Goal: Task Accomplishment & Management: Use online tool/utility

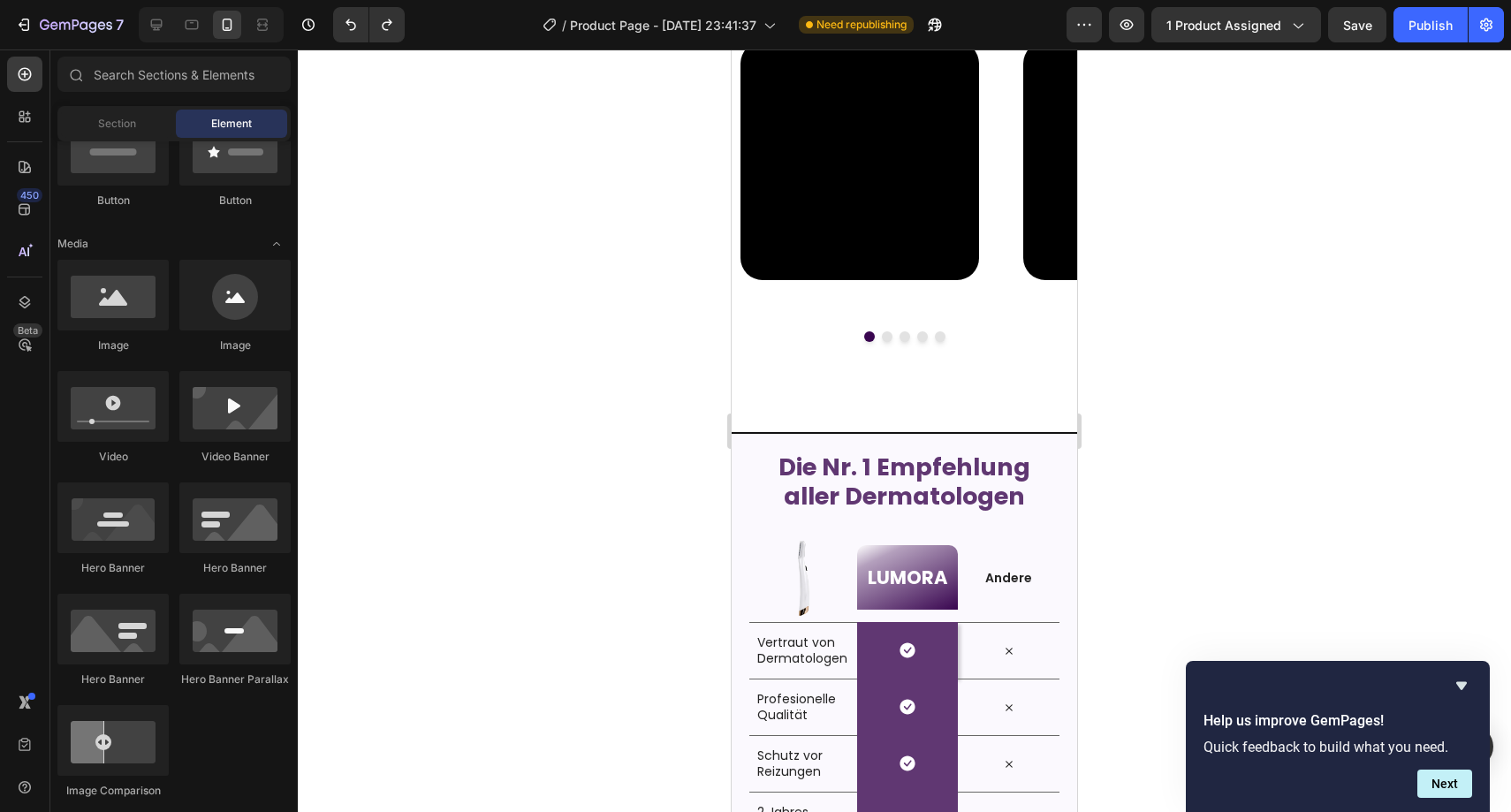
scroll to position [2312, 0]
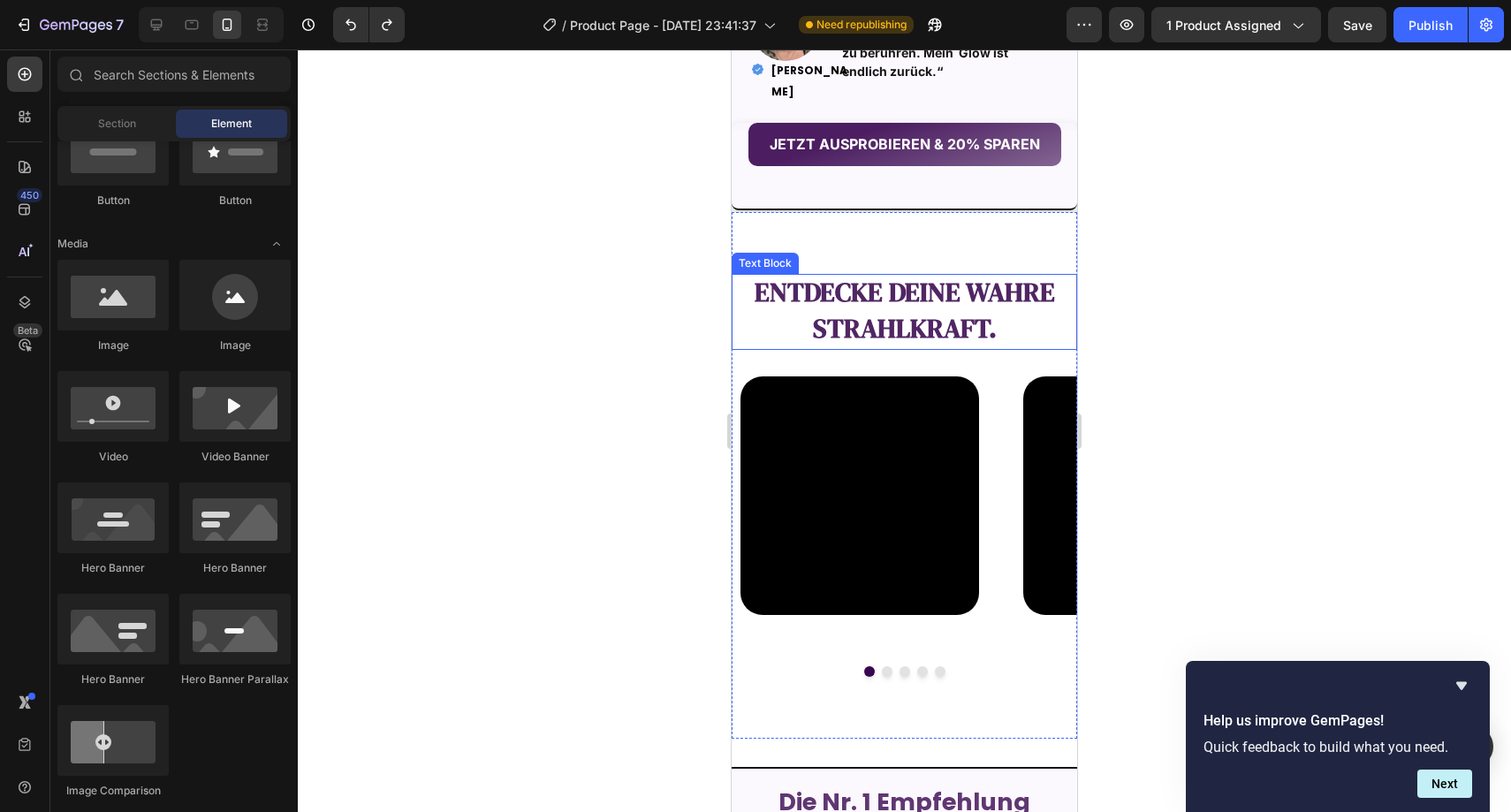
scroll to position [1863, 0]
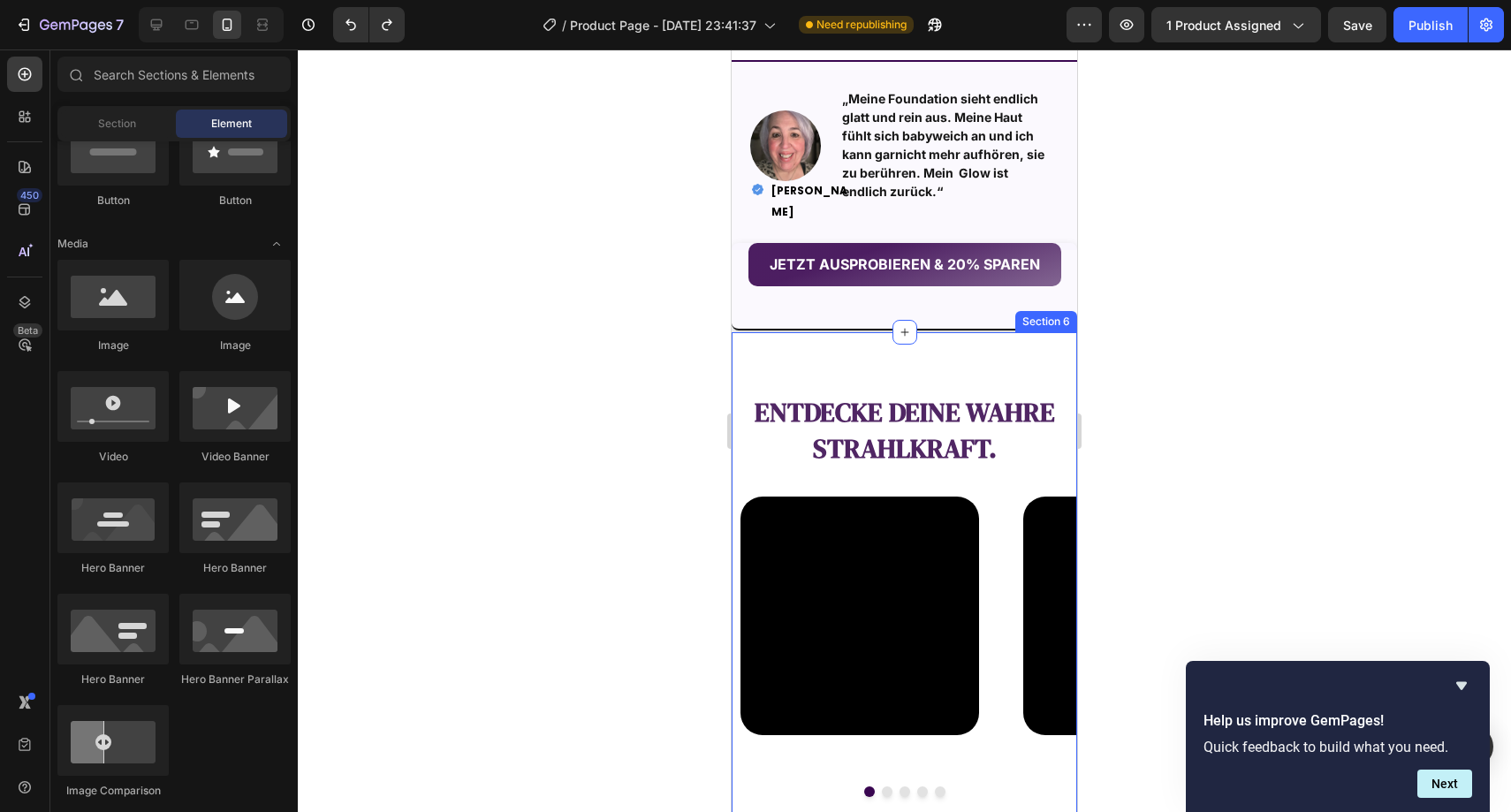
click at [931, 357] on div "entdecke deine wahre Strahlkraft. Text Block Video Video Video Video Video Caro…" at bounding box center [904, 595] width 345 height 526
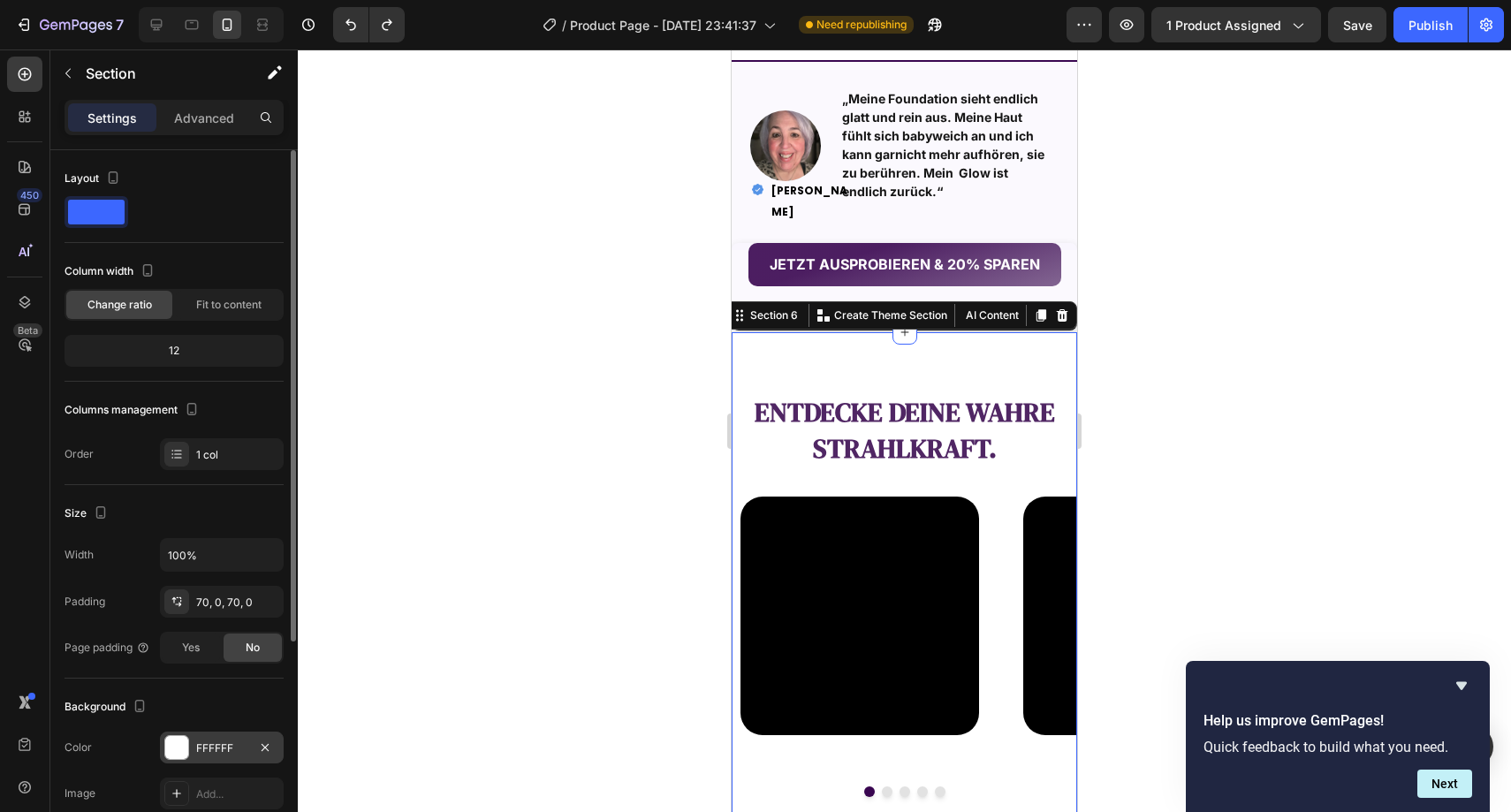
click at [198, 744] on div "FFFFFF" at bounding box center [221, 747] width 51 height 16
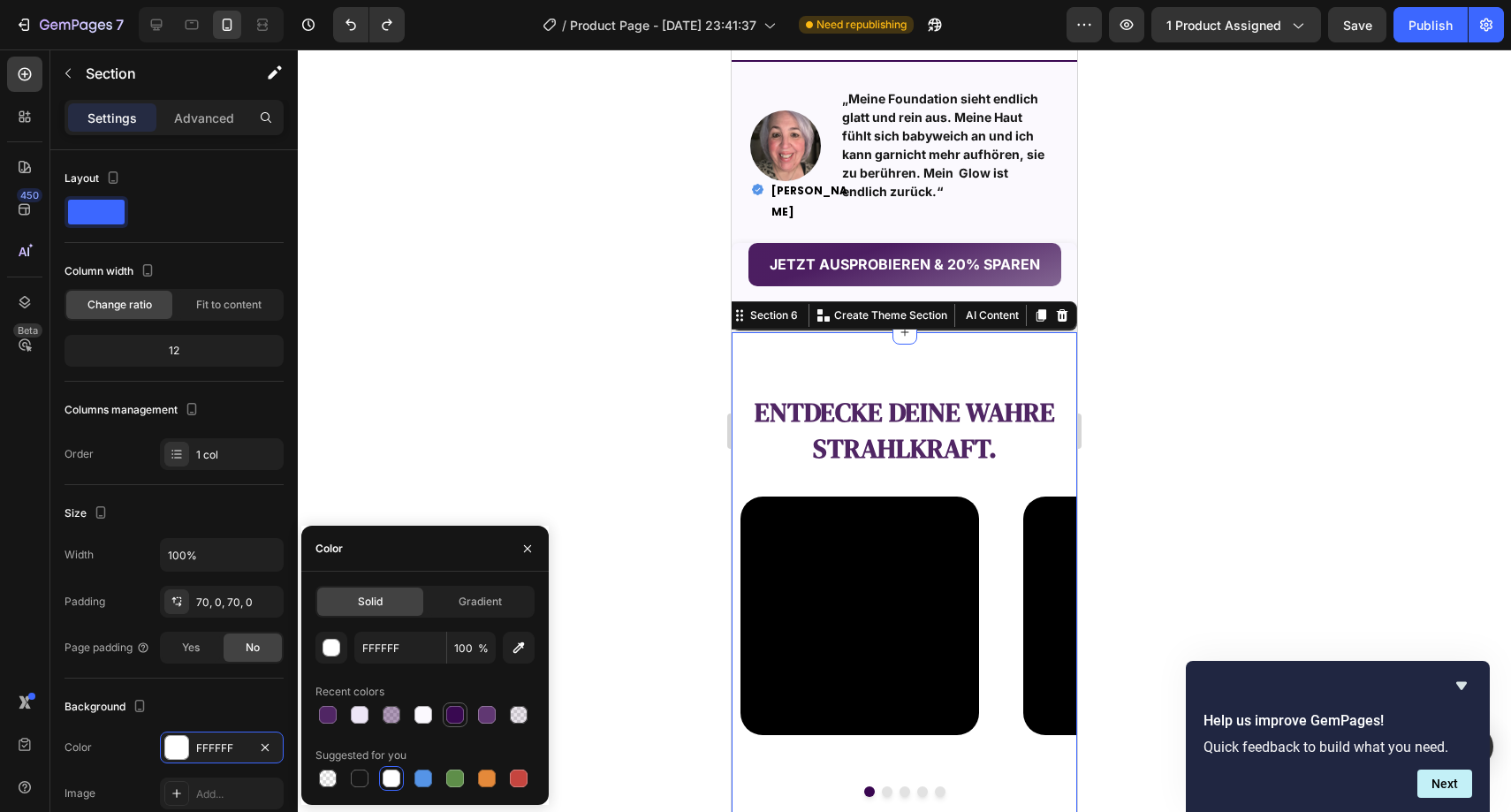
click at [465, 711] on div at bounding box center [455, 714] width 25 height 25
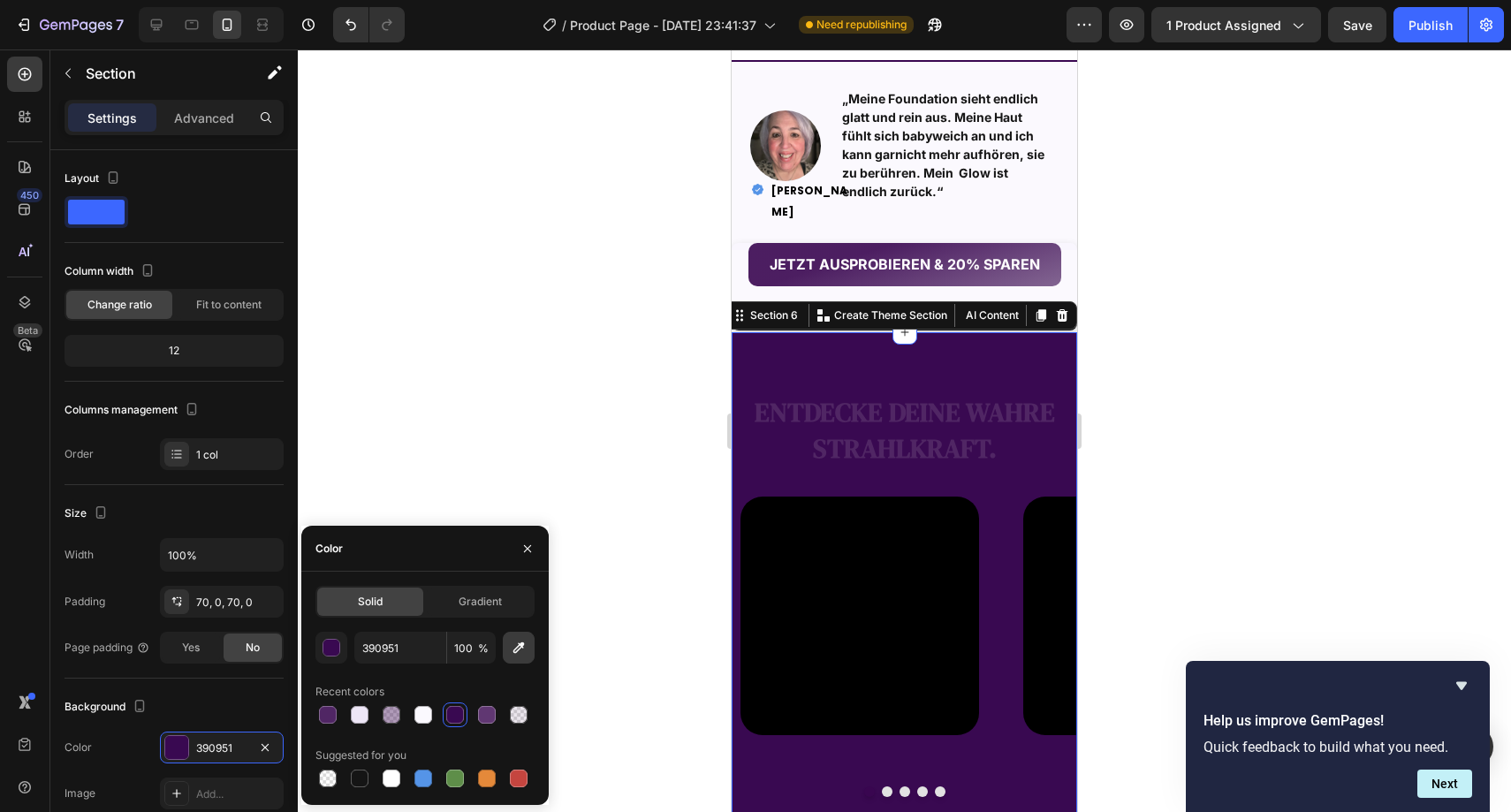
click at [508, 638] on button "button" at bounding box center [519, 647] width 31 height 31
type input "FBF9FE"
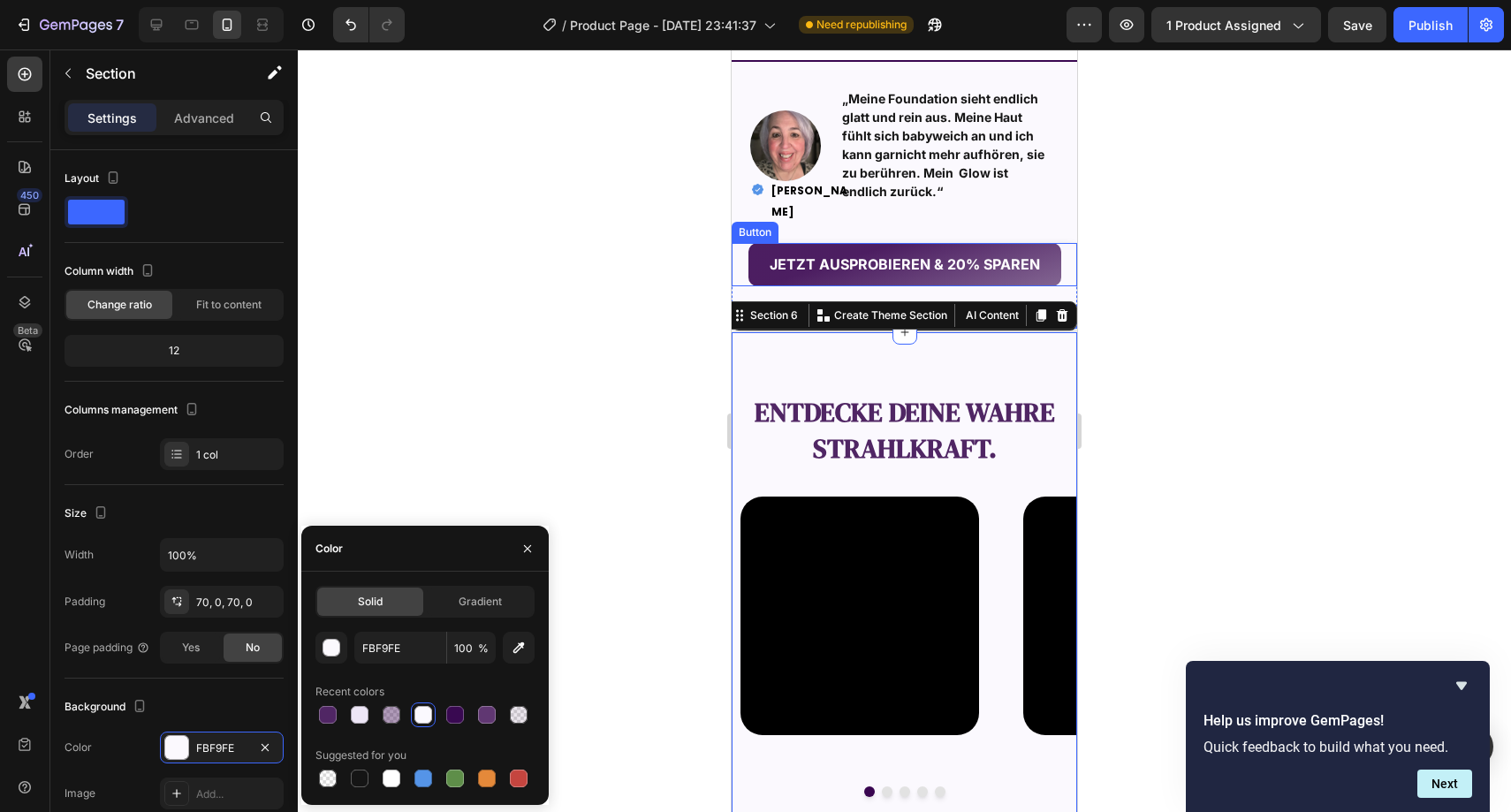
click at [676, 294] on div at bounding box center [905, 430] width 1214 height 762
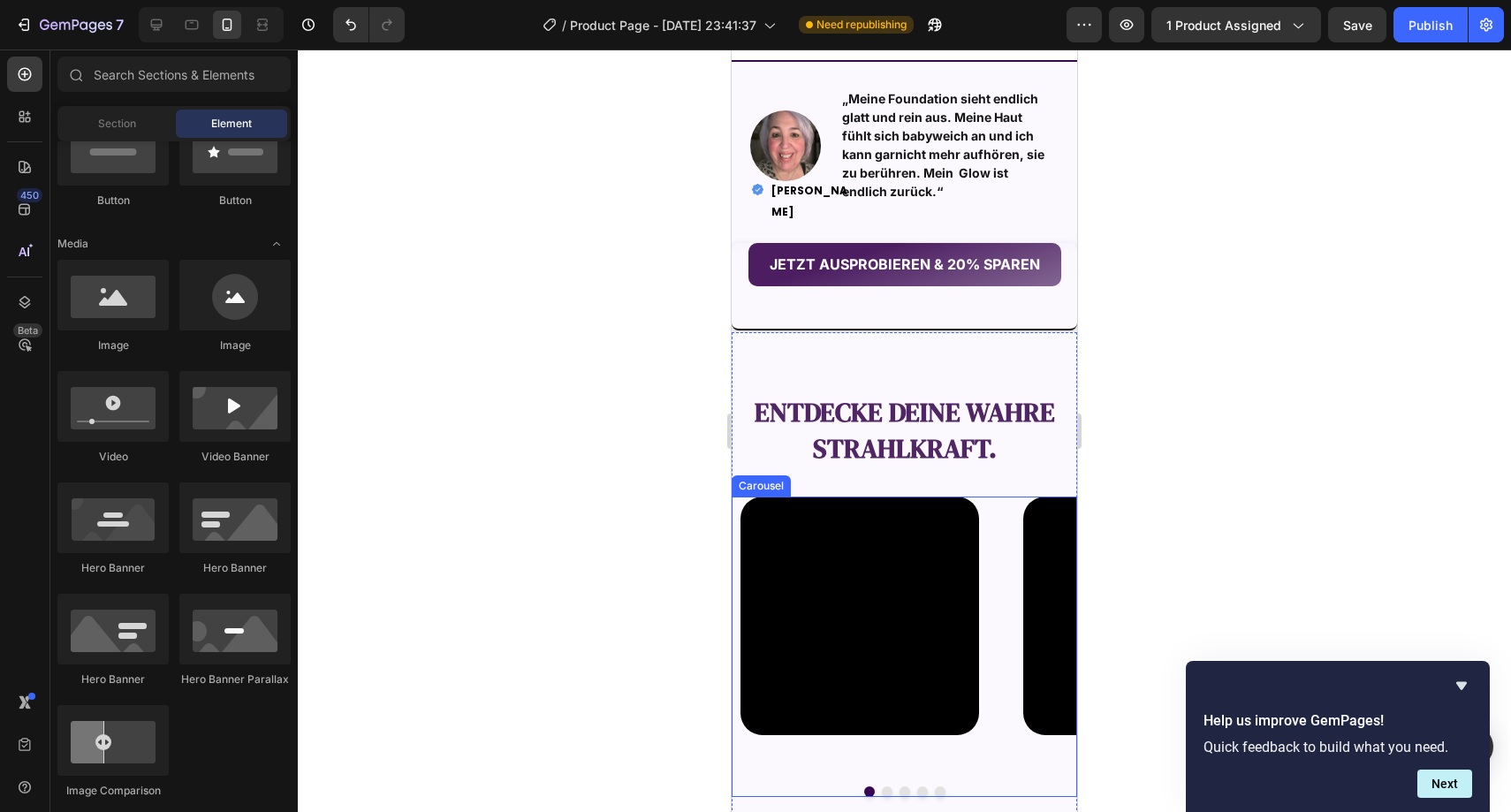
click at [882, 786] on button "Dot" at bounding box center [886, 791] width 10 height 10
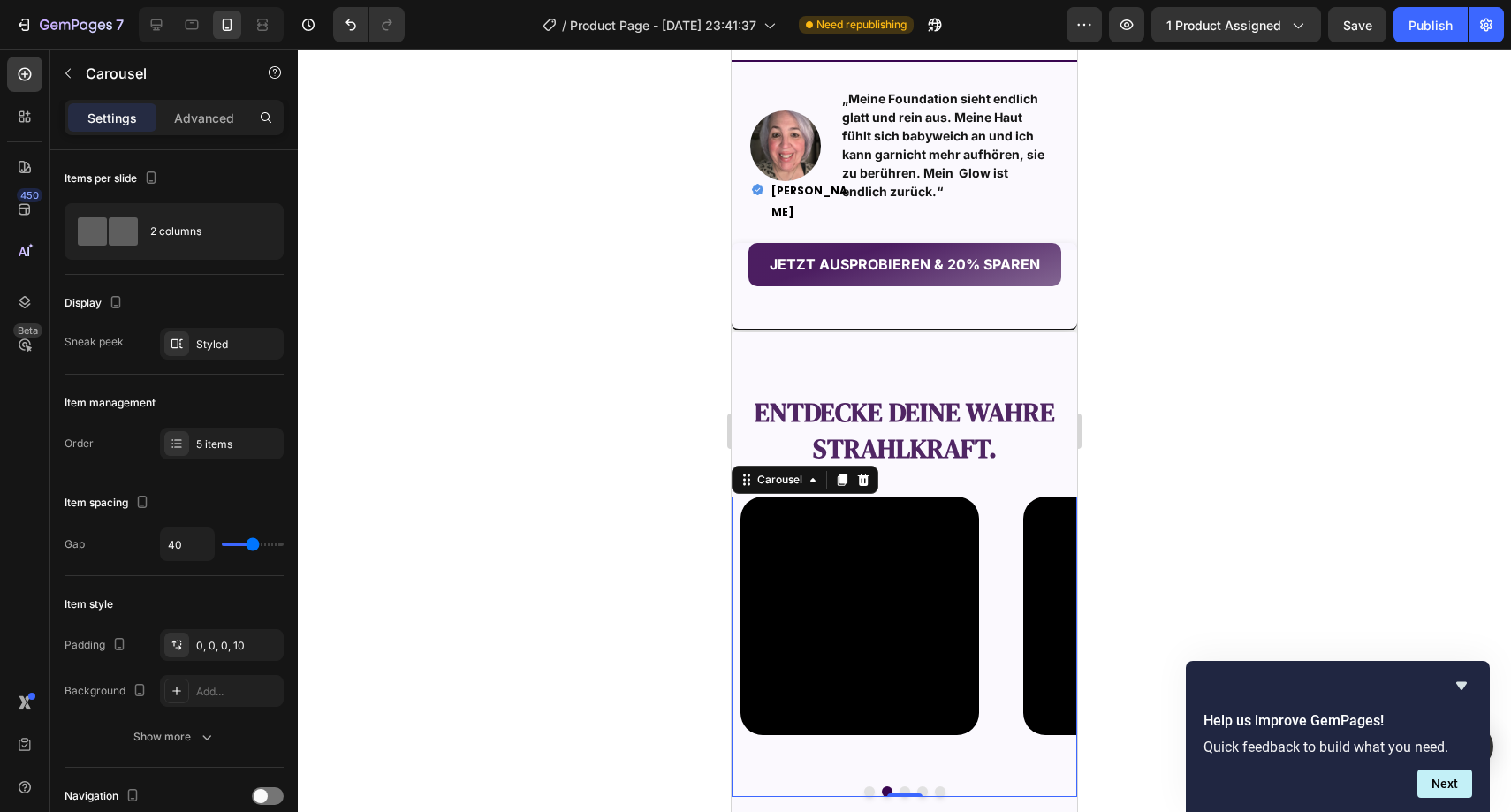
click at [899, 786] on button "Dot" at bounding box center [904, 791] width 10 height 10
click at [864, 786] on button "Dot" at bounding box center [869, 791] width 10 height 10
click at [652, 580] on div at bounding box center [905, 430] width 1214 height 762
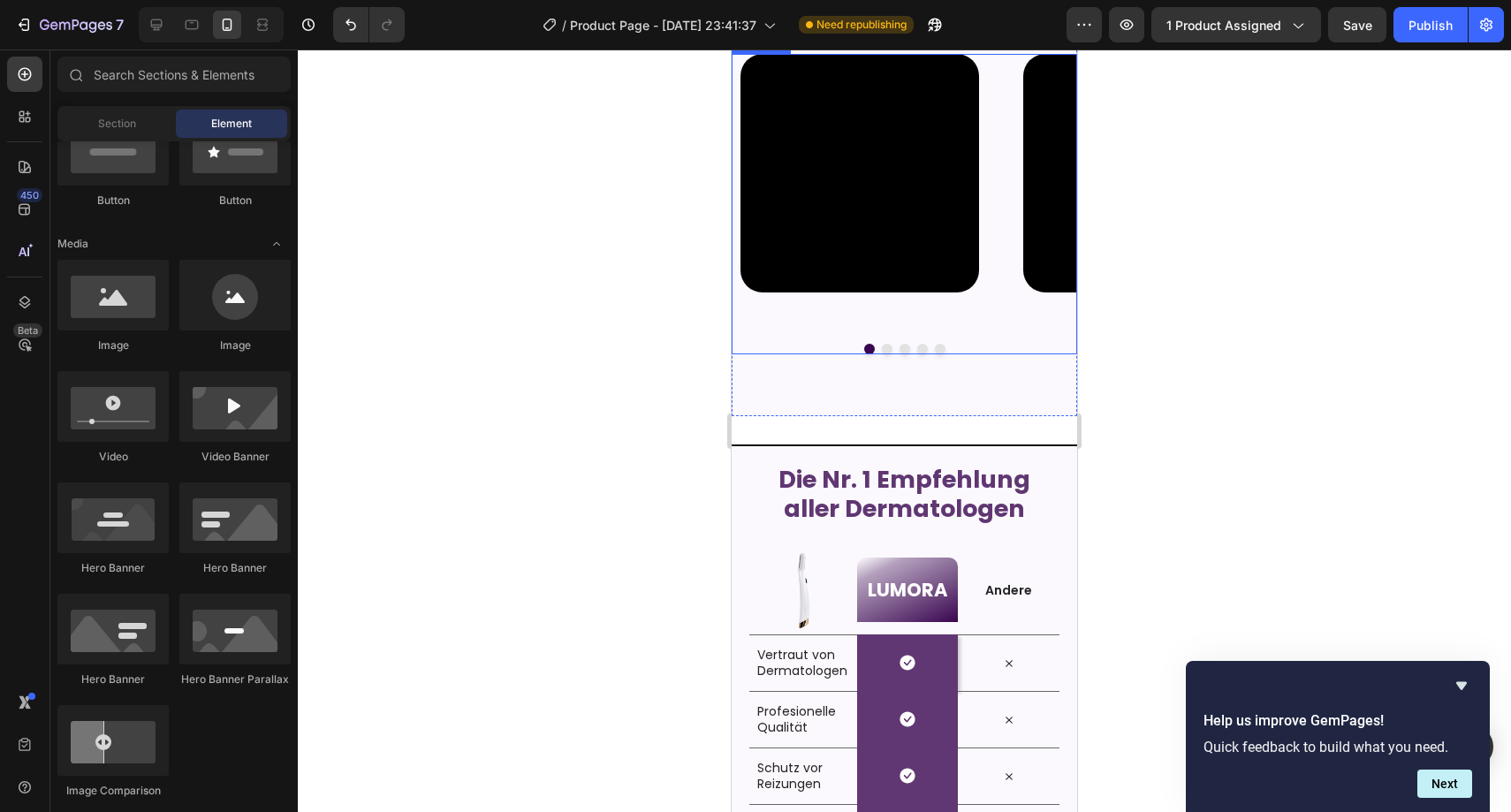
scroll to position [2302, 0]
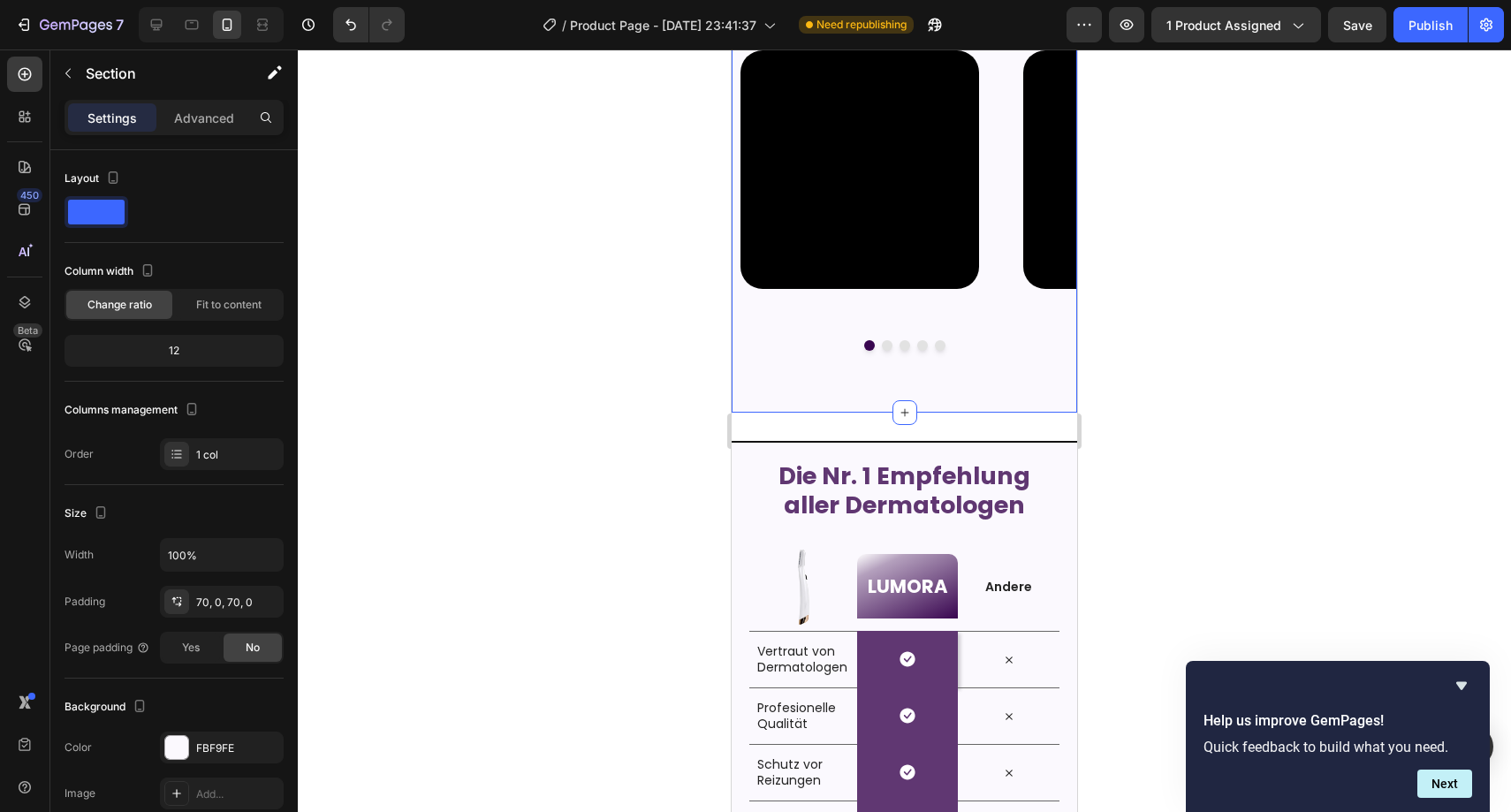
click at [974, 404] on div "entdecke deine wahre Strahlkraft. Text Block Video Video Video Video Video Caro…" at bounding box center [904, 150] width 345 height 526
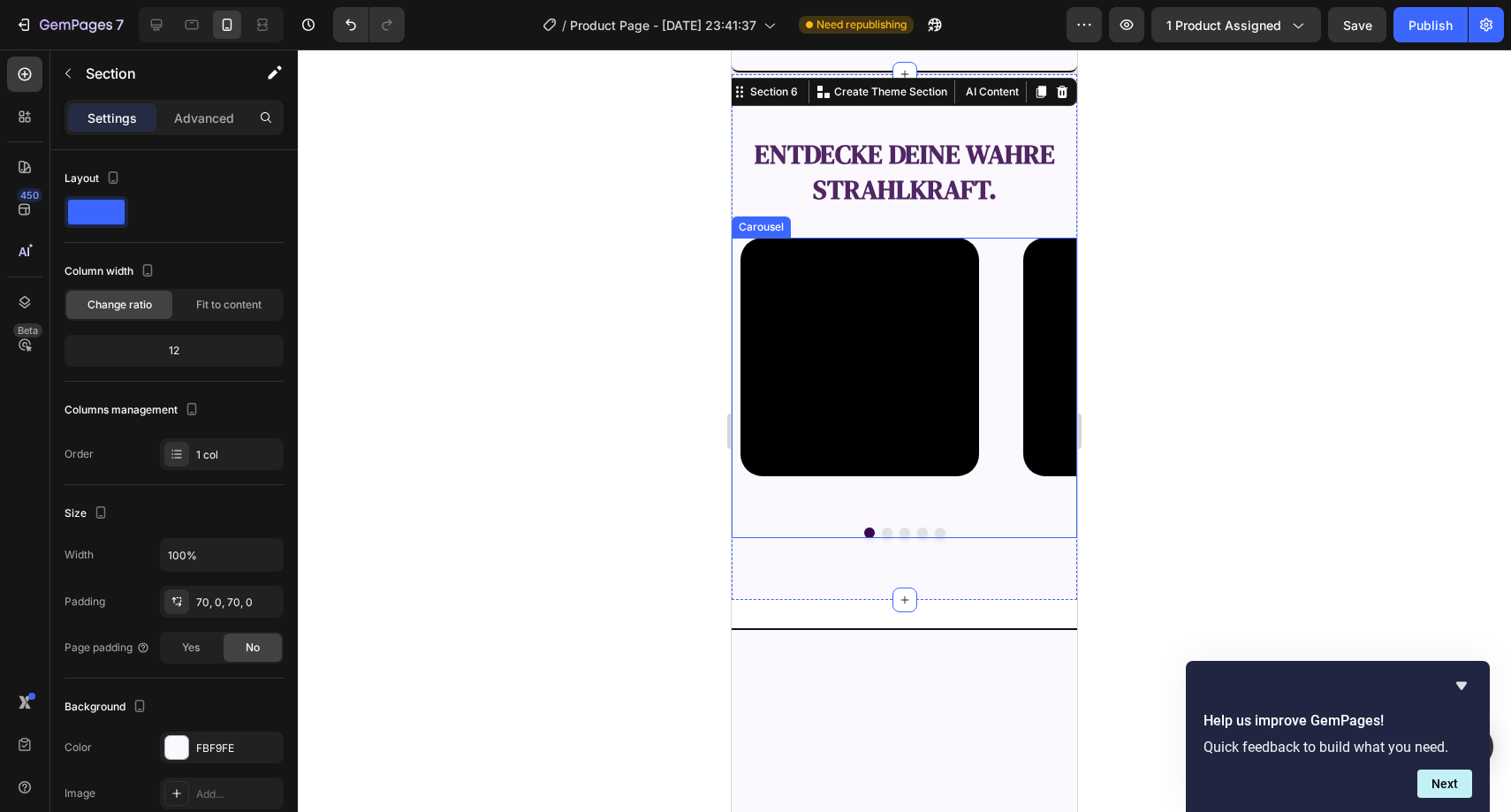
scroll to position [1886, 0]
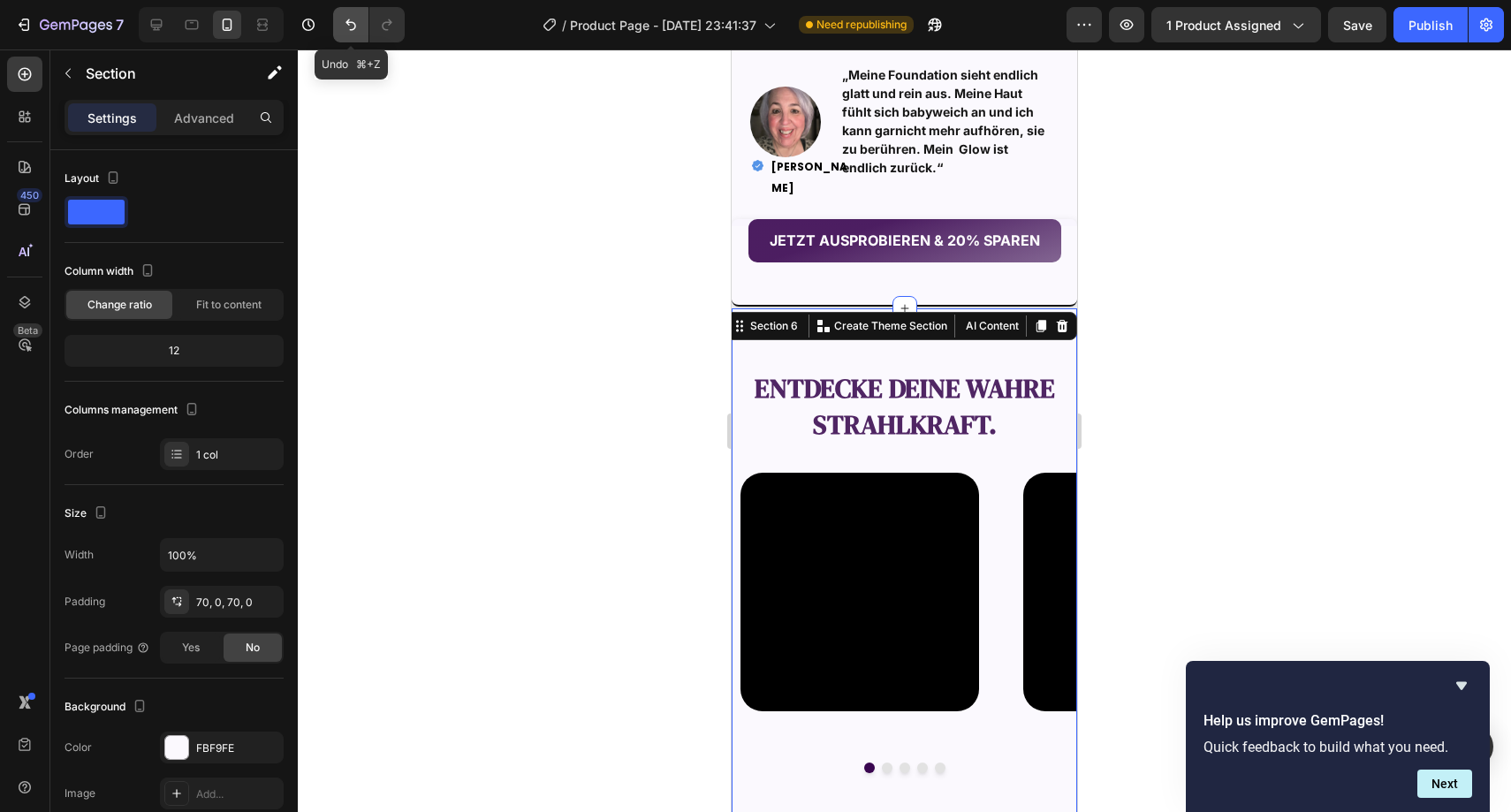
click at [347, 36] on button "Undo/Redo" at bounding box center [351, 25] width 35 height 35
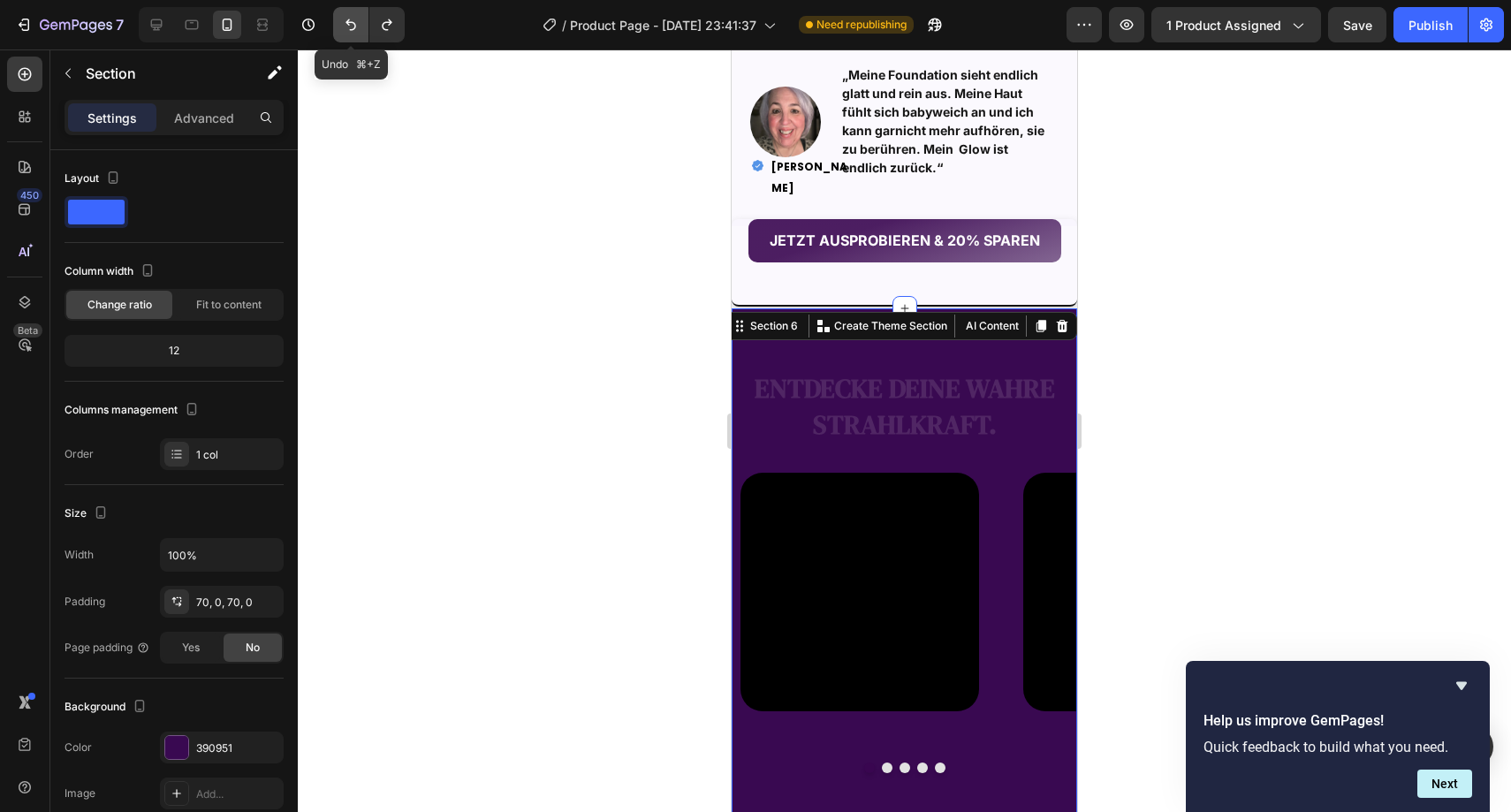
click at [347, 36] on button "Undo/Redo" at bounding box center [351, 25] width 35 height 35
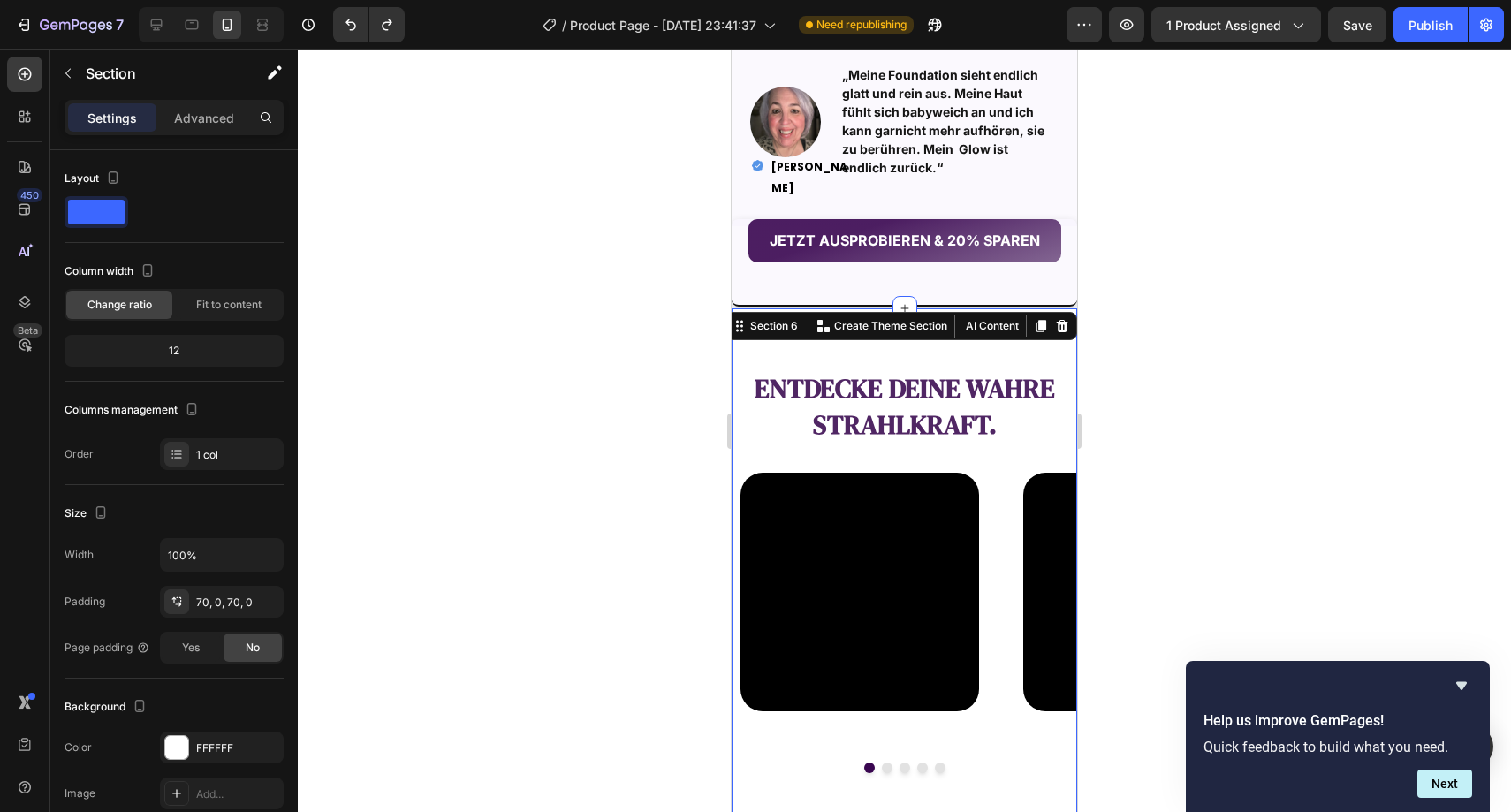
click at [464, 235] on div at bounding box center [905, 430] width 1214 height 762
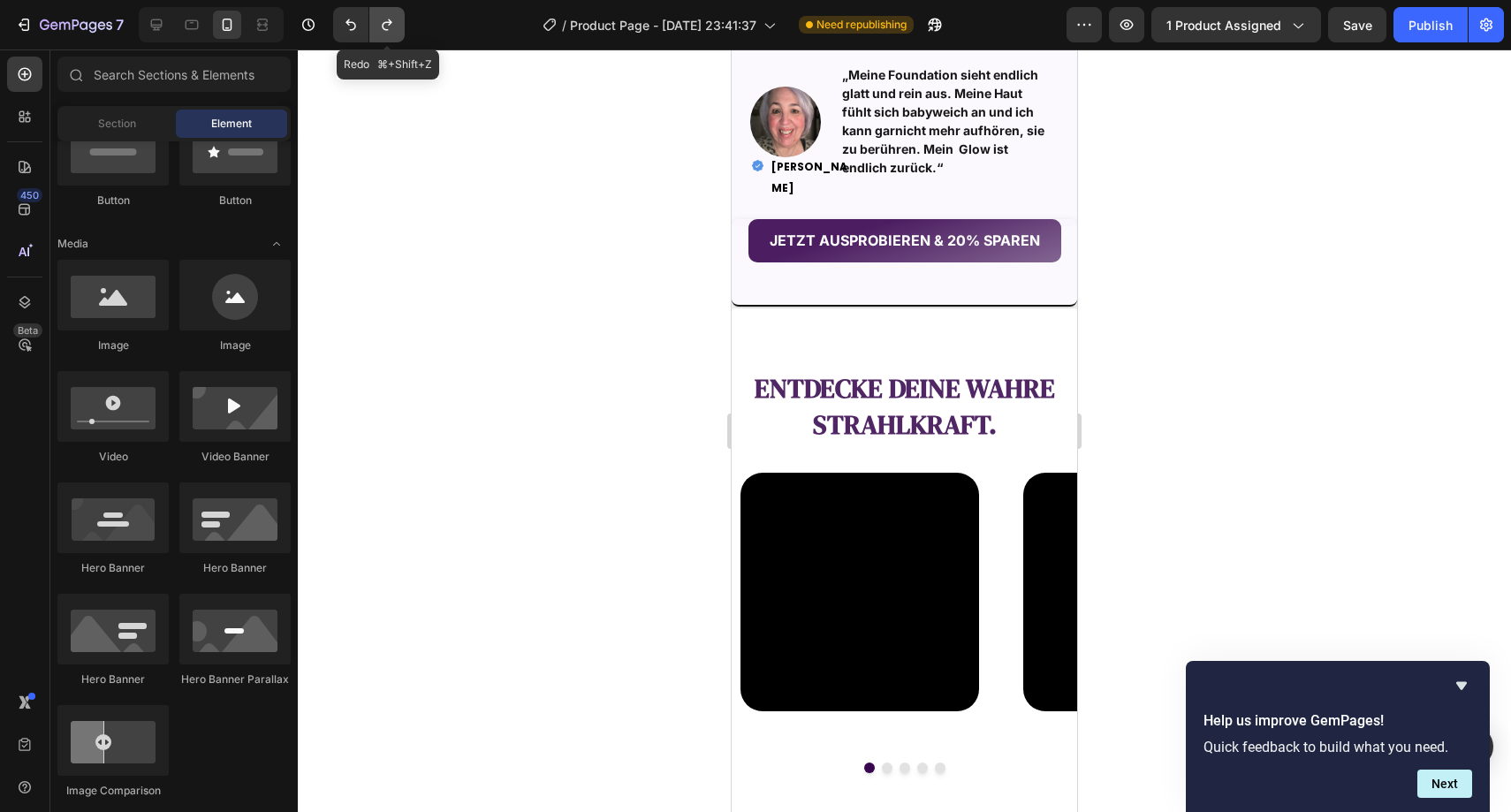
click at [391, 38] on button "Undo/Redo" at bounding box center [387, 25] width 35 height 35
click at [347, 31] on icon "Undo/Redo" at bounding box center [351, 24] width 18 height 18
click at [384, 30] on icon "Undo/Redo" at bounding box center [387, 24] width 18 height 18
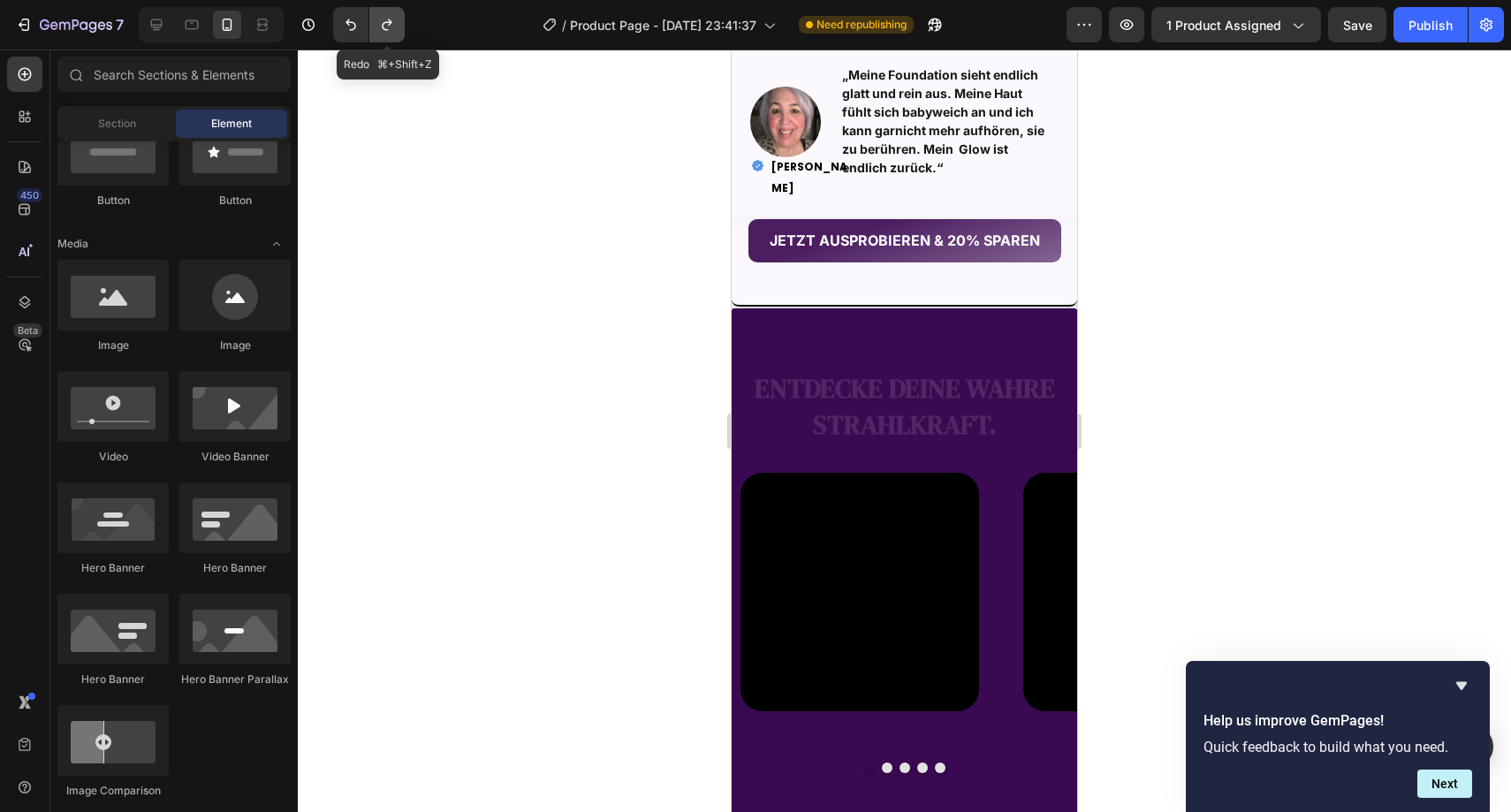
click at [384, 30] on icon "Undo/Redo" at bounding box center [387, 24] width 18 height 18
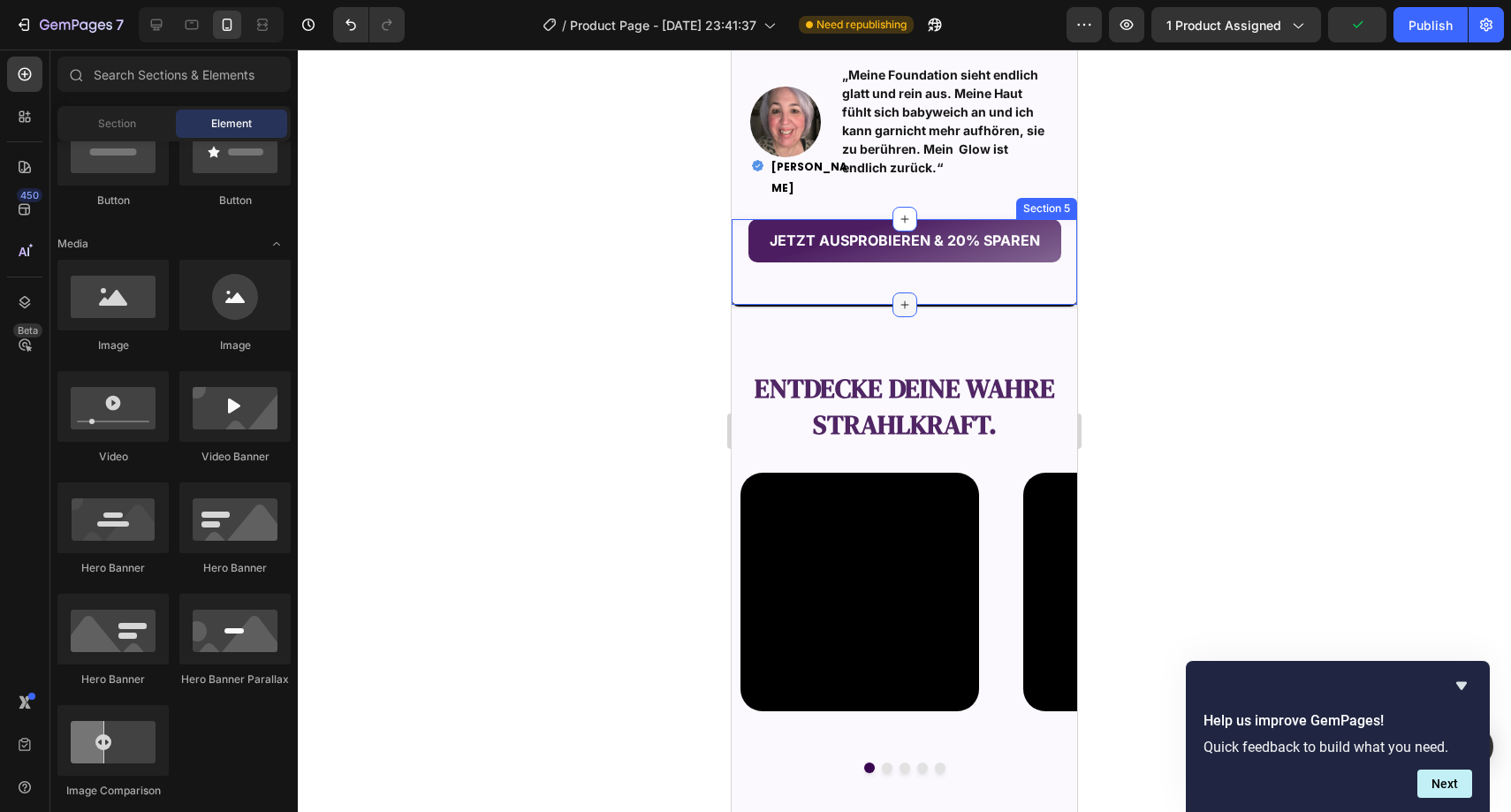
click at [900, 301] on icon at bounding box center [904, 304] width 8 height 8
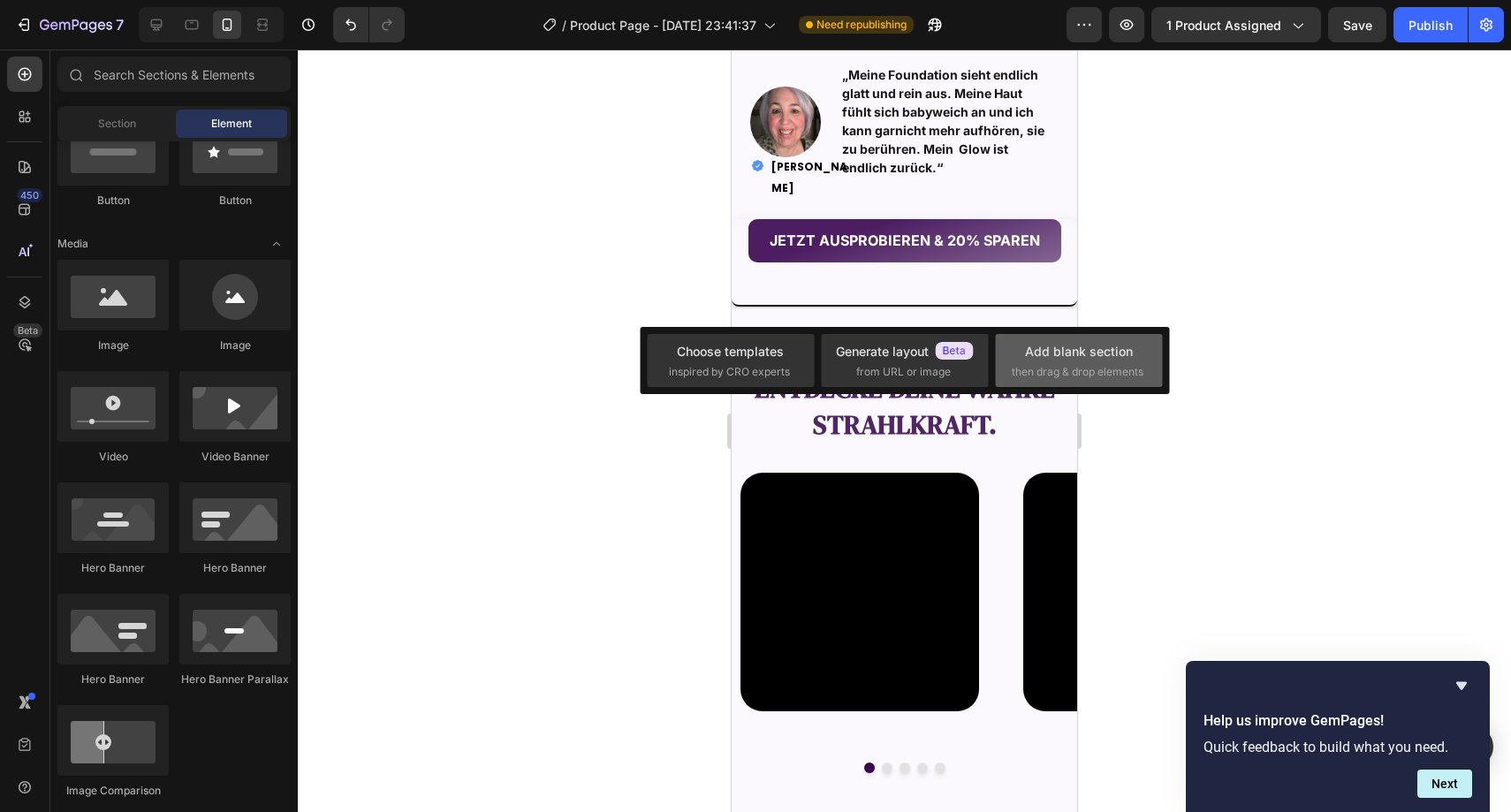
click at [1152, 350] on div "Add blank section then drag & drop elements" at bounding box center [1079, 360] width 167 height 53
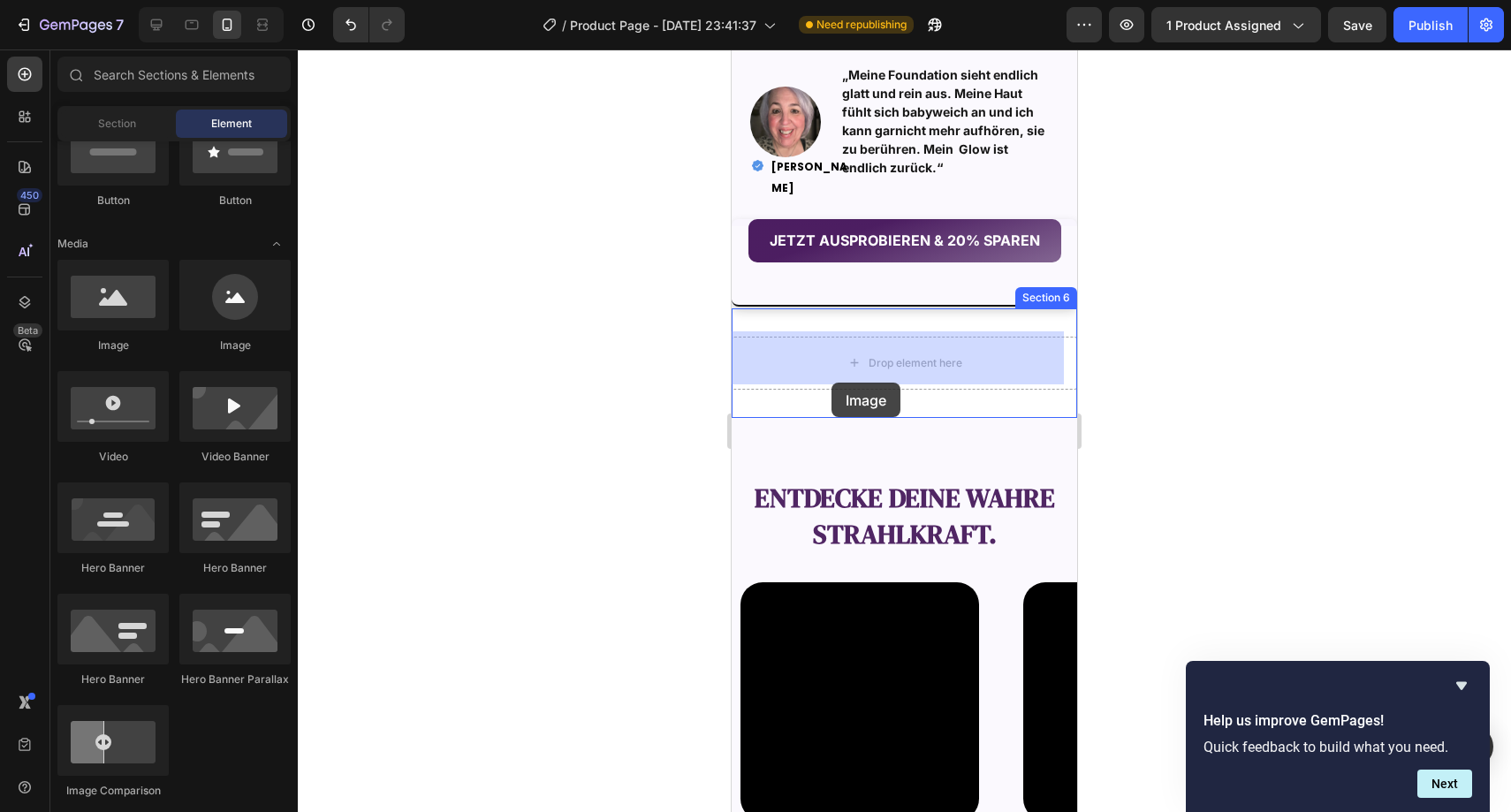
drag, startPoint x: 844, startPoint y: 360, endPoint x: 832, endPoint y: 383, distance: 25.9
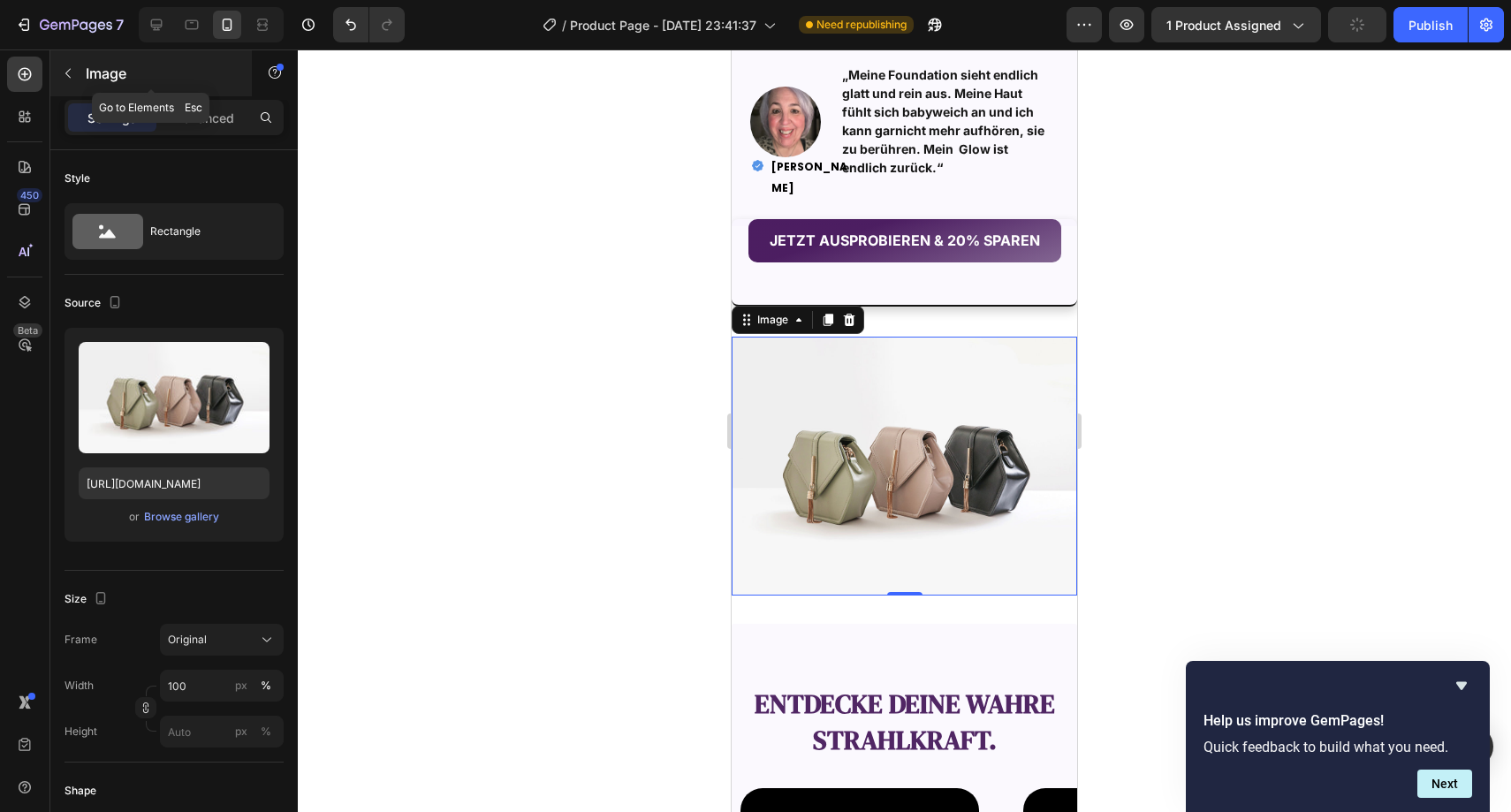
click at [64, 75] on icon "button" at bounding box center [68, 73] width 14 height 14
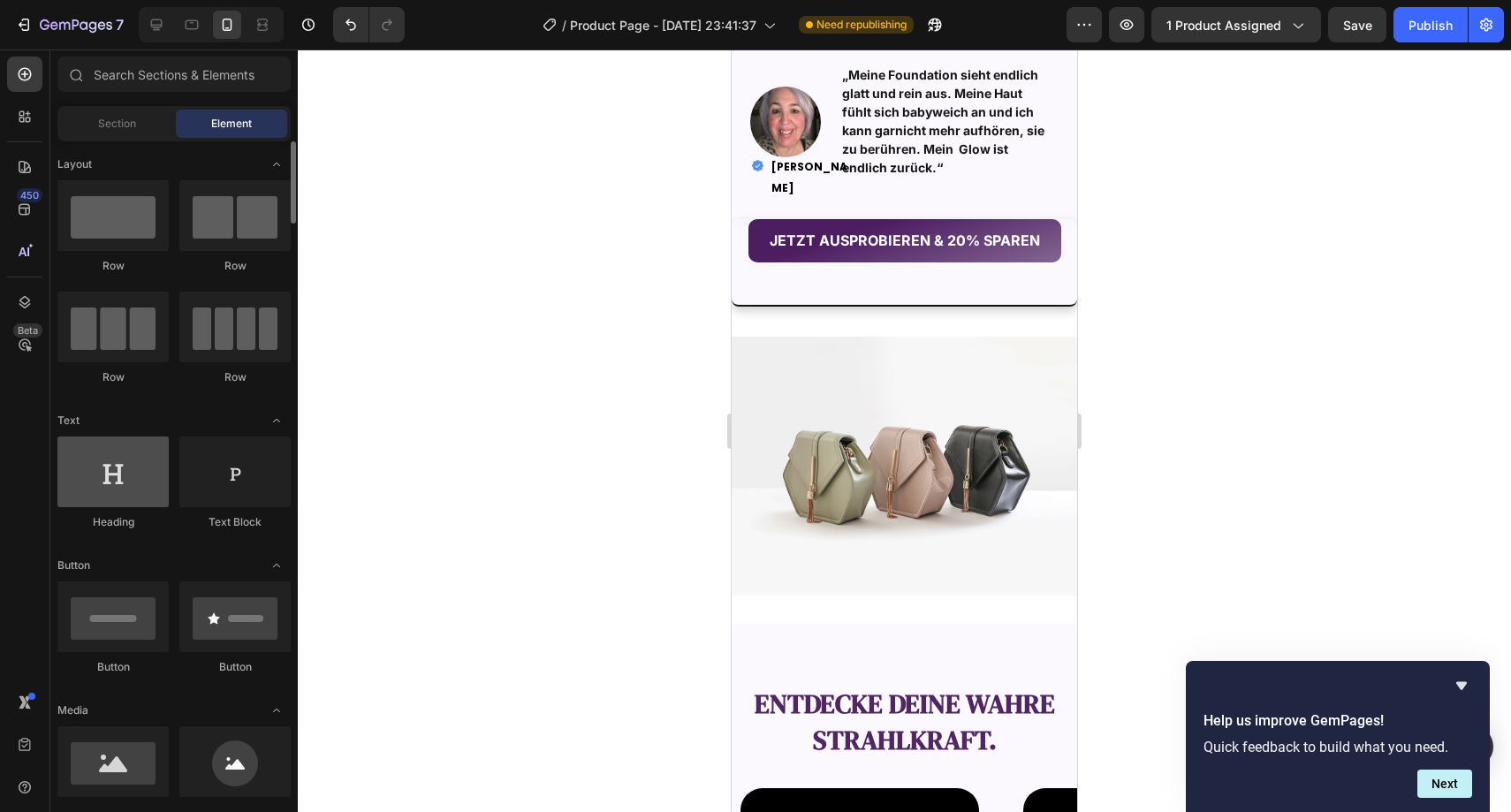
scroll to position [30, 0]
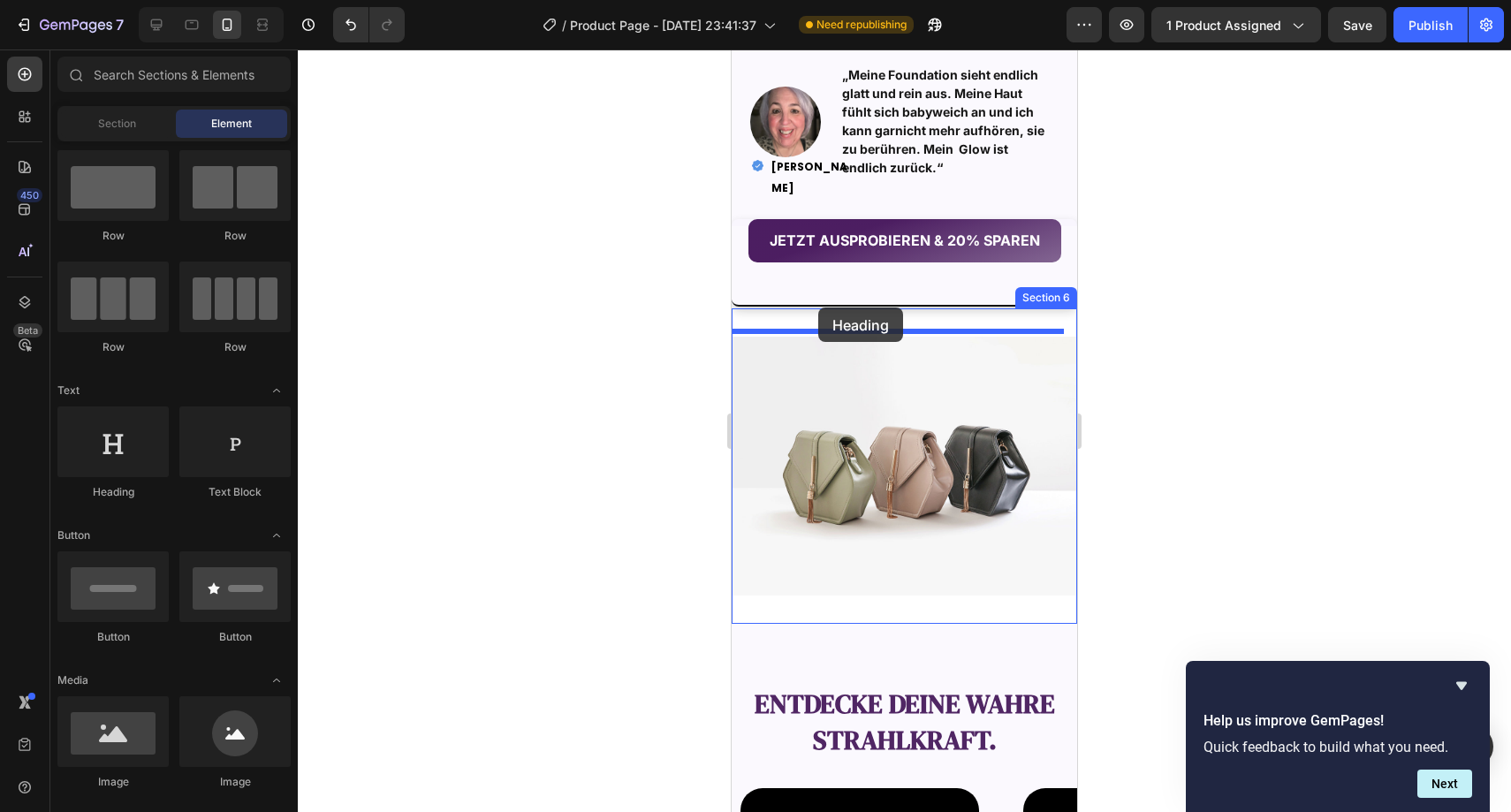
drag, startPoint x: 881, startPoint y: 501, endPoint x: 820, endPoint y: 307, distance: 203.4
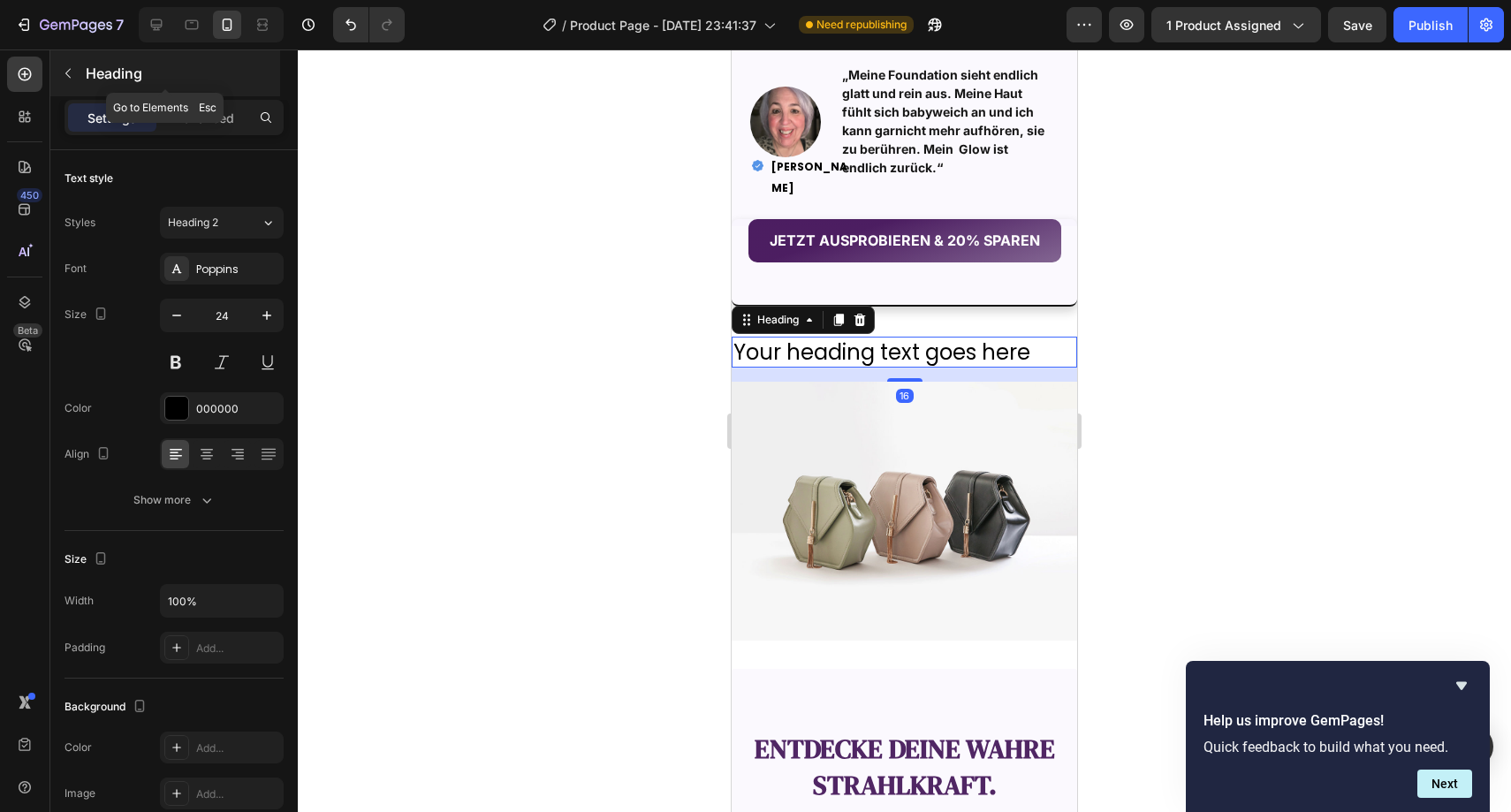
click at [74, 74] on icon "button" at bounding box center [68, 73] width 14 height 14
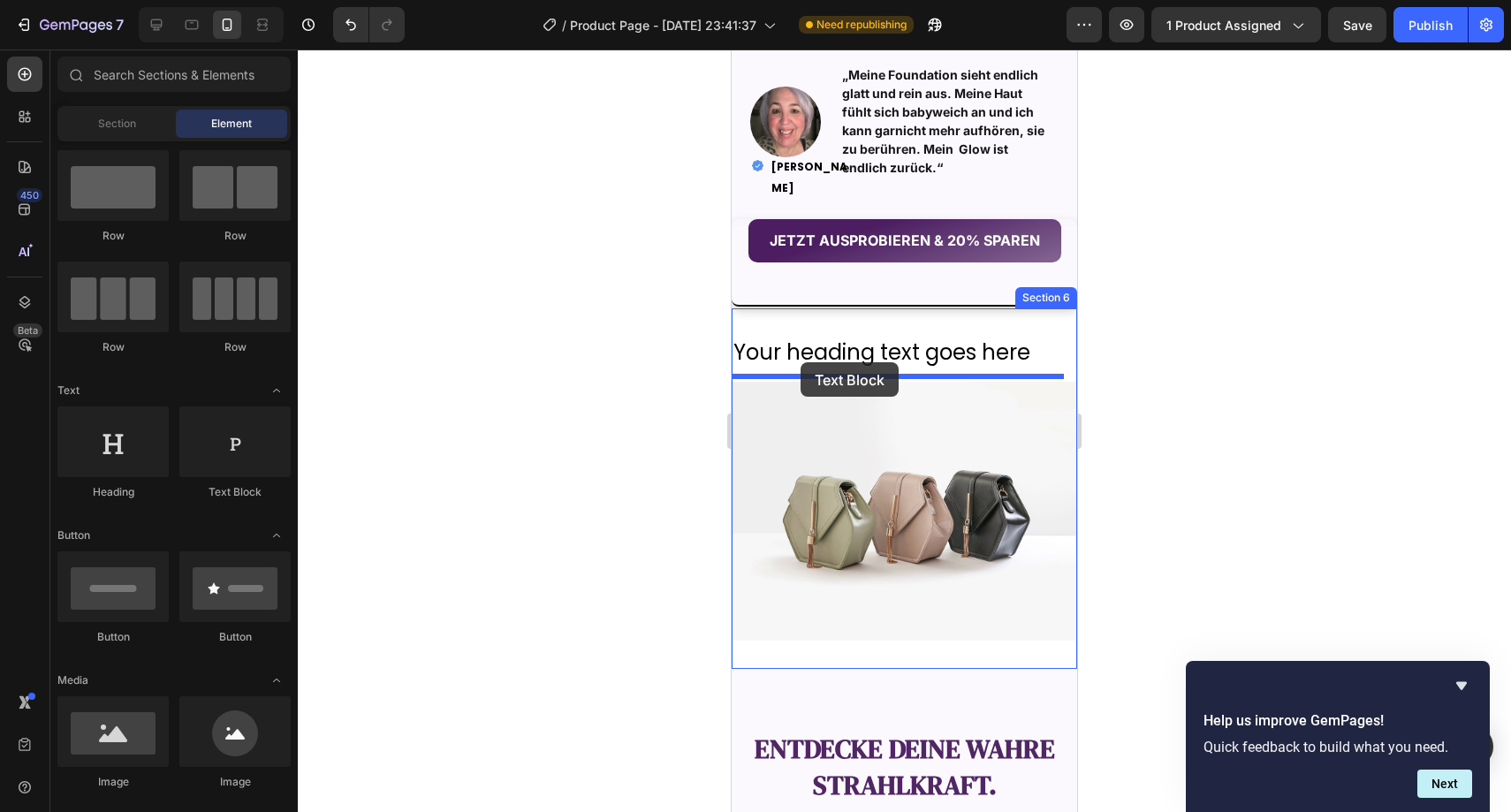
drag, startPoint x: 964, startPoint y: 518, endPoint x: 800, endPoint y: 363, distance: 225.7
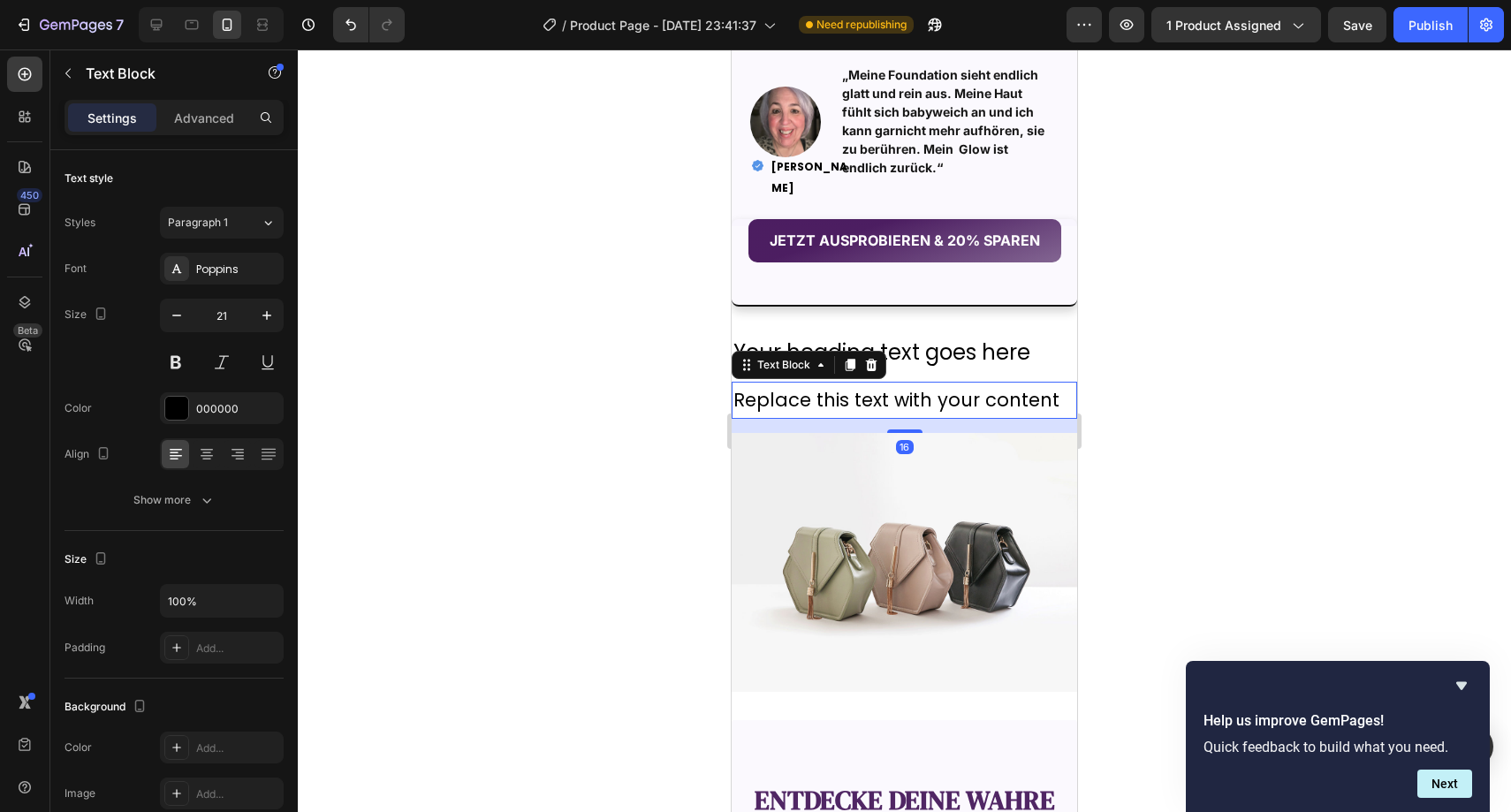
click at [663, 404] on div at bounding box center [905, 430] width 1214 height 762
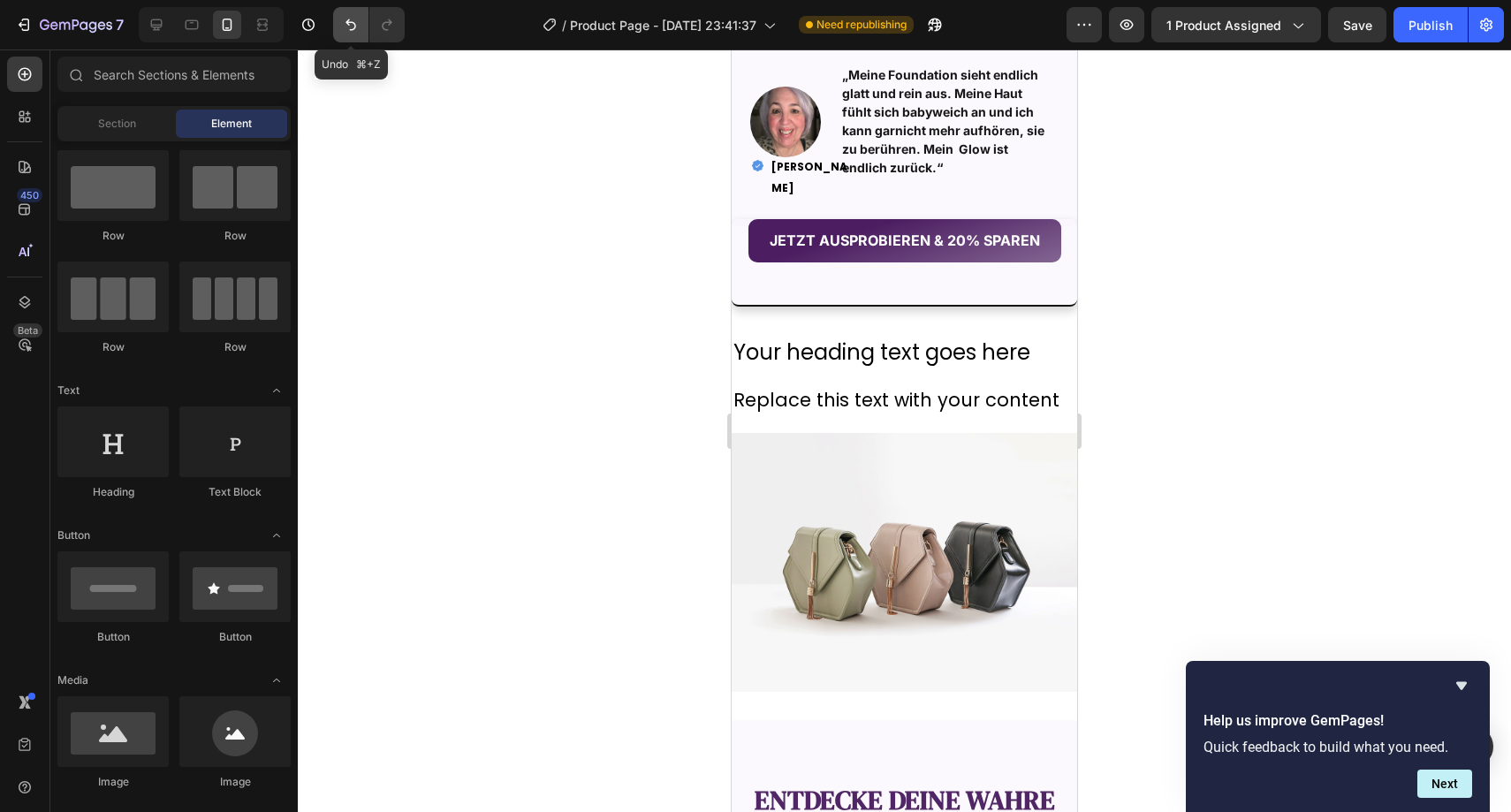
click at [359, 25] on icon "Undo/Redo" at bounding box center [351, 24] width 18 height 18
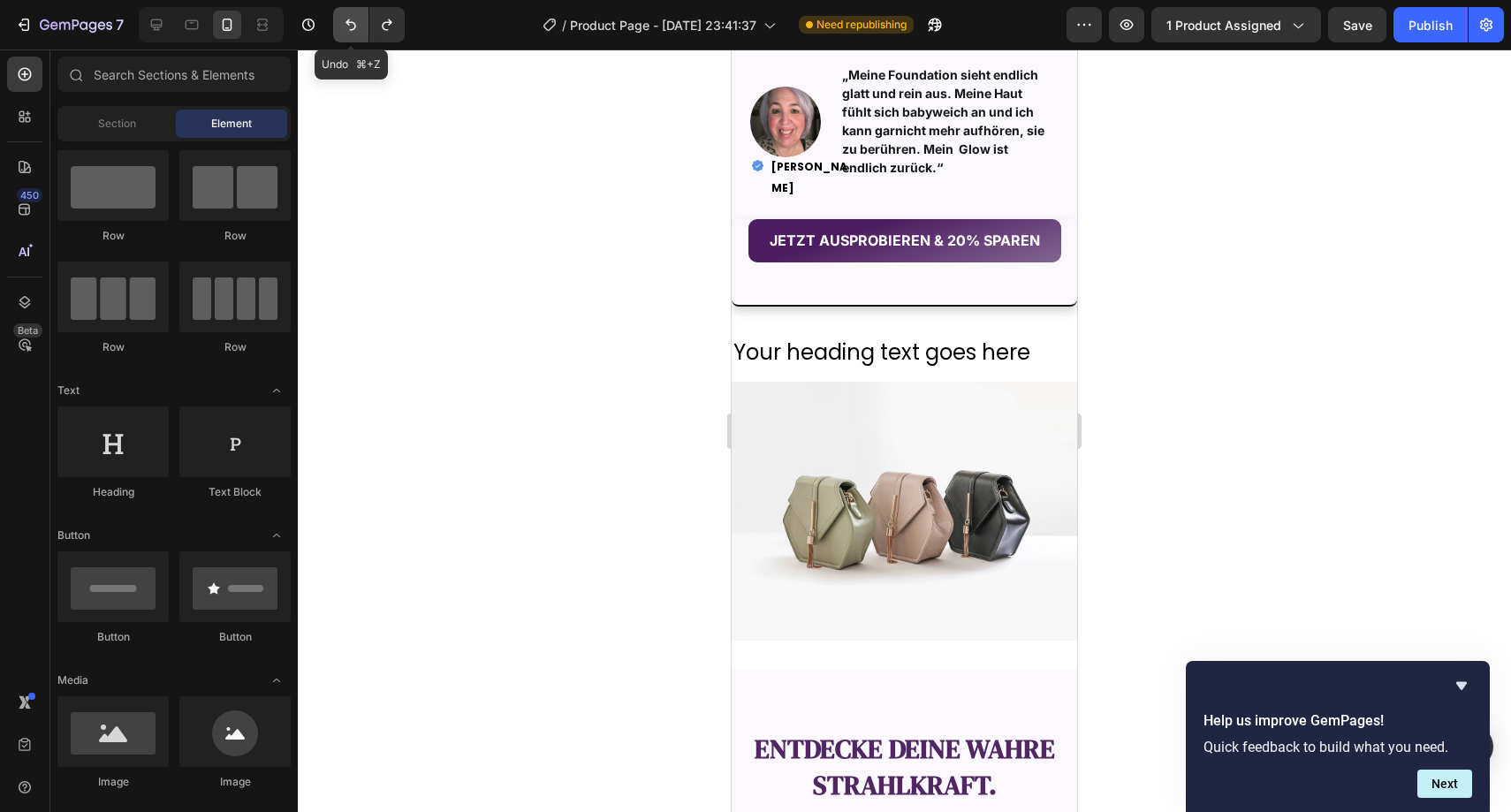
click at [359, 24] on icon "Undo/Redo" at bounding box center [351, 24] width 18 height 18
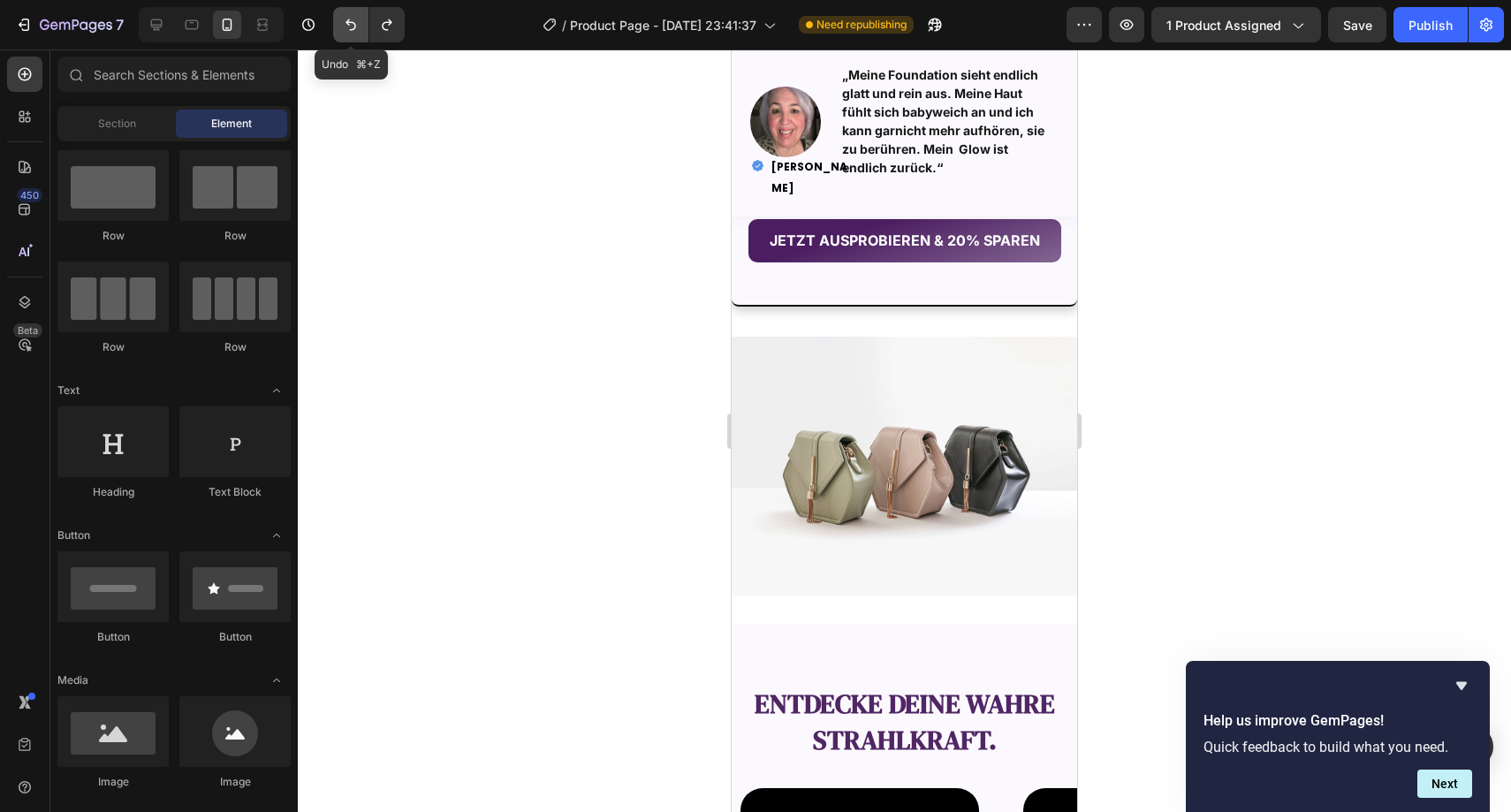
click at [359, 23] on icon "Undo/Redo" at bounding box center [351, 24] width 18 height 18
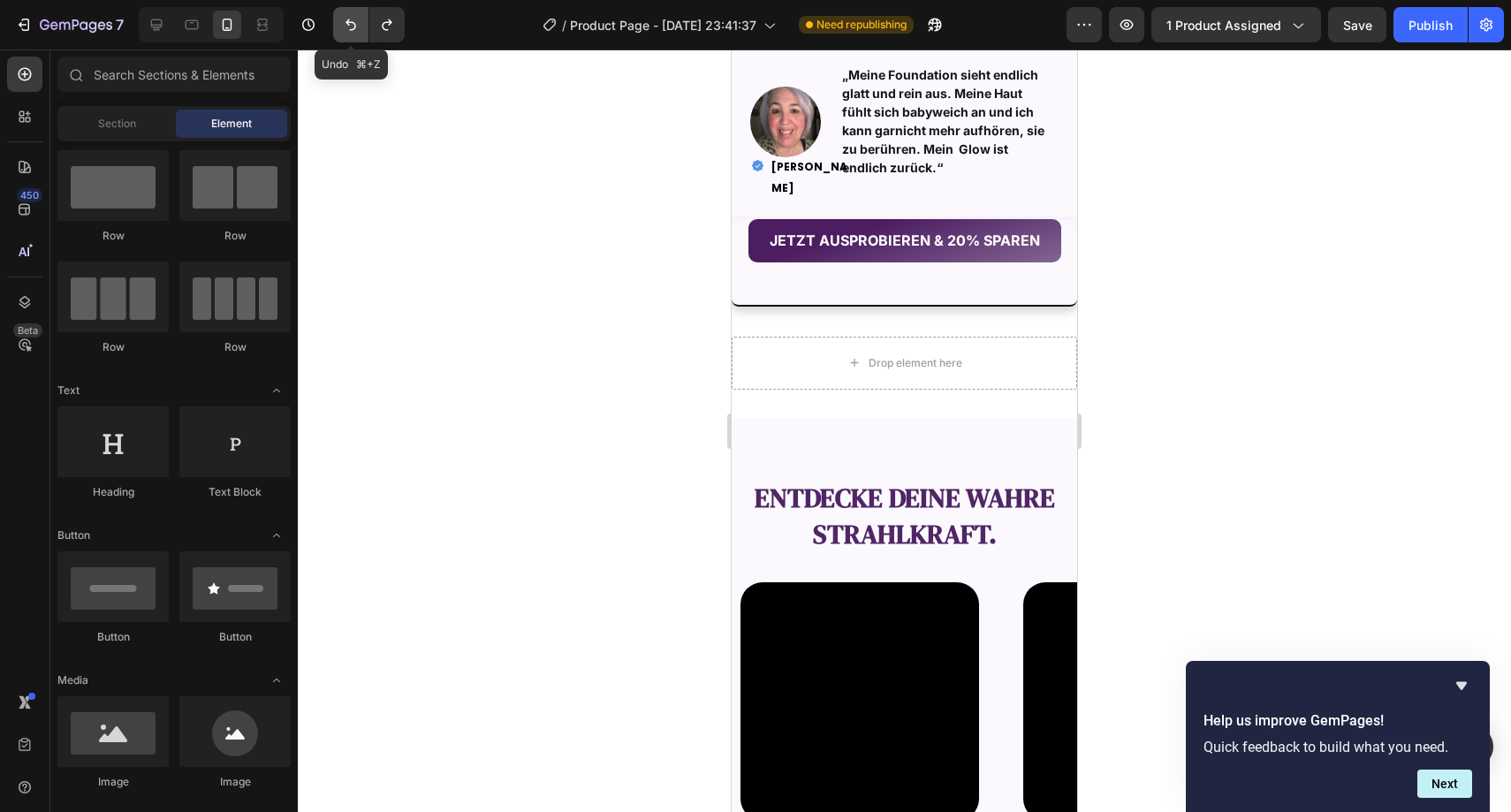
click at [359, 23] on icon "Undo/Redo" at bounding box center [351, 24] width 18 height 18
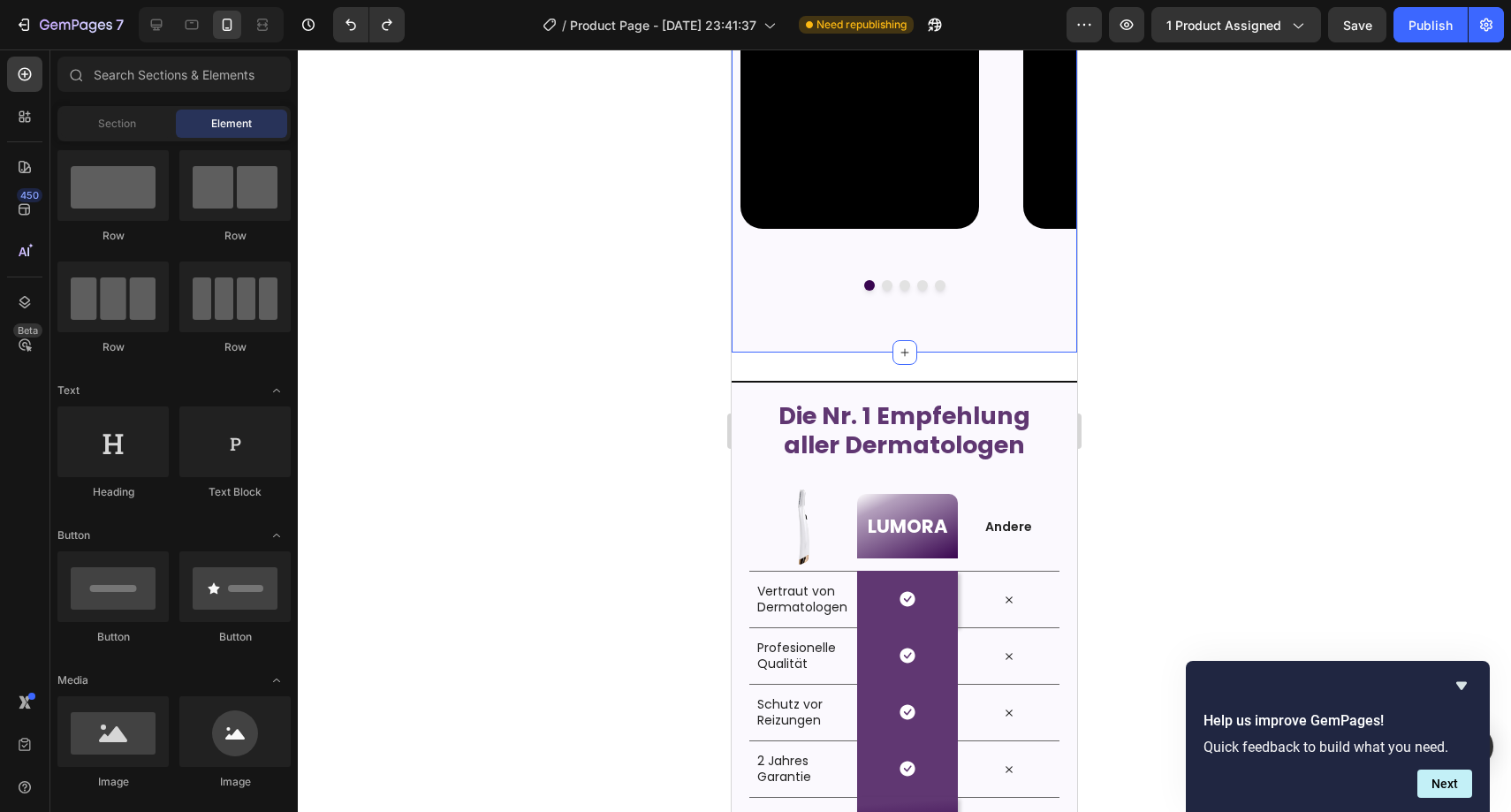
scroll to position [2365, 0]
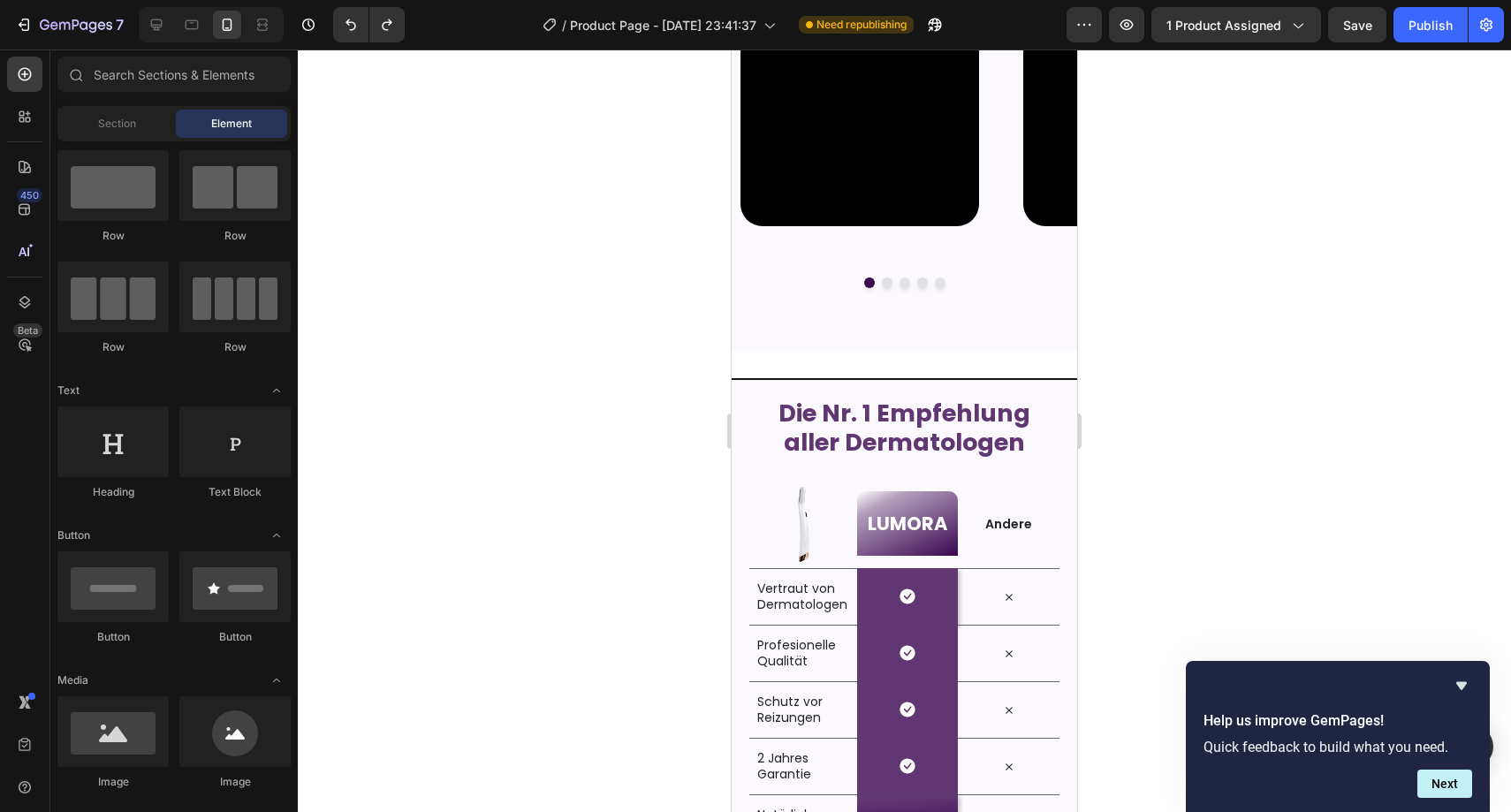
click at [901, 347] on icon at bounding box center [905, 350] width 14 height 14
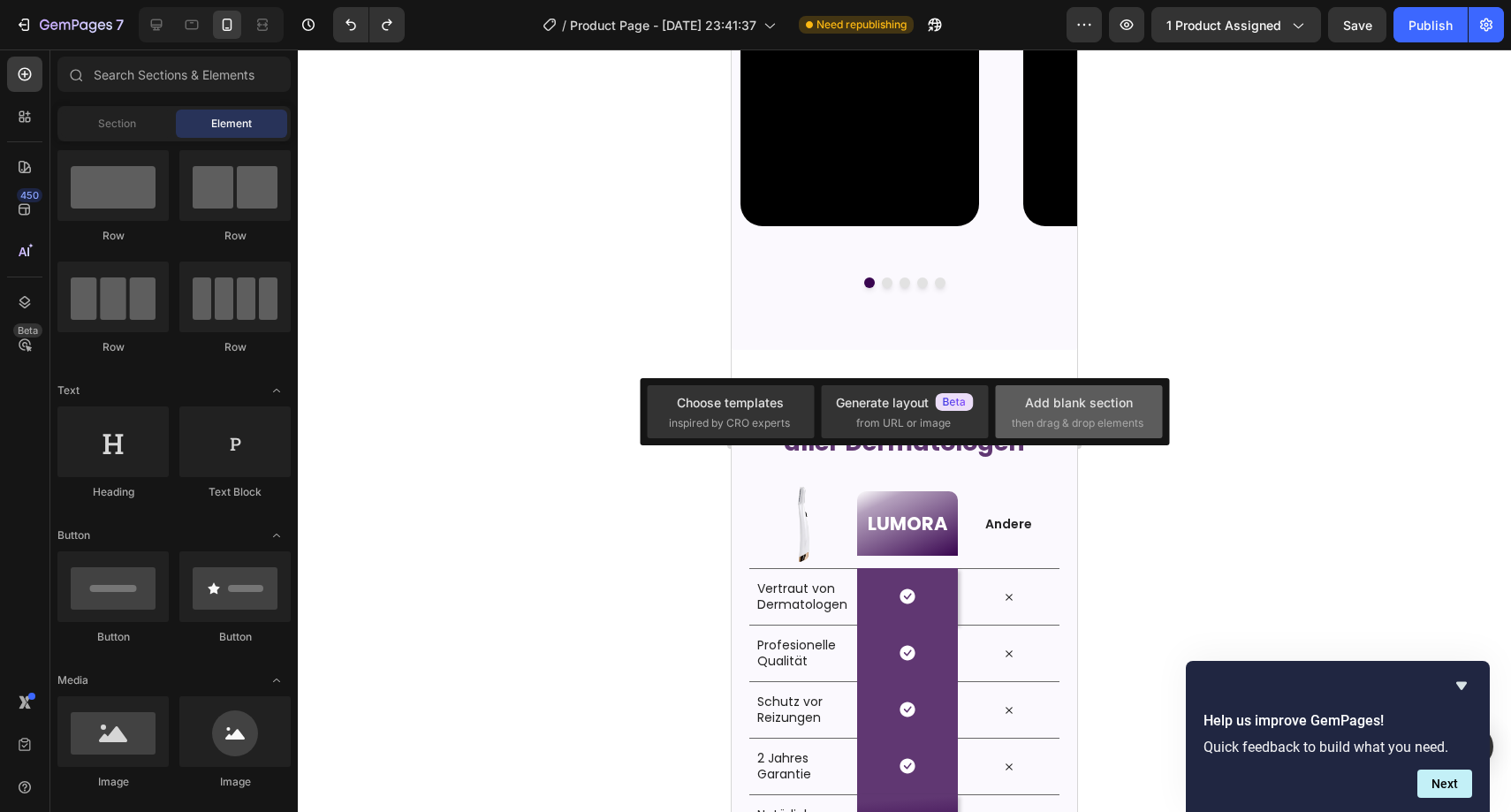
click at [1027, 417] on span "then drag & drop elements" at bounding box center [1078, 423] width 131 height 16
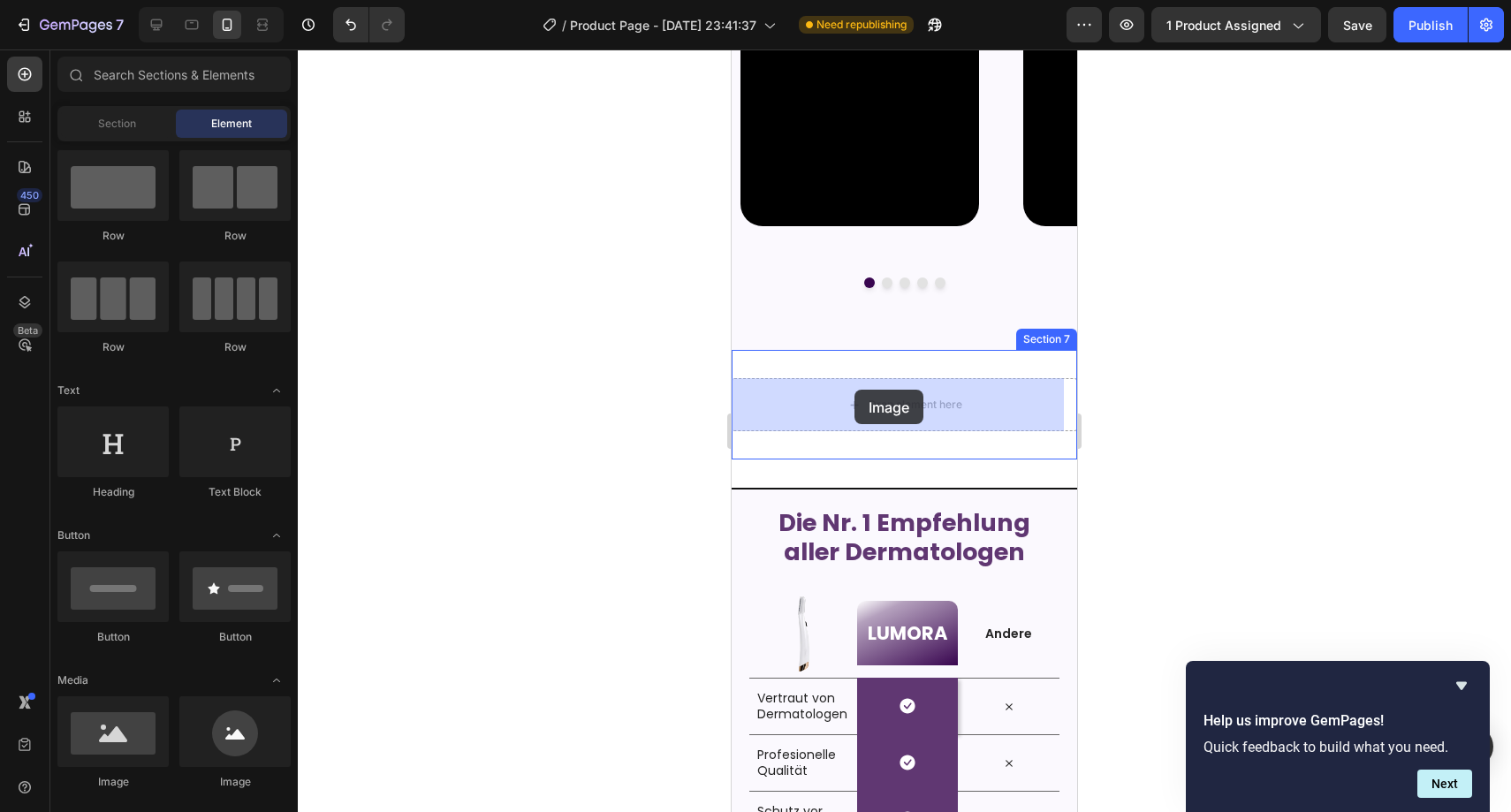
drag, startPoint x: 837, startPoint y: 788, endPoint x: 855, endPoint y: 389, distance: 399.4
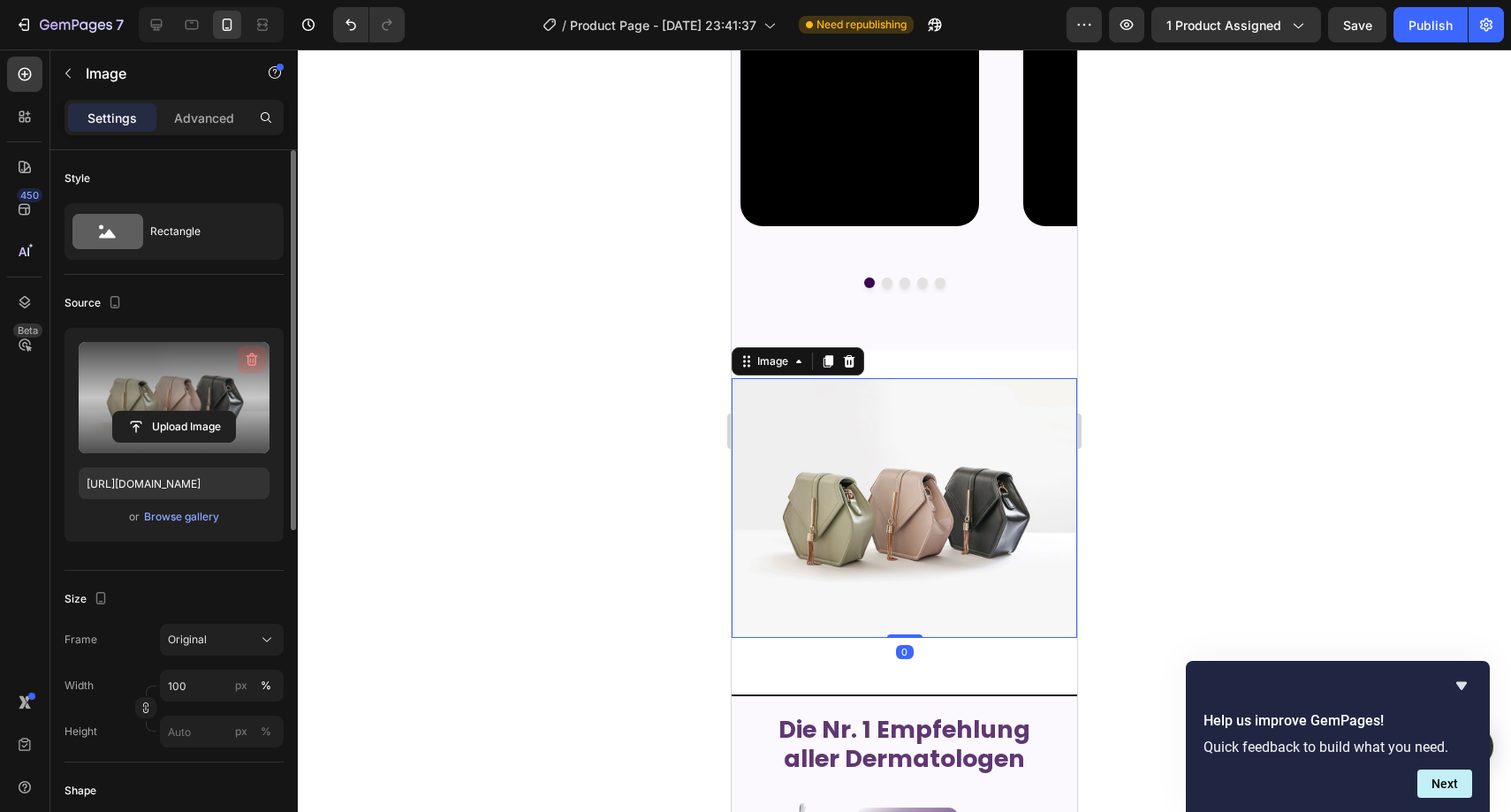
click at [258, 355] on icon "button" at bounding box center [252, 359] width 18 height 18
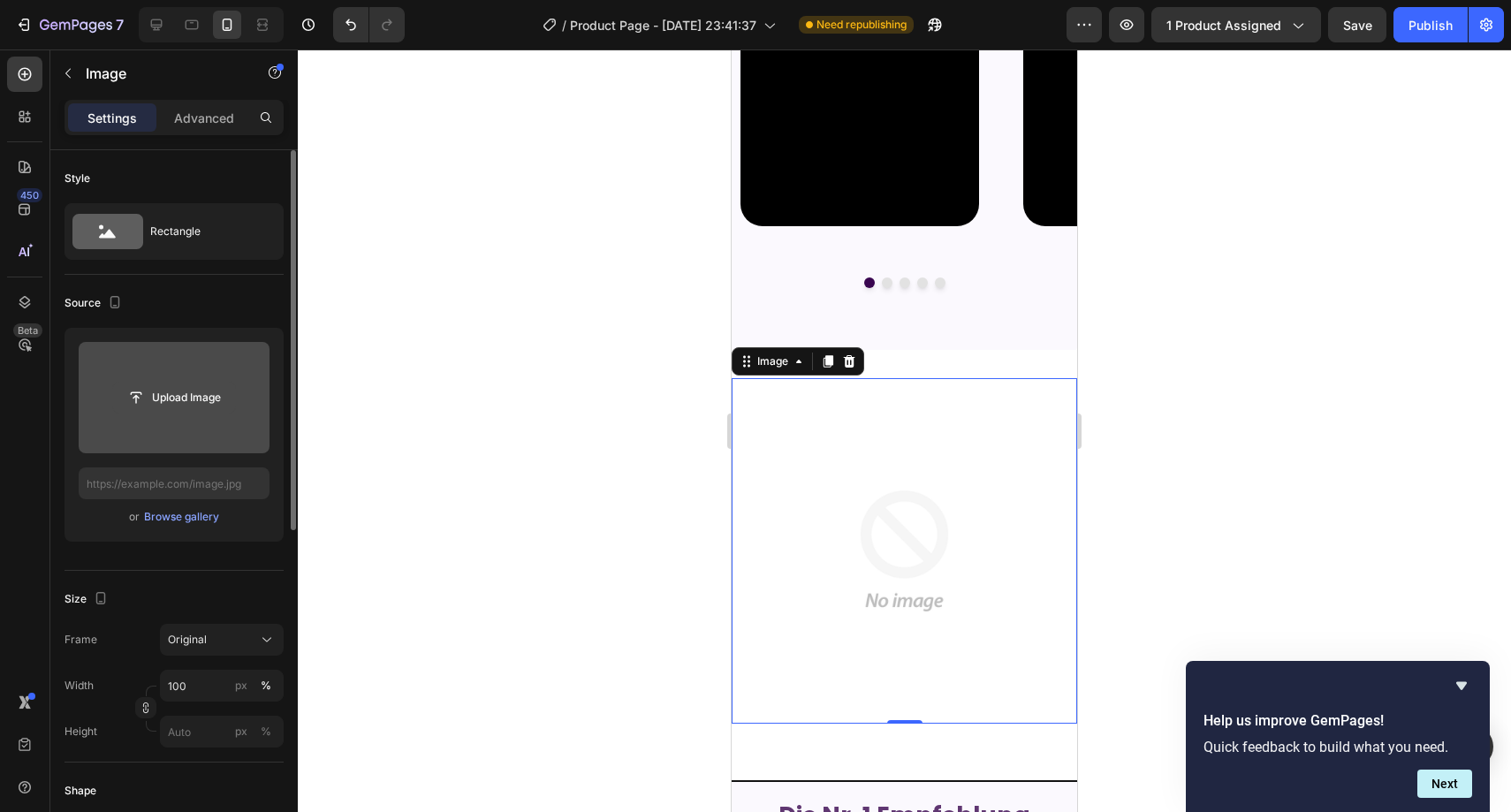
click at [188, 404] on input "file" at bounding box center [174, 398] width 122 height 30
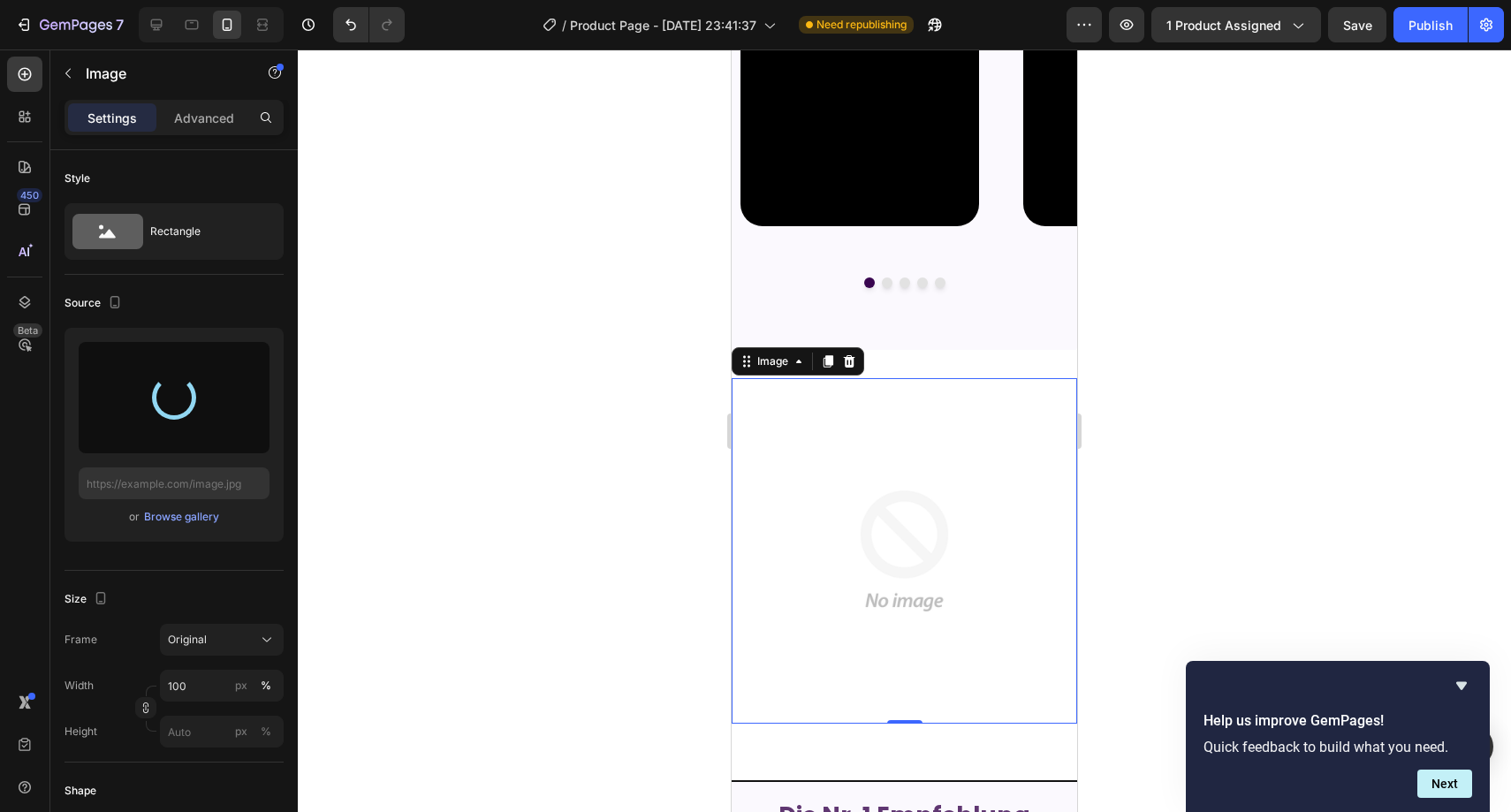
type input "https://cdn.shopify.com/s/files/1/0977/0955/6058/files/gempages_585444094575117…"
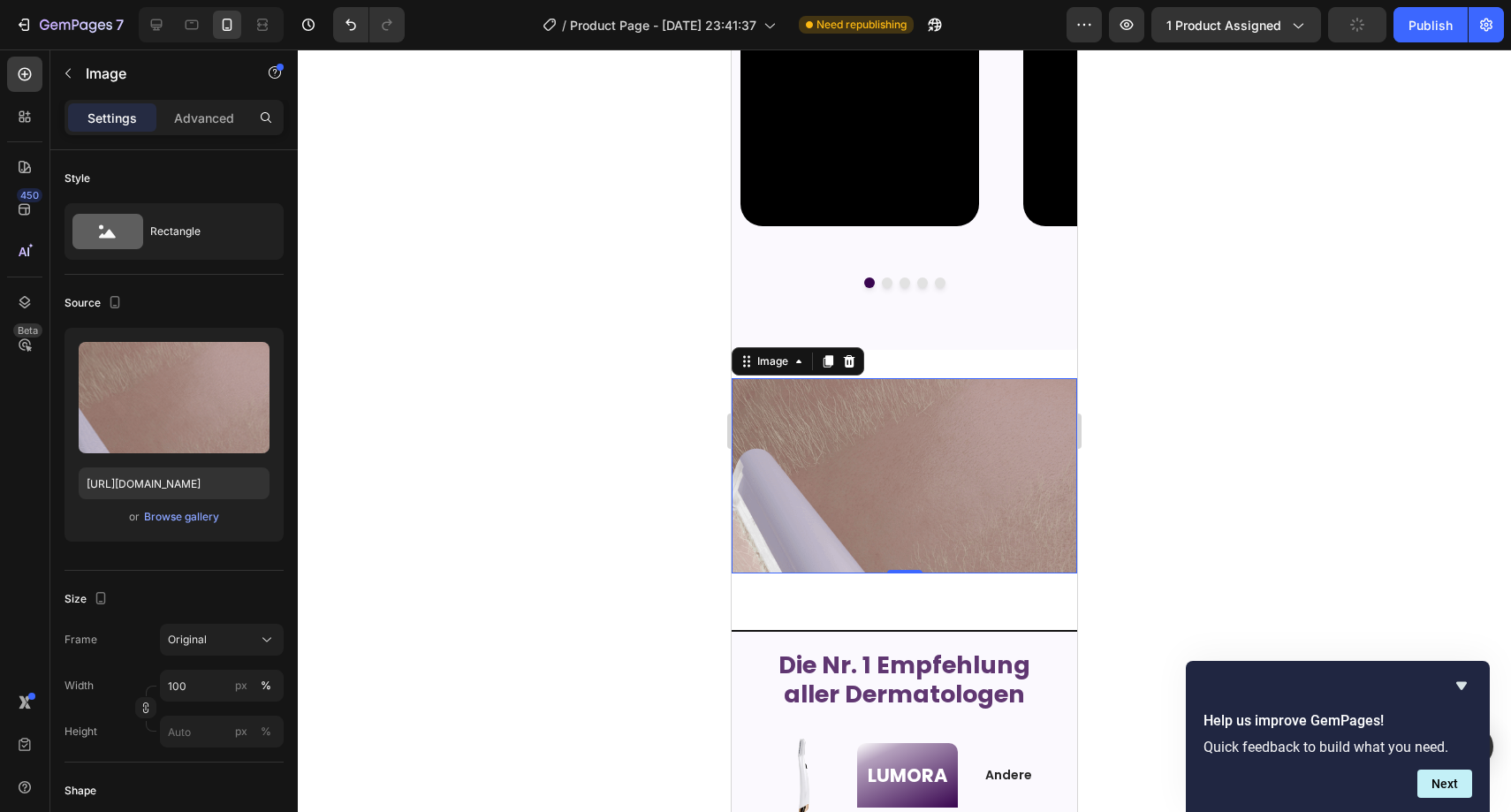
click at [1238, 305] on div at bounding box center [905, 430] width 1214 height 762
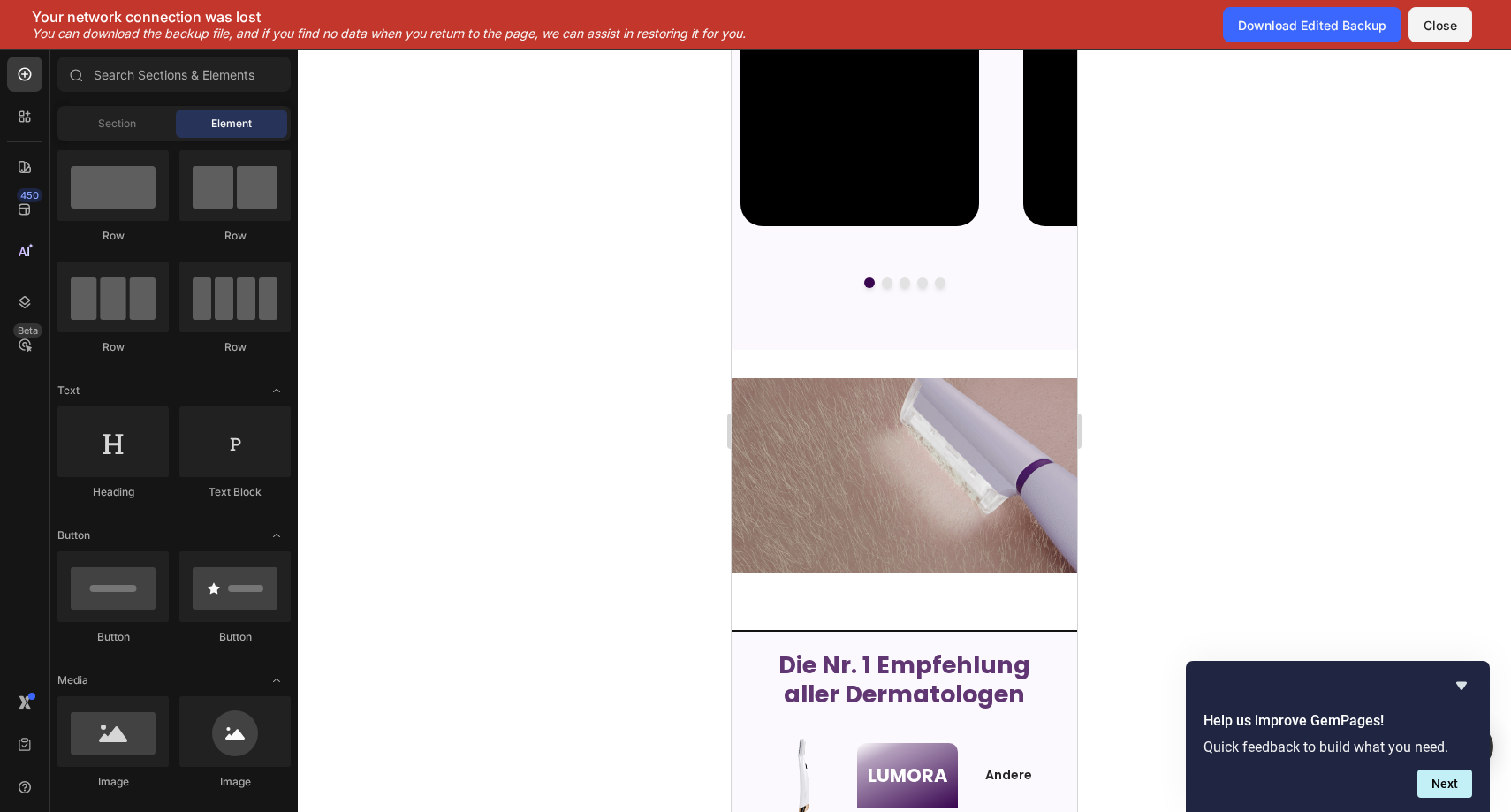
click at [682, 362] on div at bounding box center [905, 430] width 1214 height 762
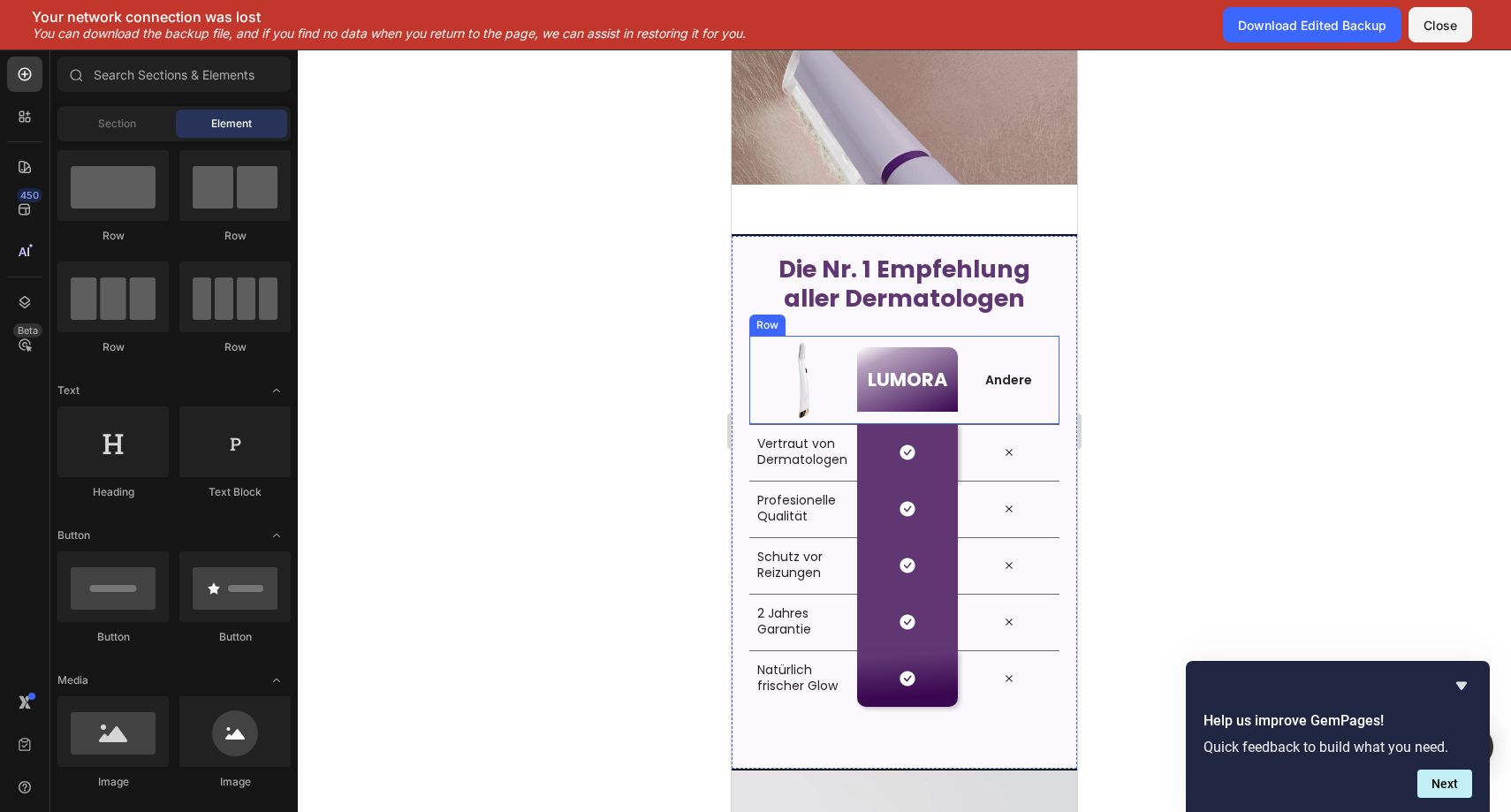
scroll to position [1540, 0]
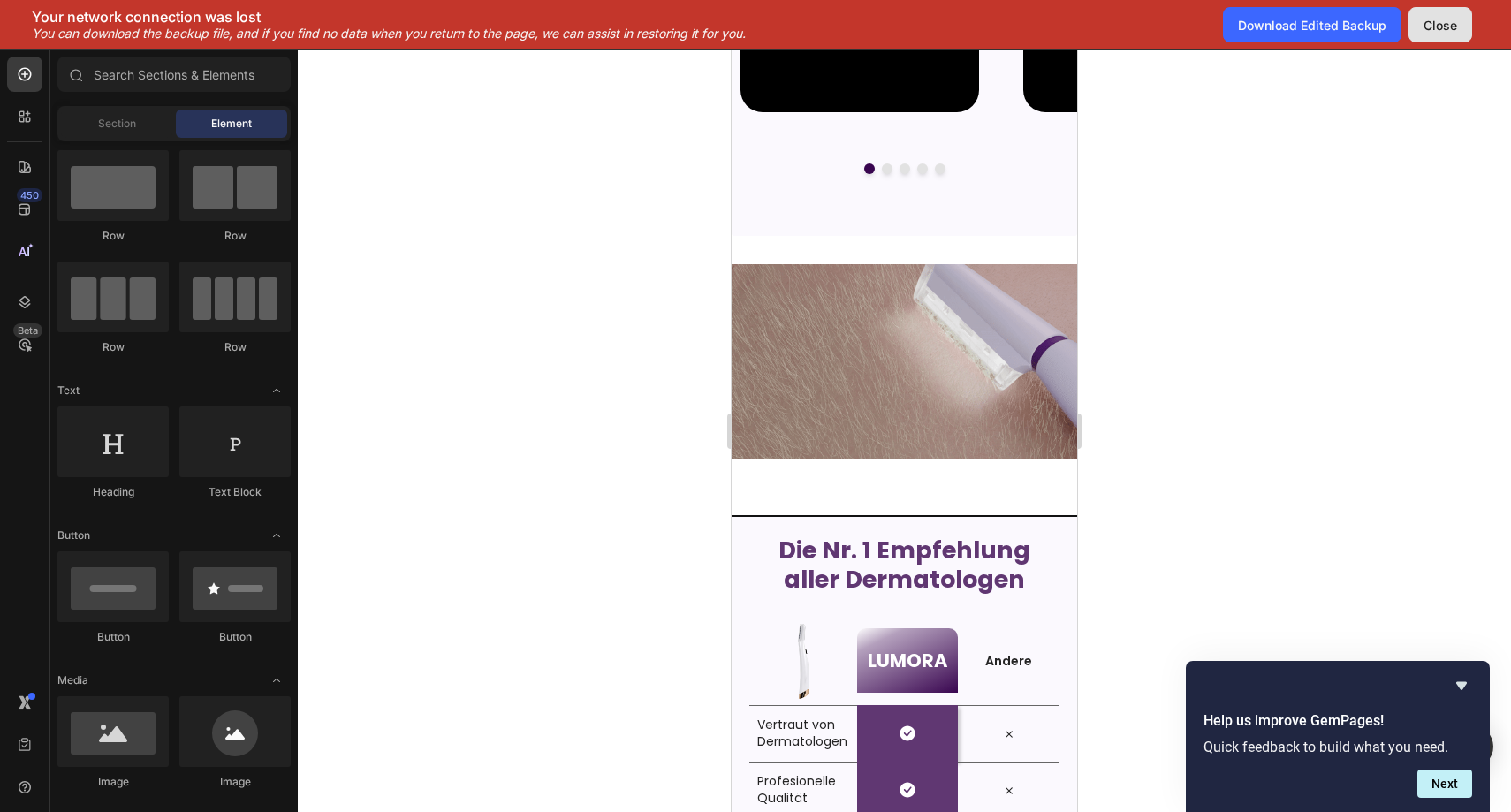
click at [1422, 28] on button "Close" at bounding box center [1441, 25] width 64 height 35
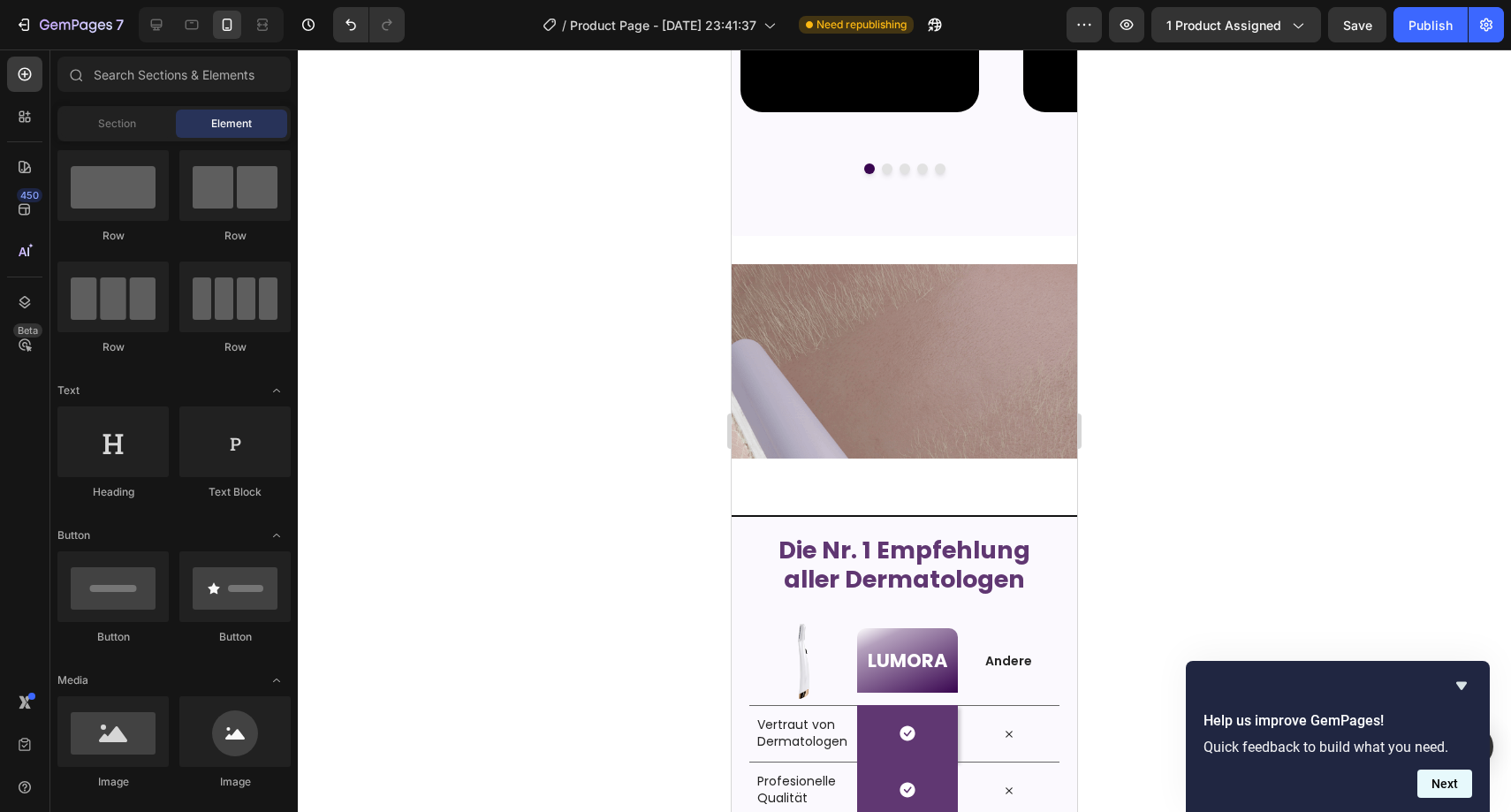
click at [1445, 777] on button "Next" at bounding box center [1444, 783] width 55 height 29
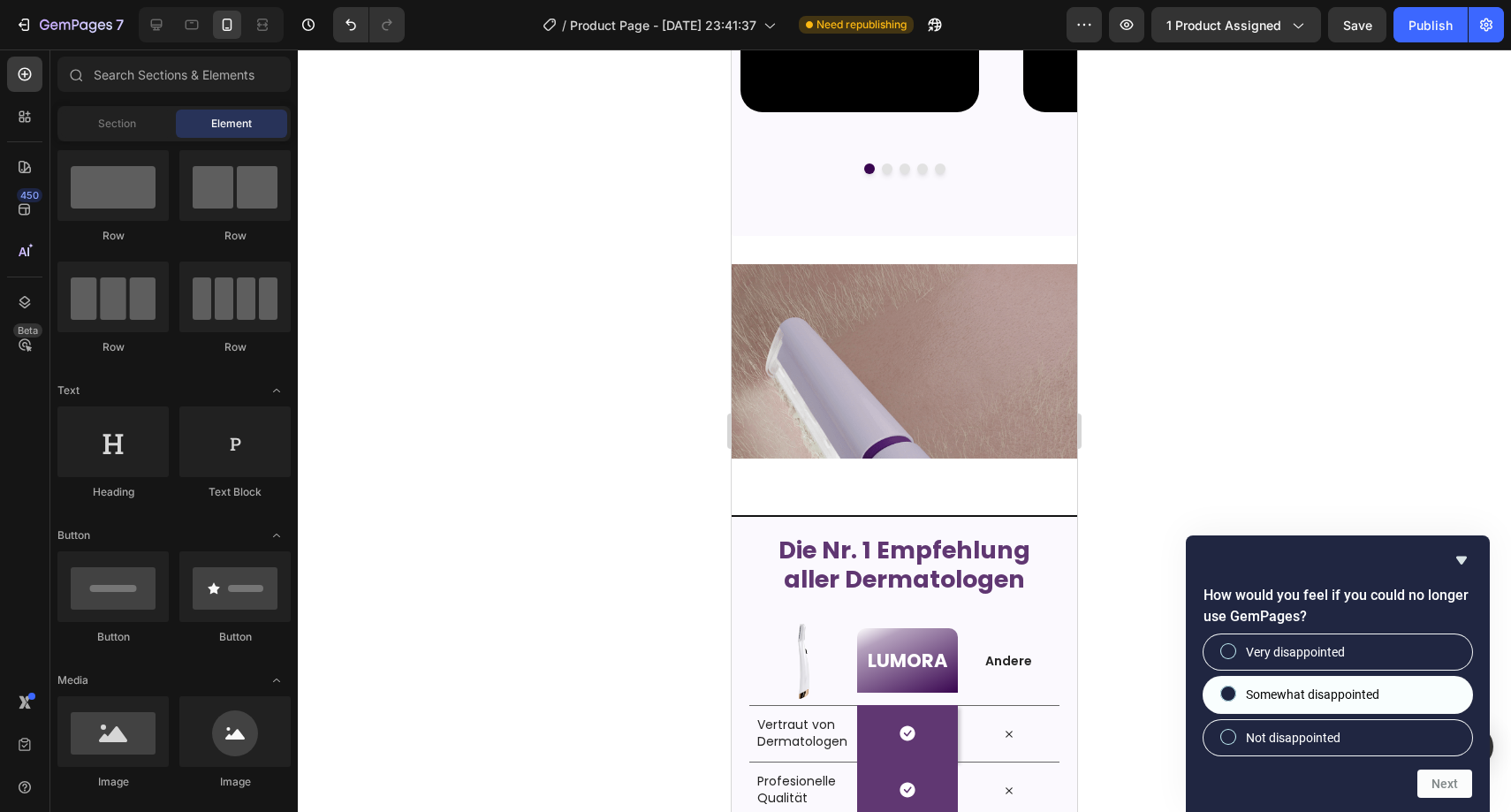
click at [1408, 701] on label "Somewhat disappointed" at bounding box center [1338, 695] width 268 height 35
click at [1234, 700] on input "Somewhat disappointed" at bounding box center [1229, 694] width 11 height 11
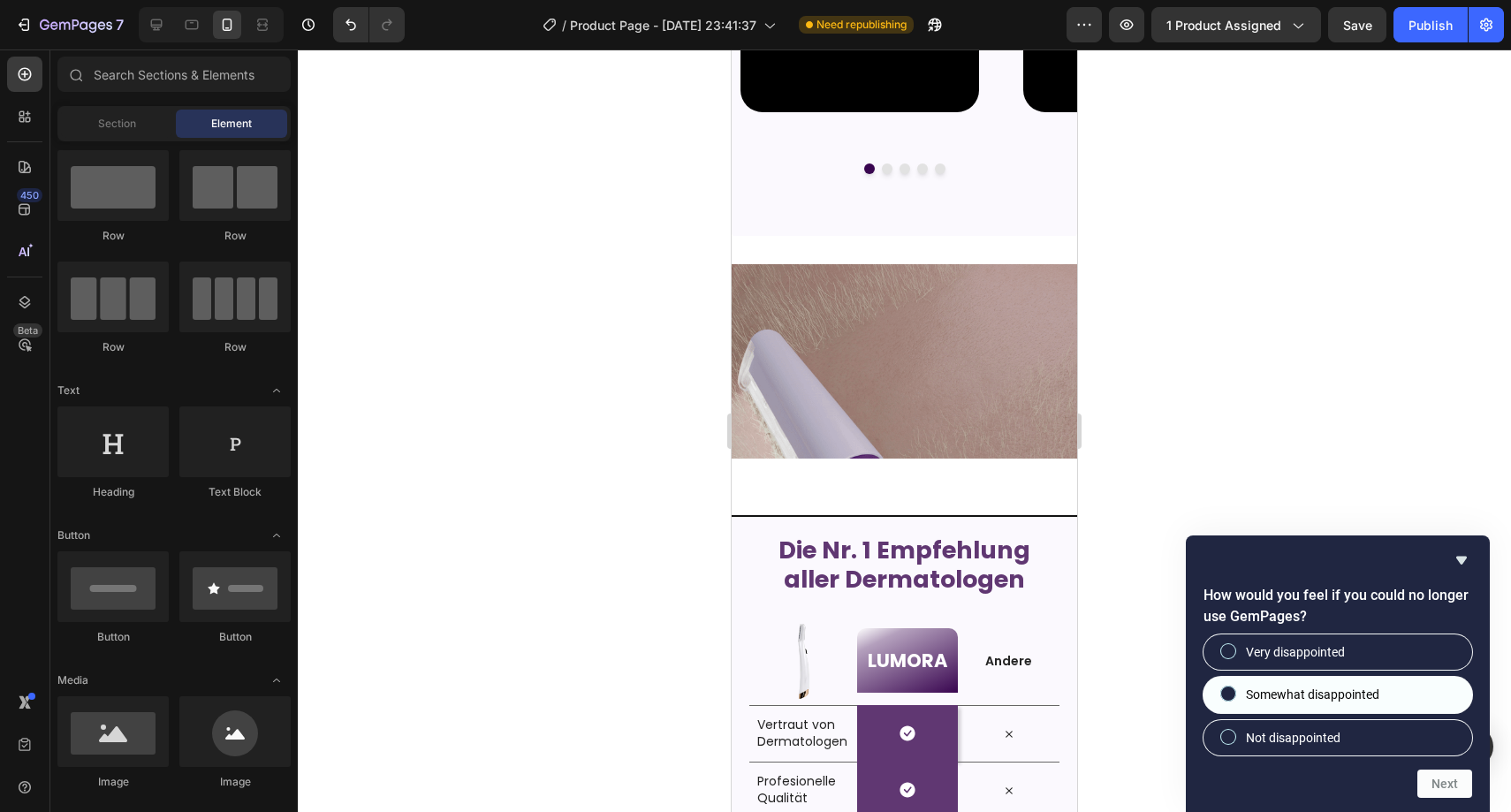
radio input "true"
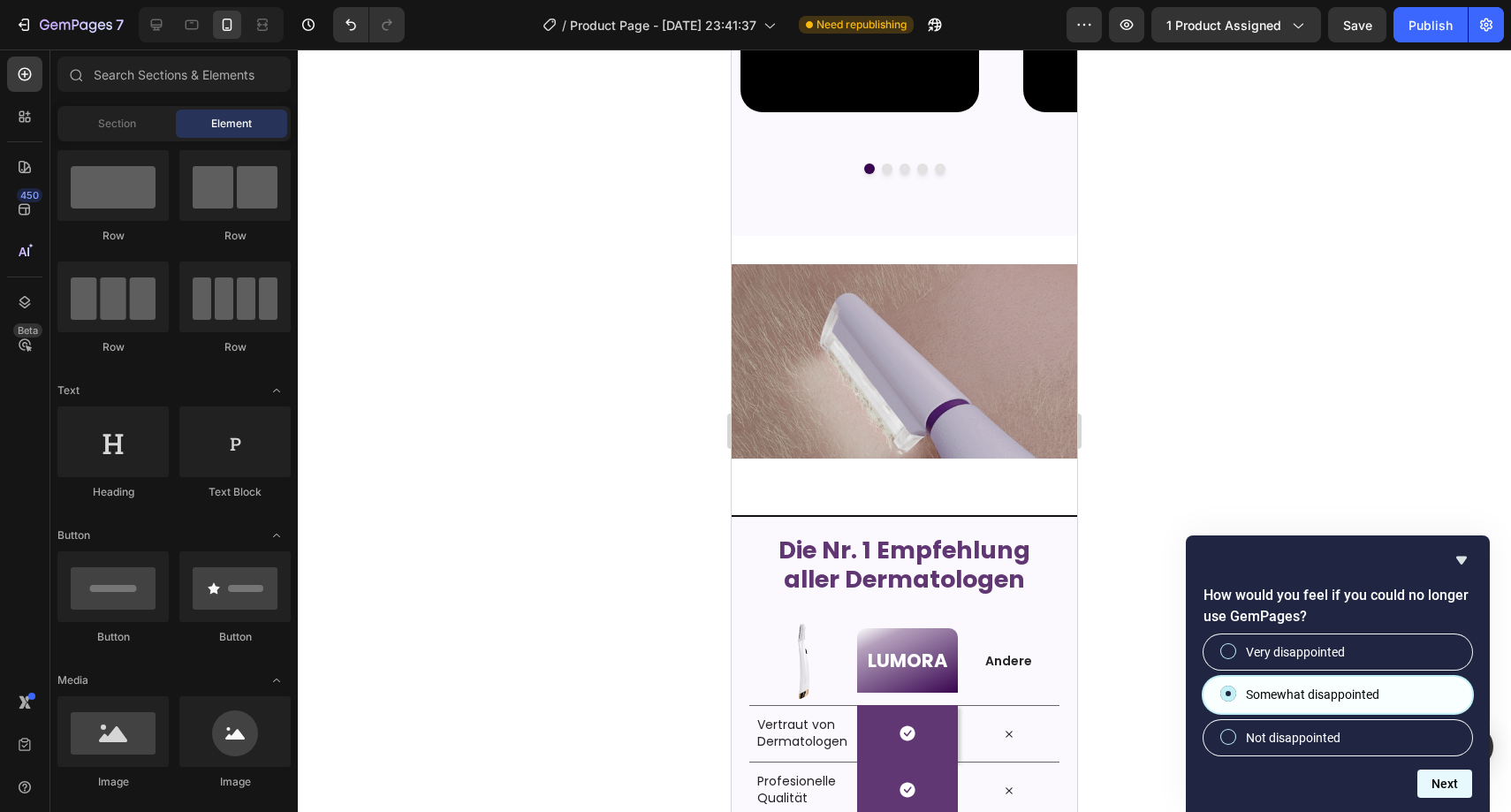
click at [1437, 787] on button "Next" at bounding box center [1444, 783] width 55 height 29
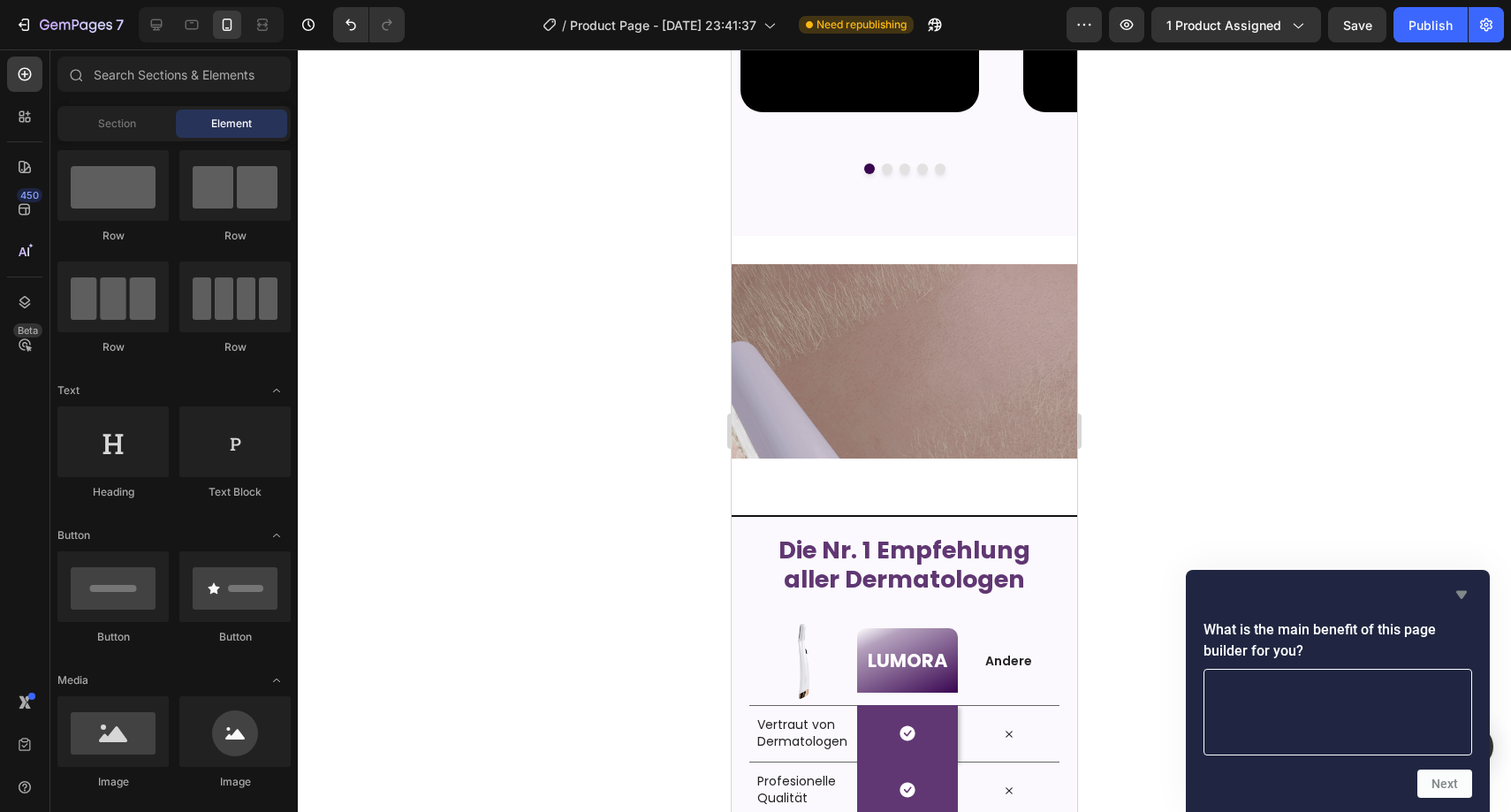
click at [1469, 593] on icon "Hide survey" at bounding box center [1462, 594] width 21 height 21
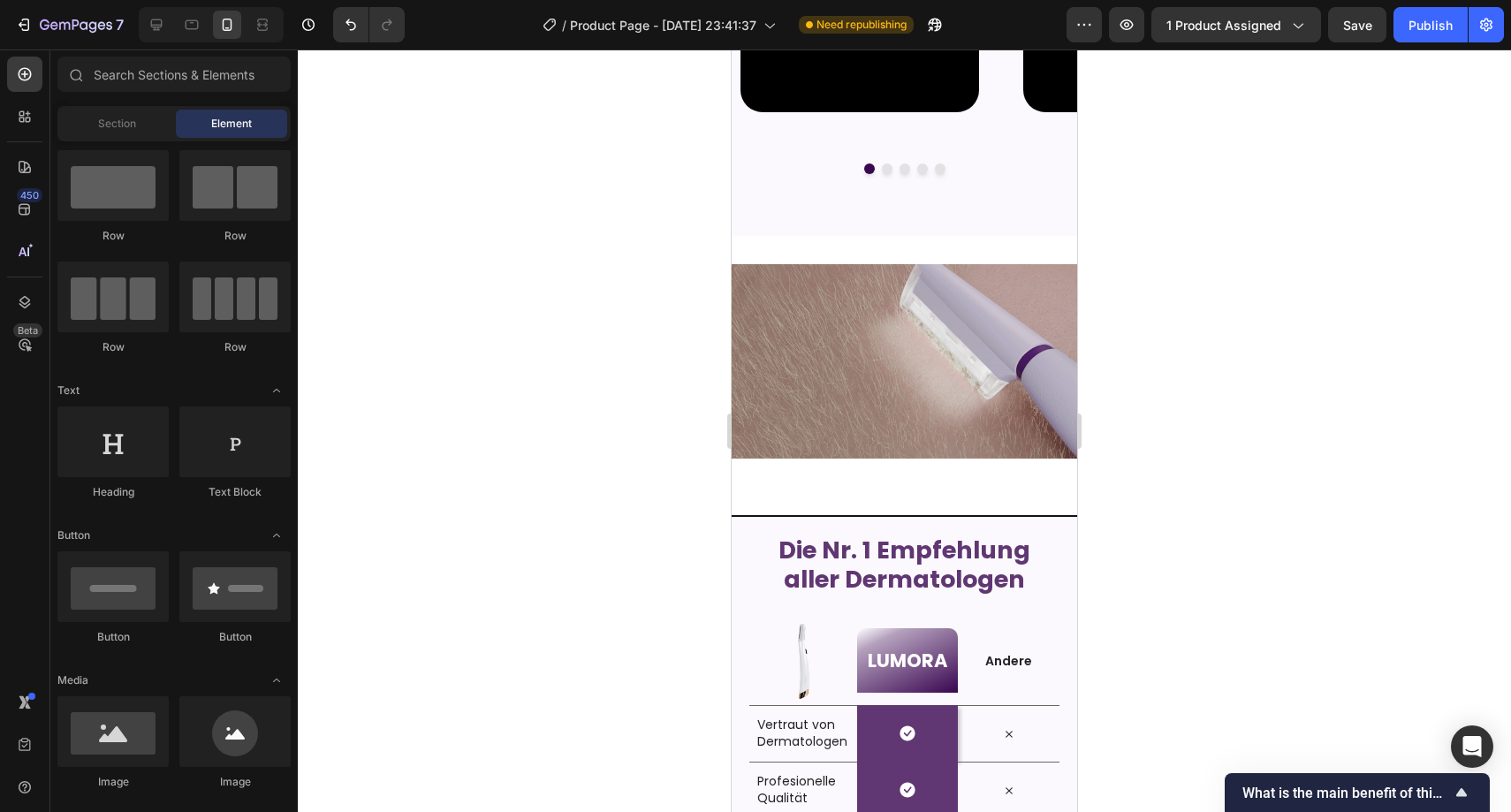
click at [1435, 562] on div at bounding box center [905, 430] width 1214 height 762
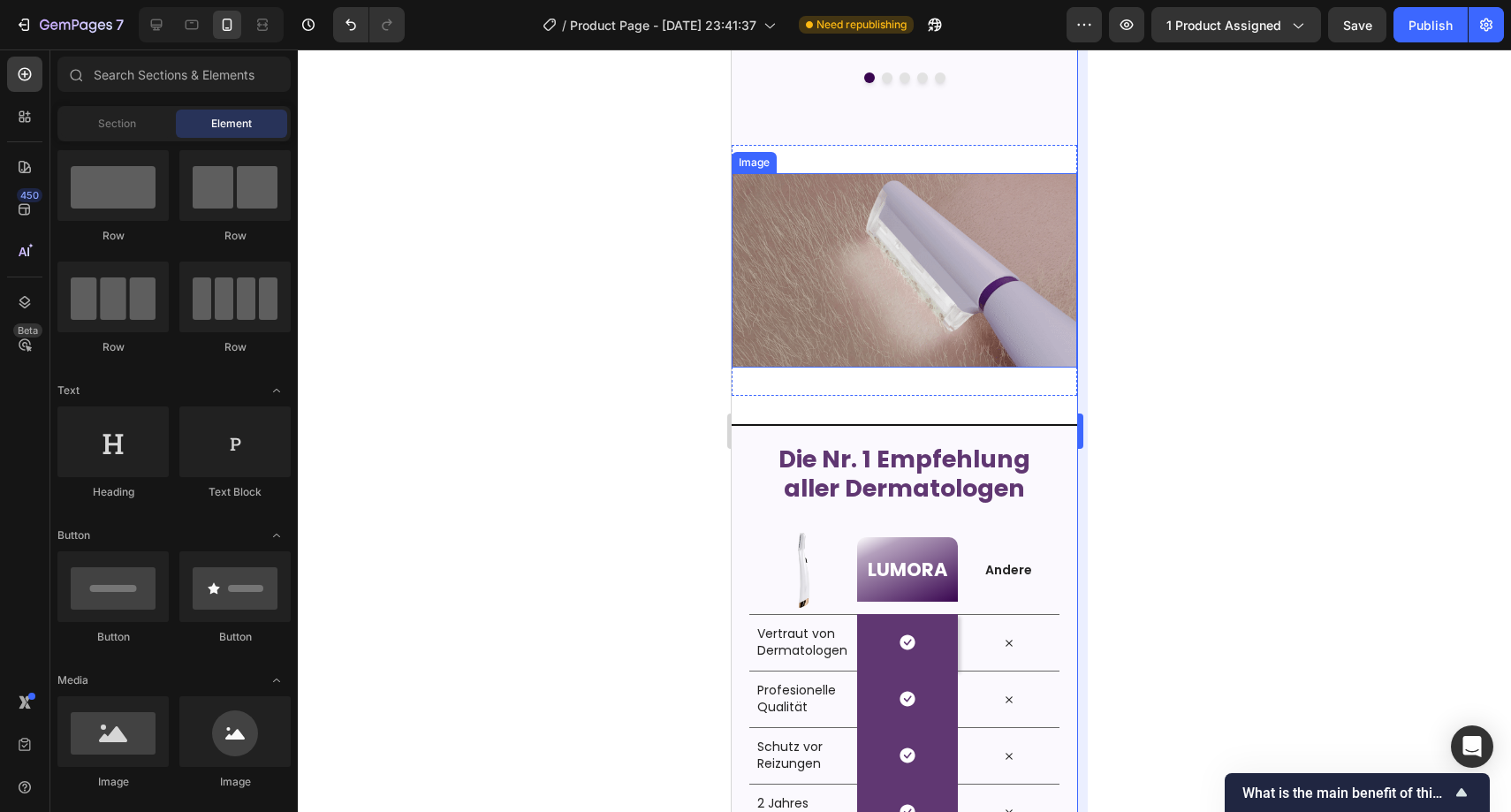
scroll to position [1629, 0]
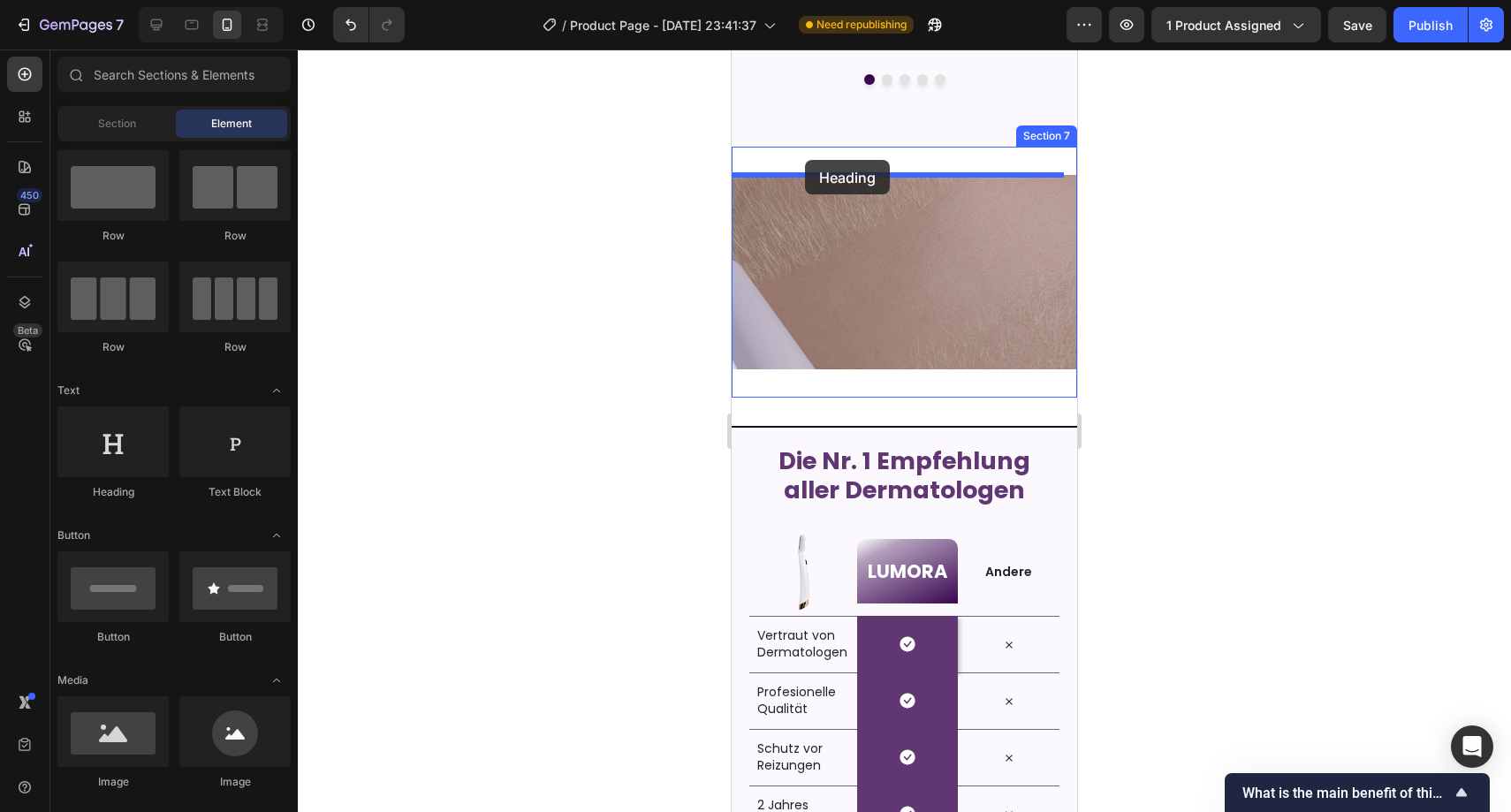
drag, startPoint x: 867, startPoint y: 503, endPoint x: 804, endPoint y: 160, distance: 348.7
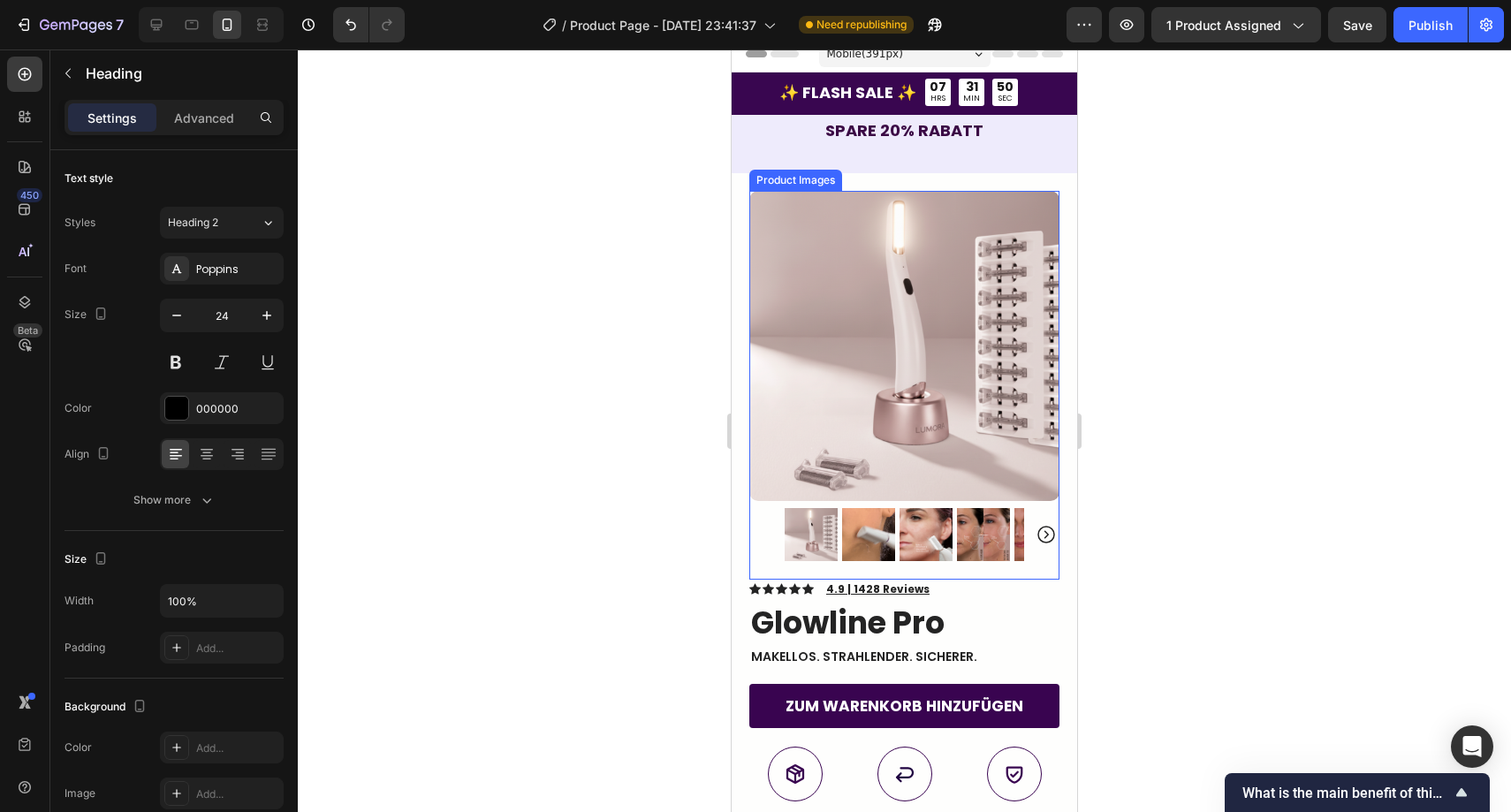
scroll to position [32, 0]
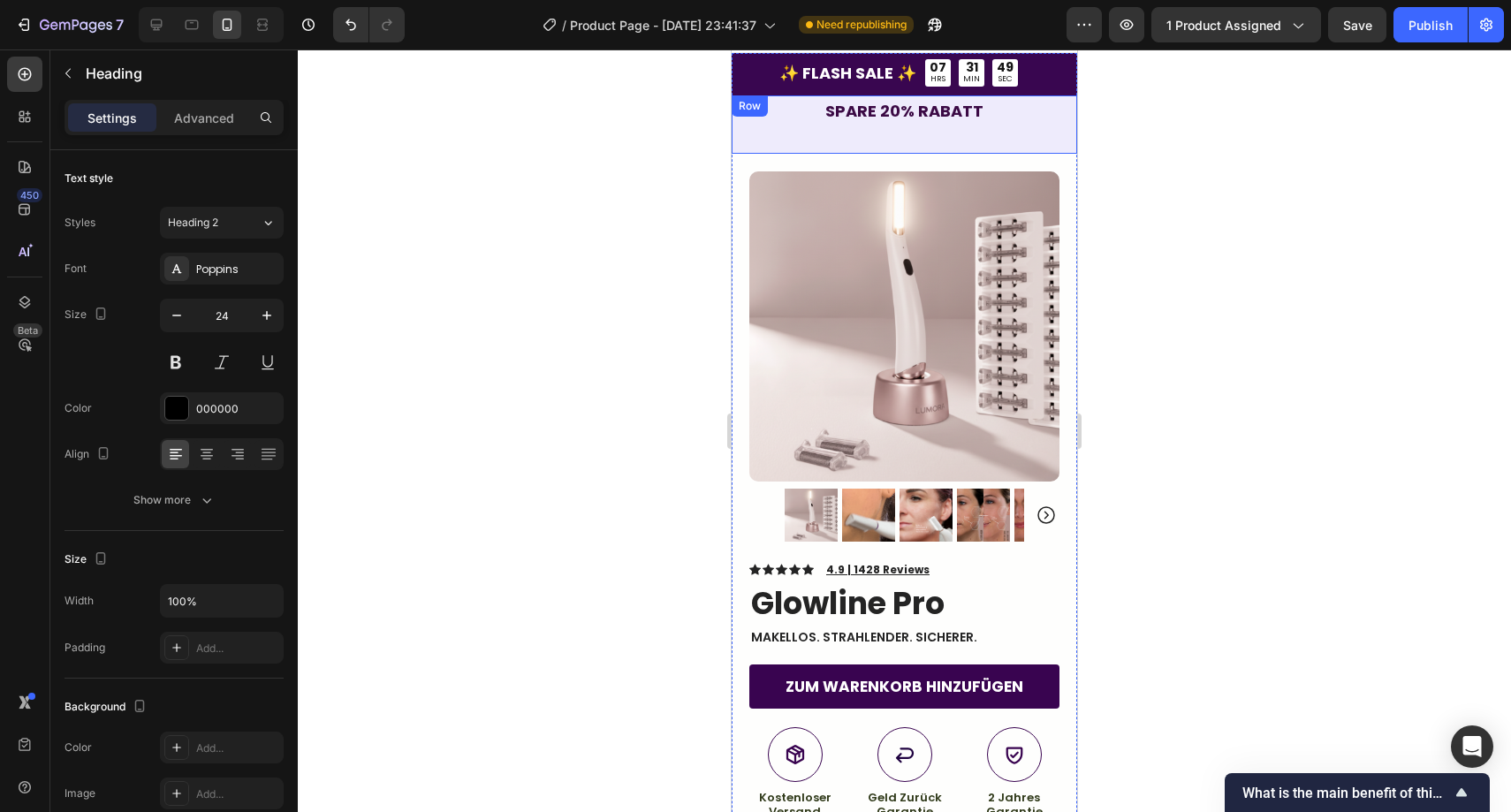
click at [958, 137] on div "SPARE 20% RABATT Text Block" at bounding box center [905, 124] width 342 height 55
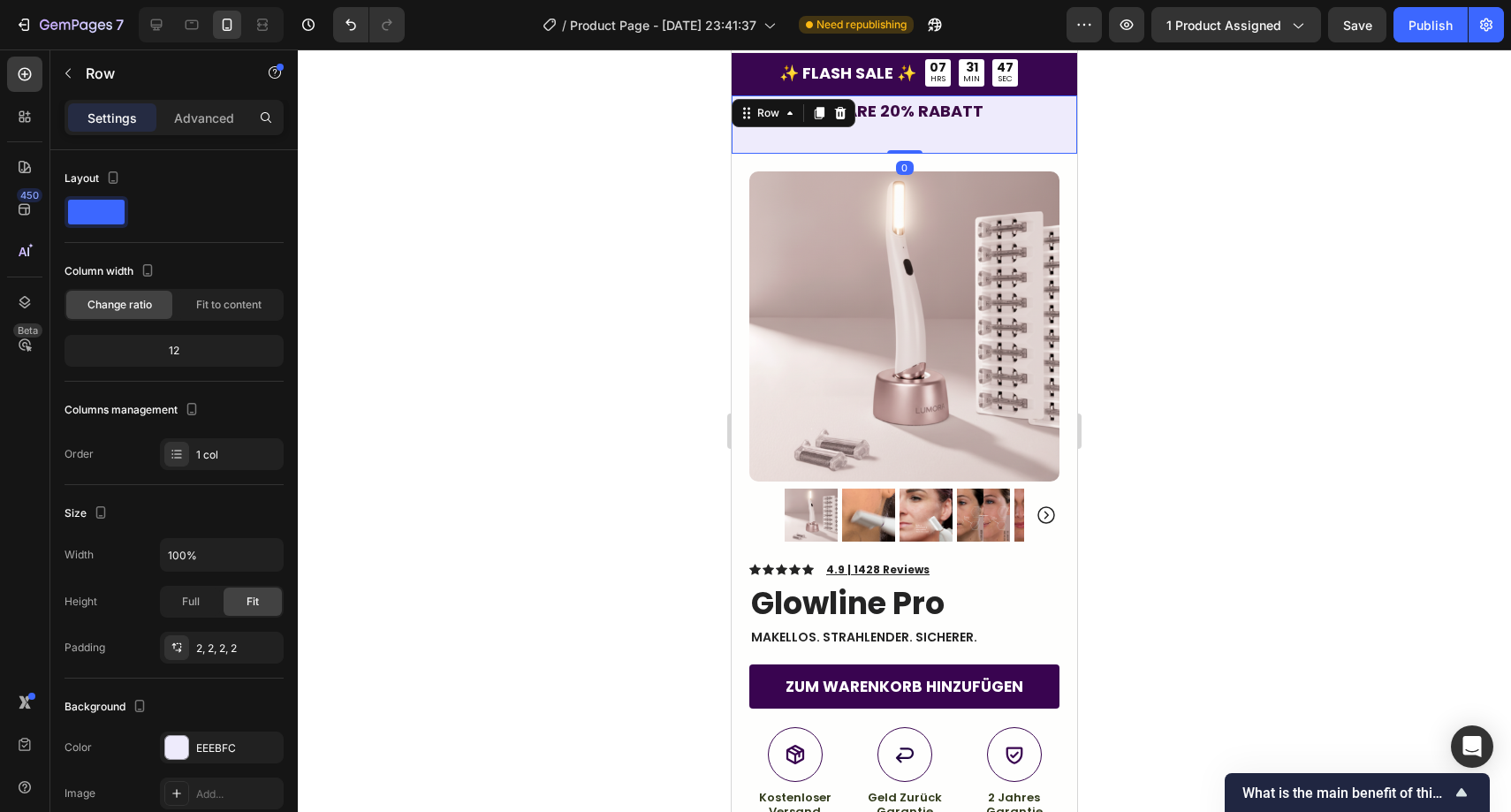
drag, startPoint x: 903, startPoint y: 150, endPoint x: 956, endPoint y: 139, distance: 54.1
click at [905, 138] on div "SPARE 20% RABATT Text Block Row 0" at bounding box center [904, 124] width 345 height 58
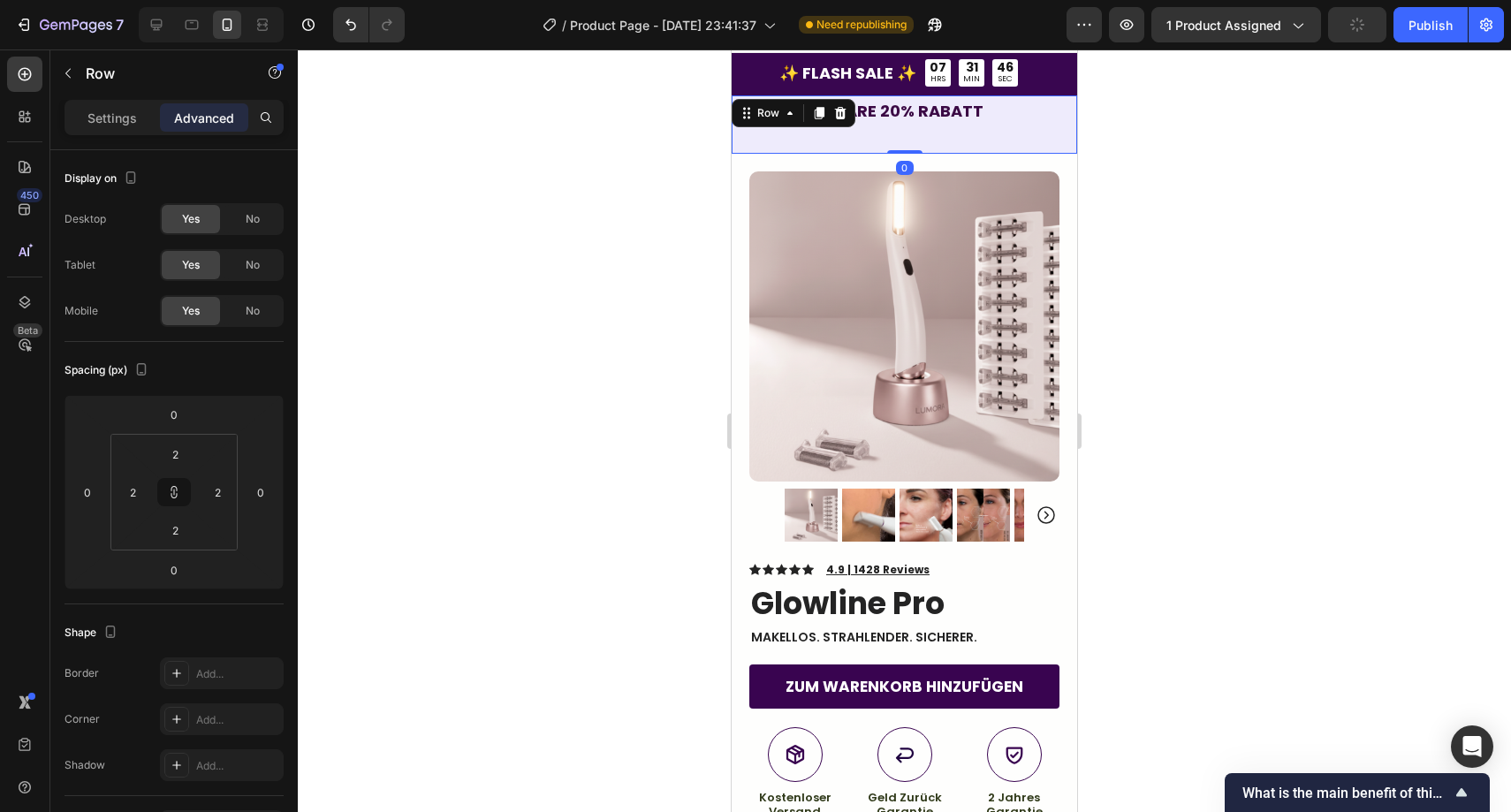
click at [1111, 139] on div at bounding box center [905, 430] width 1214 height 762
click at [951, 135] on div "SPARE 20% RABATT Text Block" at bounding box center [905, 124] width 342 height 55
click at [176, 535] on input "2" at bounding box center [175, 530] width 35 height 27
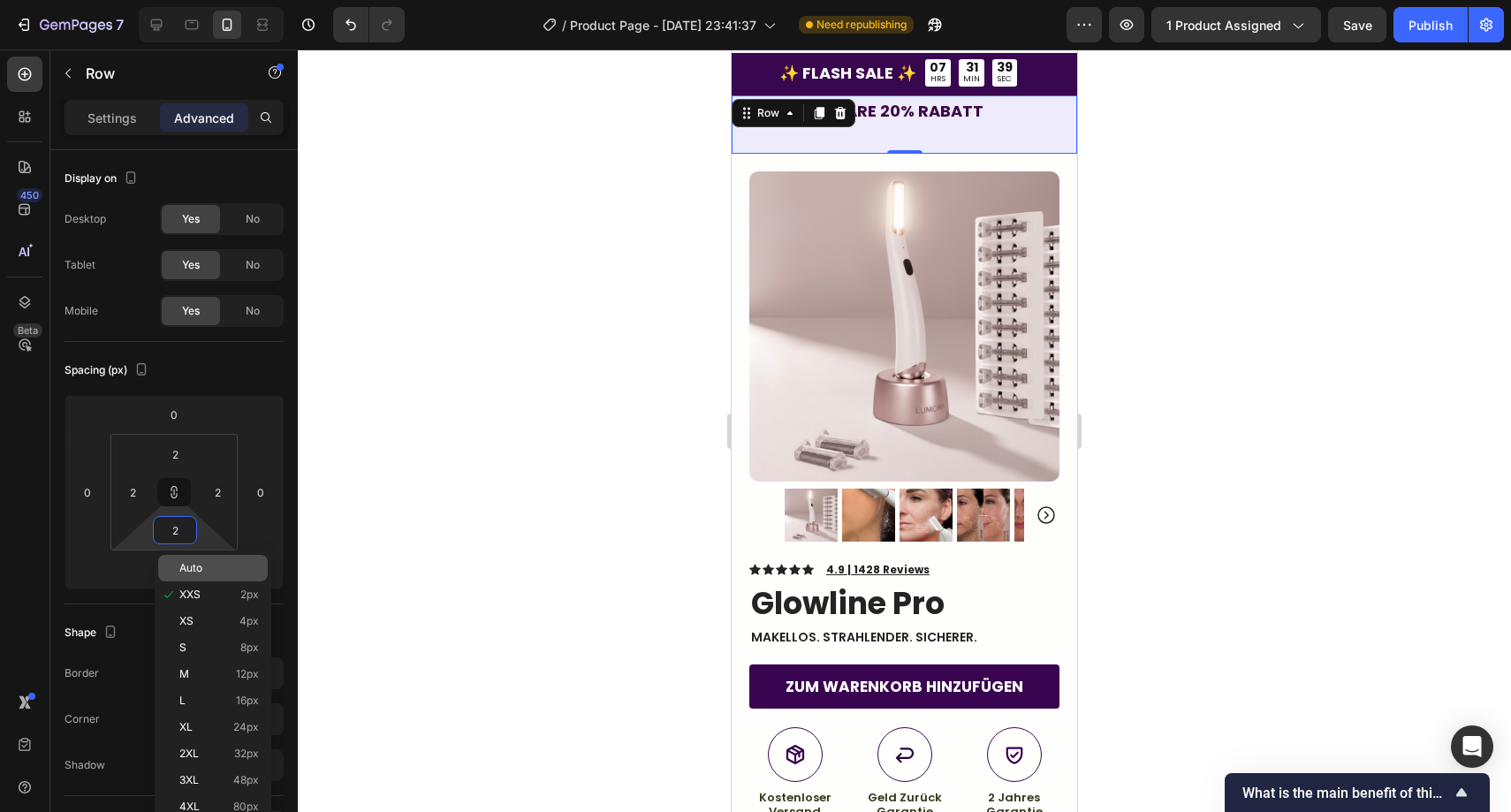
click at [198, 567] on span "Auto" at bounding box center [191, 568] width 23 height 12
type input "Auto"
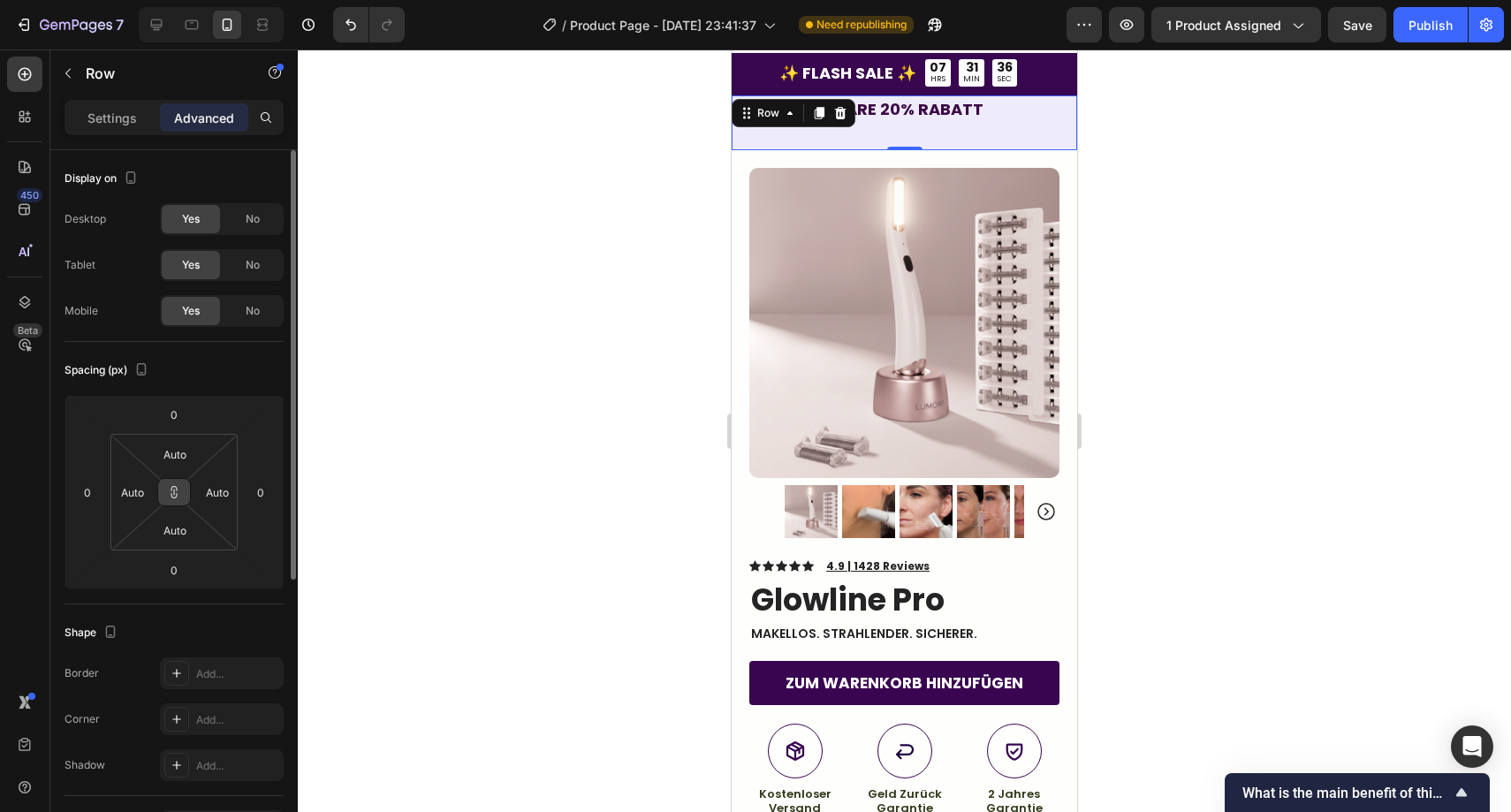
click at [169, 498] on icon at bounding box center [174, 491] width 14 height 14
click at [894, 140] on div "SPARE 20% RABATT Text Block" at bounding box center [904, 122] width 345 height 55
drag, startPoint x: 898, startPoint y: 147, endPoint x: 902, endPoint y: 137, distance: 10.8
click at [902, 137] on div "SPARE 20% RABATT Text Block Row 0" at bounding box center [904, 122] width 345 height 55
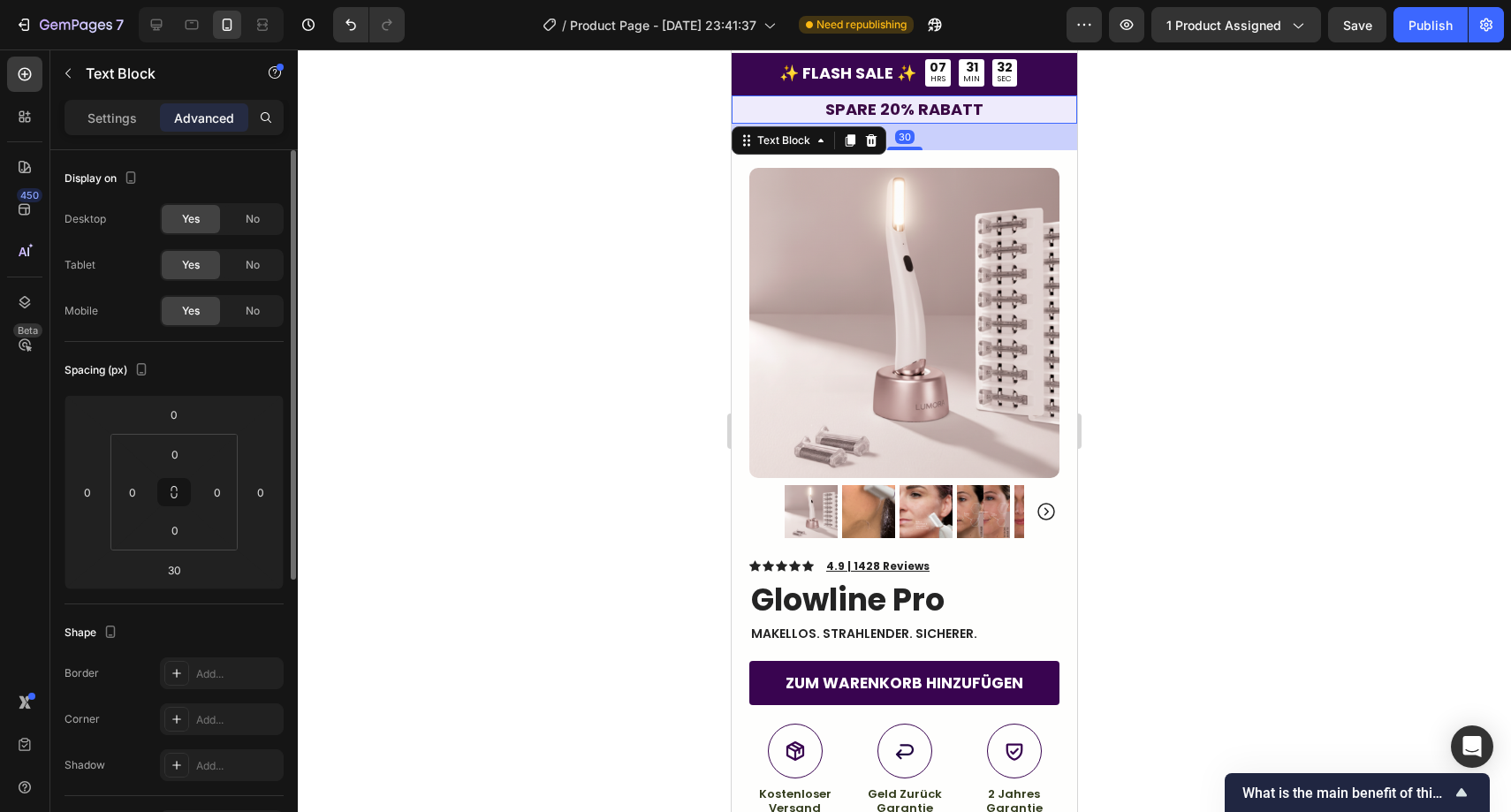
click at [910, 117] on strong "SPARE 20% RABATT" at bounding box center [904, 109] width 158 height 22
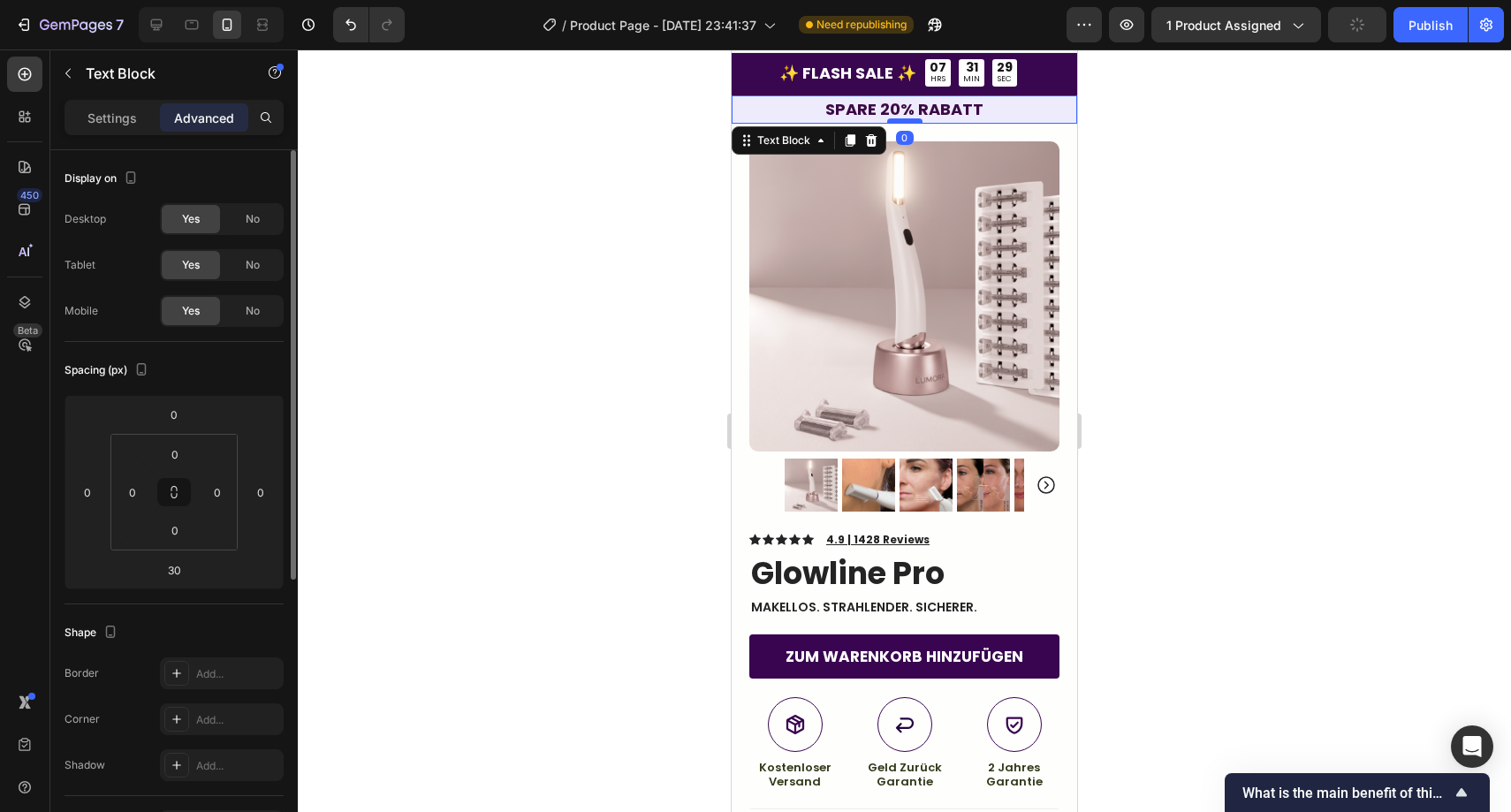
drag, startPoint x: 898, startPoint y: 148, endPoint x: 903, endPoint y: 118, distance: 30.4
click at [903, 118] on div at bounding box center [905, 121] width 35 height 6
type input "0"
click at [596, 313] on div at bounding box center [905, 430] width 1214 height 762
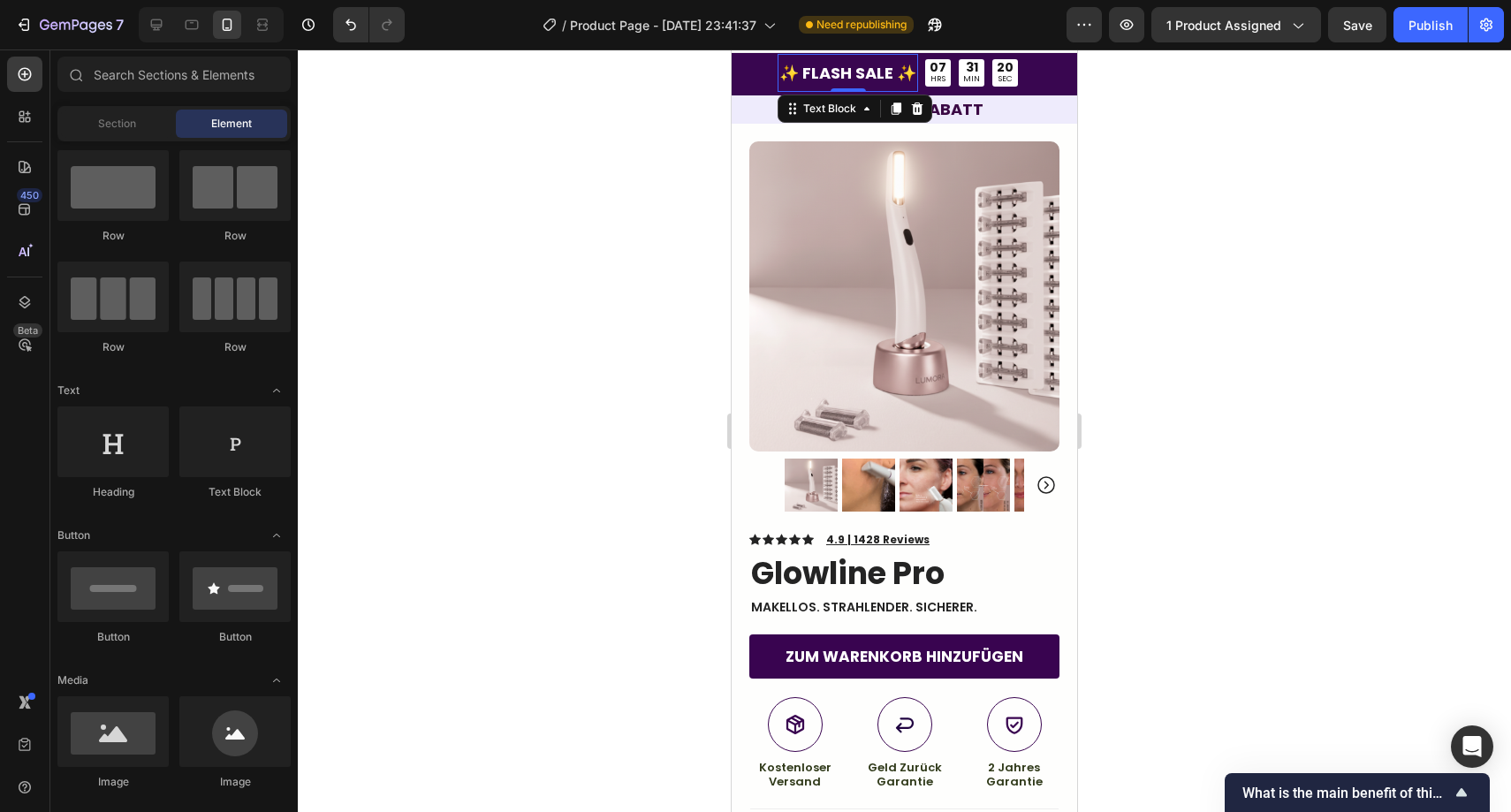
click at [845, 74] on strong "✨ FLASH SALE ✨" at bounding box center [848, 73] width 137 height 22
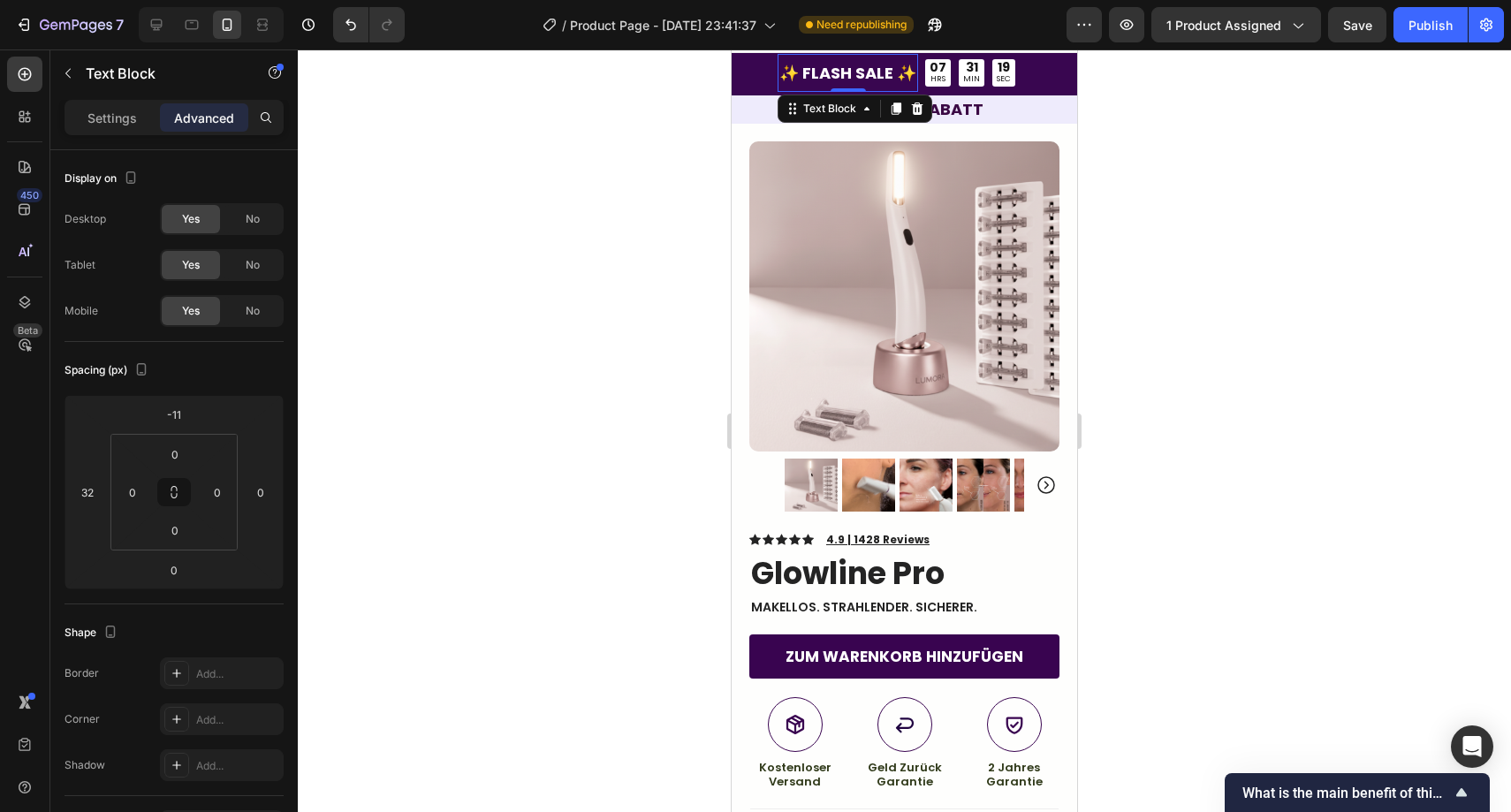
click at [842, 74] on strong "✨ FLASH SALE ✨" at bounding box center [848, 73] width 137 height 22
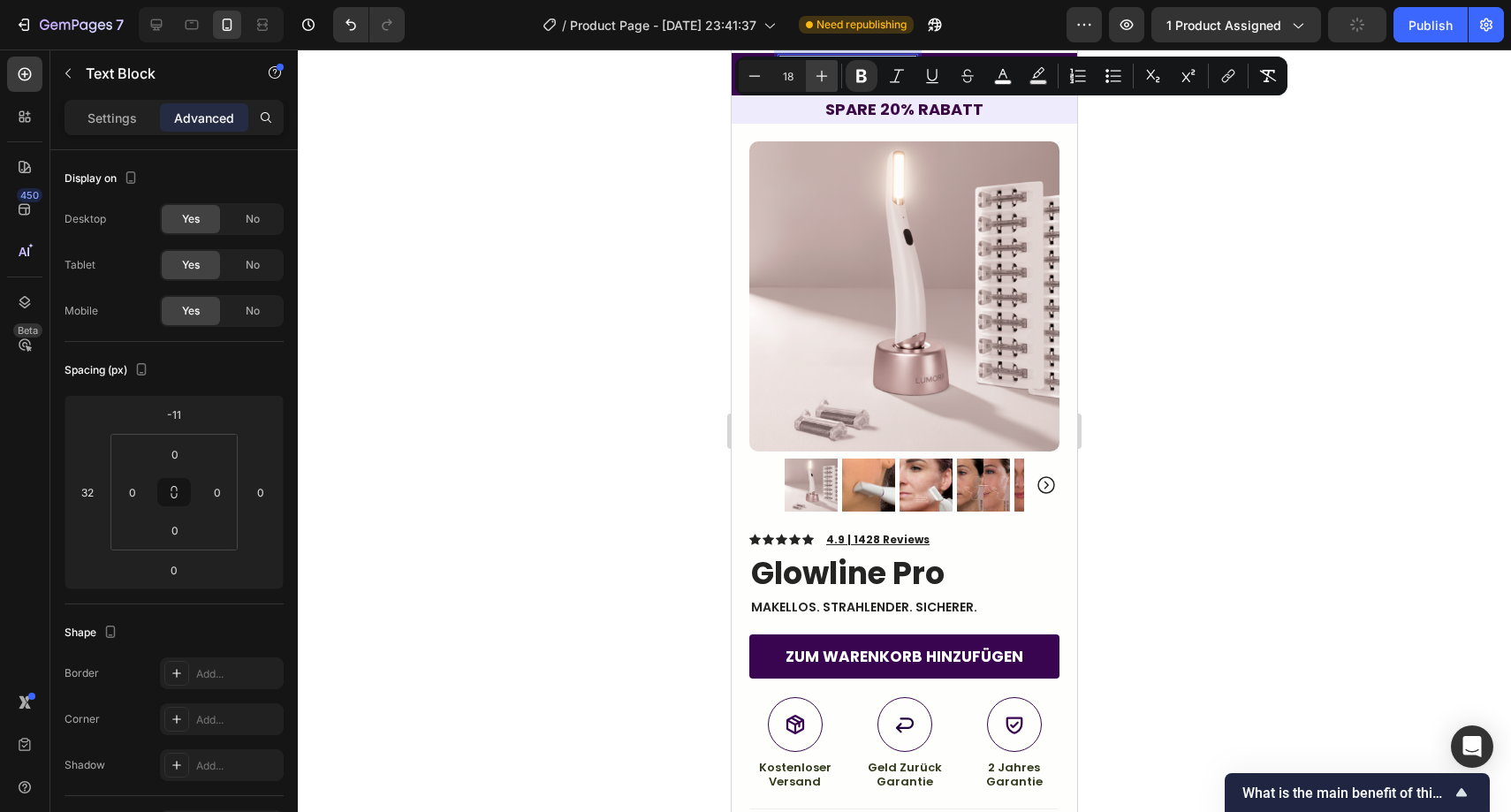
click at [829, 72] on icon "Editor contextual toolbar" at bounding box center [822, 76] width 18 height 18
type input "19"
click at [706, 121] on div at bounding box center [905, 430] width 1214 height 762
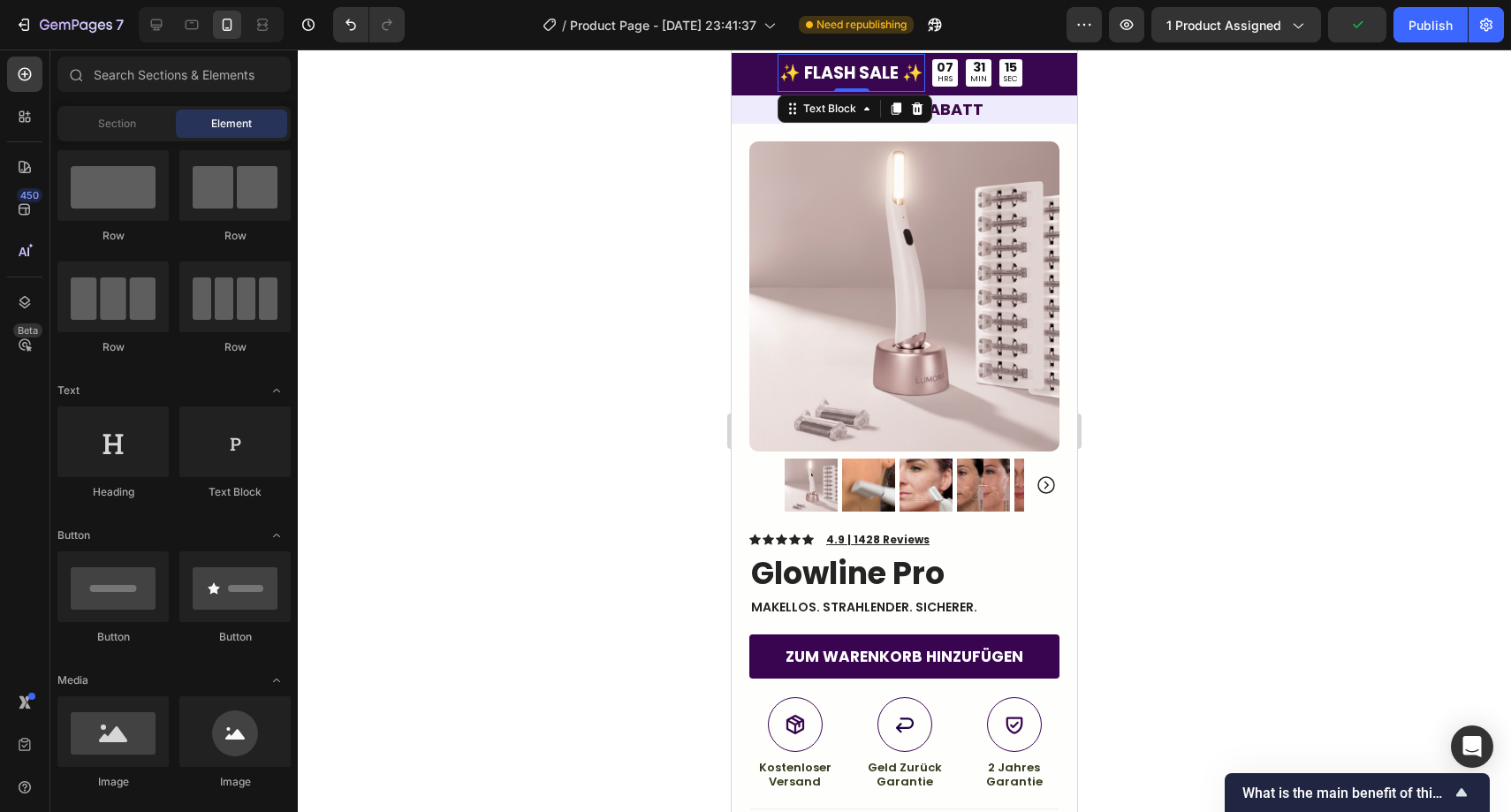
click at [854, 76] on strong "✨ FLASH SALE ✨" at bounding box center [852, 73] width 144 height 24
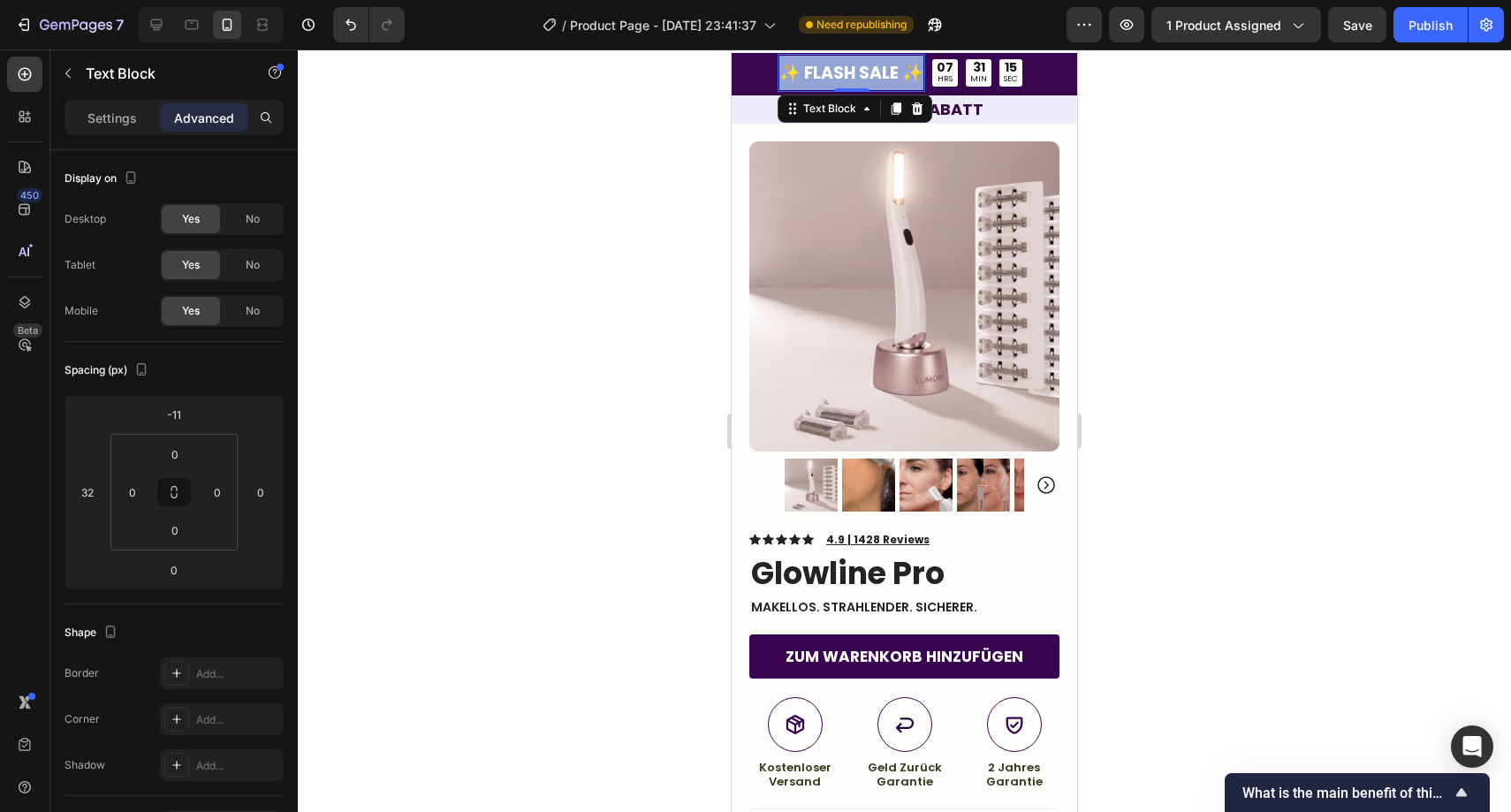
click at [854, 76] on strong "✨ FLASH SALE ✨" at bounding box center [852, 73] width 144 height 24
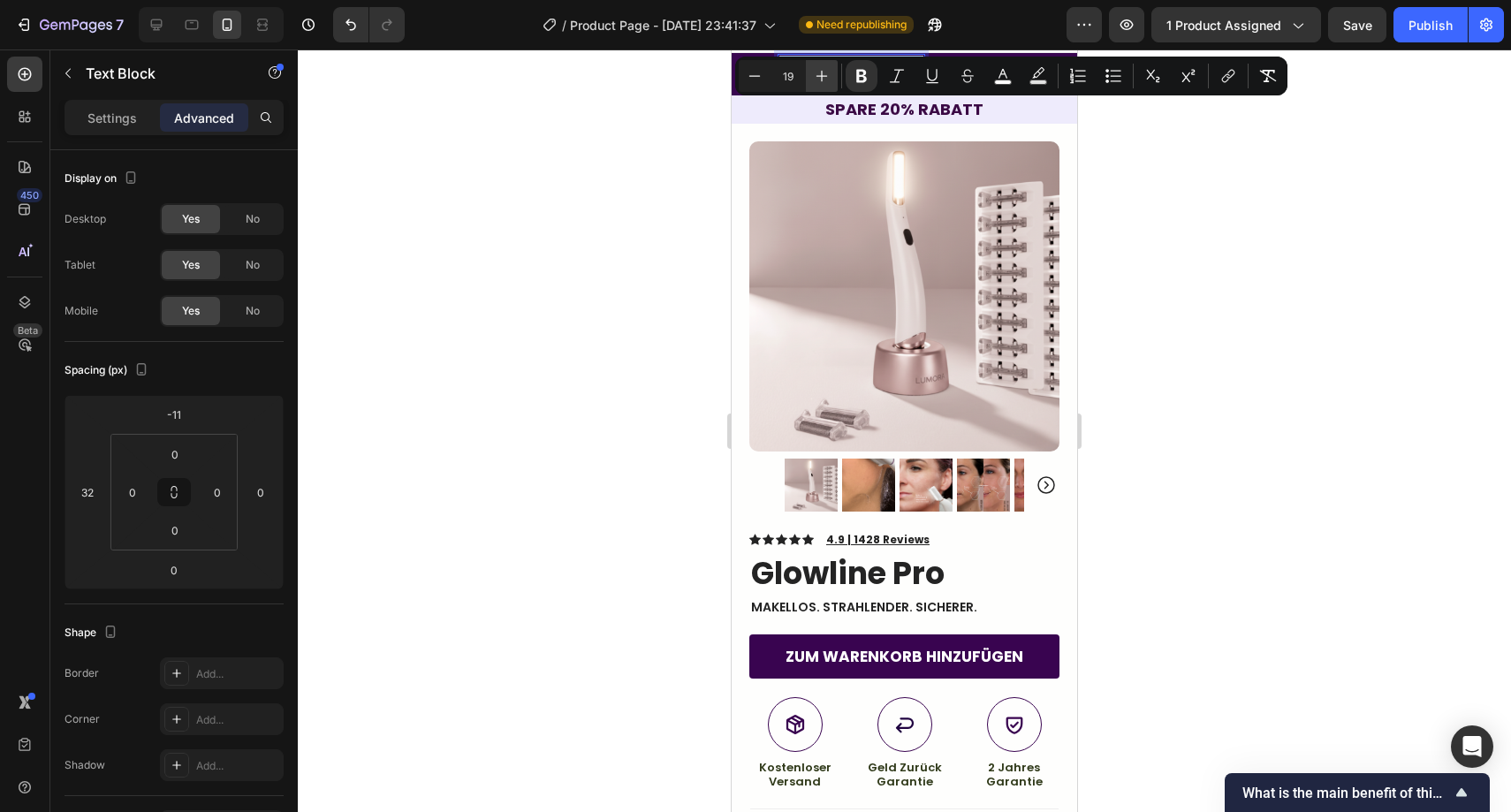
click at [828, 75] on icon "Editor contextual toolbar" at bounding box center [822, 76] width 18 height 18
type input "21"
click at [689, 130] on div at bounding box center [905, 430] width 1214 height 762
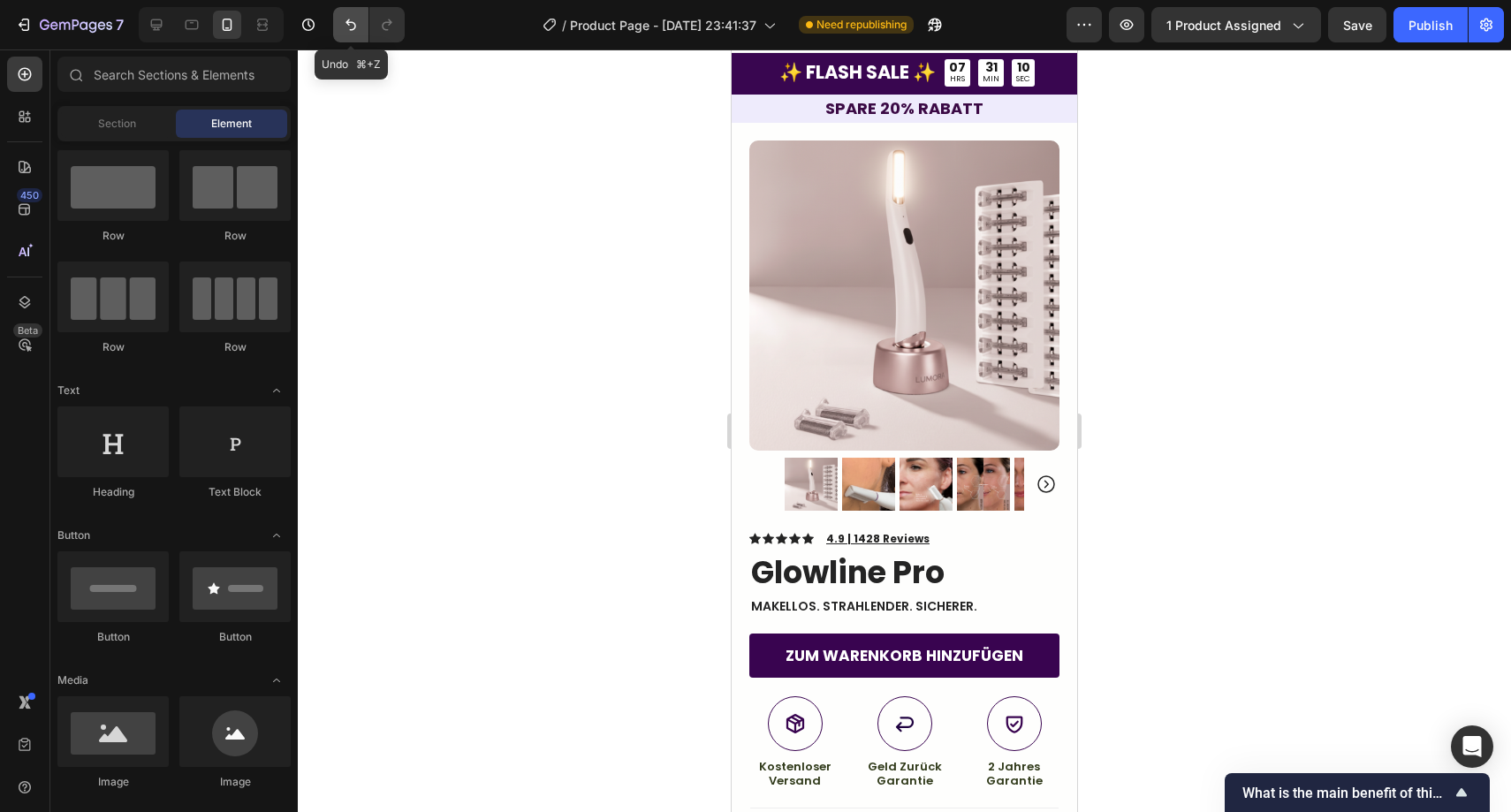
click at [362, 28] on button "Undo/Redo" at bounding box center [351, 25] width 35 height 35
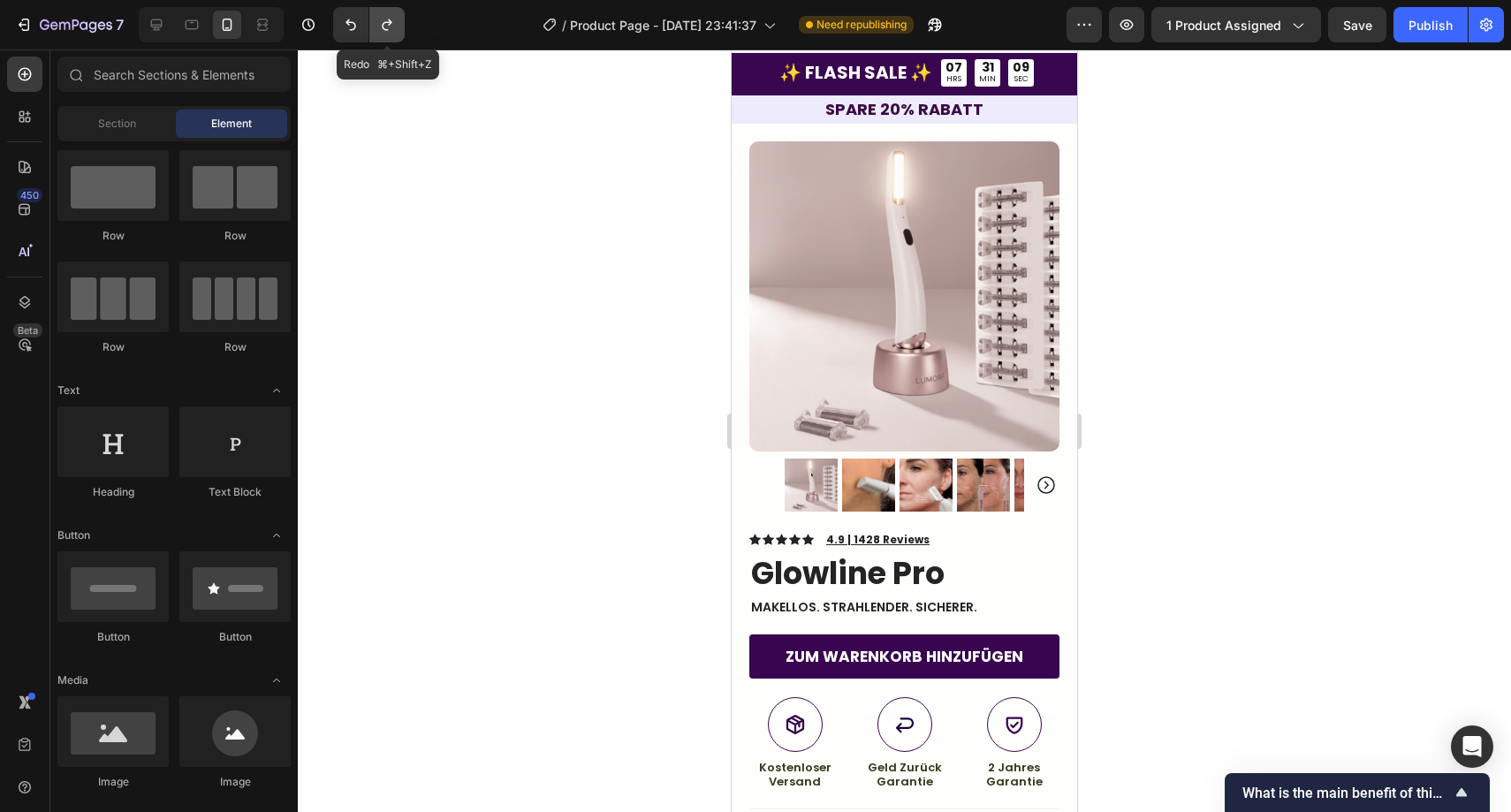
click at [381, 22] on icon "Undo/Redo" at bounding box center [387, 24] width 18 height 18
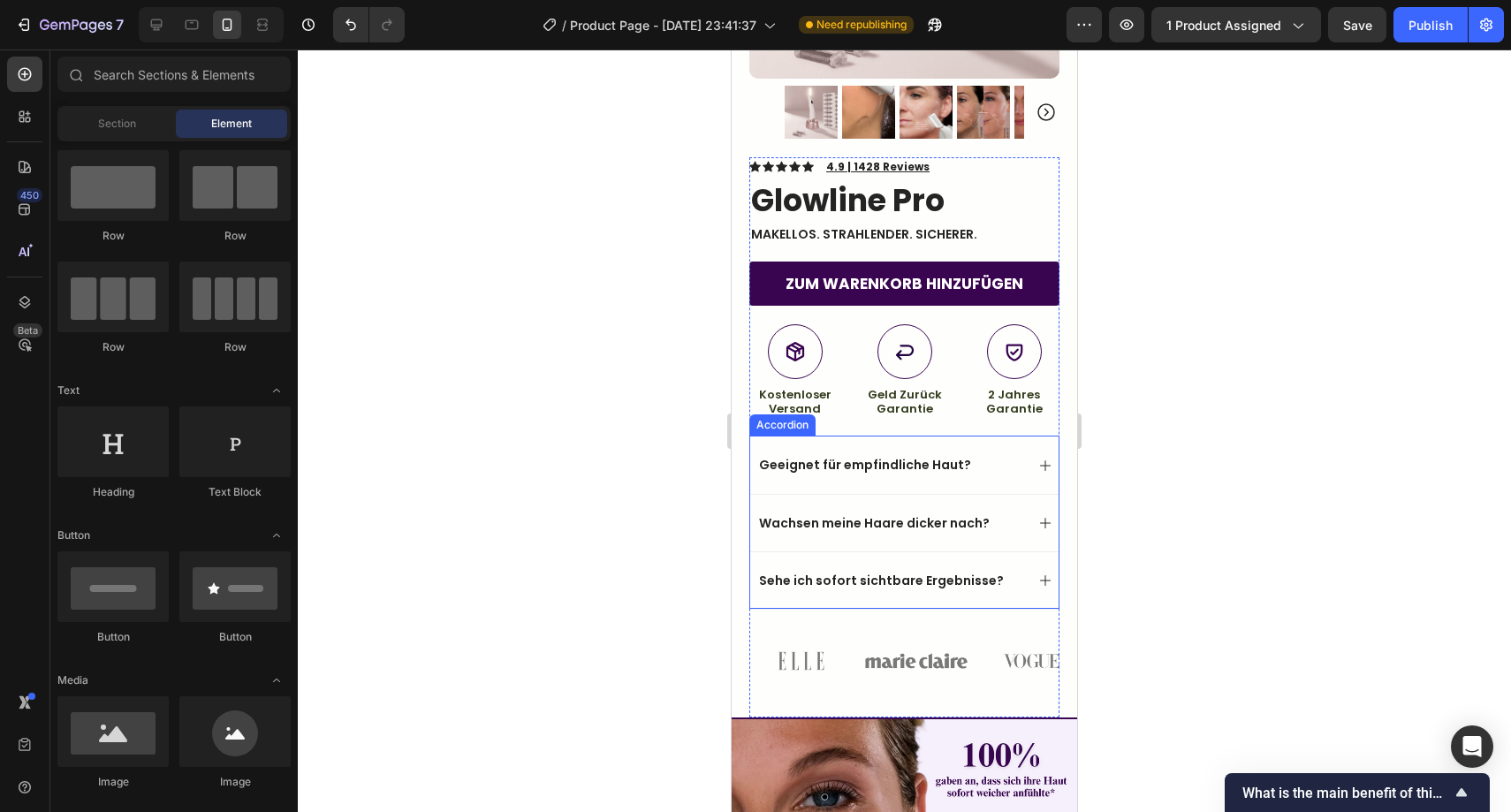
scroll to position [427, 0]
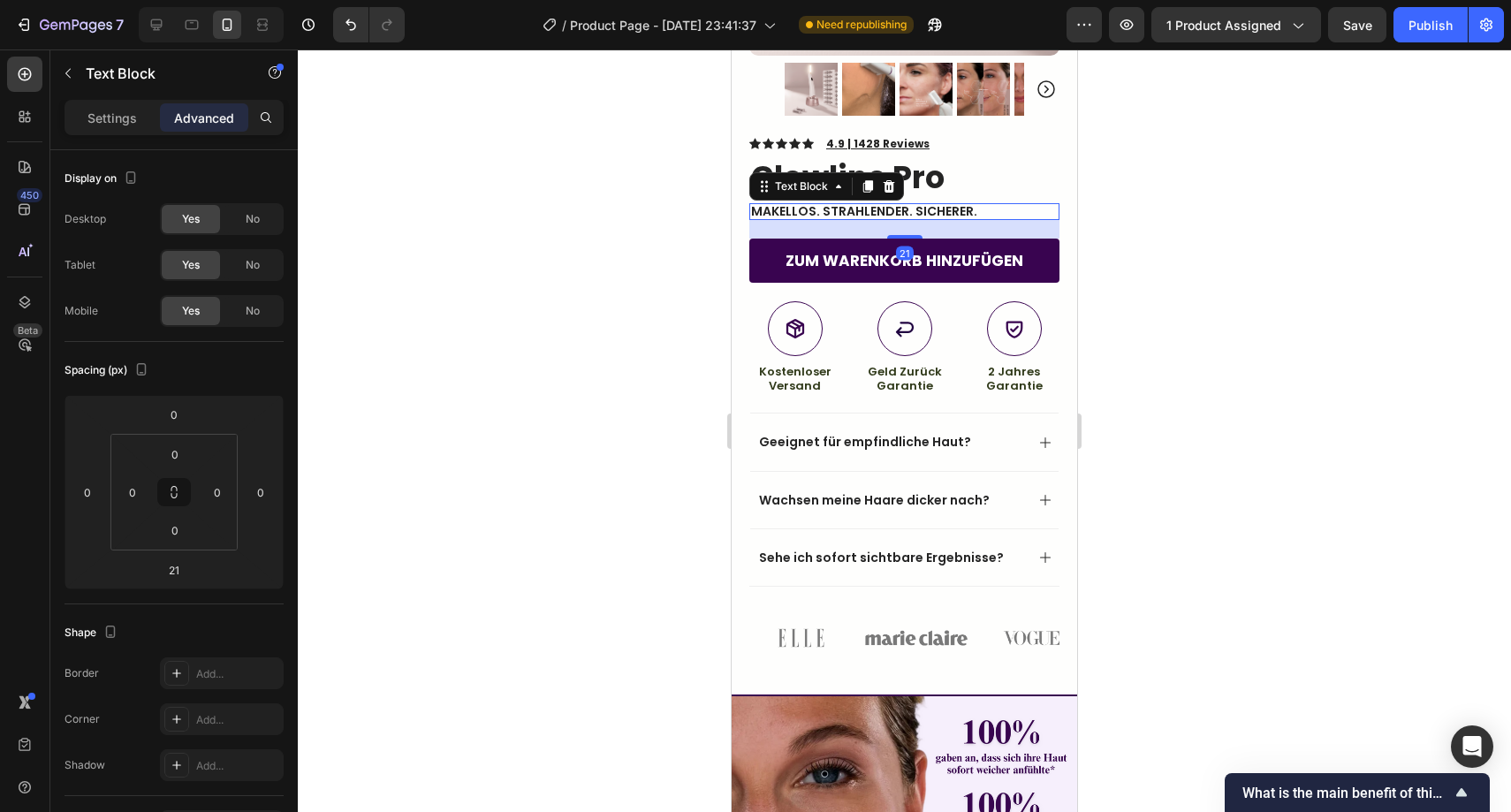
click at [895, 203] on span "Makellos. Strahlender. Sicherer." at bounding box center [864, 211] width 227 height 18
click at [903, 203] on span "Makellos. Strahlender. Sicherer." at bounding box center [864, 211] width 227 height 18
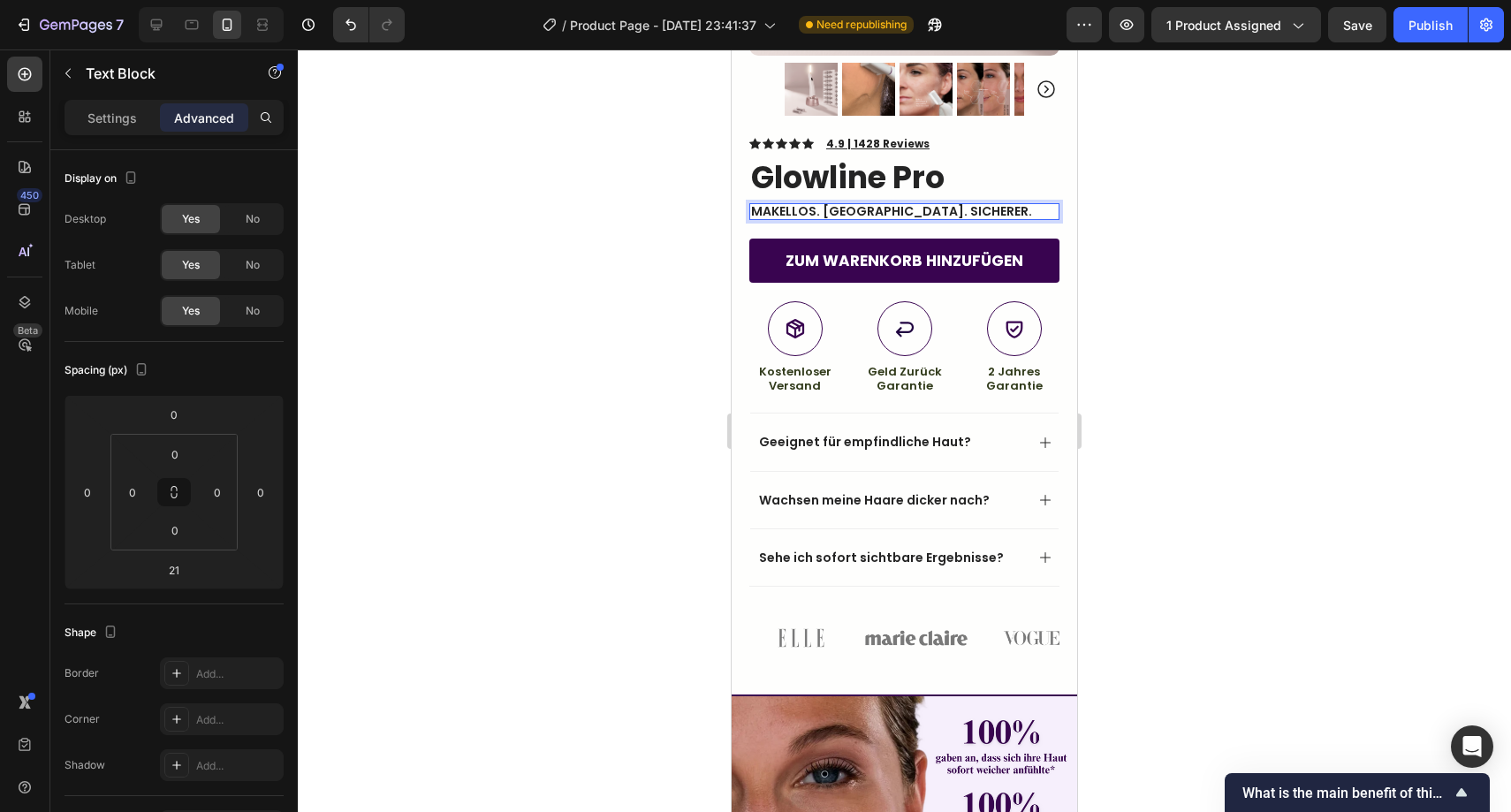
click at [953, 203] on span "Makellos. Strahlend. Sicherer." at bounding box center [892, 211] width 281 height 18
click at [958, 203] on span "Makellos. Strahlend. Sicherer." at bounding box center [892, 211] width 281 height 18
click at [1185, 323] on div at bounding box center [905, 430] width 1214 height 762
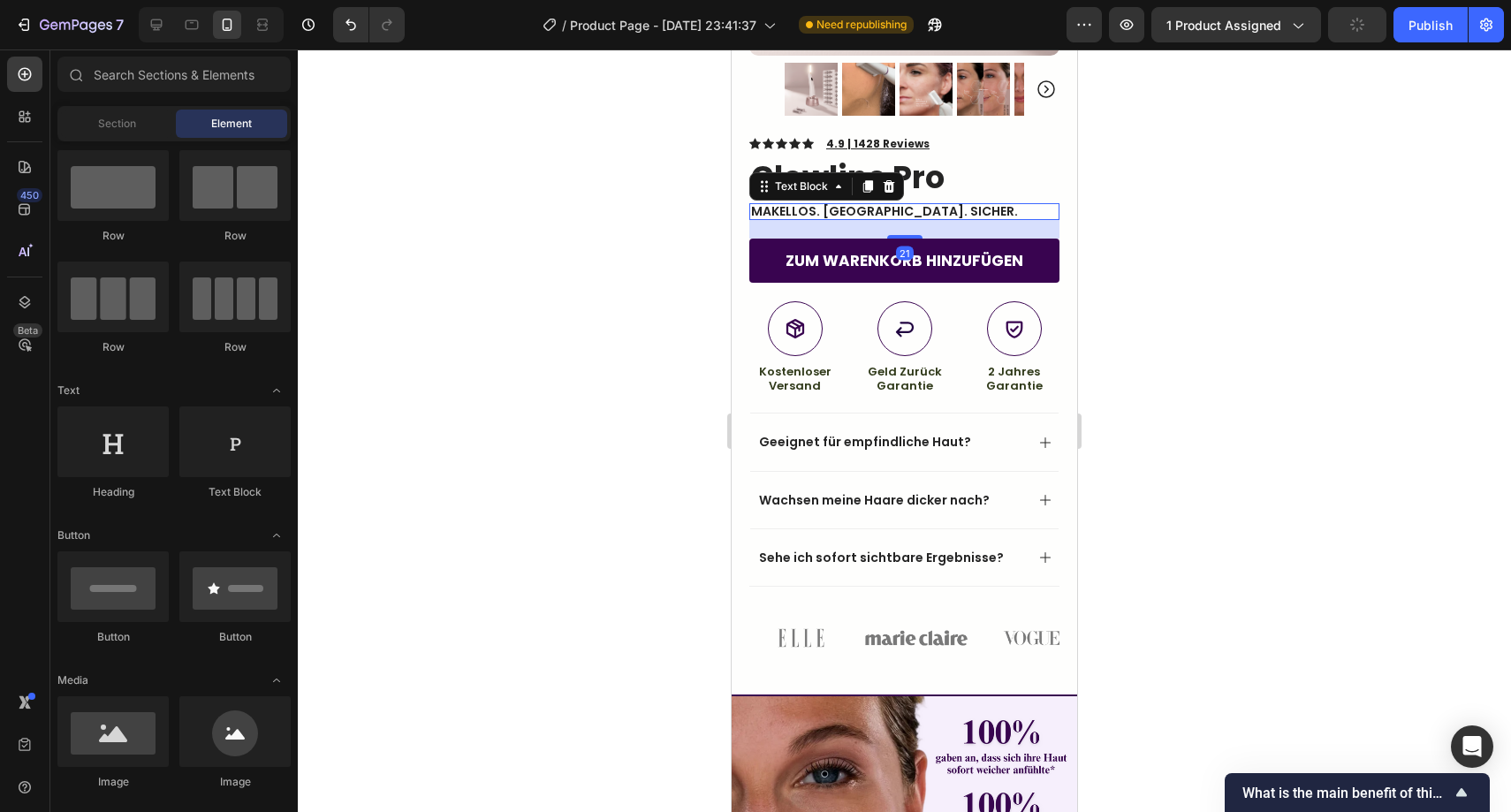
click at [892, 203] on span "Makellos. Strahlend. Sicher." at bounding box center [885, 211] width 266 height 18
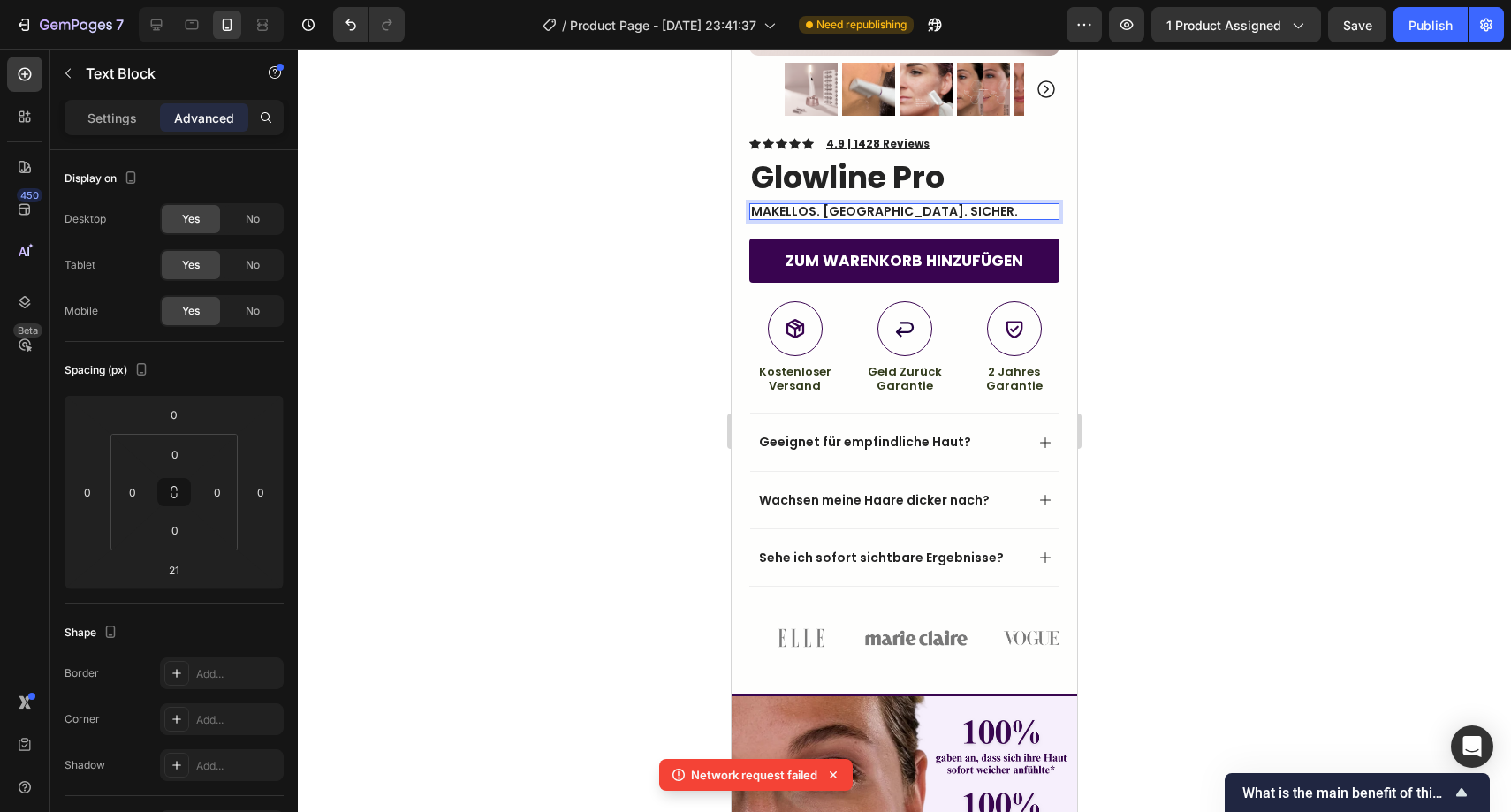
click at [888, 203] on span "Makellos. Strahlend. Sicher." at bounding box center [885, 211] width 266 height 18
click at [954, 203] on span "Makellos. Strahlender. Sicher." at bounding box center [857, 211] width 212 height 18
click at [1134, 216] on div at bounding box center [905, 430] width 1214 height 762
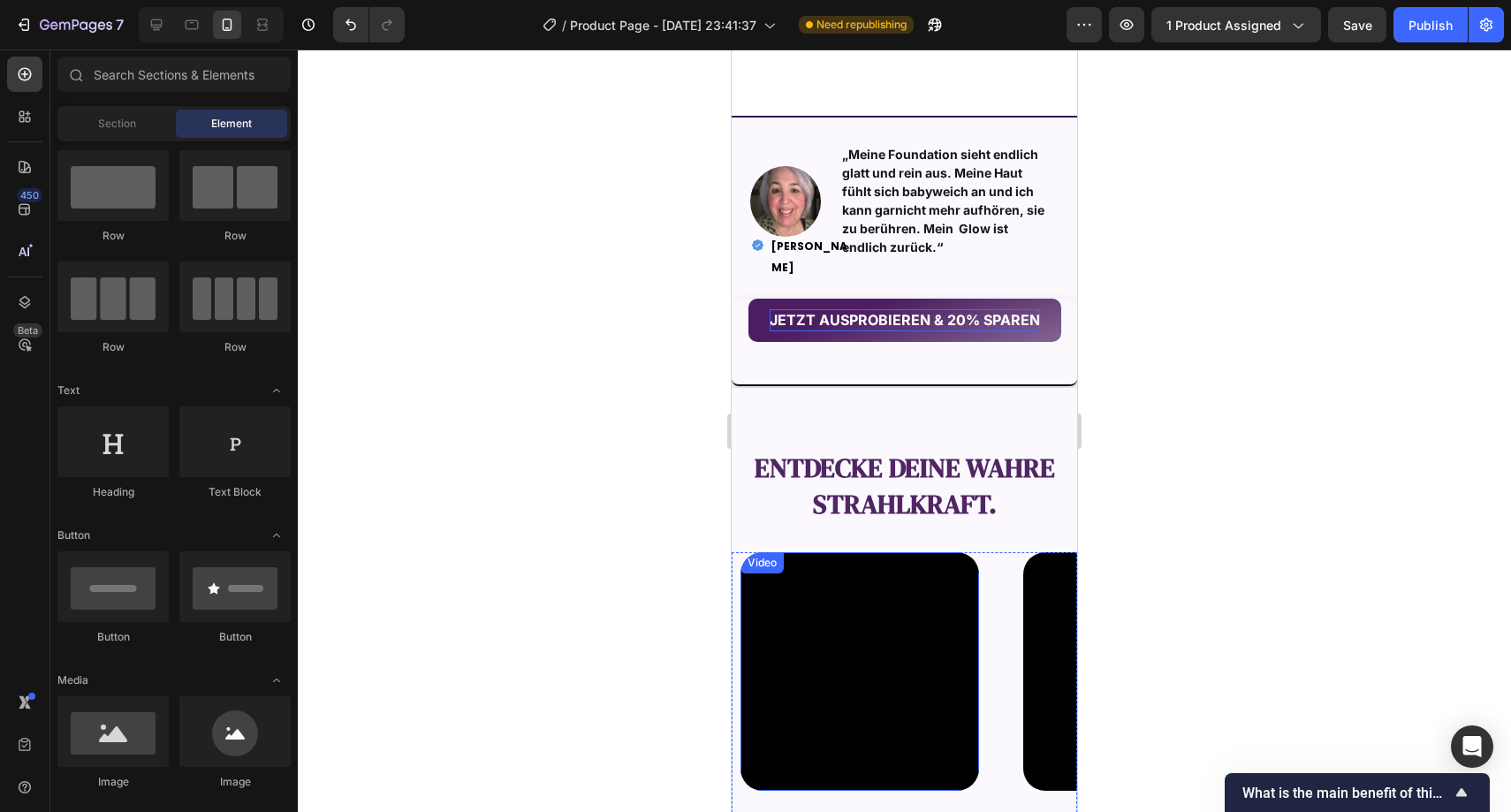
scroll to position [1728, 0]
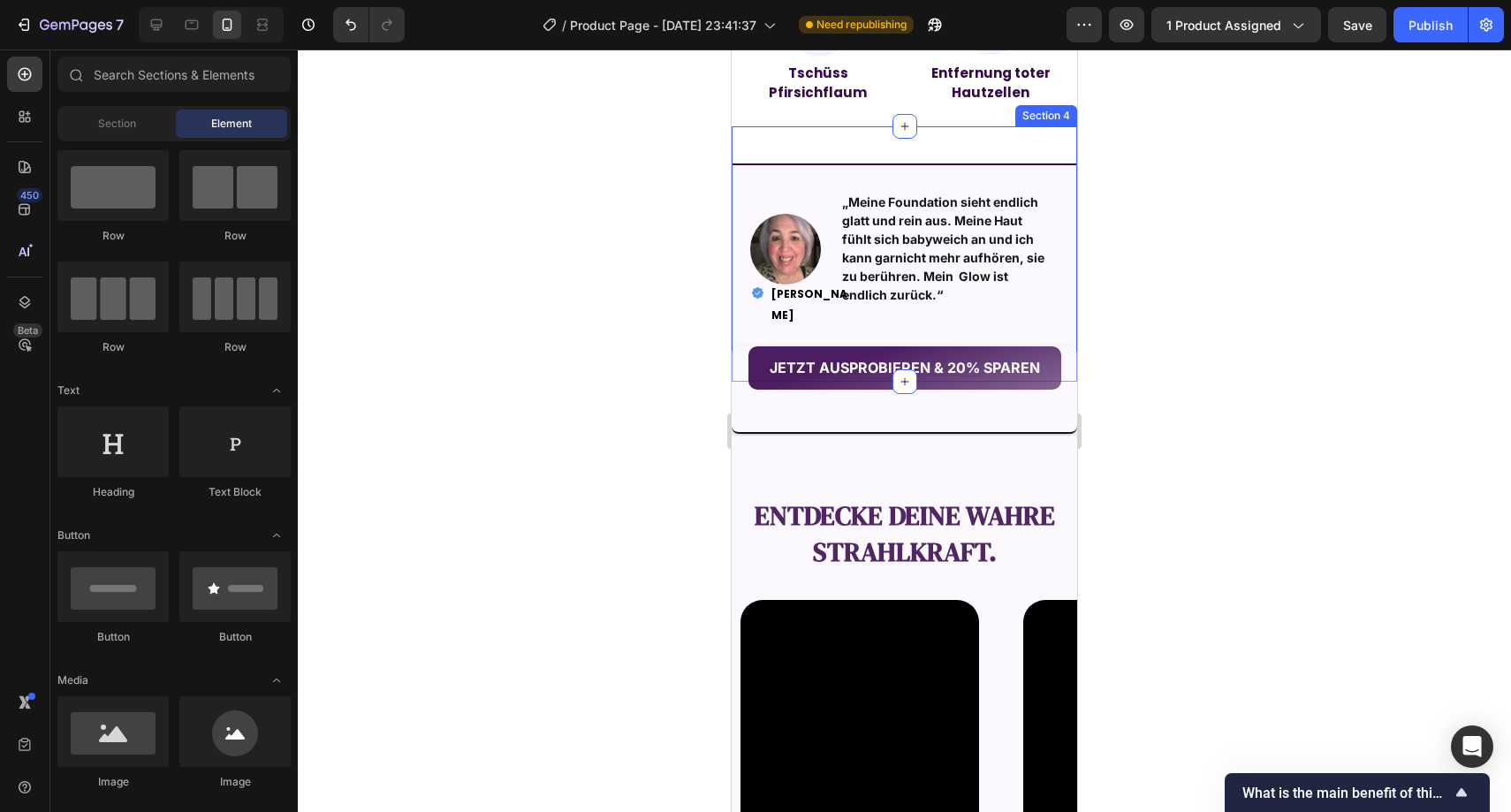
click at [843, 150] on div "Image „Meine Foundation sieht endlich glatt und rein aus. Meine Haut fühlt sich…" at bounding box center [904, 254] width 345 height 255
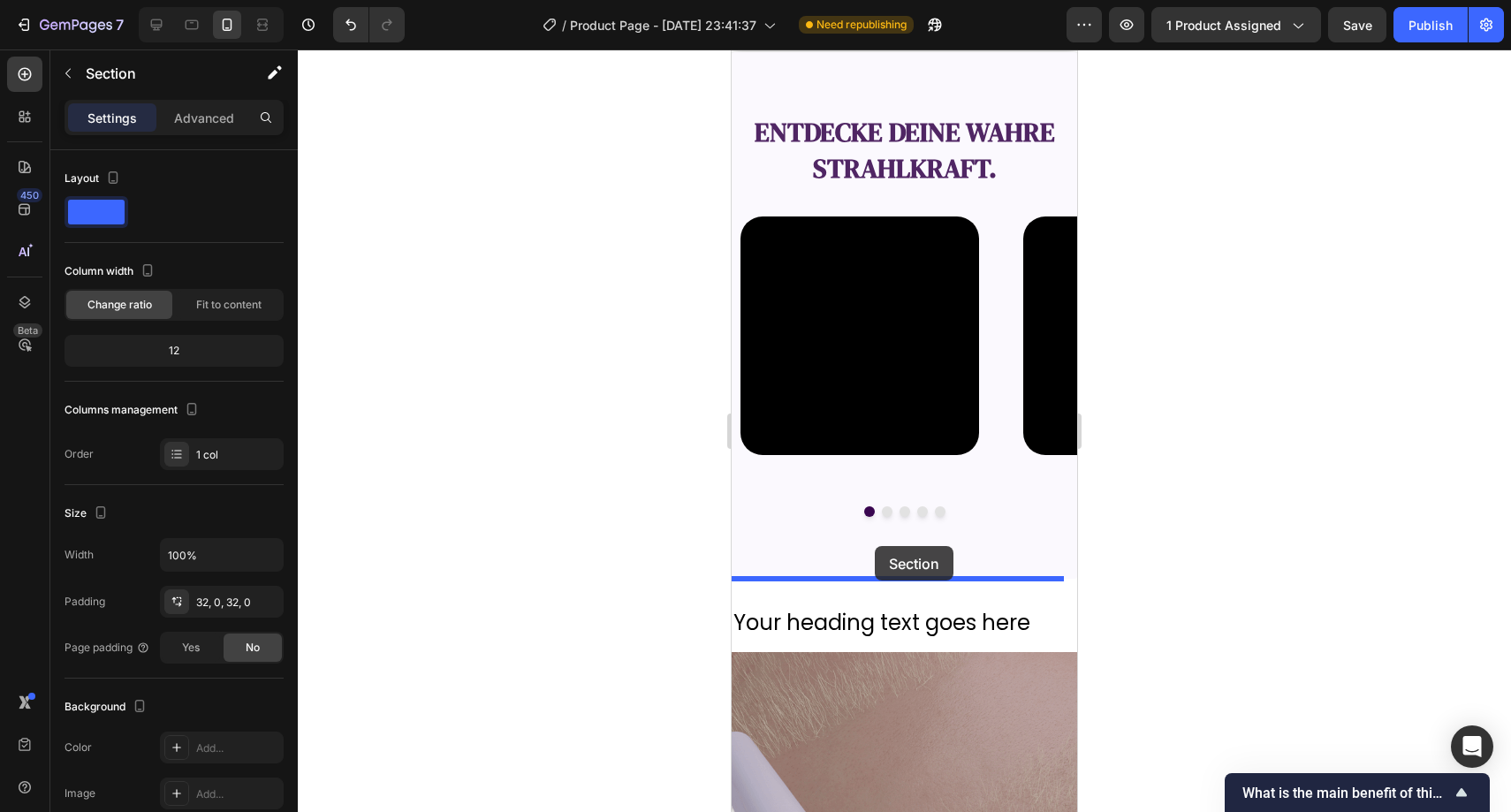
drag, startPoint x: 843, startPoint y: 148, endPoint x: 875, endPoint y: 546, distance: 399.3
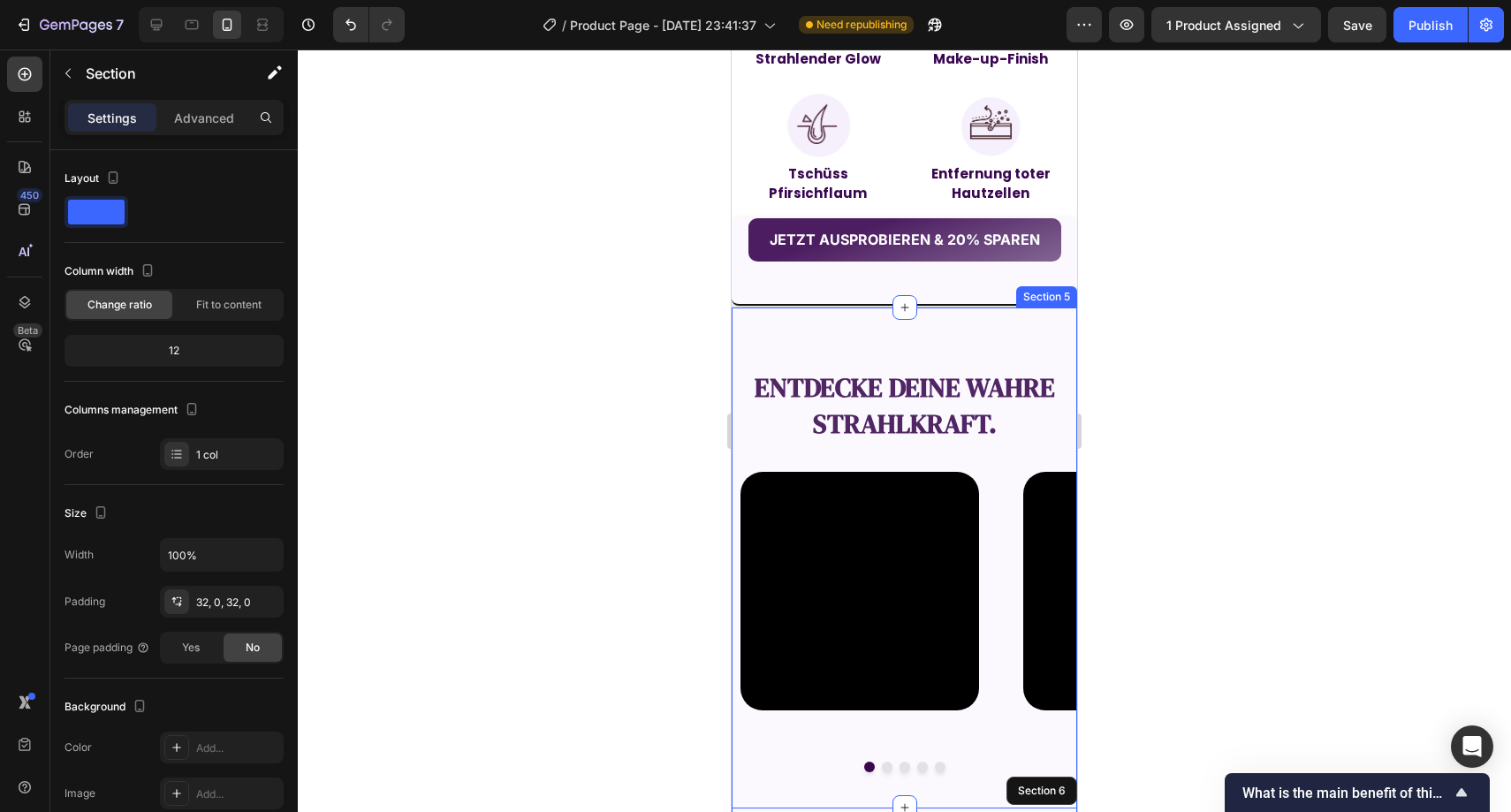
scroll to position [1532, 0]
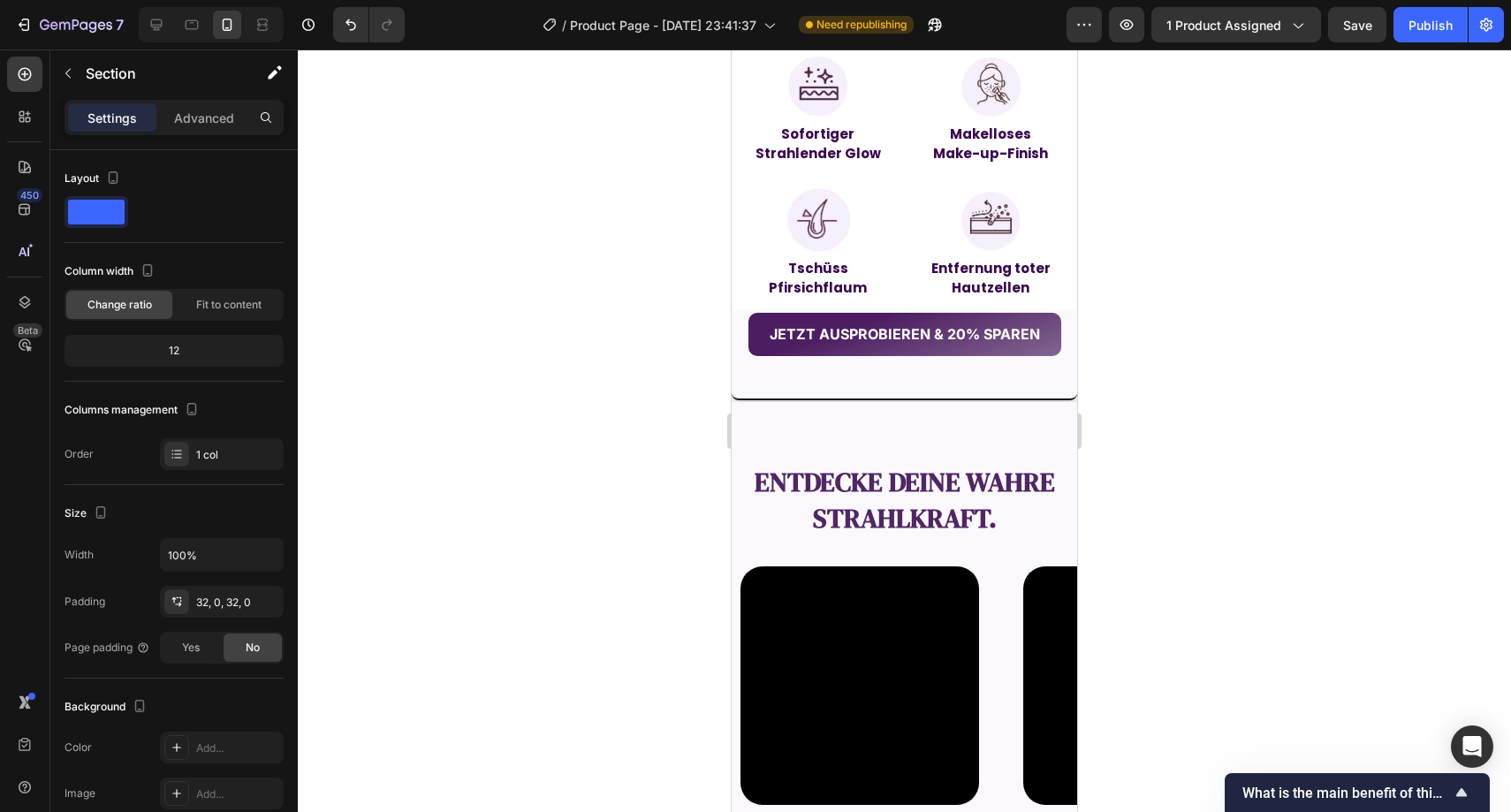
click at [1229, 285] on div at bounding box center [905, 430] width 1214 height 762
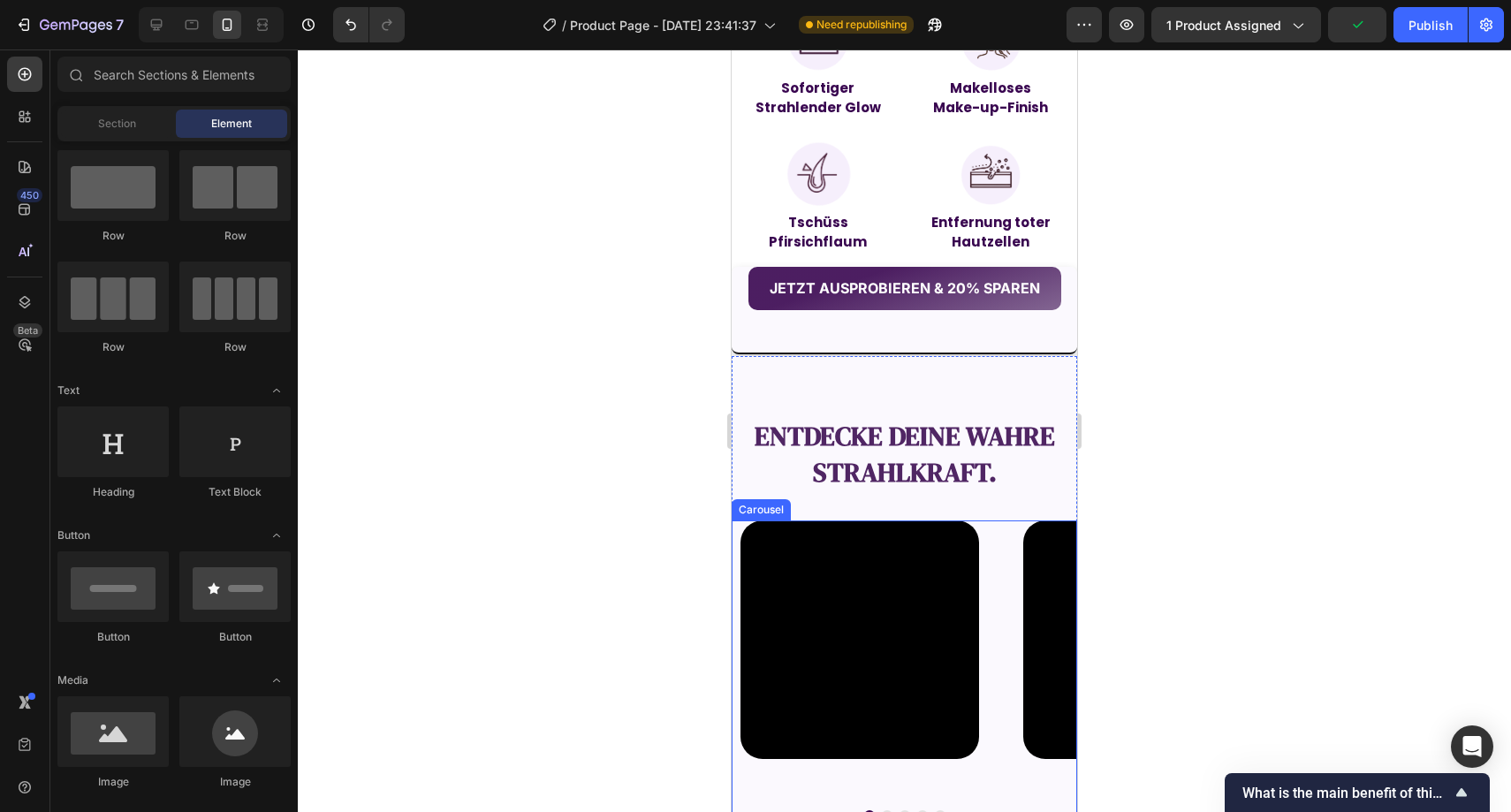
scroll to position [1497, 0]
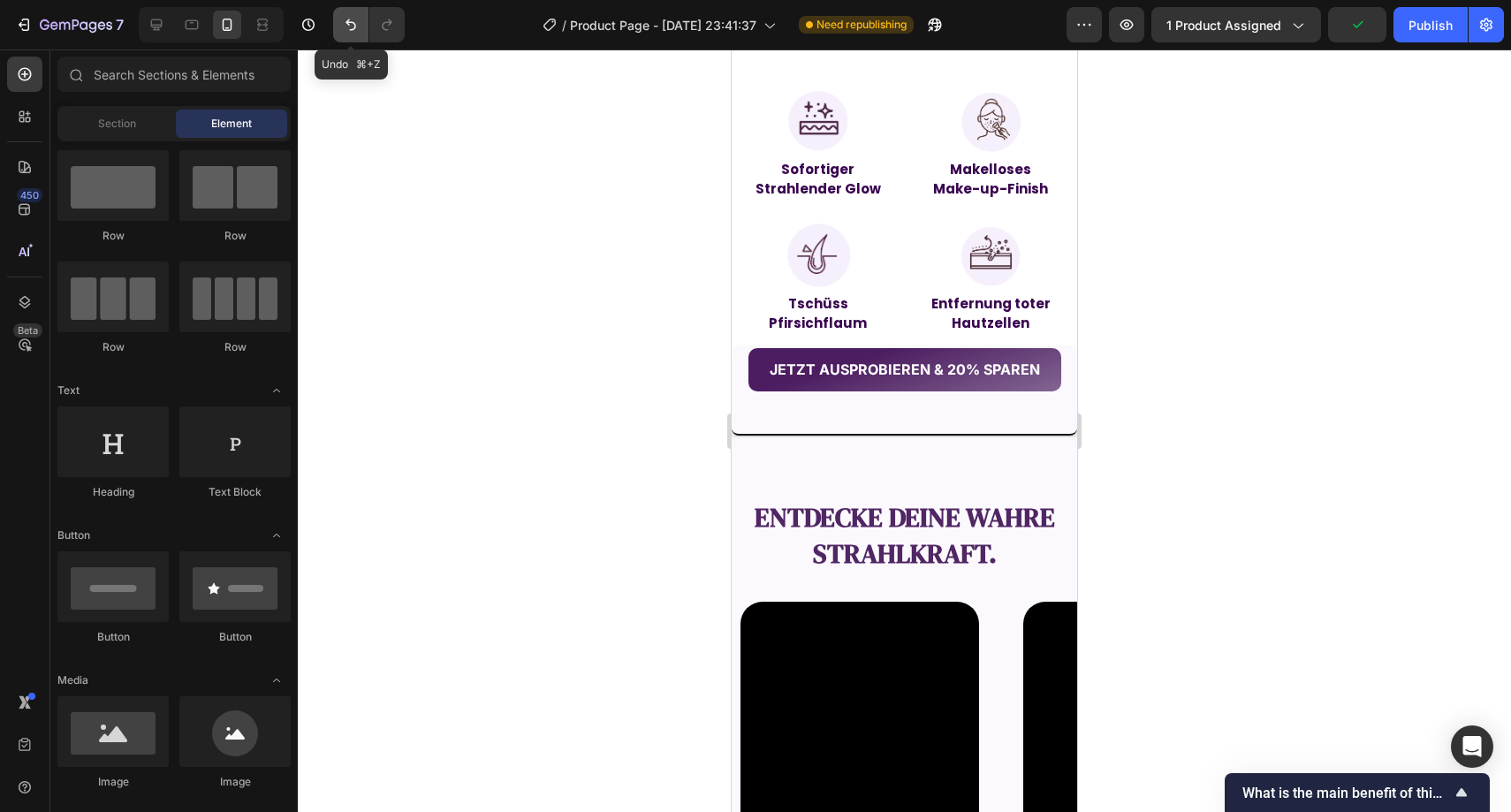
click at [360, 26] on button "Undo/Redo" at bounding box center [351, 25] width 35 height 35
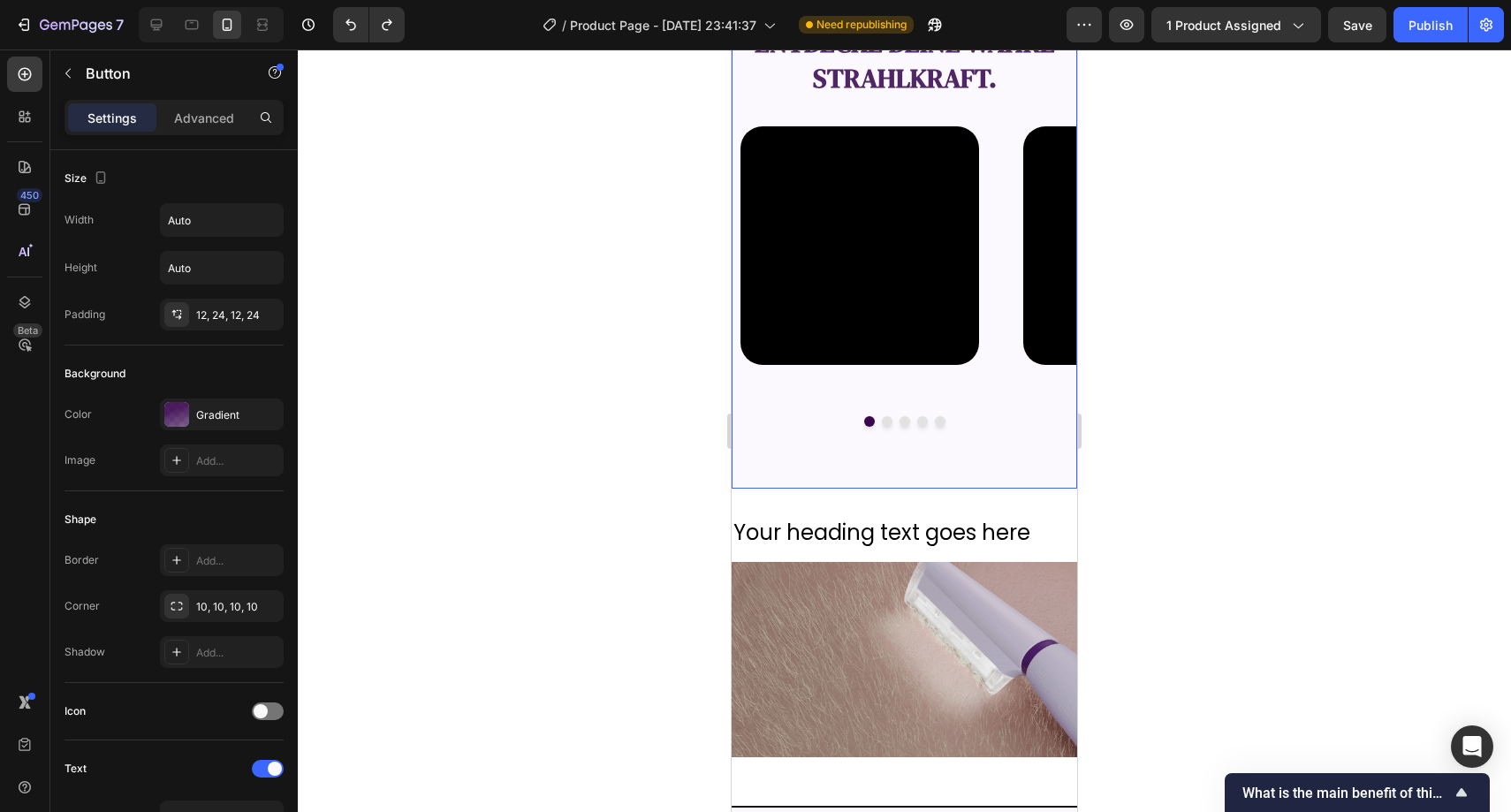
scroll to position [2277, 0]
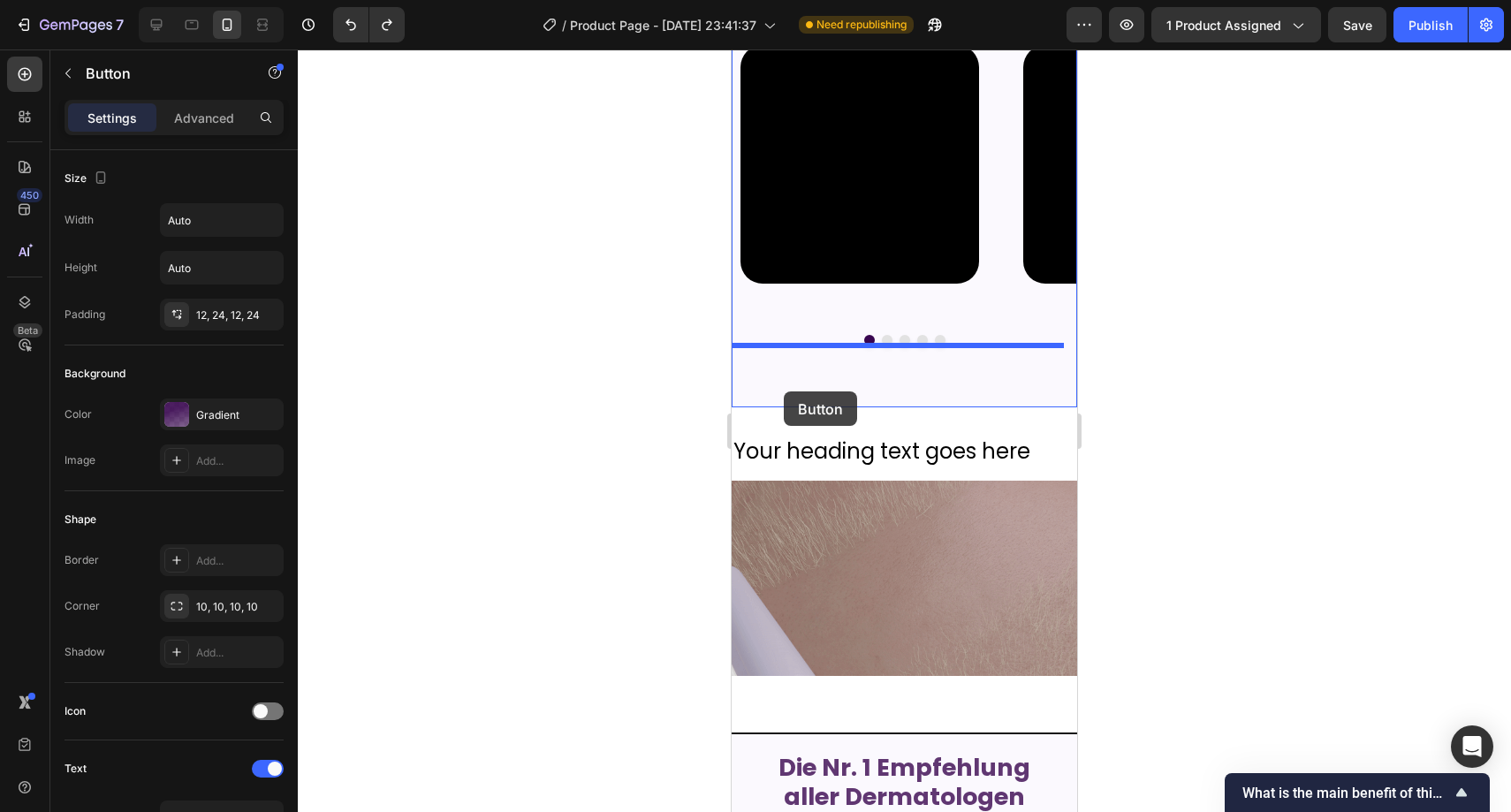
drag, startPoint x: 755, startPoint y: 374, endPoint x: 784, endPoint y: 391, distance: 33.6
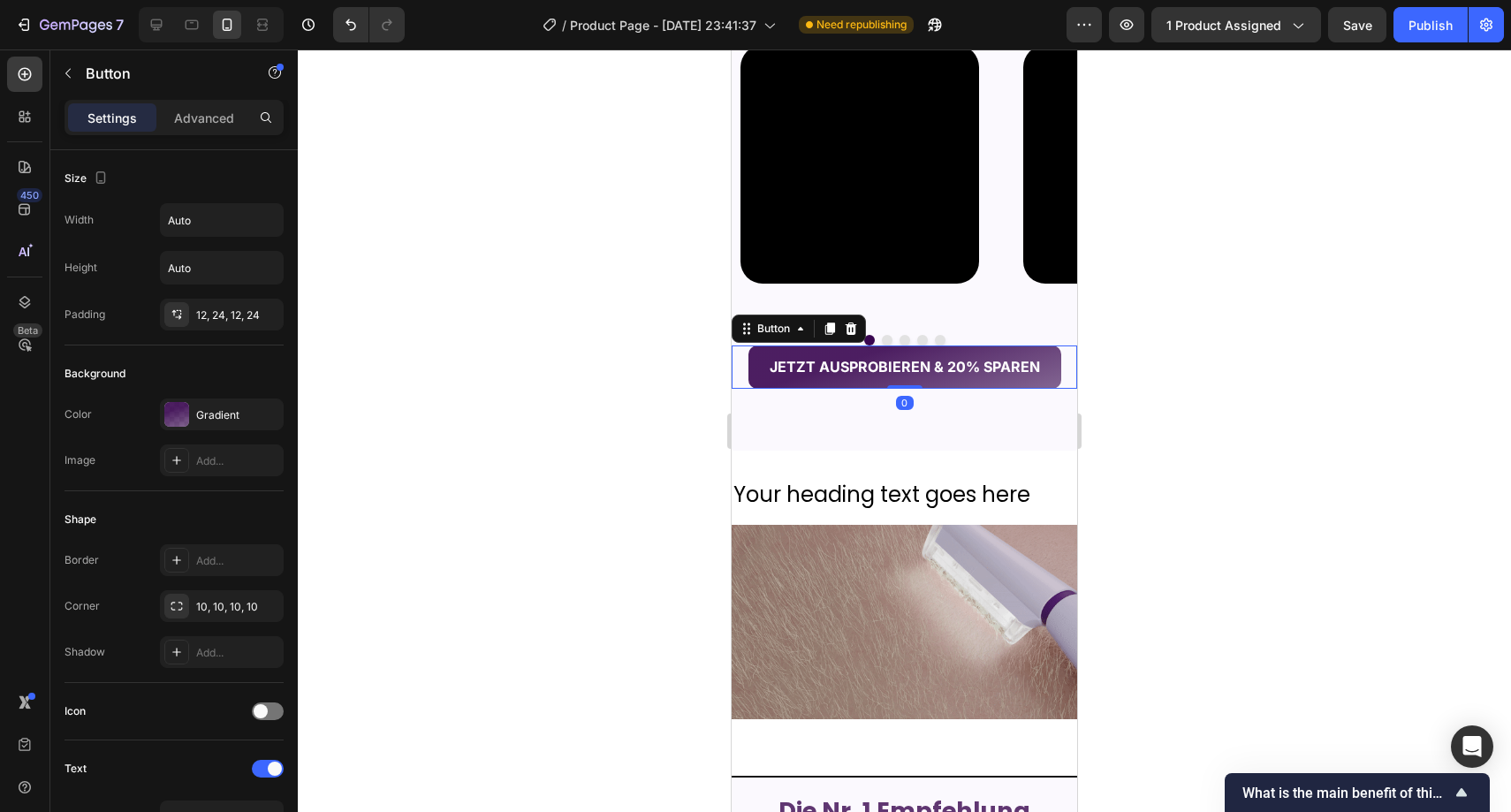
click at [650, 356] on div at bounding box center [905, 430] width 1214 height 762
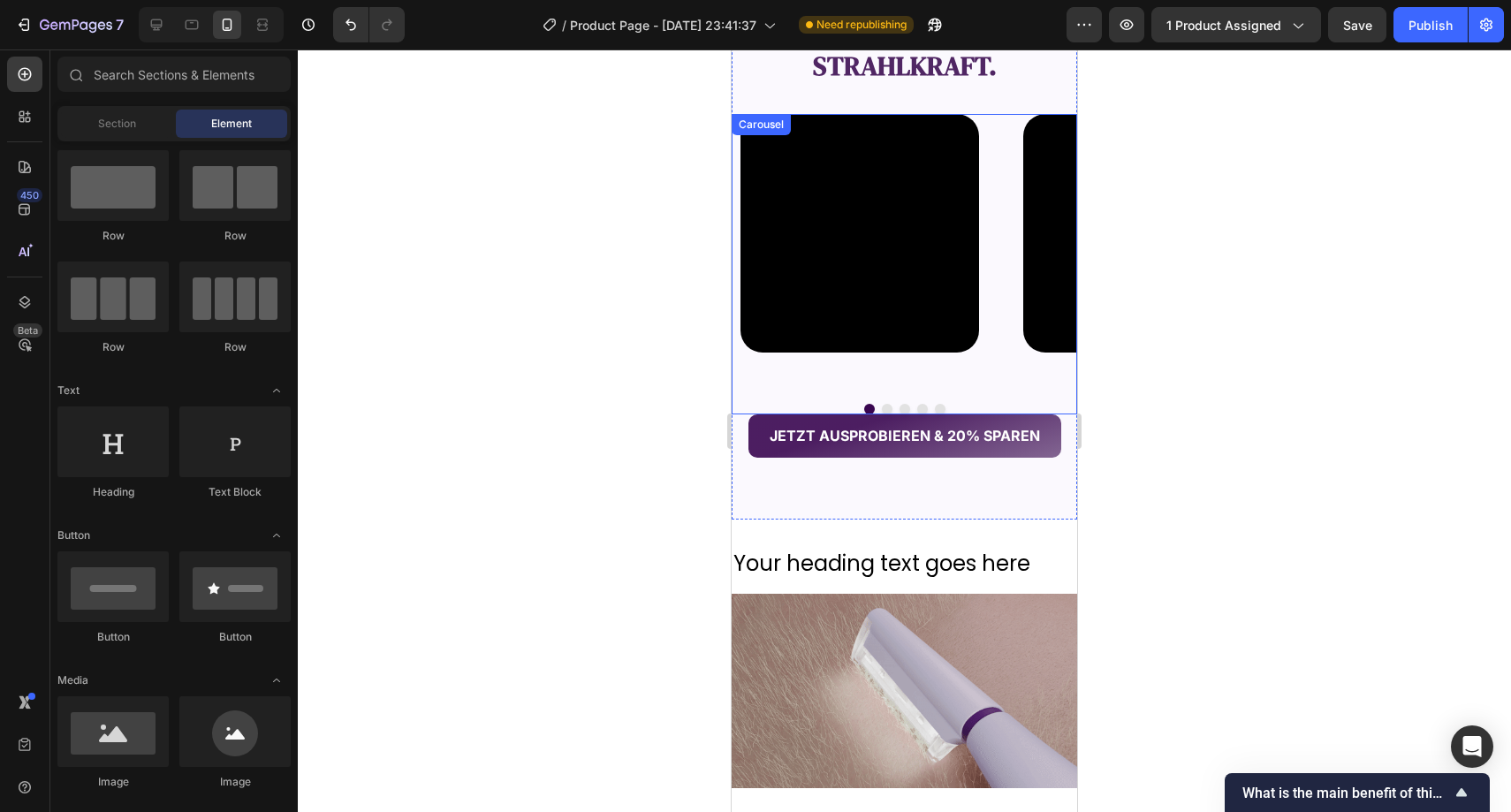
scroll to position [2001, 0]
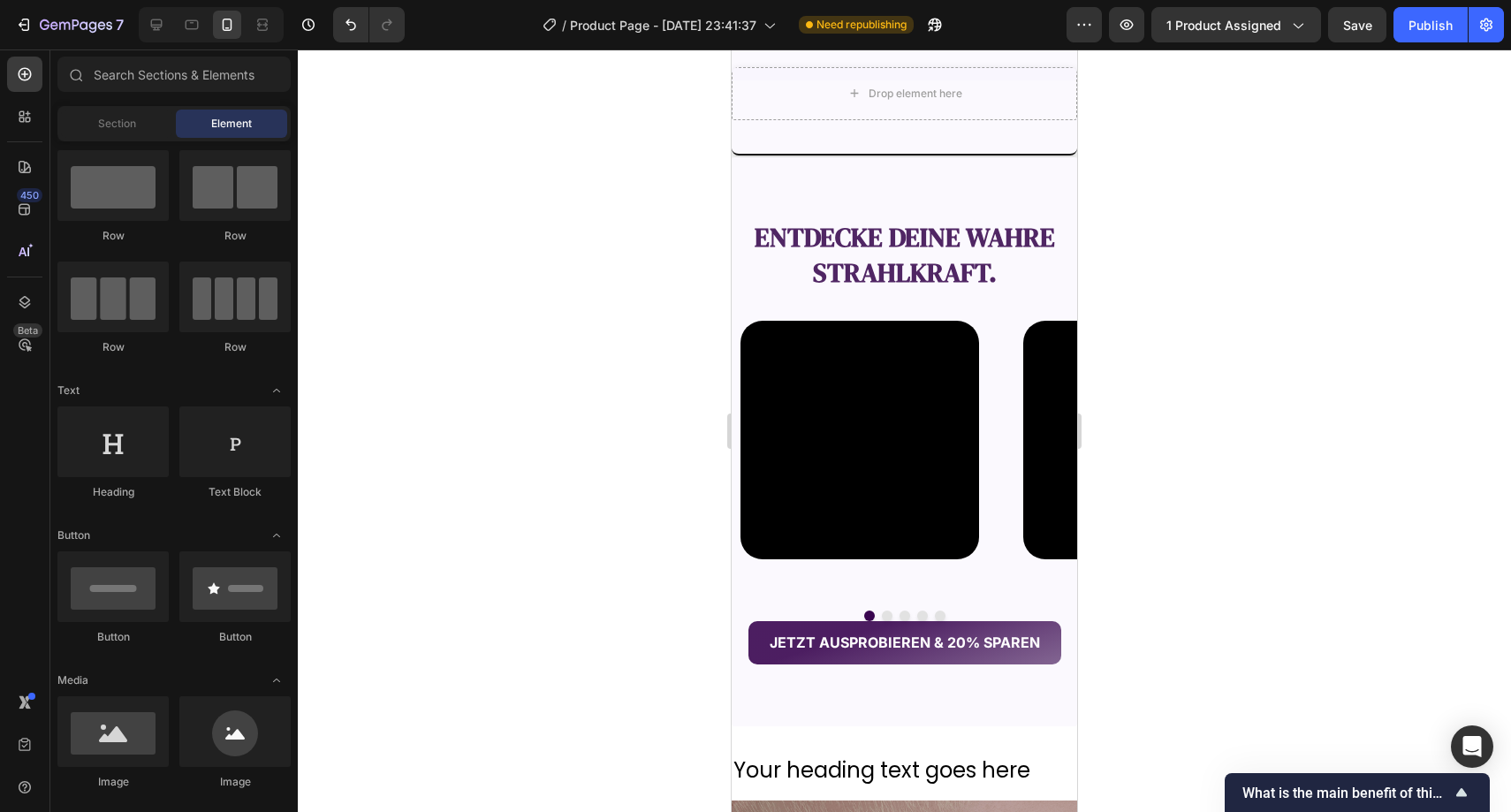
click at [702, 318] on div at bounding box center [905, 430] width 1214 height 762
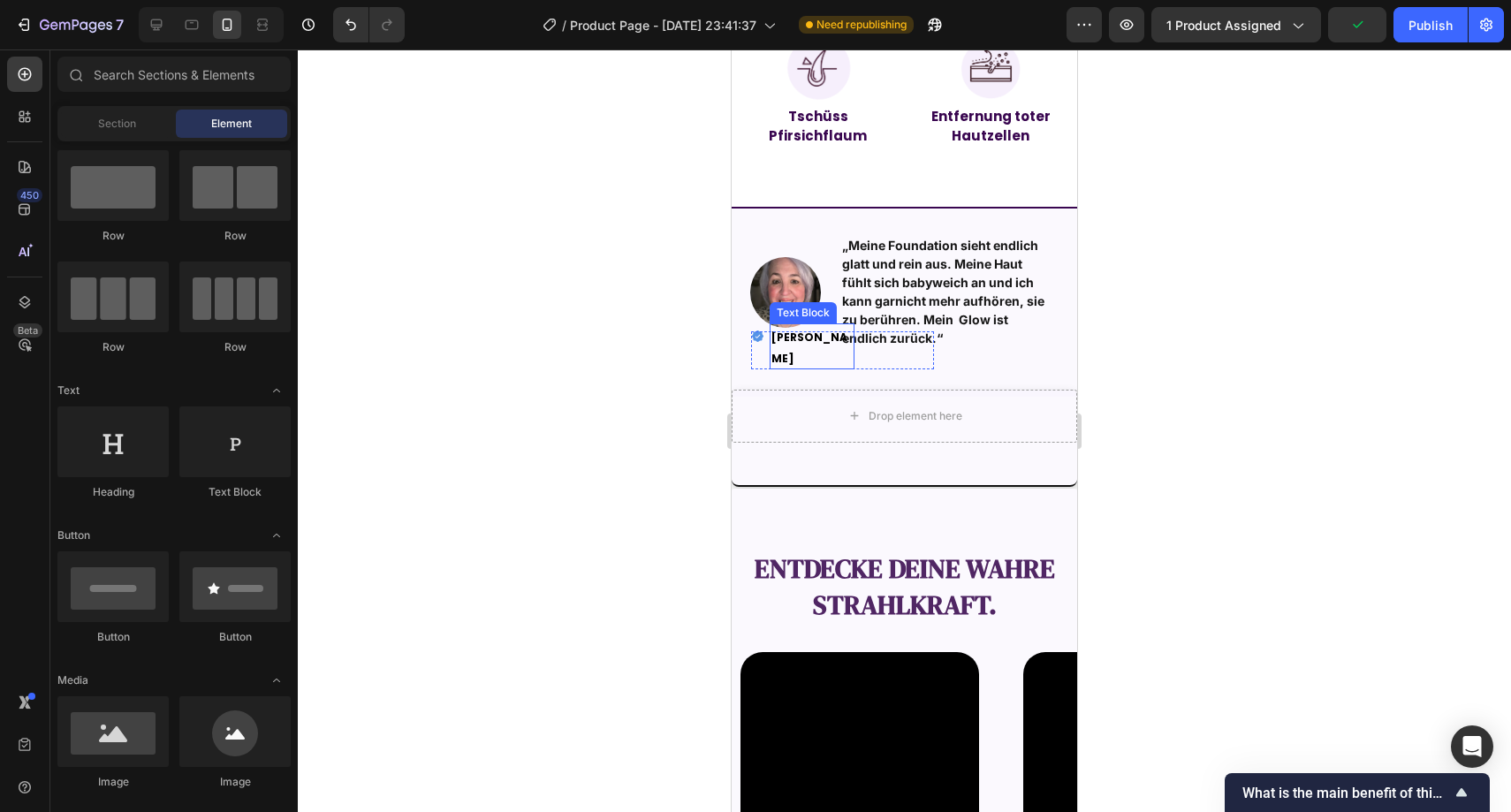
scroll to position [1669, 0]
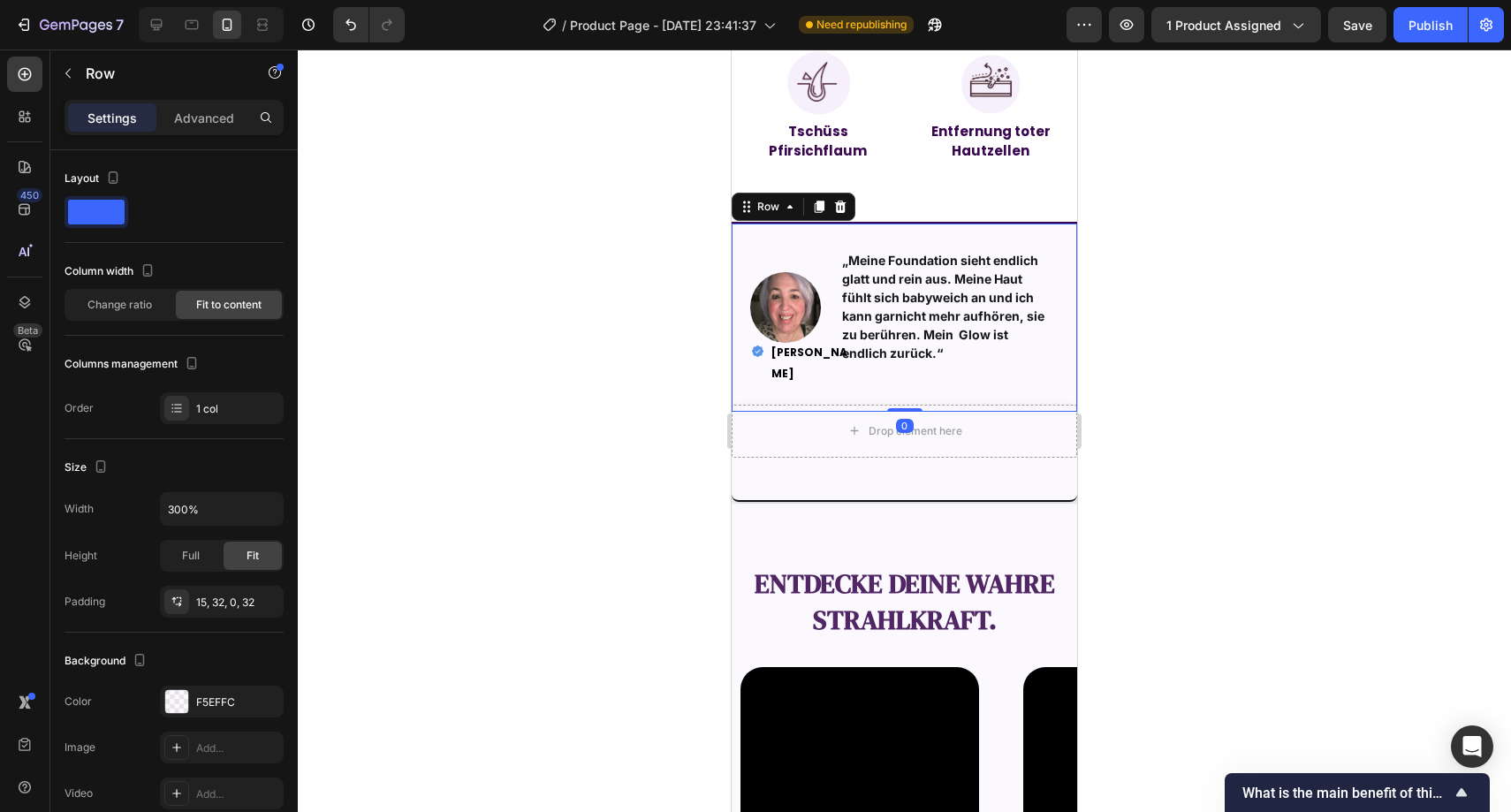
click at [741, 381] on div "Image „Meine Foundation sieht endlich glatt und rein aus. Meine Haut fühlt sich…" at bounding box center [904, 316] width 345 height 190
click at [769, 472] on div "Drop element here Section 5" at bounding box center [904, 452] width 345 height 97
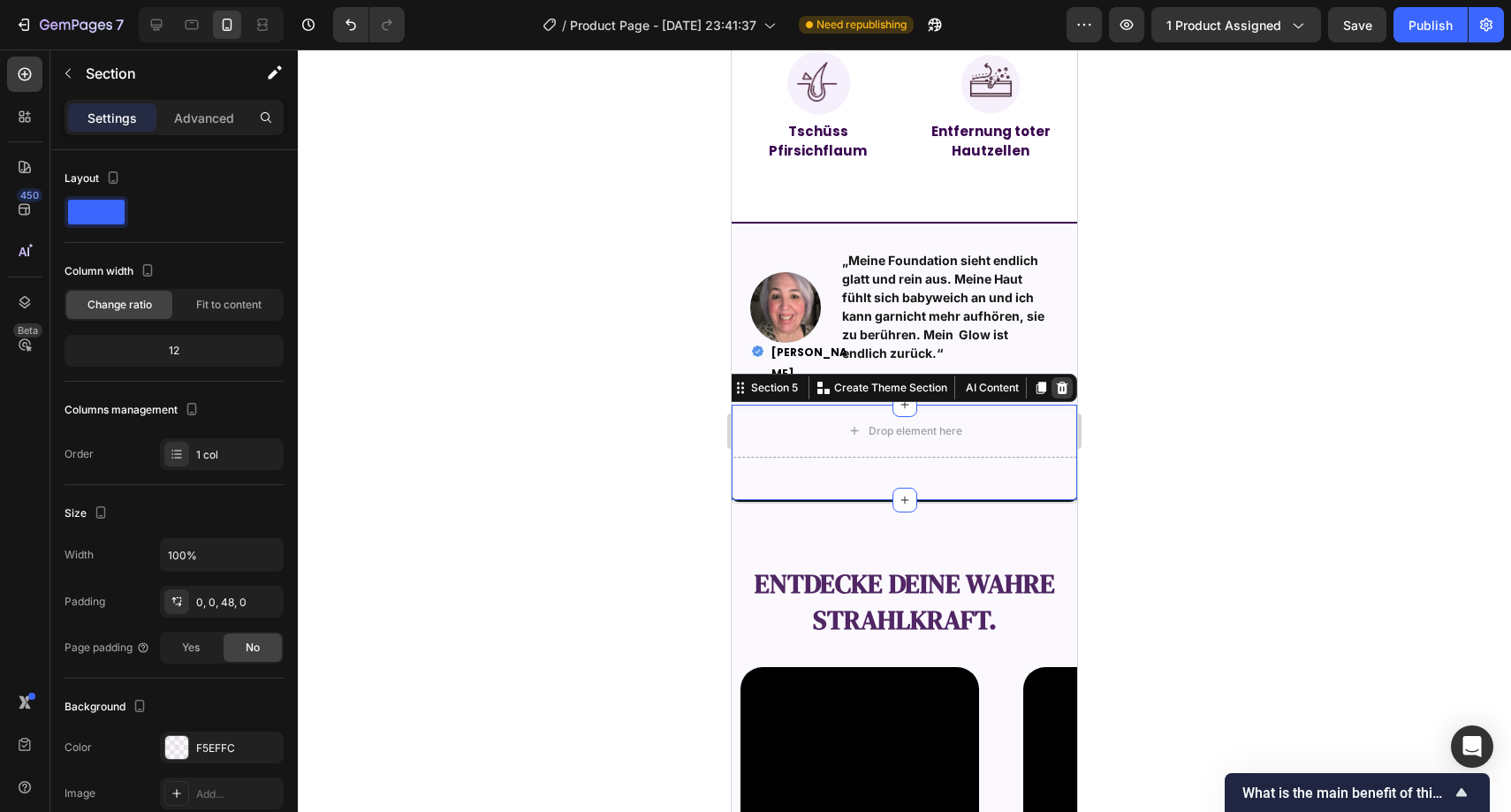
click at [1056, 383] on icon at bounding box center [1062, 388] width 14 height 14
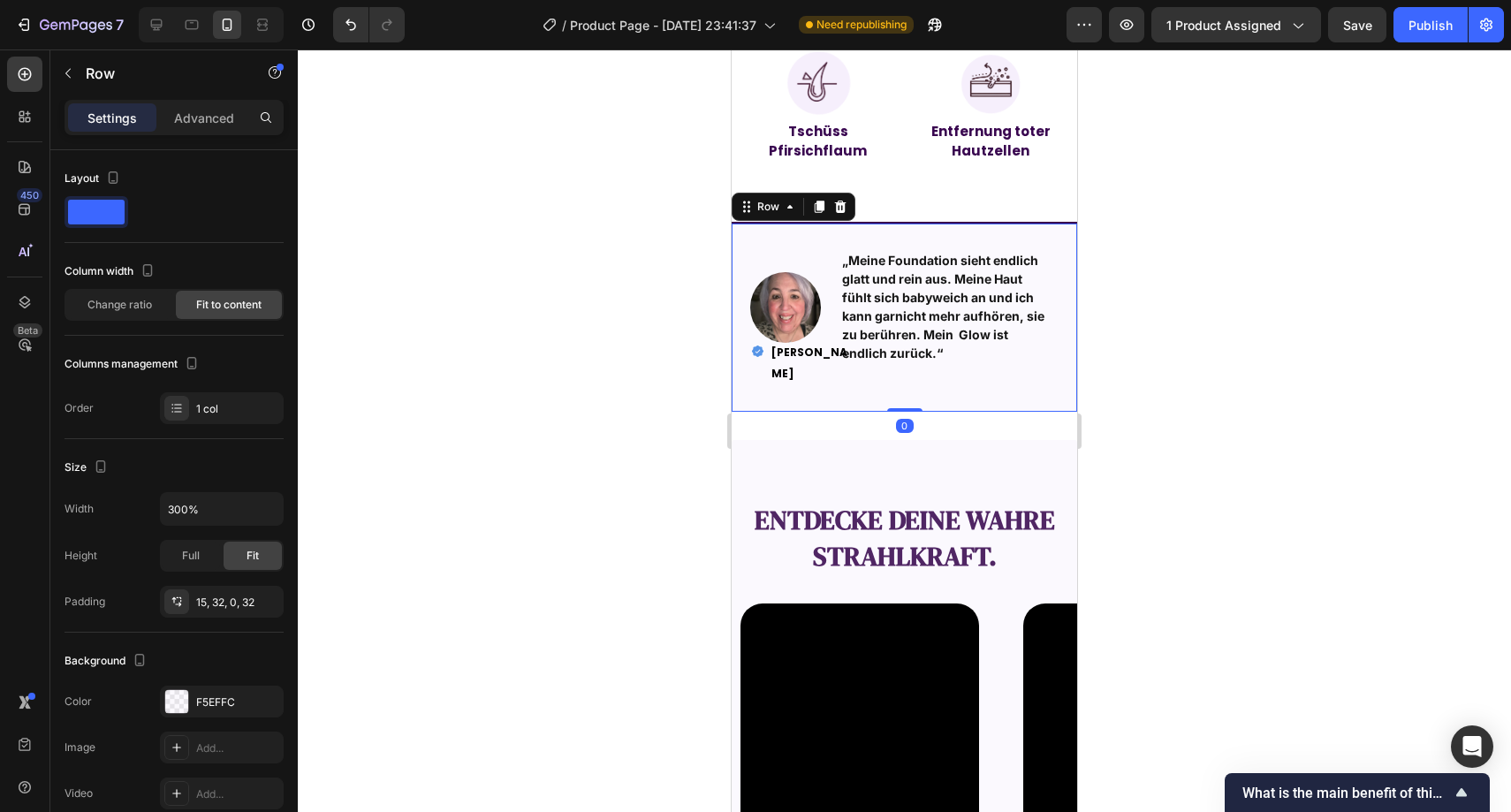
click at [1034, 400] on div "Image „Meine Foundation sieht endlich glatt und rein aus. Meine Haut fühlt sich…" at bounding box center [905, 324] width 289 height 175
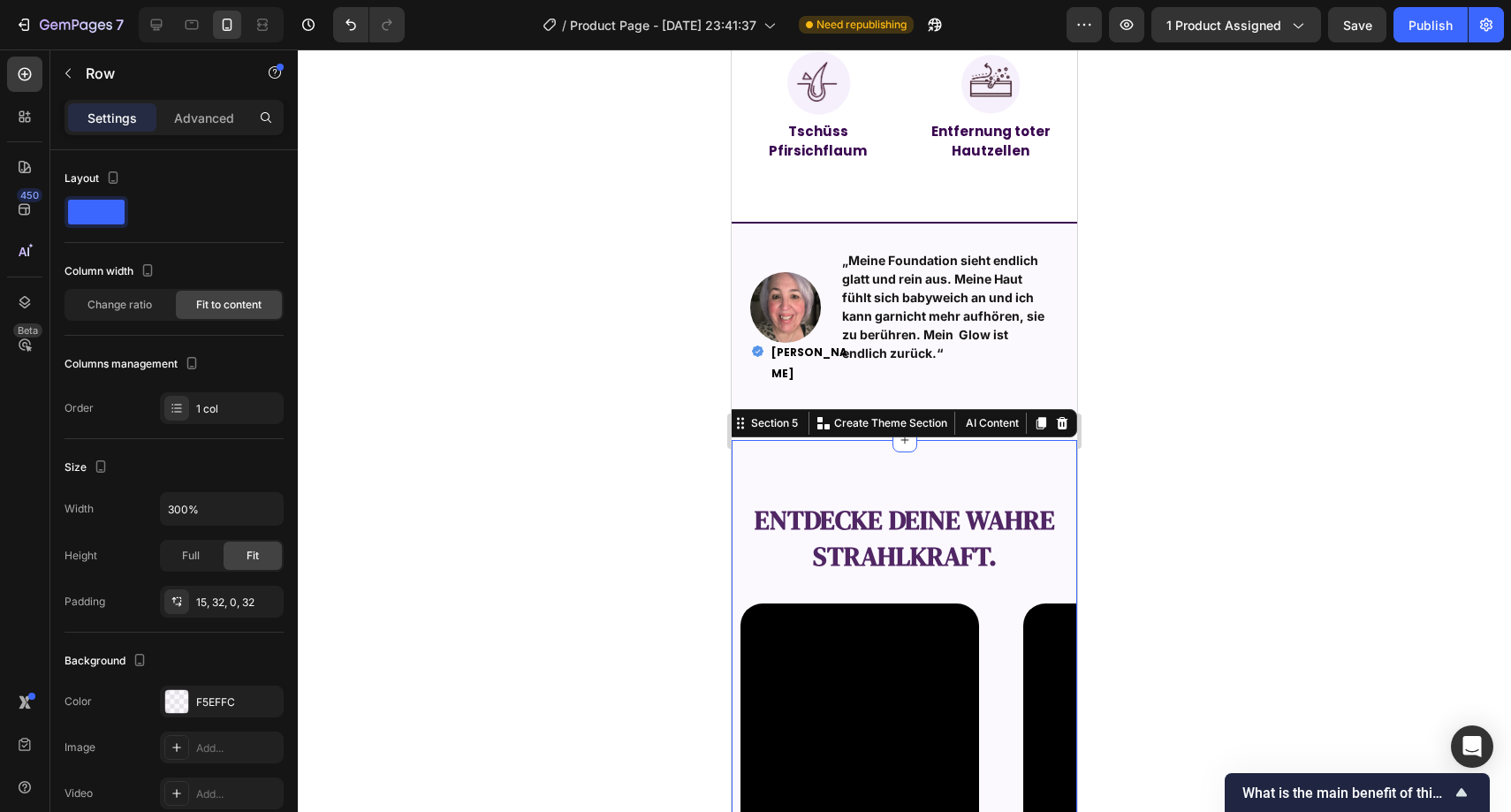
click at [962, 440] on div "entdecke deine wahre Strahlkraft. Text Block Video Video Video Video Video Caro…" at bounding box center [904, 725] width 345 height 570
click at [934, 376] on div "Image „Meine Foundation sieht endlich glatt und rein aus. Meine Haut fühlt sich…" at bounding box center [905, 324] width 289 height 175
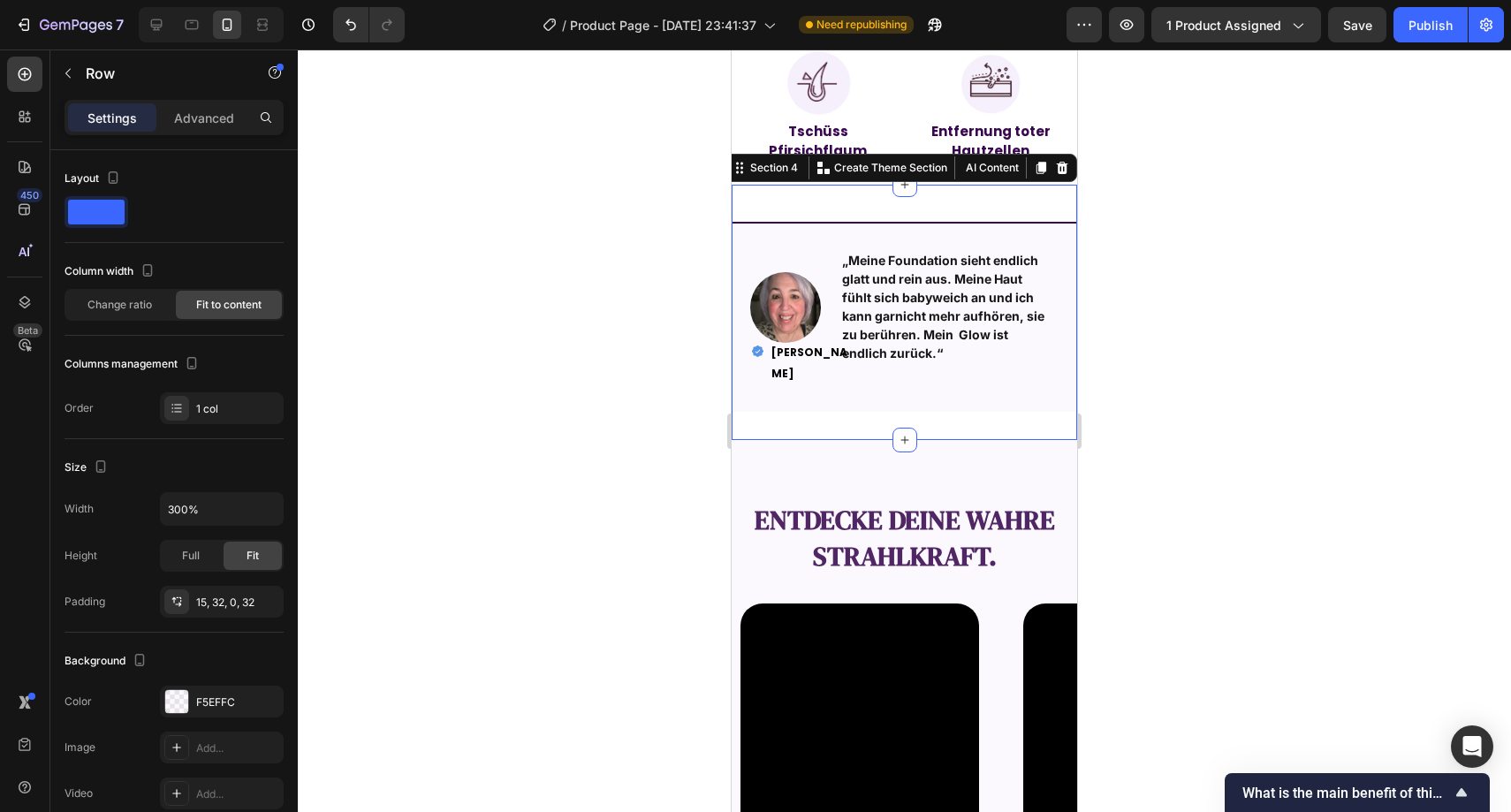
click at [925, 412] on div "Image „Meine Foundation sieht endlich glatt und rein aus. Meine Haut fühlt sich…" at bounding box center [904, 313] width 345 height 255
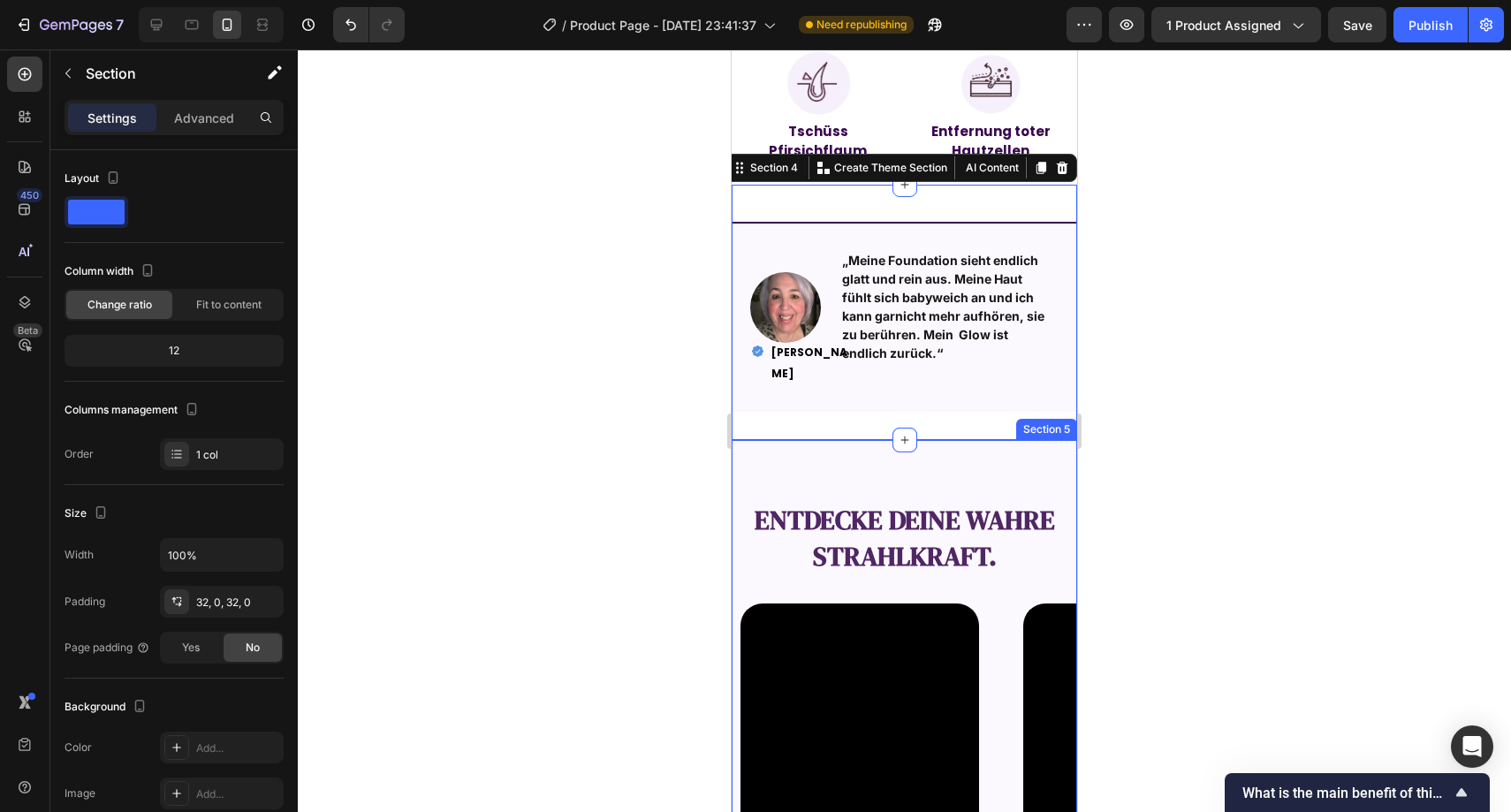
click at [934, 449] on div "entdecke deine wahre Strahlkraft. Text Block Video Video Video Video Video Caro…" at bounding box center [904, 725] width 345 height 570
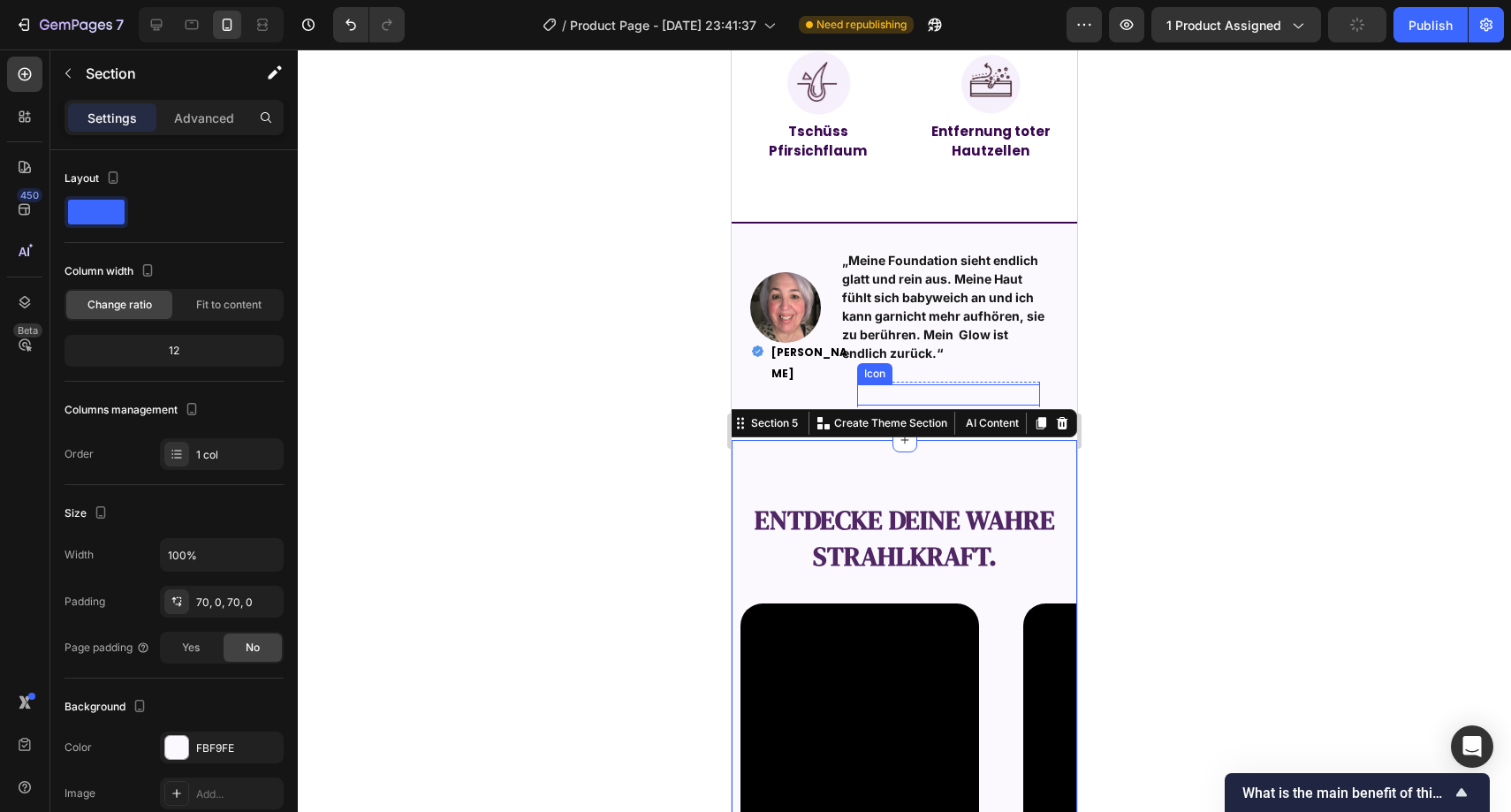
click at [939, 390] on div "Icon" at bounding box center [949, 395] width 183 height 21
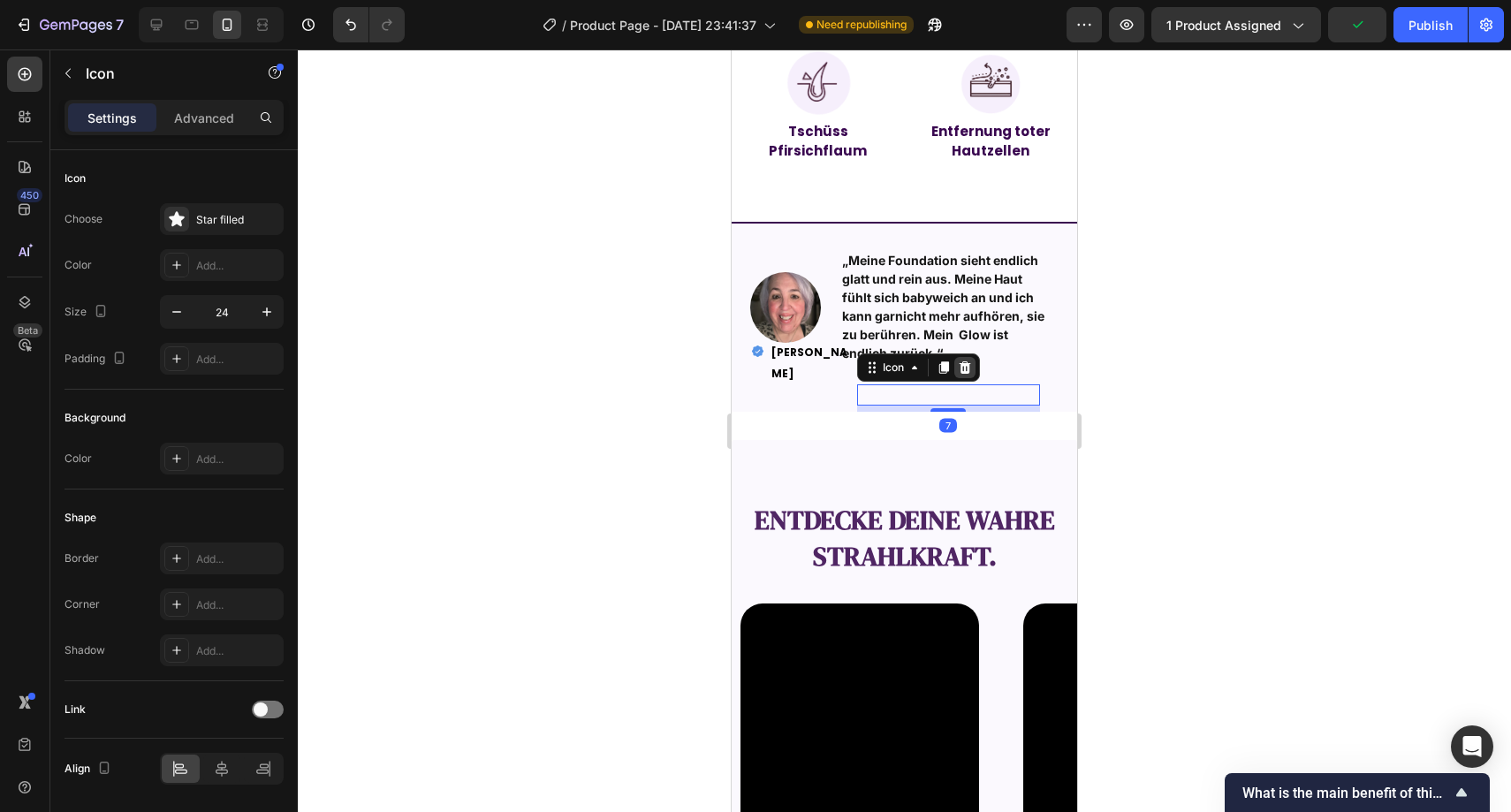
click at [955, 363] on div at bounding box center [965, 367] width 21 height 21
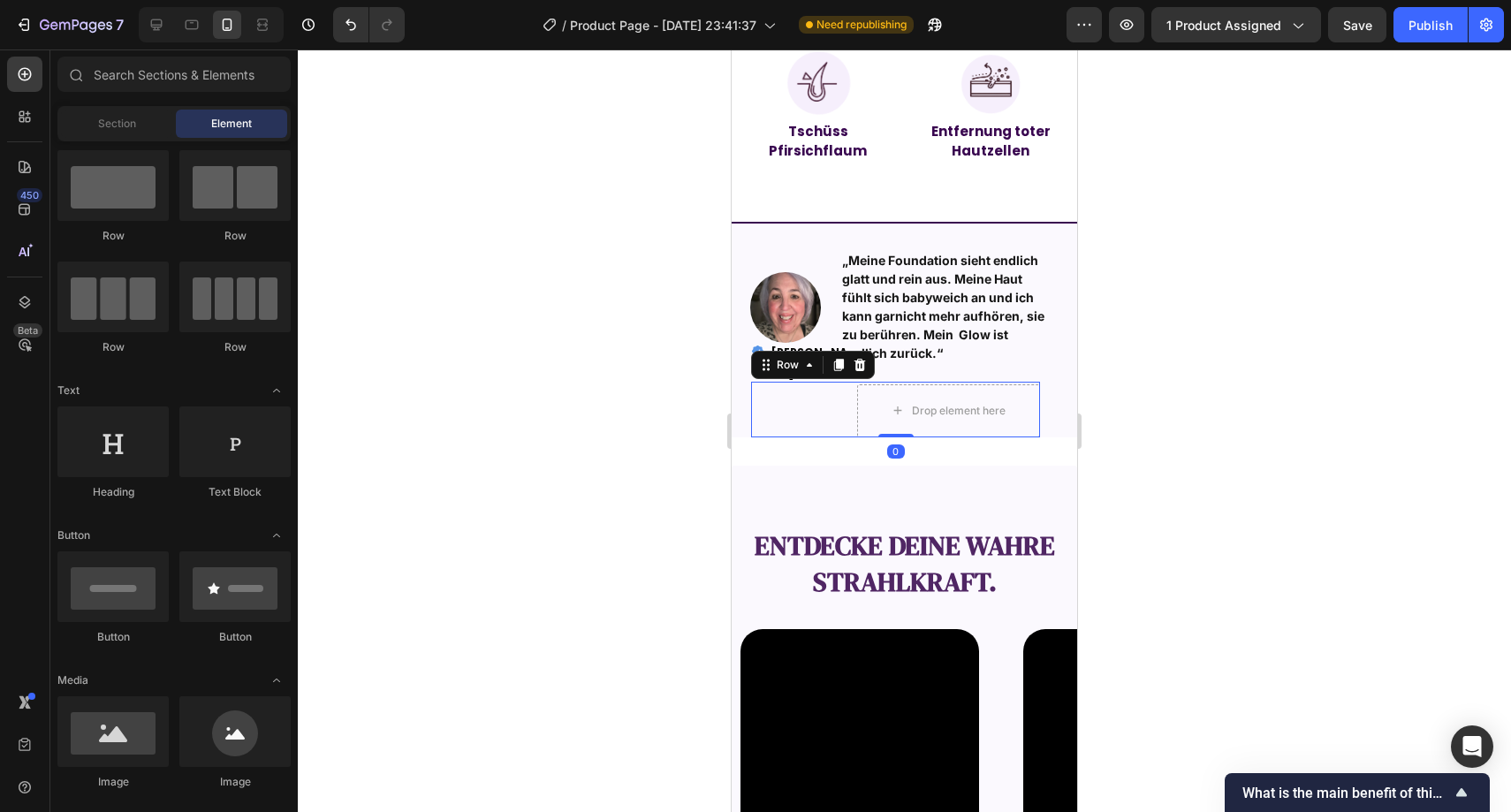
click at [834, 395] on div "Icon" at bounding box center [797, 410] width 92 height 55
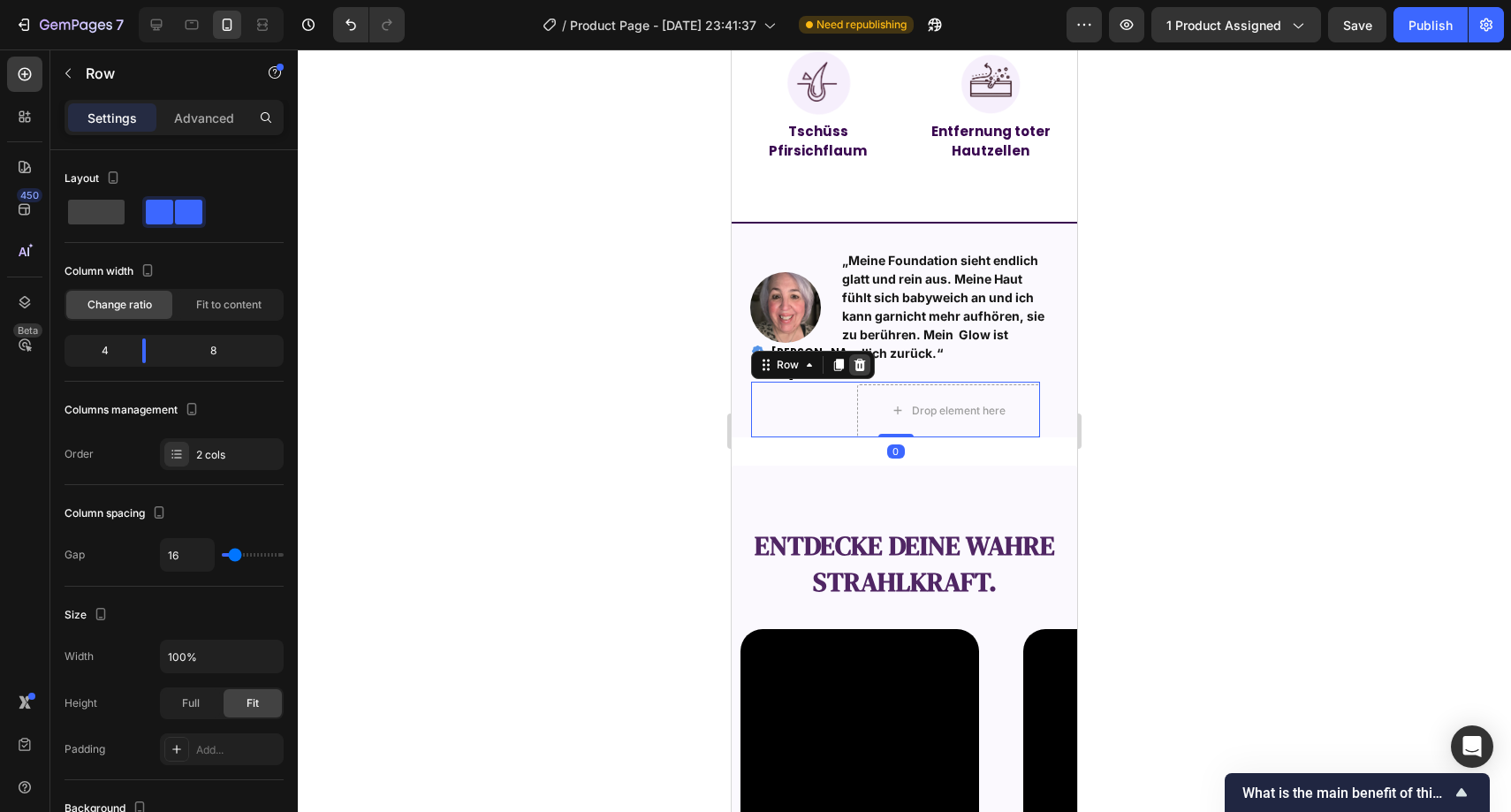
click at [866, 363] on icon at bounding box center [860, 364] width 14 height 14
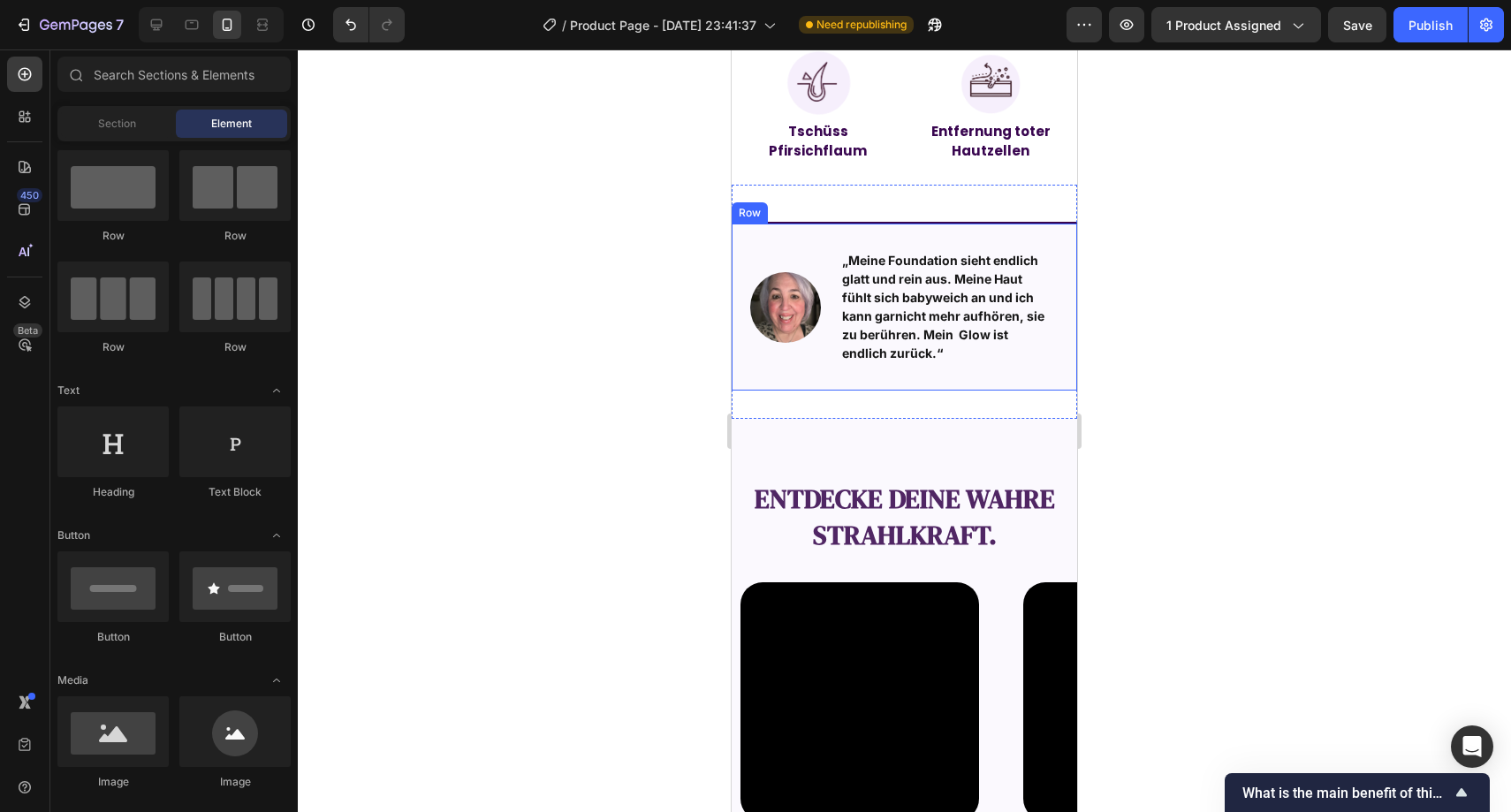
click at [844, 382] on div "Image „Meine Foundation sieht endlich glatt und rein aus. Meine Haut fühlt sich…" at bounding box center [905, 314] width 289 height 154
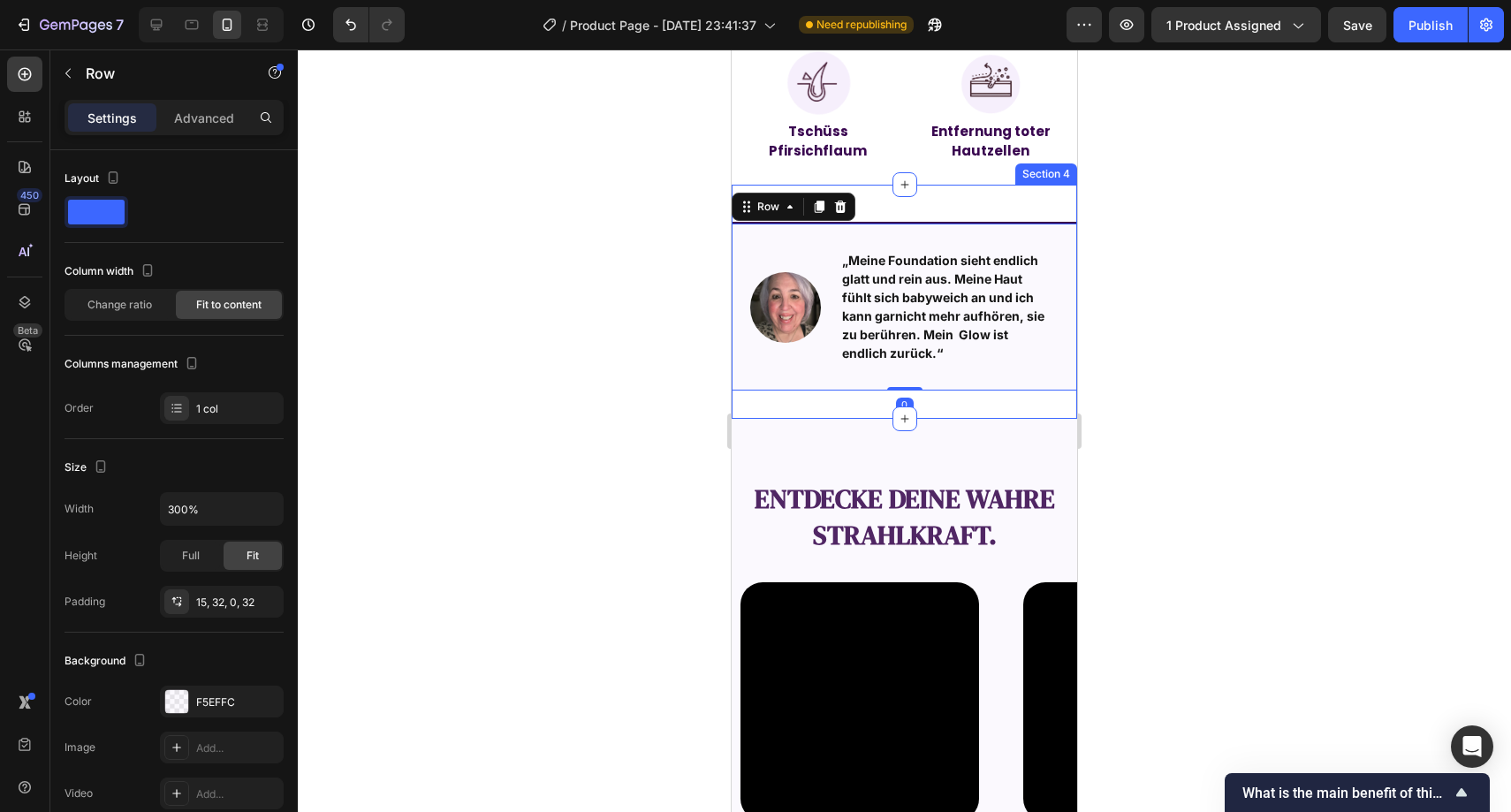
click at [844, 388] on div "Image „Meine Foundation sieht endlich glatt und rein aus. Meine Haut fühlt sich…" at bounding box center [904, 301] width 345 height 234
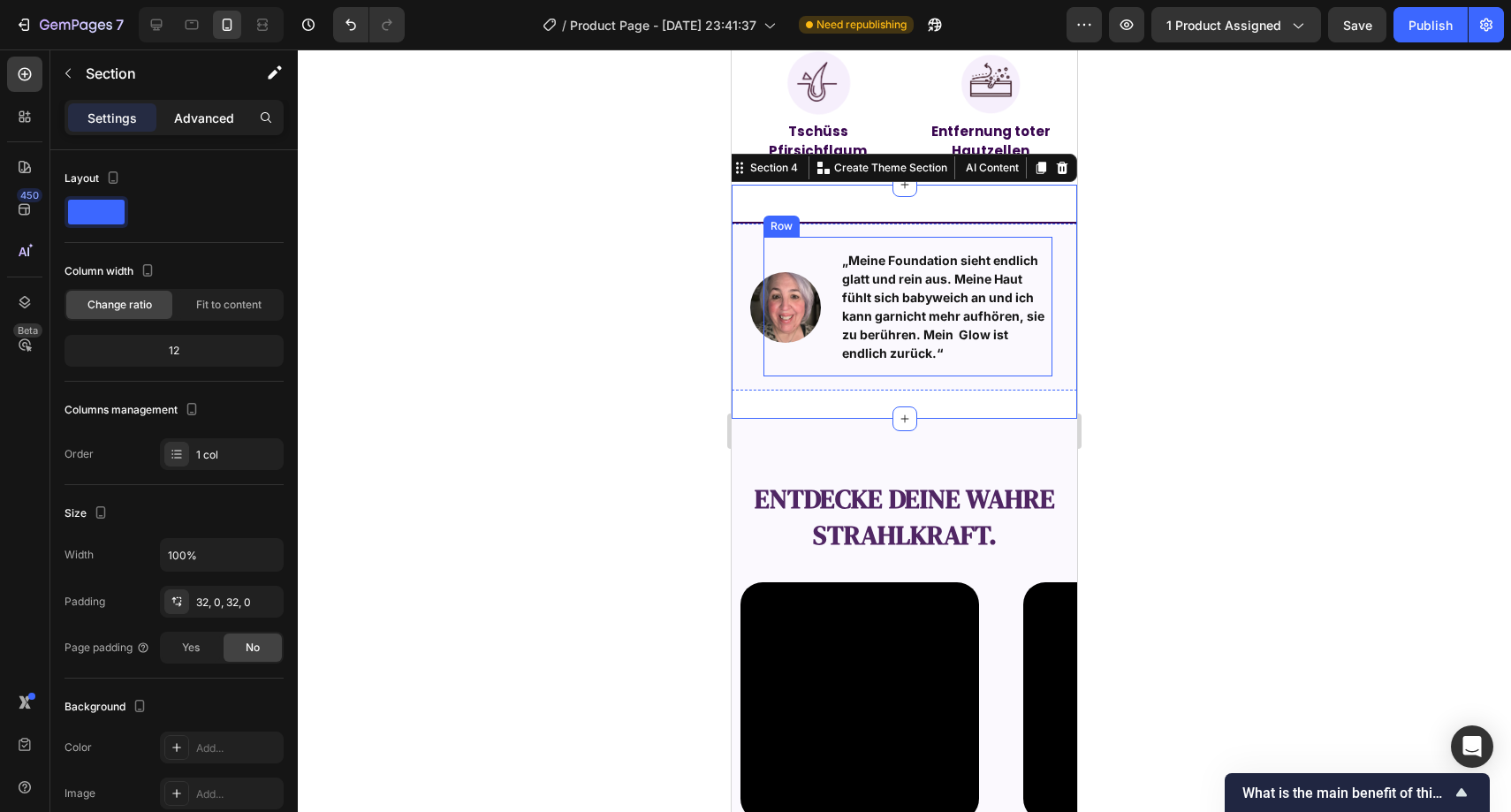
click at [192, 127] on p "Advanced" at bounding box center [204, 117] width 60 height 18
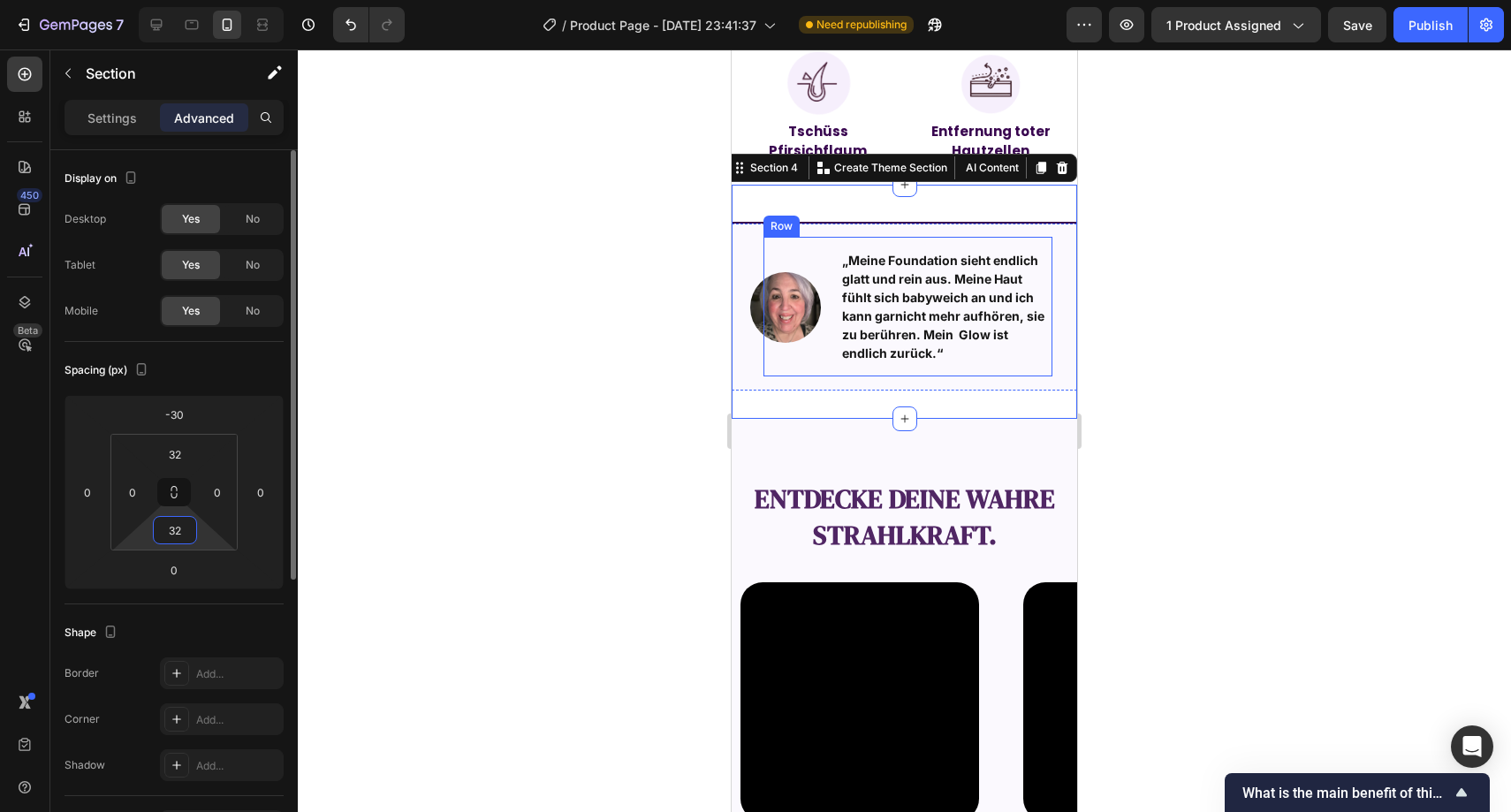
click at [177, 527] on input "32" at bounding box center [175, 530] width 35 height 27
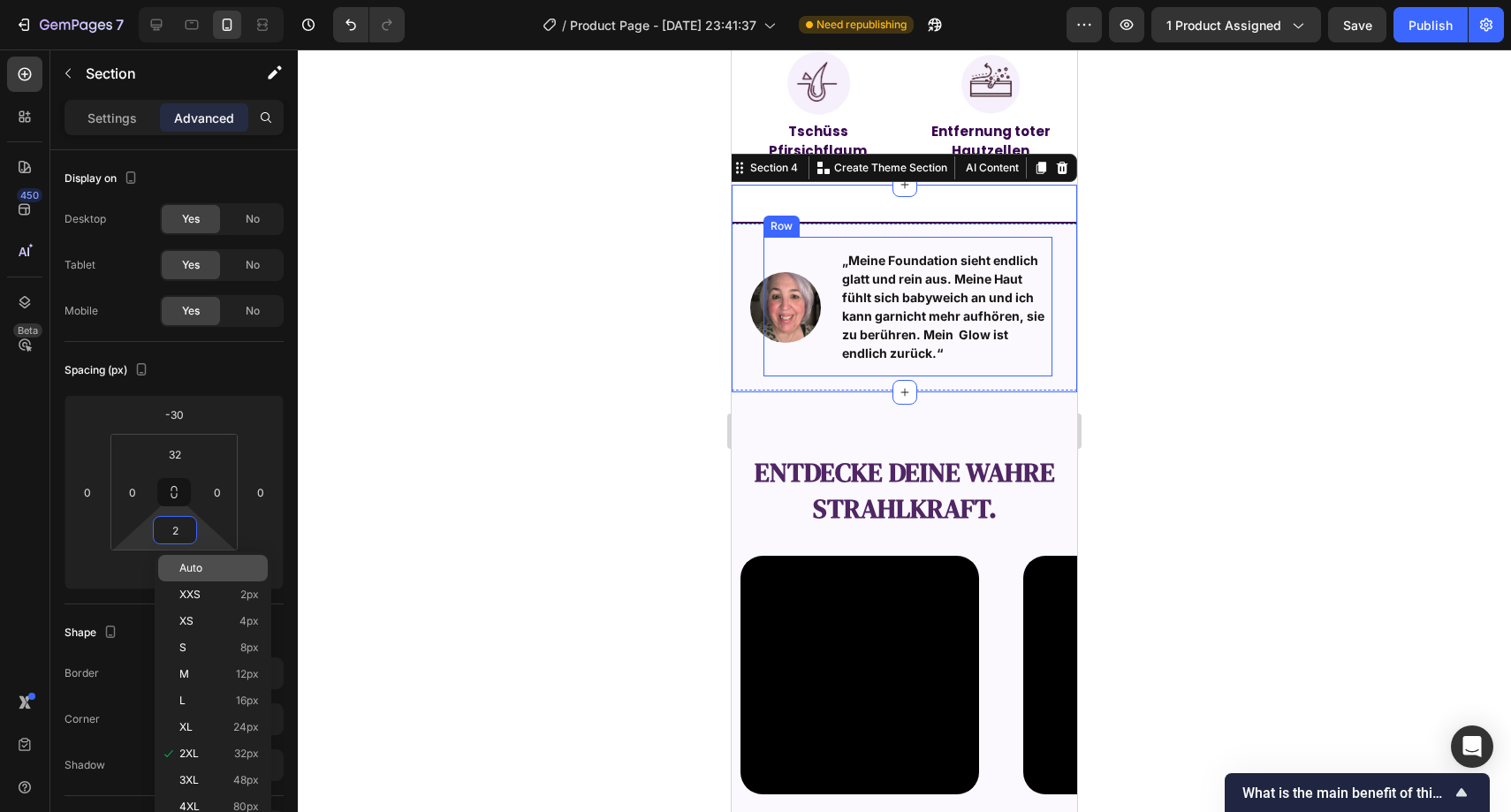
click at [191, 559] on div "Auto" at bounding box center [213, 568] width 109 height 27
type input "Auto"
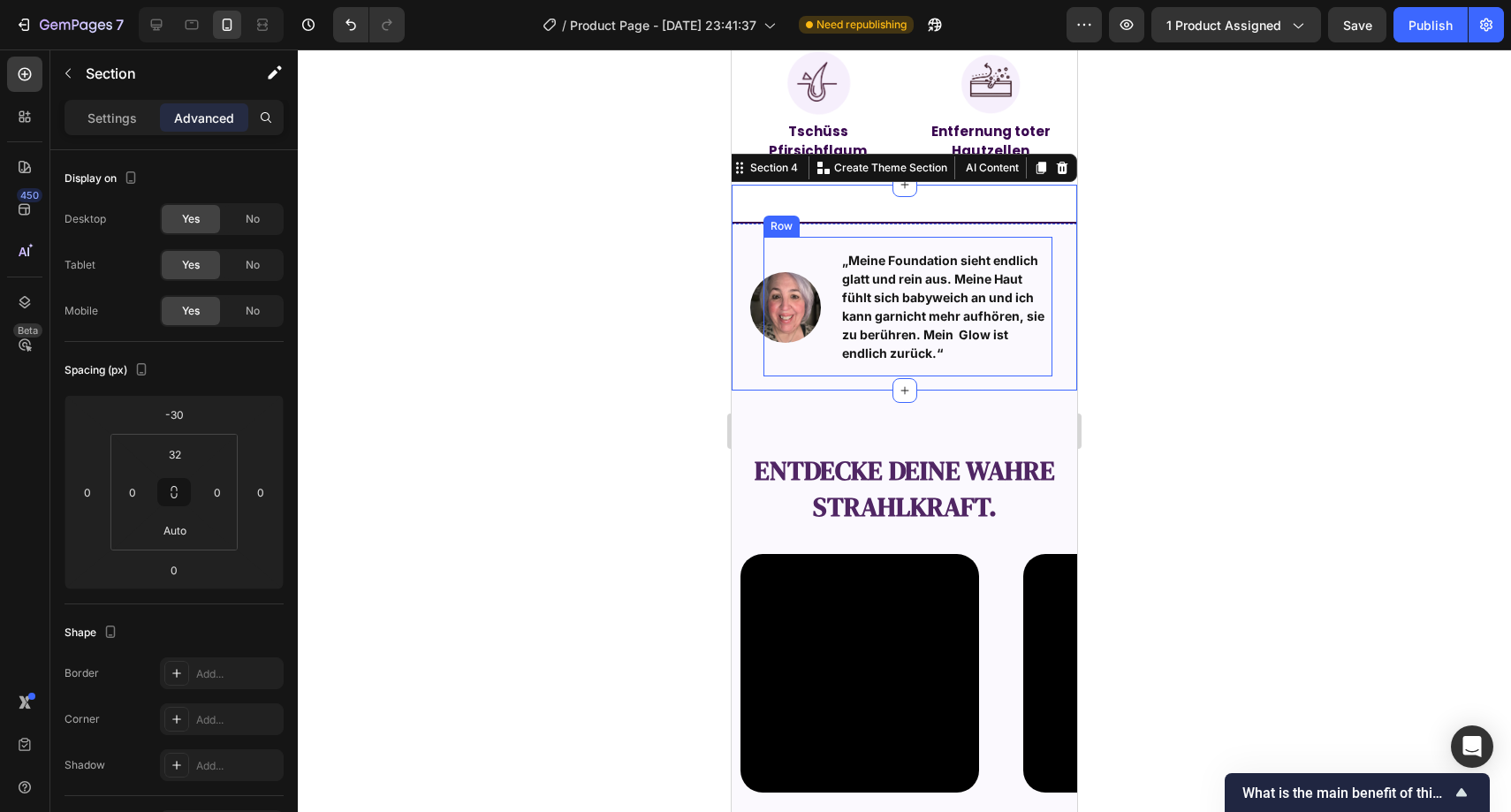
click at [464, 428] on div at bounding box center [905, 430] width 1214 height 762
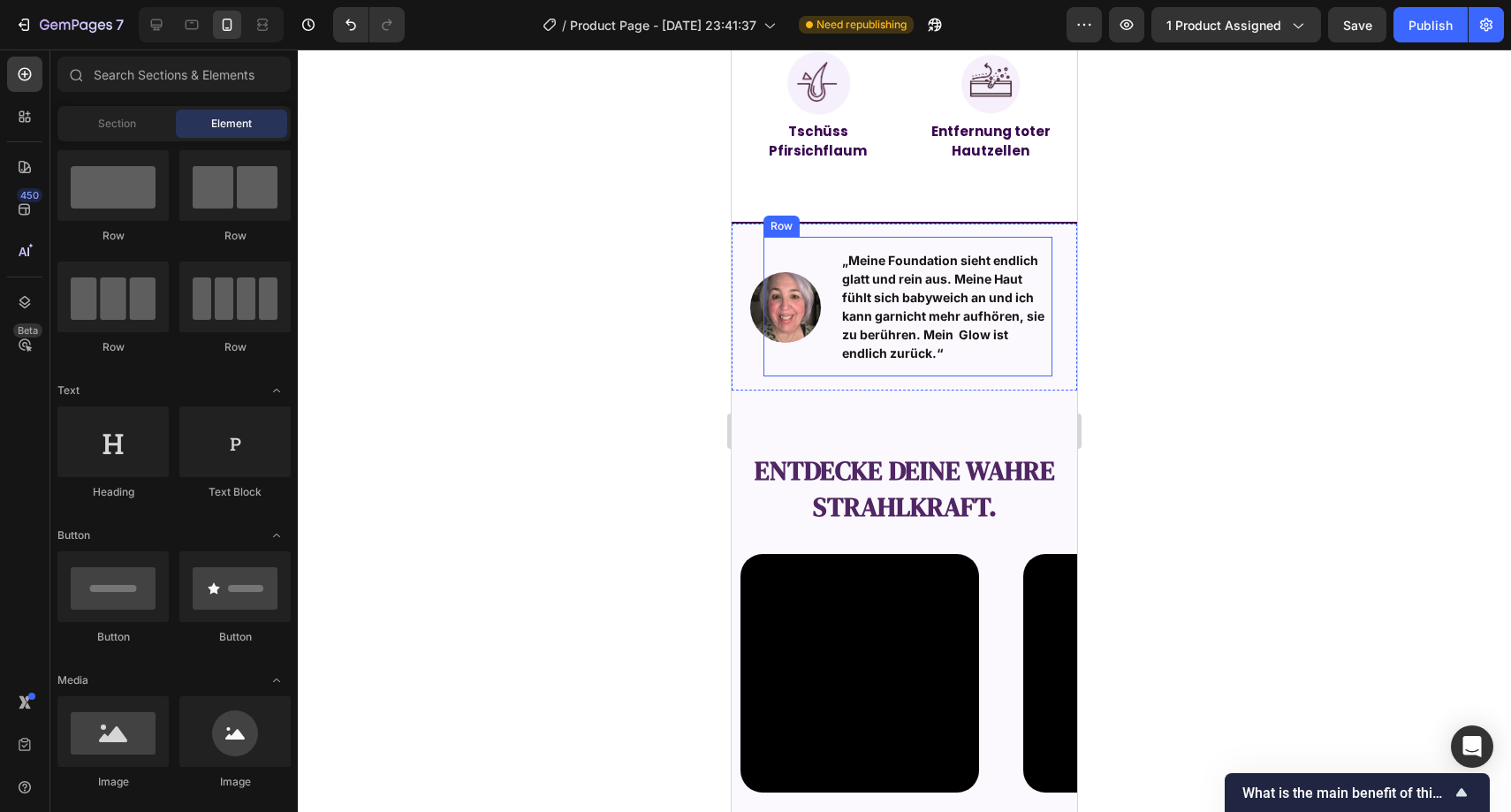
click at [464, 428] on div at bounding box center [905, 430] width 1214 height 762
click at [664, 417] on div at bounding box center [905, 430] width 1214 height 762
click at [748, 376] on div "Image „Meine Foundation sieht endlich glatt und rein aus. Meine Haut fühlt sich…" at bounding box center [904, 306] width 345 height 168
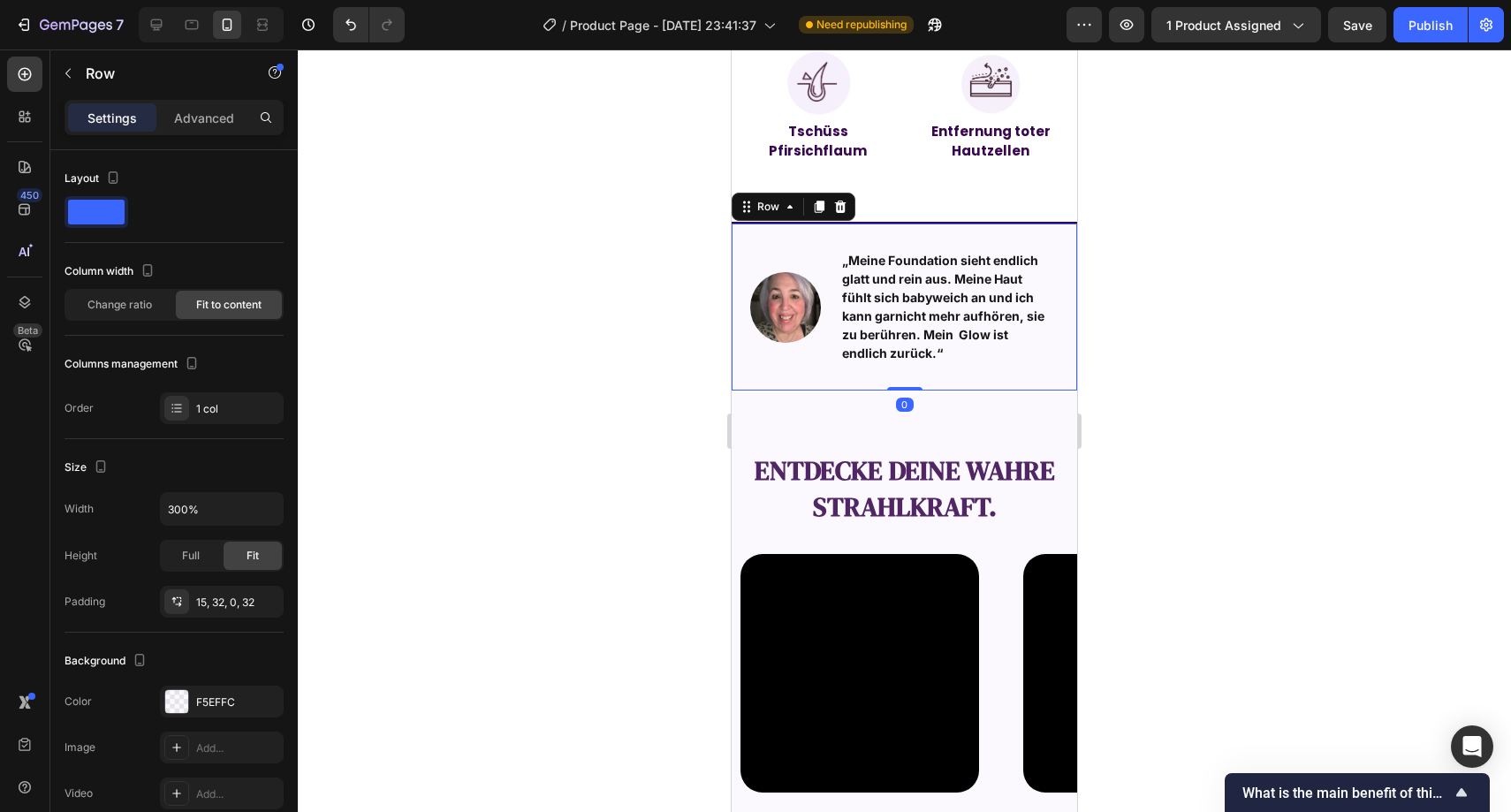
click at [670, 385] on div at bounding box center [905, 430] width 1214 height 762
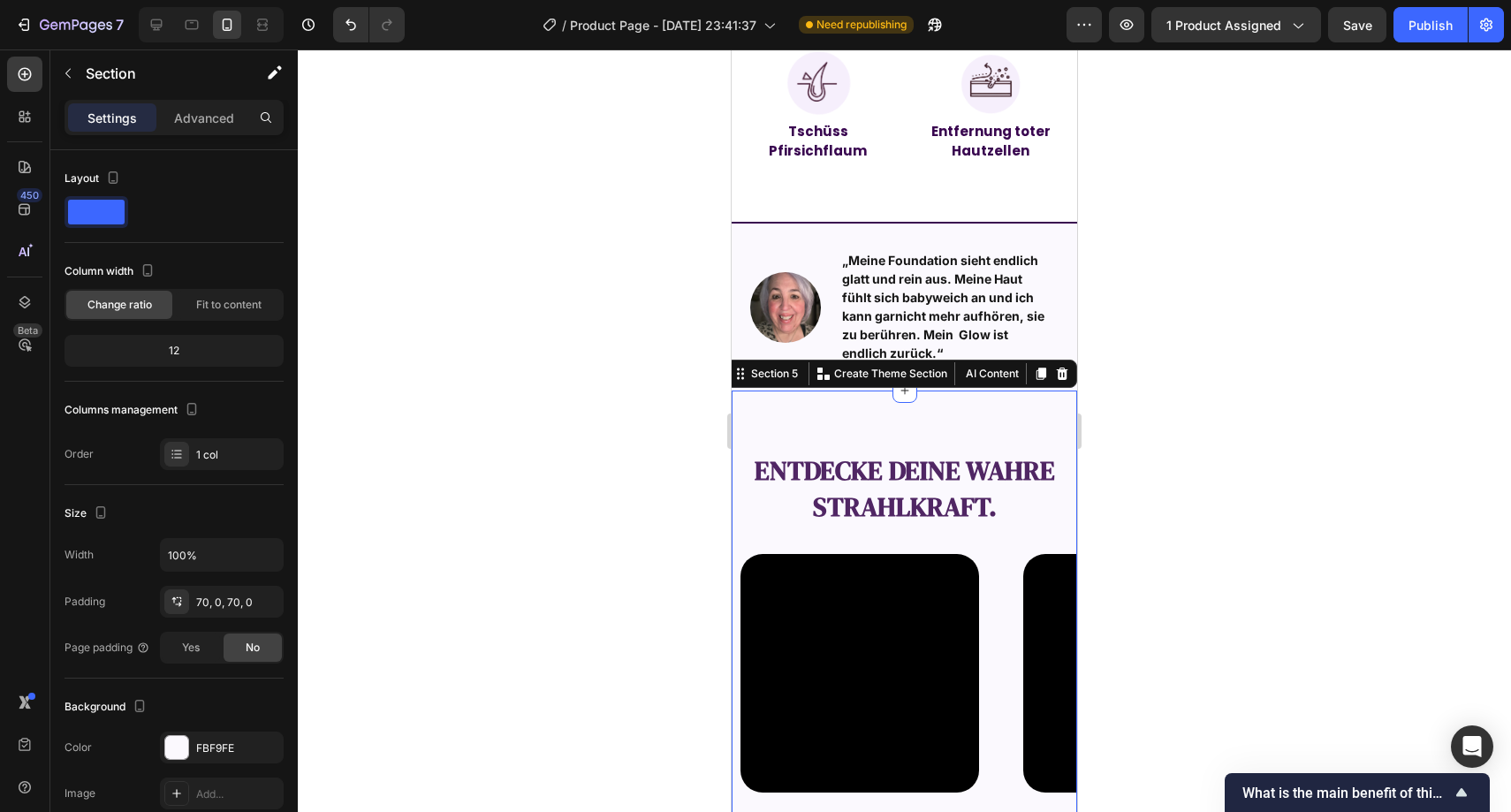
click at [774, 419] on div "entdecke deine wahre Strahlkraft. Text Block Video Video Video Video Video Caro…" at bounding box center [904, 675] width 345 height 570
click at [220, 738] on div "FBF9FE" at bounding box center [222, 747] width 124 height 31
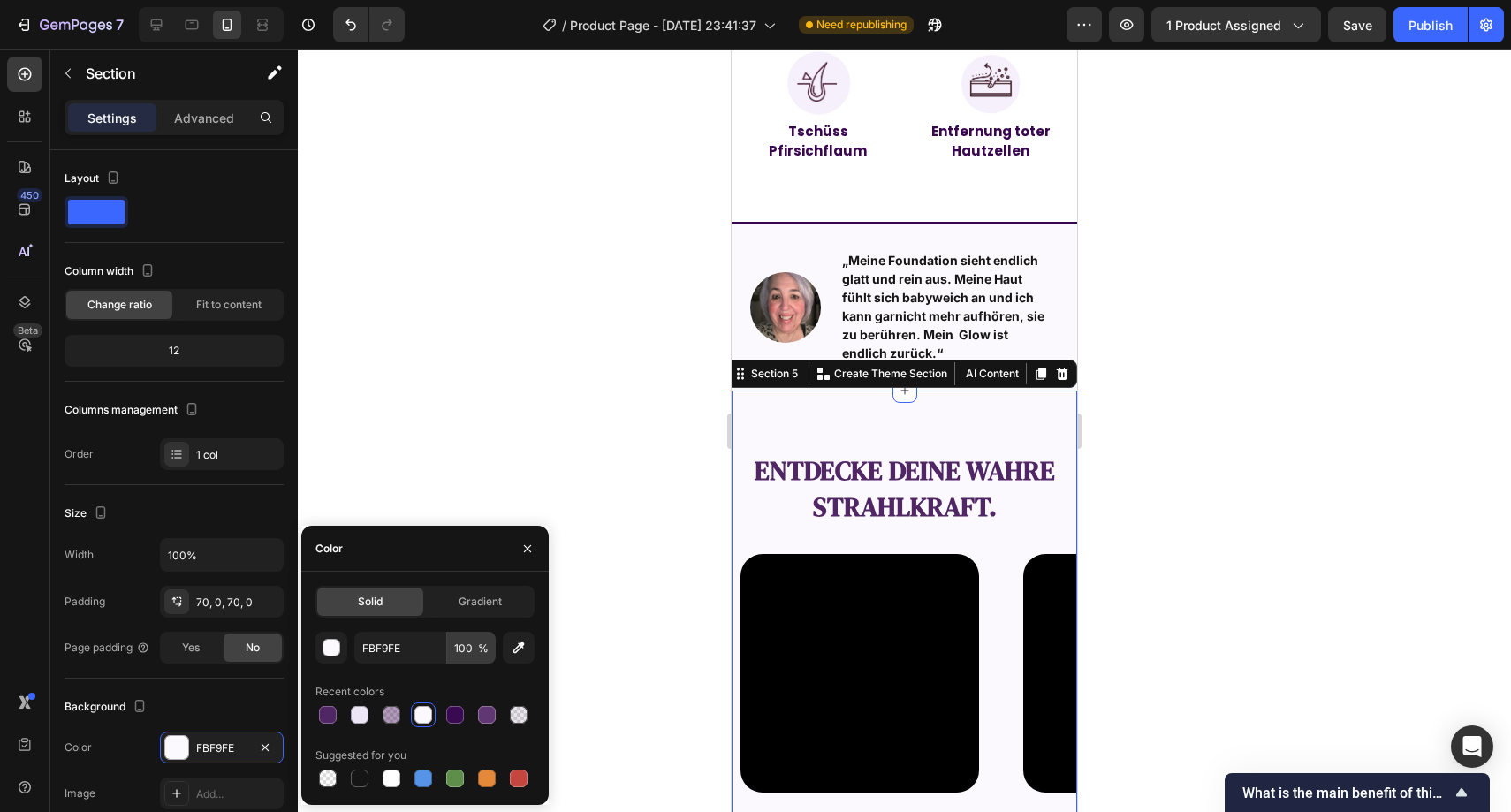
drag, startPoint x: 390, startPoint y: 769, endPoint x: 455, endPoint y: 631, distance: 152.5
click at [391, 769] on div at bounding box center [391, 778] width 21 height 21
type input "FFFFFF"
click at [526, 547] on icon "button" at bounding box center [527, 547] width 7 height 7
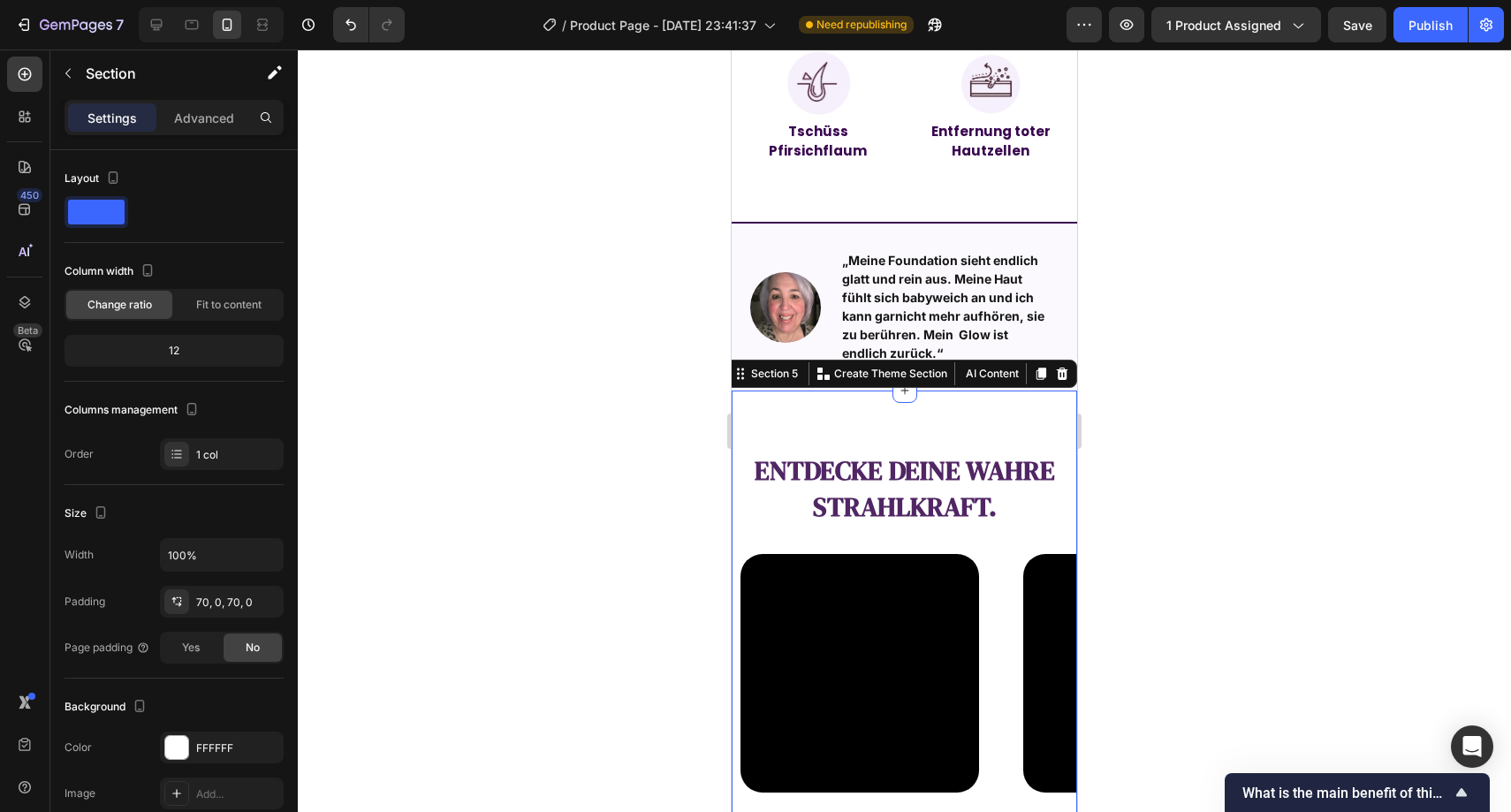
click at [579, 435] on div at bounding box center [905, 430] width 1214 height 762
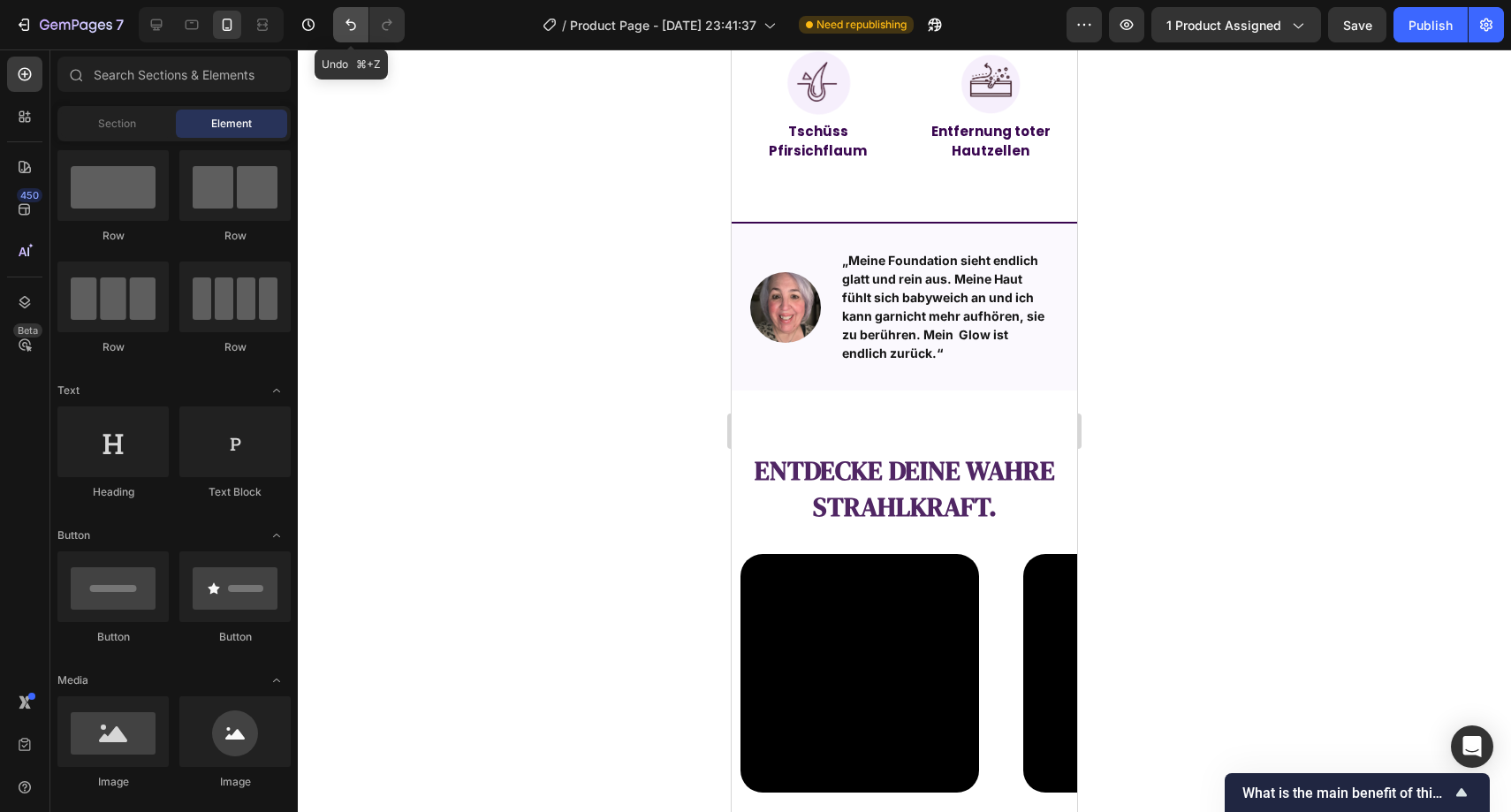
click at [347, 20] on icon "Undo/Redo" at bounding box center [350, 25] width 10 height 11
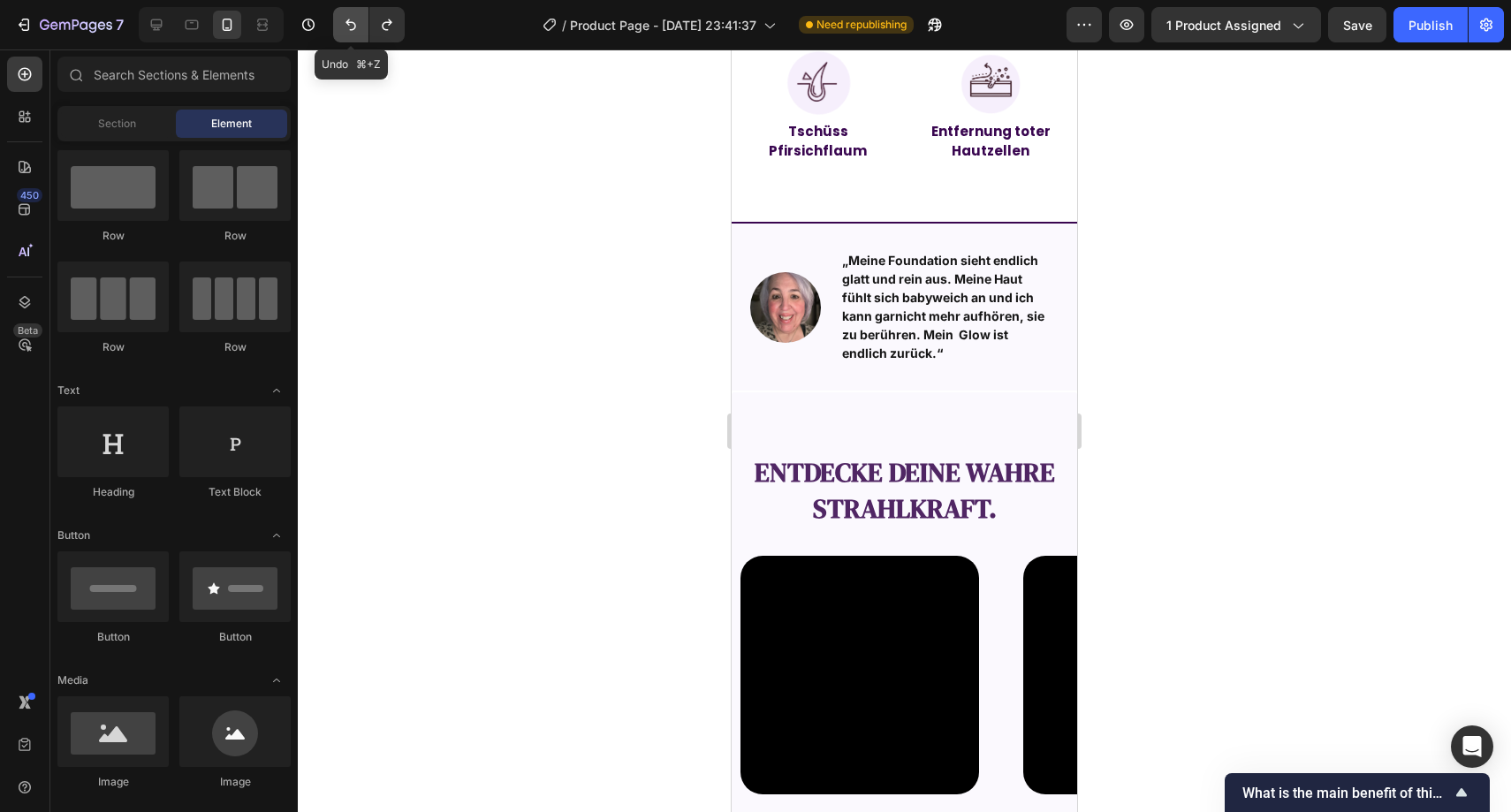
click at [347, 20] on icon "Undo/Redo" at bounding box center [350, 25] width 10 height 11
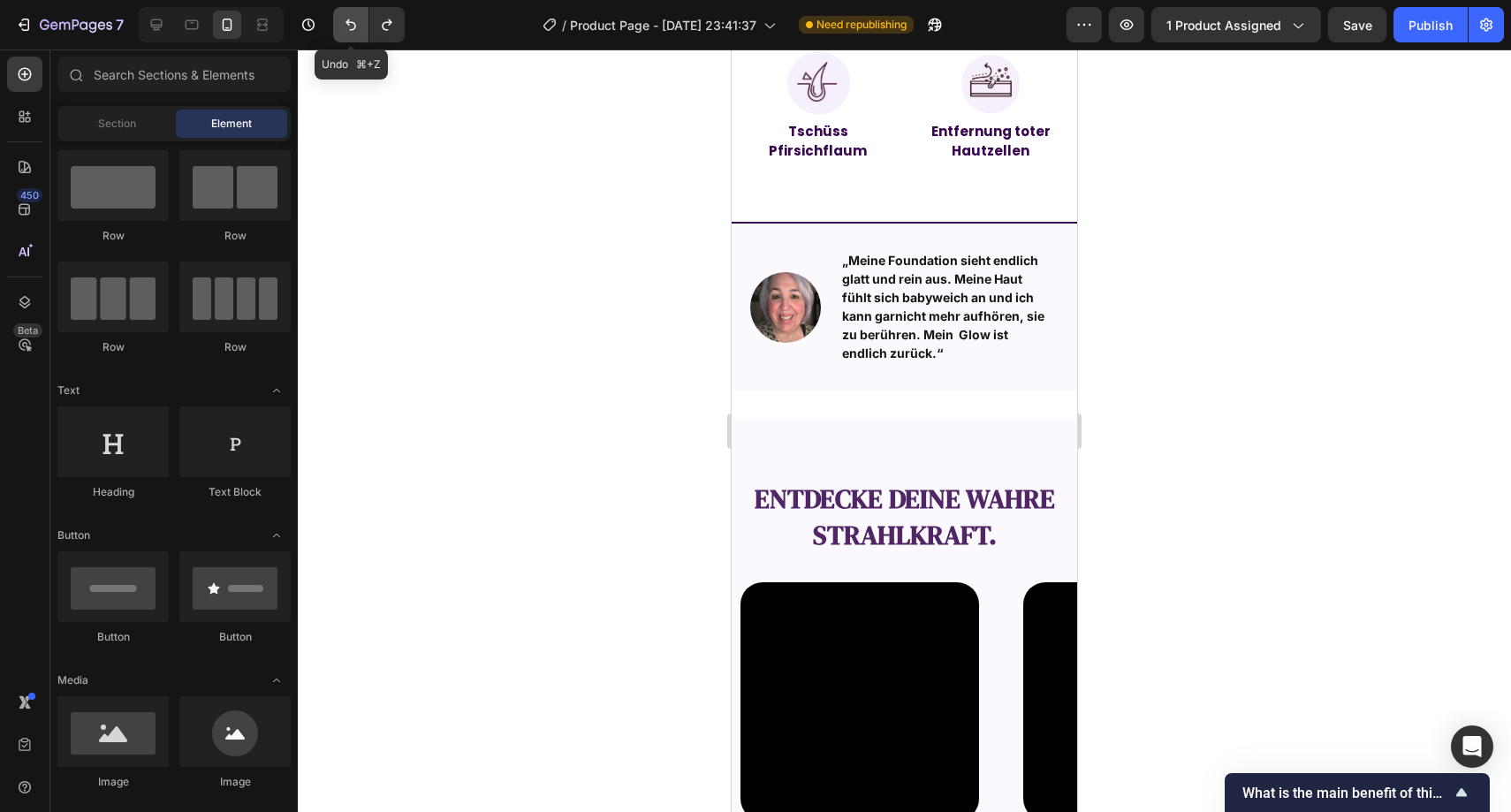
click at [347, 20] on icon "Undo/Redo" at bounding box center [350, 25] width 10 height 11
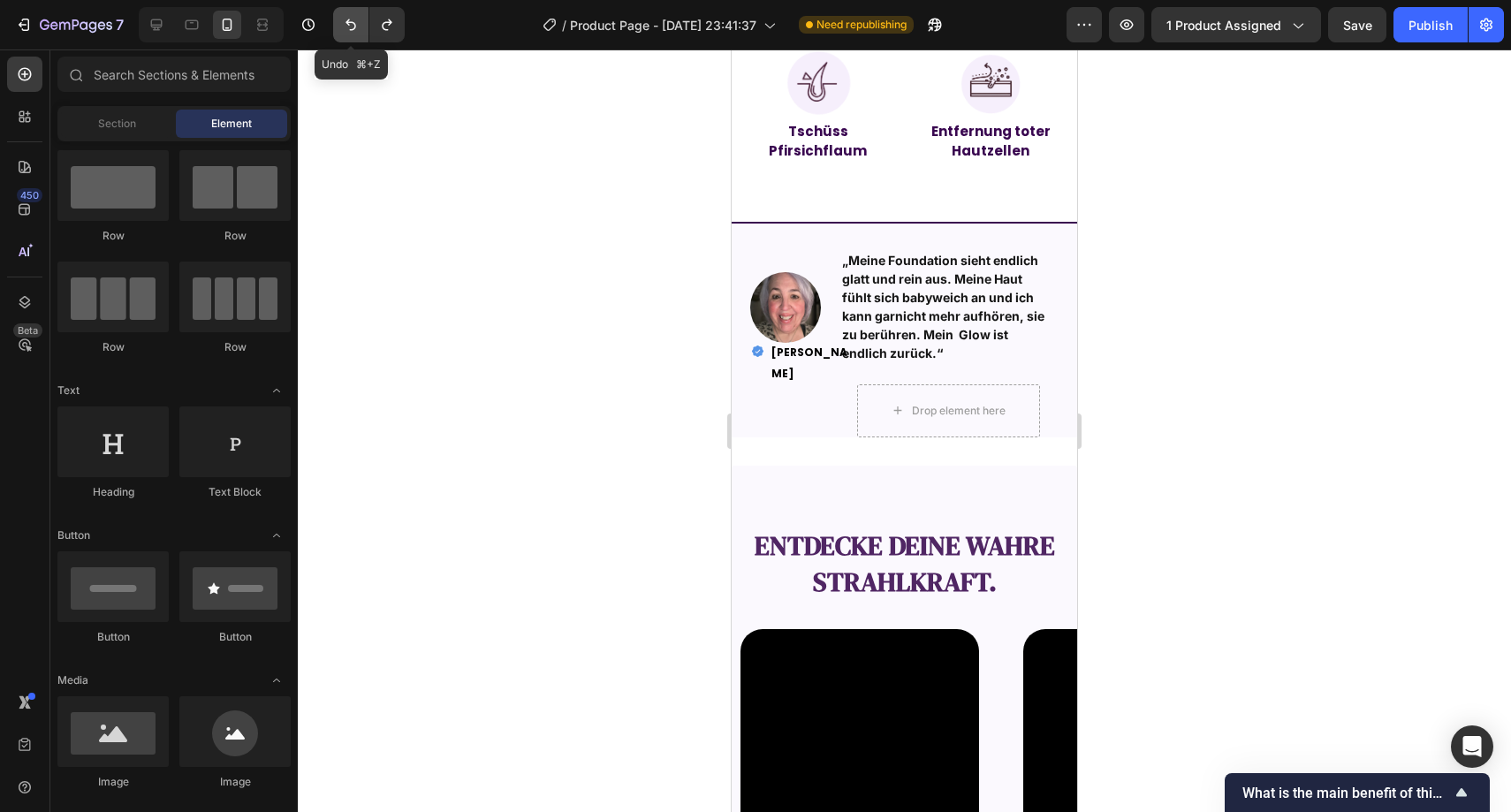
click at [347, 20] on icon "Undo/Redo" at bounding box center [350, 25] width 10 height 11
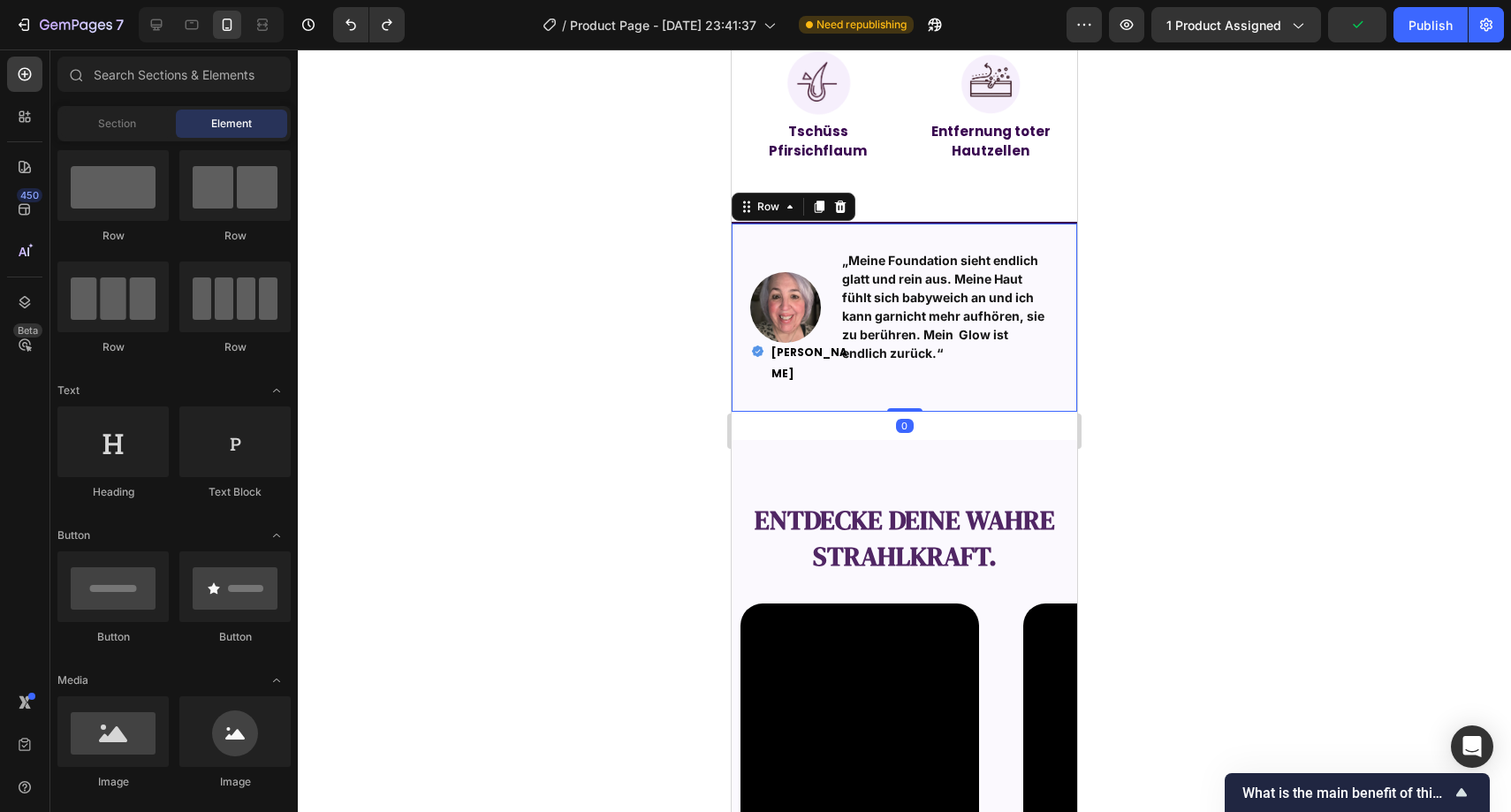
drag, startPoint x: 743, startPoint y: 363, endPoint x: 1455, endPoint y: 408, distance: 713.4
click at [743, 363] on div "Image „Meine Foundation sieht endlich glatt und rein aus. Meine Haut fühlt sich…" at bounding box center [904, 316] width 345 height 190
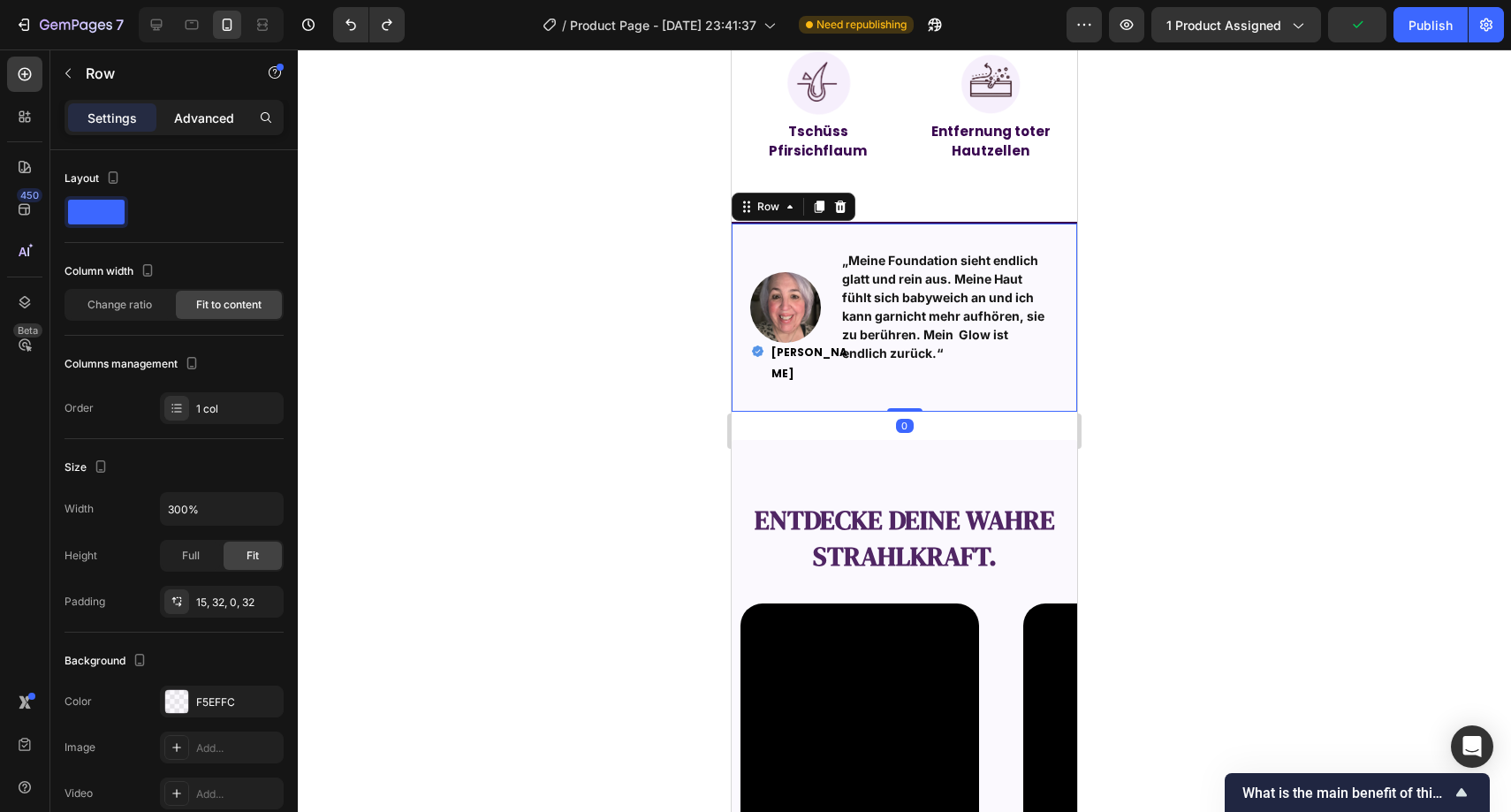
click at [188, 129] on div "Advanced" at bounding box center [204, 117] width 89 height 29
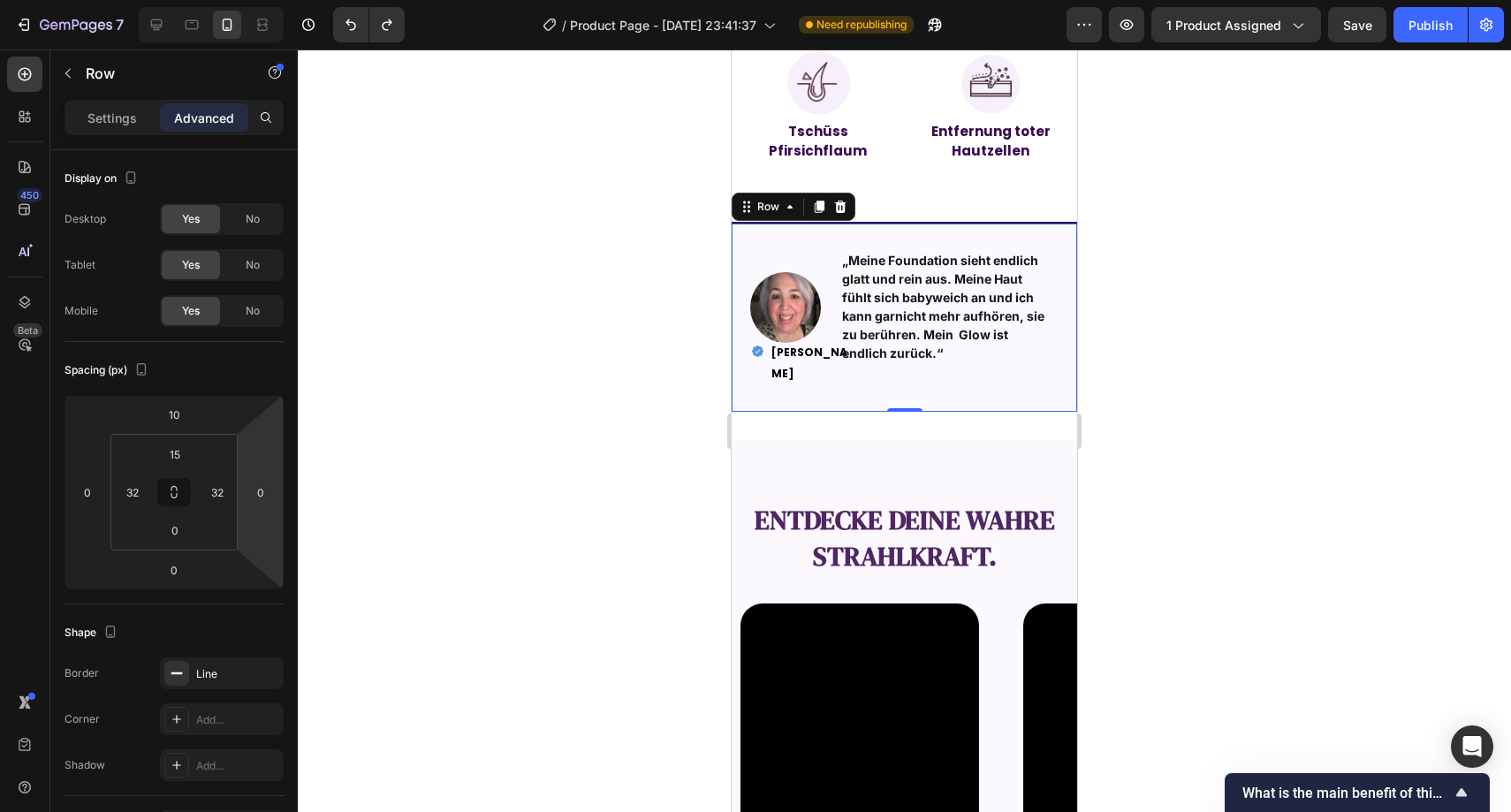
click at [488, 430] on div at bounding box center [905, 430] width 1214 height 762
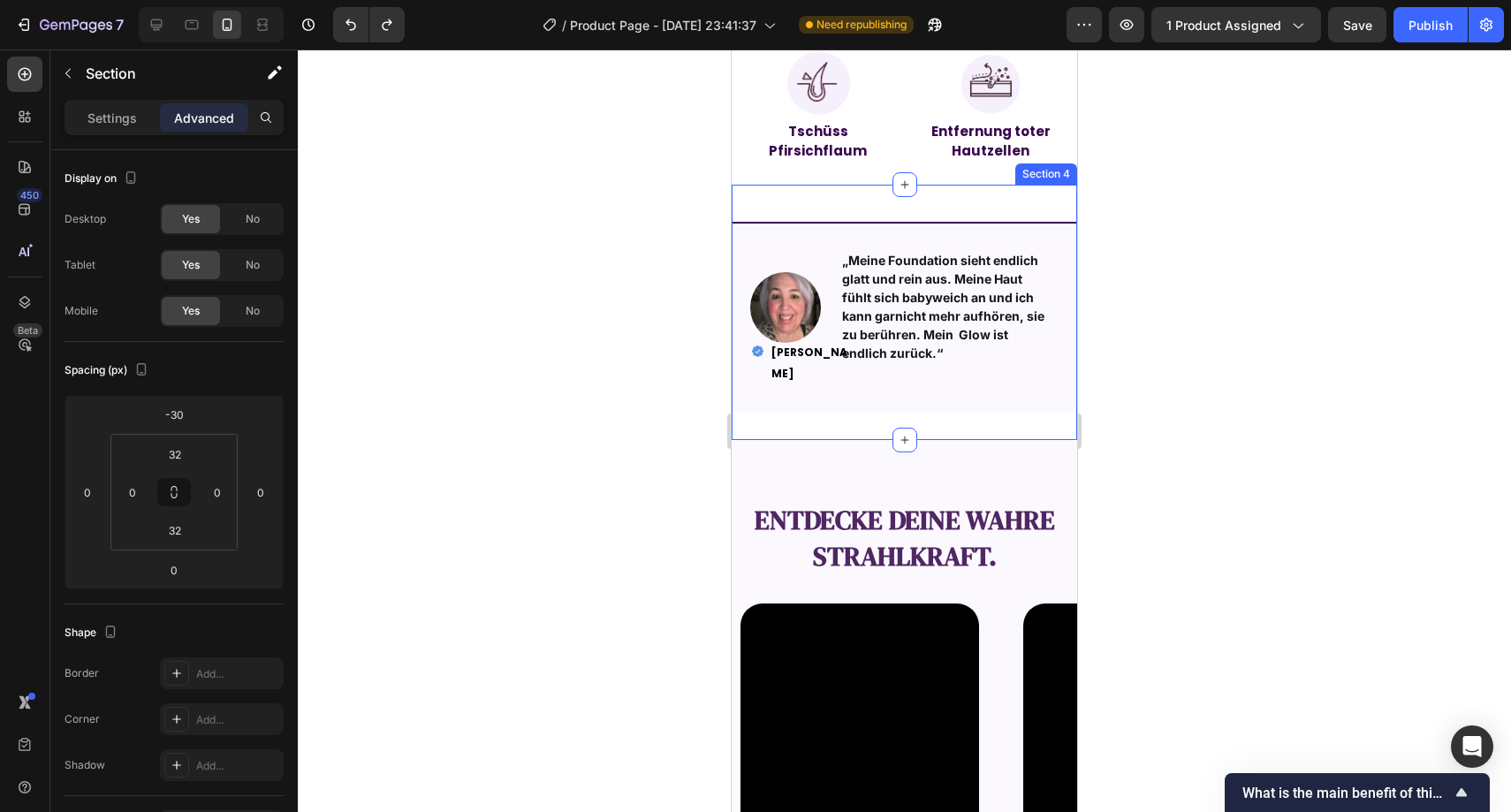
click at [820, 421] on div "Image „Meine Foundation sieht endlich glatt und rein aus. Meine Haut fühlt sich…" at bounding box center [904, 313] width 345 height 255
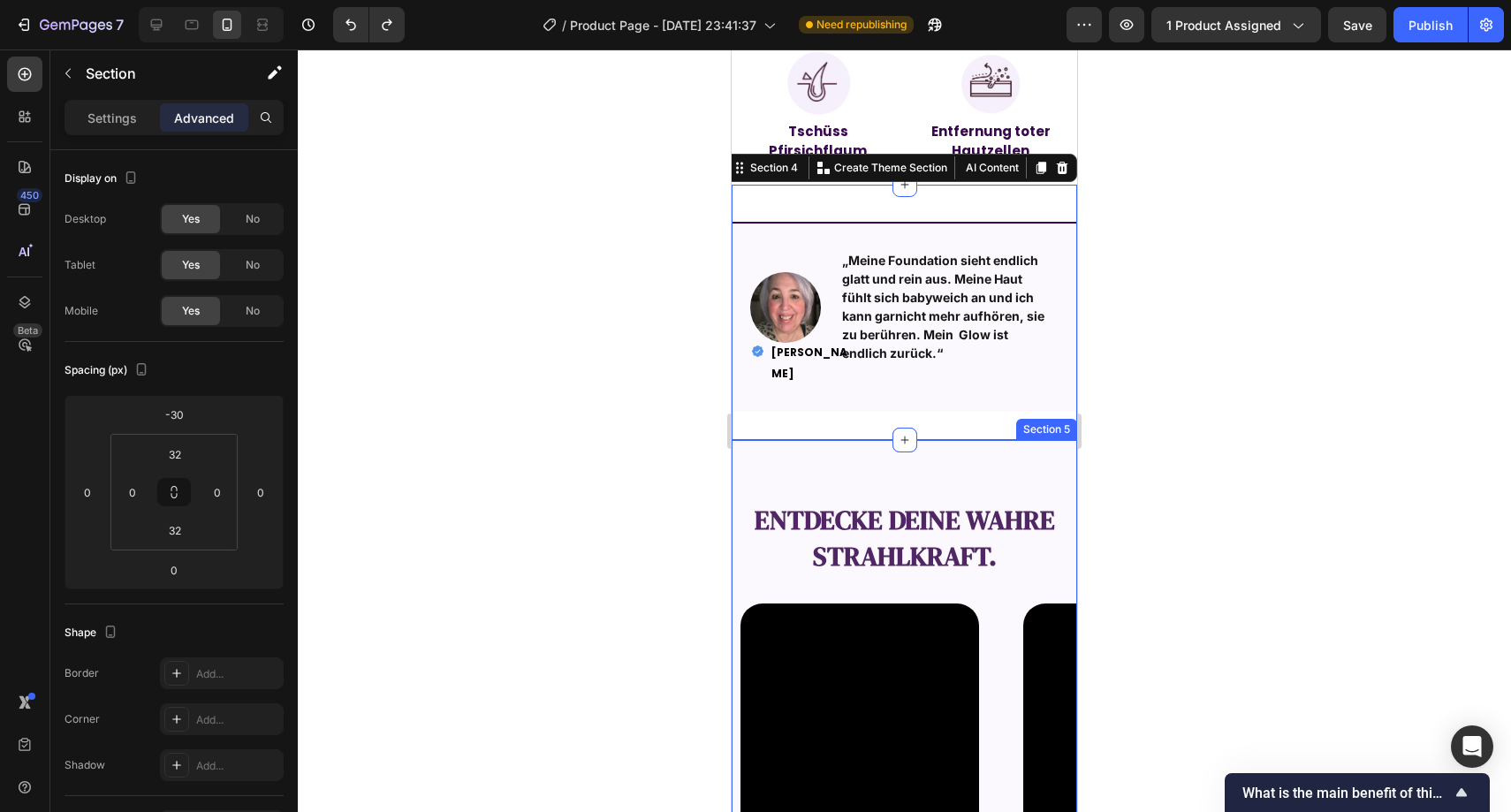
click at [827, 453] on div "entdecke deine wahre Strahlkraft. Text Block Video Video Video Video Video Caro…" at bounding box center [904, 725] width 345 height 570
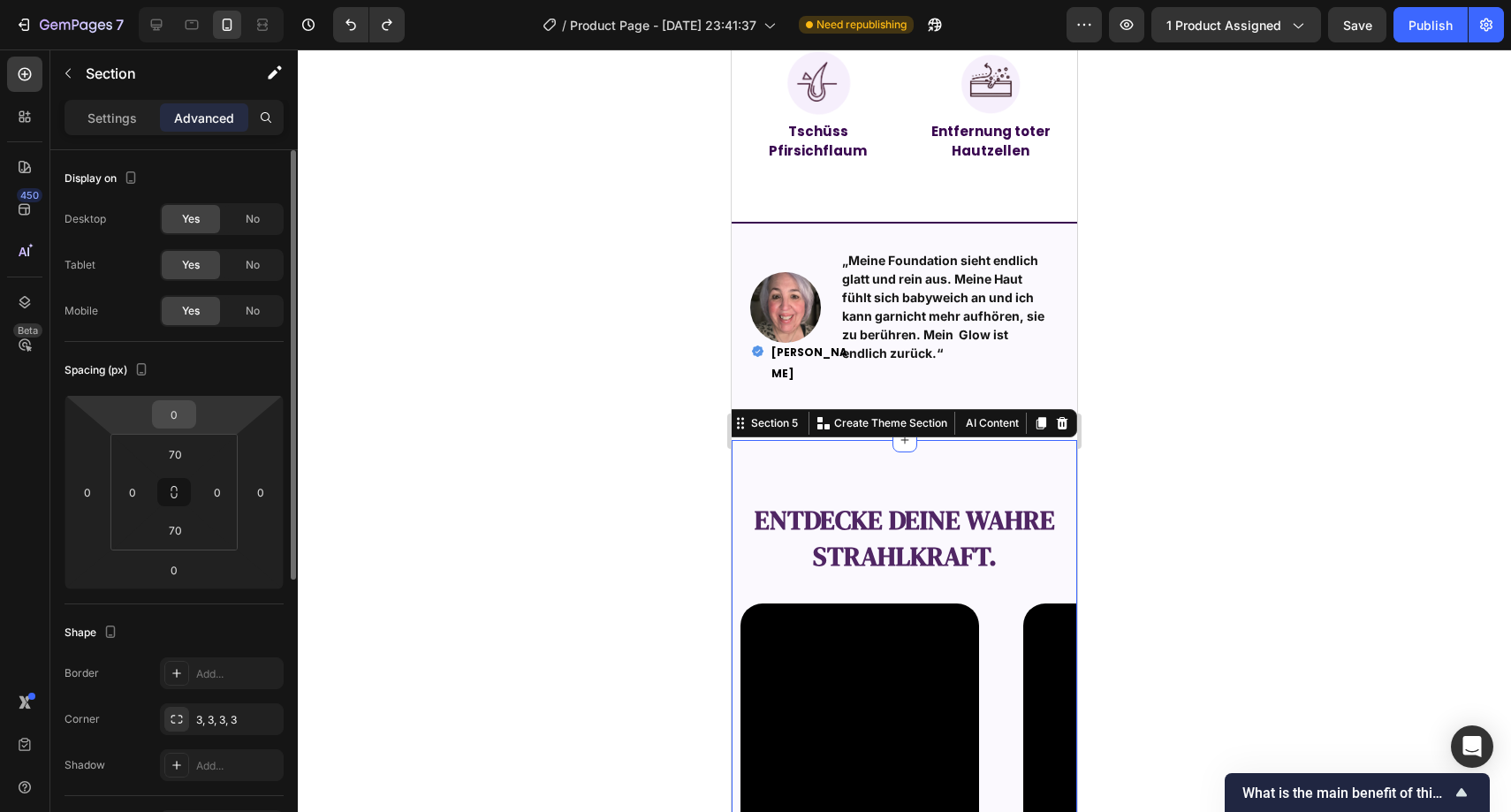
click at [176, 411] on input "0" at bounding box center [174, 414] width 35 height 27
type input "-30"
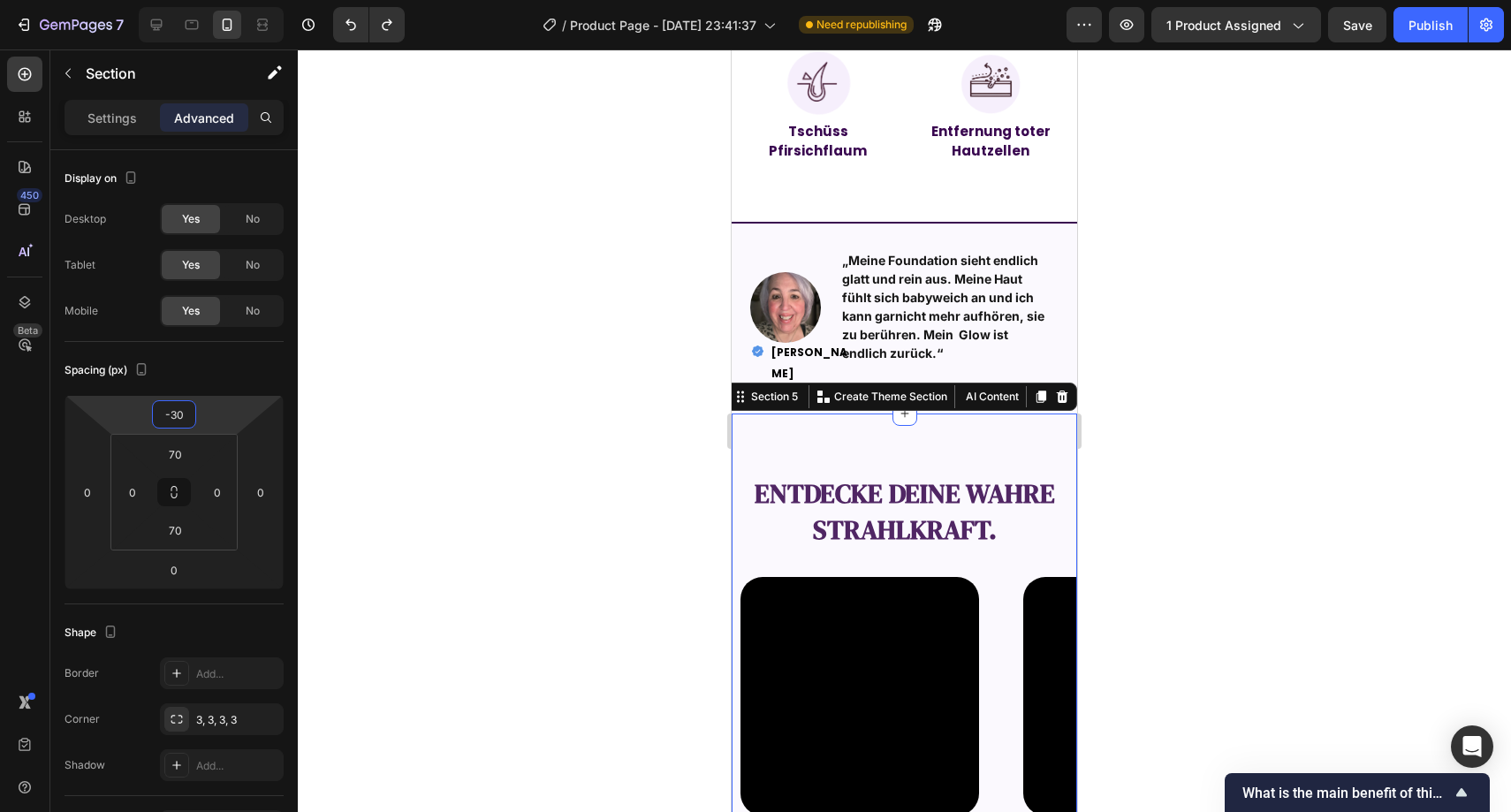
click at [496, 386] on div at bounding box center [905, 430] width 1214 height 762
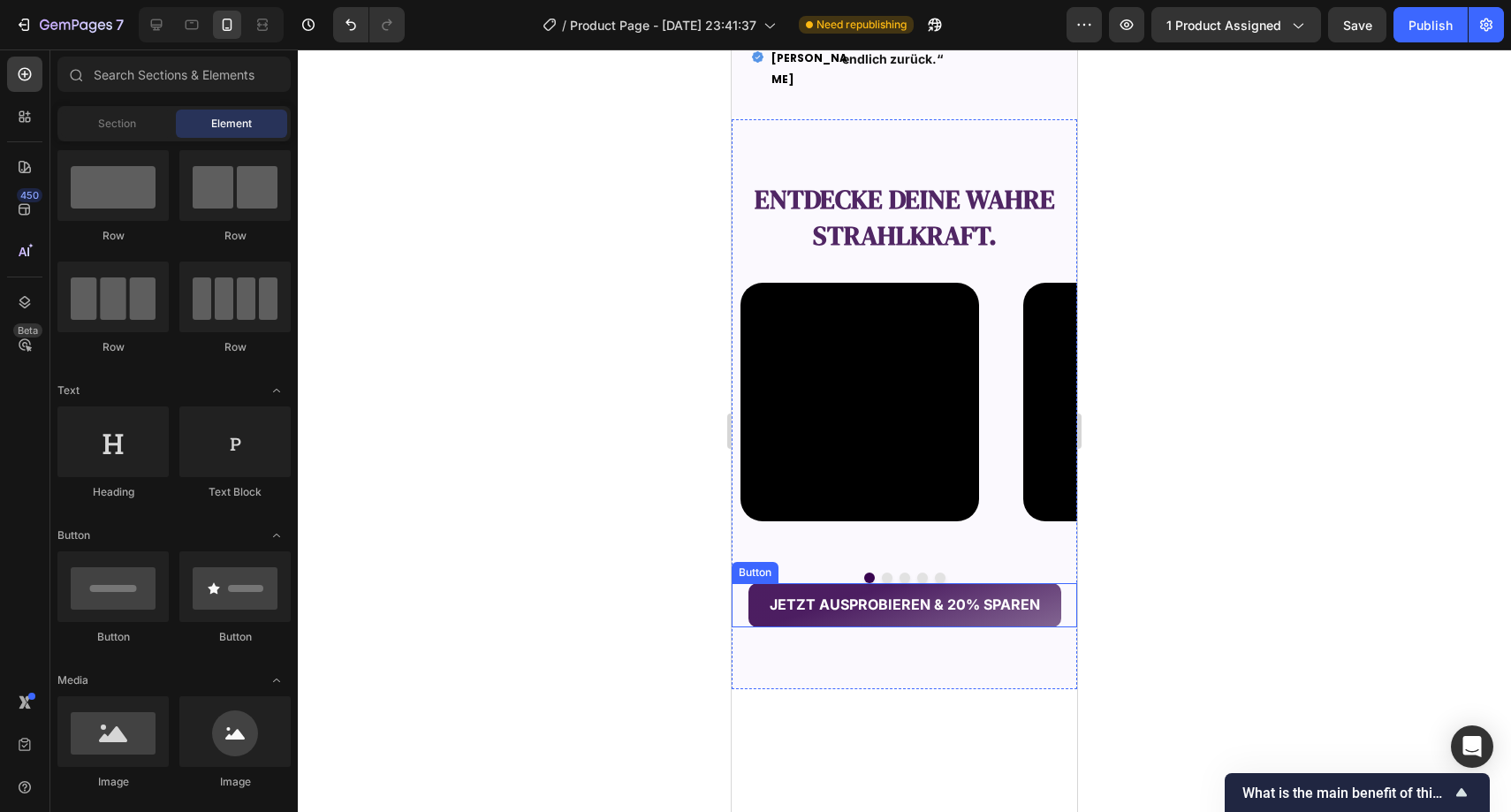
scroll to position [1742, 0]
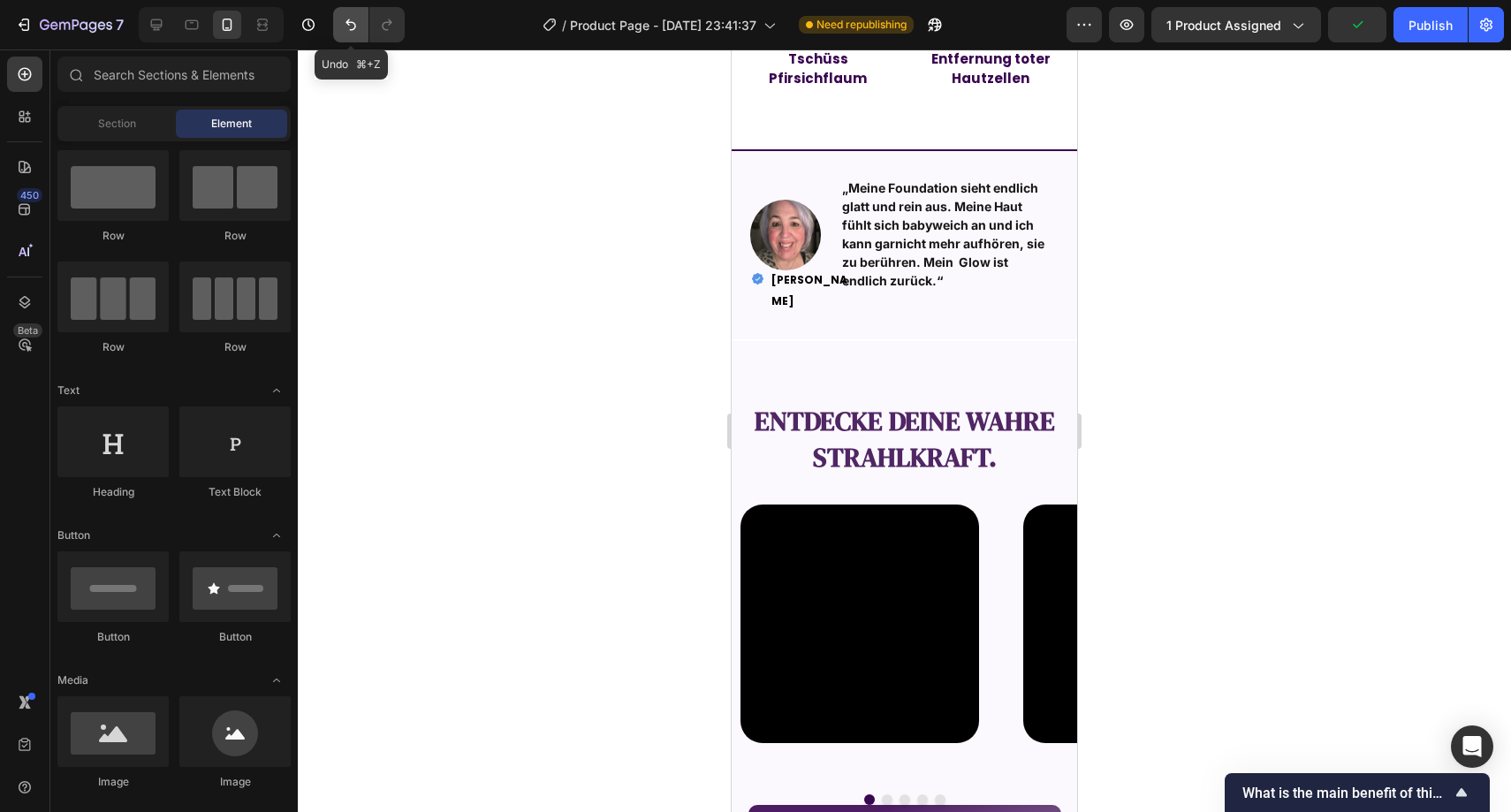
click at [353, 34] on button "Undo/Redo" at bounding box center [351, 25] width 35 height 35
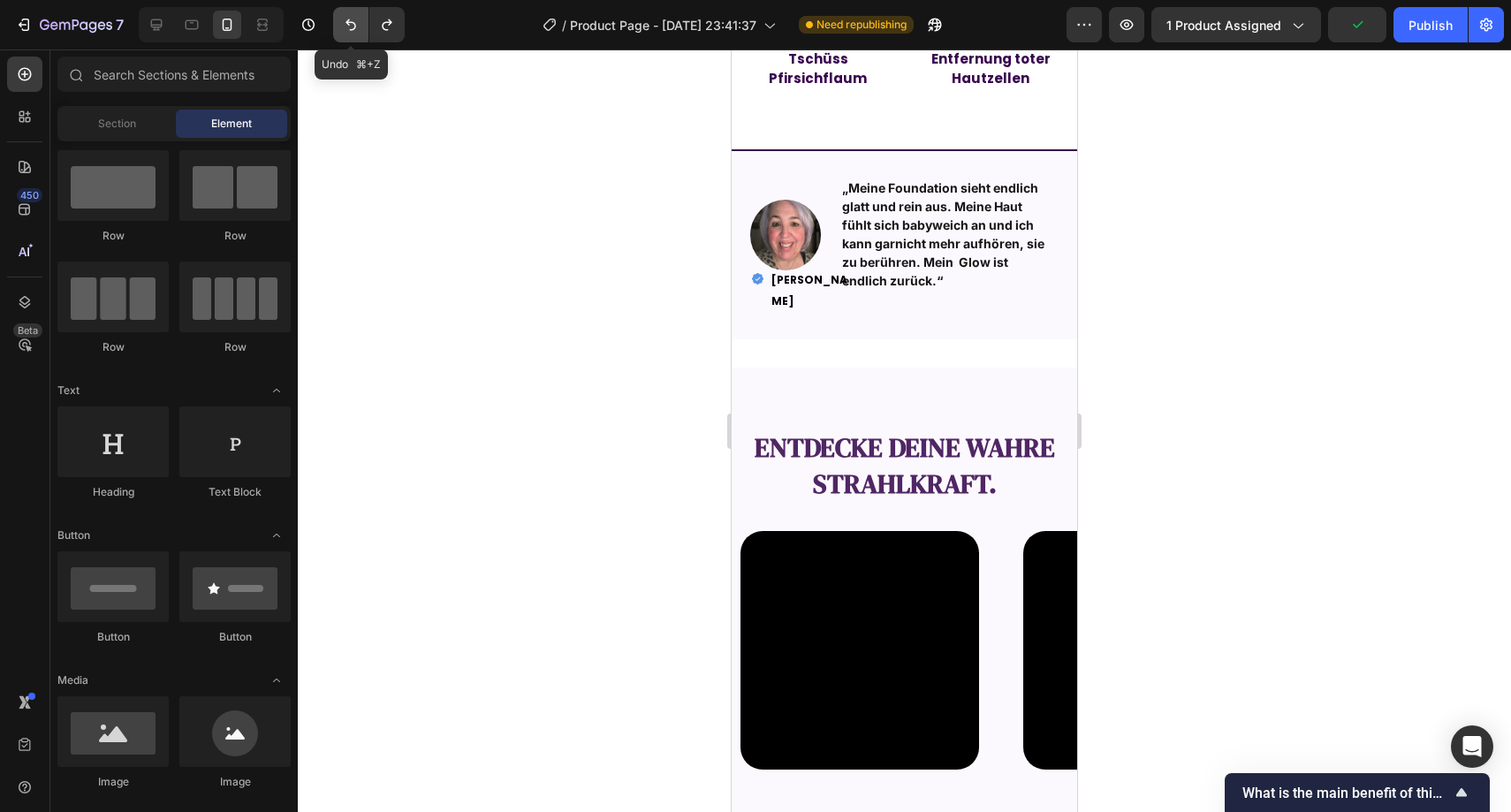
click at [354, 34] on button "Undo/Redo" at bounding box center [351, 25] width 35 height 35
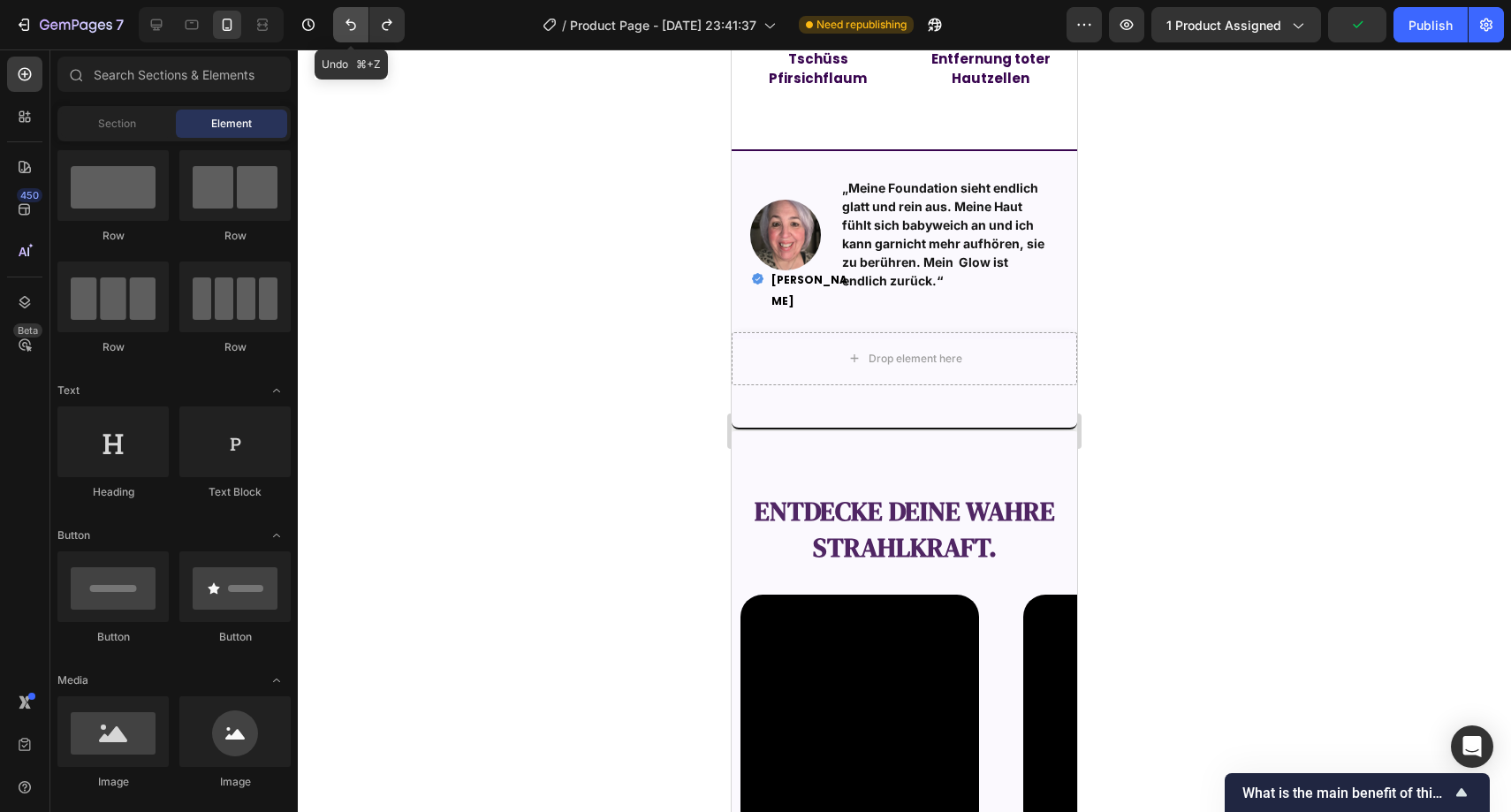
click at [354, 34] on button "Undo/Redo" at bounding box center [351, 25] width 35 height 35
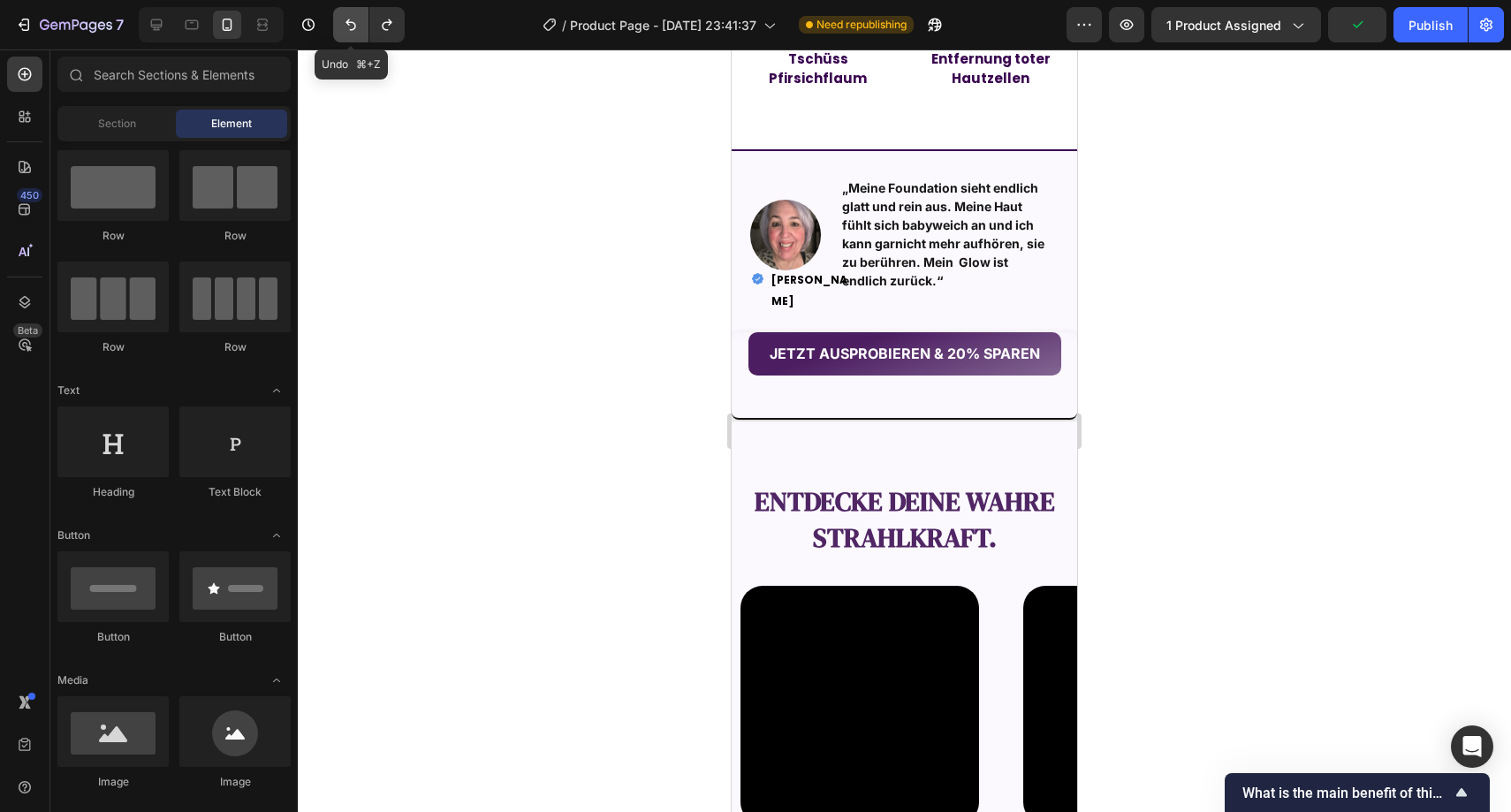
click at [354, 34] on button "Undo/Redo" at bounding box center [351, 25] width 35 height 35
click at [393, 24] on icon "Undo/Redo" at bounding box center [387, 24] width 18 height 18
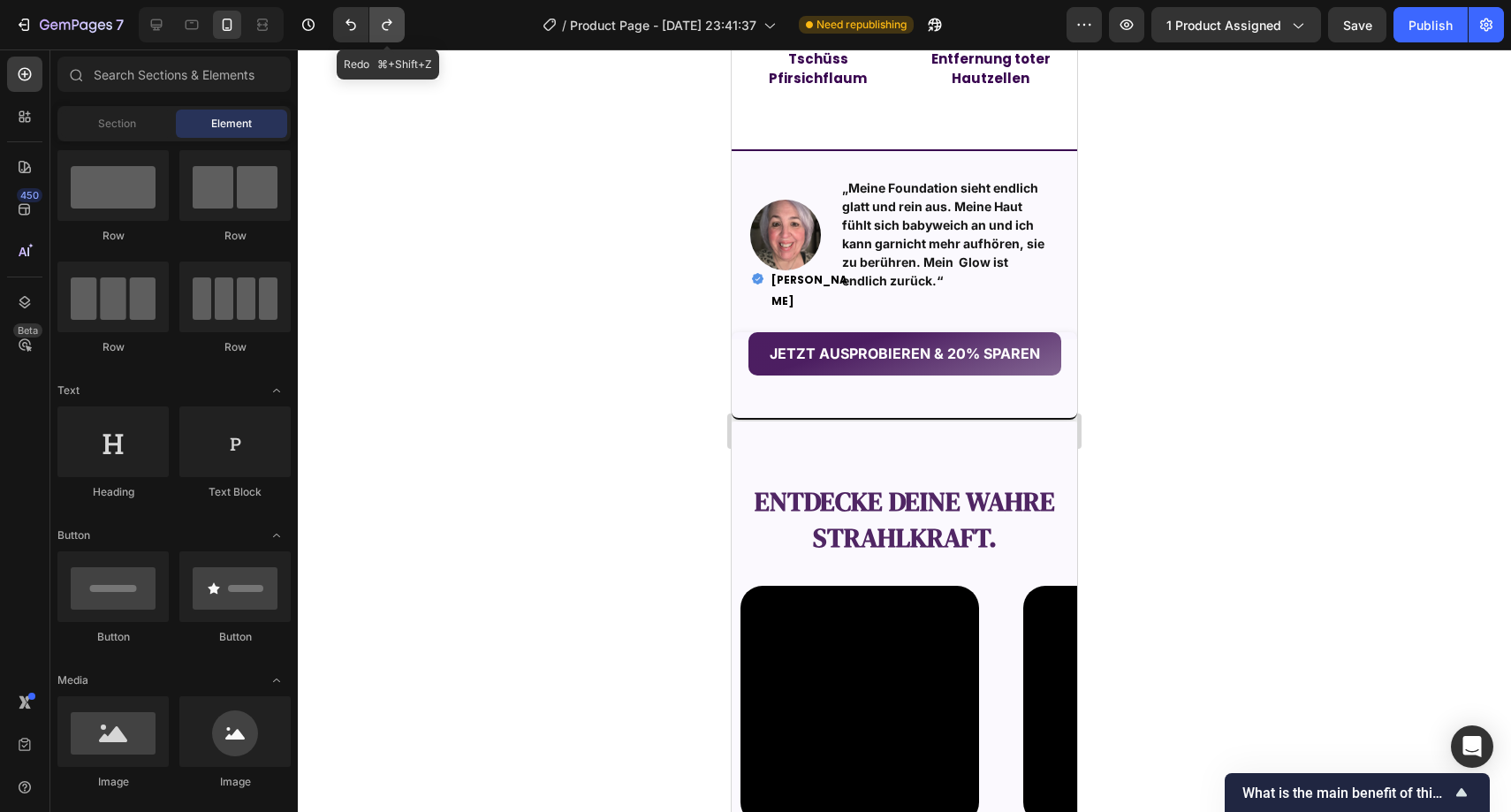
click at [393, 24] on icon "Undo/Redo" at bounding box center [387, 24] width 18 height 18
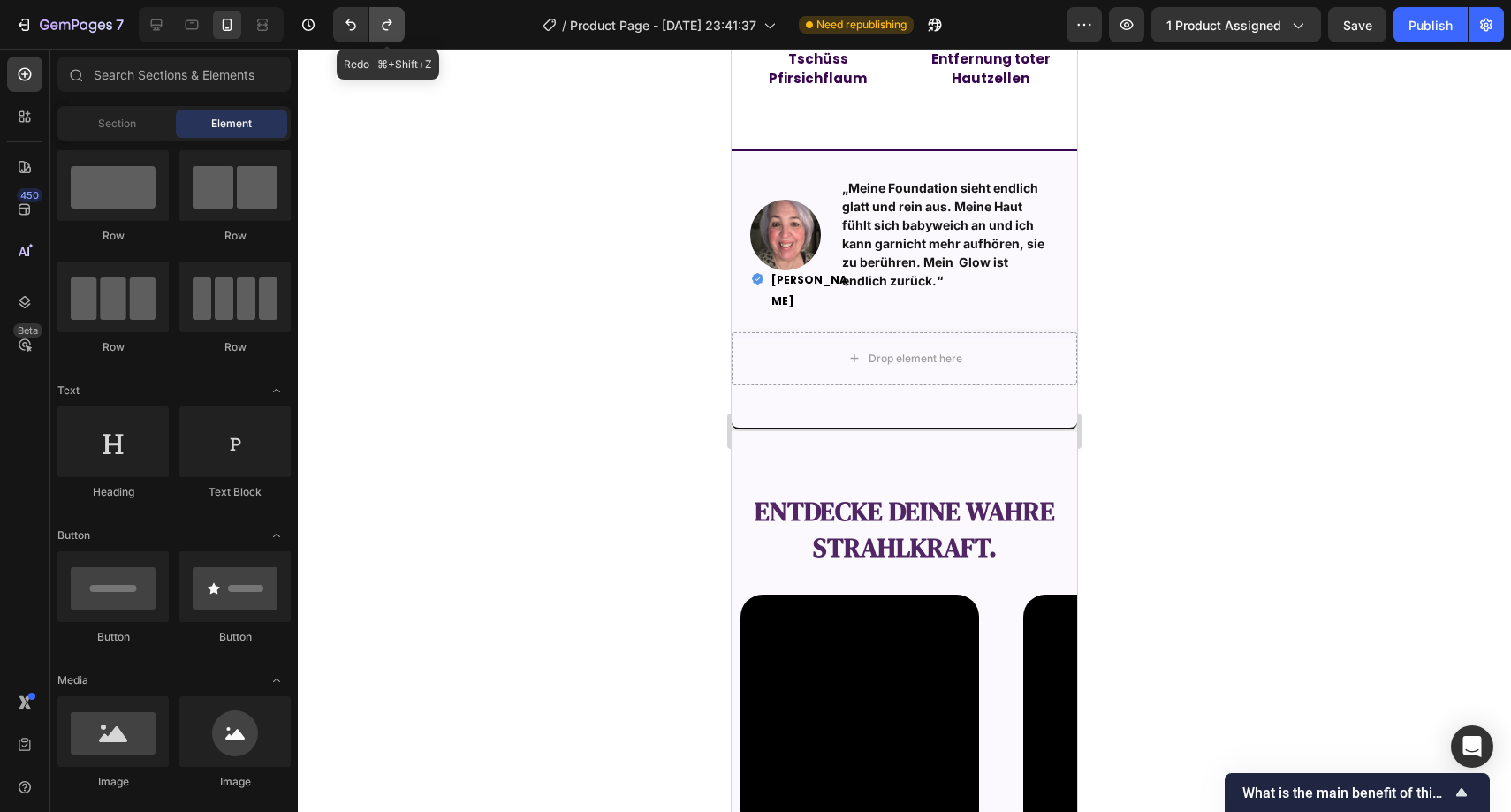
click at [393, 24] on icon "Undo/Redo" at bounding box center [387, 24] width 18 height 18
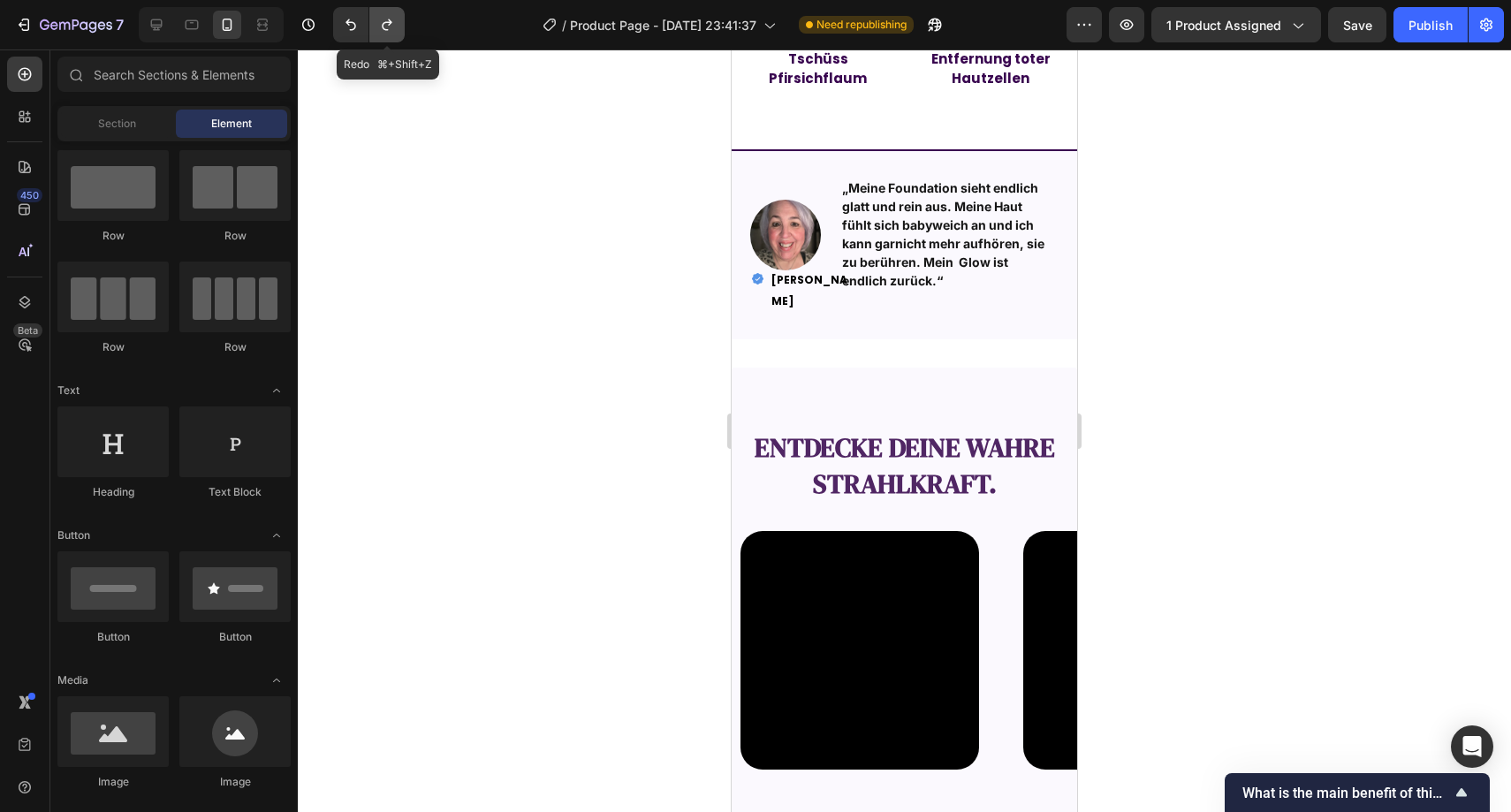
click at [393, 24] on icon "Undo/Redo" at bounding box center [387, 24] width 18 height 18
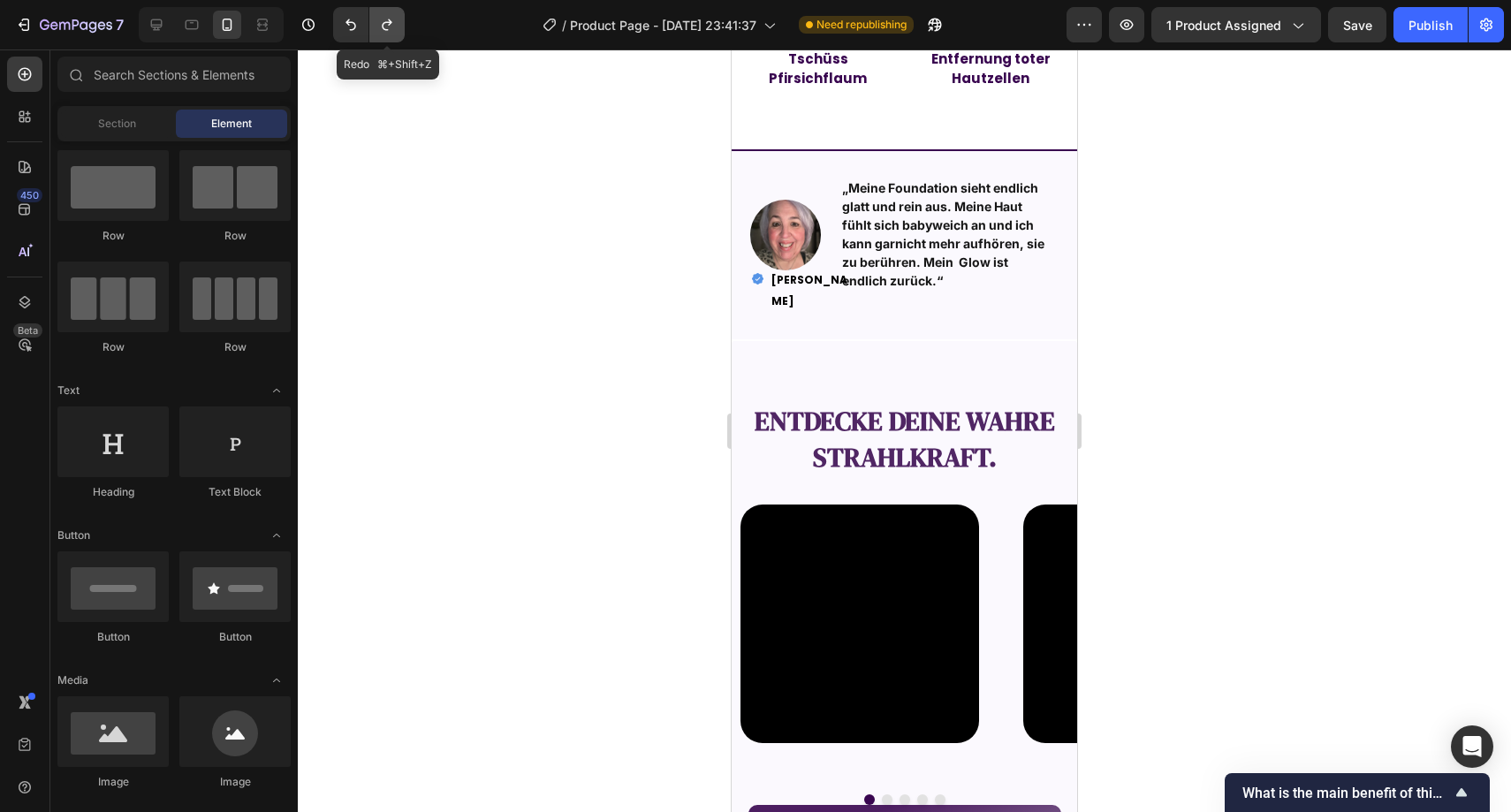
click at [393, 24] on icon "Undo/Redo" at bounding box center [387, 24] width 18 height 18
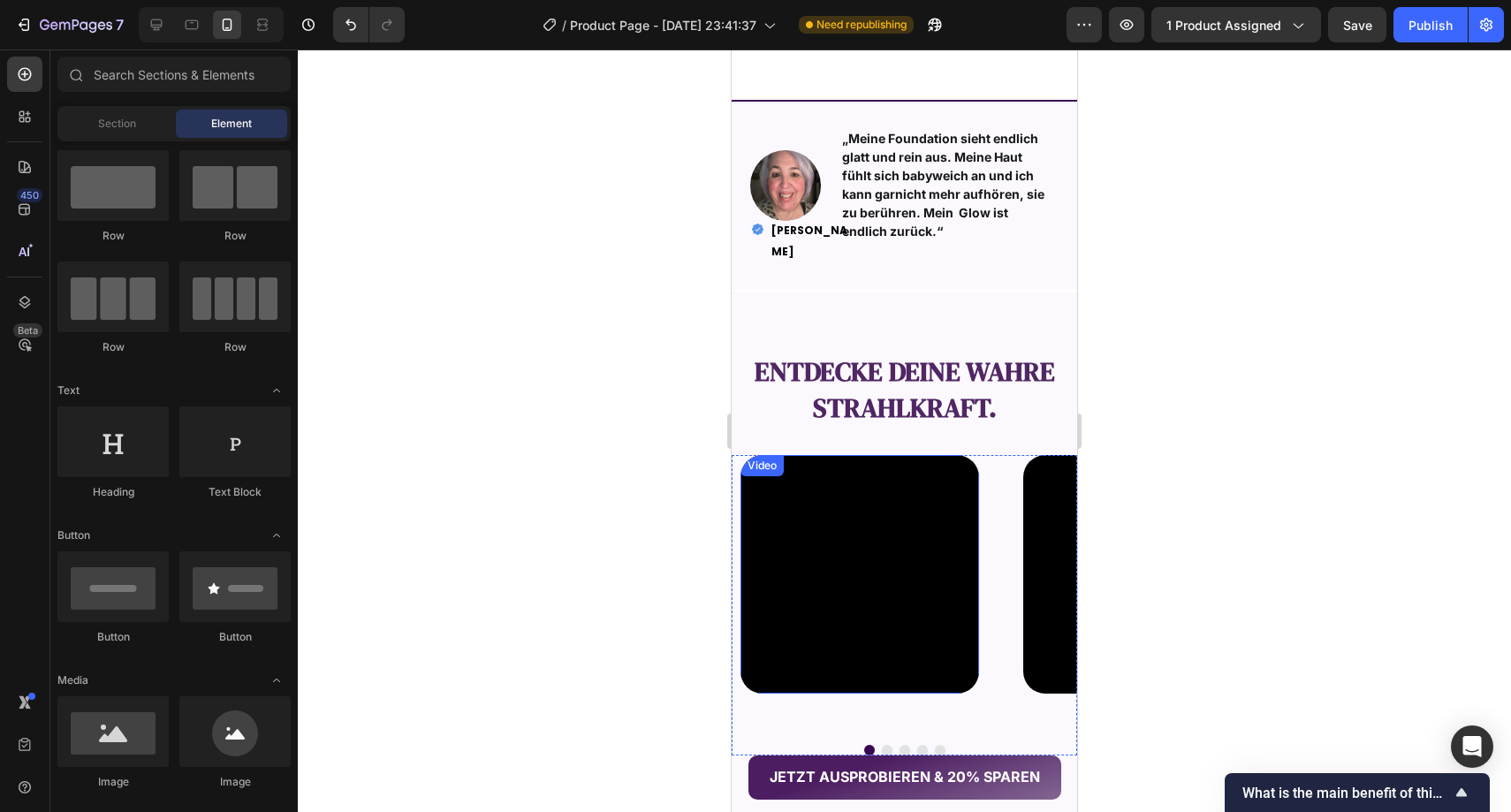
scroll to position [2008, 0]
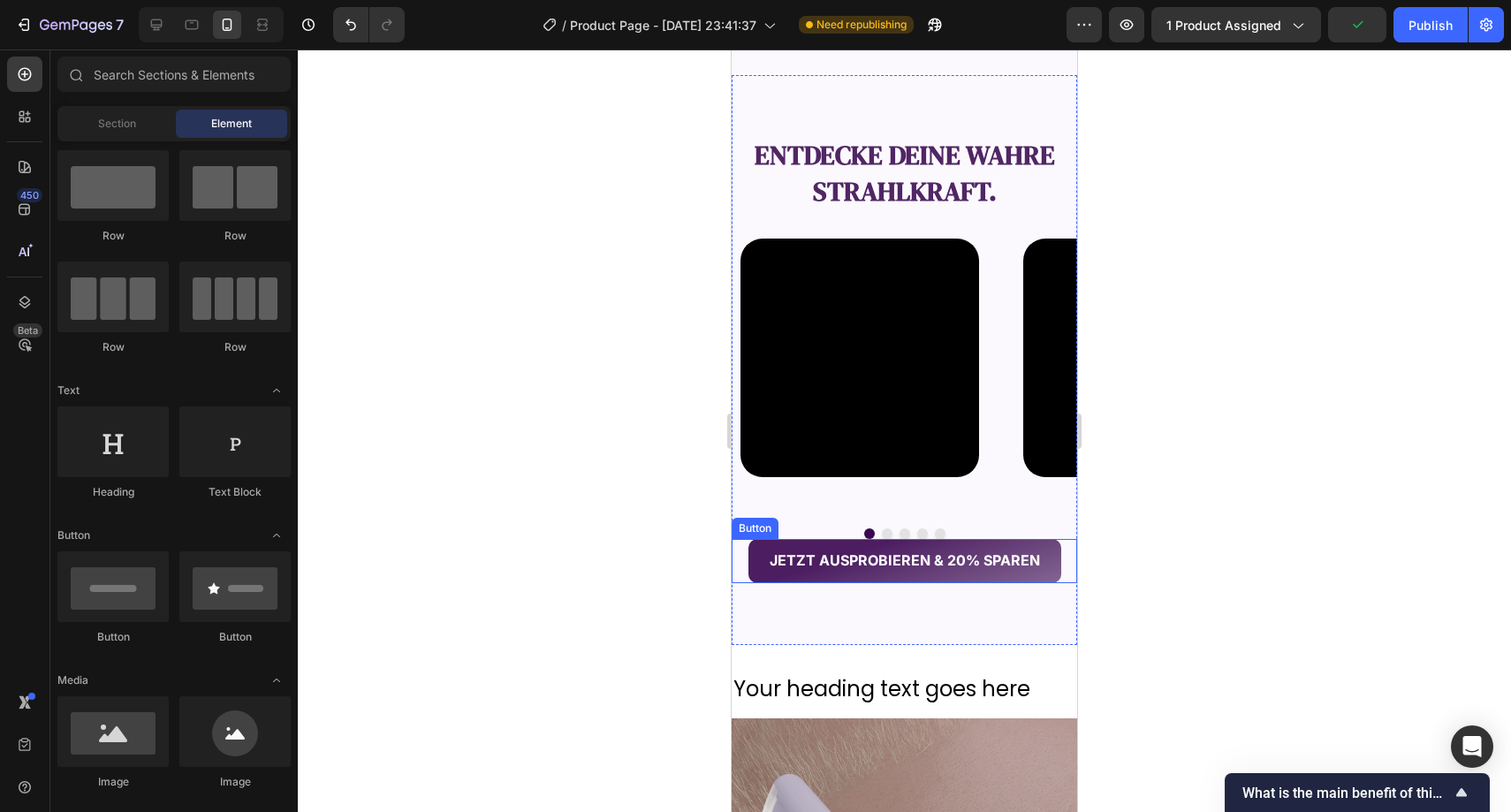
click at [749, 565] on button "JETZT AUSPROBIEREN & 20% SPAREN" at bounding box center [905, 560] width 313 height 43
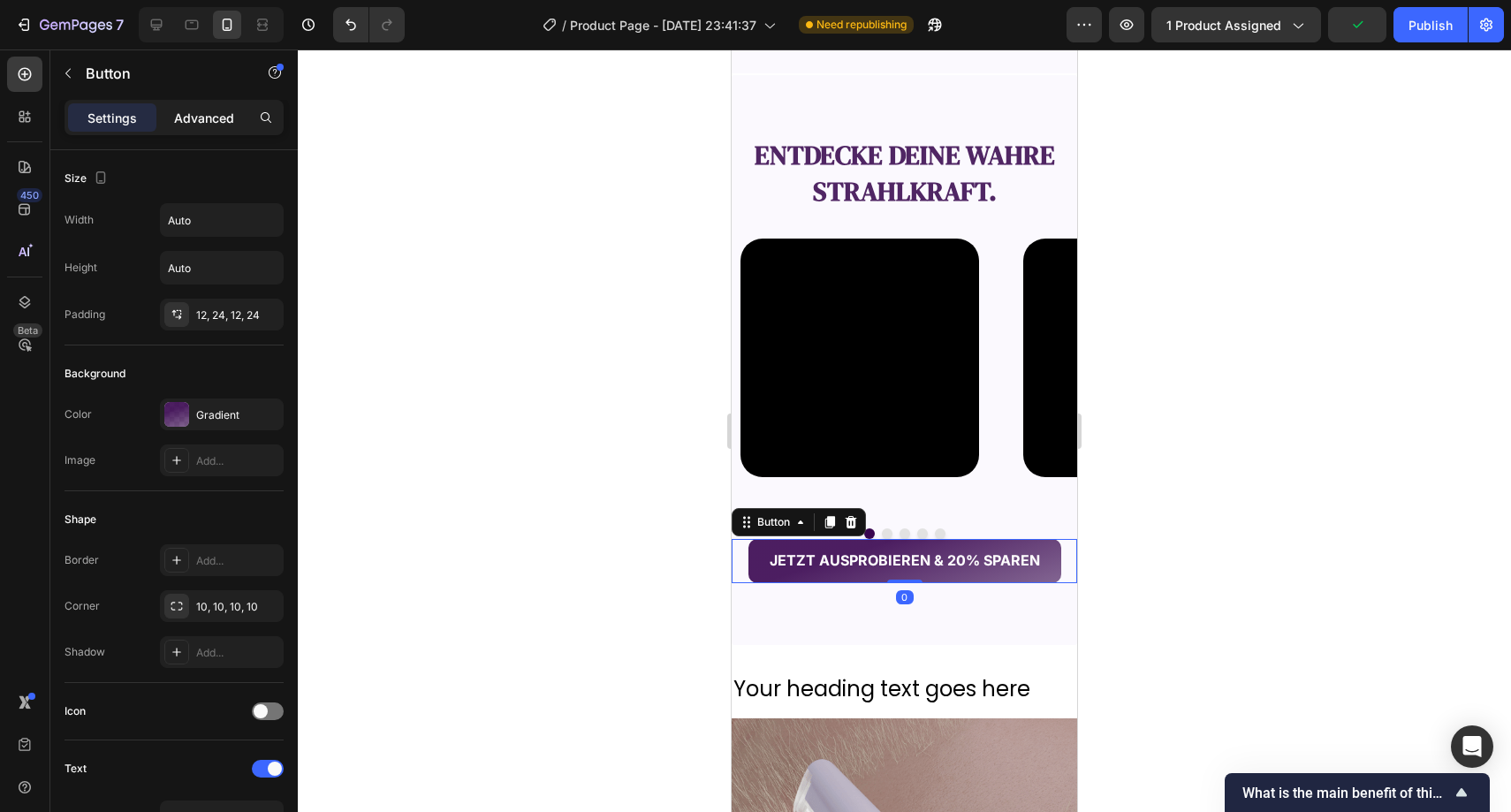
click at [197, 117] on p "Advanced" at bounding box center [204, 117] width 60 height 18
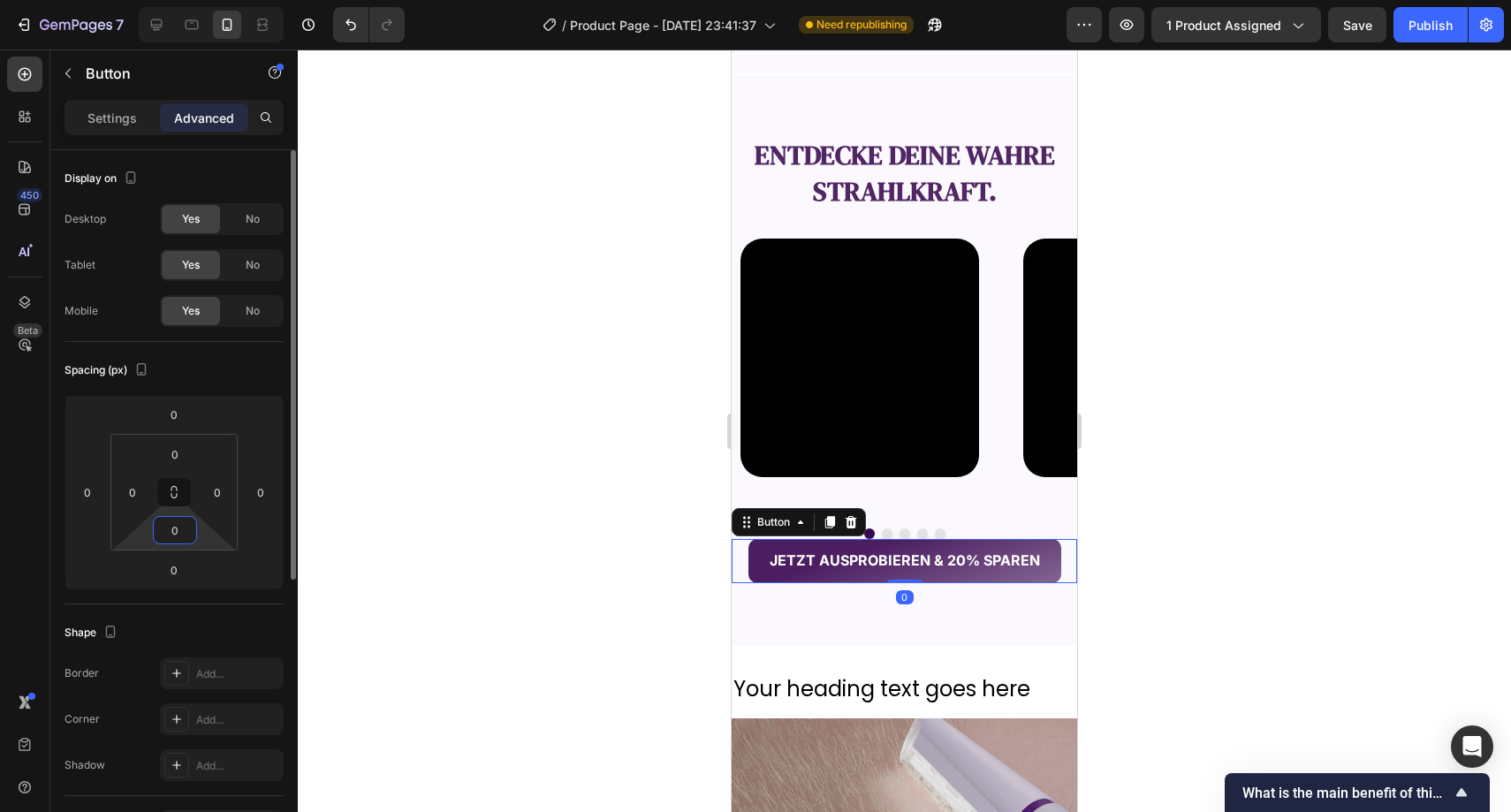
click at [183, 528] on input "0" at bounding box center [175, 530] width 35 height 27
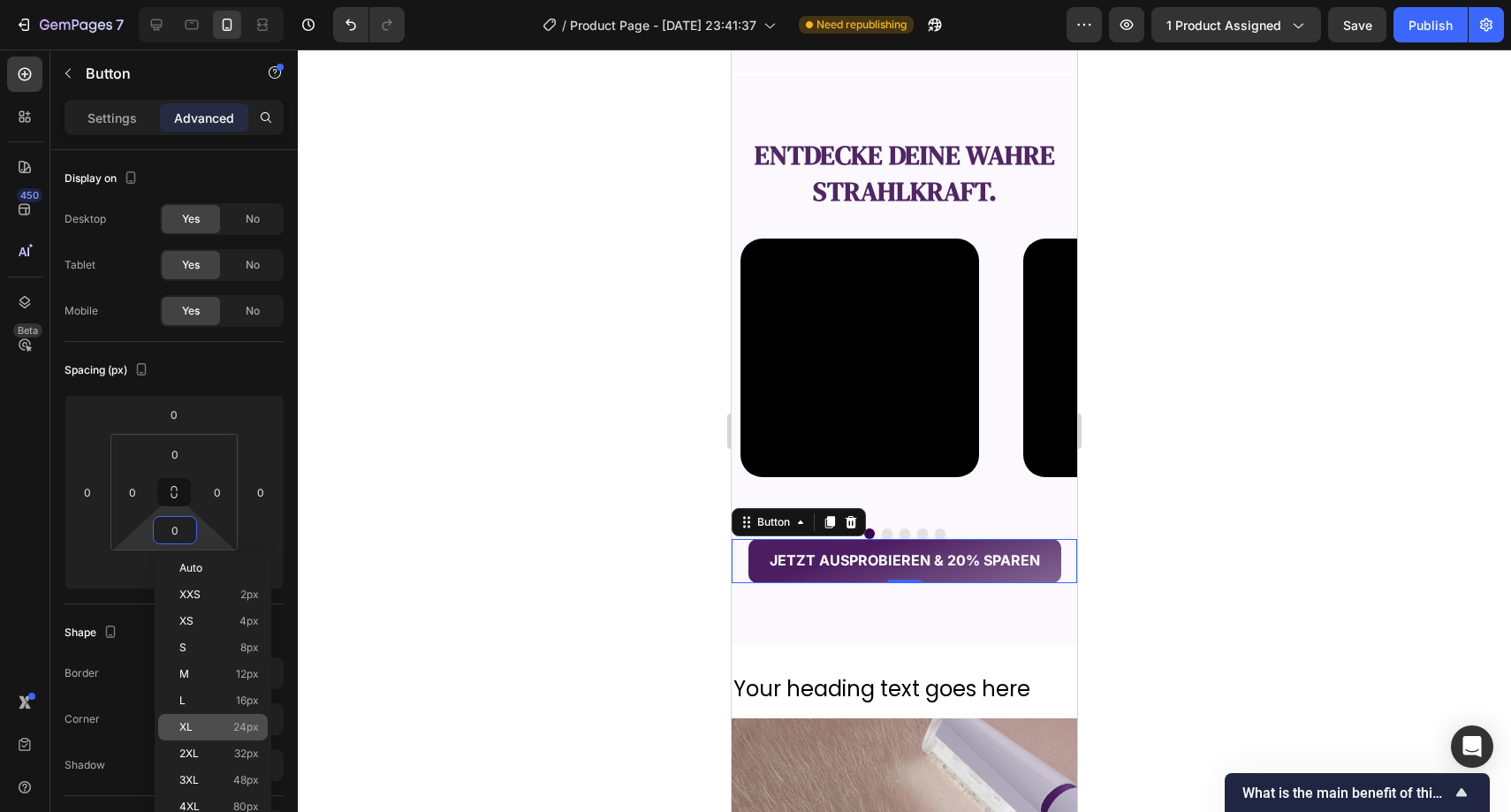
click at [204, 723] on p "XL 24px" at bounding box center [219, 726] width 80 height 12
type input "24"
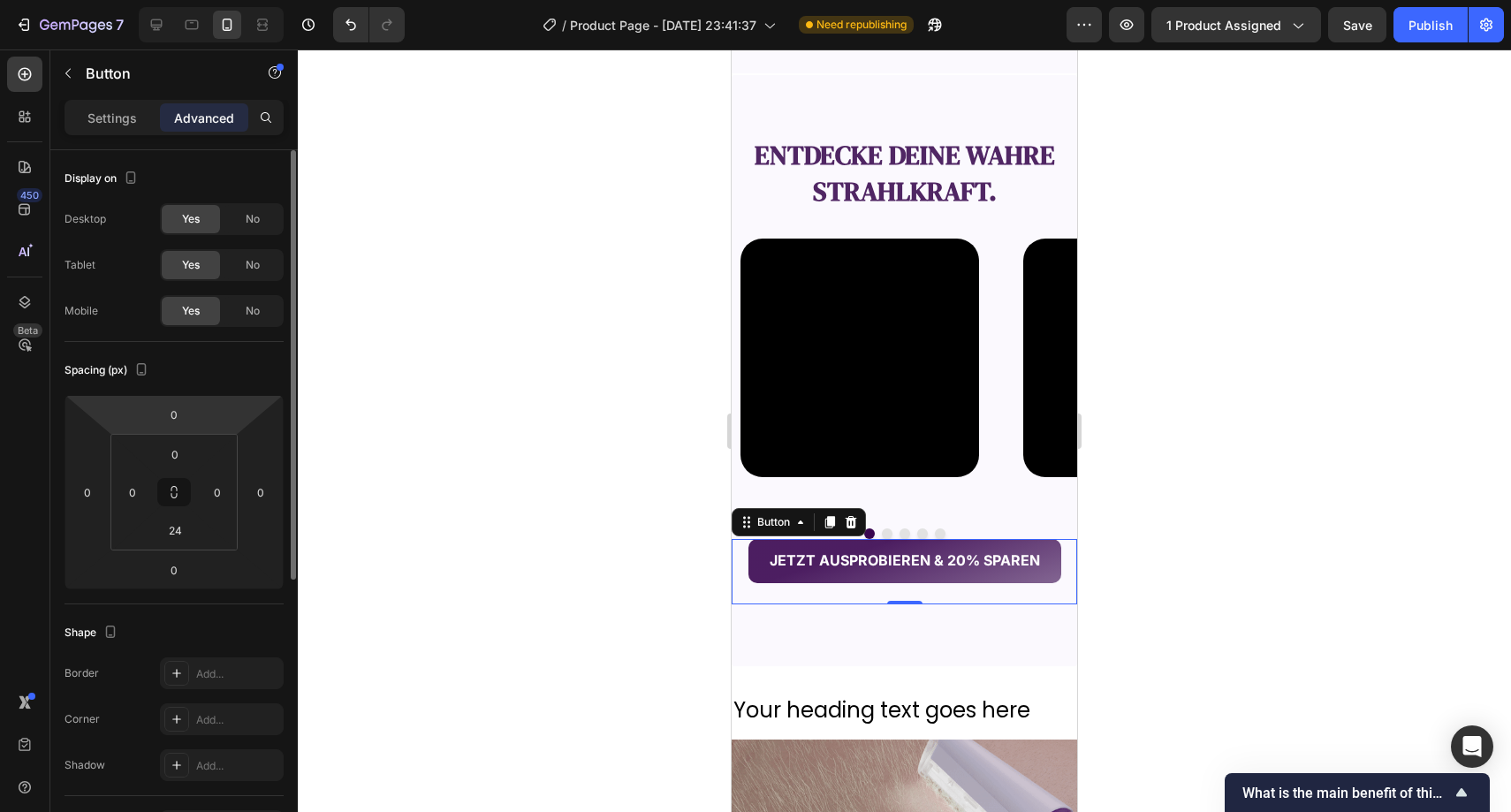
click at [175, 0] on html "7 Version history / Product Page - Sep 22, 23:41:37 Need republishing Preview 1…" at bounding box center [755, 0] width 1511 height 0
click at [178, 412] on input "0" at bounding box center [174, 414] width 35 height 27
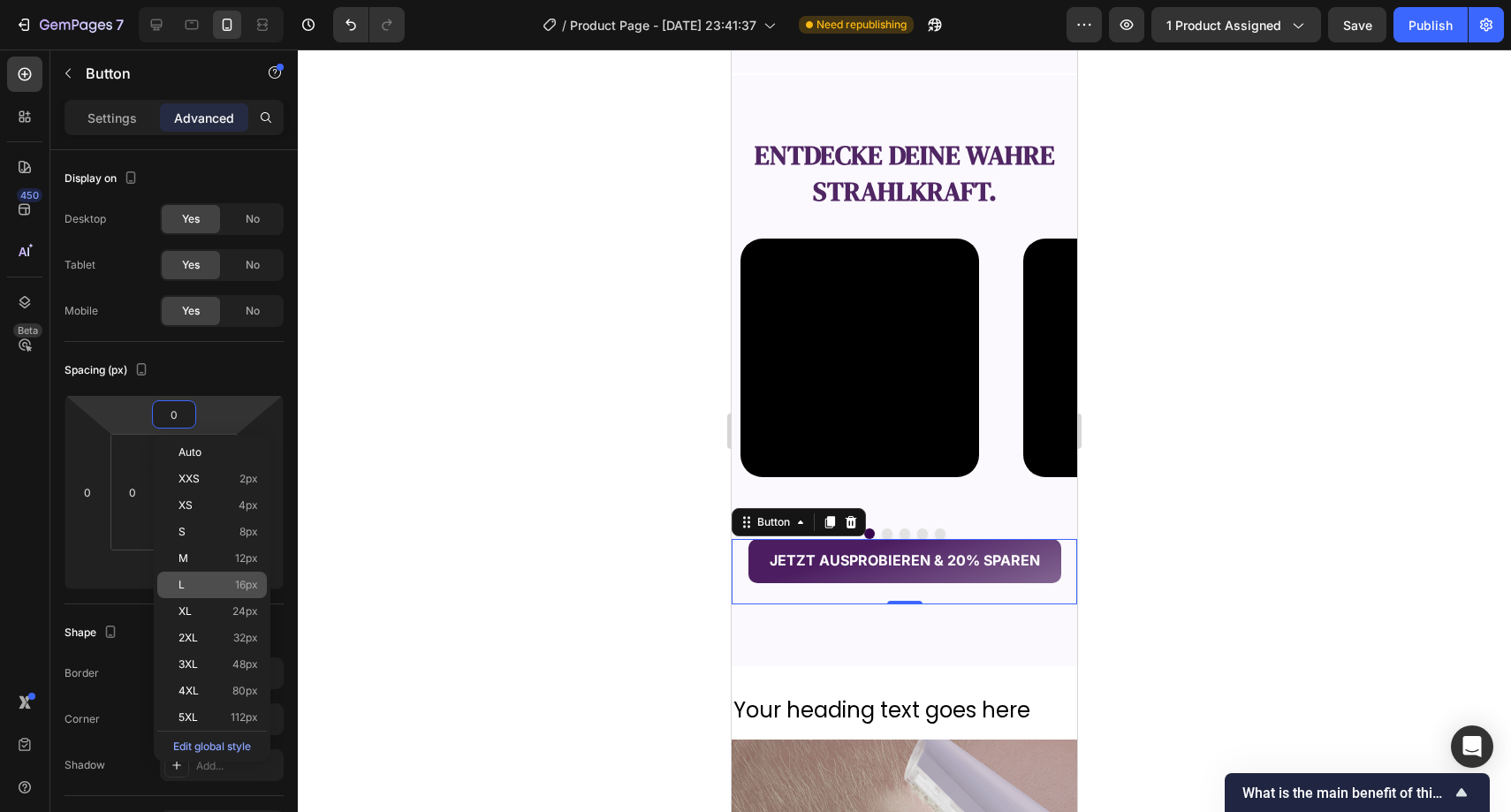
click at [219, 581] on p "L 16px" at bounding box center [218, 584] width 80 height 12
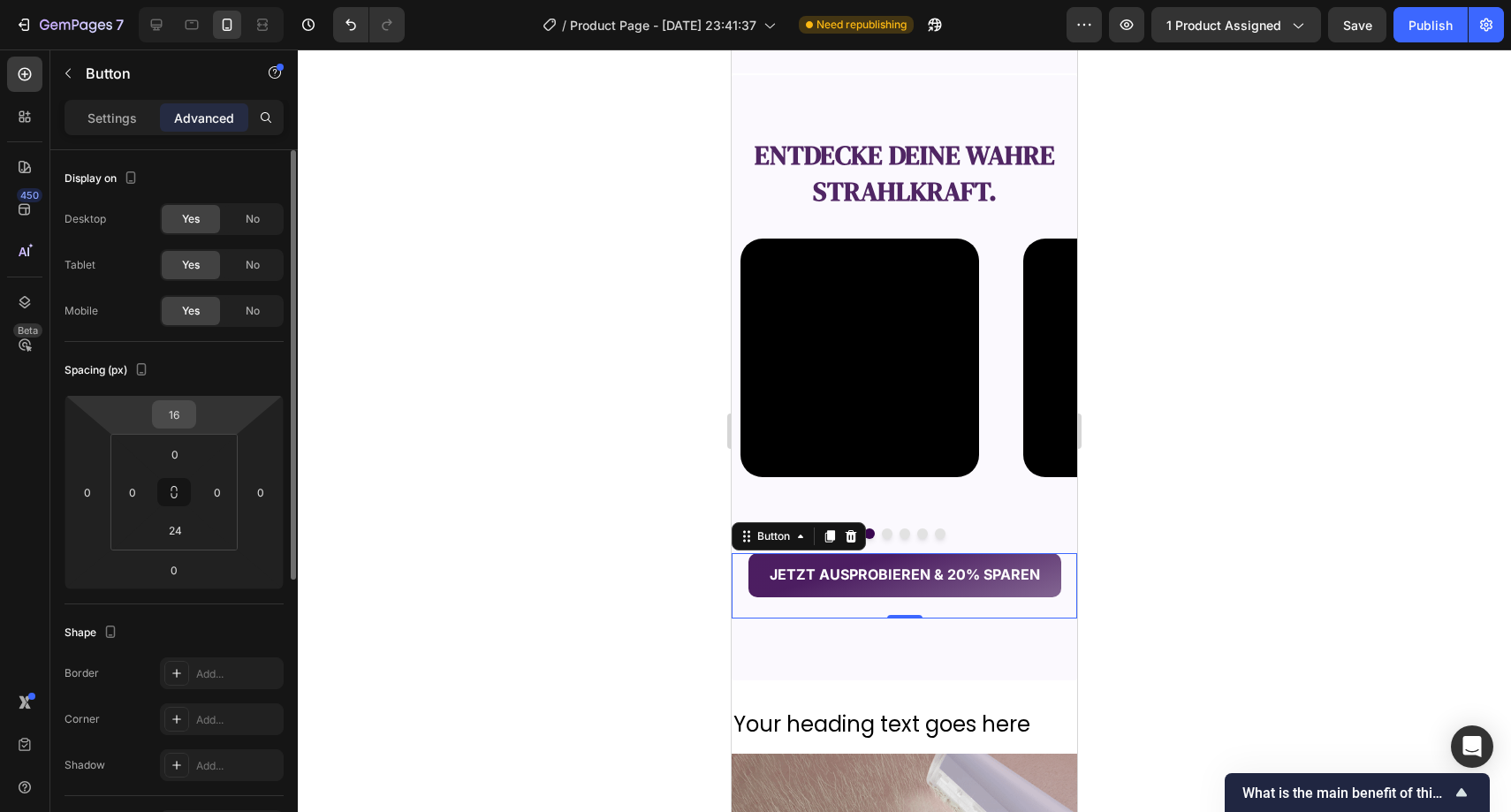
click at [175, 419] on input "16" at bounding box center [174, 414] width 35 height 27
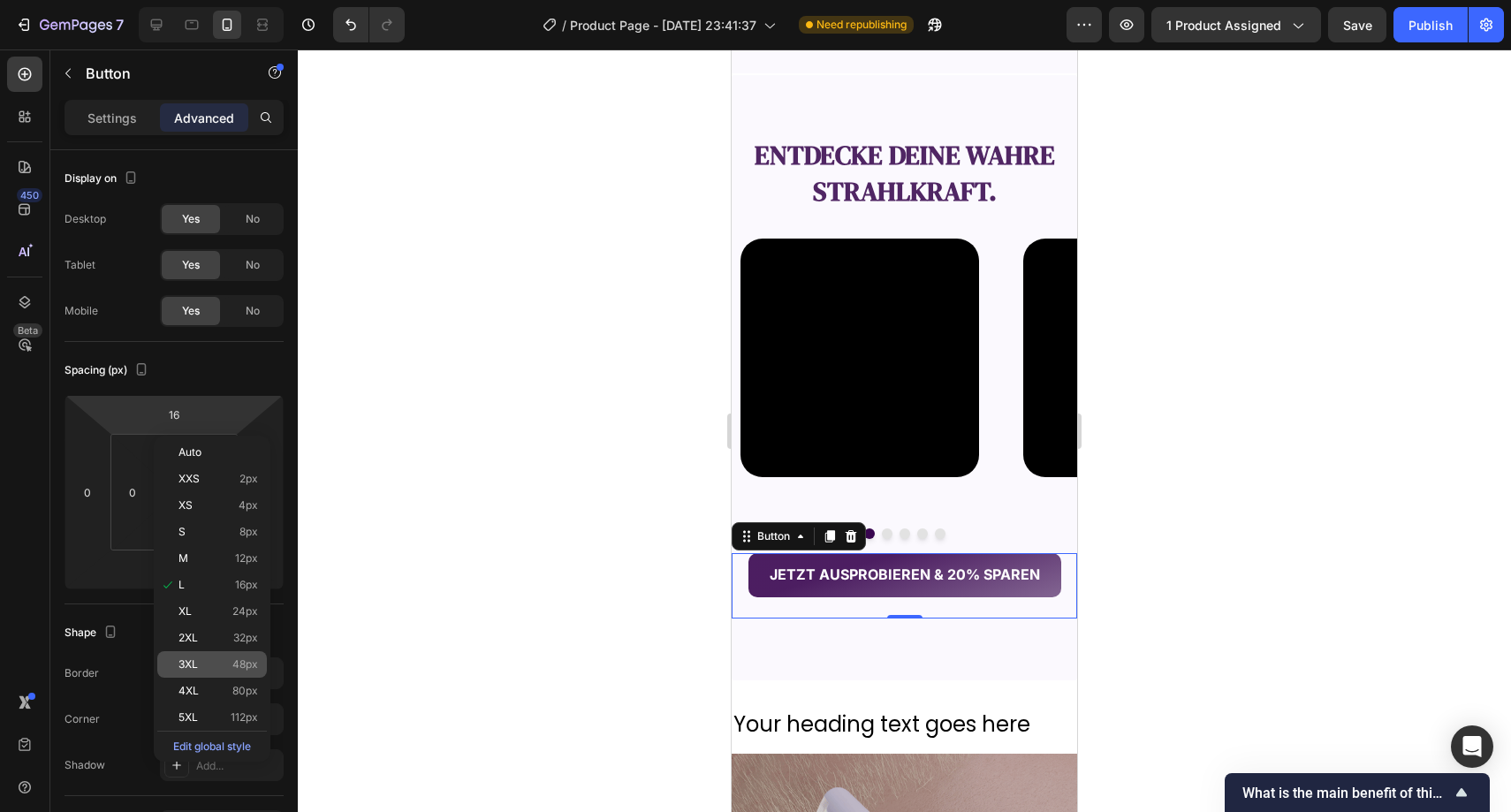
click at [203, 656] on div "3XL 48px" at bounding box center [212, 664] width 109 height 27
type input "48"
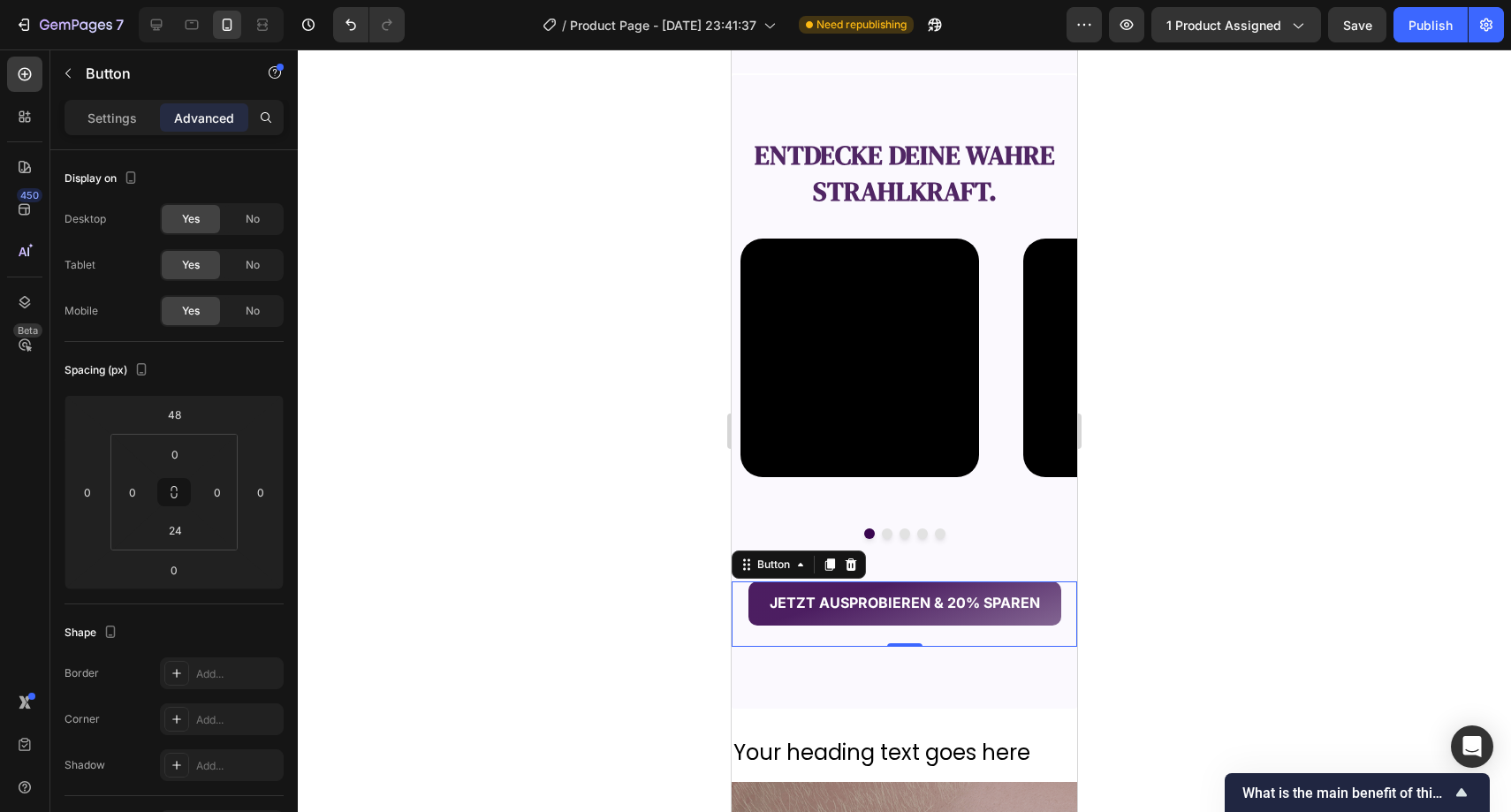
click at [502, 534] on div at bounding box center [905, 430] width 1214 height 762
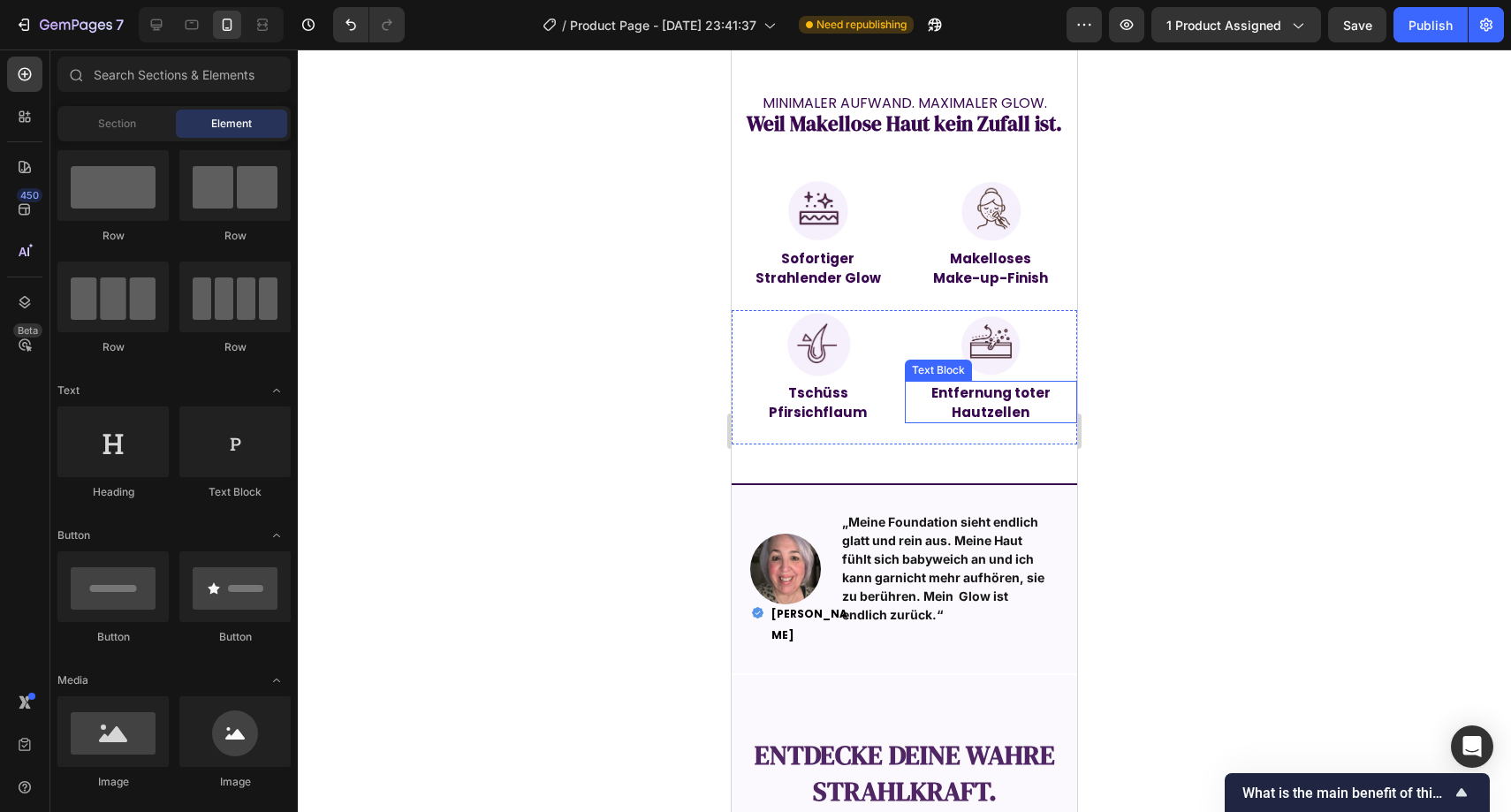
scroll to position [1451, 0]
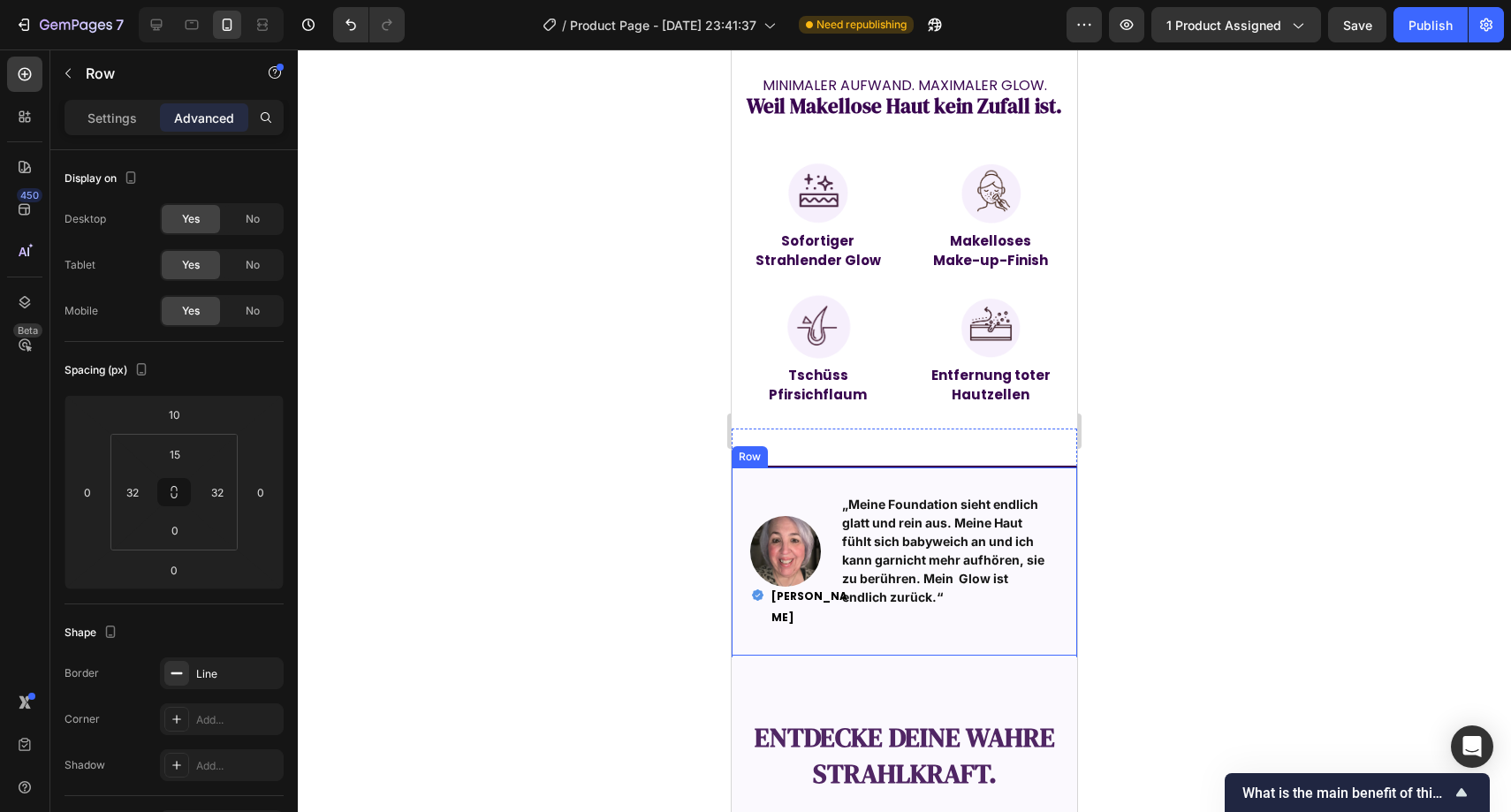
click at [748, 582] on div "Image „Meine Foundation sieht endlich glatt und rein aus. Meine Haut fühlt sich…" at bounding box center [904, 560] width 345 height 190
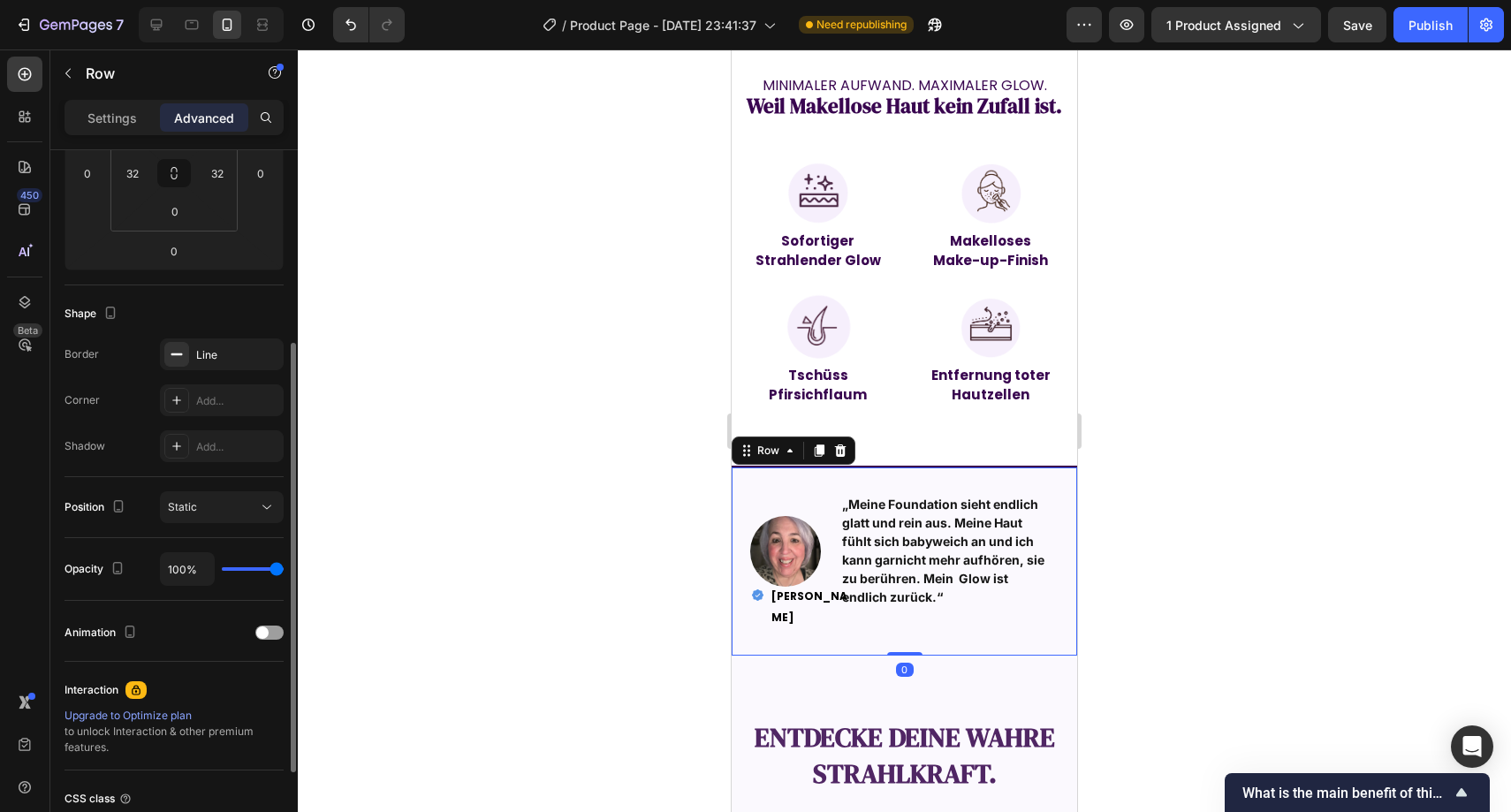
scroll to position [466, 0]
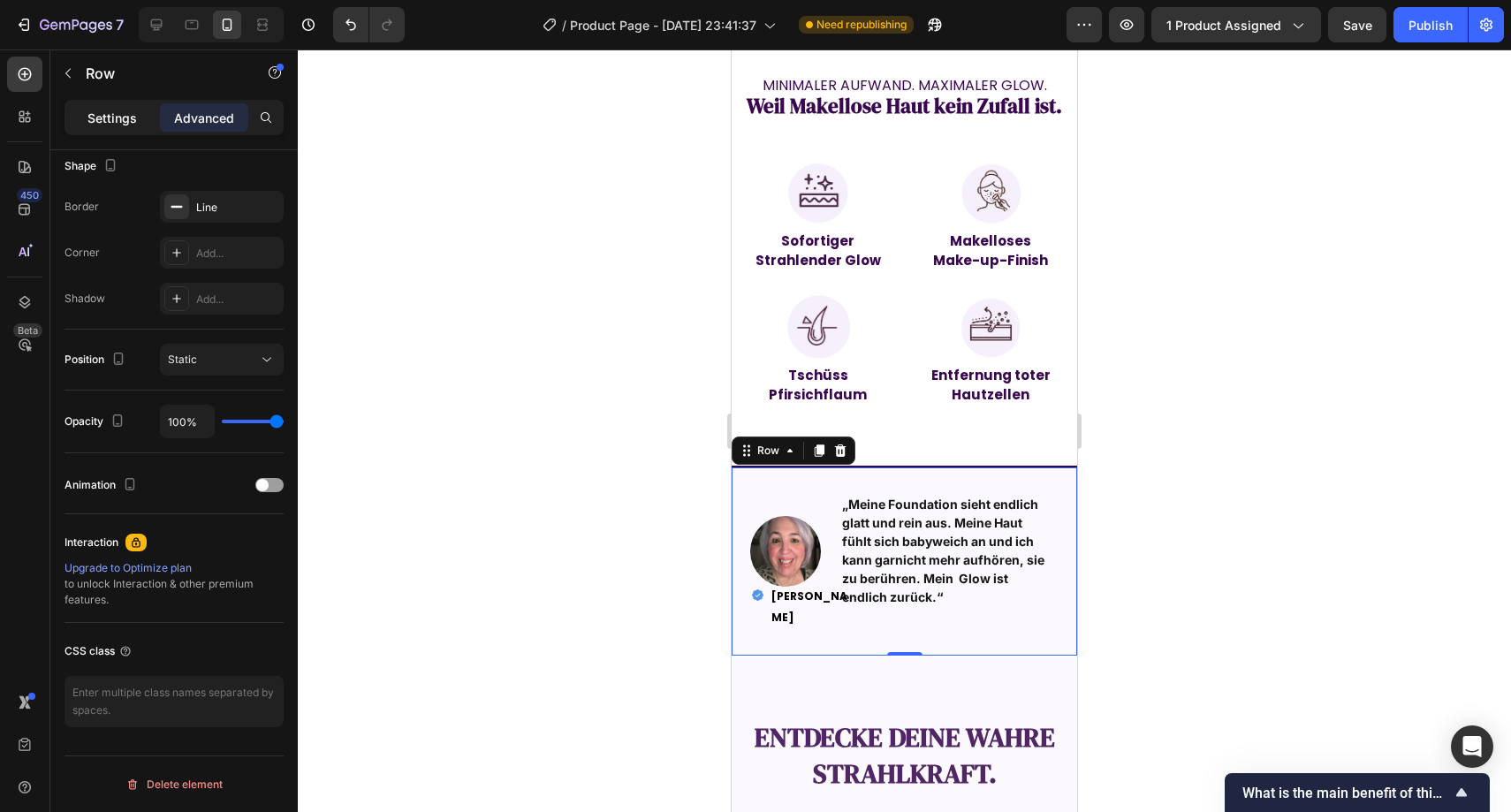
click at [126, 127] on div "Settings" at bounding box center [113, 117] width 89 height 29
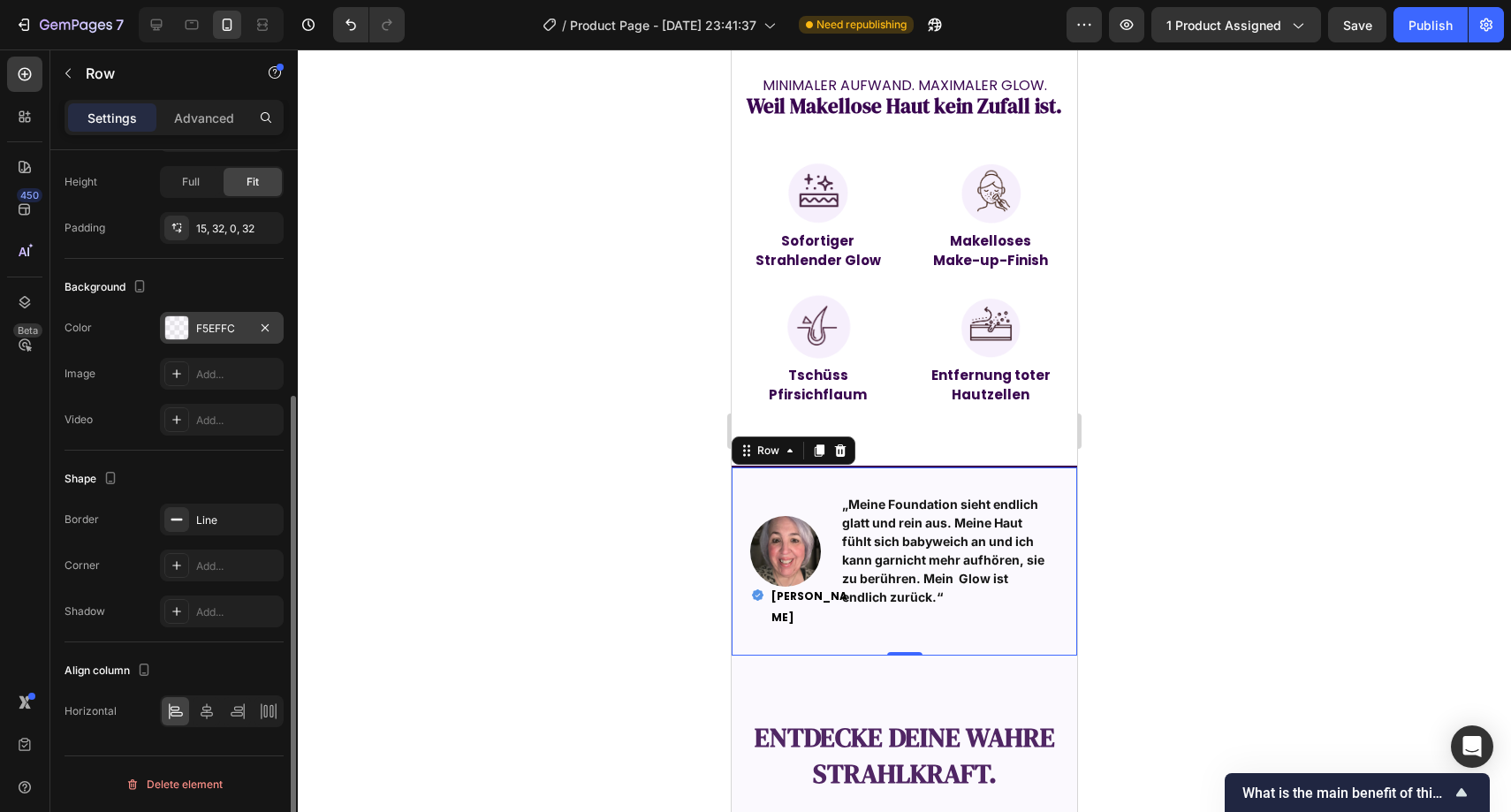
click at [192, 313] on div "F5EFFC" at bounding box center [222, 327] width 124 height 31
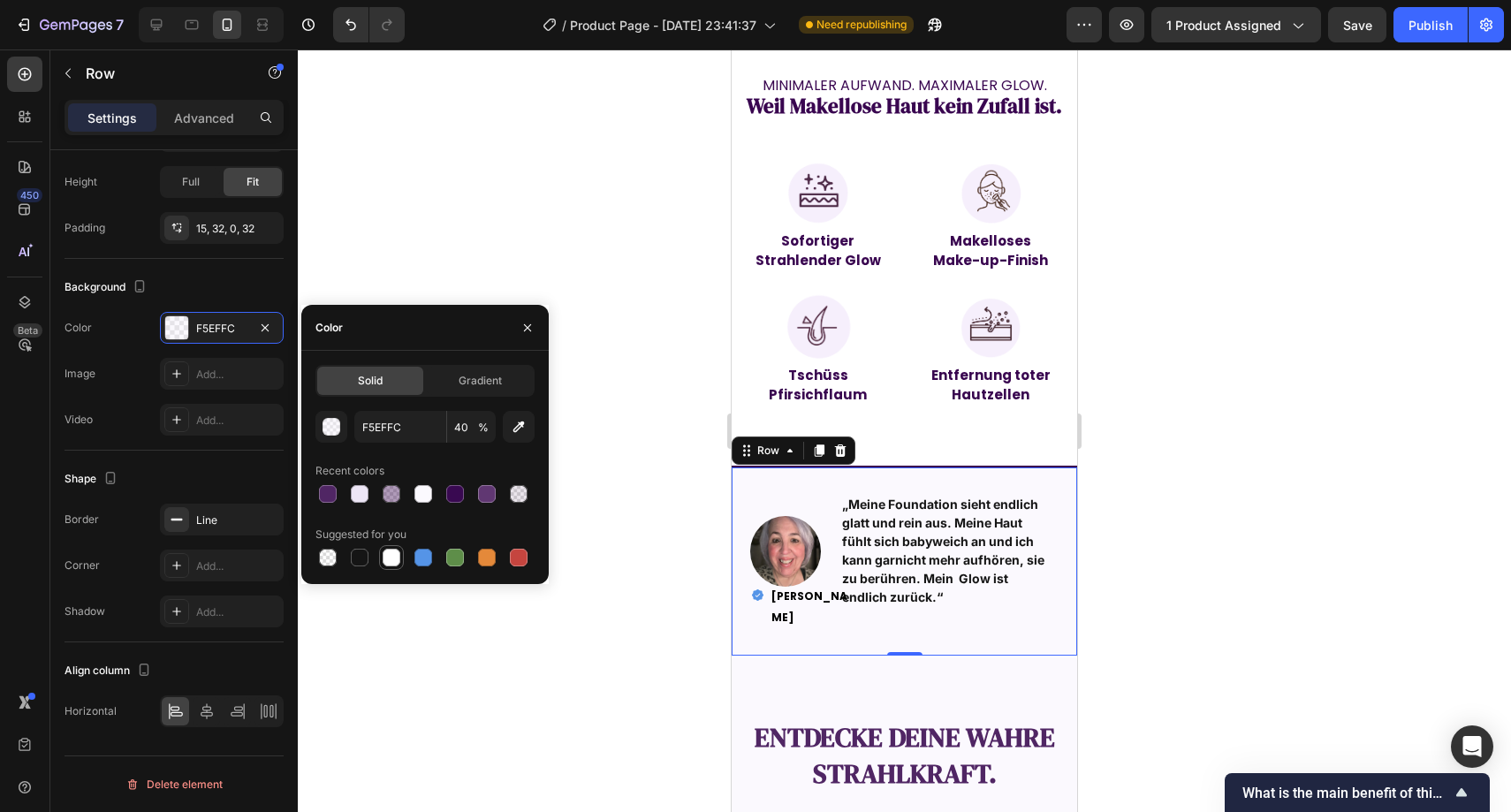
click at [390, 562] on div at bounding box center [391, 557] width 18 height 18
type input "FFFFFF"
type input "100"
click at [528, 319] on button "button" at bounding box center [527, 327] width 29 height 29
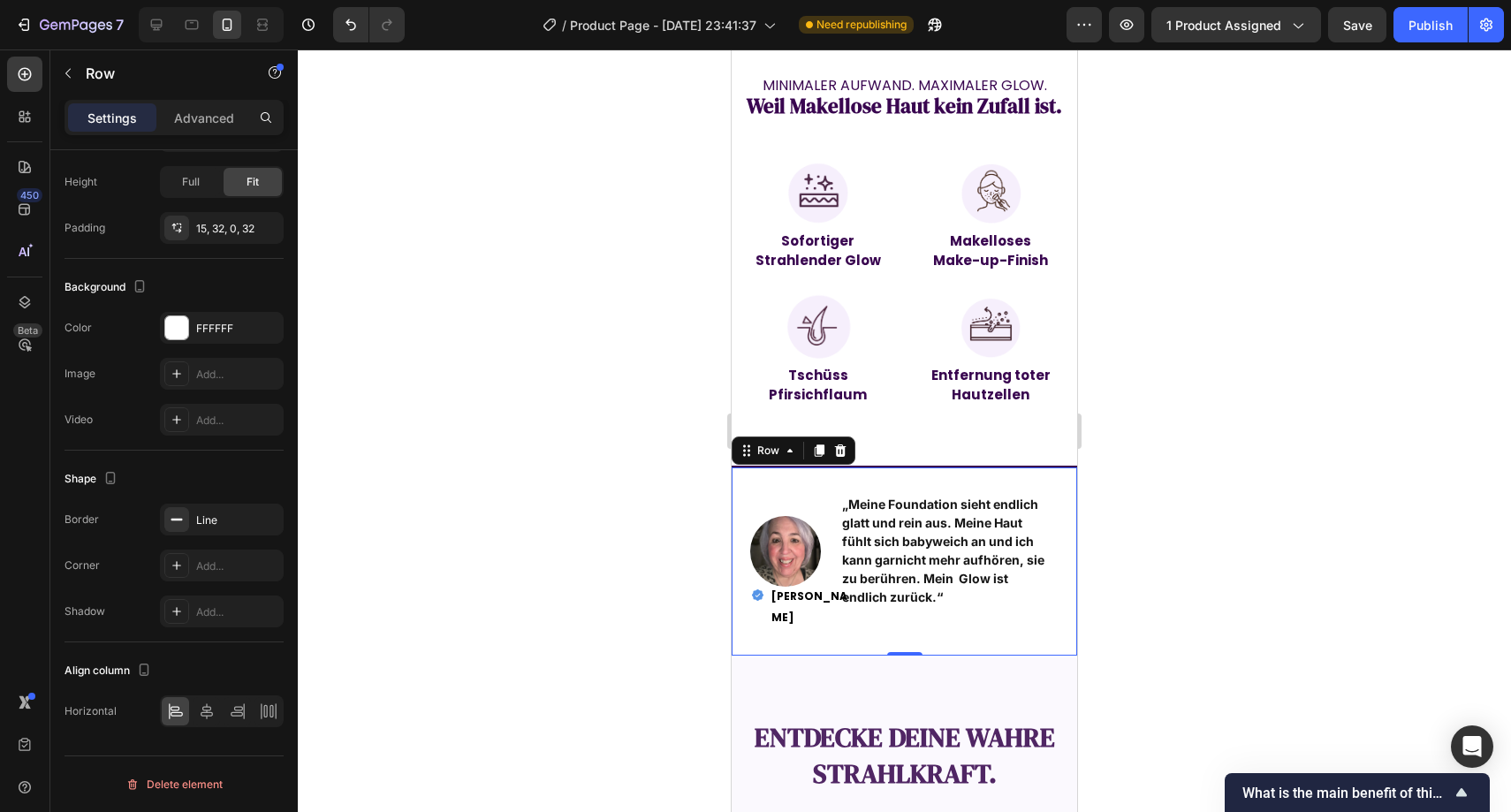
click at [606, 317] on div at bounding box center [905, 430] width 1214 height 762
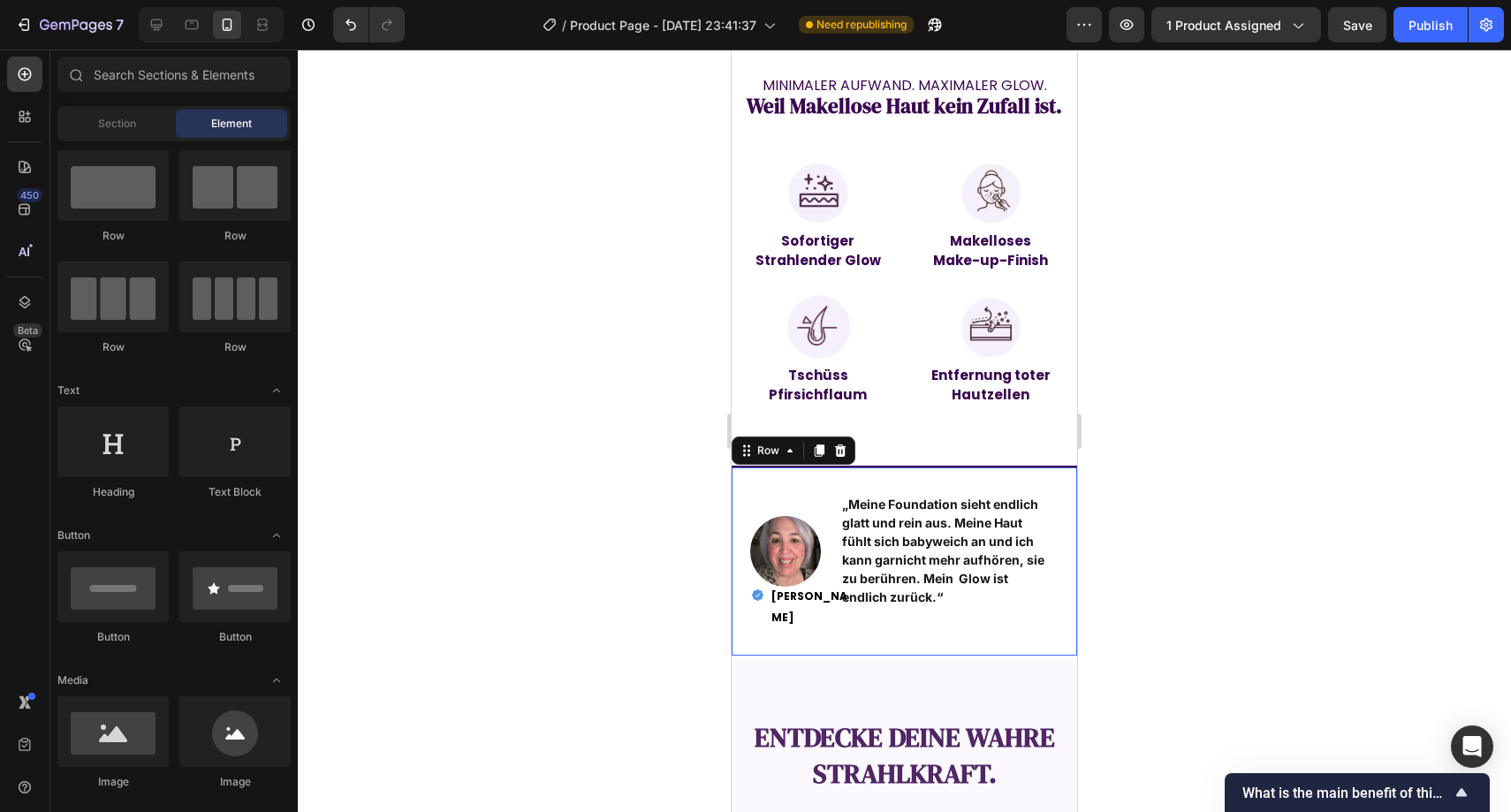
click at [749, 465] on div "Image „Meine Foundation sieht endlich glatt und rein aus. Meine Haut fühlt sich…" at bounding box center [904, 560] width 345 height 190
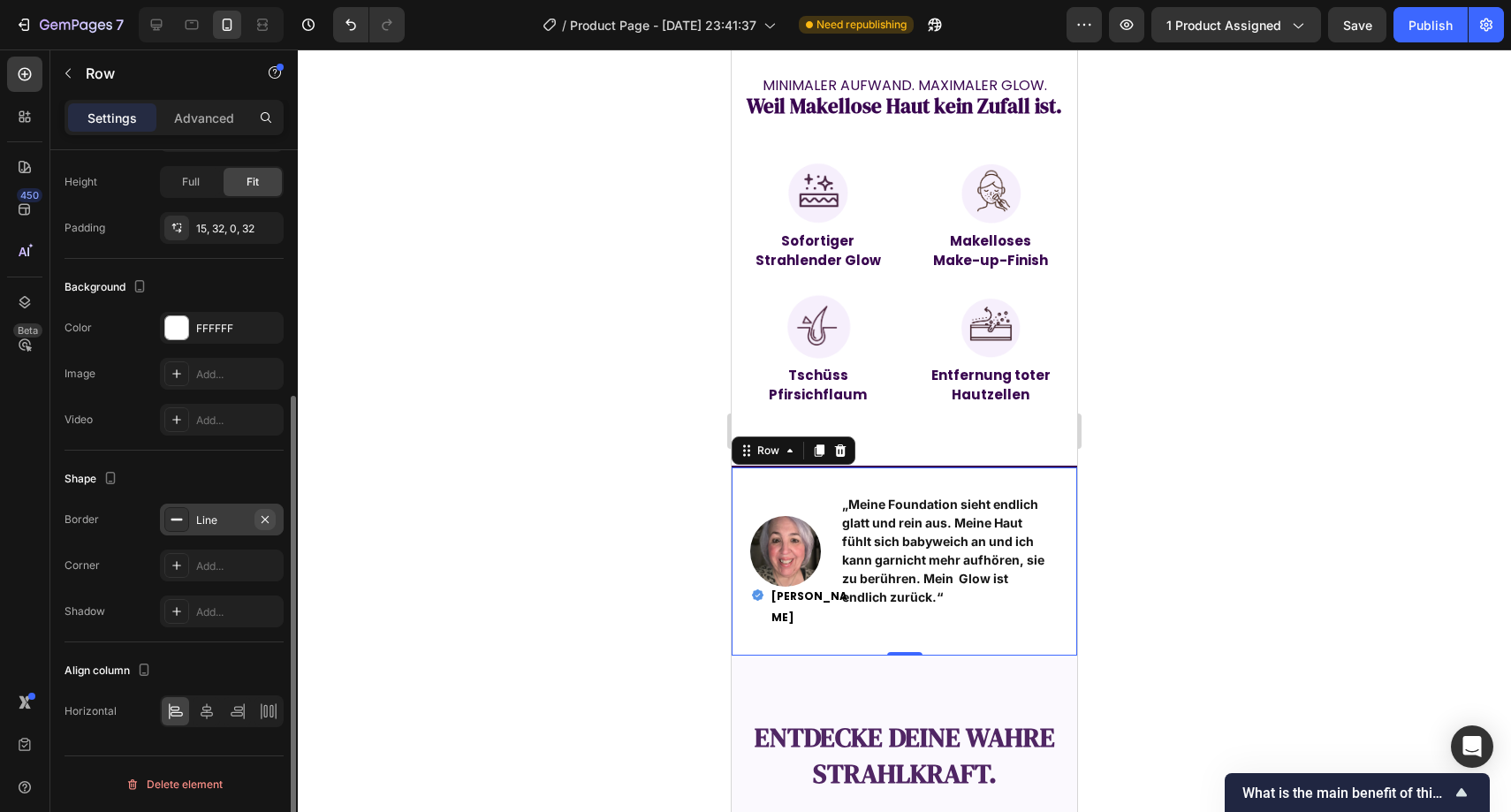
click at [269, 522] on icon "button" at bounding box center [265, 519] width 14 height 14
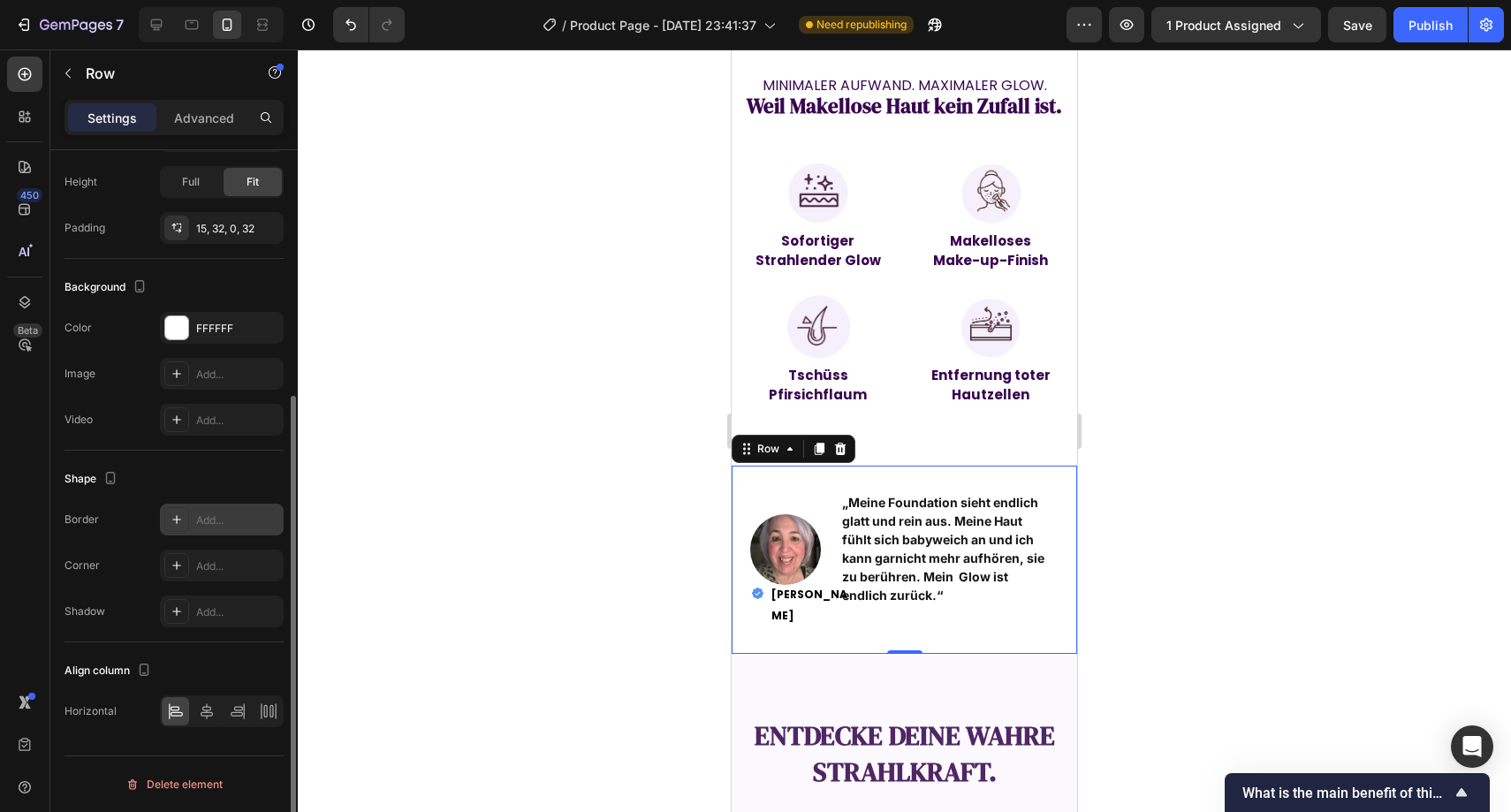
click at [511, 418] on div at bounding box center [905, 430] width 1214 height 762
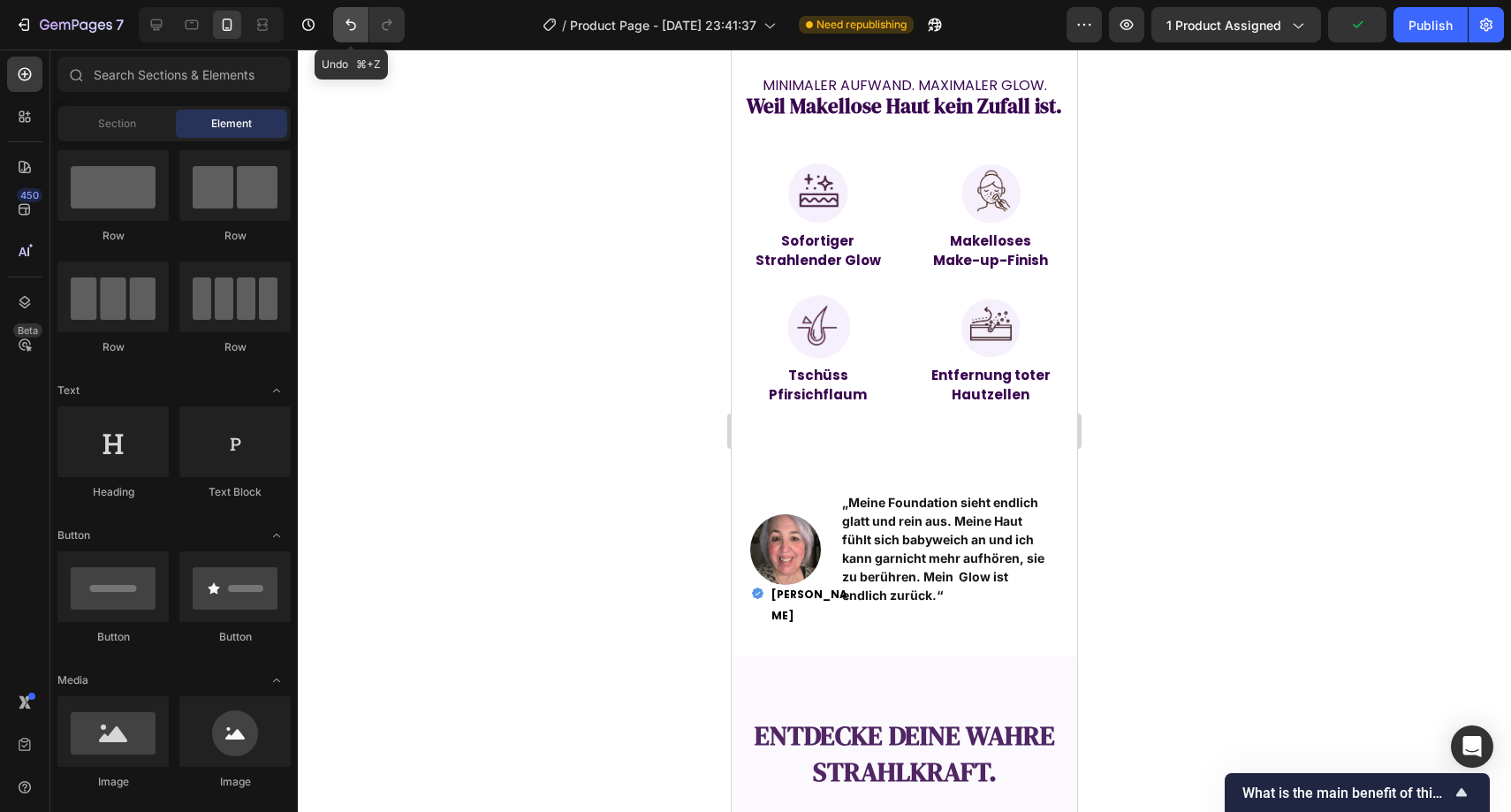
click at [350, 35] on button "Undo/Redo" at bounding box center [351, 25] width 35 height 35
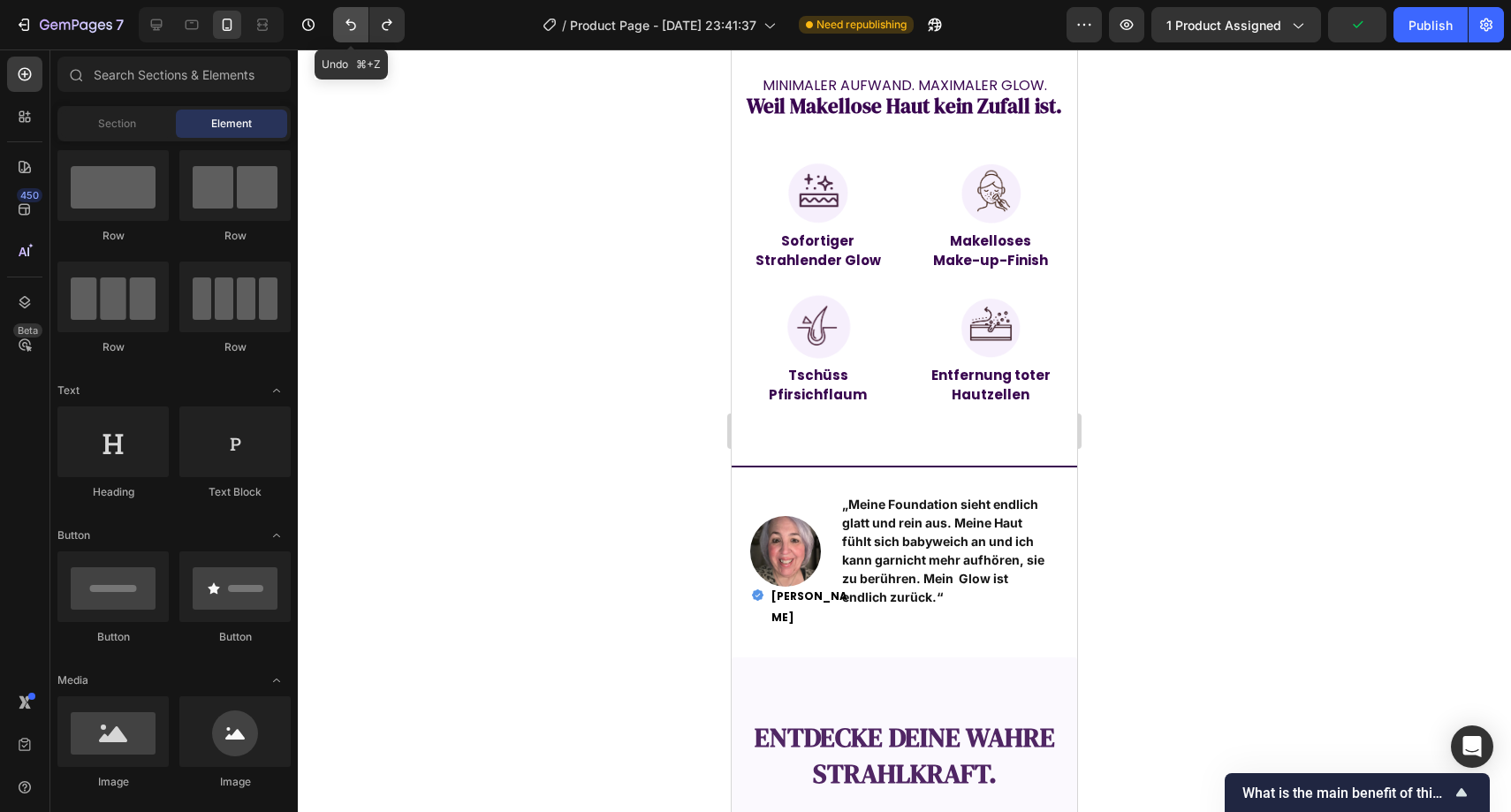
click at [350, 35] on button "Undo/Redo" at bounding box center [351, 25] width 35 height 35
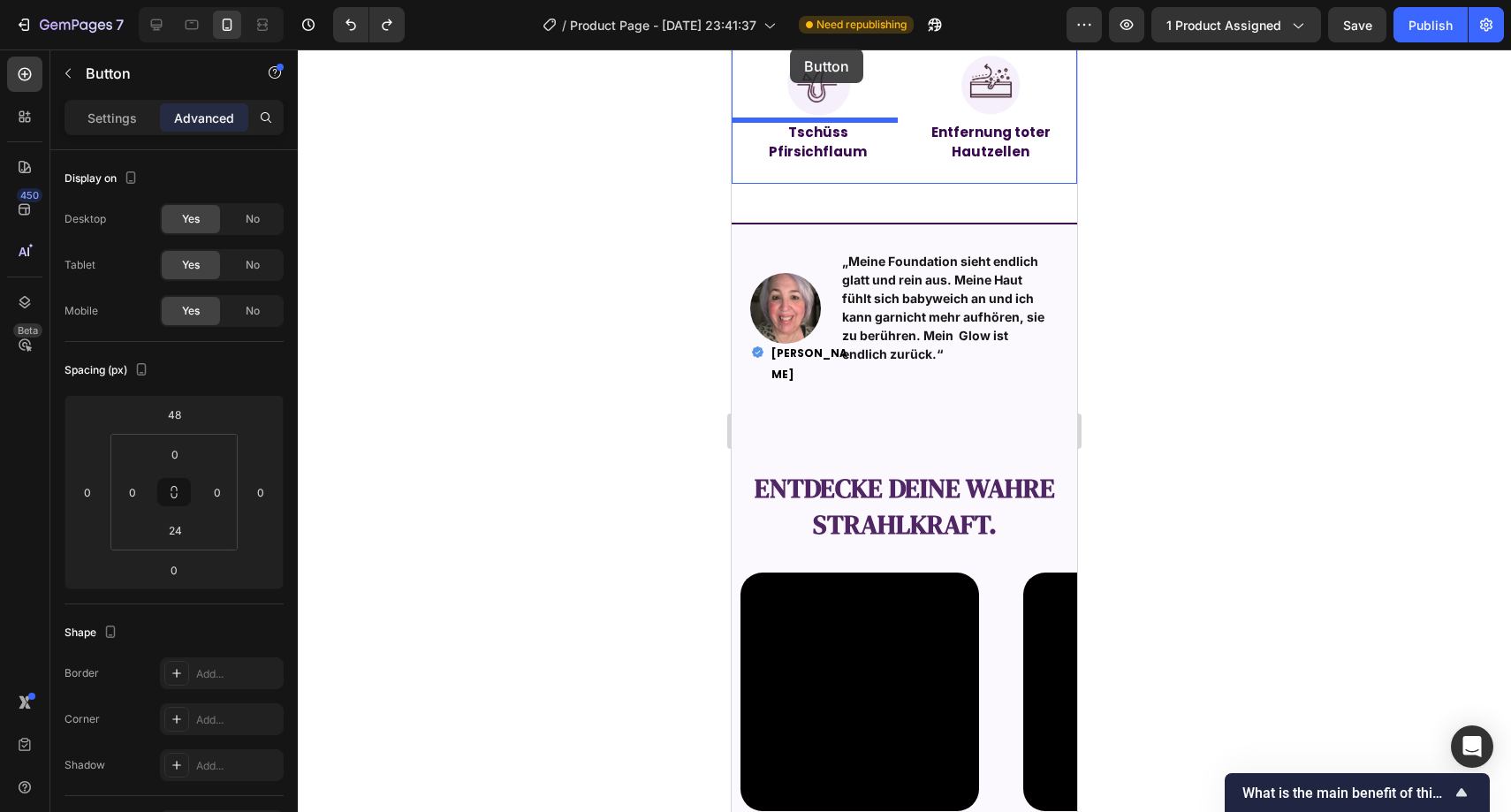
scroll to position [1650, 0]
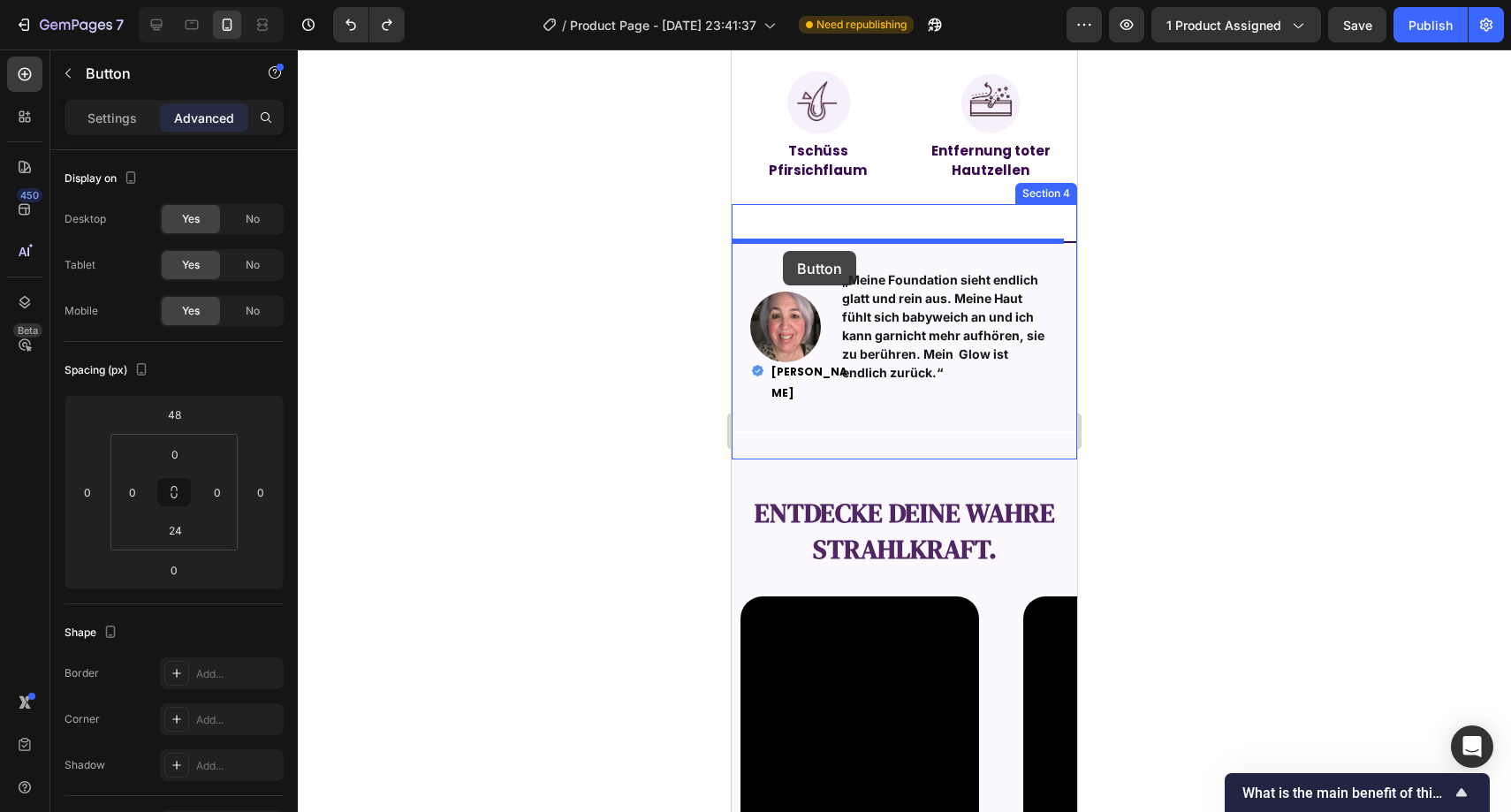
drag, startPoint x: 756, startPoint y: 485, endPoint x: 783, endPoint y: 251, distance: 235.6
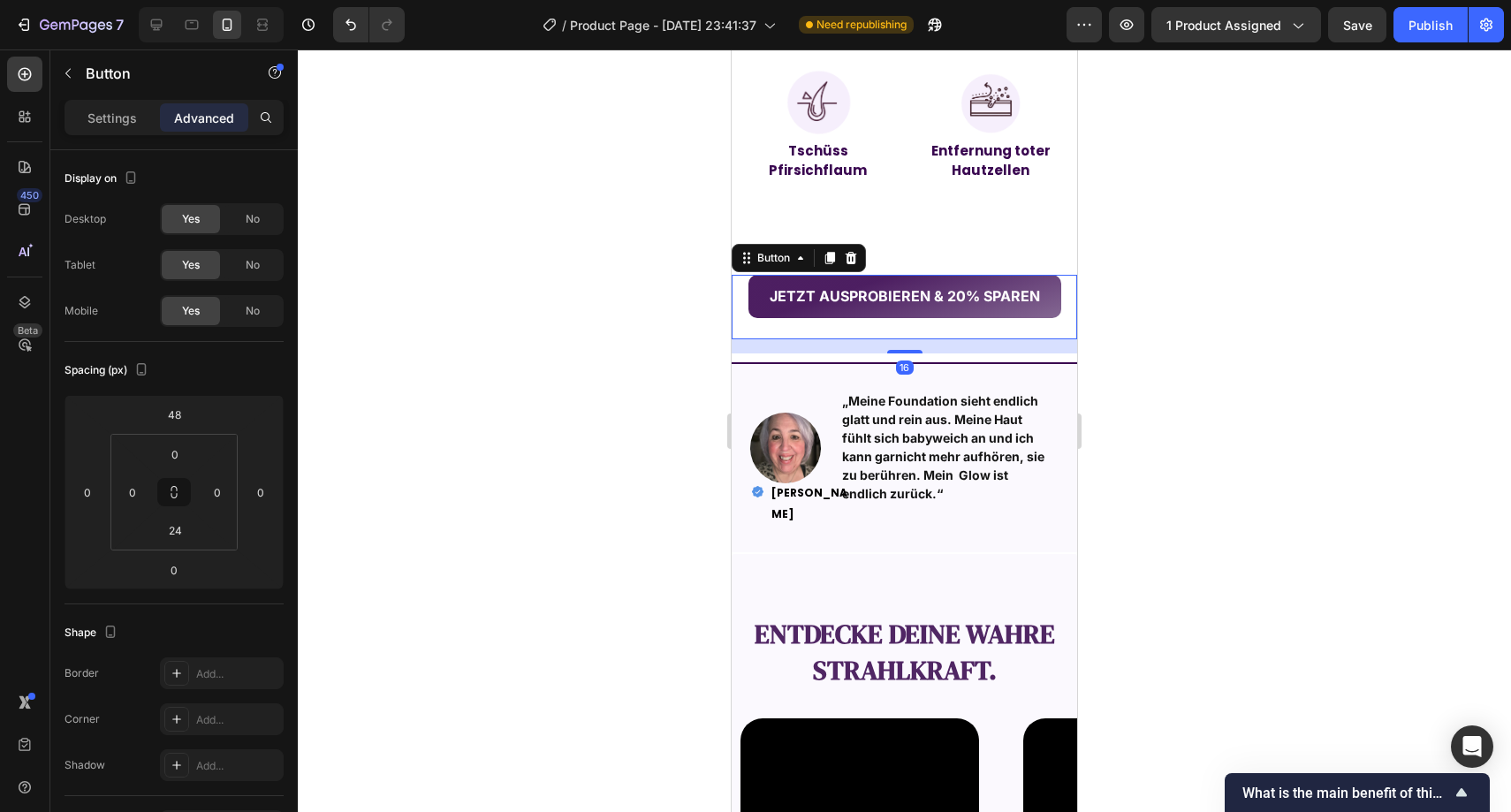
click at [674, 272] on div at bounding box center [905, 430] width 1214 height 762
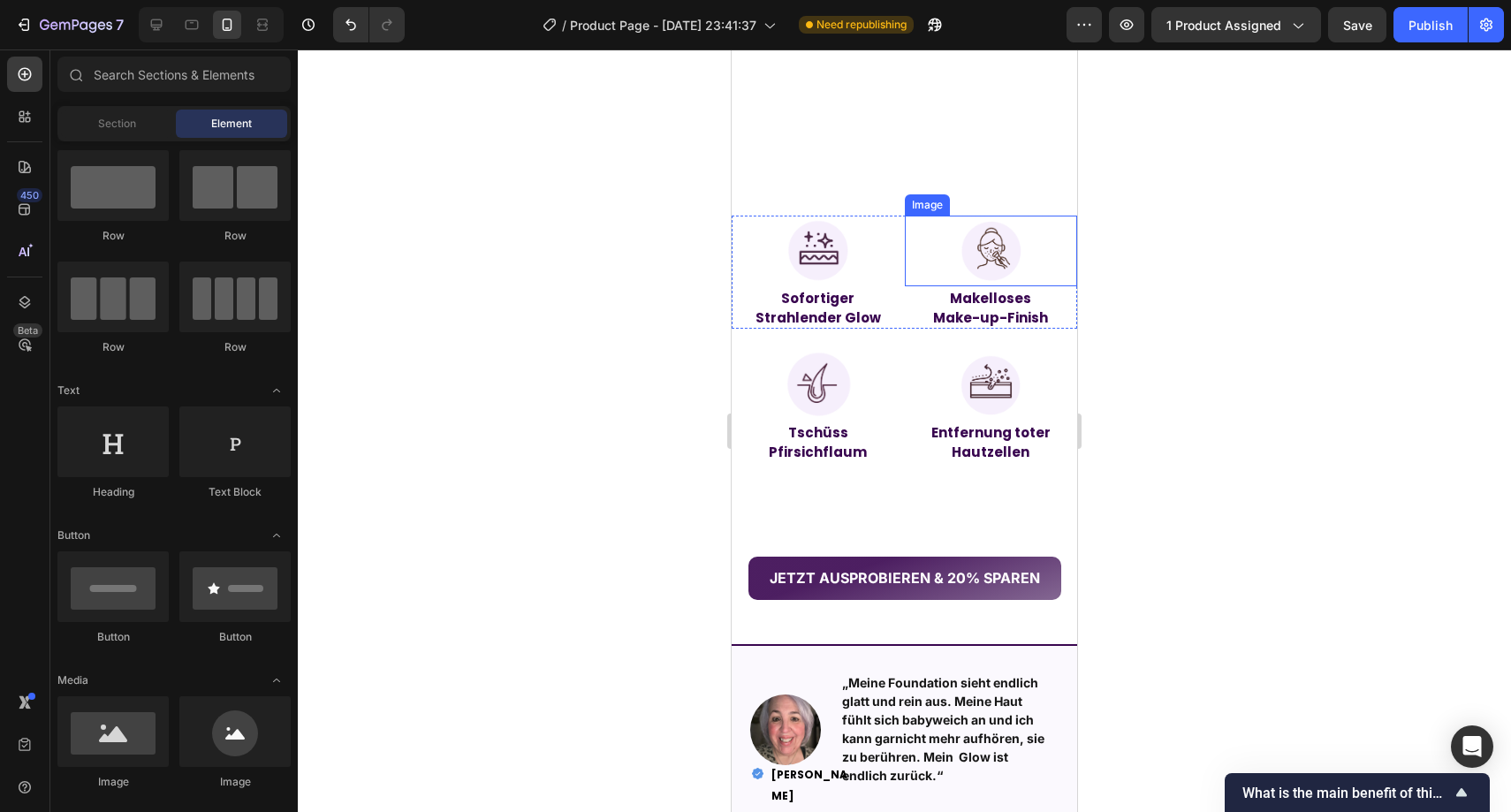
scroll to position [1619, 0]
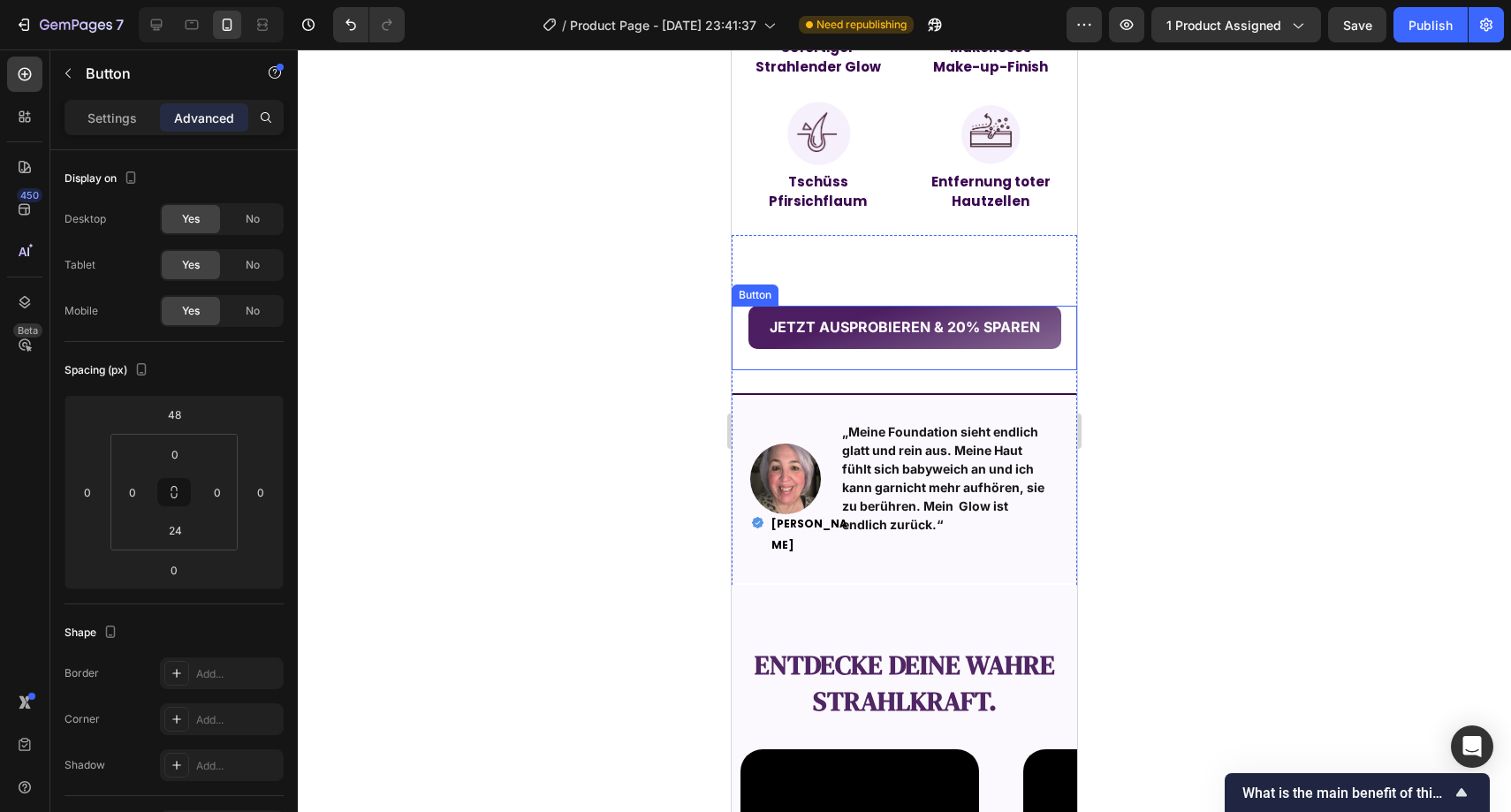
click at [756, 335] on button "JETZT AUSPROBIEREN & 20% SPAREN" at bounding box center [905, 327] width 313 height 43
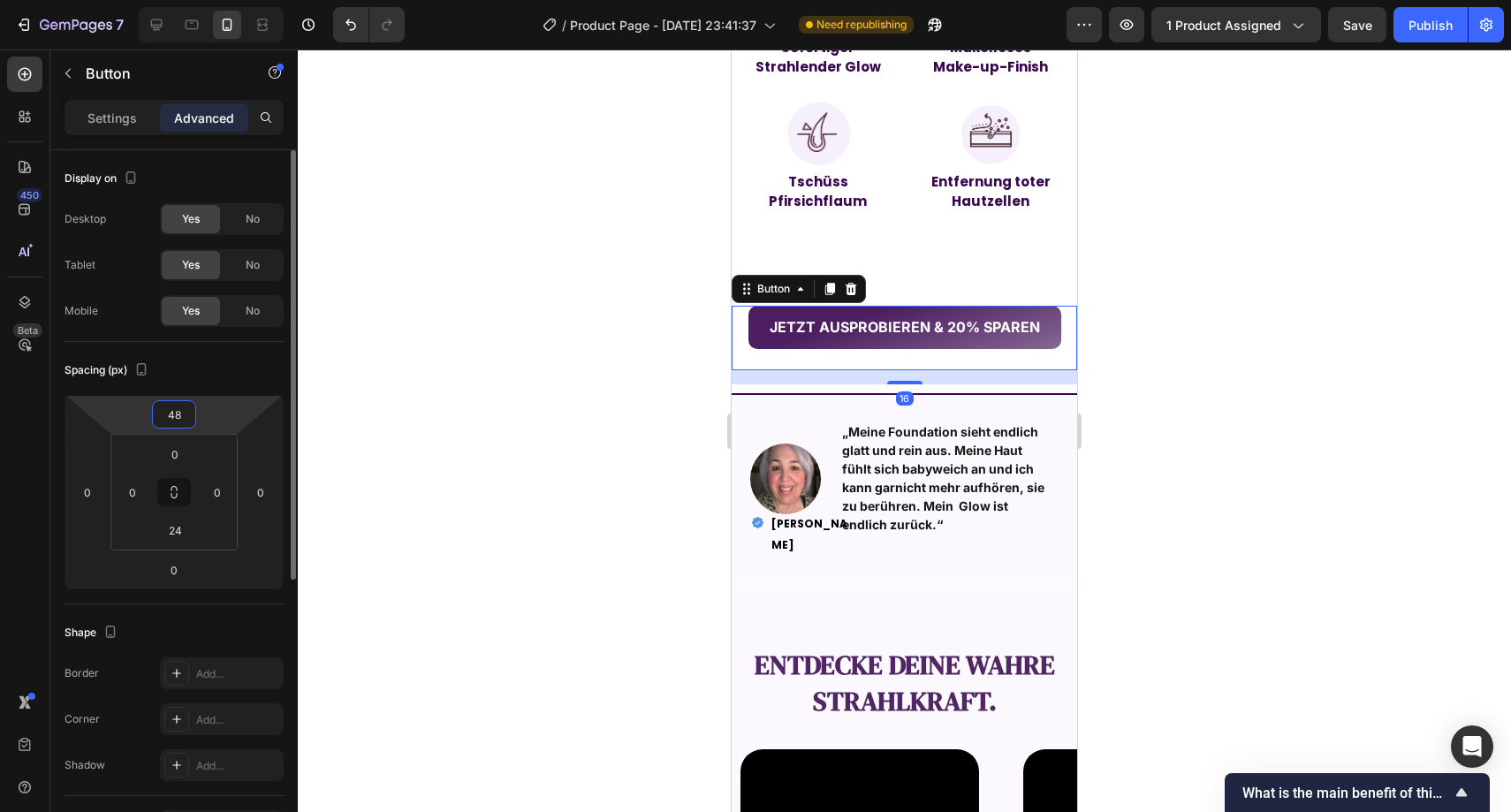
click at [163, 420] on input "48" at bounding box center [174, 414] width 35 height 27
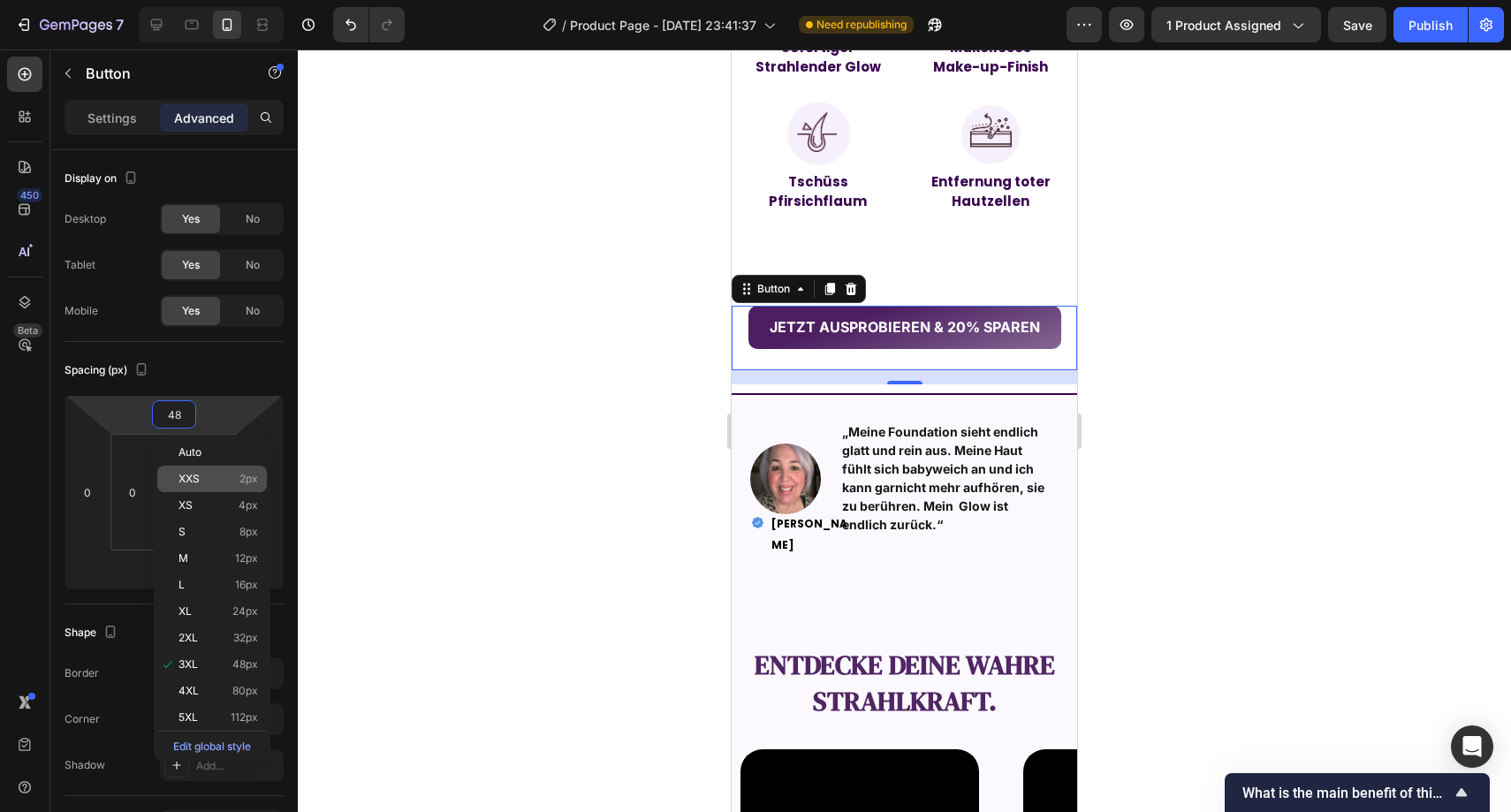
click at [195, 473] on span "XXS" at bounding box center [189, 478] width 21 height 12
type input "2"
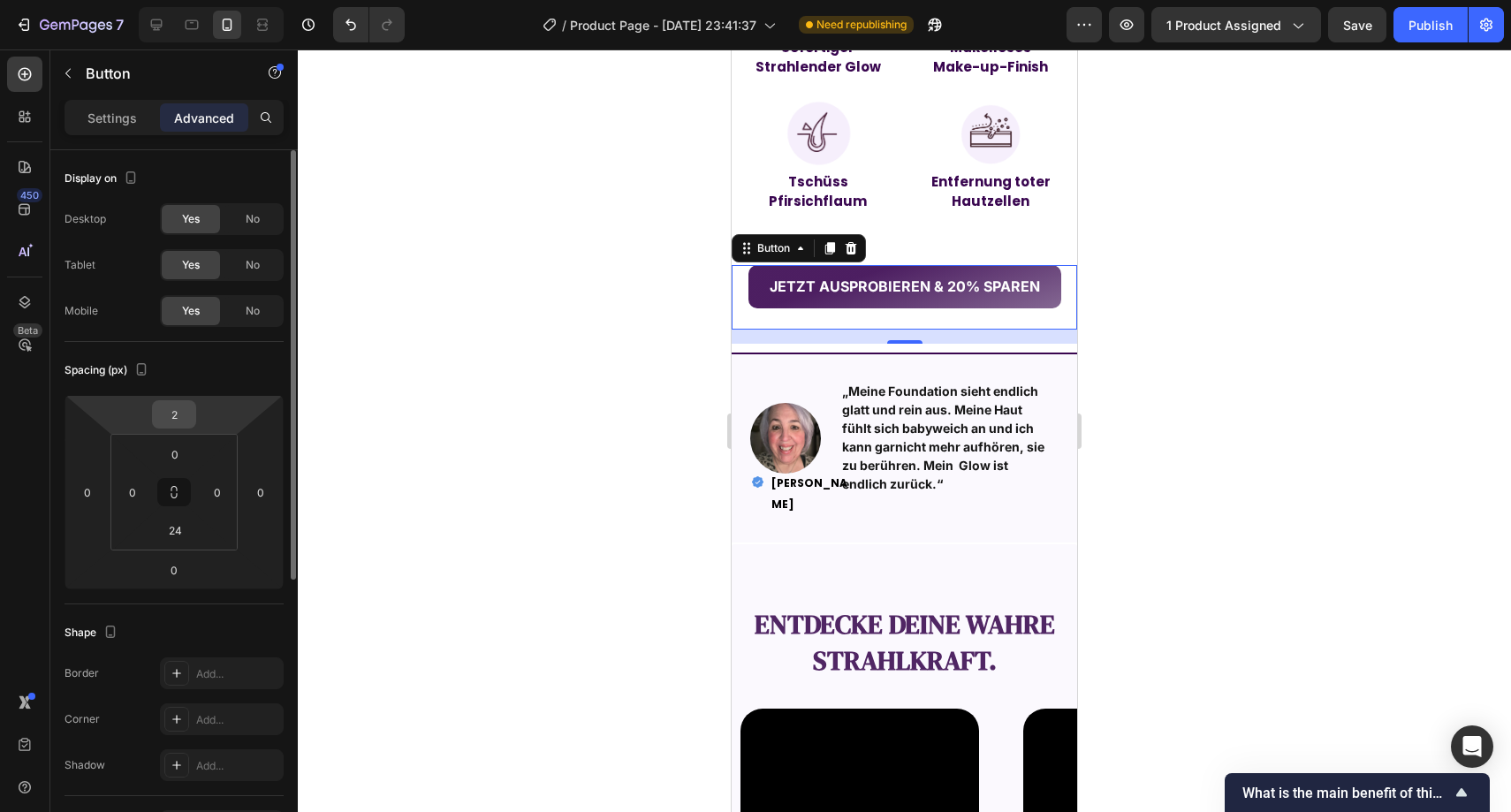
click at [170, 414] on input "2" at bounding box center [174, 414] width 35 height 27
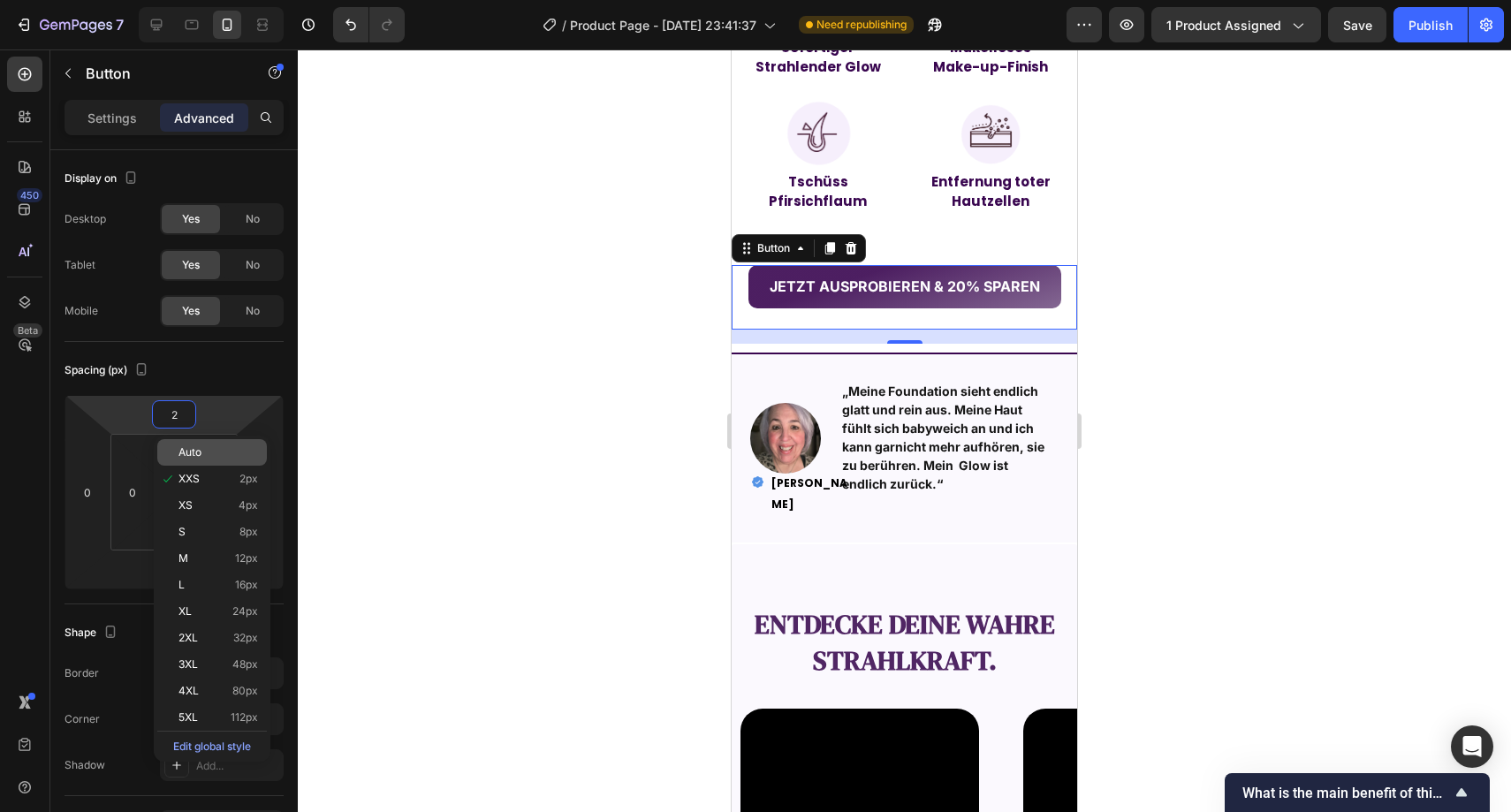
click at [190, 449] on span "Auto" at bounding box center [190, 451] width 23 height 12
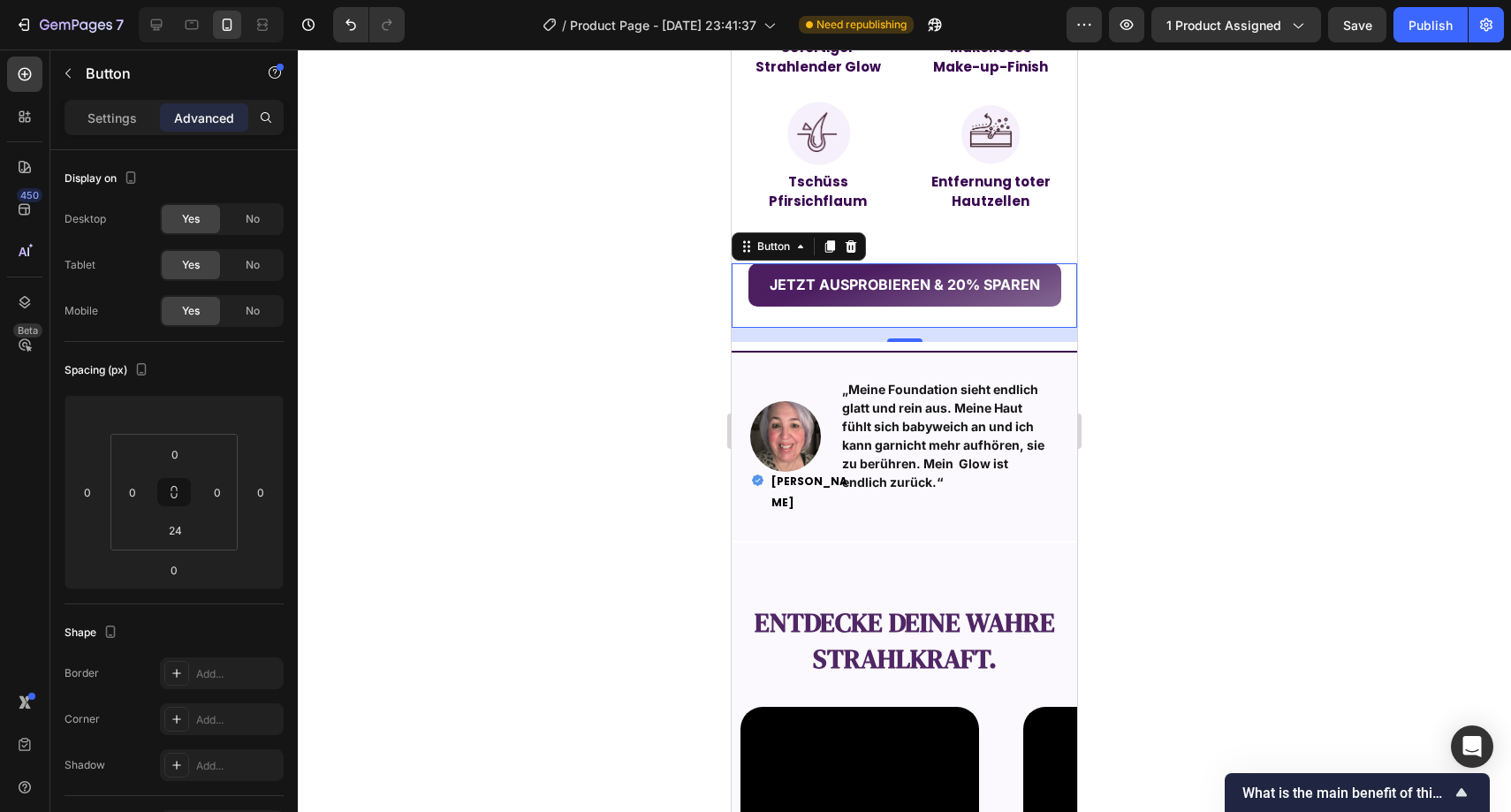
click at [568, 368] on div at bounding box center [905, 430] width 1214 height 762
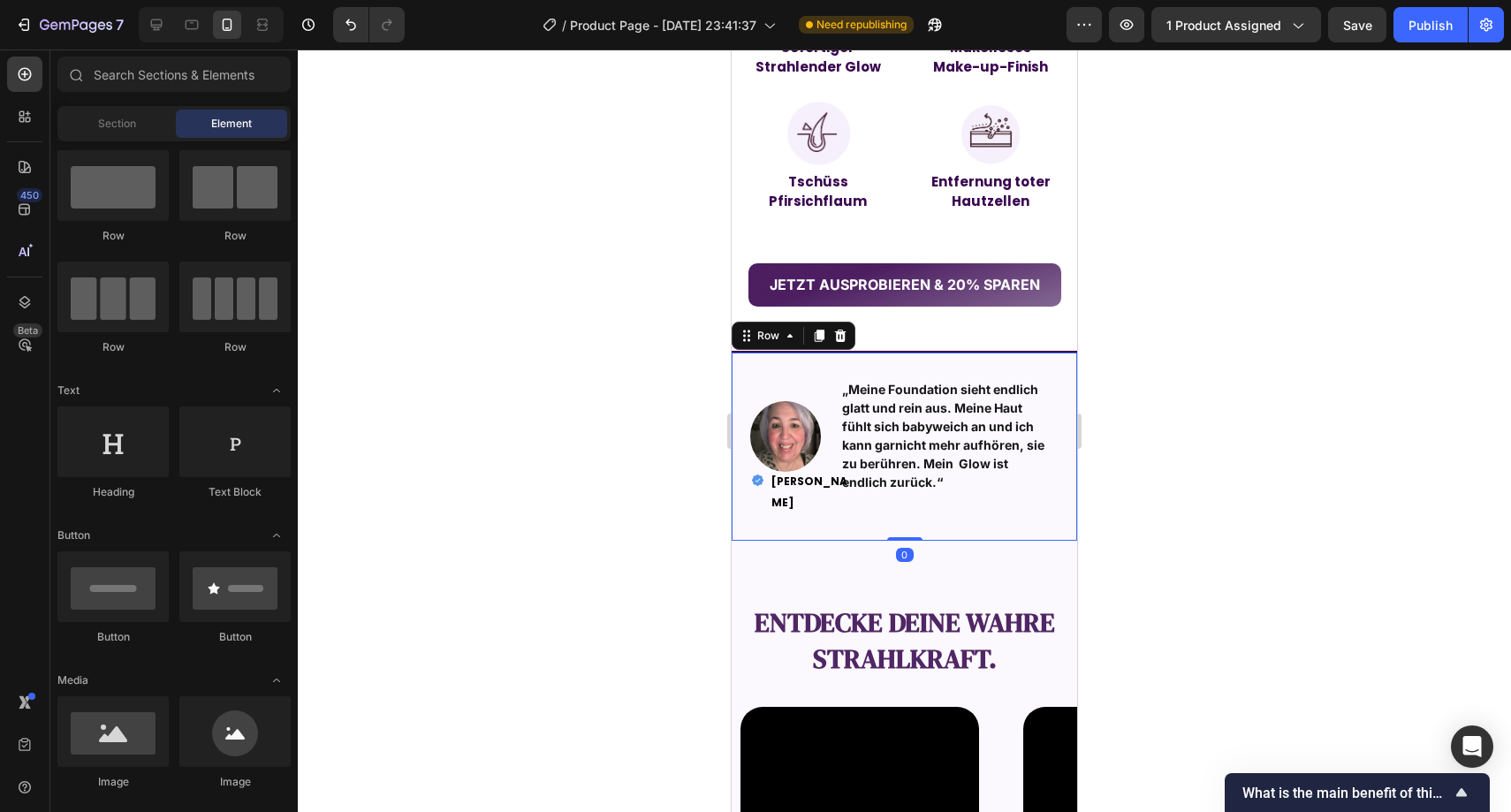
click at [758, 363] on div "Image „Meine Foundation sieht endlich glatt und rein aus. Meine Haut fühlt sich…" at bounding box center [904, 445] width 345 height 190
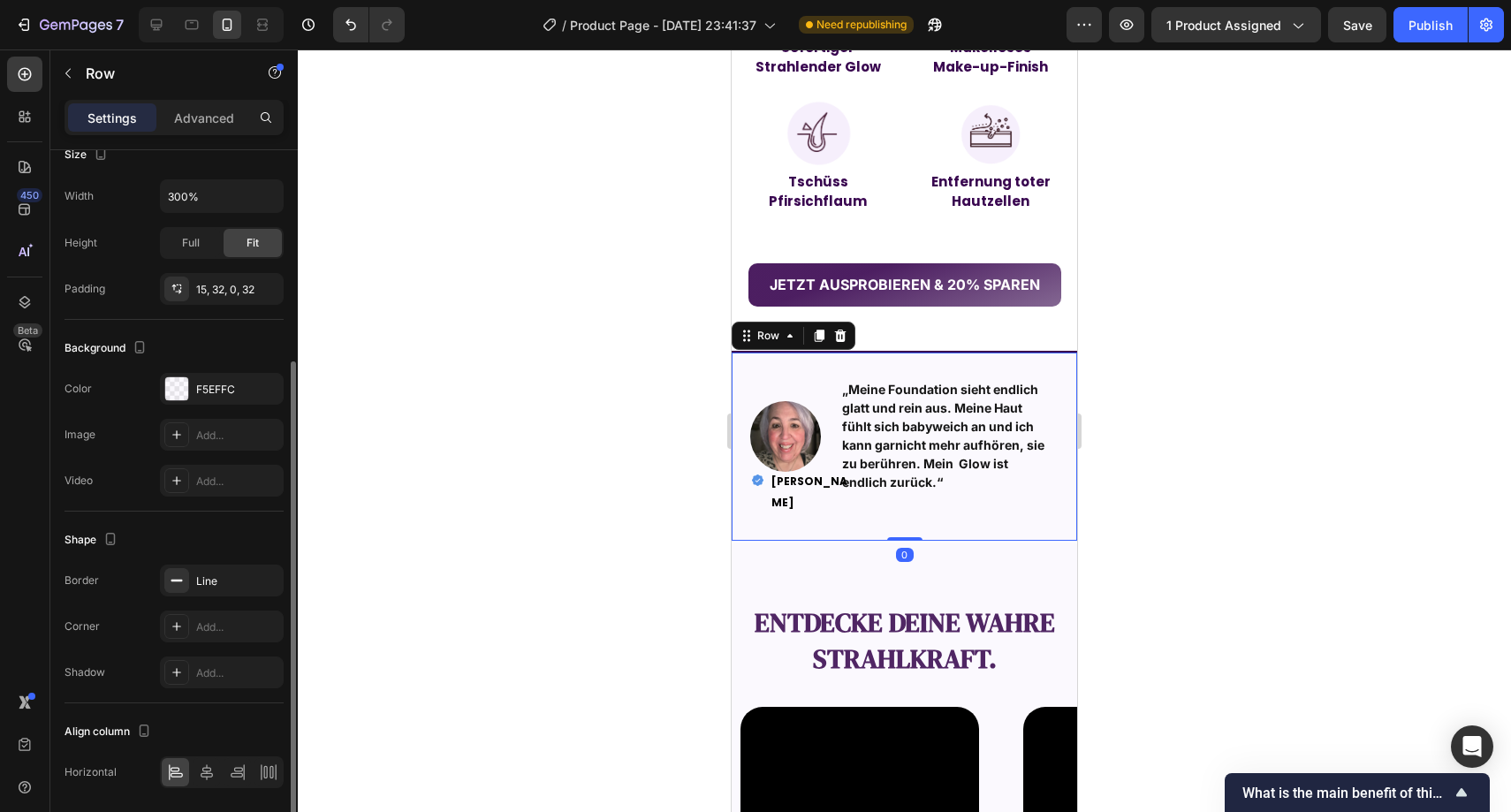
scroll to position [374, 0]
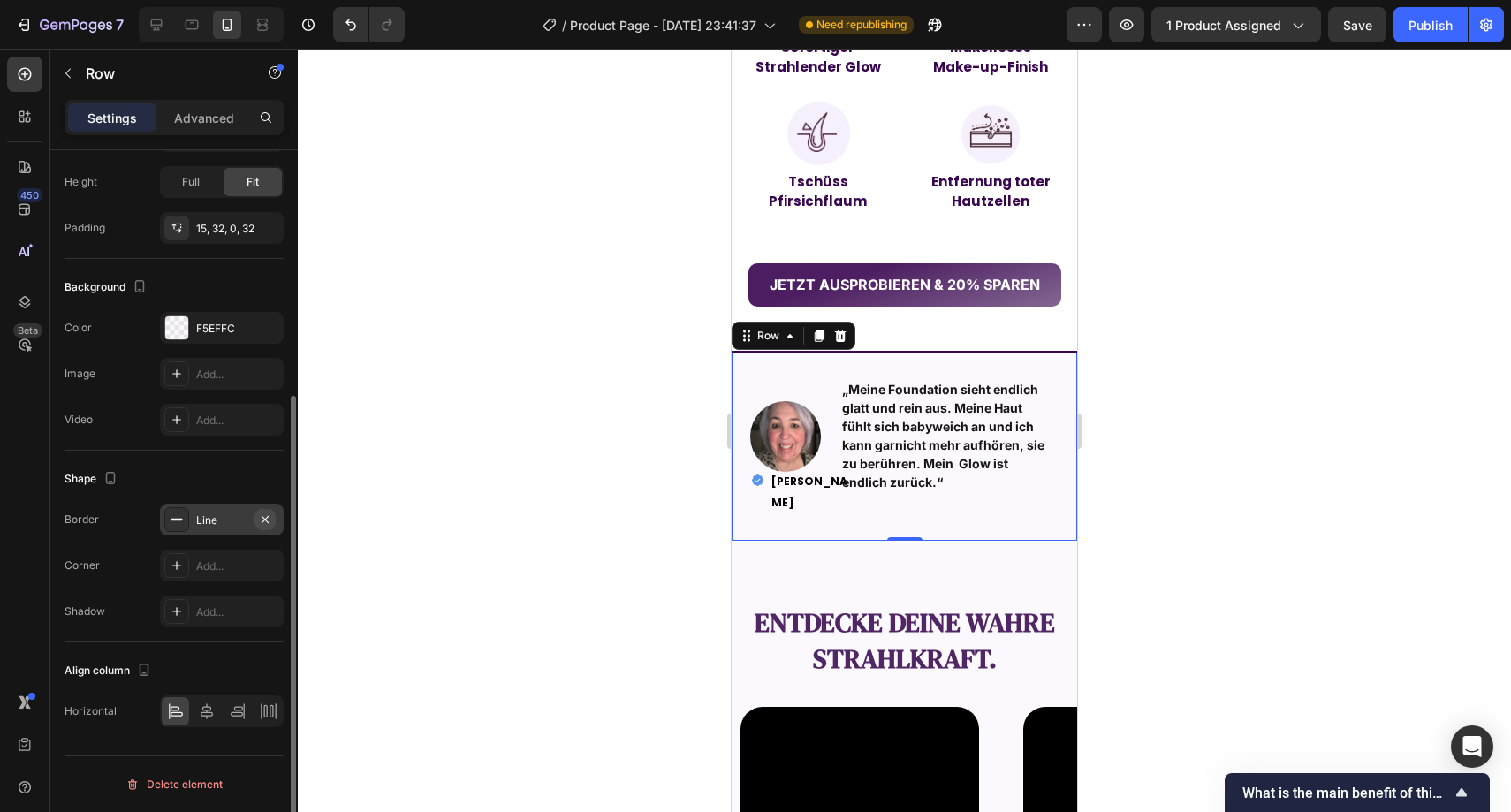
click at [264, 519] on icon "button" at bounding box center [266, 519] width 7 height 7
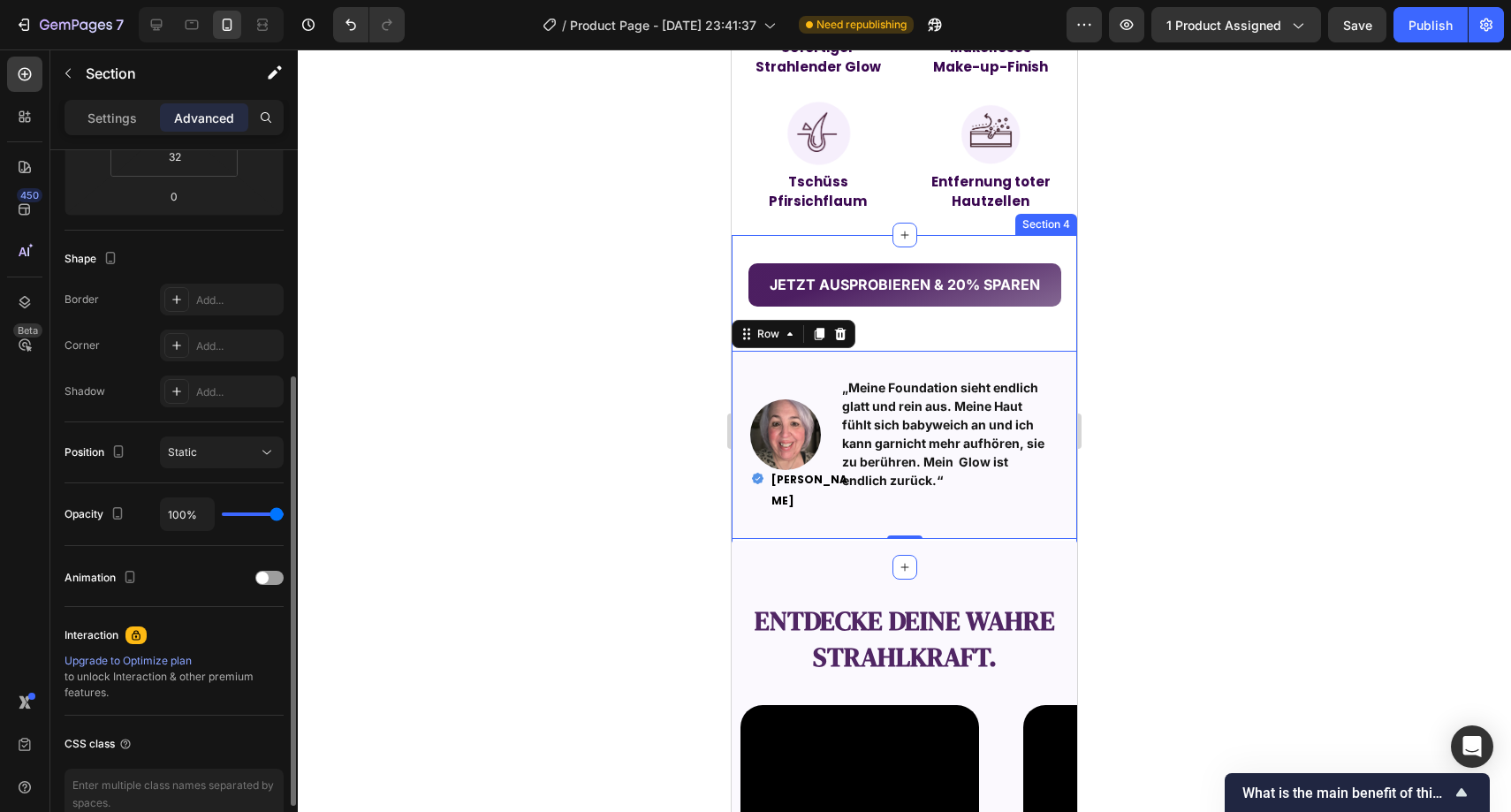
click at [907, 336] on div "JETZT AUSPROBIEREN & 20% SPAREN Button" at bounding box center [904, 302] width 345 height 79
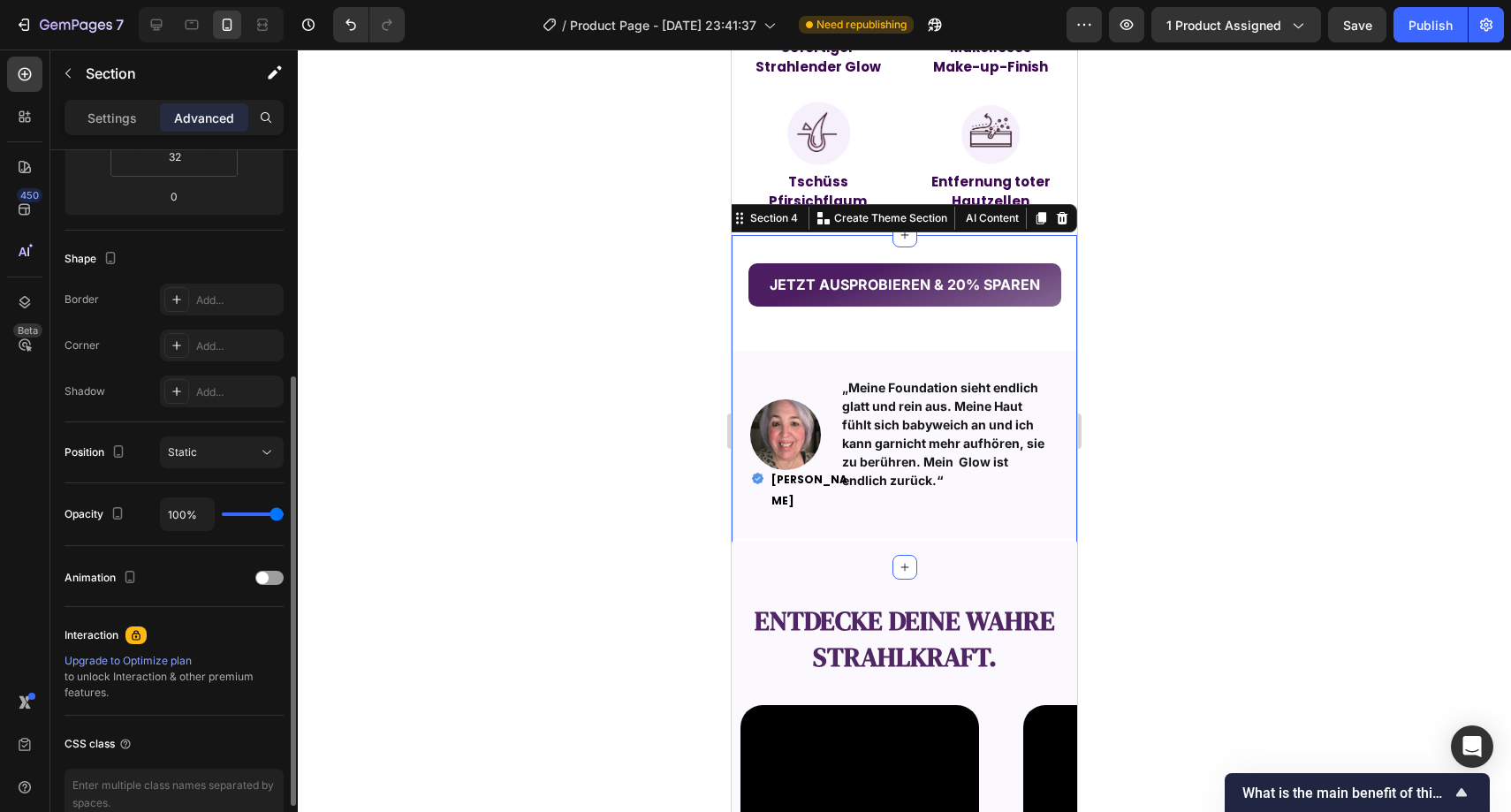
scroll to position [0, 0]
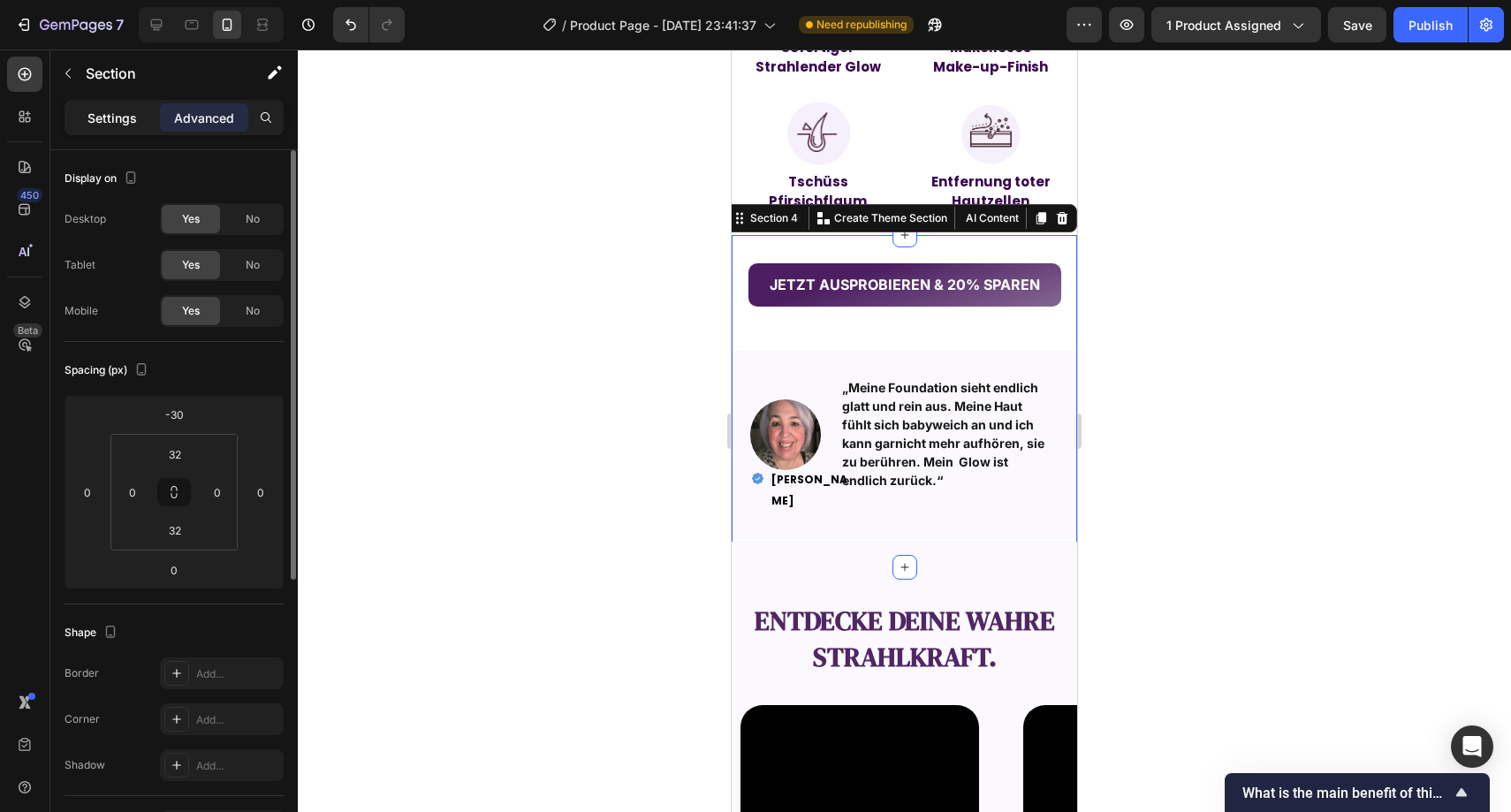
click at [118, 126] on p "Settings" at bounding box center [112, 117] width 49 height 18
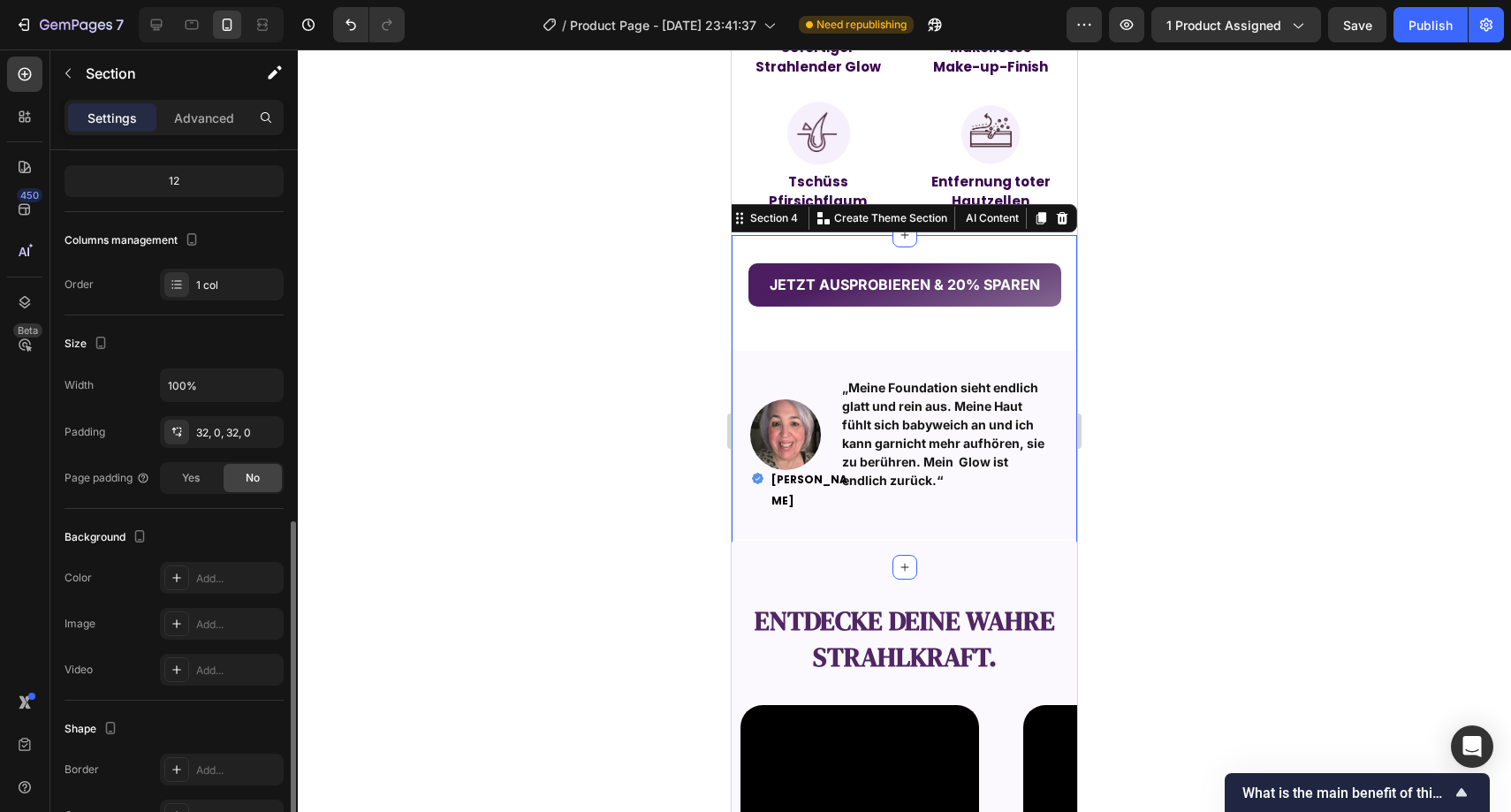
scroll to position [320, 0]
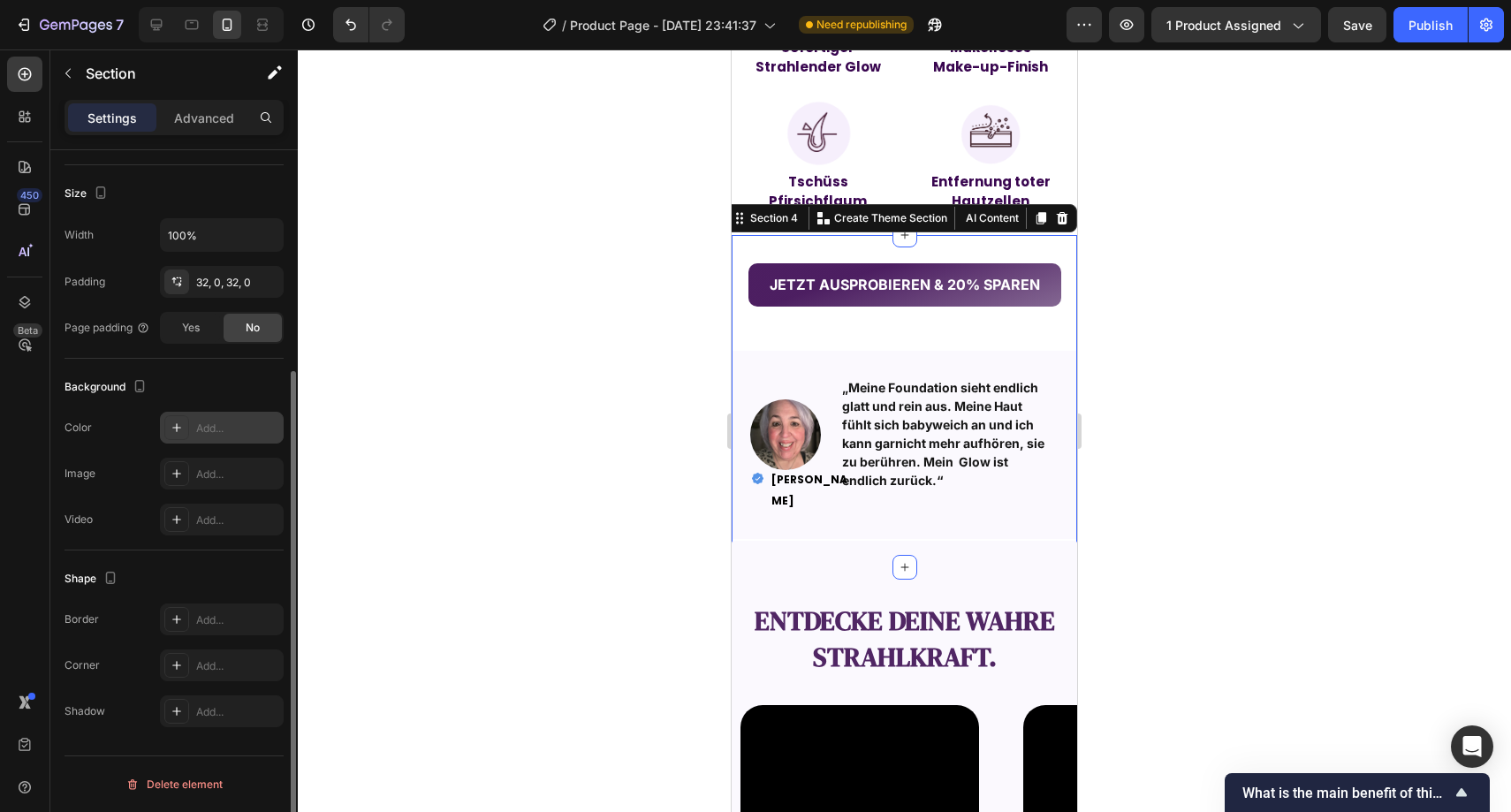
click at [210, 438] on div "Add..." at bounding box center [222, 427] width 124 height 31
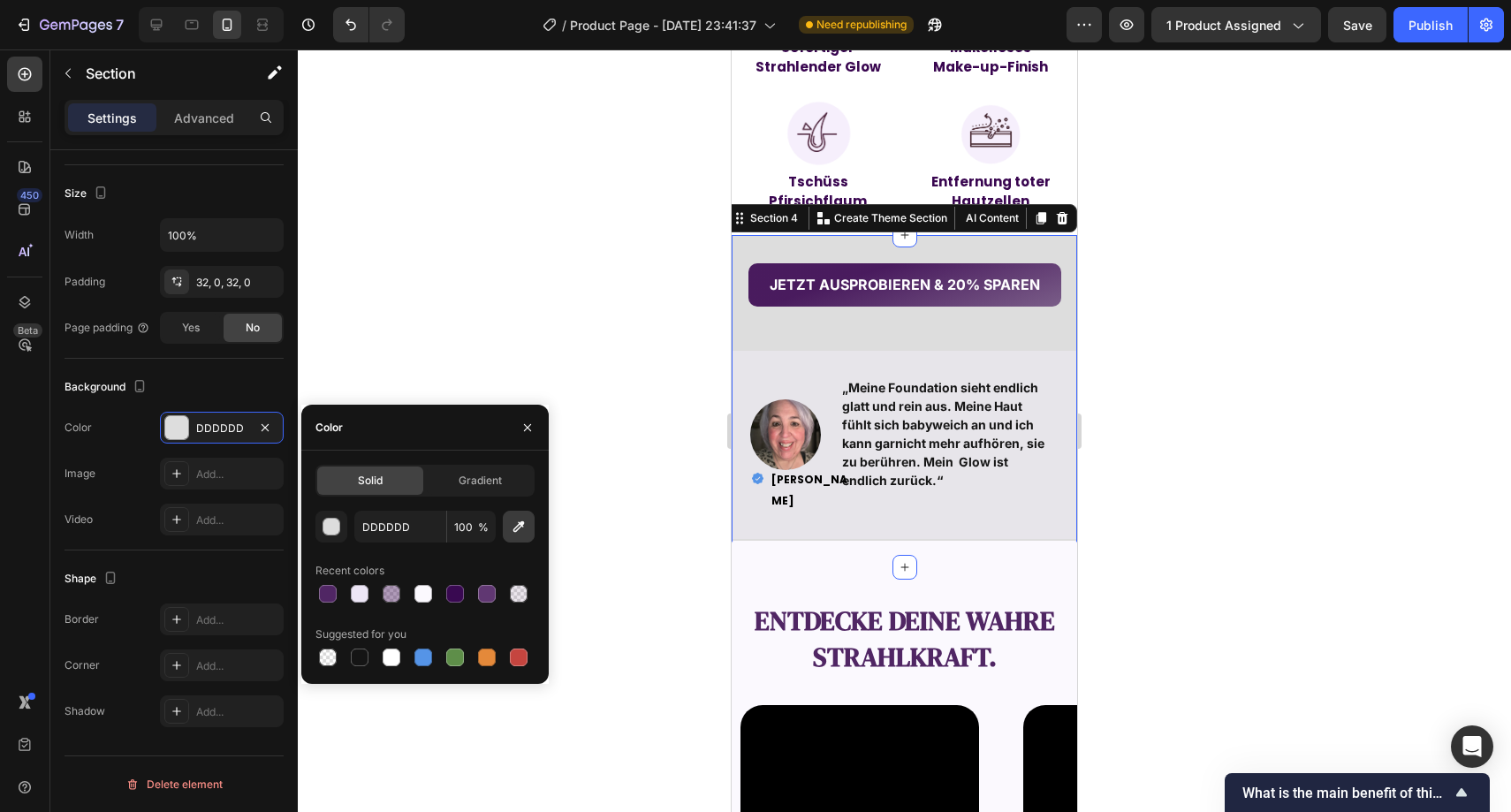
click at [507, 523] on button "button" at bounding box center [519, 526] width 31 height 31
type input "FBF9FE"
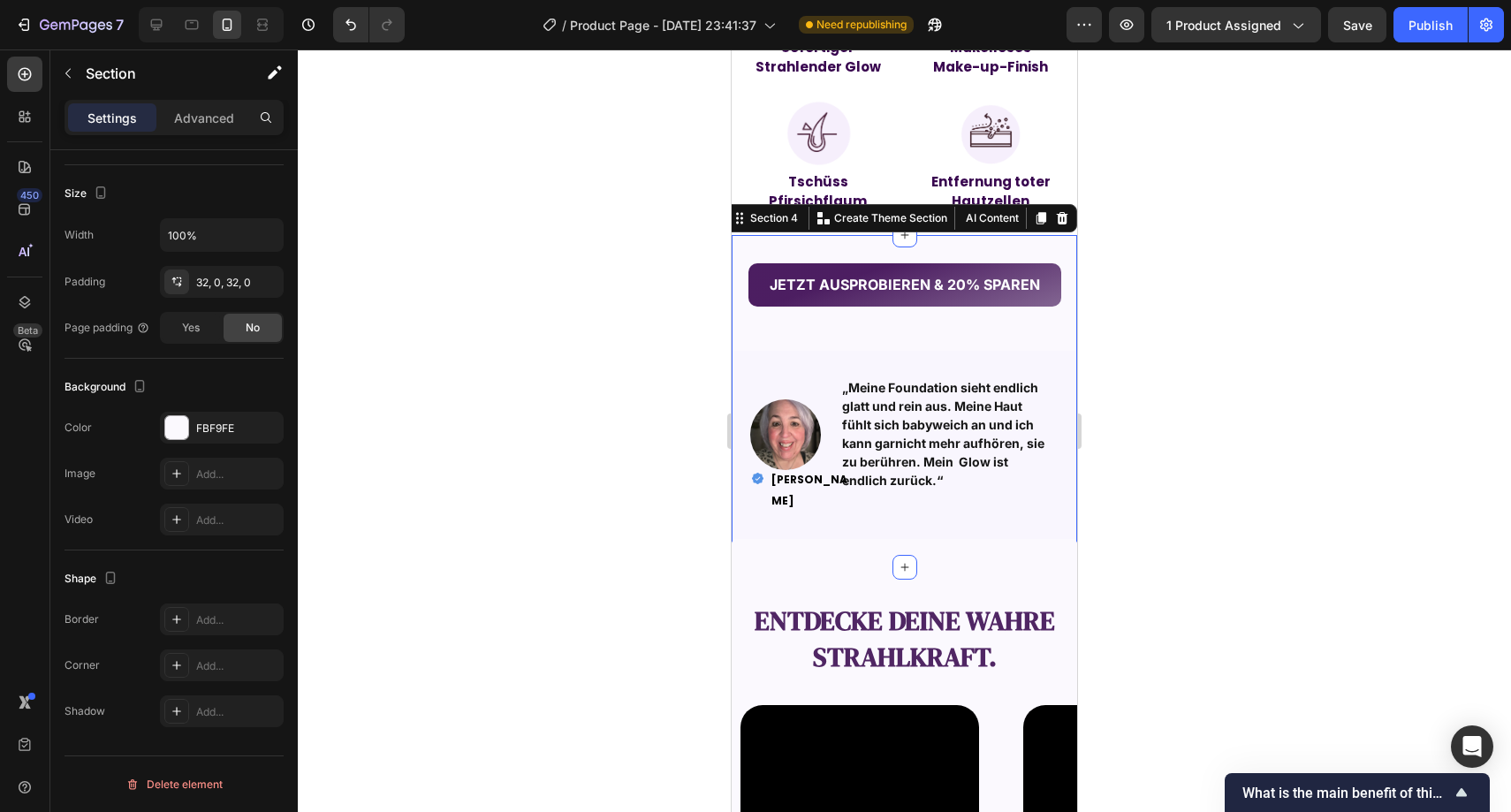
click at [685, 464] on div at bounding box center [905, 430] width 1214 height 762
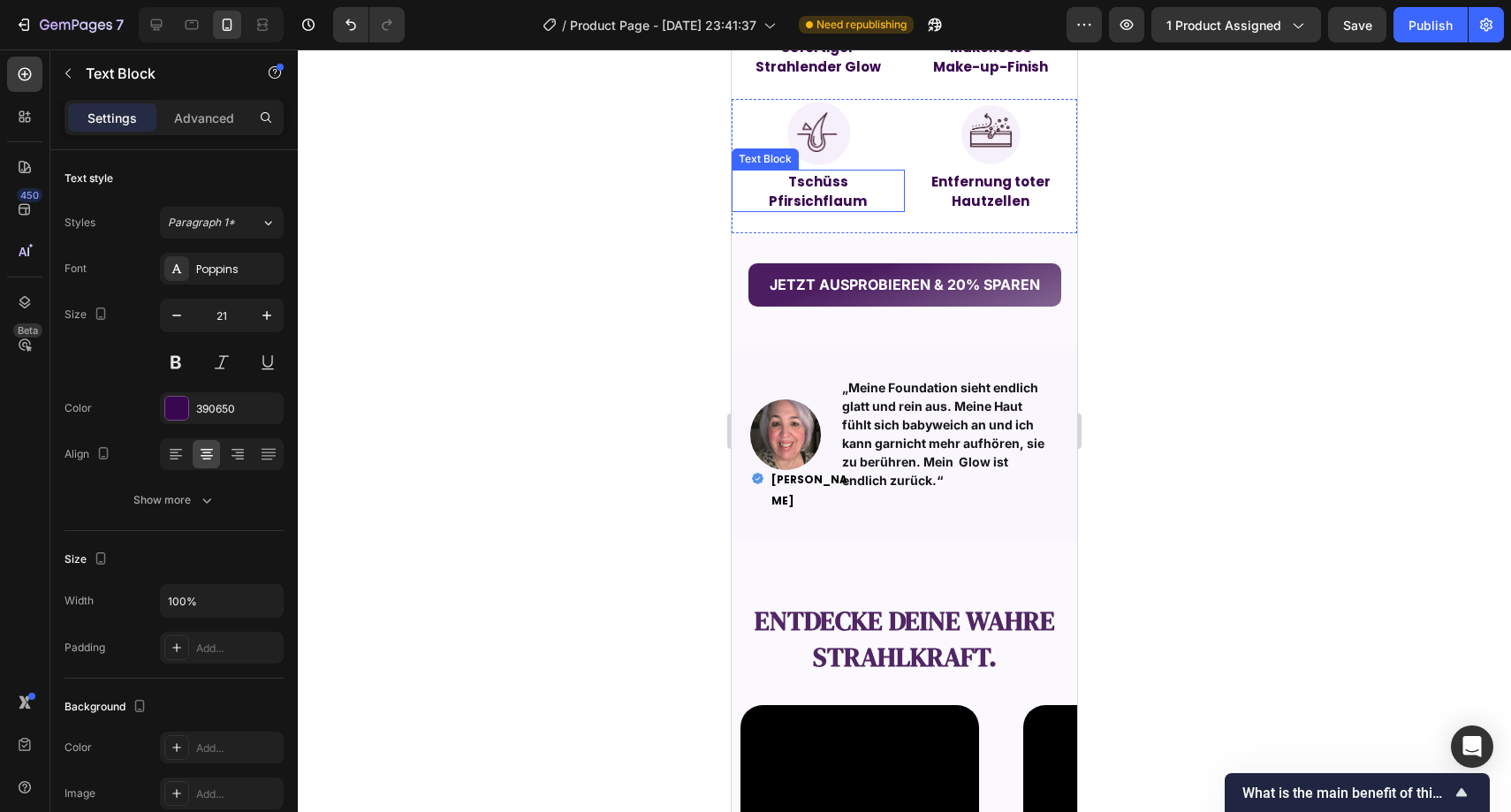
click at [746, 193] on p "Pfirsichflaum" at bounding box center [818, 200] width 169 height 19
click at [747, 228] on div "Image Tschüss Pfirsichflaum Text Block" at bounding box center [818, 166] width 173 height 134
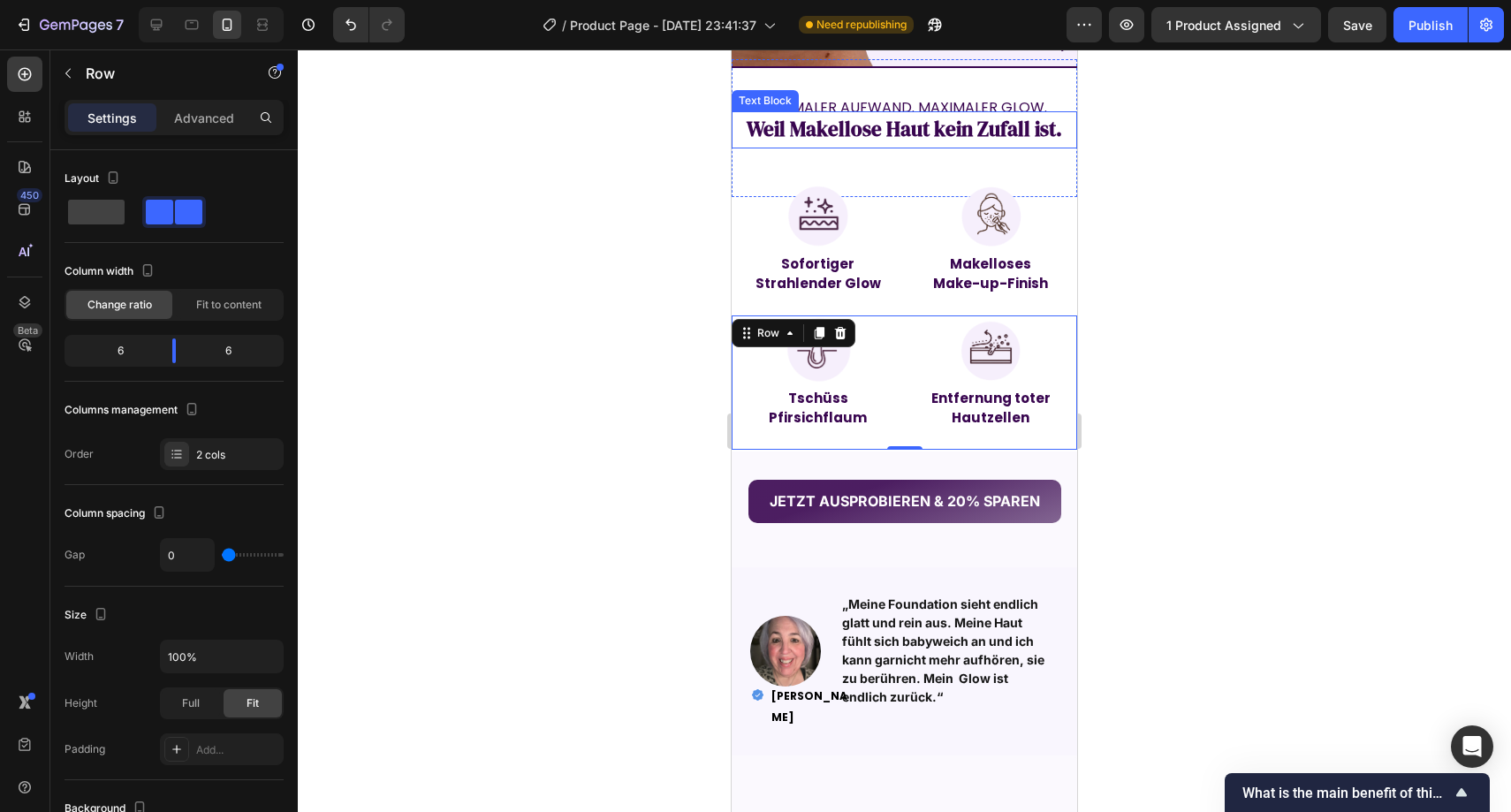
scroll to position [1310, 0]
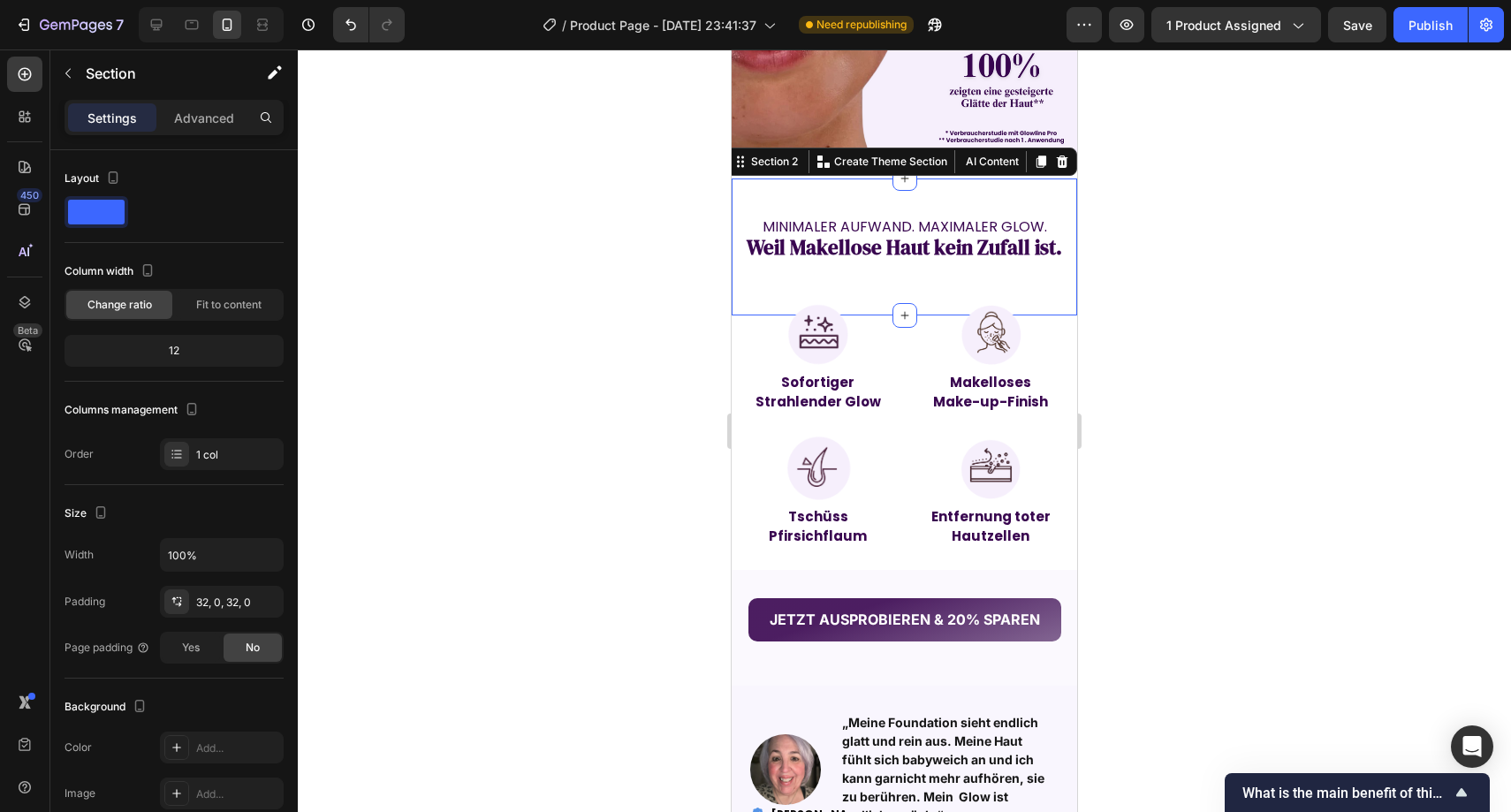
click at [1050, 178] on div "MINIMALER AUFWAND. MAXIMALER GLOW. Text Block Weil Makellose Haut kein Zufall i…" at bounding box center [904, 247] width 345 height 138
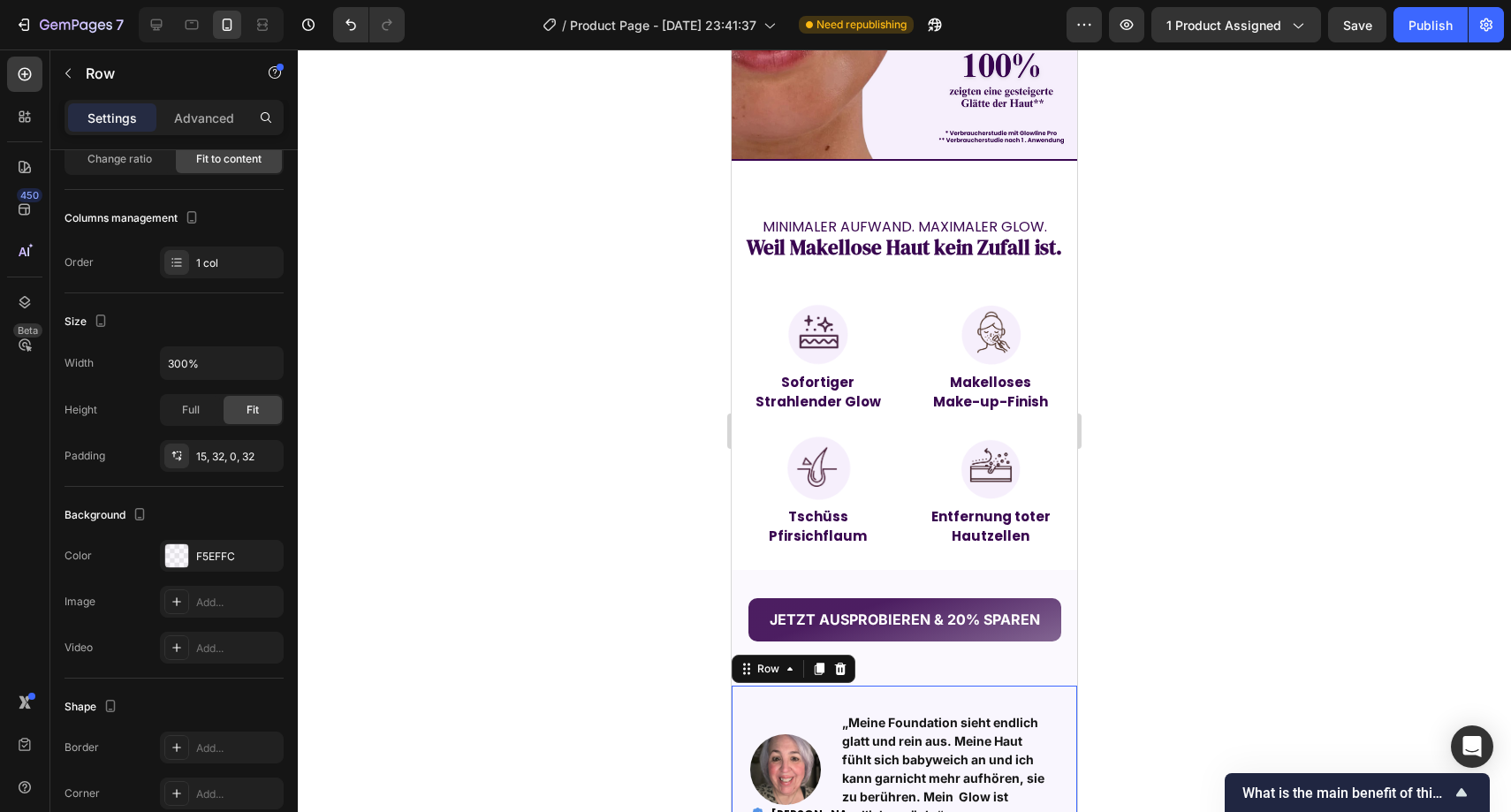
scroll to position [0, 0]
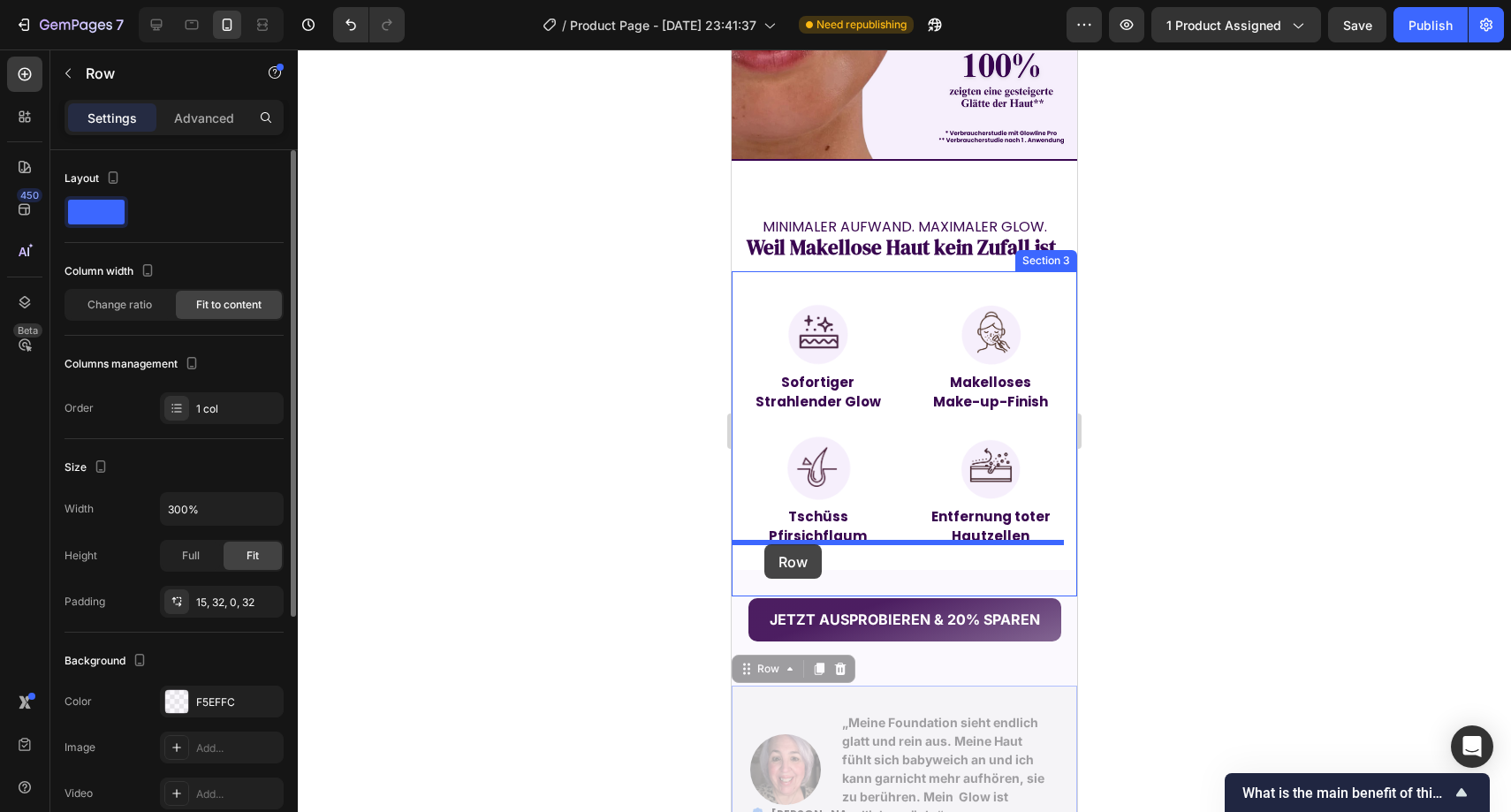
drag, startPoint x: 758, startPoint y: 679, endPoint x: 764, endPoint y: 544, distance: 135.1
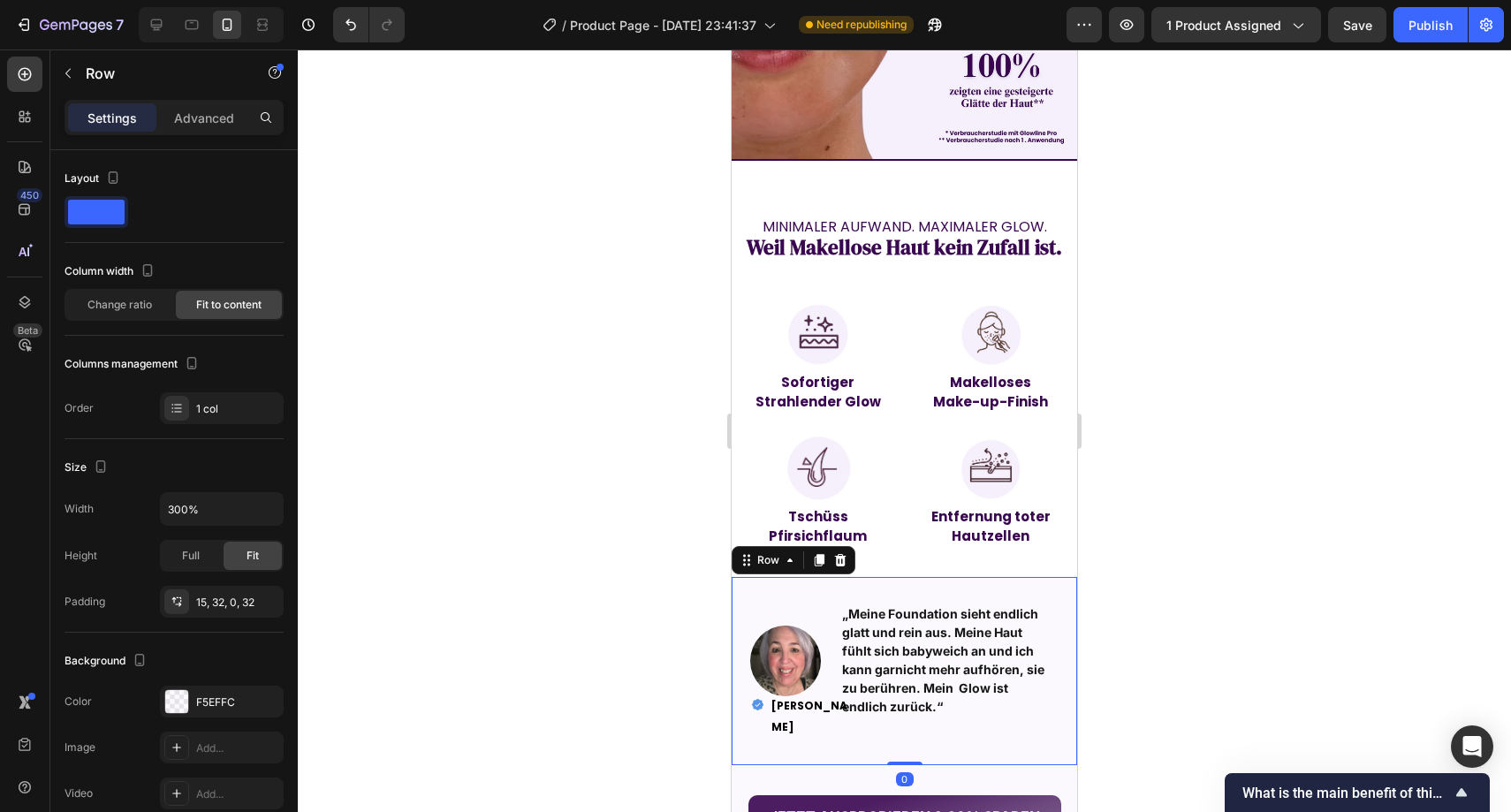
click at [665, 531] on div at bounding box center [905, 430] width 1214 height 762
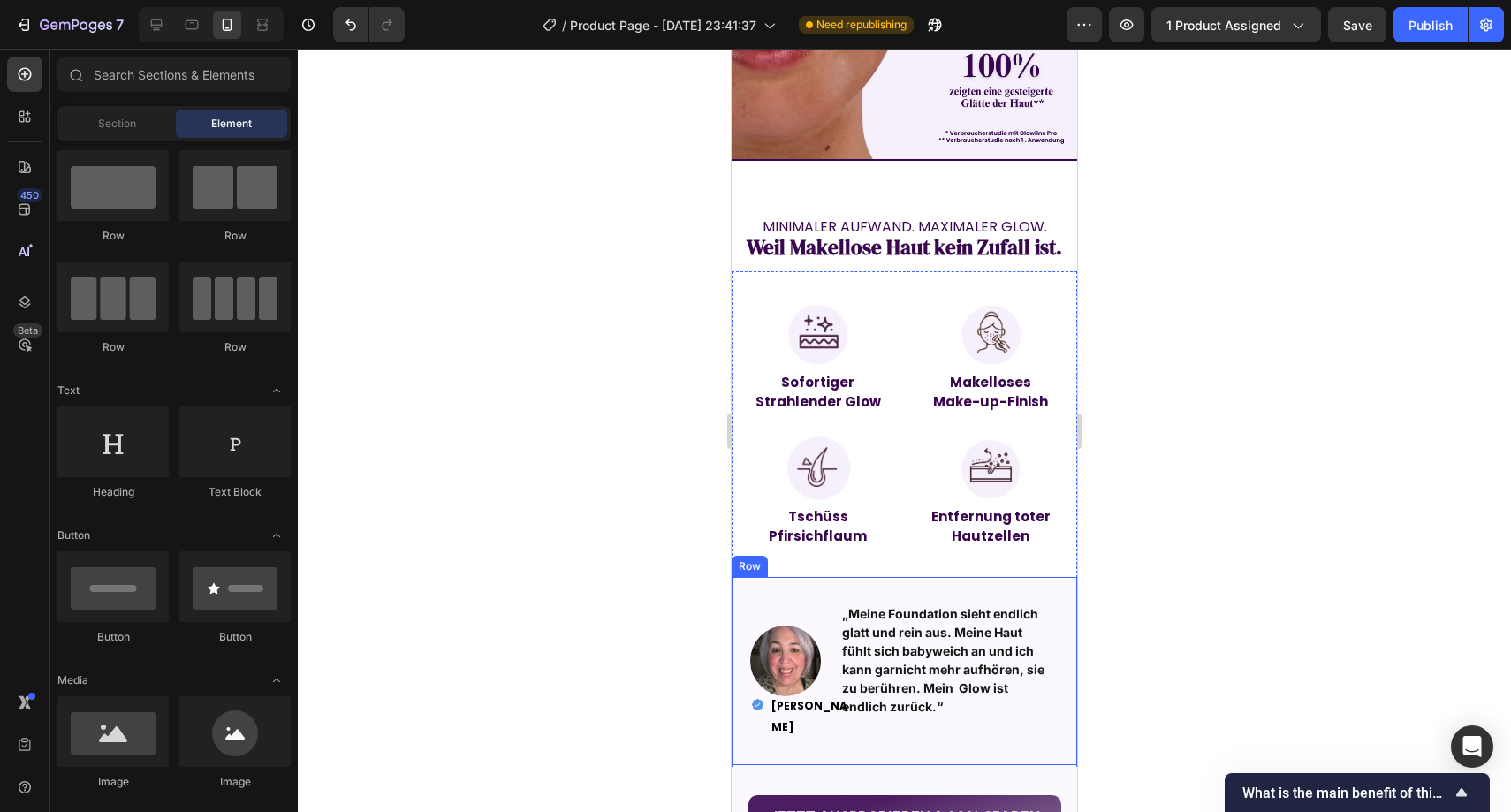
click at [832, 577] on div "Image „Meine Foundation sieht endlich glatt und rein aus. Meine Haut fühlt sich…" at bounding box center [904, 671] width 345 height 188
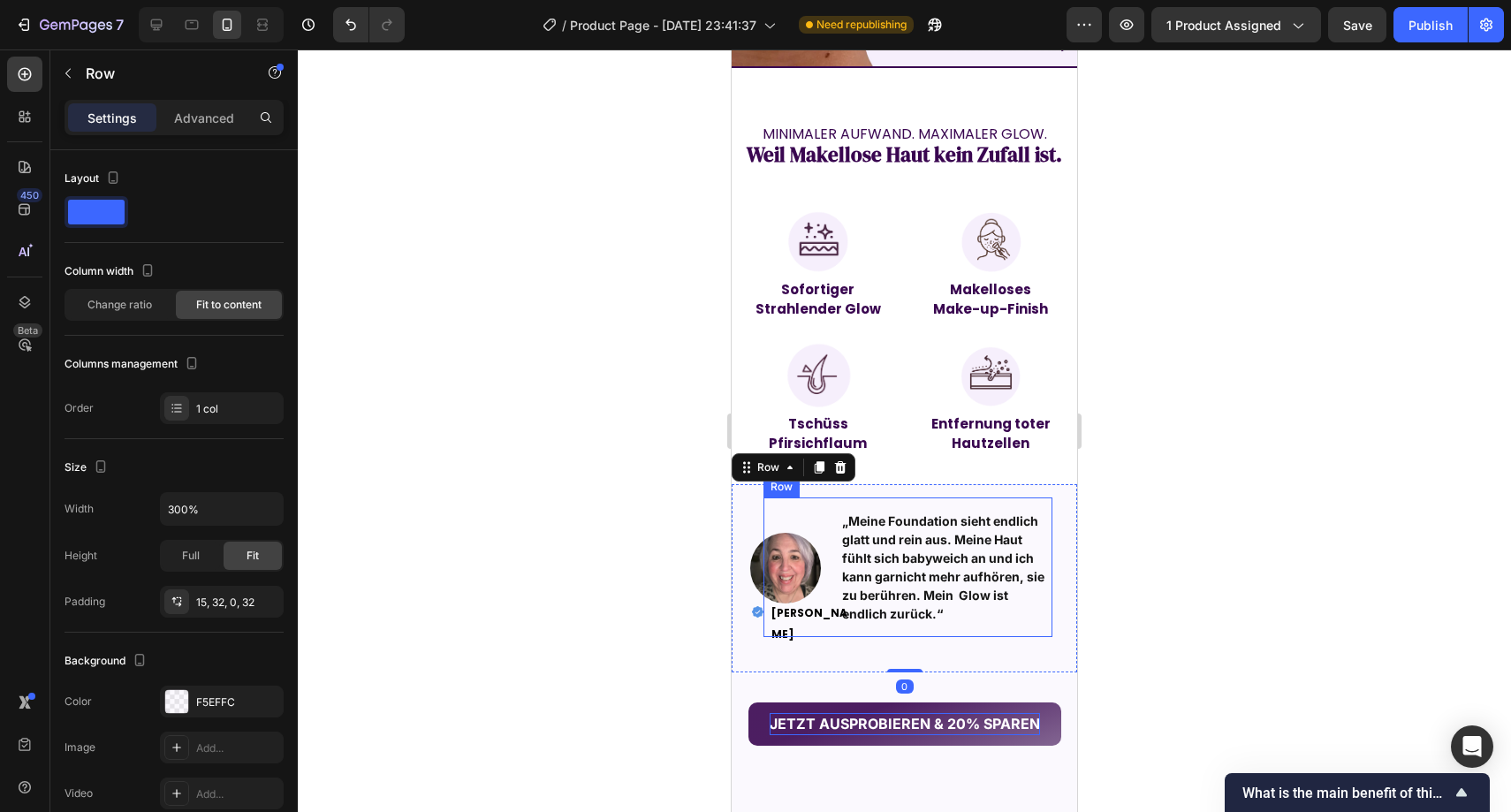
scroll to position [1490, 0]
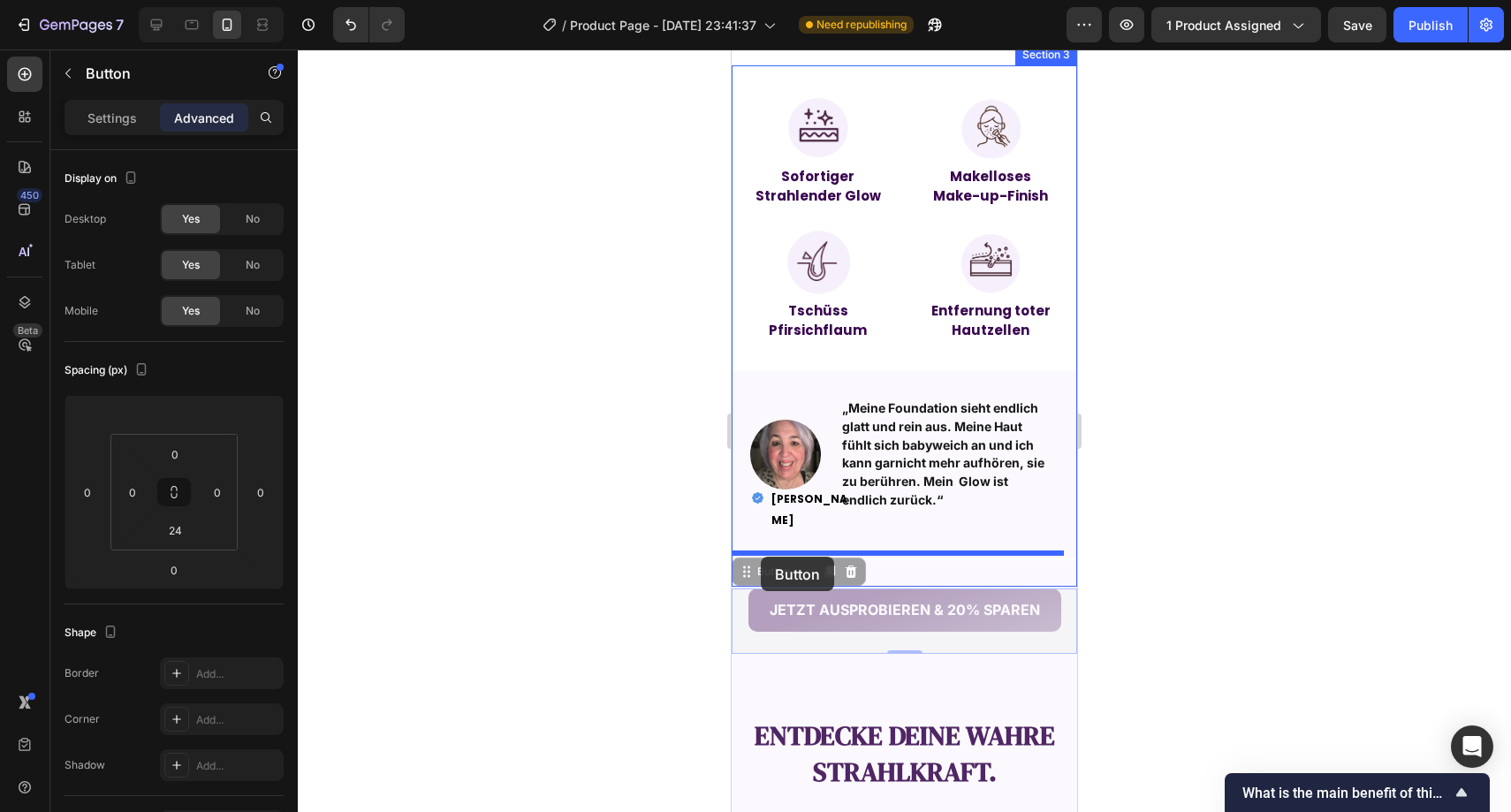
drag, startPoint x: 756, startPoint y: 607, endPoint x: 761, endPoint y: 557, distance: 50.2
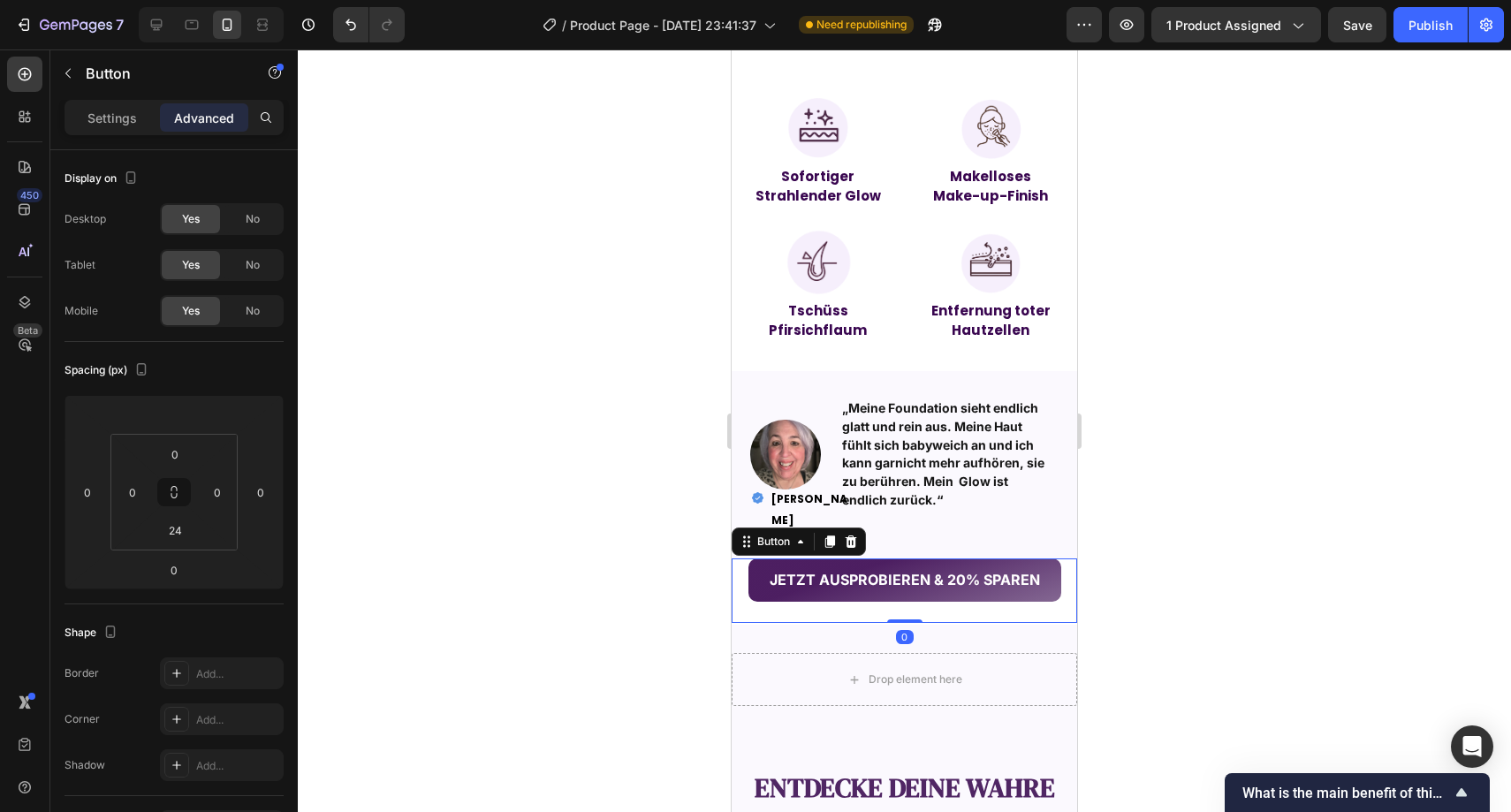
click at [668, 556] on div at bounding box center [905, 430] width 1214 height 762
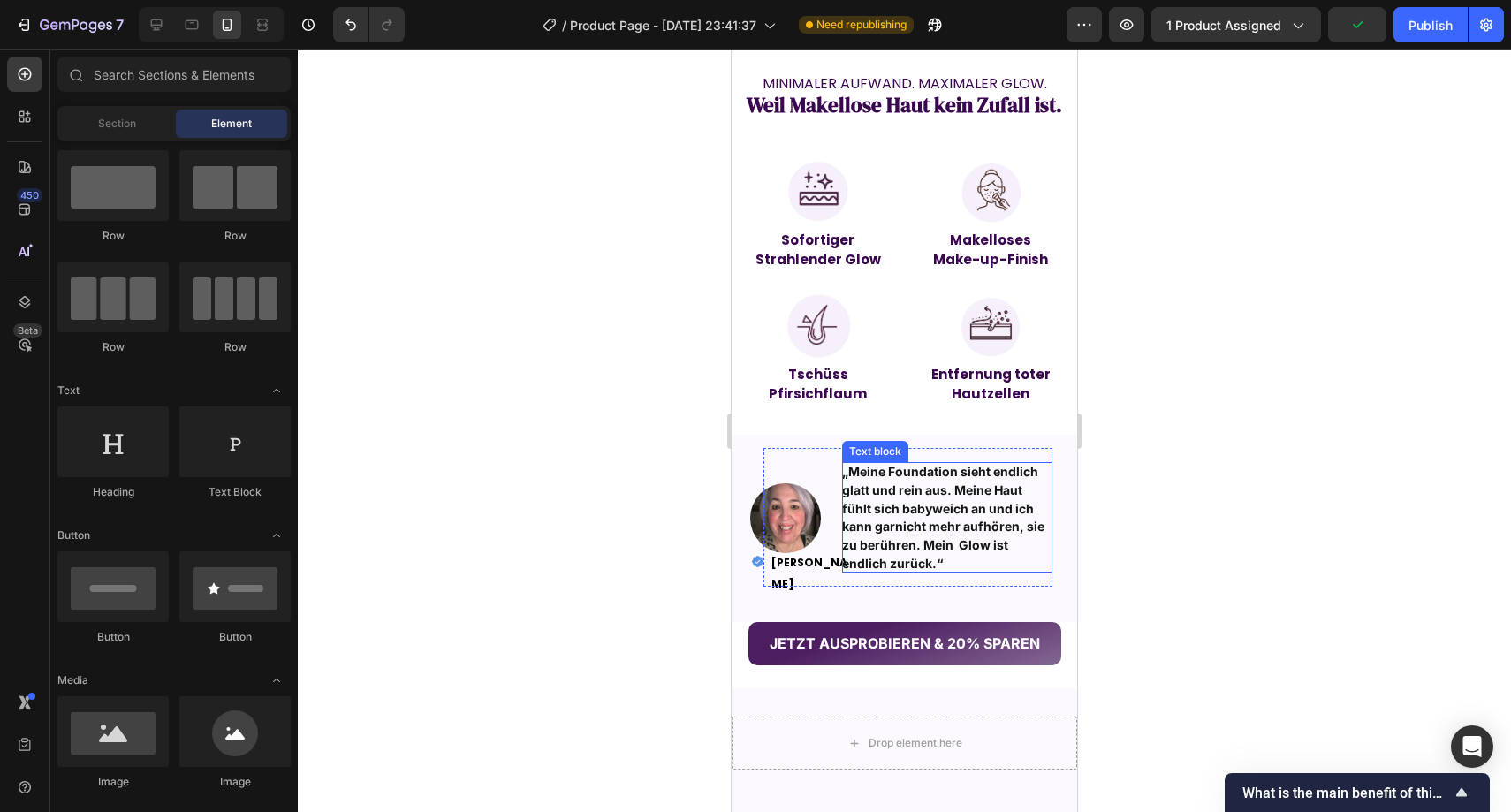
scroll to position [1358, 0]
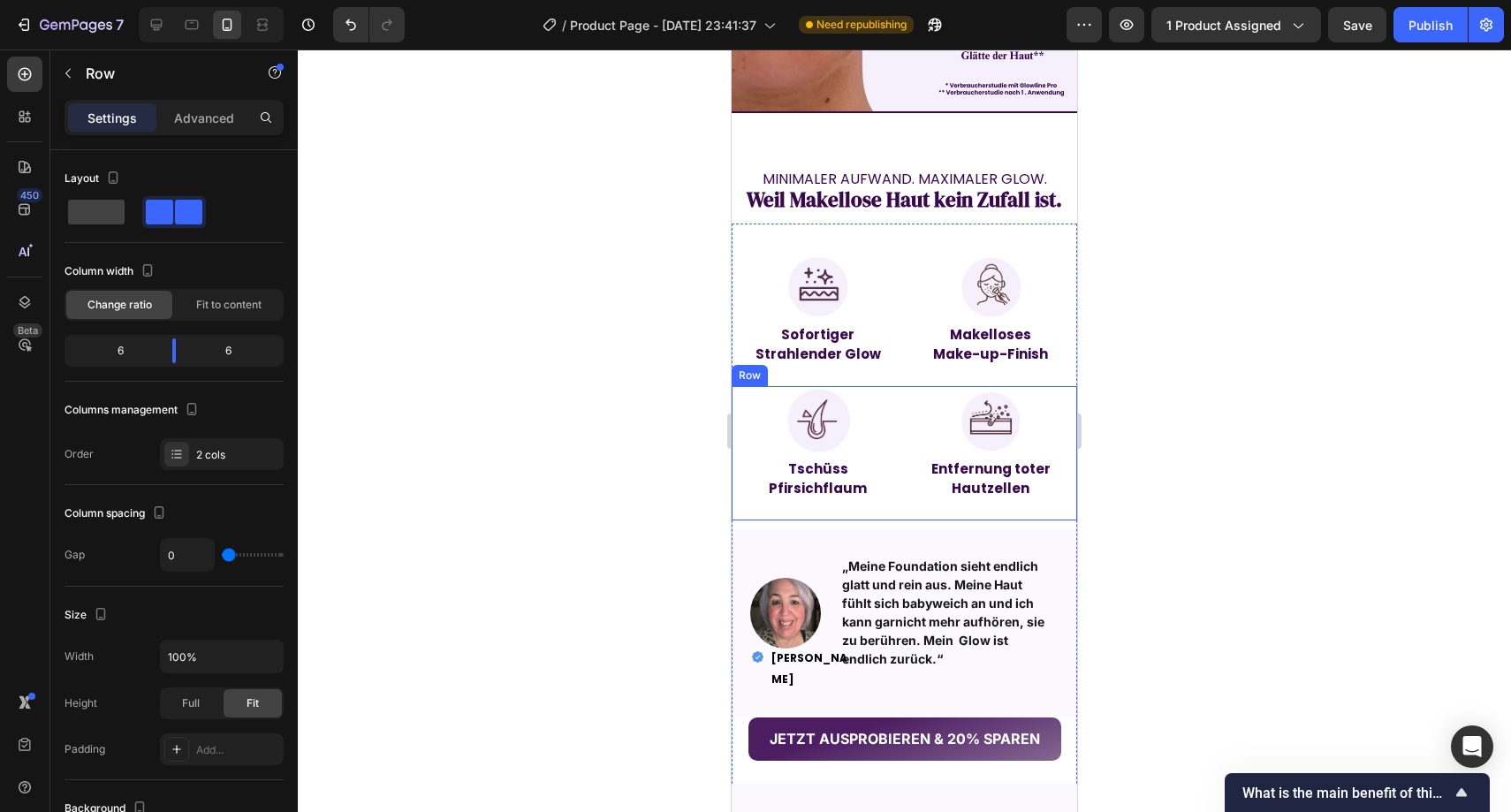
click at [759, 481] on div "Image Tschüss Pfirsichflaum Text Block" at bounding box center [818, 452] width 173 height 134
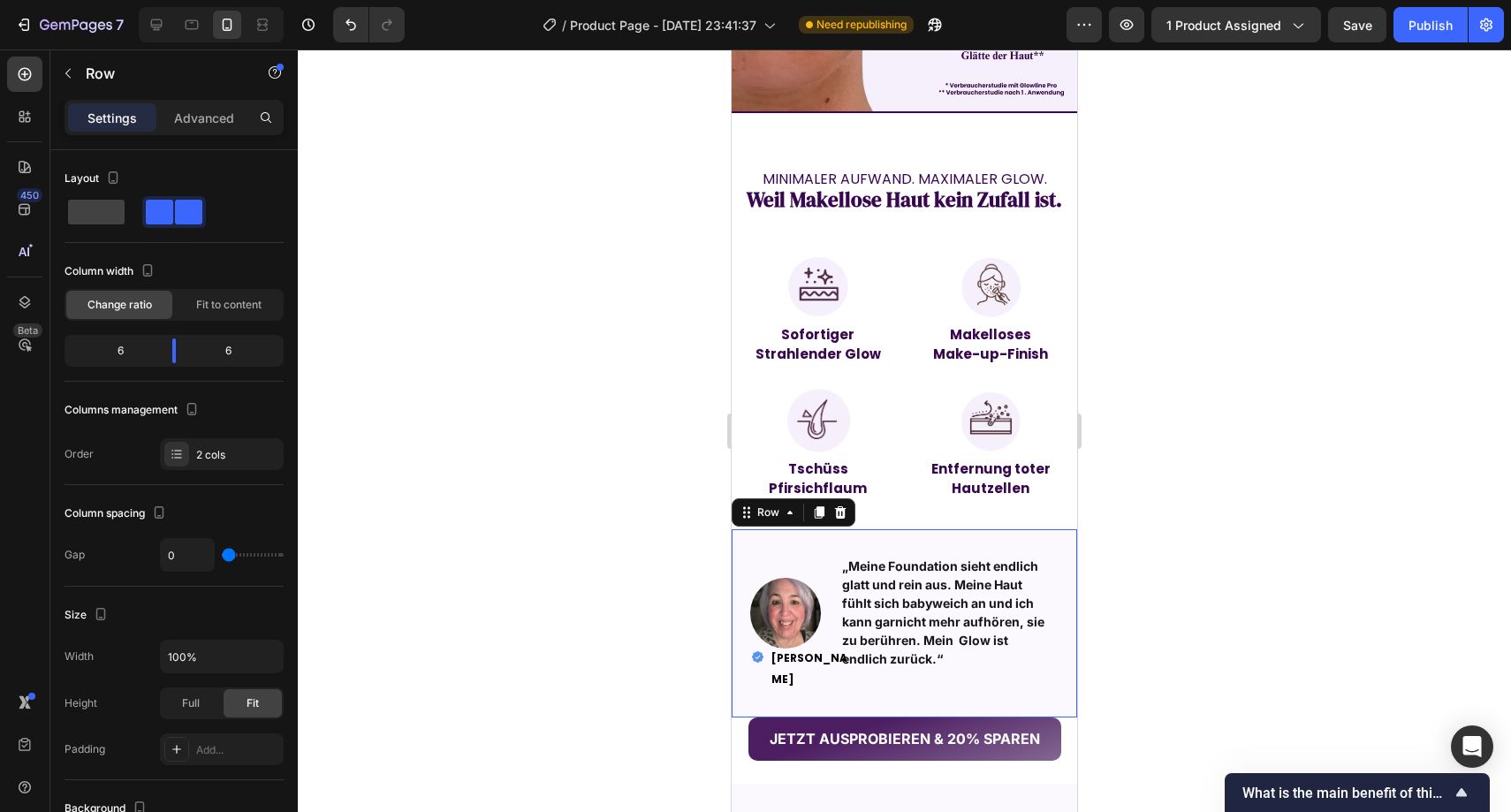
click at [758, 529] on div "Image „Meine Foundation sieht endlich glatt und rein aus. Meine Haut fühlt sich…" at bounding box center [904, 622] width 345 height 188
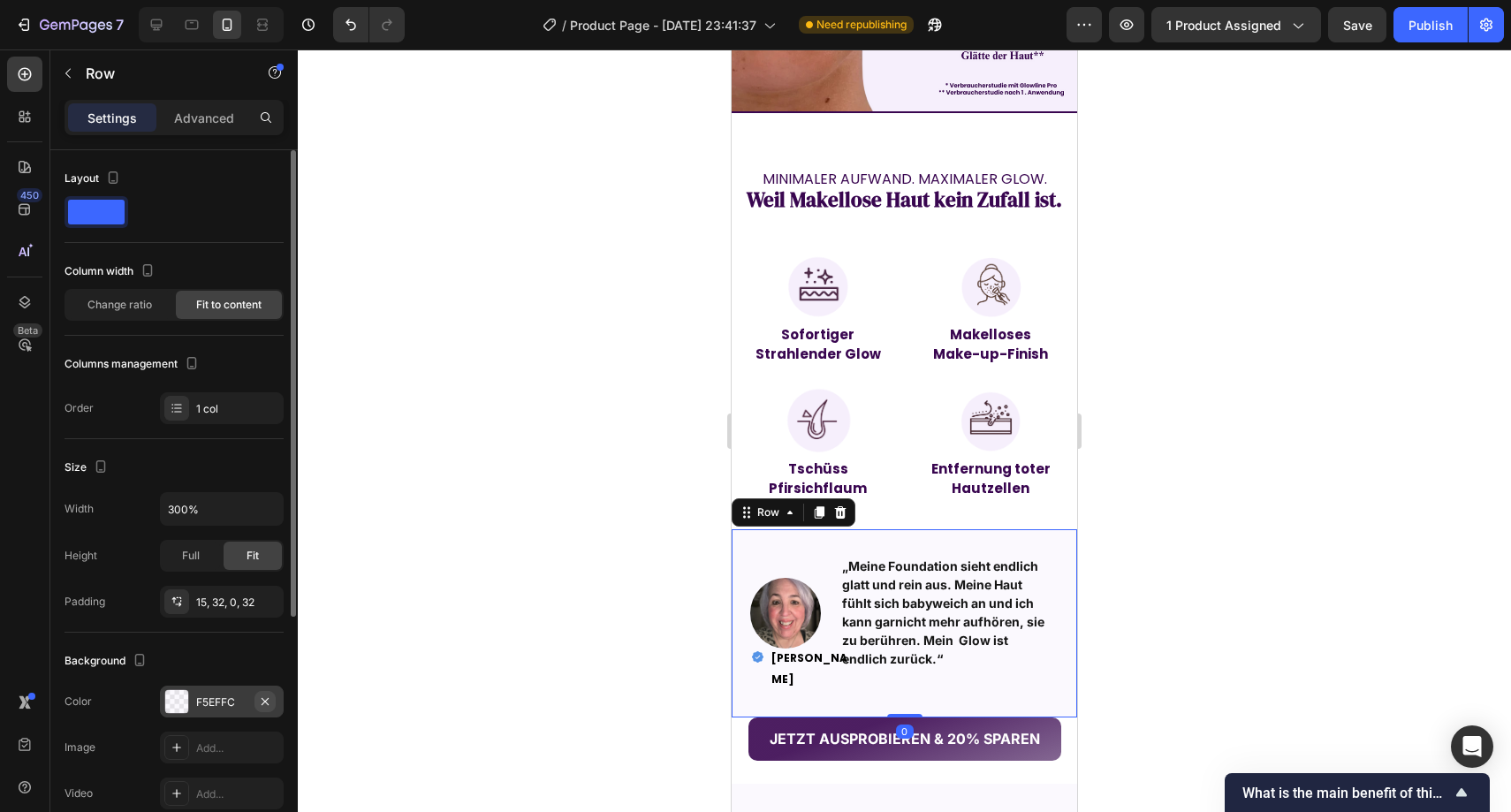
click at [265, 701] on icon "button" at bounding box center [266, 701] width 7 height 7
click at [468, 578] on div at bounding box center [905, 430] width 1214 height 762
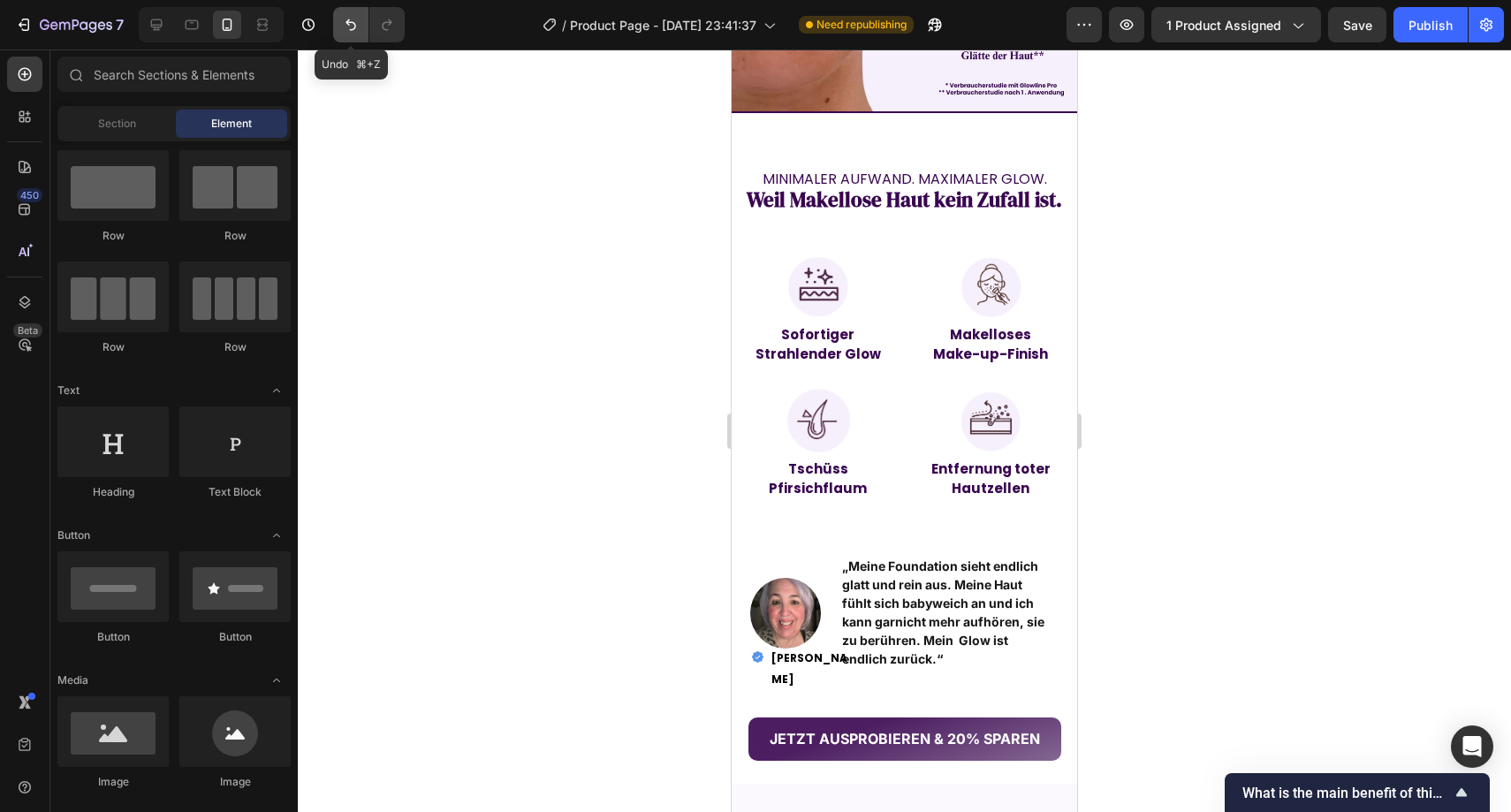
click at [353, 10] on button "Undo/Redo" at bounding box center [351, 25] width 35 height 35
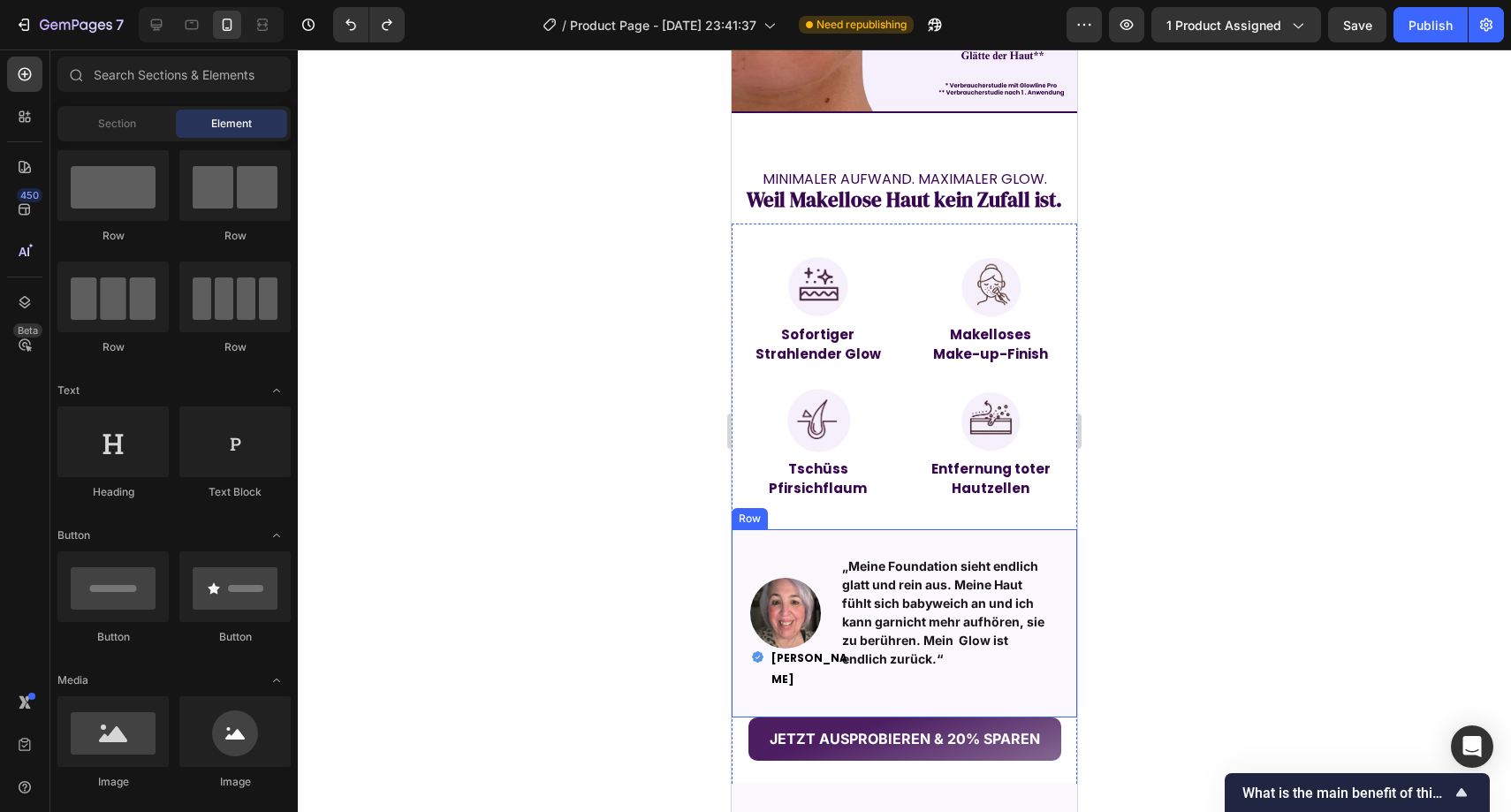
click at [753, 529] on div "Image „Meine Foundation sieht endlich glatt und rein aus. Meine Haut fühlt sich…" at bounding box center [904, 622] width 345 height 188
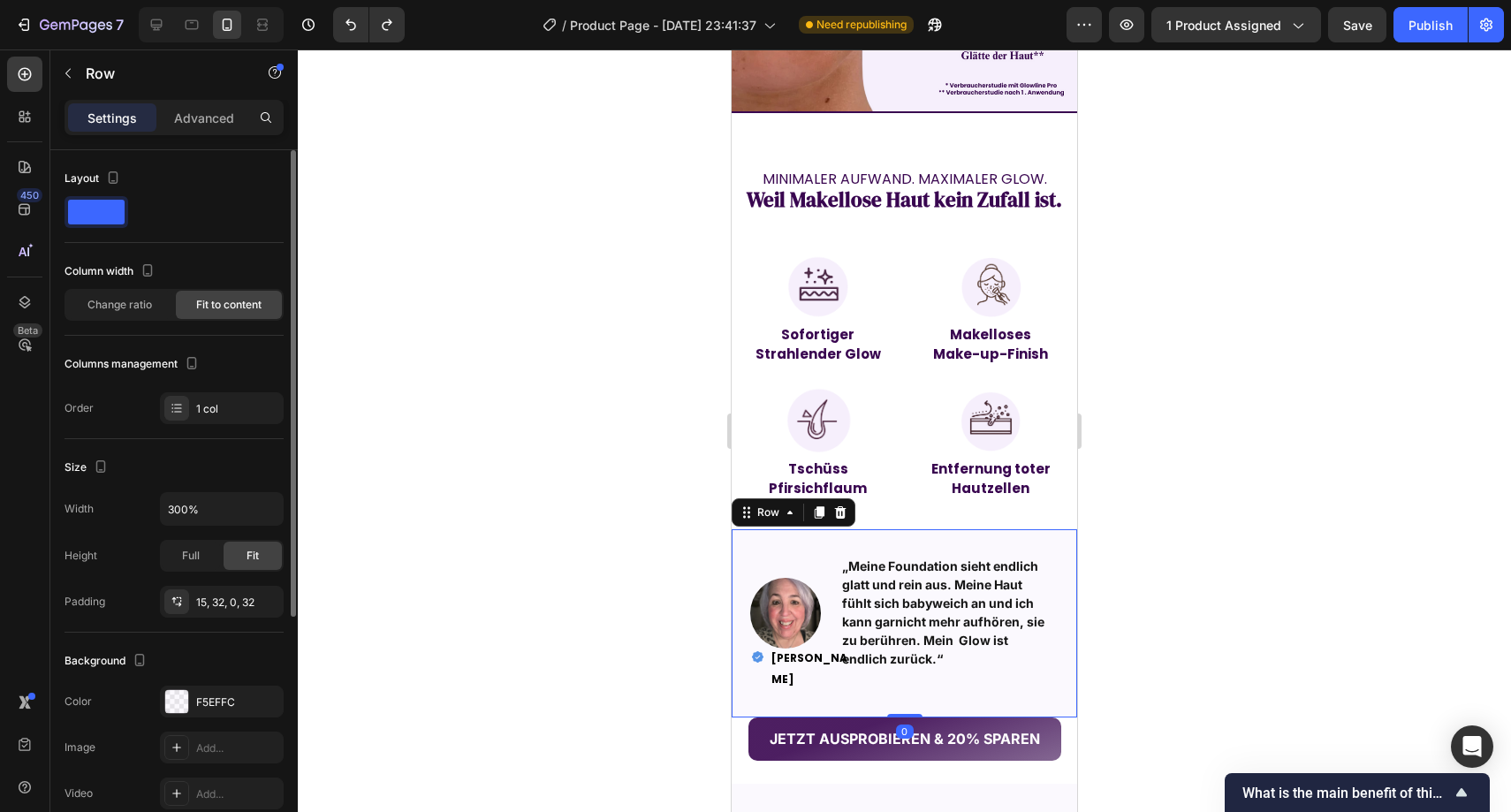
scroll to position [374, 0]
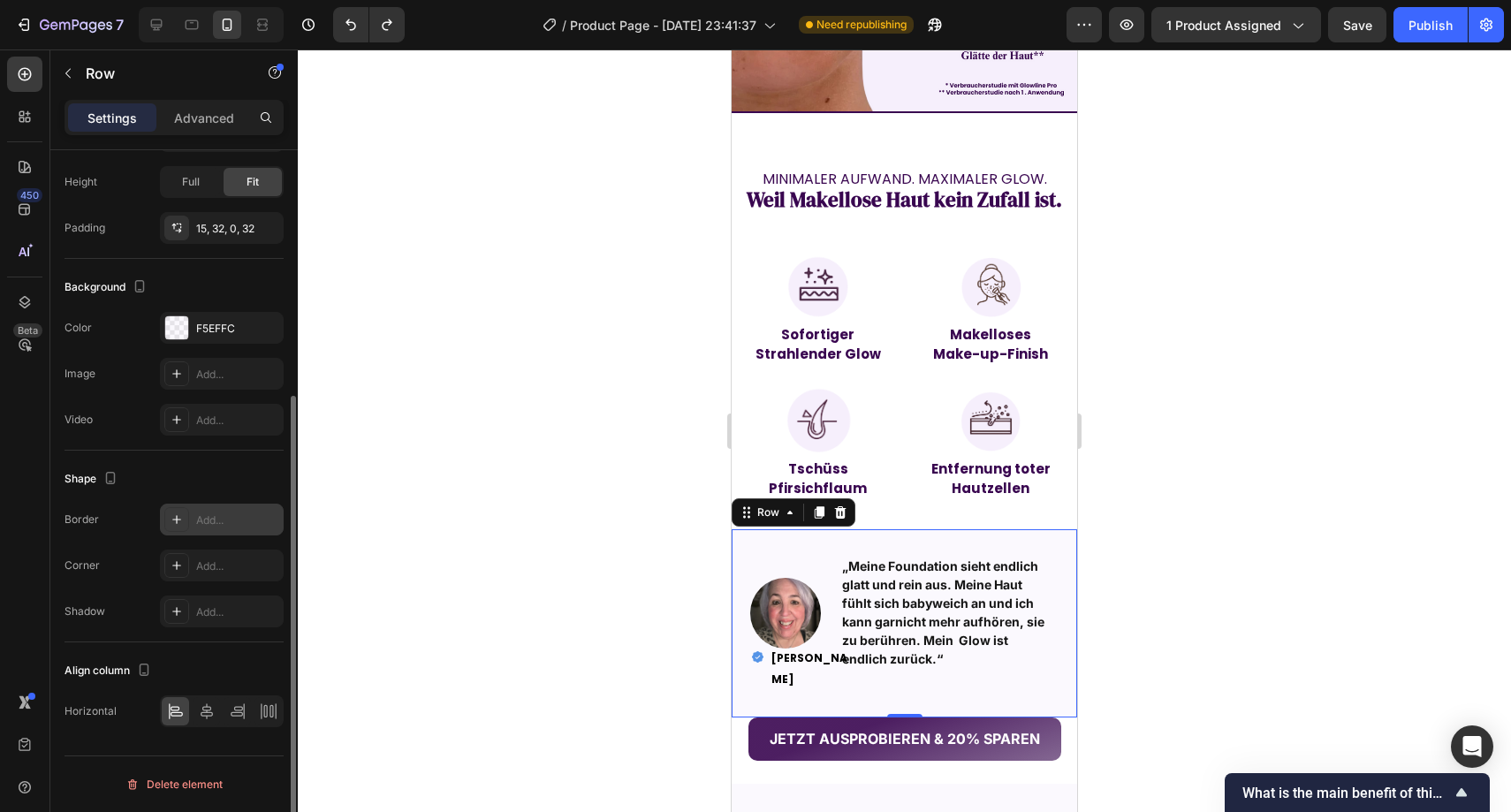
click at [224, 523] on div "Add..." at bounding box center [238, 520] width 83 height 16
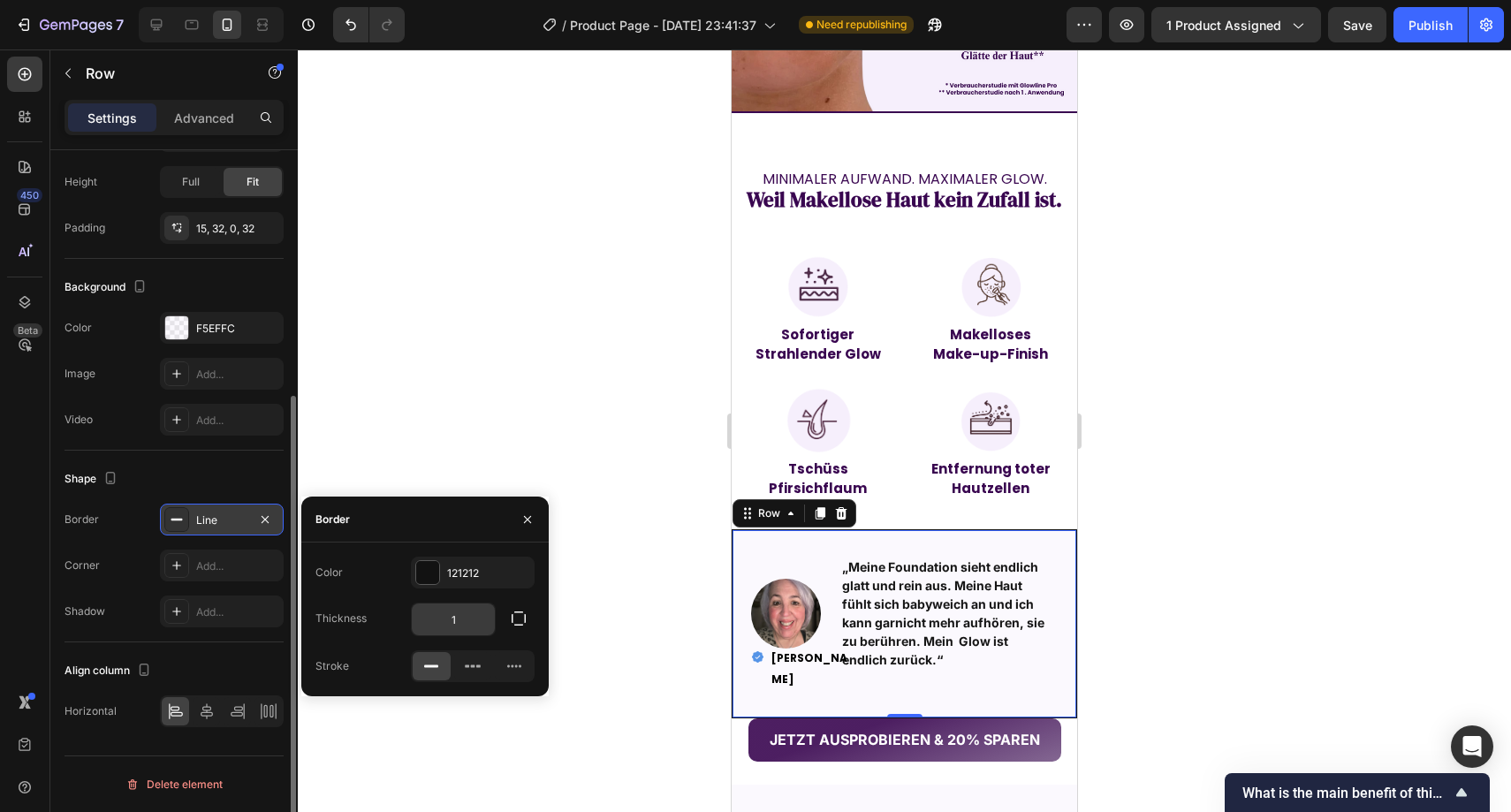
click at [474, 617] on input "1" at bounding box center [453, 619] width 83 height 31
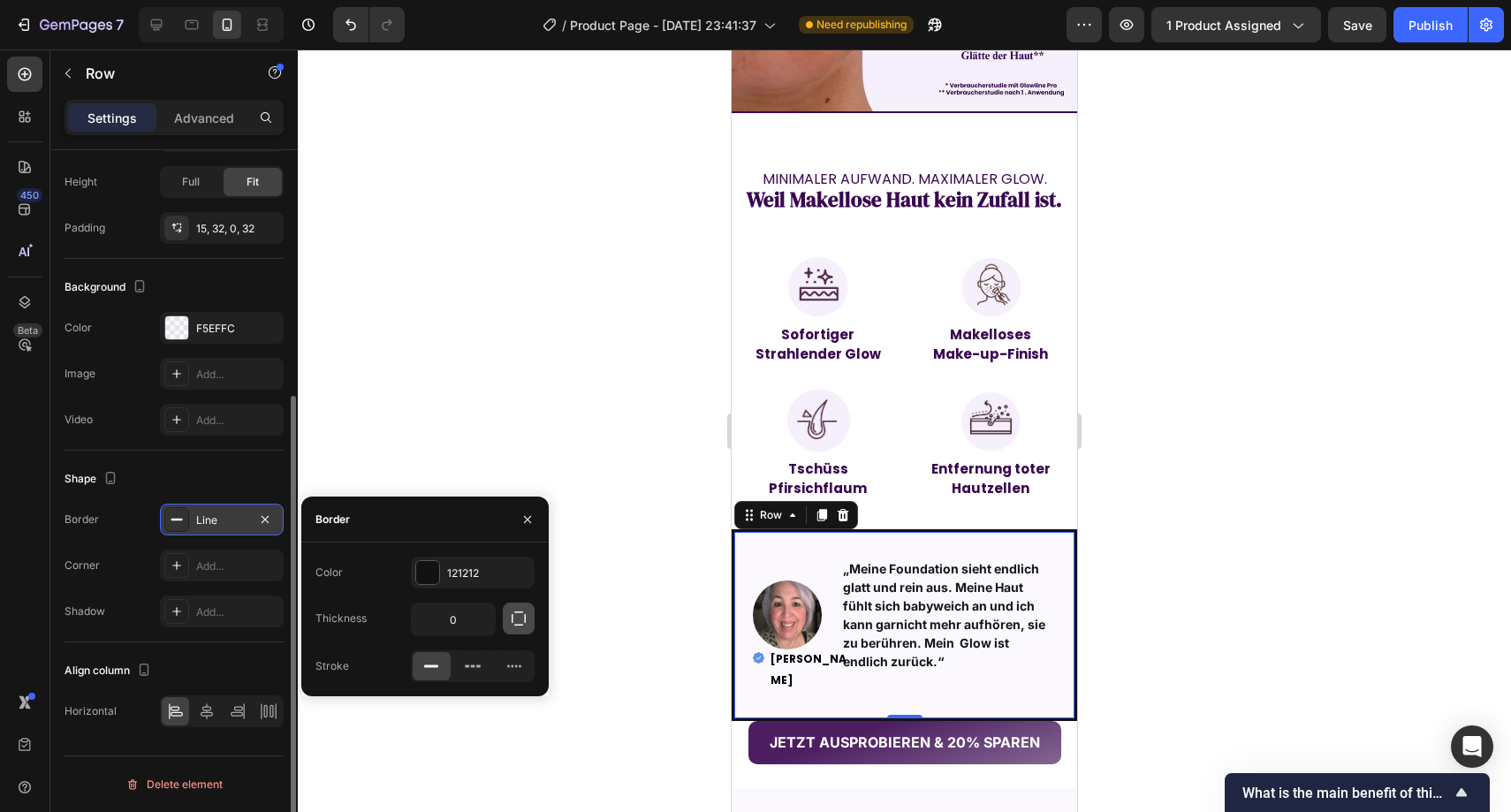
click at [513, 619] on icon "button" at bounding box center [518, 618] width 14 height 14
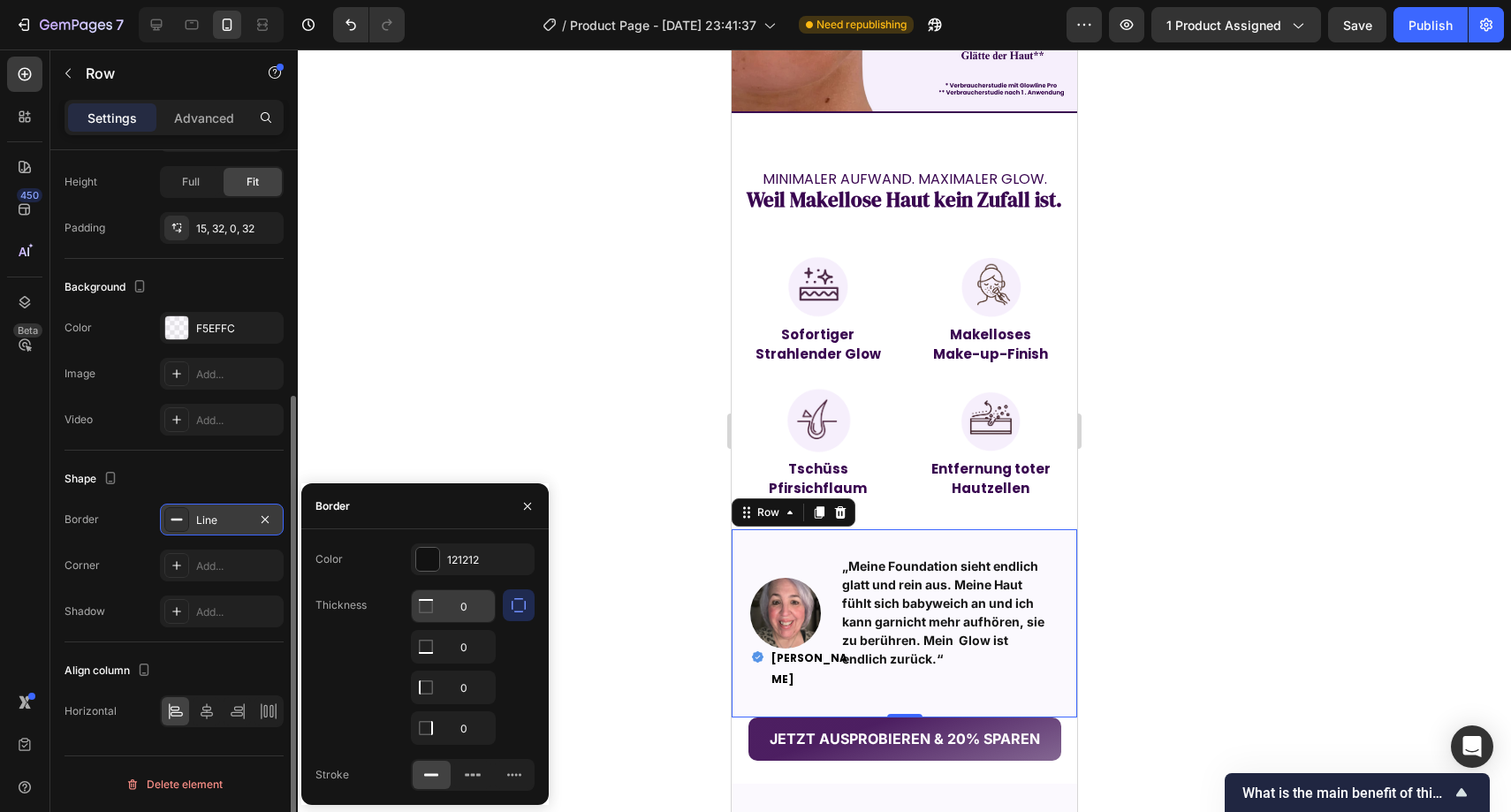
click at [469, 613] on input "0" at bounding box center [453, 606] width 83 height 31
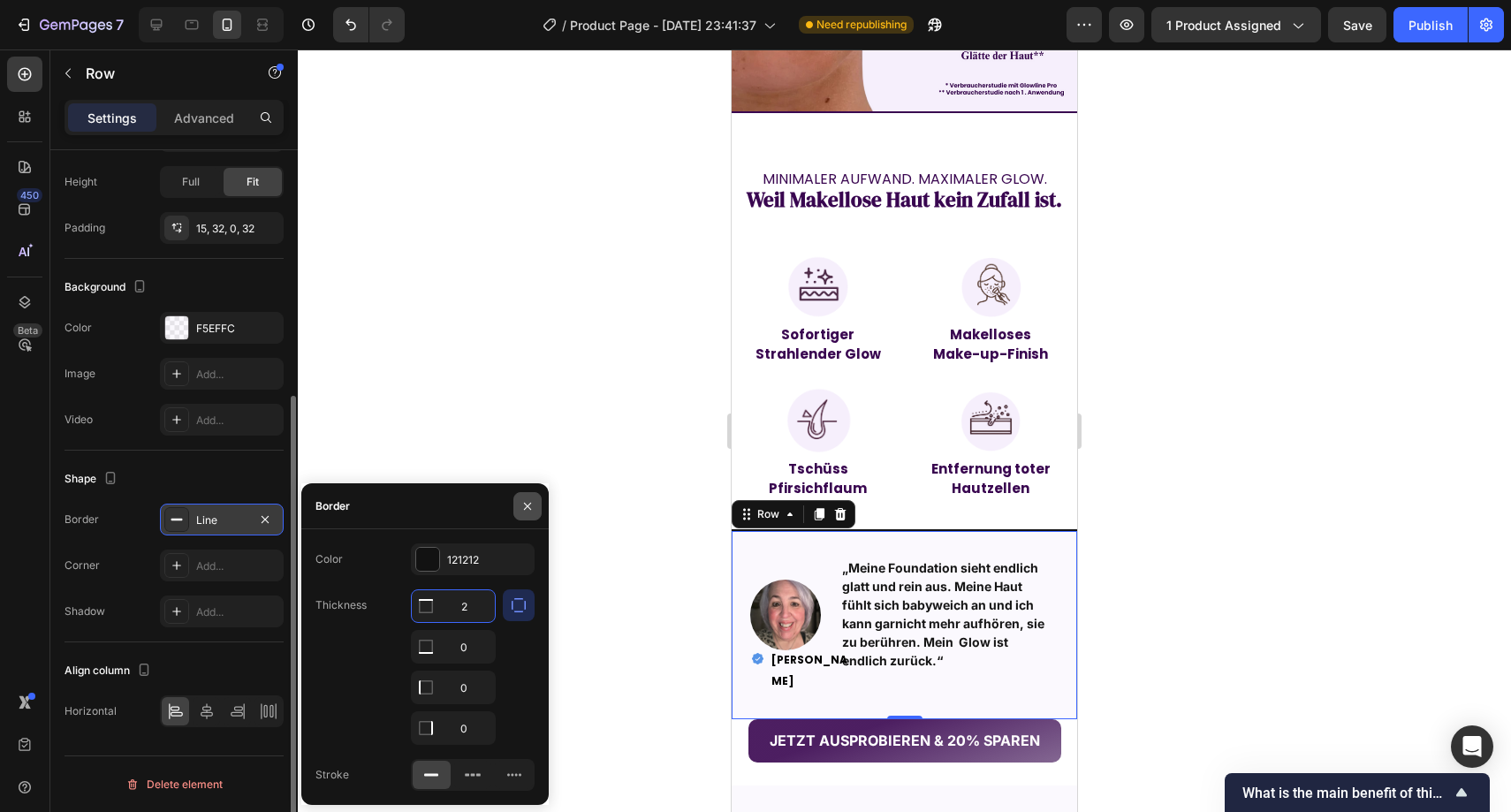
type input "2"
click at [523, 518] on button "button" at bounding box center [527, 506] width 29 height 29
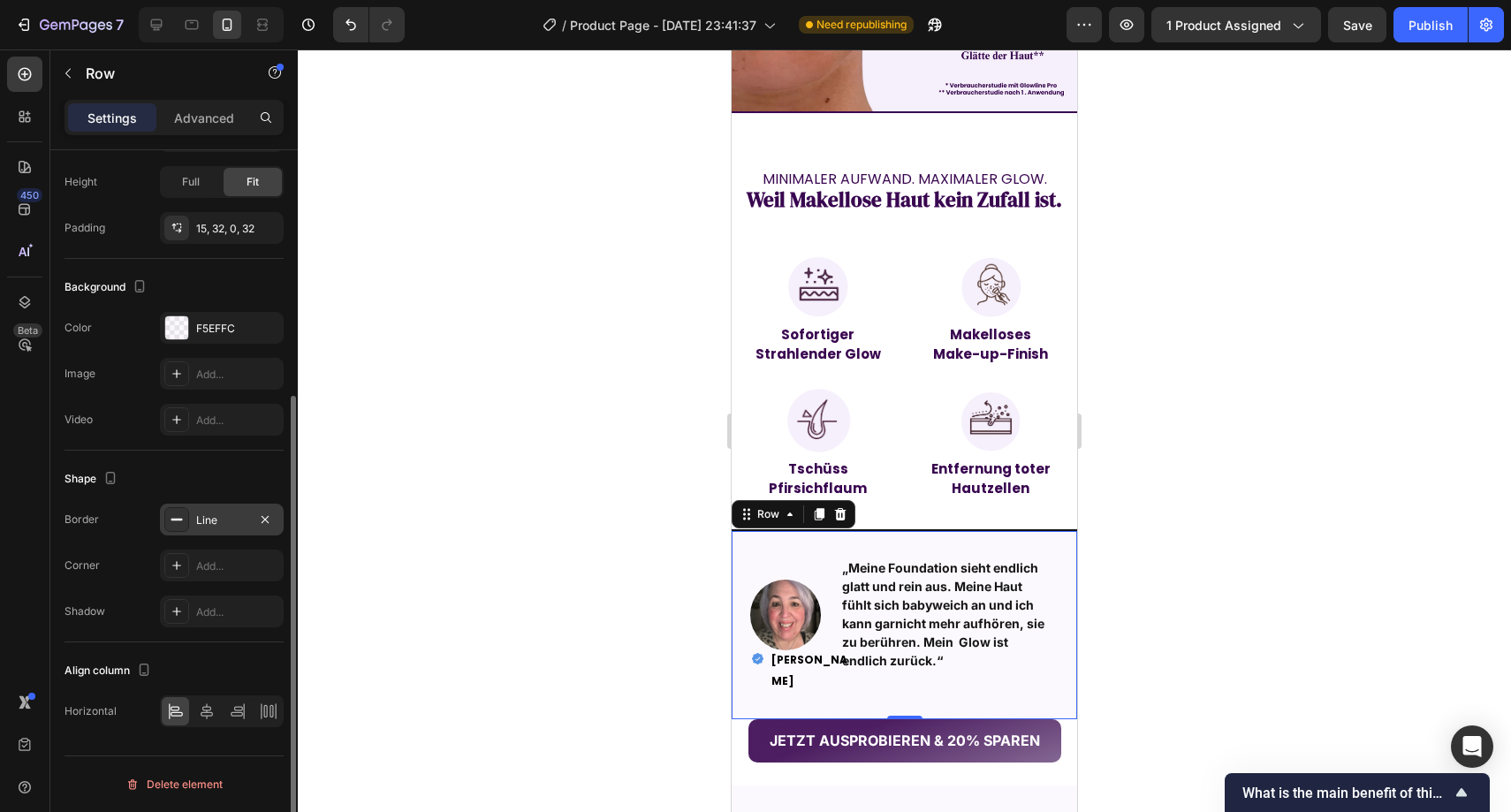
click at [538, 504] on div at bounding box center [905, 430] width 1214 height 762
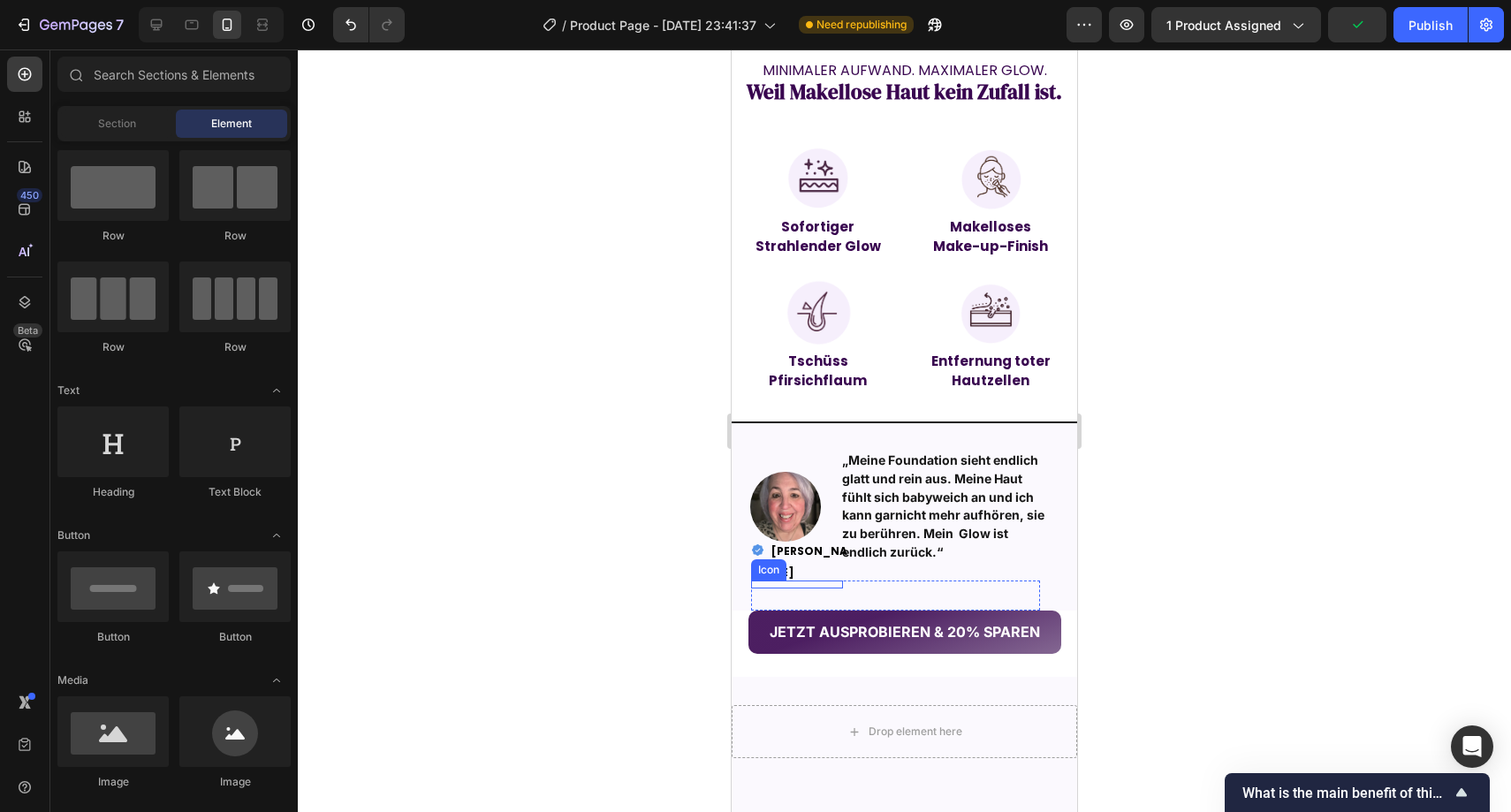
scroll to position [1483, 0]
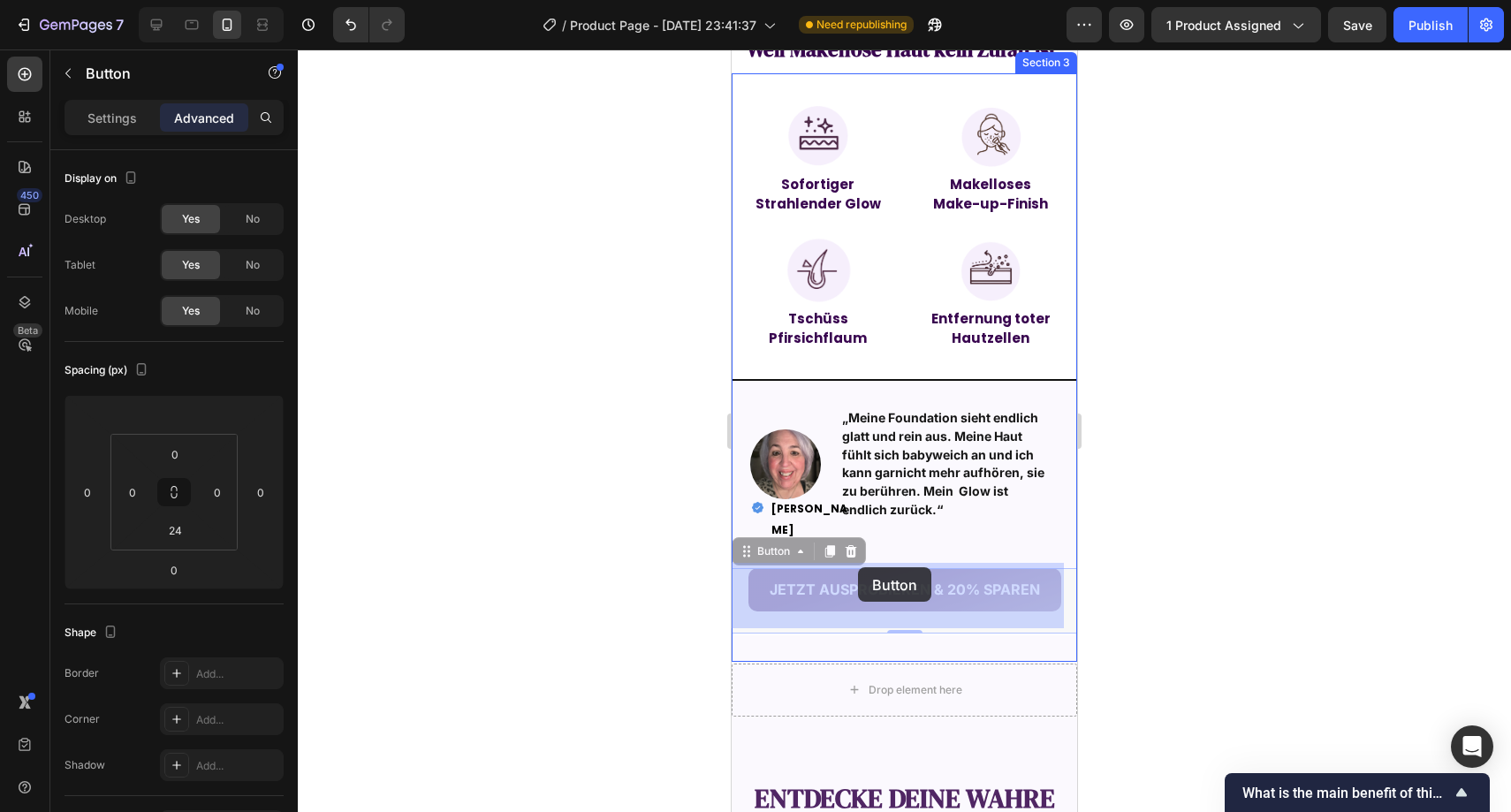
drag, startPoint x: 867, startPoint y: 563, endPoint x: 859, endPoint y: 567, distance: 8.9
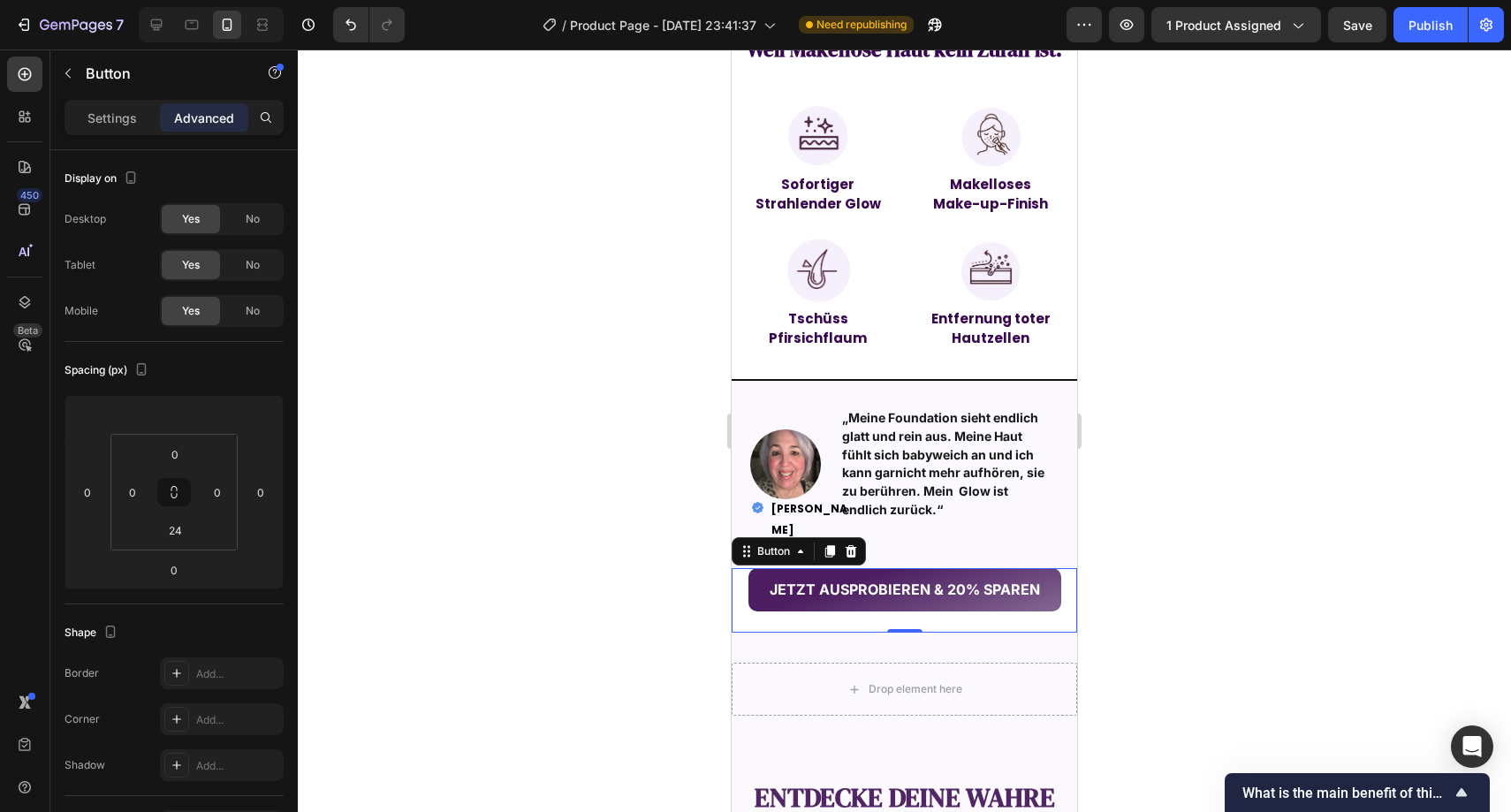
click at [1127, 521] on div at bounding box center [905, 430] width 1214 height 762
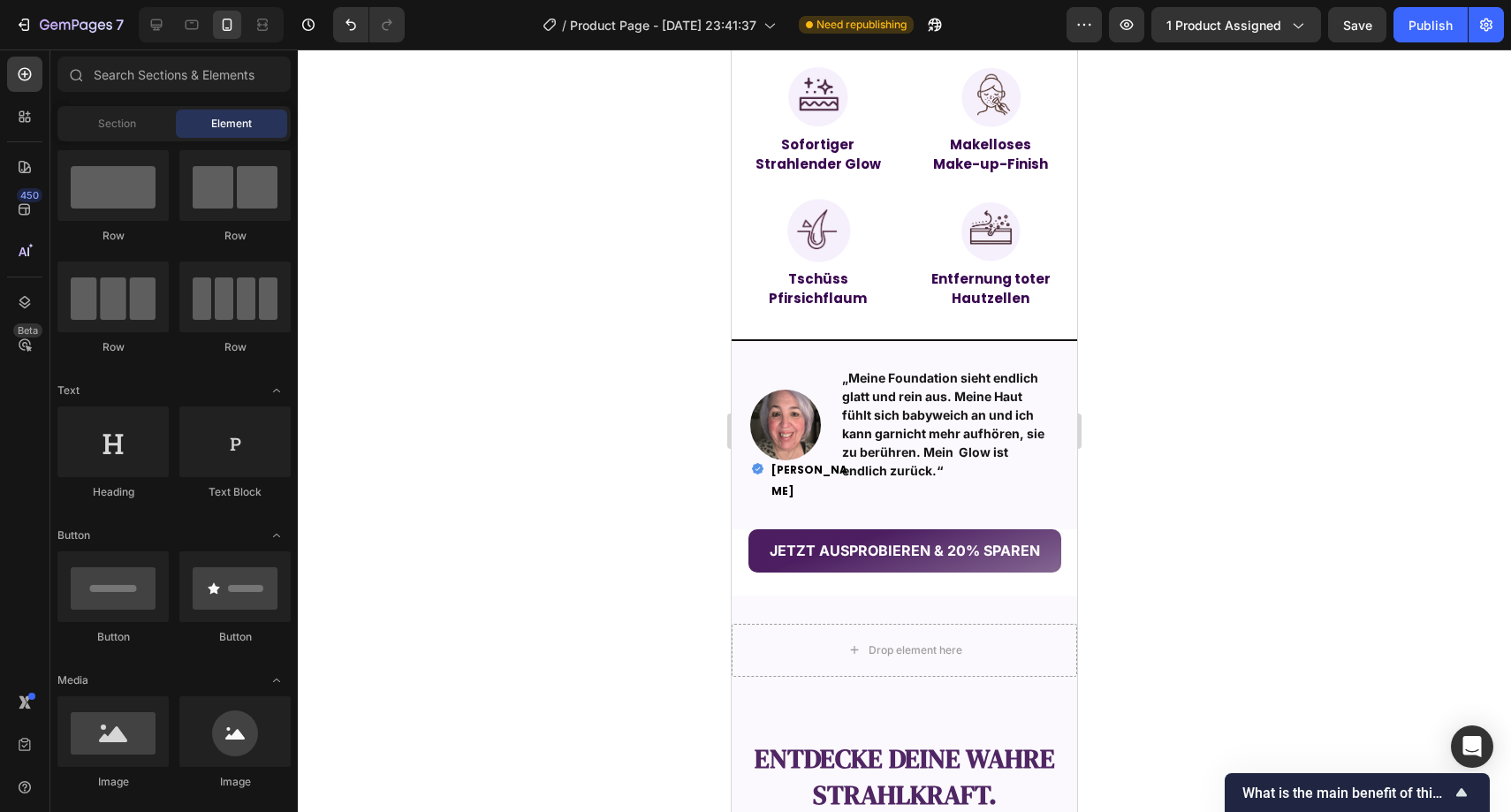
scroll to position [1621, 0]
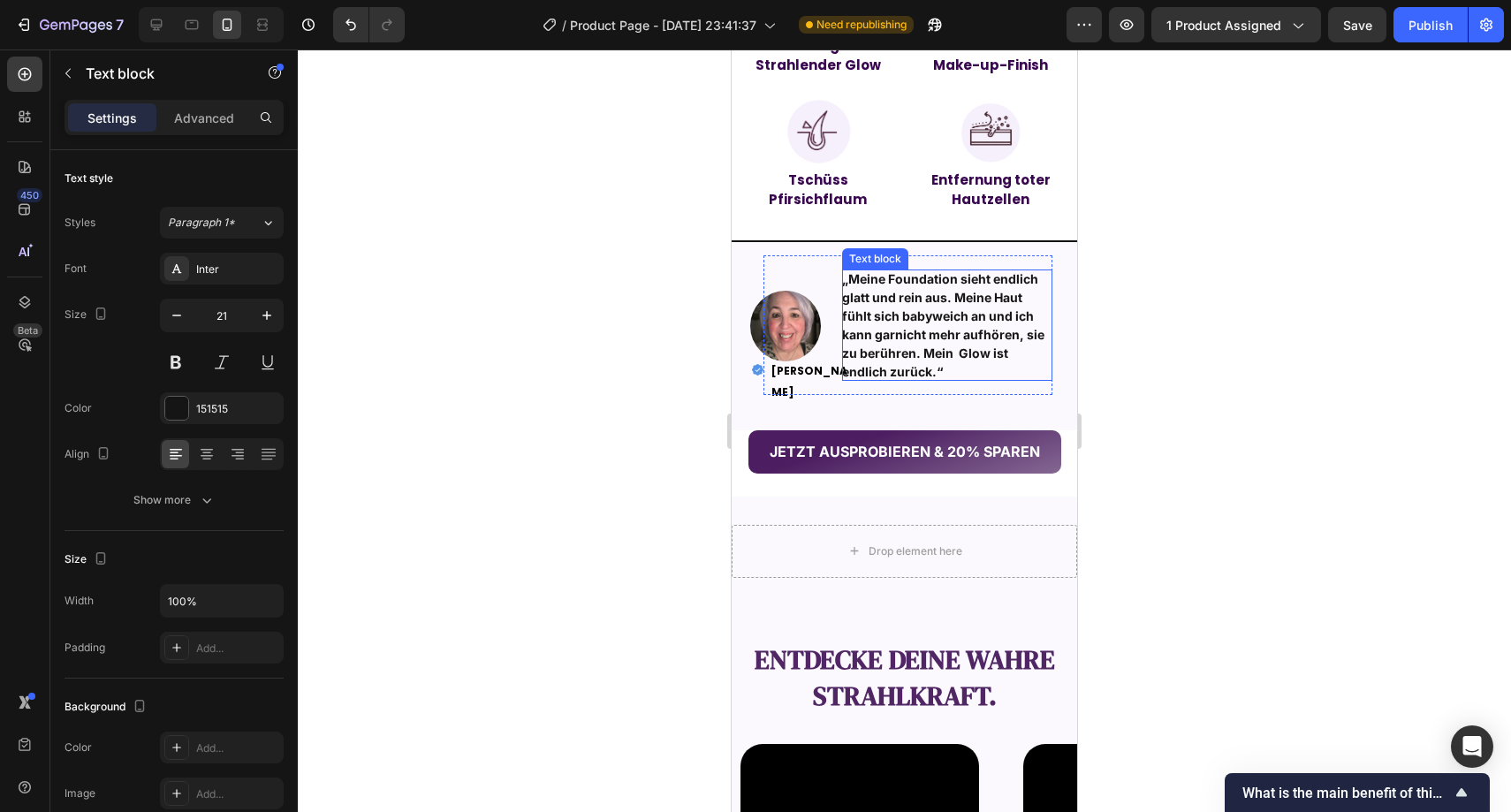
click at [970, 326] on strong "„Meine Foundation sieht endlich glatt und rein aus. Meine Haut fühlt sich babyw…" at bounding box center [943, 325] width 203 height 108
click at [930, 329] on strong "„Meine Foundation sieht endlich glatt und rein aus. Meine Haut fühlt sich babyw…" at bounding box center [943, 325] width 203 height 108
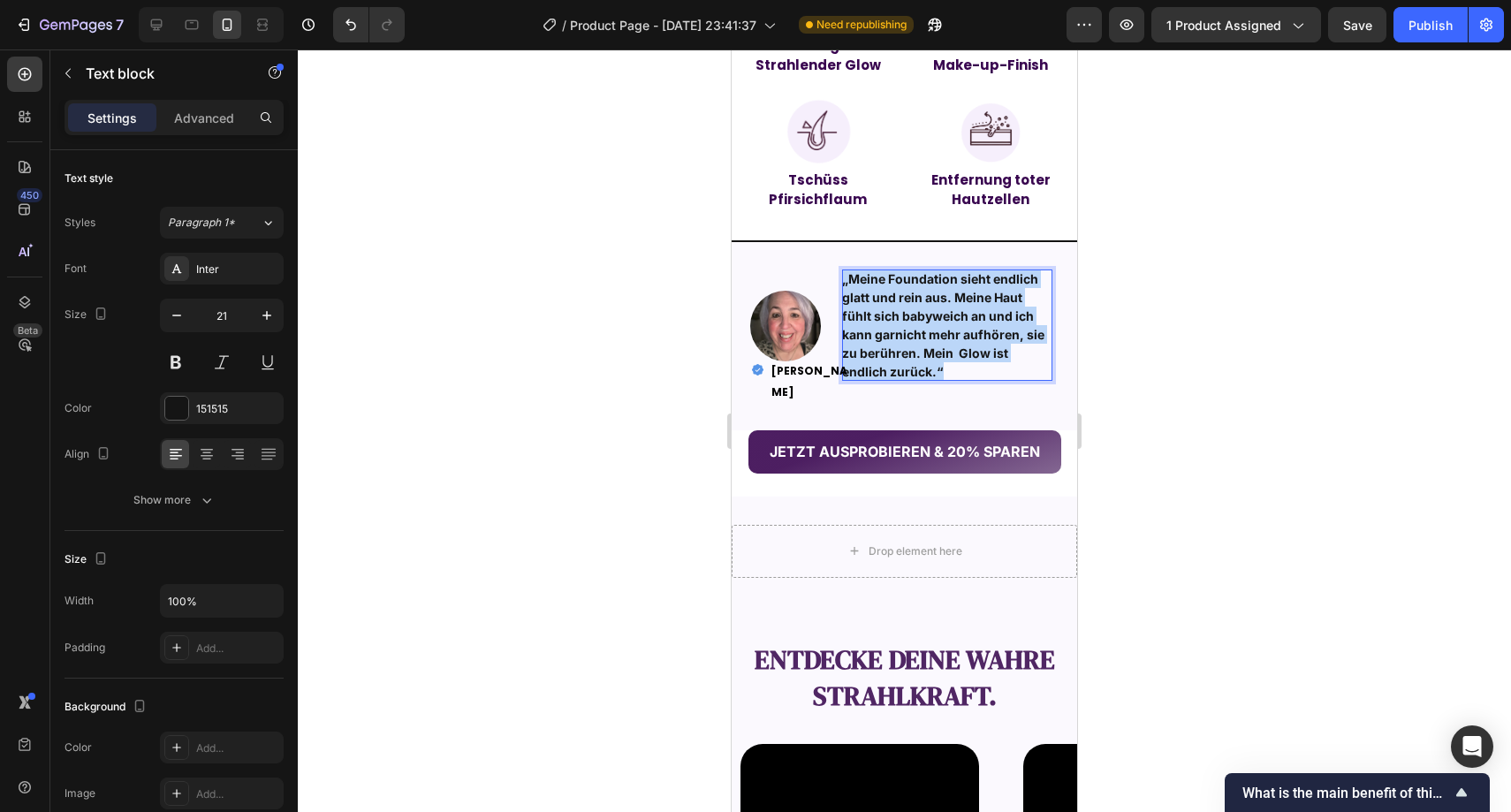
click at [931, 330] on strong "„Meine Foundation sieht endlich glatt und rein aus. Meine Haut fühlt sich babyw…" at bounding box center [943, 325] width 203 height 108
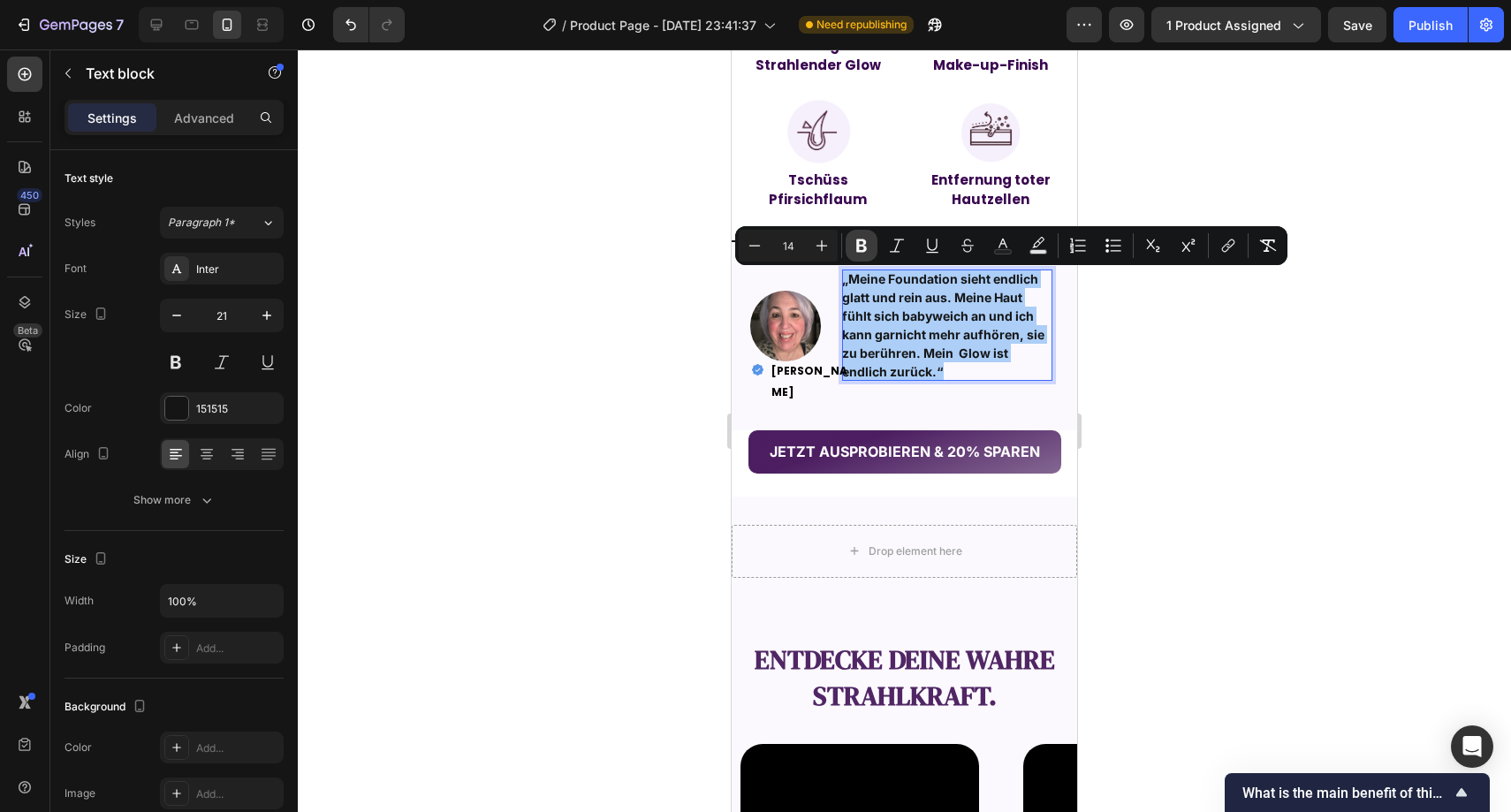
click at [873, 247] on button "Bold" at bounding box center [861, 245] width 31 height 31
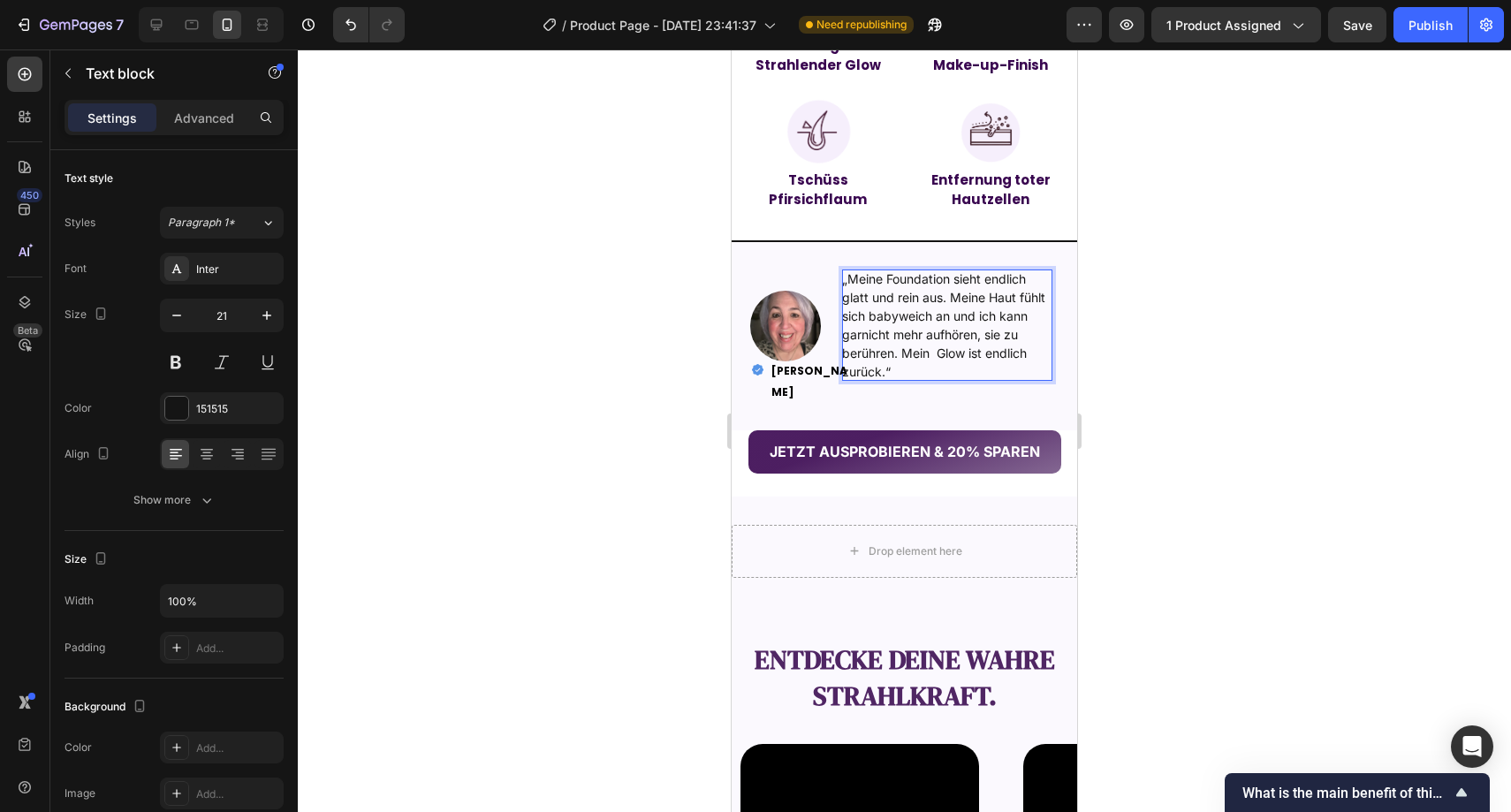
click at [1160, 364] on div at bounding box center [905, 430] width 1214 height 762
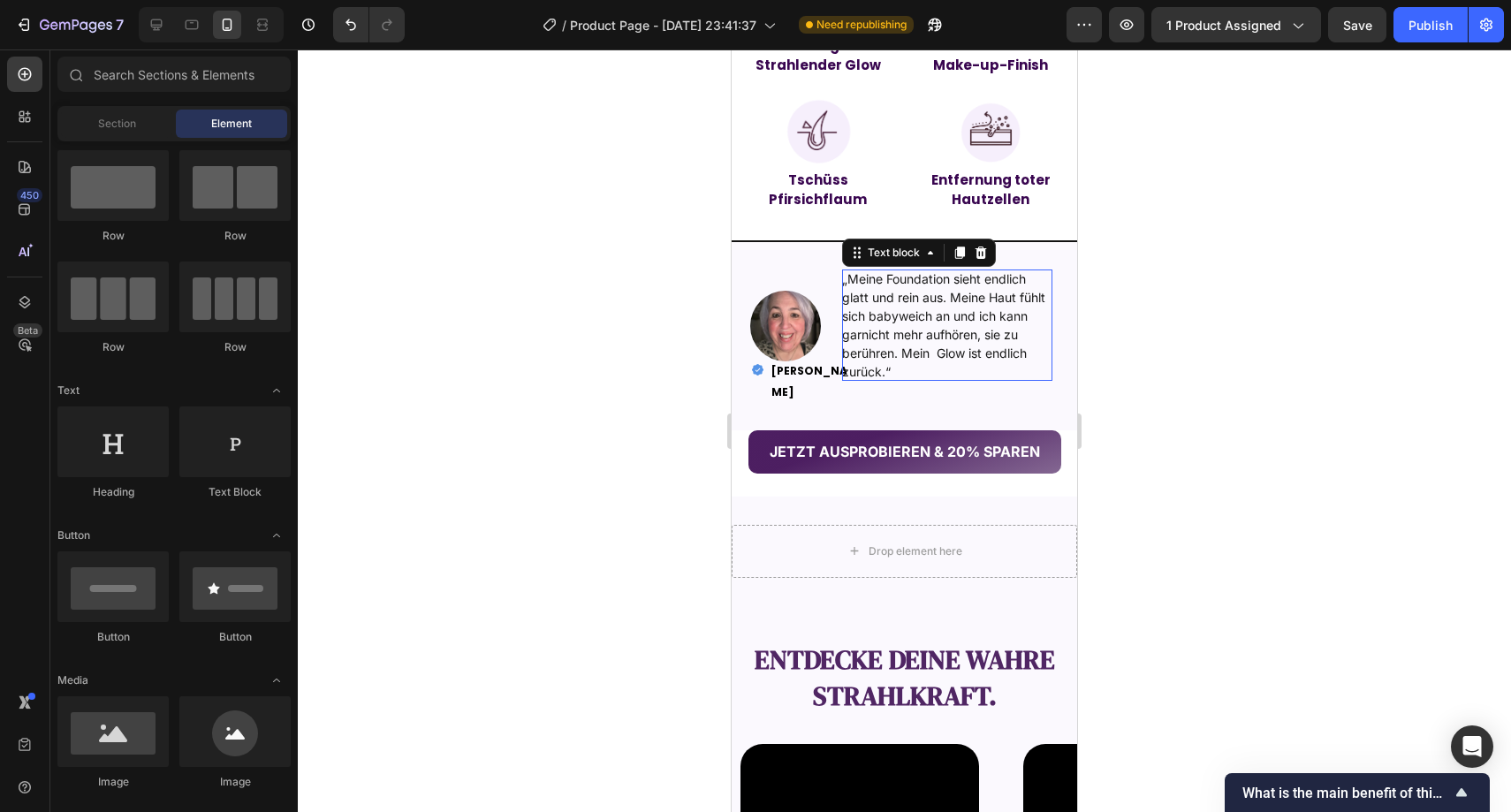
click at [946, 337] on span "„Meine Foundation sieht endlich glatt und rein aus. Meine Haut fühlt sich babyw…" at bounding box center [944, 325] width 204 height 108
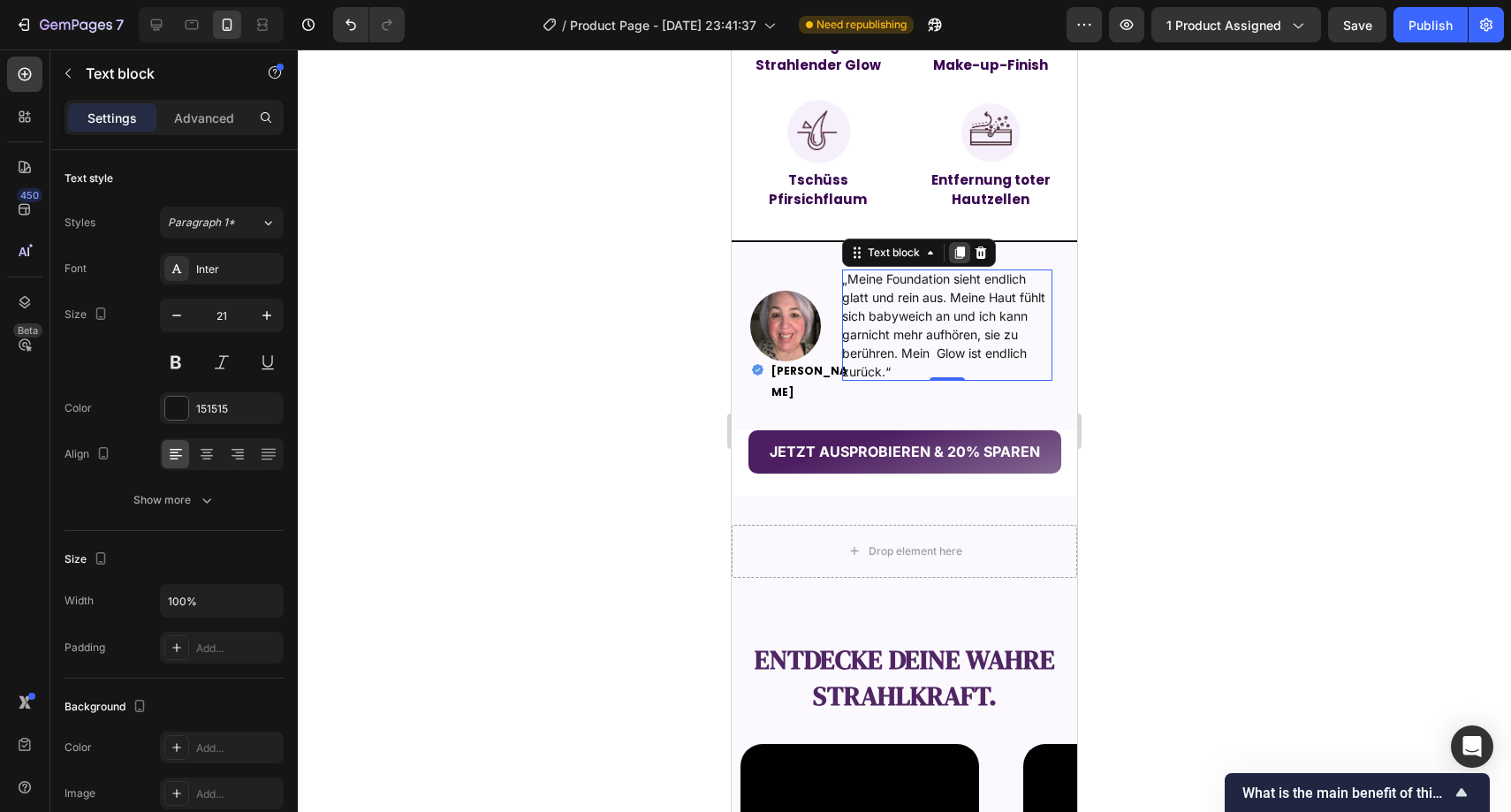
click at [955, 253] on icon at bounding box center [960, 252] width 10 height 12
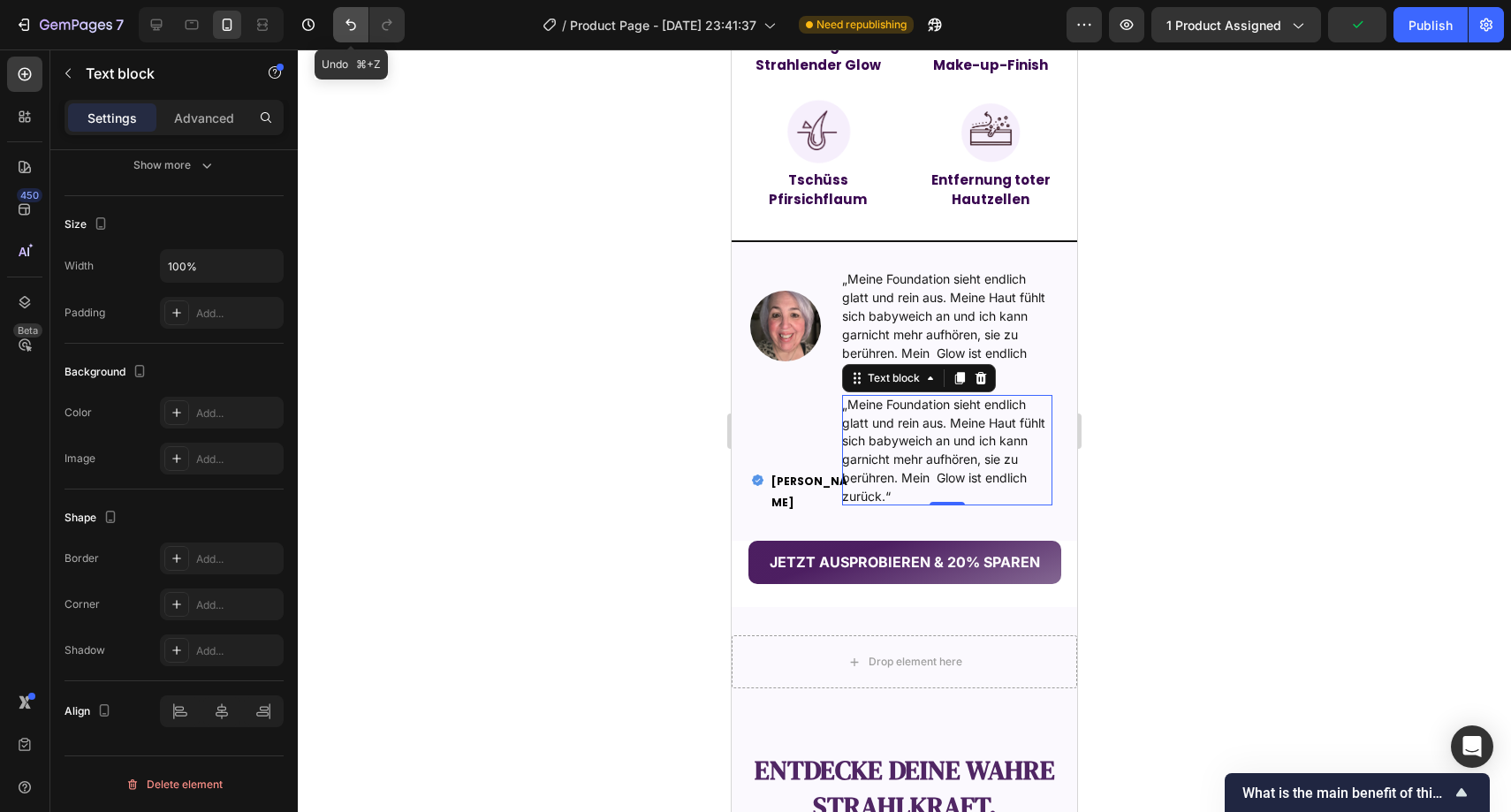
click at [358, 23] on icon "Undo/Redo" at bounding box center [351, 24] width 18 height 18
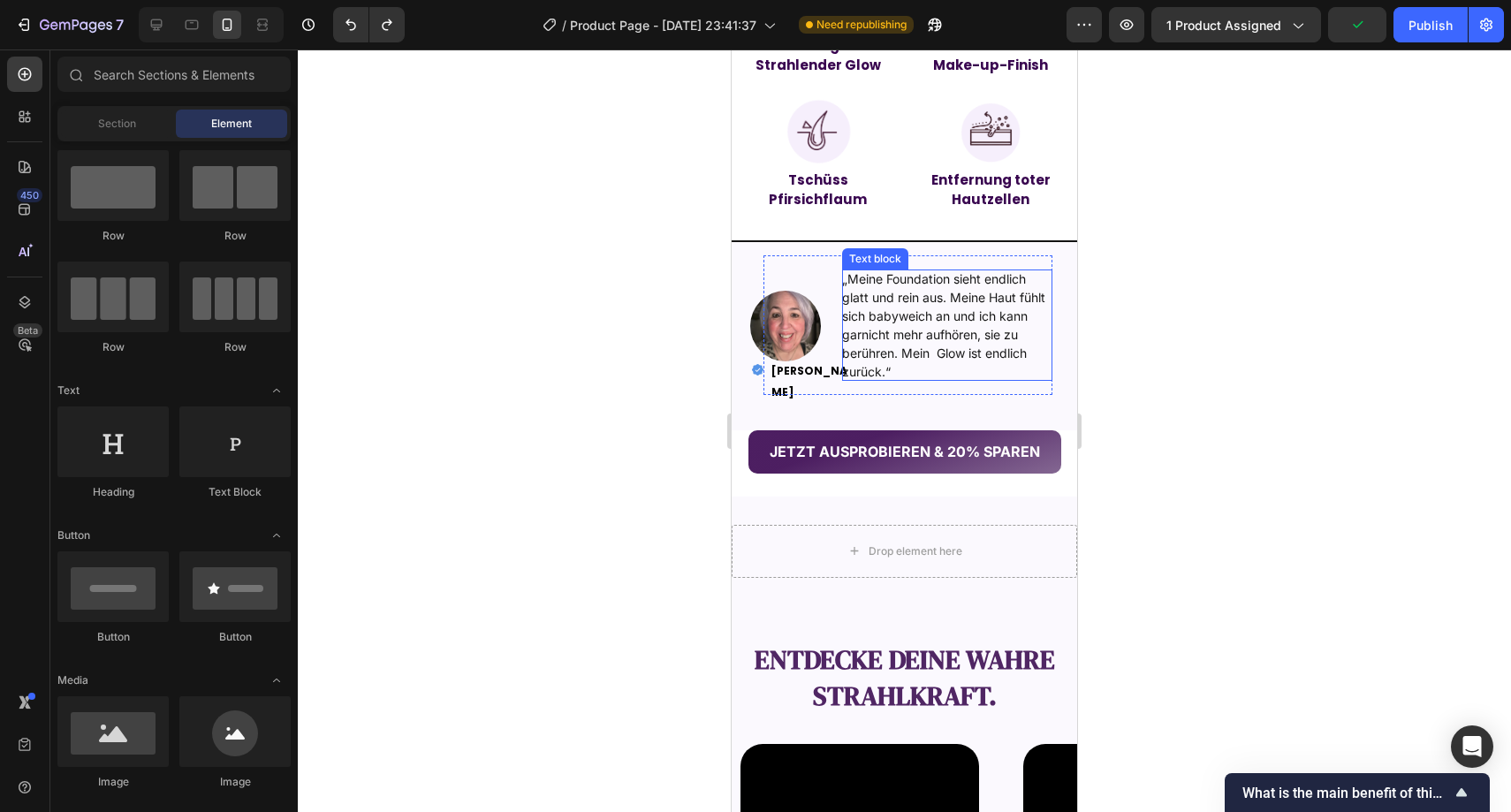
click at [960, 298] on span "„Meine Foundation sieht endlich glatt und rein aus. Meine Haut fühlt sich babyw…" at bounding box center [944, 325] width 204 height 108
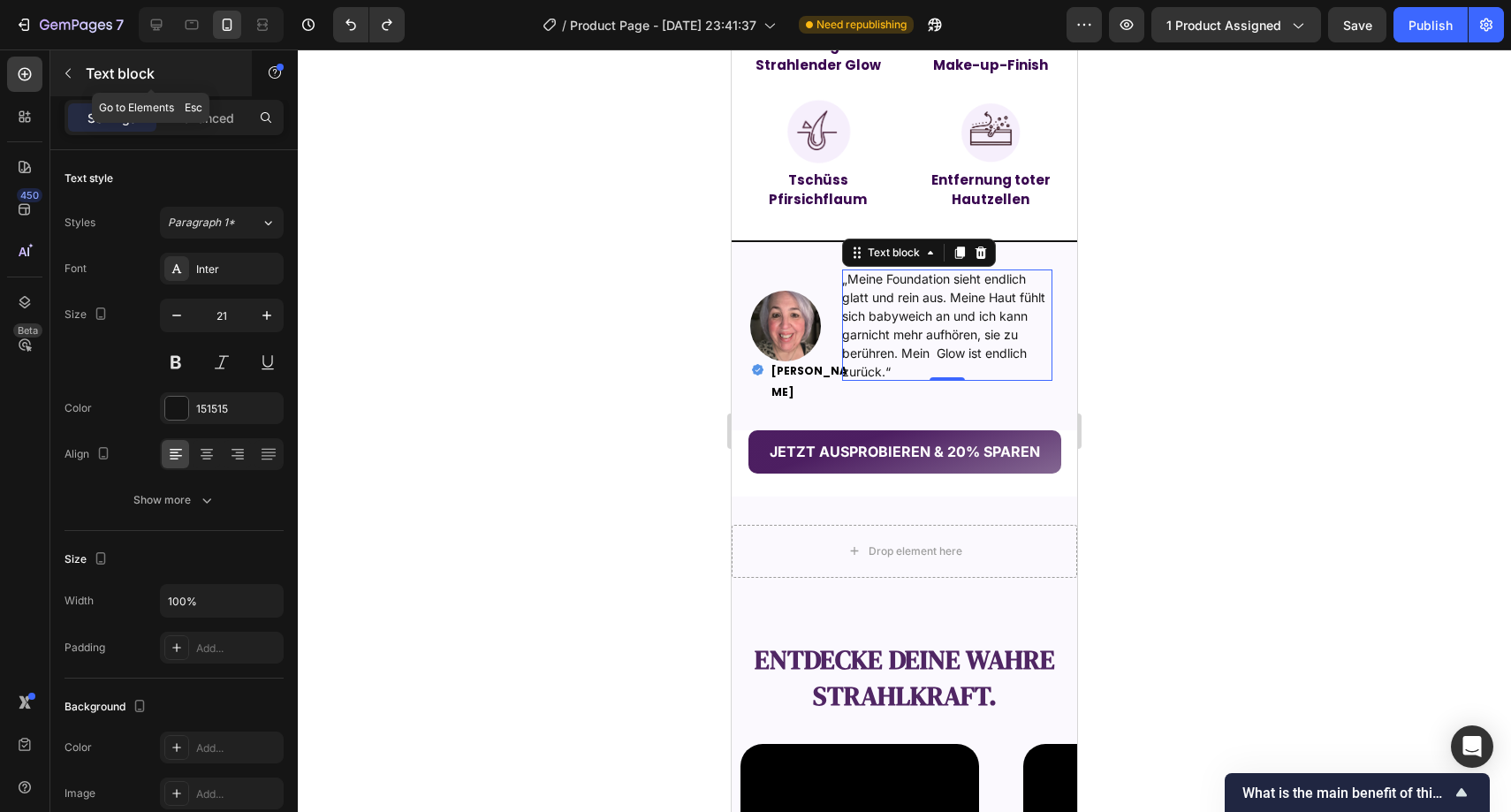
click at [90, 79] on p "Text block" at bounding box center [161, 73] width 150 height 21
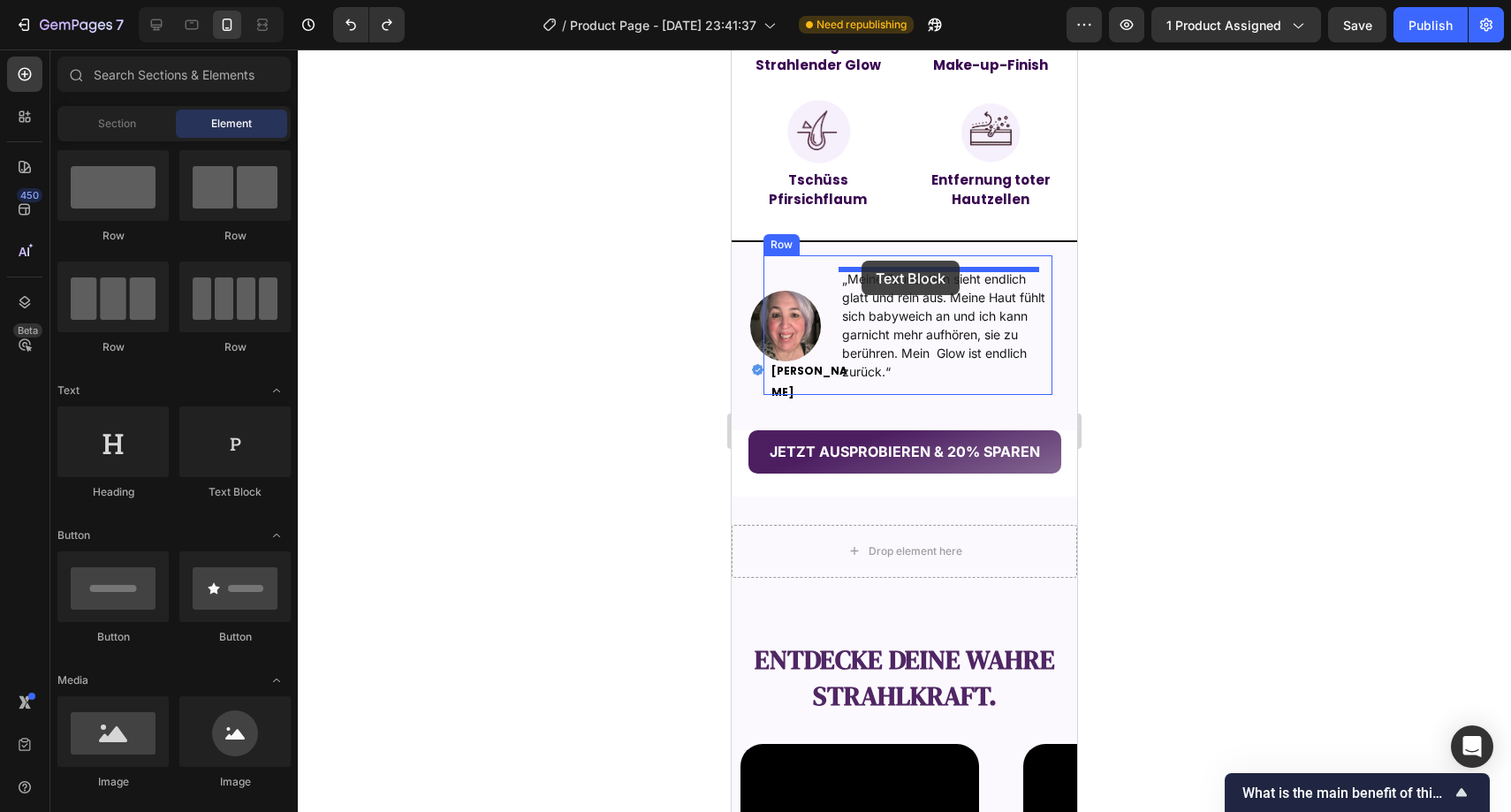
drag, startPoint x: 979, startPoint y: 494, endPoint x: 861, endPoint y: 261, distance: 261.2
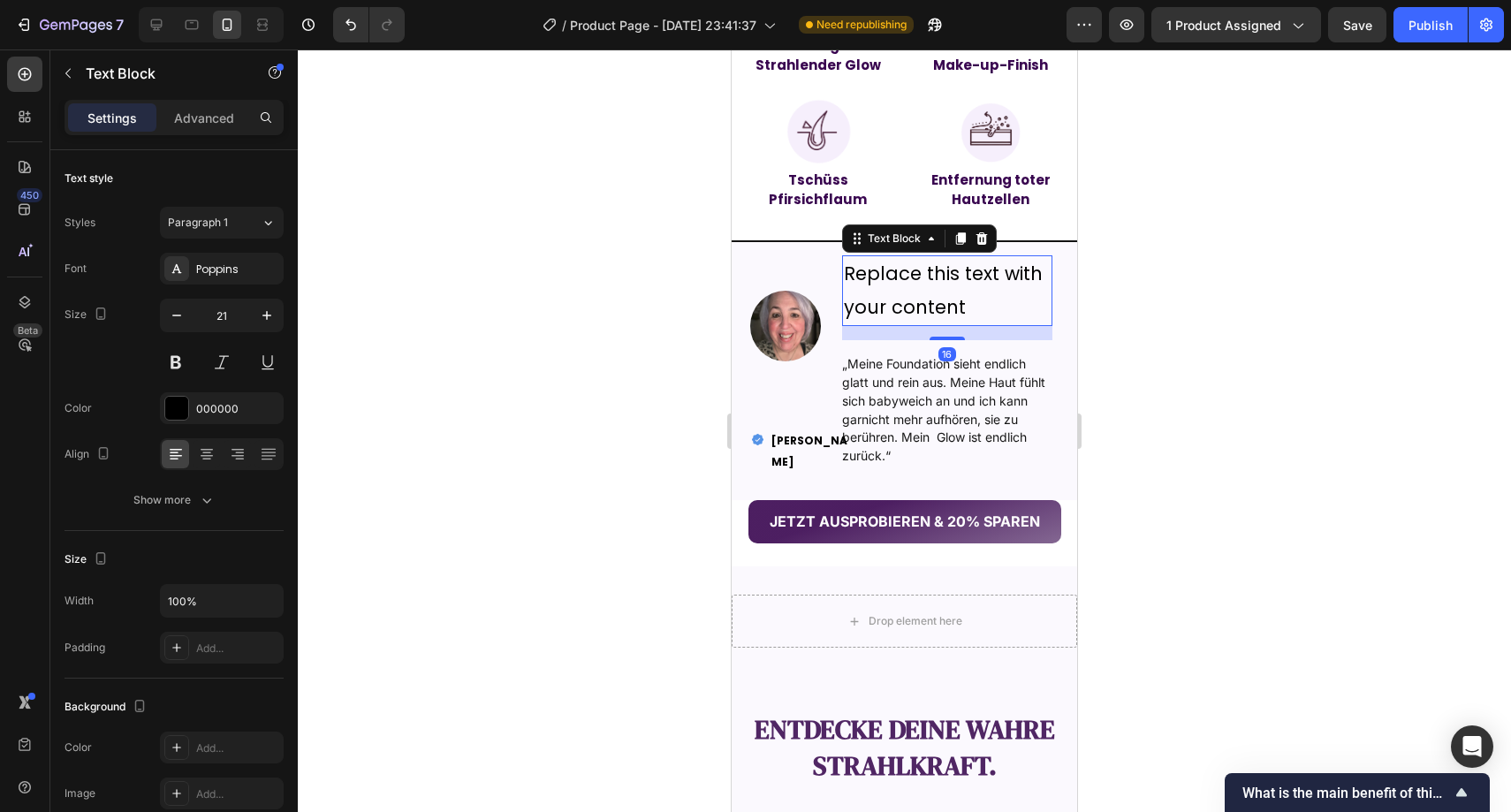
click at [879, 300] on div "Replace this text with your content" at bounding box center [947, 290] width 211 height 70
click at [879, 300] on p "Replace this text with your content" at bounding box center [947, 290] width 207 height 68
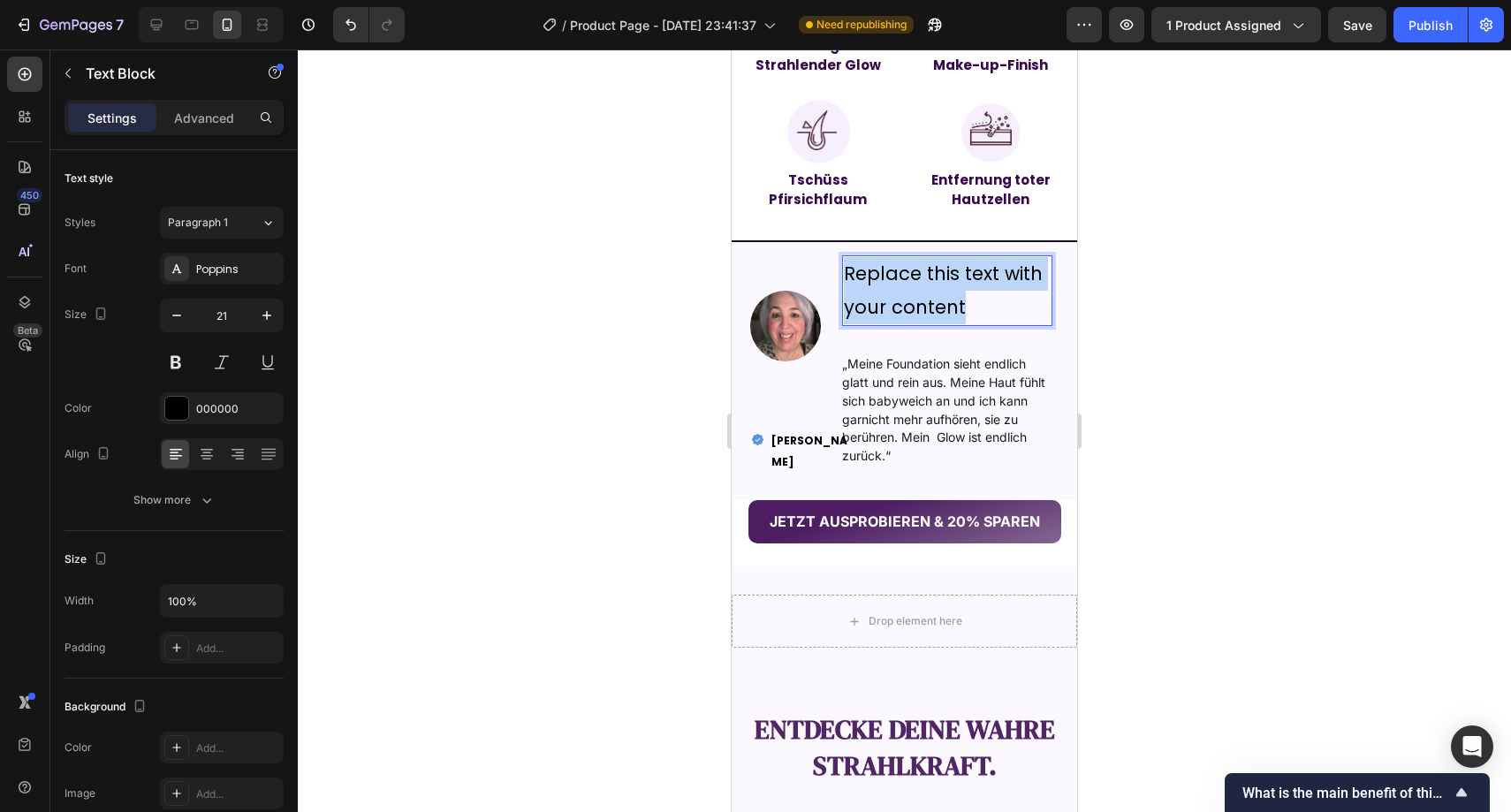
click at [879, 300] on p "Replace this text with your content" at bounding box center [947, 290] width 207 height 68
click at [869, 297] on p "Meine Haut ist so Glatt" at bounding box center [947, 290] width 207 height 68
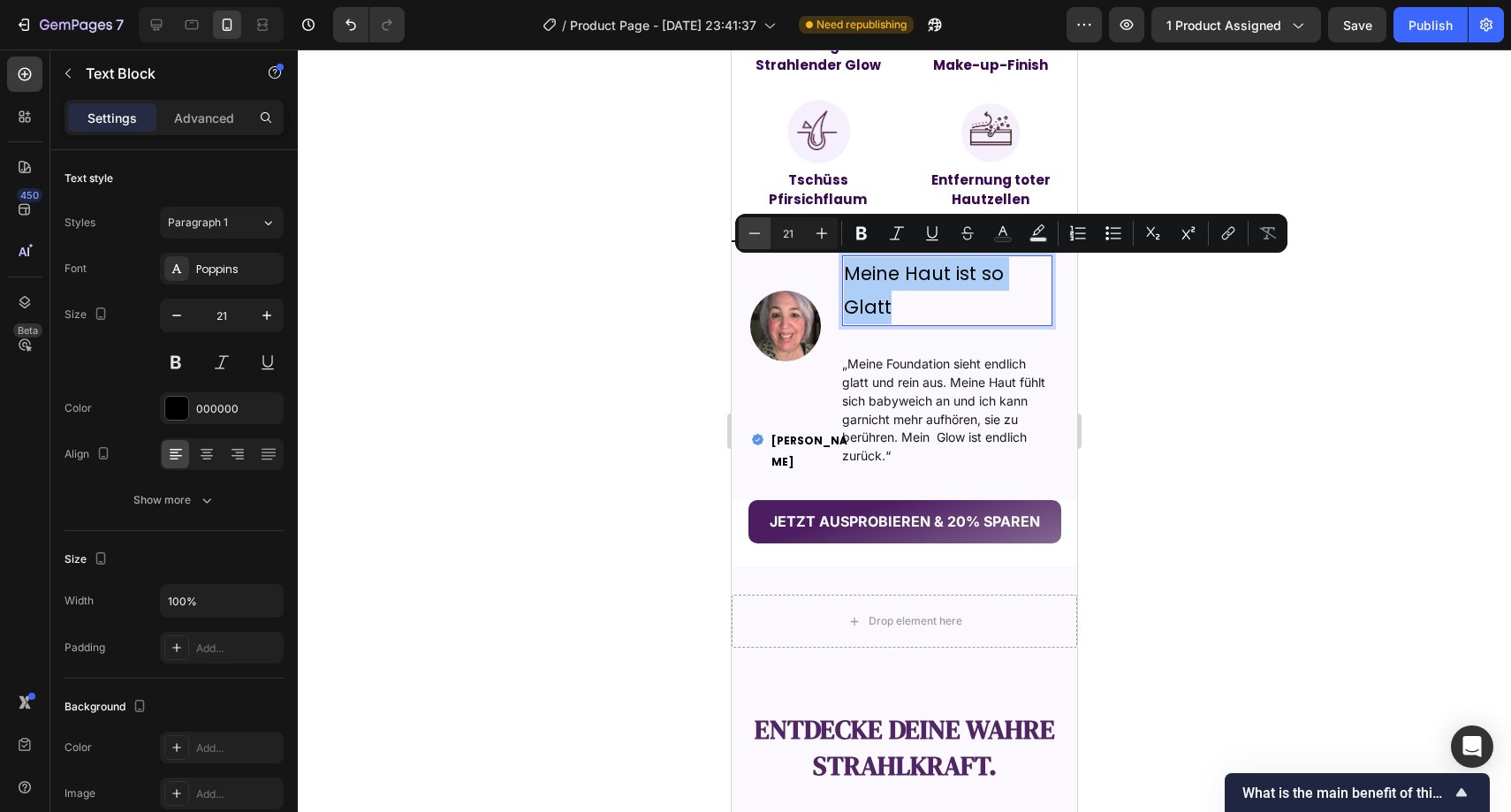
click at [766, 233] on button "Minus" at bounding box center [755, 233] width 31 height 31
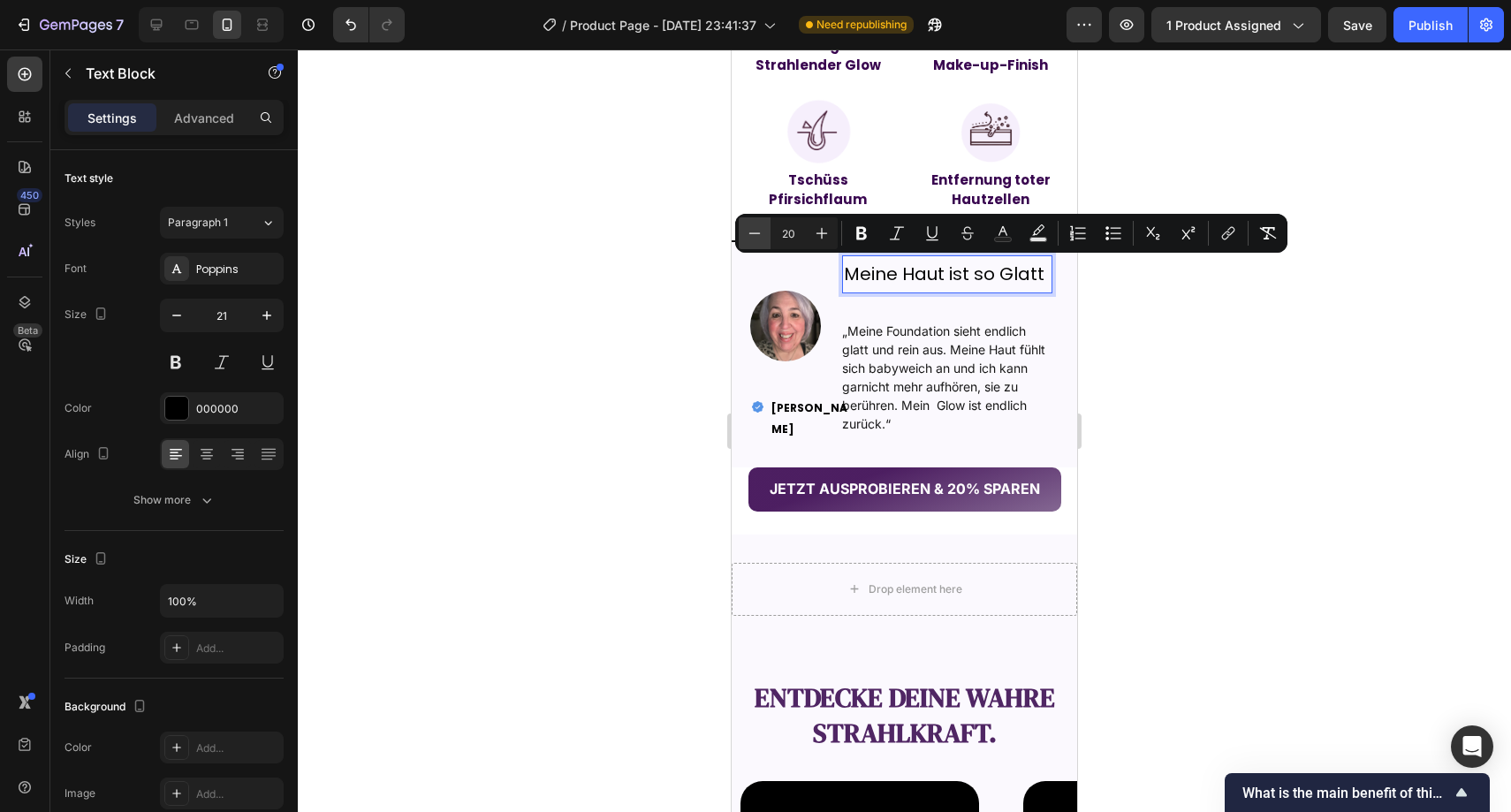
click at [766, 233] on button "Minus" at bounding box center [755, 233] width 31 height 31
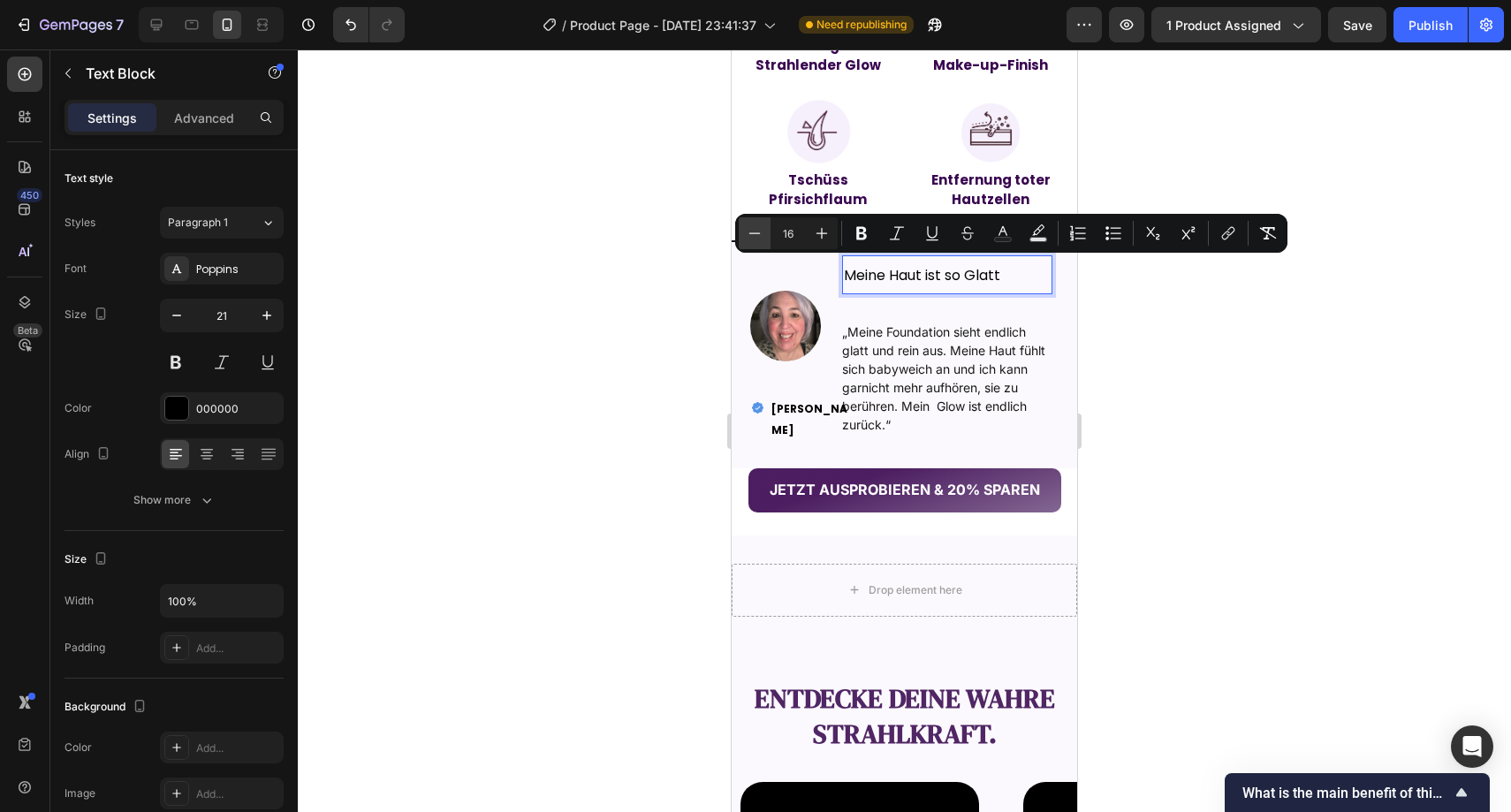
type input "15"
click at [861, 234] on icon "Editor contextual toolbar" at bounding box center [861, 233] width 18 height 18
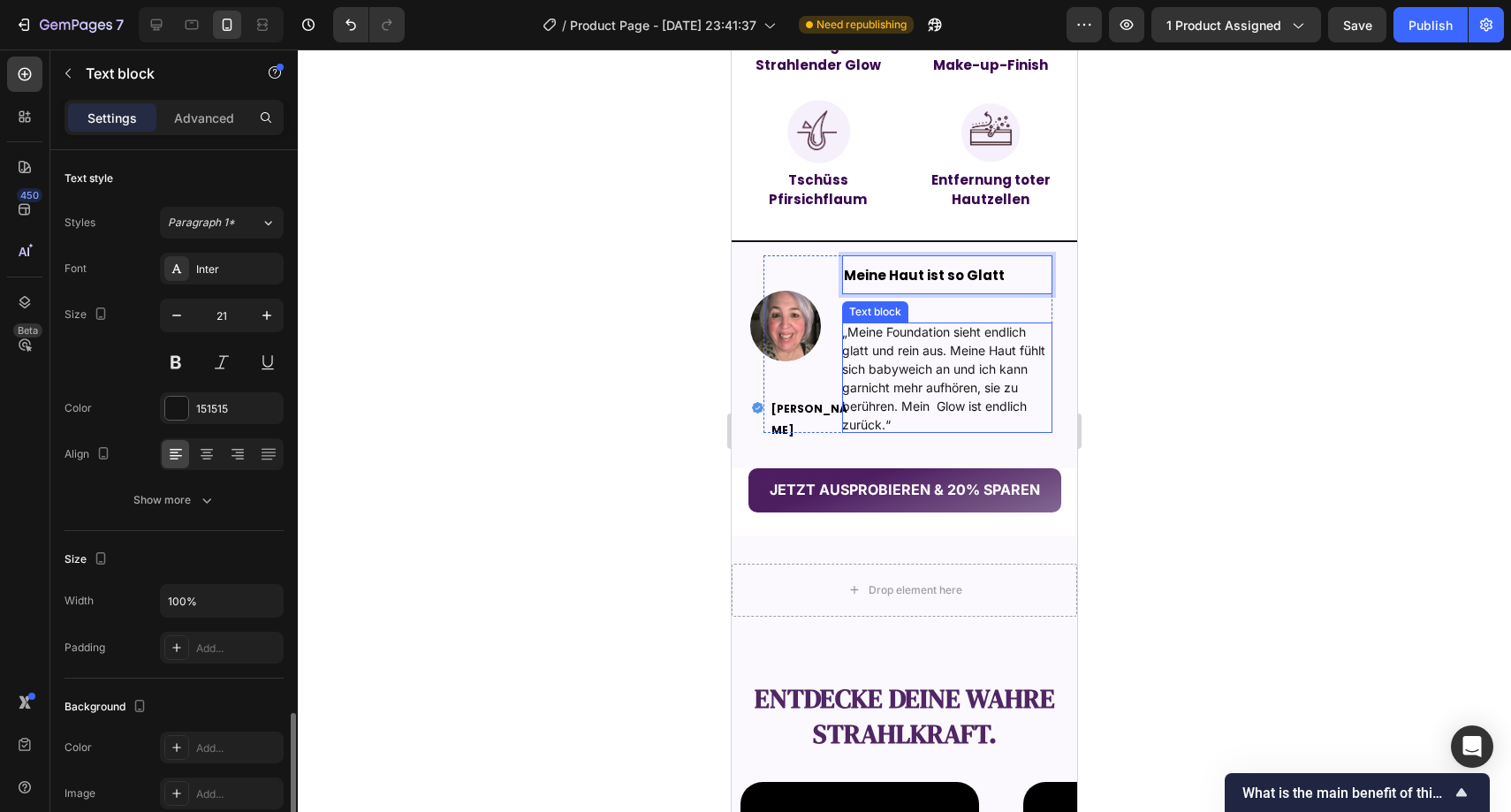
click at [868, 363] on span "„Meine Foundation sieht endlich glatt und rein aus. Meine Haut fühlt sich babyw…" at bounding box center [944, 378] width 204 height 108
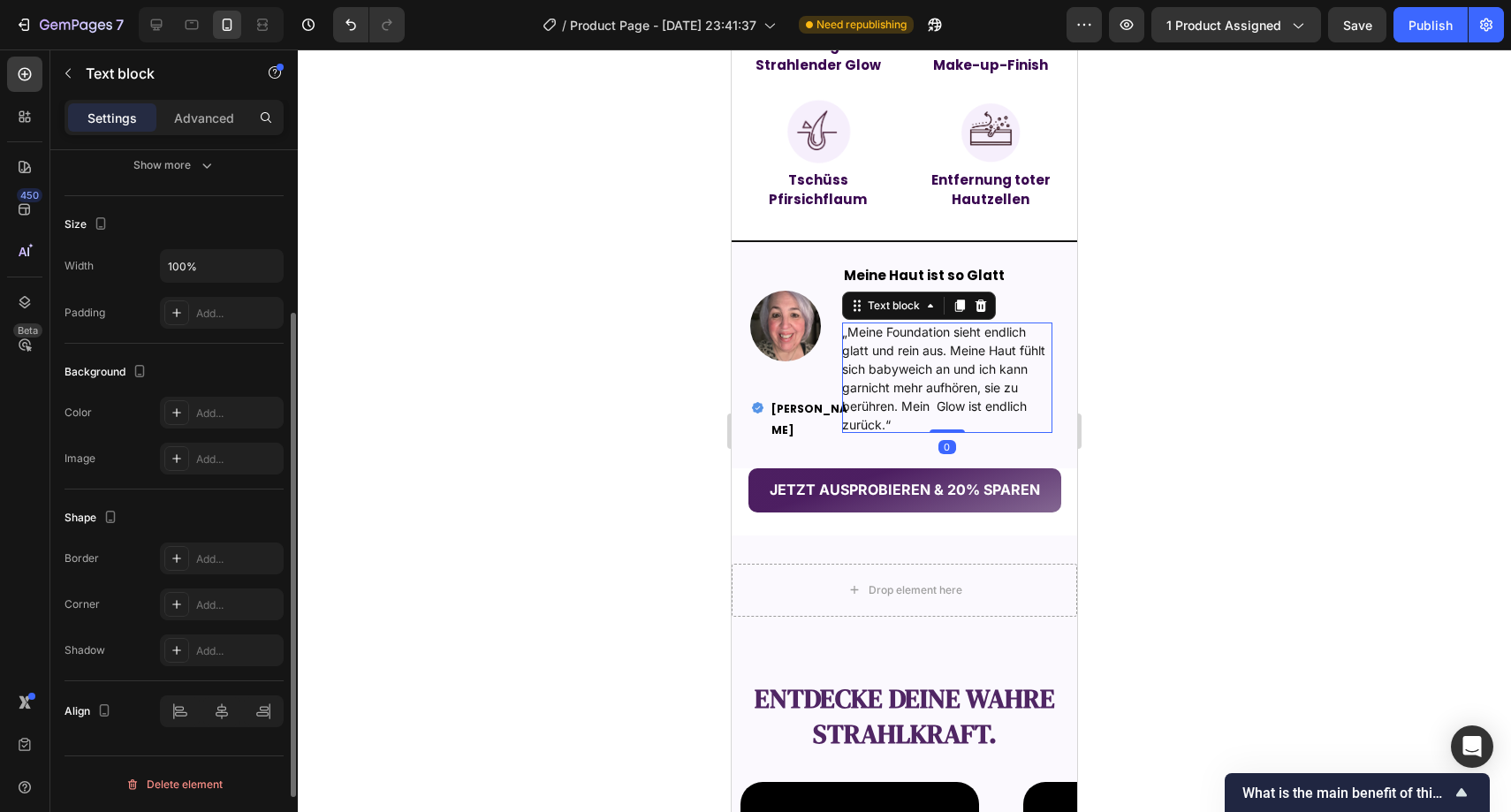
scroll to position [0, 0]
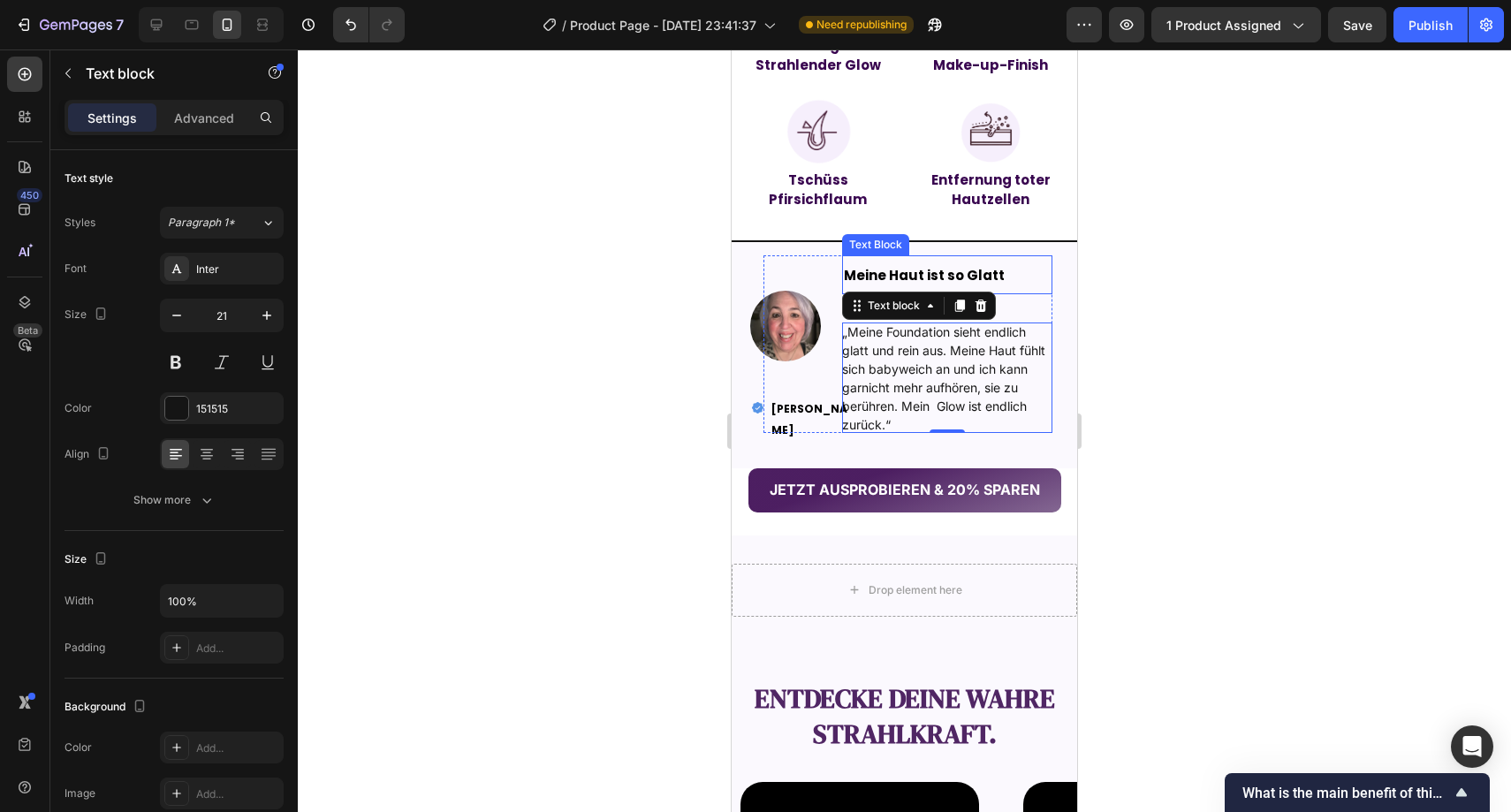
click at [860, 278] on strong "Meine Haut ist so Glatt" at bounding box center [924, 276] width 161 height 18
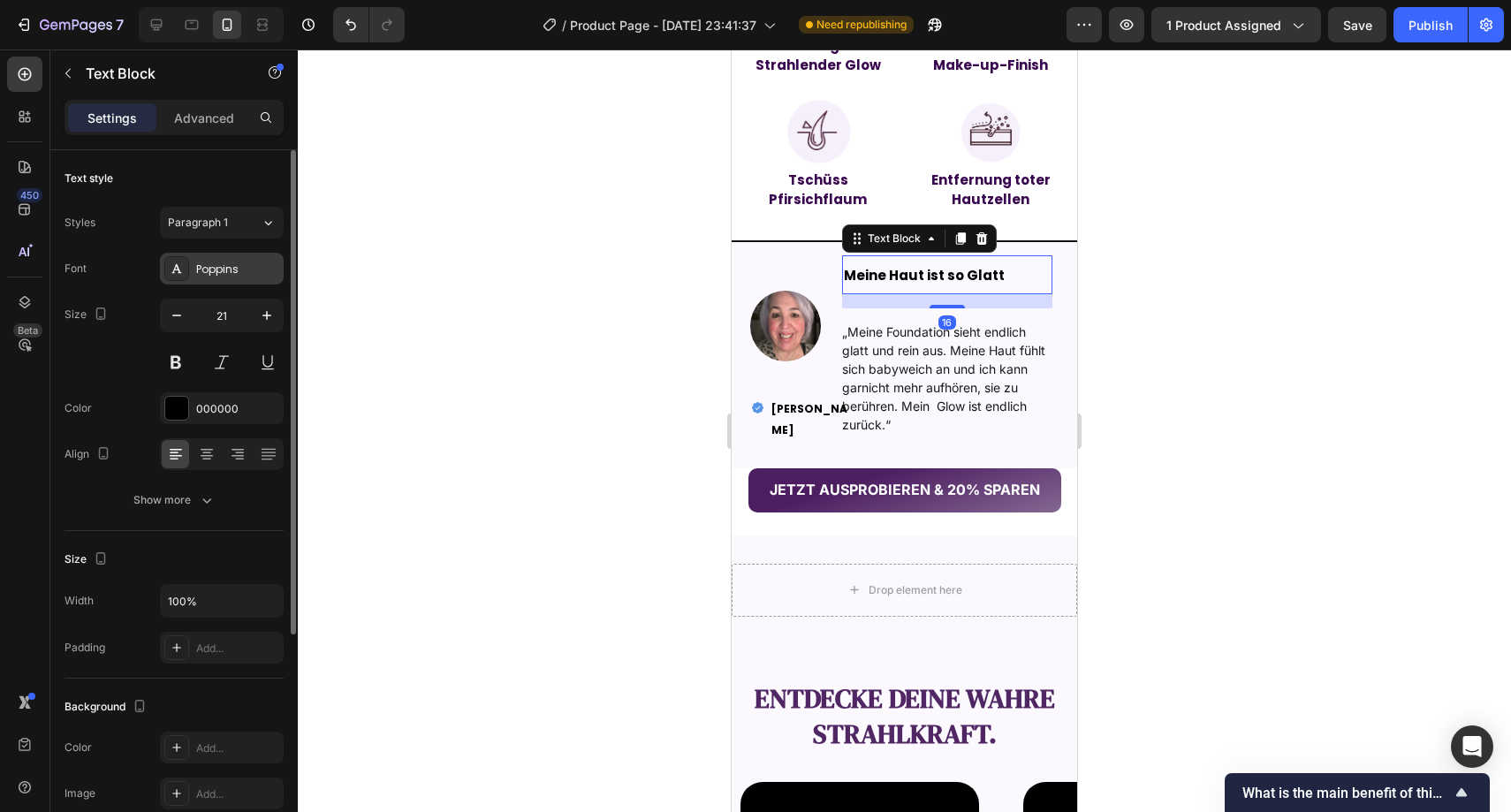
click at [204, 258] on div "Poppins" at bounding box center [222, 268] width 124 height 31
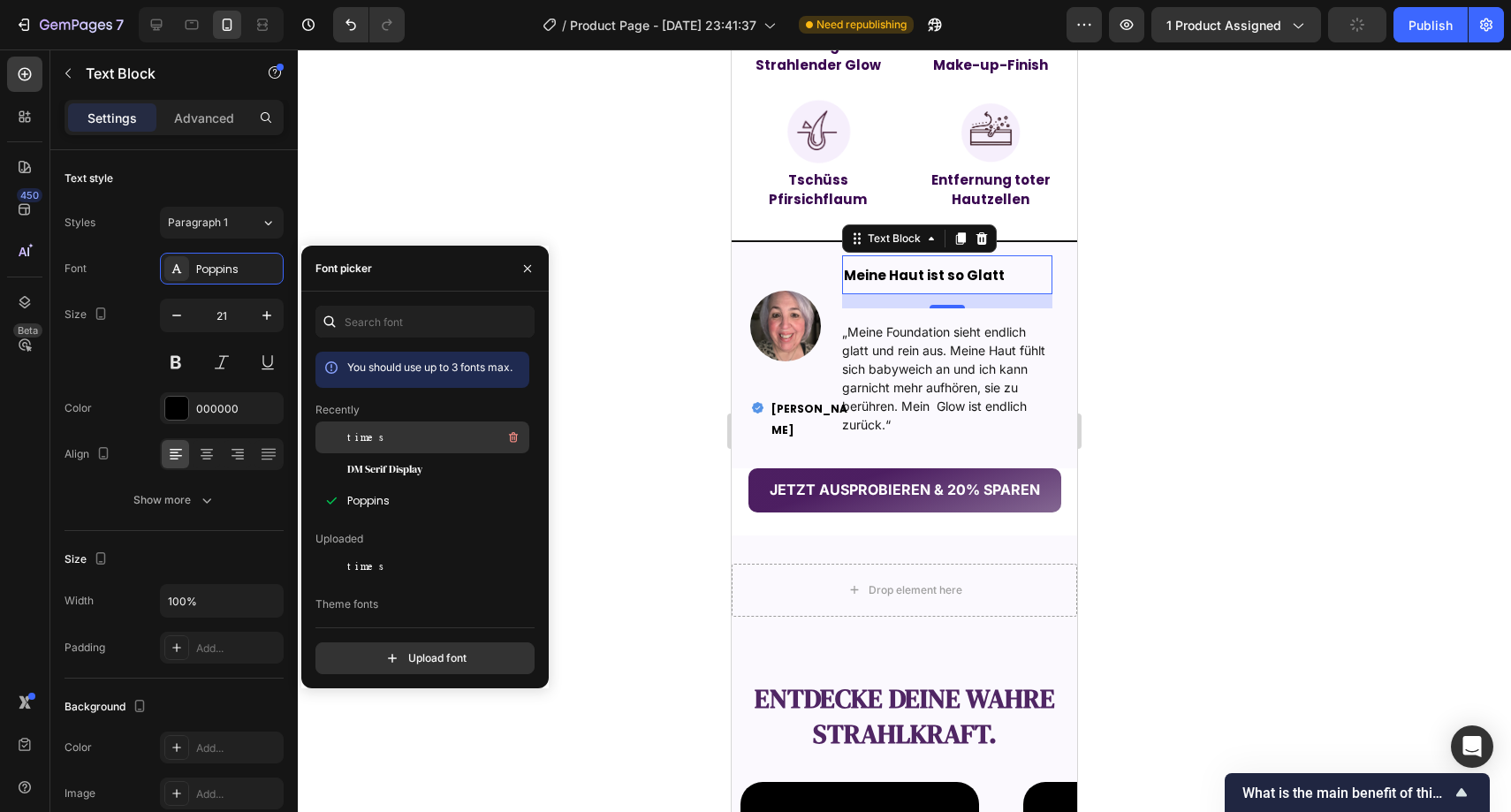
click at [377, 449] on div "times" at bounding box center [422, 437] width 214 height 31
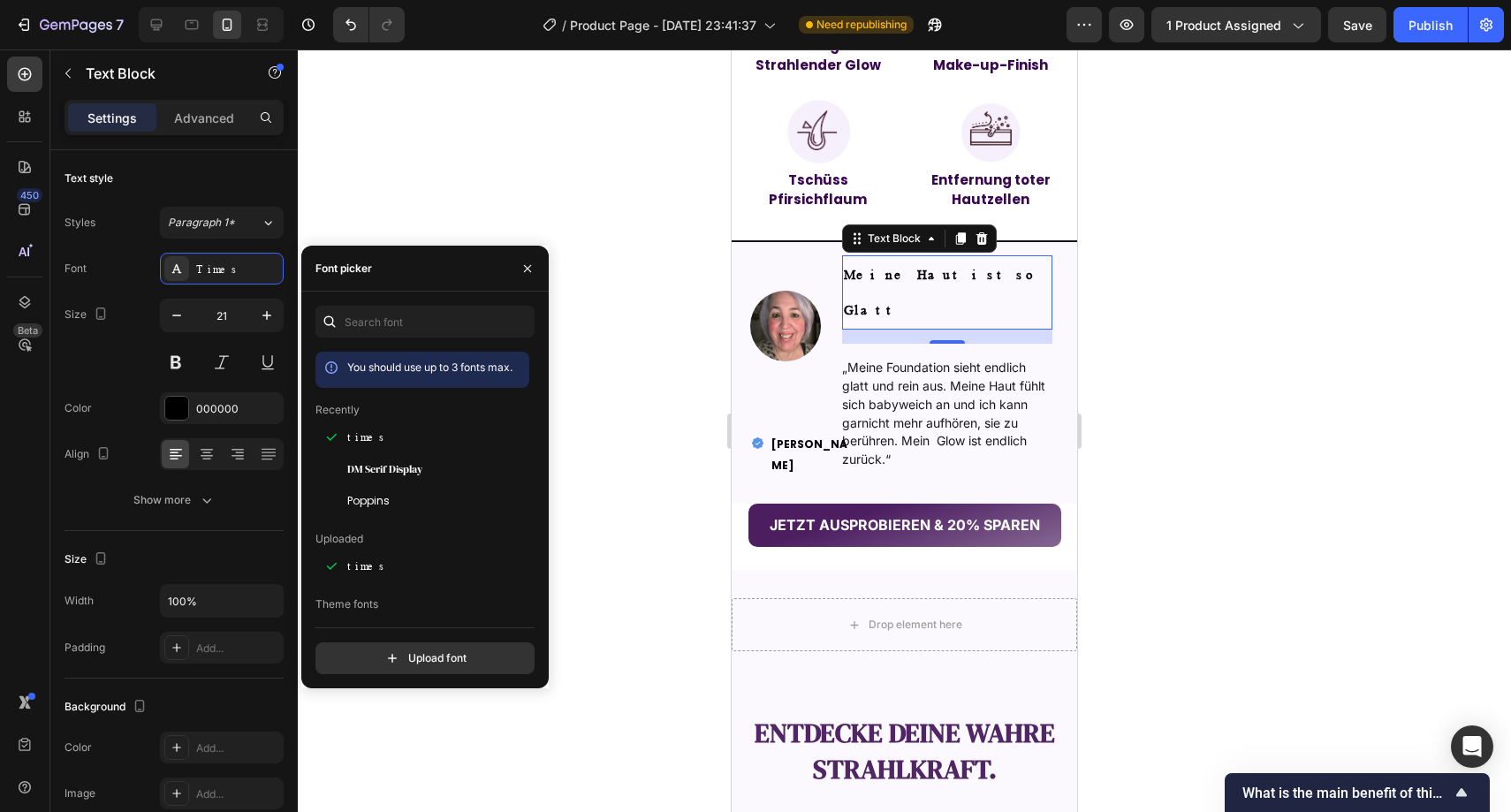
click at [377, 341] on div "You should use up to 3 fonts max. Recently times DM Serif Display Poppins Uploa…" at bounding box center [425, 490] width 219 height 368
click at [381, 326] on input "text" at bounding box center [425, 322] width 219 height 31
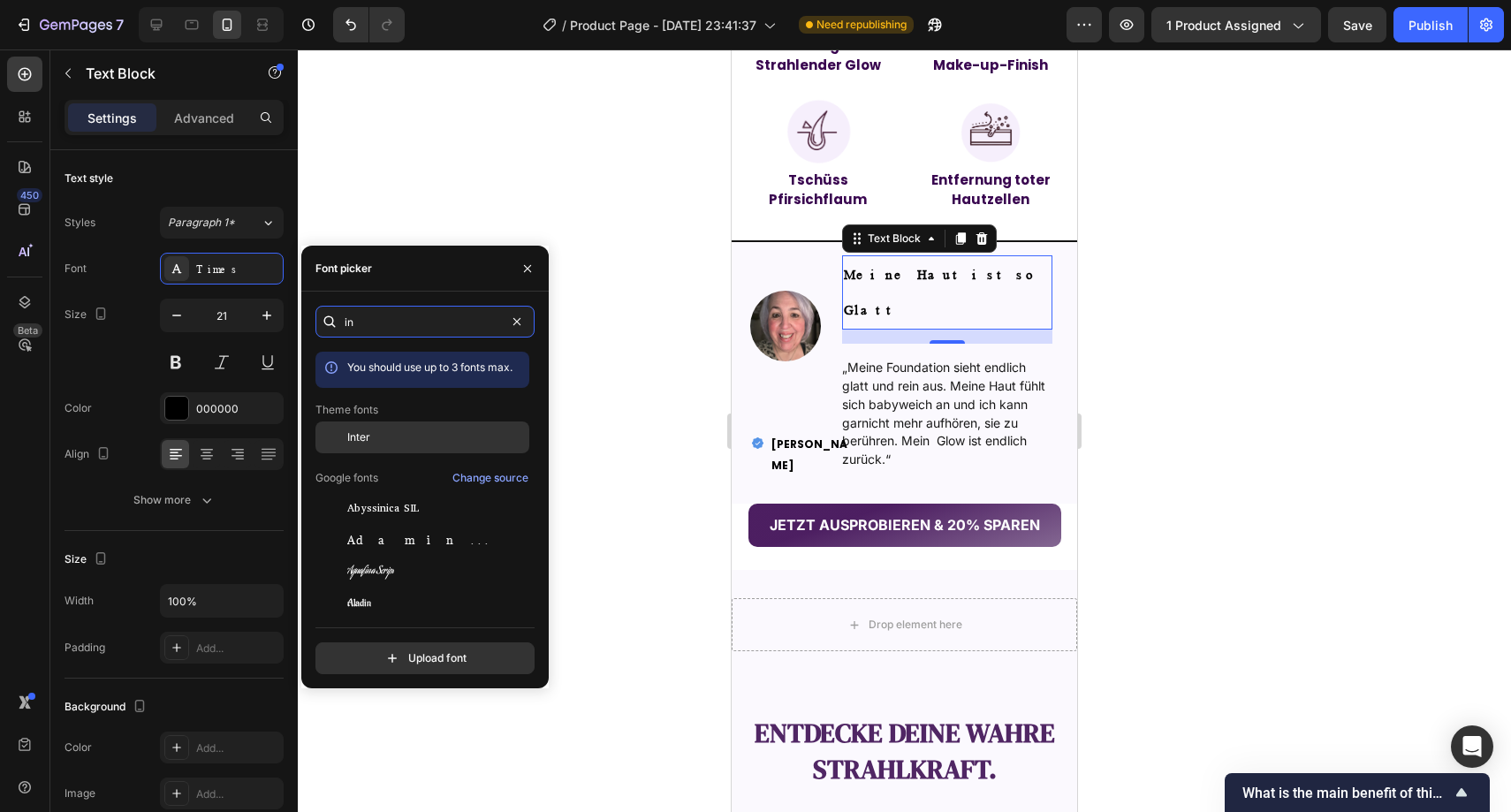
type input "in"
click at [401, 446] on div "Inter" at bounding box center [422, 437] width 214 height 31
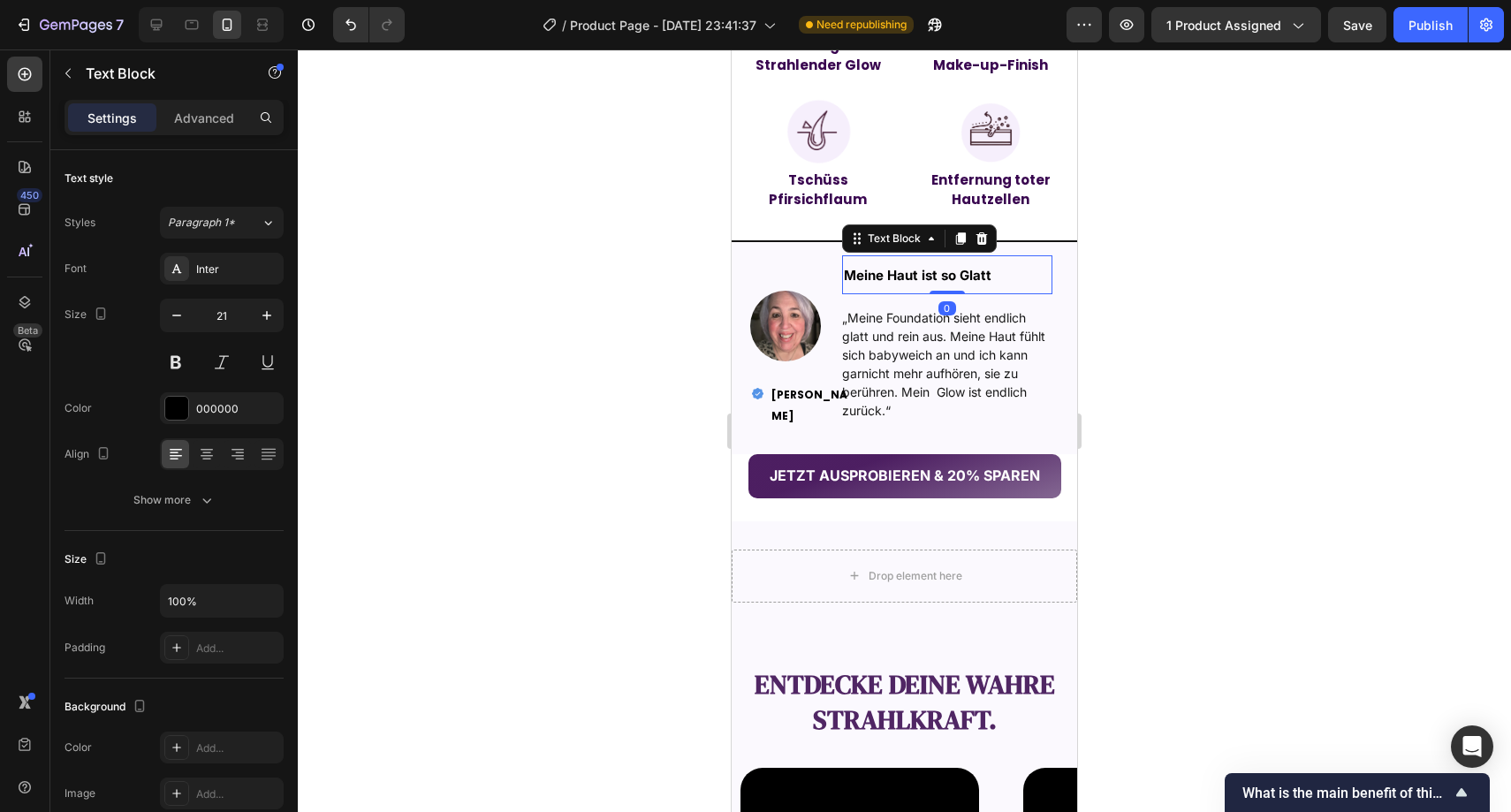
drag, startPoint x: 937, startPoint y: 306, endPoint x: 949, endPoint y: 269, distance: 38.9
click at [948, 269] on div "Meine Haut ist so Glatt Text Block 0" at bounding box center [947, 275] width 211 height 39
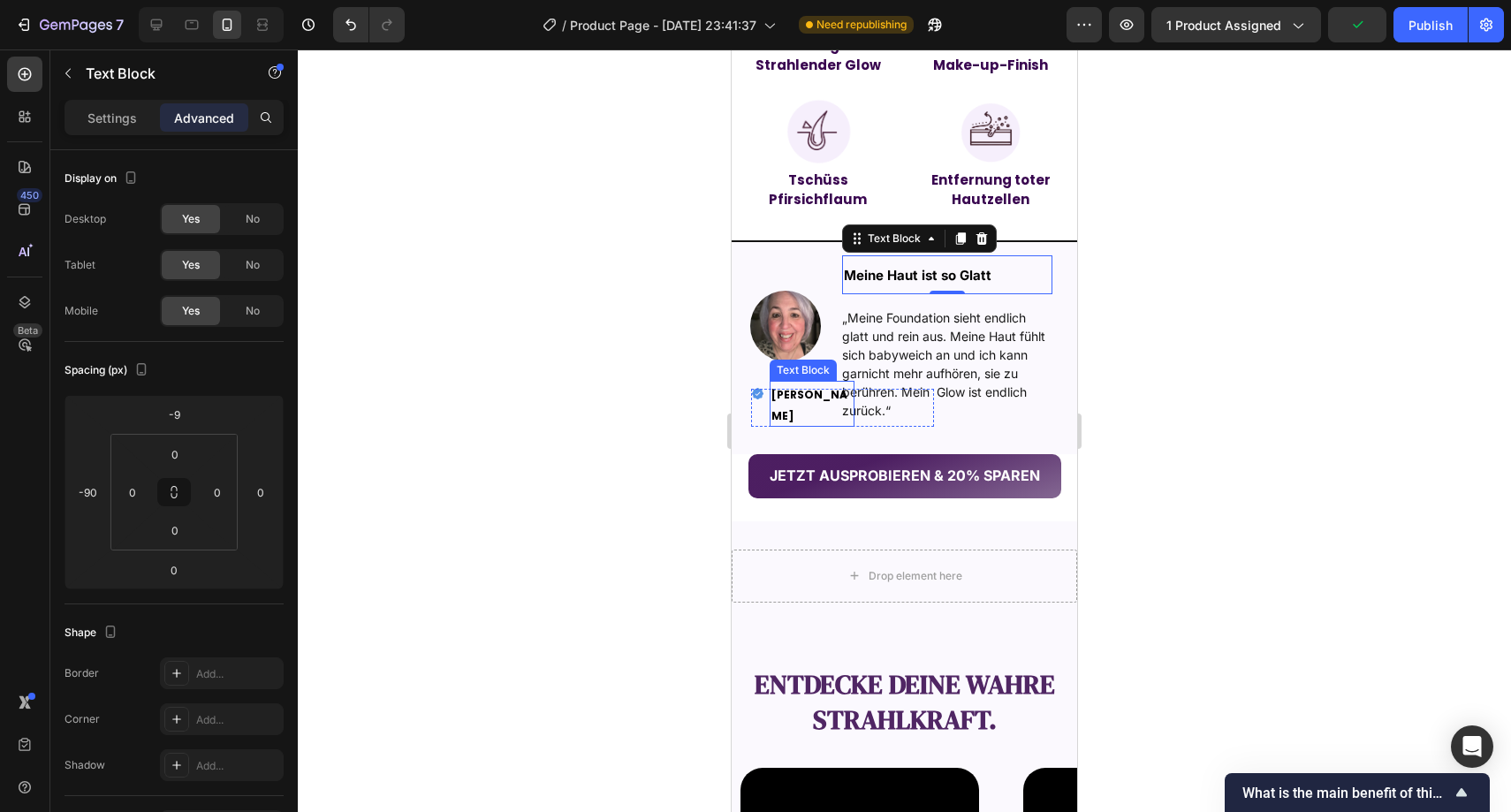
click at [782, 388] on p "[PERSON_NAME]" at bounding box center [812, 404] width 81 height 43
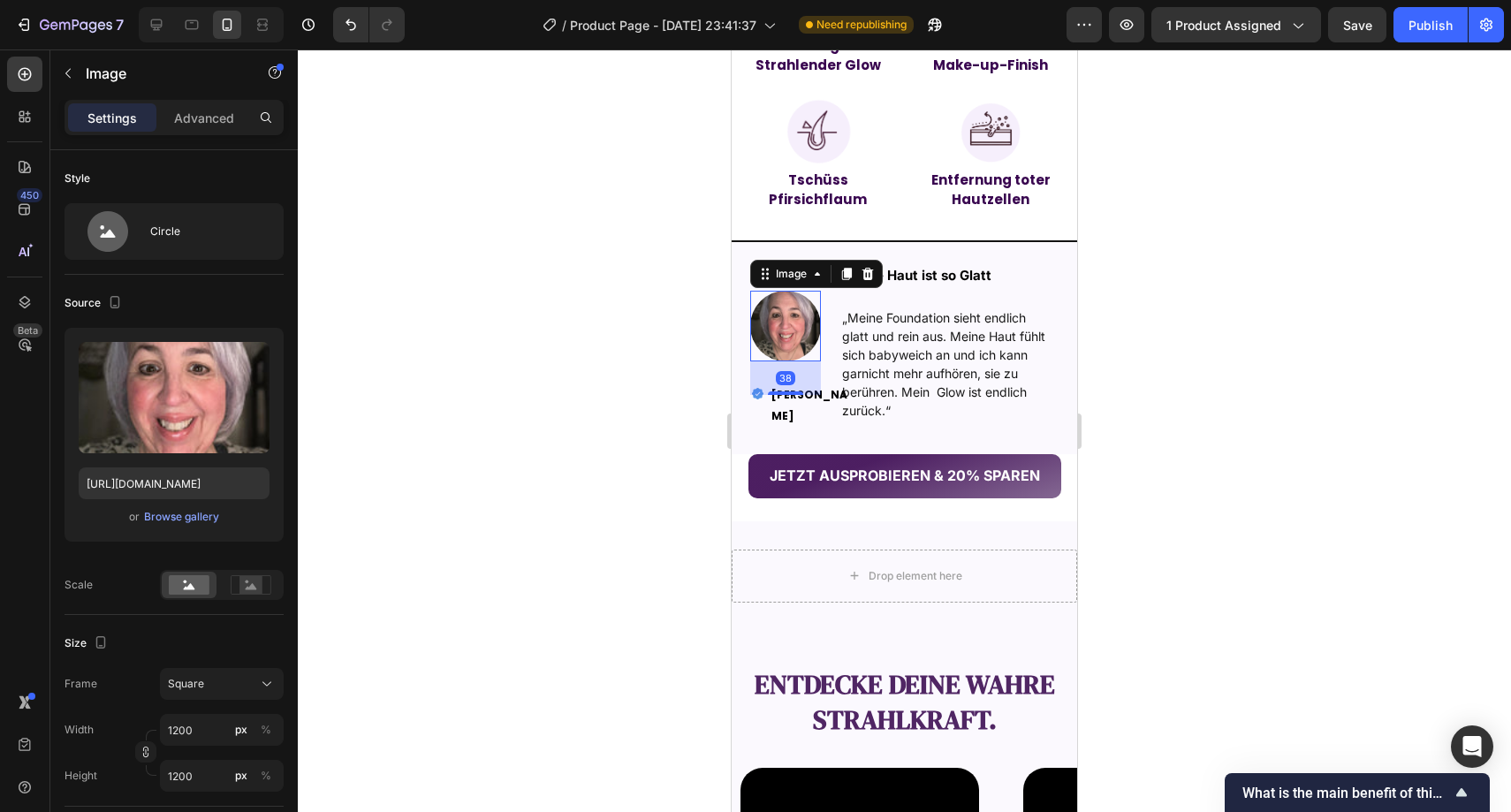
click at [761, 303] on img at bounding box center [786, 326] width 70 height 70
click at [230, 120] on p "Advanced" at bounding box center [204, 117] width 60 height 18
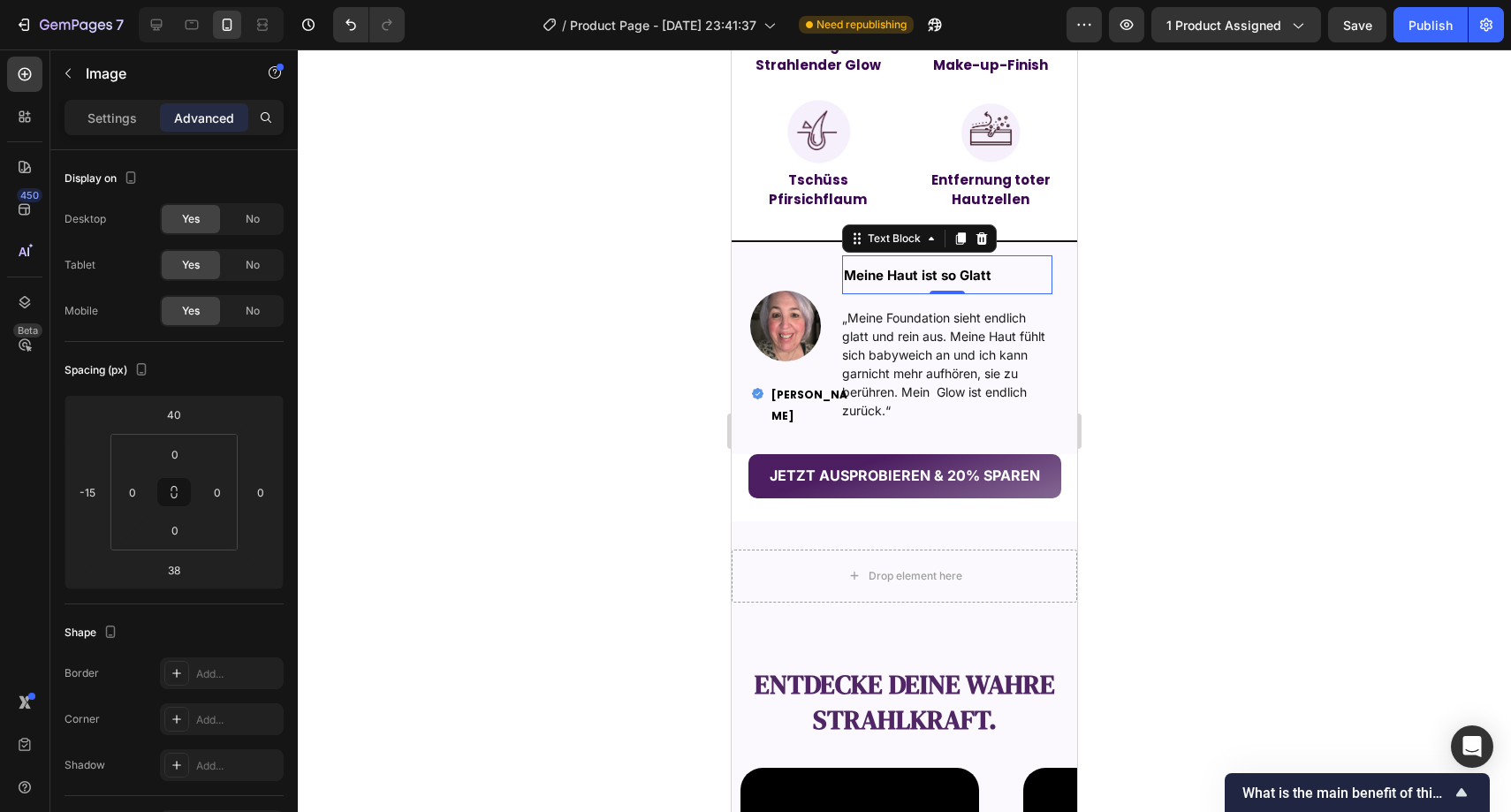
click at [954, 277] on strong "Meine Haut ist so Glatt" at bounding box center [918, 275] width 148 height 17
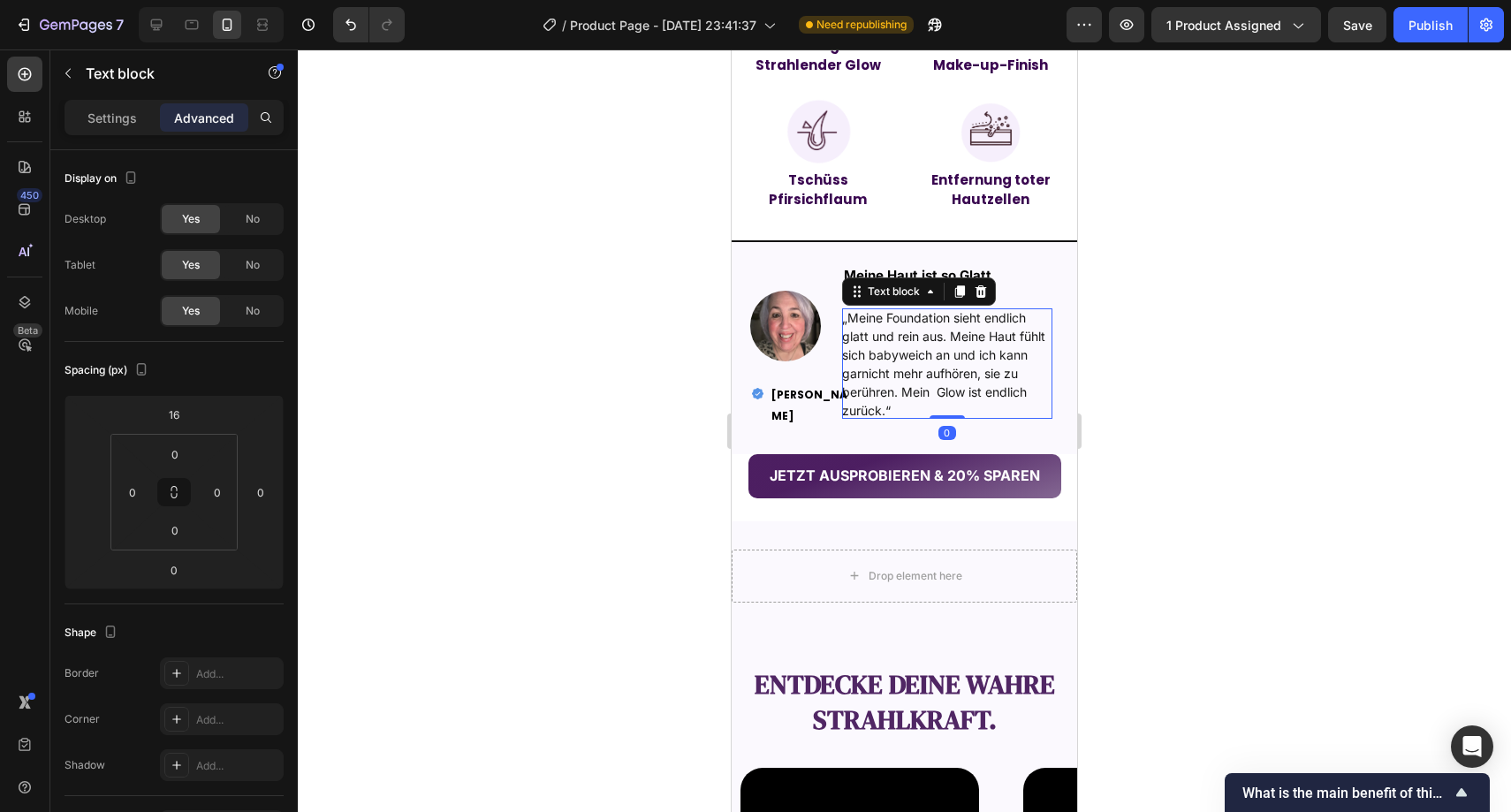
click at [897, 326] on span "„Meine Foundation sieht endlich glatt und rein aus. Meine Haut fühlt sich babyw…" at bounding box center [944, 363] width 204 height 108
click at [844, 266] on p "Meine Haut ist so Glatt" at bounding box center [918, 275] width 148 height 35
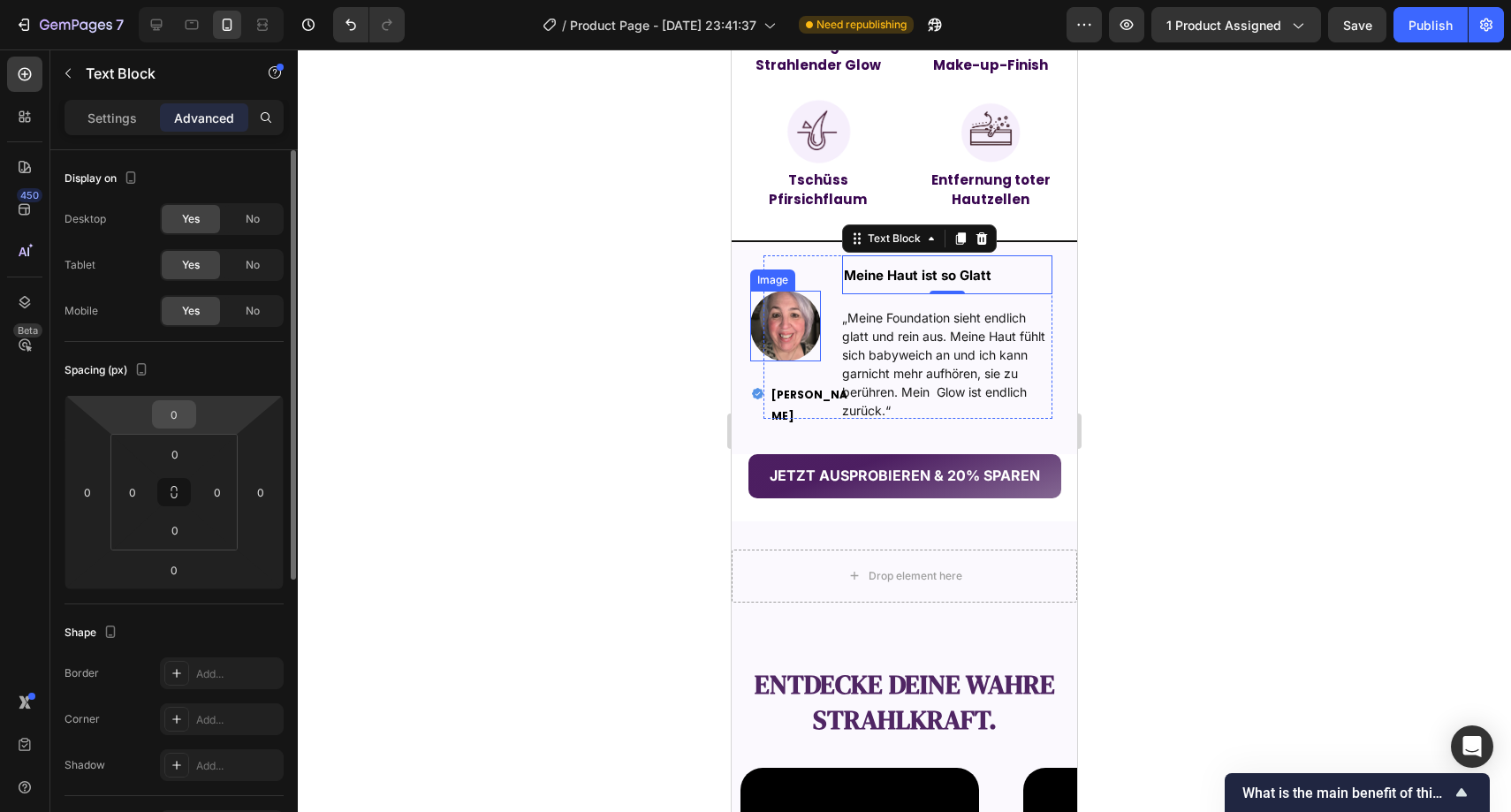
click at [186, 406] on input "0" at bounding box center [174, 414] width 35 height 27
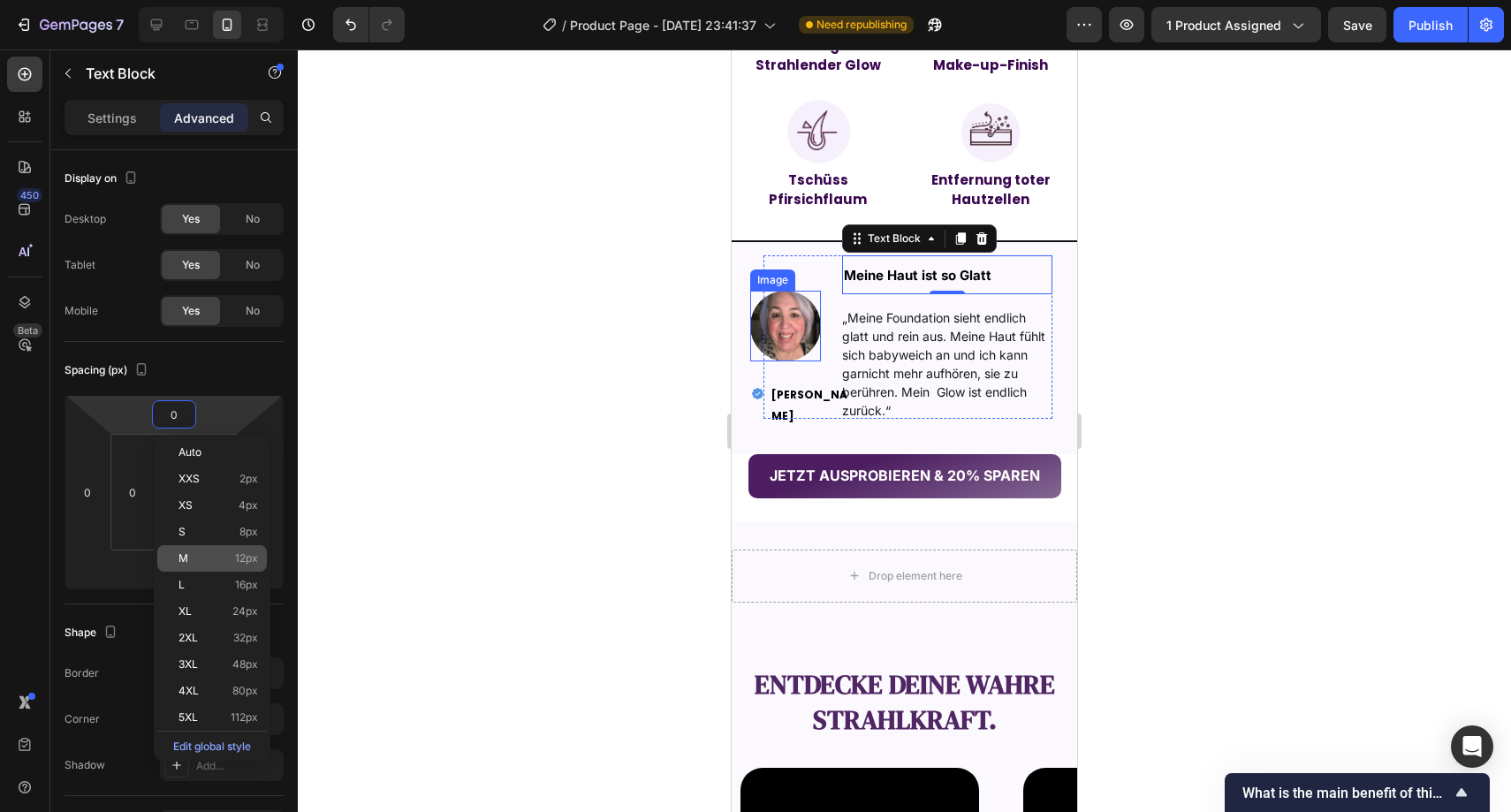
click at [198, 545] on div "M 12px" at bounding box center [212, 558] width 109 height 27
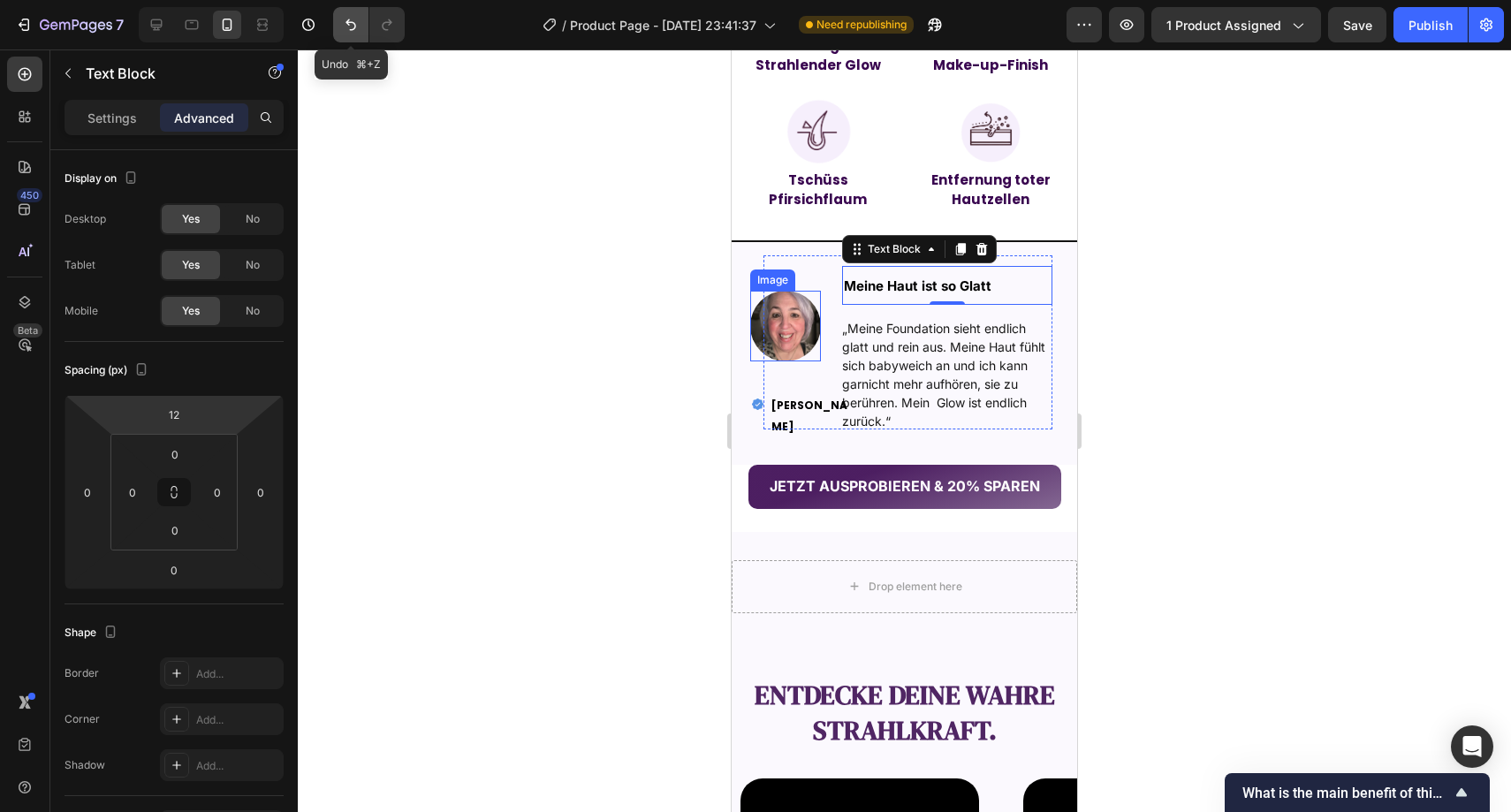
click at [353, 36] on button "Undo/Redo" at bounding box center [351, 25] width 35 height 35
type input "0"
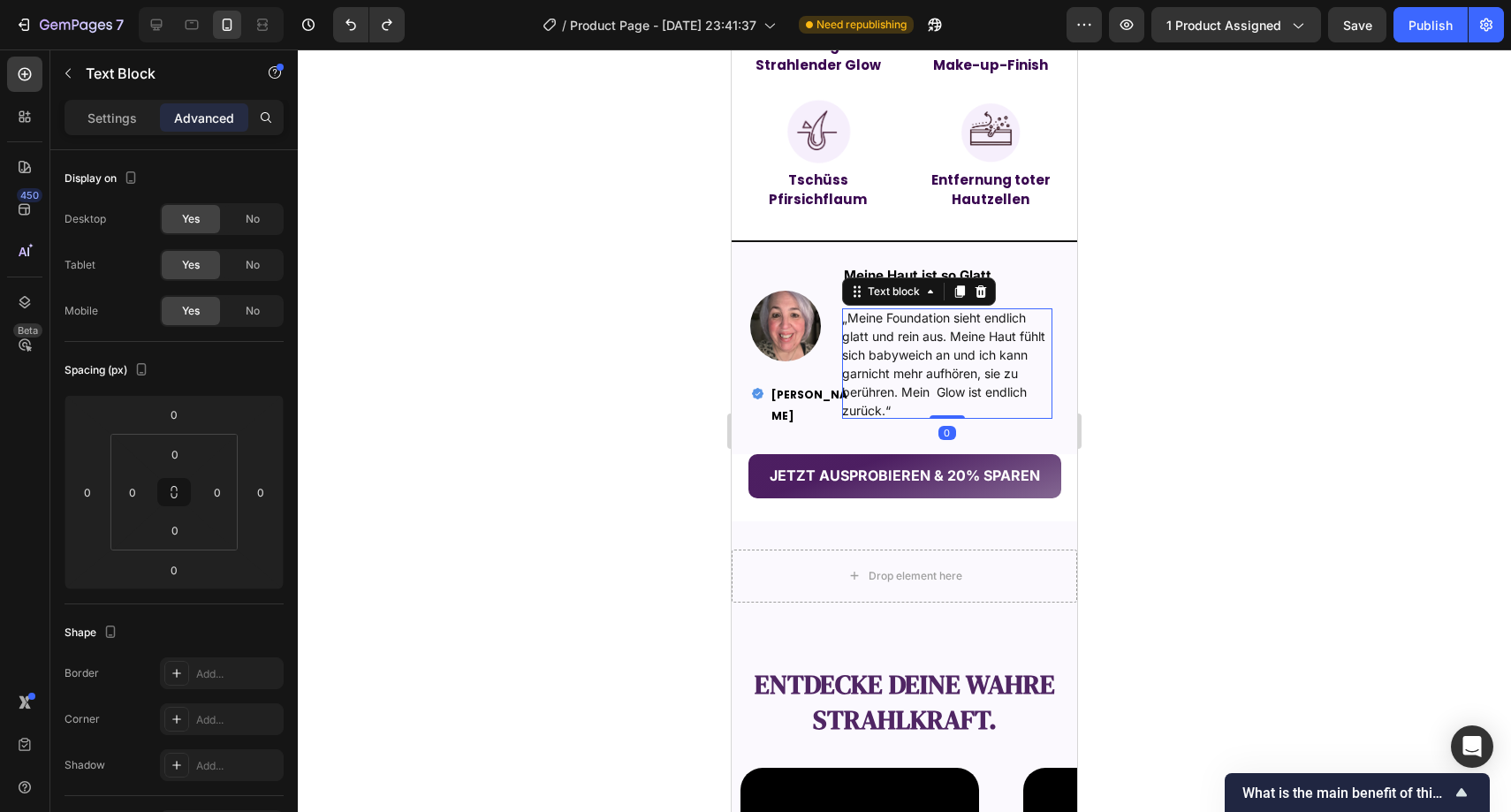
click at [892, 370] on span "„Meine Foundation sieht endlich glatt und rein aus. Meine Haut fühlt sich babyw…" at bounding box center [944, 363] width 204 height 108
click at [164, 410] on input "16" at bounding box center [174, 414] width 35 height 27
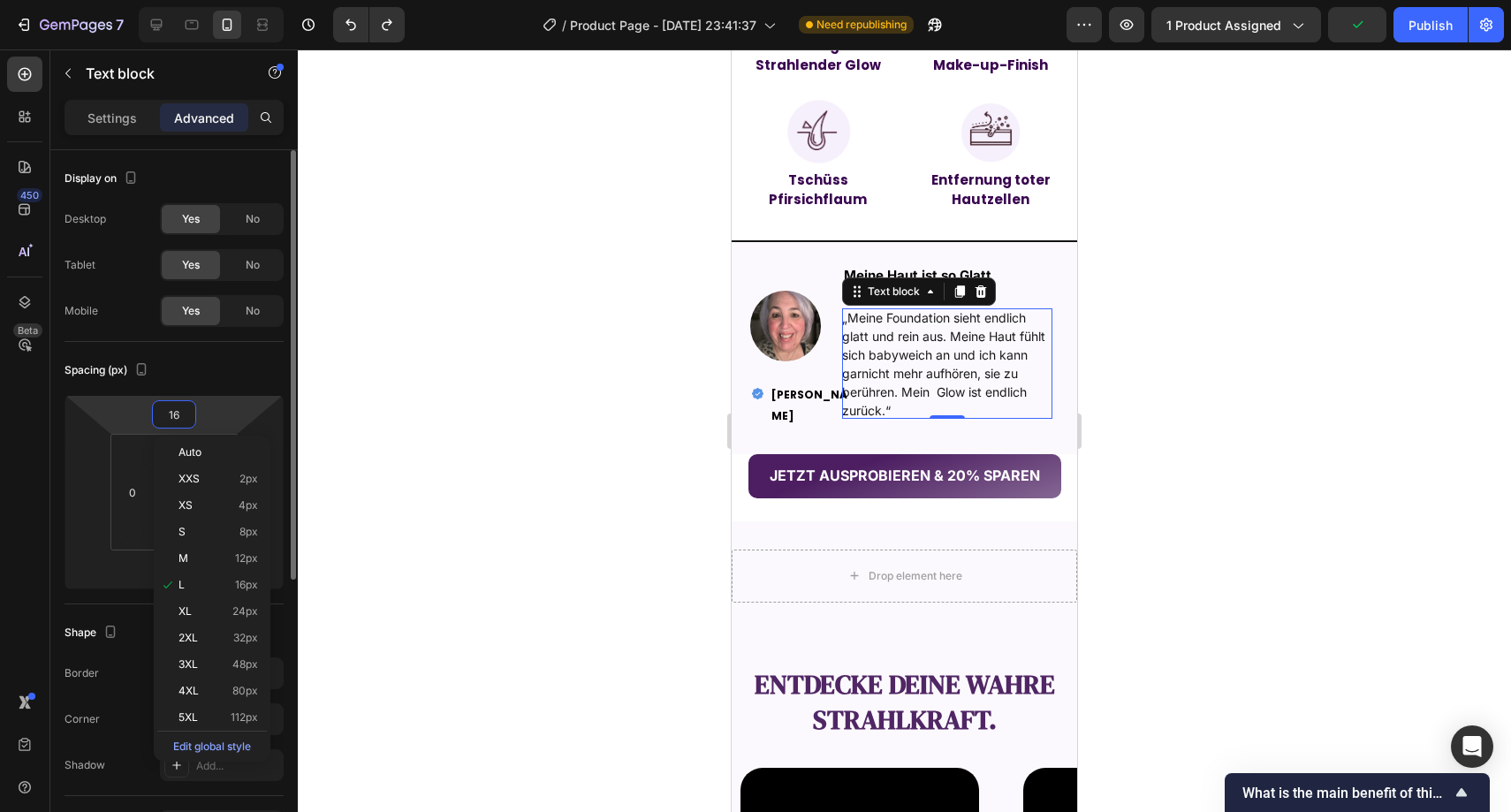
type input "0"
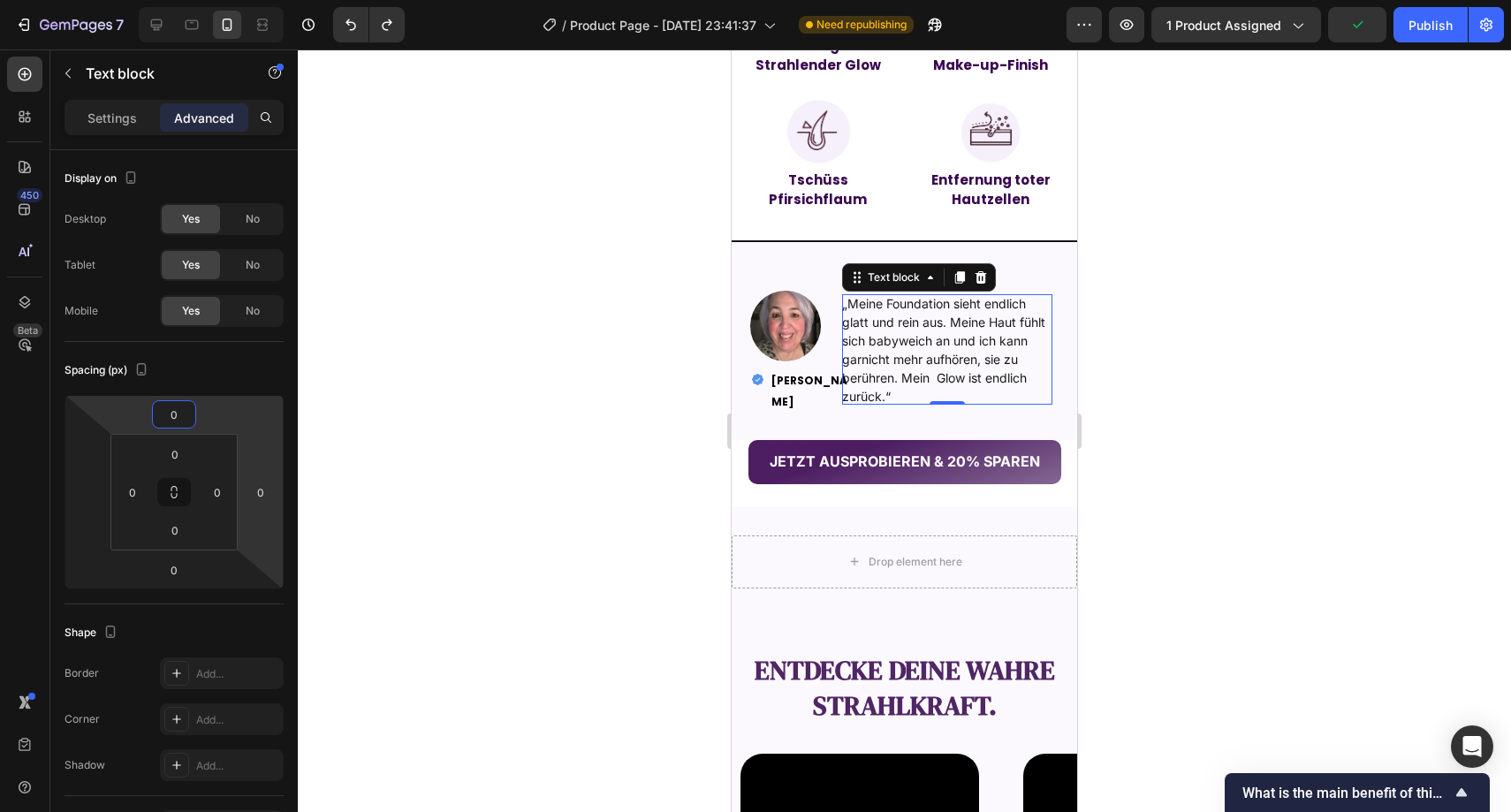
click at [589, 424] on div at bounding box center [905, 430] width 1214 height 762
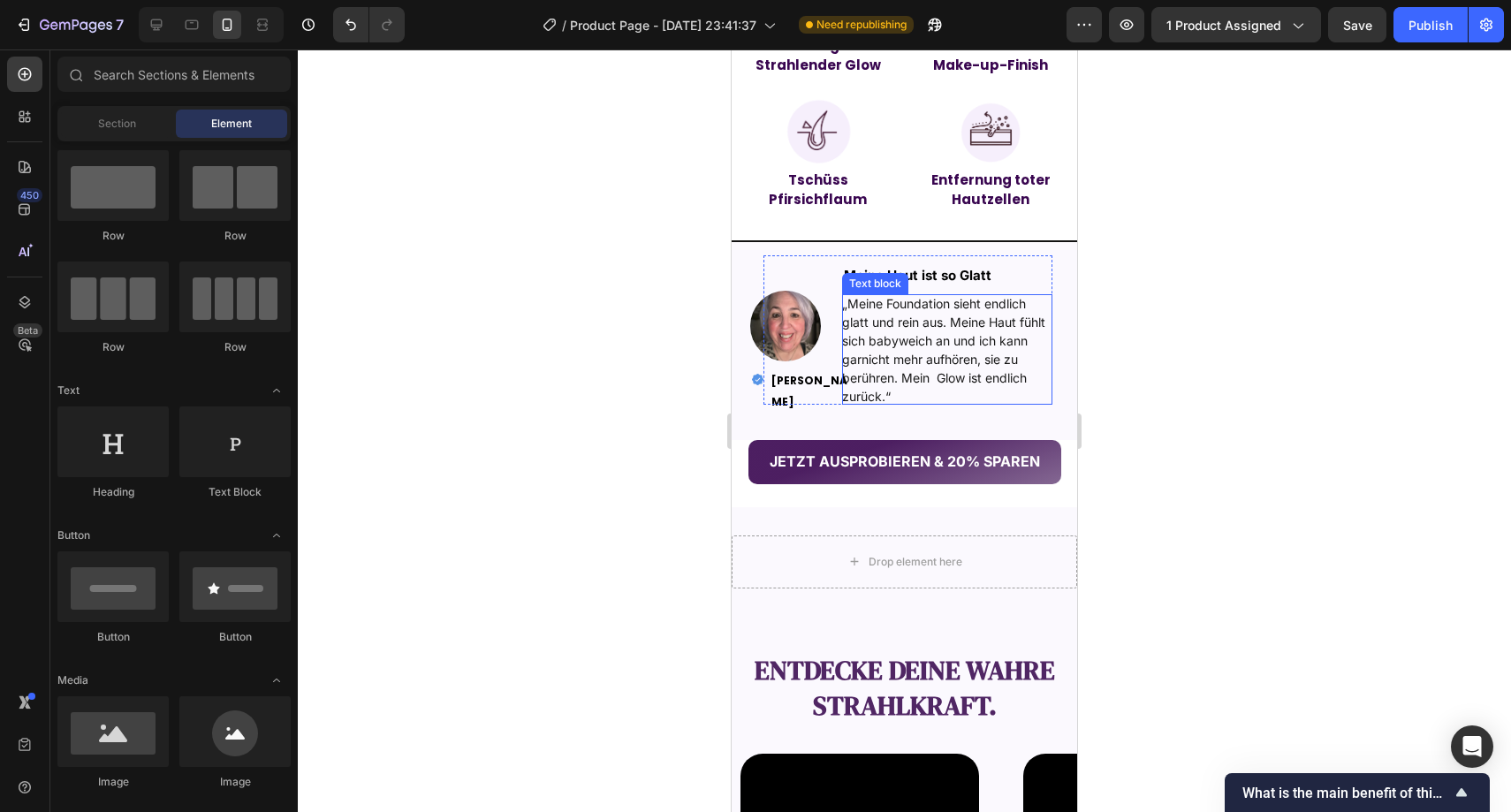
click at [894, 350] on span "„Meine Foundation sieht endlich glatt und rein aus. Meine Haut fühlt sich babyw…" at bounding box center [944, 350] width 204 height 108
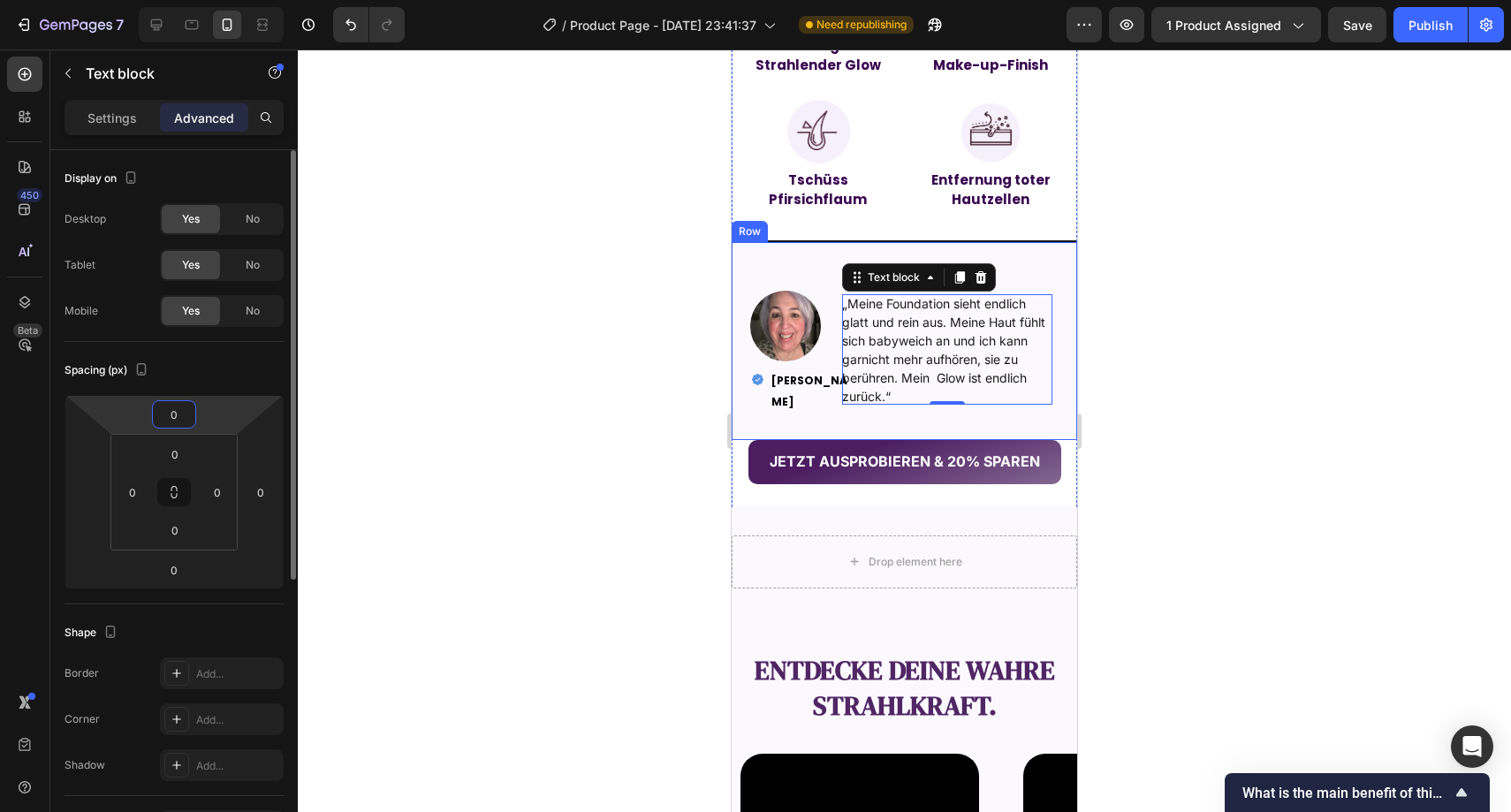
click at [185, 411] on input "0" at bounding box center [174, 414] width 35 height 27
type input "-5"
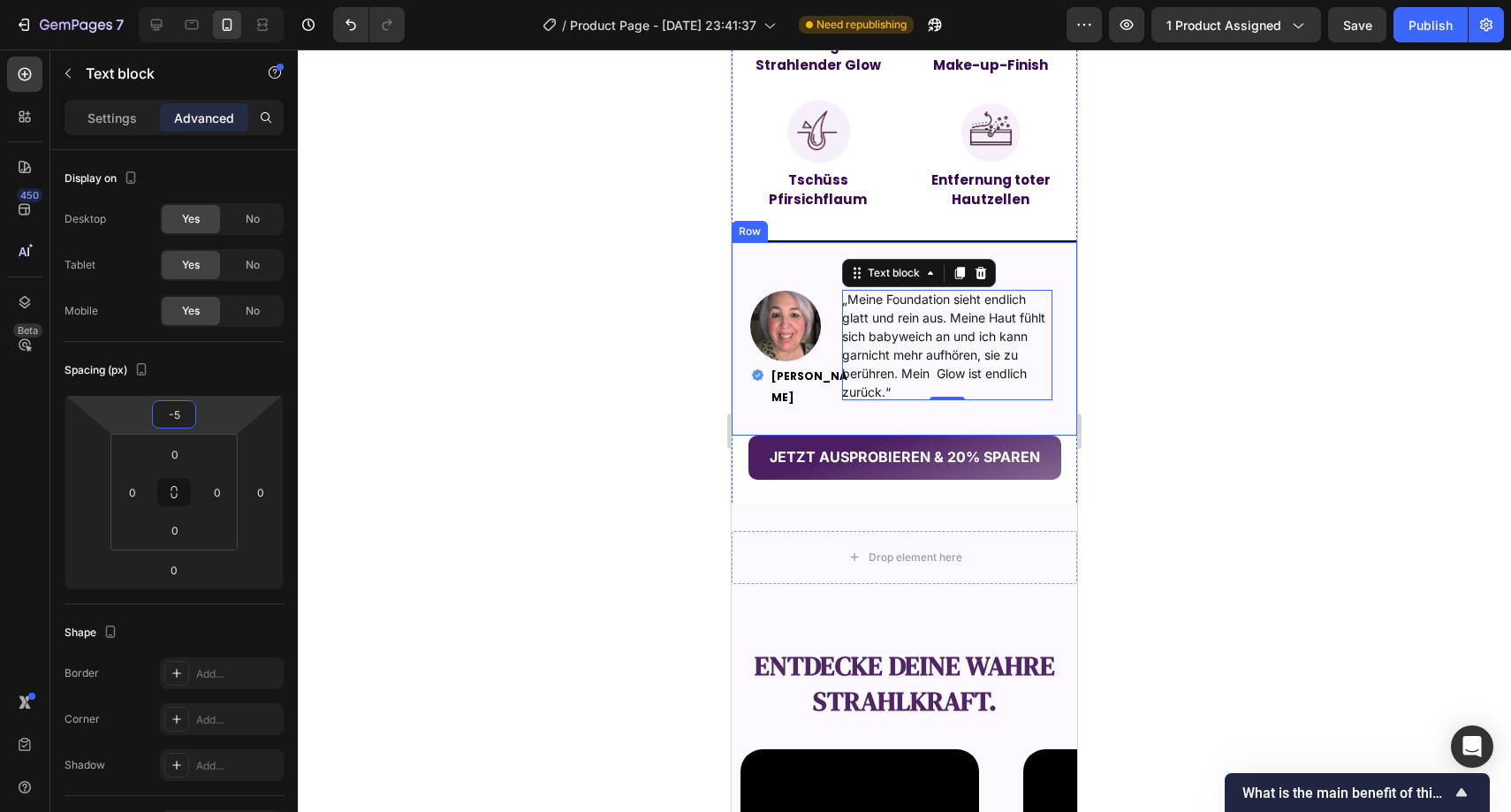
click at [499, 339] on div at bounding box center [905, 430] width 1214 height 762
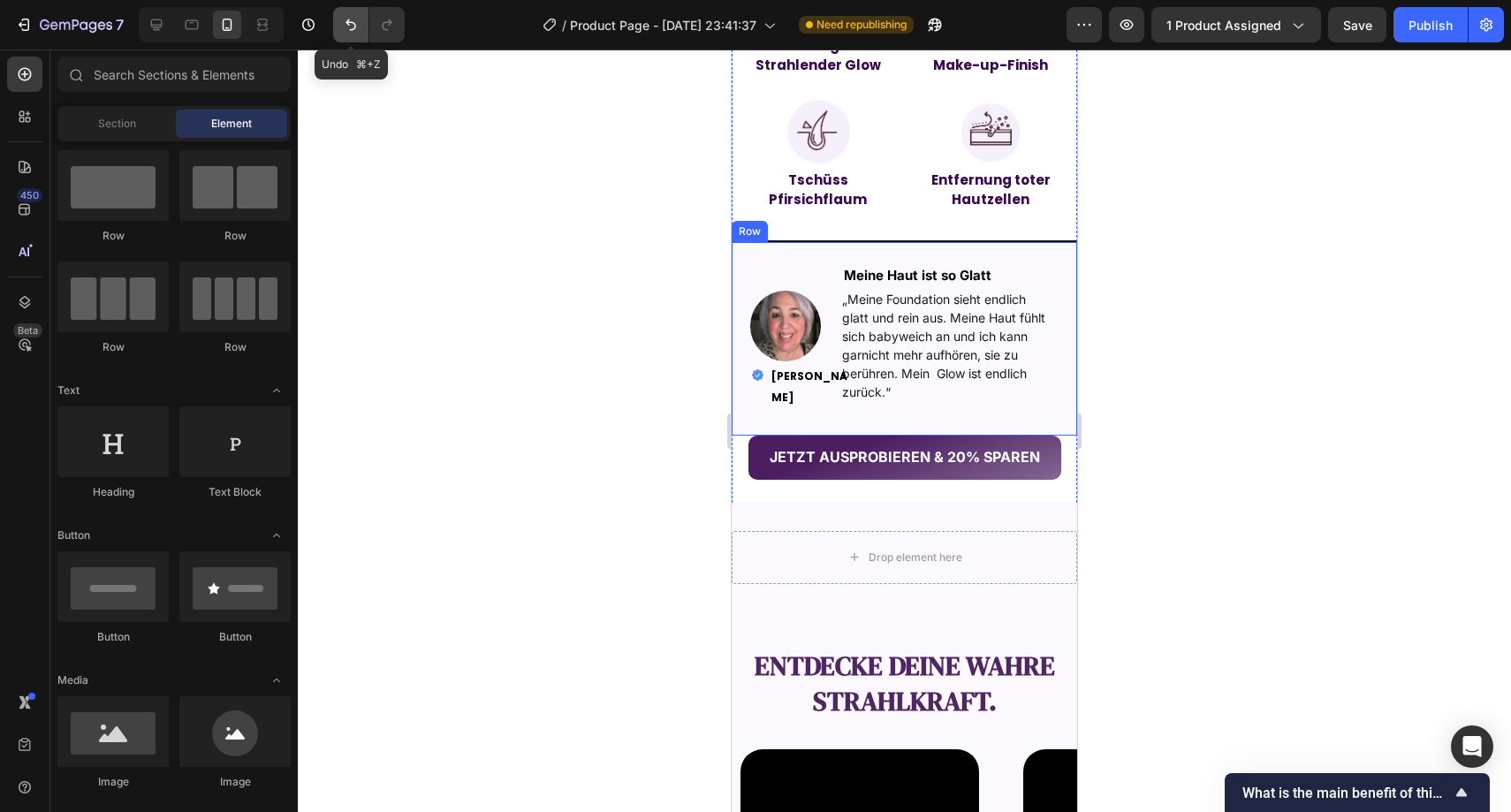
click at [366, 33] on button "Undo/Redo" at bounding box center [351, 25] width 35 height 35
click at [359, 31] on icon "Undo/Redo" at bounding box center [351, 24] width 18 height 18
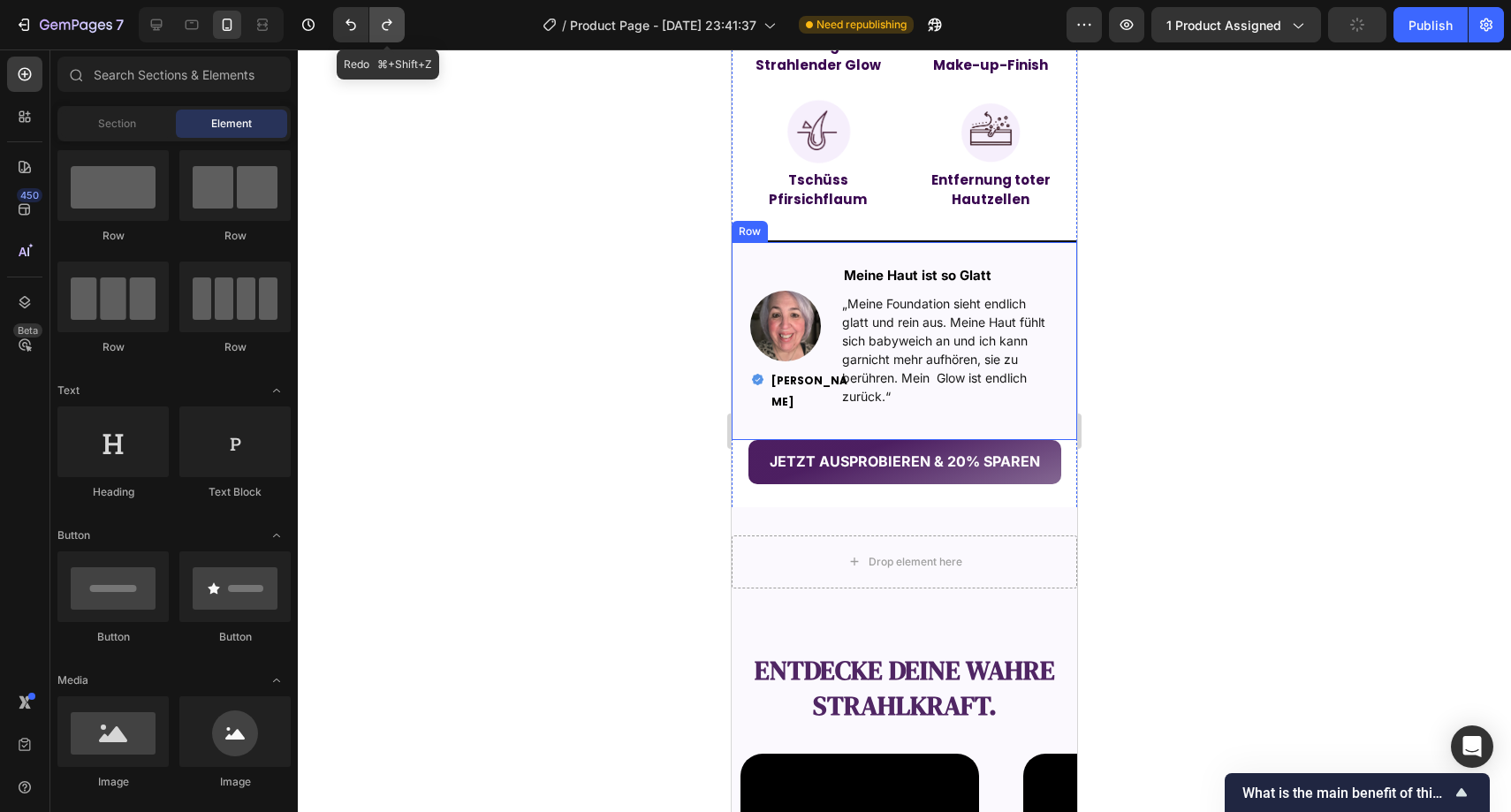
click at [386, 29] on icon "Undo/Redo" at bounding box center [387, 24] width 18 height 18
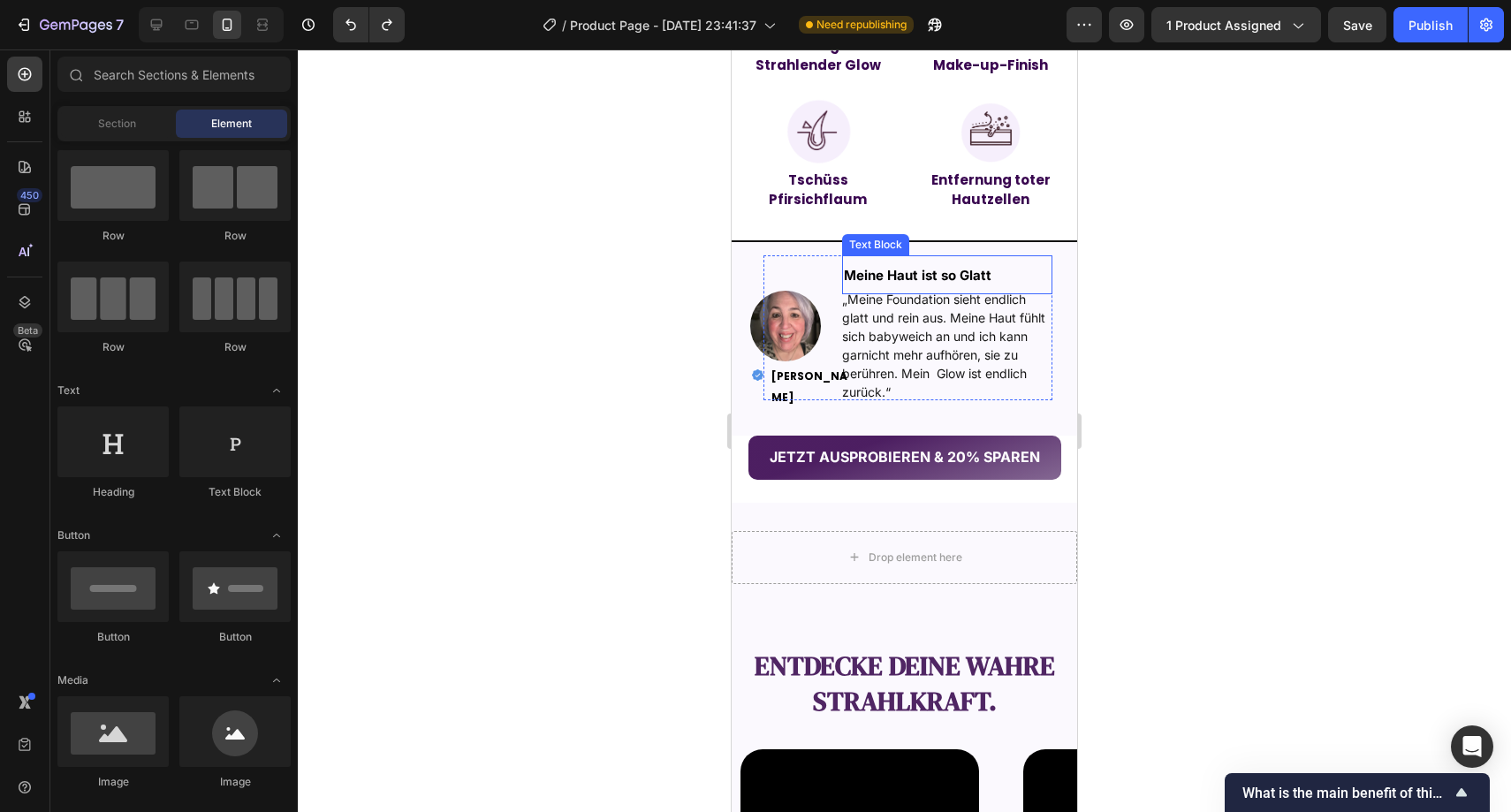
click at [947, 266] on p "Meine Haut ist so Glatt" at bounding box center [918, 275] width 148 height 35
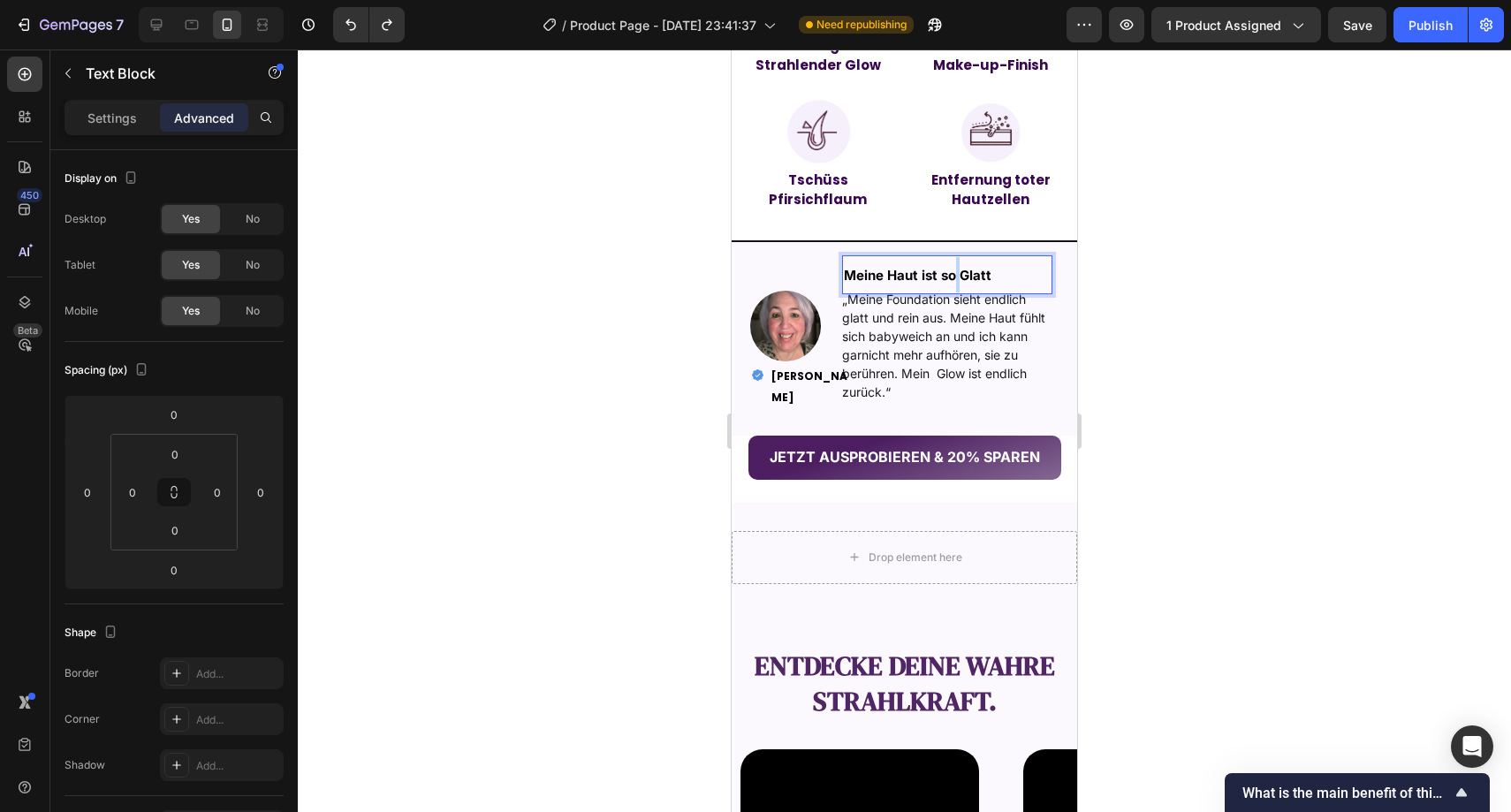
click at [947, 267] on strong "Meine Haut ist so Glatt" at bounding box center [918, 275] width 148 height 17
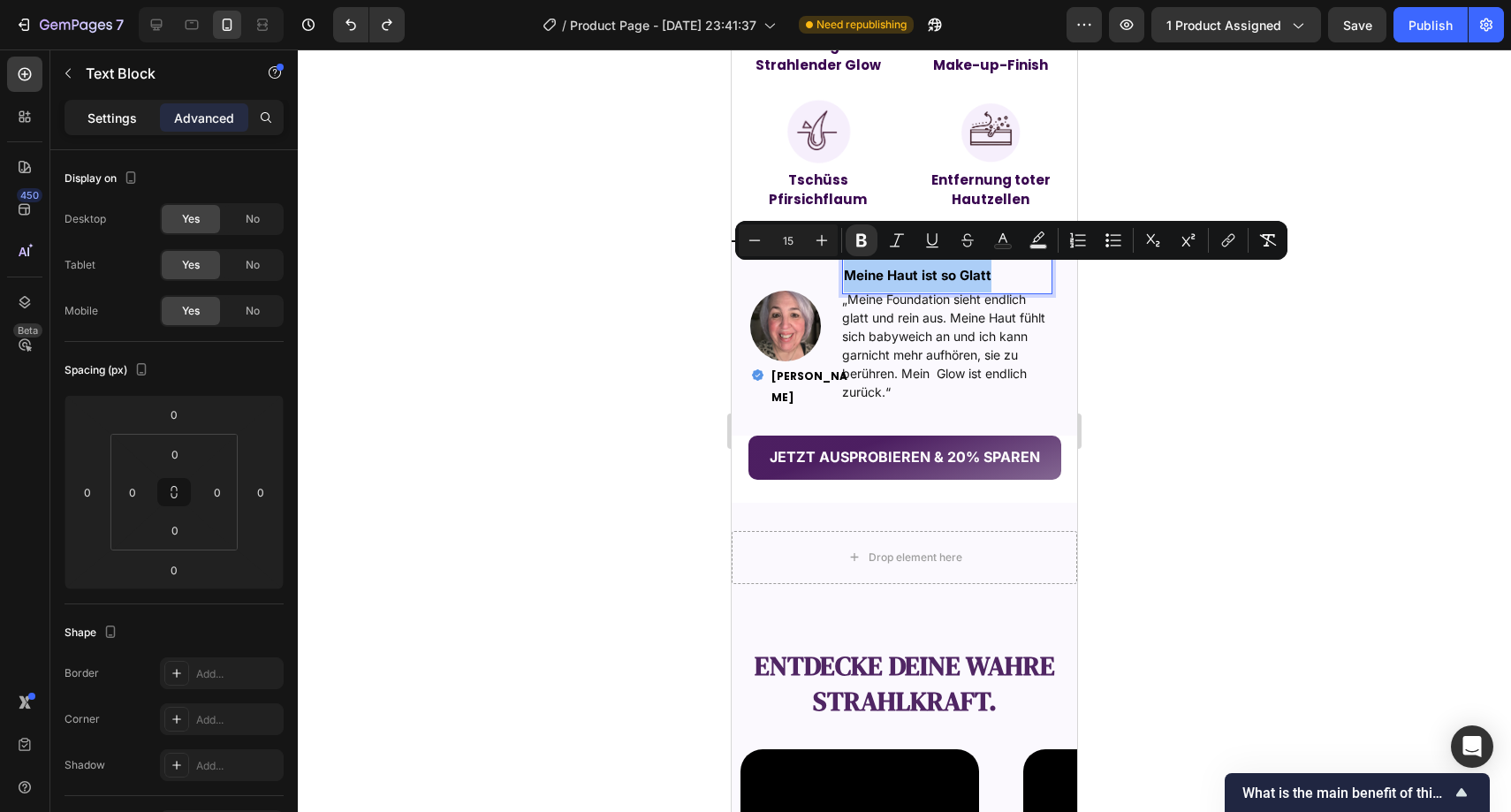
click at [106, 129] on div "Settings" at bounding box center [113, 117] width 89 height 29
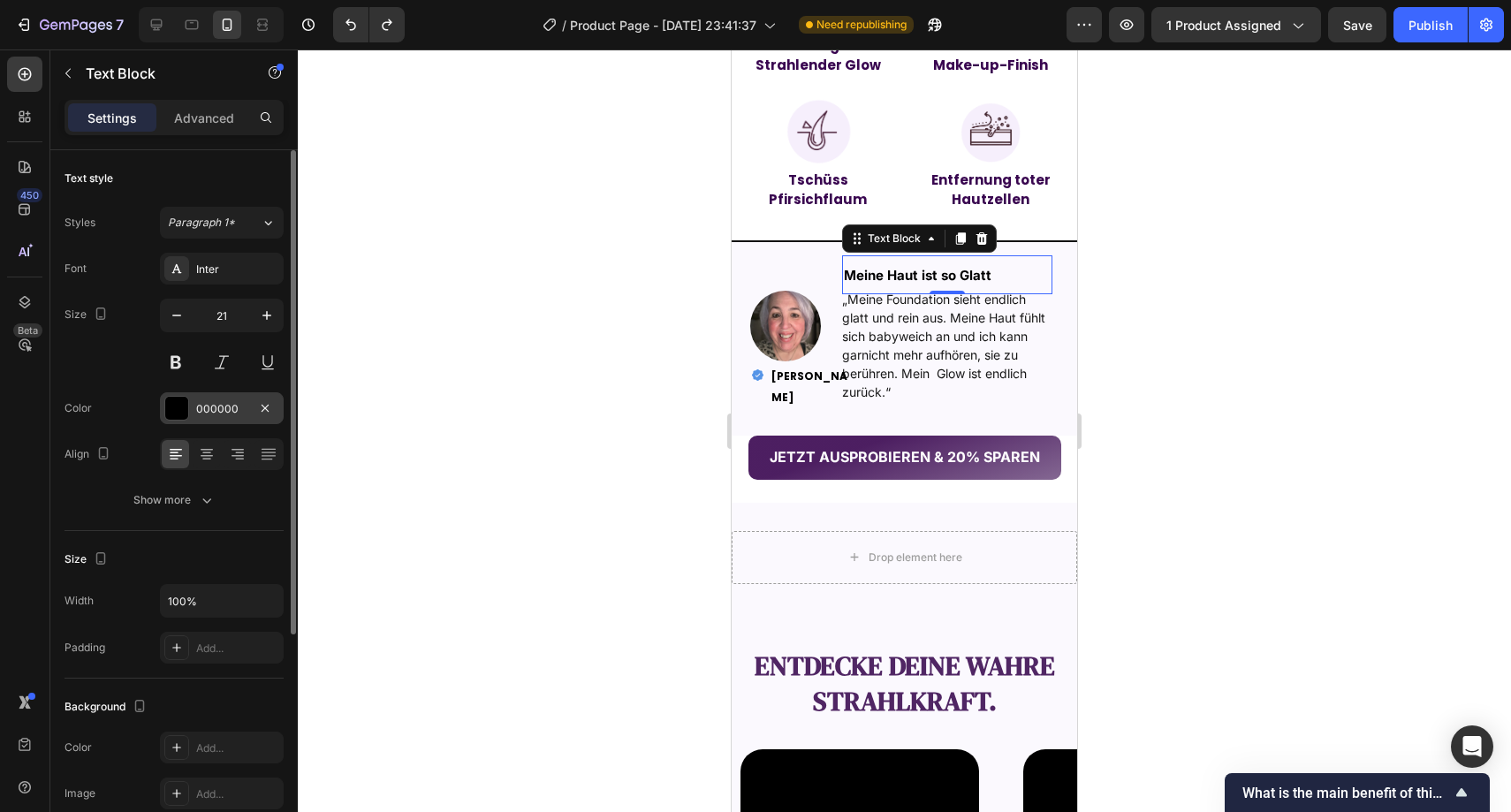
click at [228, 399] on div "000000" at bounding box center [222, 408] width 124 height 31
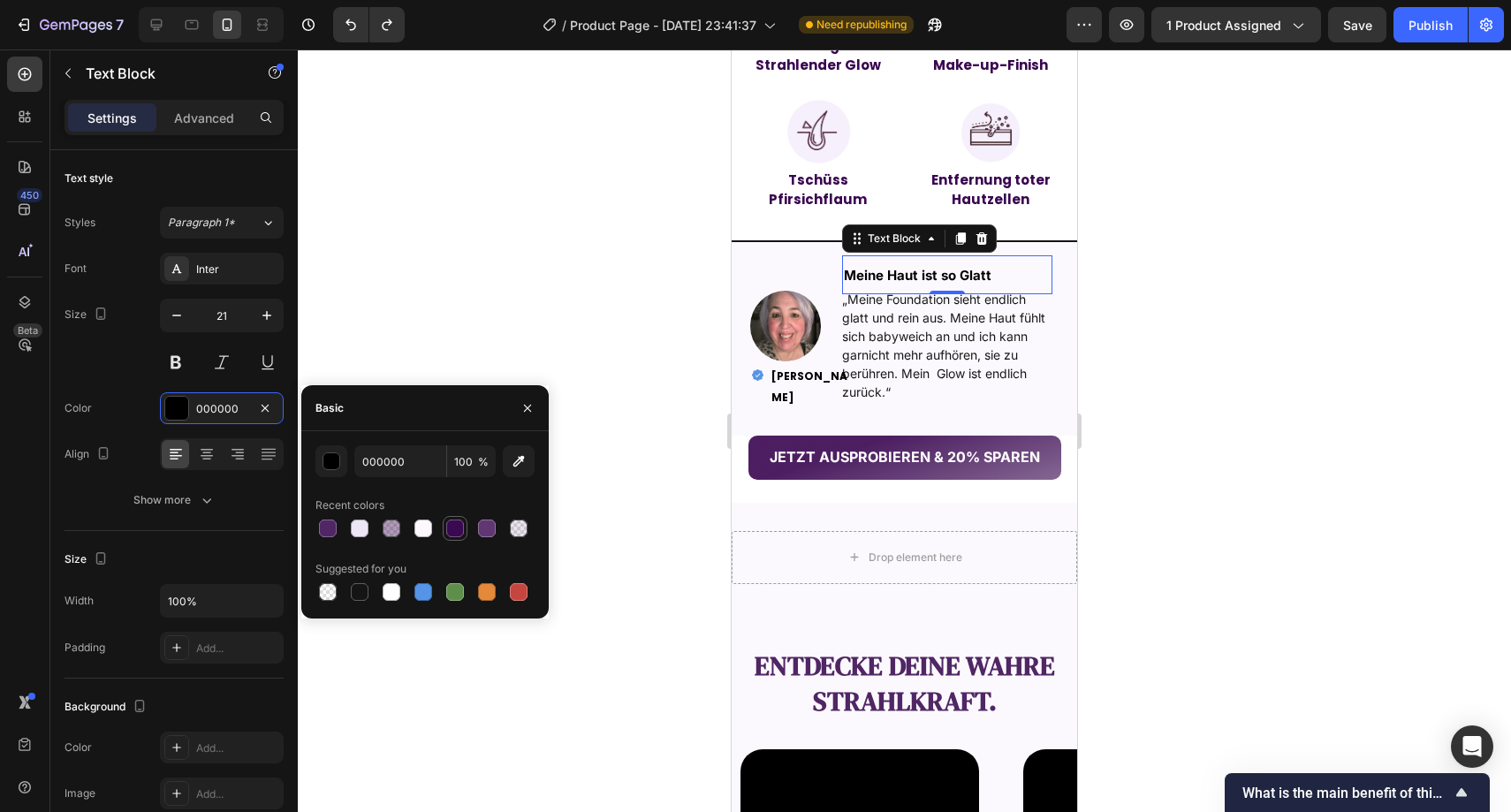
click at [460, 525] on div at bounding box center [454, 528] width 18 height 18
type input "390951"
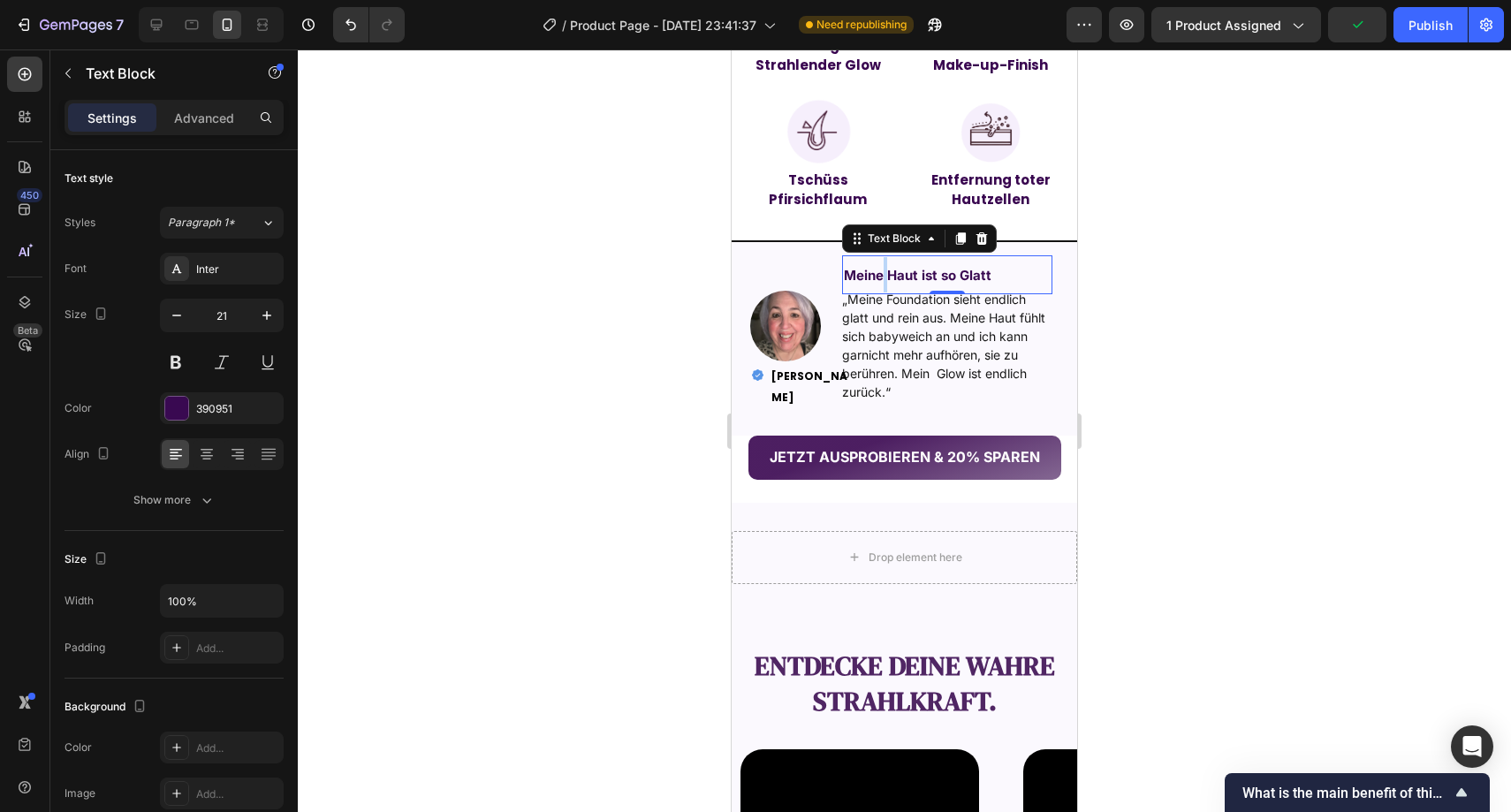
click at [881, 270] on strong "Meine Haut ist so Glatt" at bounding box center [918, 275] width 148 height 17
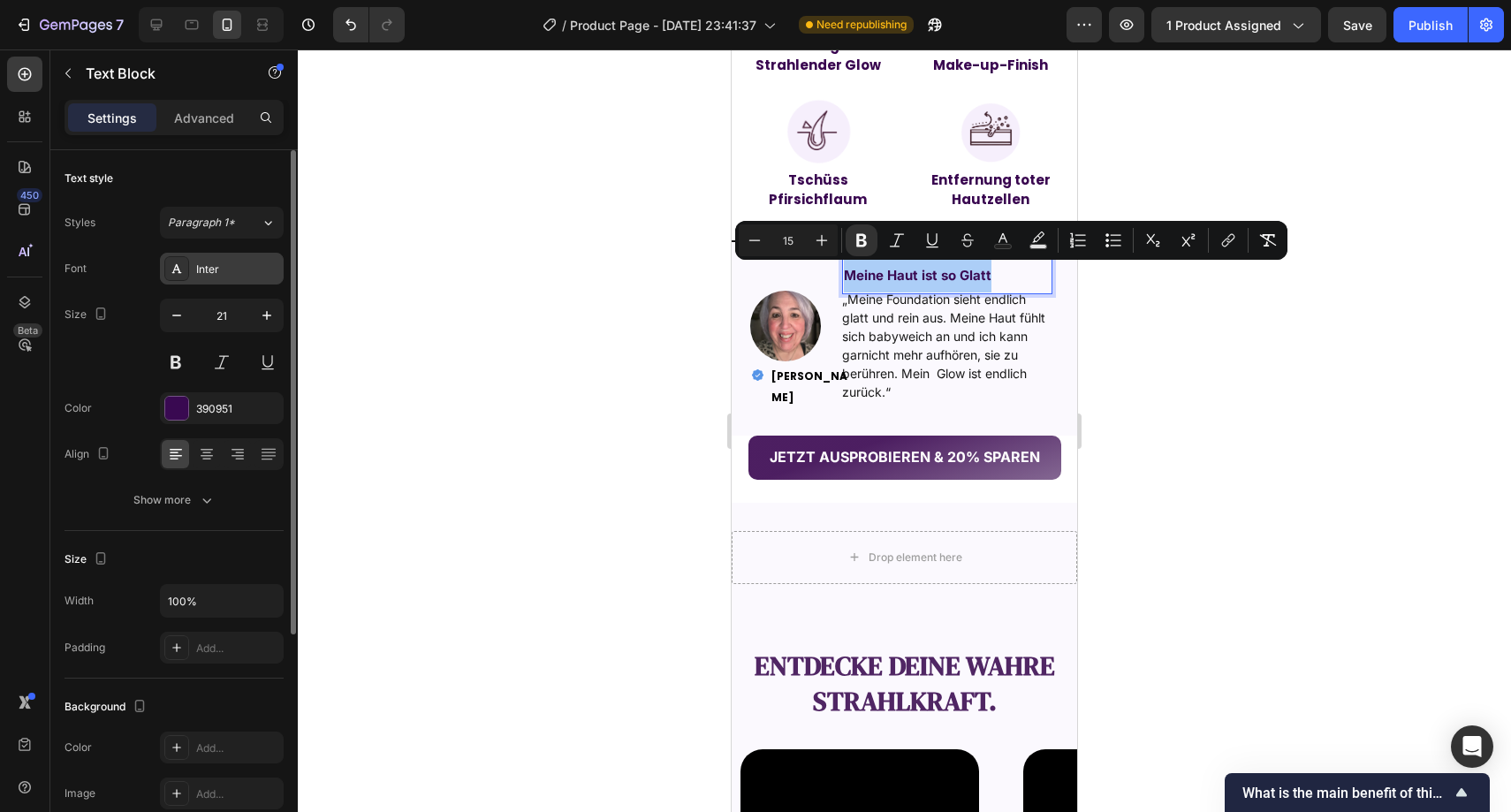
click at [234, 274] on div "Inter" at bounding box center [238, 269] width 83 height 16
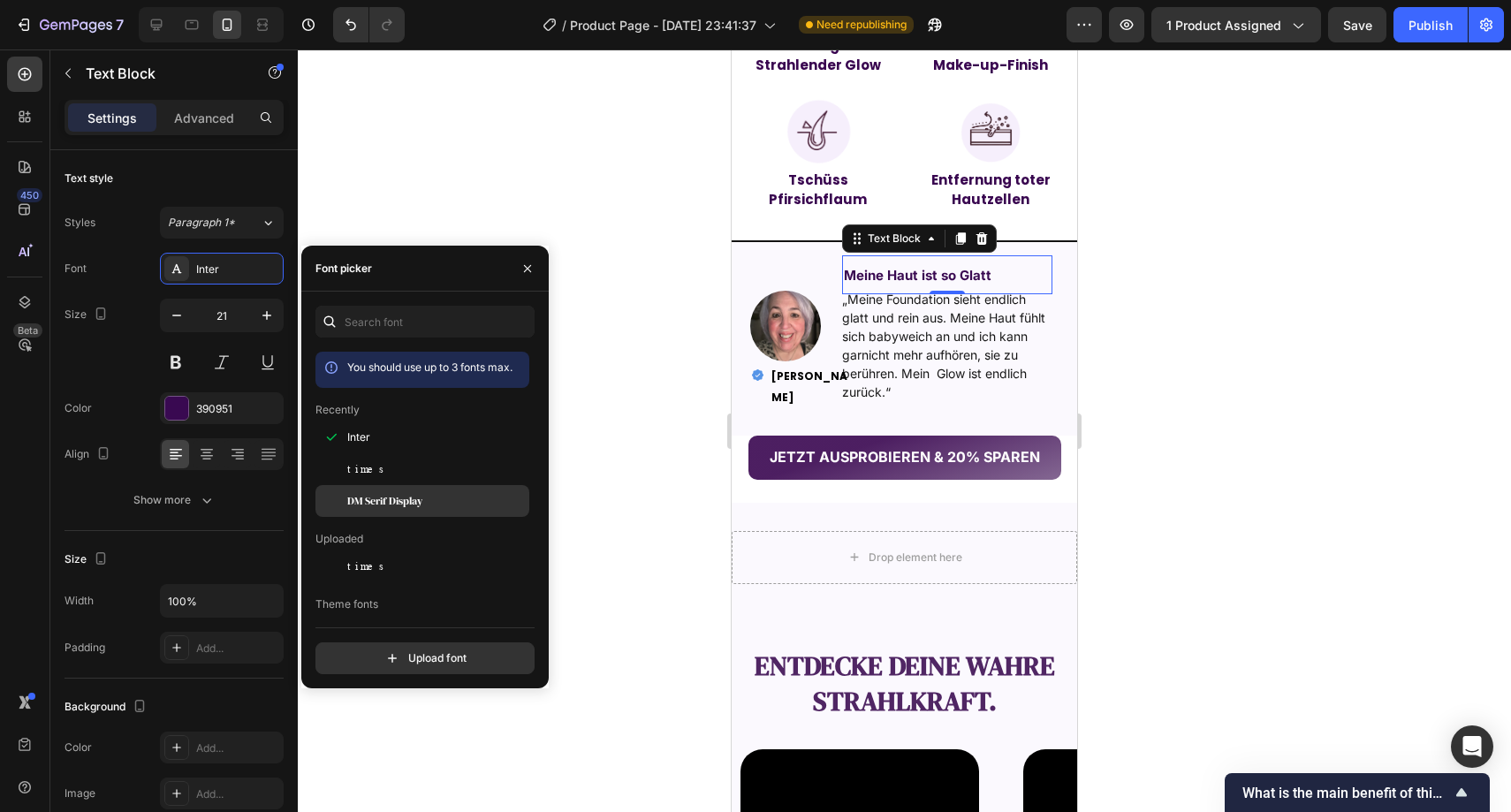
click at [392, 487] on div "DM Serif Display" at bounding box center [422, 500] width 214 height 31
click at [535, 262] on button "button" at bounding box center [527, 268] width 29 height 29
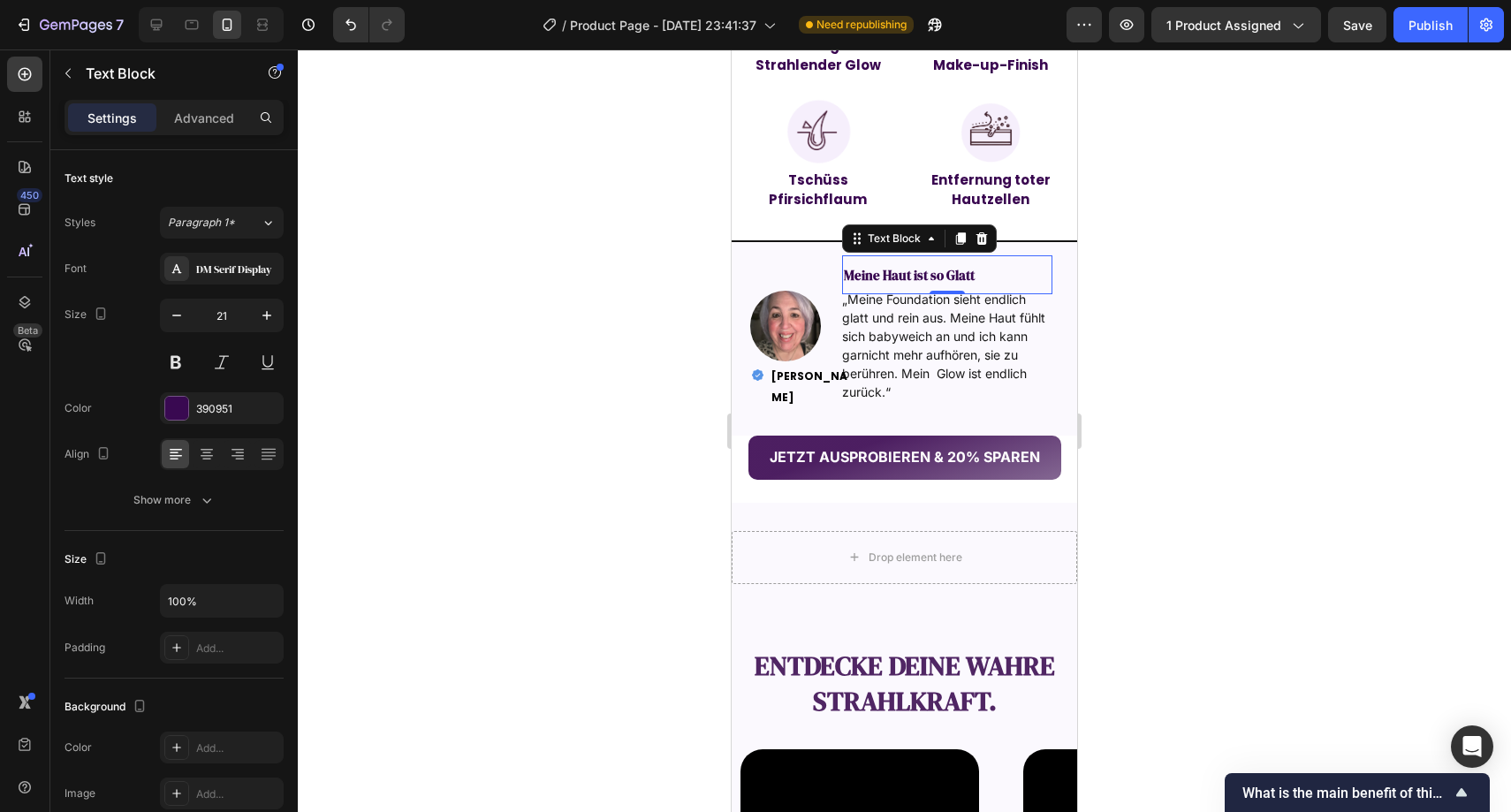
click at [574, 266] on div at bounding box center [905, 430] width 1214 height 762
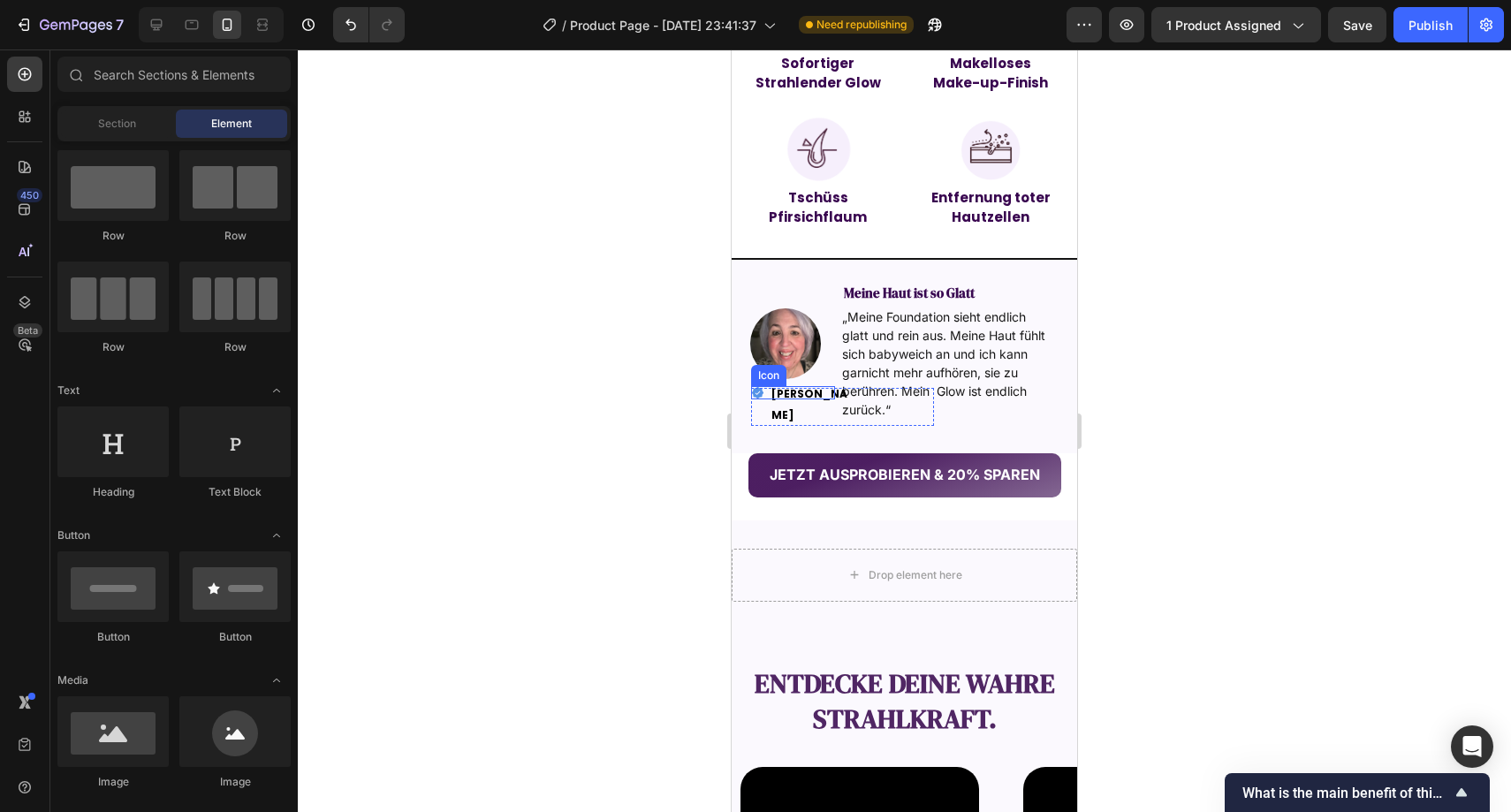
scroll to position [1368, 0]
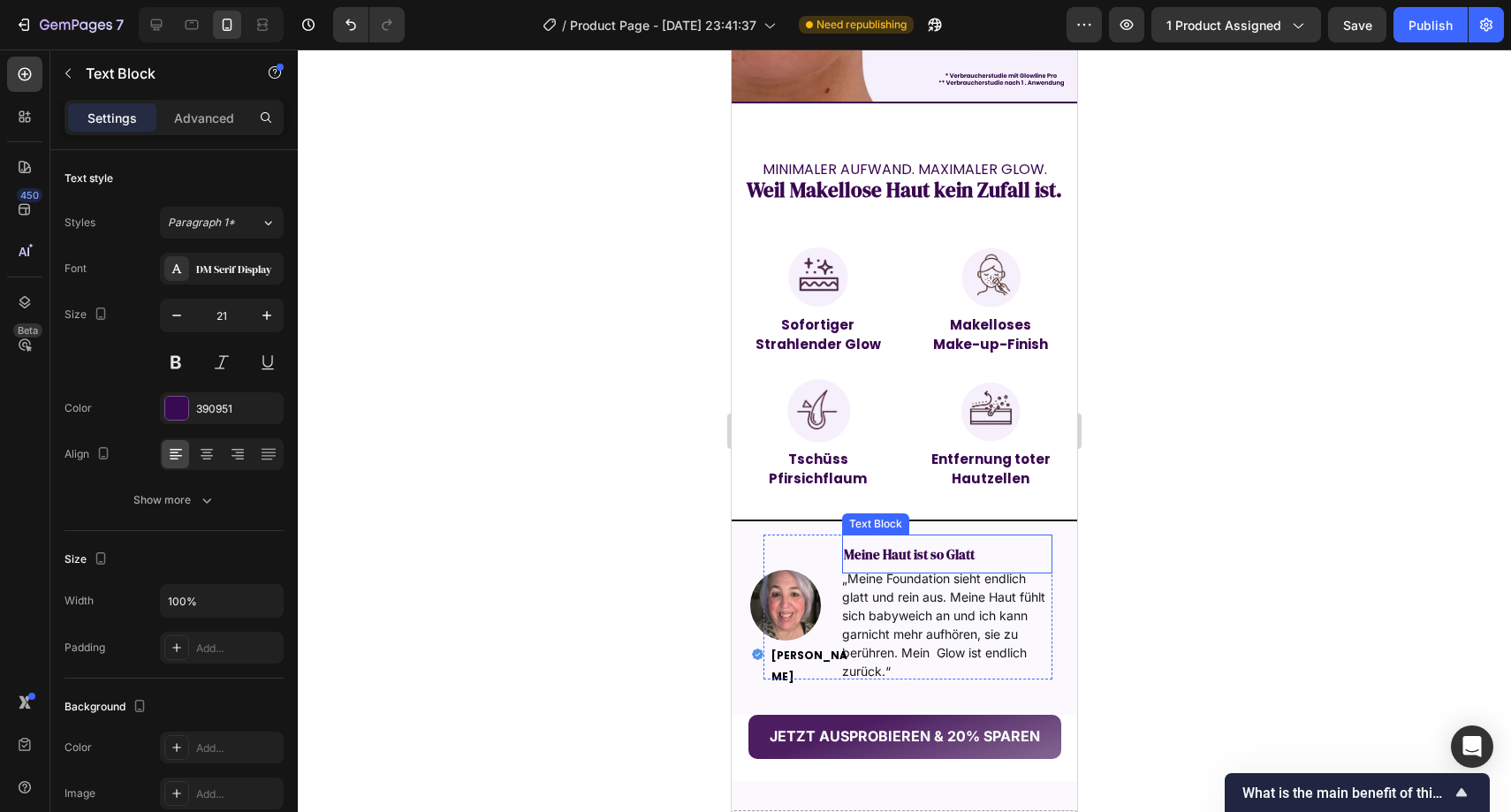
click at [915, 545] on strong "Meine Haut ist so Glatt" at bounding box center [909, 554] width 130 height 18
click at [896, 545] on strong "Meine Haut ist so Glatt" at bounding box center [909, 554] width 130 height 18
click at [895, 545] on strong "Meine Haut ist so Glatt" at bounding box center [909, 554] width 130 height 18
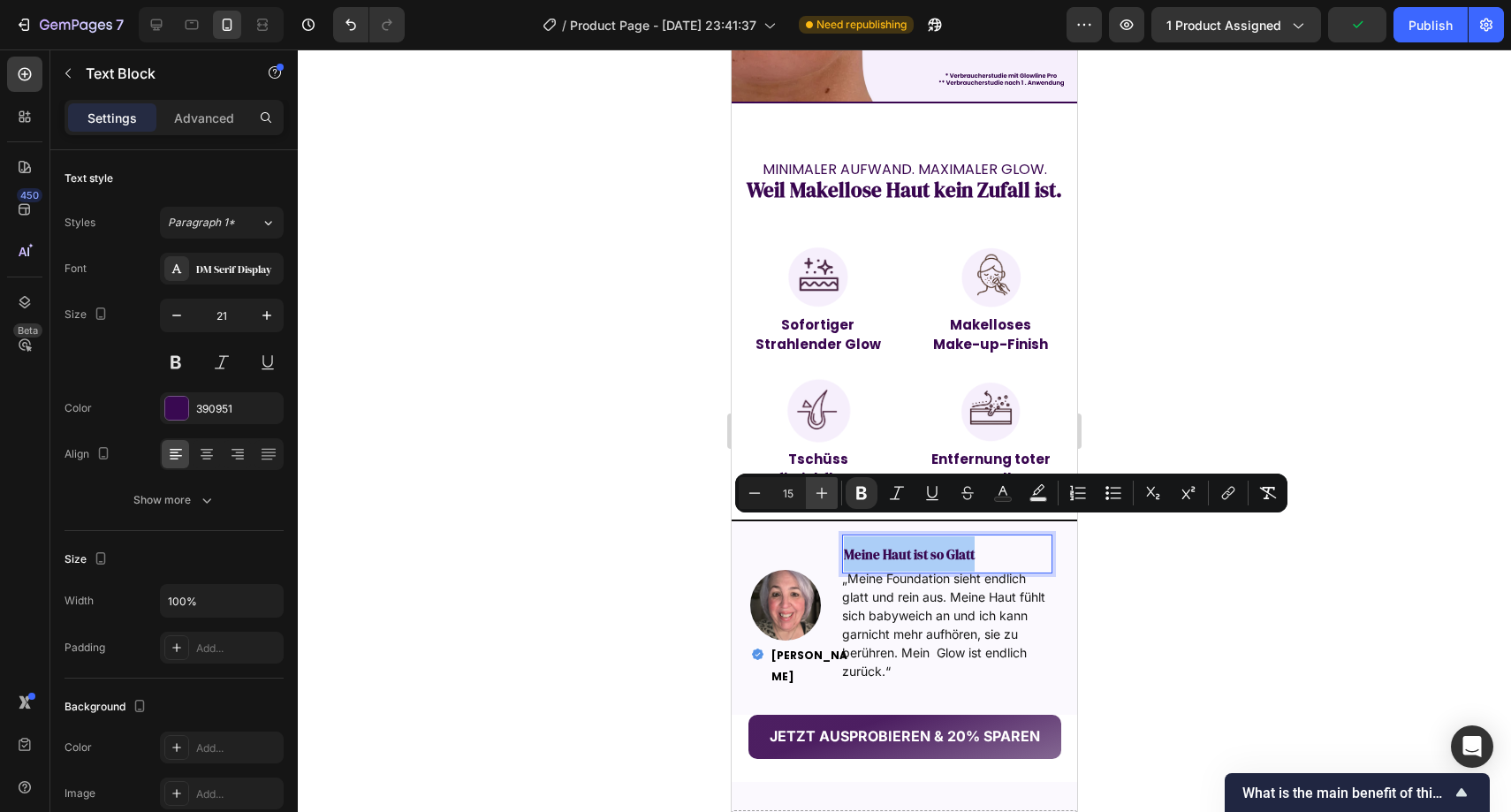
click at [824, 484] on icon "Editor contextual toolbar" at bounding box center [822, 492] width 18 height 18
type input "17"
click at [697, 490] on div at bounding box center [905, 430] width 1214 height 762
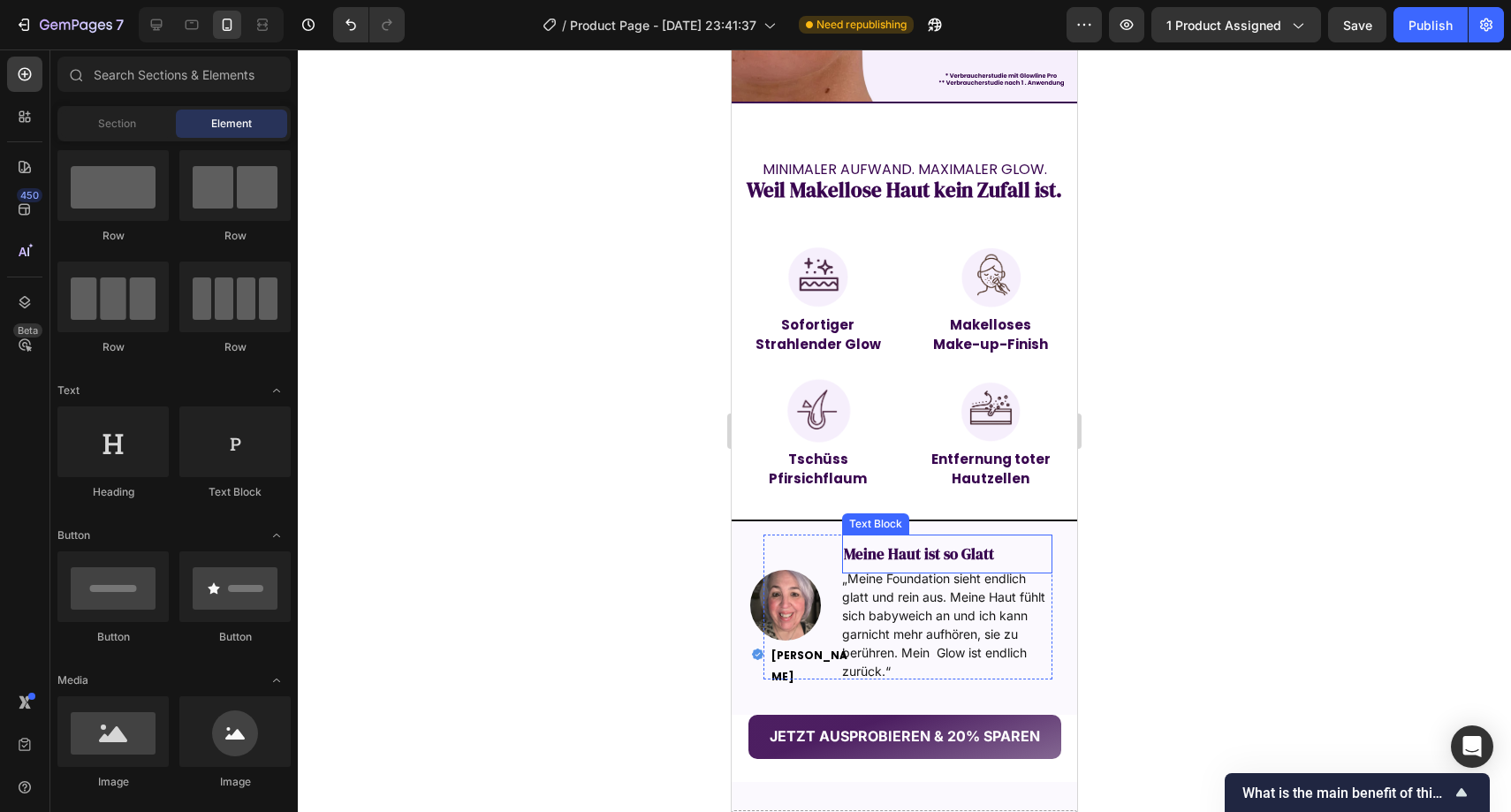
click at [983, 543] on strong "Meine Haut ist so Glatt" at bounding box center [919, 553] width 150 height 21
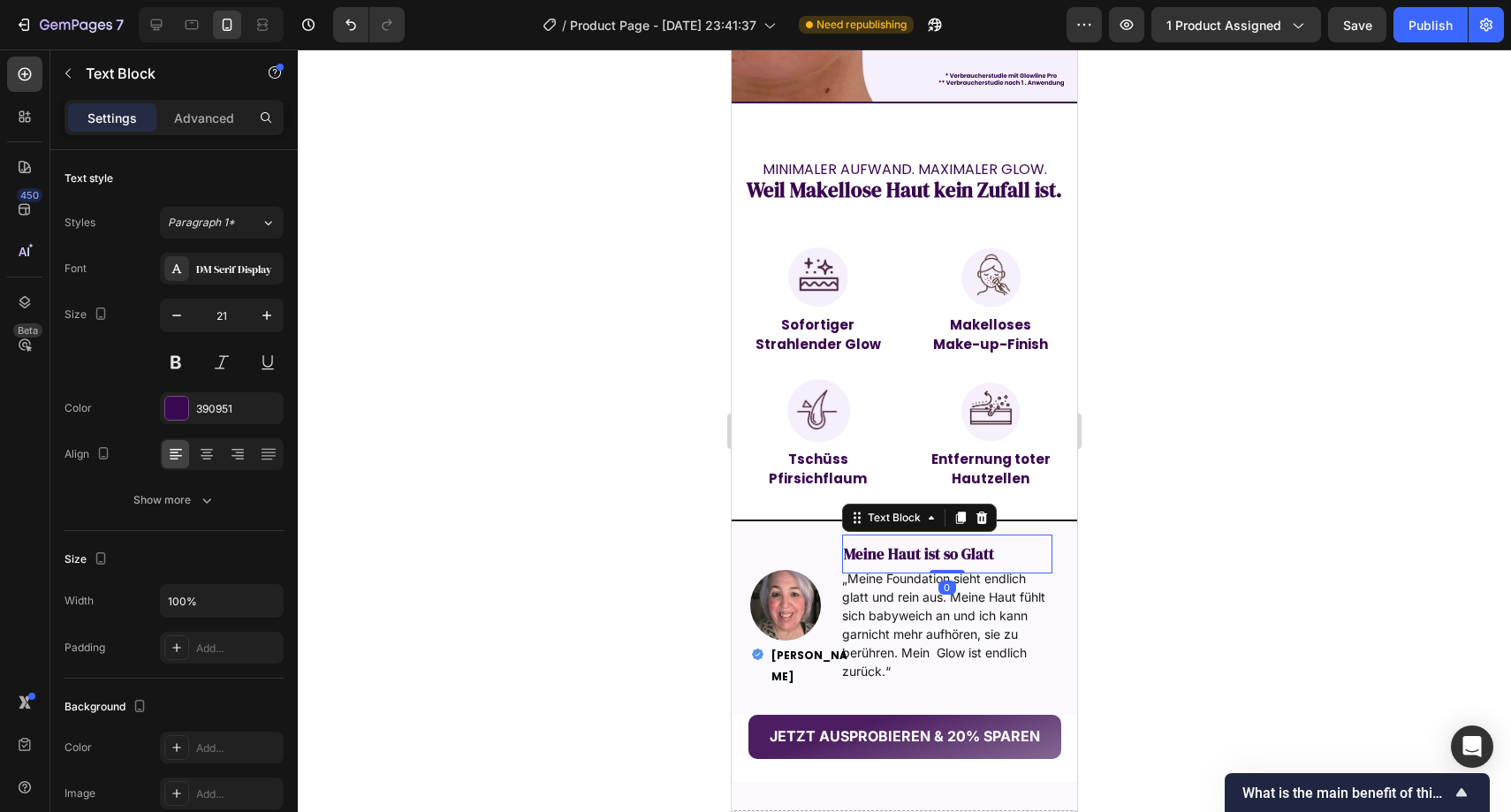
click at [990, 535] on div "Meine Haut ist so Glatt" at bounding box center [947, 554] width 211 height 39
click at [989, 535] on div "Meine Haut ist so Glatt" at bounding box center [919, 554] width 154 height 39
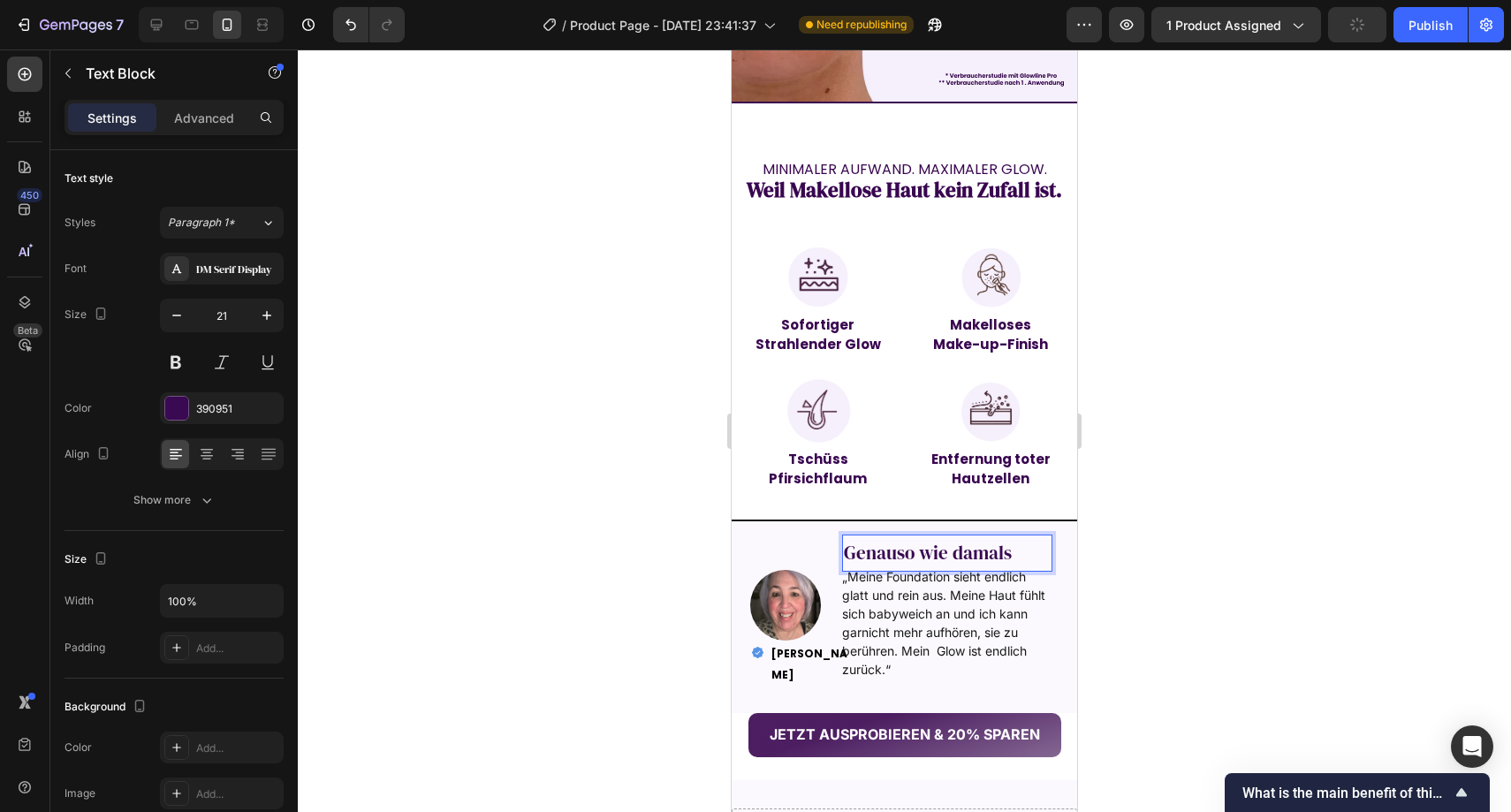
click at [919, 536] on p "Genauso wie damals" at bounding box center [927, 553] width 167 height 33
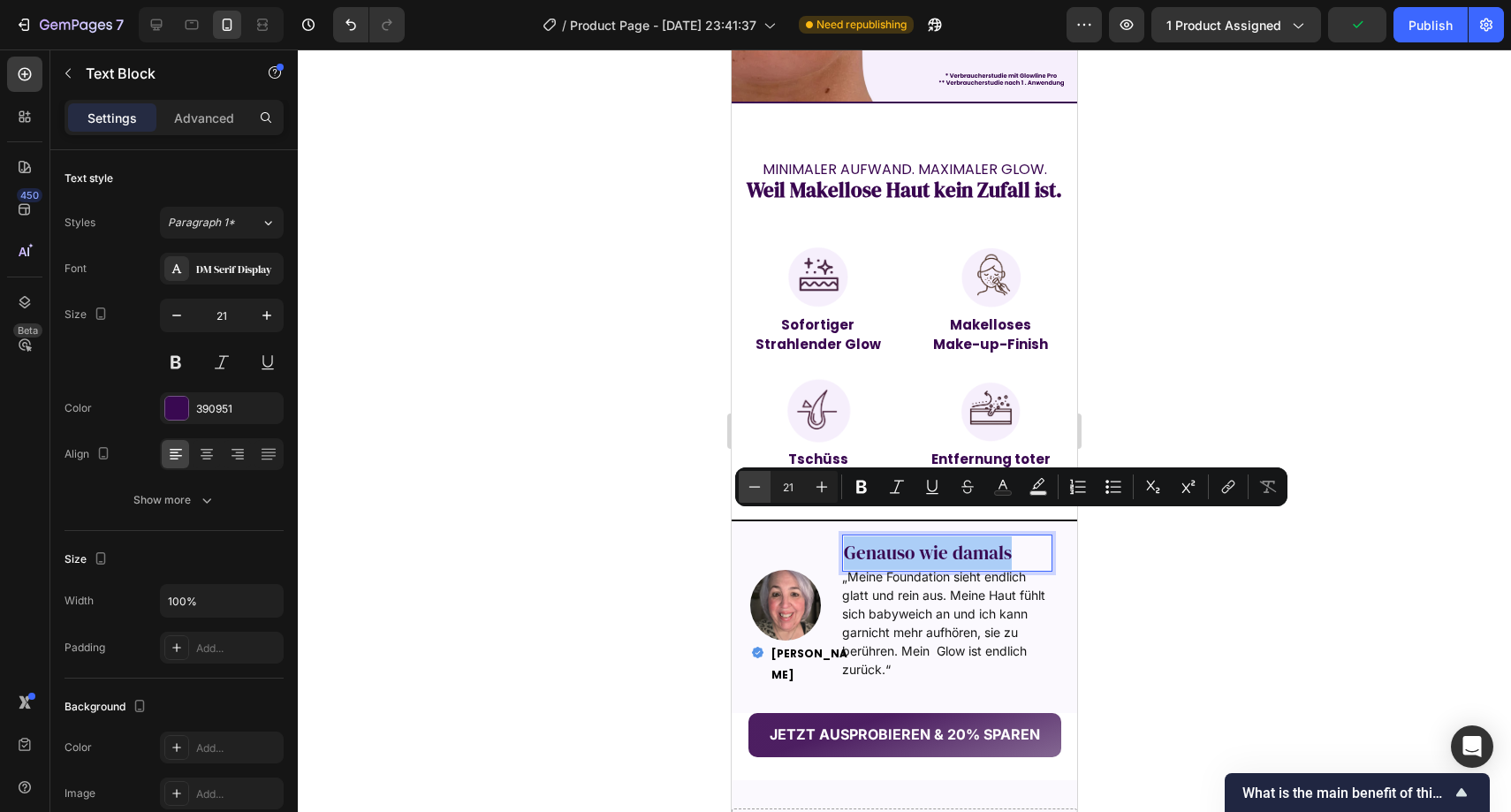
click at [760, 486] on icon "Editor contextual toolbar" at bounding box center [754, 486] width 18 height 18
type input "19"
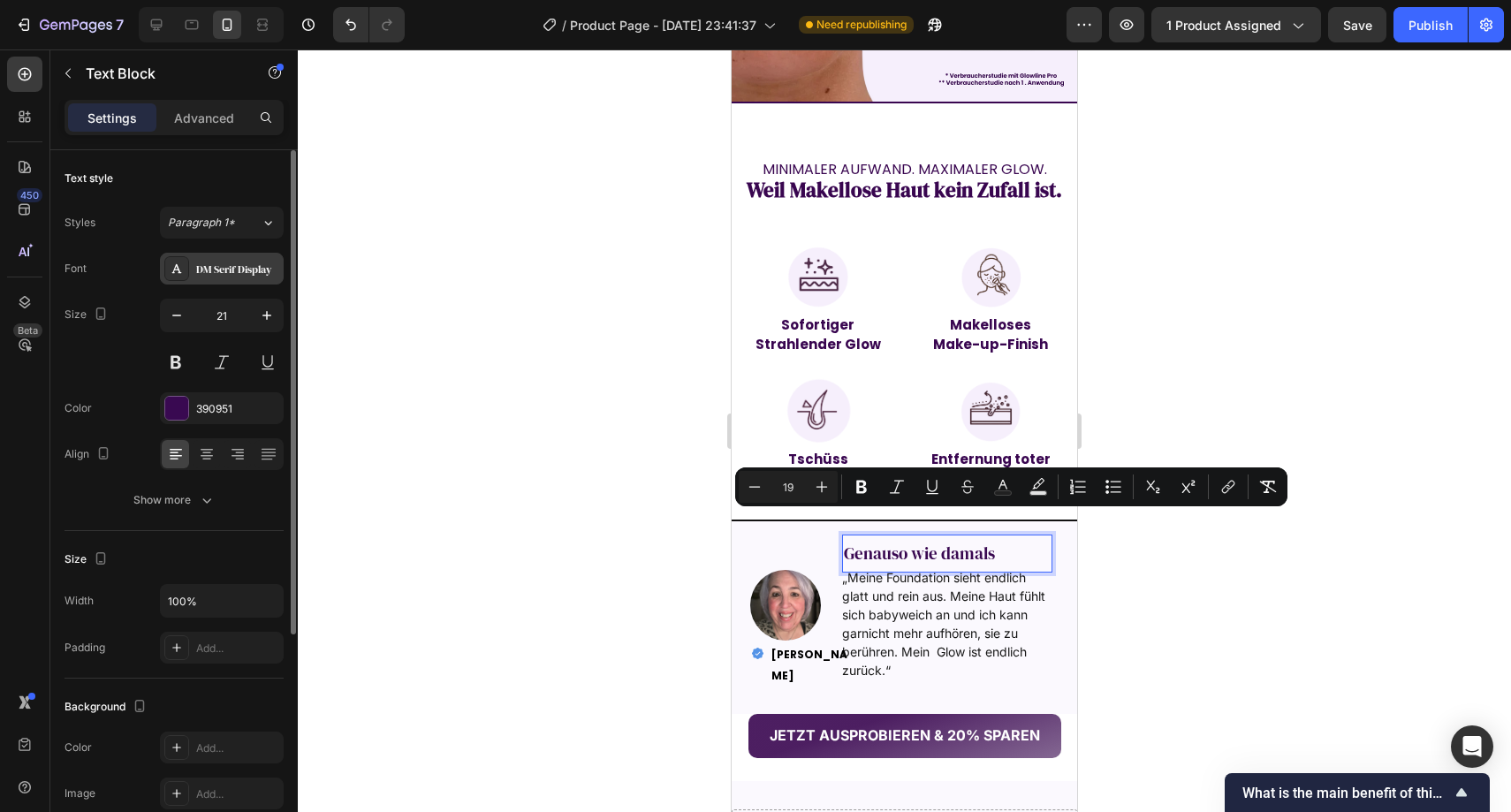
click at [245, 273] on div "DM Serif Display" at bounding box center [238, 269] width 83 height 16
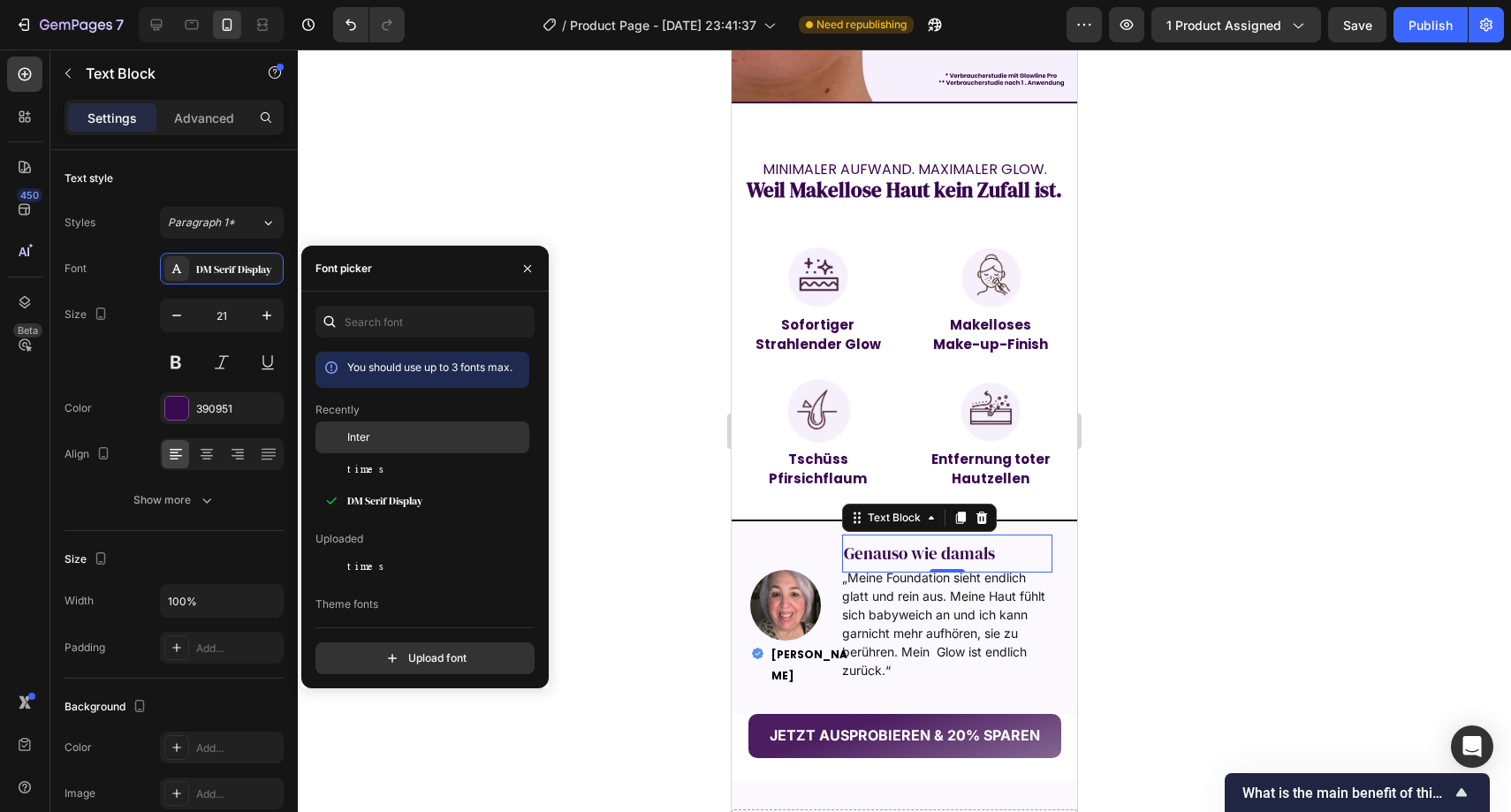
click at [391, 439] on div "Inter" at bounding box center [436, 437] width 179 height 16
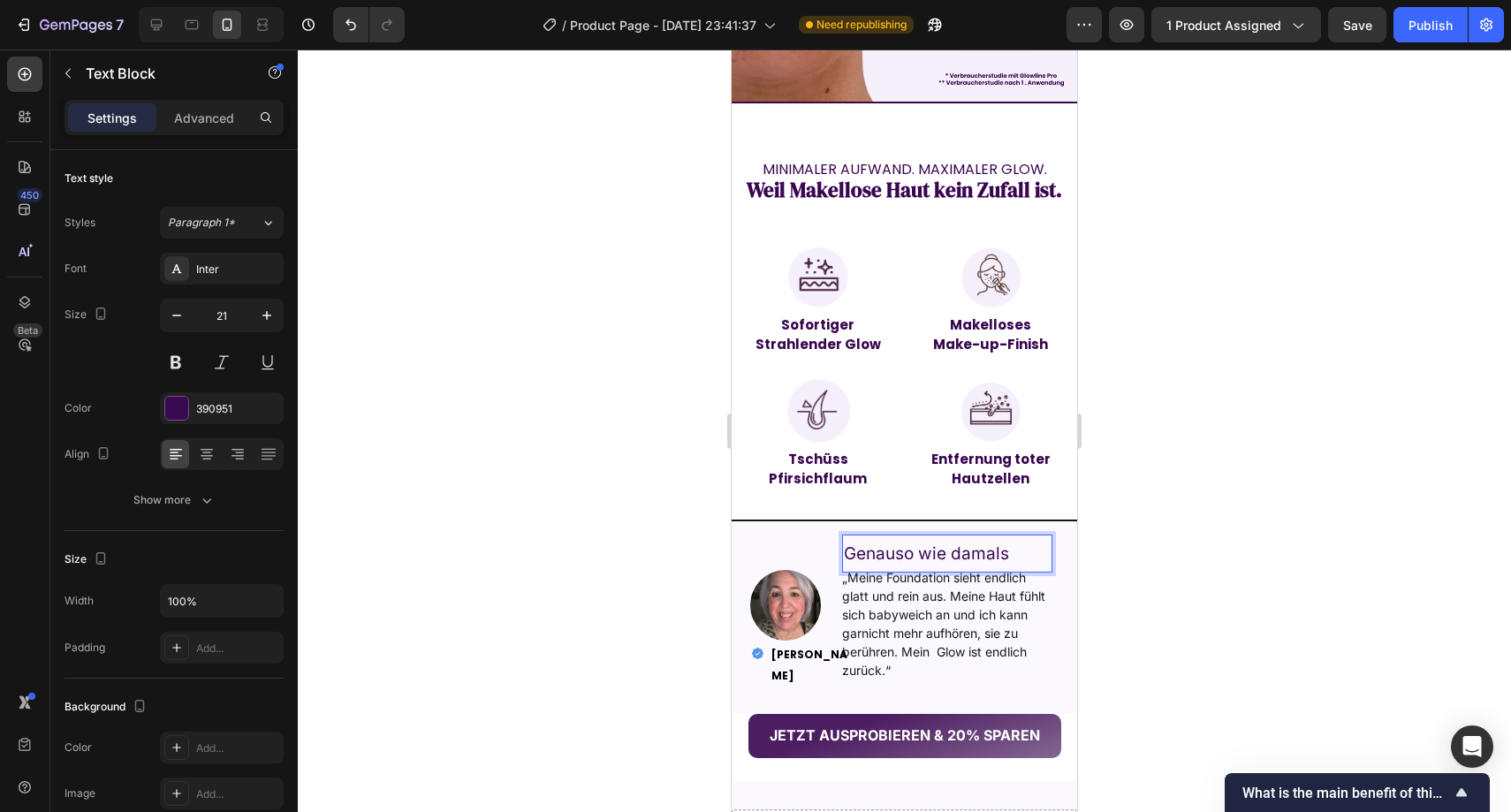
click at [873, 543] on span "Genauso wie damals" at bounding box center [926, 553] width 166 height 20
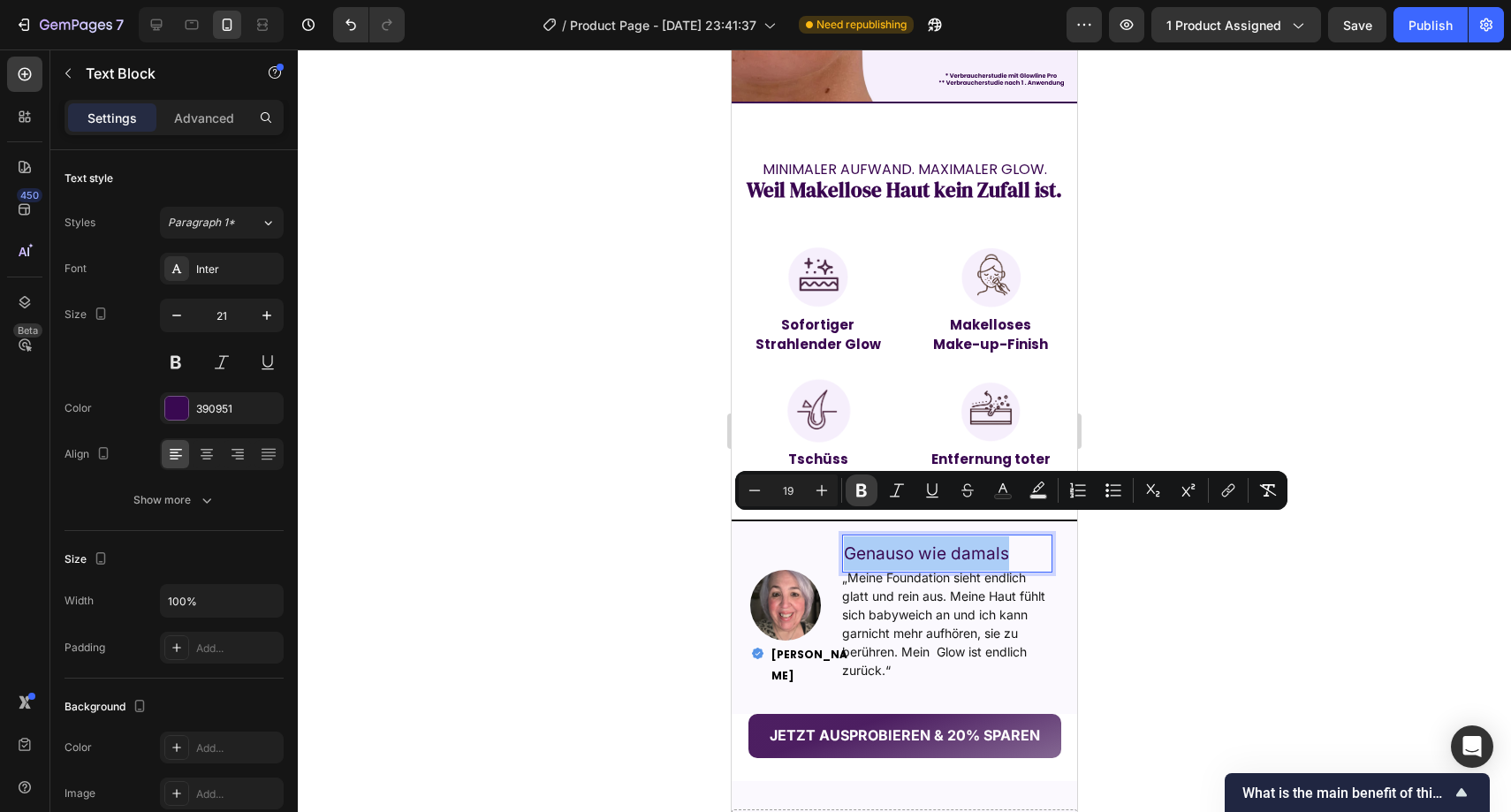
click at [873, 487] on button "Bold" at bounding box center [861, 490] width 31 height 31
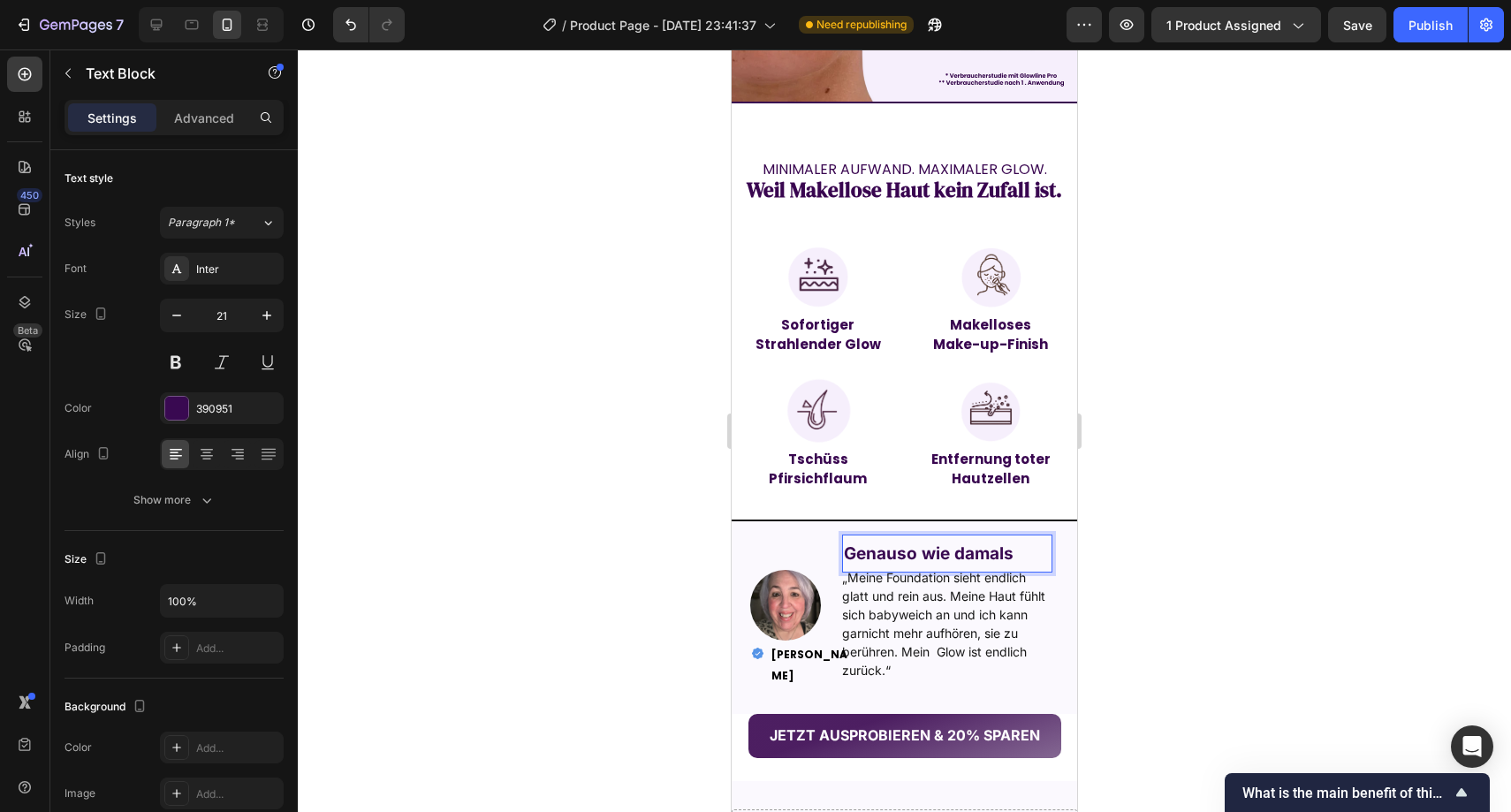
click at [681, 520] on div at bounding box center [905, 430] width 1214 height 762
click at [905, 543] on strong "Genauso wie damals" at bounding box center [928, 553] width 169 height 20
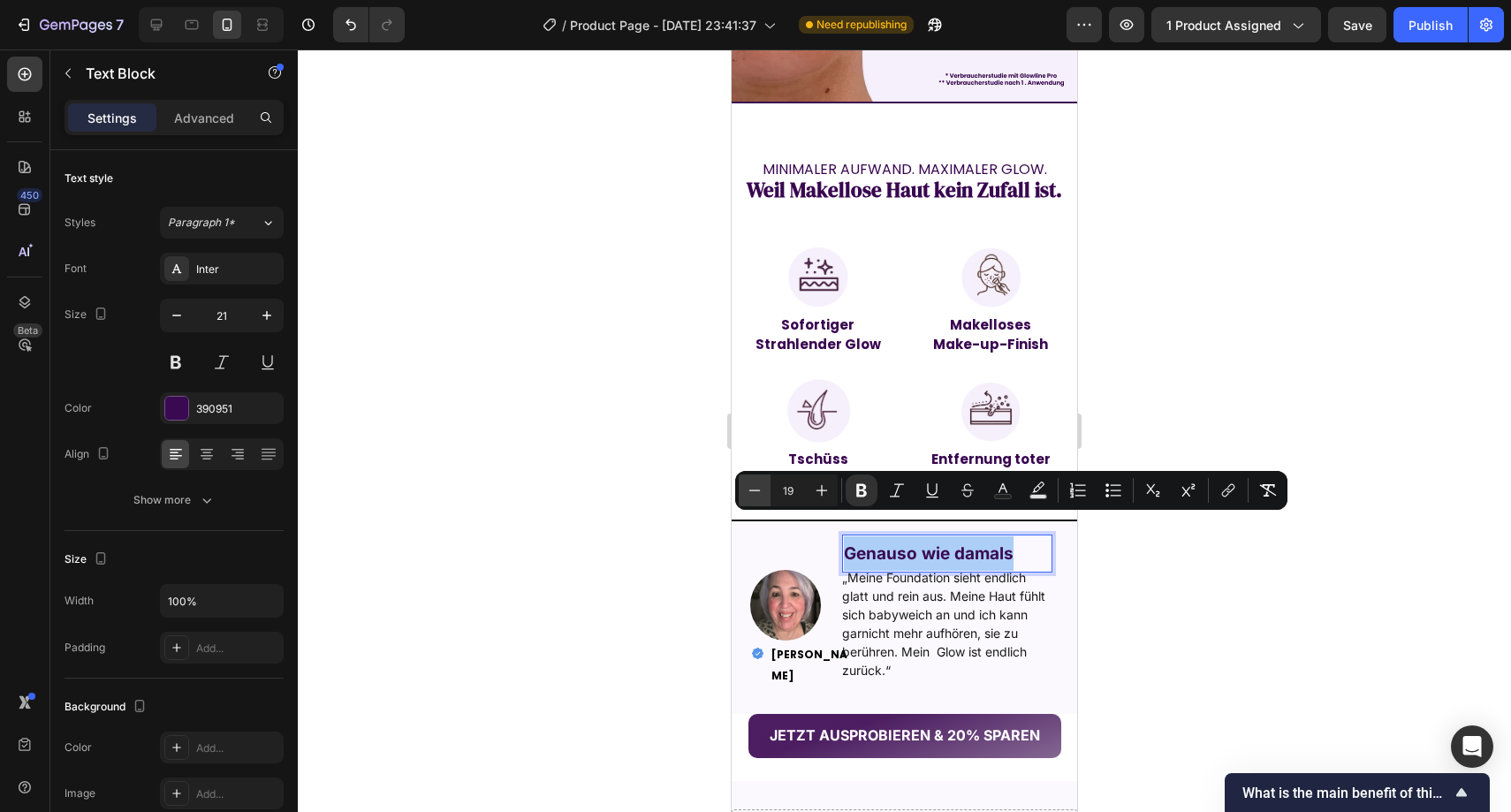
click at [749, 495] on icon "Editor contextual toolbar" at bounding box center [754, 490] width 18 height 18
click at [820, 483] on icon "Editor contextual toolbar" at bounding box center [822, 490] width 18 height 18
type input "17"
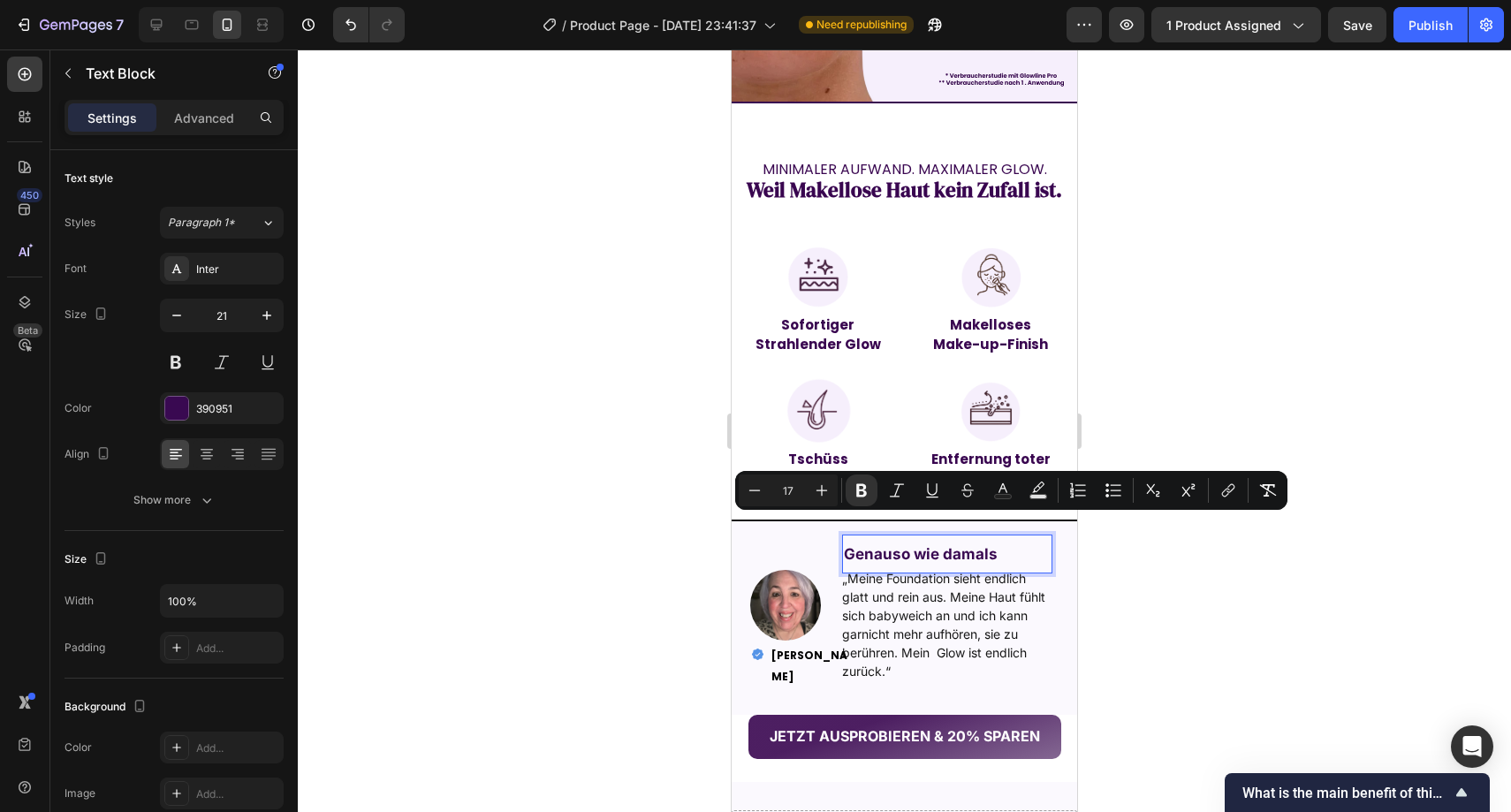
click at [618, 511] on div at bounding box center [905, 430] width 1214 height 762
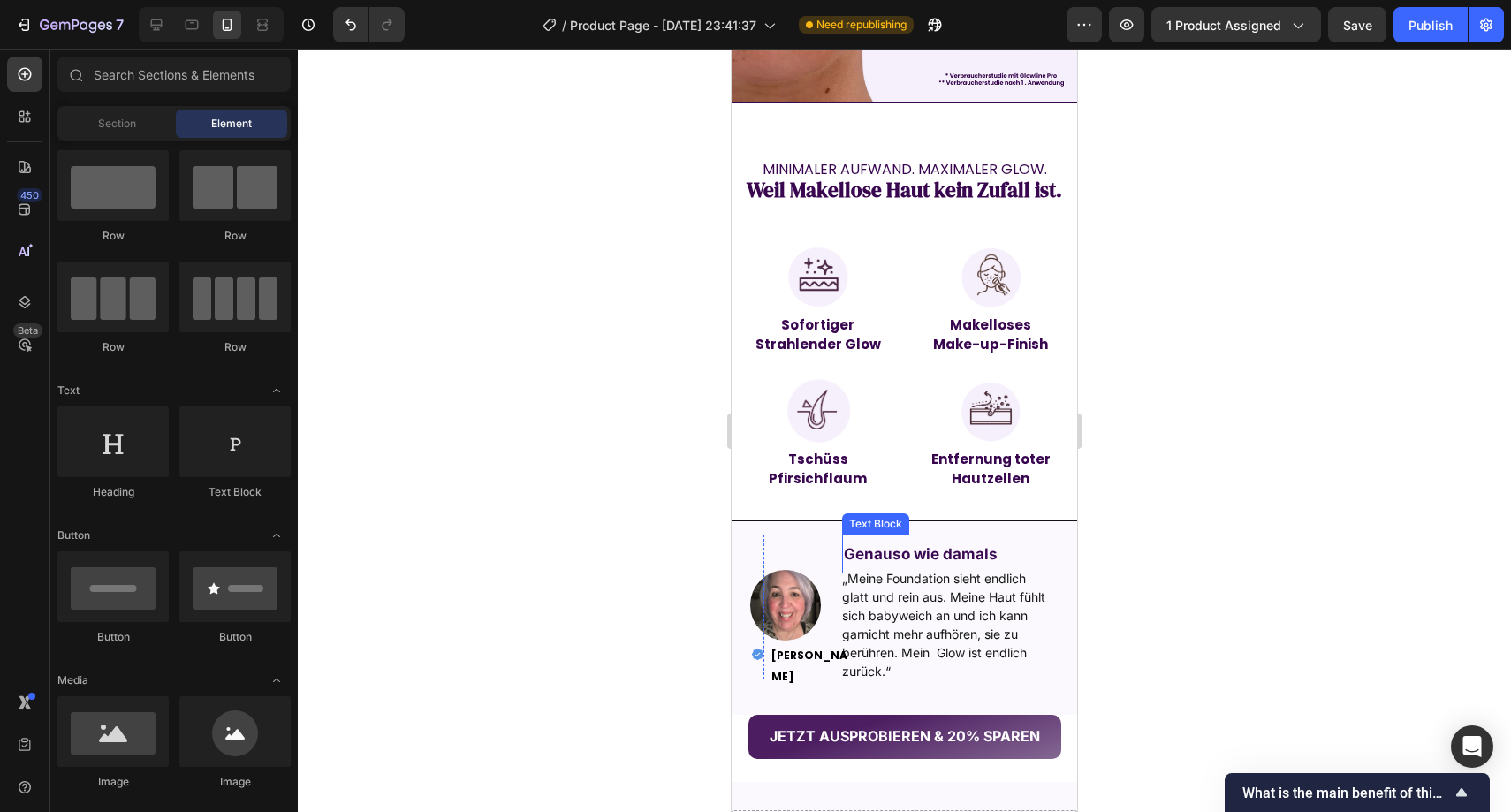
click at [995, 535] on div "Genauso wie damals" at bounding box center [947, 554] width 211 height 39
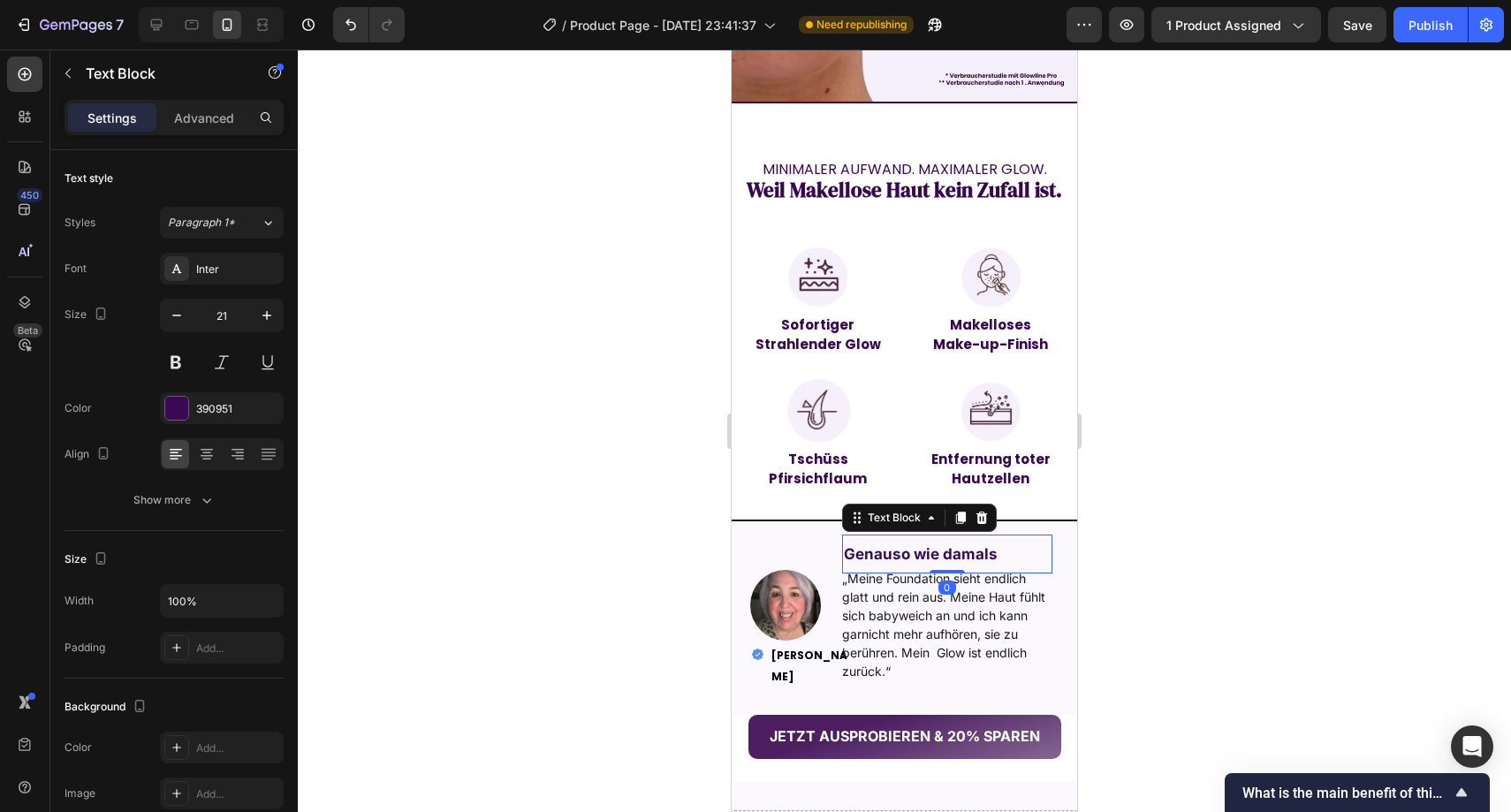
click at [995, 535] on div "Genauso wie damals" at bounding box center [947, 554] width 211 height 39
click at [997, 535] on div "Genauso wie damals" at bounding box center [947, 554] width 211 height 39
click at [997, 535] on div "Genauso wie damals" at bounding box center [947, 554] width 211 height 39
click at [995, 535] on div "Genauso wie damals" at bounding box center [947, 554] width 211 height 39
click at [1165, 526] on div at bounding box center [905, 430] width 1214 height 762
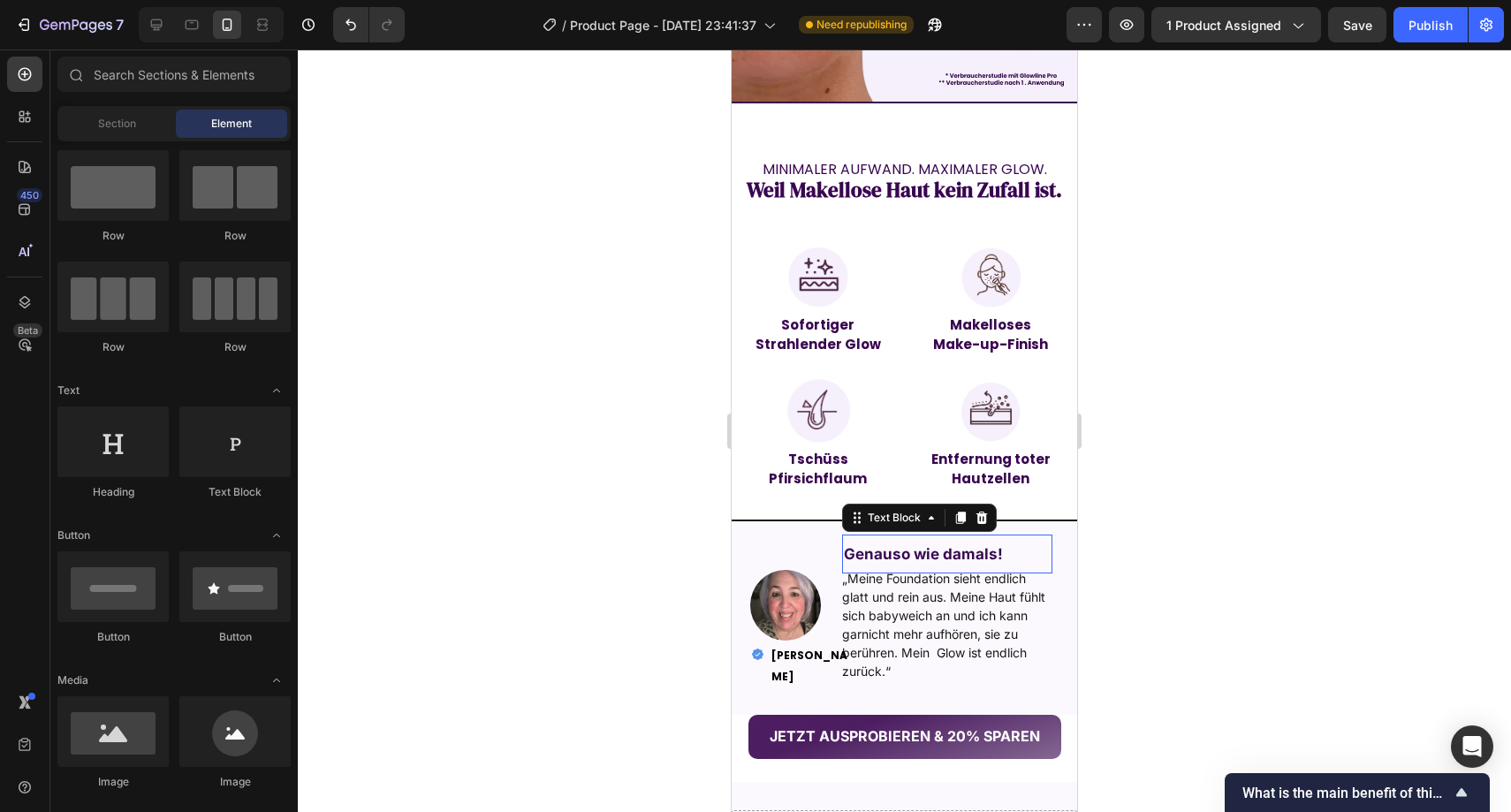
click at [882, 545] on strong "Genauso wie damals!" at bounding box center [923, 553] width 159 height 18
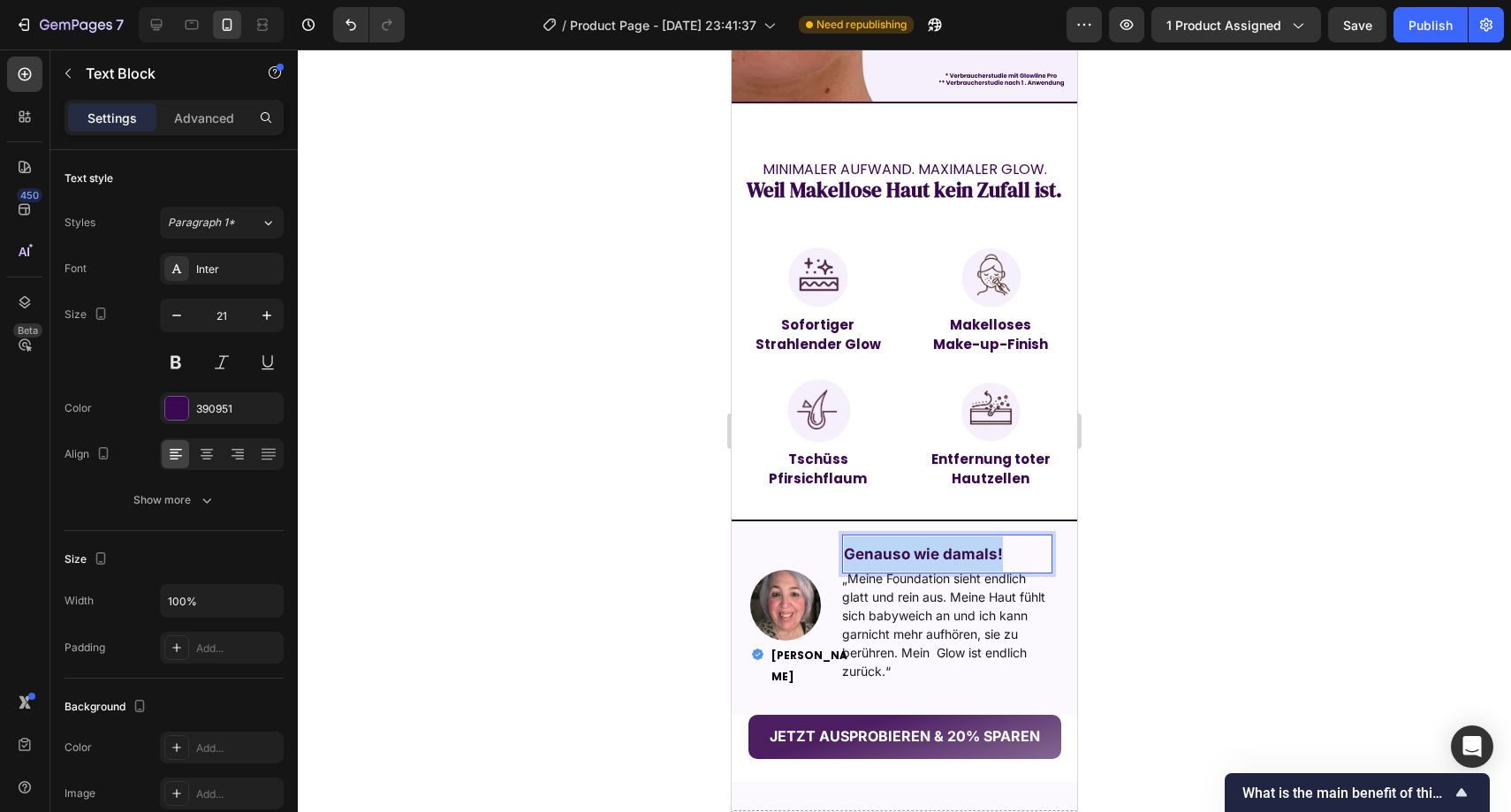
click at [882, 545] on strong "Genauso wie damals!" at bounding box center [923, 553] width 159 height 18
click at [1114, 524] on div at bounding box center [905, 430] width 1214 height 762
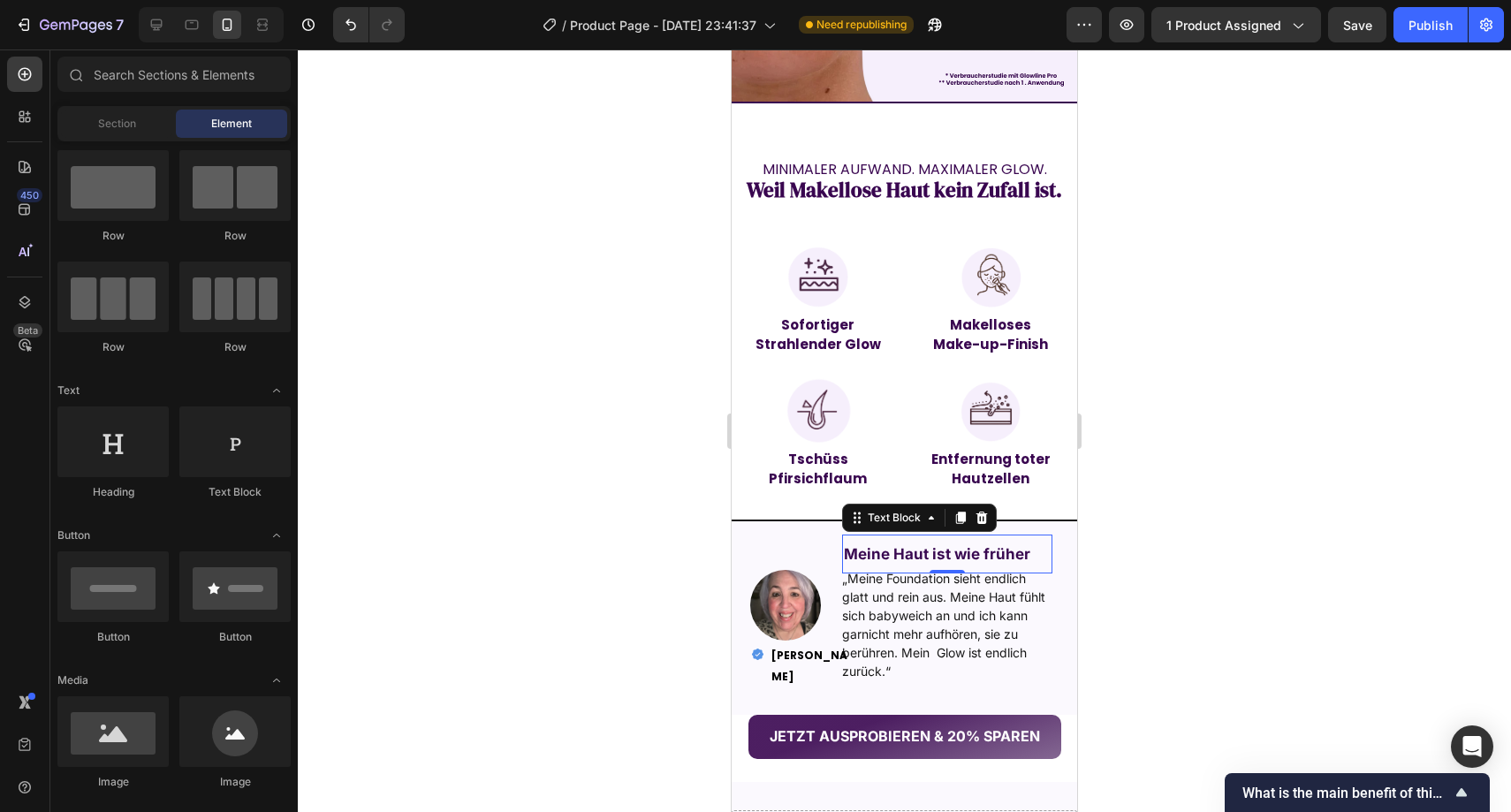
click at [984, 545] on strong "Meine Haut ist wie früher" at bounding box center [937, 553] width 187 height 18
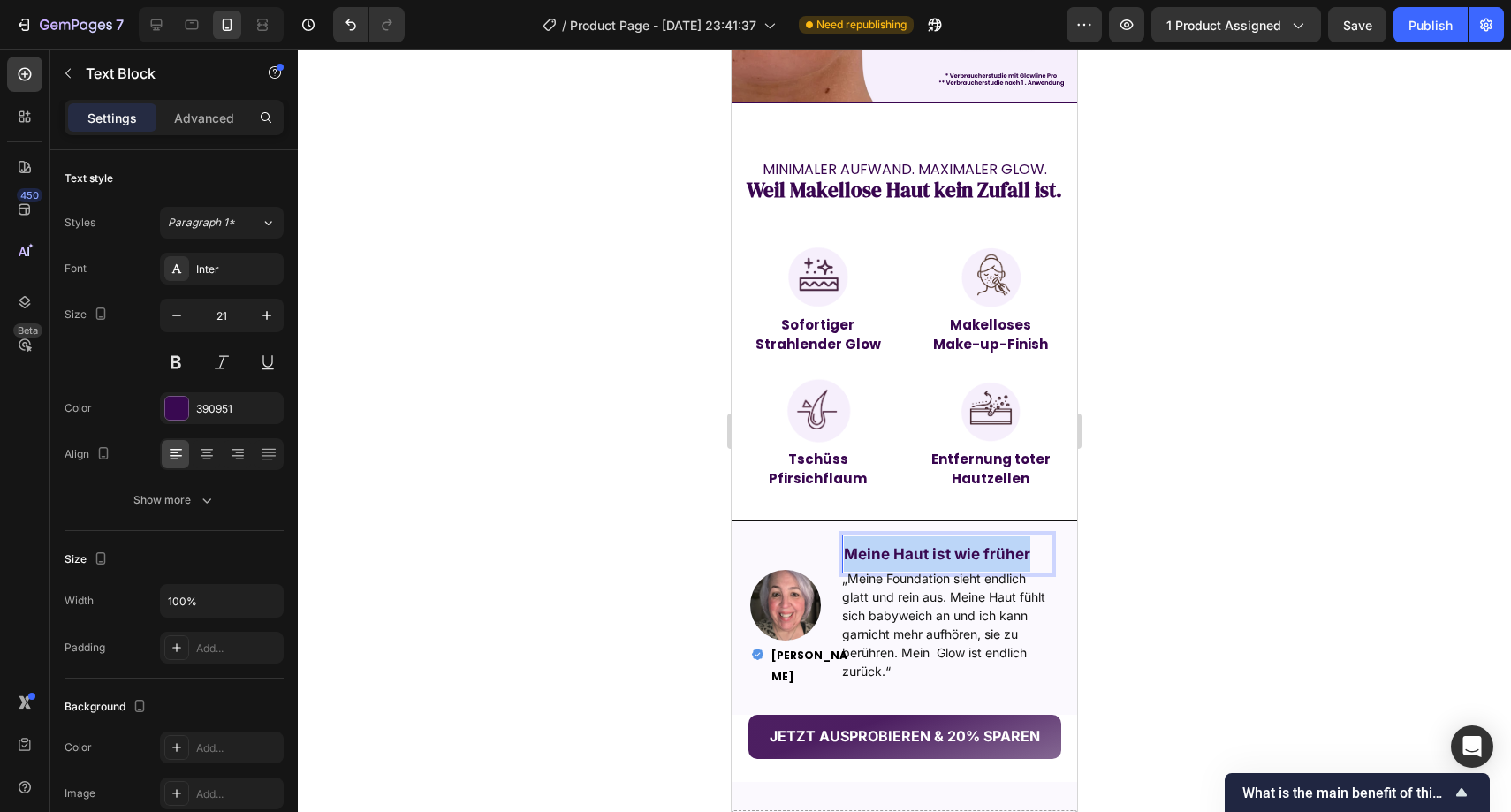
click at [984, 545] on strong "Meine Haut ist wie früher" at bounding box center [937, 553] width 187 height 18
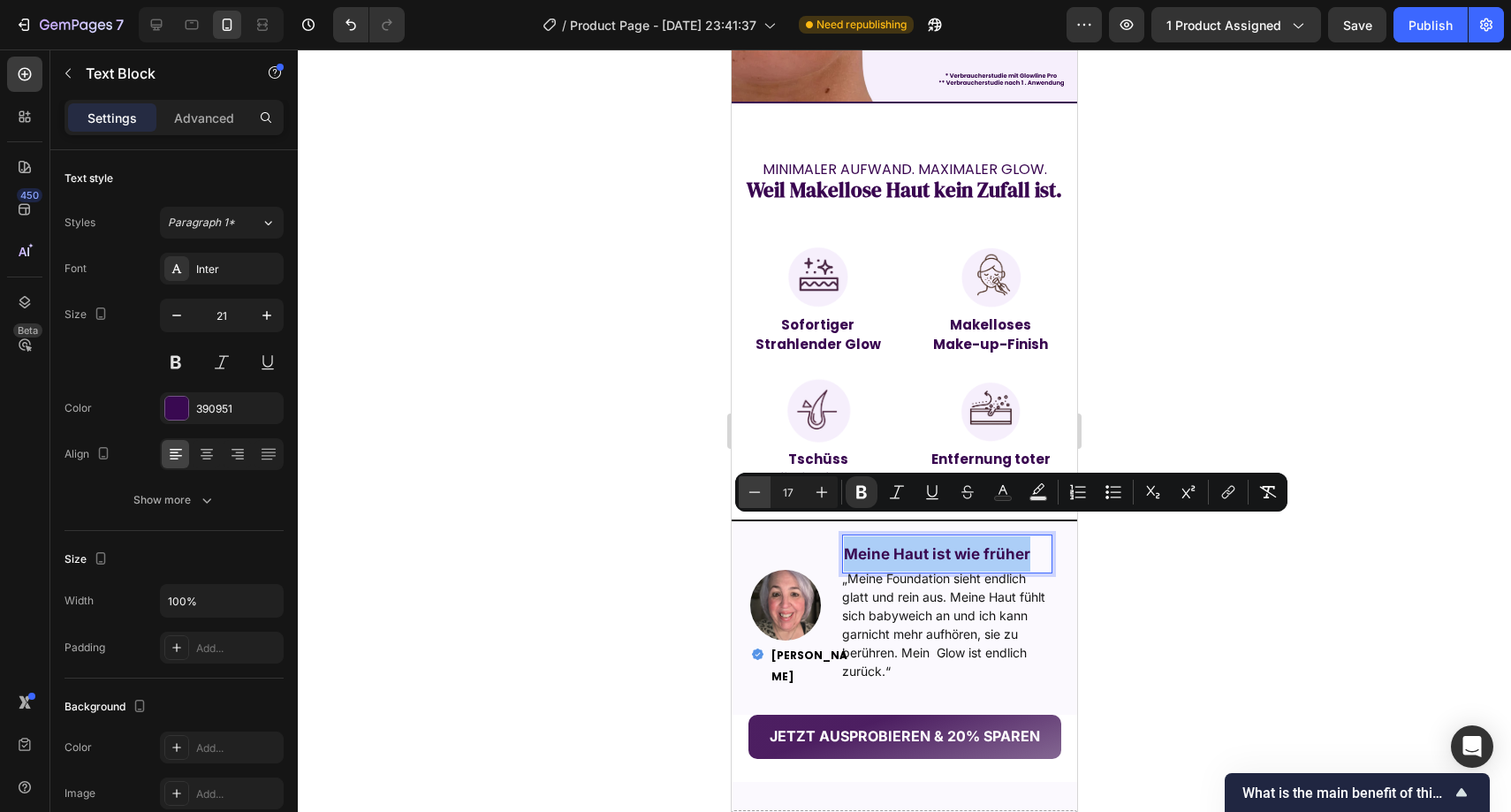
click at [751, 492] on icon "Editor contextual toolbar" at bounding box center [755, 491] width 11 height 1
type input "16"
click at [662, 507] on div at bounding box center [905, 430] width 1214 height 762
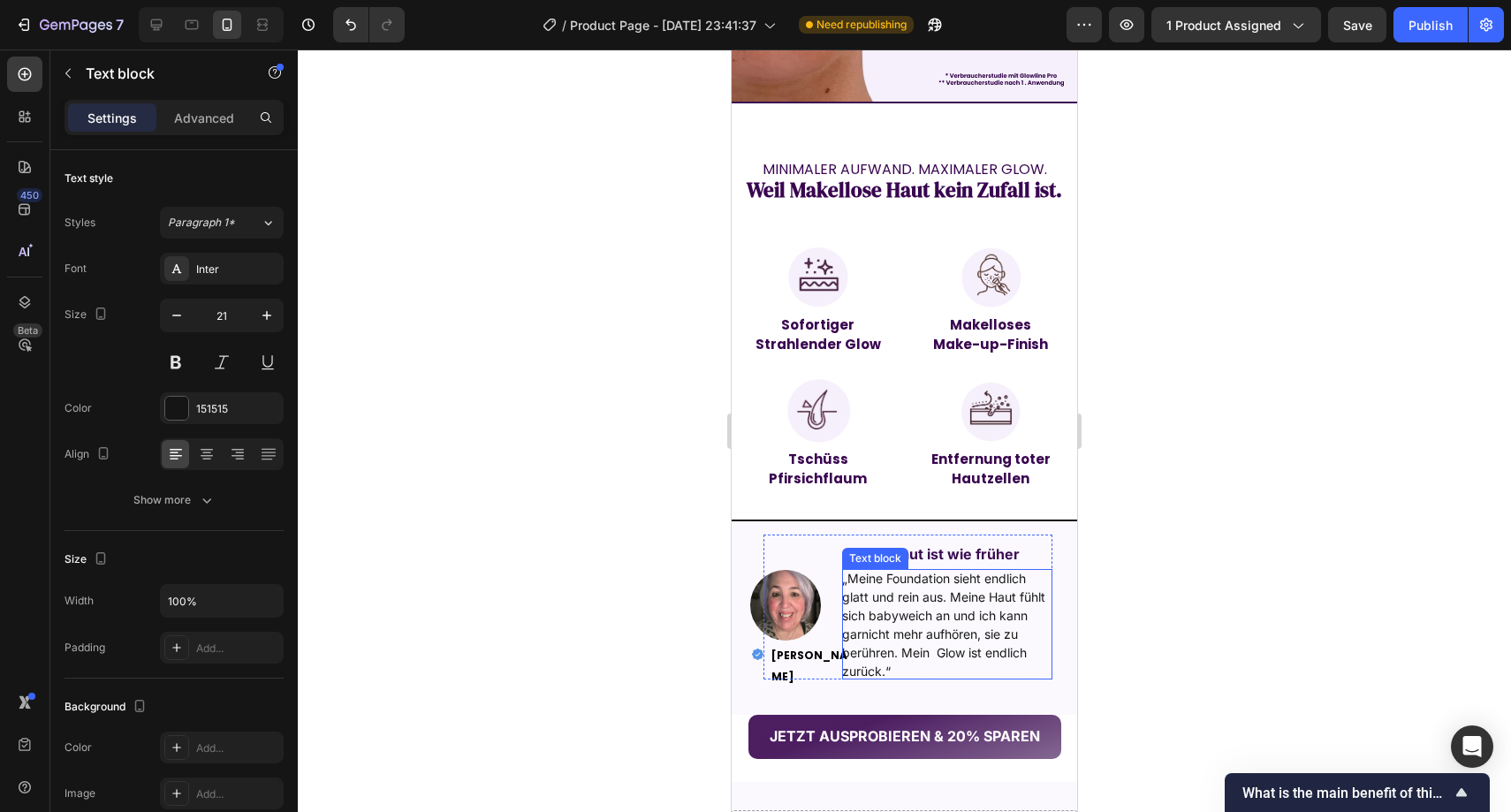
click at [923, 571] on span "„Meine Foundation sieht endlich glatt und rein aus. Meine Haut fühlt sich babyw…" at bounding box center [944, 624] width 204 height 108
click at [1009, 545] on strong "Meine Haut ist wie früher" at bounding box center [932, 553] width 176 height 18
click at [1012, 545] on strong "Meine Haut ist wie früher" at bounding box center [932, 553] width 176 height 18
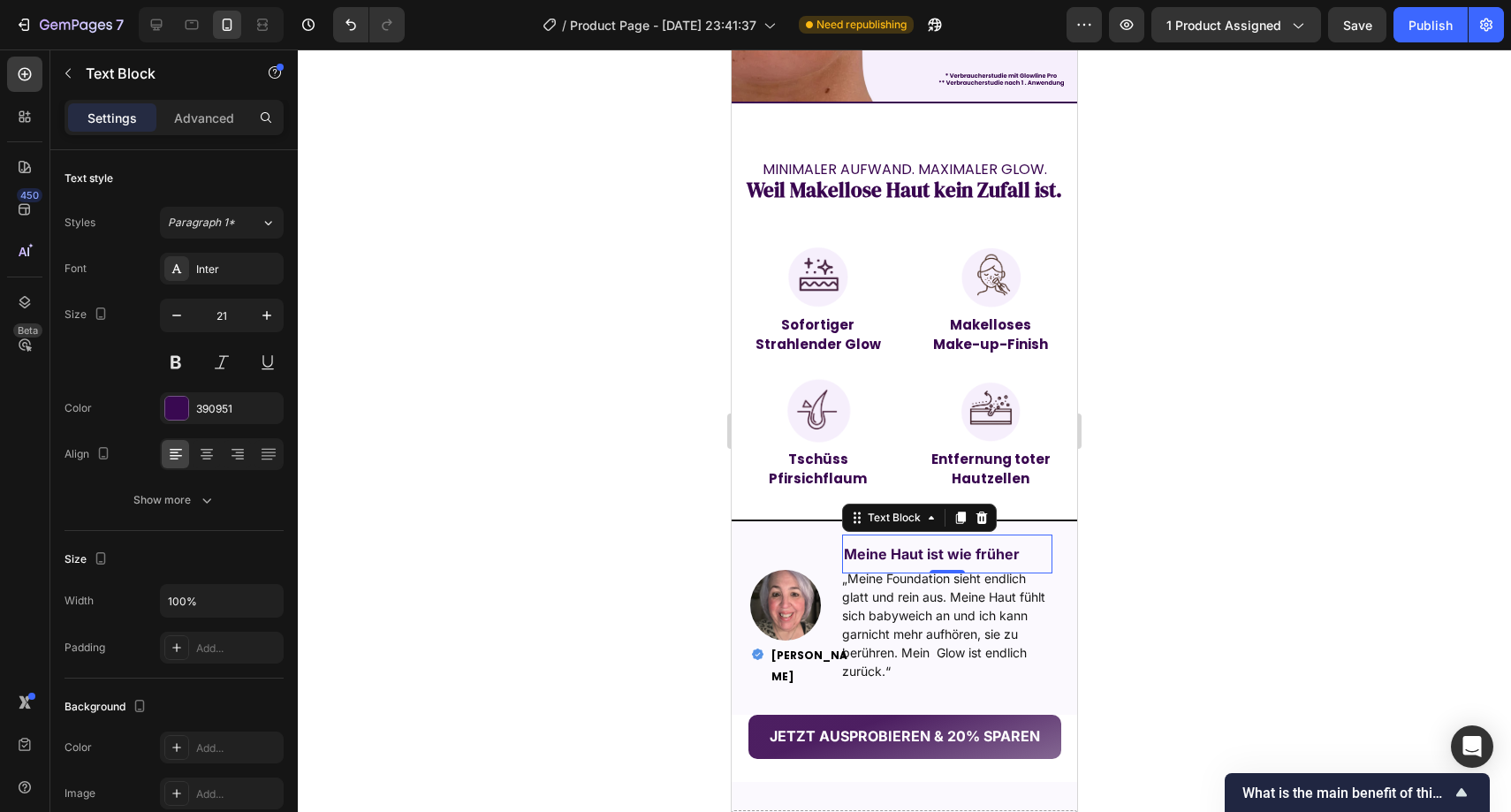
click at [1016, 535] on div "Meine Haut ist wie früher" at bounding box center [947, 554] width 211 height 39
click at [1012, 545] on strong "Meine Haut ist wie früher" at bounding box center [932, 553] width 176 height 18
drag, startPoint x: 1012, startPoint y: 526, endPoint x: 842, endPoint y: 519, distance: 170.1
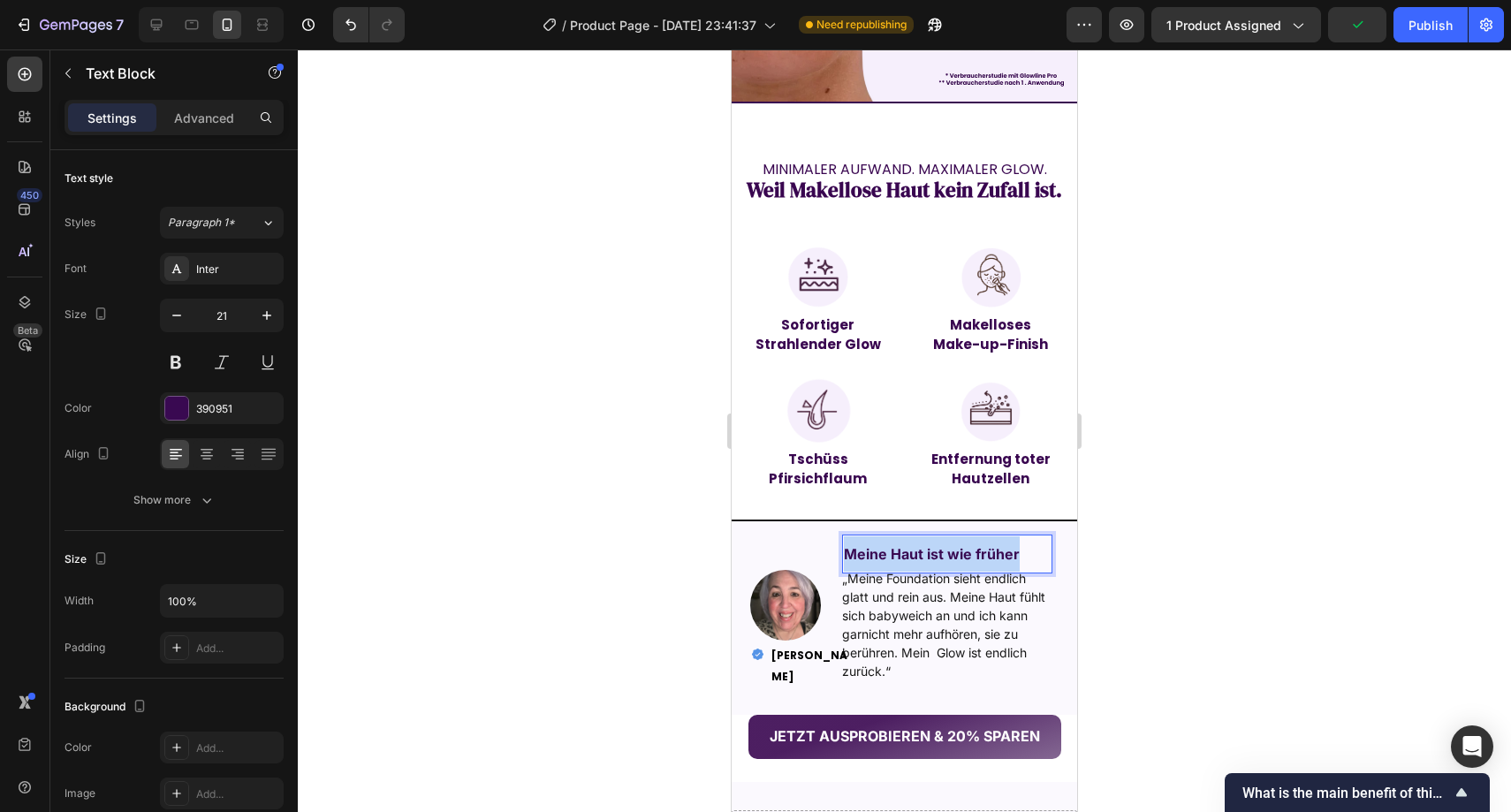
click at [845, 545] on strong "Meine Haut ist wie früher" at bounding box center [932, 553] width 176 height 18
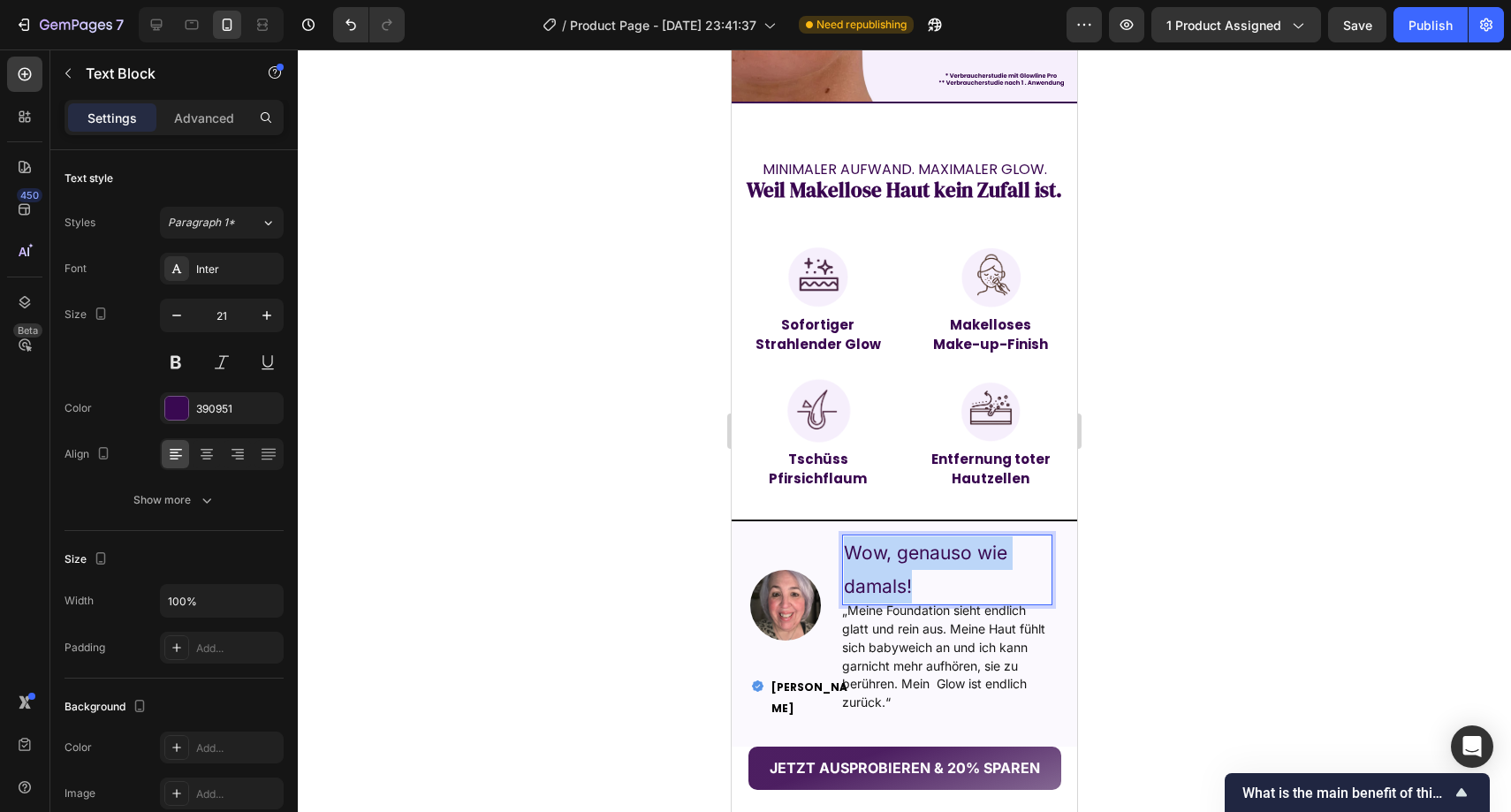
drag, startPoint x: 923, startPoint y: 553, endPoint x: 839, endPoint y: 519, distance: 90.6
click at [842, 535] on div "Wow, genauso wie damals!" at bounding box center [947, 570] width 211 height 70
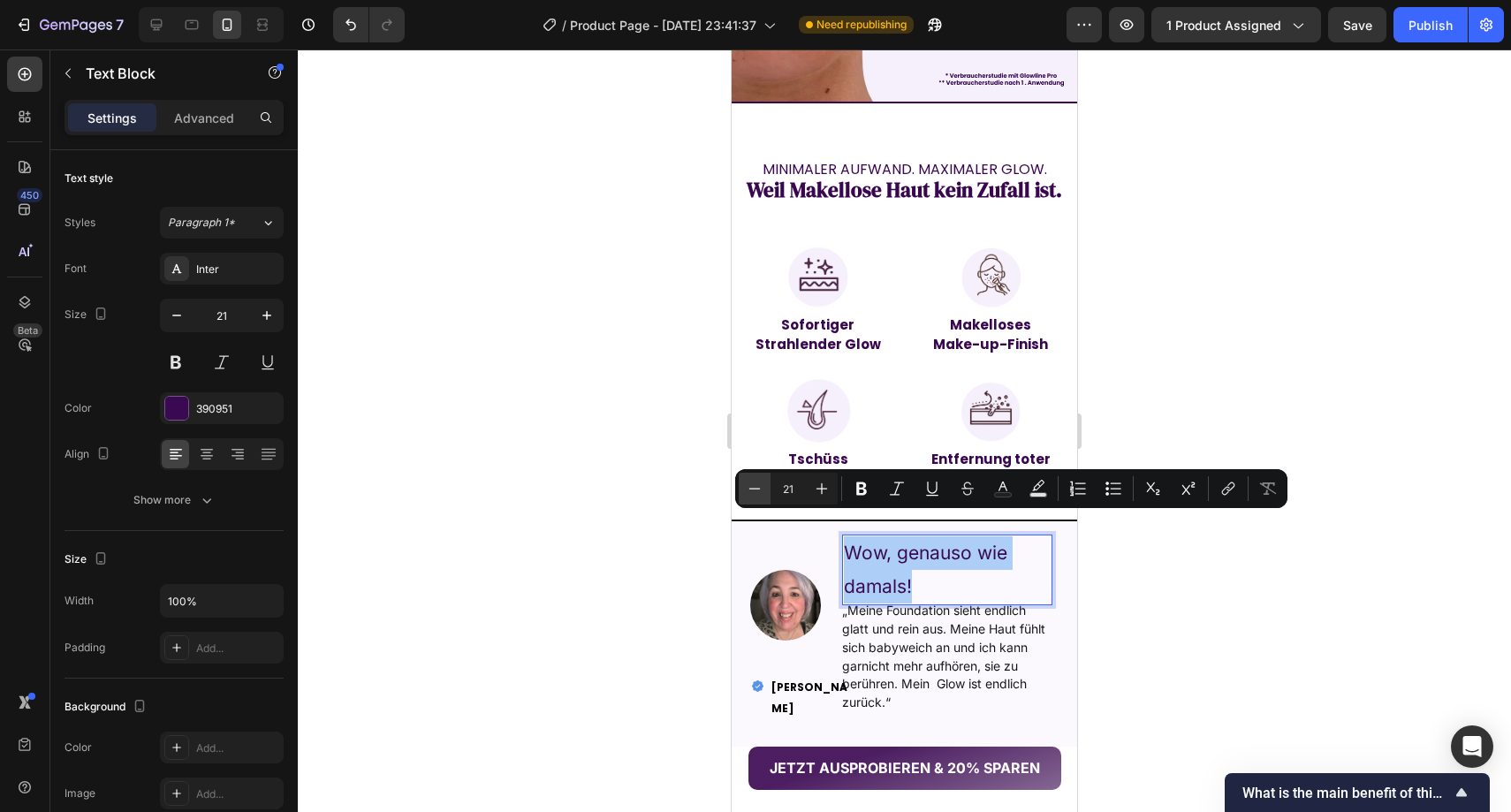
click at [764, 483] on button "Minus" at bounding box center [755, 488] width 31 height 31
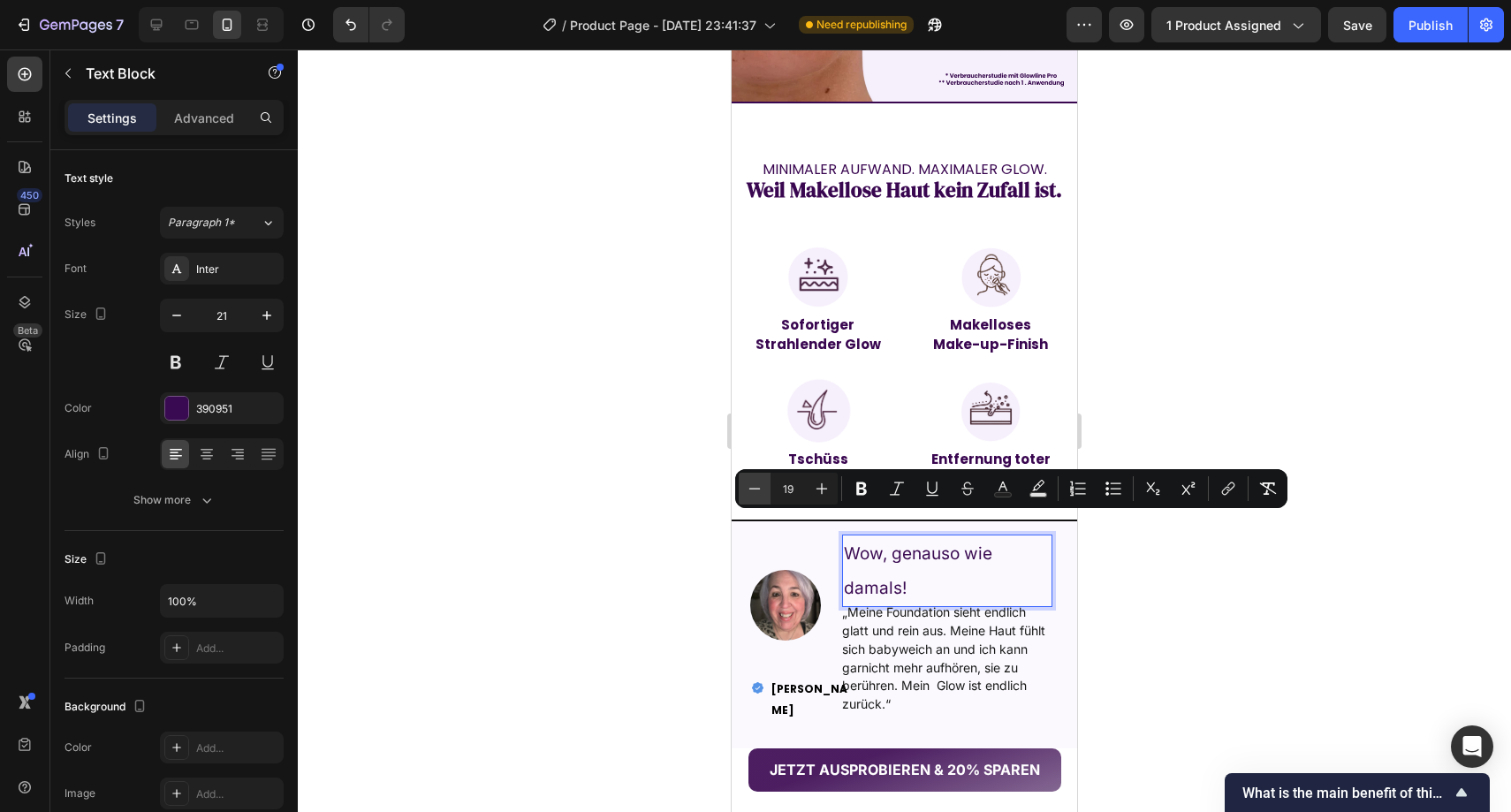
click at [764, 483] on button "Minus" at bounding box center [755, 488] width 31 height 31
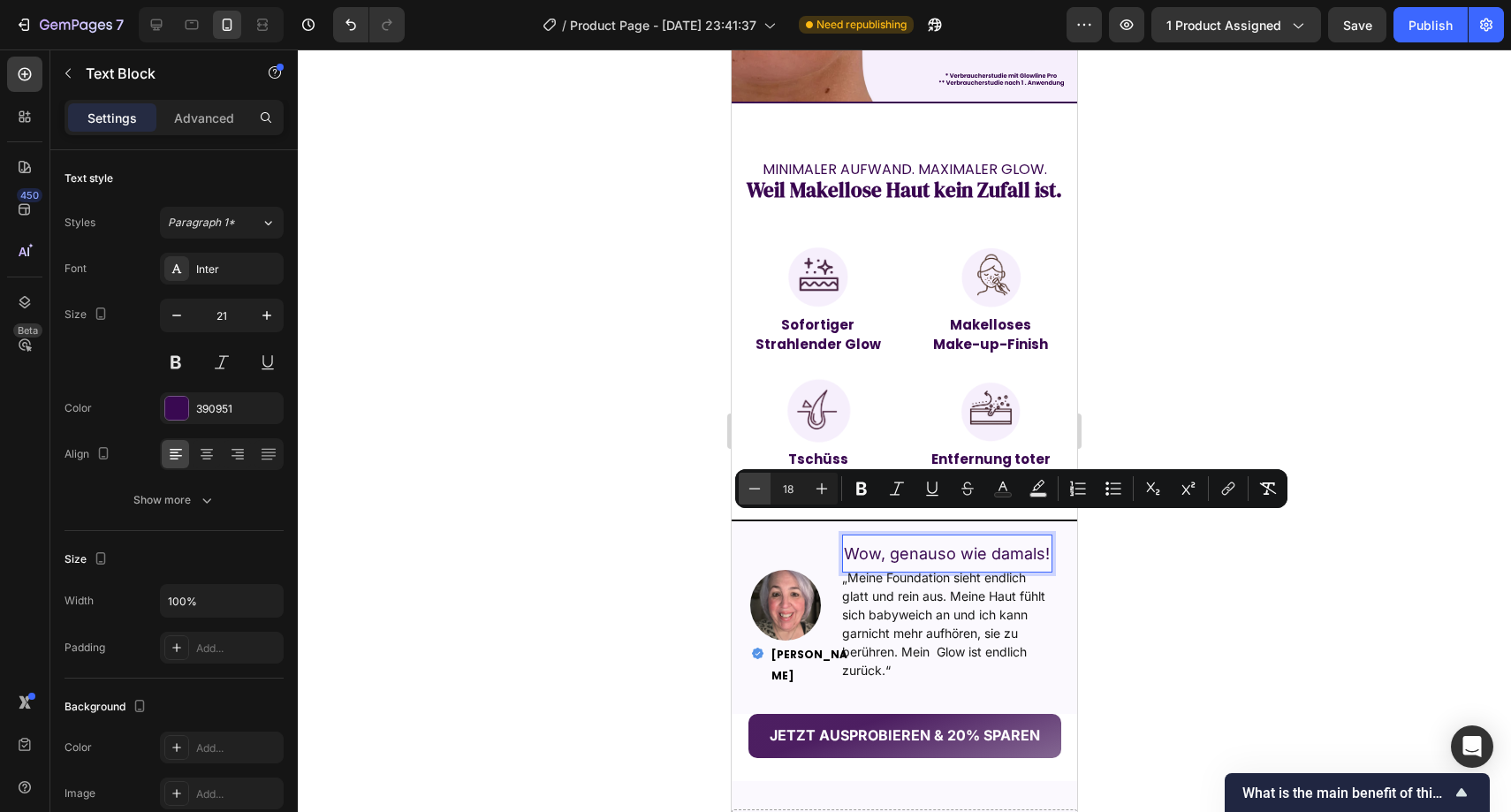
click at [764, 483] on button "Minus" at bounding box center [755, 488] width 31 height 31
type input "16"
click at [853, 486] on icon "Editor contextual toolbar" at bounding box center [861, 488] width 18 height 18
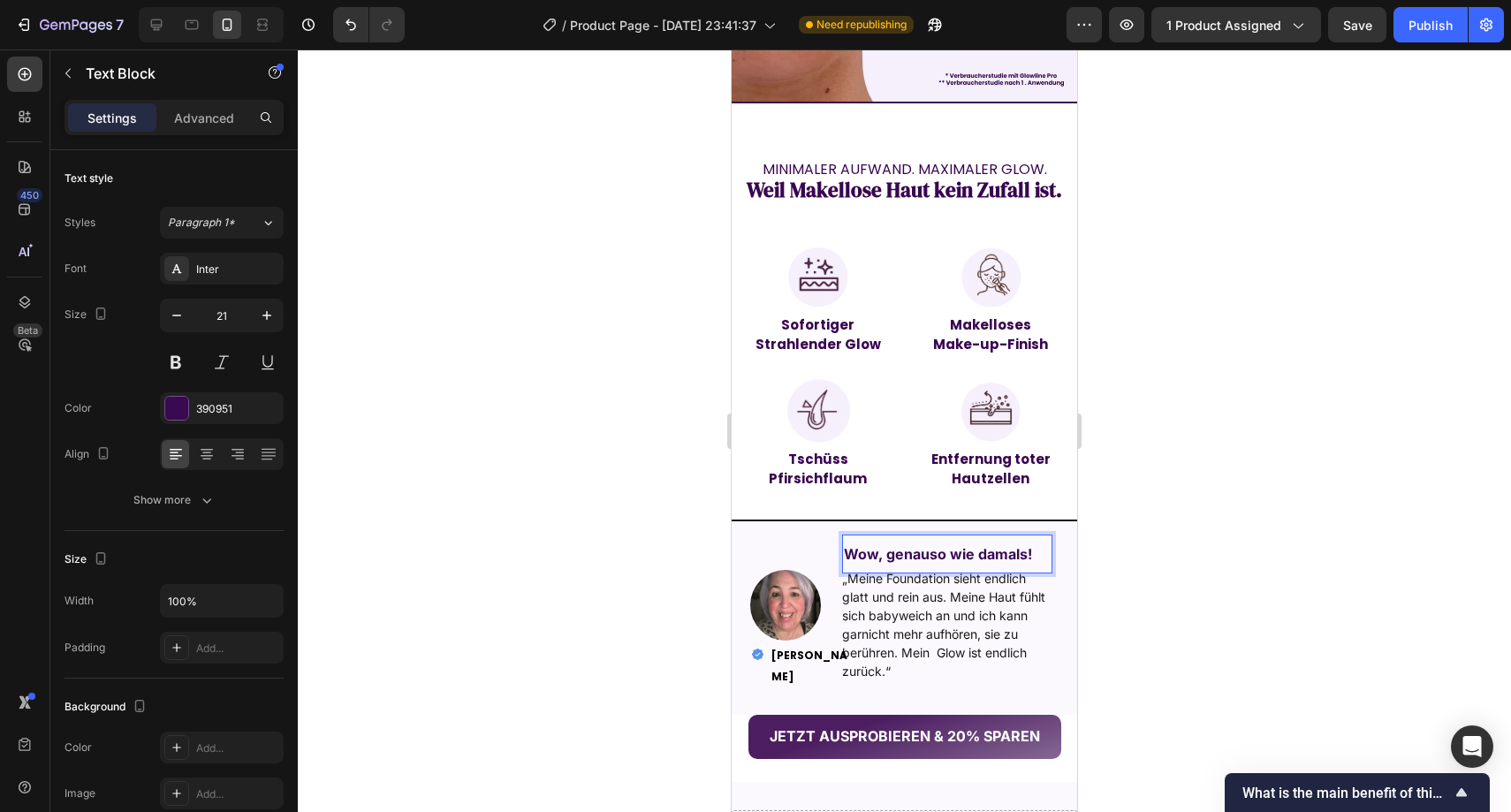
click at [698, 511] on div at bounding box center [905, 430] width 1214 height 762
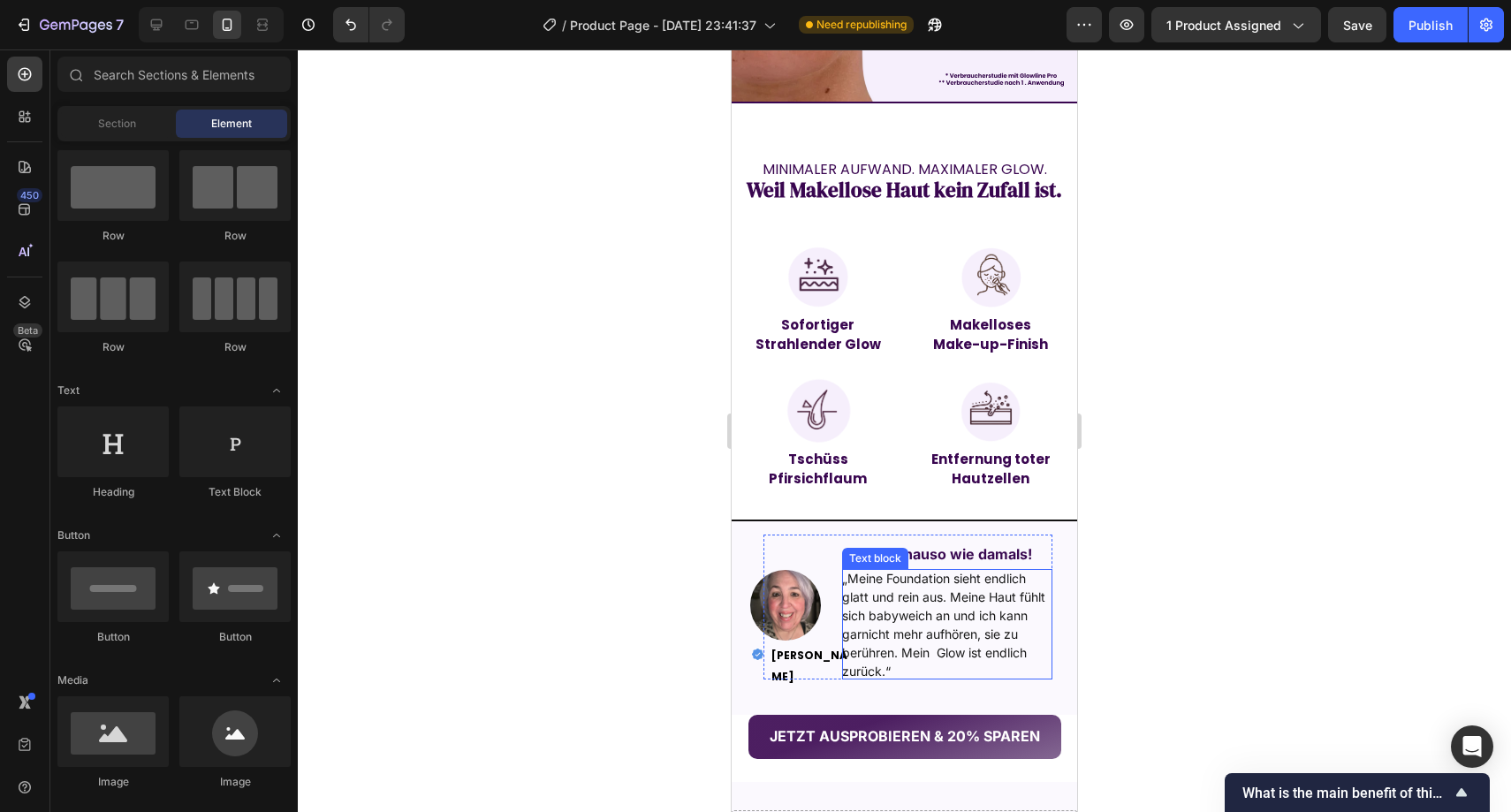
click at [899, 571] on span "„Meine Foundation sieht endlich glatt und rein aus. Meine Haut fühlt sich babyw…" at bounding box center [944, 624] width 204 height 108
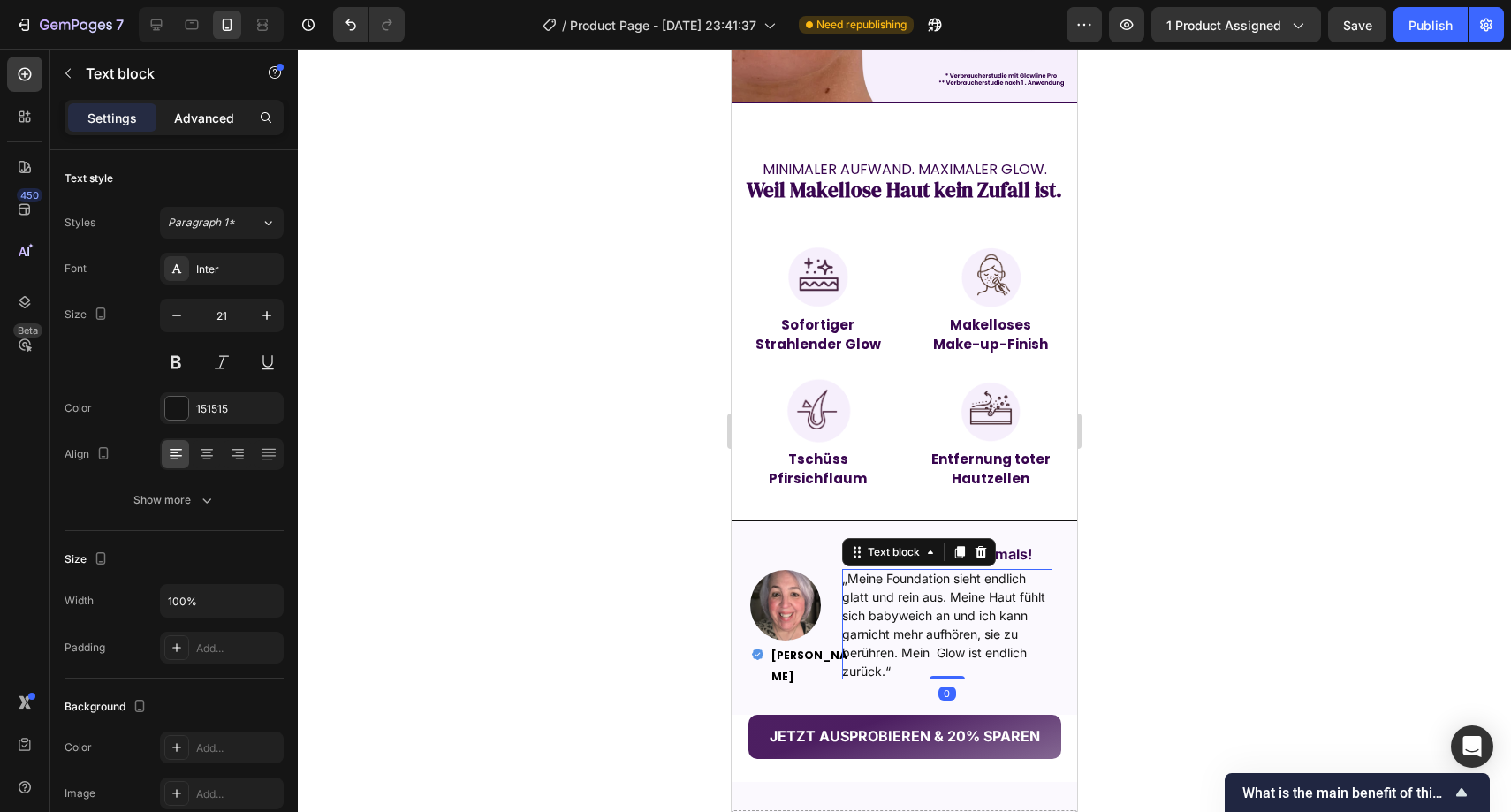
click at [217, 120] on p "Advanced" at bounding box center [204, 117] width 60 height 18
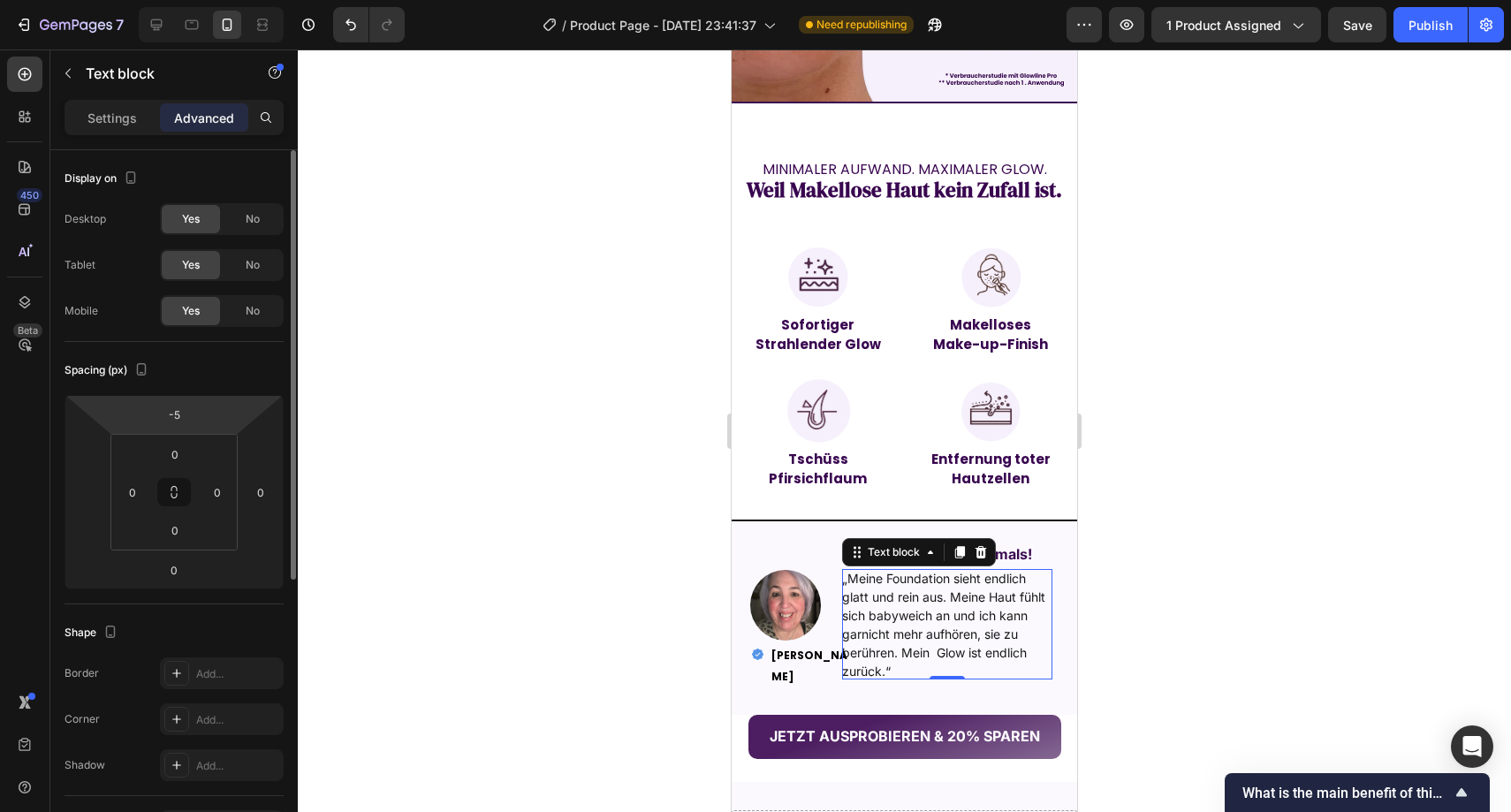
click at [198, 0] on html "7 Version history / Product Page - Sep 22, 23:41:37 Need republishing Preview 1…" at bounding box center [755, 0] width 1511 height 0
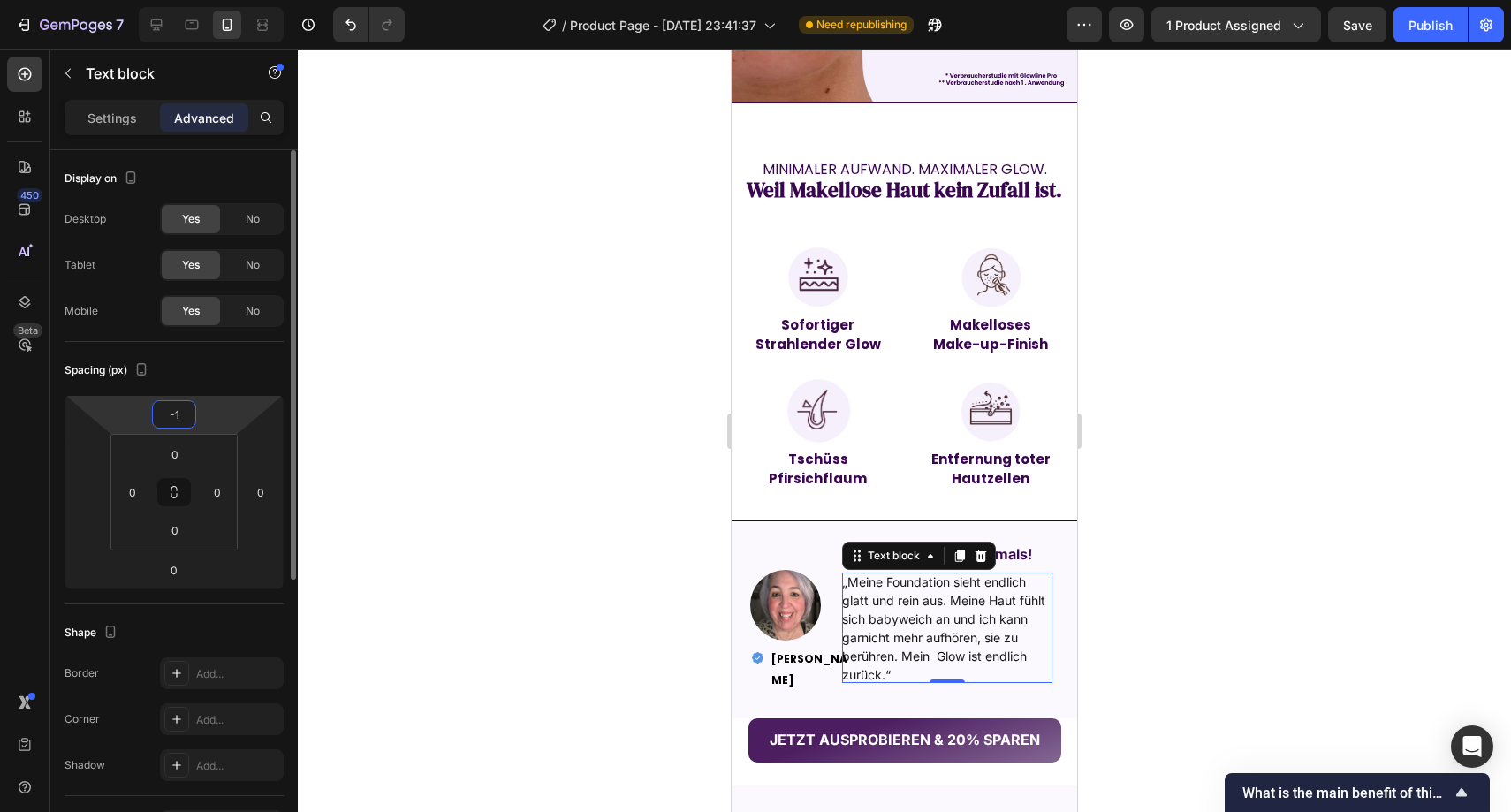
type input "-10"
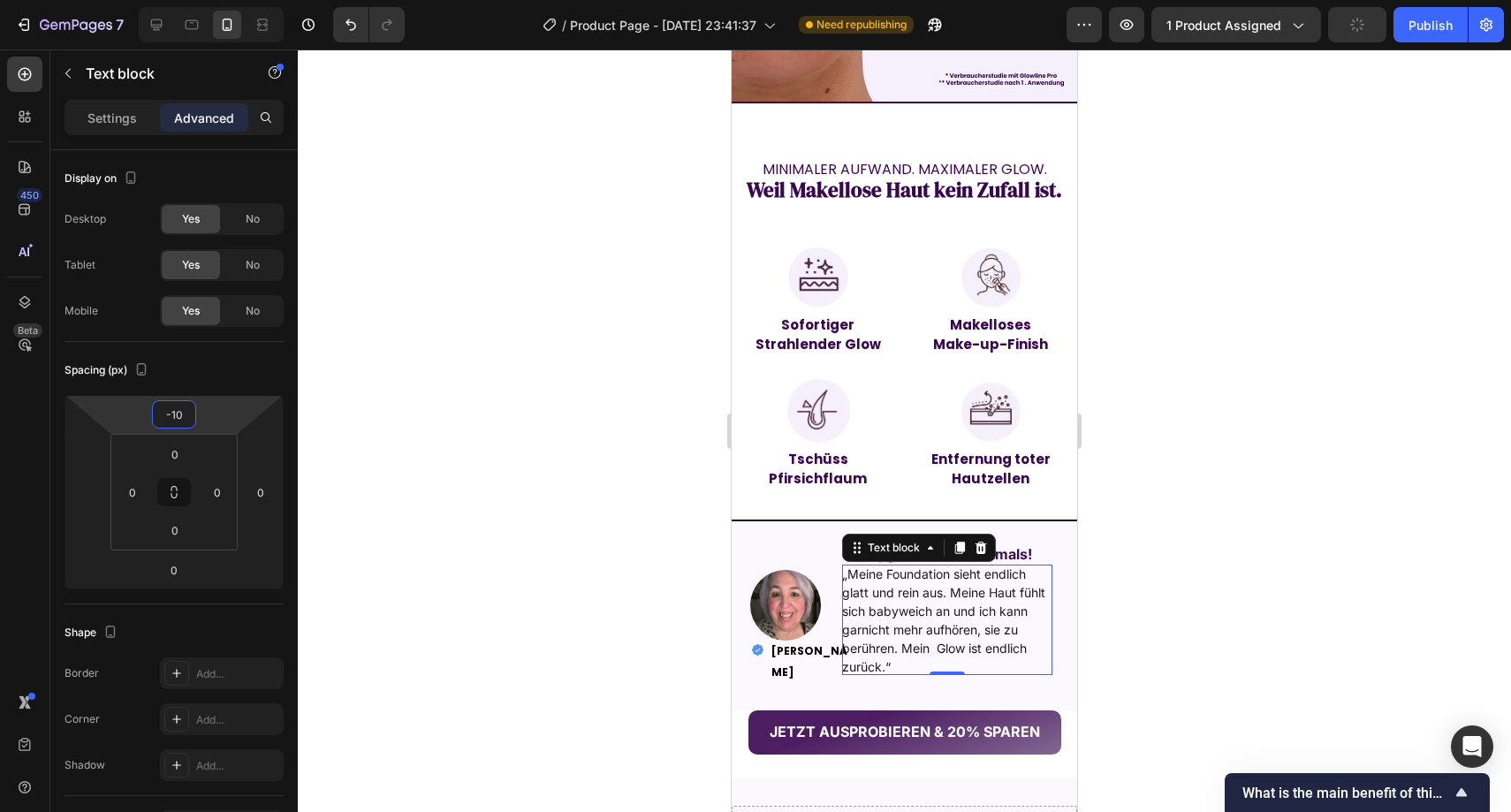
click at [534, 507] on div at bounding box center [905, 430] width 1214 height 762
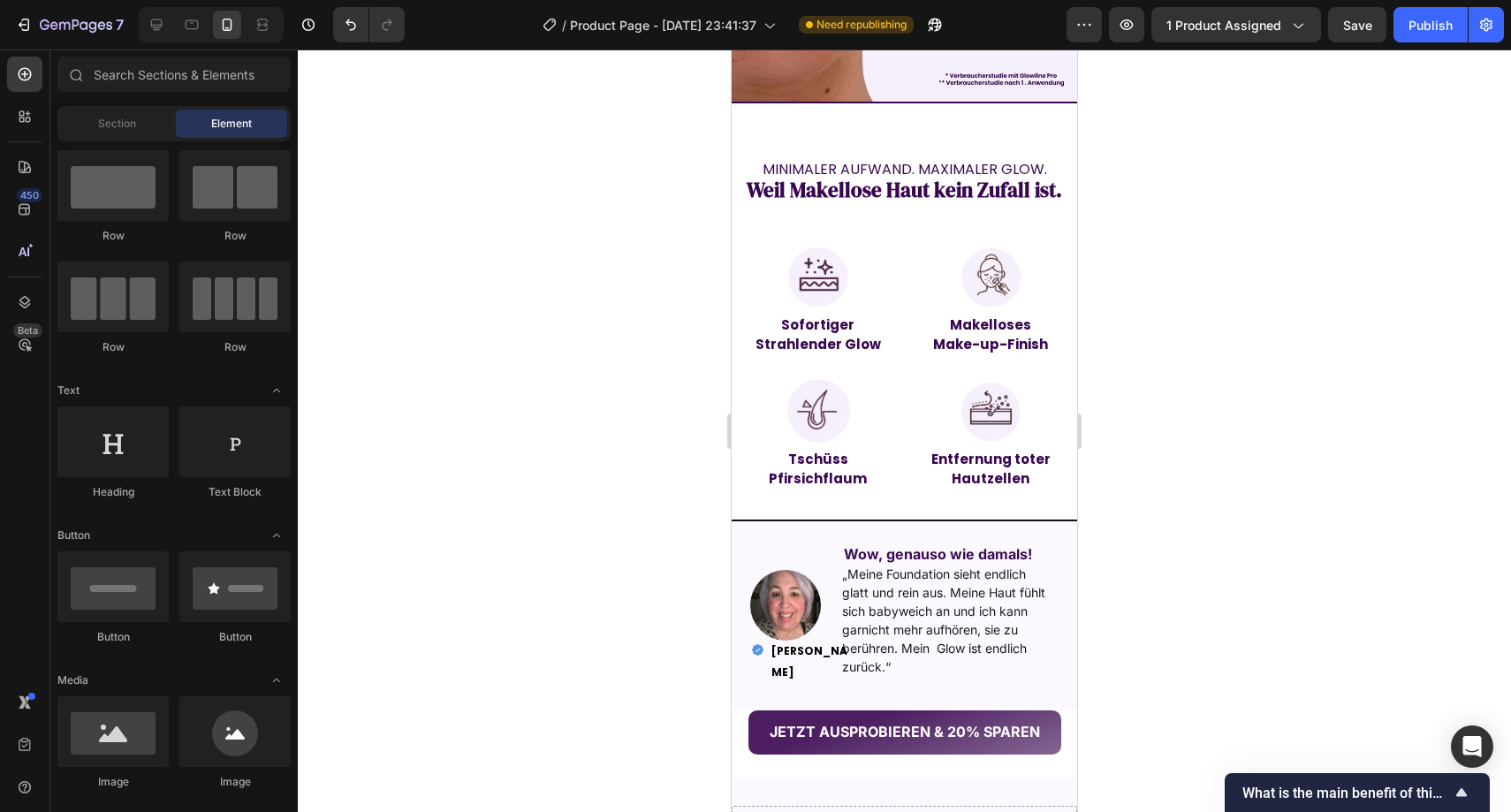
click at [643, 494] on div at bounding box center [905, 430] width 1214 height 762
click at [903, 545] on strong "Wow, genauso wie damals!" at bounding box center [937, 553] width 188 height 18
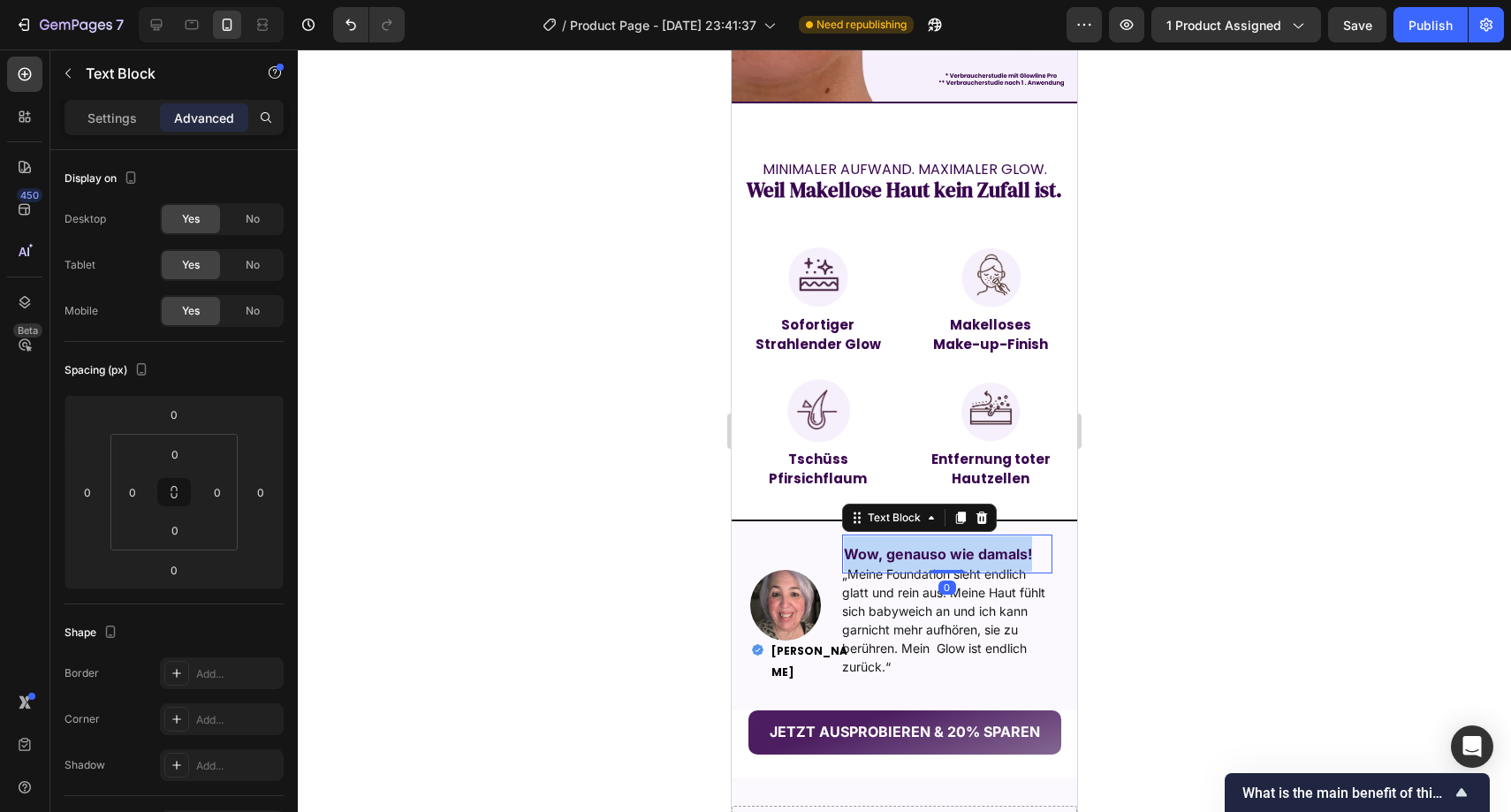
click at [903, 545] on strong "Wow, genauso wie damals!" at bounding box center [937, 553] width 188 height 18
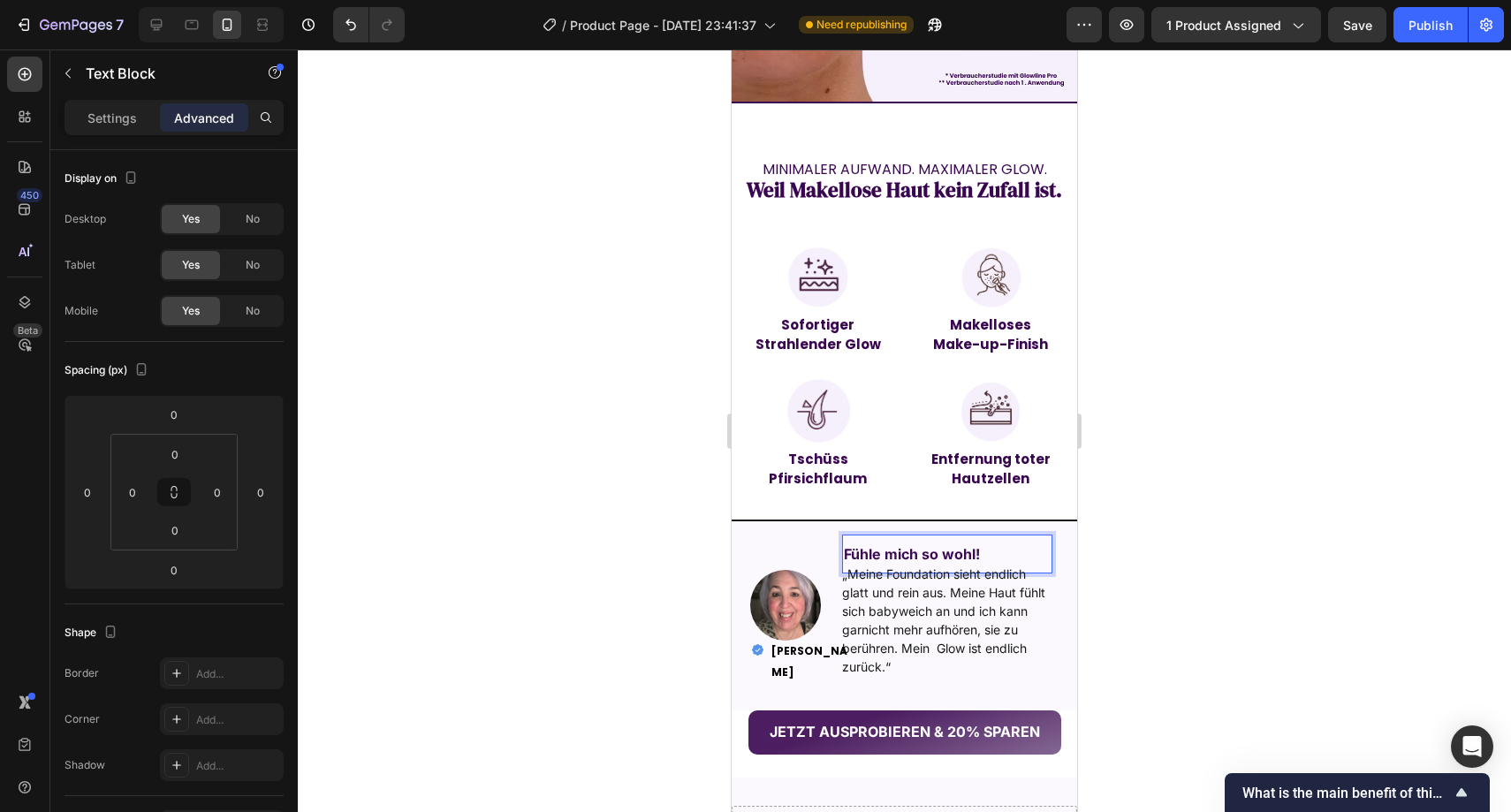
click at [1093, 520] on div at bounding box center [905, 430] width 1214 height 762
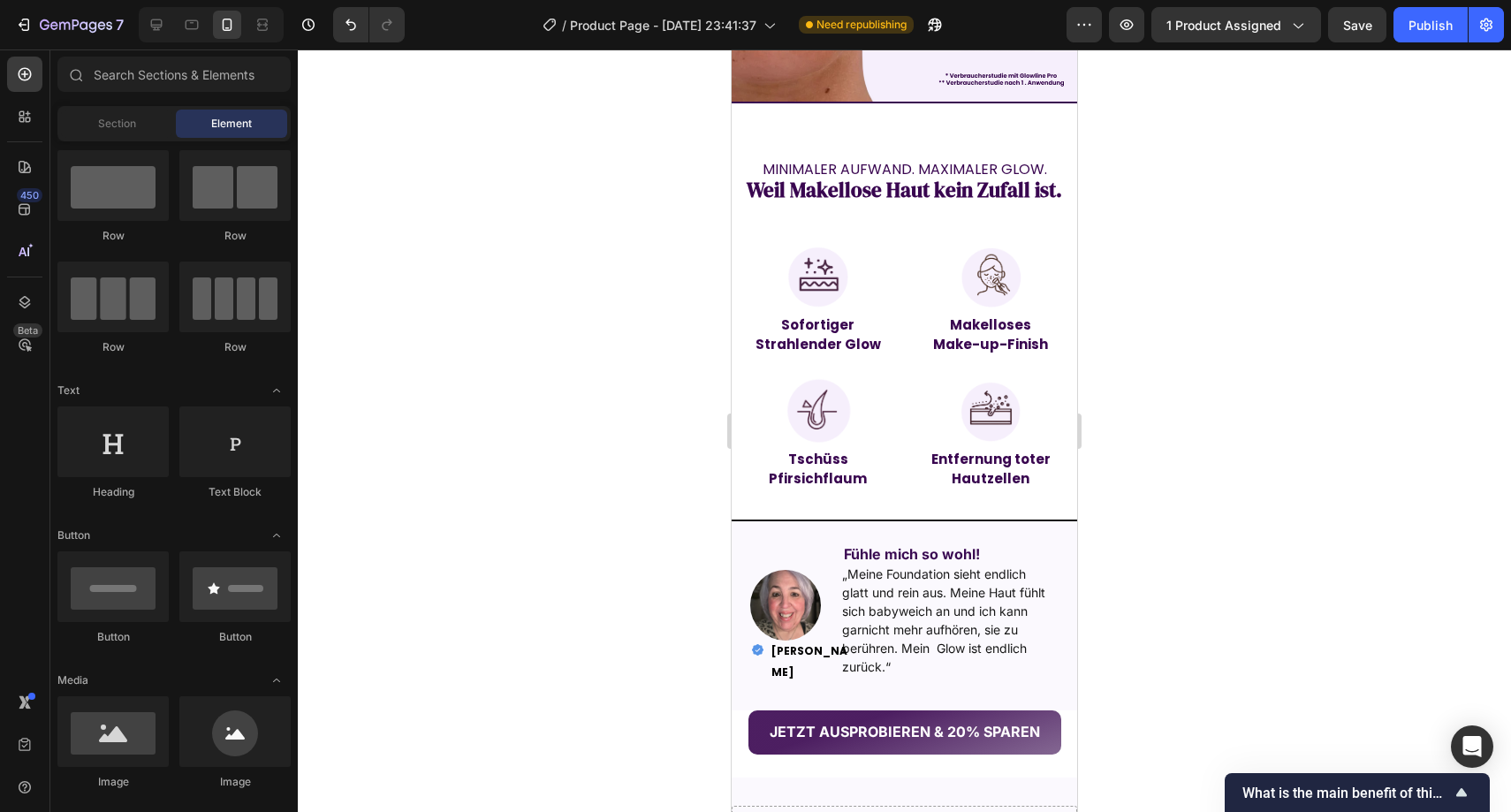
click at [941, 545] on strong "Fühle mich so wohl!" at bounding box center [911, 553] width 136 height 18
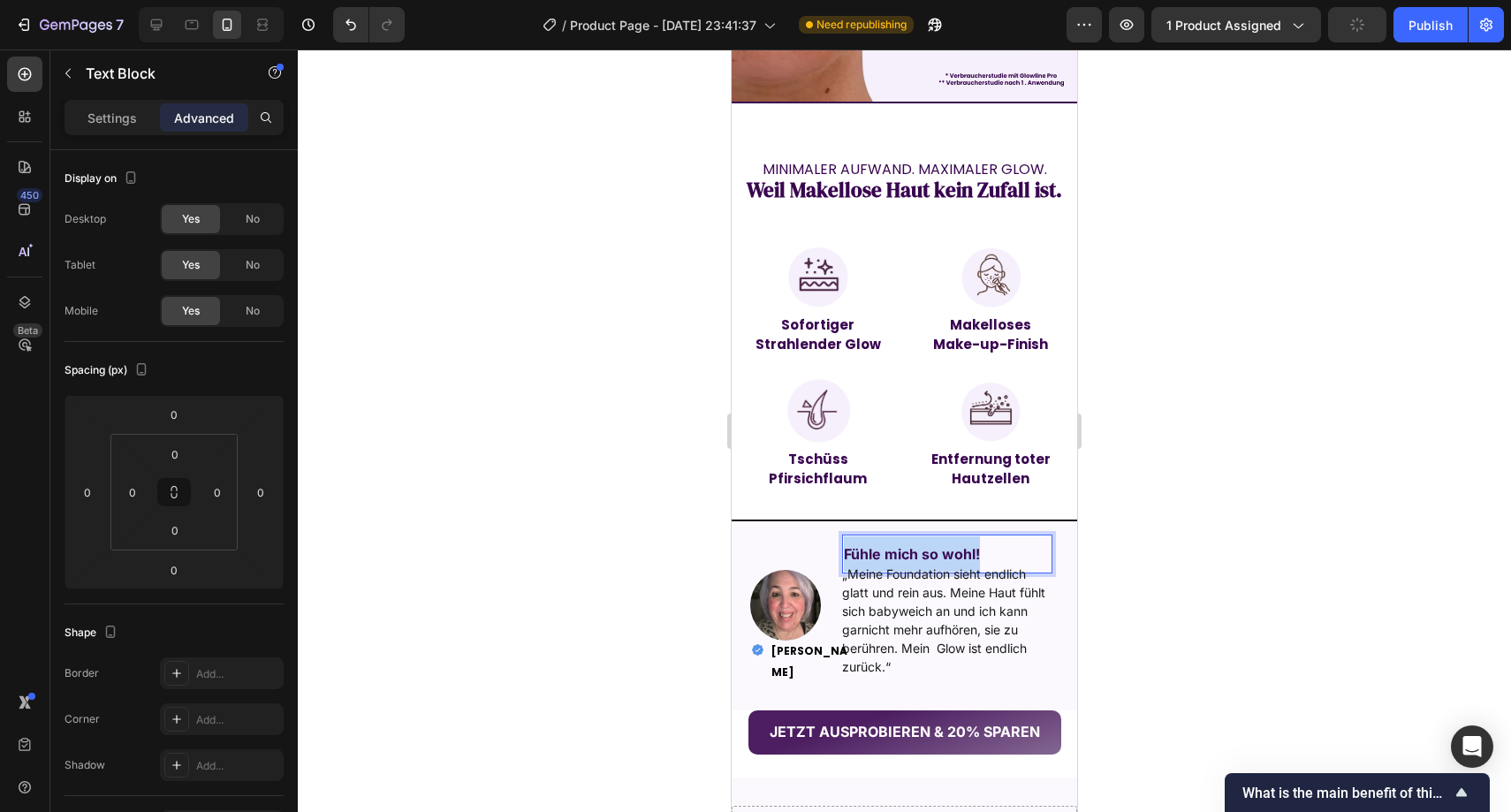
click at [941, 545] on strong "Fühle mich so wohl!" at bounding box center [911, 553] width 136 height 18
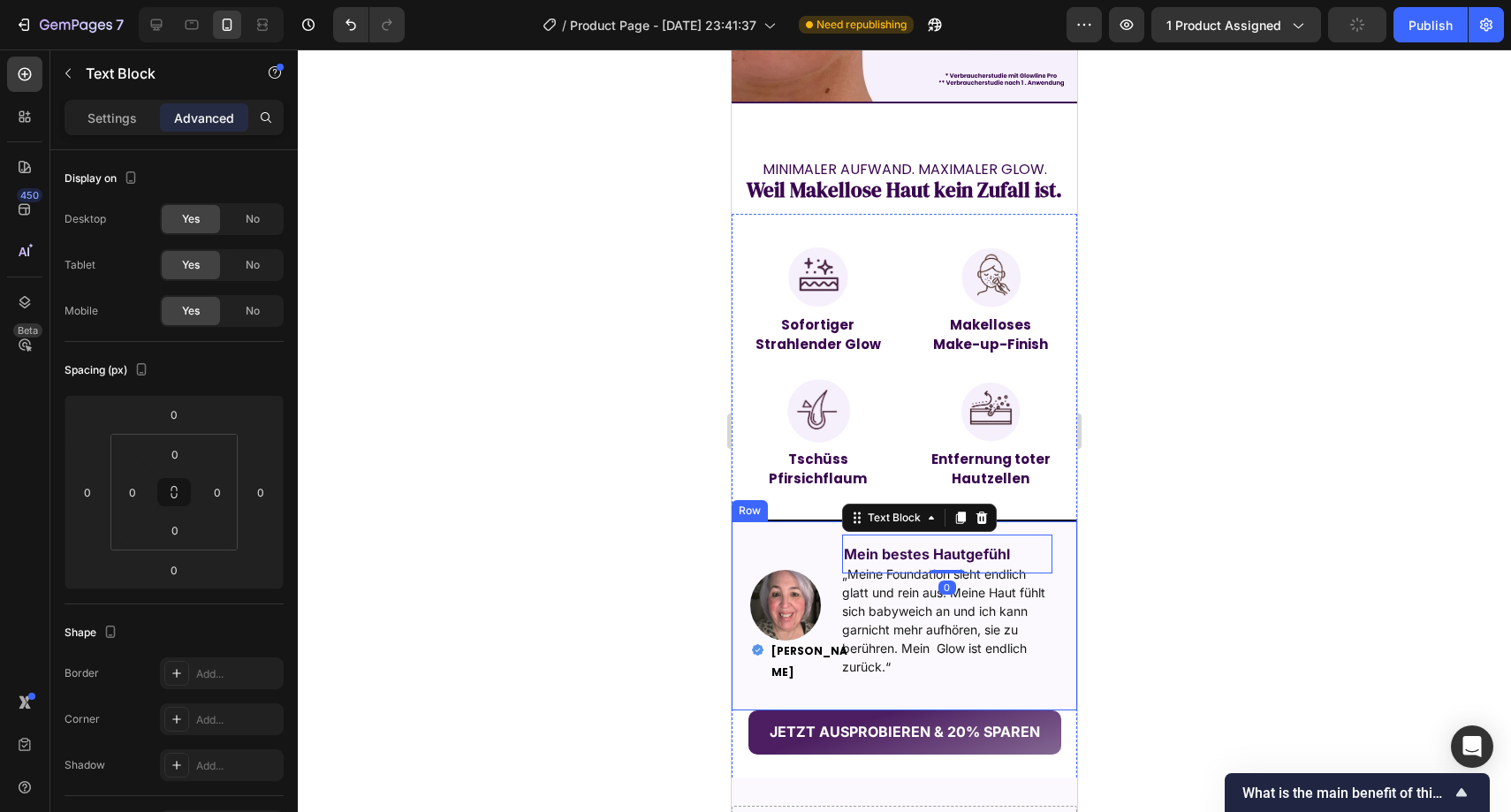
click at [1247, 482] on div at bounding box center [905, 430] width 1214 height 762
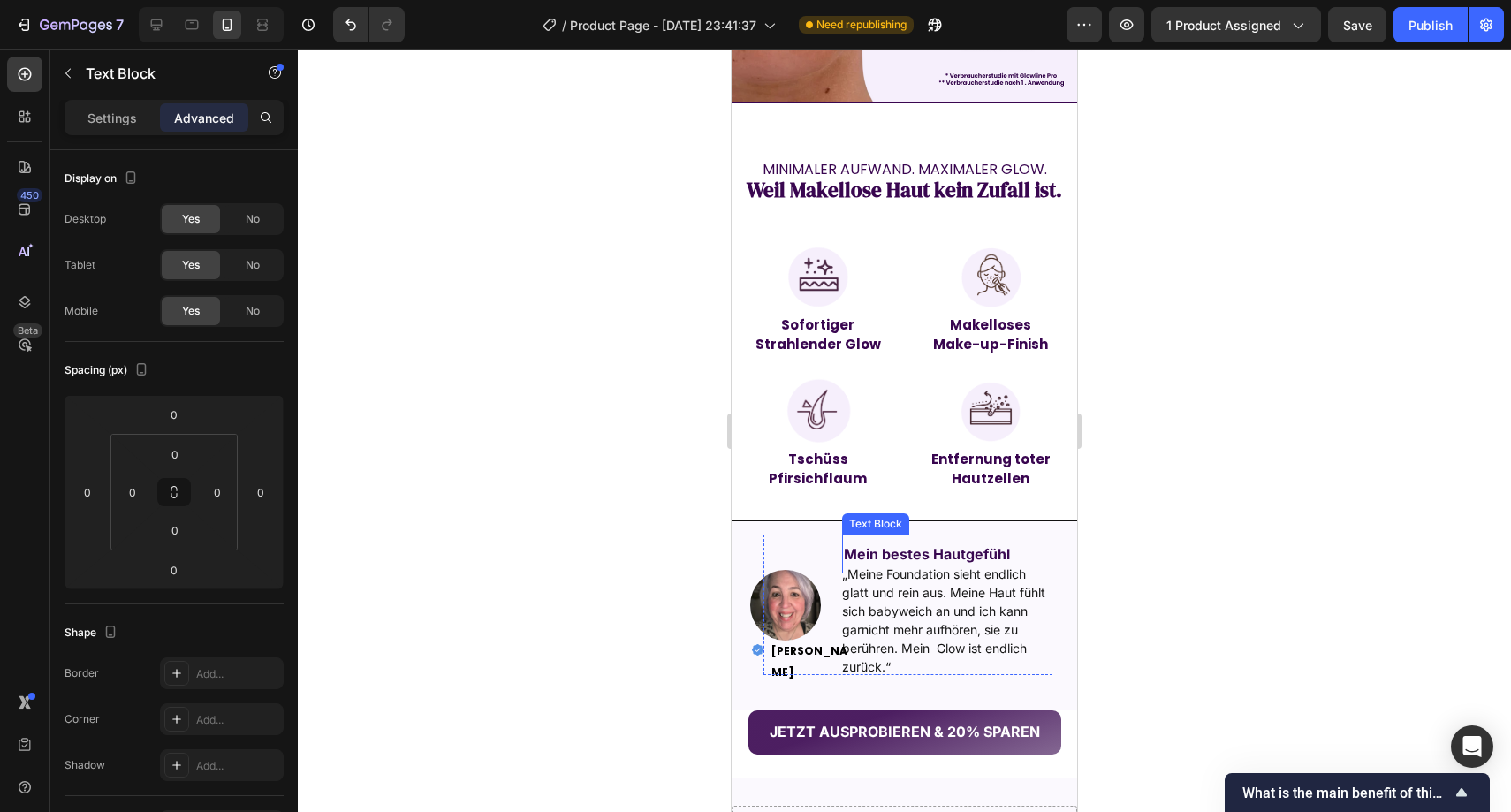
click at [1006, 535] on div "Mein bestes Hautgefühl" at bounding box center [926, 554] width 169 height 39
click at [1010, 535] on div "Mein bestes Hautgefühl" at bounding box center [947, 554] width 211 height 39
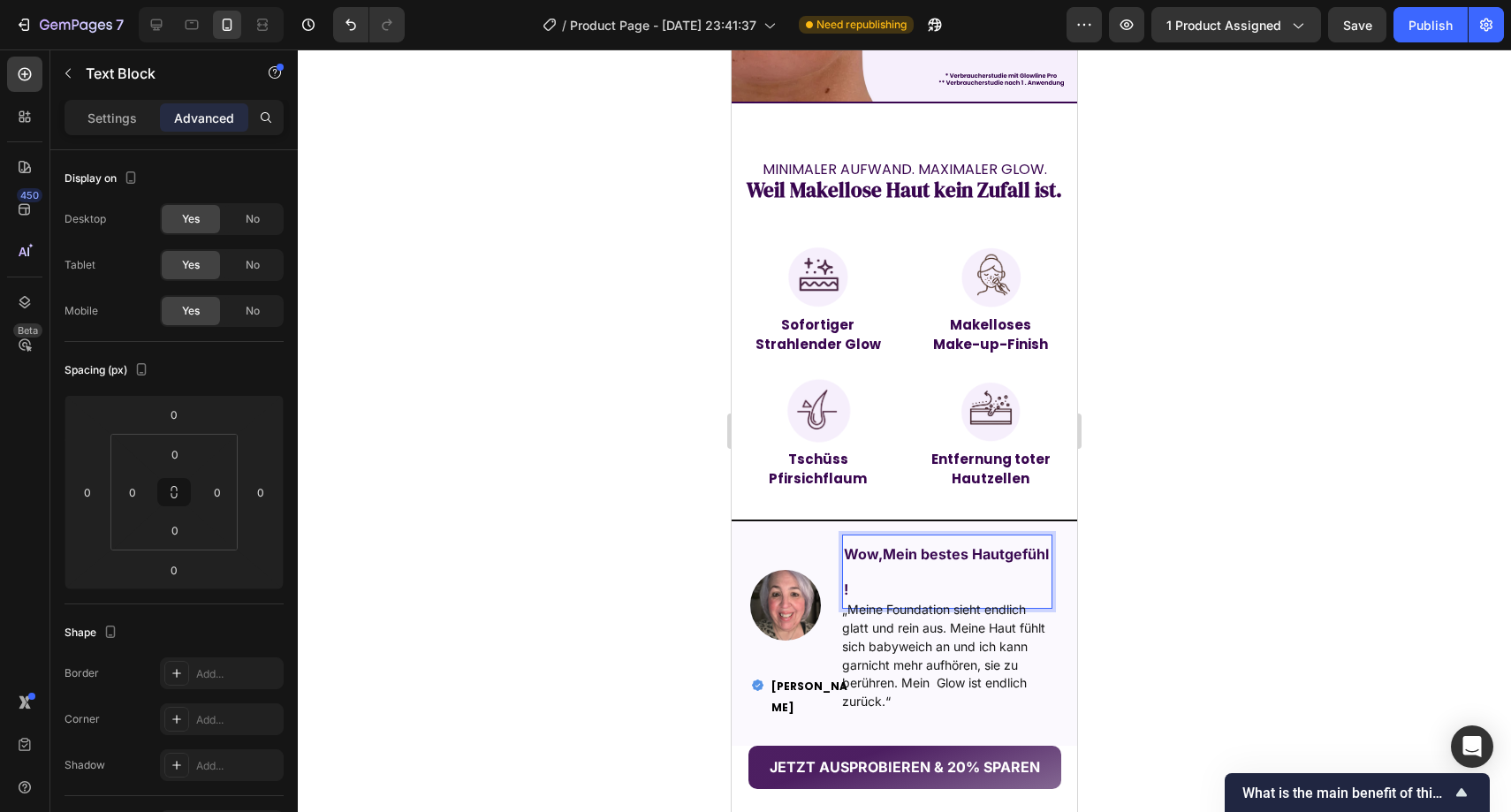
click at [881, 545] on strong "Wow,Mein bestes Hautgefühl !" at bounding box center [947, 571] width 205 height 53
click at [964, 551] on p "Wow, Mein bestes Hautgefühl !" at bounding box center [947, 572] width 207 height 70
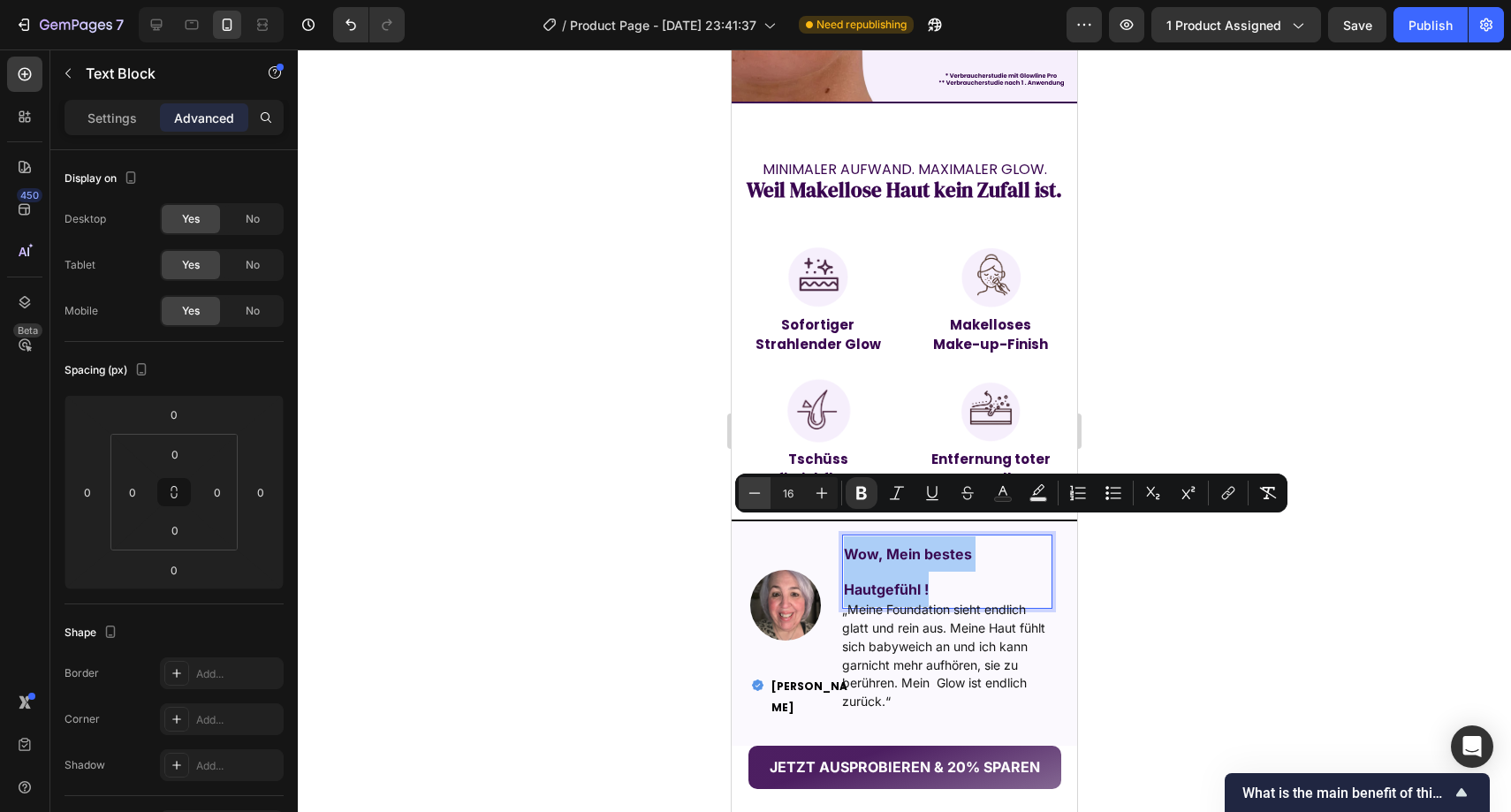
click at [760, 493] on icon "Editor contextual toolbar" at bounding box center [755, 492] width 11 height 1
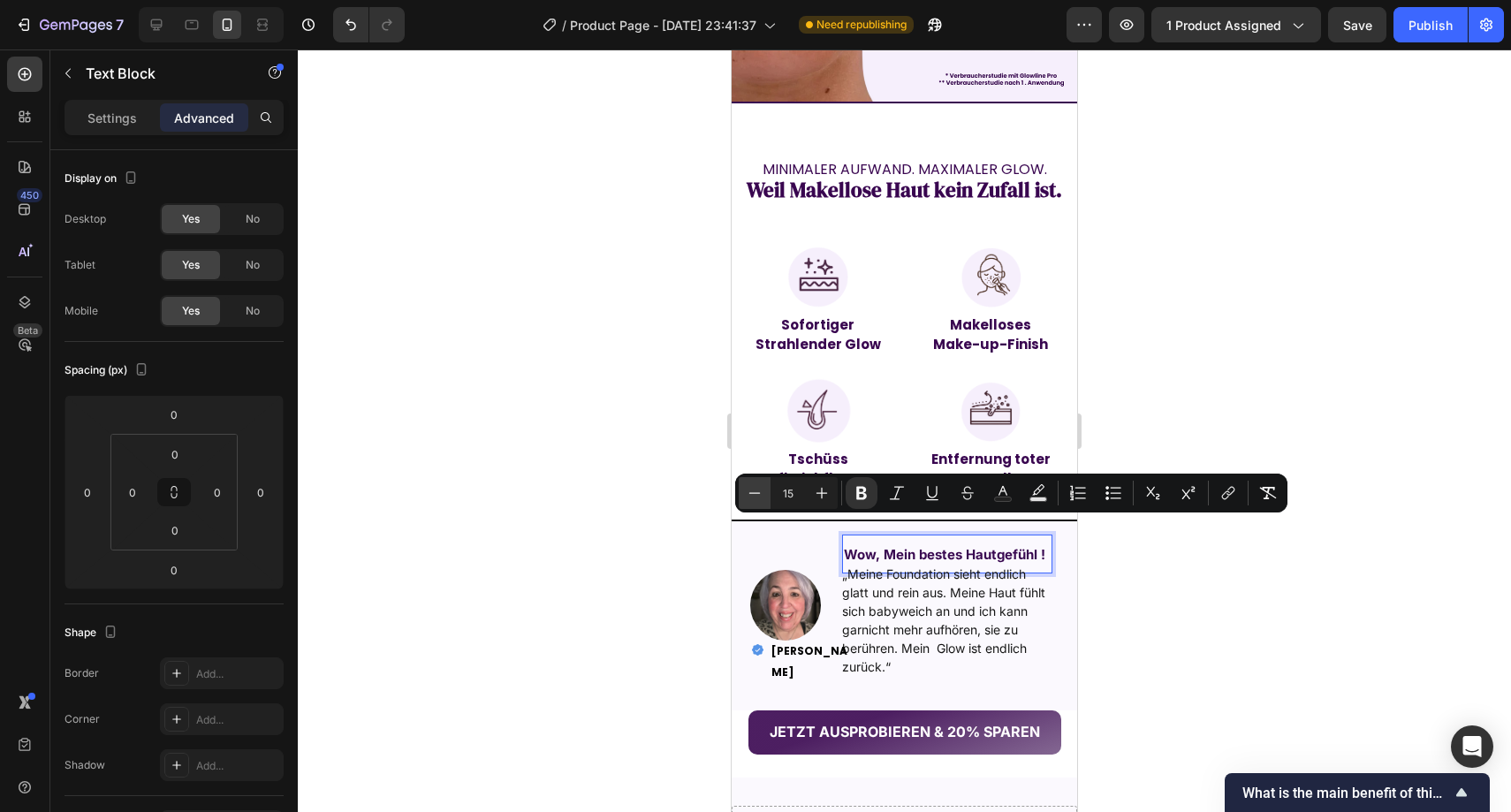
click at [760, 493] on icon "Editor contextual toolbar" at bounding box center [755, 492] width 11 height 1
click at [820, 495] on icon "Editor contextual toolbar" at bounding box center [822, 492] width 18 height 18
click at [763, 496] on button "Minus" at bounding box center [755, 493] width 31 height 31
type input "14"
click at [693, 502] on div at bounding box center [905, 430] width 1214 height 762
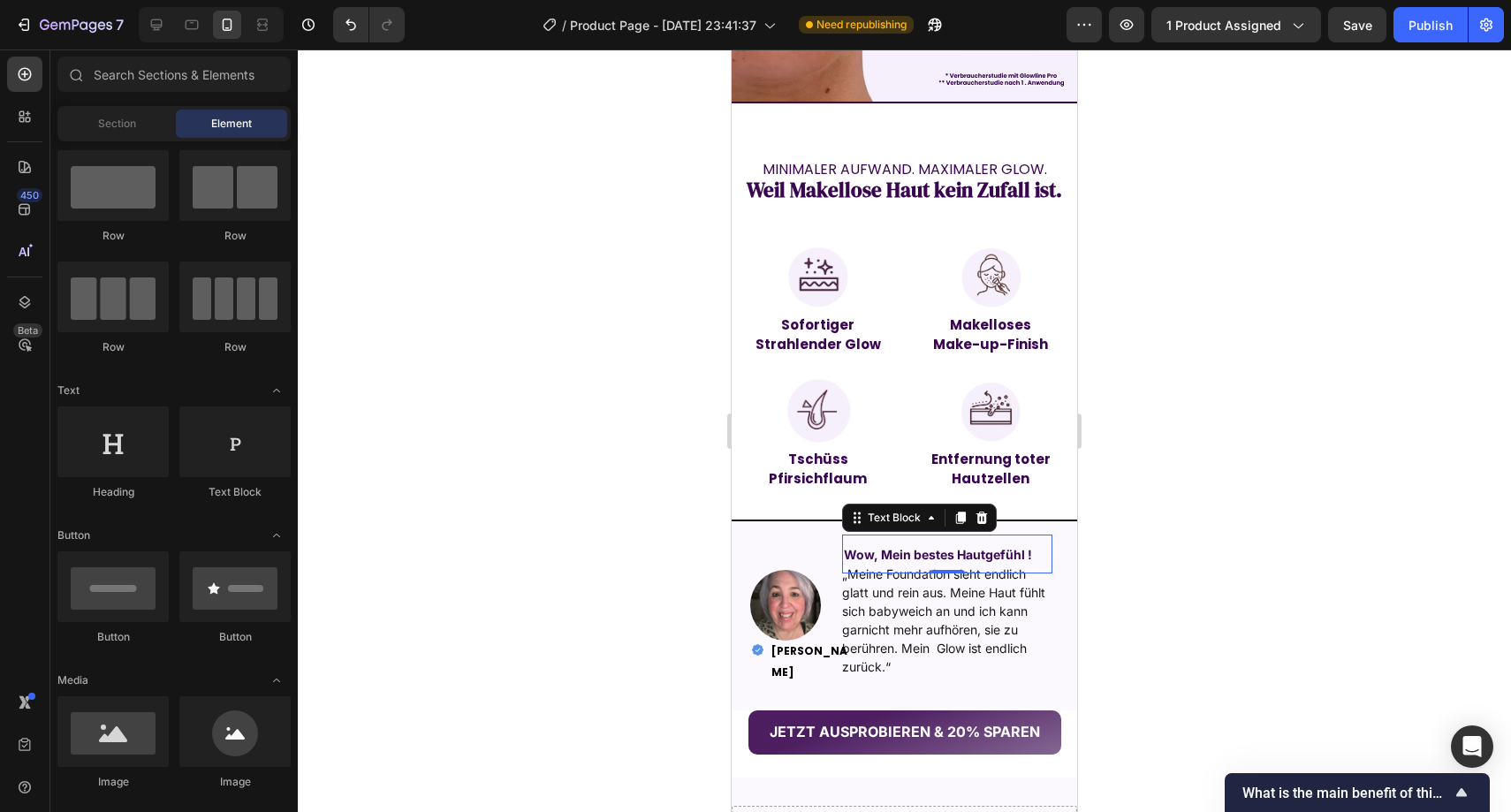
click at [876, 547] on strong "Wow, Mein bestes Hautgefühl !" at bounding box center [937, 554] width 188 height 15
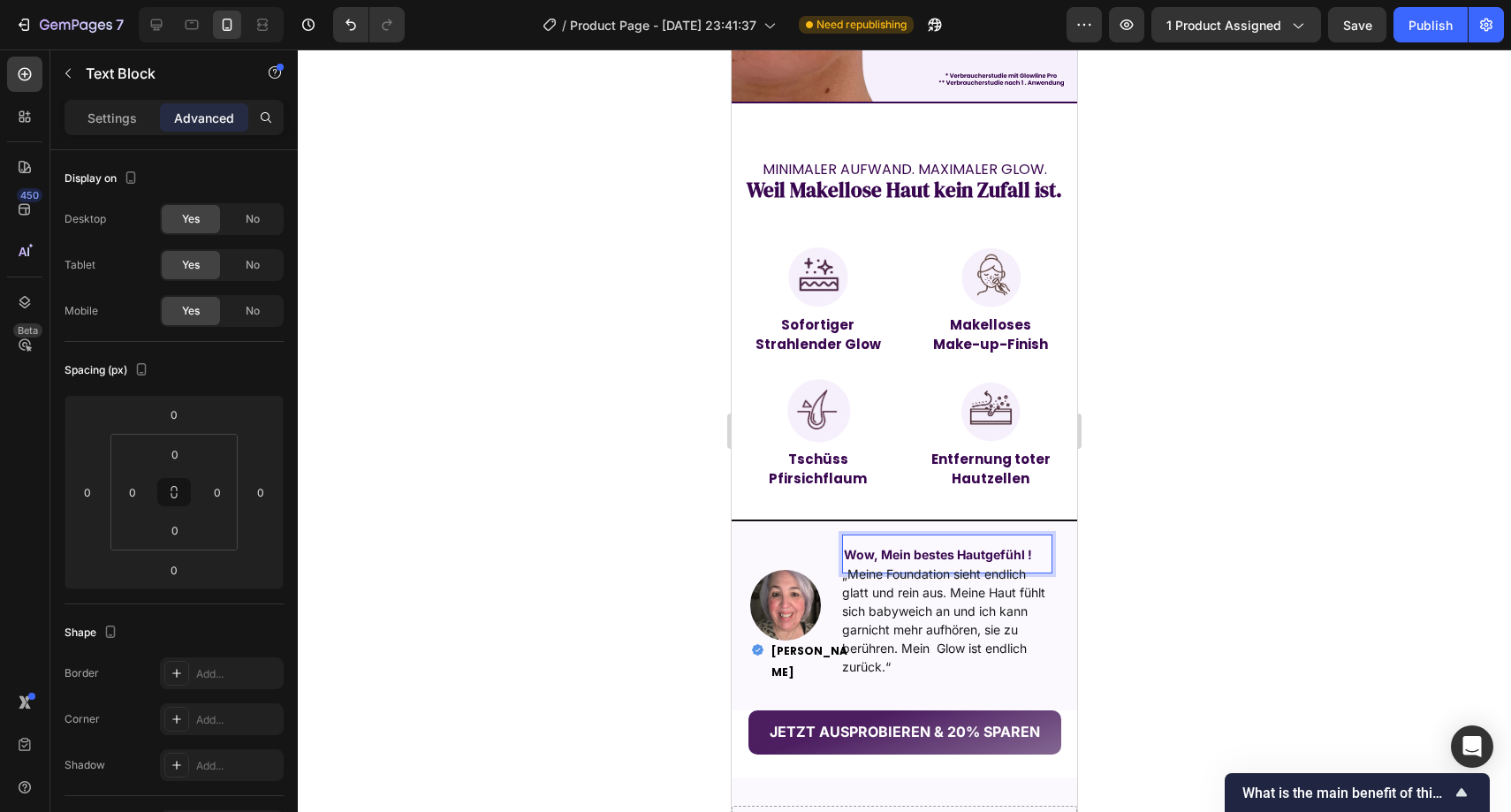
click at [876, 547] on strong "Wow, Mein bestes Hautgefühl !" at bounding box center [937, 554] width 188 height 15
click at [1408, 511] on div at bounding box center [905, 430] width 1214 height 762
click at [960, 547] on strong "Mein bestes Hautgefühl!" at bounding box center [918, 554] width 148 height 15
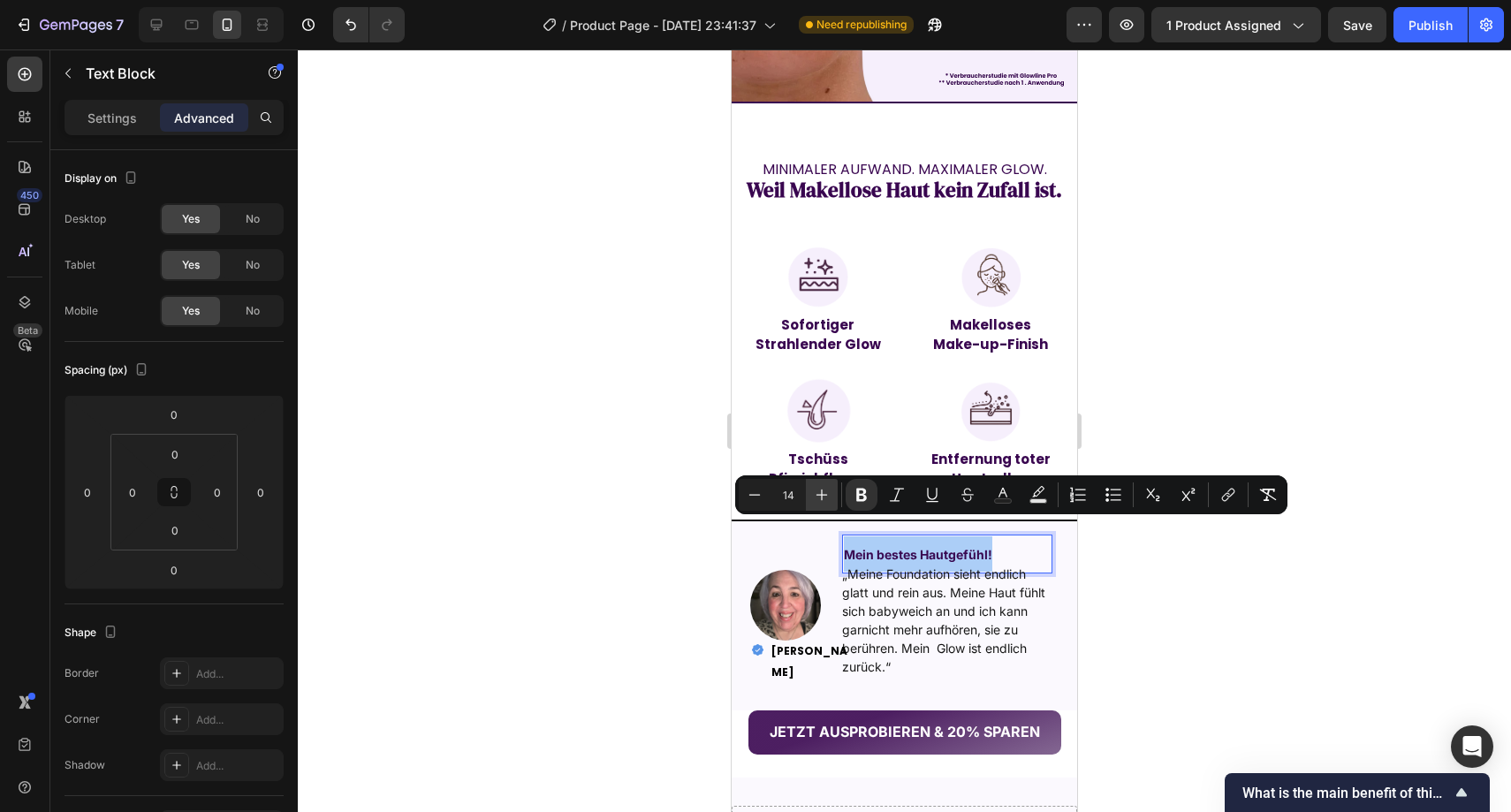
click at [822, 491] on icon "Editor contextual toolbar" at bounding box center [823, 495] width 11 height 11
type input "16"
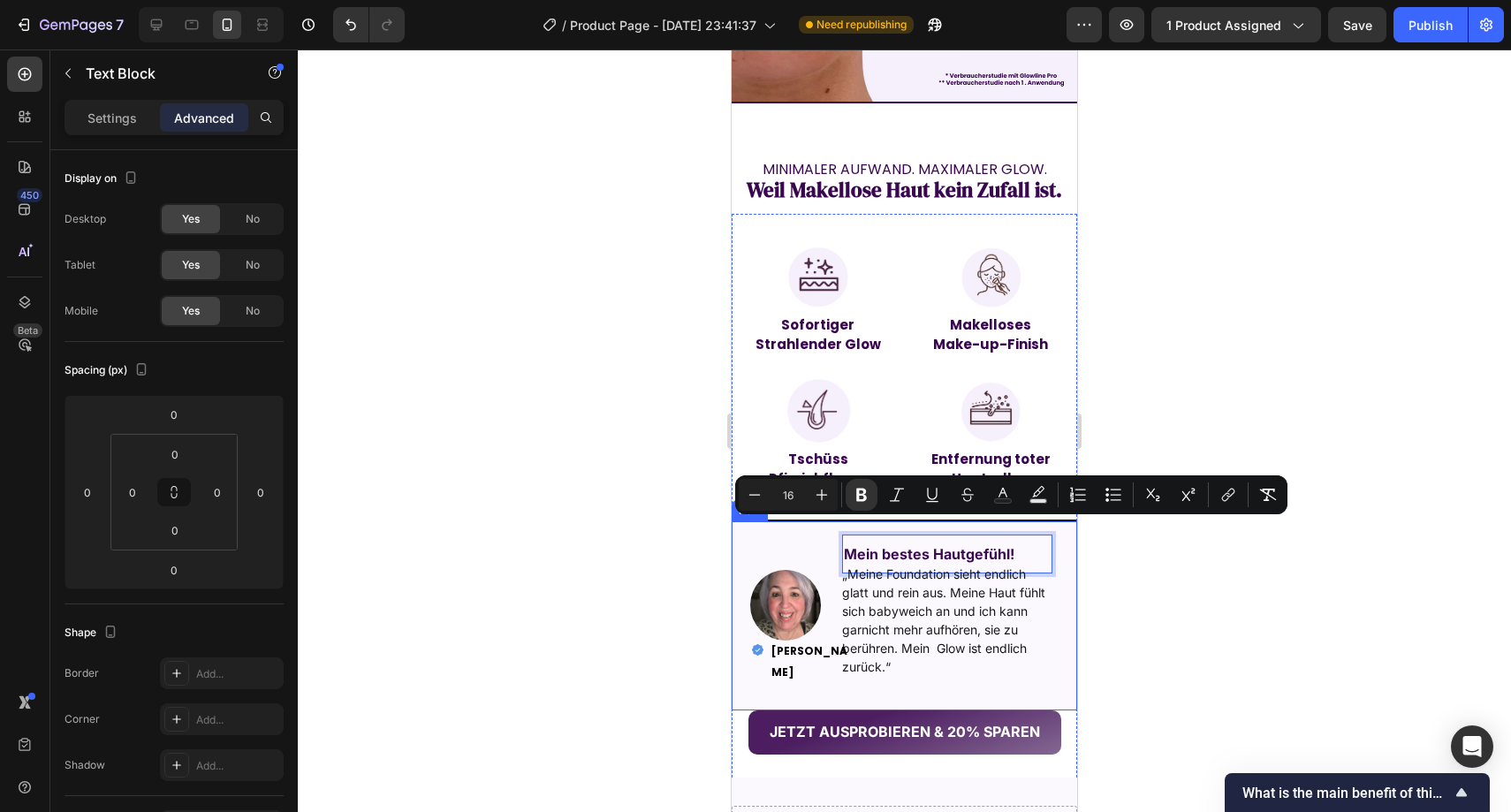
click at [642, 529] on div at bounding box center [905, 430] width 1214 height 762
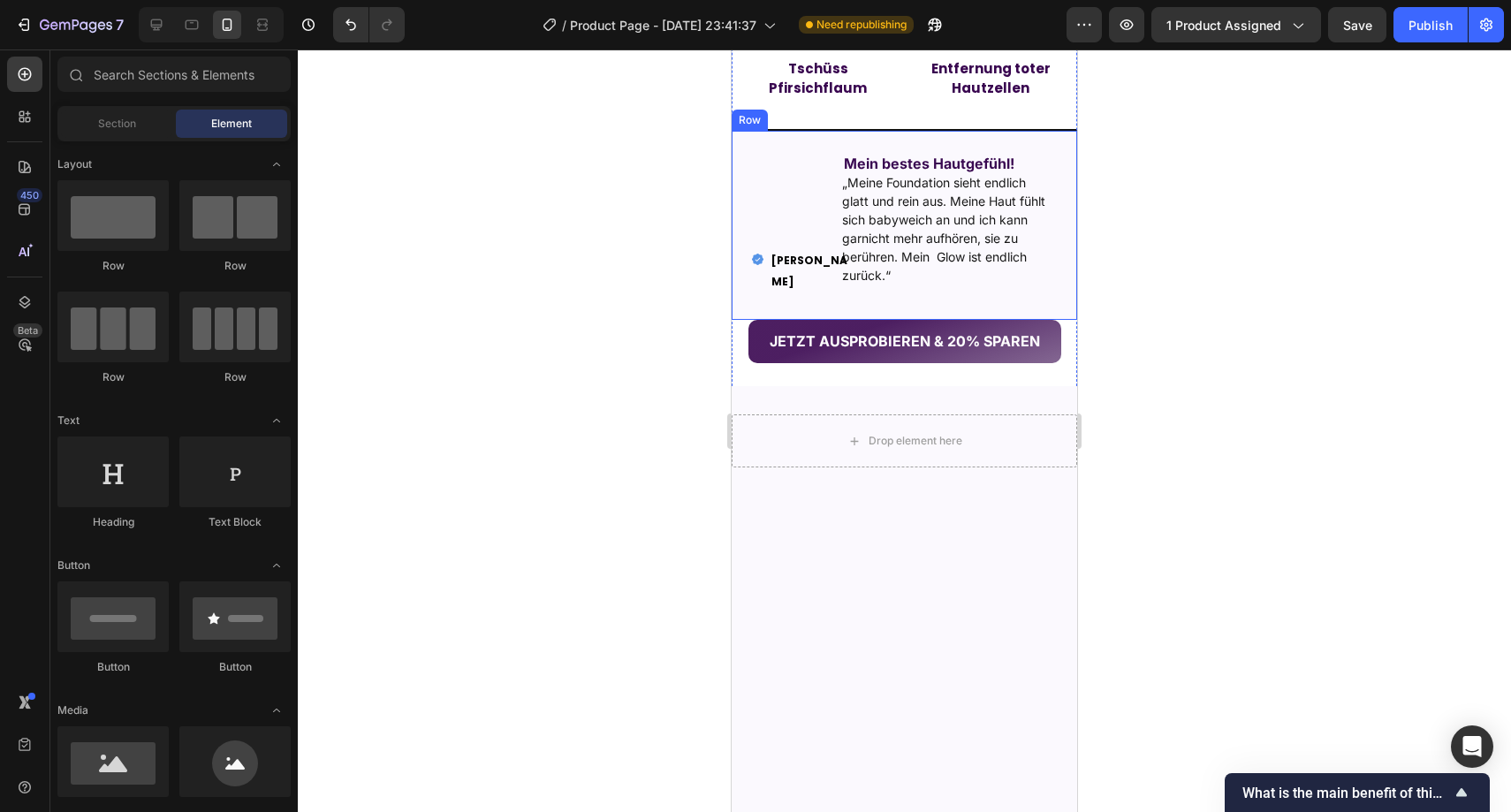
scroll to position [30, 0]
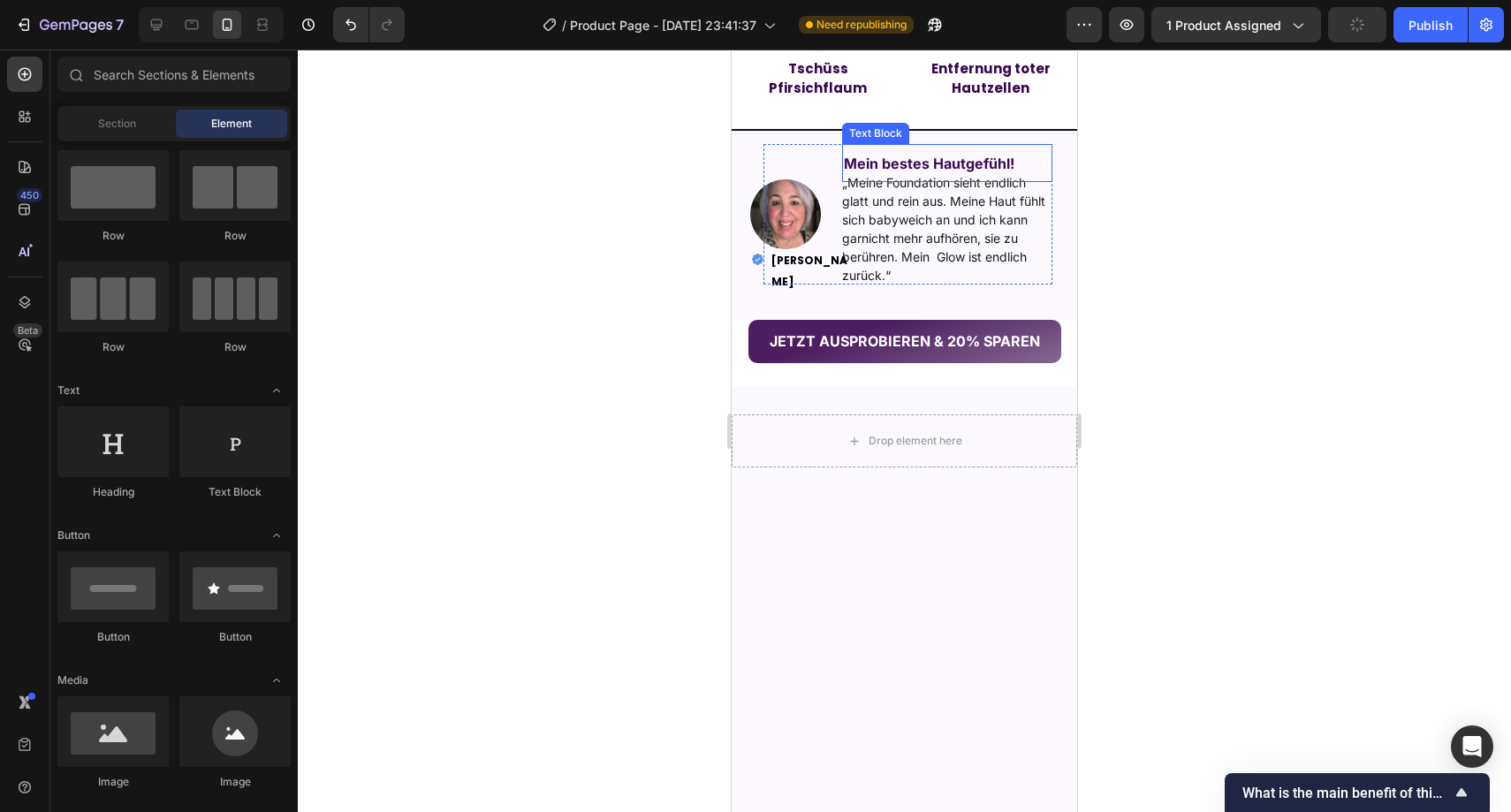
click at [912, 172] on strong "Mein bestes Hautgefühl!" at bounding box center [929, 163] width 170 height 18
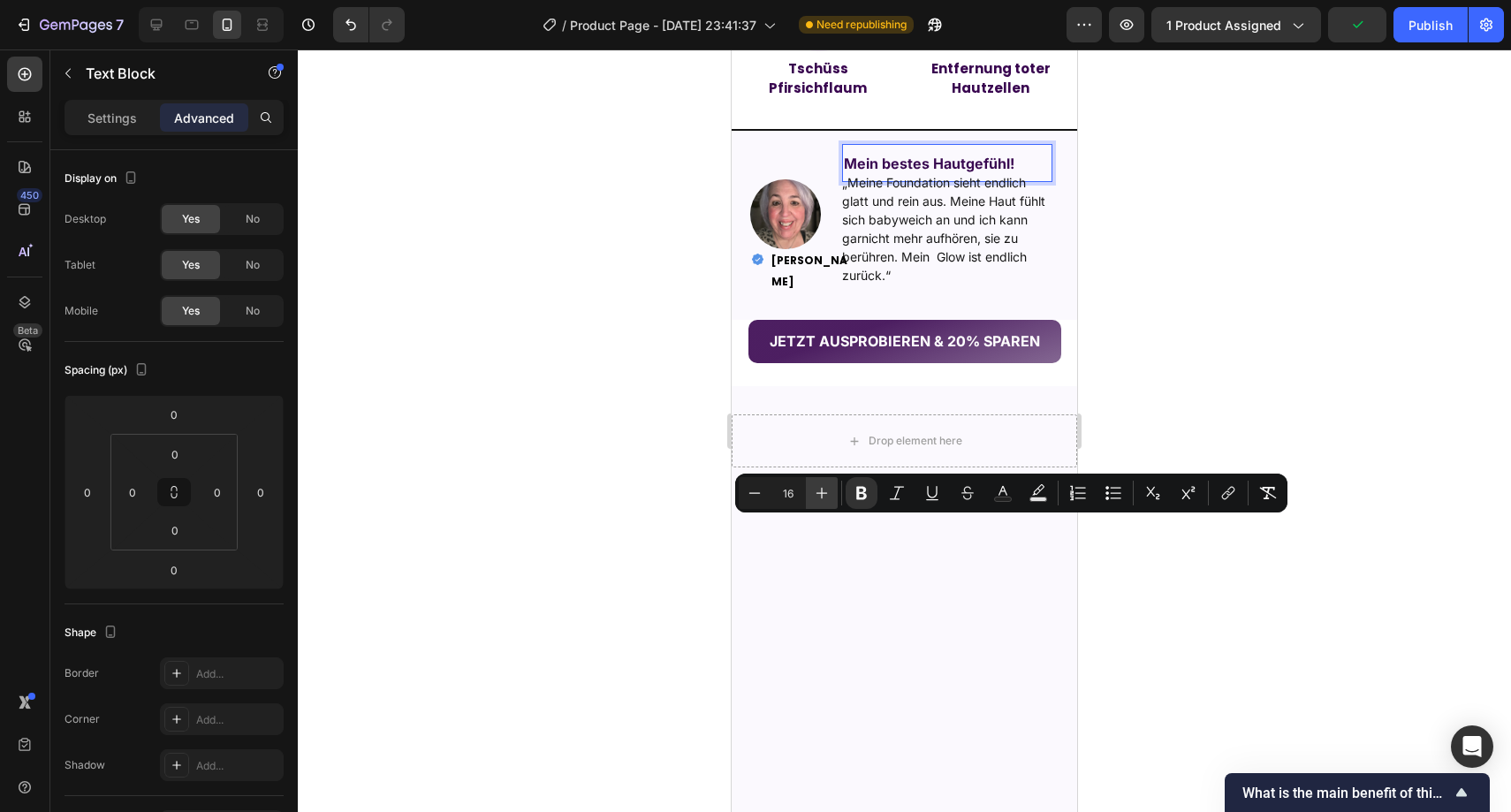
click at [814, 501] on icon "Editor contextual toolbar" at bounding box center [822, 492] width 18 height 18
type input "17"
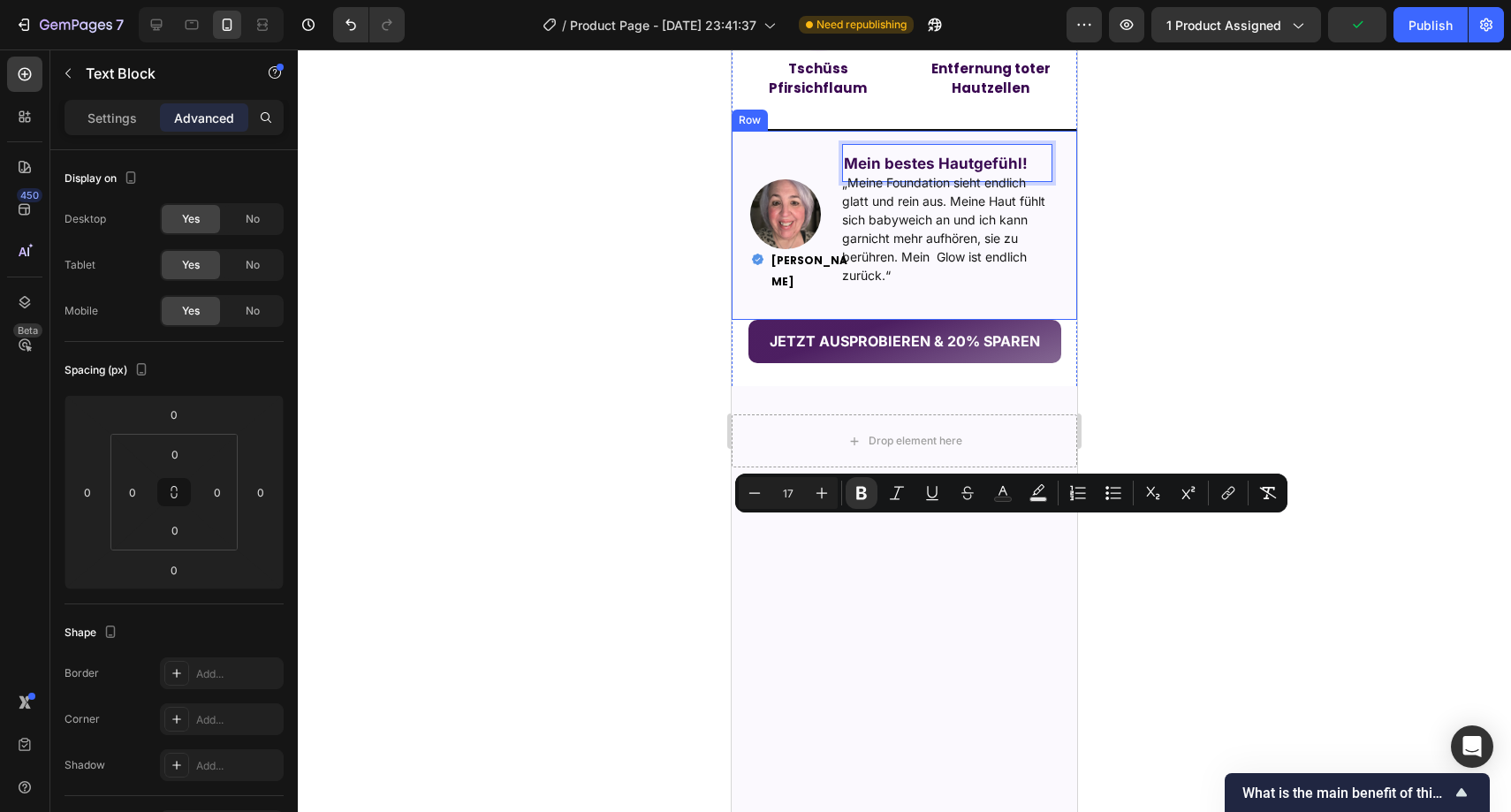
click at [664, 522] on div at bounding box center [905, 430] width 1214 height 762
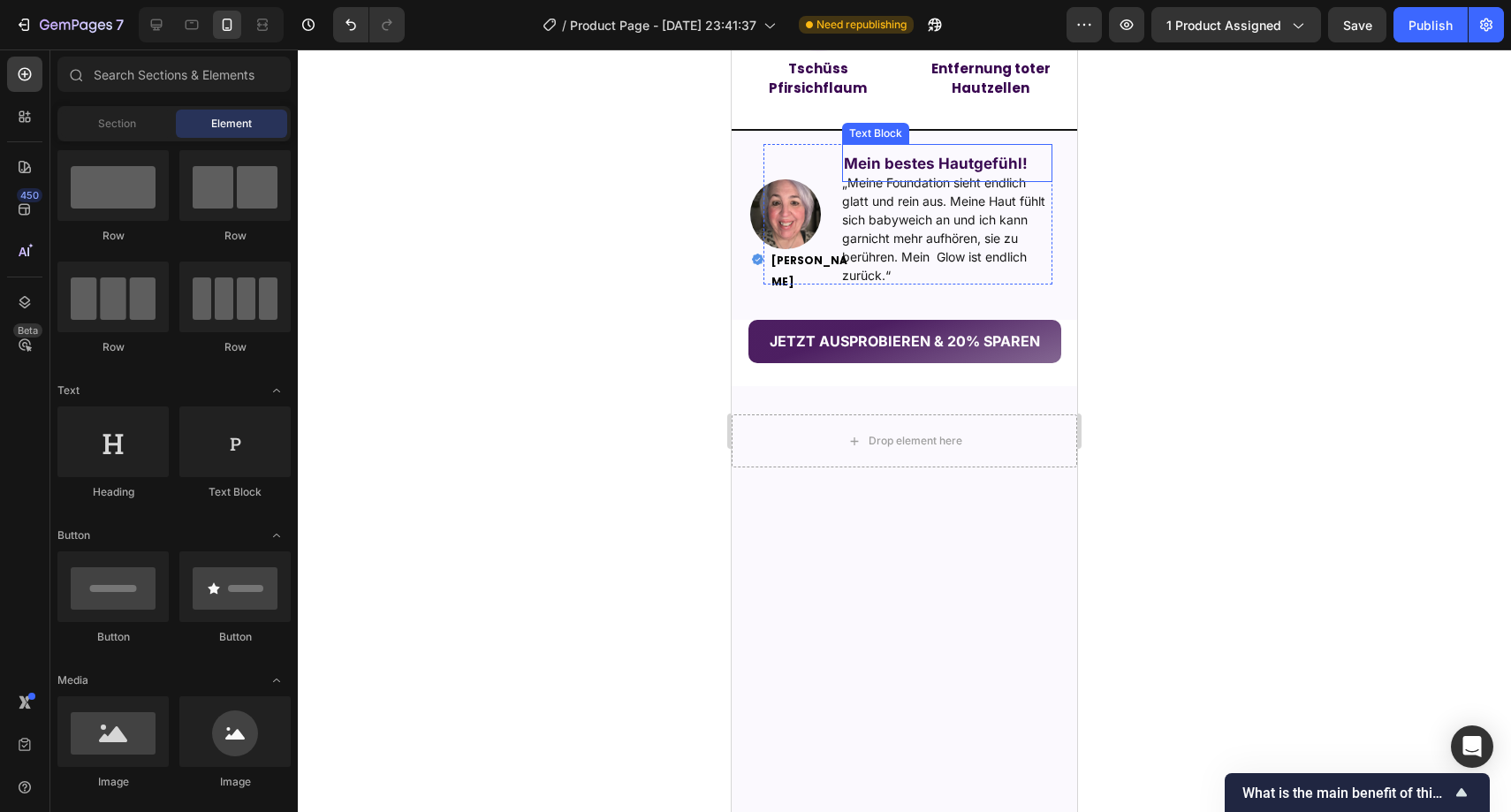
click at [923, 172] on strong "Mein bestes Hautgefühl!" at bounding box center [935, 163] width 184 height 18
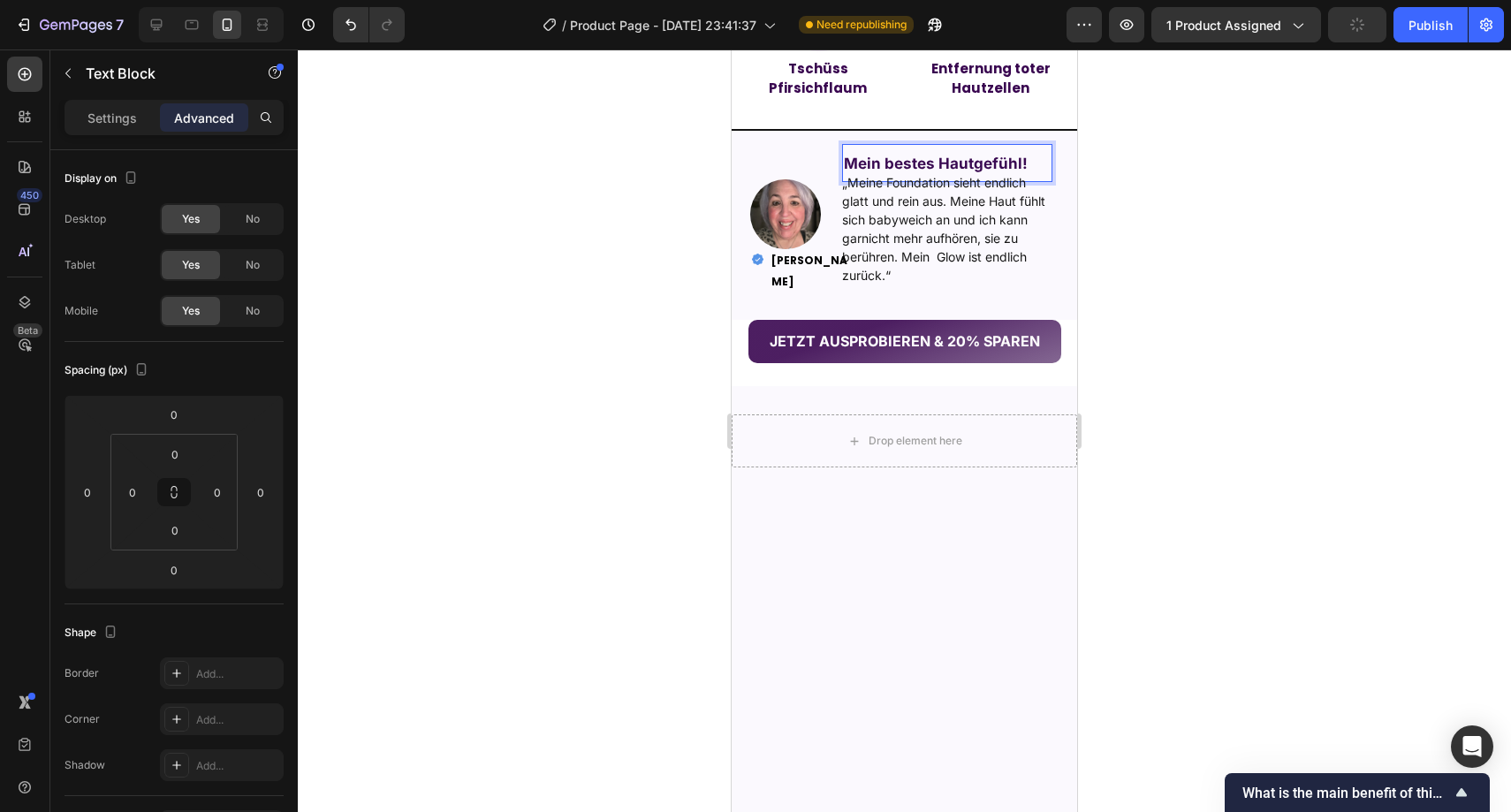
click at [887, 172] on strong "Mein bestes Hautgefühl!" at bounding box center [935, 163] width 184 height 18
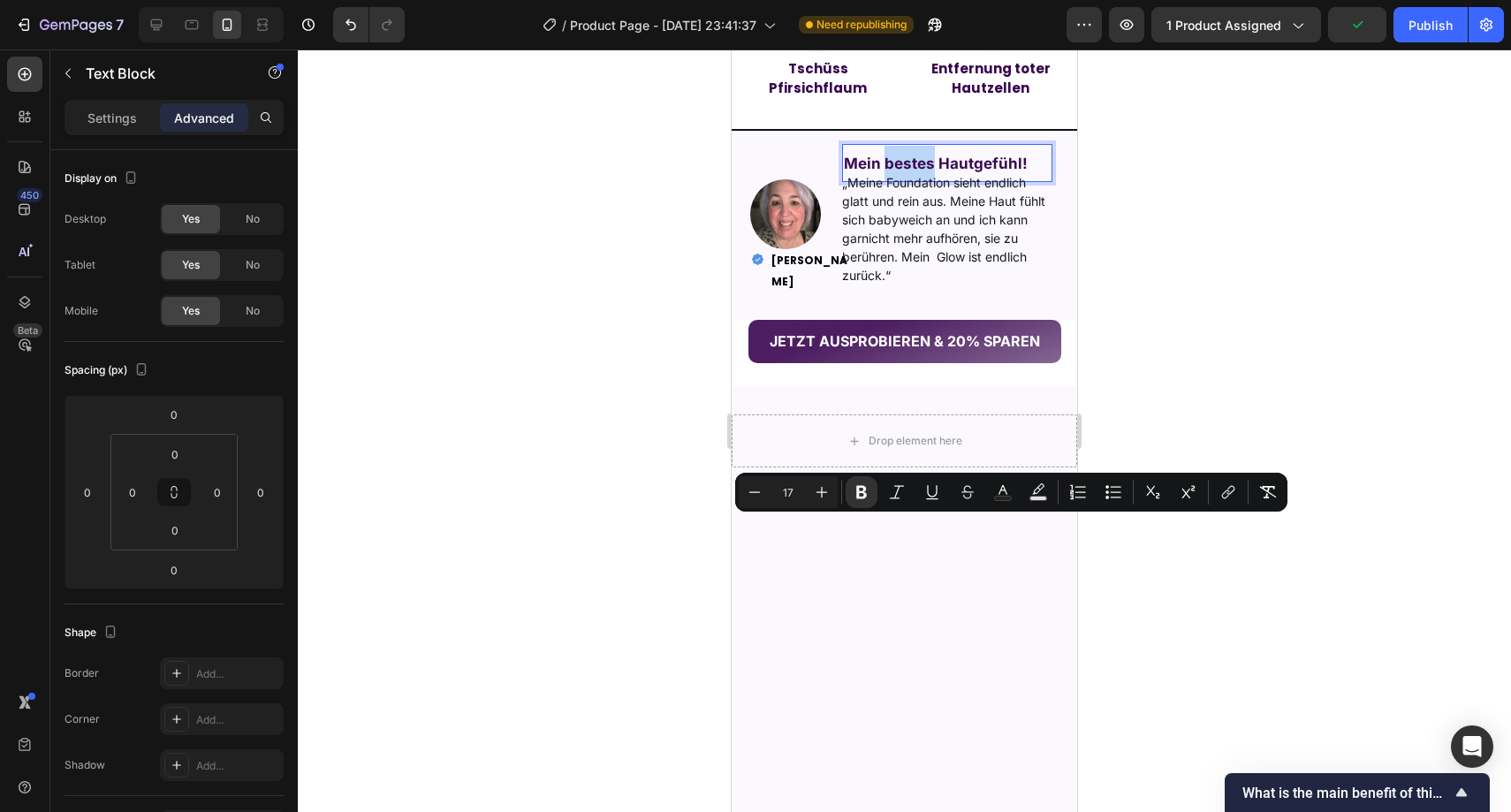
click at [887, 172] on strong "Mein bestes Hautgefühl!" at bounding box center [935, 163] width 184 height 18
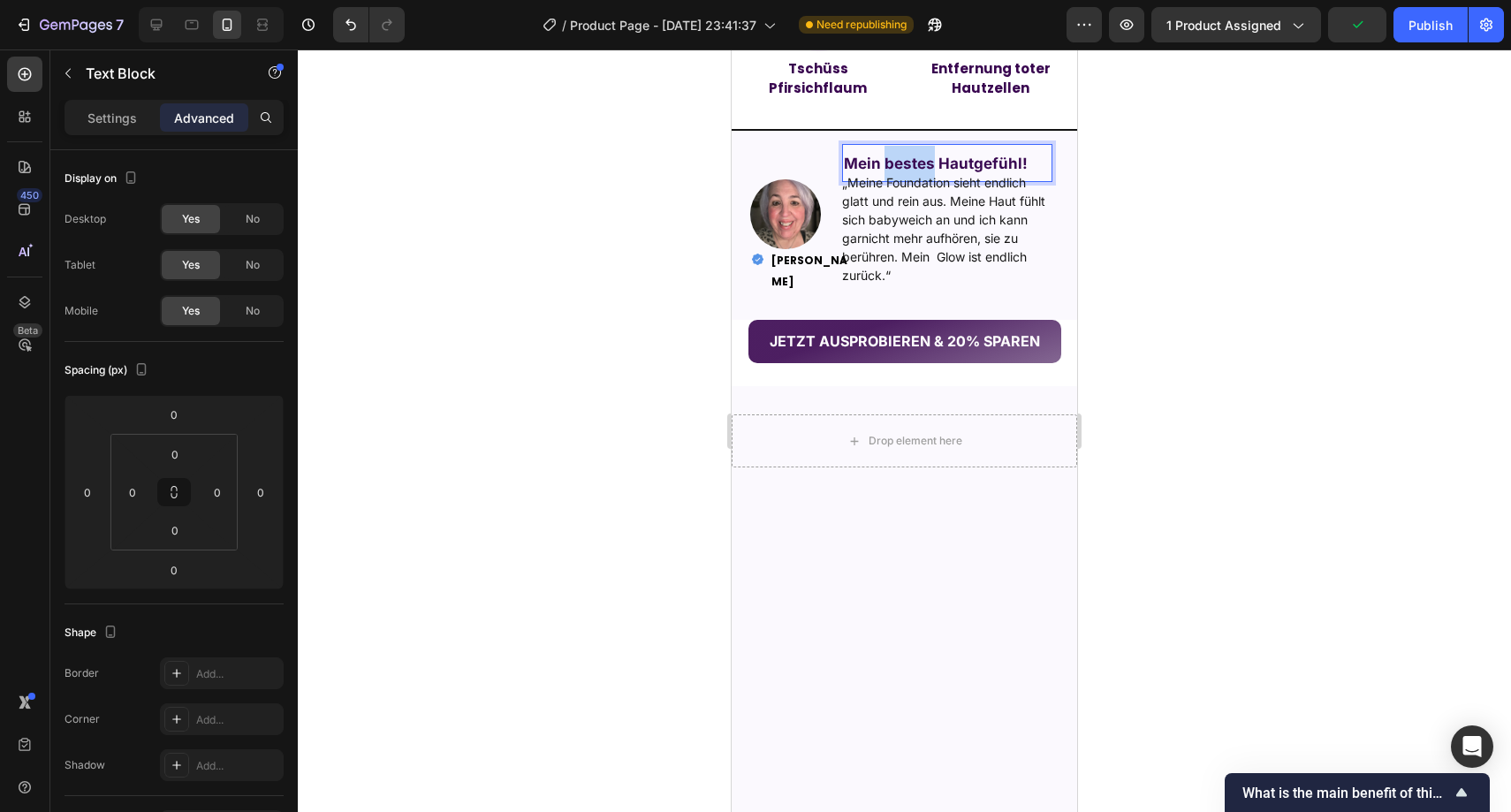
click at [887, 172] on strong "Mein bestes Hautgefühl!" at bounding box center [935, 163] width 184 height 18
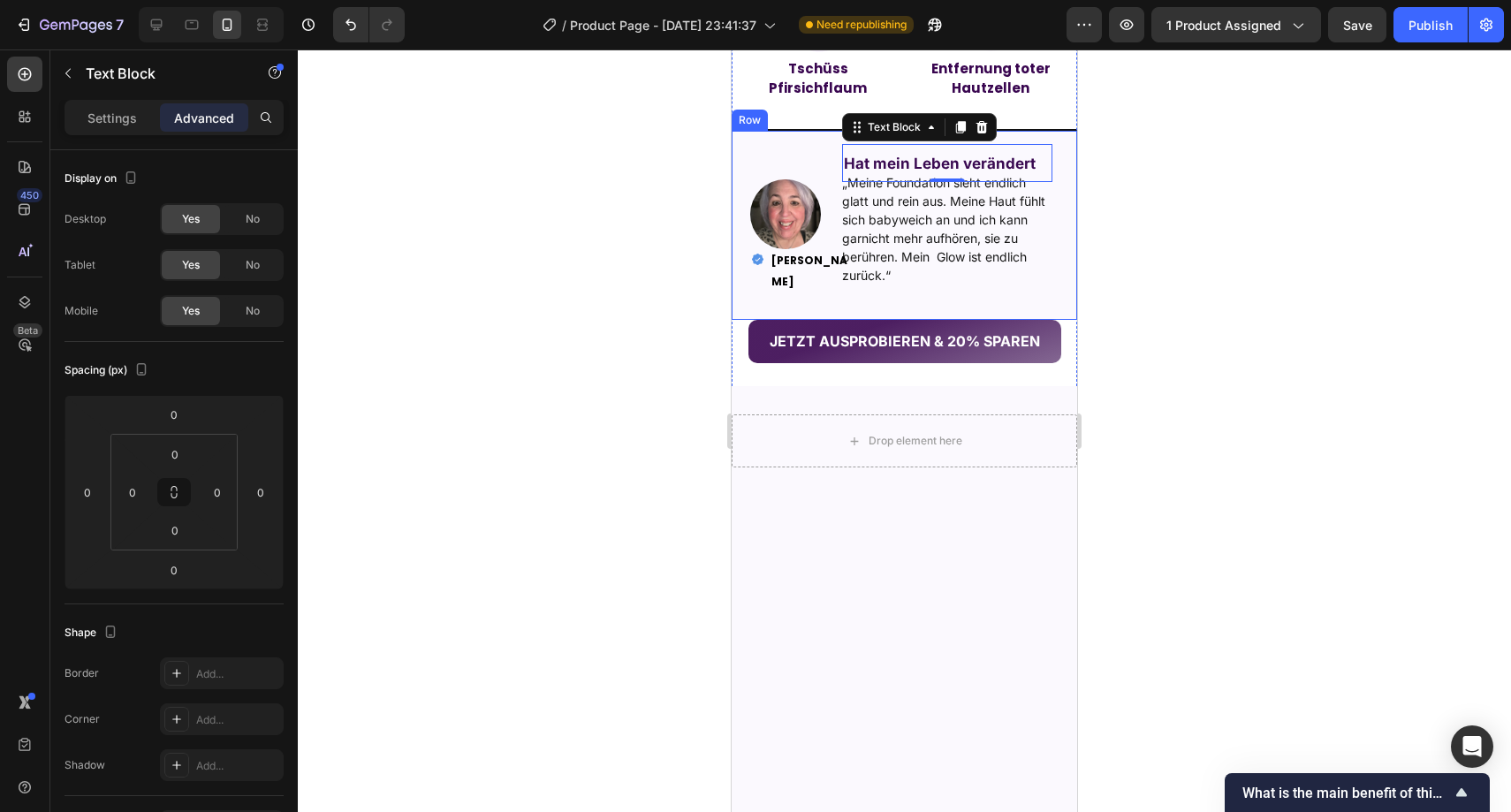
click at [1150, 502] on div at bounding box center [905, 430] width 1214 height 762
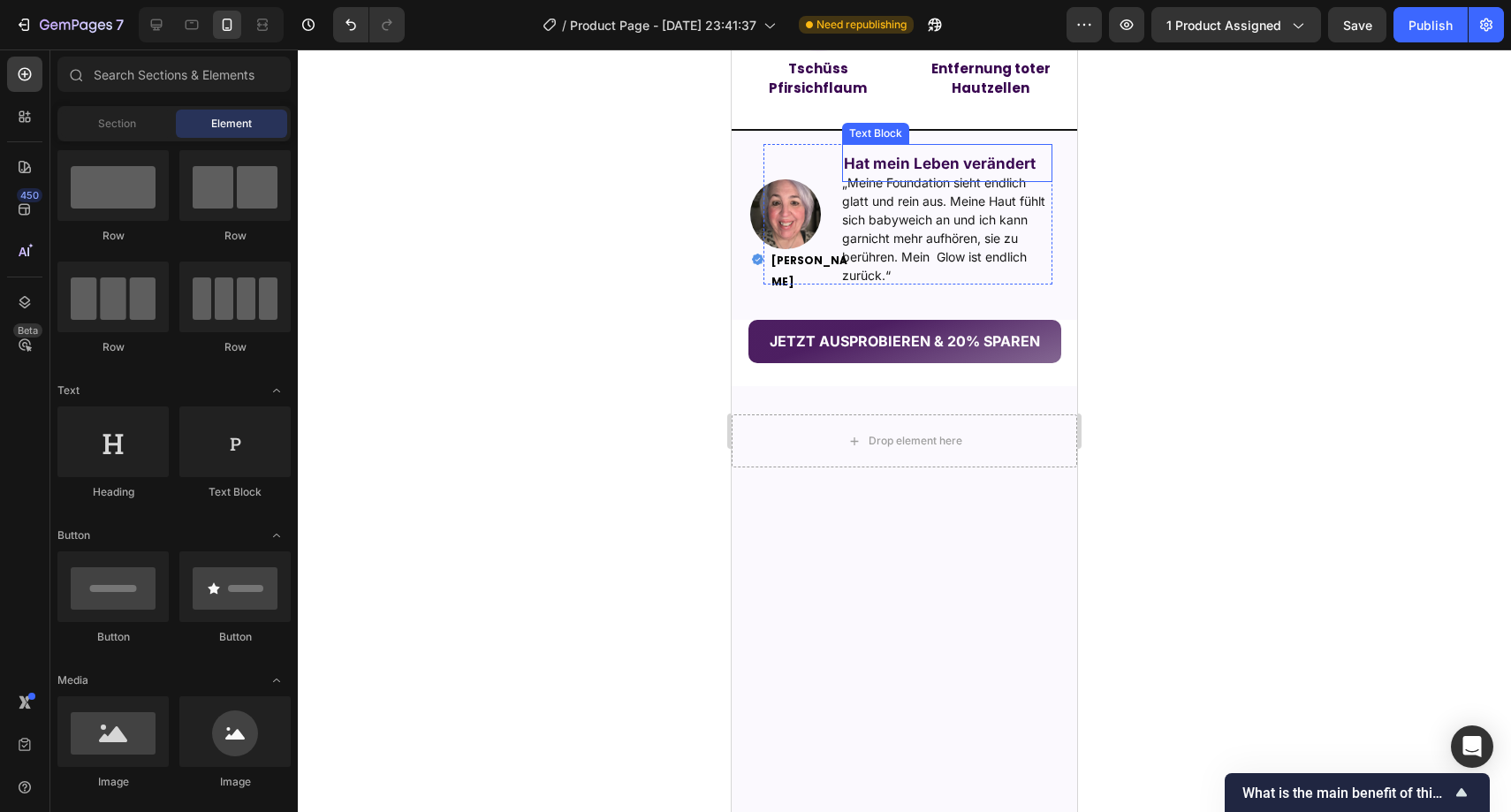
click at [1025, 172] on strong "Hat mein Leben verändert" at bounding box center [939, 163] width 192 height 18
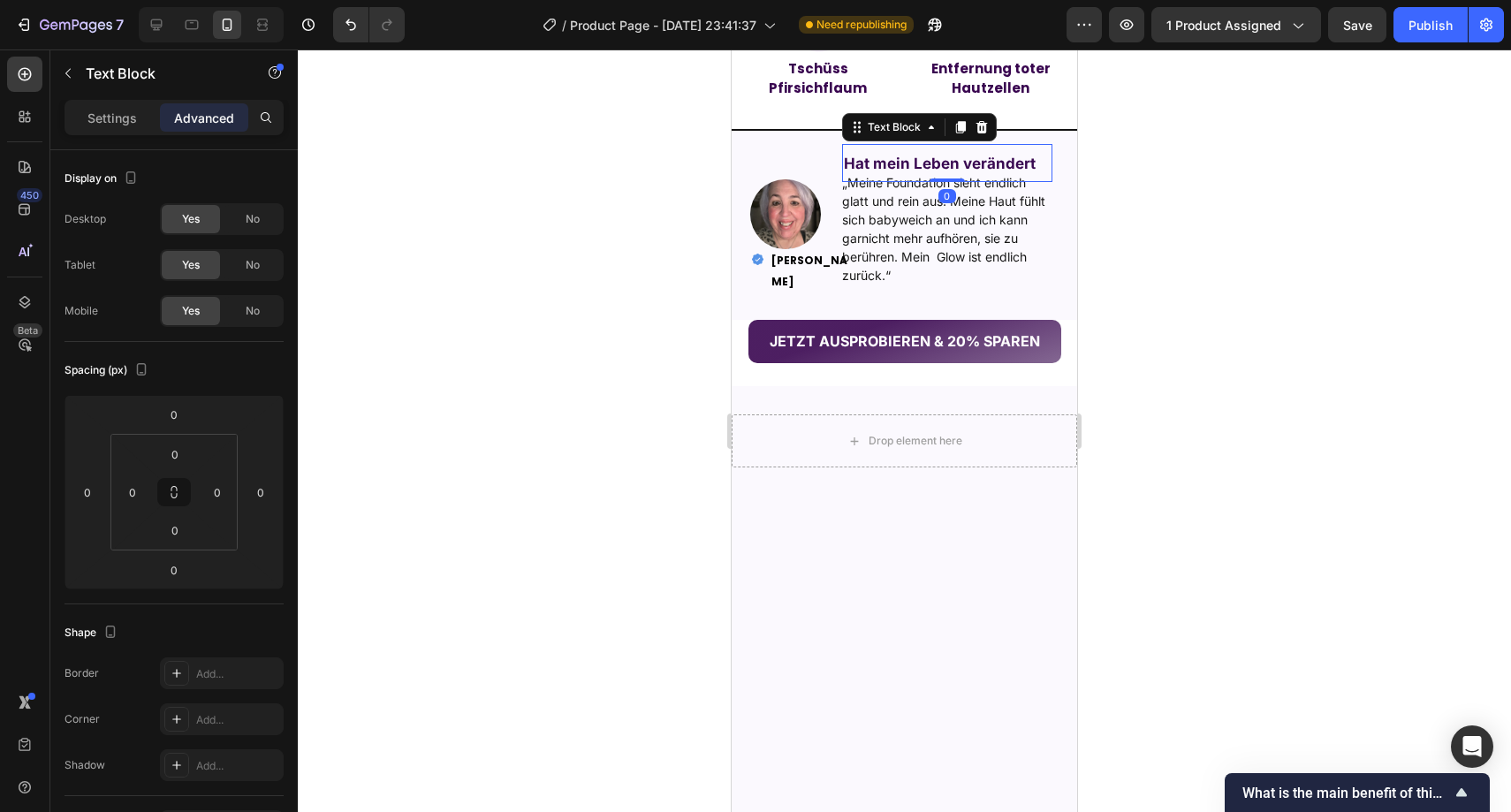
click at [1166, 516] on div at bounding box center [905, 430] width 1214 height 762
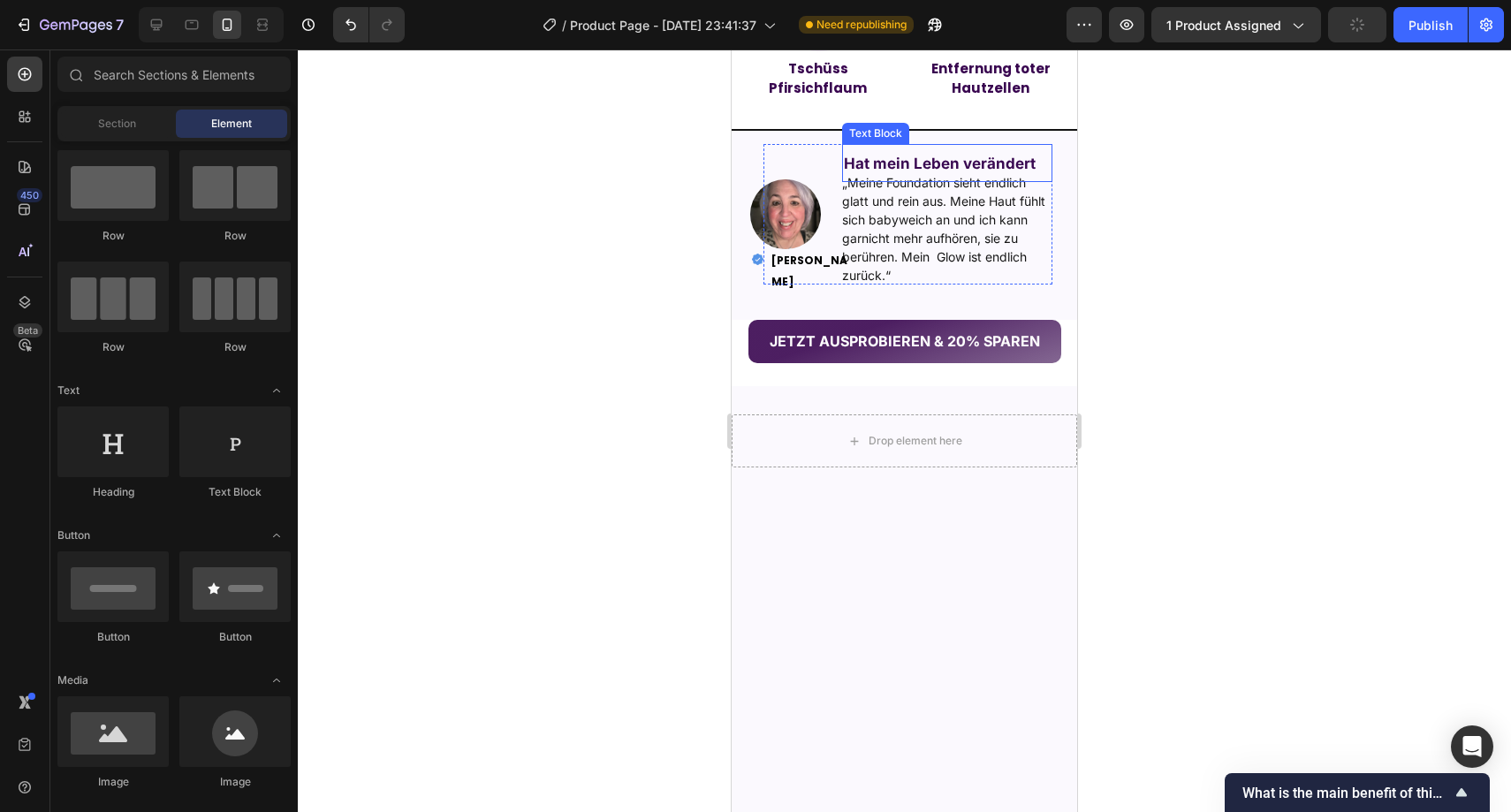
click at [953, 172] on strong "Hat mein Leben verändert" at bounding box center [939, 163] width 192 height 18
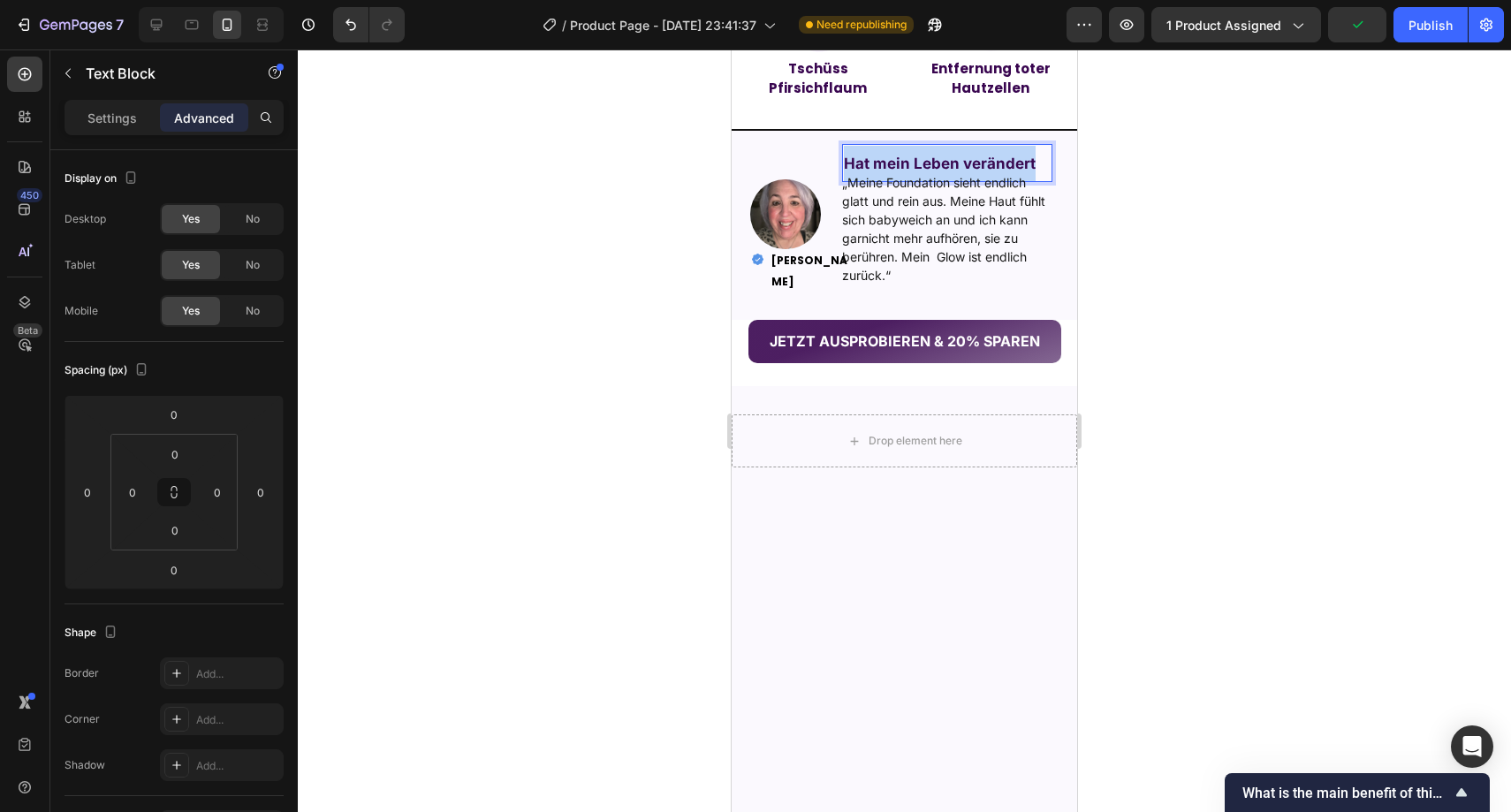
click at [953, 172] on strong "Hat mein Leben verändert" at bounding box center [939, 163] width 192 height 18
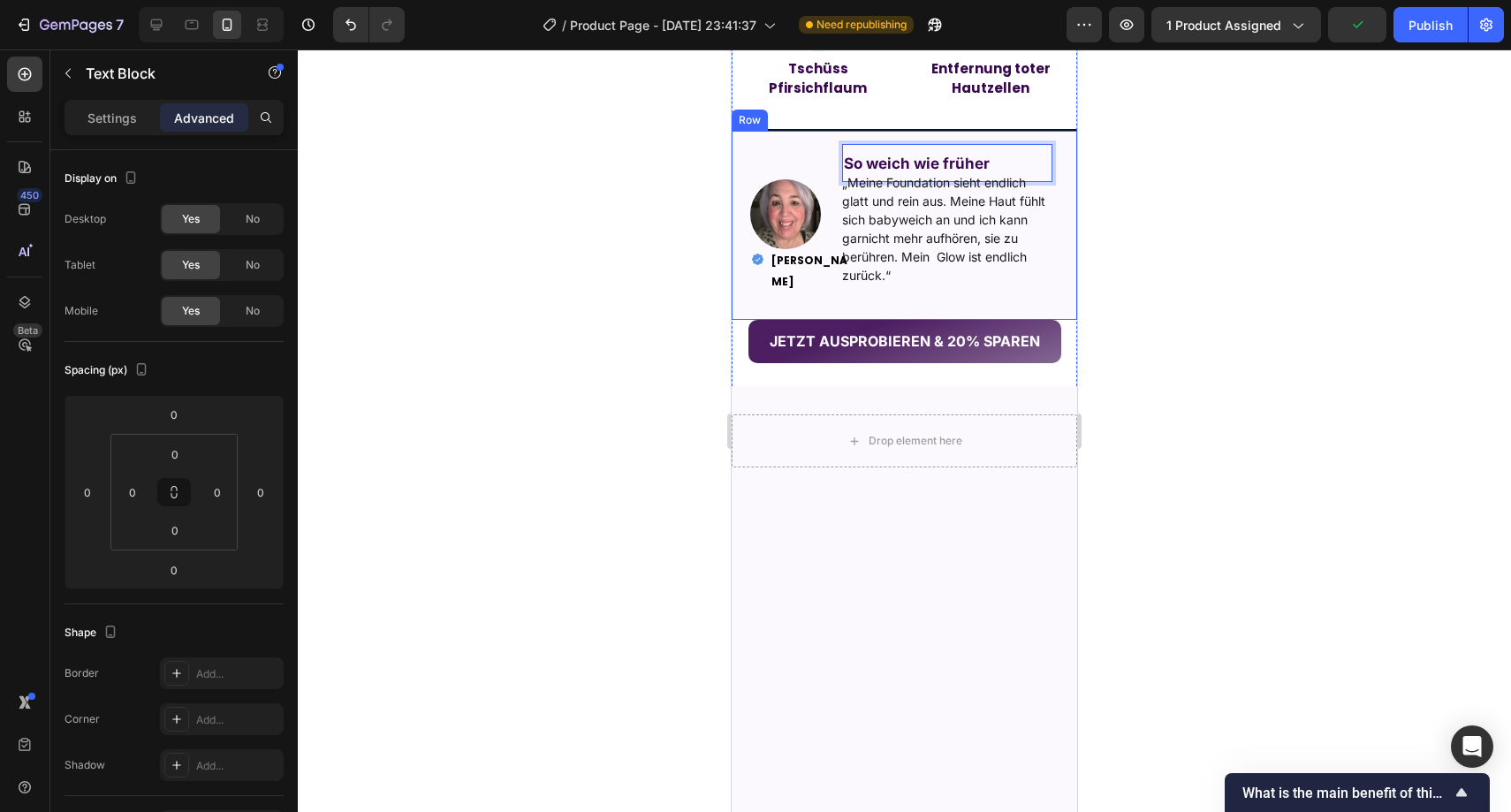
click at [1176, 508] on div at bounding box center [905, 430] width 1214 height 762
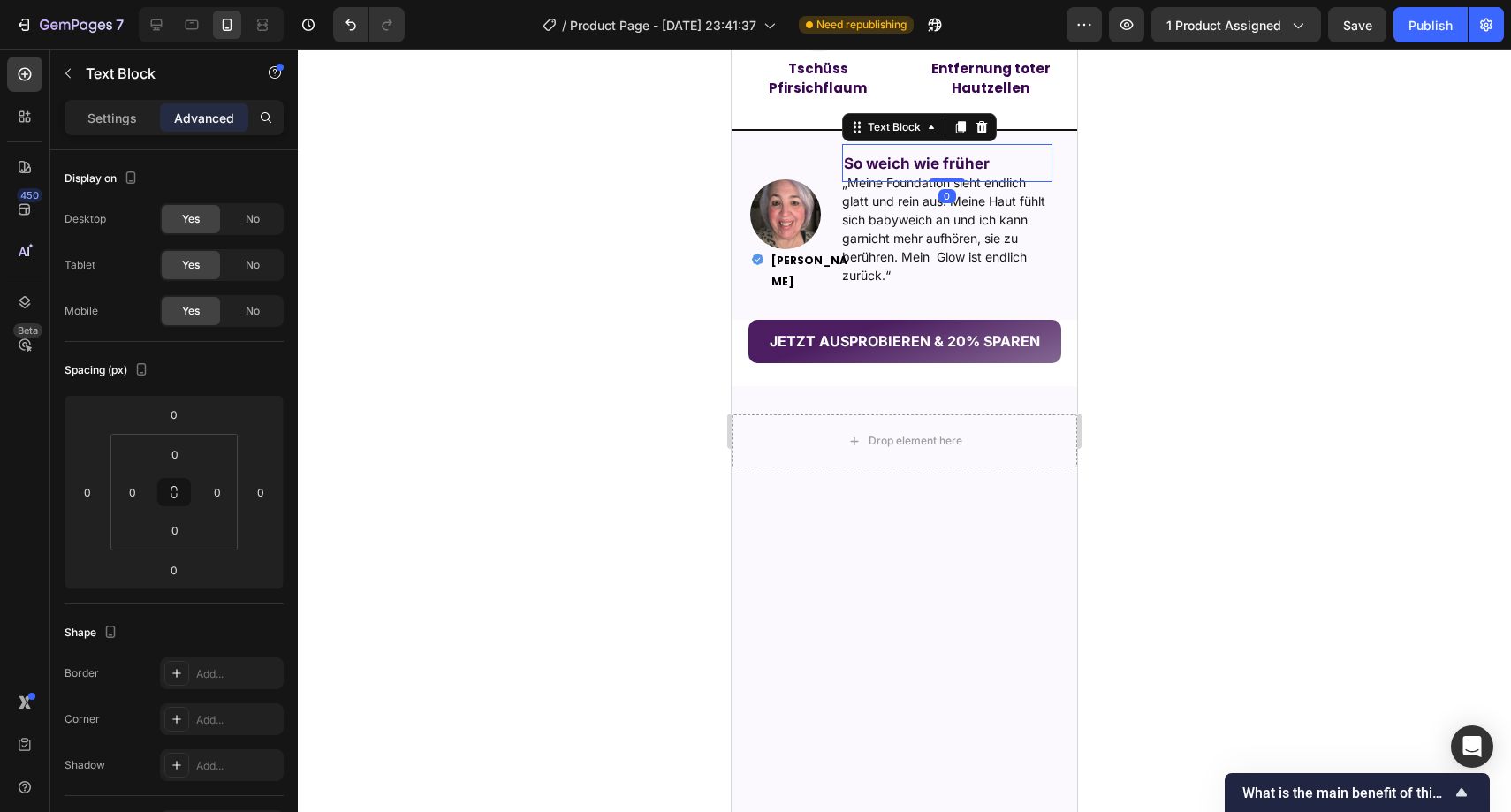
click at [935, 172] on strong "So weich wie früher" at bounding box center [917, 163] width 146 height 18
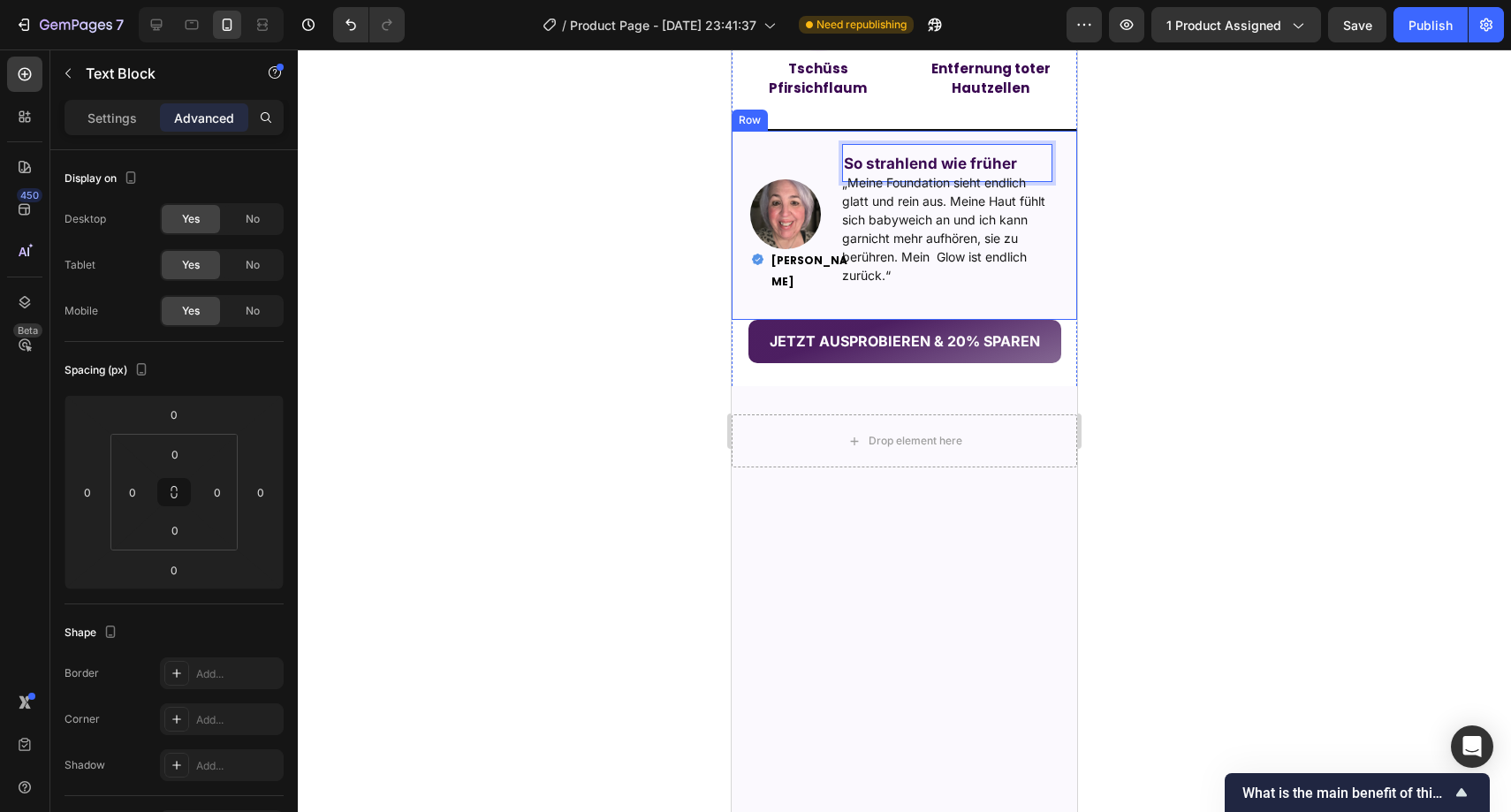
click at [1247, 504] on div at bounding box center [905, 430] width 1214 height 762
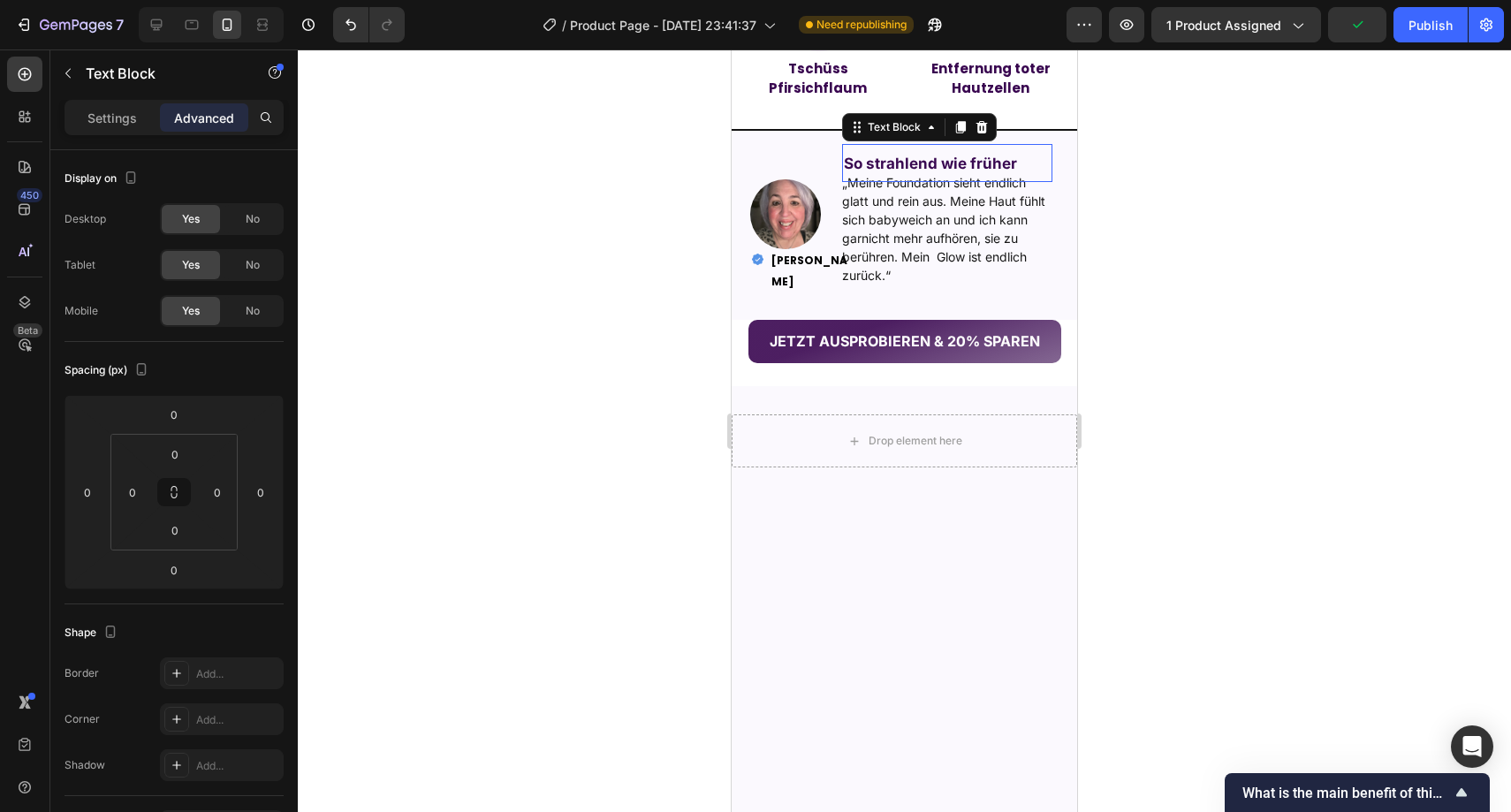
click at [1022, 183] on div "So strahlend wie früher" at bounding box center [947, 164] width 211 height 39
click at [1021, 183] on div "So strahlend wie früher" at bounding box center [947, 164] width 211 height 39
click at [1015, 183] on div "So strahlend wie früher" at bounding box center [947, 164] width 211 height 39
click at [1014, 183] on div "So strahlend wie früher" at bounding box center [947, 164] width 211 height 39
click at [1013, 183] on div "So strahlend wie früher" at bounding box center [930, 164] width 177 height 39
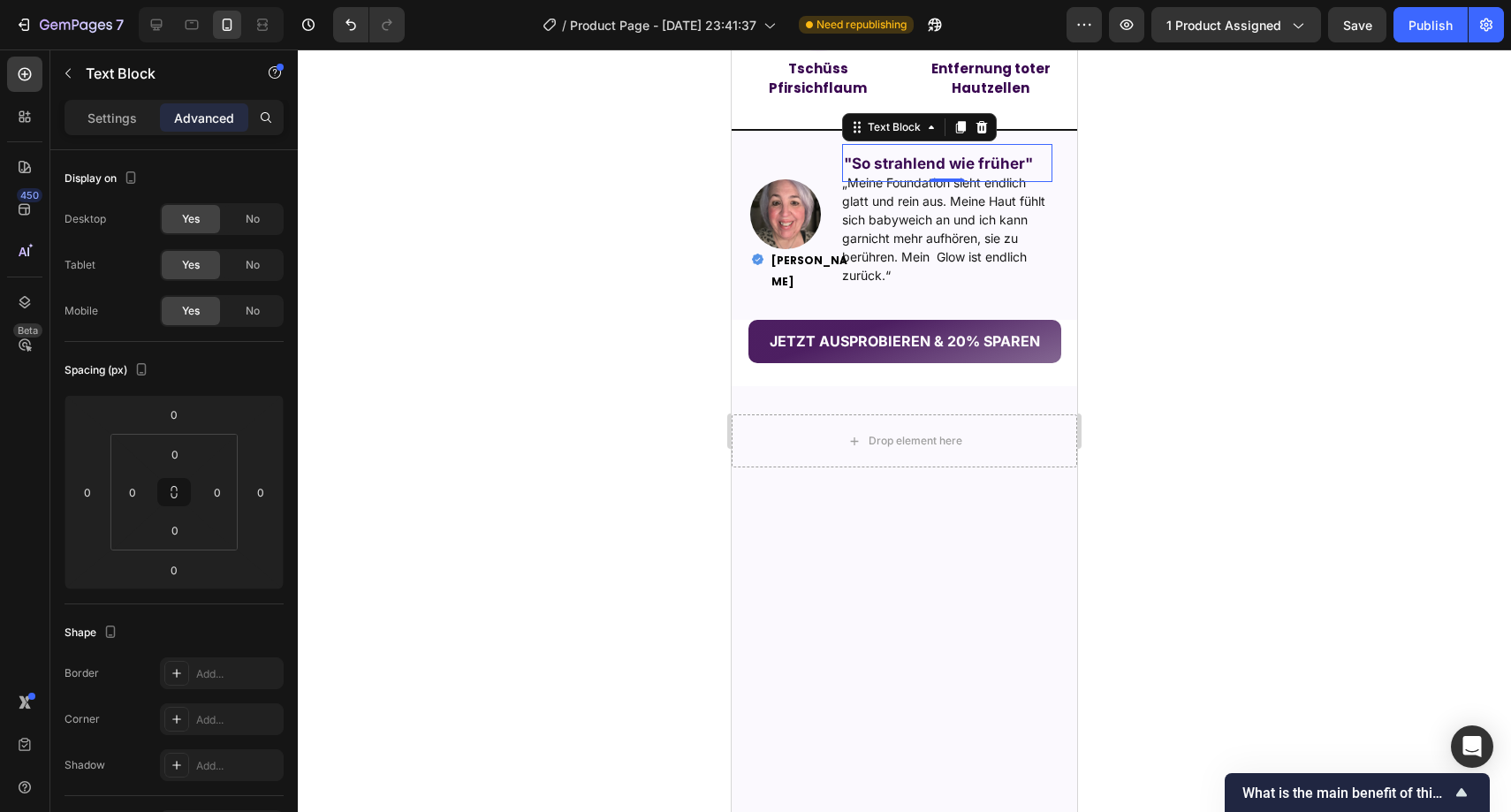
click at [1236, 518] on div at bounding box center [905, 430] width 1214 height 762
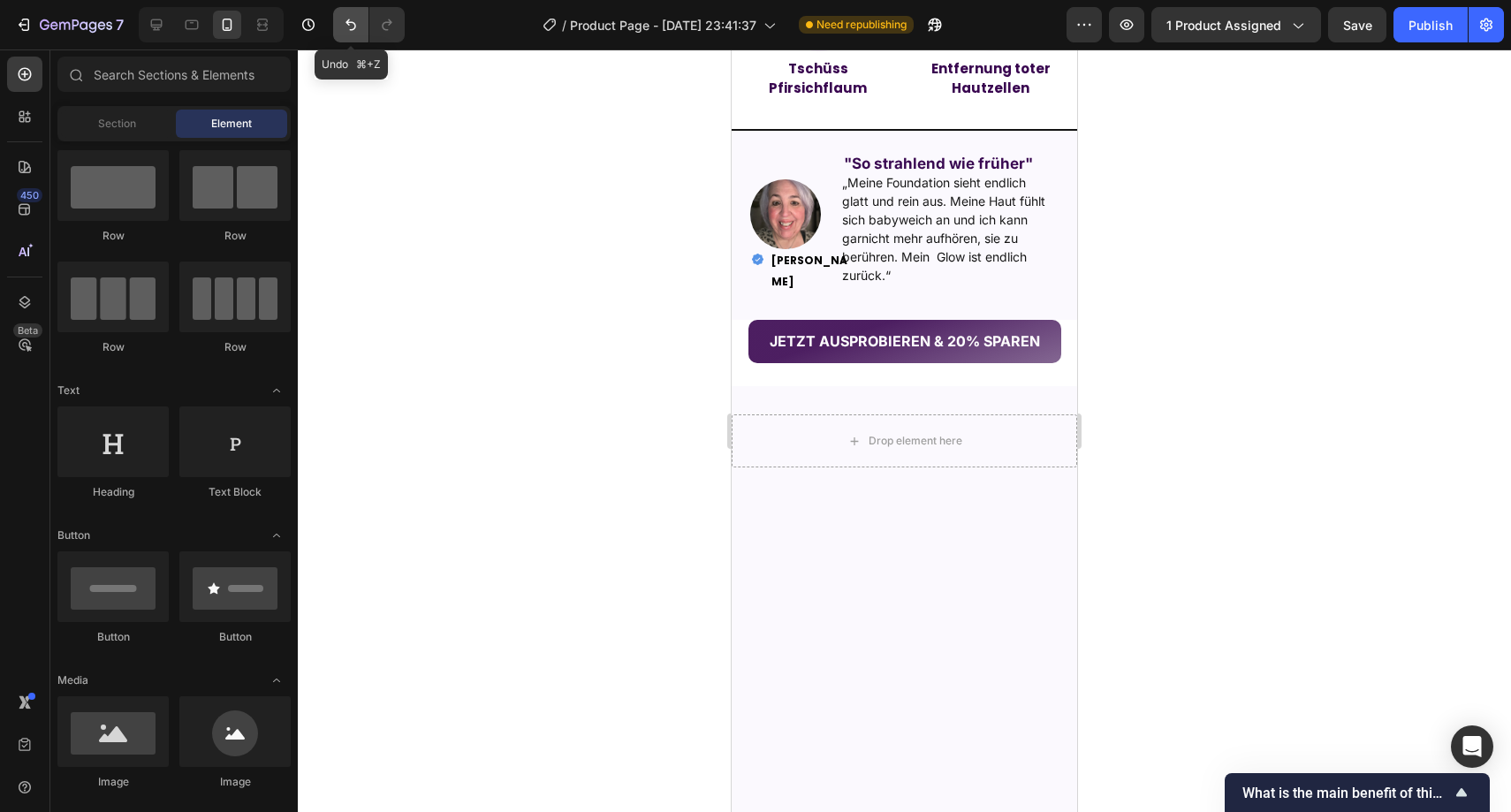
click at [355, 17] on icon "Undo/Redo" at bounding box center [351, 24] width 18 height 18
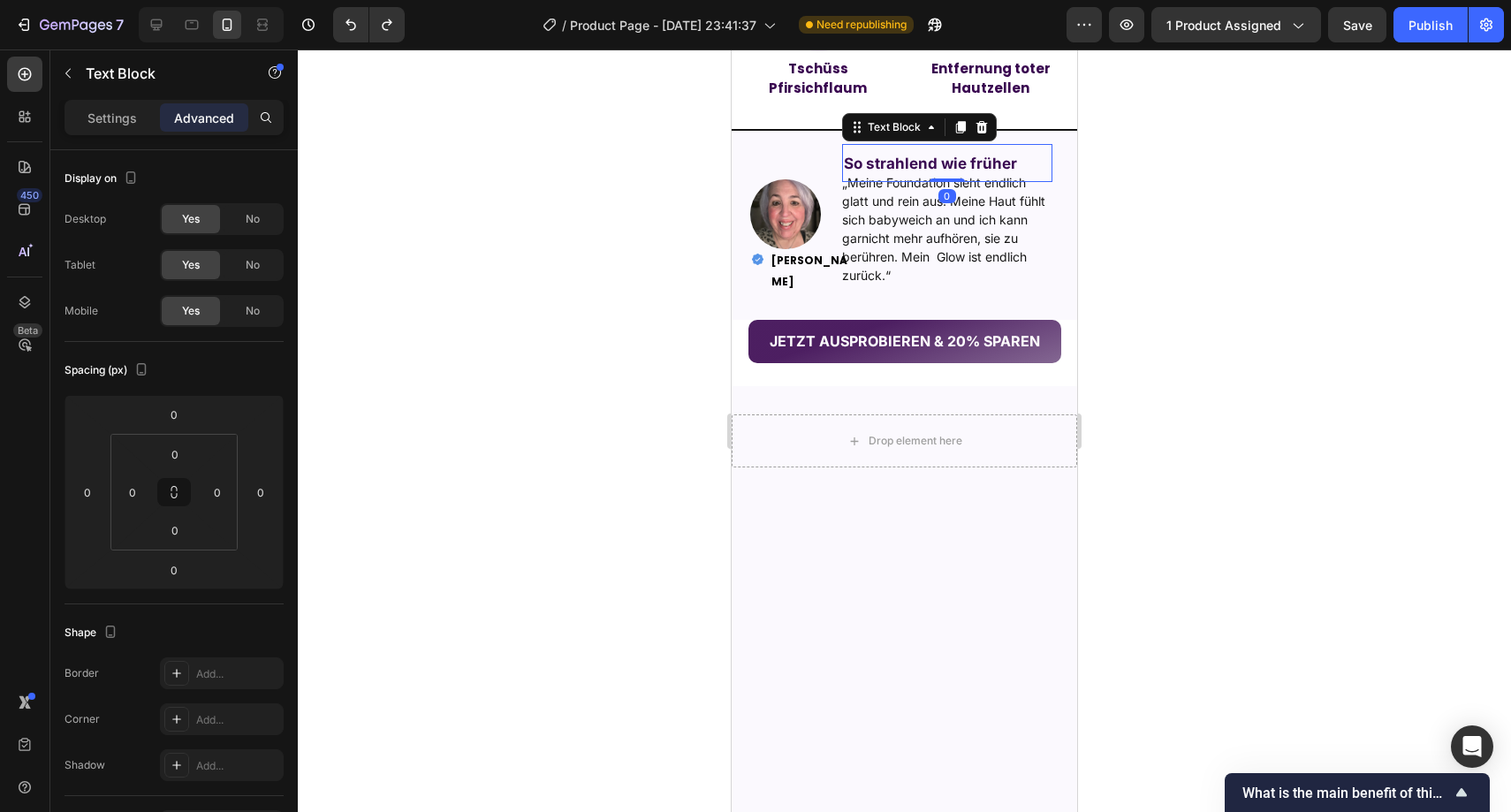
click at [1017, 183] on div "So strahlend wie früher" at bounding box center [947, 164] width 211 height 39
click at [1016, 183] on div "So strahlend wie früher" at bounding box center [947, 164] width 211 height 39
click at [1012, 183] on div "So strahlend wie früher" at bounding box center [930, 164] width 177 height 39
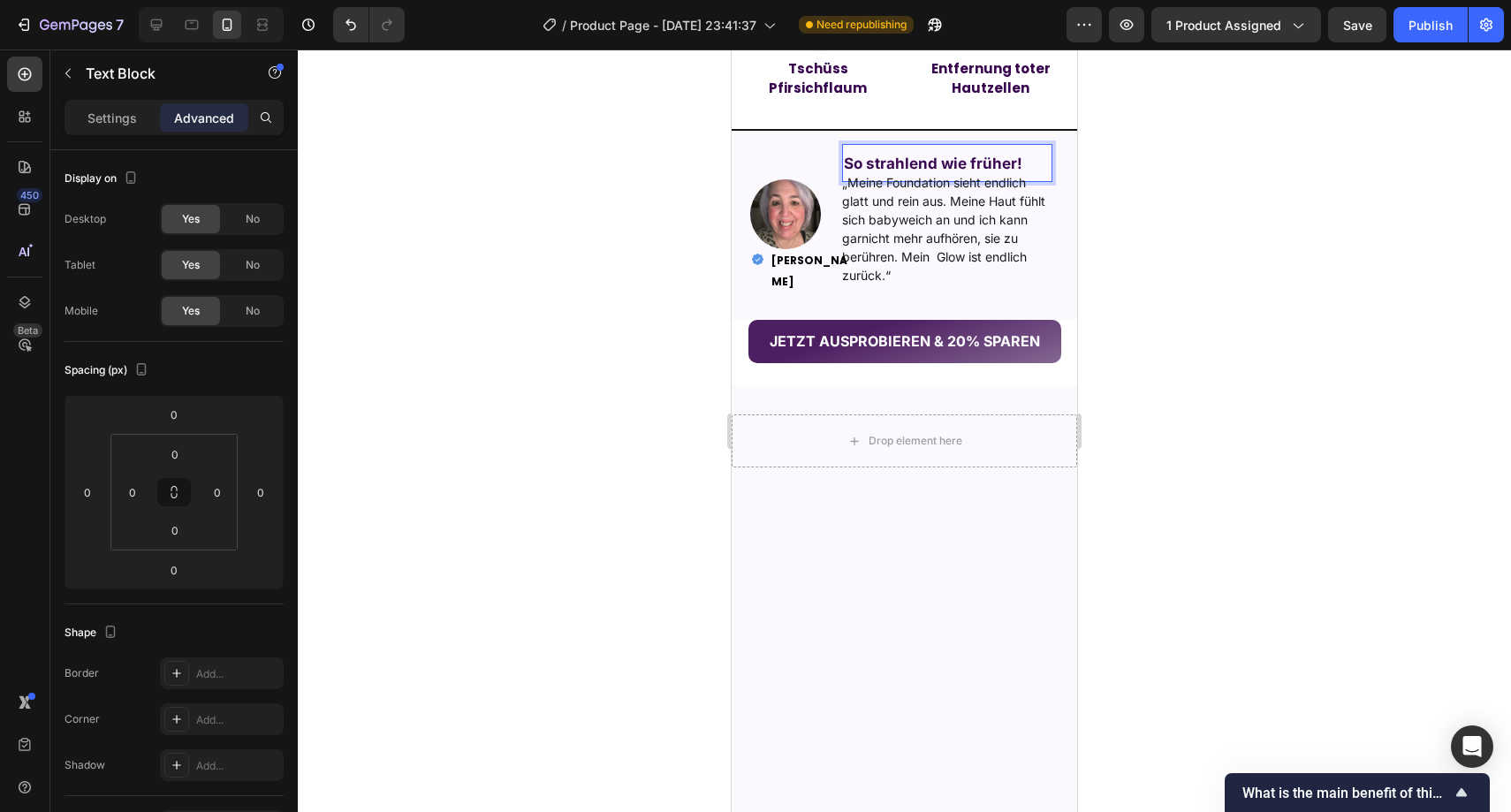
click at [1208, 481] on div at bounding box center [905, 430] width 1214 height 762
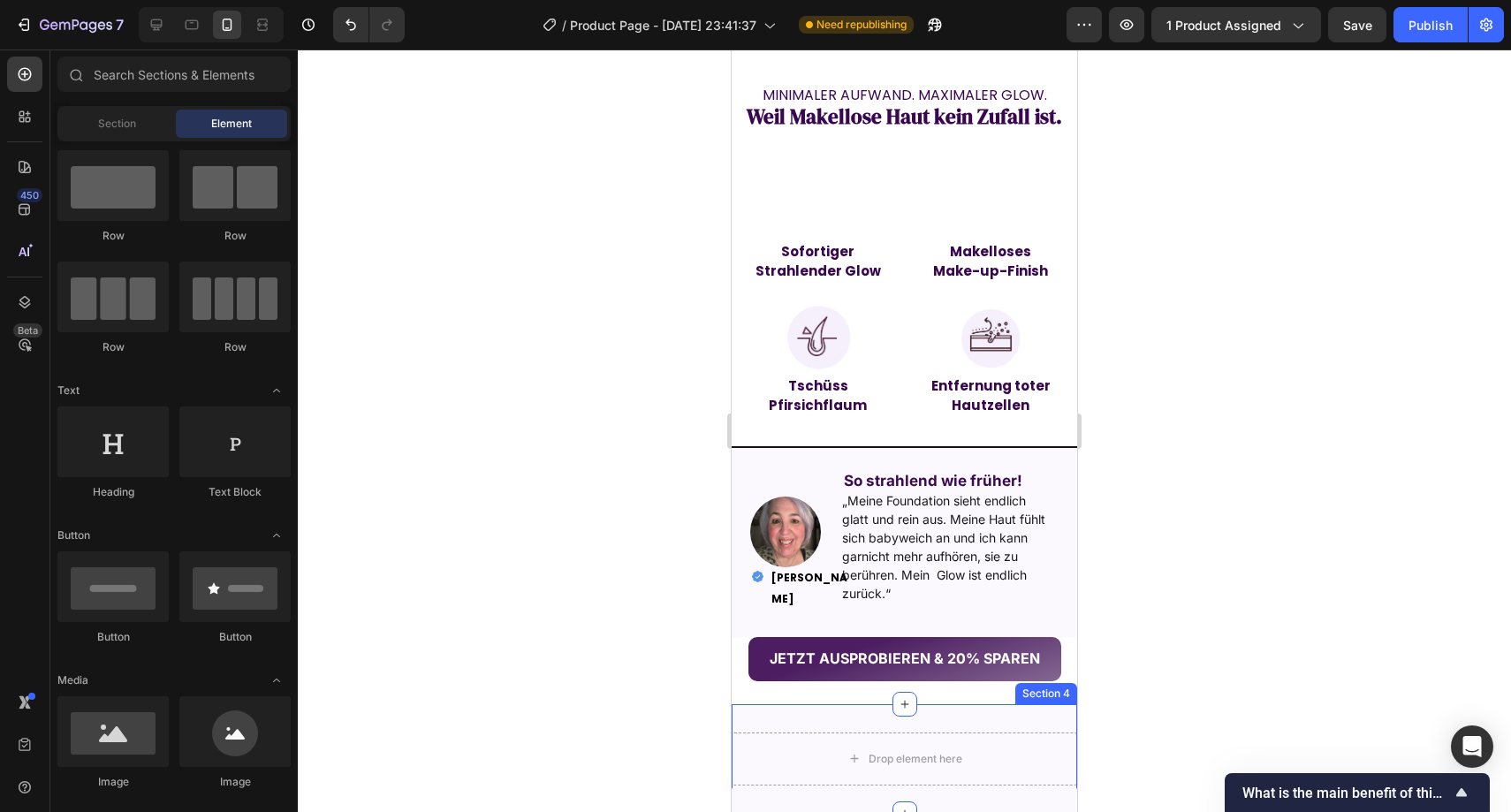
scroll to position [1653, 0]
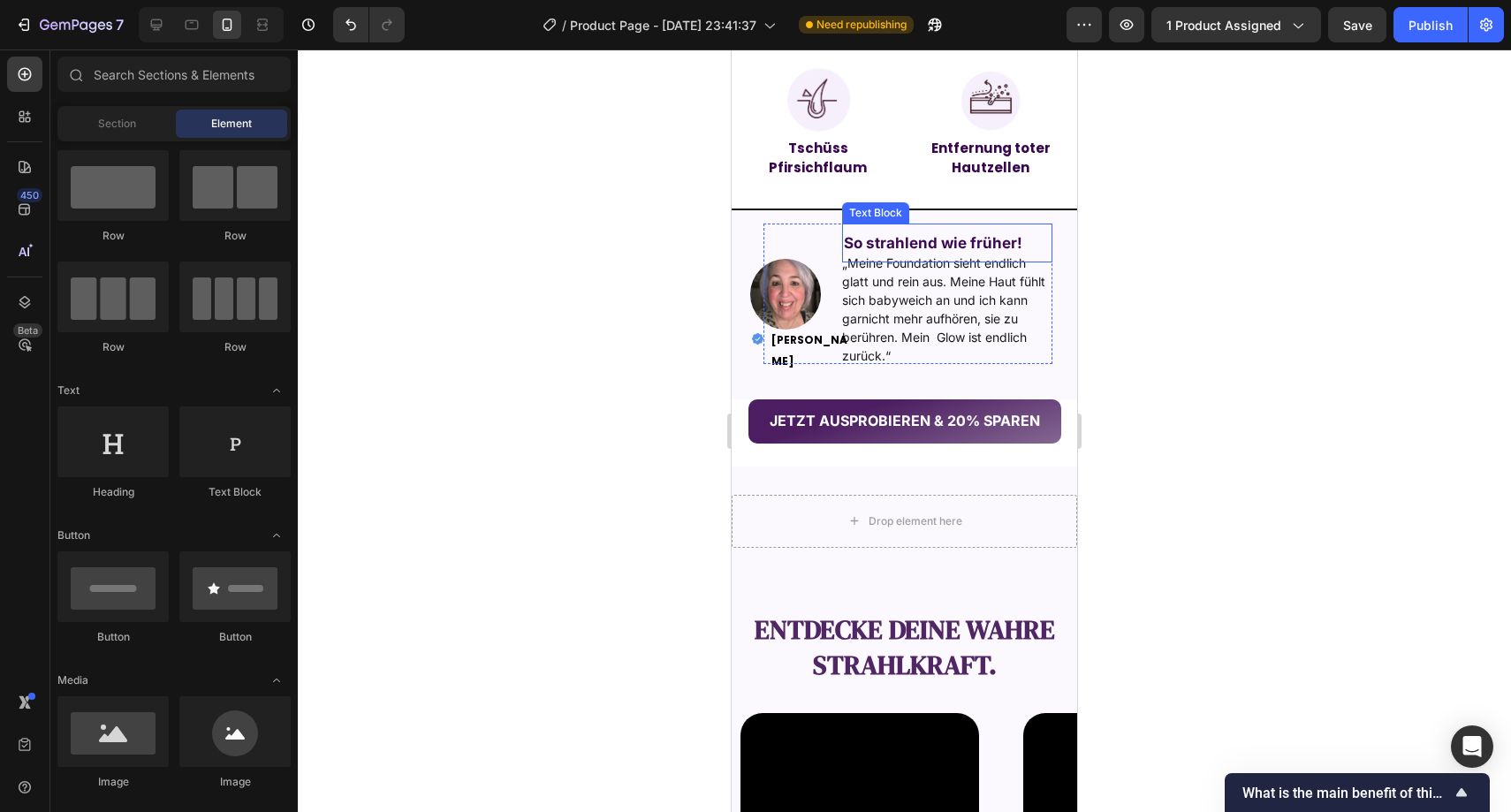
click at [977, 236] on strong "So strahlend wie früher!" at bounding box center [933, 242] width 179 height 18
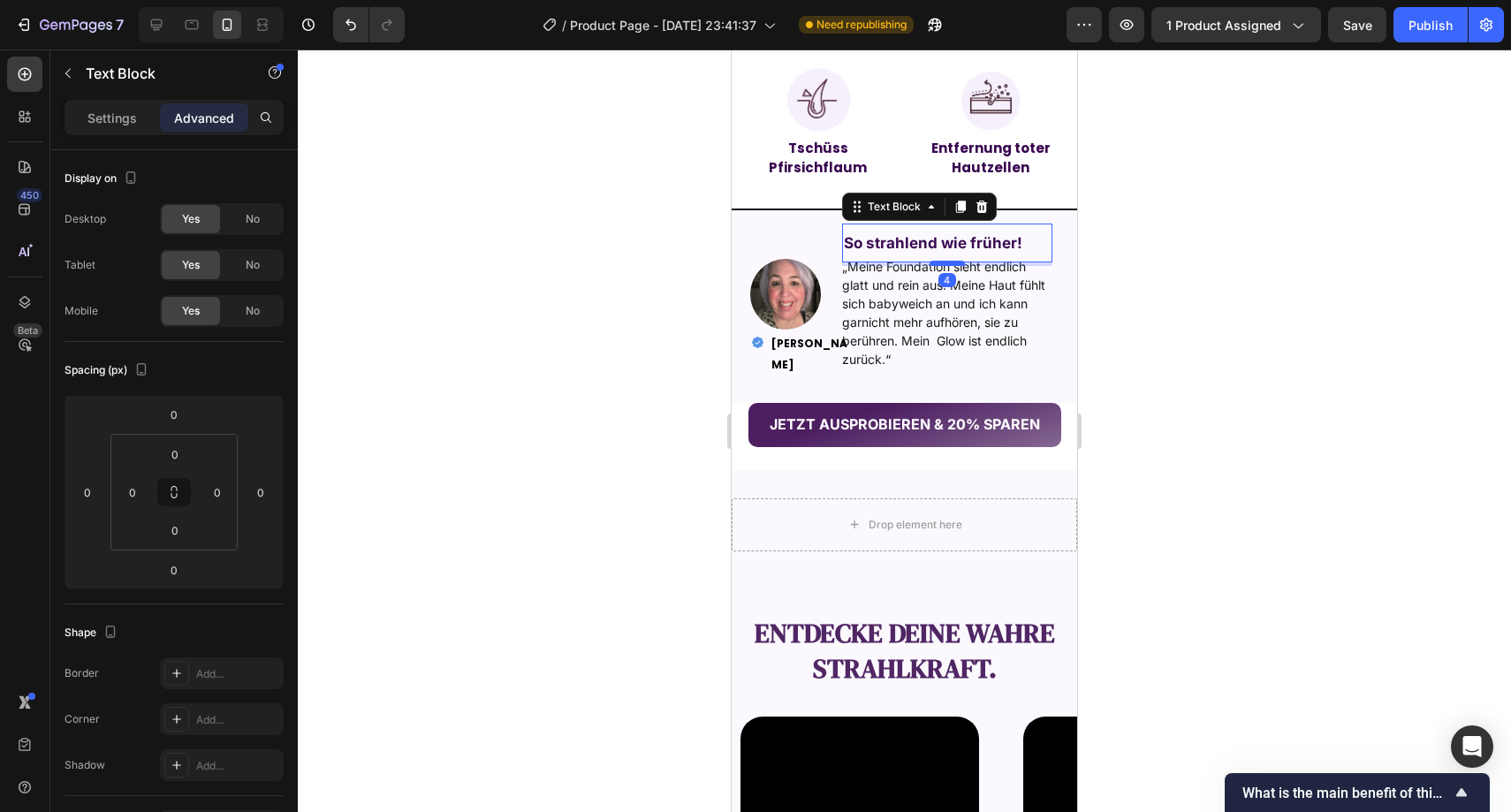
click at [948, 262] on div at bounding box center [947, 264] width 35 height 6
type input "4"
click at [1146, 268] on div at bounding box center [905, 430] width 1214 height 762
click at [931, 236] on strong "So strahlend wie früher!" at bounding box center [933, 242] width 179 height 18
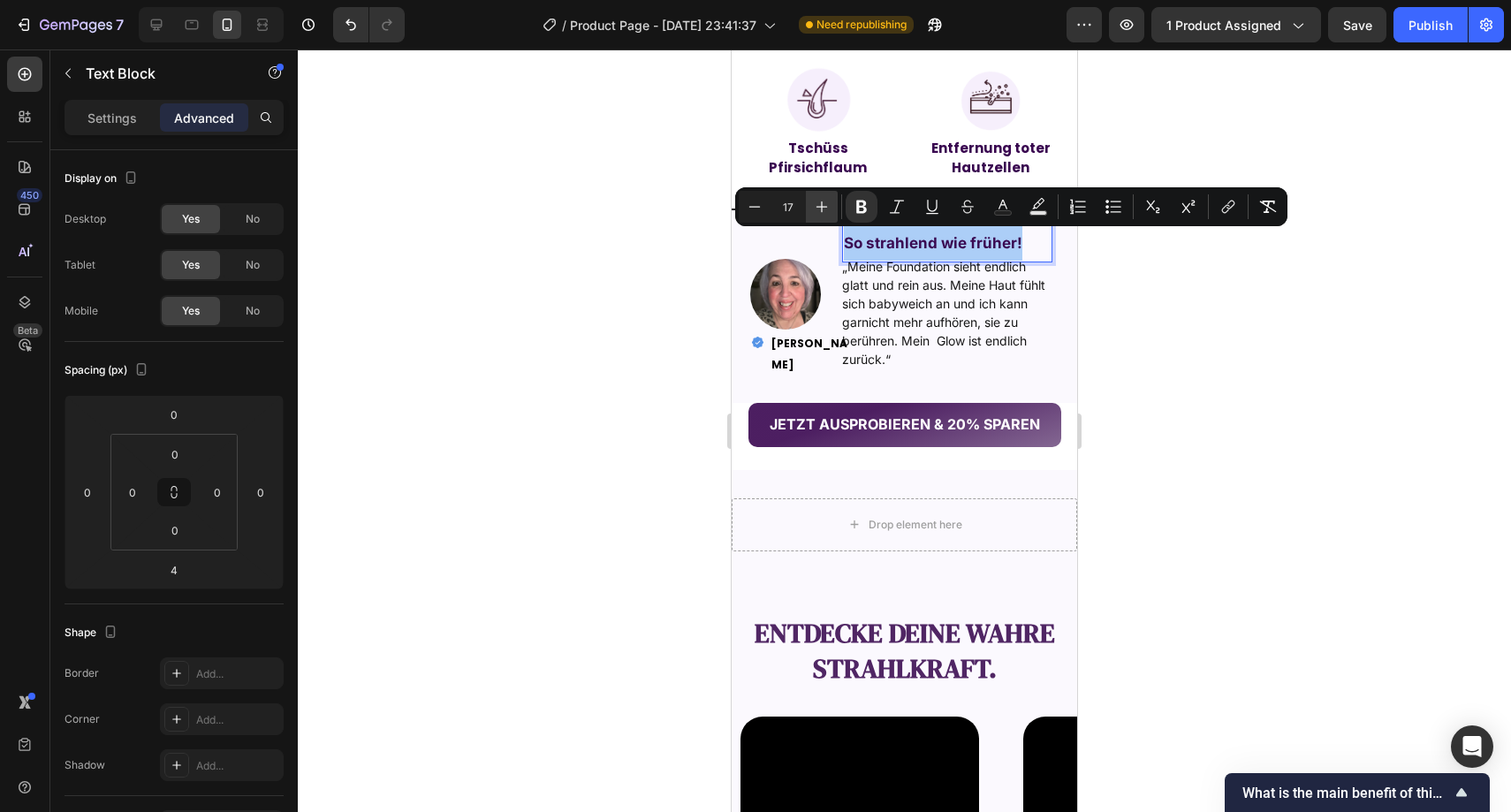
click at [810, 202] on button "Plus" at bounding box center [822, 206] width 31 height 31
type input "18"
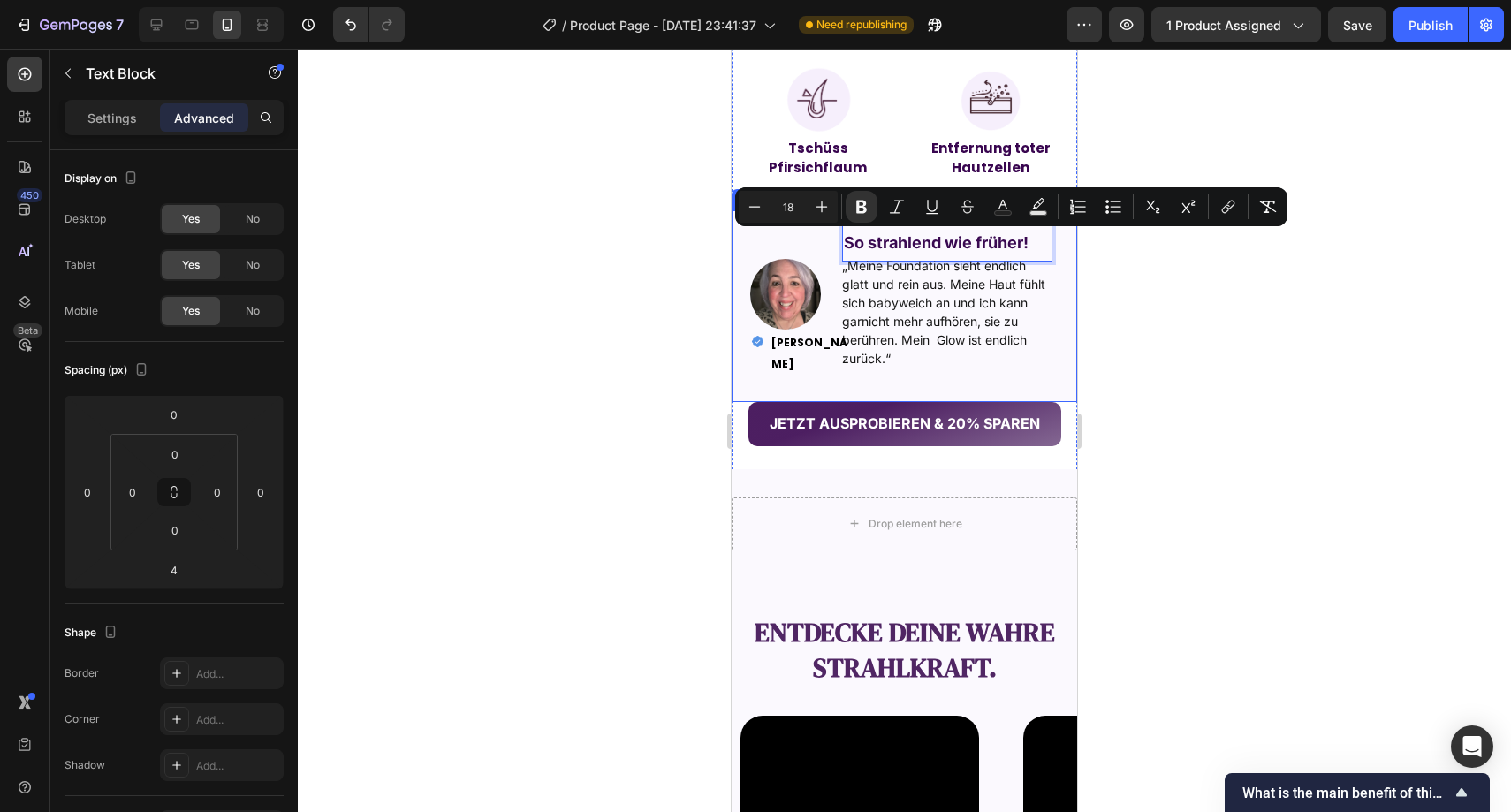
drag, startPoint x: 6, startPoint y: 185, endPoint x: 684, endPoint y: 263, distance: 682.5
click at [685, 264] on div at bounding box center [905, 430] width 1214 height 762
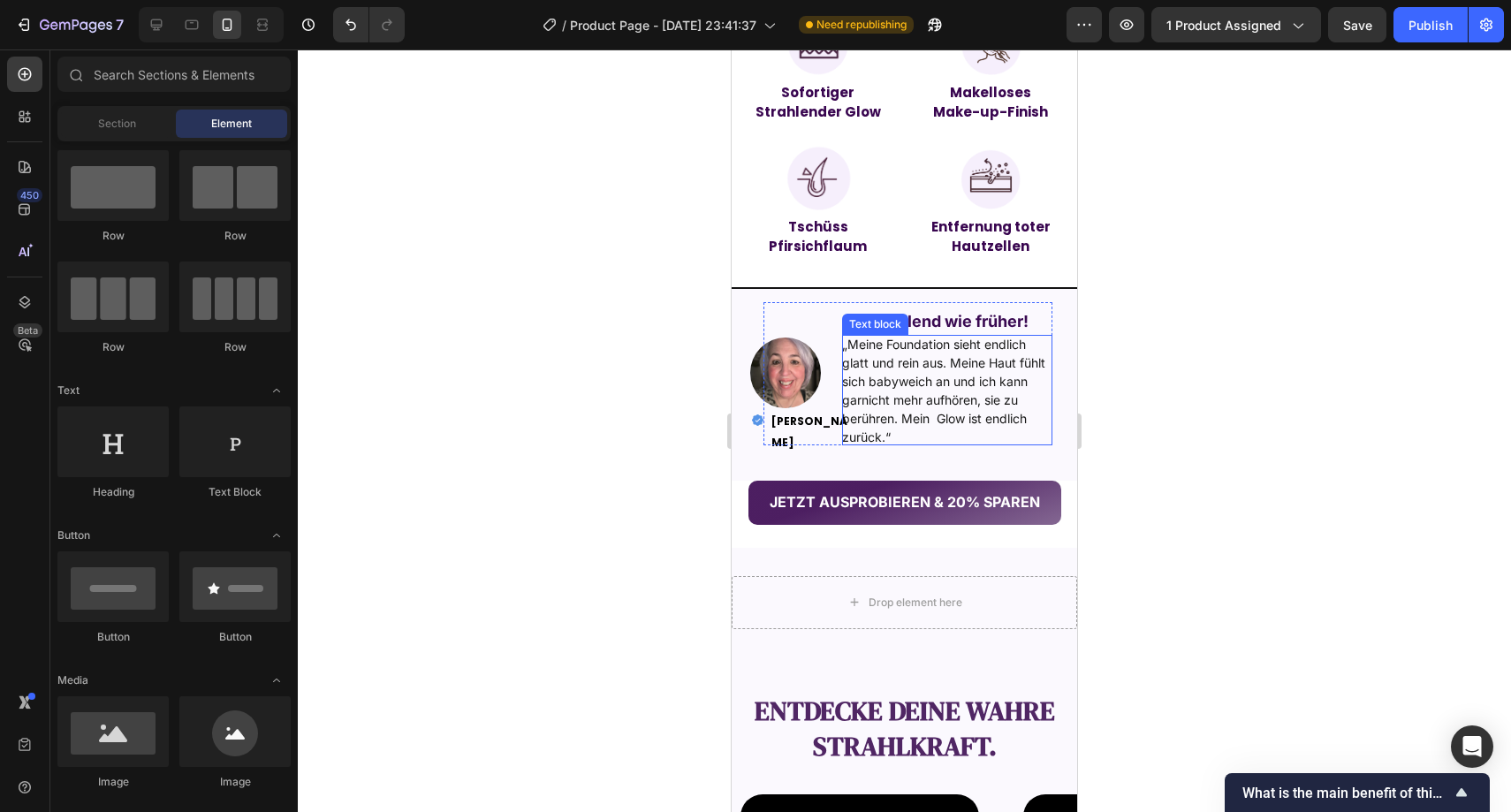
scroll to position [1543, 0]
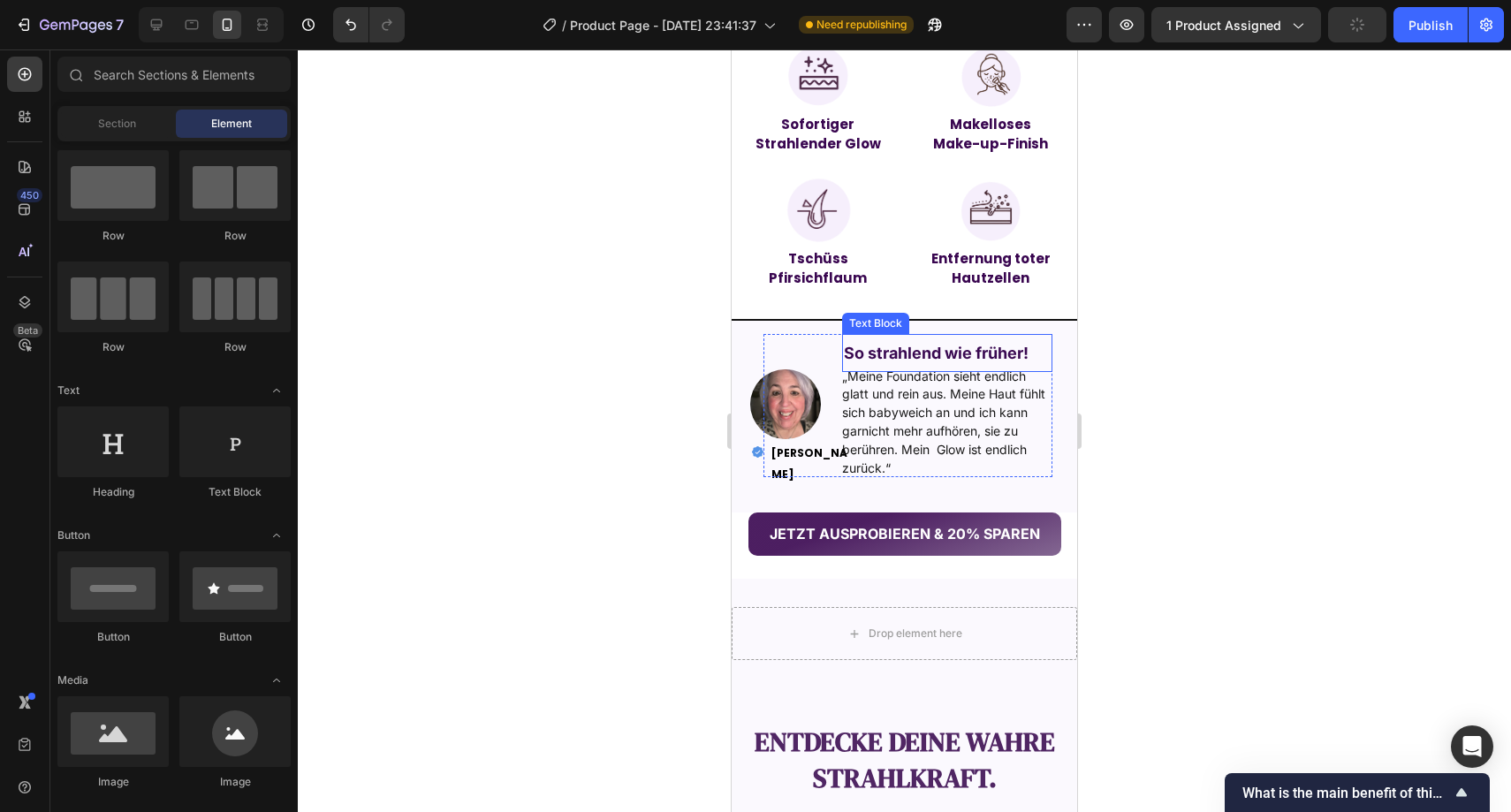
click at [935, 353] on strong "So strahlend wie früher!" at bounding box center [936, 353] width 185 height 18
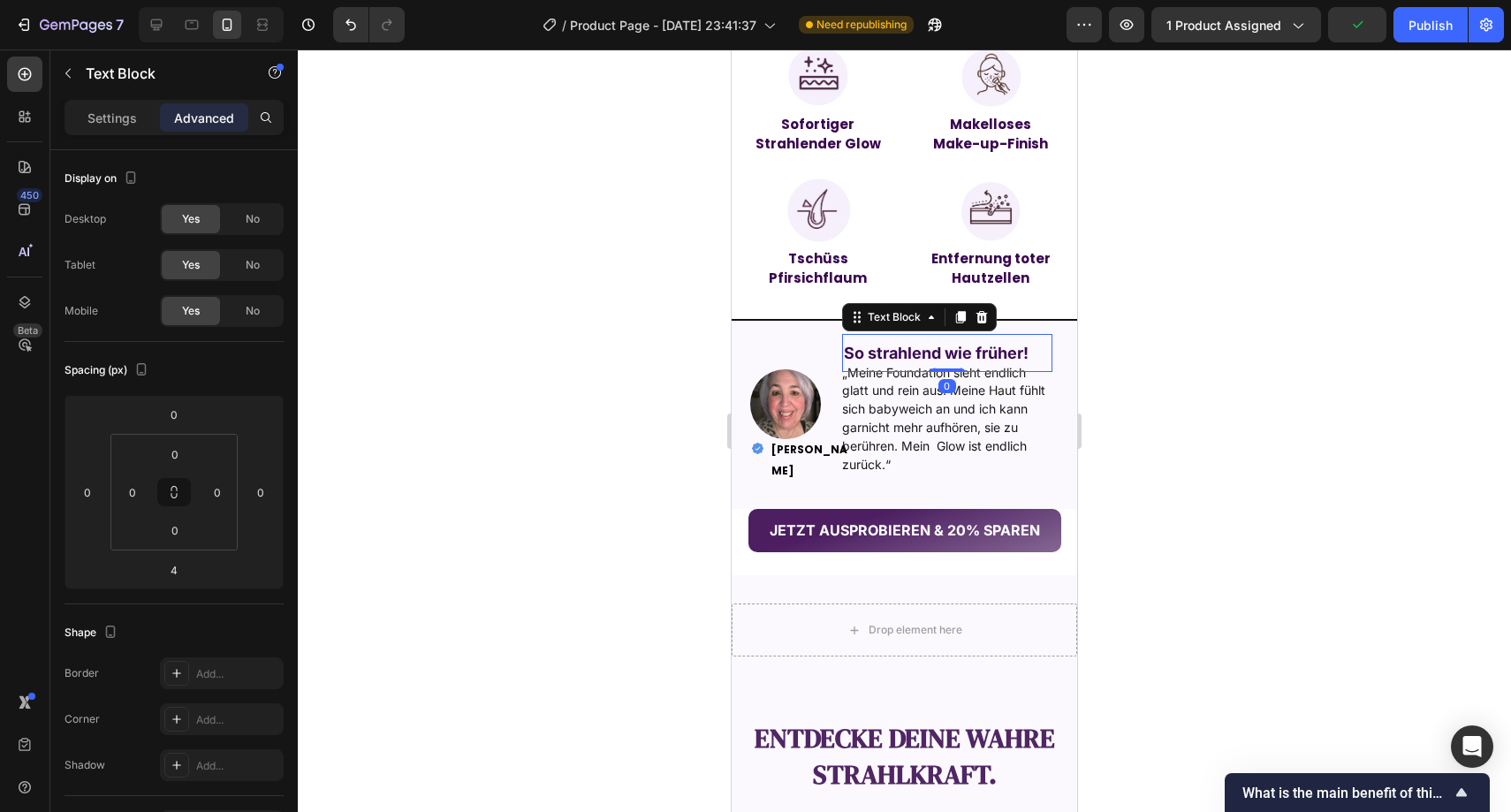
click at [940, 365] on div "So strahlend wie früher! Text Block 0 „Meine Foundation sieht endlich glatt und…" at bounding box center [947, 403] width 211 height 140
type input "0"
click at [1220, 318] on div at bounding box center [905, 430] width 1214 height 762
click at [1023, 570] on div "JETZT AUSPROBIEREN & 20% SPAREN Button" at bounding box center [904, 541] width 345 height 65
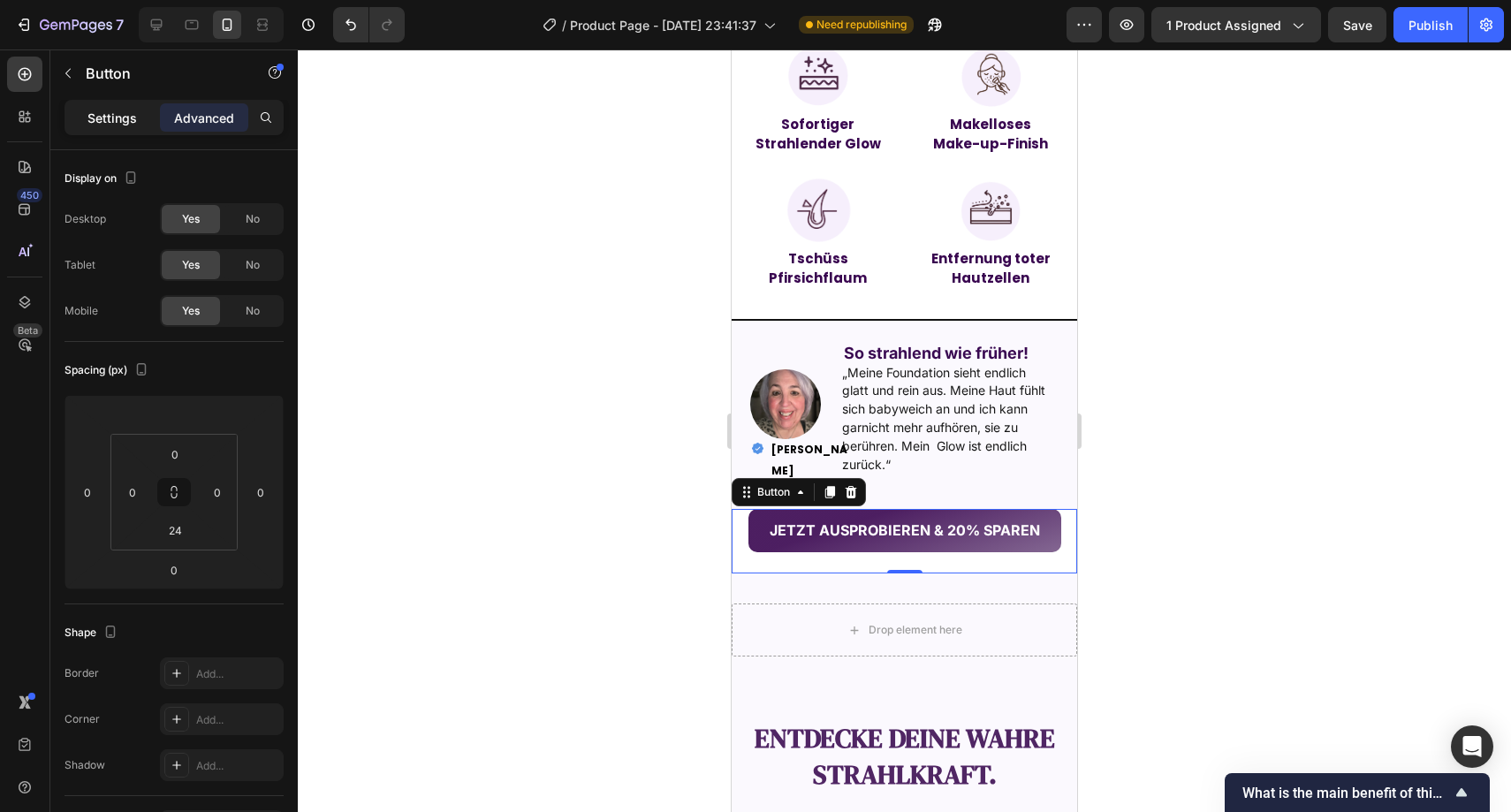
click at [122, 108] on p "Settings" at bounding box center [112, 117] width 49 height 18
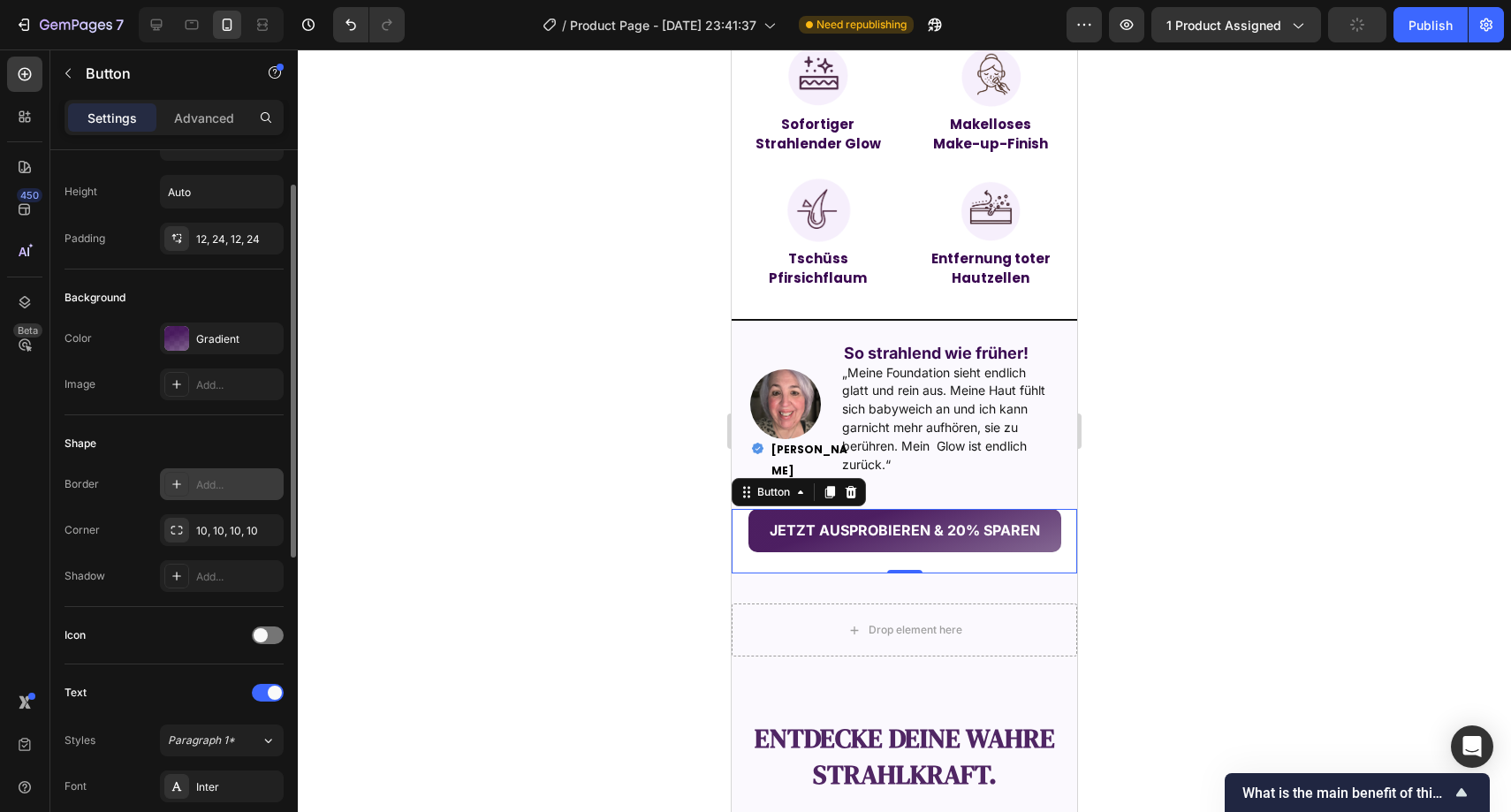
scroll to position [0, 0]
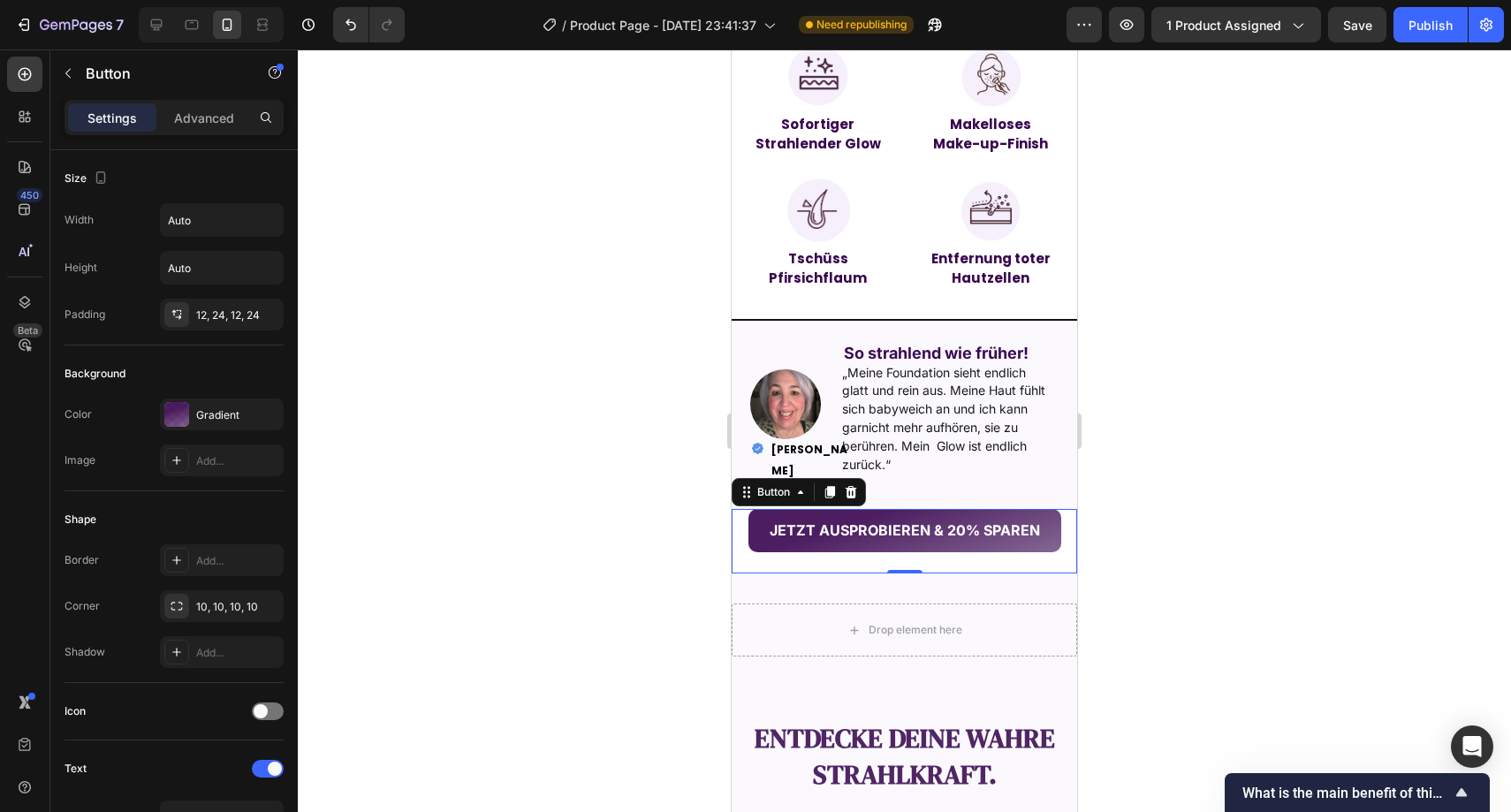
click at [760, 573] on div "JETZT AUSPROBIEREN & 20% SPAREN Button 0" at bounding box center [904, 541] width 345 height 65
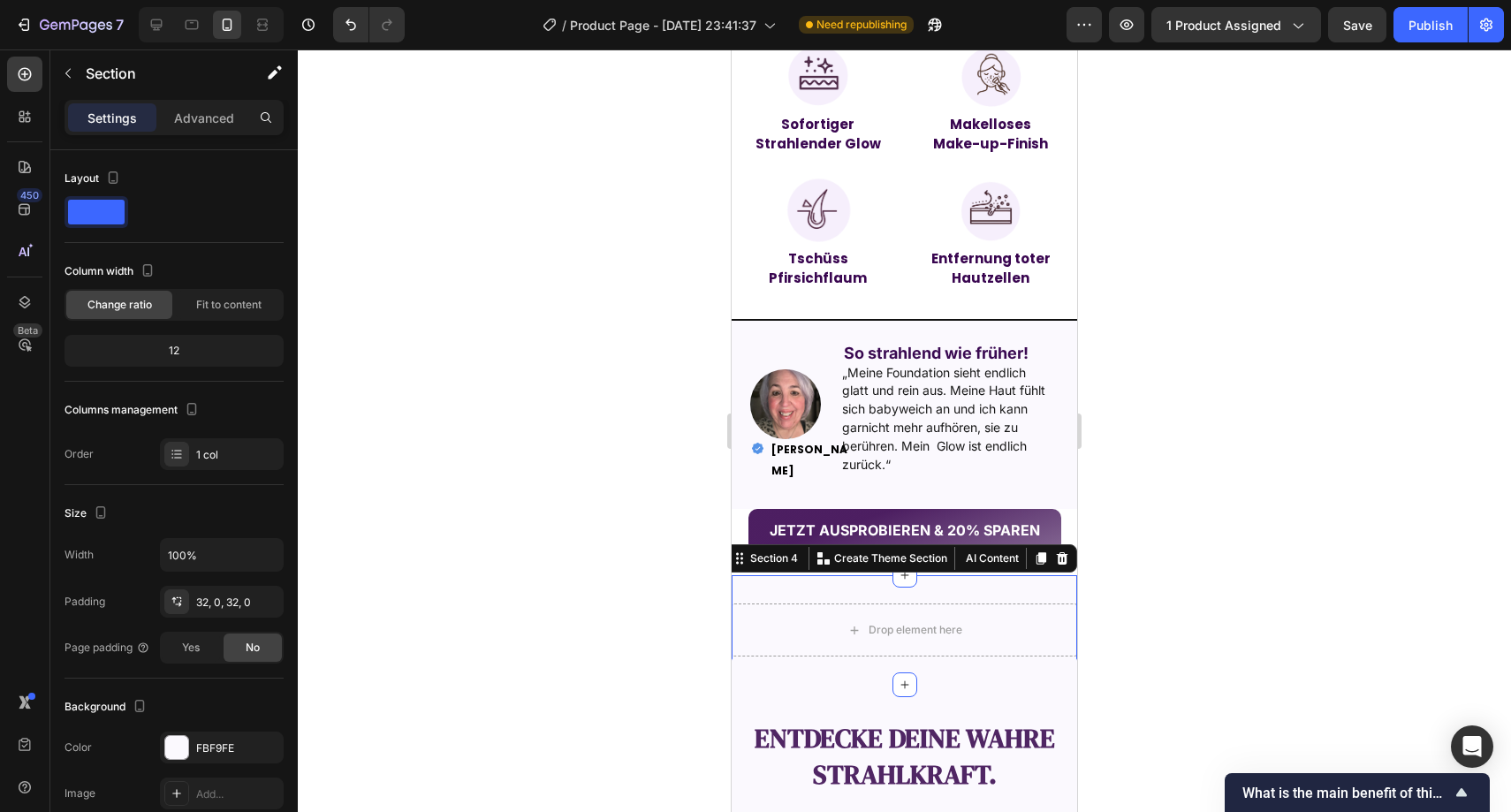
click at [761, 584] on div "Drop element here Section 4 You can create reusable sections Create Theme Secti…" at bounding box center [904, 630] width 345 height 109
click at [752, 516] on button "JETZT AUSPROBIEREN & 20% SPAREN" at bounding box center [905, 530] width 313 height 43
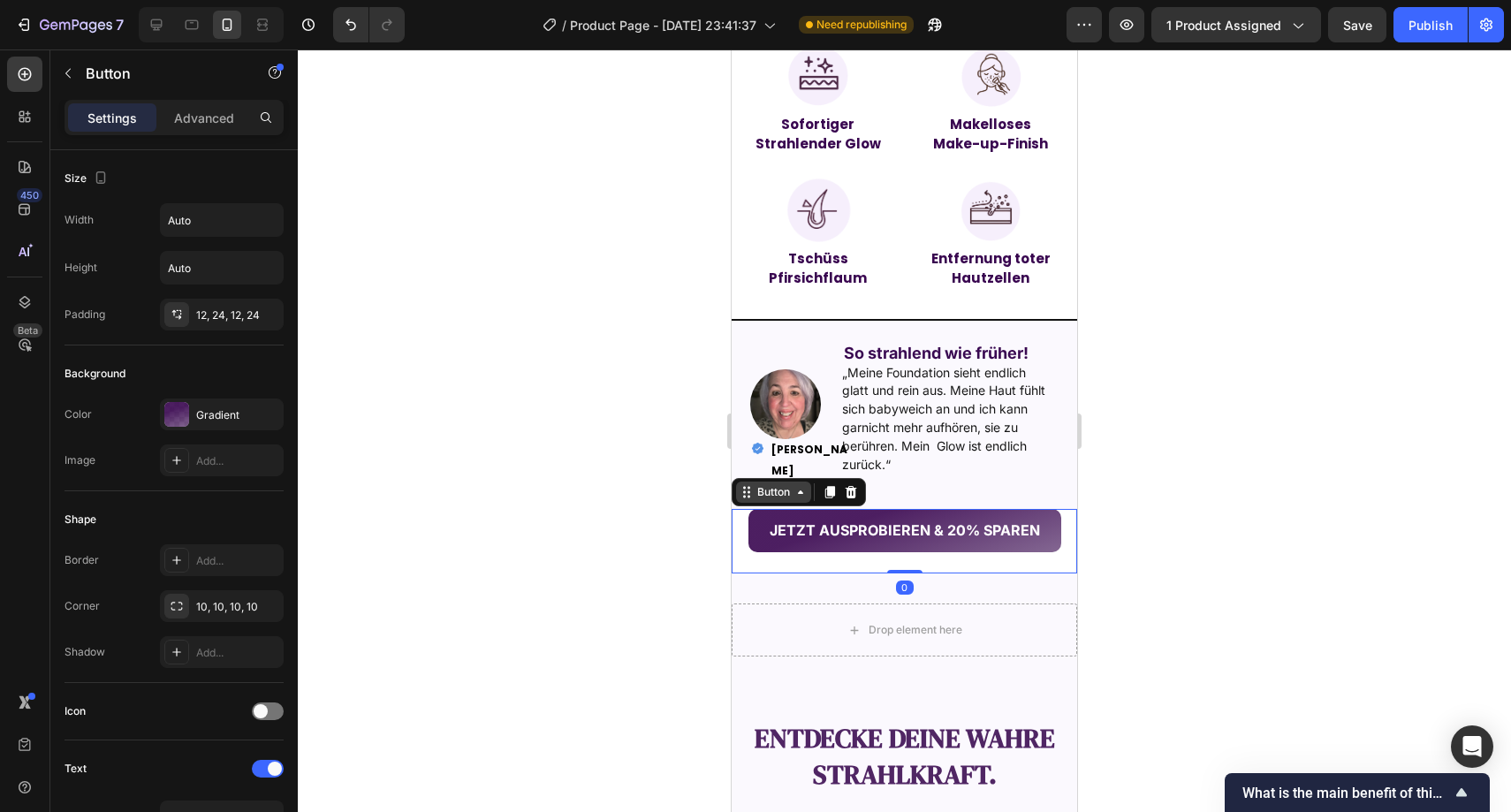
click at [756, 499] on div "Button" at bounding box center [774, 491] width 40 height 16
click at [738, 517] on div "JETZT AUSPROBIEREN & 20% SPAREN Button Section 0" at bounding box center [904, 541] width 345 height 65
click at [738, 562] on div "JETZT AUSPROBIEREN & 20% SPAREN Button Section 0" at bounding box center [904, 541] width 345 height 65
click at [747, 585] on div "Drop element here Section 4" at bounding box center [904, 630] width 345 height 109
click at [739, 528] on div "JETZT AUSPROBIEREN & 20% SPAREN Button 0" at bounding box center [904, 541] width 345 height 65
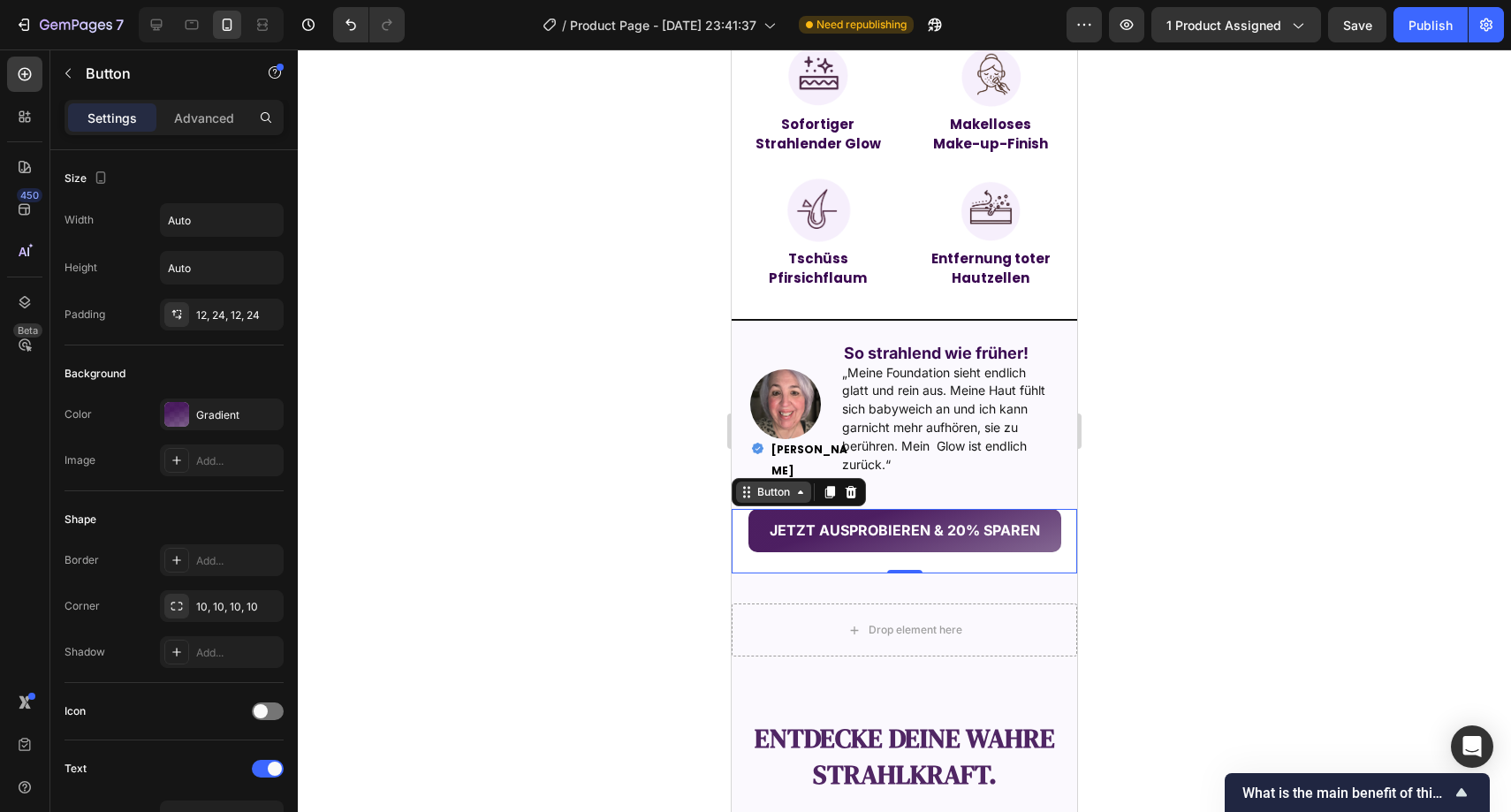
click at [784, 499] on div "Button" at bounding box center [774, 491] width 40 height 16
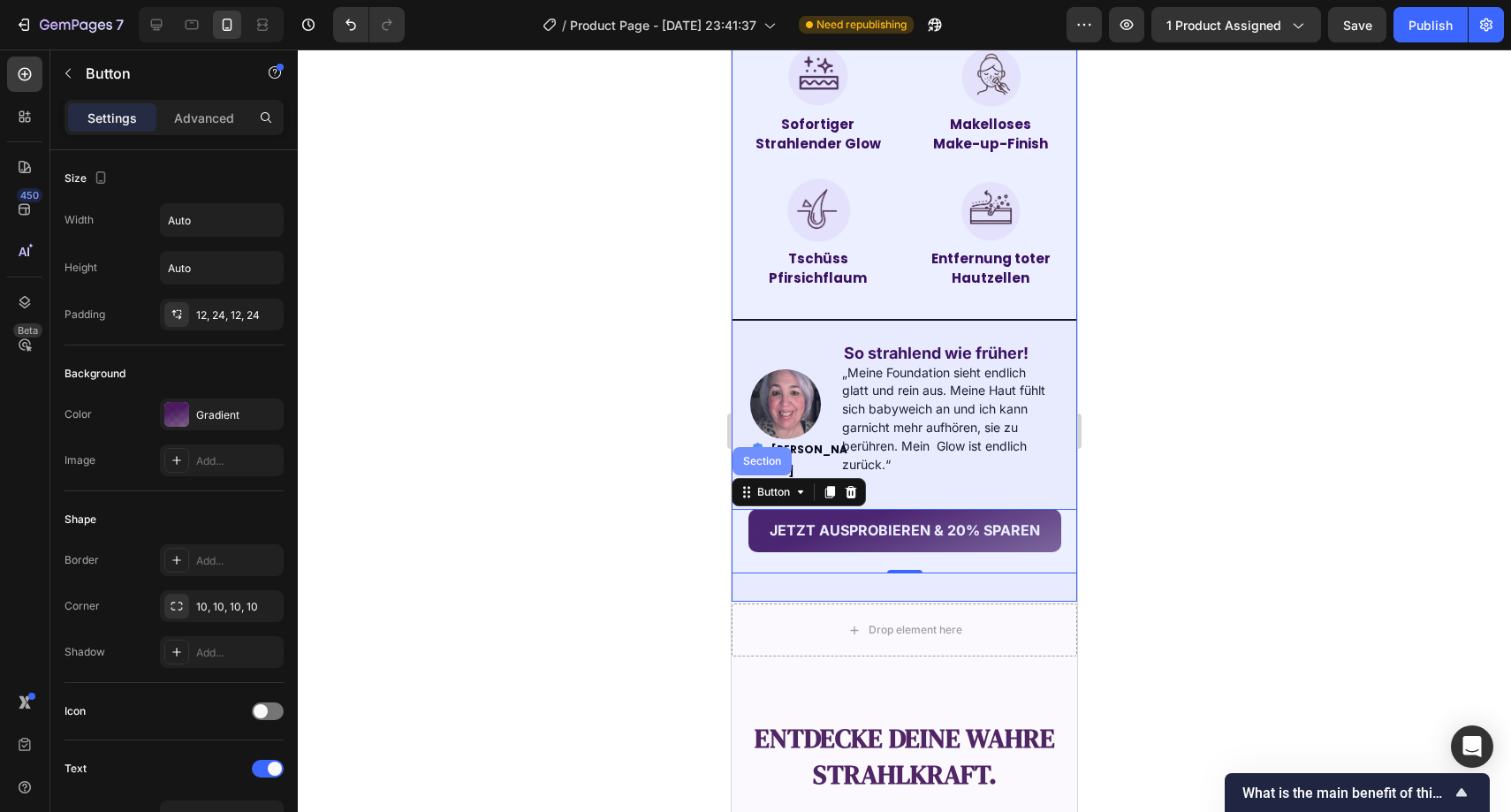
click at [776, 466] on div "Section" at bounding box center [762, 461] width 45 height 10
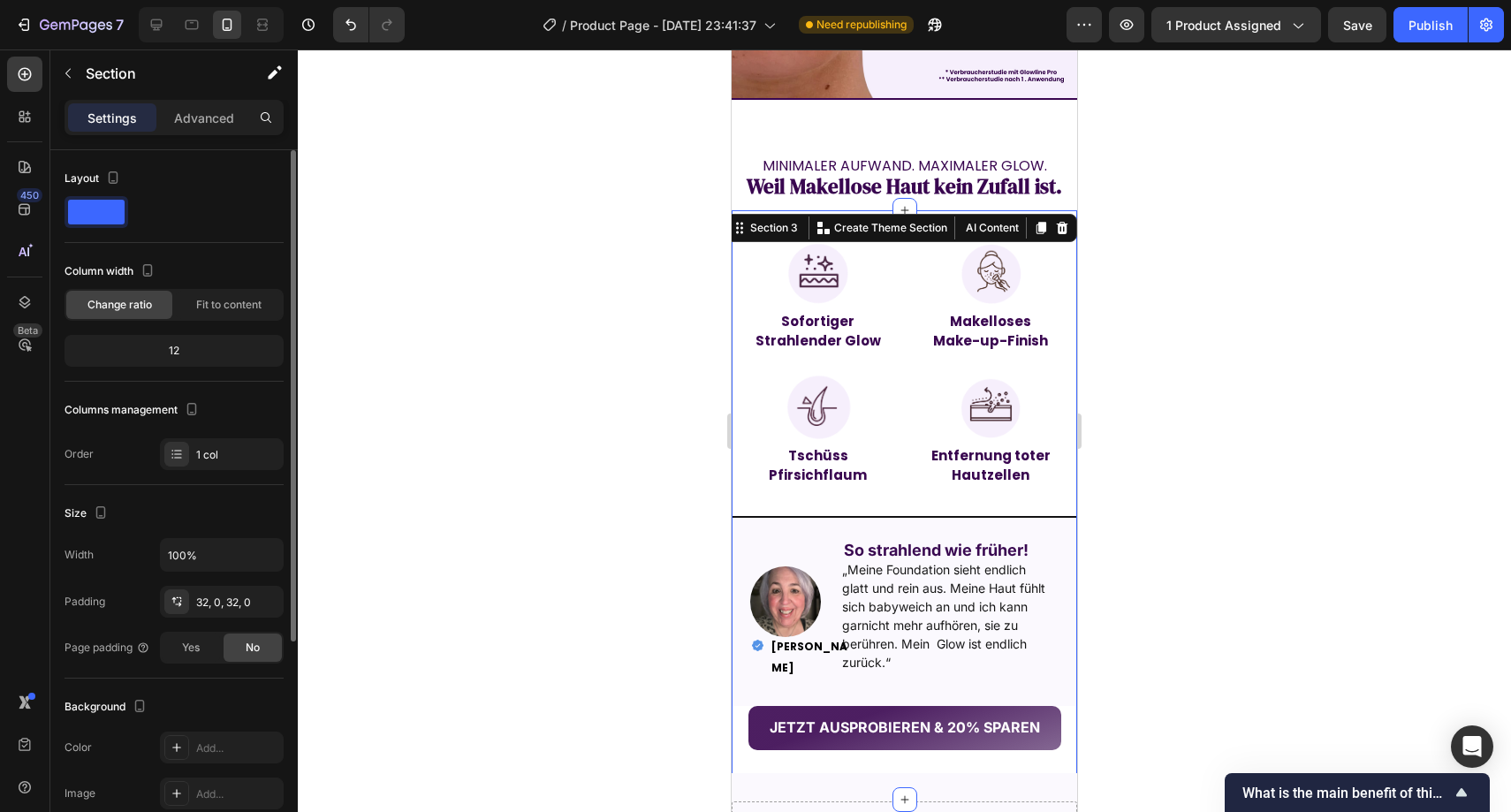
scroll to position [28, 0]
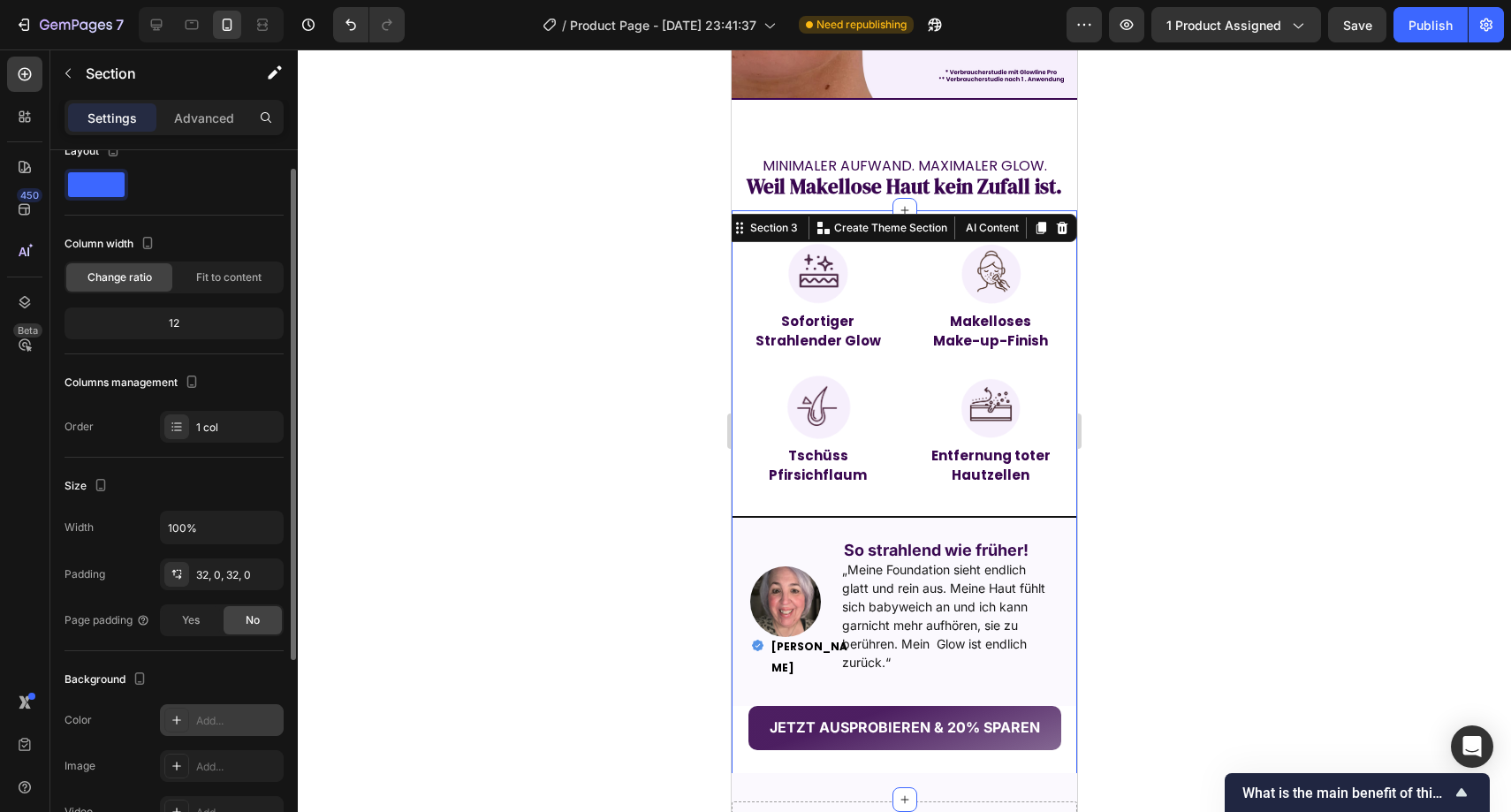
click at [215, 727] on div "Add..." at bounding box center [238, 720] width 83 height 16
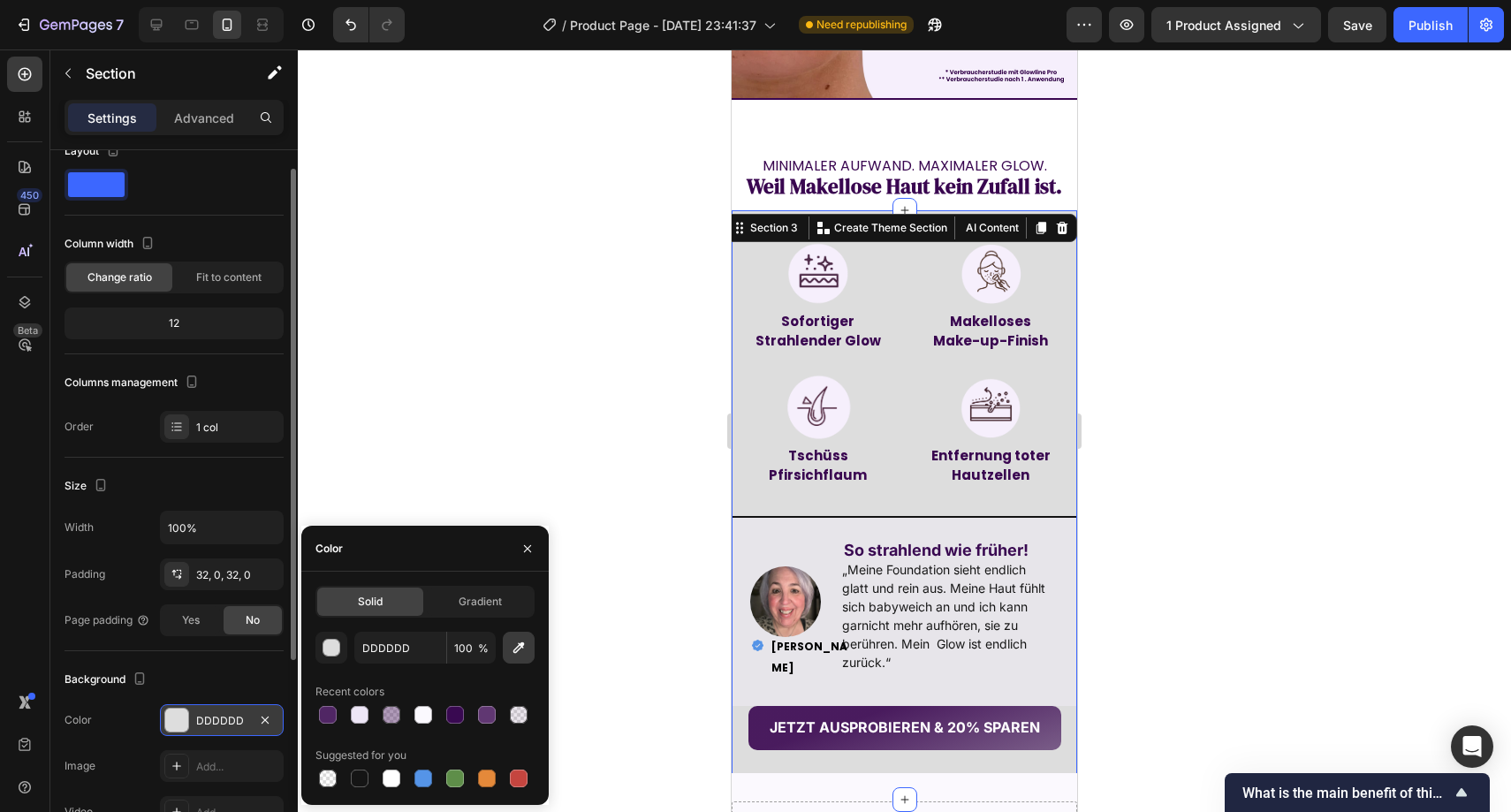
click at [518, 637] on button "button" at bounding box center [519, 647] width 31 height 31
type input "F5EFFC"
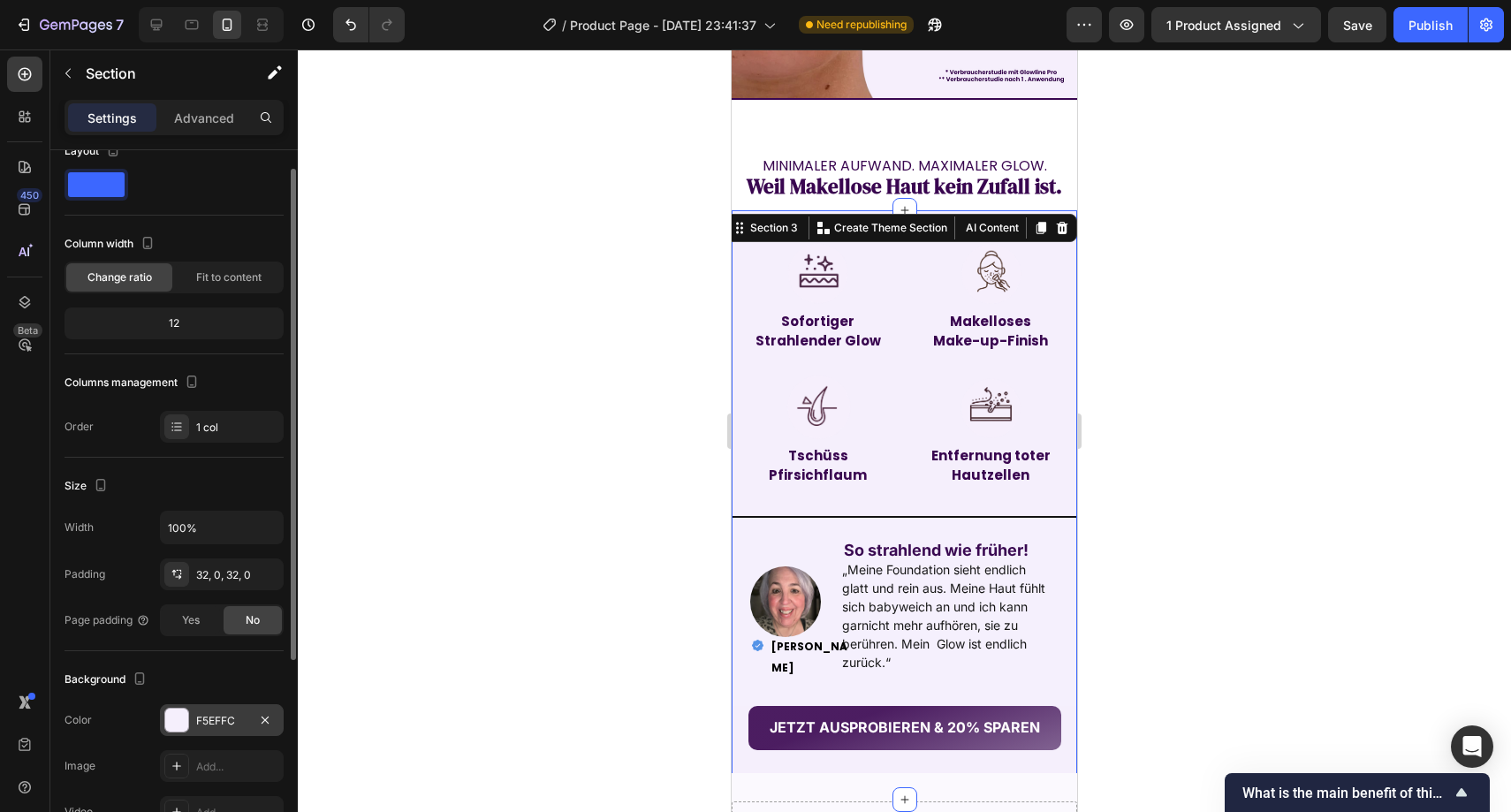
click at [556, 260] on div at bounding box center [905, 430] width 1214 height 762
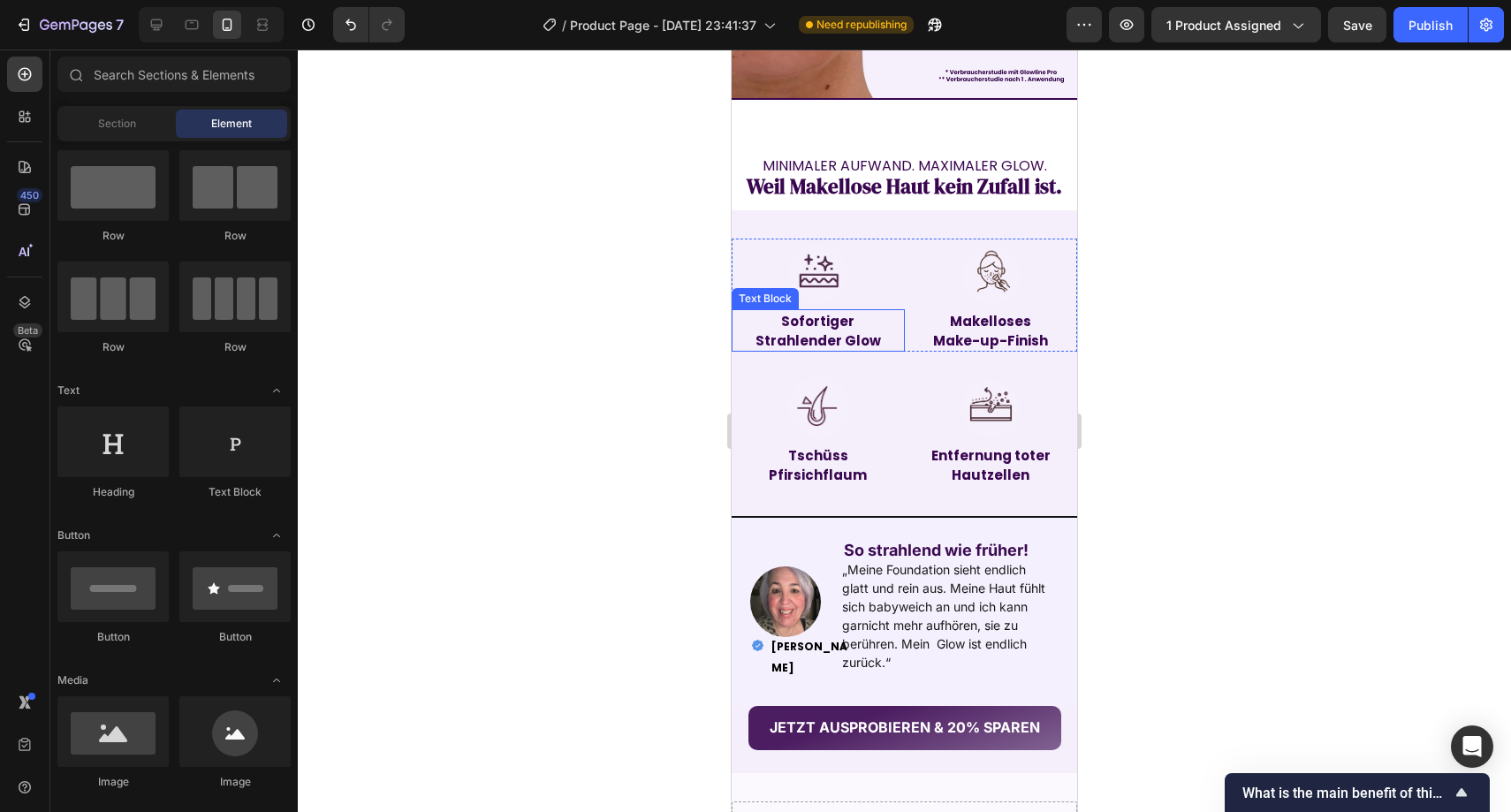
scroll to position [1225, 0]
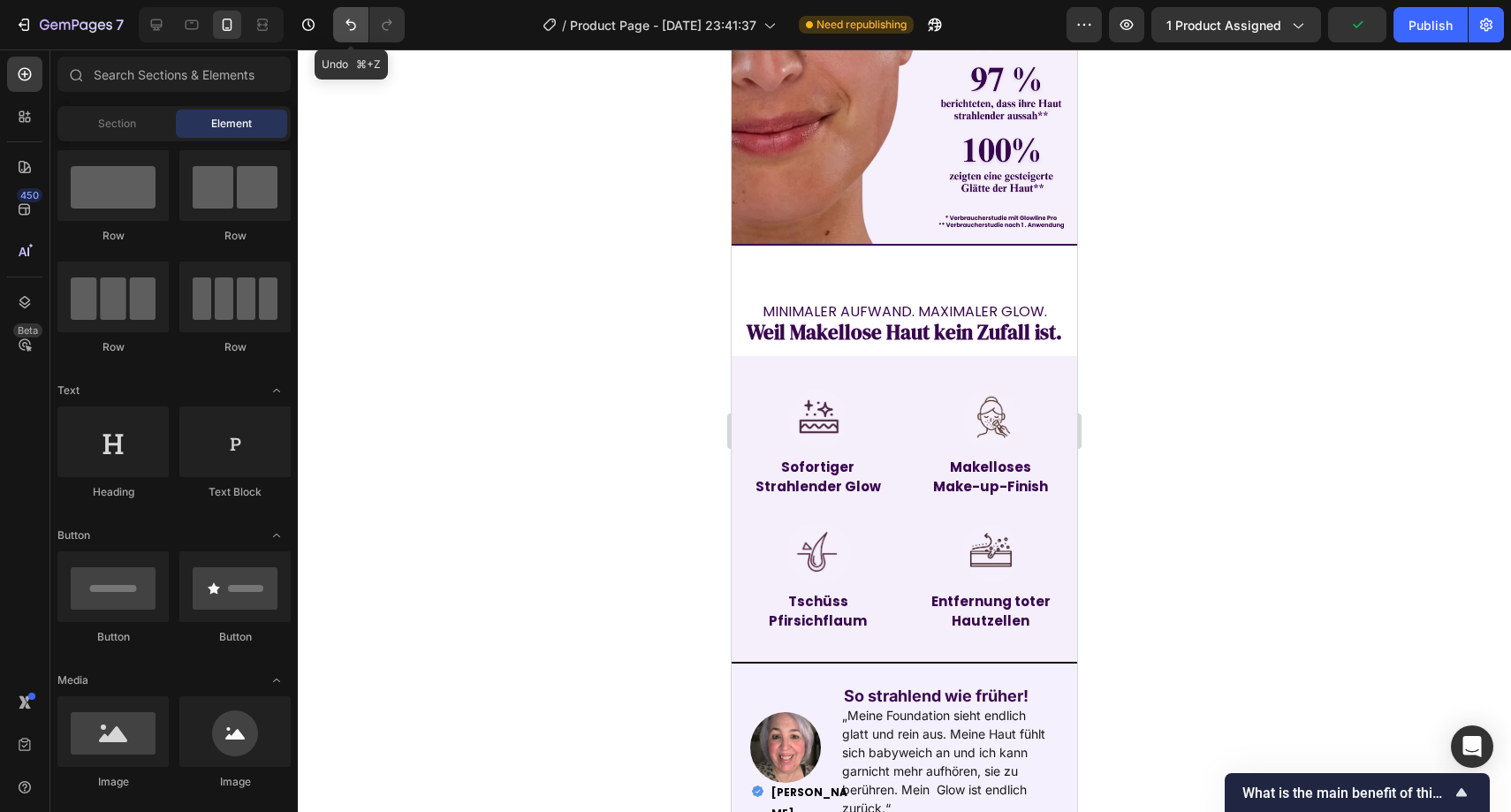
click at [356, 19] on icon "Undo/Redo" at bounding box center [351, 24] width 18 height 18
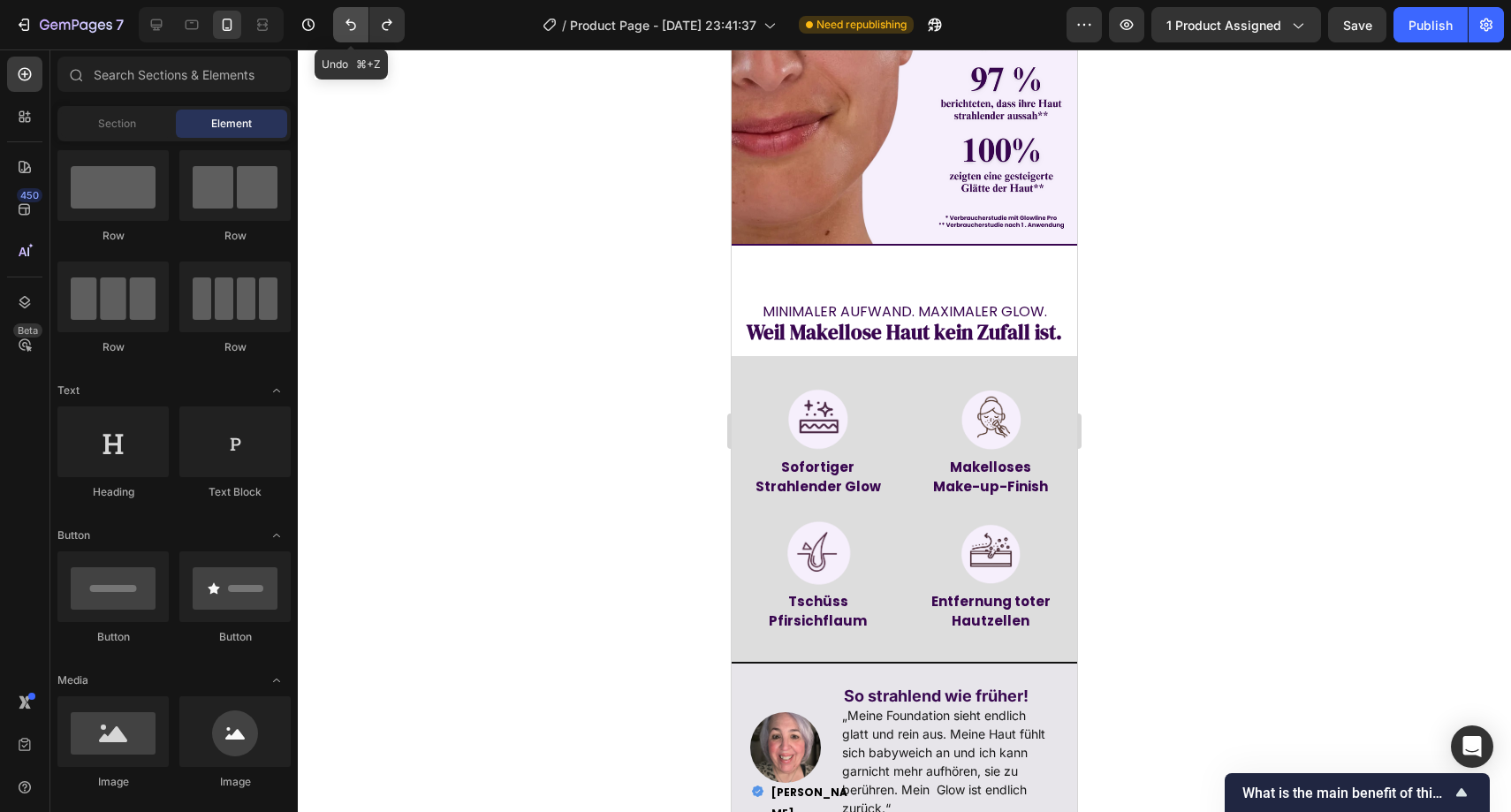
click at [356, 30] on icon "Undo/Redo" at bounding box center [351, 24] width 18 height 18
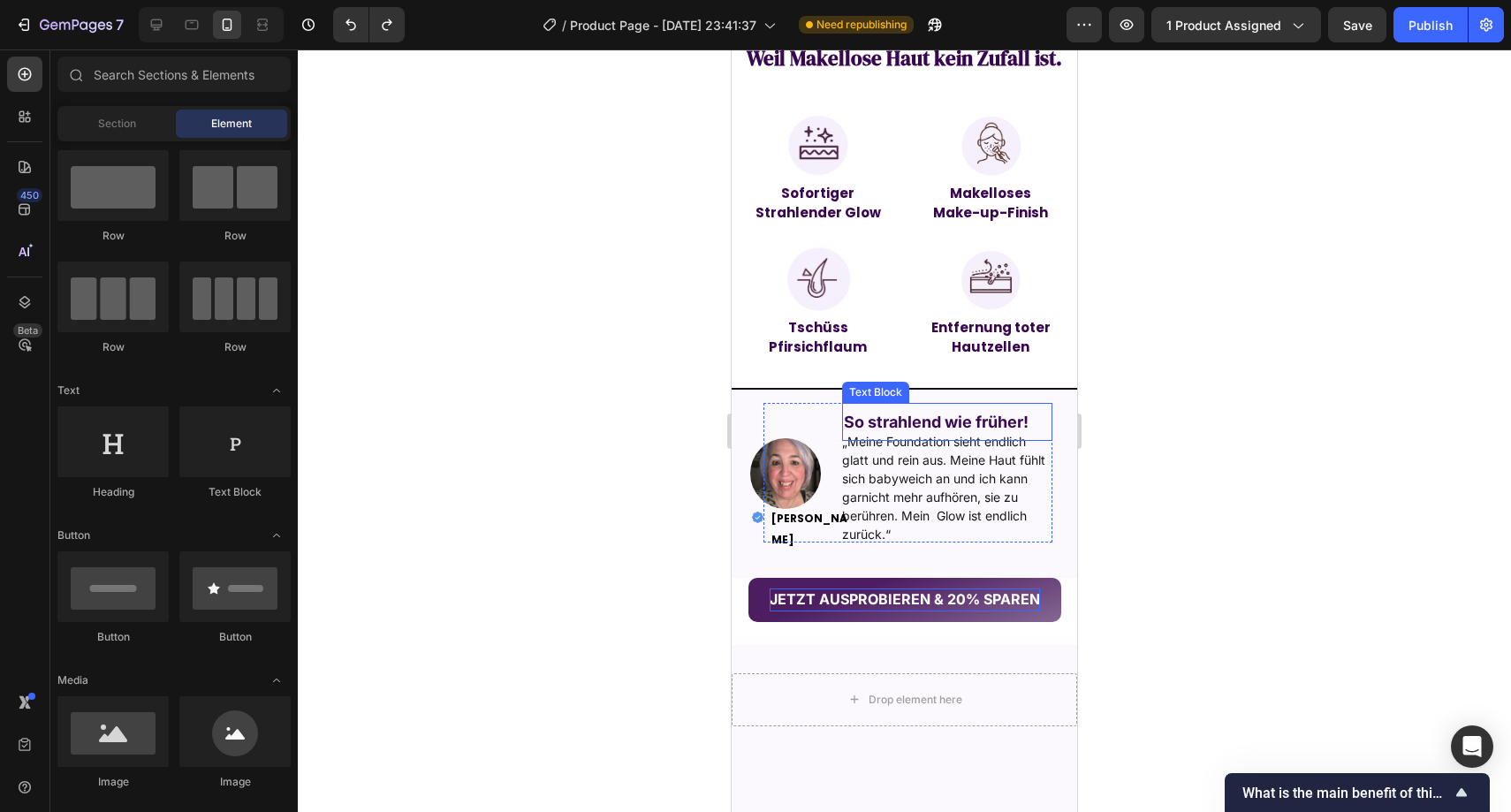
scroll to position [1527, 0]
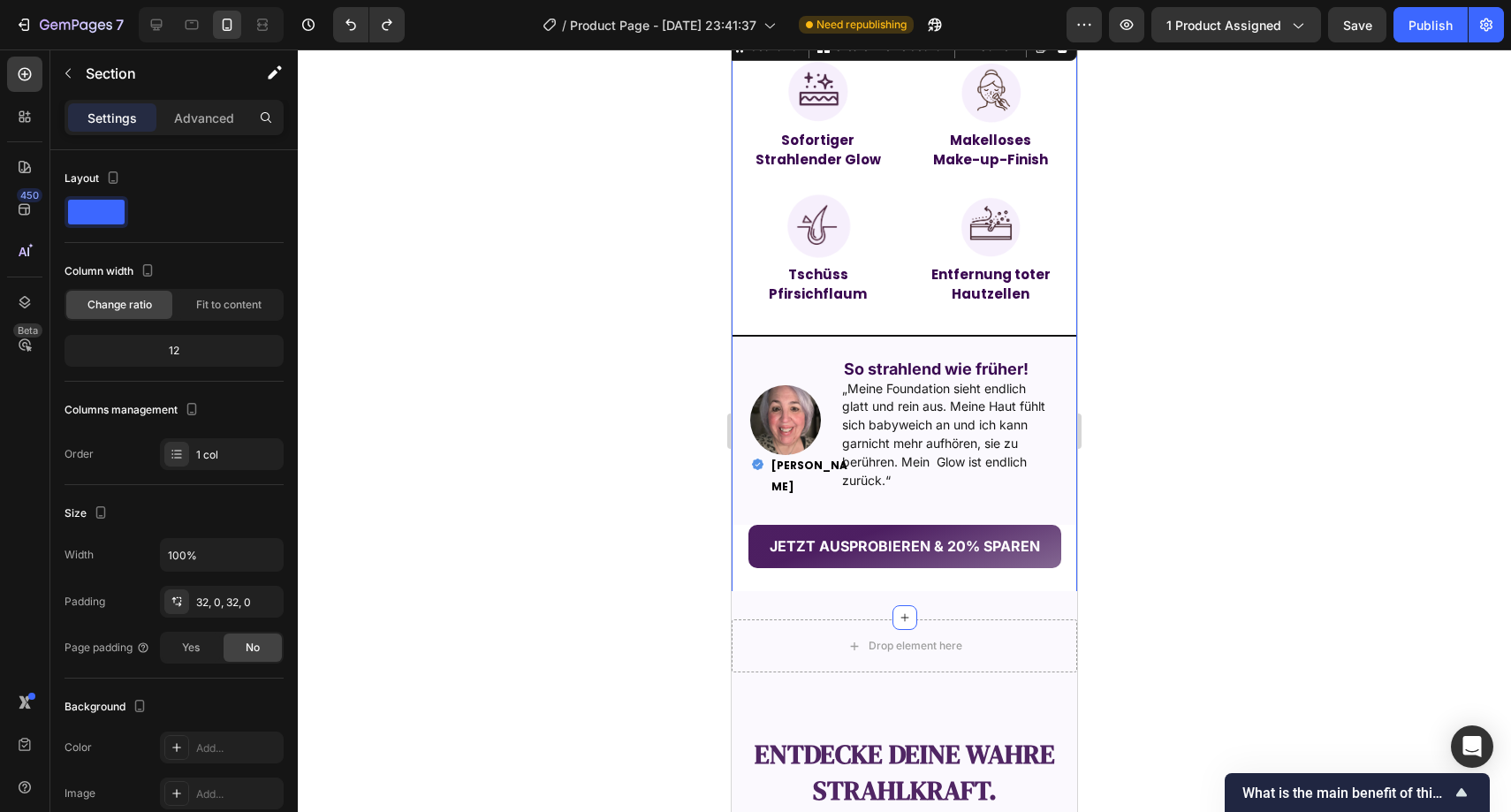
click at [820, 326] on div "Image Sofortiger Strahlender Glow Text Block Image Makelloses Make-up-Finish Te…" at bounding box center [904, 323] width 345 height 532
click at [205, 732] on div "Add..." at bounding box center [222, 747] width 124 height 31
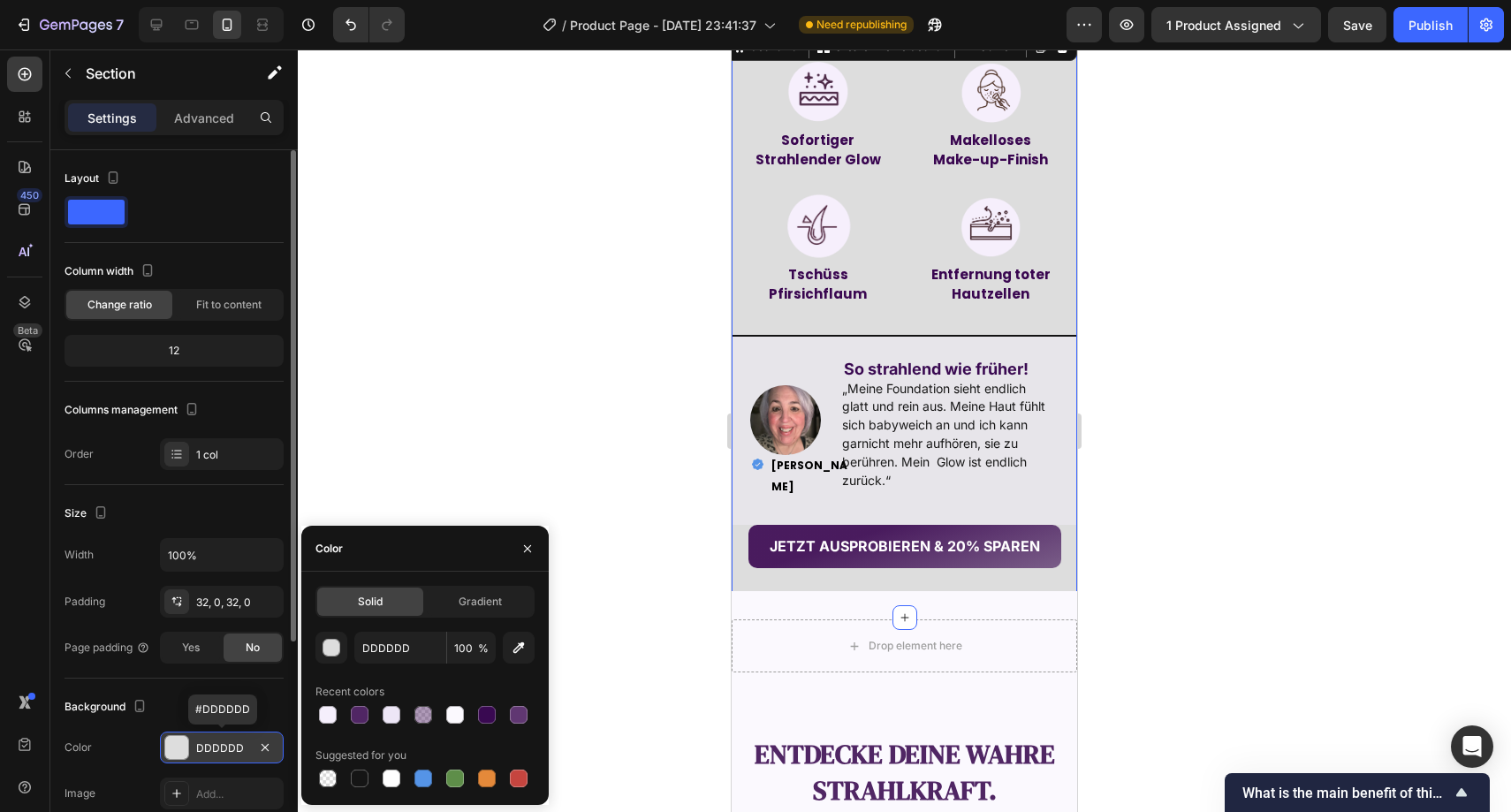
click at [205, 732] on div "DDDDDD" at bounding box center [222, 747] width 124 height 31
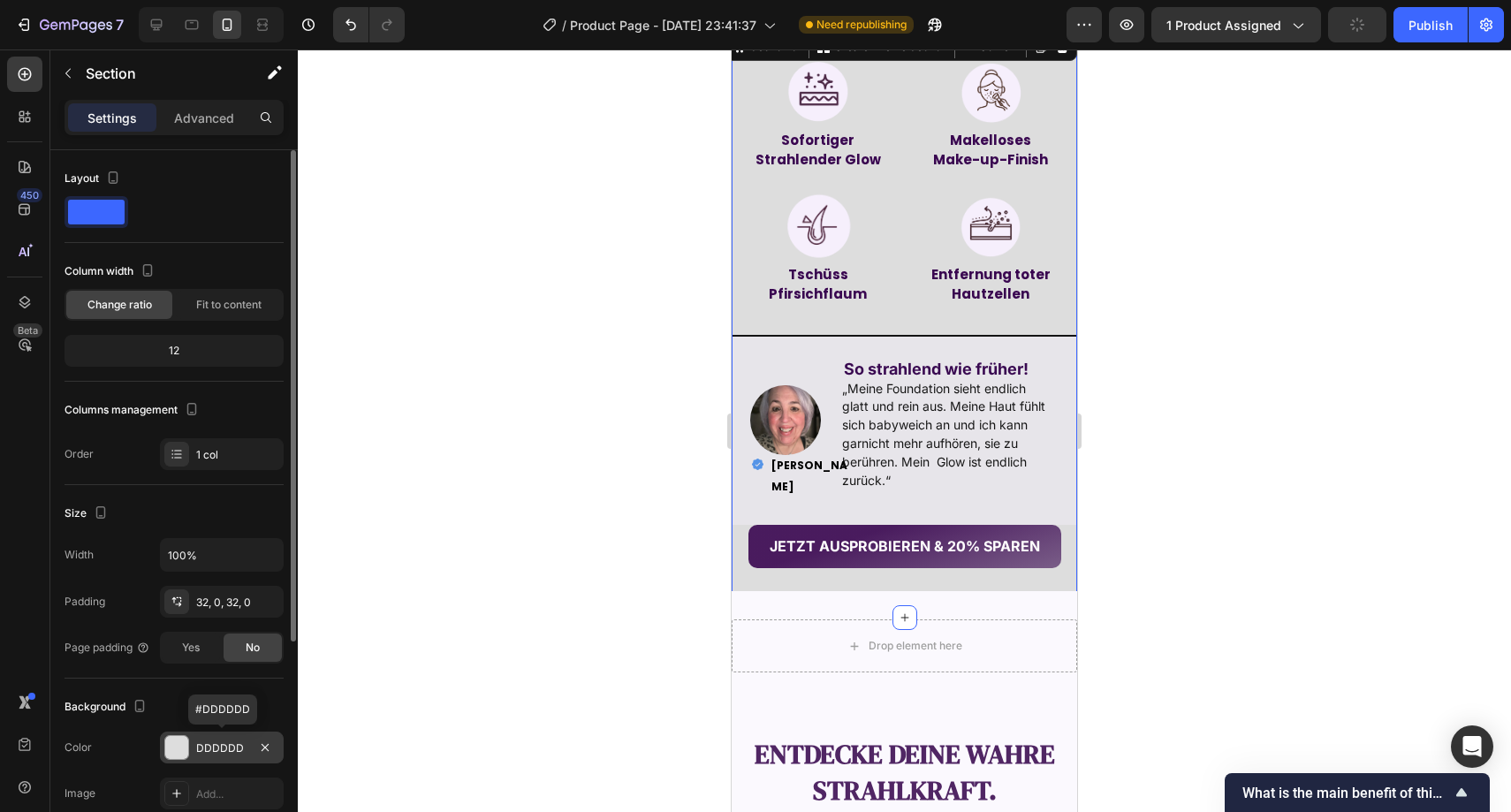
click at [205, 732] on div "DDDDDD" at bounding box center [222, 747] width 124 height 31
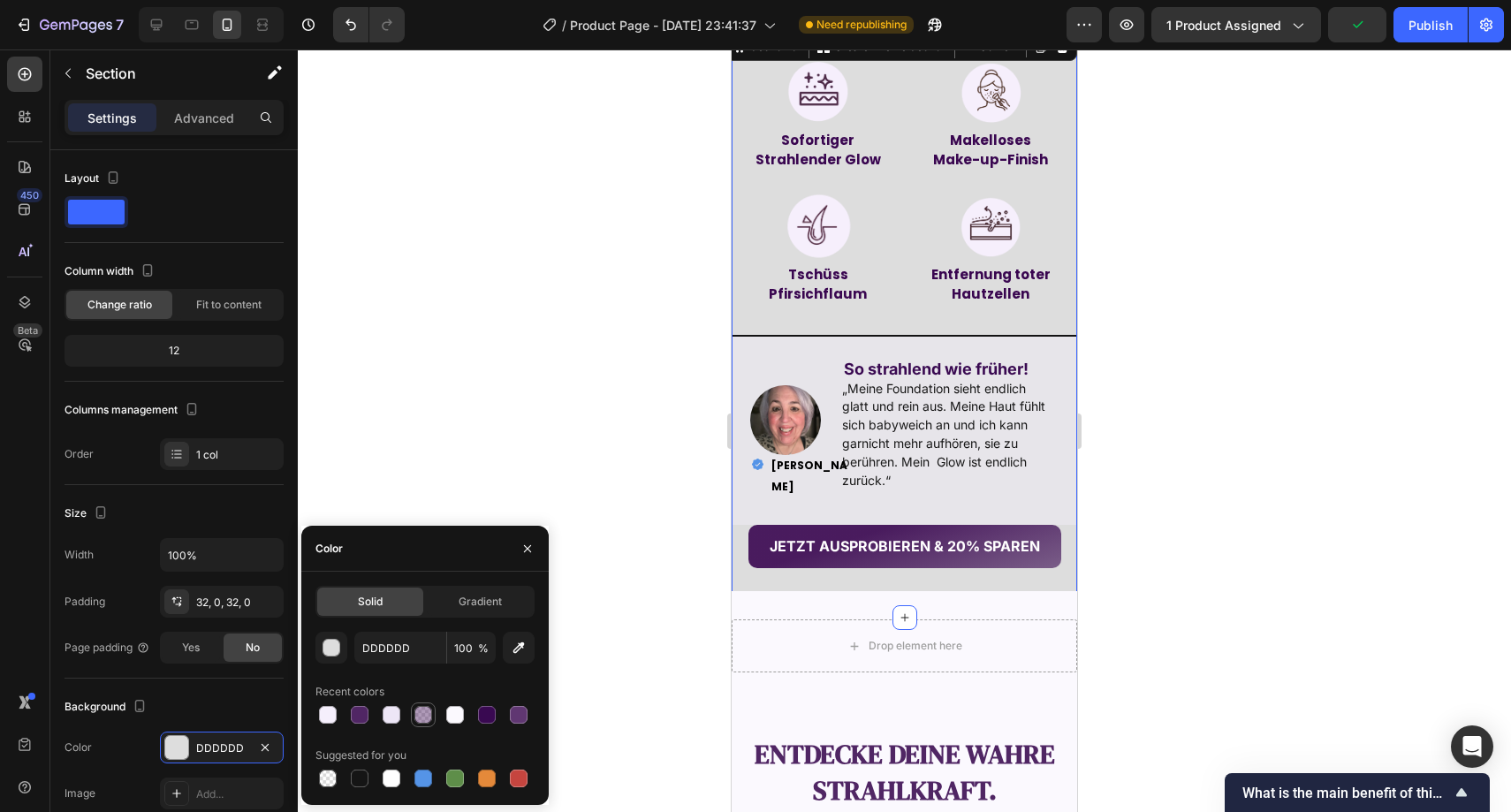
click at [417, 720] on div at bounding box center [423, 714] width 18 height 18
type input "390650"
type input "40"
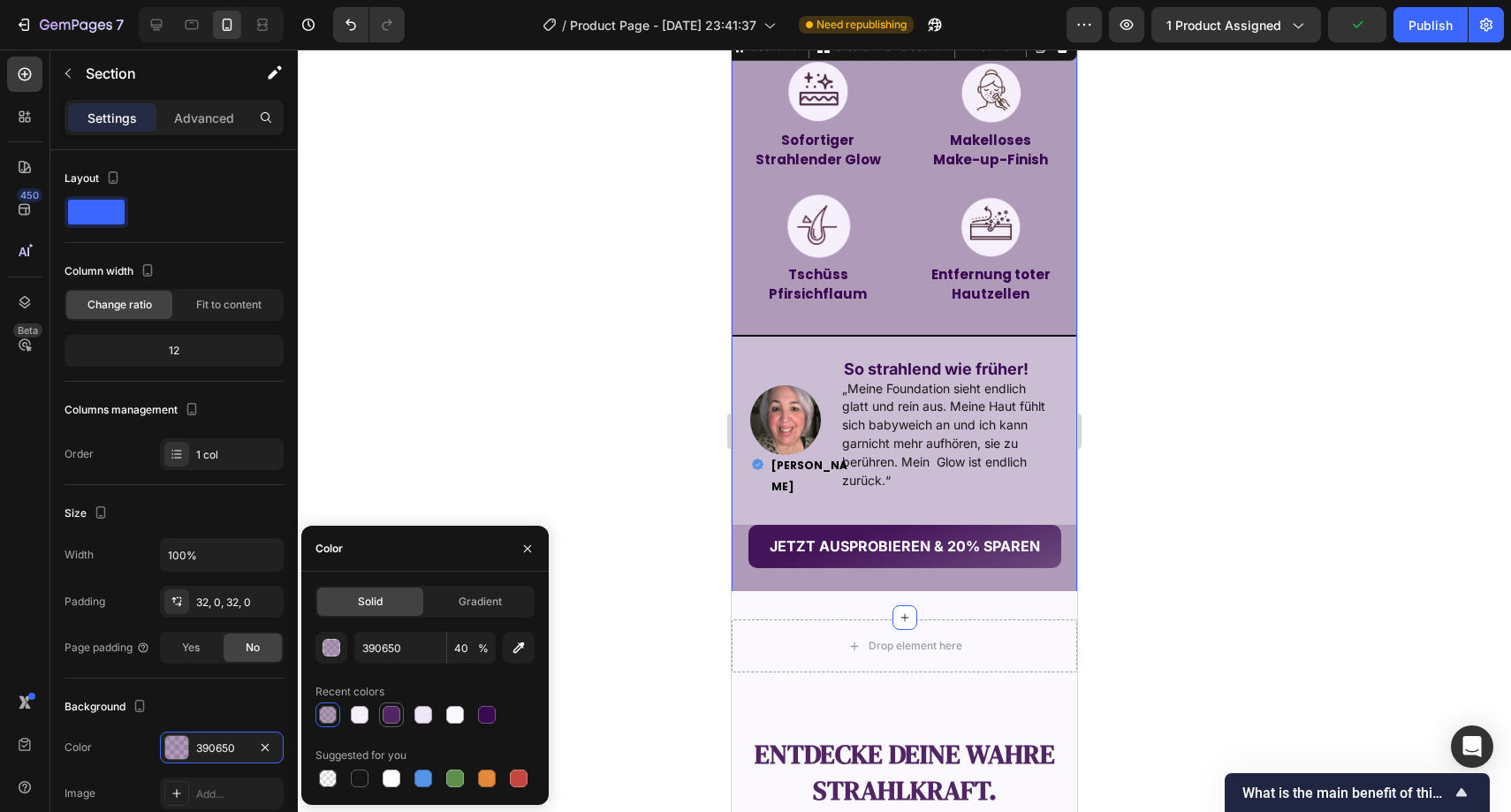
click at [387, 724] on div at bounding box center [391, 714] width 21 height 21
type input "502664"
type input "100"
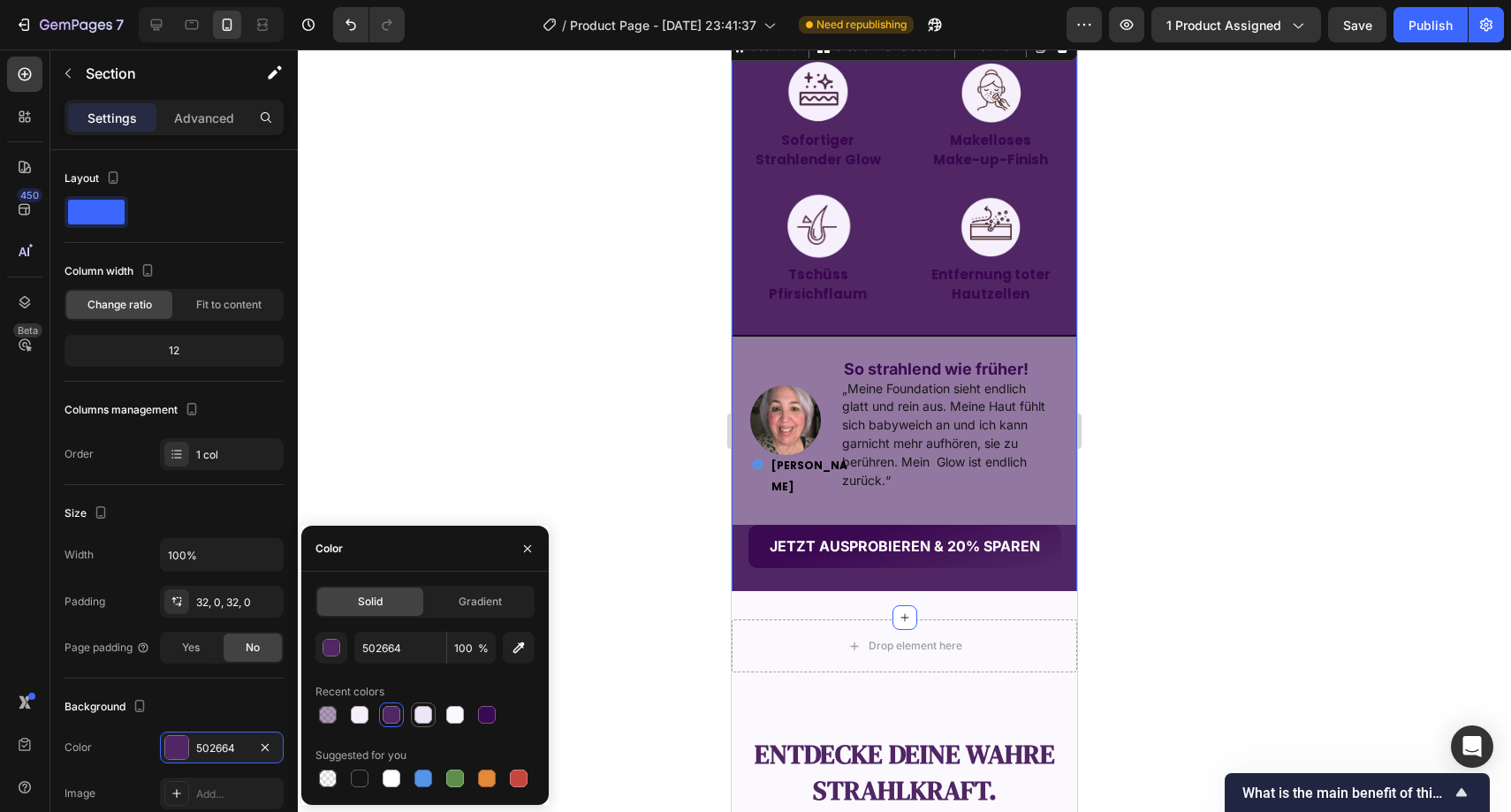
click at [418, 723] on div at bounding box center [423, 714] width 21 height 21
type input "EDE6F6"
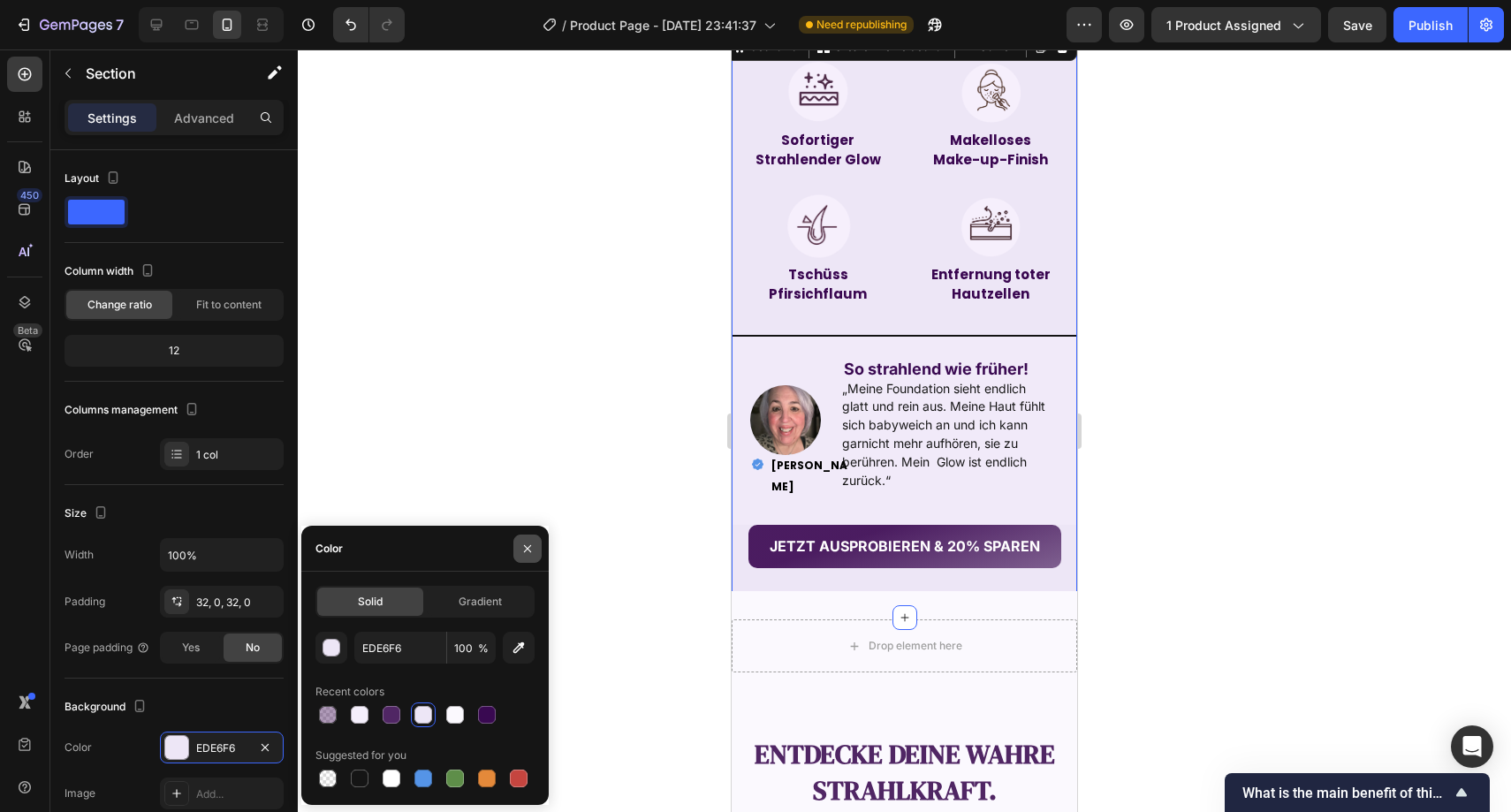
click at [526, 553] on icon "button" at bounding box center [527, 548] width 14 height 14
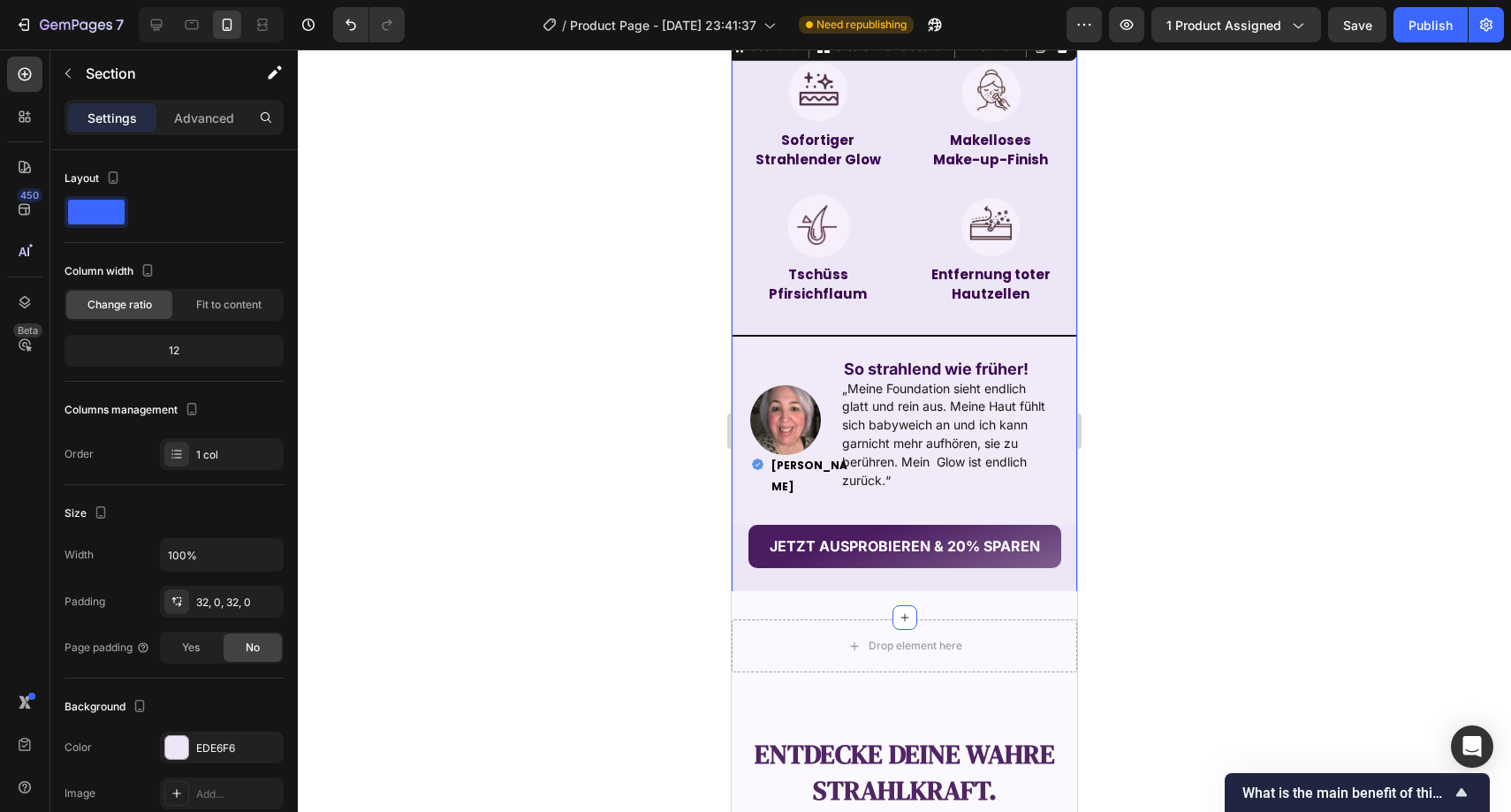
click at [534, 532] on div at bounding box center [905, 430] width 1214 height 762
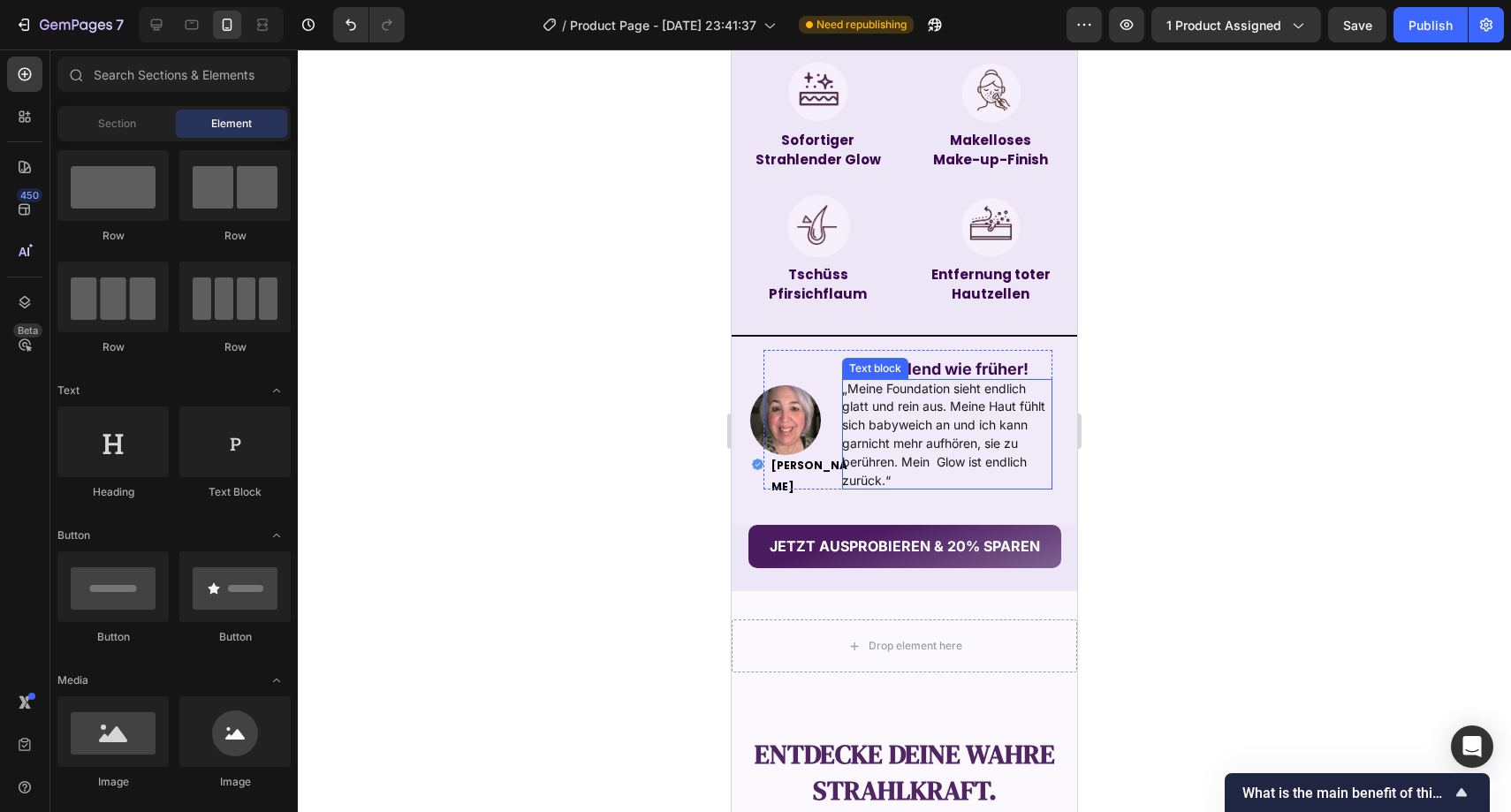
scroll to position [1367, 0]
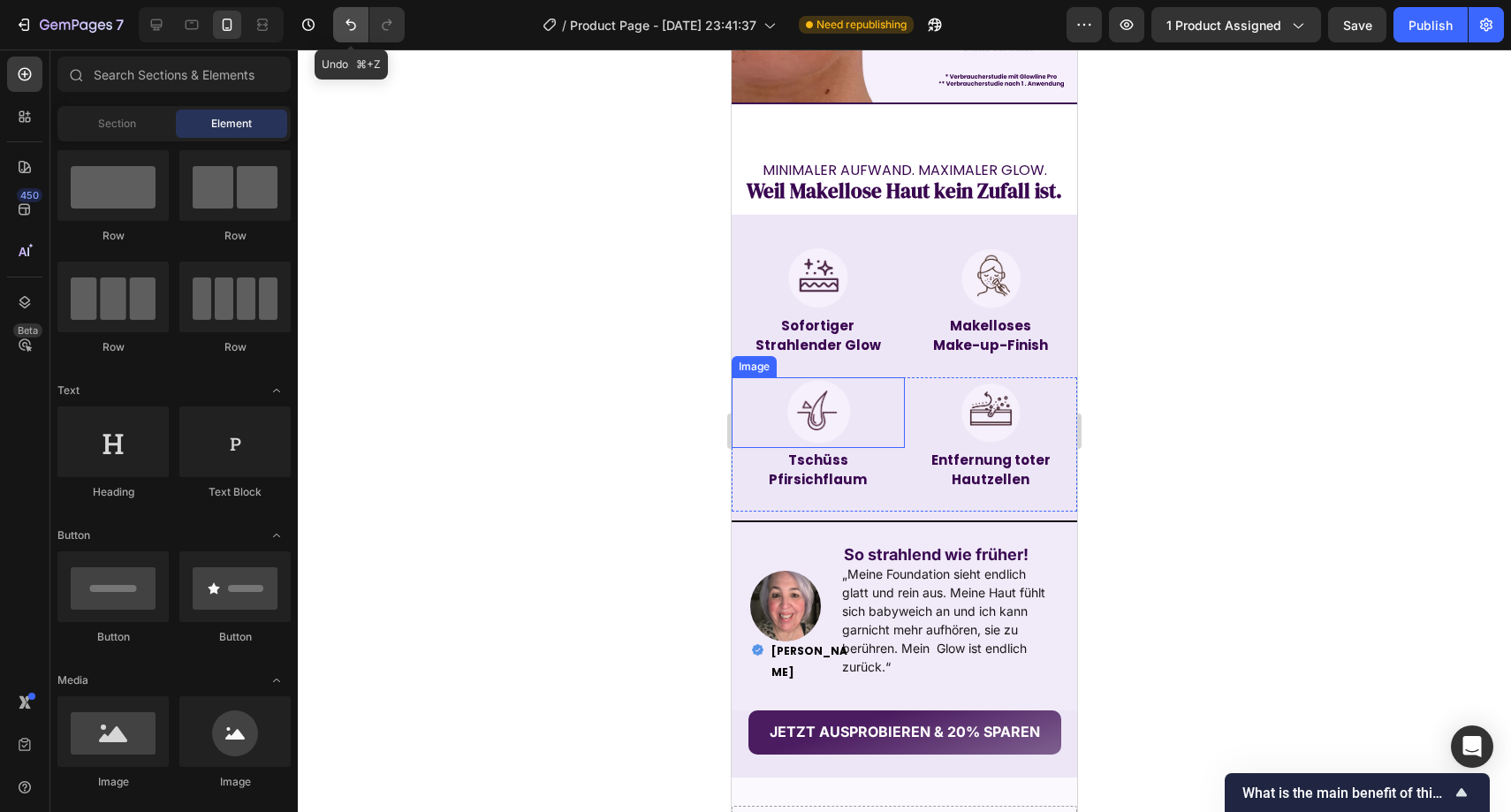
click at [359, 19] on icon "Undo/Redo" at bounding box center [351, 24] width 18 height 18
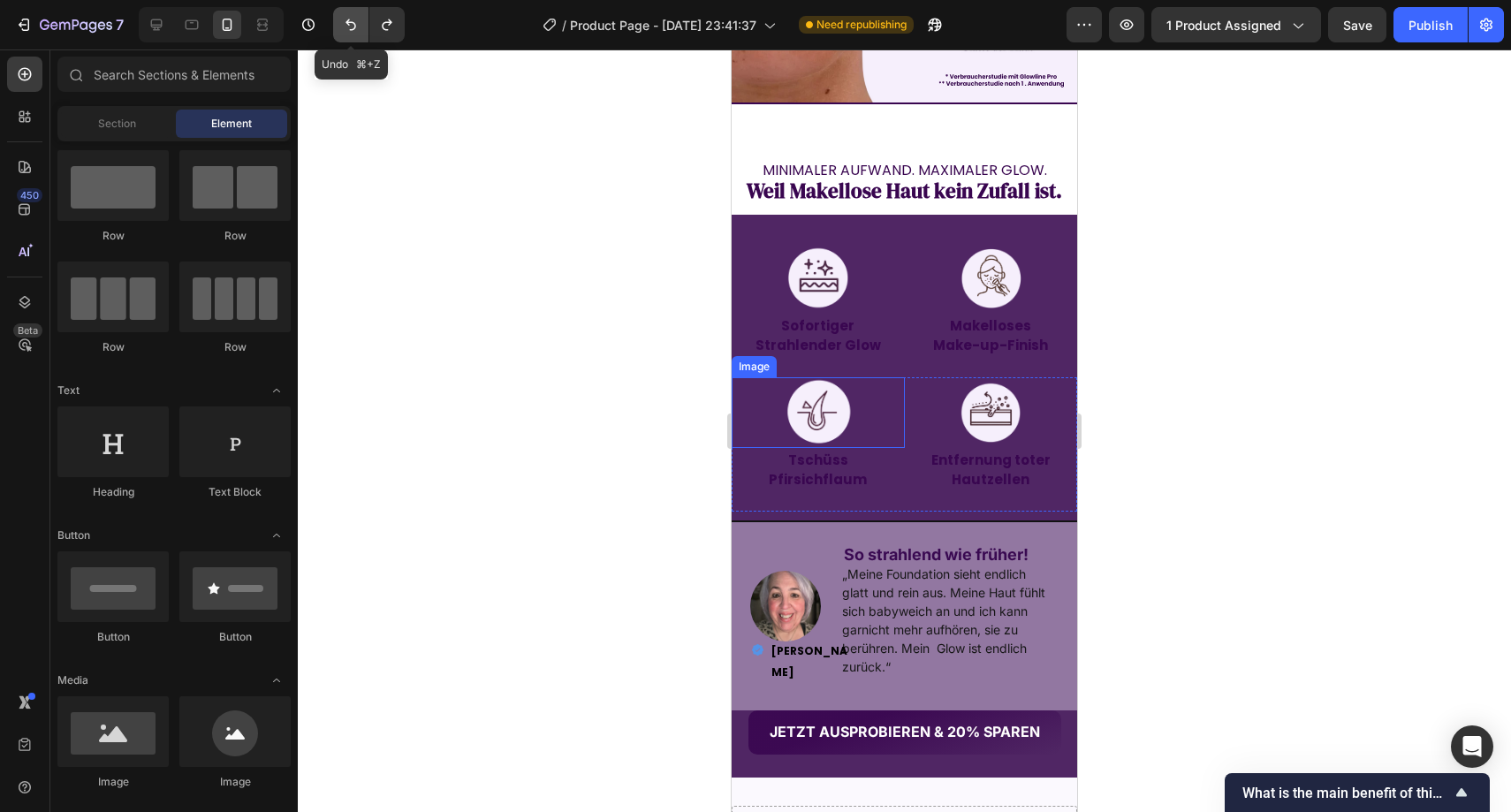
click at [359, 19] on icon "Undo/Redo" at bounding box center [351, 24] width 18 height 18
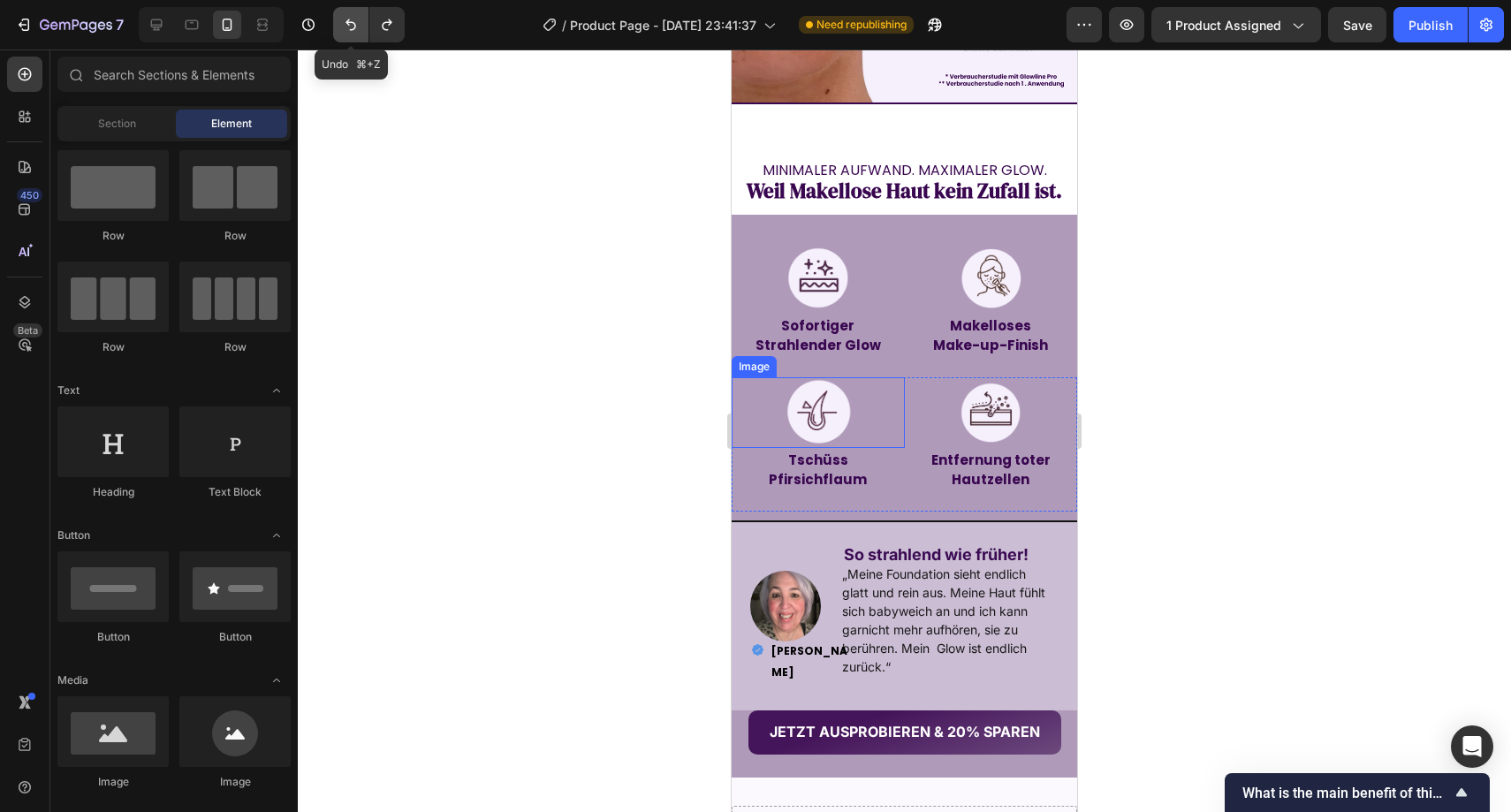
click at [359, 19] on icon "Undo/Redo" at bounding box center [351, 24] width 18 height 18
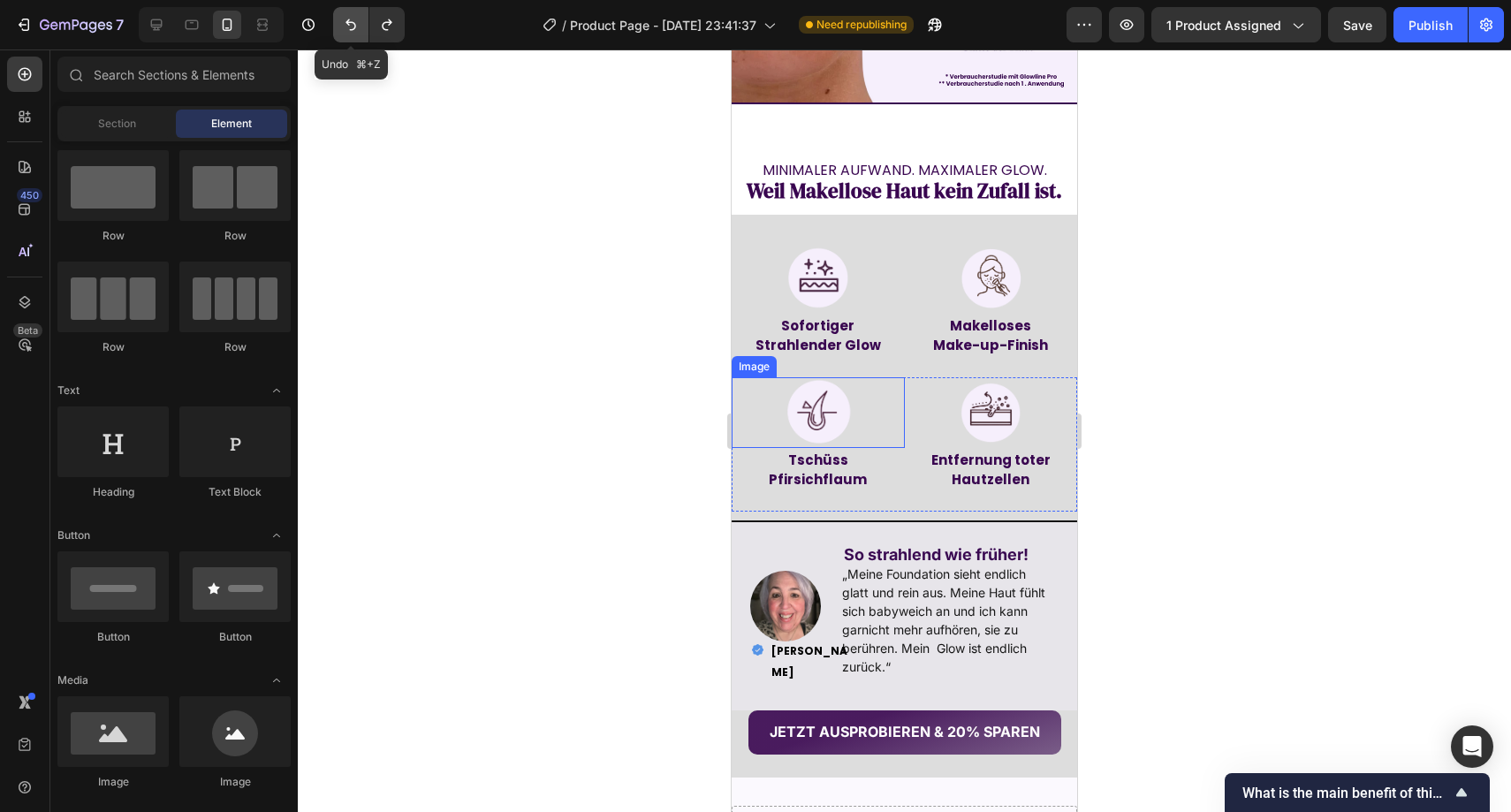
click at [359, 19] on icon "Undo/Redo" at bounding box center [351, 24] width 18 height 18
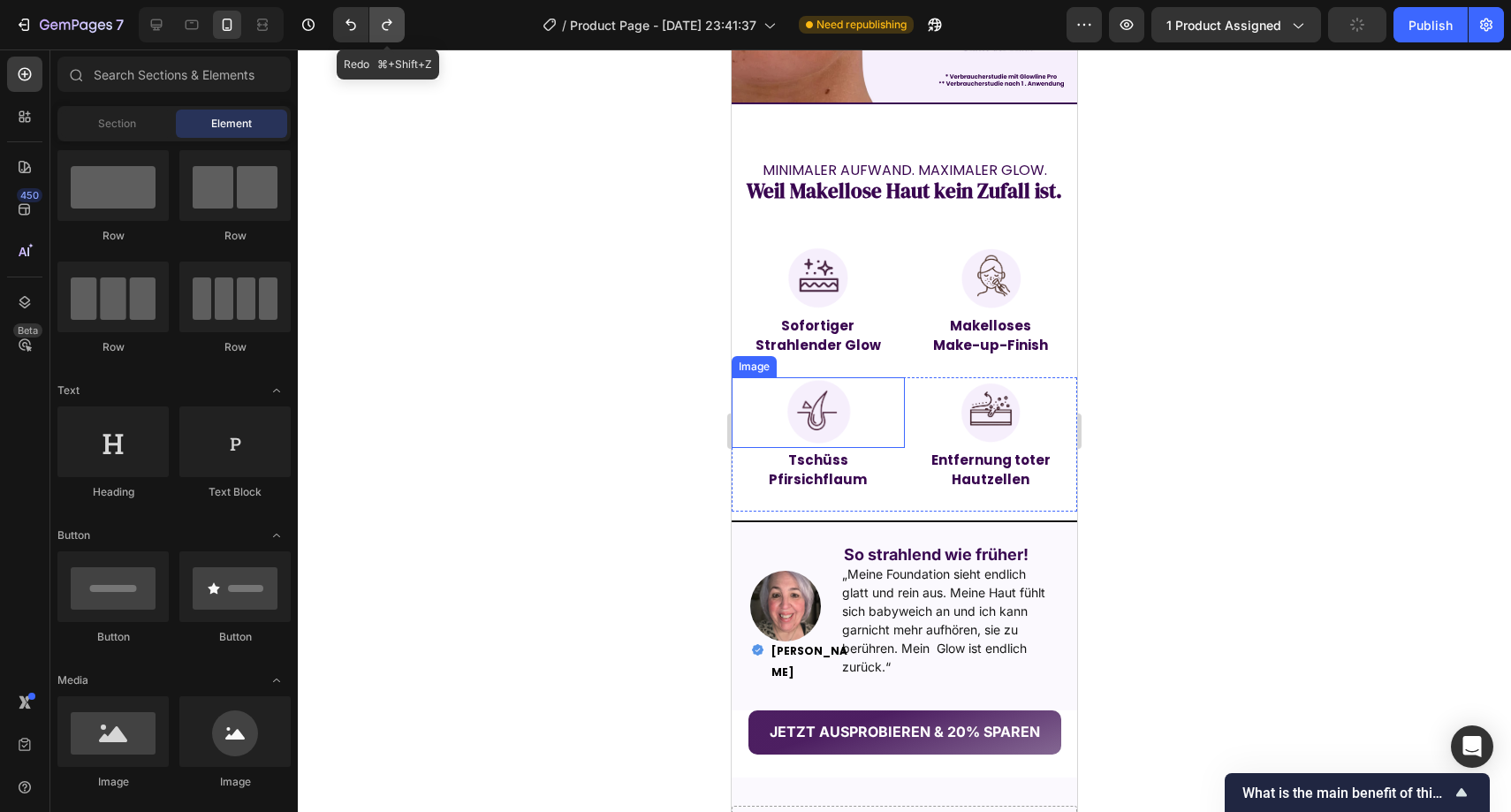
click at [382, 19] on icon "Undo/Redo" at bounding box center [387, 24] width 18 height 18
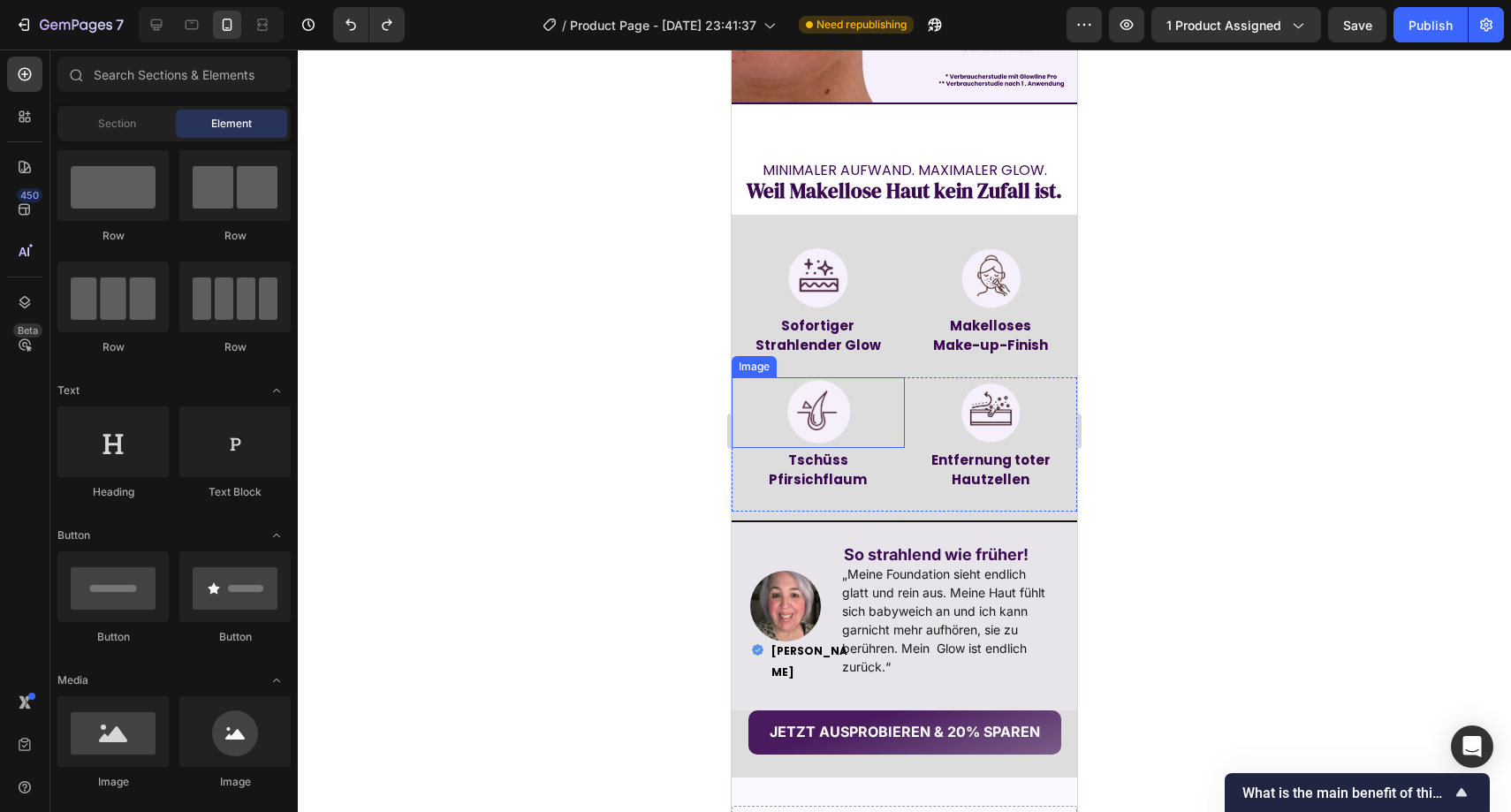
click at [520, 220] on div at bounding box center [905, 430] width 1214 height 762
click at [521, 220] on div at bounding box center [905, 430] width 1214 height 762
click at [848, 243] on div at bounding box center [818, 278] width 173 height 70
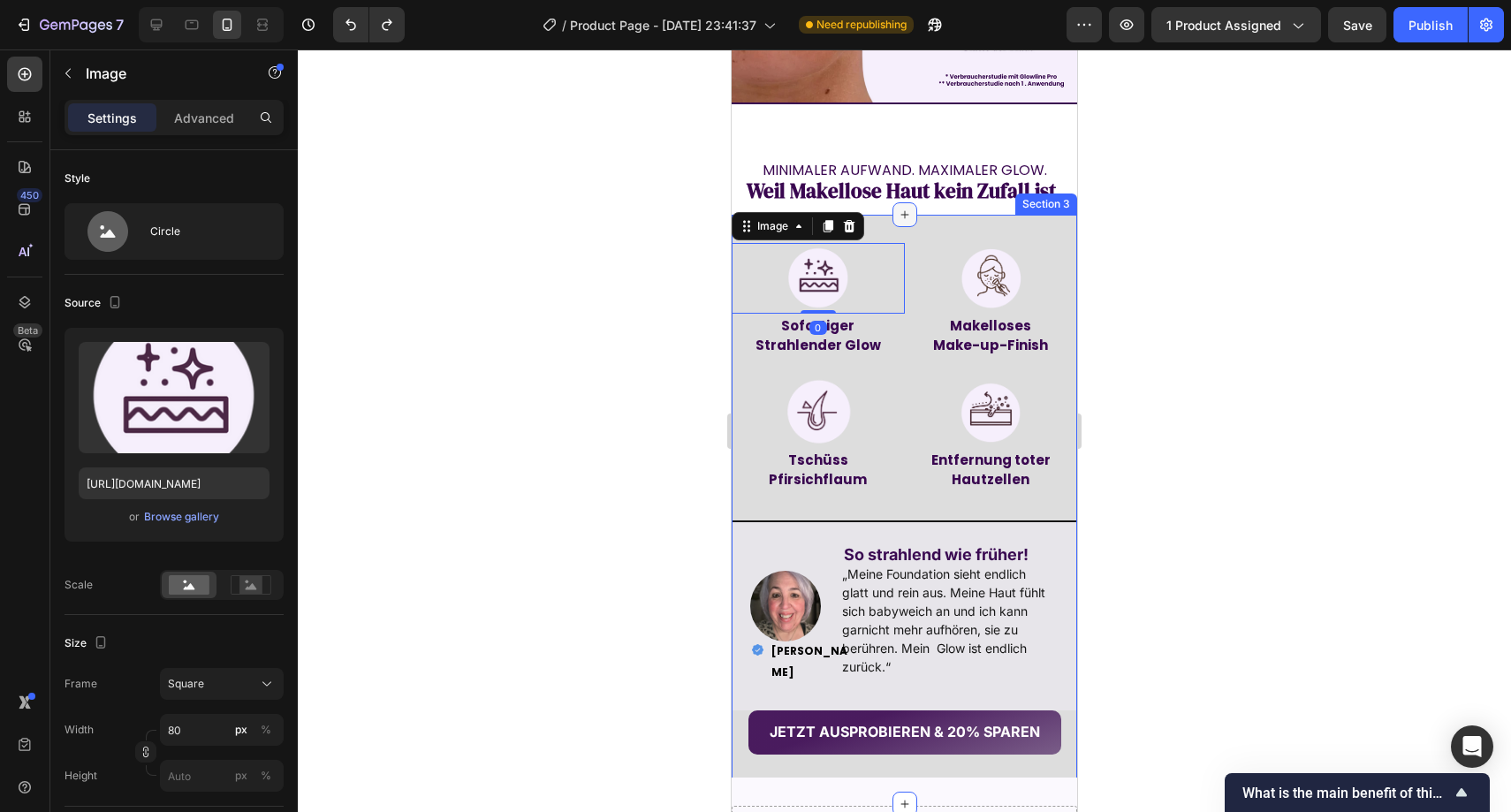
click at [893, 203] on div at bounding box center [905, 215] width 25 height 25
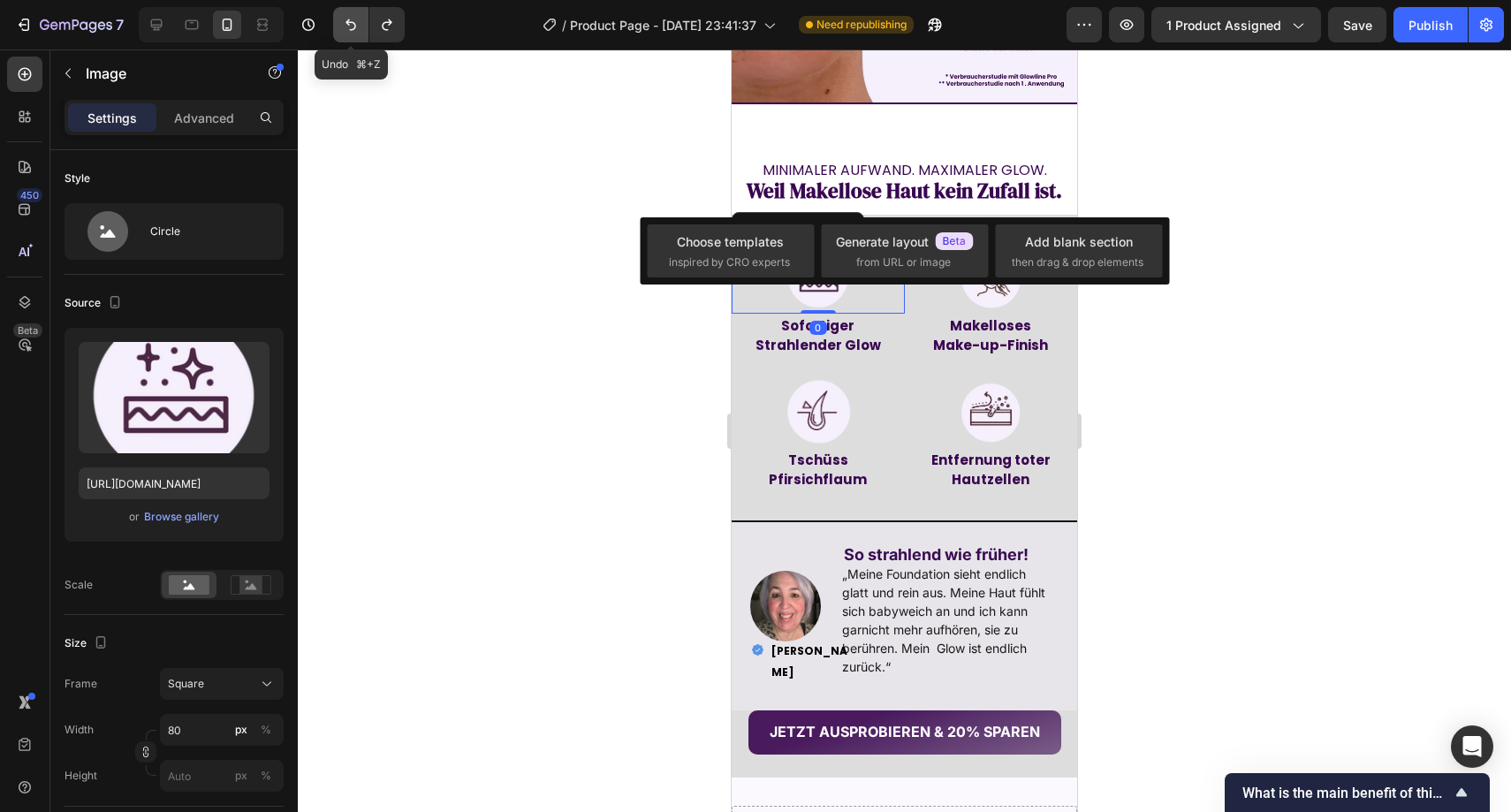
click at [346, 21] on icon "Undo/Redo" at bounding box center [350, 25] width 10 height 11
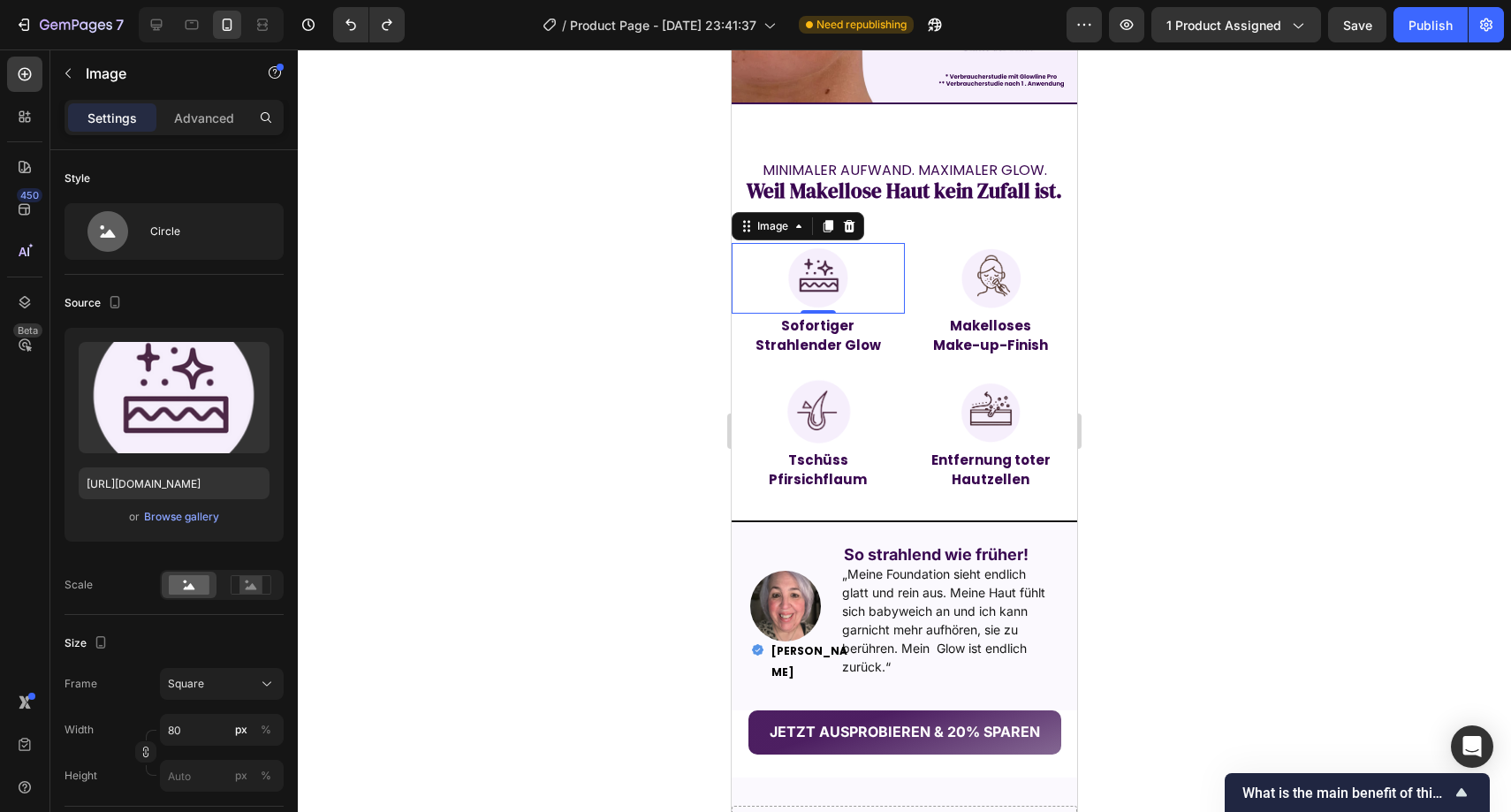
drag, startPoint x: 526, startPoint y: 252, endPoint x: 538, endPoint y: 259, distance: 13.9
click at [529, 256] on div at bounding box center [905, 430] width 1214 height 762
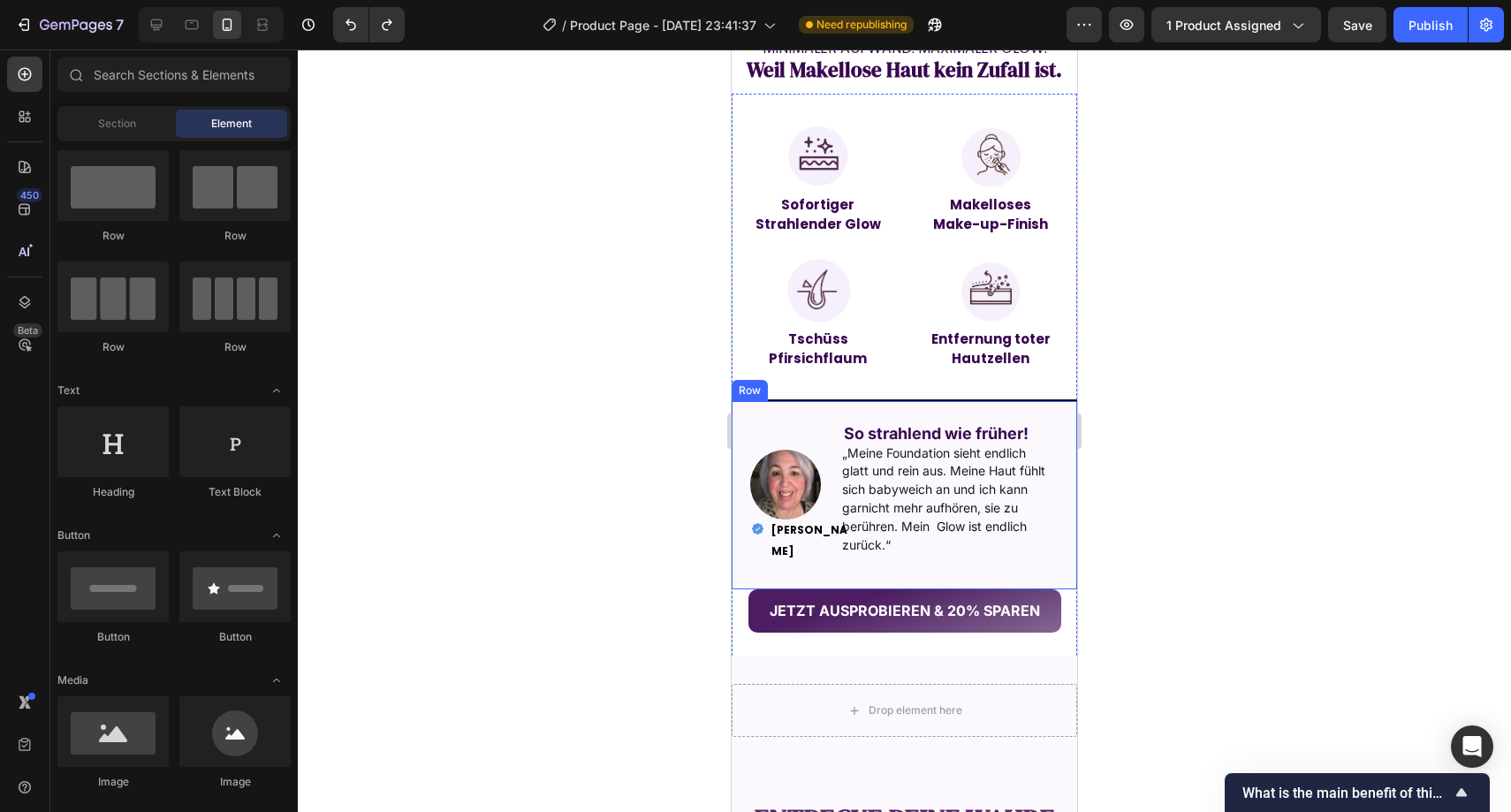
scroll to position [1506, 0]
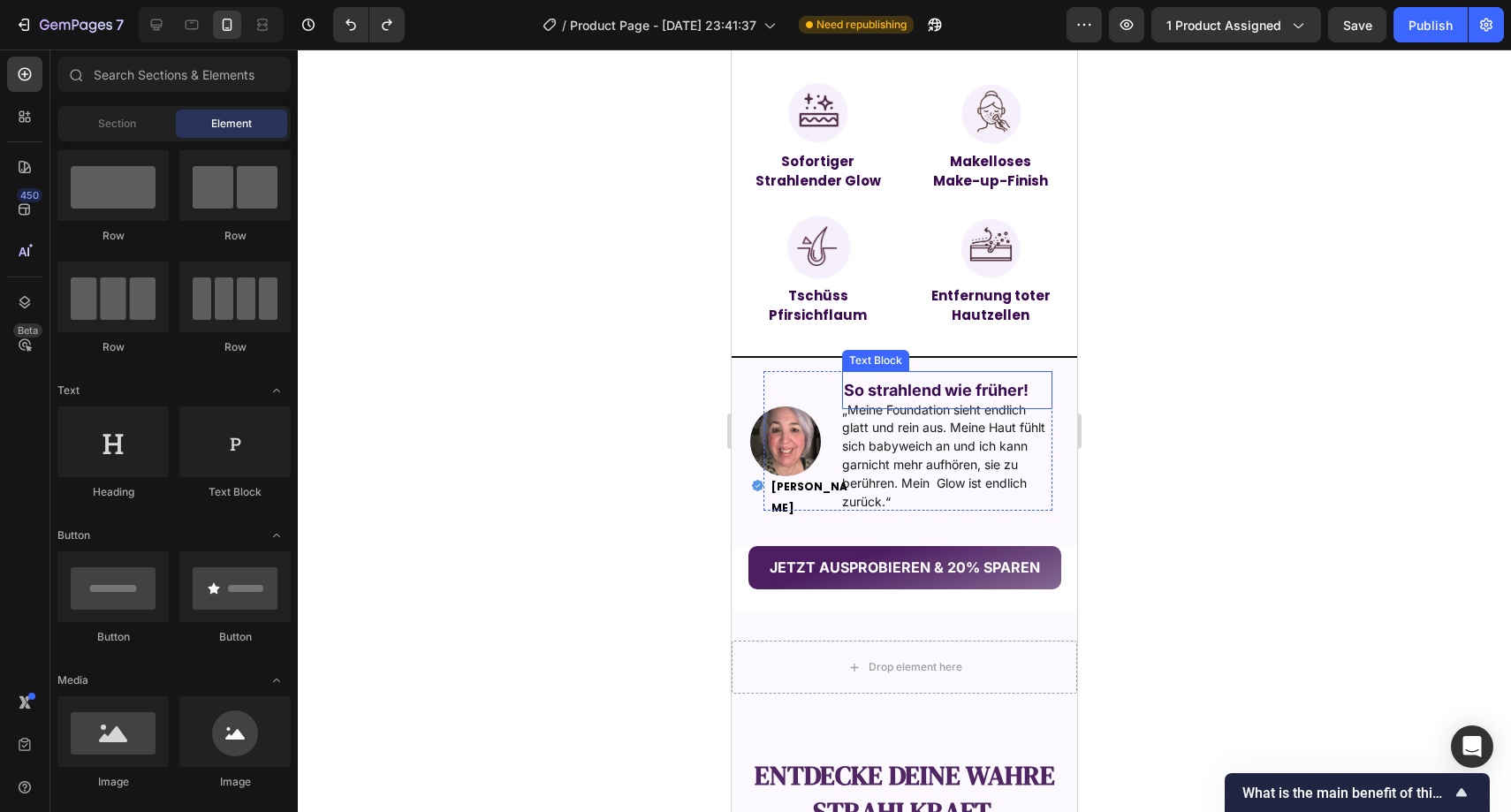
click at [863, 392] on strong "So strahlend wie früher!" at bounding box center [936, 390] width 185 height 18
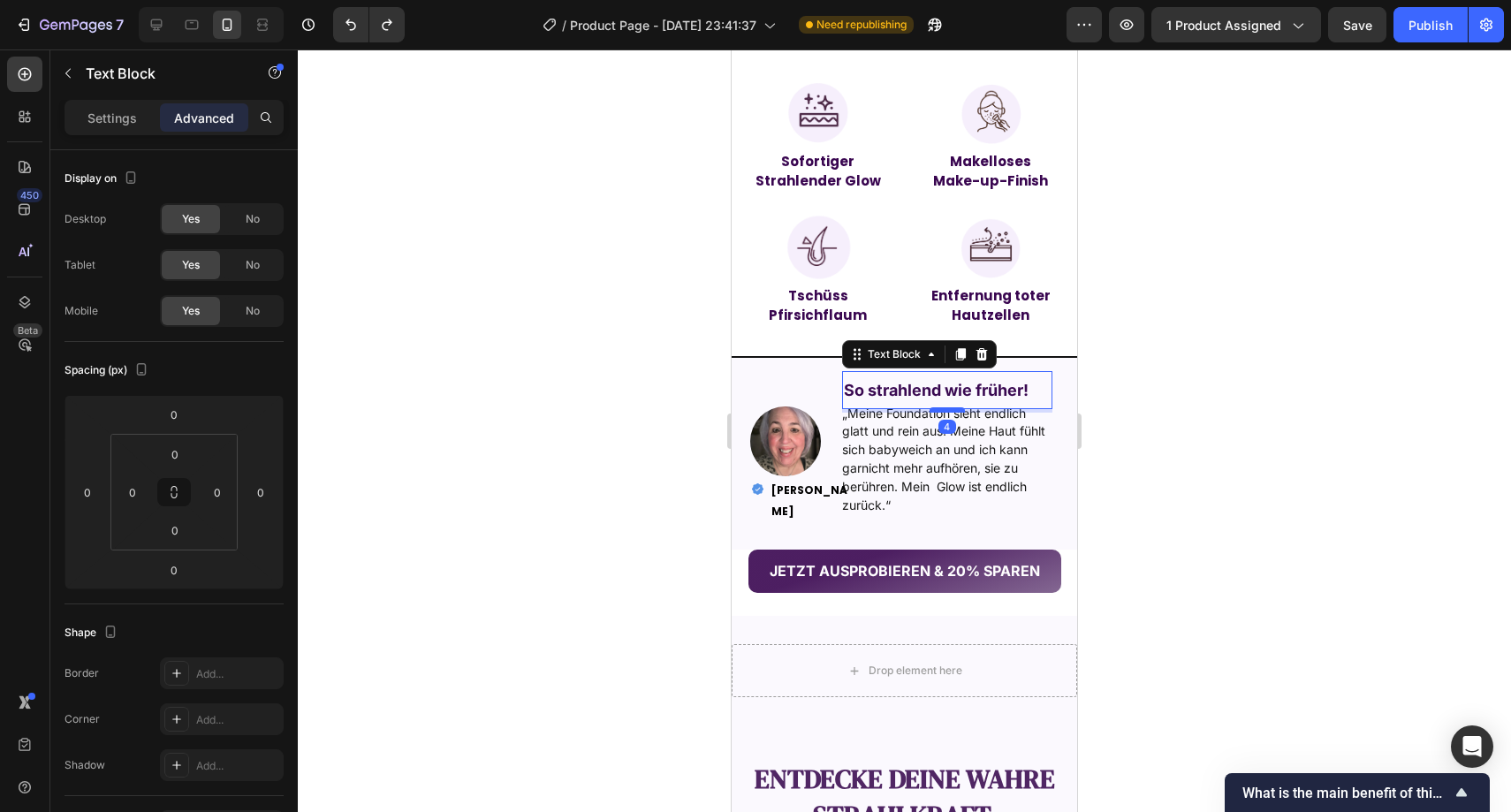
click at [936, 412] on div at bounding box center [947, 410] width 35 height 6
type input "4"
click at [1159, 402] on div at bounding box center [905, 430] width 1214 height 762
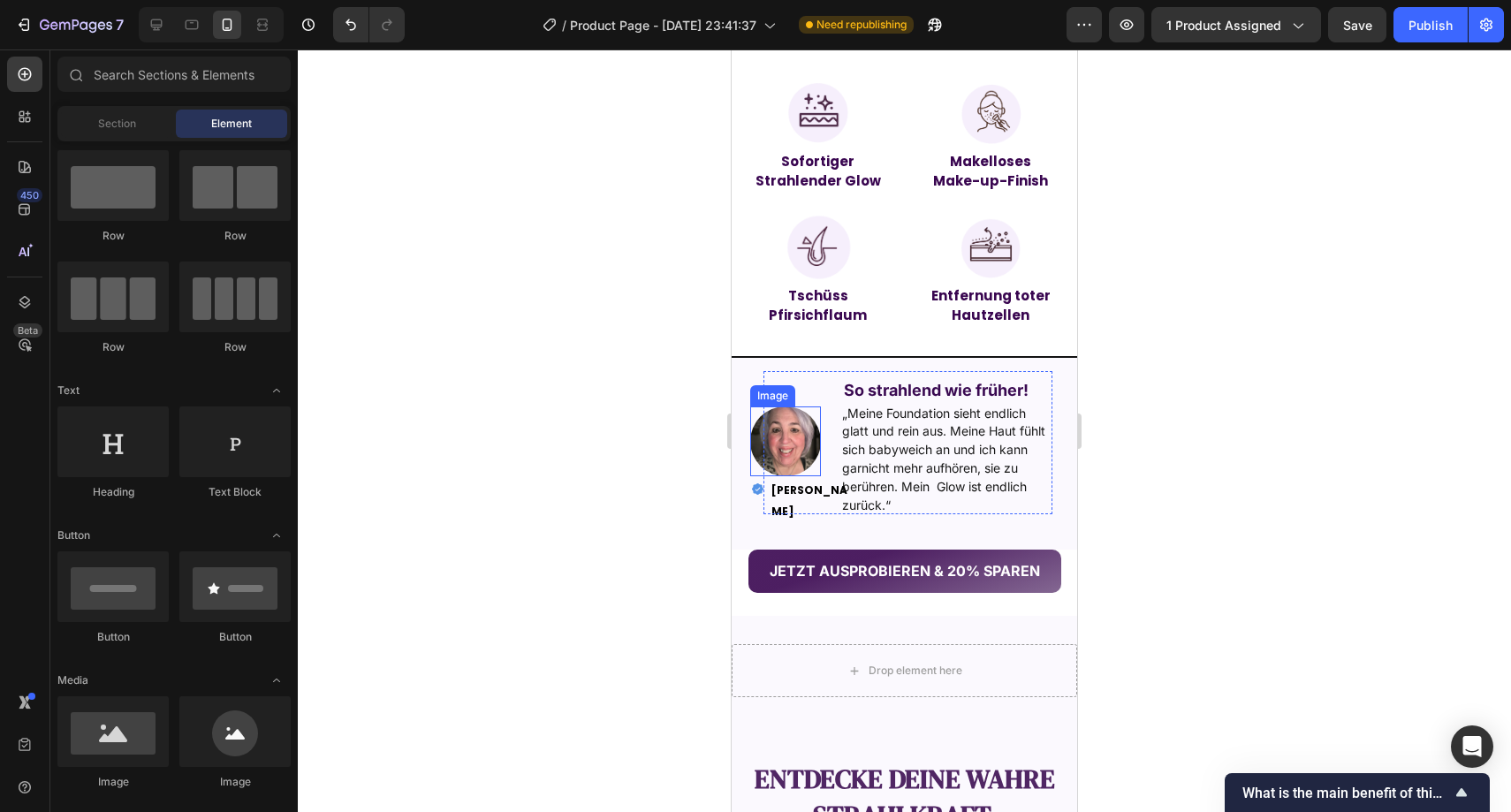
click at [774, 415] on img at bounding box center [786, 441] width 70 height 70
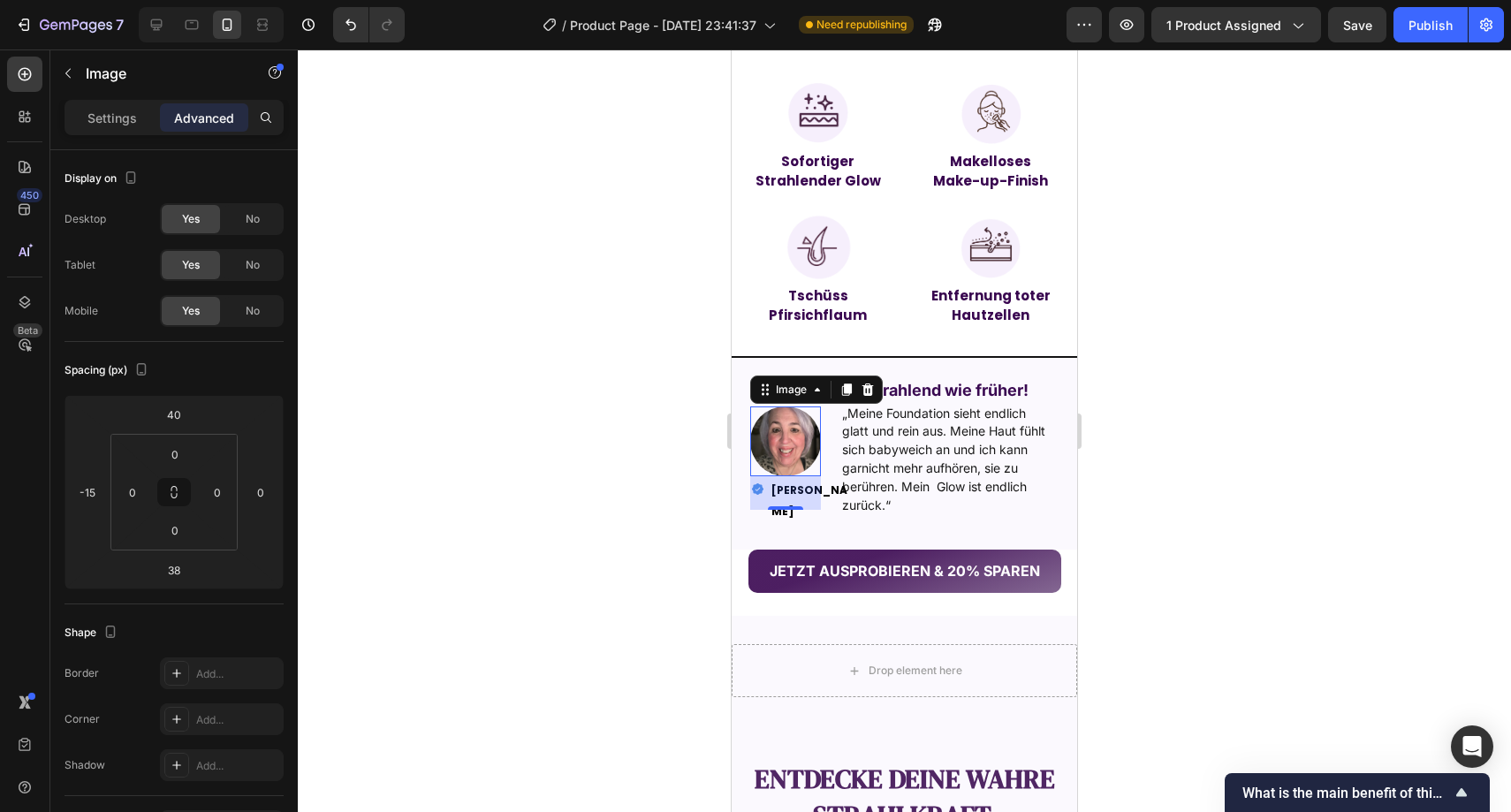
click at [786, 498] on div "38" at bounding box center [786, 493] width 70 height 33
click at [791, 505] on div at bounding box center [786, 508] width 35 height 6
type input "39"
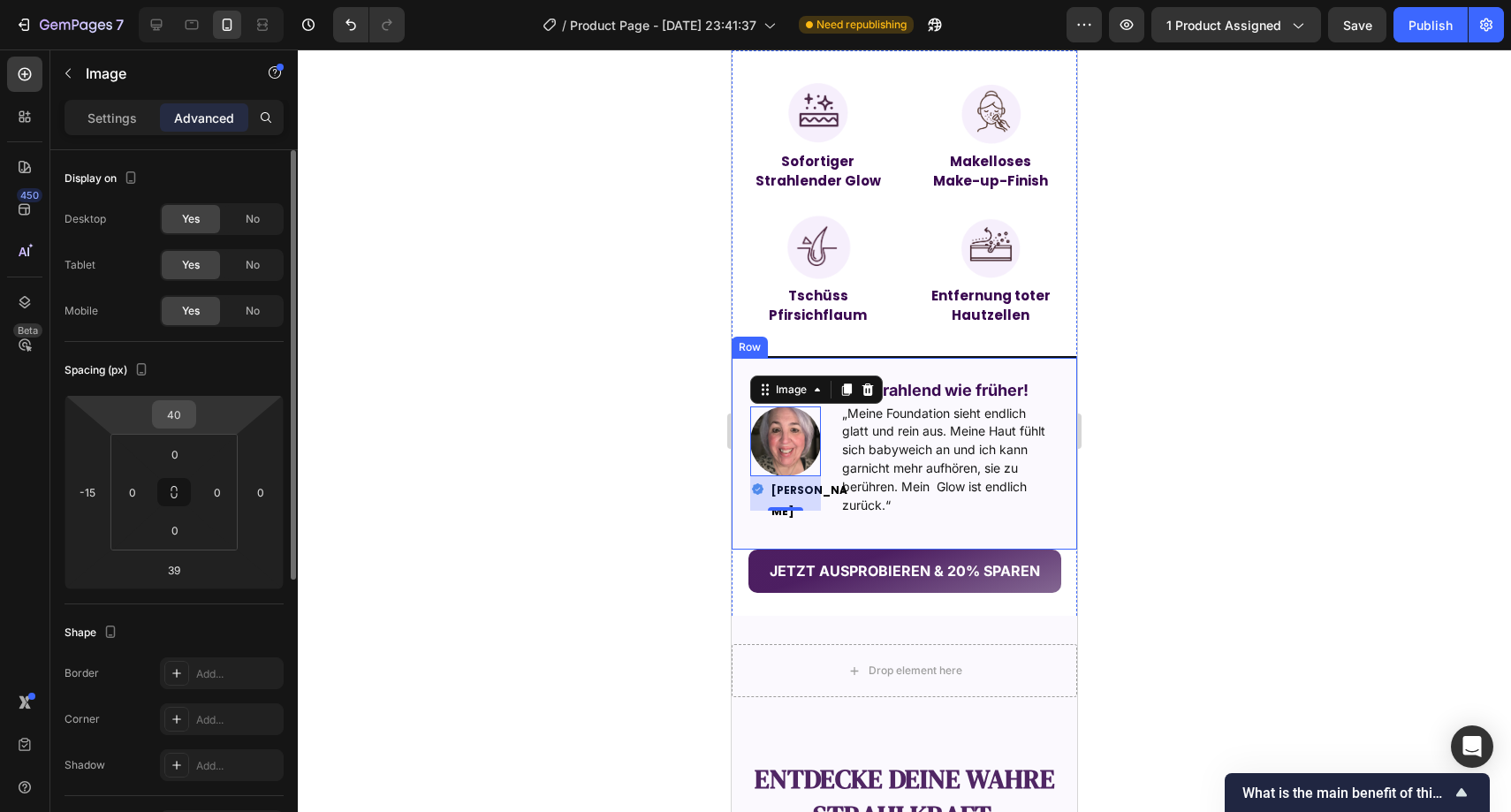
click at [182, 420] on input "40" at bounding box center [174, 414] width 35 height 27
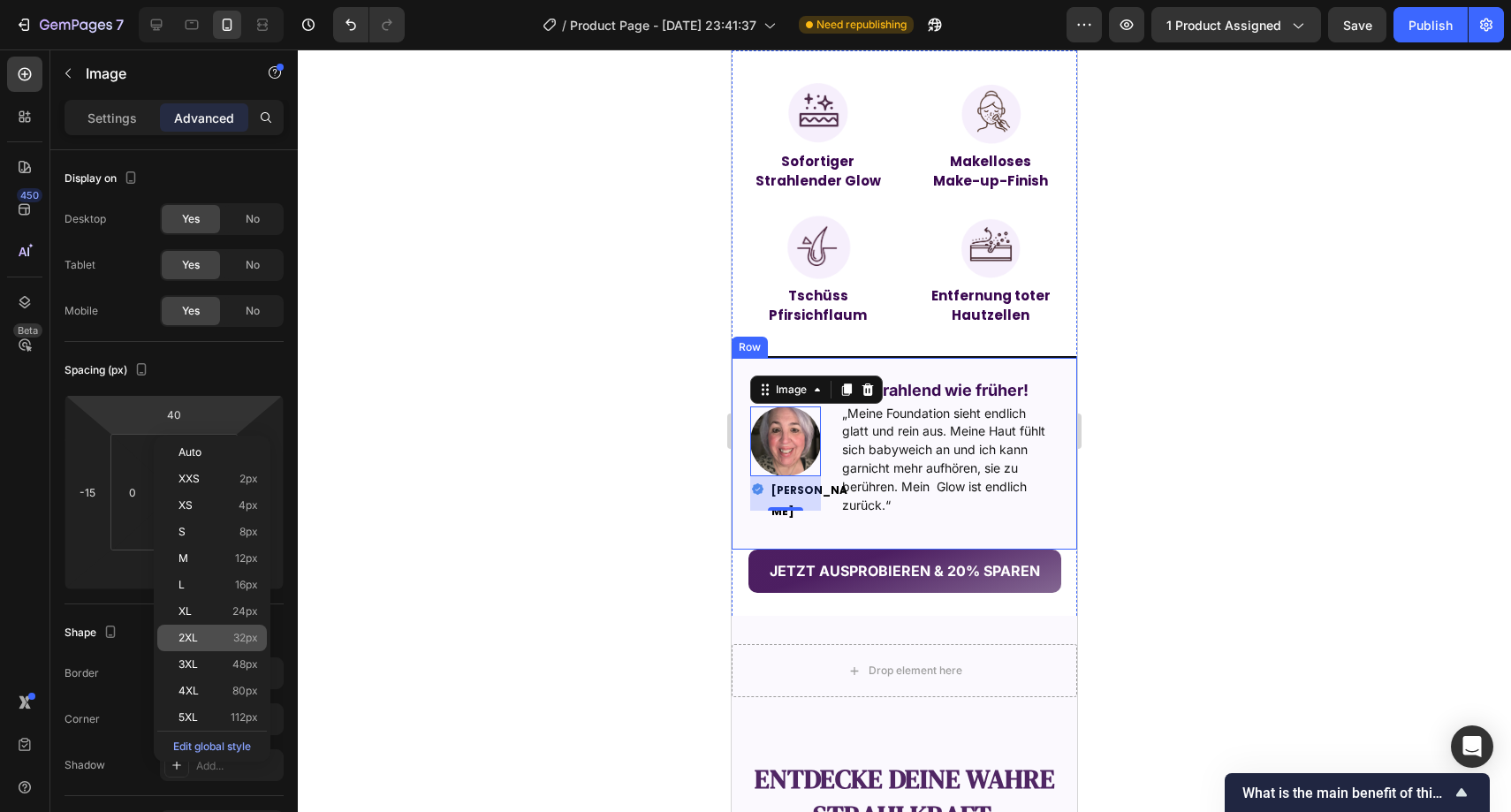
click at [228, 630] on div "2XL 32px" at bounding box center [212, 637] width 109 height 27
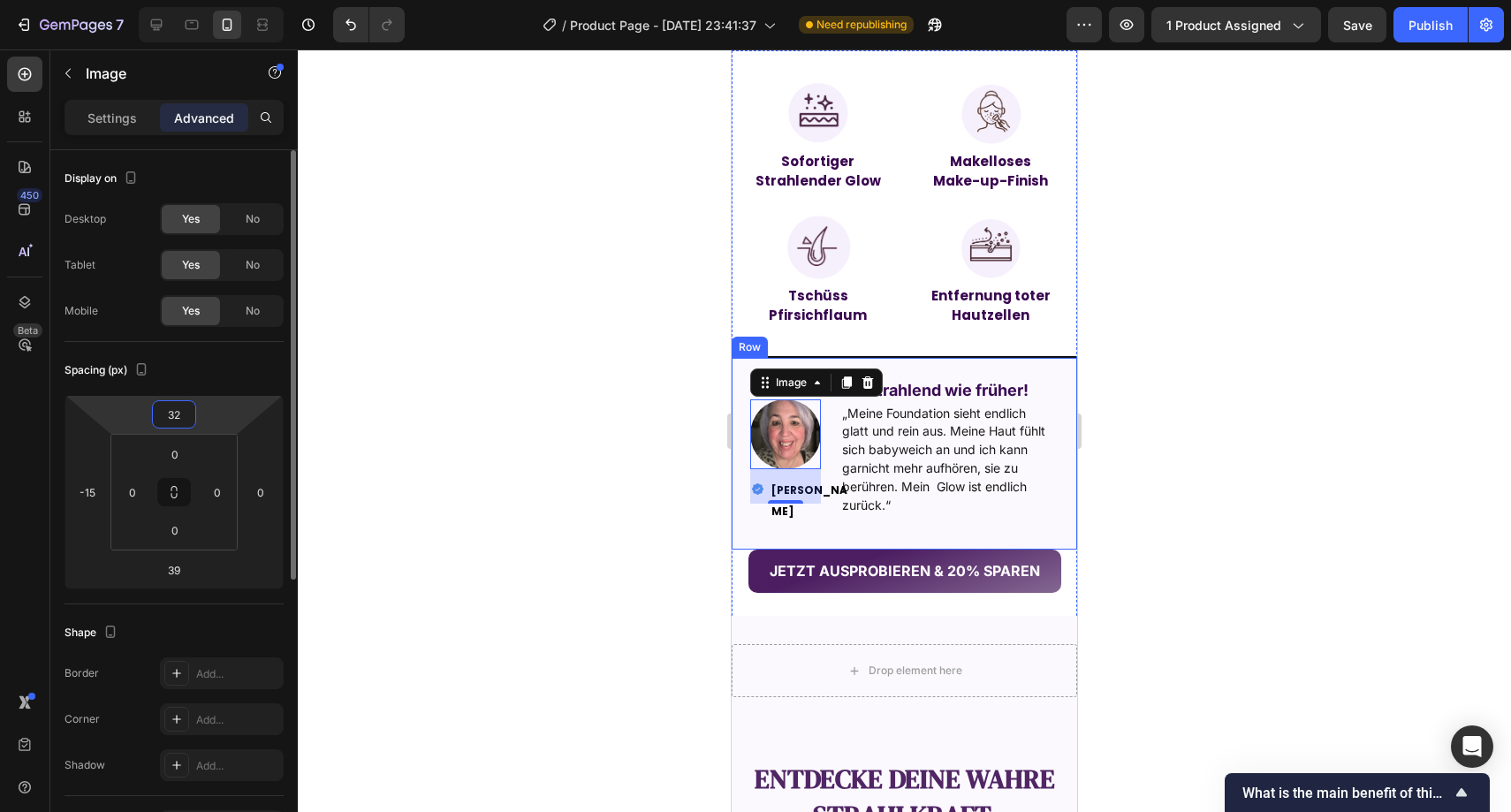
click at [185, 424] on input "32" at bounding box center [174, 414] width 35 height 27
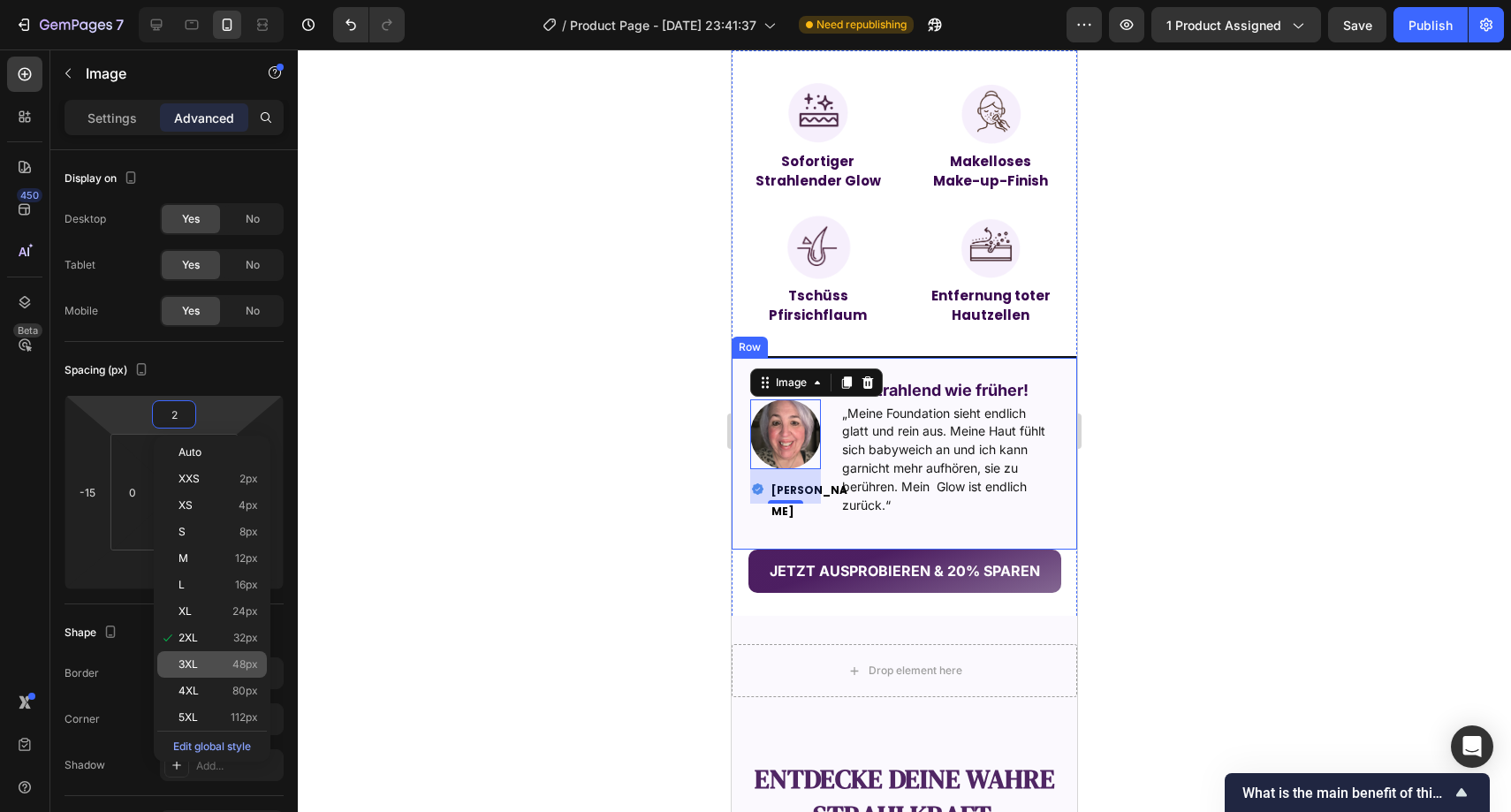
click at [230, 672] on div "3XL 48px" at bounding box center [212, 664] width 109 height 27
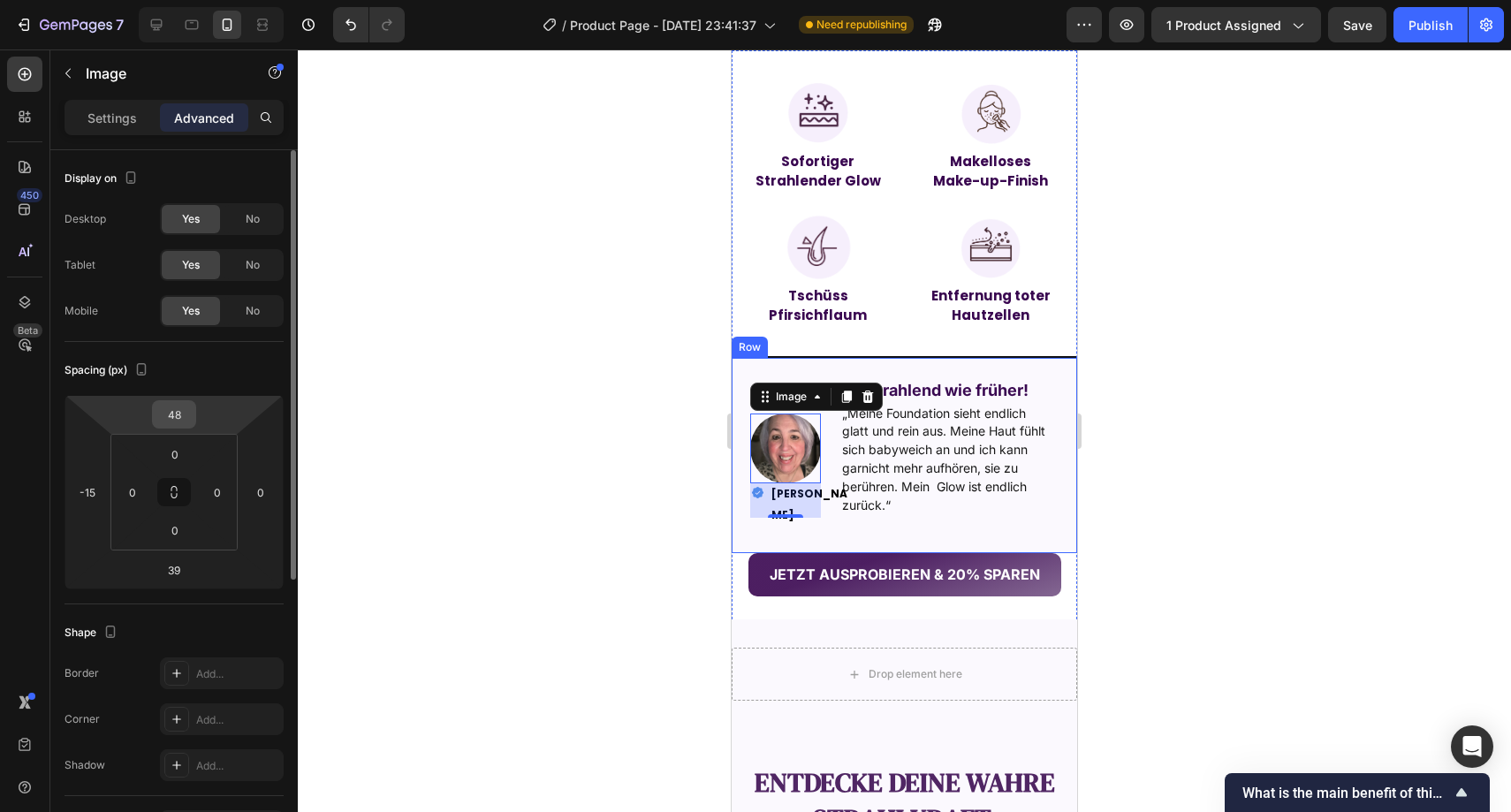
click at [183, 412] on input "48" at bounding box center [174, 414] width 35 height 27
type input "55"
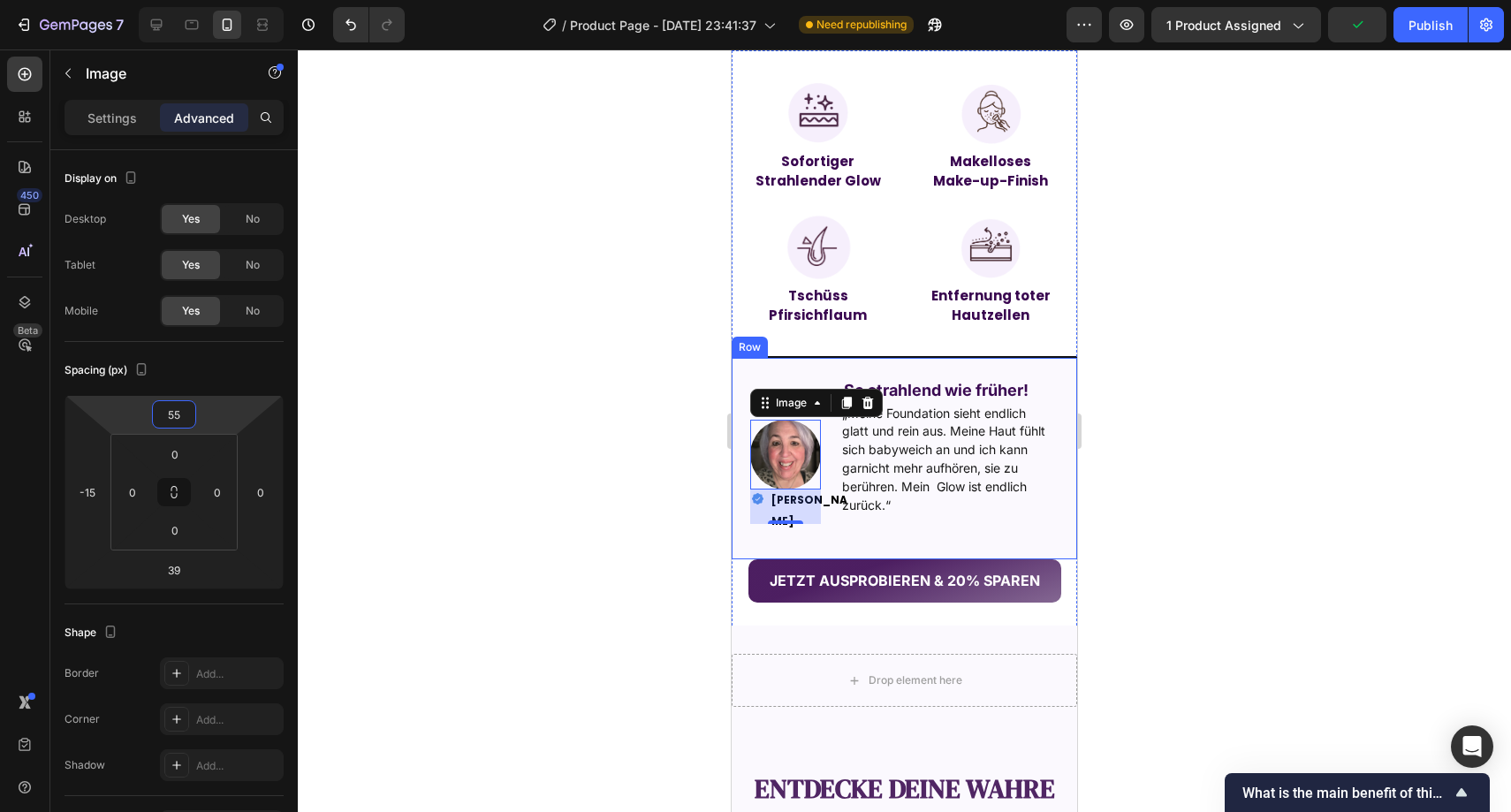
click at [520, 456] on div at bounding box center [905, 430] width 1214 height 762
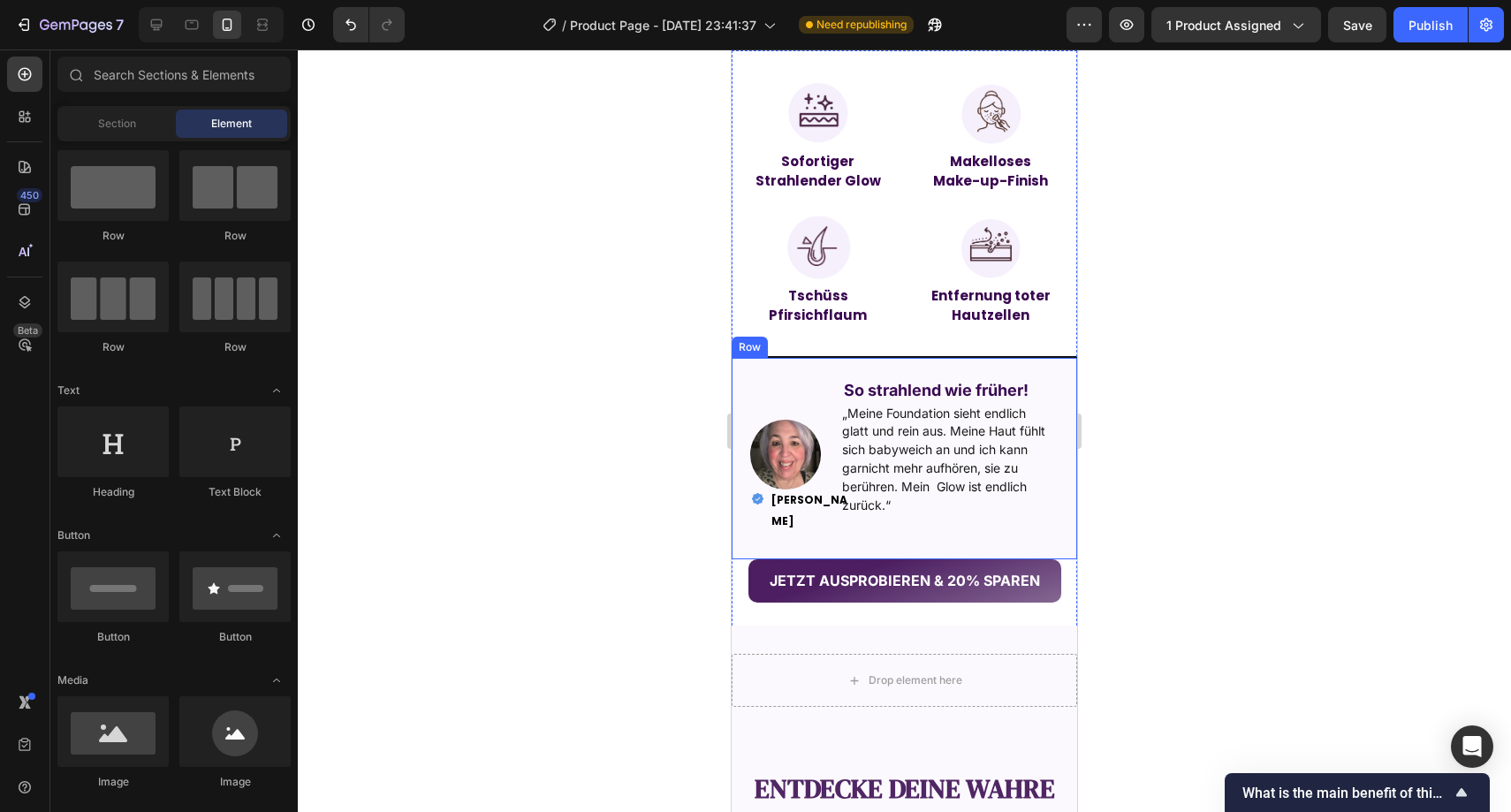
click at [590, 443] on div at bounding box center [905, 430] width 1214 height 762
click at [775, 494] on strong "[PERSON_NAME]" at bounding box center [810, 510] width 76 height 36
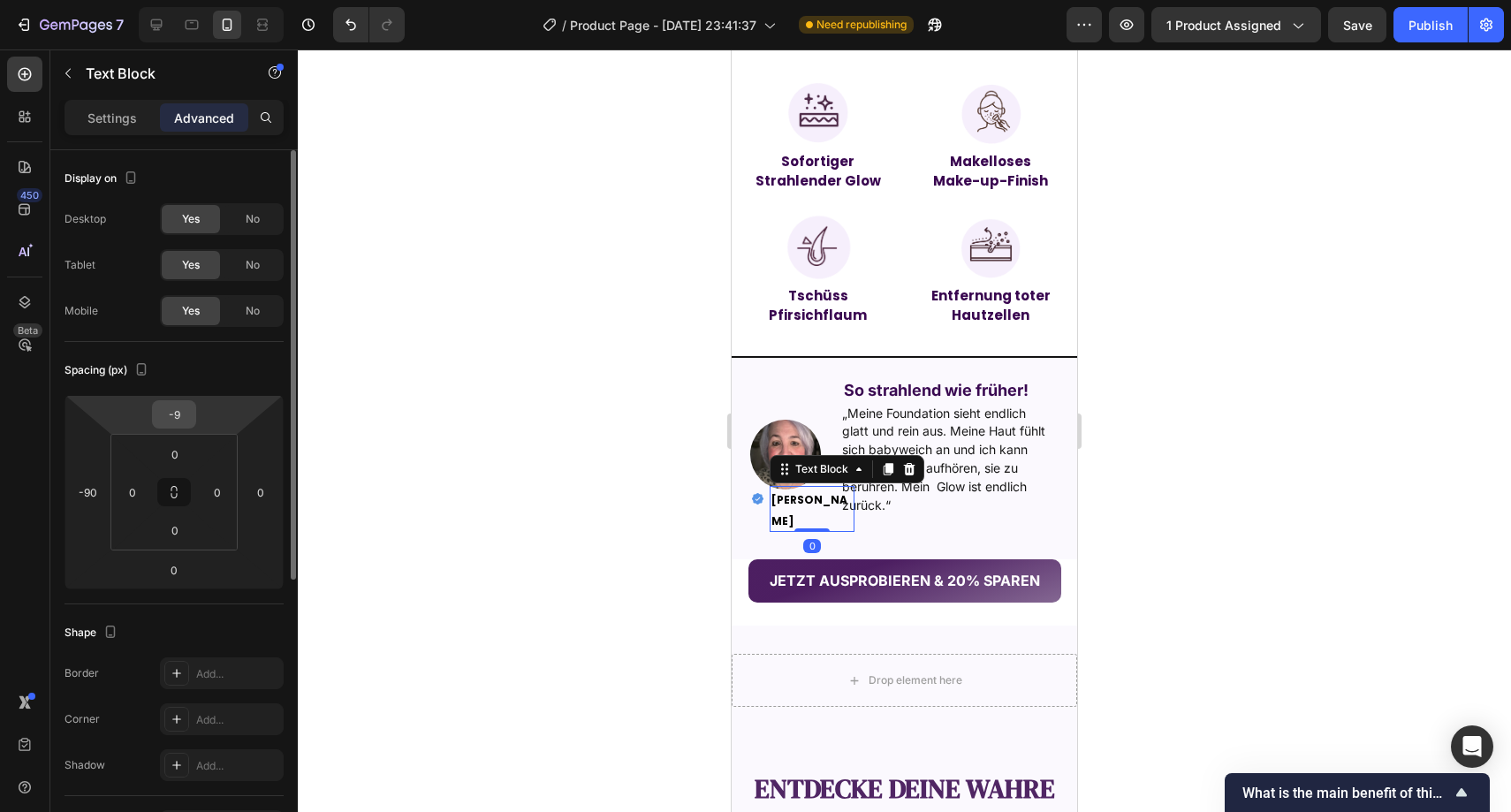
click at [172, 418] on input "-9" at bounding box center [174, 414] width 35 height 27
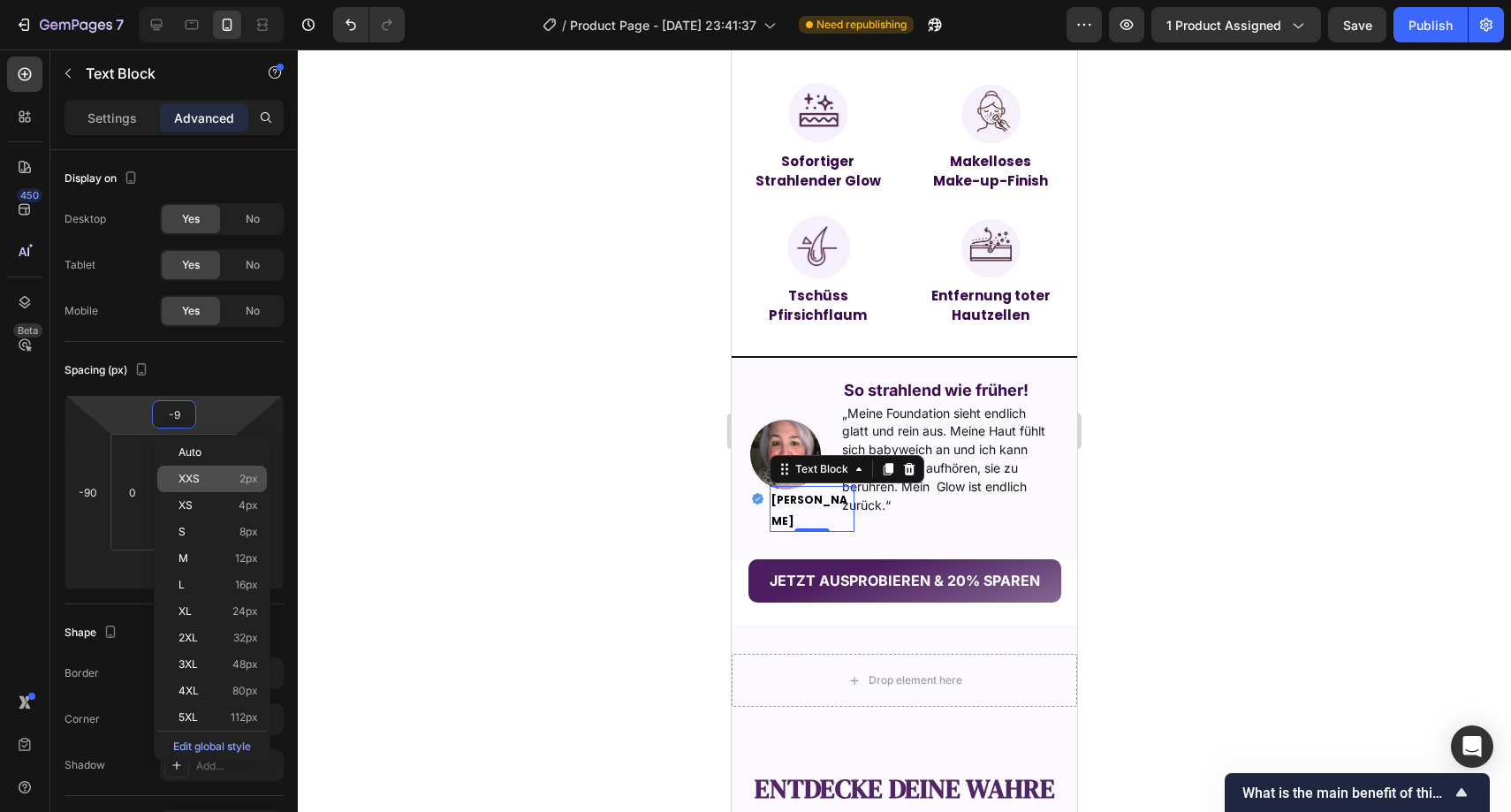
click at [206, 474] on p "XXS 2px" at bounding box center [218, 478] width 80 height 12
type input "2"
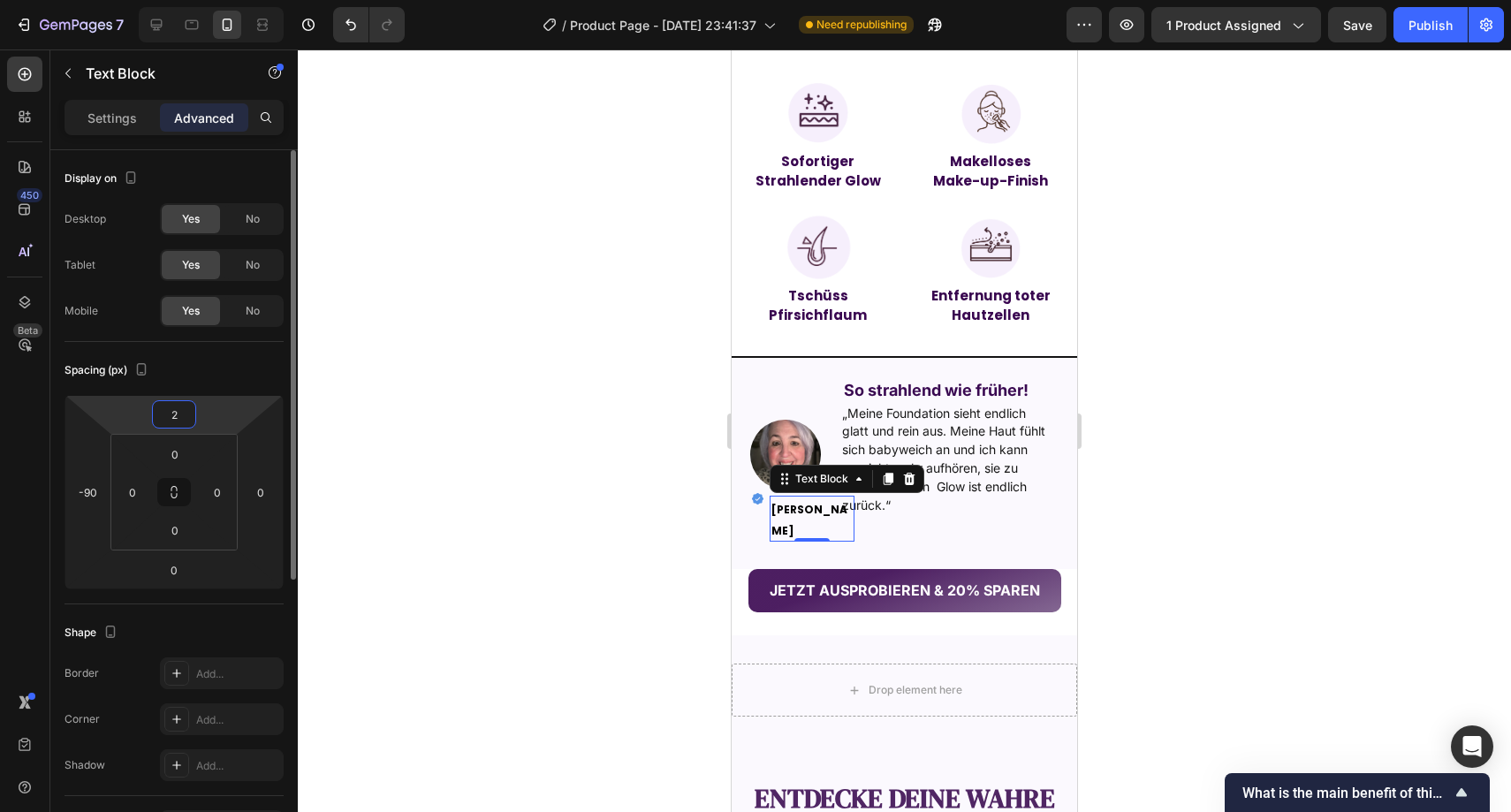
click at [180, 420] on input "2" at bounding box center [174, 414] width 35 height 27
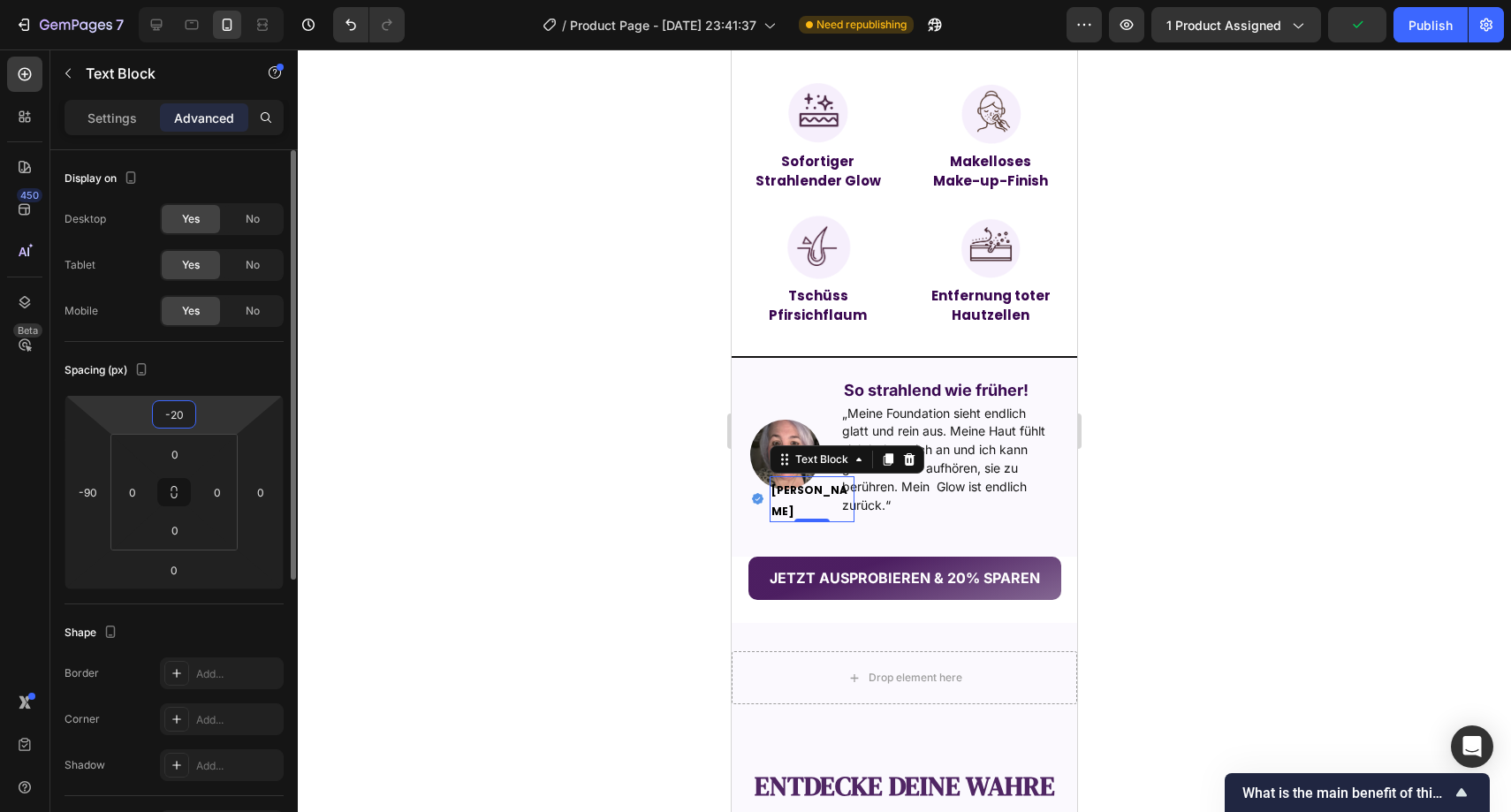
type input "-2"
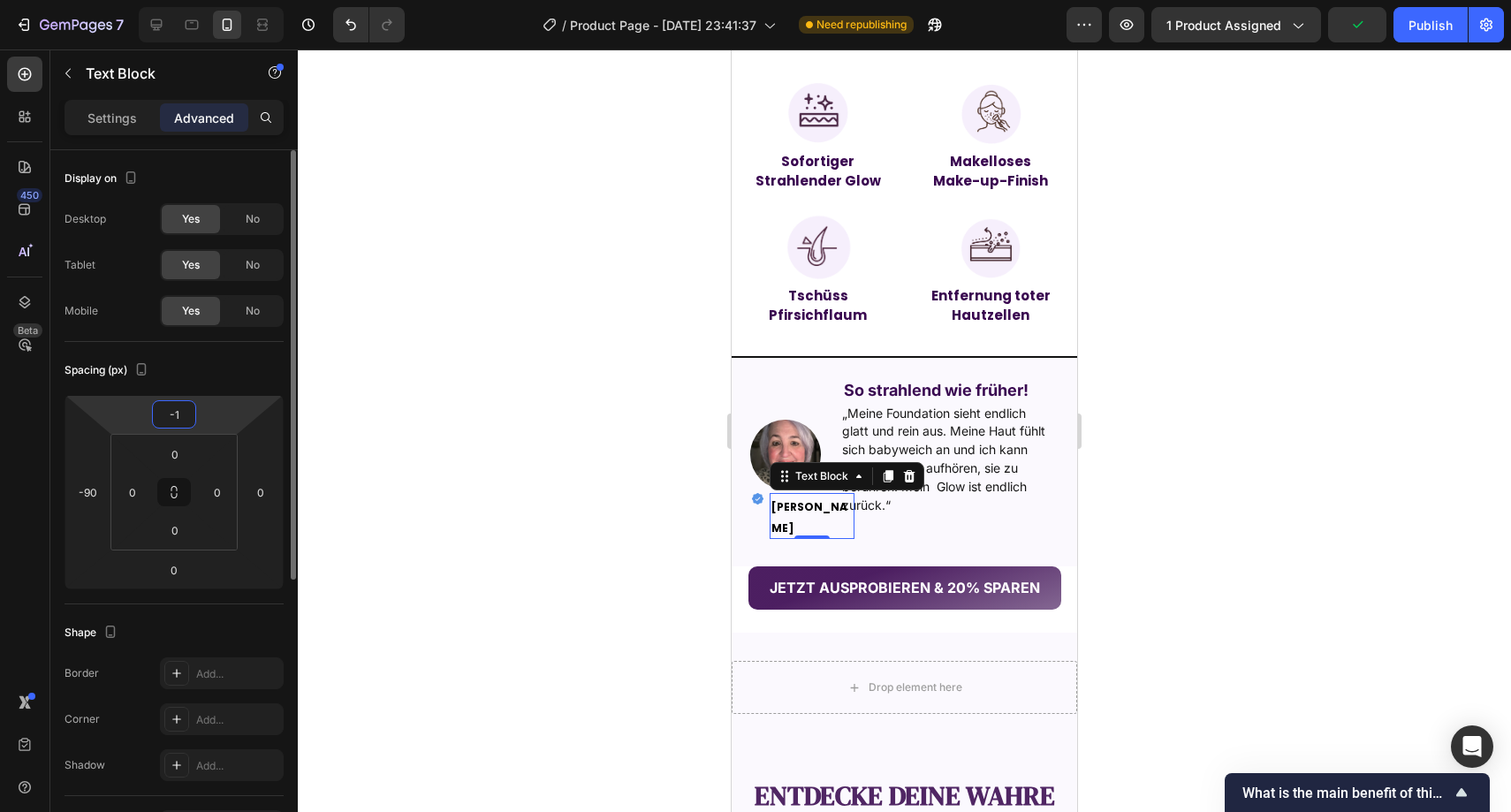
type input "-10"
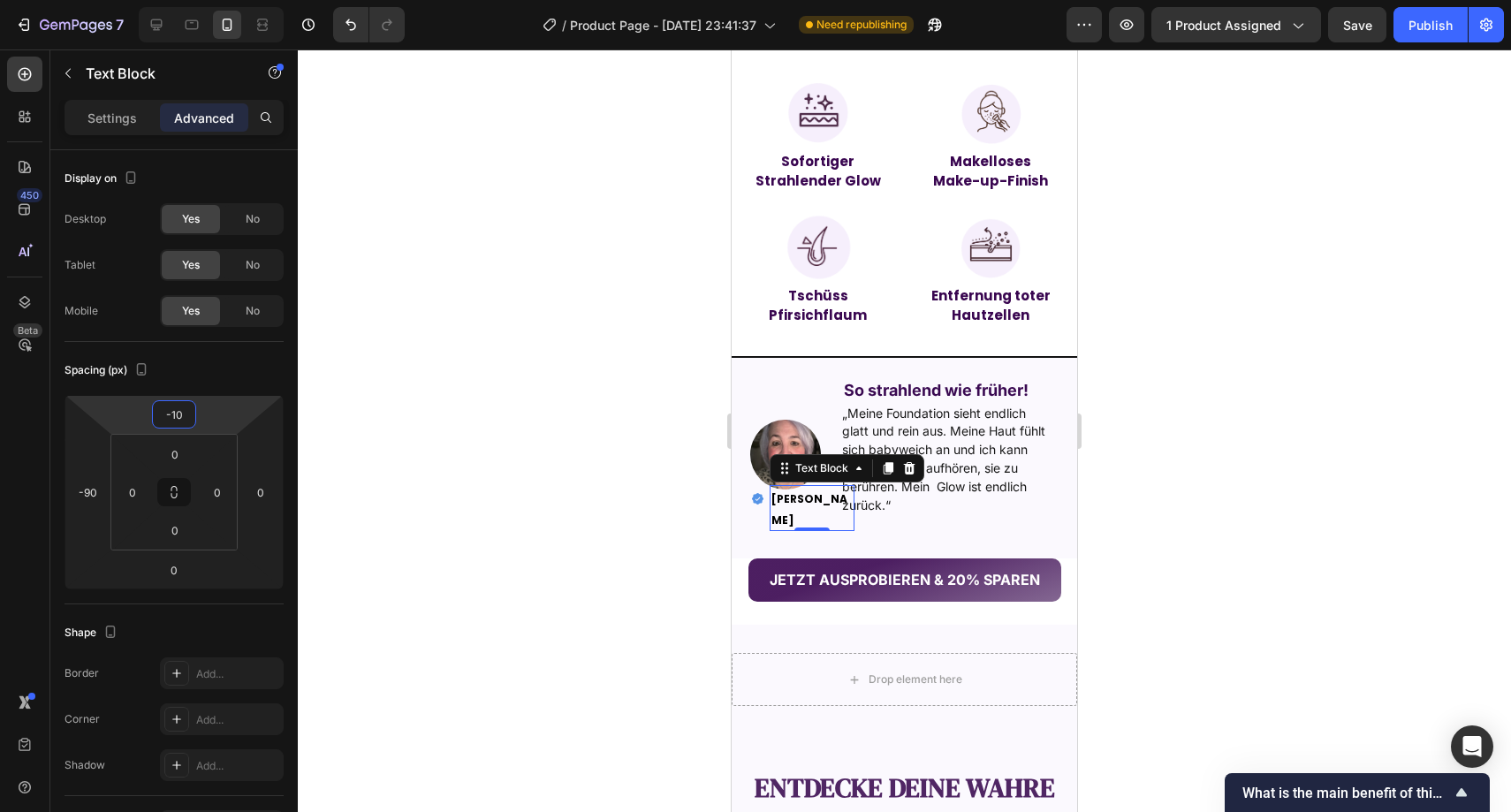
click at [588, 446] on div at bounding box center [905, 430] width 1214 height 762
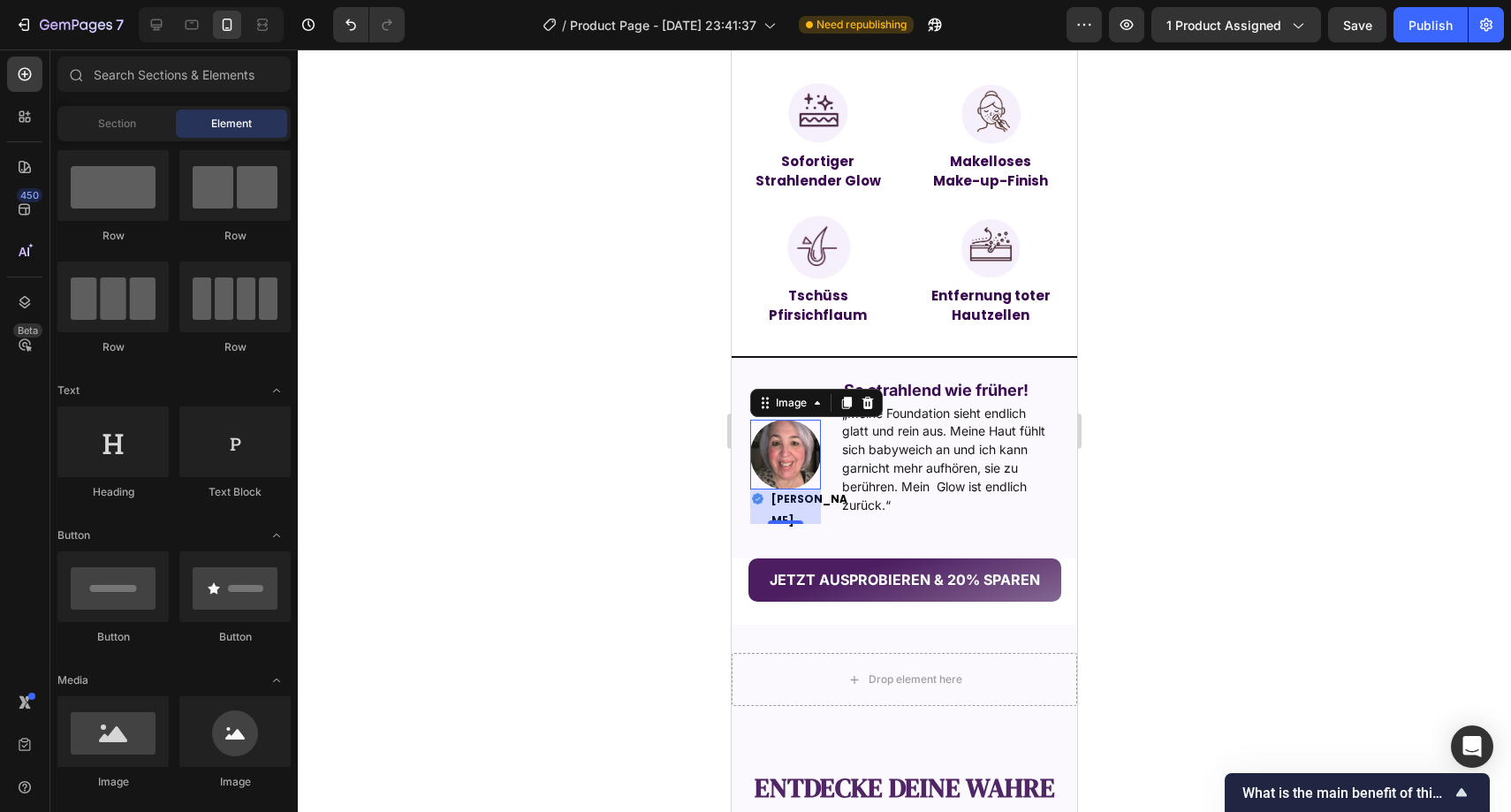
click at [776, 455] on img at bounding box center [786, 455] width 70 height 70
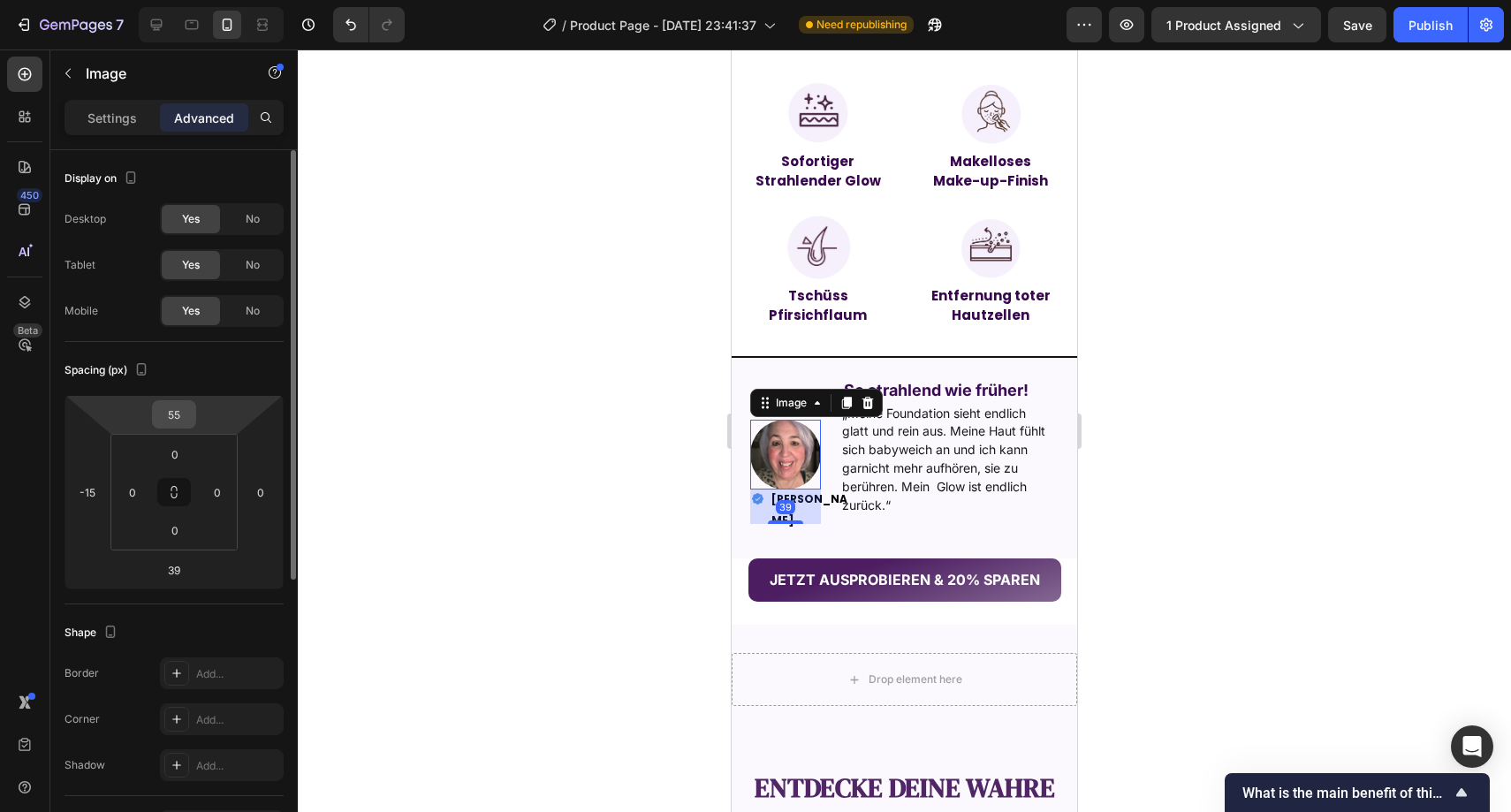
click at [174, 414] on input "55" at bounding box center [174, 414] width 35 height 27
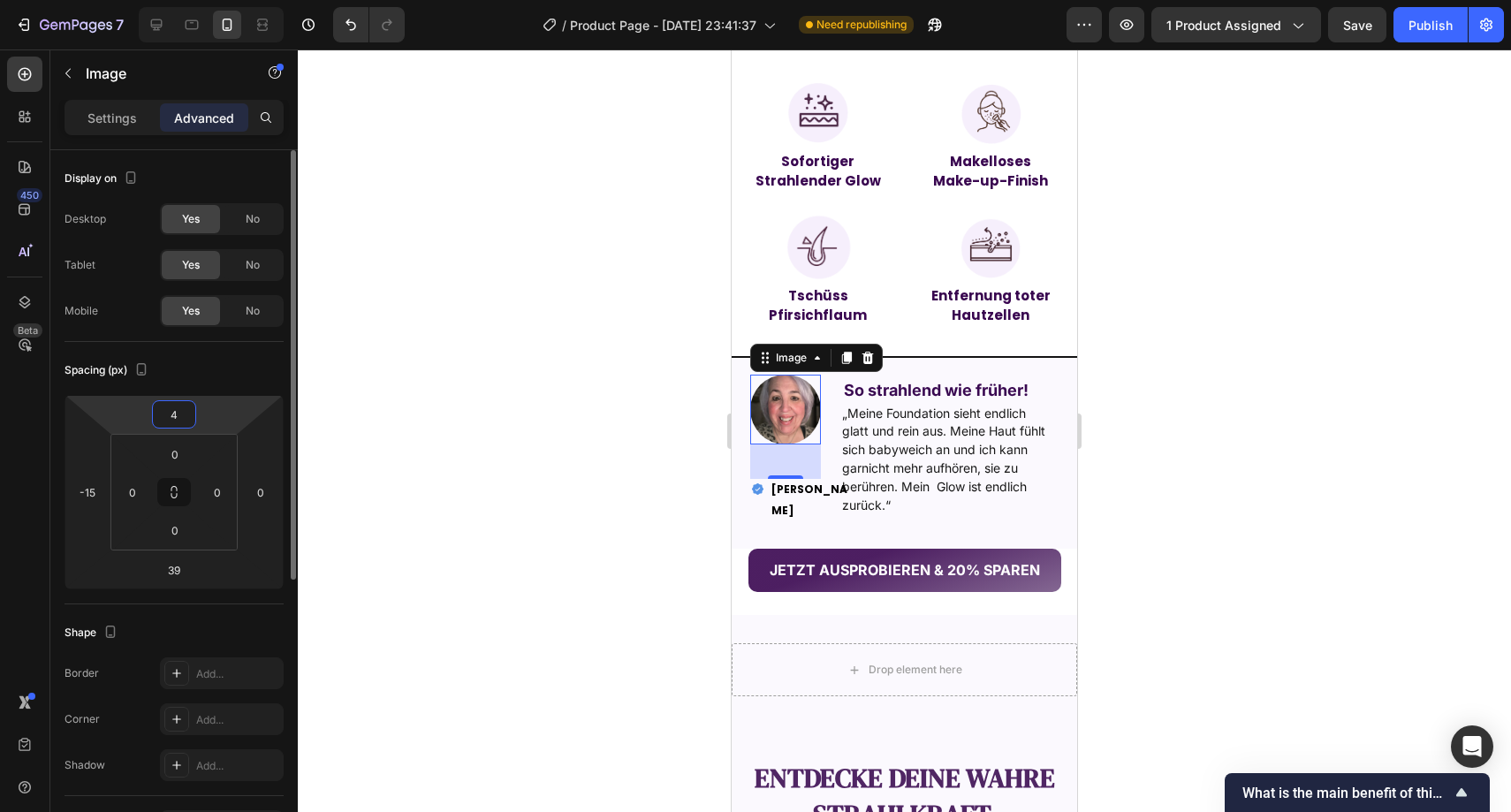
type input "45"
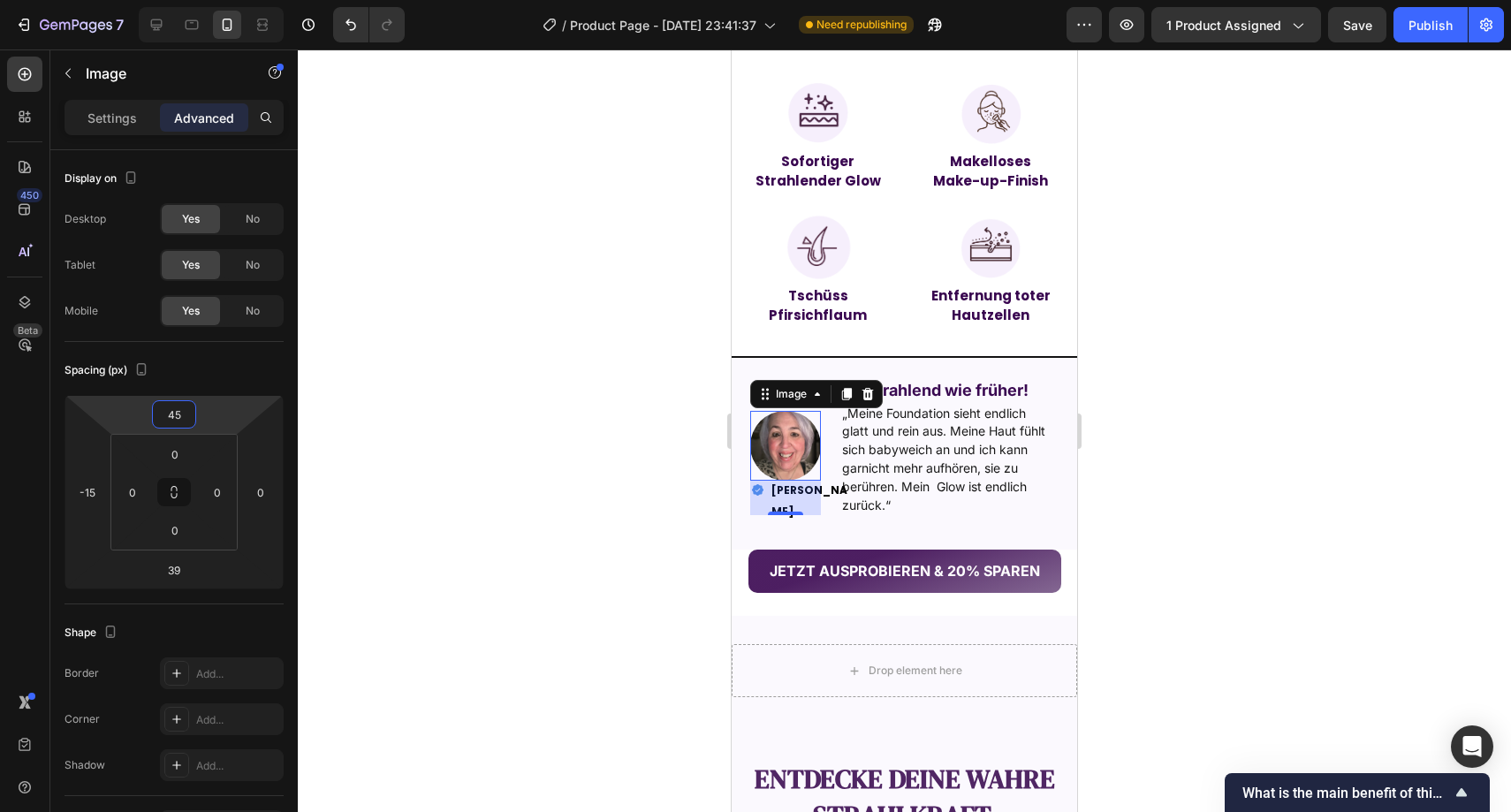
click at [508, 399] on div at bounding box center [905, 430] width 1214 height 762
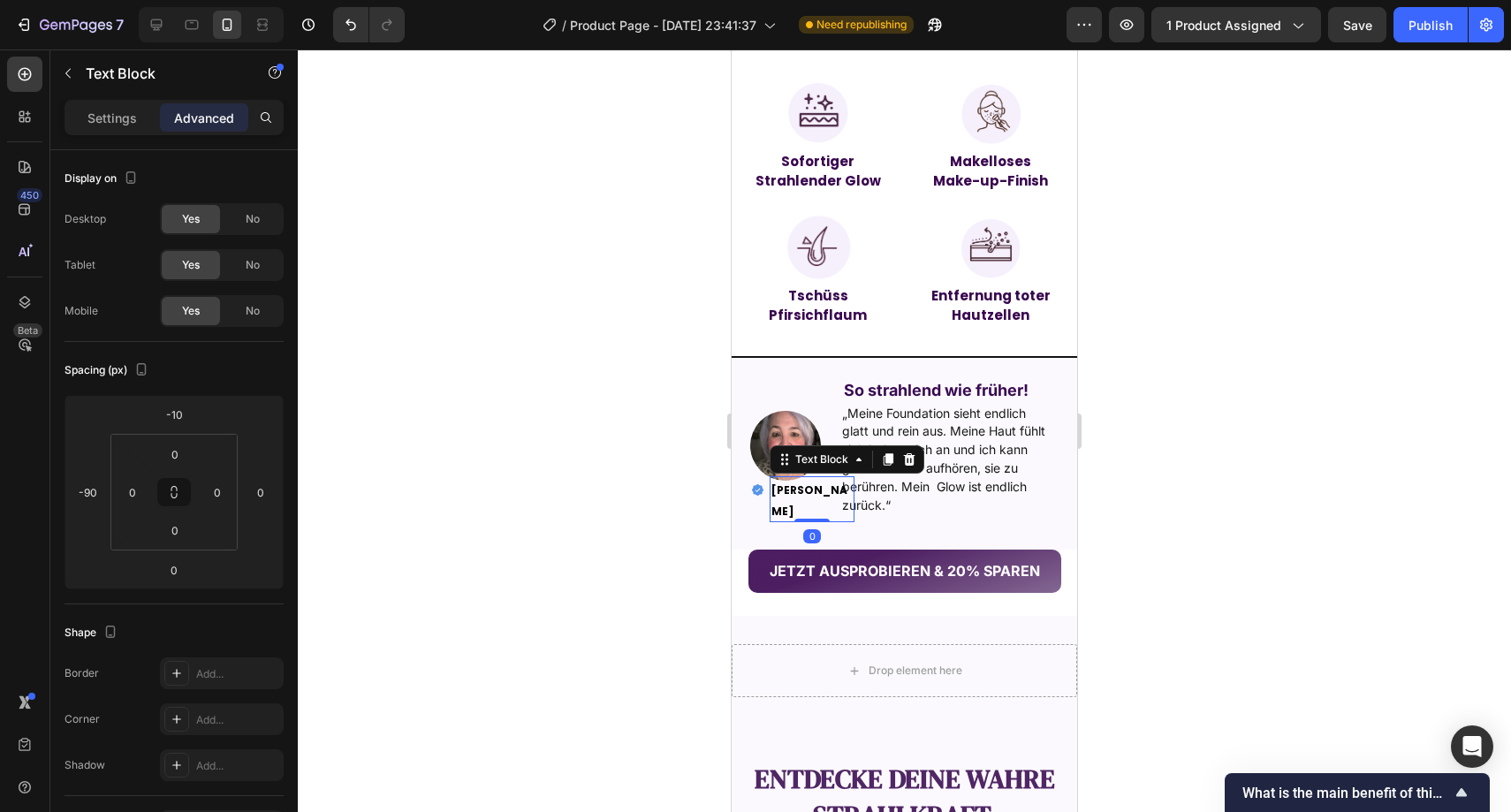
click at [781, 497] on strong "[PERSON_NAME]" at bounding box center [810, 500] width 76 height 36
click at [182, 417] on input "-10" at bounding box center [174, 414] width 35 height 27
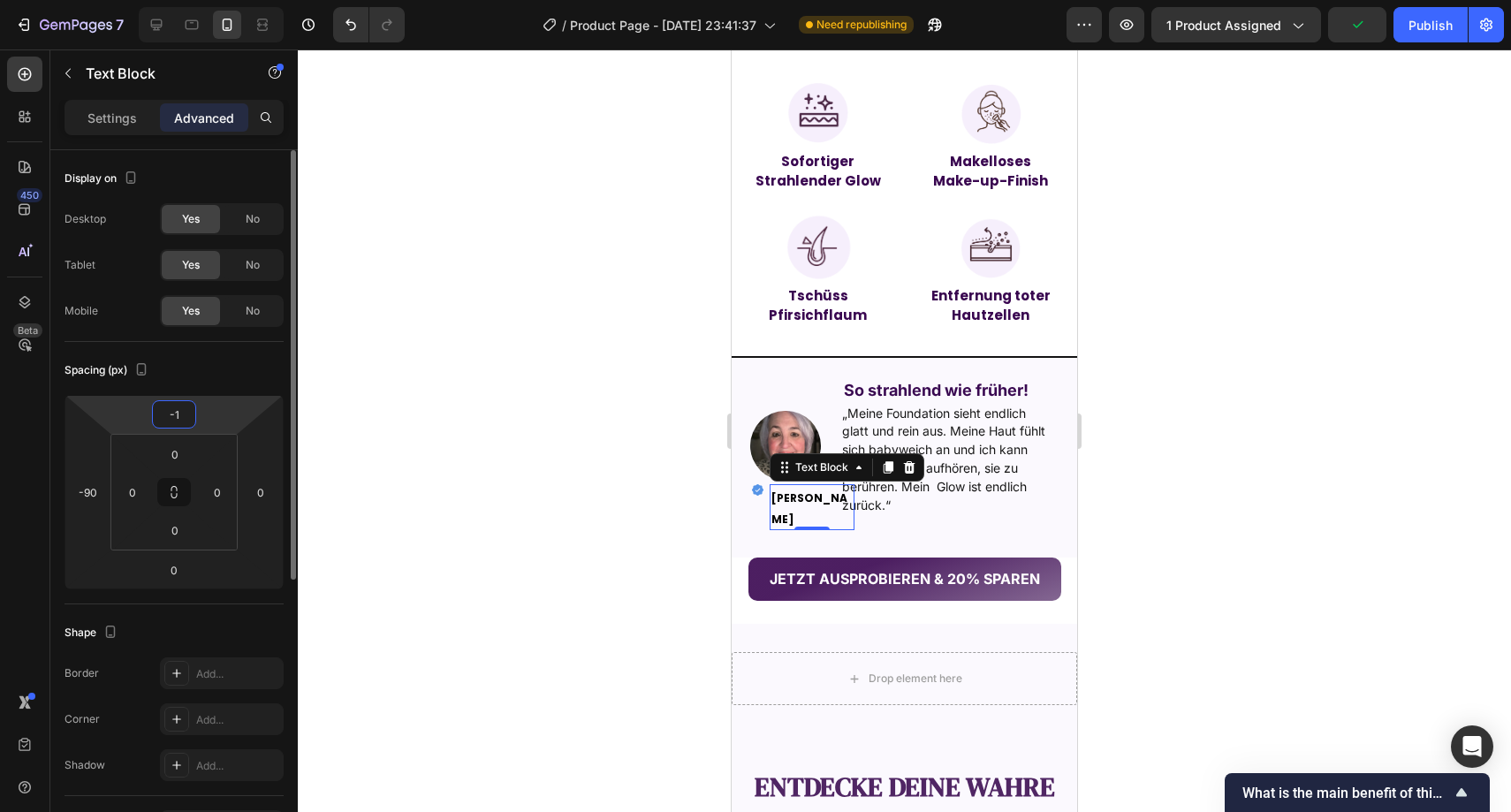
type input "-15"
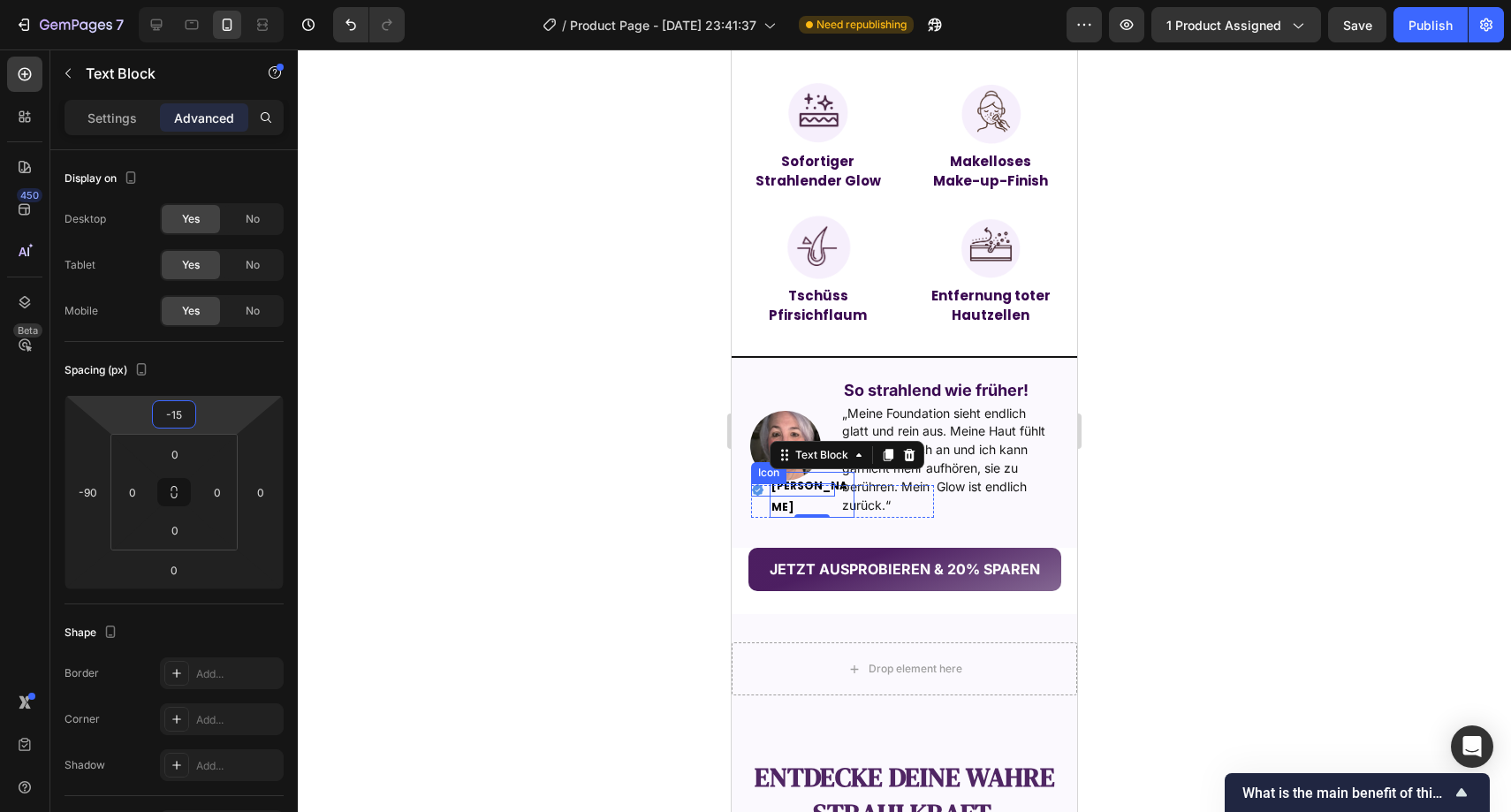
click at [752, 493] on icon at bounding box center [758, 489] width 11 height 11
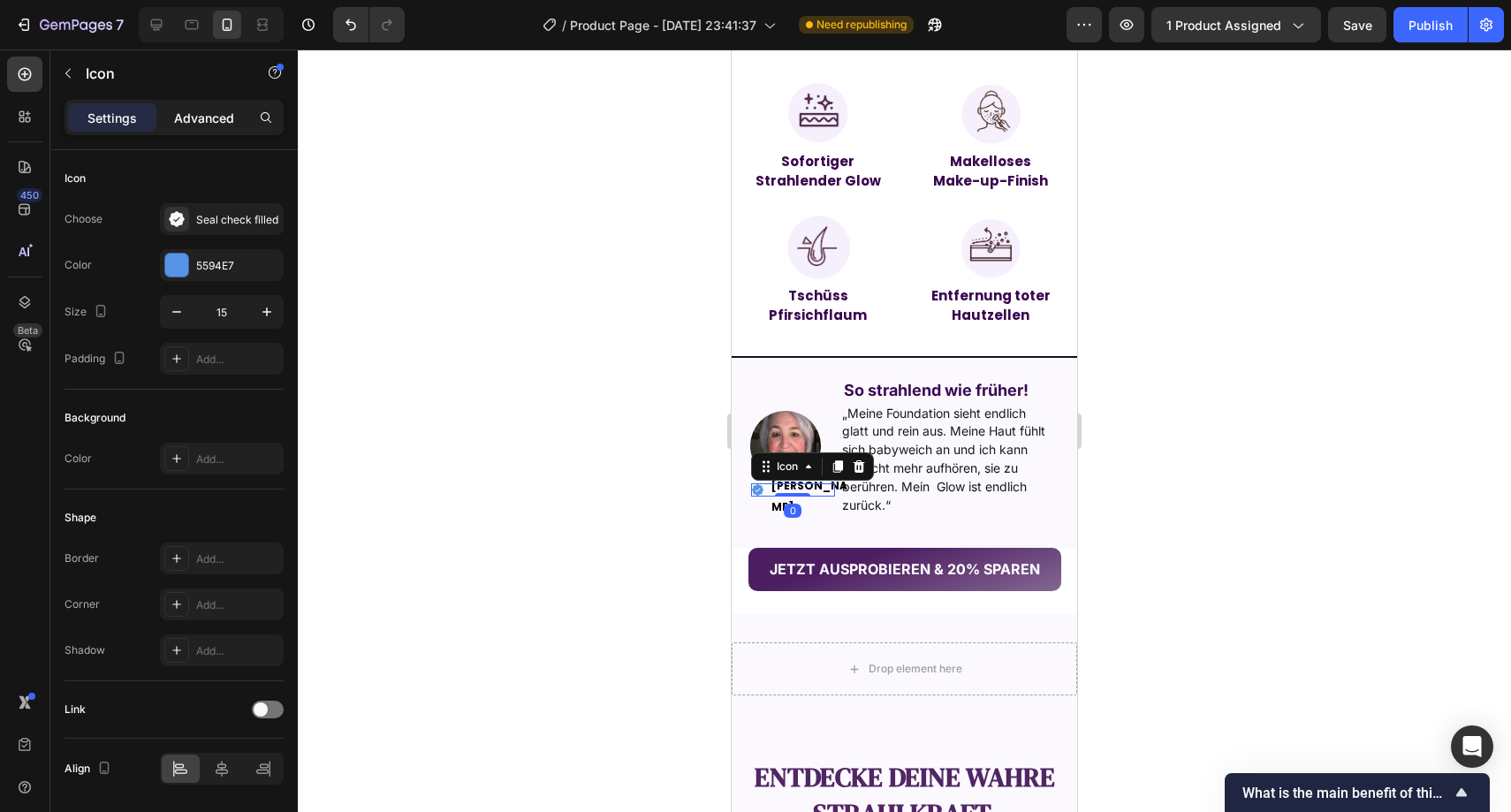
click at [193, 119] on p "Advanced" at bounding box center [204, 117] width 60 height 18
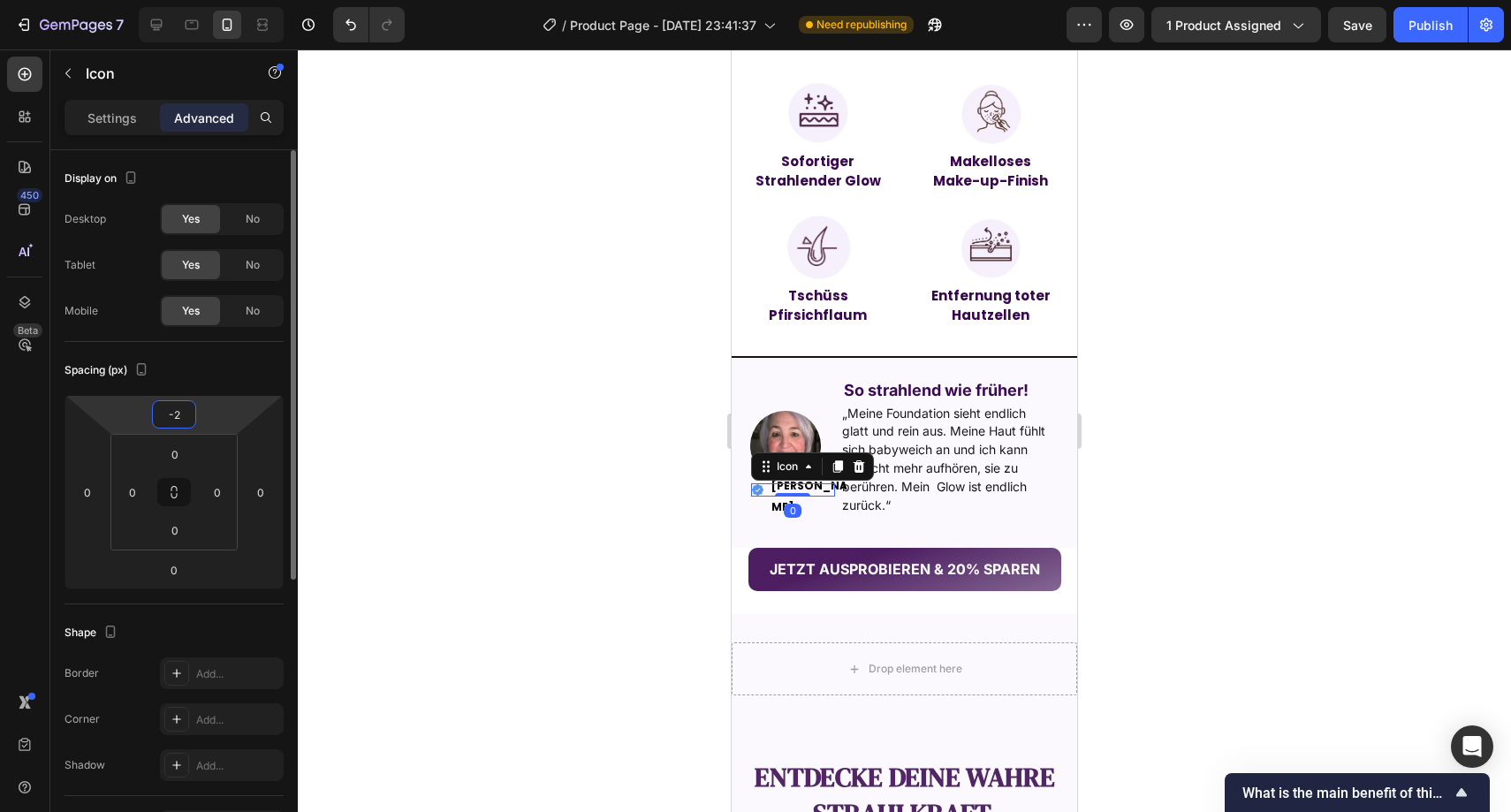
click at [186, 418] on input "-2" at bounding box center [174, 414] width 35 height 27
type input "-1"
type input "-8"
click at [650, 384] on div at bounding box center [905, 430] width 1214 height 762
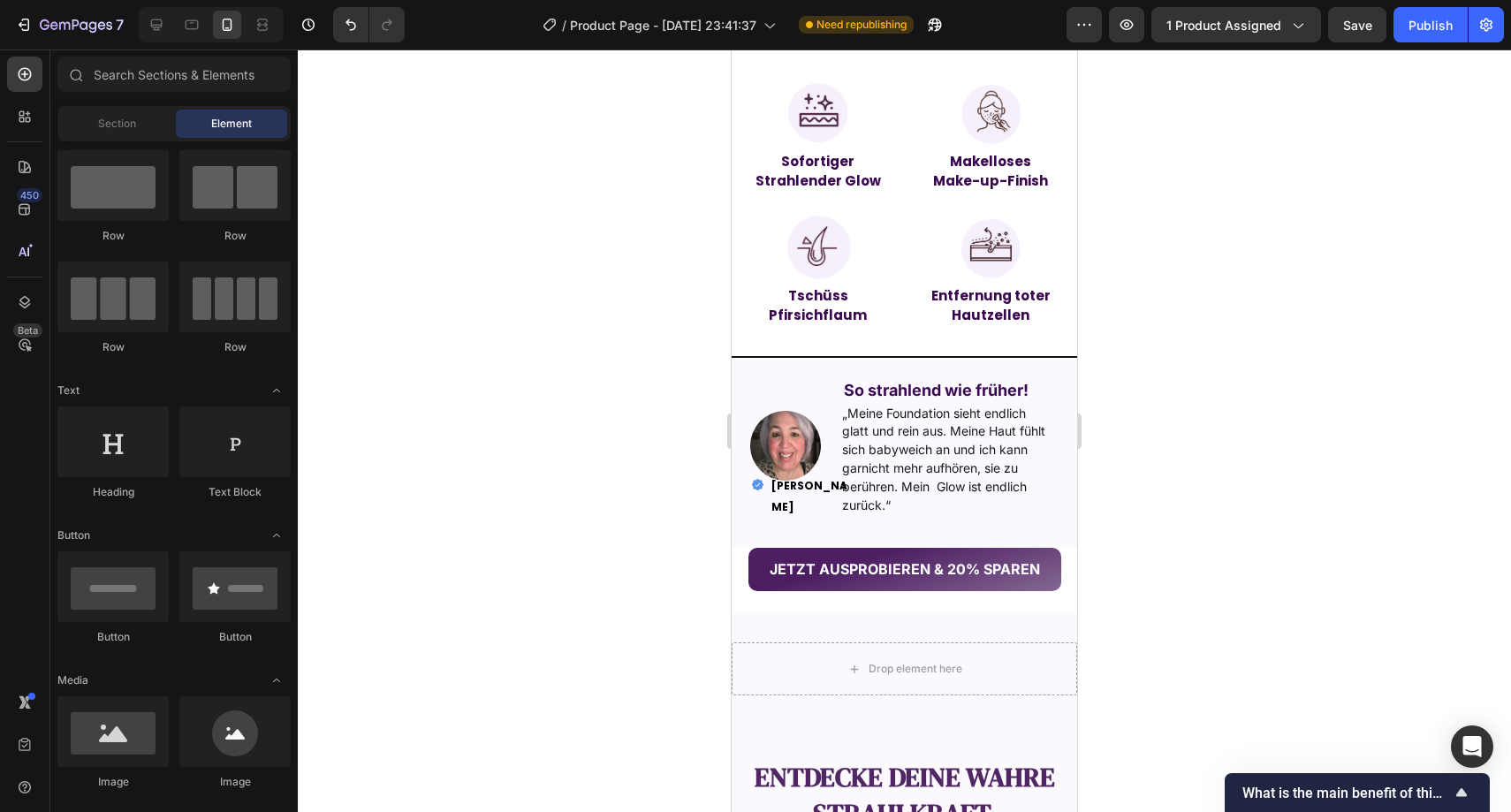
click at [623, 388] on div at bounding box center [905, 430] width 1214 height 762
click at [886, 389] on strong "So strahlend wie früher!" at bounding box center [936, 390] width 185 height 18
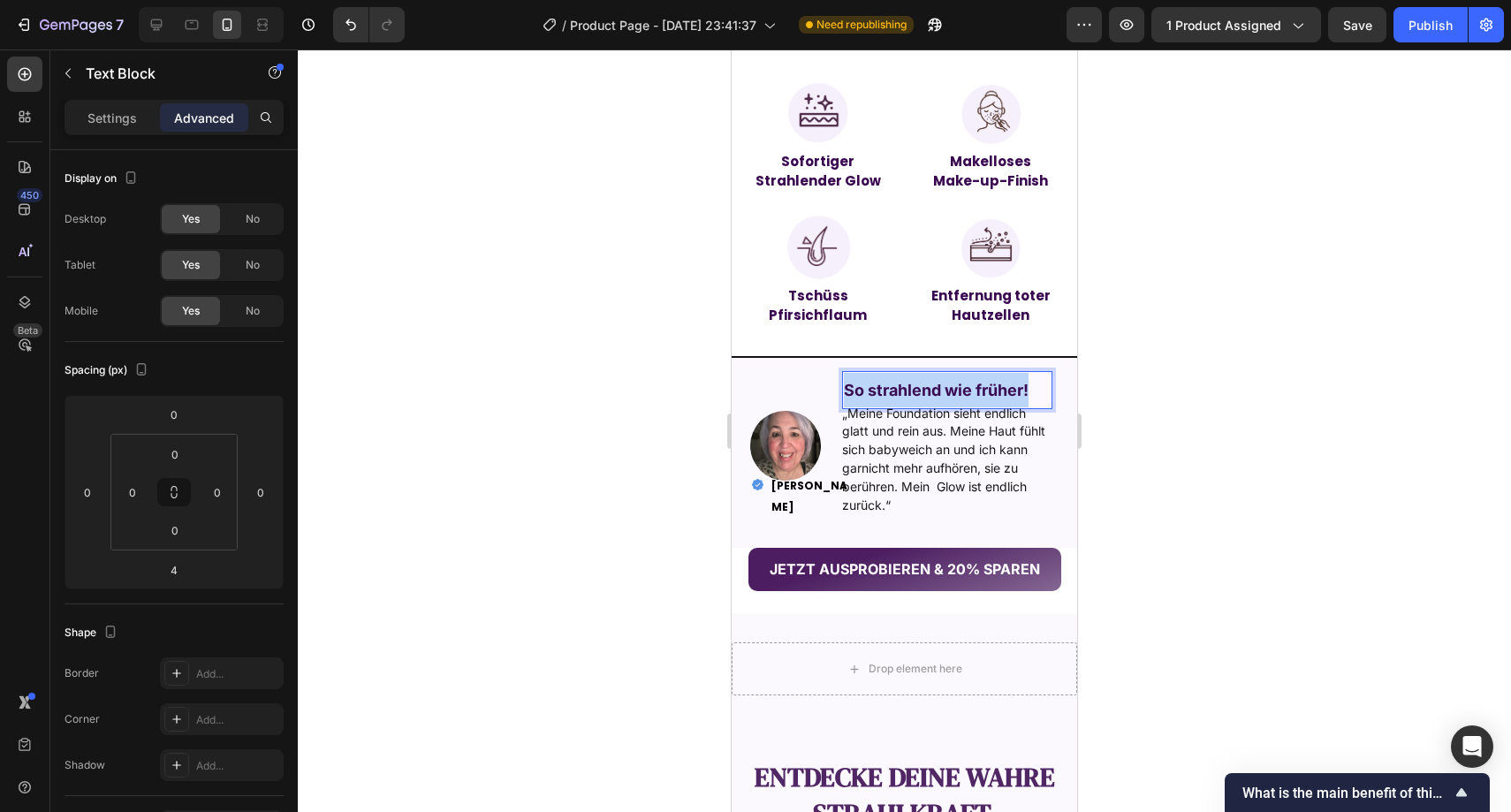
click at [886, 389] on strong "So strahlend wie früher!" at bounding box center [936, 390] width 185 height 18
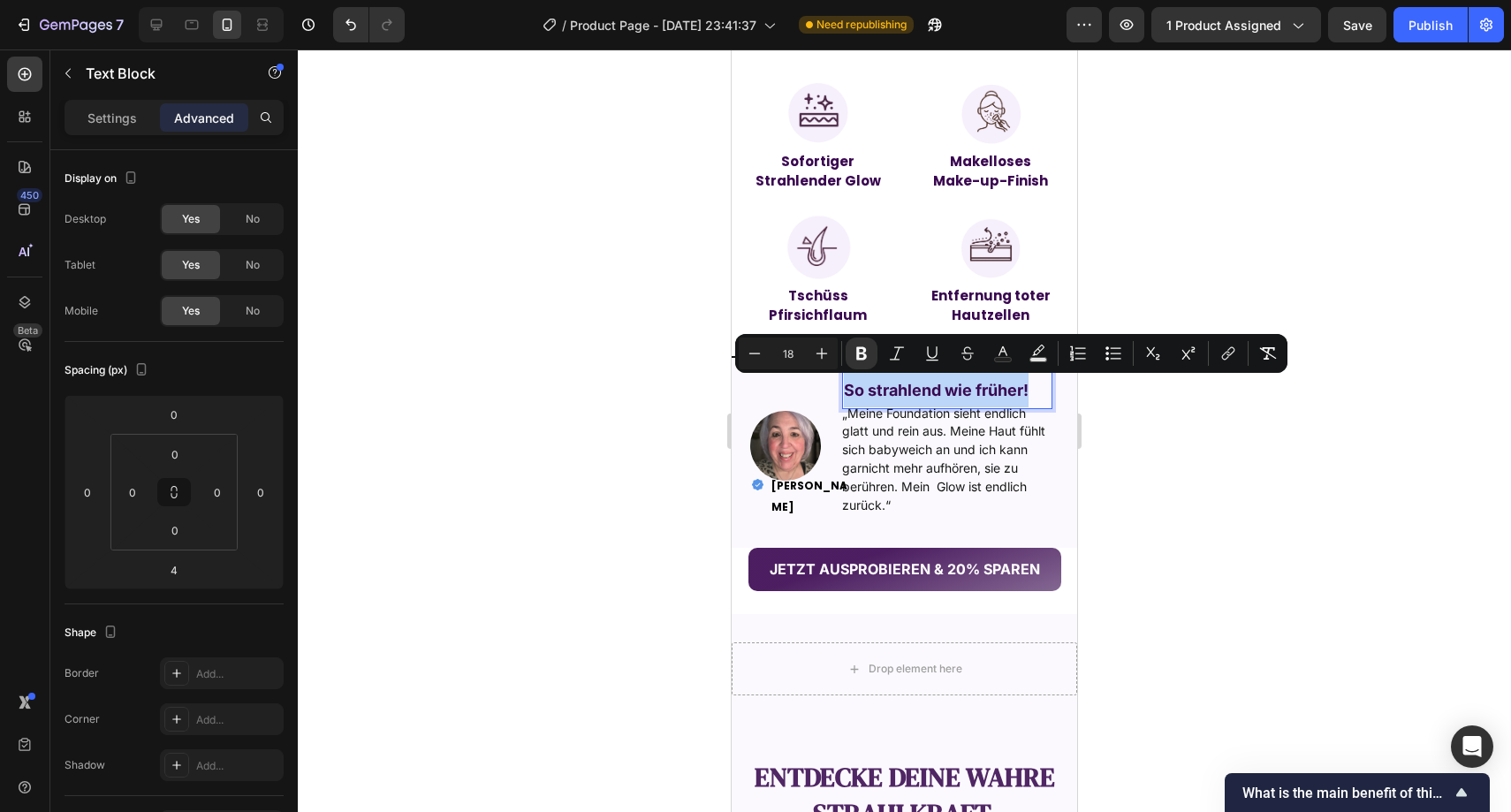
click at [886, 389] on strong "So strahlend wie früher!" at bounding box center [936, 390] width 185 height 18
click at [886, 389] on strong "So strahlend wie früher!" at bounding box center [936, 390] width 185 height 18
click at [918, 390] on strong "So strahlend wie früher!" at bounding box center [936, 390] width 185 height 18
click at [932, 390] on strong "So strahlend wie früher!" at bounding box center [936, 390] width 185 height 18
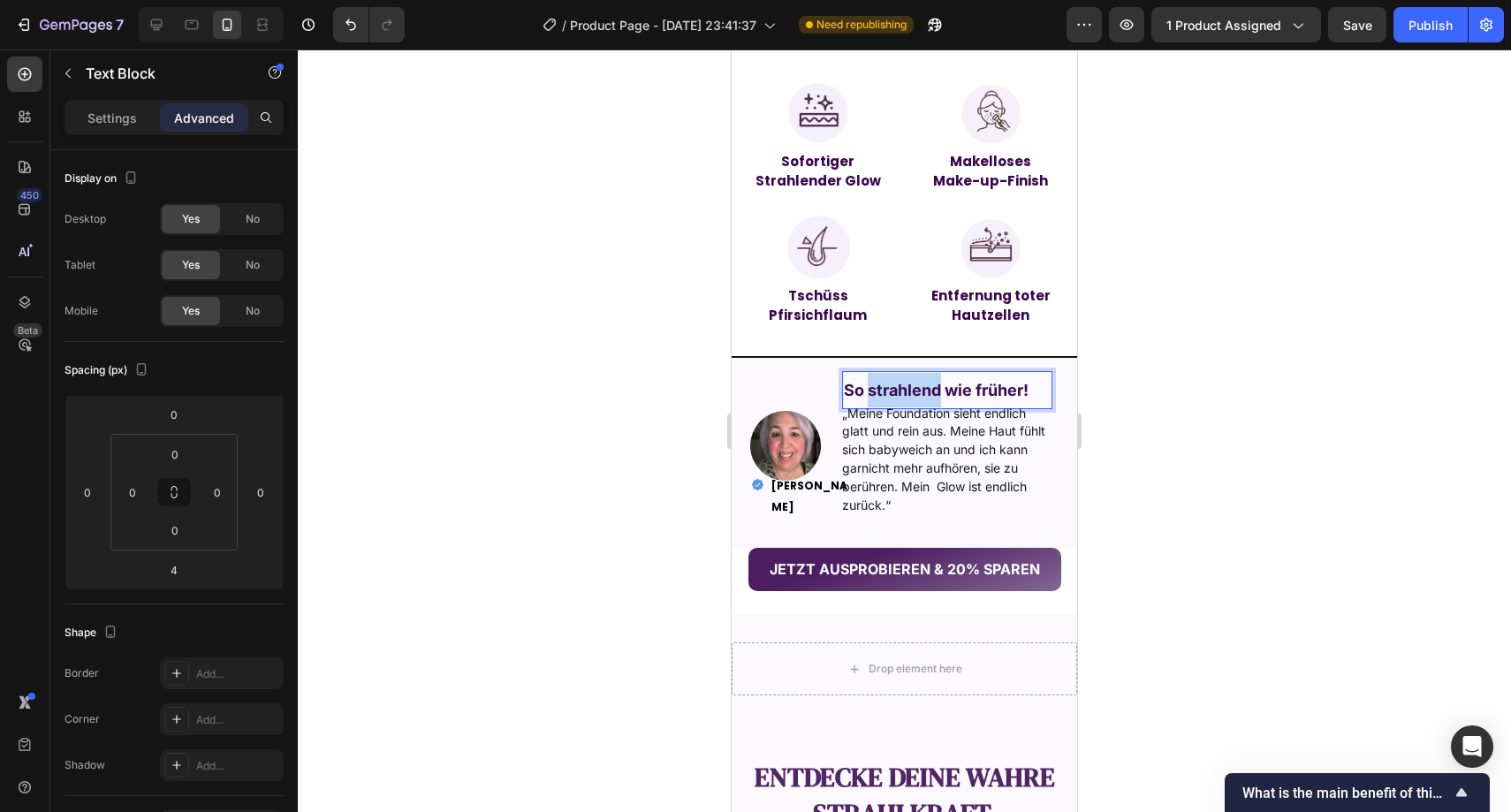
drag, startPoint x: 938, startPoint y: 390, endPoint x: 867, endPoint y: 390, distance: 71.0
click at [867, 390] on strong "So strahlend wie früher!" at bounding box center [936, 390] width 185 height 18
click at [863, 388] on strong "Meine Haut !" at bounding box center [892, 390] width 97 height 18
click at [1155, 387] on div at bounding box center [905, 430] width 1214 height 762
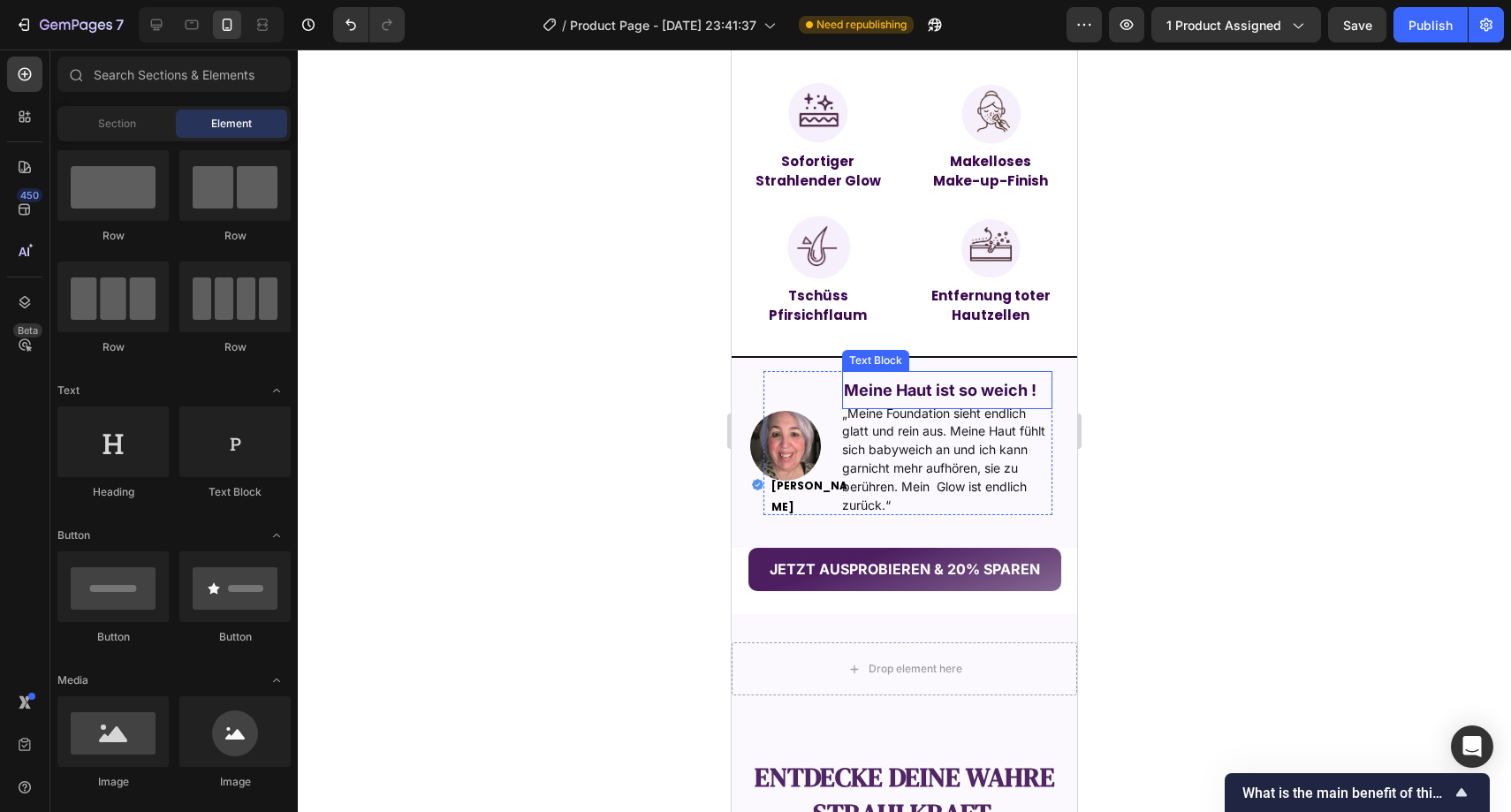
click at [1009, 393] on strong "Meine Haut ist so weich !" at bounding box center [940, 390] width 192 height 18
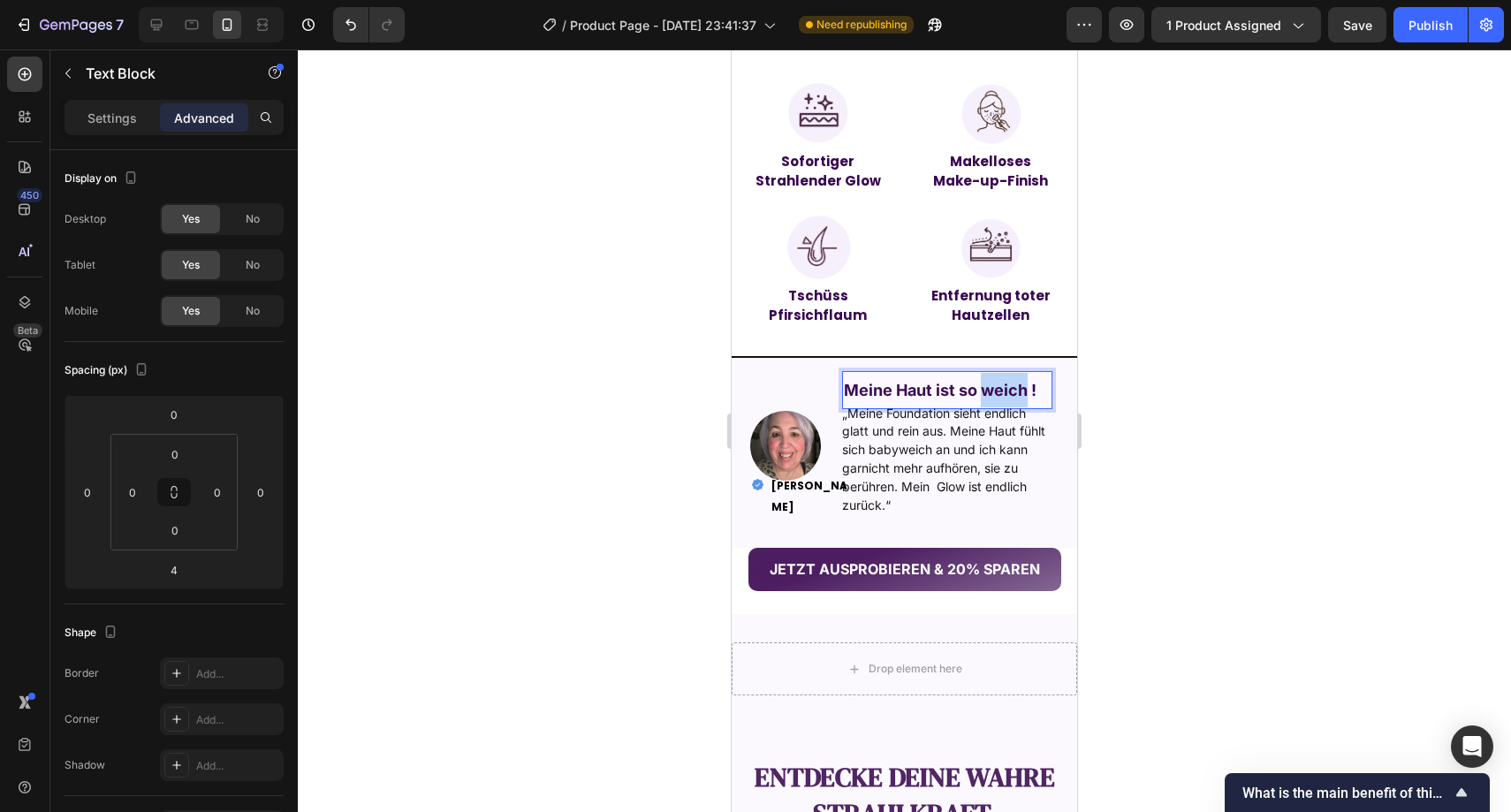
click at [1011, 391] on strong "Meine Haut ist so weich !" at bounding box center [940, 390] width 192 height 18
click at [934, 406] on p "ich bin echt überrascht!" at bounding box center [947, 389] width 206 height 33
click at [935, 406] on p "ich bin echt überrascht!" at bounding box center [947, 389] width 206 height 33
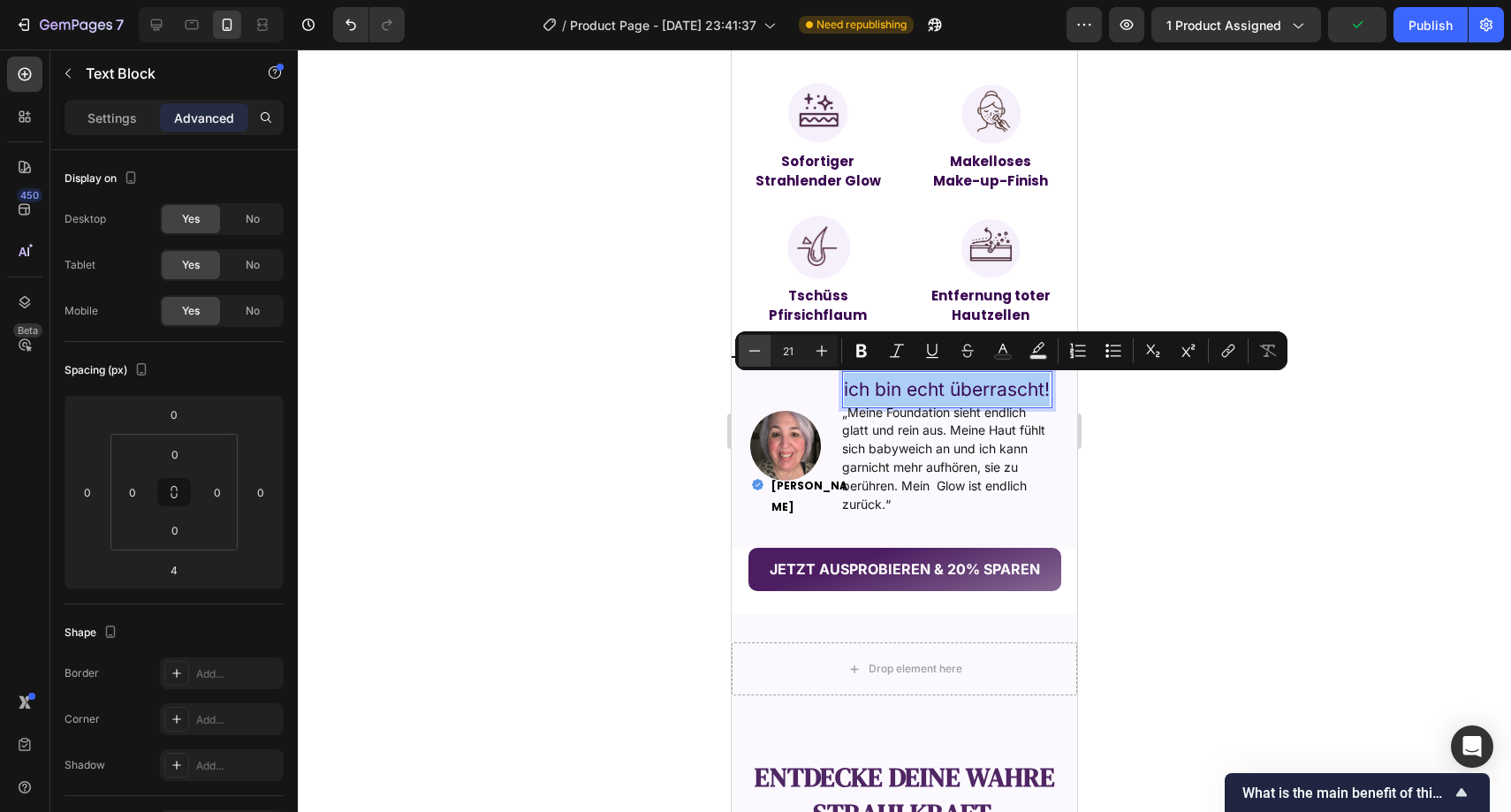
click at [761, 343] on icon "Editor contextual toolbar" at bounding box center [754, 351] width 18 height 18
type input "19"
click at [863, 360] on button "Bold" at bounding box center [861, 351] width 31 height 31
click at [1156, 437] on div at bounding box center [905, 430] width 1214 height 762
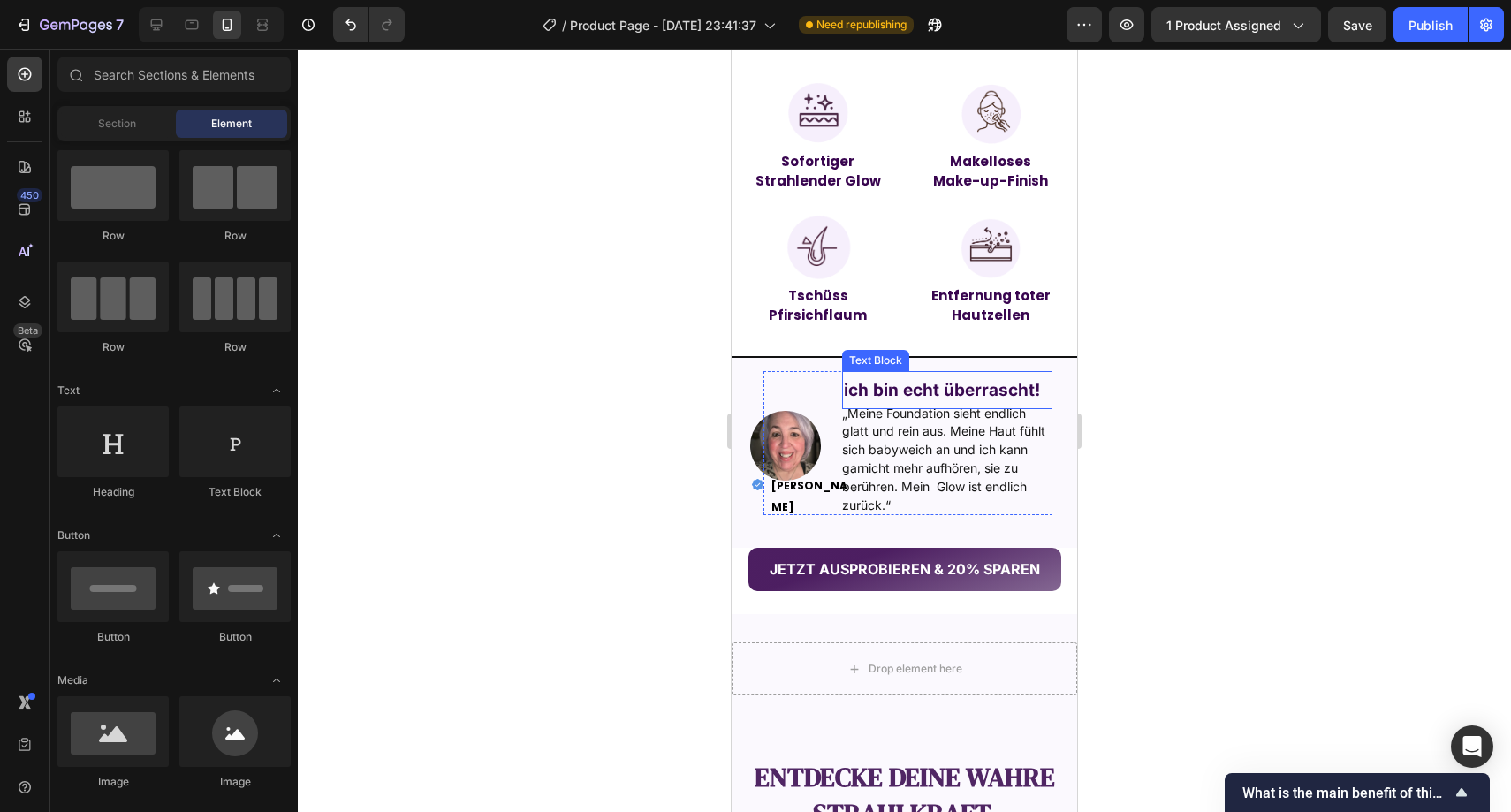
click at [958, 382] on strong "ich bin echt überrascht!" at bounding box center [942, 390] width 196 height 20
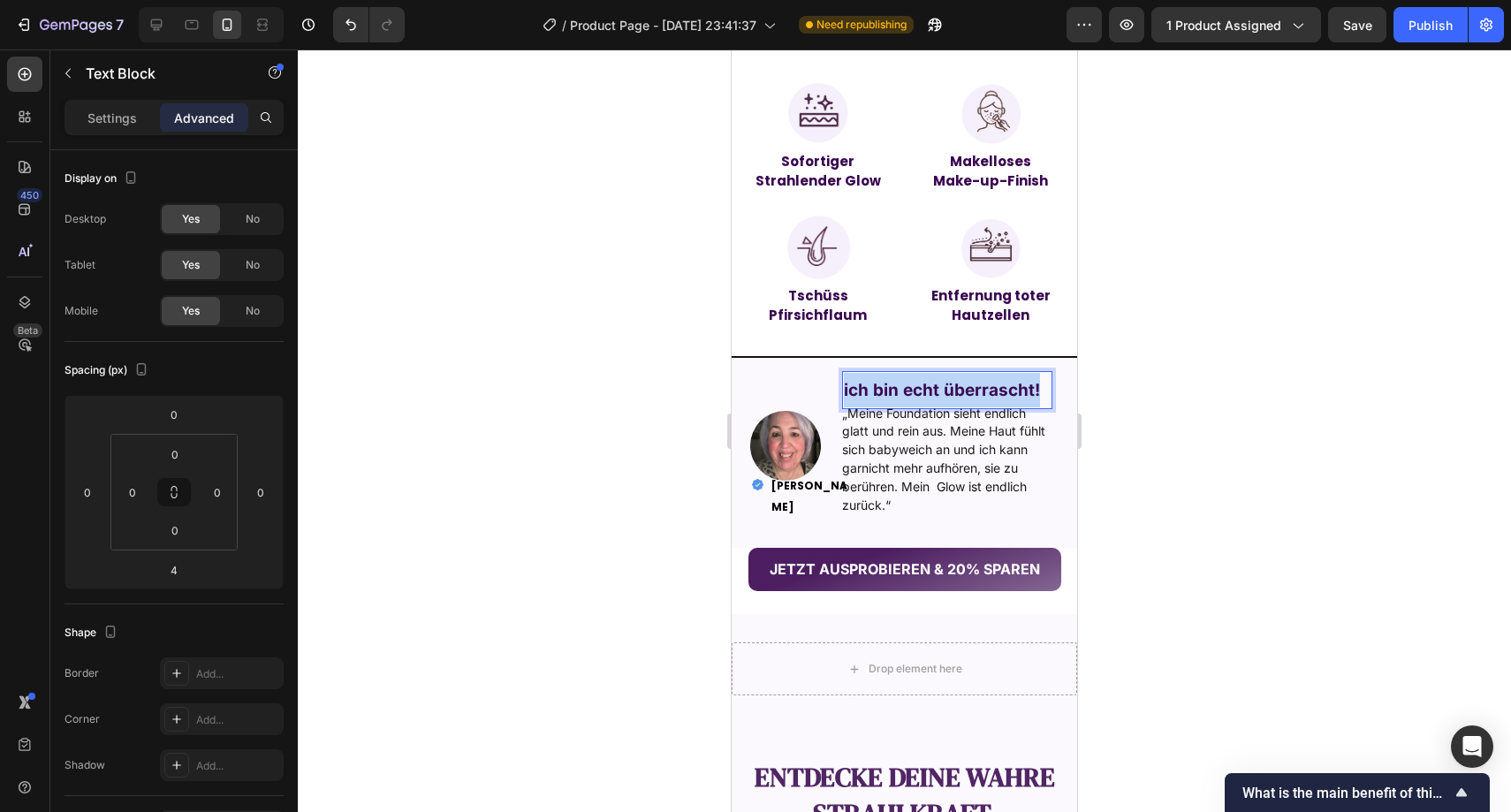
click at [958, 383] on strong "ich bin echt überrascht!" at bounding box center [942, 390] width 196 height 20
click at [910, 391] on strong "Mein Glow ist zurück" at bounding box center [930, 390] width 173 height 20
click at [1035, 393] on strong "Mein strahlen ist zurück" at bounding box center [944, 390] width 200 height 20
click at [1222, 365] on div at bounding box center [905, 430] width 1214 height 762
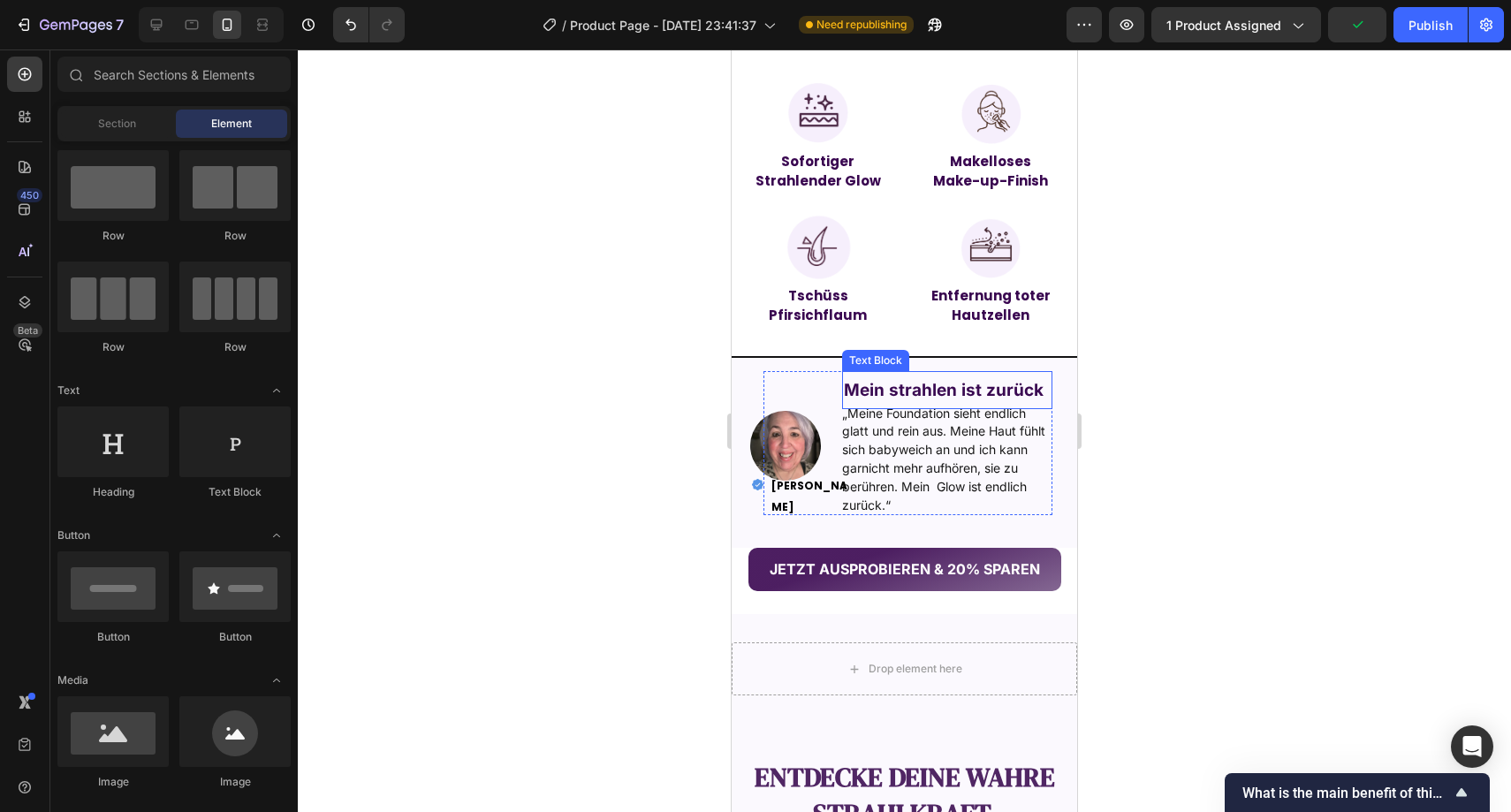
click at [961, 389] on strong "Mein strahlen ist zurück" at bounding box center [944, 390] width 200 height 20
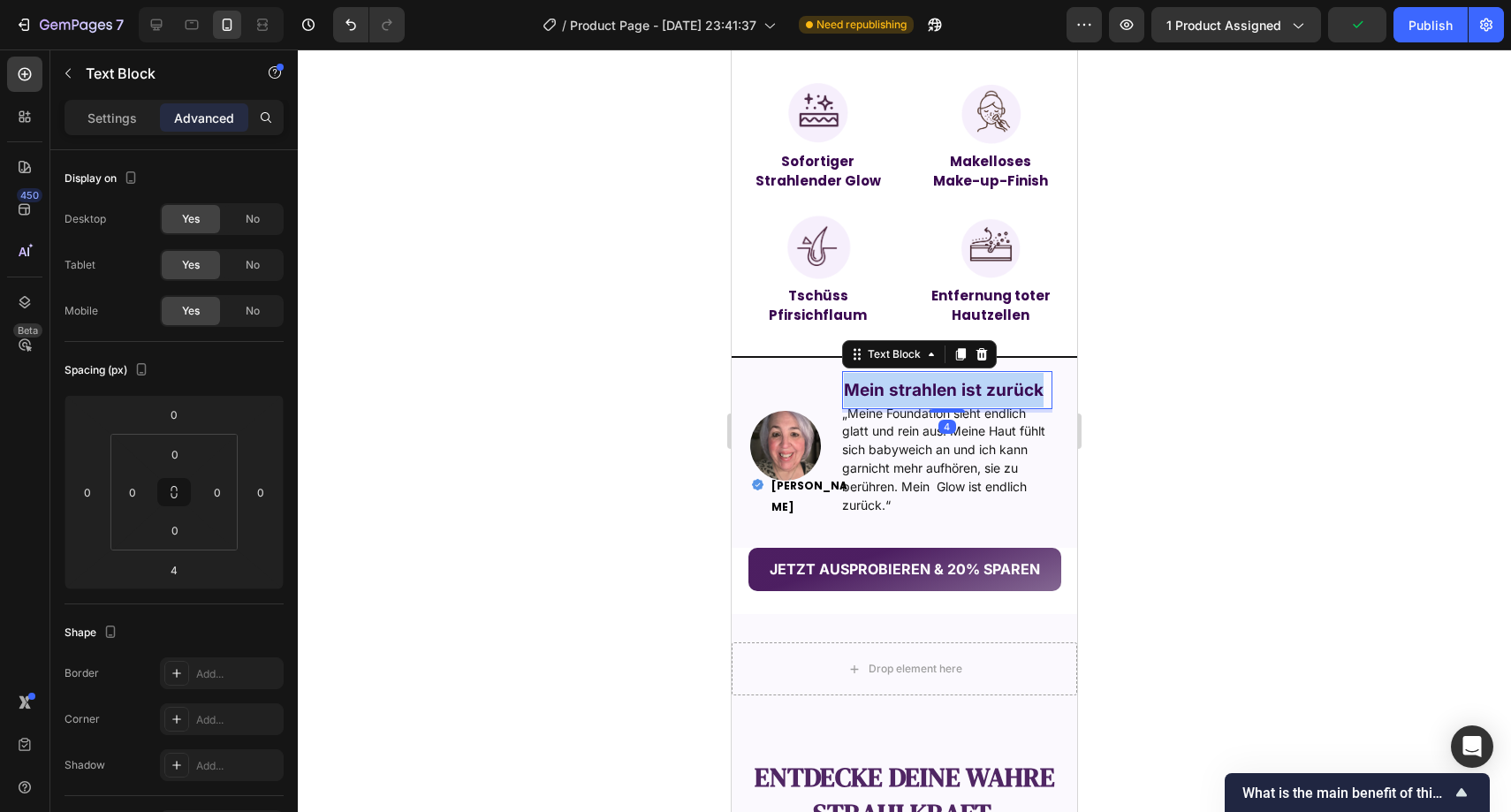
click at [961, 389] on strong "Mein strahlen ist zurück" at bounding box center [944, 390] width 200 height 20
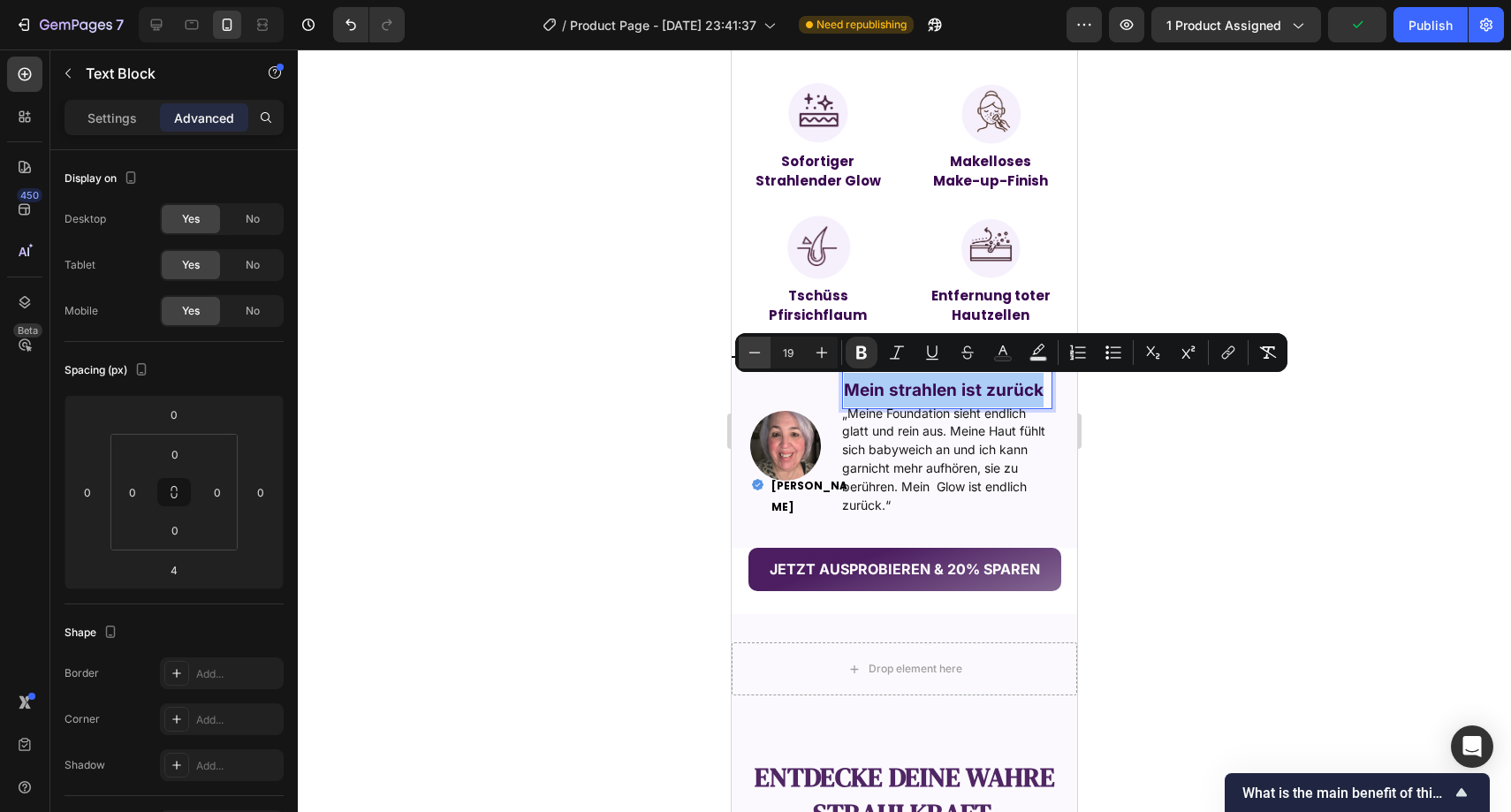
click at [765, 355] on button "Minus" at bounding box center [755, 352] width 31 height 31
type input "18"
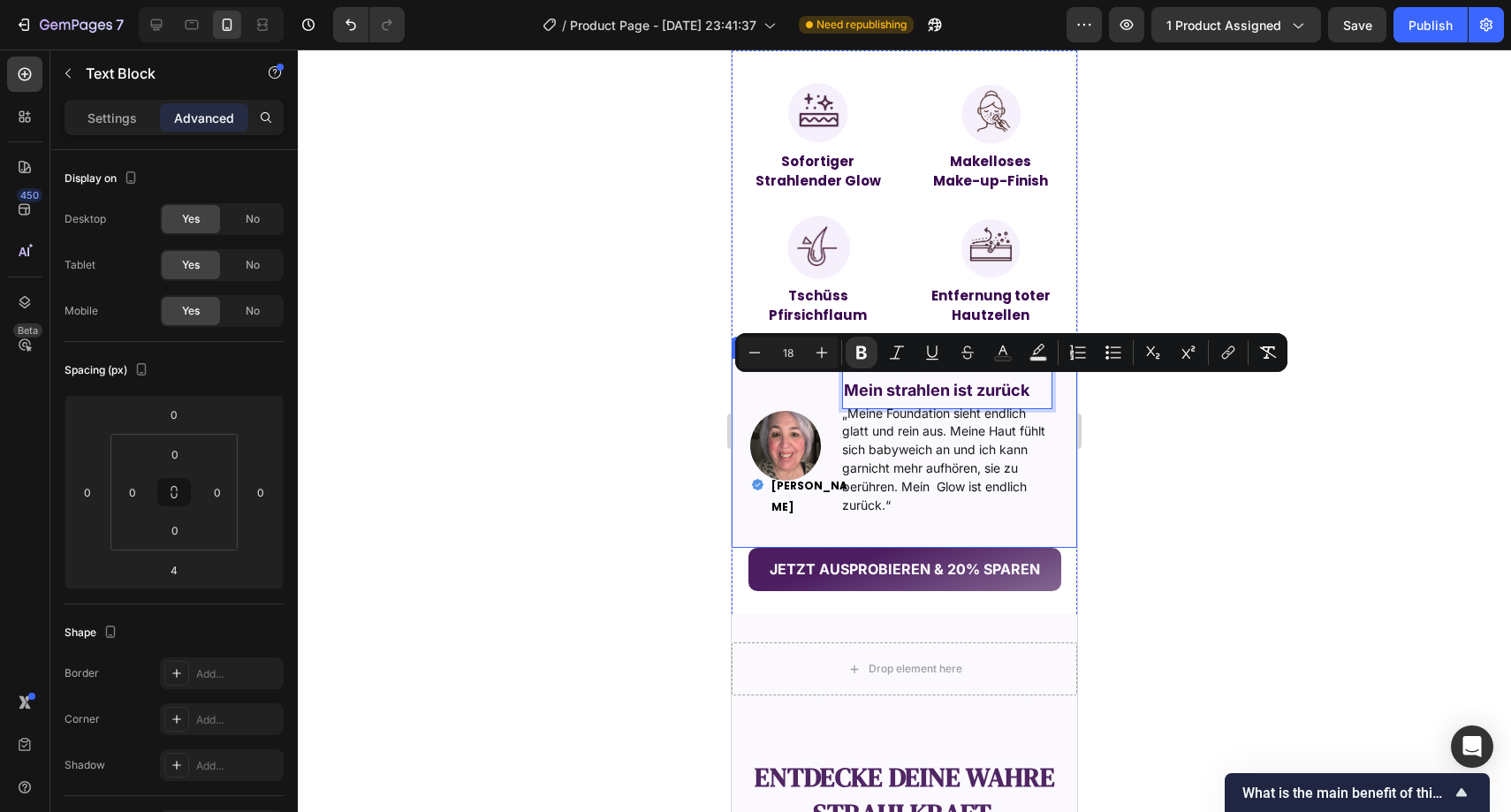
click at [679, 375] on div at bounding box center [905, 430] width 1214 height 762
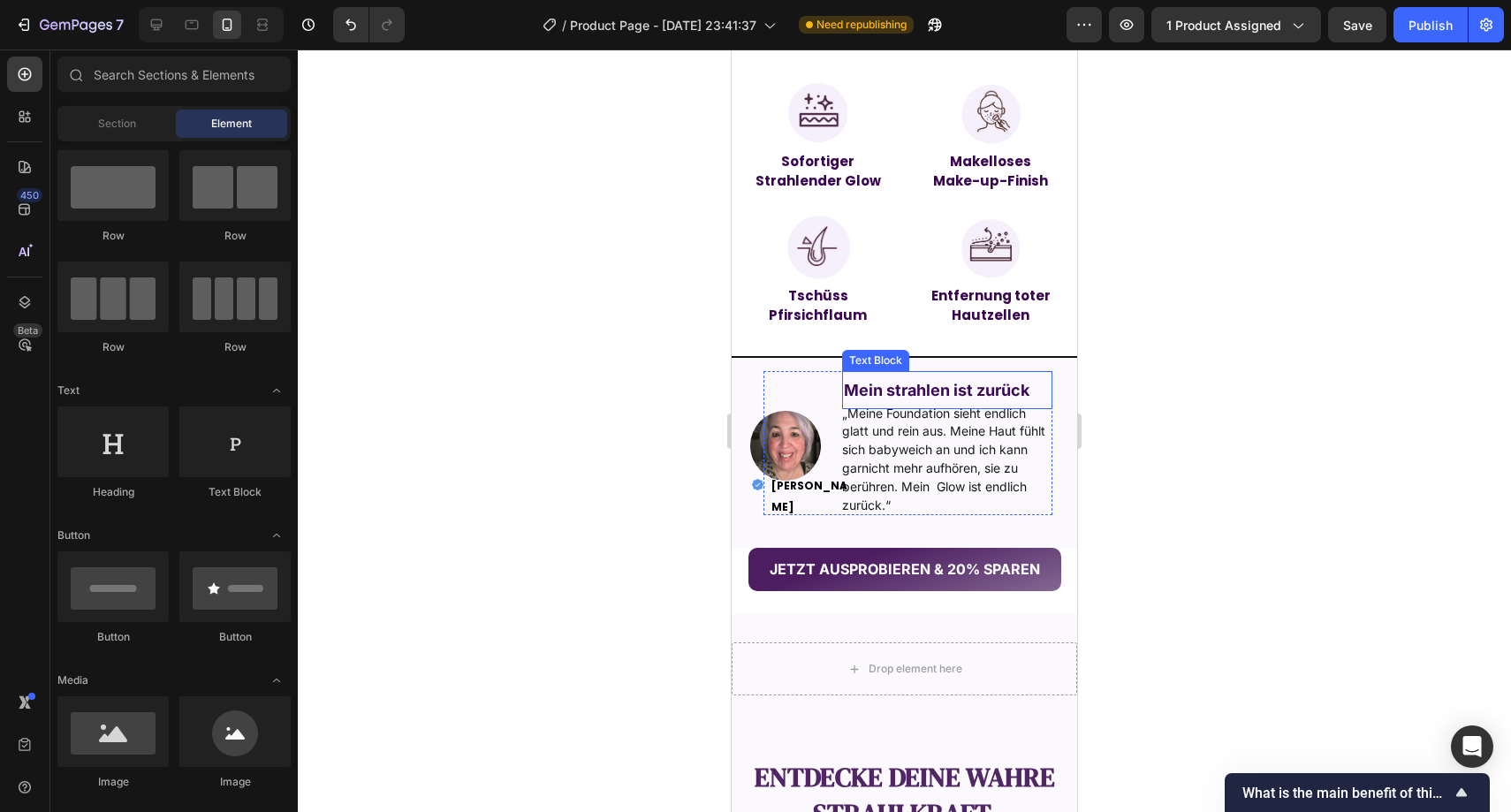
click at [910, 384] on strong "Mein strahlen ist zurück" at bounding box center [936, 390] width 186 height 18
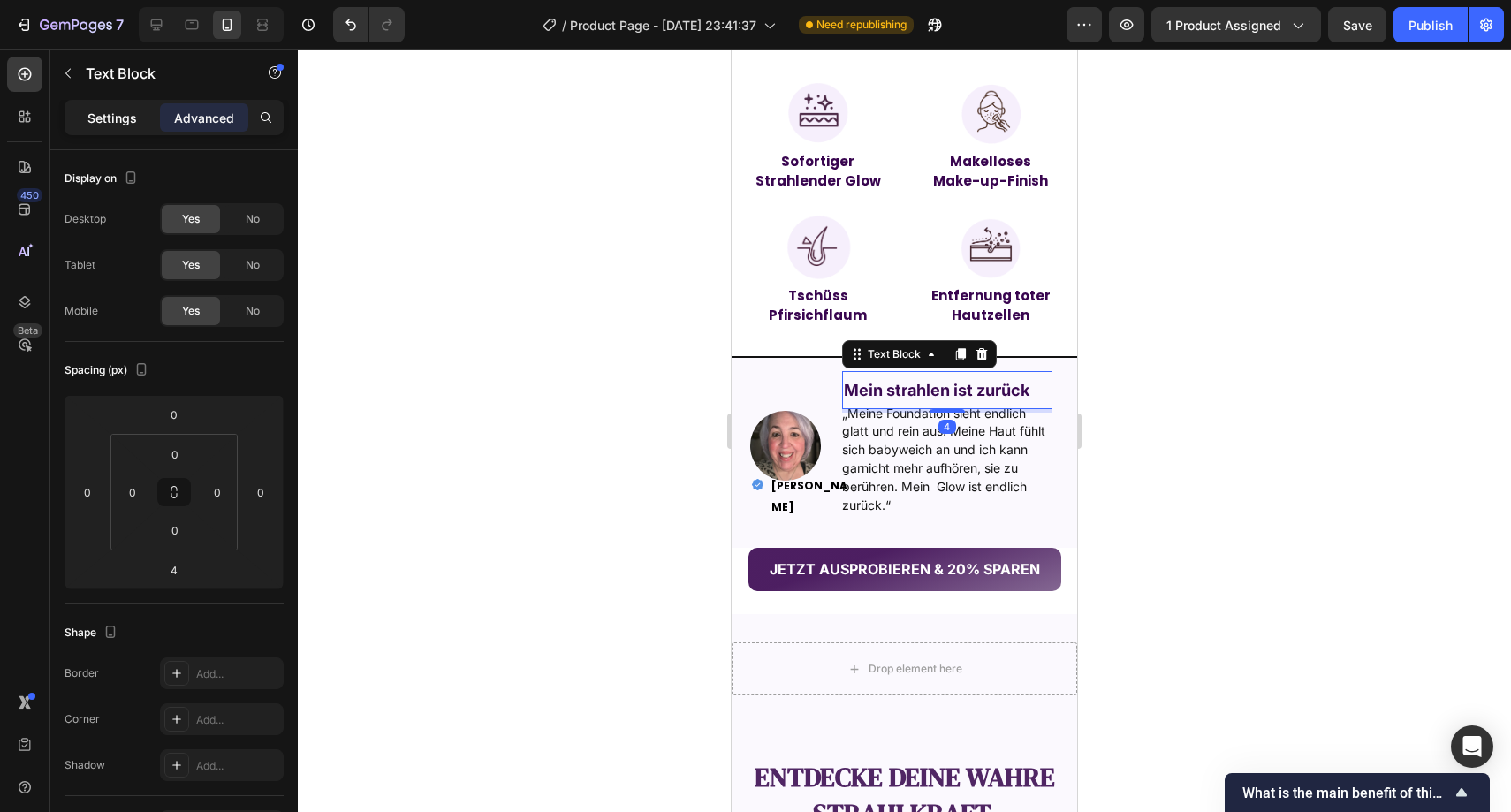
click at [118, 128] on div "Settings" at bounding box center [113, 117] width 89 height 29
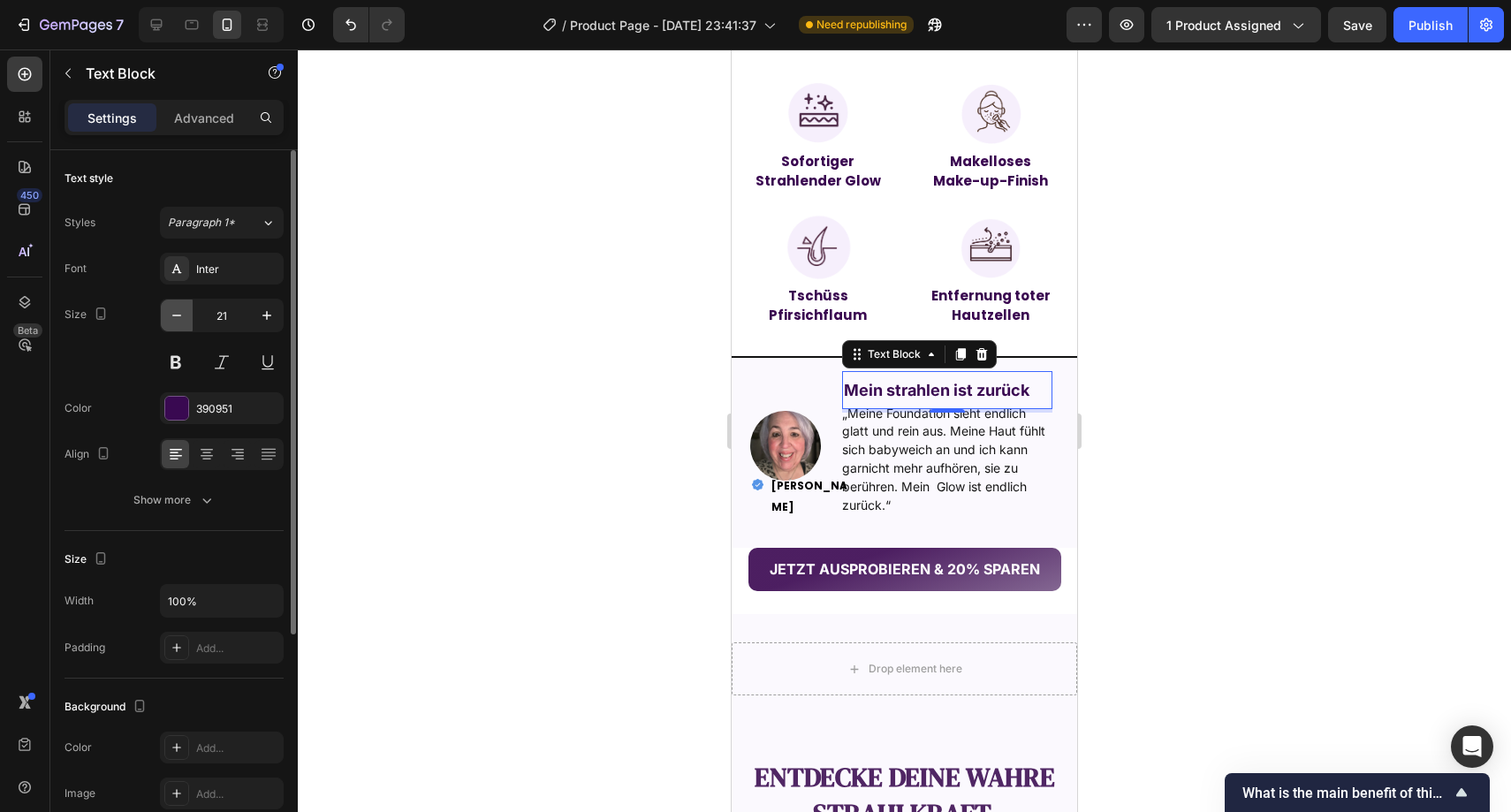
click at [174, 314] on icon "button" at bounding box center [177, 315] width 9 height 2
click at [174, 315] on icon "button" at bounding box center [177, 315] width 9 height 2
click at [175, 315] on icon "button" at bounding box center [177, 315] width 9 height 2
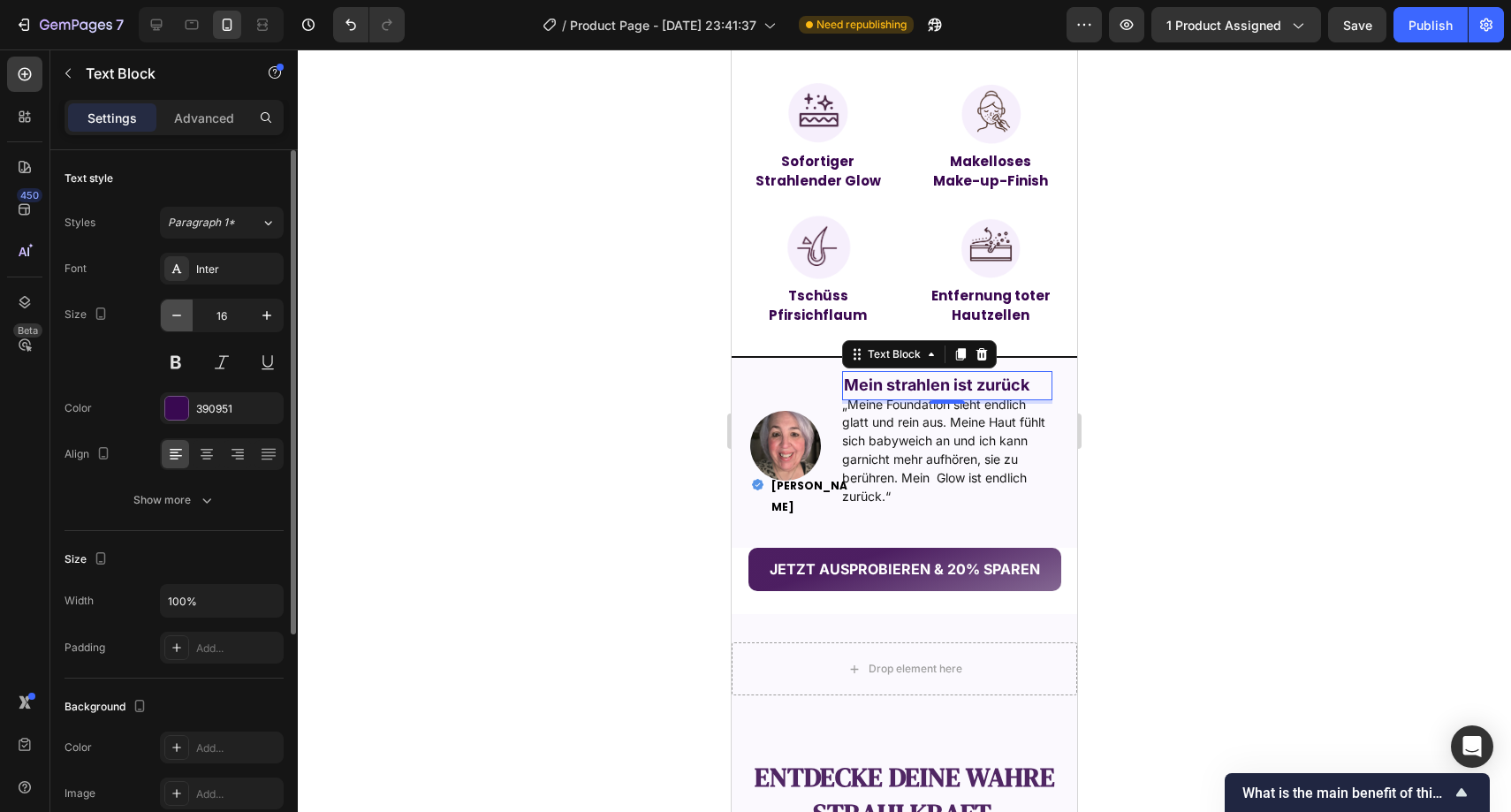
click at [175, 315] on icon "button" at bounding box center [177, 315] width 9 height 2
type input "15"
click at [500, 314] on div at bounding box center [905, 430] width 1214 height 762
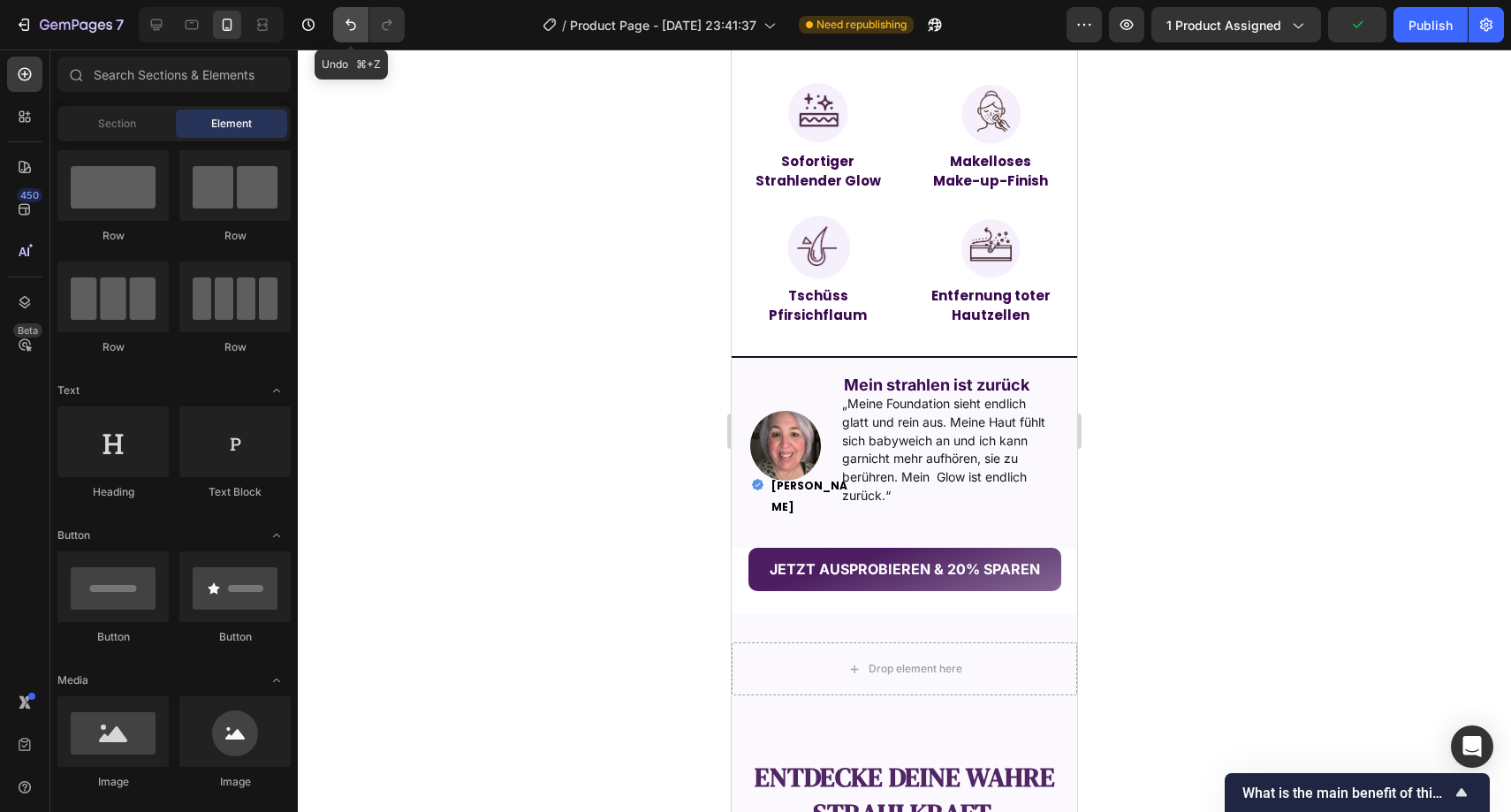
click at [344, 26] on icon "Undo/Redo" at bounding box center [351, 24] width 18 height 18
click at [346, 29] on icon "Undo/Redo" at bounding box center [351, 24] width 18 height 18
click at [347, 30] on icon "Undo/Redo" at bounding box center [351, 24] width 18 height 18
click at [396, 30] on button "Undo/Redo" at bounding box center [387, 25] width 35 height 35
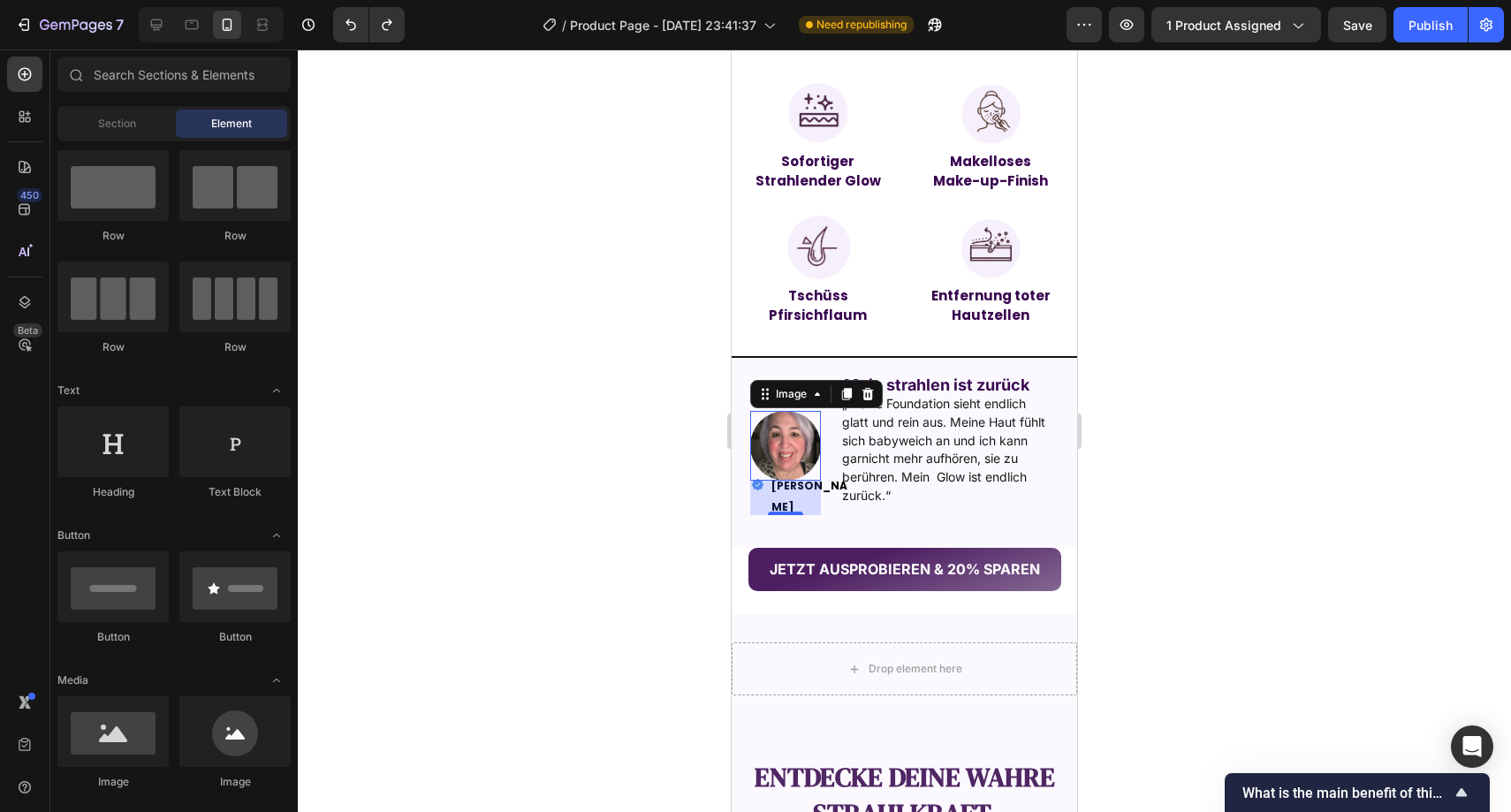
click at [759, 444] on img at bounding box center [786, 446] width 70 height 70
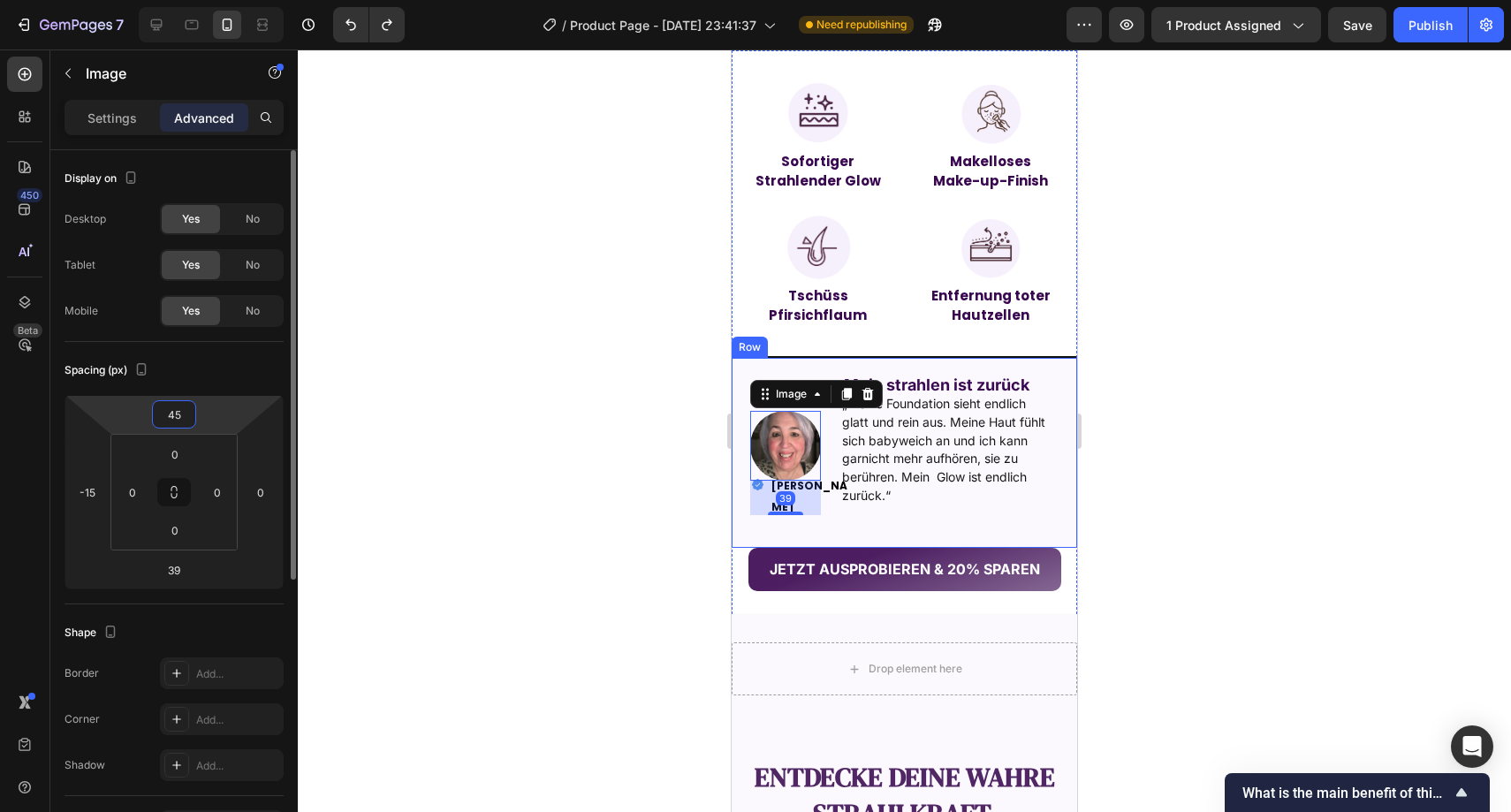
click at [172, 424] on input "45" at bounding box center [174, 414] width 35 height 27
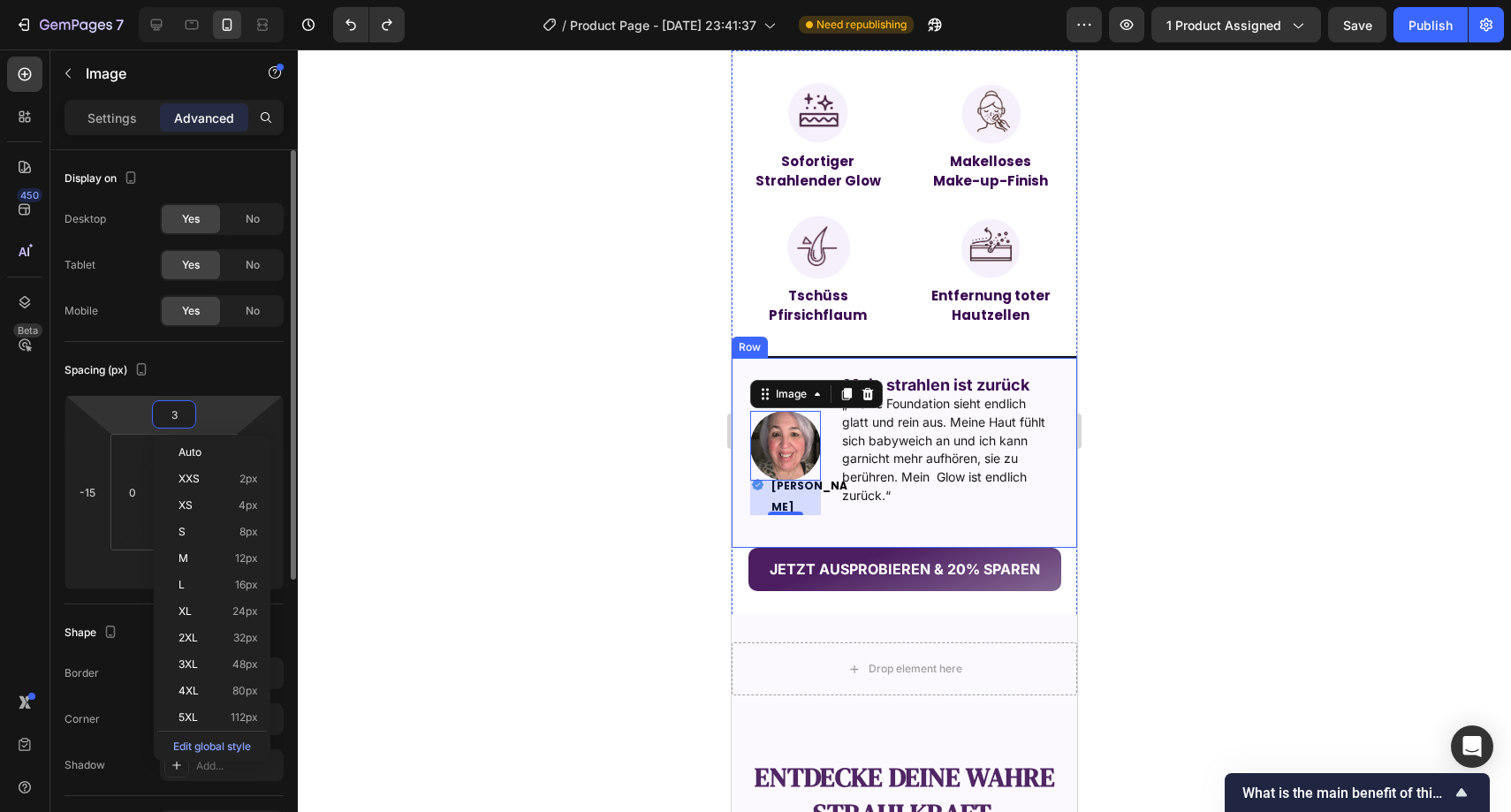
type input "30"
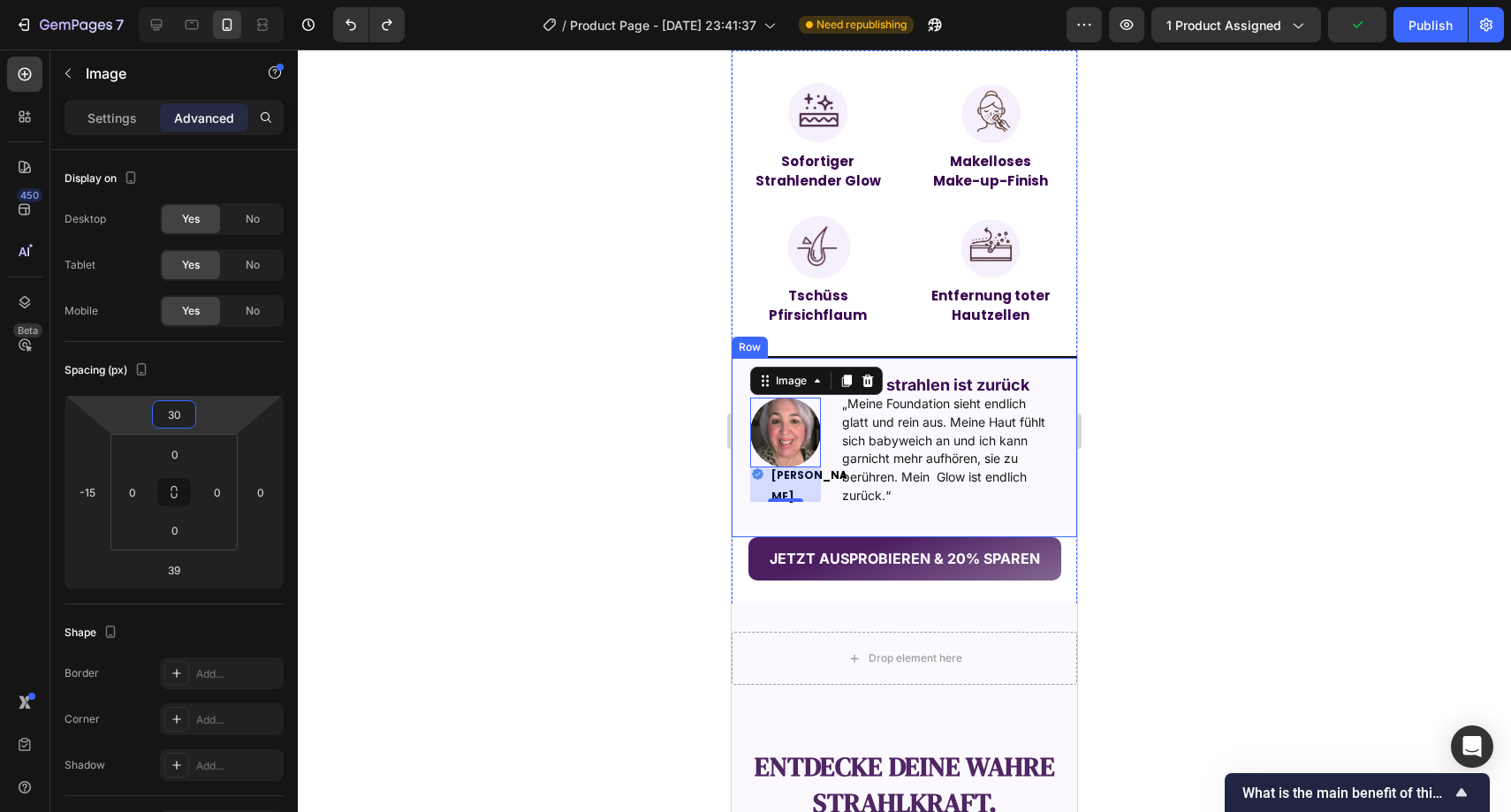
click at [511, 388] on div at bounding box center [905, 430] width 1214 height 762
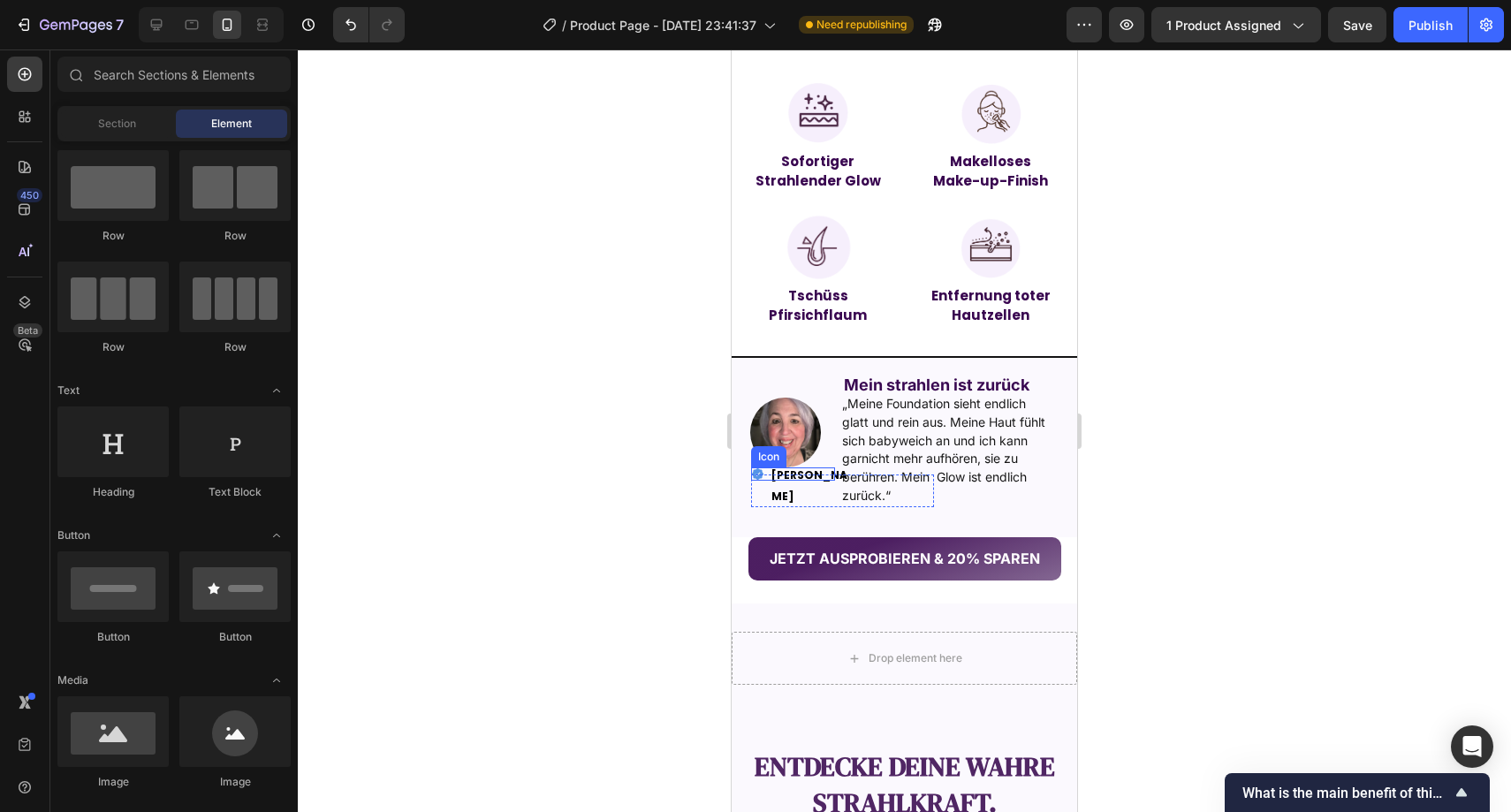
click at [760, 480] on icon at bounding box center [758, 474] width 13 height 13
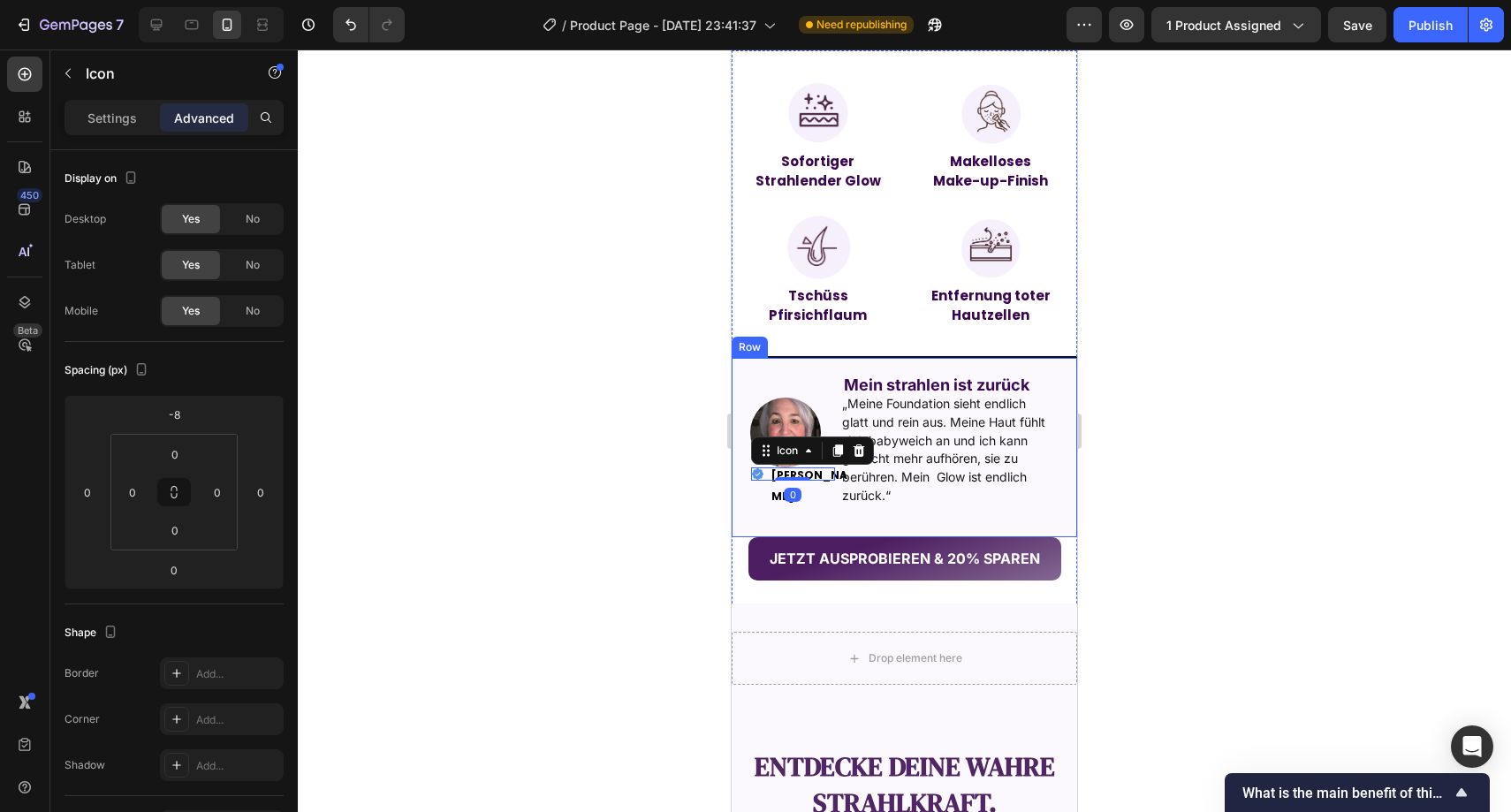
click at [628, 453] on div at bounding box center [905, 430] width 1214 height 762
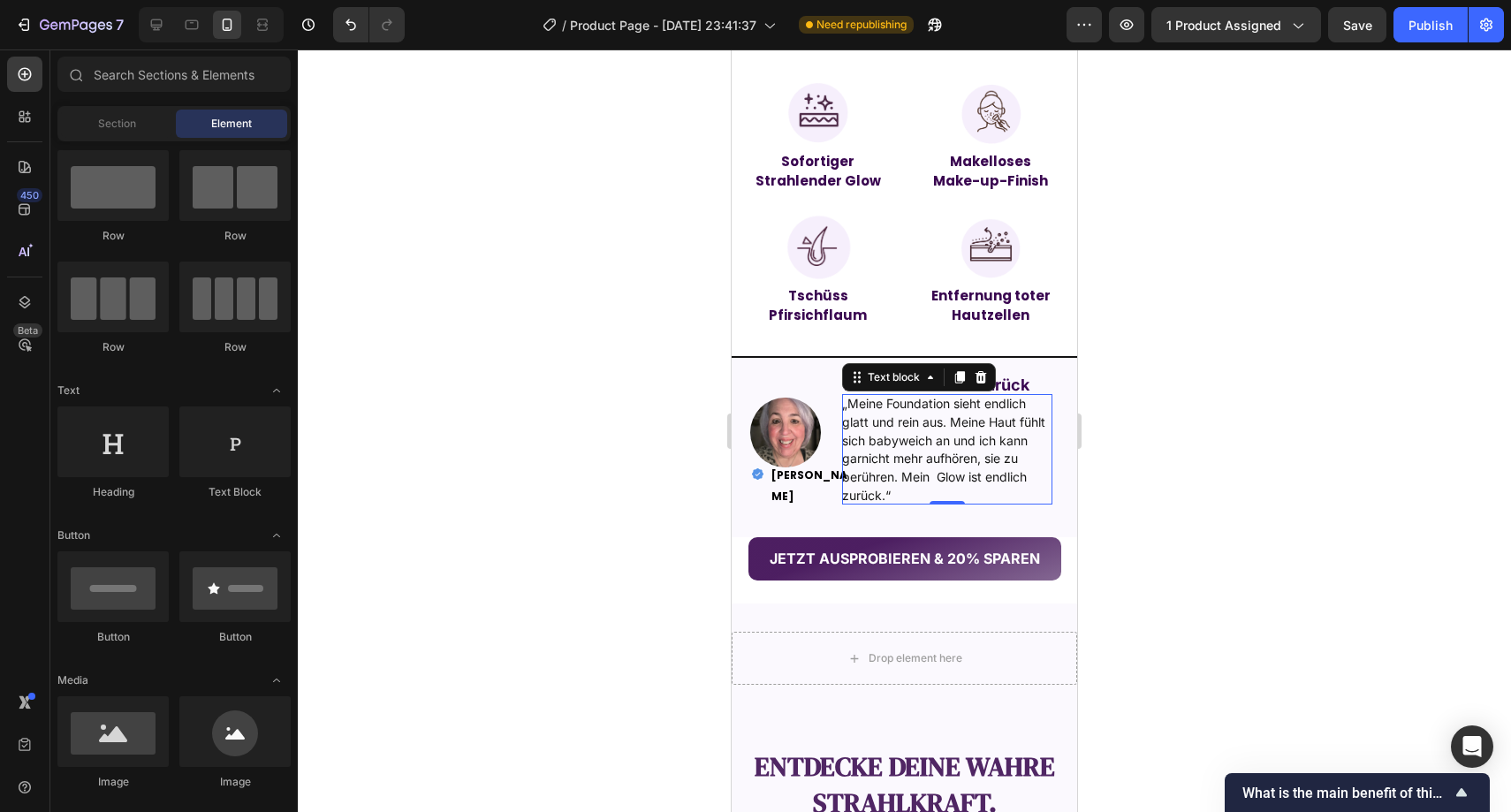
click at [897, 461] on span "„Meine Foundation sieht endlich glatt und rein aus. Meine Haut fühlt sich babyw…" at bounding box center [944, 449] width 204 height 108
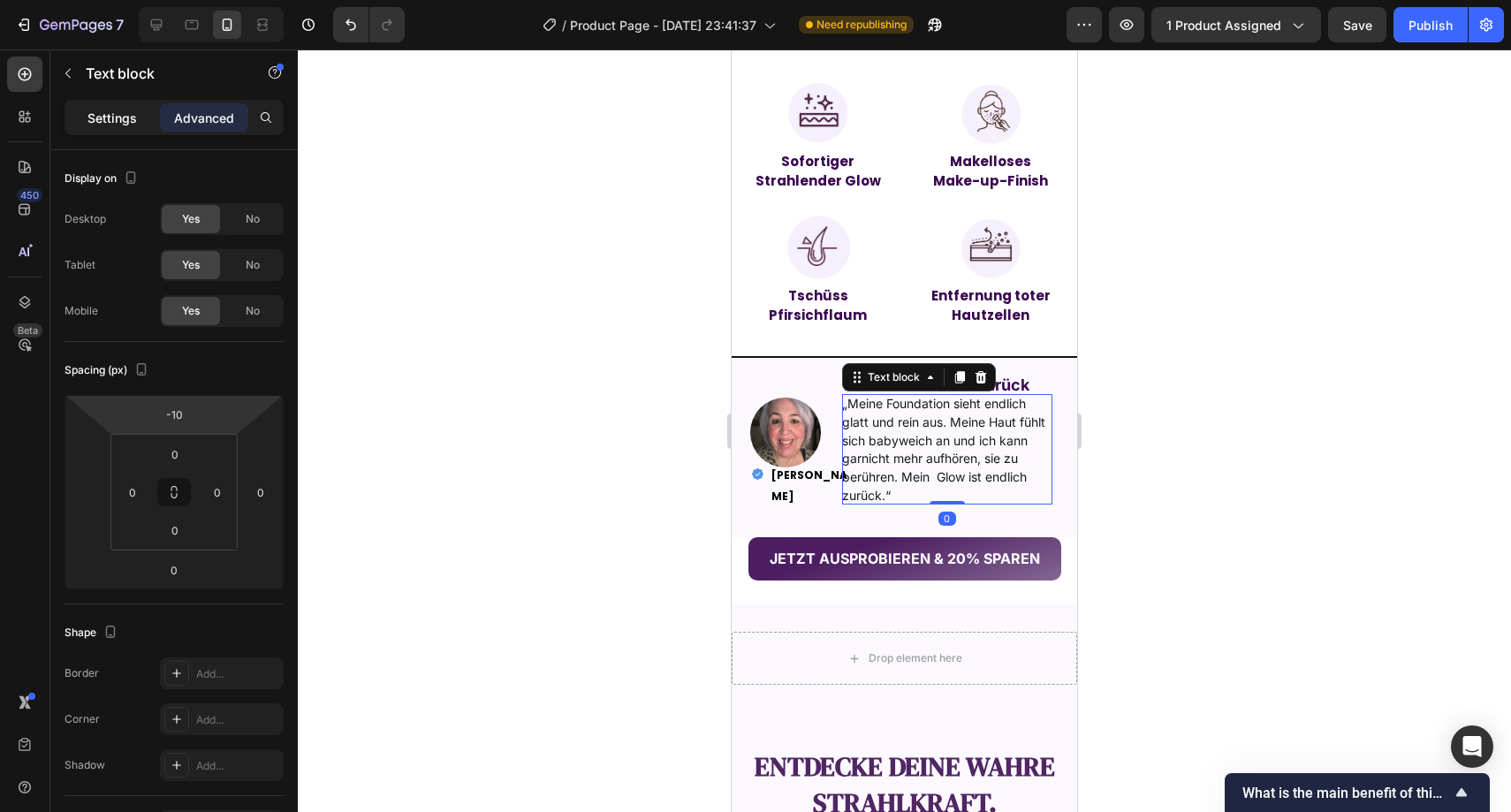
click at [128, 104] on div "Settings" at bounding box center [113, 117] width 89 height 29
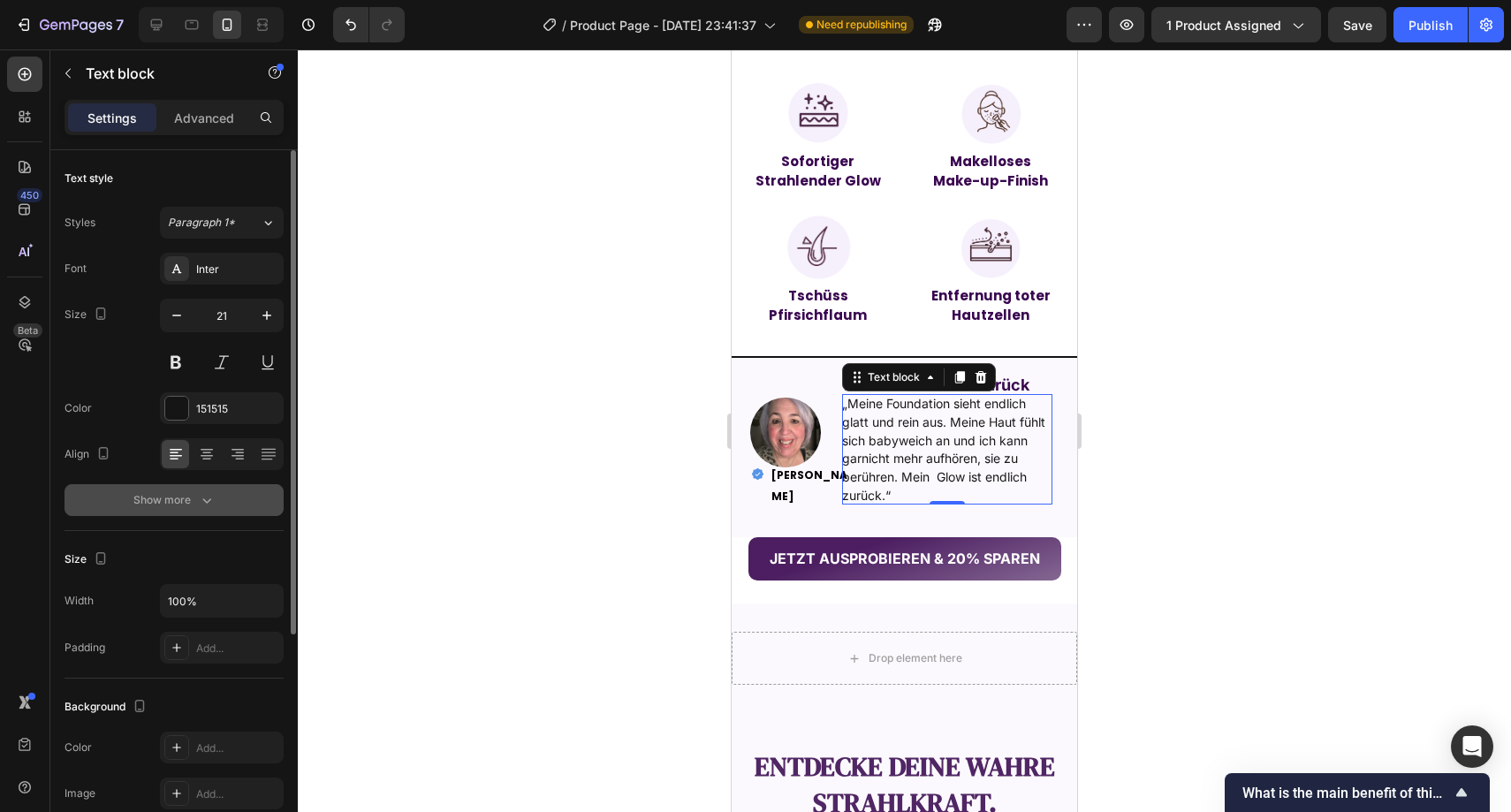
click at [181, 492] on div "Show more" at bounding box center [174, 499] width 82 height 18
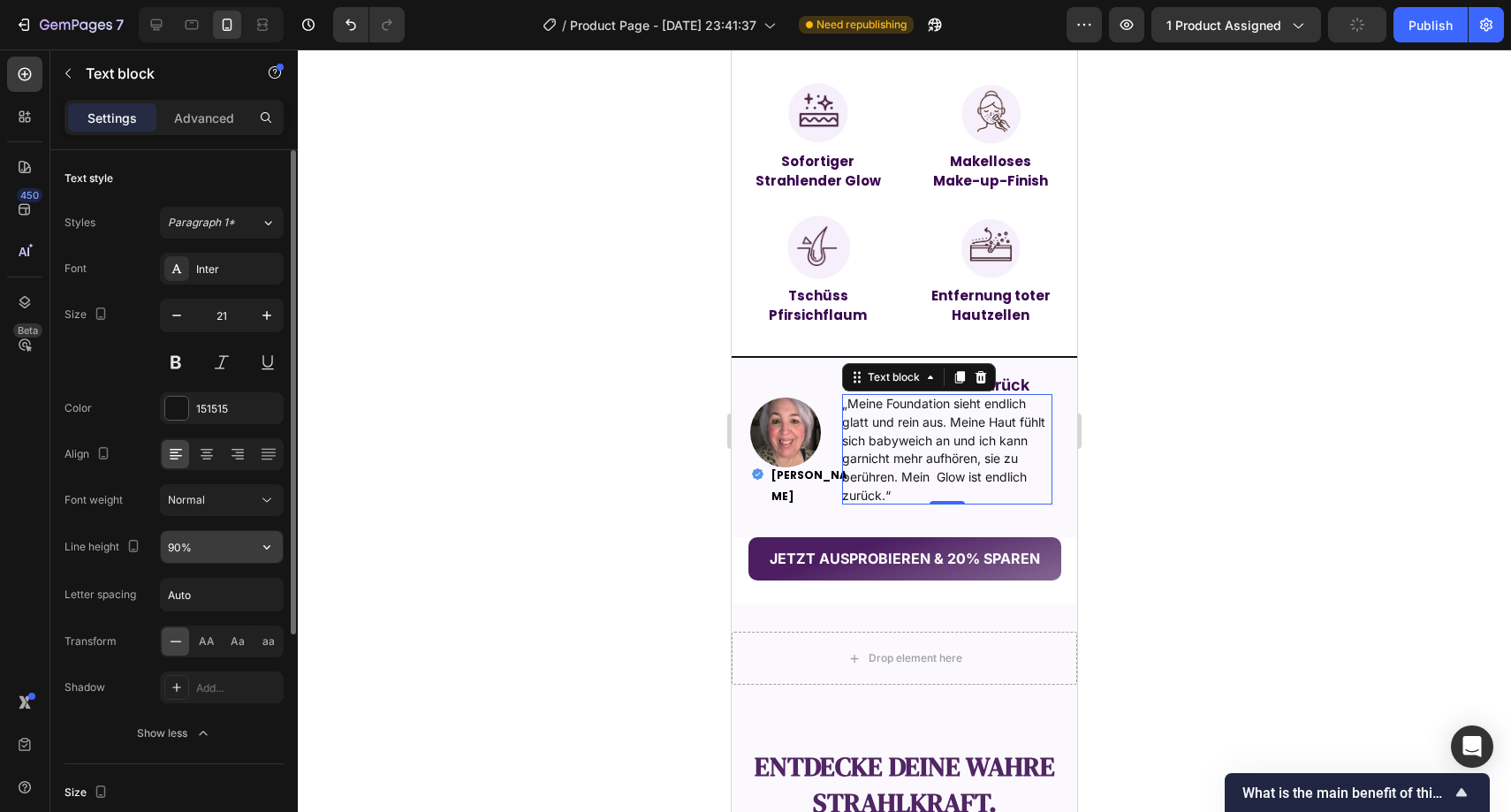
click at [208, 548] on input "90%" at bounding box center [222, 547] width 122 height 31
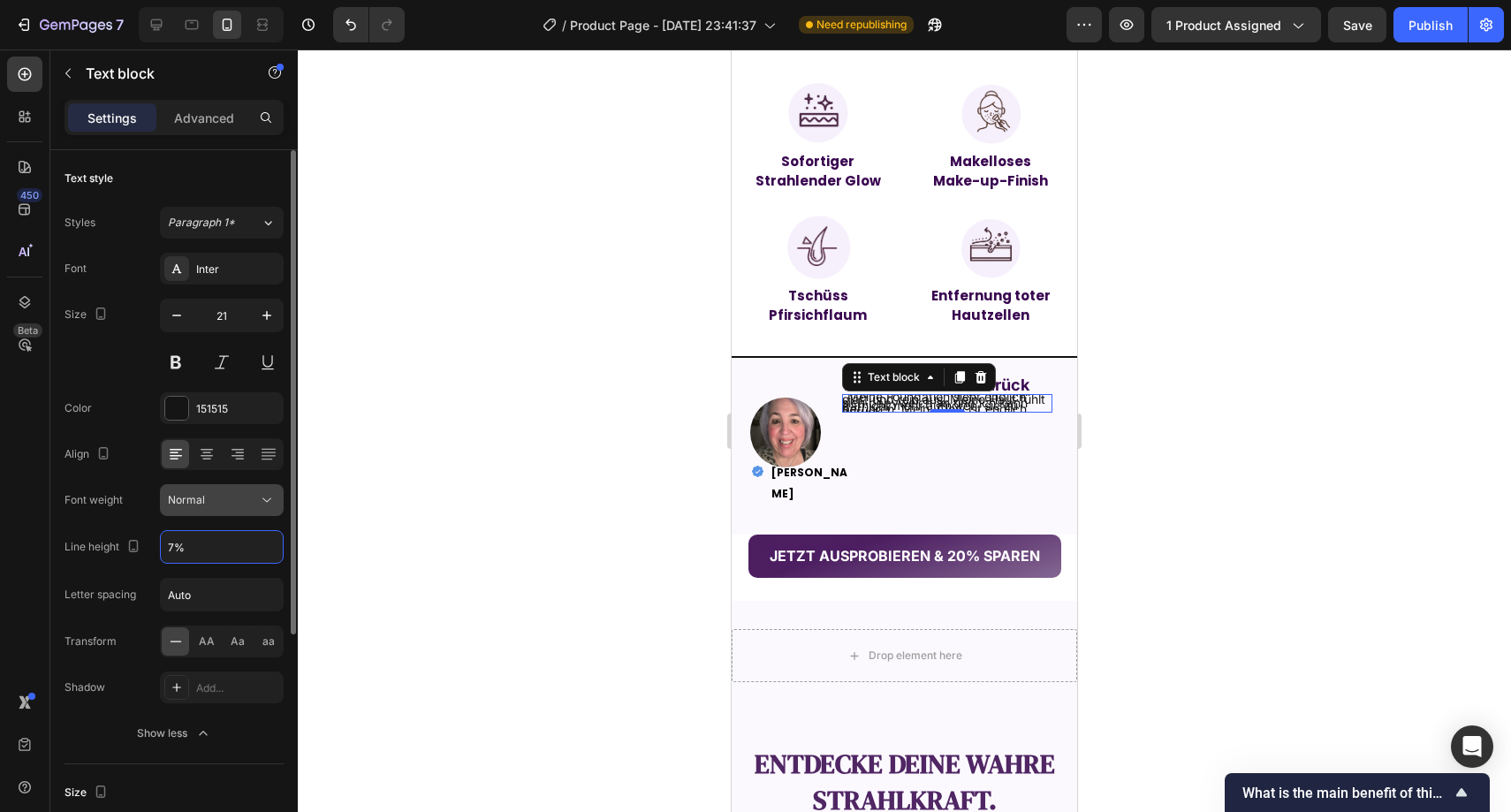
type input "70%"
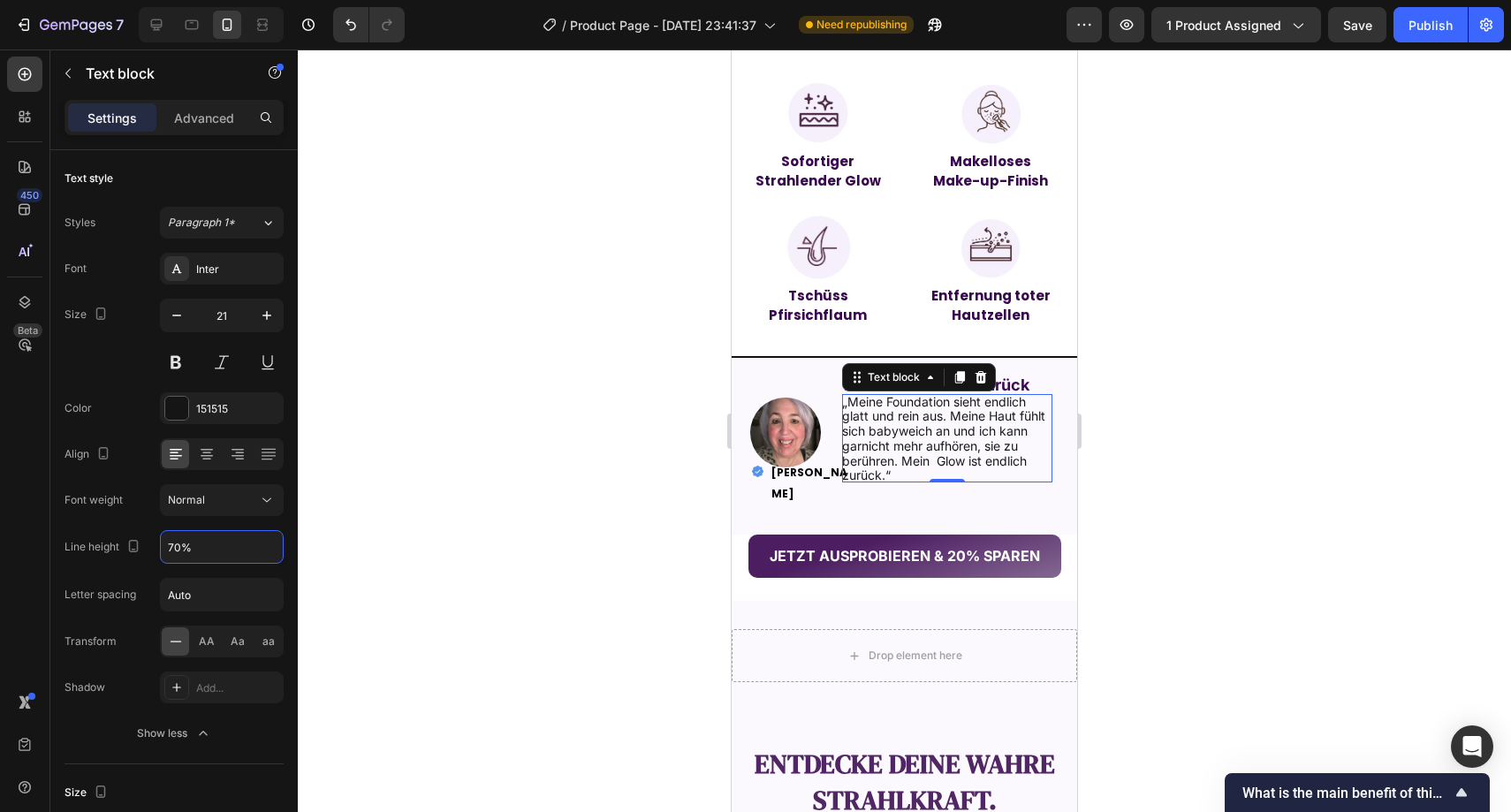
click at [546, 456] on div at bounding box center [905, 430] width 1214 height 762
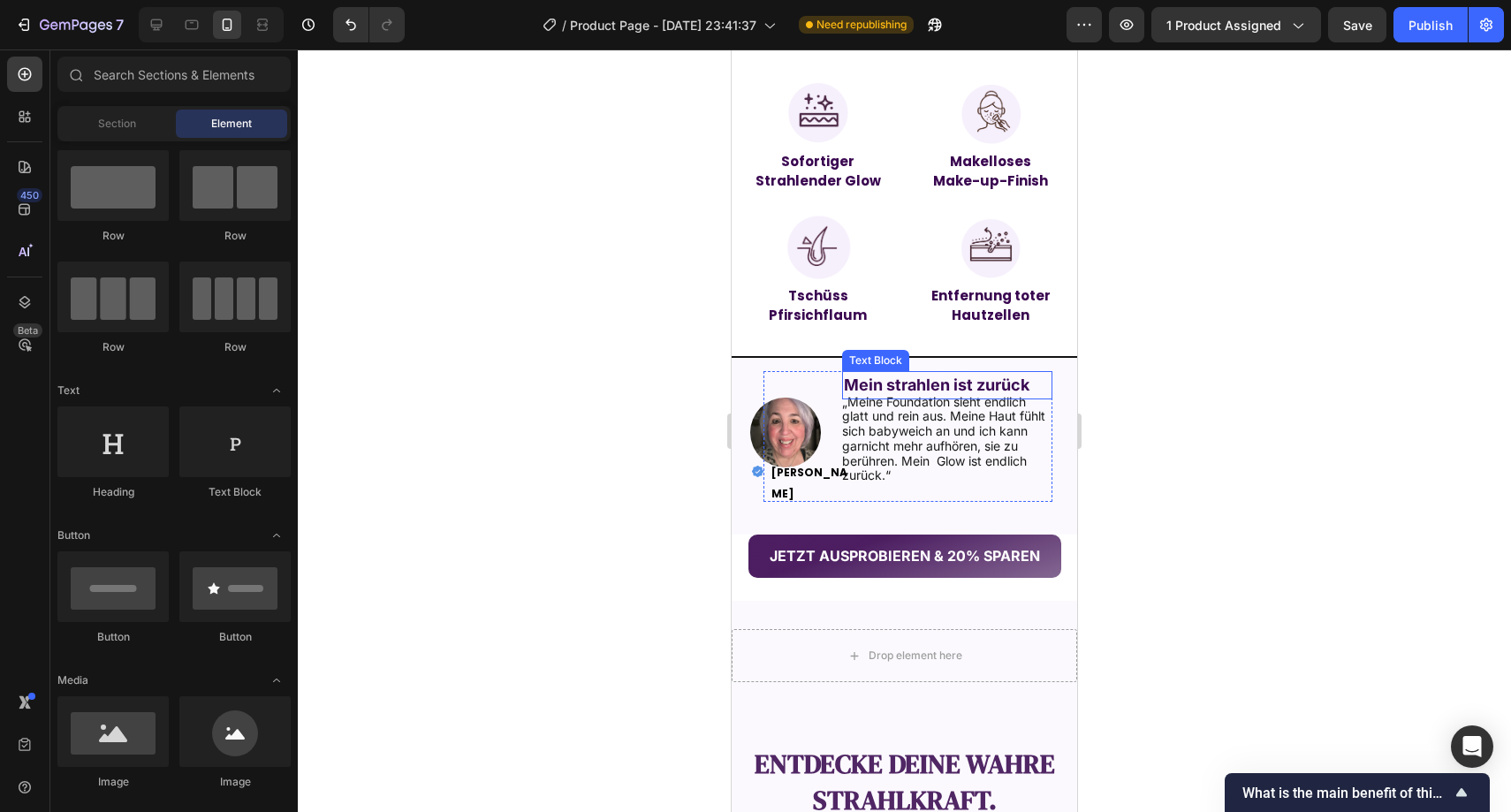
click at [935, 385] on strong "Mein strahlen ist zurück" at bounding box center [936, 385] width 186 height 18
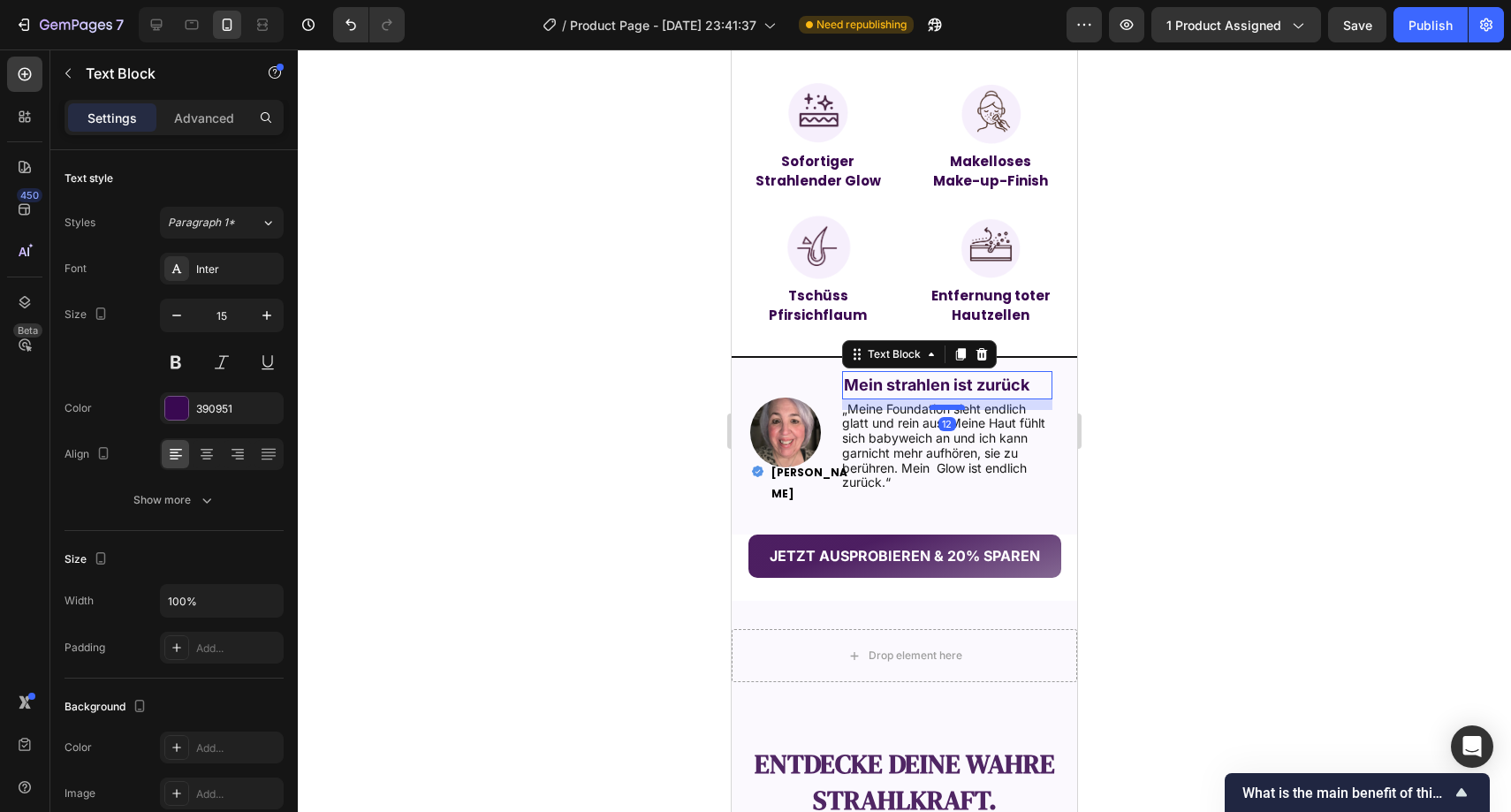
click at [938, 405] on div at bounding box center [947, 407] width 35 height 6
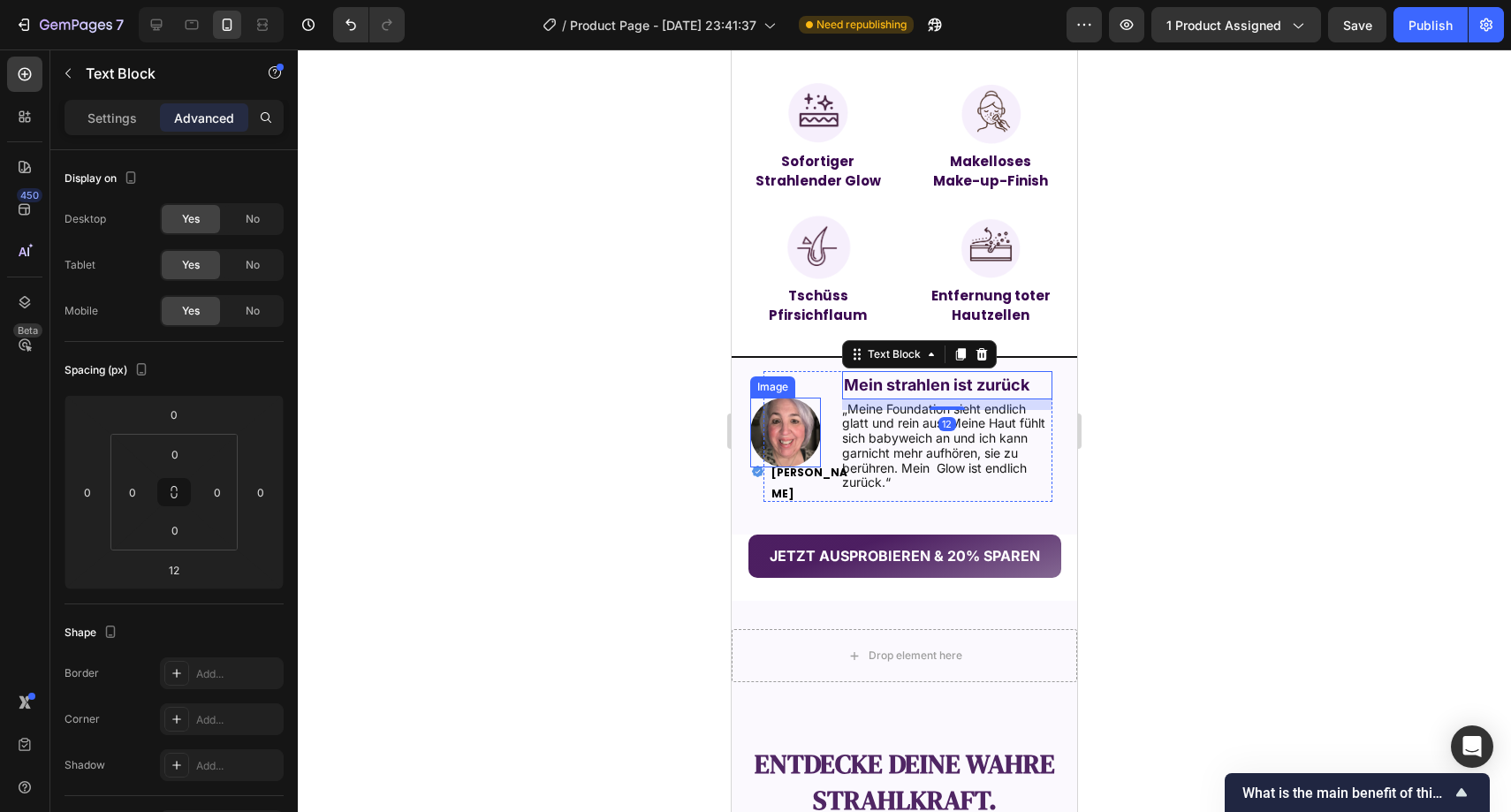
click at [601, 366] on div at bounding box center [905, 430] width 1214 height 762
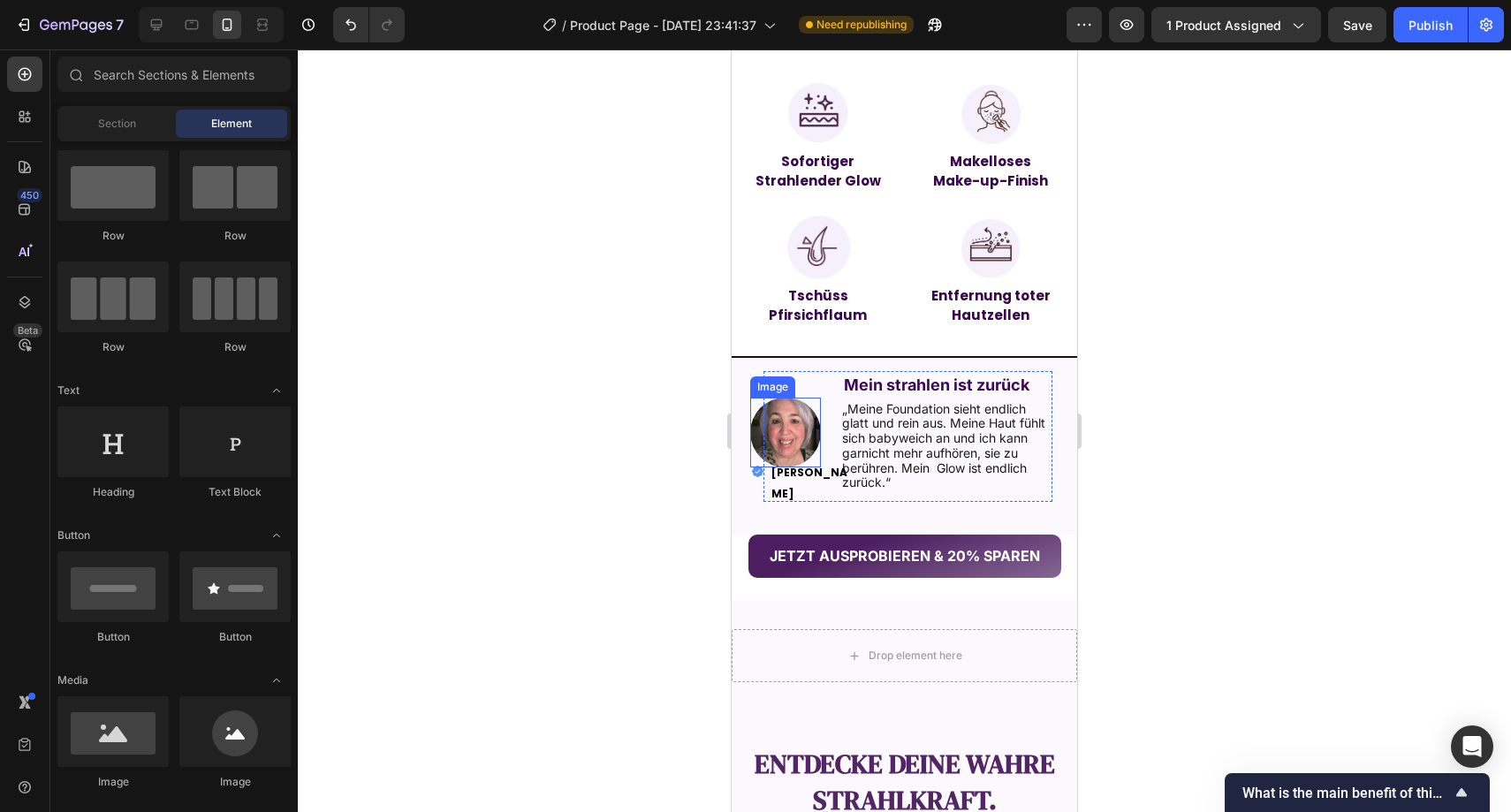
click at [602, 367] on div at bounding box center [905, 430] width 1214 height 762
click at [932, 442] on span "„Meine Foundation sieht endlich glatt und rein aus. Meine Haut fühlt sich babyw…" at bounding box center [944, 446] width 204 height 89
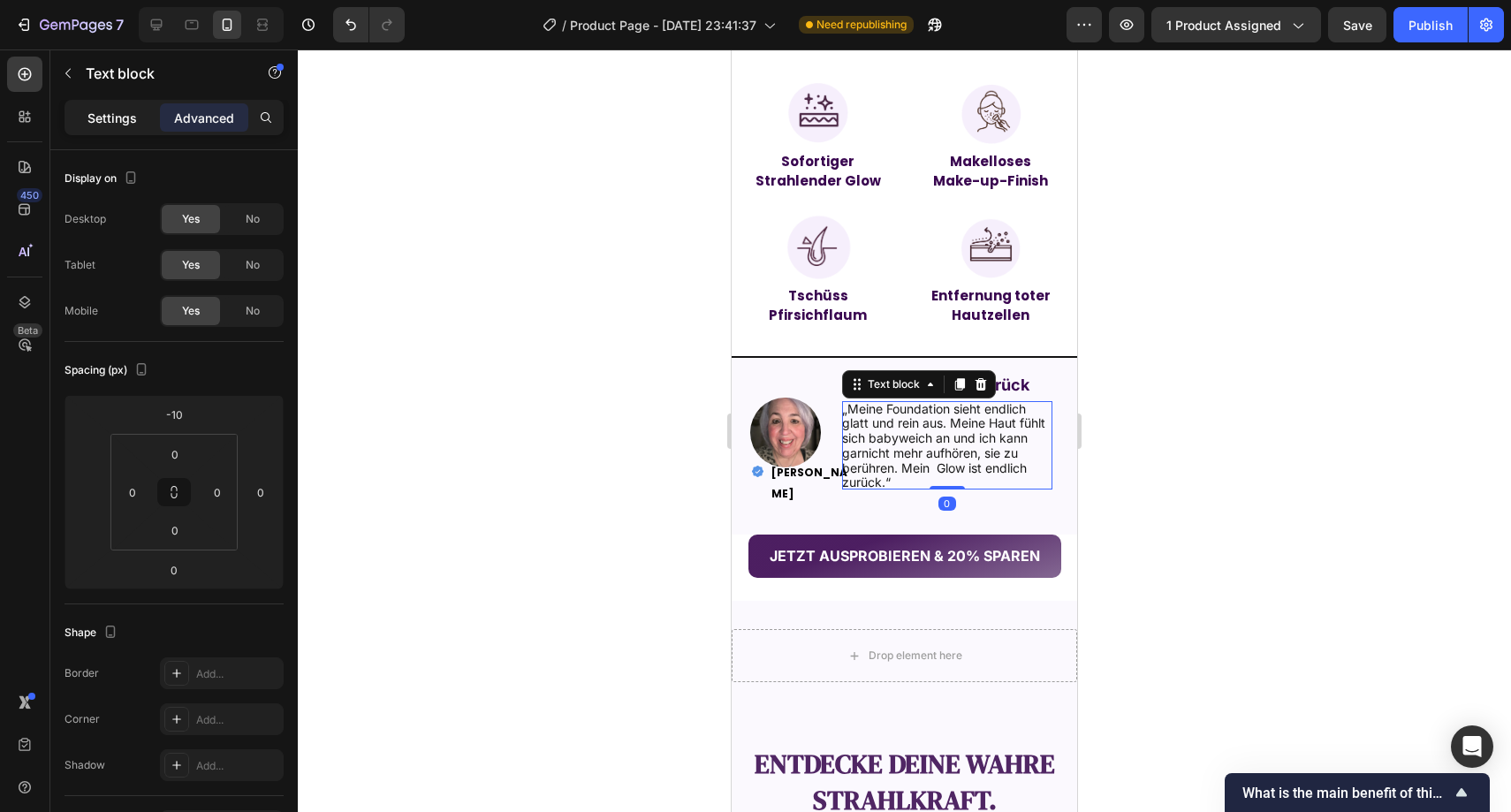
click at [125, 125] on p "Settings" at bounding box center [112, 117] width 49 height 18
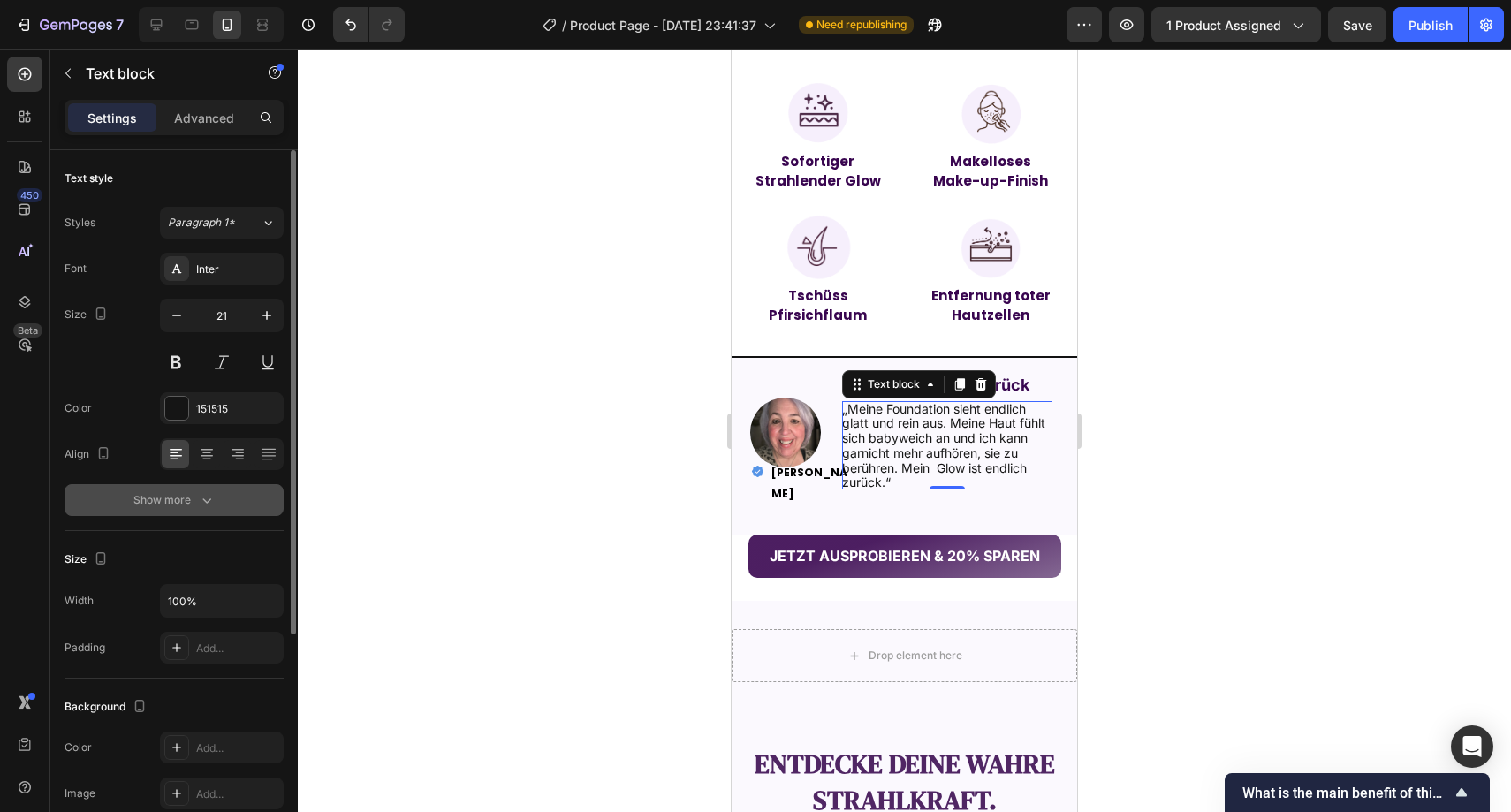
click at [182, 496] on div "Show more" at bounding box center [174, 499] width 82 height 18
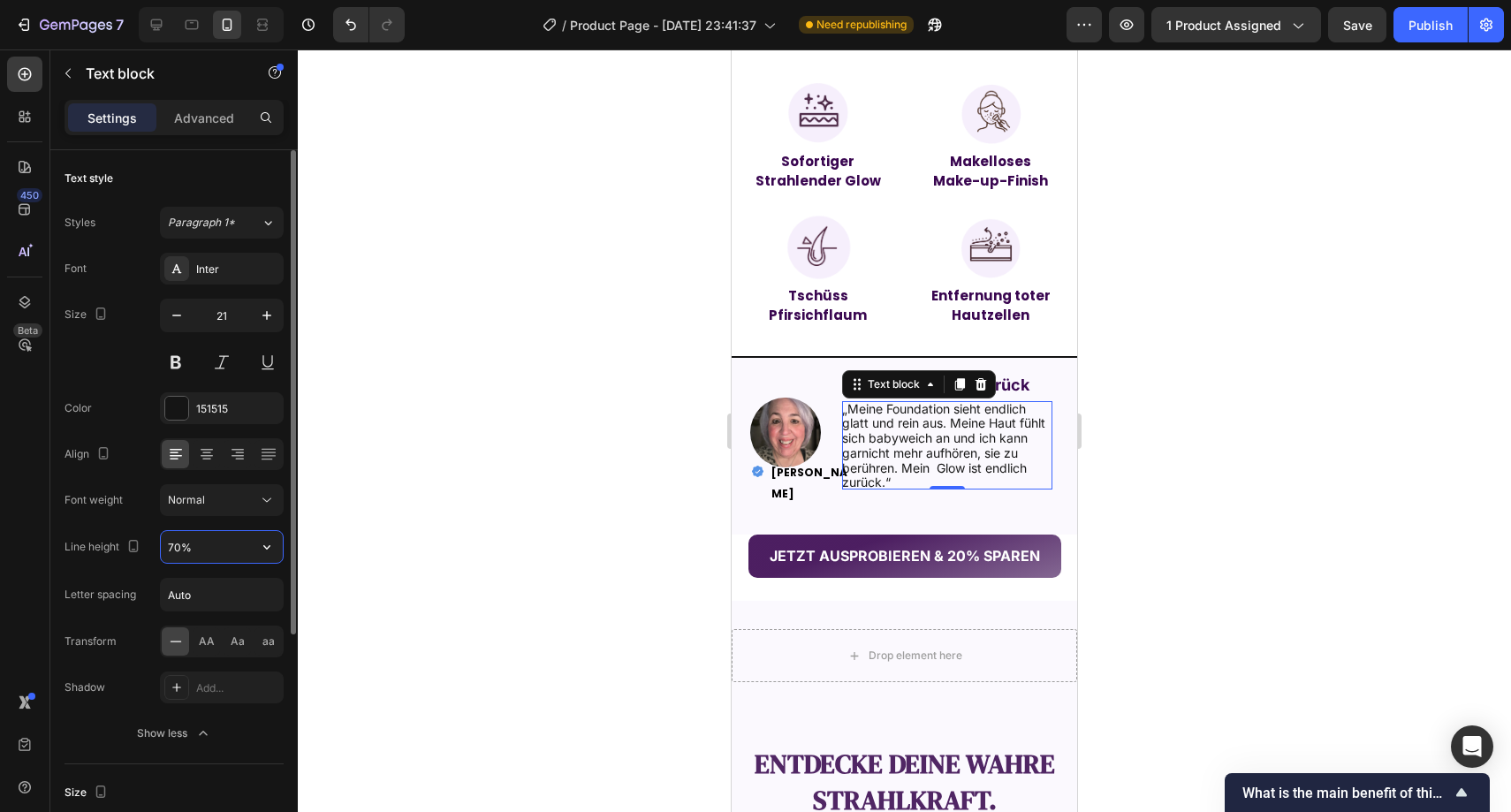
click at [179, 552] on input "70%" at bounding box center [222, 547] width 122 height 31
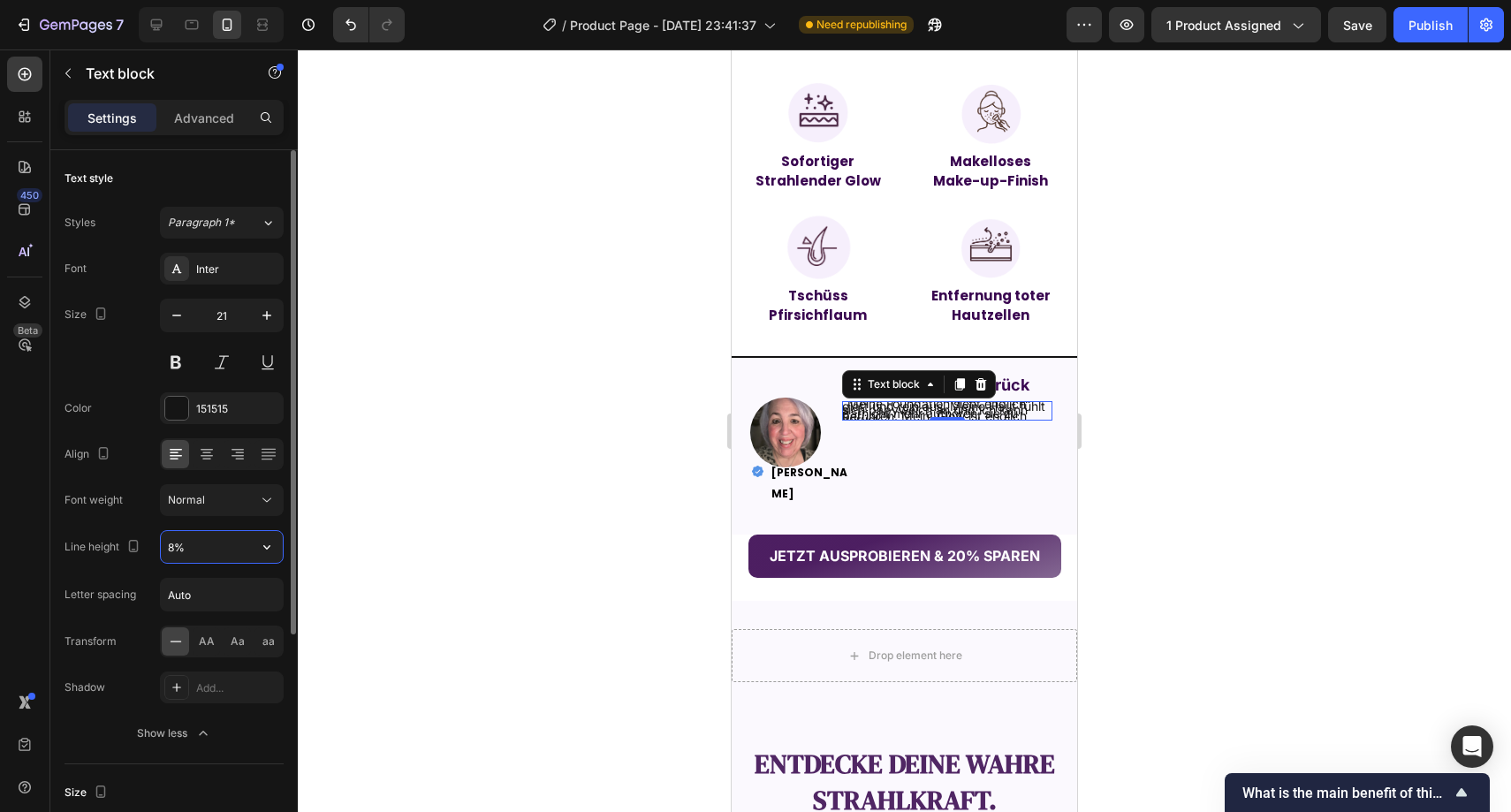
type input "80%"
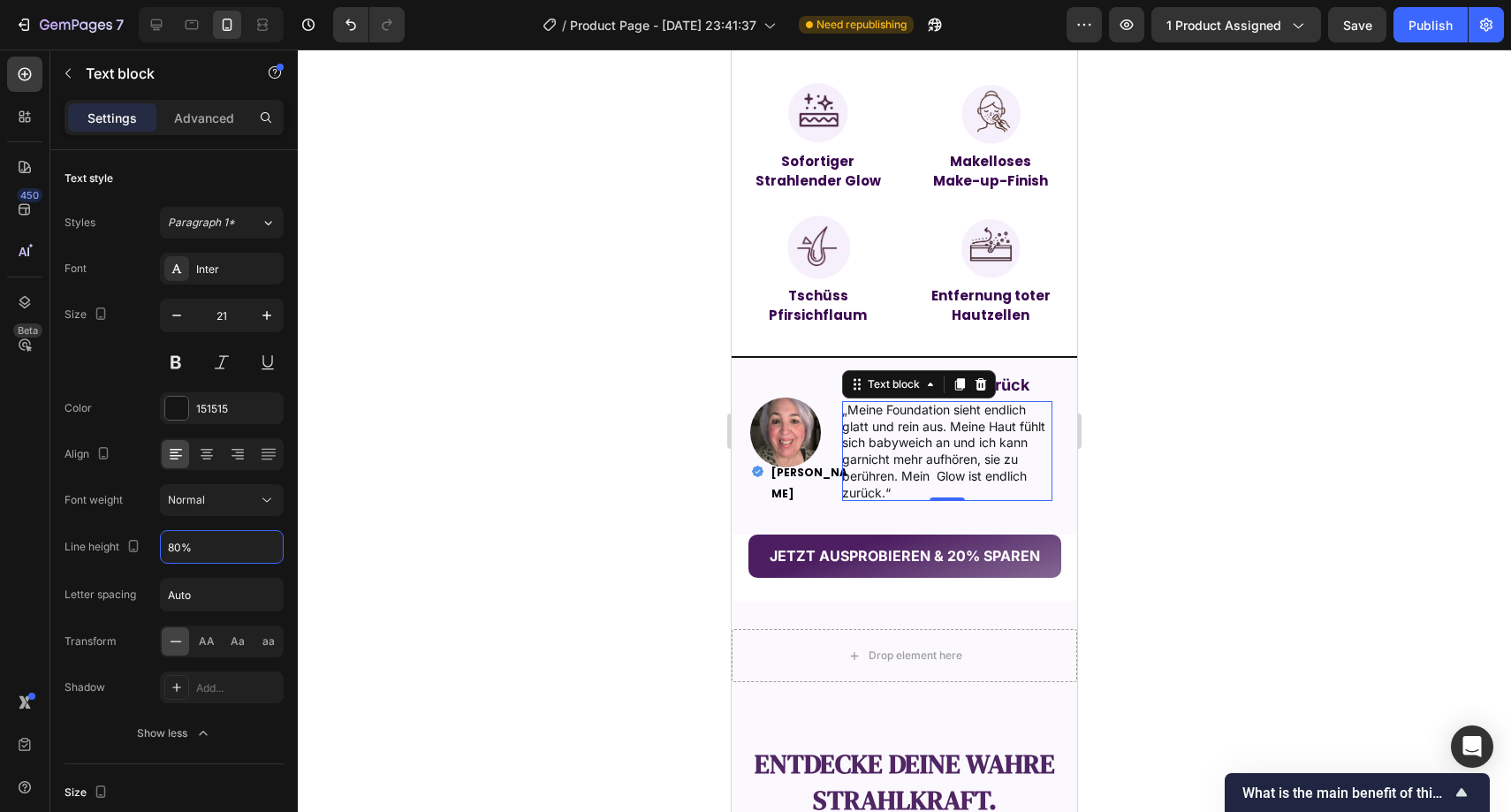
click at [499, 424] on div at bounding box center [905, 430] width 1214 height 762
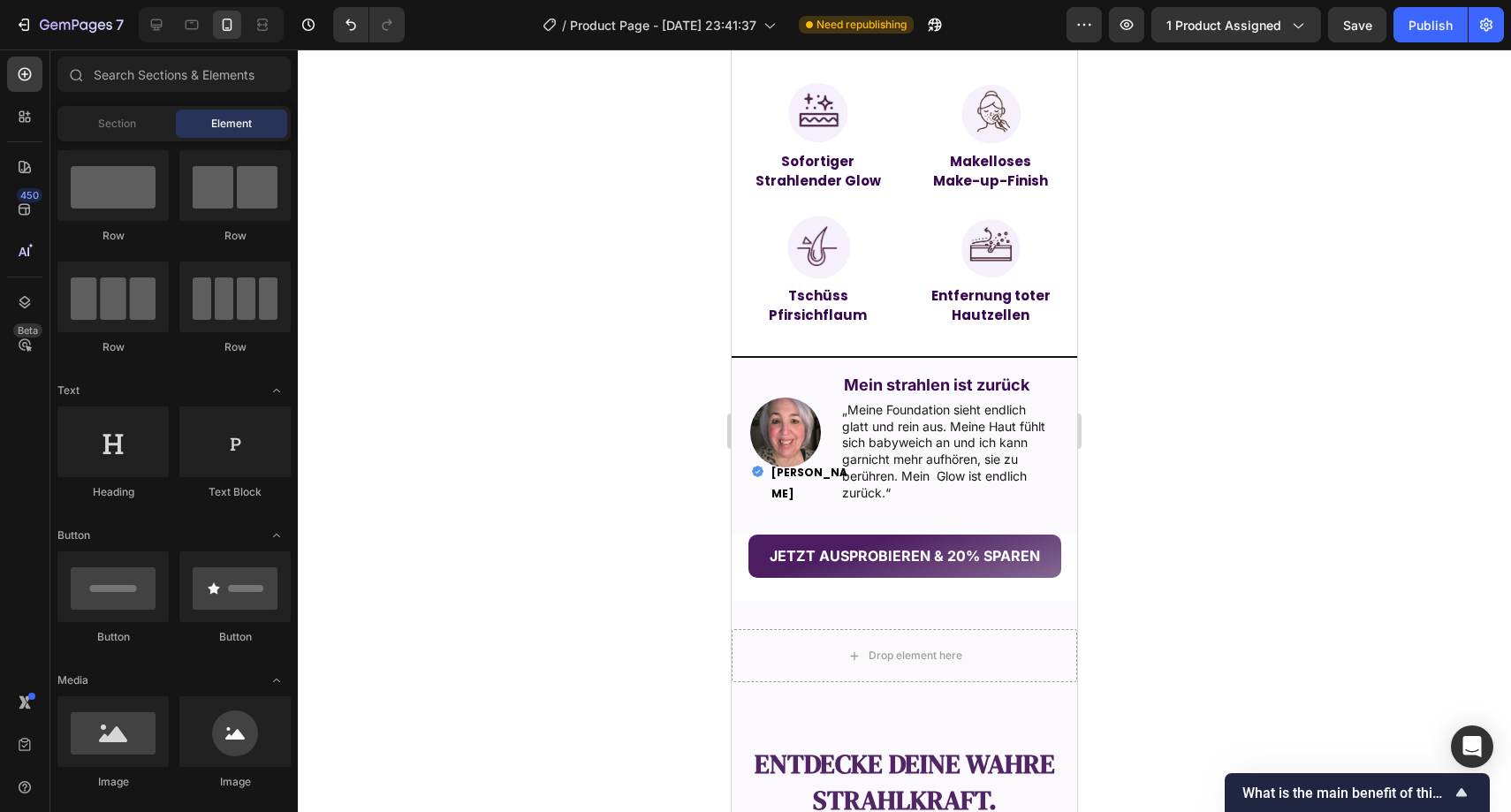
click at [622, 404] on div at bounding box center [905, 430] width 1214 height 762
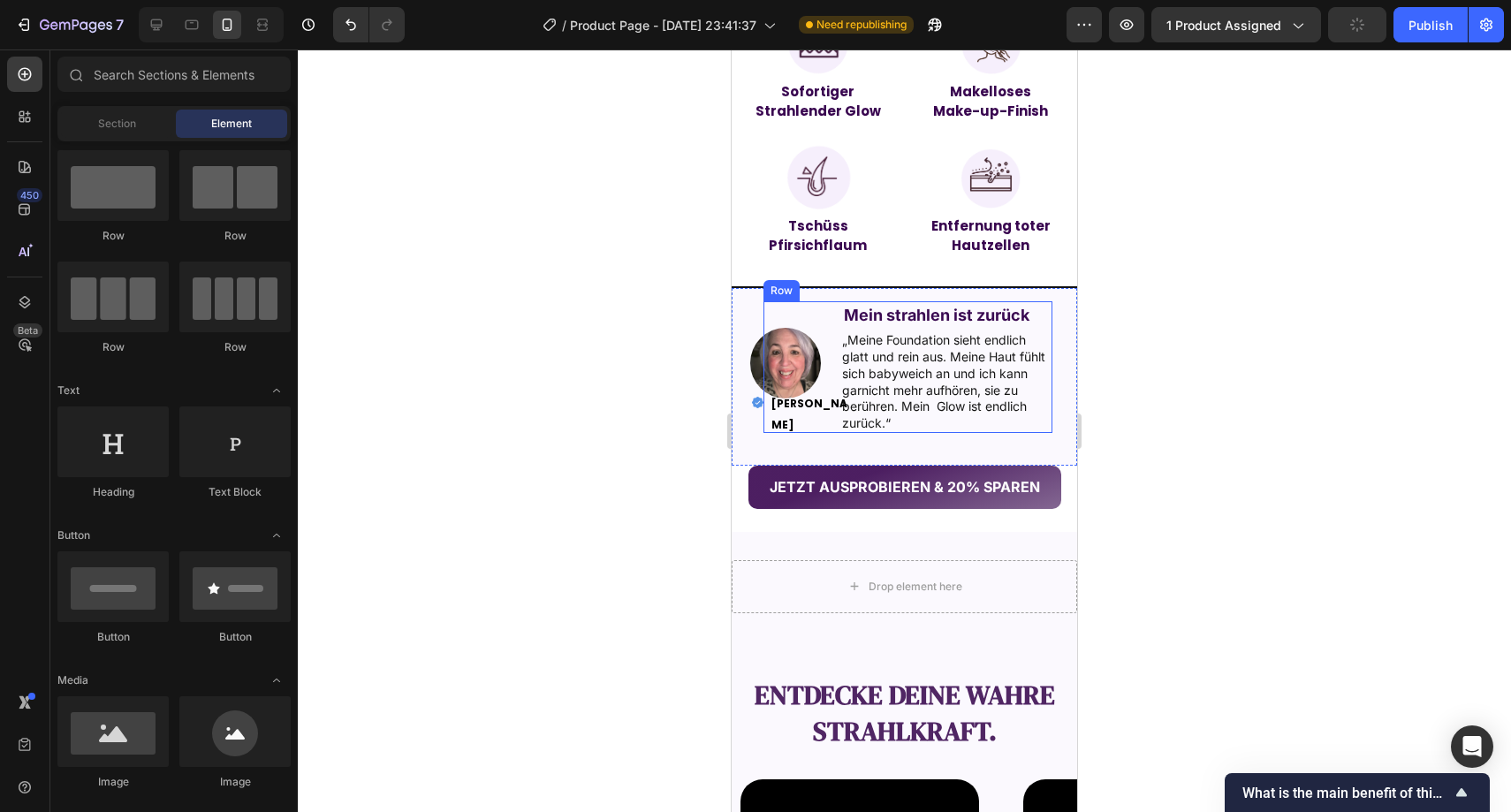
scroll to position [1577, 0]
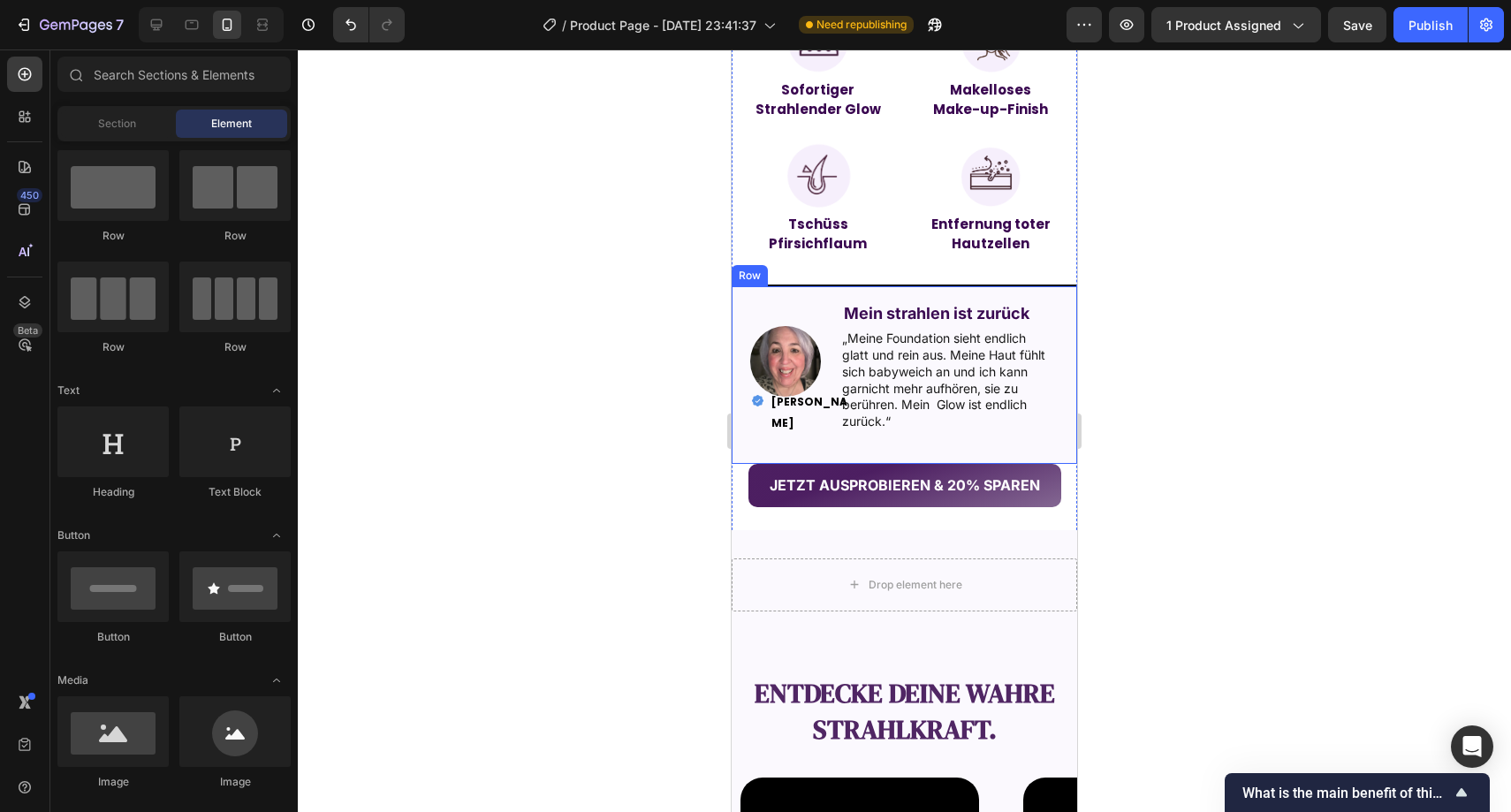
click at [624, 440] on div at bounding box center [905, 430] width 1214 height 762
click at [1236, 337] on div at bounding box center [905, 430] width 1214 height 762
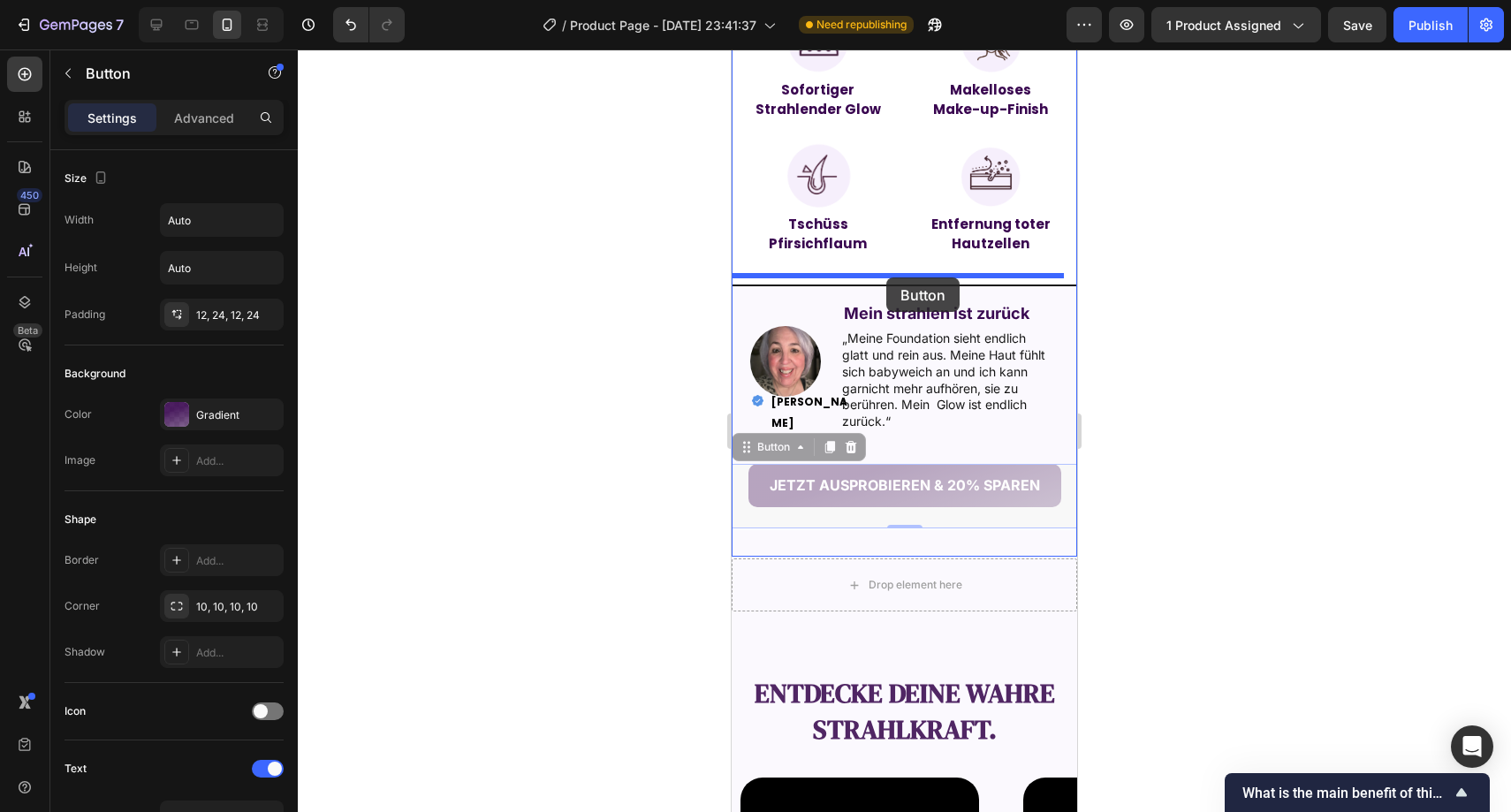
drag, startPoint x: 875, startPoint y: 502, endPoint x: 886, endPoint y: 277, distance: 225.3
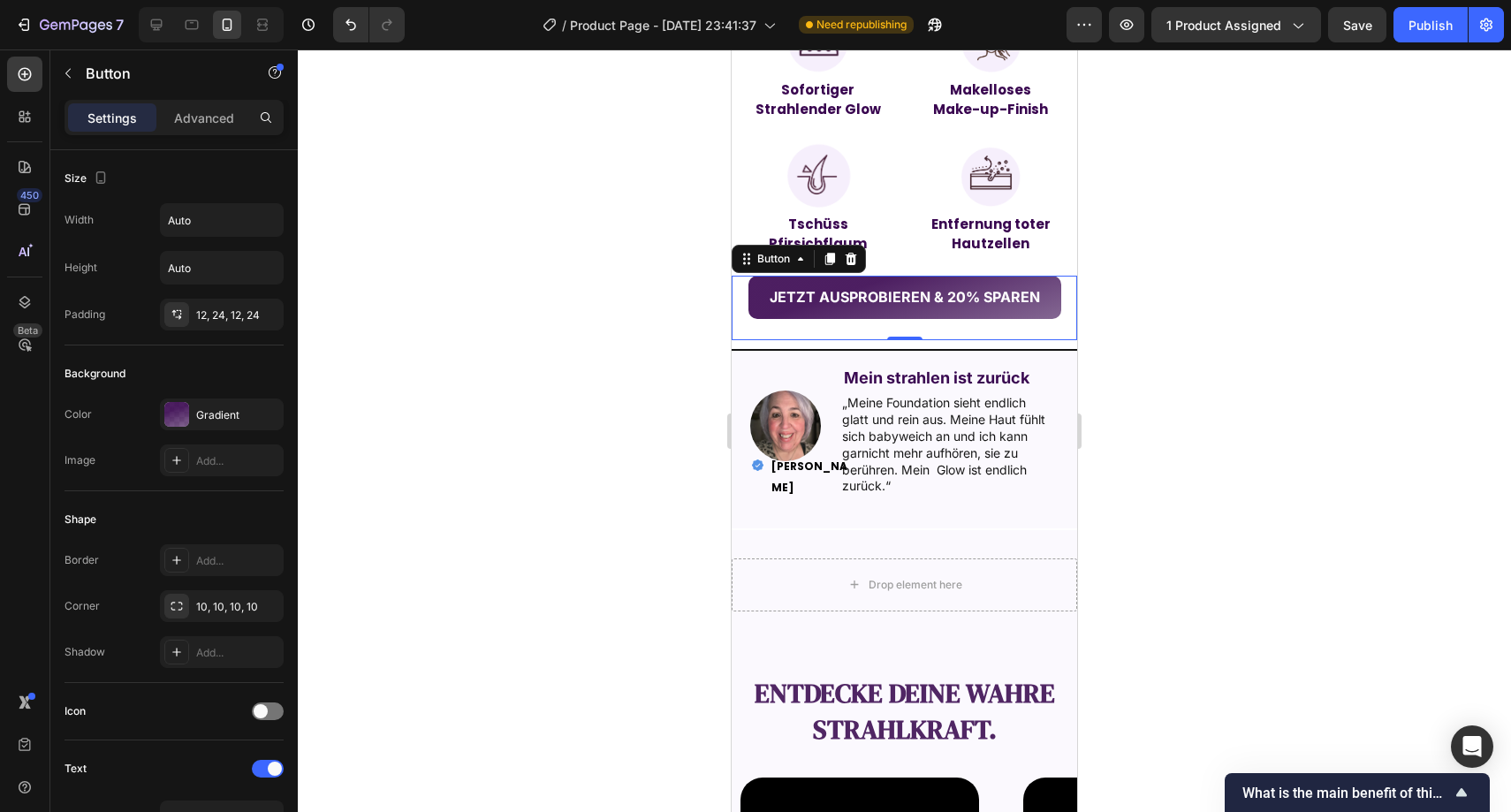
click at [1200, 278] on div at bounding box center [905, 430] width 1214 height 762
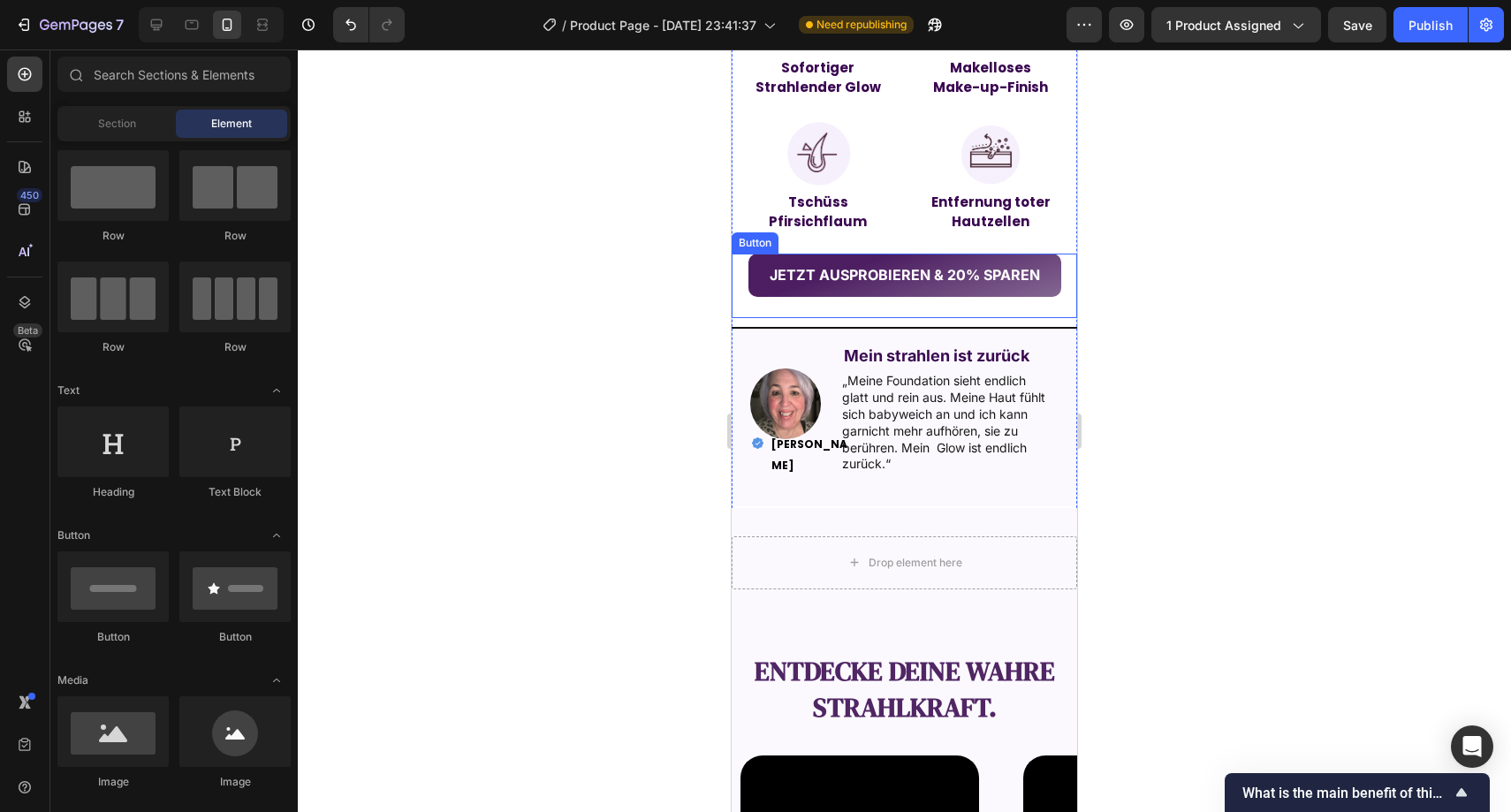
scroll to position [1629, 0]
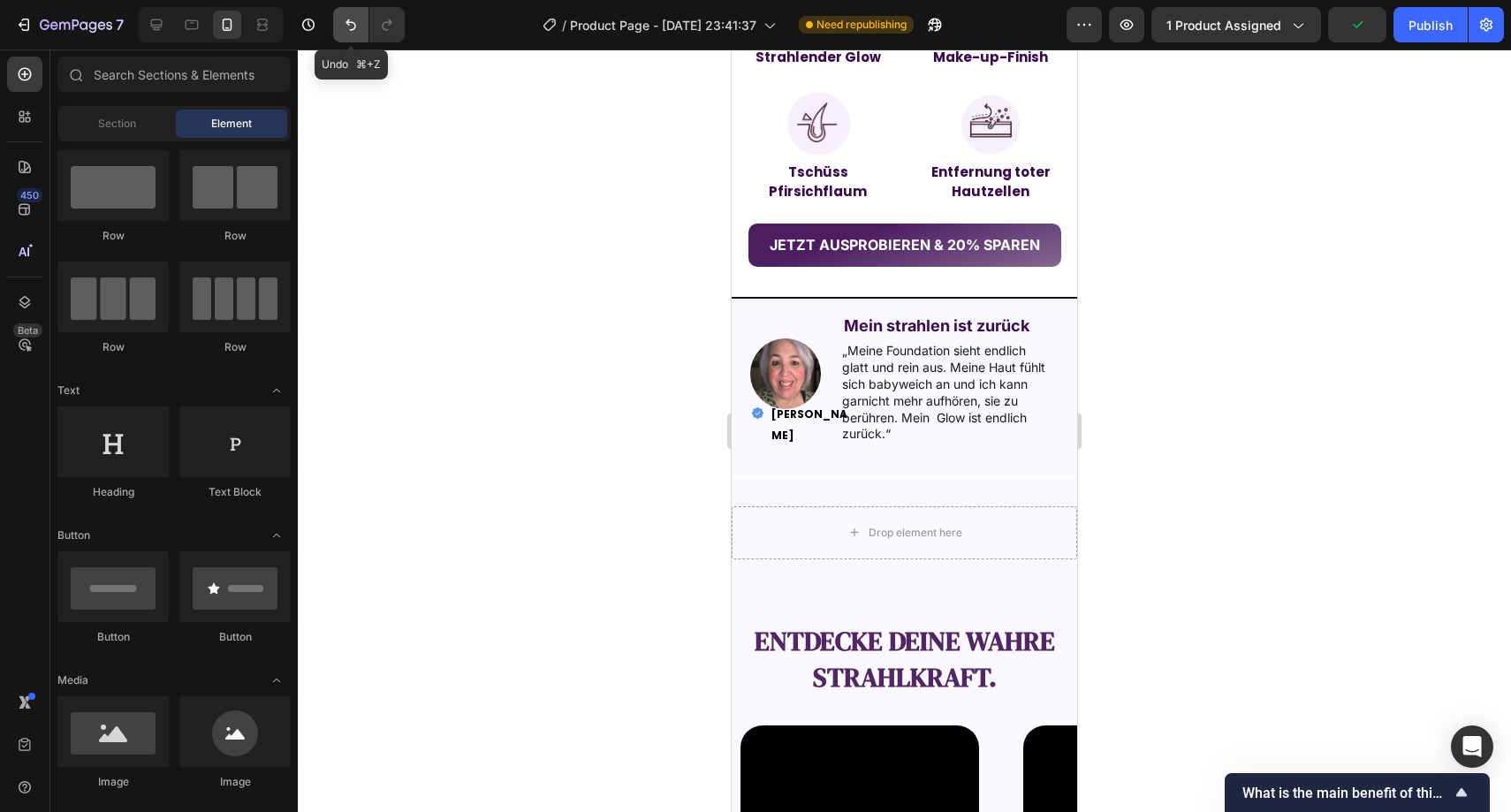
click at [353, 36] on button "Undo/Redo" at bounding box center [351, 25] width 35 height 35
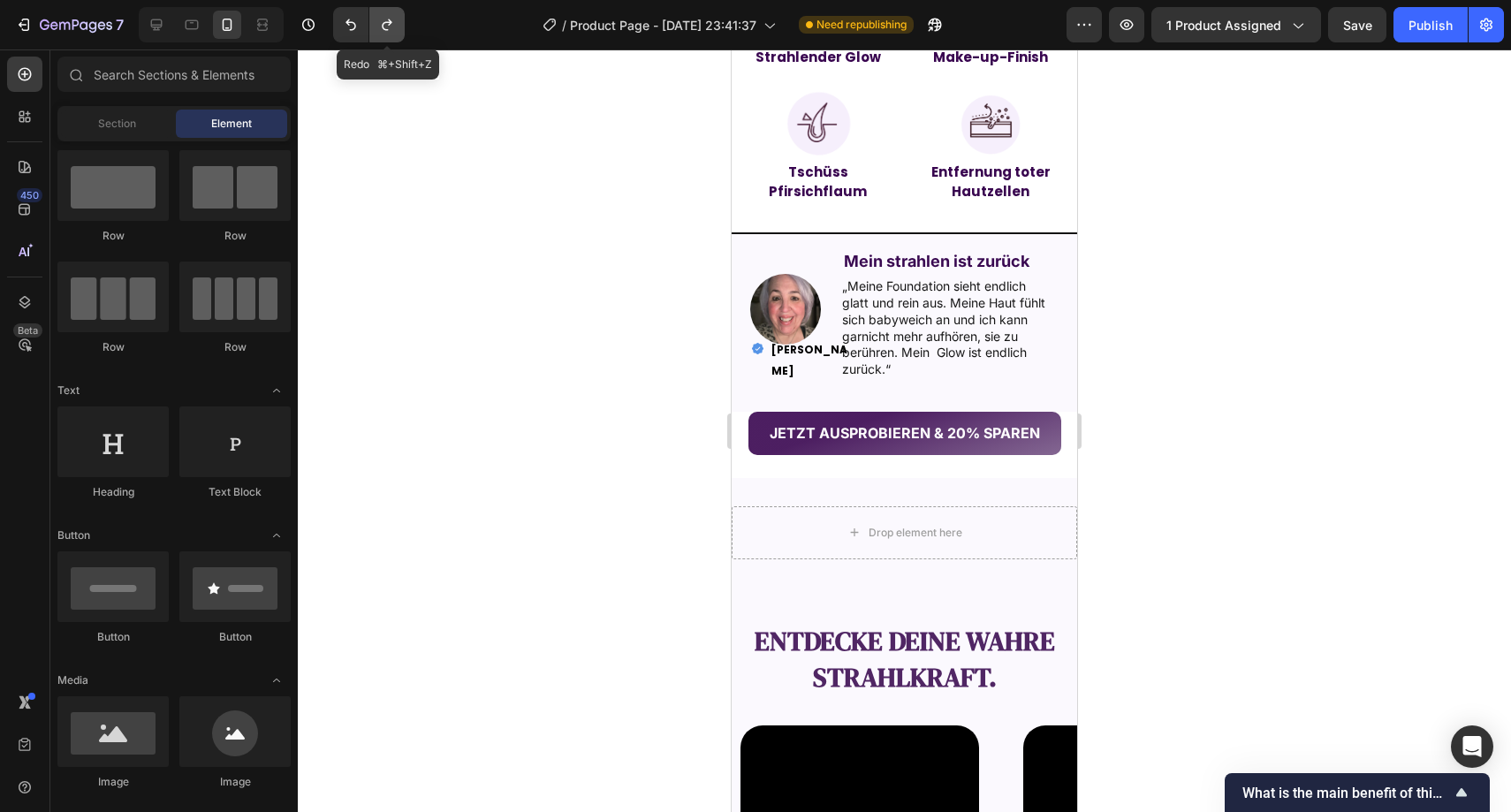
click at [384, 38] on button "Undo/Redo" at bounding box center [387, 25] width 35 height 35
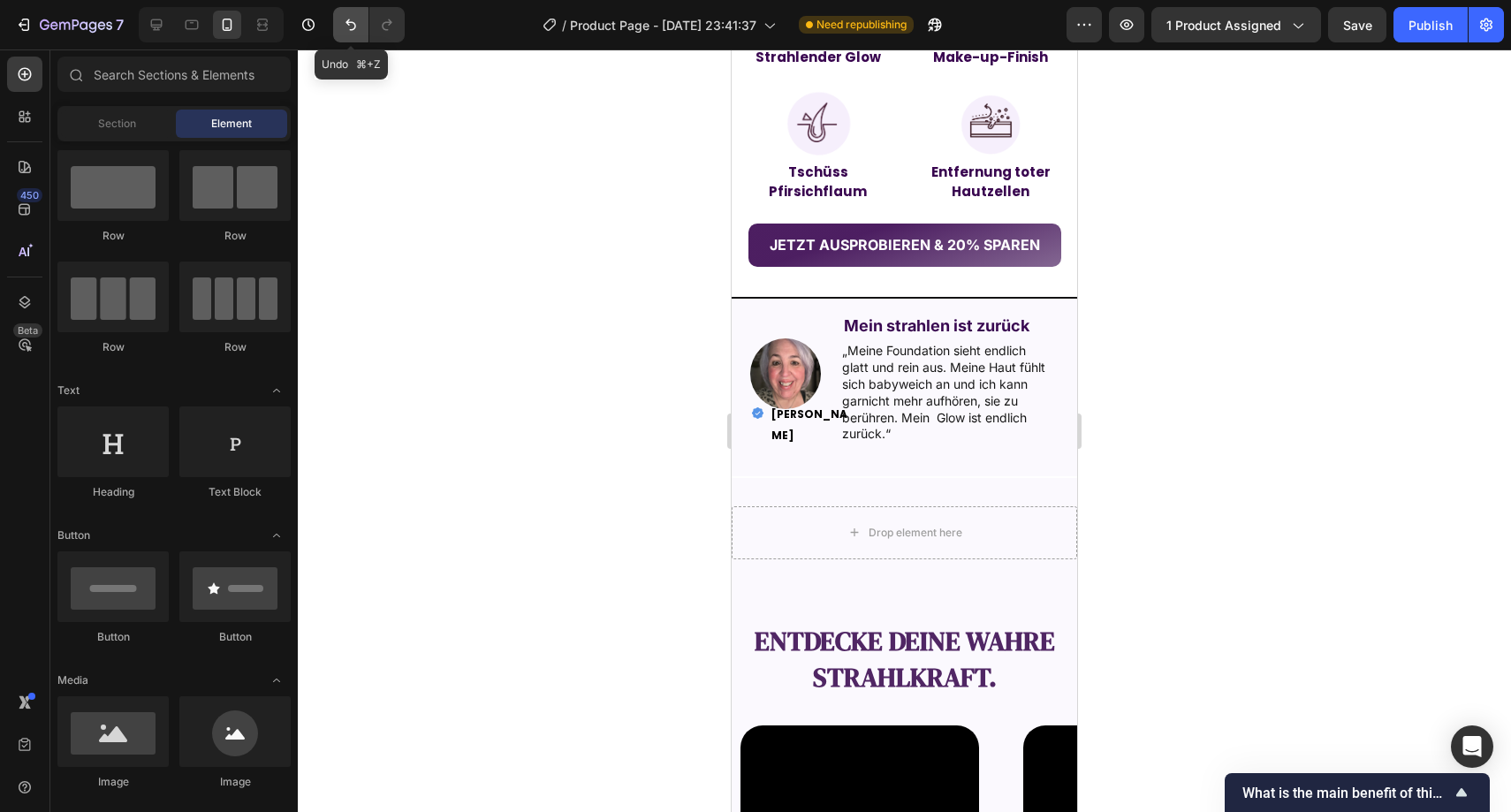
click at [363, 37] on button "Undo/Redo" at bounding box center [351, 25] width 35 height 35
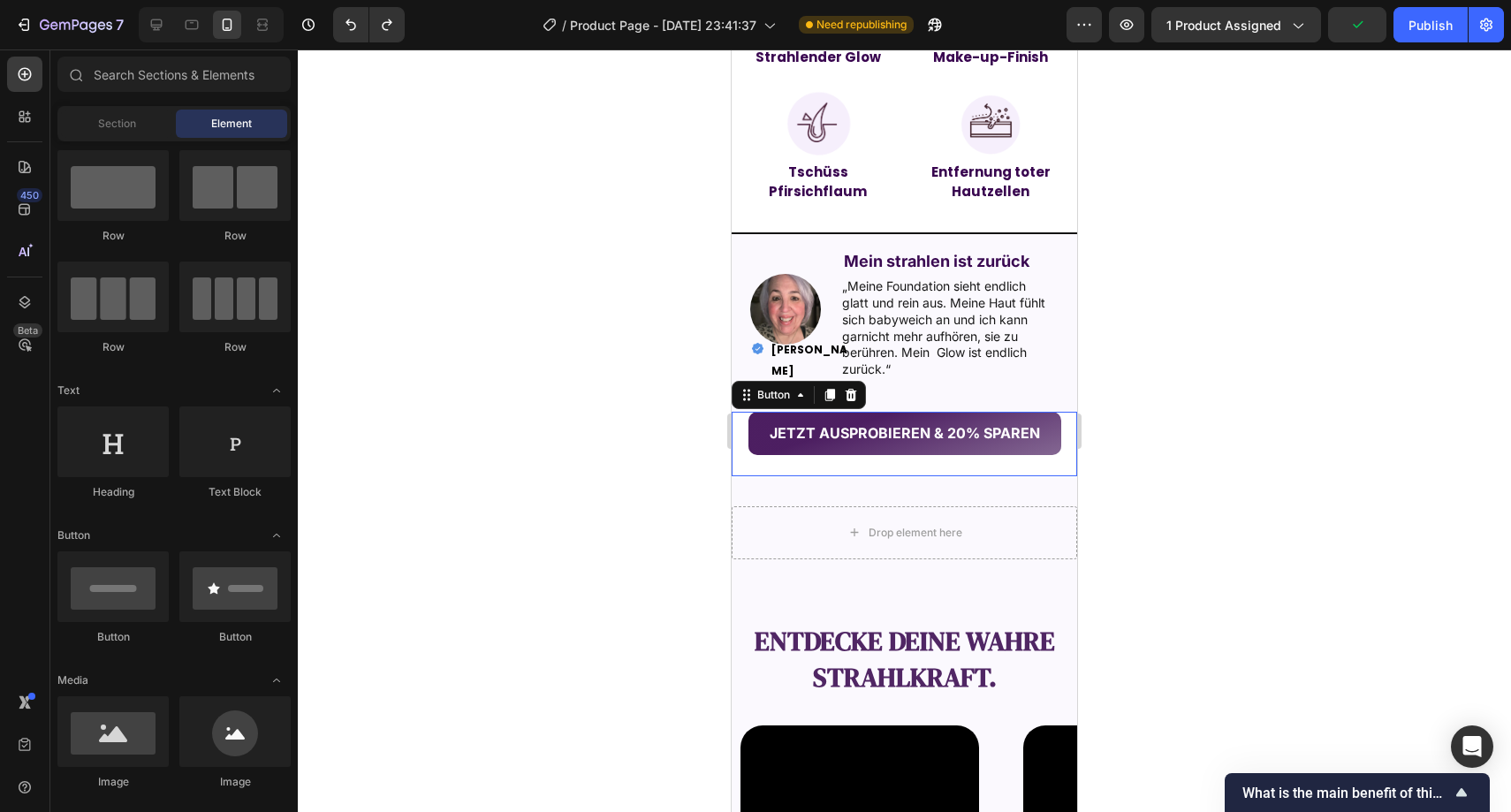
click at [738, 421] on div "JETZT AUSPROBIEREN & 20% SPAREN Button 0" at bounding box center [904, 444] width 345 height 65
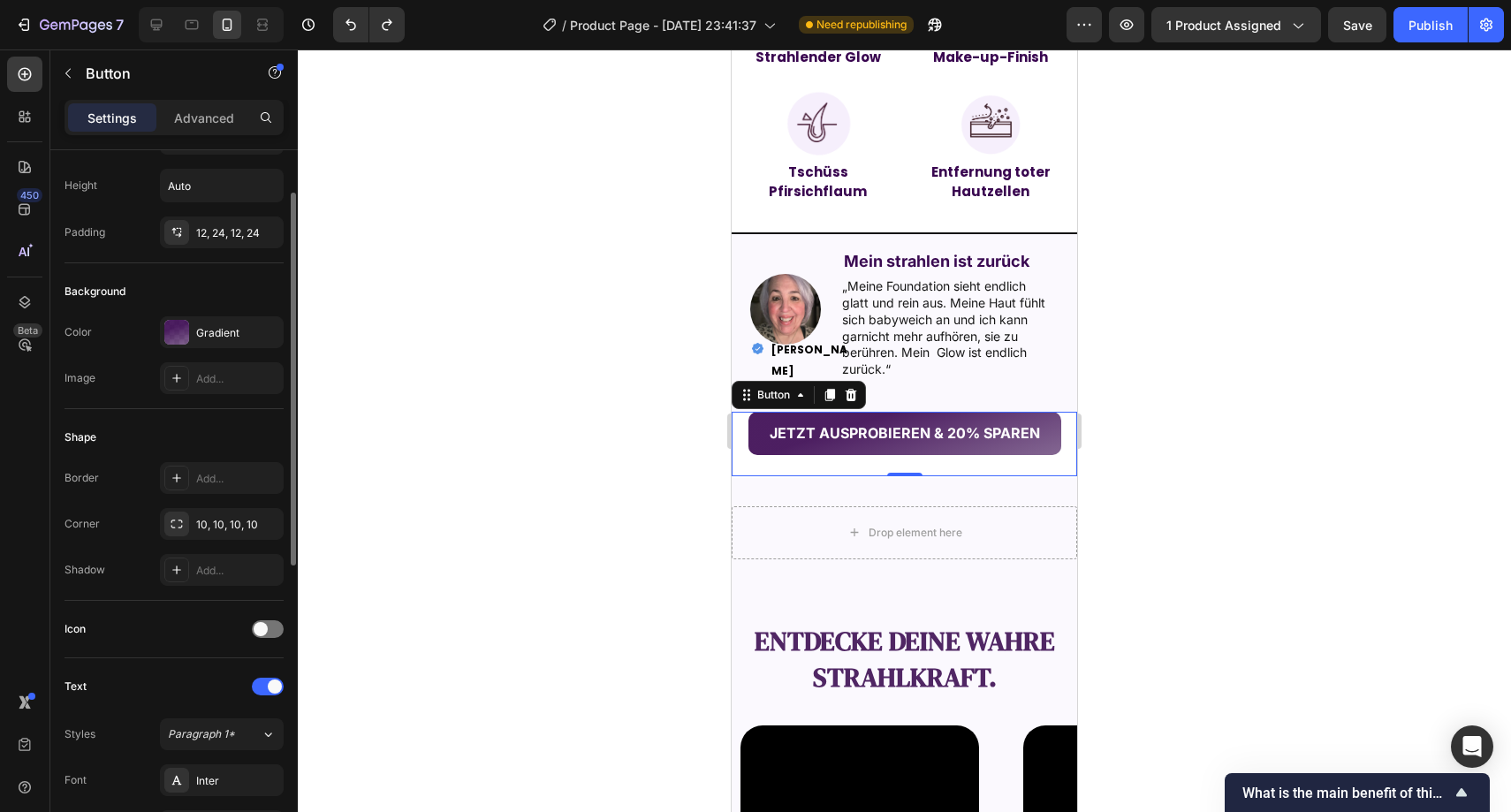
scroll to position [0, 0]
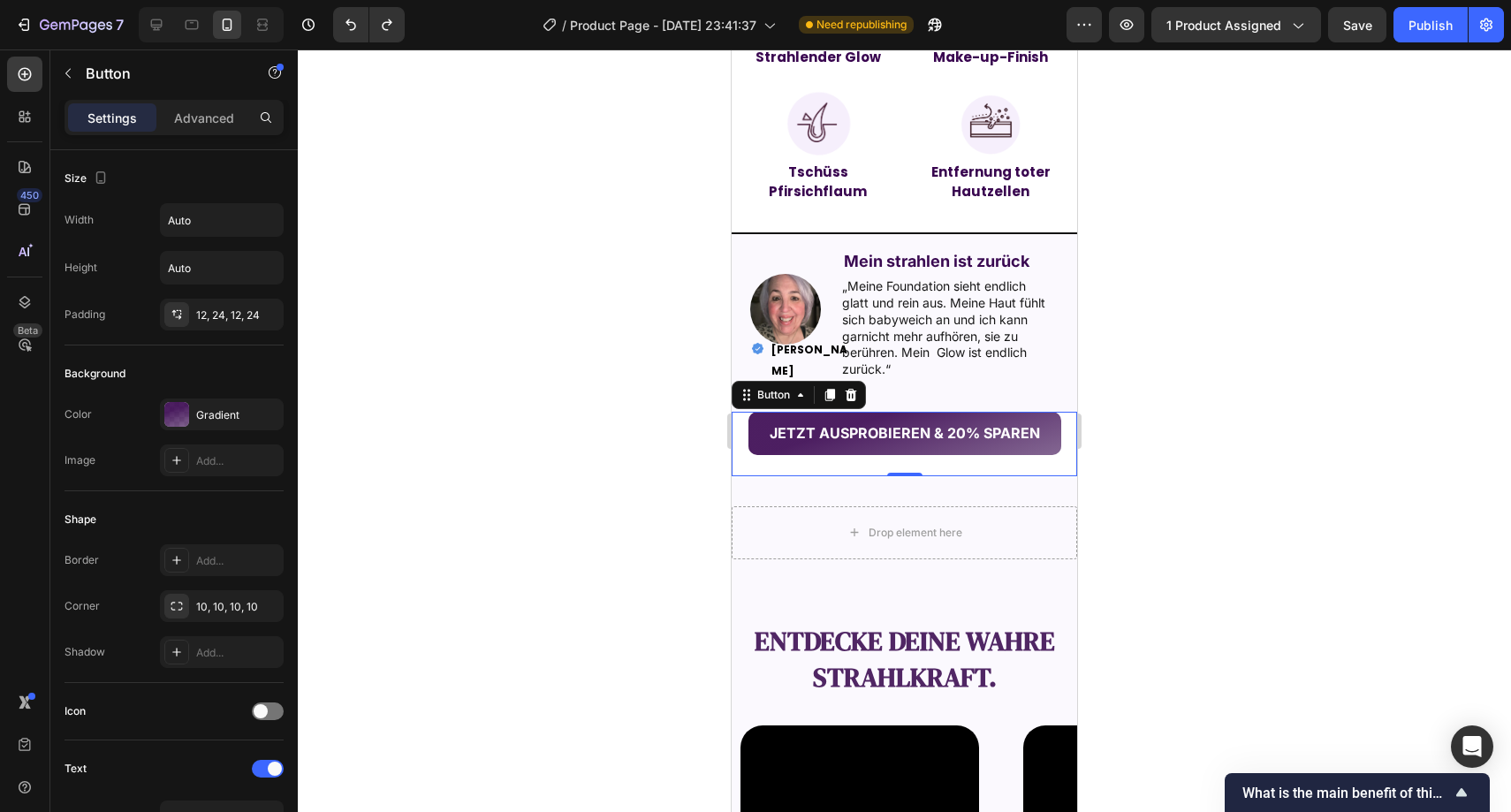
click at [626, 325] on div at bounding box center [905, 430] width 1214 height 762
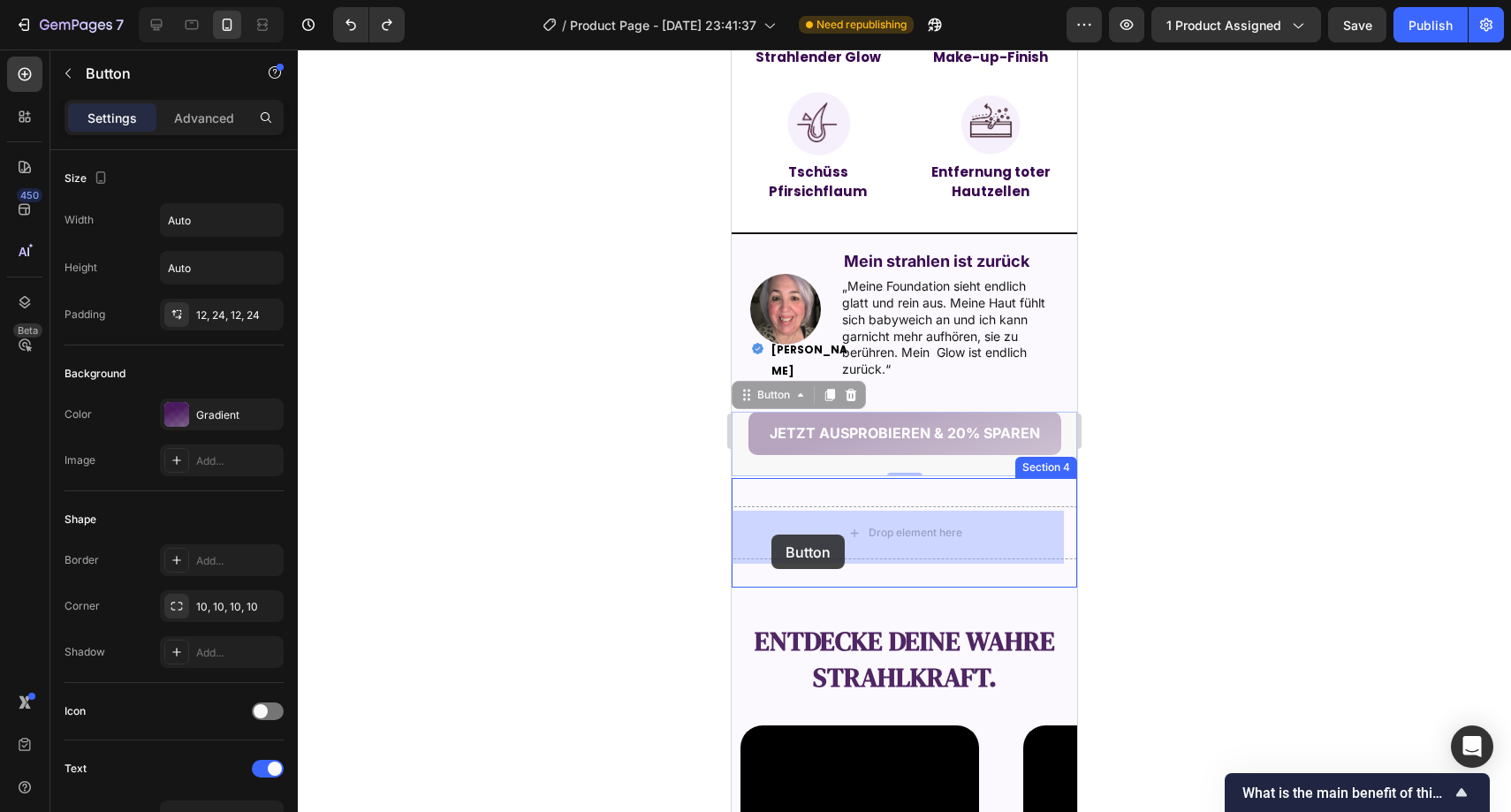
drag, startPoint x: 766, startPoint y: 466, endPoint x: 772, endPoint y: 535, distance: 69.3
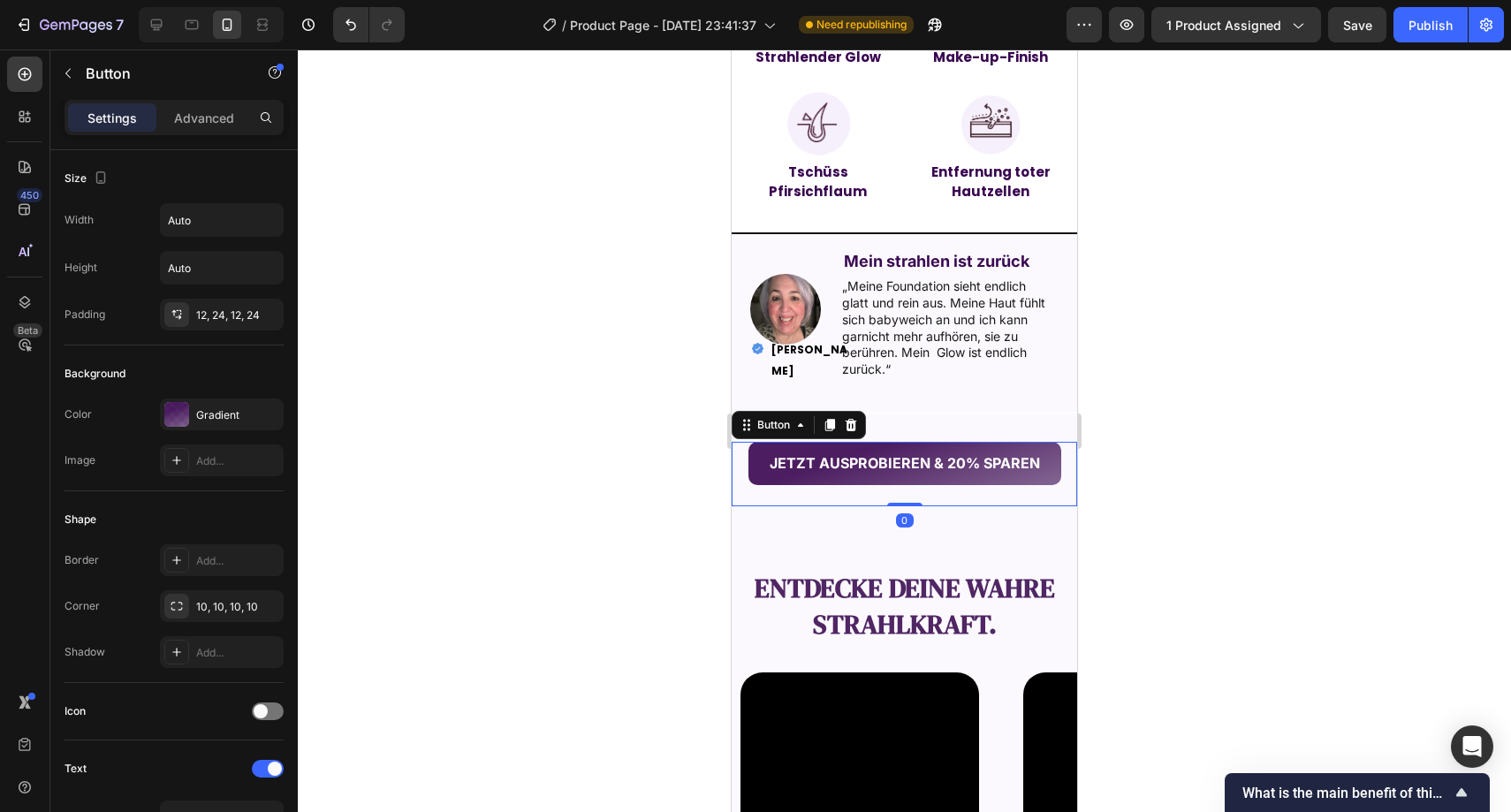
click at [636, 479] on div at bounding box center [905, 430] width 1214 height 762
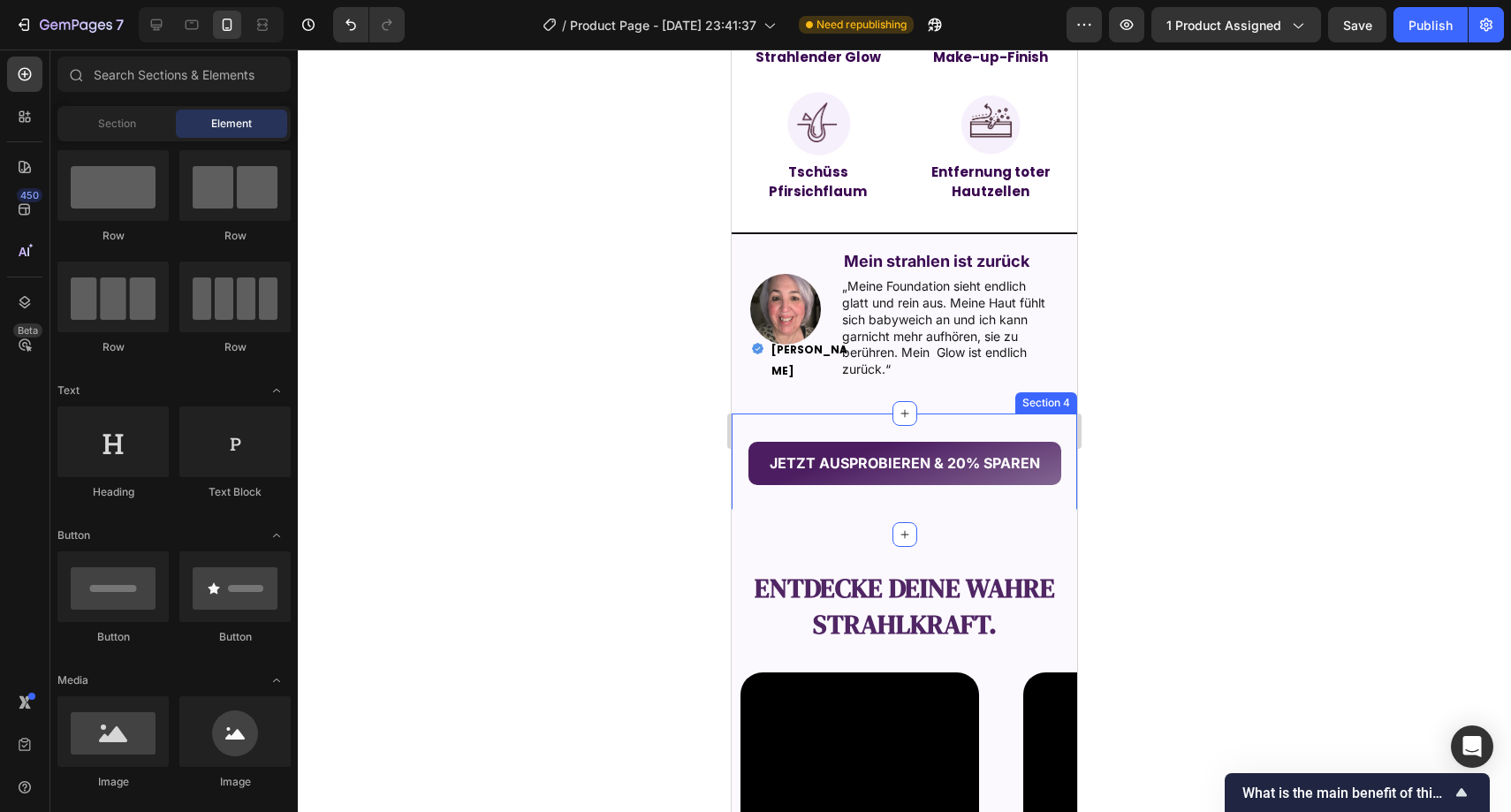
click at [783, 422] on div "JETZT AUSPROBIEREN & 20% SPAREN Button Section 4" at bounding box center [904, 474] width 345 height 121
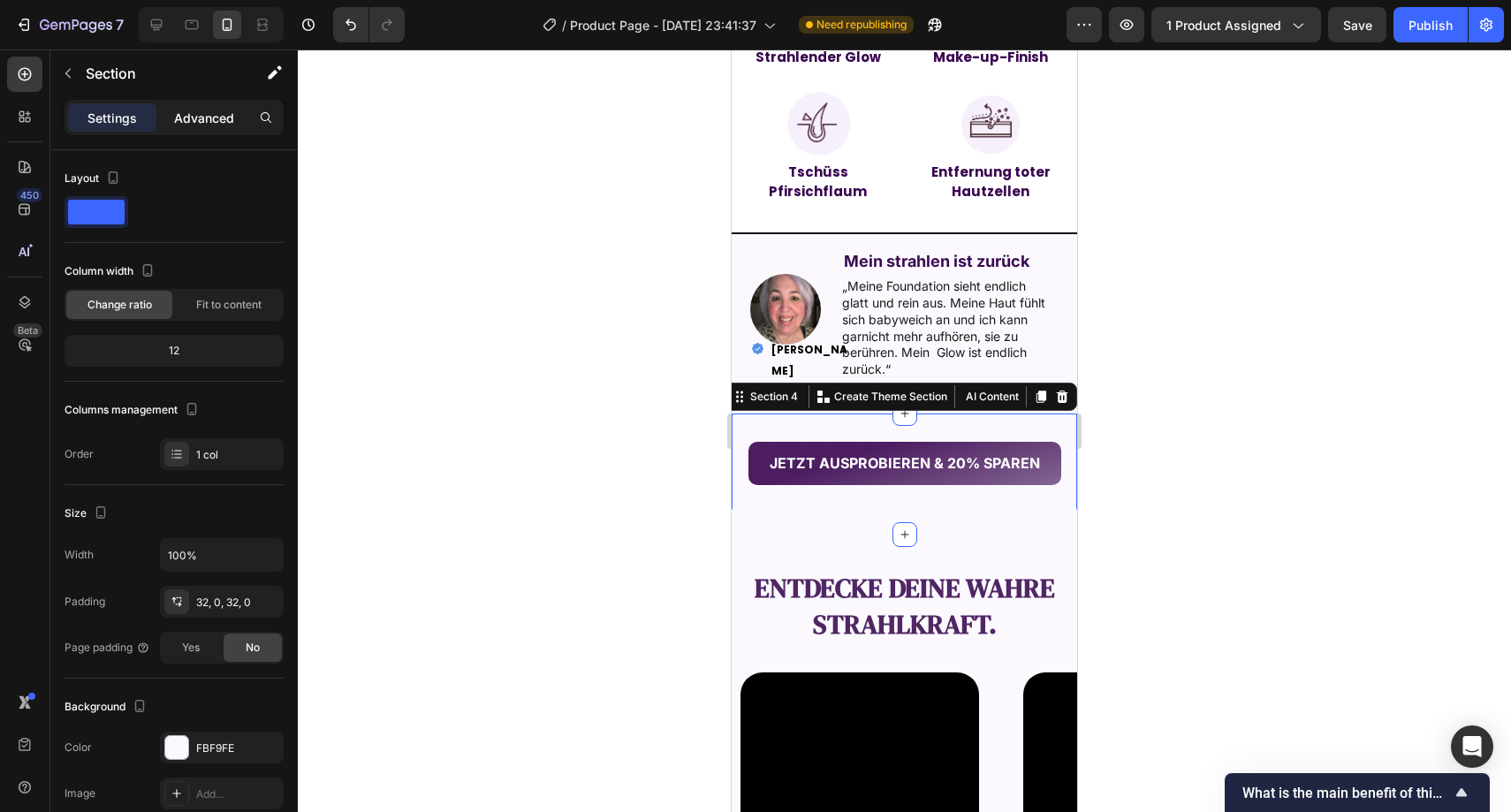
click at [233, 118] on div "Advanced" at bounding box center [204, 117] width 89 height 29
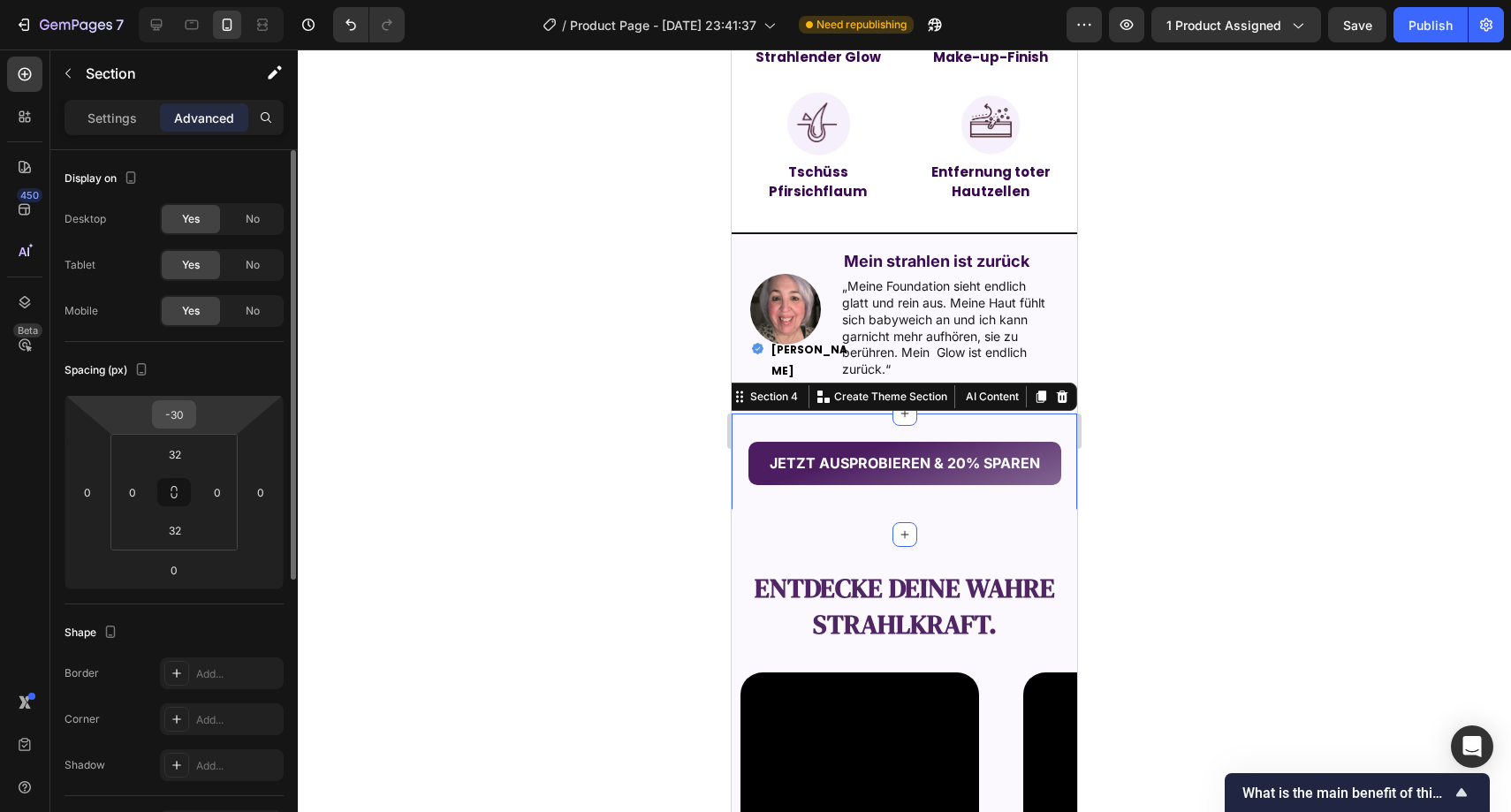
click at [182, 412] on input "-30" at bounding box center [174, 414] width 35 height 27
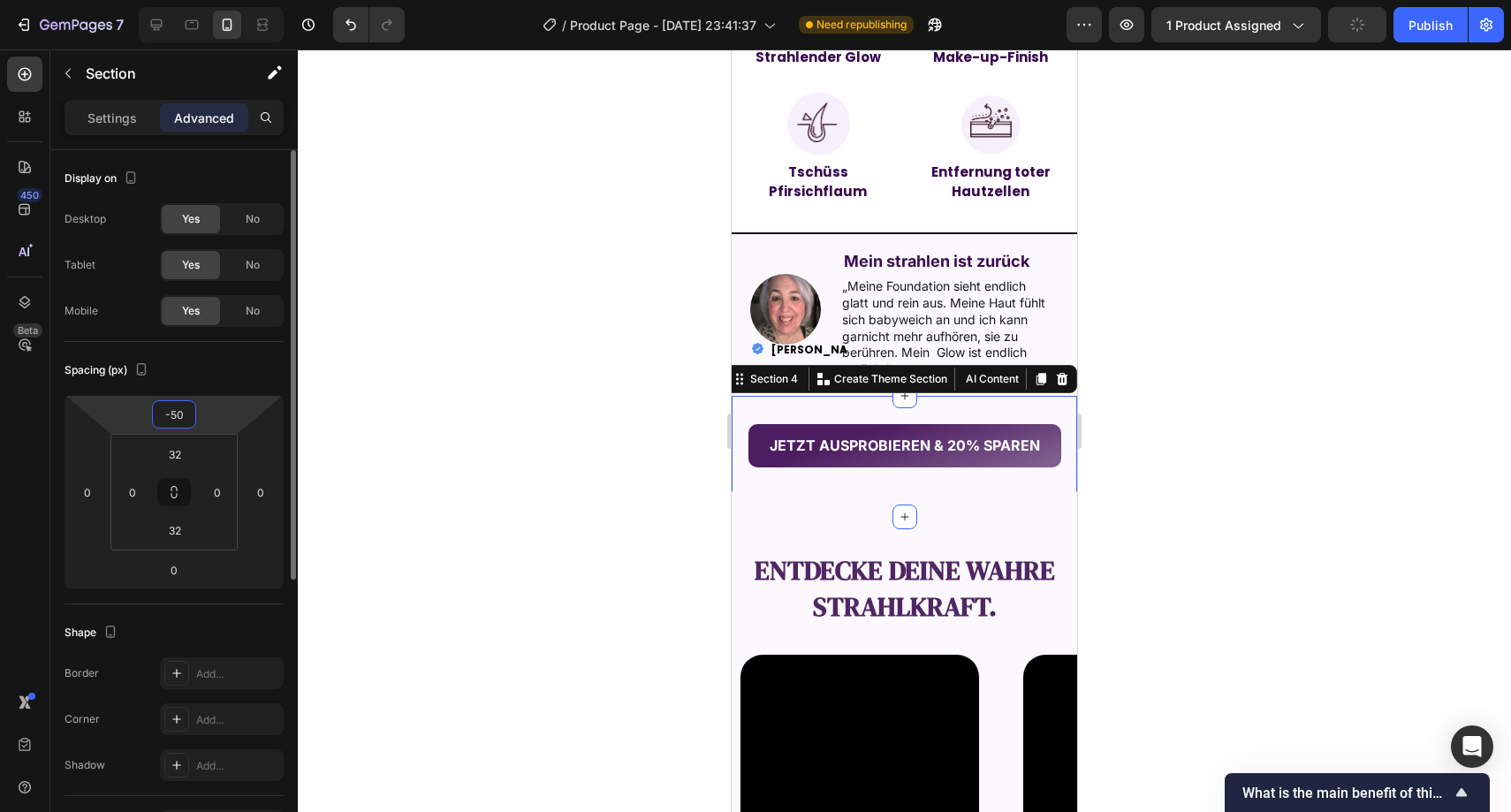
type input "-5"
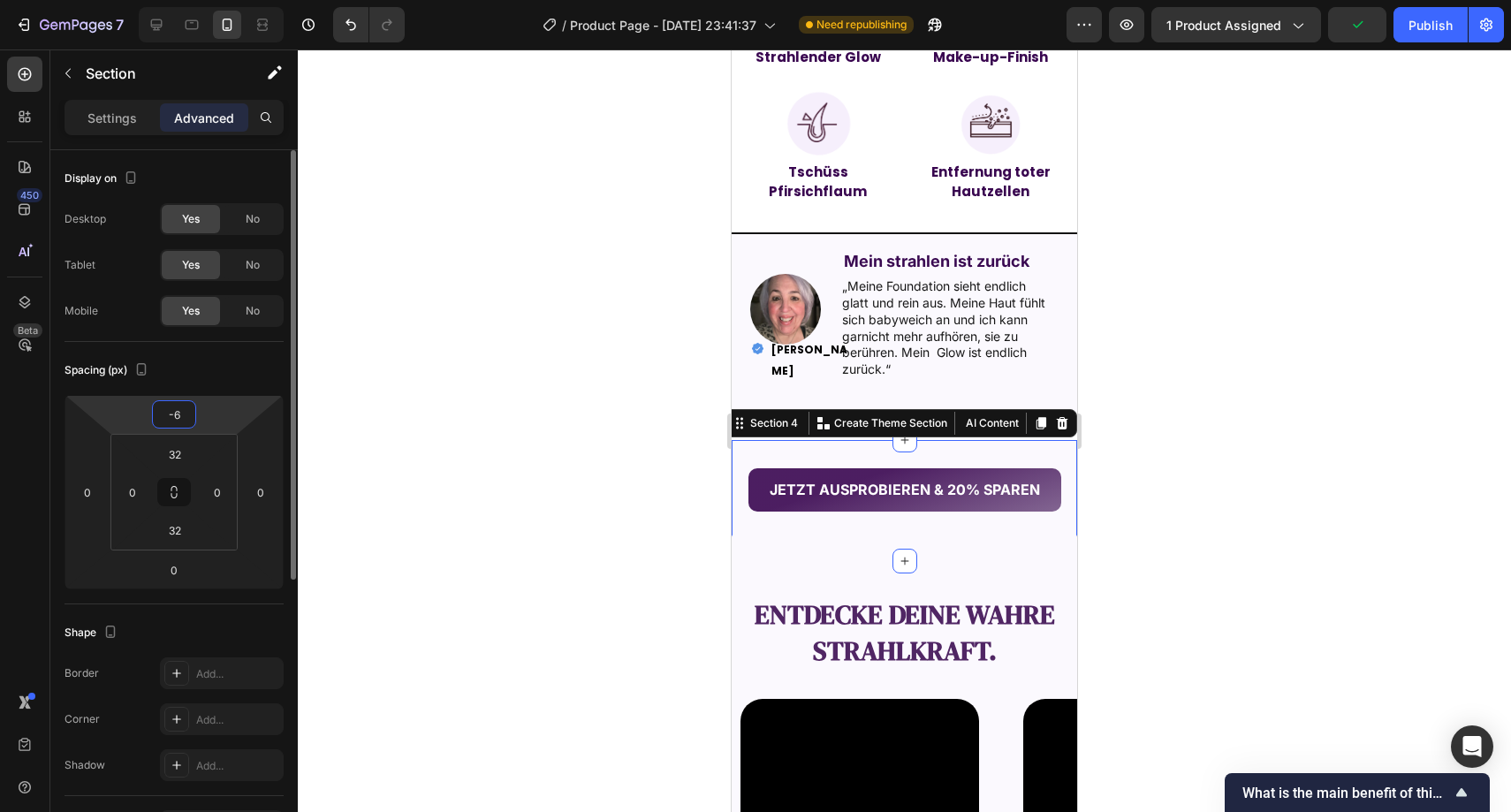
type input "-60"
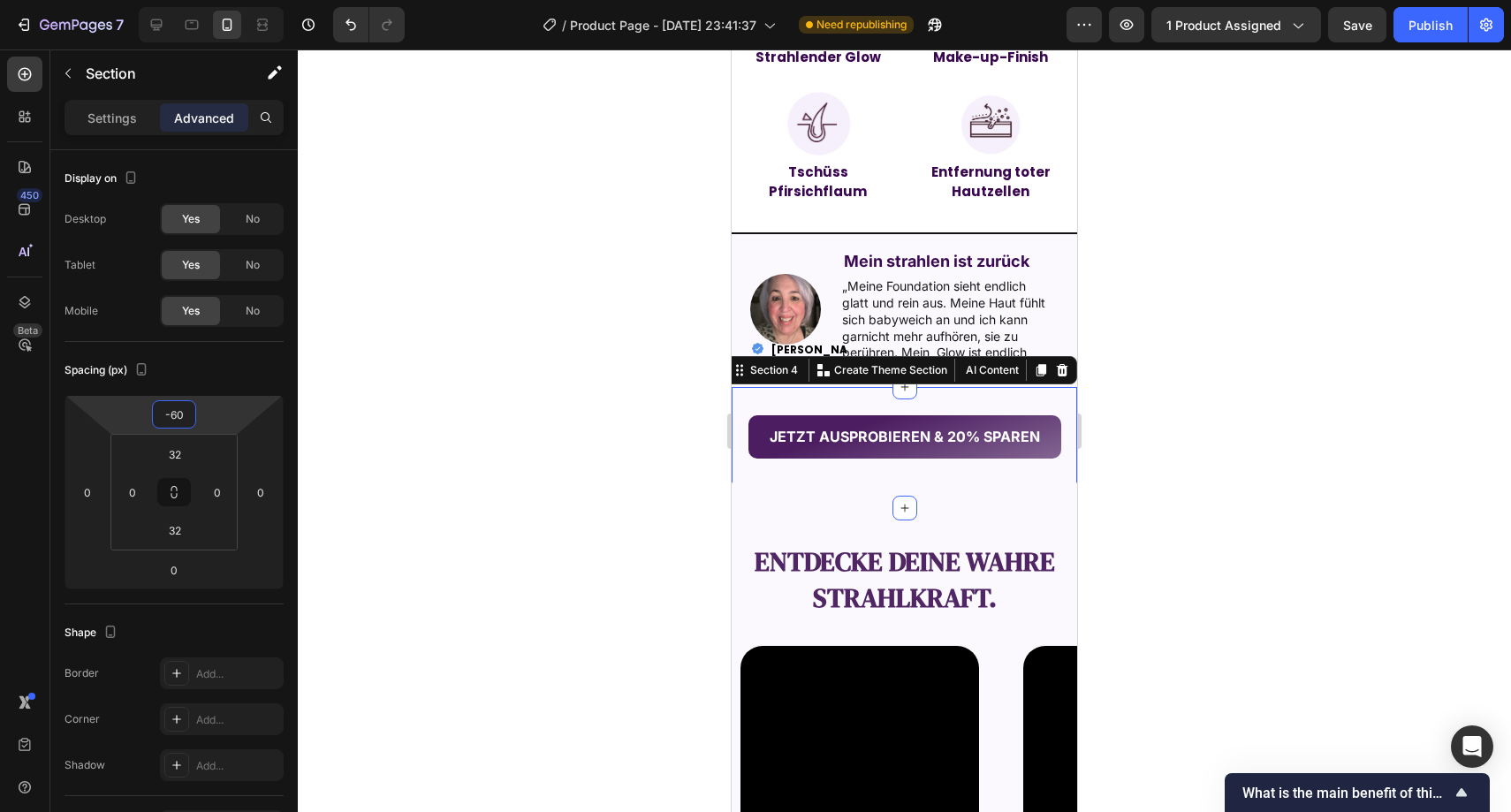
click at [605, 278] on div at bounding box center [905, 430] width 1214 height 762
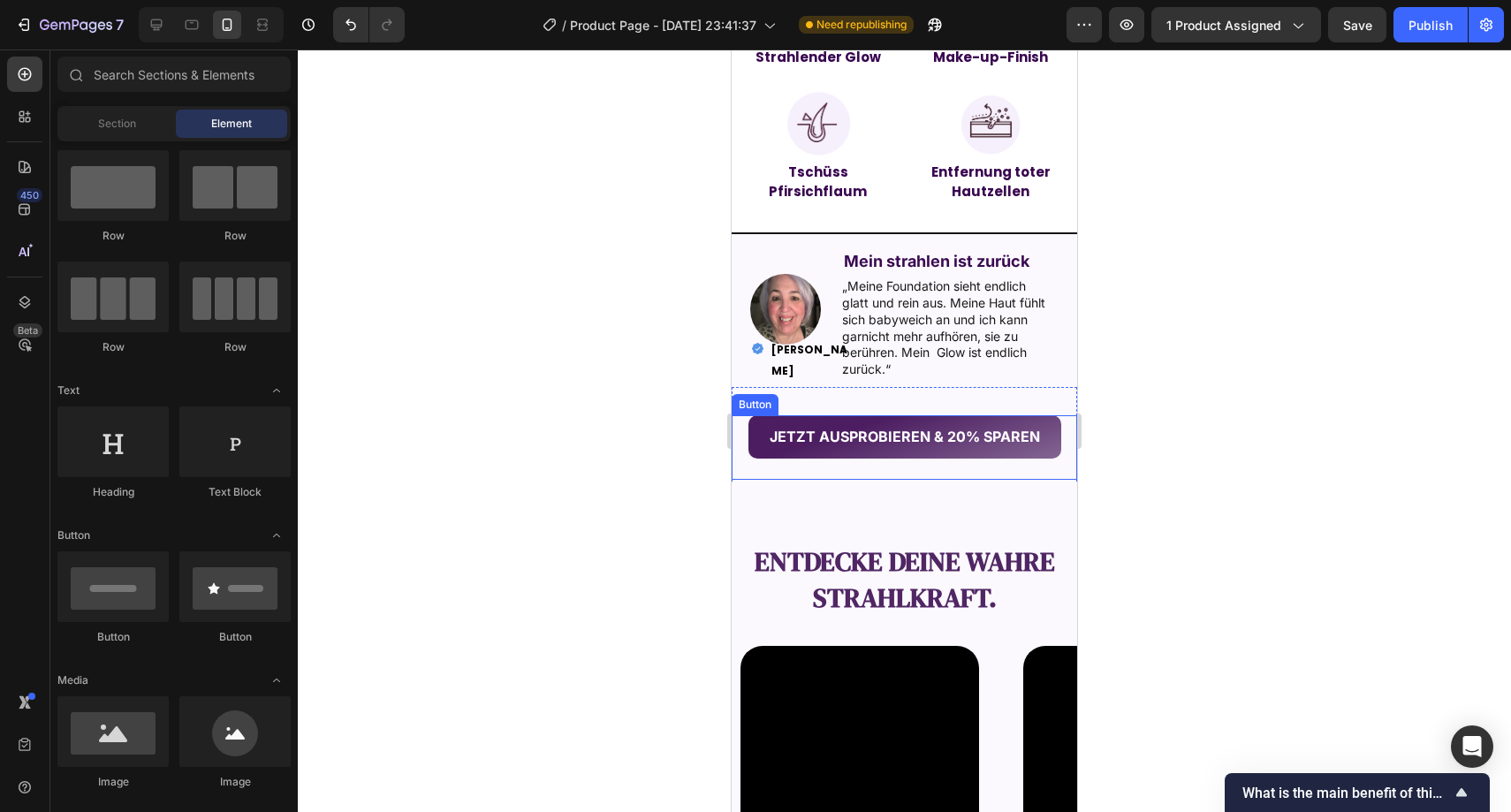
click at [757, 456] on button "JETZT AUSPROBIEREN & 20% SPAREN" at bounding box center [905, 437] width 313 height 43
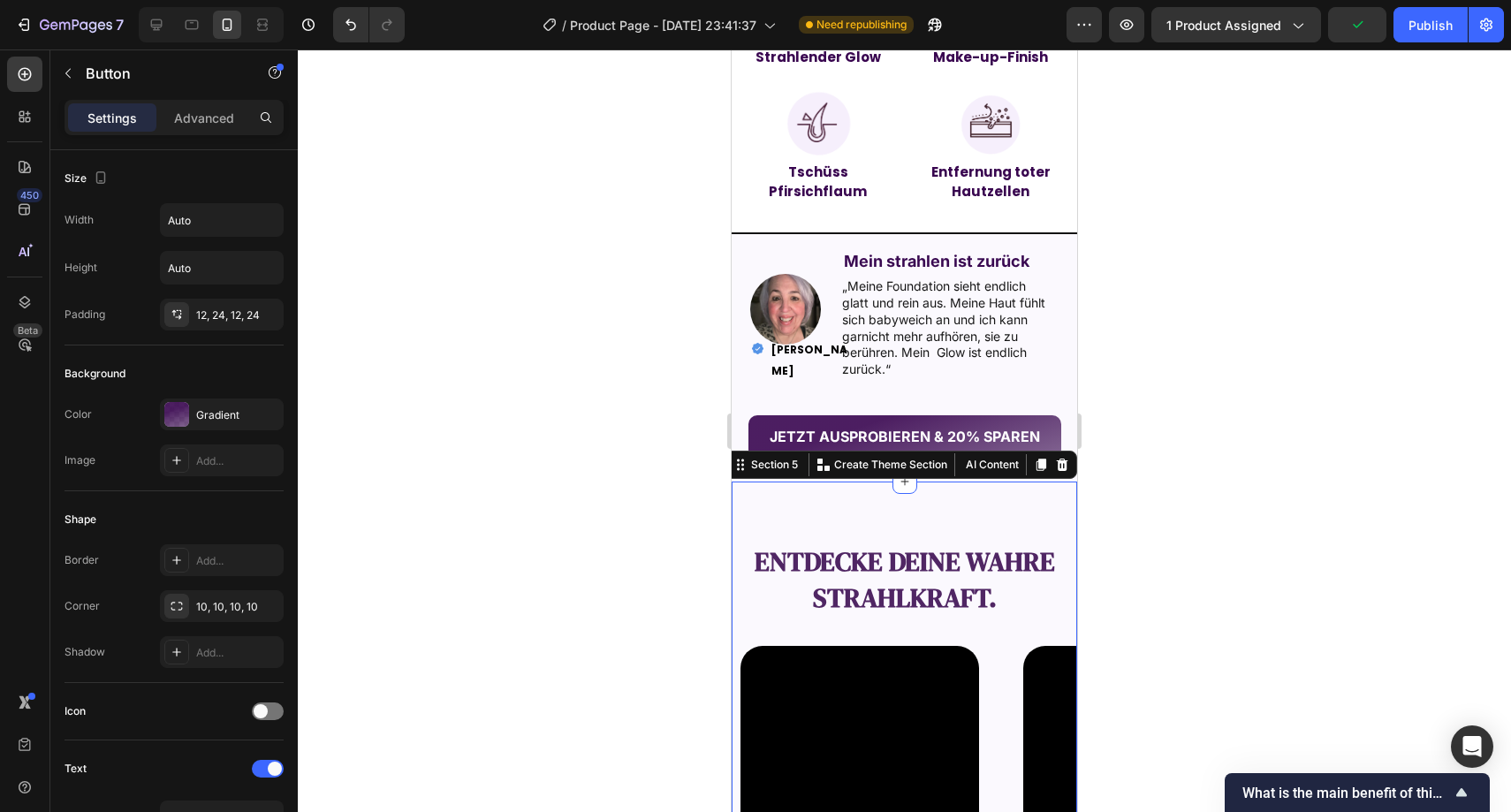
click at [743, 505] on div "entdecke deine wahre Strahlkraft. Text Block Video Video Video Video Video Caro…" at bounding box center [904, 744] width 345 height 526
click at [737, 424] on div "JETZT AUSPROBIEREN & 20% SPAREN Button" at bounding box center [904, 448] width 345 height 65
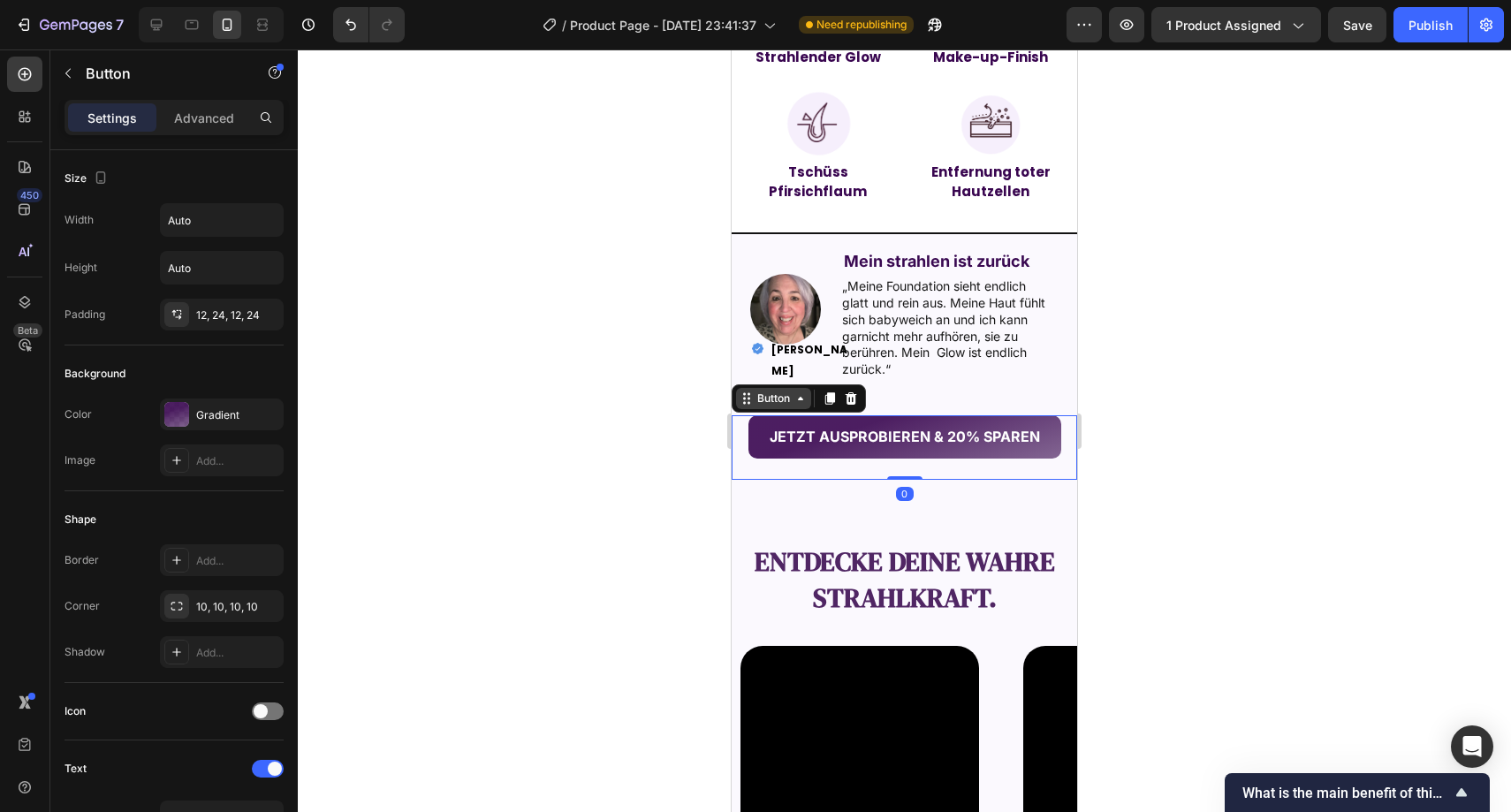
click at [751, 409] on div "Button" at bounding box center [774, 398] width 75 height 21
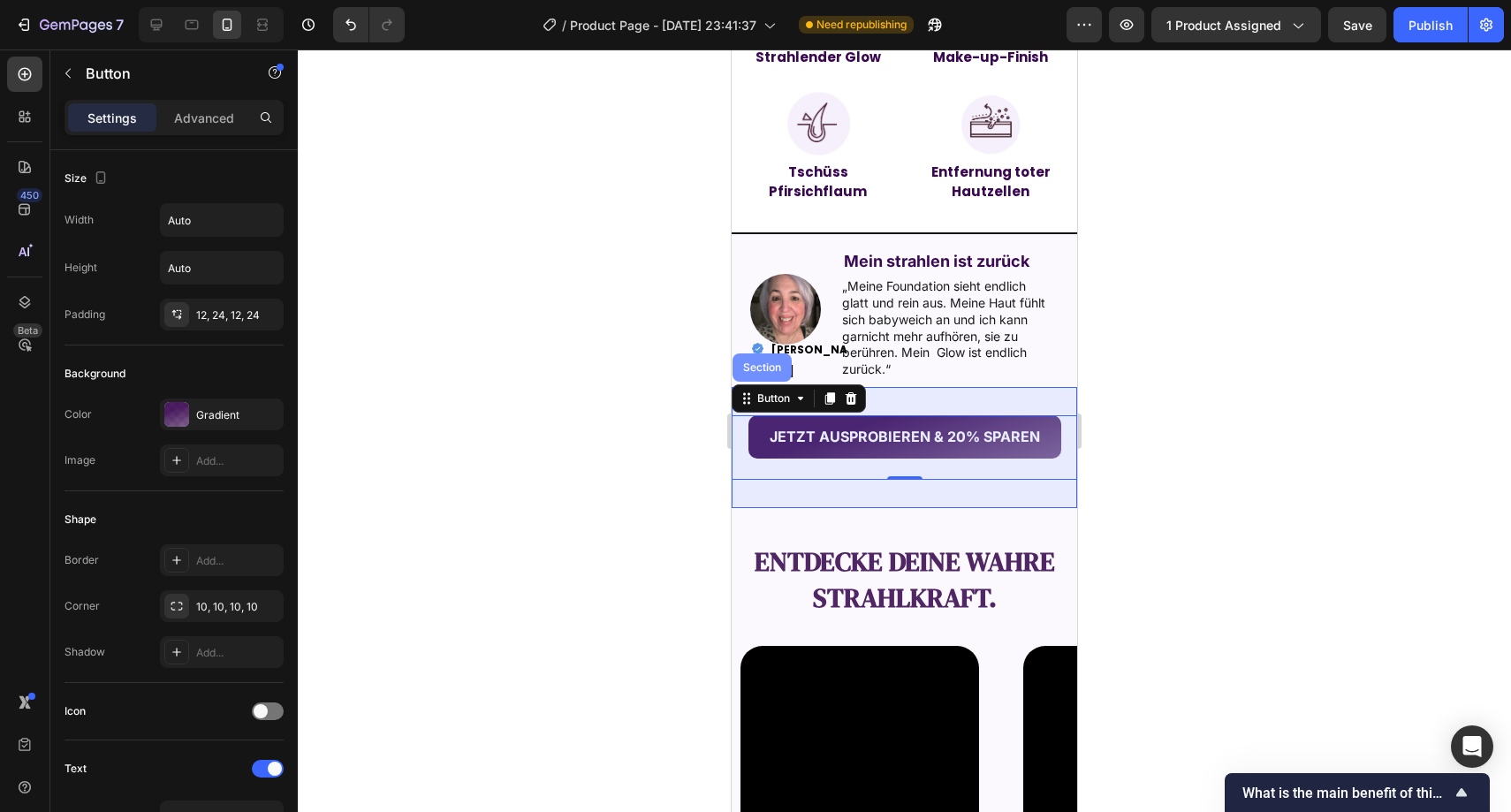
click at [762, 378] on div "Section" at bounding box center [762, 367] width 59 height 29
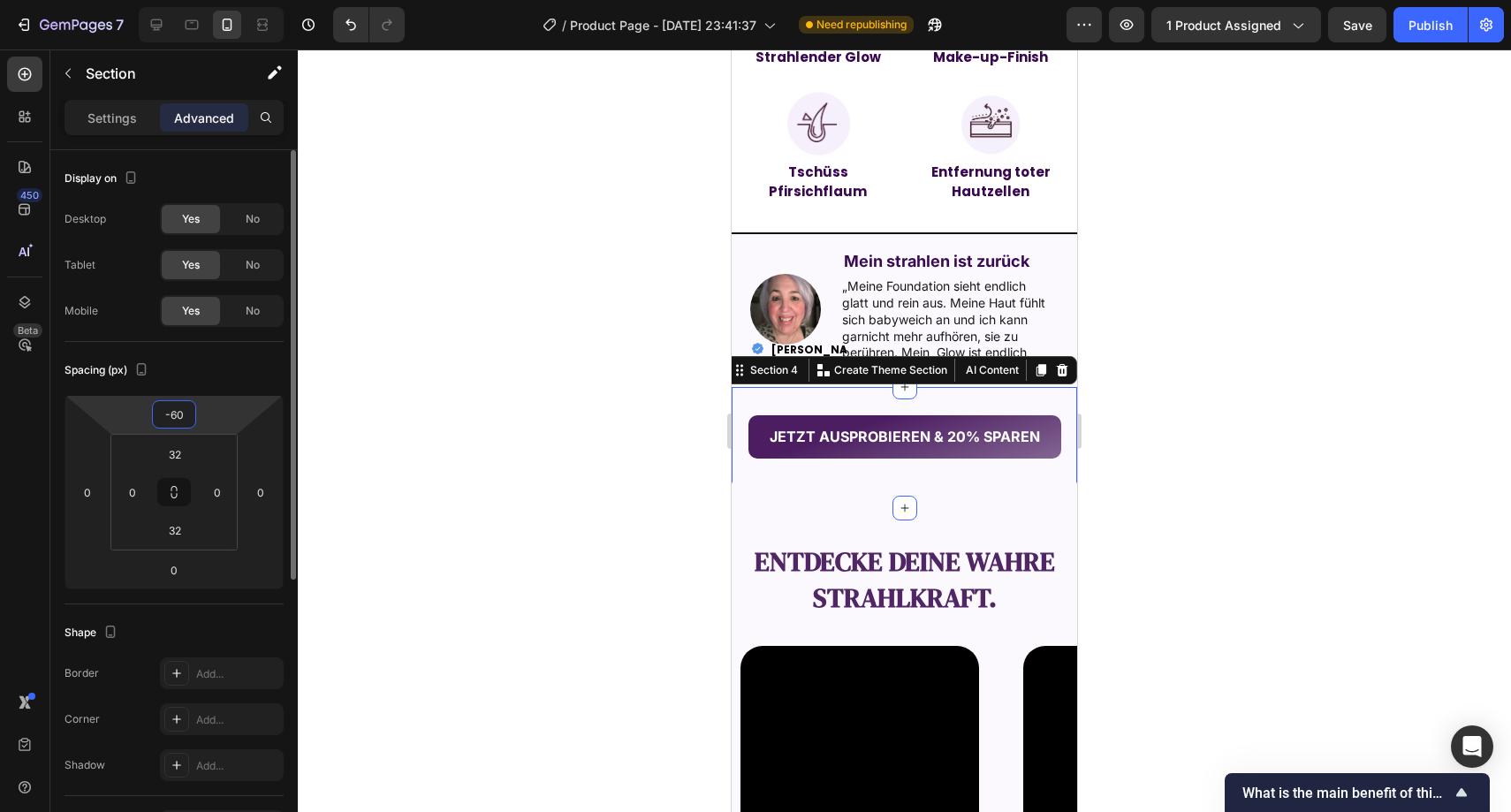
click at [188, 402] on input "-60" at bounding box center [174, 414] width 35 height 27
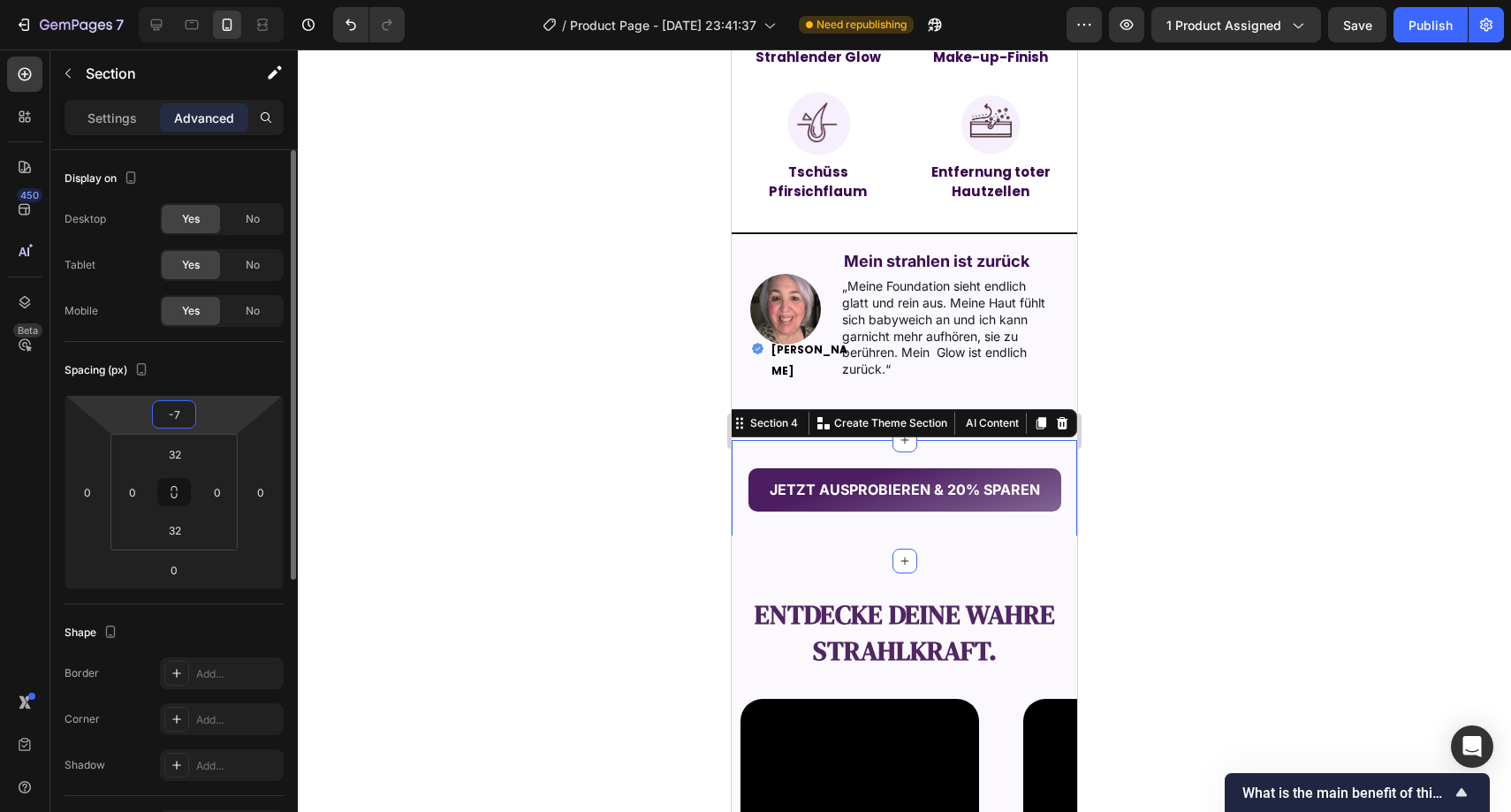
type input "-70"
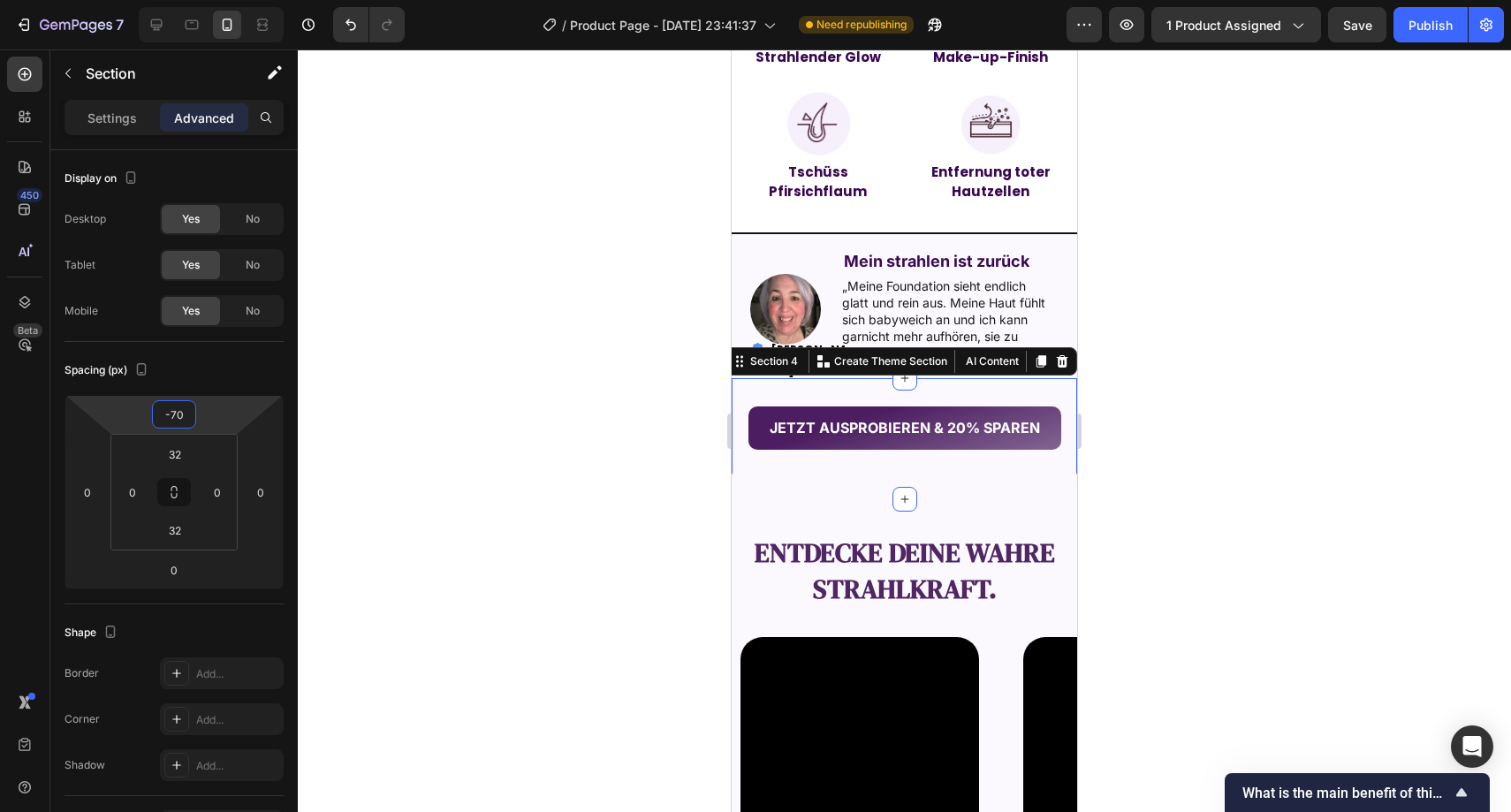
click at [627, 283] on div at bounding box center [905, 430] width 1214 height 762
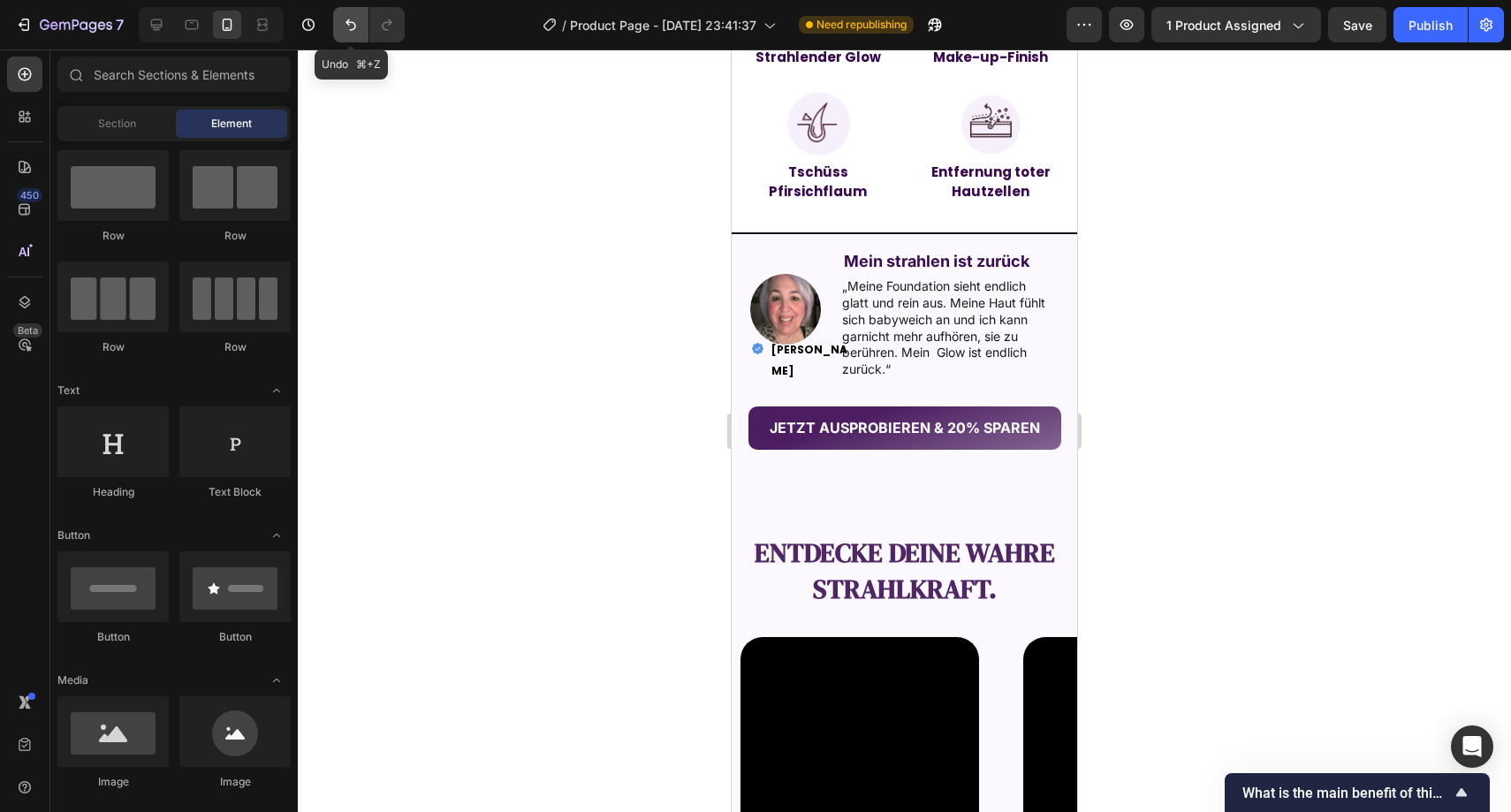
click at [349, 23] on icon "Undo/Redo" at bounding box center [351, 24] width 18 height 18
click at [342, 25] on icon "Undo/Redo" at bounding box center [351, 24] width 18 height 18
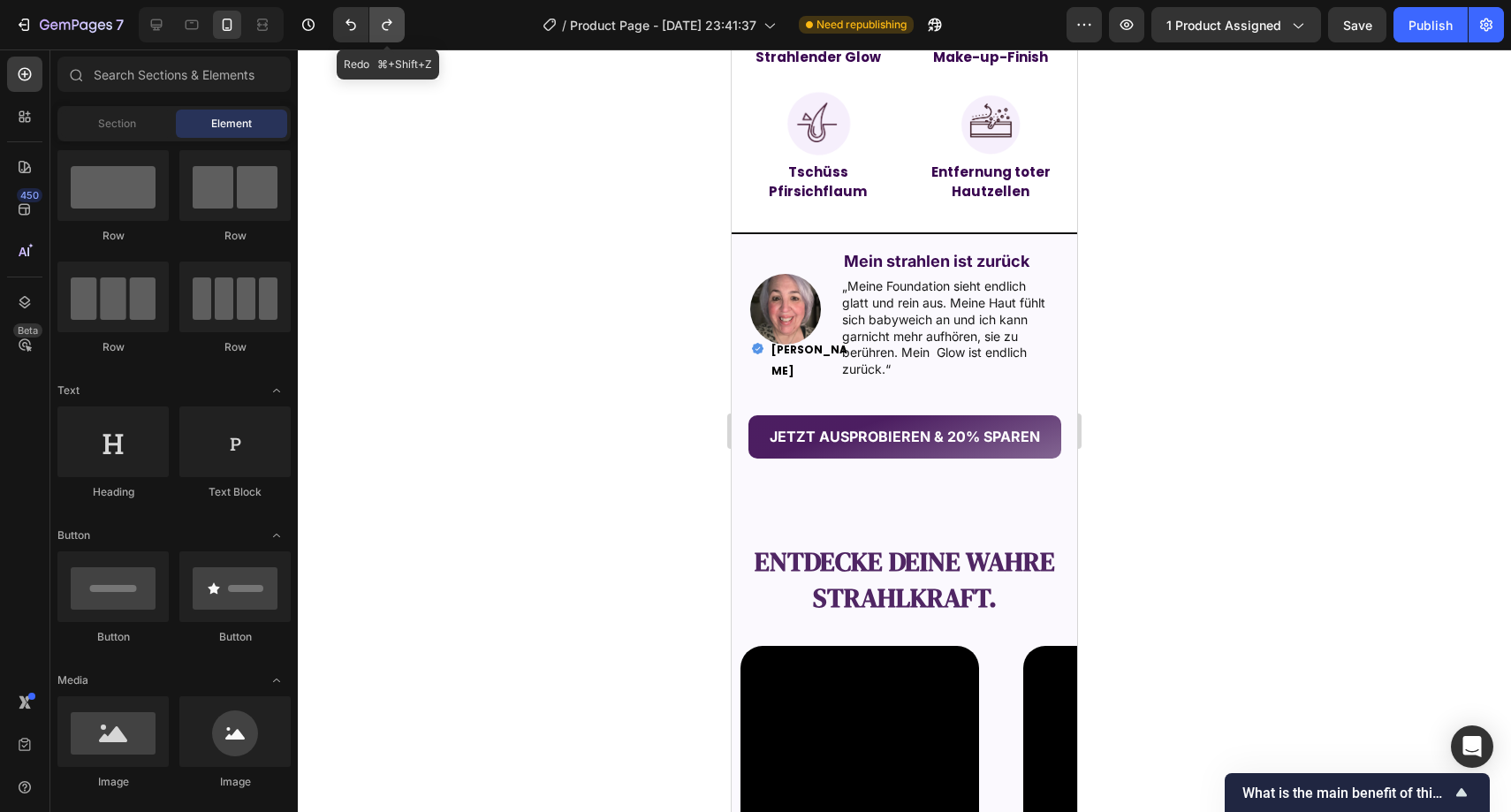
click at [387, 29] on icon "Undo/Redo" at bounding box center [387, 24] width 18 height 18
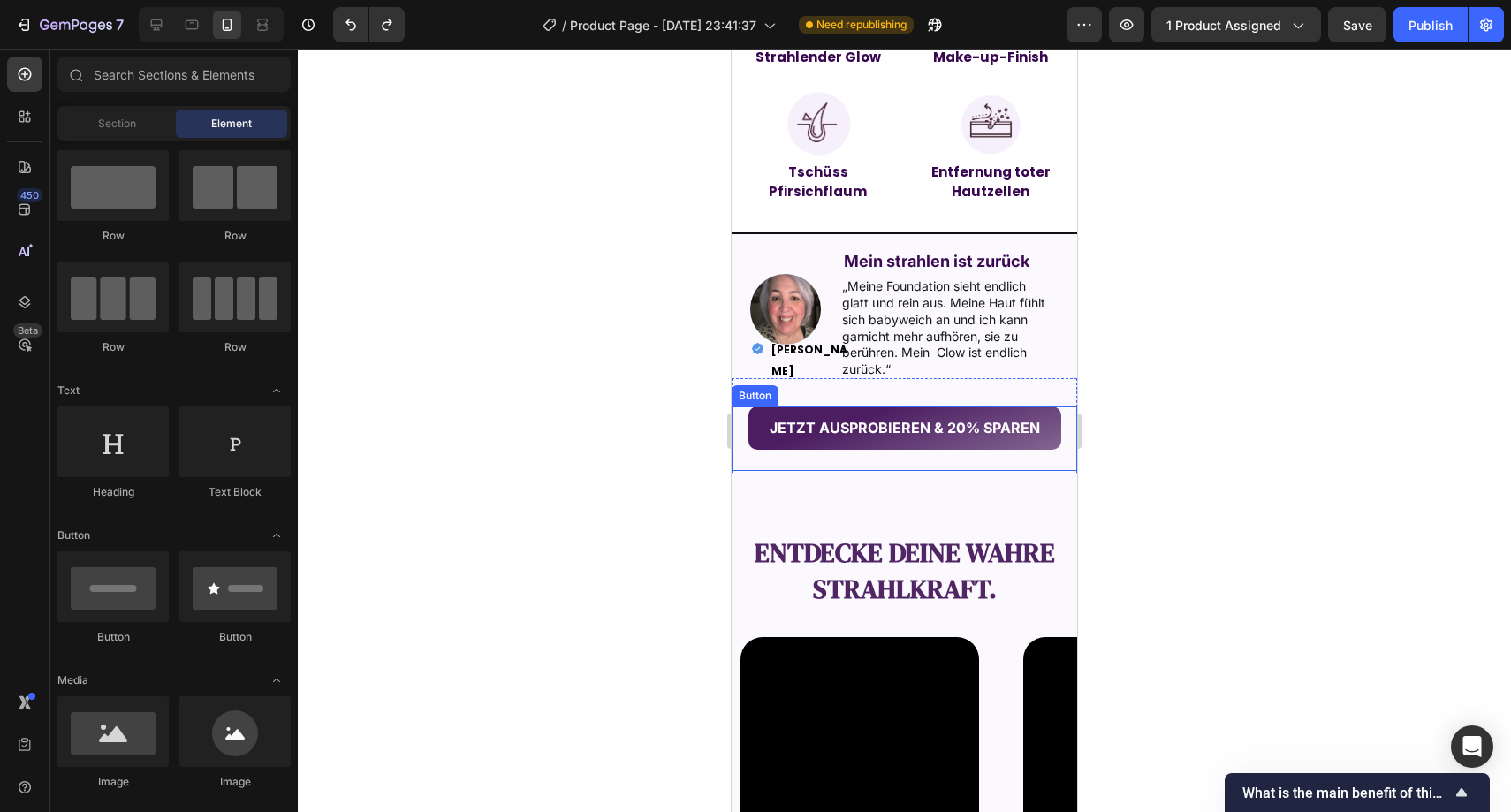
click at [798, 469] on div "JETZT AUSPROBIEREN & 20% SPAREN Button" at bounding box center [904, 438] width 345 height 65
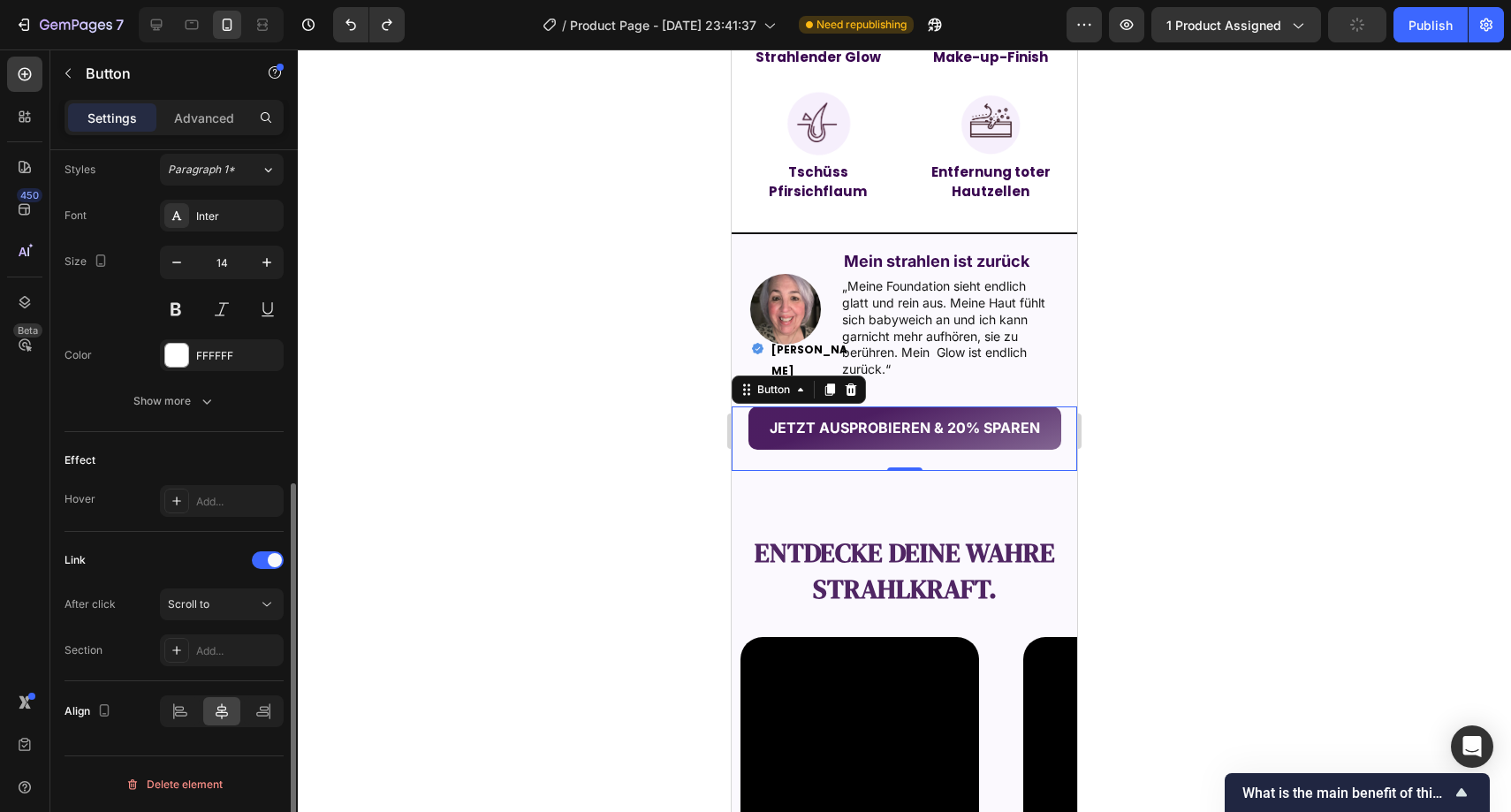
scroll to position [328, 0]
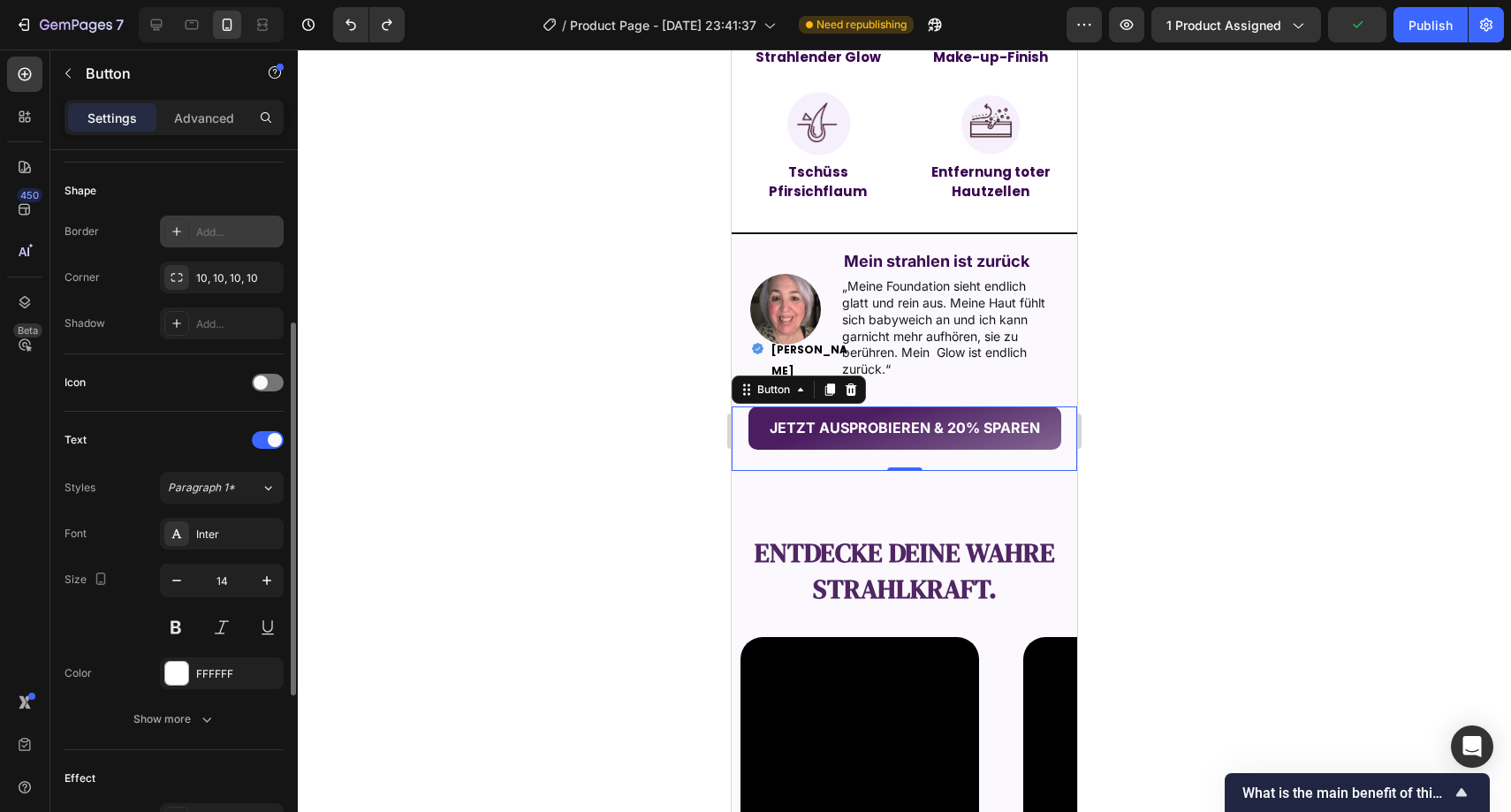
click at [211, 227] on div "Add..." at bounding box center [238, 232] width 83 height 16
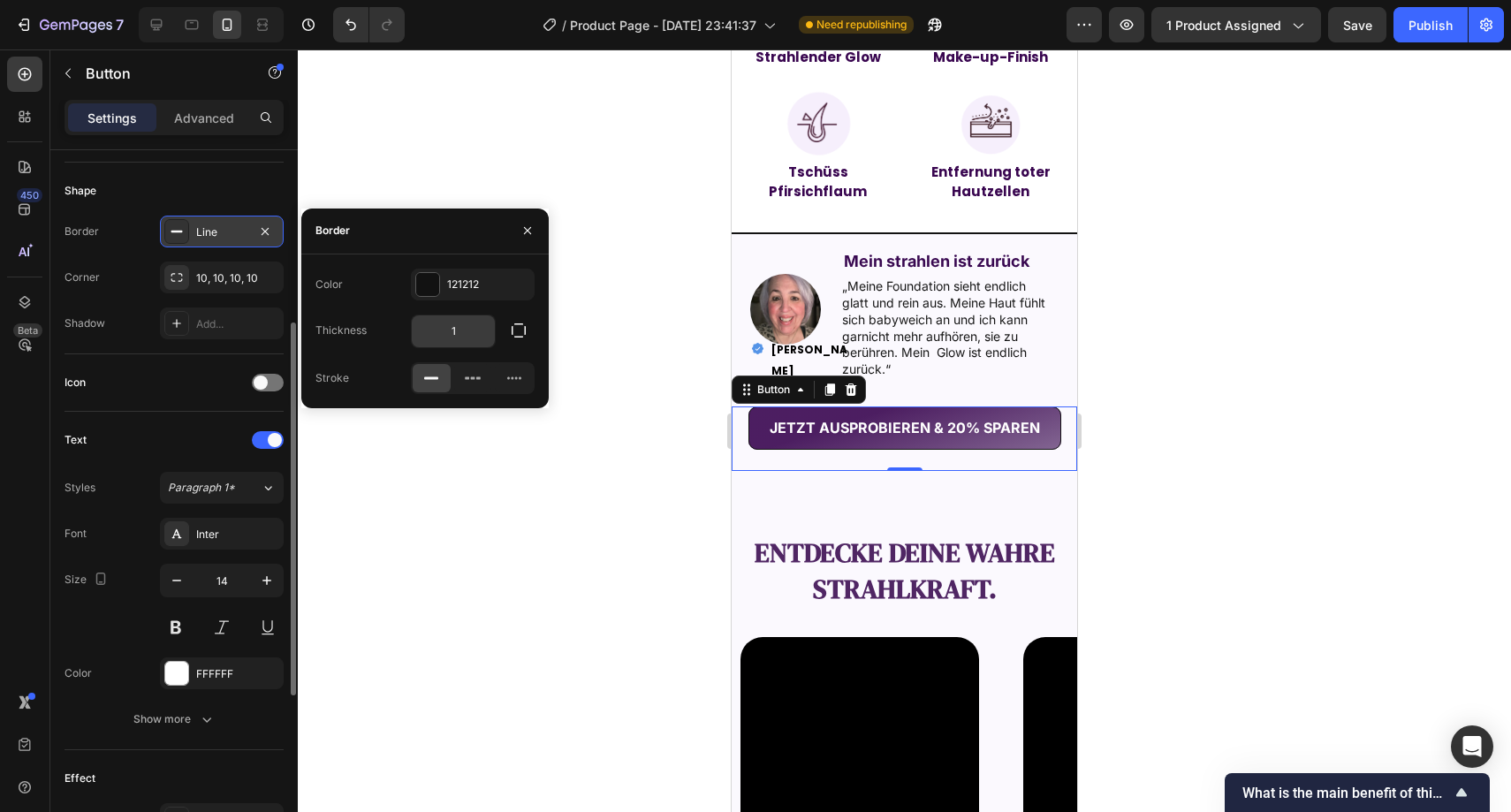
click at [460, 317] on input "1" at bounding box center [453, 331] width 83 height 31
type input "0"
click at [514, 324] on icon "button" at bounding box center [518, 330] width 14 height 14
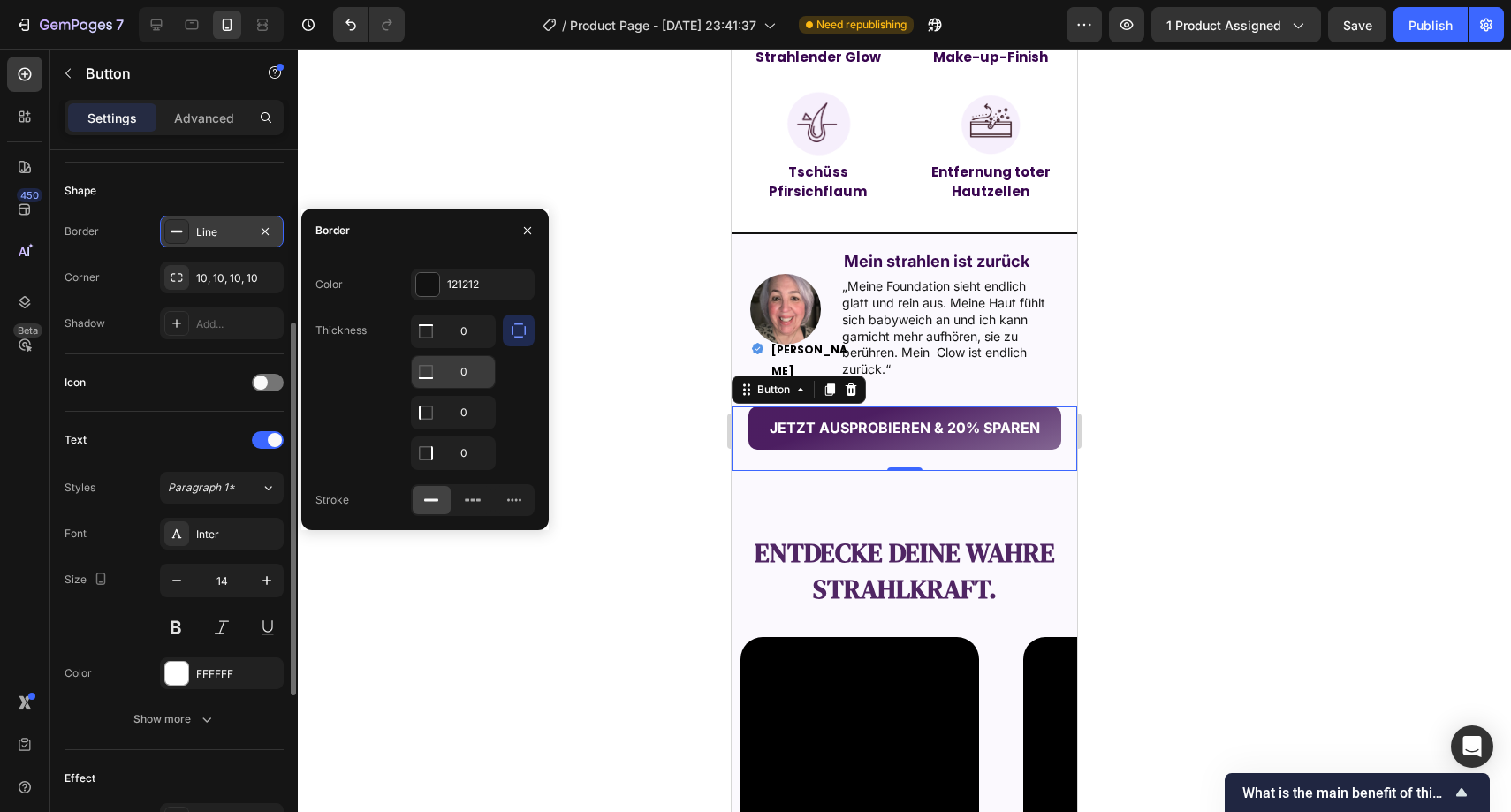
click at [453, 371] on input "0" at bounding box center [453, 372] width 83 height 31
type input "2"
click at [621, 437] on div at bounding box center [905, 430] width 1214 height 762
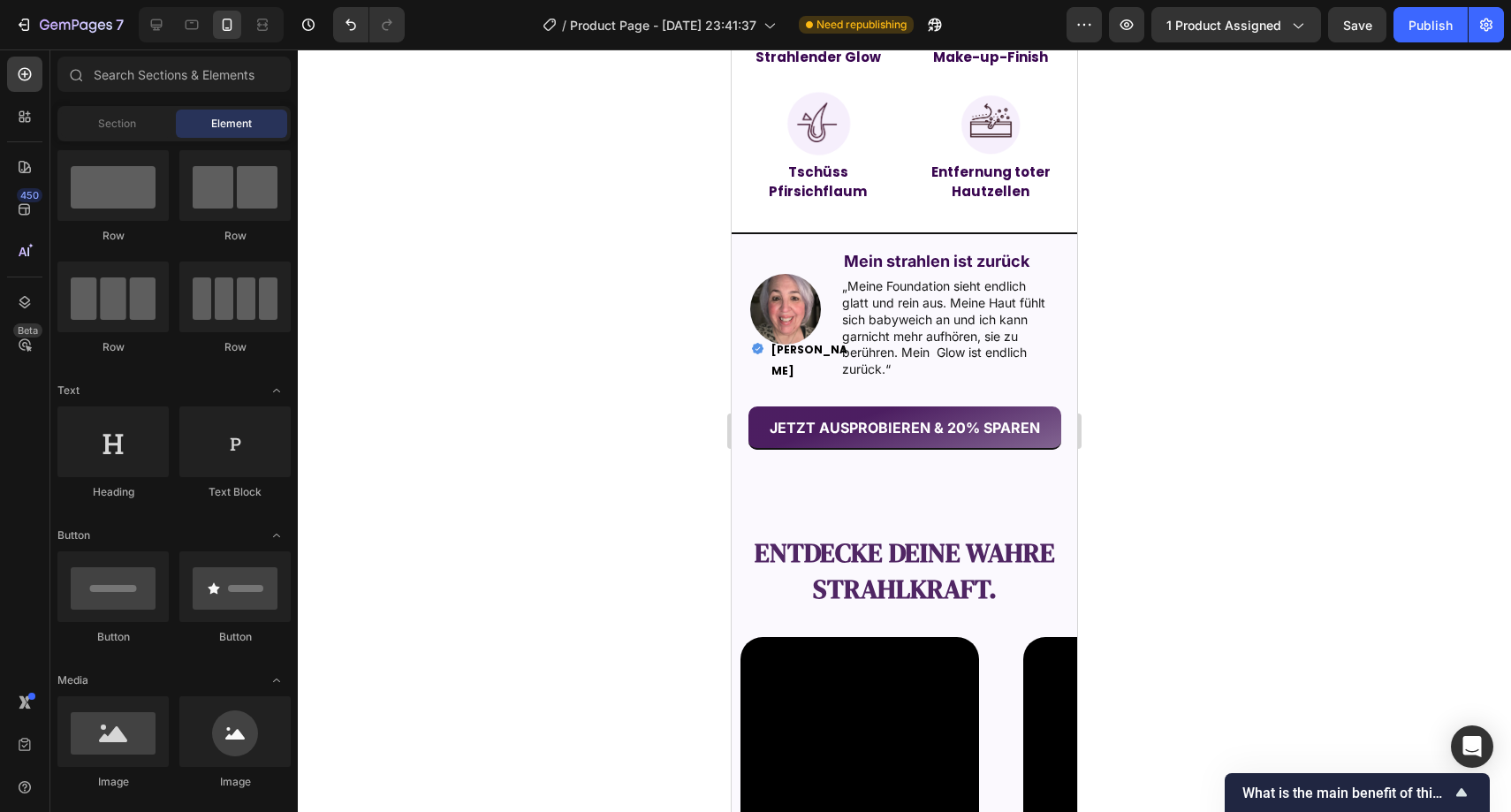
click at [621, 437] on div at bounding box center [905, 430] width 1214 height 762
click at [918, 484] on div "entdecke deine wahre Strahlkraft. Text Block Video Video Video Video Video Caro…" at bounding box center [904, 735] width 345 height 526
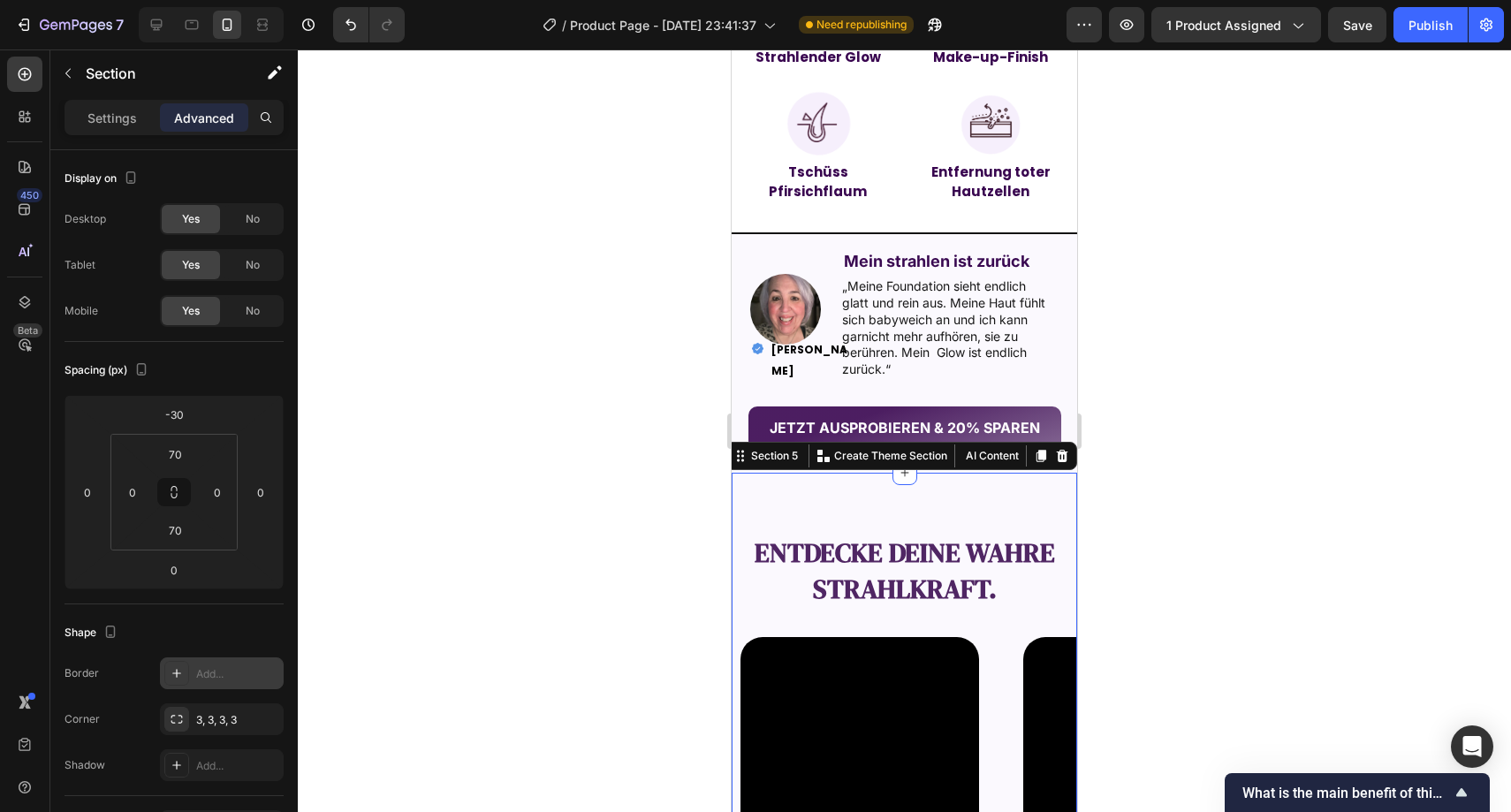
scroll to position [466, 0]
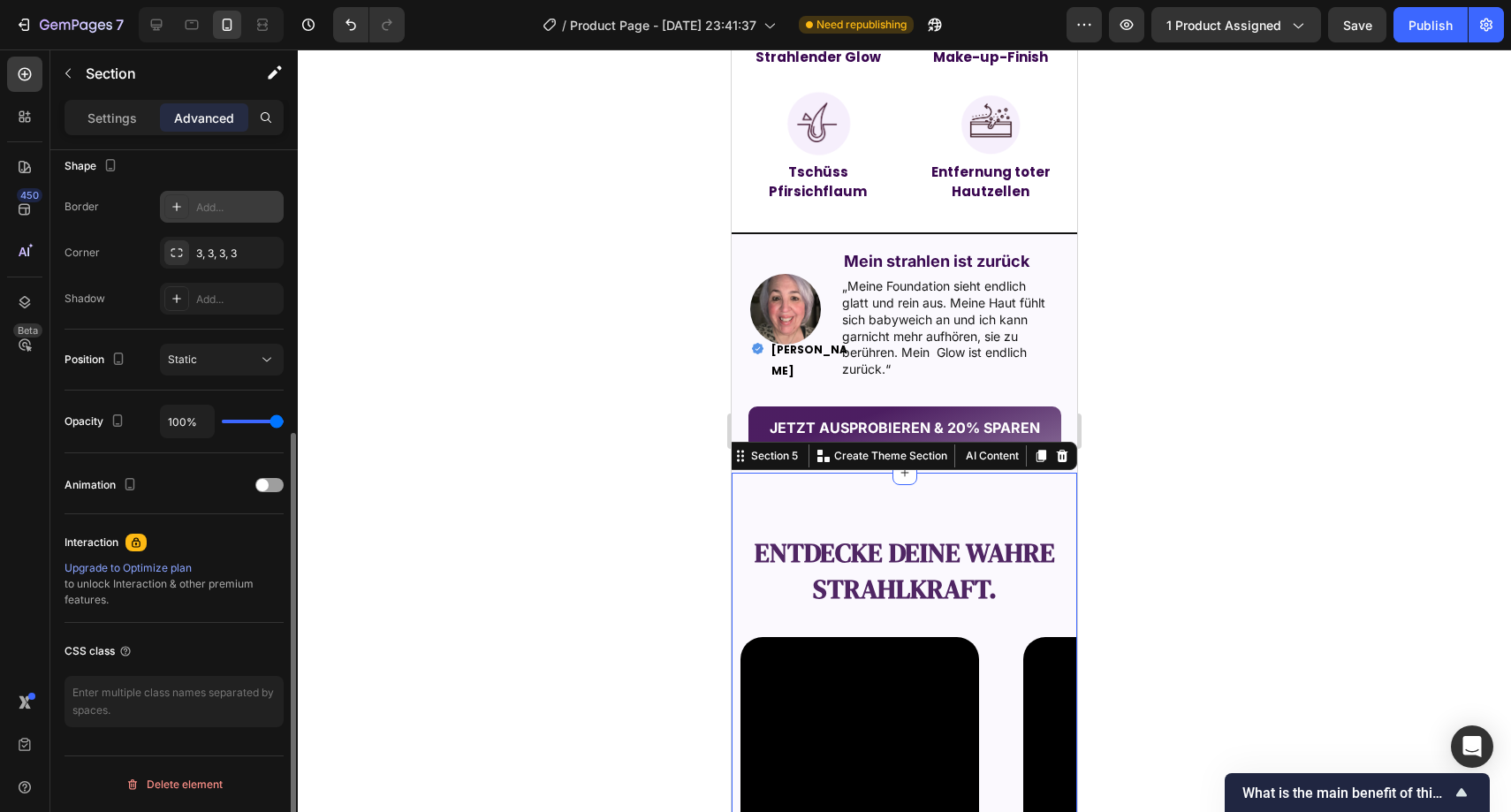
click at [217, 204] on div "Add..." at bounding box center [238, 207] width 83 height 16
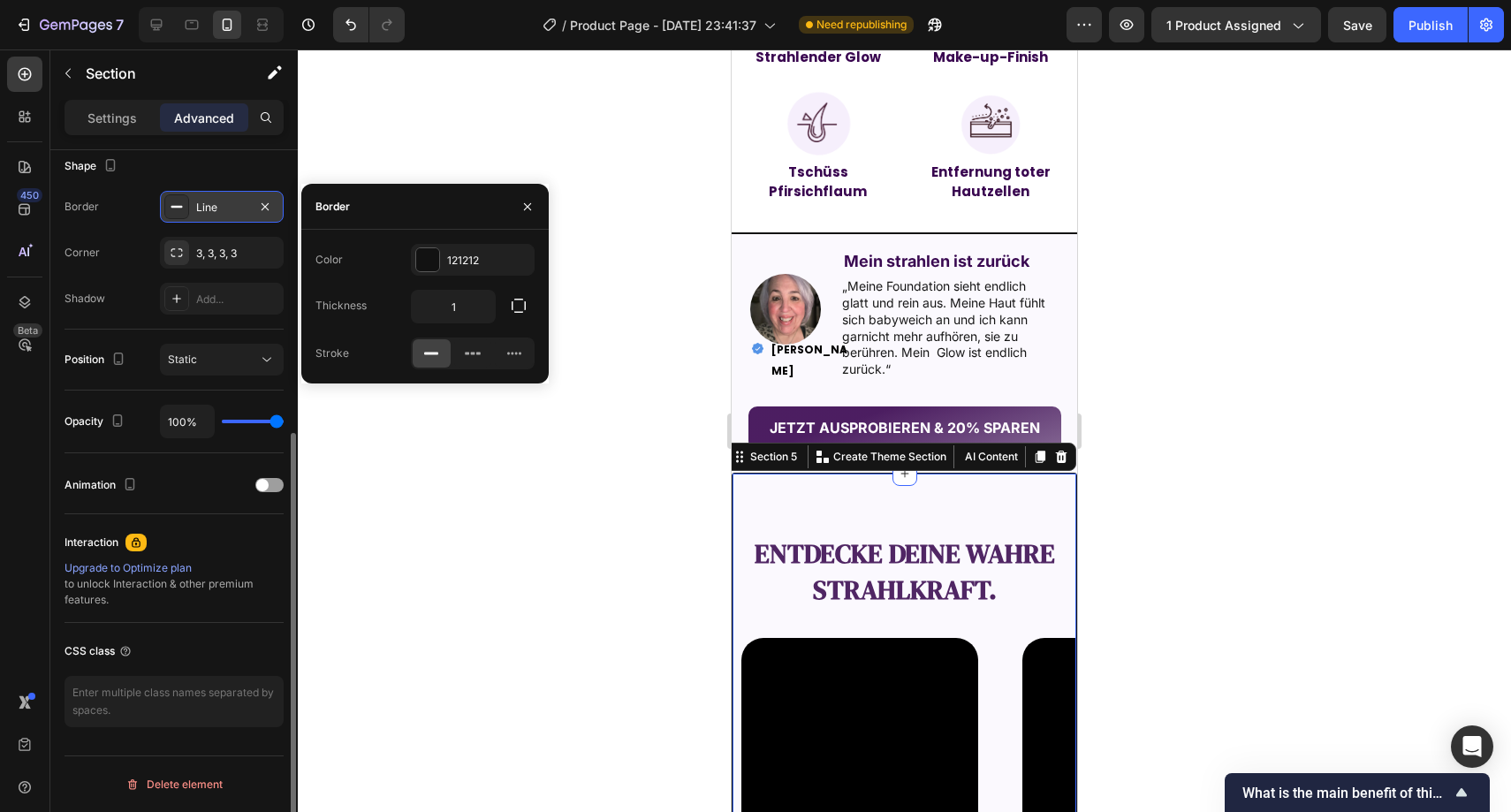
click at [622, 438] on div at bounding box center [905, 430] width 1214 height 762
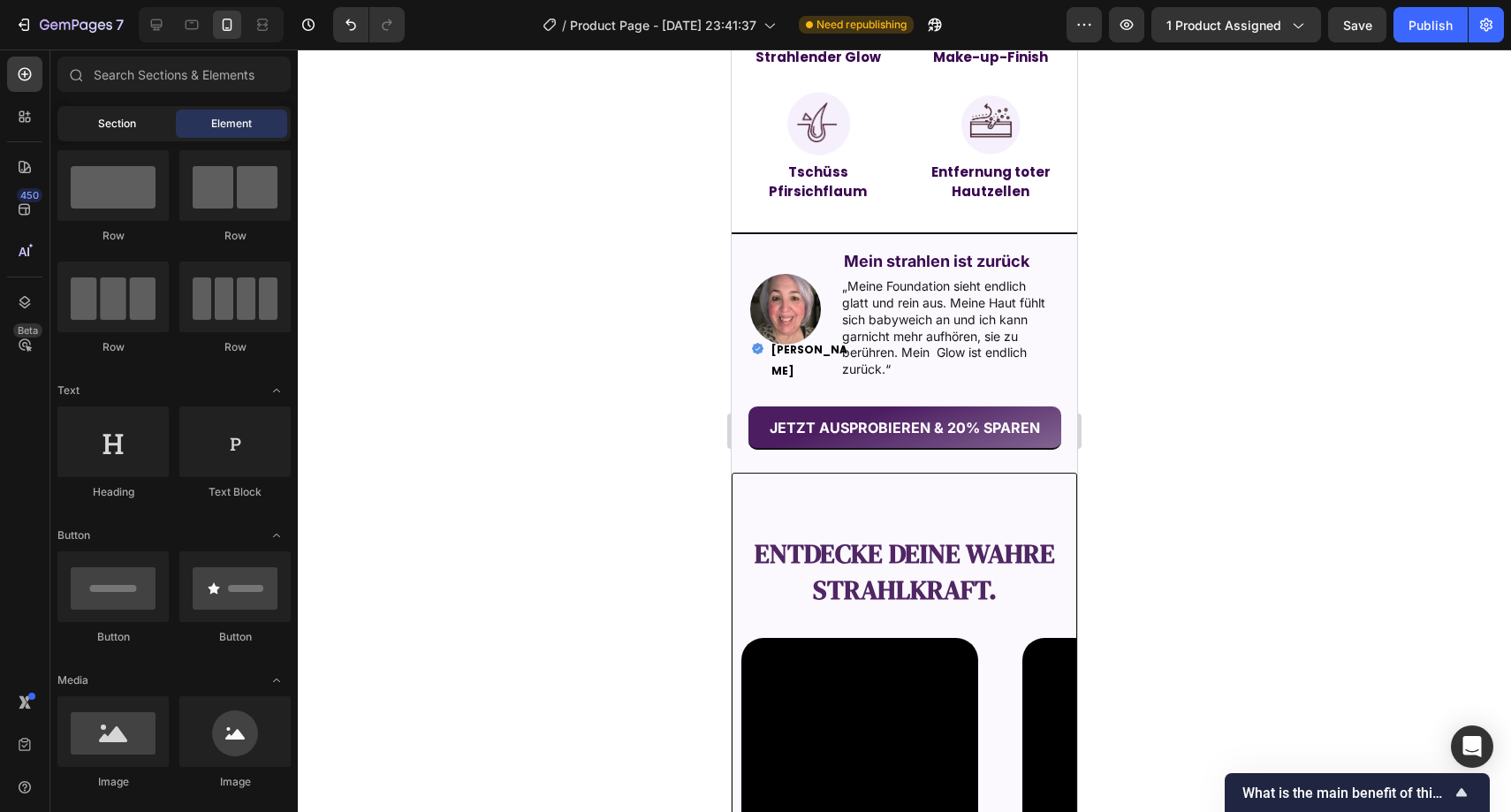
click at [136, 117] on div "Section" at bounding box center [117, 123] width 111 height 29
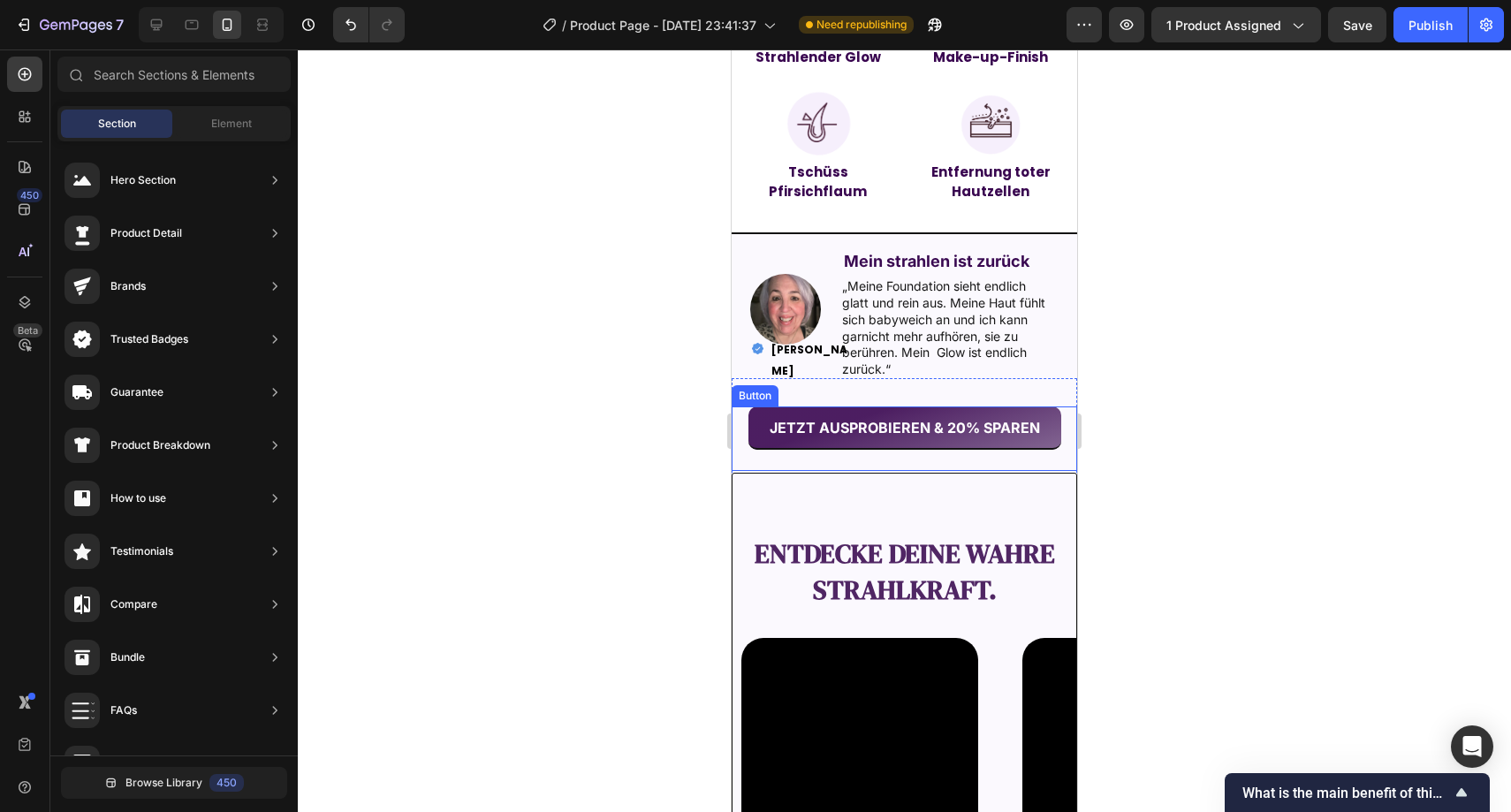
click at [790, 498] on div "entdecke deine wahre Strahlkraft. Text Block Video Video Video Video Video Caro…" at bounding box center [904, 735] width 345 height 526
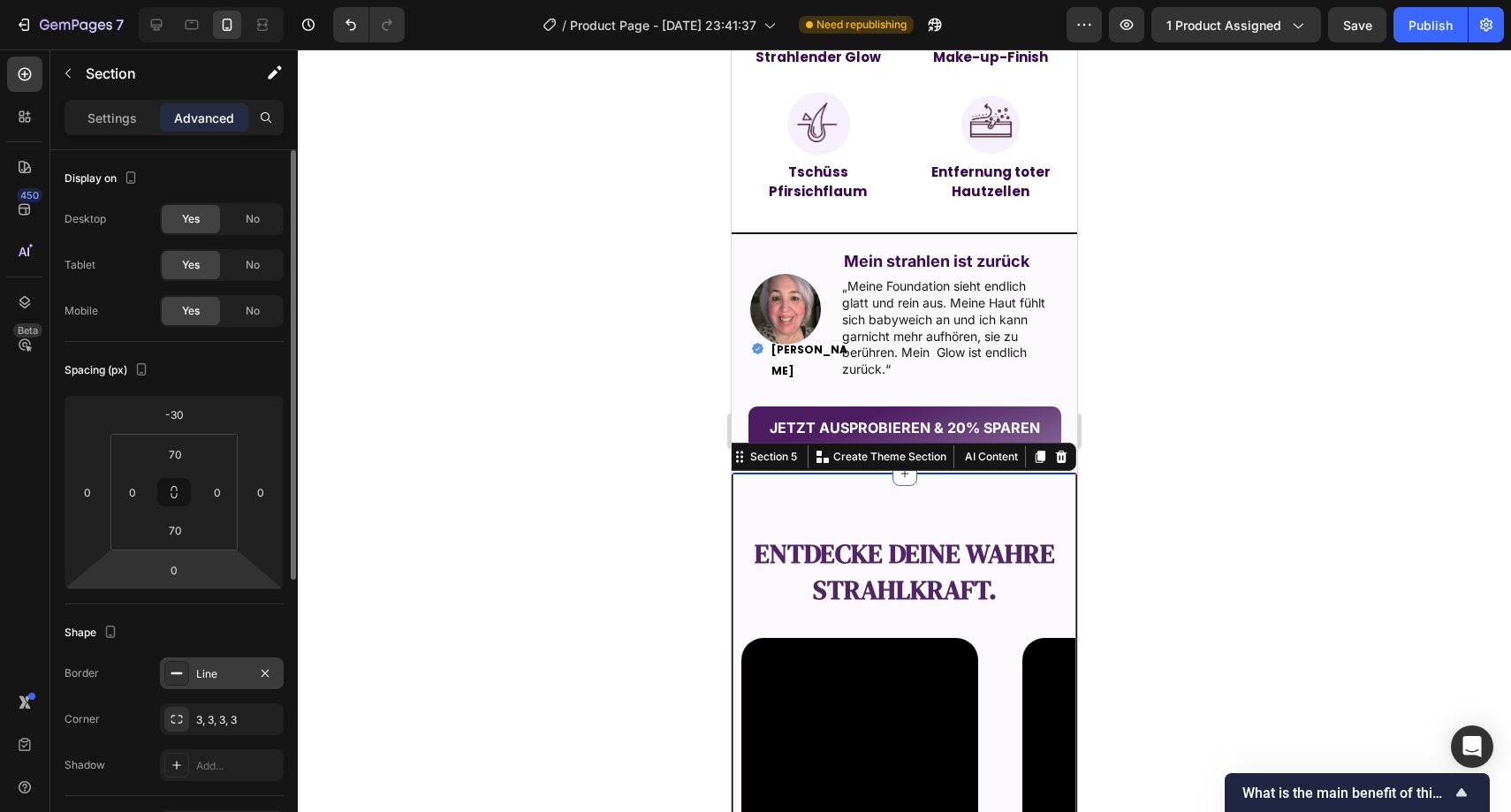
drag, startPoint x: 266, startPoint y: 671, endPoint x: 243, endPoint y: 672, distance: 23.0
click at [252, 671] on div "Line" at bounding box center [222, 673] width 124 height 31
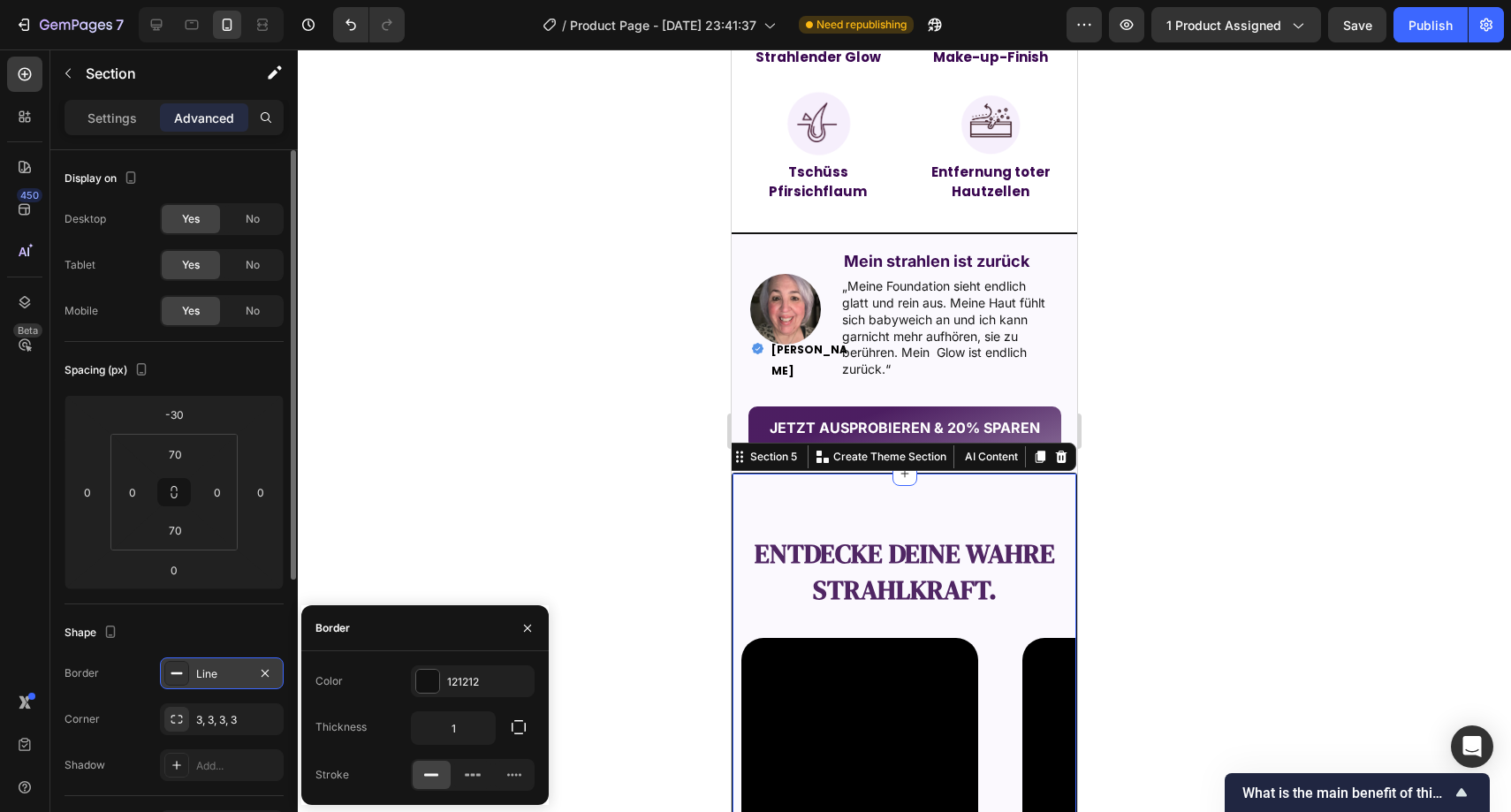
click at [232, 675] on div "Line" at bounding box center [221, 673] width 51 height 16
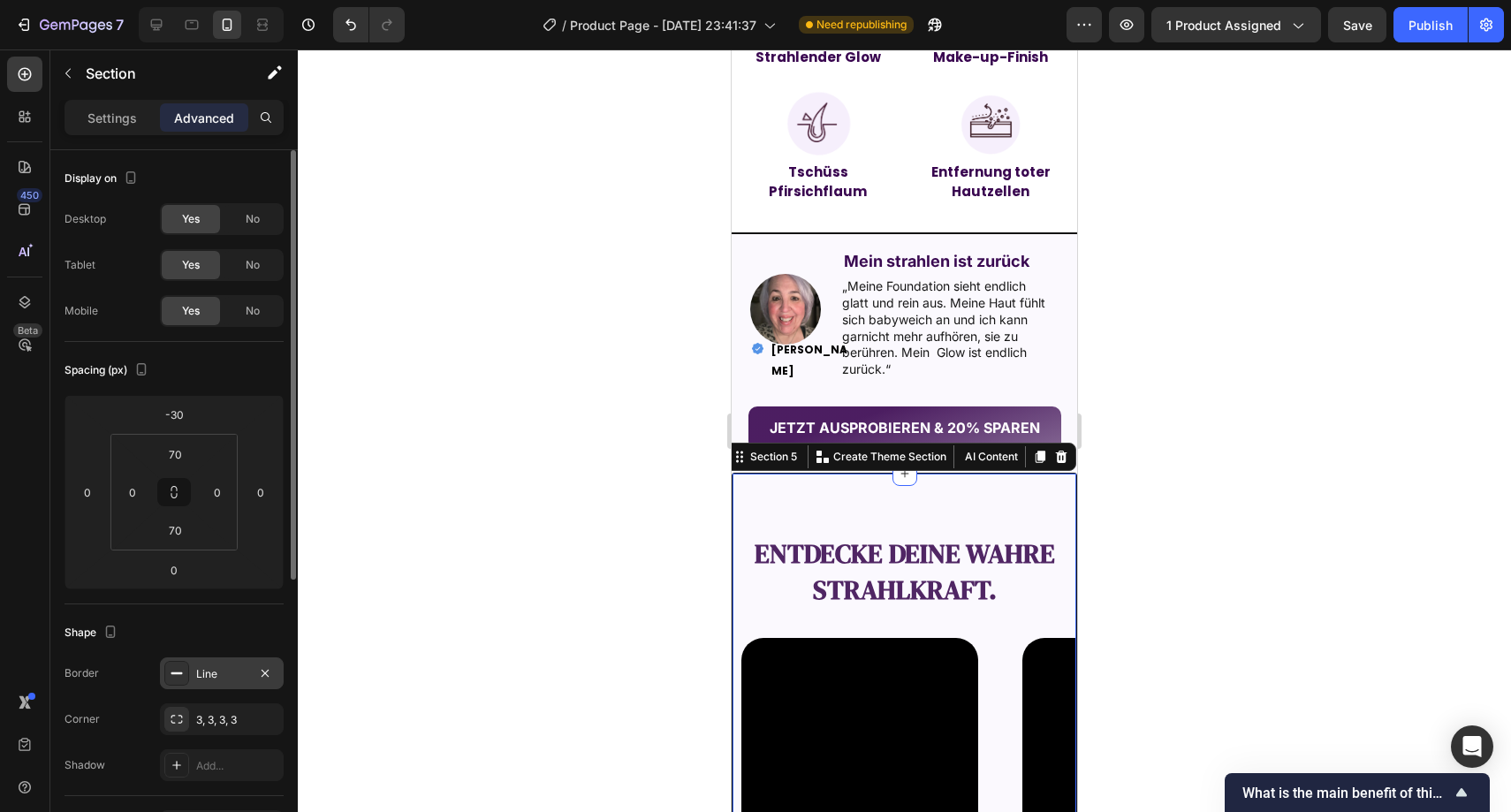
click at [242, 675] on div "Line" at bounding box center [221, 673] width 51 height 16
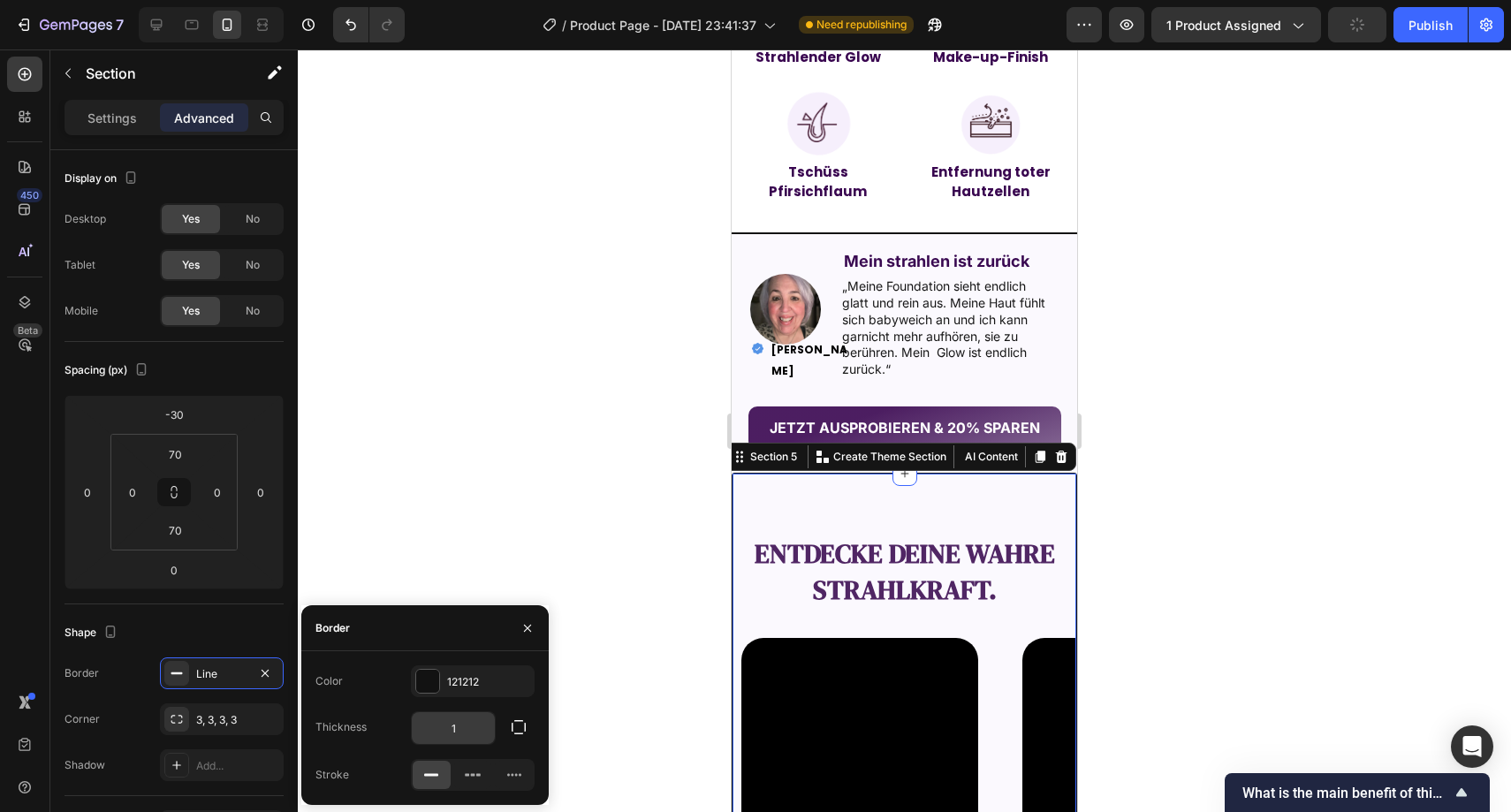
click at [461, 720] on input "1" at bounding box center [453, 728] width 83 height 31
click at [462, 719] on input "1" at bounding box center [453, 728] width 83 height 31
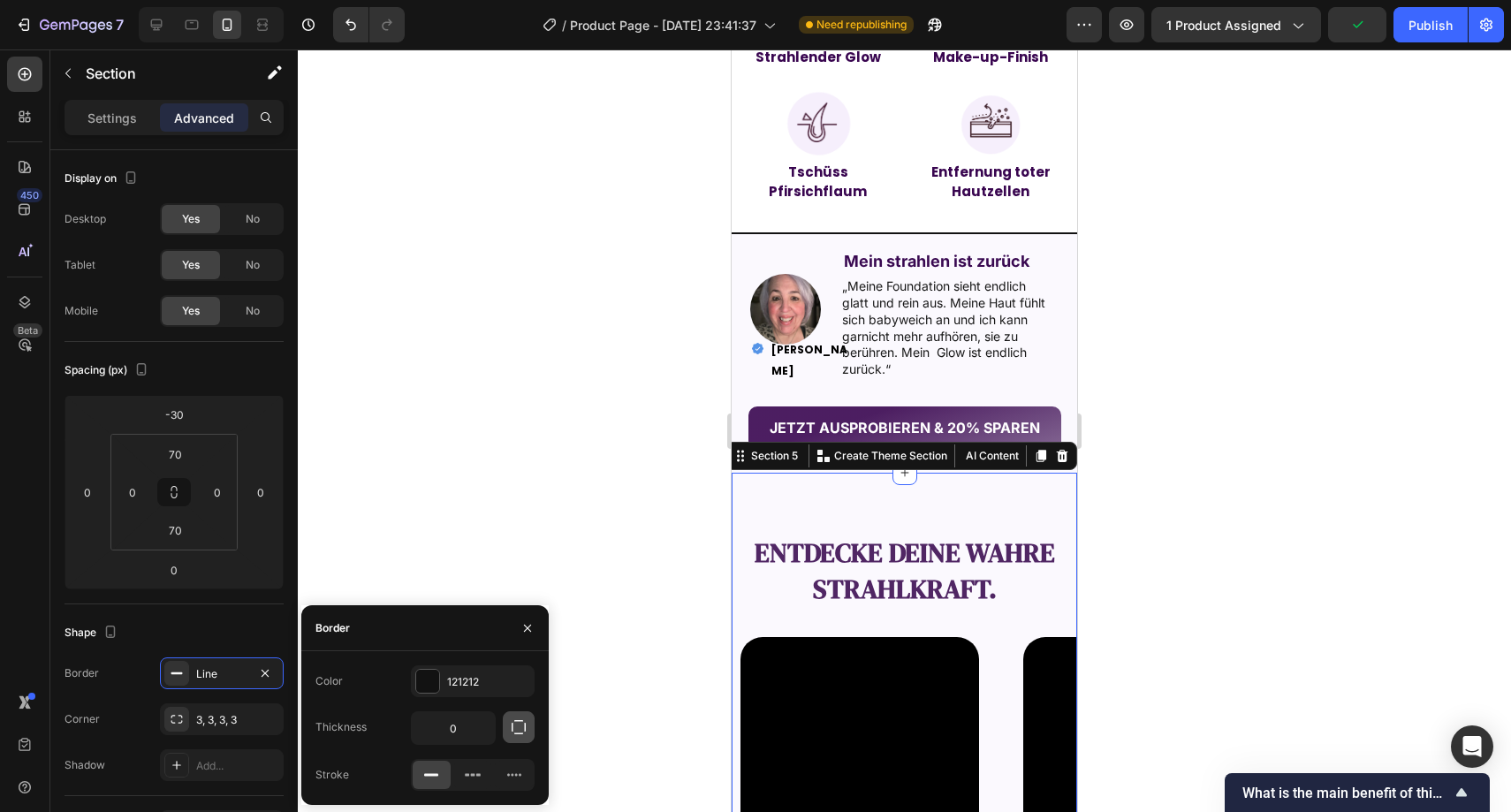
click at [509, 724] on button "button" at bounding box center [519, 727] width 31 height 31
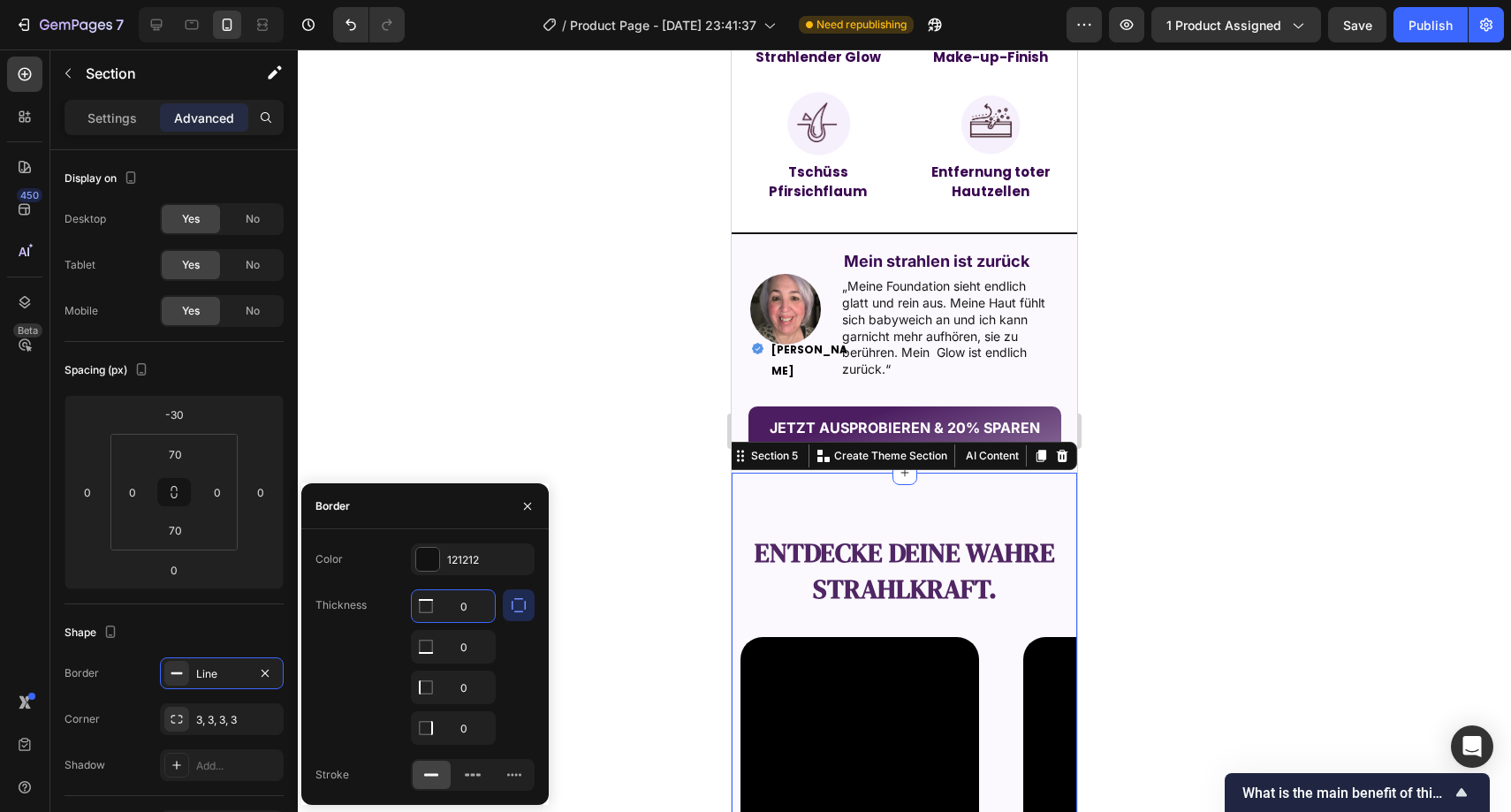
click at [461, 593] on input "0" at bounding box center [453, 606] width 83 height 31
click at [475, 611] on input "0" at bounding box center [453, 606] width 83 height 31
type input "2"
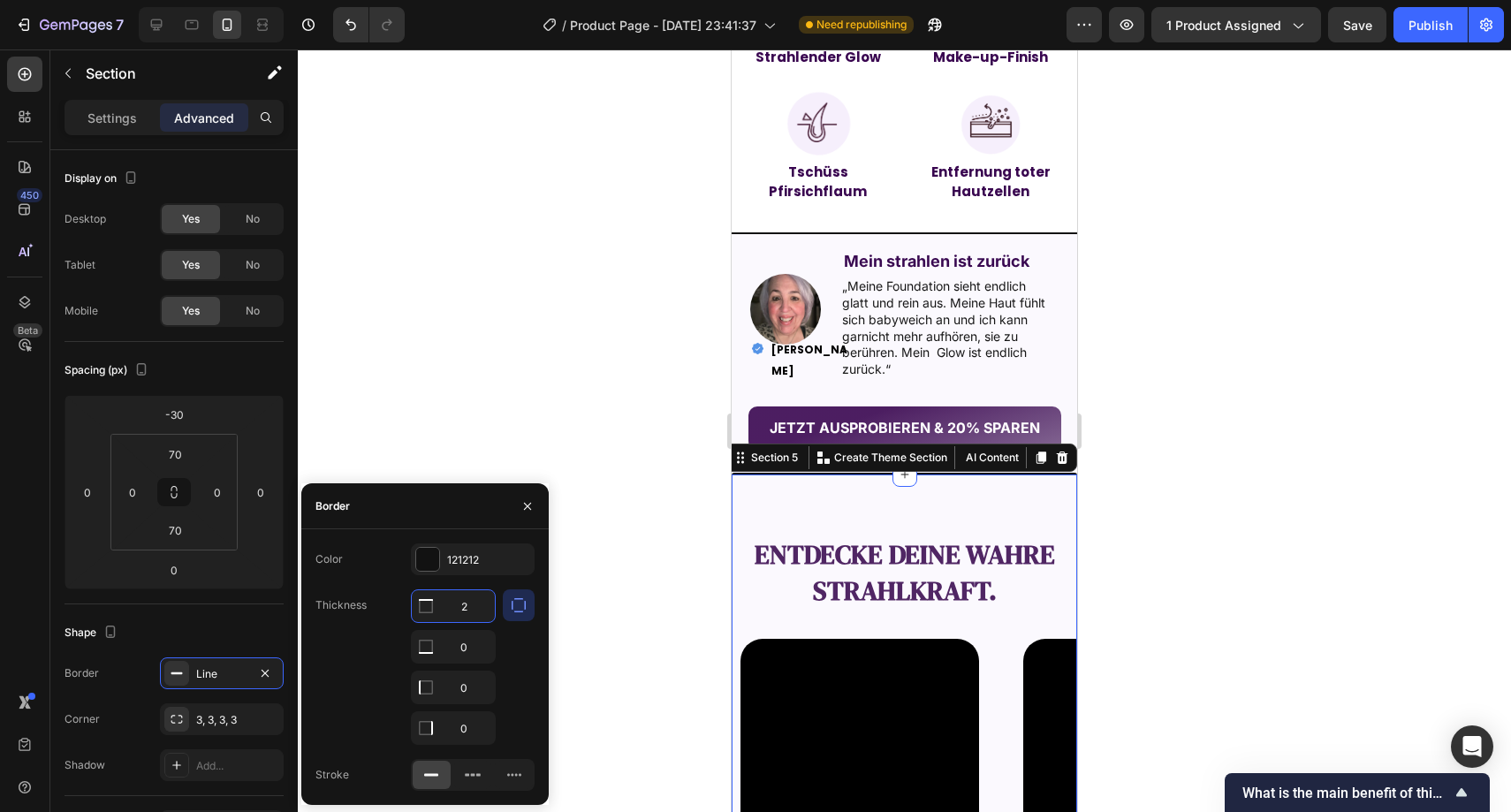
click at [573, 556] on div at bounding box center [905, 430] width 1214 height 762
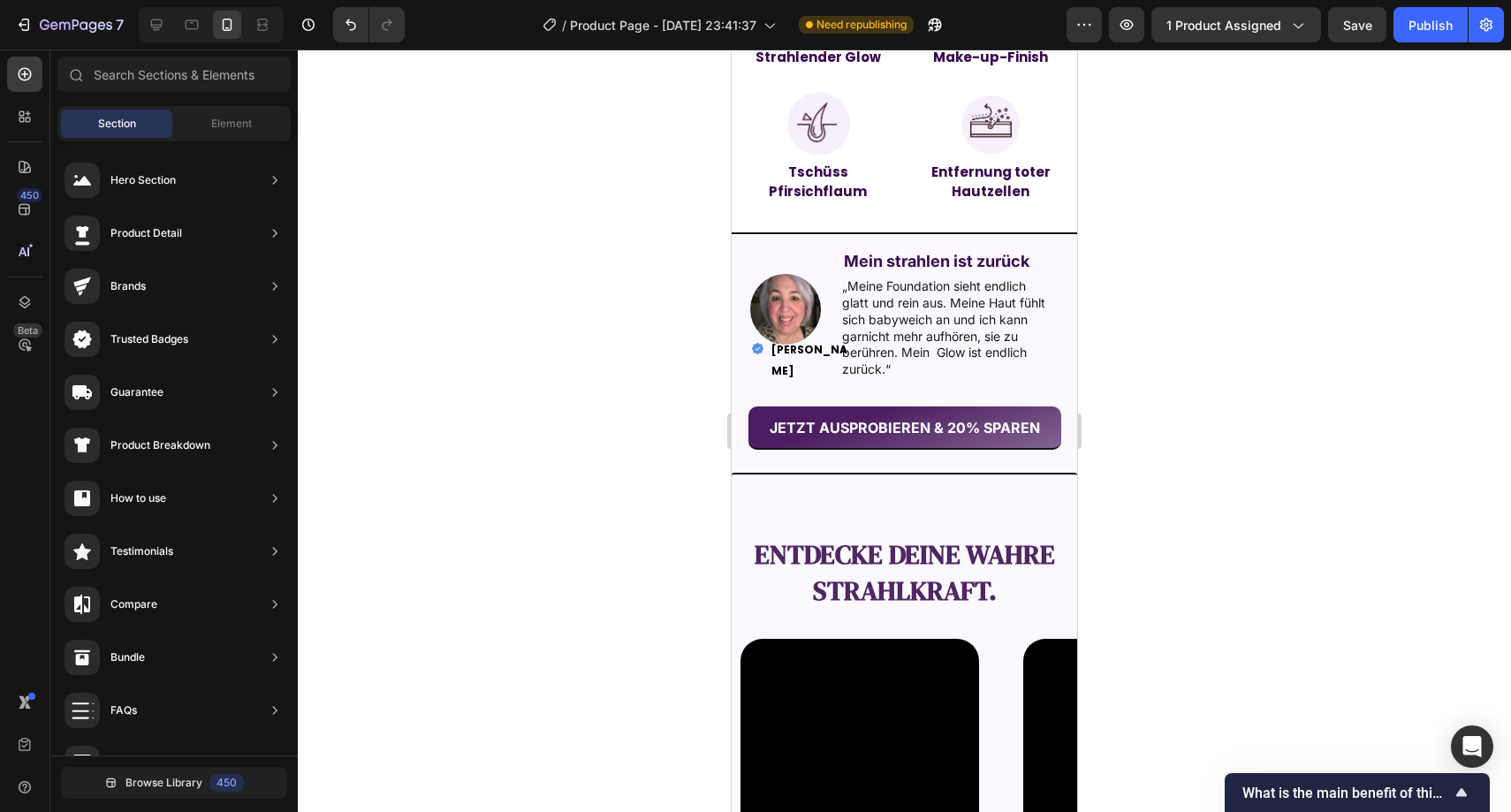
click at [573, 556] on div at bounding box center [905, 430] width 1214 height 762
click at [363, 31] on button "Undo/Redo" at bounding box center [351, 25] width 35 height 35
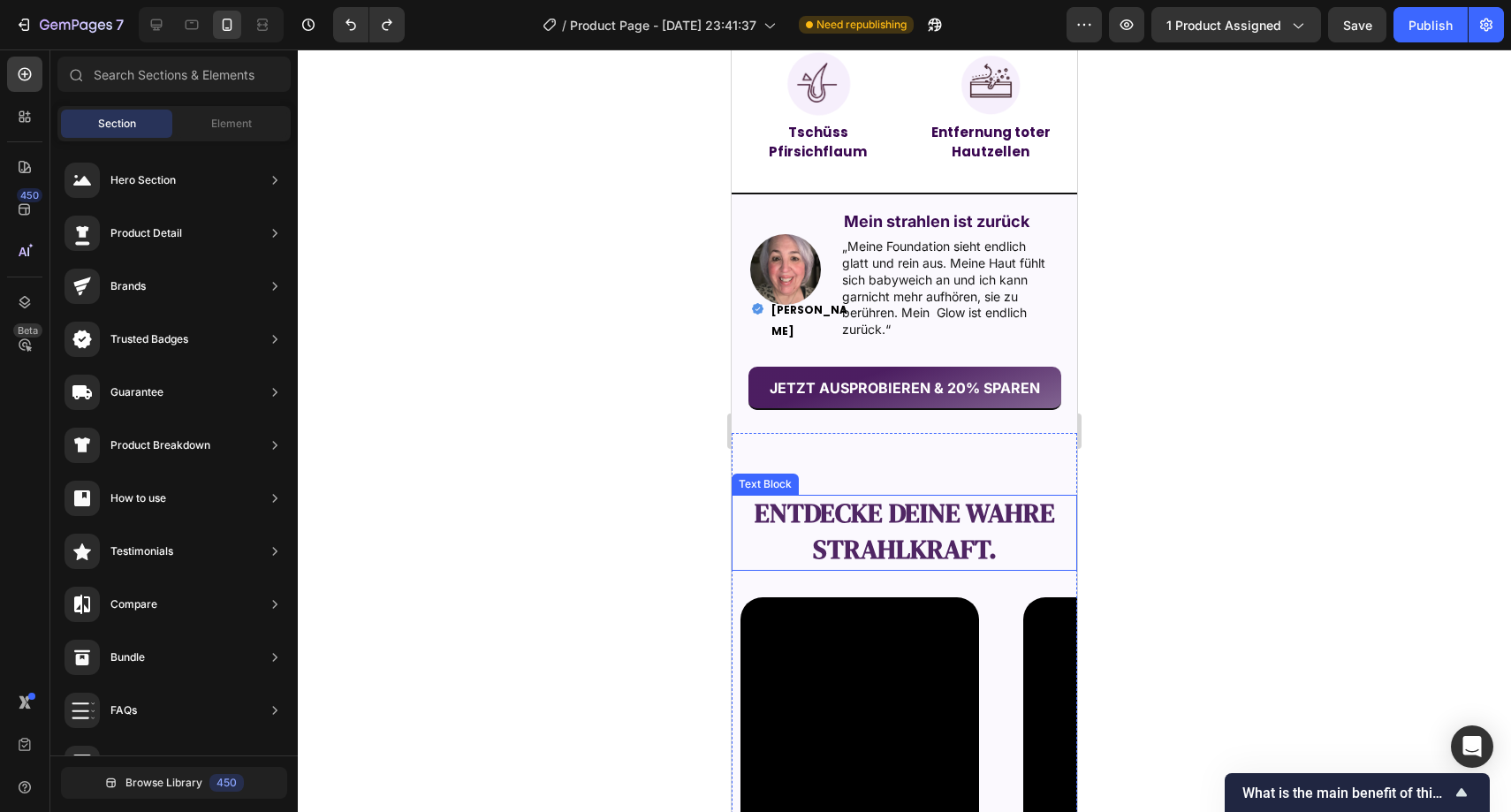
scroll to position [1698, 0]
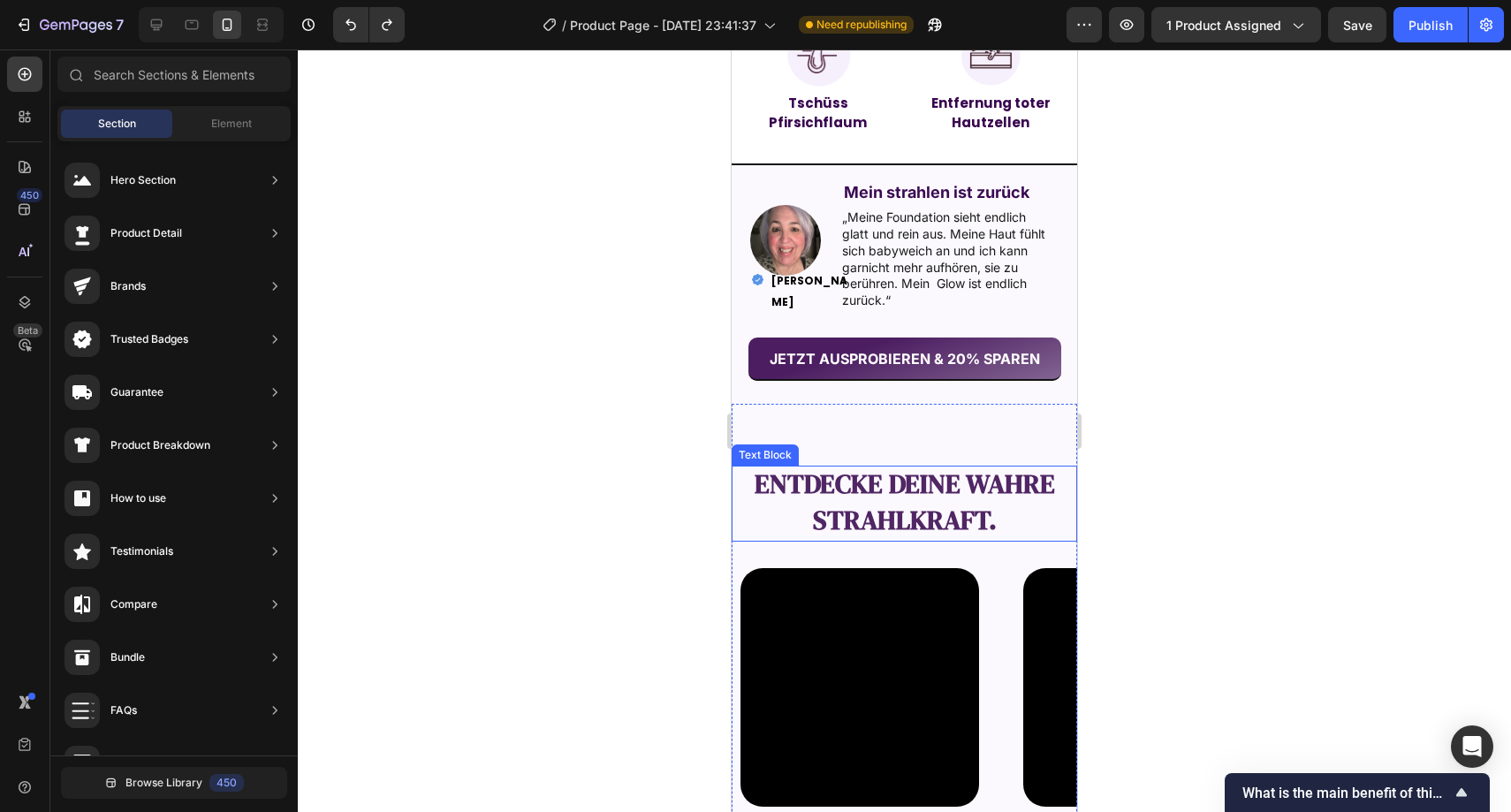
click at [946, 483] on strong "entdecke deine wahre Strahlkraft." at bounding box center [905, 501] width 301 height 72
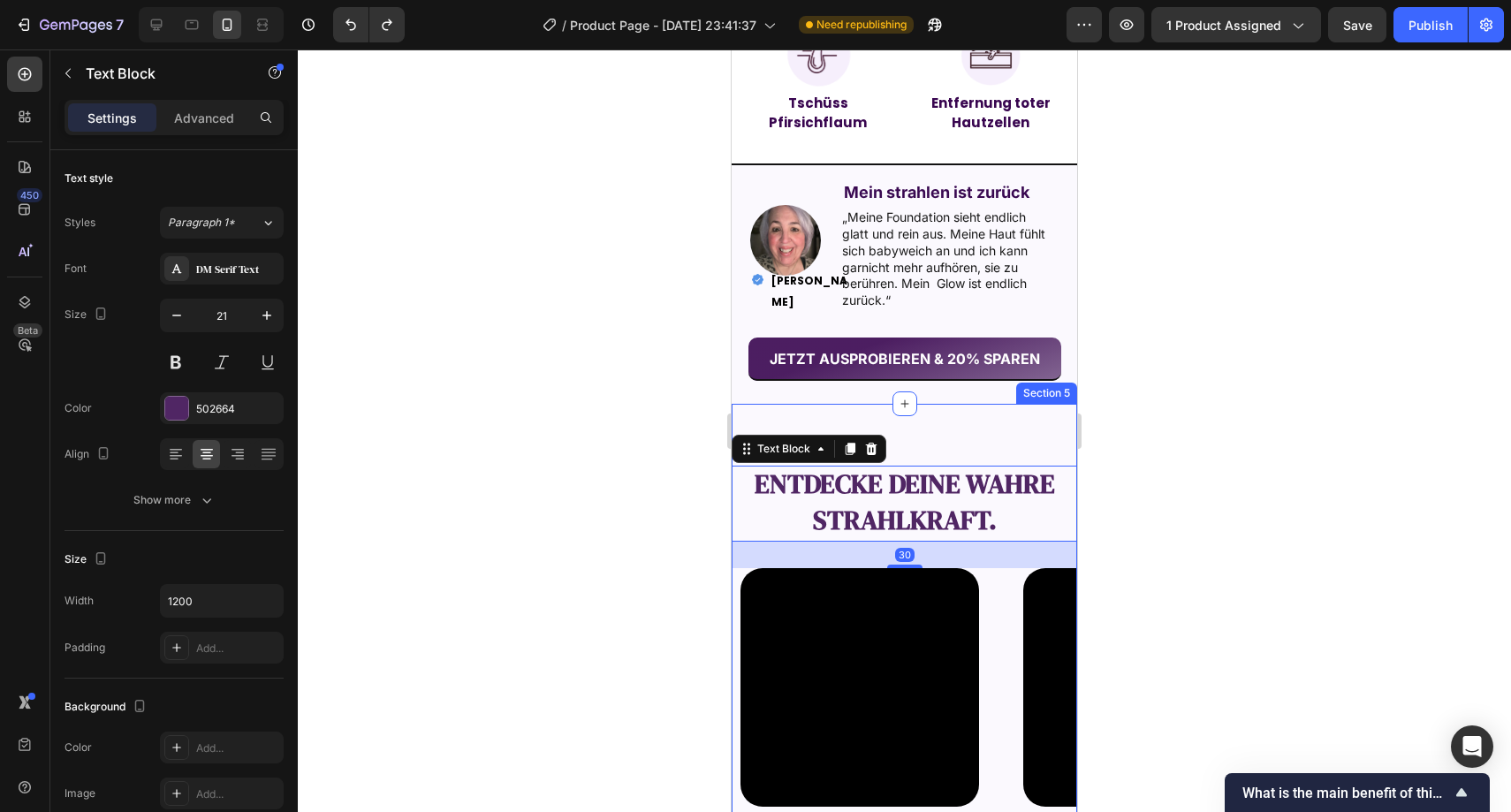
click at [1170, 402] on div at bounding box center [905, 430] width 1214 height 762
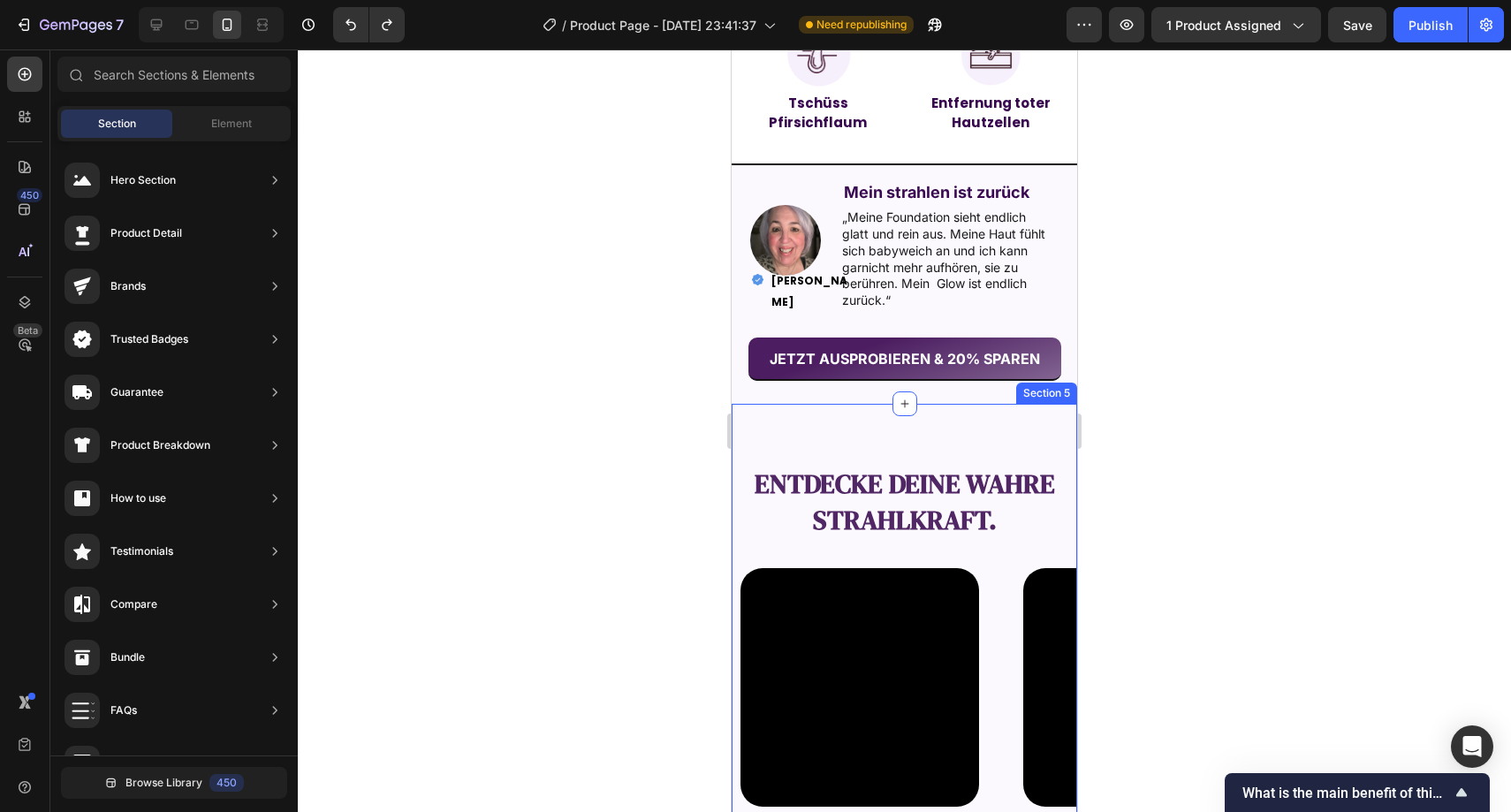
click at [1248, 393] on div at bounding box center [905, 430] width 1214 height 762
click at [988, 442] on div "entdecke deine wahre Strahlkraft. Text Block Video Video Video Video Video Caro…" at bounding box center [904, 667] width 345 height 526
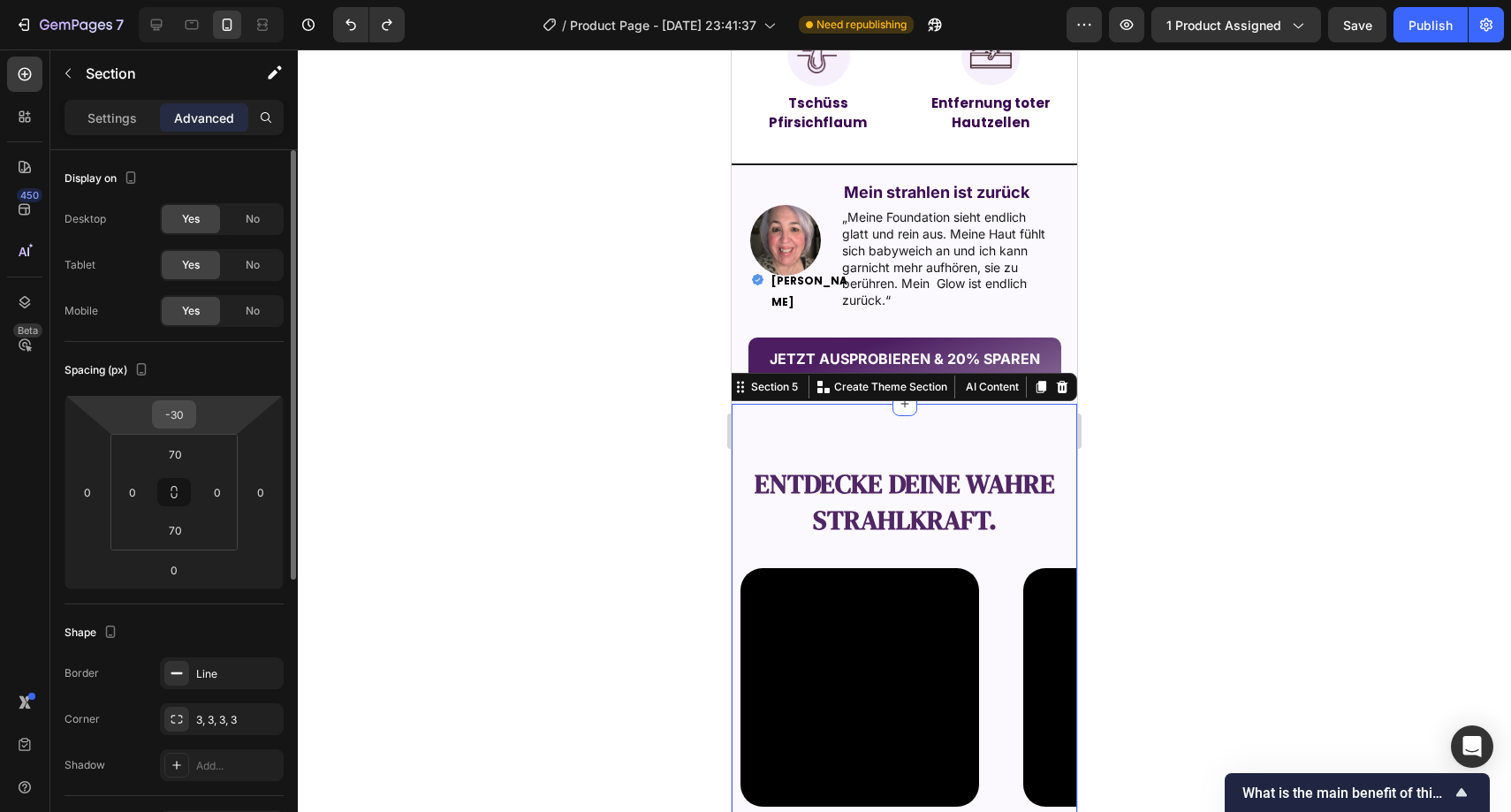
click at [188, 404] on input "-30" at bounding box center [174, 414] width 35 height 27
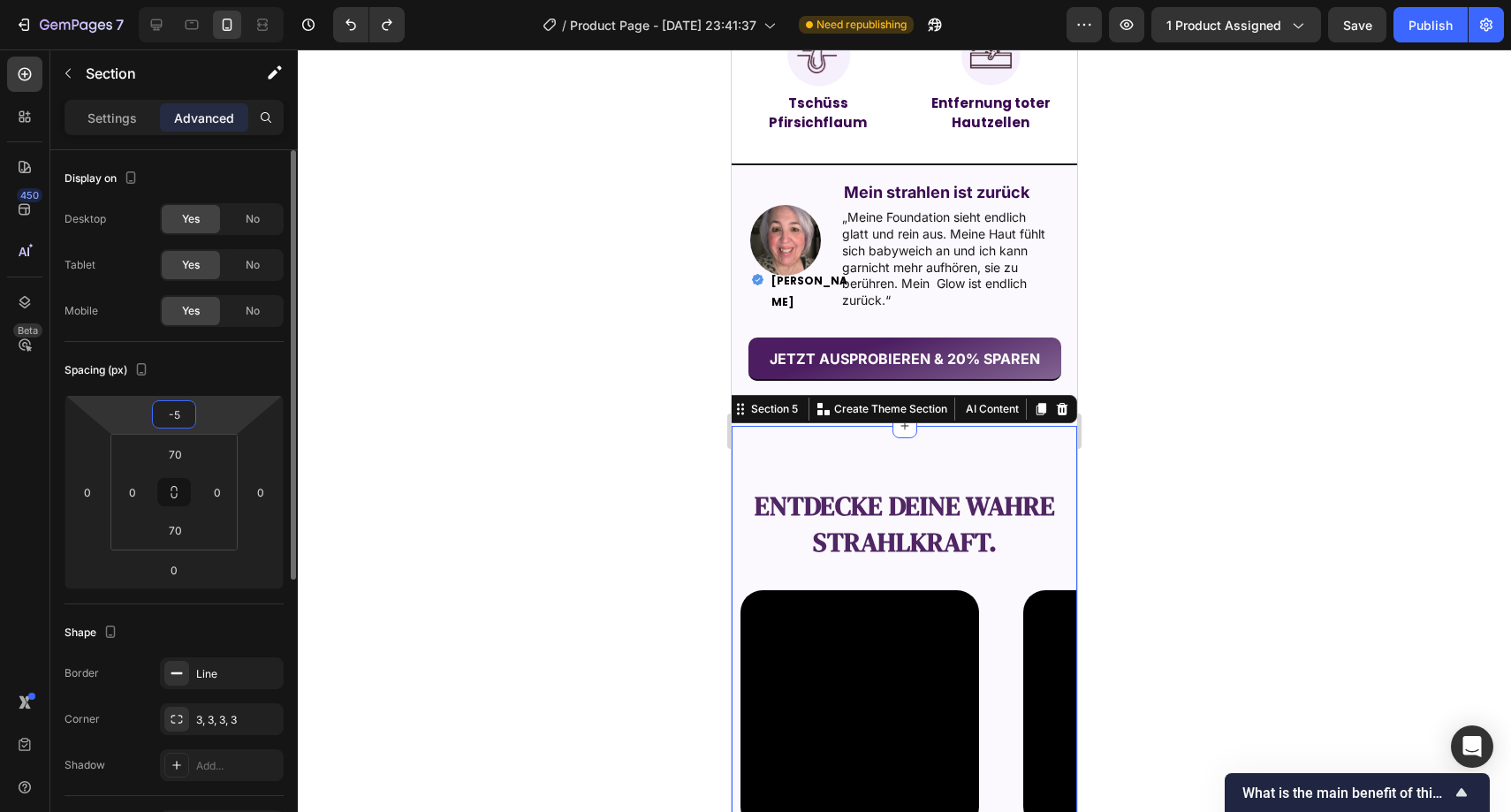
type input "-50"
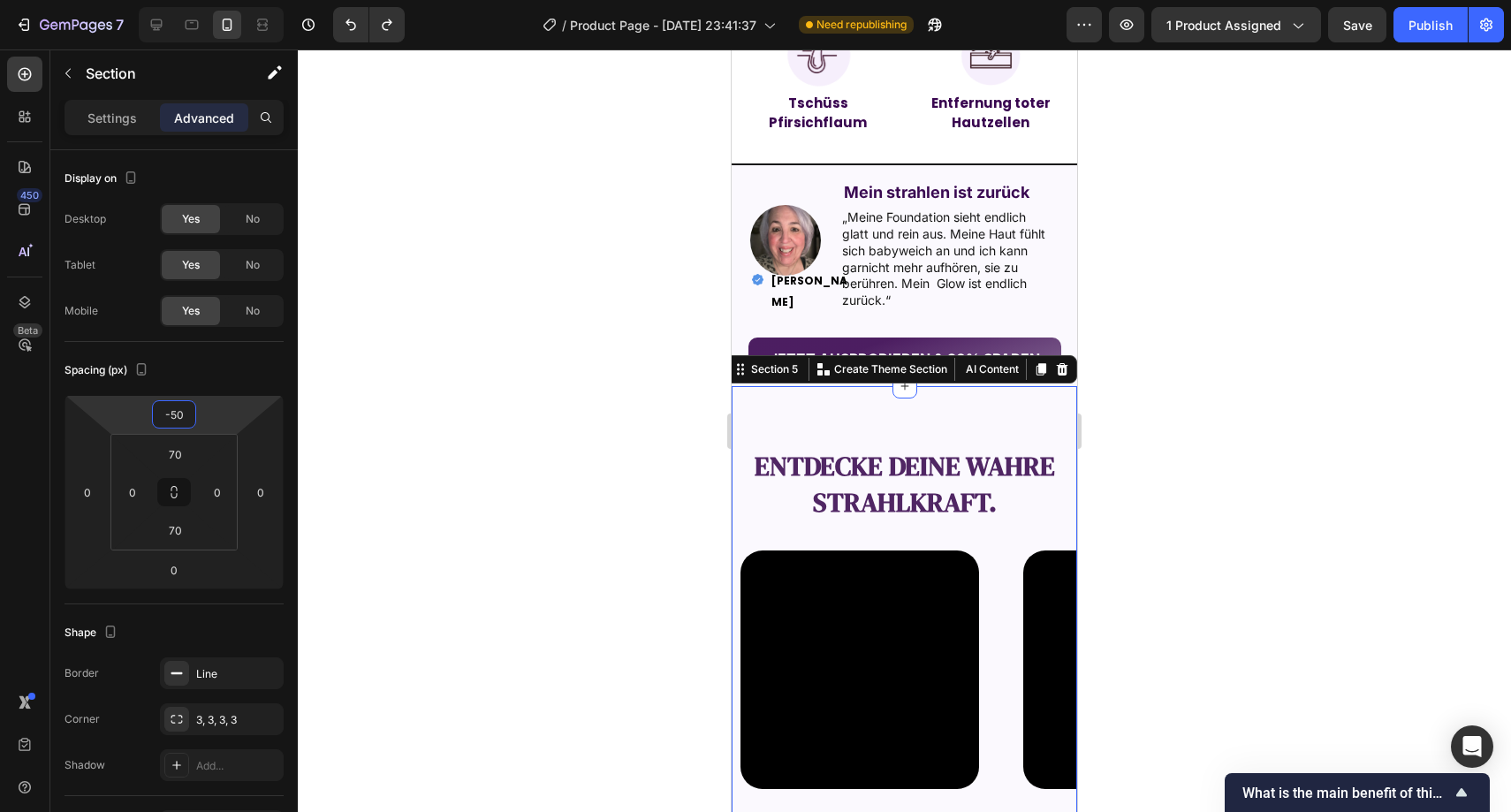
click at [413, 357] on div at bounding box center [905, 430] width 1214 height 762
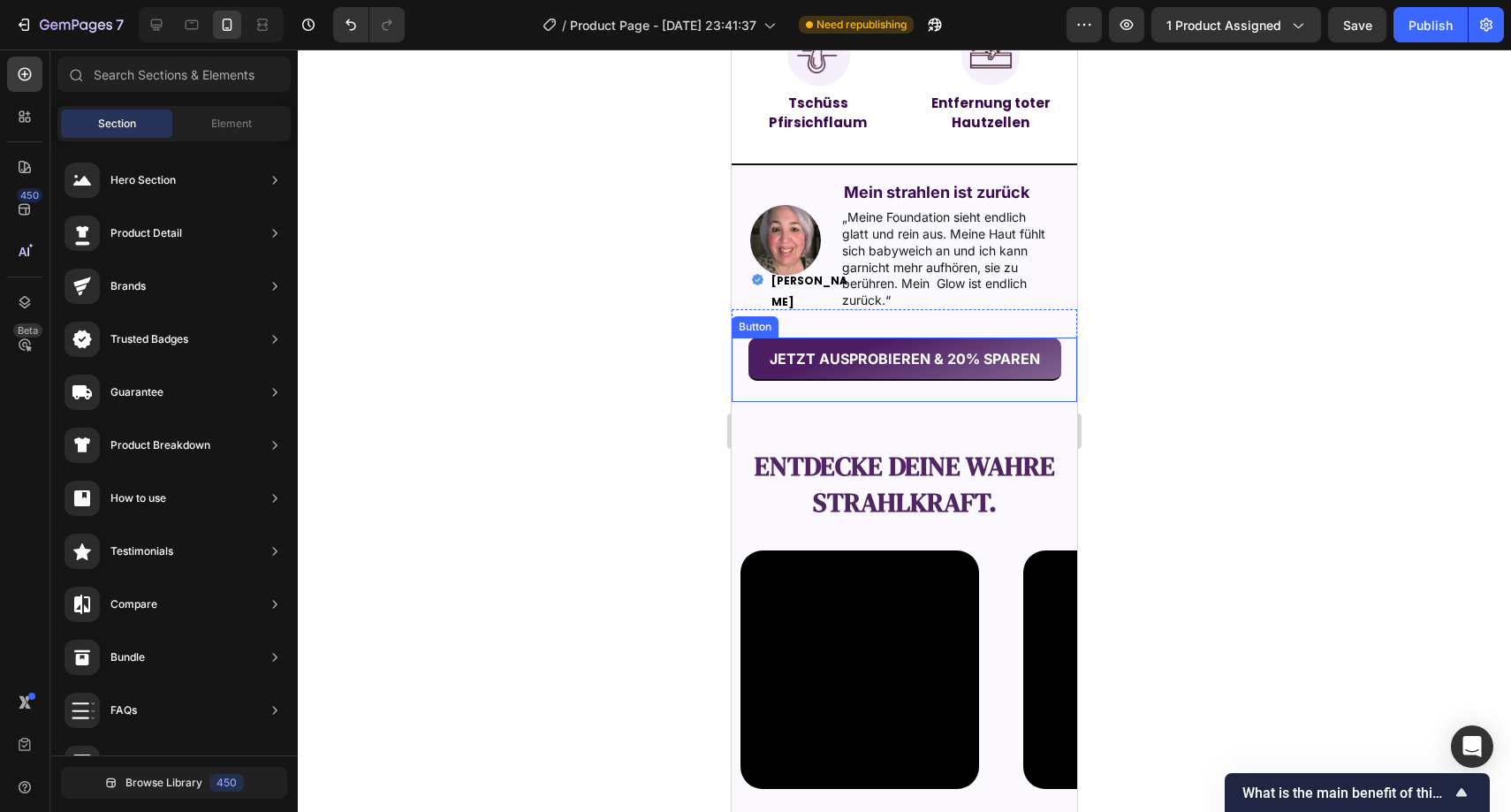
click at [795, 343] on button "JETZT AUSPROBIEREN & 20% SPAREN" at bounding box center [905, 359] width 313 height 43
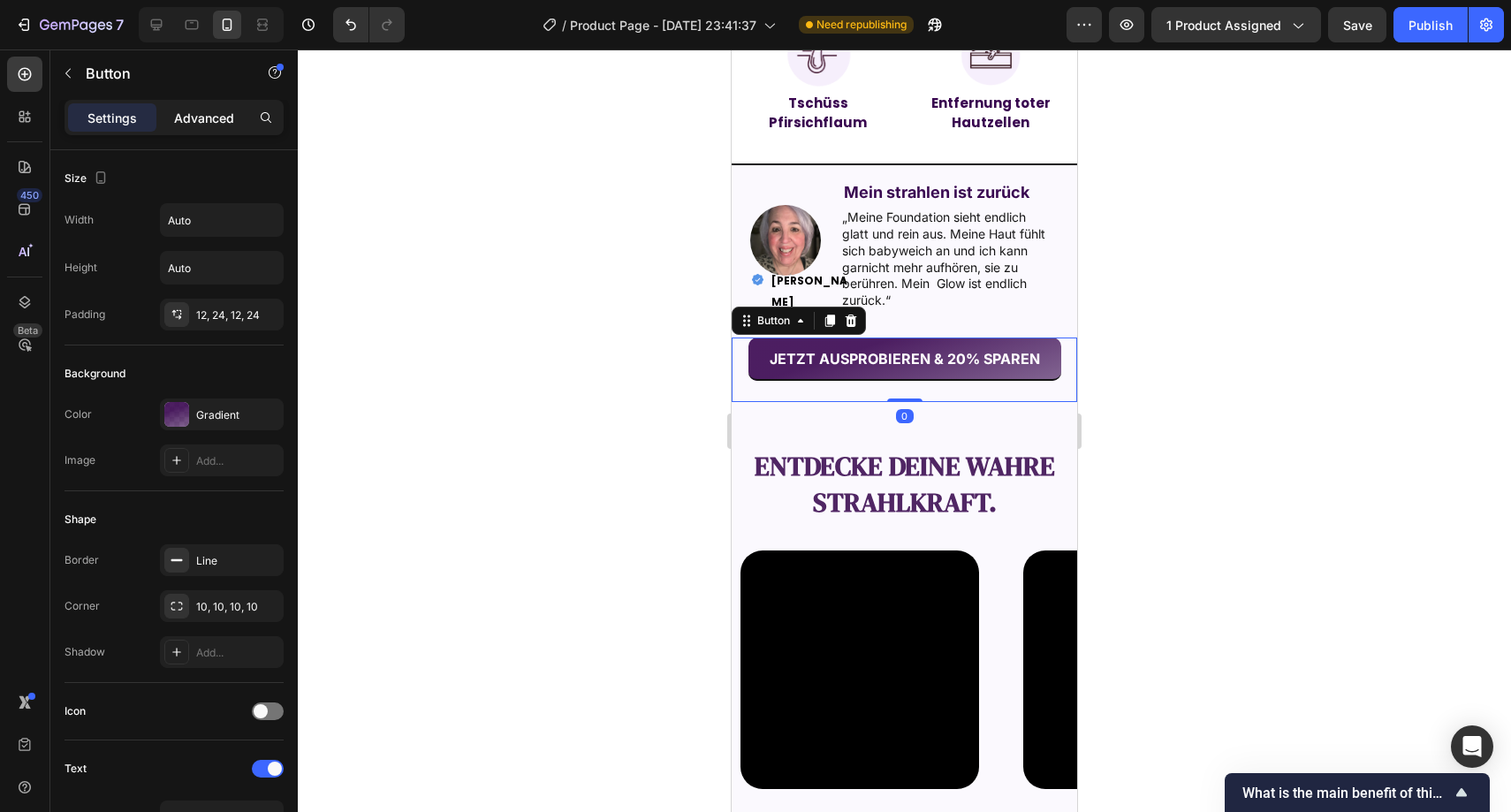
click at [201, 117] on p "Advanced" at bounding box center [204, 117] width 60 height 18
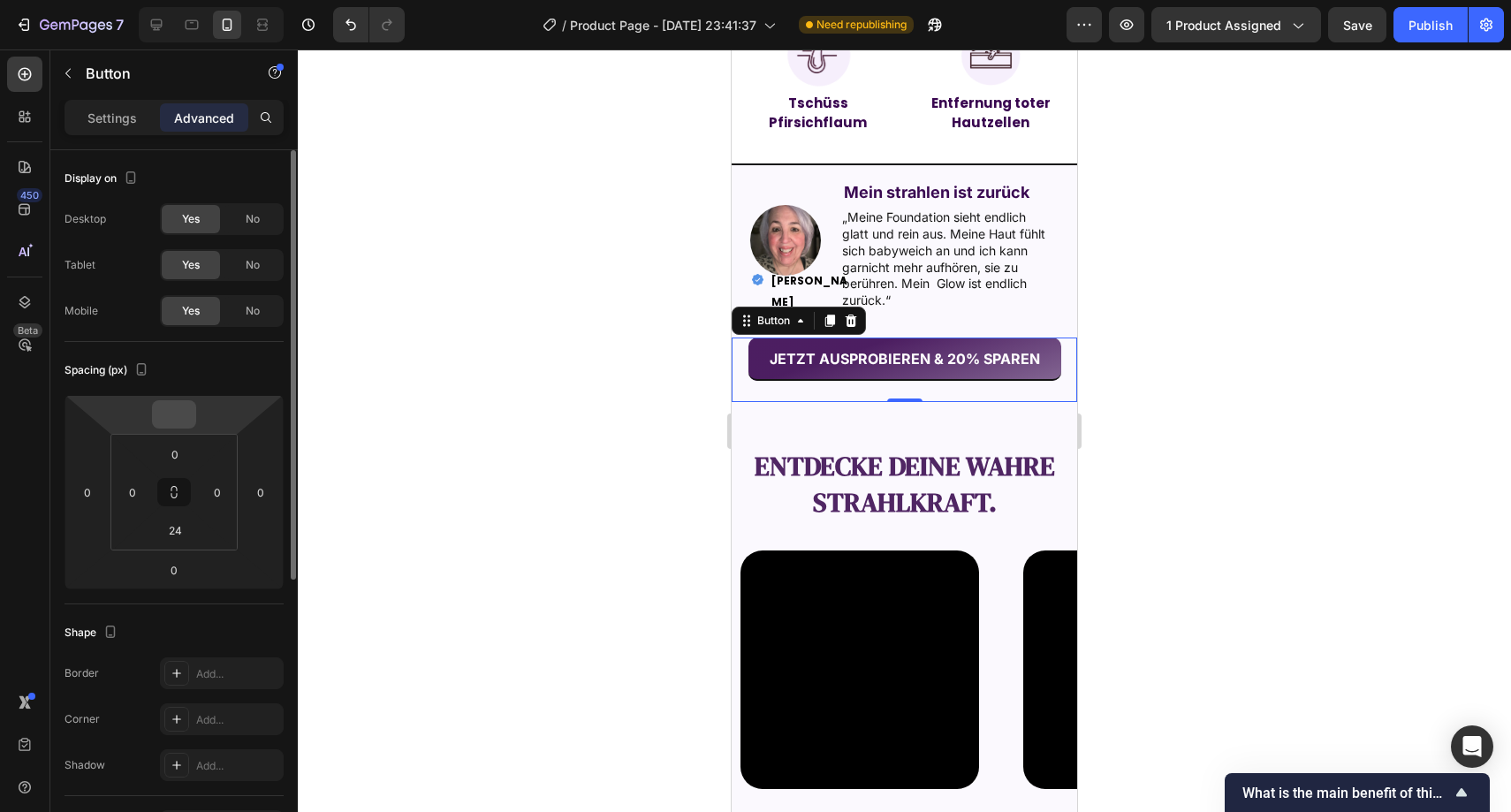
click at [180, 420] on input "number" at bounding box center [174, 414] width 35 height 27
type input "-5"
click at [771, 326] on div "Button" at bounding box center [774, 320] width 40 height 16
type input "0"
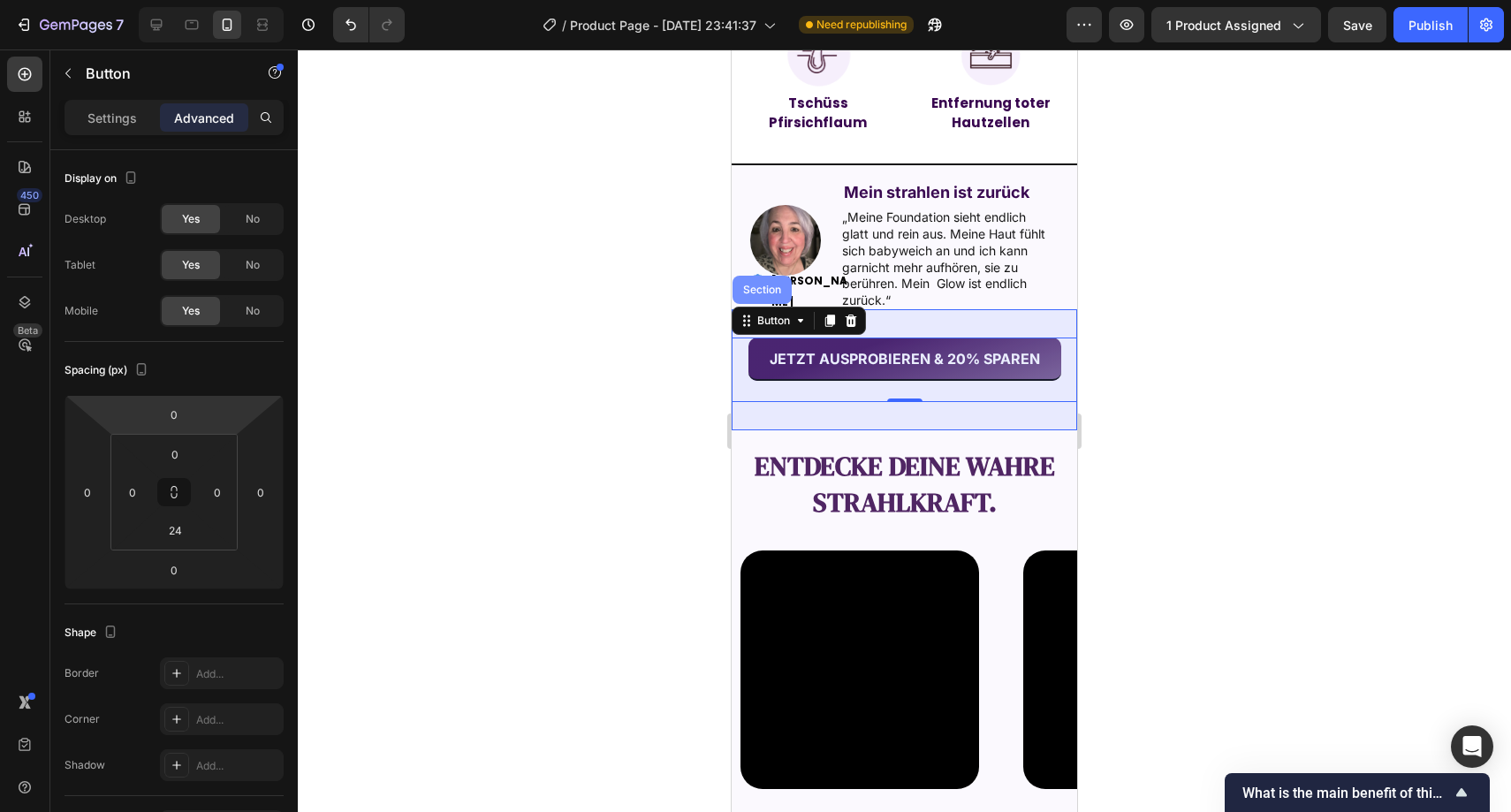
click at [774, 295] on div "Section" at bounding box center [762, 289] width 45 height 10
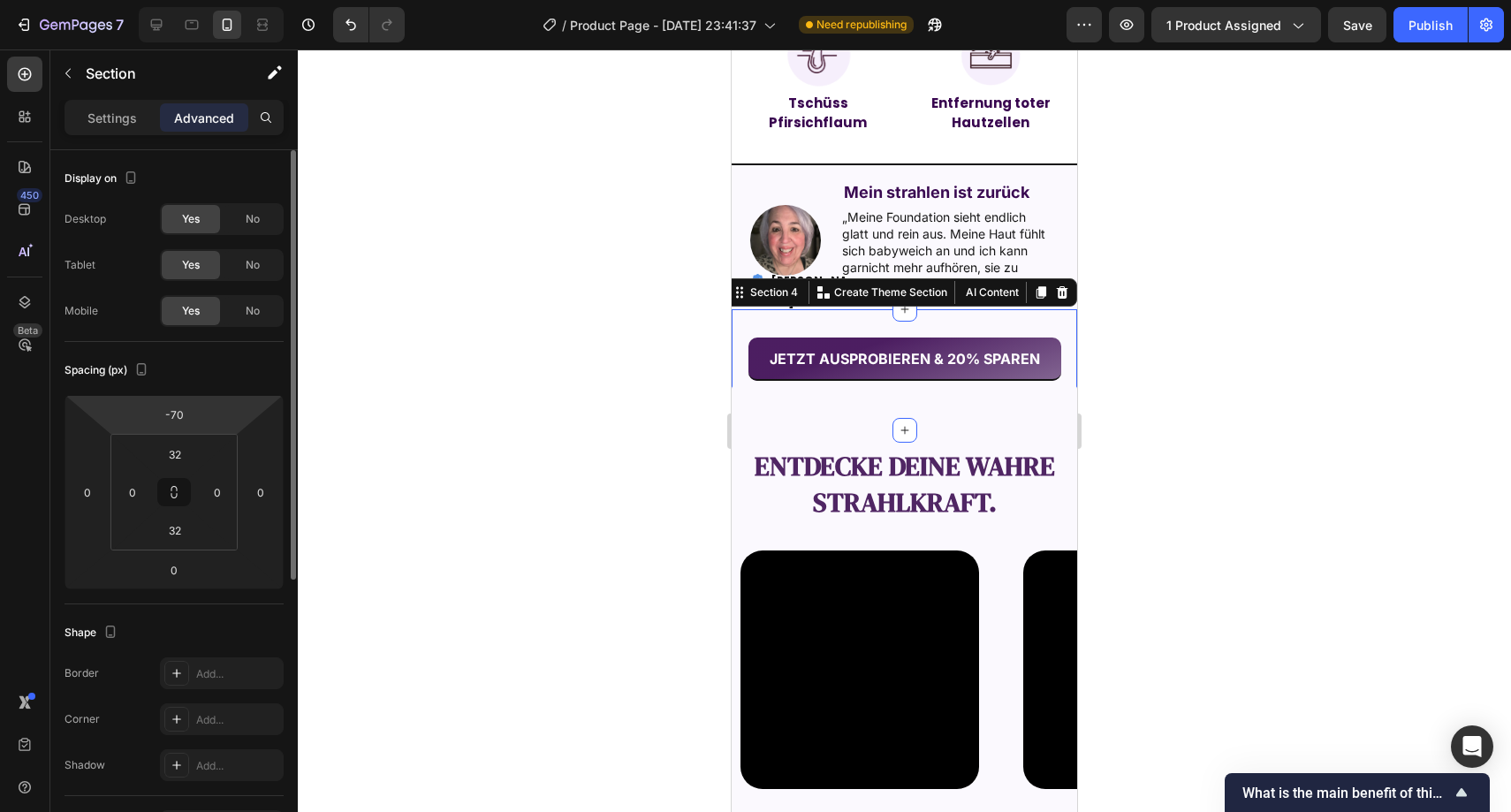
click at [199, 0] on html "7 Version history / Product Page - Sep 22, 23:41:37 Need republishing Preview 1…" at bounding box center [755, 0] width 1511 height 0
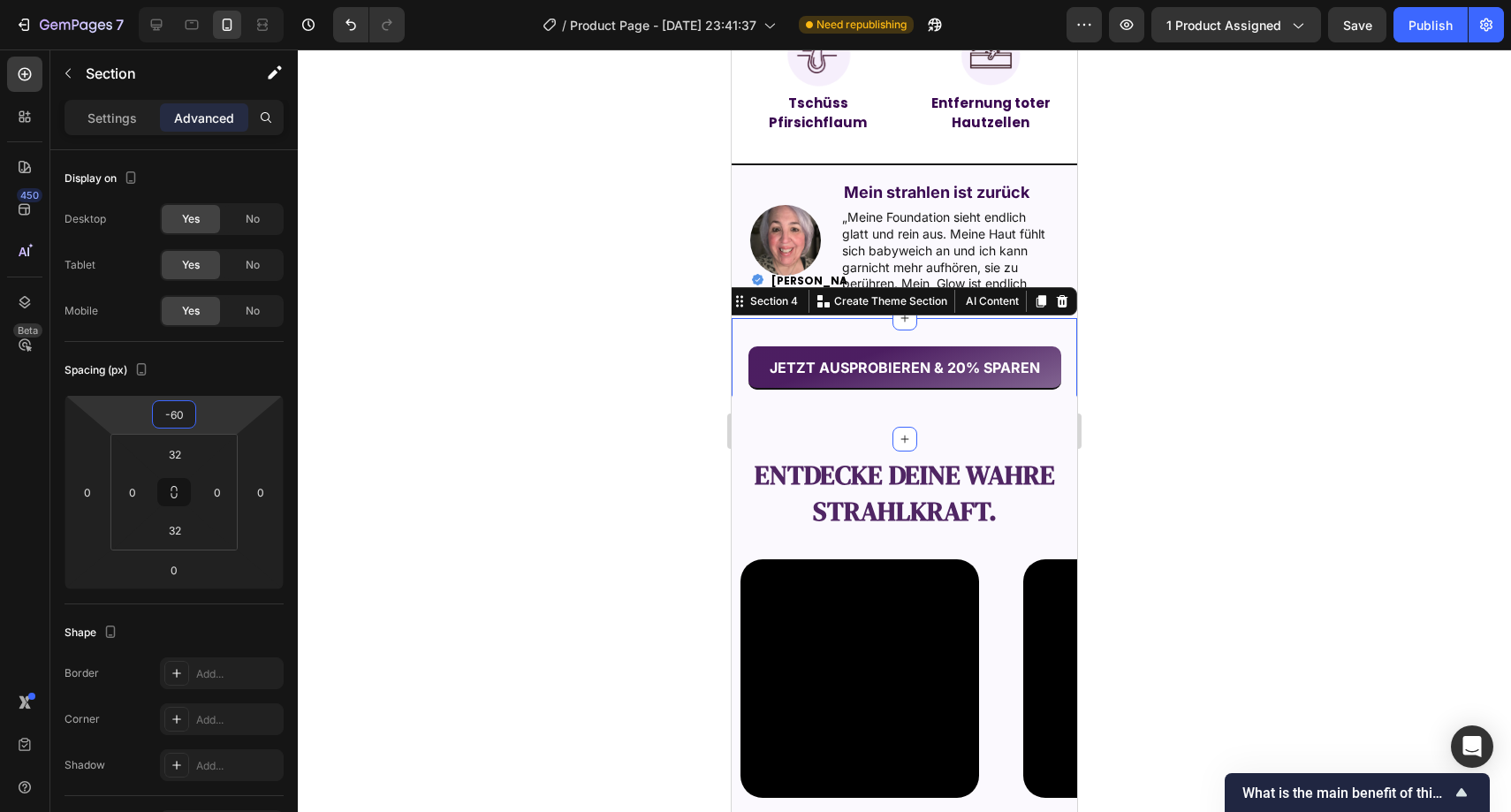
type input "-60"
click at [430, 370] on div at bounding box center [905, 430] width 1214 height 762
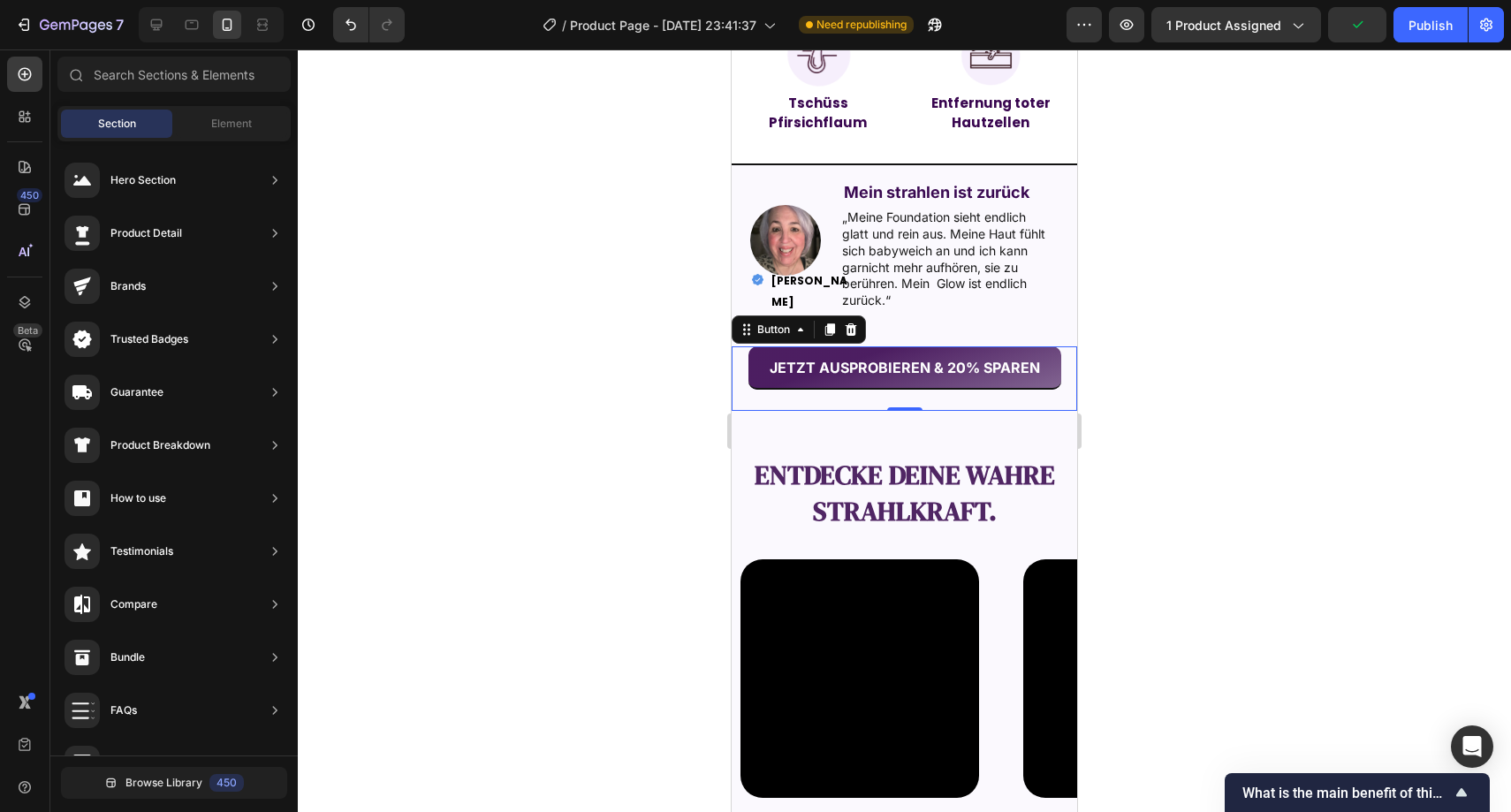
click at [776, 389] on button "JETZT AUSPROBIEREN & 20% SPAREN" at bounding box center [905, 367] width 313 height 43
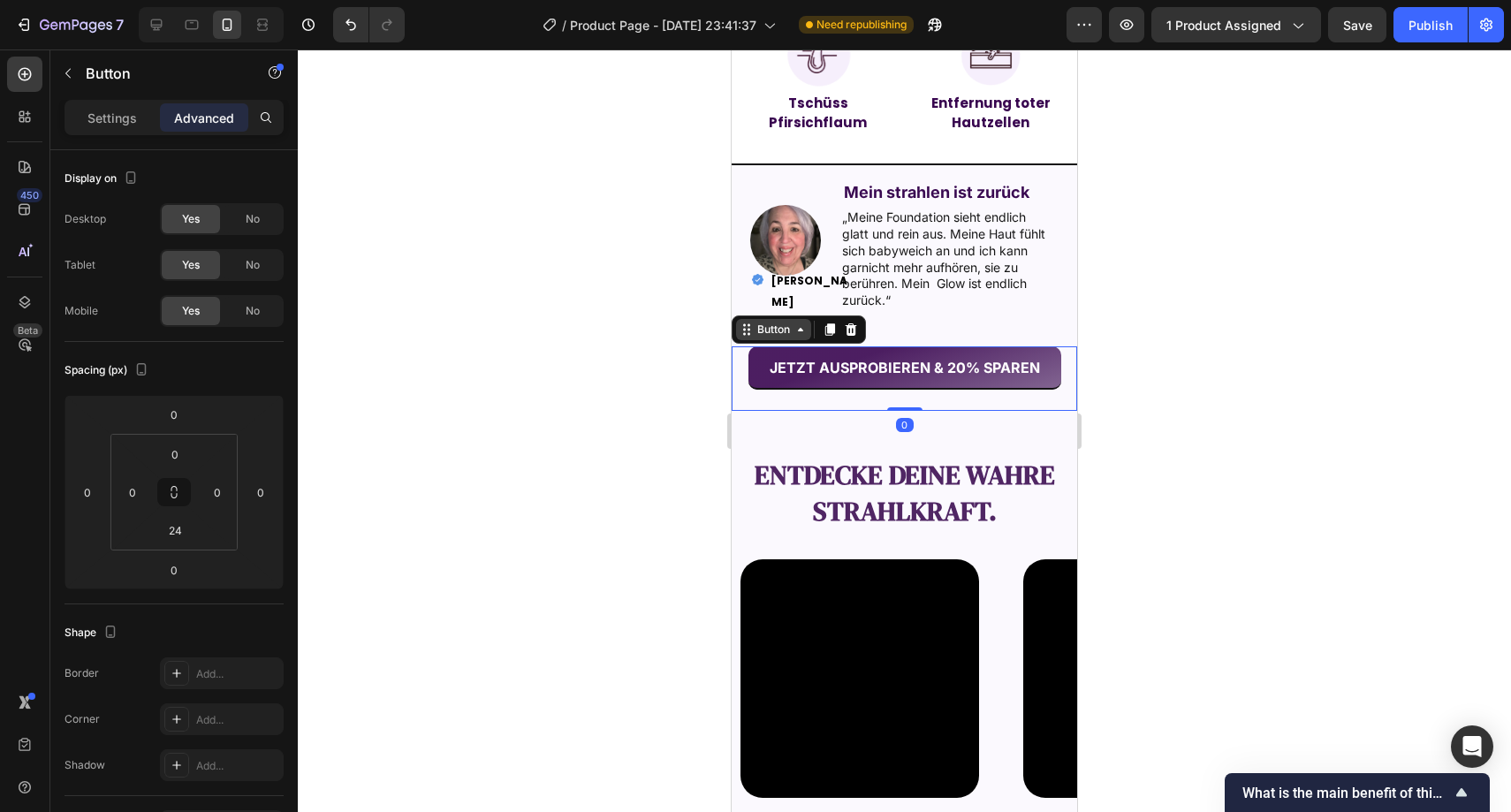
click at [770, 338] on div "Button" at bounding box center [774, 329] width 40 height 16
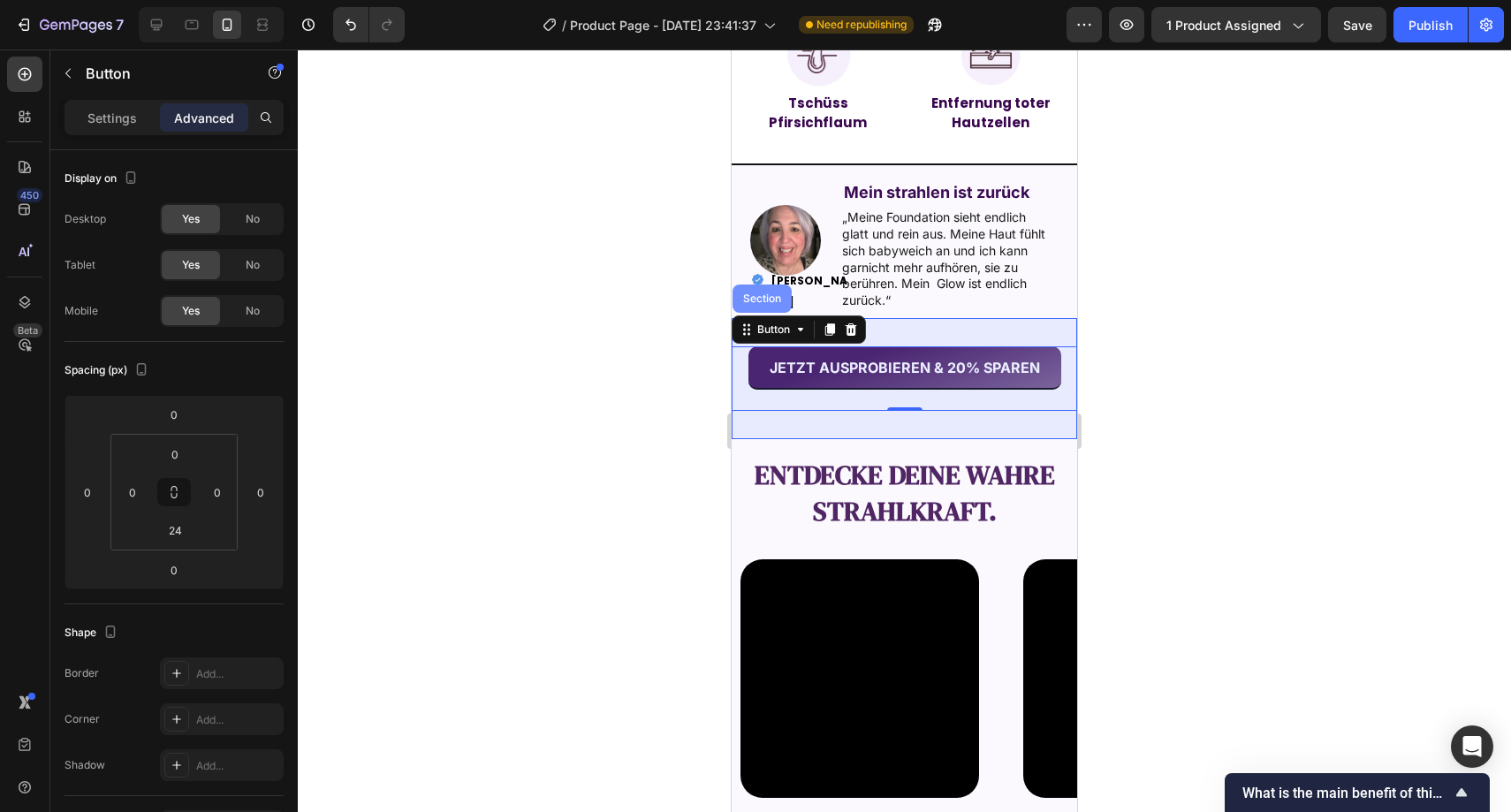
click at [769, 310] on div "Section" at bounding box center [762, 299] width 59 height 29
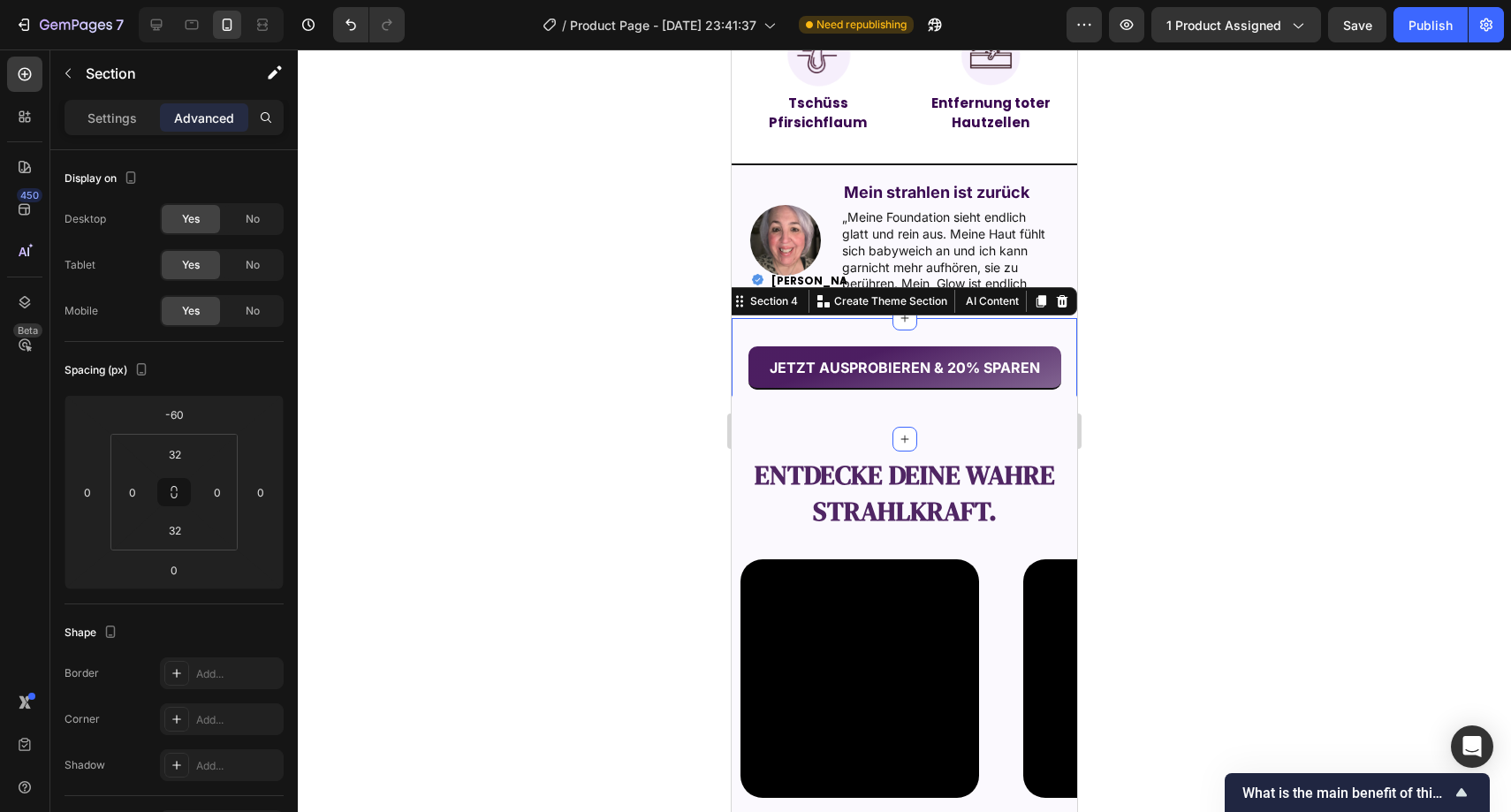
click at [113, 133] on div "Settings Advanced" at bounding box center [173, 125] width 247 height 50
click at [117, 129] on div "Settings" at bounding box center [113, 117] width 89 height 29
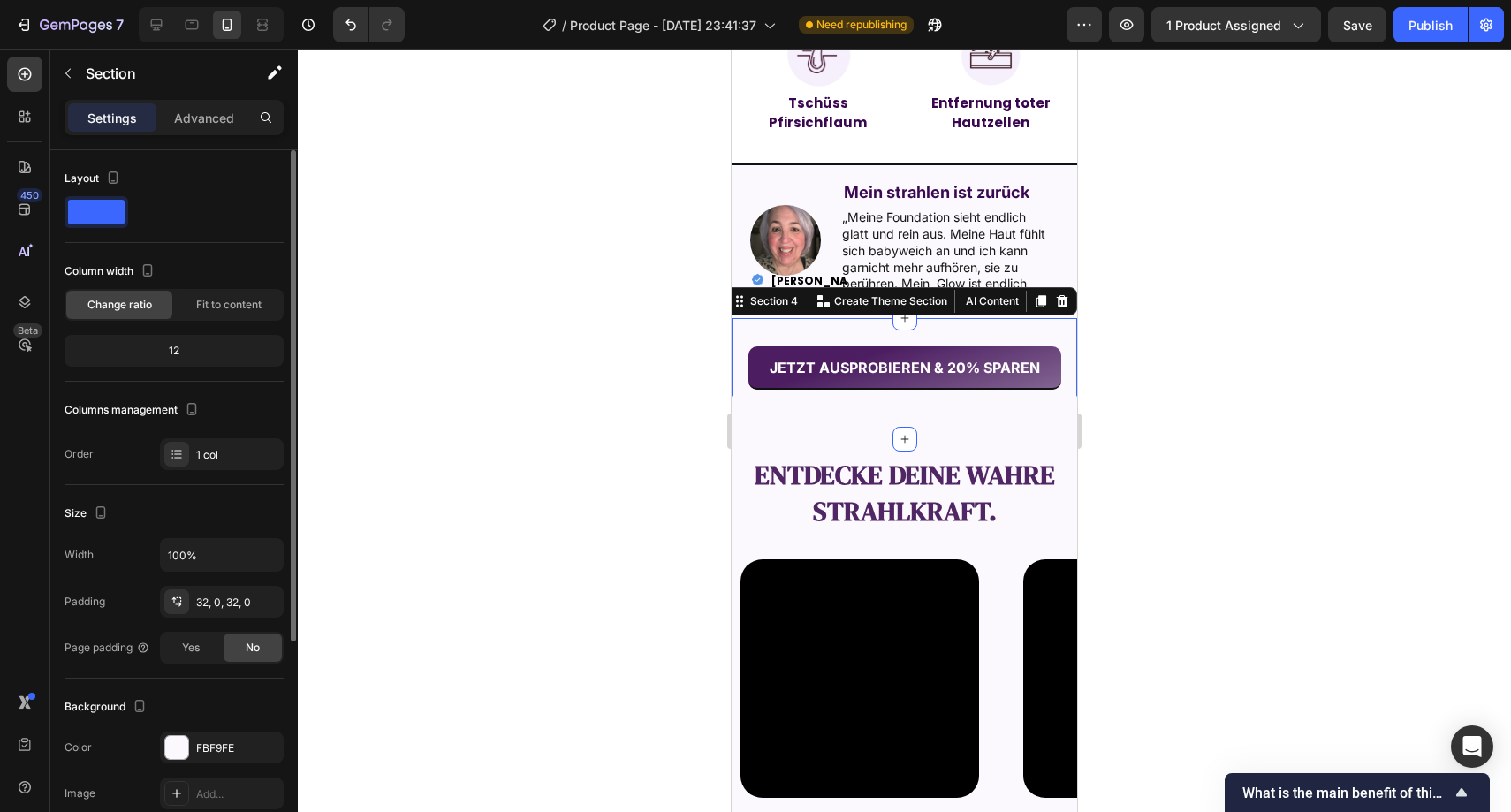
scroll to position [320, 0]
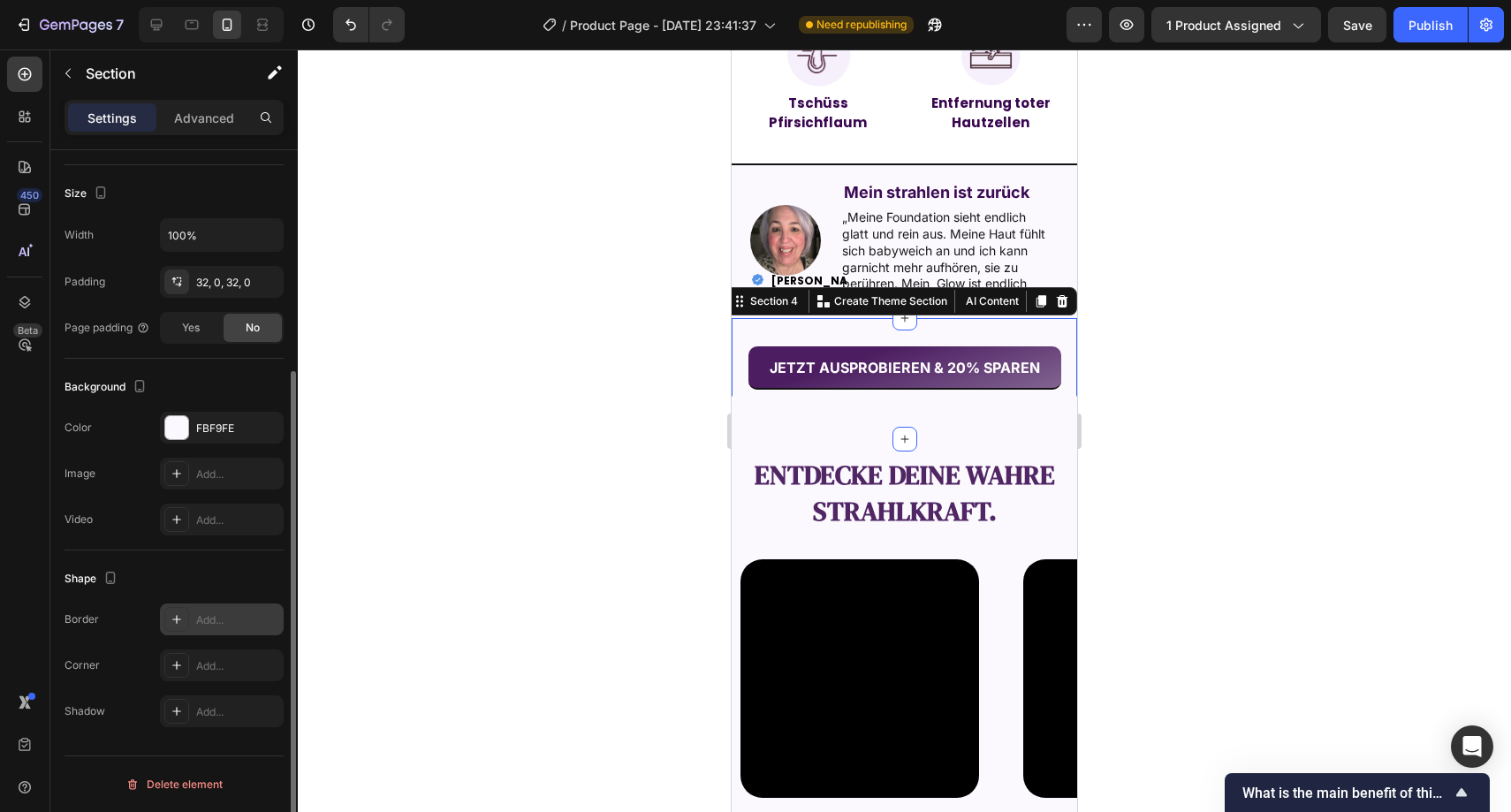
click at [231, 613] on div "Add..." at bounding box center [238, 620] width 83 height 16
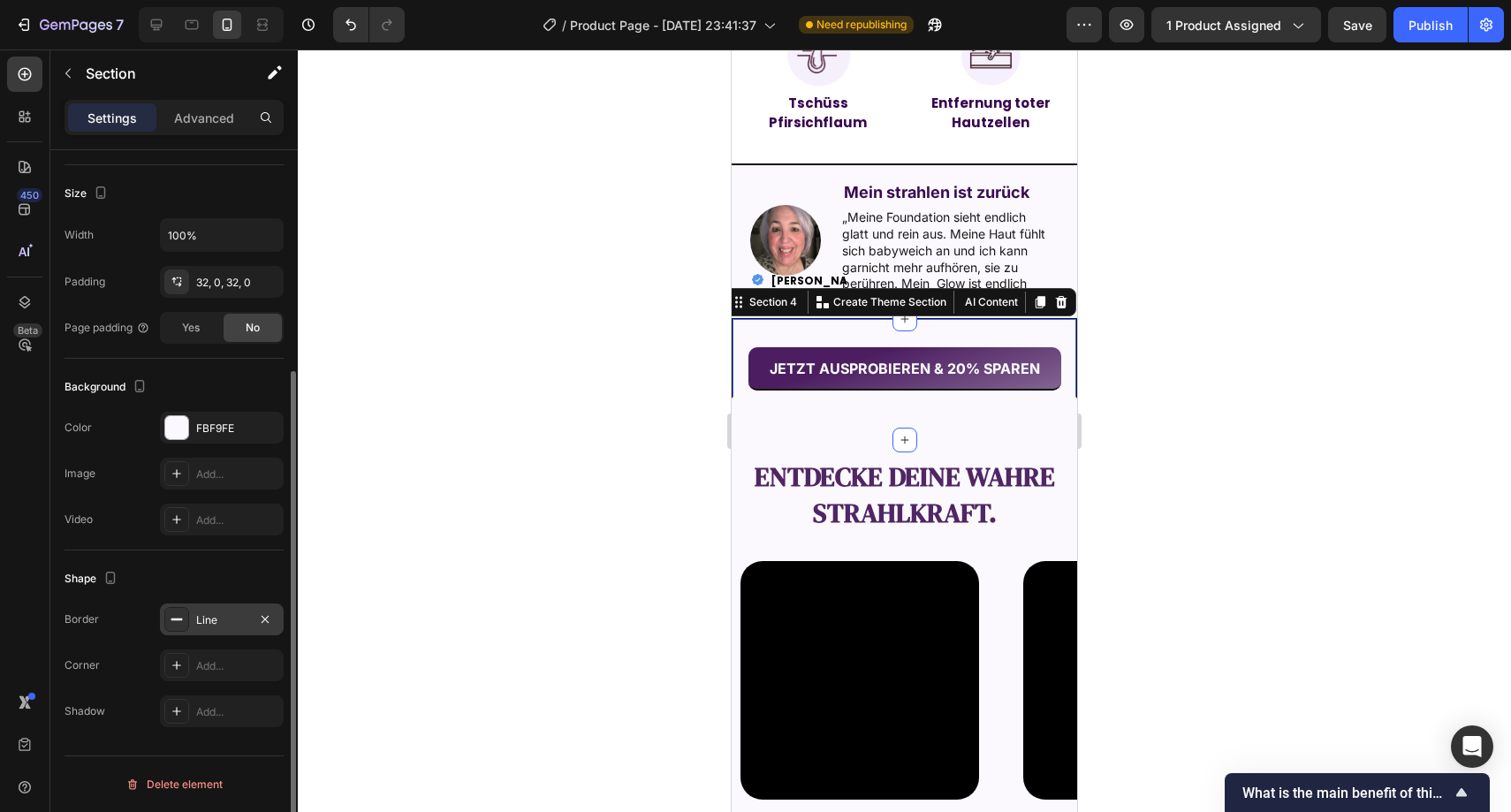
click at [430, 496] on div at bounding box center [905, 430] width 1214 height 762
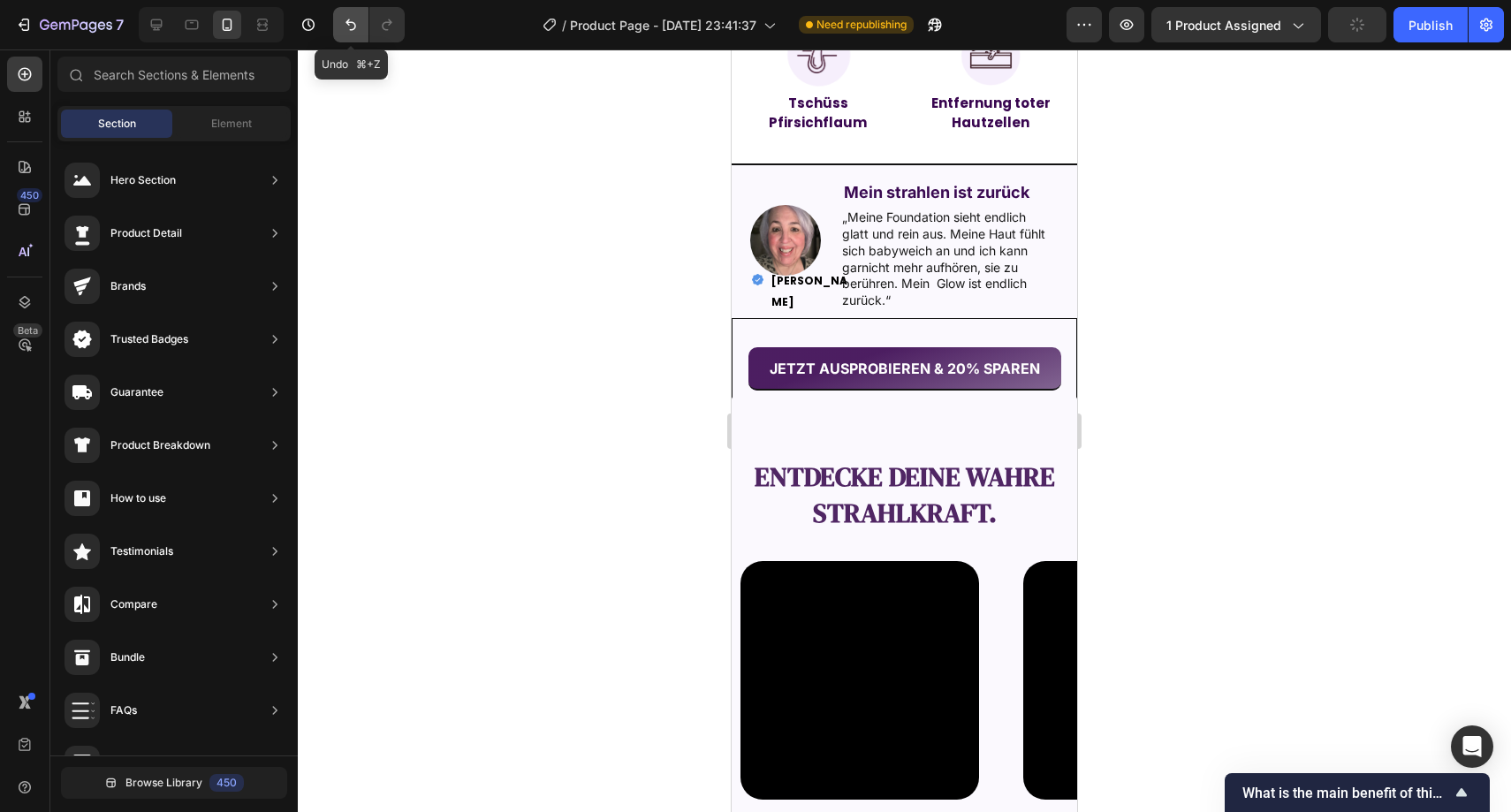
click at [357, 38] on button "Undo/Redo" at bounding box center [351, 25] width 35 height 35
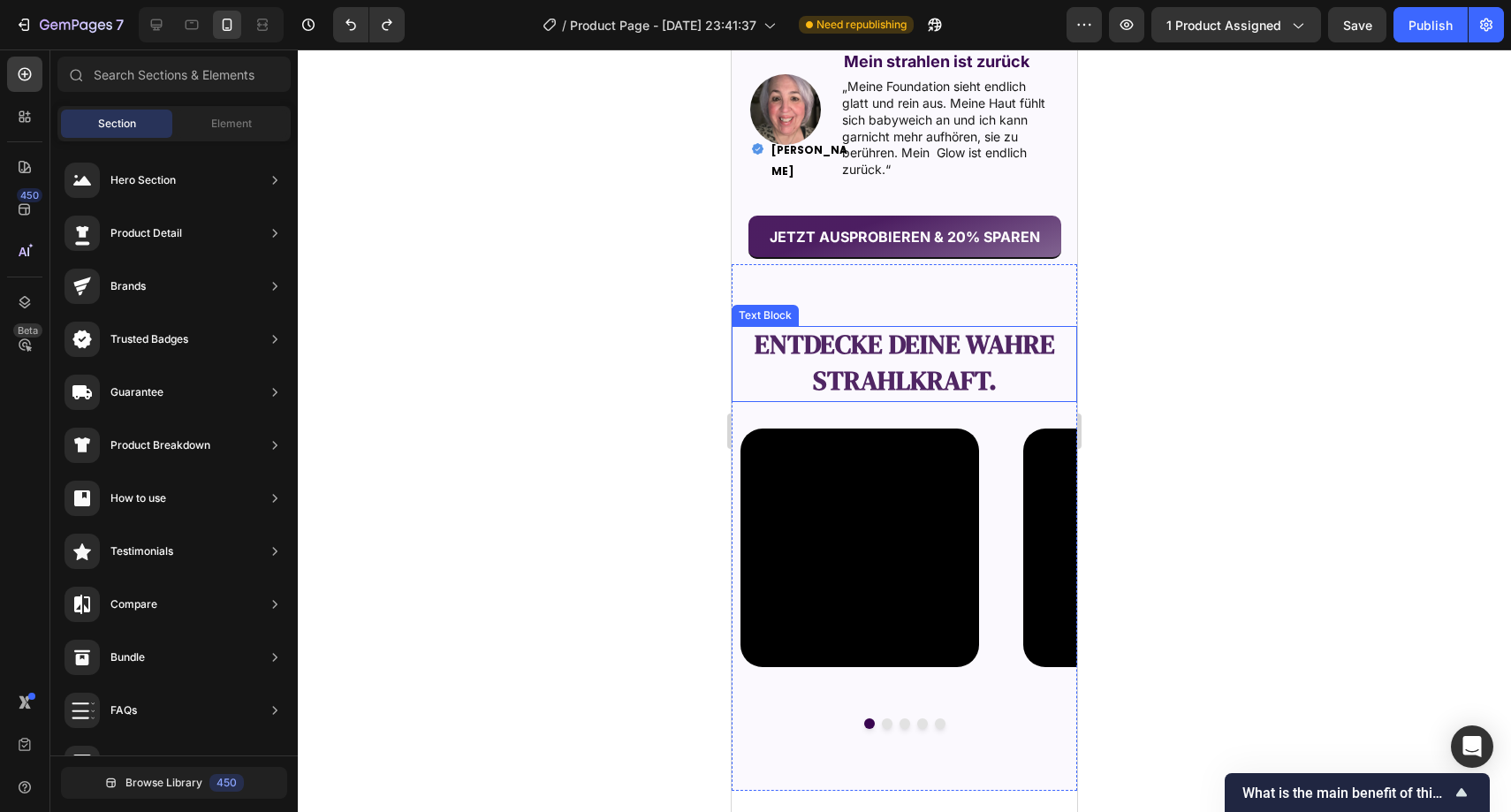
scroll to position [1661, 0]
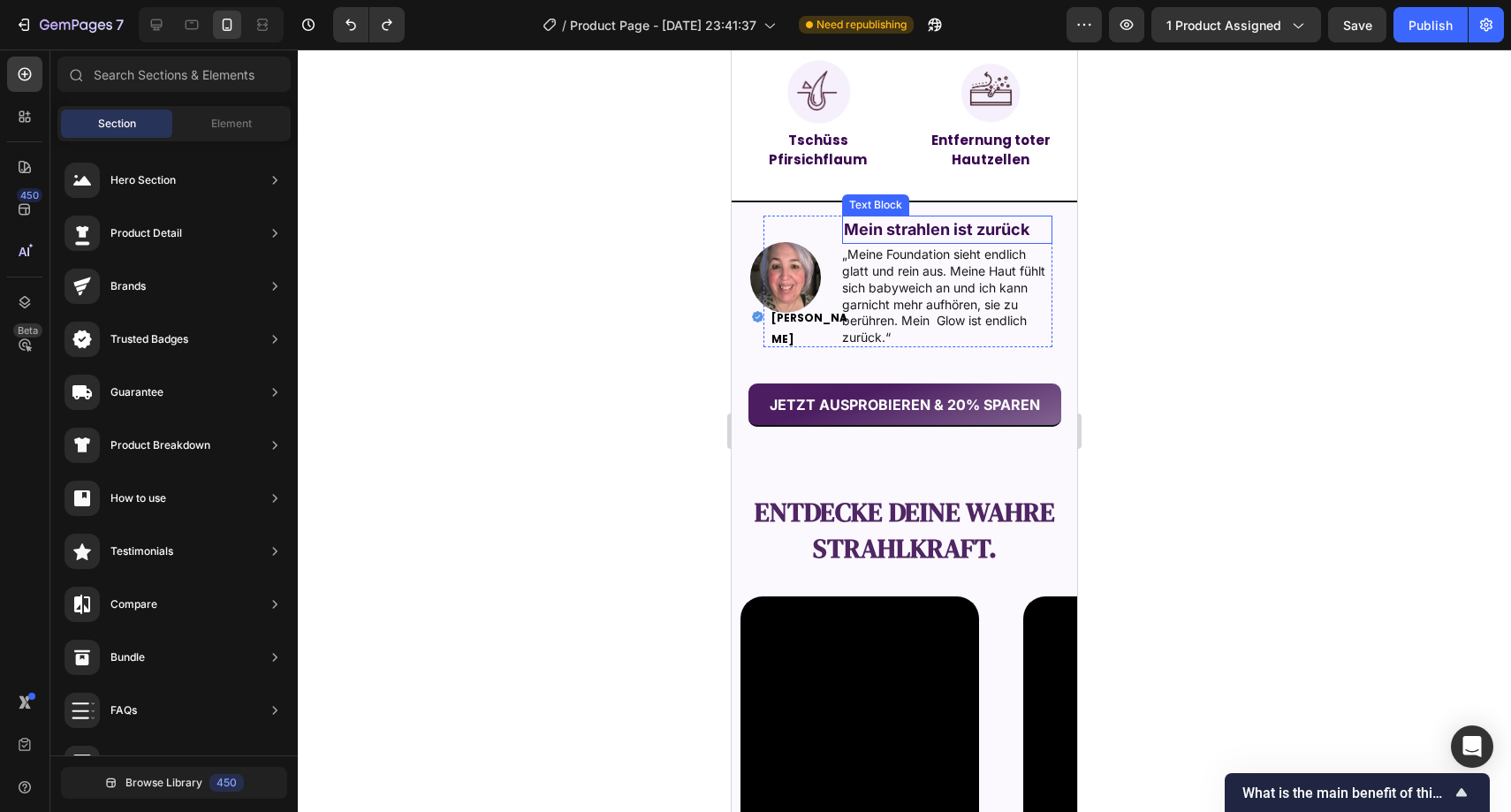
click at [1025, 231] on strong "Mein strahlen ist zurück" at bounding box center [936, 229] width 186 height 18
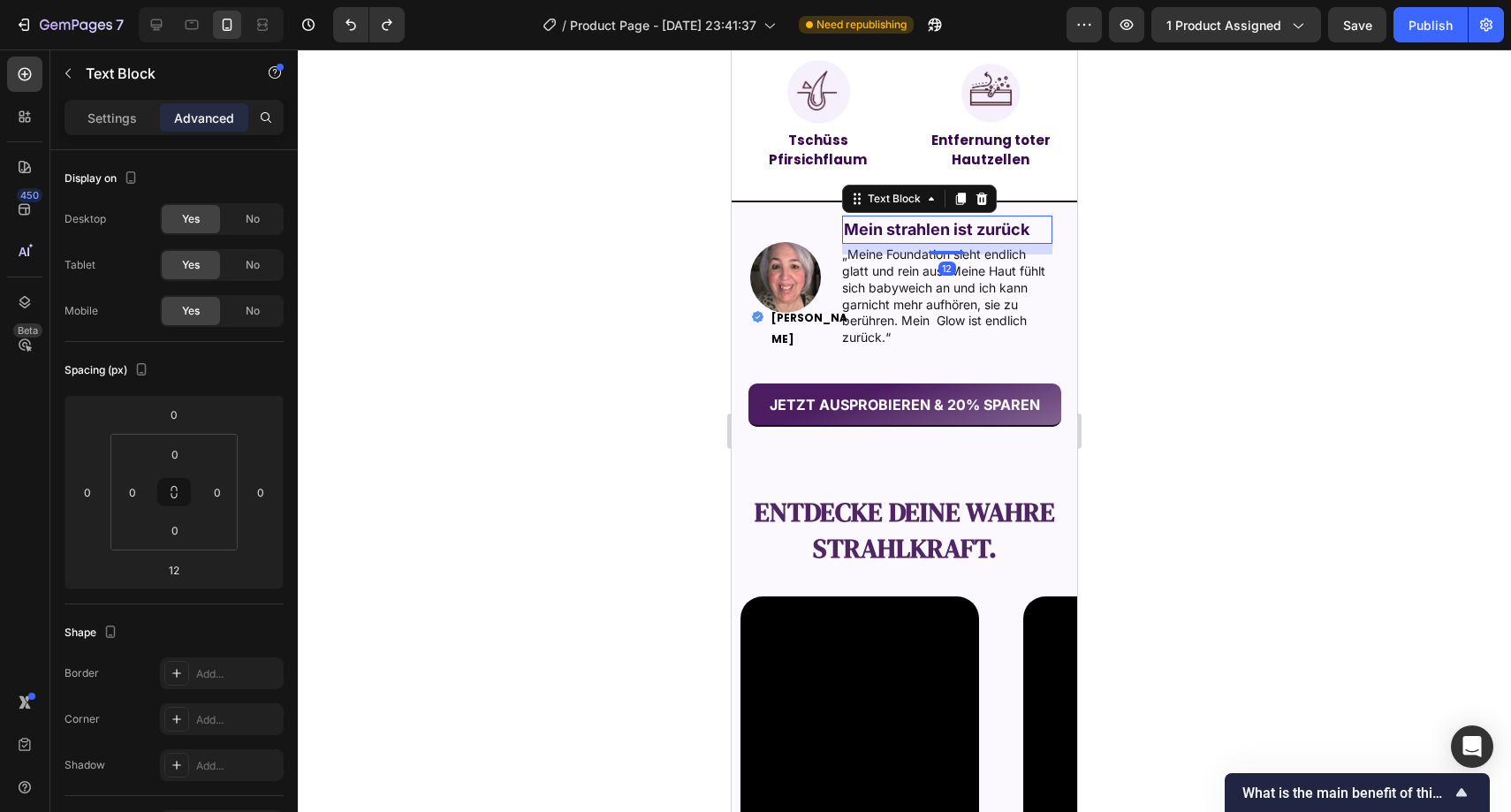
click at [1025, 231] on strong "Mein strahlen ist zurück" at bounding box center [936, 229] width 186 height 18
click at [1149, 231] on div at bounding box center [905, 430] width 1214 height 762
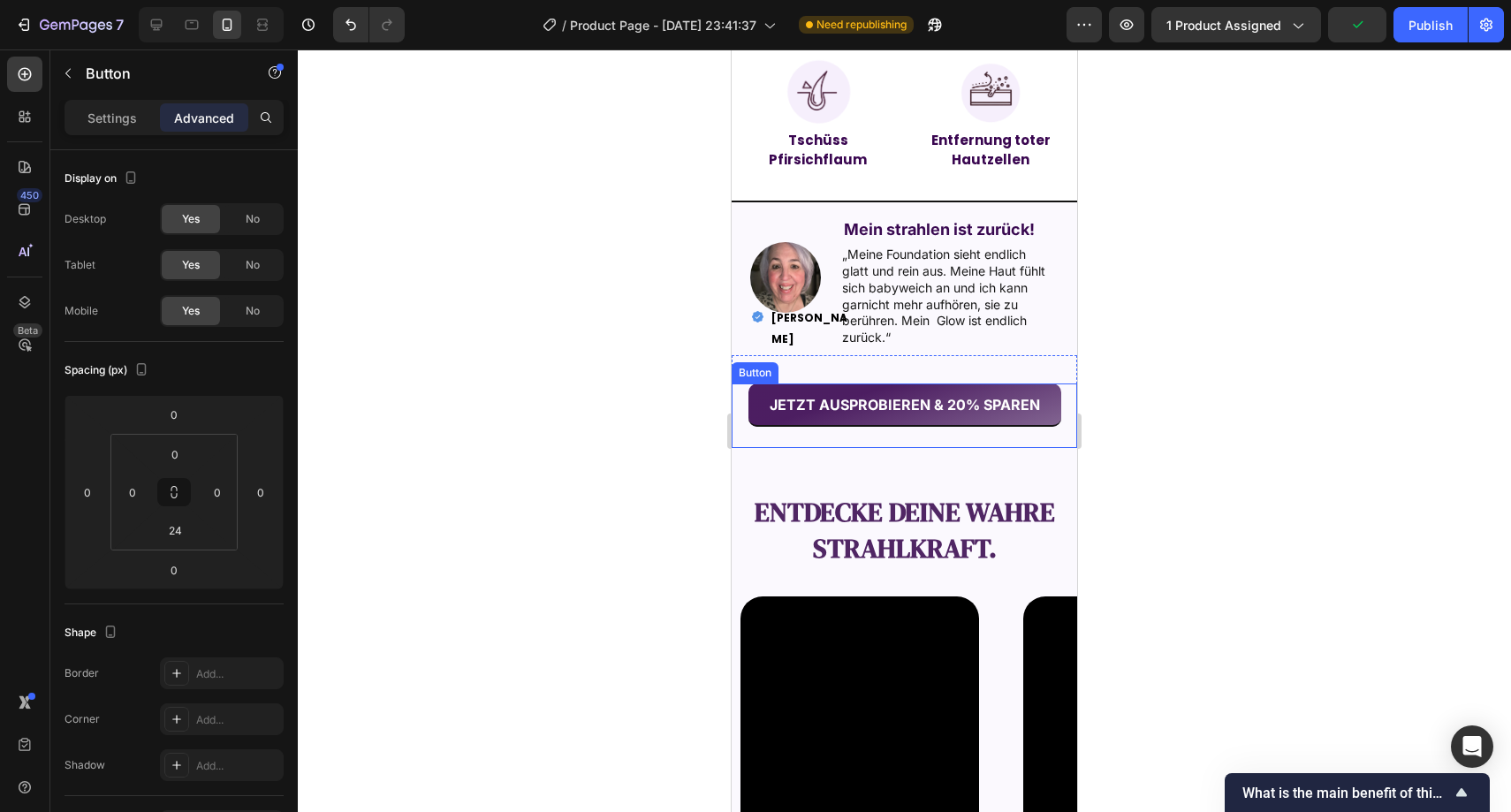
click at [969, 423] on button "JETZT AUSPROBIEREN & 20% SPAREN" at bounding box center [905, 405] width 313 height 43
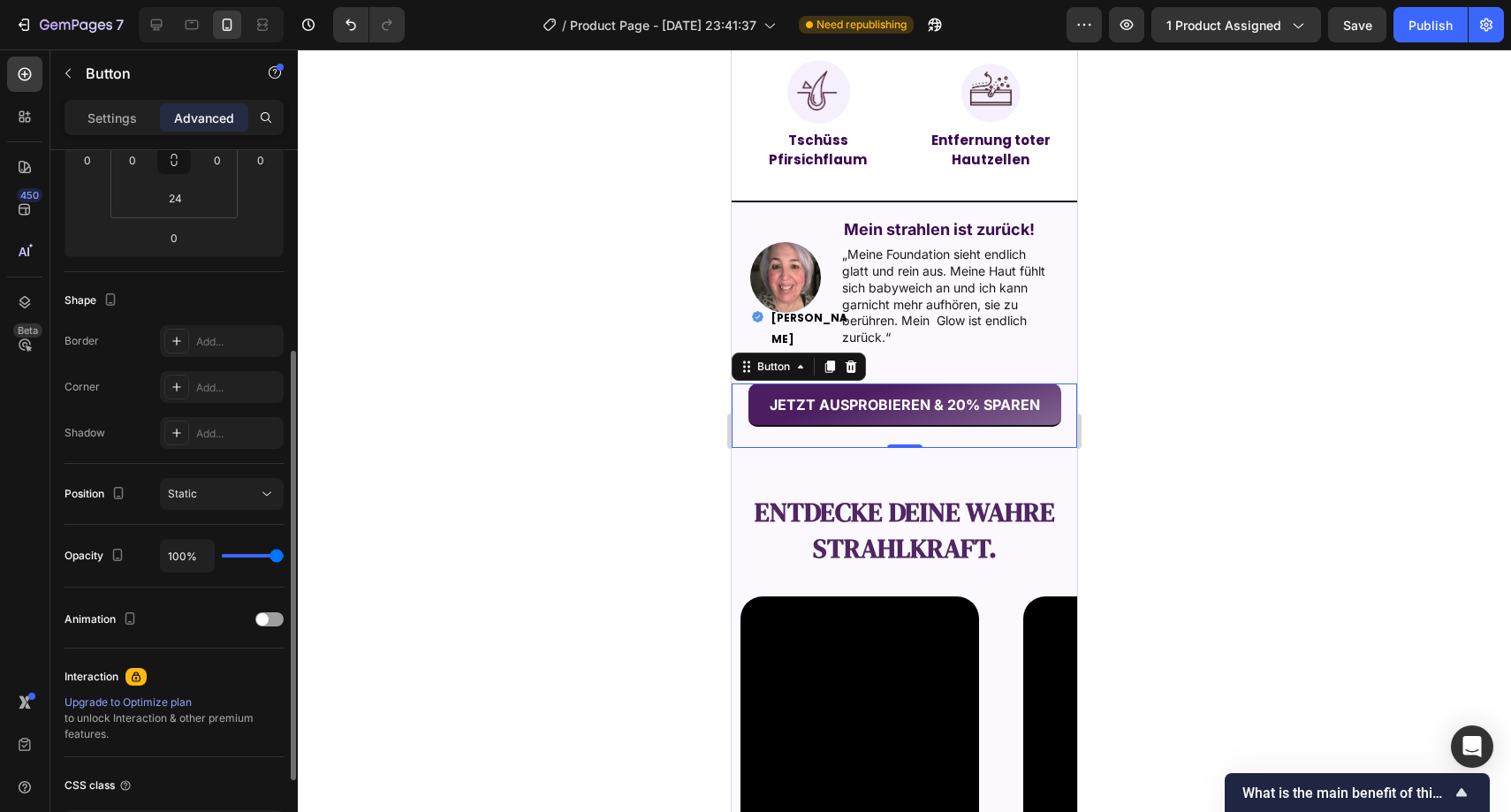
scroll to position [466, 0]
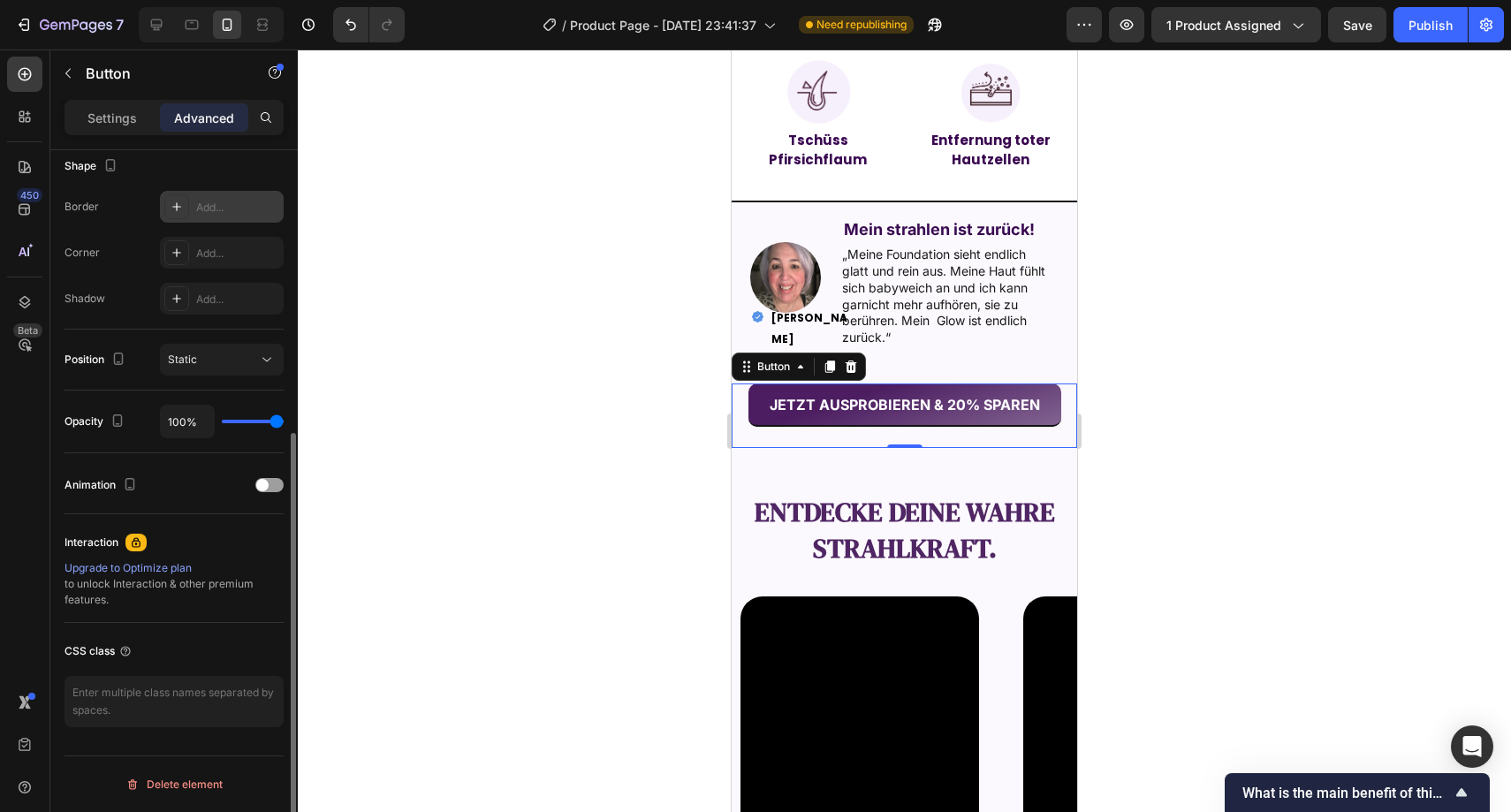
click at [209, 215] on div "Add..." at bounding box center [222, 206] width 124 height 31
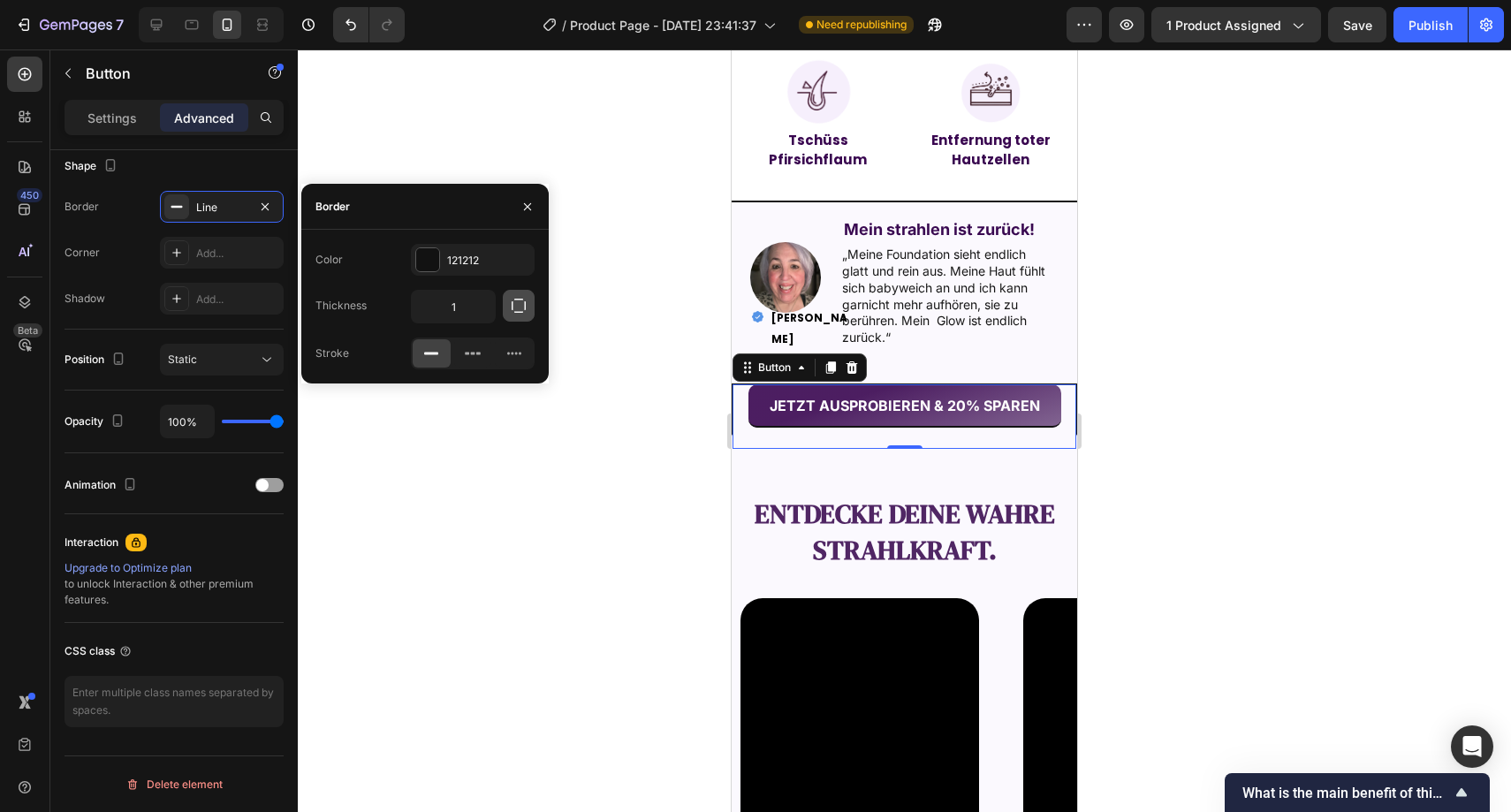
click at [521, 303] on icon "button" at bounding box center [518, 305] width 18 height 18
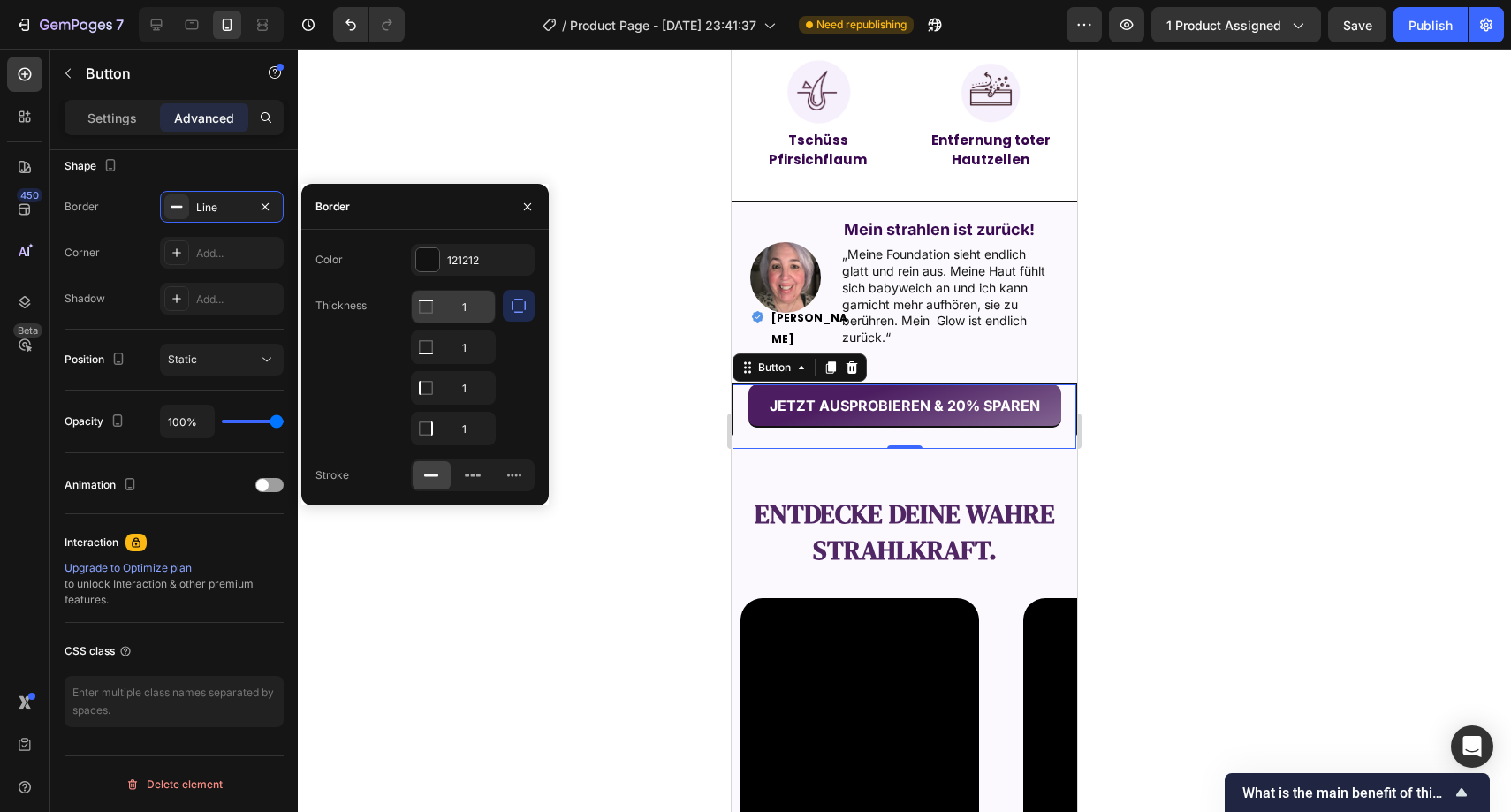
click at [464, 314] on input "1" at bounding box center [453, 306] width 83 height 31
type input "0"
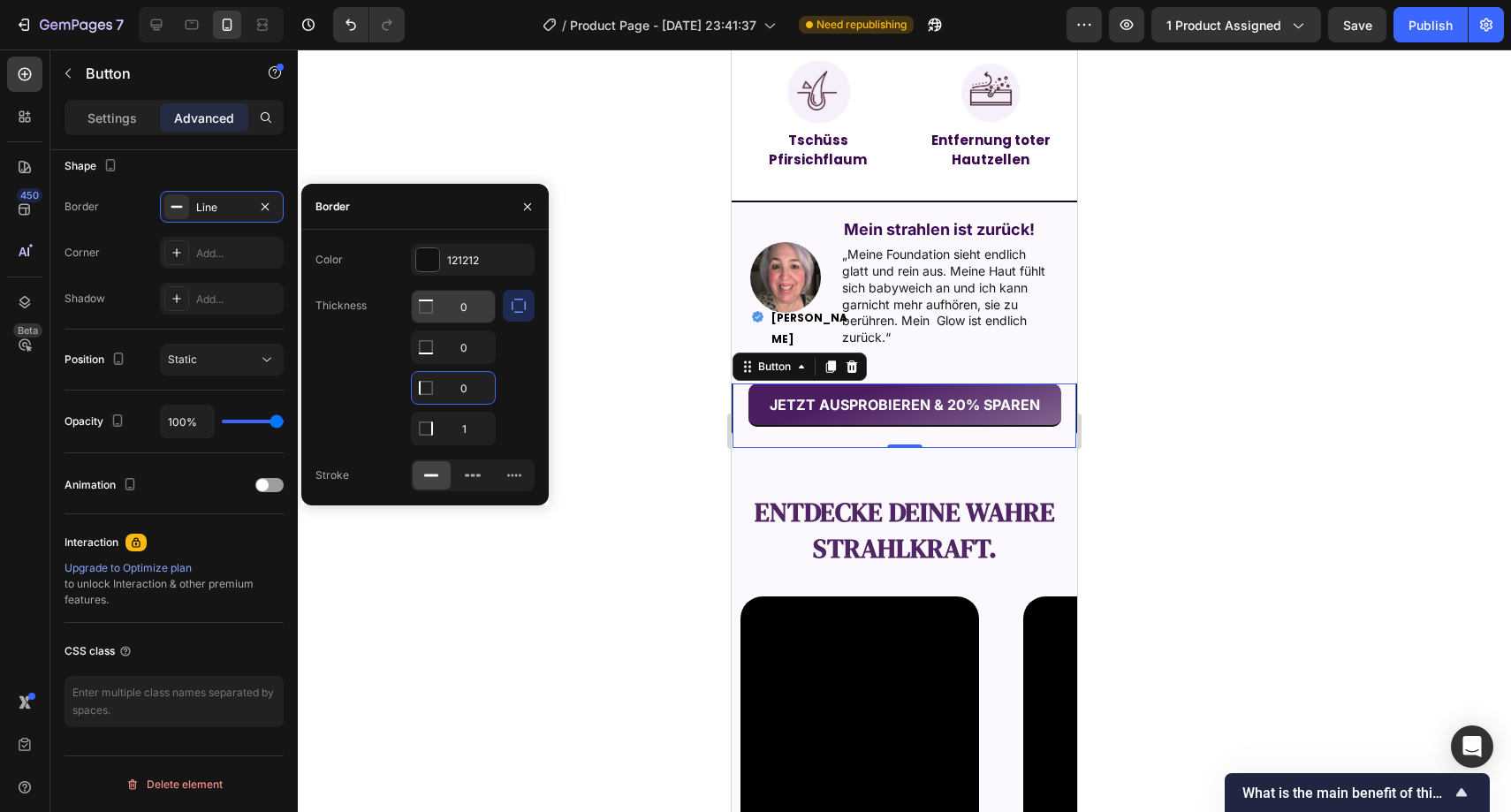
type input "0"
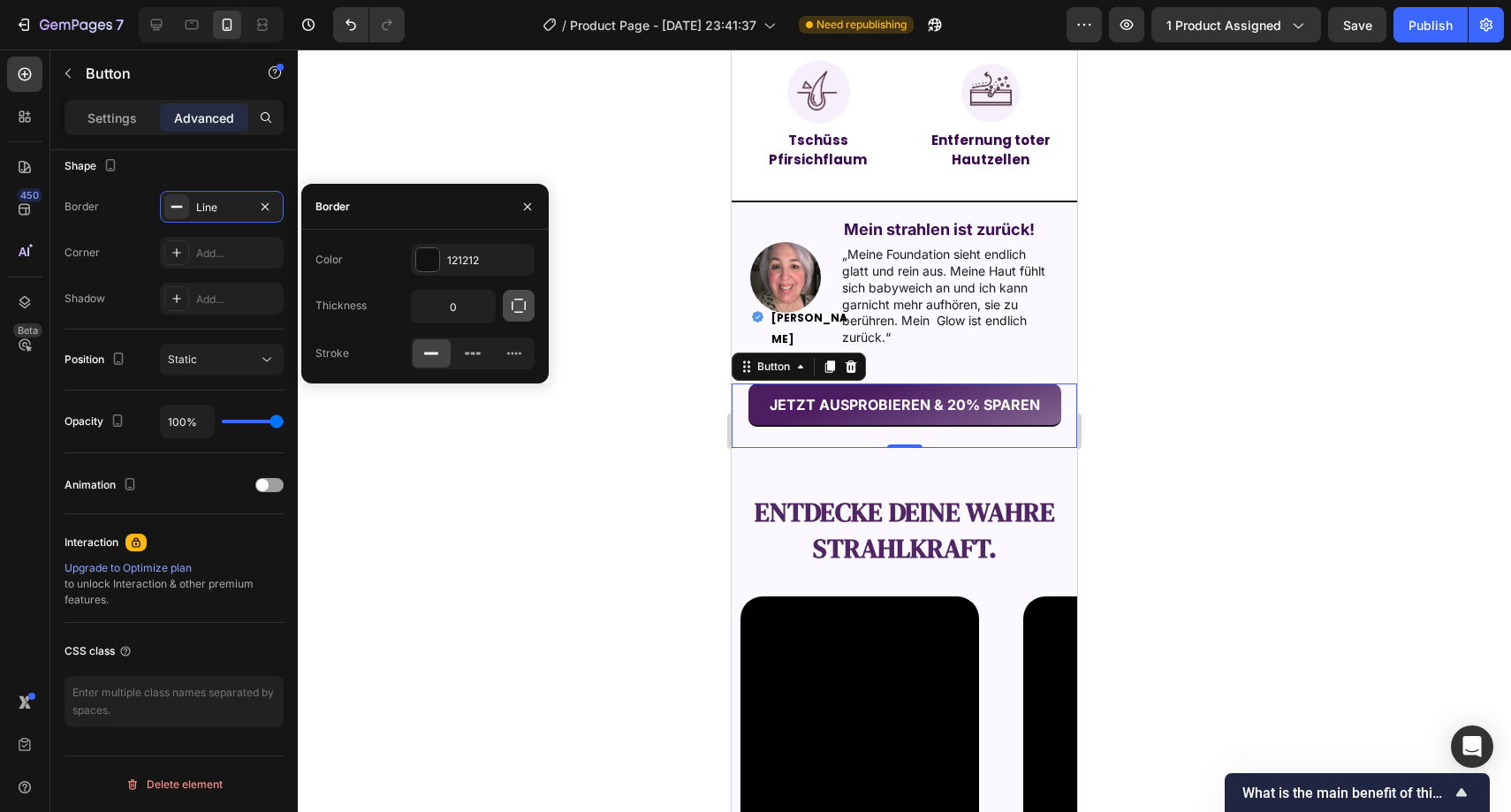
click at [521, 304] on icon "button" at bounding box center [518, 305] width 18 height 18
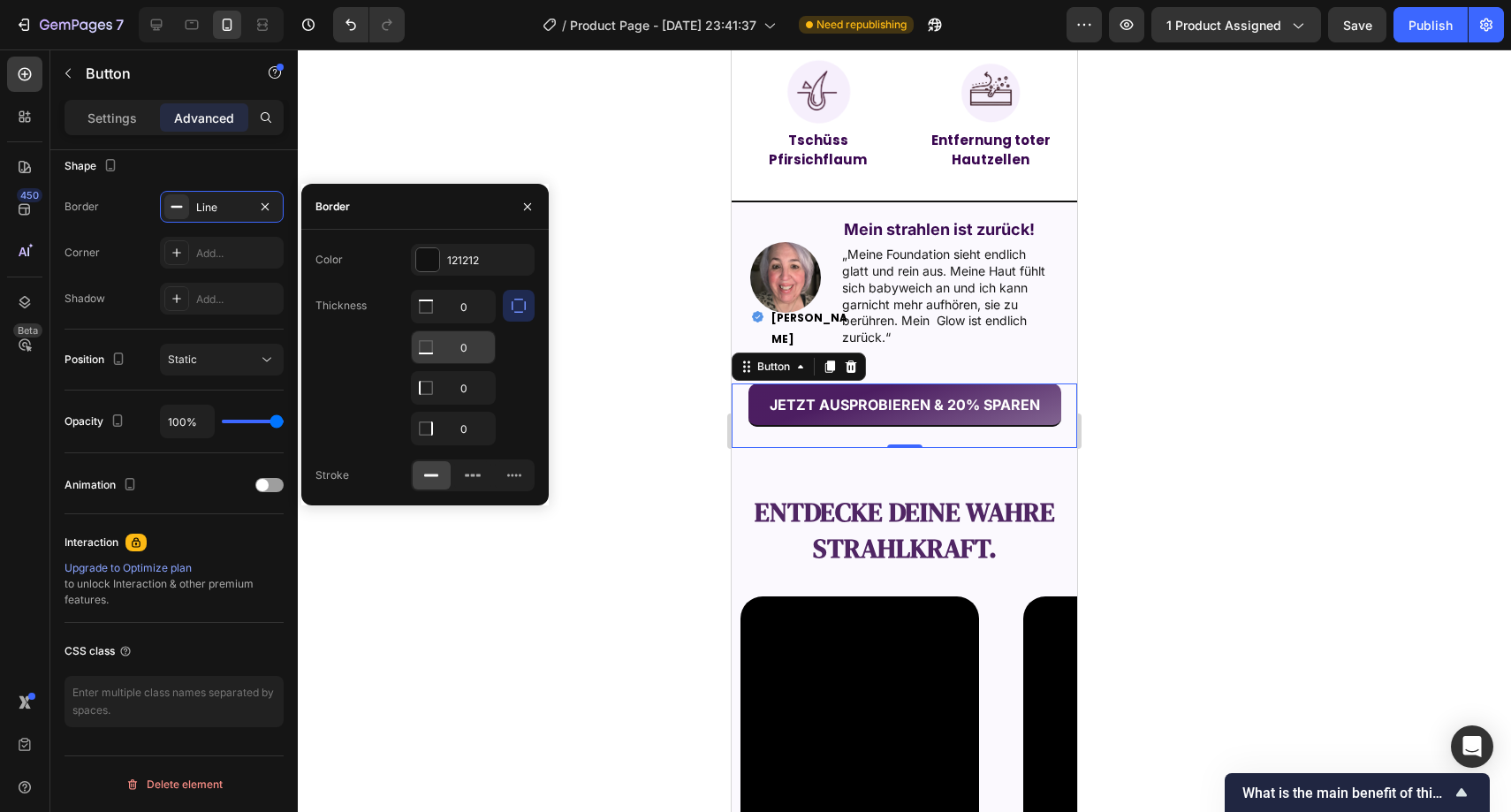
click at [464, 338] on input "0" at bounding box center [453, 347] width 83 height 31
type input "2"
click at [597, 362] on div at bounding box center [905, 430] width 1214 height 762
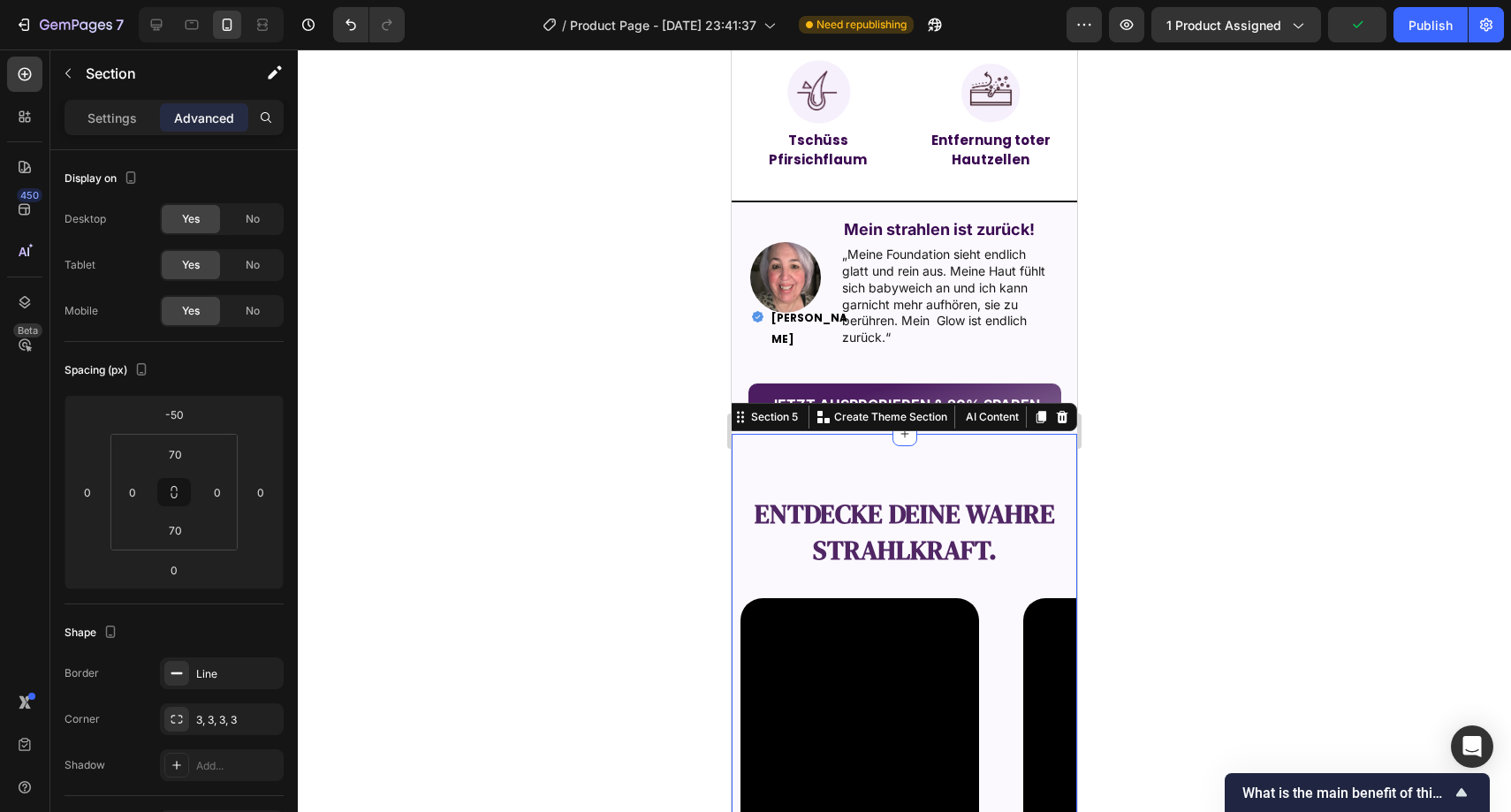
click at [794, 476] on div "entdecke deine wahre Strahlkraft. Text Block Video Video Video Video Video Caro…" at bounding box center [904, 696] width 345 height 526
click at [190, 422] on input "-50" at bounding box center [174, 414] width 35 height 27
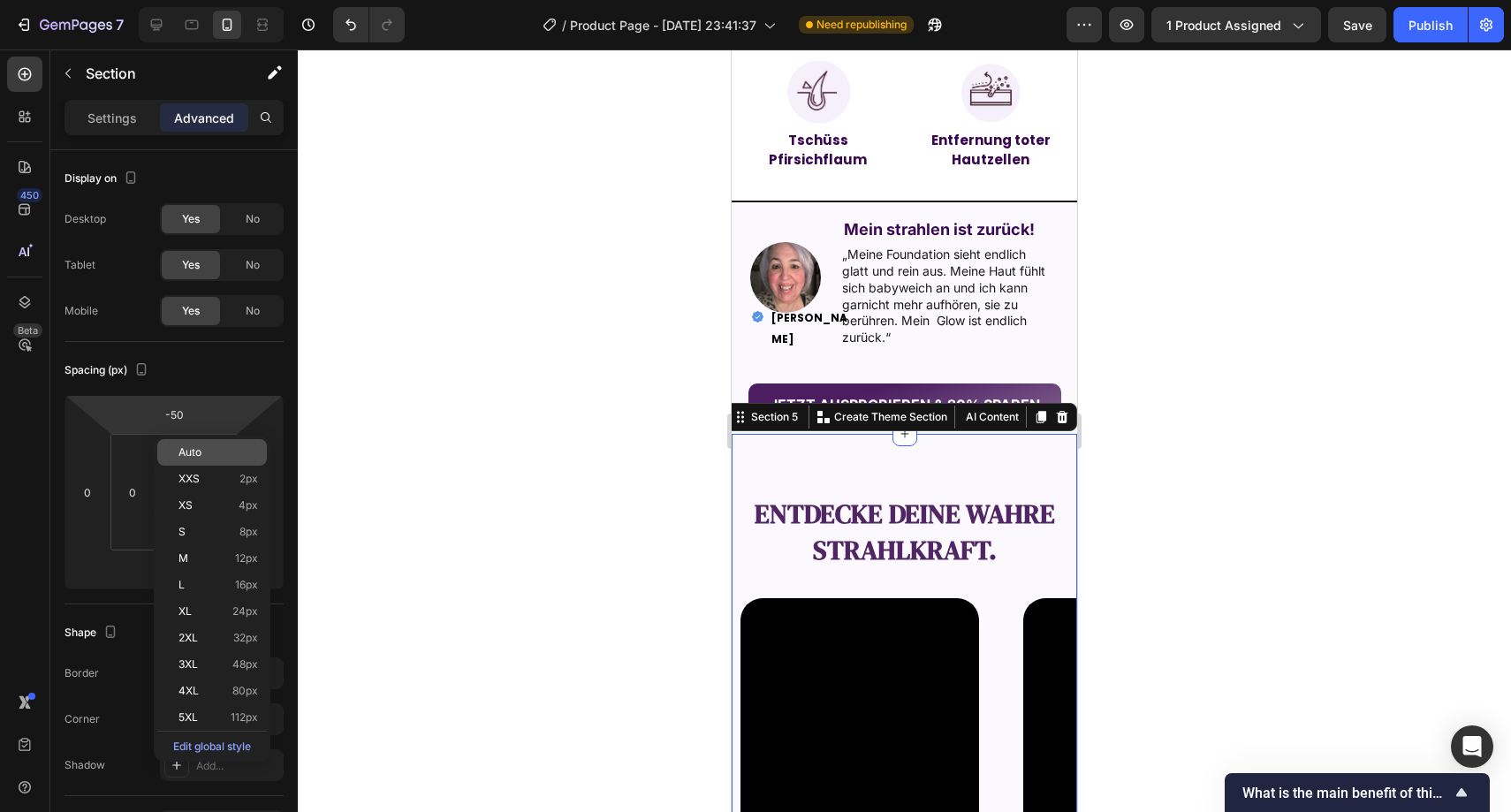
click at [194, 444] on div "Auto" at bounding box center [212, 452] width 109 height 27
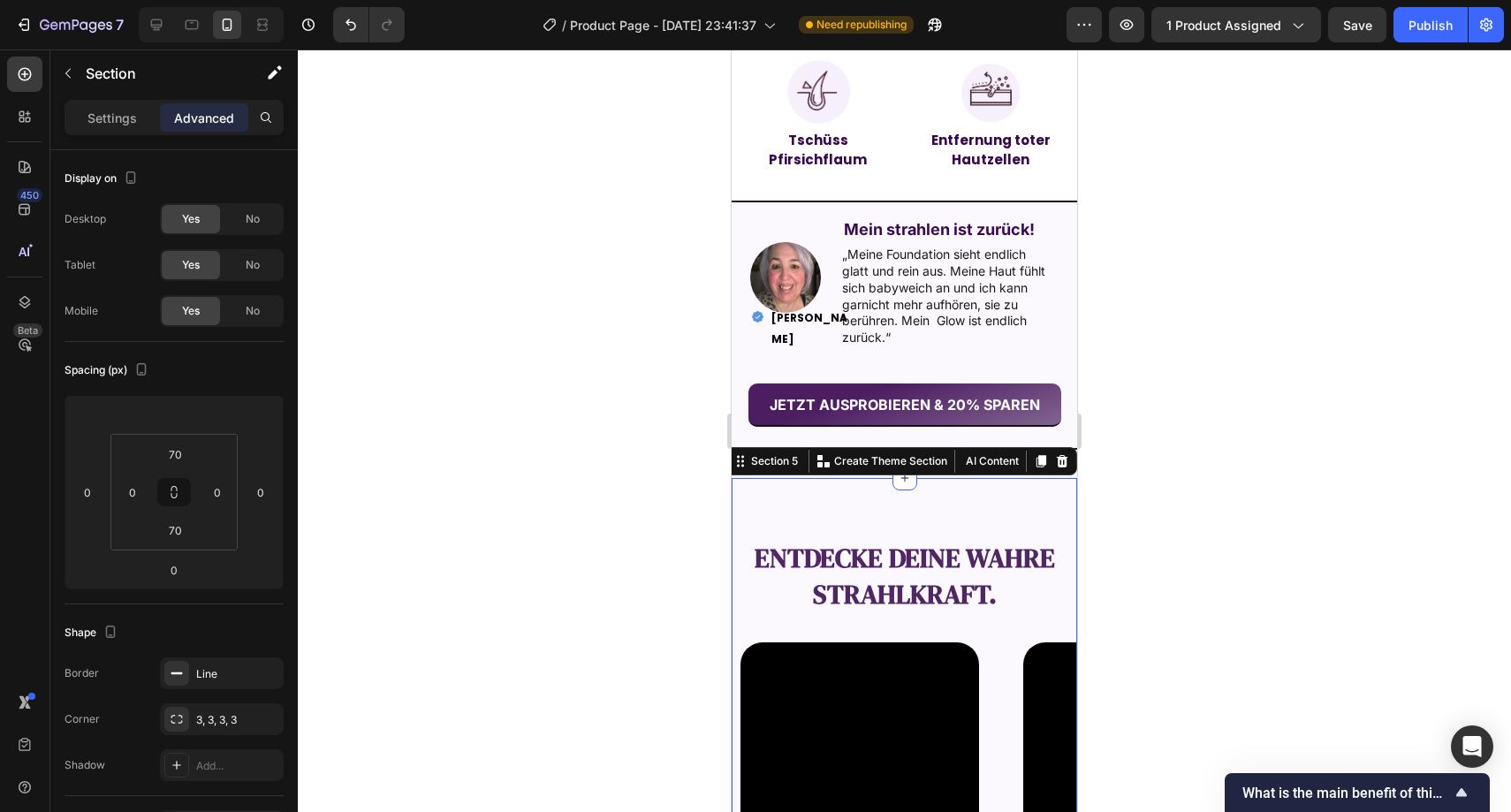
click at [428, 423] on div at bounding box center [905, 430] width 1214 height 762
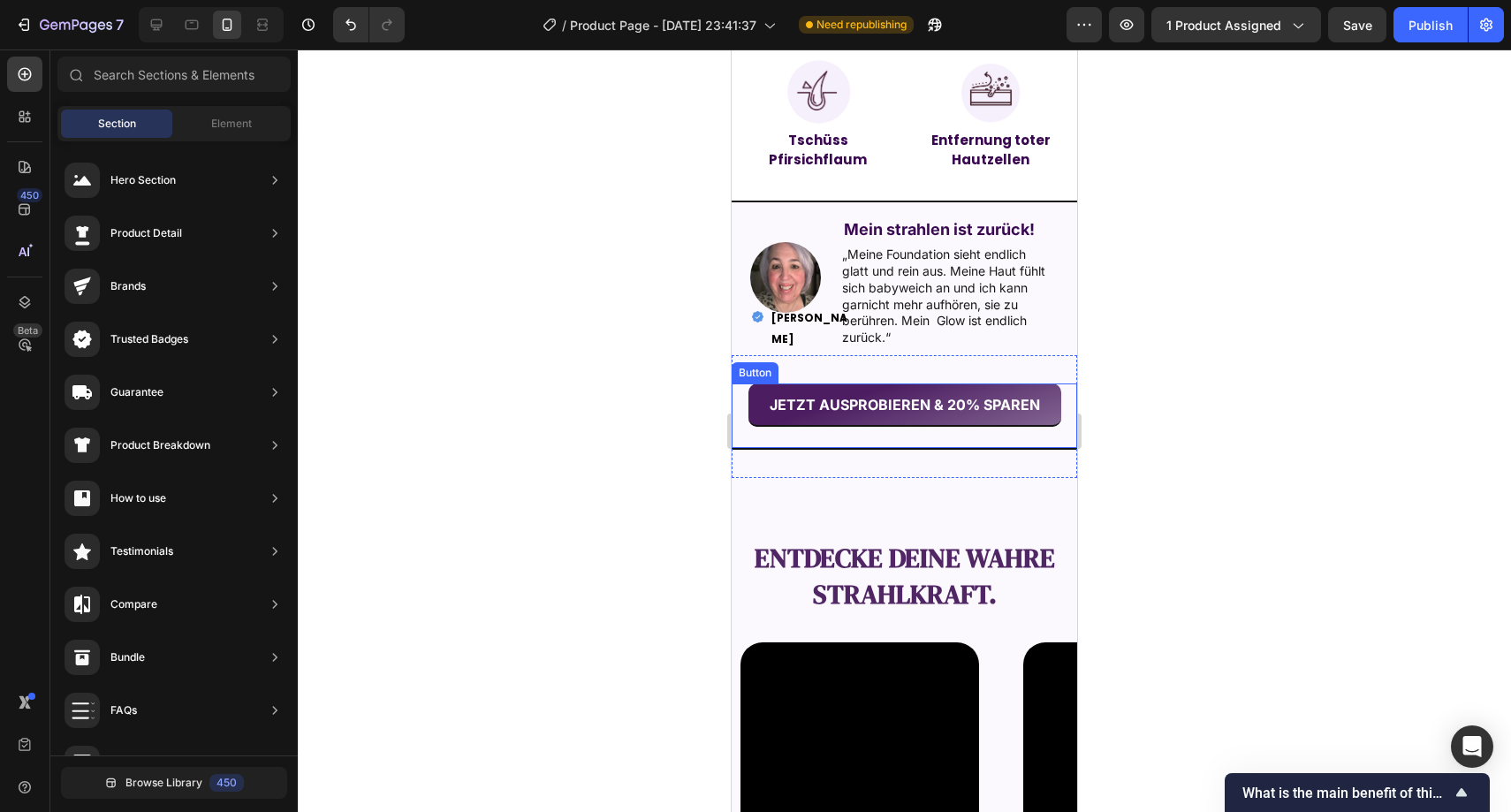
click at [754, 445] on div "JETZT AUSPROBIEREN & 20% SPAREN Button" at bounding box center [904, 417] width 345 height 67
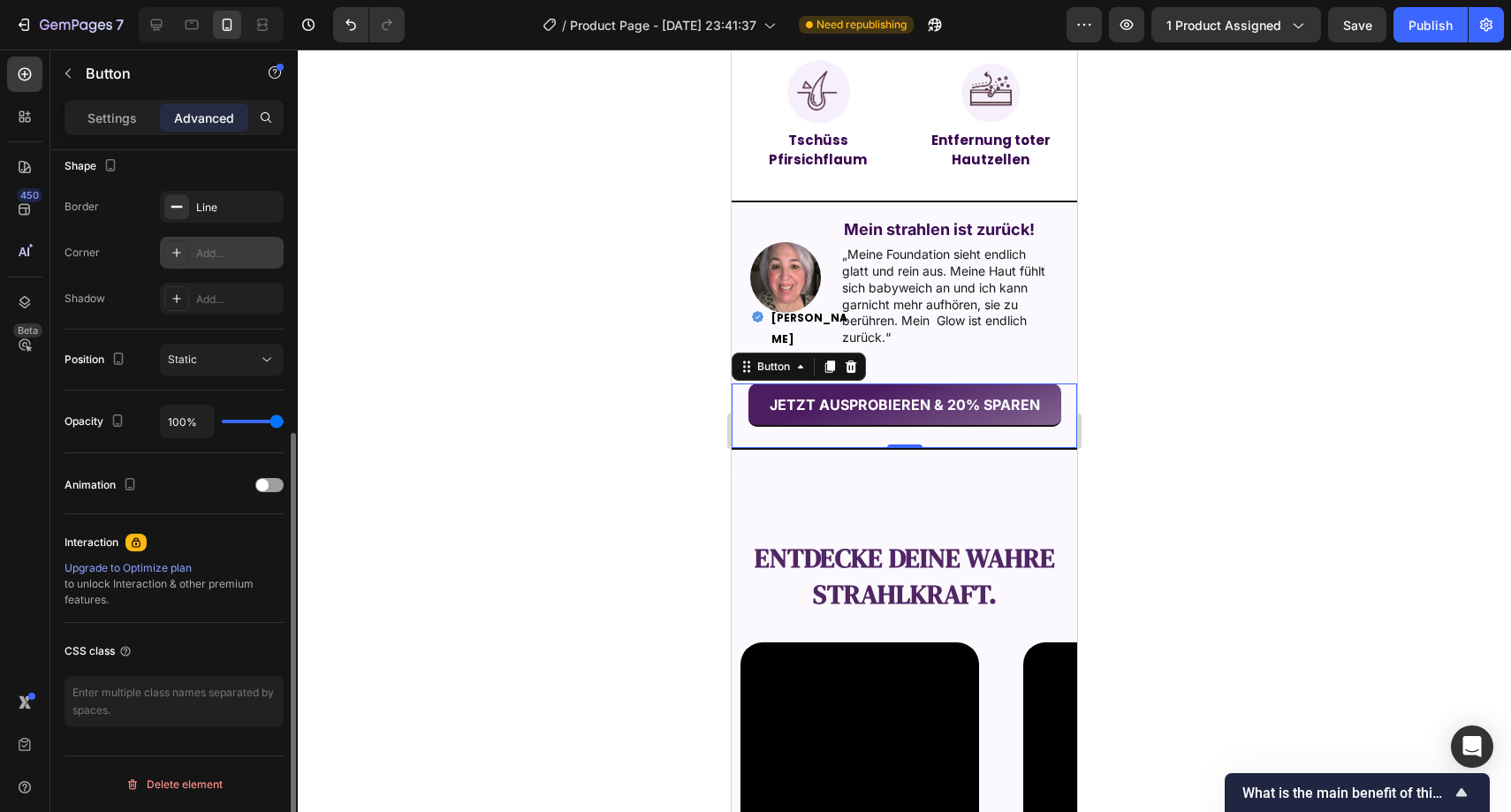
click at [217, 257] on div "Add..." at bounding box center [238, 253] width 83 height 16
click at [576, 334] on div at bounding box center [905, 430] width 1214 height 762
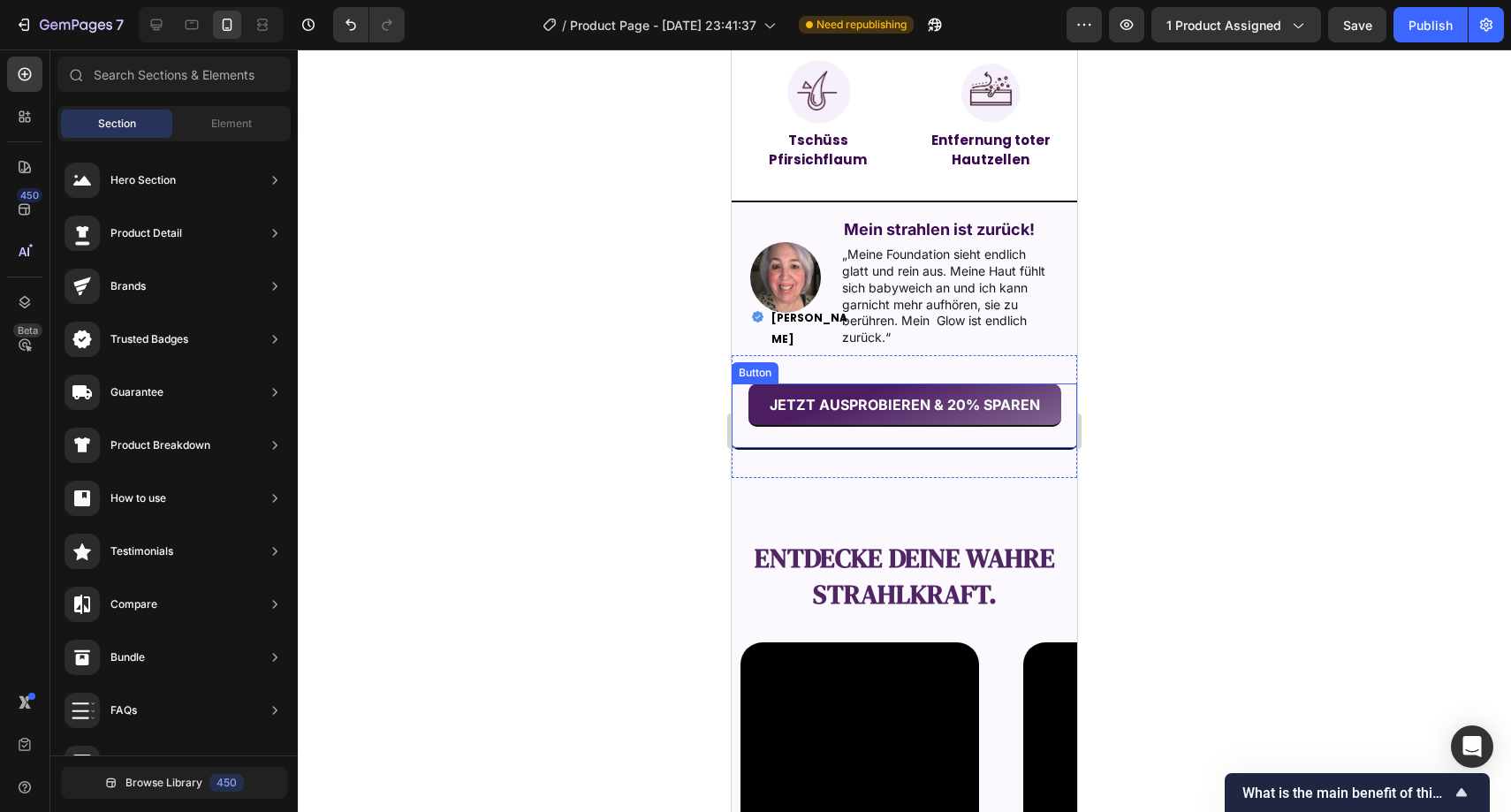
click at [781, 437] on div "JETZT AUSPROBIEREN & 20% SPAREN Button" at bounding box center [904, 417] width 345 height 67
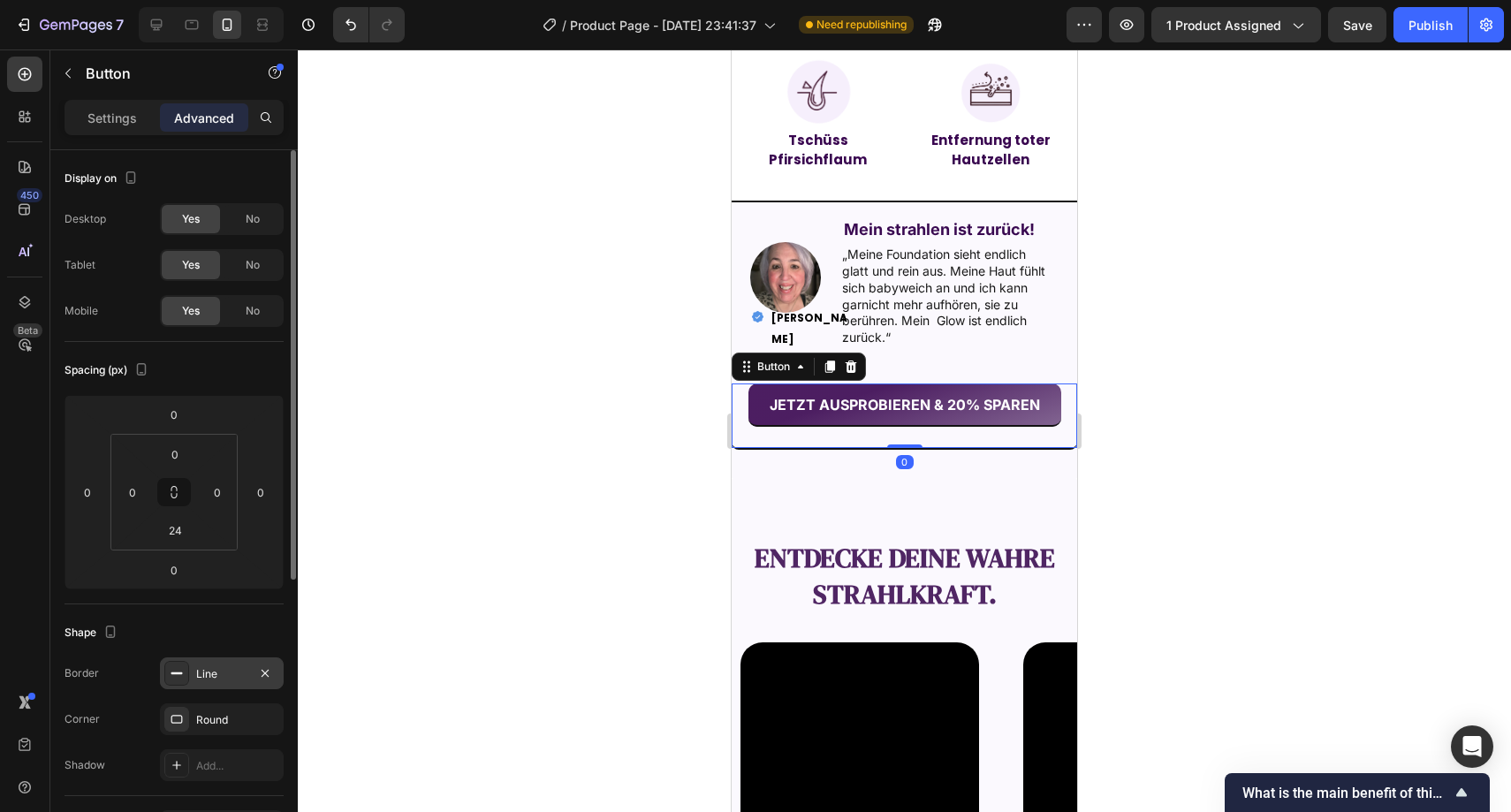
click at [193, 661] on div "Line" at bounding box center [222, 673] width 124 height 31
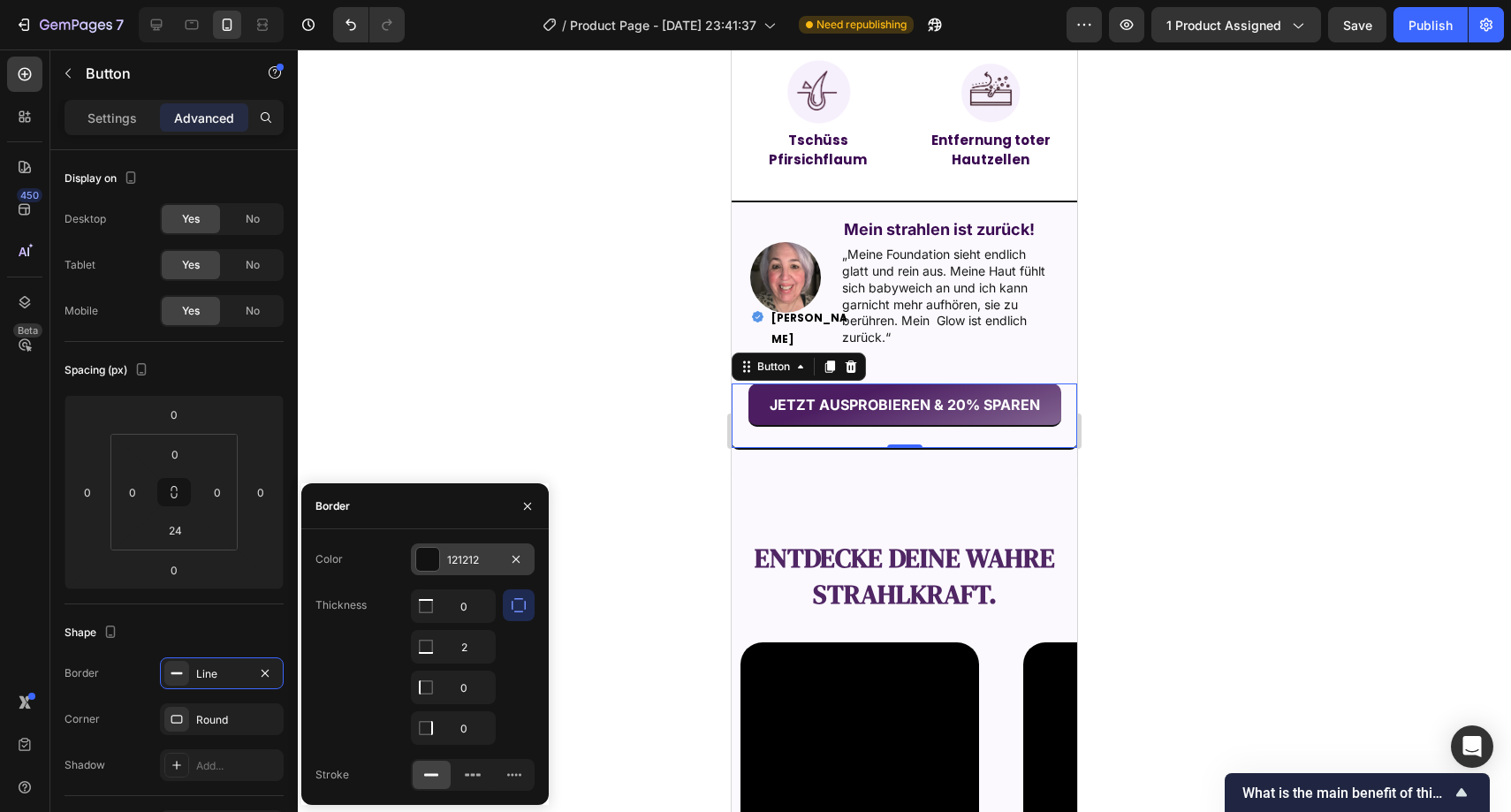
click at [477, 561] on div "121212" at bounding box center [472, 560] width 51 height 16
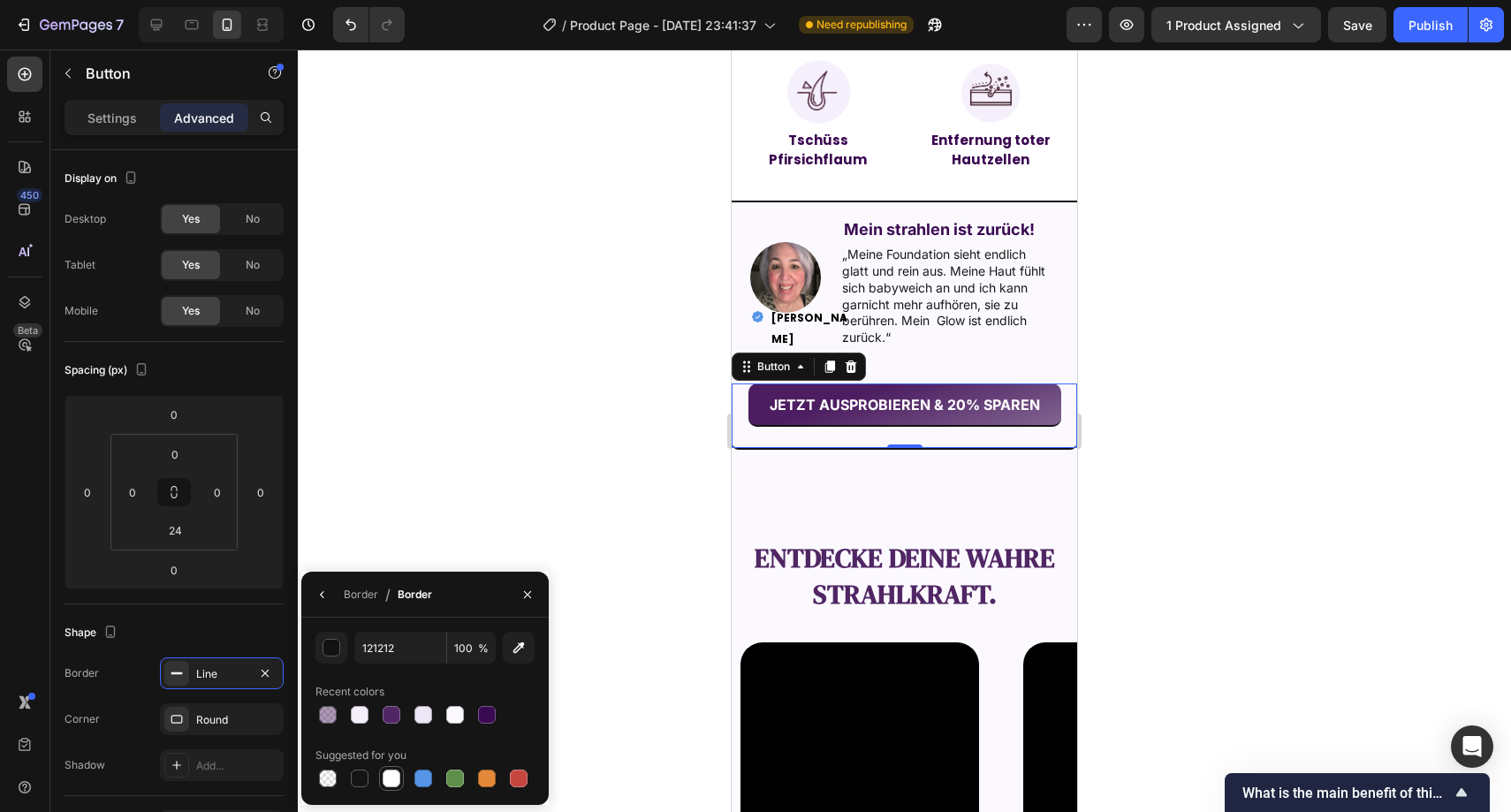
click at [384, 776] on div at bounding box center [391, 778] width 18 height 18
type input "FFFFFF"
drag, startPoint x: 533, startPoint y: 591, endPoint x: 543, endPoint y: 570, distance: 23.3
click at [533, 591] on icon "button" at bounding box center [527, 594] width 14 height 14
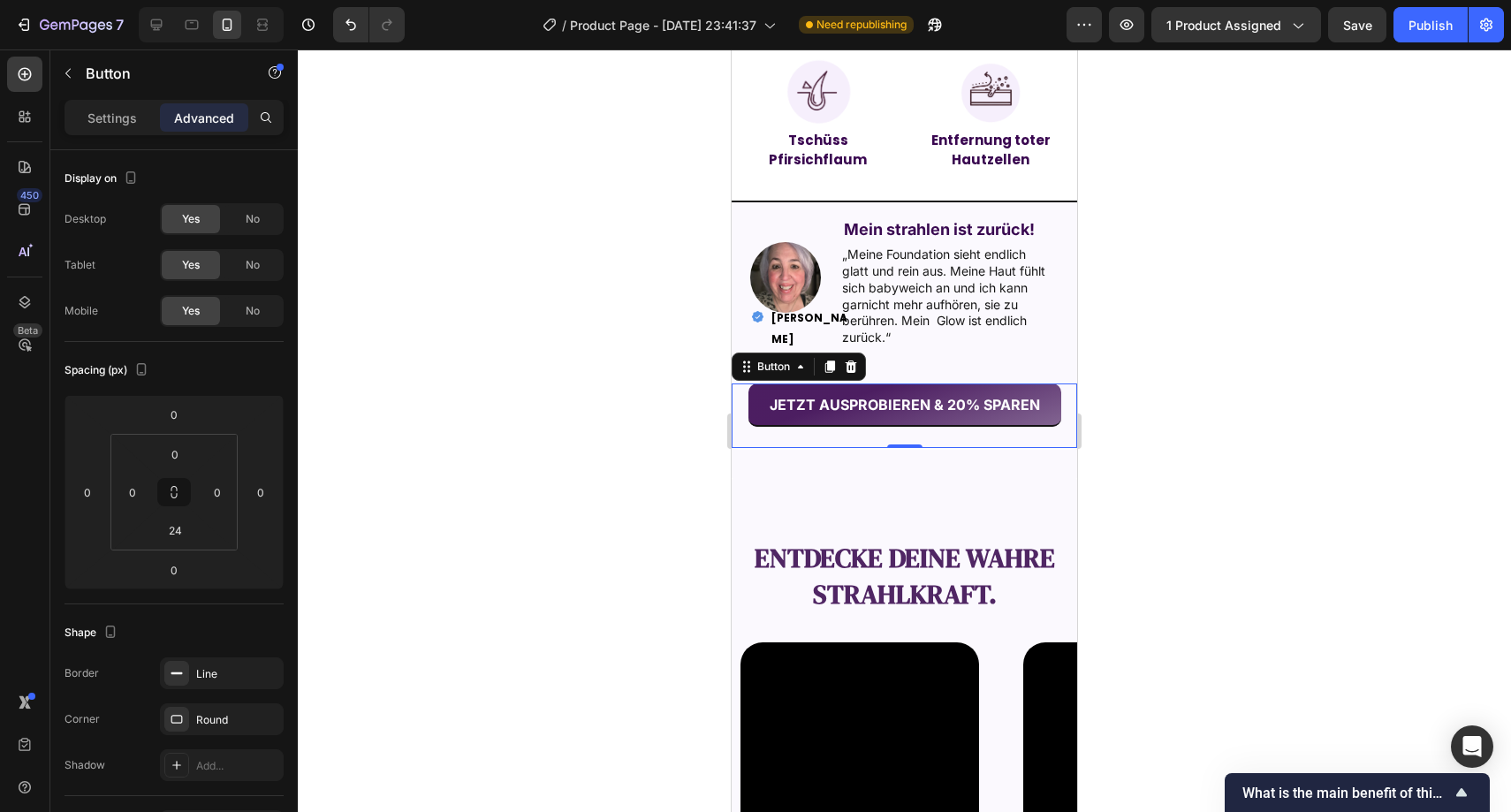
click at [560, 497] on div at bounding box center [905, 430] width 1214 height 762
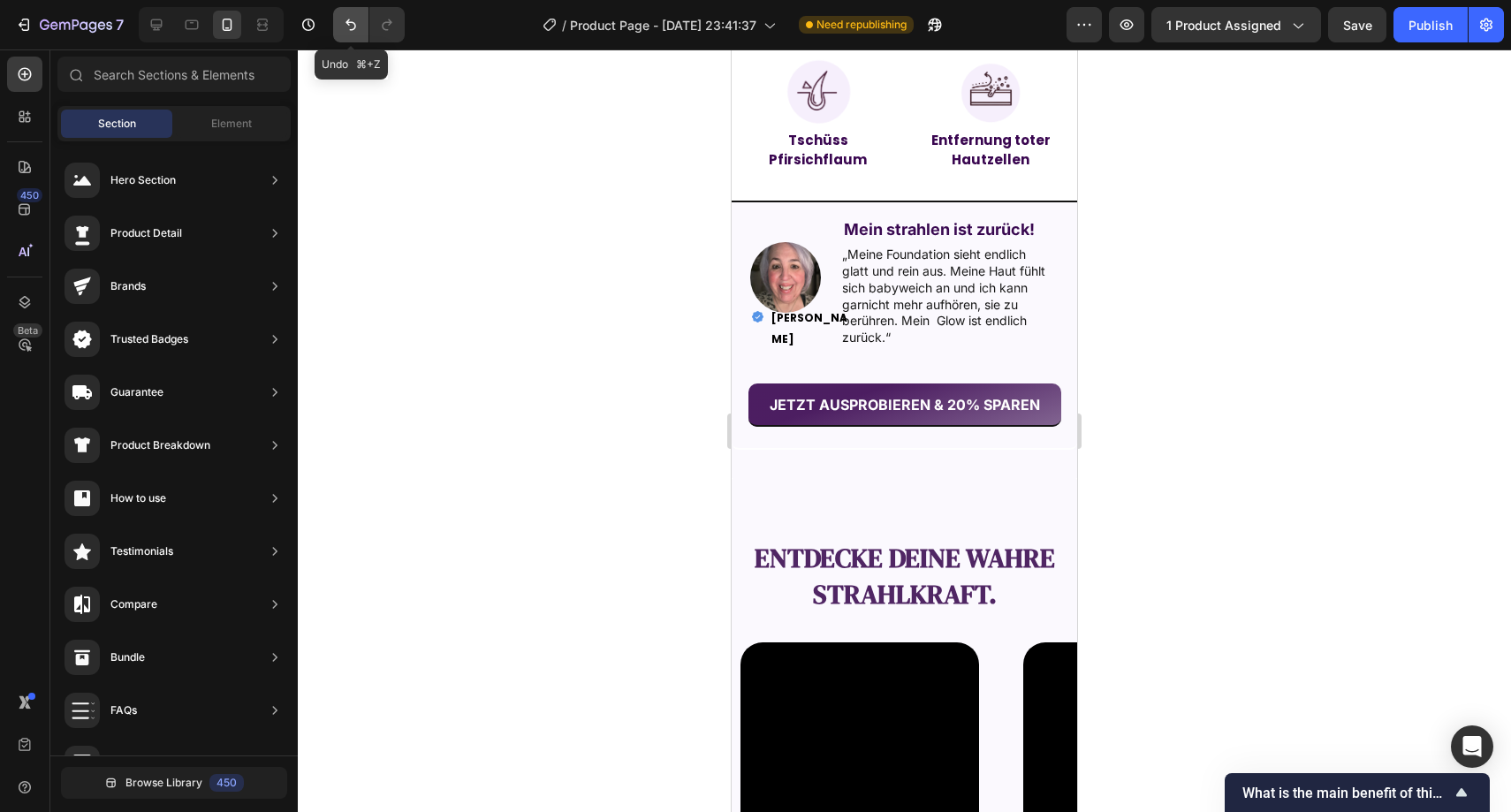
click at [362, 33] on button "Undo/Redo" at bounding box center [351, 25] width 35 height 35
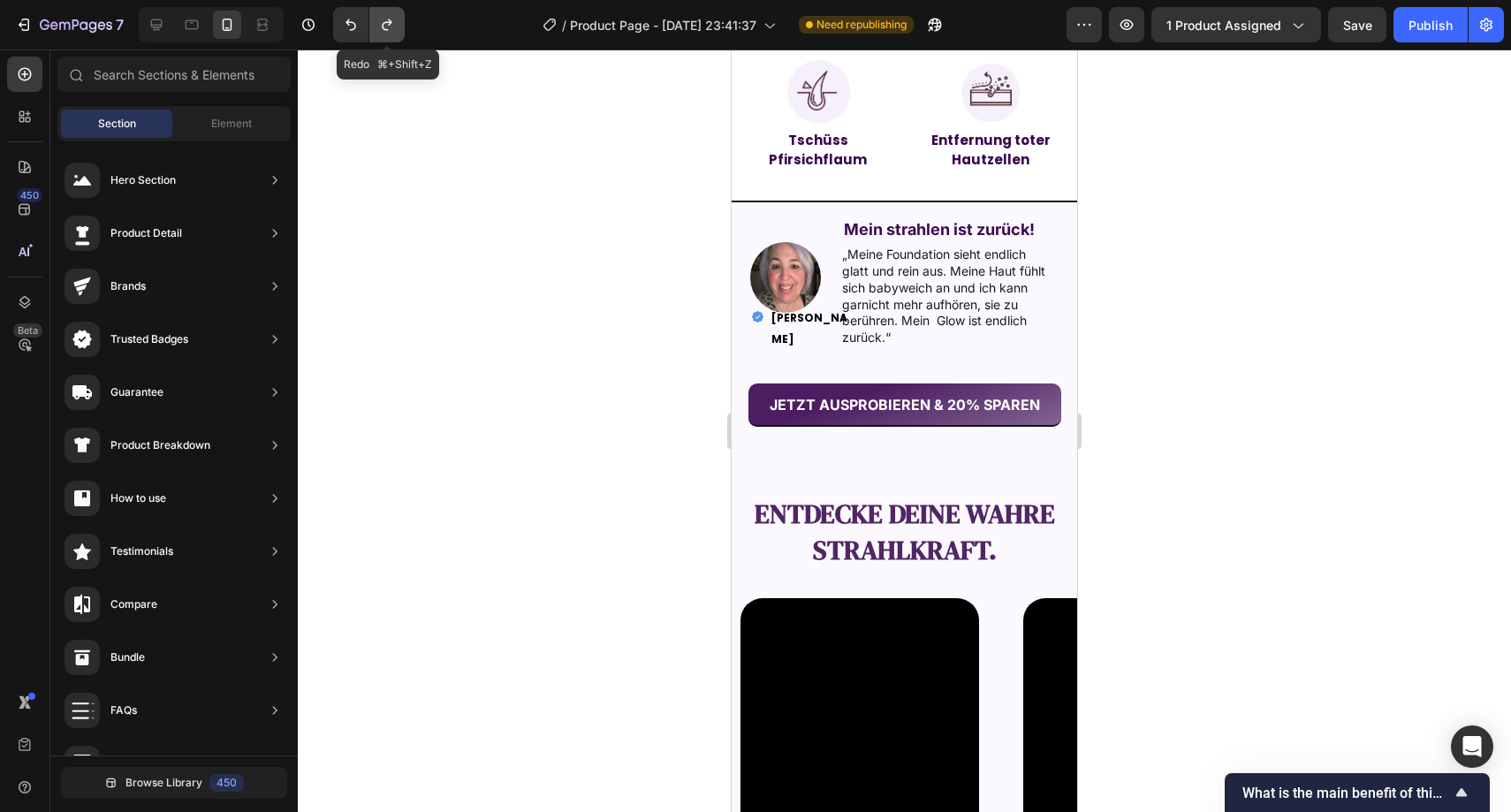
click at [394, 33] on button "Undo/Redo" at bounding box center [387, 25] width 35 height 35
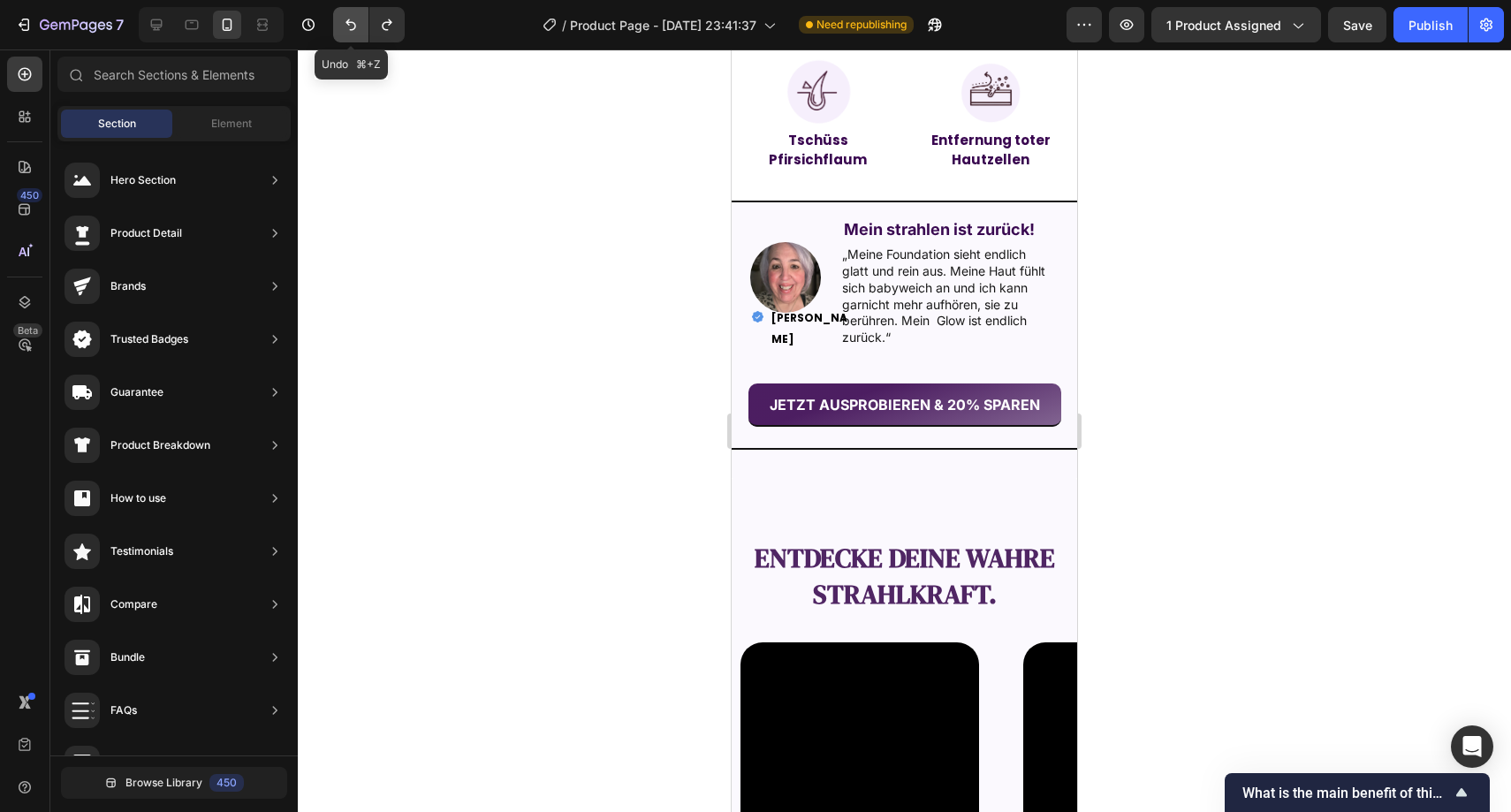
click at [347, 30] on icon "Undo/Redo" at bounding box center [351, 24] width 18 height 18
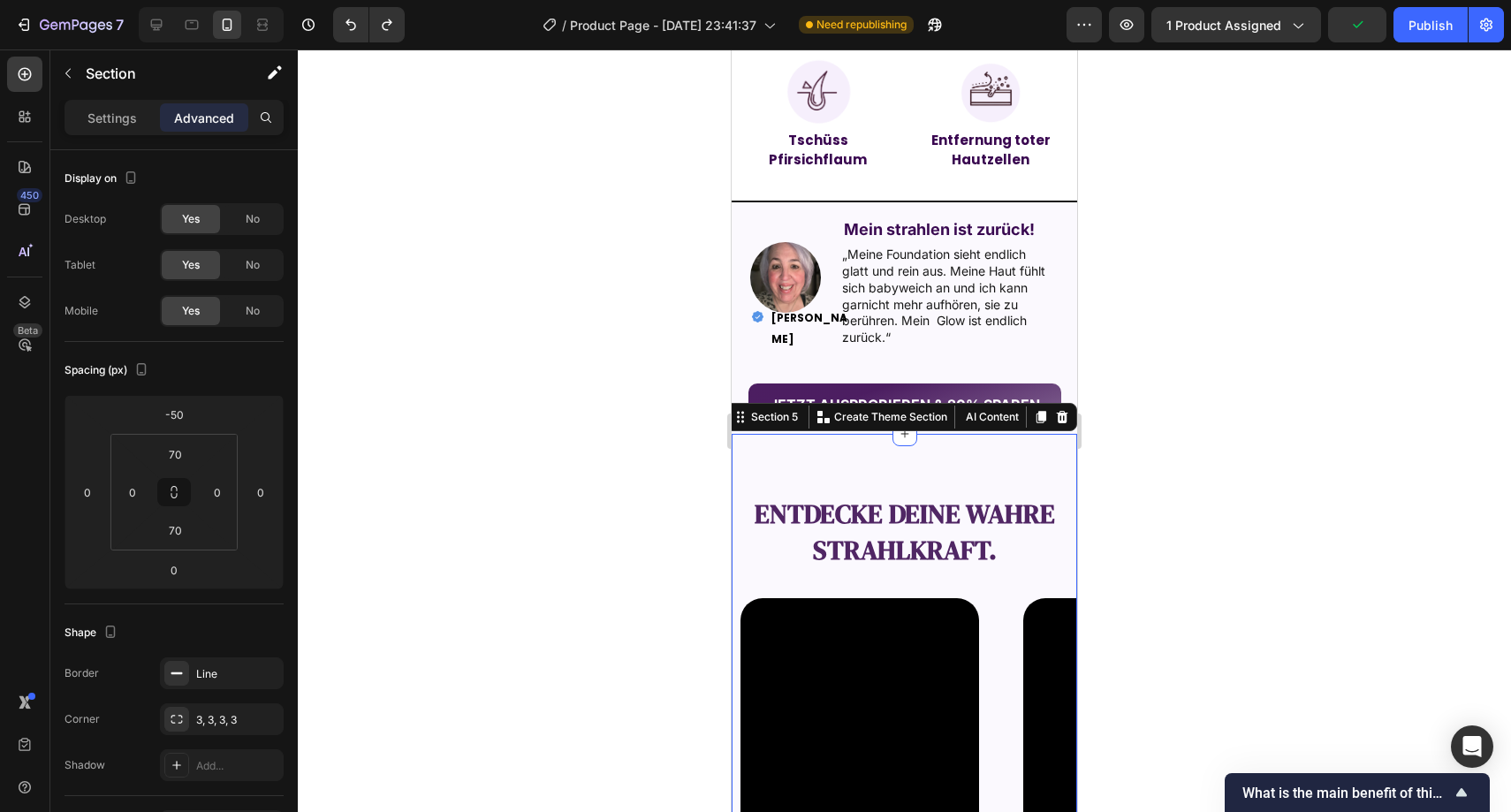
click at [967, 484] on div "entdecke deine wahre Strahlkraft. Text Block Video Video Video Video Video Caro…" at bounding box center [904, 696] width 345 height 526
click at [190, 412] on input "-50" at bounding box center [174, 414] width 35 height 27
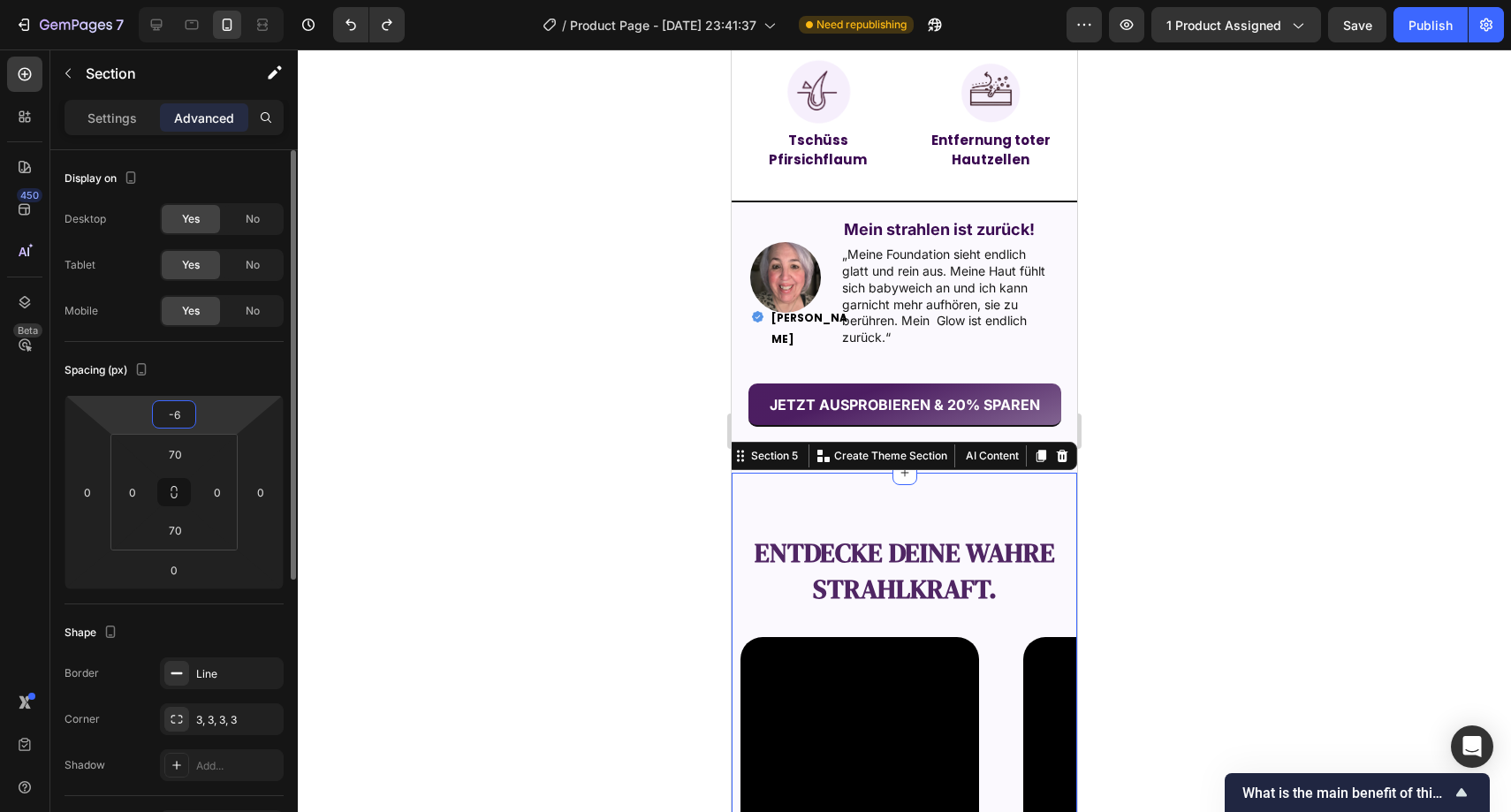
type input "-60"
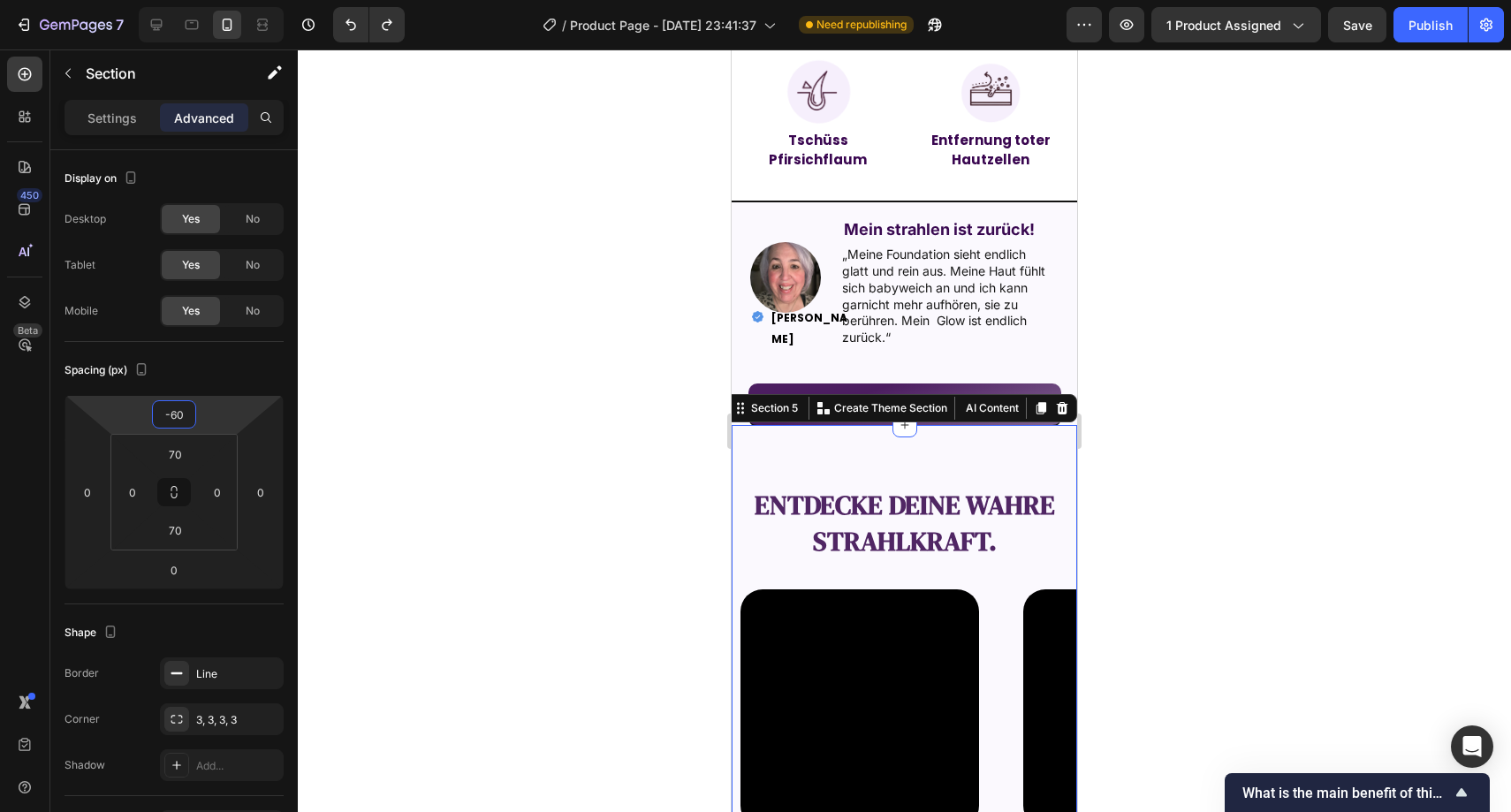
click at [423, 364] on div at bounding box center [905, 430] width 1214 height 762
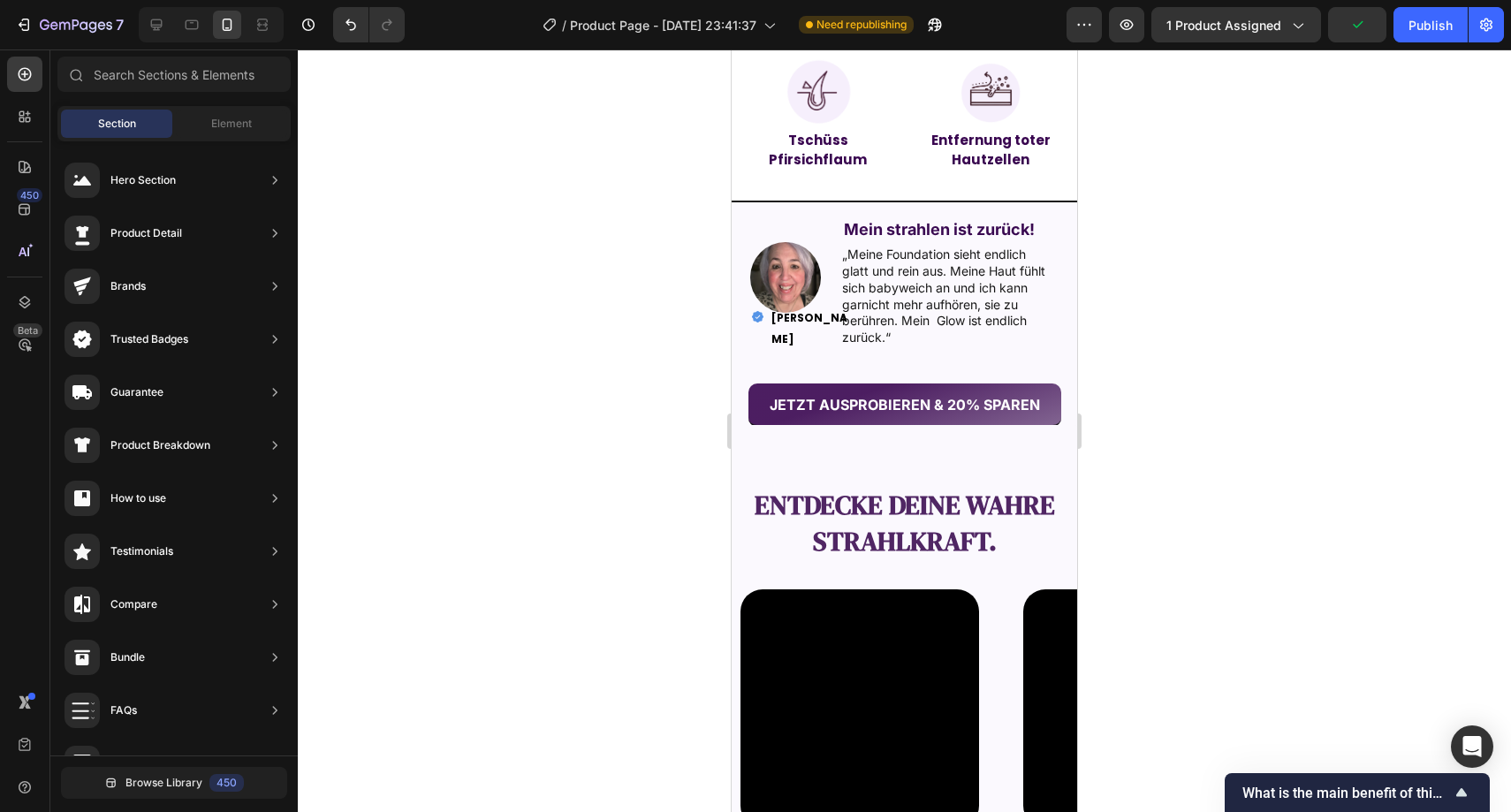
click at [1216, 244] on div at bounding box center [905, 430] width 1214 height 762
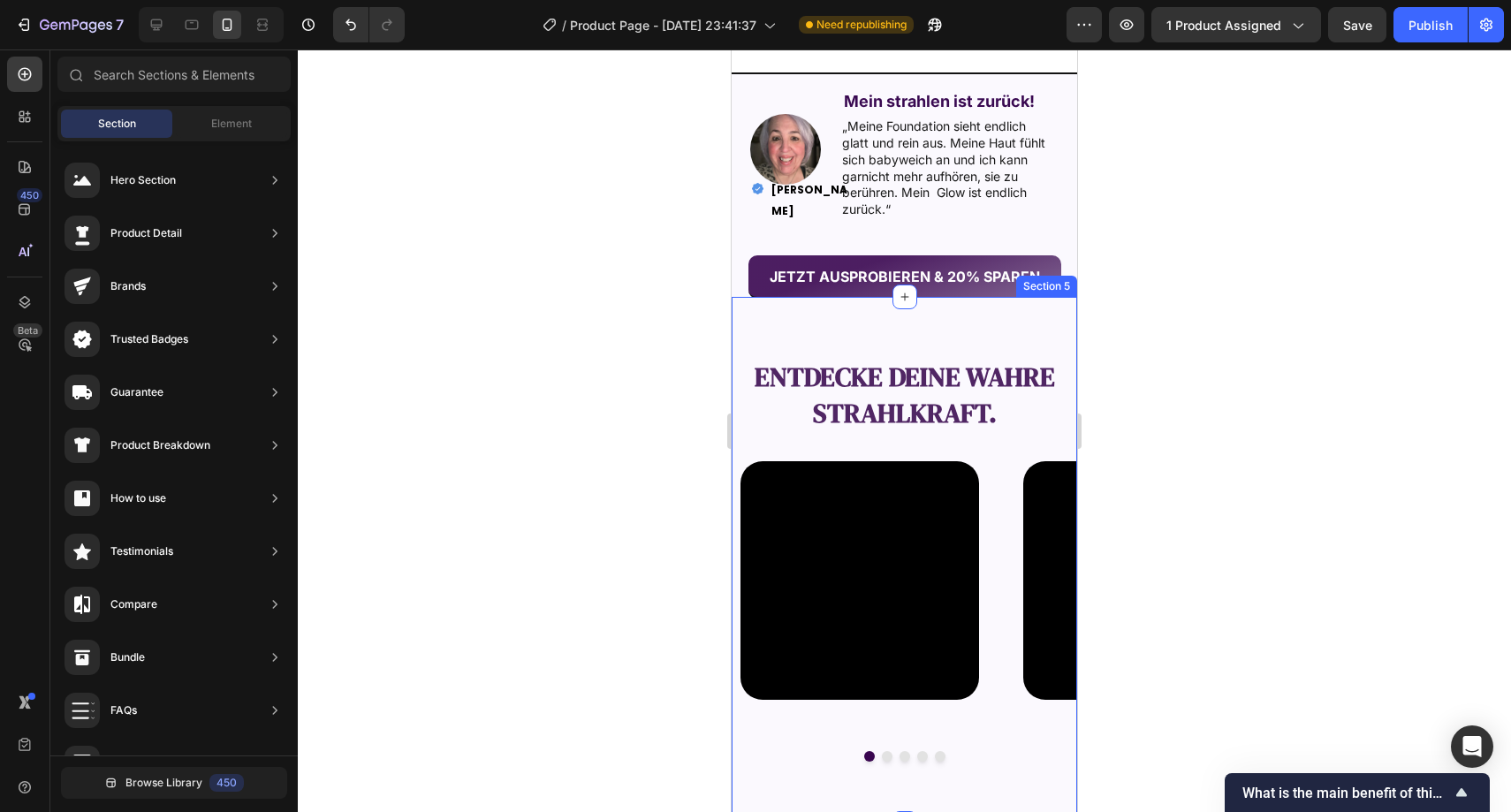
scroll to position [1865, 0]
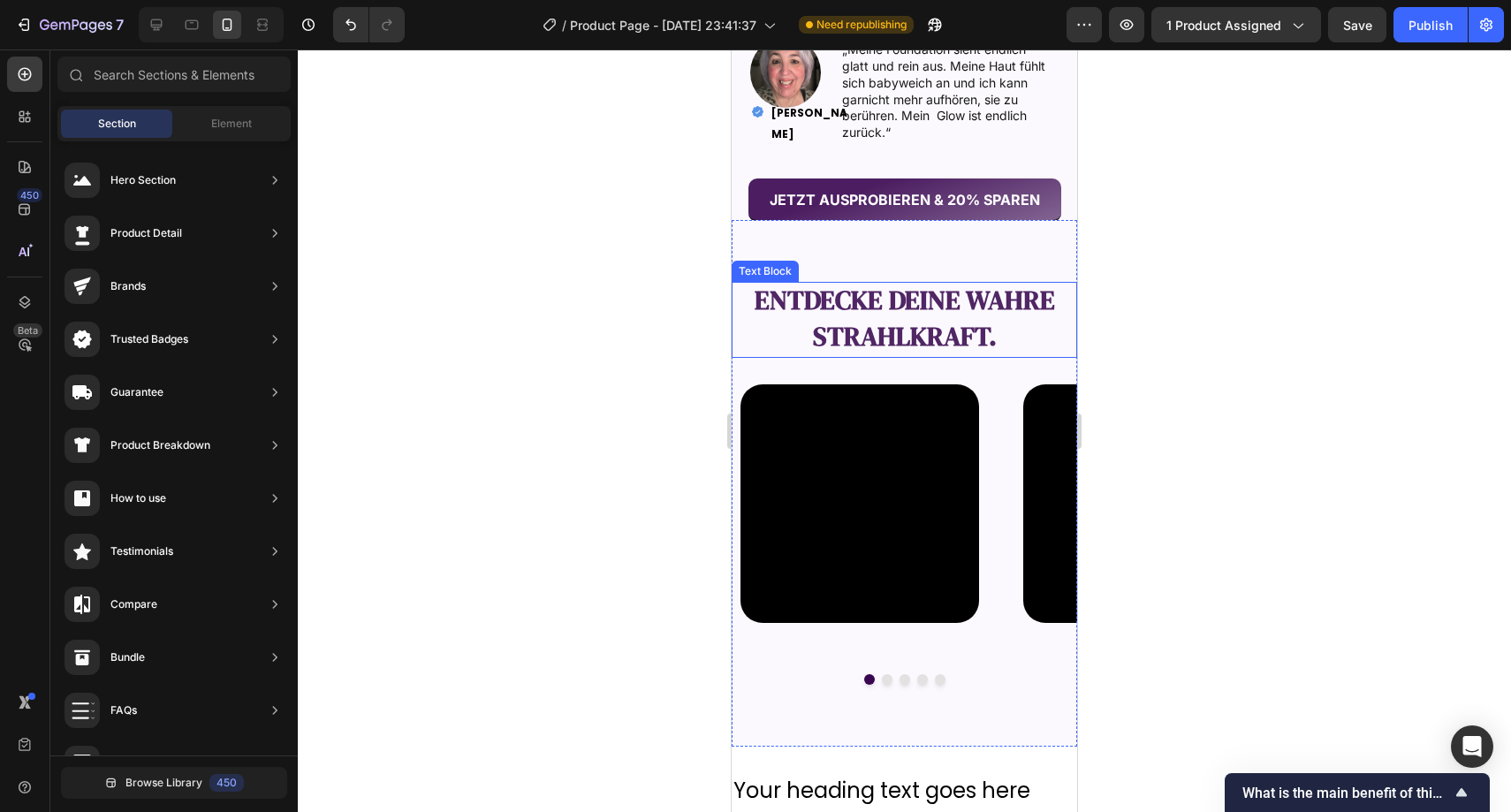
click at [947, 313] on strong "entdecke deine wahre Strahlkraft." at bounding box center [905, 318] width 301 height 72
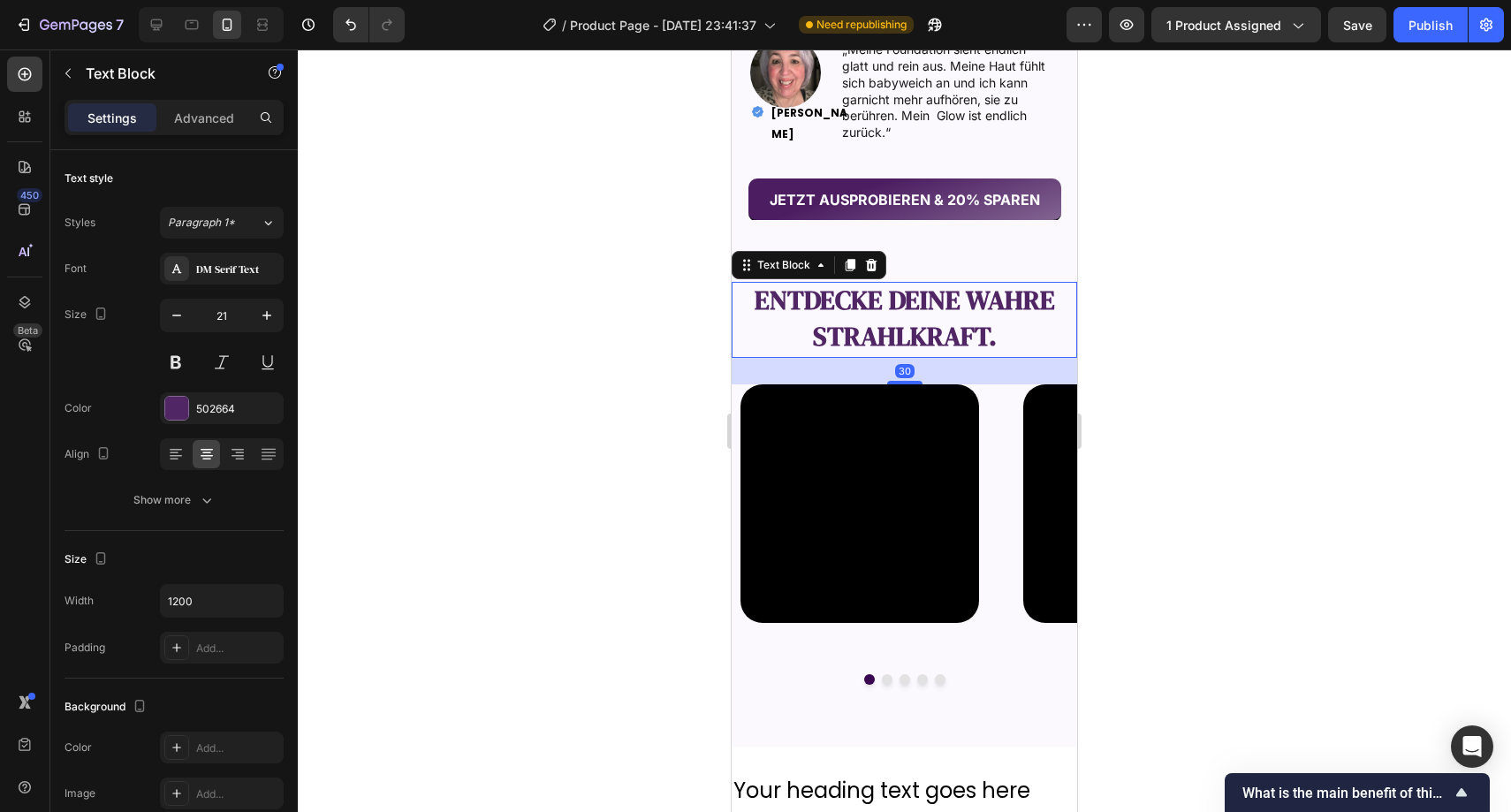
click at [953, 310] on strong "entdecke deine wahre Strahlkraft." at bounding box center [905, 318] width 301 height 72
click at [1171, 301] on div at bounding box center [905, 430] width 1214 height 762
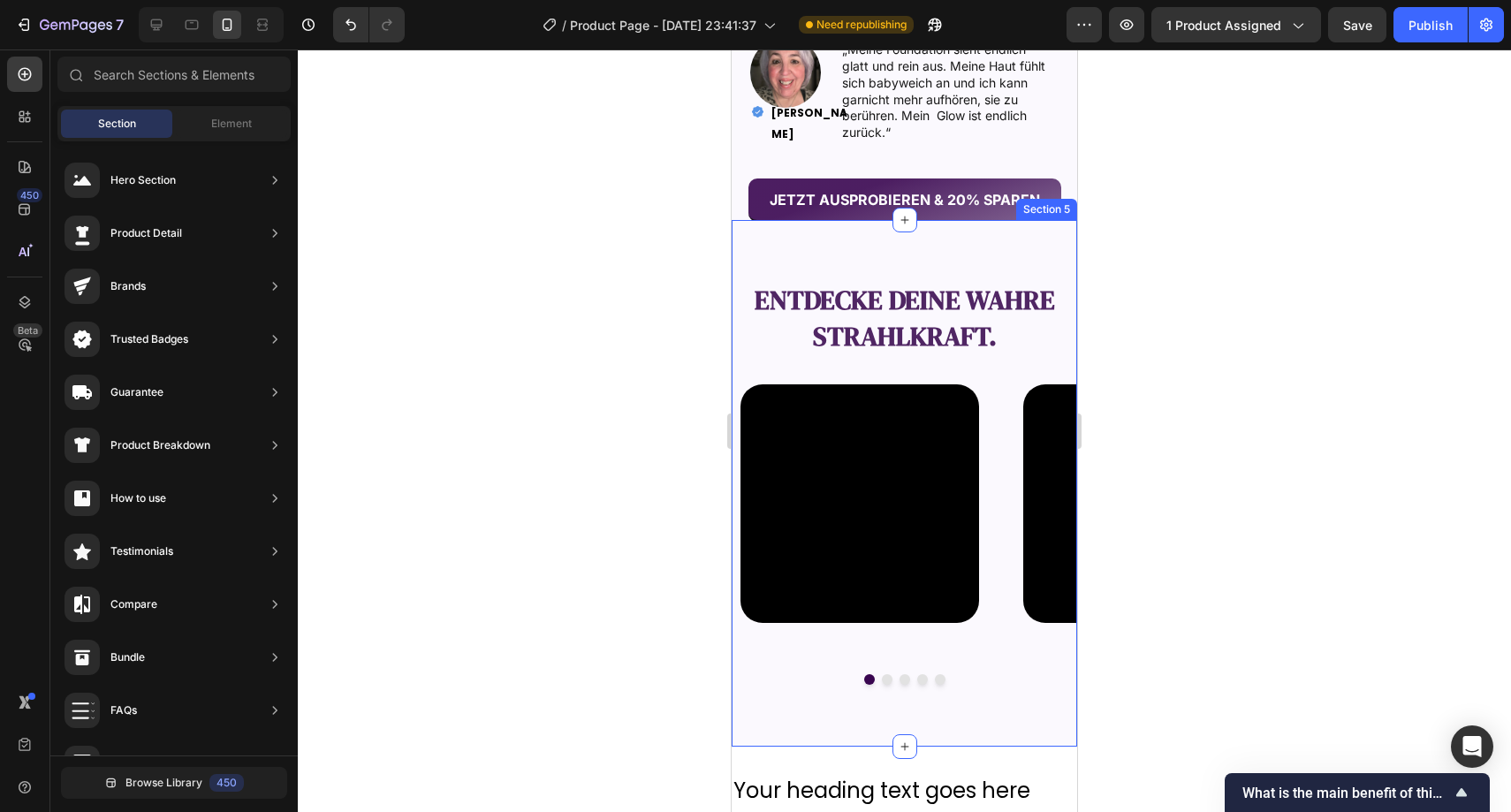
drag, startPoint x: 1009, startPoint y: 379, endPoint x: 963, endPoint y: 379, distance: 46.0
click at [1009, 379] on div "entdecke deine wahre Strahlkraft. Text Block Video Video Video Video Video Caro…" at bounding box center [904, 484] width 345 height 403
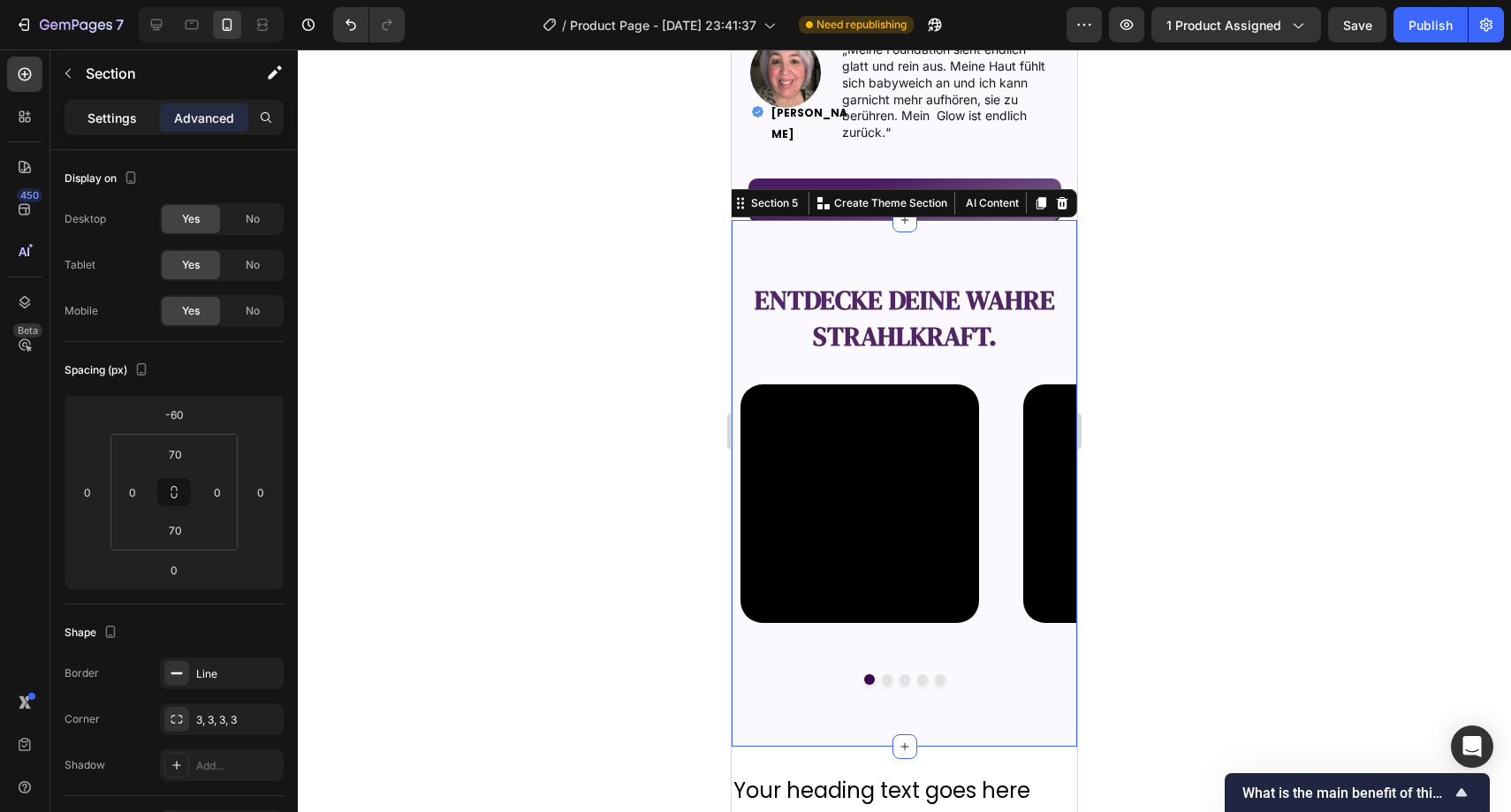
click at [86, 115] on div "Settings" at bounding box center [113, 117] width 89 height 29
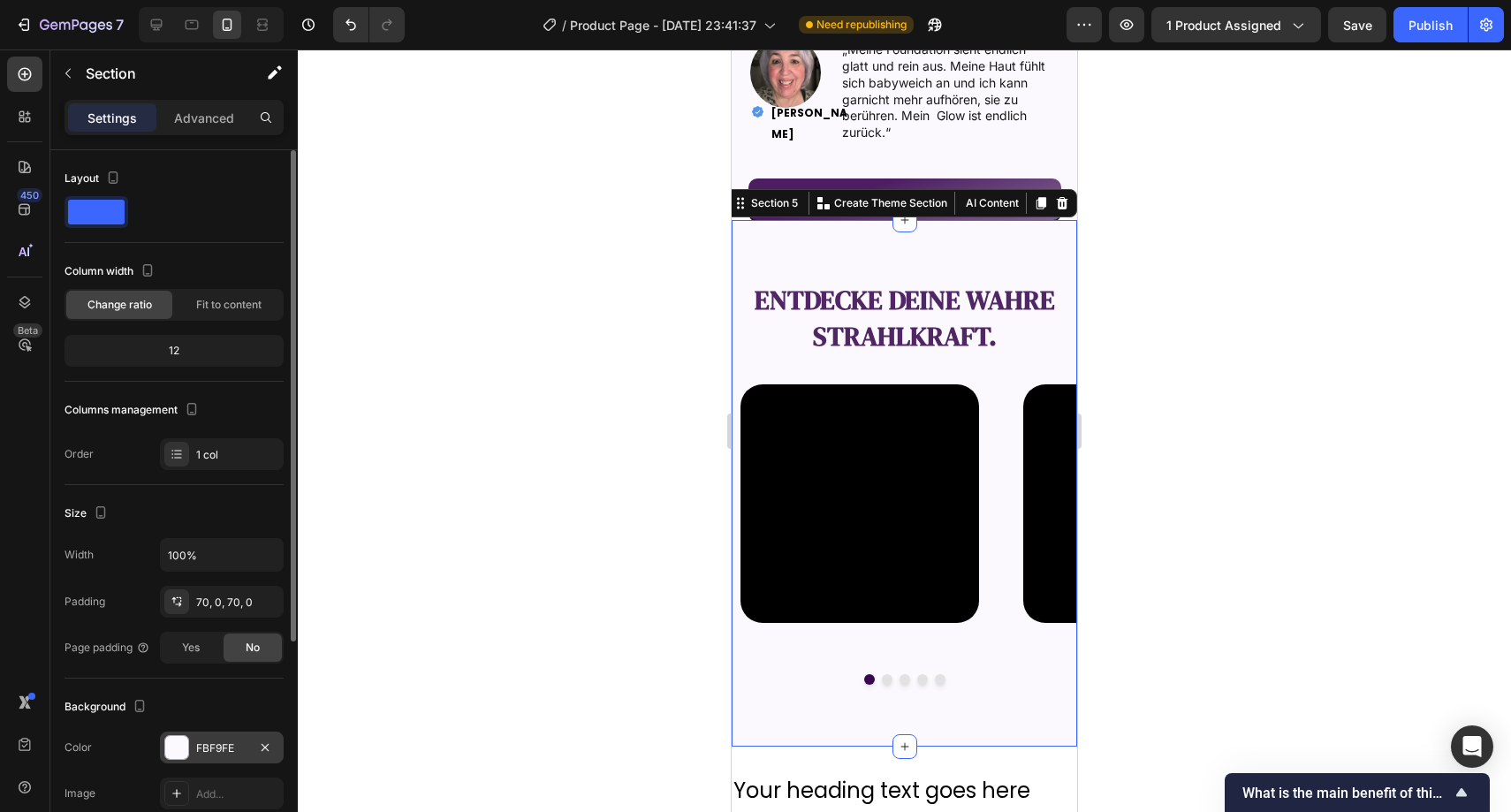
click at [215, 744] on div "FBF9FE" at bounding box center [221, 747] width 51 height 16
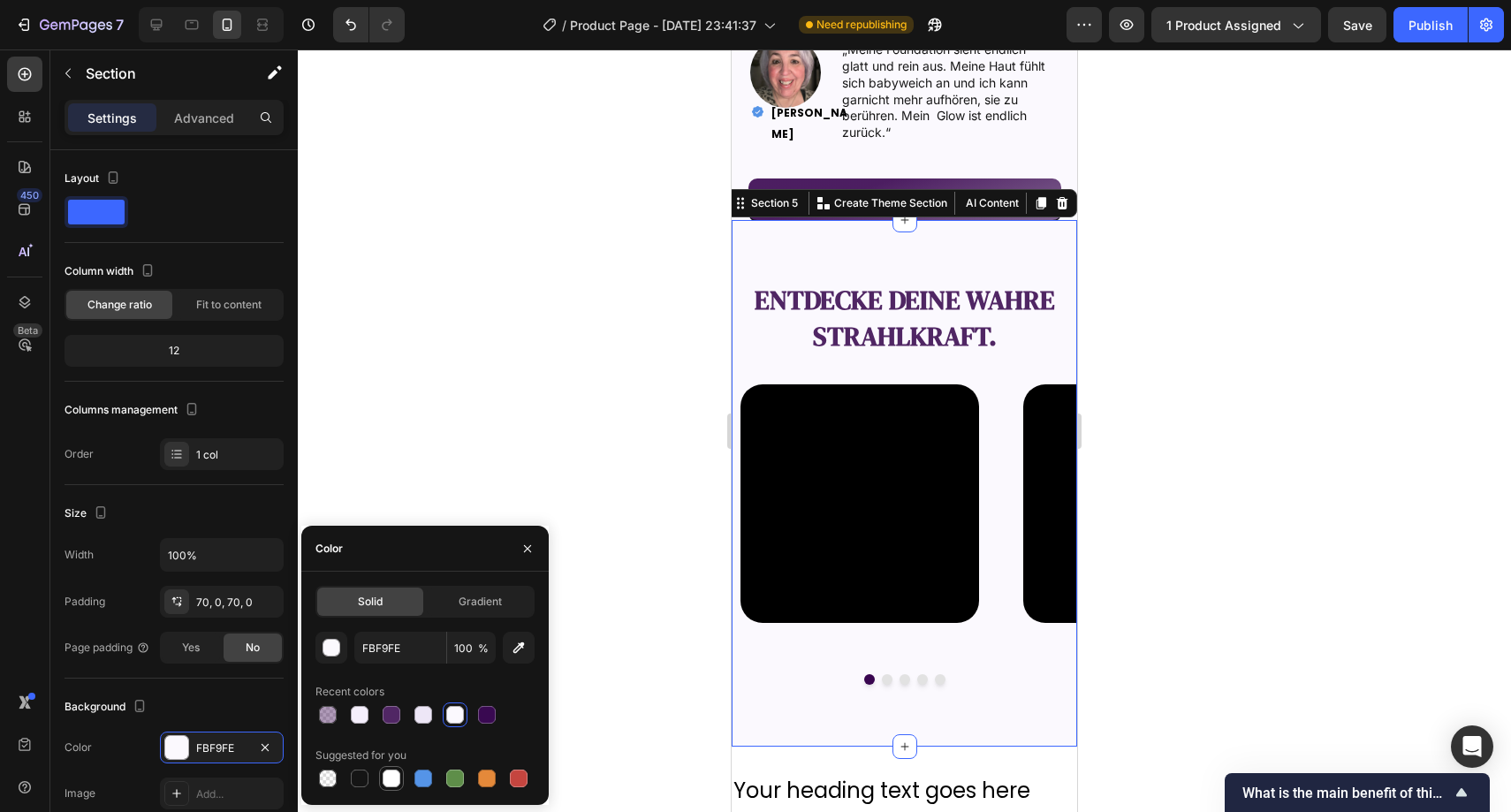
click at [387, 775] on div at bounding box center [391, 778] width 18 height 18
type input "FFFFFF"
drag, startPoint x: 533, startPoint y: 544, endPoint x: 545, endPoint y: 510, distance: 36.1
click at [533, 544] on icon "button" at bounding box center [527, 548] width 14 height 14
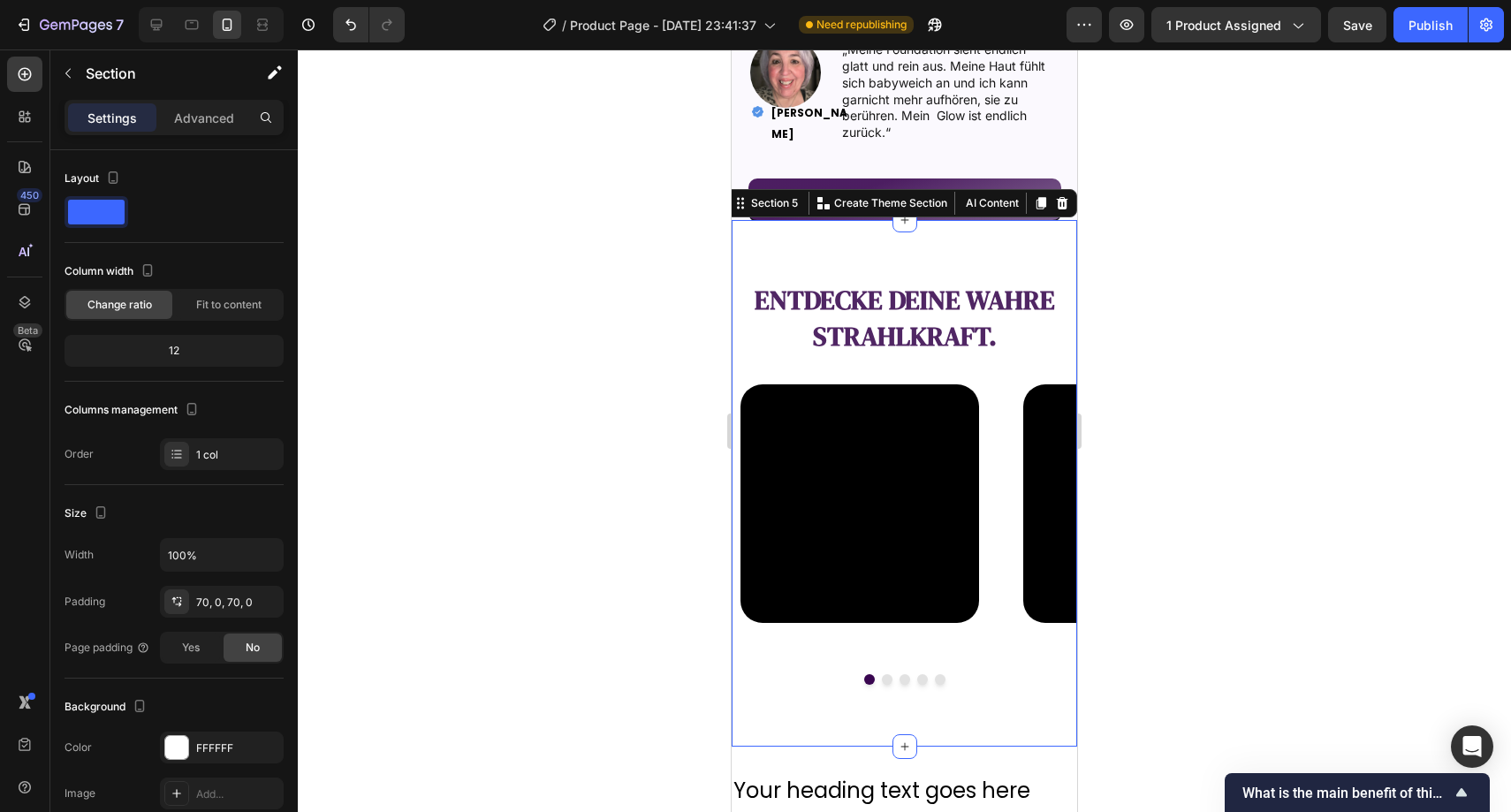
click at [564, 475] on div at bounding box center [905, 430] width 1214 height 762
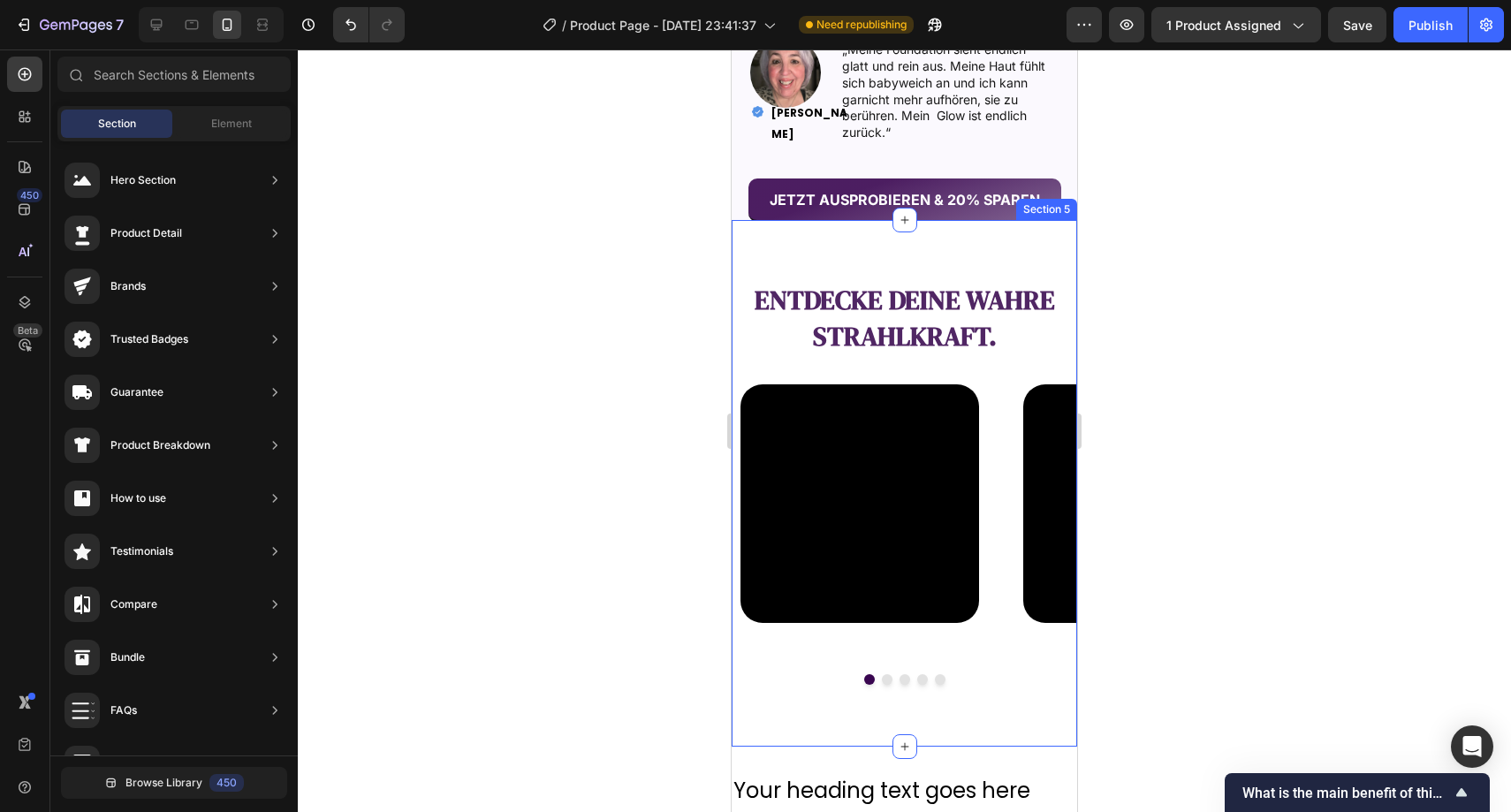
click at [588, 213] on div at bounding box center [905, 430] width 1214 height 762
click at [345, 21] on icon "Undo/Redo" at bounding box center [351, 24] width 18 height 18
click at [515, 137] on div at bounding box center [905, 430] width 1214 height 762
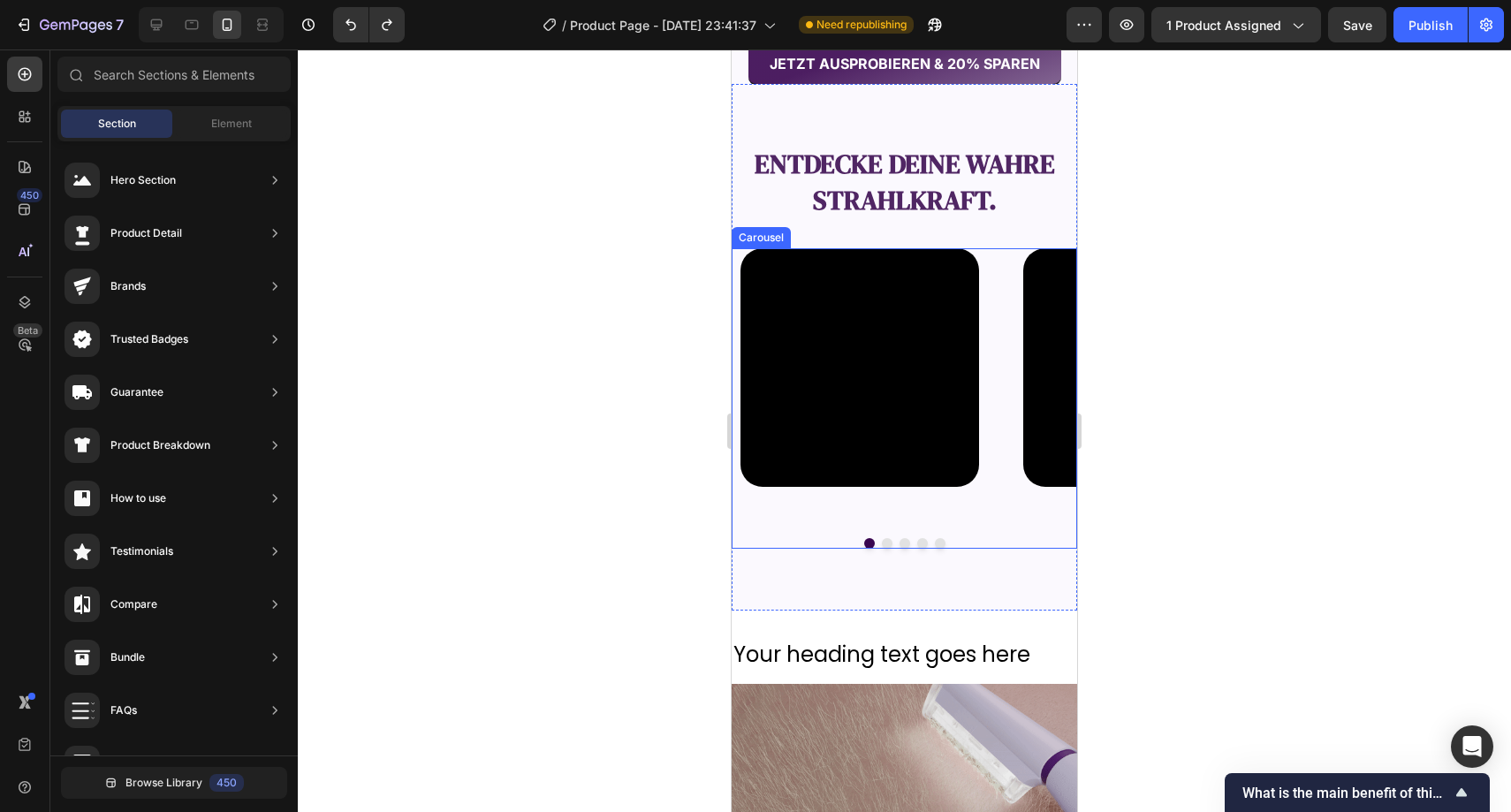
scroll to position [2030, 0]
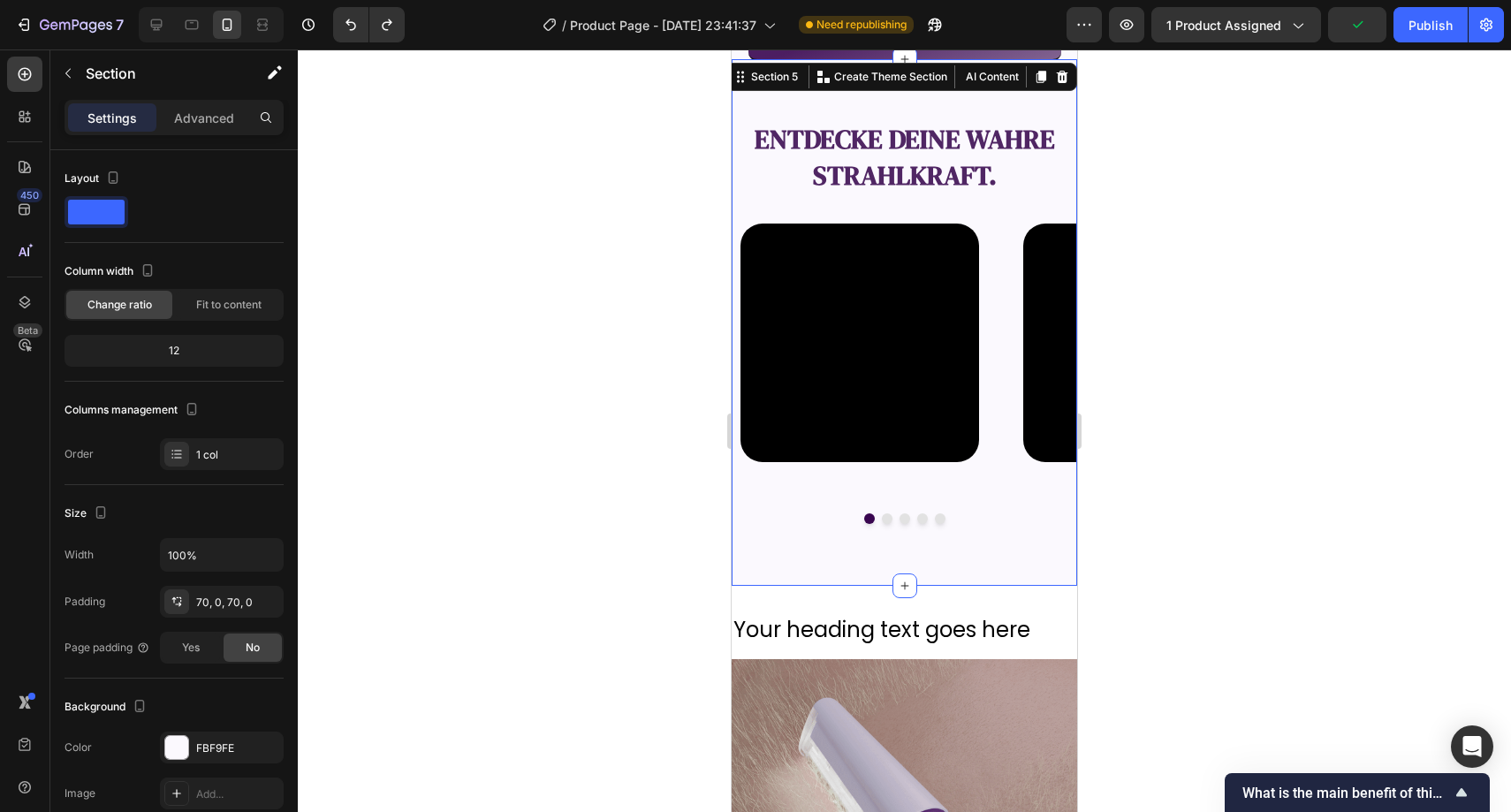
click at [972, 550] on div "entdecke deine wahre Strahlkraft. Text Block Video Video Video Video Video Caro…" at bounding box center [904, 322] width 345 height 526
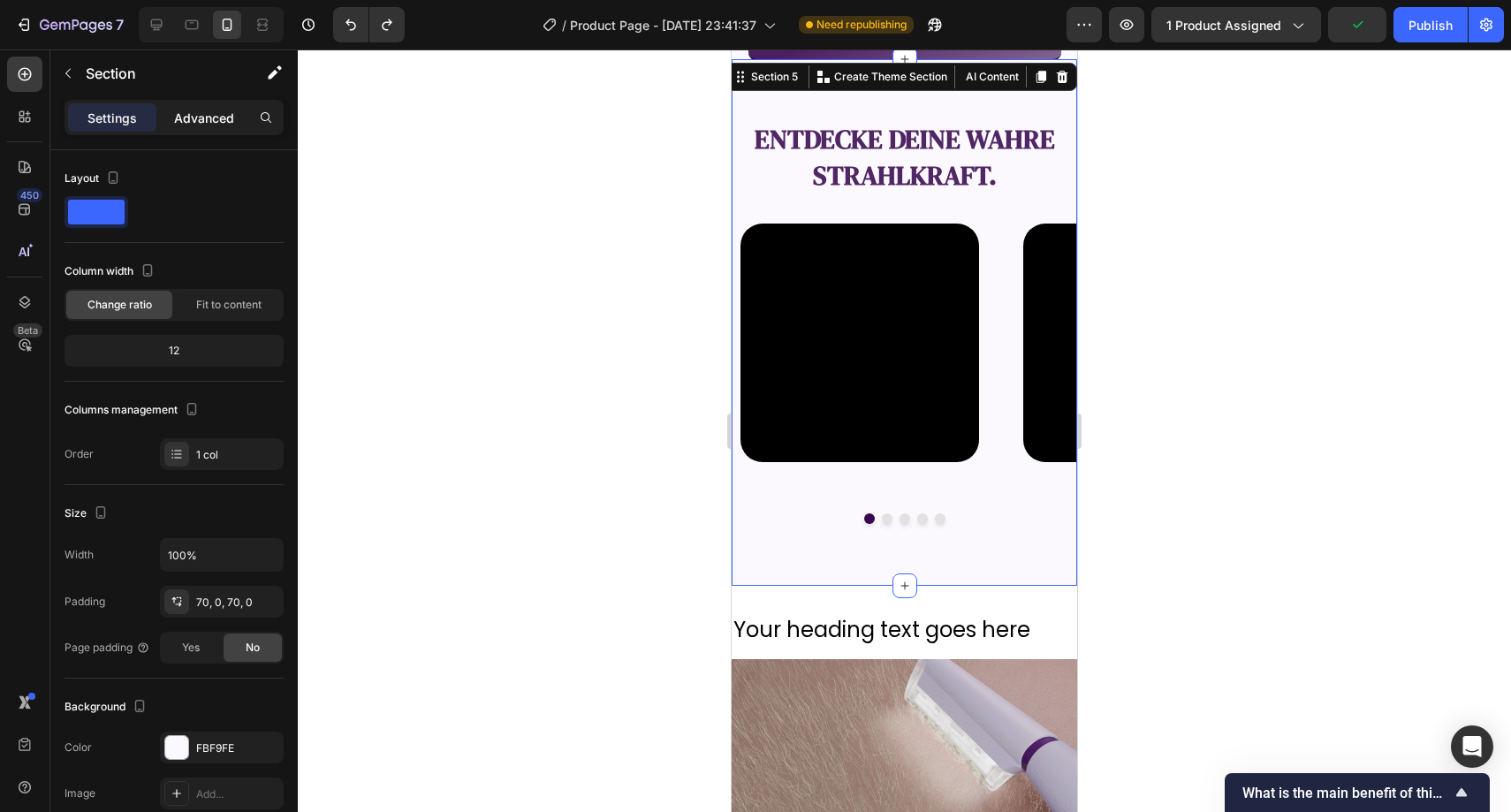
click at [190, 125] on p "Advanced" at bounding box center [204, 117] width 60 height 18
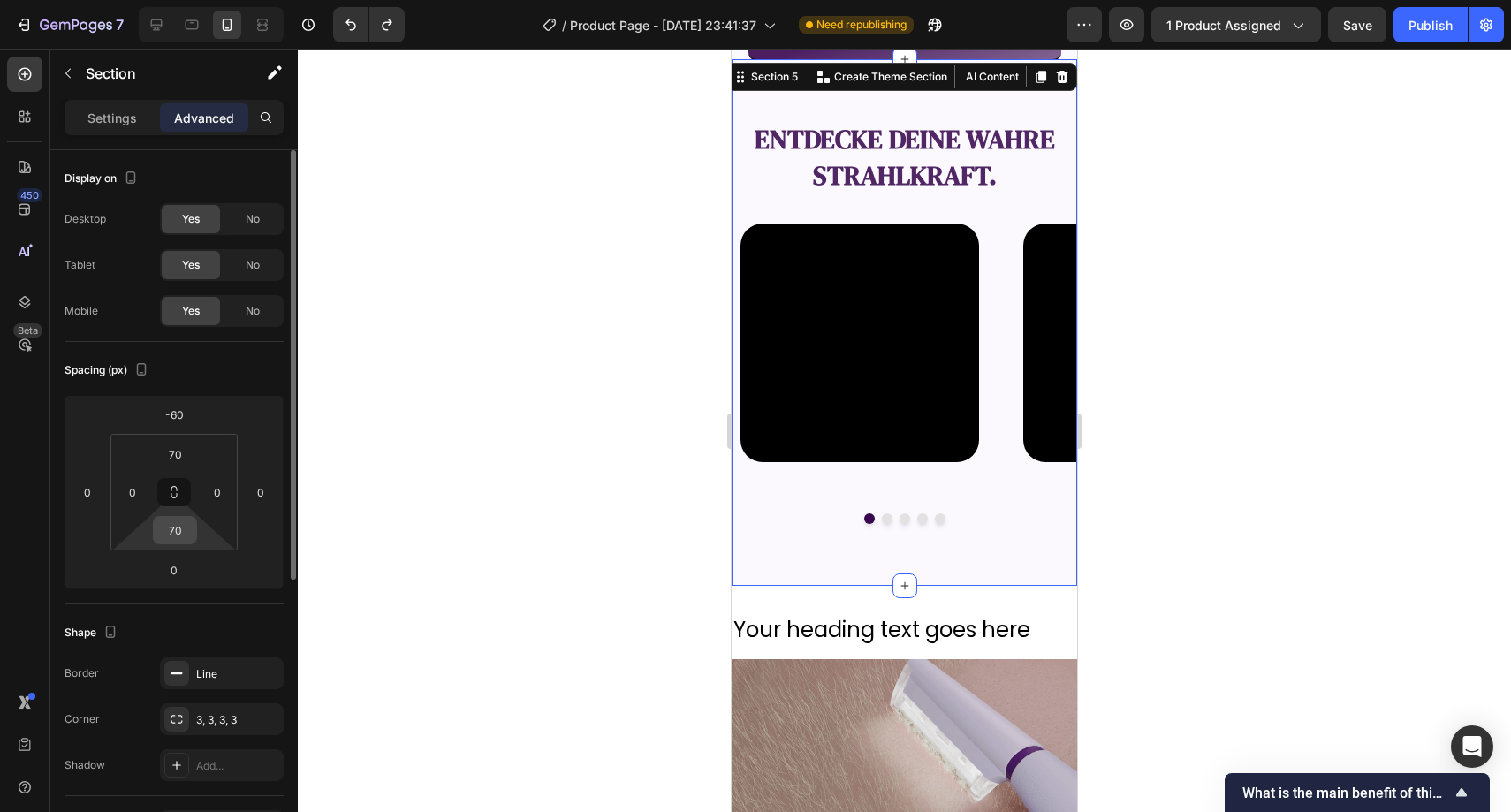
click at [189, 535] on input "70" at bounding box center [175, 530] width 35 height 27
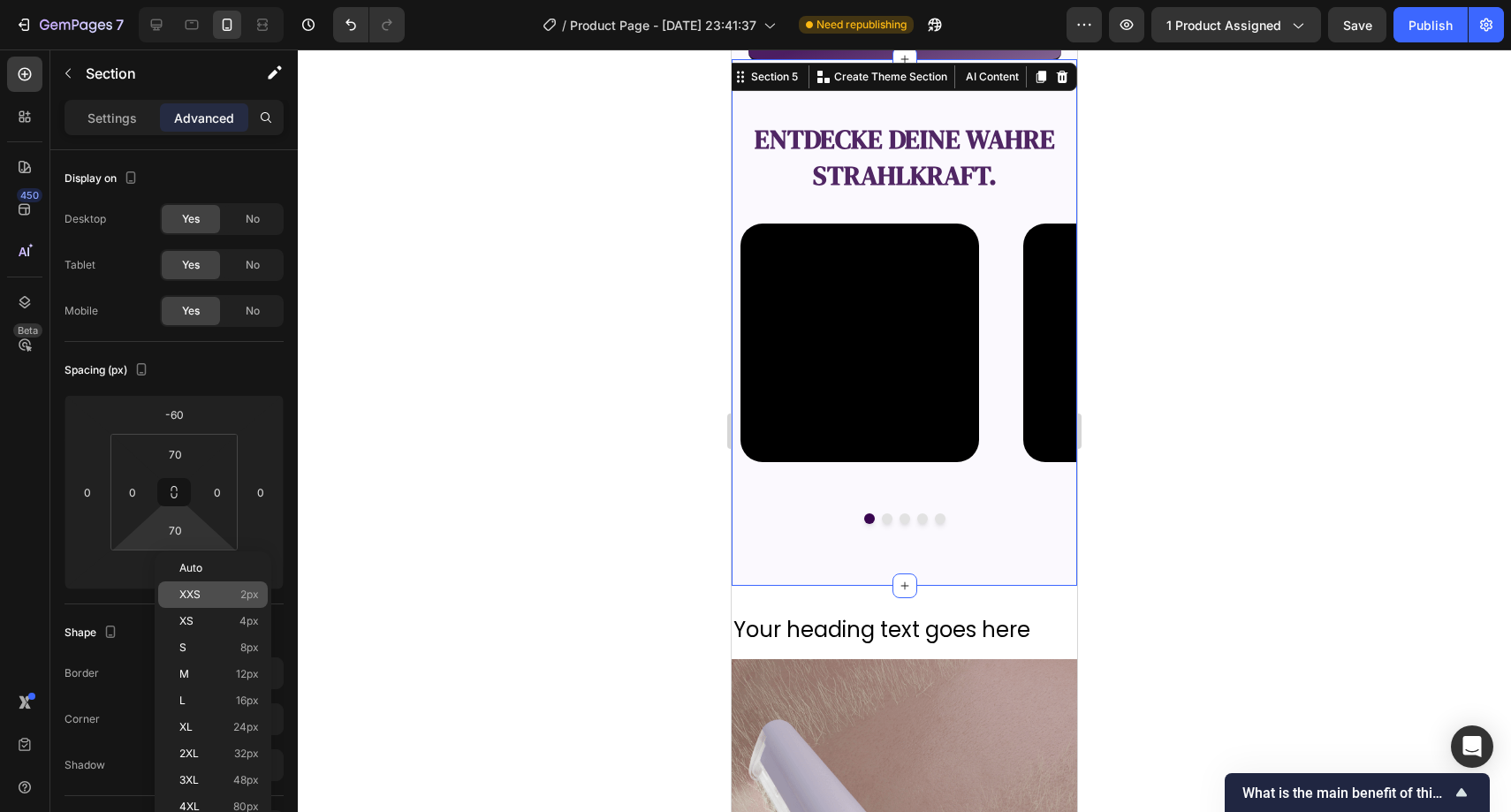
click at [236, 592] on p "XXS 2px" at bounding box center [219, 594] width 80 height 12
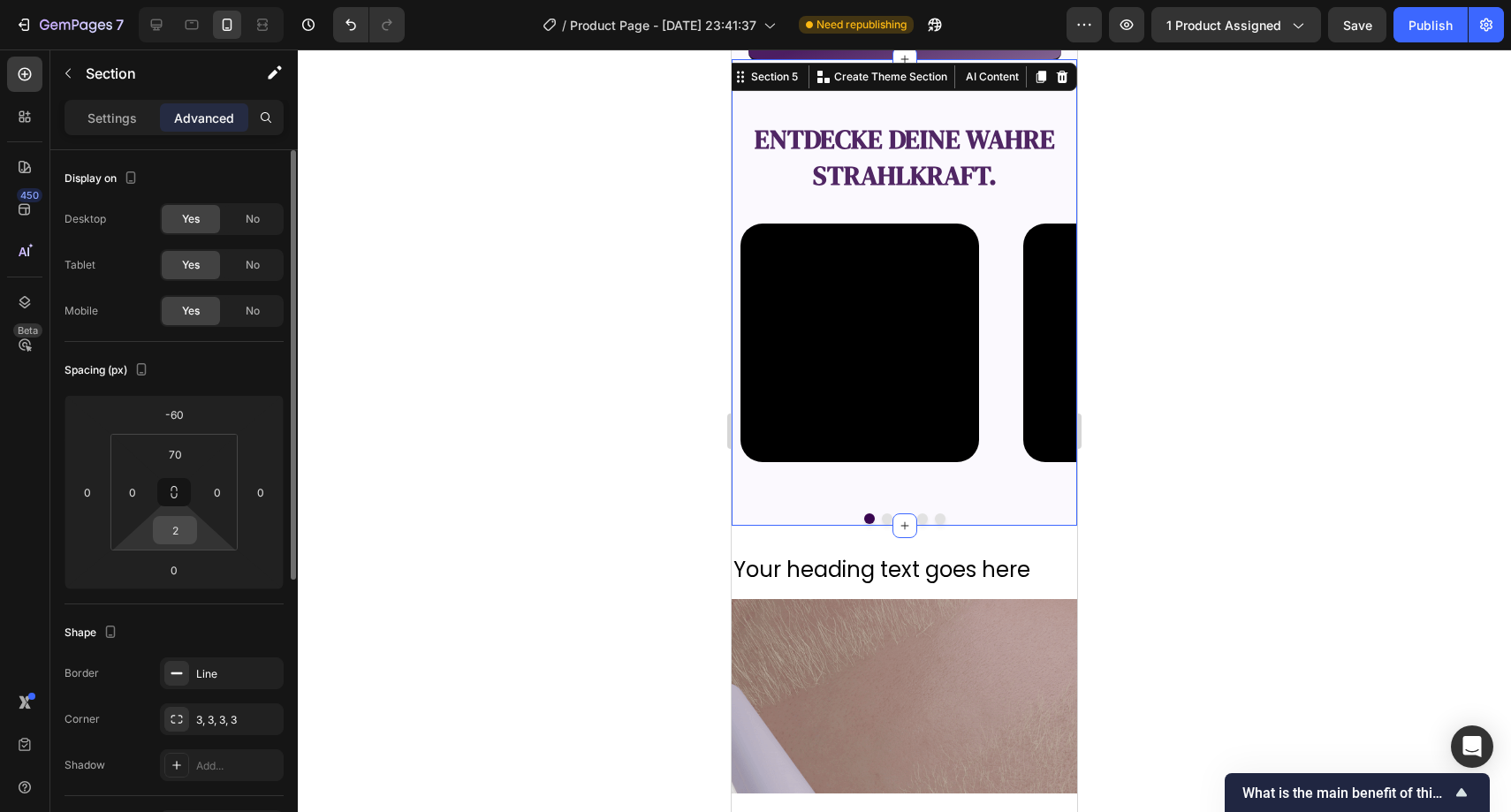
click at [179, 542] on input "2" at bounding box center [175, 530] width 35 height 27
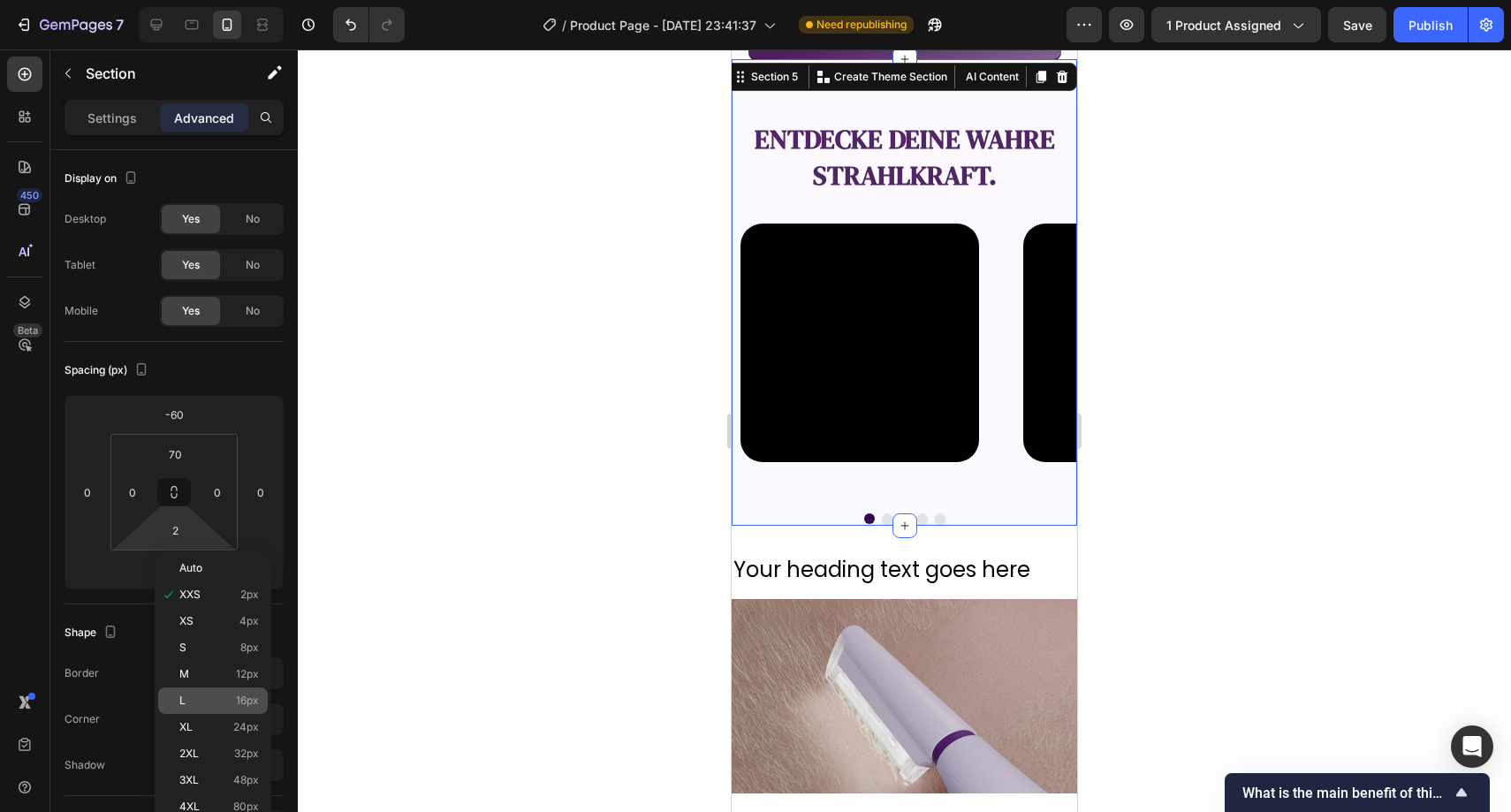
click at [227, 695] on p "L 16px" at bounding box center [219, 700] width 80 height 12
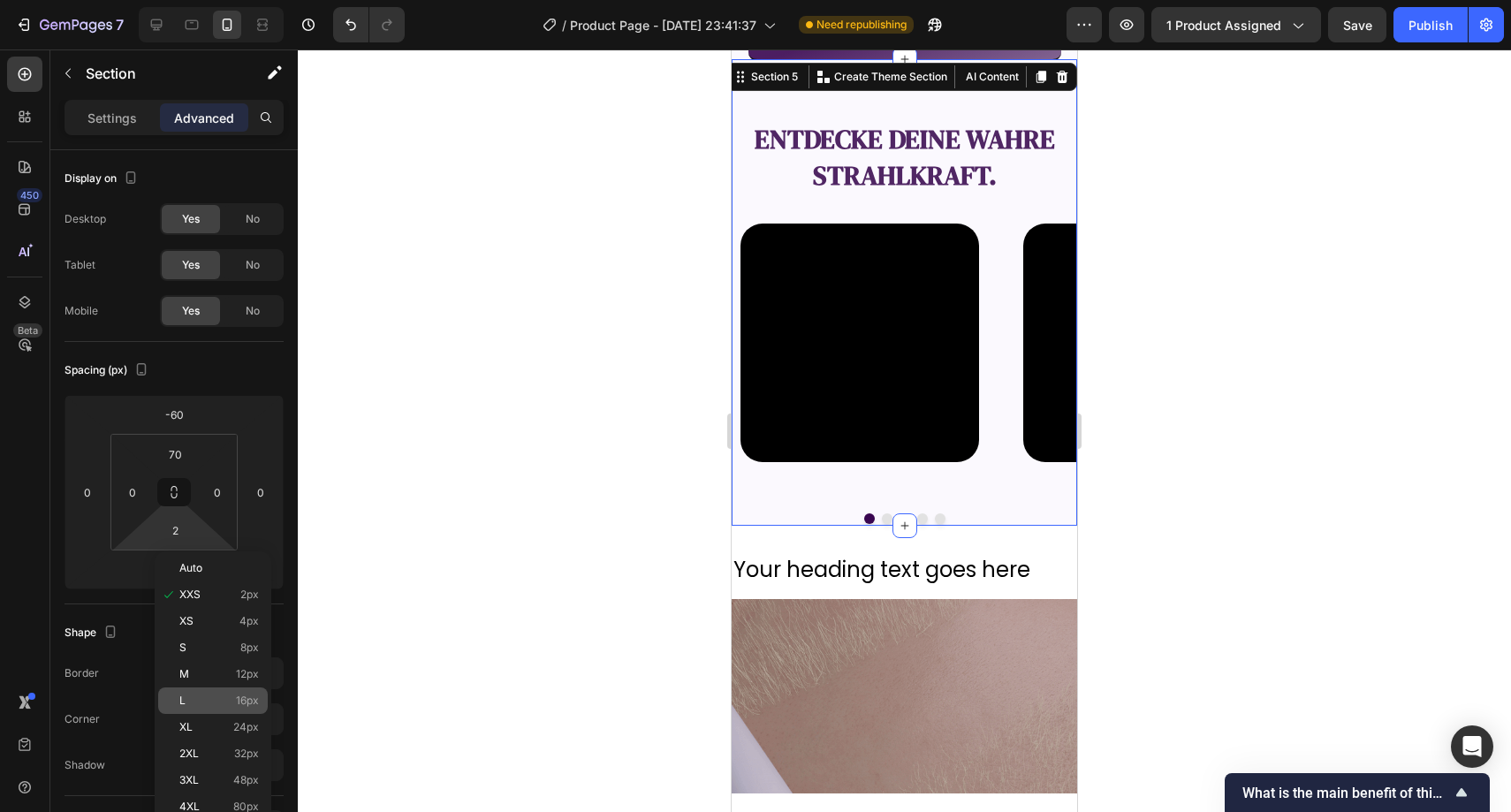
type input "16"
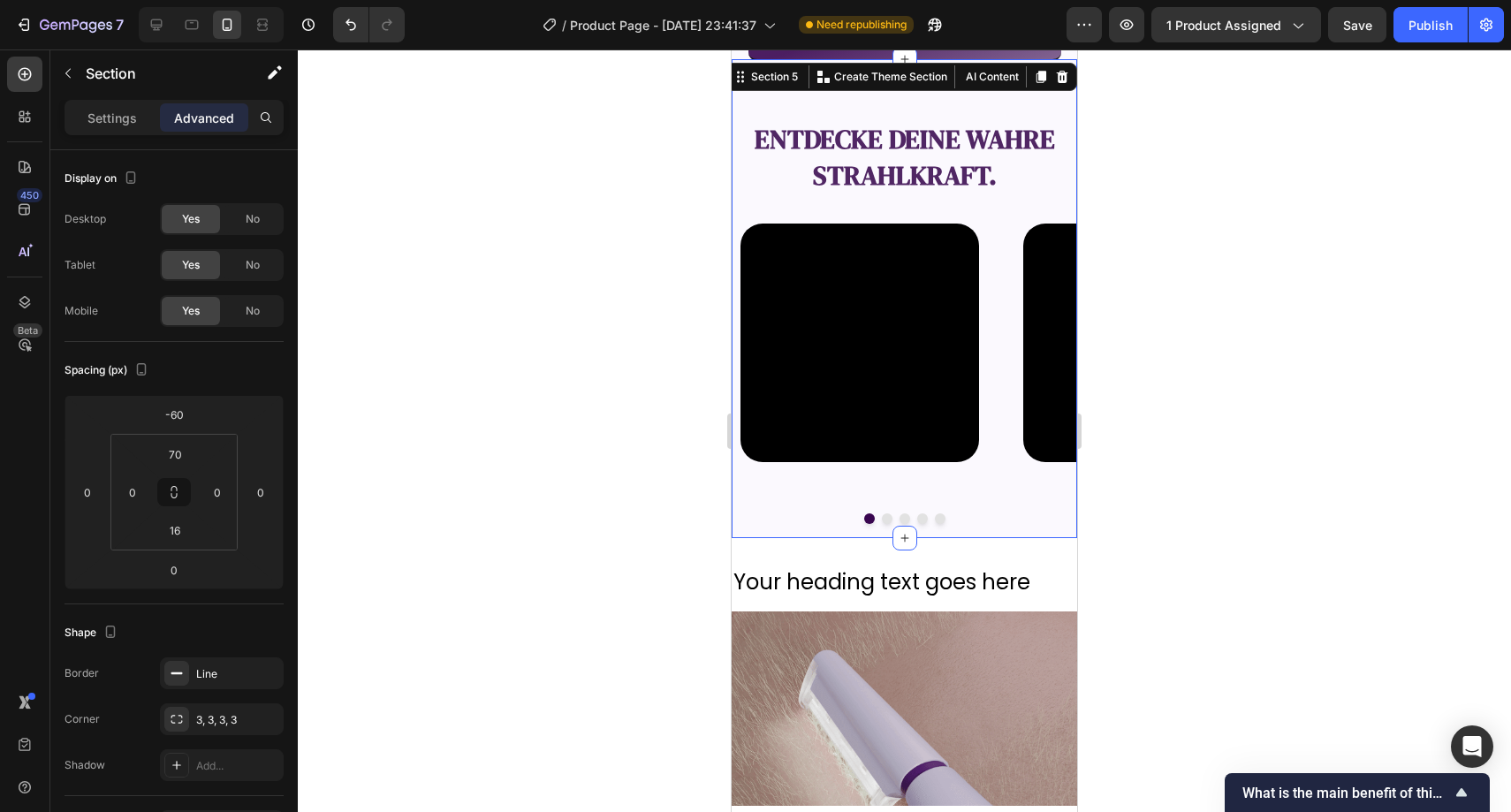
click at [414, 569] on div at bounding box center [905, 430] width 1214 height 762
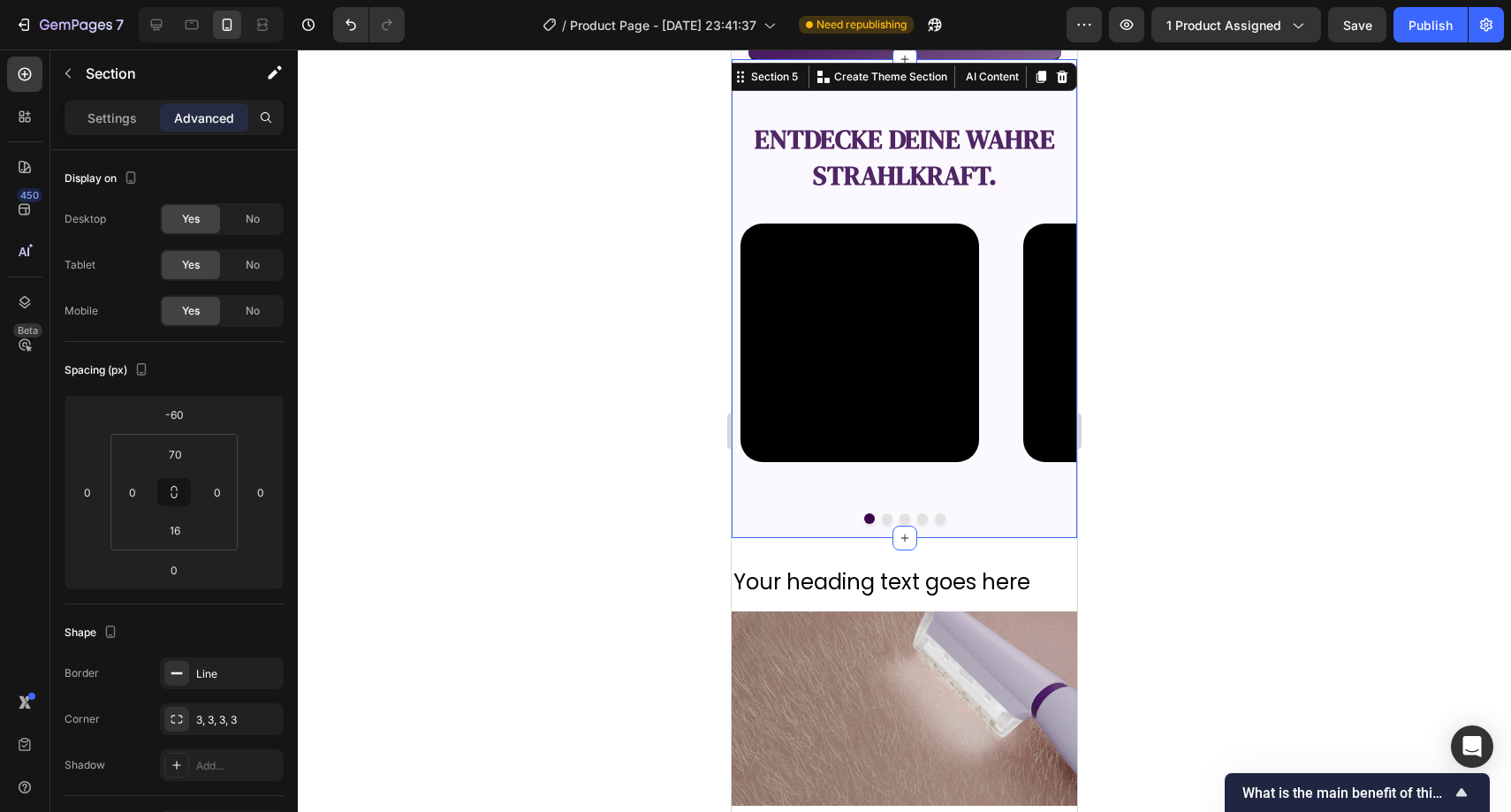
click at [761, 531] on div "entdecke deine wahre Strahlkraft. Text Block Video Video Video Video Video Caro…" at bounding box center [904, 299] width 345 height 479
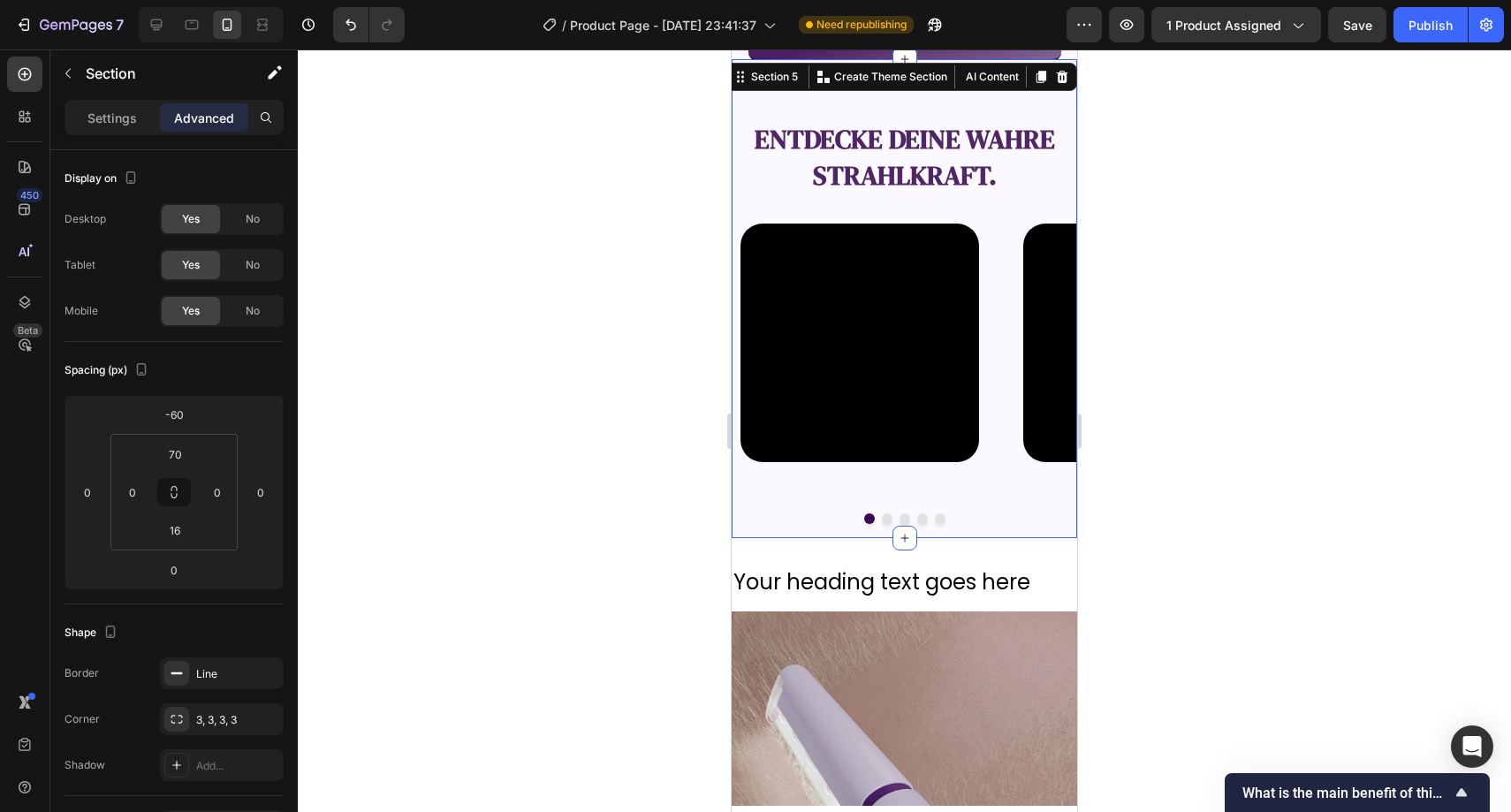
click at [98, 100] on div "Settings Advanced" at bounding box center [174, 117] width 219 height 35
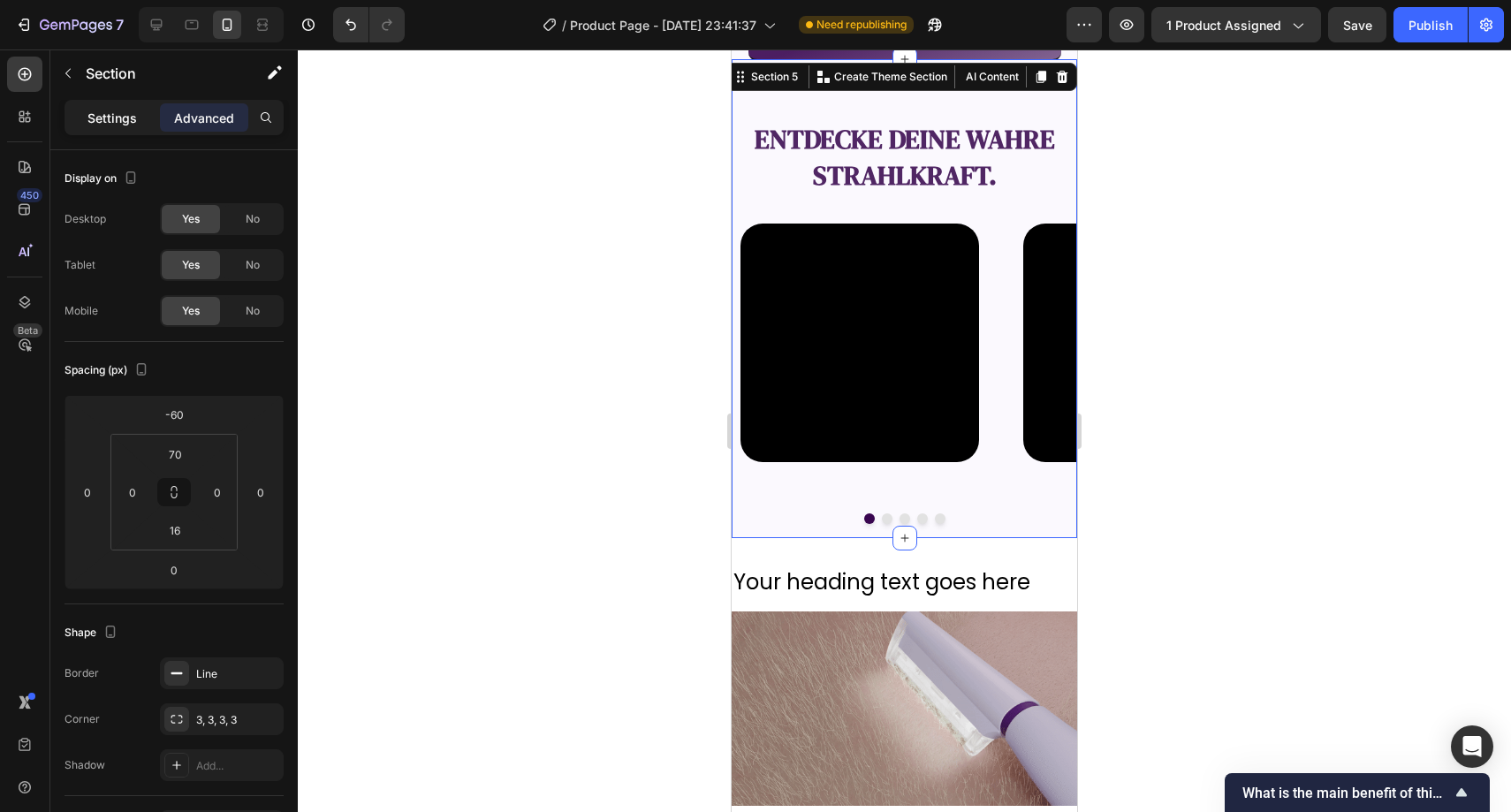
click at [104, 110] on p "Settings" at bounding box center [112, 117] width 49 height 18
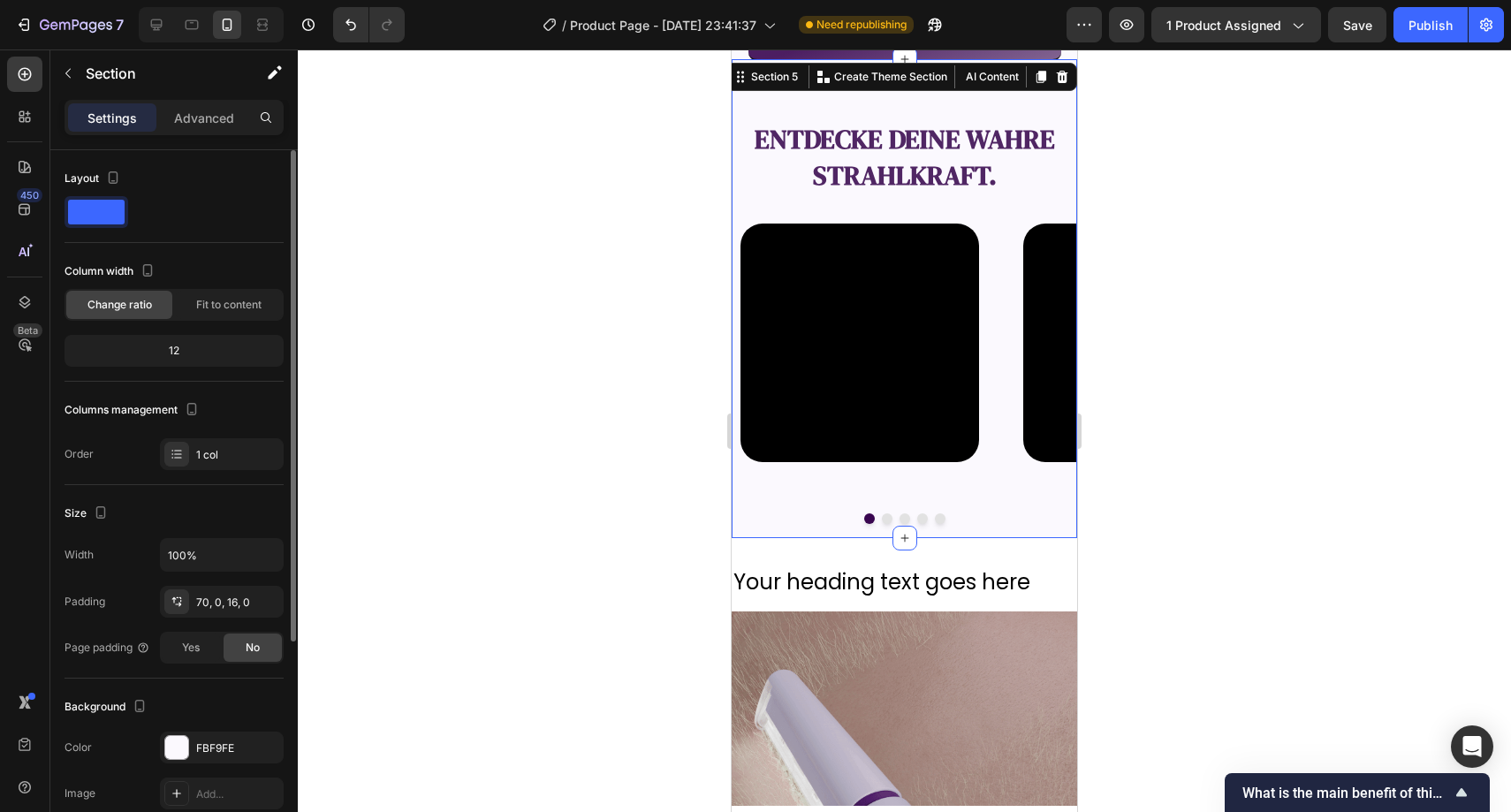
scroll to position [320, 0]
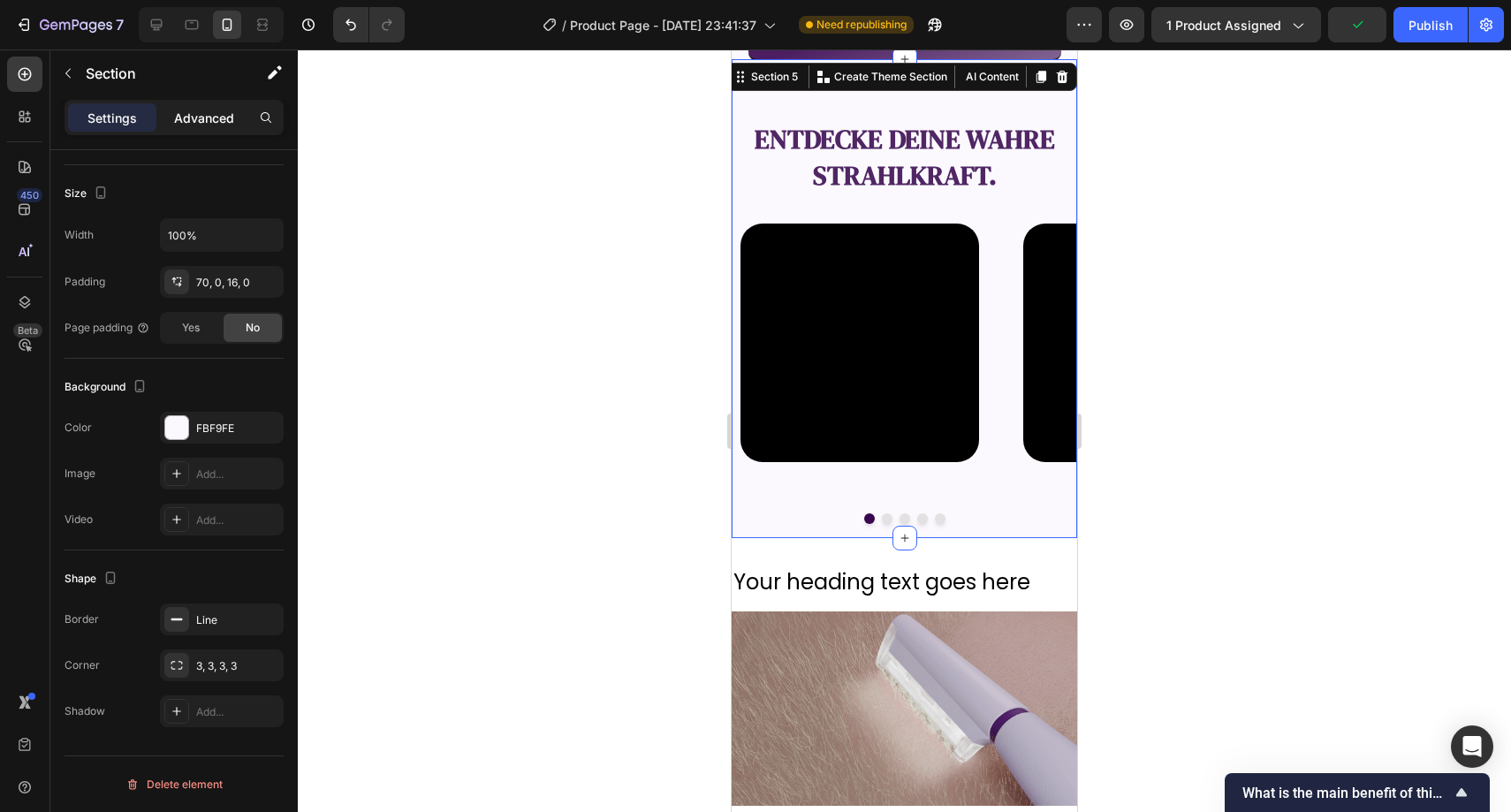
click at [218, 117] on p "Advanced" at bounding box center [204, 117] width 60 height 18
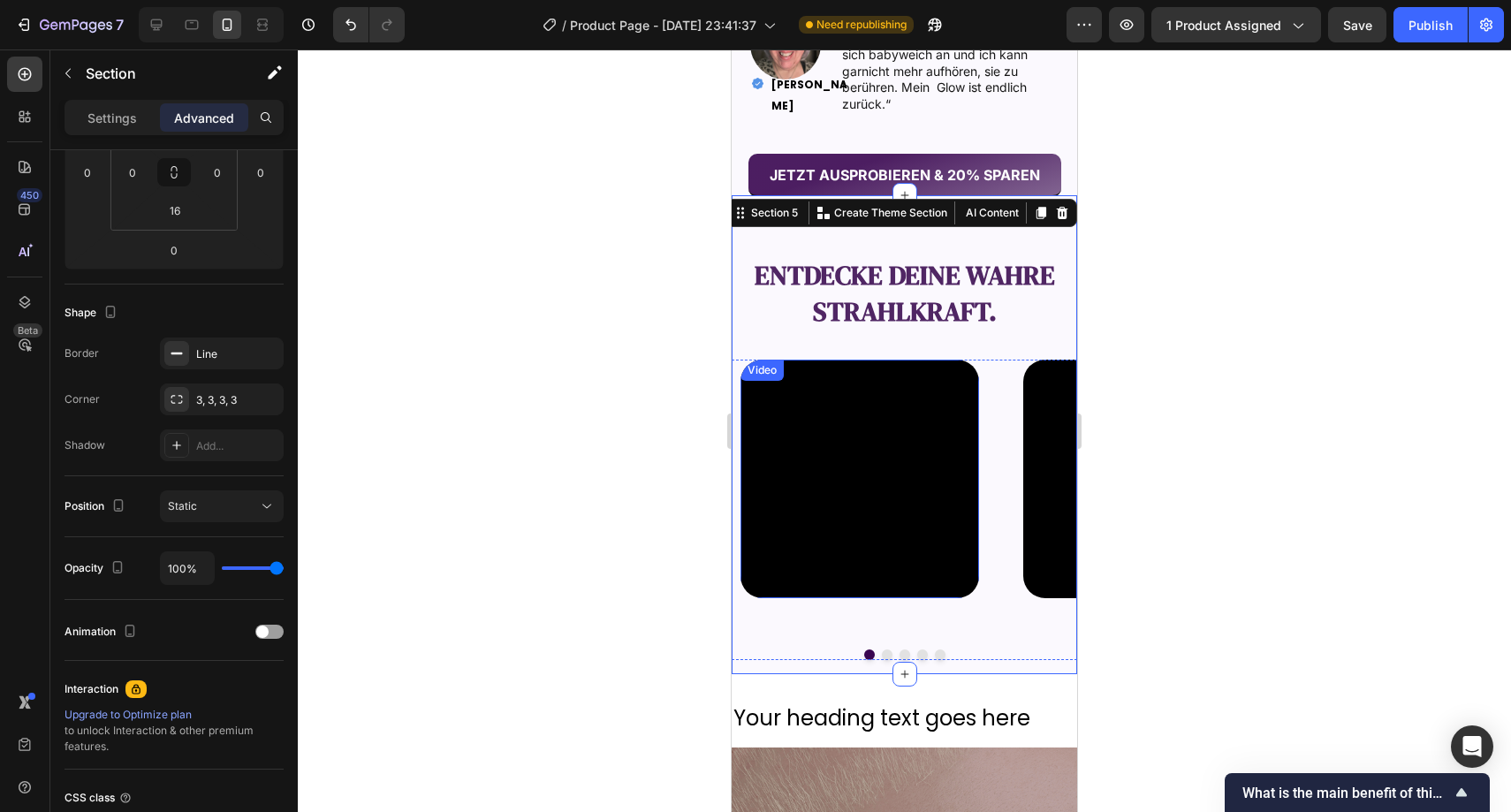
scroll to position [1822, 0]
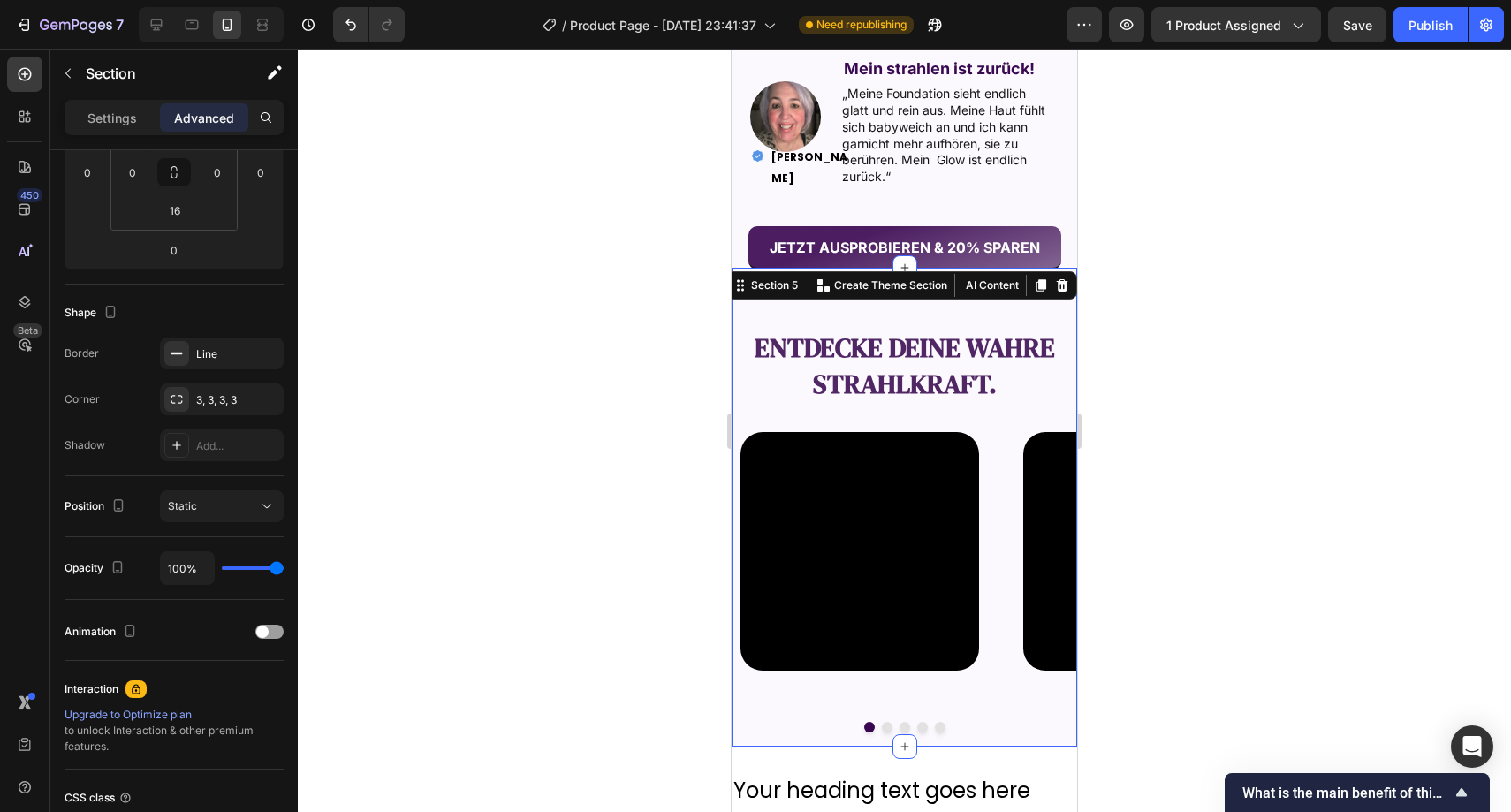
click at [576, 246] on div at bounding box center [905, 430] width 1214 height 762
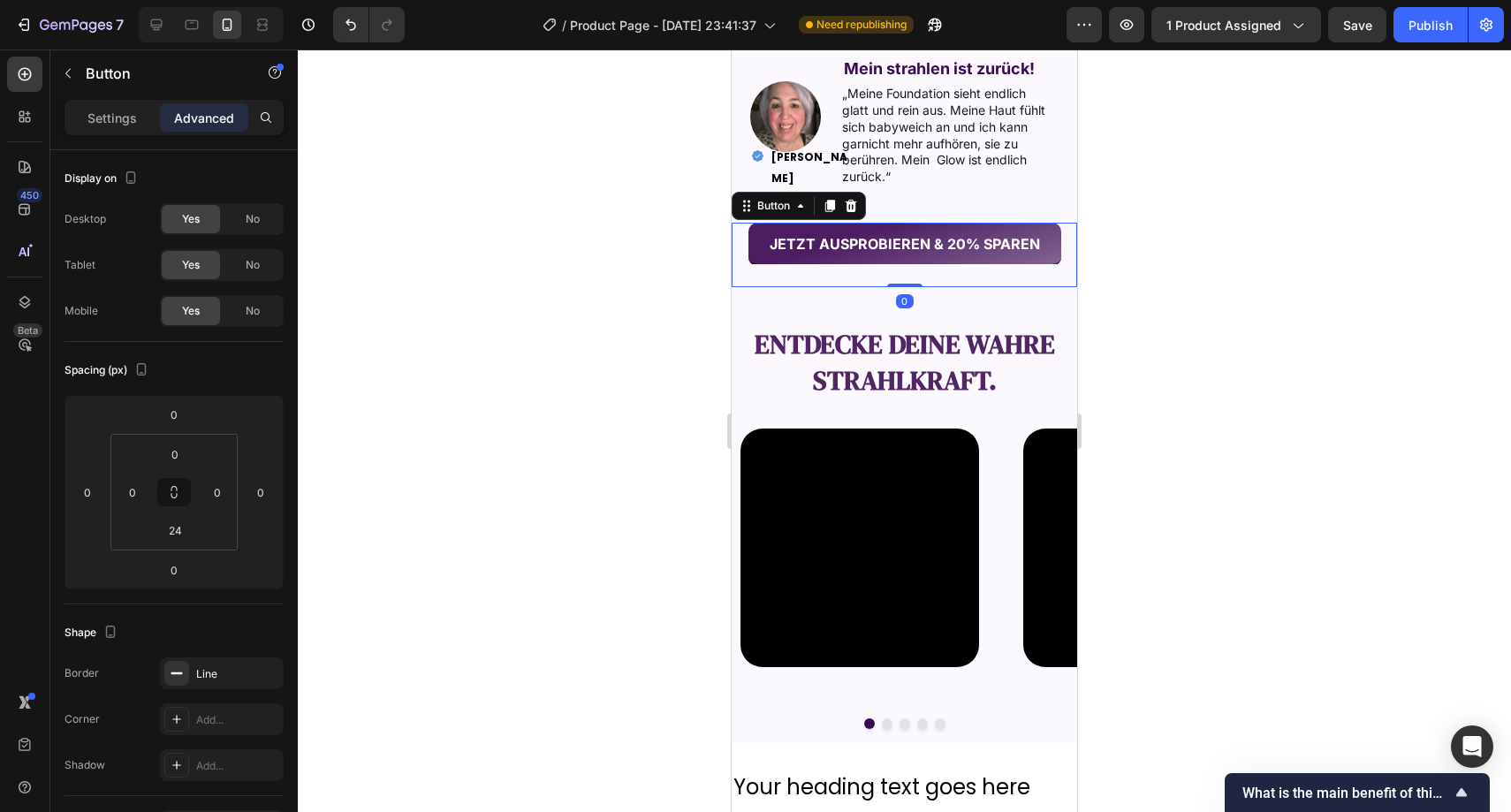
click at [749, 263] on button "JETZT AUSPROBIEREN & 20% SPAREN" at bounding box center [905, 244] width 313 height 43
click at [175, 535] on input "24" at bounding box center [175, 530] width 35 height 27
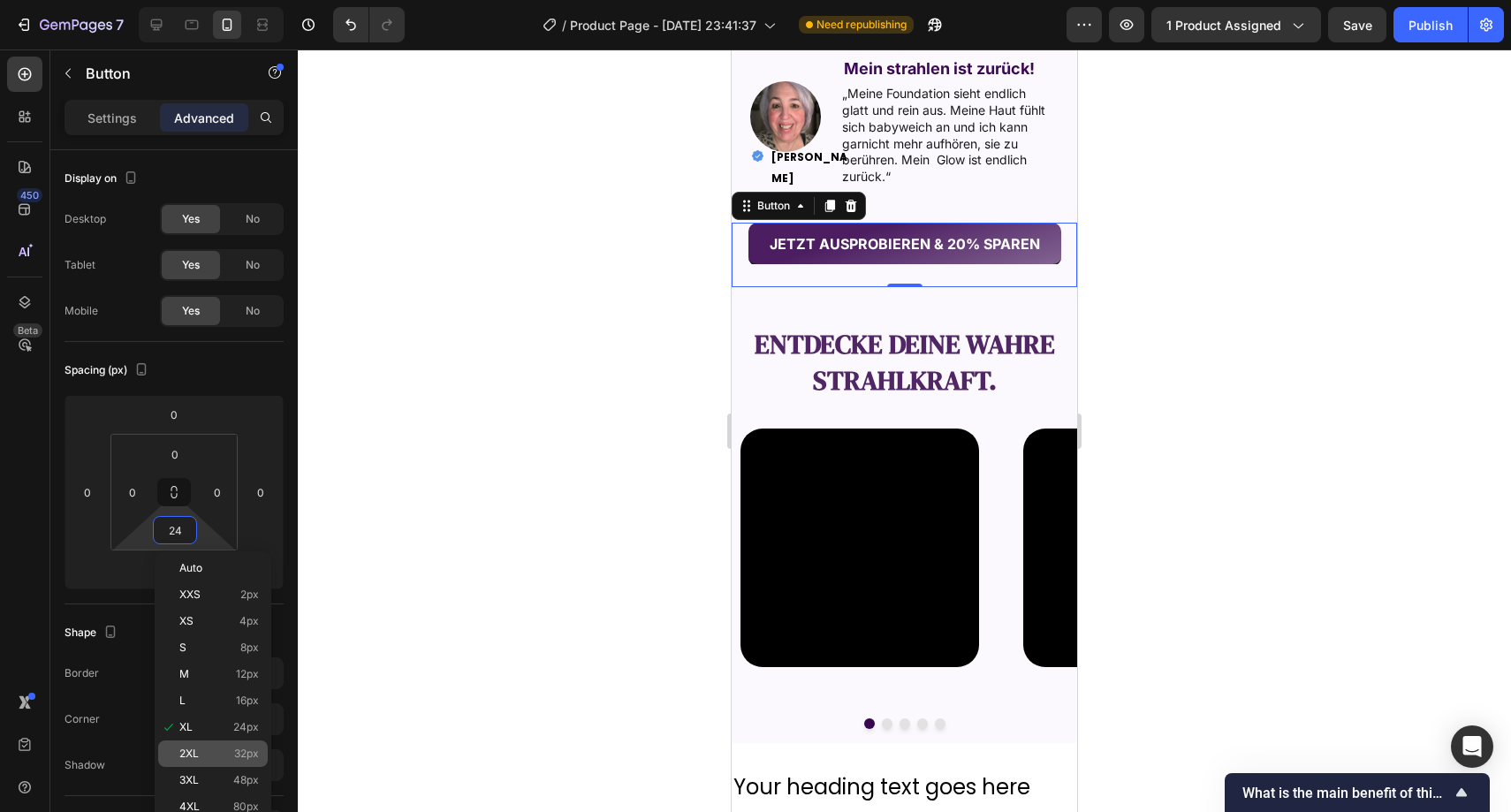
click at [215, 748] on p "2XL 32px" at bounding box center [219, 753] width 80 height 12
type input "32"
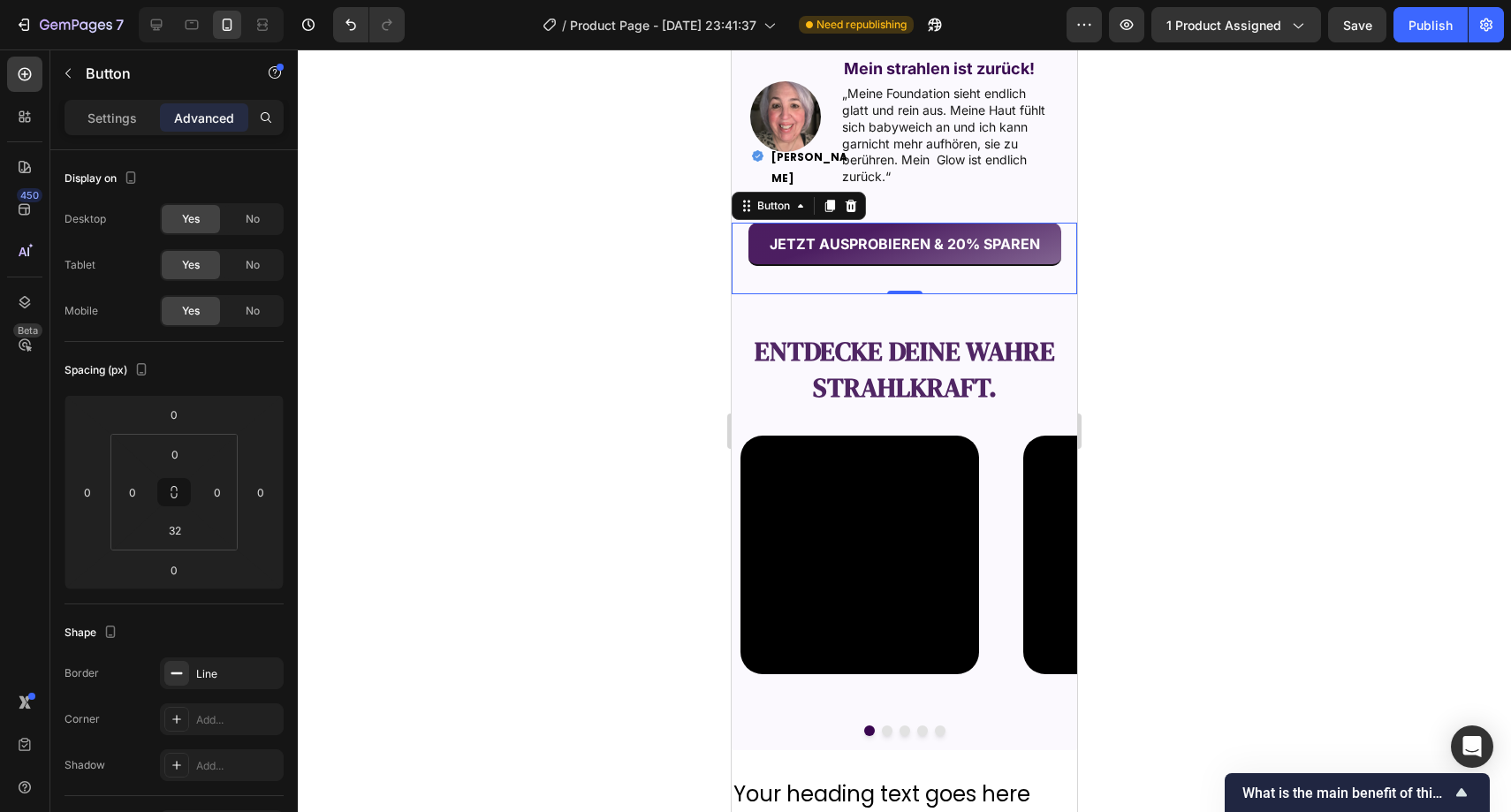
click at [482, 487] on div at bounding box center [905, 430] width 1214 height 762
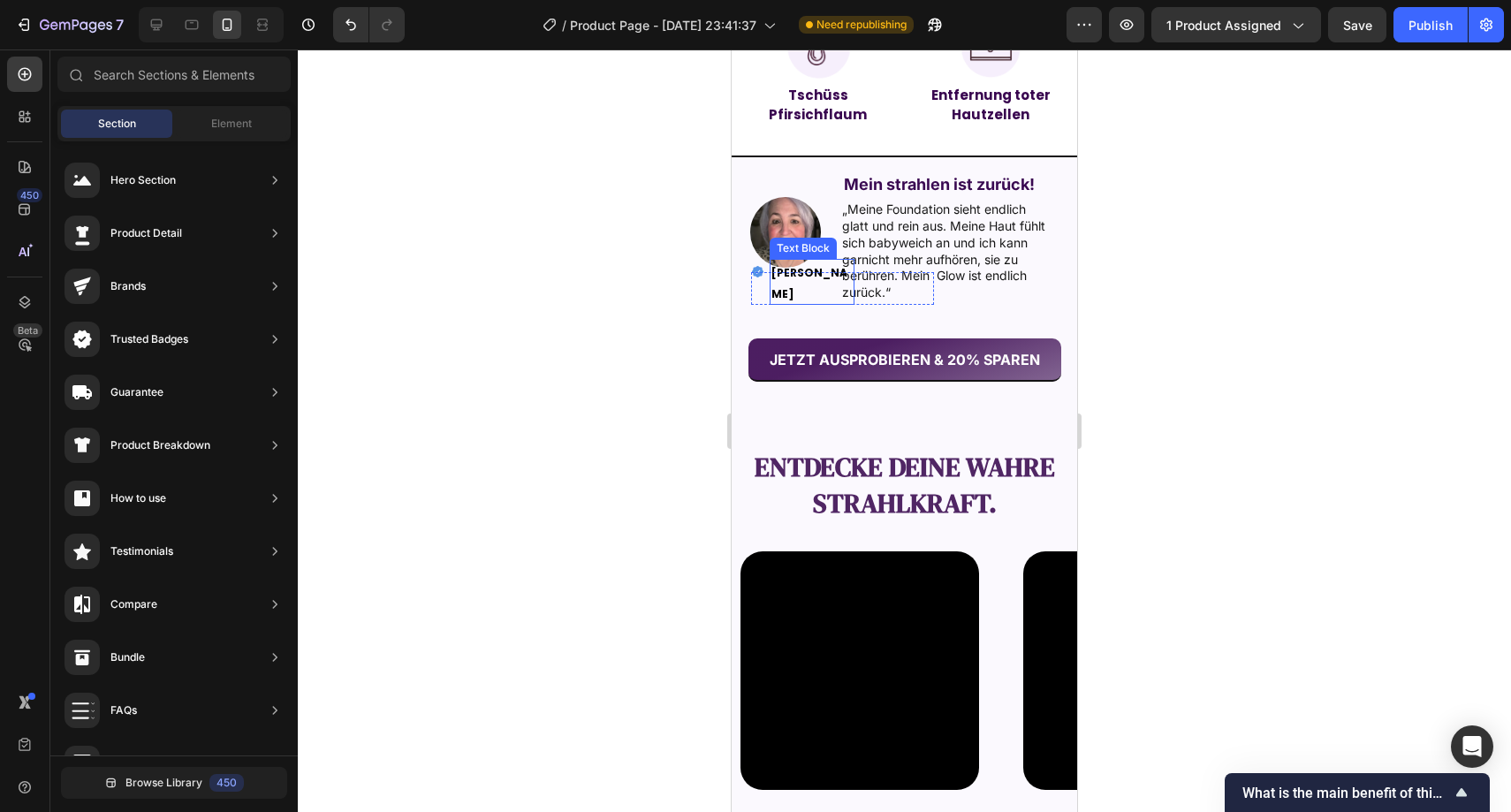
scroll to position [1705, 0]
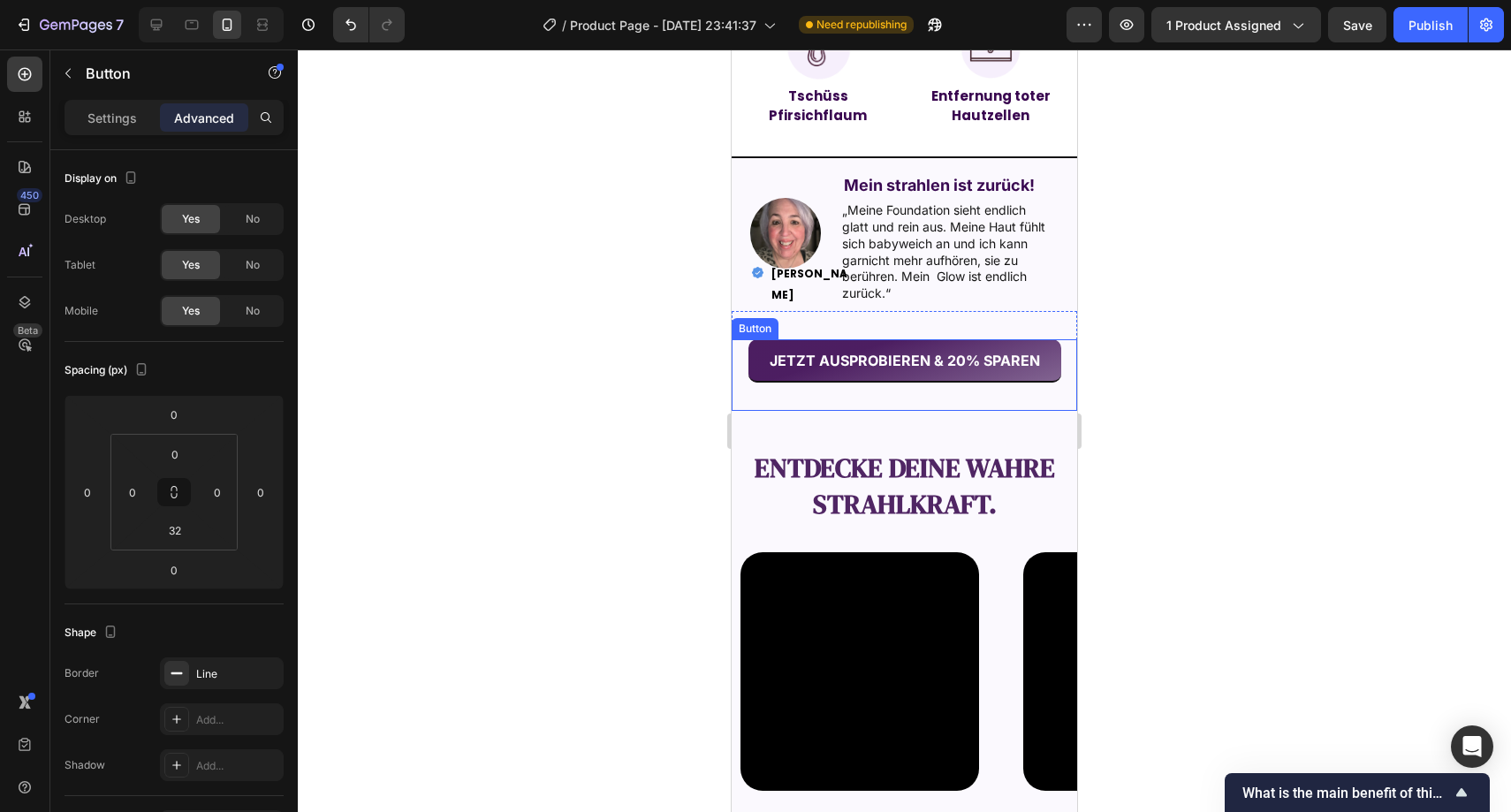
click at [753, 369] on button "JETZT AUSPROBIEREN & 20% SPAREN" at bounding box center [905, 361] width 313 height 43
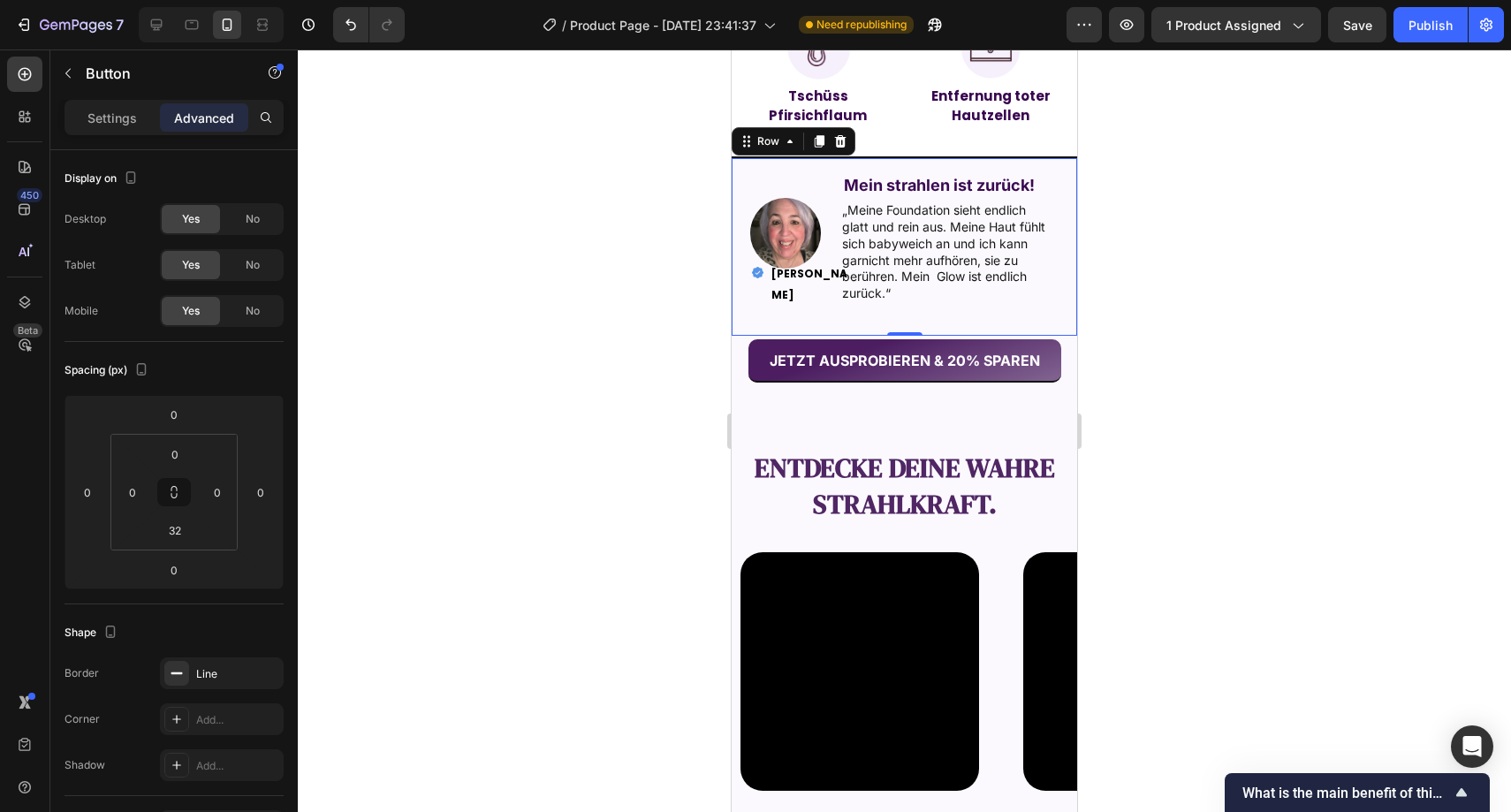
drag, startPoint x: 755, startPoint y: 167, endPoint x: 1414, endPoint y: 250, distance: 664.2
click at [755, 167] on div "Image Mein strahlen ist zurück! Text Block „Meine Foundation sieht endlich glat…" at bounding box center [904, 246] width 345 height 179
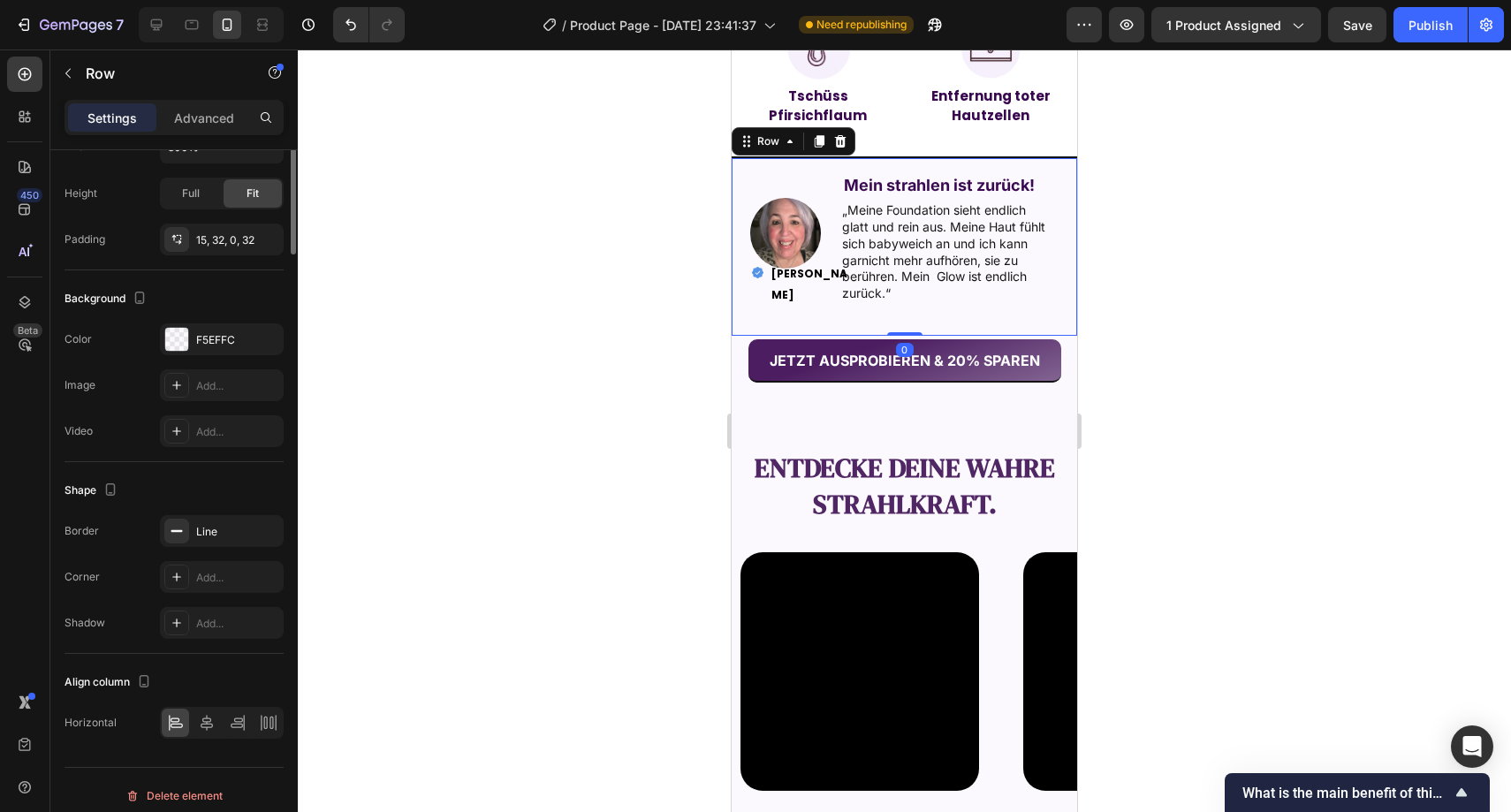
scroll to position [374, 0]
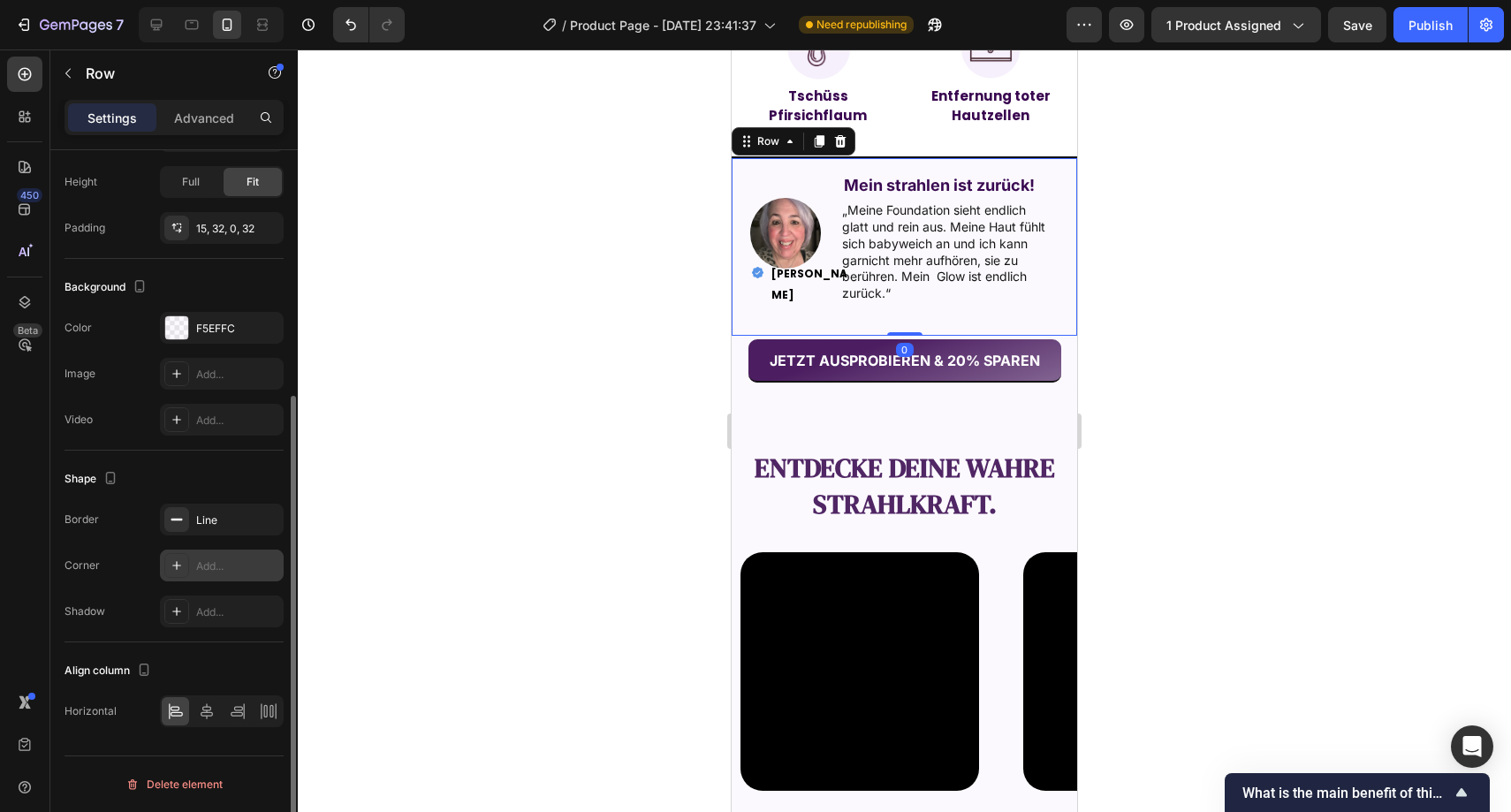
click at [211, 573] on div "Add..." at bounding box center [238, 566] width 83 height 16
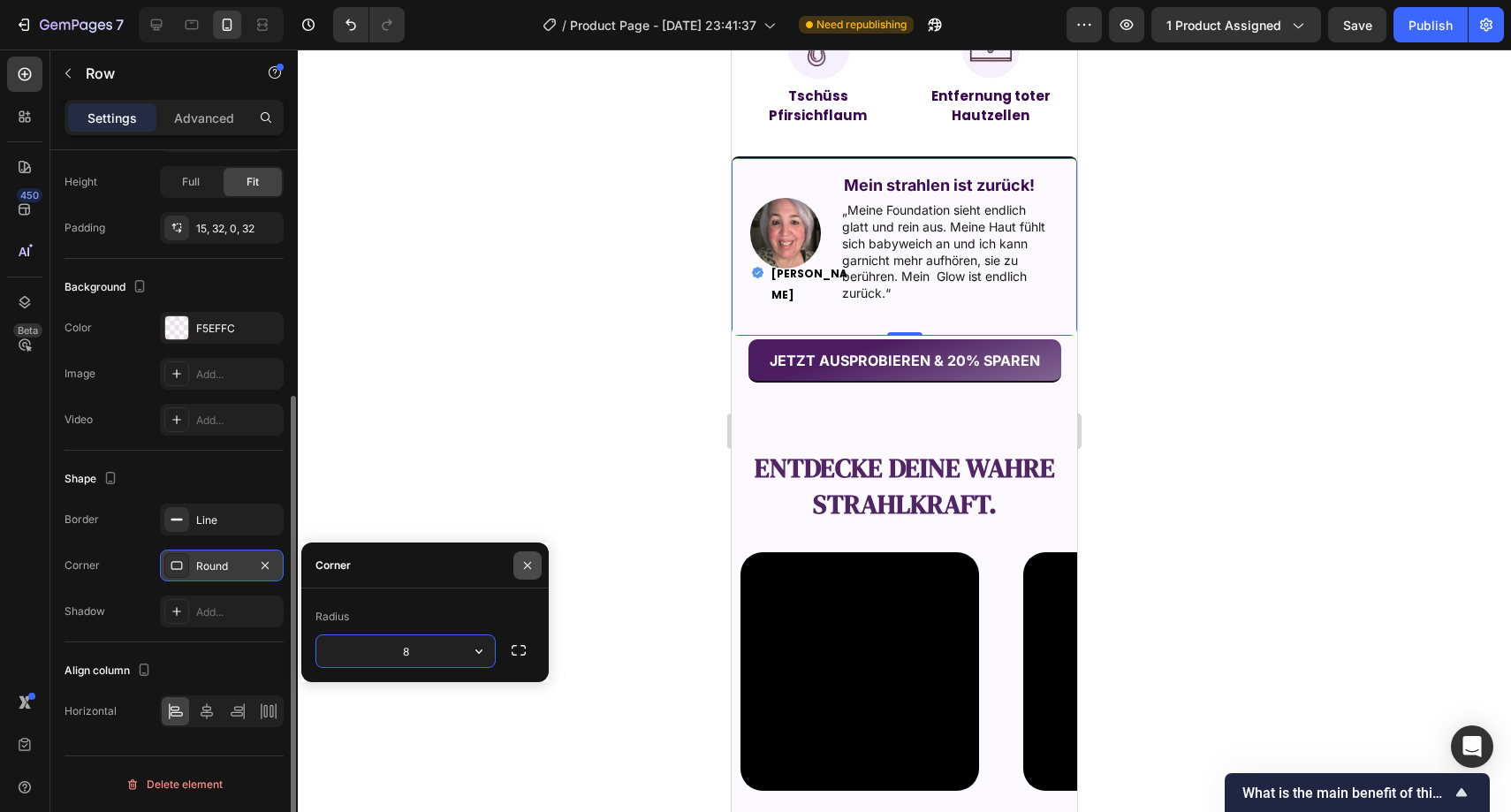
click at [524, 559] on icon "button" at bounding box center [527, 565] width 14 height 14
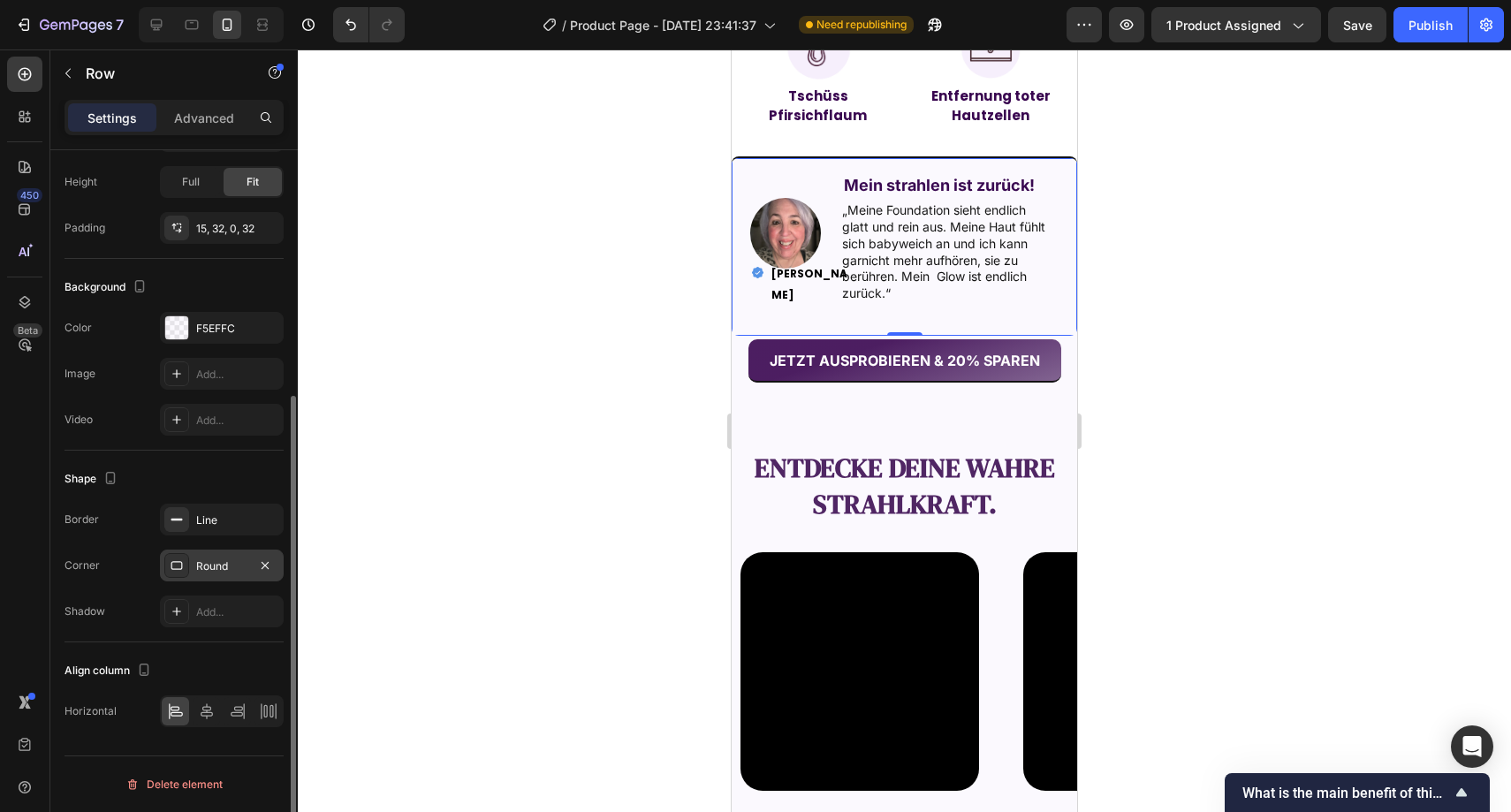
click at [534, 473] on div at bounding box center [905, 430] width 1214 height 762
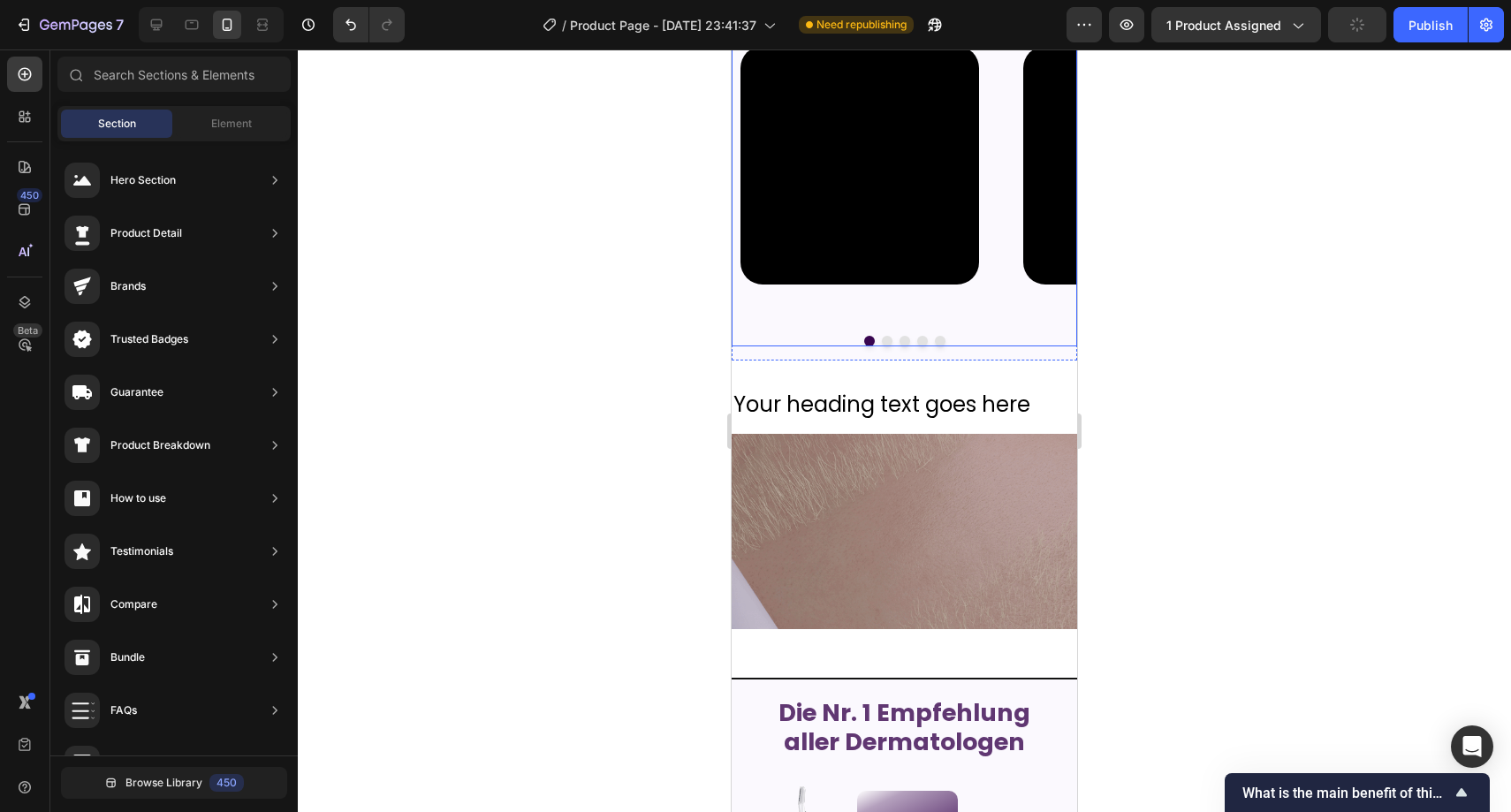
scroll to position [2360, 0]
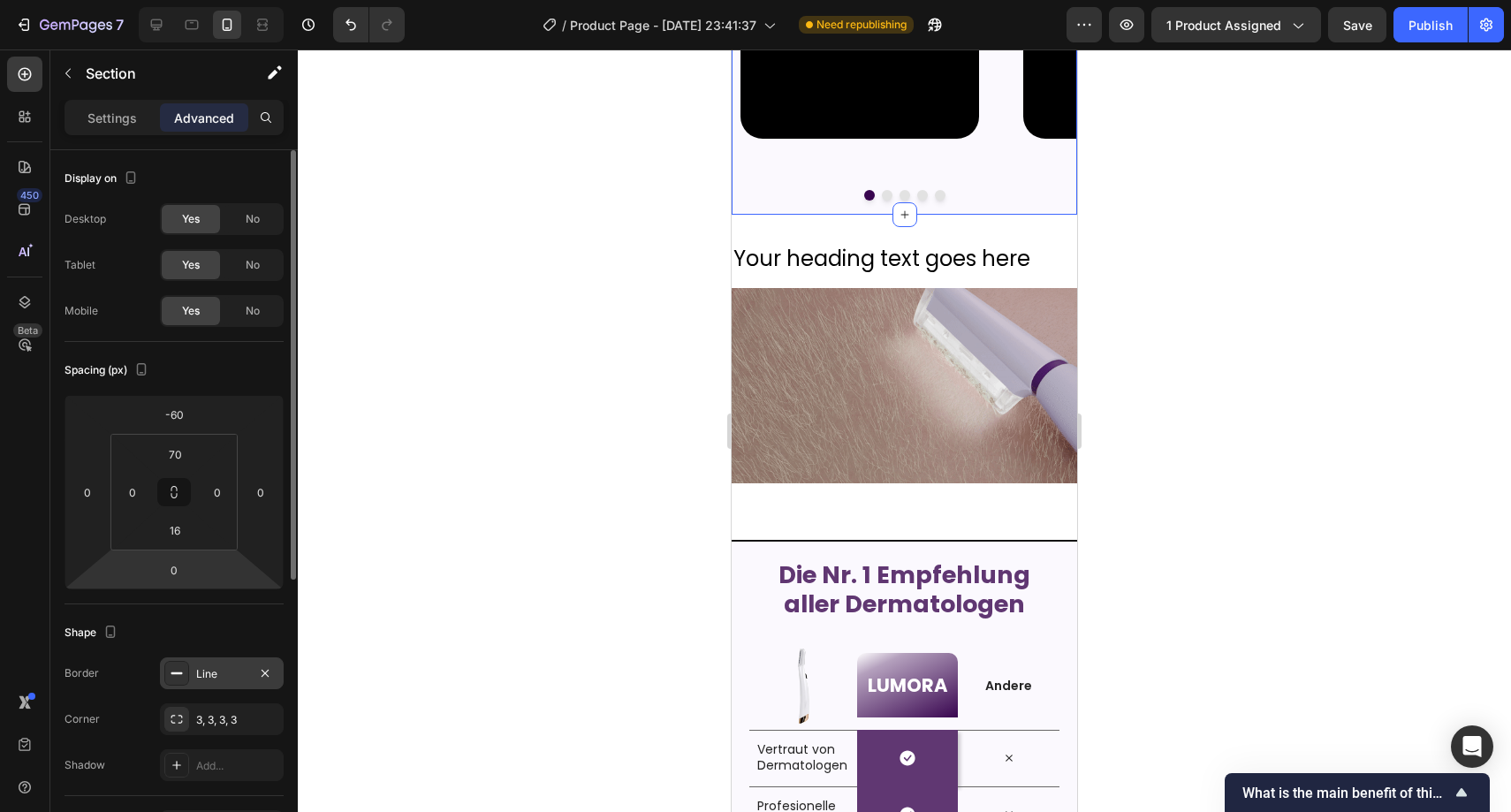
click at [211, 666] on div "Line" at bounding box center [221, 673] width 51 height 16
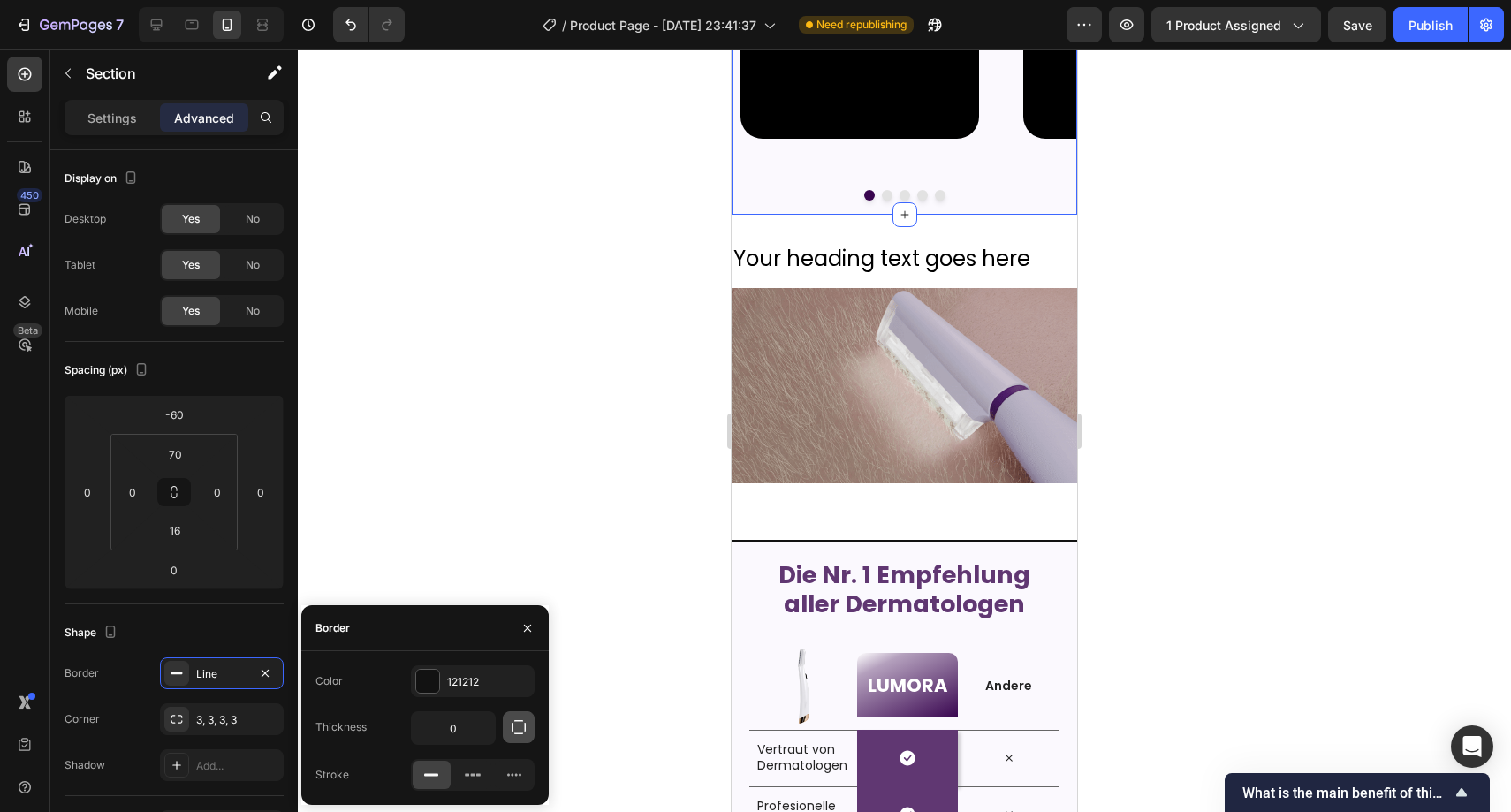
click at [516, 734] on icon "button" at bounding box center [518, 727] width 18 height 18
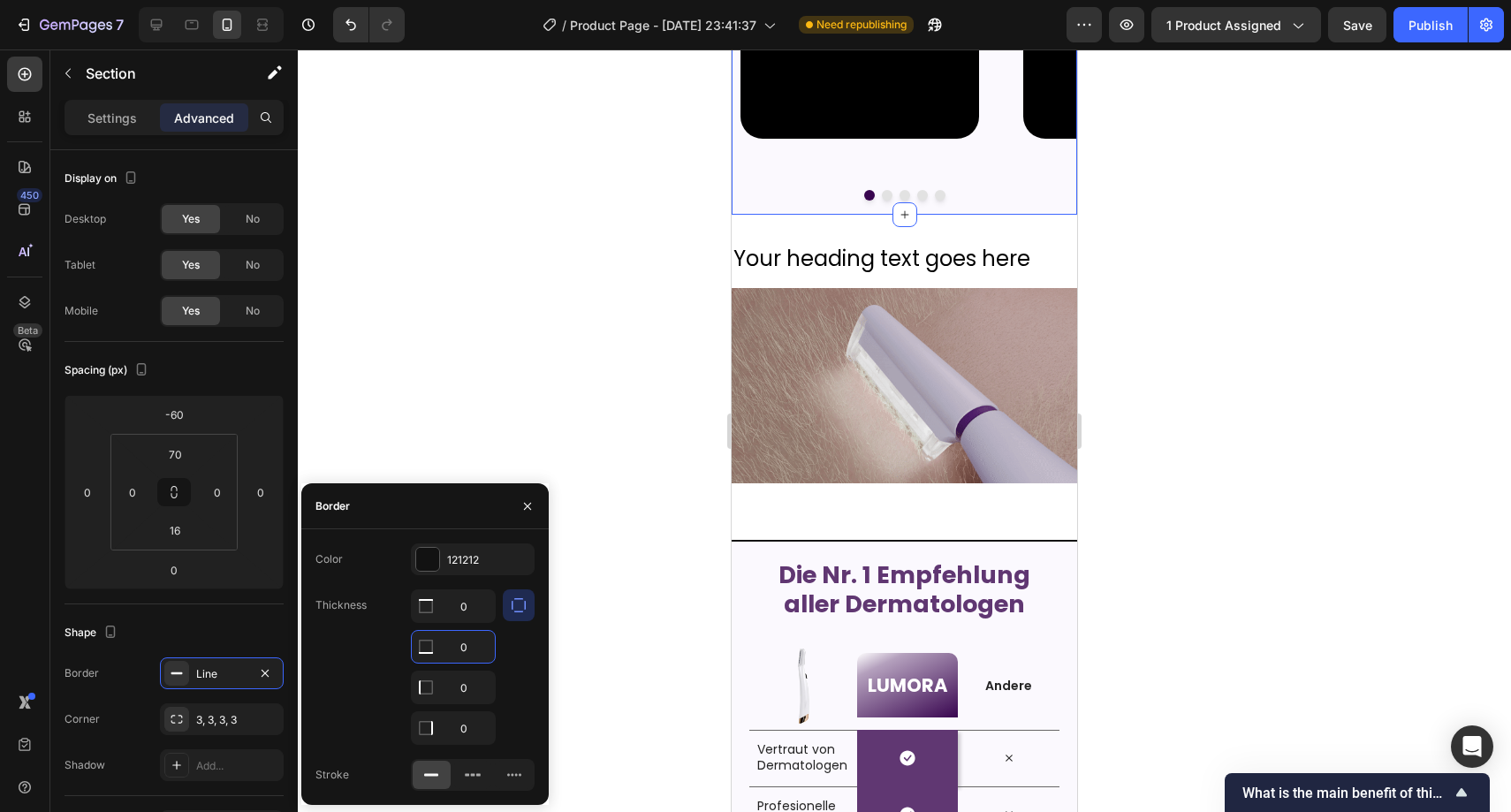
click at [465, 647] on input "0" at bounding box center [453, 646] width 83 height 31
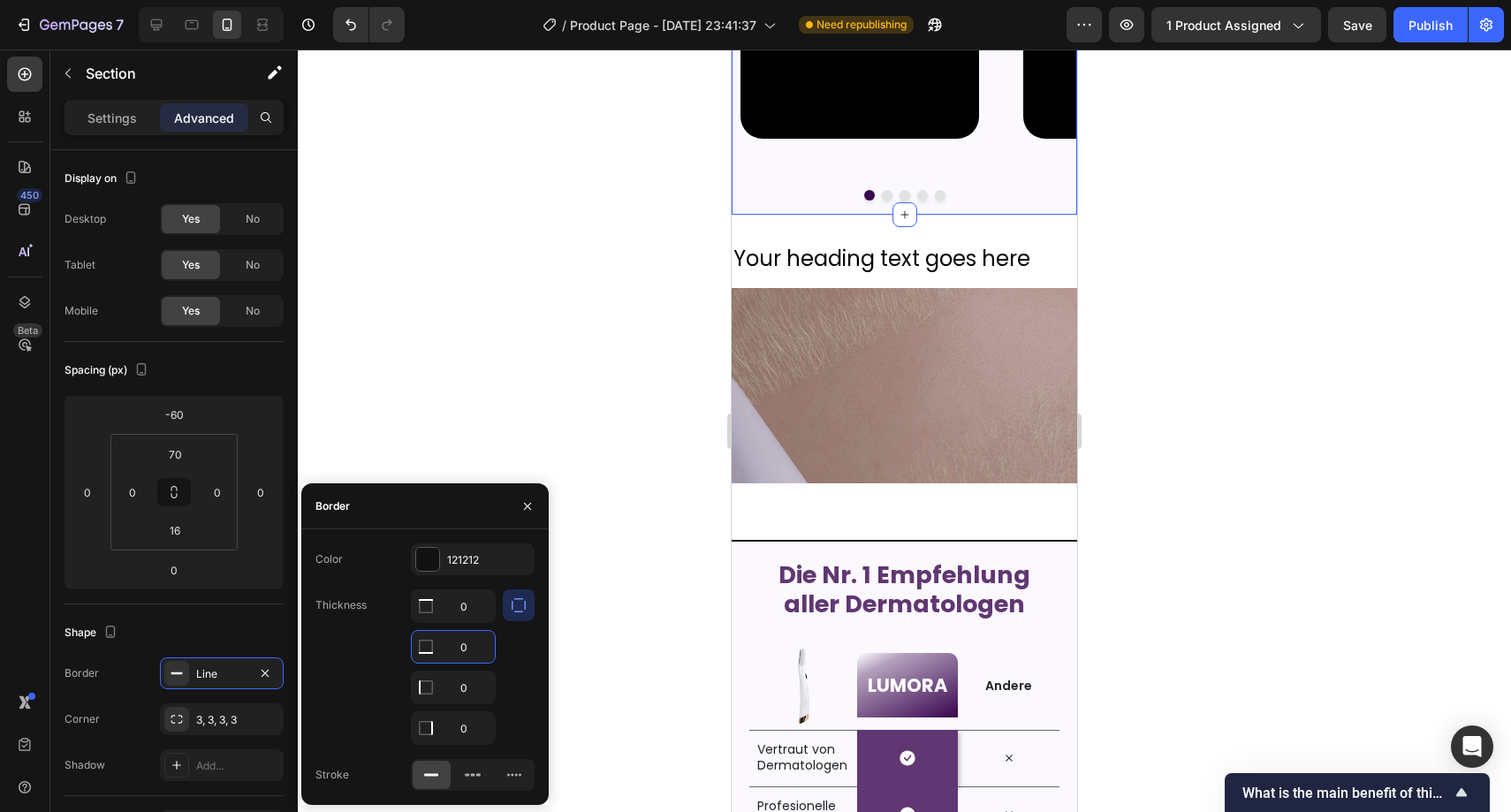
type input "2"
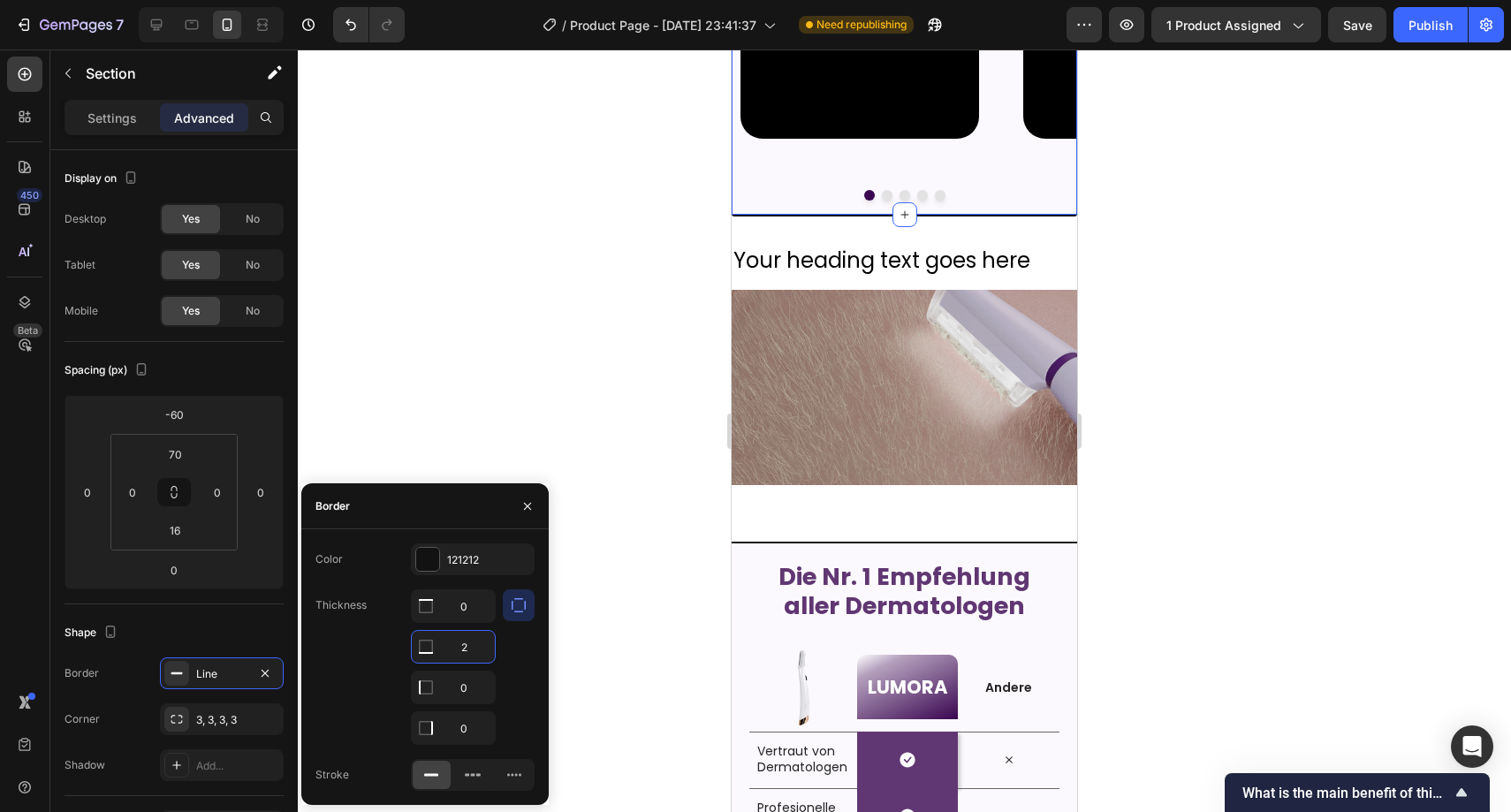
click at [523, 512] on button "button" at bounding box center [527, 506] width 29 height 29
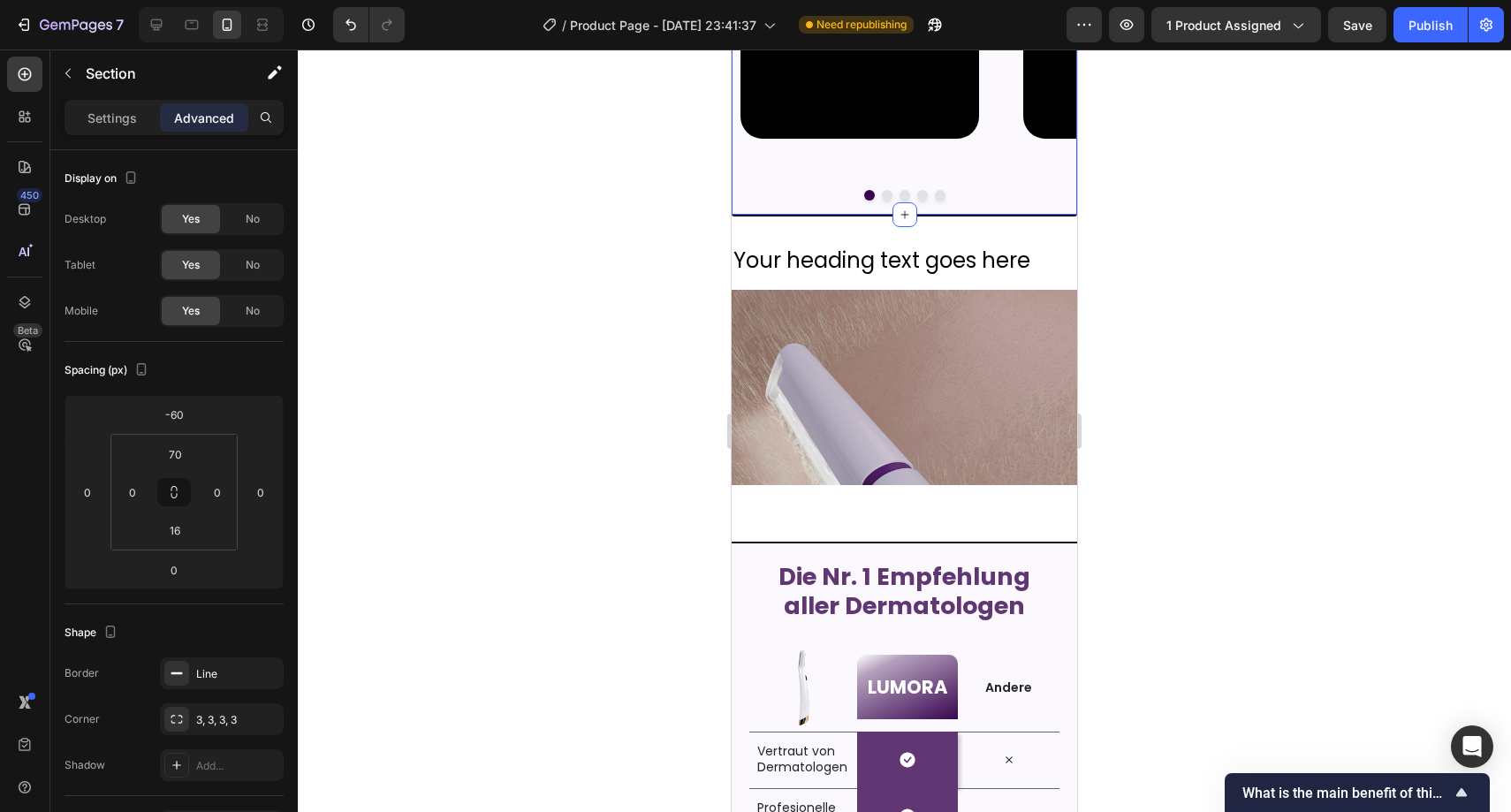
click at [555, 465] on div at bounding box center [905, 430] width 1214 height 762
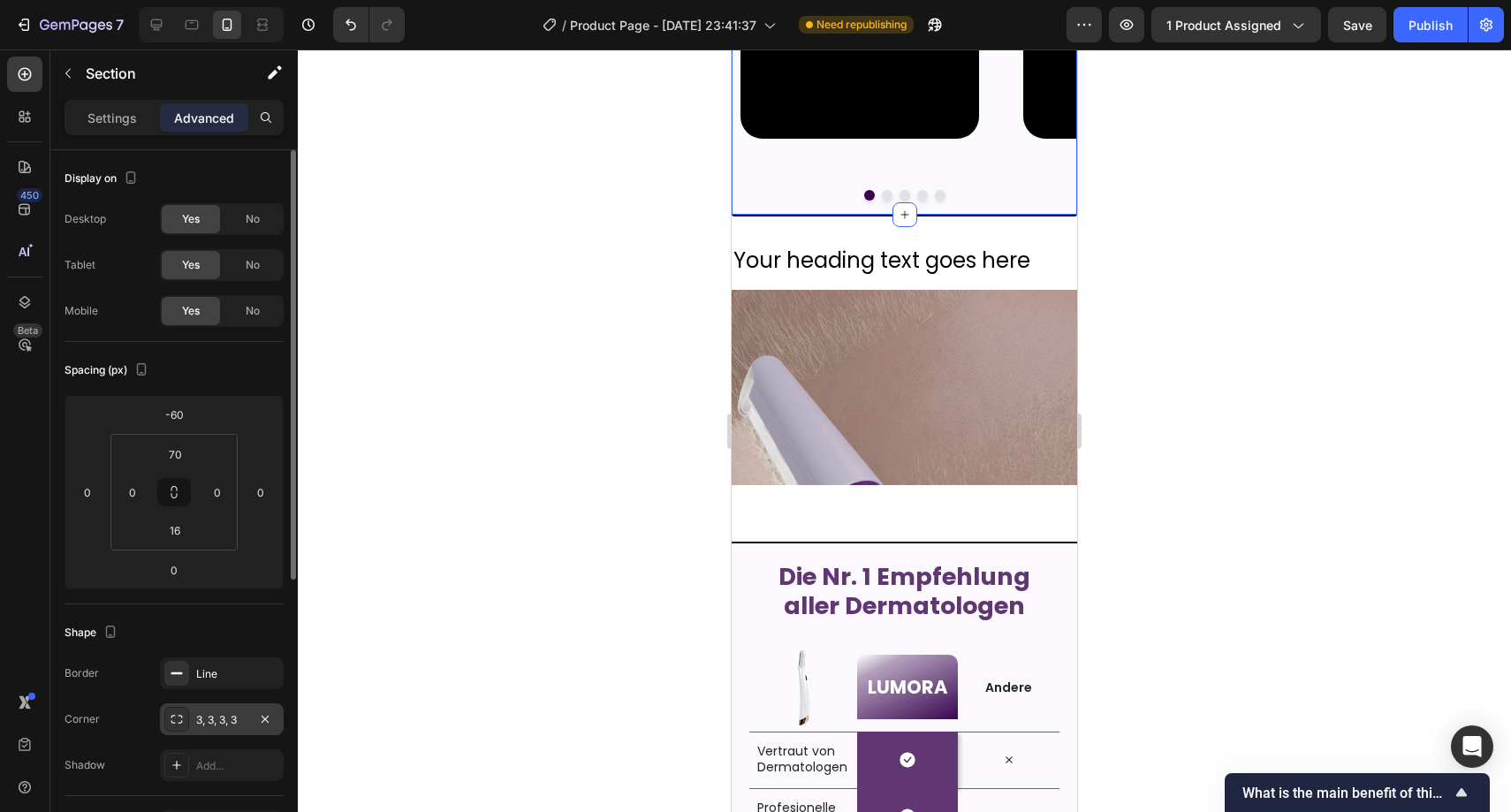
click at [198, 712] on div "3, 3, 3, 3" at bounding box center [221, 720] width 51 height 16
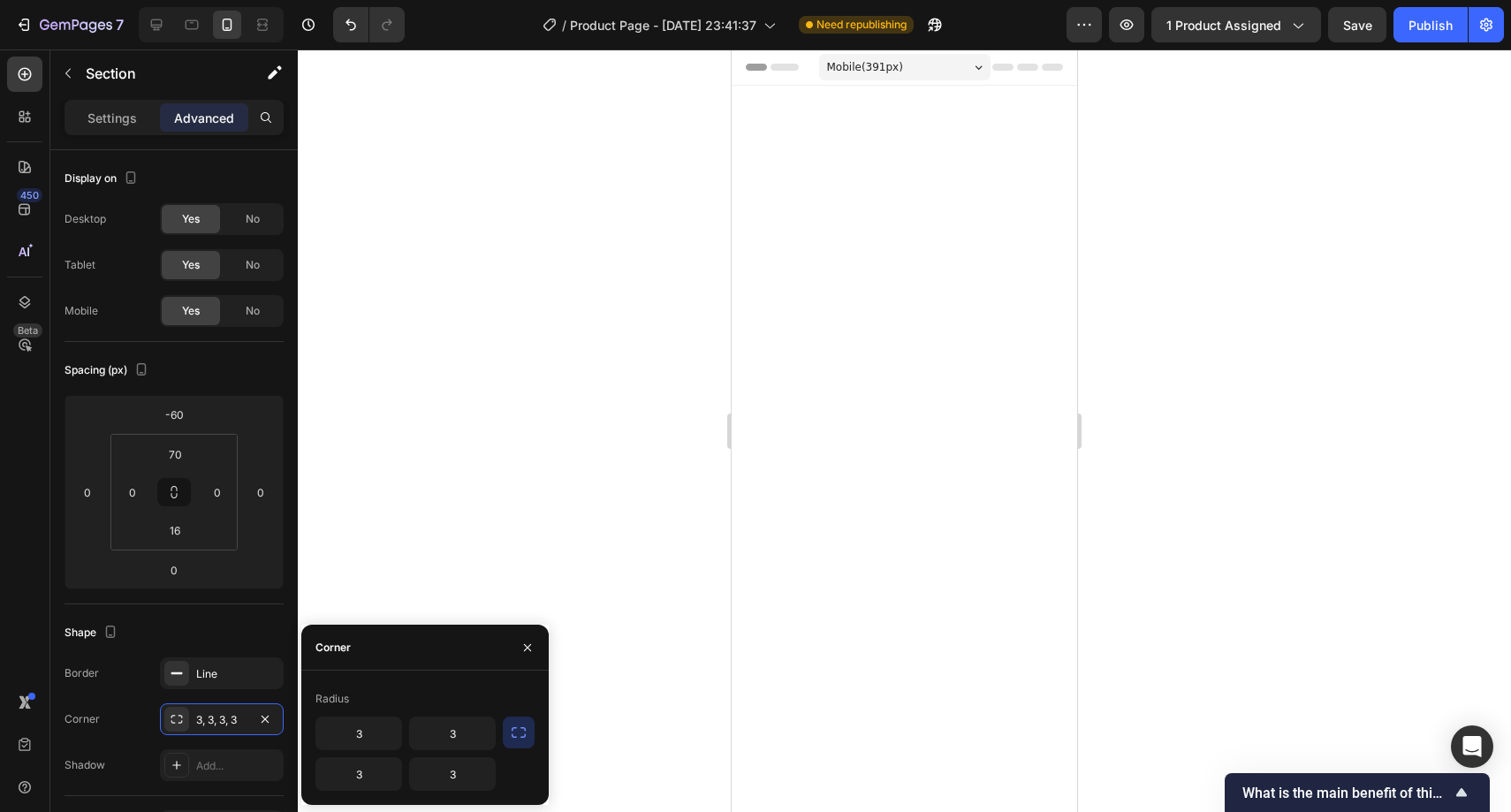
scroll to position [2360, 0]
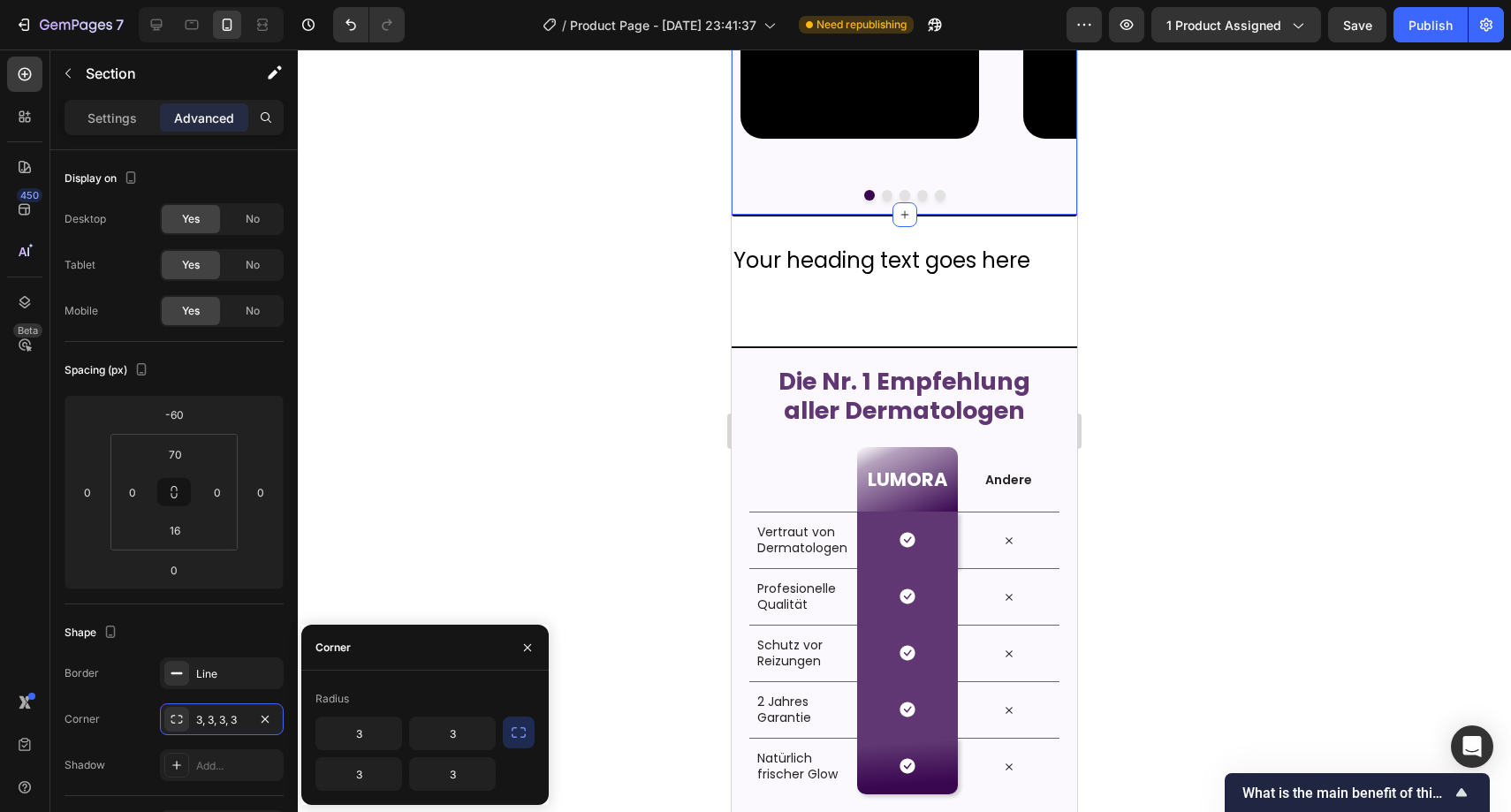
drag, startPoint x: 0, startPoint y: 0, endPoint x: 512, endPoint y: 741, distance: 900.7
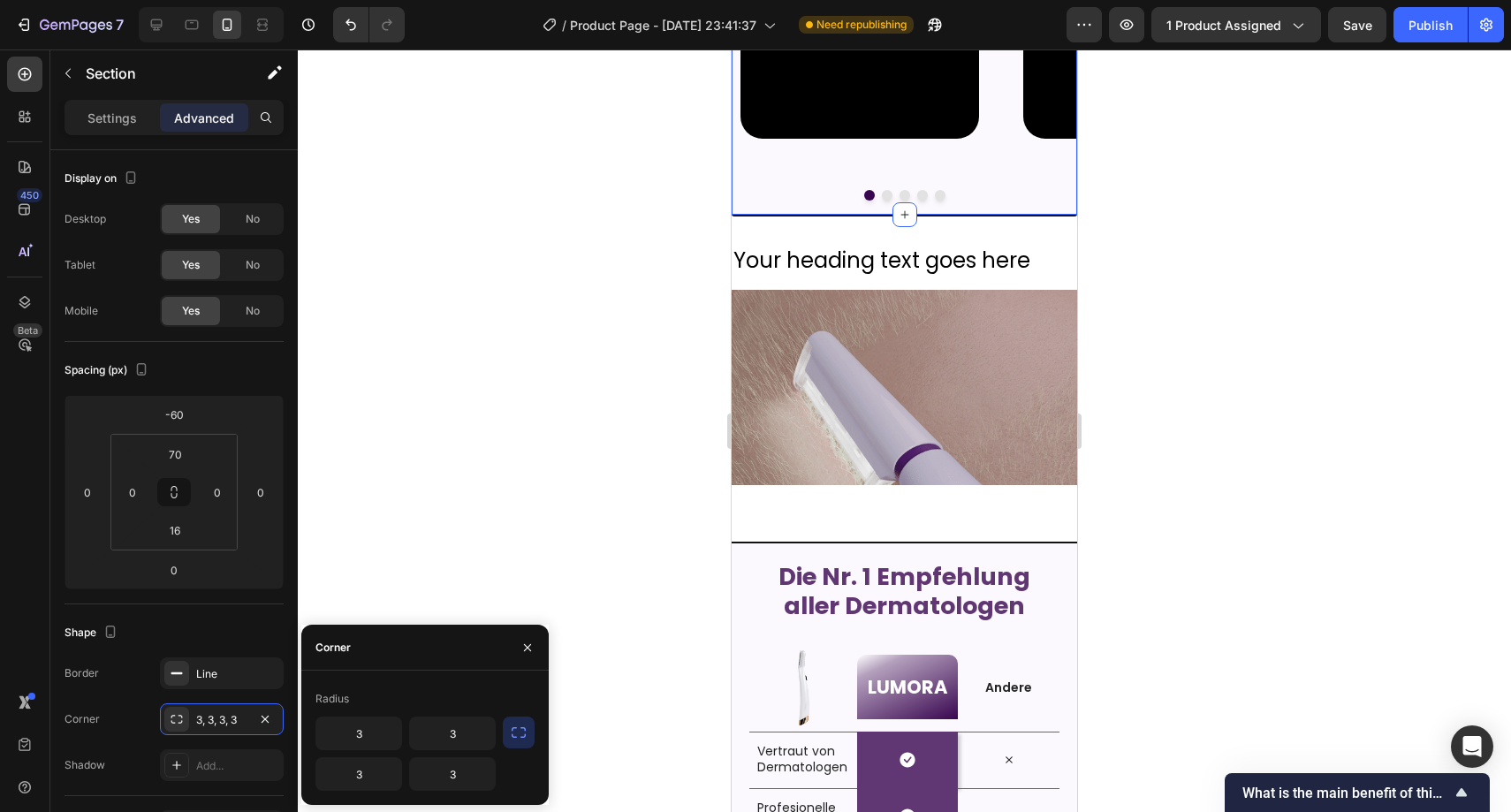
click at [511, 743] on button "button" at bounding box center [519, 732] width 31 height 31
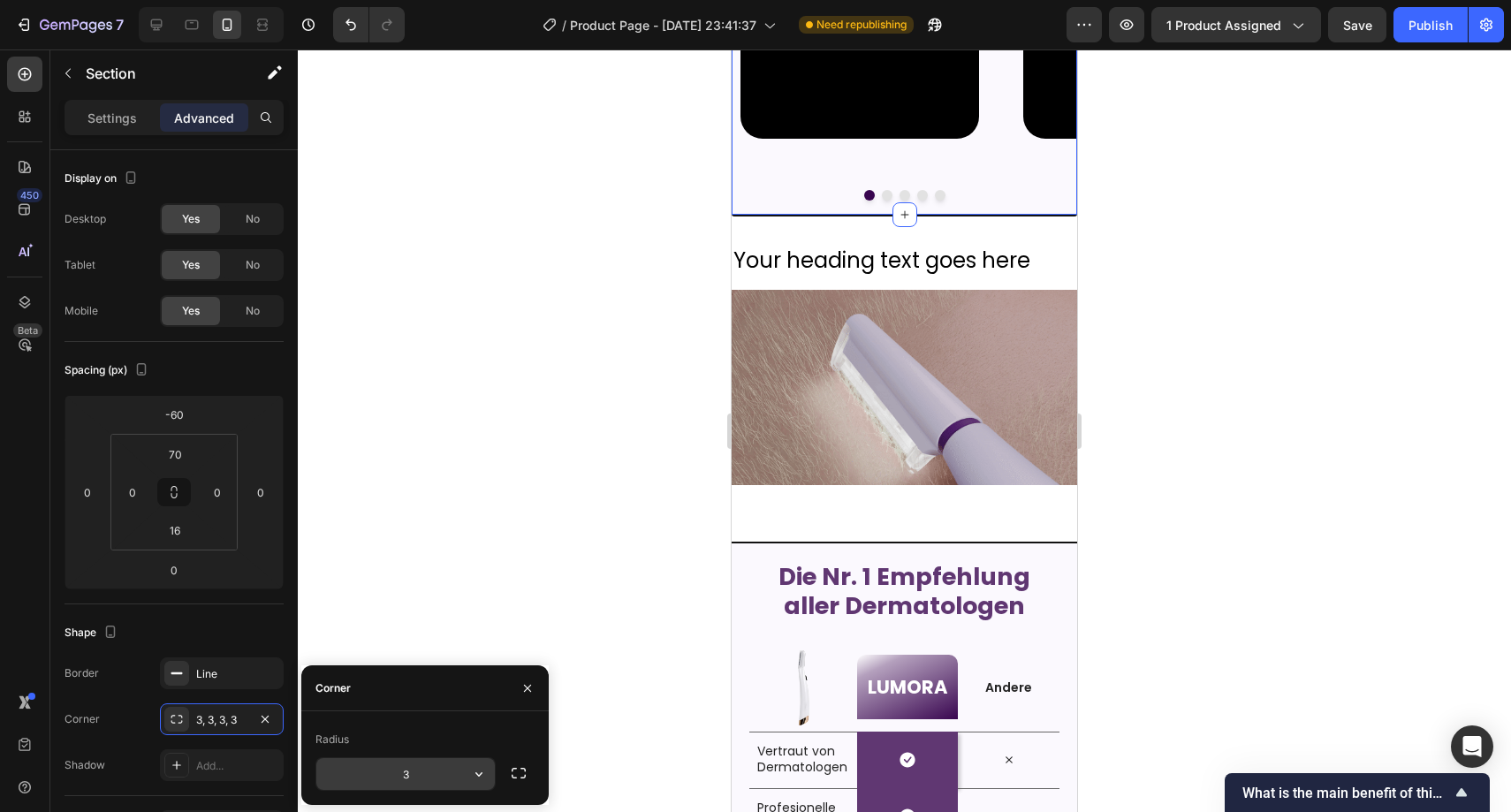
click at [415, 776] on input "3" at bounding box center [405, 774] width 179 height 31
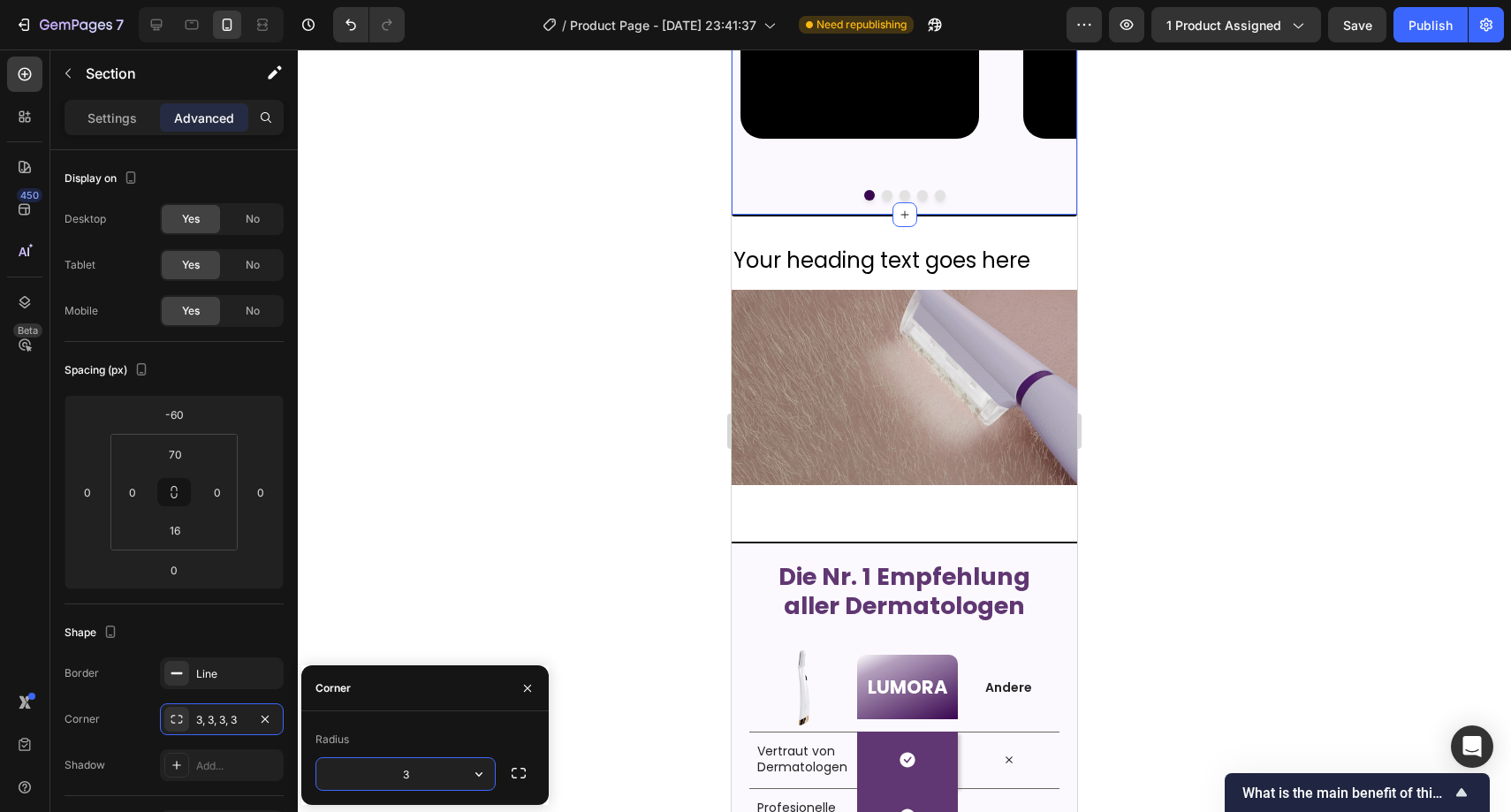
type input "8"
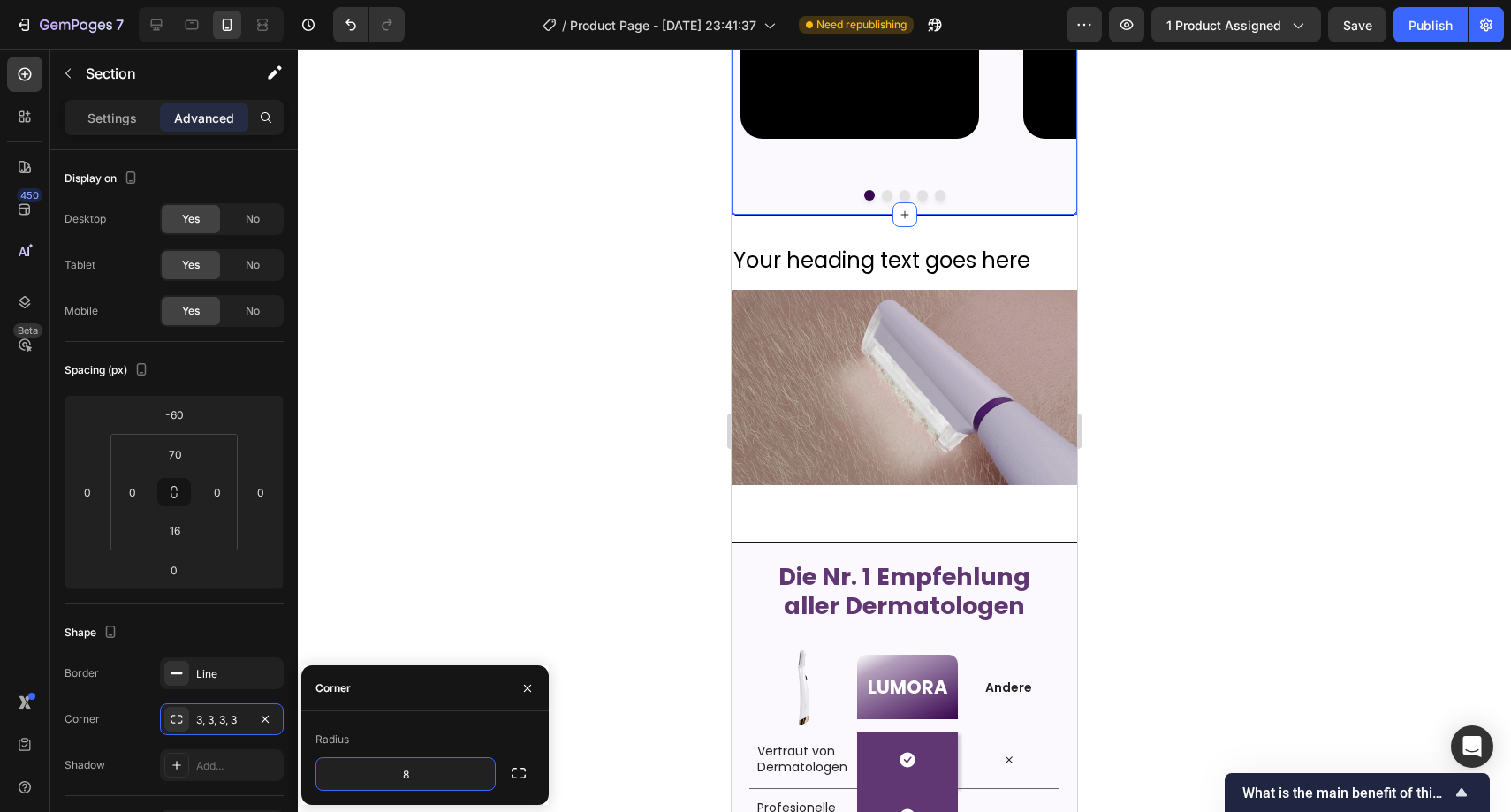
click at [554, 574] on div at bounding box center [905, 430] width 1214 height 762
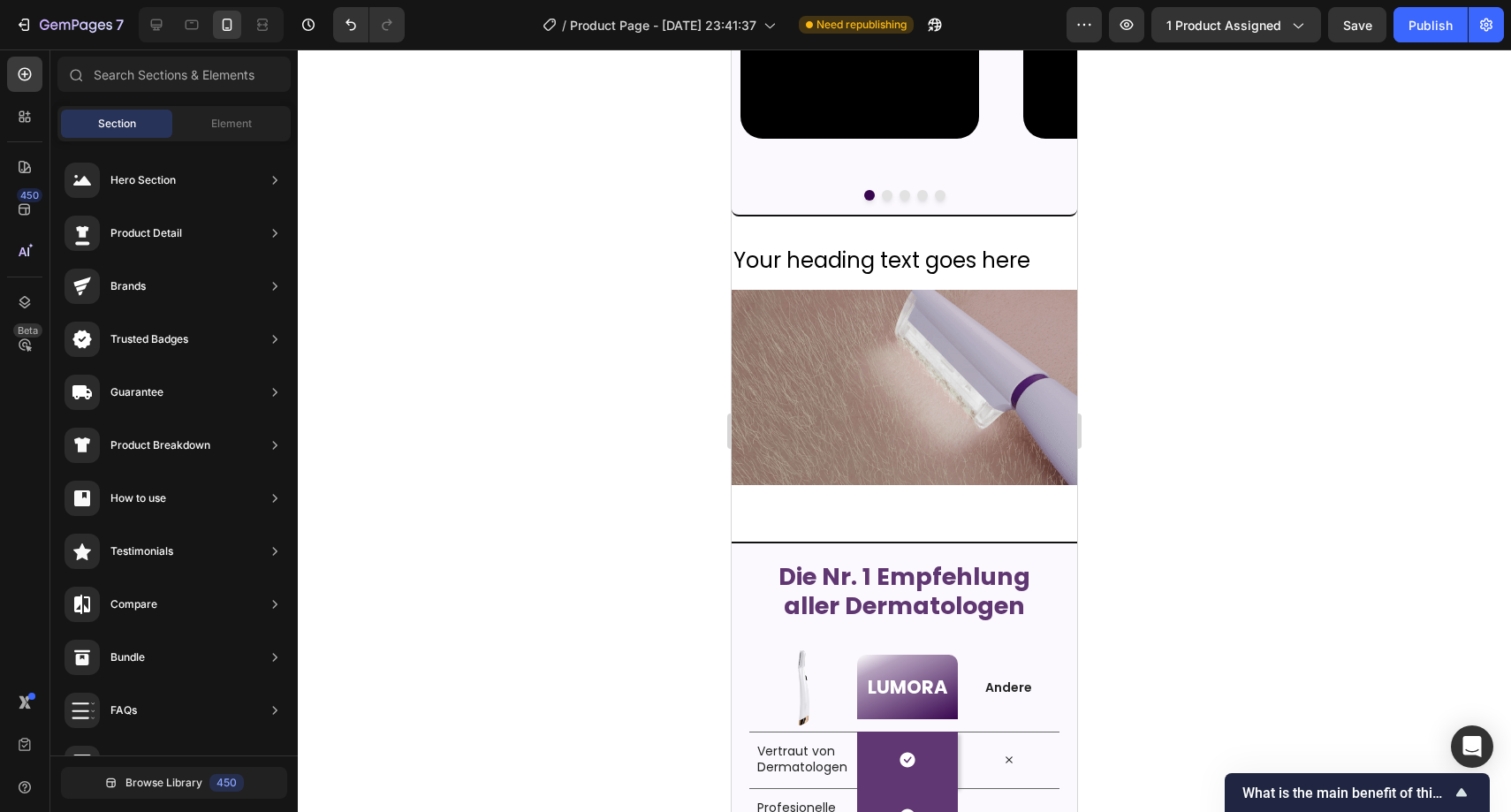
click at [565, 556] on div at bounding box center [905, 430] width 1214 height 762
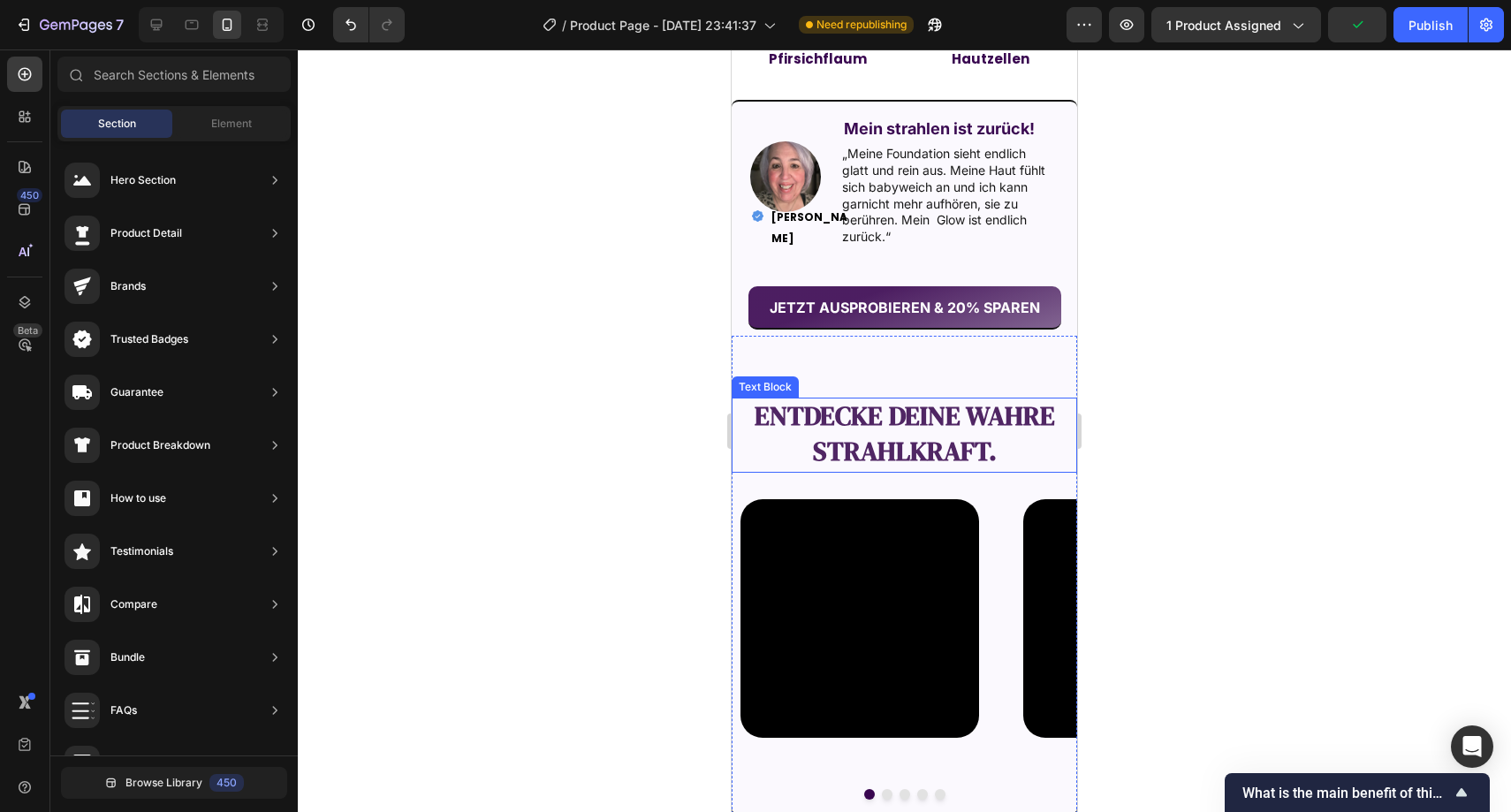
scroll to position [1570, 0]
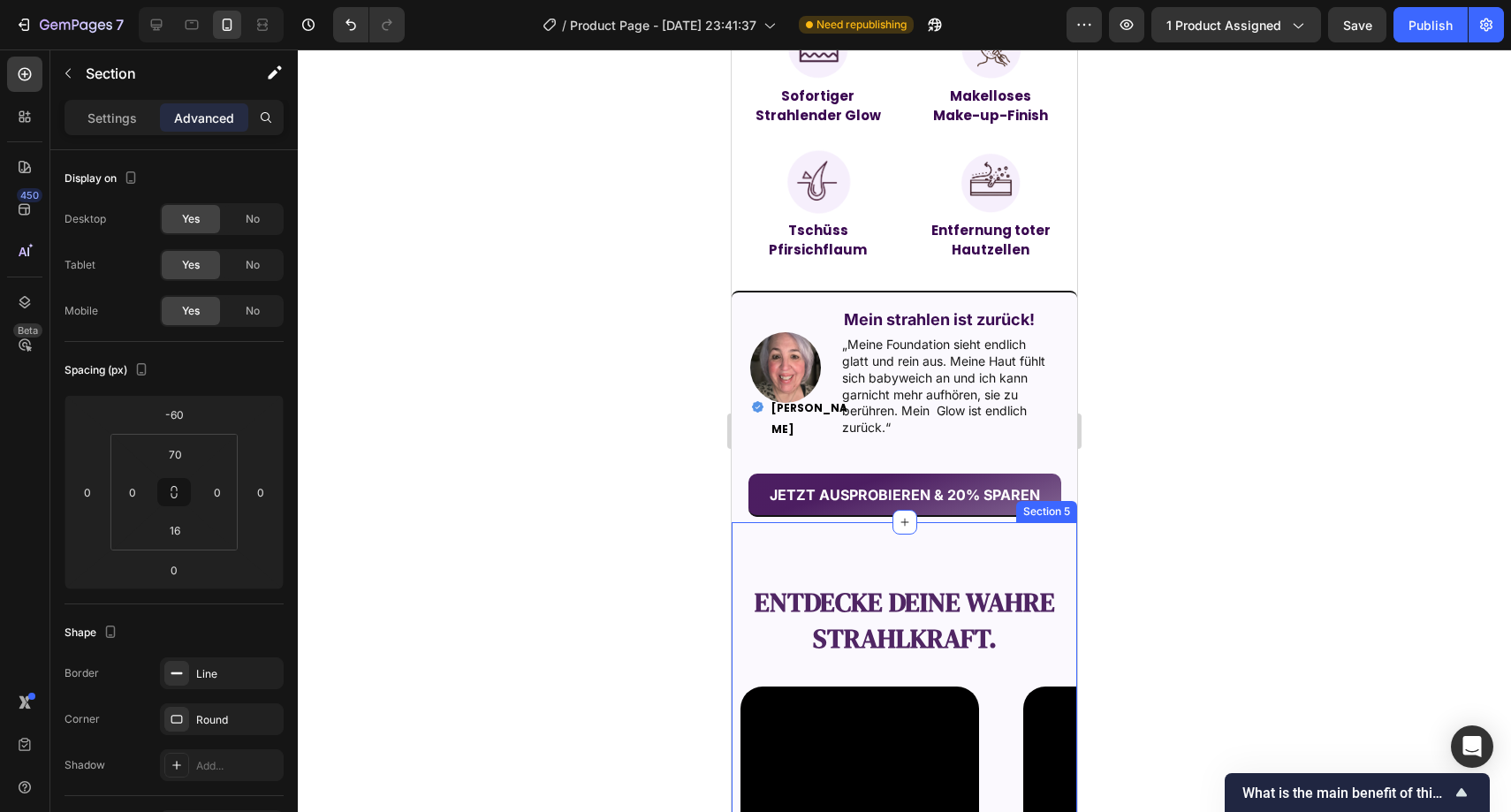
click at [1001, 552] on div "entdecke deine wahre Strahlkraft. Text Block Video Video Video Video Video Caro…" at bounding box center [904, 763] width 345 height 481
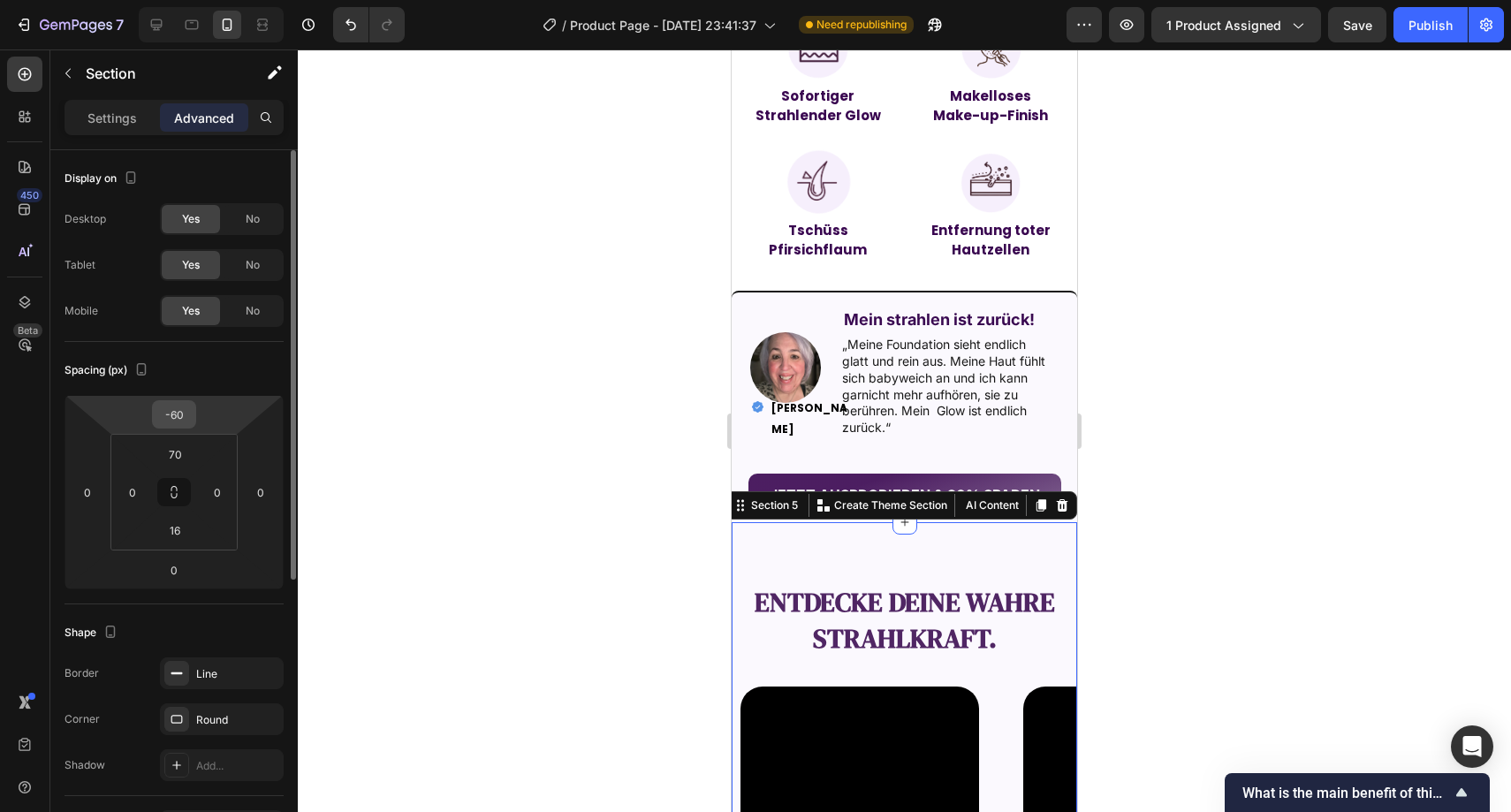
click at [173, 408] on input "-60" at bounding box center [174, 414] width 35 height 27
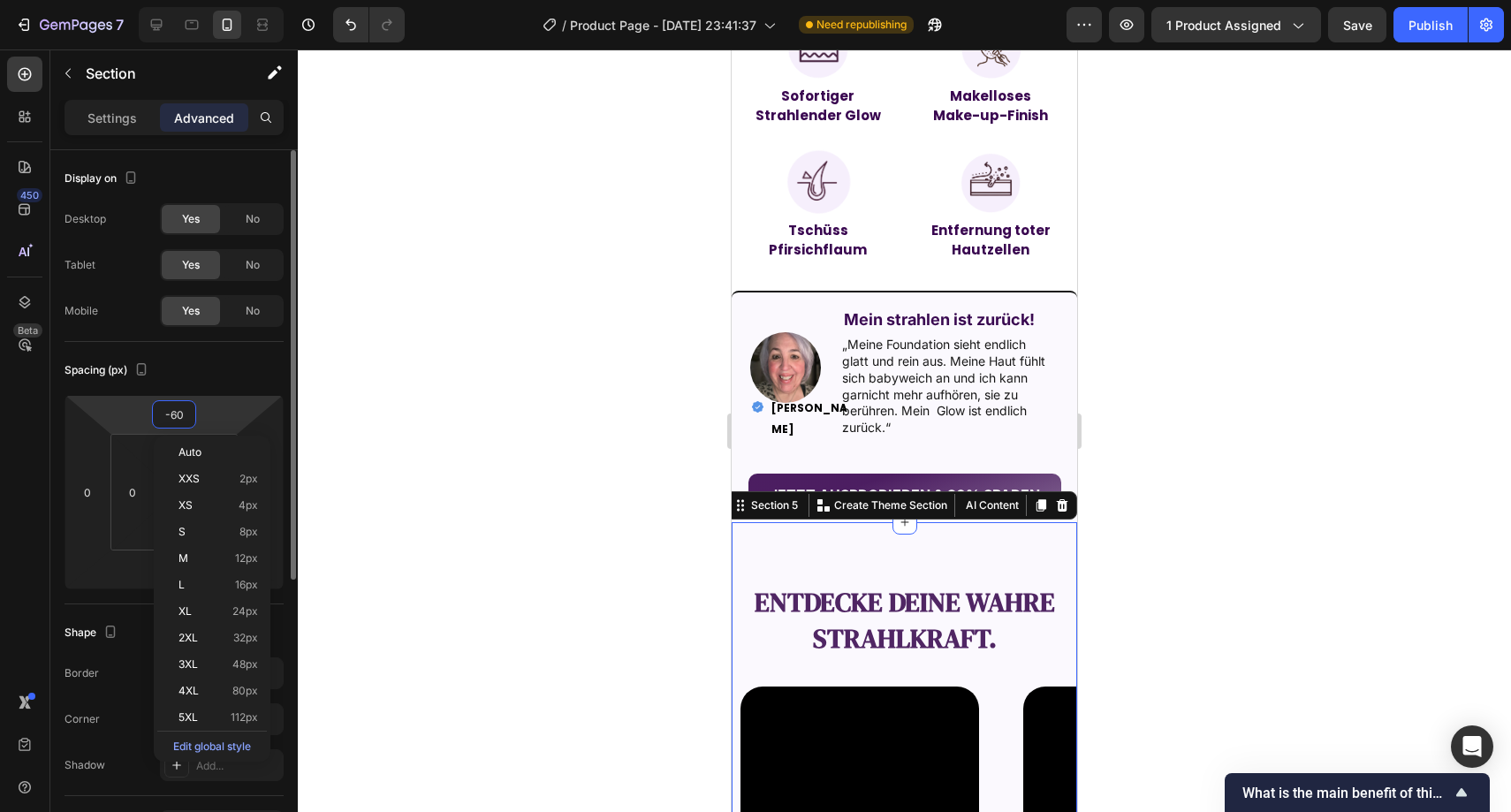
click at [186, 422] on input "-60" at bounding box center [174, 414] width 35 height 27
click at [187, 420] on input "-60" at bounding box center [174, 414] width 35 height 27
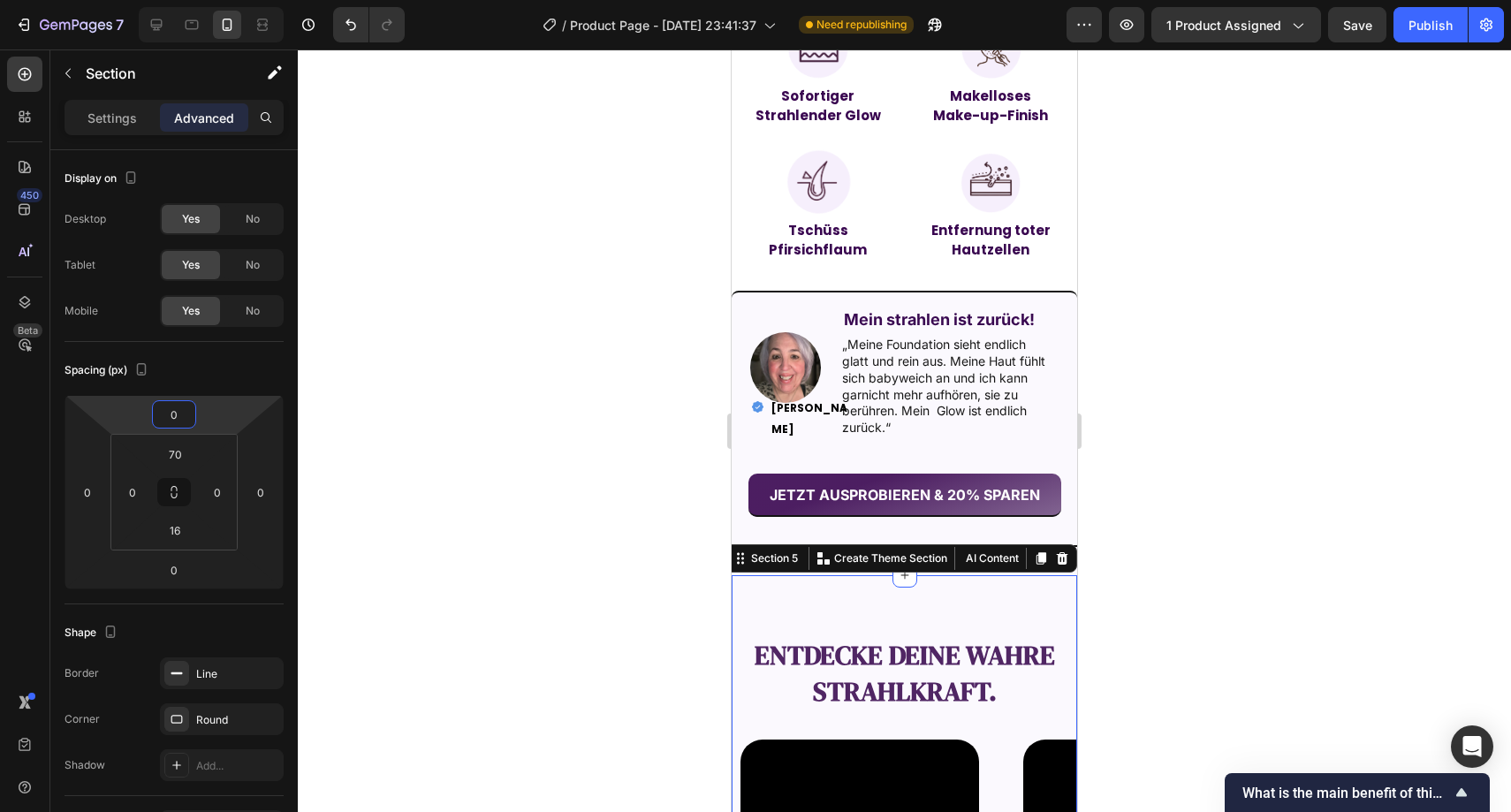
click at [481, 417] on div at bounding box center [905, 430] width 1214 height 762
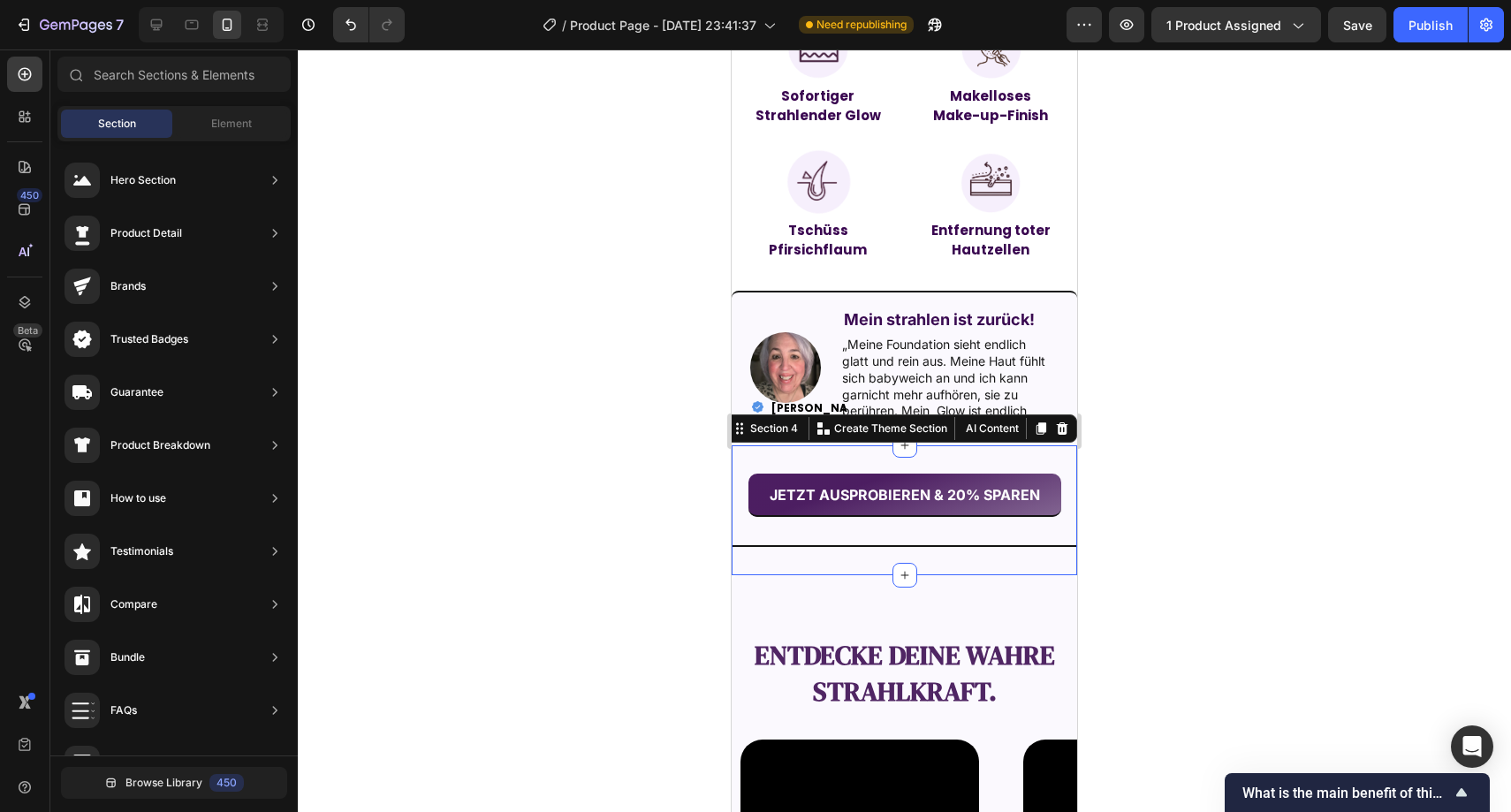
click at [771, 573] on div "JETZT AUSPROBIEREN & 20% SPAREN Button Section 4 You can create reusable sectio…" at bounding box center [904, 510] width 345 height 129
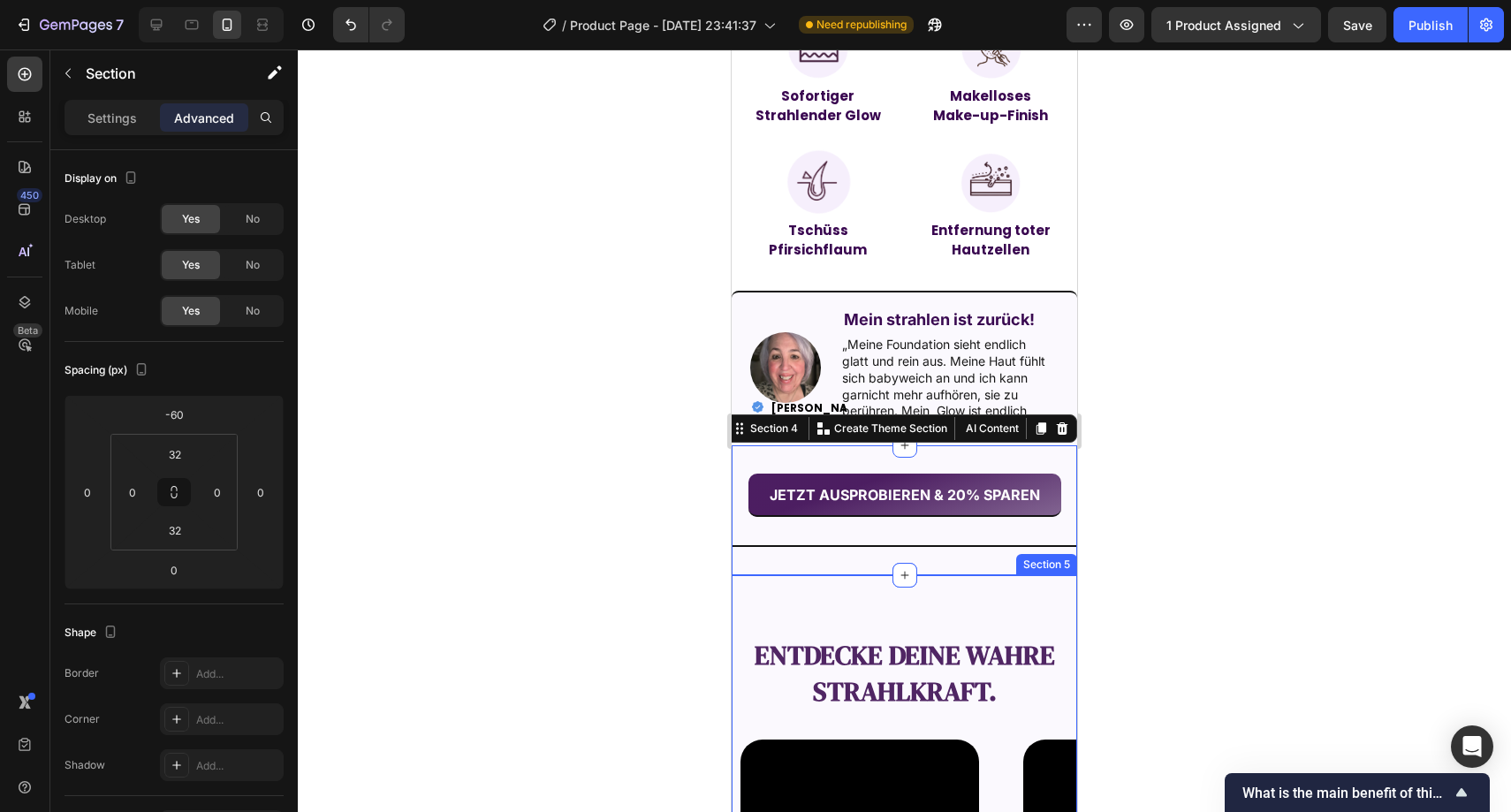
click at [762, 591] on div "entdecke deine wahre Strahlkraft. Text Block Video Video Video Video Video Caro…" at bounding box center [904, 816] width 345 height 481
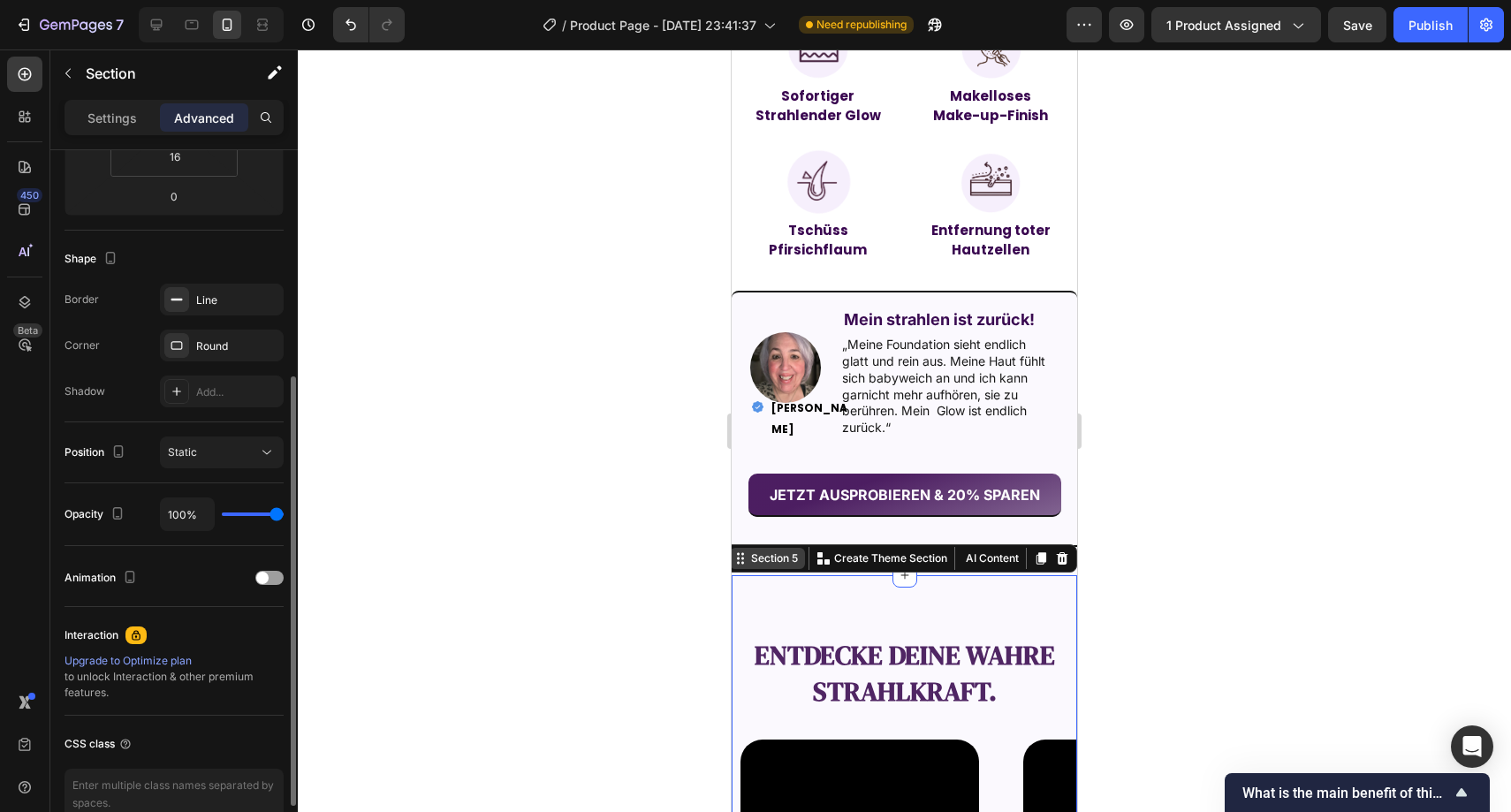
click at [760, 569] on div "Section 5" at bounding box center [767, 558] width 75 height 21
click at [106, 117] on p "Settings" at bounding box center [112, 117] width 49 height 18
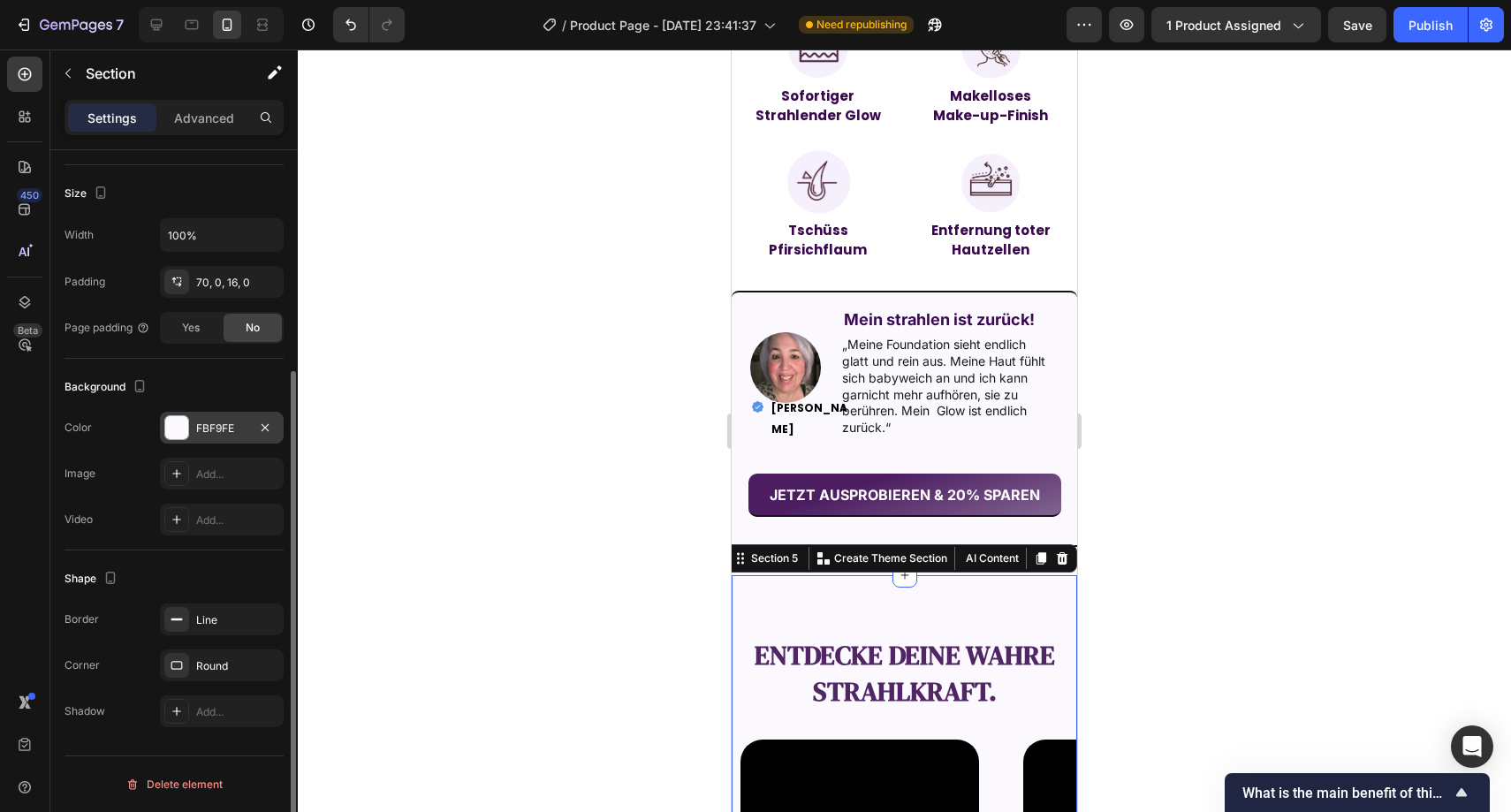
click at [234, 421] on div "FBF9FE" at bounding box center [221, 428] width 51 height 16
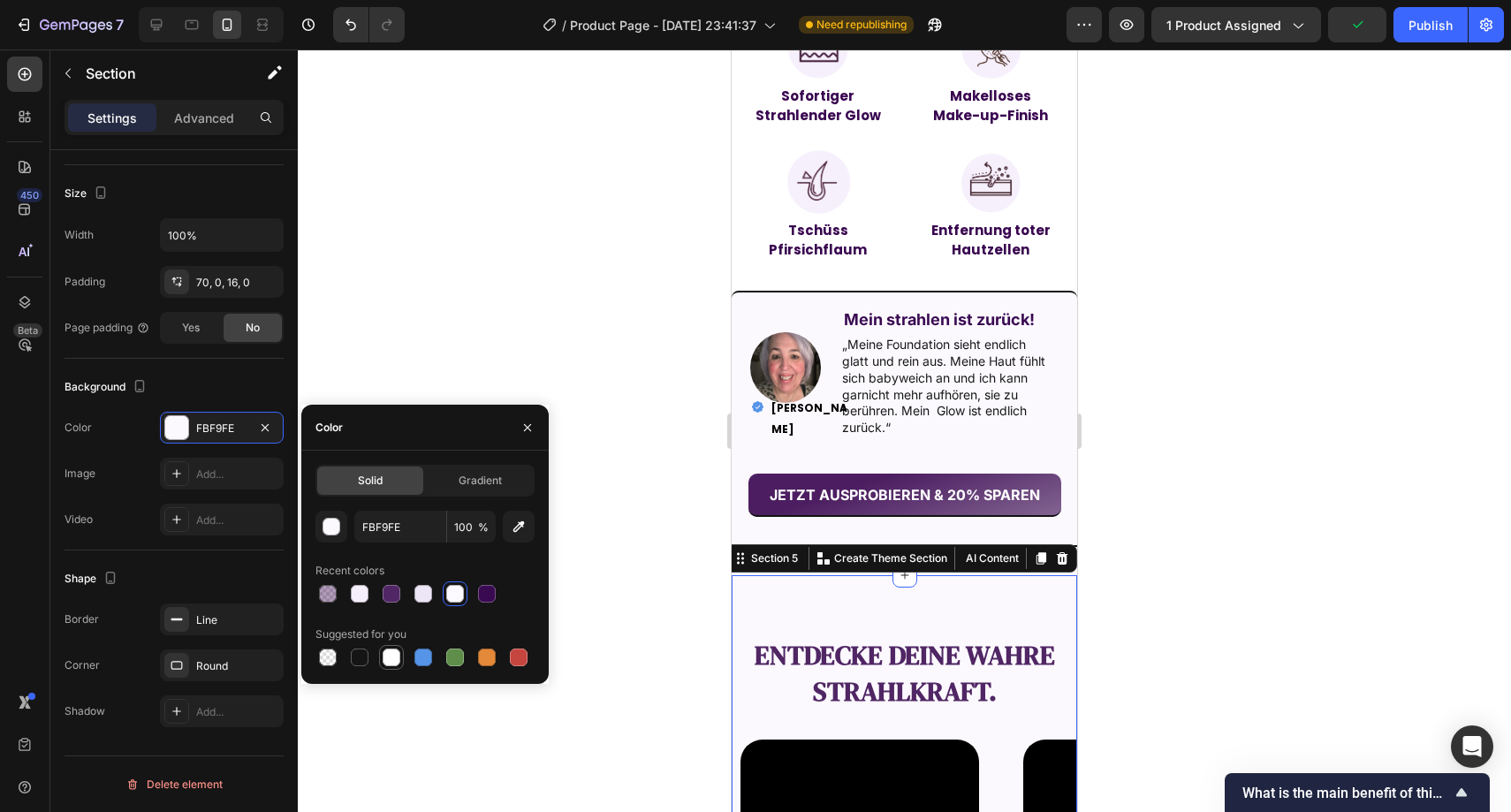
click at [388, 649] on div at bounding box center [391, 657] width 18 height 18
type input "FFFFFF"
click at [526, 421] on icon "button" at bounding box center [527, 427] width 14 height 14
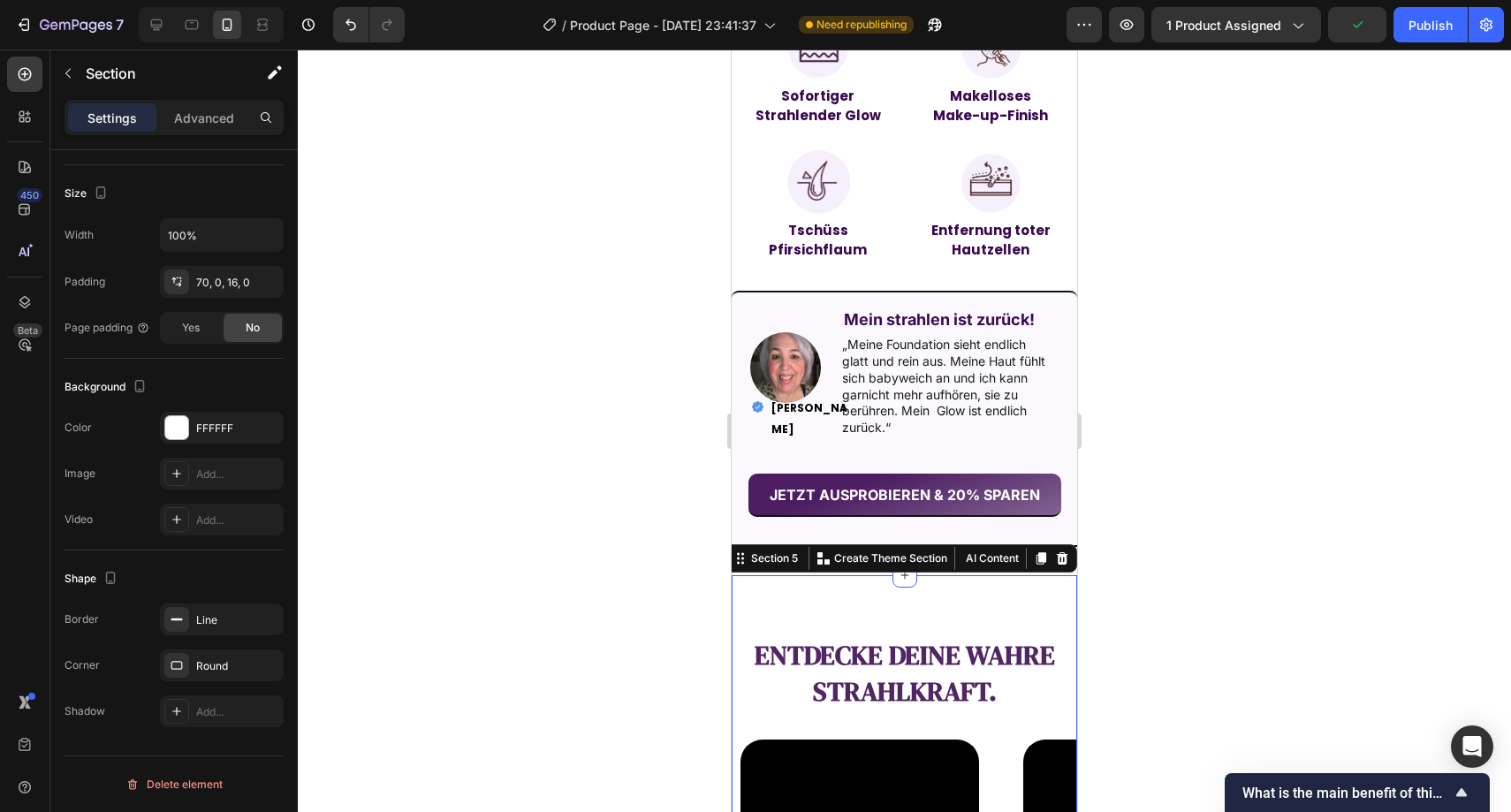
click at [572, 417] on div at bounding box center [905, 430] width 1214 height 762
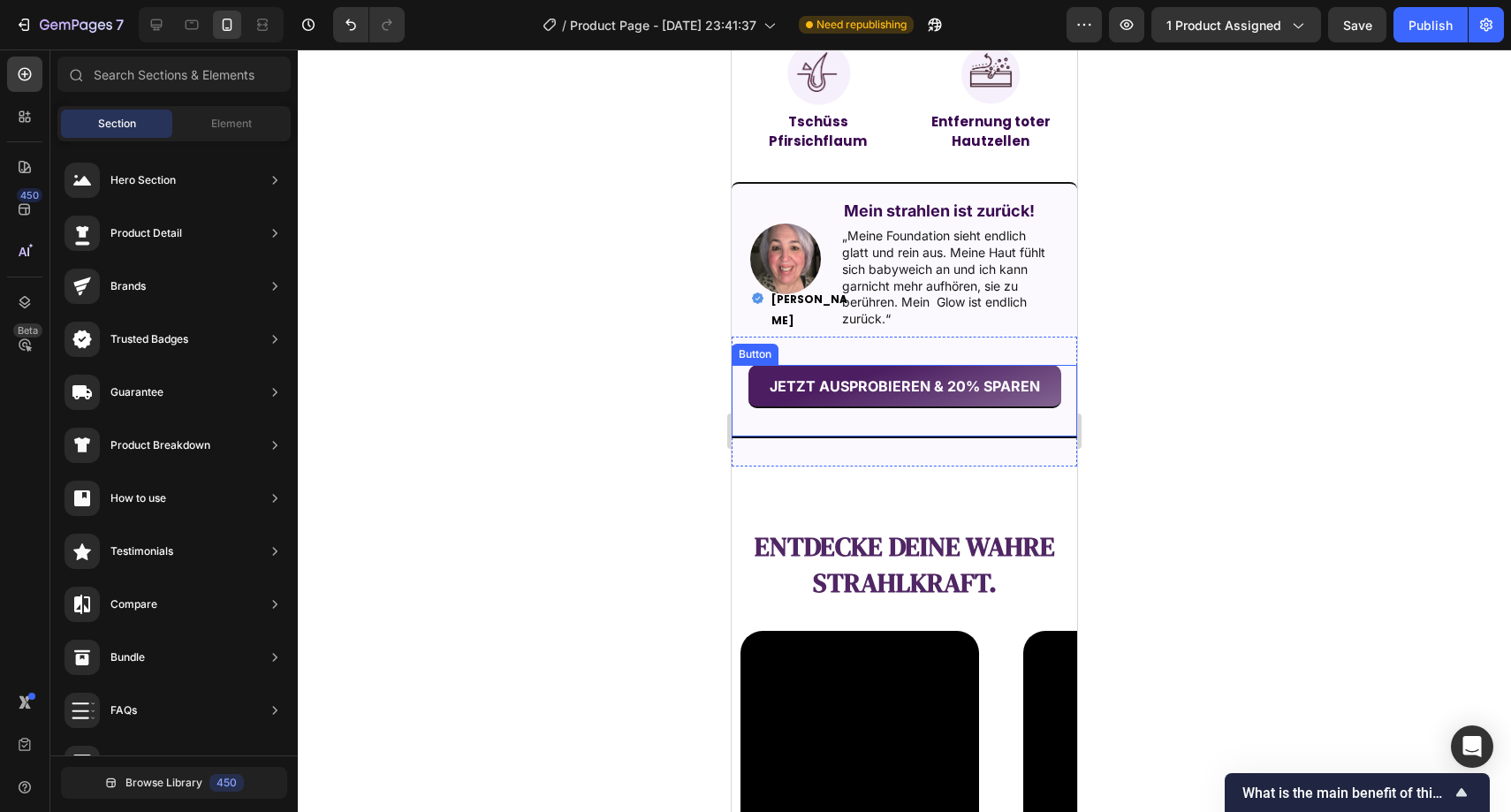
scroll to position [1660, 0]
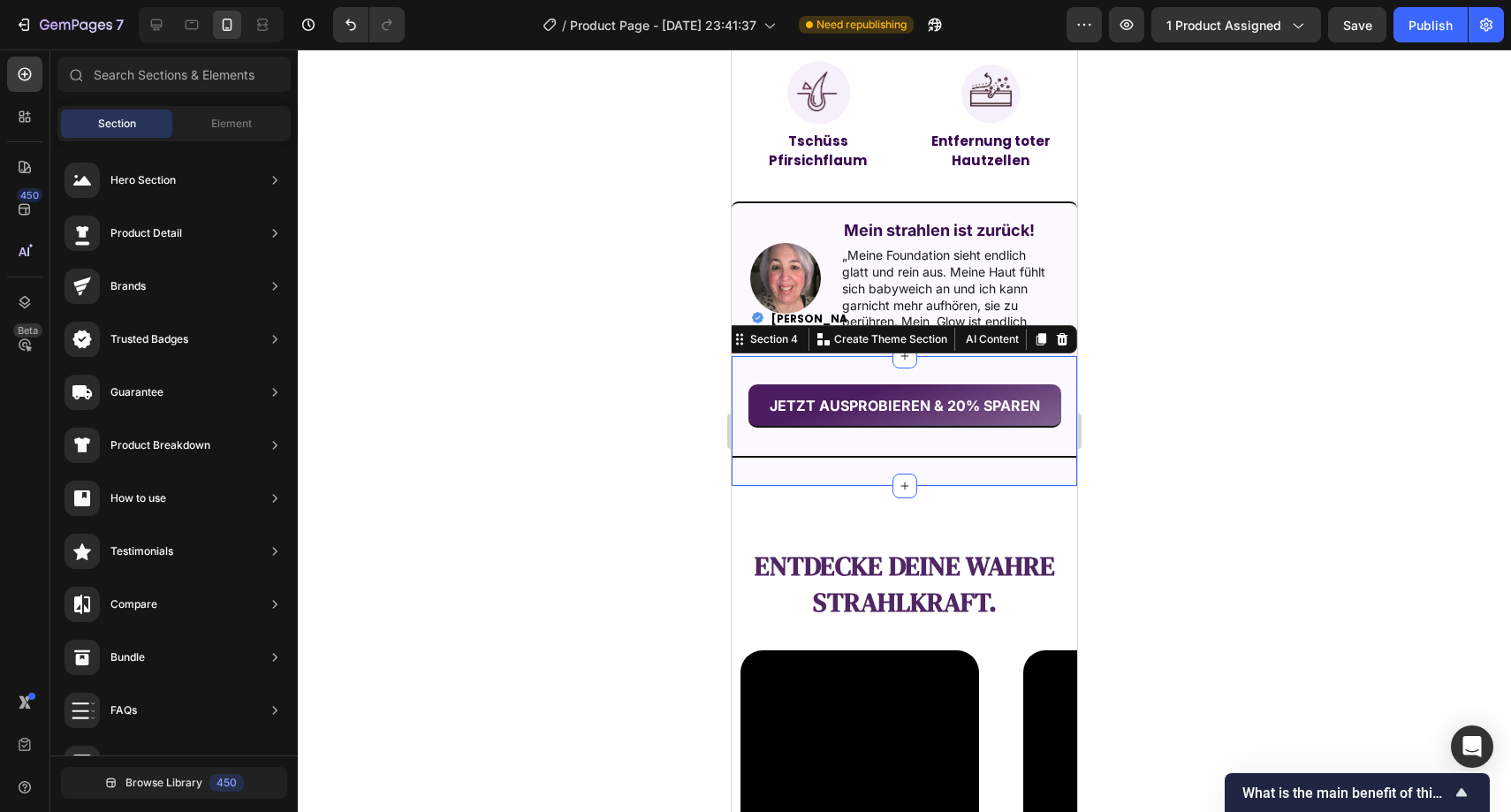
click at [800, 479] on div "JETZT AUSPROBIEREN & 20% SPAREN Button Section 4 You can create reusable sectio…" at bounding box center [904, 421] width 345 height 129
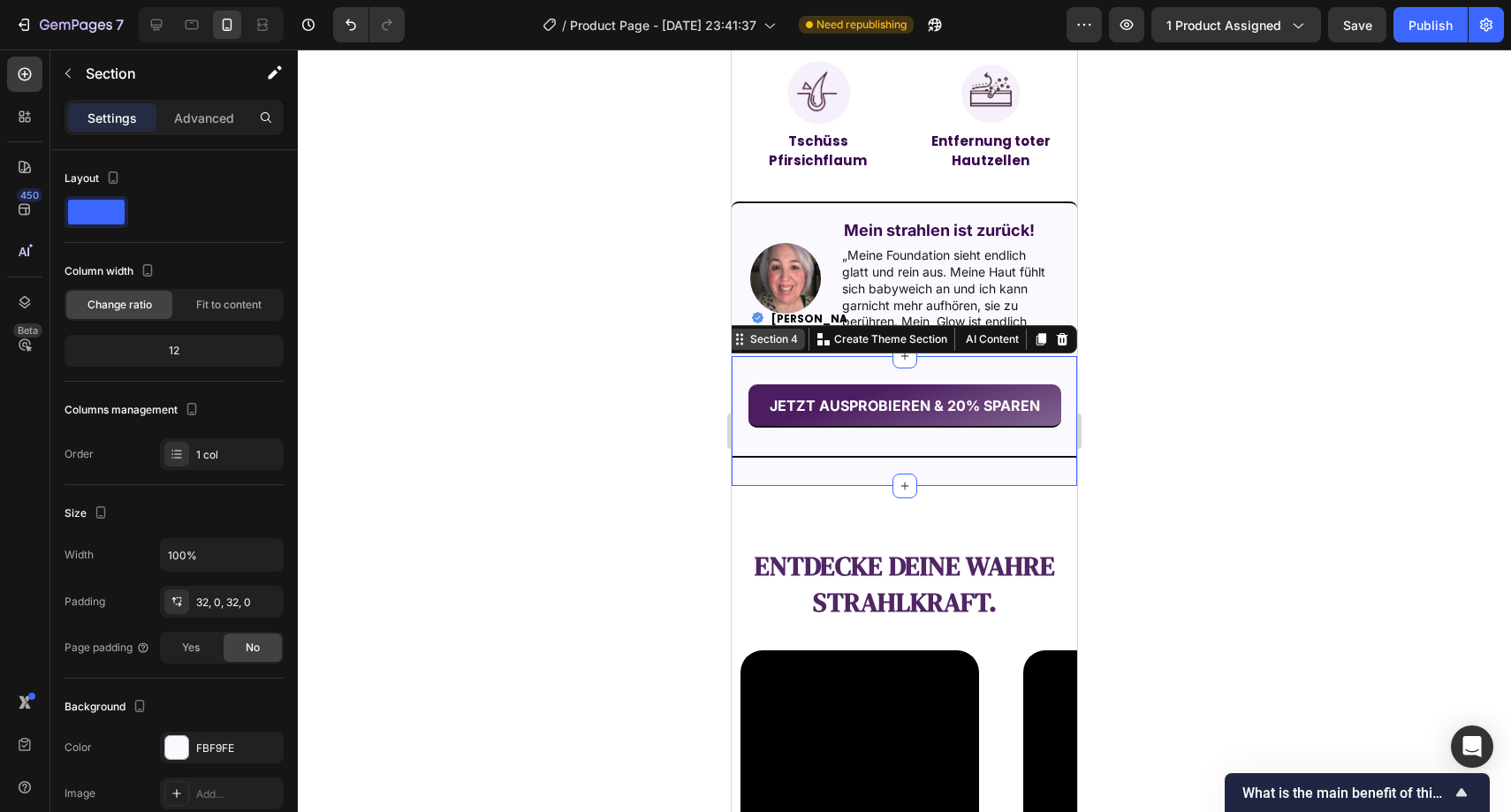
click at [768, 343] on div "Section 4" at bounding box center [774, 338] width 55 height 16
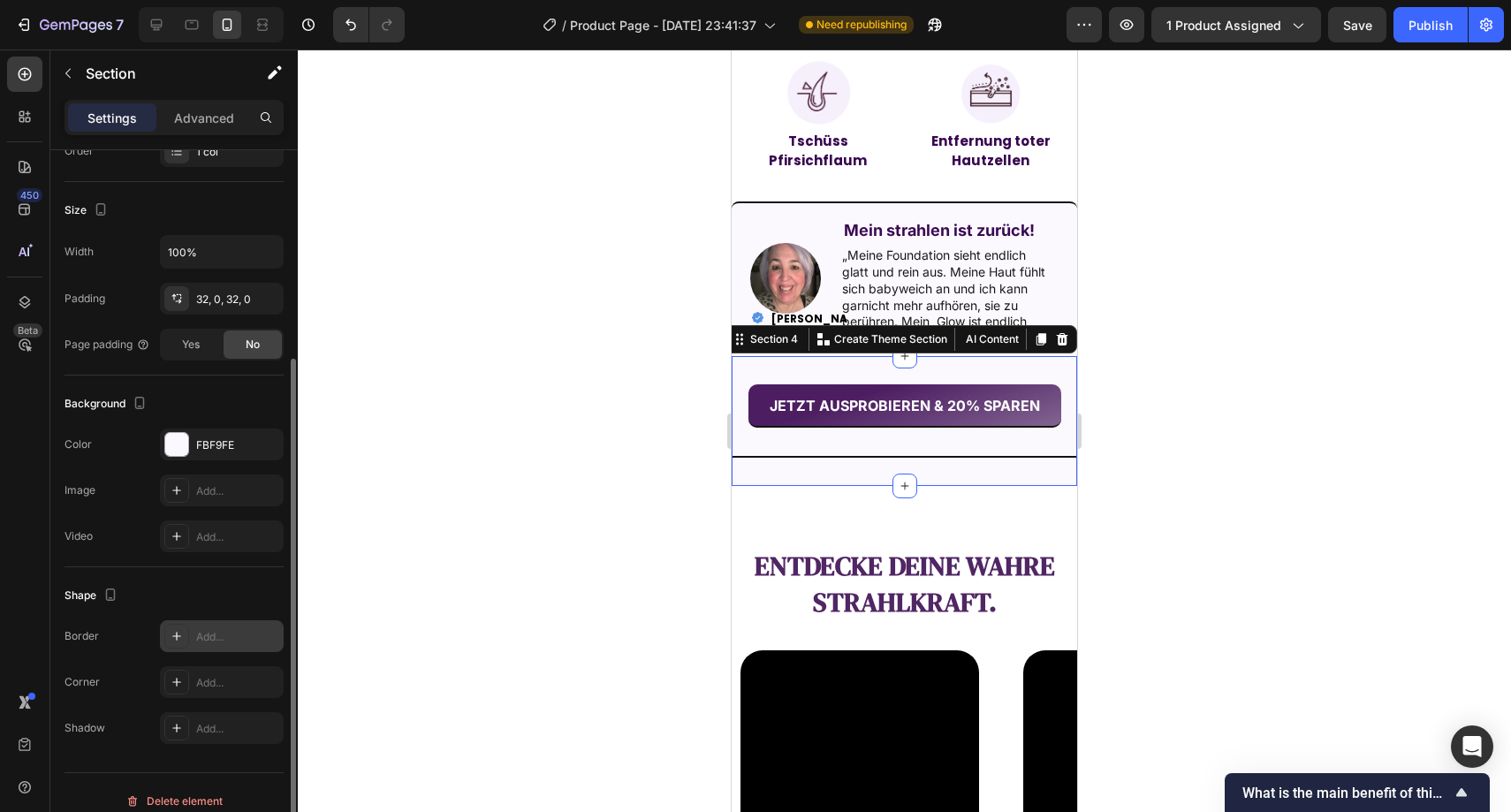
scroll to position [320, 0]
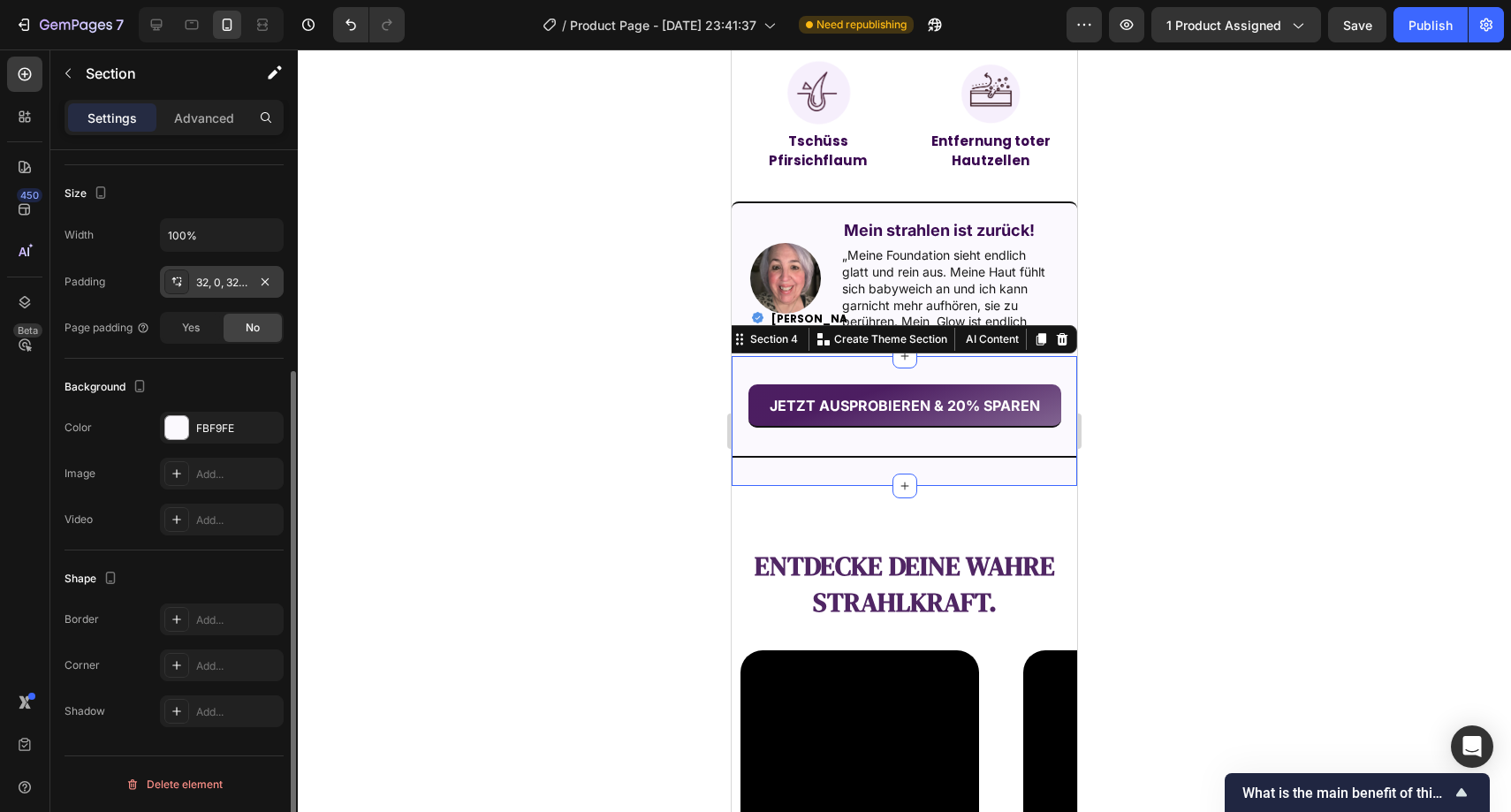
click at [206, 287] on div "32, 0, 32, 0" at bounding box center [221, 282] width 51 height 16
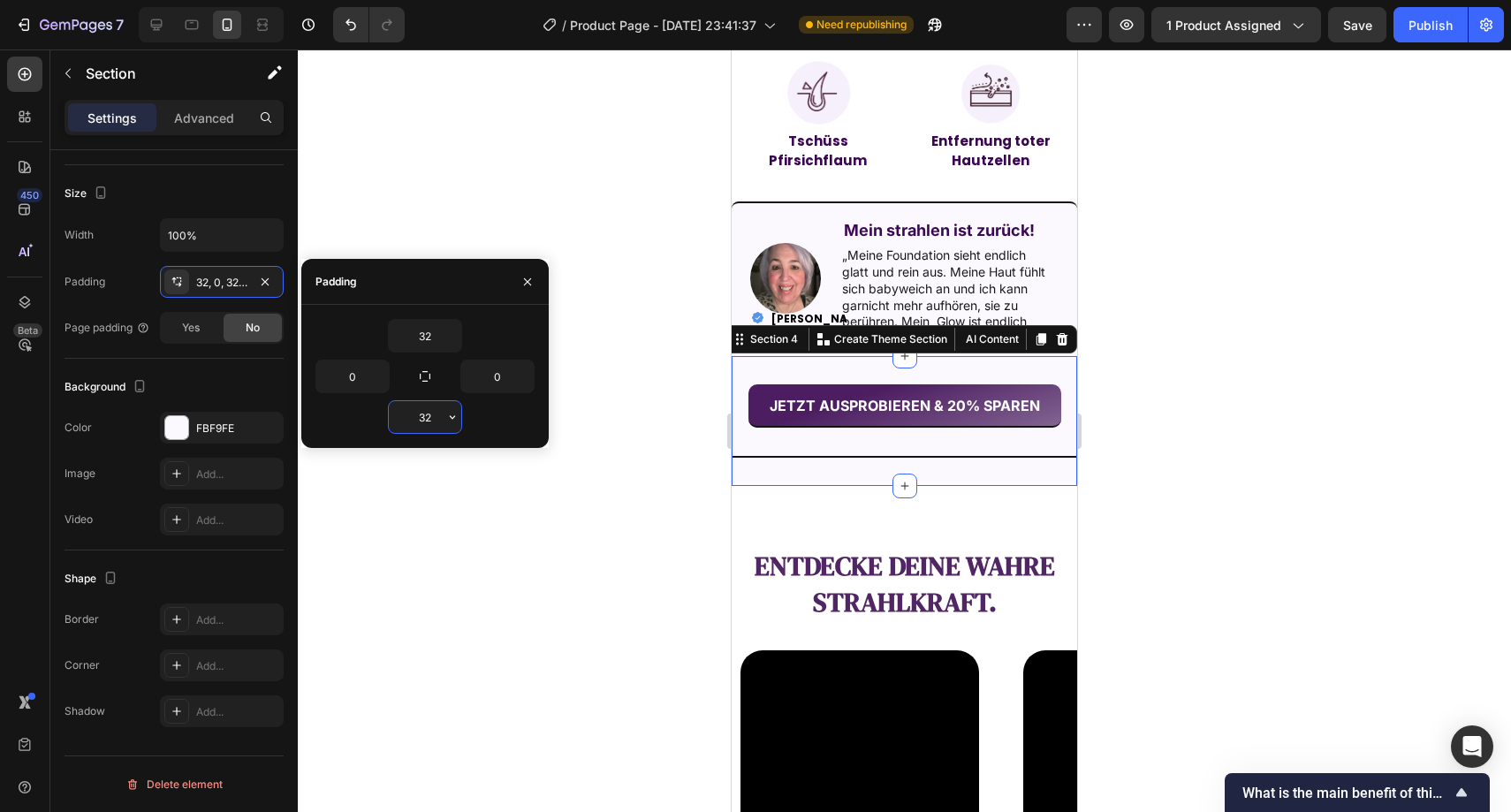
click at [426, 424] on input "32" at bounding box center [425, 417] width 72 height 31
type input "1"
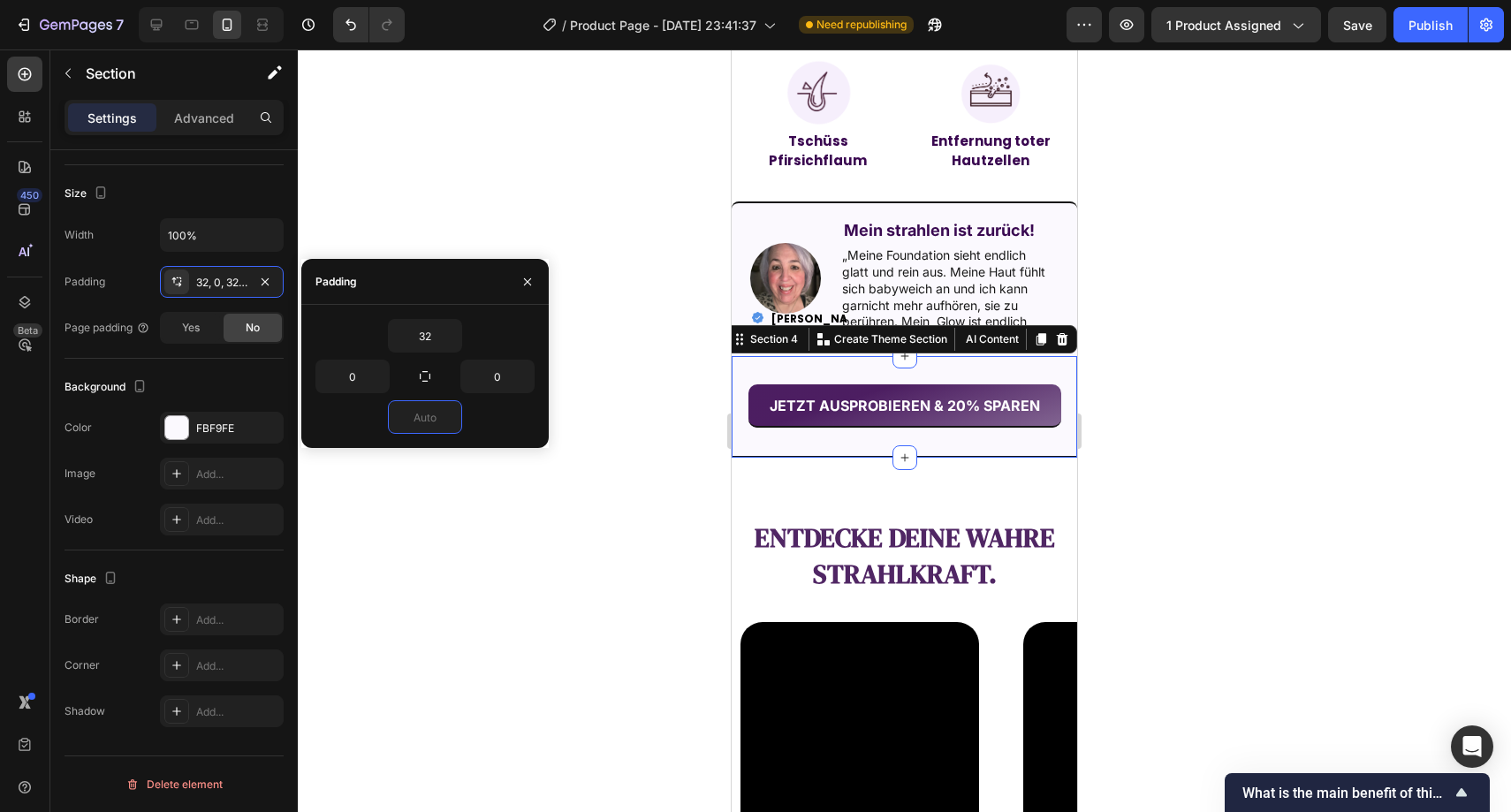
type input "0"
click at [535, 515] on div at bounding box center [905, 430] width 1214 height 762
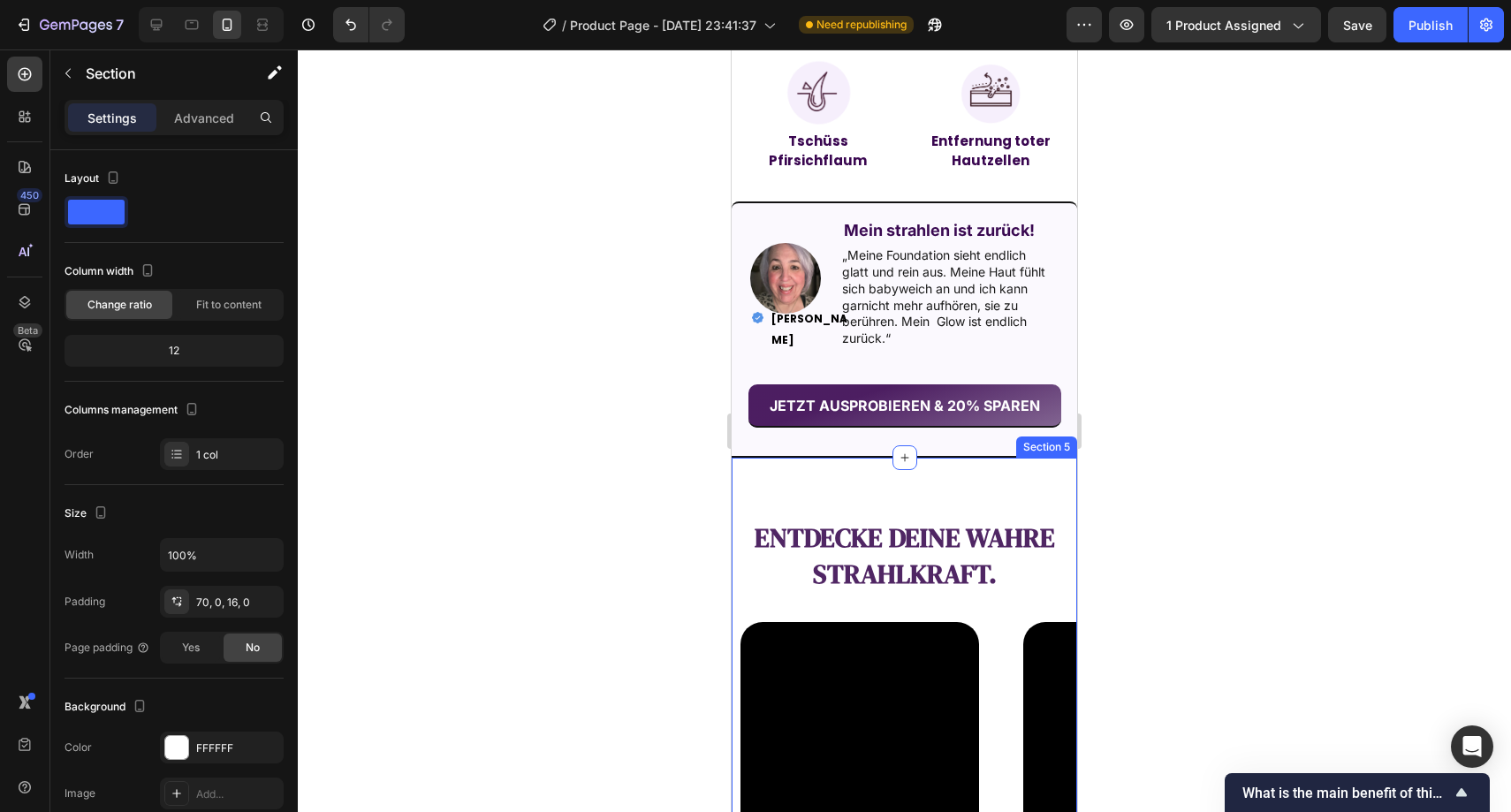
click at [875, 516] on div "entdecke deine wahre Strahlkraft. Text Block Video Video Video Video Video Caro…" at bounding box center [904, 698] width 345 height 481
click at [220, 109] on p "Advanced" at bounding box center [204, 117] width 60 height 18
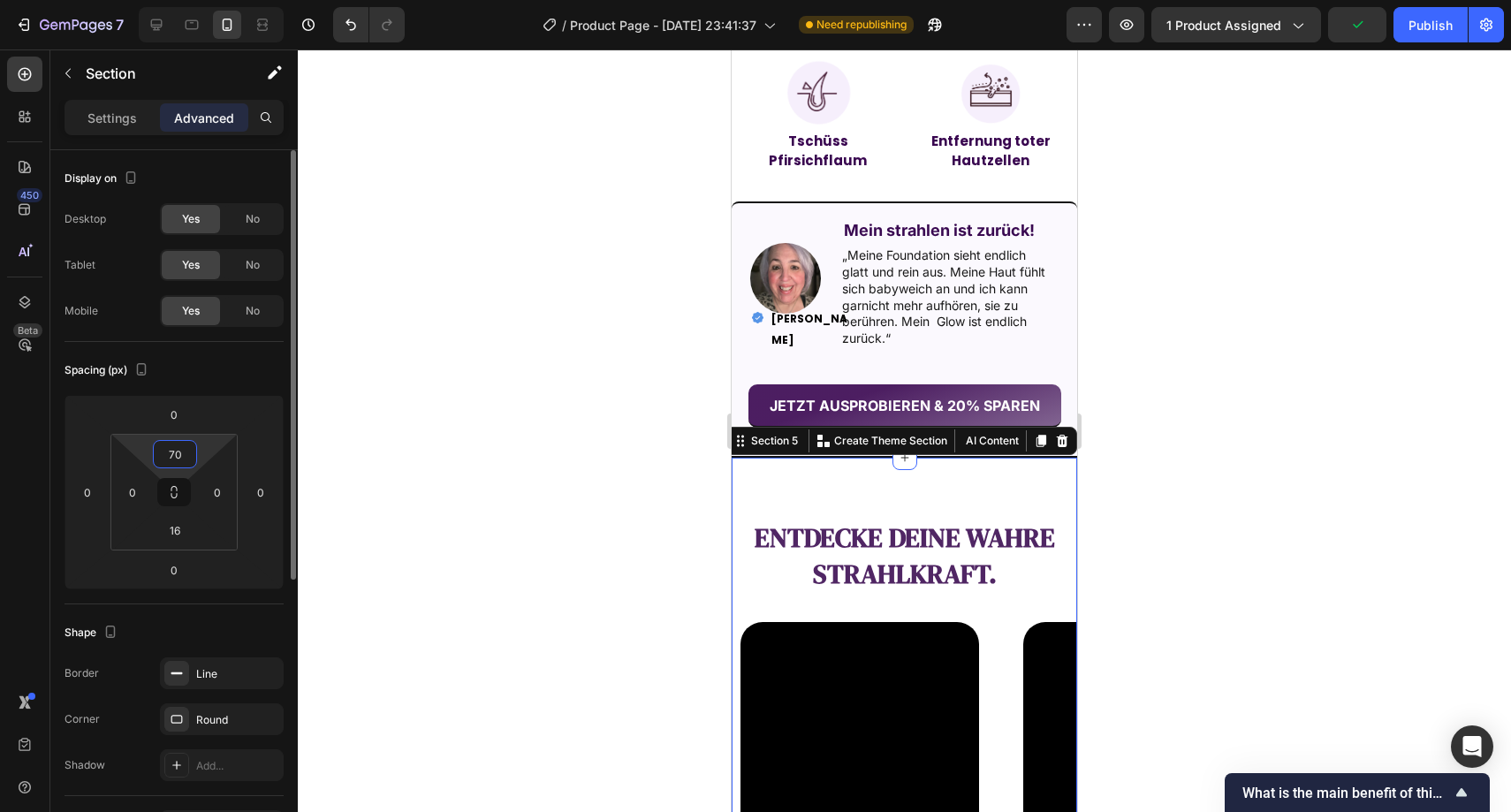
click at [188, 444] on input "70" at bounding box center [175, 454] width 35 height 27
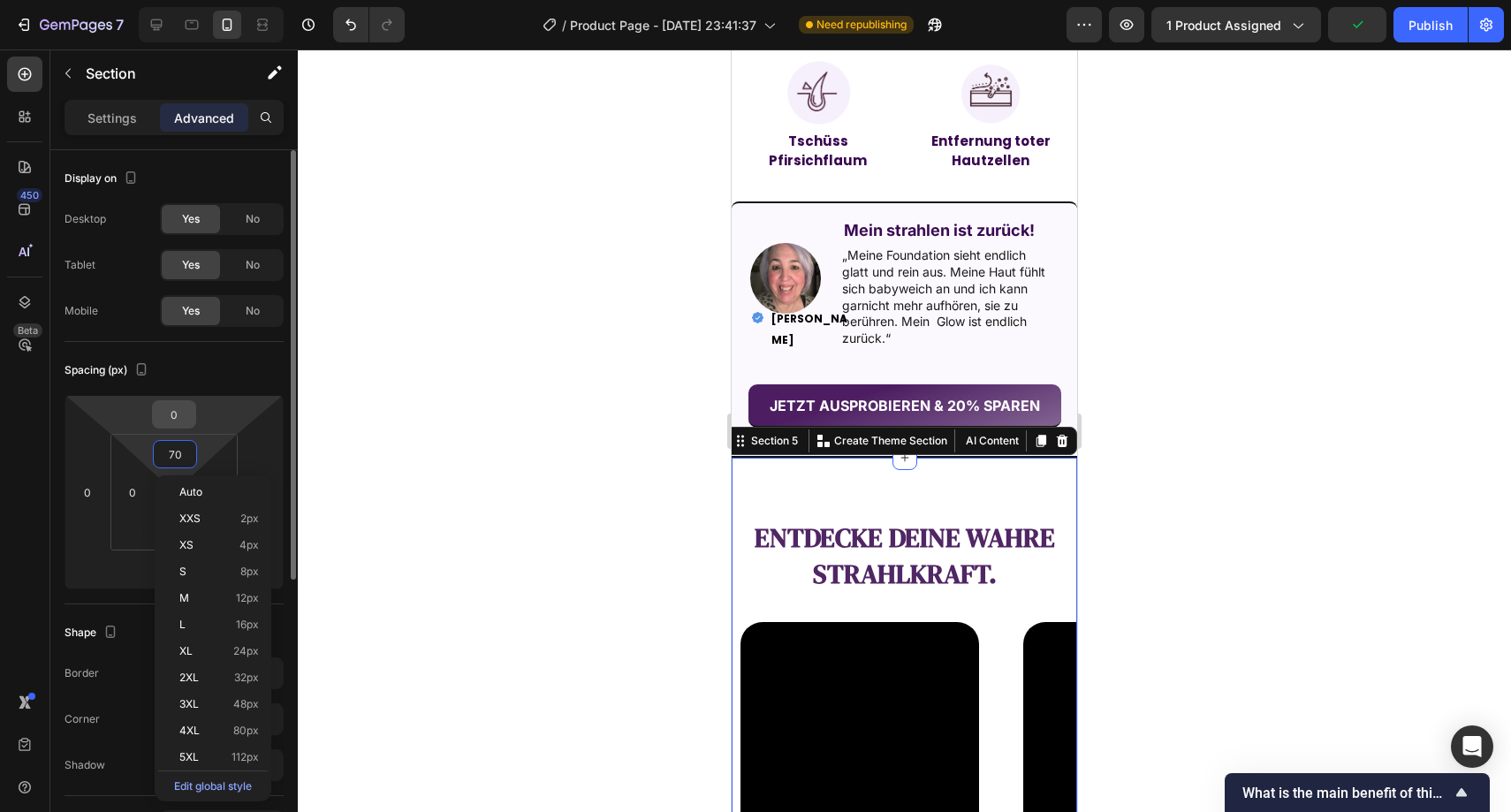
click at [182, 414] on input "0" at bounding box center [174, 414] width 35 height 27
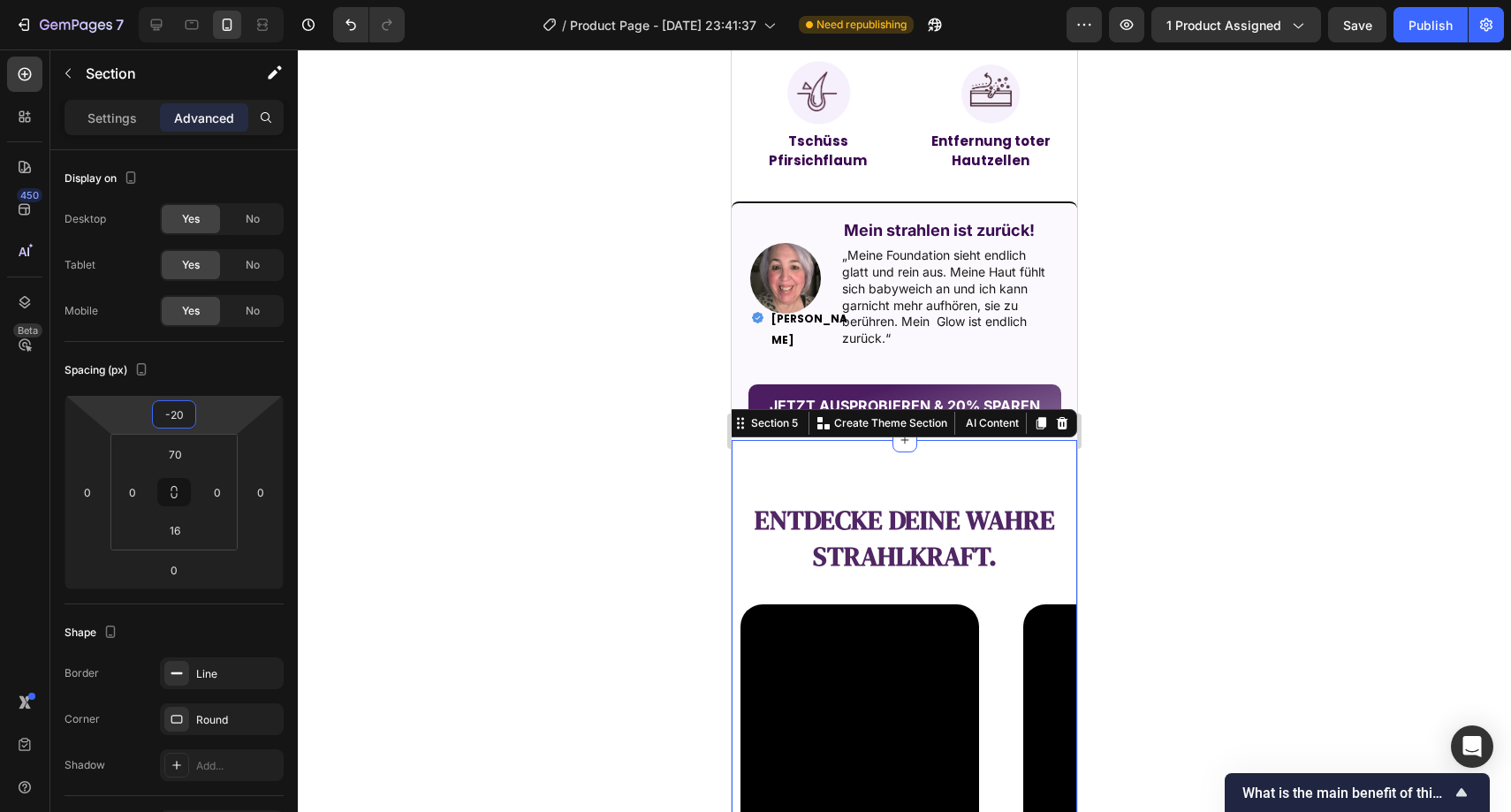
type input "-20"
click at [596, 265] on div at bounding box center [905, 430] width 1214 height 762
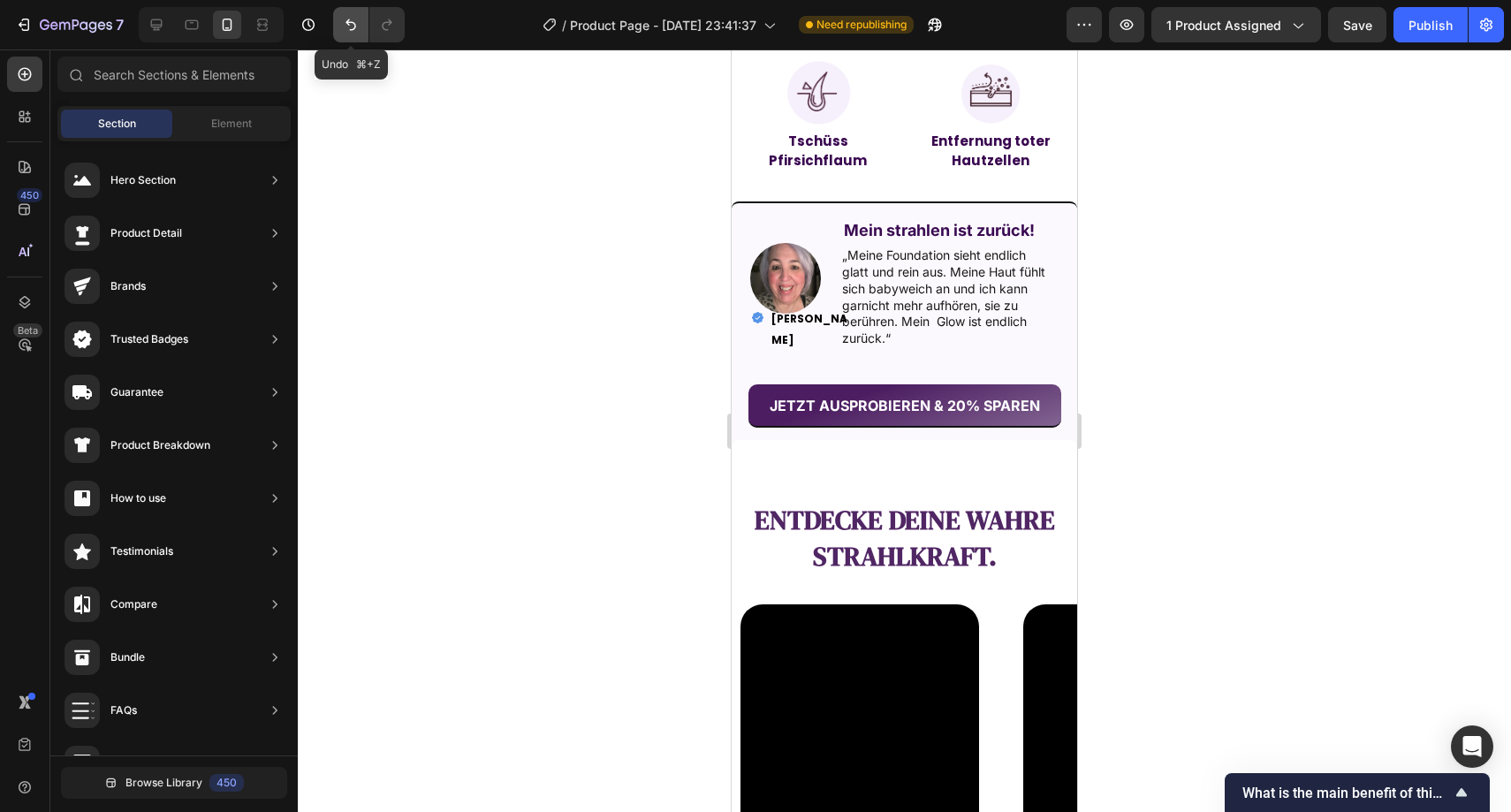
click at [352, 25] on icon "Undo/Redo" at bounding box center [351, 24] width 18 height 18
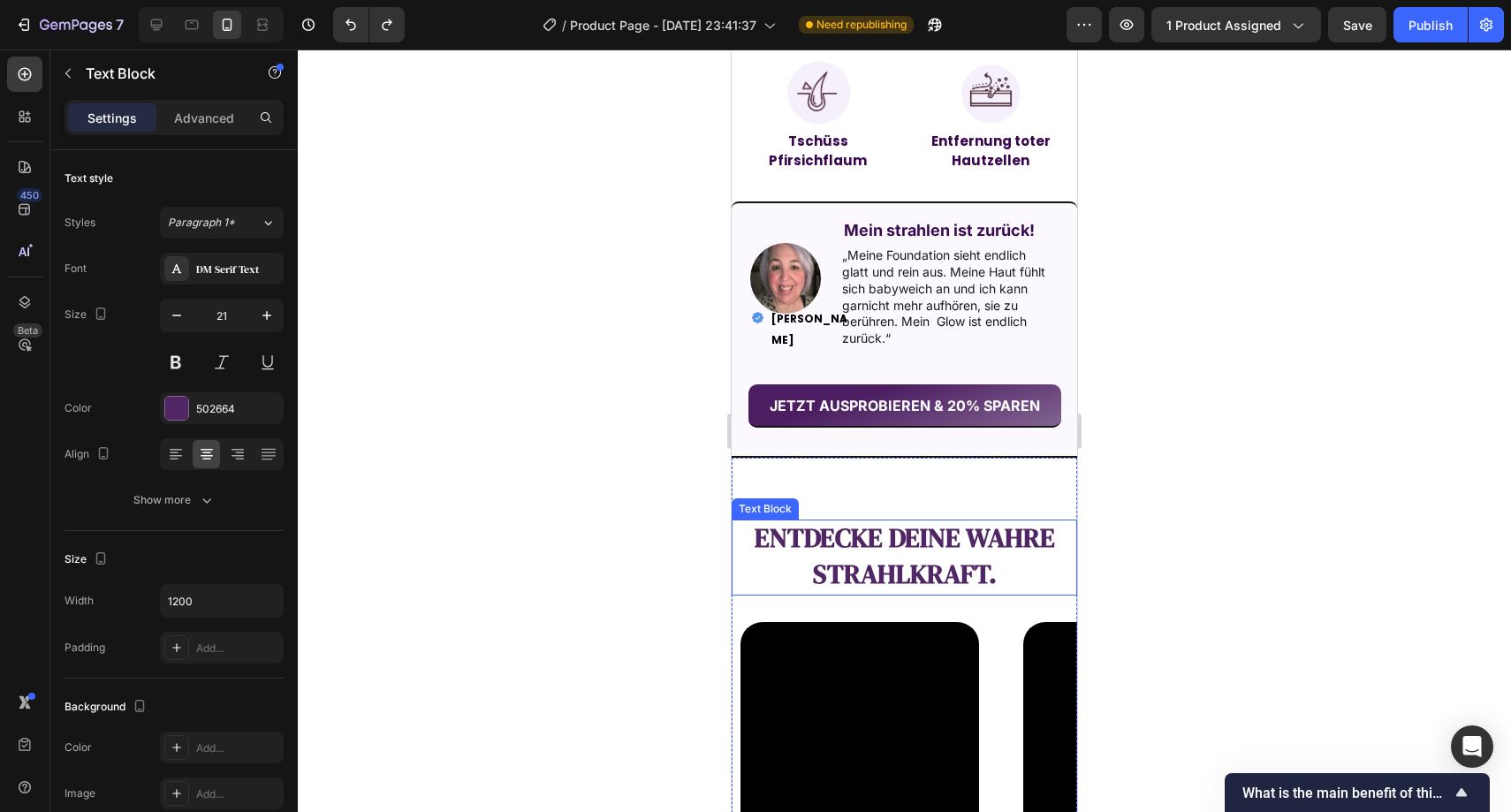
click at [910, 523] on strong "entdecke deine wahre Strahlkraft." at bounding box center [905, 556] width 301 height 72
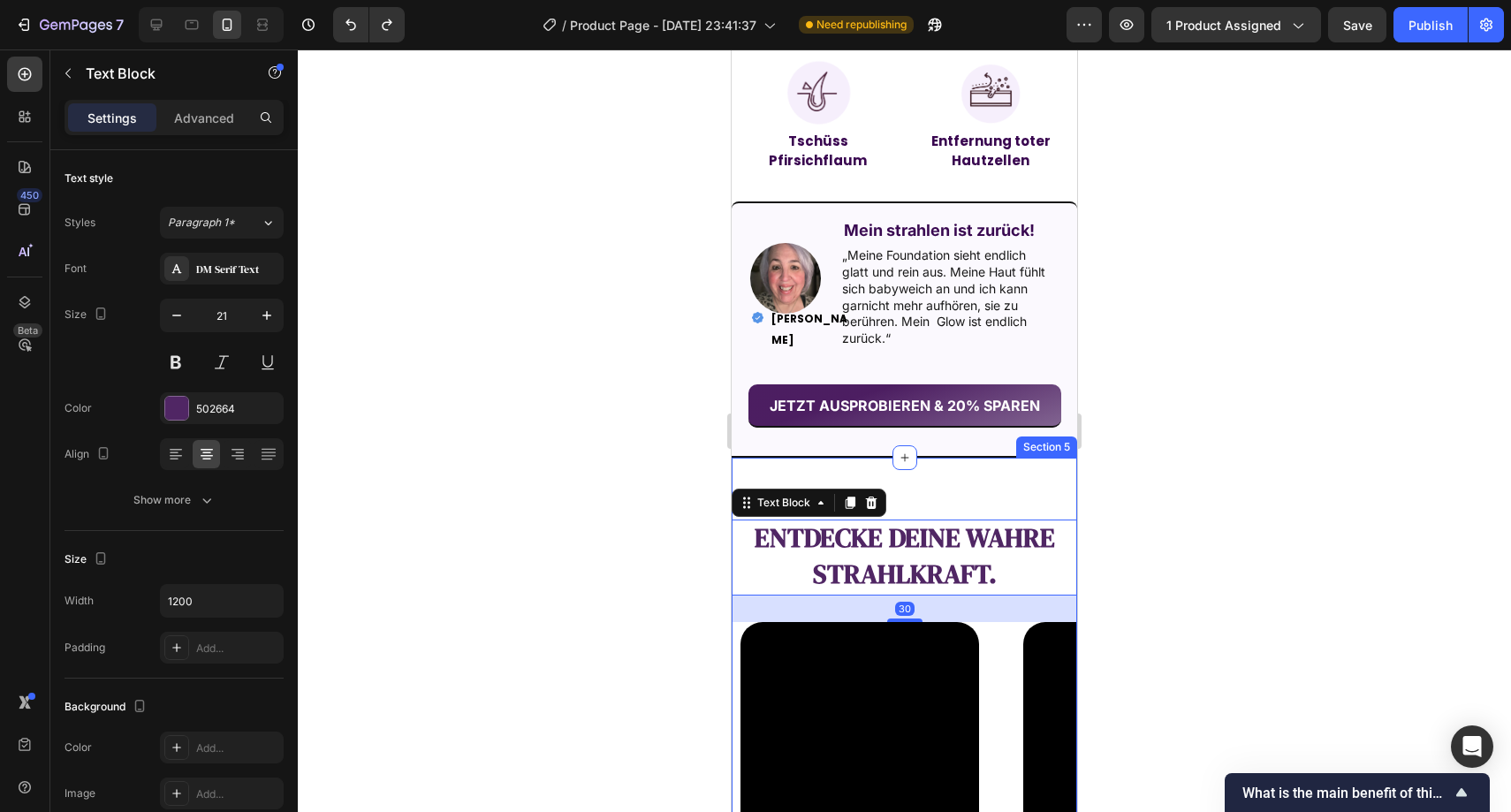
click at [930, 503] on div "entdecke deine wahre Strahlkraft. Text Block 30 Video Video Video Video Video C…" at bounding box center [904, 698] width 345 height 481
click at [913, 539] on strong "entdecke deine wahre Strahlkraft." at bounding box center [905, 556] width 301 height 72
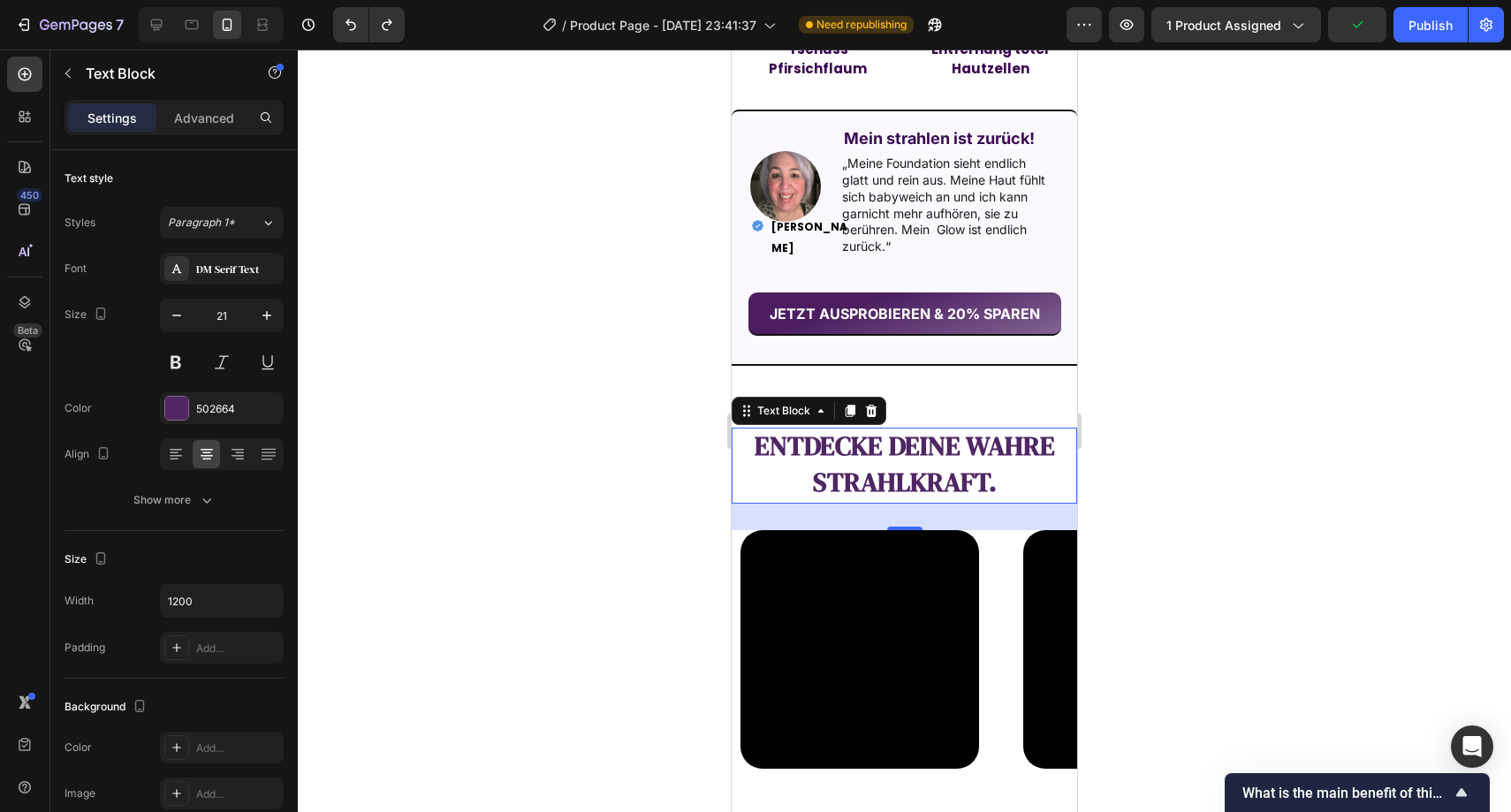
scroll to position [1980, 0]
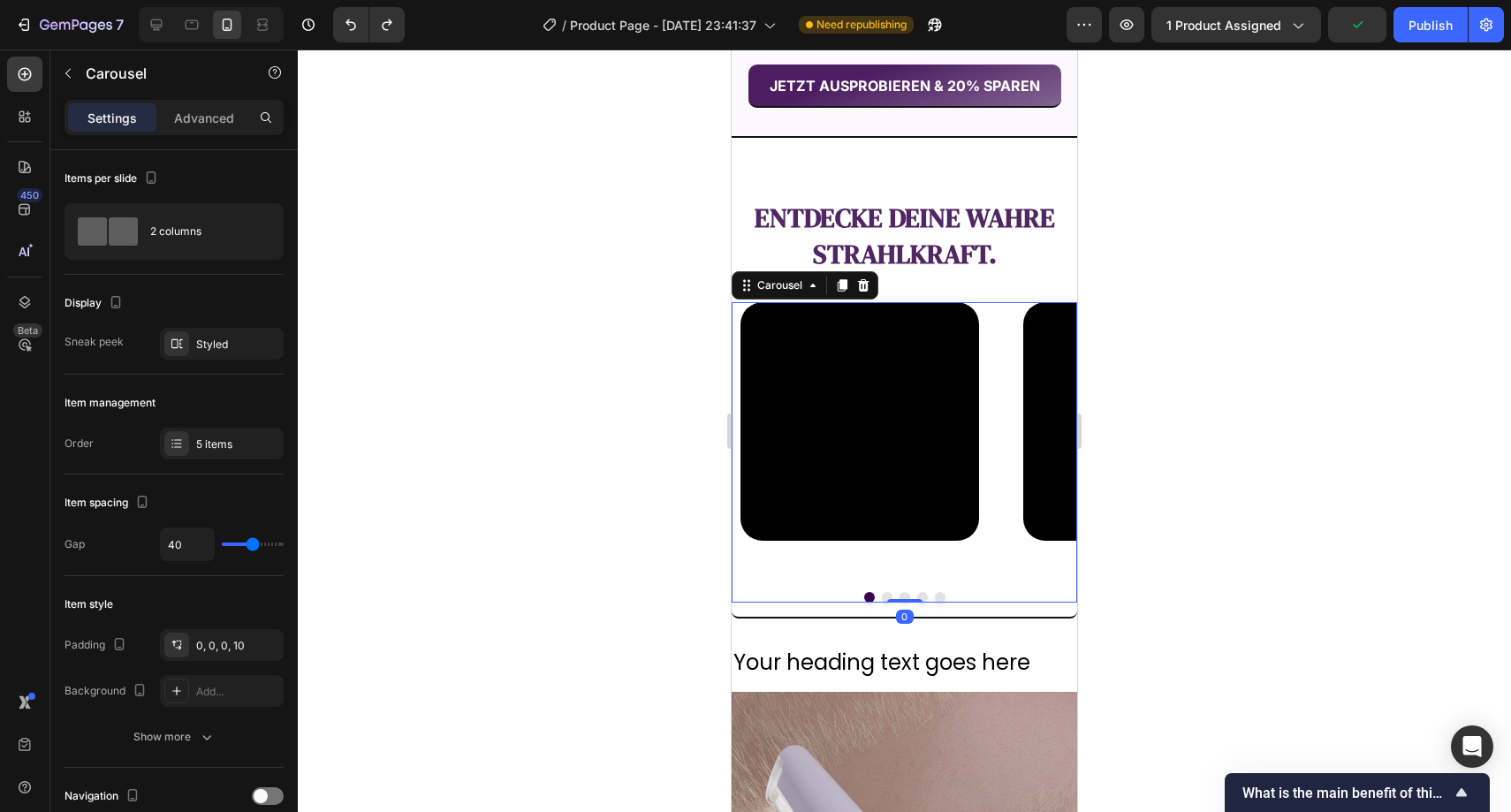
click at [816, 573] on div "Video" at bounding box center [860, 440] width 239 height 276
click at [215, 108] on p "Advanced" at bounding box center [204, 117] width 60 height 18
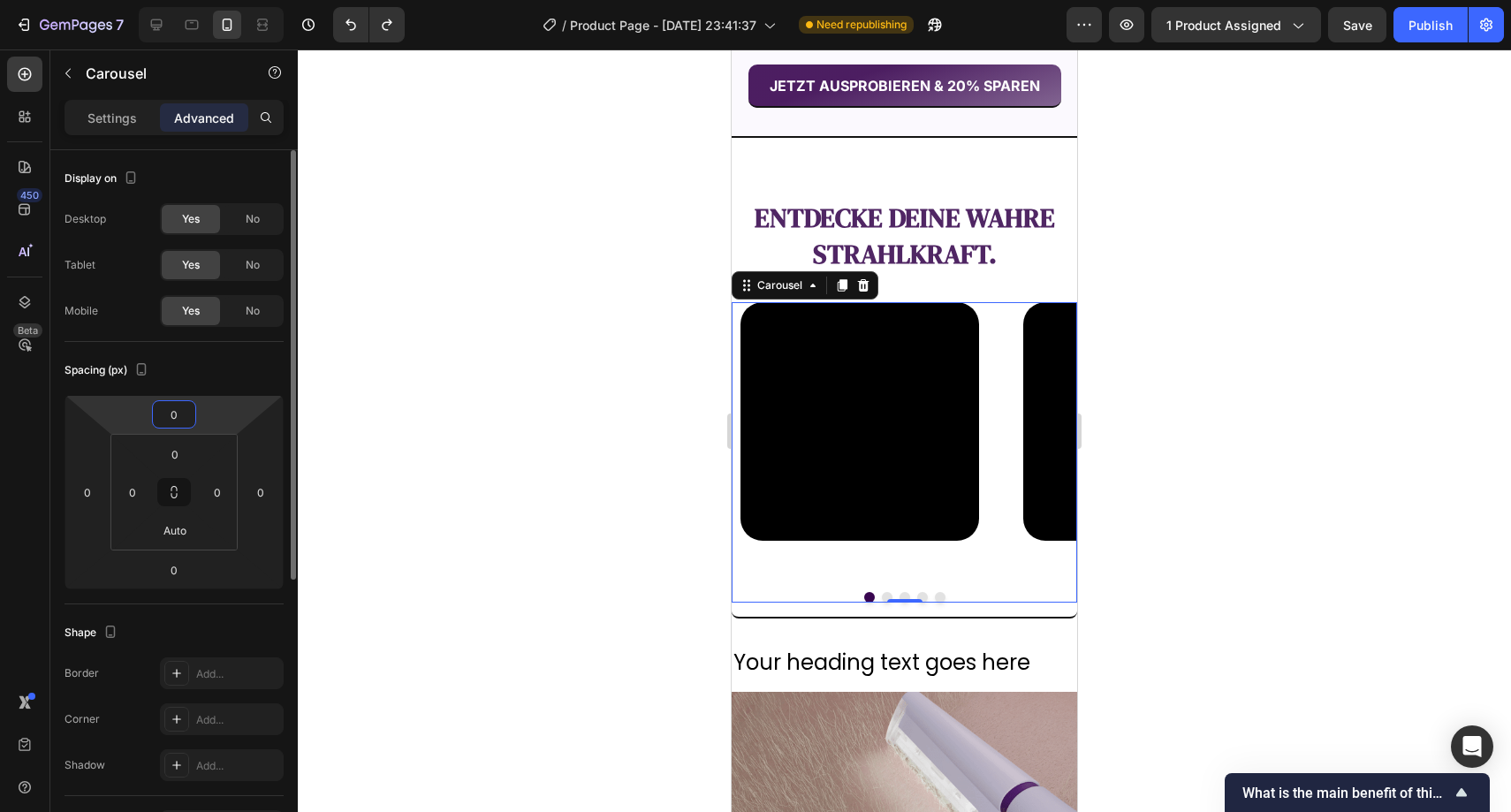
click at [176, 408] on input "0" at bounding box center [174, 414] width 35 height 27
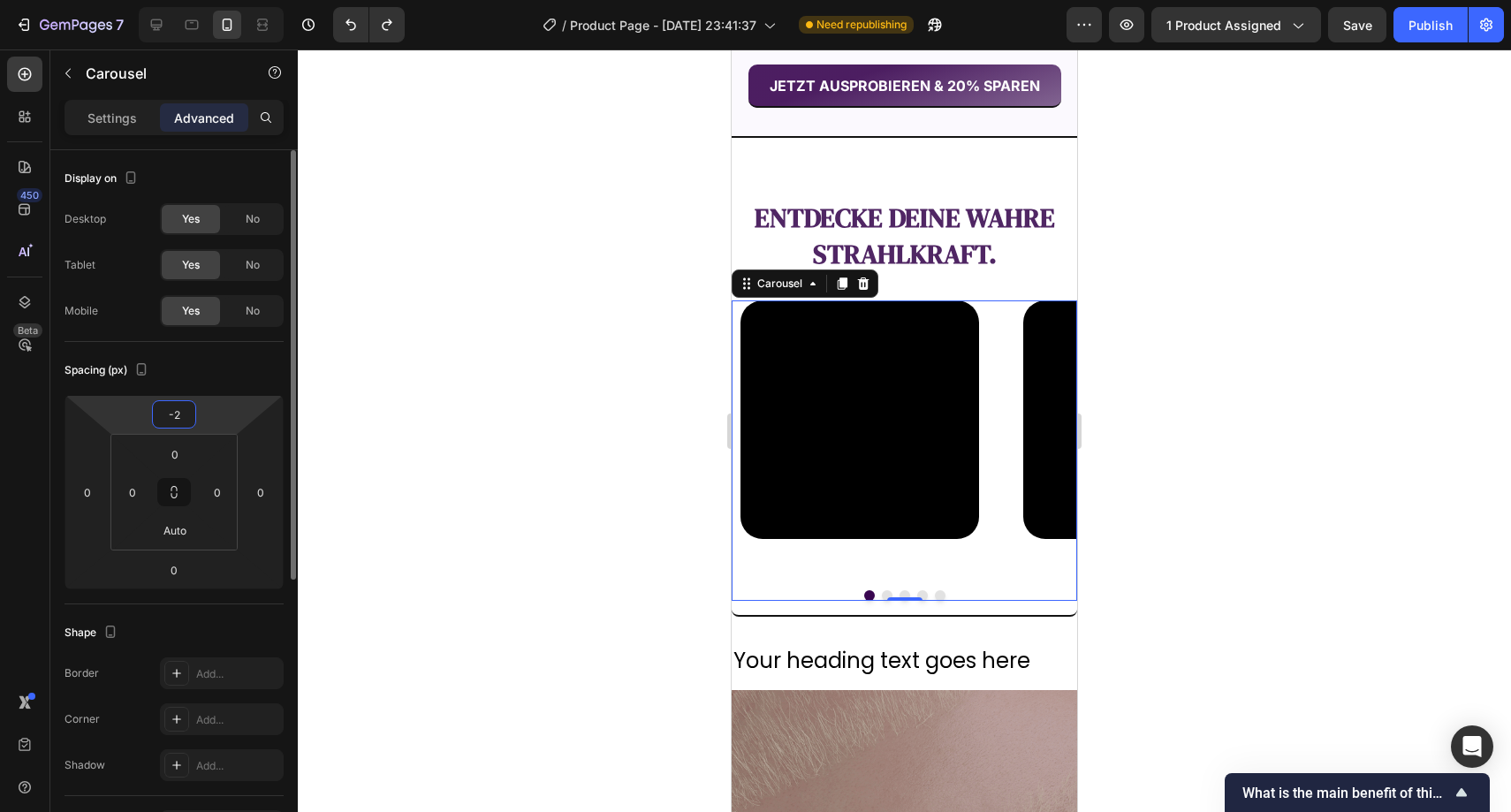
type input "-20"
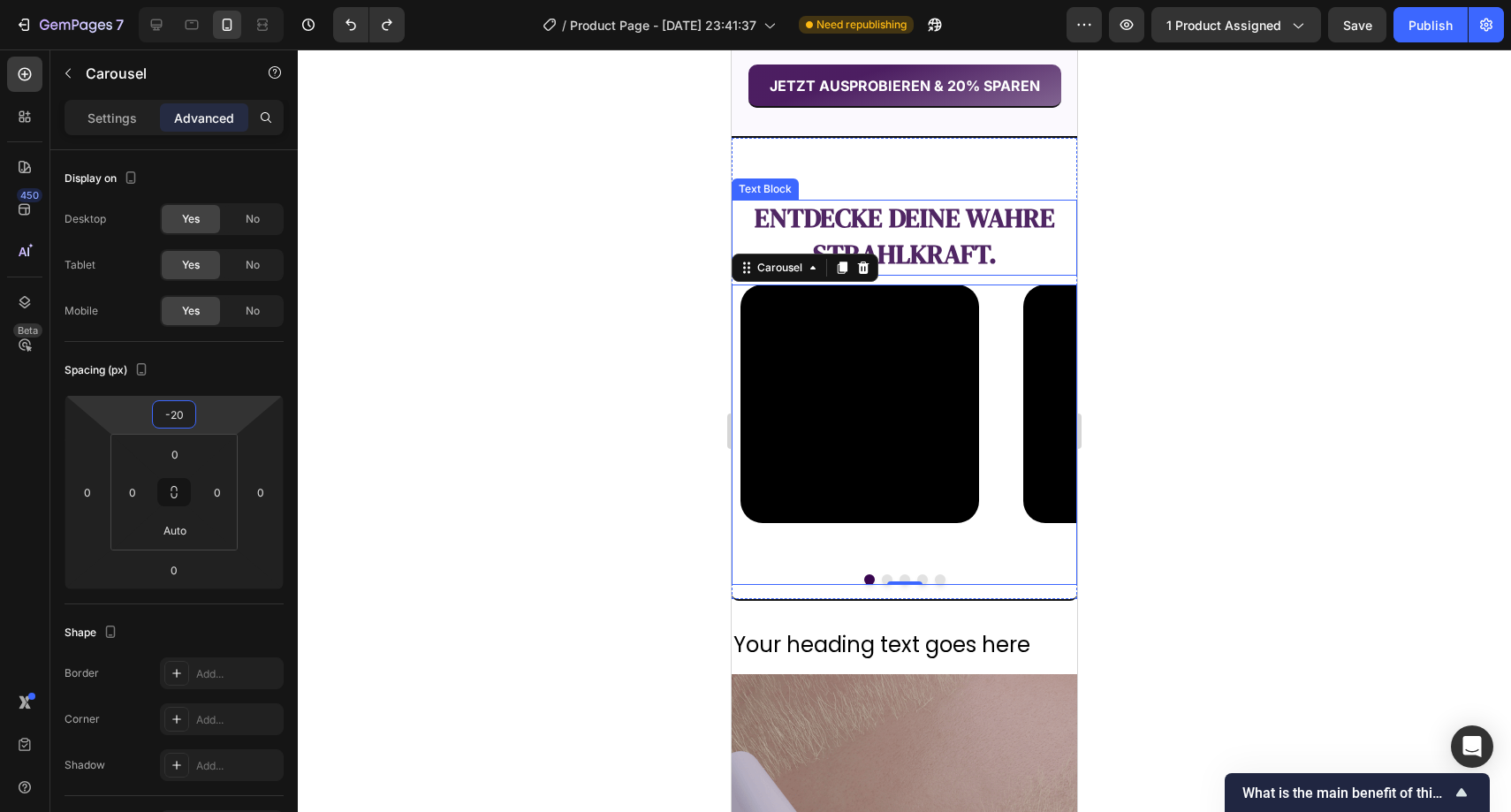
click at [916, 218] on strong "entdecke deine wahre Strahlkraft." at bounding box center [905, 236] width 301 height 72
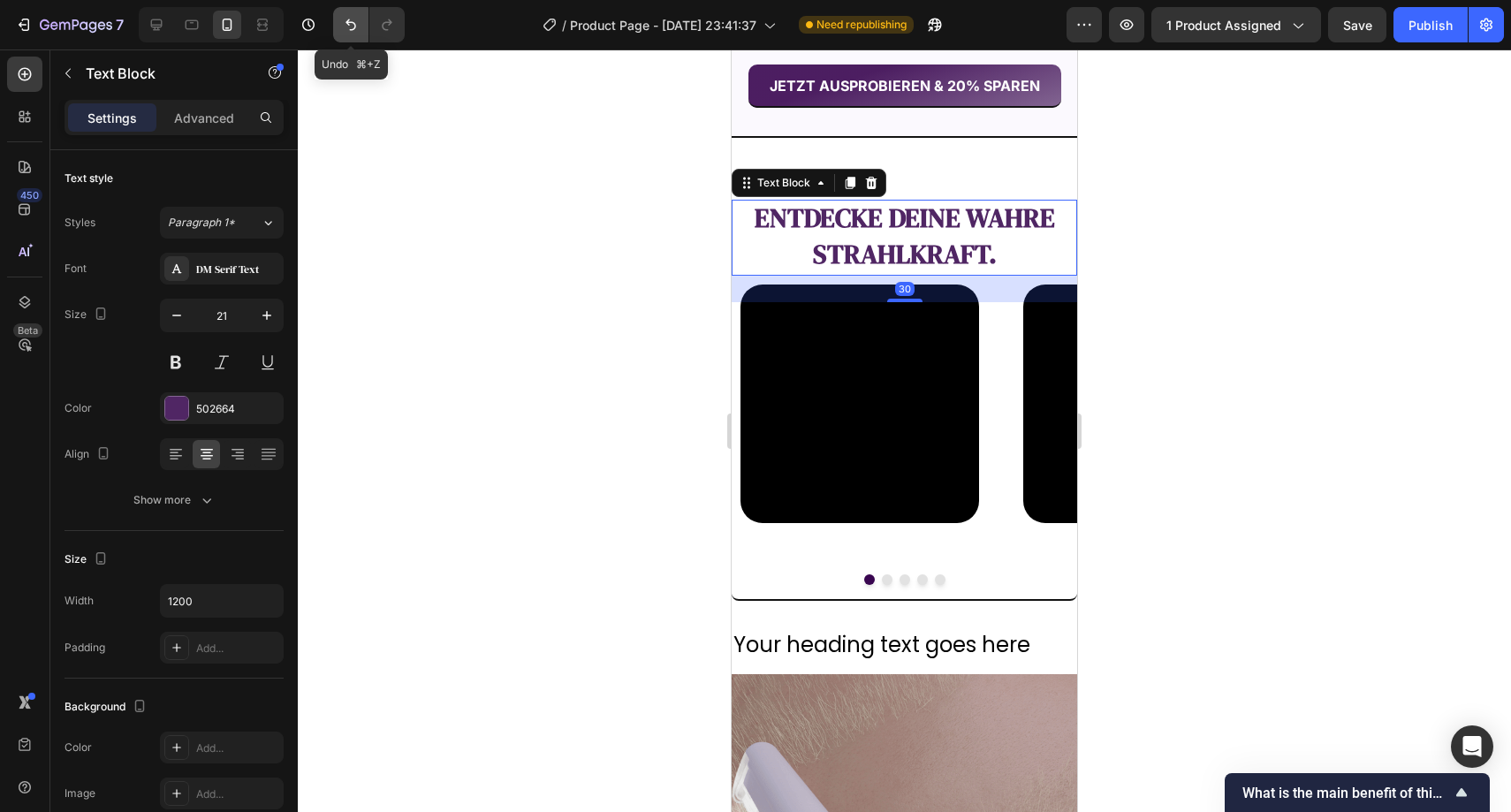
click at [365, 30] on button "Undo/Redo" at bounding box center [351, 25] width 35 height 35
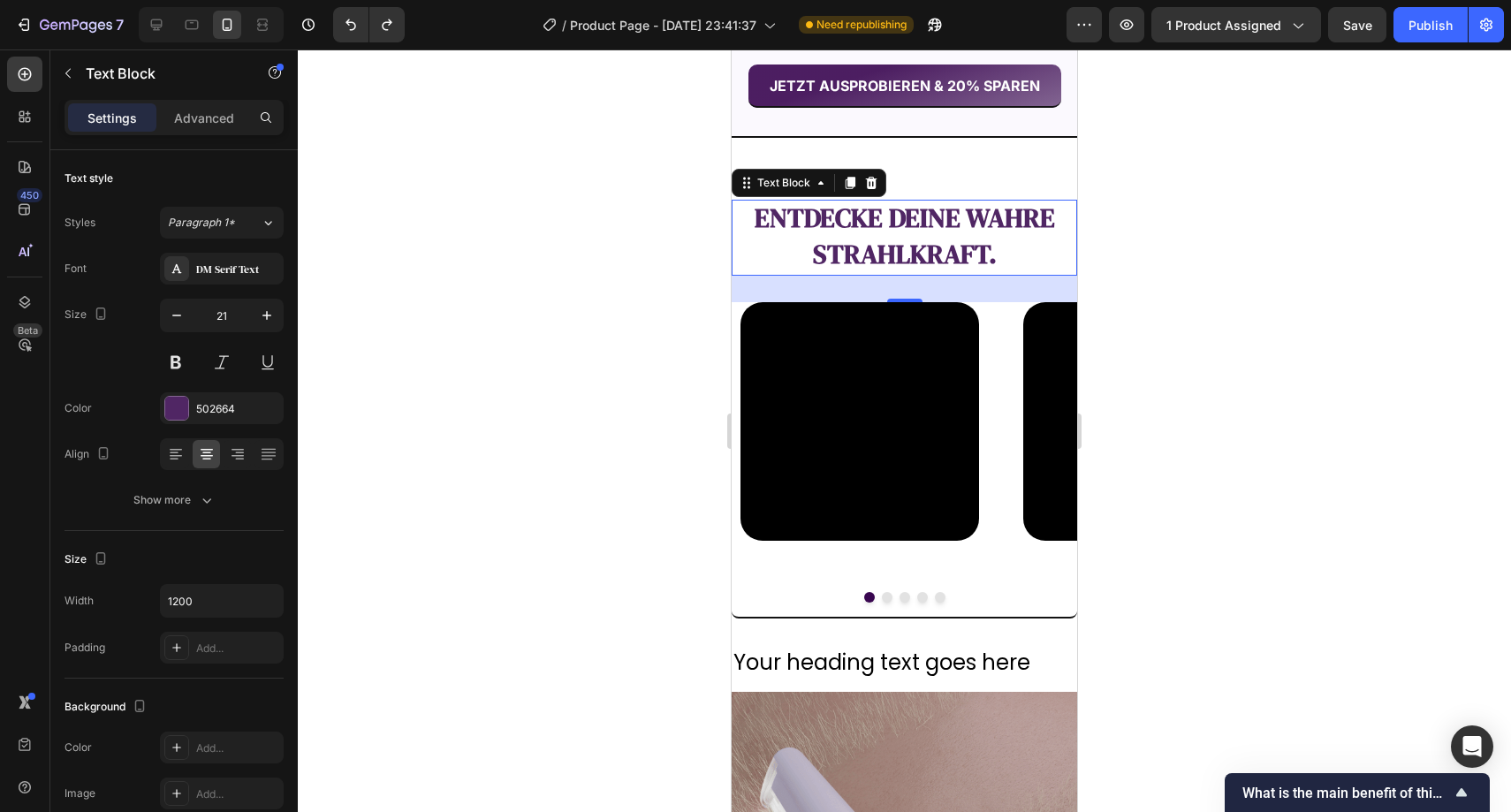
click at [523, 184] on div at bounding box center [905, 430] width 1214 height 762
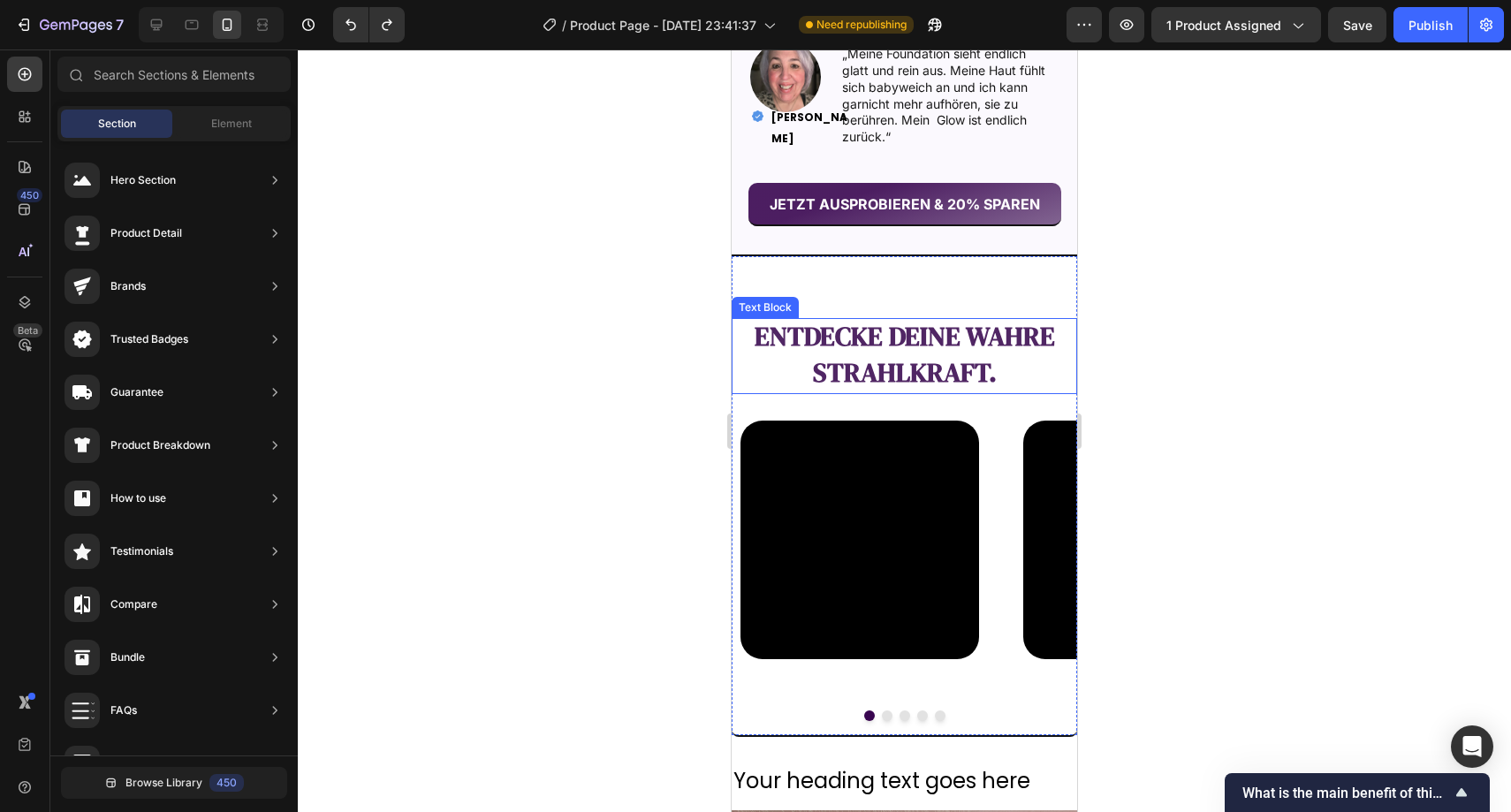
scroll to position [2116, 0]
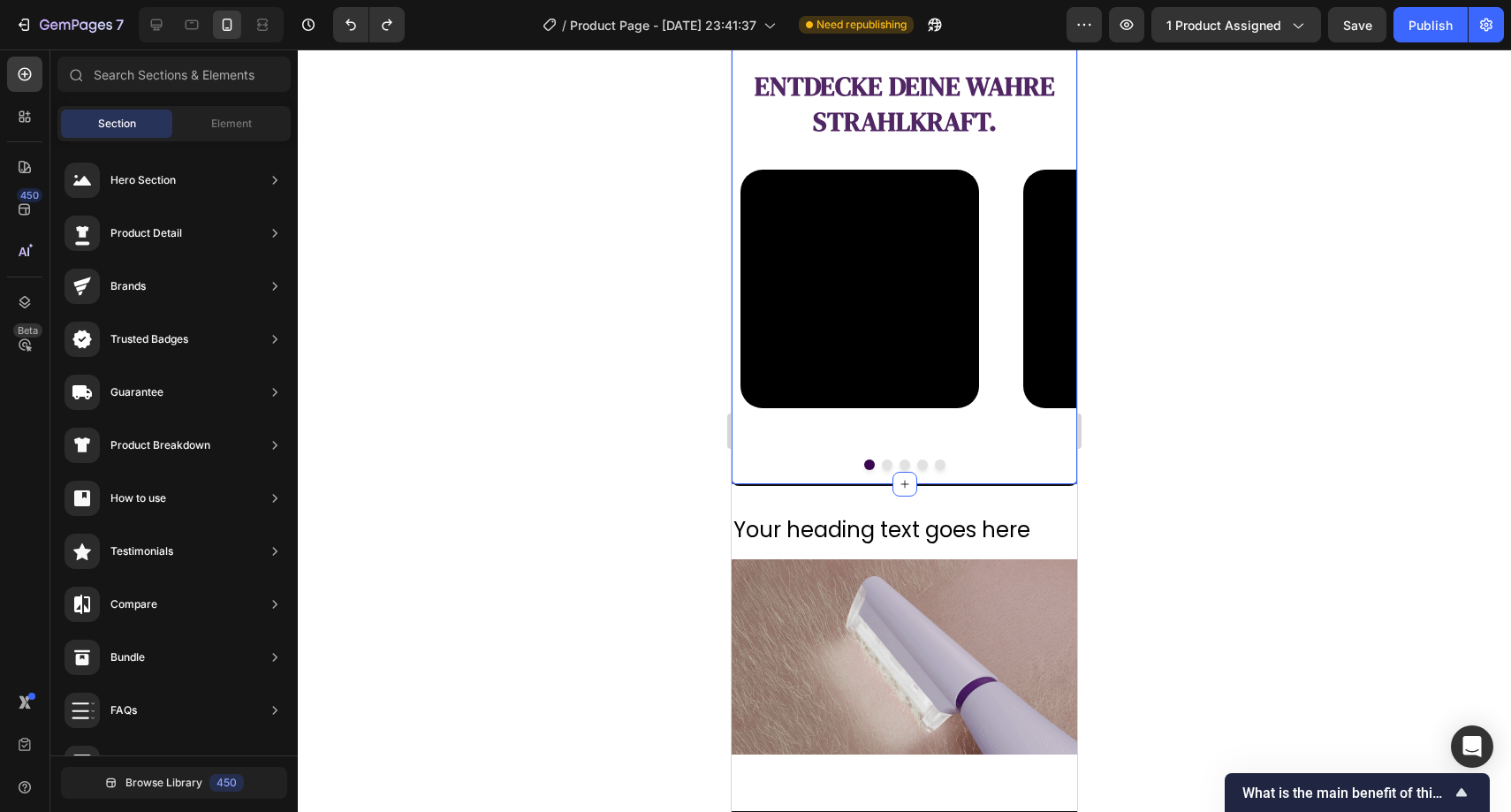
click at [796, 482] on div "entdecke deine wahre Strahlkraft. Text Block Video Video Video Video Video Caro…" at bounding box center [904, 247] width 345 height 481
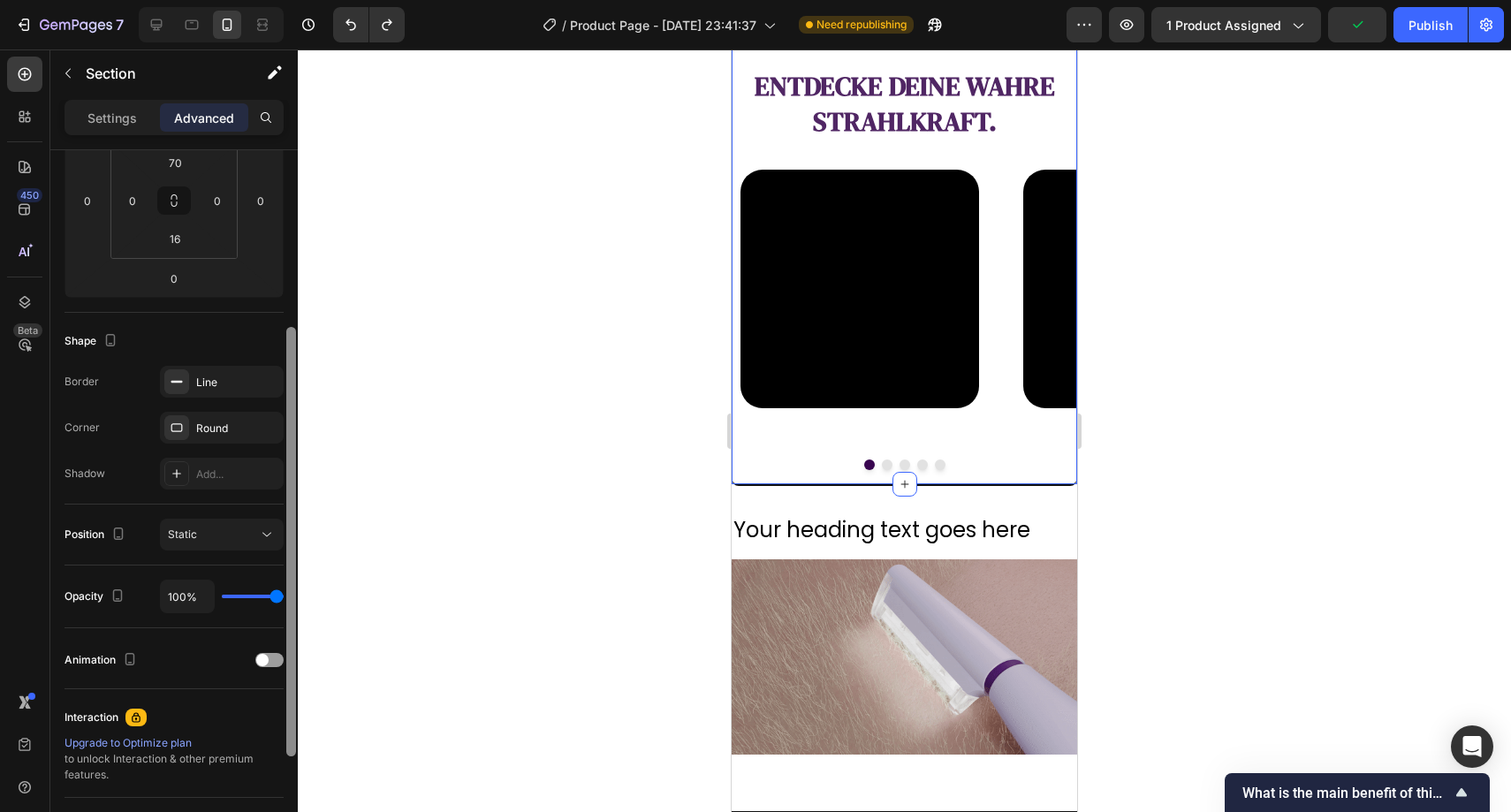
scroll to position [466, 0]
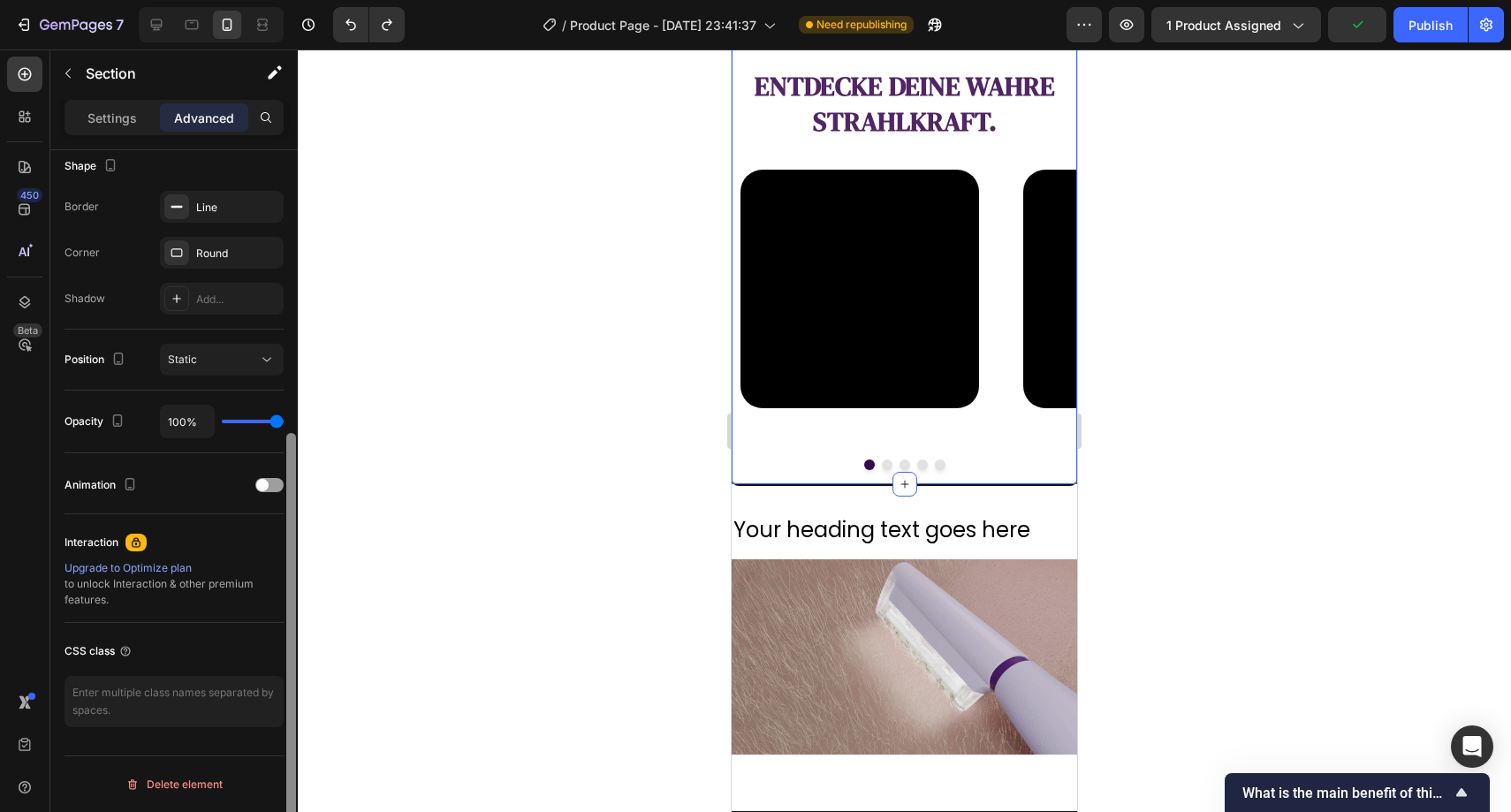
click at [285, 381] on div at bounding box center [291, 506] width 13 height 712
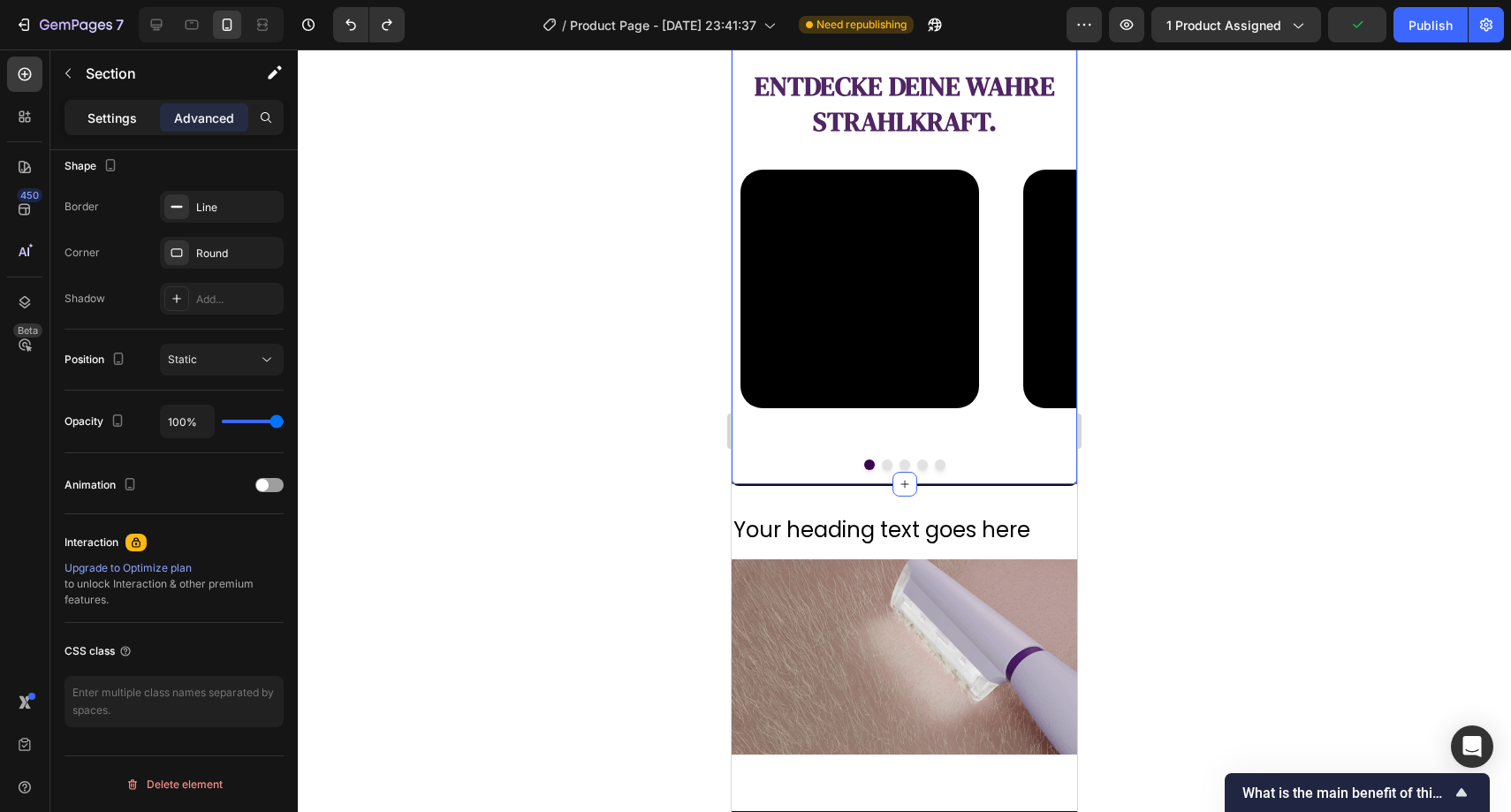
click at [142, 116] on div "Settings" at bounding box center [113, 117] width 89 height 29
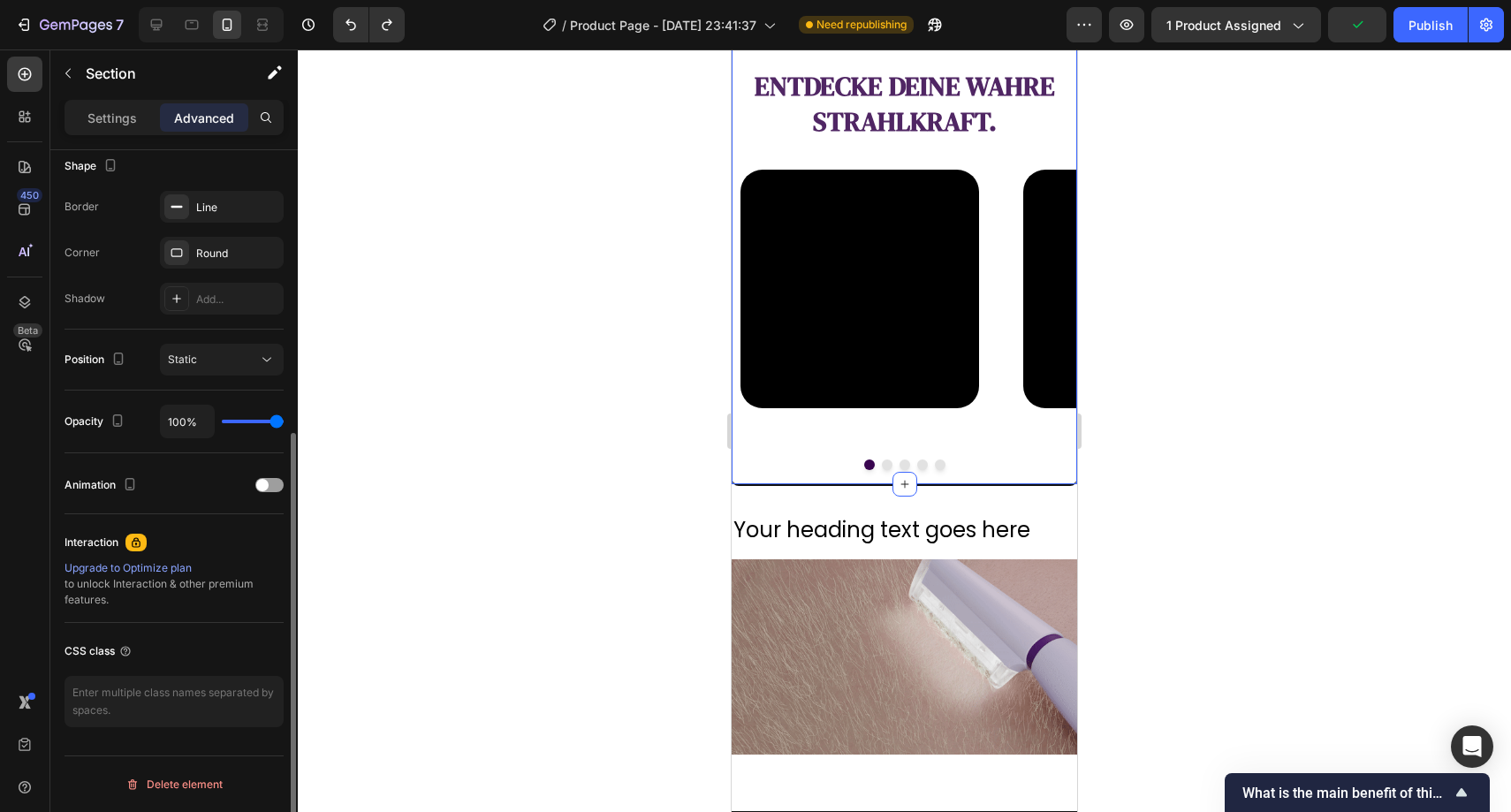
scroll to position [320, 0]
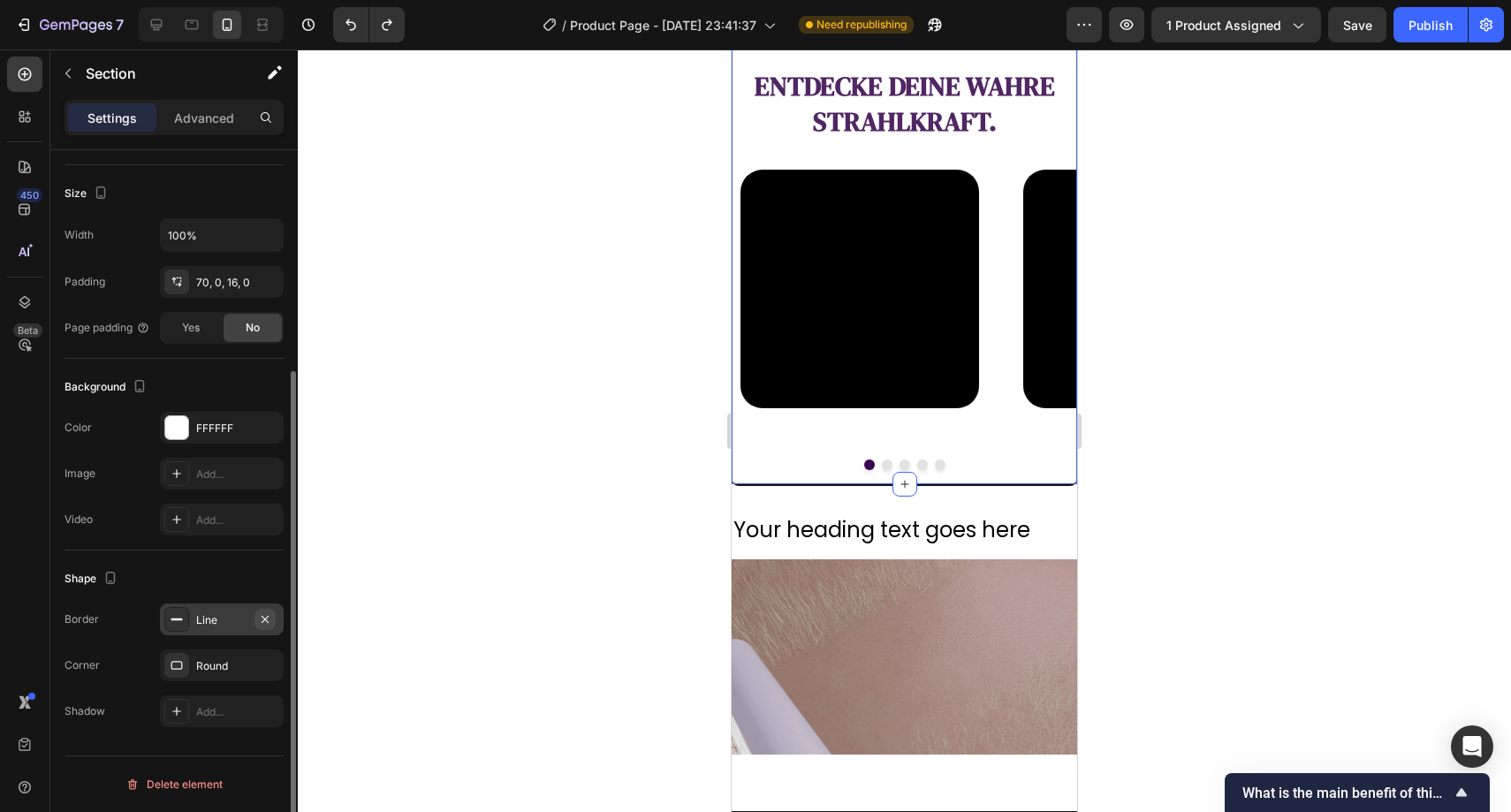
click at [264, 618] on icon "button" at bounding box center [266, 619] width 7 height 7
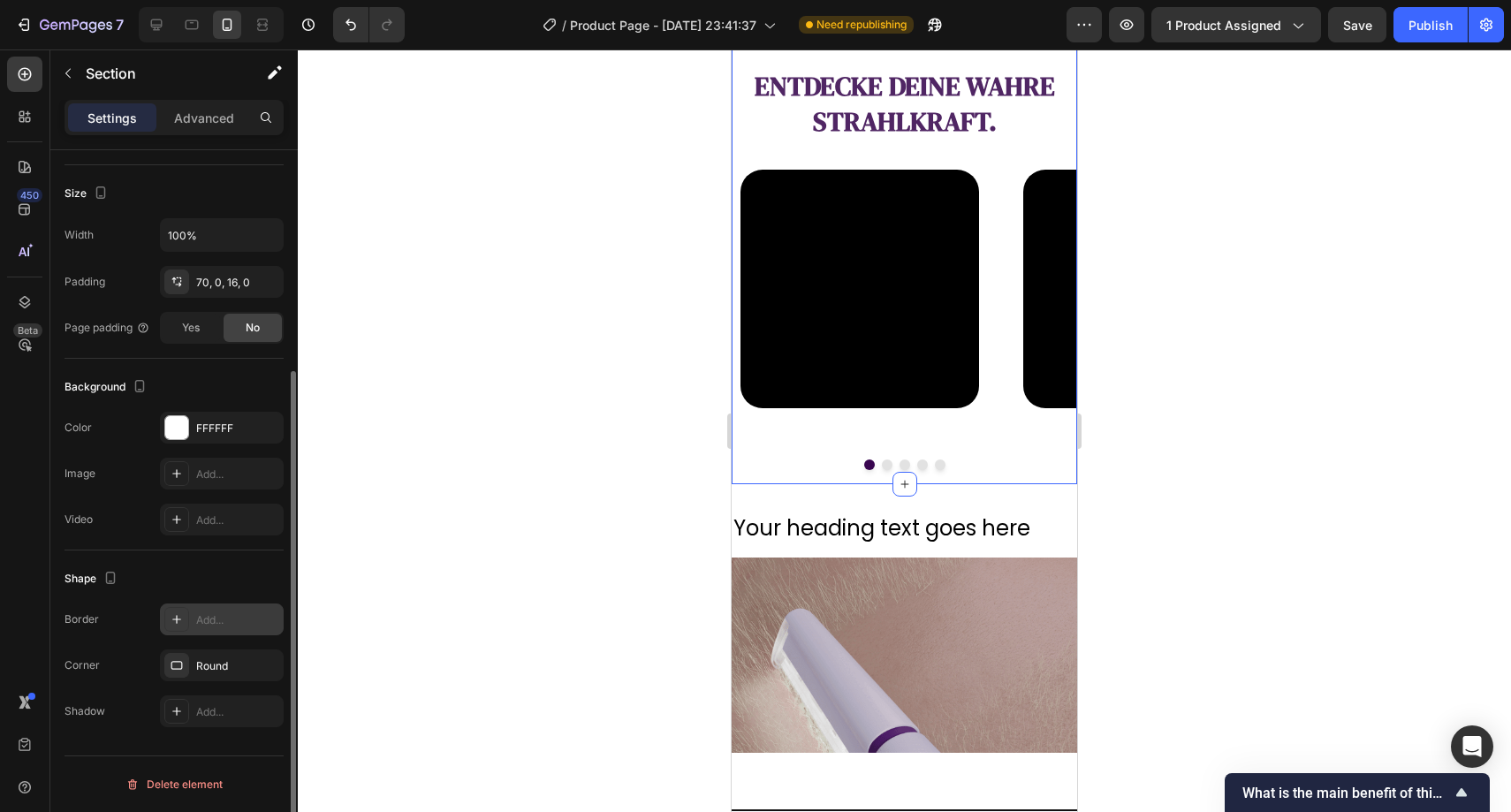
click at [474, 523] on div at bounding box center [905, 430] width 1214 height 762
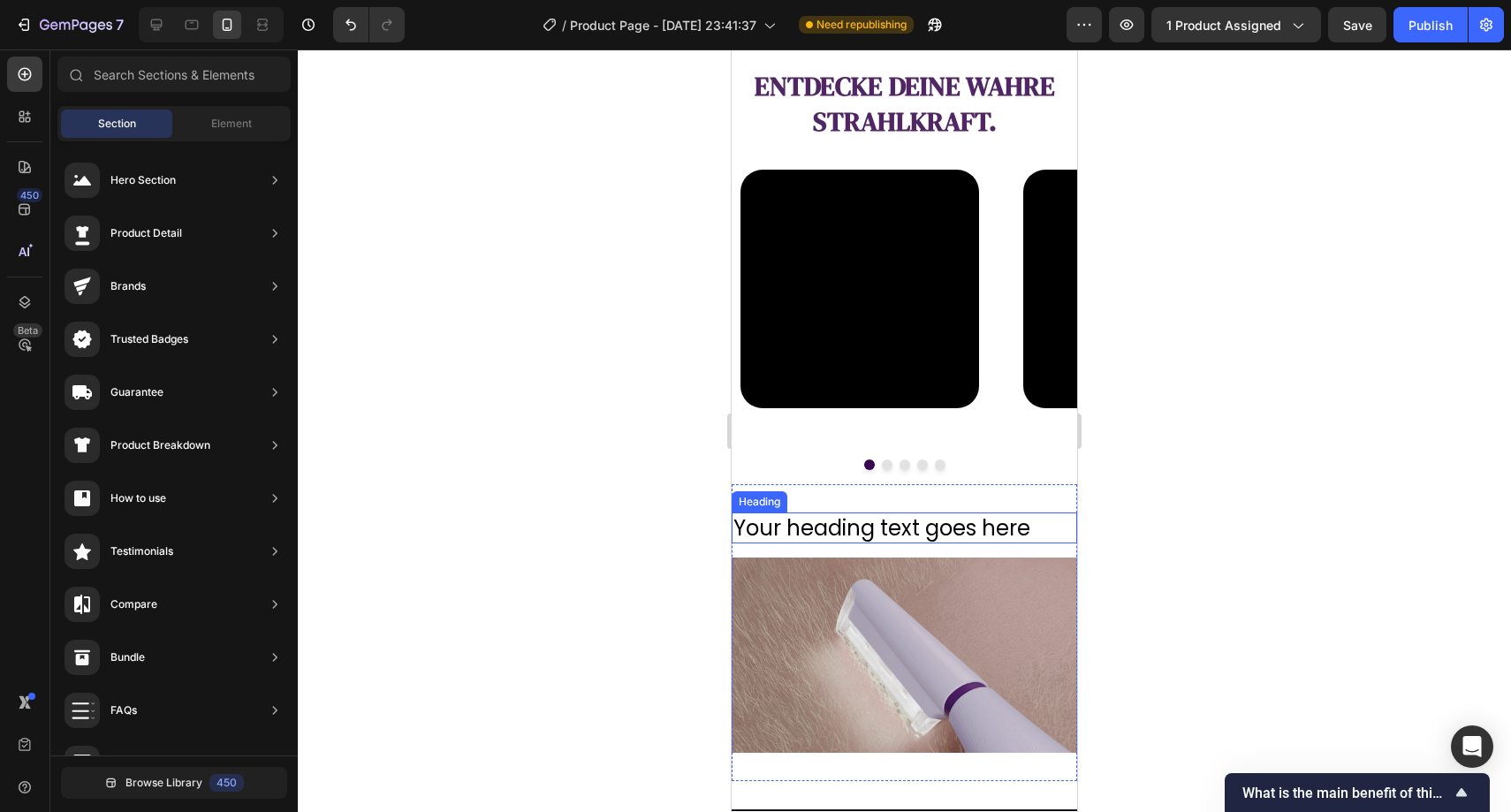
click at [894, 533] on h2 "Your heading text goes here" at bounding box center [904, 527] width 345 height 31
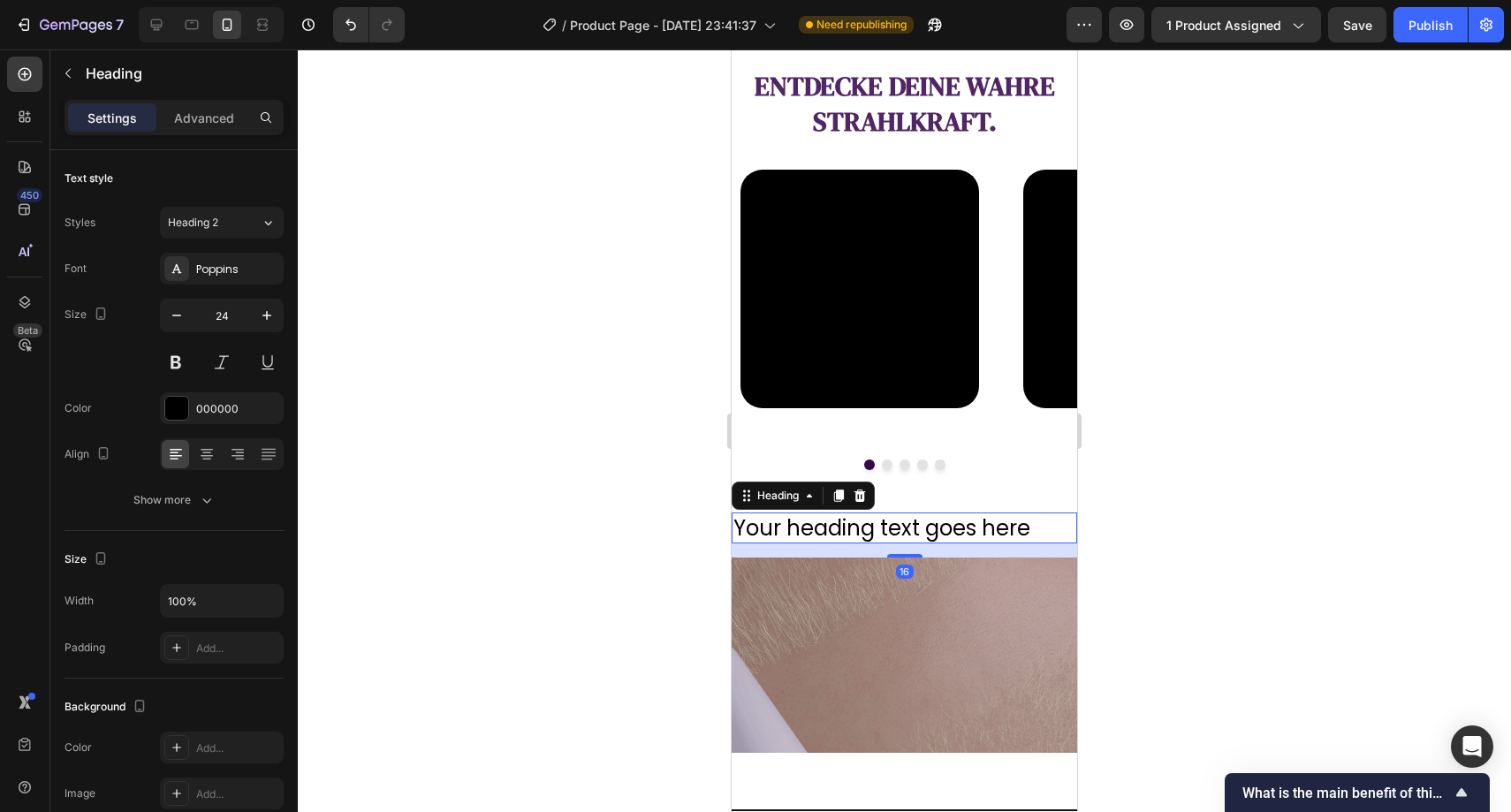
click at [894, 533] on h2 "Your heading text goes here" at bounding box center [904, 527] width 345 height 31
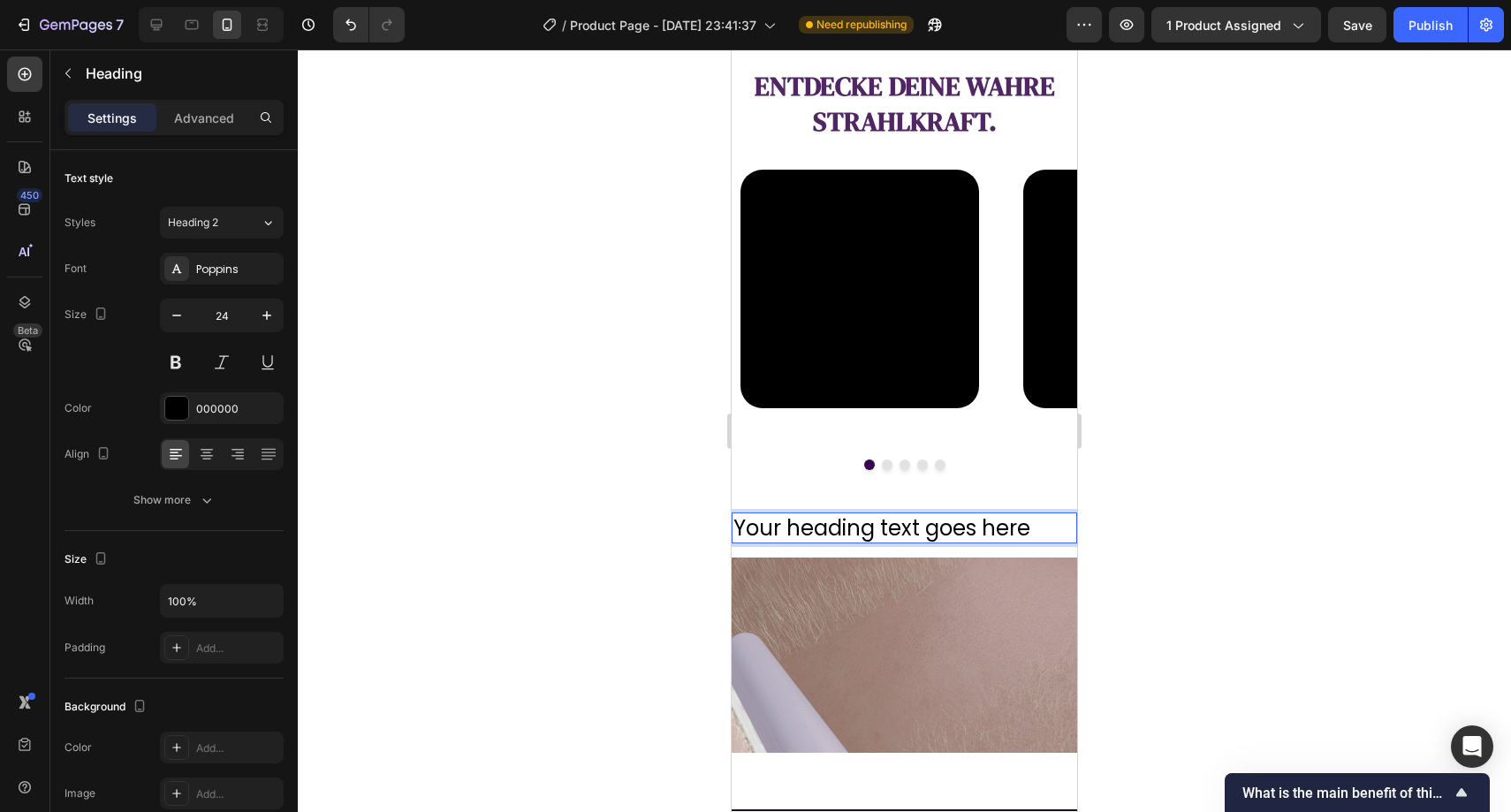
click at [894, 533] on p "Your heading text goes here" at bounding box center [905, 528] width 342 height 28
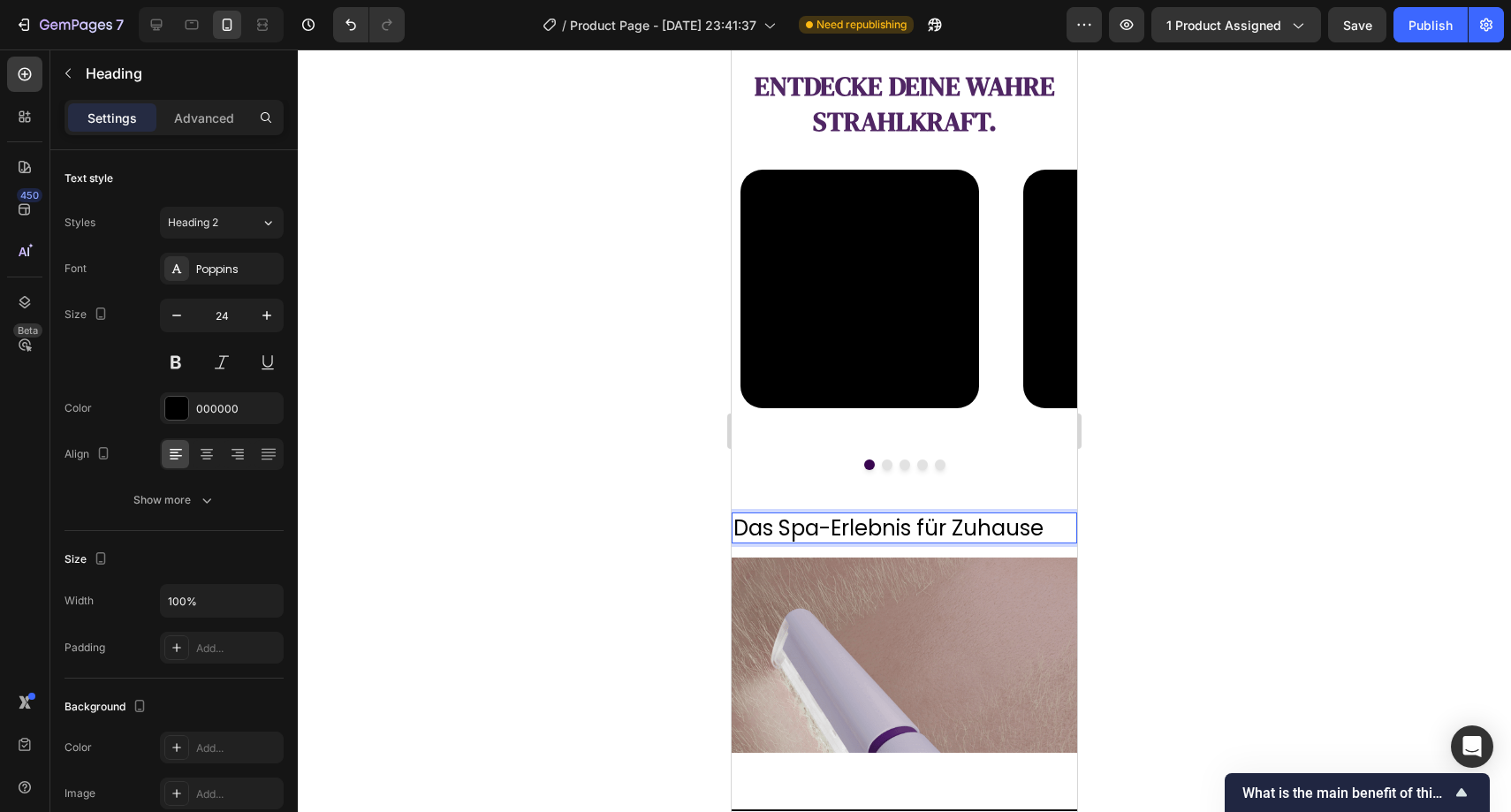
click at [896, 530] on p "Das Spa-Erlebnis für Zuhause" at bounding box center [905, 528] width 342 height 28
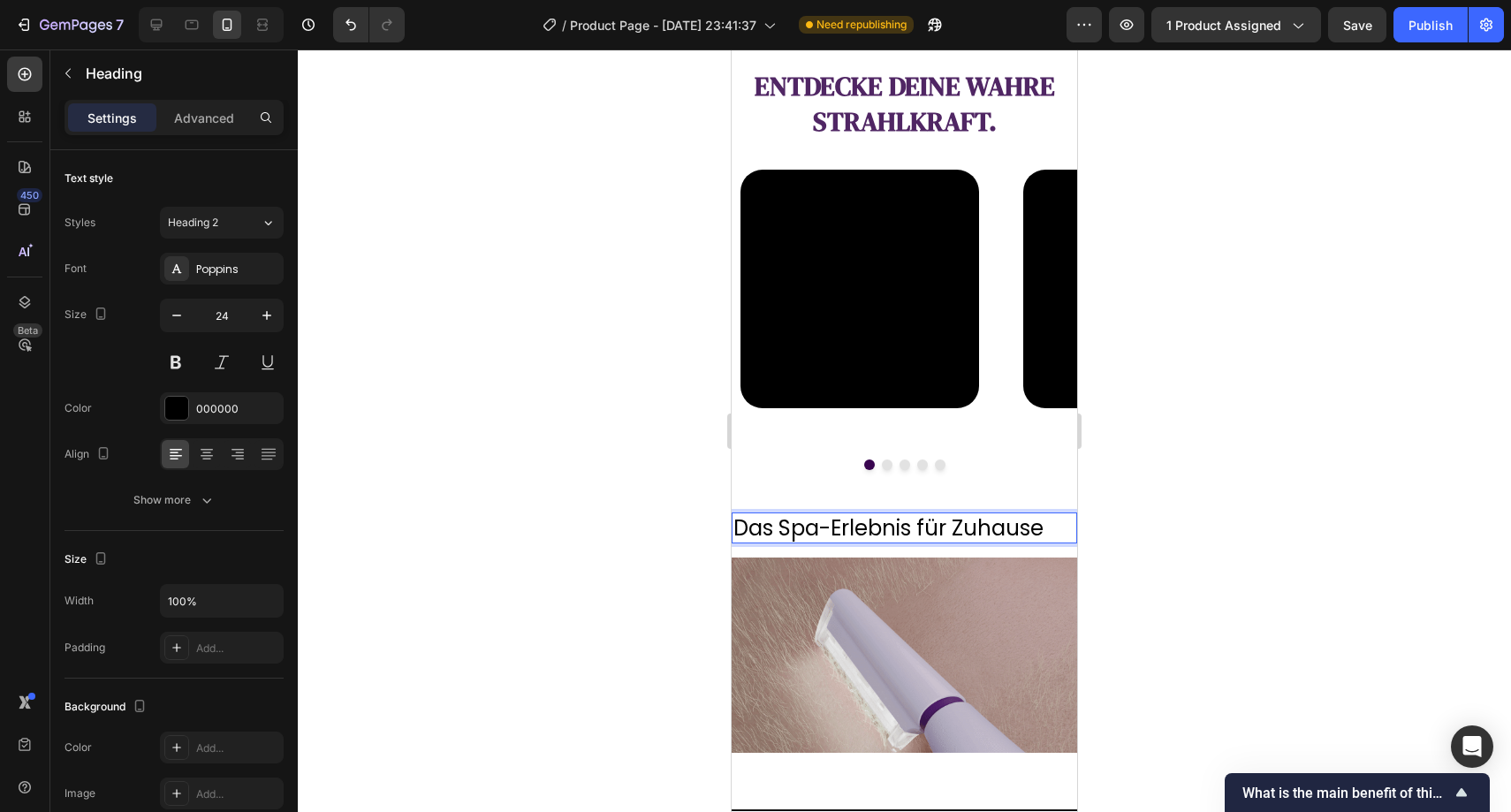
click at [896, 530] on p "Das Spa-Erlebnis für Zuhause" at bounding box center [905, 528] width 342 height 28
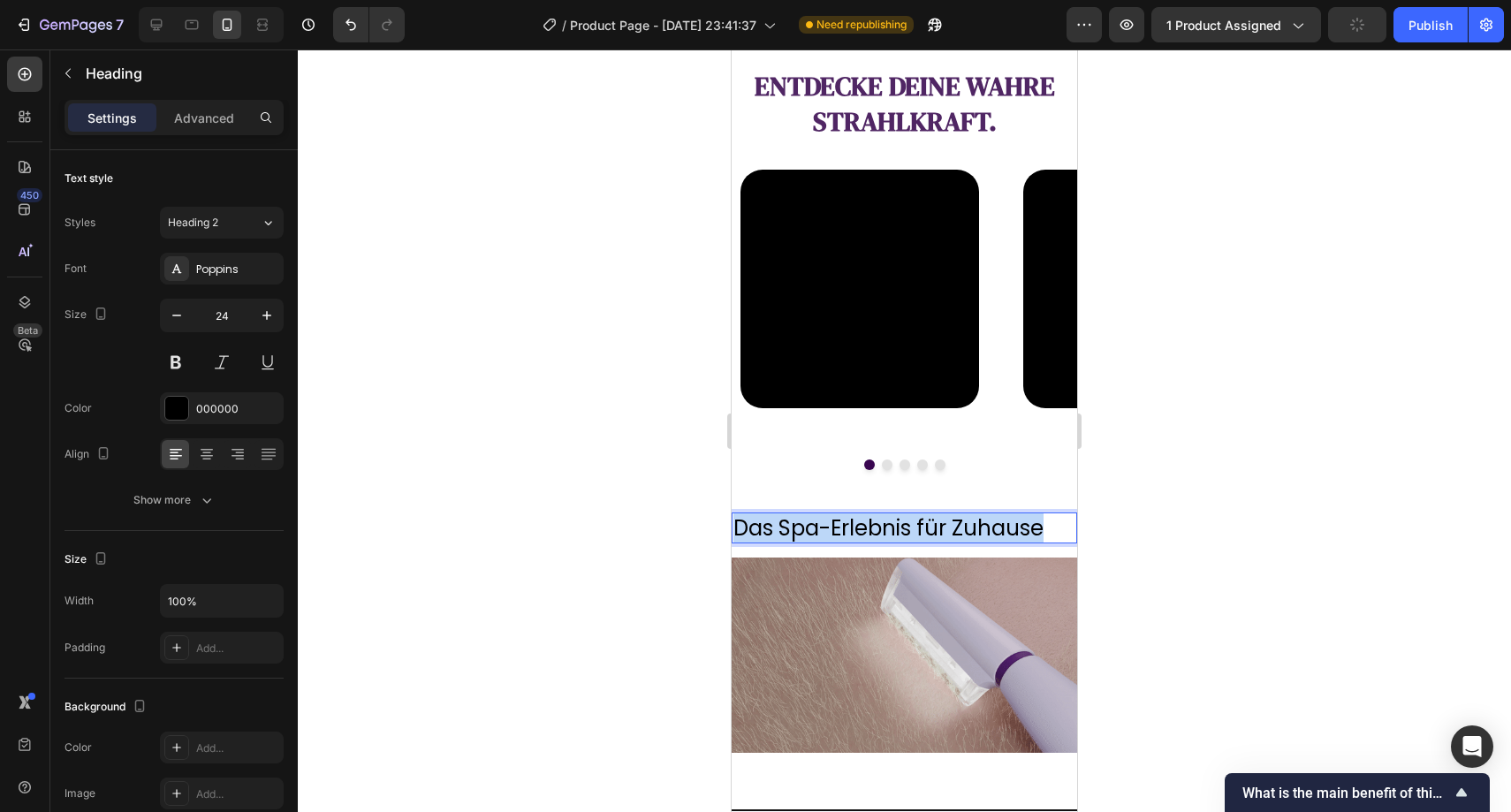
click at [896, 530] on p "Das Spa-Erlebnis für Zuhause" at bounding box center [905, 528] width 342 height 28
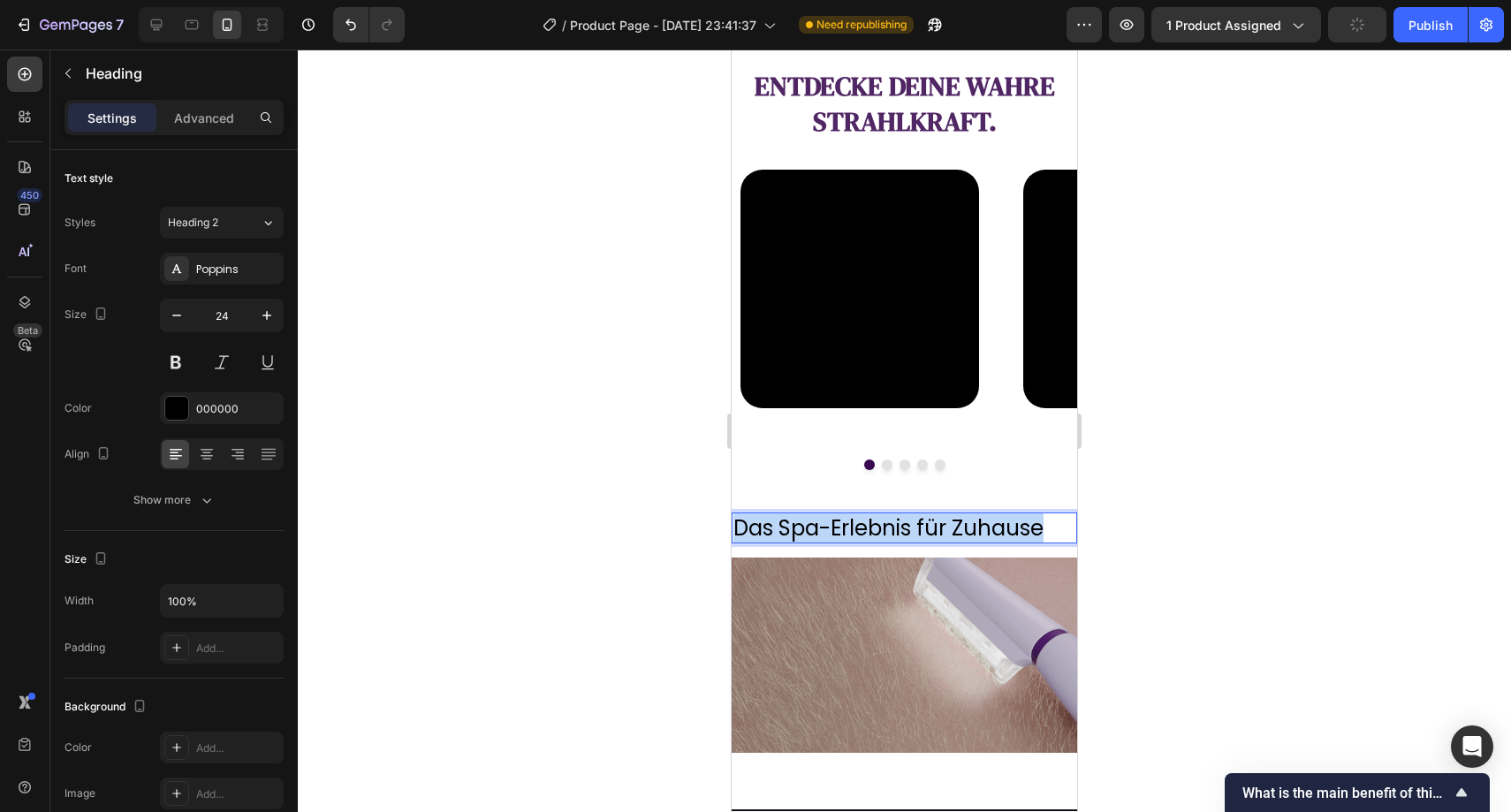
click at [896, 530] on p "Das Spa-Erlebnis für Zuhause" at bounding box center [905, 528] width 342 height 28
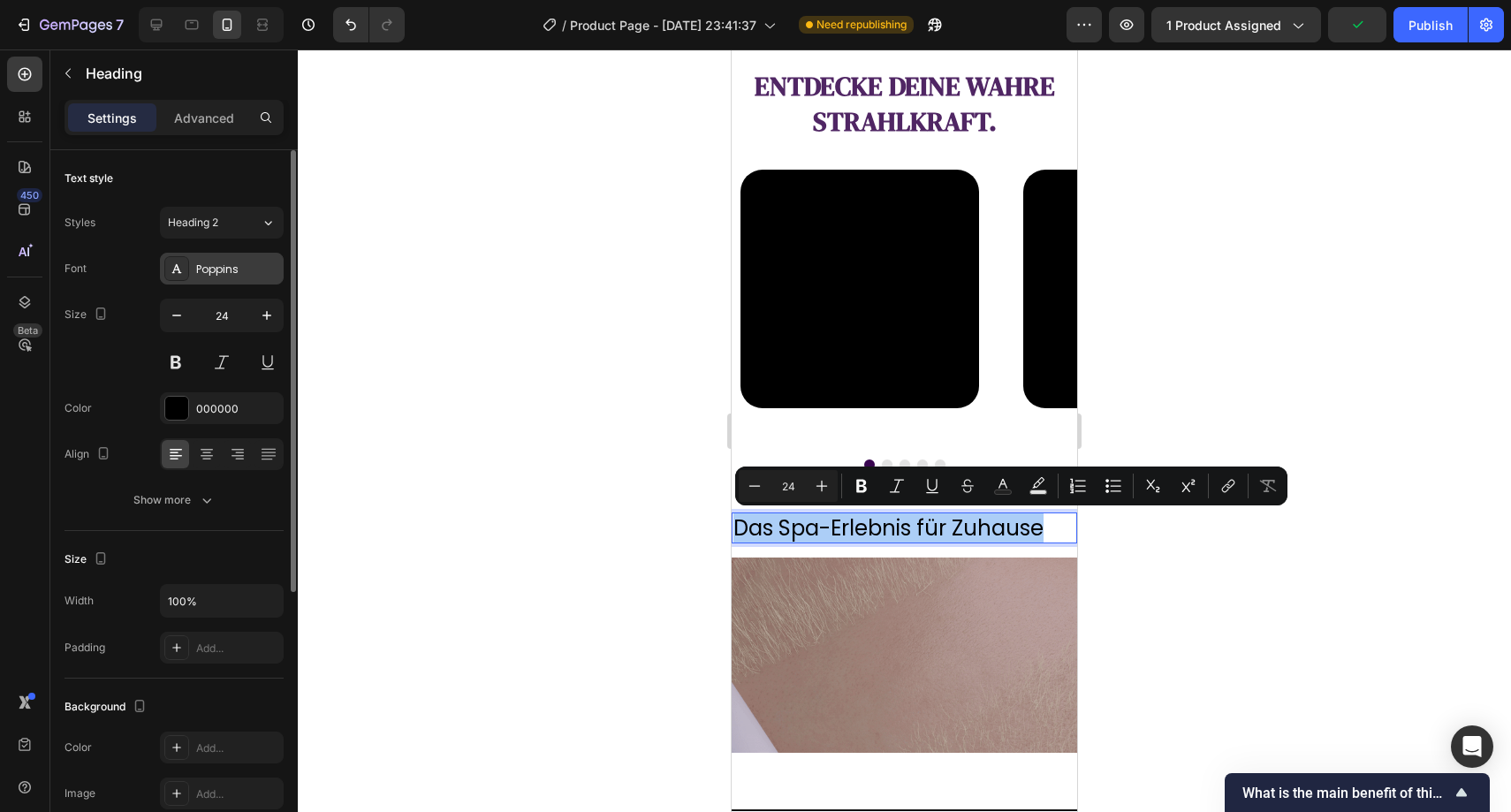
click at [217, 277] on div "Poppins" at bounding box center [222, 268] width 124 height 31
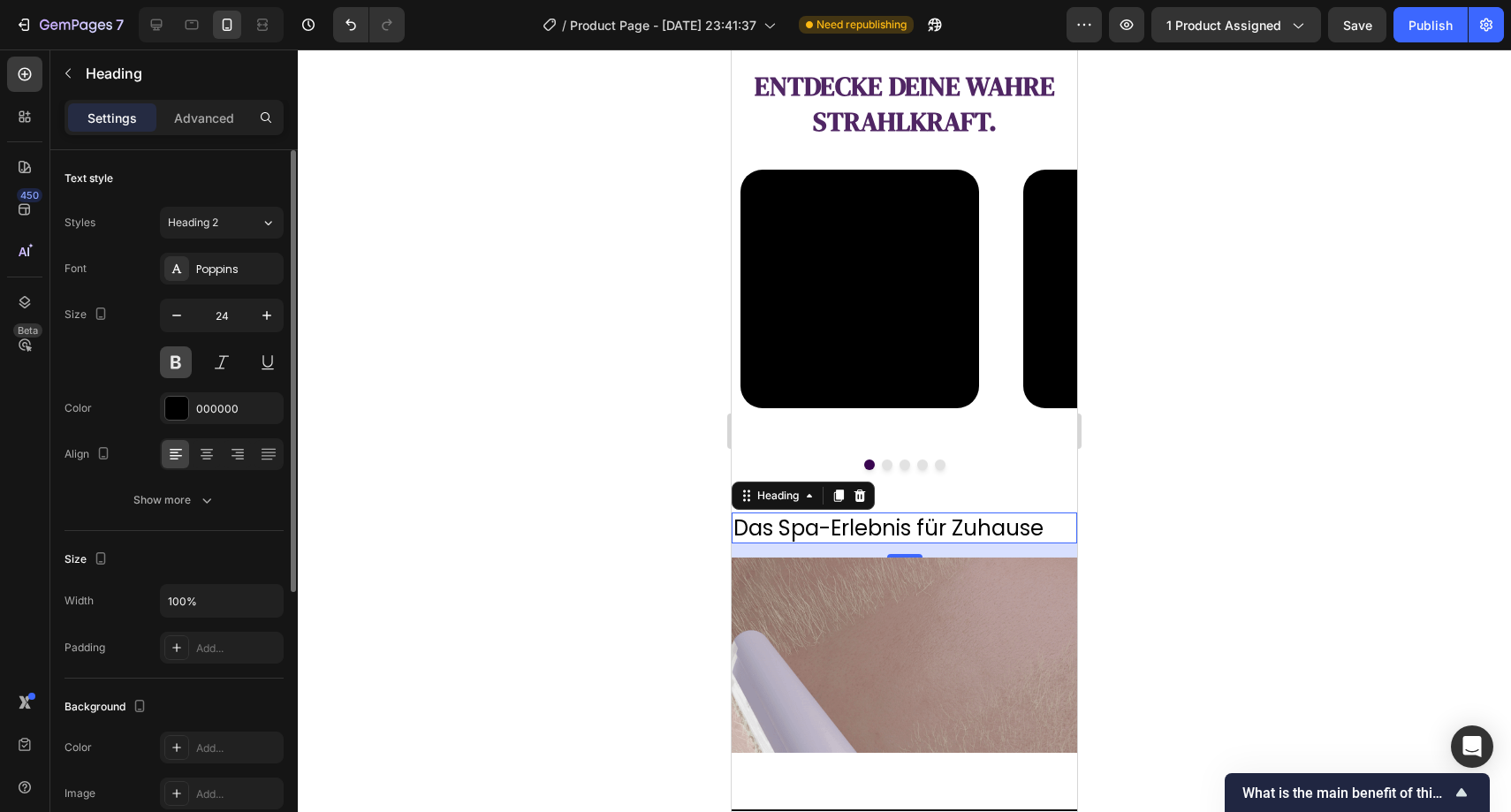
click at [188, 356] on button at bounding box center [176, 362] width 31 height 31
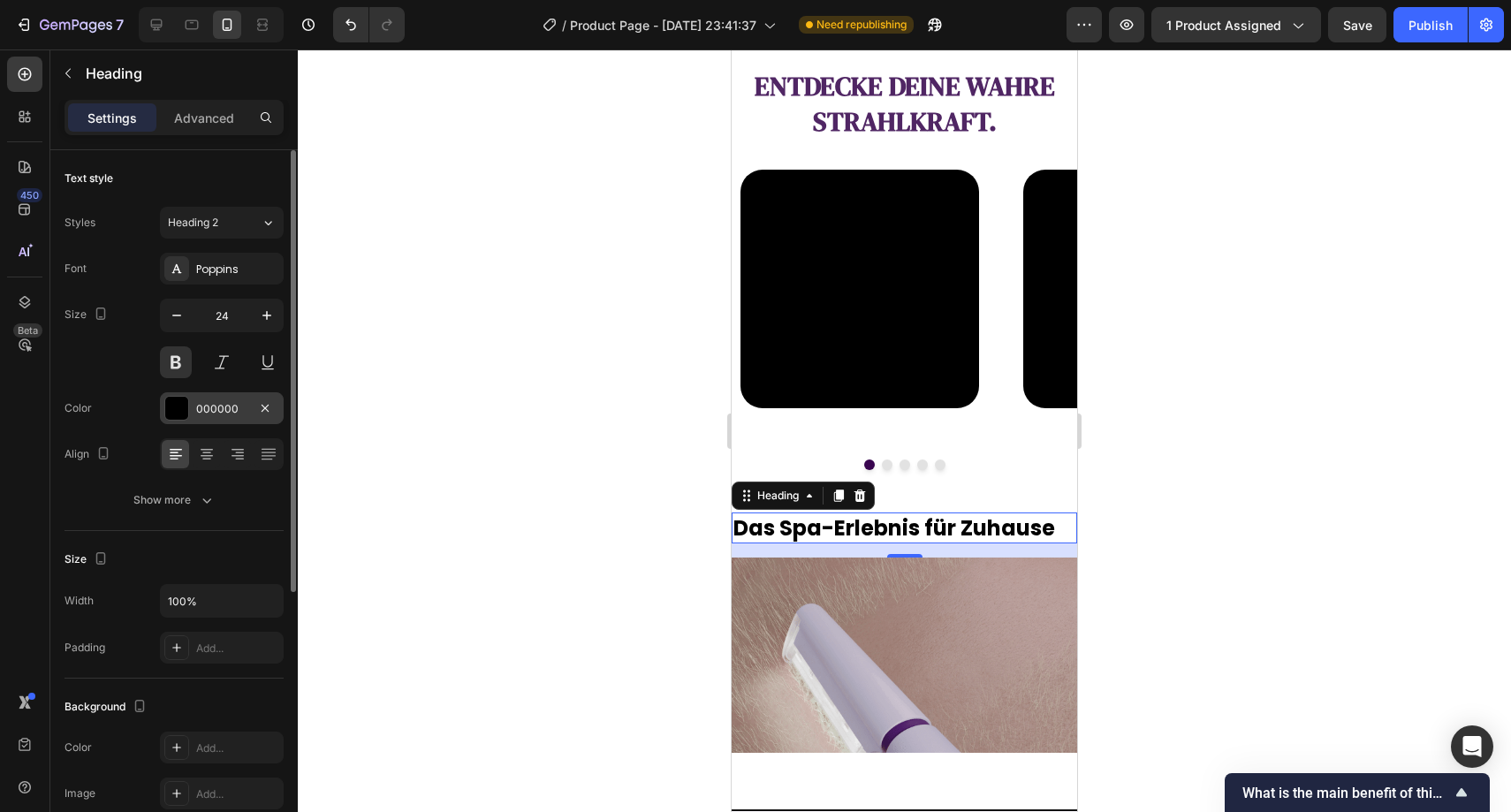
click at [211, 409] on div "000000" at bounding box center [221, 409] width 51 height 16
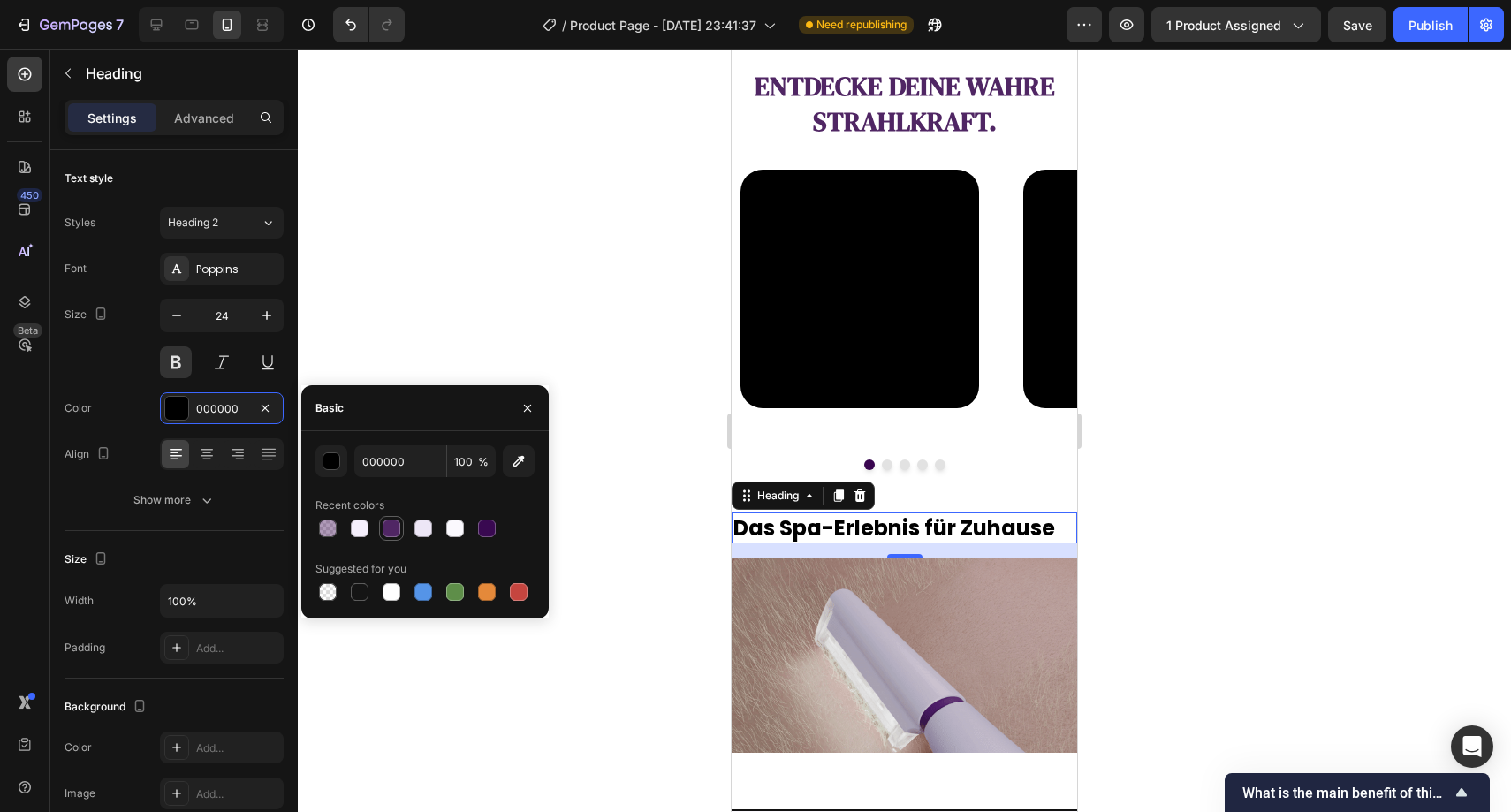
click at [379, 527] on div at bounding box center [391, 528] width 25 height 25
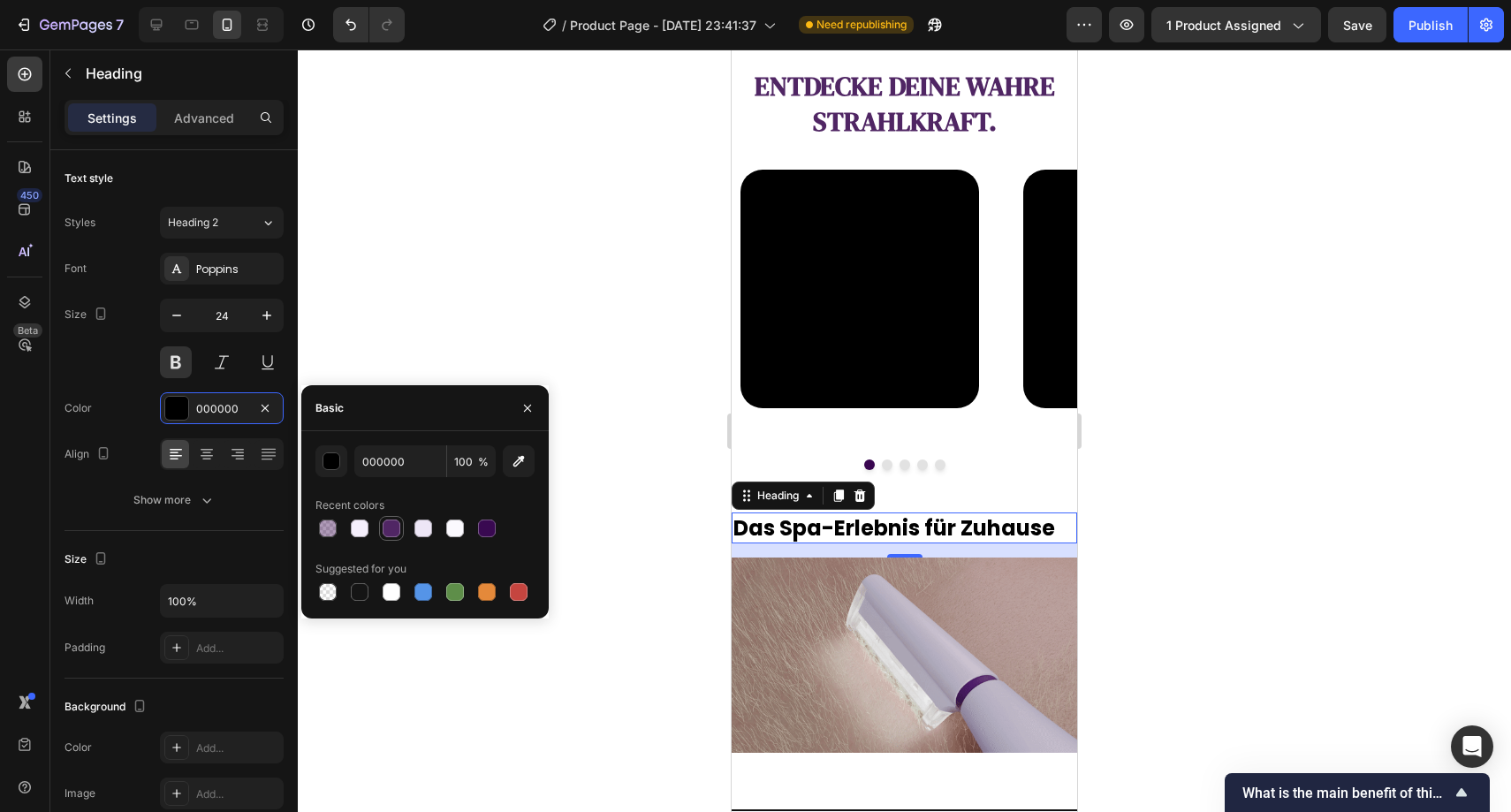
type input "502664"
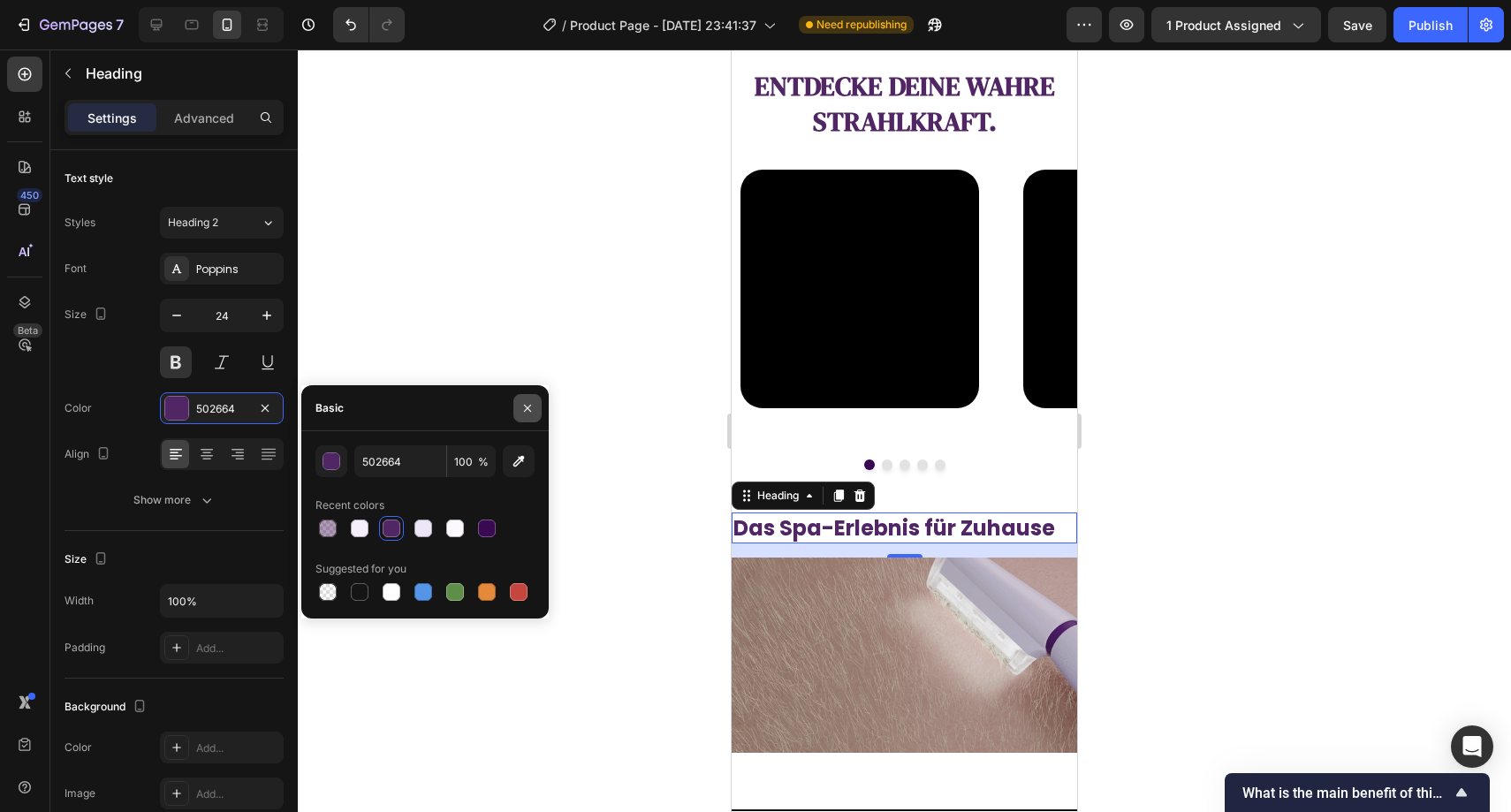
click at [527, 397] on button "button" at bounding box center [527, 408] width 29 height 29
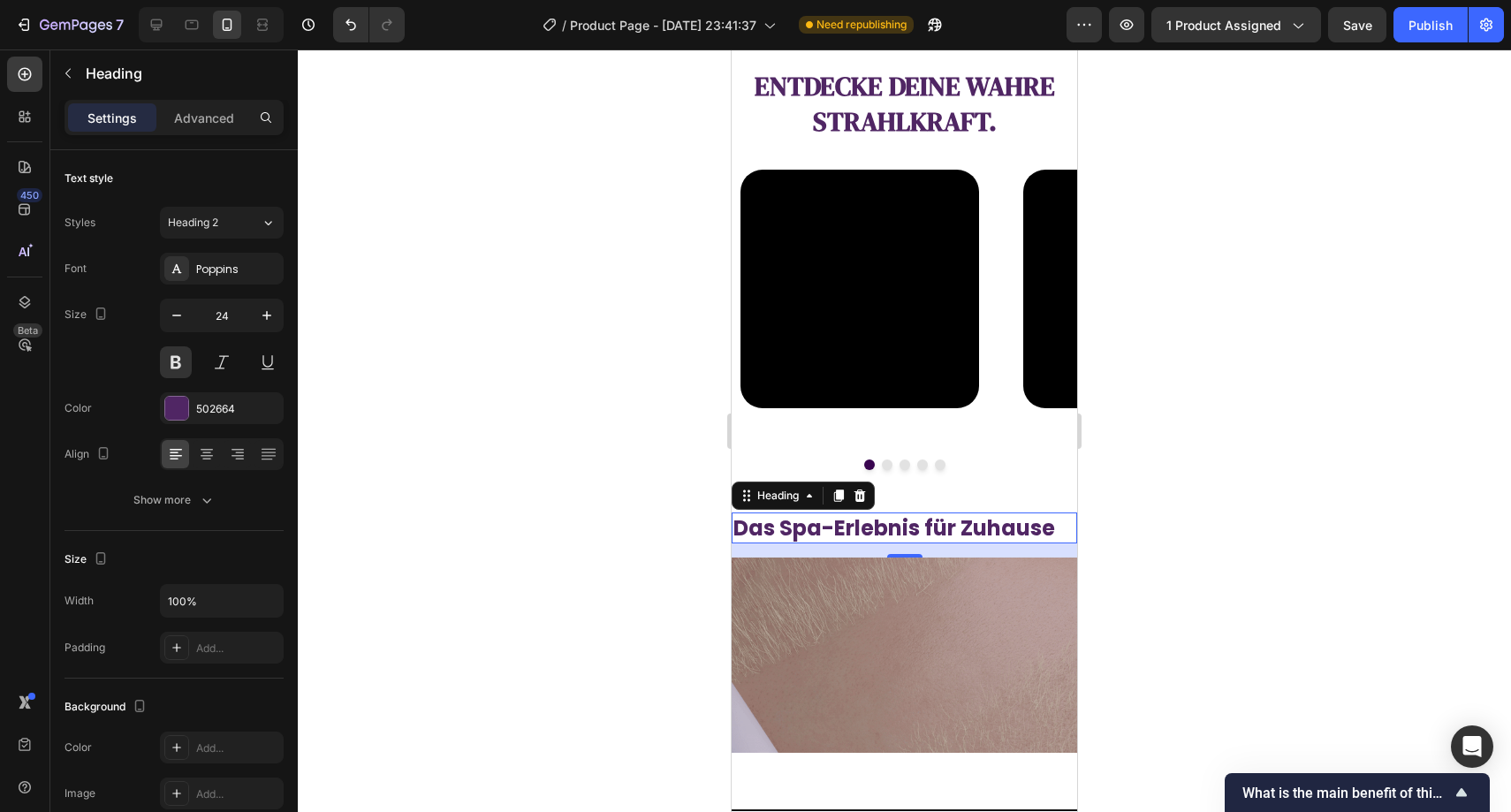
click at [618, 401] on div at bounding box center [905, 430] width 1214 height 762
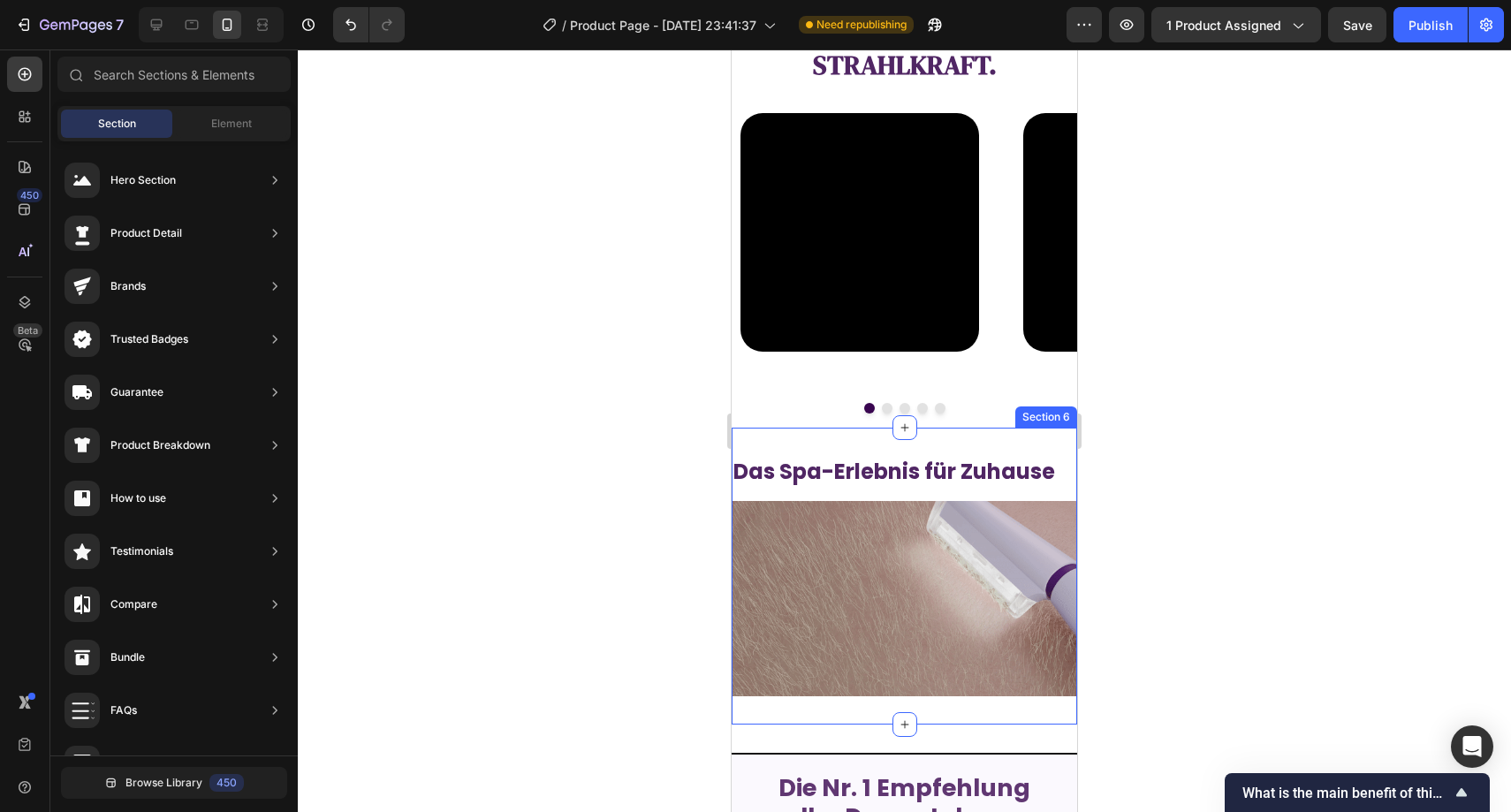
scroll to position [2175, 0]
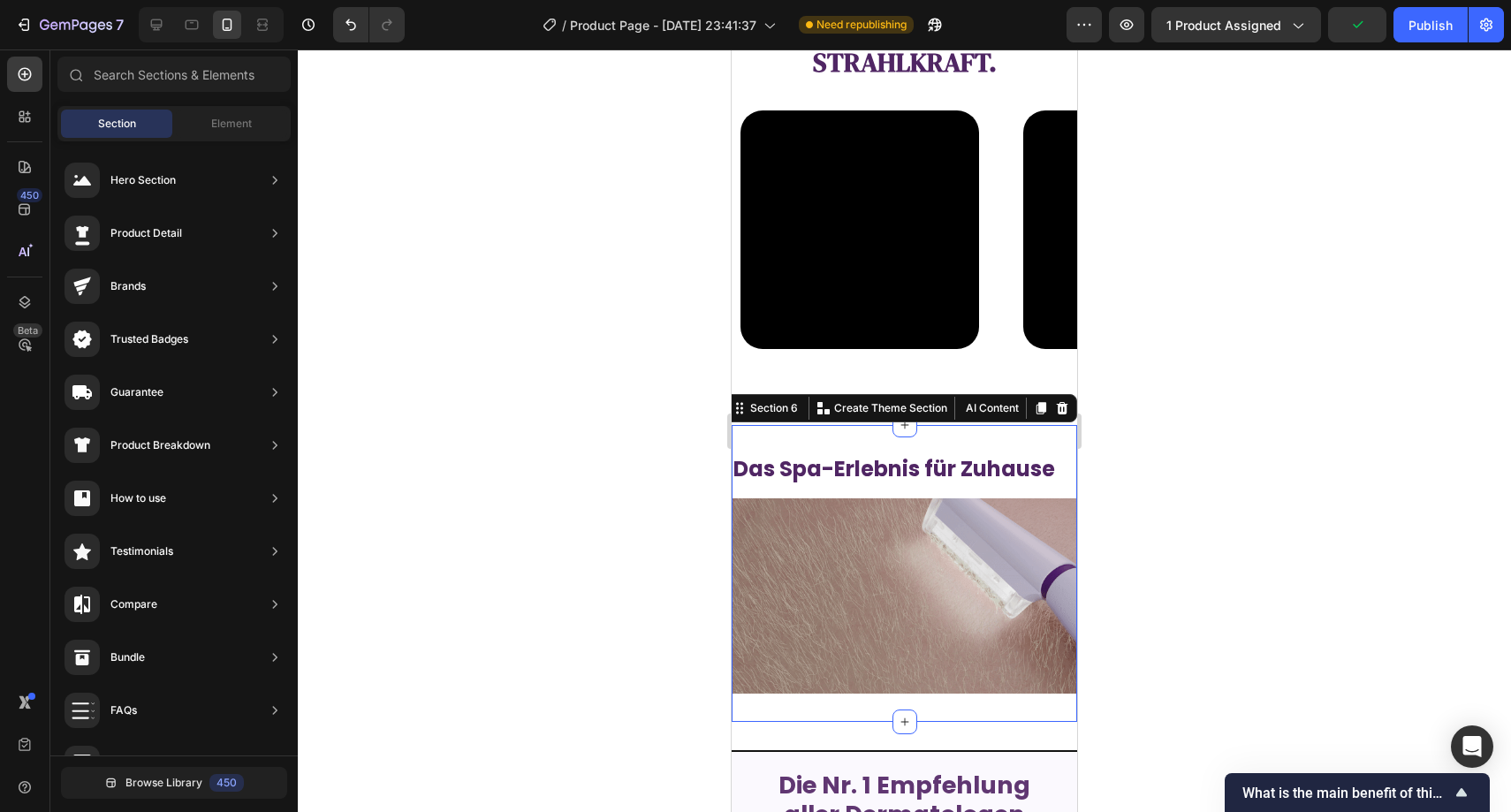
click at [825, 444] on div "Das Spa-Erlebnis für Zuhause Heading Image Section 6 You can create reusable se…" at bounding box center [904, 572] width 345 height 296
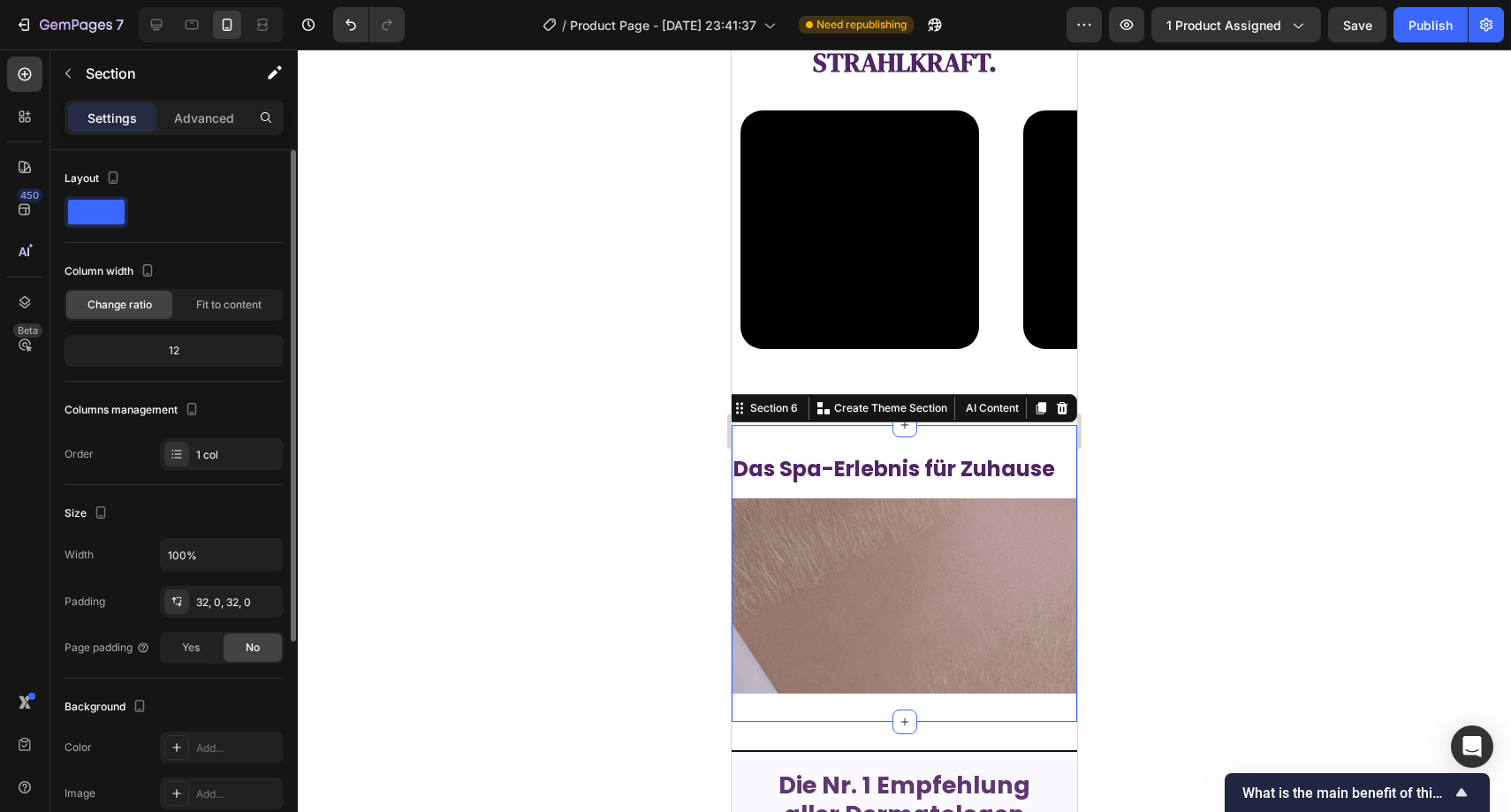
click at [211, 730] on div "Background The changes might be hidden by the video. Color Add... Image Add... …" at bounding box center [174, 774] width 219 height 191
click at [214, 735] on div "Add..." at bounding box center [222, 747] width 124 height 31
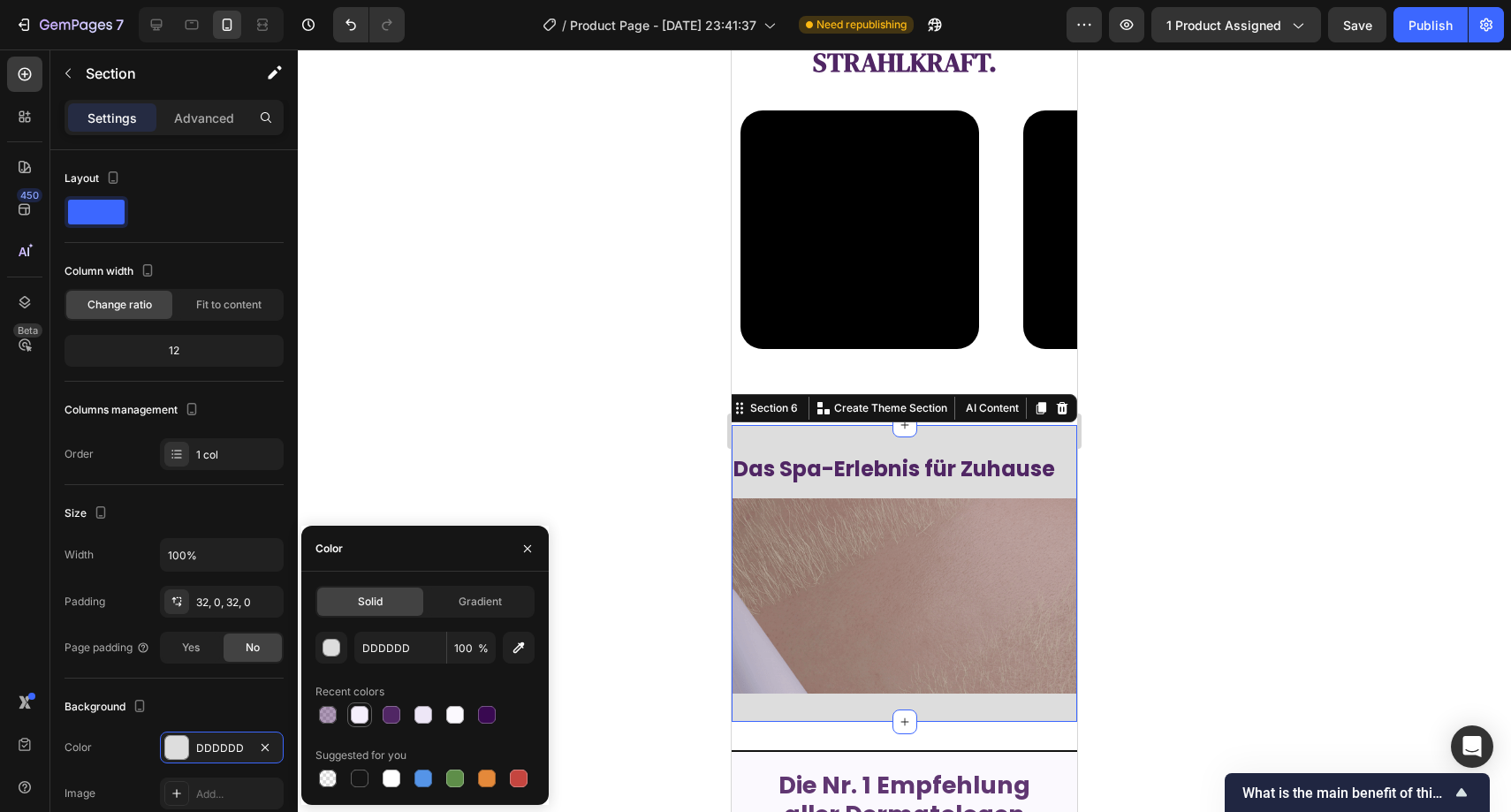
click at [363, 718] on div at bounding box center [359, 714] width 18 height 18
type input "F5EFFC"
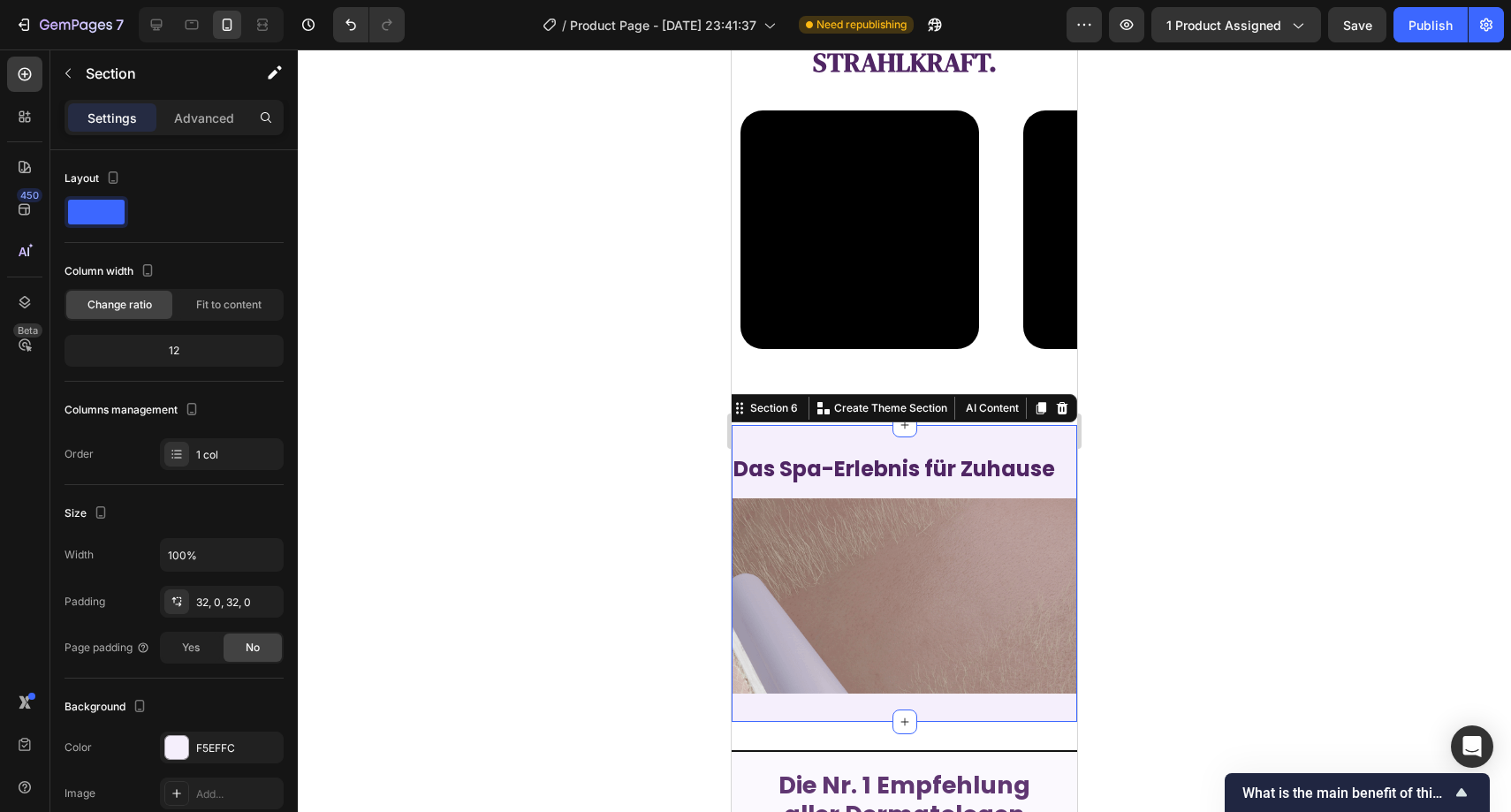
click at [522, 498] on div at bounding box center [905, 430] width 1214 height 762
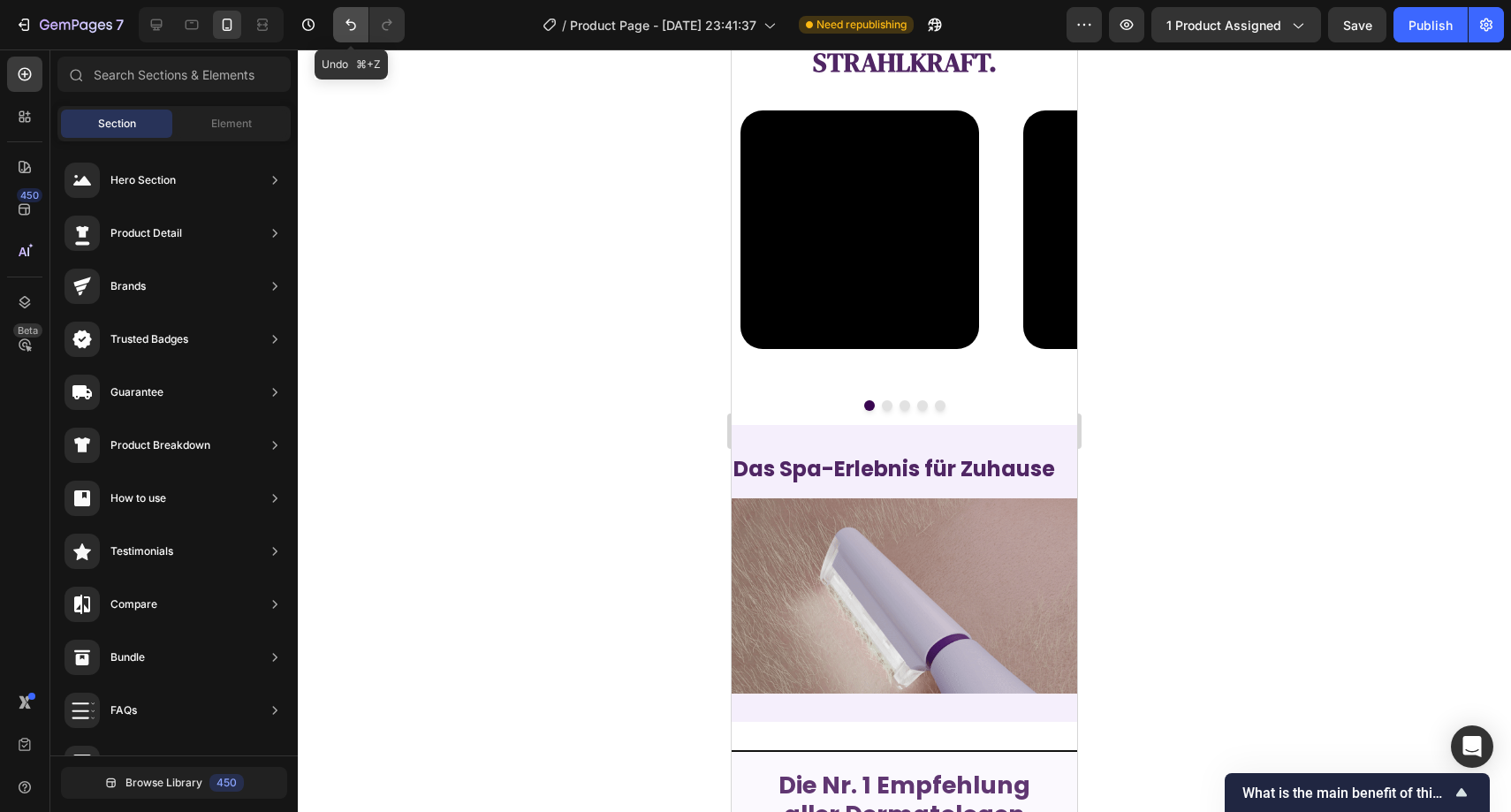
click at [344, 30] on icon "Undo/Redo" at bounding box center [351, 24] width 18 height 18
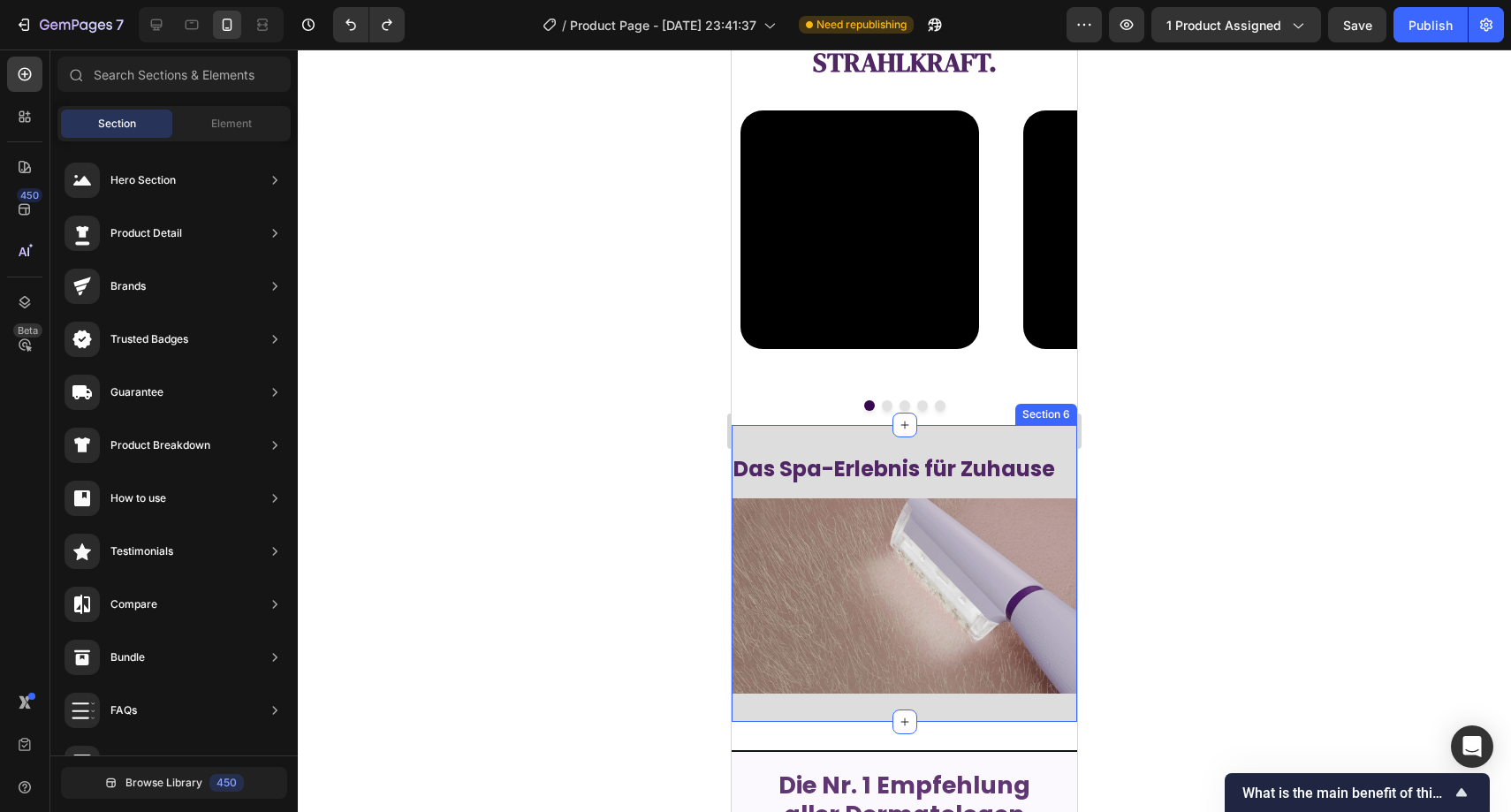
click at [804, 434] on div "Das Spa-Erlebnis für Zuhause Heading Image Section 6" at bounding box center [904, 572] width 345 height 296
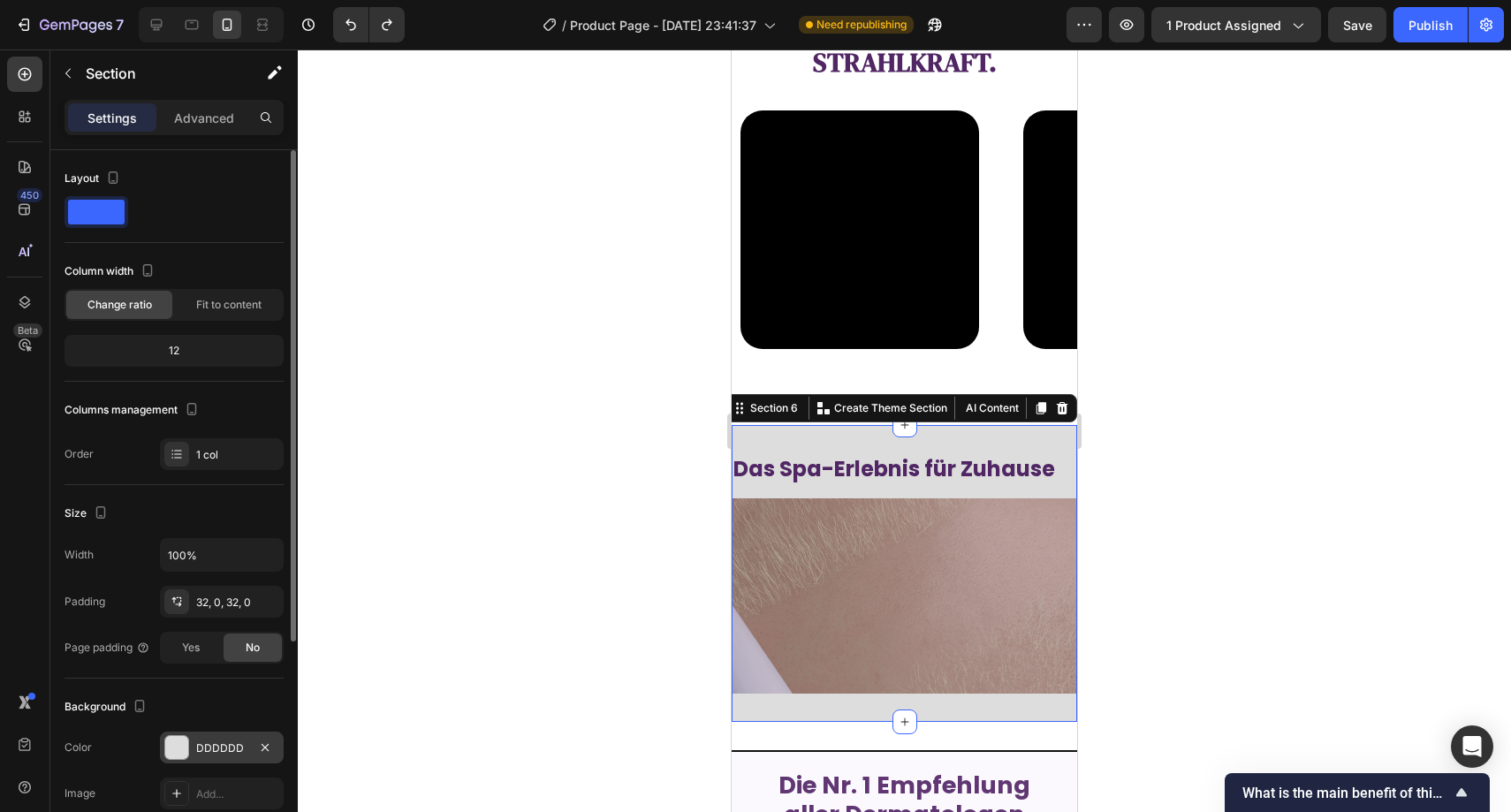
click at [191, 759] on div "DDDDDD" at bounding box center [222, 747] width 124 height 31
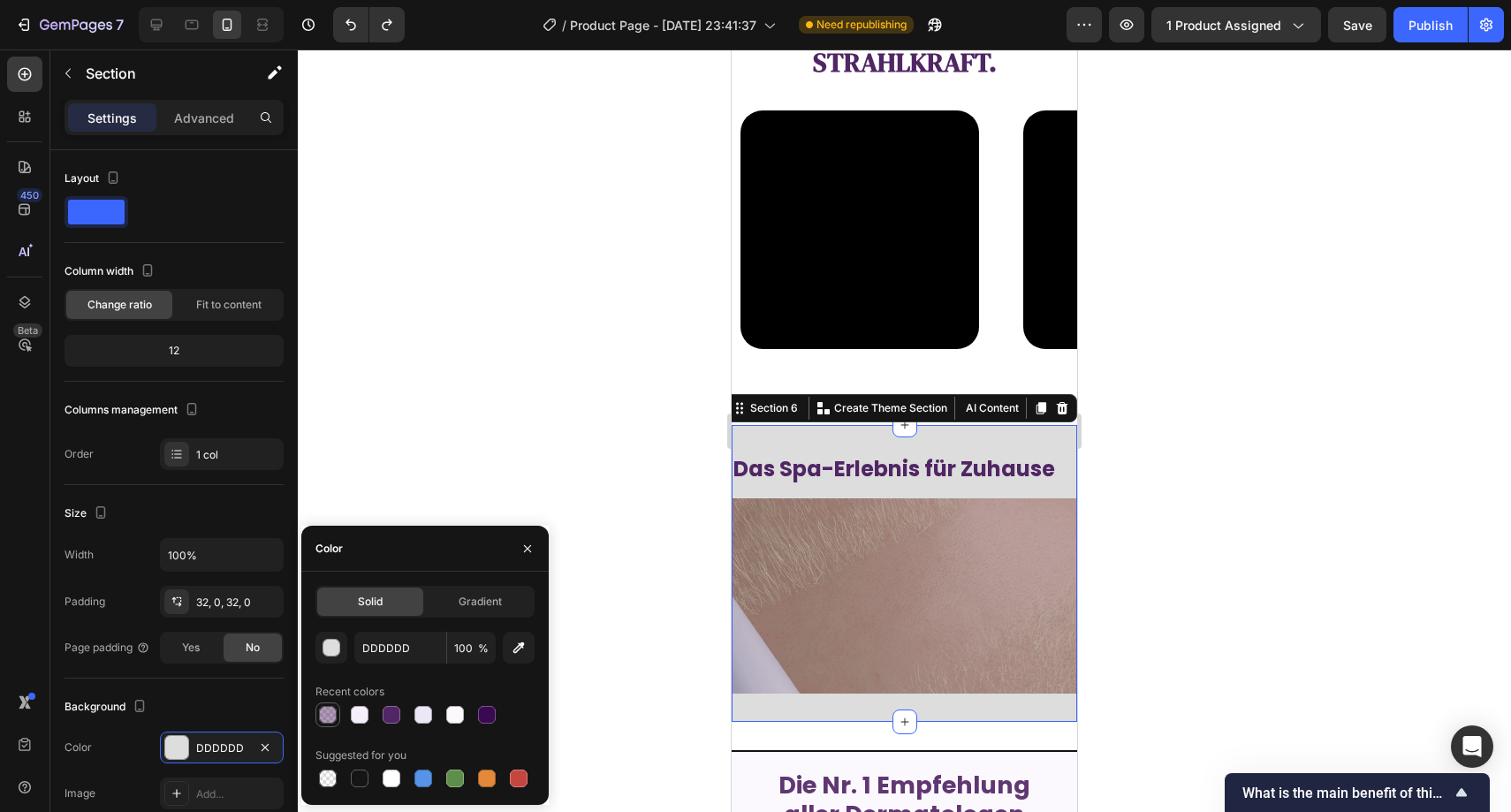
click at [332, 712] on div at bounding box center [328, 714] width 18 height 18
type input "390650"
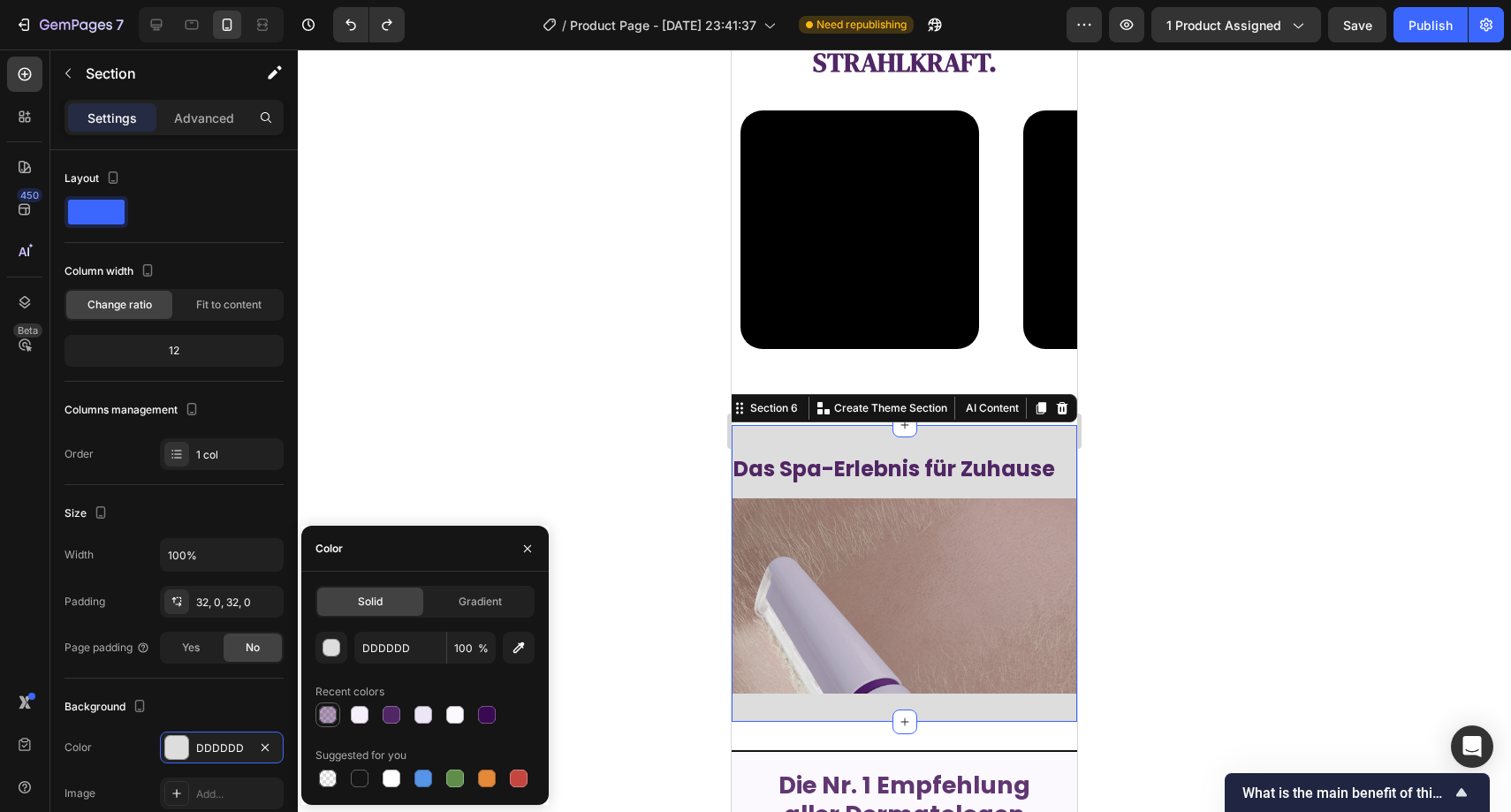
type input "40"
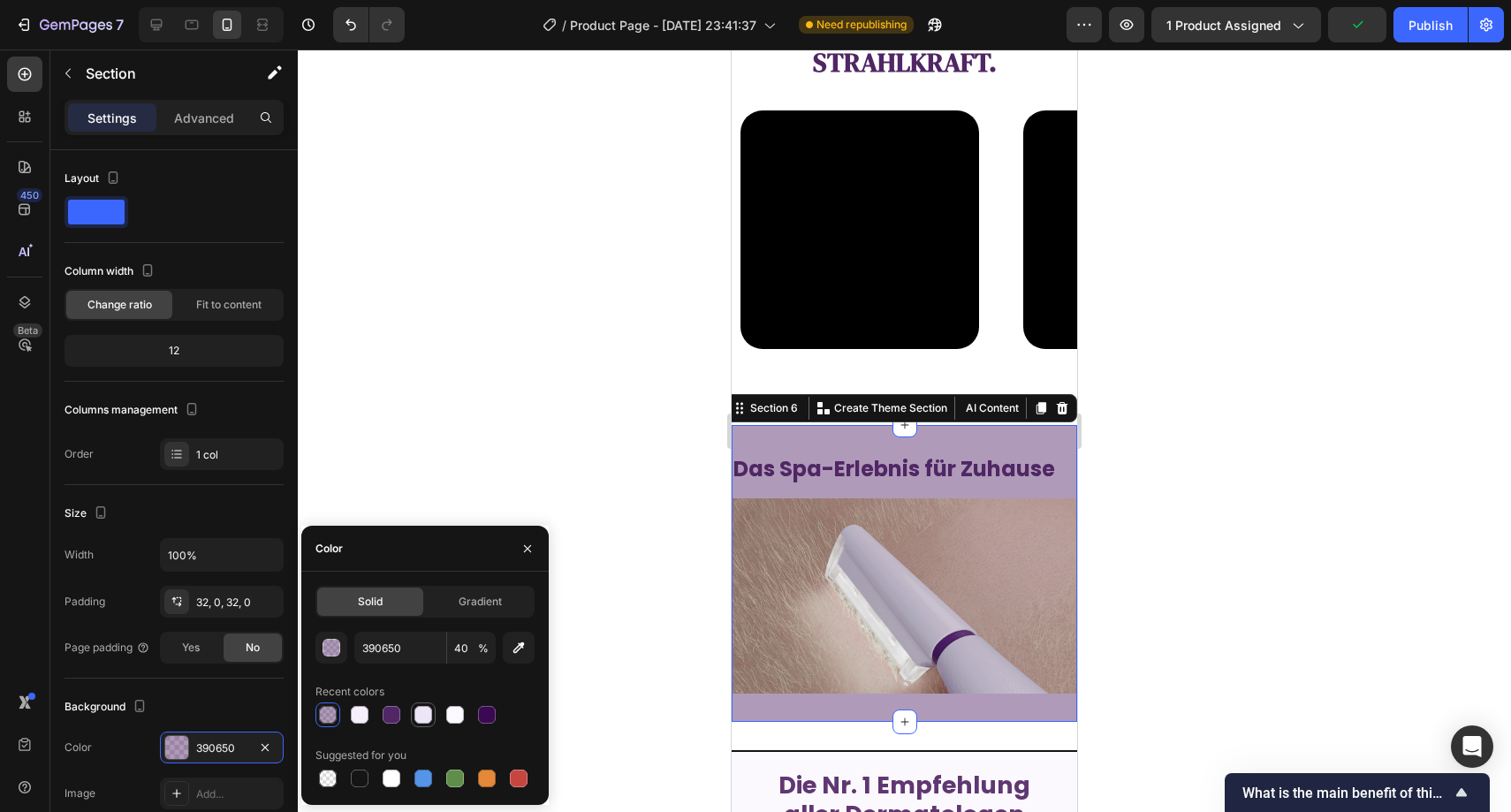
click at [427, 720] on div at bounding box center [423, 714] width 18 height 18
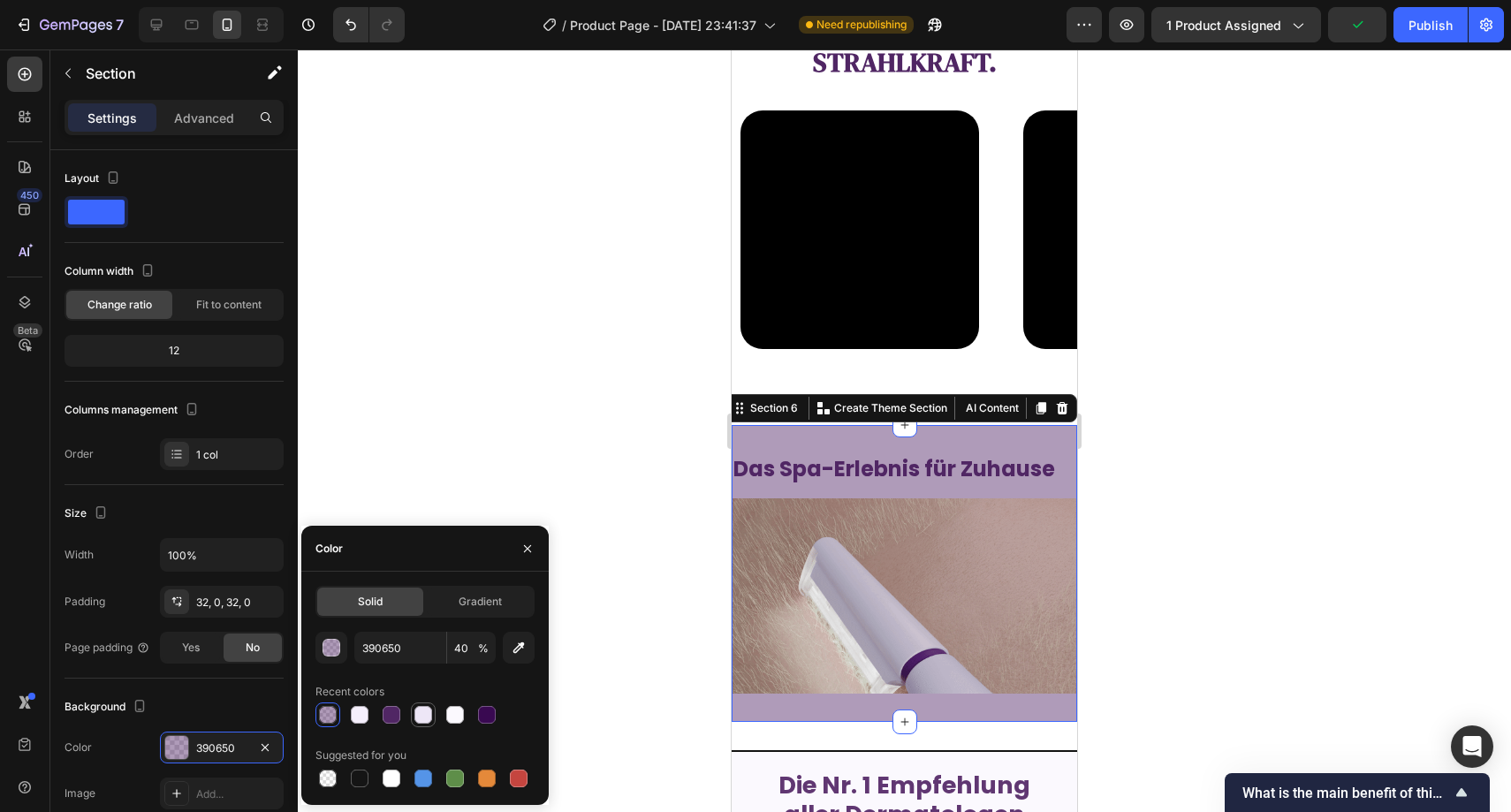
type input "EDE6F6"
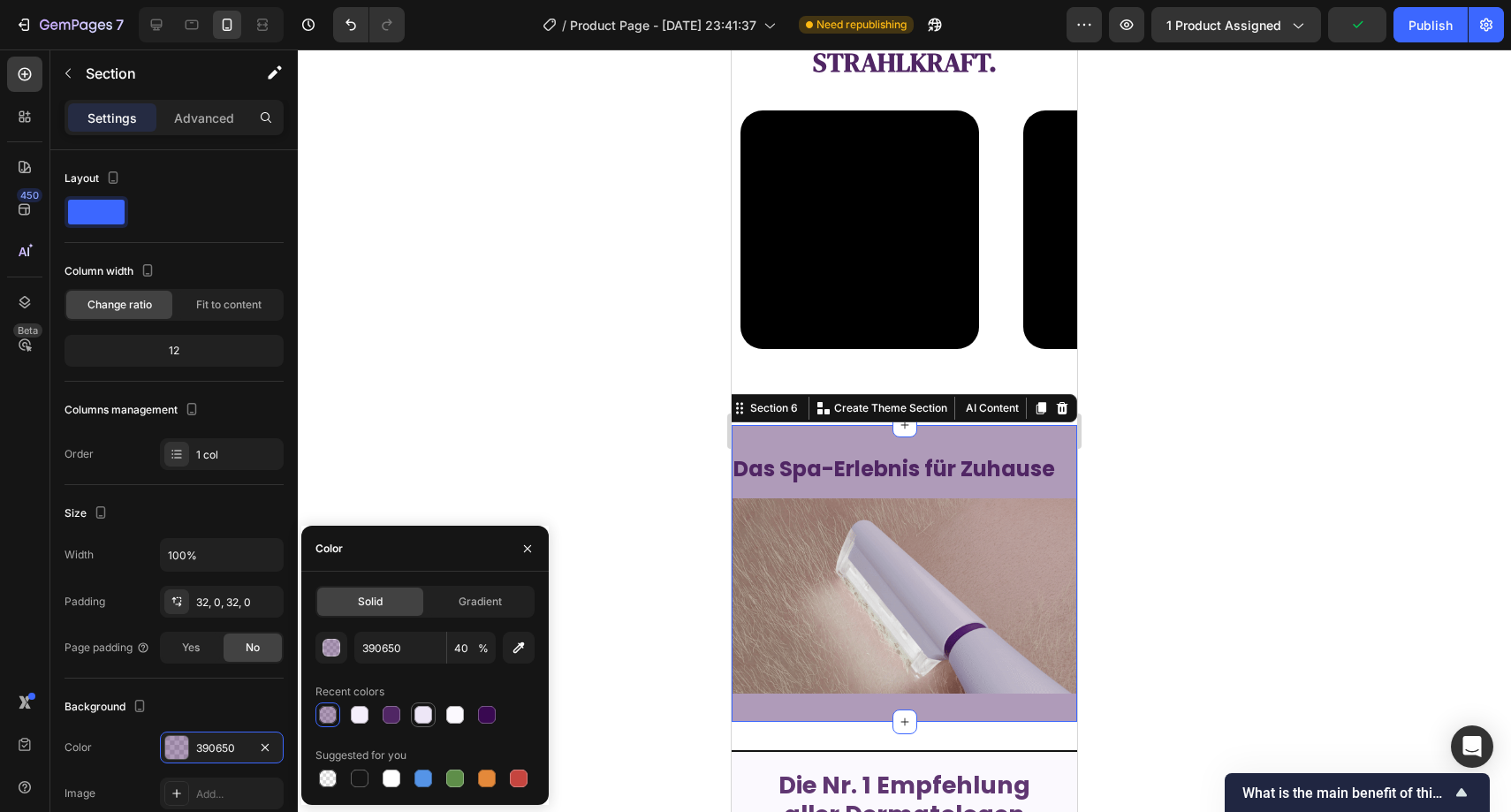
type input "100"
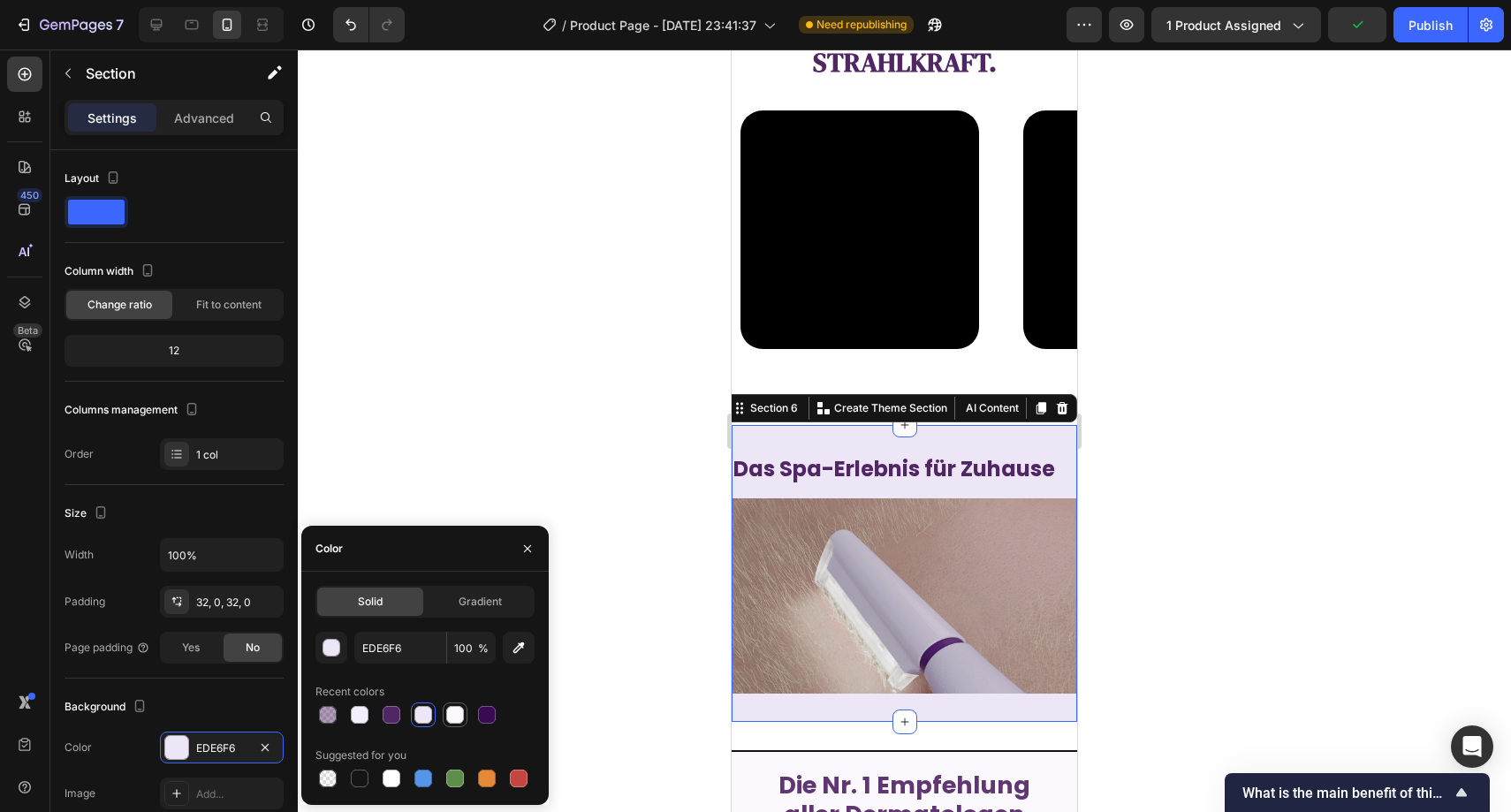
click at [446, 720] on div at bounding box center [454, 714] width 18 height 18
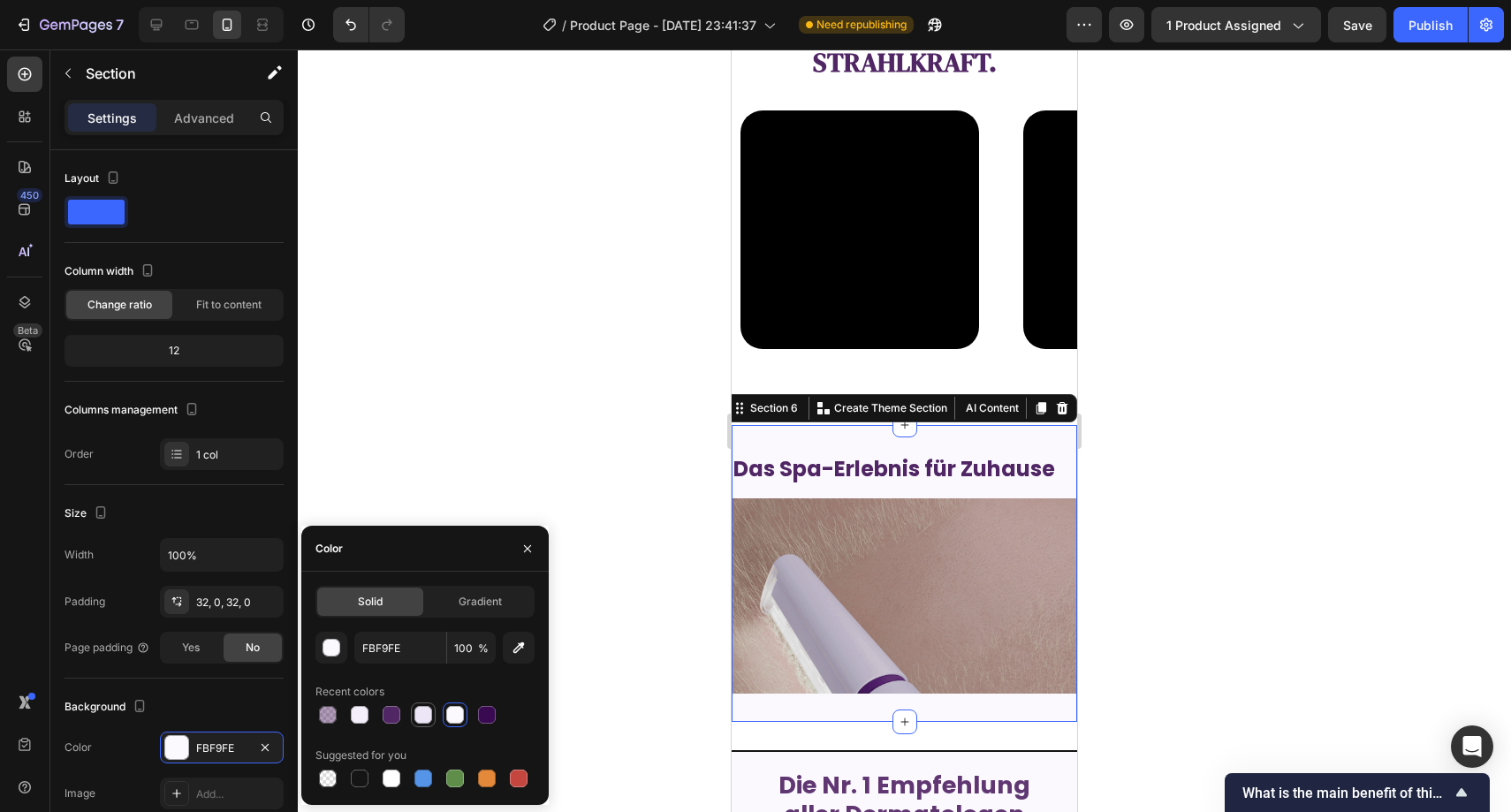
click at [430, 716] on div at bounding box center [423, 714] width 18 height 18
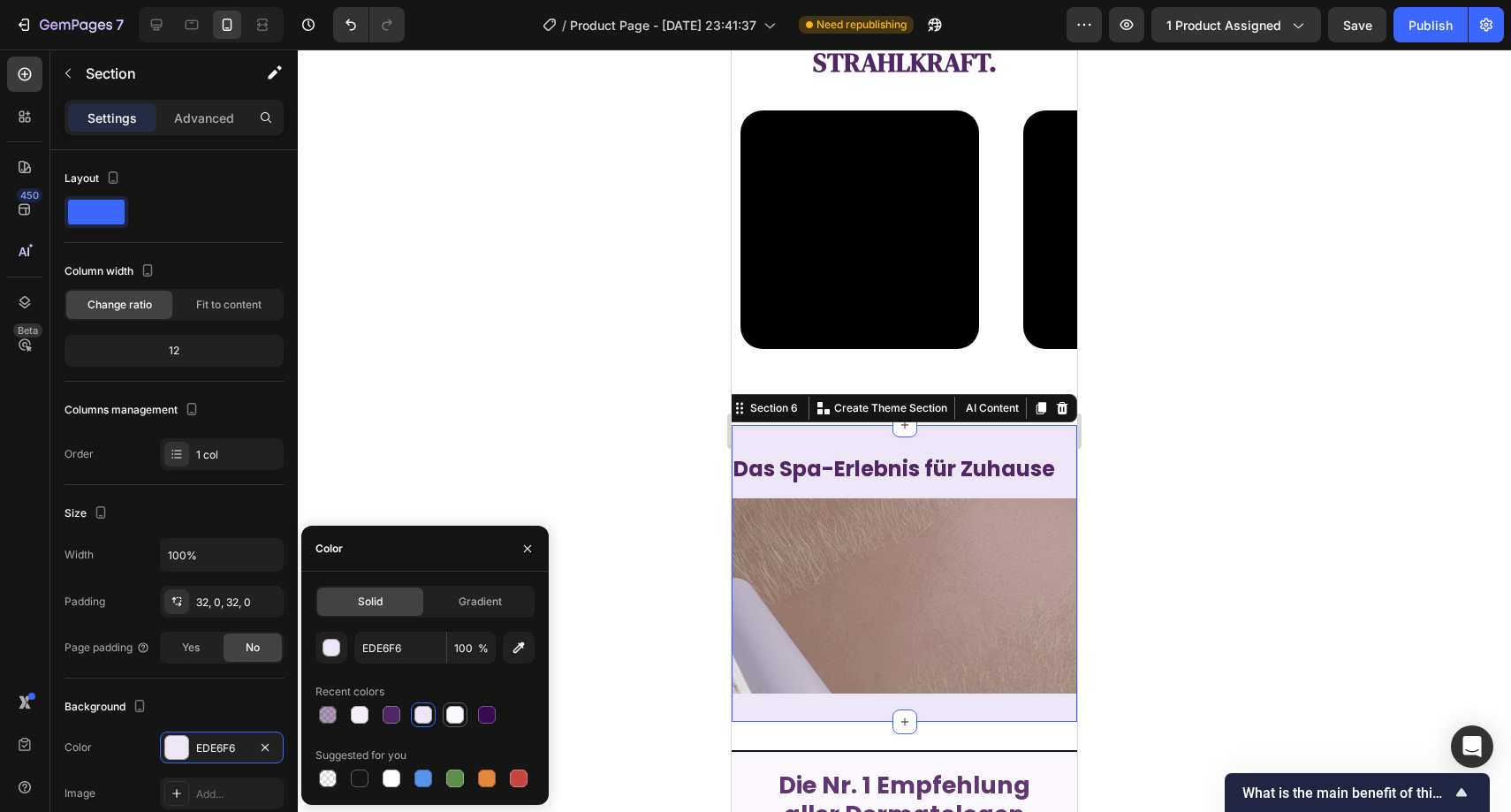
click at [450, 716] on div at bounding box center [454, 714] width 18 height 18
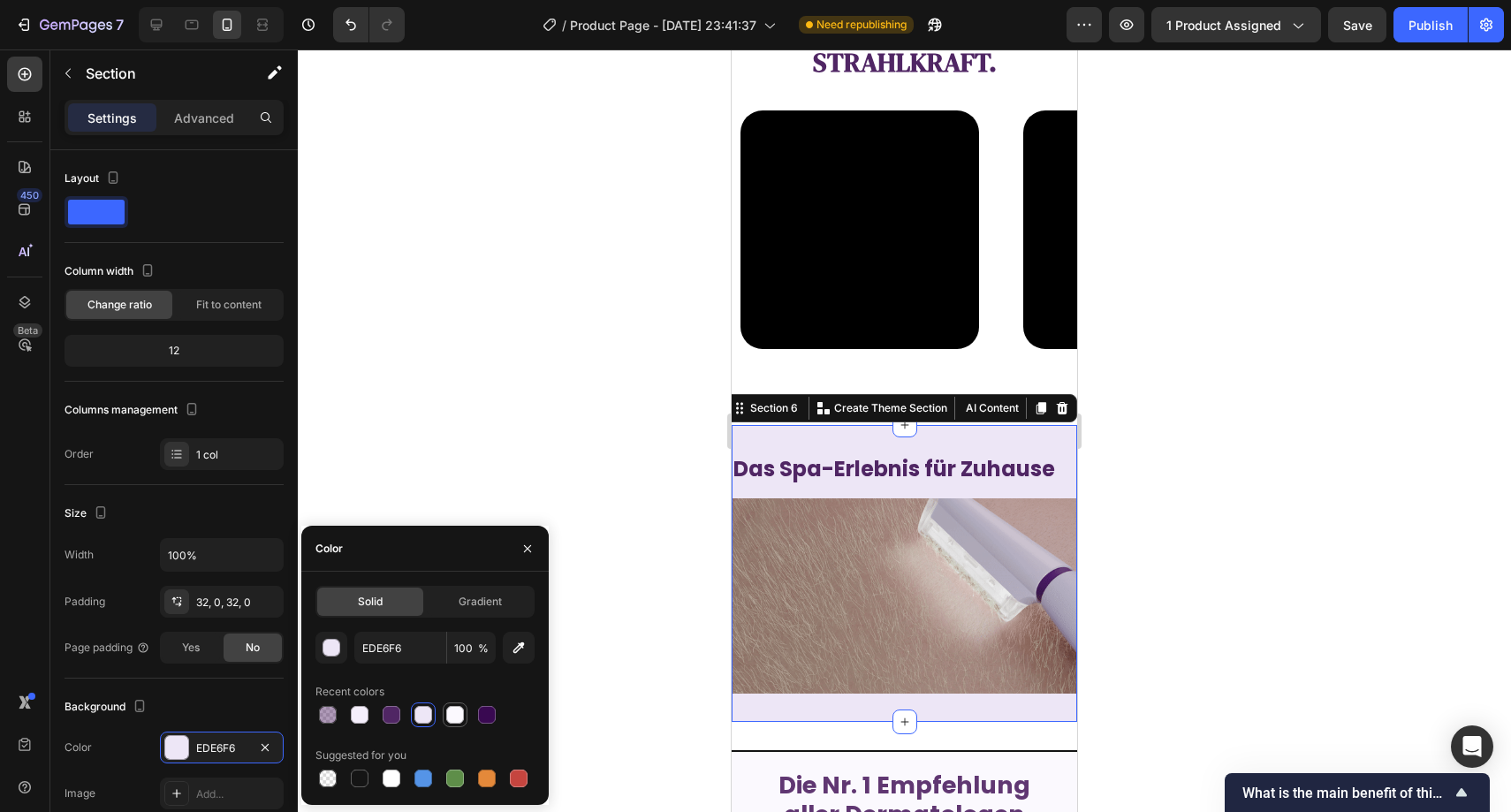
type input "FBF9FE"
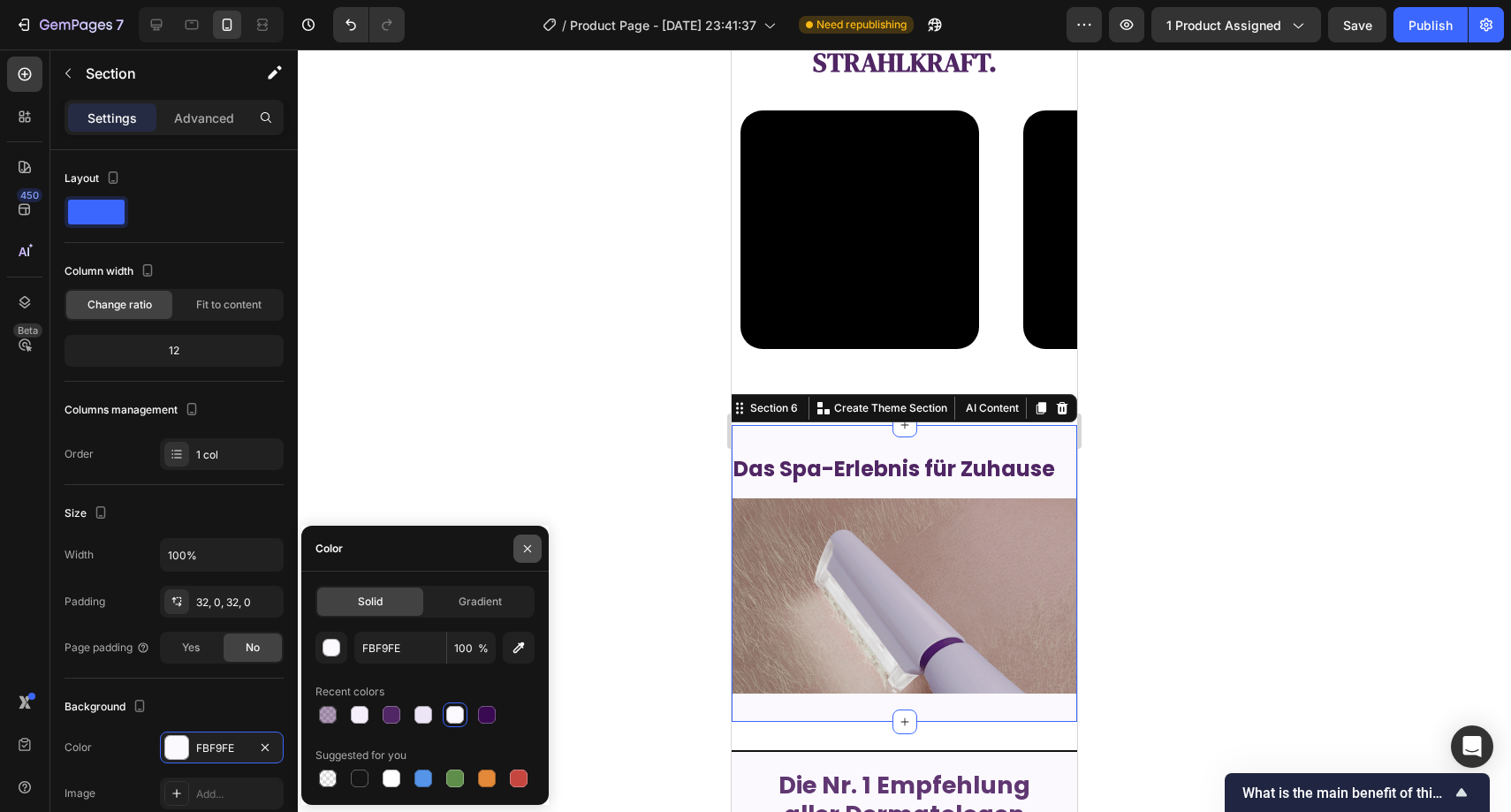
click at [520, 551] on button "button" at bounding box center [527, 548] width 29 height 29
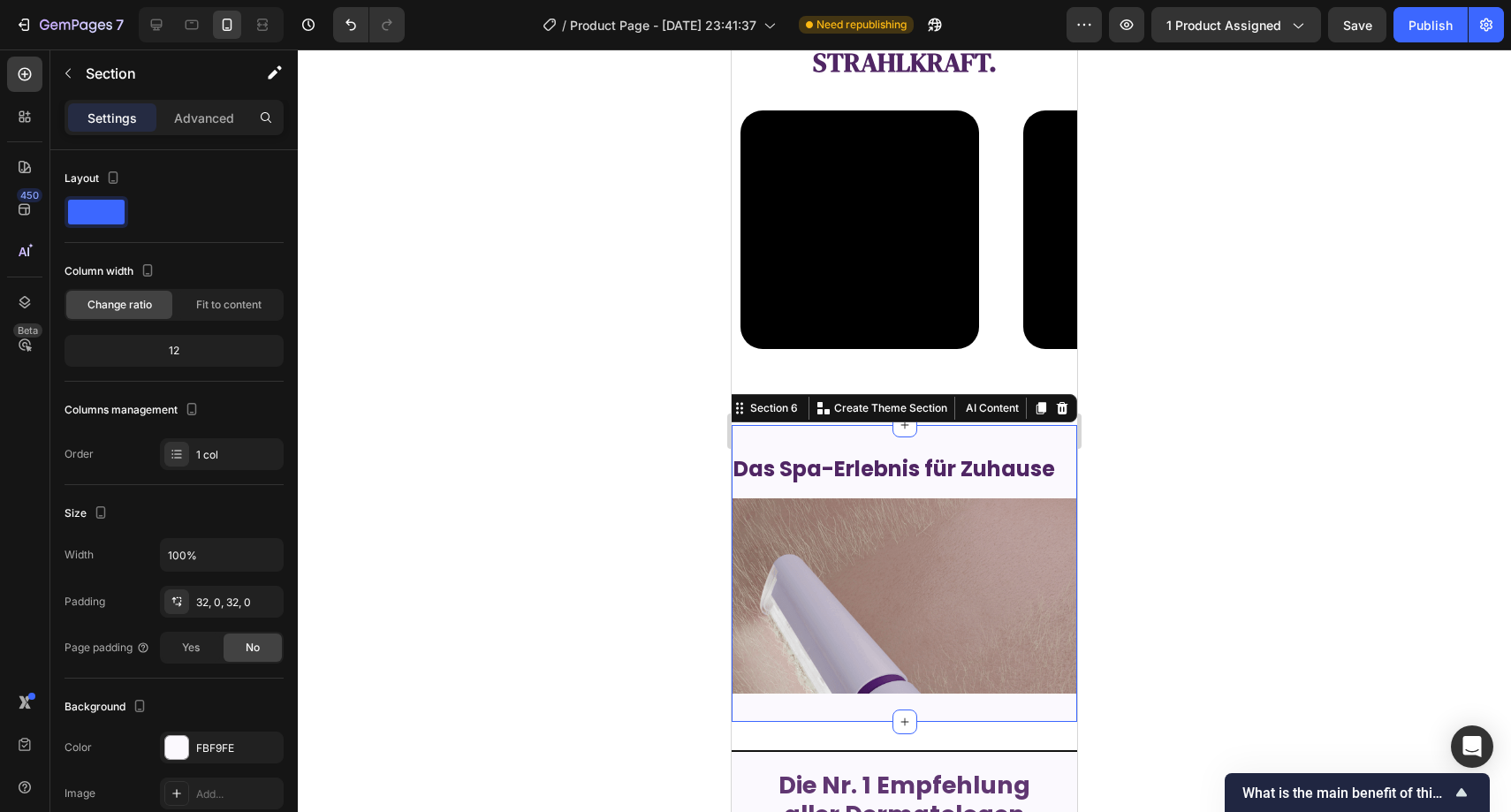
click at [596, 475] on div at bounding box center [905, 430] width 1214 height 762
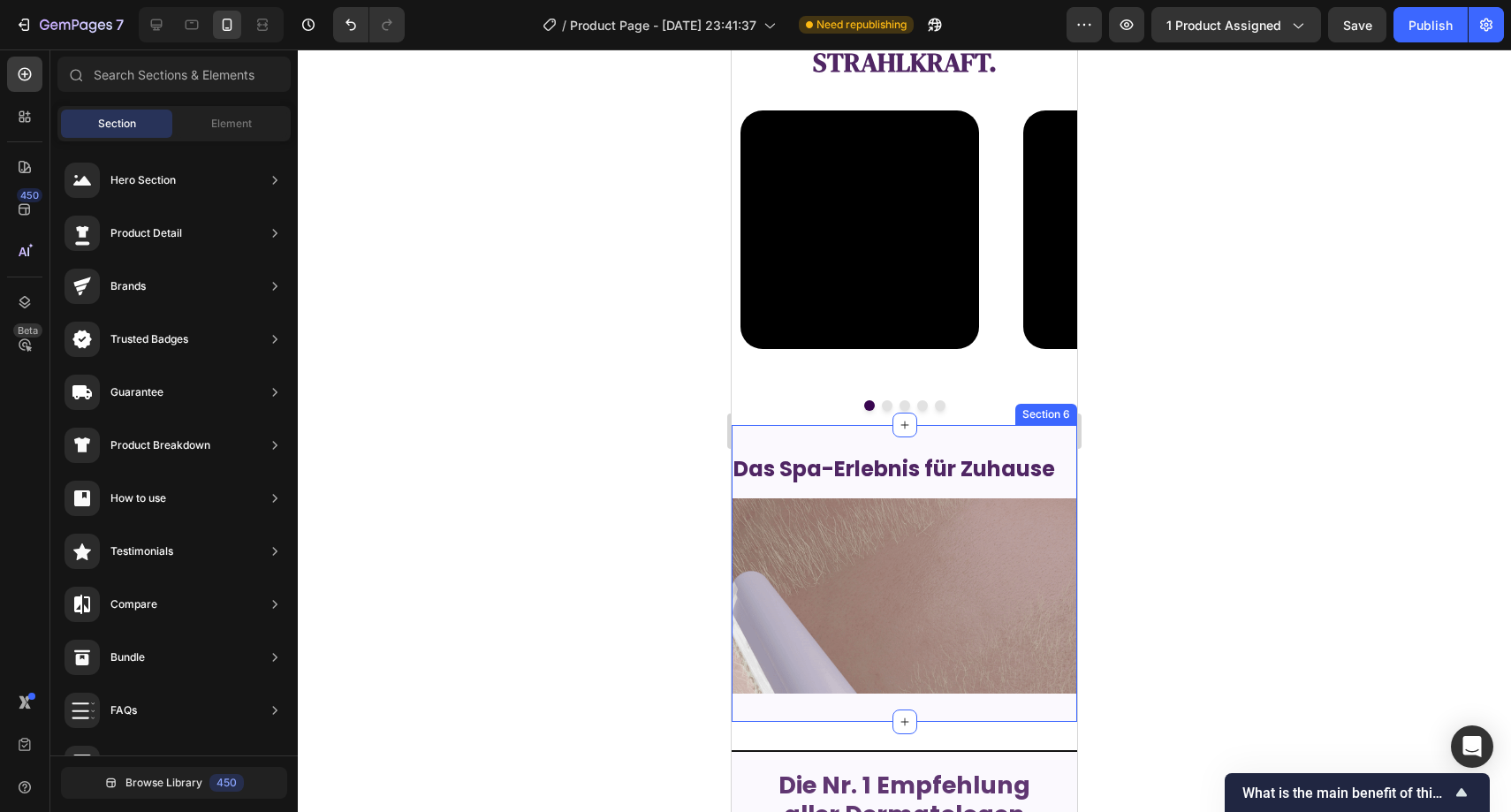
click at [829, 434] on div "Das Spa-Erlebnis für Zuhause Heading Image Section 6" at bounding box center [904, 572] width 345 height 296
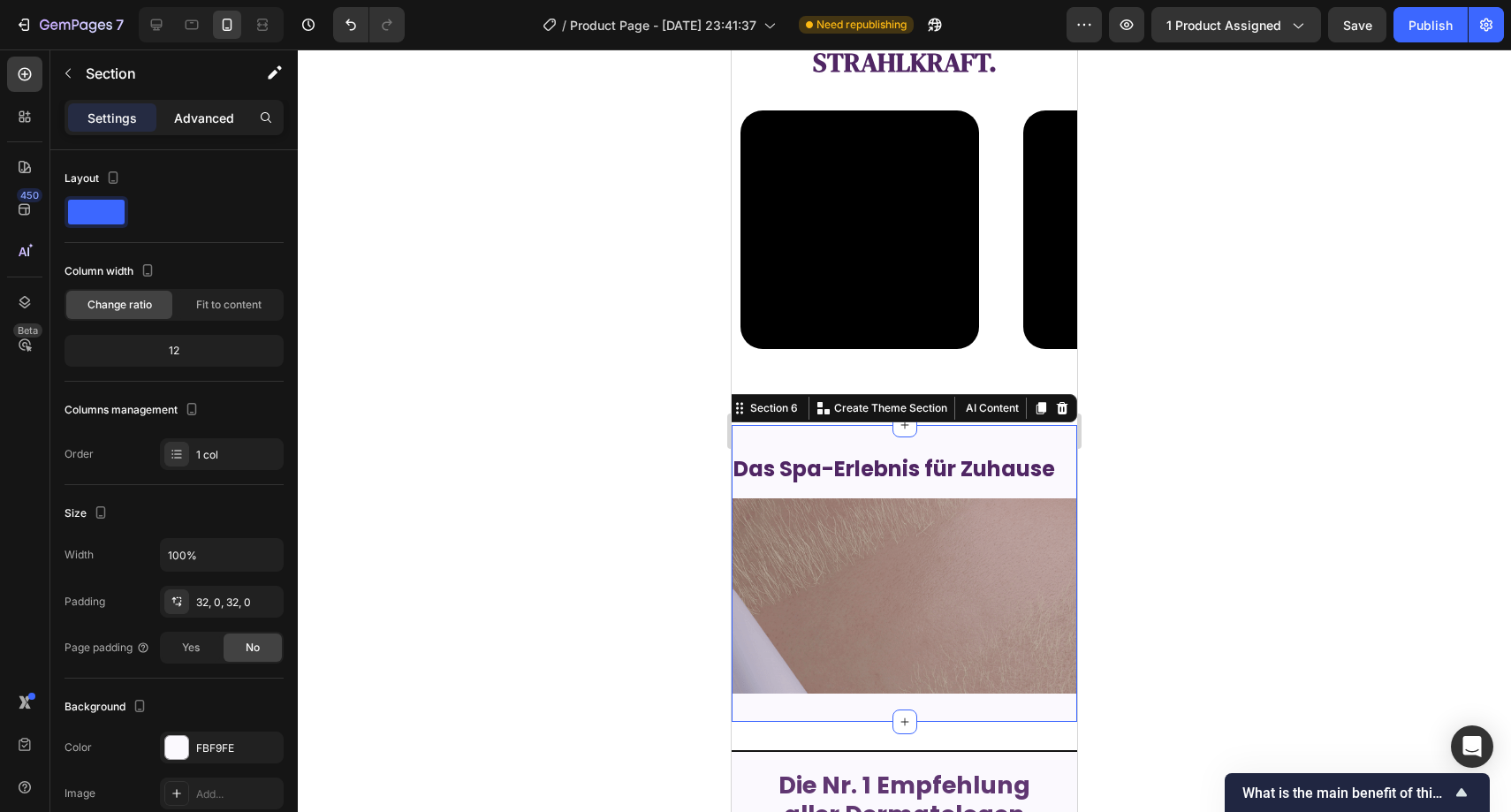
click at [202, 122] on p "Advanced" at bounding box center [204, 117] width 60 height 18
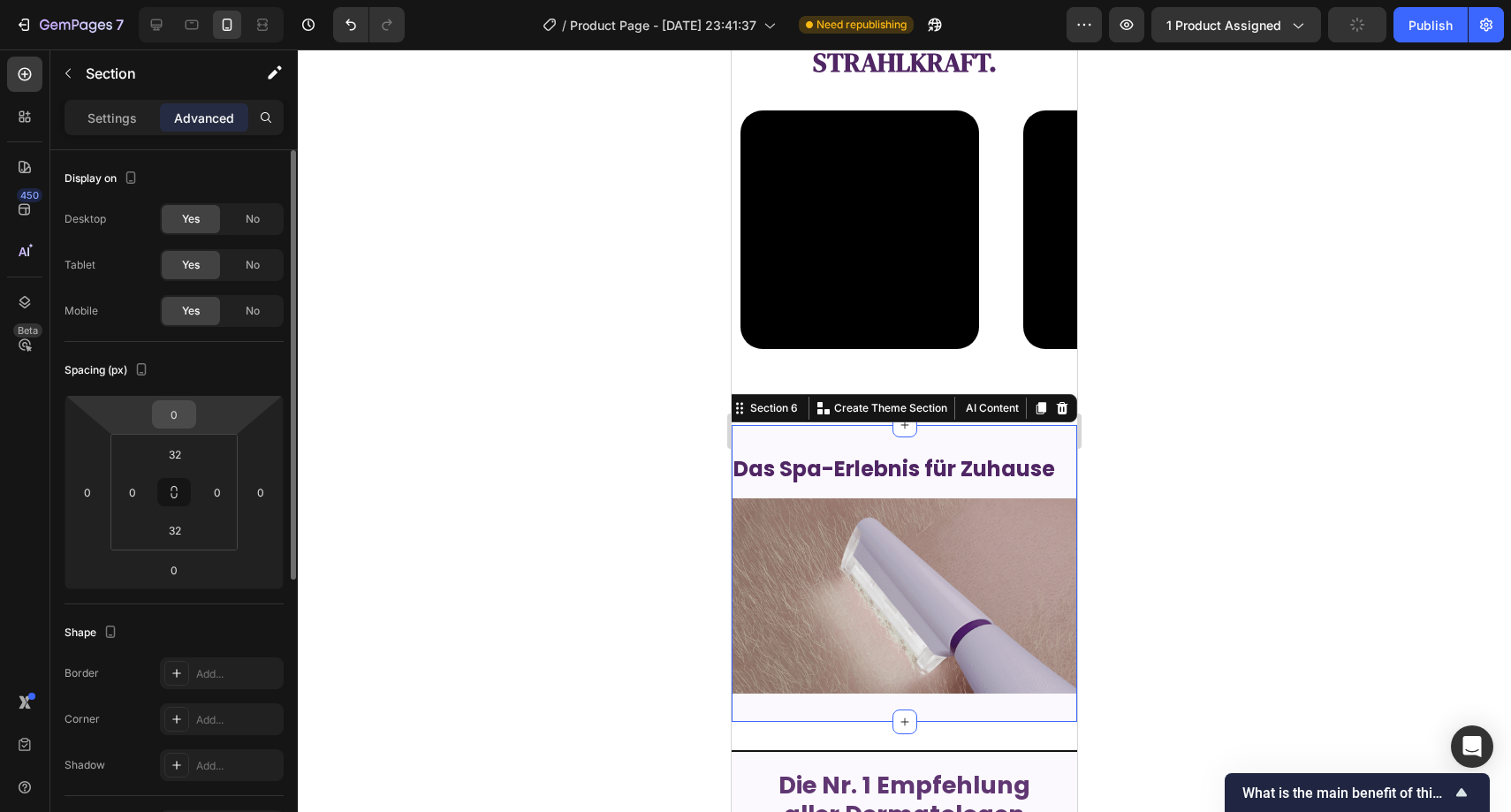
click at [174, 410] on input "0" at bounding box center [174, 414] width 35 height 27
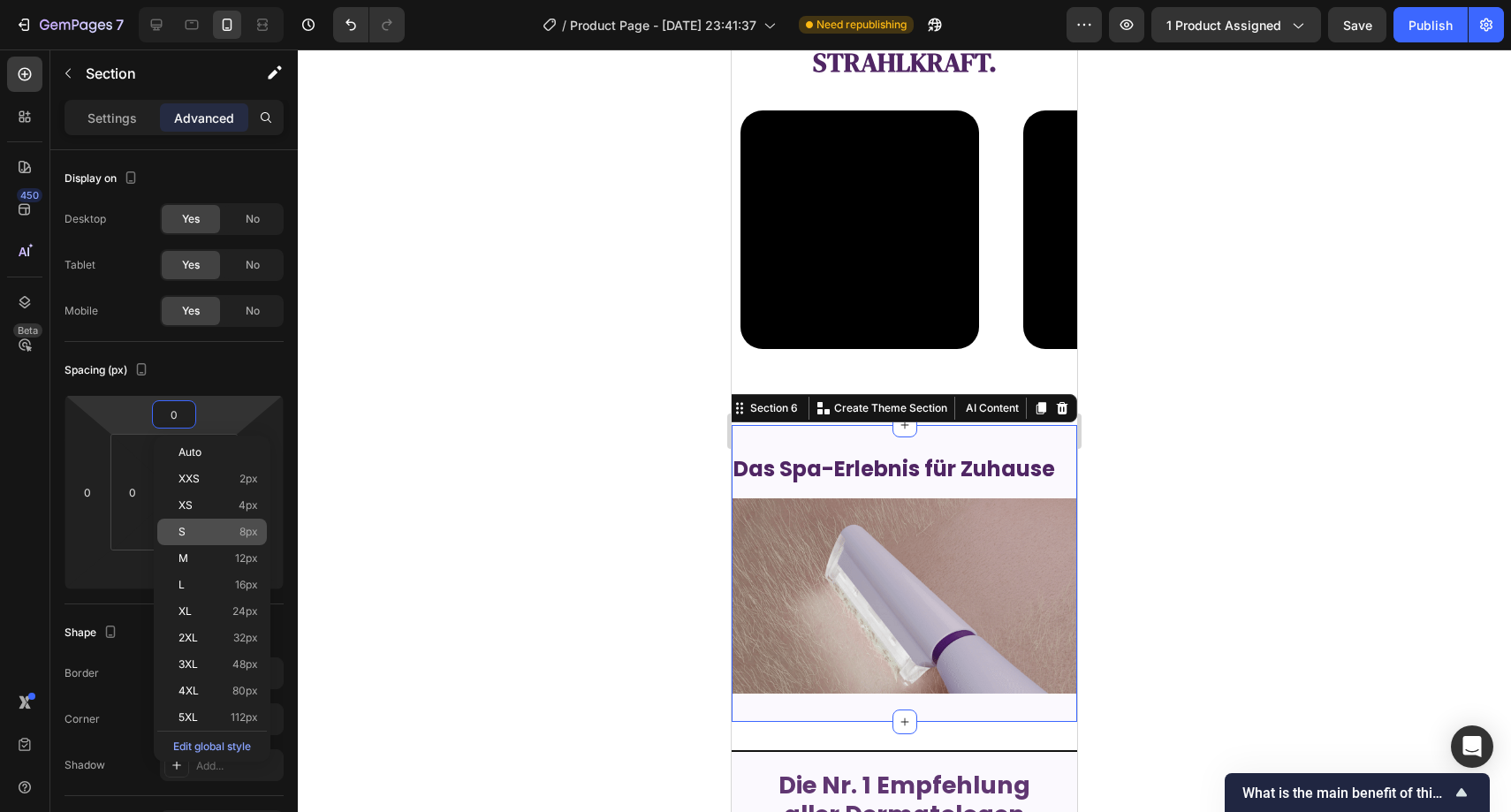
click at [199, 519] on div "S 8px" at bounding box center [212, 532] width 109 height 27
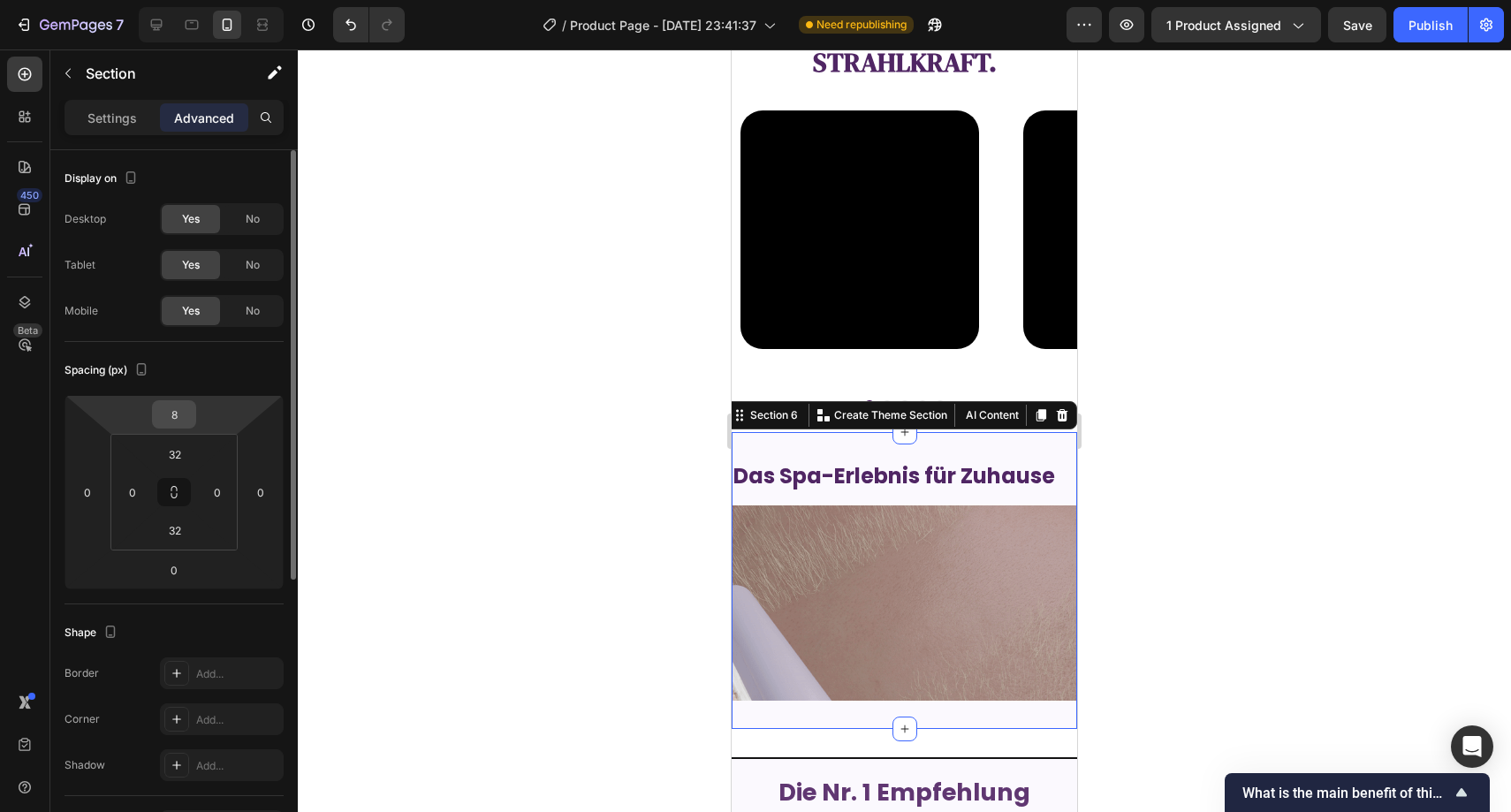
click at [176, 419] on input "8" at bounding box center [174, 414] width 35 height 27
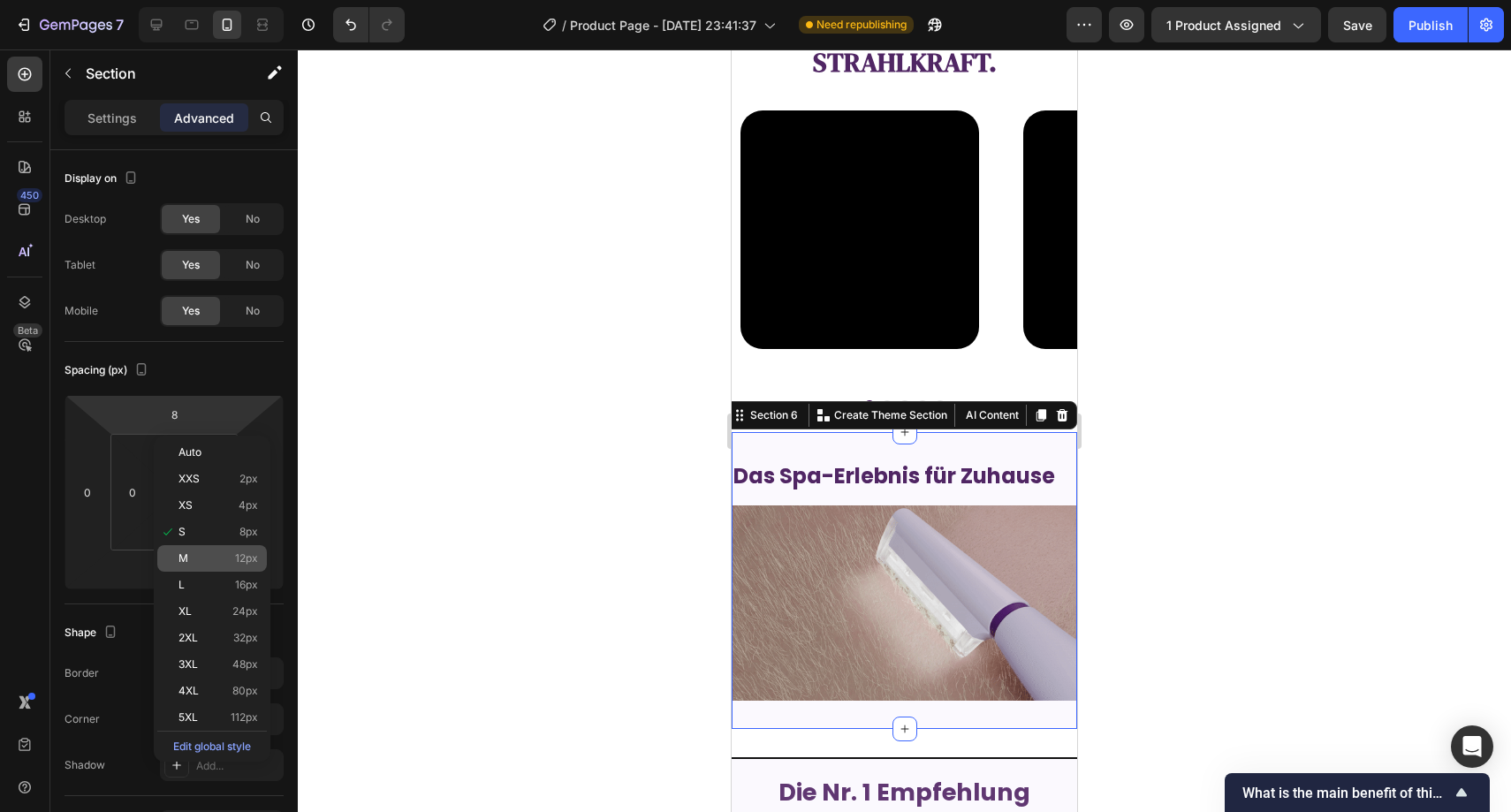
click at [192, 562] on p "M 12px" at bounding box center [218, 558] width 80 height 12
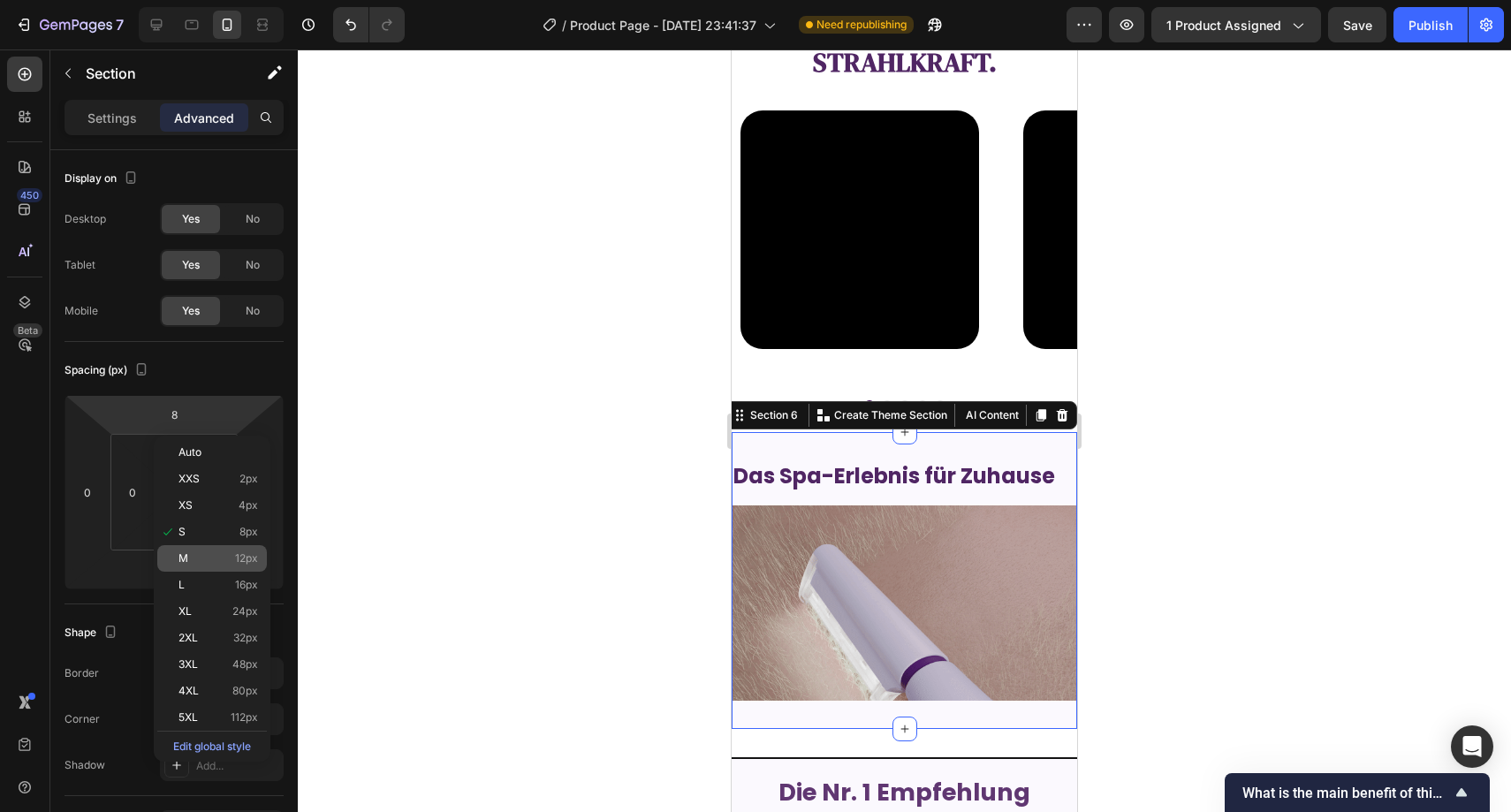
type input "12"
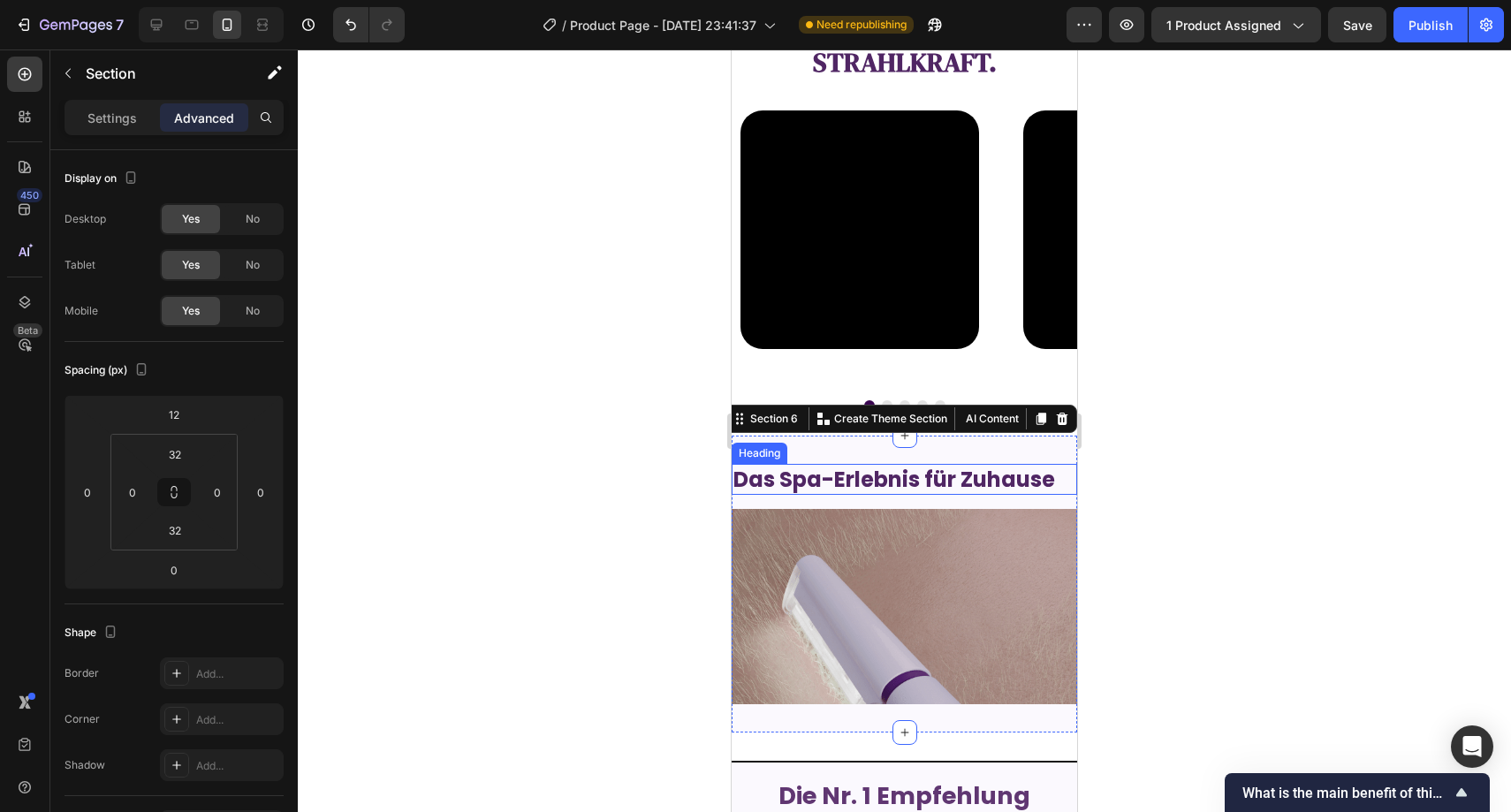
click at [842, 483] on p "Das Spa-Erlebnis für Zuhause" at bounding box center [905, 479] width 342 height 28
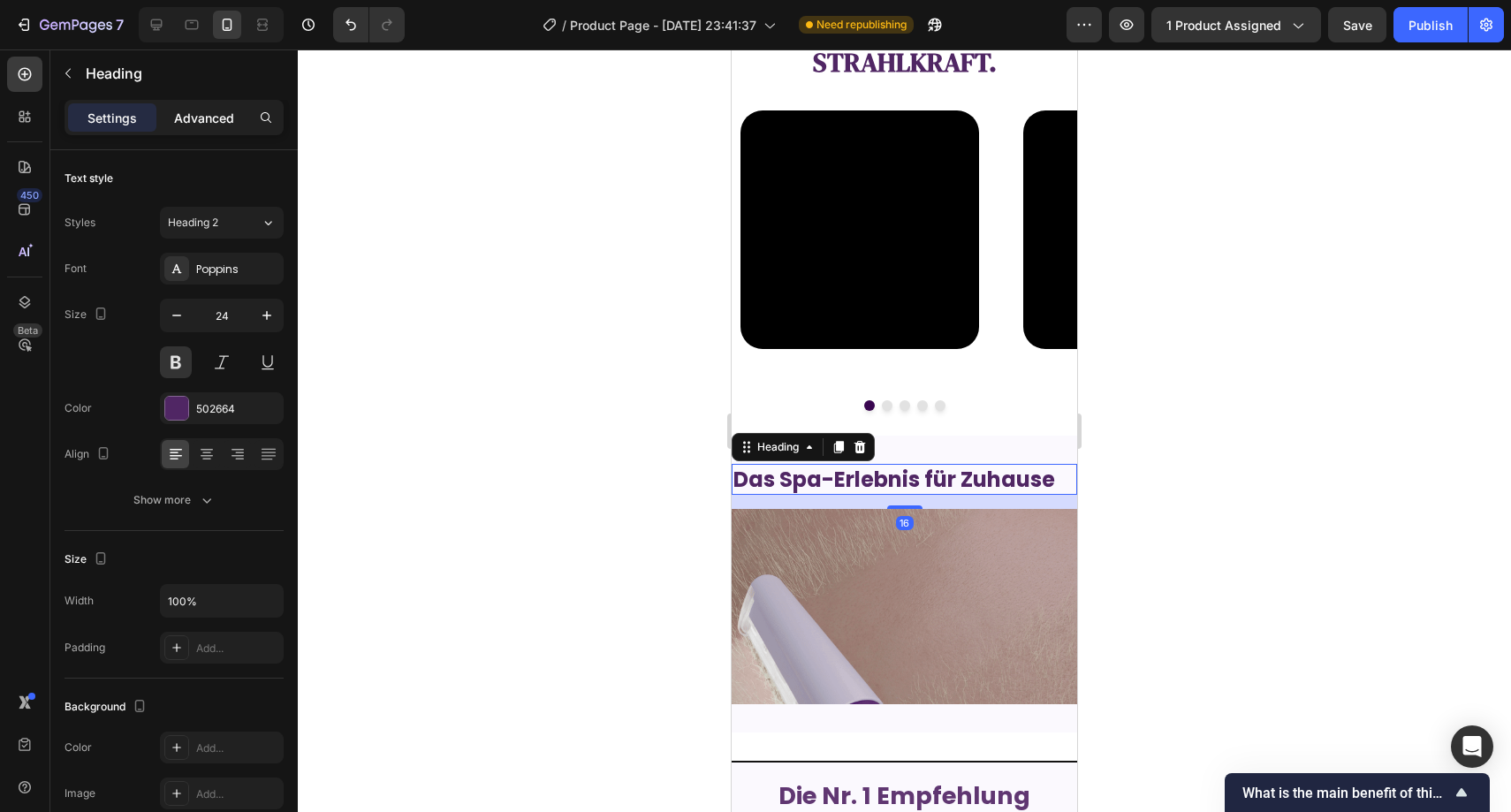
click at [187, 124] on p "Advanced" at bounding box center [204, 117] width 60 height 18
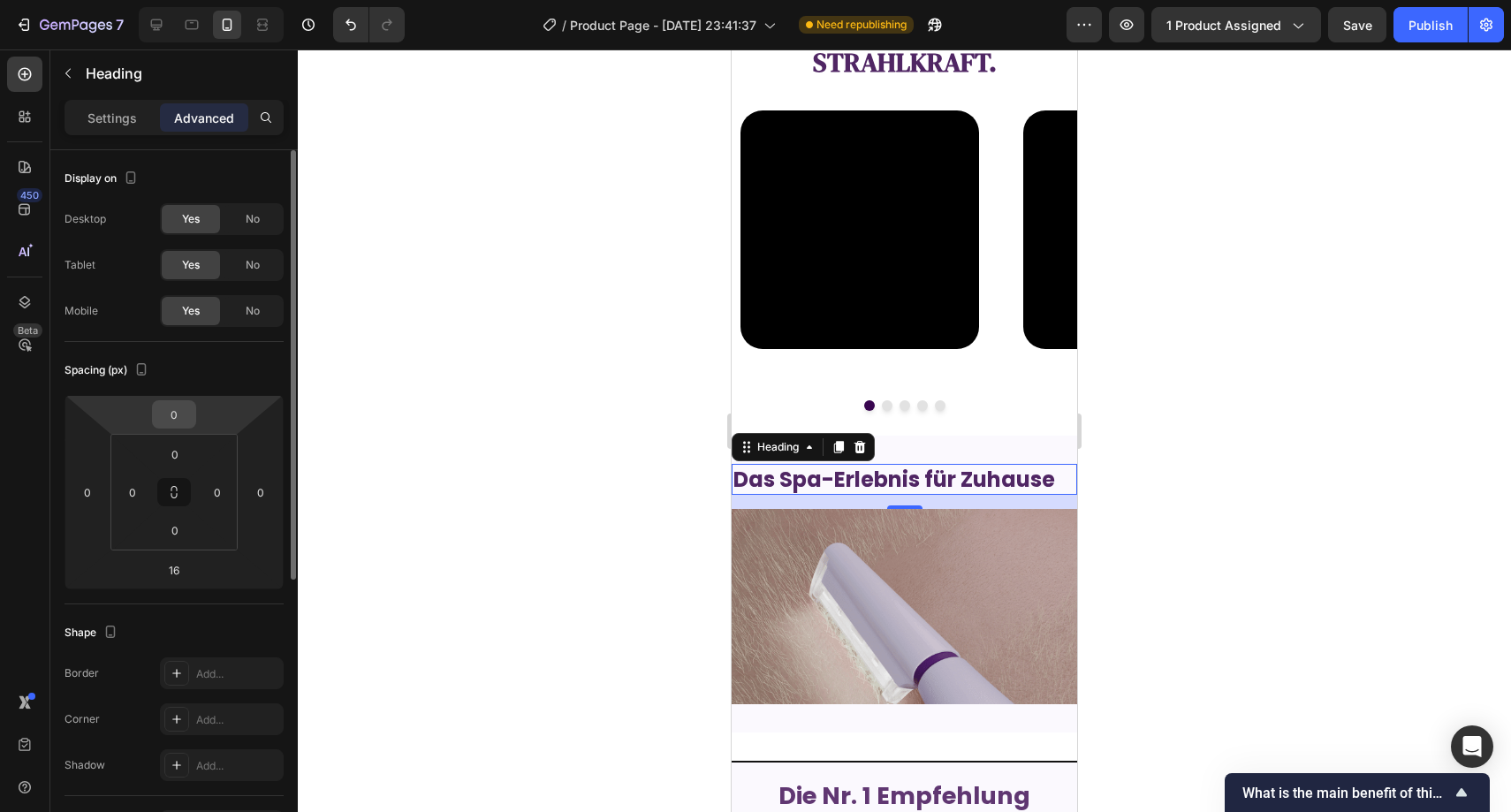
click at [181, 405] on input "0" at bounding box center [174, 414] width 35 height 27
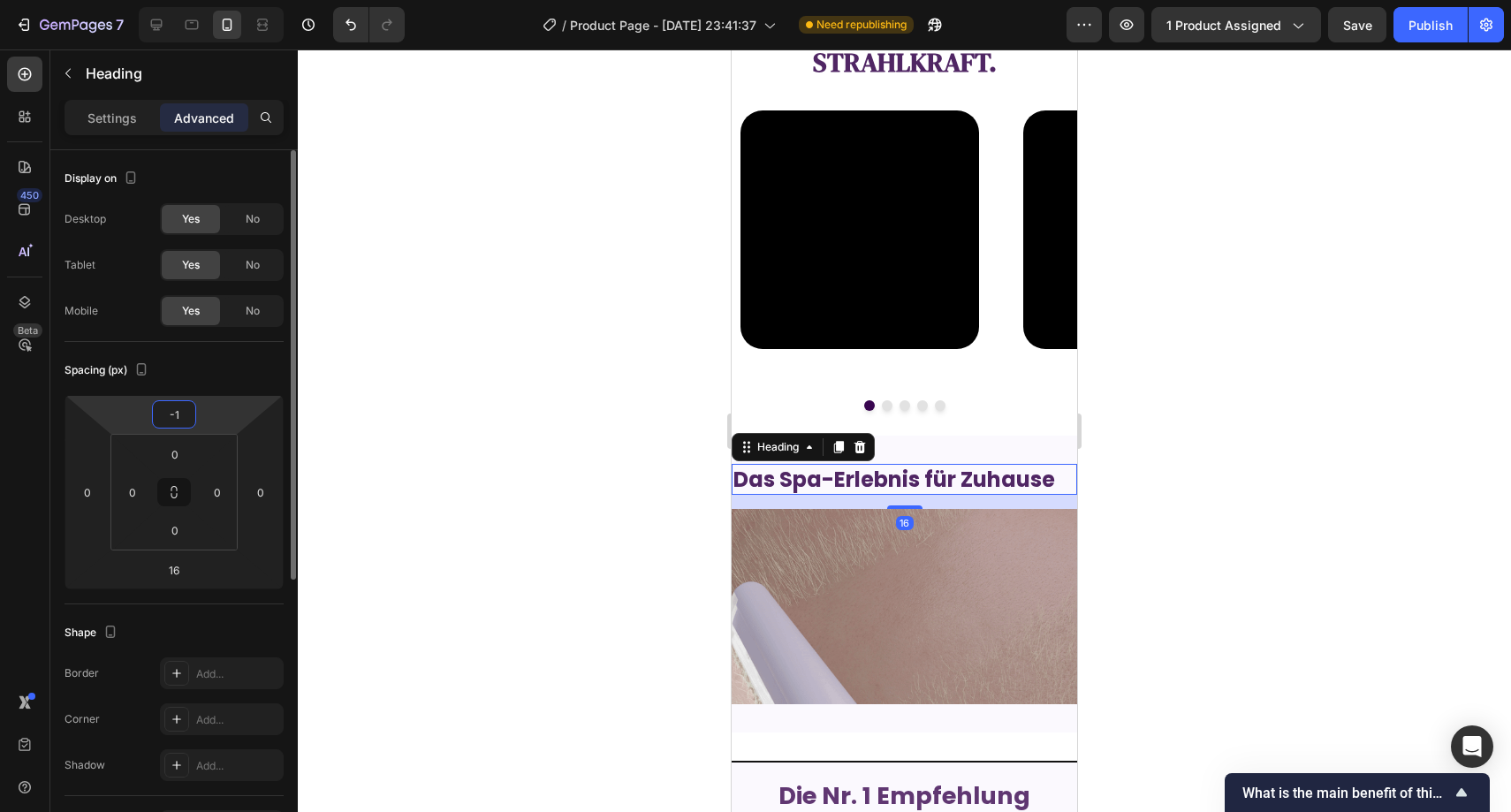
type input "-10"
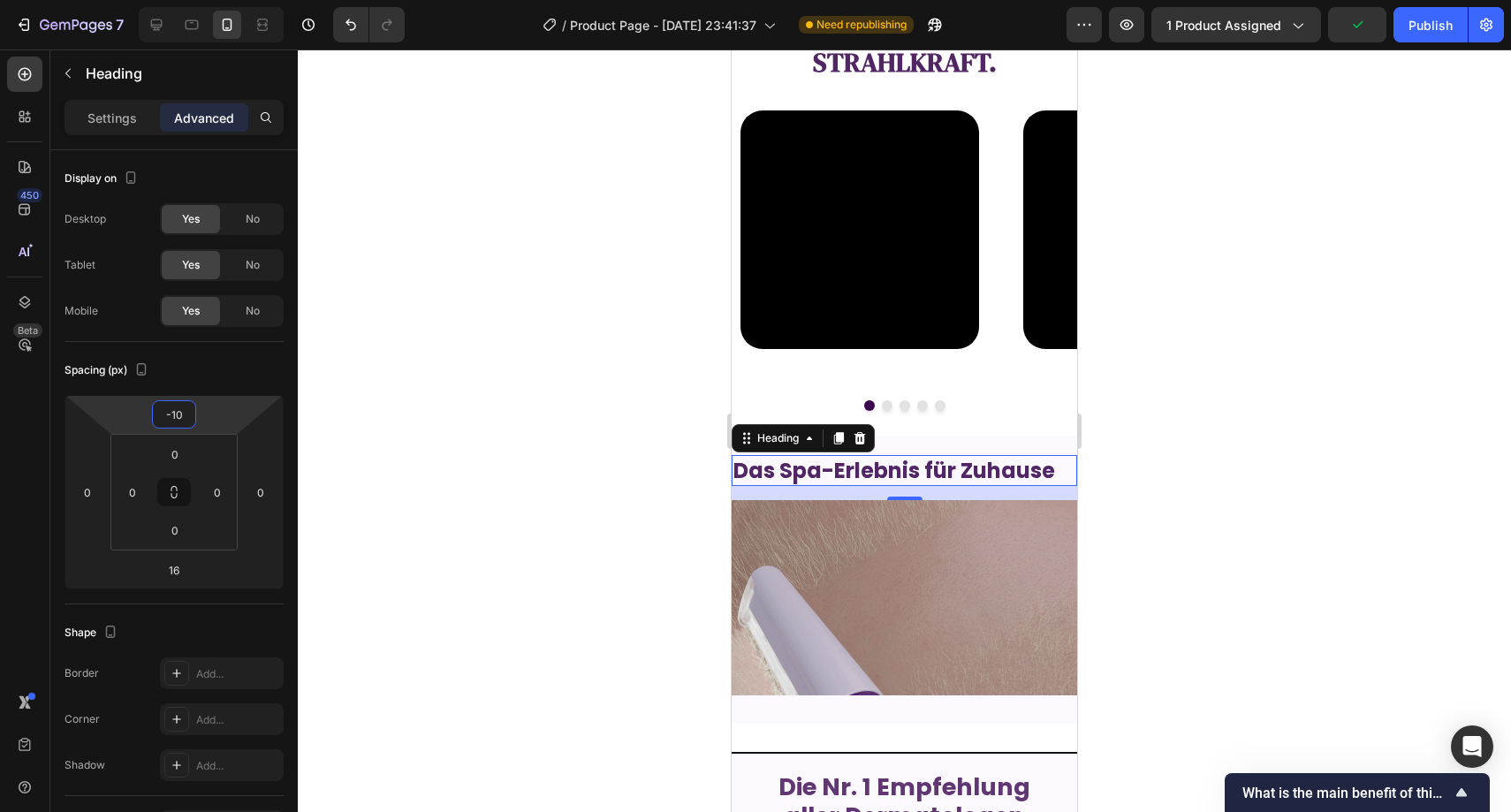
click at [1335, 594] on div at bounding box center [905, 430] width 1214 height 762
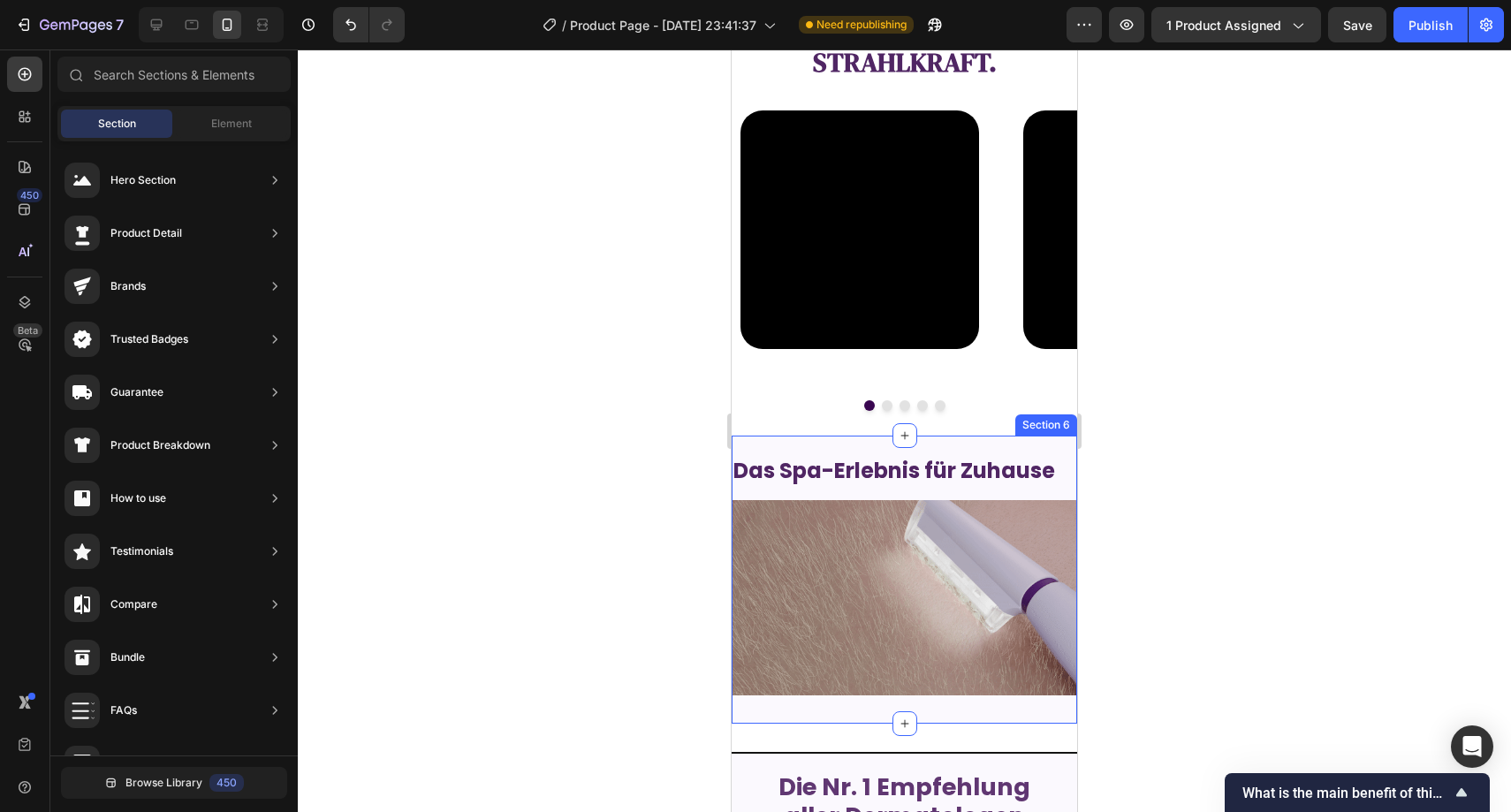
click at [996, 445] on div "Das Spa-Erlebnis für Zuhause Heading Image Section 6" at bounding box center [904, 579] width 345 height 287
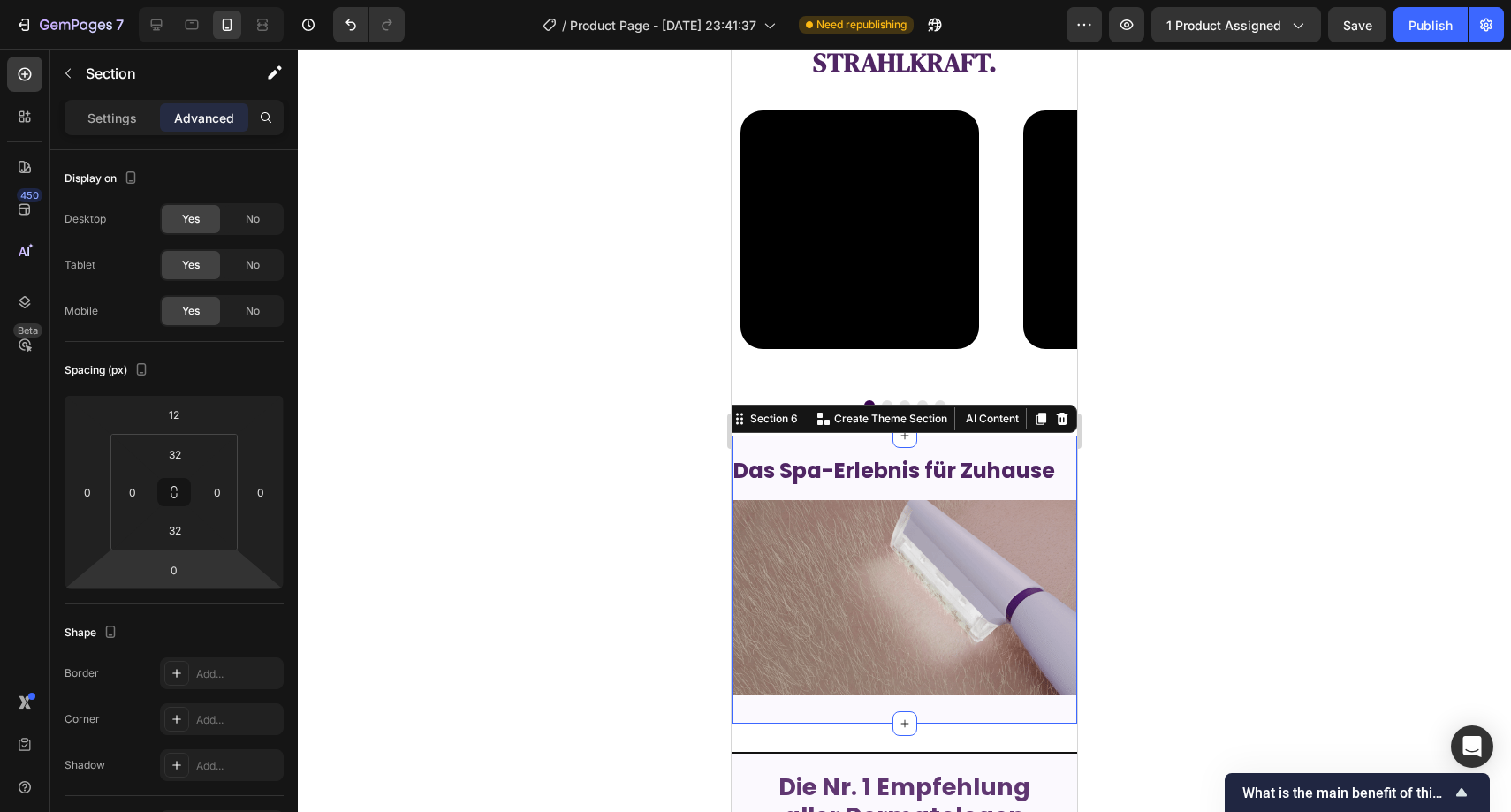
scroll to position [466, 0]
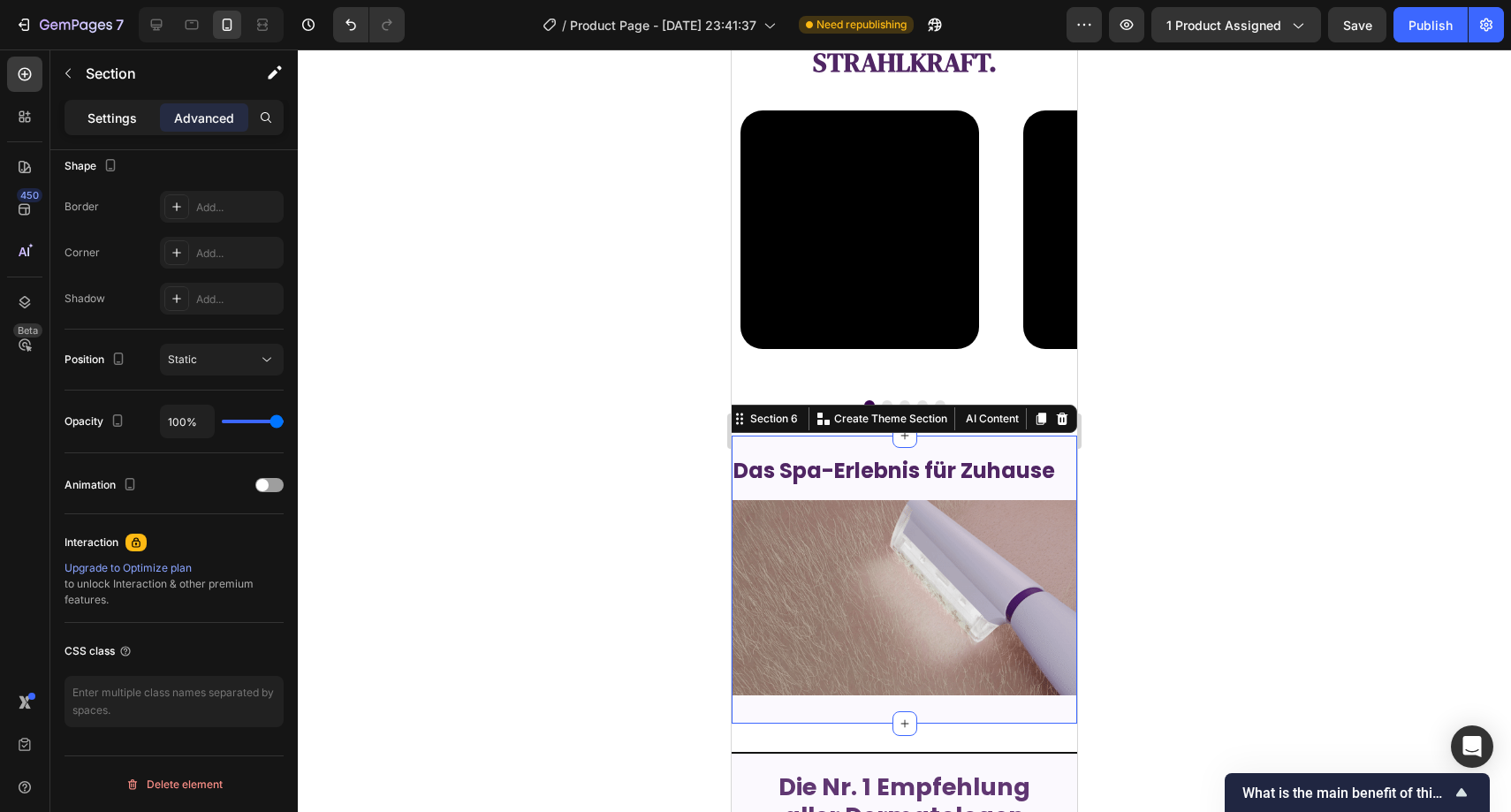
click at [123, 104] on div "Settings" at bounding box center [113, 117] width 89 height 29
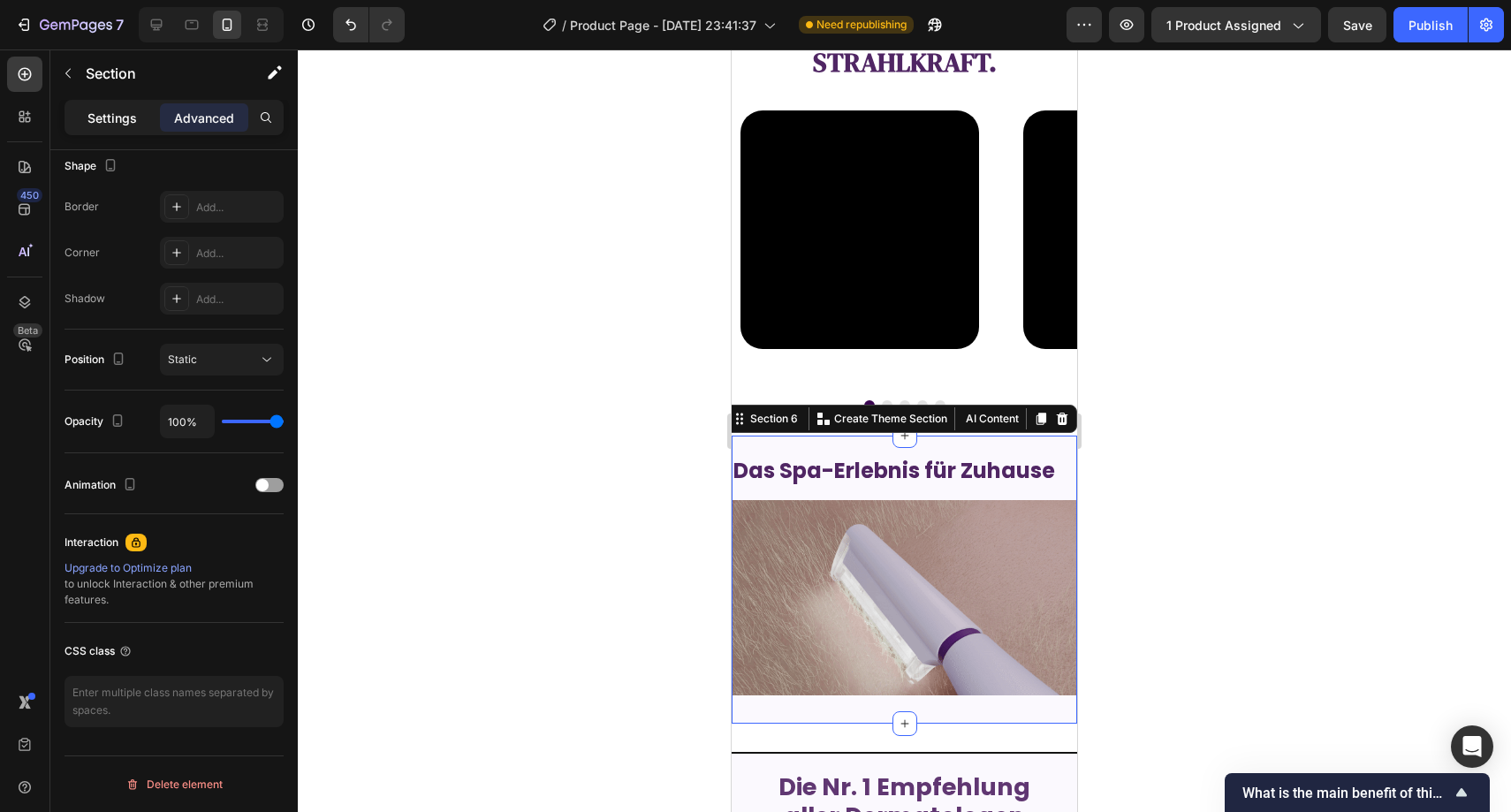
scroll to position [320, 0]
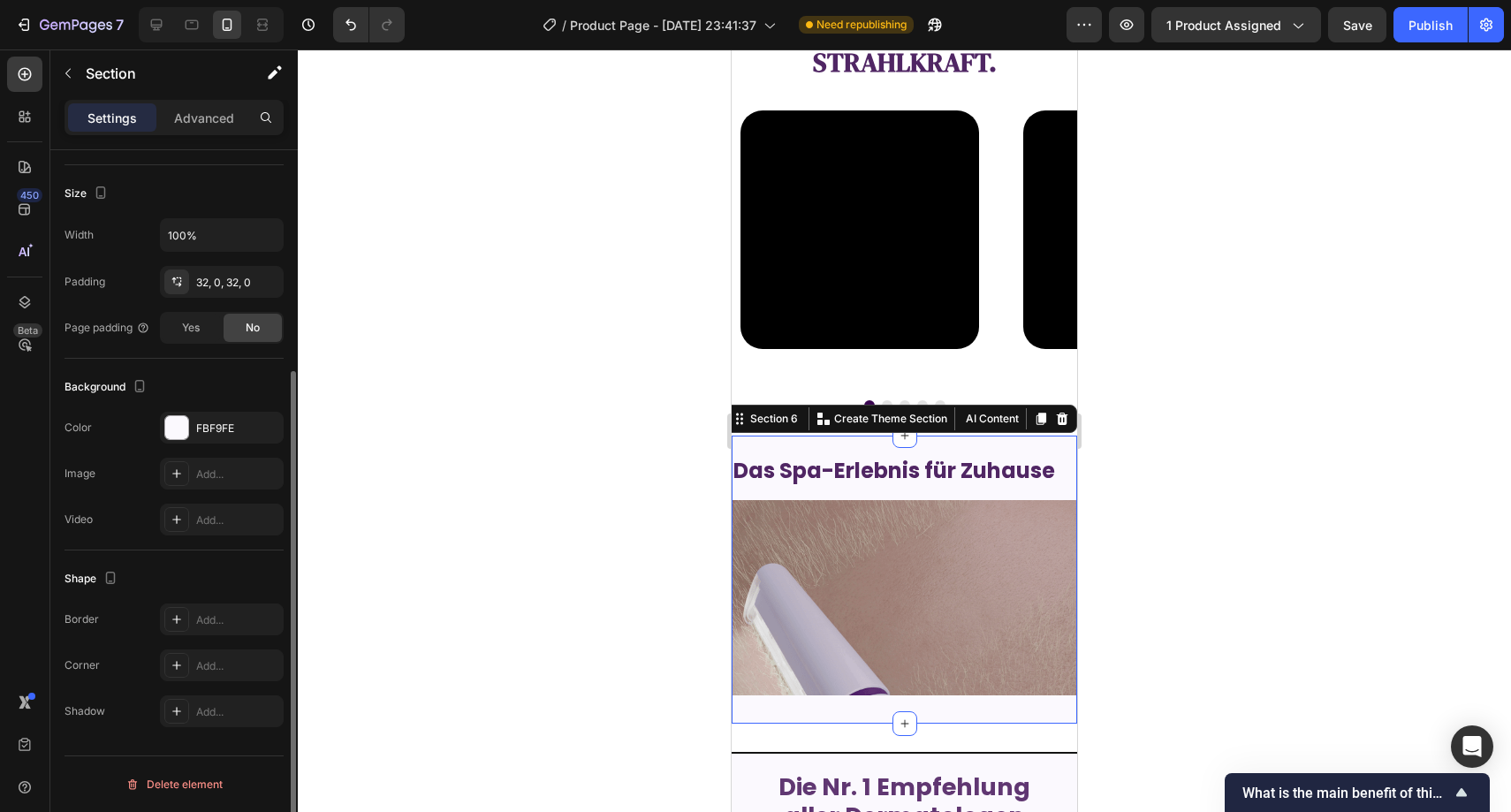
click at [663, 409] on div at bounding box center [905, 430] width 1214 height 762
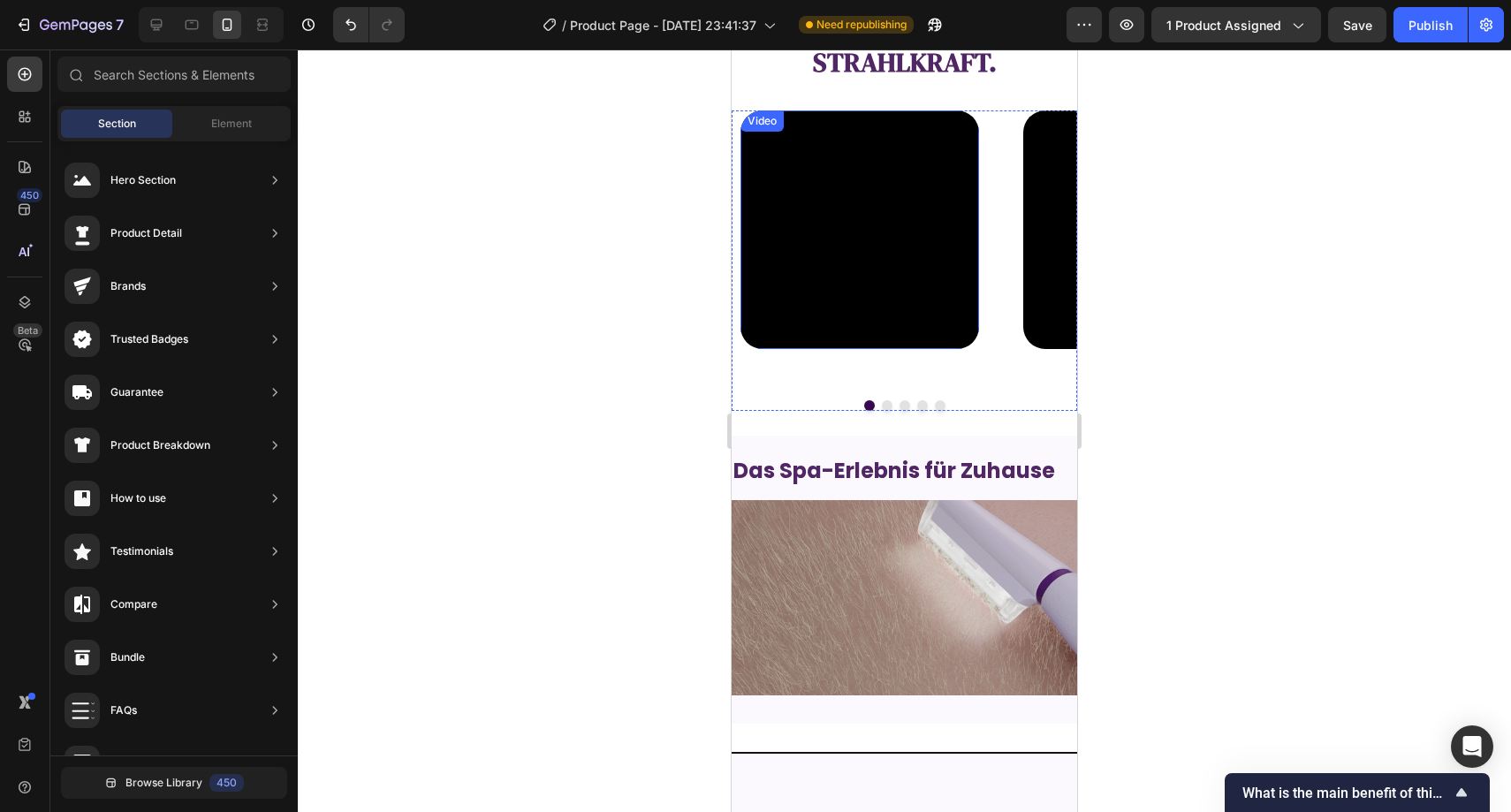
scroll to position [1803, 0]
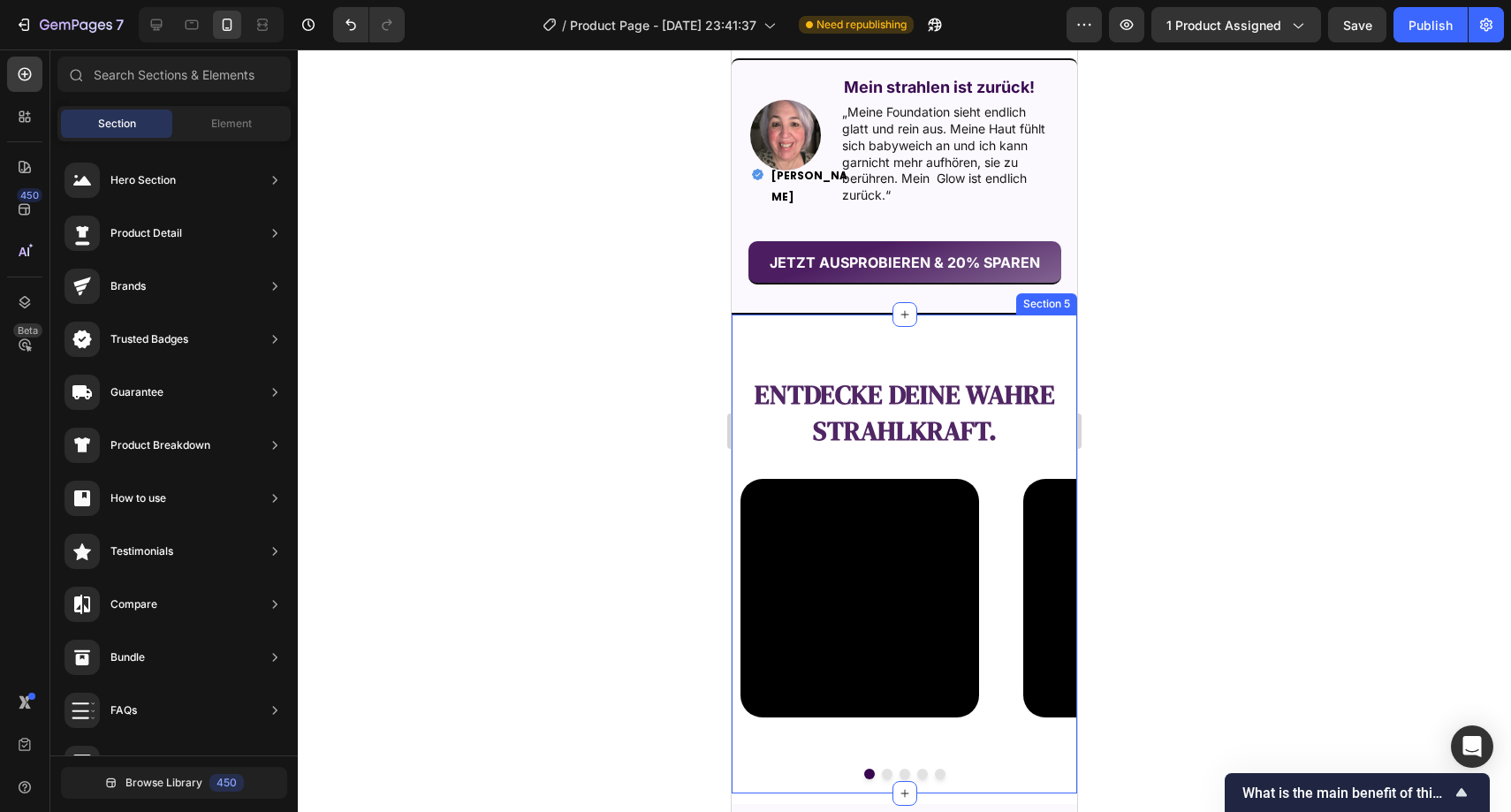
click at [750, 346] on div "entdecke deine wahre Strahlkraft. Text Block Video Video Video Video Video Caro…" at bounding box center [904, 554] width 345 height 479
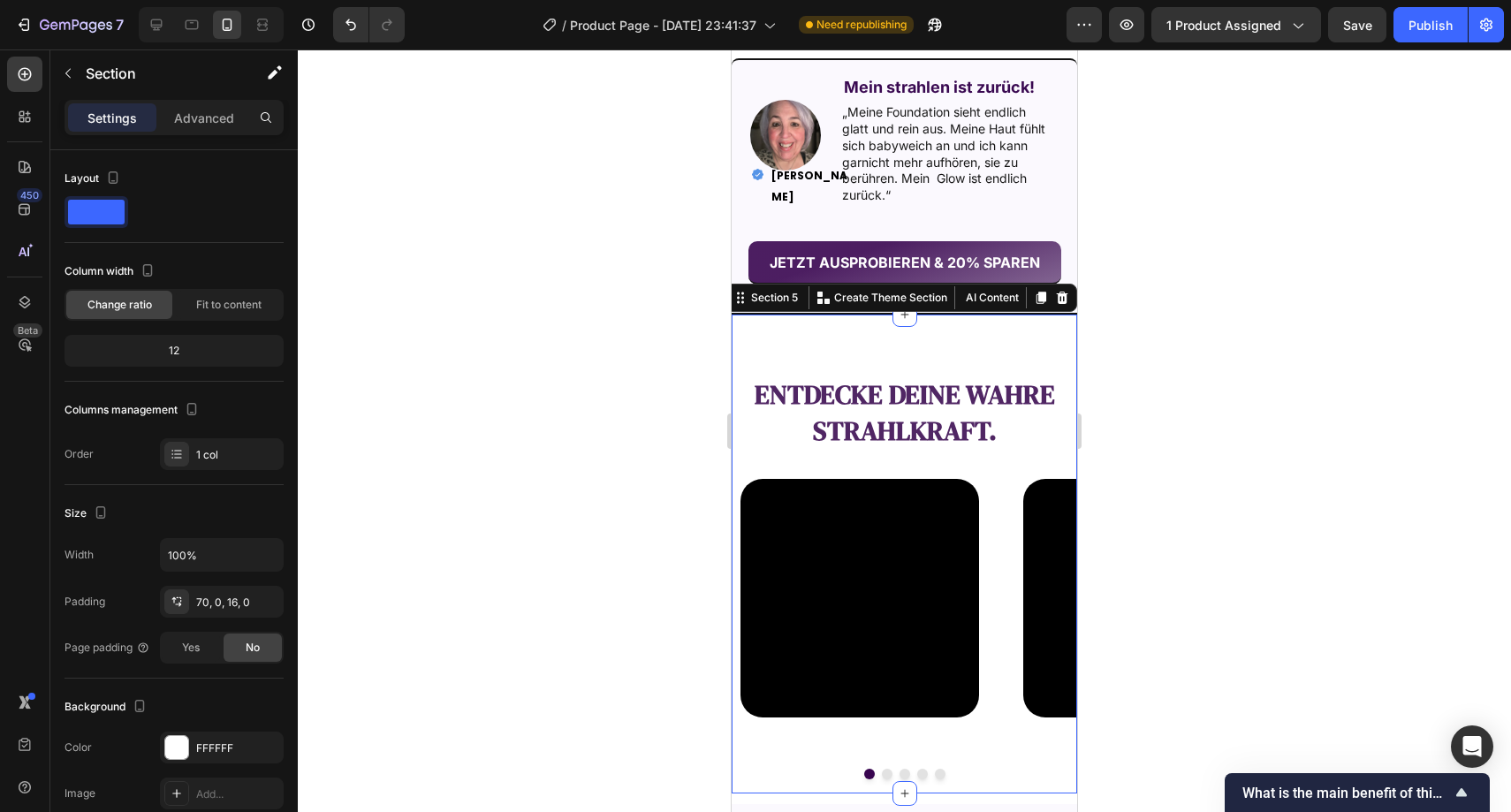
click at [595, 348] on div at bounding box center [905, 430] width 1214 height 762
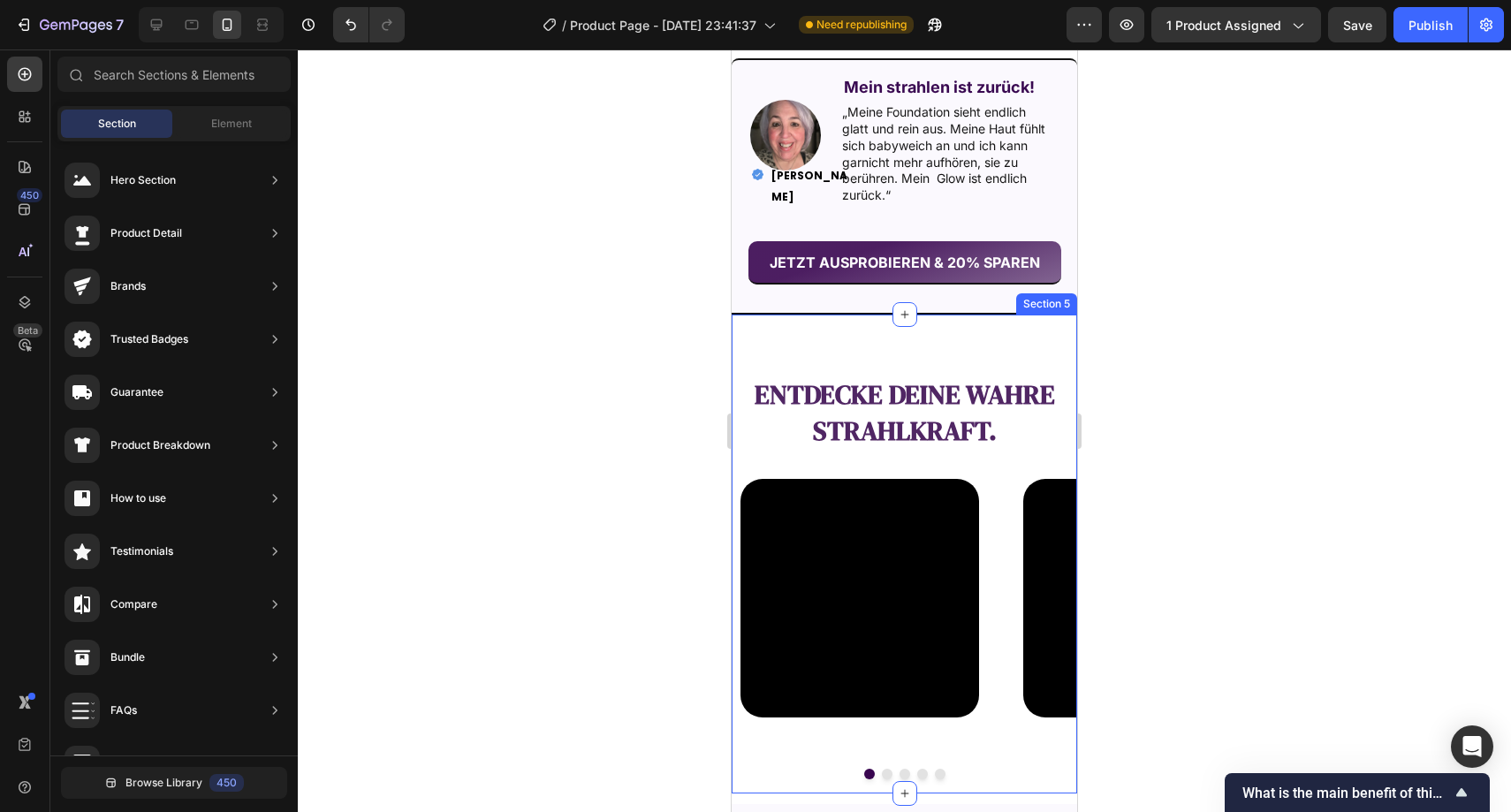
click at [740, 348] on div "entdecke deine wahre Strahlkraft. Text Block Video Video Video Video Video Caro…" at bounding box center [904, 554] width 345 height 479
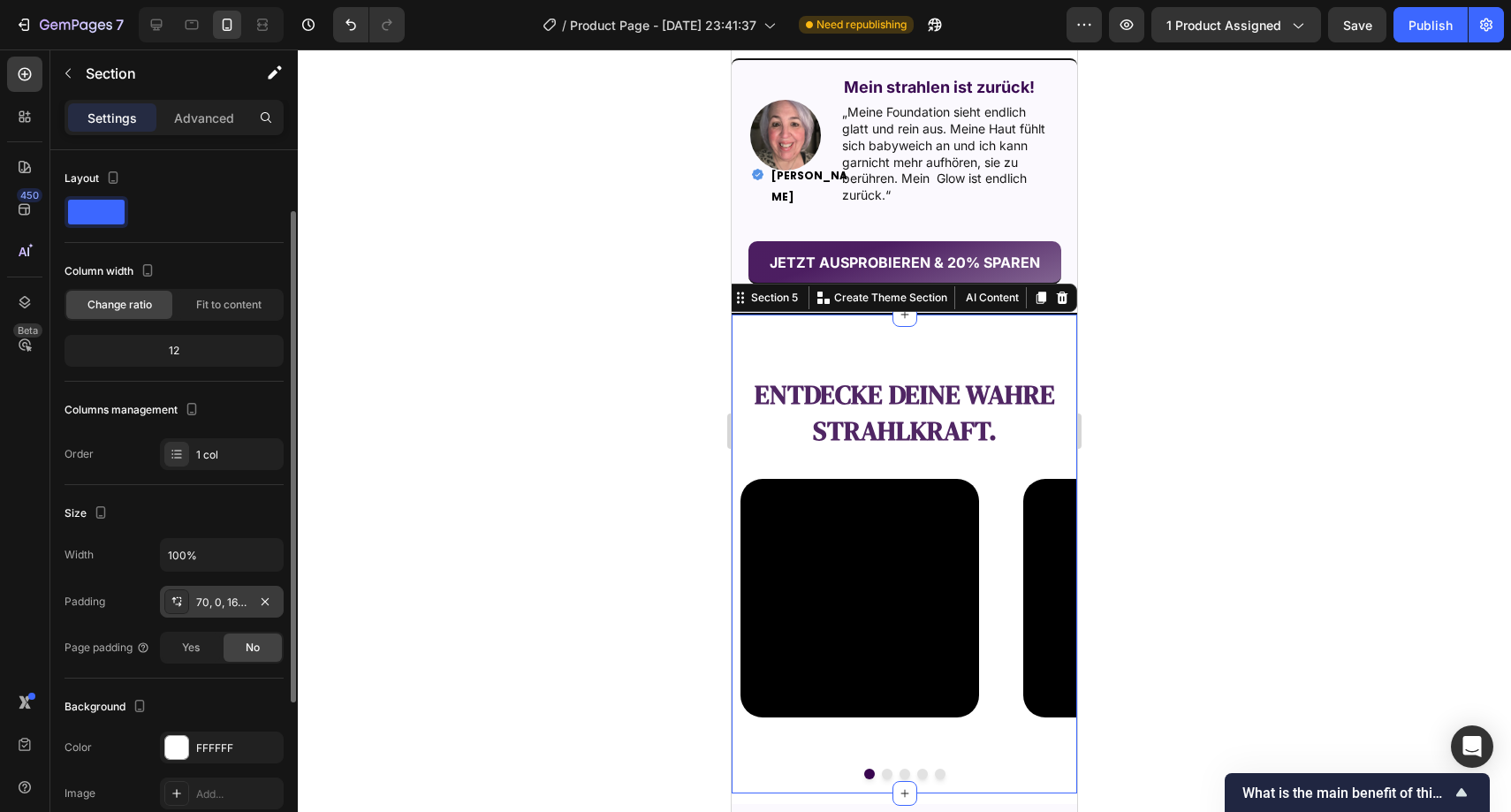
scroll to position [36, 0]
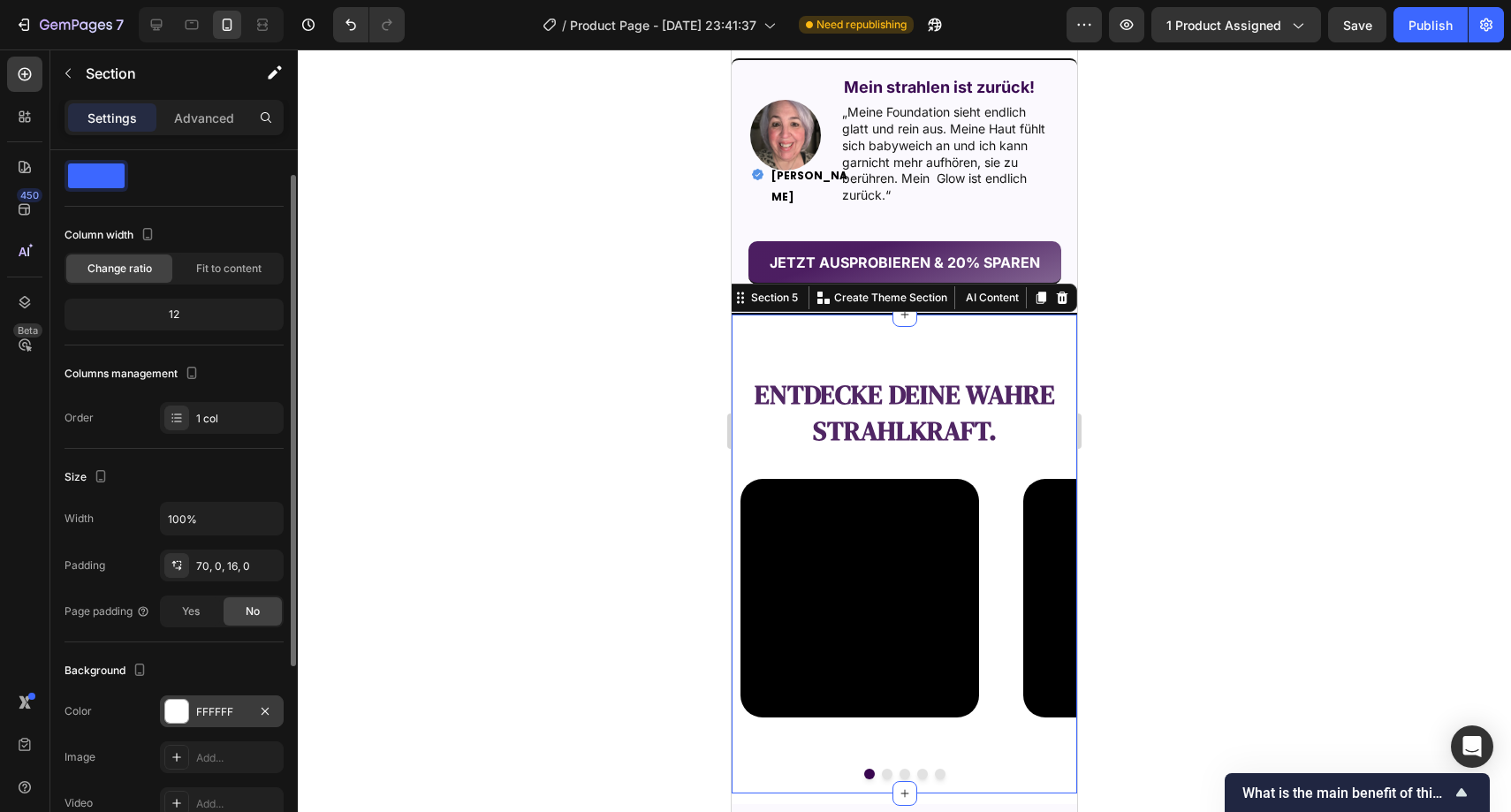
click at [210, 716] on div "FFFFFF" at bounding box center [221, 711] width 51 height 16
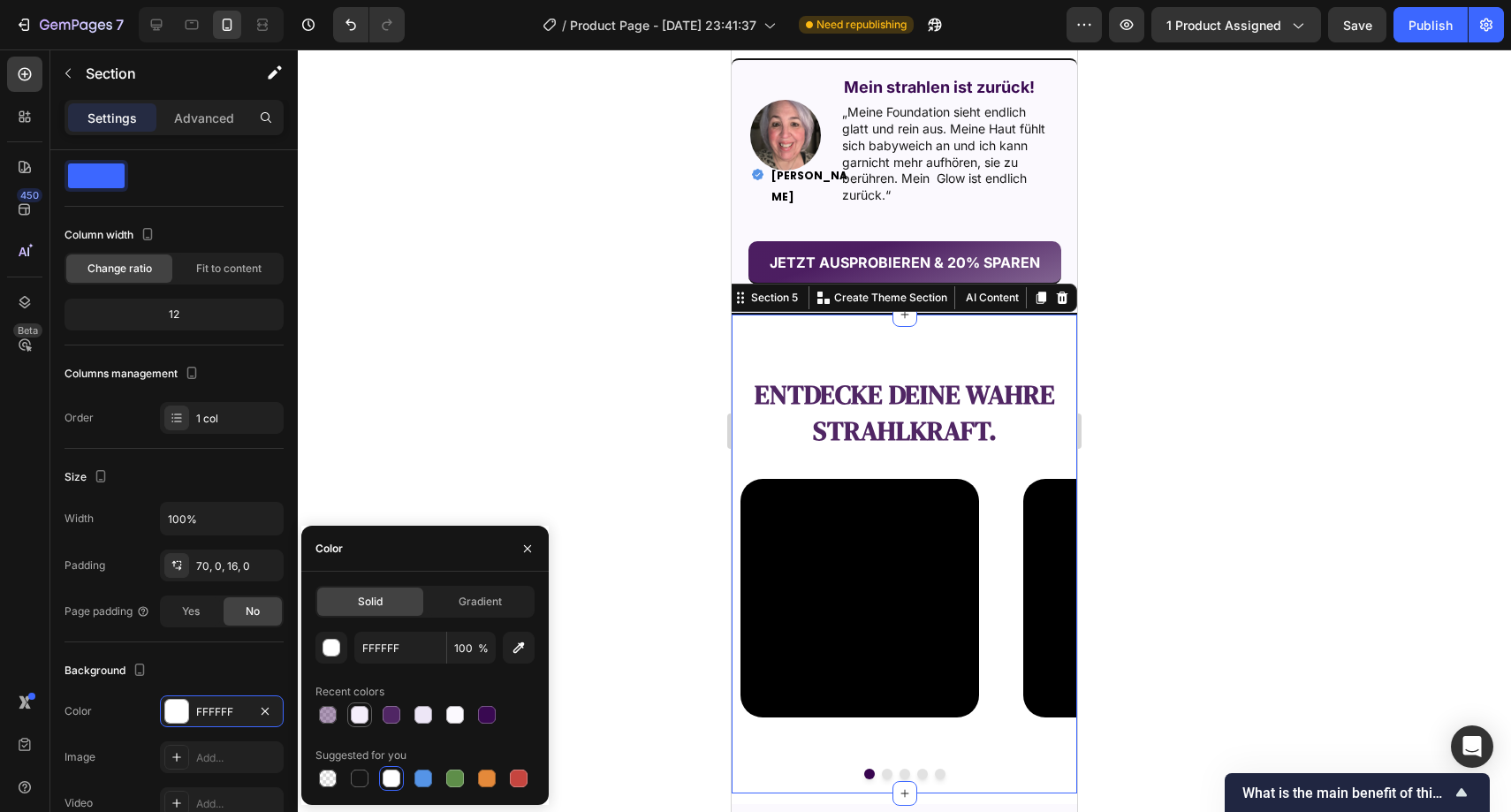
click at [359, 707] on div at bounding box center [359, 714] width 18 height 18
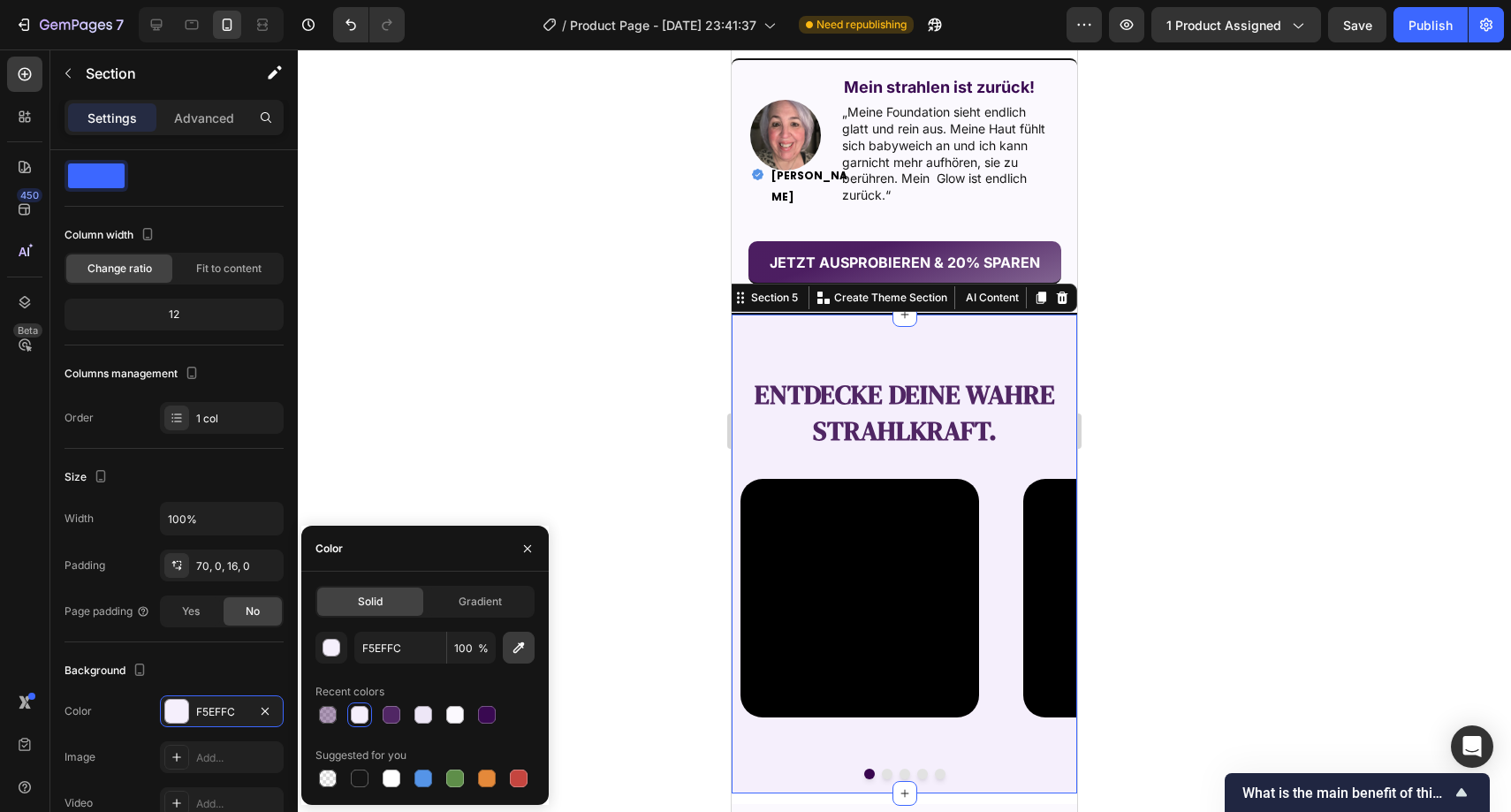
click at [526, 655] on icon "button" at bounding box center [518, 647] width 18 height 18
type input "FBF9FE"
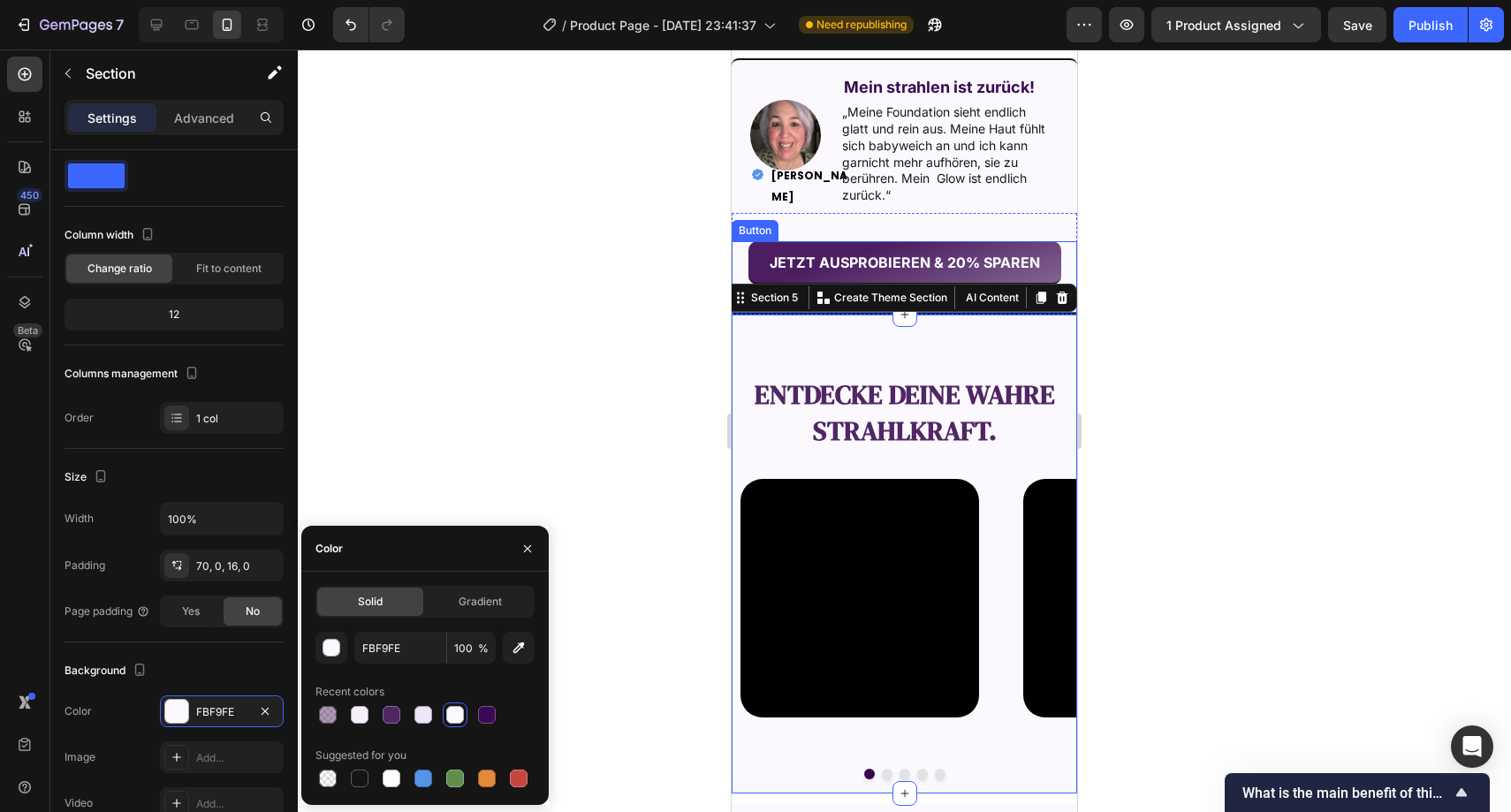
click at [621, 305] on div at bounding box center [905, 430] width 1214 height 762
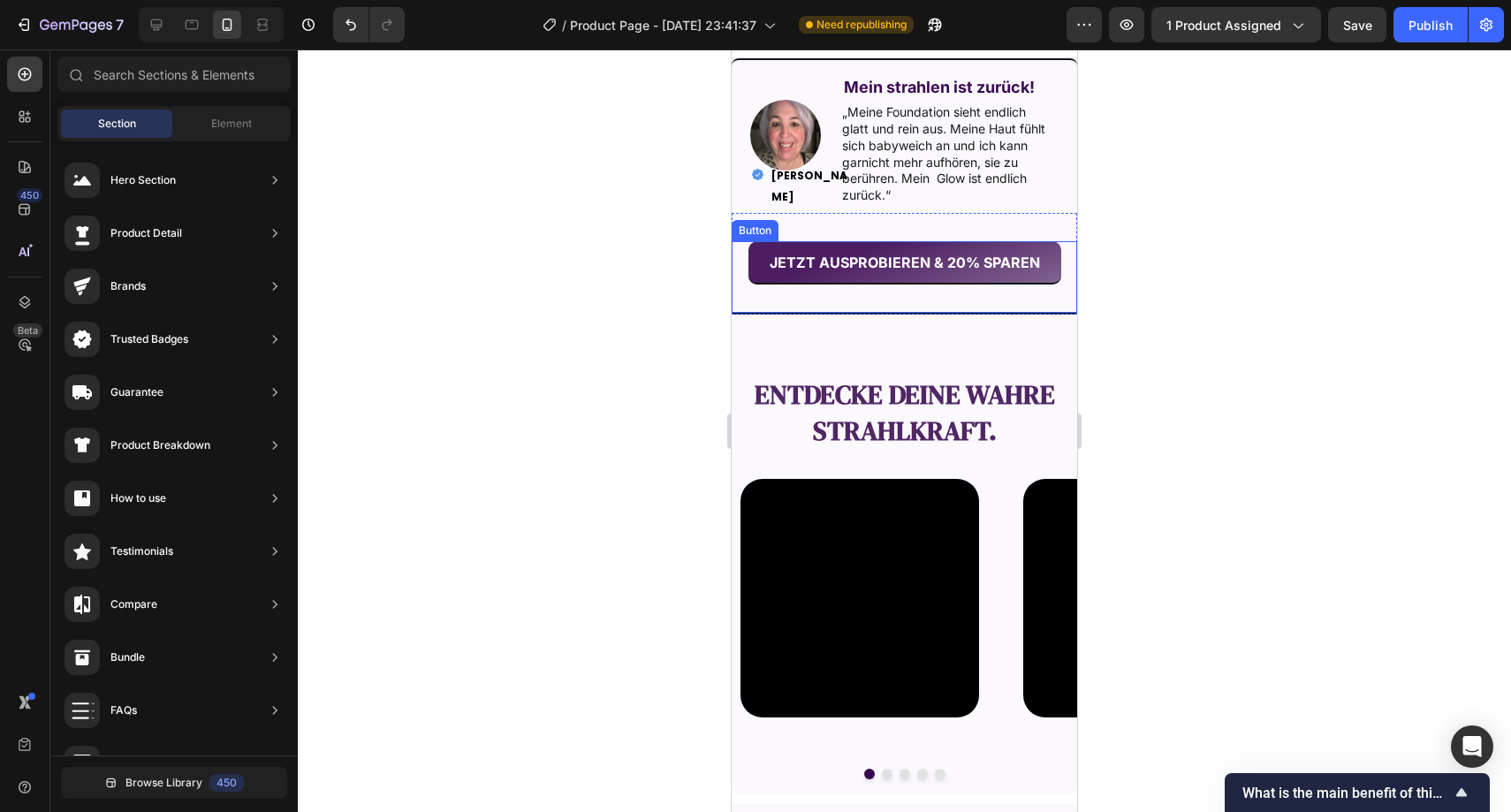
click at [620, 302] on div at bounding box center [905, 430] width 1214 height 762
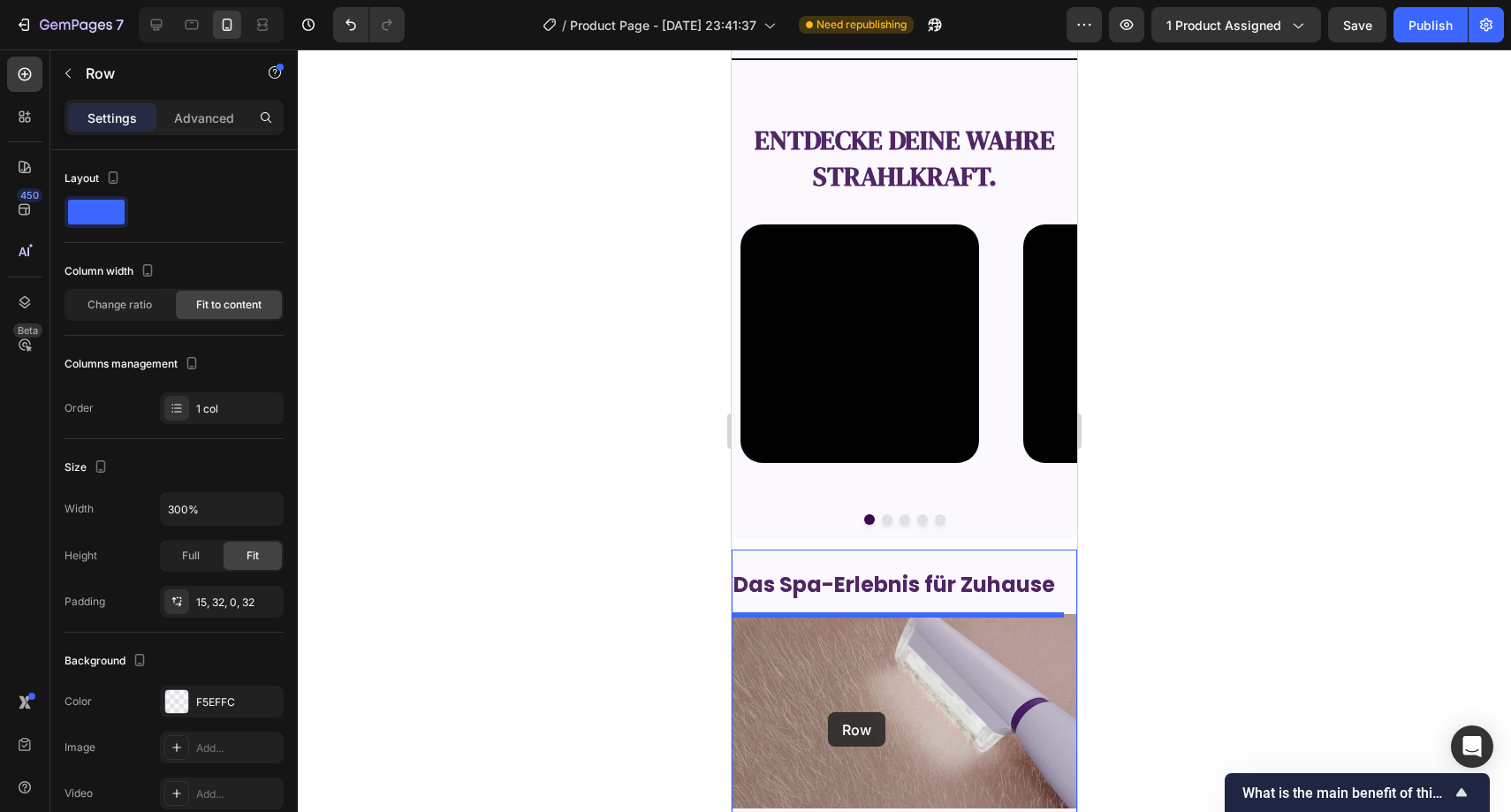
scroll to position [2127, 0]
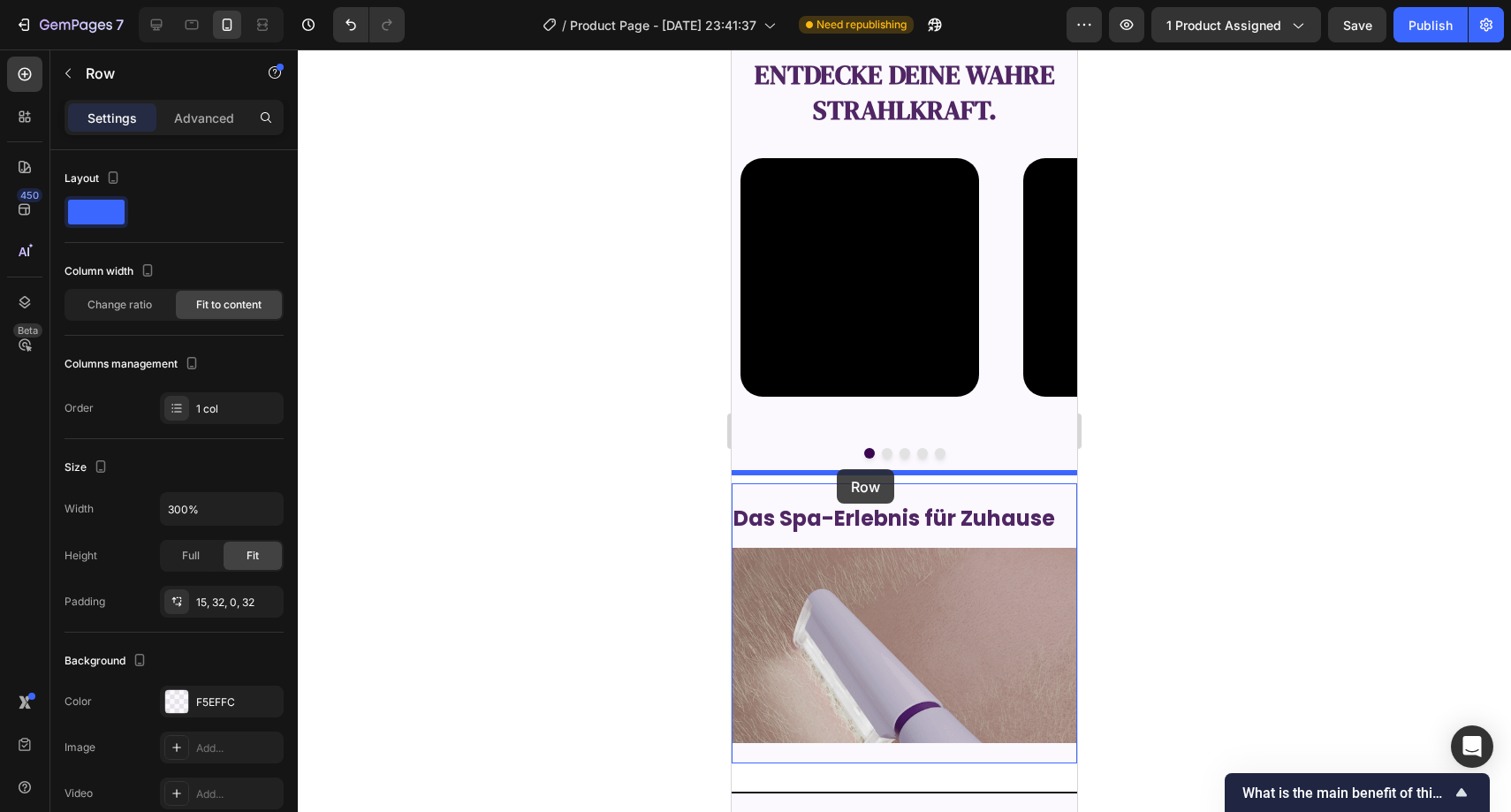
drag, startPoint x: 754, startPoint y: 235, endPoint x: 837, endPoint y: 469, distance: 248.3
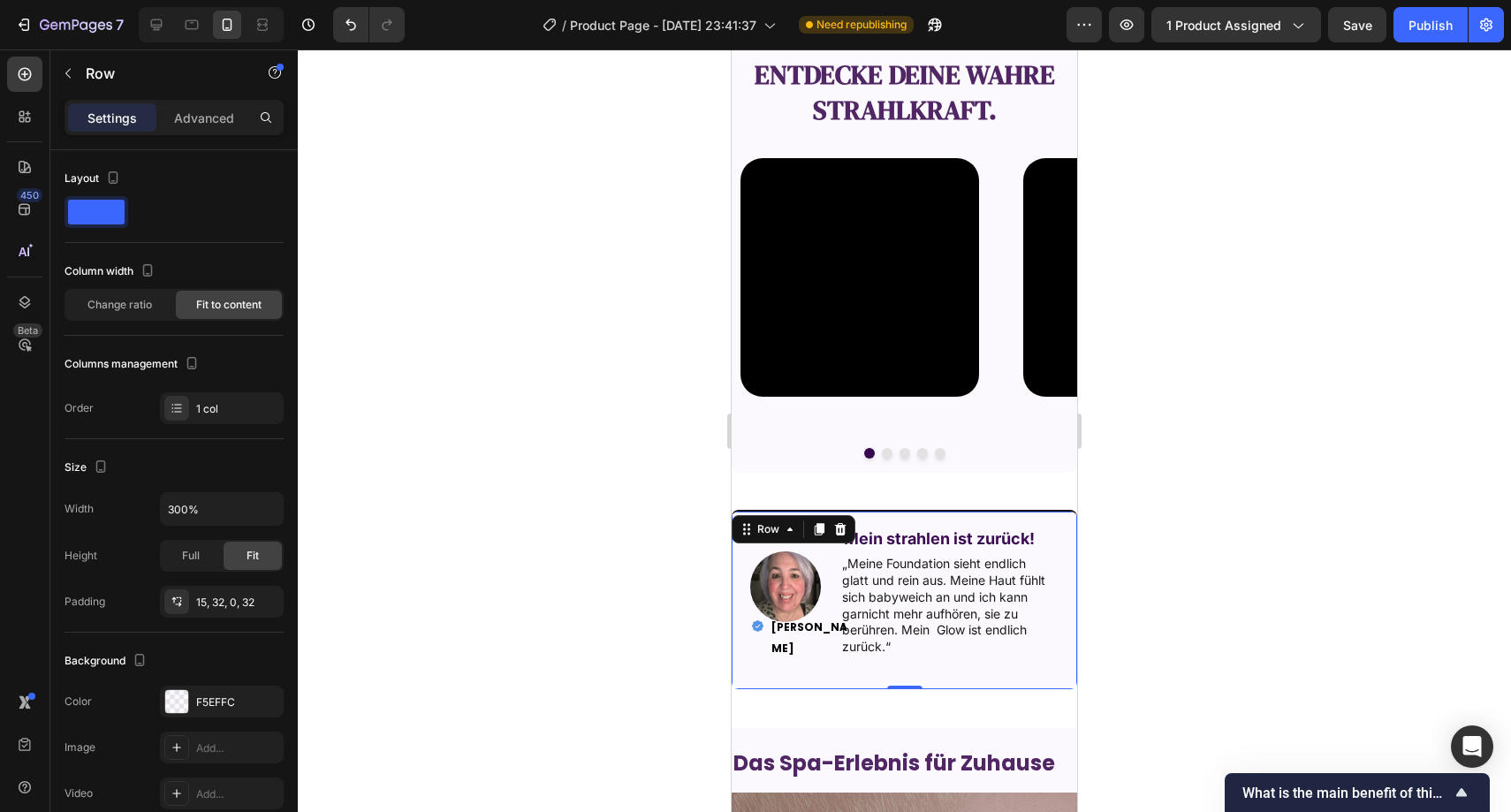
click at [688, 449] on div at bounding box center [905, 430] width 1214 height 762
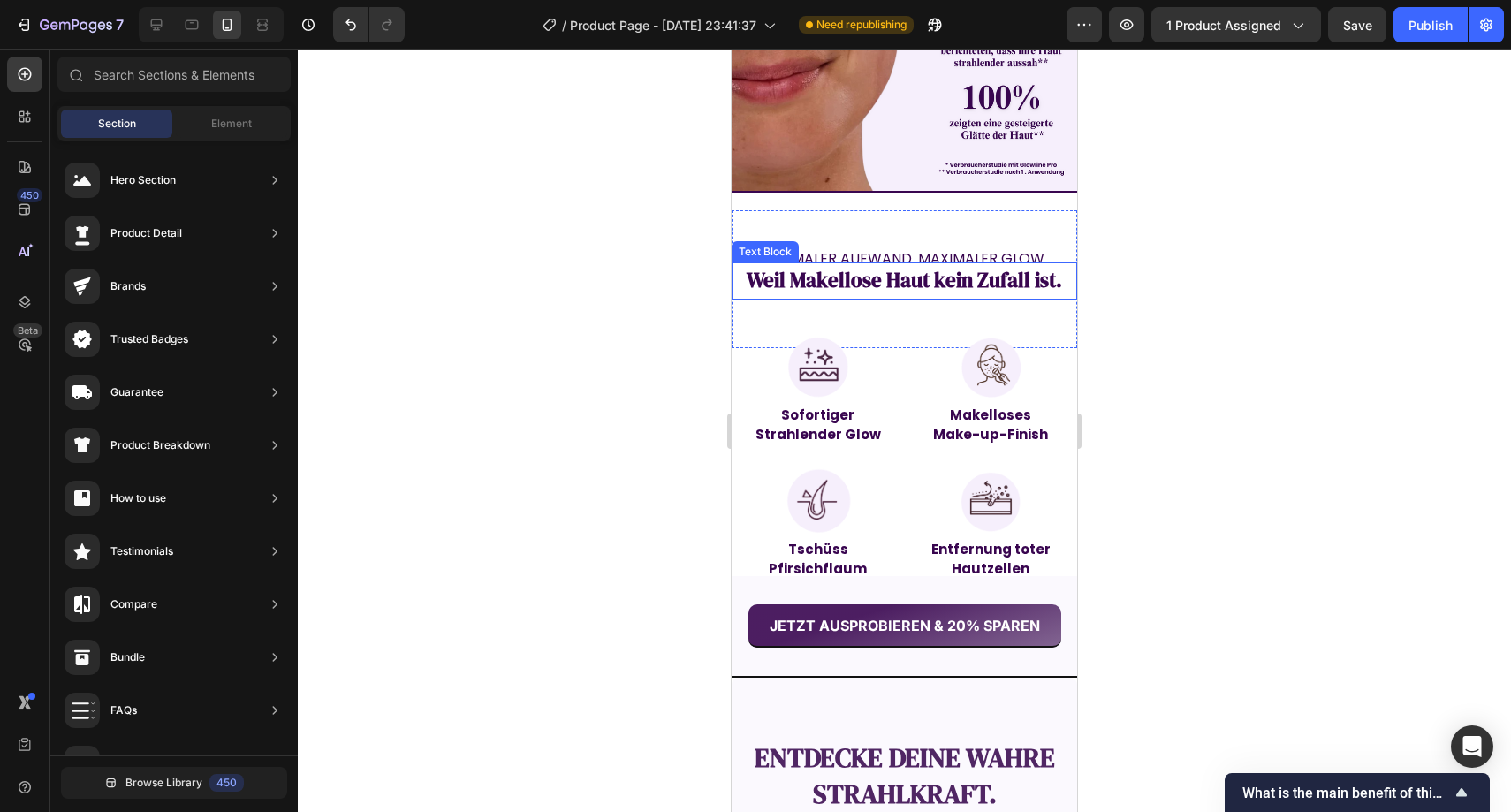
scroll to position [1389, 0]
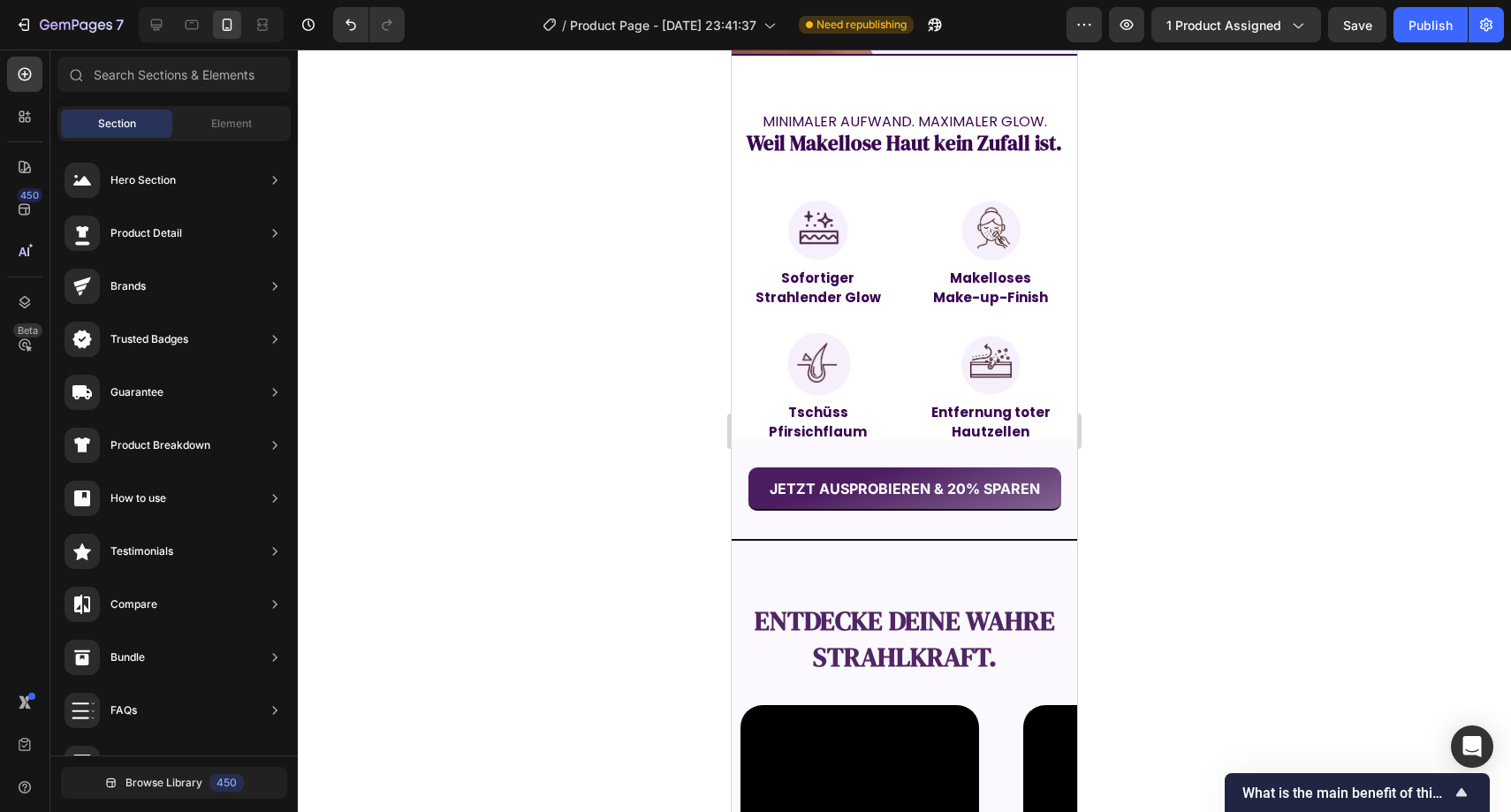
click at [633, 400] on div at bounding box center [905, 430] width 1214 height 762
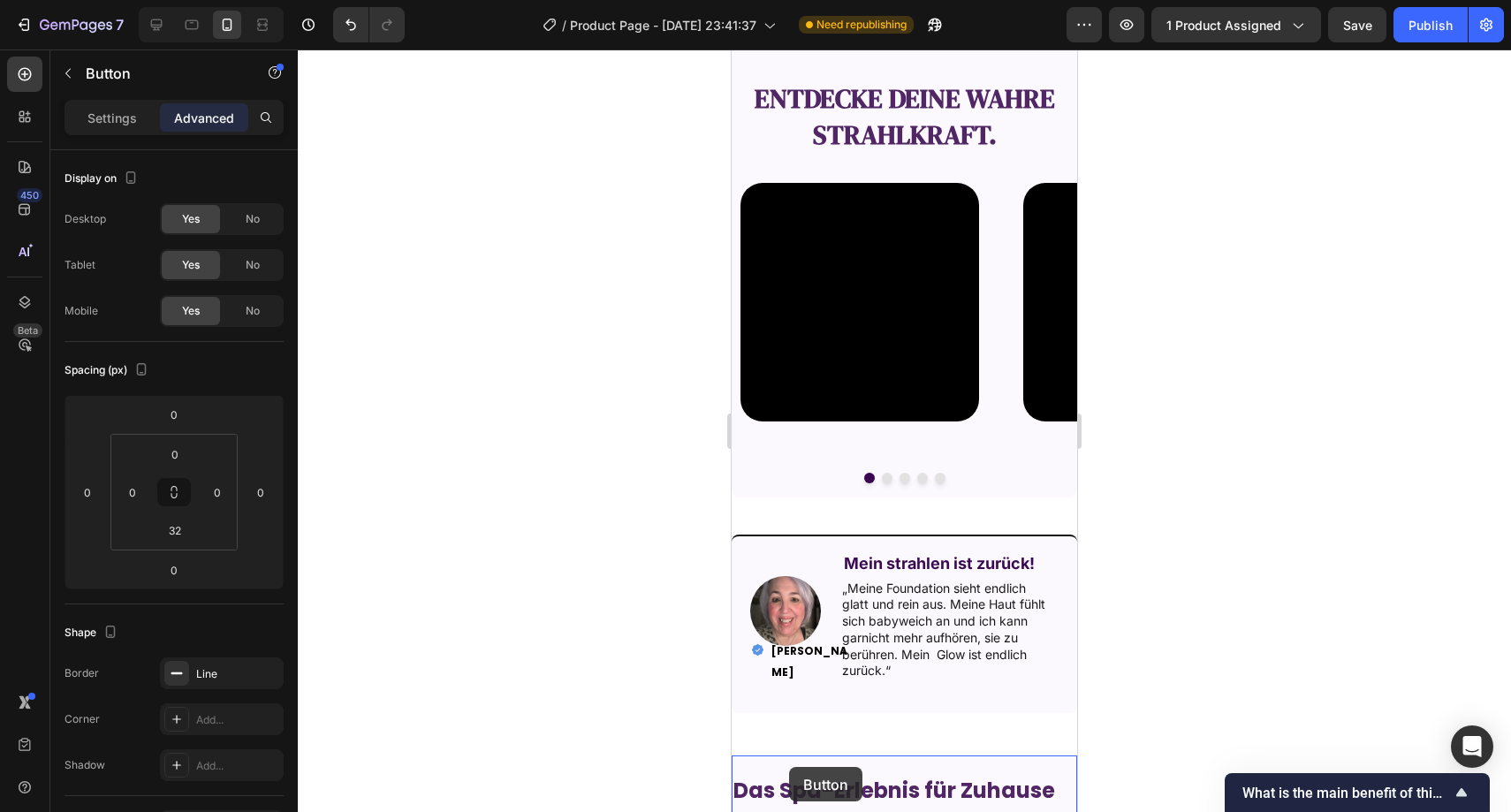
scroll to position [1964, 0]
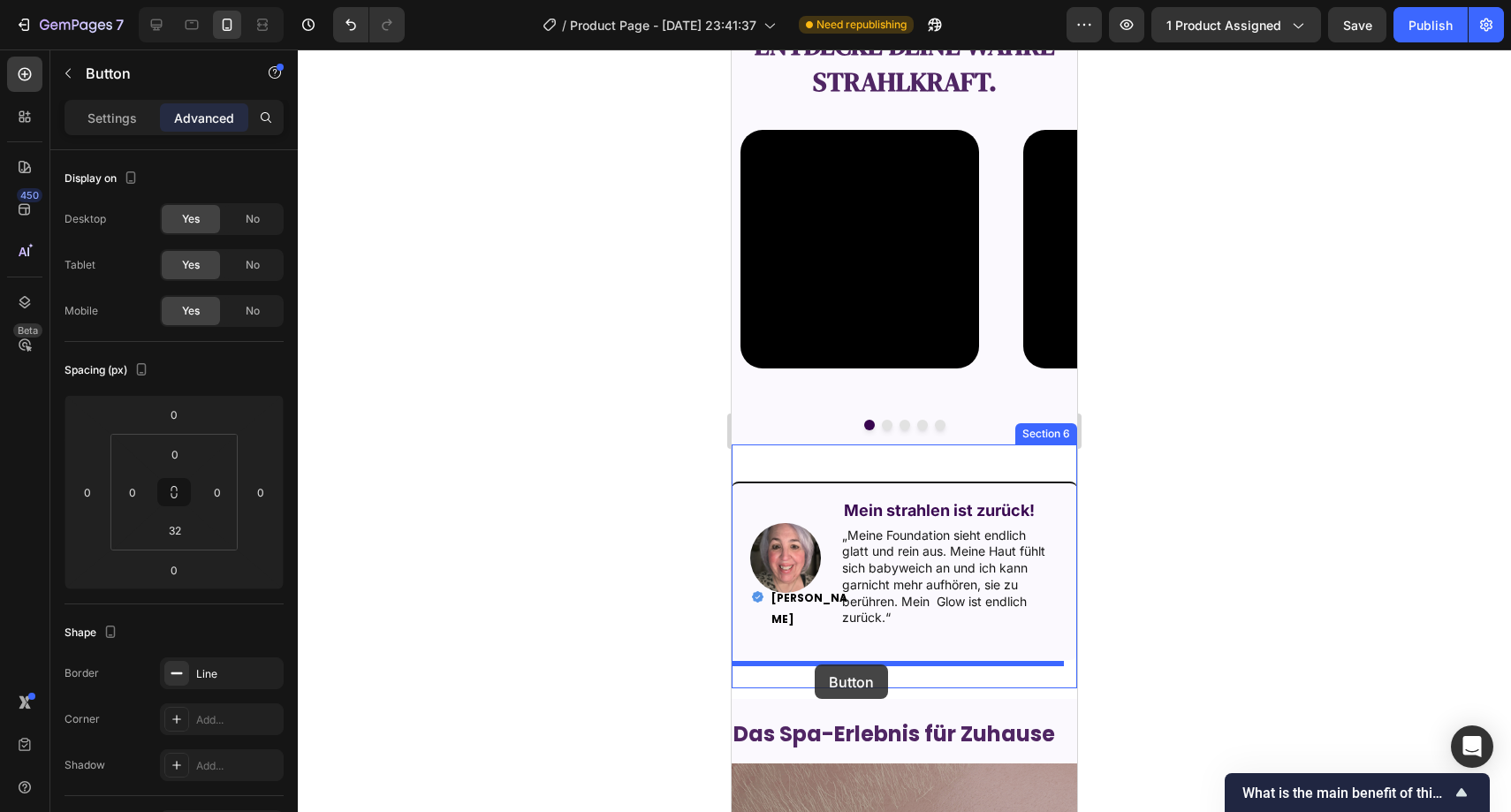
drag, startPoint x: 746, startPoint y: 379, endPoint x: 816, endPoint y: 664, distance: 293.5
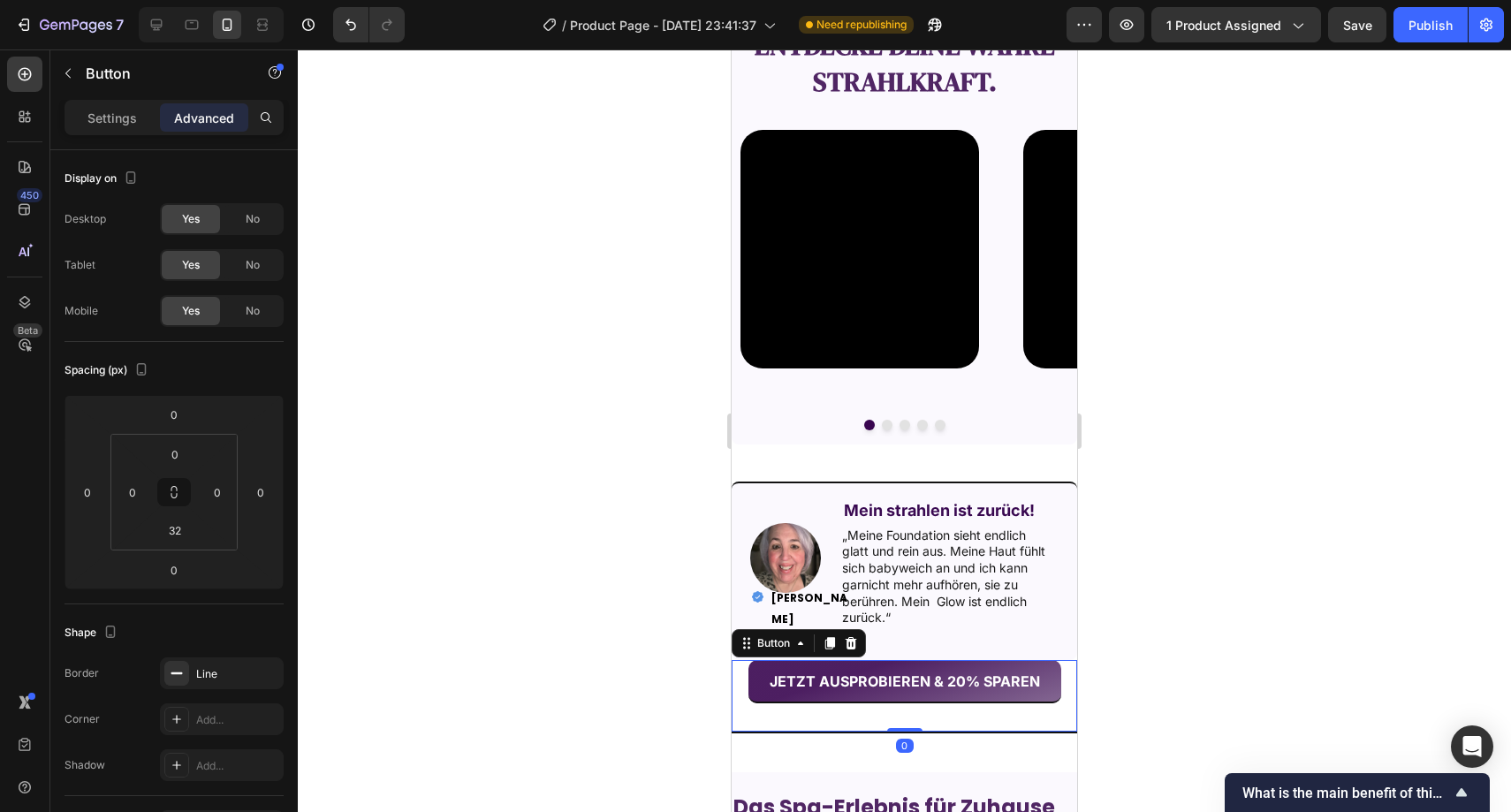
click at [706, 611] on div at bounding box center [905, 430] width 1214 height 762
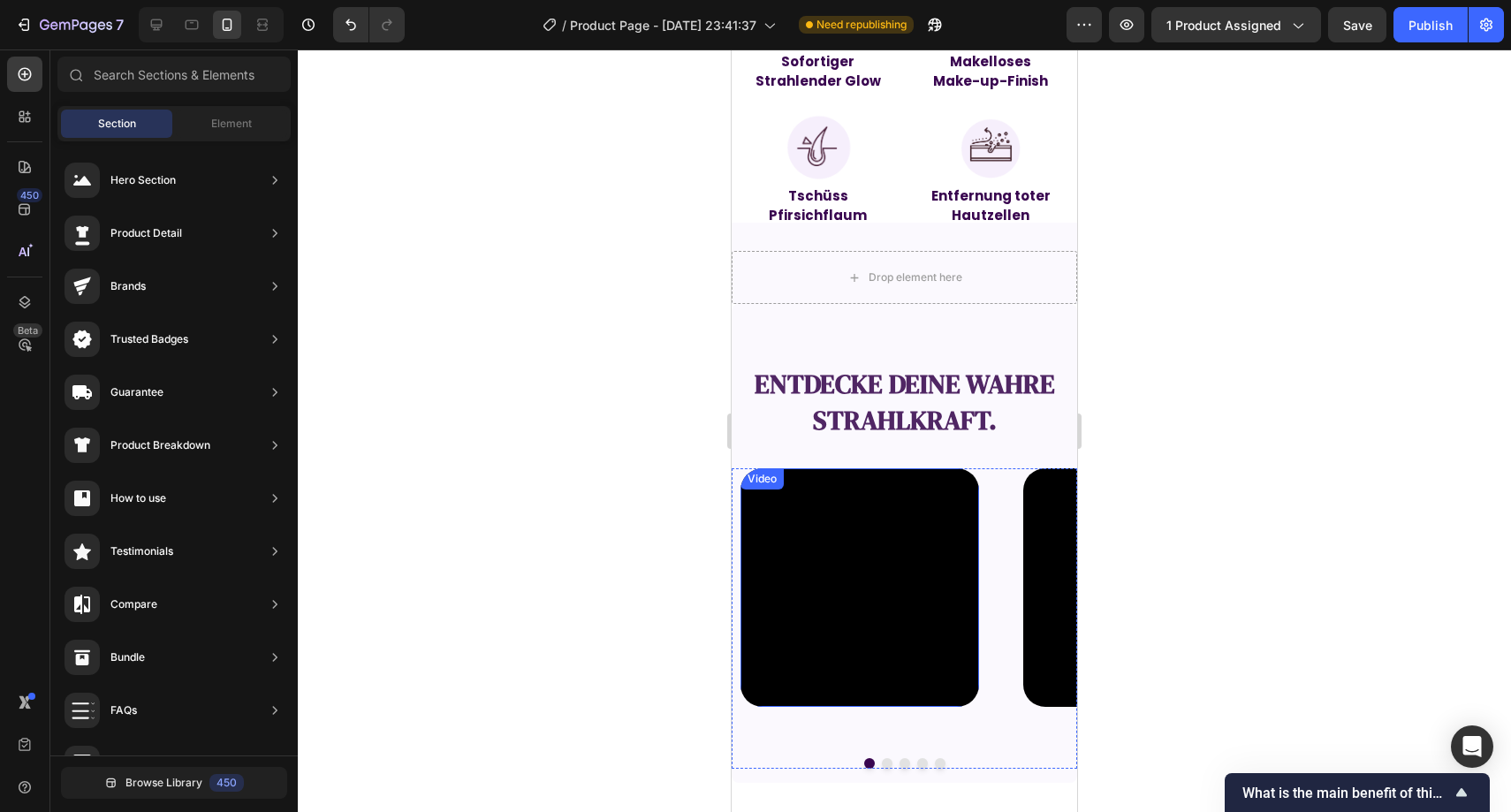
scroll to position [1606, 0]
click at [636, 417] on div at bounding box center [905, 430] width 1214 height 762
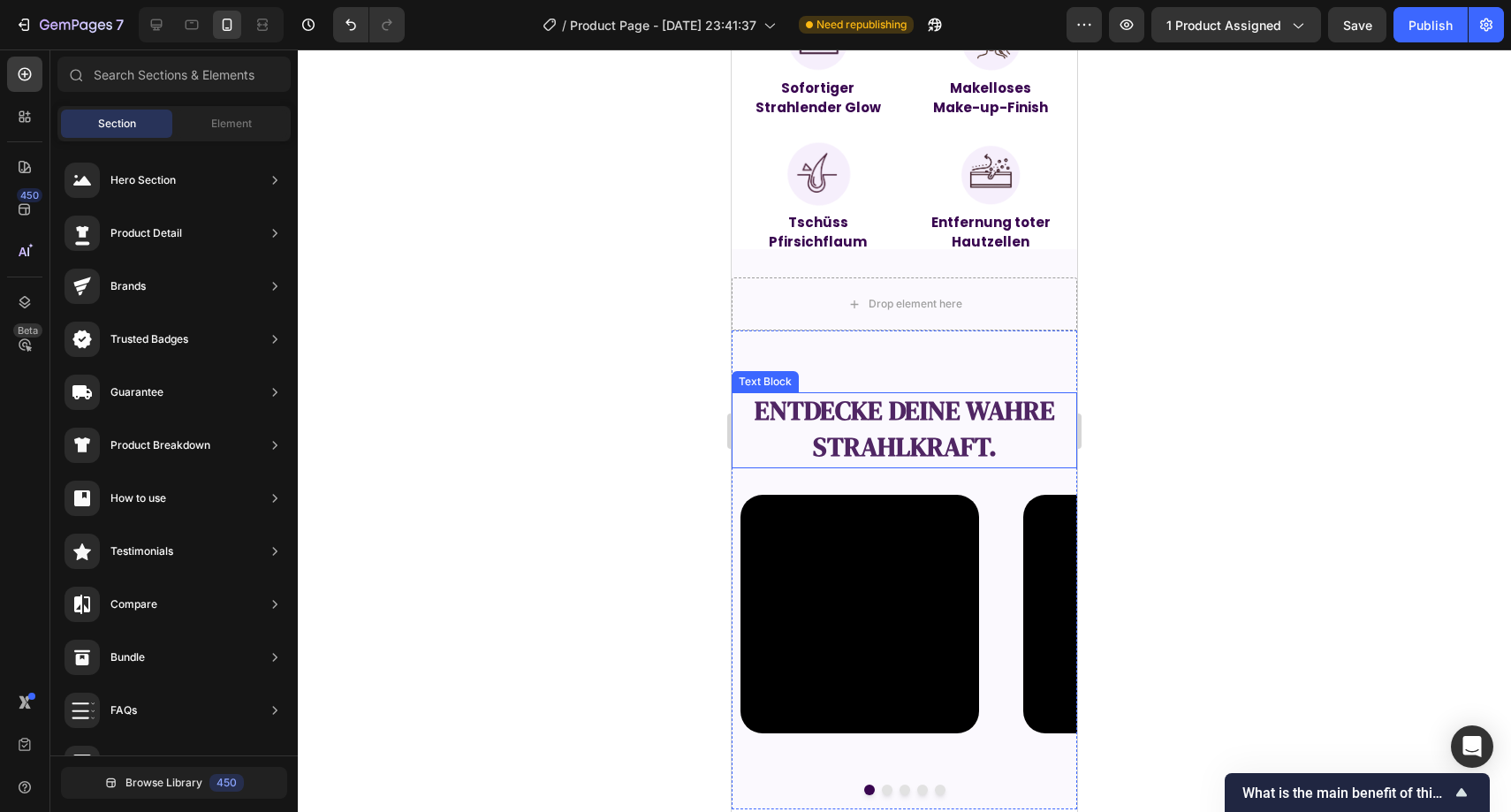
scroll to position [1578, 0]
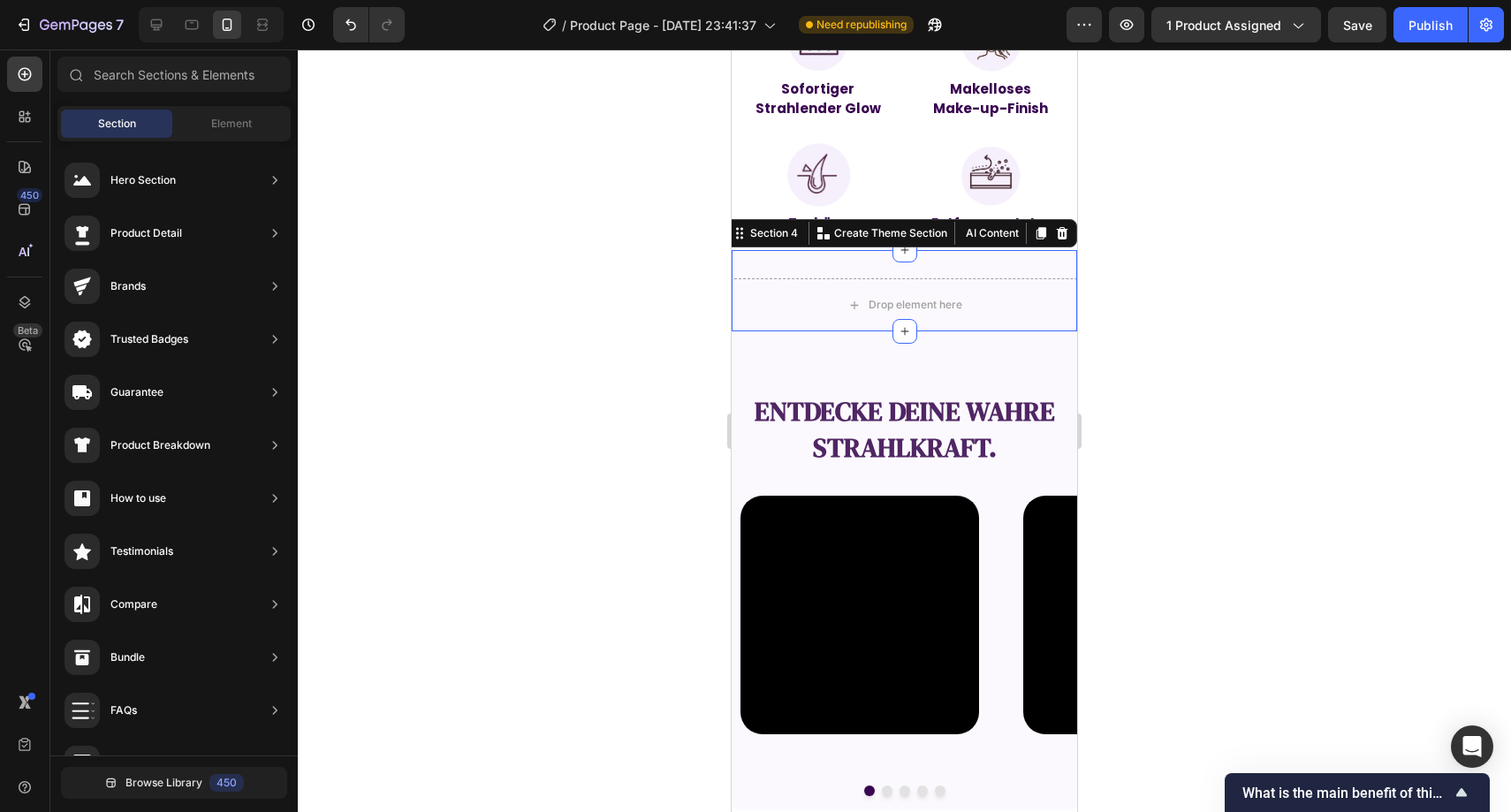
click at [832, 266] on div "Drop element here Section 4 You can create reusable sections Create Theme Secti…" at bounding box center [904, 290] width 345 height 81
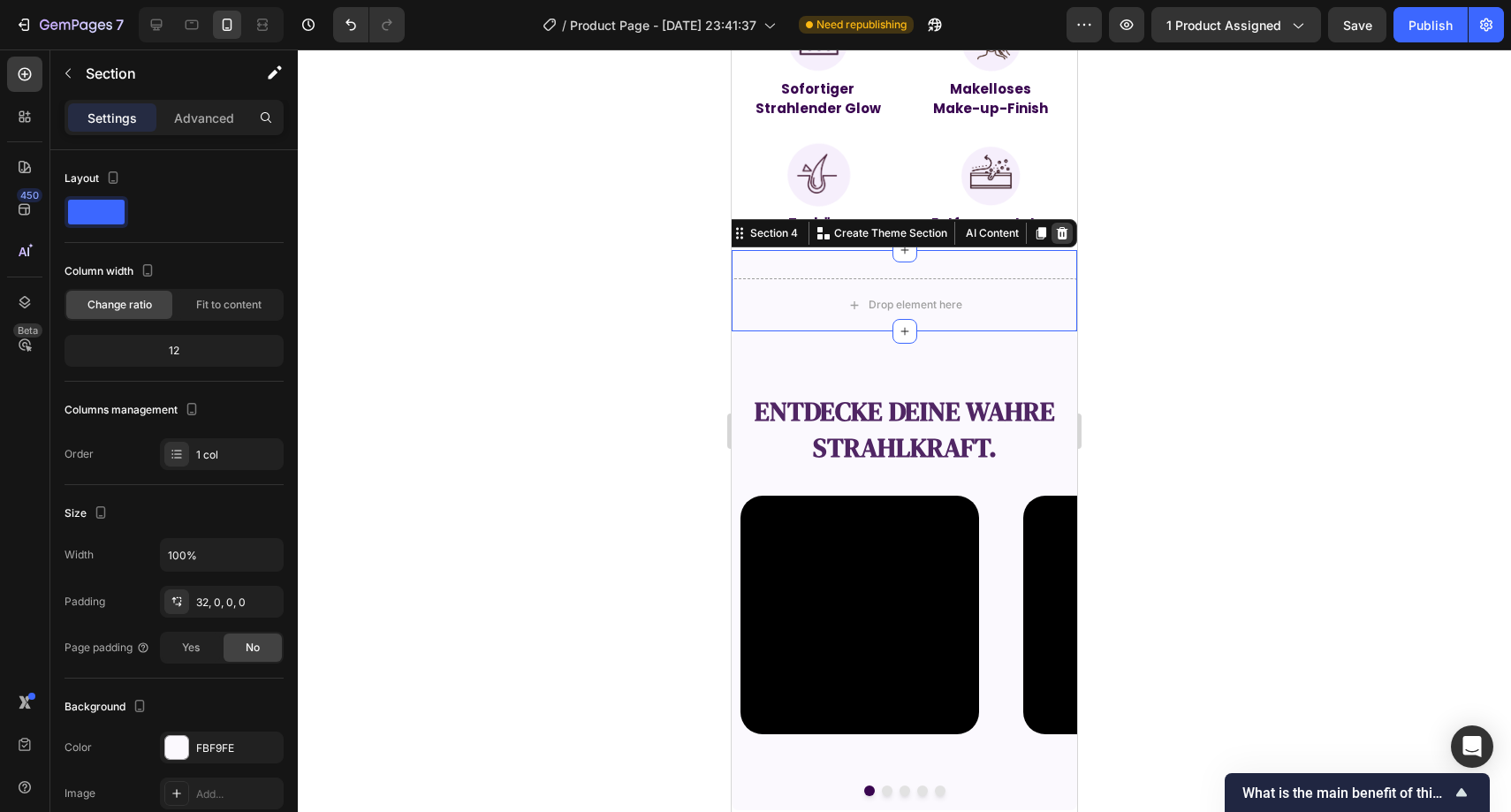
click at [1057, 229] on div at bounding box center [1062, 233] width 21 height 21
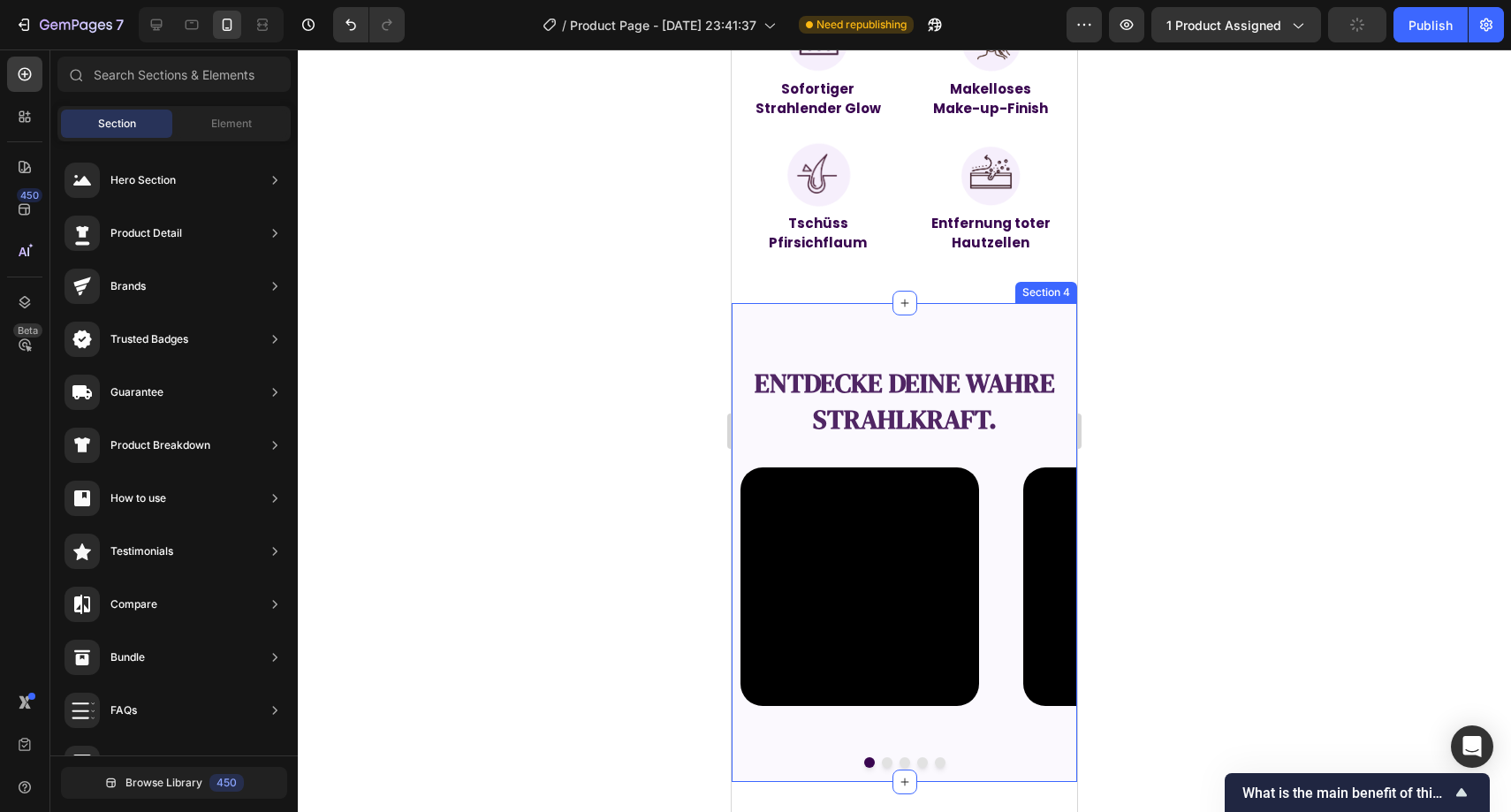
click at [946, 332] on div "entdecke deine wahre Strahlkraft. Text Block Video Video Video Video Video Caro…" at bounding box center [904, 543] width 345 height 479
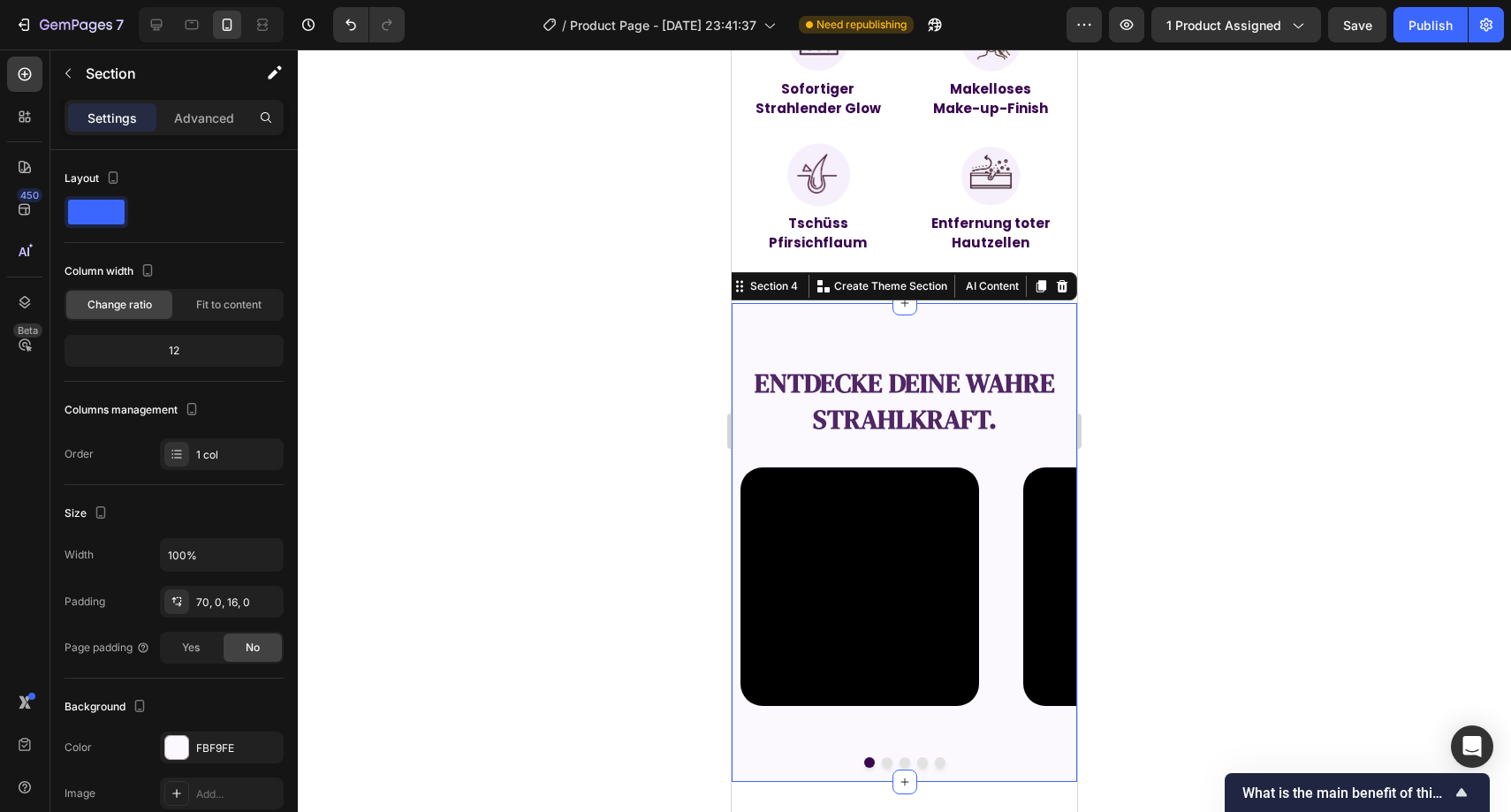
click at [663, 326] on div at bounding box center [905, 430] width 1214 height 762
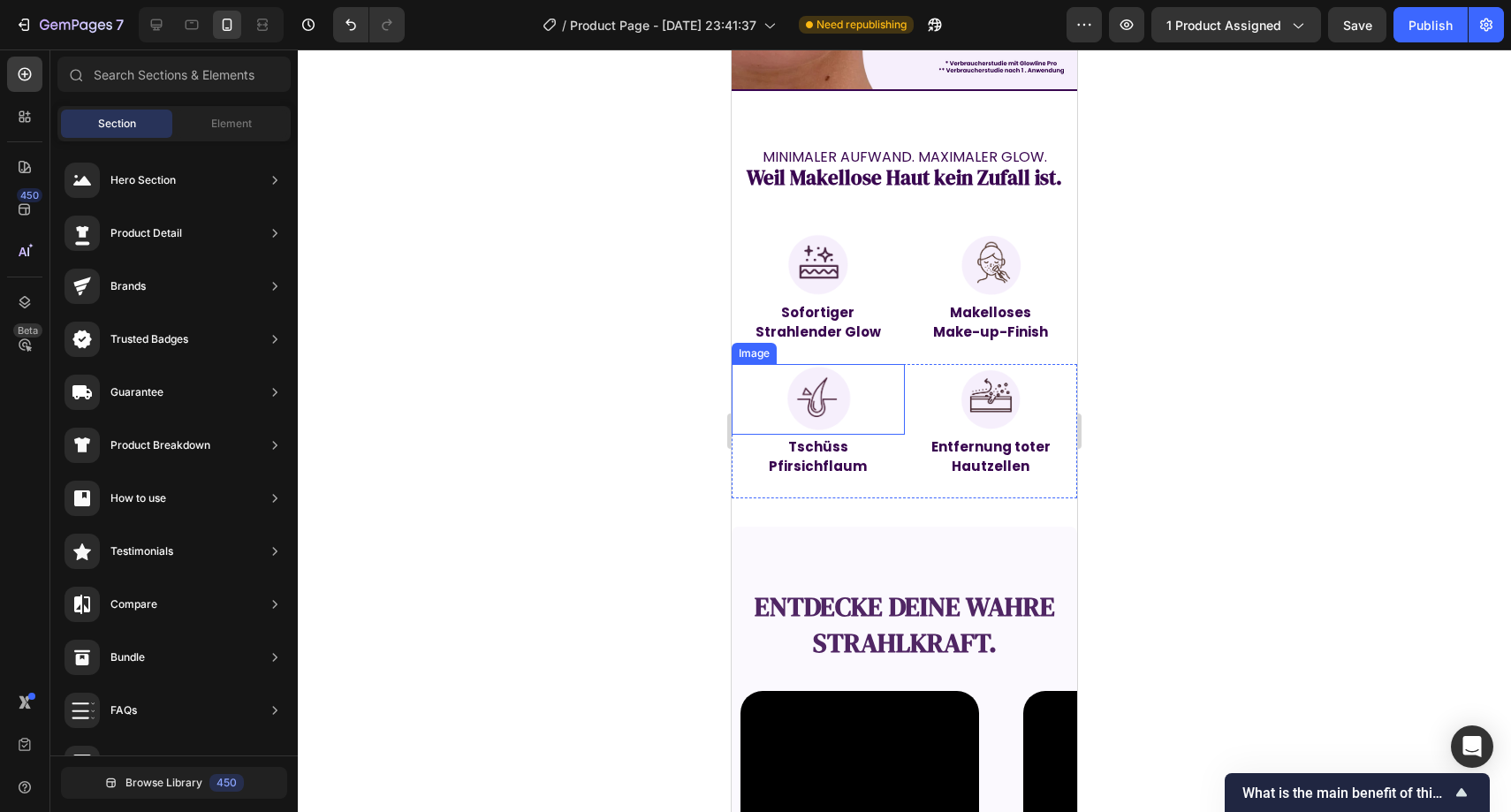
scroll to position [1468, 0]
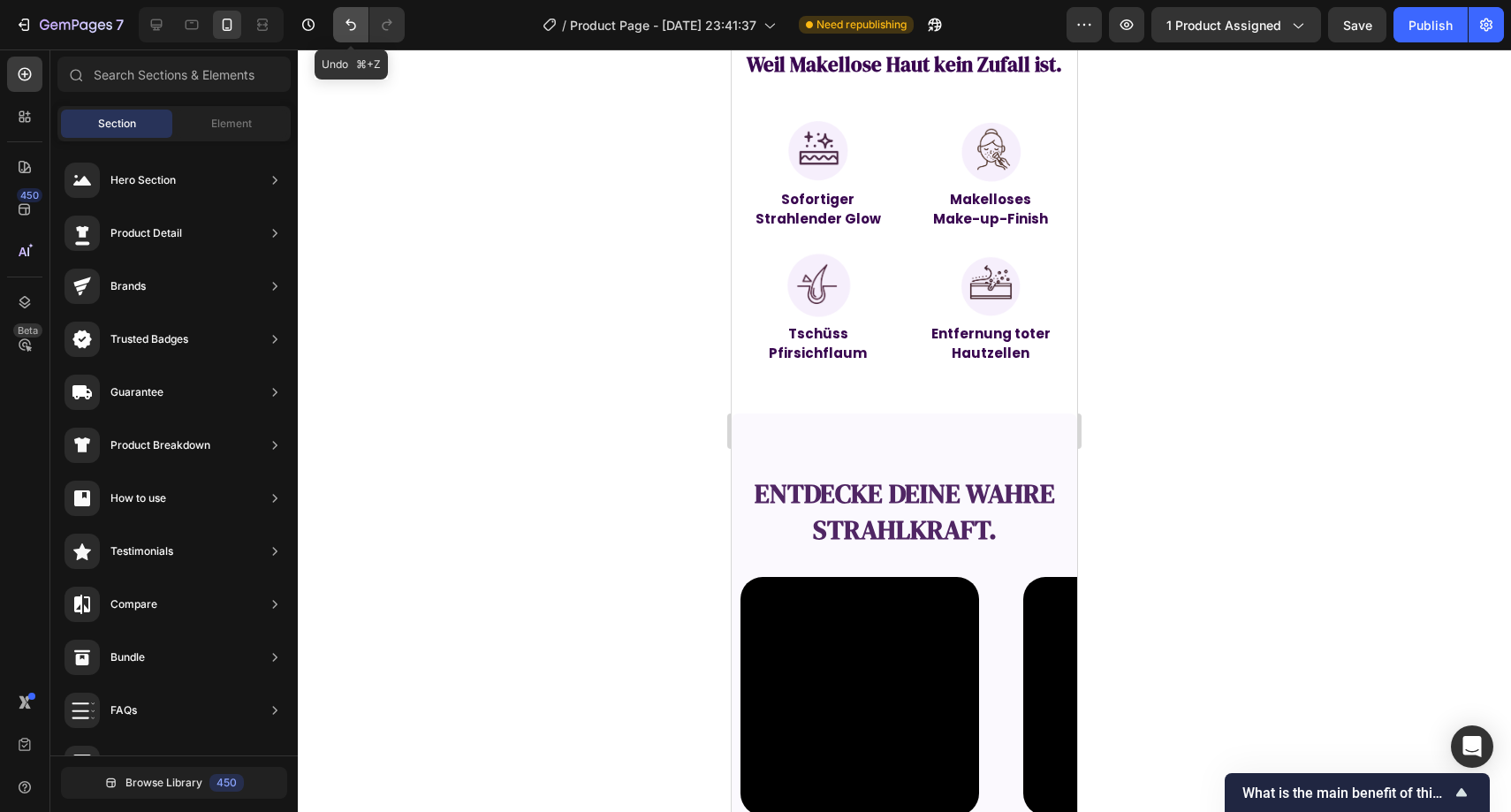
click at [339, 30] on button "Undo/Redo" at bounding box center [351, 25] width 35 height 35
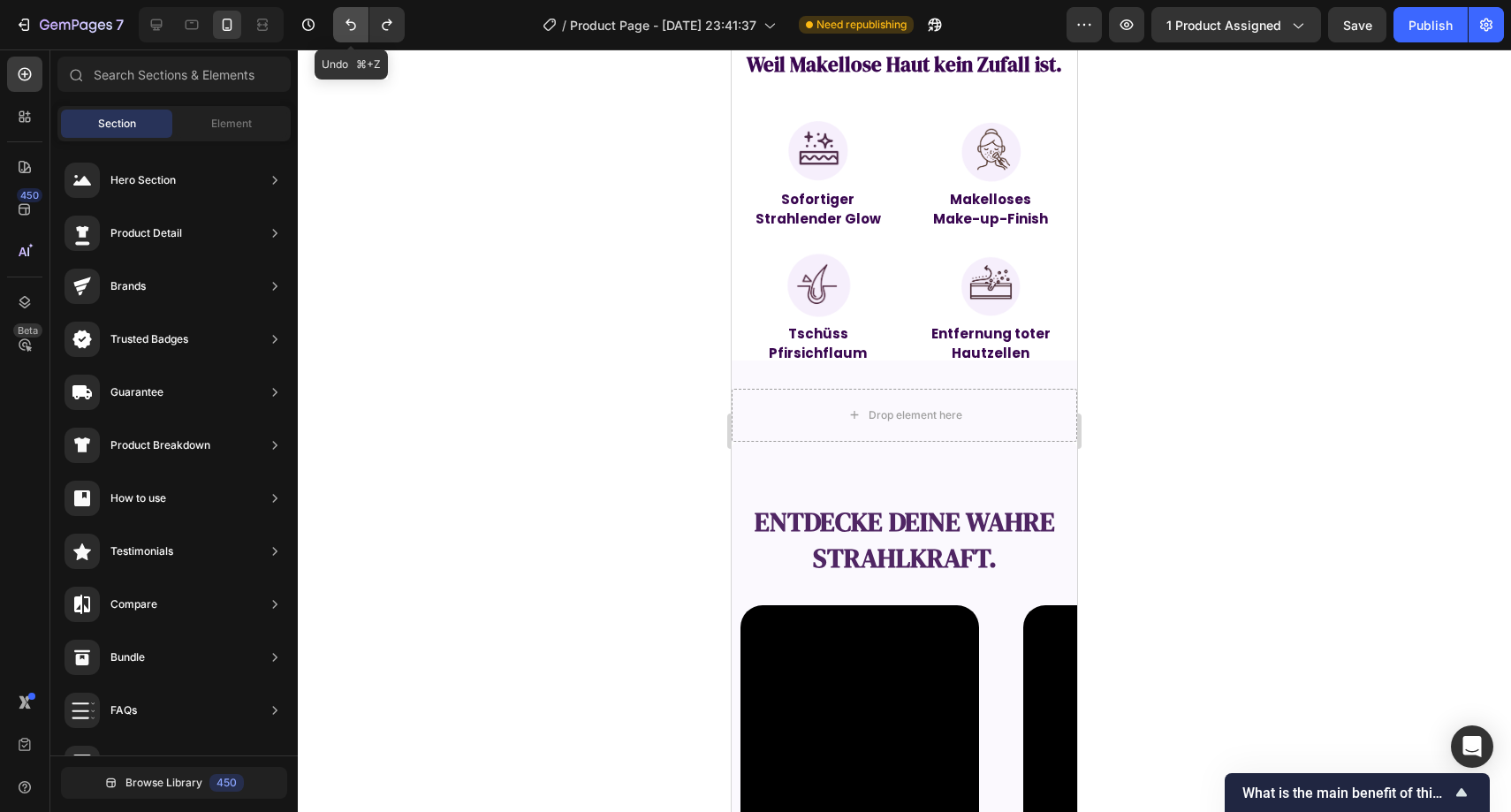
click at [339, 30] on button "Undo/Redo" at bounding box center [351, 25] width 35 height 35
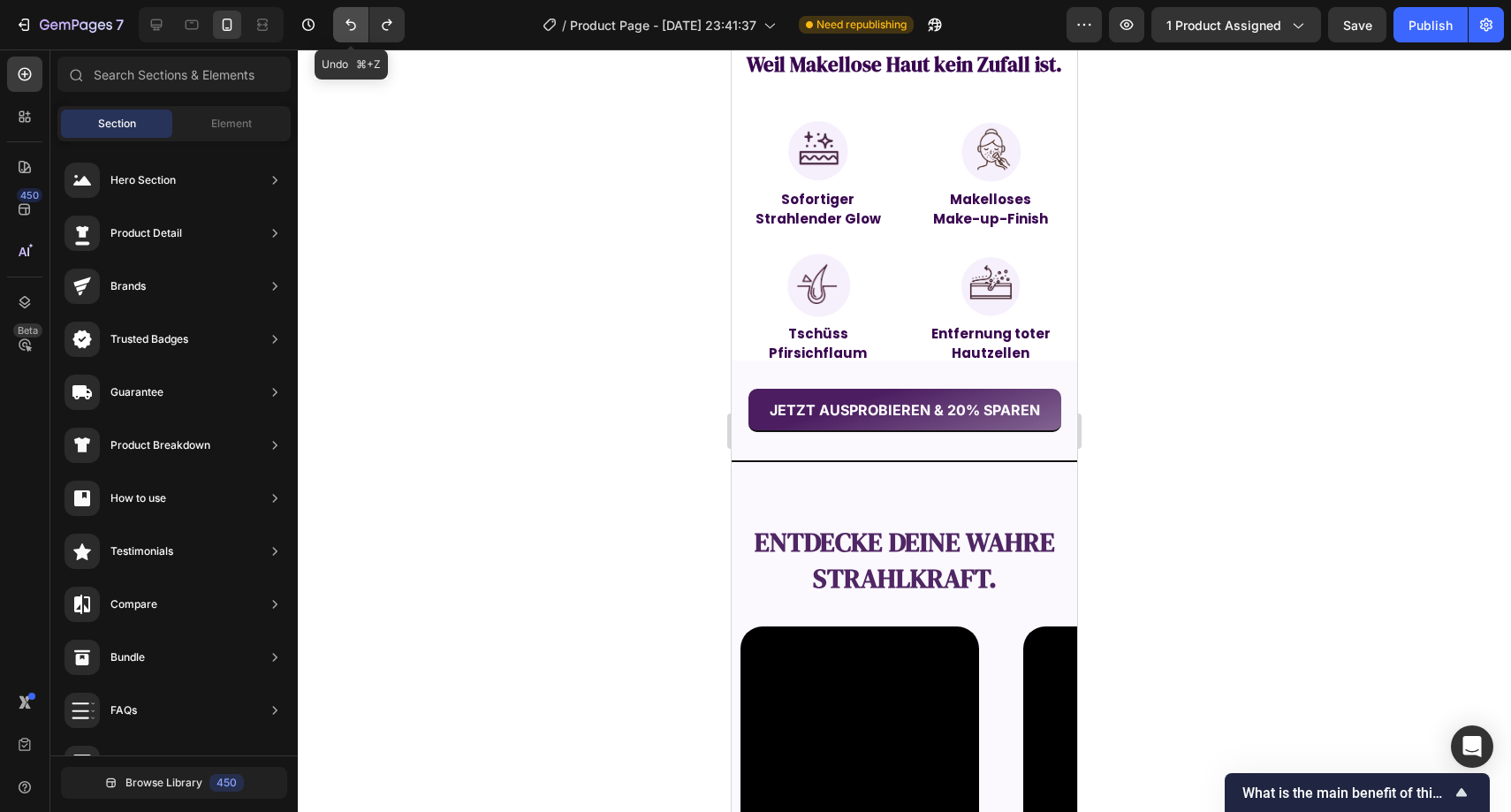
click at [339, 30] on button "Undo/Redo" at bounding box center [351, 25] width 35 height 35
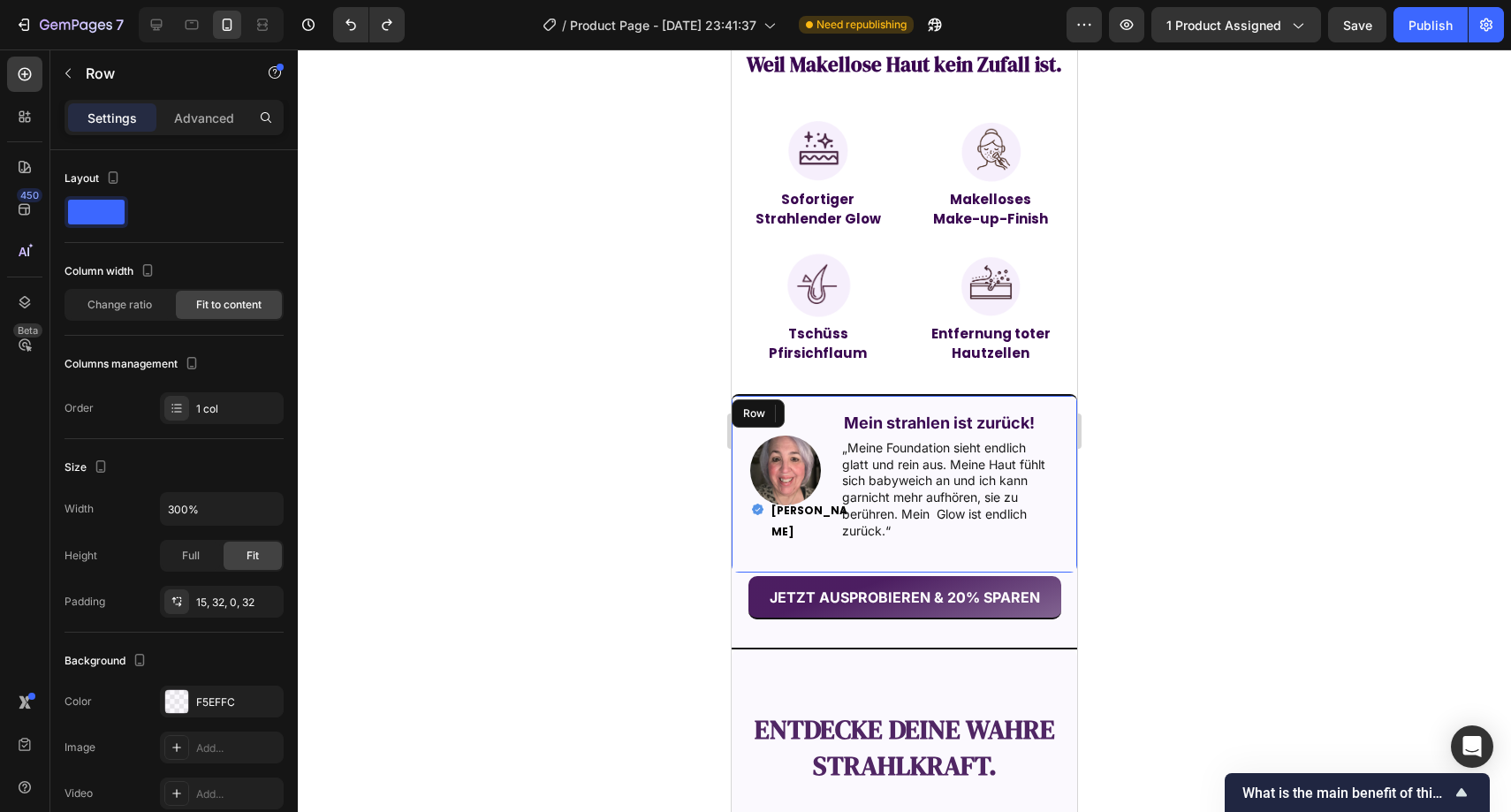
click at [667, 308] on div at bounding box center [905, 430] width 1214 height 762
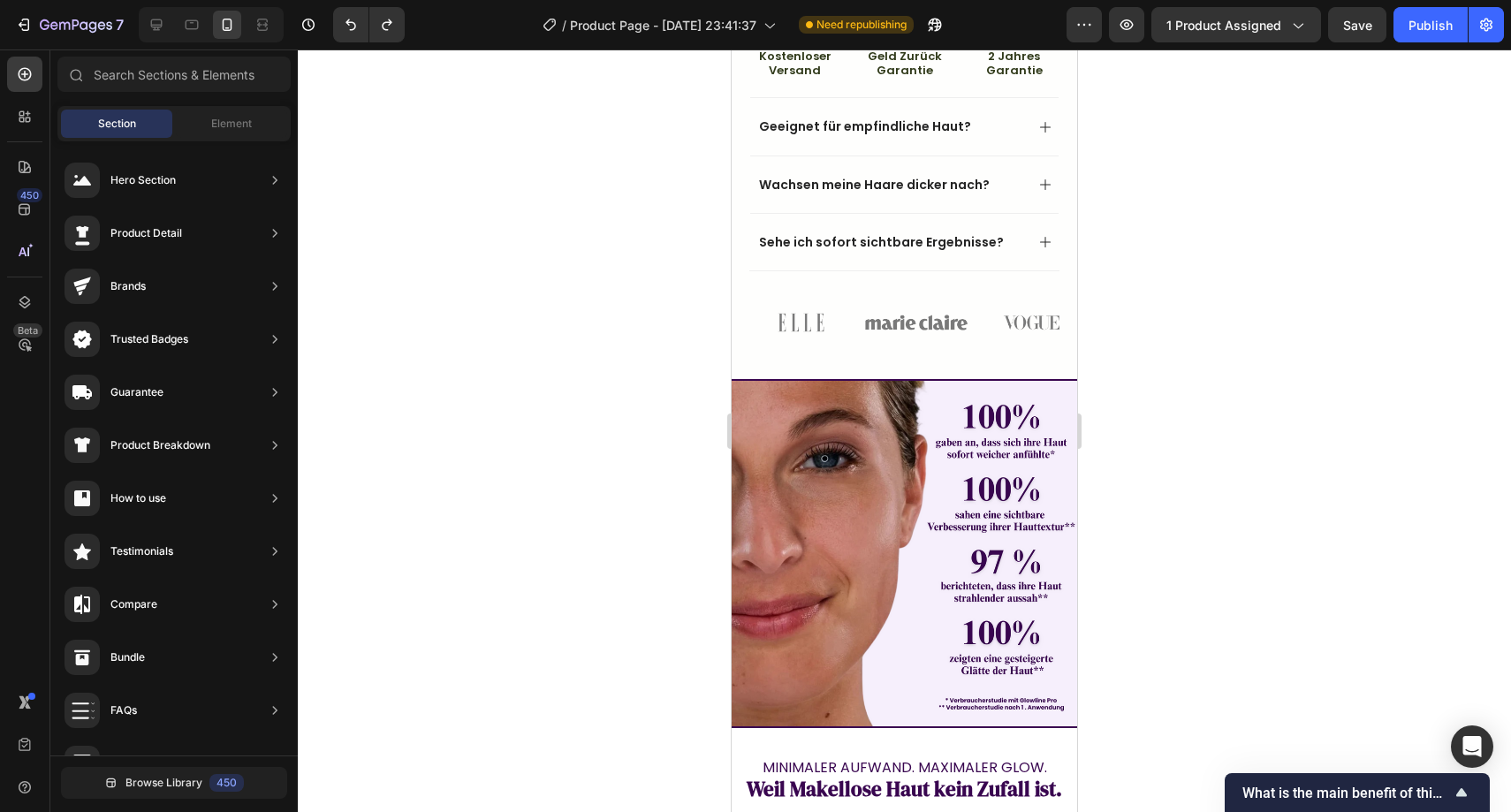
click at [576, 313] on div at bounding box center [905, 430] width 1214 height 762
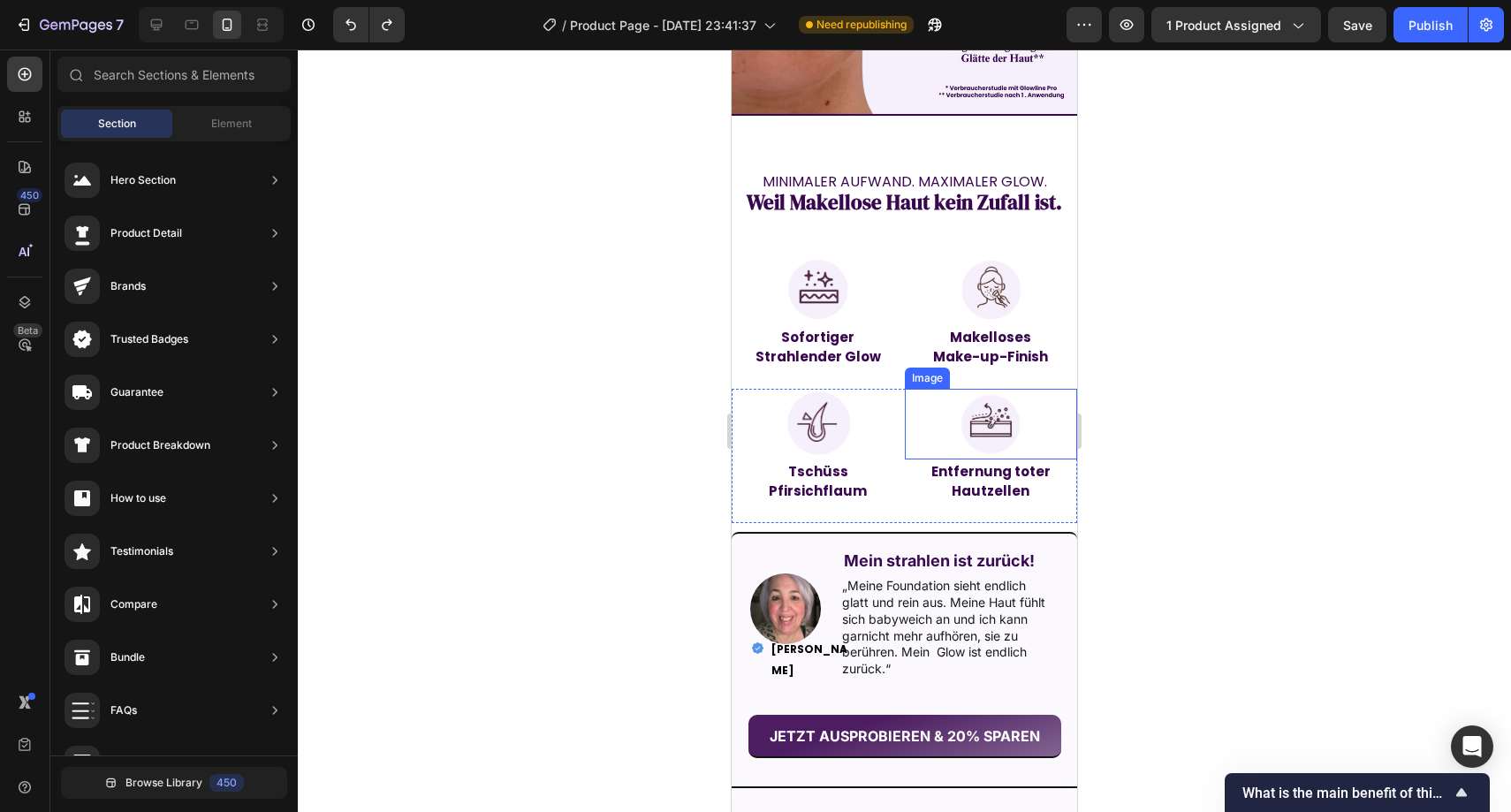
scroll to position [1374, 0]
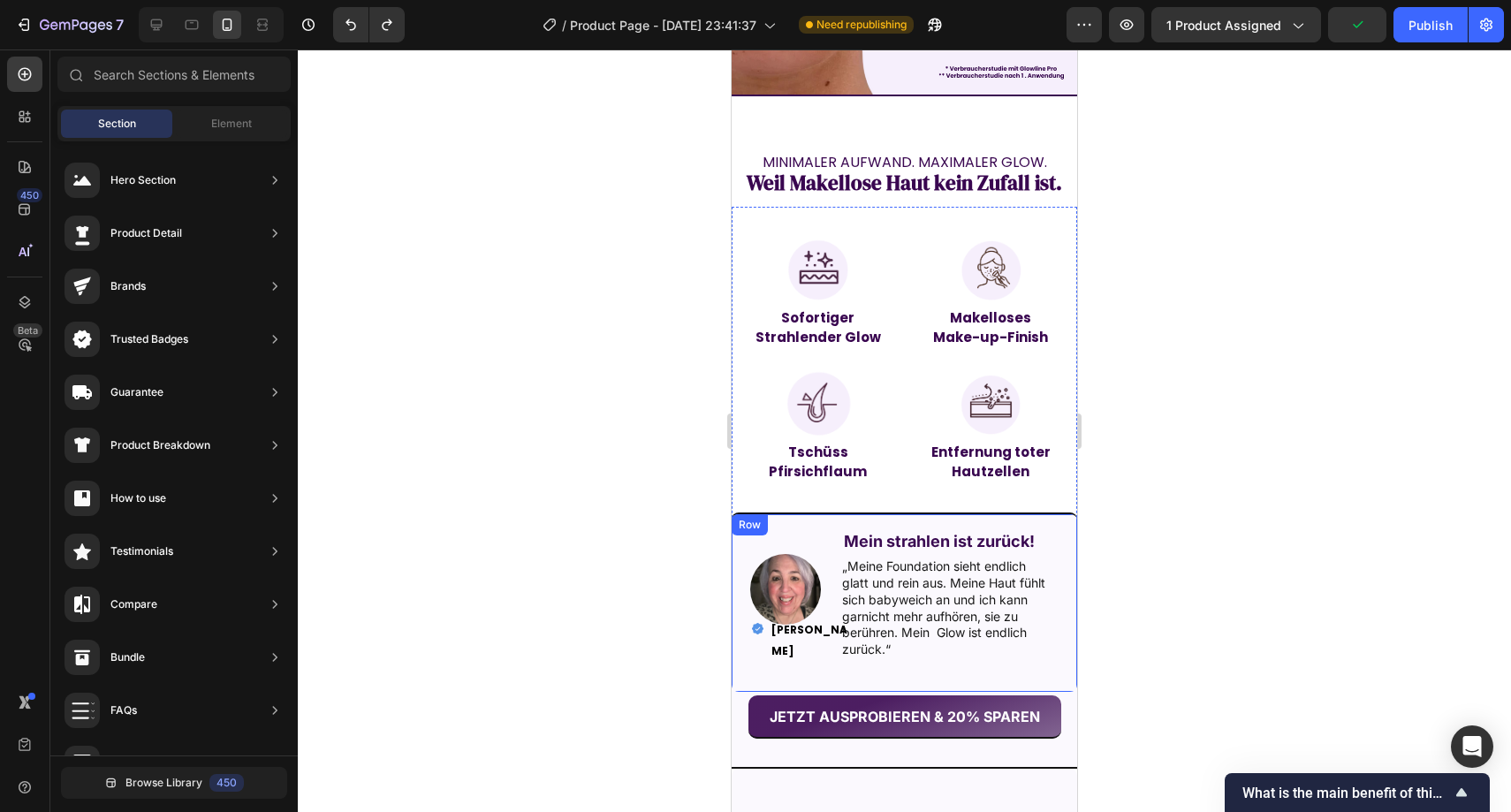
click at [820, 512] on div "Image Mein strahlen ist zurück! Text Block „Meine Foundation sieht endlich glat…" at bounding box center [904, 602] width 345 height 179
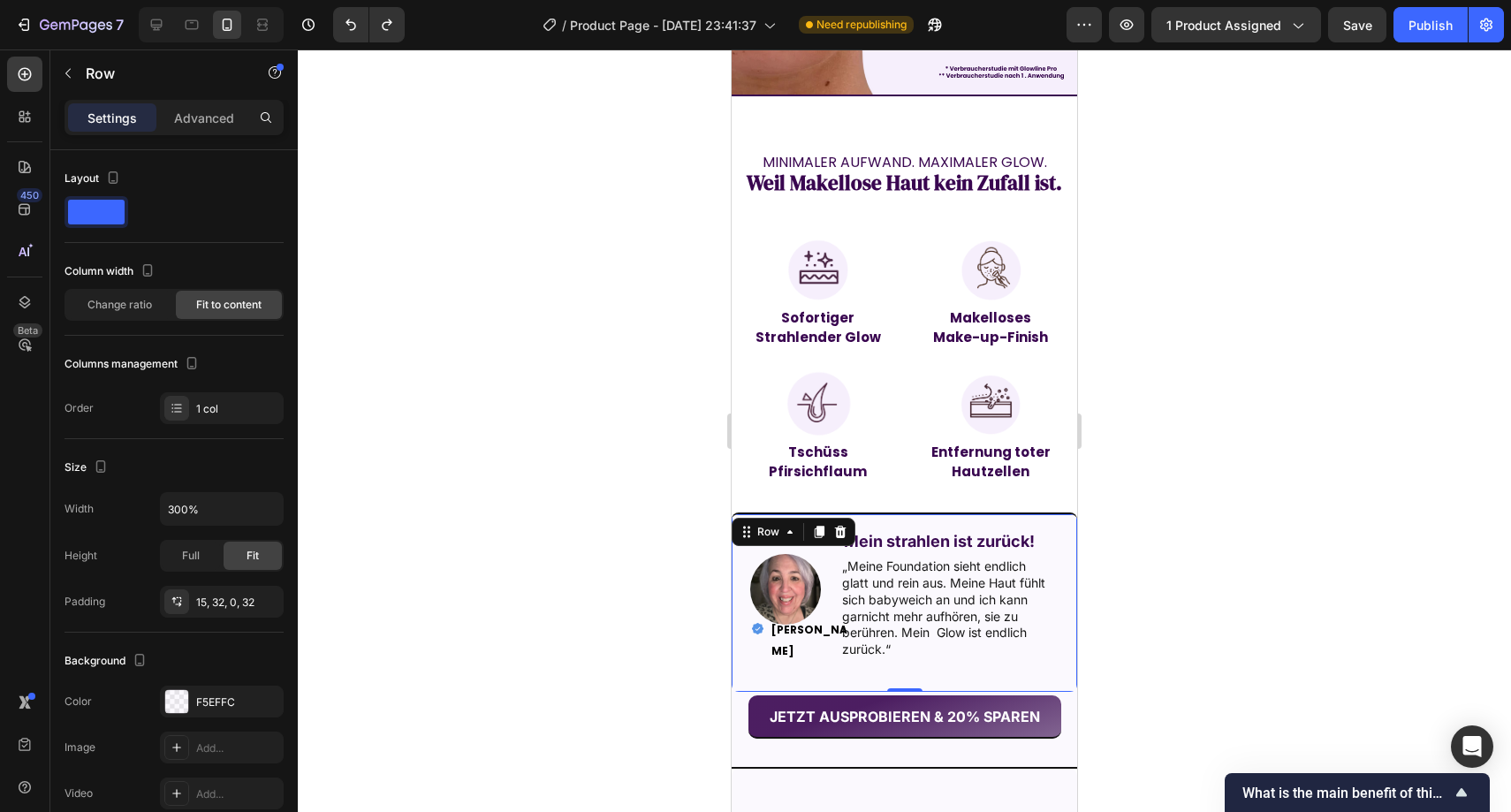
click at [913, 512] on div "Image Mein strahlen ist zurück! Text Block „Meine Foundation sieht endlich glat…" at bounding box center [904, 602] width 345 height 179
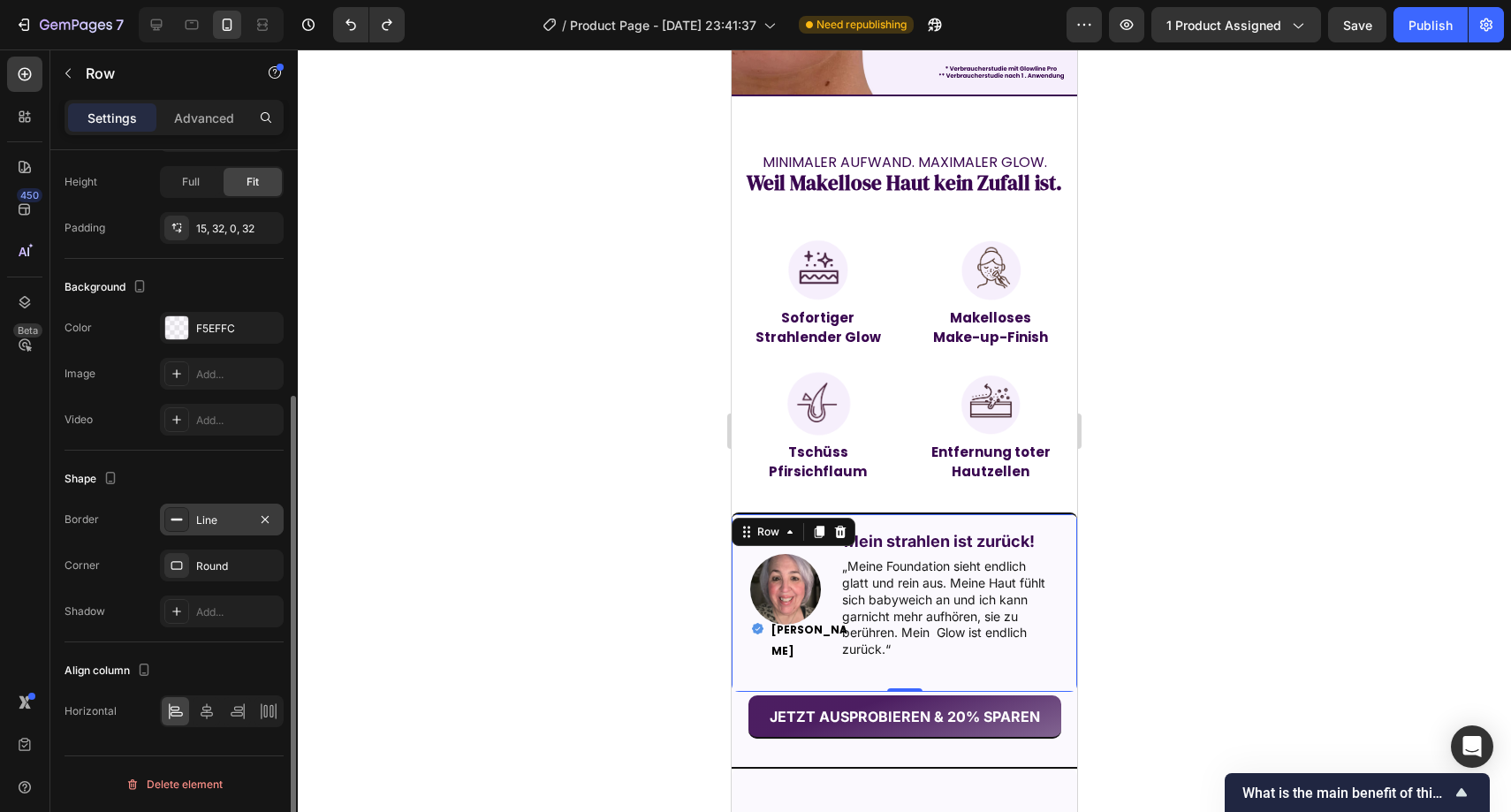
click at [205, 520] on div "Line" at bounding box center [221, 520] width 51 height 16
click at [205, 545] on div "Border Line Corner Round Shadow Add..." at bounding box center [174, 565] width 219 height 124
click at [255, 560] on button "button" at bounding box center [265, 565] width 21 height 21
click at [499, 483] on div at bounding box center [905, 430] width 1214 height 762
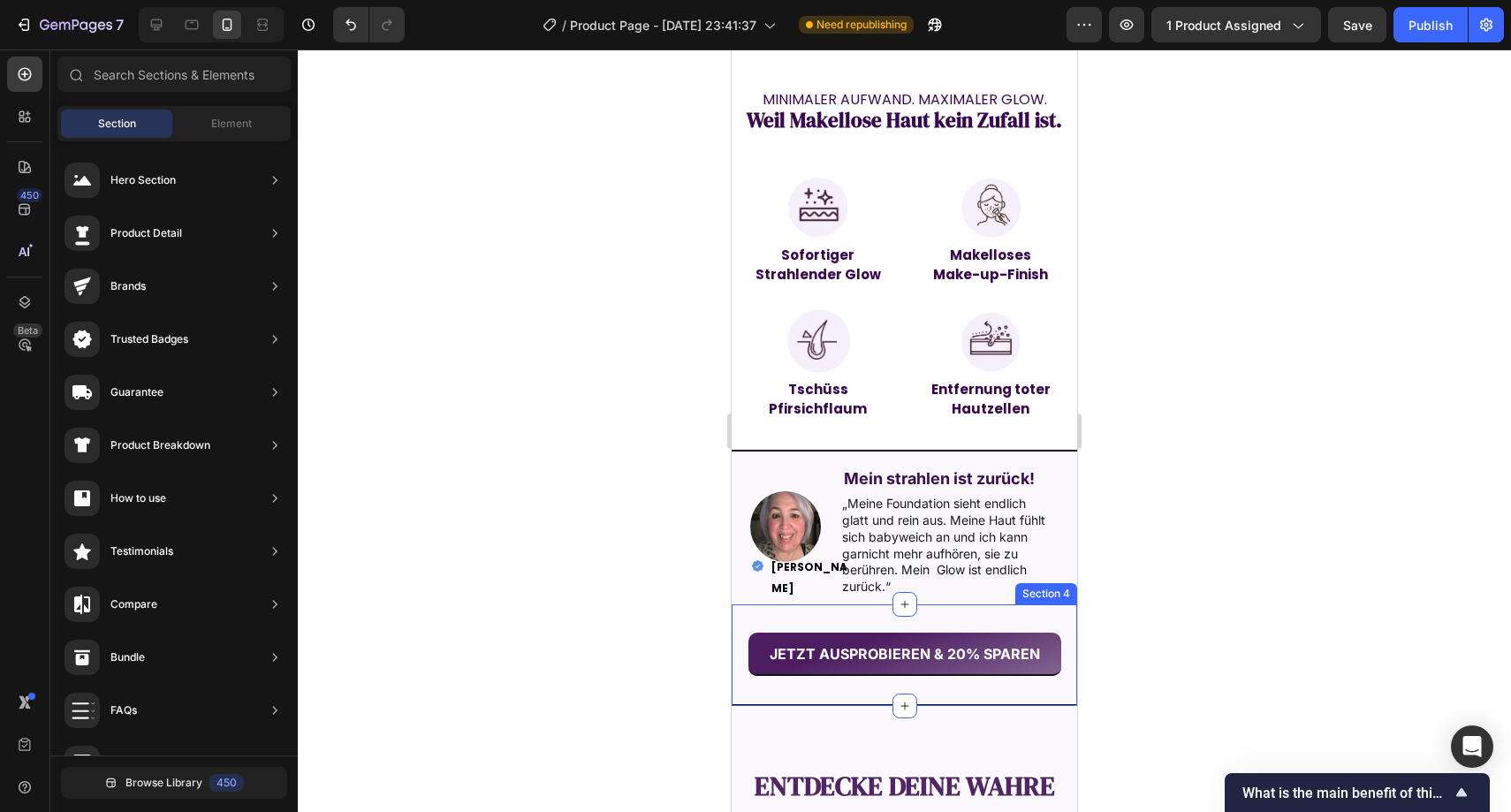
scroll to position [1457, 0]
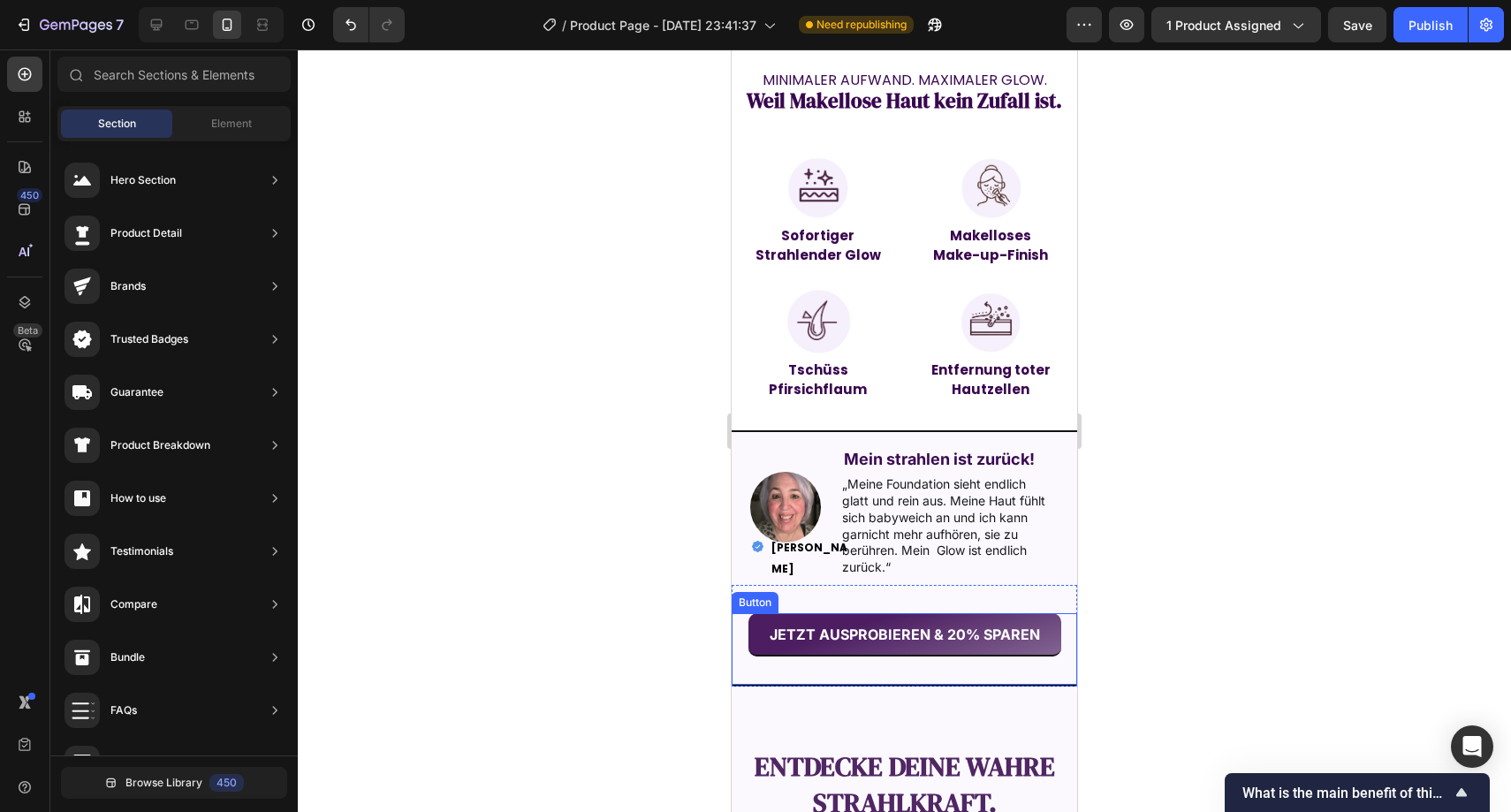
click at [742, 632] on div "JETZT AUSPROBIEREN & 20% SPAREN Button" at bounding box center [904, 649] width 345 height 73
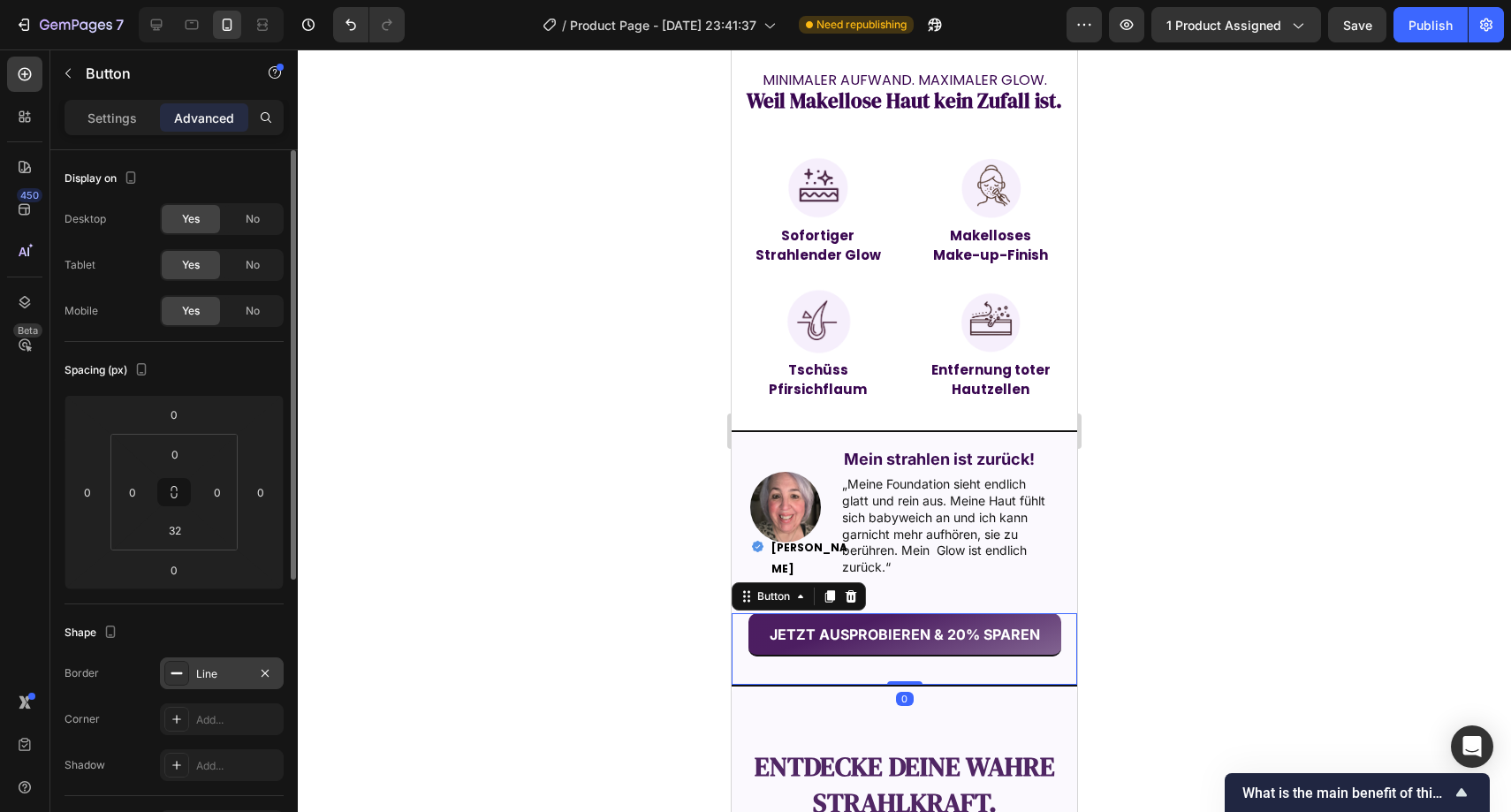
click at [278, 667] on div "Line" at bounding box center [222, 673] width 124 height 31
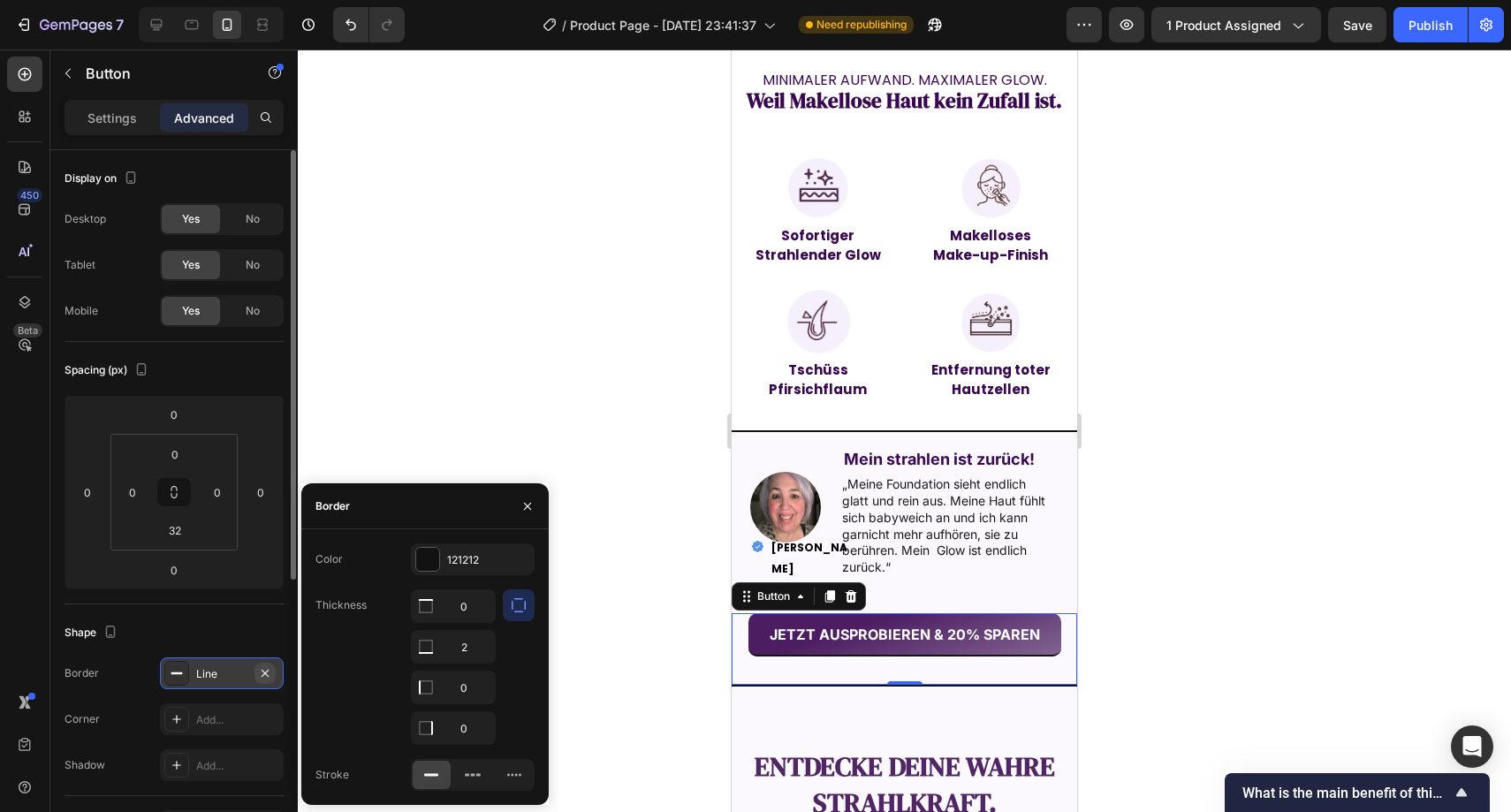
click at [270, 667] on icon "button" at bounding box center [265, 672] width 14 height 14
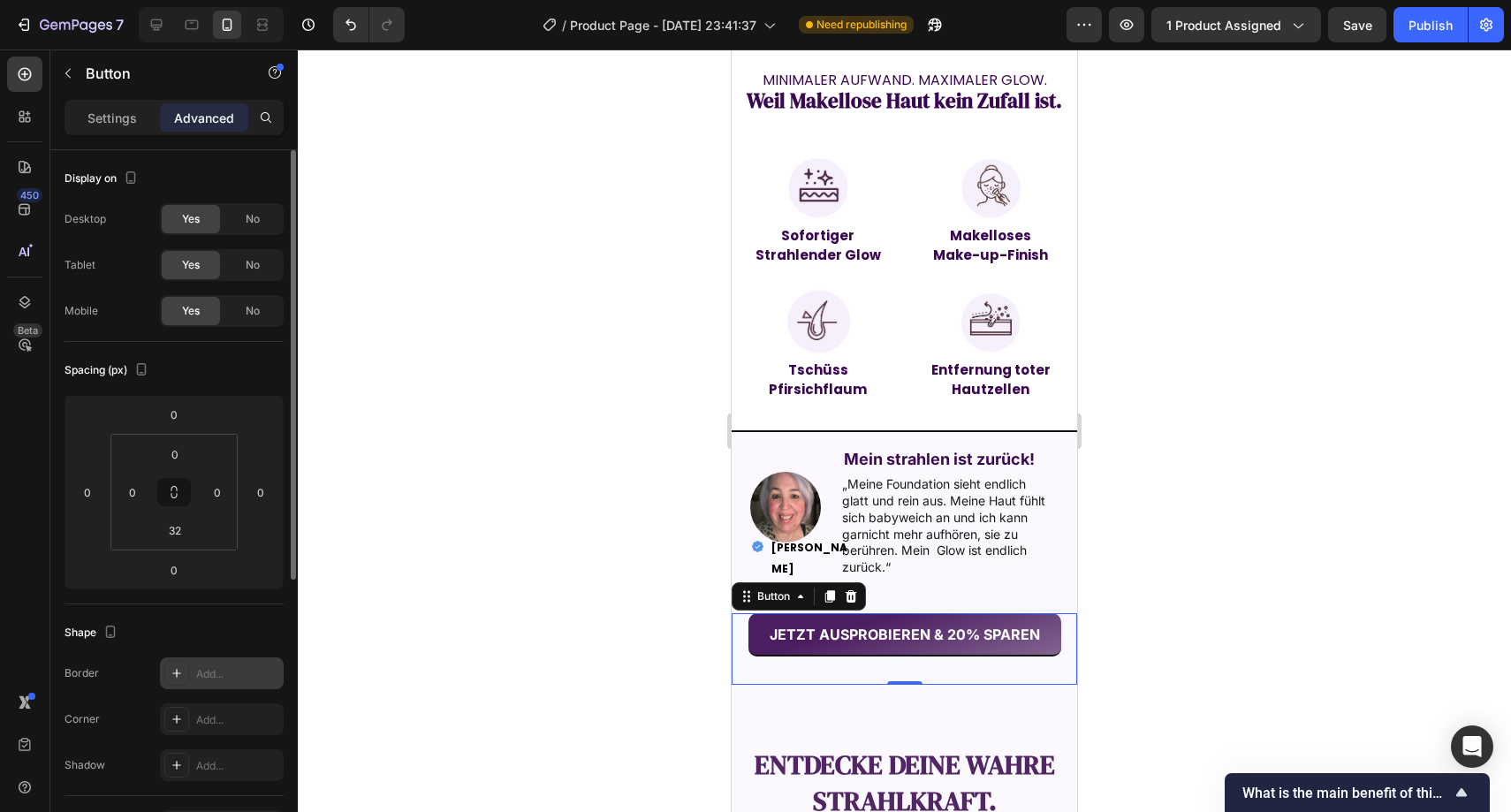
click at [460, 547] on div at bounding box center [905, 430] width 1214 height 762
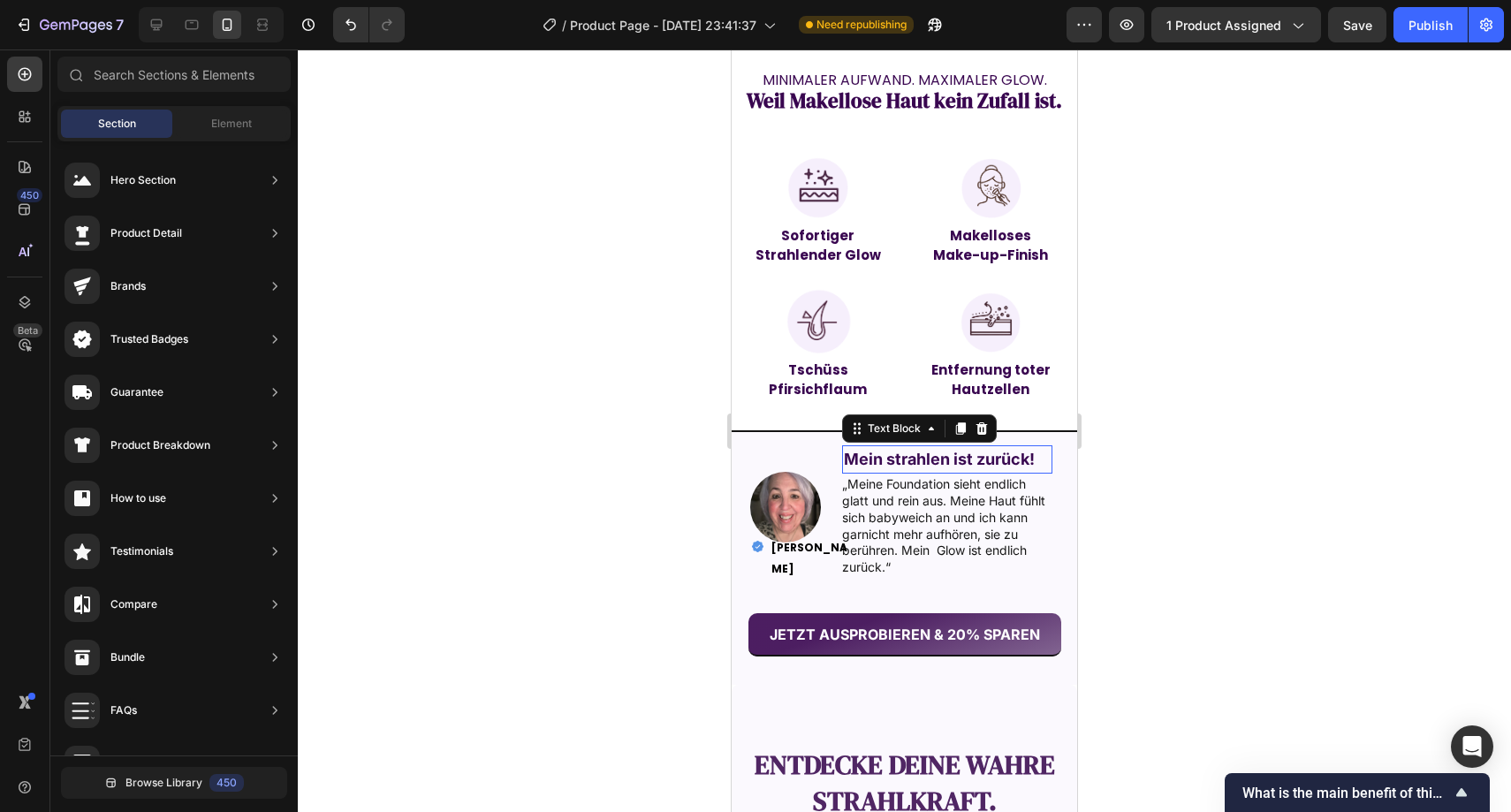
click at [845, 449] on strong "Mein strahlen ist zurück!" at bounding box center [939, 459] width 191 height 18
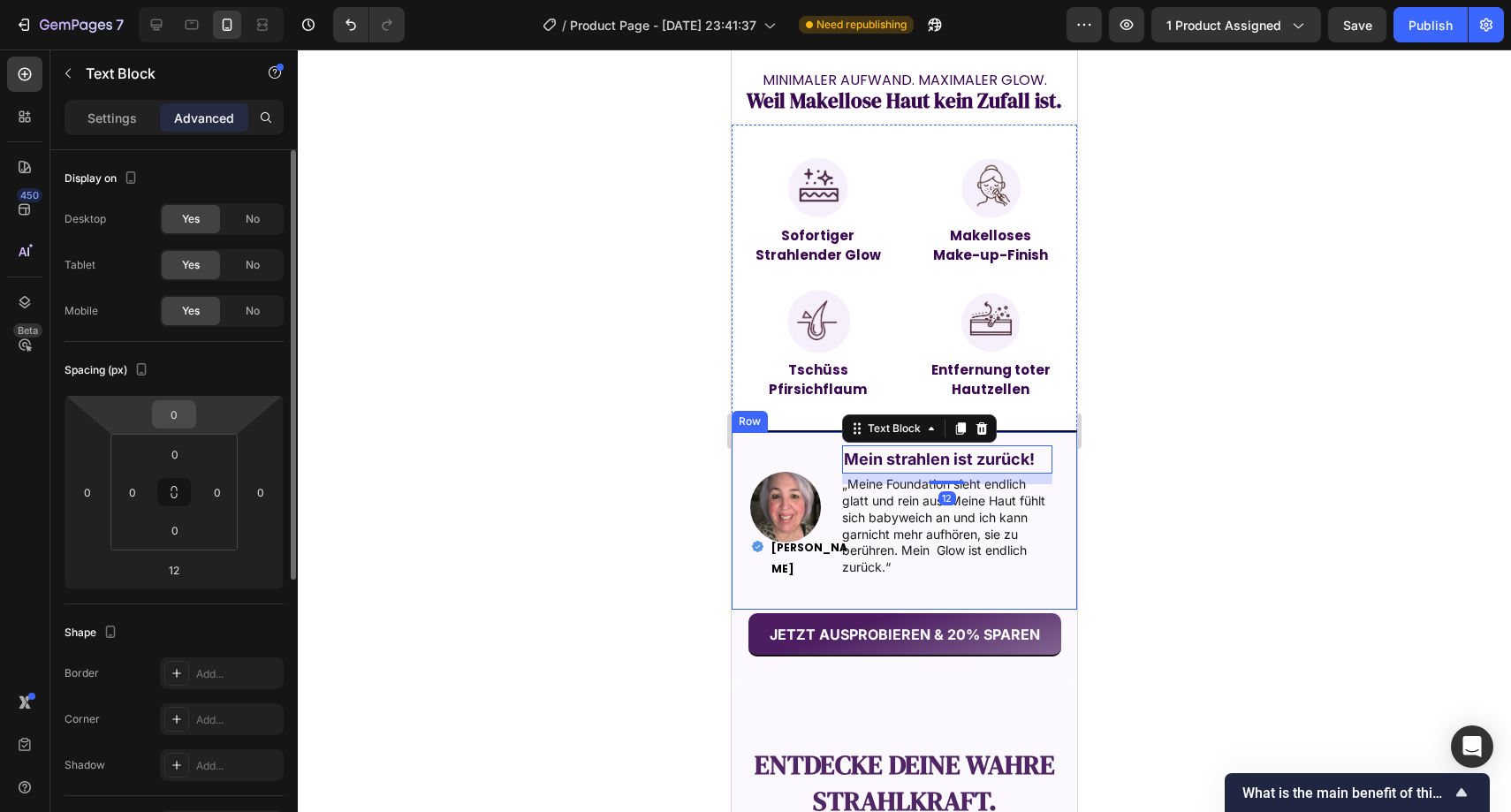
click at [180, 404] on input "0" at bounding box center [174, 414] width 35 height 27
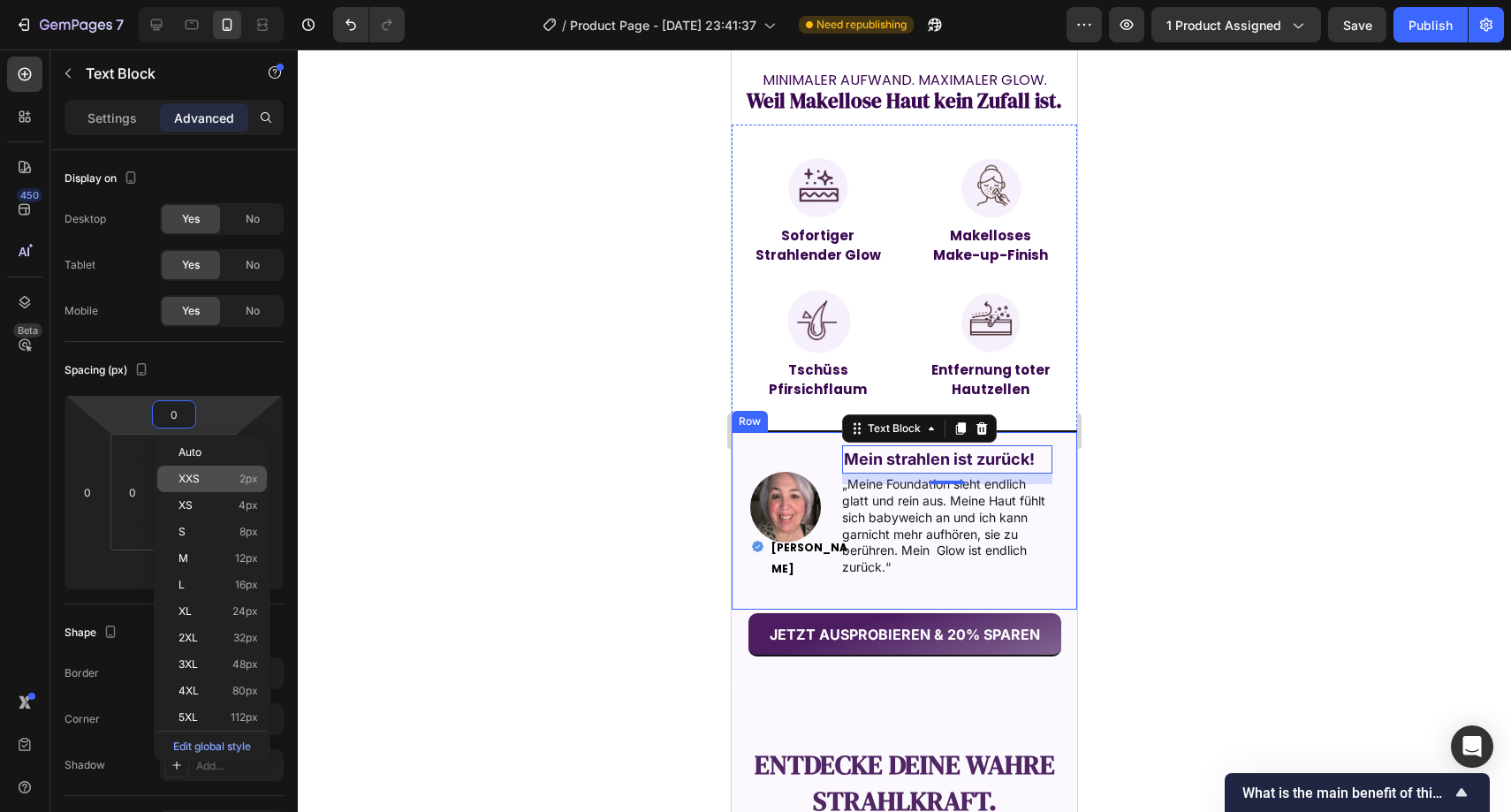
click at [204, 468] on div "XXS 2px" at bounding box center [212, 478] width 109 height 27
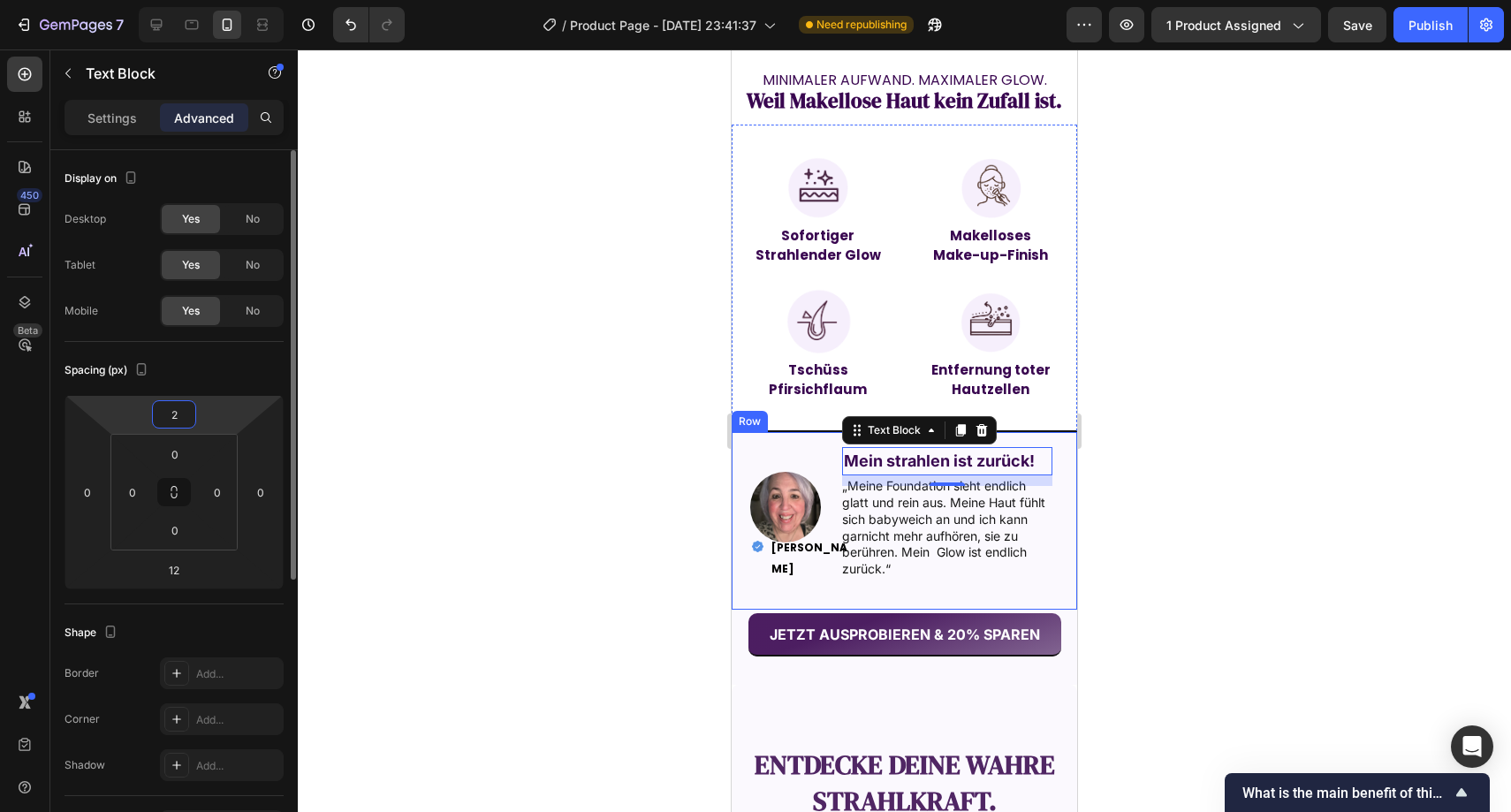
click at [180, 424] on input "2" at bounding box center [174, 414] width 35 height 27
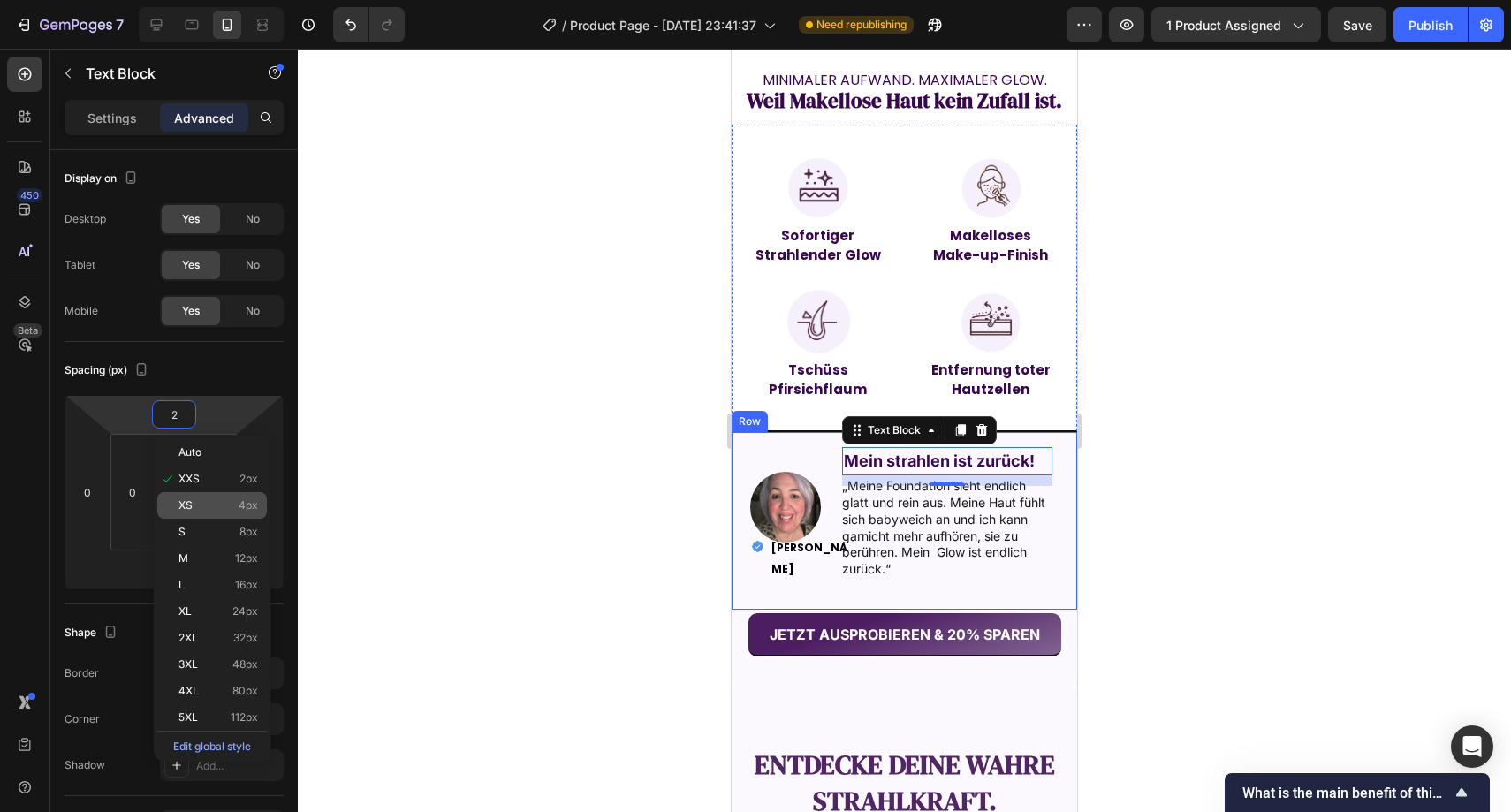
click at [194, 498] on div "XS 4px" at bounding box center [212, 505] width 109 height 27
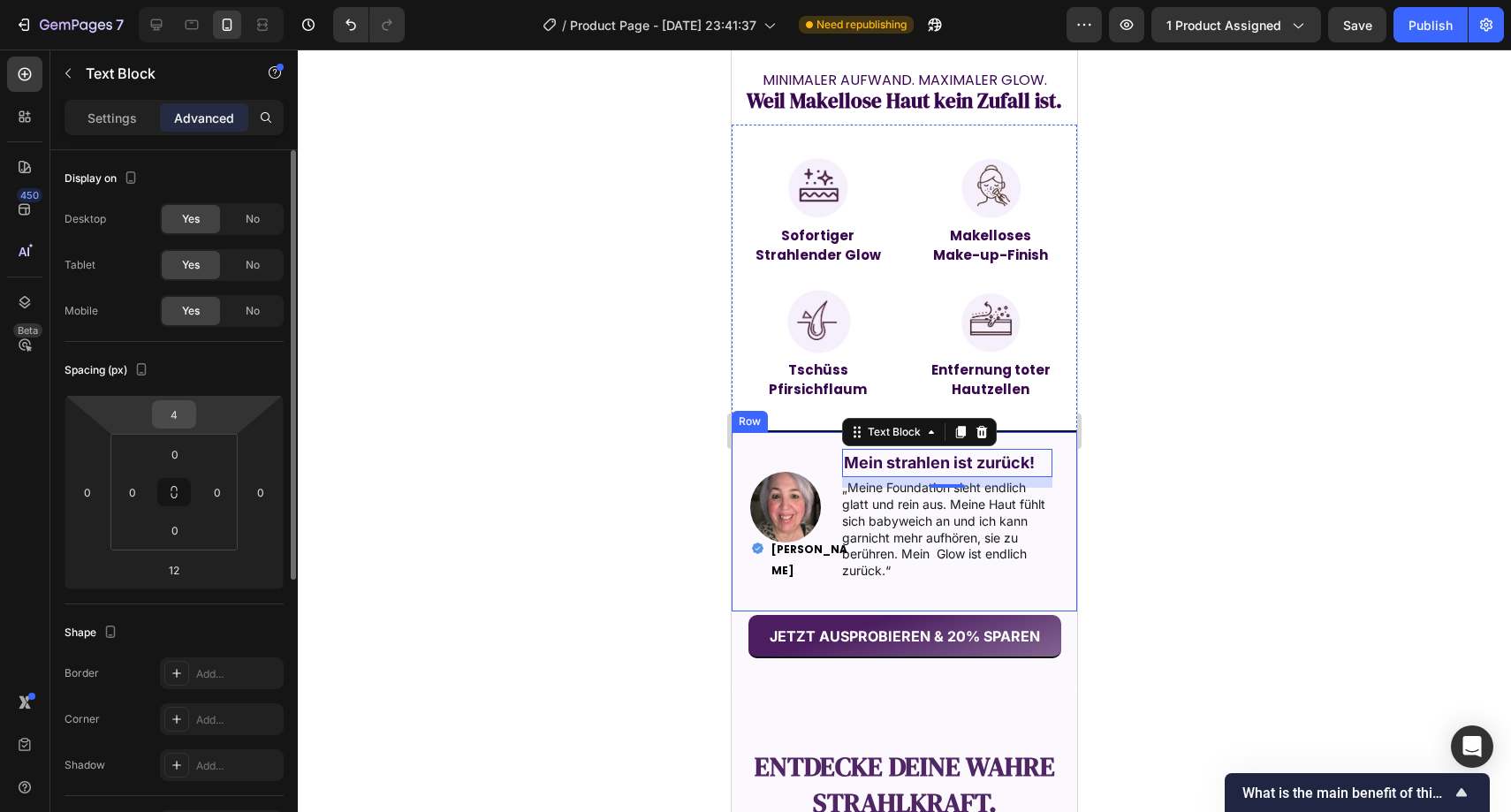
click at [180, 424] on input "4" at bounding box center [174, 414] width 35 height 27
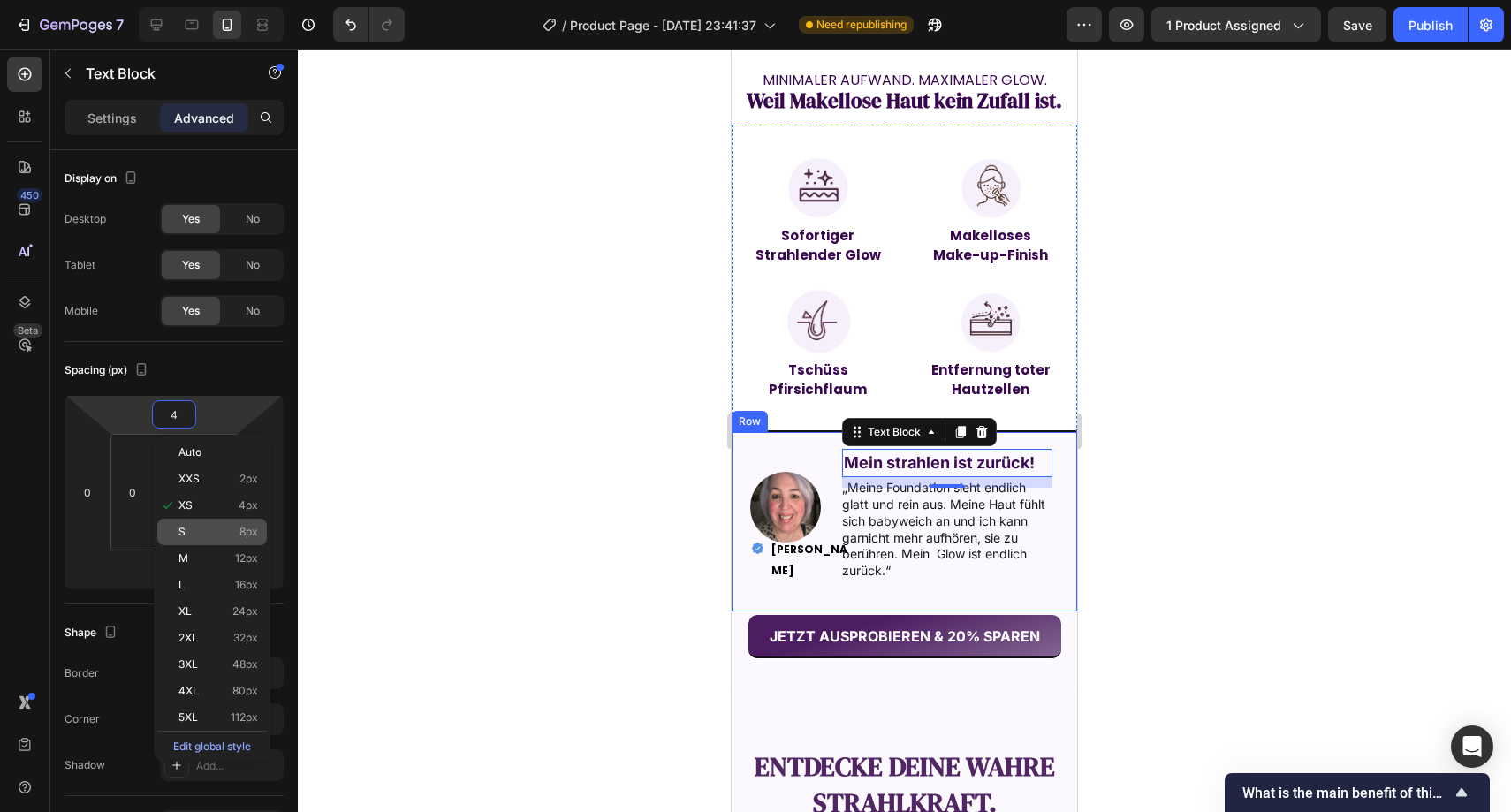
click at [198, 526] on p "S 8px" at bounding box center [218, 531] width 80 height 12
type input "8"
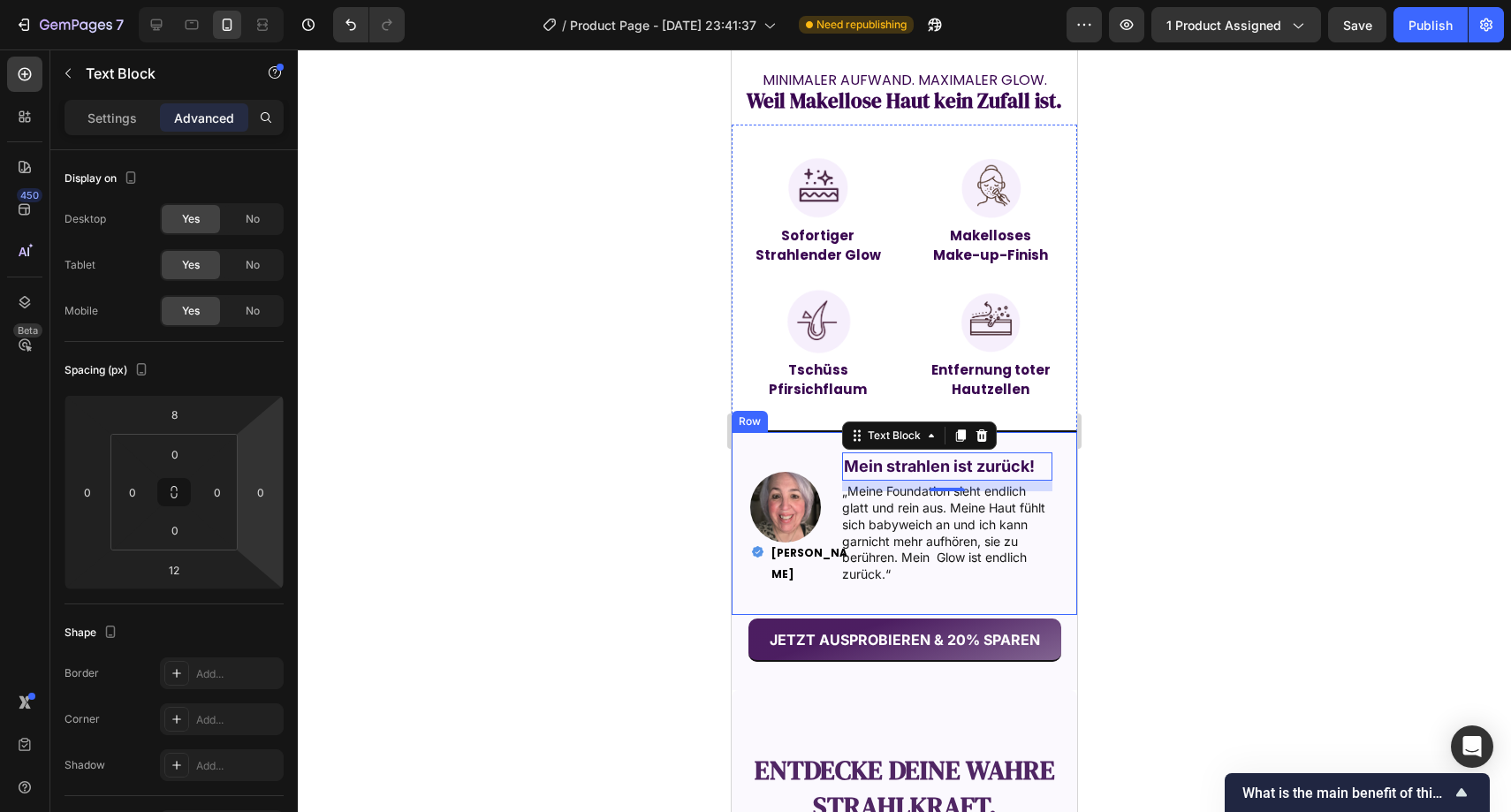
click at [444, 424] on div at bounding box center [905, 430] width 1214 height 762
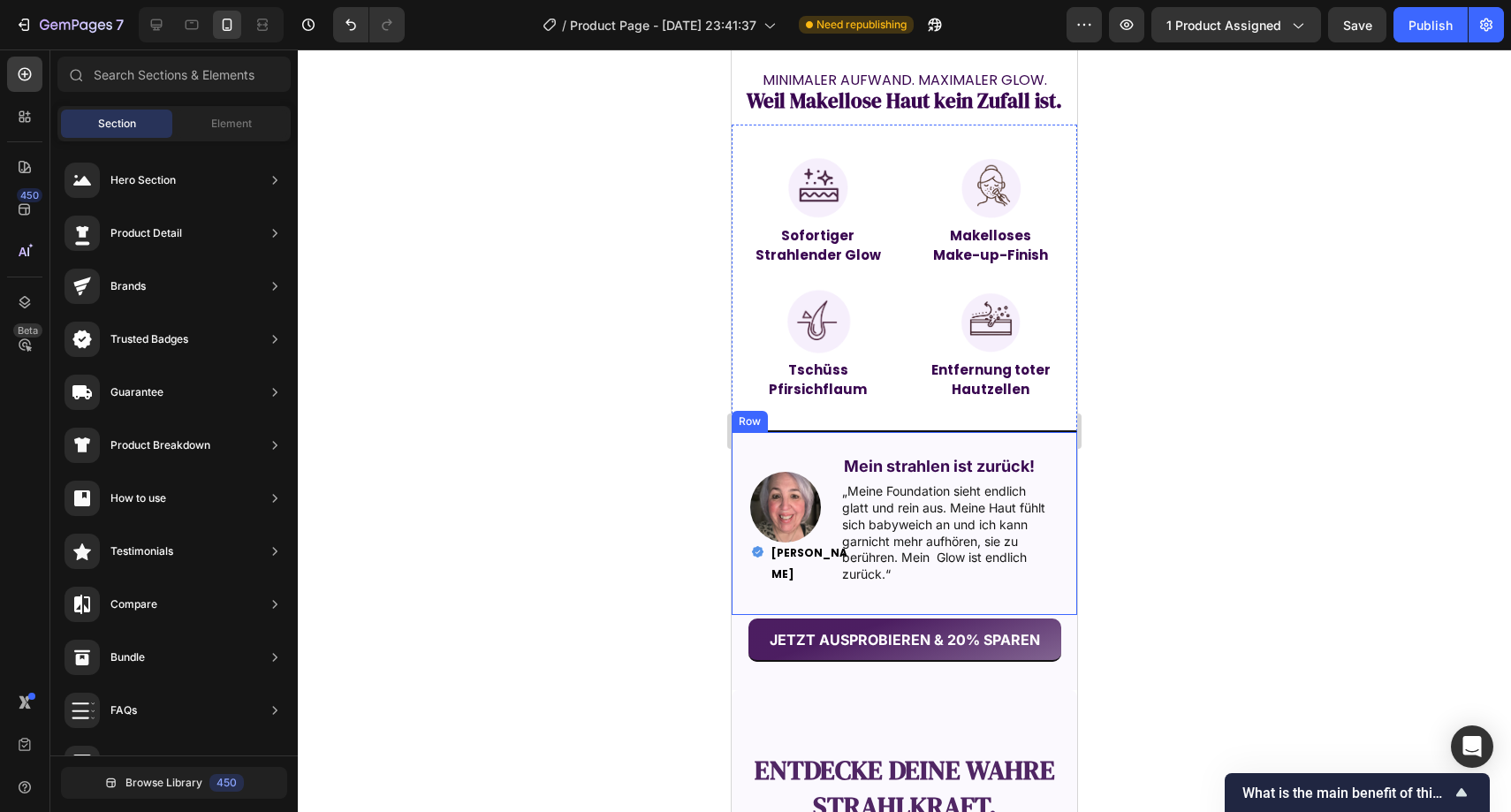
click at [550, 367] on div at bounding box center [905, 430] width 1214 height 762
click at [812, 592] on div "JETZT AUSPROBIEREN & 20% SPAREN Button Section 4" at bounding box center [904, 640] width 345 height 100
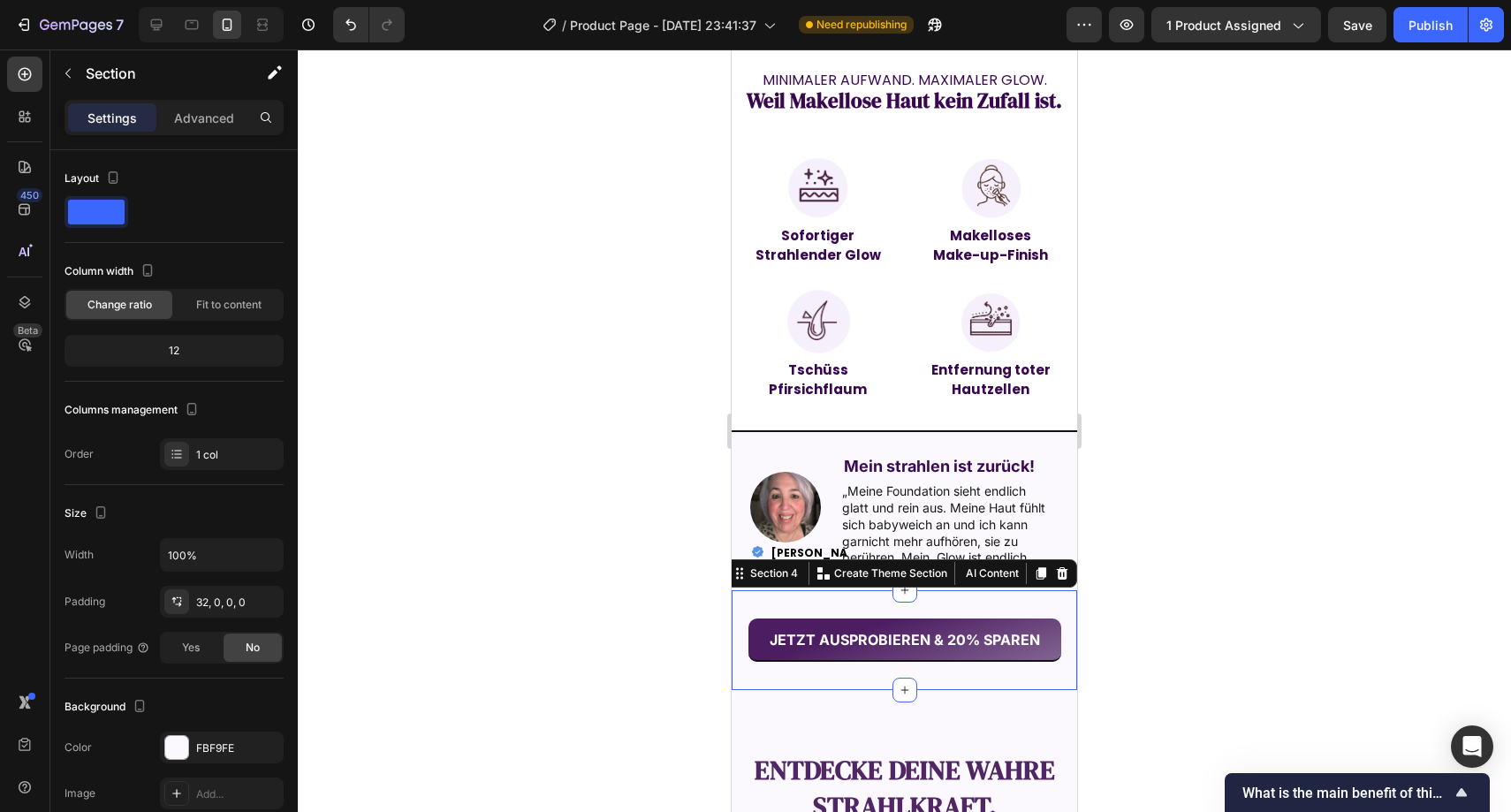
click at [1164, 534] on div at bounding box center [905, 430] width 1214 height 762
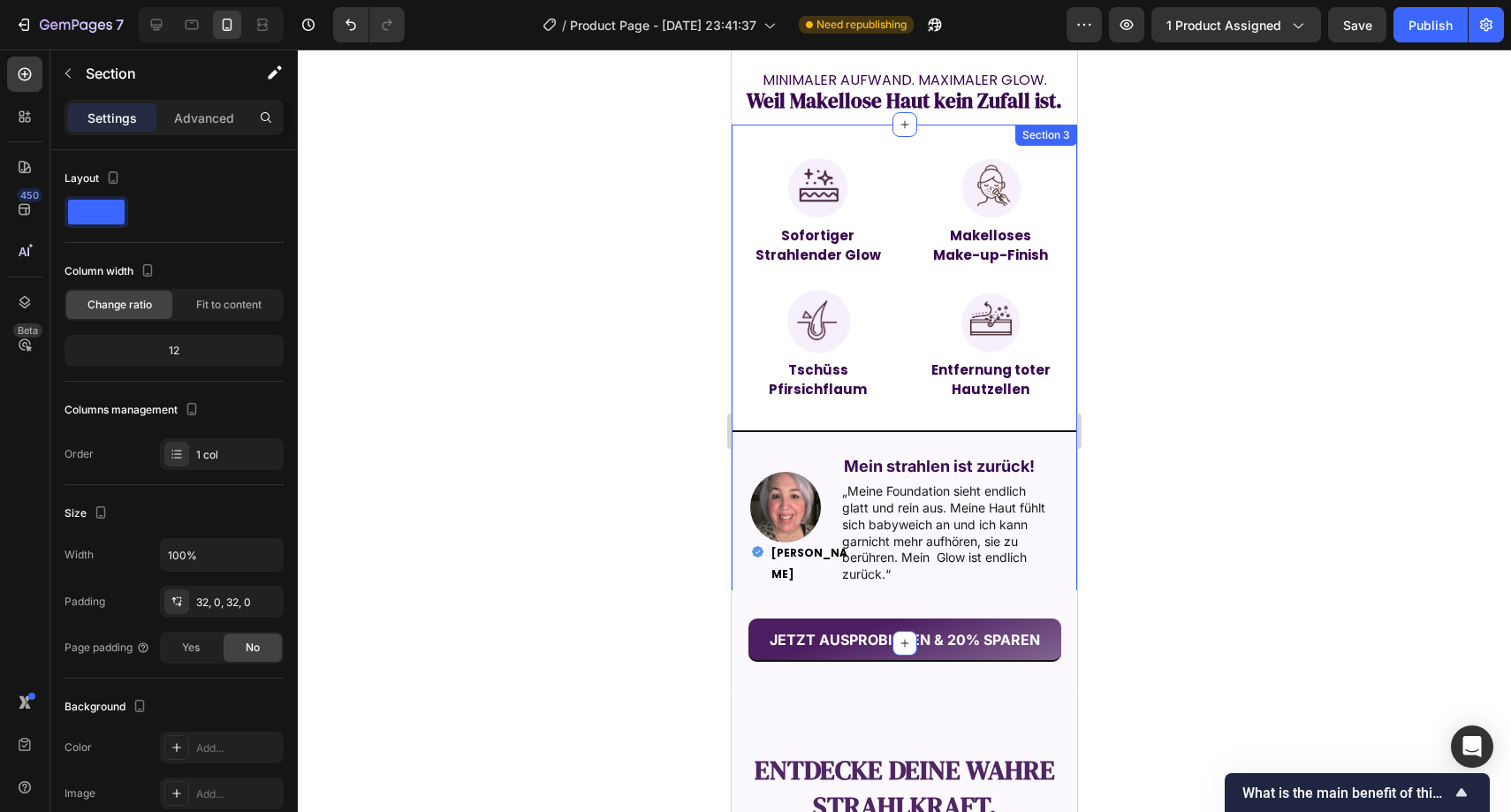
click at [946, 404] on div "Image Sofortiger Strahlender Glow Text Block Image Makelloses Make-up-Finish Te…" at bounding box center [904, 384] width 345 height 462
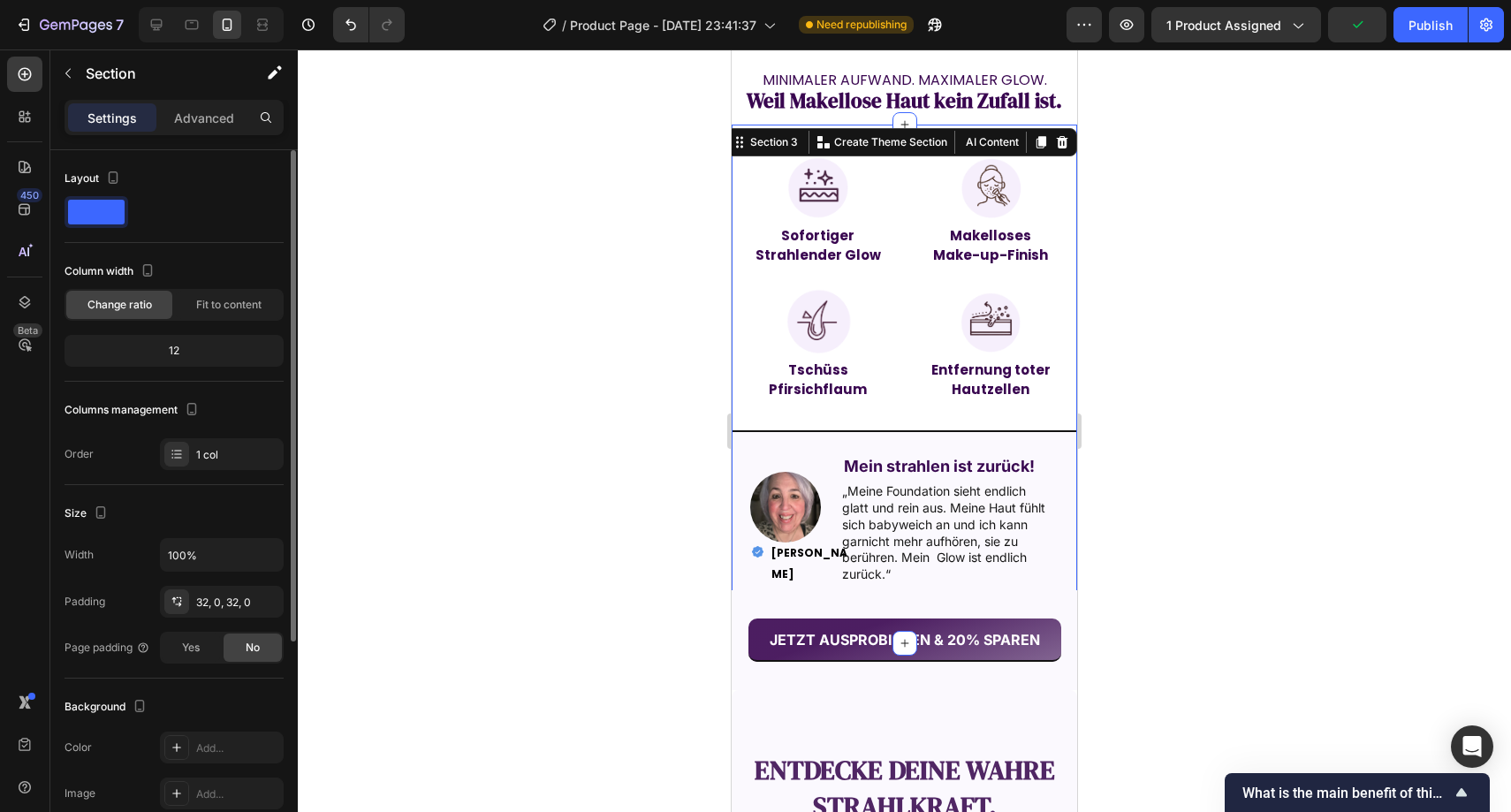
scroll to position [320, 0]
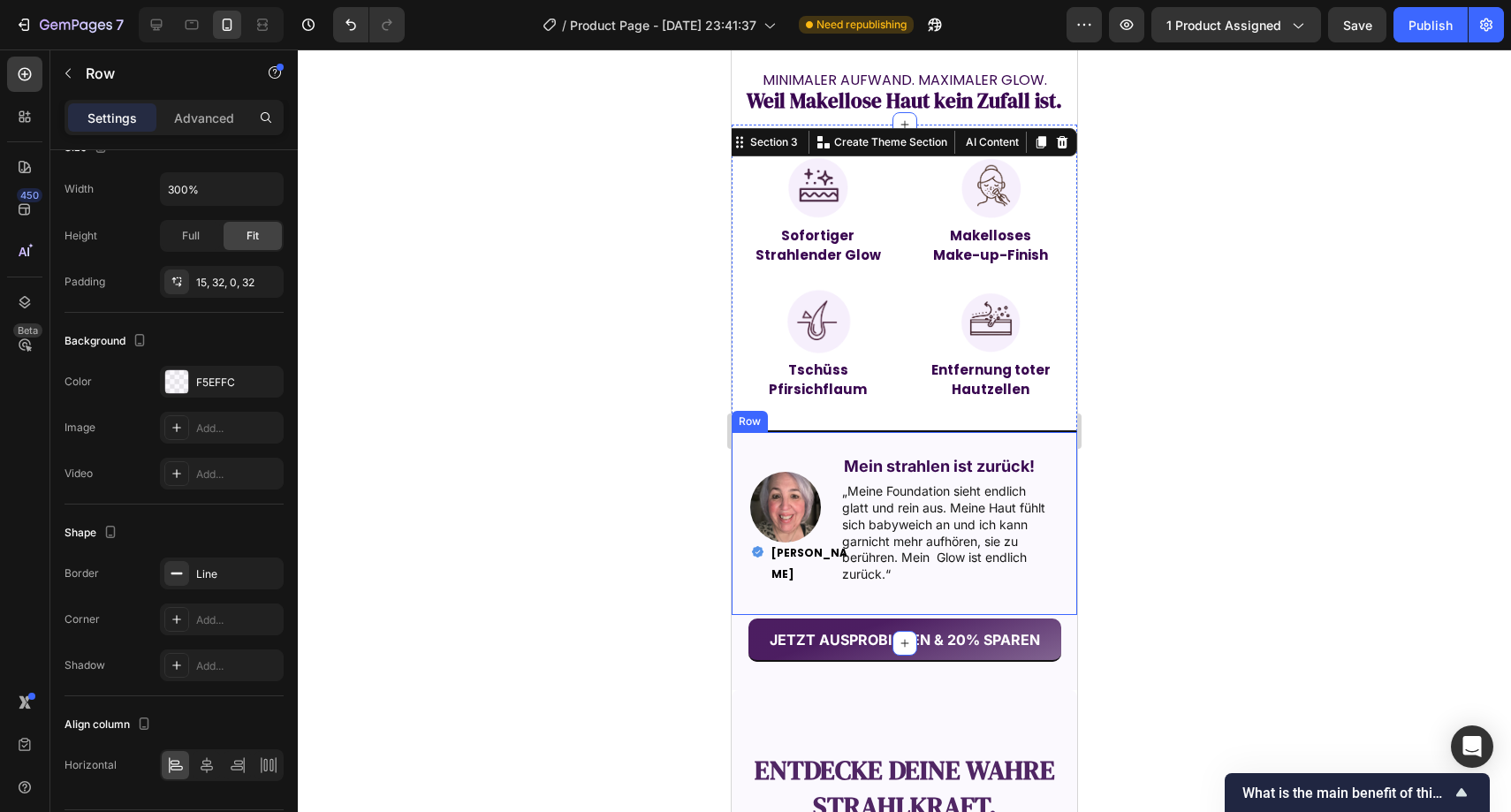
click at [782, 430] on div "Image Mein strahlen ist zurück! Text Block „Meine Foundation sieht endlich glat…" at bounding box center [904, 523] width 345 height 185
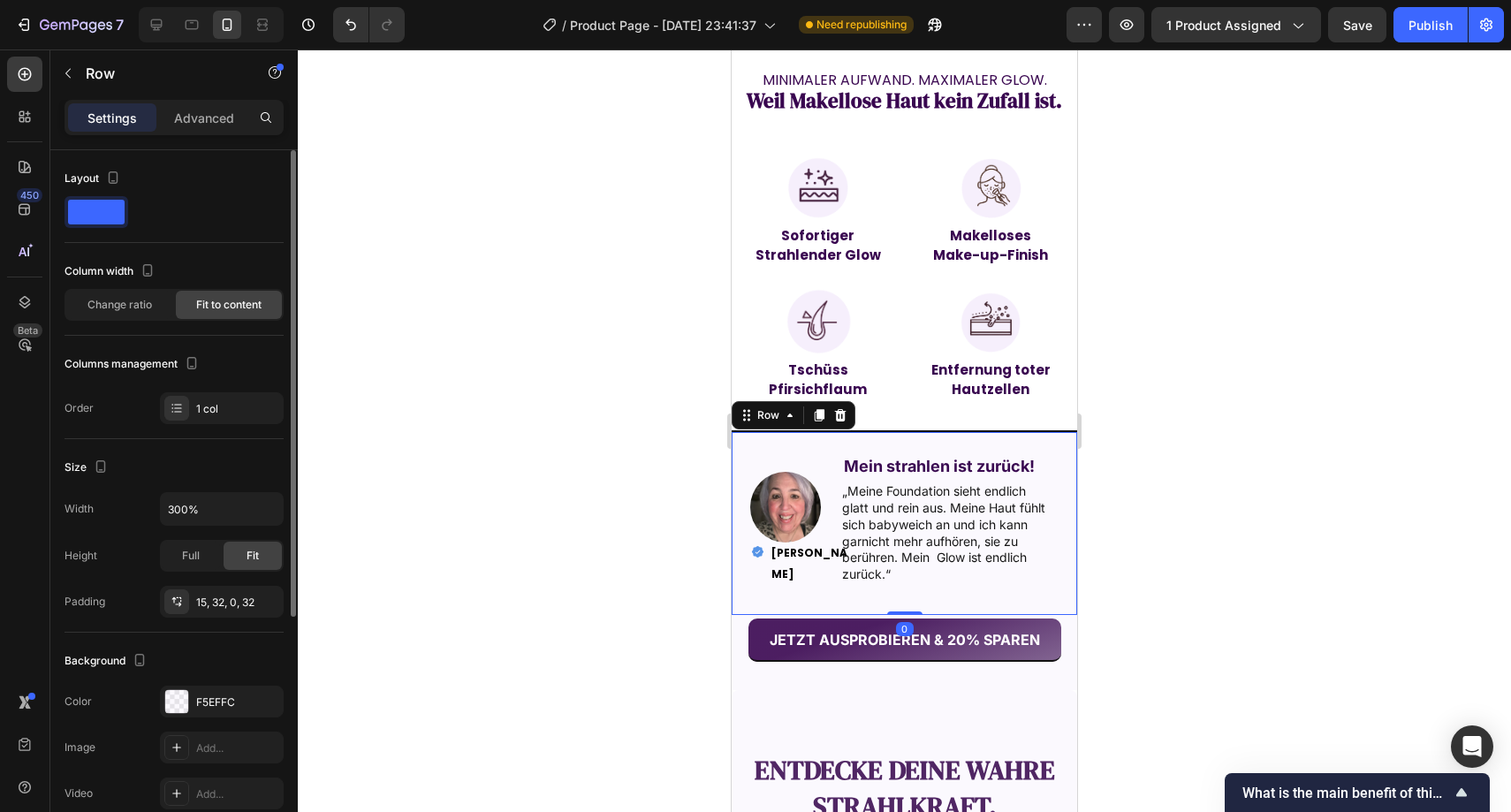
scroll to position [374, 0]
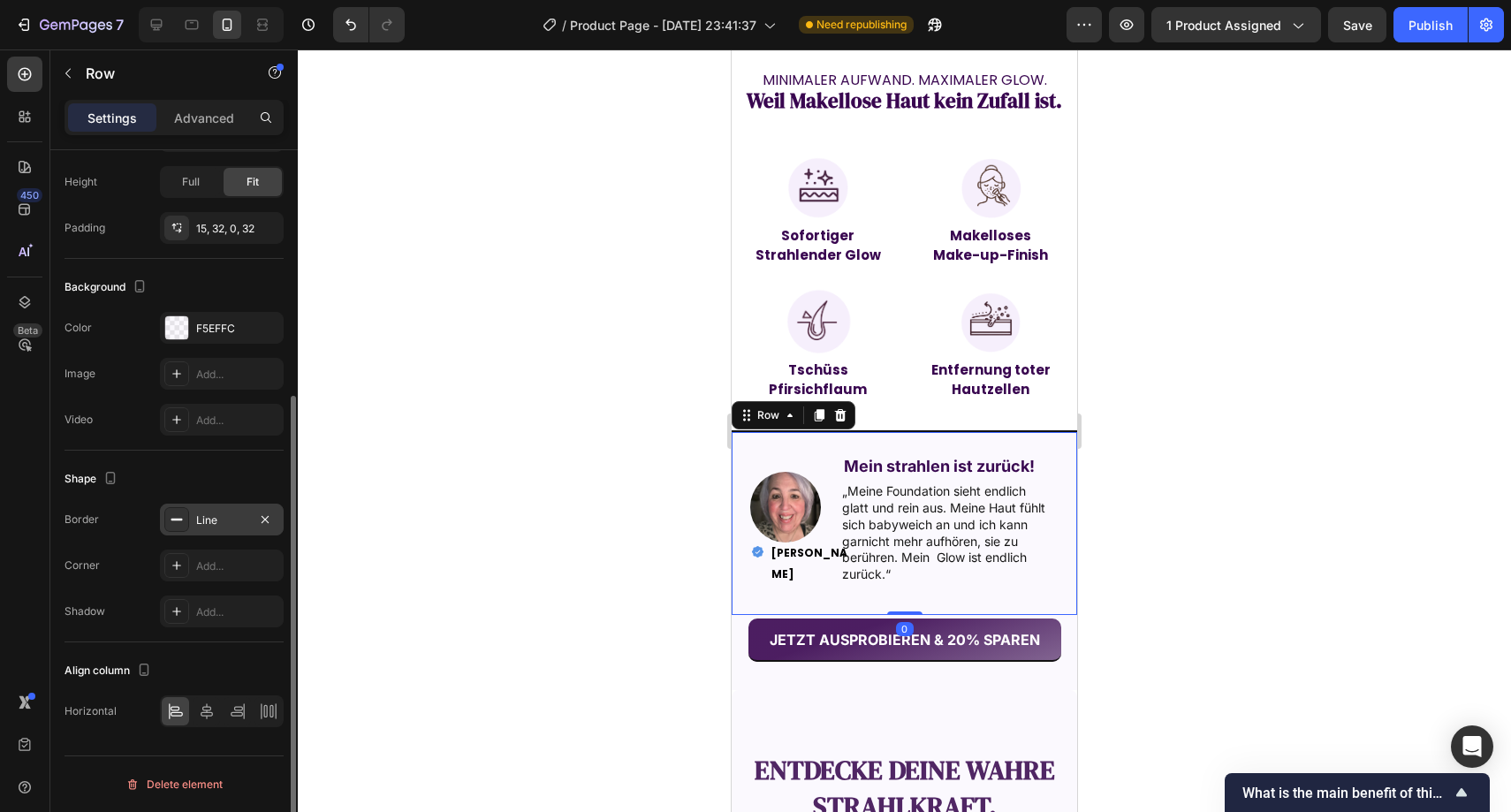
click at [208, 531] on div "Line" at bounding box center [222, 519] width 124 height 31
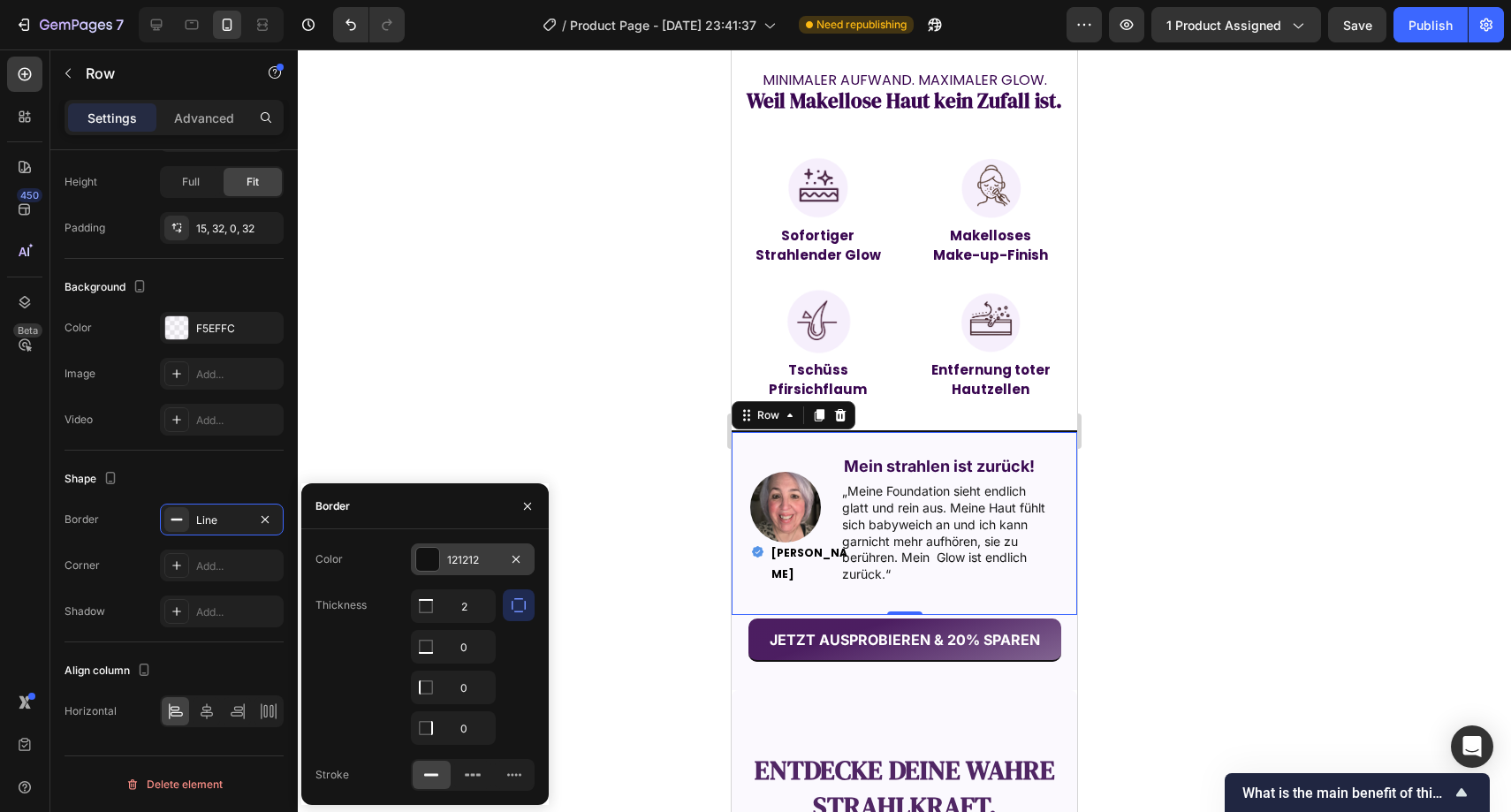
click at [466, 552] on div "121212" at bounding box center [472, 560] width 51 height 16
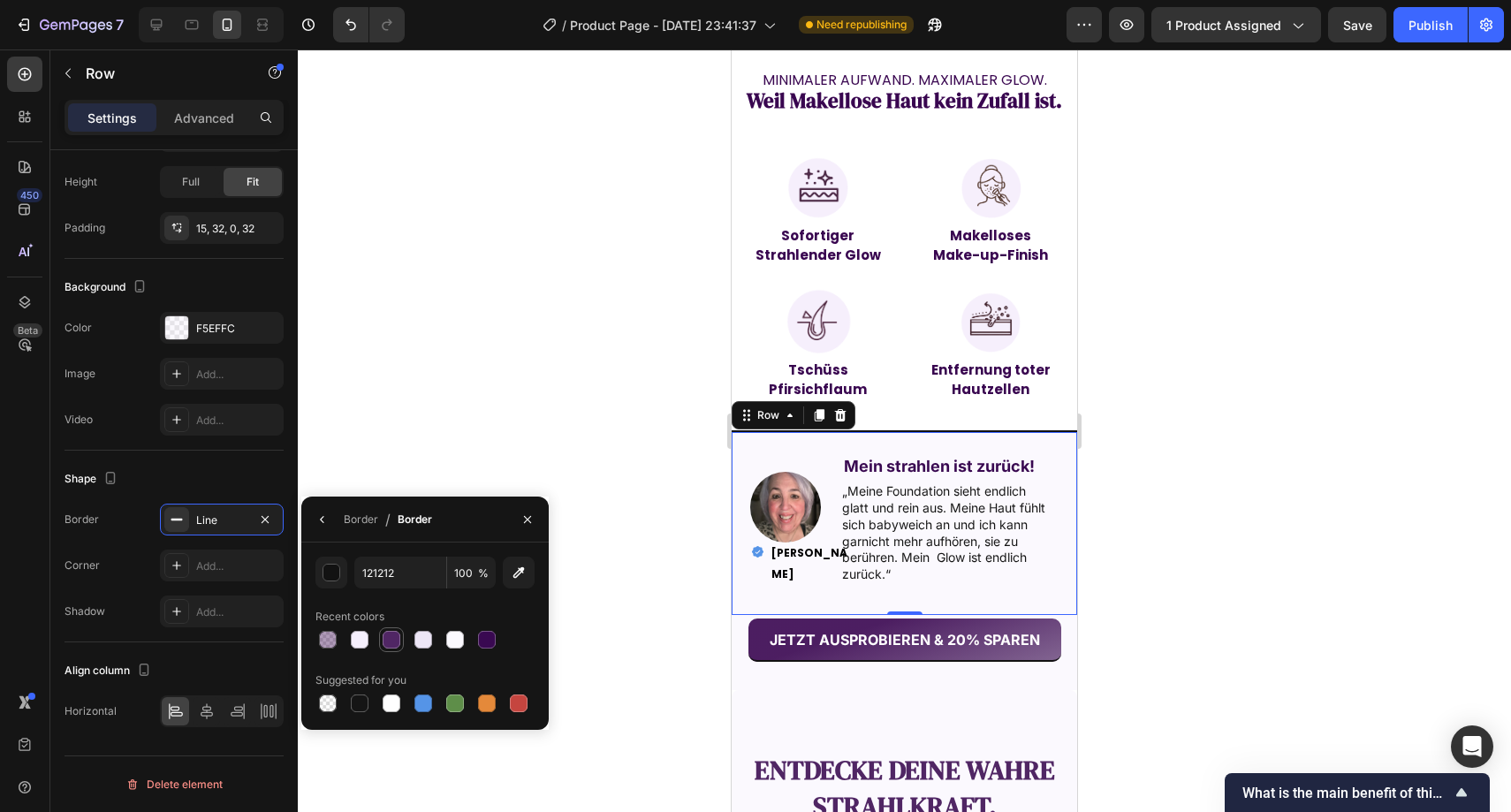
click at [403, 635] on div at bounding box center [391, 639] width 25 height 25
type input "502664"
click at [535, 527] on button "button" at bounding box center [527, 519] width 29 height 29
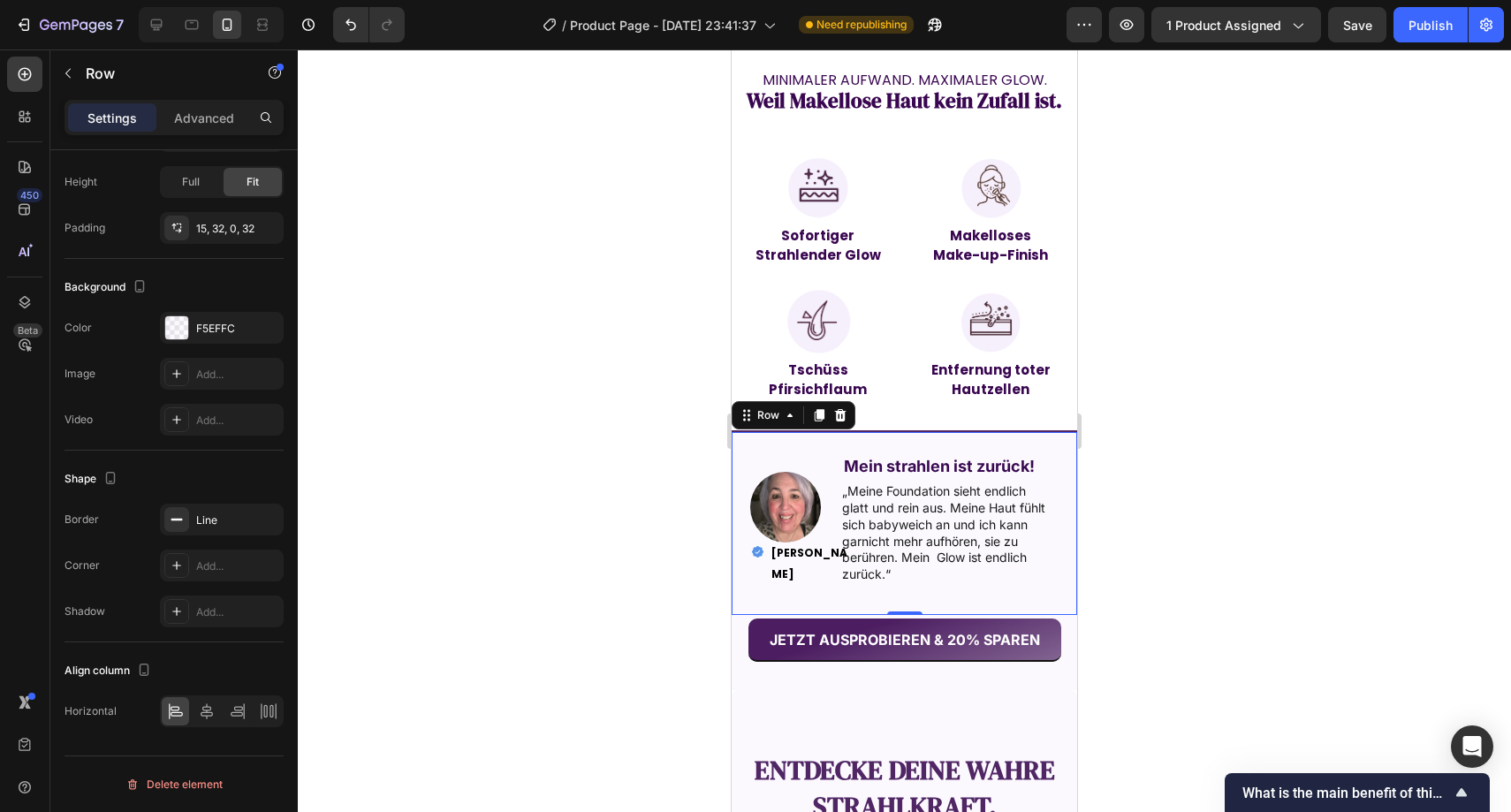
click at [558, 486] on div at bounding box center [905, 430] width 1214 height 762
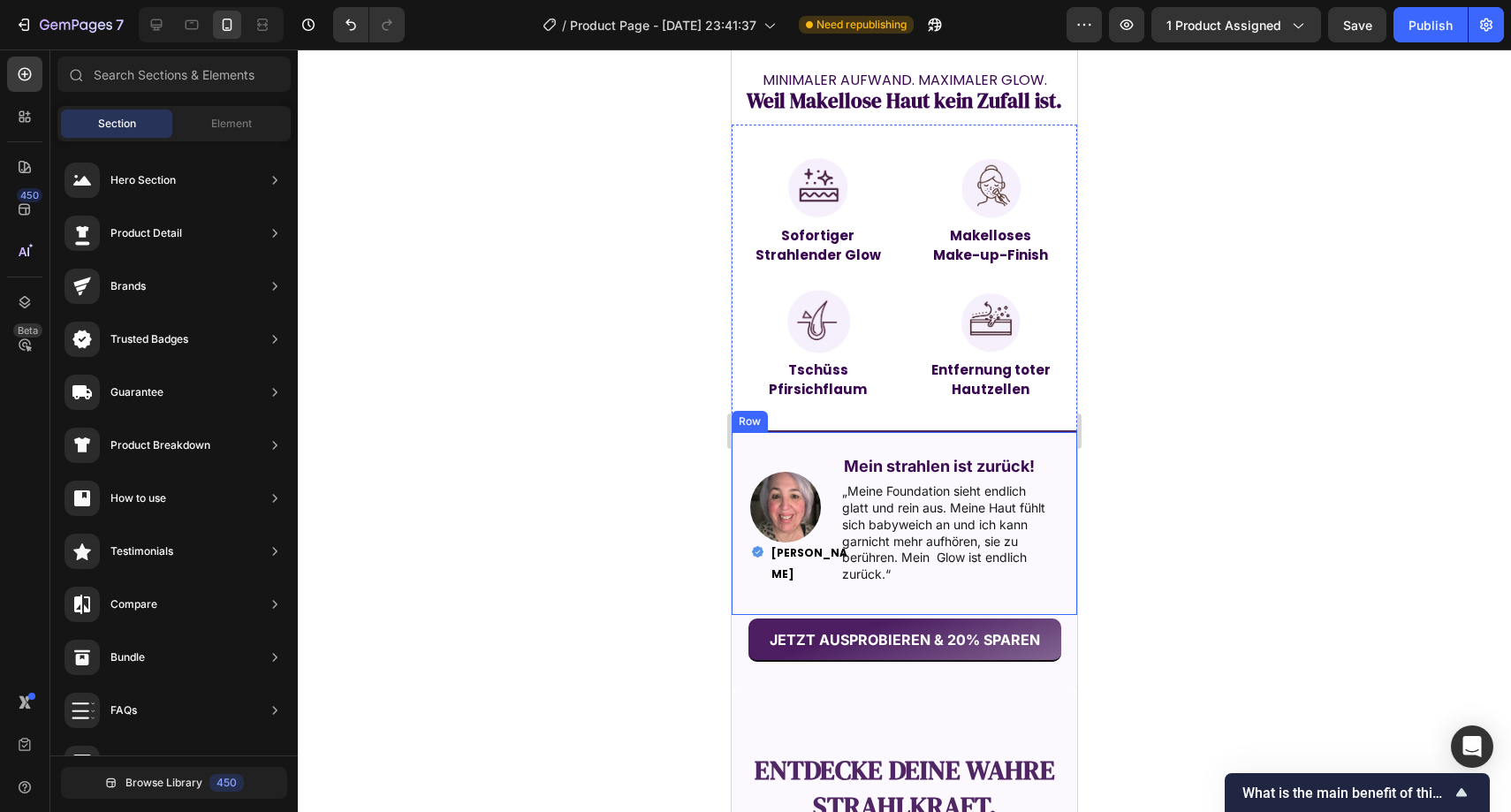
click at [758, 430] on div "Image Mein strahlen ist zurück! Text Block „Meine Foundation sieht endlich glat…" at bounding box center [904, 523] width 345 height 185
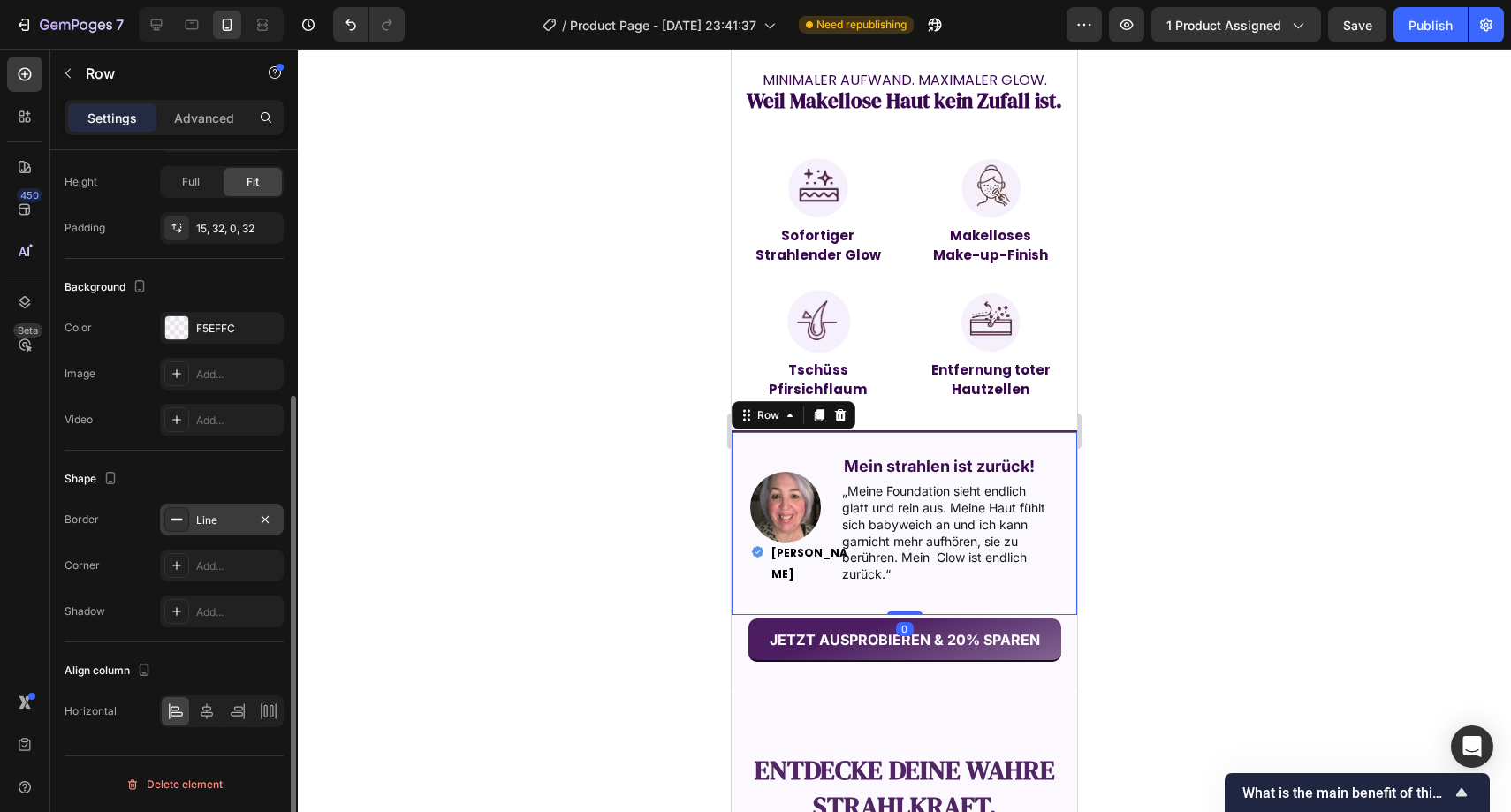
drag, startPoint x: 187, startPoint y: 514, endPoint x: 200, endPoint y: 521, distance: 14.8
click at [187, 514] on div at bounding box center [177, 519] width 25 height 25
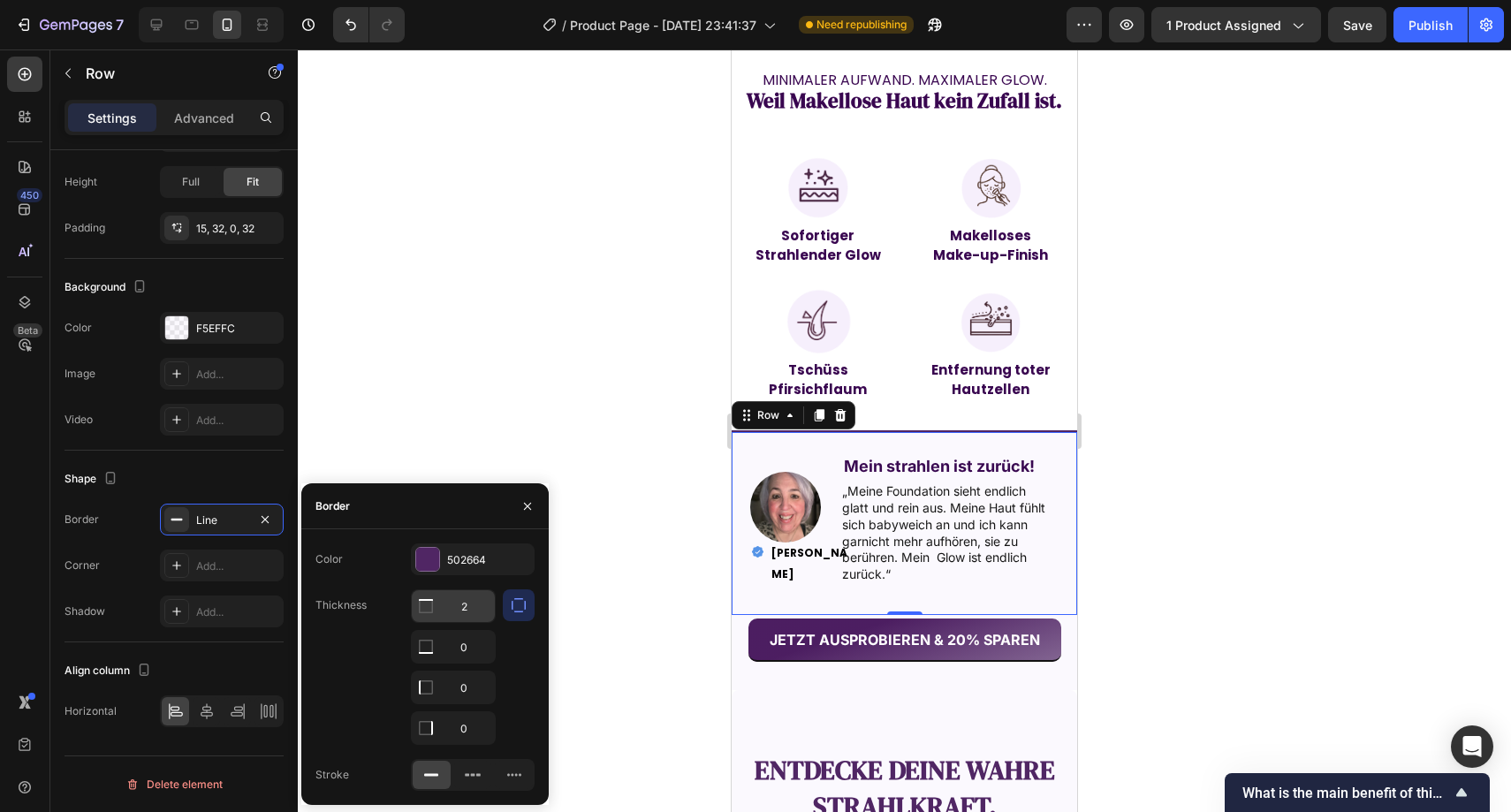
click at [475, 606] on input "2" at bounding box center [453, 606] width 83 height 31
type input "3"
click at [570, 435] on div at bounding box center [905, 430] width 1214 height 762
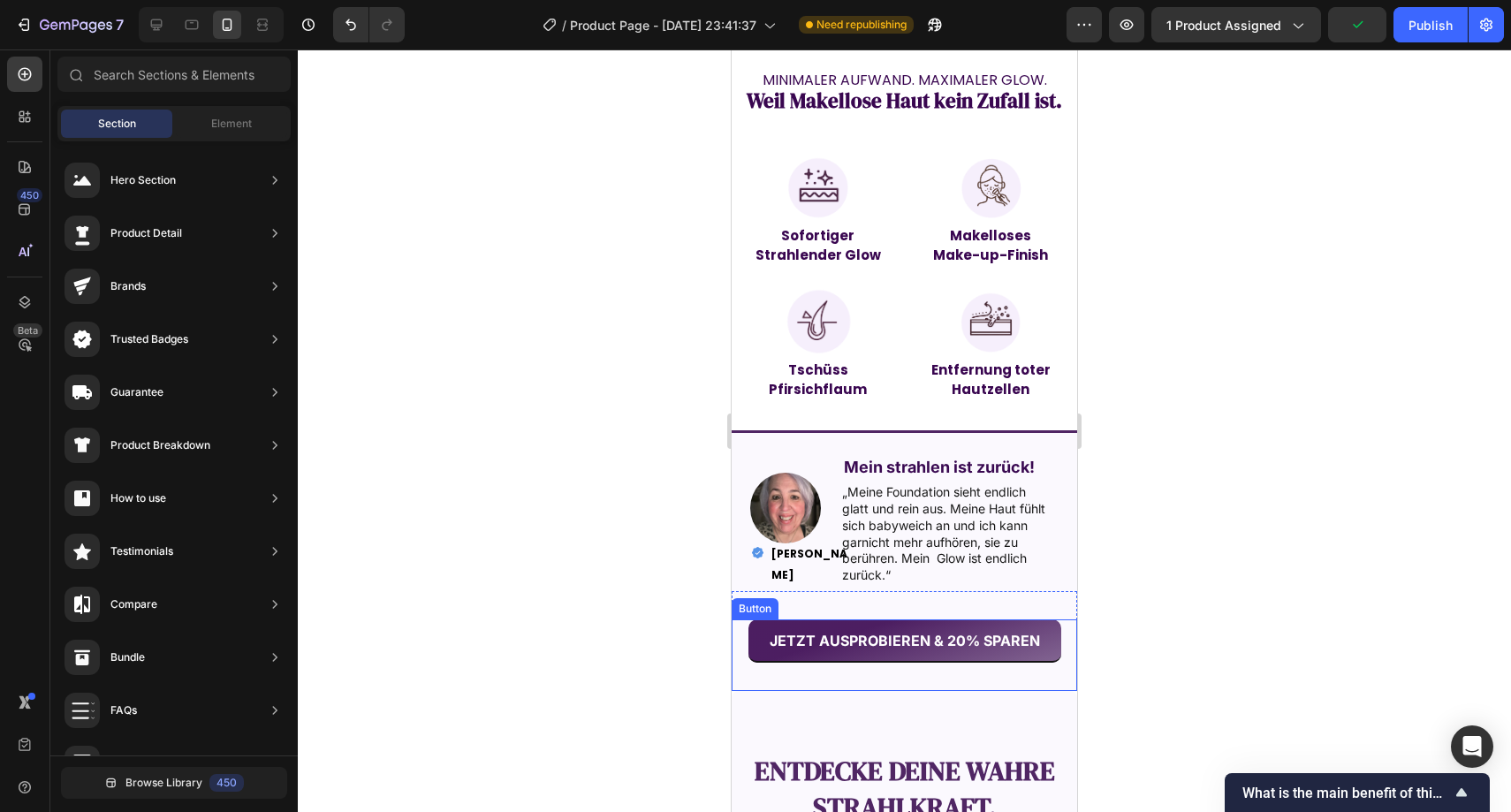
click at [749, 635] on button "JETZT AUSPROBIEREN & 20% SPAREN" at bounding box center [905, 641] width 313 height 43
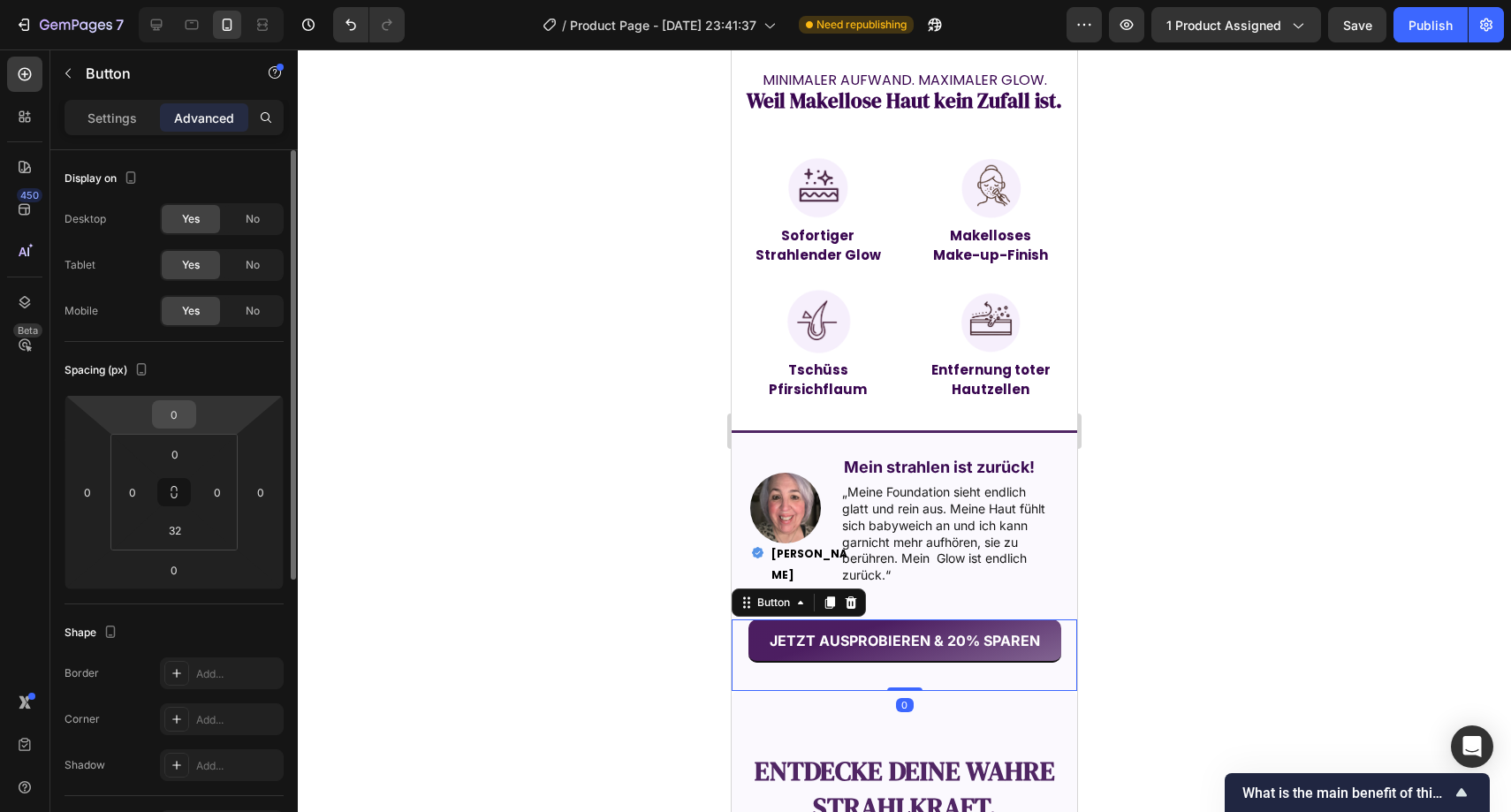
click at [173, 409] on input "0" at bounding box center [174, 414] width 35 height 27
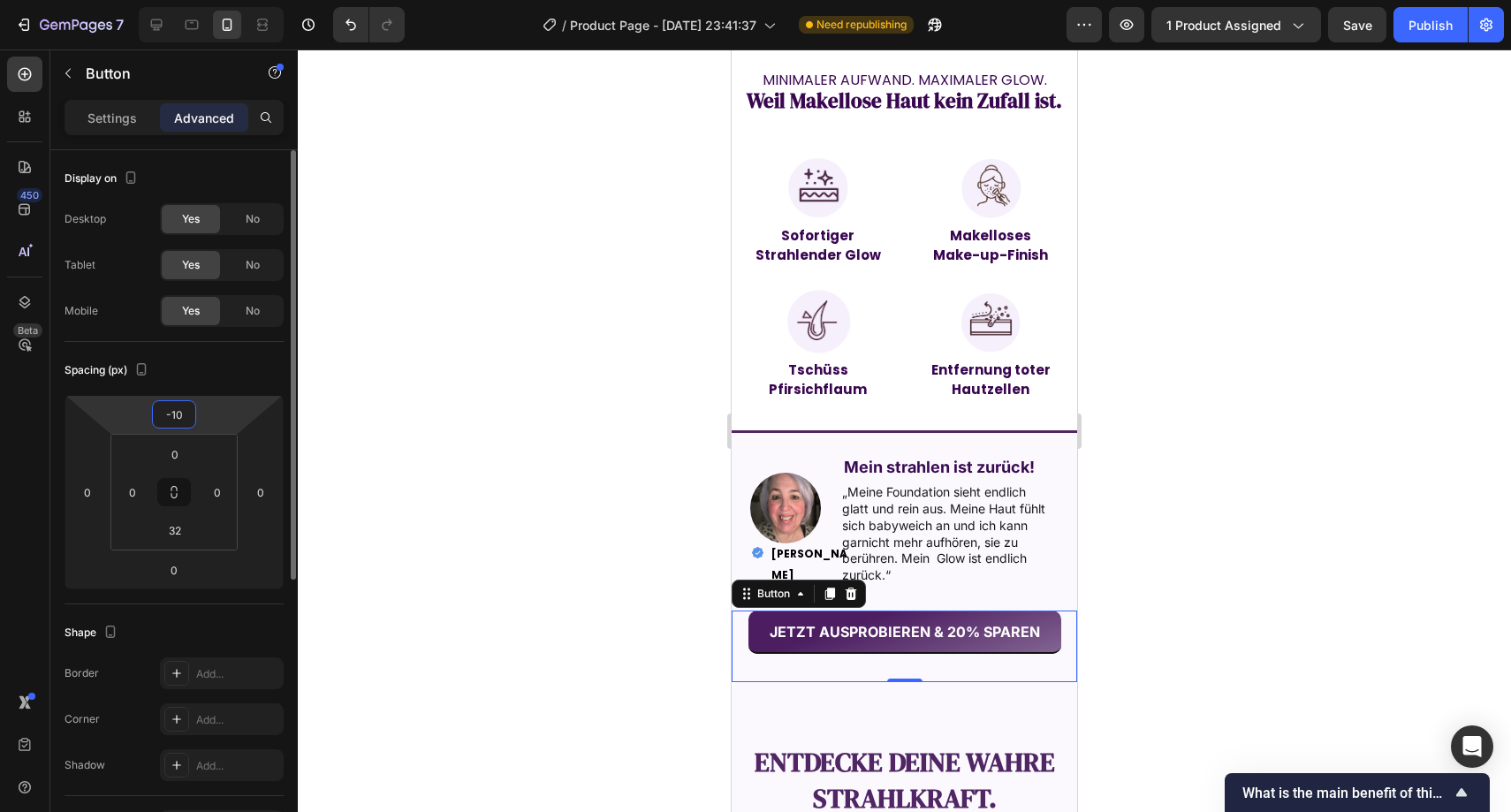
type input "-1"
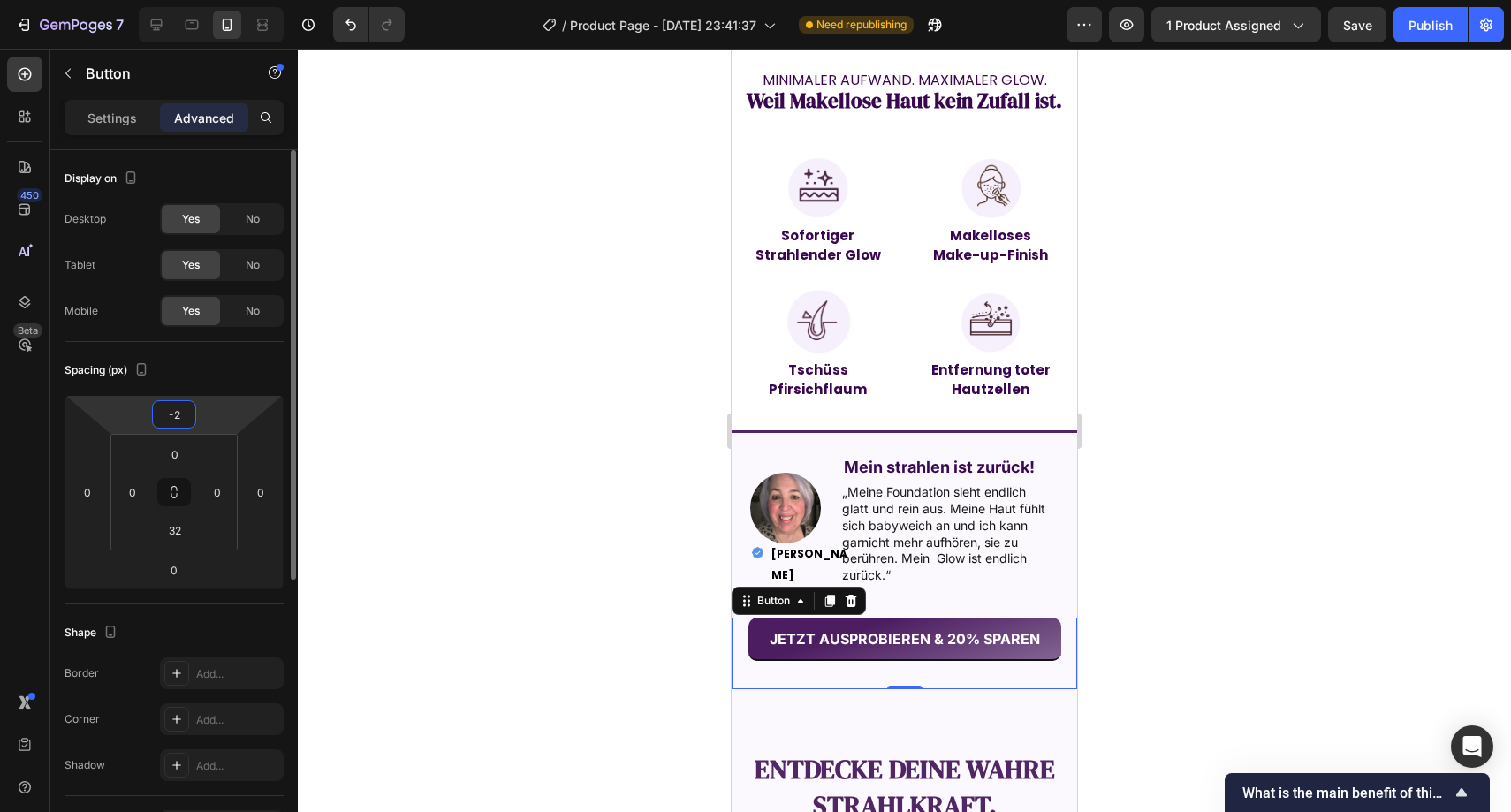
type input "-20"
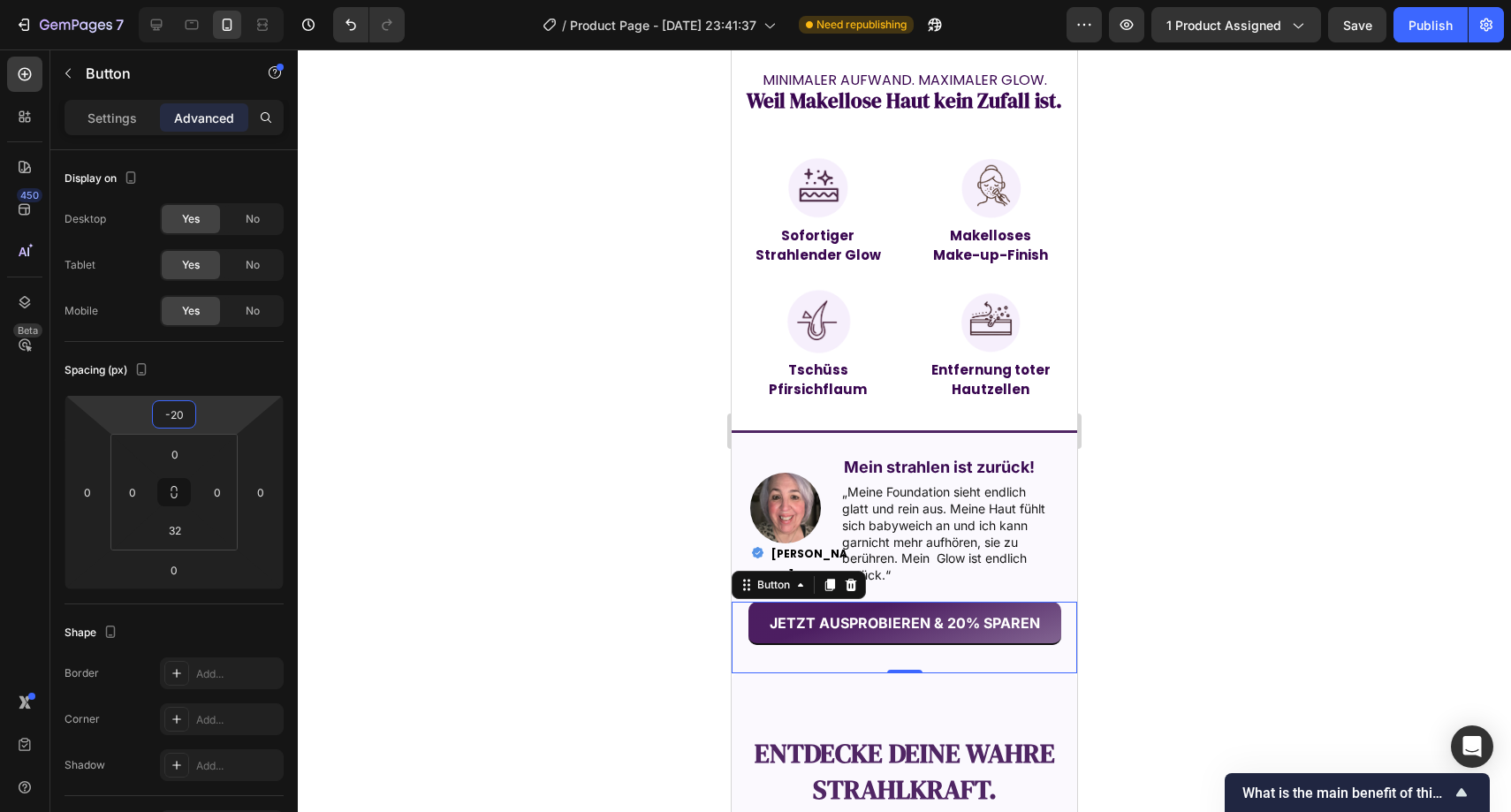
click at [456, 385] on div at bounding box center [905, 430] width 1214 height 762
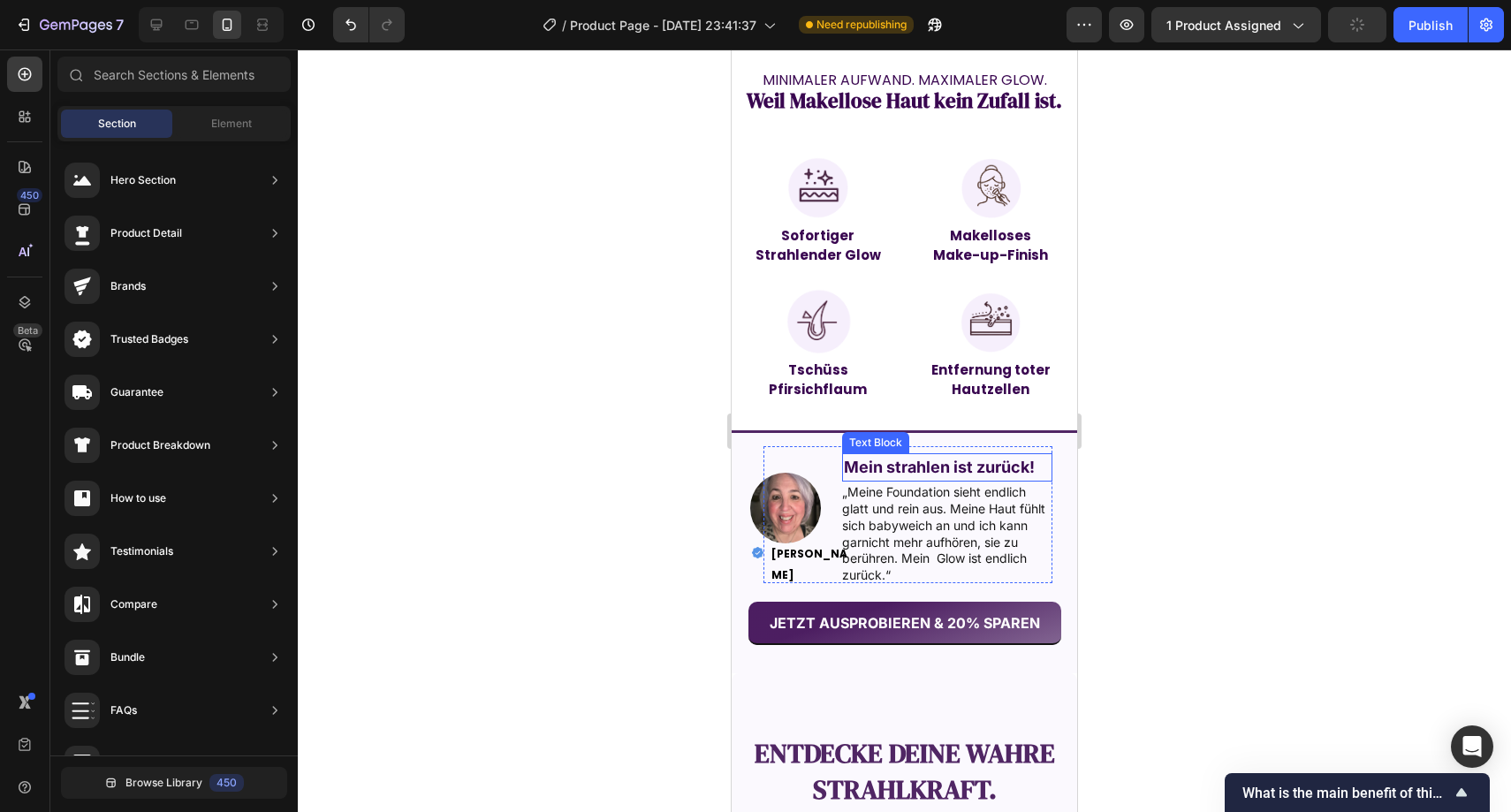
click at [906, 458] on strong "Mein strahlen ist zurück!" at bounding box center [939, 467] width 191 height 18
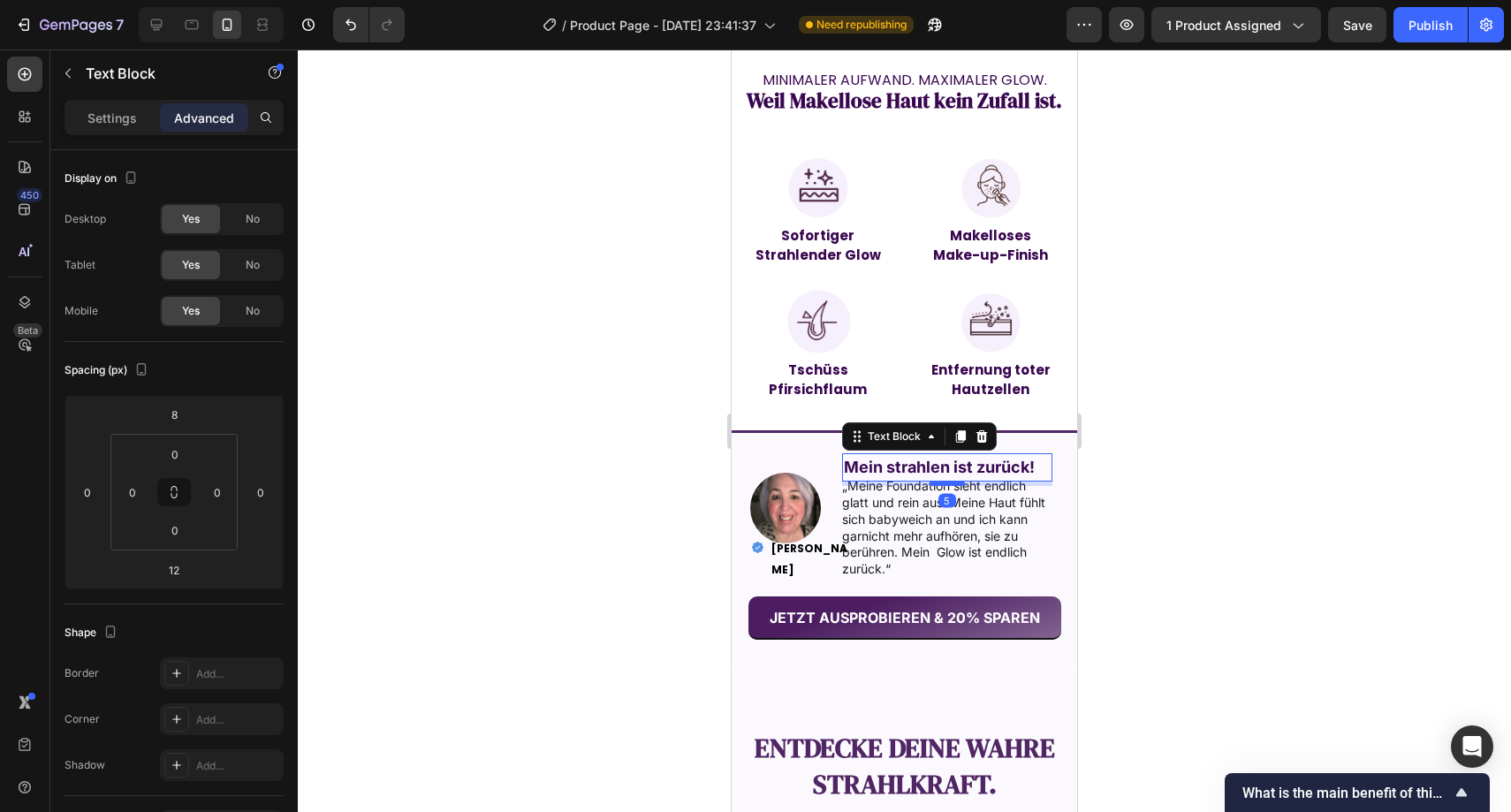
click at [930, 481] on div at bounding box center [947, 484] width 35 height 6
type input "5"
click at [612, 444] on div at bounding box center [905, 430] width 1214 height 762
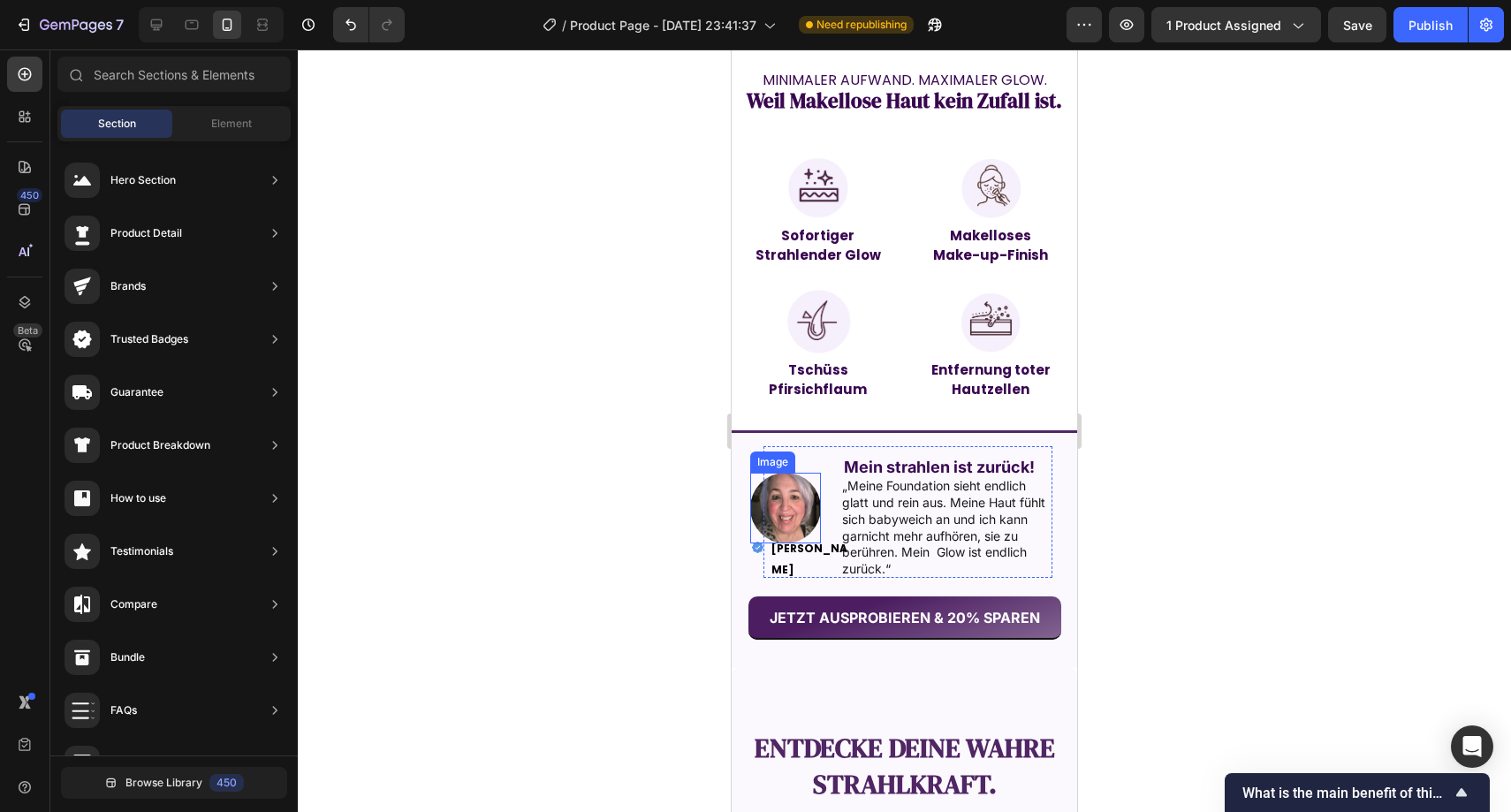
click at [576, 433] on div at bounding box center [905, 430] width 1214 height 762
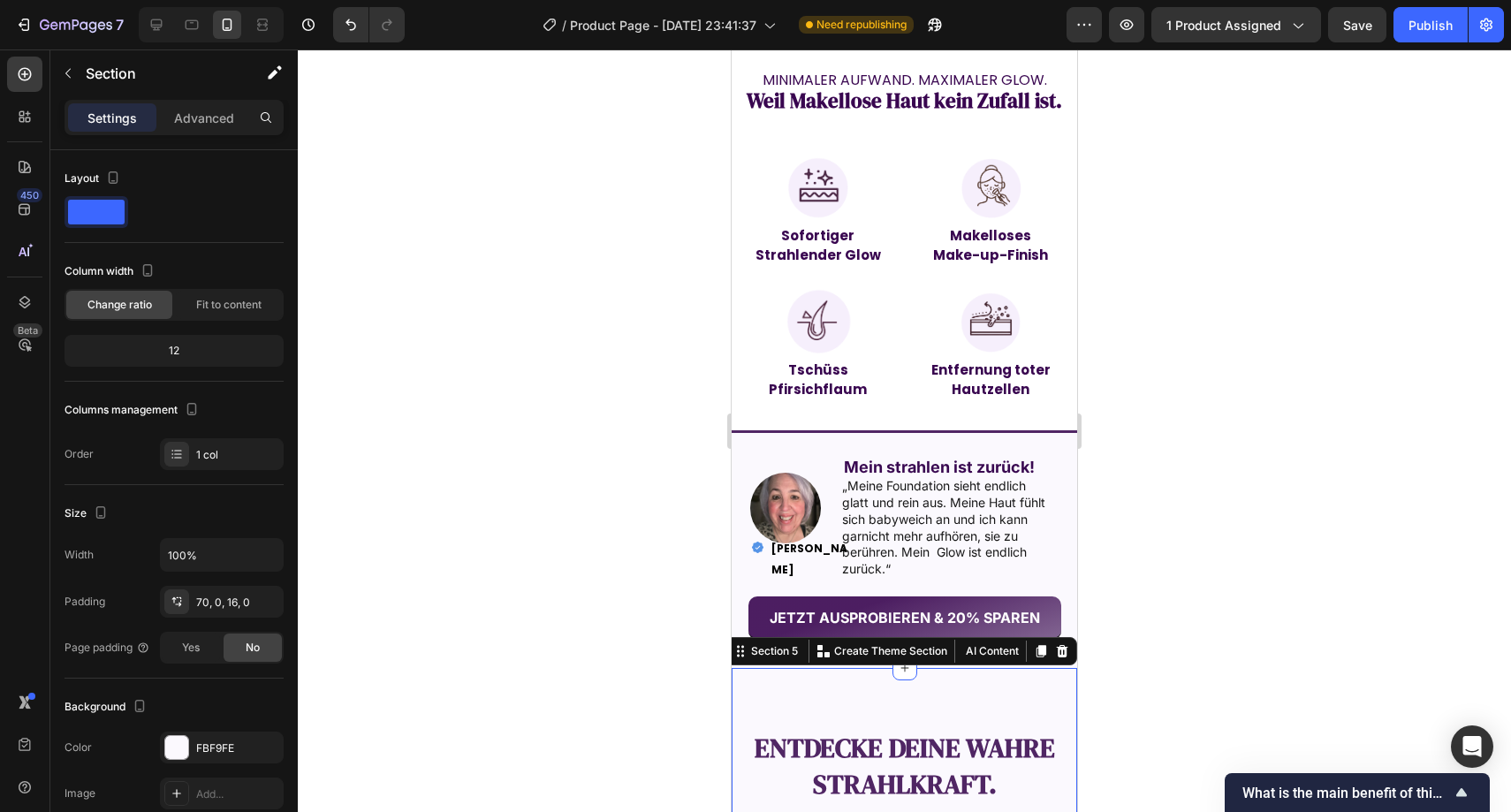
click at [1209, 584] on div at bounding box center [905, 430] width 1214 height 762
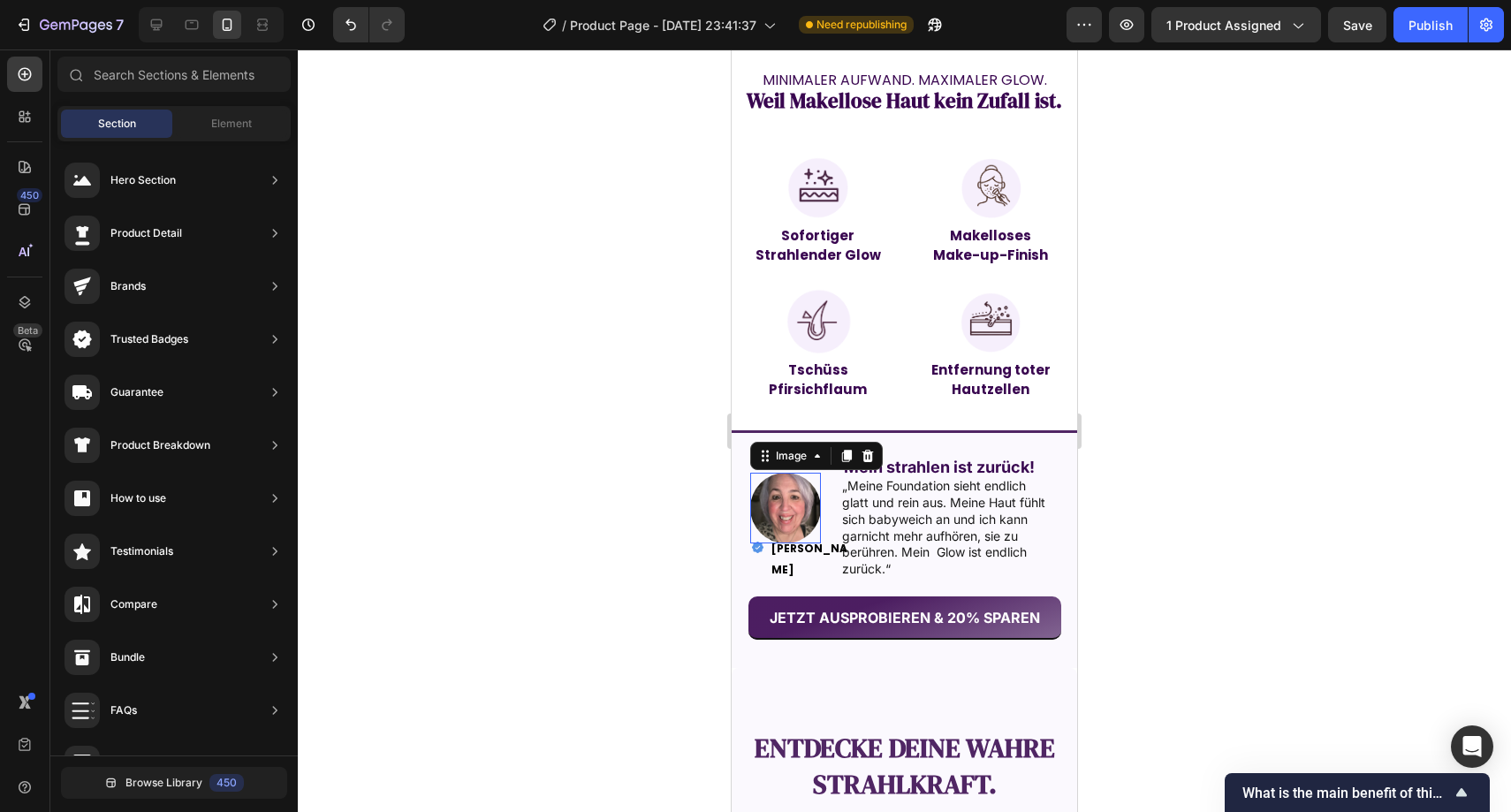
click at [791, 477] on img at bounding box center [786, 508] width 70 height 70
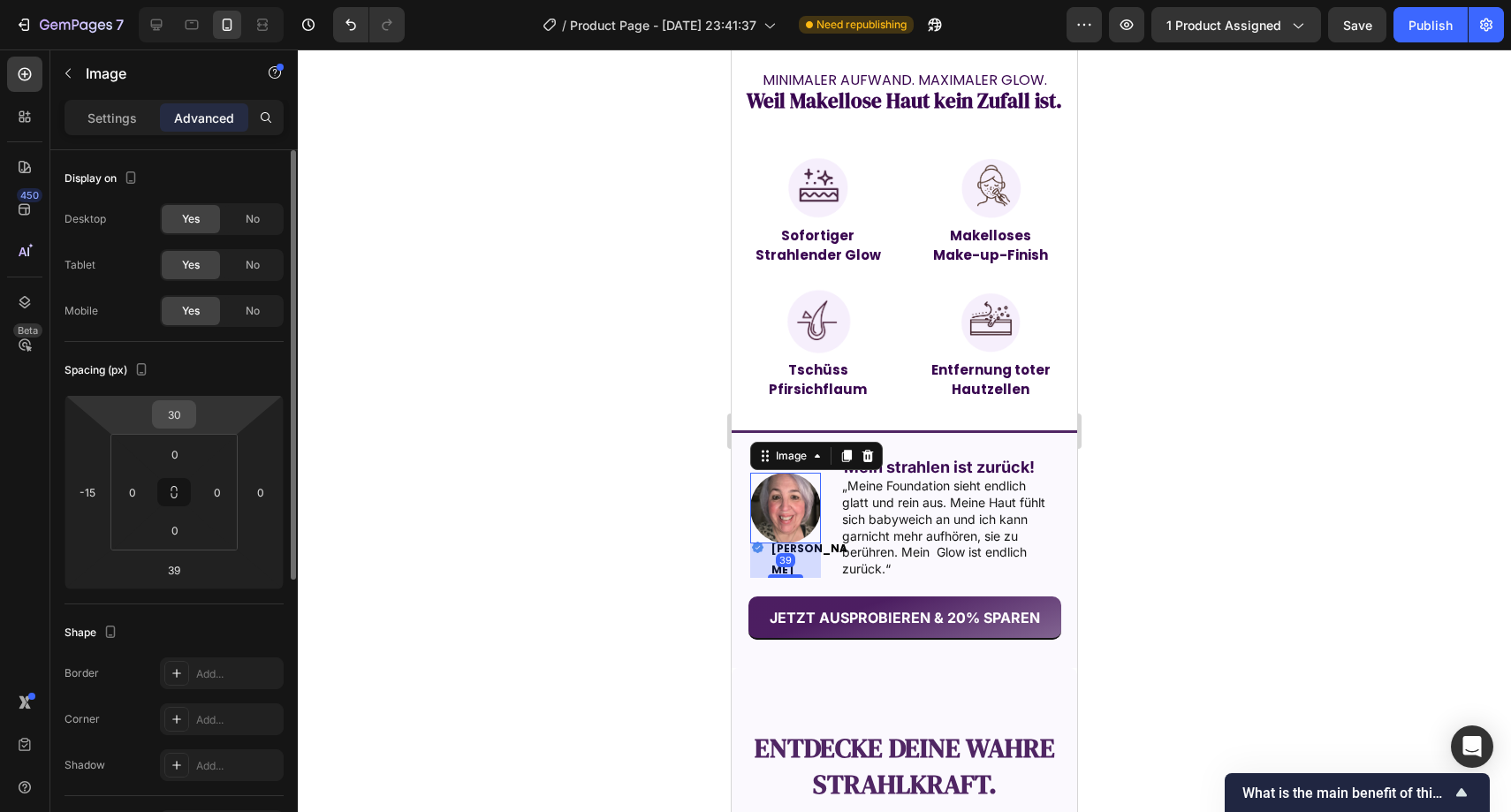
click at [169, 405] on input "30" at bounding box center [174, 414] width 35 height 27
click at [175, 412] on input "30" at bounding box center [174, 414] width 35 height 27
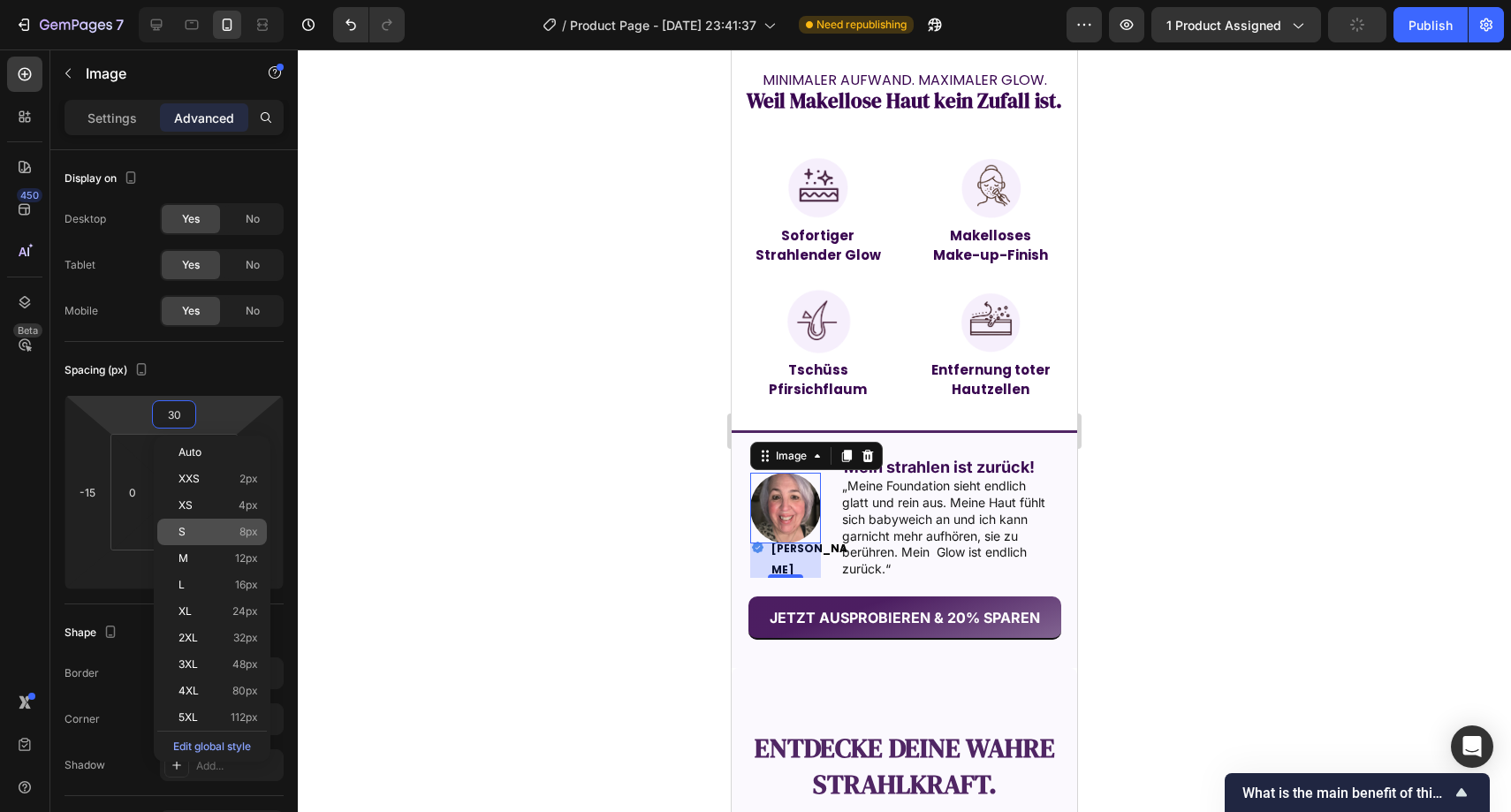
click at [225, 521] on div "S 8px" at bounding box center [212, 532] width 109 height 27
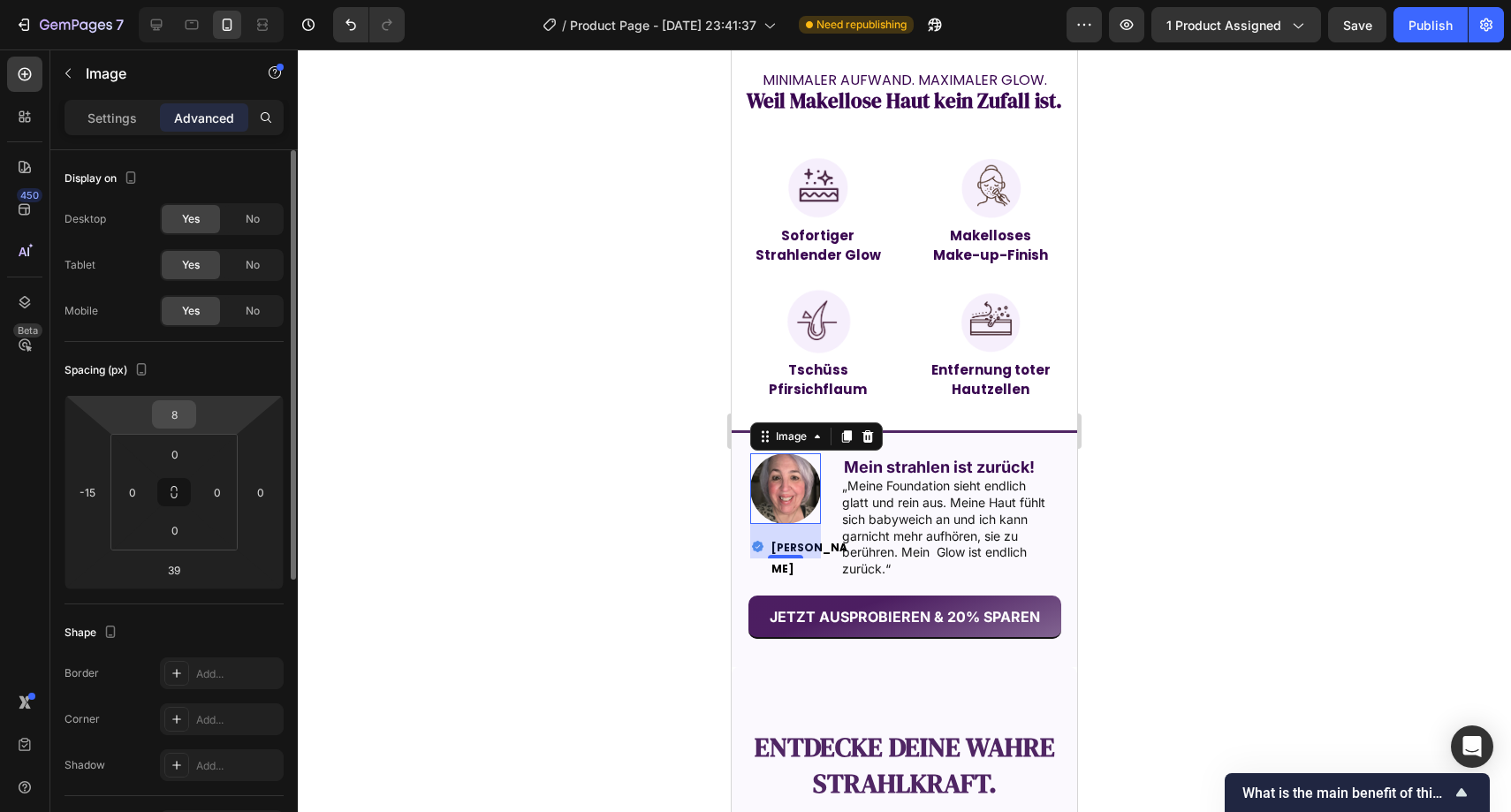
click at [180, 412] on input "8" at bounding box center [174, 414] width 35 height 27
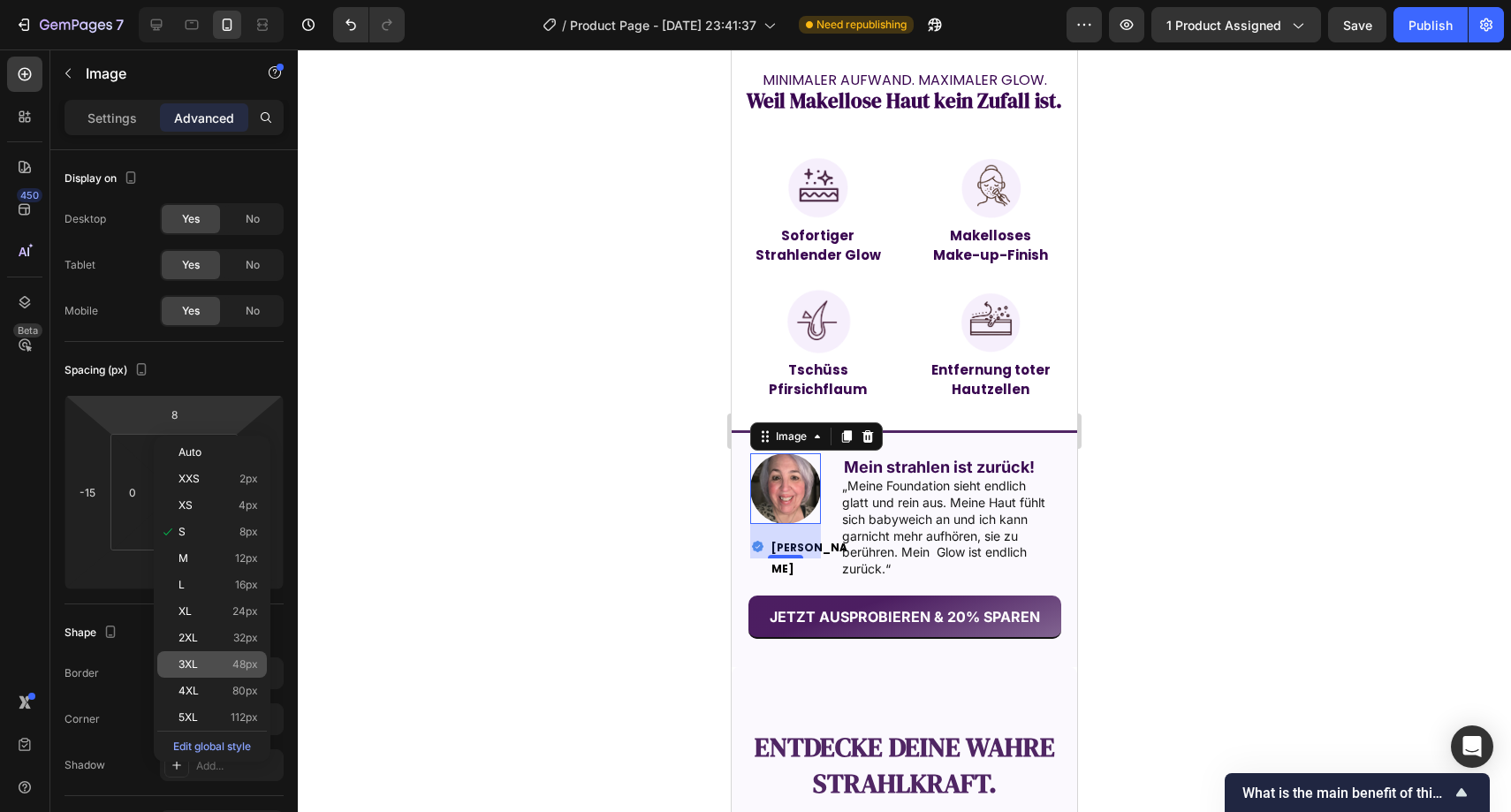
click at [231, 651] on div "3XL 48px" at bounding box center [212, 664] width 109 height 27
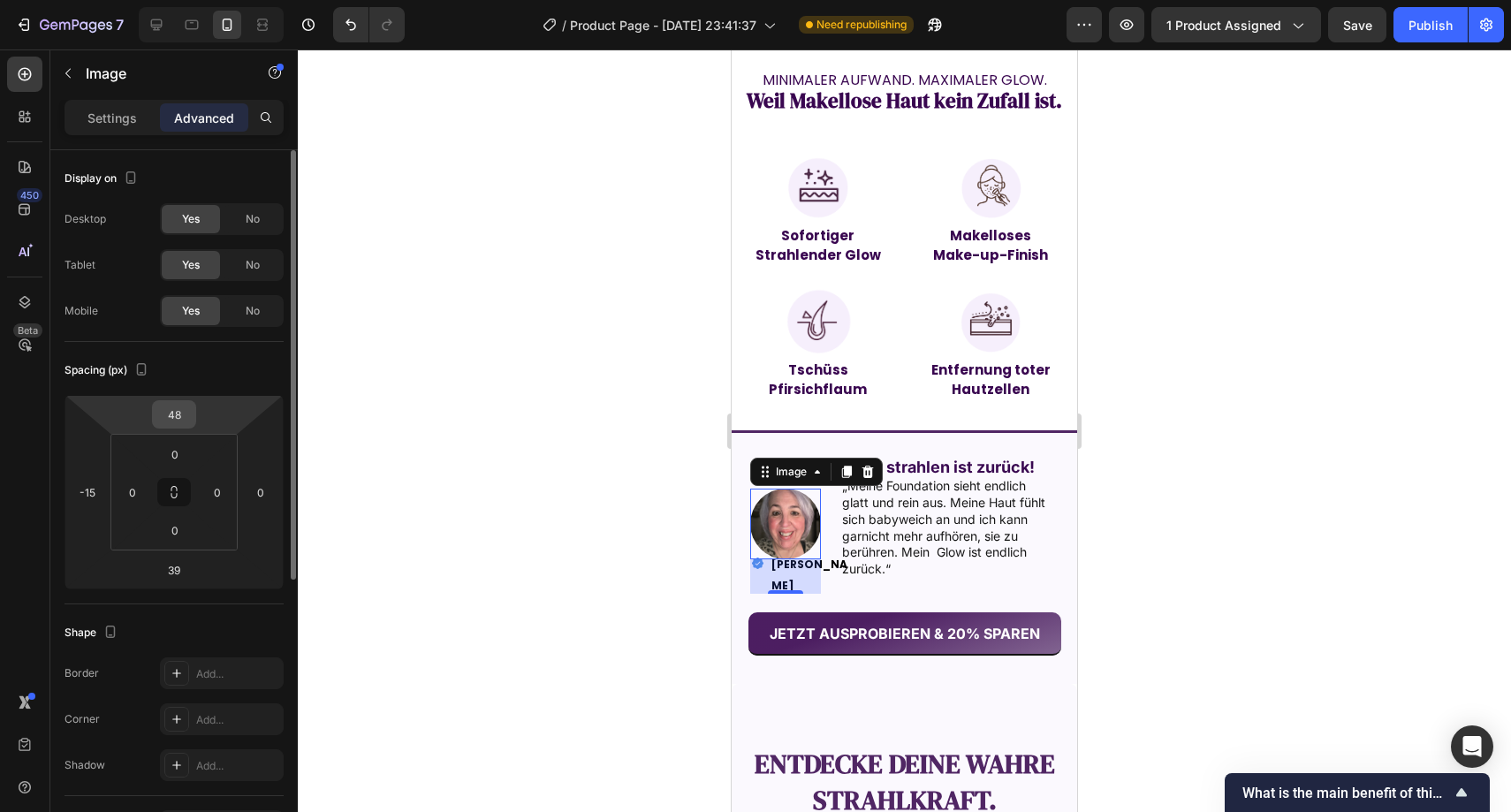
click at [184, 424] on input "48" at bounding box center [174, 414] width 35 height 27
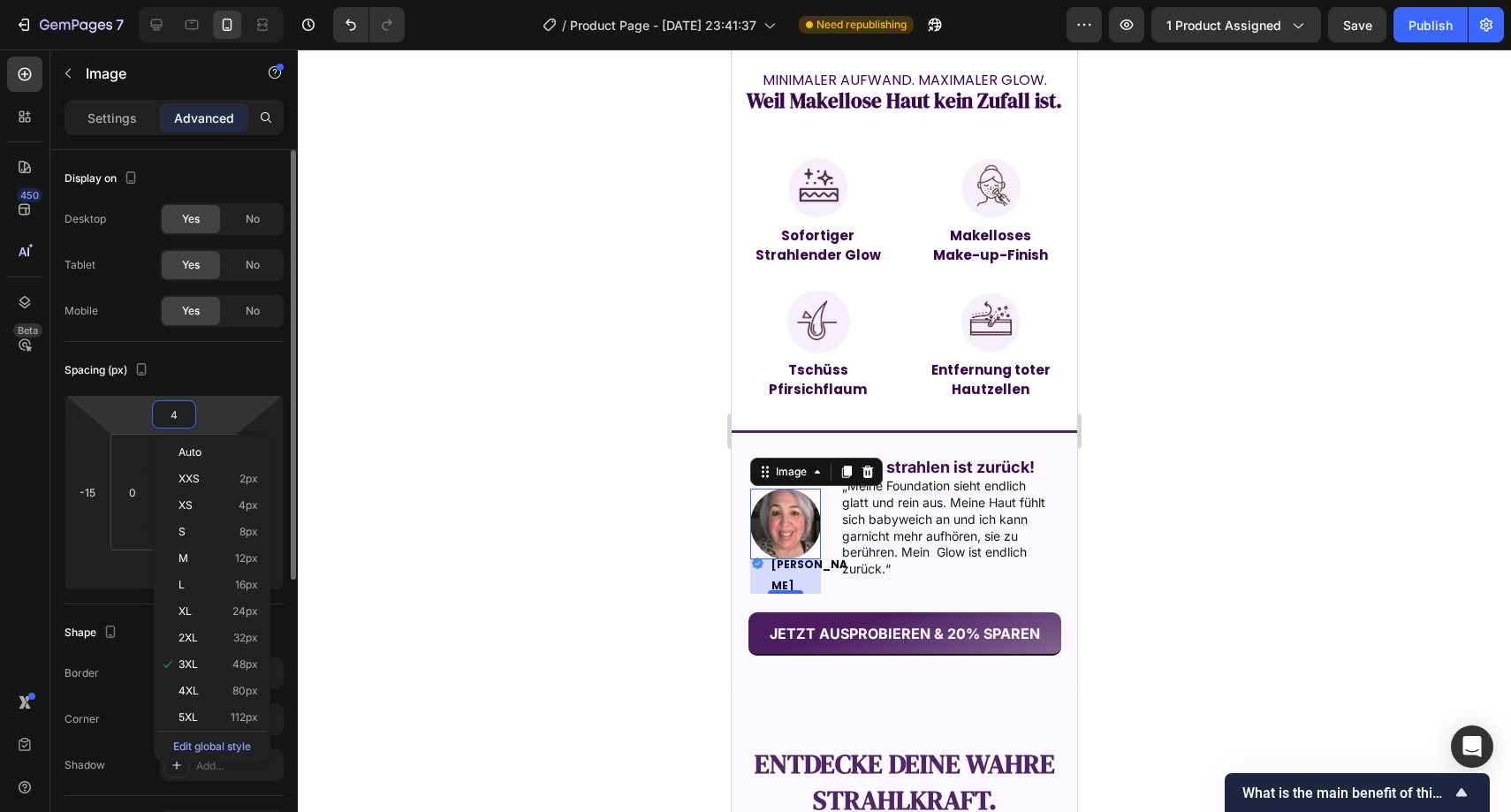
type input "40"
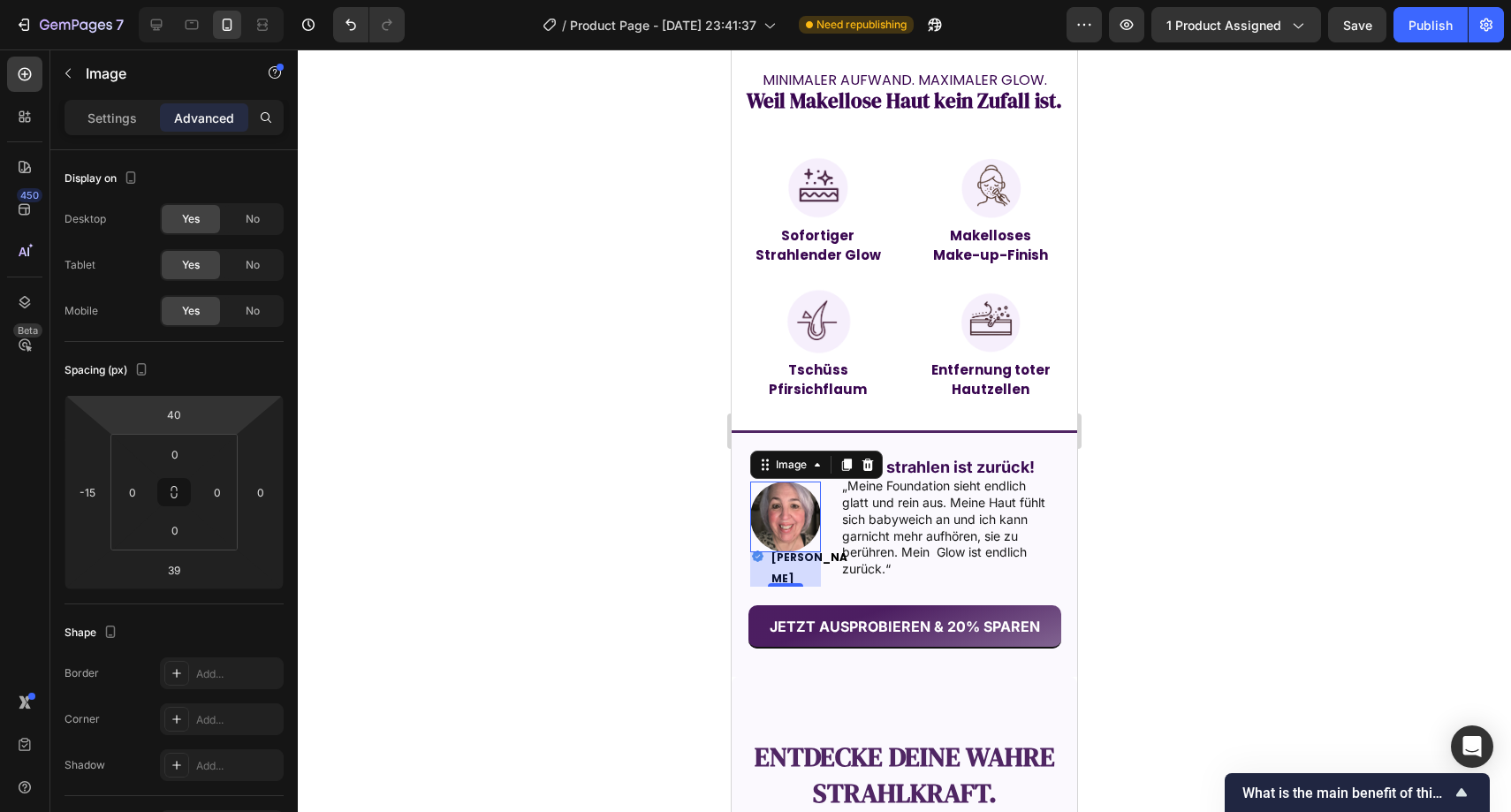
click at [536, 357] on div at bounding box center [905, 430] width 1214 height 762
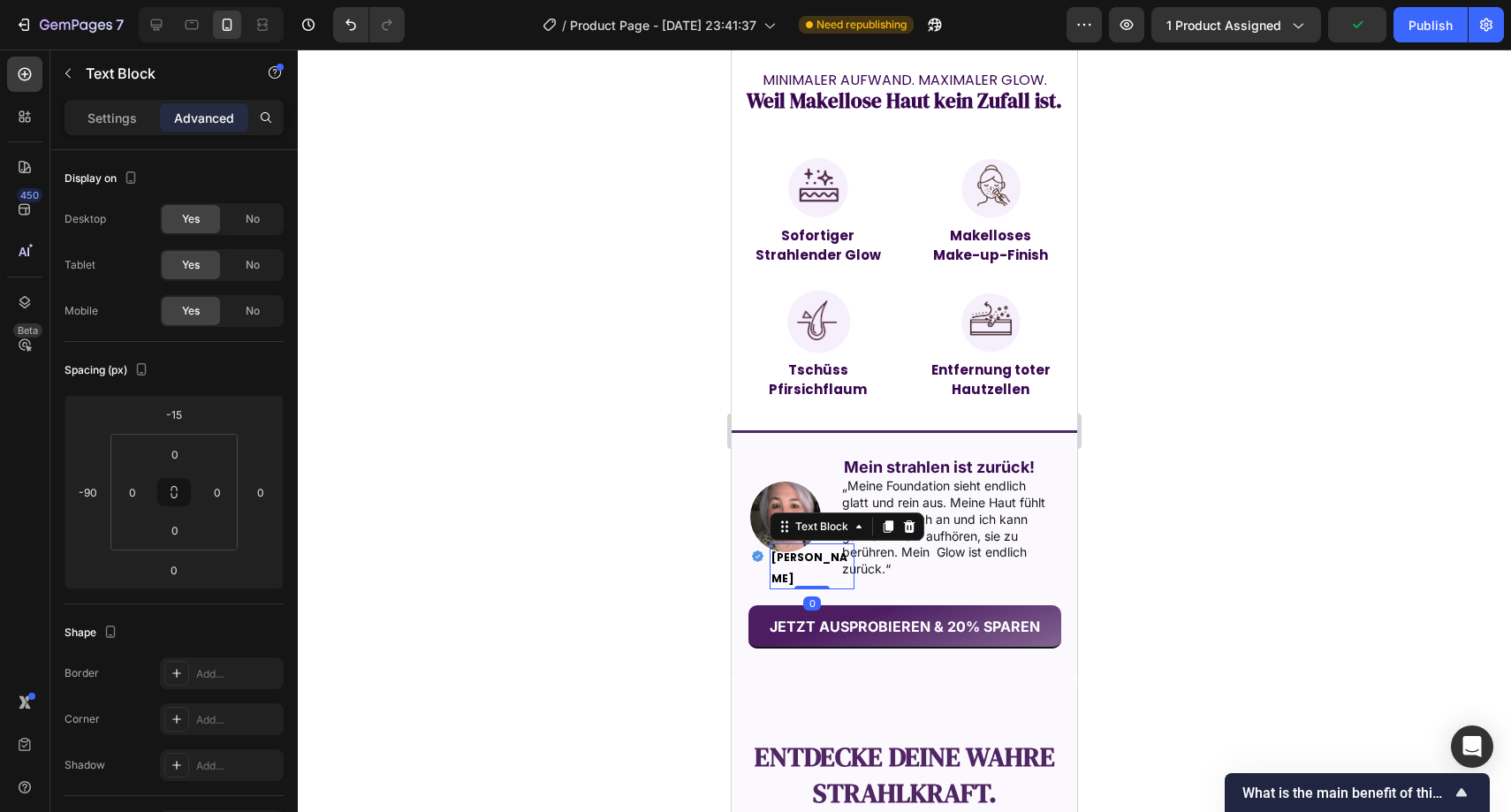
click at [794, 549] on strong "[PERSON_NAME]" at bounding box center [810, 567] width 76 height 36
click at [160, 415] on input "-15" at bounding box center [174, 414] width 35 height 27
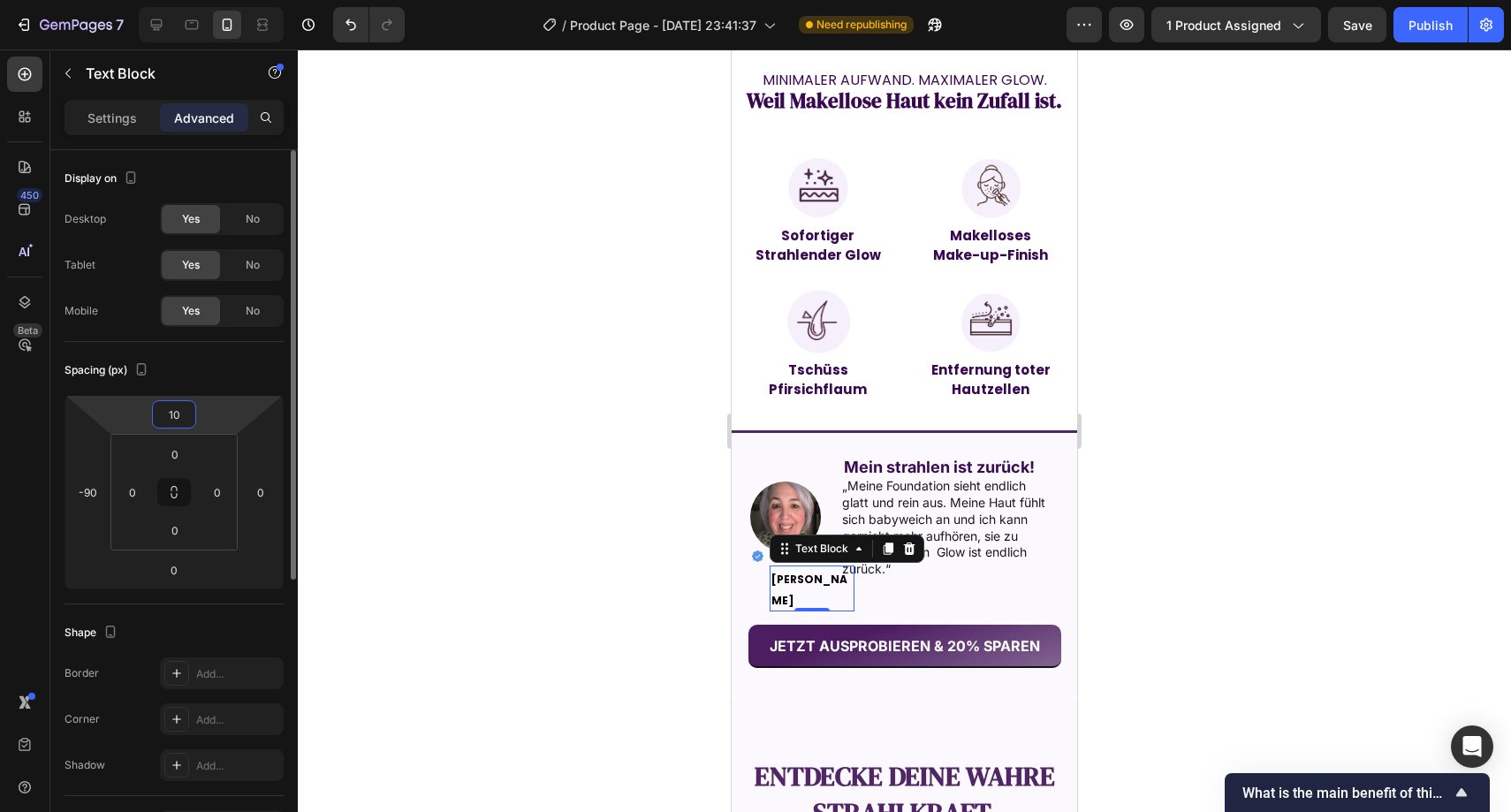
type input "1"
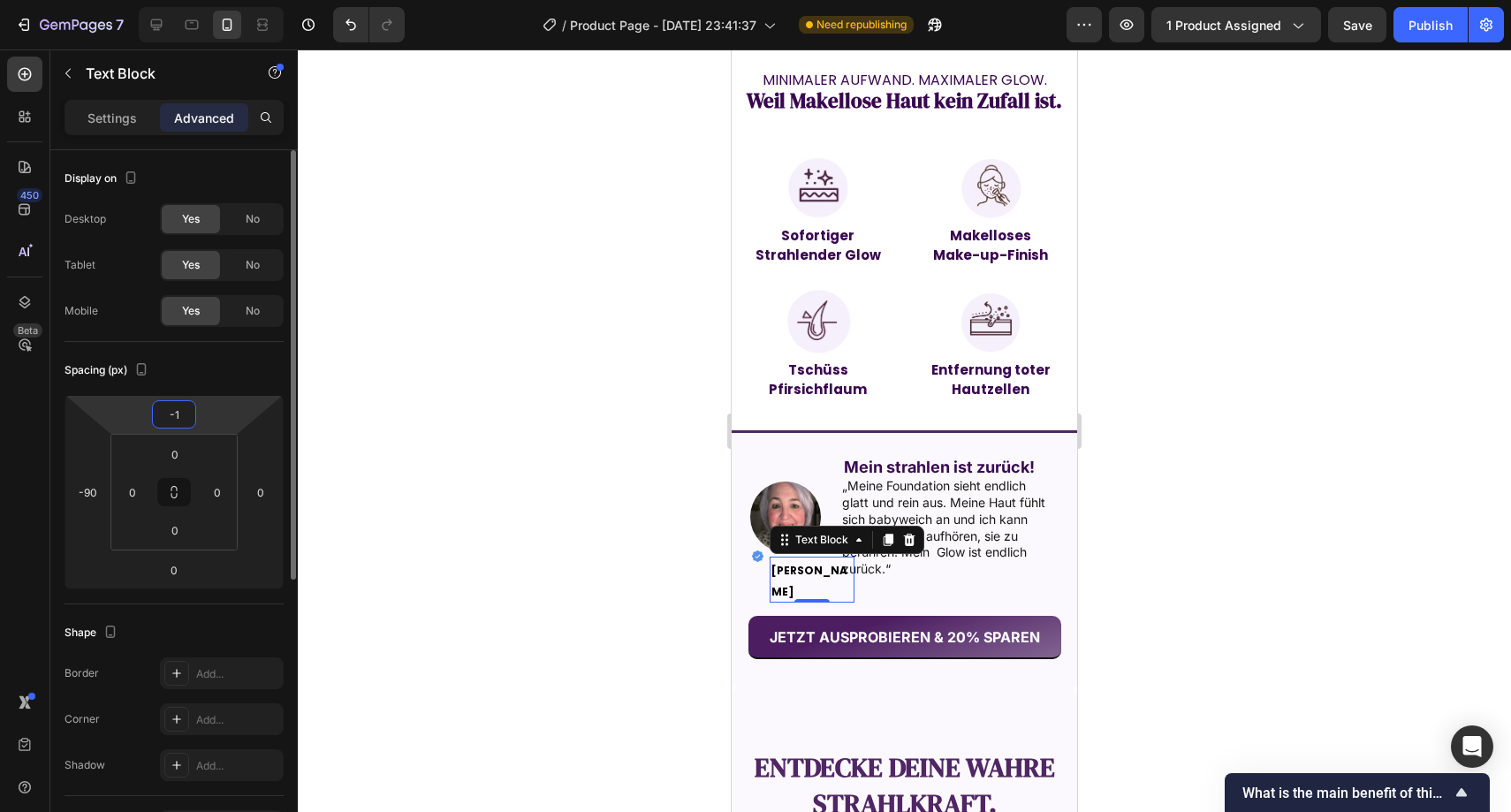
type input "-10"
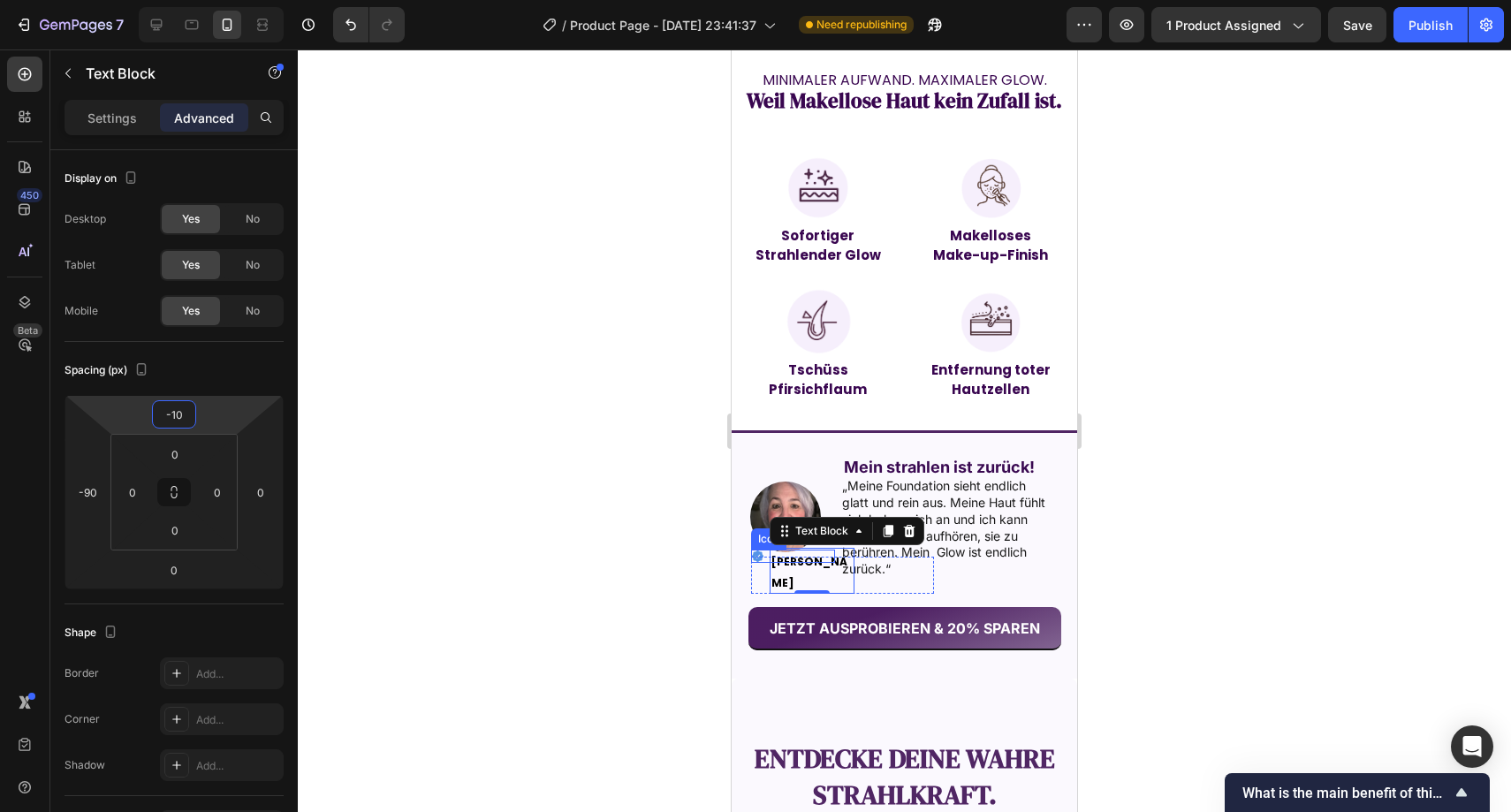
click at [752, 550] on icon at bounding box center [758, 556] width 11 height 11
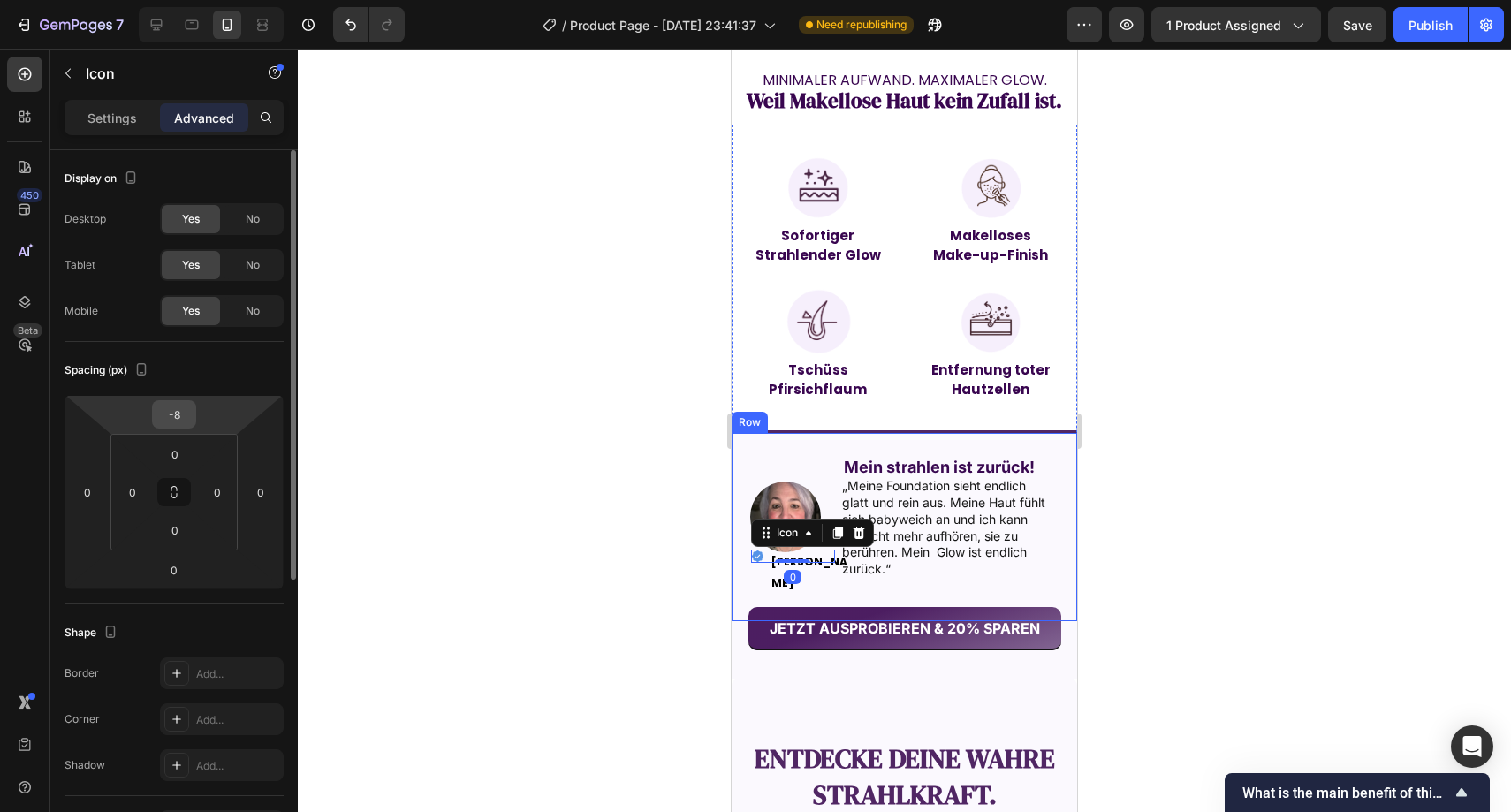
click at [180, 419] on input "-8" at bounding box center [174, 414] width 35 height 27
type input "-1"
type input "-2"
type input "-3"
type input "-2"
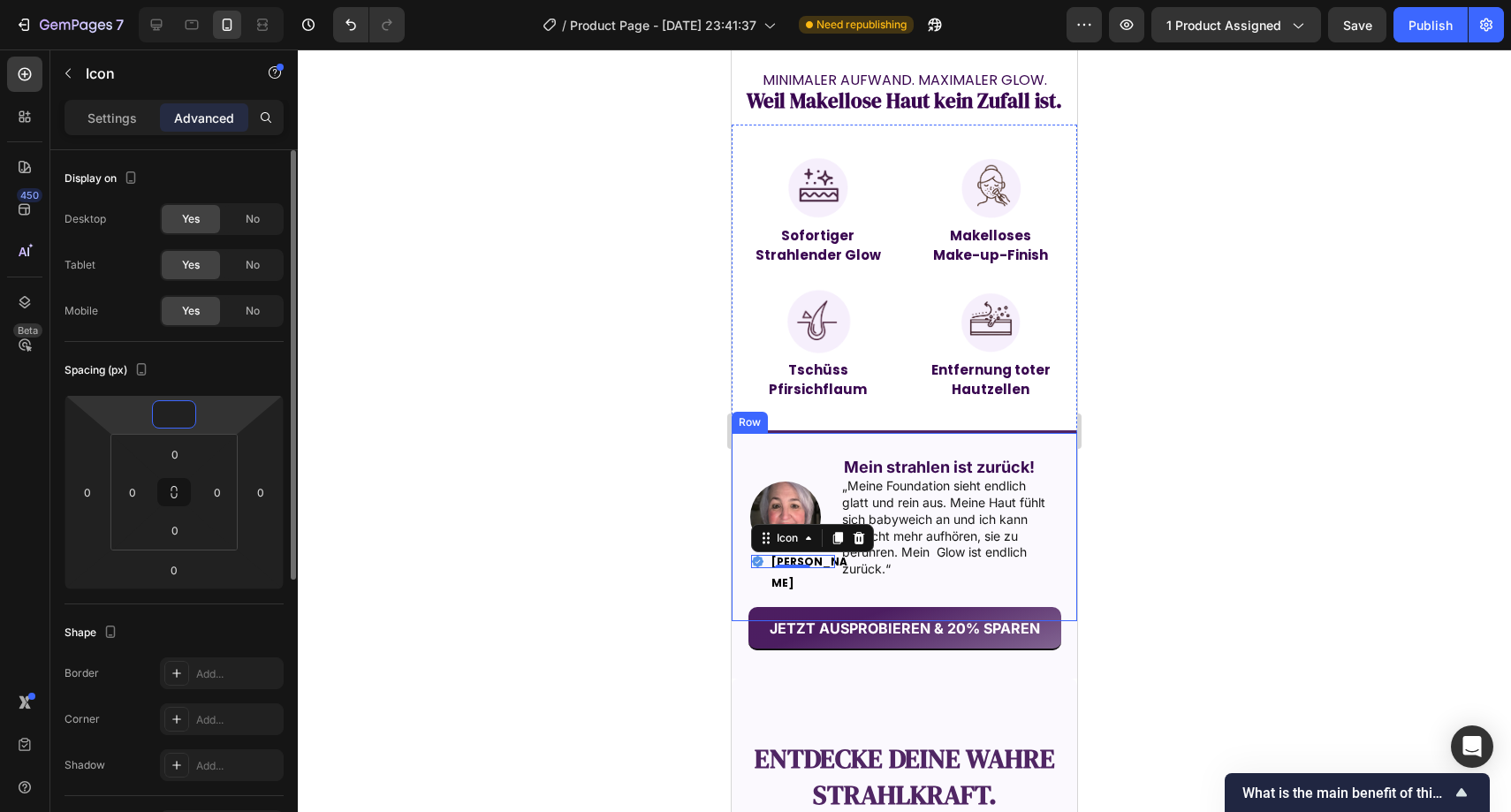
type input "-3"
type input "-2"
click at [664, 461] on div at bounding box center [905, 430] width 1214 height 762
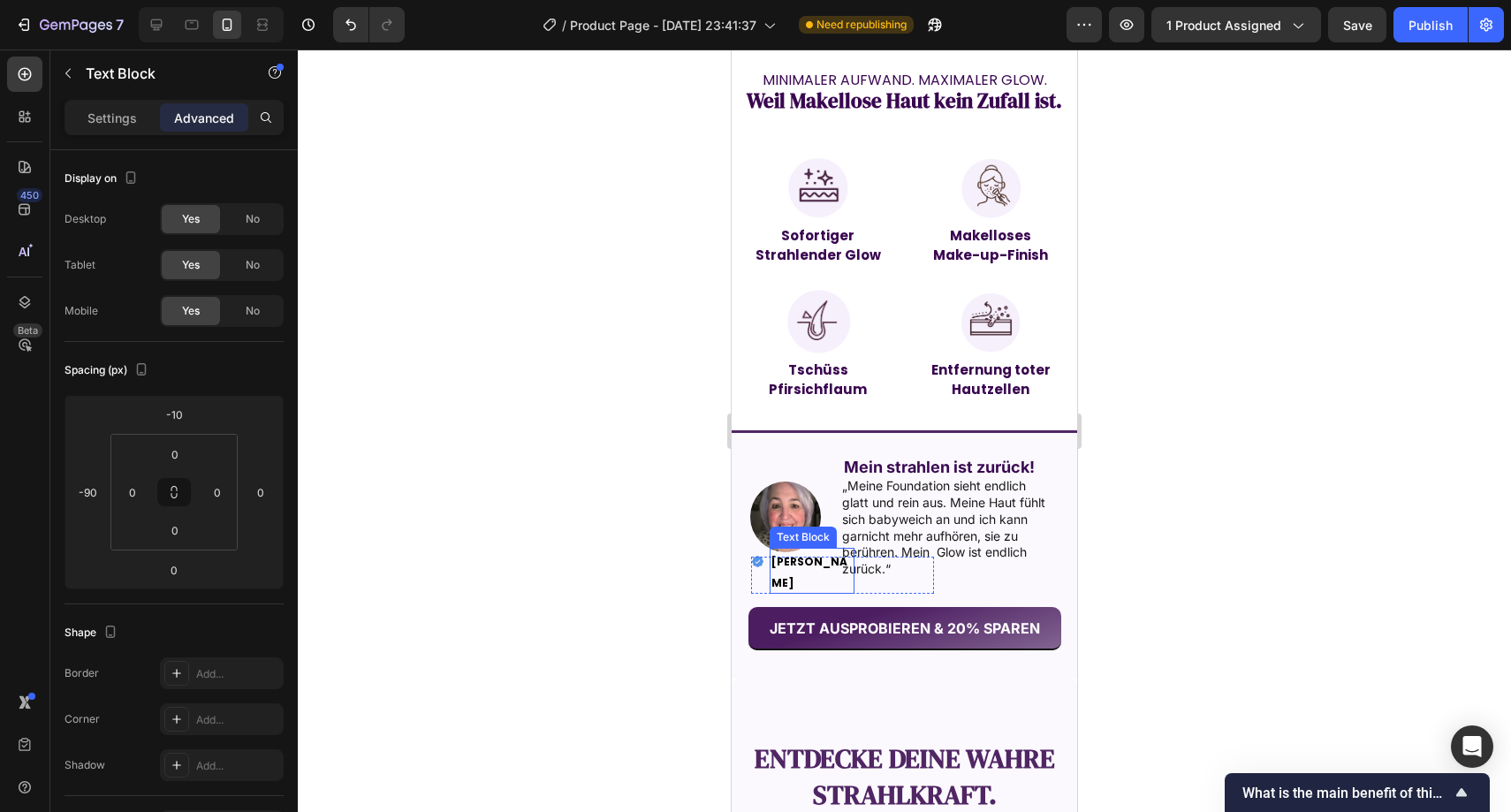
click at [789, 554] on strong "[PERSON_NAME]" at bounding box center [810, 572] width 76 height 36
click at [121, 124] on p "Settings" at bounding box center [112, 117] width 49 height 18
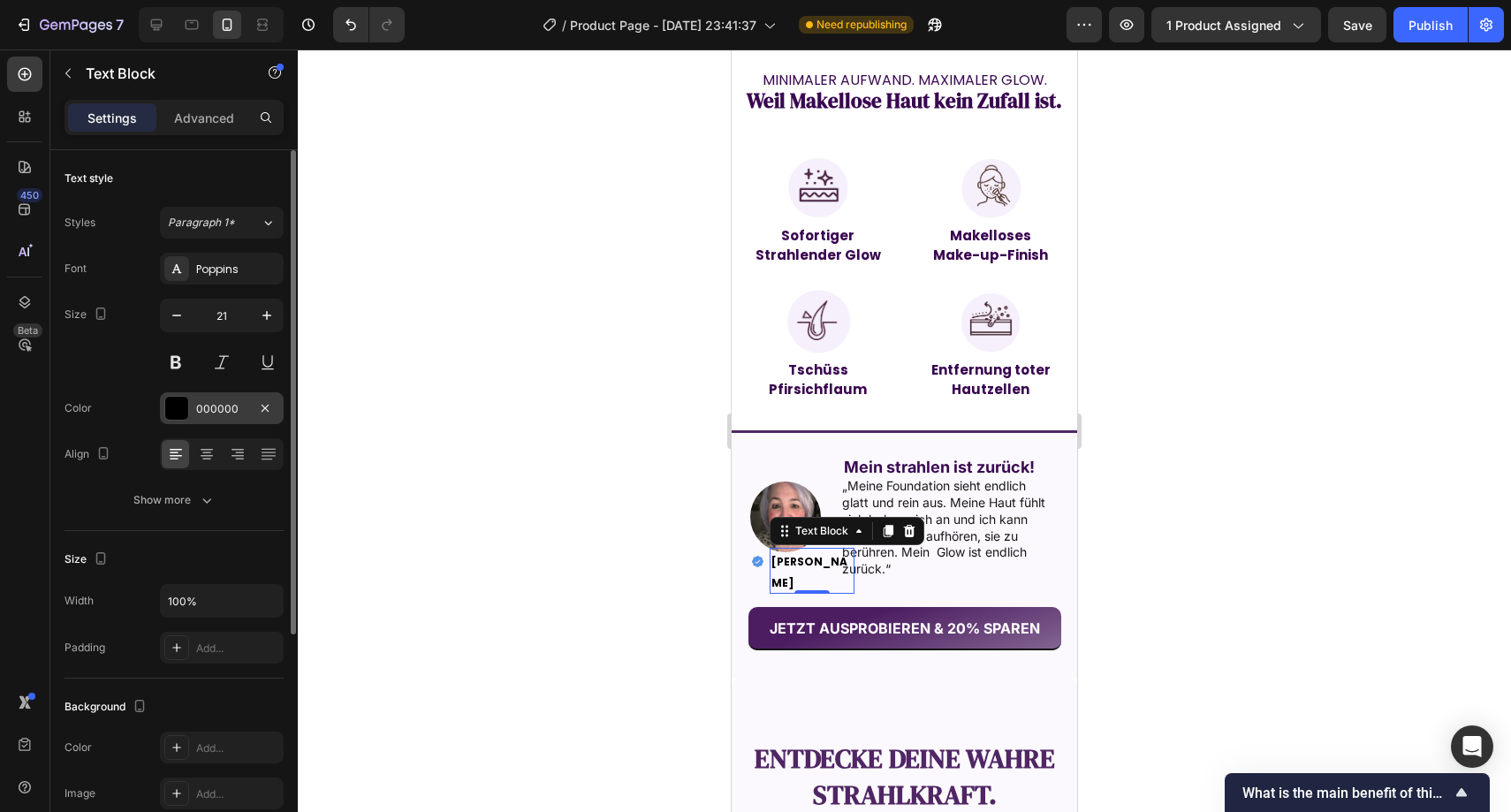
click at [228, 407] on div "000000" at bounding box center [221, 409] width 51 height 16
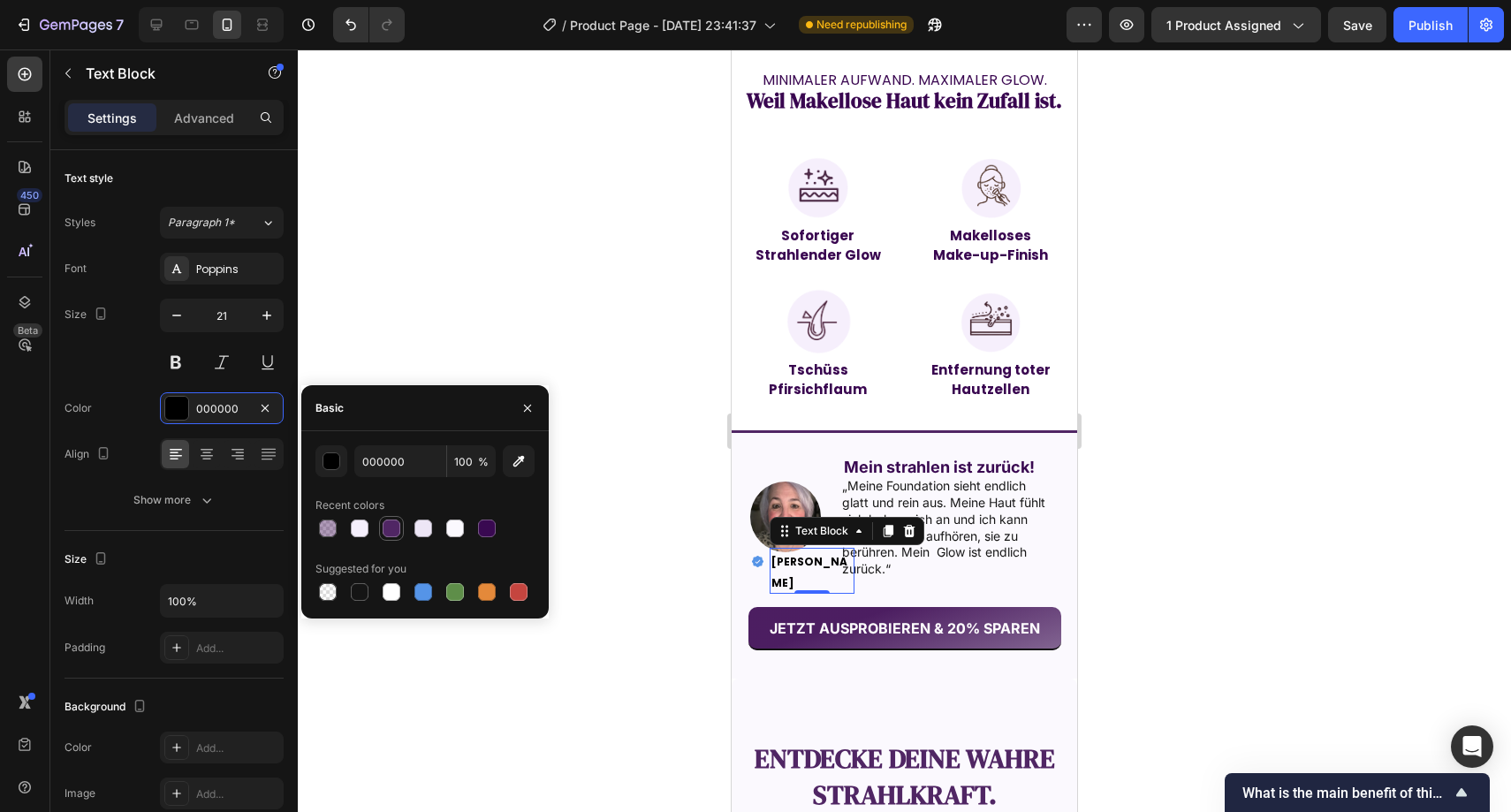
click at [392, 524] on div at bounding box center [391, 528] width 18 height 18
type input "502664"
click at [535, 400] on button "button" at bounding box center [527, 408] width 29 height 29
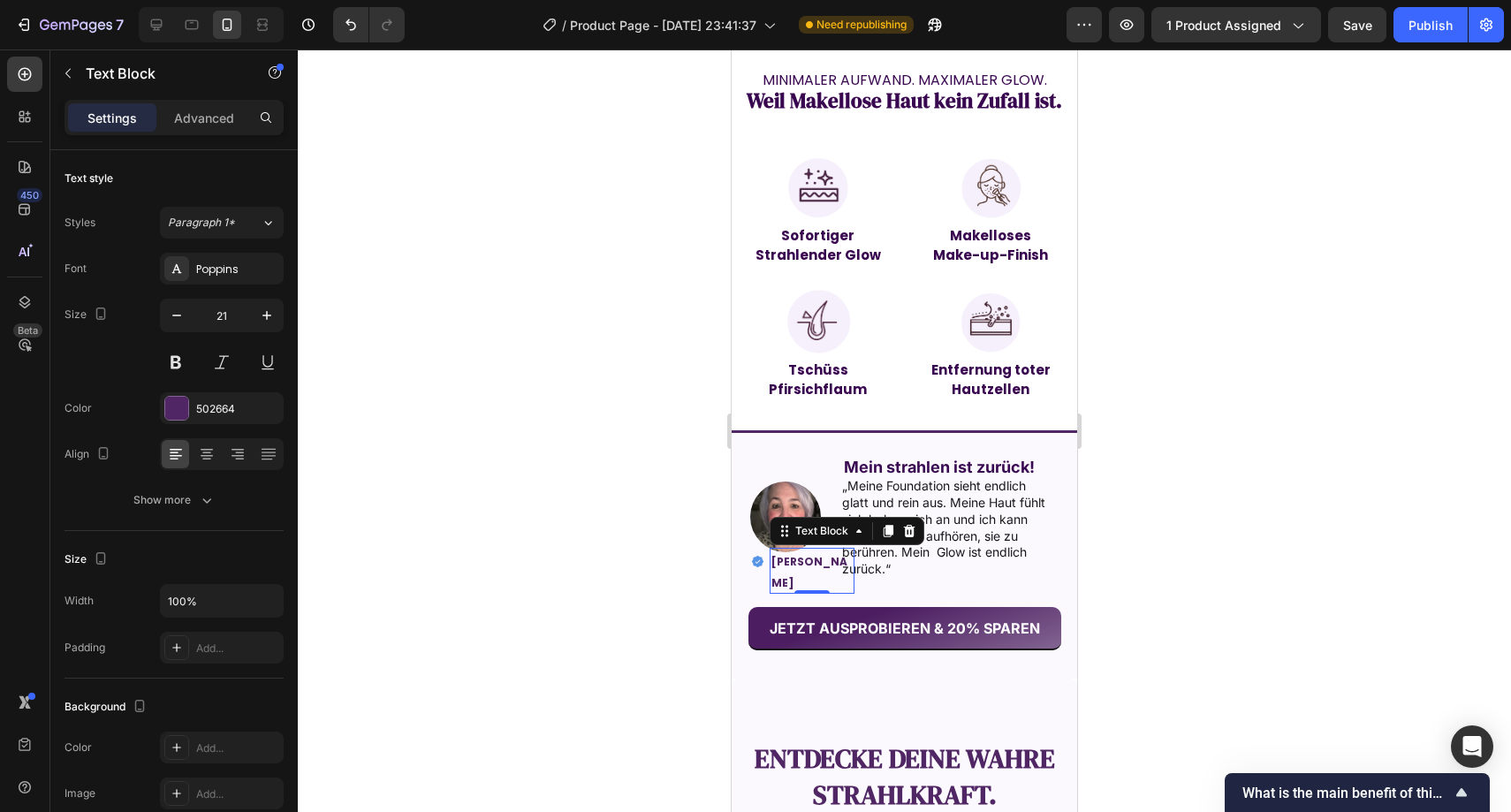
click at [604, 362] on div at bounding box center [905, 430] width 1214 height 762
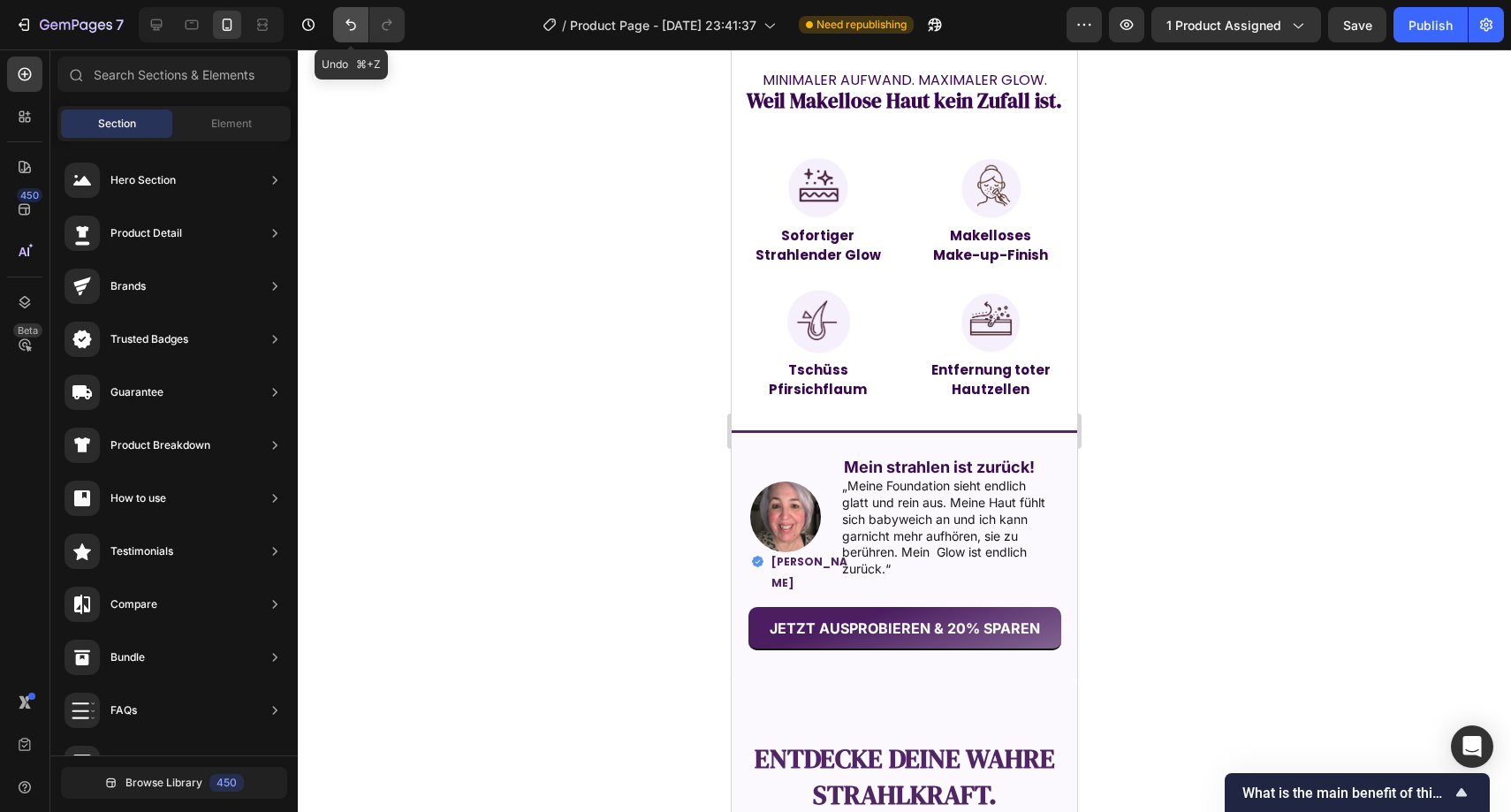
click at [353, 33] on button "Undo/Redo" at bounding box center [351, 25] width 35 height 35
click at [403, 25] on button "Undo/Redo" at bounding box center [387, 25] width 35 height 35
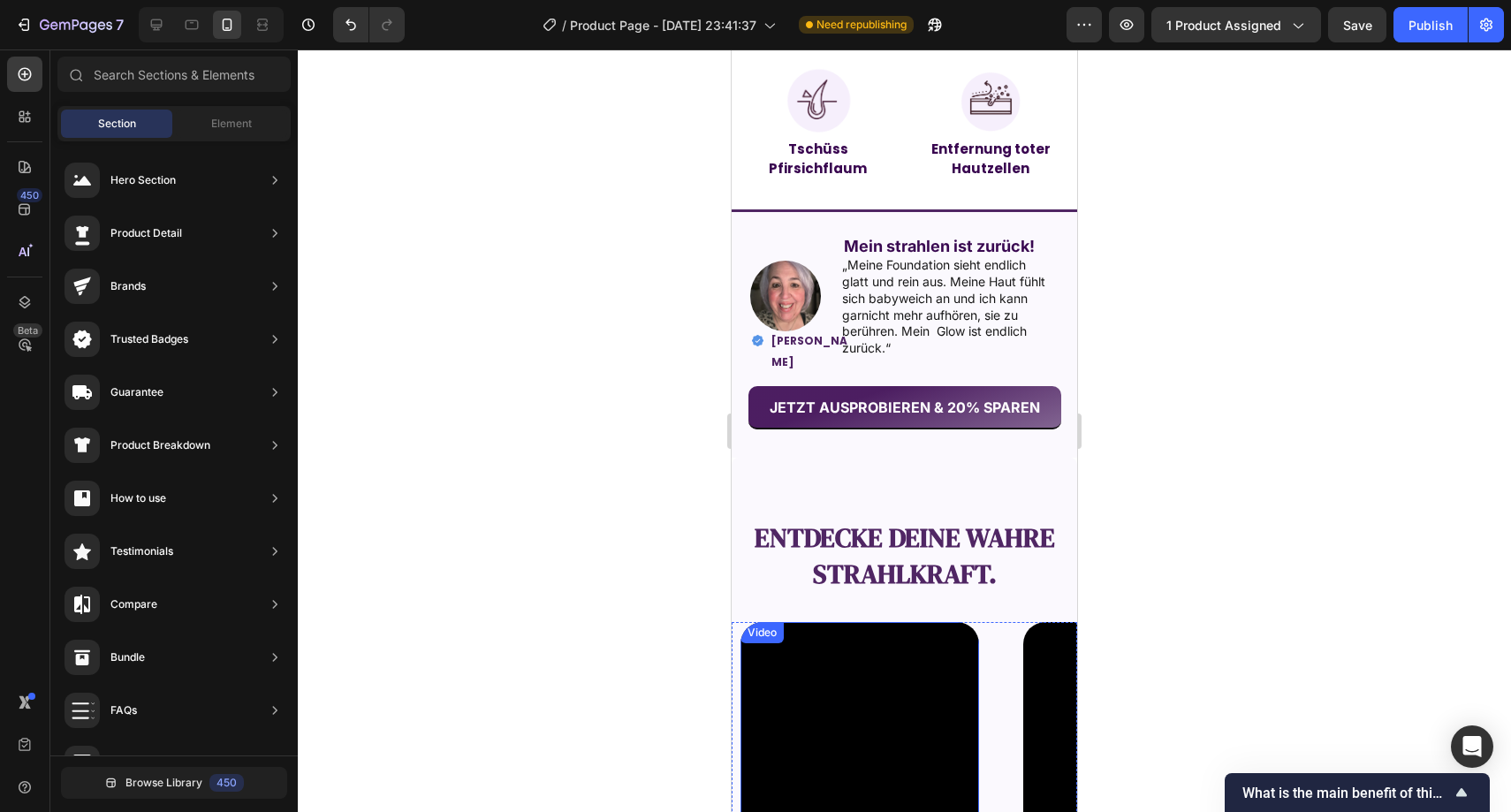
scroll to position [1674, 0]
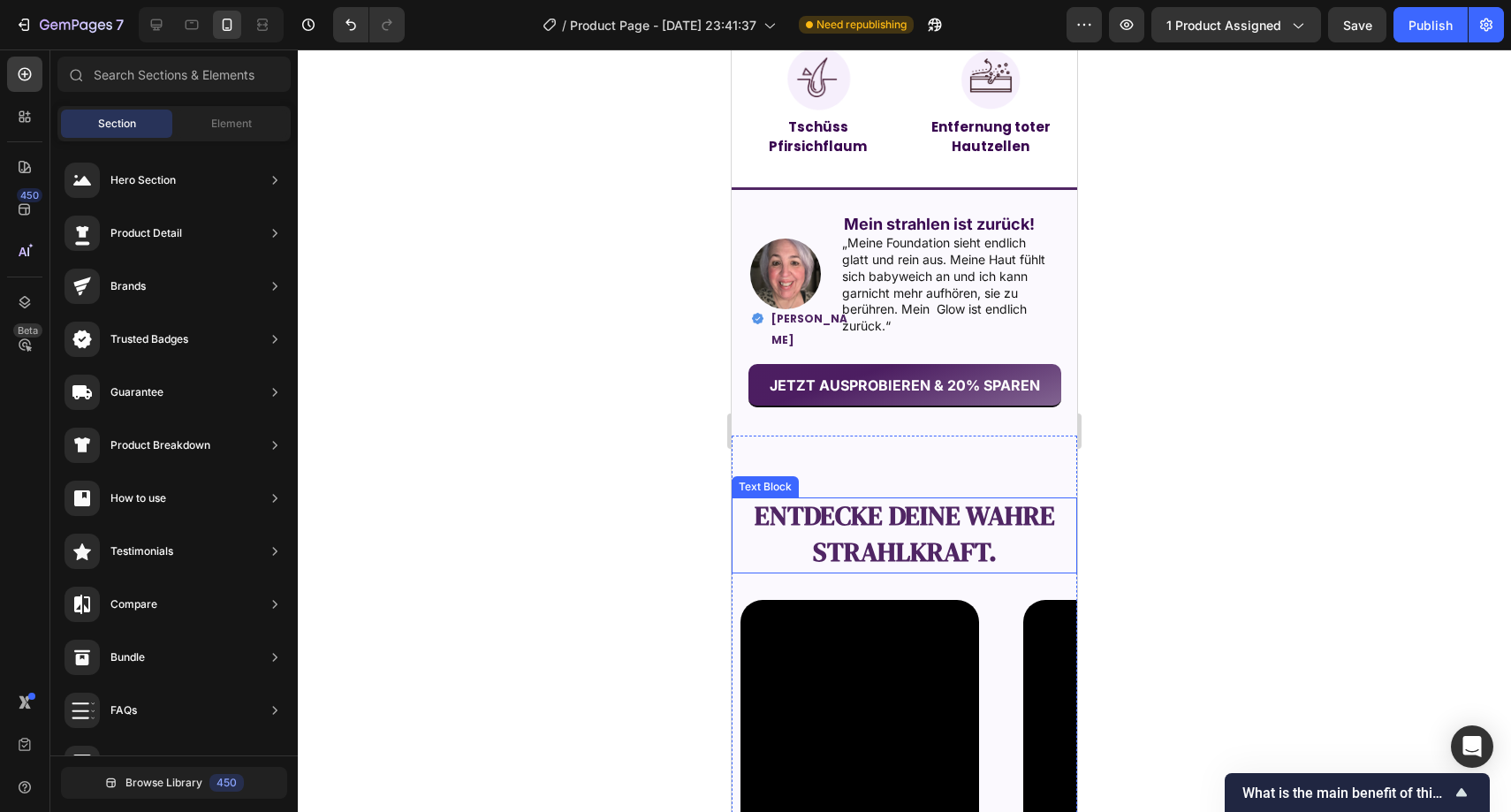
click at [873, 543] on strong "entdecke deine wahre Strahlkraft." at bounding box center [905, 534] width 301 height 72
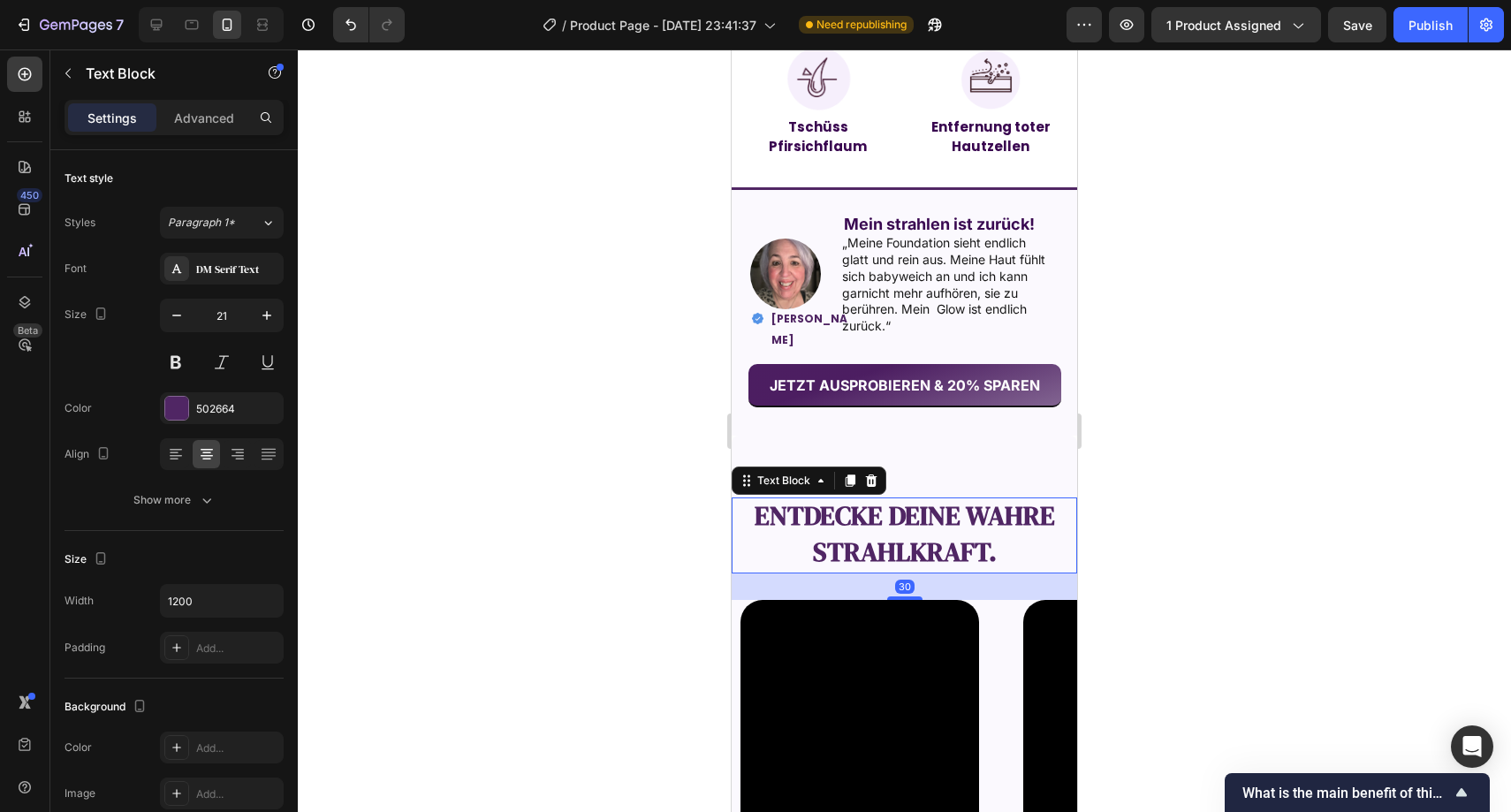
drag, startPoint x: 961, startPoint y: 517, endPoint x: 975, endPoint y: 512, distance: 14.9
click at [961, 517] on strong "entdecke deine wahre Strahlkraft." at bounding box center [905, 534] width 301 height 72
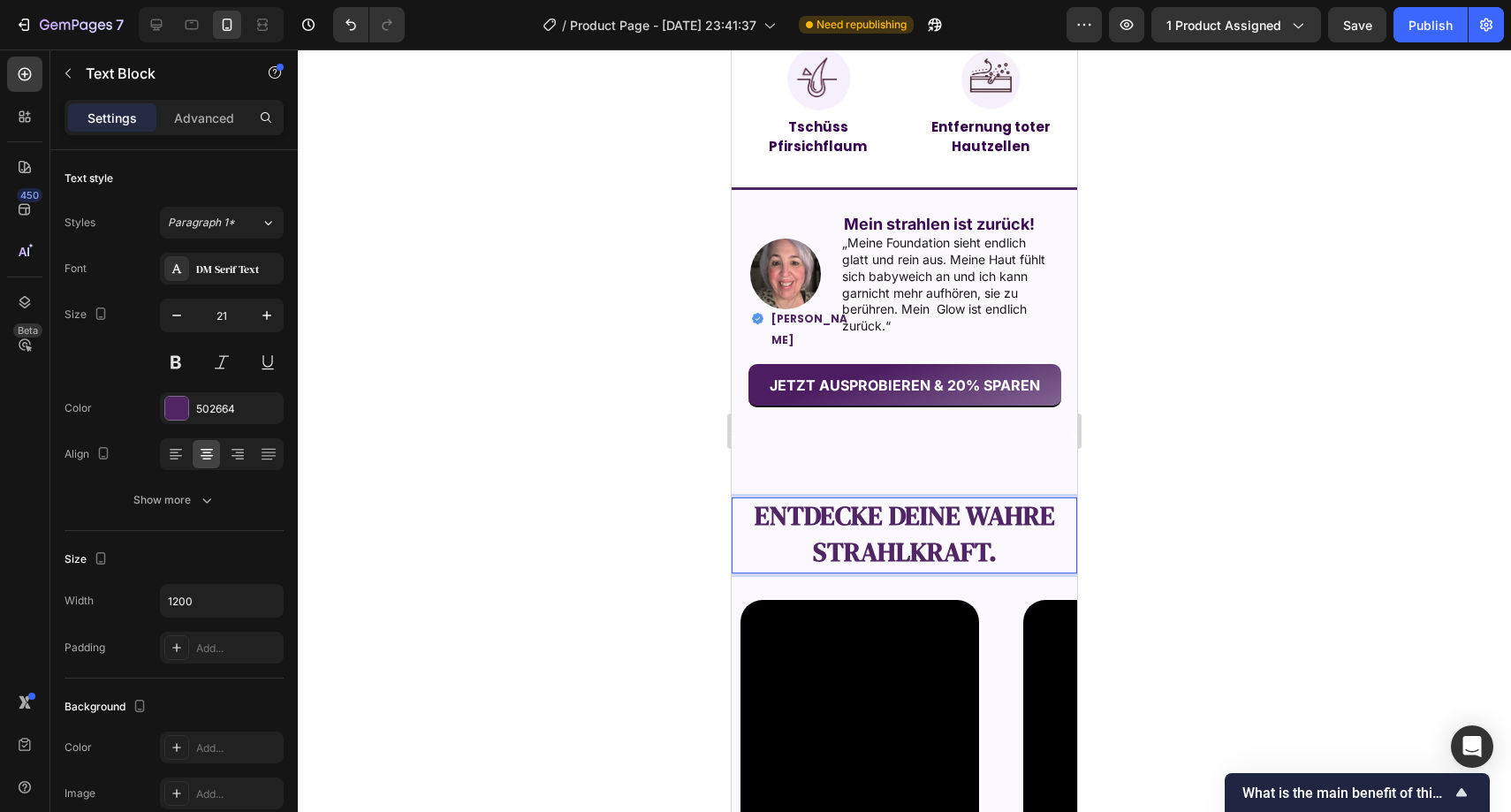
click at [1053, 506] on p "entdecke deine wahre Strahlkraft." at bounding box center [905, 535] width 342 height 72
click at [994, 547] on p "entdecke deine wahres Strahlkraft." at bounding box center [905, 535] width 342 height 72
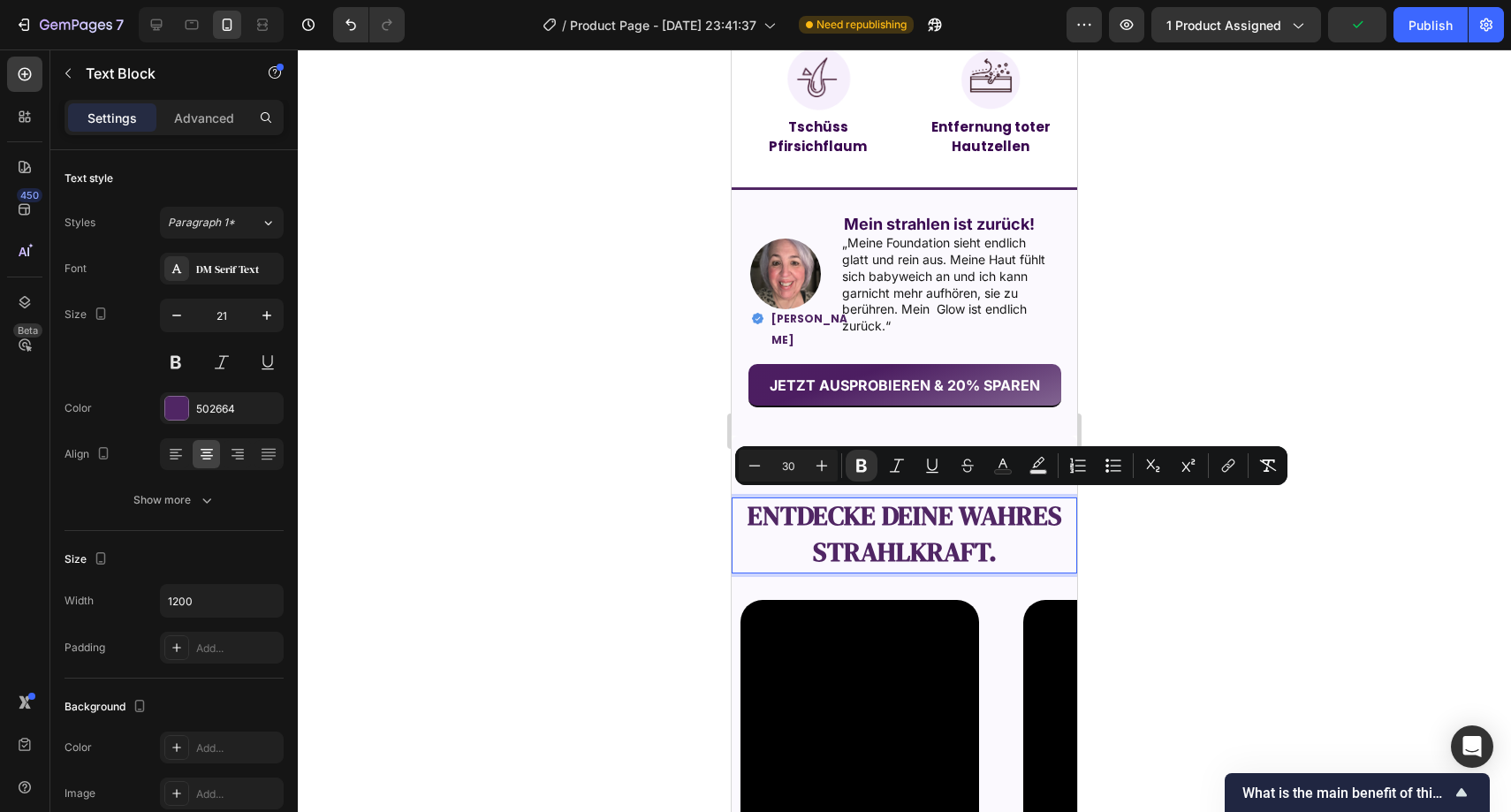
drag, startPoint x: 996, startPoint y: 547, endPoint x: 662, endPoint y: 500, distance: 337.3
copy strong "entdecke deine wahres Strahlkraft."
click at [996, 534] on p "entdecke deine wahres Strahlkraft." at bounding box center [905, 535] width 342 height 72
click at [997, 536] on p "entdecke deine wahres Strahlkraft." at bounding box center [905, 535] width 342 height 72
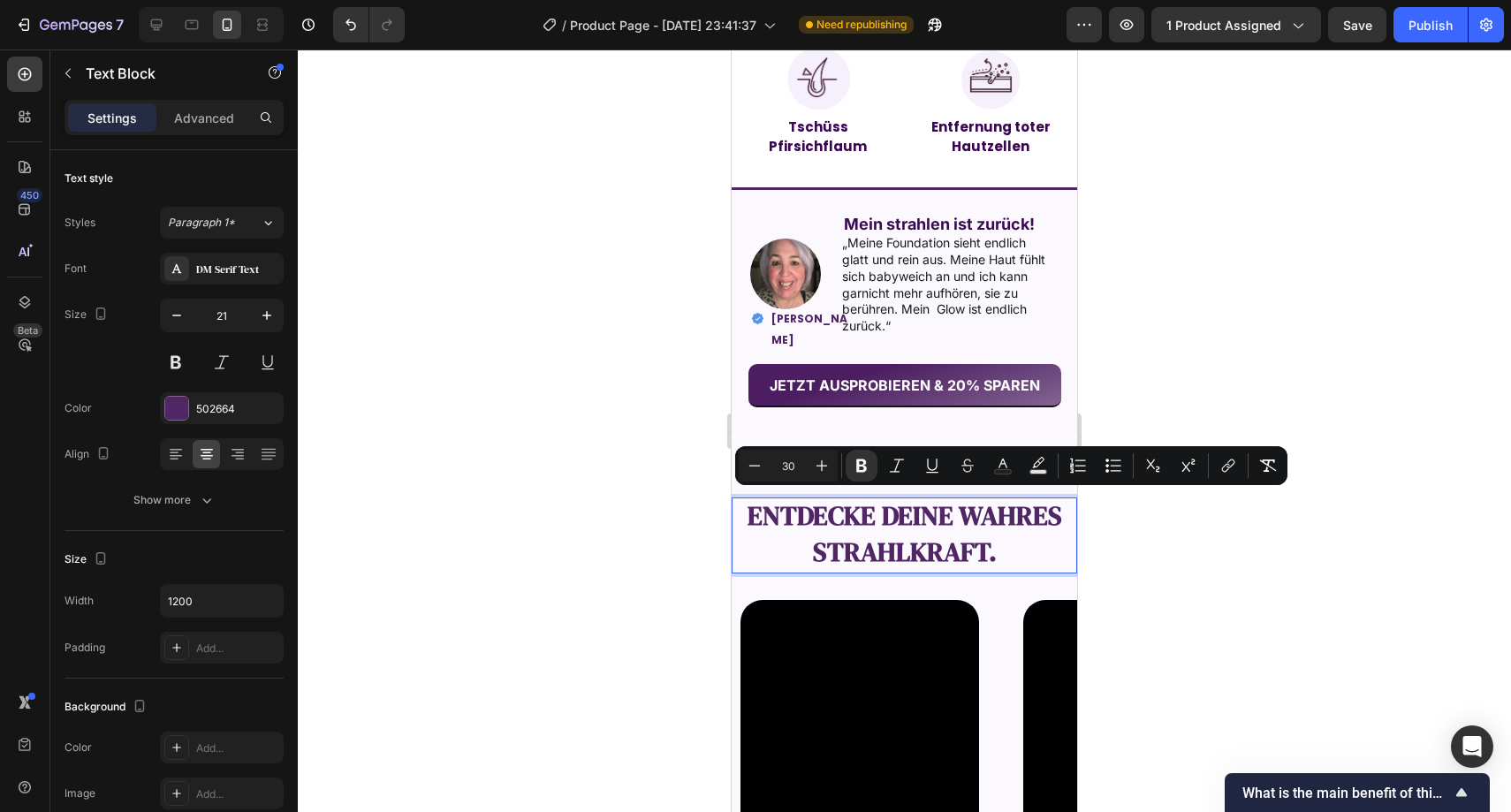
click at [993, 543] on p "entdecke deine wahres Strahlkraft." at bounding box center [905, 535] width 342 height 72
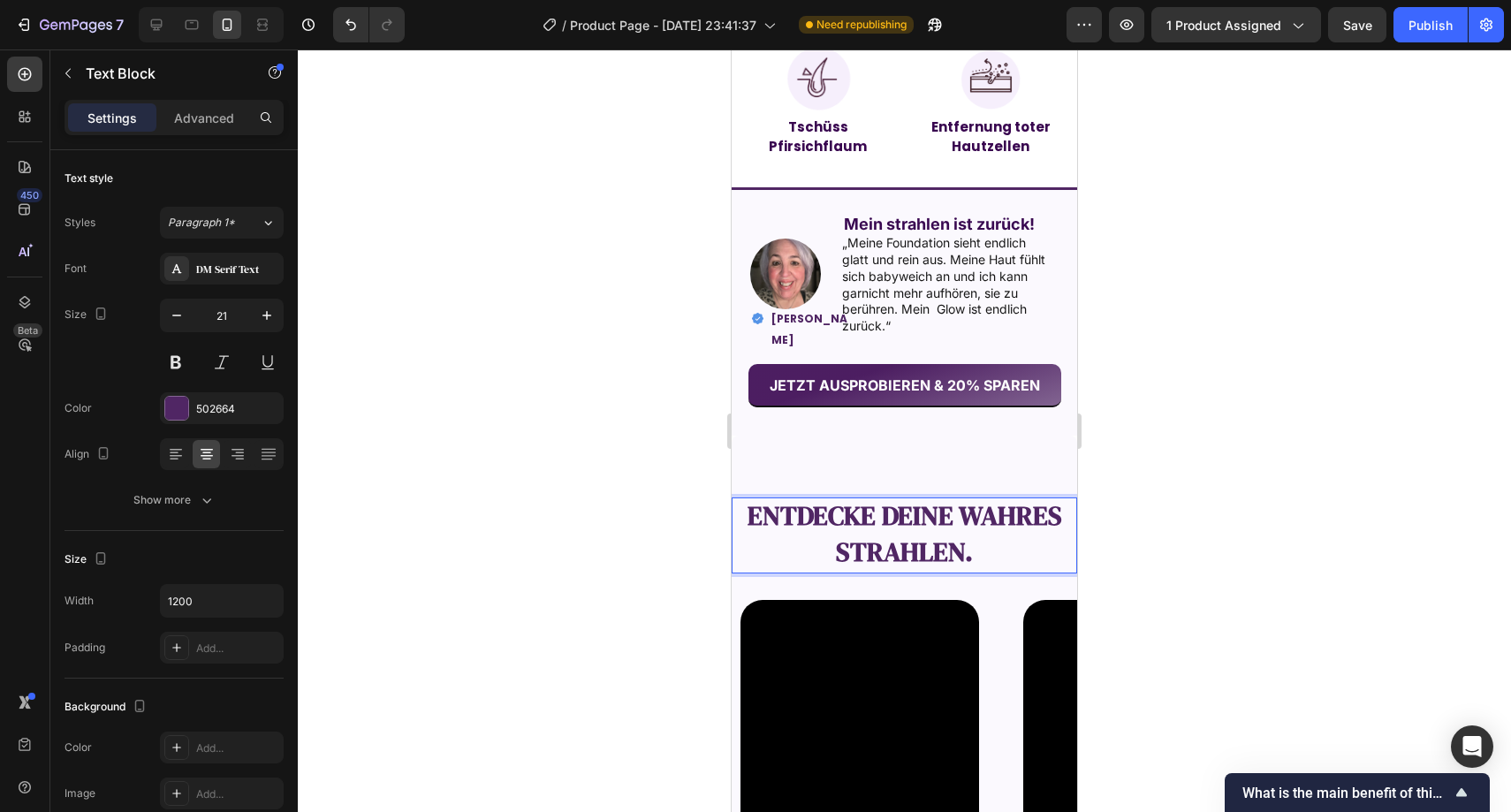
click at [958, 512] on strong "entdecke deine wahres Strahlen." at bounding box center [905, 534] width 315 height 72
click at [1032, 504] on p "entdecke deine" at bounding box center [905, 517] width 342 height 36
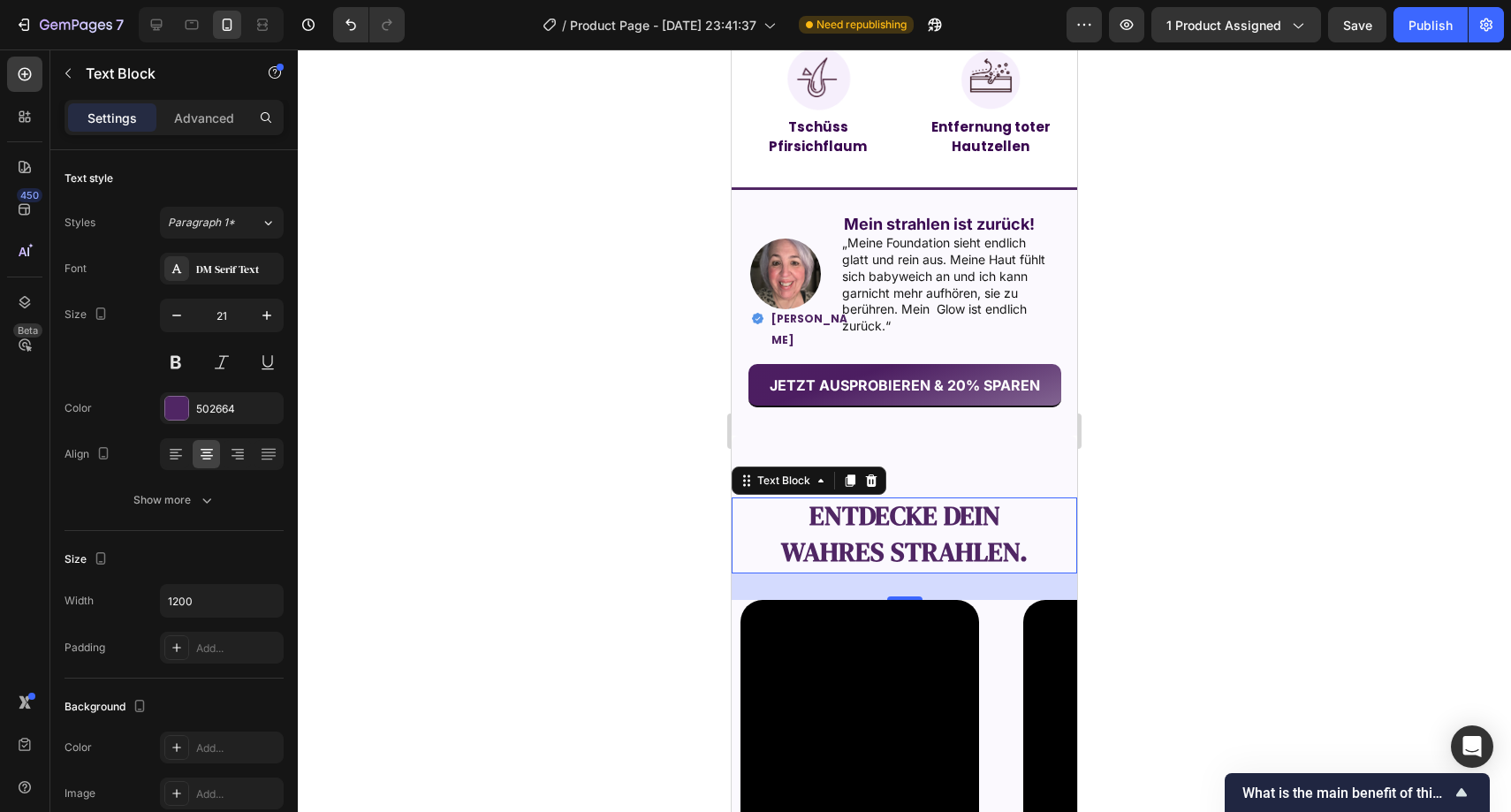
click at [1274, 489] on div at bounding box center [905, 430] width 1214 height 762
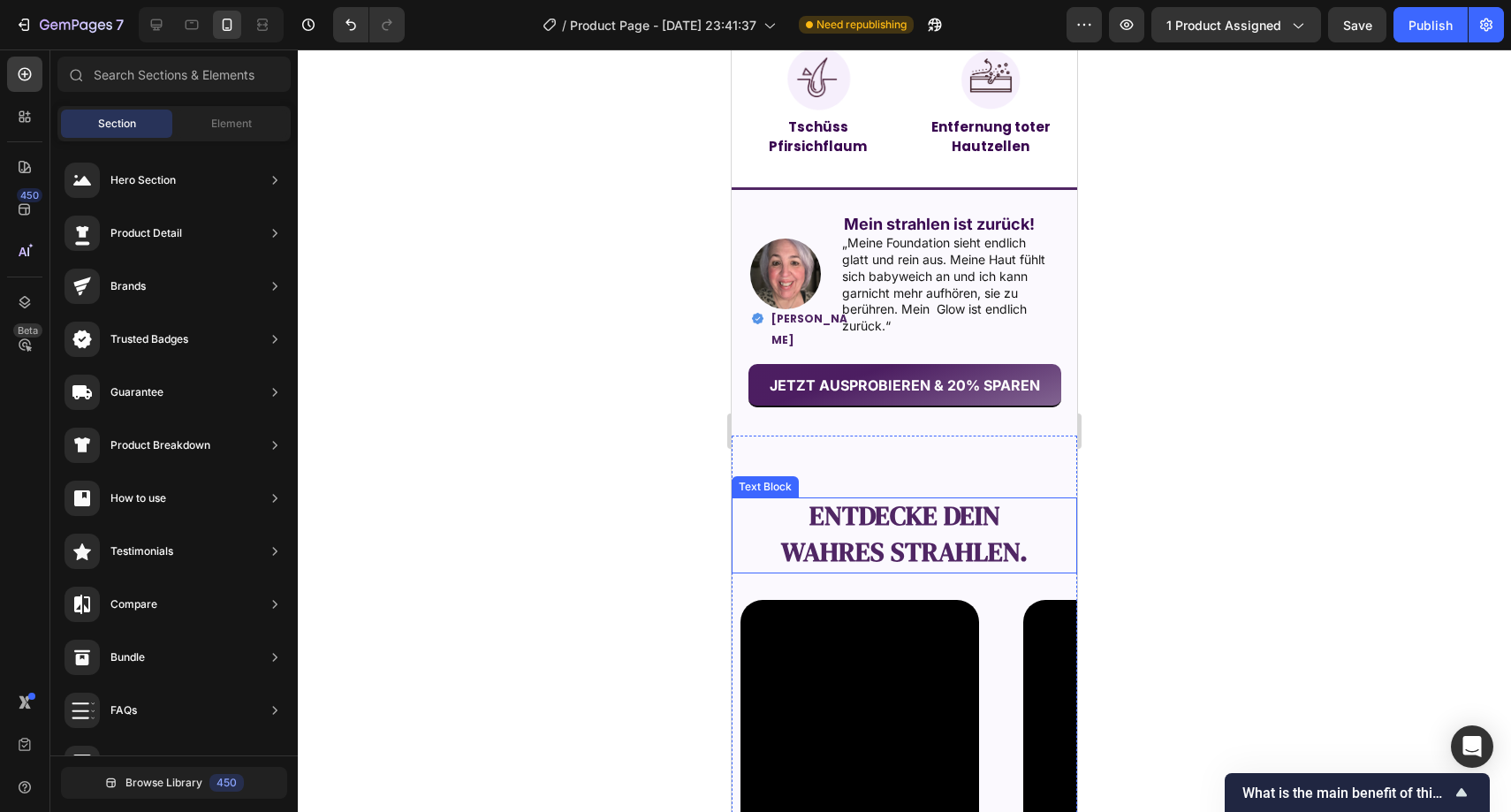
click at [892, 512] on strong "entdecke dein" at bounding box center [905, 515] width 191 height 36
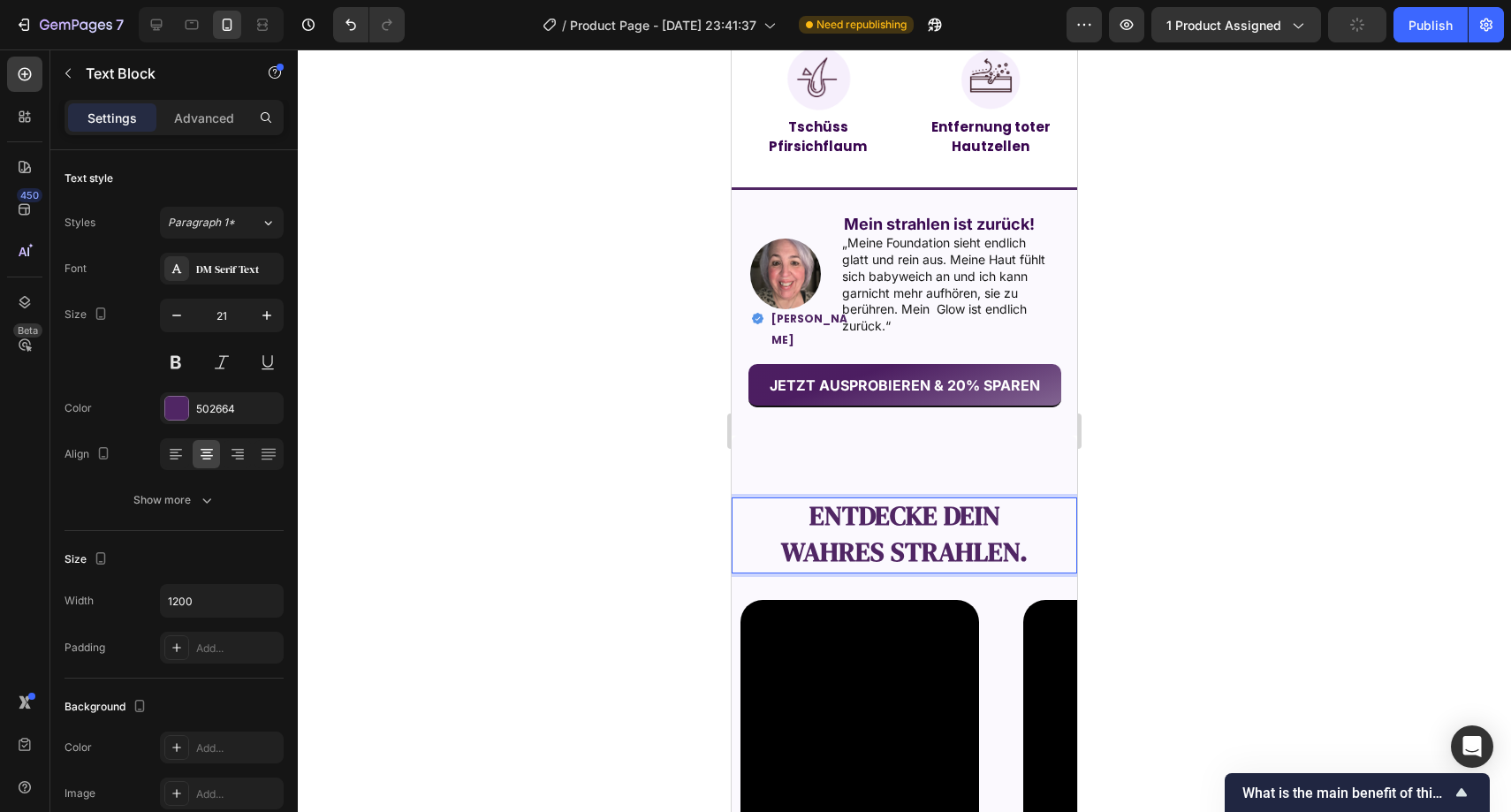
click at [892, 512] on strong "entdecke dein" at bounding box center [905, 515] width 191 height 36
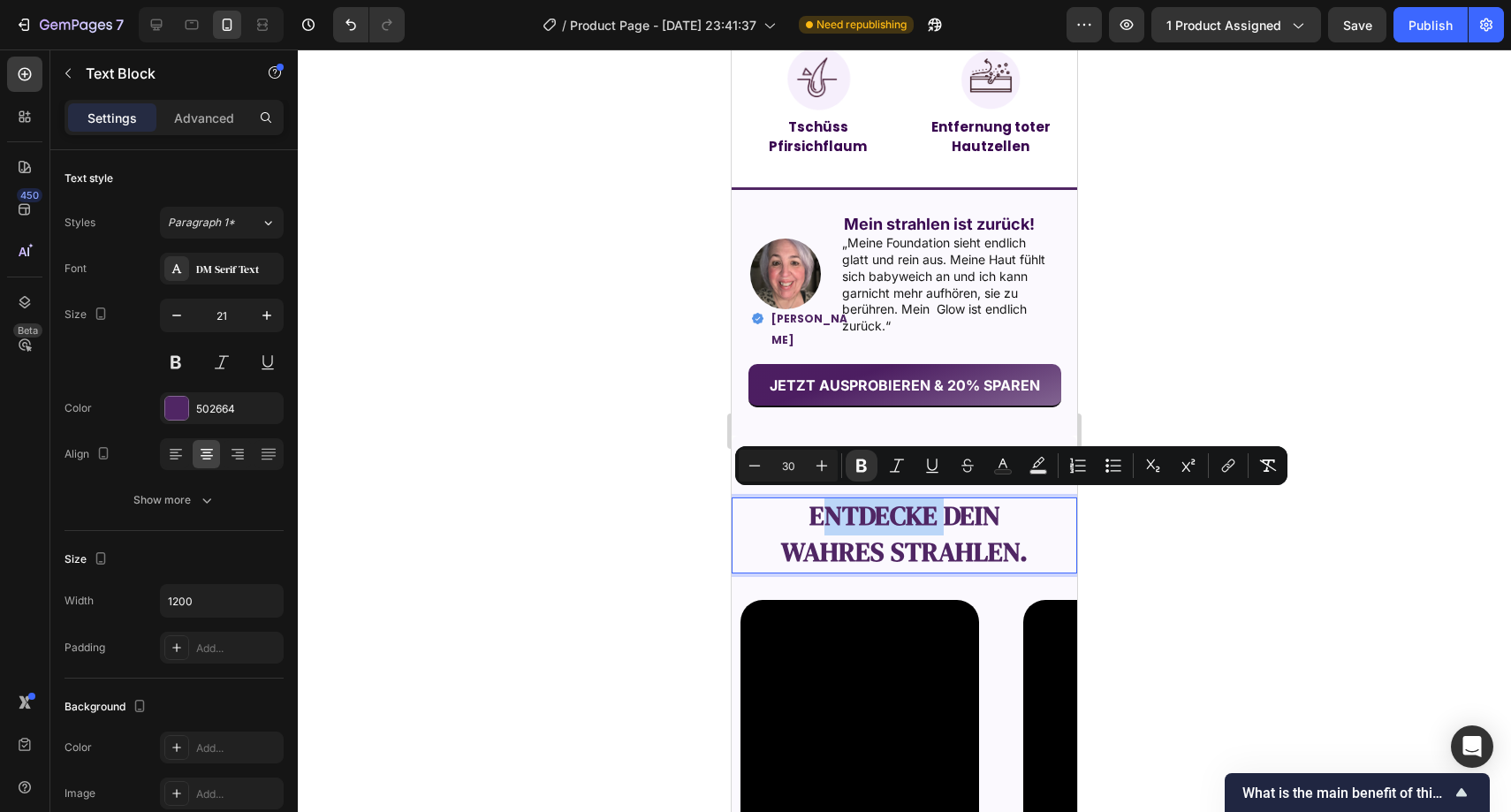
click at [854, 514] on strong "entdecke dein" at bounding box center [905, 515] width 191 height 36
click at [855, 514] on strong "entdecke dein" at bounding box center [905, 515] width 191 height 36
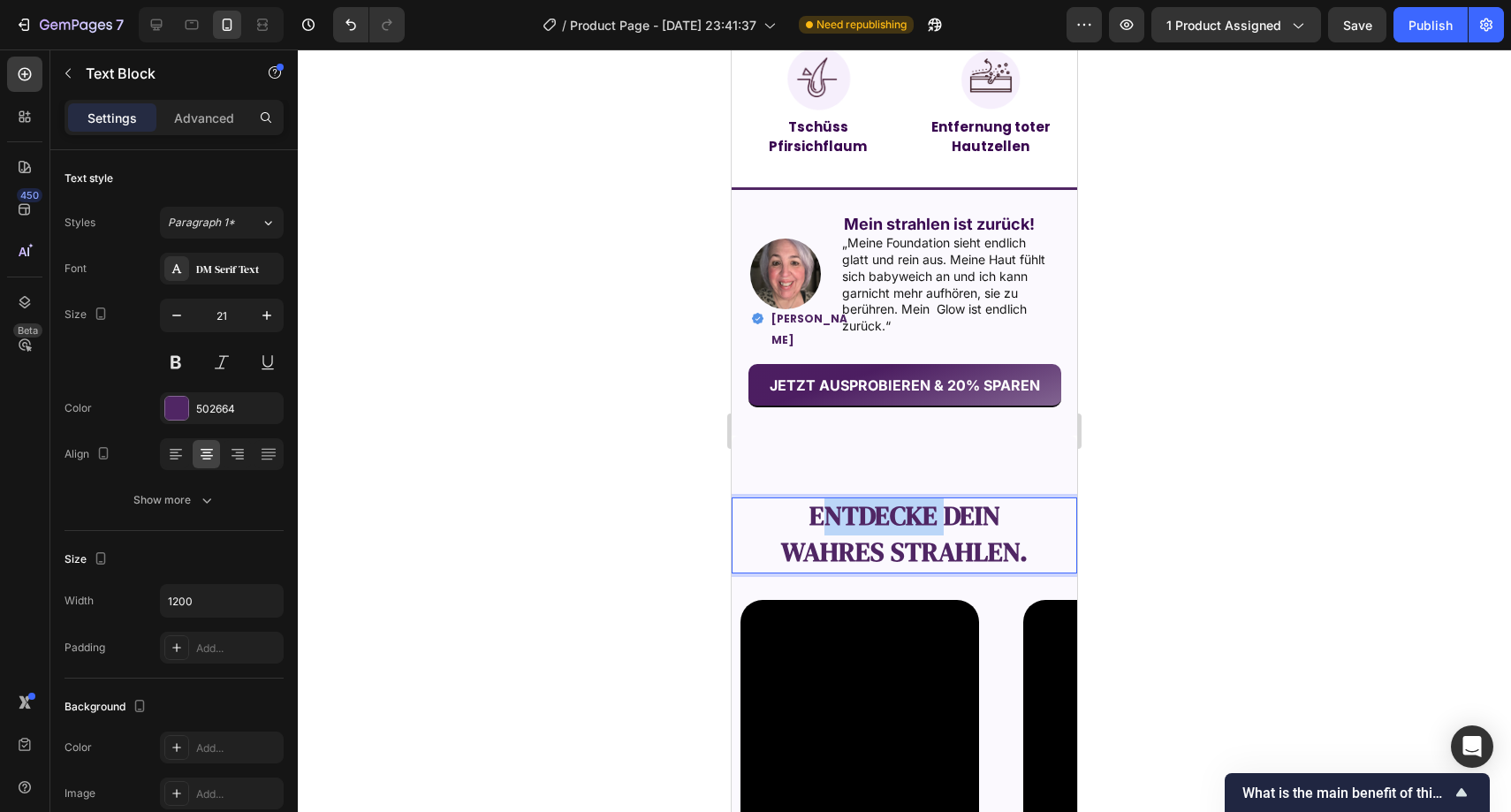
click at [855, 514] on strong "entdecke dein" at bounding box center [905, 515] width 191 height 36
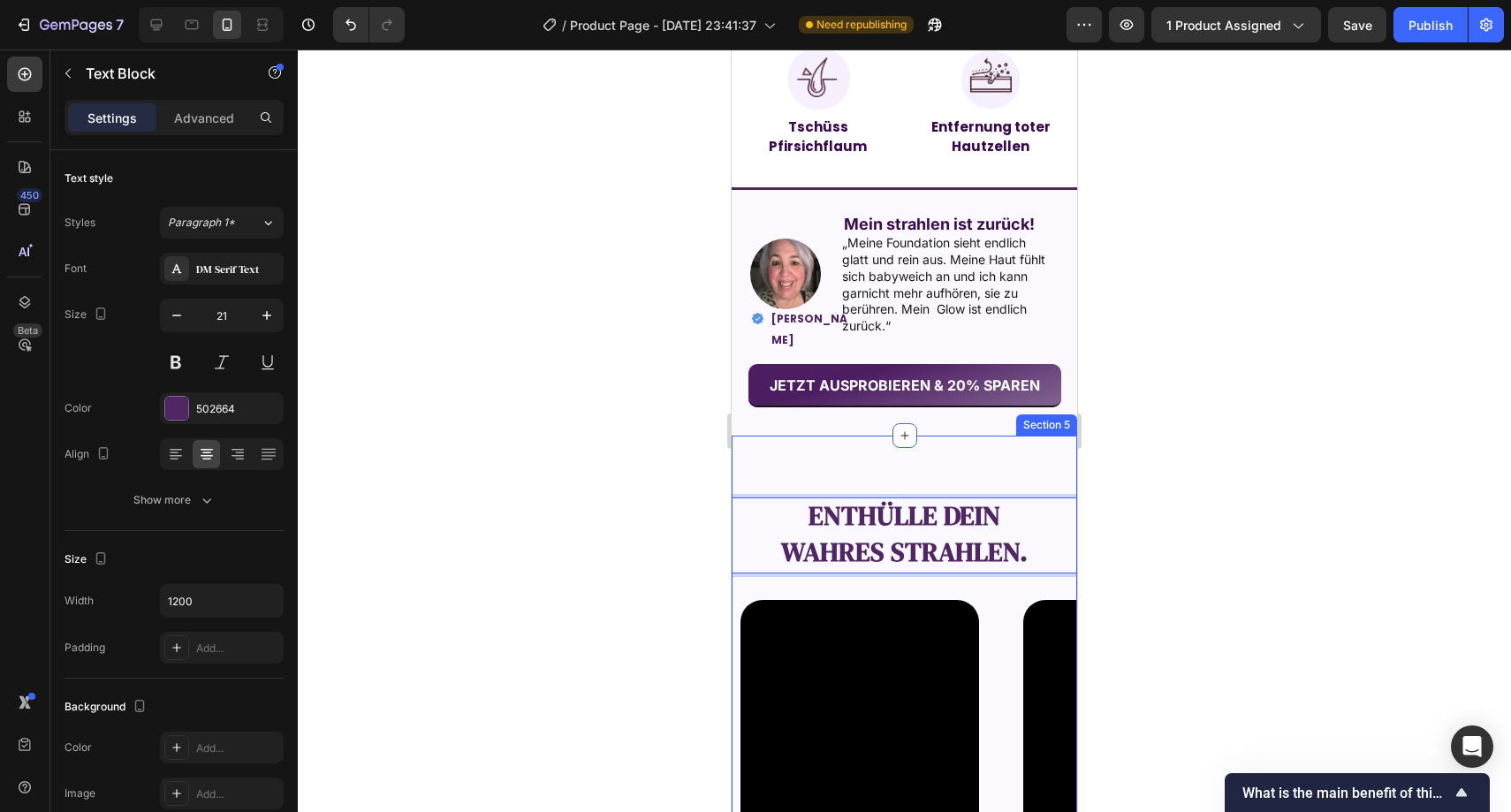
click at [1262, 447] on div at bounding box center [905, 430] width 1214 height 762
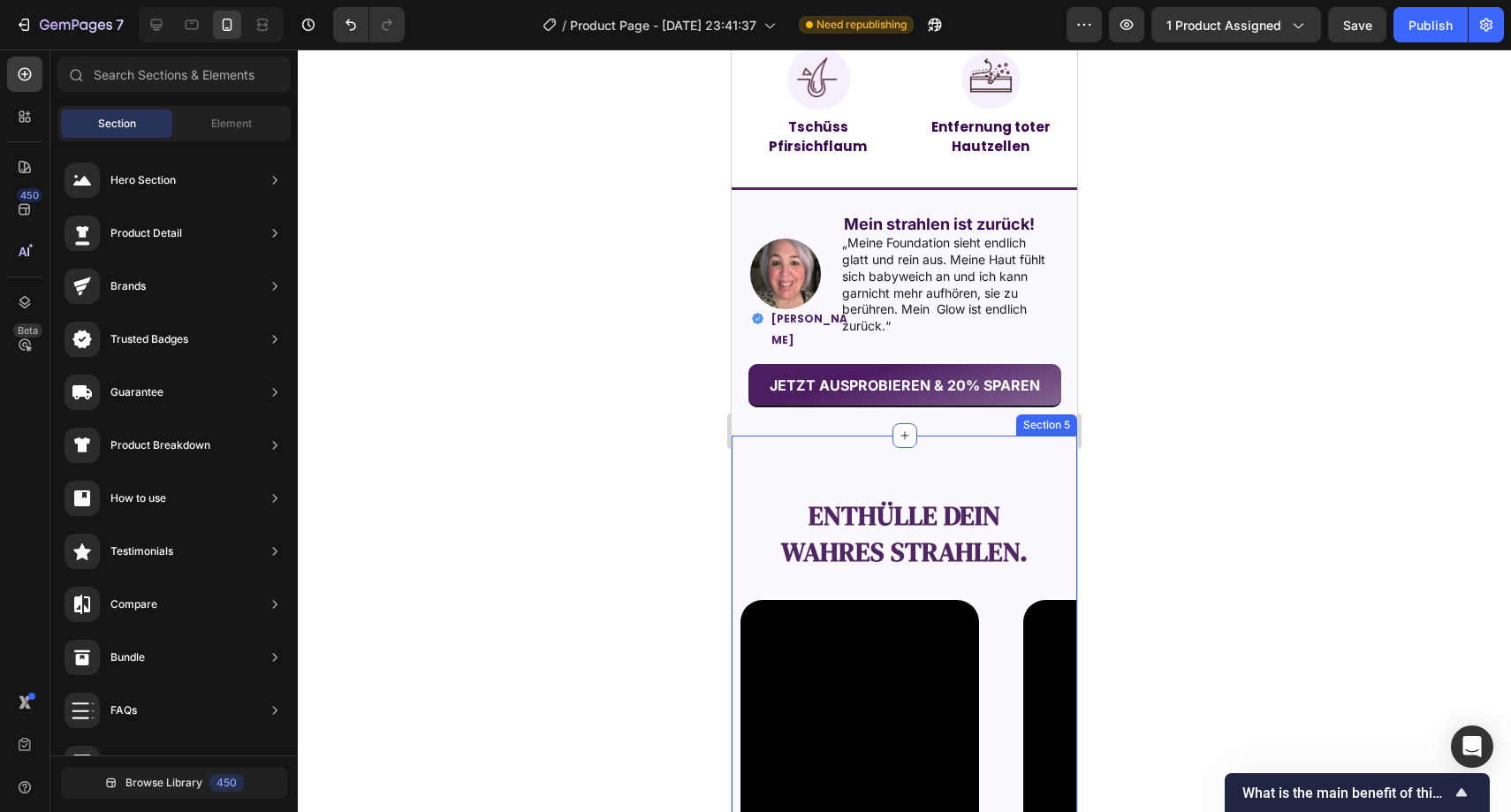
click at [1337, 432] on div at bounding box center [905, 430] width 1214 height 762
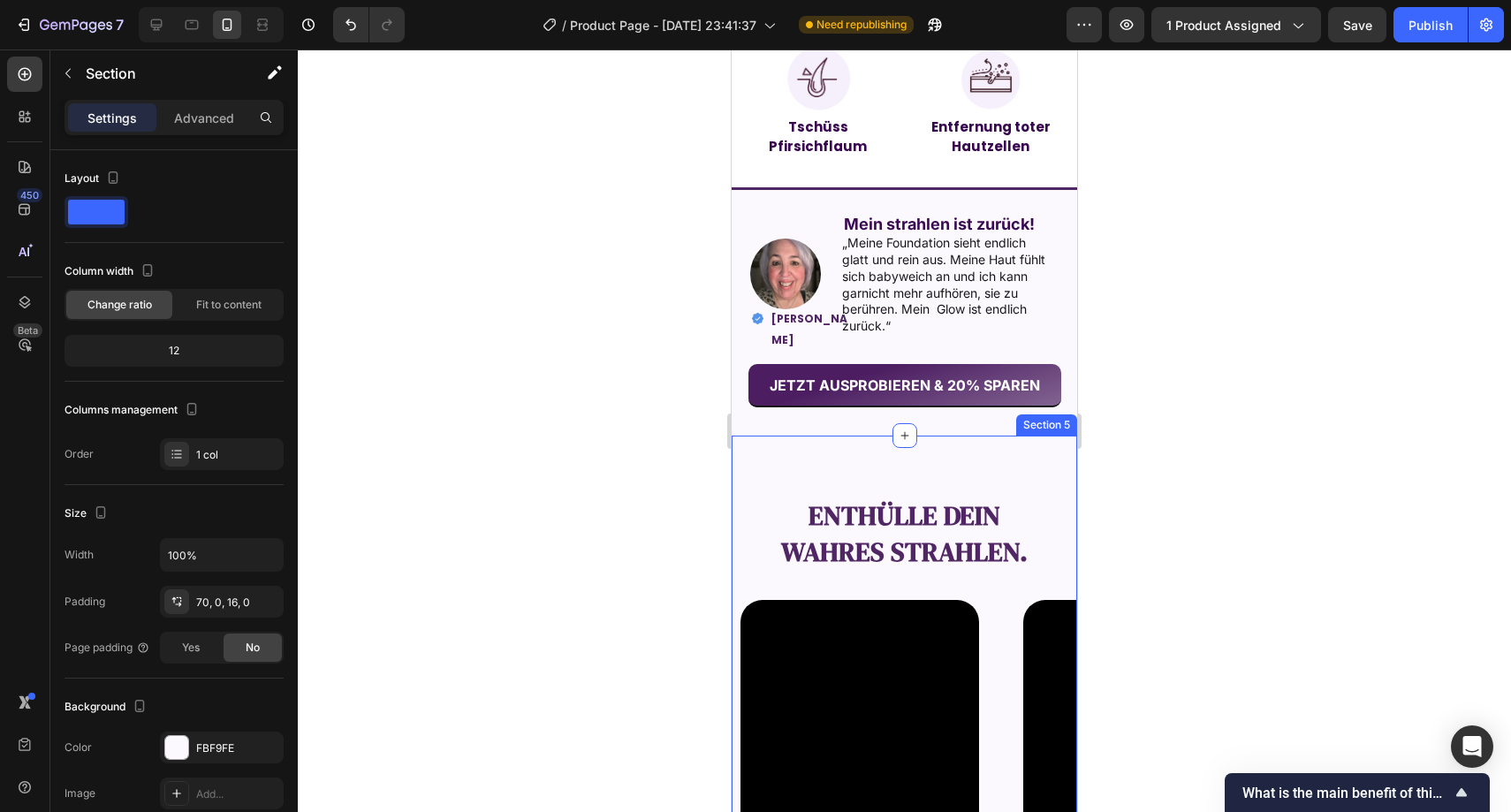
click at [935, 471] on div "Enthülle dein wahres Strahlen. Text Block Video Video Video Video Video Carouse…" at bounding box center [904, 675] width 345 height 479
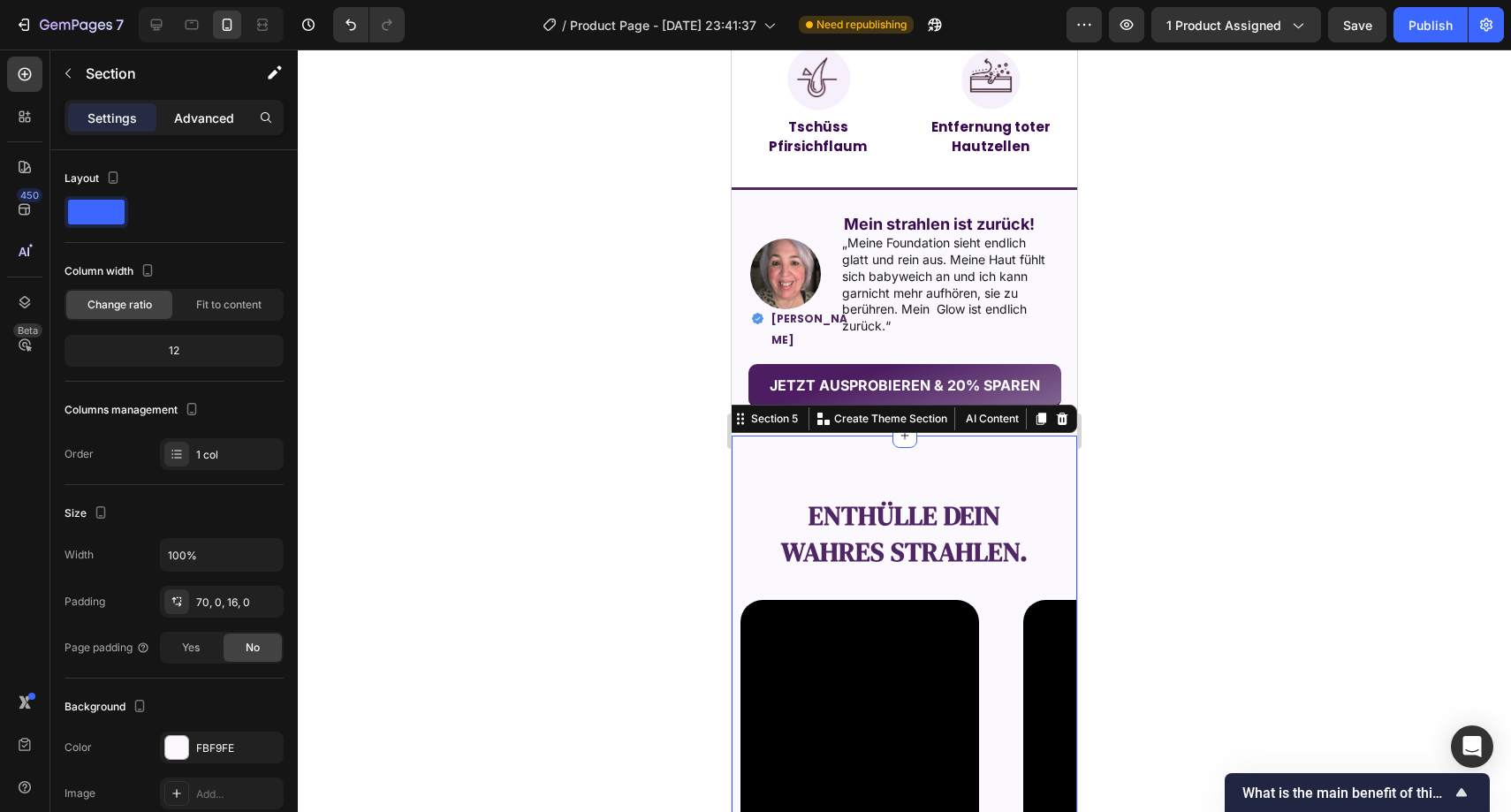
click at [202, 120] on p "Advanced" at bounding box center [204, 117] width 60 height 18
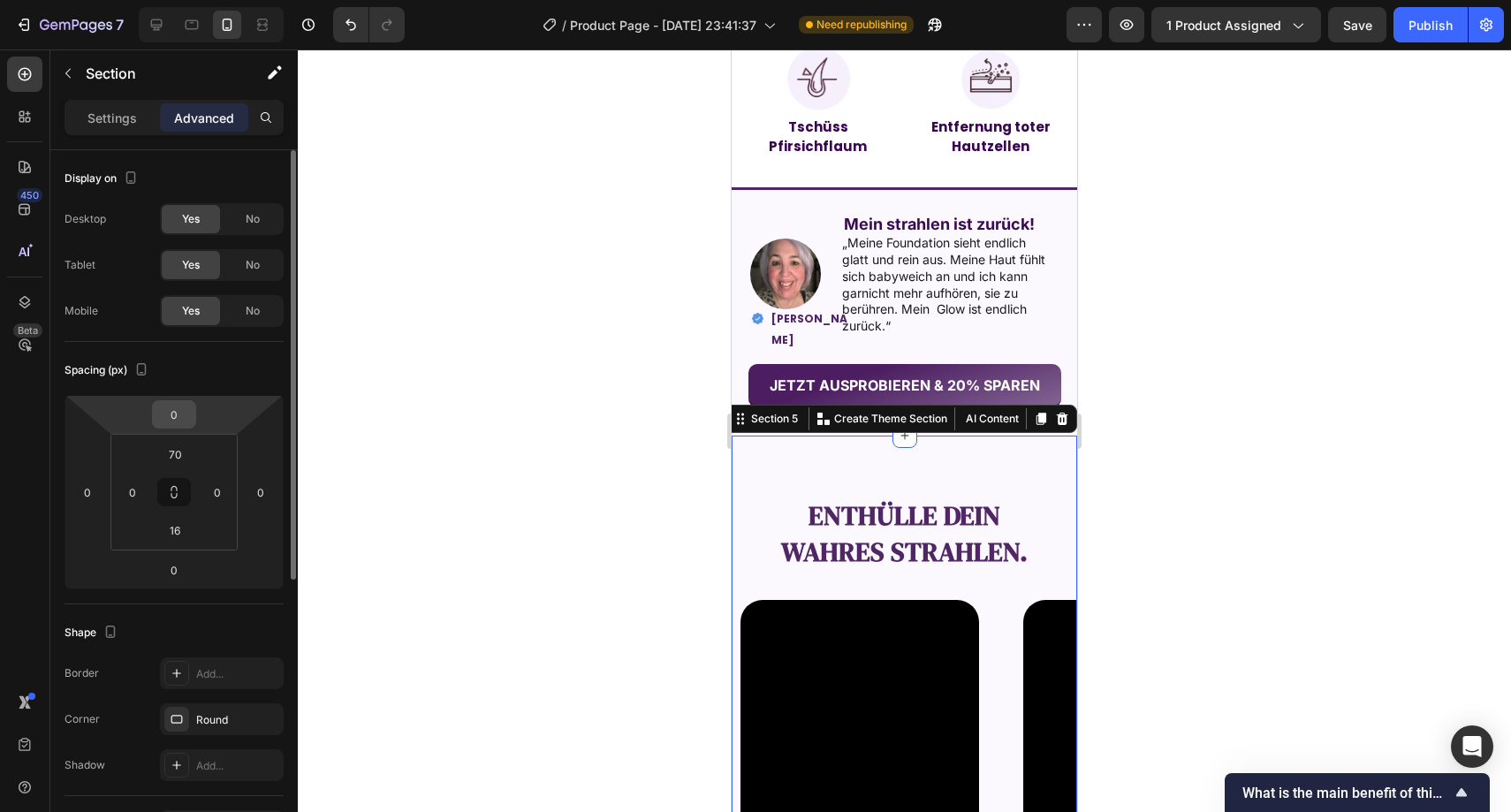
click at [173, 412] on input "0" at bounding box center [174, 414] width 35 height 27
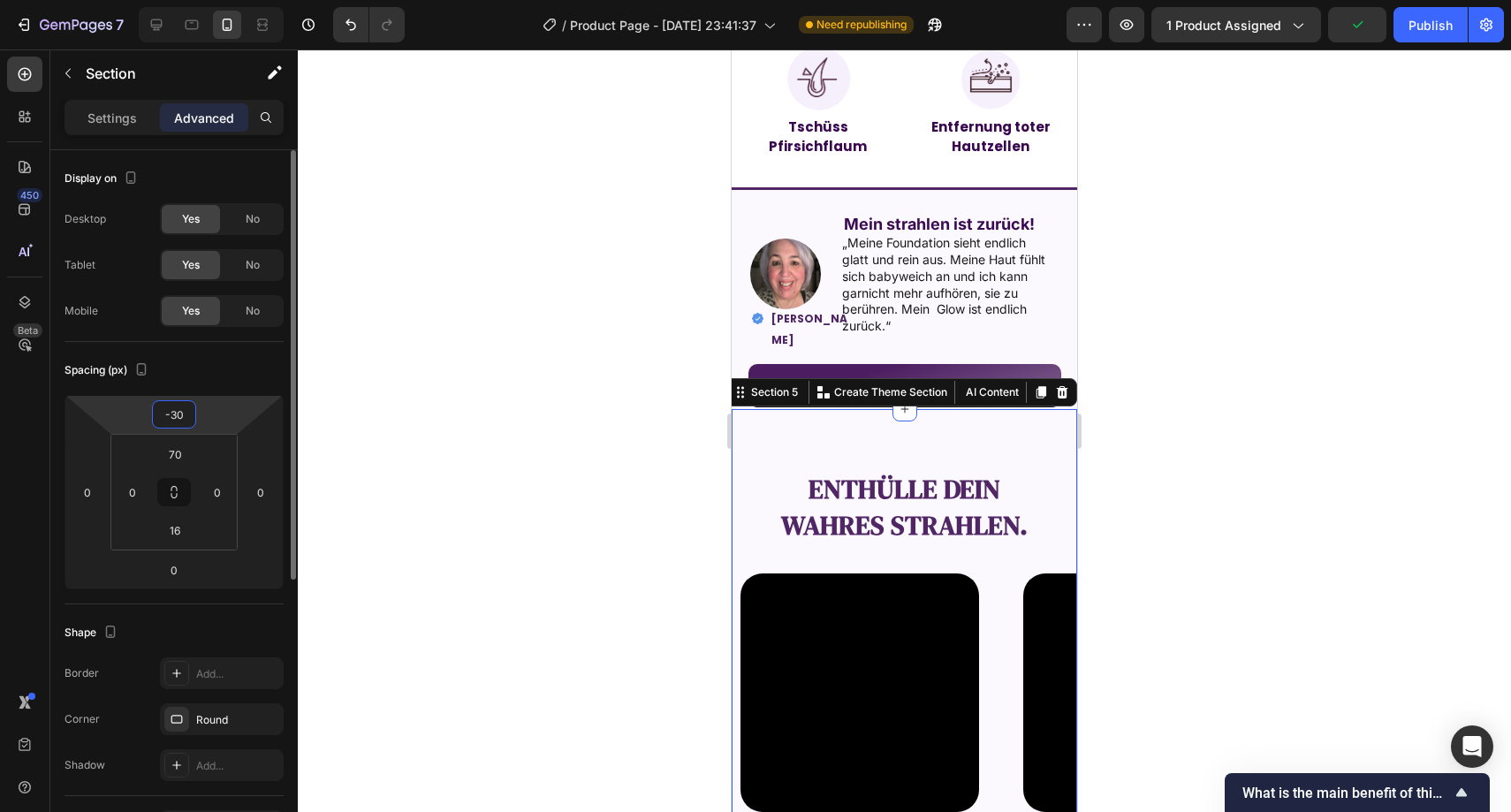
type input "-3"
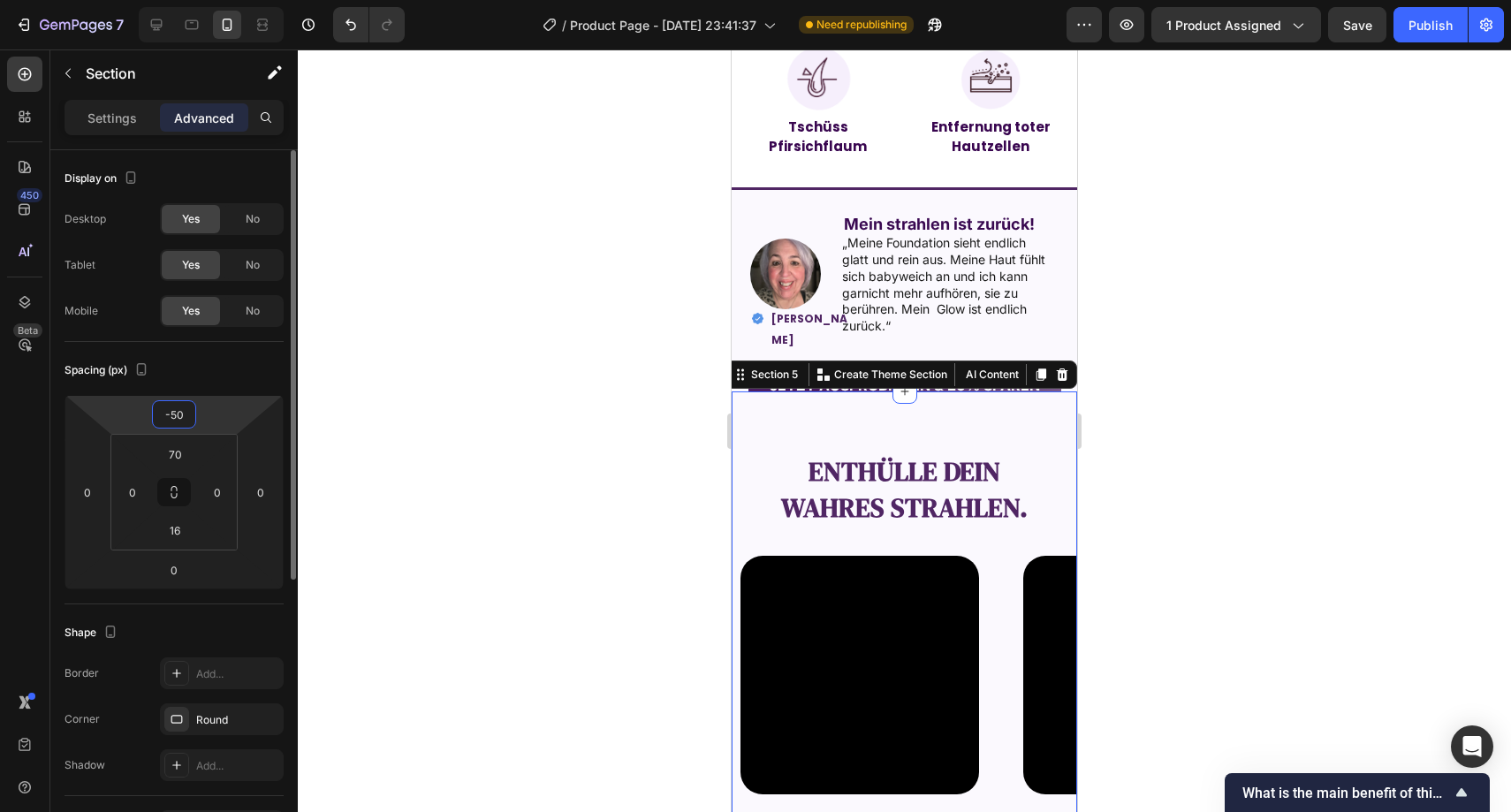
type input "-5"
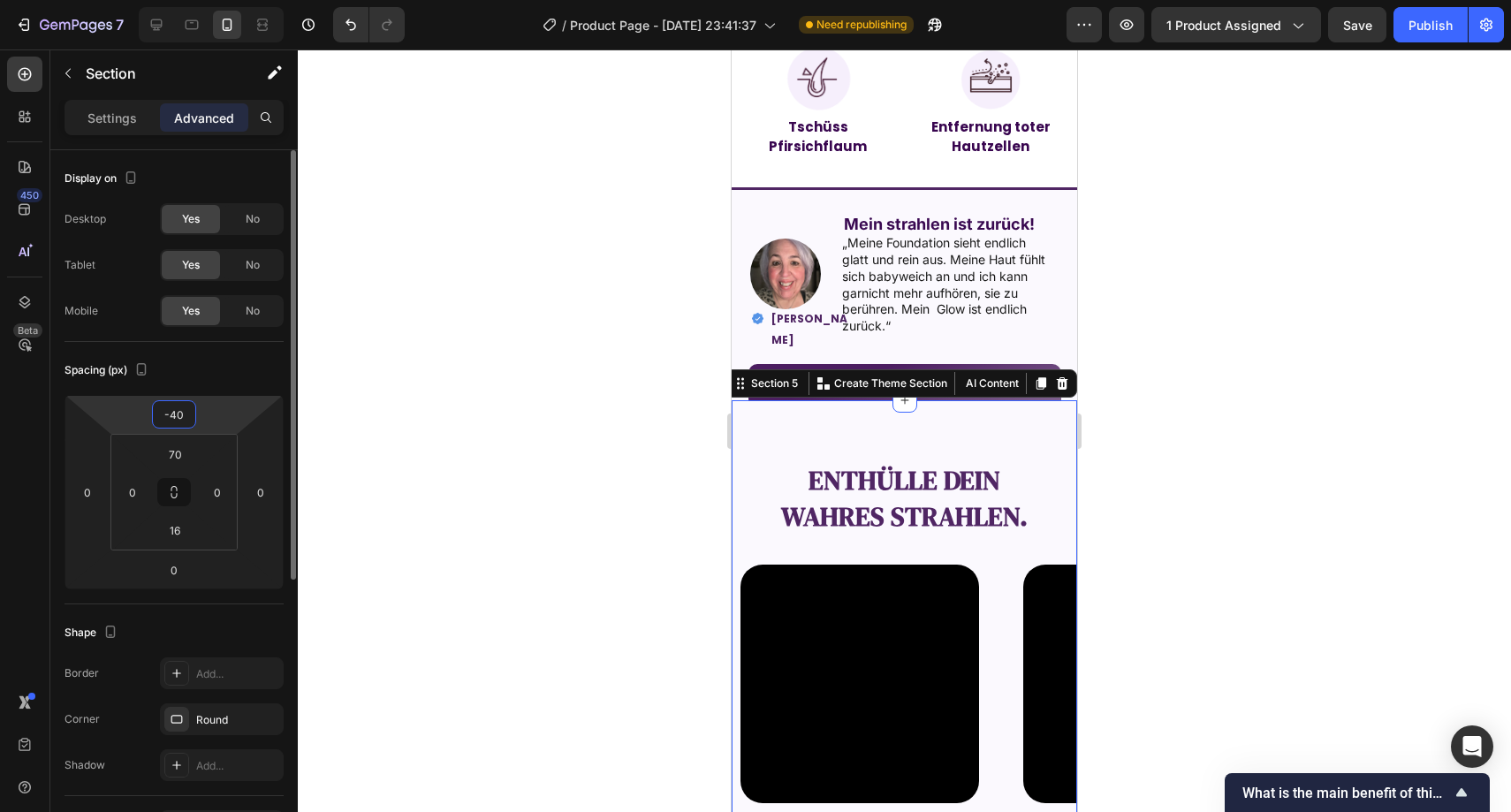
type input "-4"
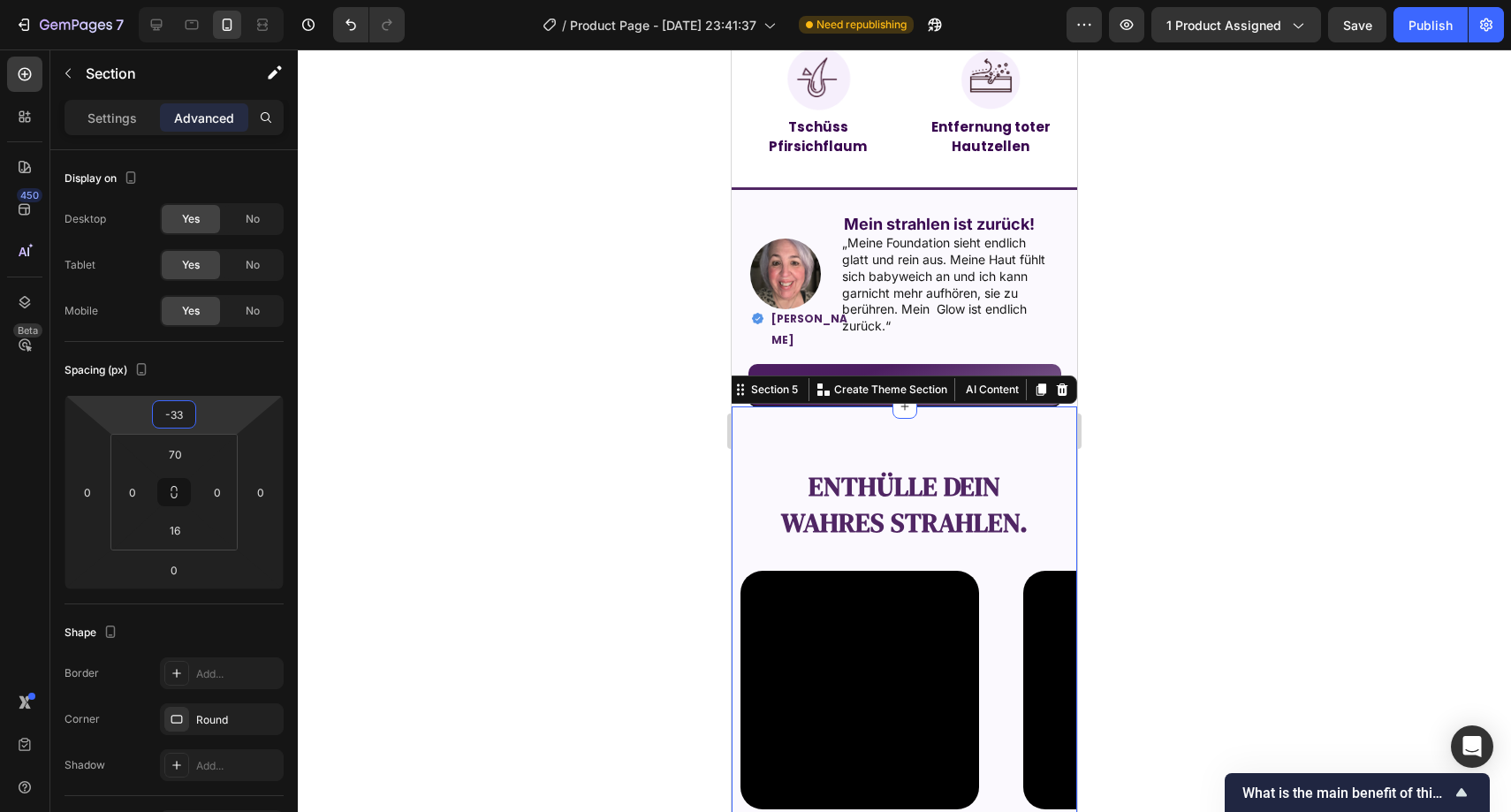
type input "-3"
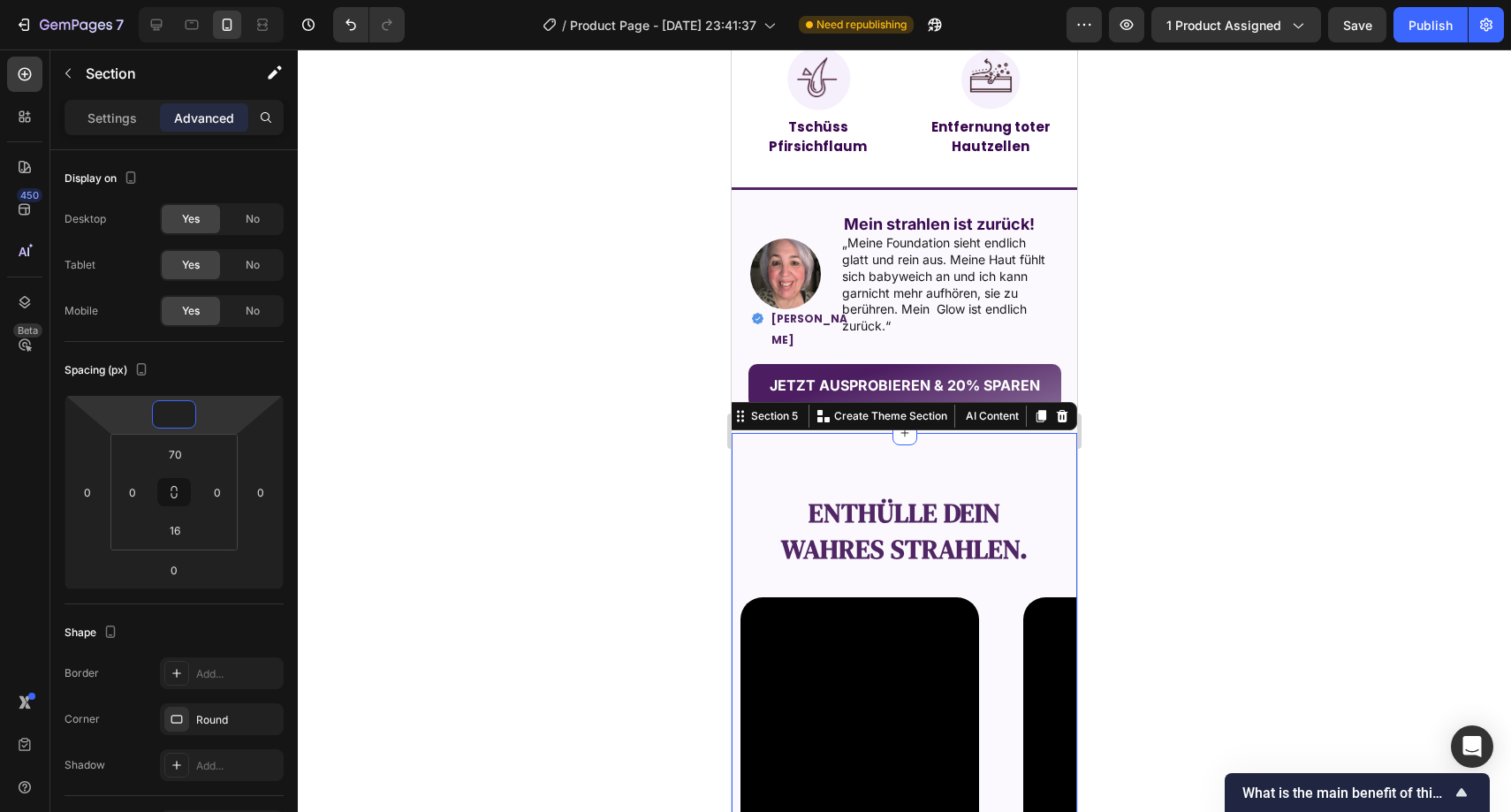
type input "-1"
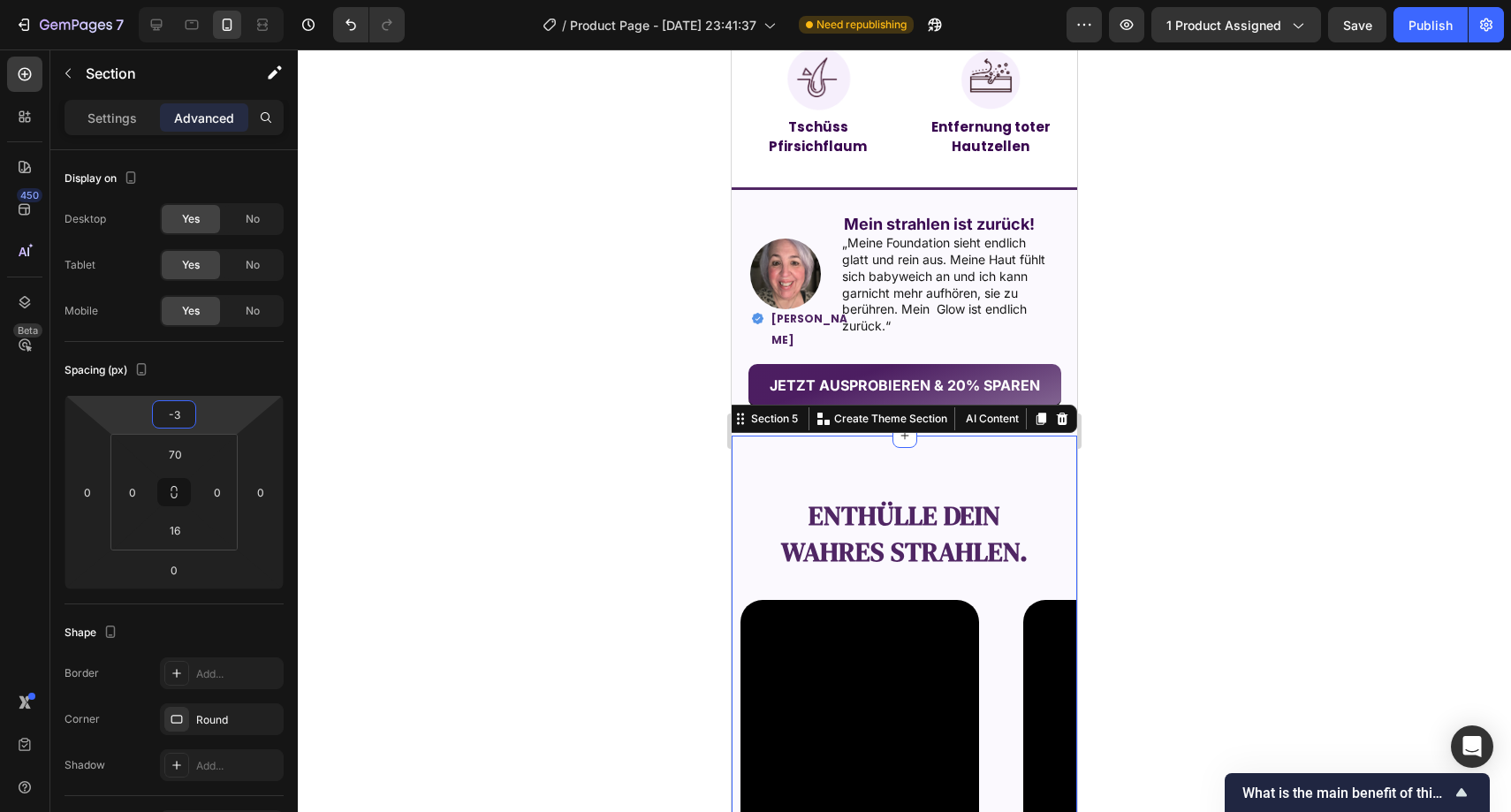
type input "-30"
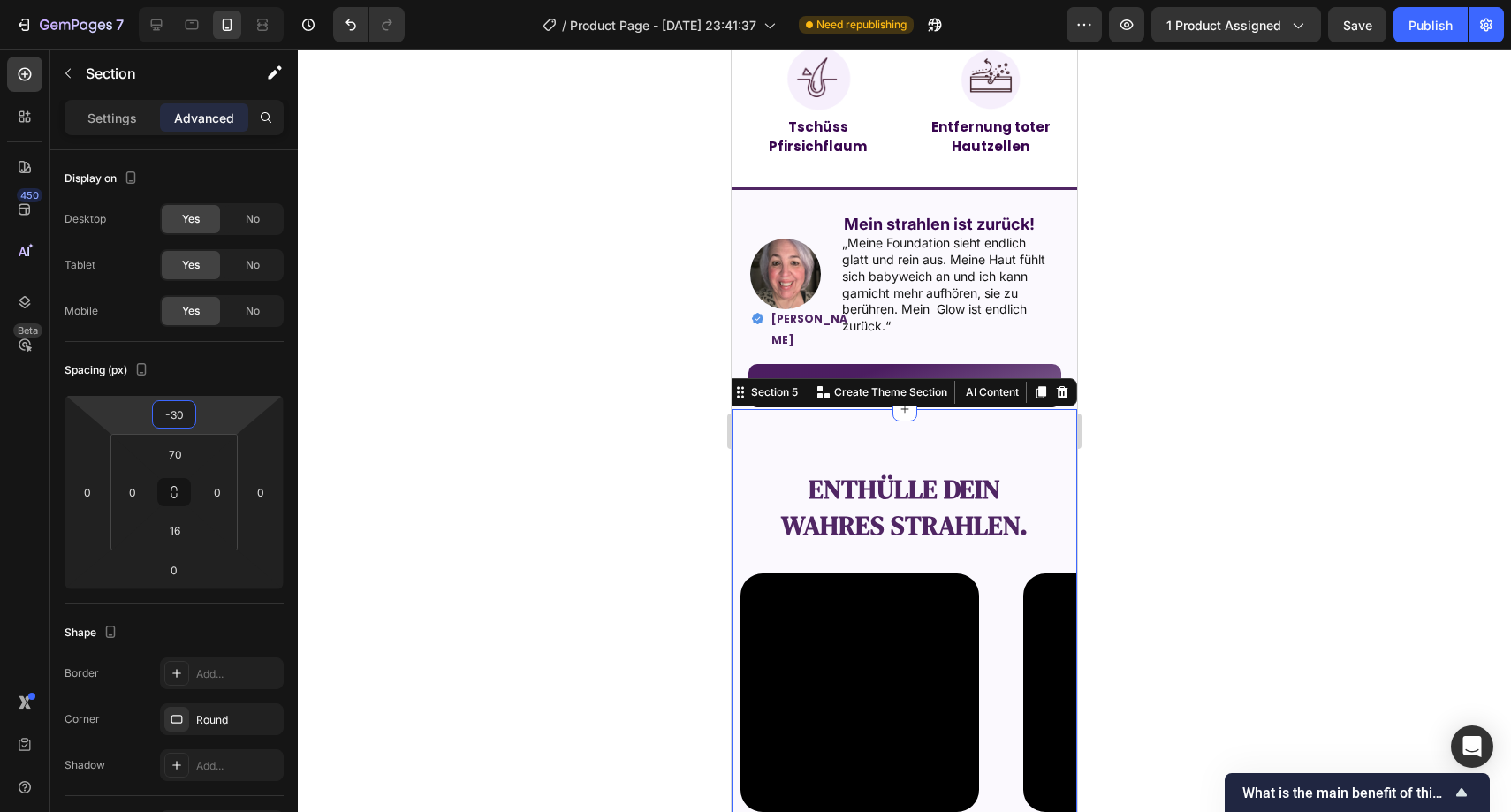
click at [630, 319] on div at bounding box center [905, 430] width 1214 height 762
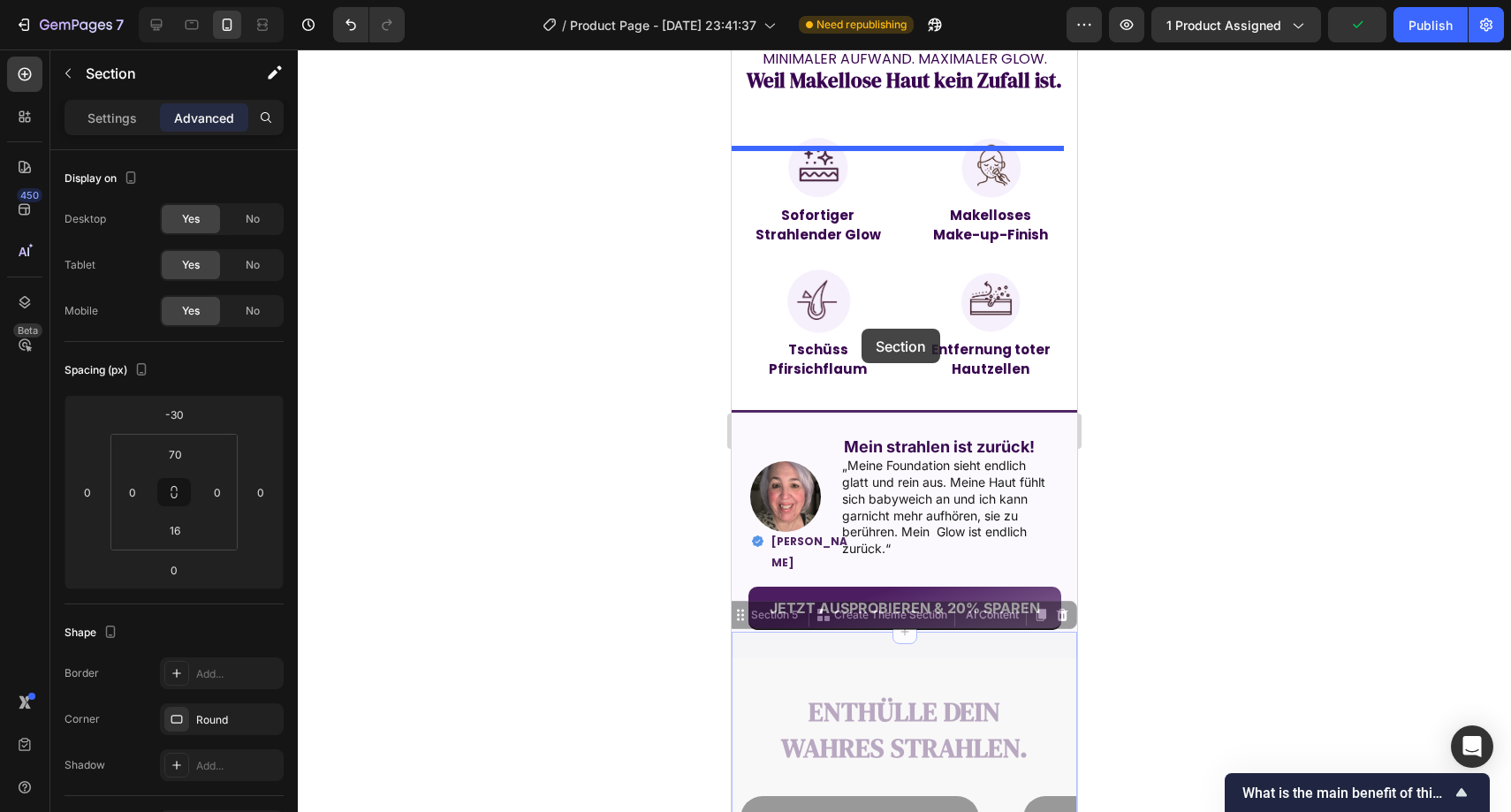
scroll to position [1416, 0]
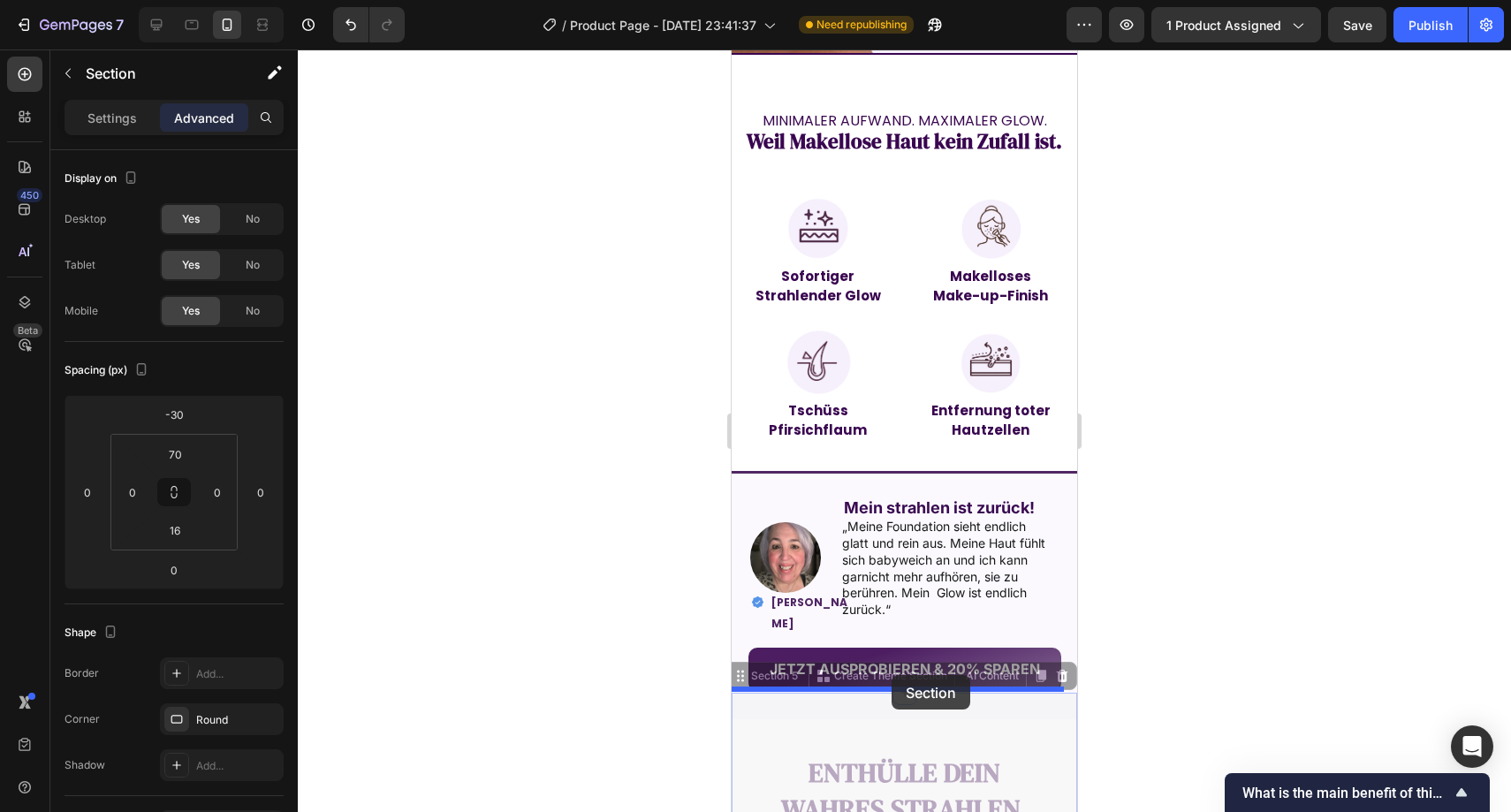
drag, startPoint x: 786, startPoint y: 420, endPoint x: 894, endPoint y: 674, distance: 276.0
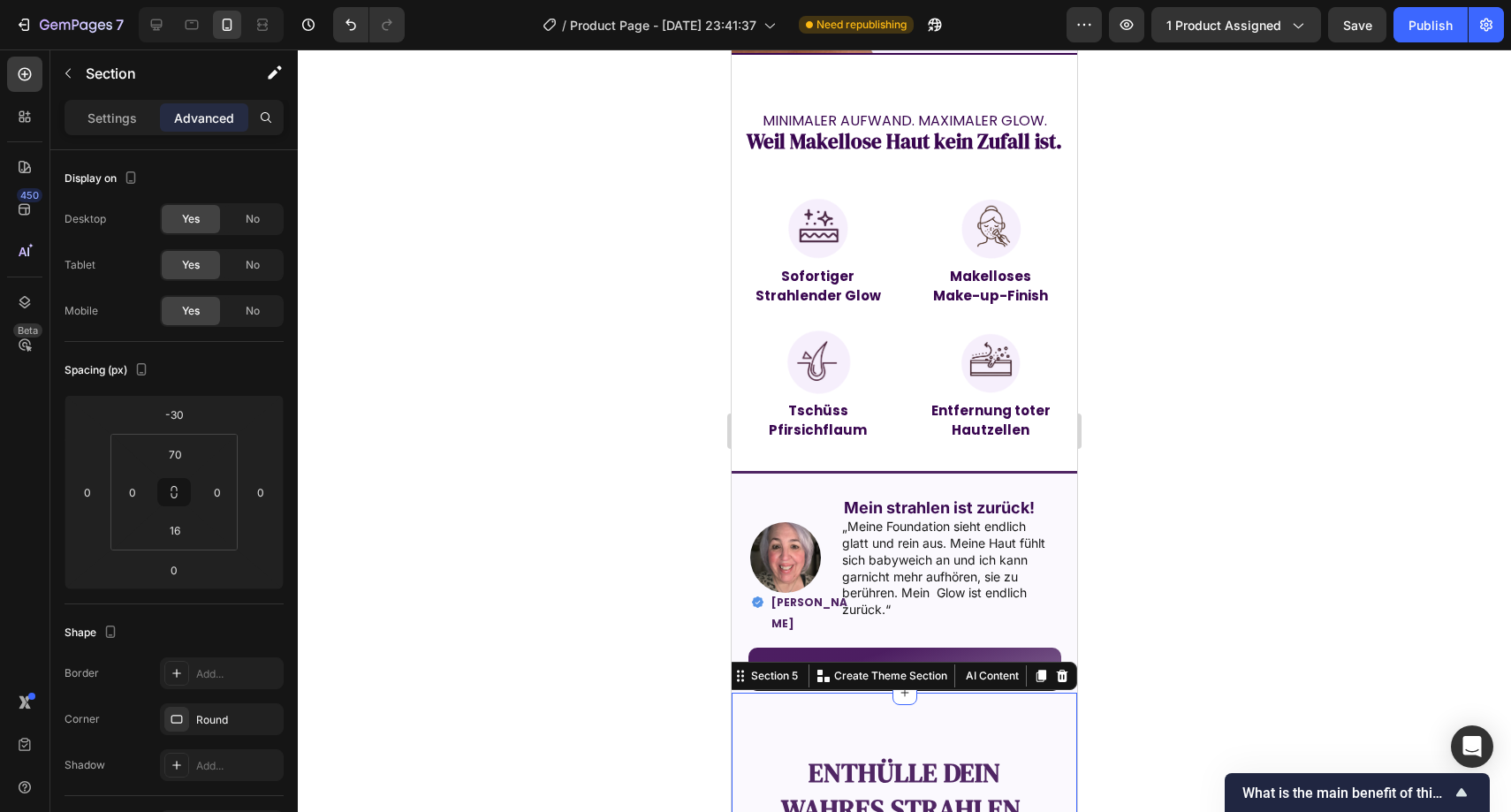
click at [1114, 535] on div at bounding box center [905, 430] width 1214 height 762
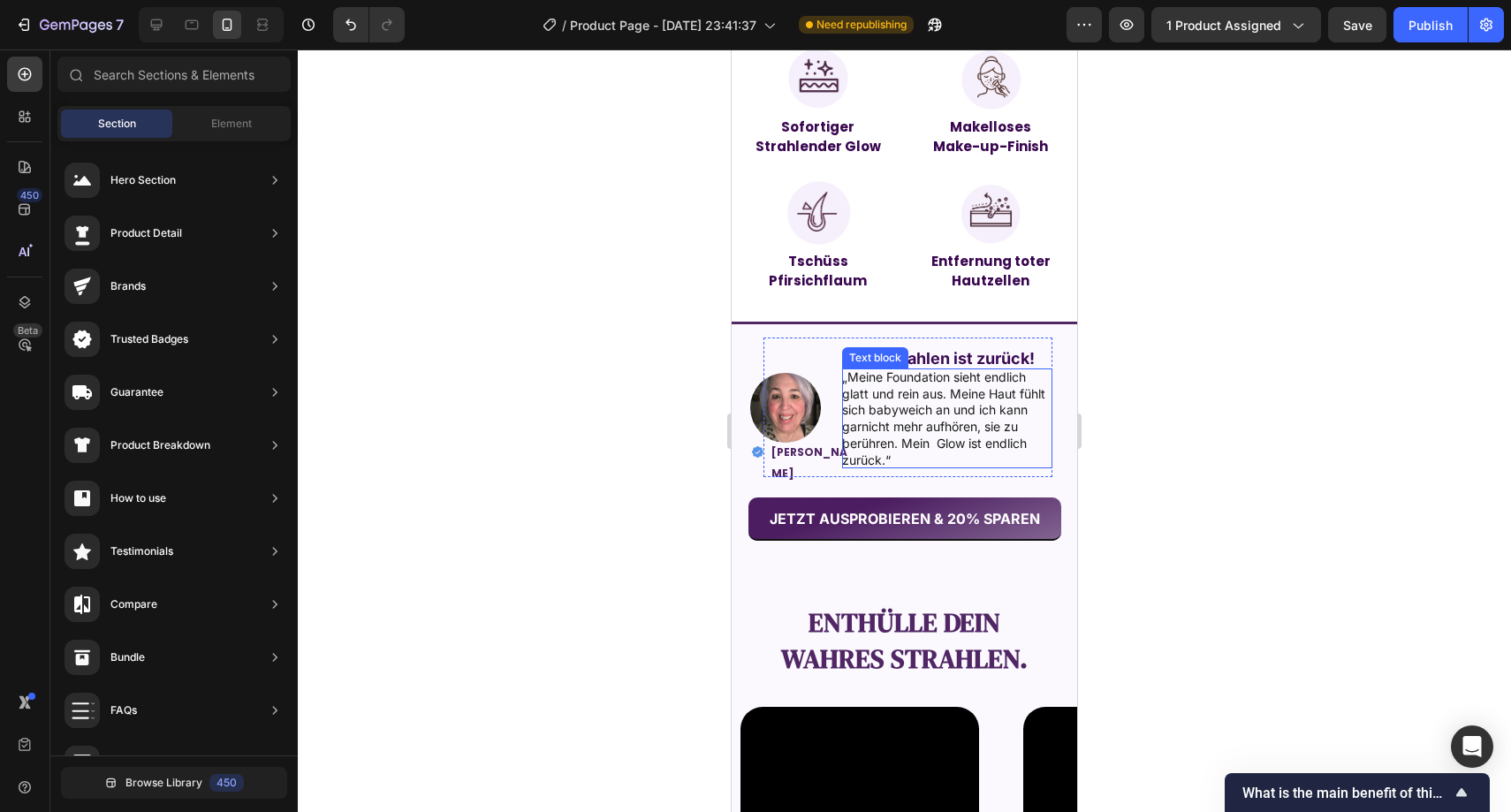
scroll to position [1544, 0]
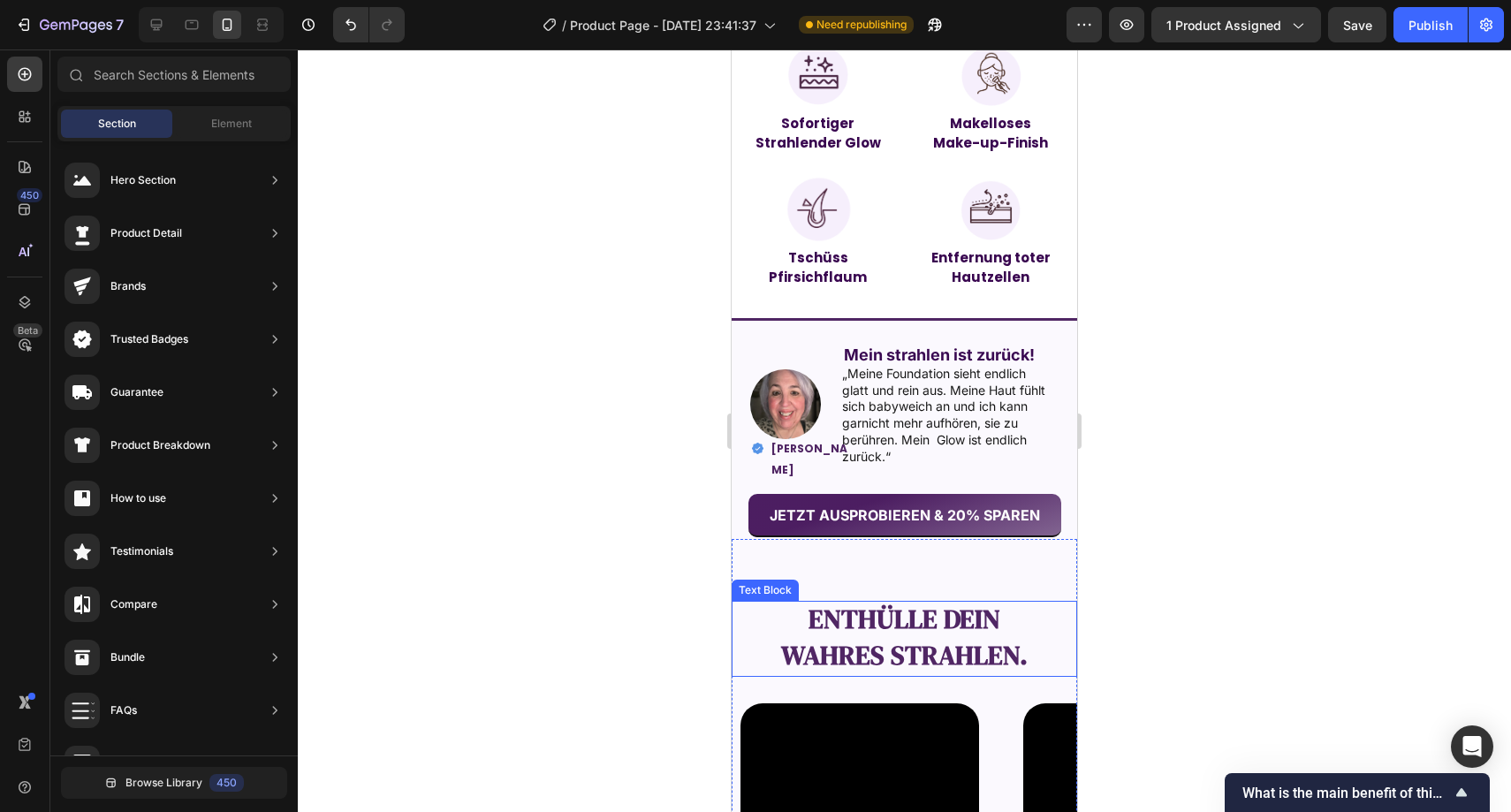
click at [948, 656] on strong "wahres Strahlen." at bounding box center [904, 655] width 247 height 36
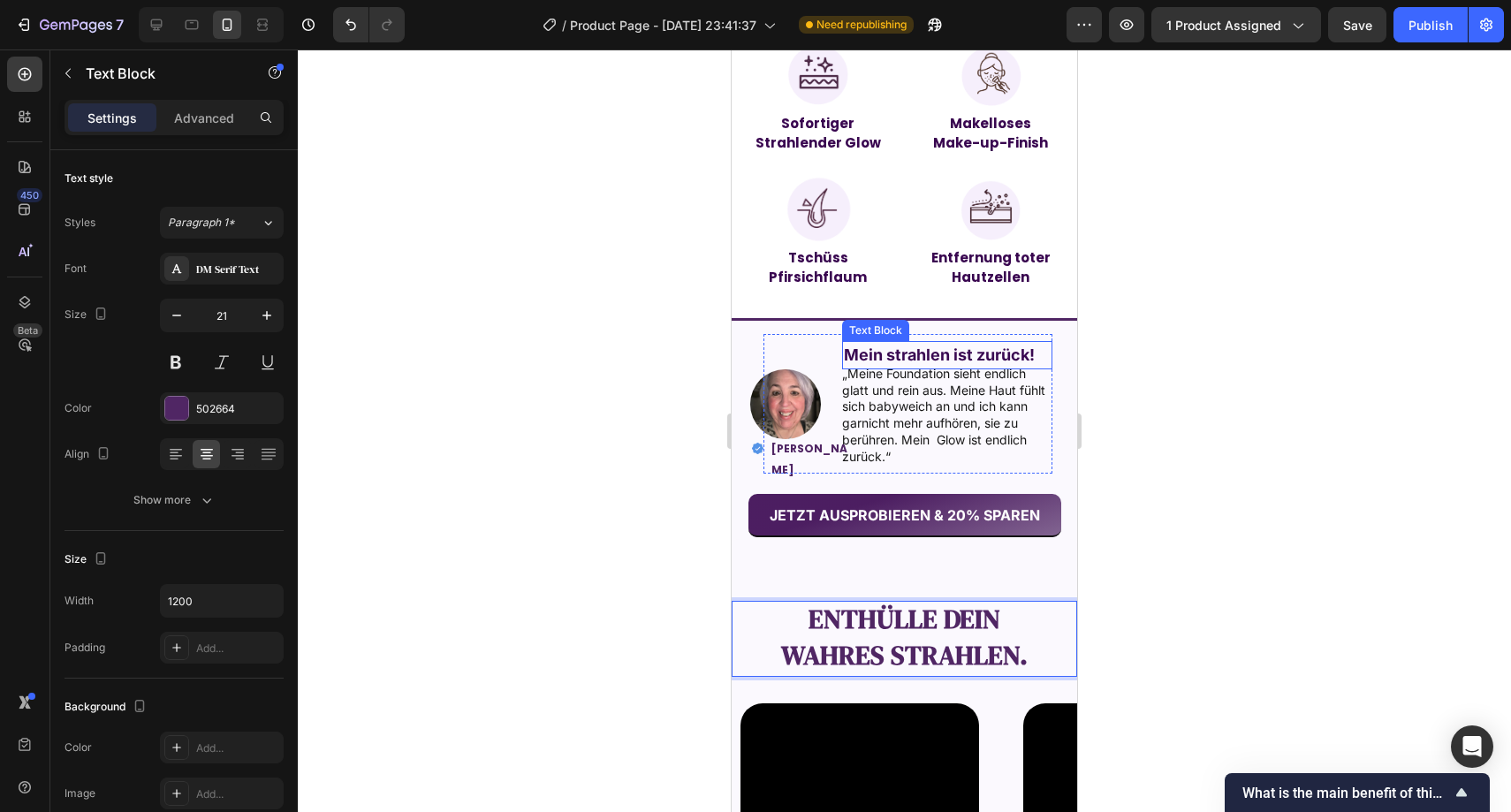
click at [919, 356] on strong "Mein strahlen ist zurück!" at bounding box center [939, 354] width 191 height 18
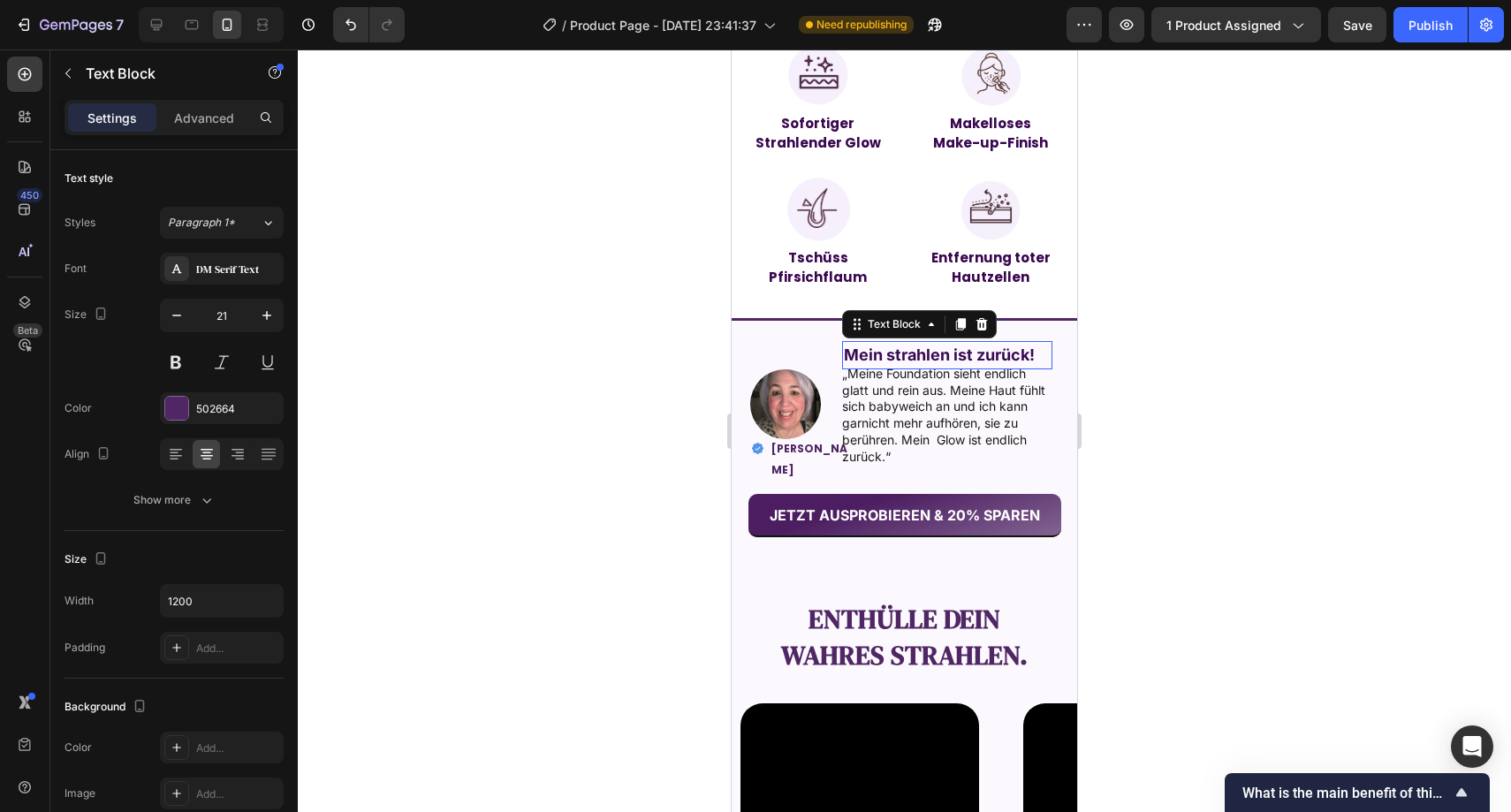
scroll to position [335, 0]
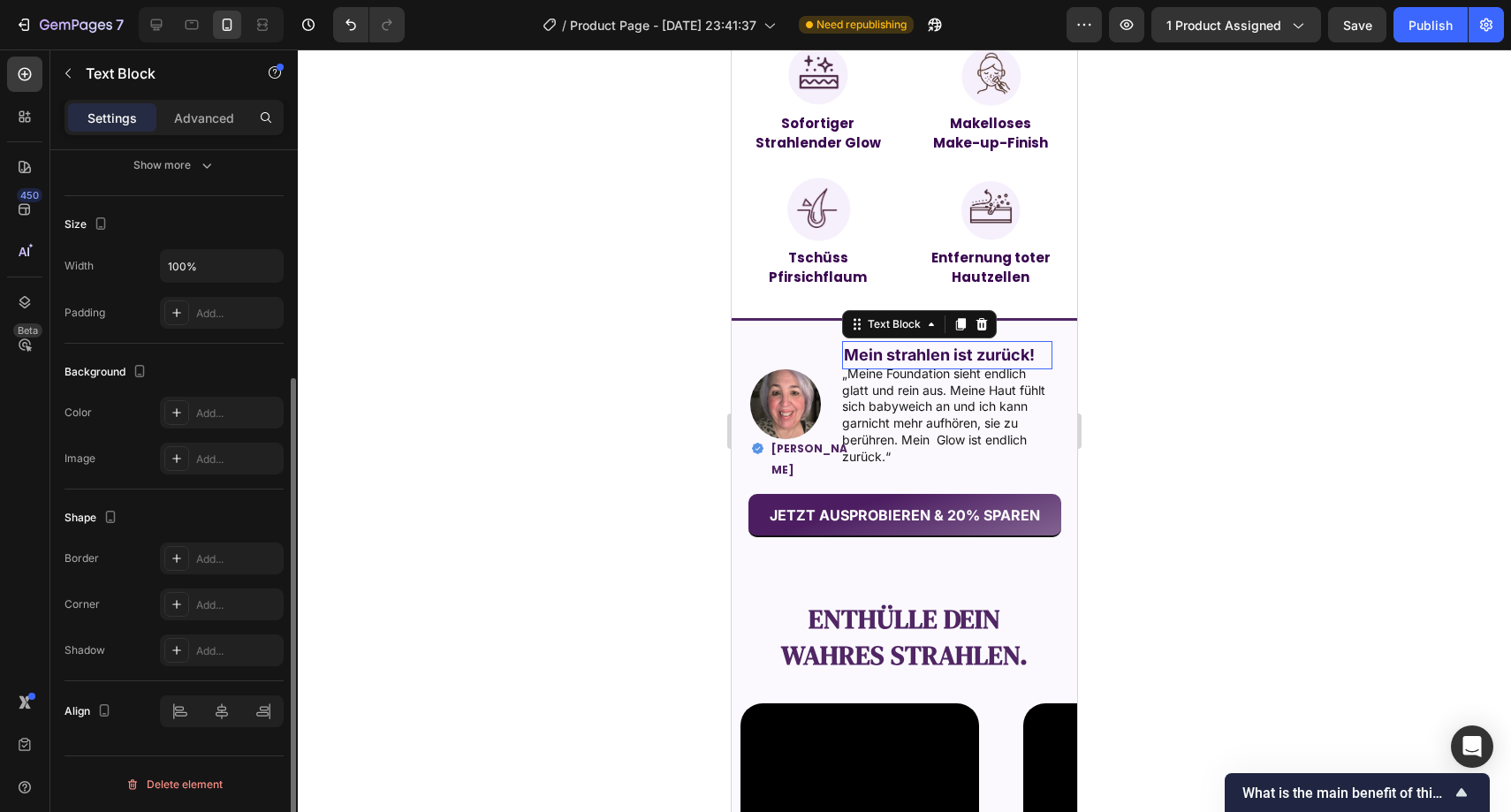
click at [919, 356] on strong "Mein strahlen ist zurück!" at bounding box center [939, 354] width 191 height 18
click at [692, 284] on div at bounding box center [905, 430] width 1214 height 762
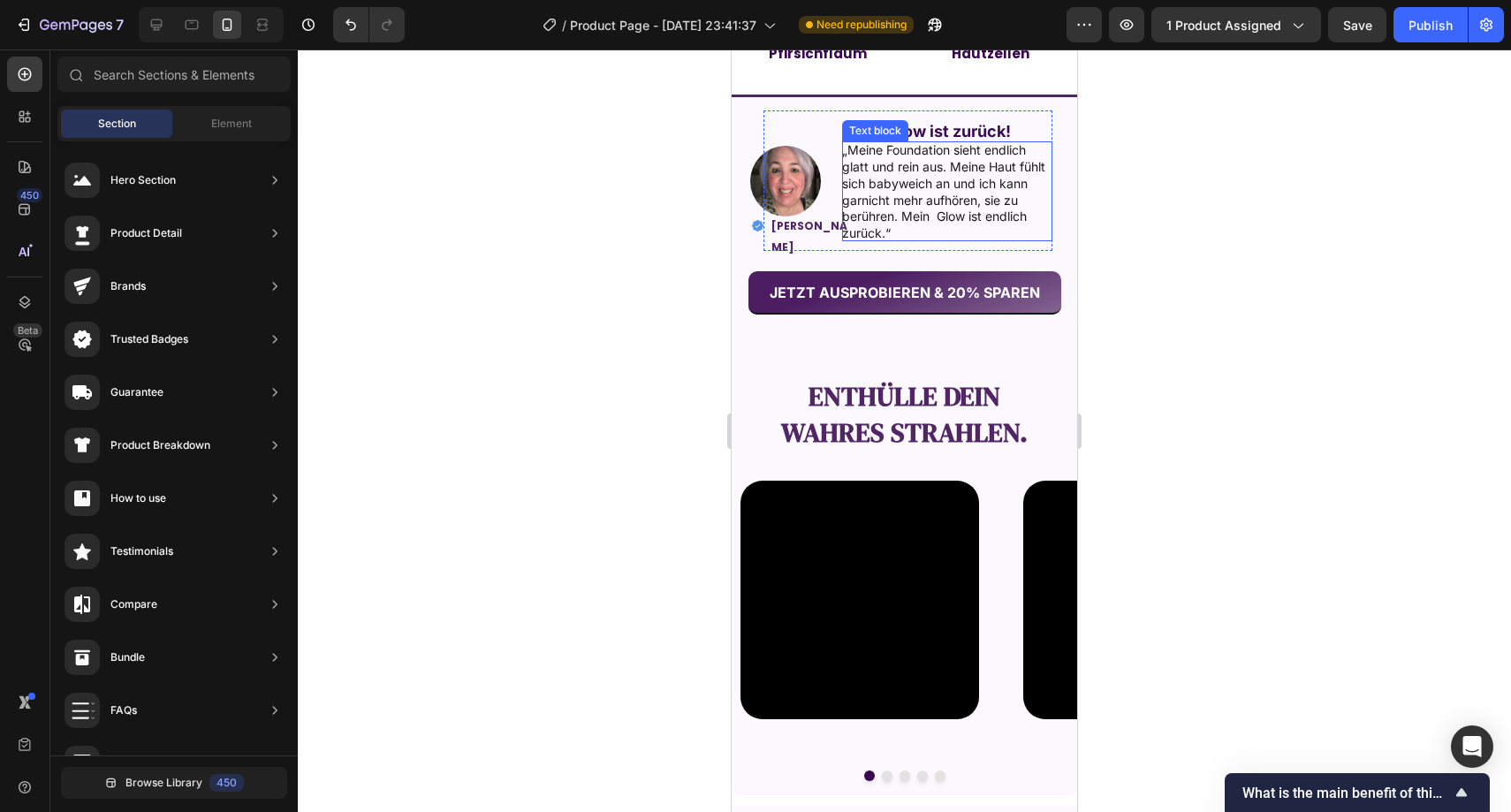
scroll to position [1806, 0]
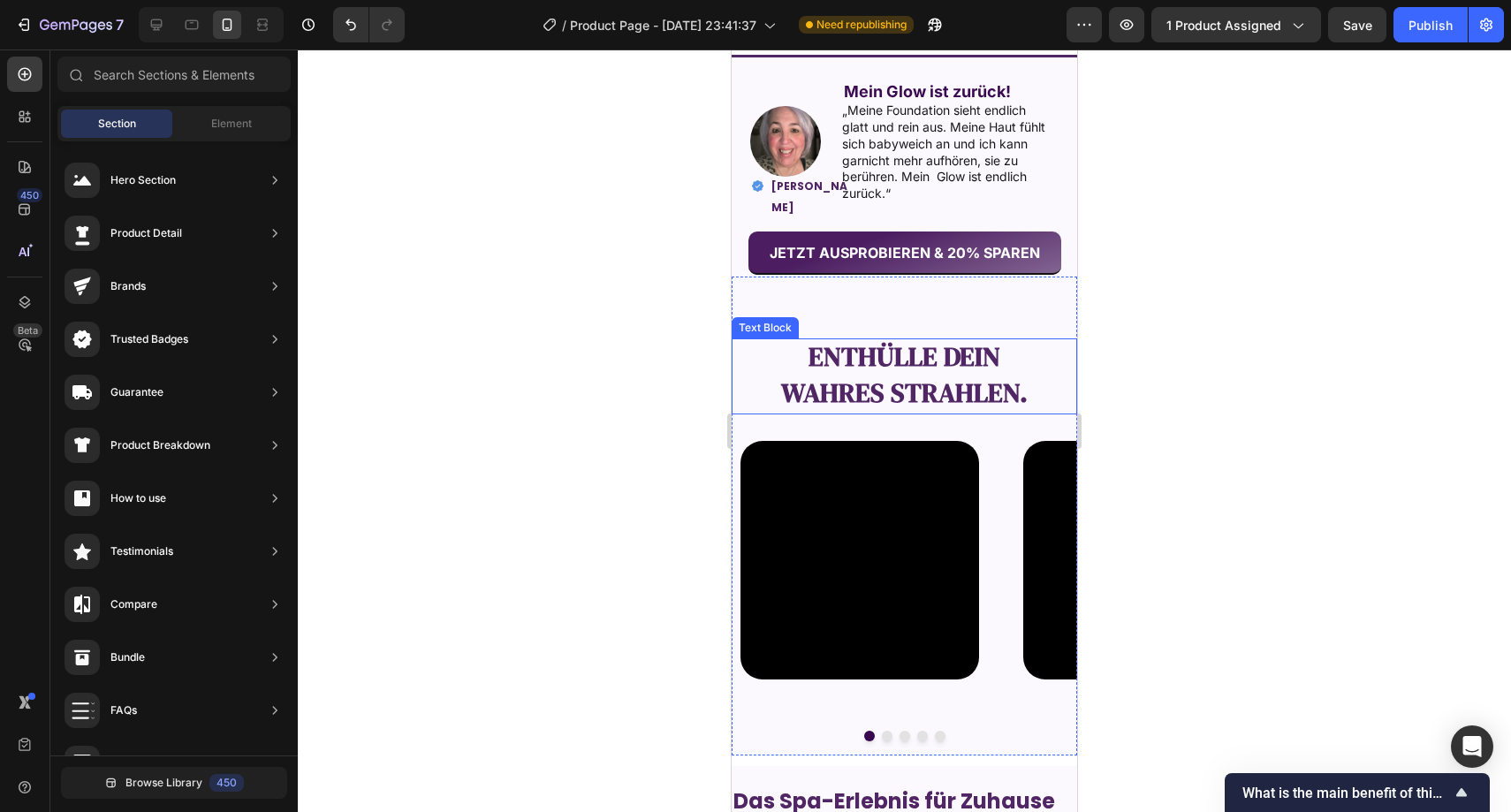
click at [1344, 313] on div at bounding box center [905, 430] width 1214 height 762
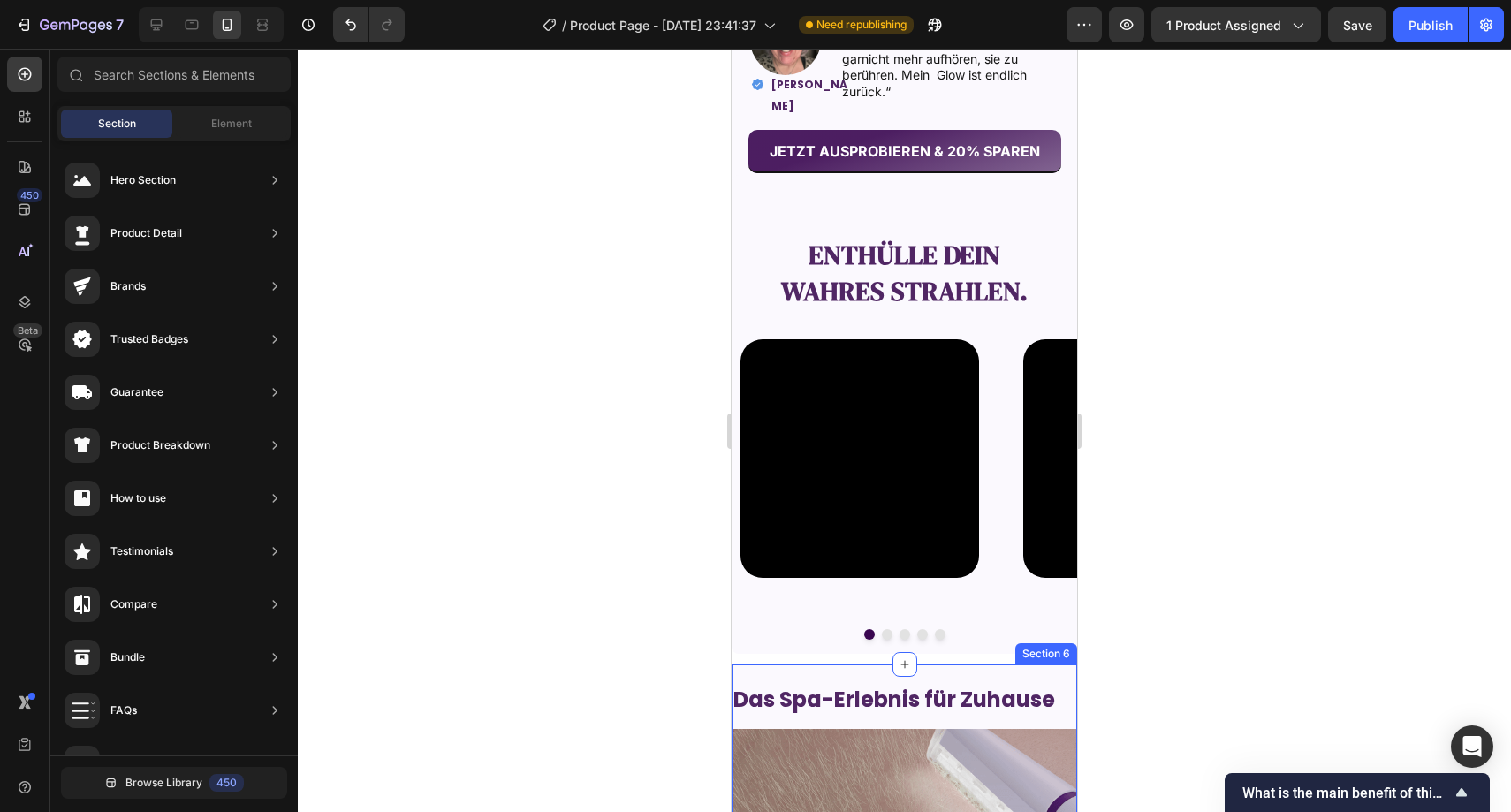
scroll to position [1919, 0]
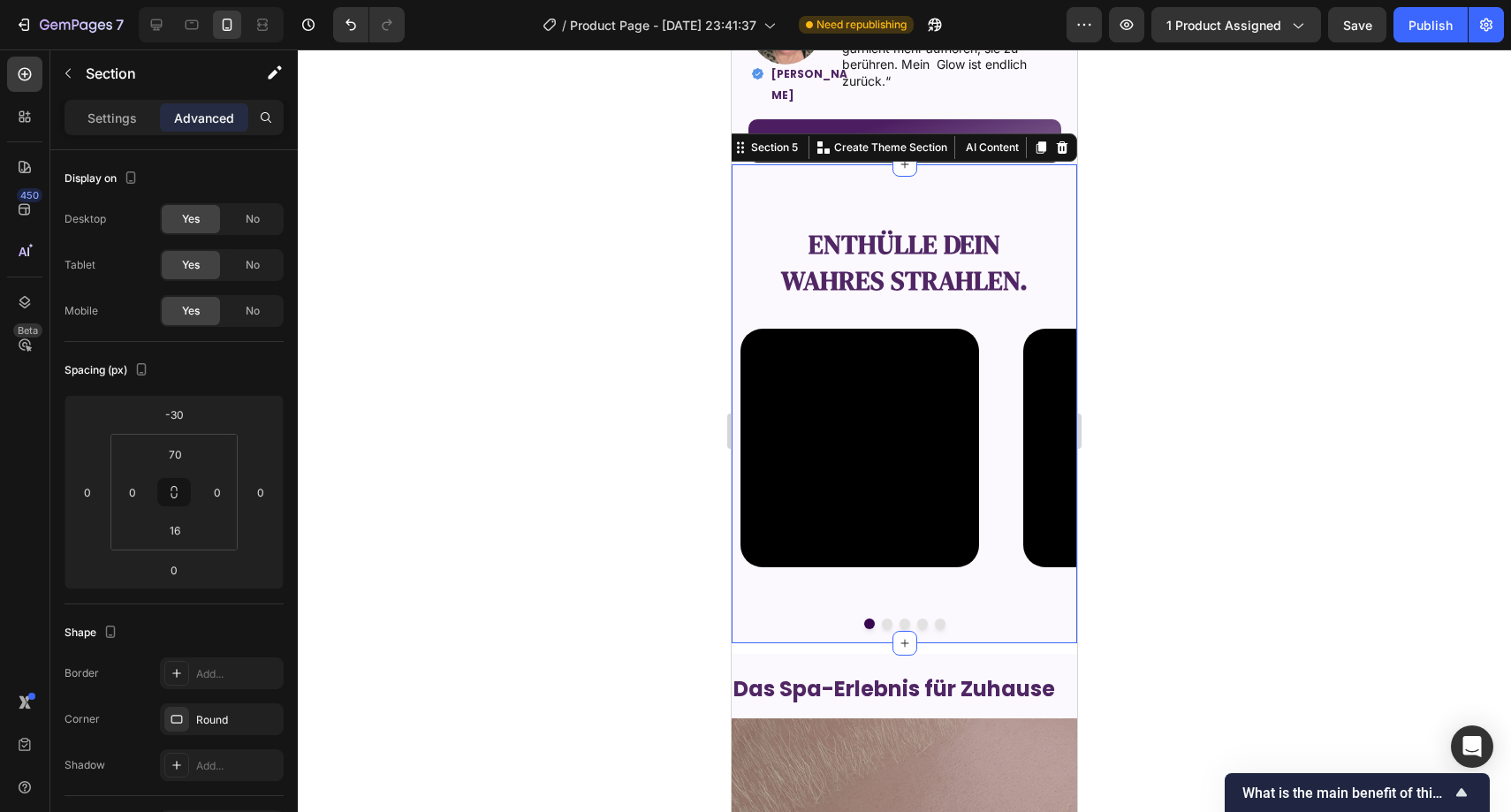
click at [972, 175] on div "Enthülle dein wahres Strahlen. Text Block Video Video Video Video Video Carouse…" at bounding box center [904, 404] width 345 height 479
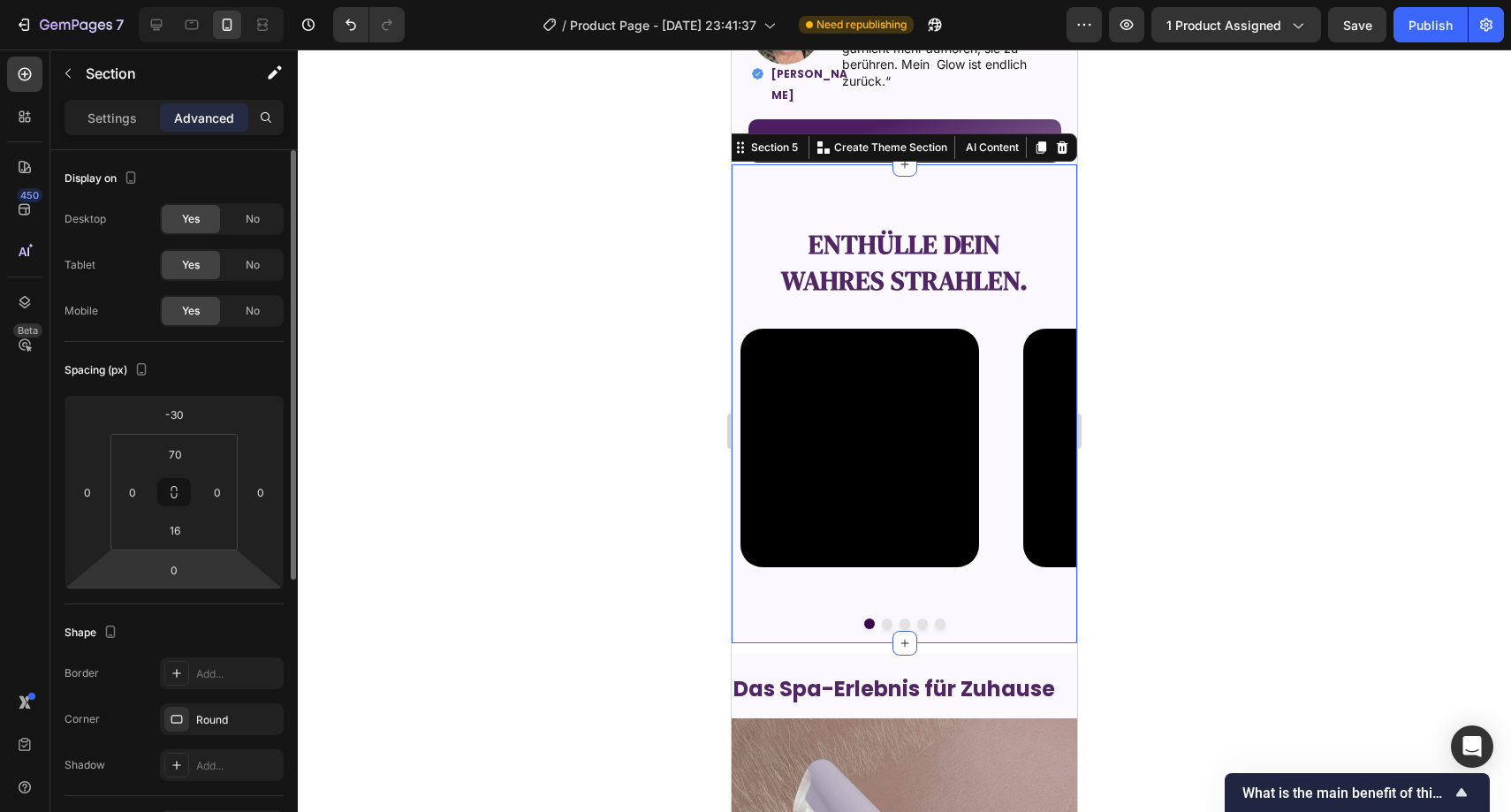
scroll to position [466, 0]
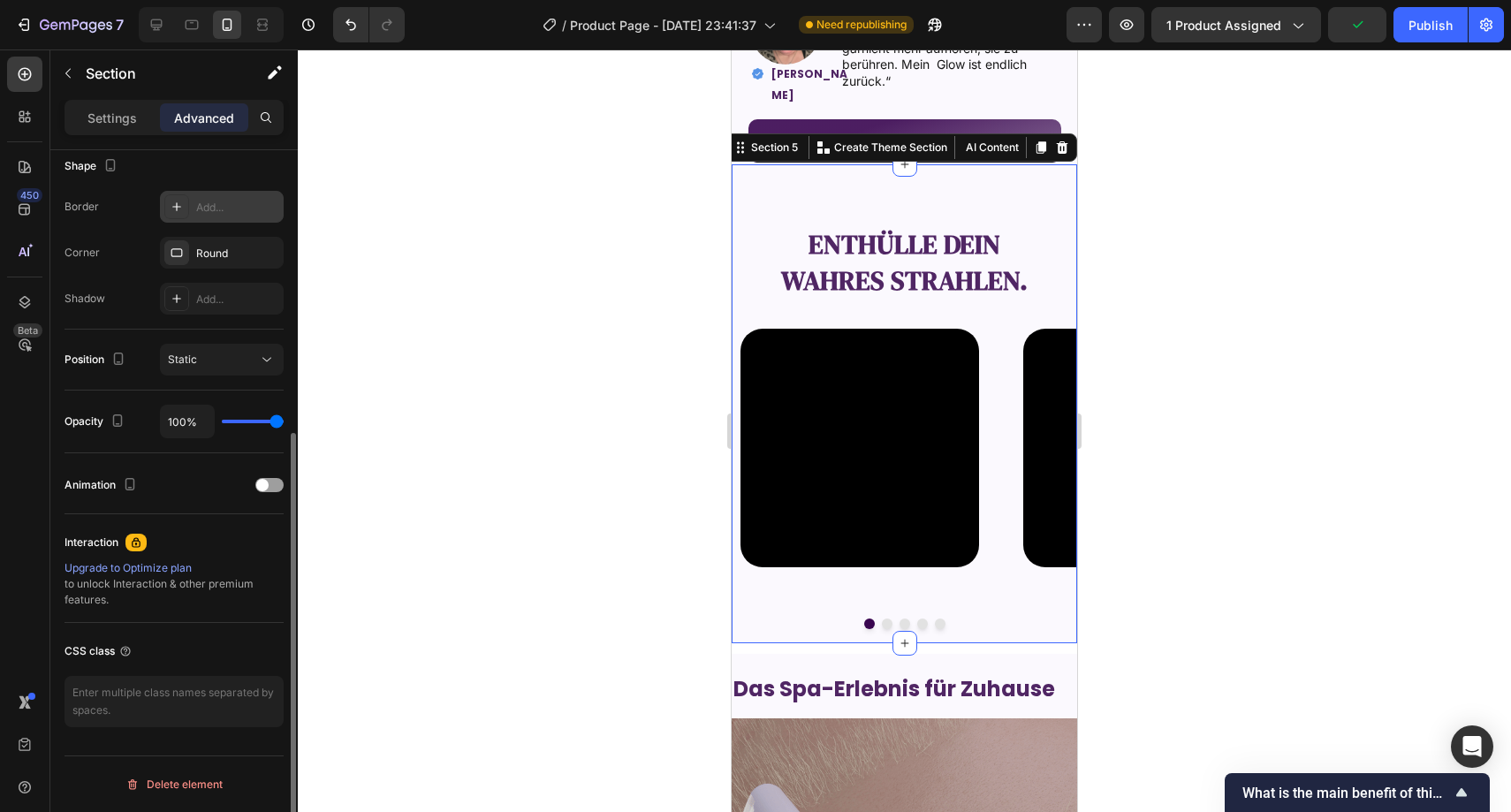
click at [210, 194] on div "Add..." at bounding box center [222, 206] width 124 height 31
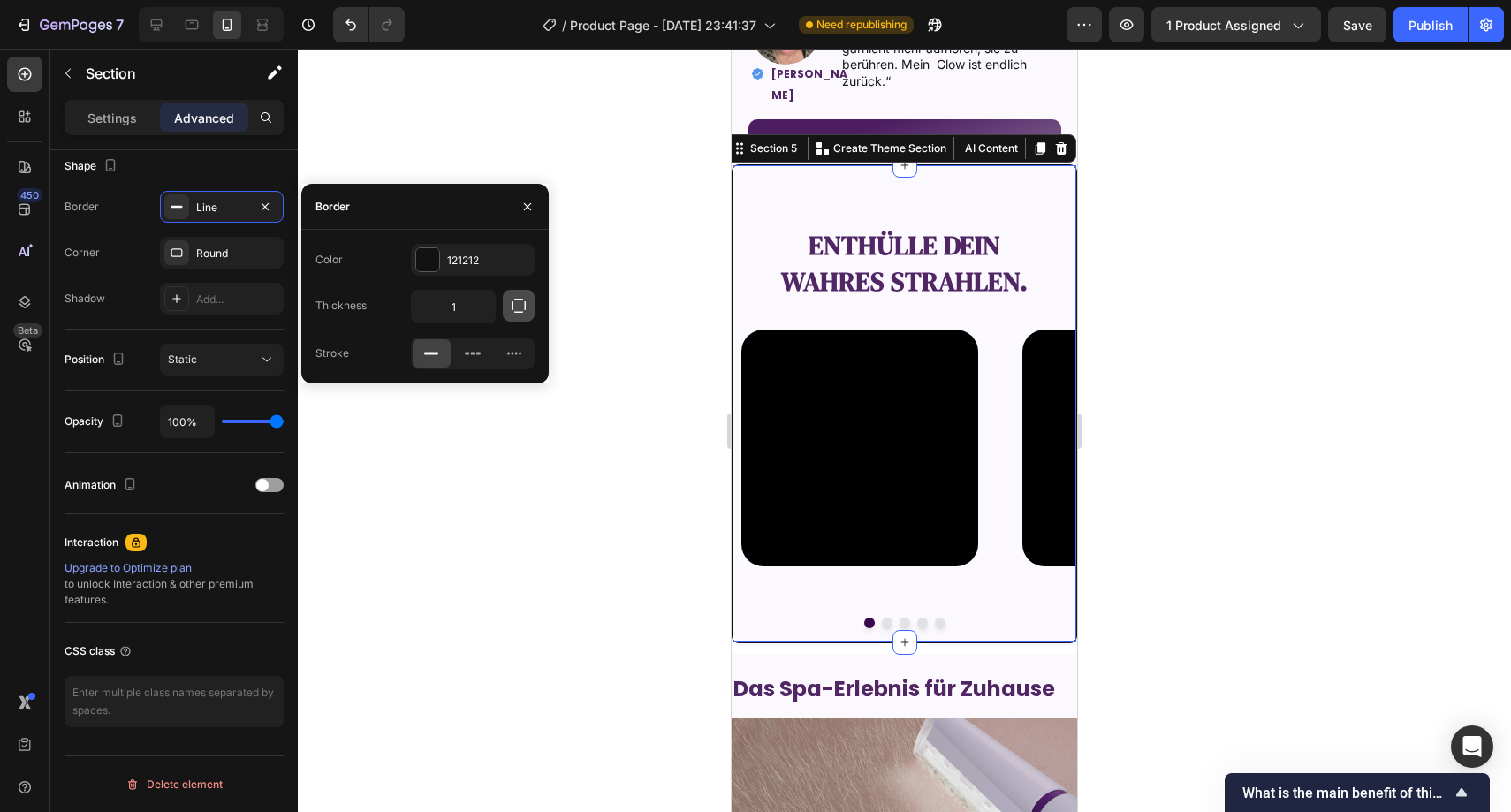
click at [506, 302] on button "button" at bounding box center [519, 305] width 31 height 31
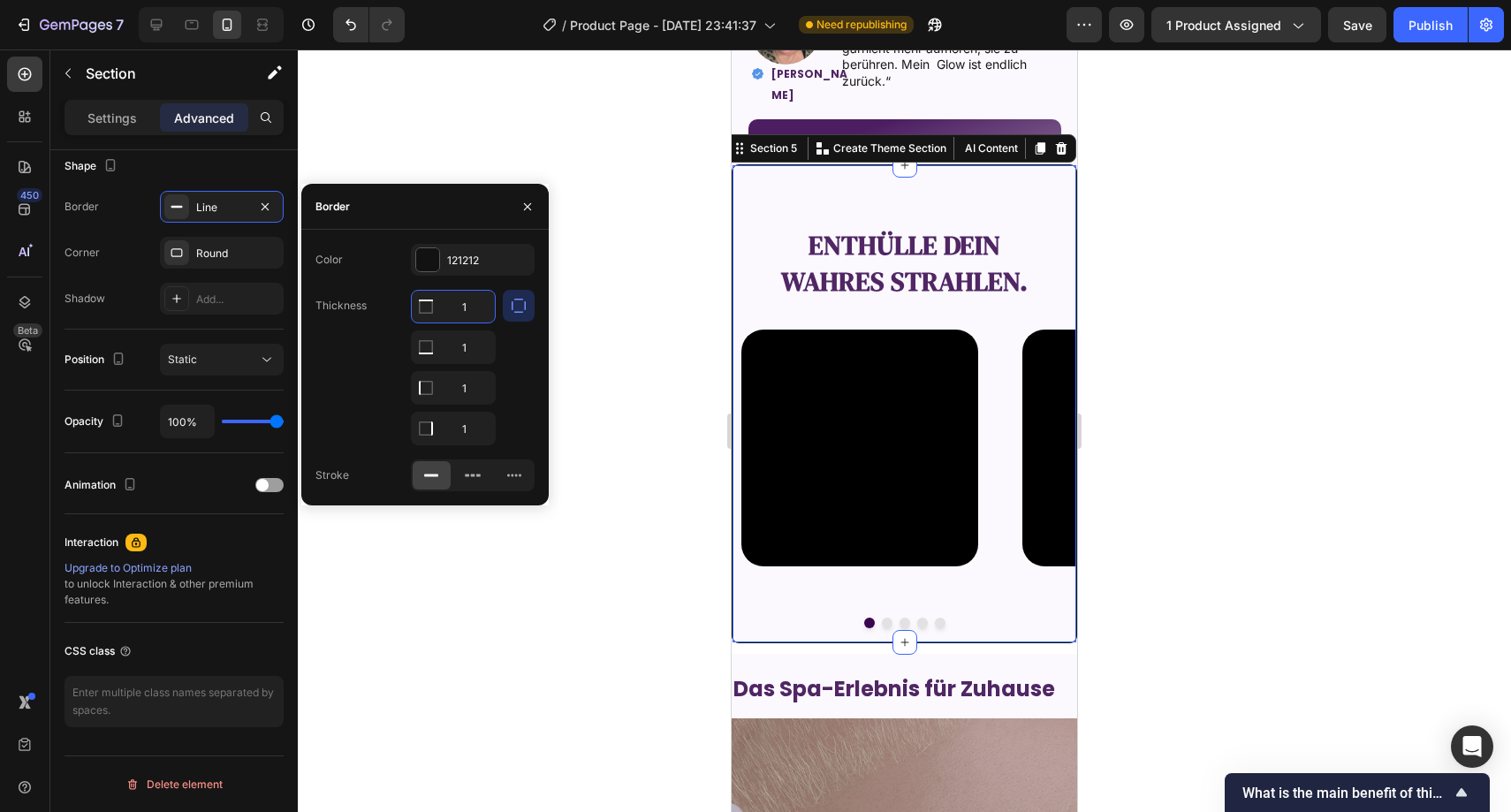
click at [468, 311] on input "1" at bounding box center [453, 306] width 83 height 31
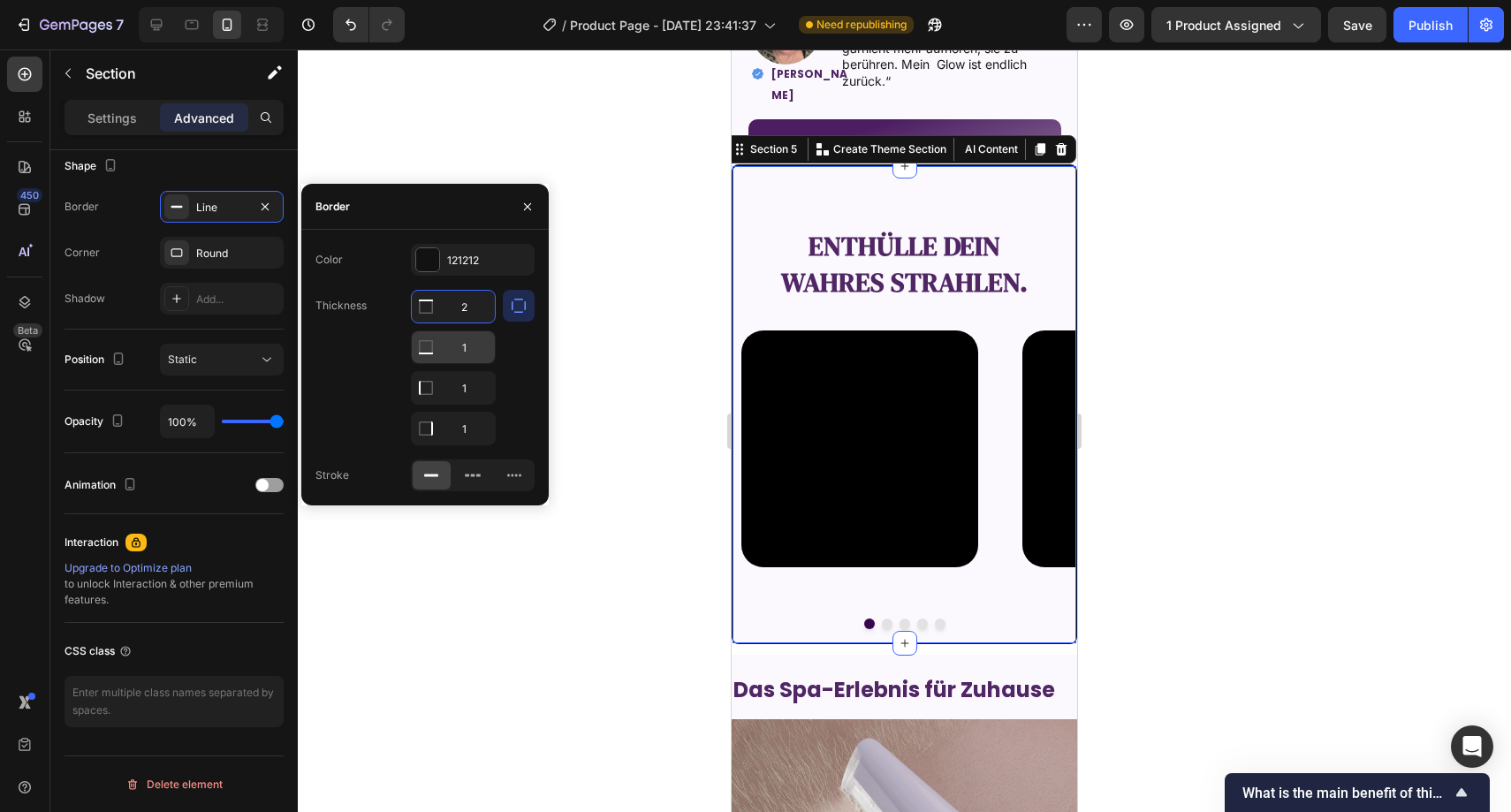
type input "2"
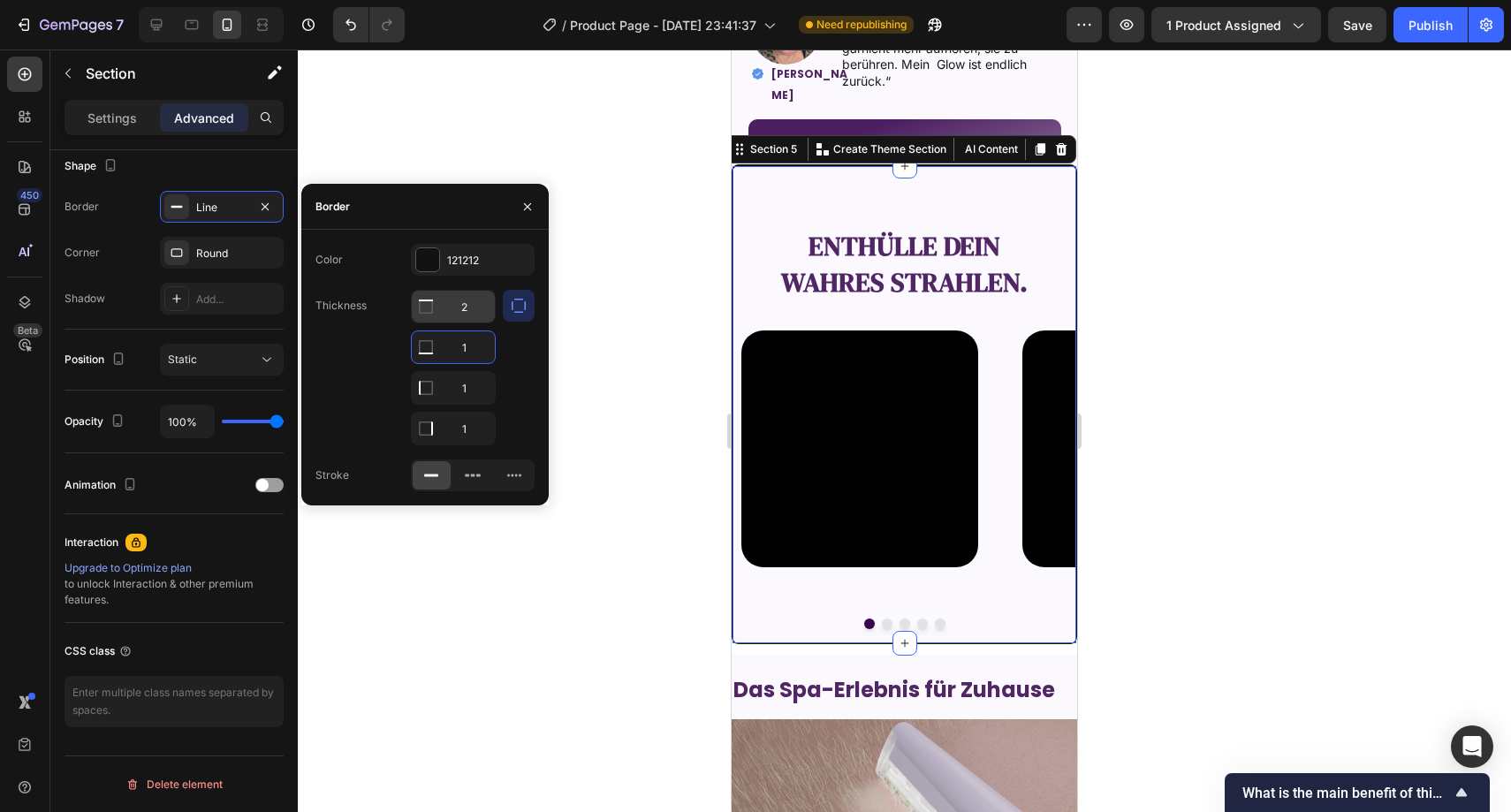
drag, startPoint x: 464, startPoint y: 344, endPoint x: 474, endPoint y: 320, distance: 26.0
click at [469, 337] on input "1" at bounding box center [453, 347] width 83 height 31
type input "1"
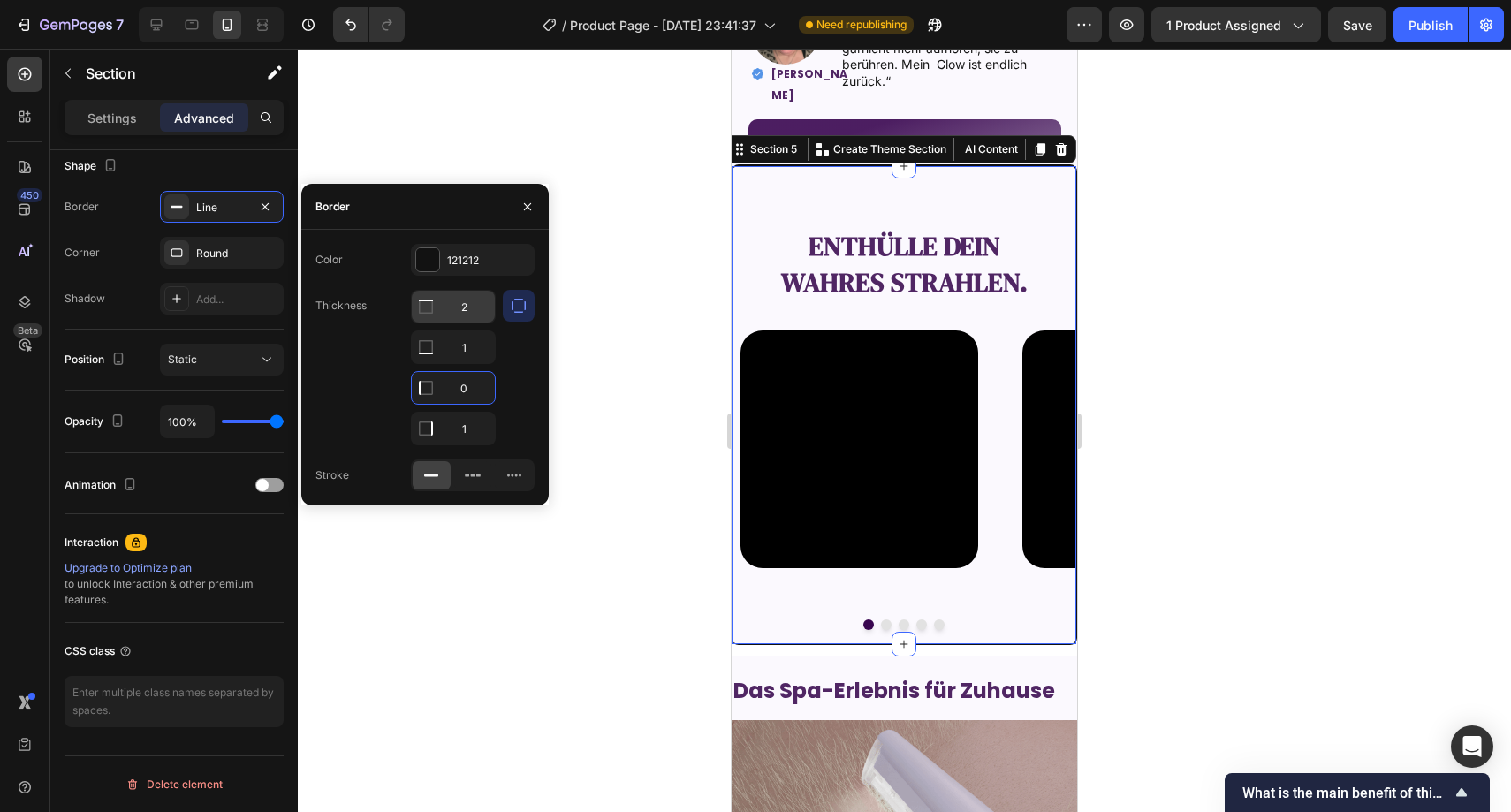
type input "0"
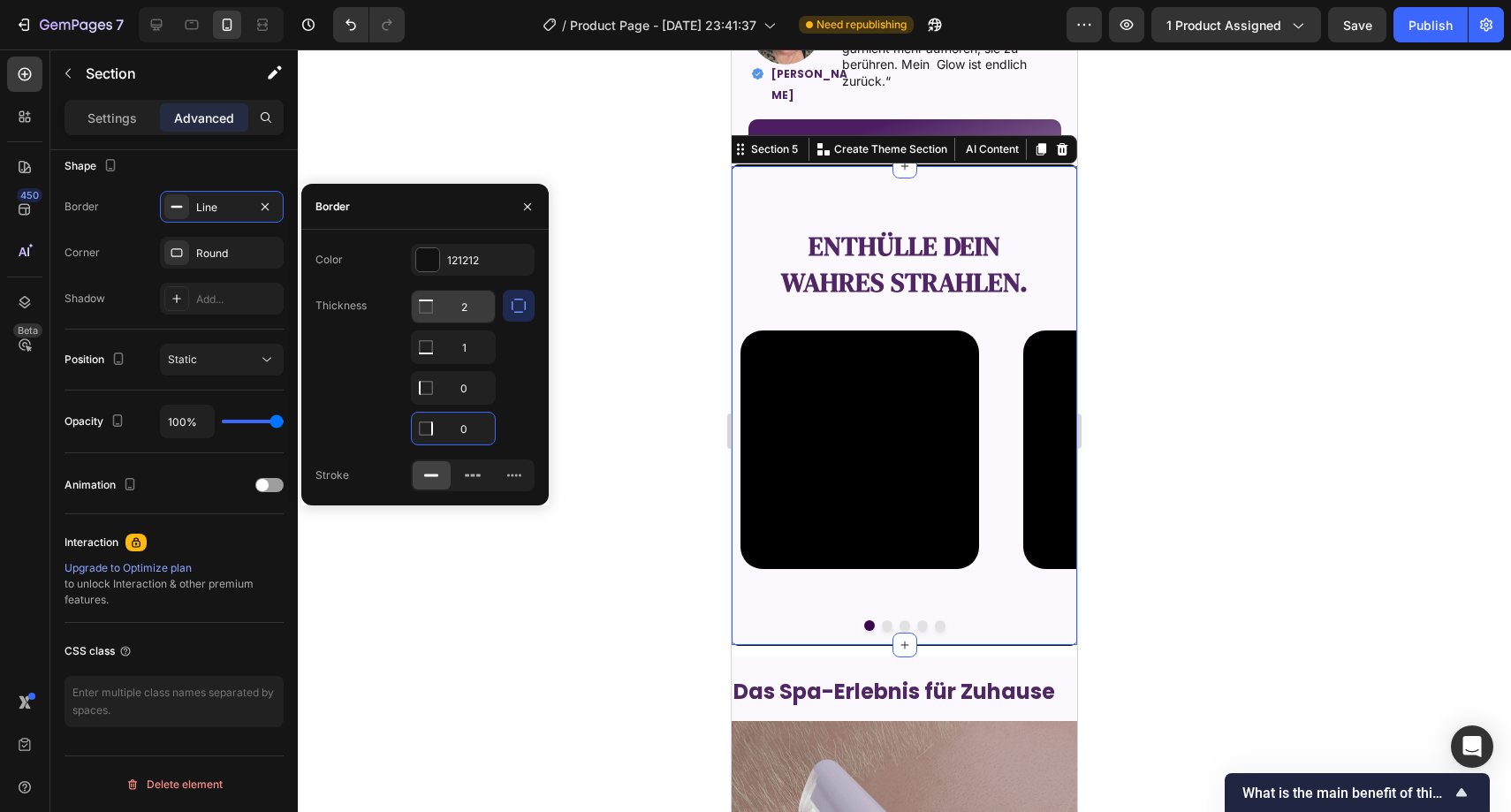
type input "0"
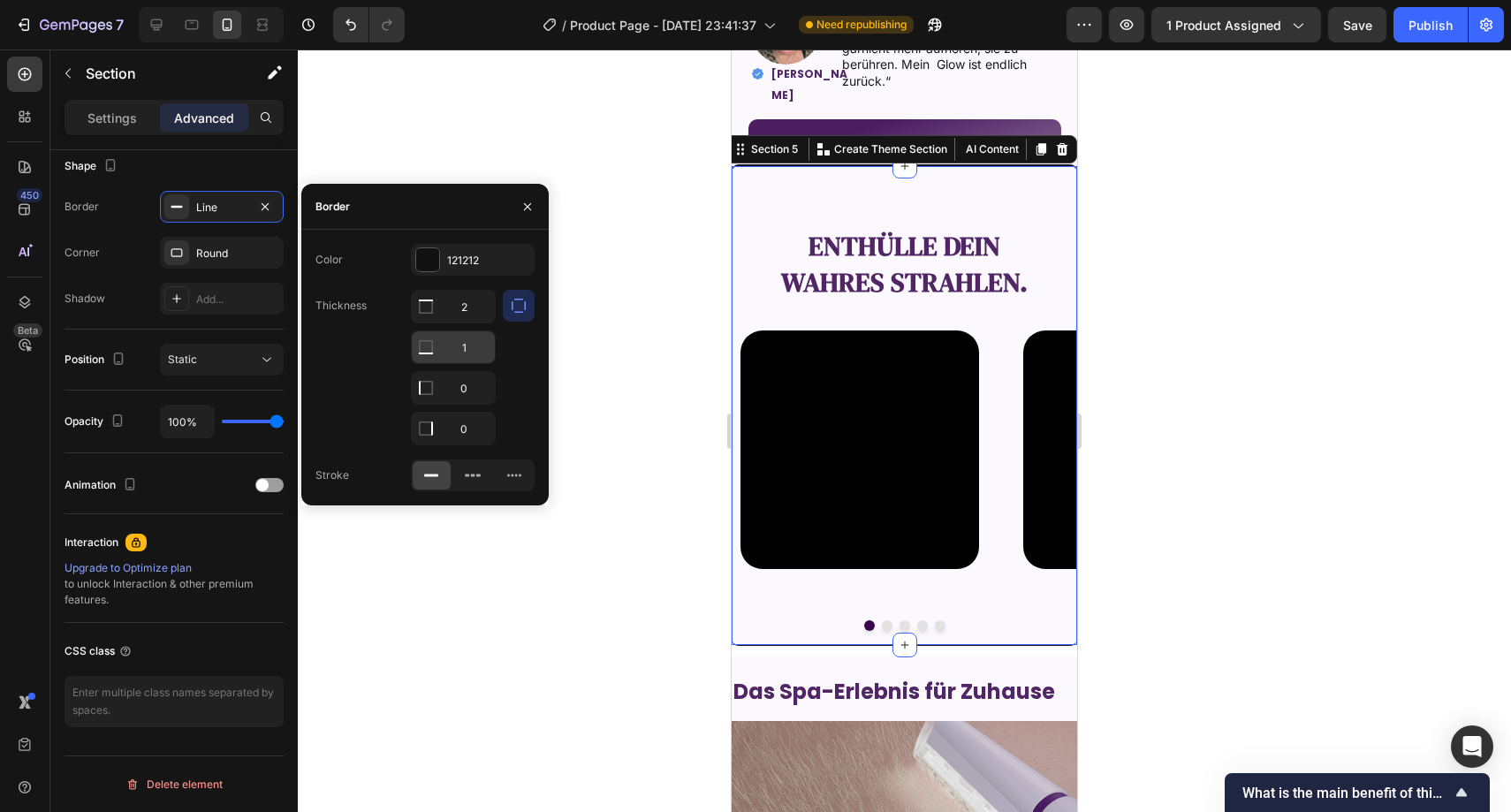
click at [468, 348] on input "1" at bounding box center [453, 347] width 83 height 31
type input "0"
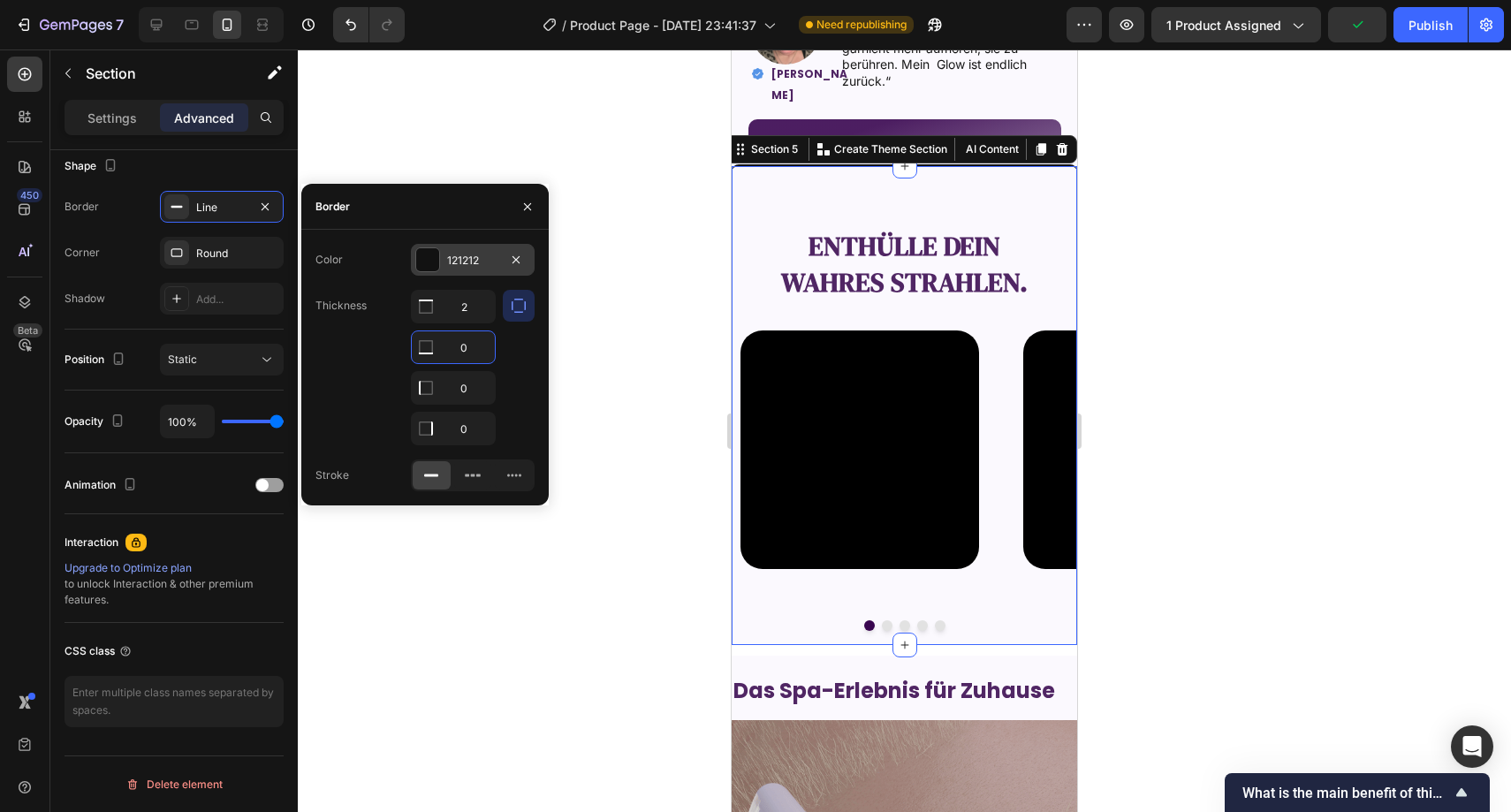
click at [494, 269] on div "121212" at bounding box center [473, 260] width 124 height 31
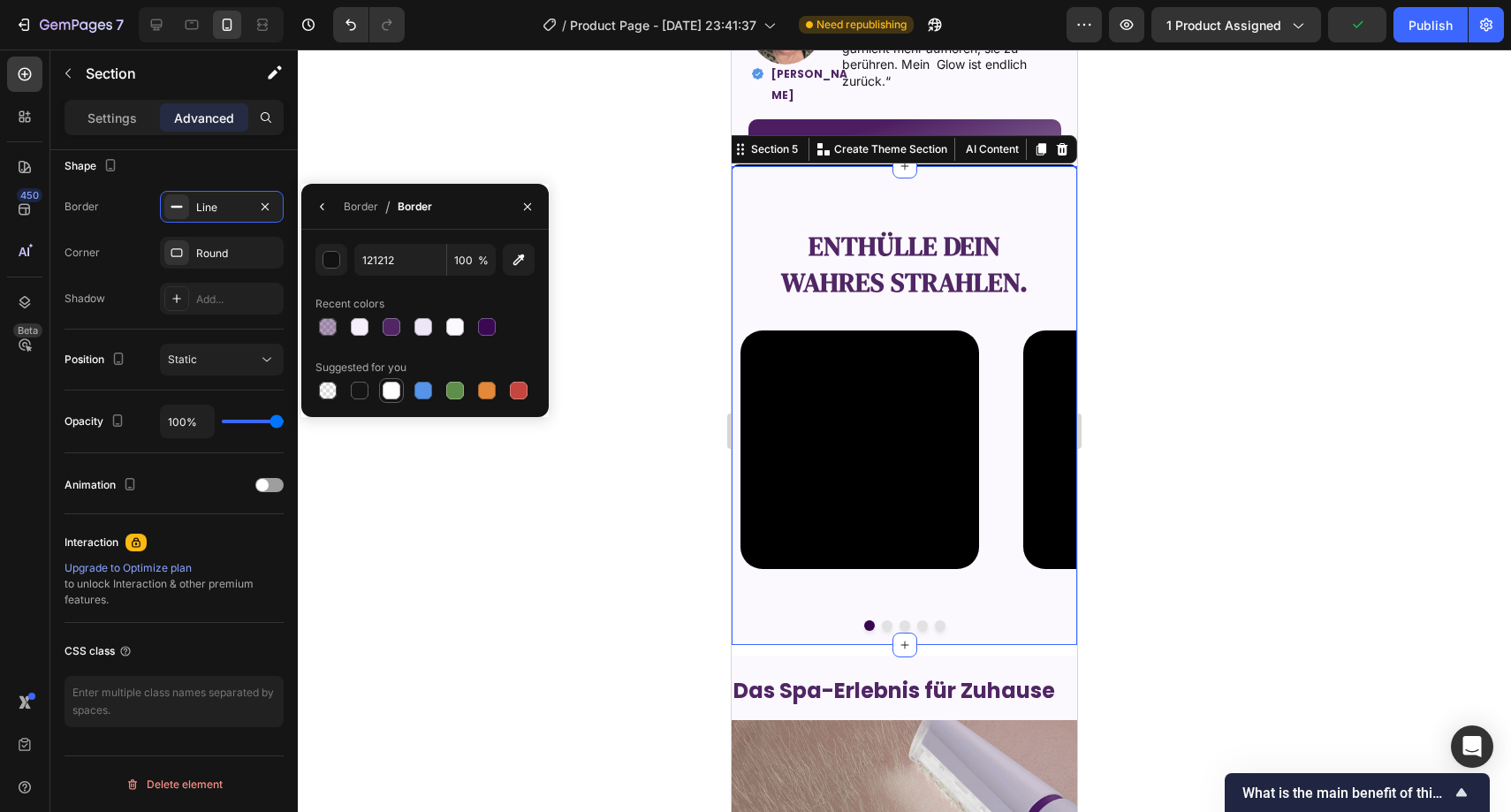
click at [390, 394] on div at bounding box center [391, 390] width 18 height 18
type input "FFFFFF"
click at [532, 200] on icon "button" at bounding box center [527, 206] width 14 height 14
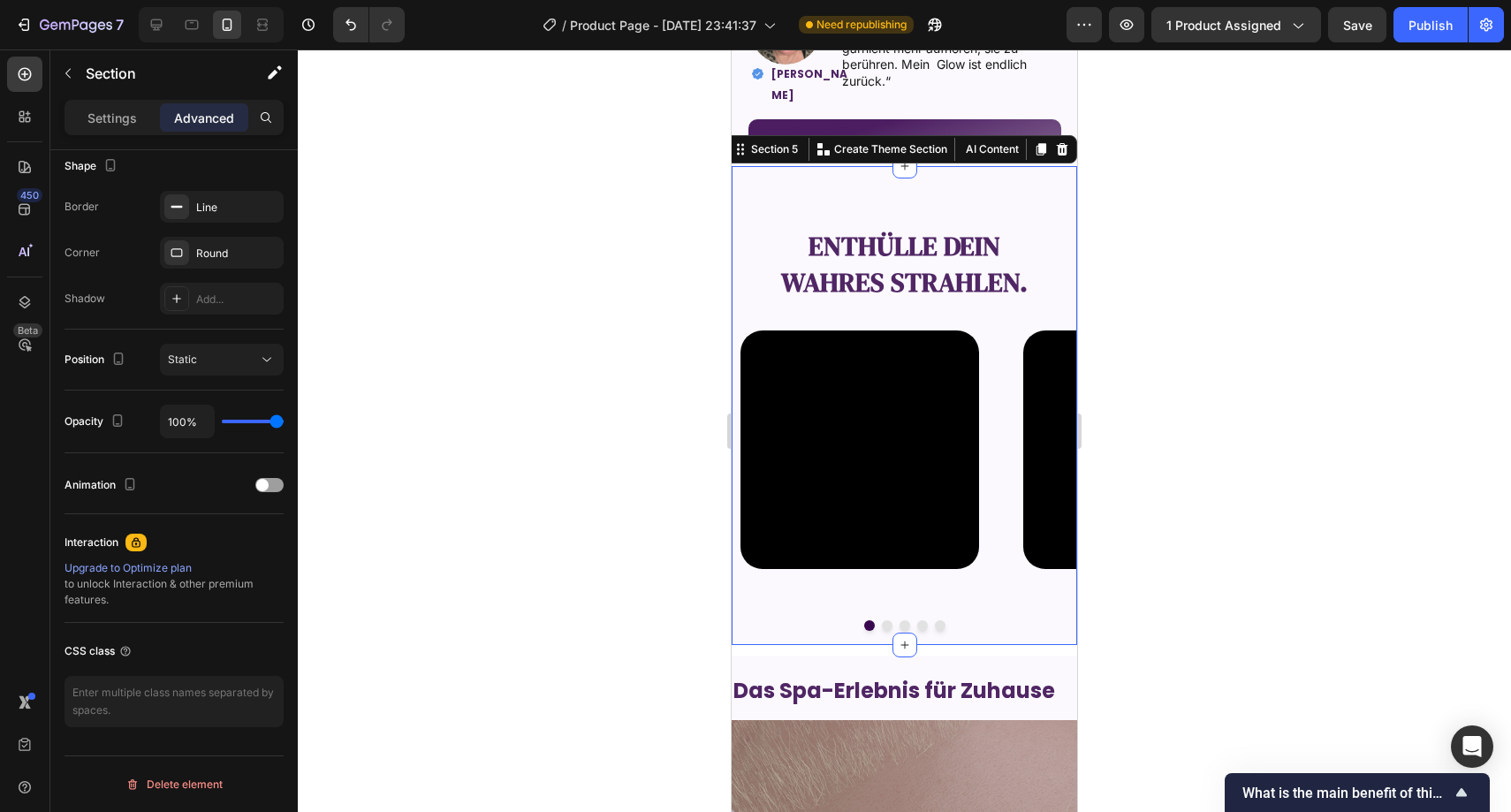
click at [546, 189] on div at bounding box center [905, 430] width 1214 height 762
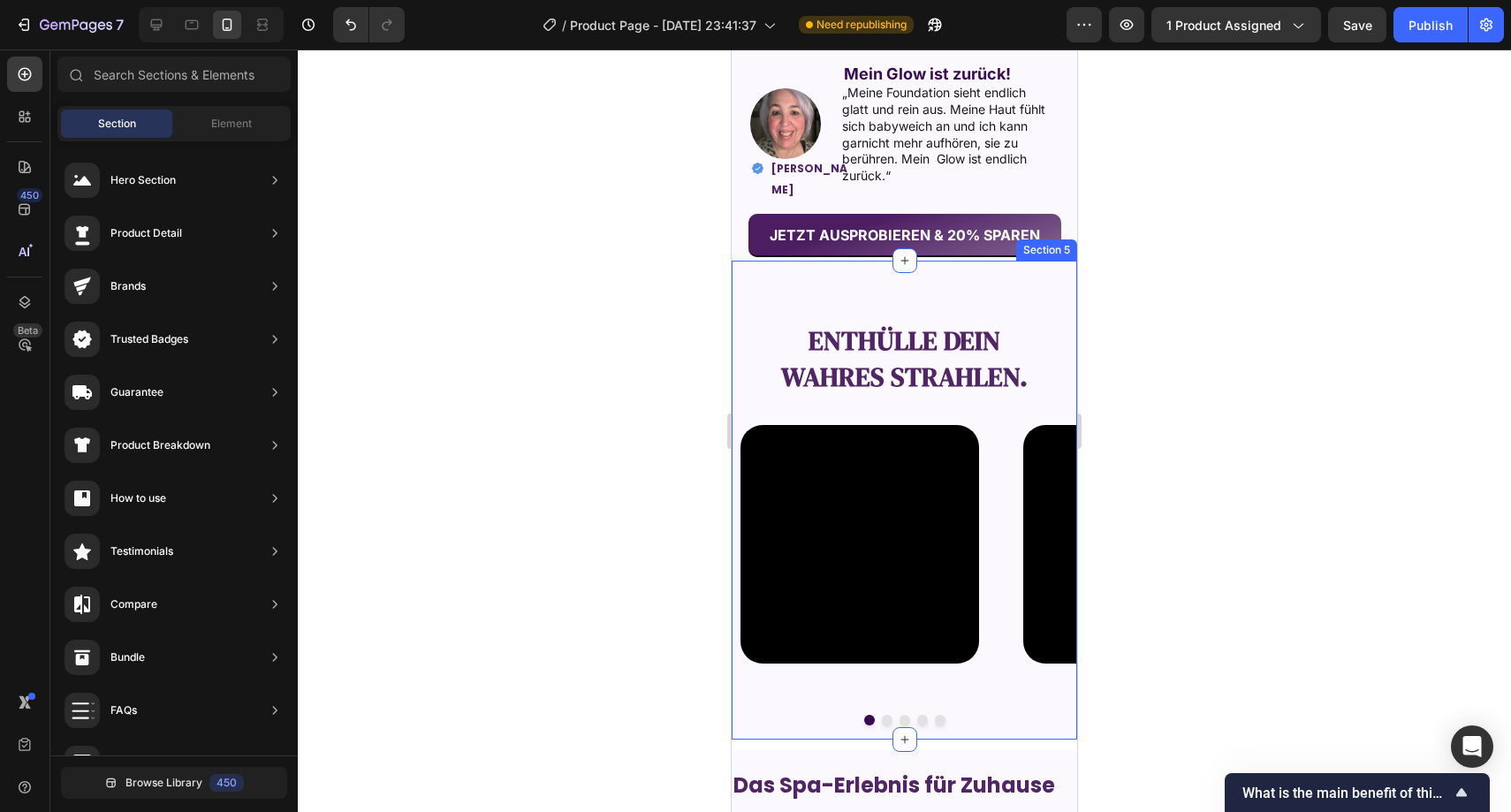
scroll to position [1811, 0]
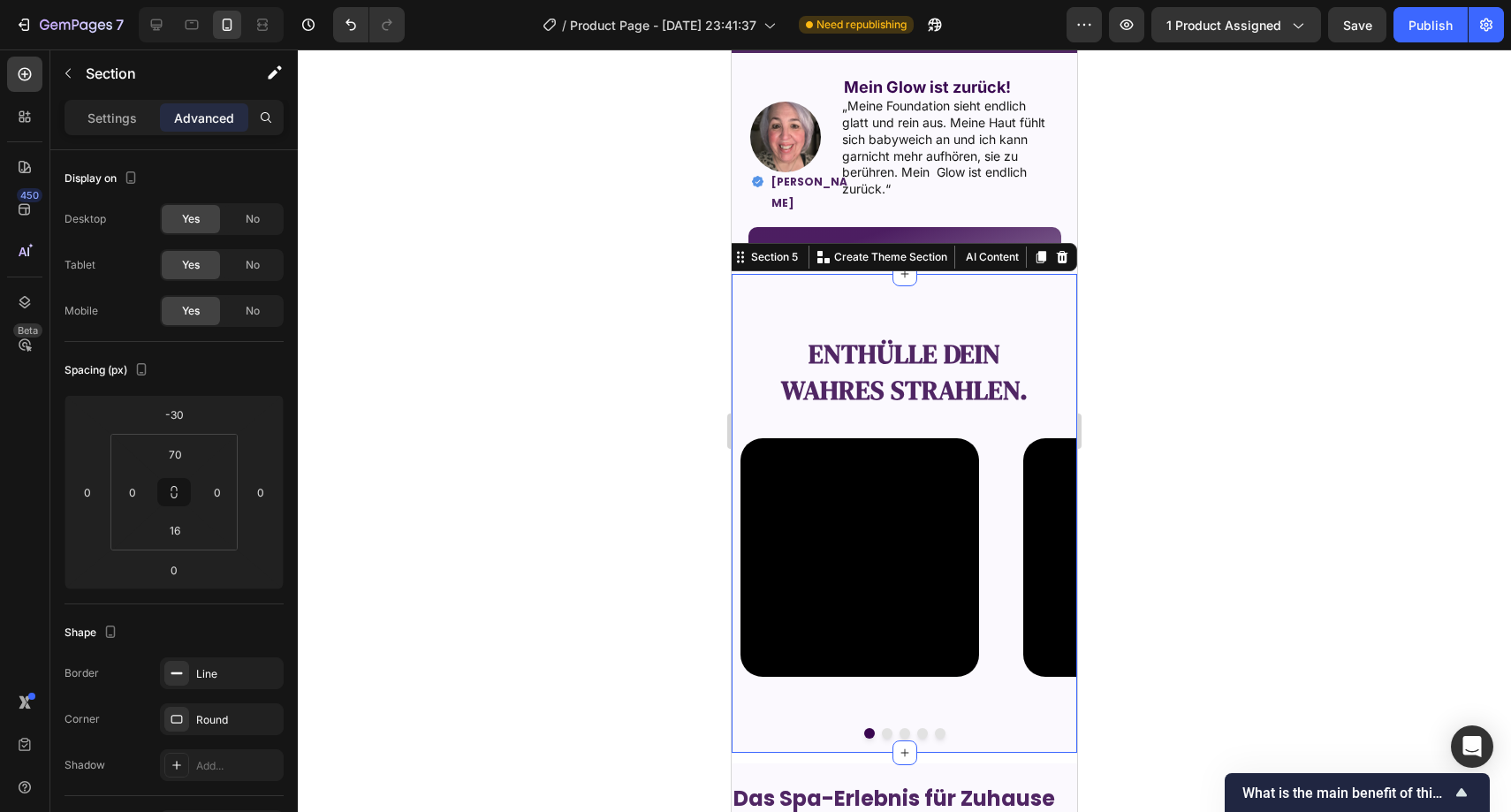
click at [815, 292] on div "Enthülle dein wahres Strahlen. Text Block Video Video Video Video Video Carouse…" at bounding box center [904, 512] width 345 height 481
click at [203, 683] on div "Line" at bounding box center [222, 673] width 124 height 31
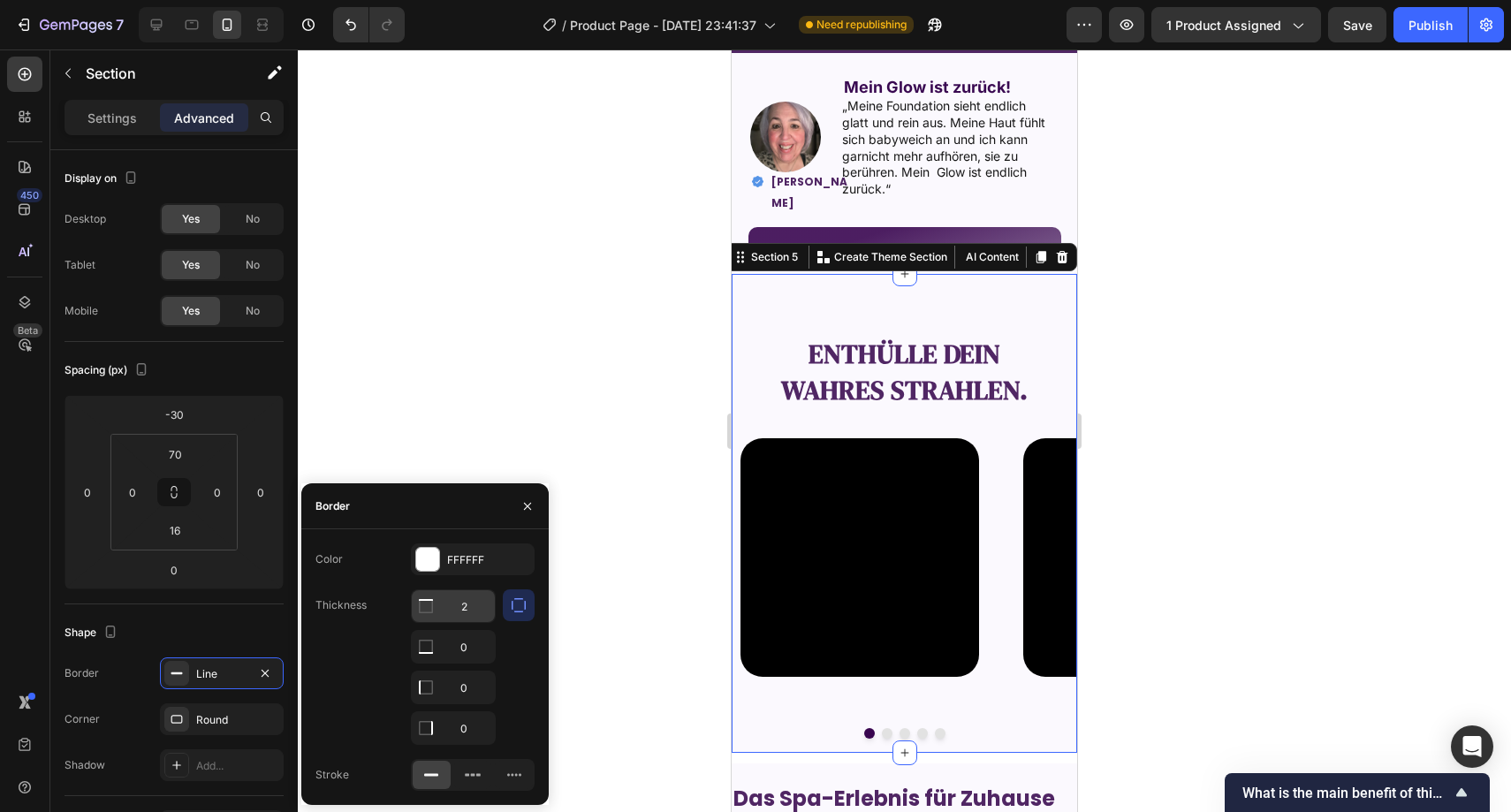
click at [464, 611] on input "2" at bounding box center [453, 606] width 83 height 31
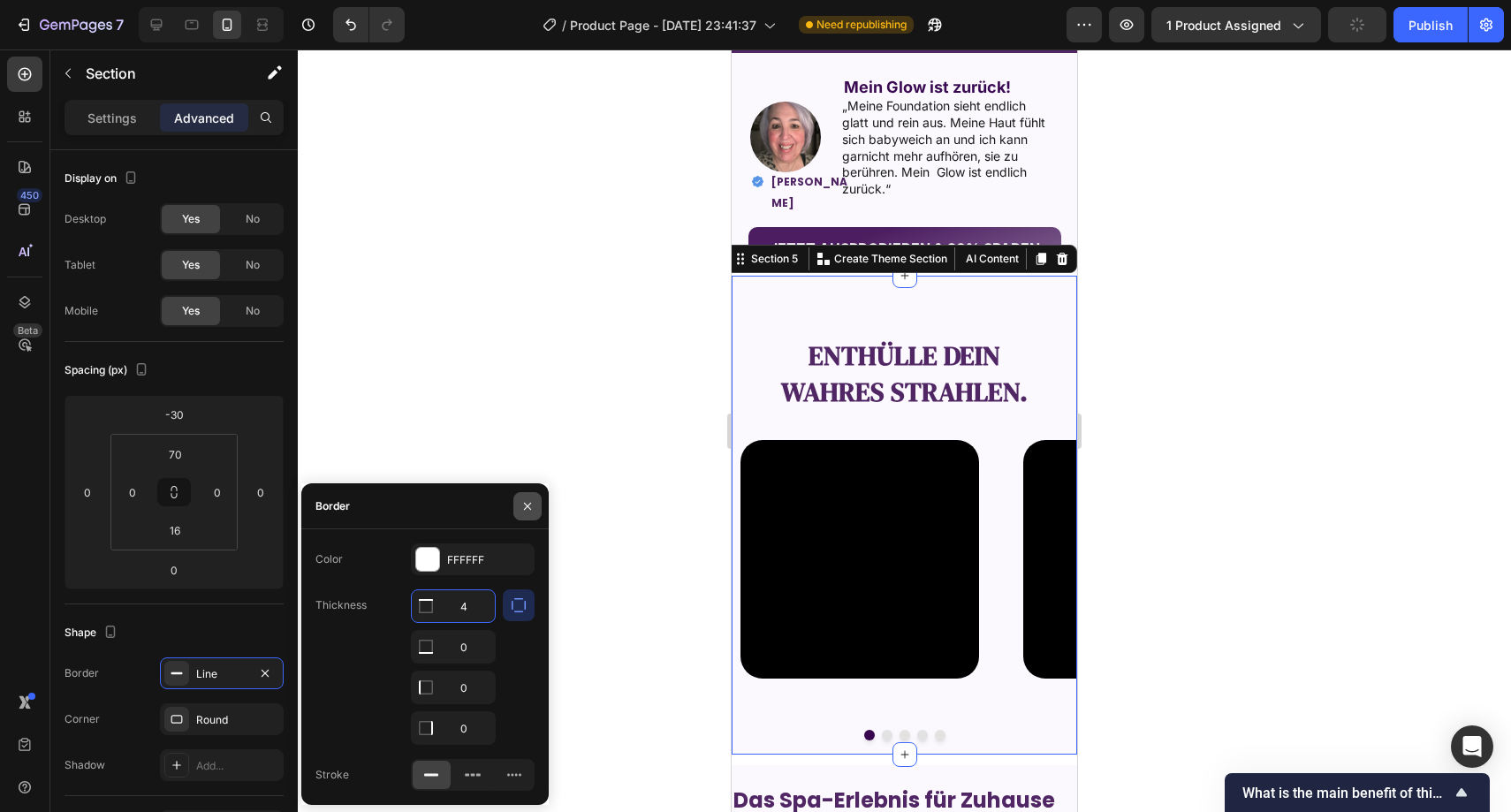
type input "4"
click at [529, 492] on button "button" at bounding box center [527, 506] width 29 height 29
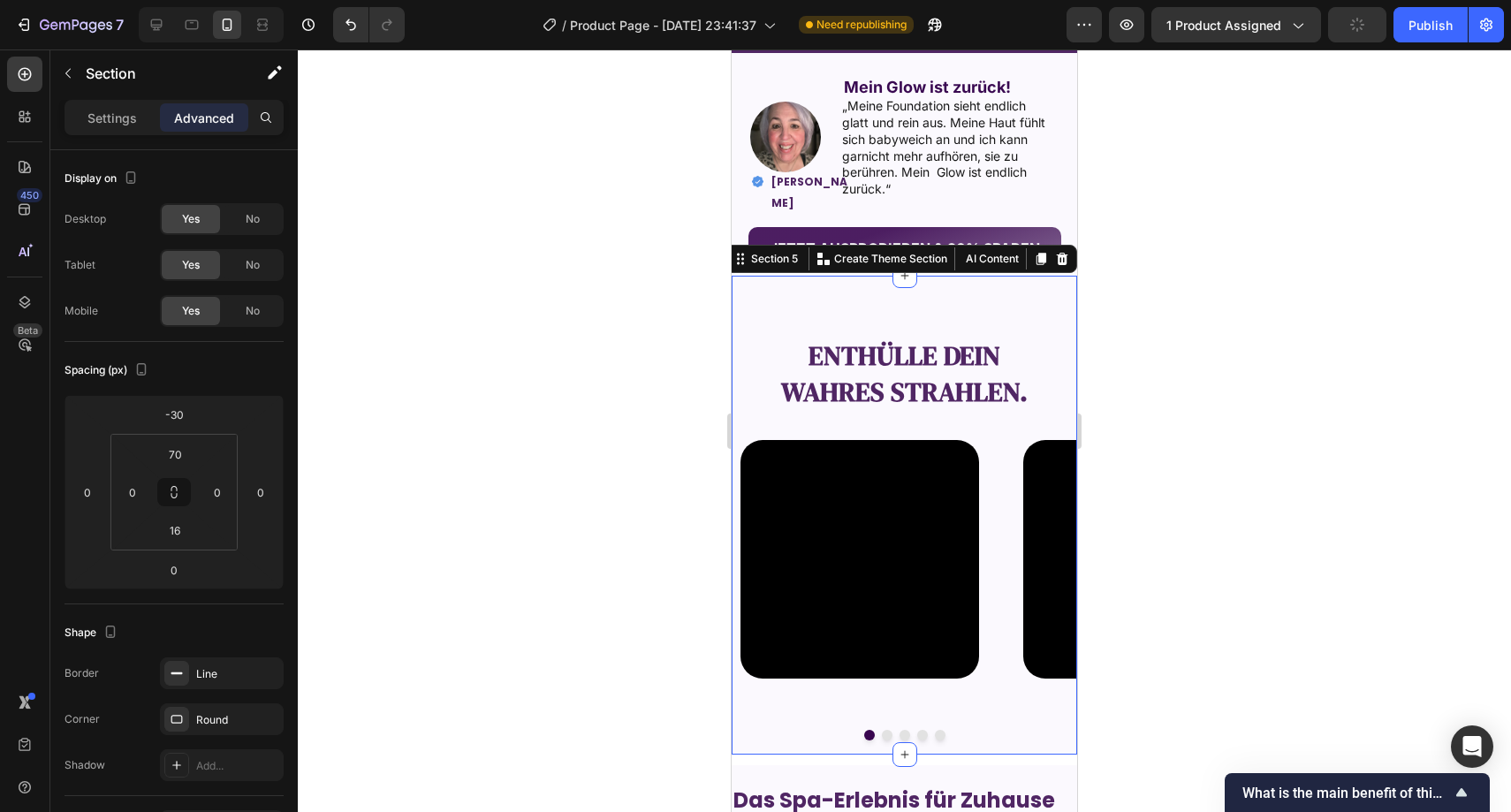
click at [570, 420] on div at bounding box center [905, 430] width 1214 height 762
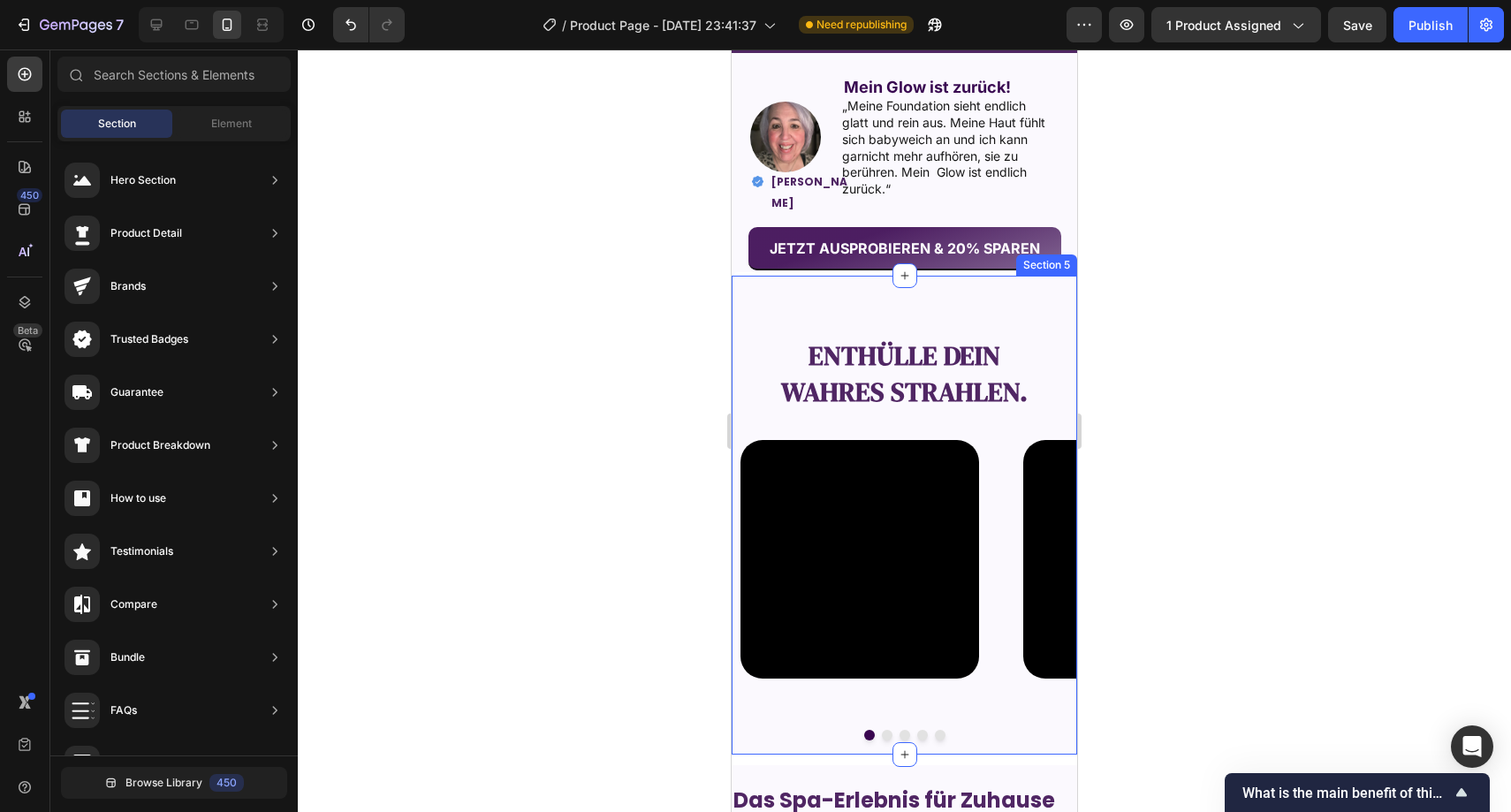
click at [756, 284] on div "Enthülle dein wahres Strahlen. Text Block Video Video Video Video Video Carouse…" at bounding box center [904, 513] width 345 height 483
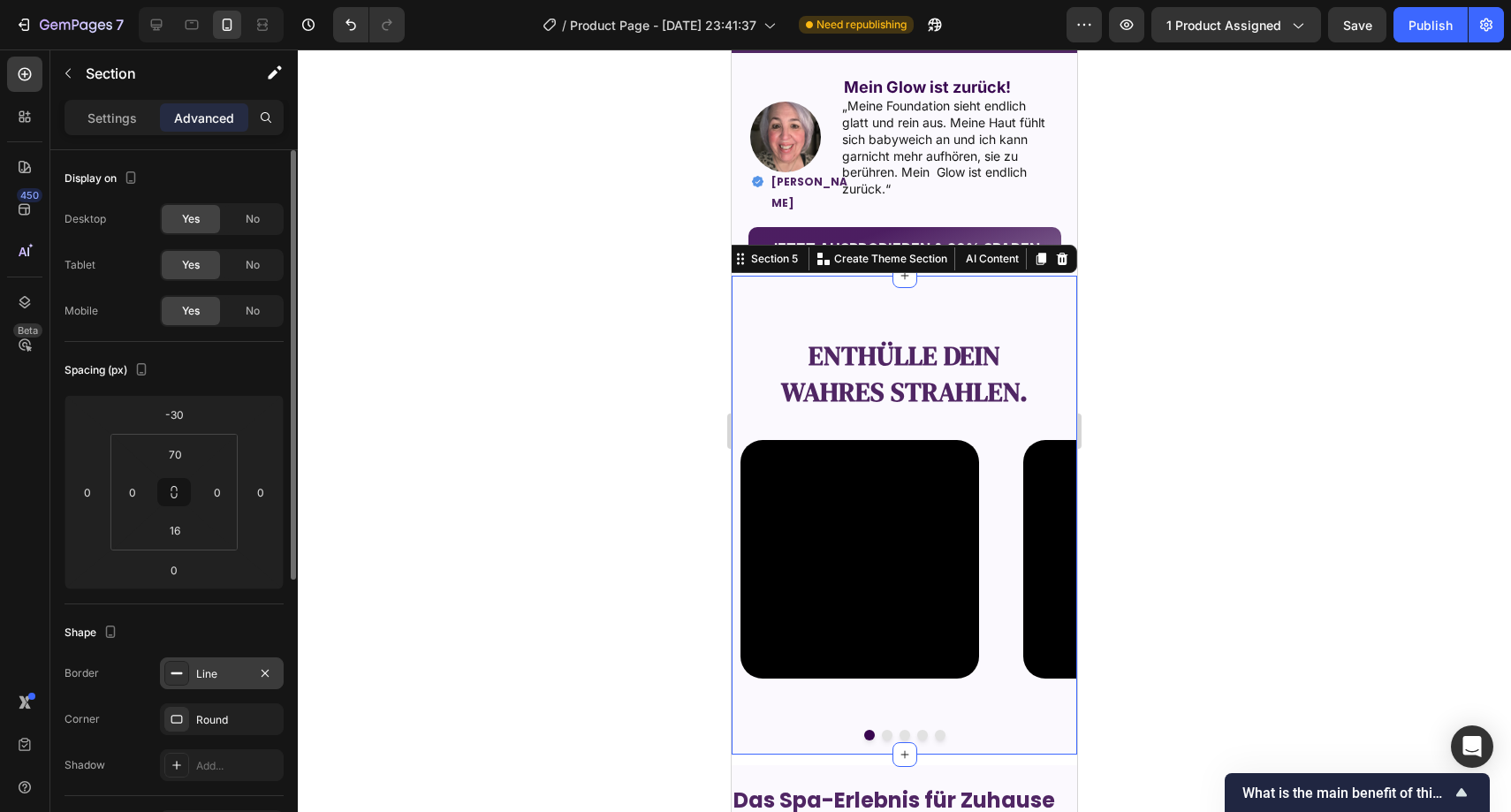
click at [215, 667] on div "Line" at bounding box center [221, 673] width 51 height 16
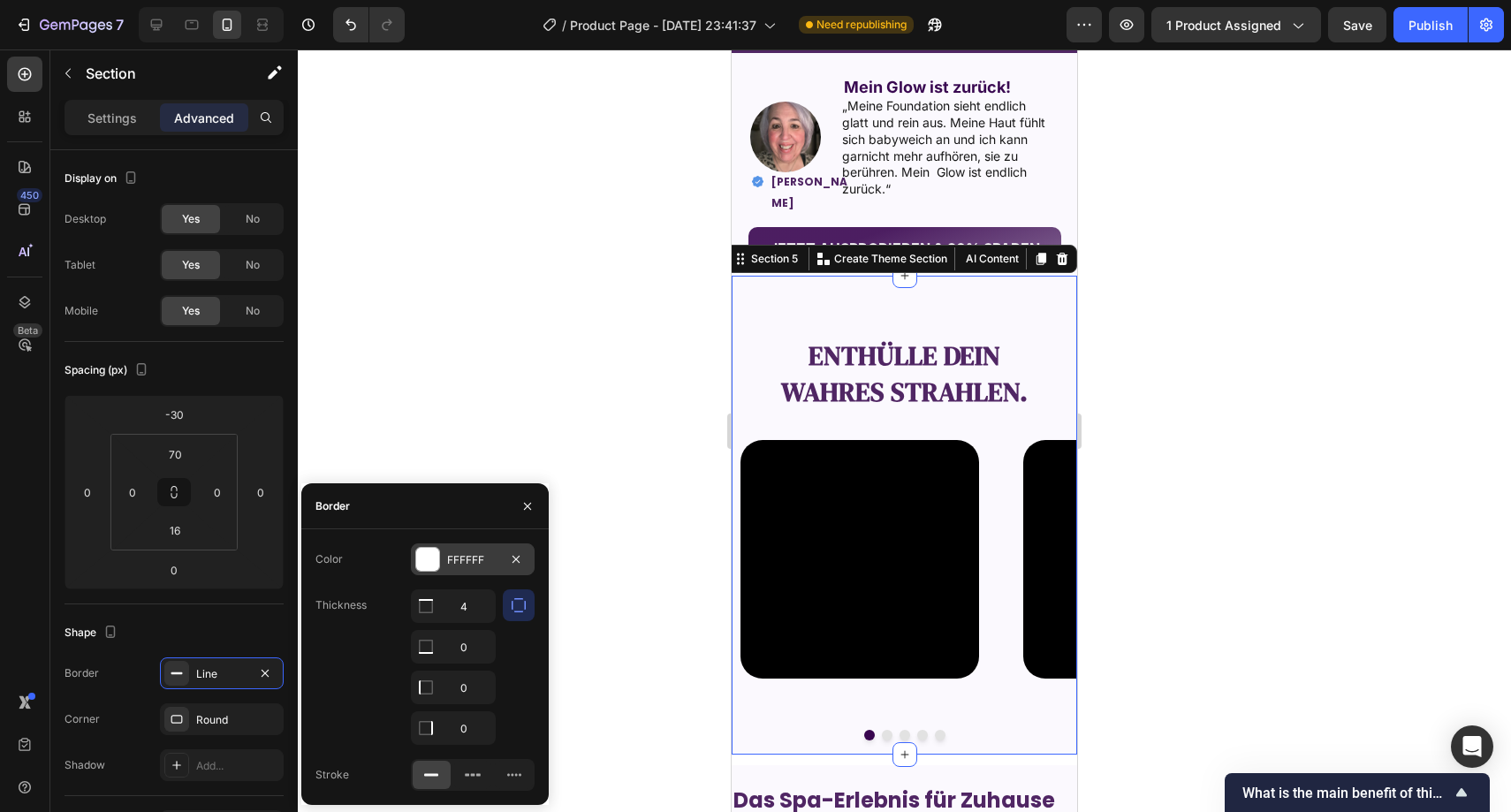
drag, startPoint x: 455, startPoint y: 587, endPoint x: 463, endPoint y: 562, distance: 26.2
click at [456, 586] on div "Color FFFFFF Thickness 4 0 0 0 Stroke" at bounding box center [425, 666] width 247 height 247
click at [463, 562] on div "FFFFFF" at bounding box center [472, 560] width 51 height 16
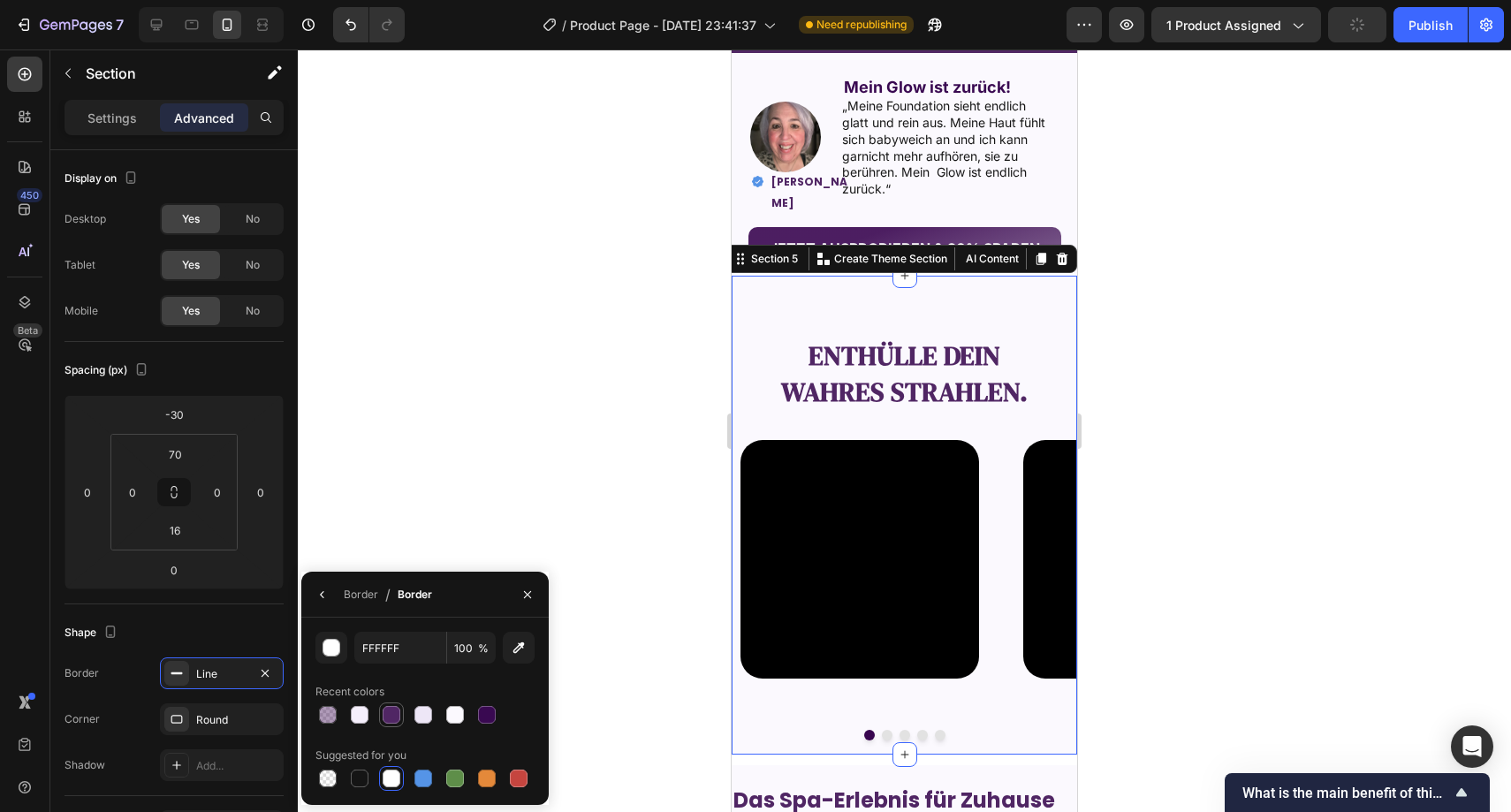
click at [397, 714] on div at bounding box center [391, 714] width 18 height 18
type input "502664"
click at [523, 602] on button "button" at bounding box center [527, 595] width 29 height 29
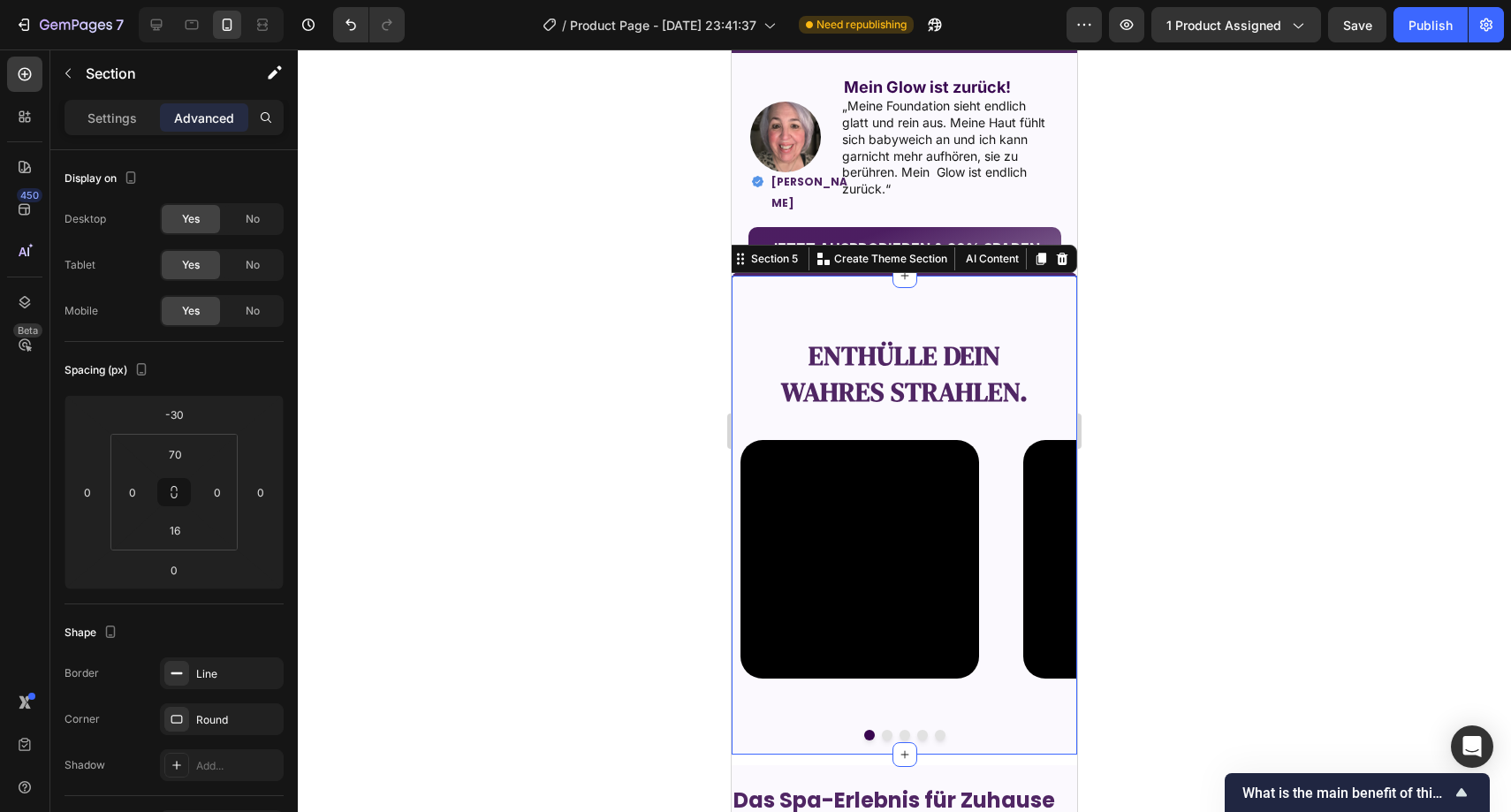
click at [538, 536] on div at bounding box center [905, 430] width 1214 height 762
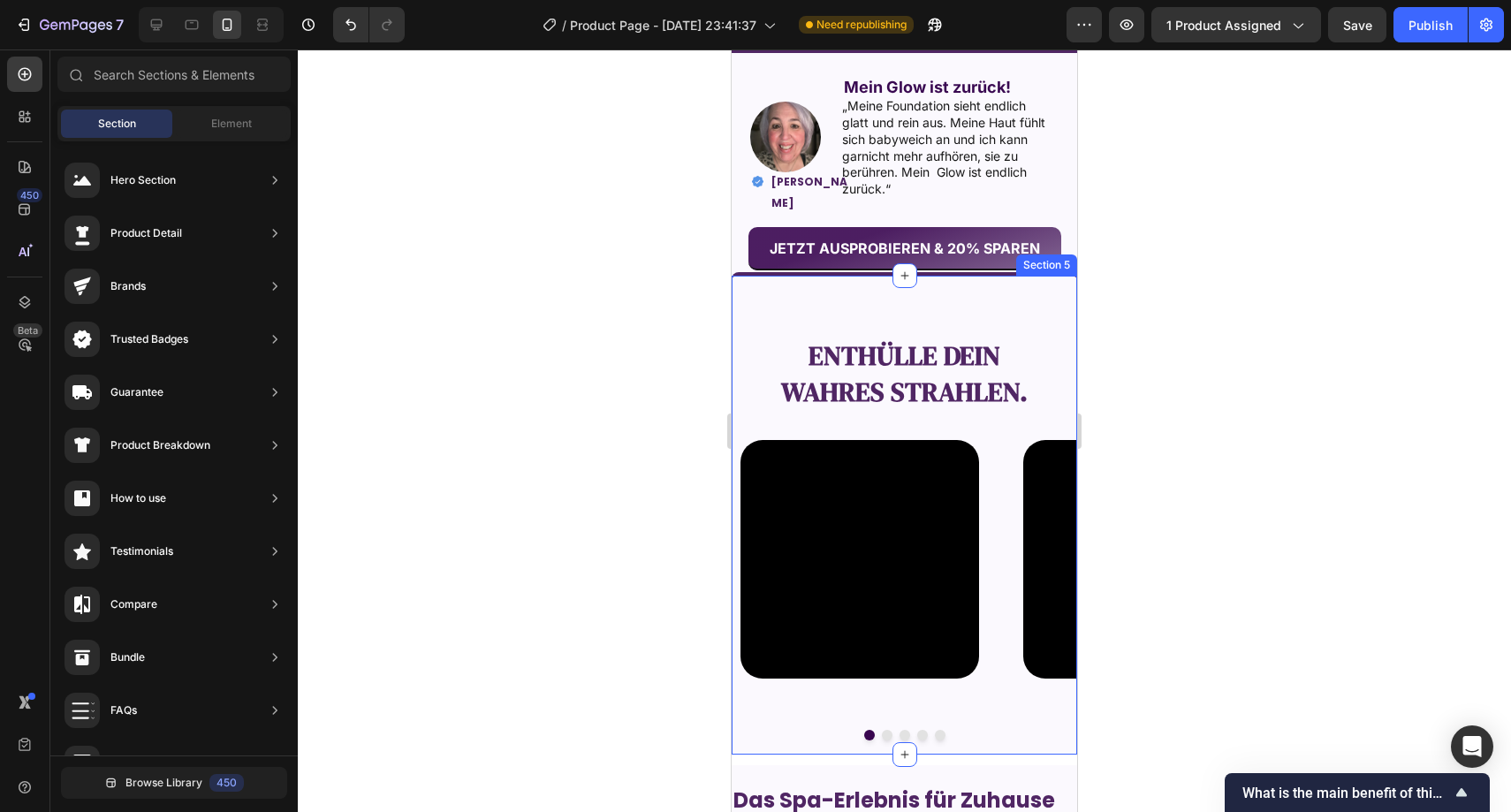
click at [740, 272] on div "Enthülle dein wahres Strahlen. Text Block Video Video Video Video Video Carouse…" at bounding box center [904, 513] width 345 height 483
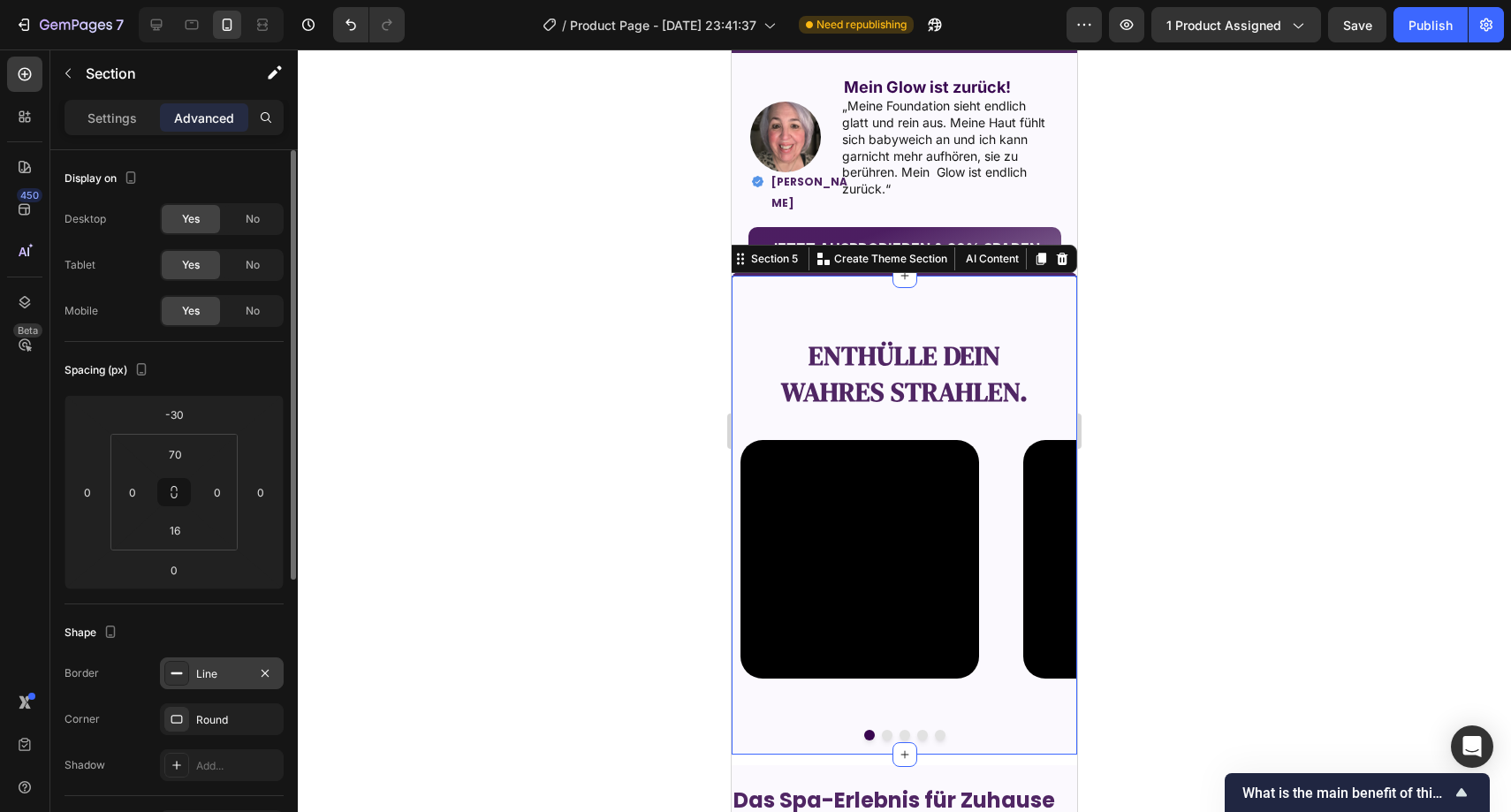
click at [209, 679] on div "Line" at bounding box center [221, 673] width 51 height 16
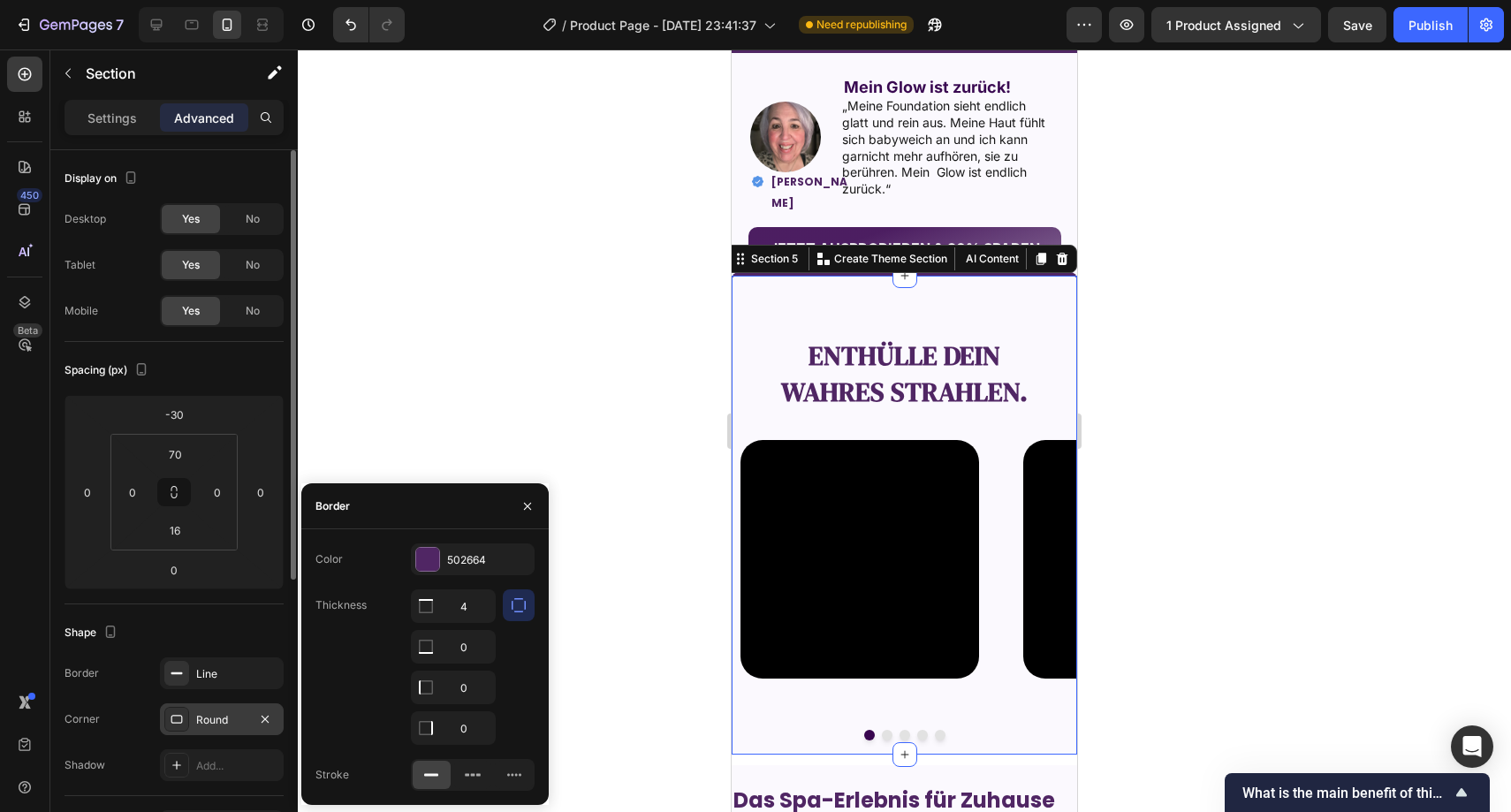
click at [219, 704] on div "Round" at bounding box center [222, 719] width 124 height 31
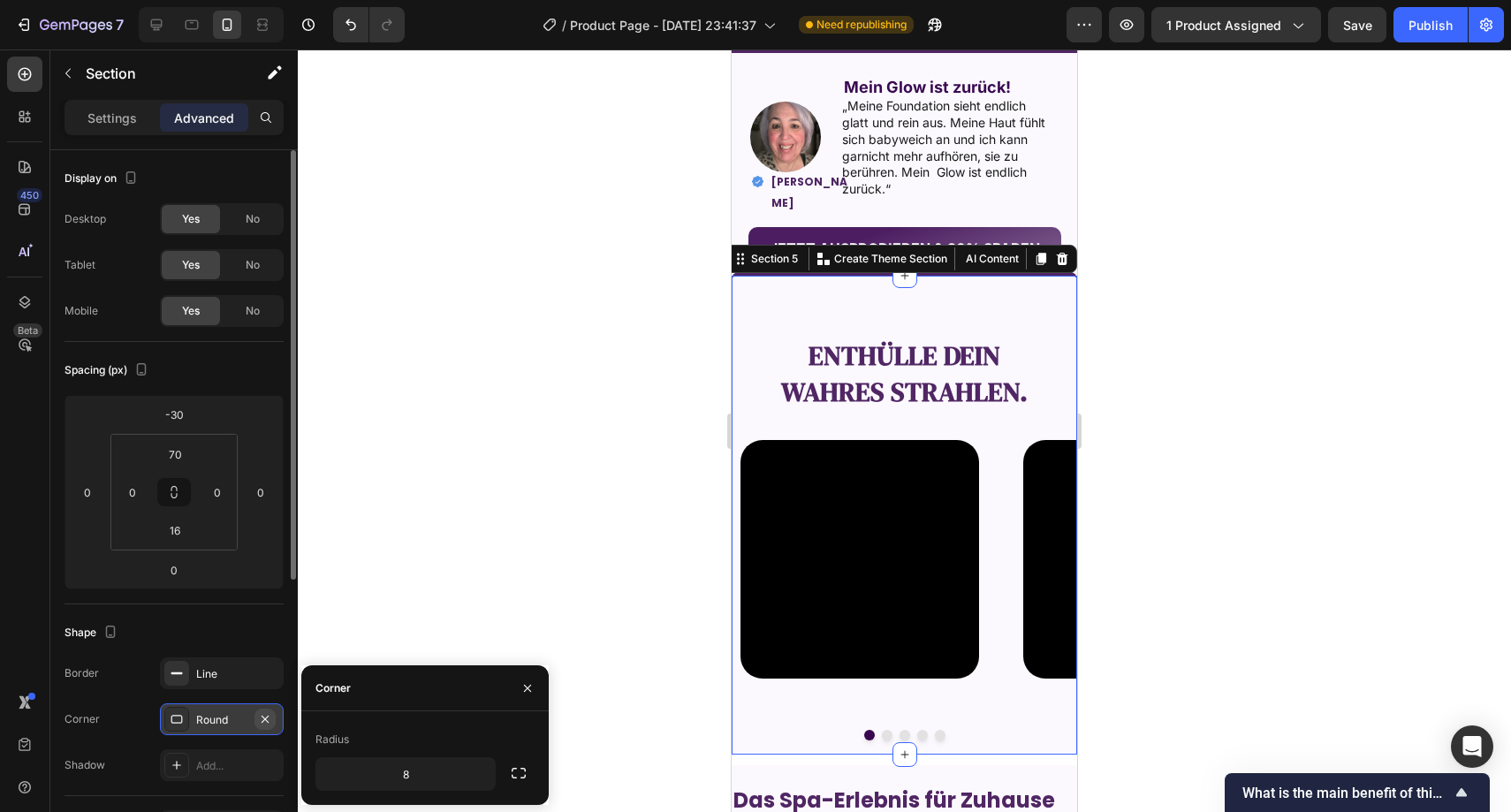
click at [269, 718] on icon "button" at bounding box center [265, 719] width 14 height 14
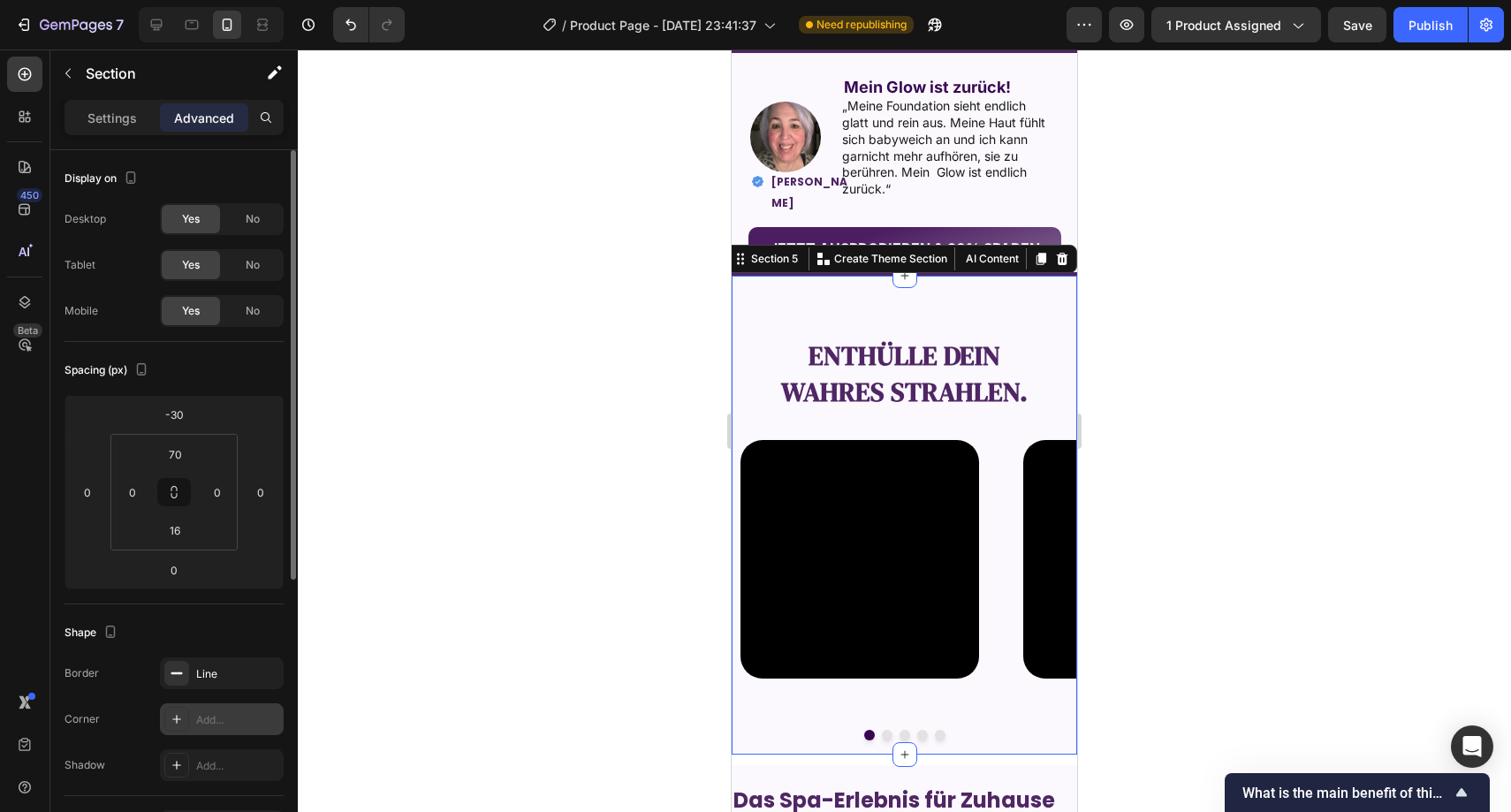
click at [472, 498] on div at bounding box center [905, 430] width 1214 height 762
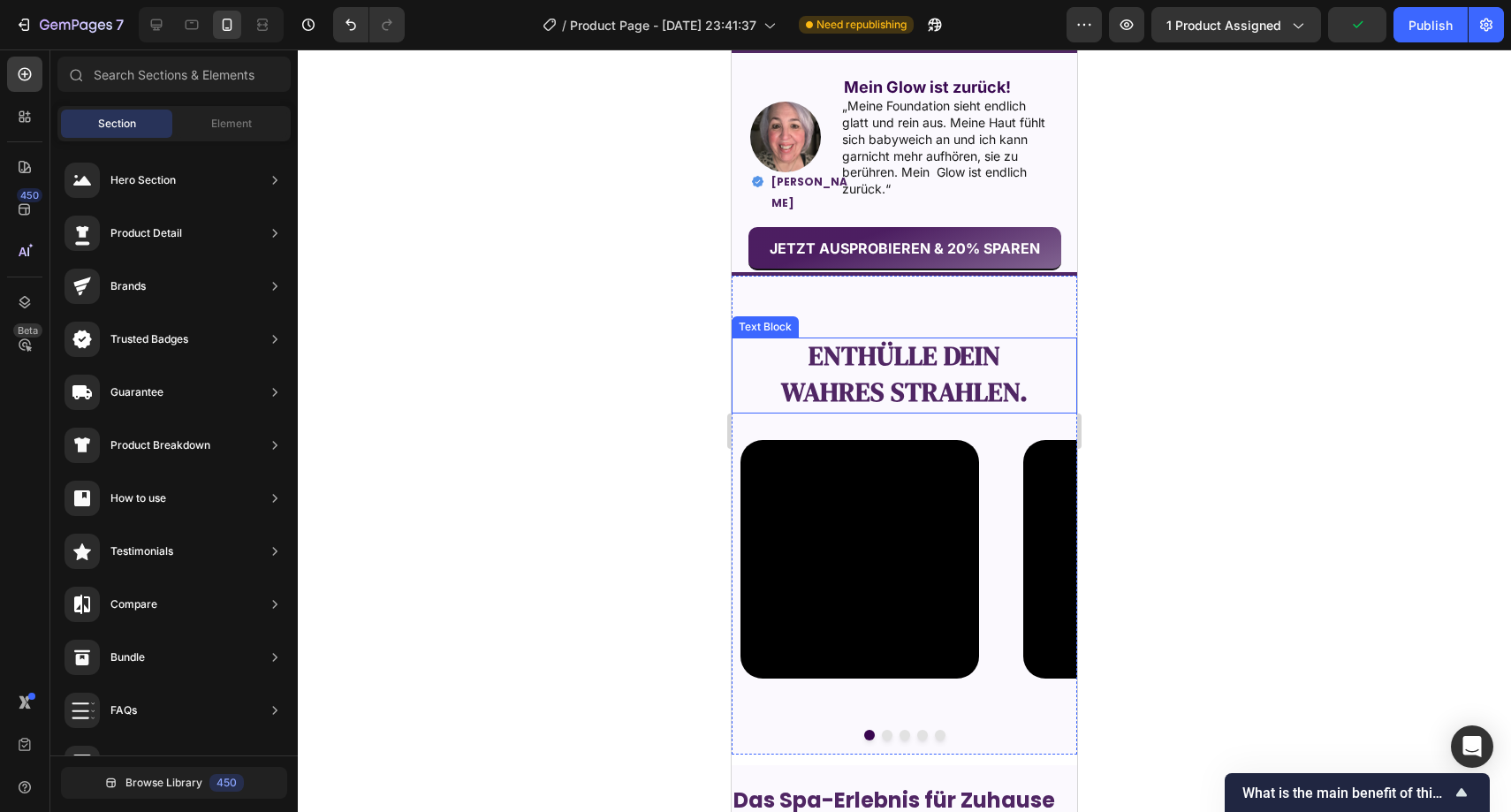
scroll to position [1648, 0]
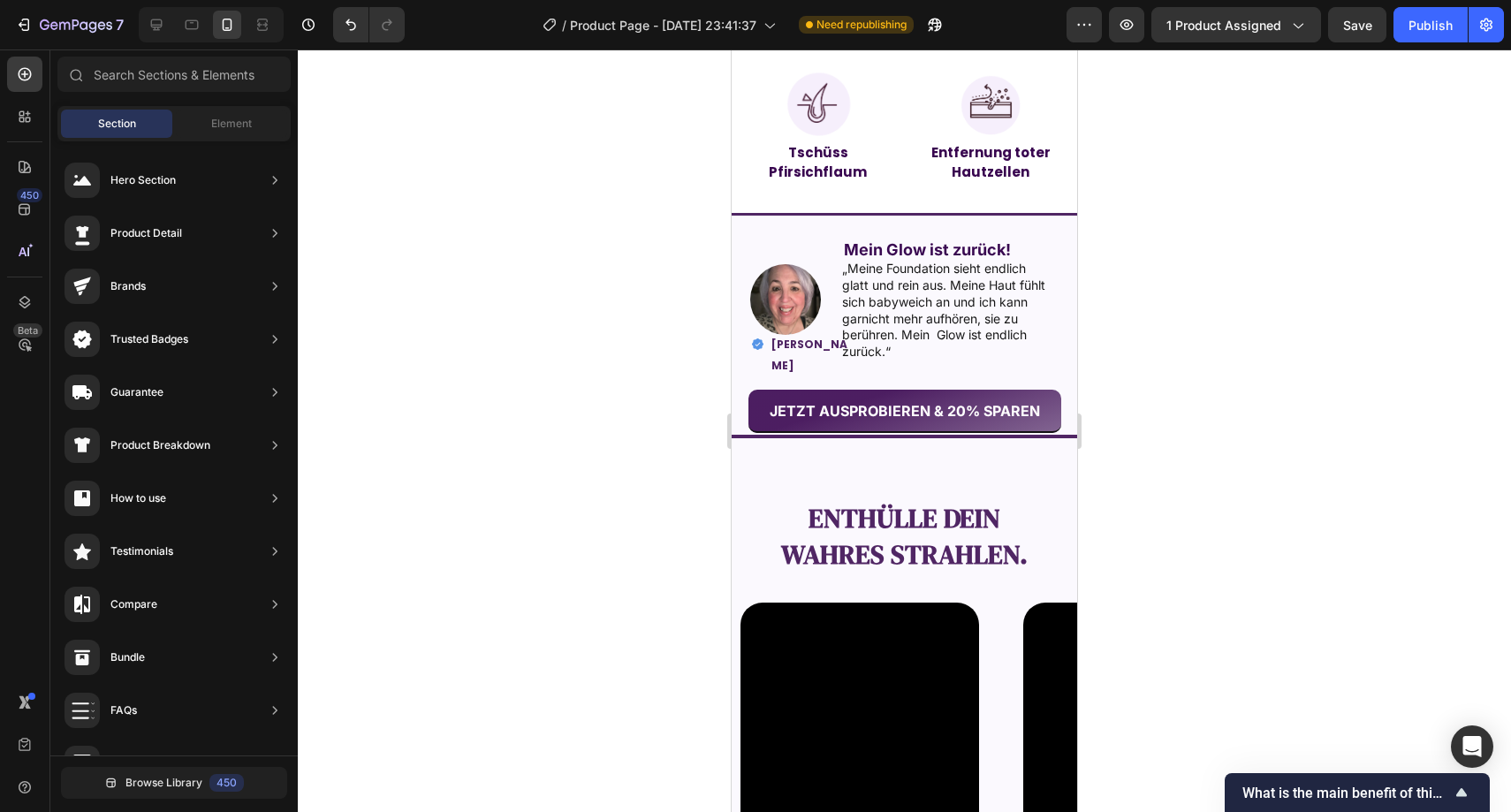
click at [332, 31] on div at bounding box center [365, 25] width 79 height 35
click at [345, 30] on button "Undo/Redo" at bounding box center [351, 25] width 35 height 35
click at [348, 30] on icon "Undo/Redo" at bounding box center [351, 24] width 18 height 18
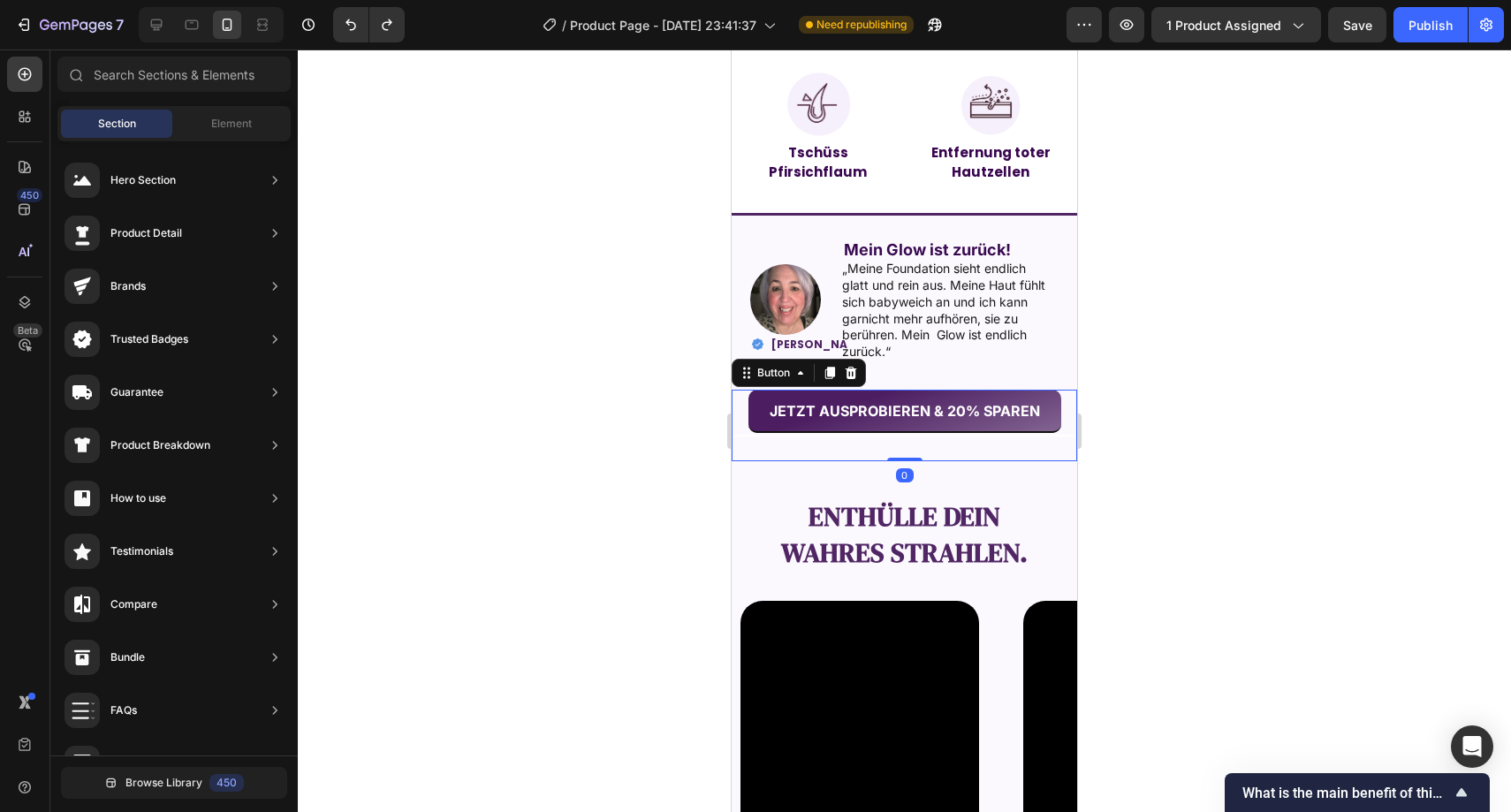
click at [924, 423] on button "JETZT AUSPROBIEREN & 20% SPAREN" at bounding box center [905, 411] width 313 height 43
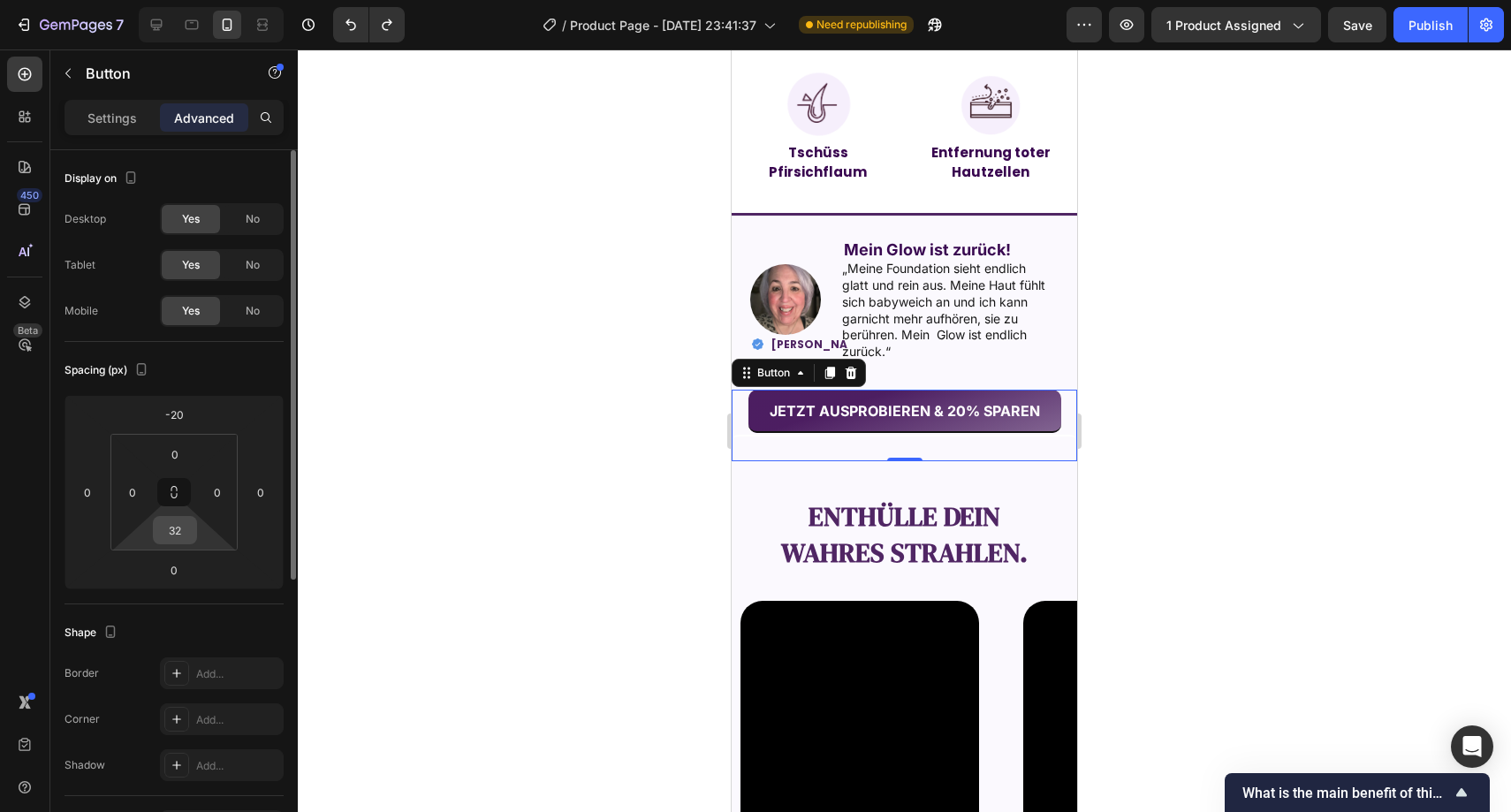
click at [183, 530] on input "32" at bounding box center [175, 530] width 35 height 27
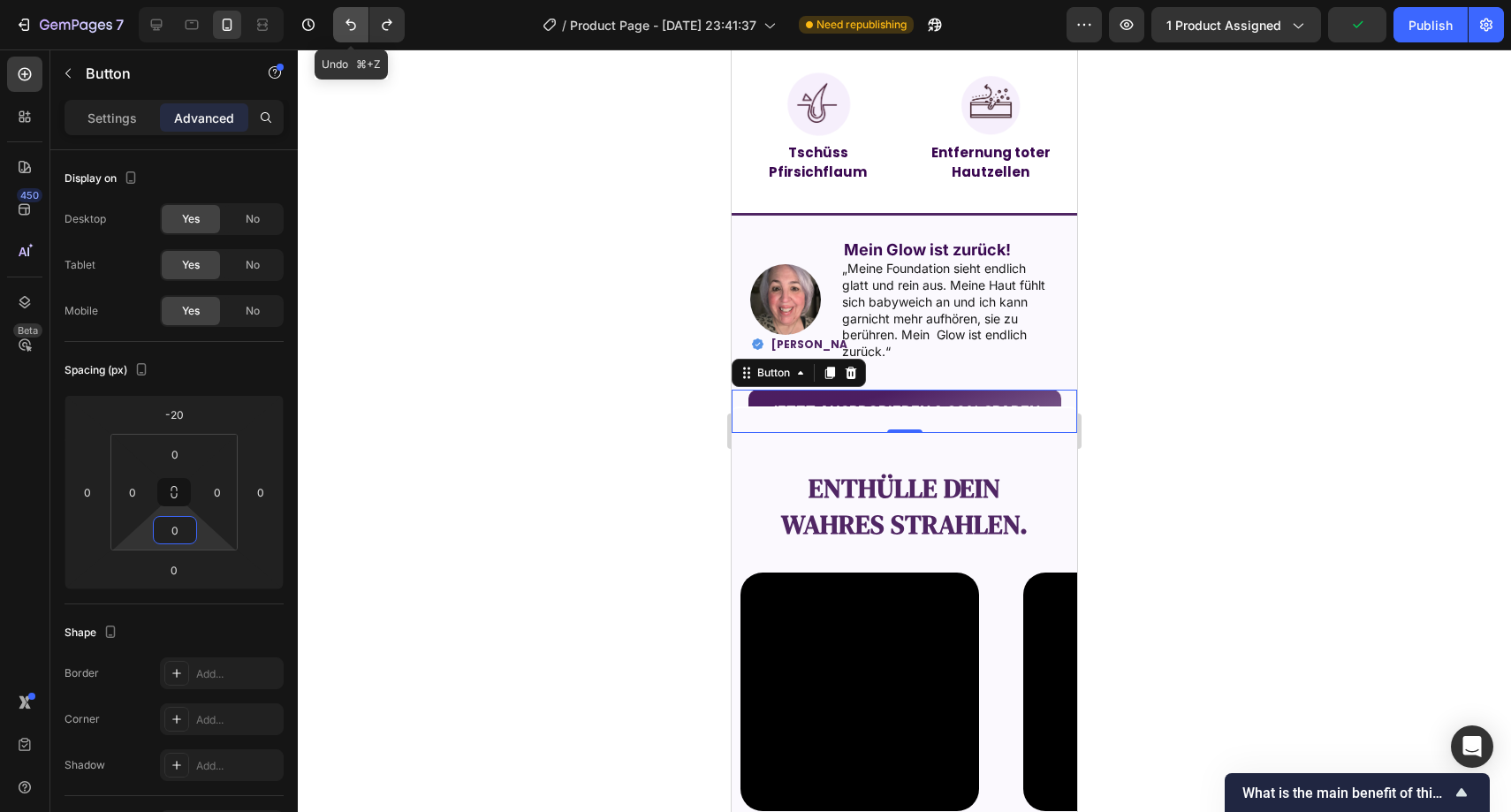
click at [365, 18] on button "Undo/Redo" at bounding box center [351, 25] width 35 height 35
click at [365, 19] on button "Undo/Redo" at bounding box center [351, 25] width 35 height 35
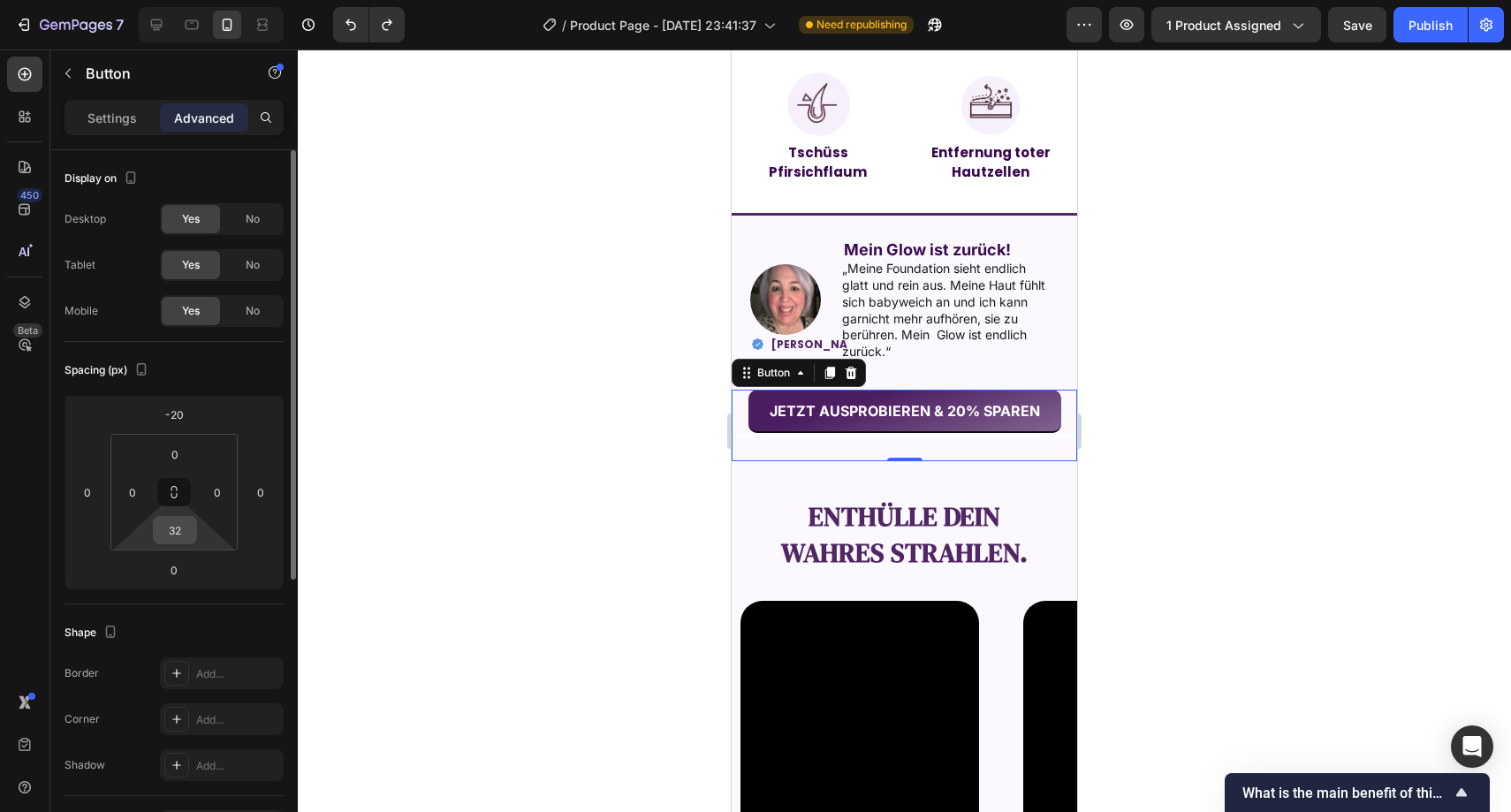
click at [186, 526] on input "32" at bounding box center [175, 530] width 35 height 27
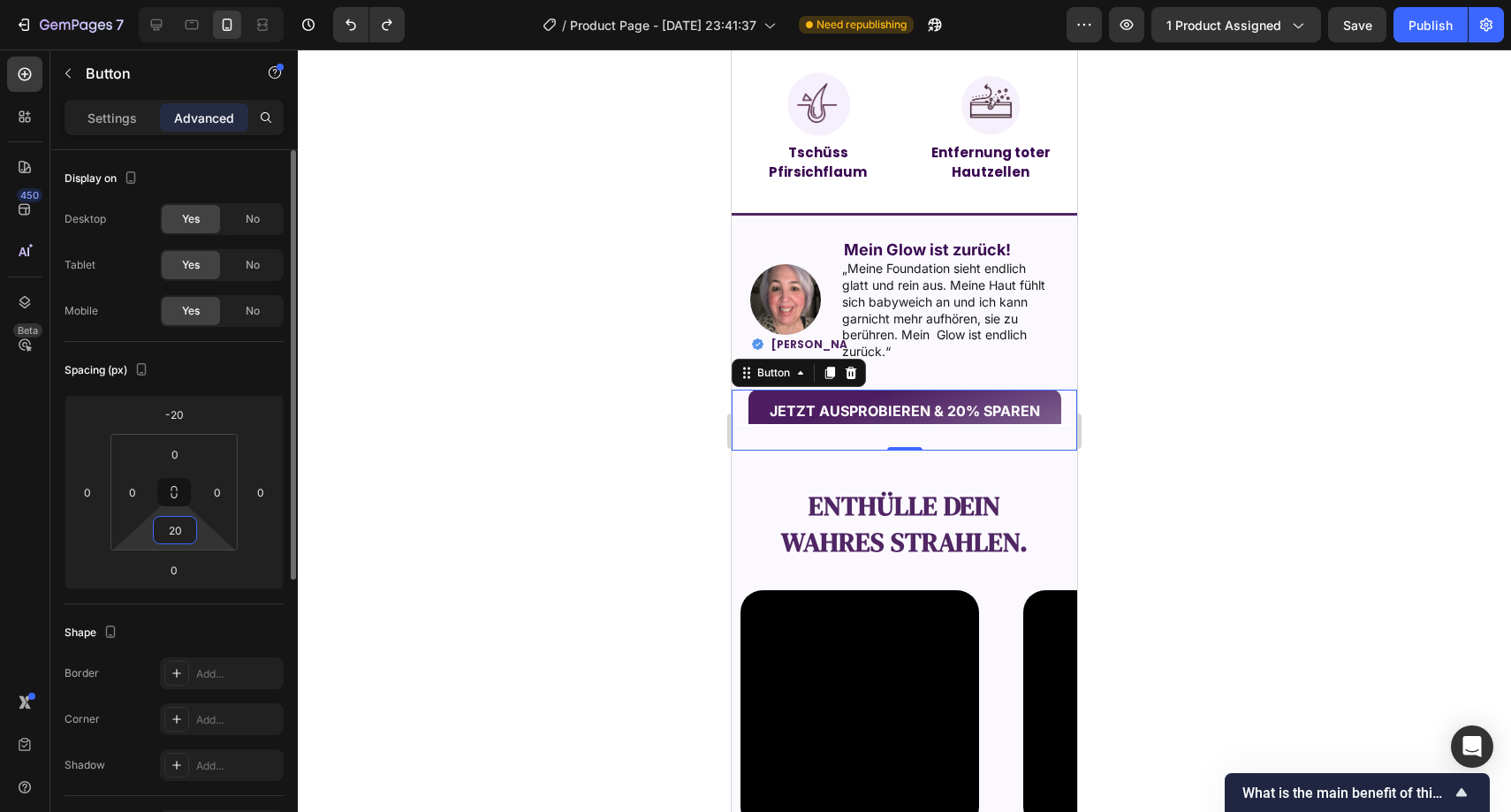
type input "2"
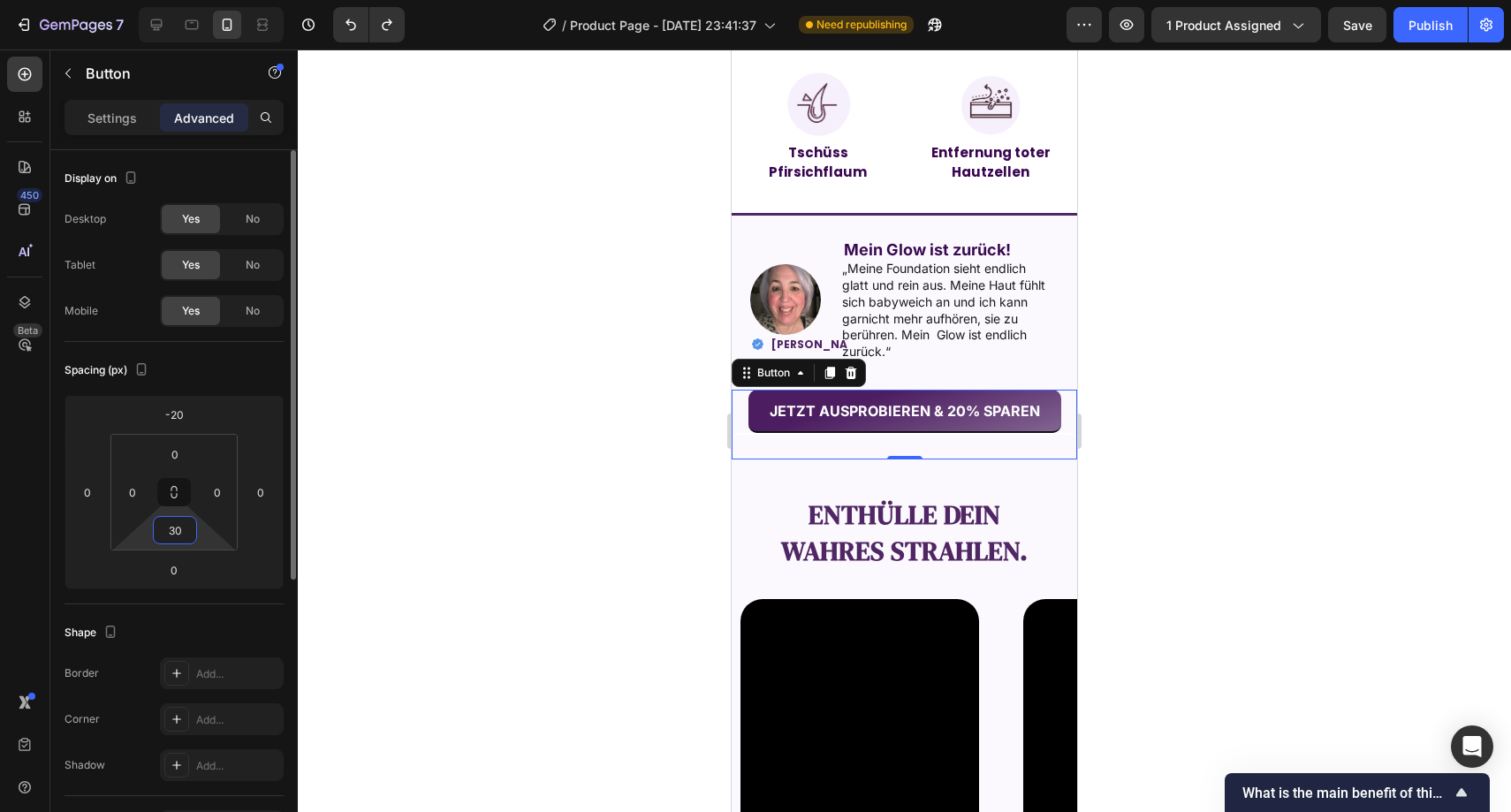
type input "3"
type input "2"
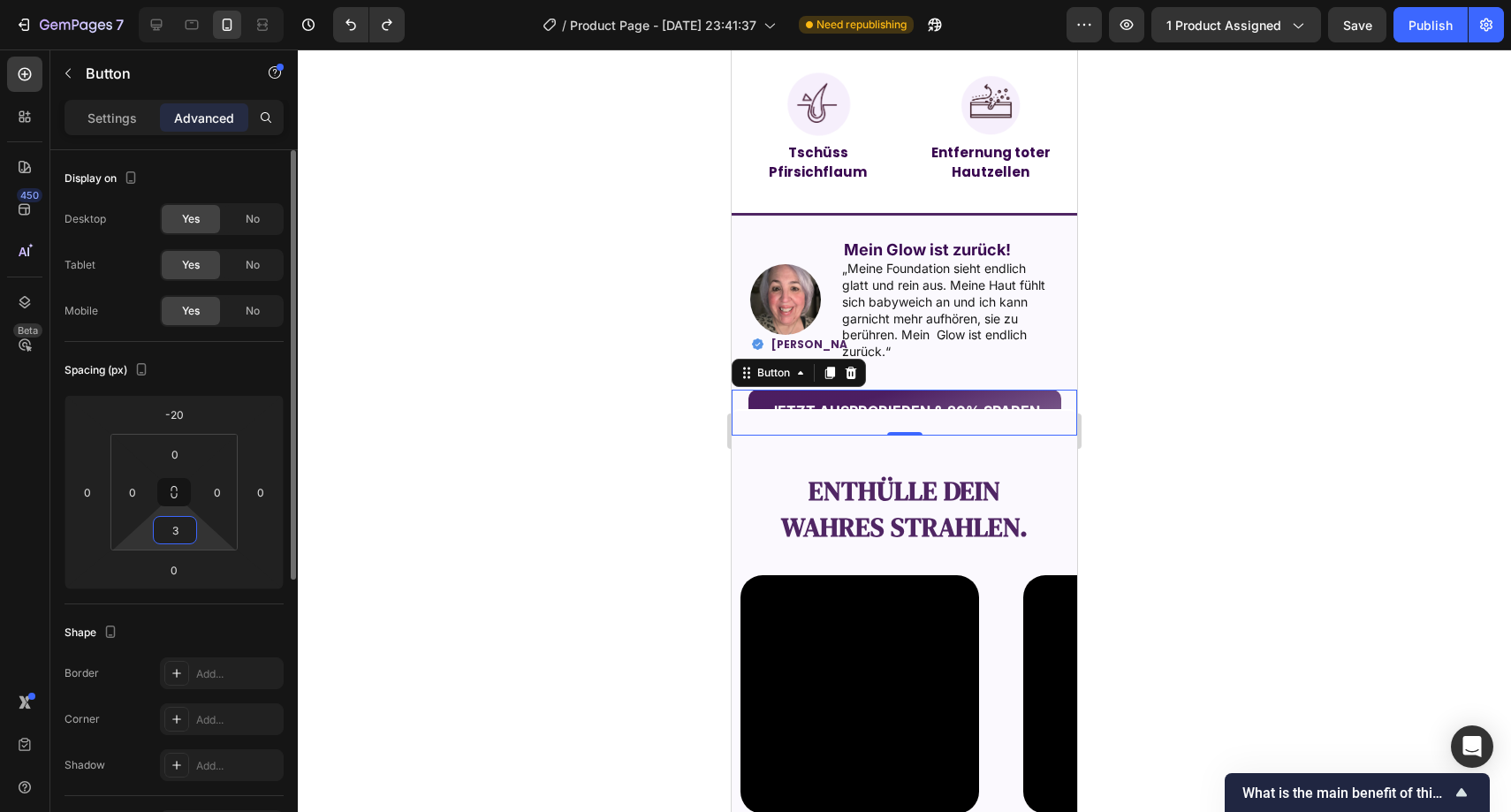
type input "30"
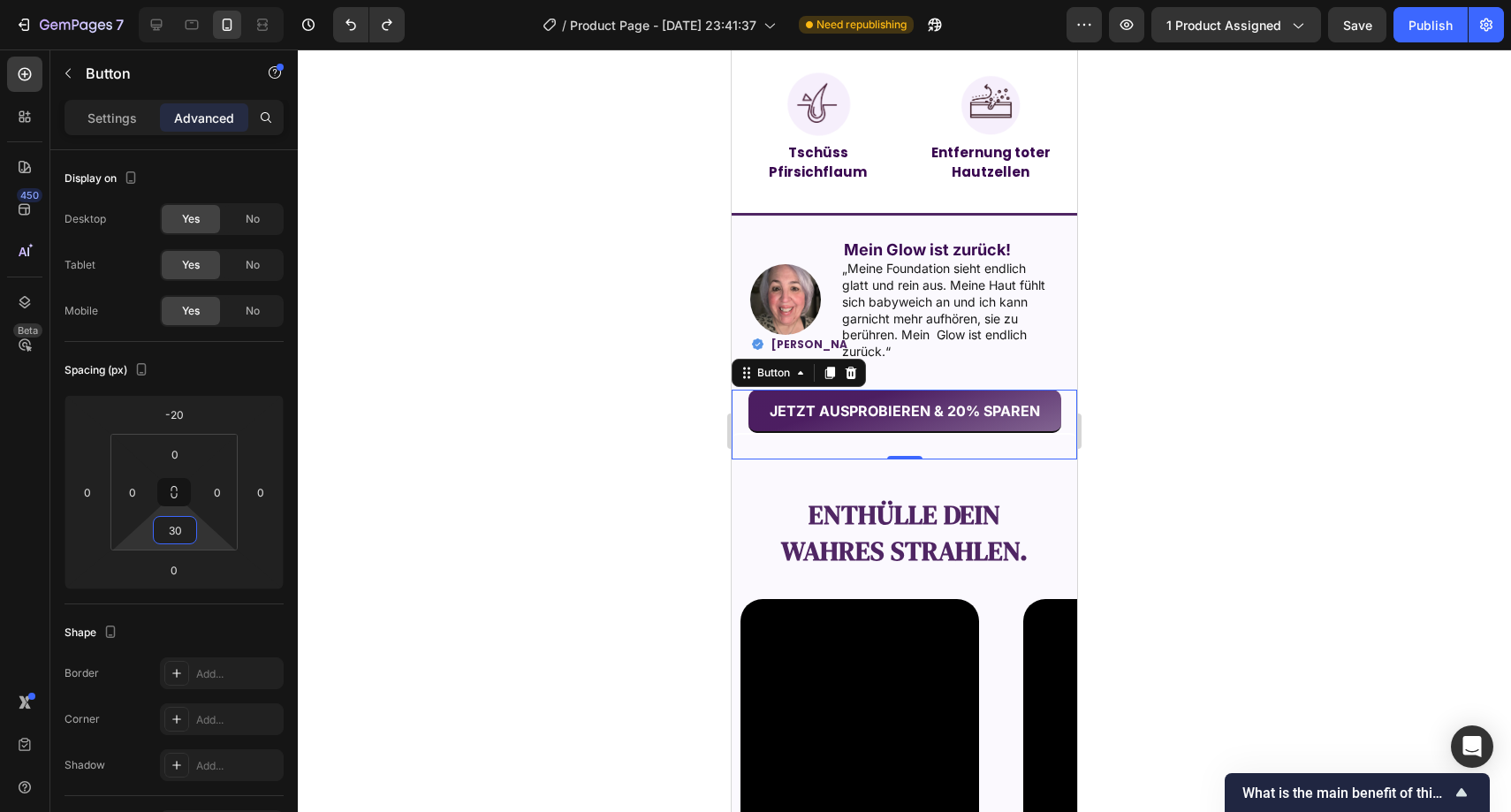
click at [408, 452] on div at bounding box center [905, 430] width 1214 height 762
click at [738, 409] on div "JETZT AUSPROBIEREN & 20% SPAREN Button 0" at bounding box center [904, 424] width 345 height 69
click at [752, 370] on icon at bounding box center [747, 372] width 14 height 14
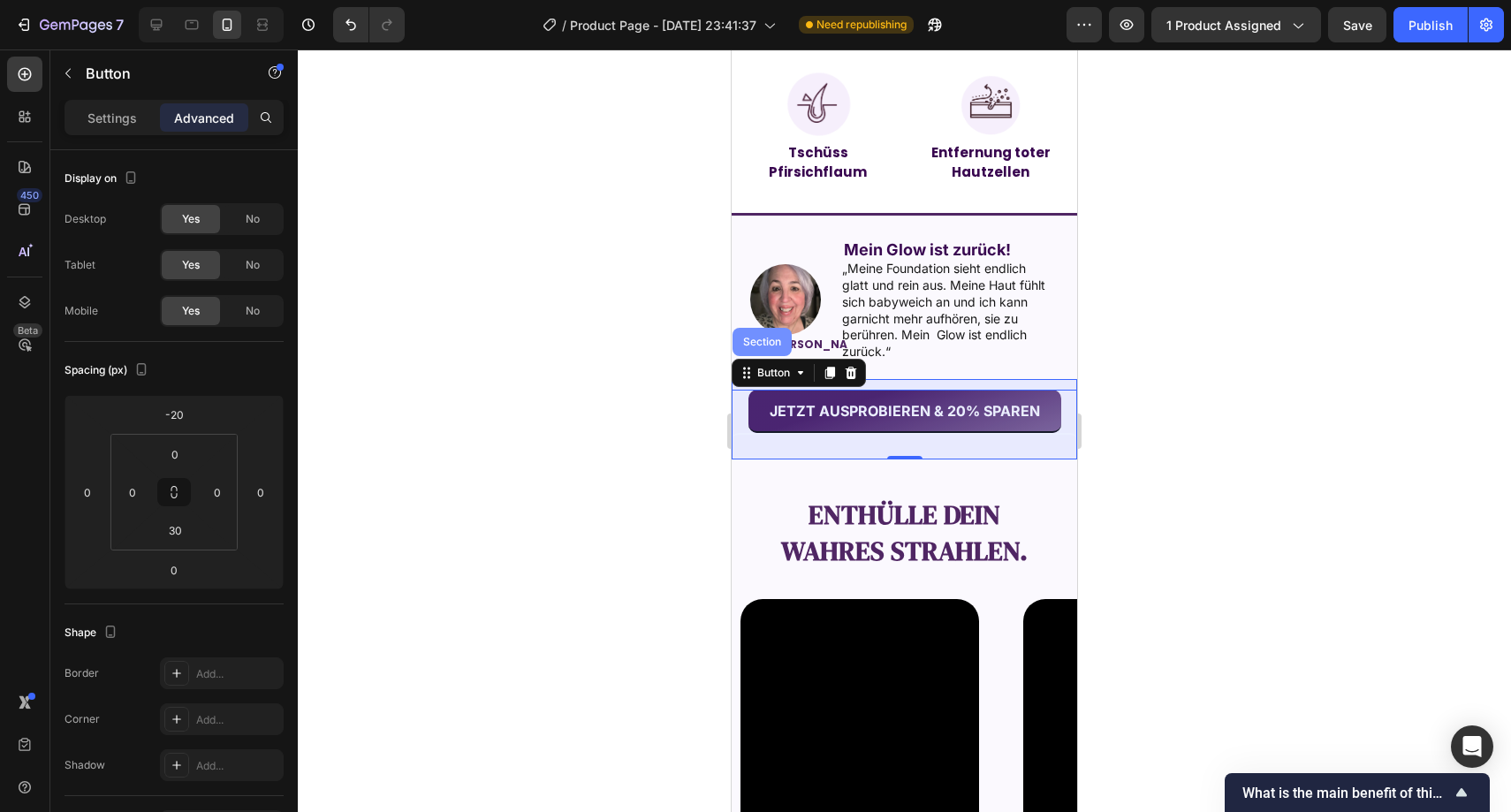
click at [761, 340] on div "Section" at bounding box center [762, 341] width 45 height 10
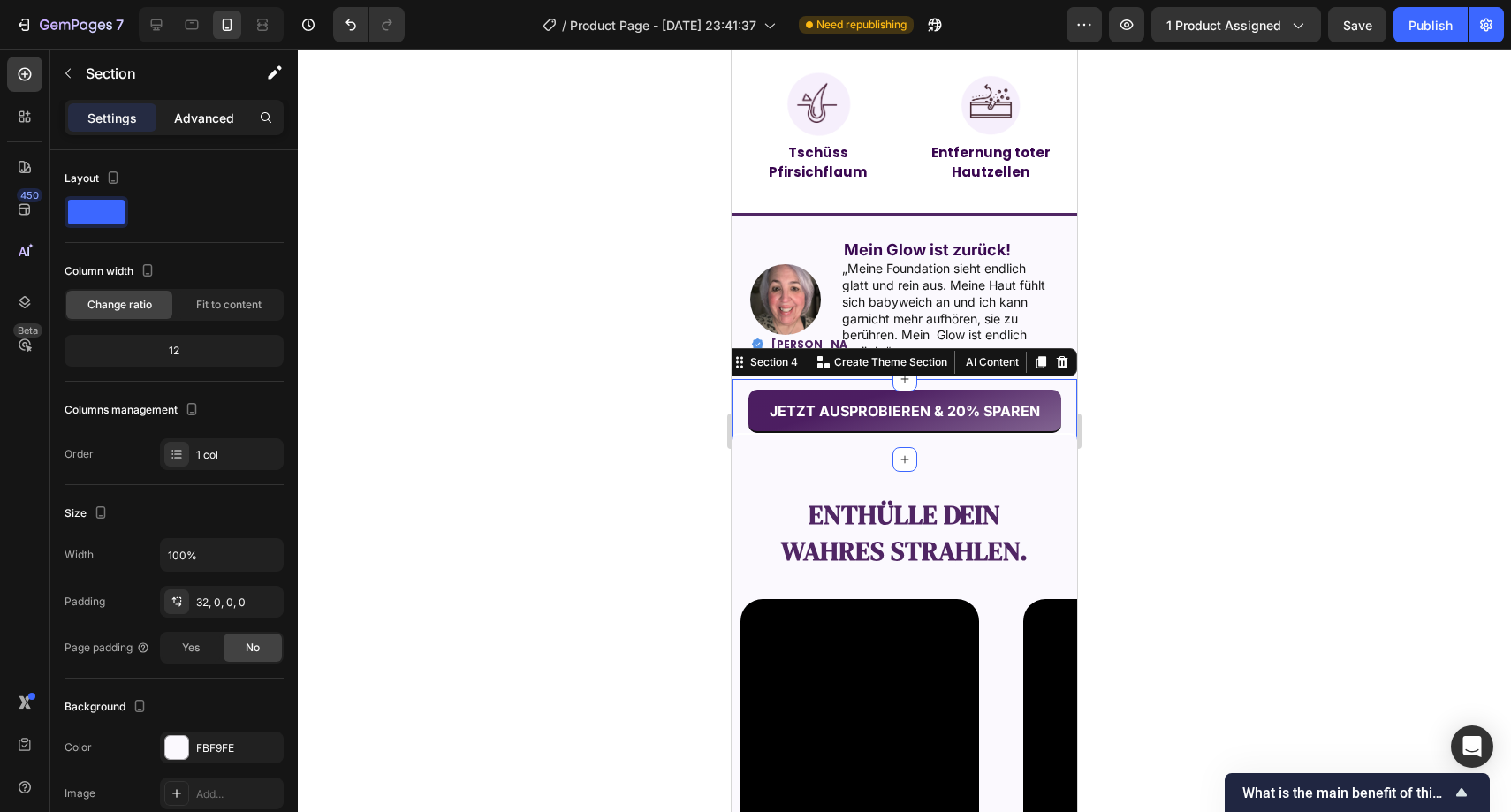
click at [197, 112] on p "Advanced" at bounding box center [204, 117] width 60 height 18
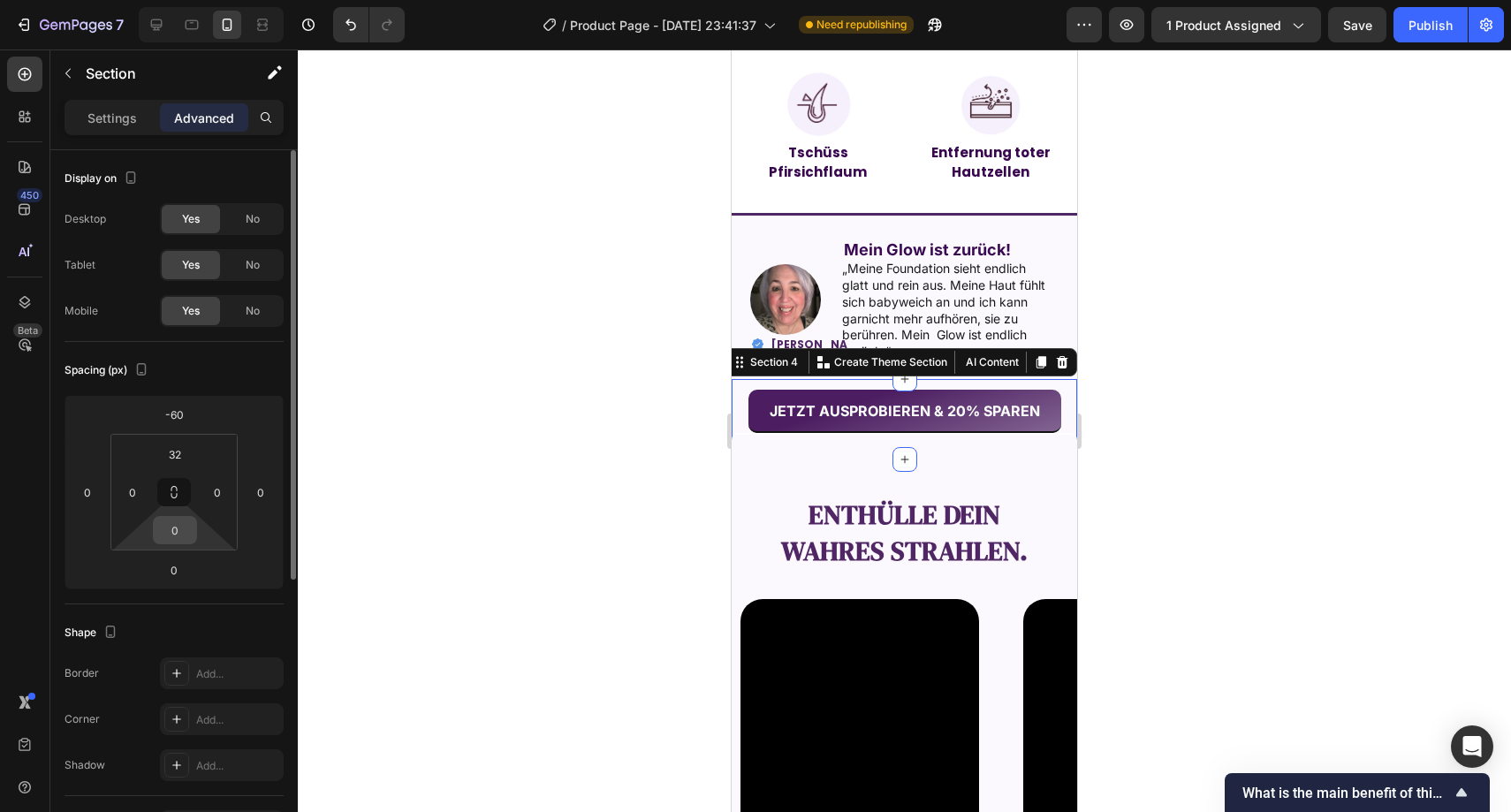
click at [183, 536] on input "0" at bounding box center [175, 530] width 35 height 27
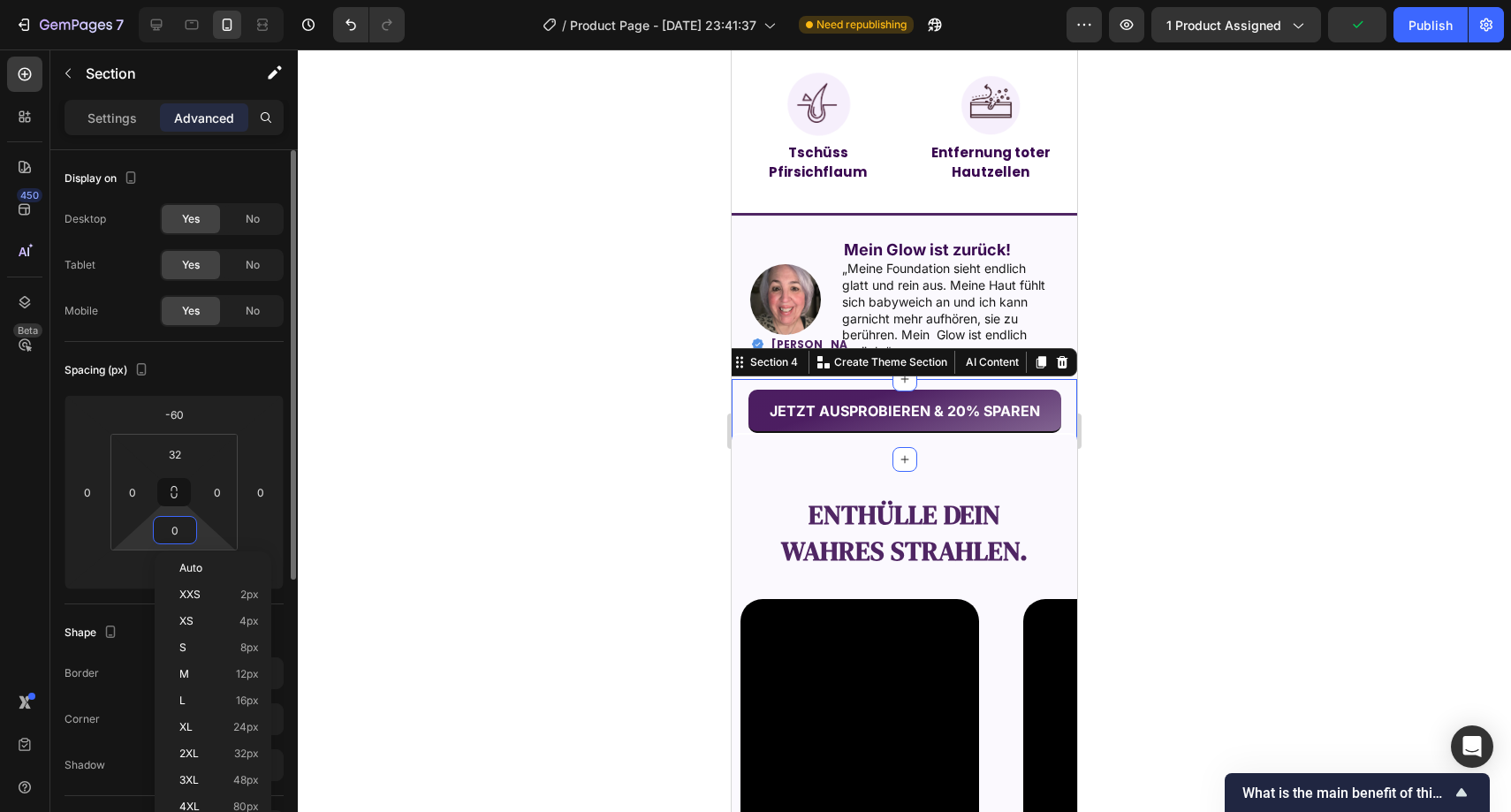
type input "3"
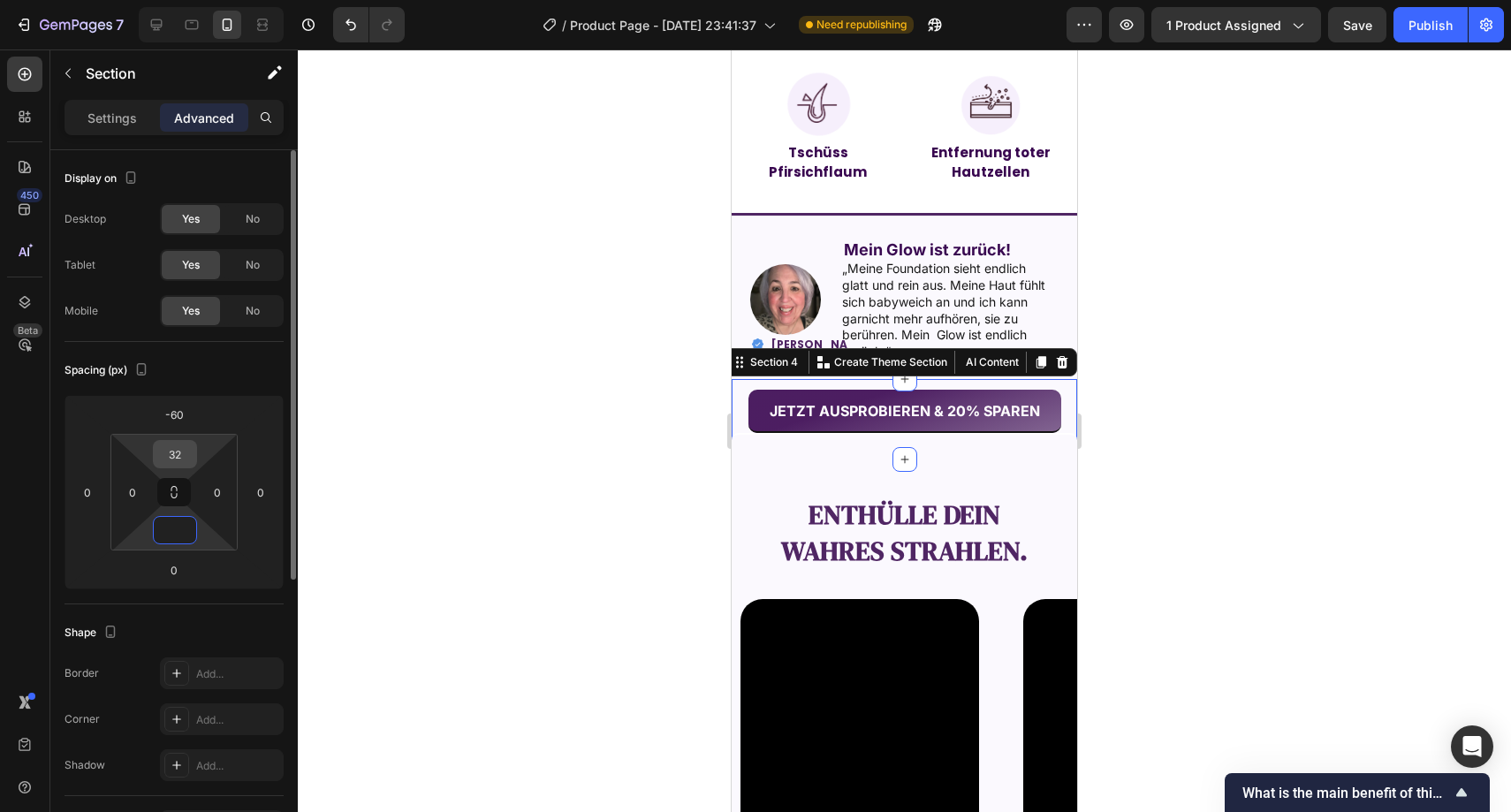
click at [189, 452] on input "32" at bounding box center [175, 454] width 35 height 27
type input "0"
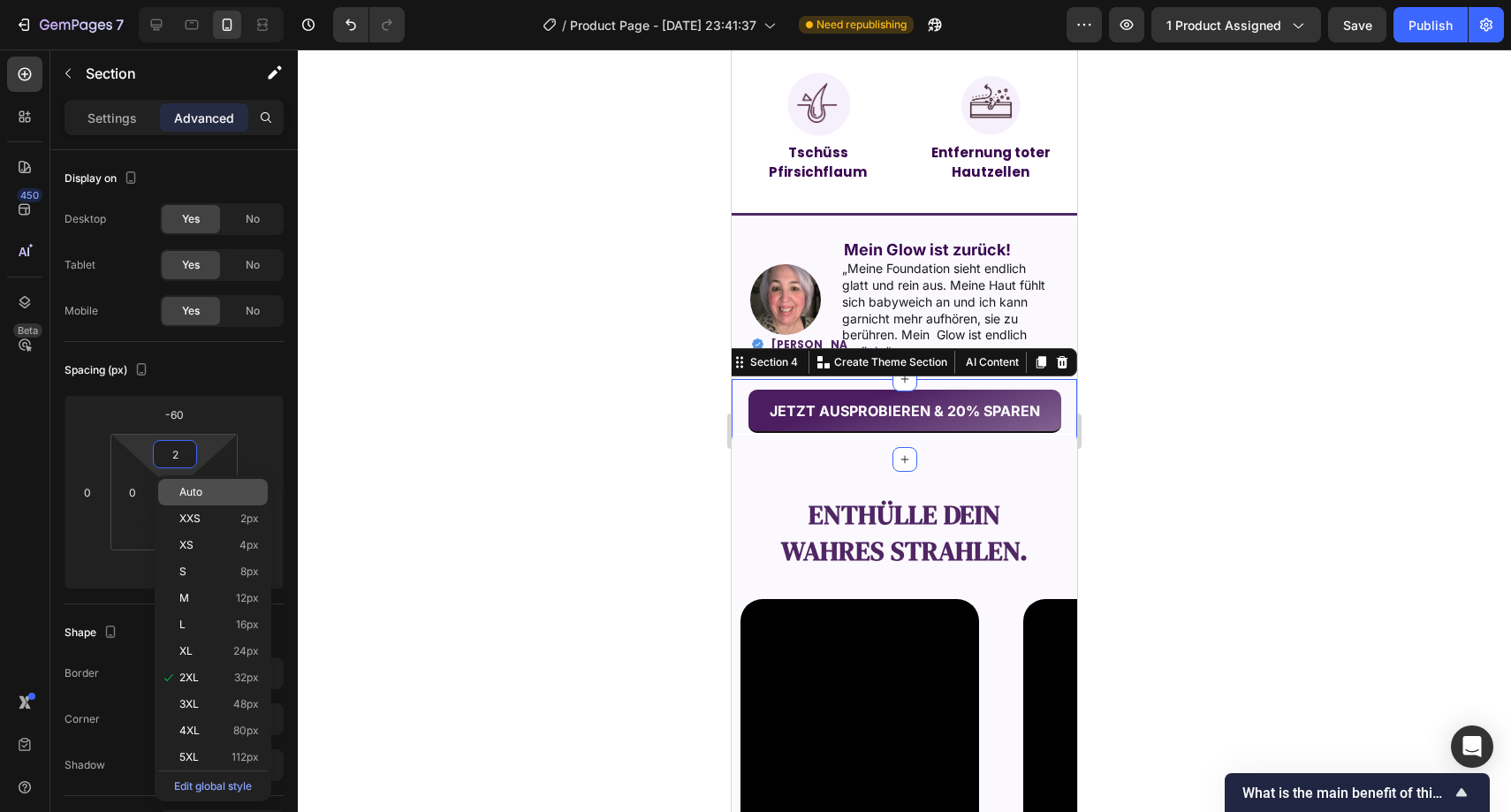
click at [192, 492] on span "Auto" at bounding box center [191, 491] width 23 height 12
type input "Auto"
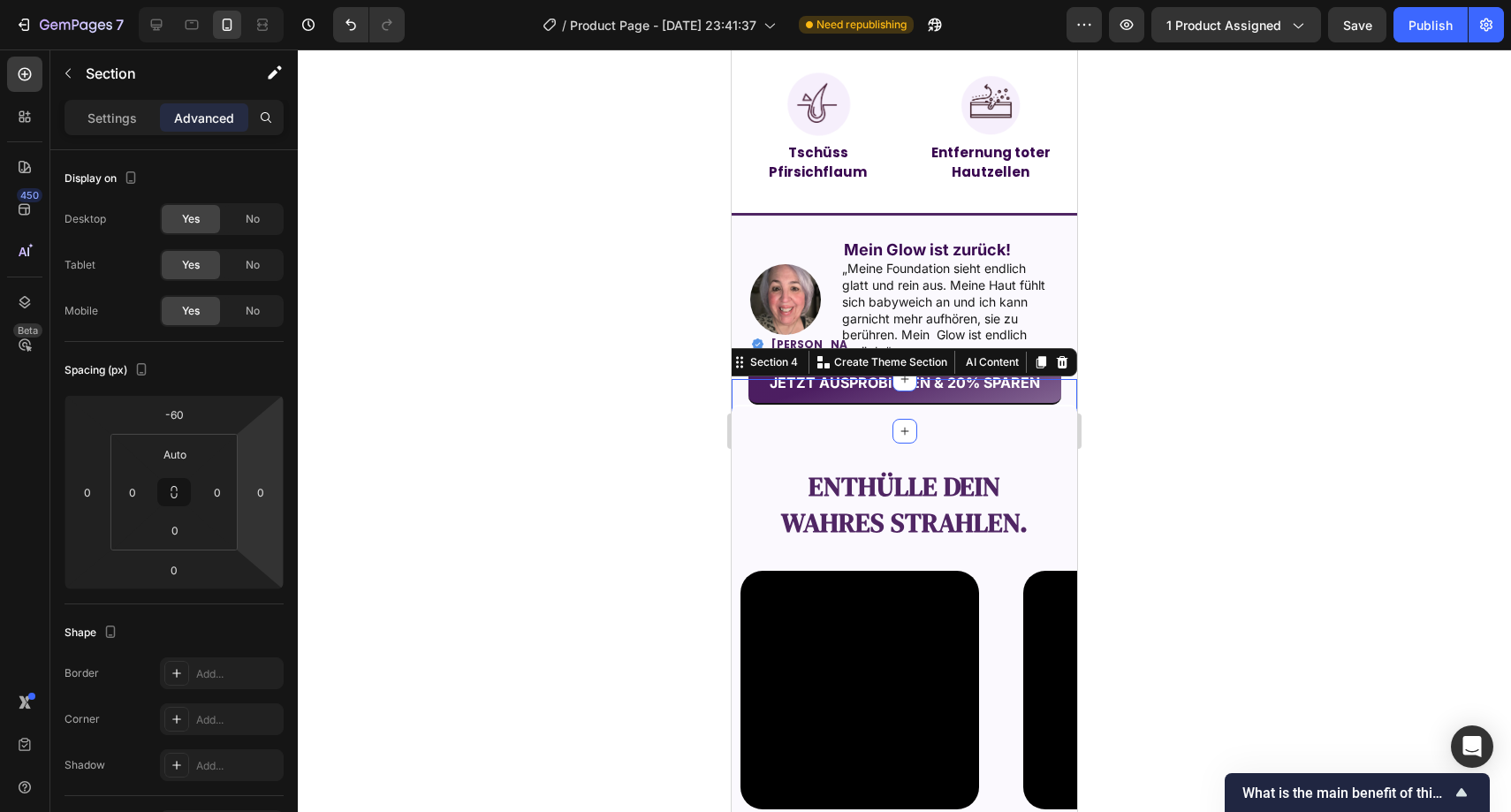
click at [408, 447] on div at bounding box center [905, 430] width 1214 height 762
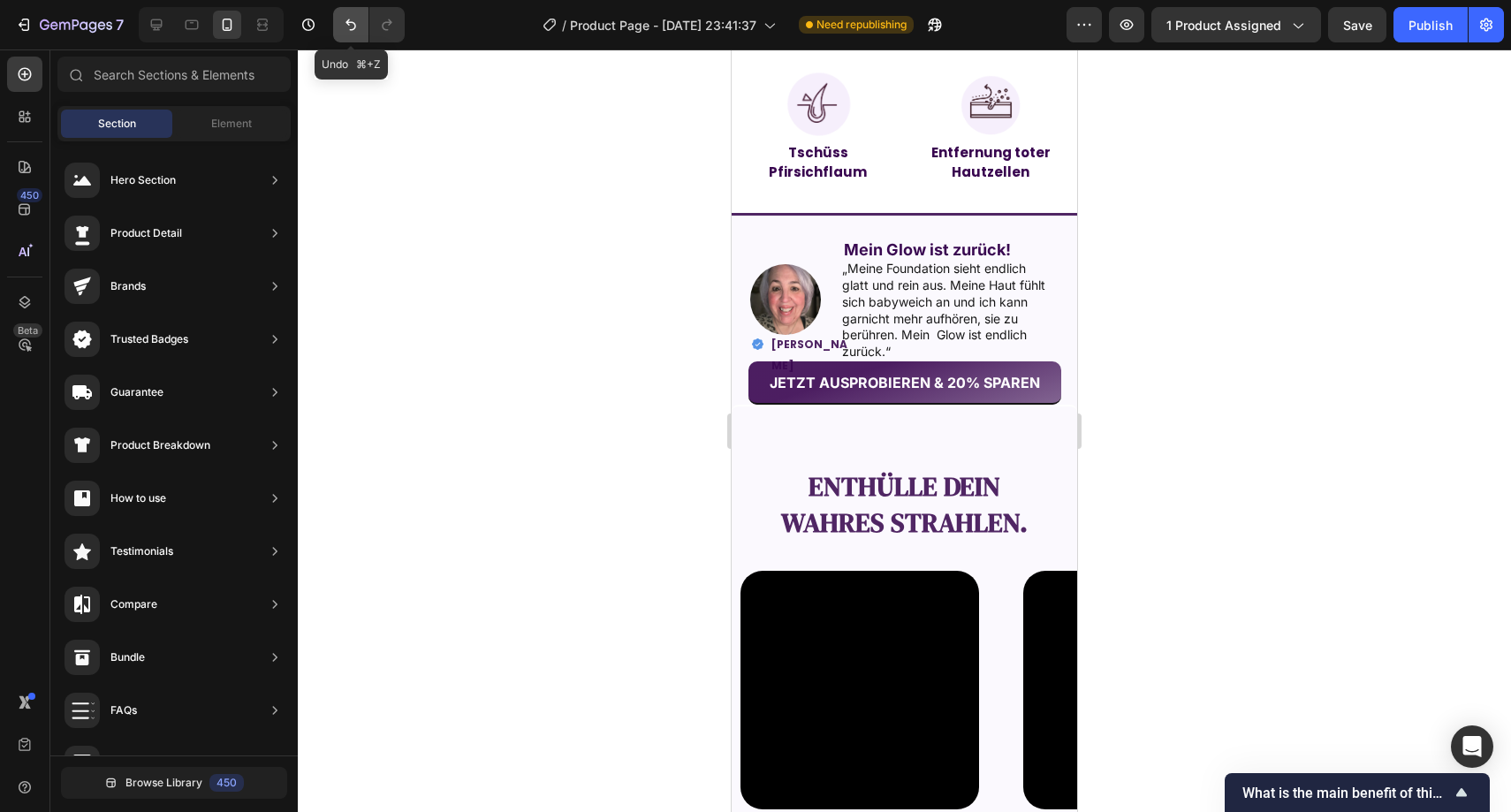
click at [352, 37] on button "Undo/Redo" at bounding box center [351, 25] width 35 height 35
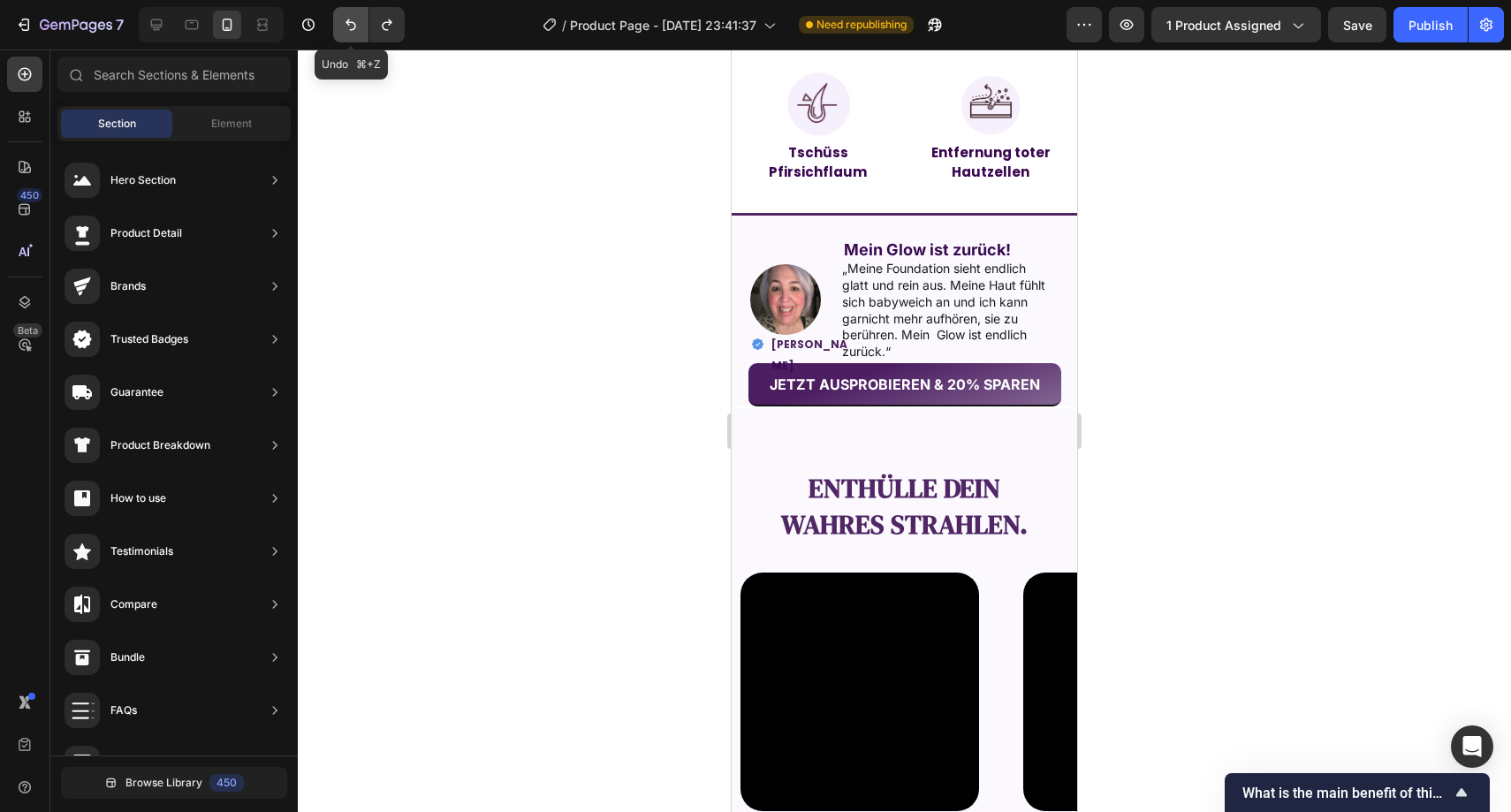
click at [352, 37] on button "Undo/Redo" at bounding box center [351, 25] width 35 height 35
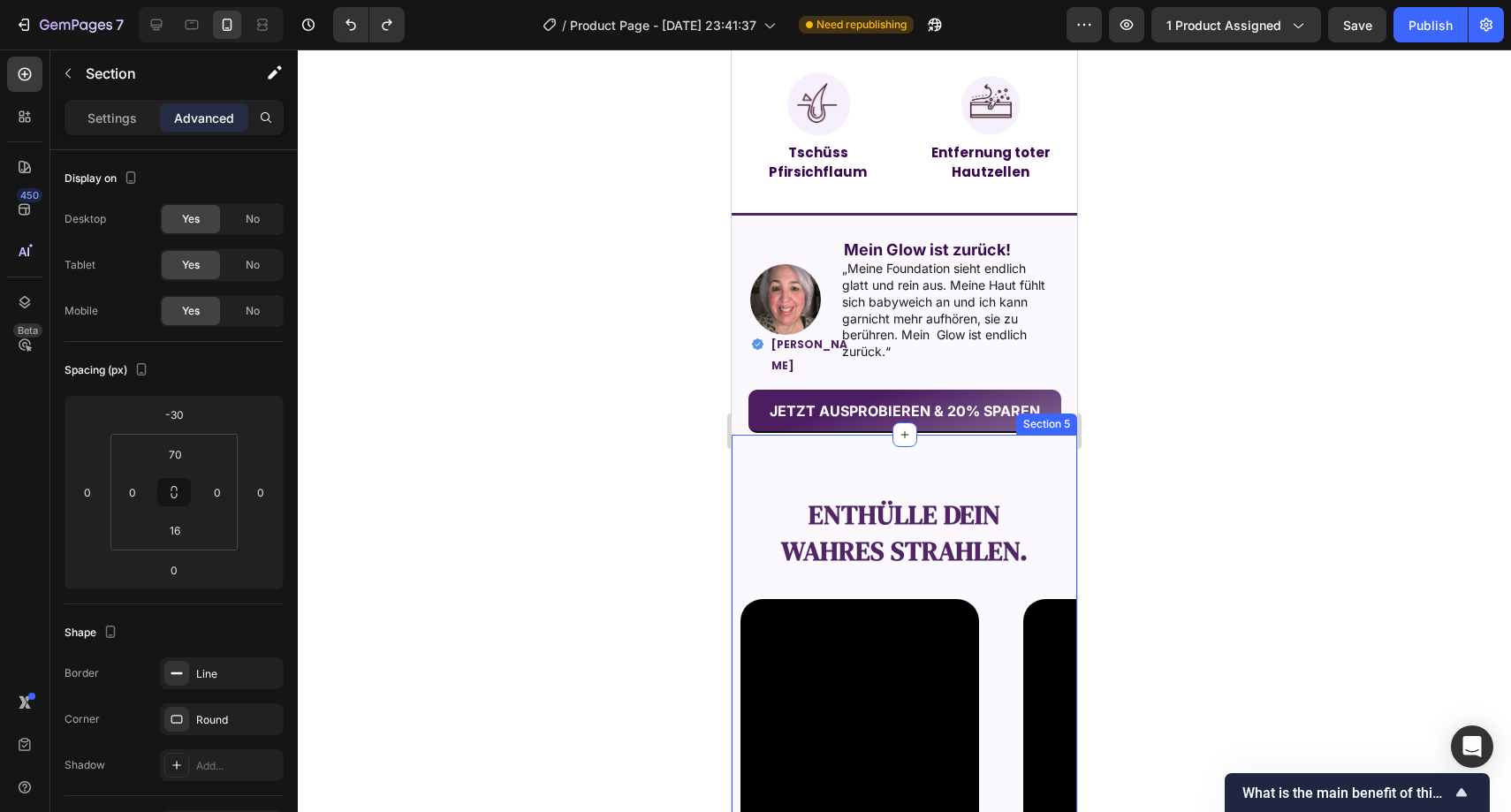
click at [994, 470] on div "Enthülle dein wahres Strahlen. Text Block Video Video Video Video Video Carouse…" at bounding box center [904, 673] width 345 height 481
click at [133, 129] on div "Settings" at bounding box center [113, 117] width 89 height 29
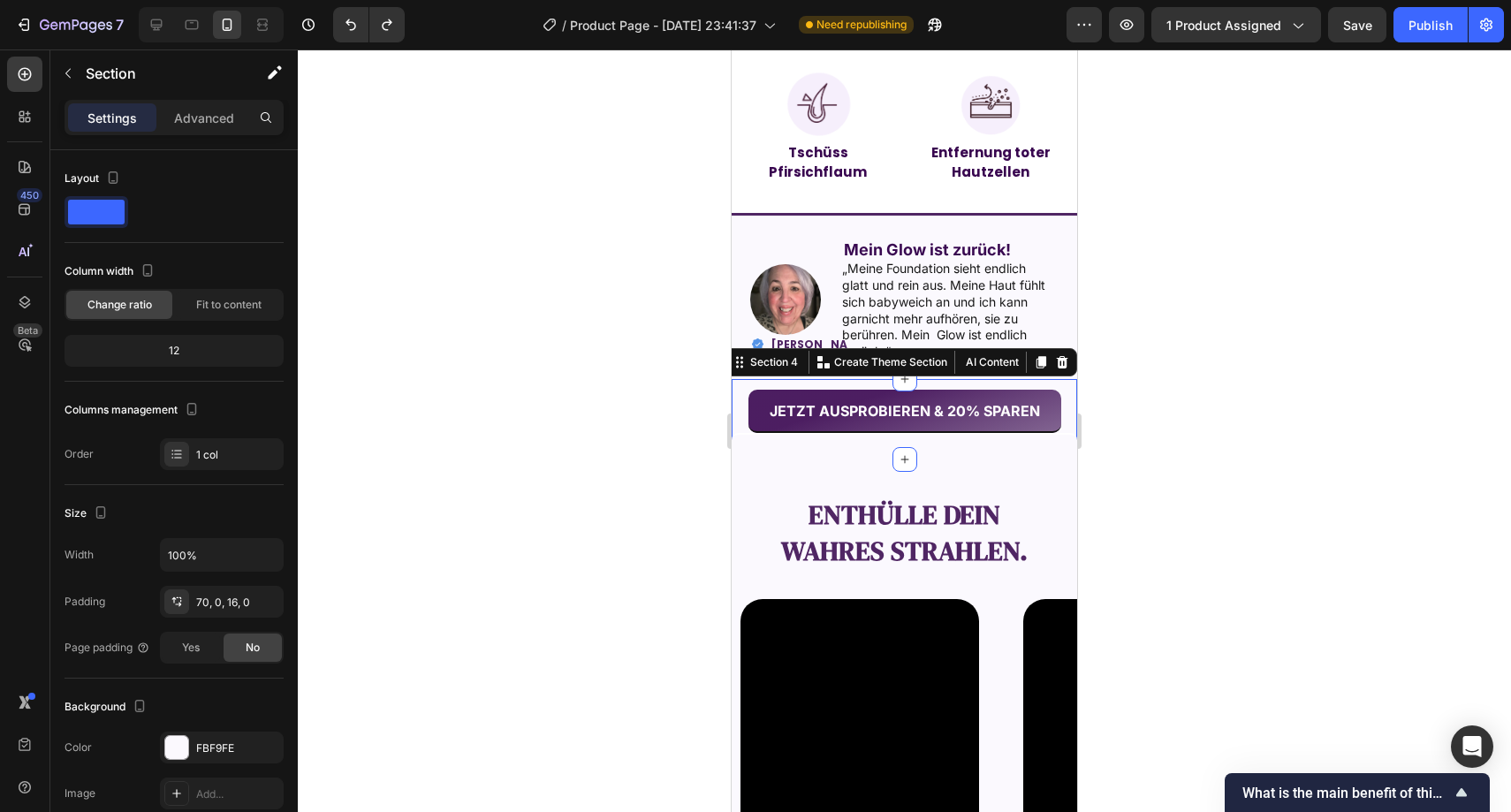
click at [749, 379] on div "JETZT AUSPROBIEREN & 20% SPAREN Button Section 4 You can create reusable sectio…" at bounding box center [904, 419] width 345 height 80
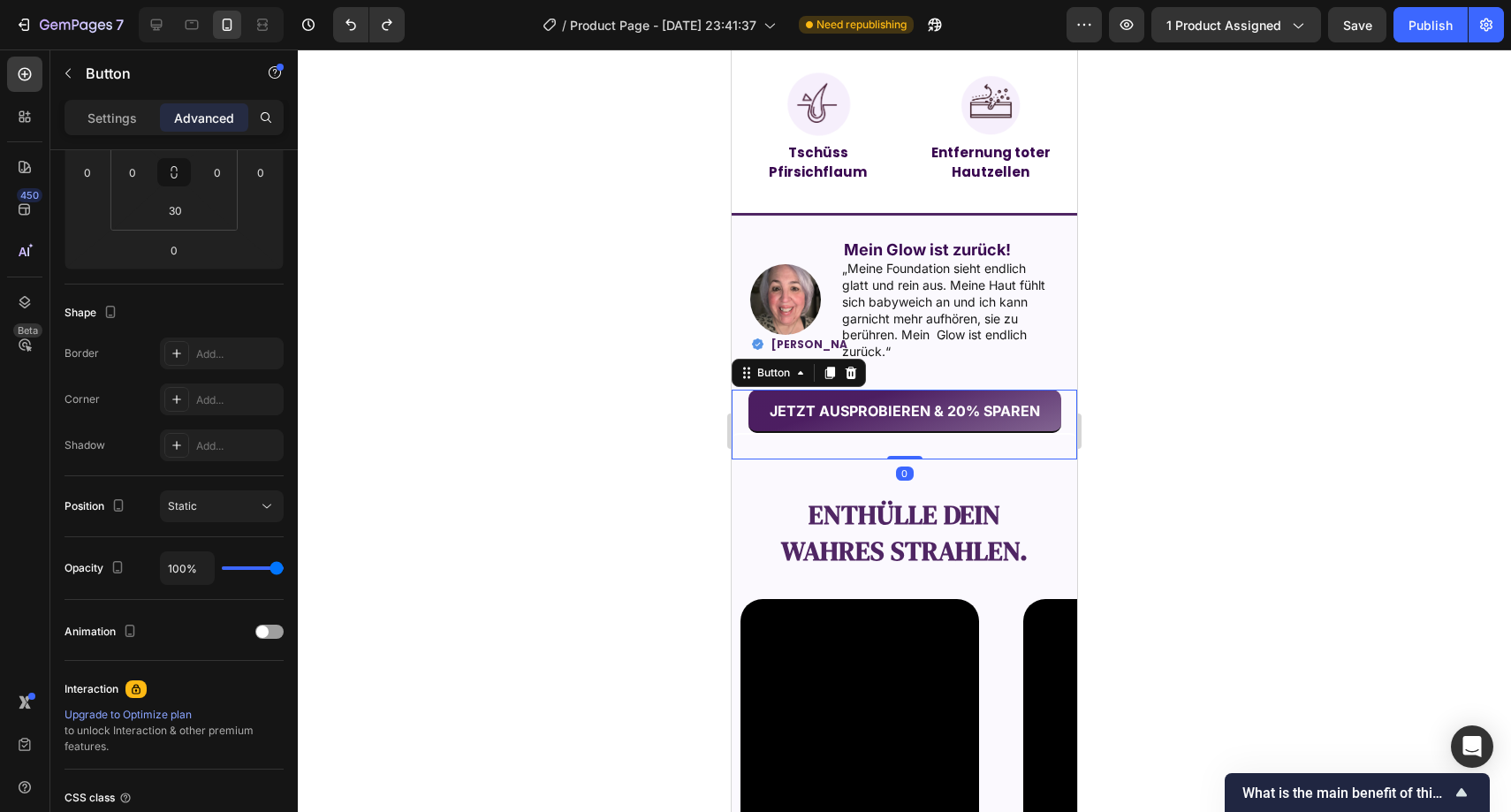
click at [735, 404] on div "JETZT AUSPROBIEREN & 20% SPAREN Button 0" at bounding box center [904, 424] width 345 height 69
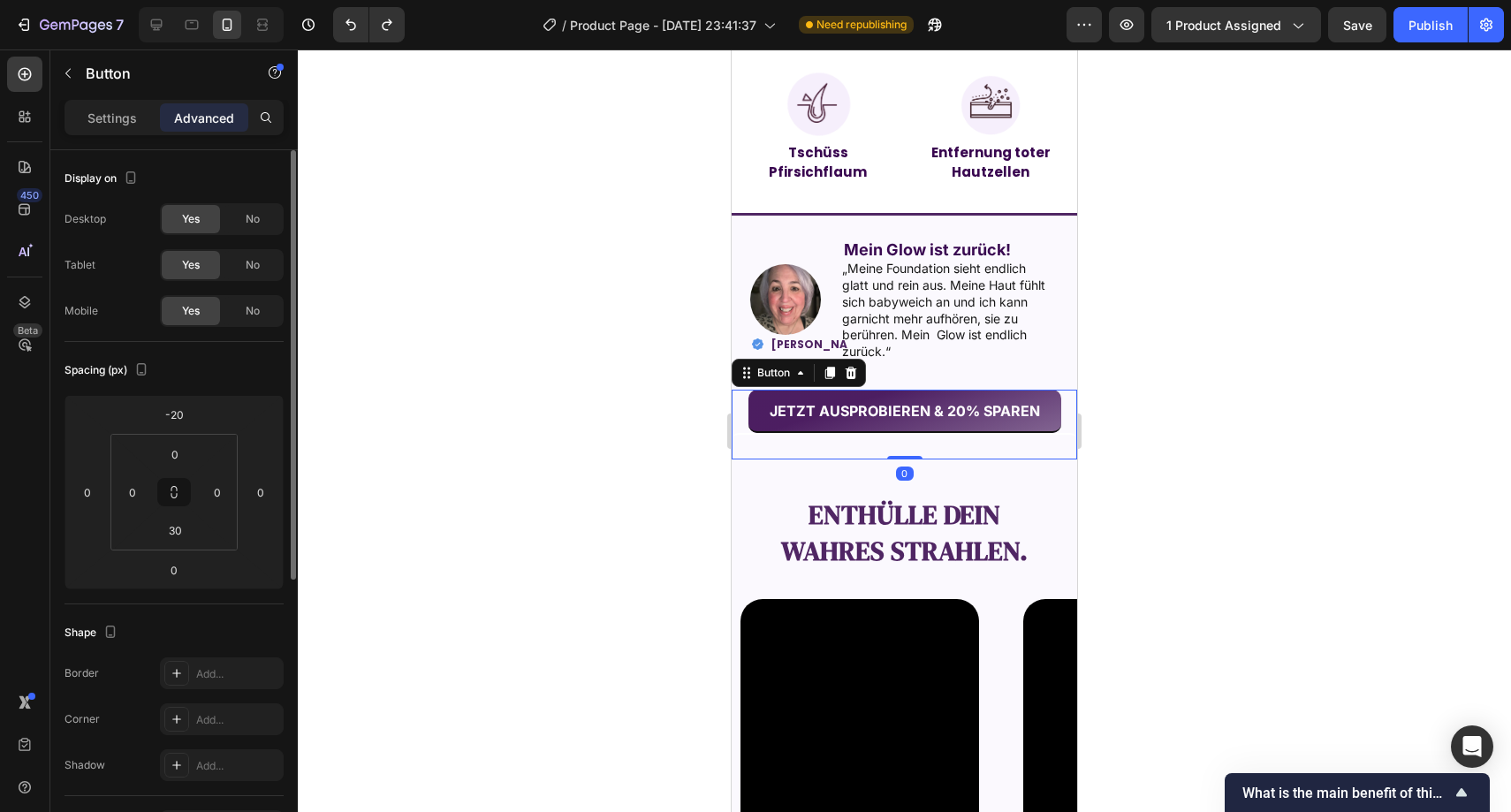
scroll to position [365, 0]
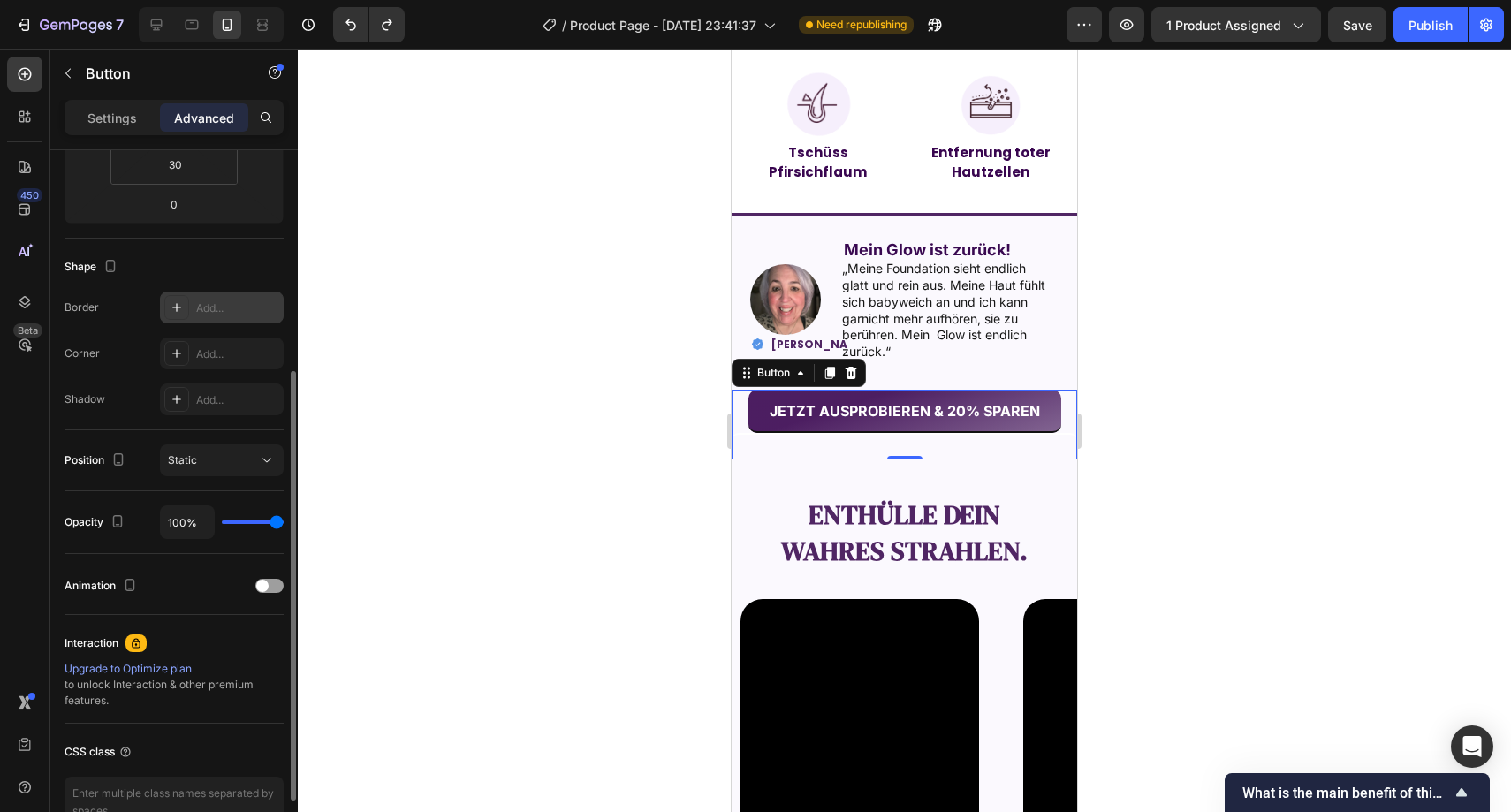
click at [216, 311] on div "Add..." at bounding box center [238, 308] width 83 height 16
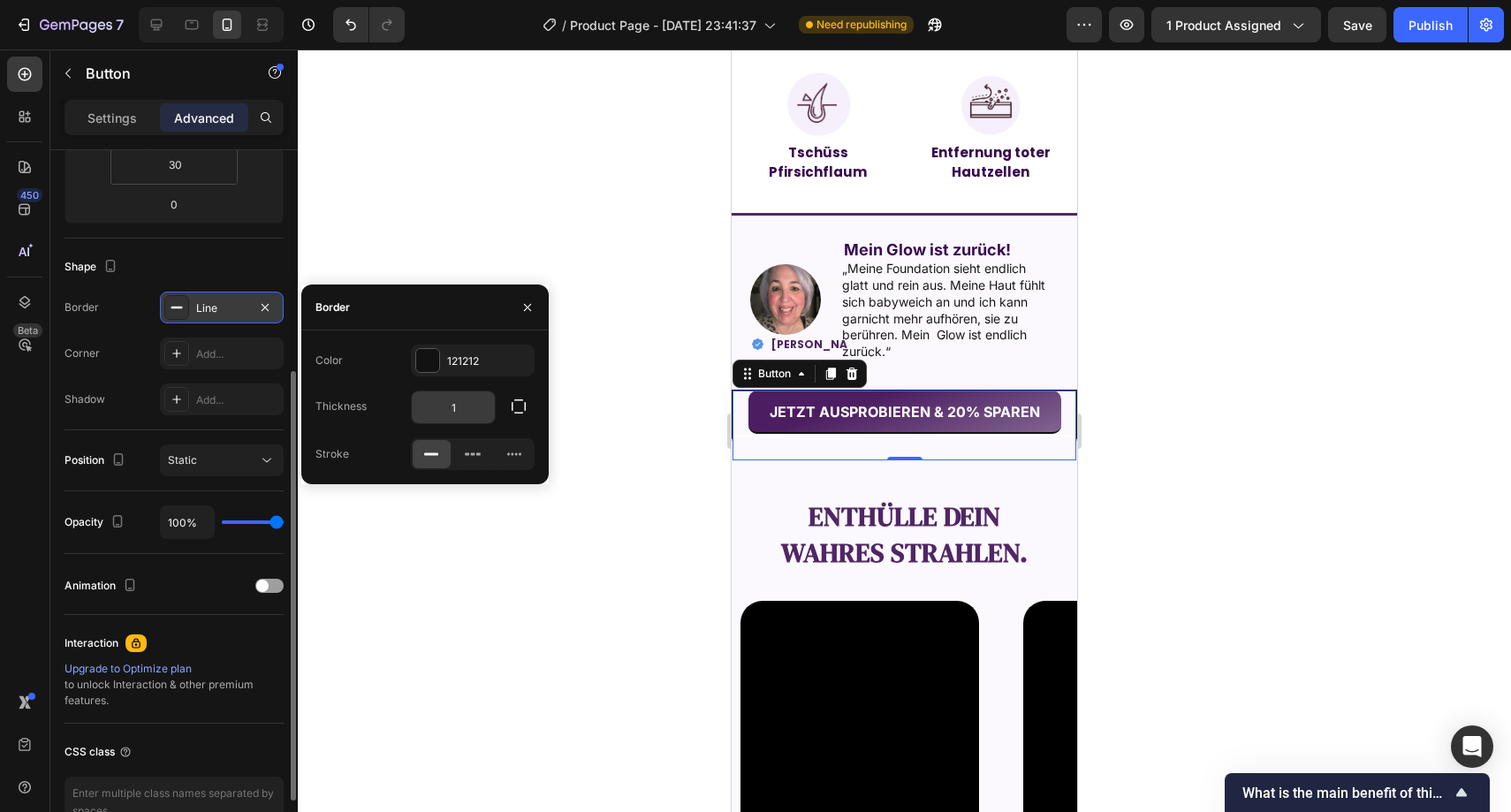
click at [464, 412] on input "1" at bounding box center [453, 407] width 83 height 31
click at [513, 405] on icon "button" at bounding box center [518, 406] width 14 height 14
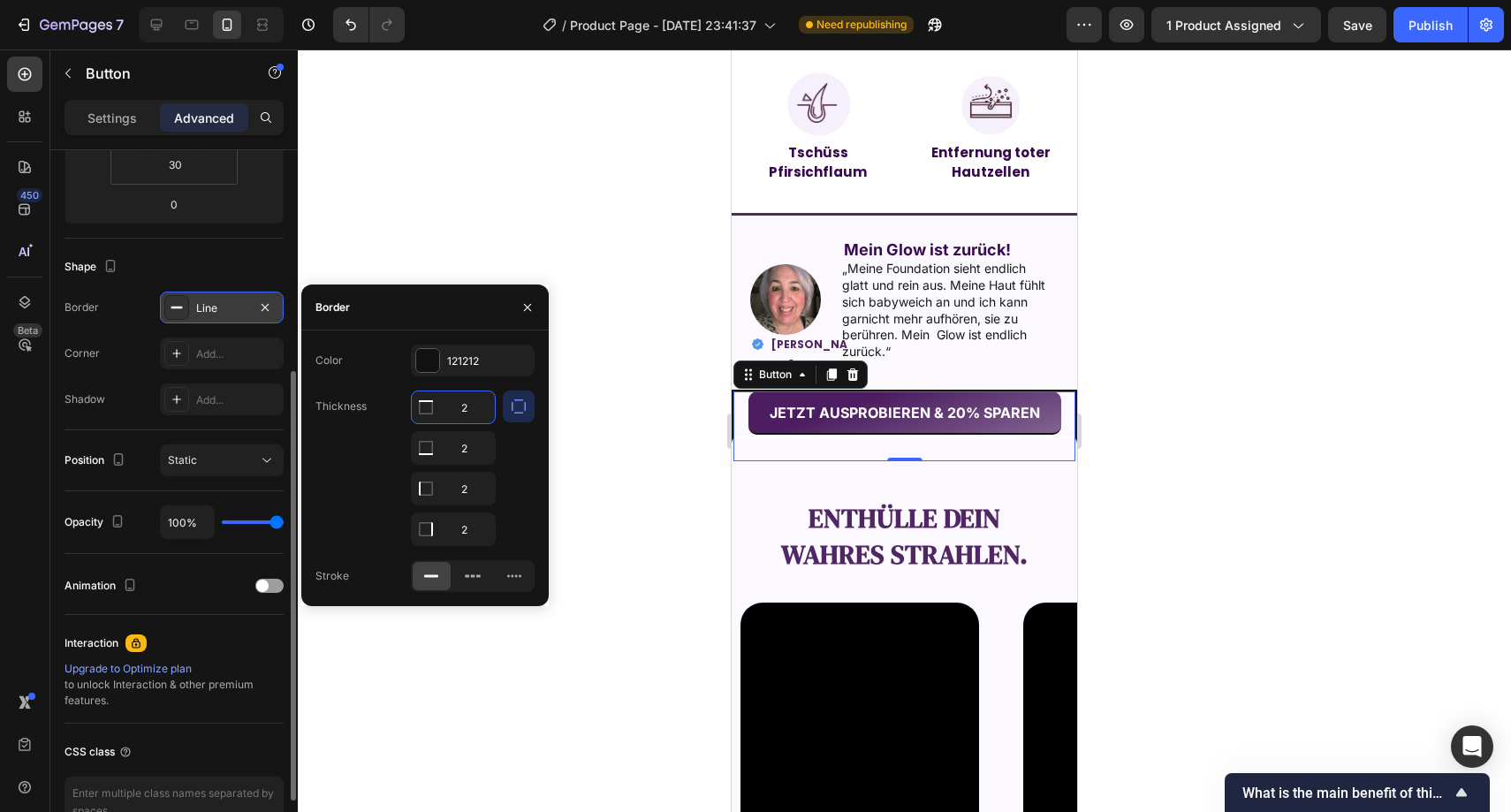
click at [477, 405] on input "2" at bounding box center [453, 407] width 83 height 31
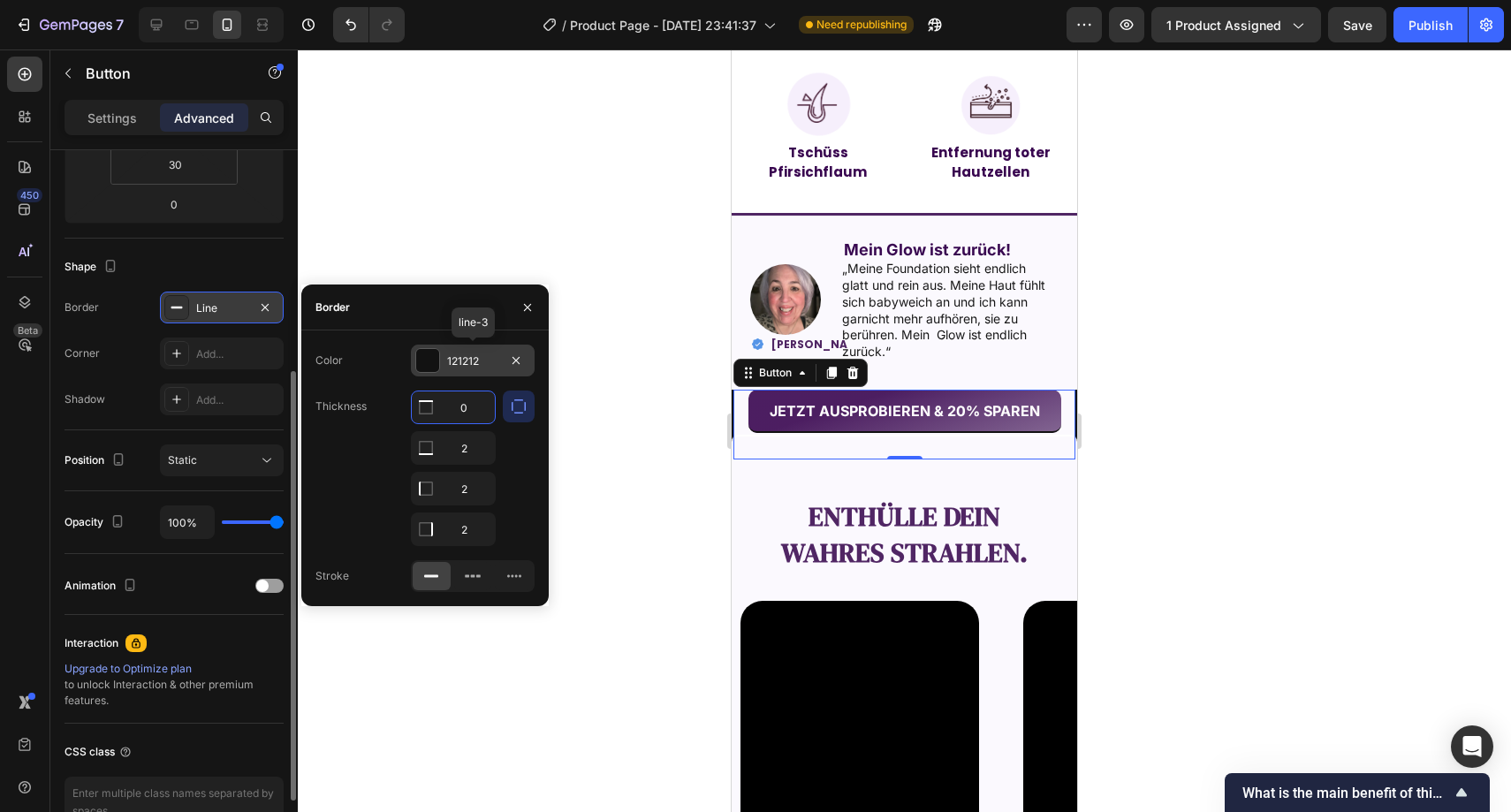
type input "0"
click at [670, 369] on div at bounding box center [905, 430] width 1214 height 762
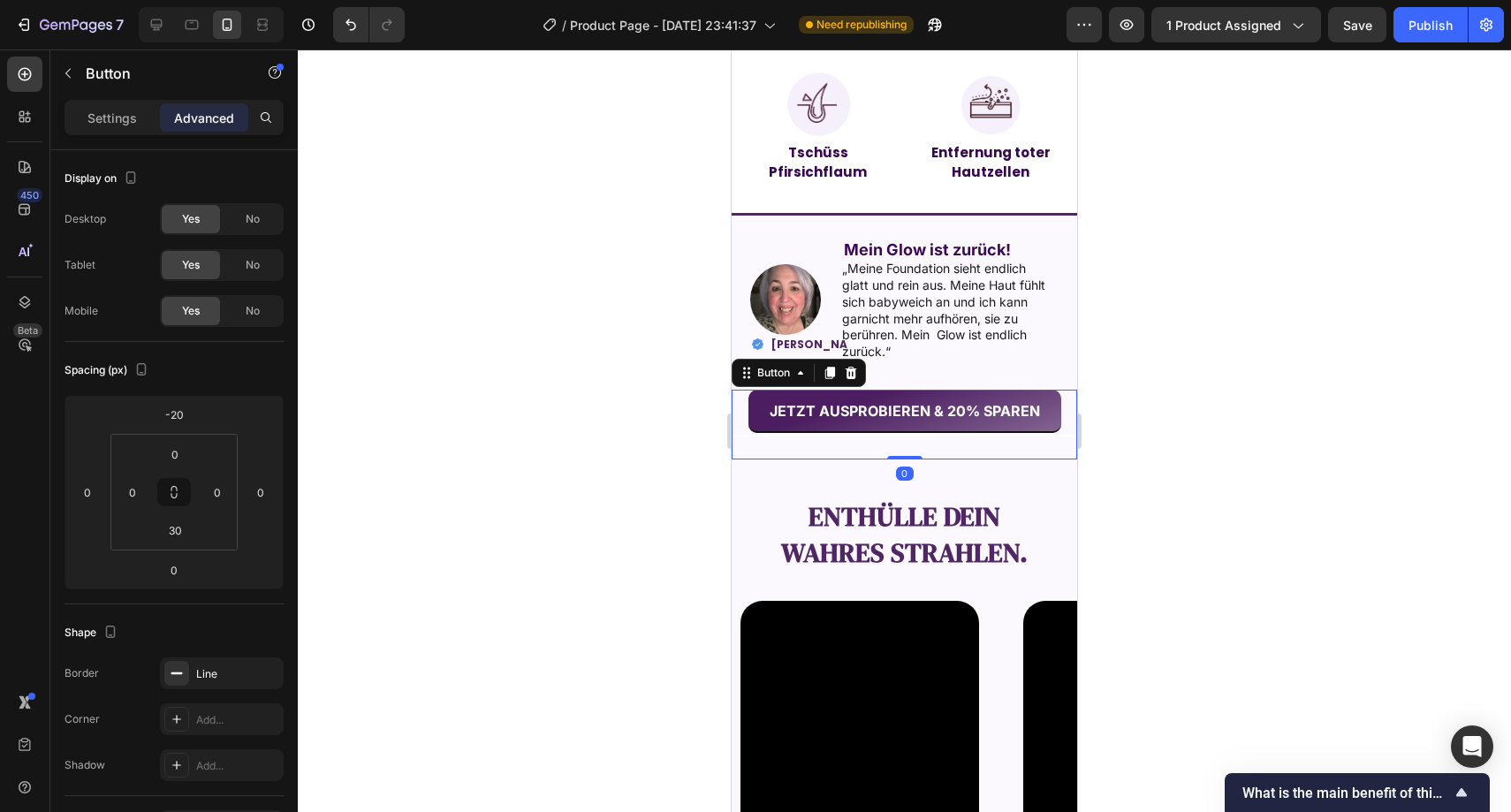
drag, startPoint x: 740, startPoint y: 424, endPoint x: 1461, endPoint y: 474, distance: 722.7
click at [740, 424] on div "JETZT AUSPROBIEREN & 20% SPAREN Button 0" at bounding box center [904, 424] width 345 height 71
click at [200, 677] on div "Line" at bounding box center [221, 673] width 51 height 16
click at [774, 378] on div "Button" at bounding box center [799, 373] width 134 height 29
click at [774, 373] on div "Button" at bounding box center [774, 373] width 40 height 16
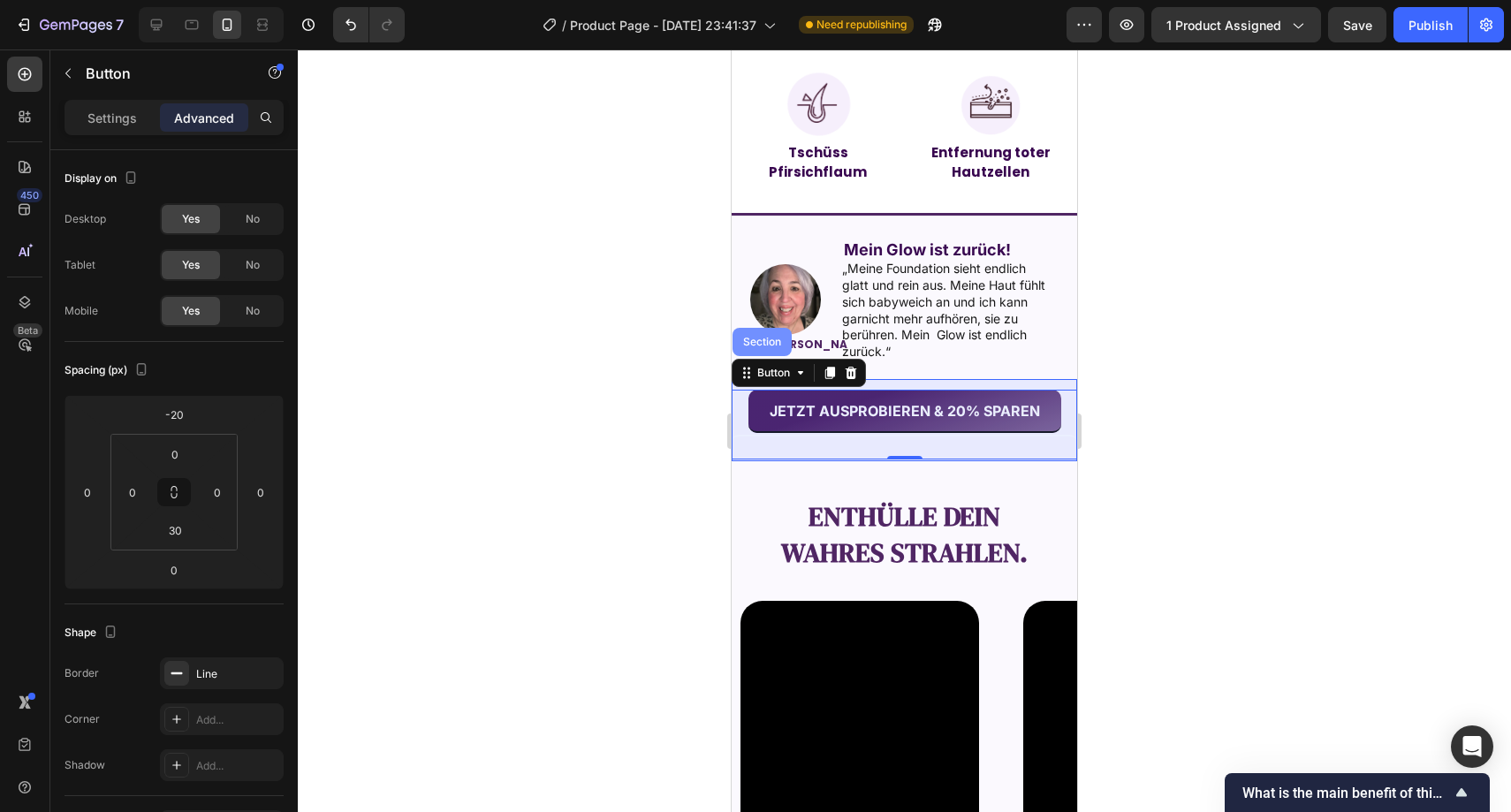
click at [761, 346] on div "Section" at bounding box center [762, 341] width 59 height 29
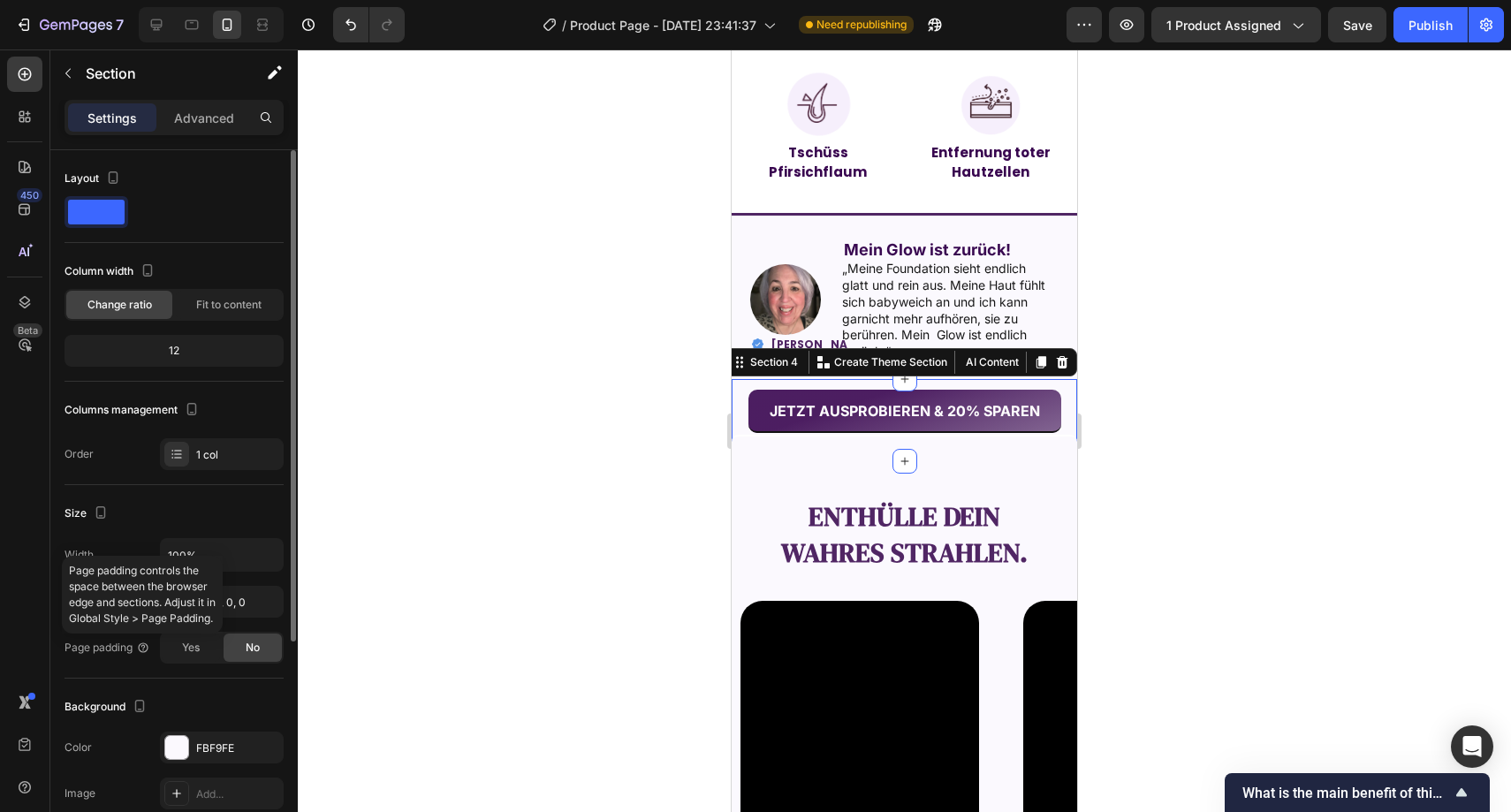
scroll to position [320, 0]
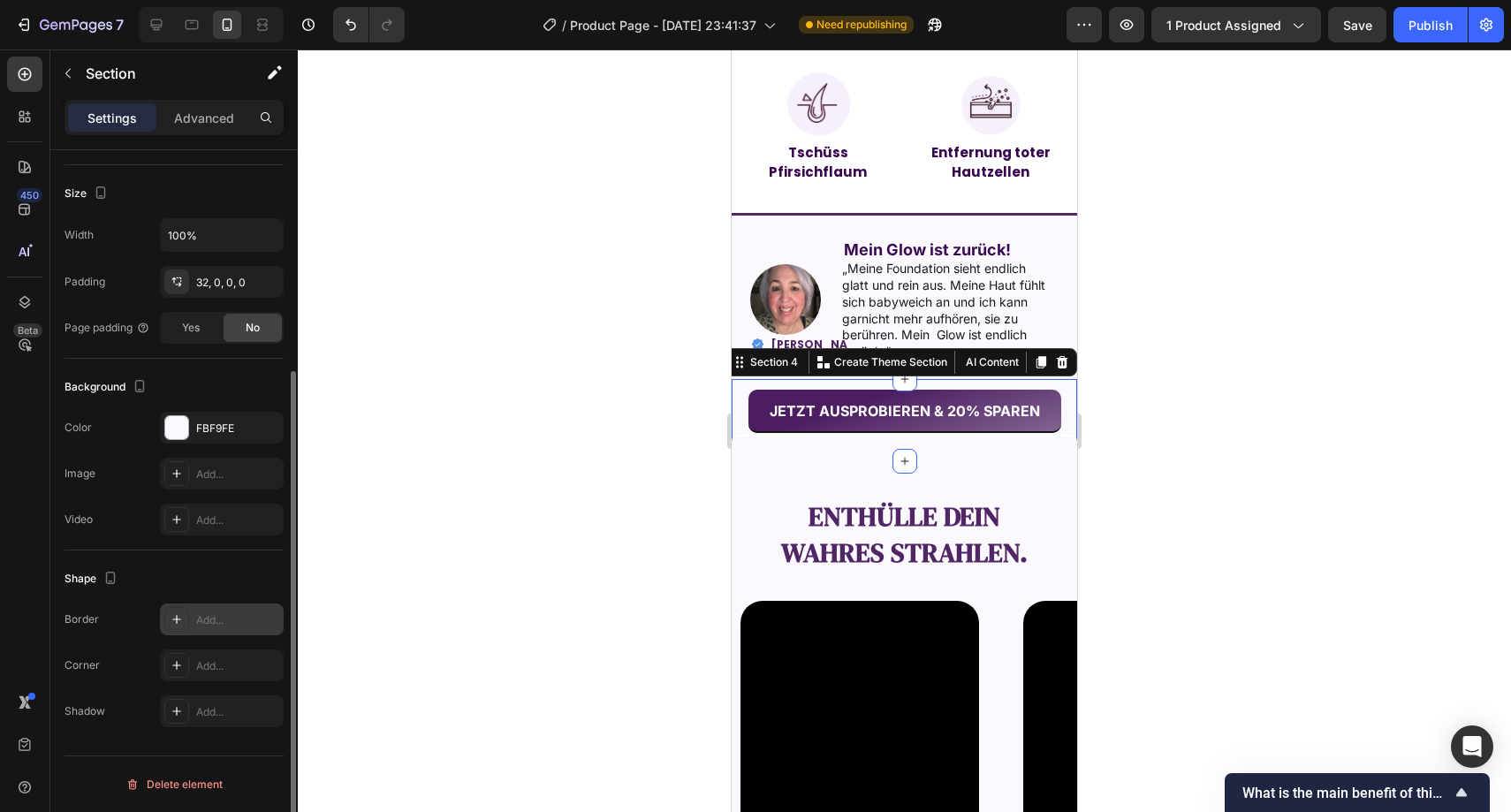
click at [216, 616] on div "Add..." at bounding box center [238, 620] width 83 height 16
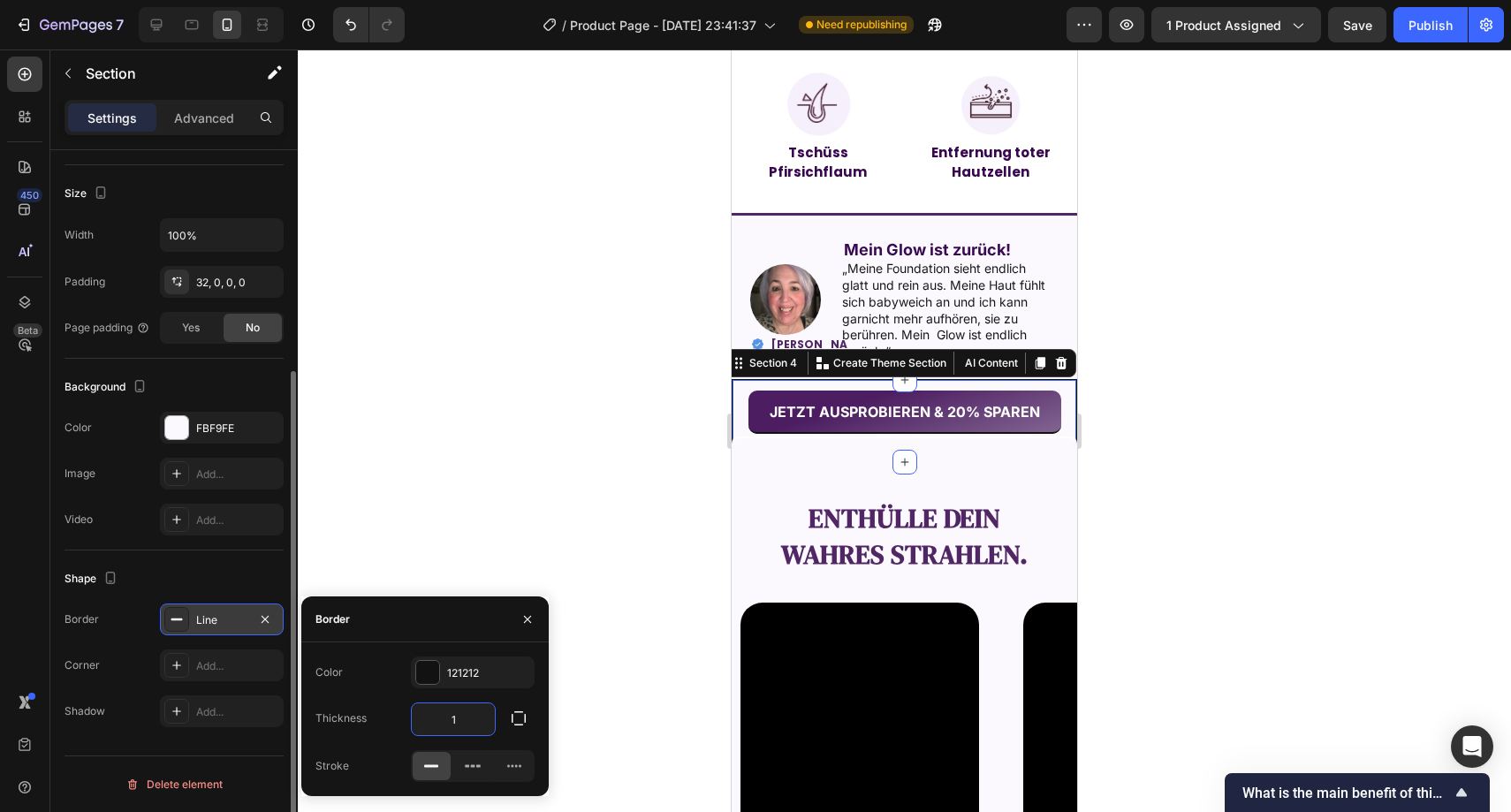
click at [472, 719] on input "1" at bounding box center [453, 719] width 83 height 31
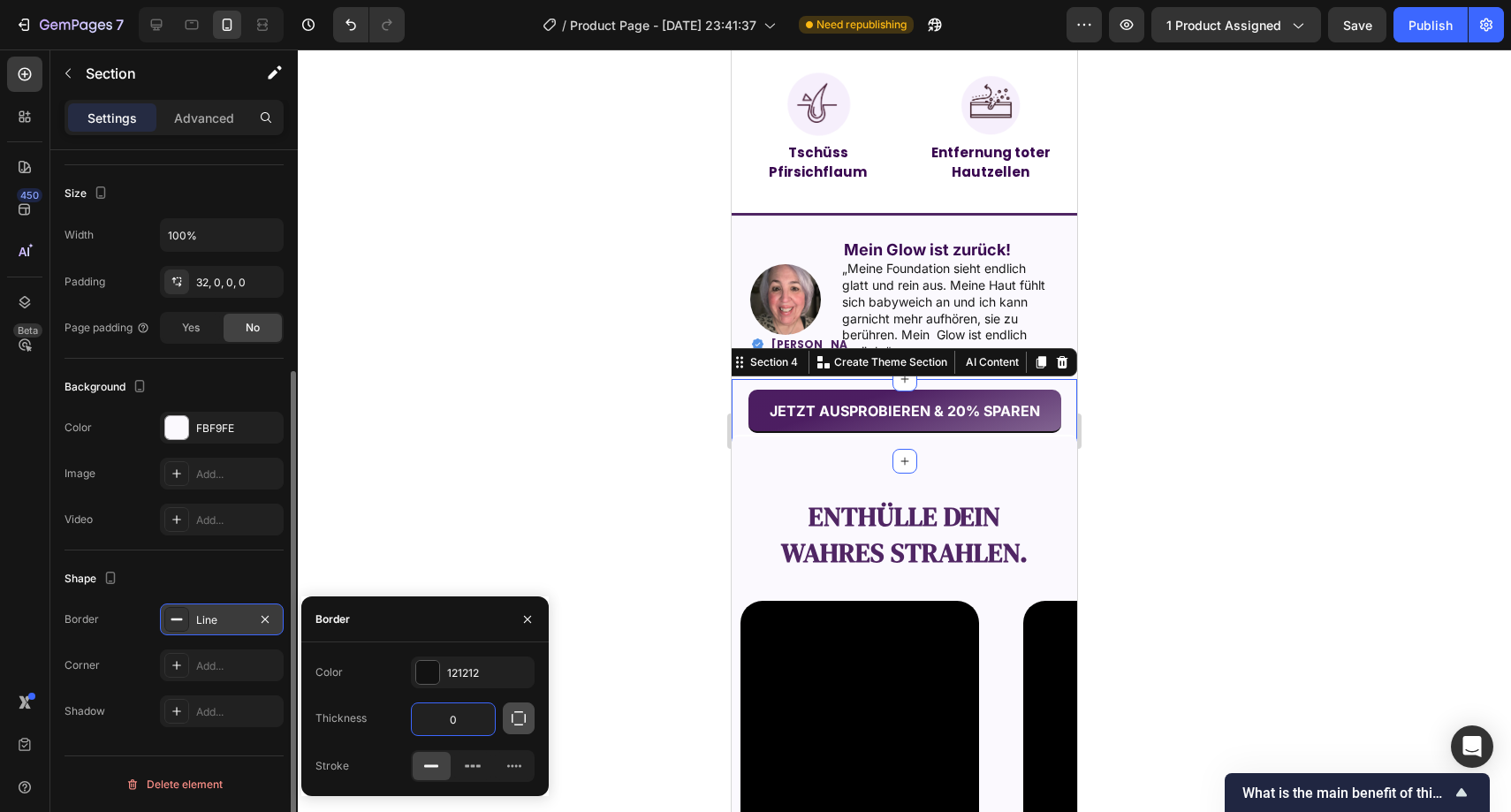
type input "0"
click at [507, 716] on button "button" at bounding box center [519, 718] width 31 height 31
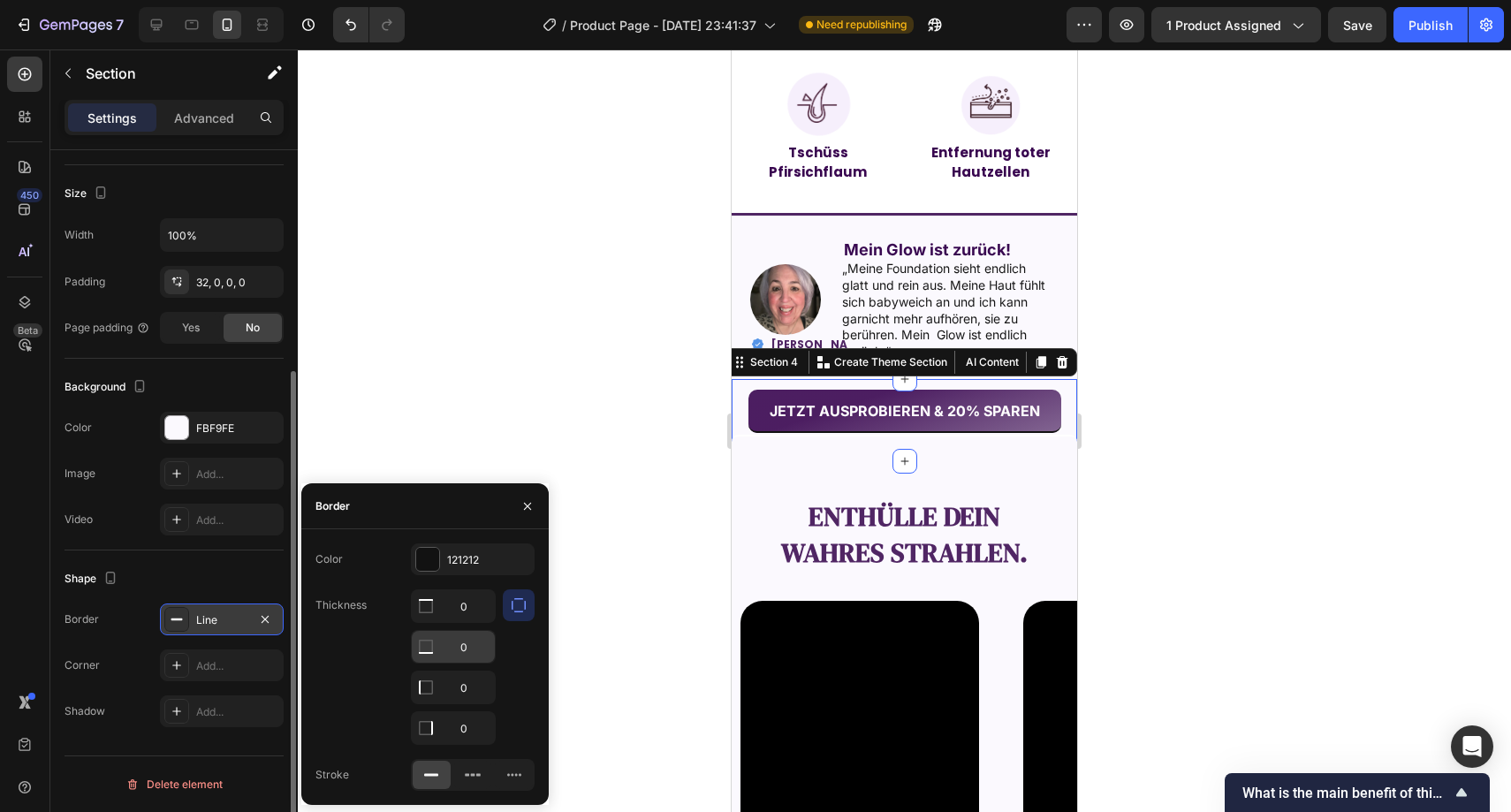
click at [461, 651] on input "0" at bounding box center [453, 646] width 83 height 31
type input "2"
click at [447, 579] on div "Color 121212 Thickness 0 2 0 0 Stroke" at bounding box center [425, 666] width 247 height 247
click at [456, 571] on div "121212" at bounding box center [473, 559] width 124 height 31
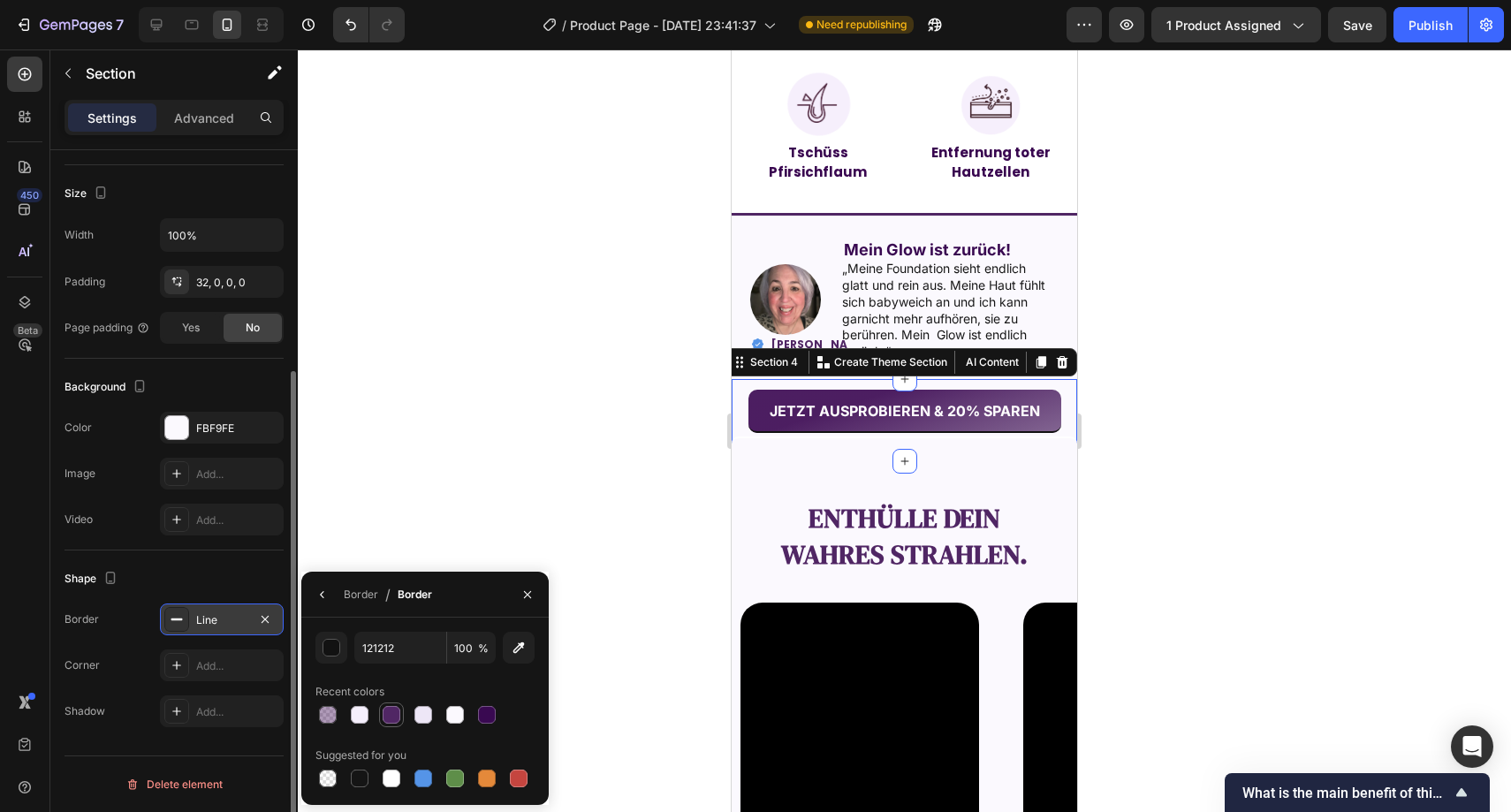
click at [383, 719] on div at bounding box center [391, 714] width 18 height 18
type input "502664"
click at [528, 598] on icon "button" at bounding box center [527, 594] width 14 height 14
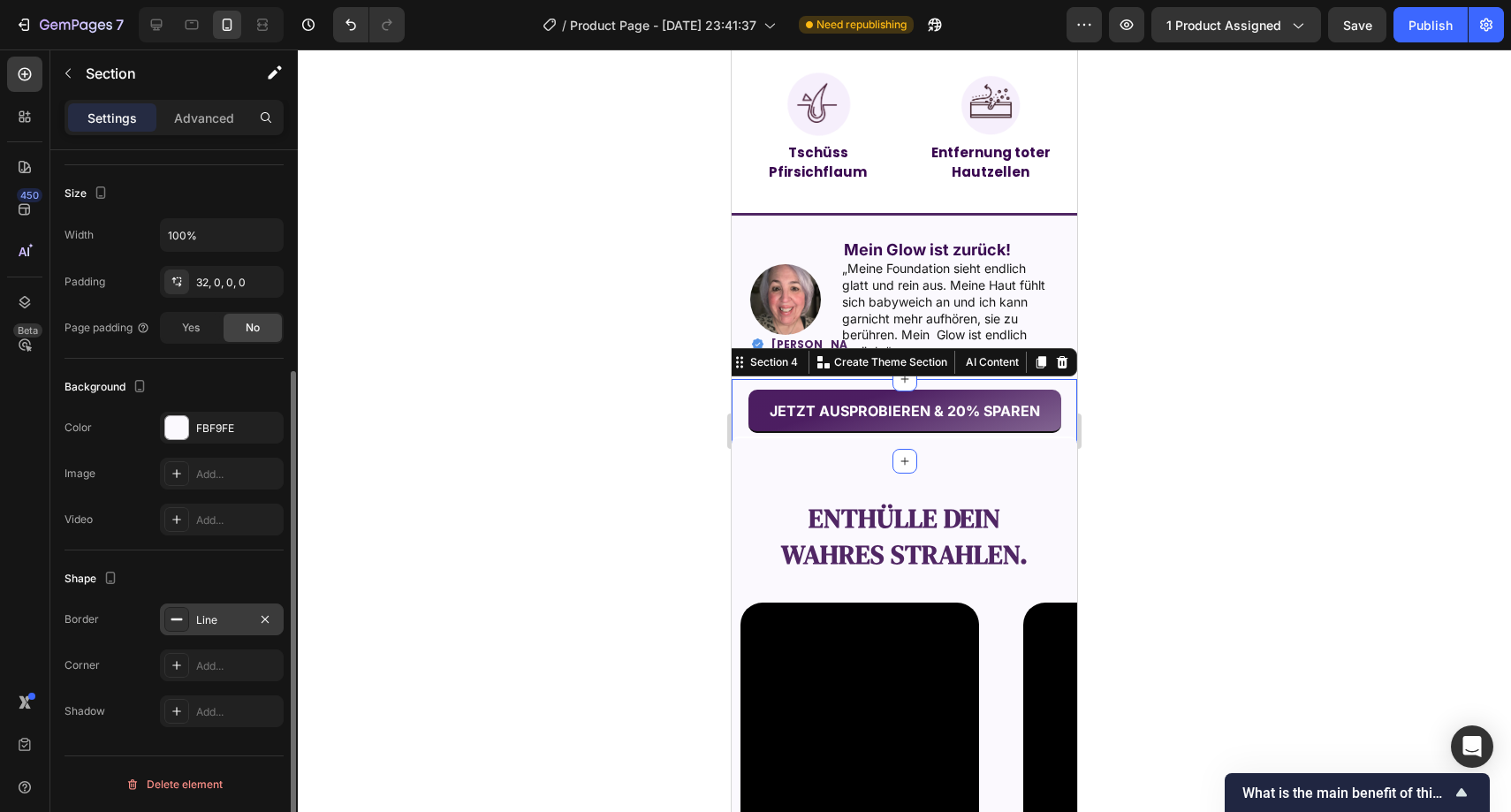
click at [536, 543] on div at bounding box center [905, 430] width 1214 height 762
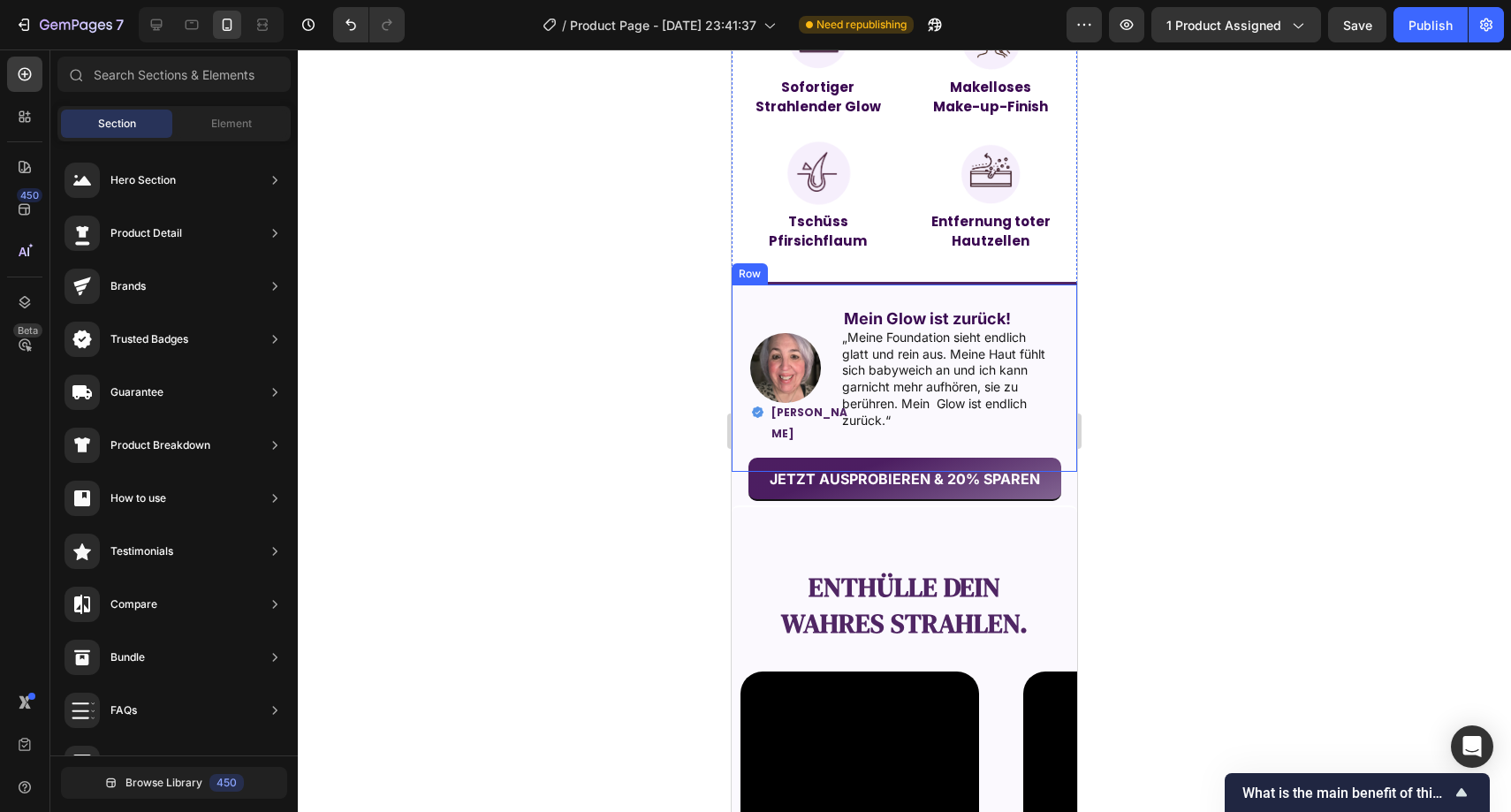
scroll to position [1583, 0]
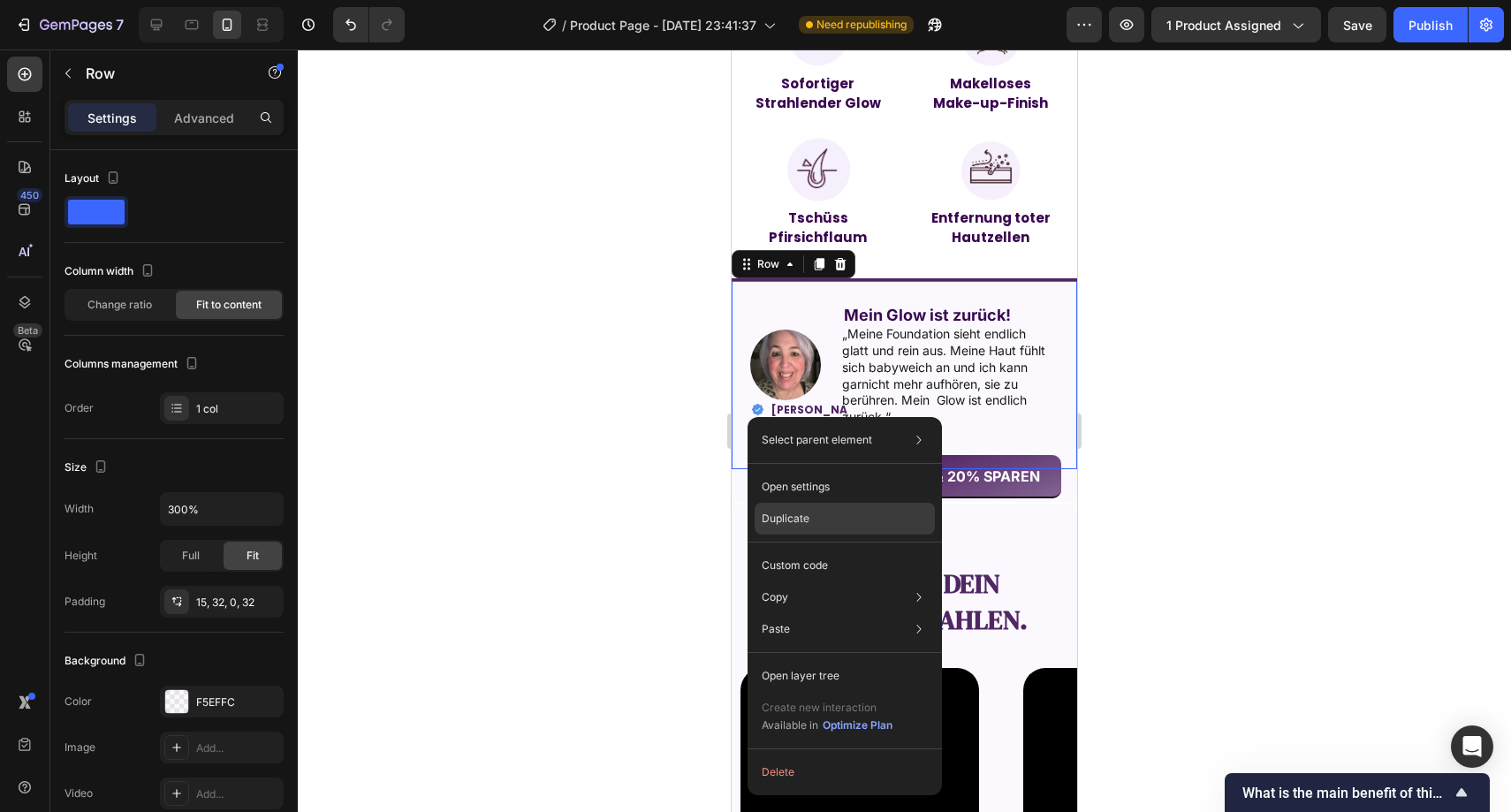
click at [761, 504] on div "Duplicate" at bounding box center [845, 519] width 180 height 31
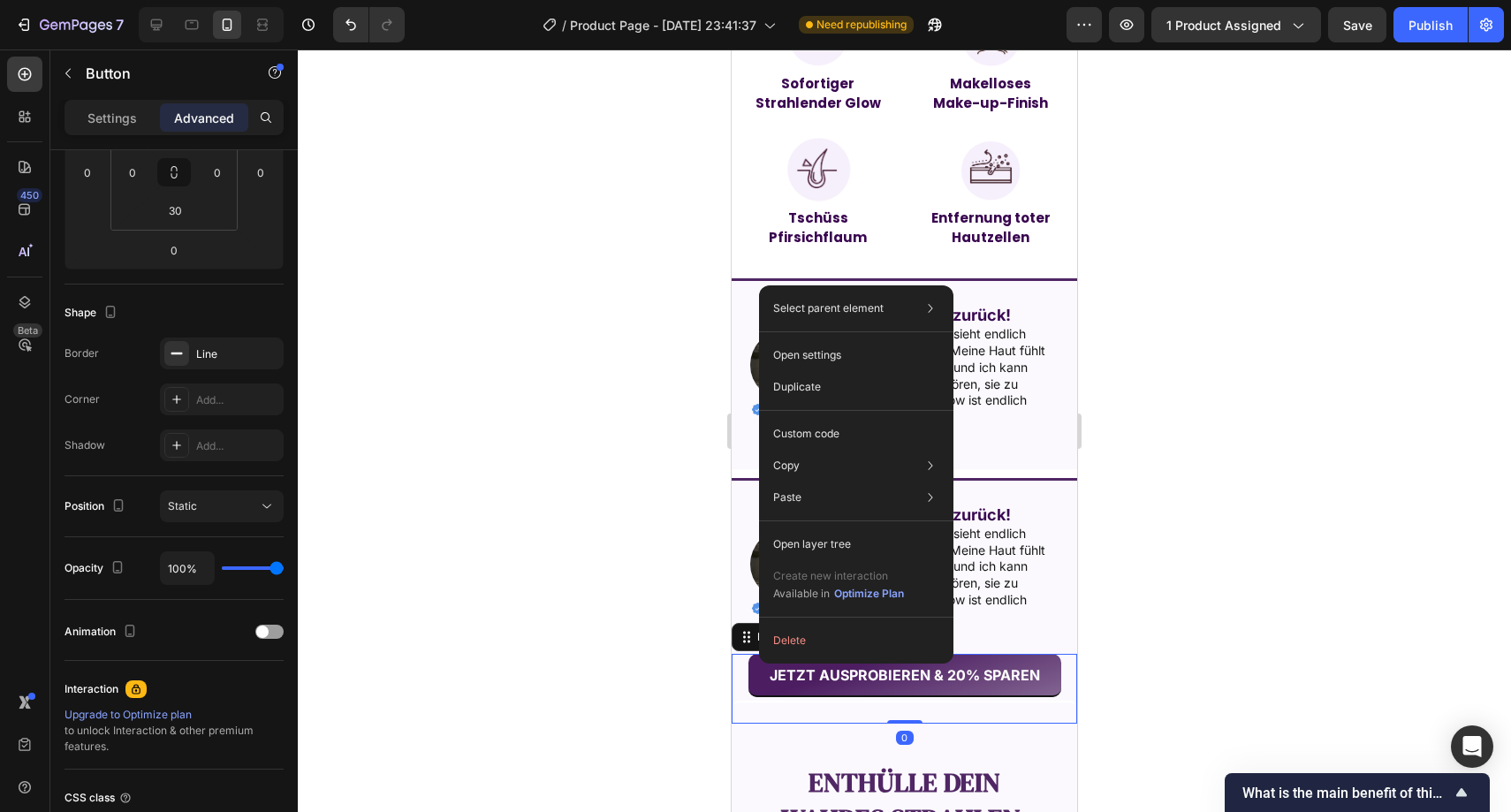
scroll to position [0, 0]
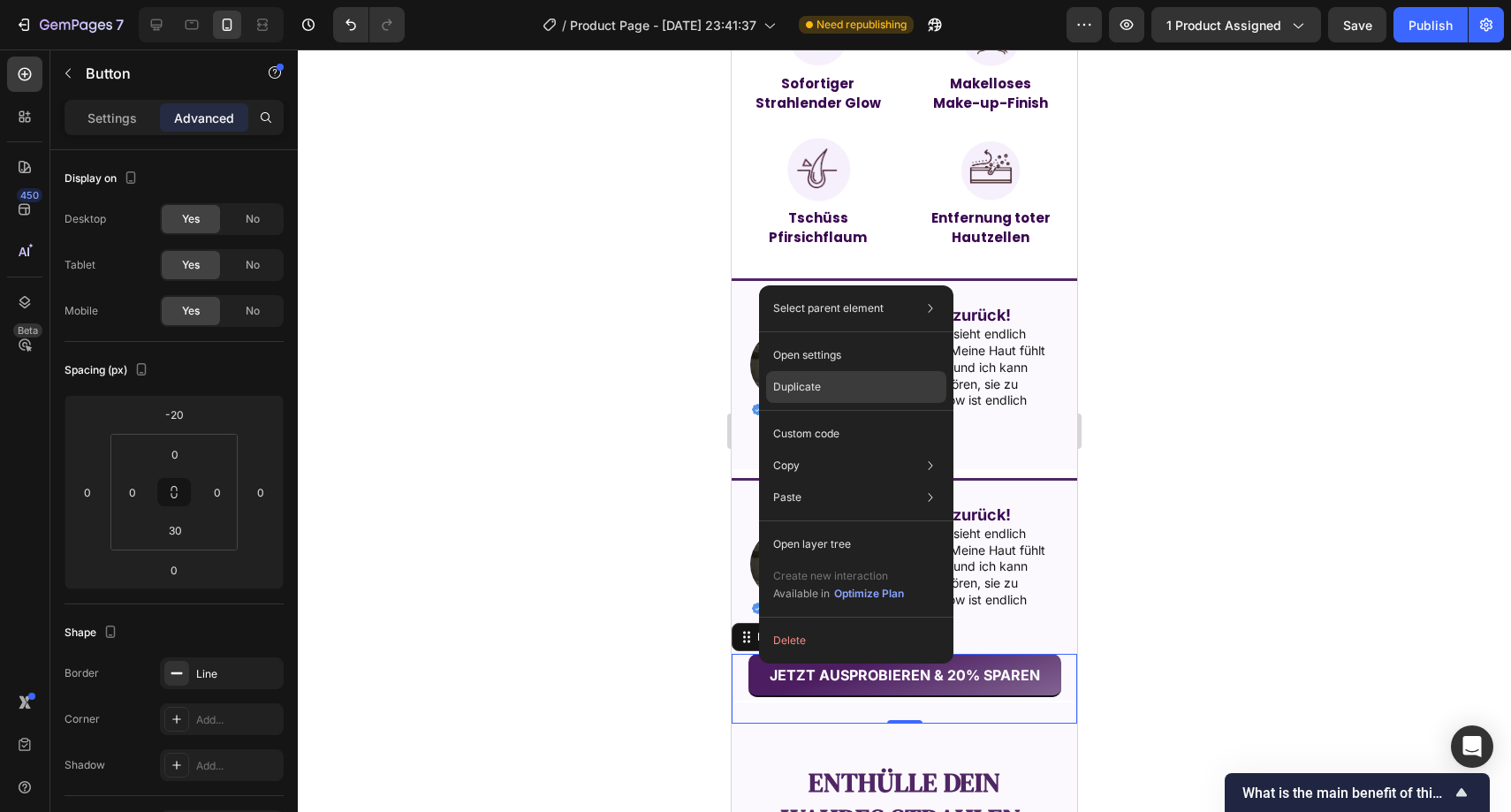
click at [808, 392] on p "Duplicate" at bounding box center [798, 387] width 48 height 16
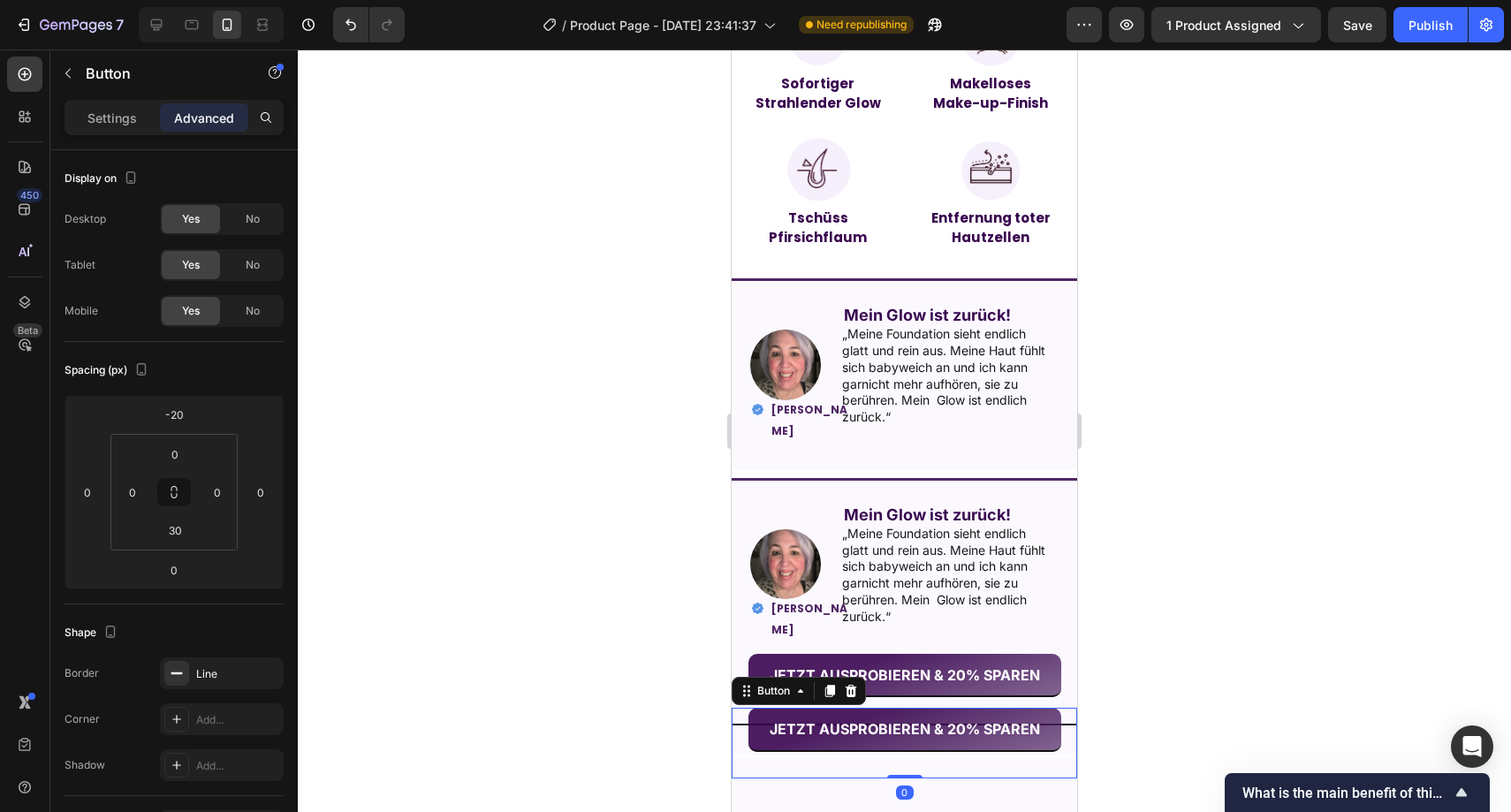
click at [662, 508] on div at bounding box center [905, 430] width 1214 height 762
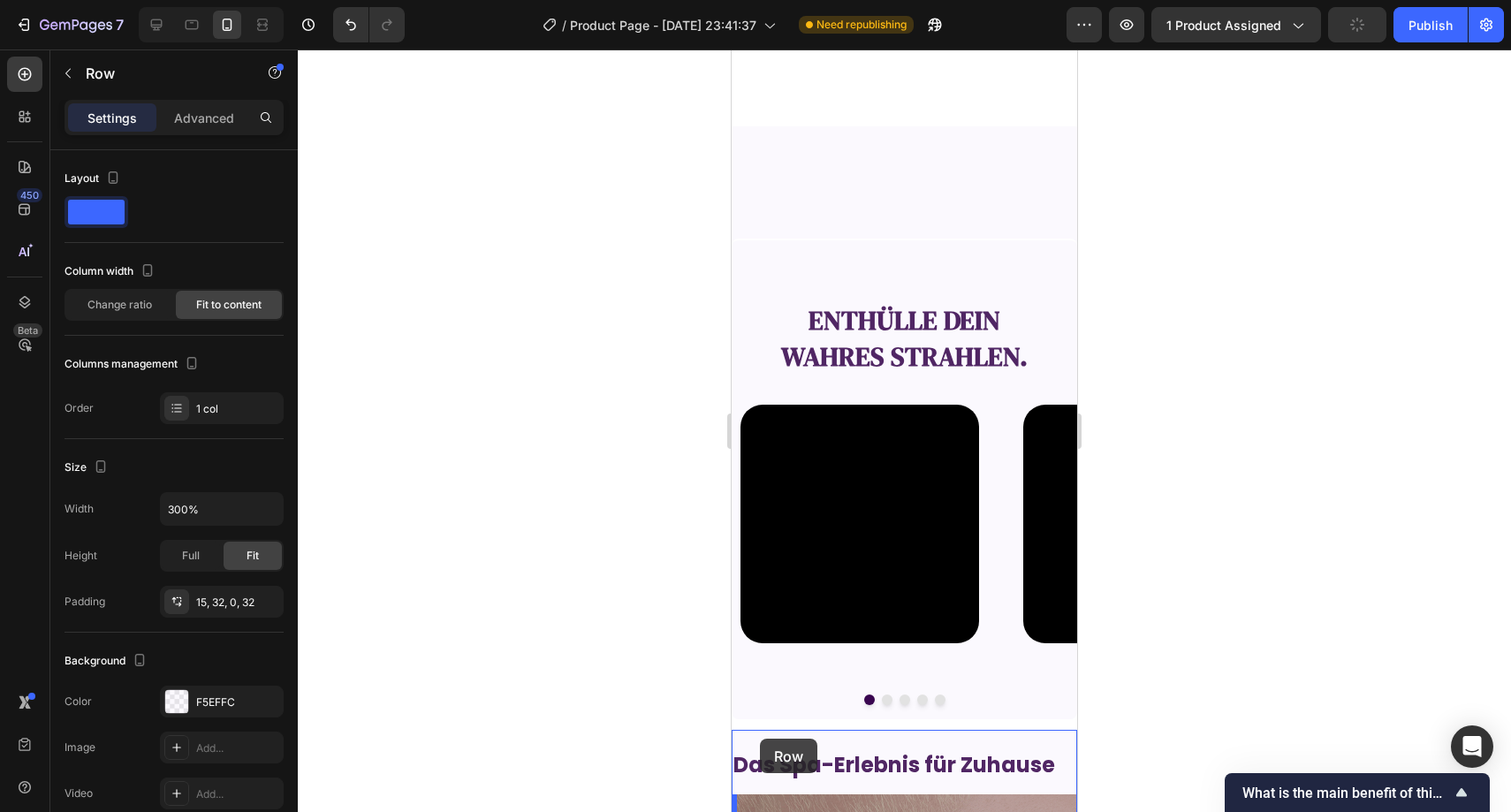
scroll to position [2541, 0]
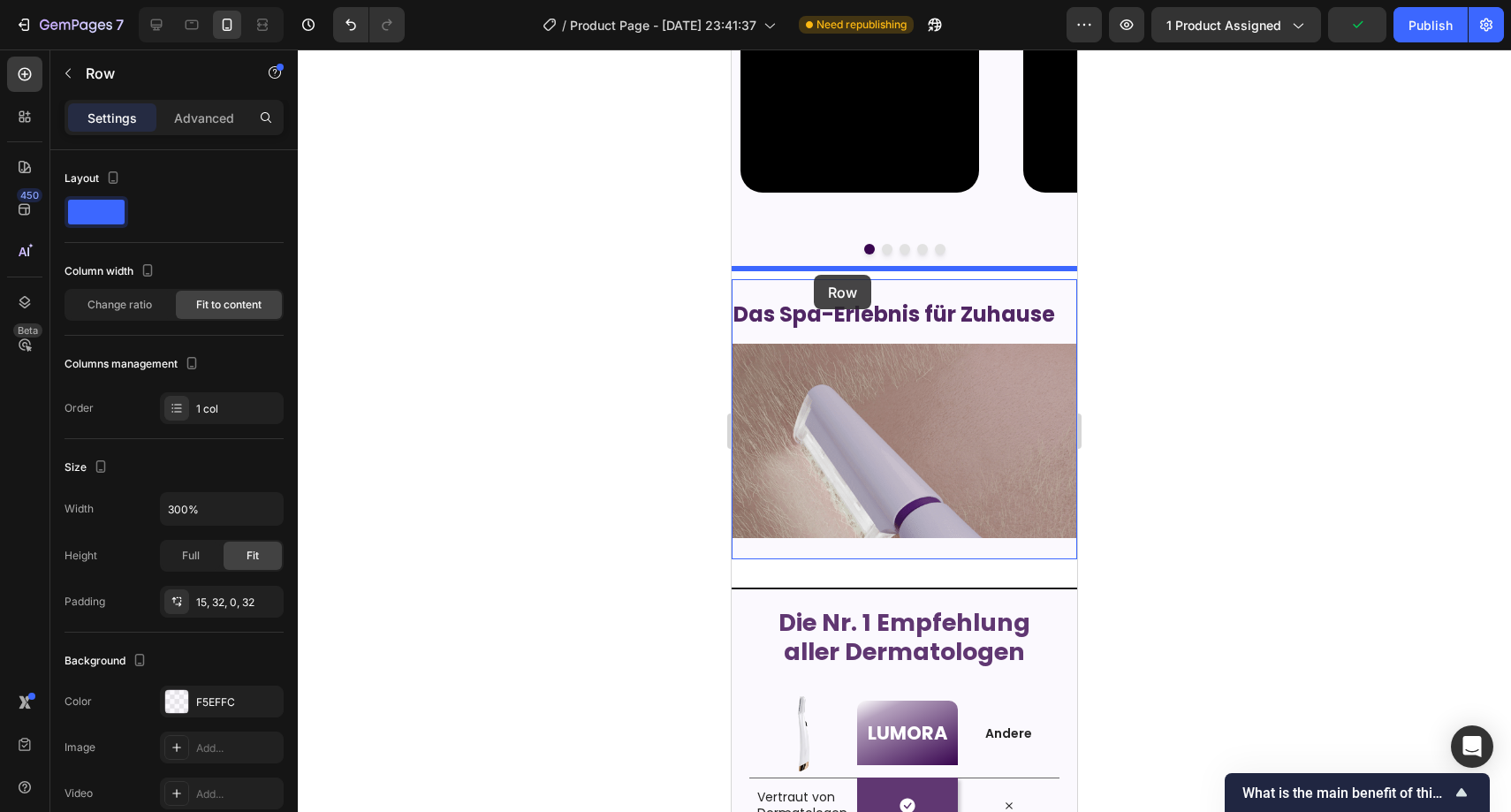
drag, startPoint x: 745, startPoint y: 513, endPoint x: 814, endPoint y: 275, distance: 247.8
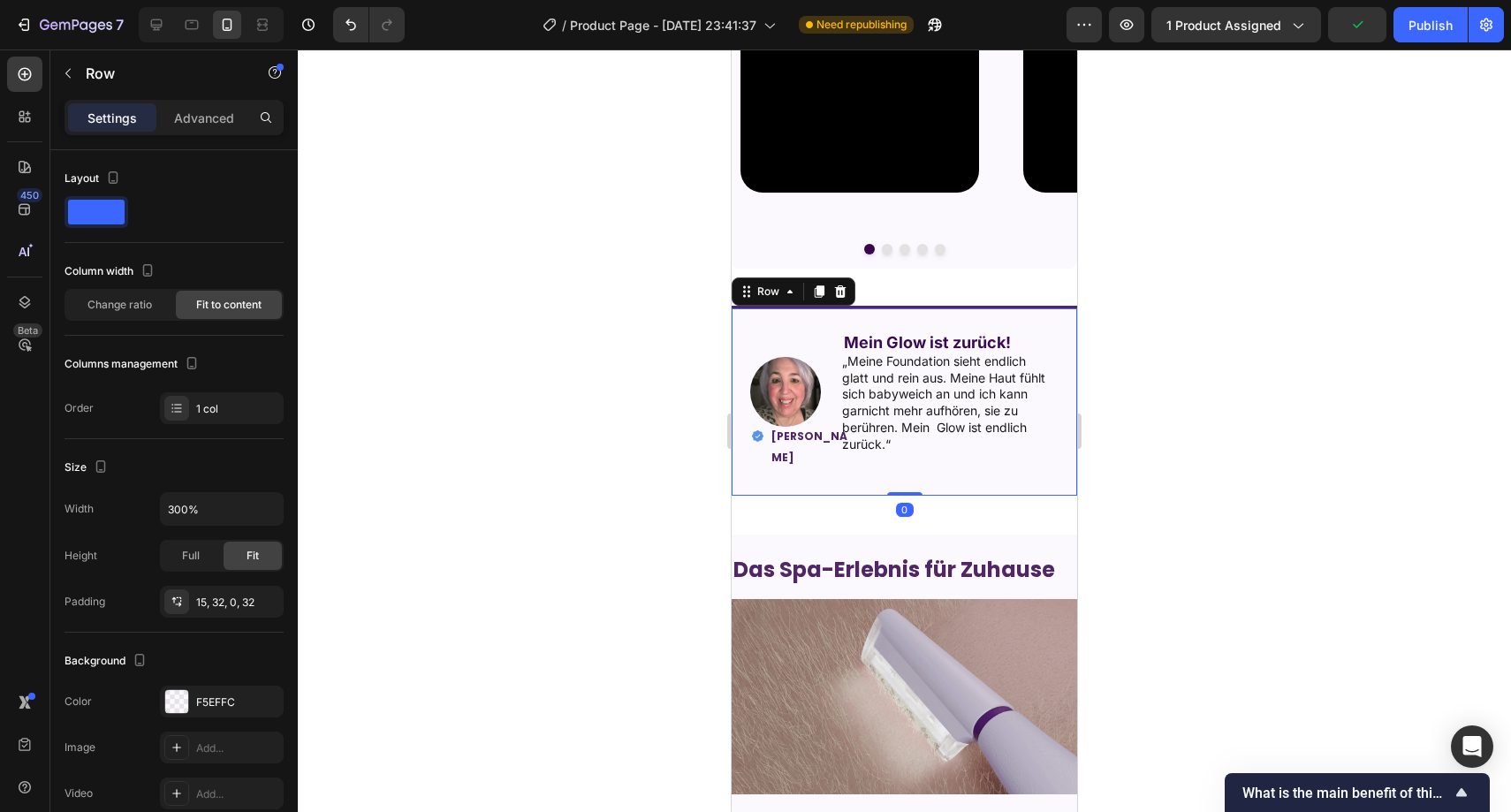
click at [700, 300] on div at bounding box center [905, 430] width 1214 height 762
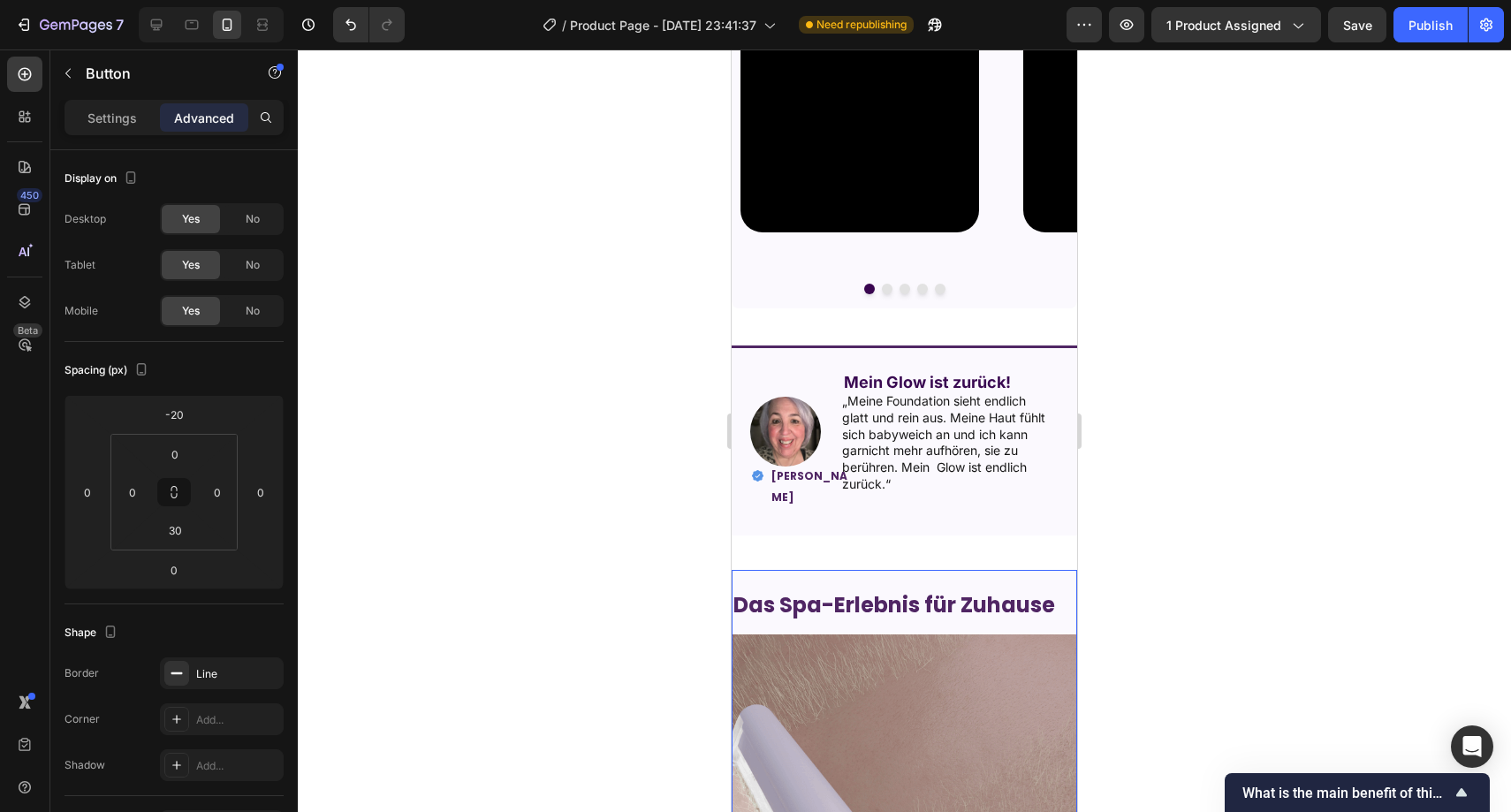
scroll to position [2352, 0]
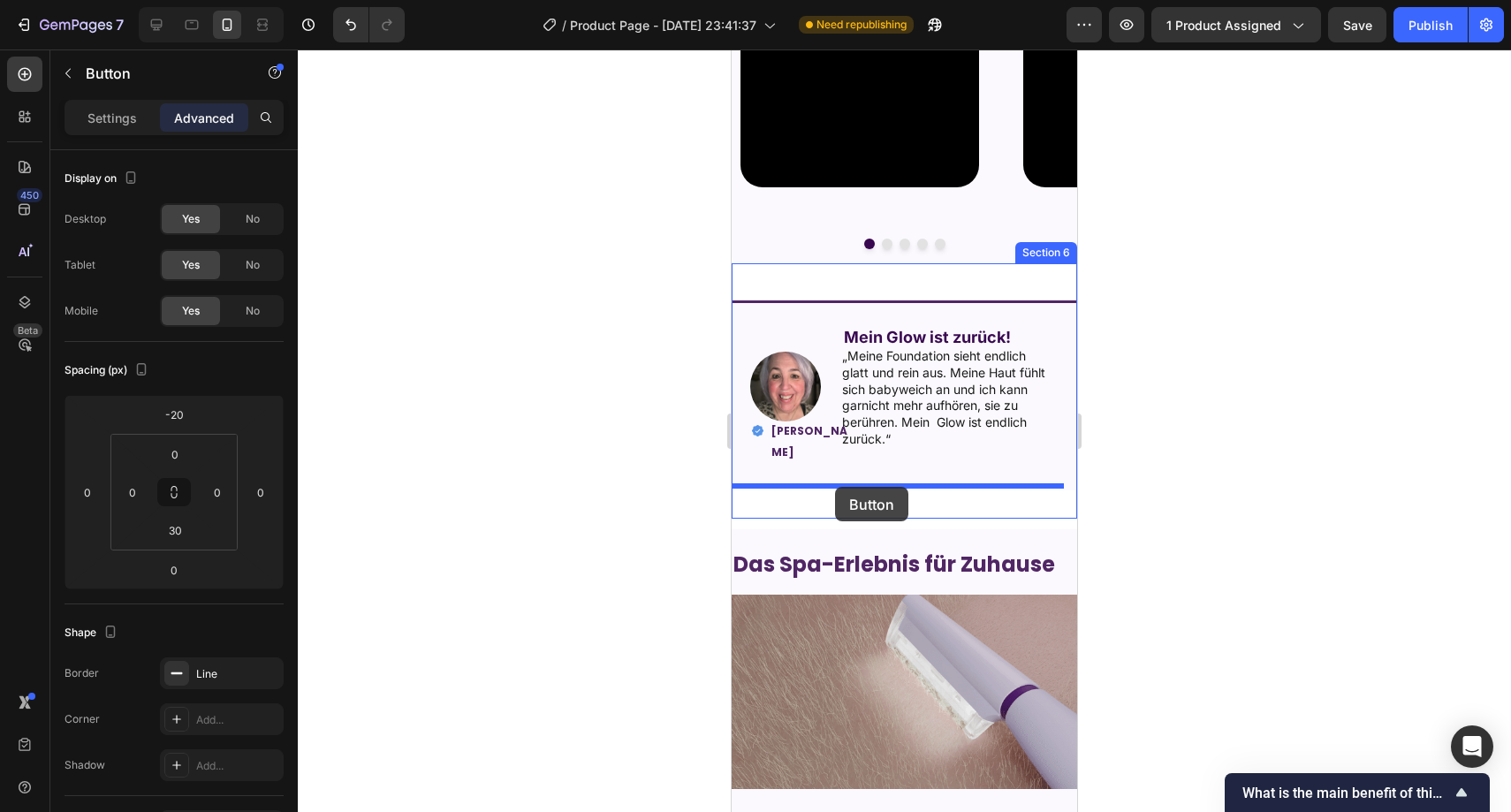
drag, startPoint x: 758, startPoint y: 284, endPoint x: 836, endPoint y: 486, distance: 216.5
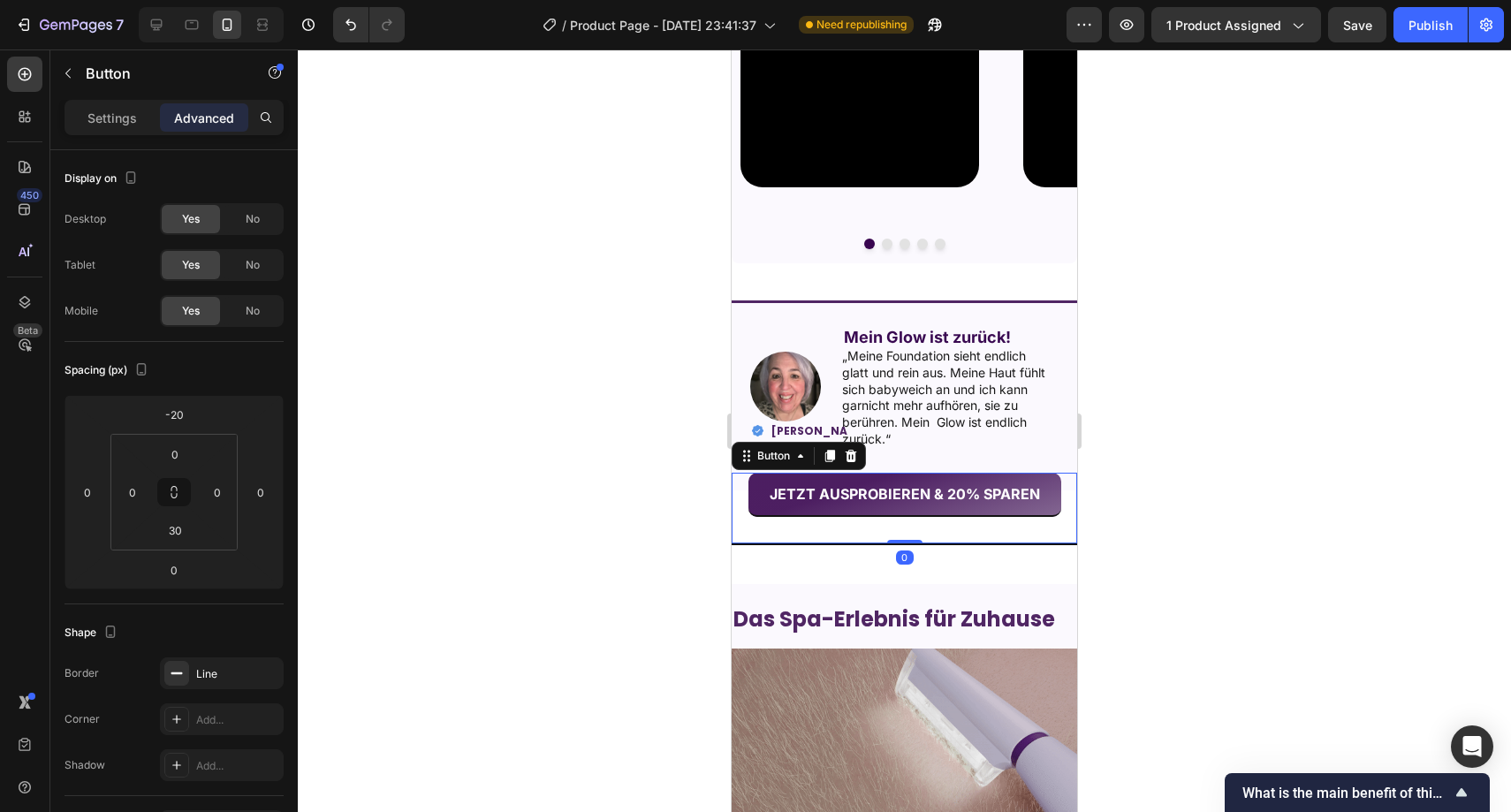
click at [671, 445] on div at bounding box center [905, 430] width 1214 height 762
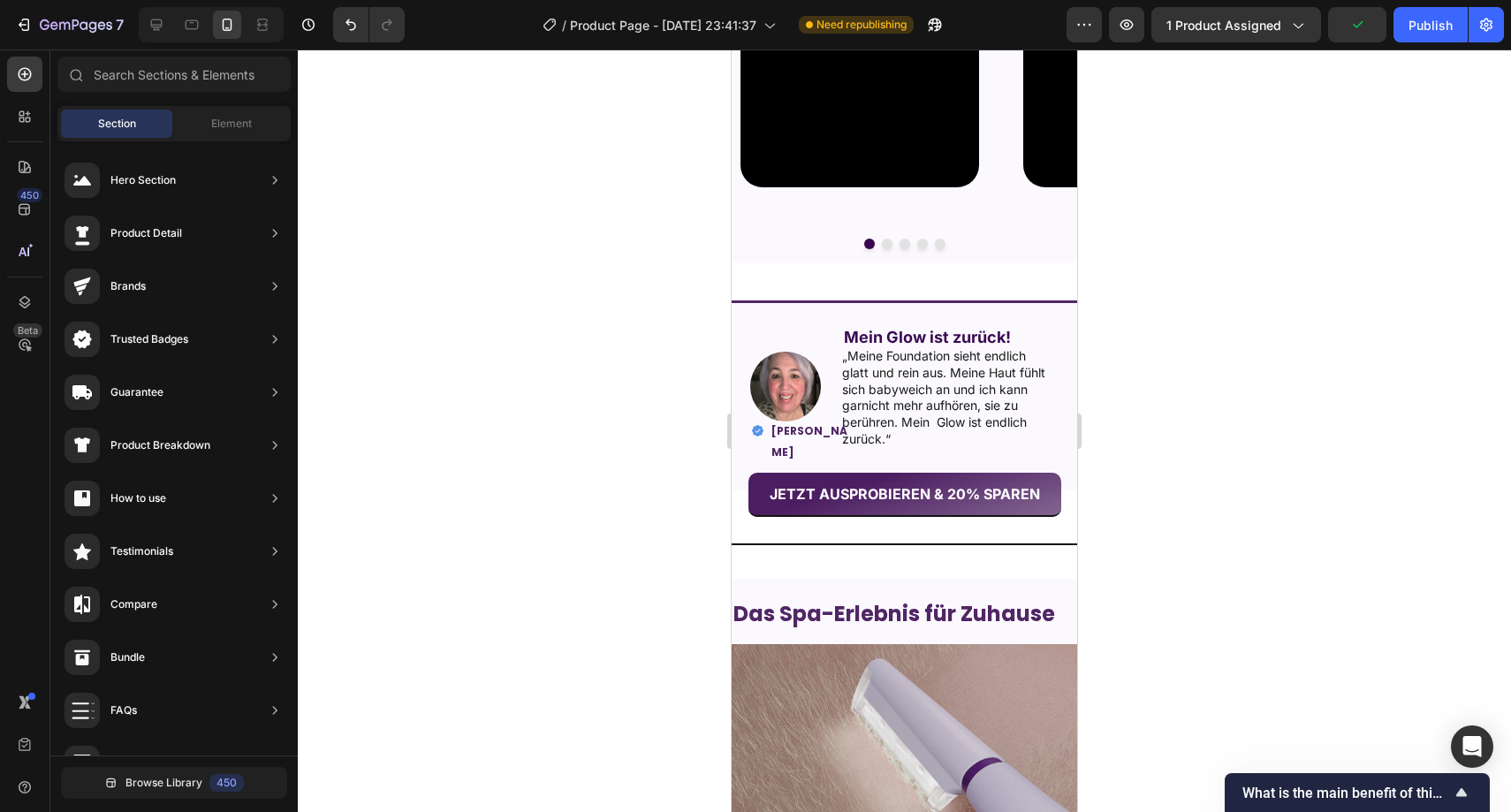
scroll to position [1546, 0]
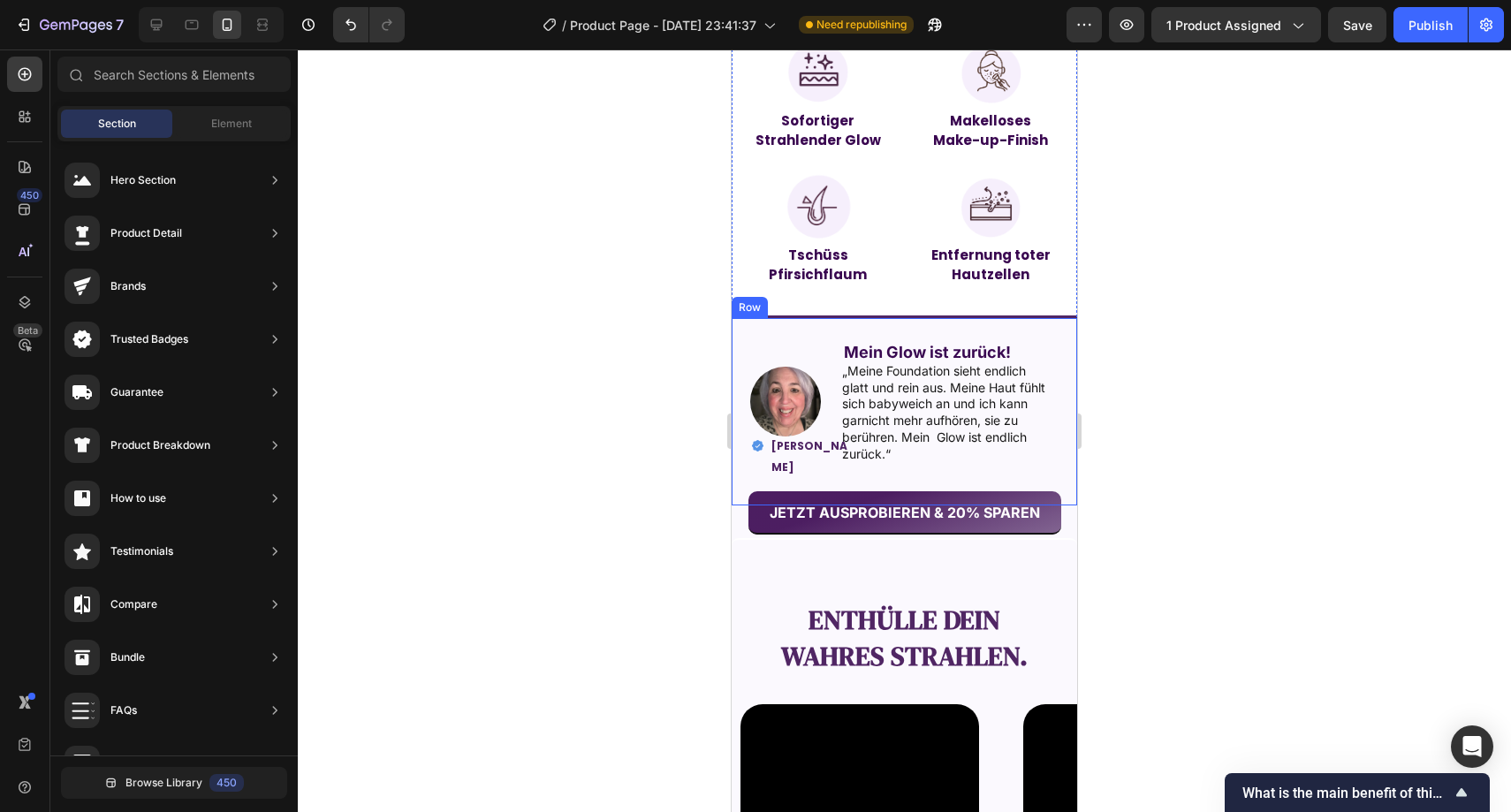
click at [749, 336] on div "Image Mein Glow ist zurück! Text Block „Meine Foundation sieht endlich [PERSON_…" at bounding box center [904, 411] width 345 height 191
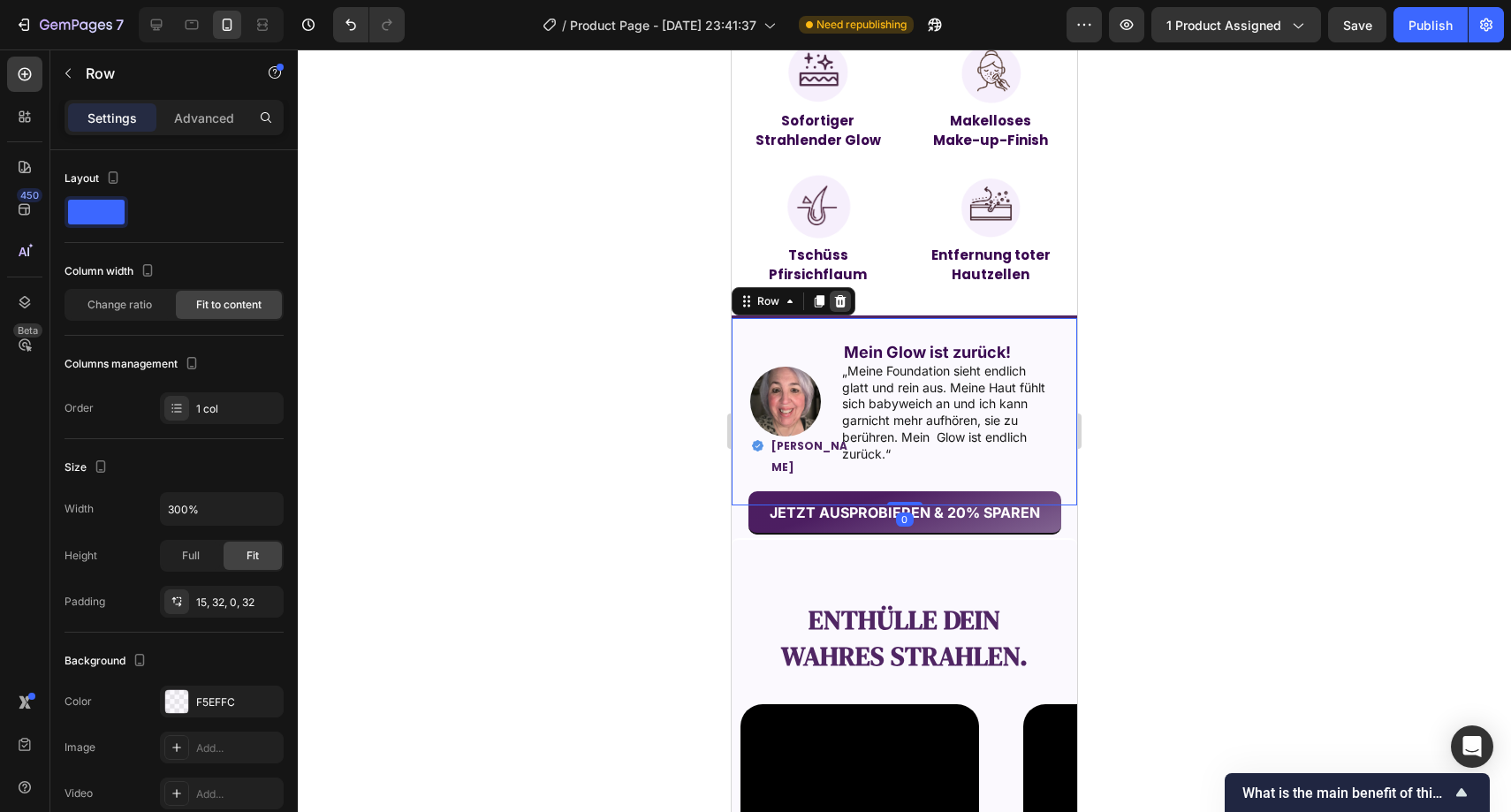
click at [841, 300] on icon at bounding box center [840, 301] width 14 height 14
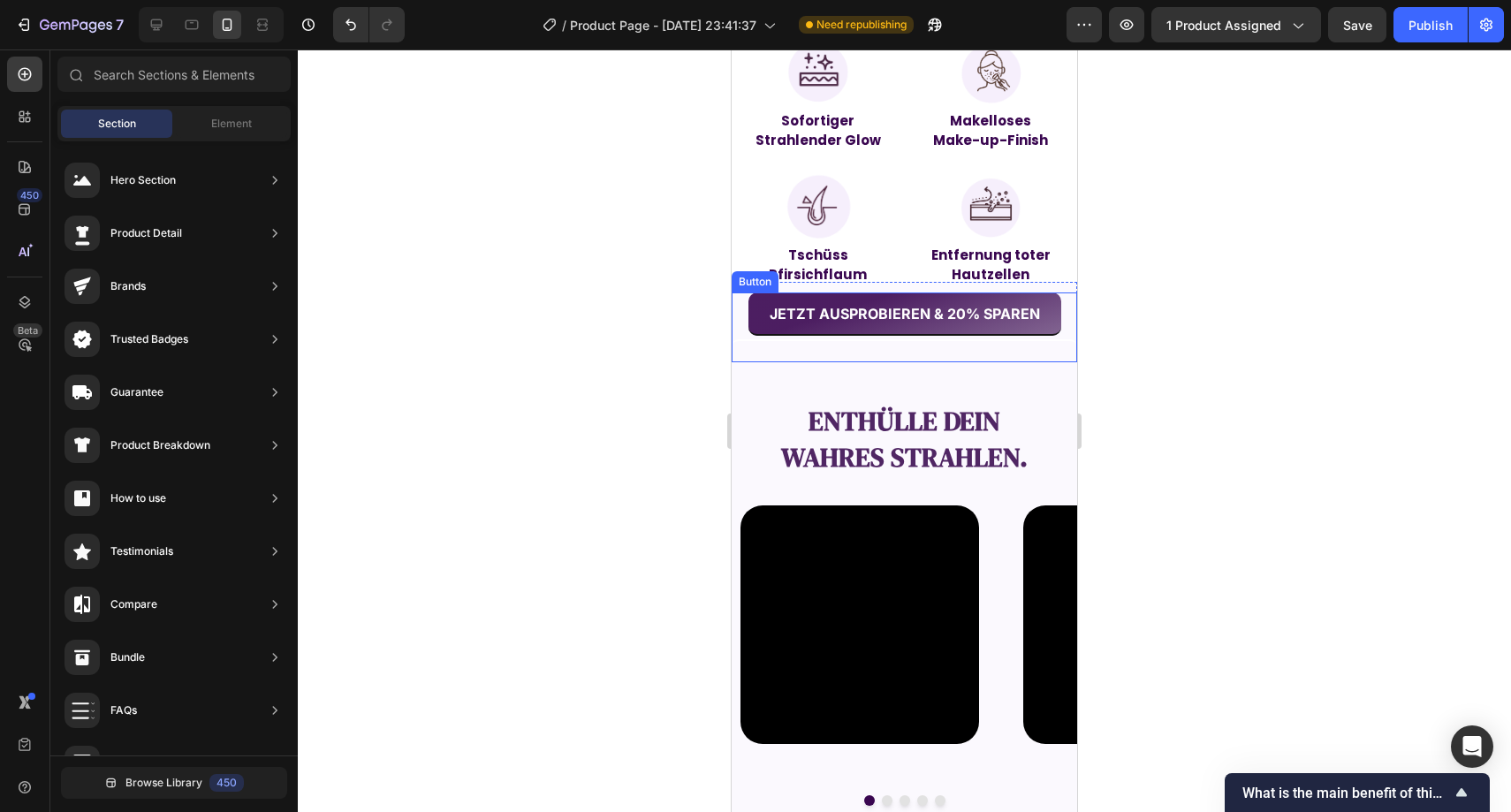
click at [754, 324] on button "JETZT AUSPROBIEREN & 20% SPAREN" at bounding box center [905, 314] width 313 height 43
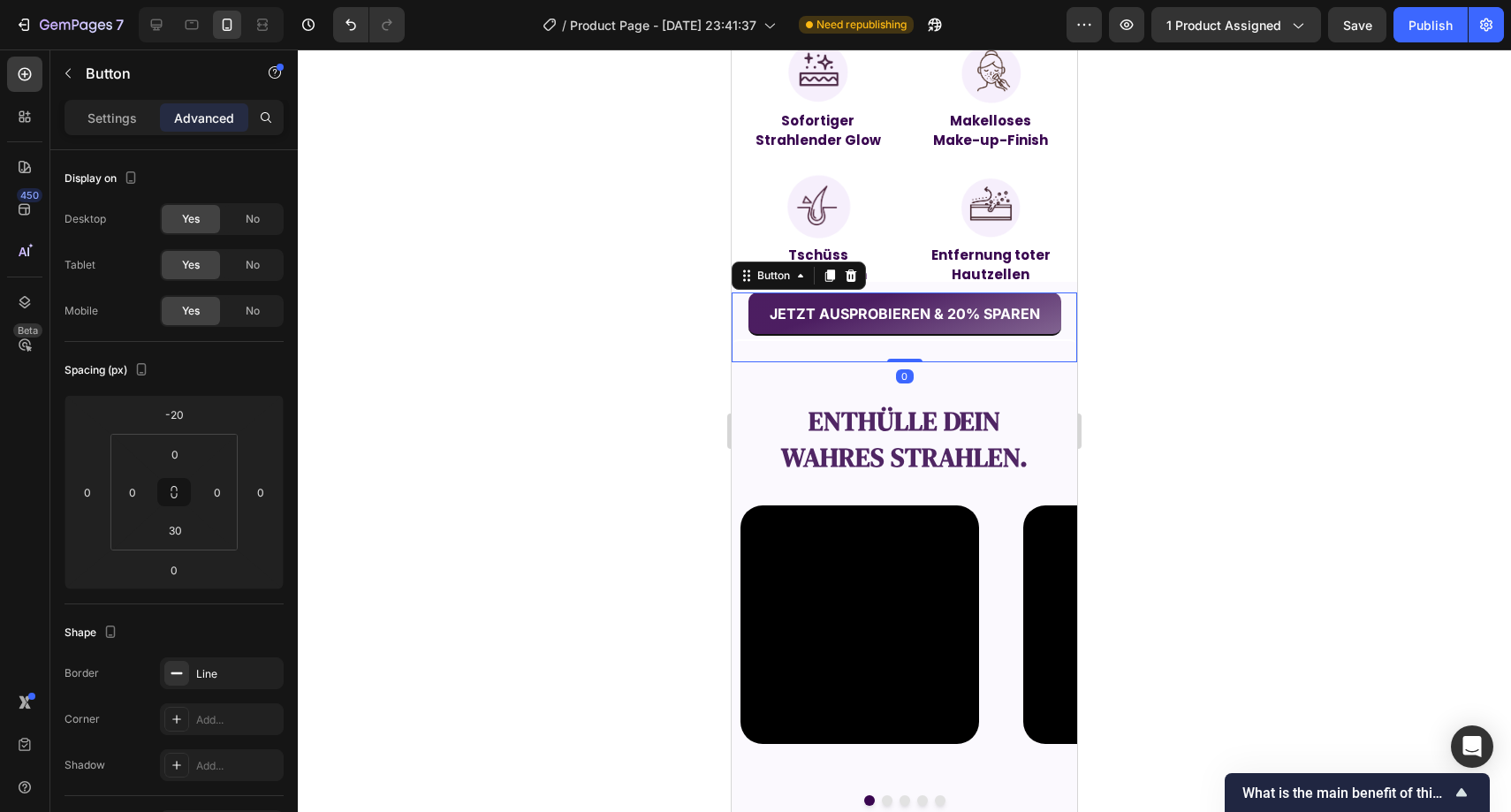
click at [577, 386] on div at bounding box center [905, 430] width 1214 height 762
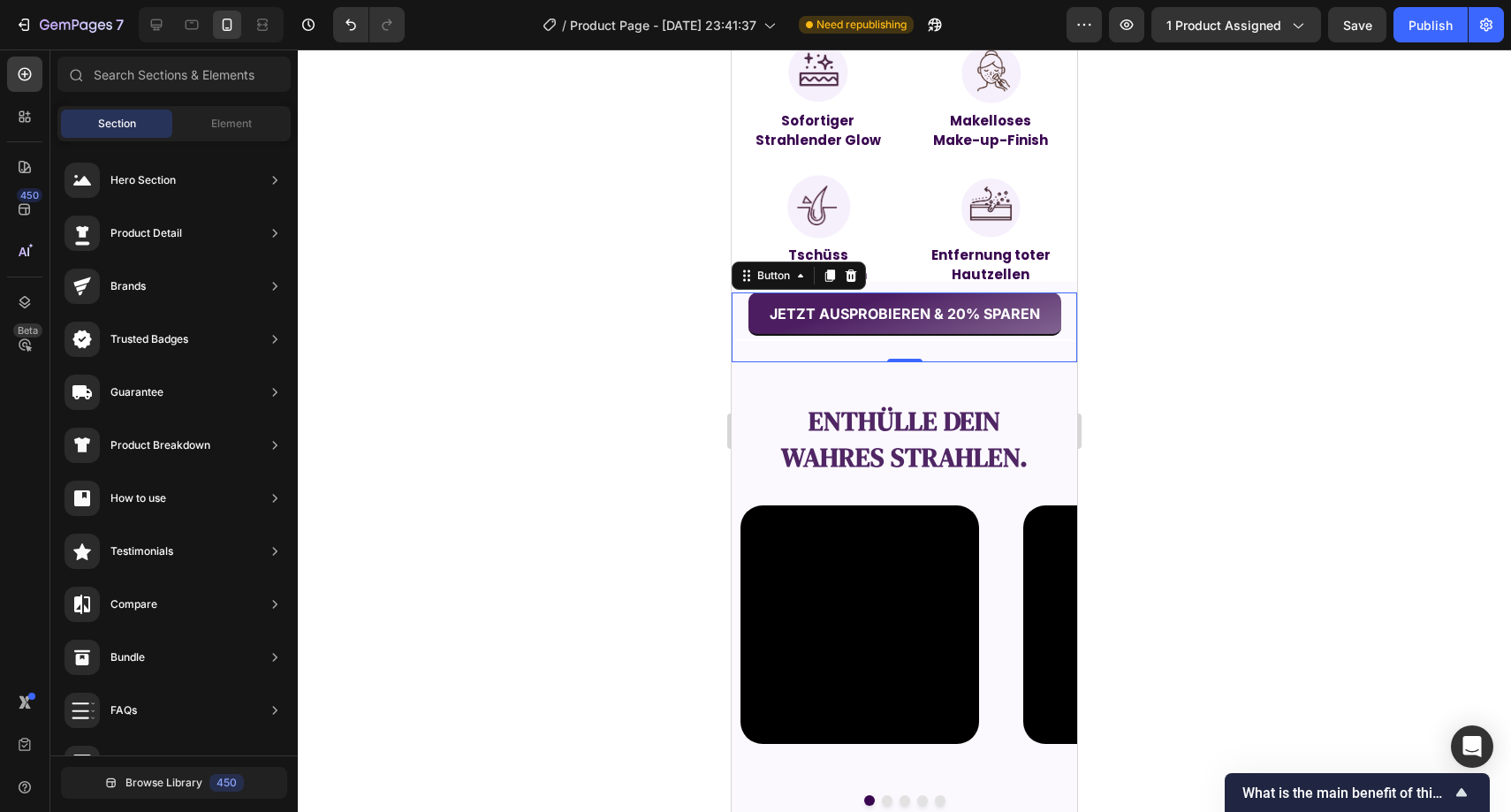
click at [749, 318] on button "JETZT AUSPROBIEREN & 20% SPAREN" at bounding box center [905, 314] width 313 height 43
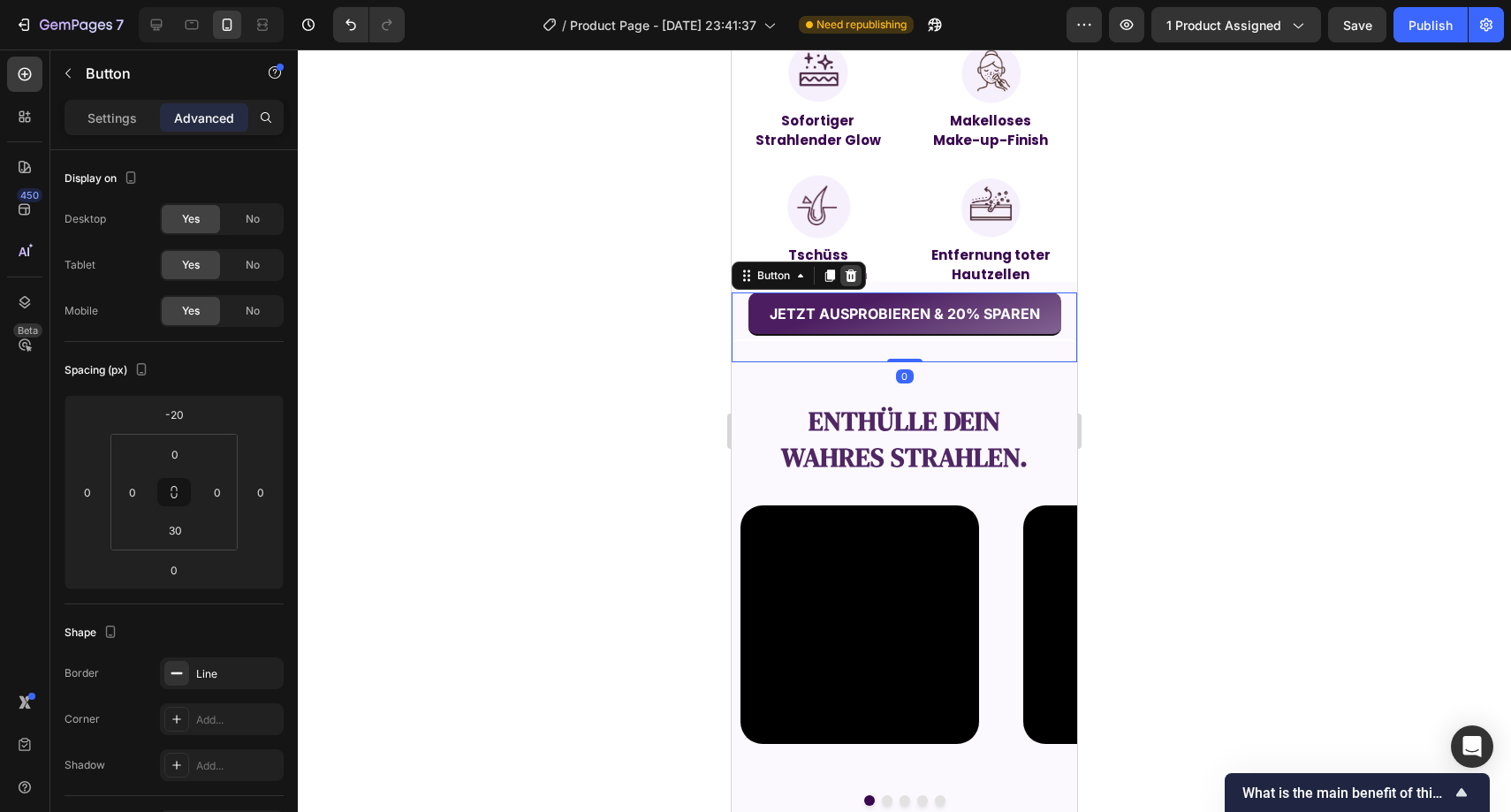
click at [849, 278] on icon at bounding box center [850, 275] width 14 height 14
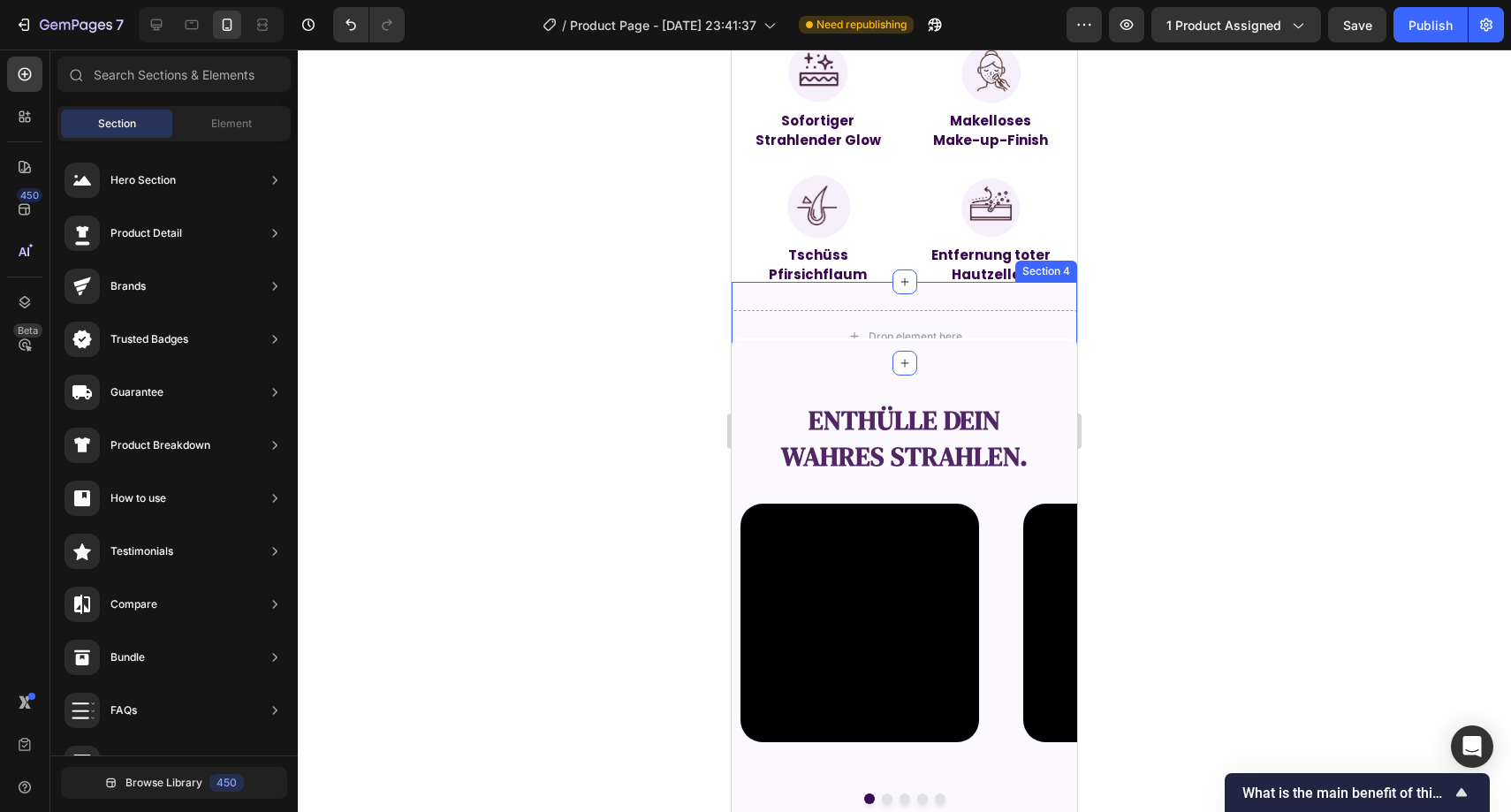
click at [641, 323] on div at bounding box center [905, 430] width 1214 height 762
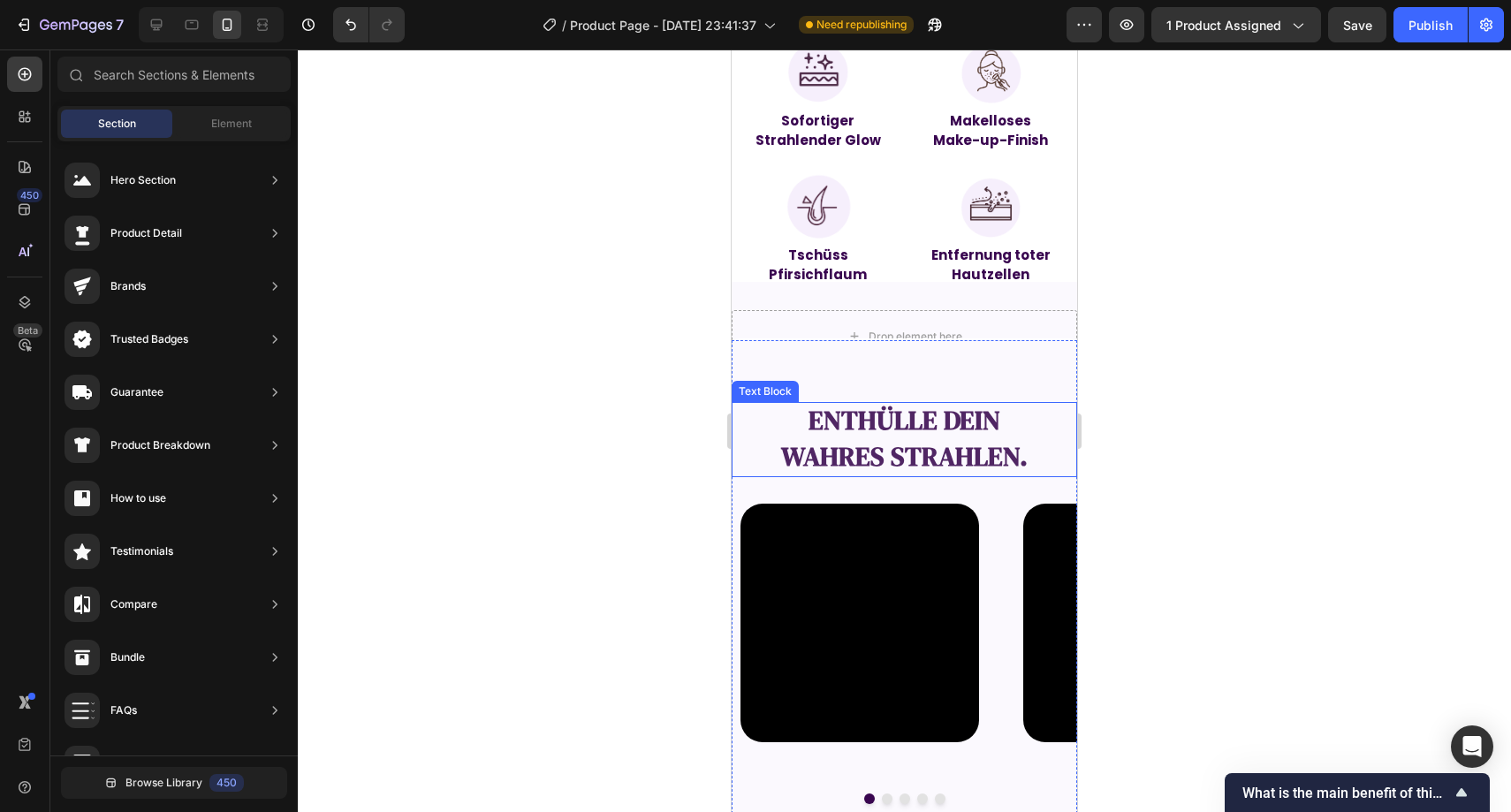
click at [831, 413] on strong "Enthülle dein" at bounding box center [904, 420] width 192 height 36
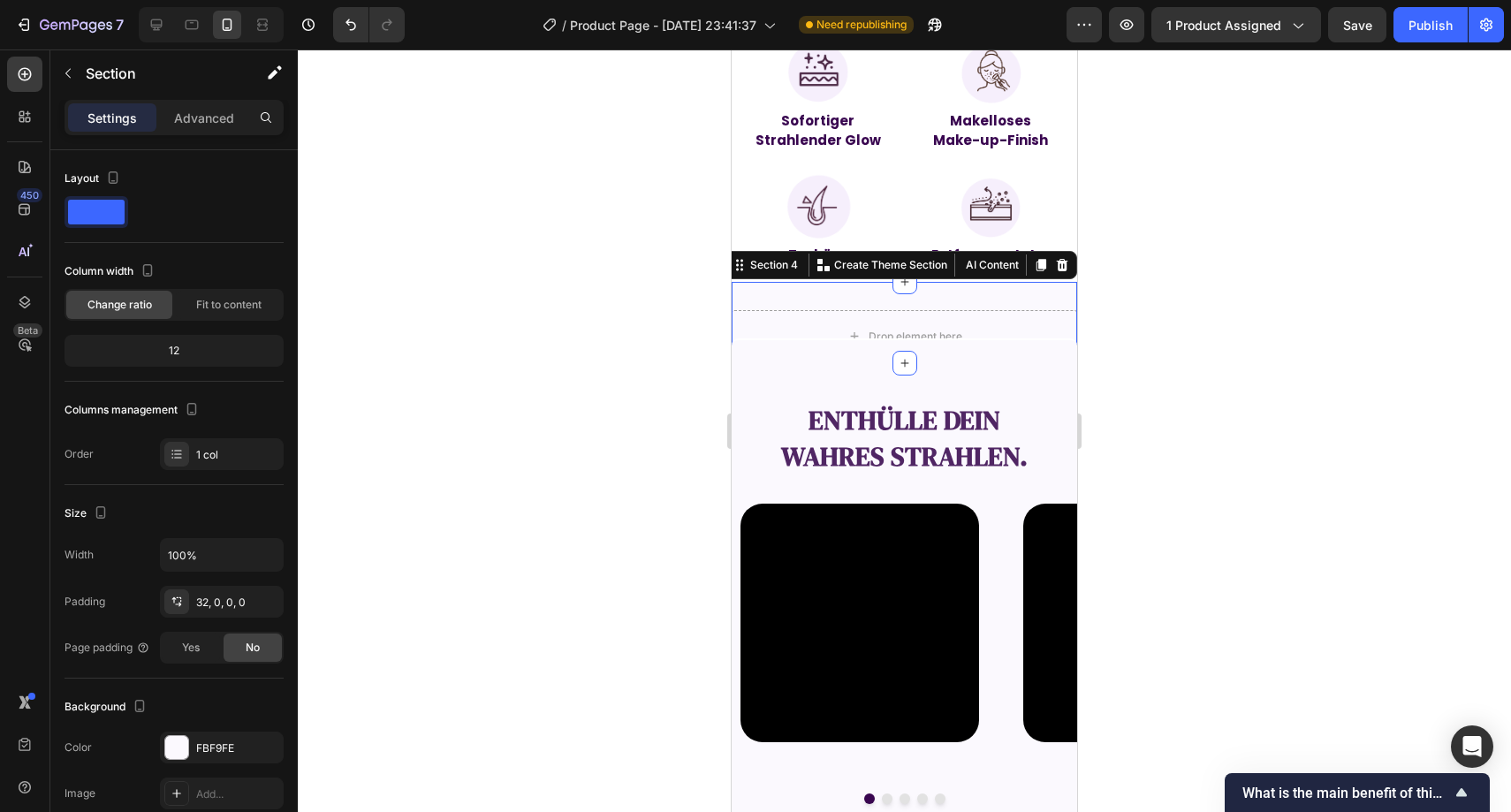
click at [752, 291] on div "Drop element here Section 4 You can create reusable sections Create Theme Secti…" at bounding box center [904, 324] width 345 height 83
click at [1052, 261] on div at bounding box center [1062, 265] width 21 height 21
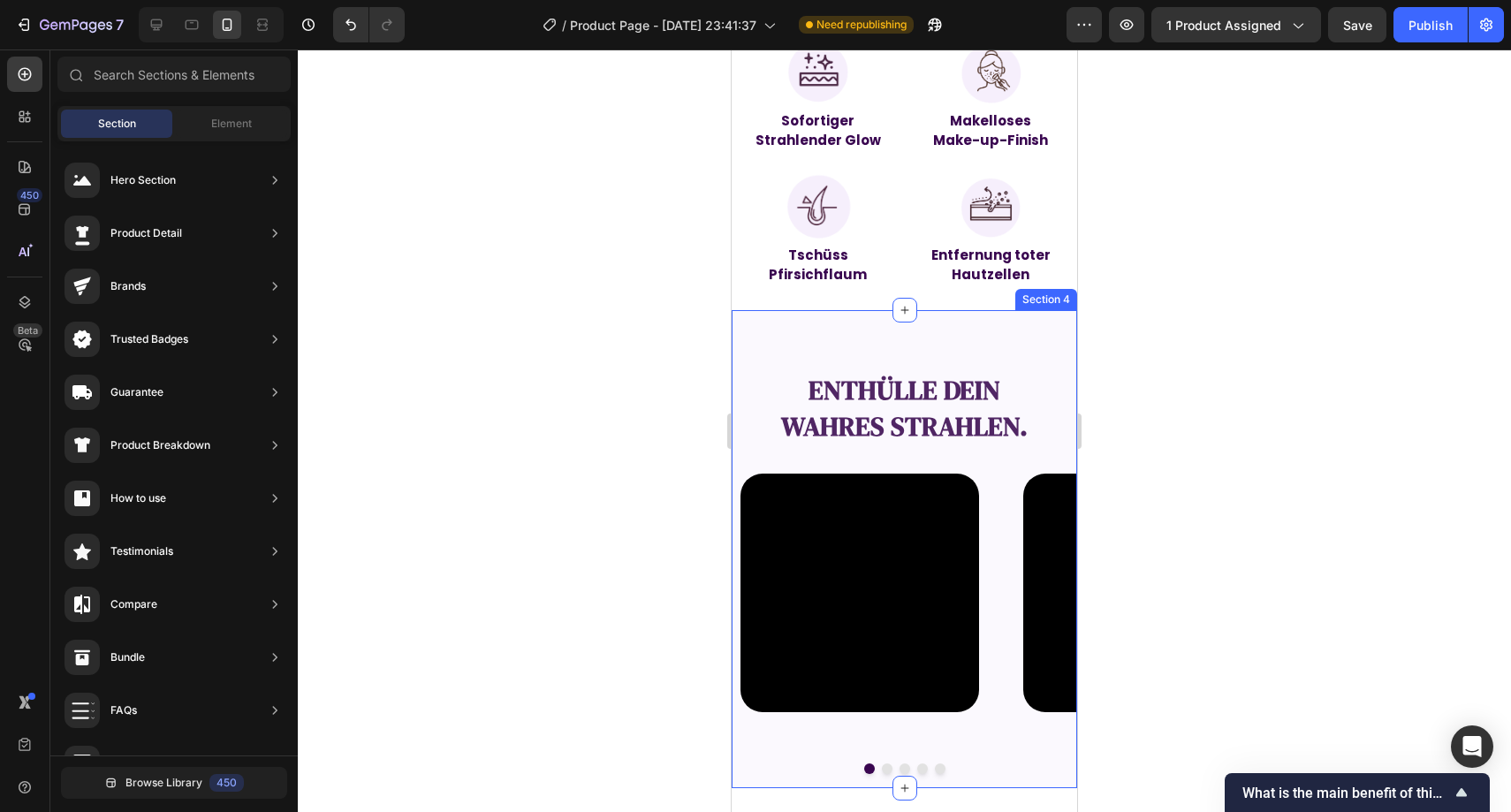
click at [650, 332] on div at bounding box center [905, 430] width 1214 height 762
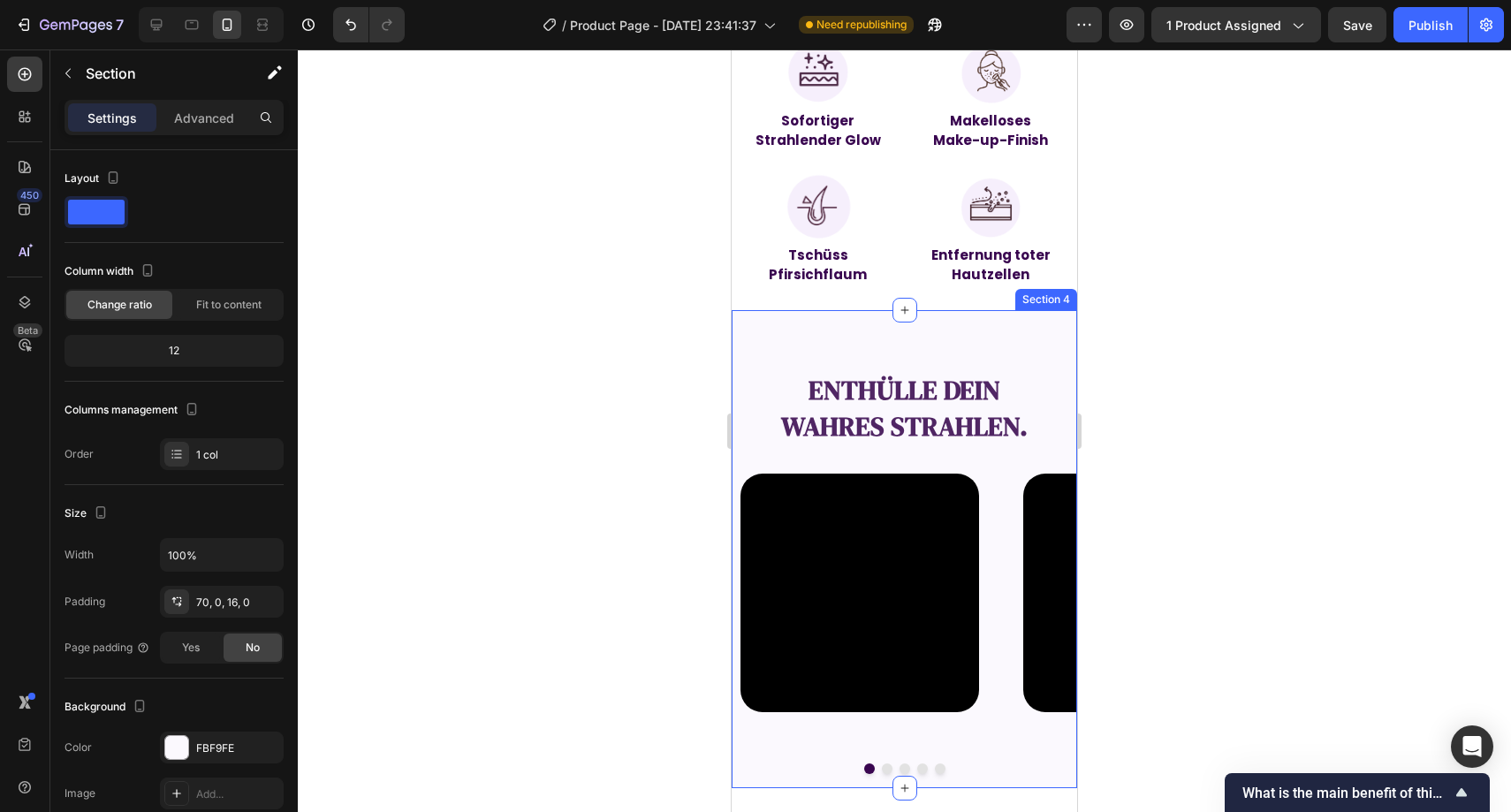
click at [759, 333] on div "Enthülle dein wahres Strahlen. Text Block Video Video Video Video Video Carouse…" at bounding box center [904, 548] width 345 height 481
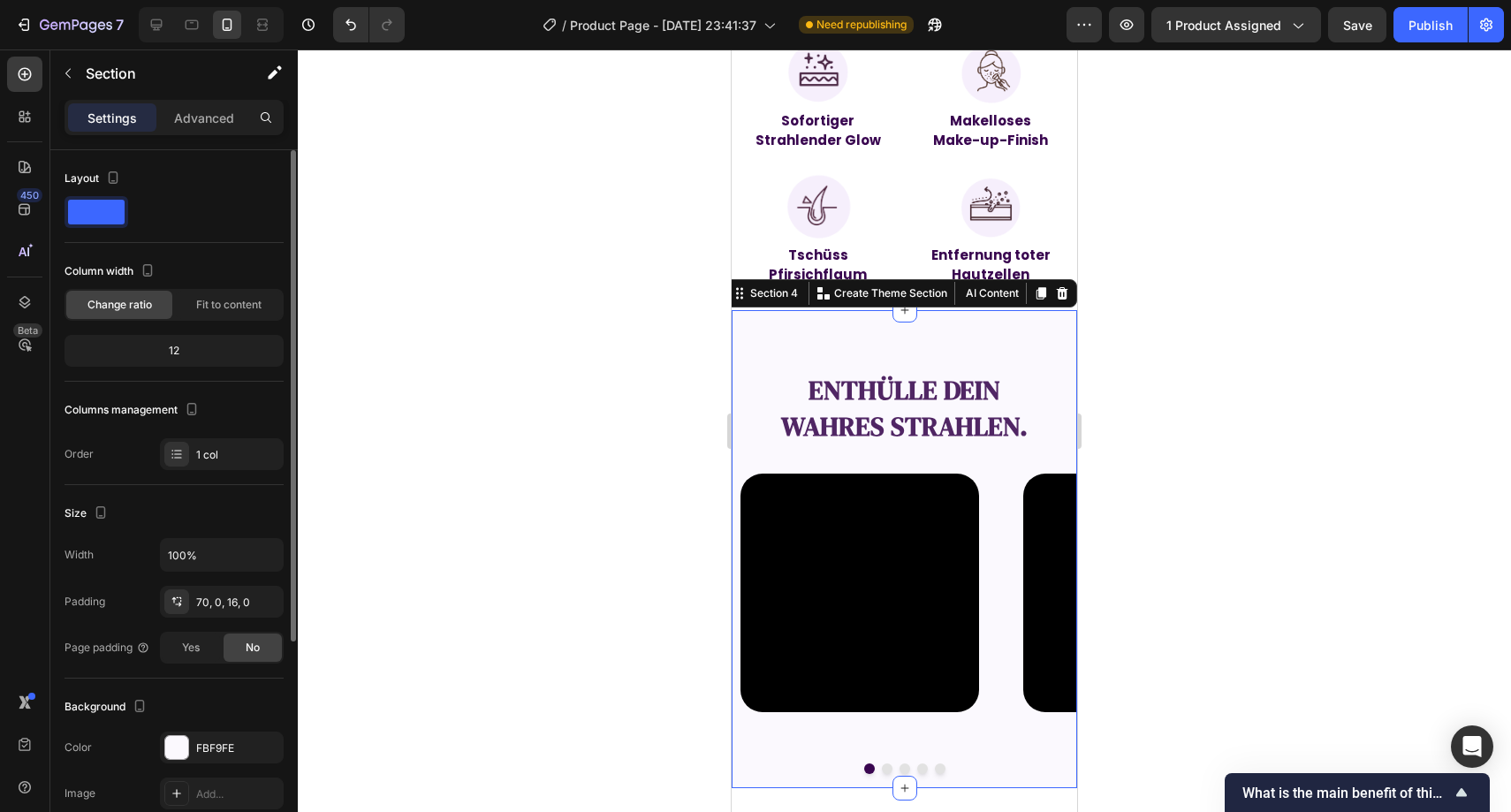
scroll to position [320, 0]
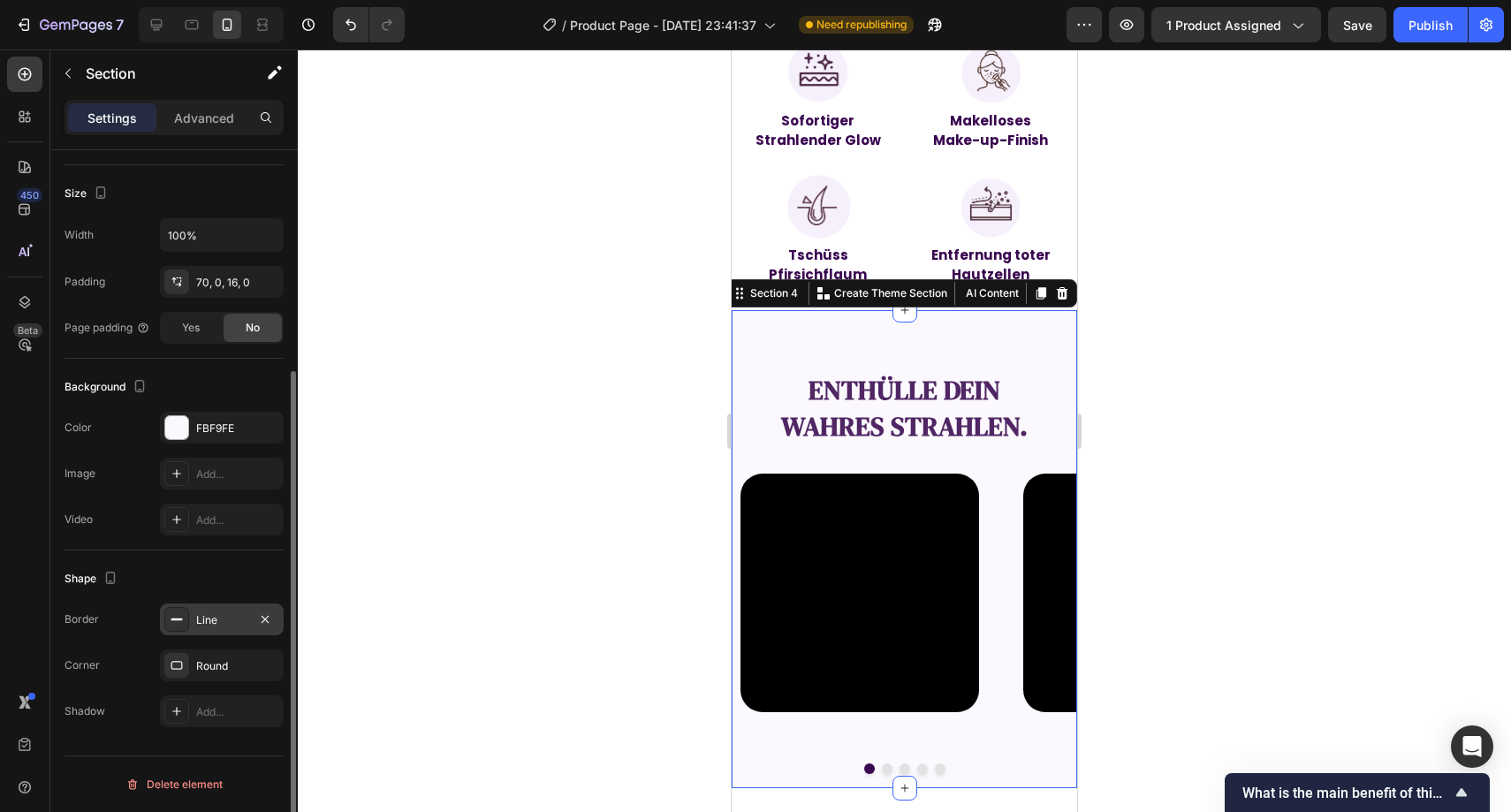
click at [204, 620] on div "Line" at bounding box center [221, 620] width 51 height 16
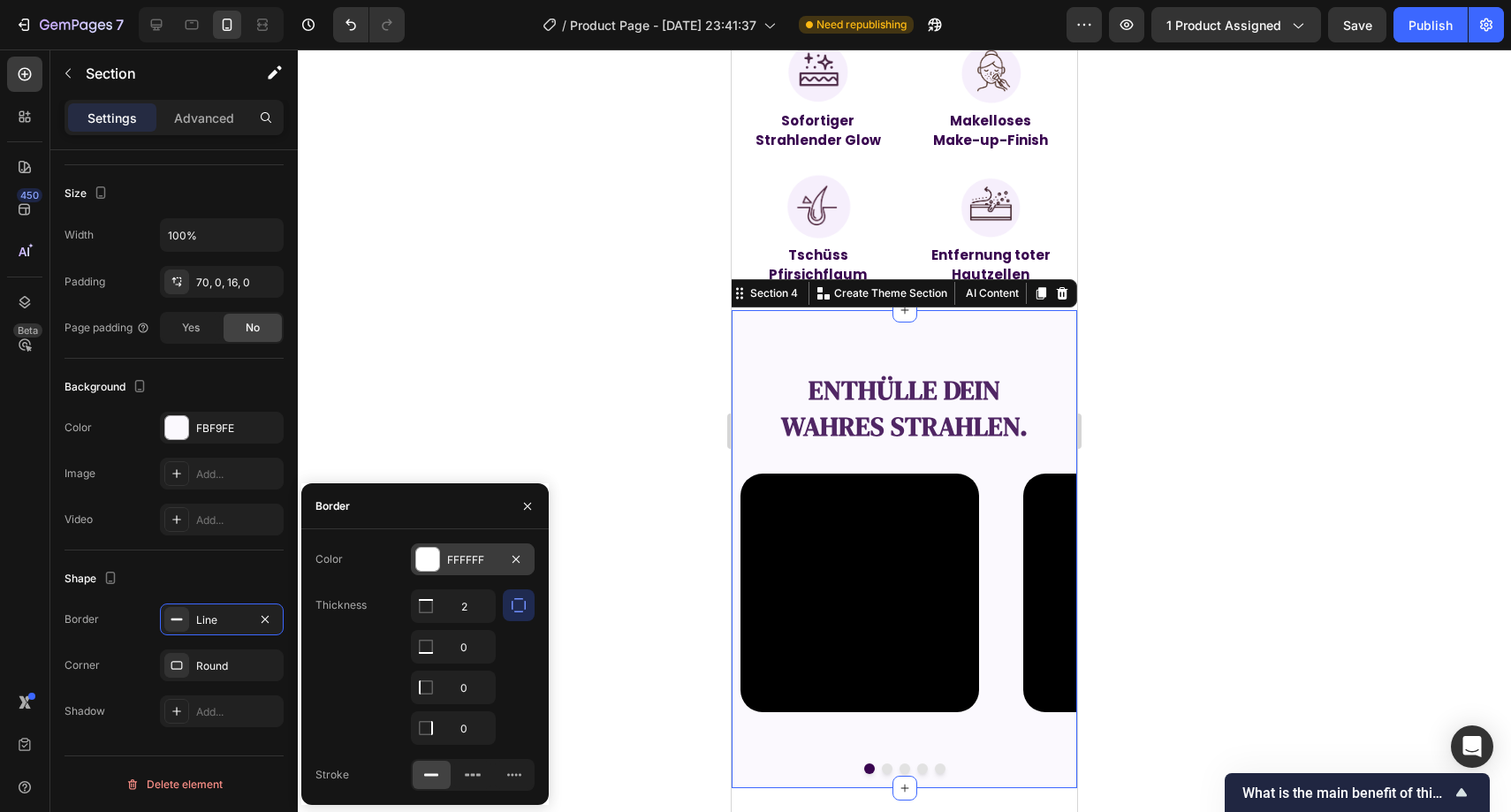
click at [484, 547] on div "FFFFFF" at bounding box center [473, 559] width 124 height 31
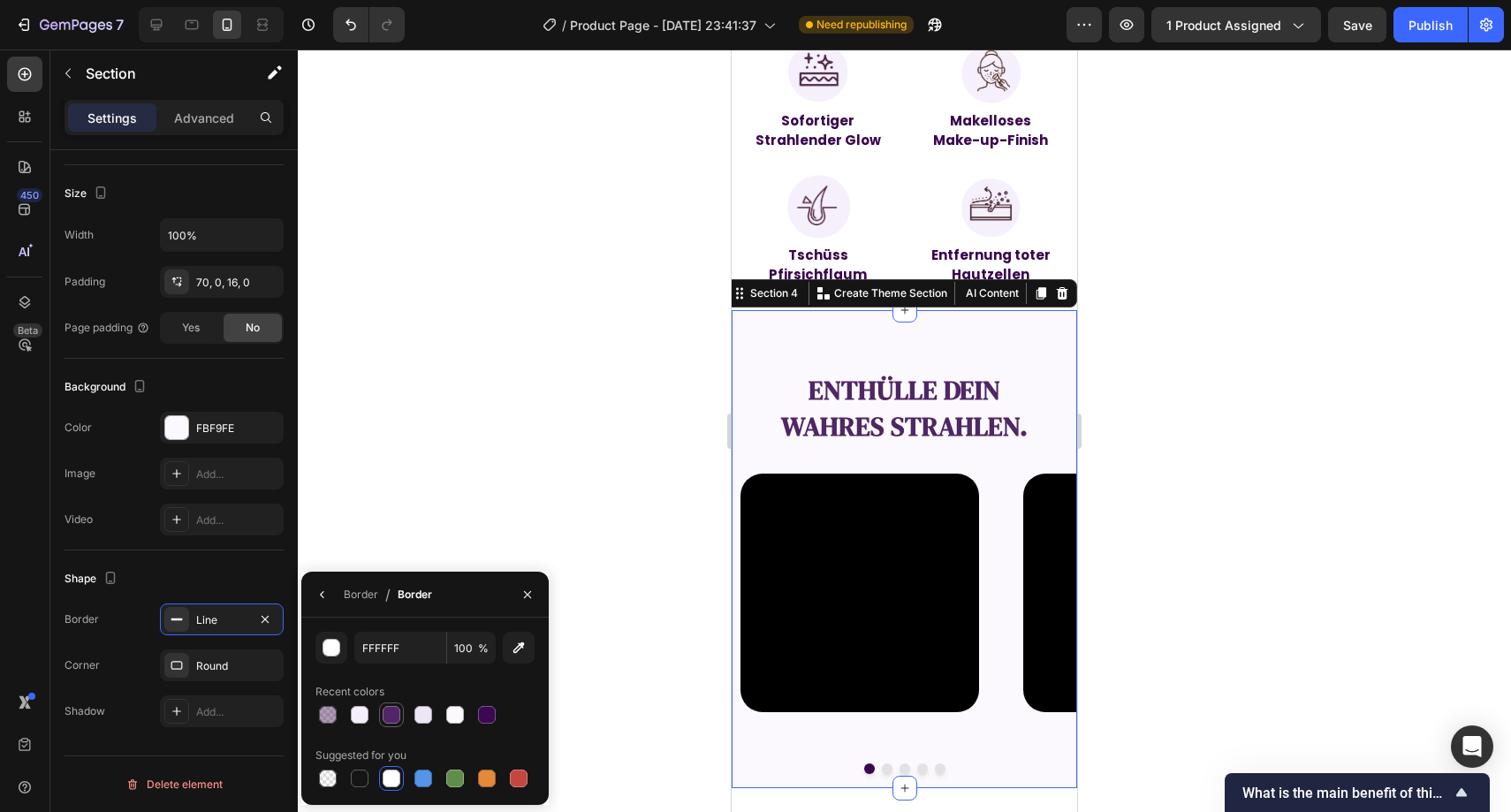
click at [396, 715] on div at bounding box center [391, 714] width 18 height 18
type input "502664"
click at [528, 589] on icon "button" at bounding box center [527, 594] width 14 height 14
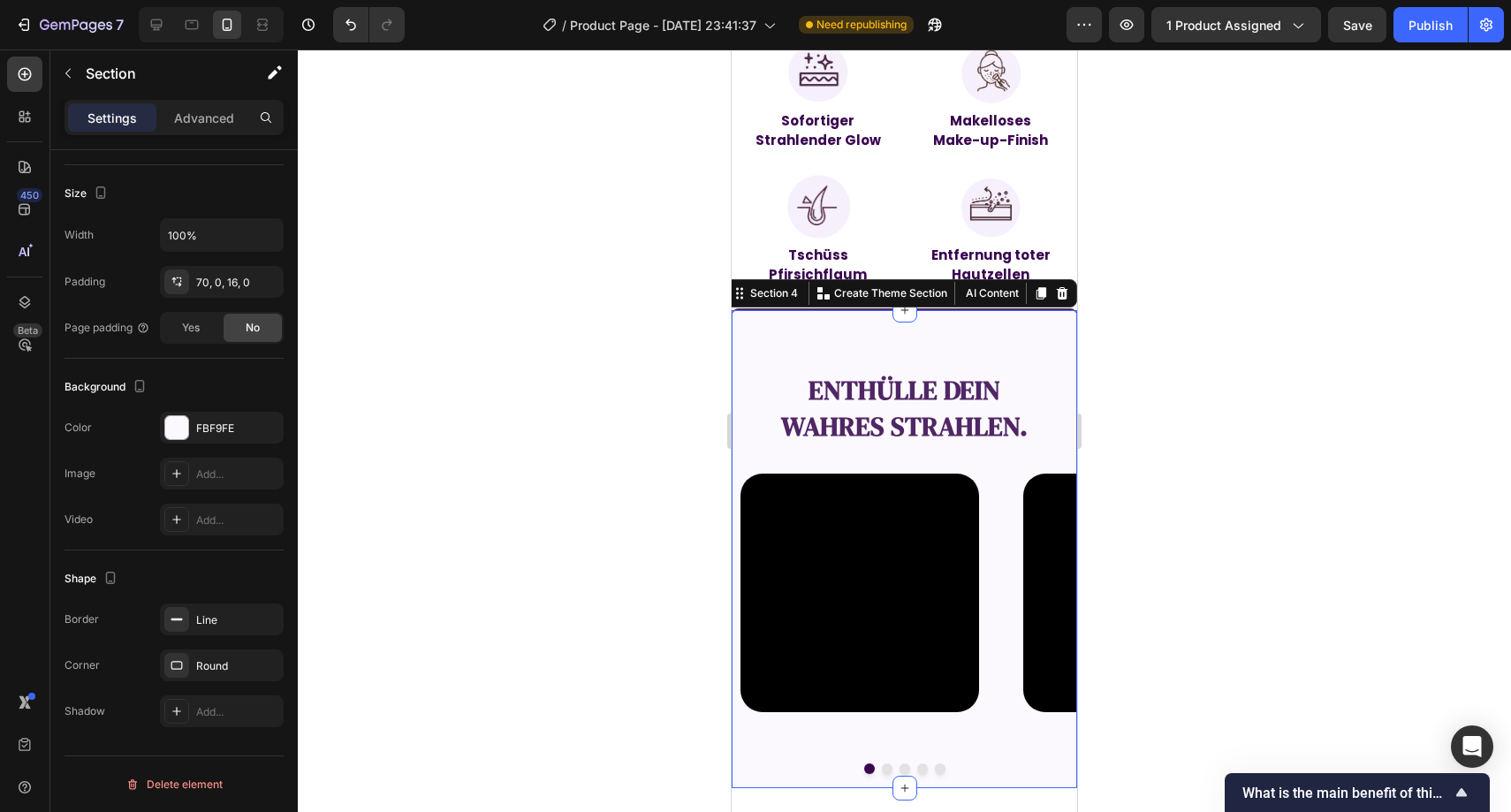
click at [557, 503] on div at bounding box center [905, 430] width 1214 height 762
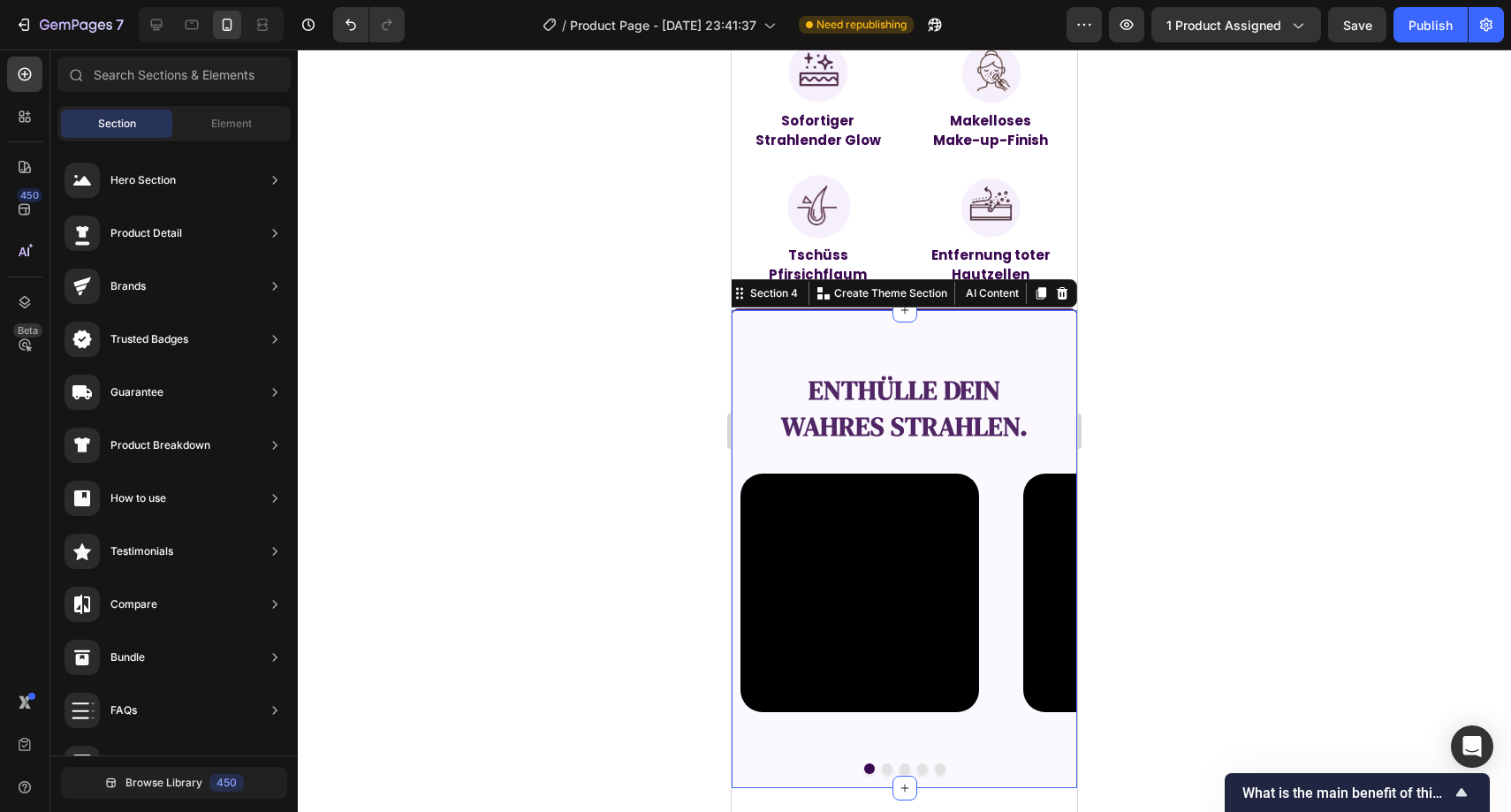
drag, startPoint x: 741, startPoint y: 338, endPoint x: 1455, endPoint y: 400, distance: 716.7
click at [741, 338] on div "Enthülle dein wahres Strahlen. Text Block Video Video Video Video Video Carouse…" at bounding box center [904, 548] width 345 height 481
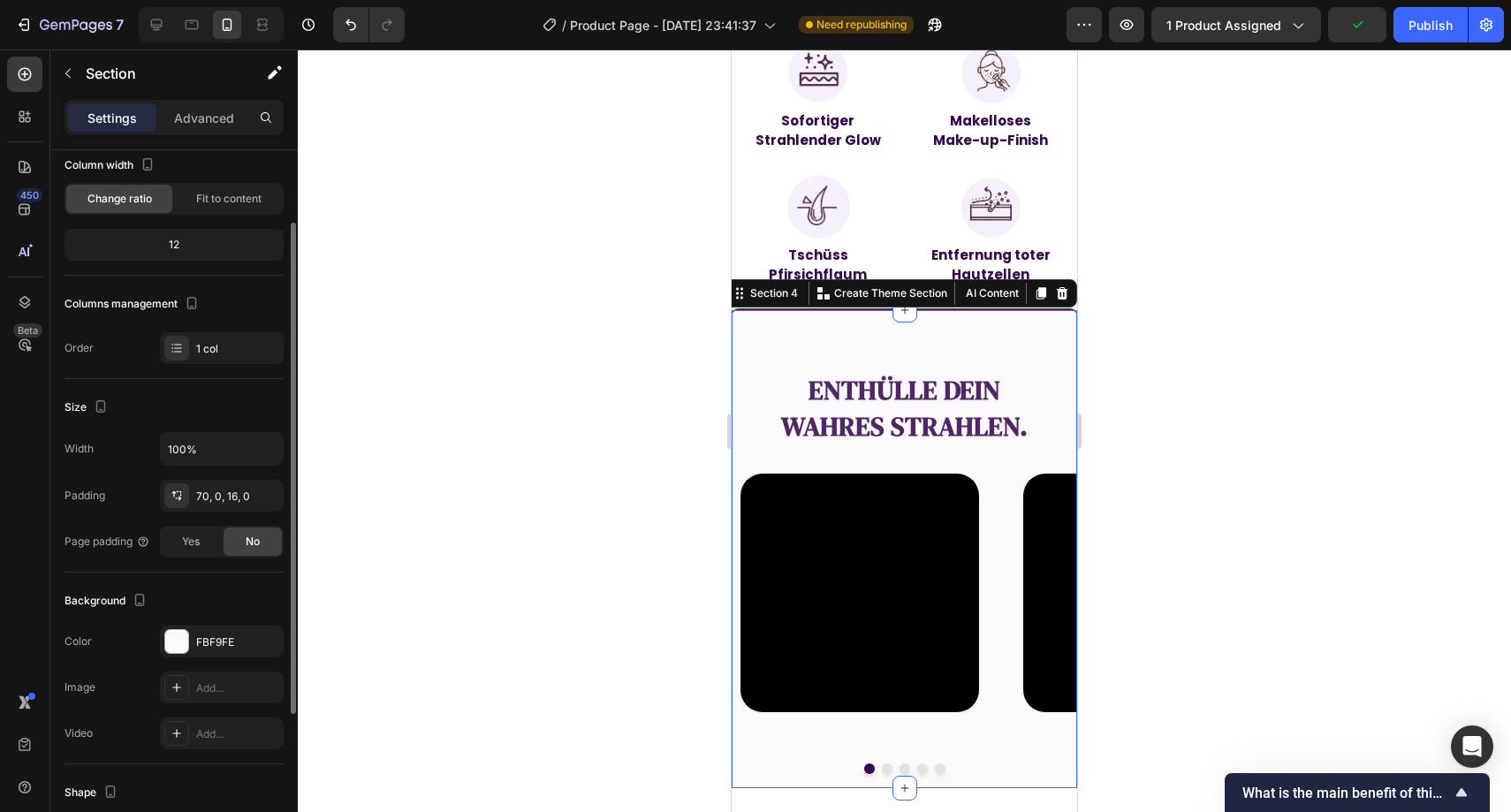
scroll to position [293, 0]
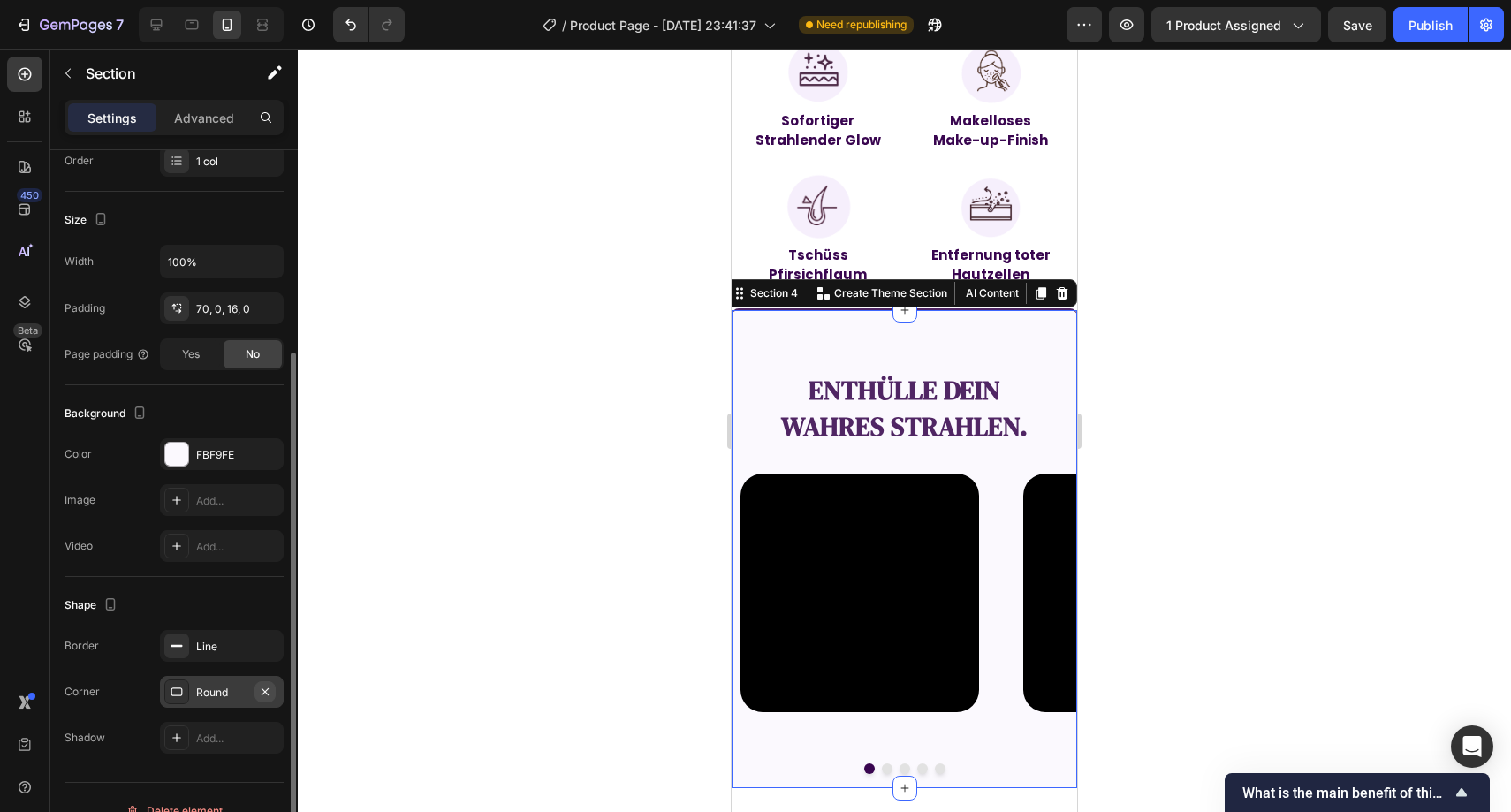
click at [265, 690] on icon "button" at bounding box center [266, 691] width 7 height 7
click at [503, 507] on div at bounding box center [905, 430] width 1214 height 762
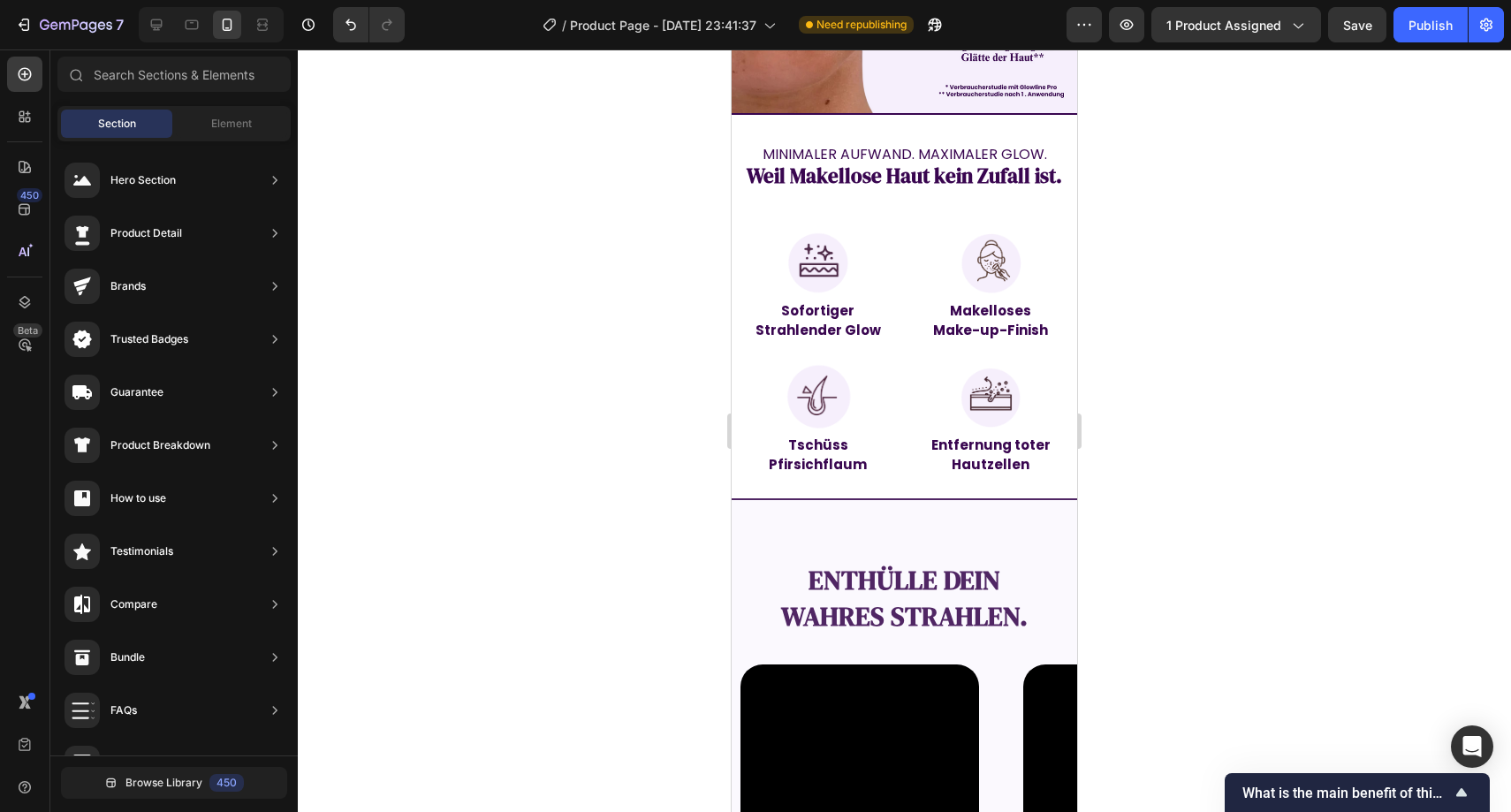
scroll to position [1356, 0]
click at [345, 23] on icon "Undo/Redo" at bounding box center [351, 24] width 18 height 18
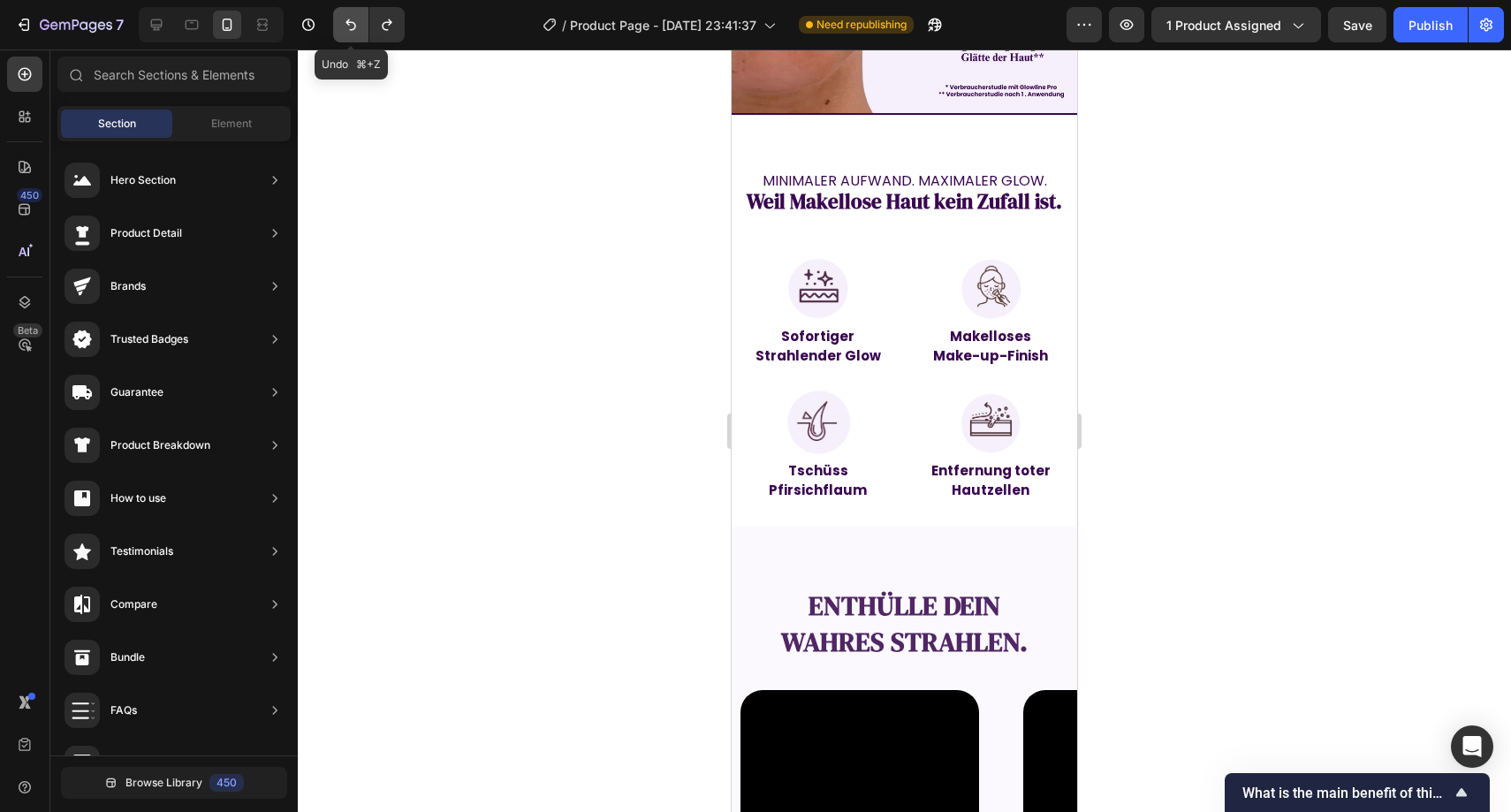
click at [345, 23] on icon "Undo/Redo" at bounding box center [351, 24] width 18 height 18
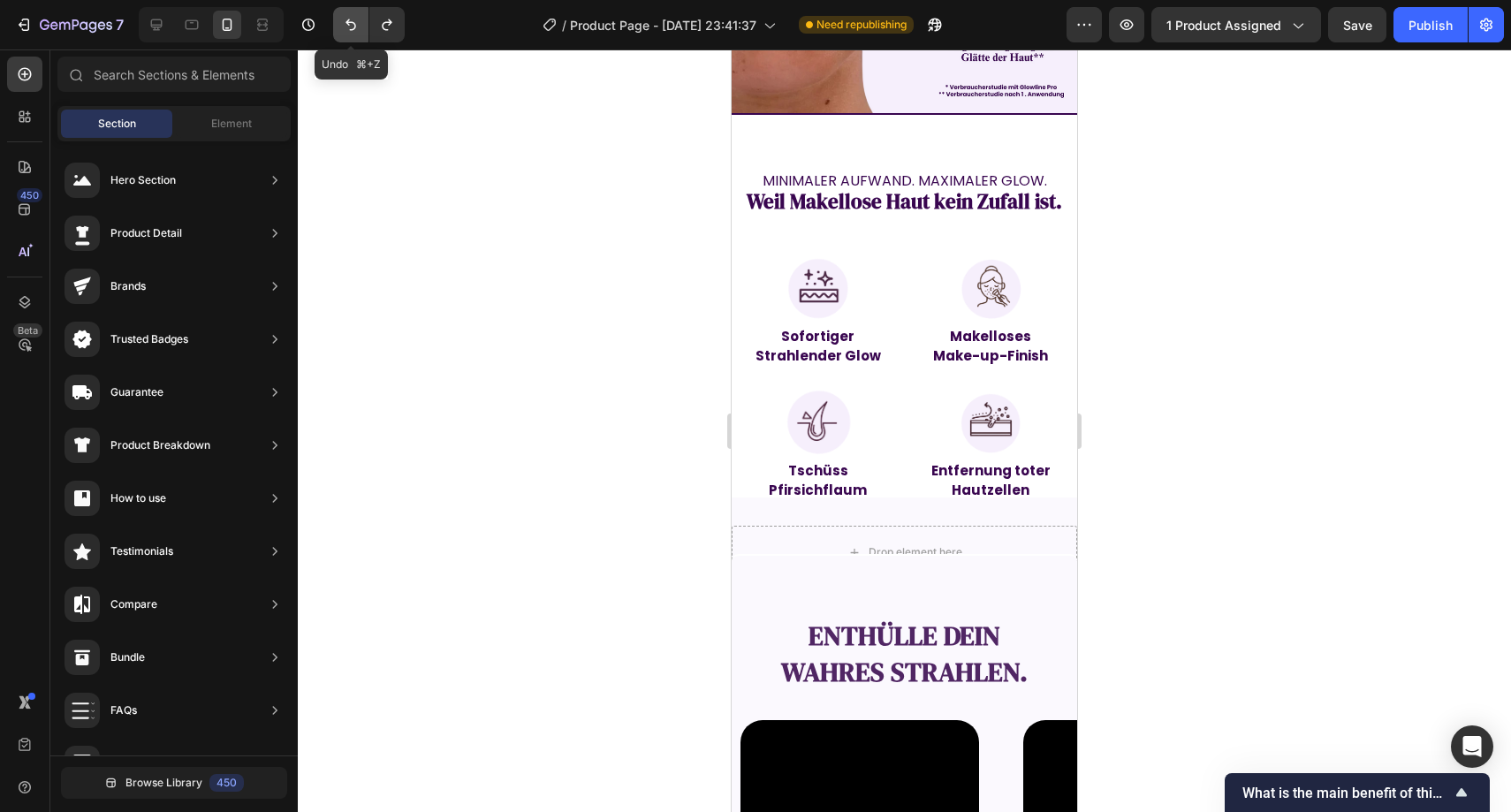
click at [345, 23] on icon "Undo/Redo" at bounding box center [351, 24] width 18 height 18
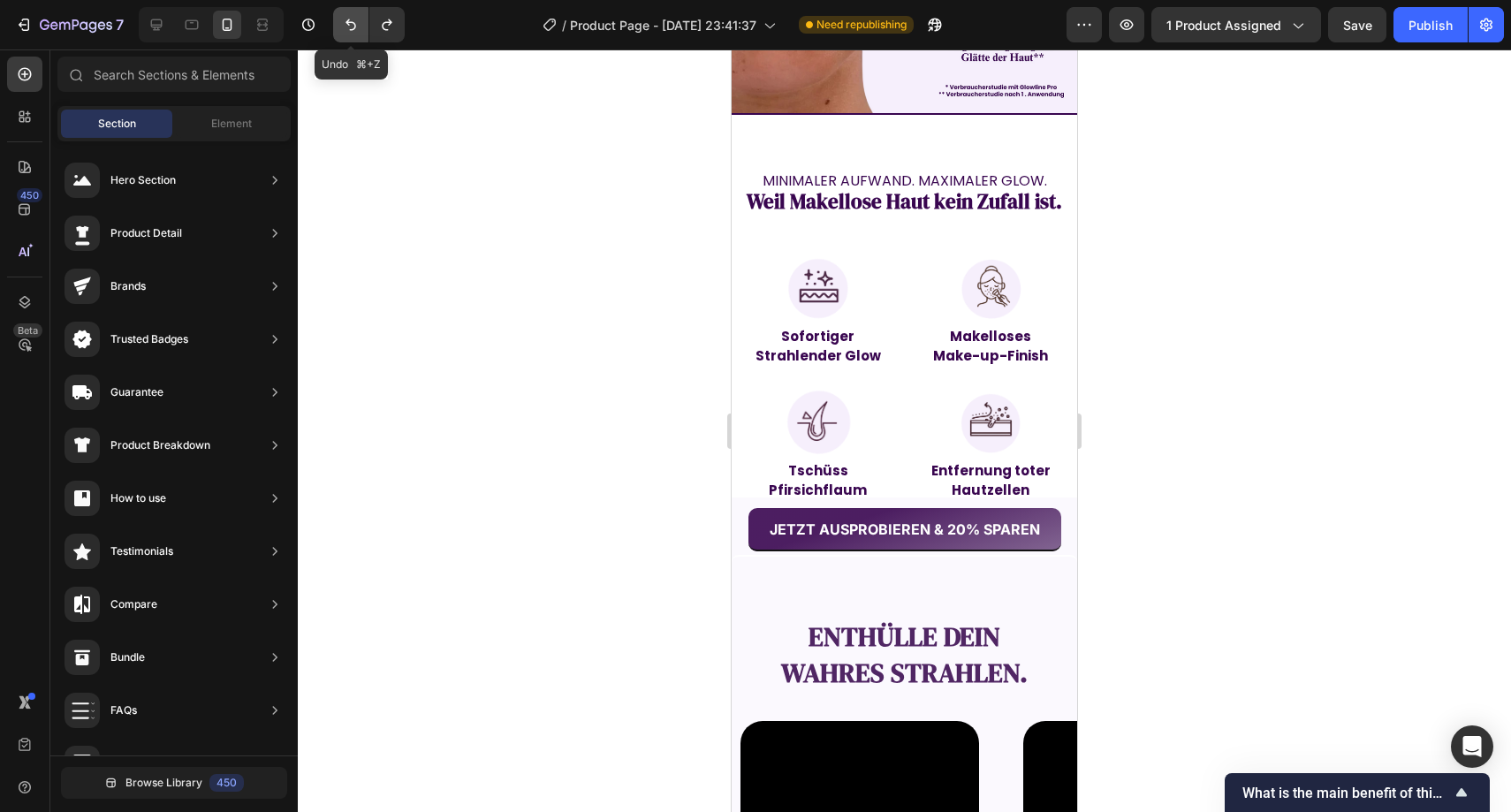
click at [345, 23] on icon "Undo/Redo" at bounding box center [351, 24] width 18 height 18
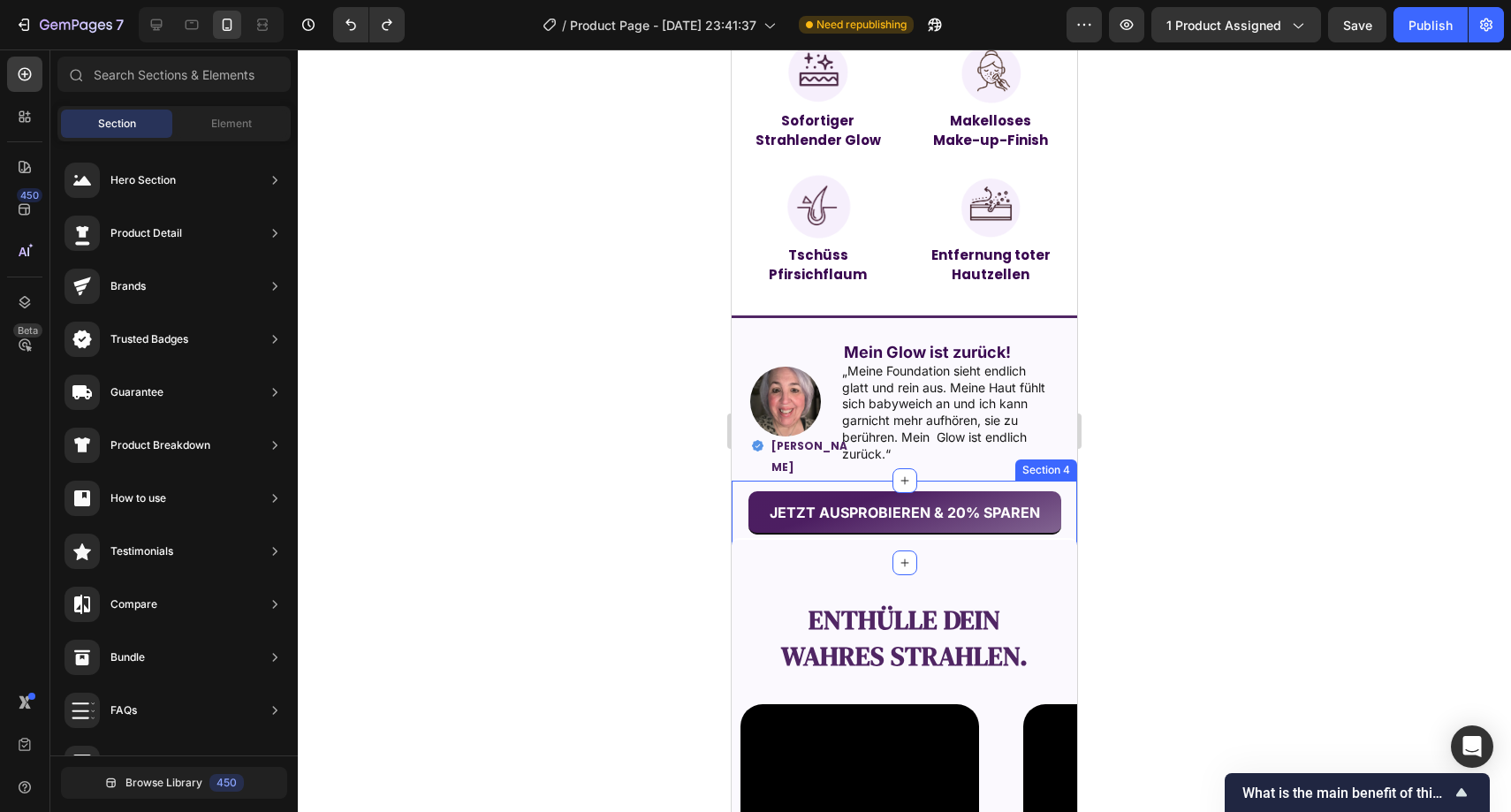
scroll to position [1550, 0]
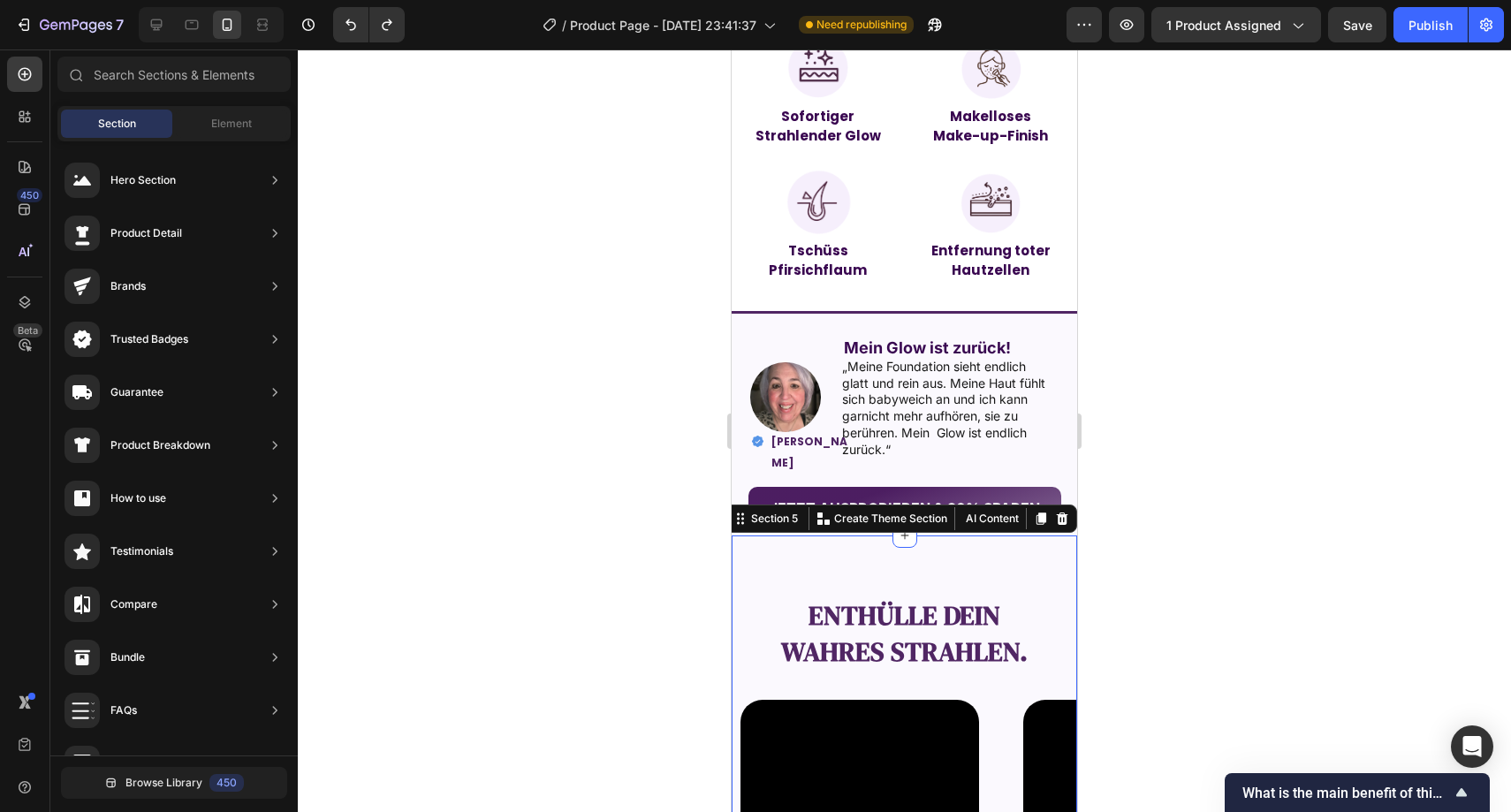
click at [799, 581] on div "Enthülle dein wahres Strahlen. Text Block Video Video Video Video Video Carouse…" at bounding box center [904, 774] width 345 height 481
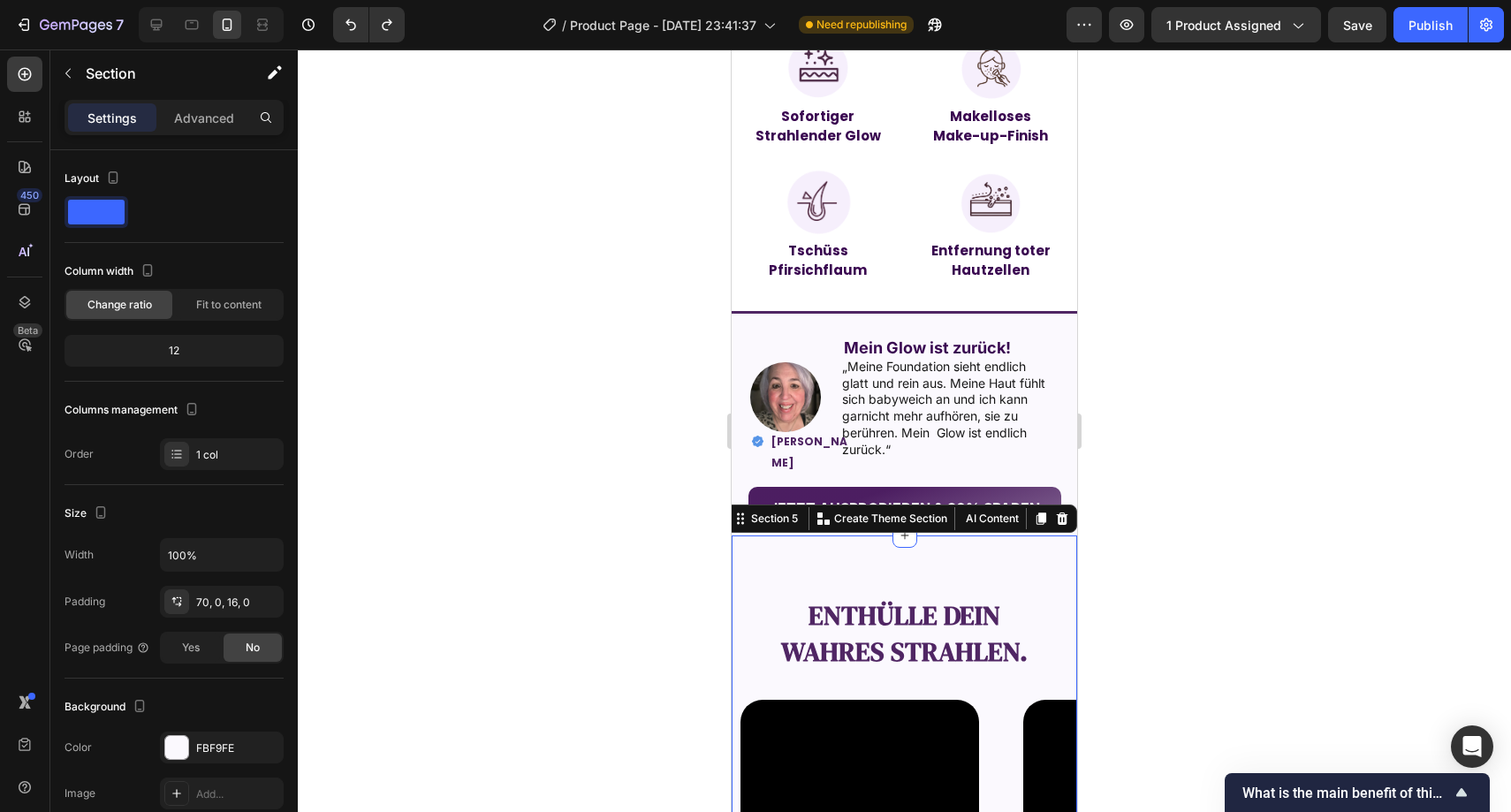
click at [568, 580] on div at bounding box center [905, 430] width 1214 height 762
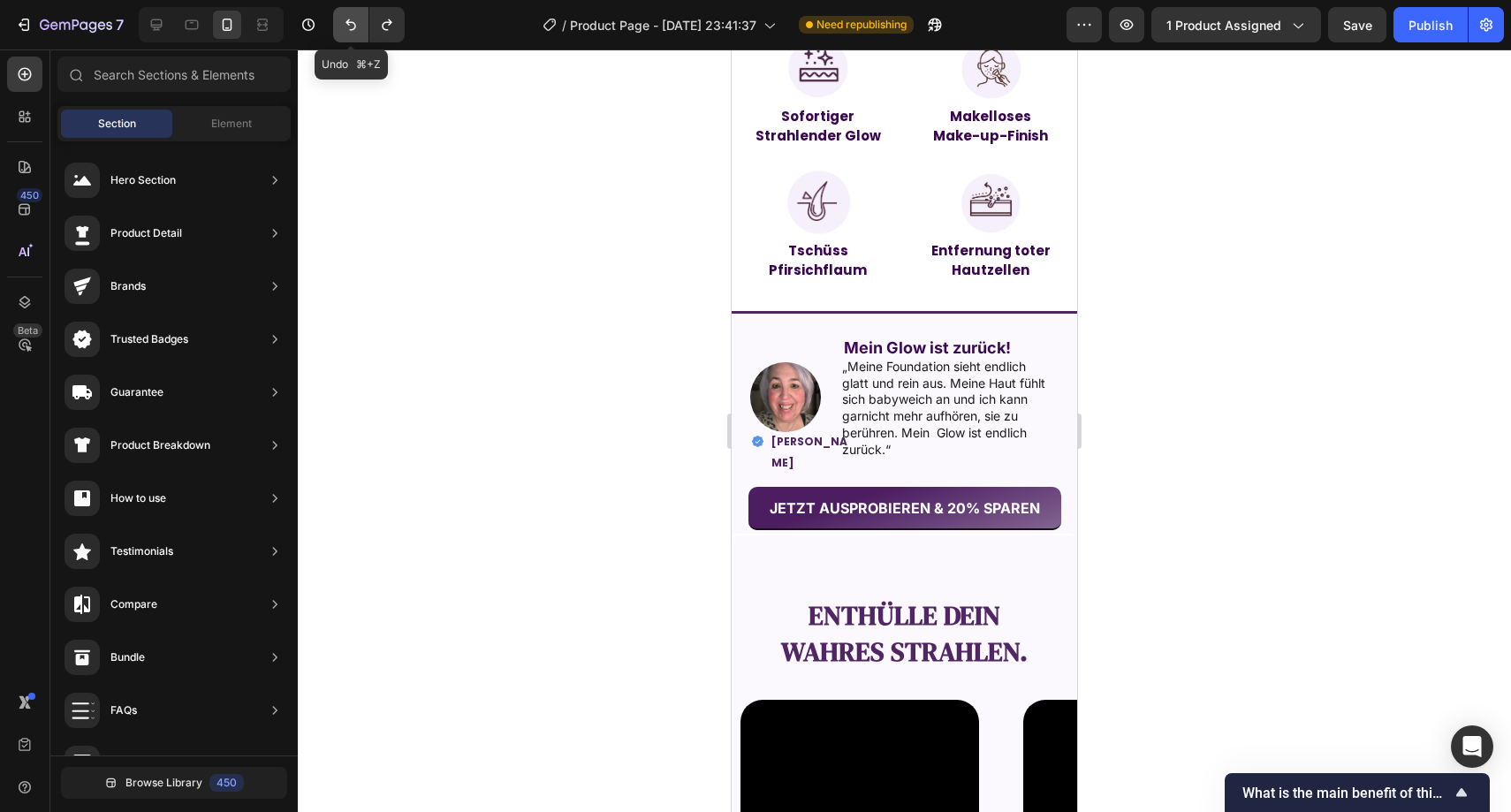
click at [345, 27] on icon "Undo/Redo" at bounding box center [351, 24] width 18 height 18
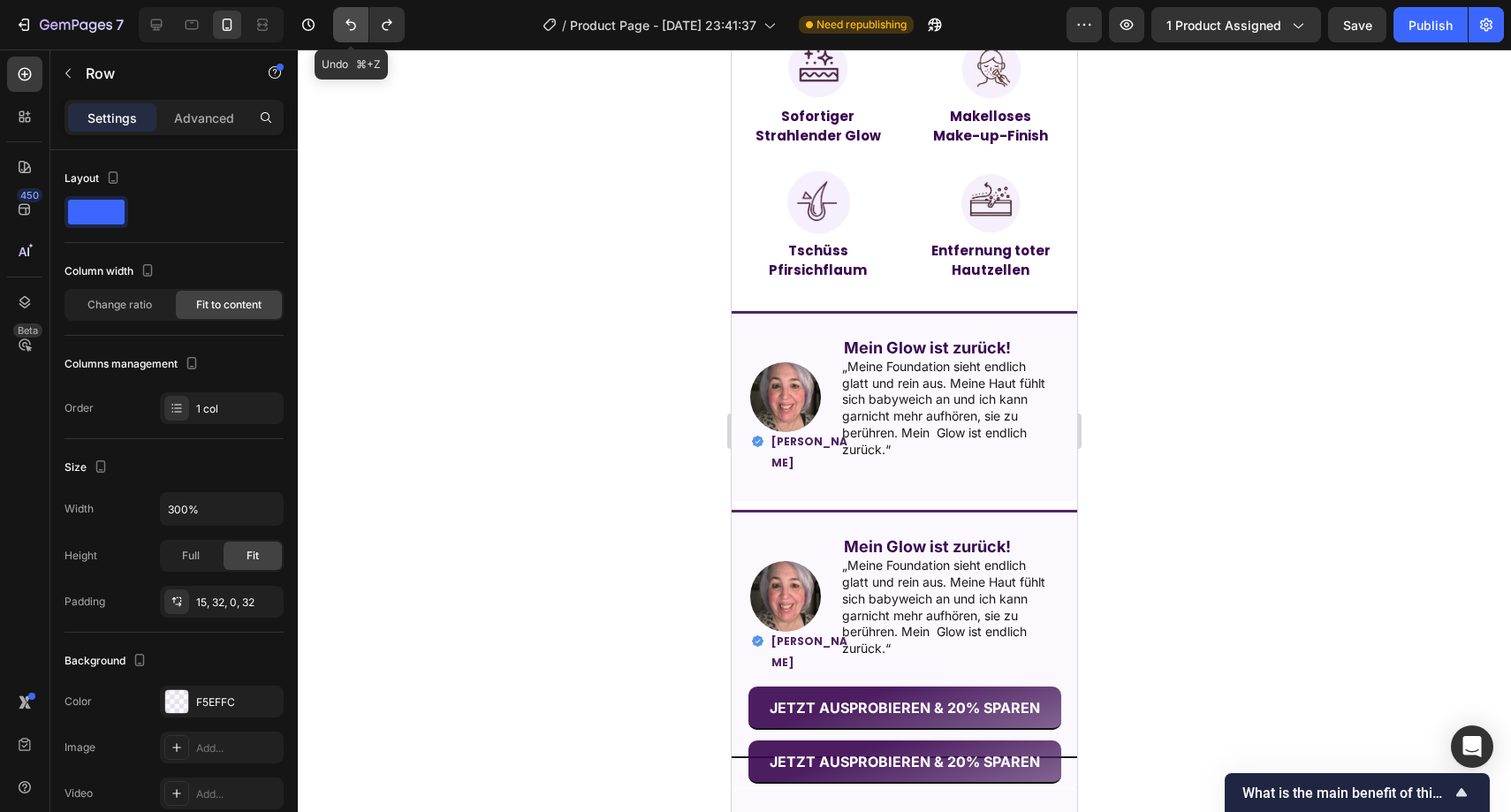
click at [345, 27] on icon "Undo/Redo" at bounding box center [351, 24] width 18 height 18
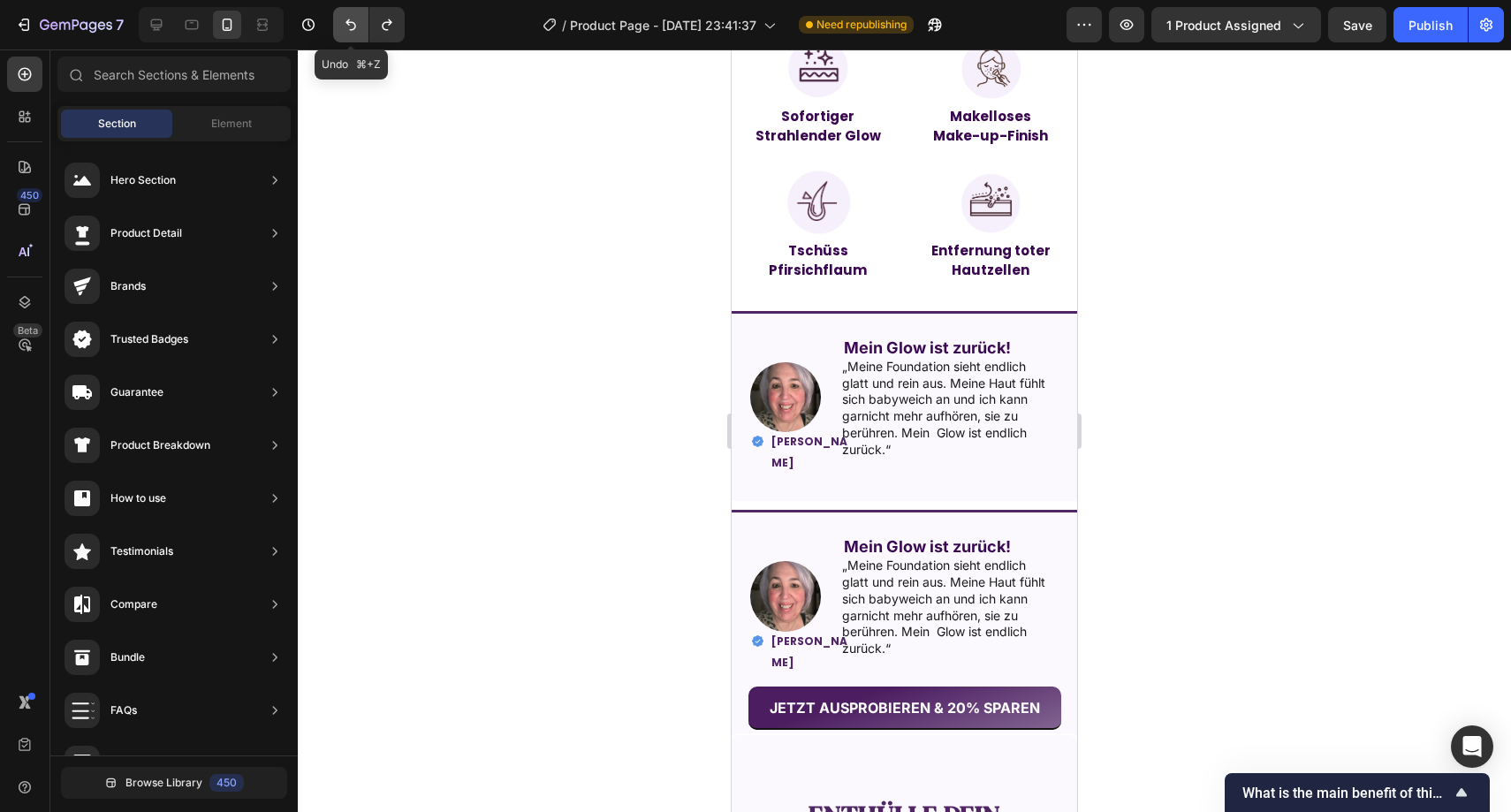
click at [345, 27] on icon "Undo/Redo" at bounding box center [351, 24] width 18 height 18
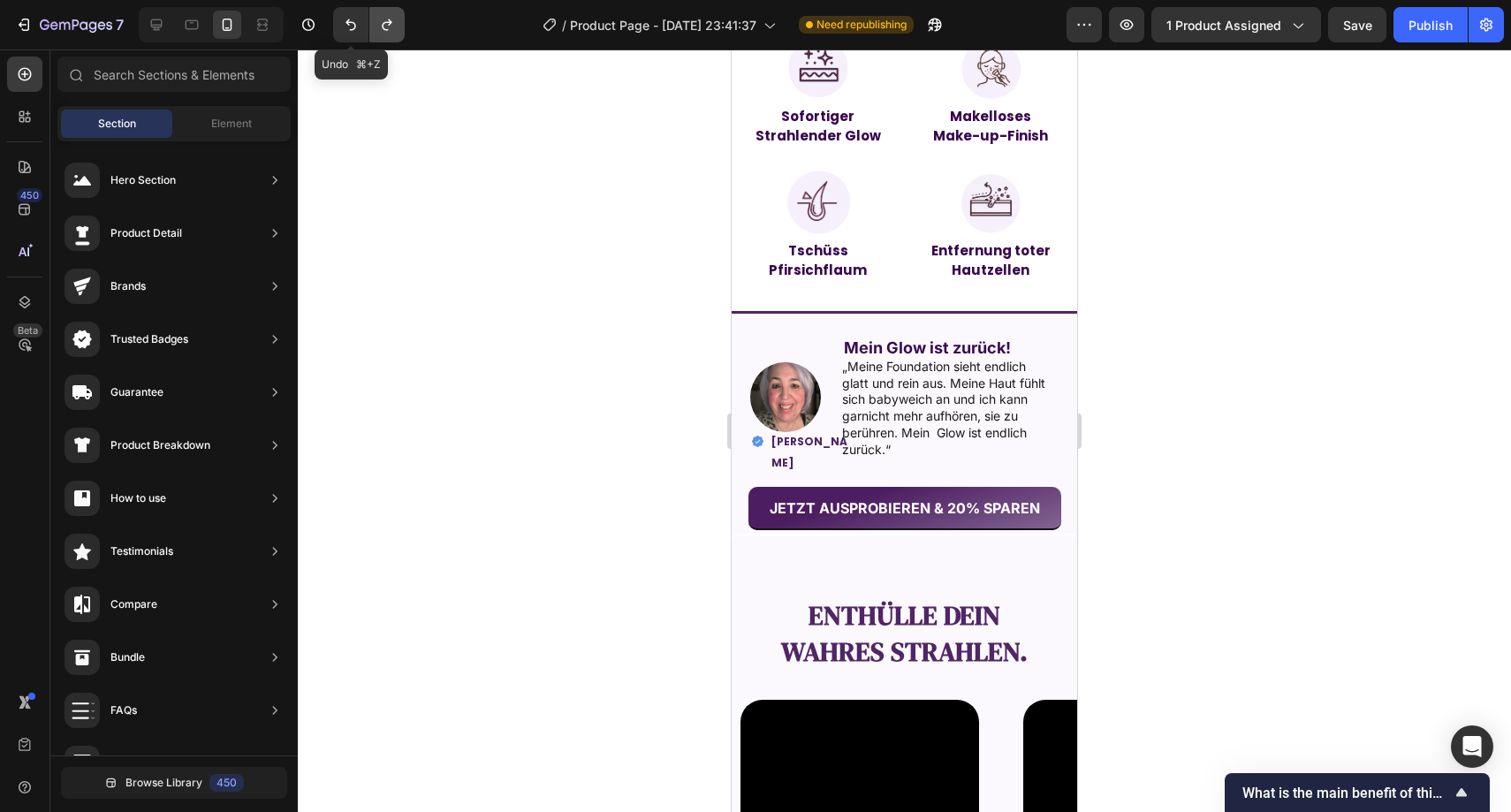
click at [371, 27] on button "Undo/Redo" at bounding box center [387, 25] width 35 height 35
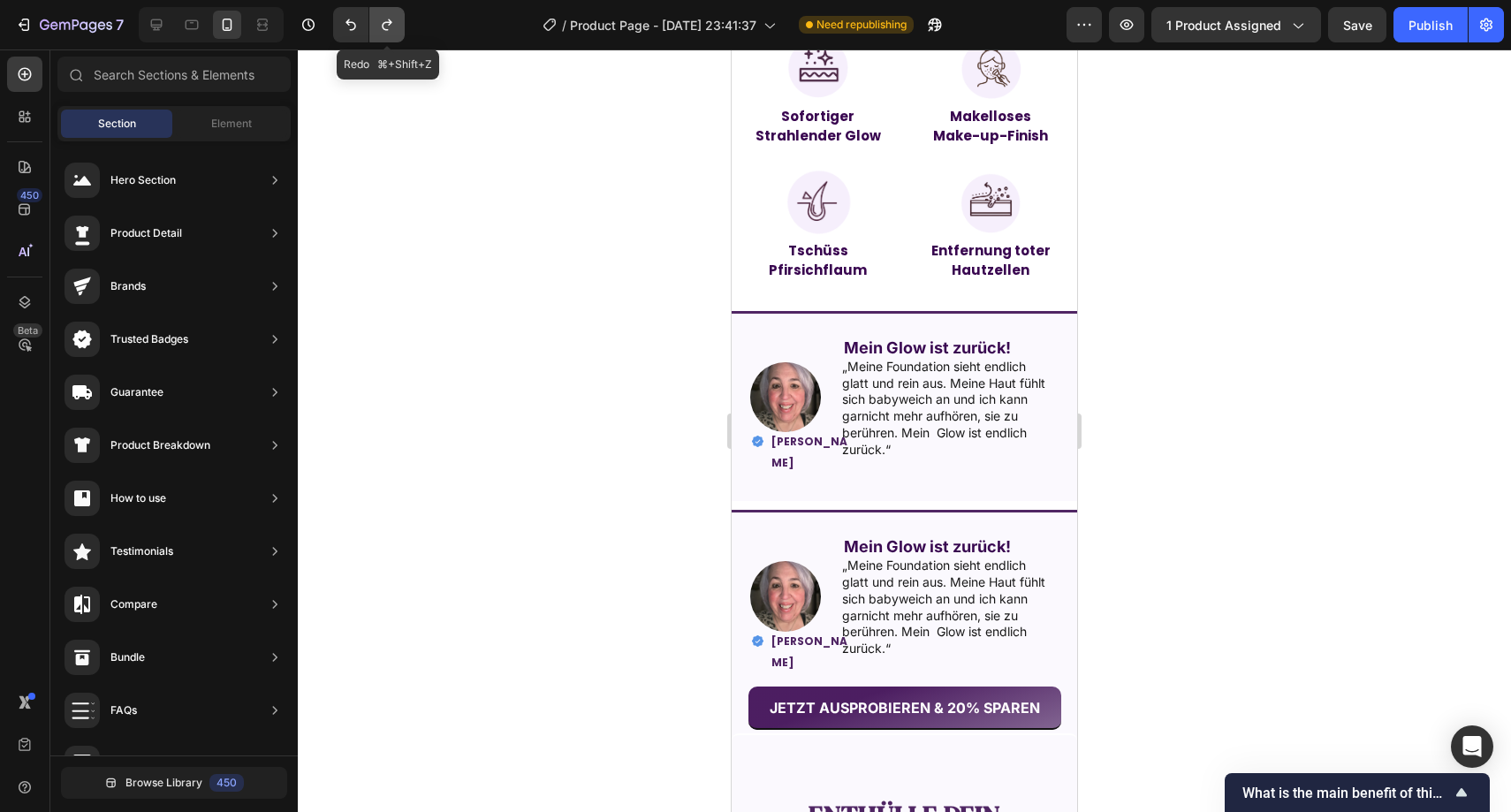
click at [371, 27] on button "Undo/Redo" at bounding box center [387, 25] width 35 height 35
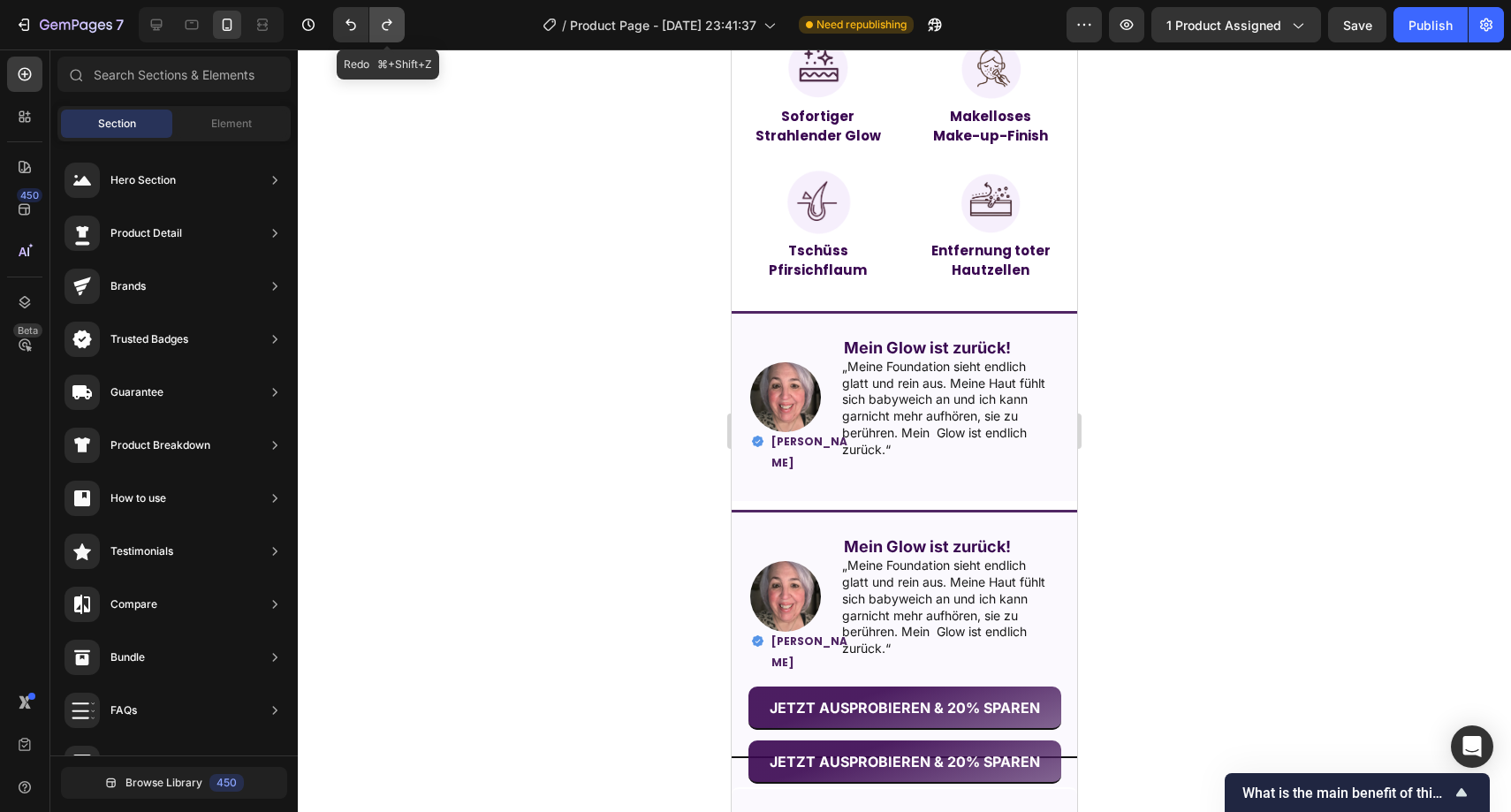
click at [371, 27] on button "Undo/Redo" at bounding box center [387, 25] width 35 height 35
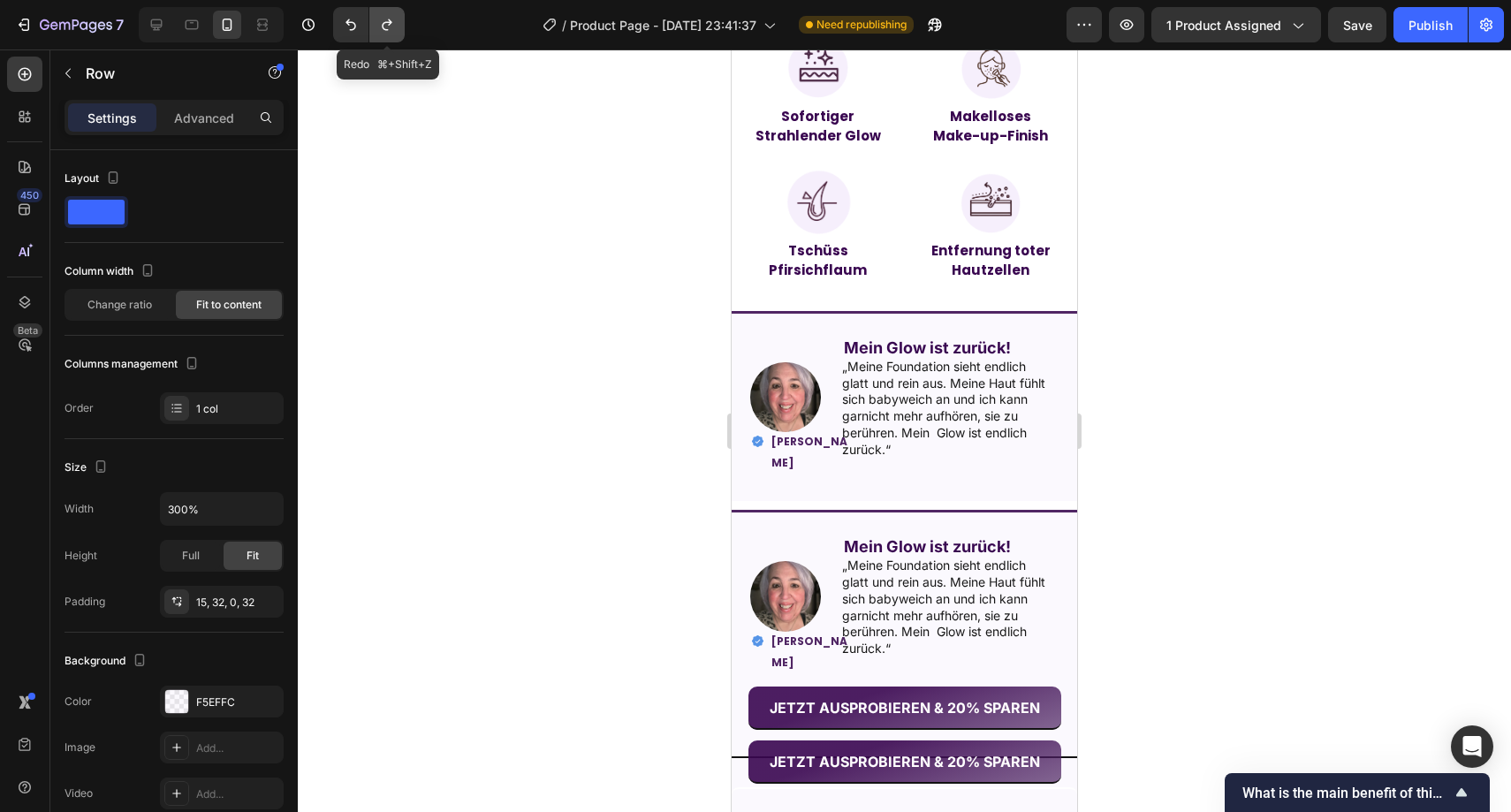
click at [371, 27] on button "Undo/Redo" at bounding box center [387, 25] width 35 height 35
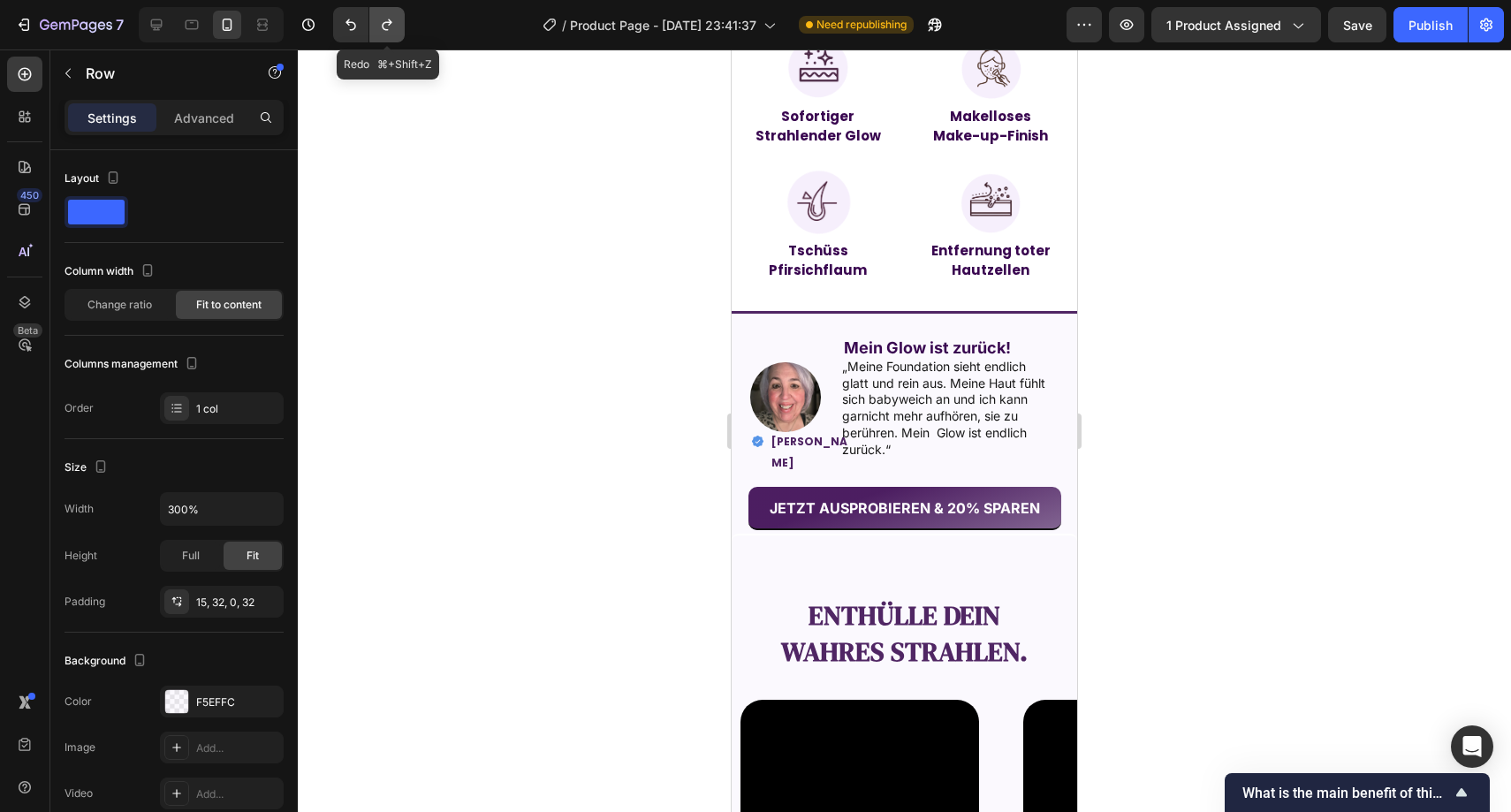
click at [371, 27] on button "Undo/Redo" at bounding box center [387, 25] width 35 height 35
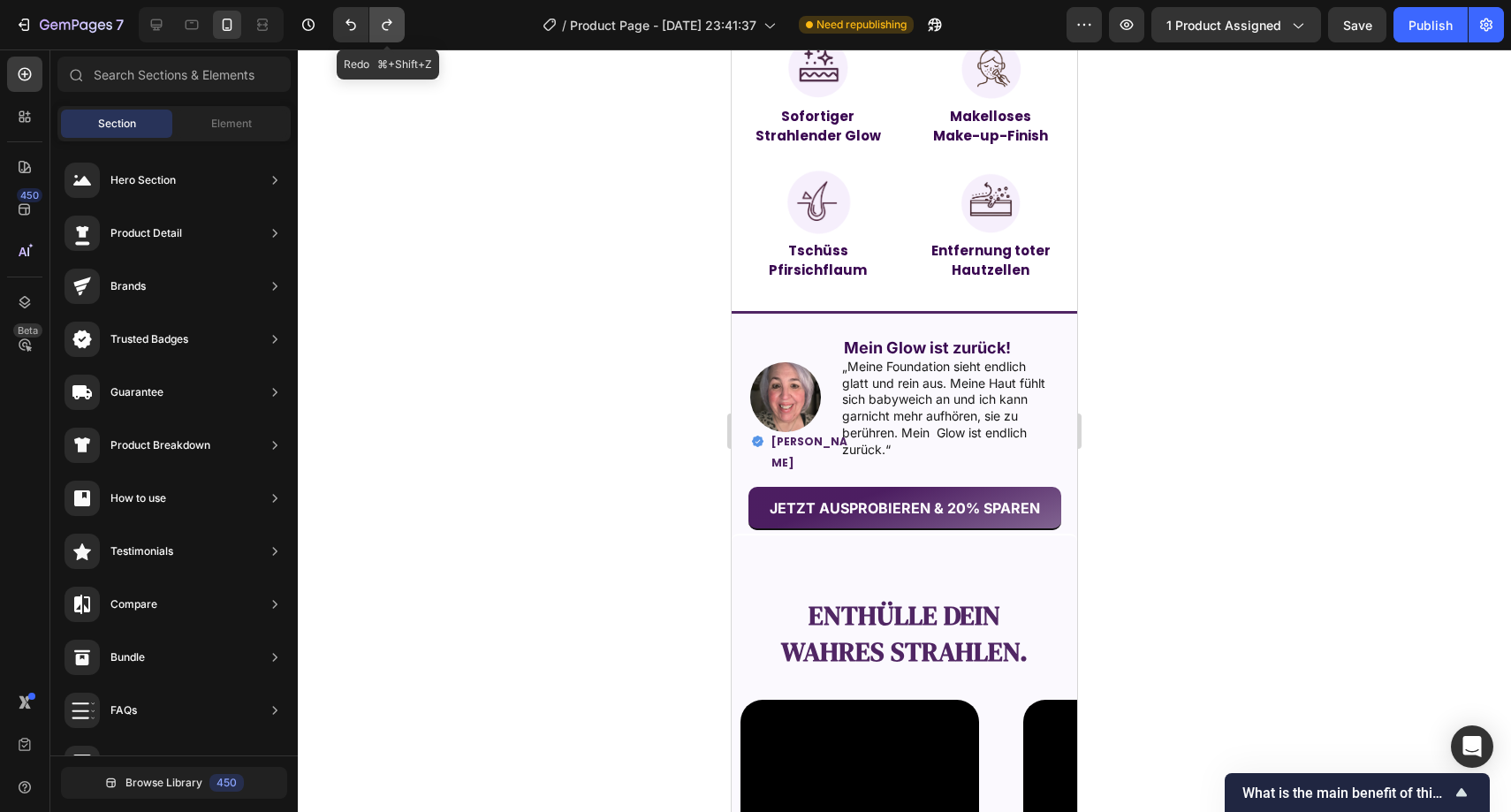
click at [371, 27] on button "Undo/Redo" at bounding box center [387, 25] width 35 height 35
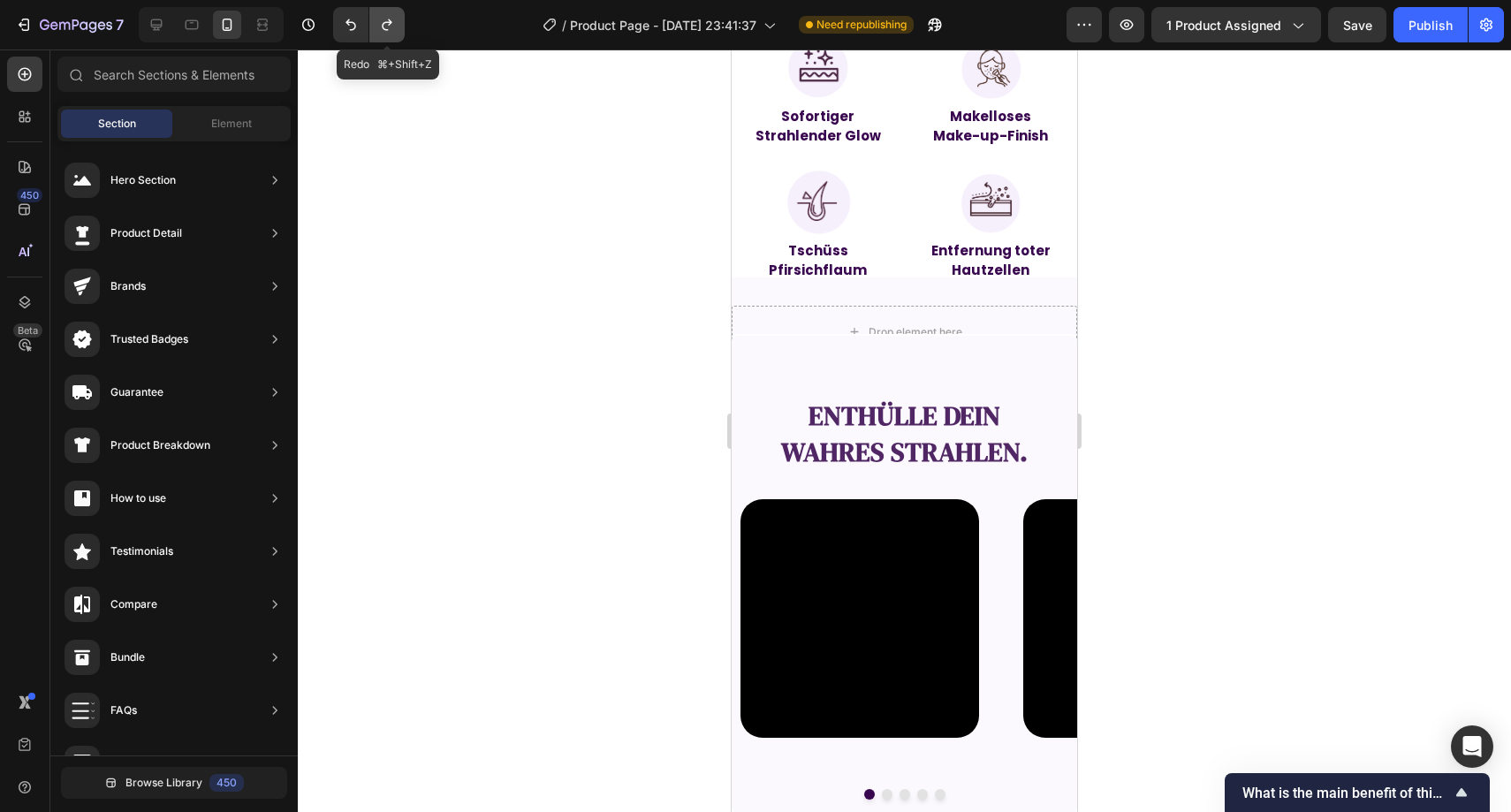
click at [371, 27] on button "Undo/Redo" at bounding box center [387, 25] width 35 height 35
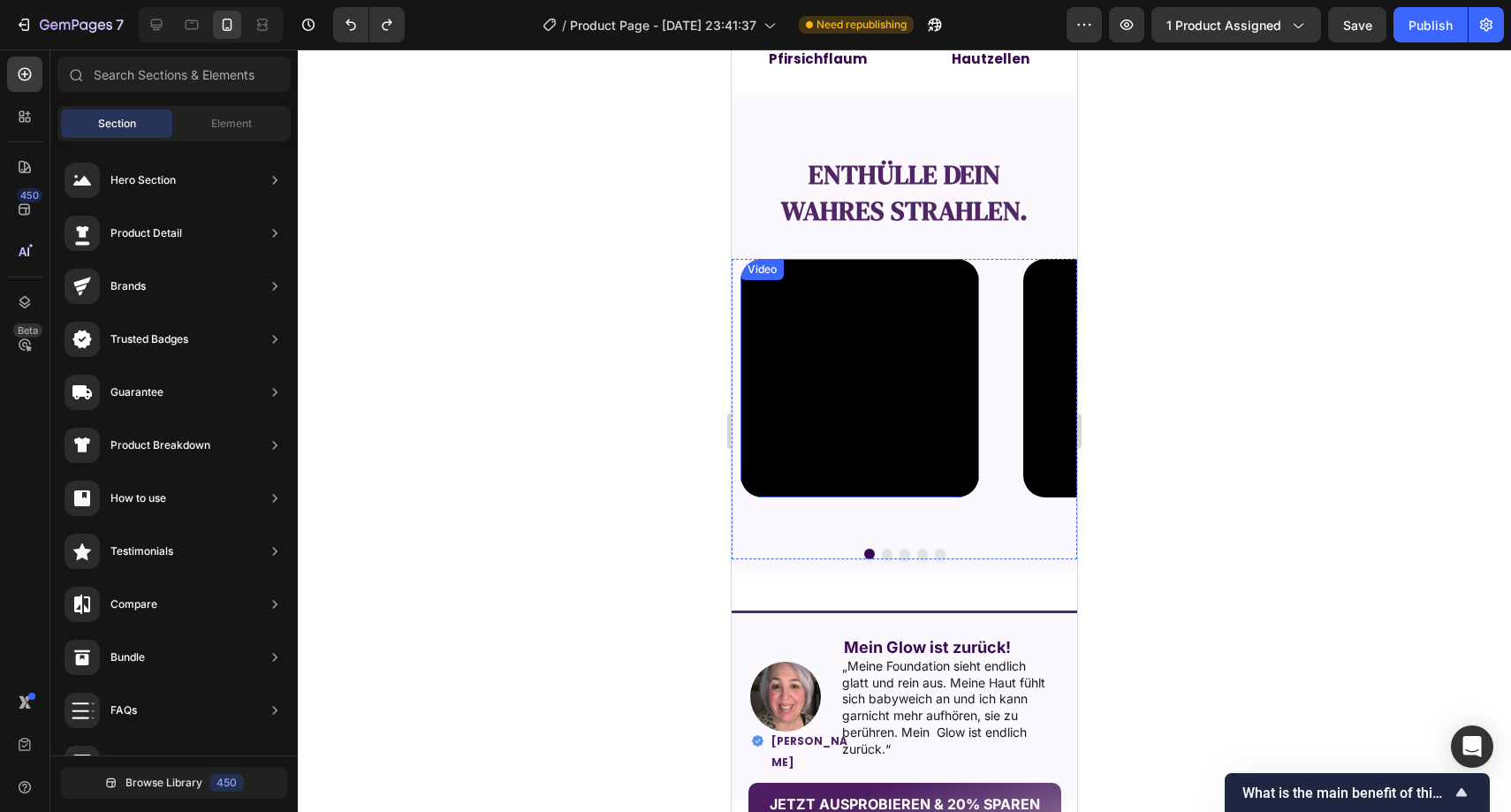
scroll to position [1760, 0]
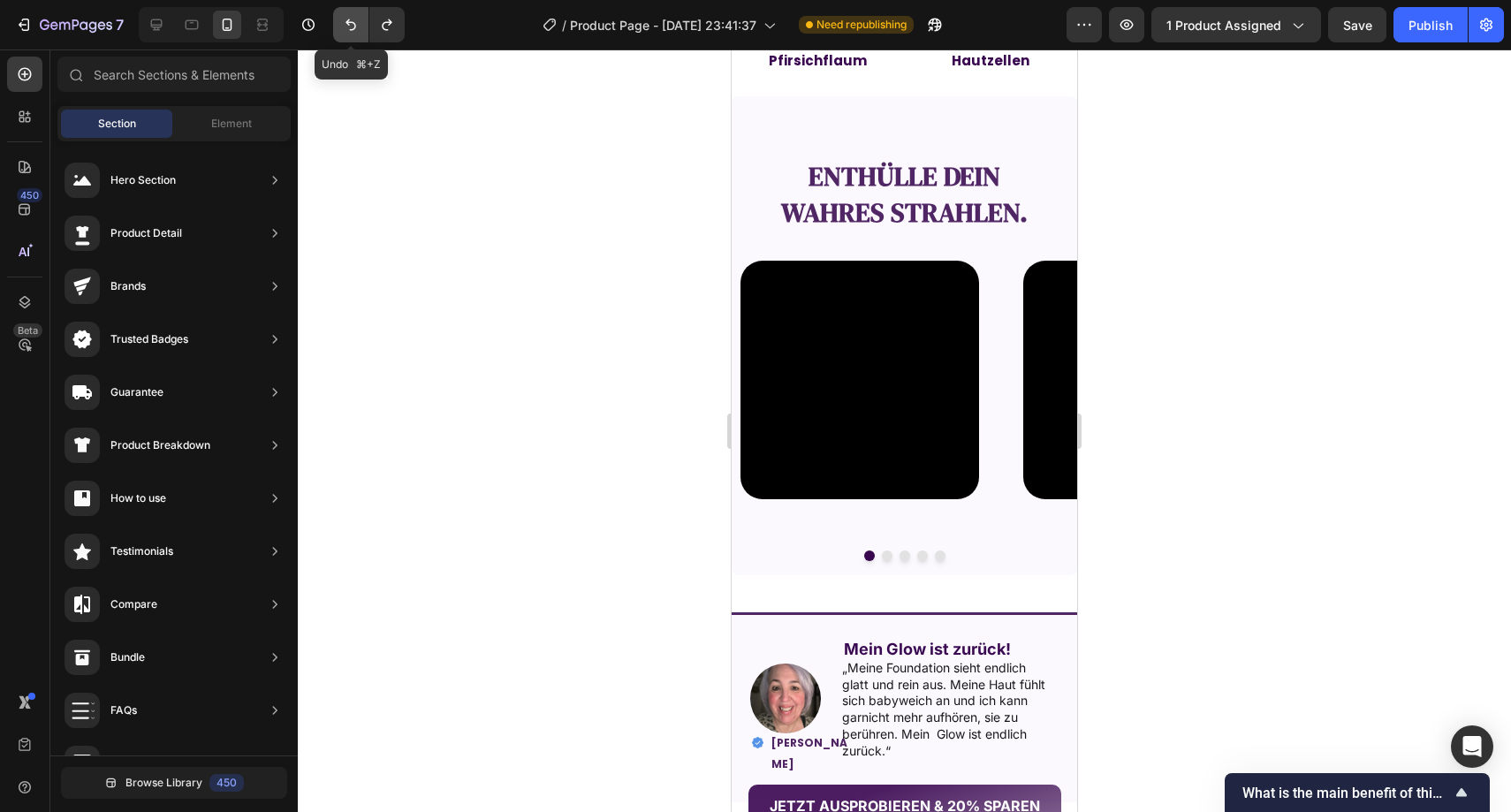
click at [362, 30] on button "Undo/Redo" at bounding box center [351, 25] width 35 height 35
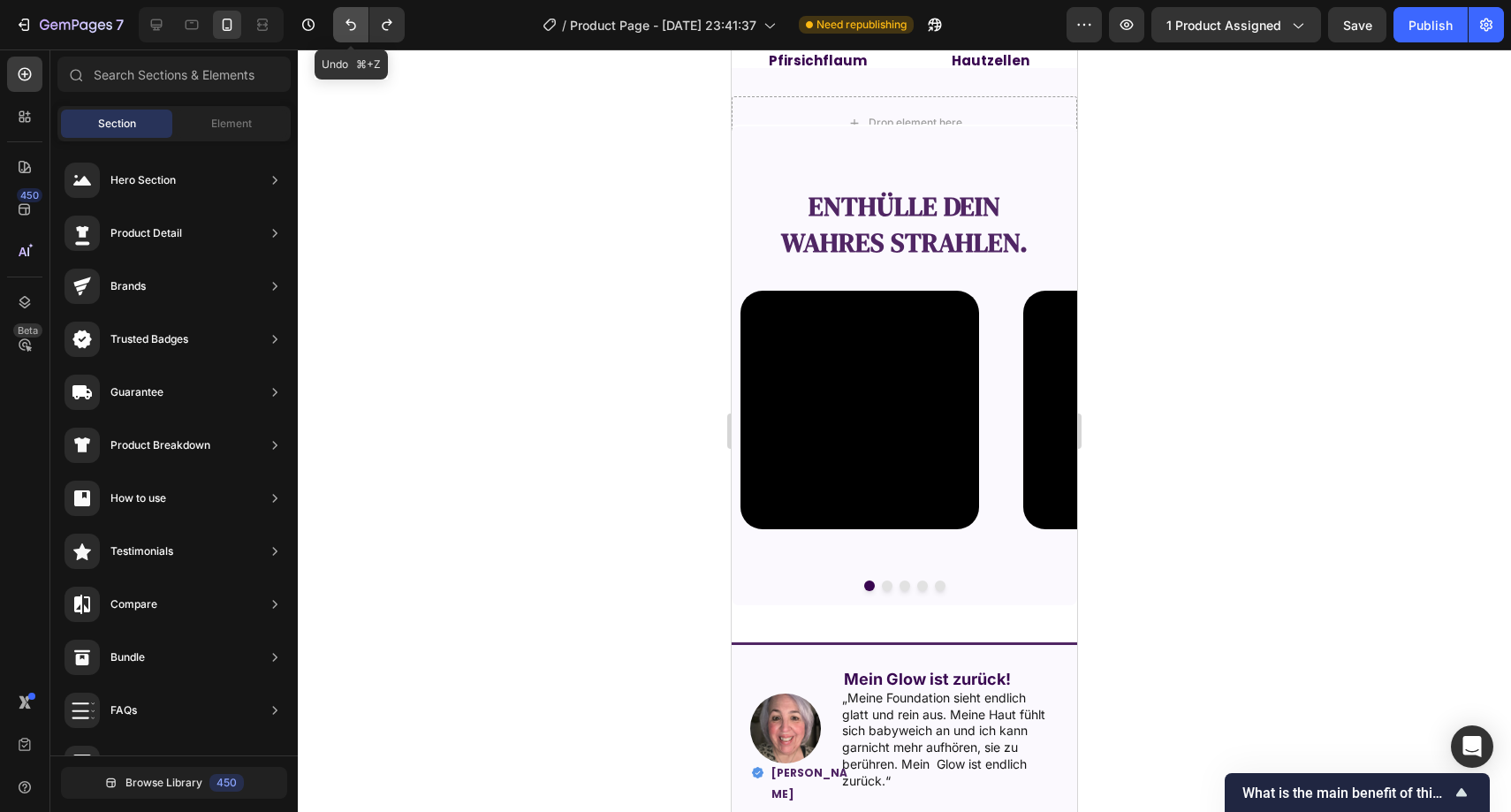
click at [362, 30] on button "Undo/Redo" at bounding box center [351, 25] width 35 height 35
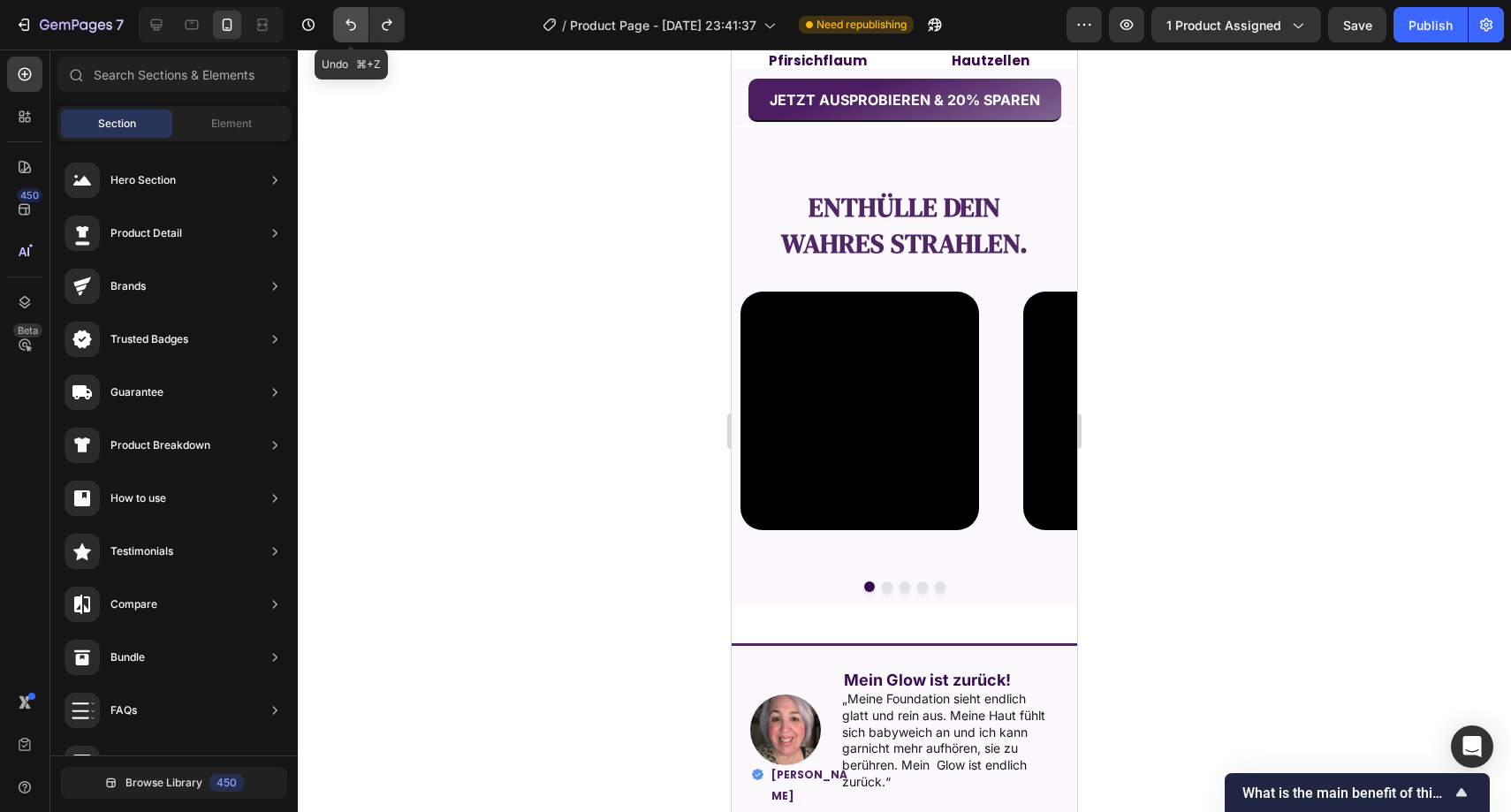
click at [362, 30] on button "Undo/Redo" at bounding box center [351, 25] width 35 height 35
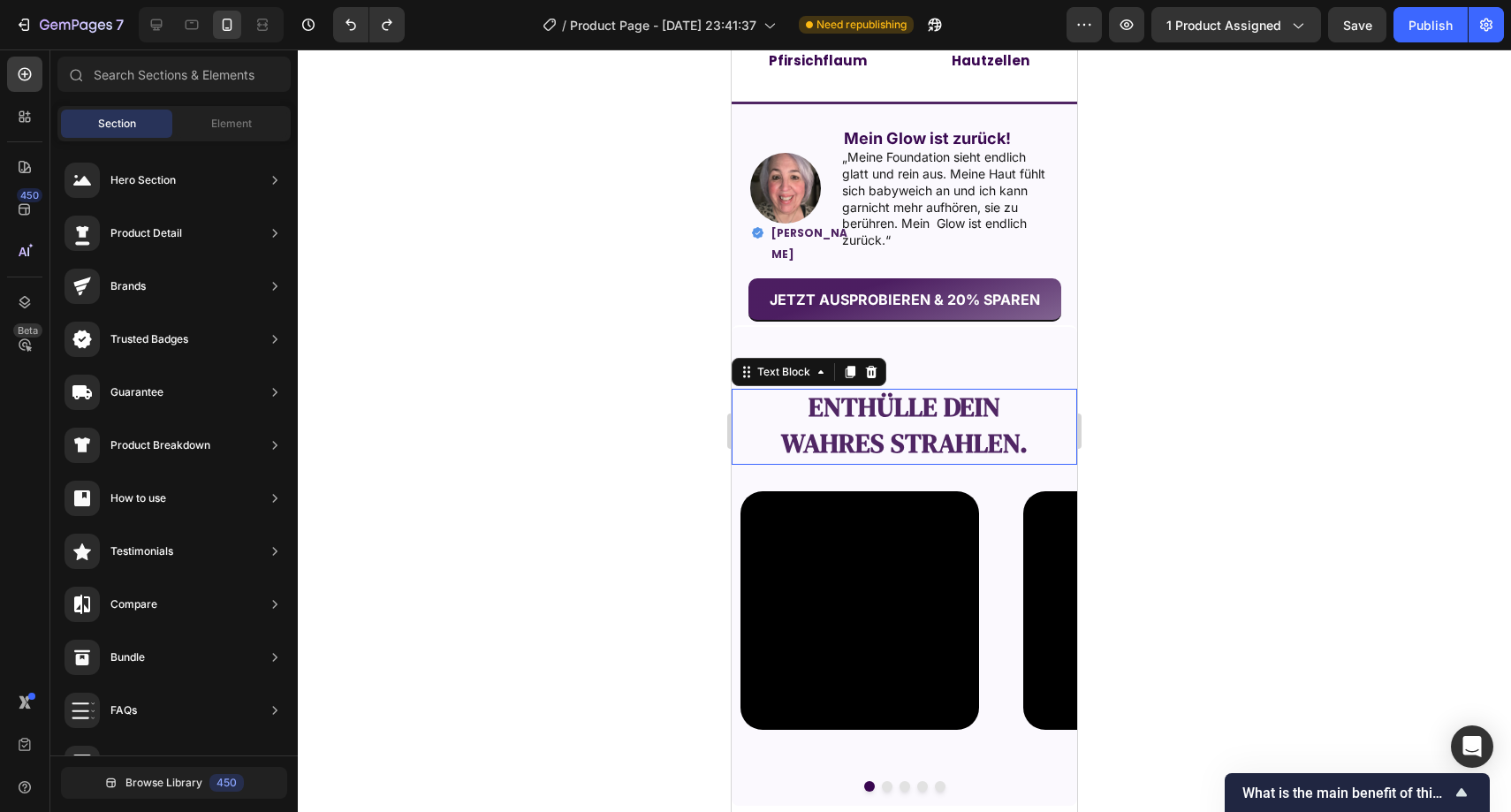
click at [828, 397] on strong "Enthülle dein" at bounding box center [904, 406] width 192 height 36
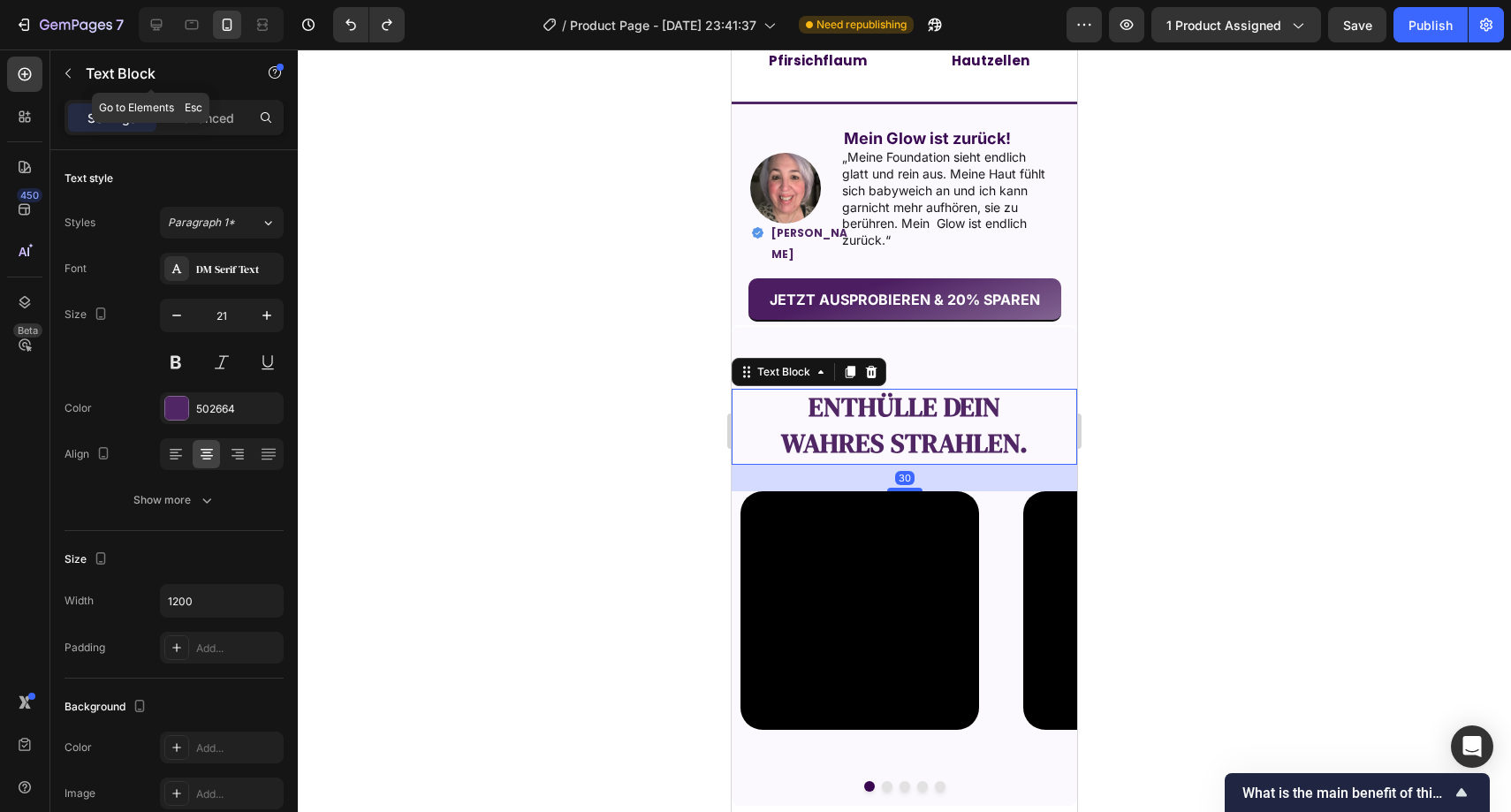
click at [207, 98] on div "Text Block" at bounding box center [151, 74] width 202 height 50
click at [218, 111] on p "Advanced" at bounding box center [204, 117] width 60 height 18
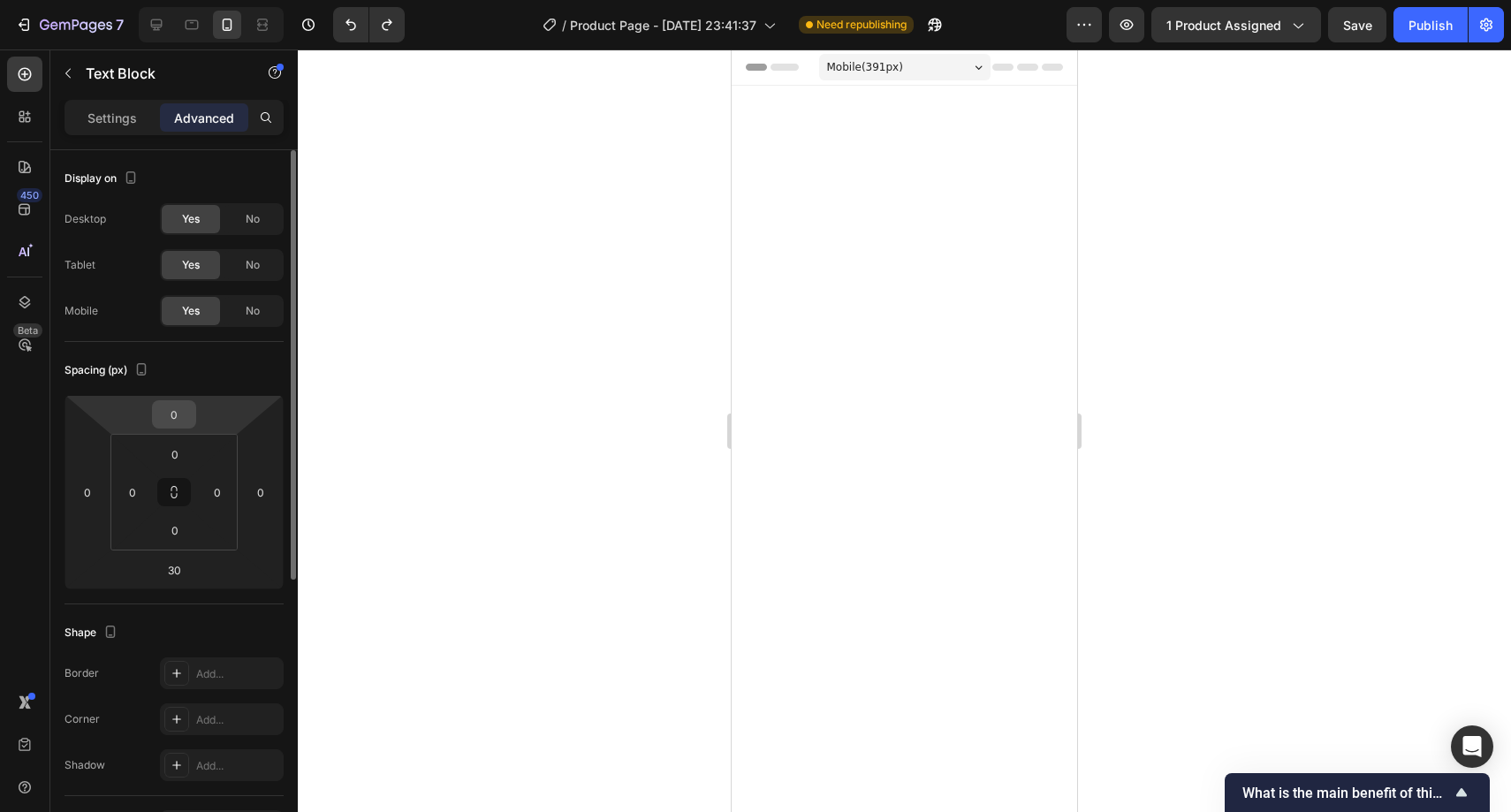
scroll to position [1760, 0]
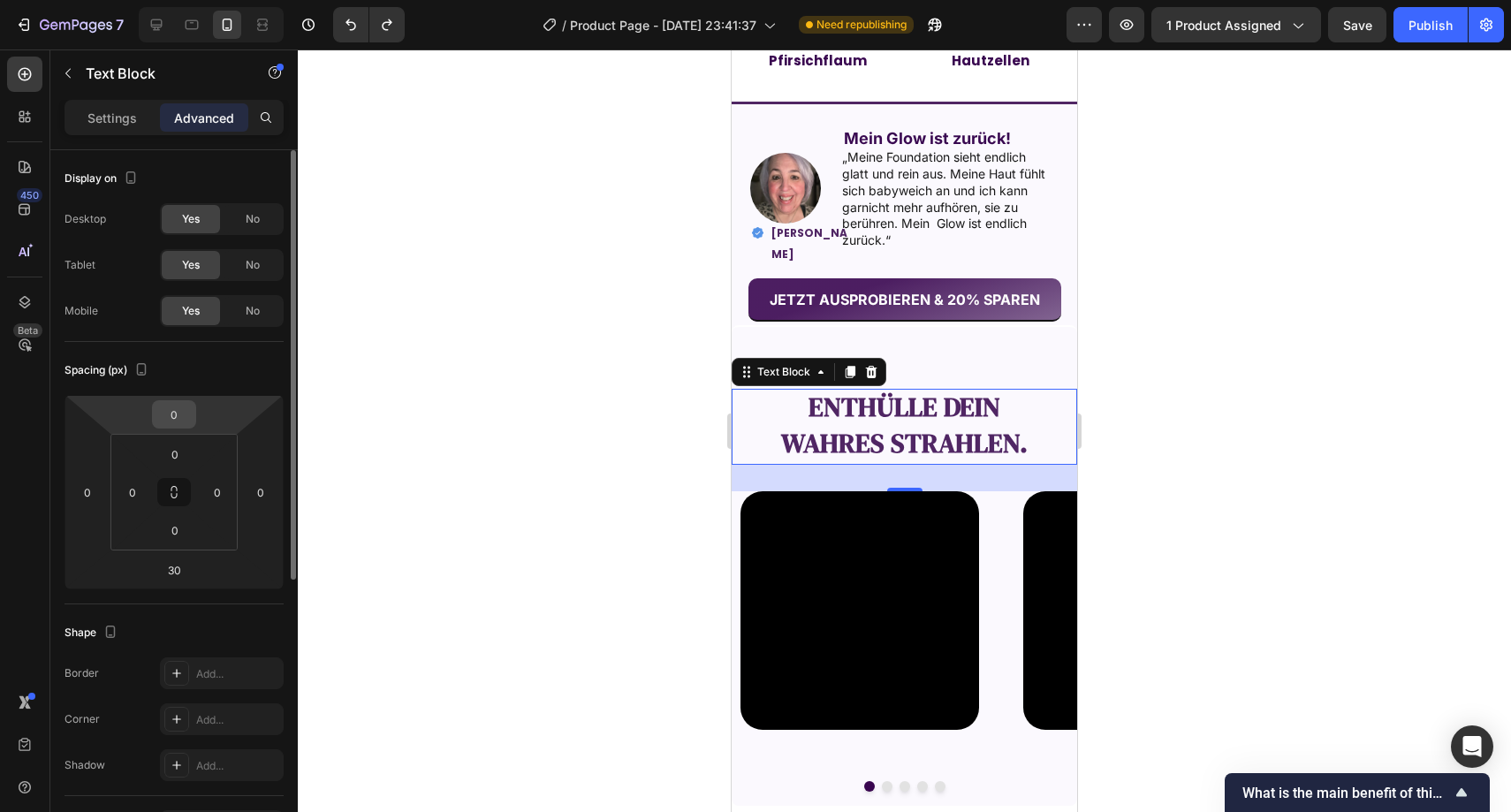
click at [180, 404] on input "0" at bounding box center [174, 414] width 35 height 27
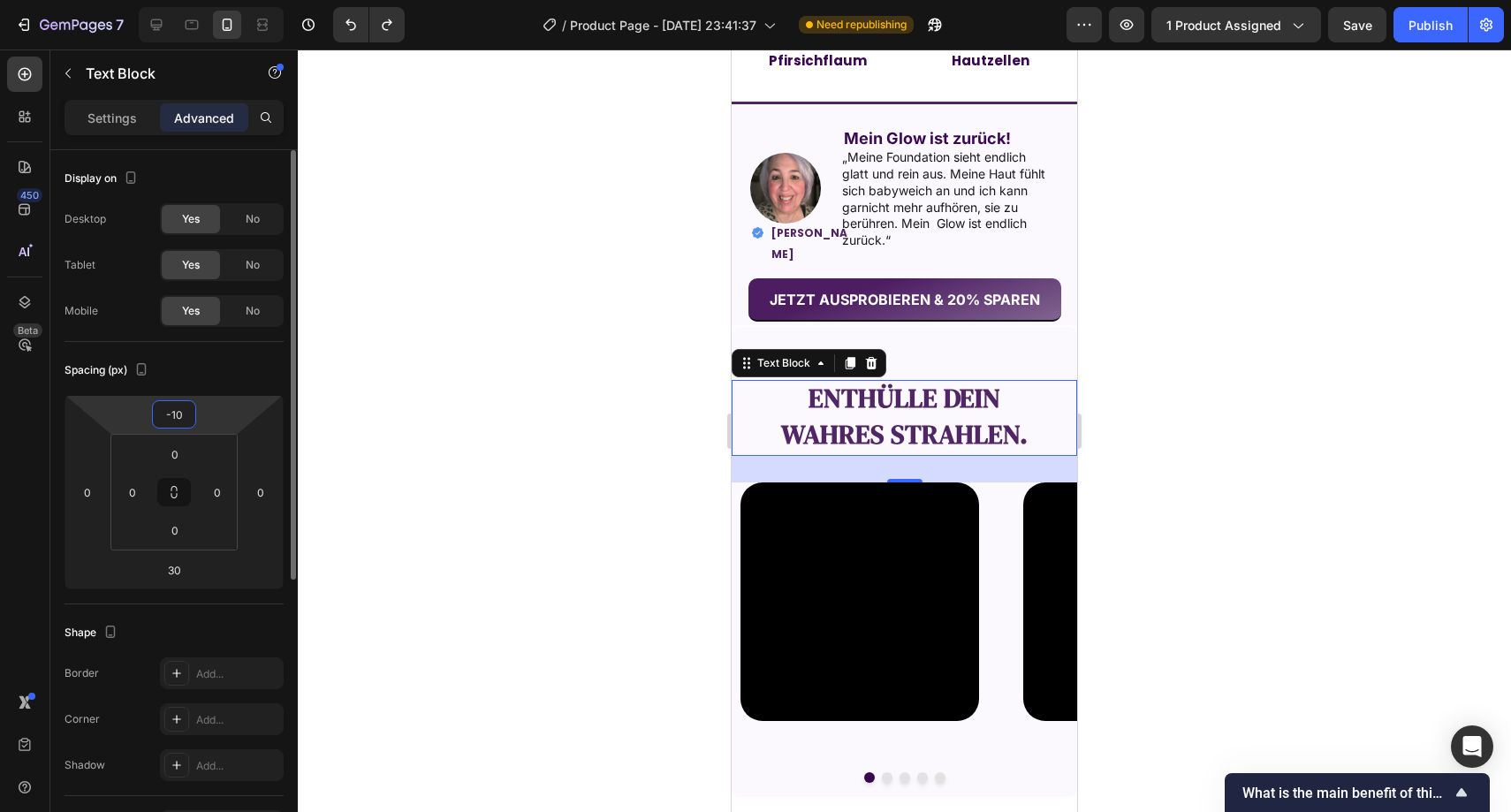
type input "-1"
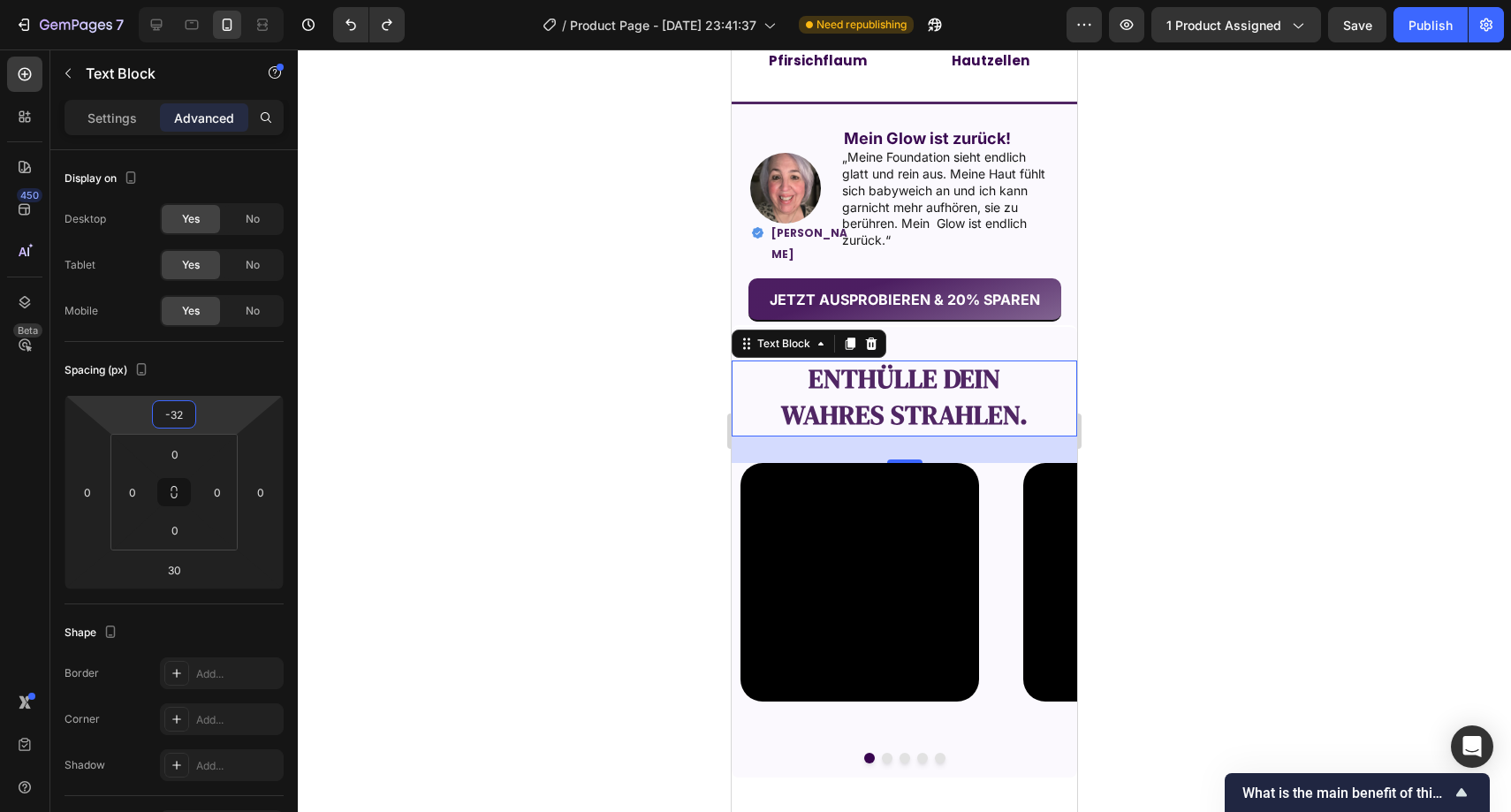
type input "-3"
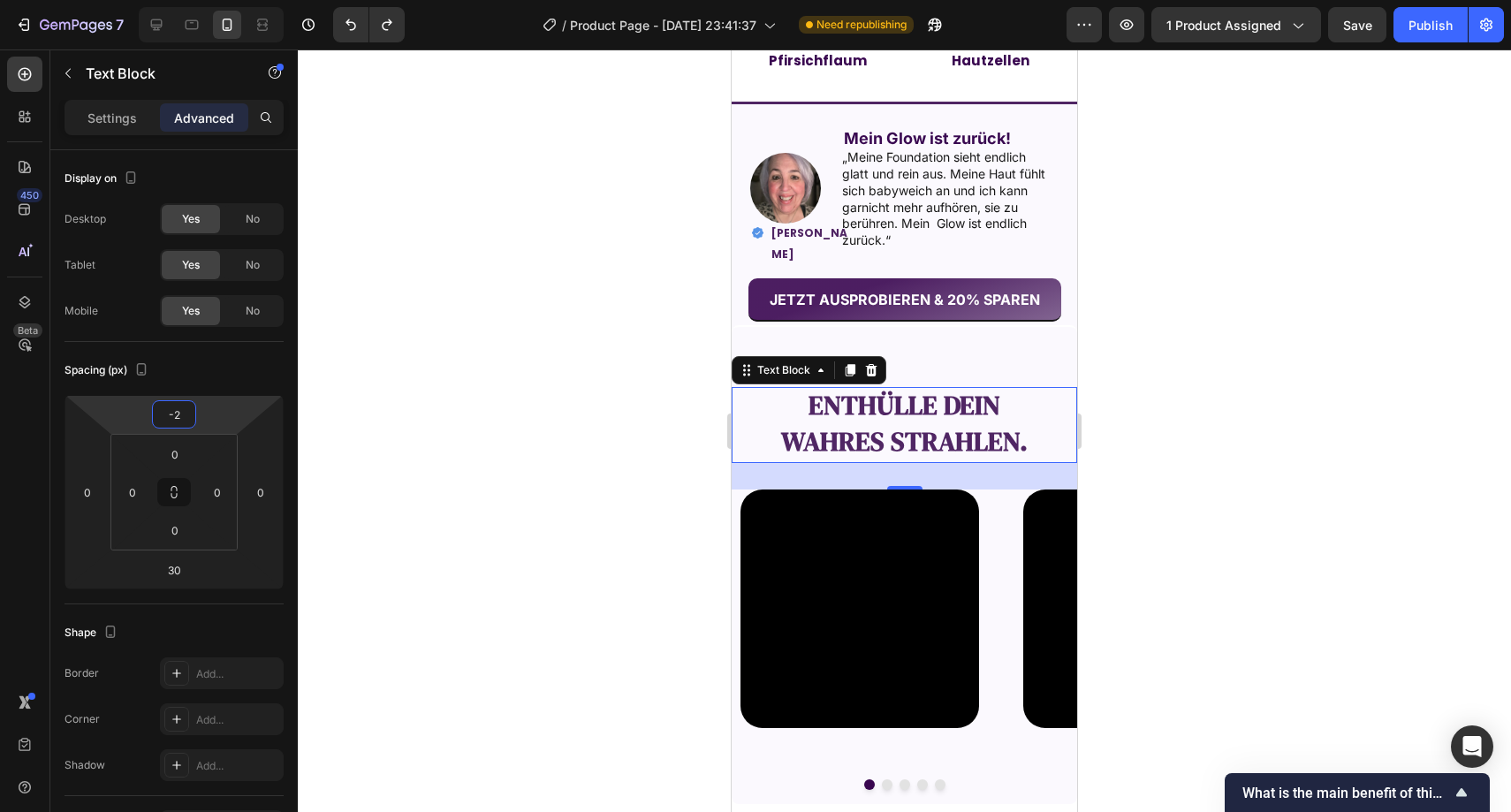
type input "-20"
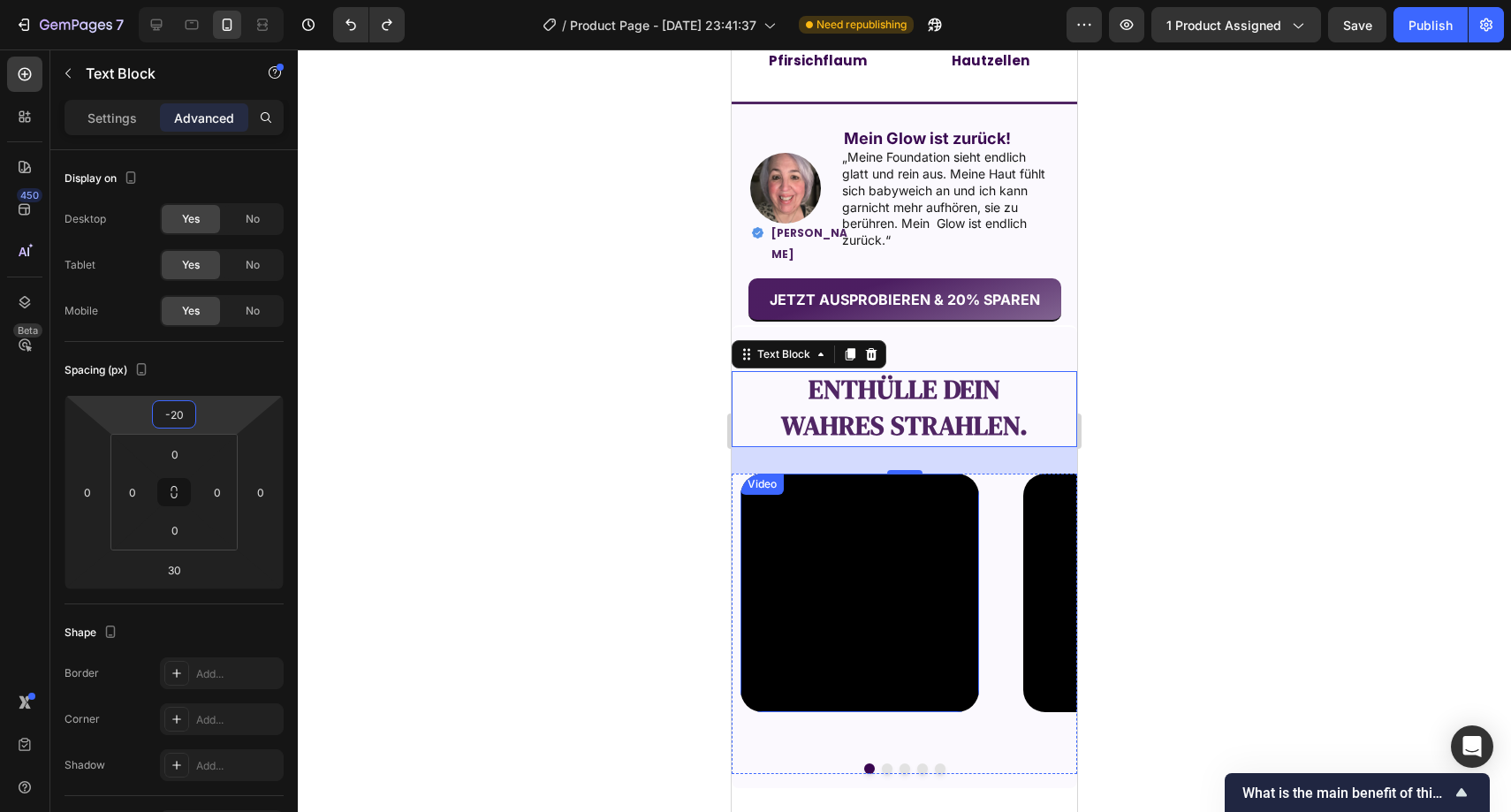
click at [632, 470] on div at bounding box center [905, 430] width 1214 height 762
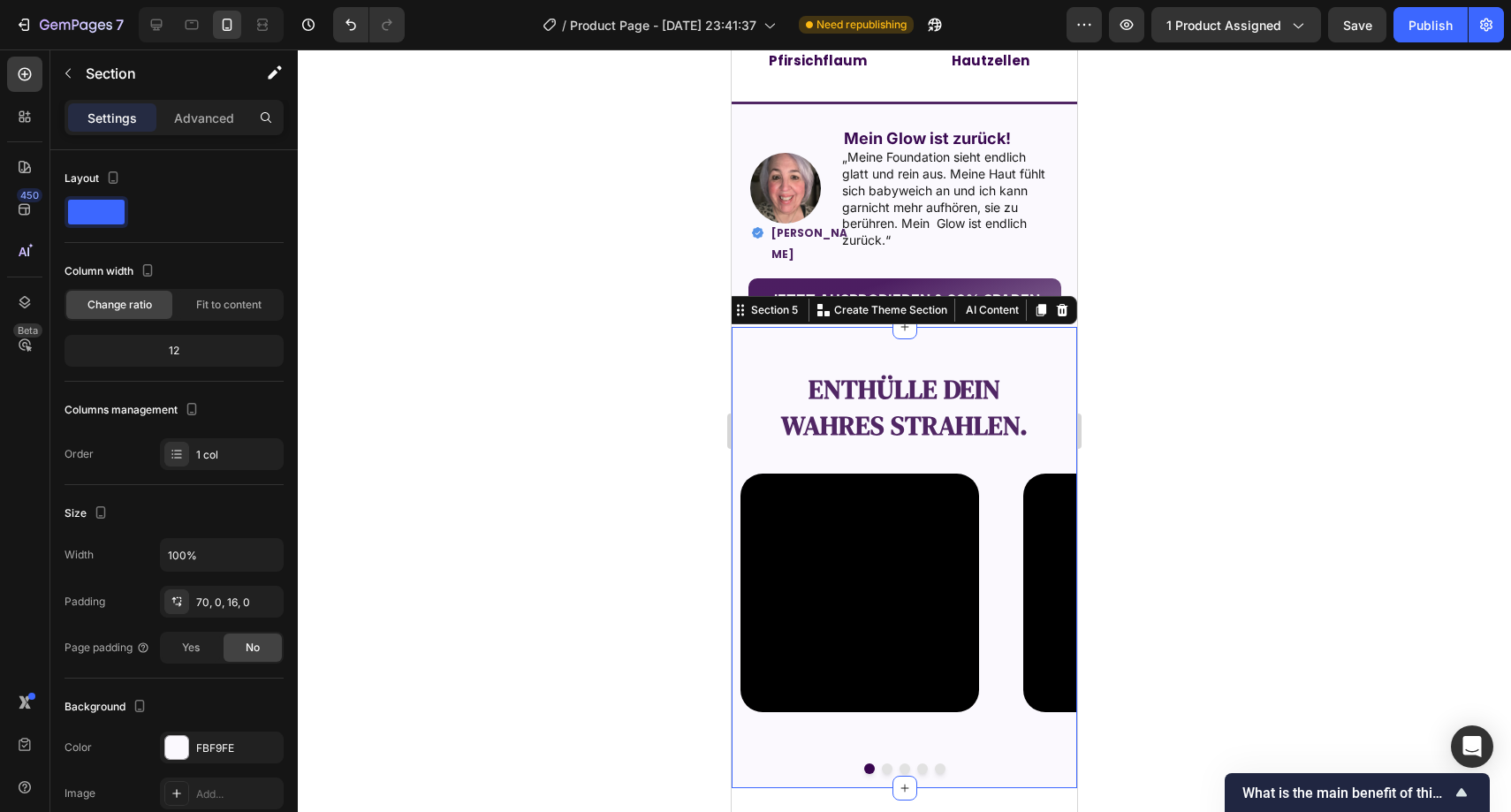
click at [997, 361] on div "Enthülle dein wahres Strahlen. Text Block Video Video Video Video Video Carouse…" at bounding box center [904, 557] width 345 height 463
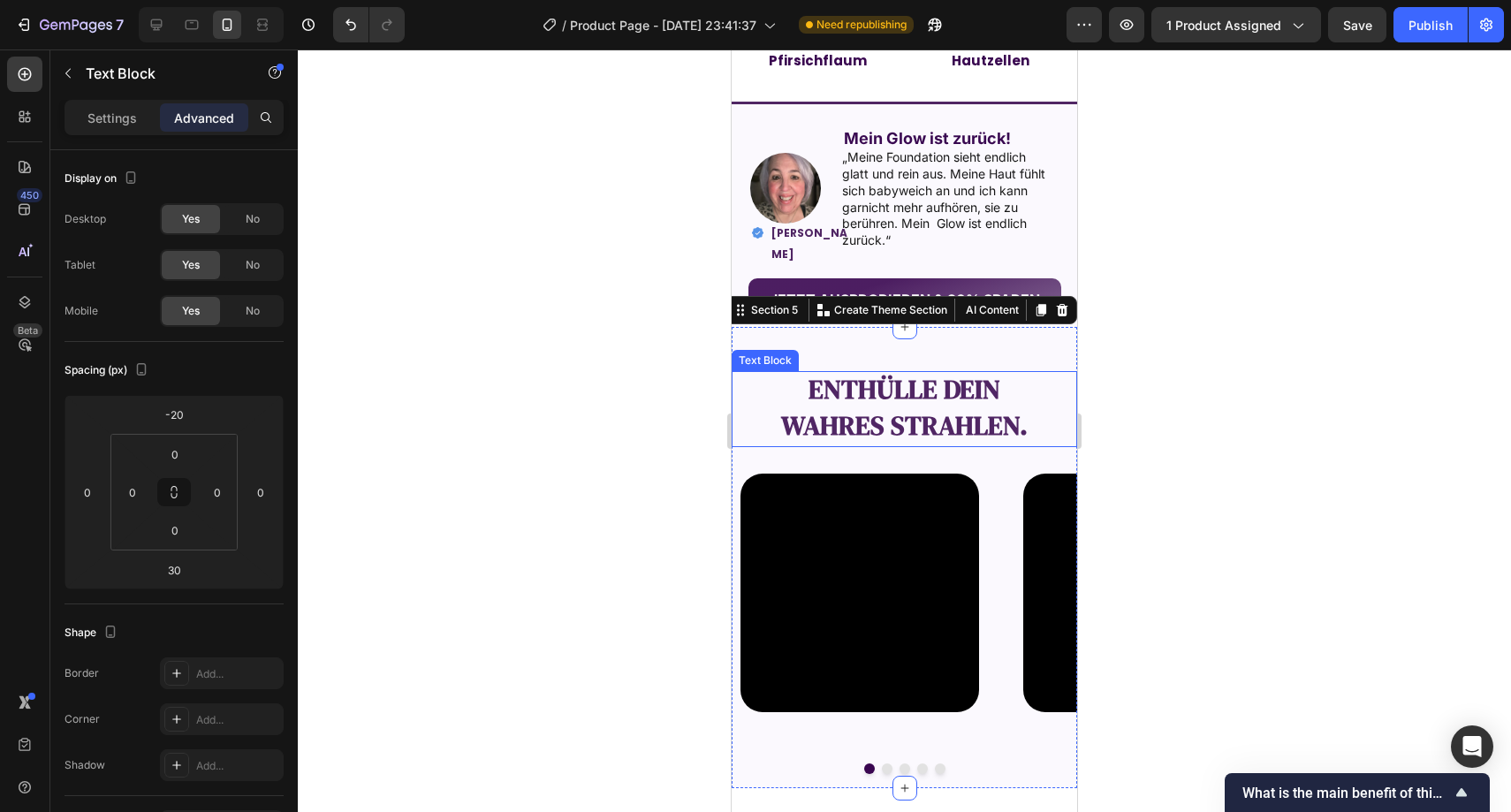
click at [771, 383] on p "Enthülle dein" at bounding box center [905, 390] width 342 height 36
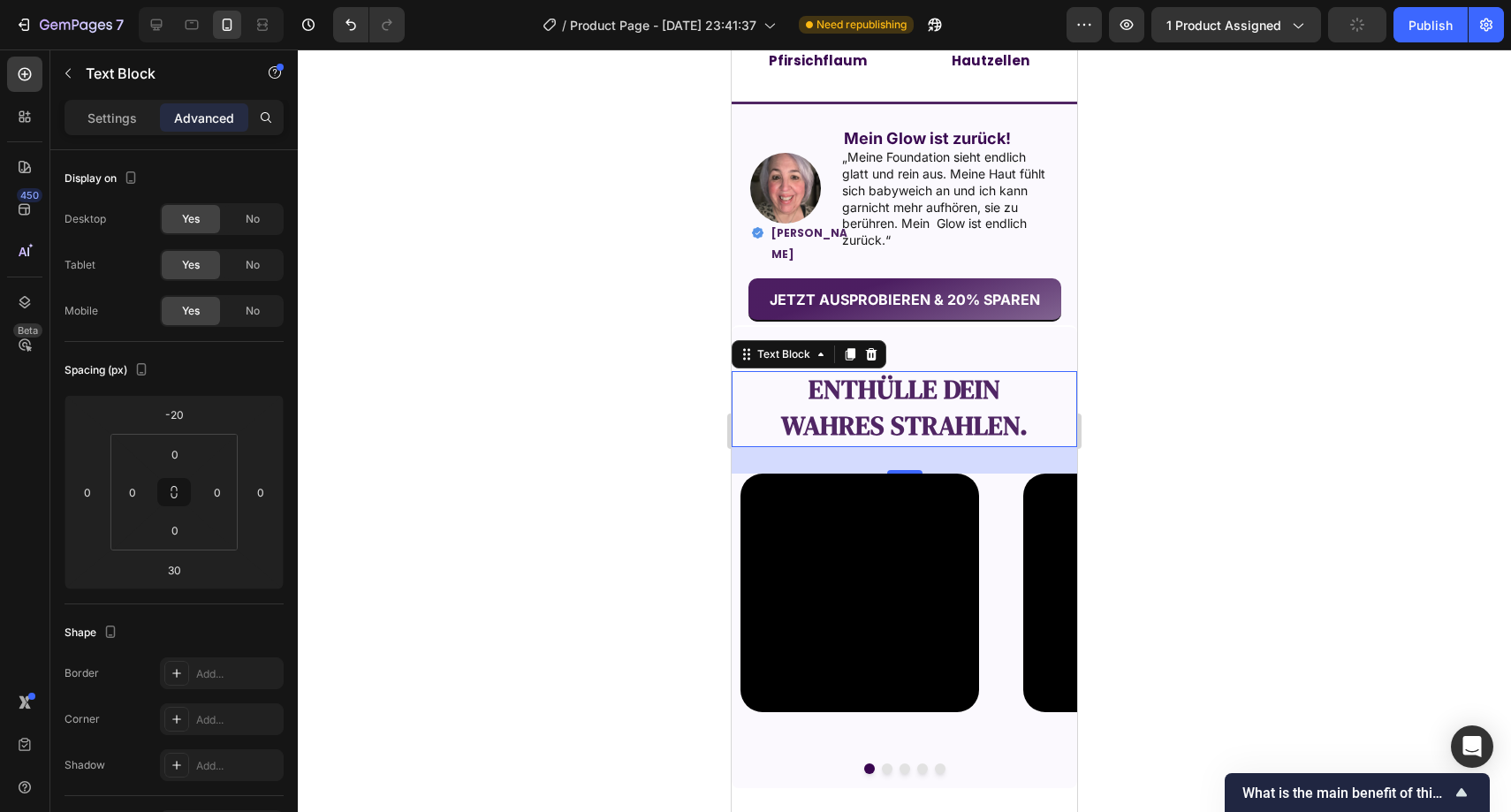
scroll to position [466, 0]
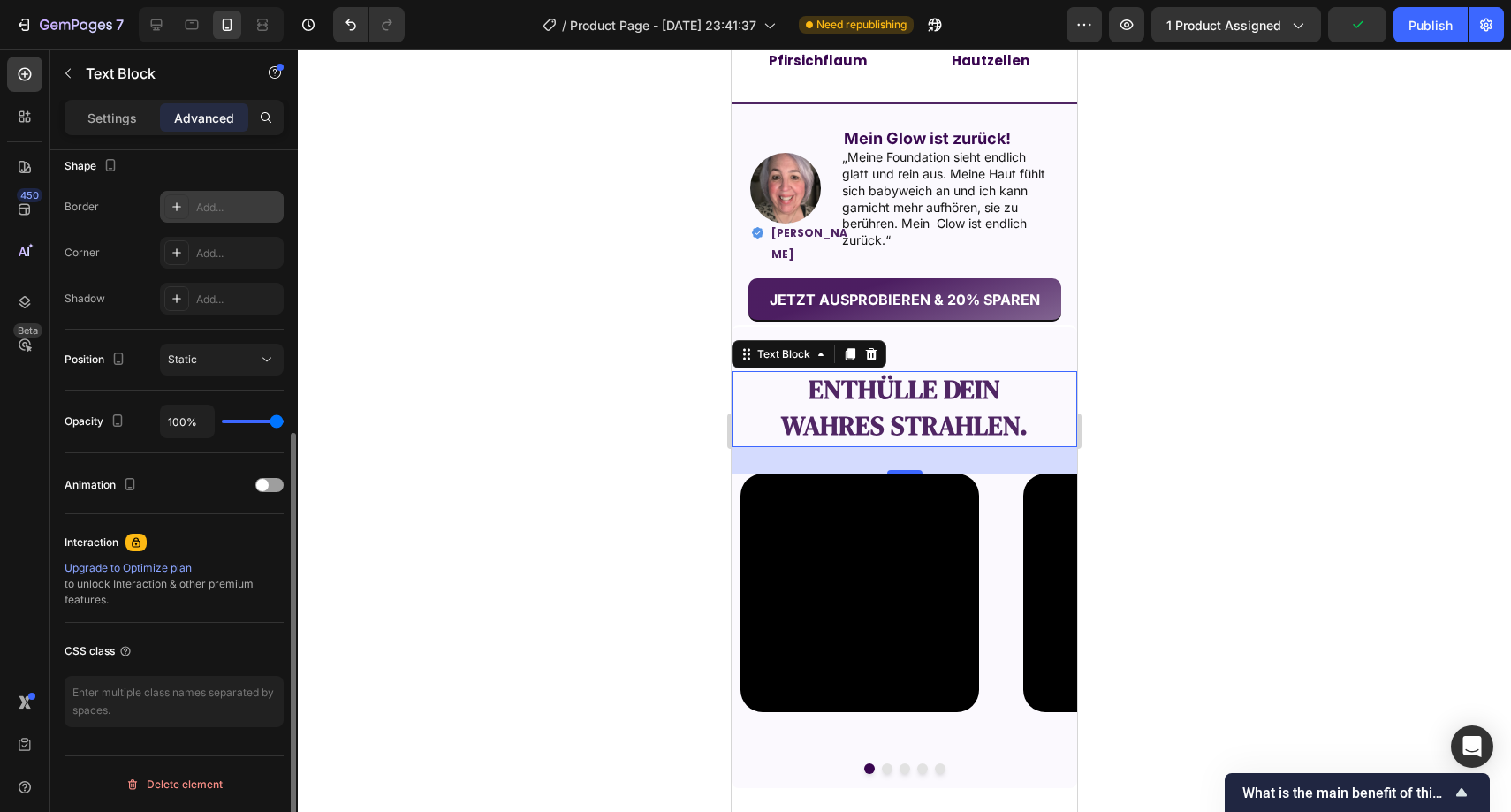
click at [207, 206] on div "Add..." at bounding box center [238, 207] width 83 height 16
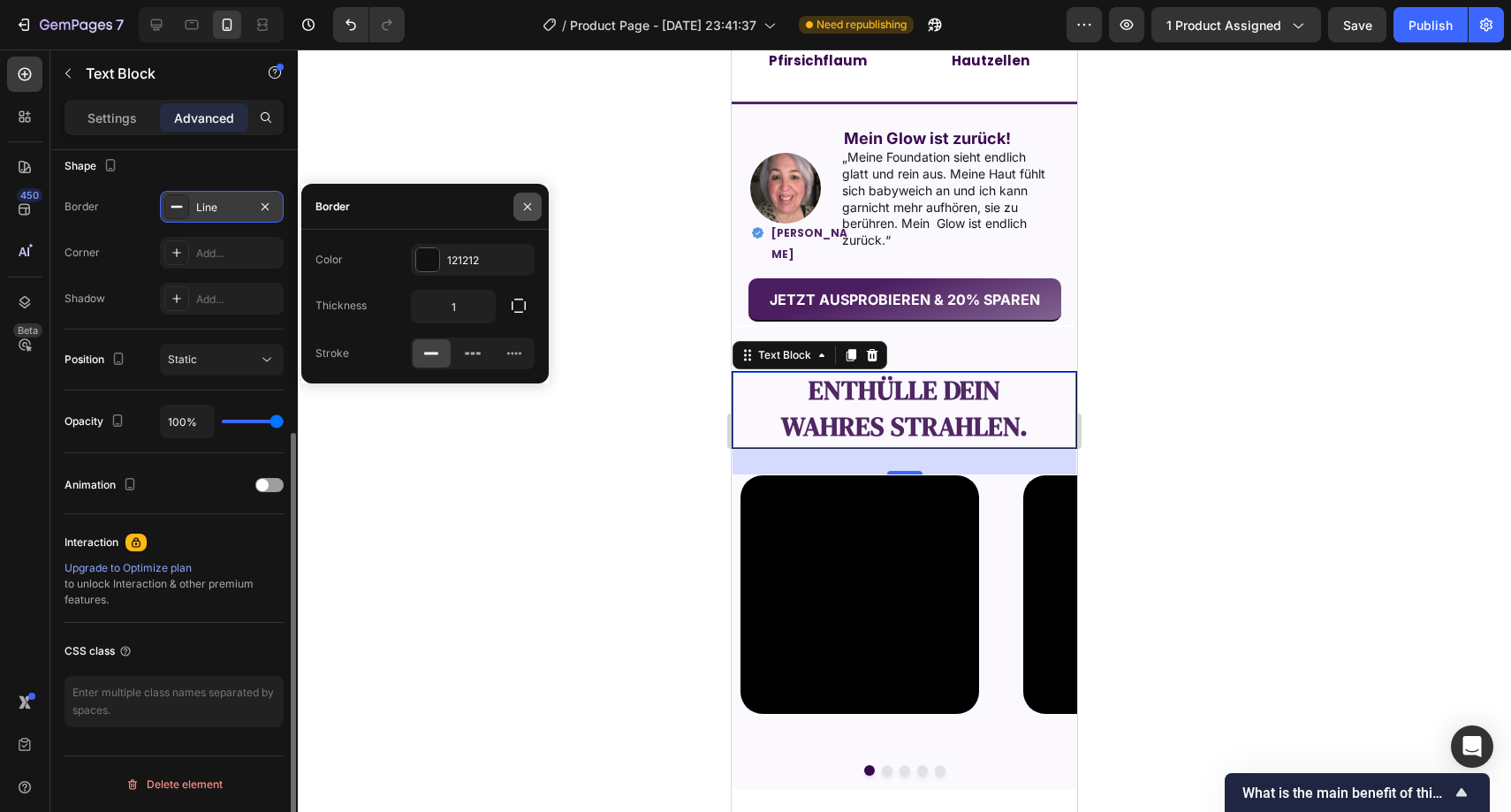
click at [531, 194] on button "button" at bounding box center [527, 206] width 29 height 29
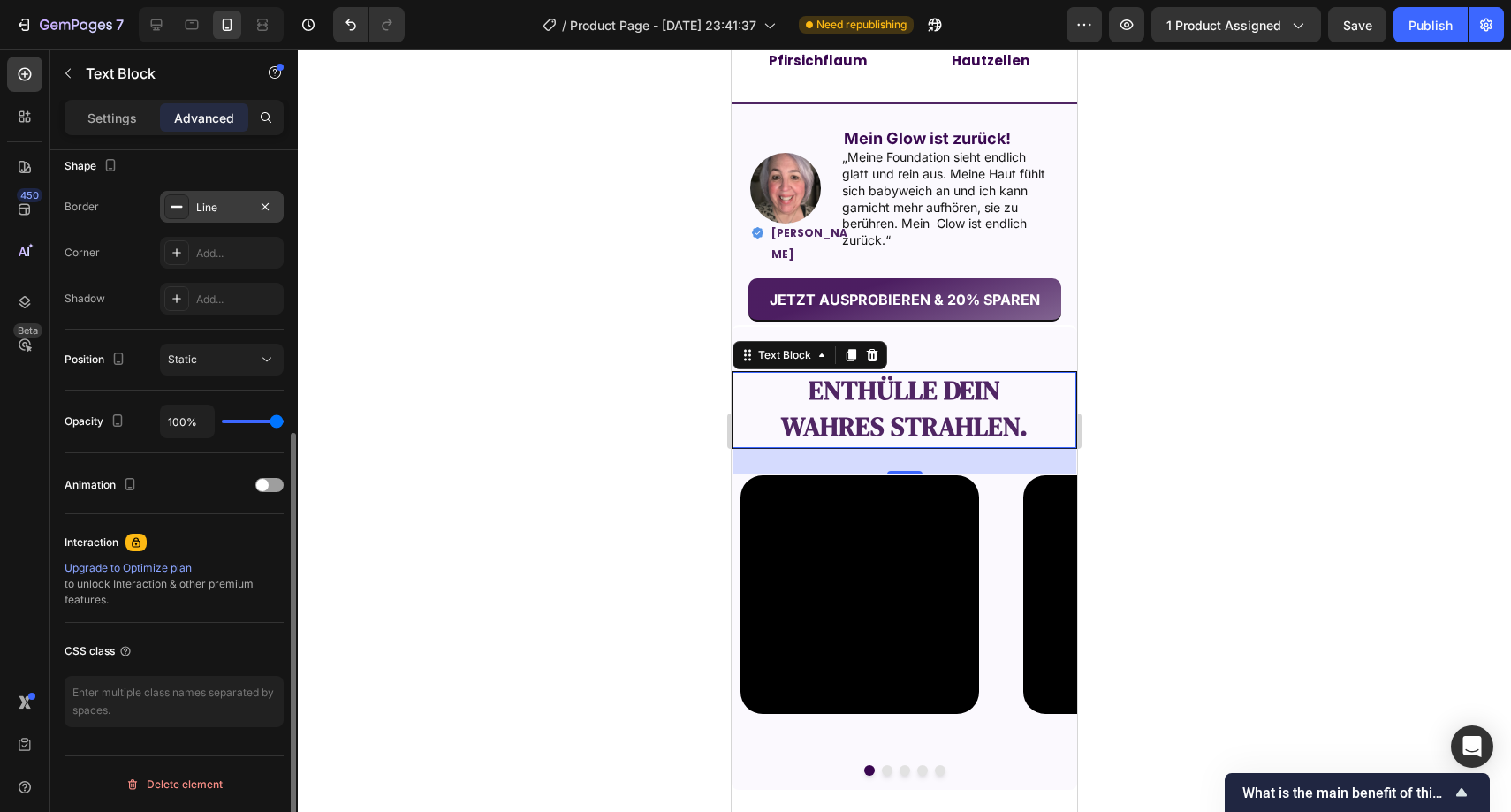
click at [579, 180] on div at bounding box center [905, 430] width 1214 height 762
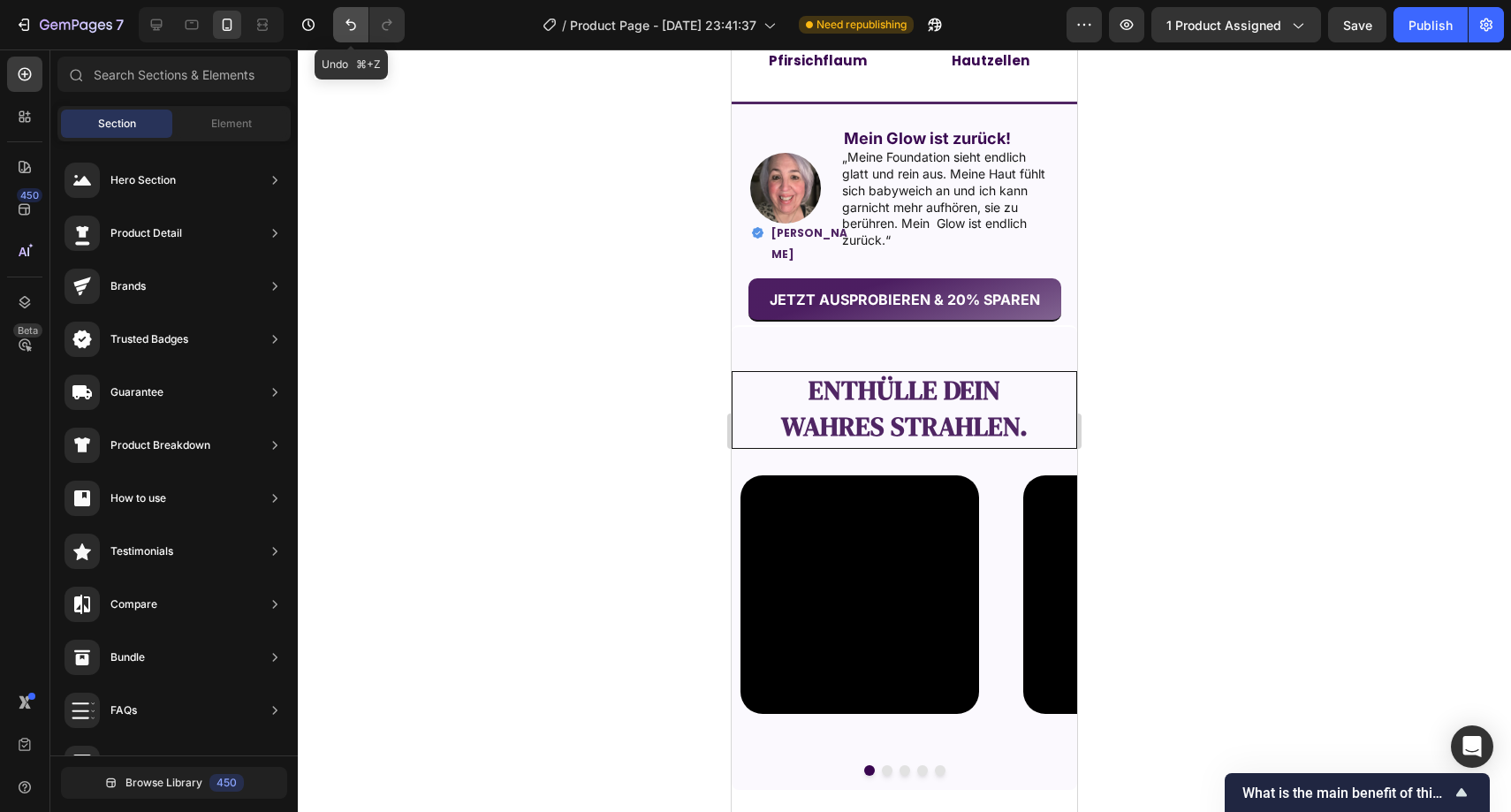
click at [358, 35] on button "Undo/Redo" at bounding box center [351, 25] width 35 height 35
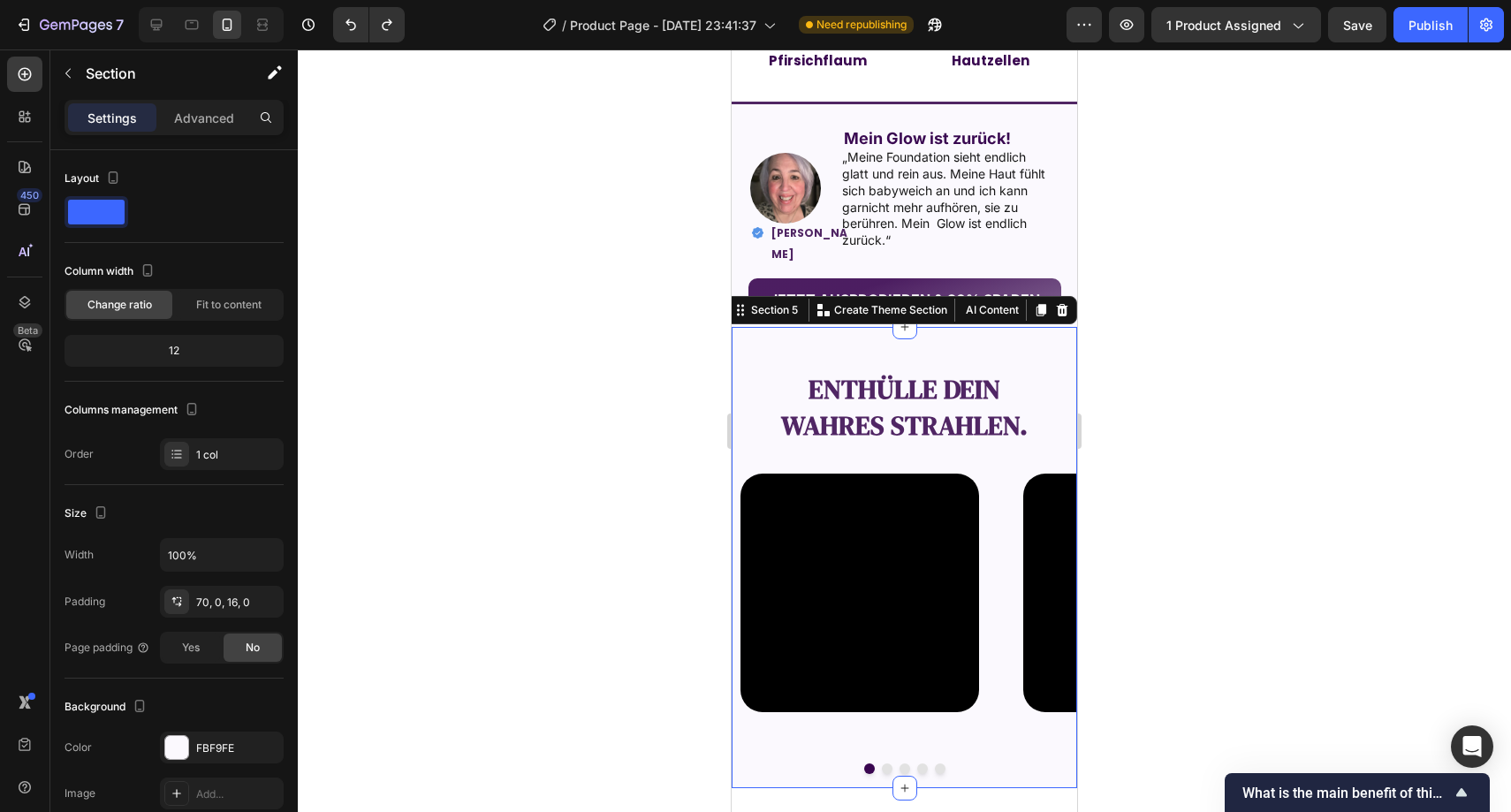
click at [811, 355] on div "Enthülle dein wahres Strahlen. Text Block Video Video Video Video Video Carouse…" at bounding box center [904, 557] width 345 height 463
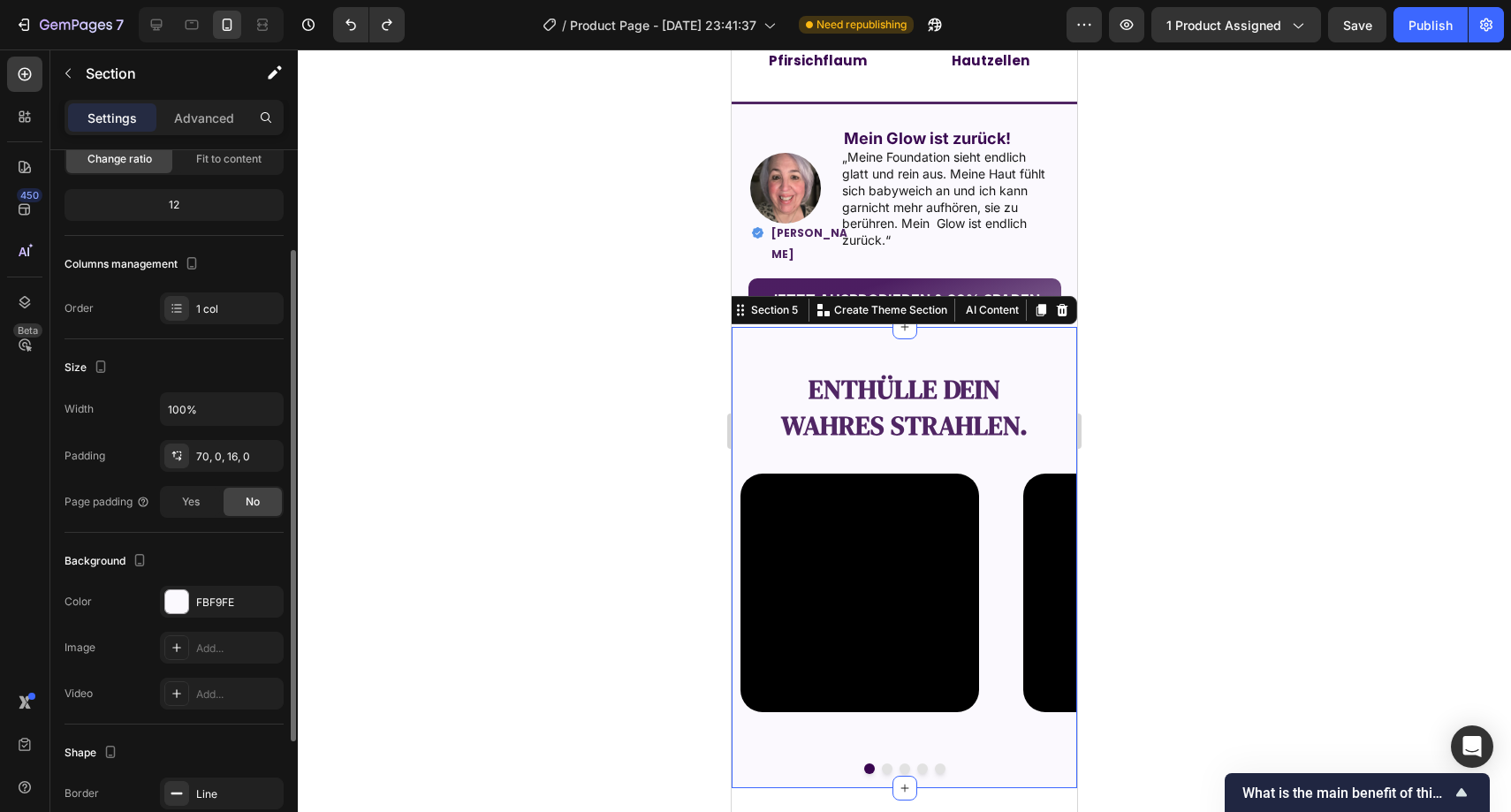
scroll to position [320, 0]
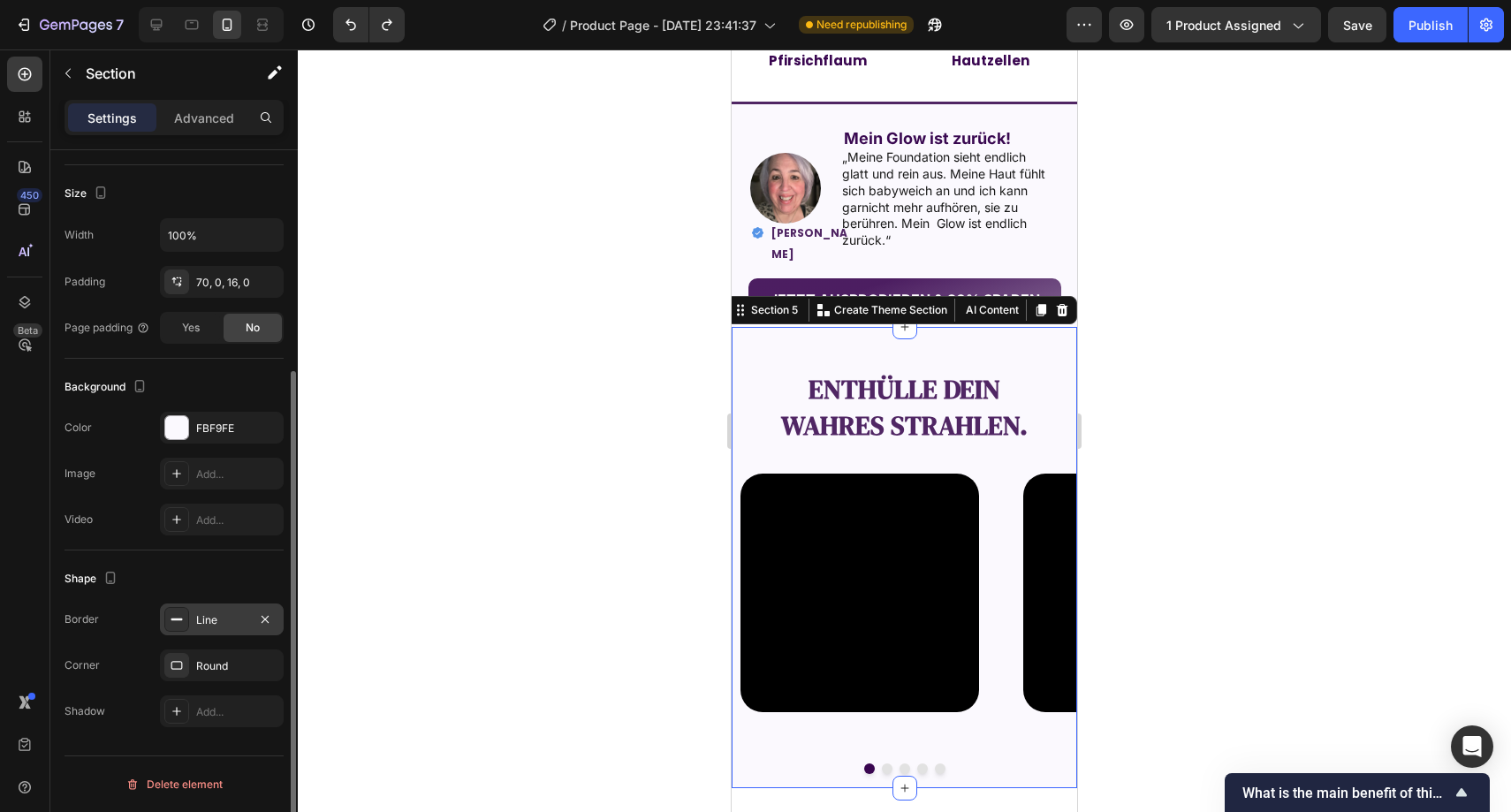
click at [217, 617] on div "Line" at bounding box center [221, 620] width 51 height 16
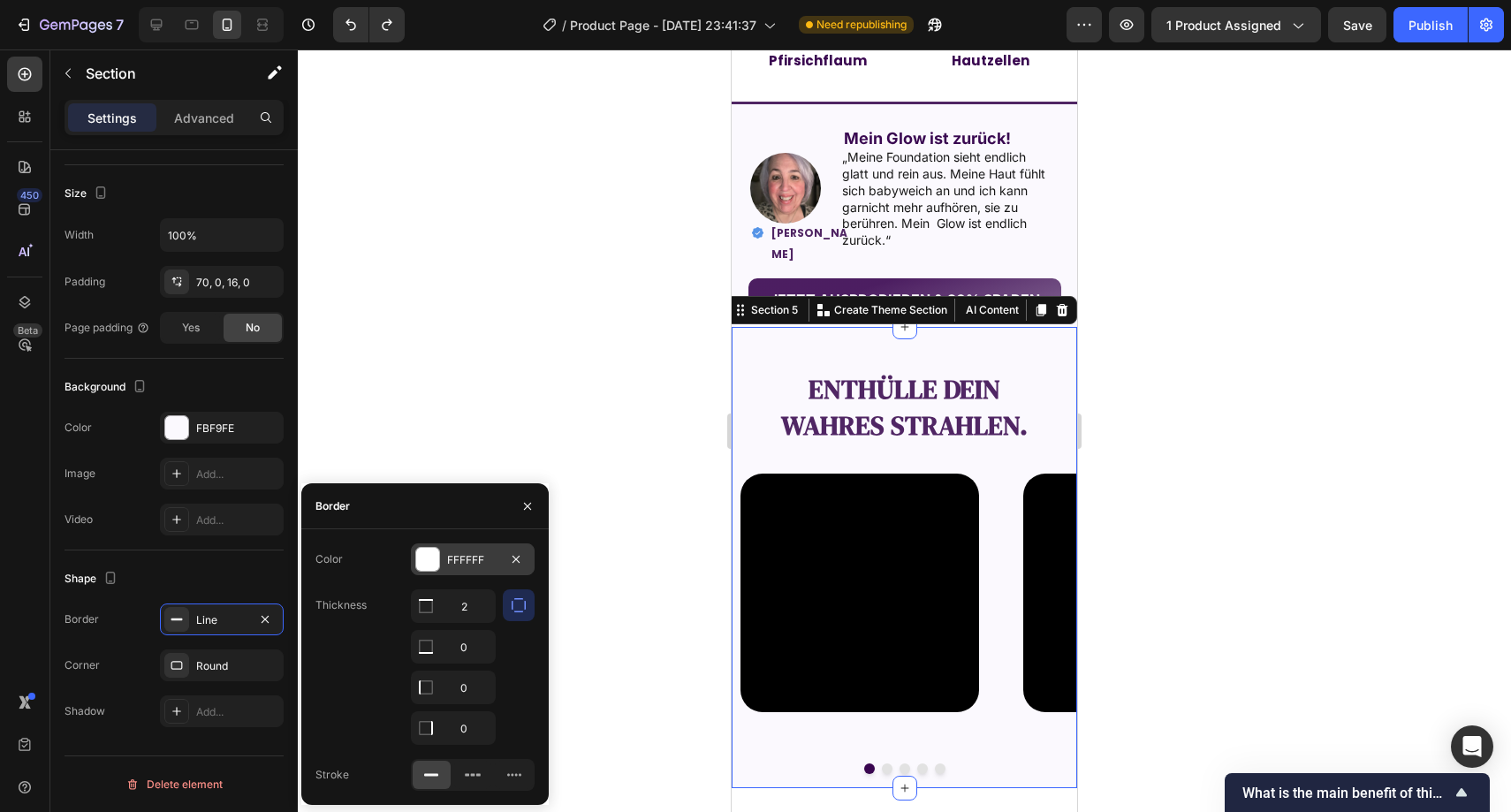
click at [470, 558] on div "FFFFFF" at bounding box center [472, 560] width 51 height 16
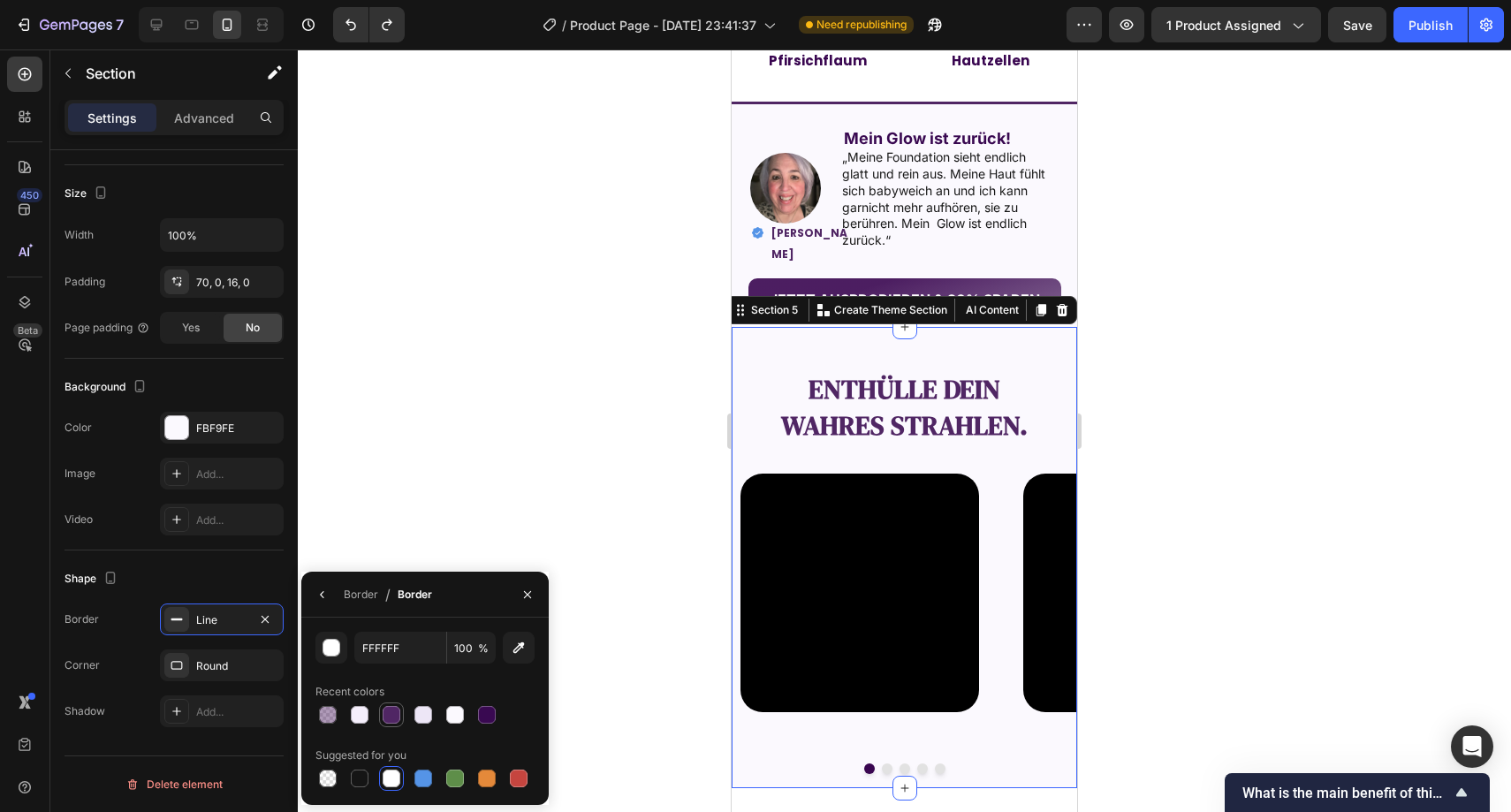
click at [398, 713] on div at bounding box center [391, 714] width 18 height 18
type input "502664"
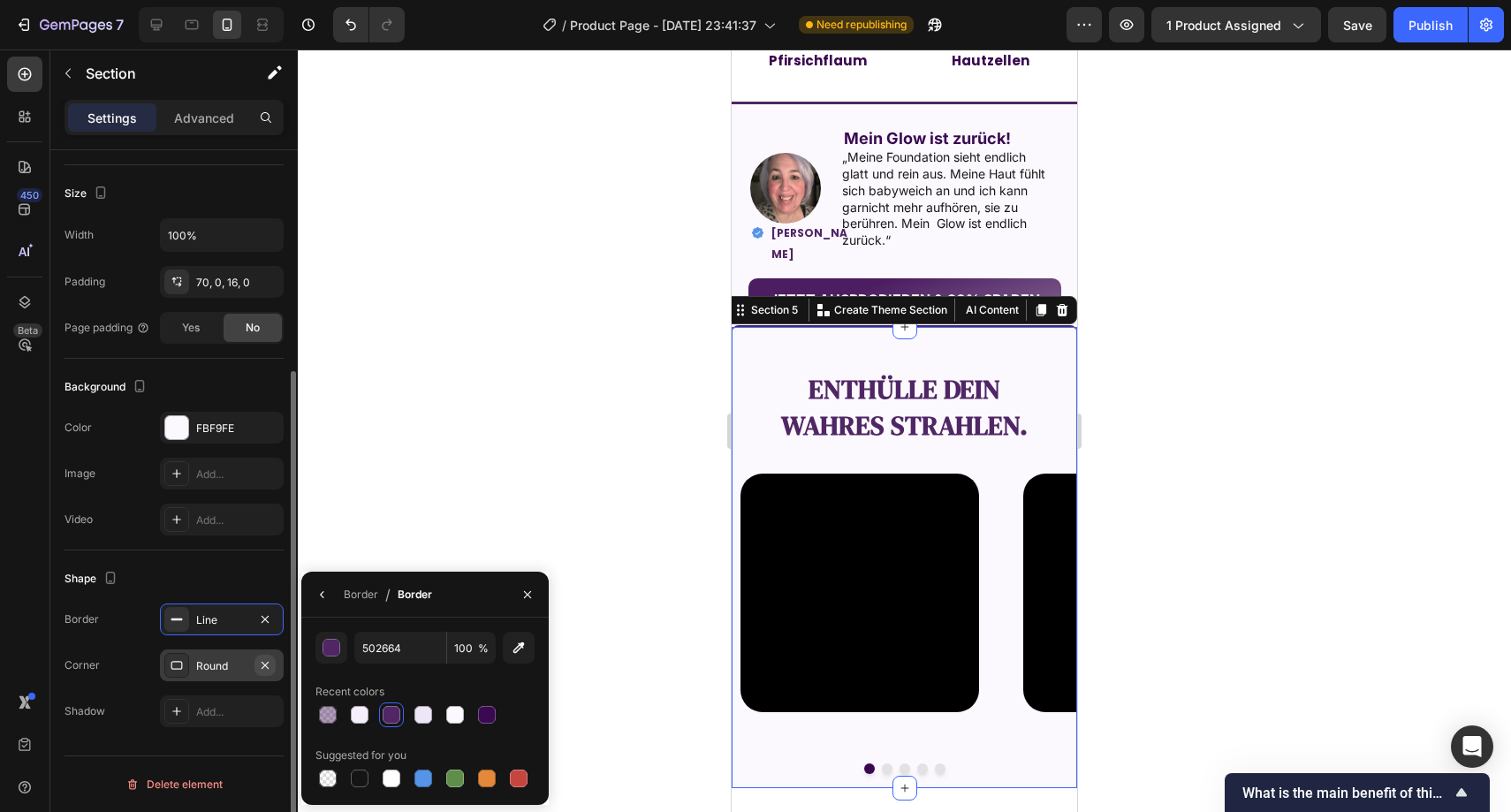
click at [272, 667] on button "button" at bounding box center [265, 665] width 21 height 21
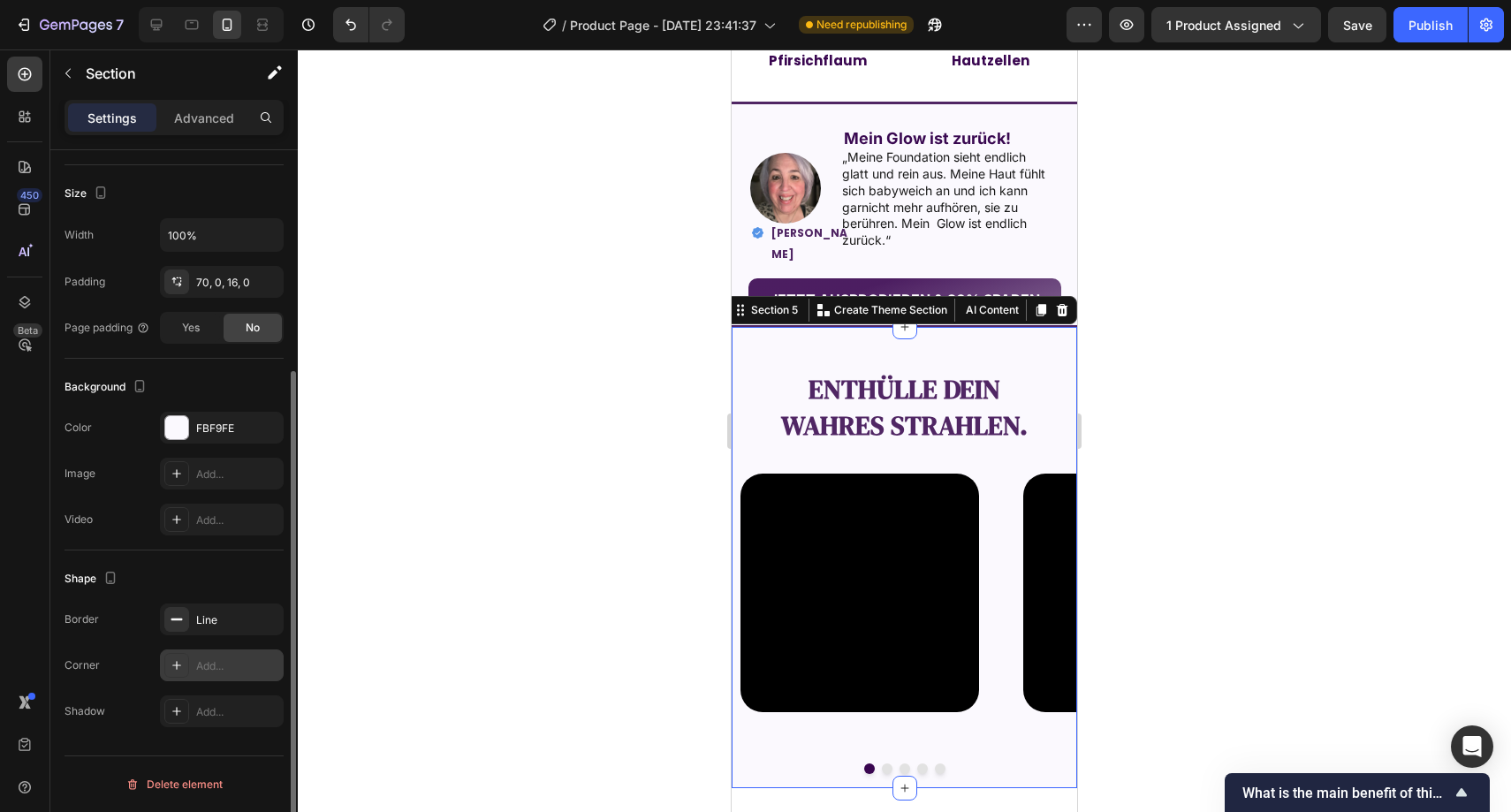
click at [527, 530] on div at bounding box center [905, 430] width 1214 height 762
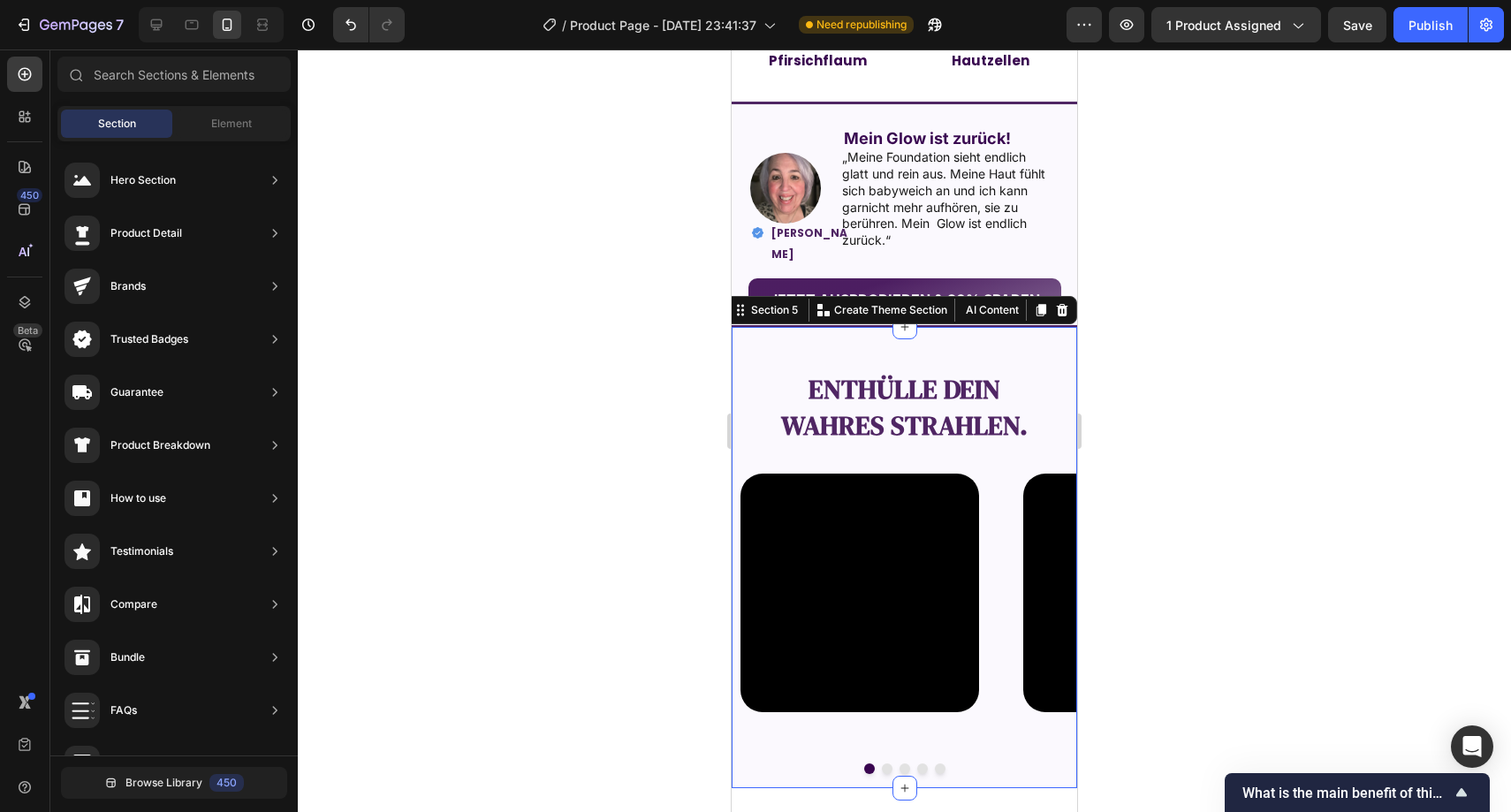
click at [752, 329] on div "Enthülle dein wahres Strahlen. Text Block Video Video Video Video Video Carouse…" at bounding box center [904, 557] width 345 height 463
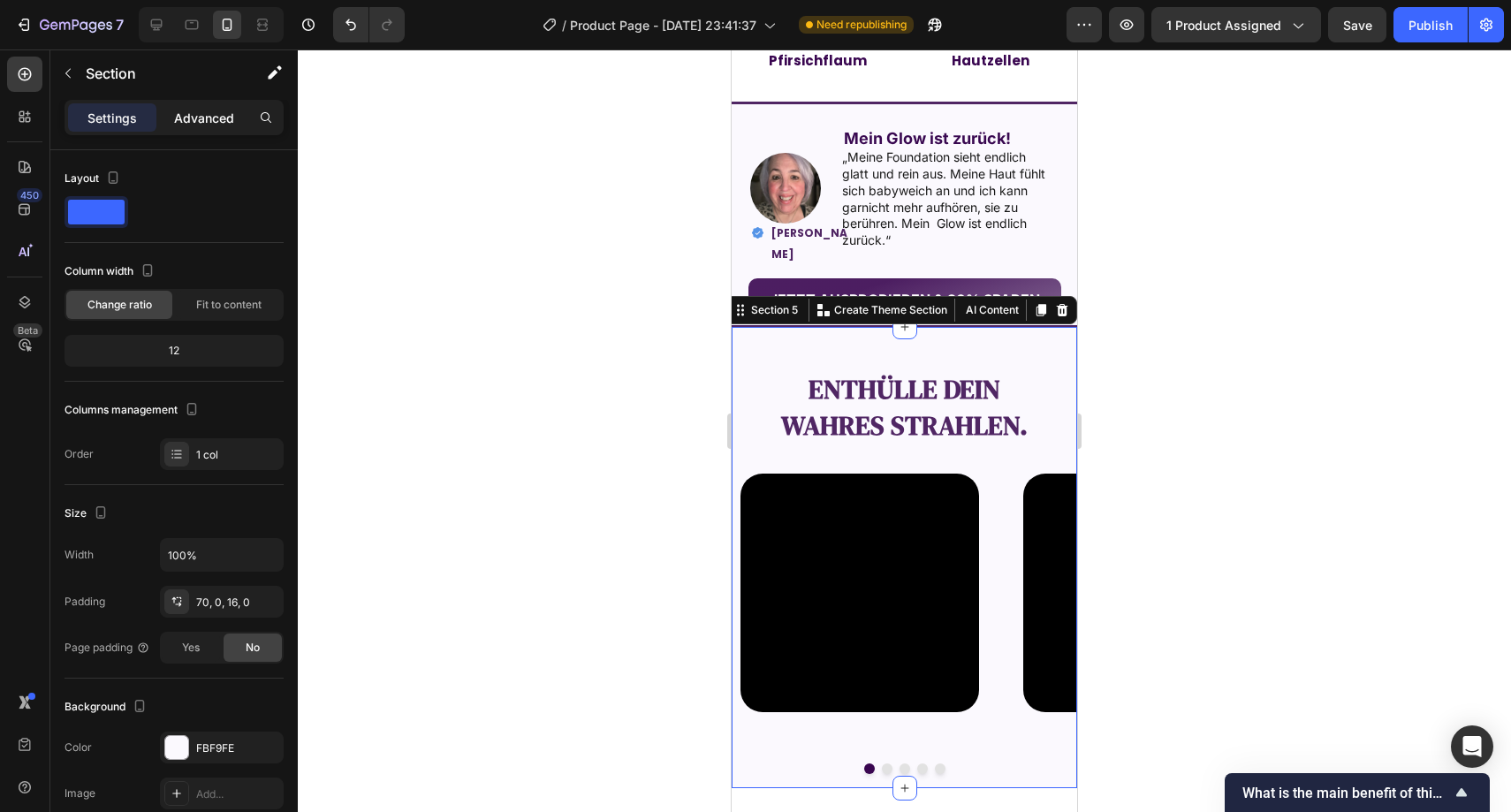
click at [171, 106] on div "Advanced" at bounding box center [204, 117] width 89 height 29
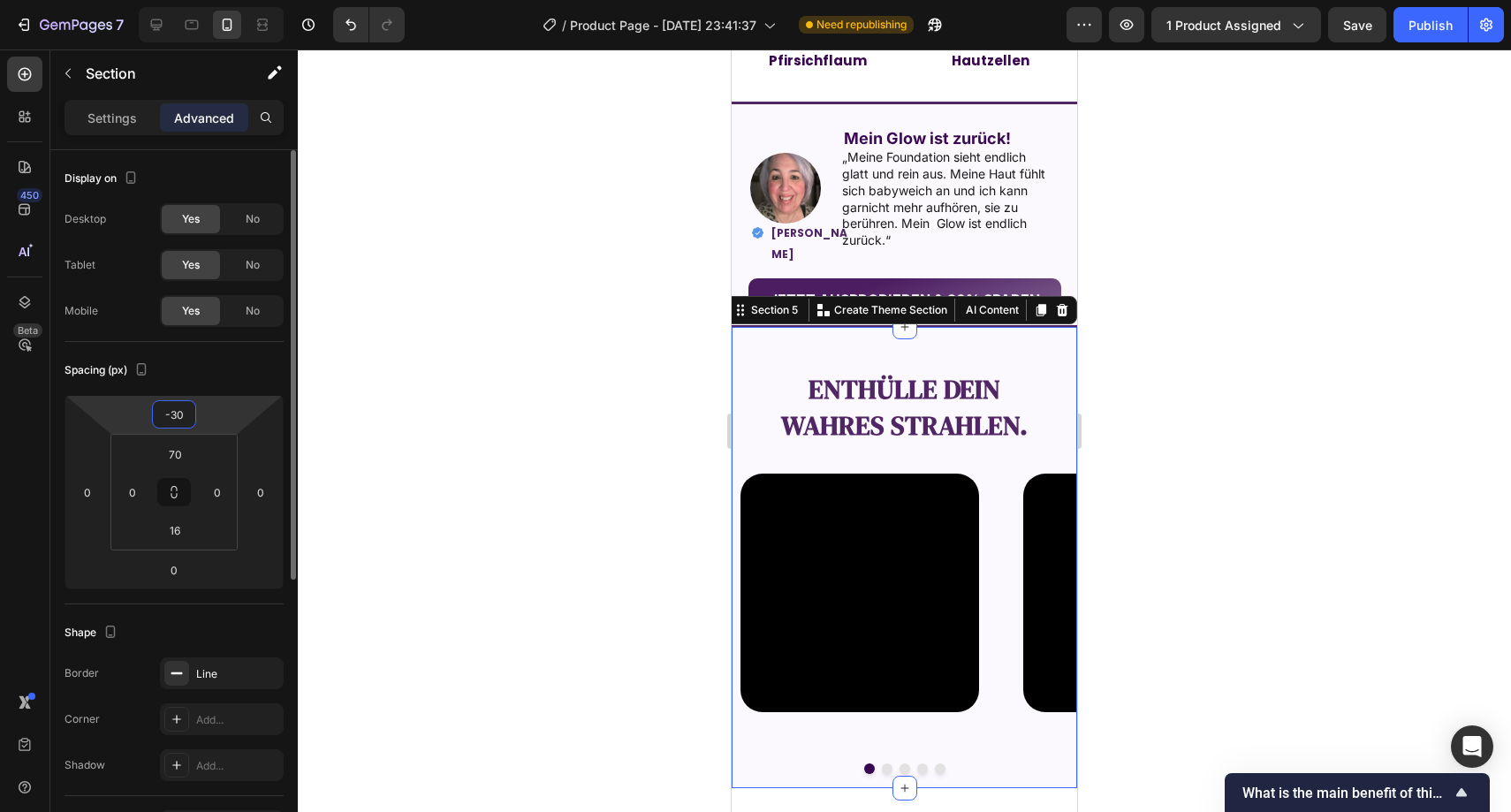
click at [184, 403] on input "-30" at bounding box center [174, 414] width 35 height 27
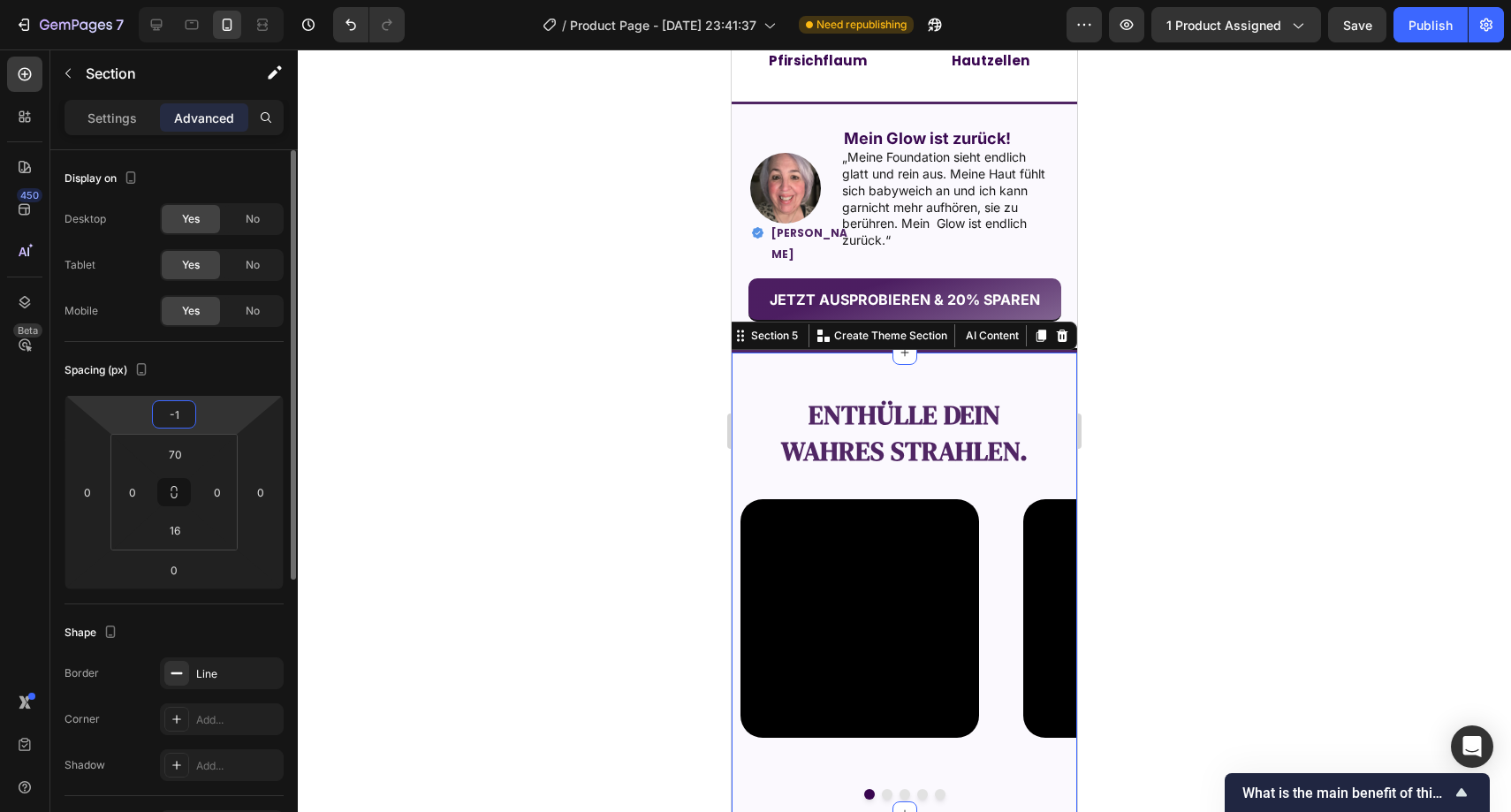
type input "-10"
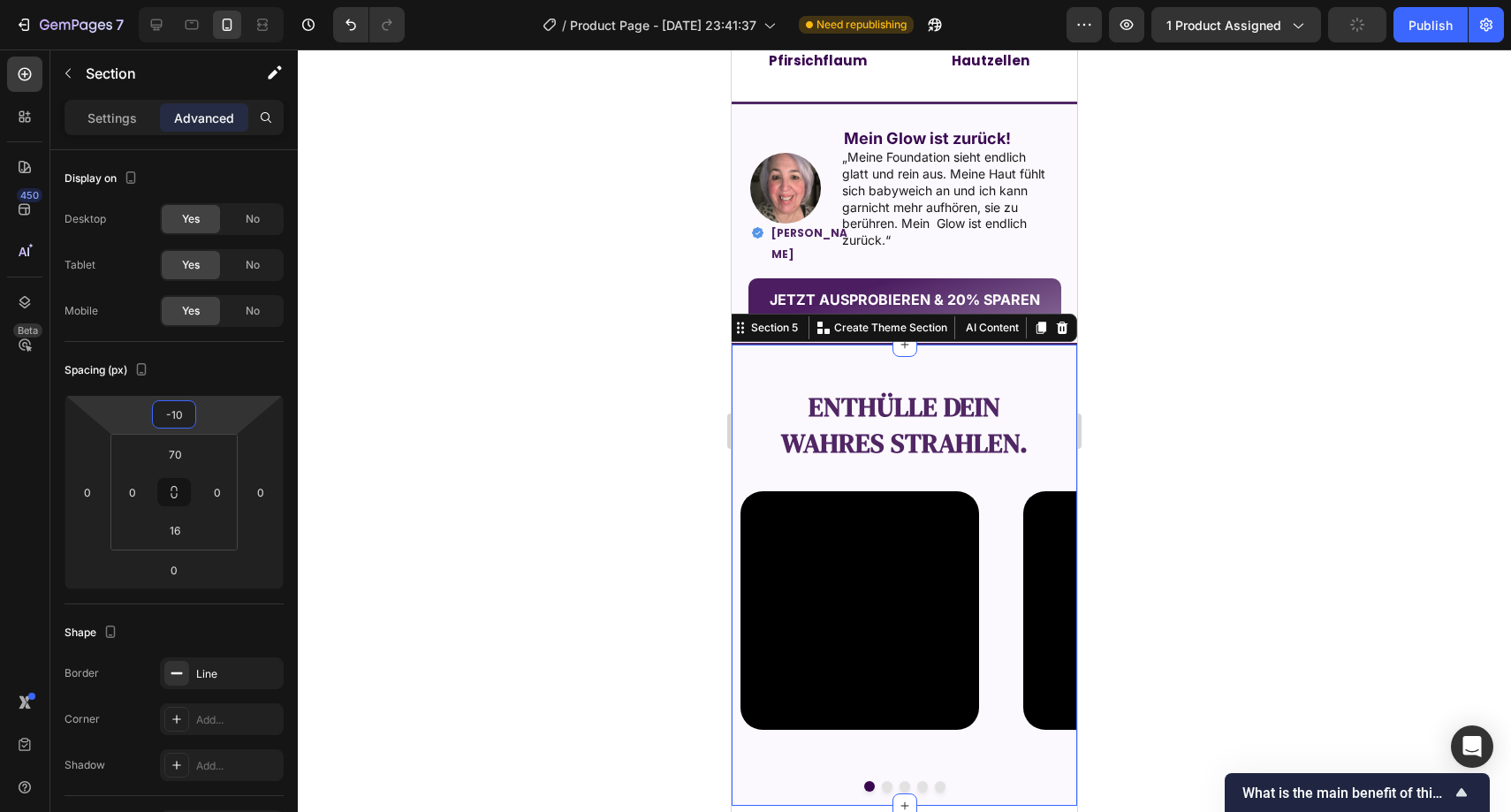
click at [639, 398] on div at bounding box center [905, 430] width 1214 height 762
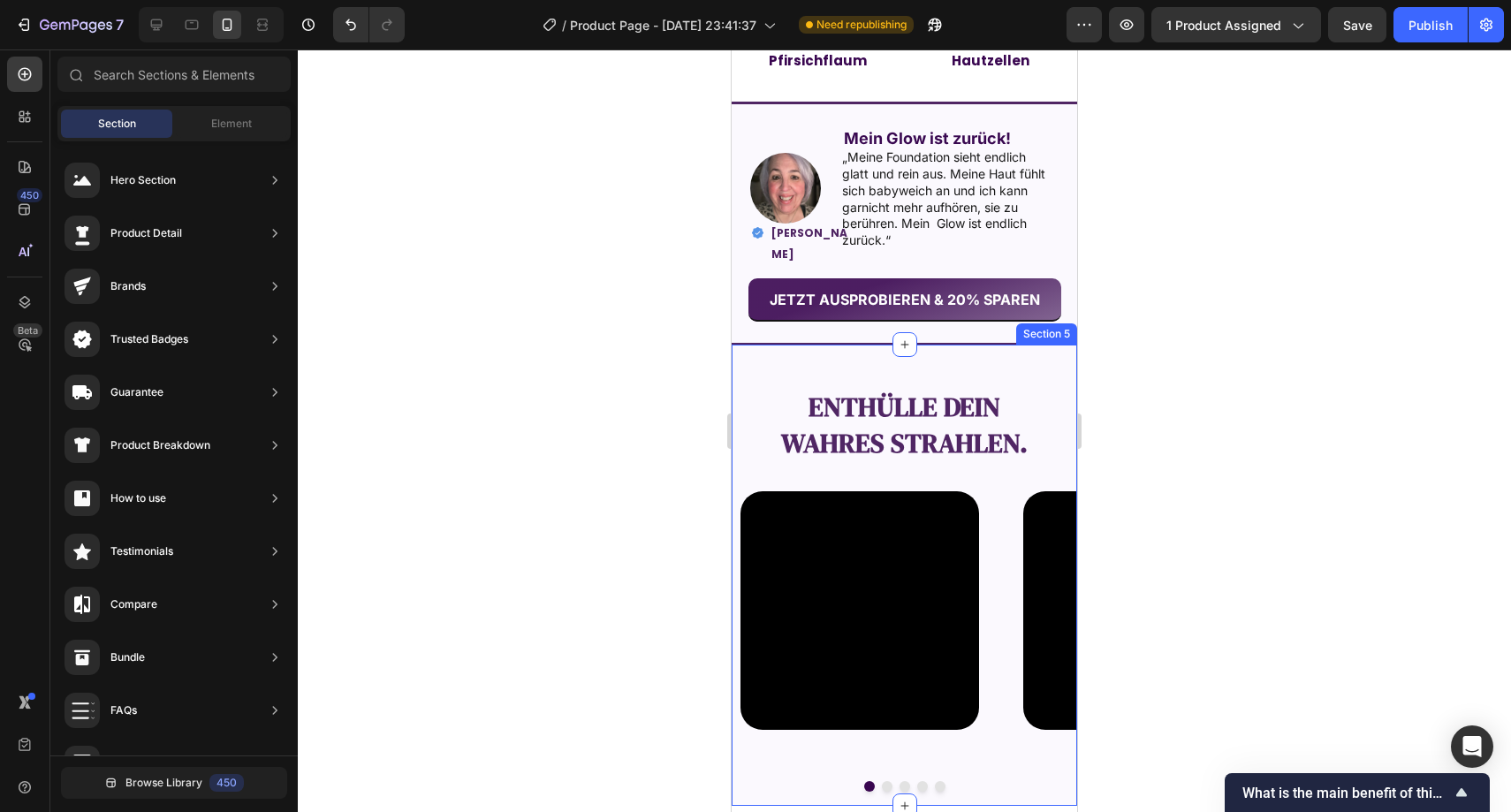
click at [820, 352] on div "Enthülle dein wahres Strahlen. Text Block Video Video Video Video Video Carouse…" at bounding box center [904, 574] width 345 height 463
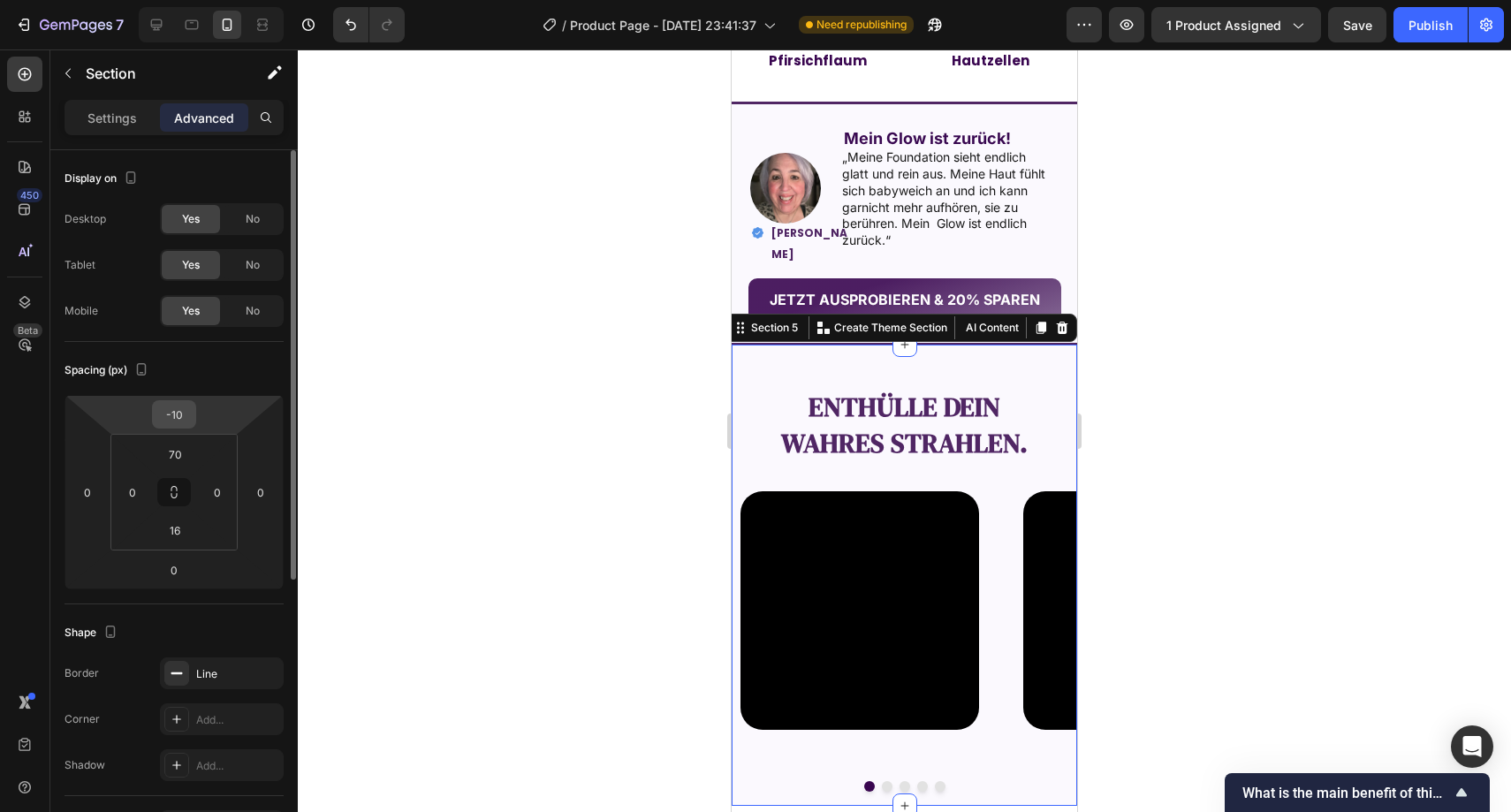
click at [167, 424] on input "-10" at bounding box center [174, 414] width 35 height 27
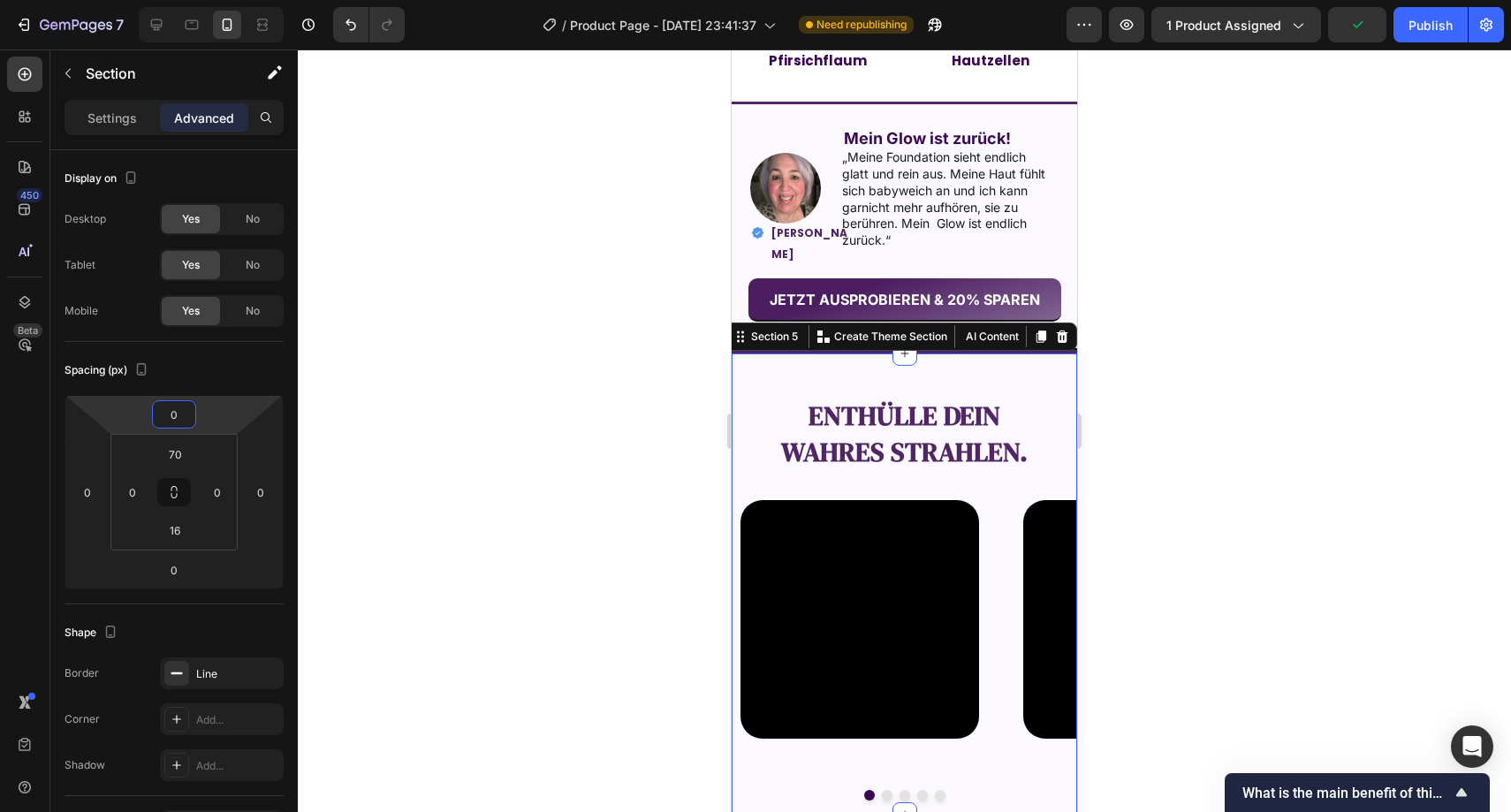
click at [452, 375] on div at bounding box center [905, 430] width 1214 height 762
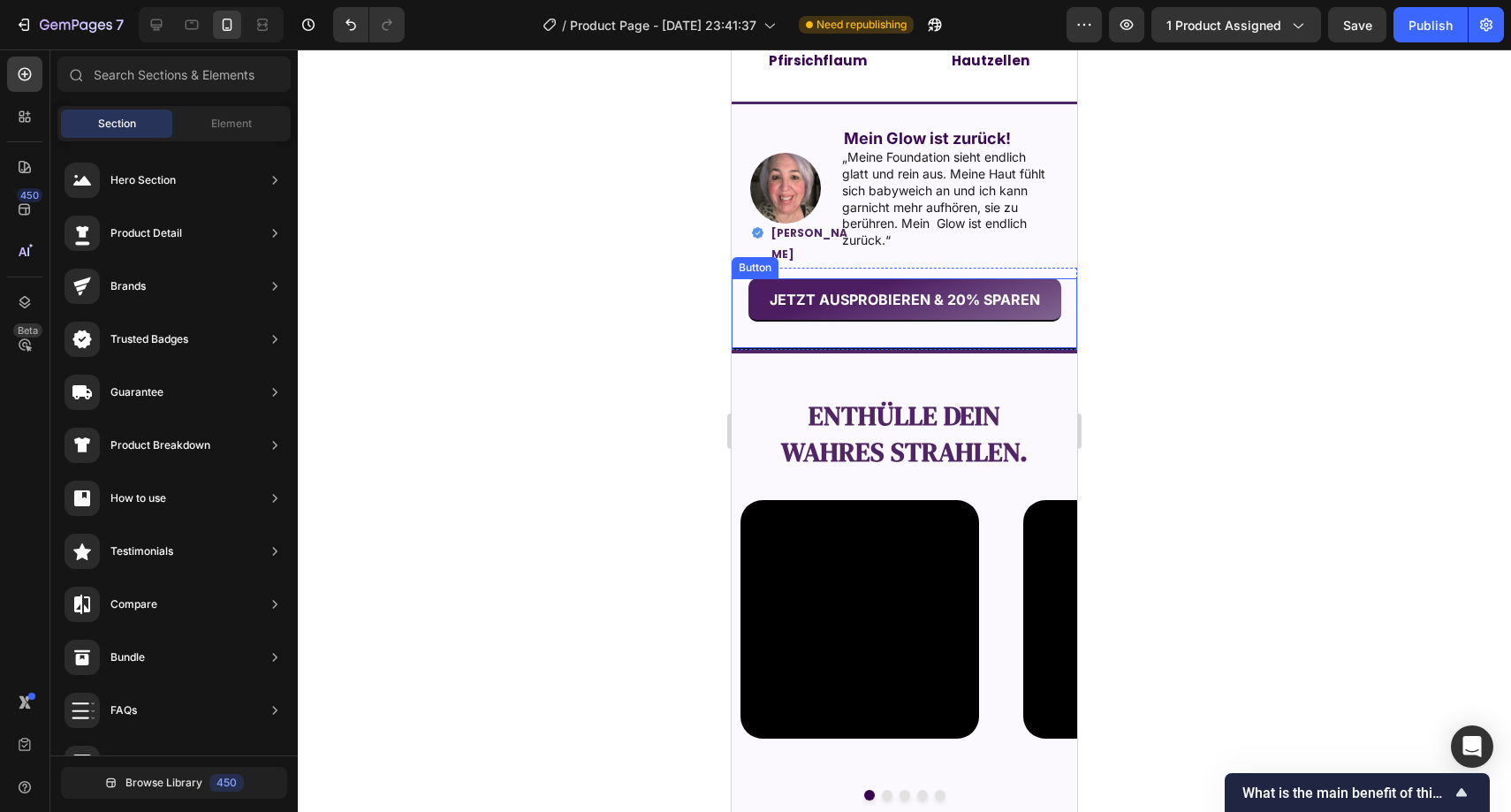
click at [761, 343] on div "JETZT AUSPROBIEREN & 20% SPAREN Button" at bounding box center [904, 314] width 345 height 71
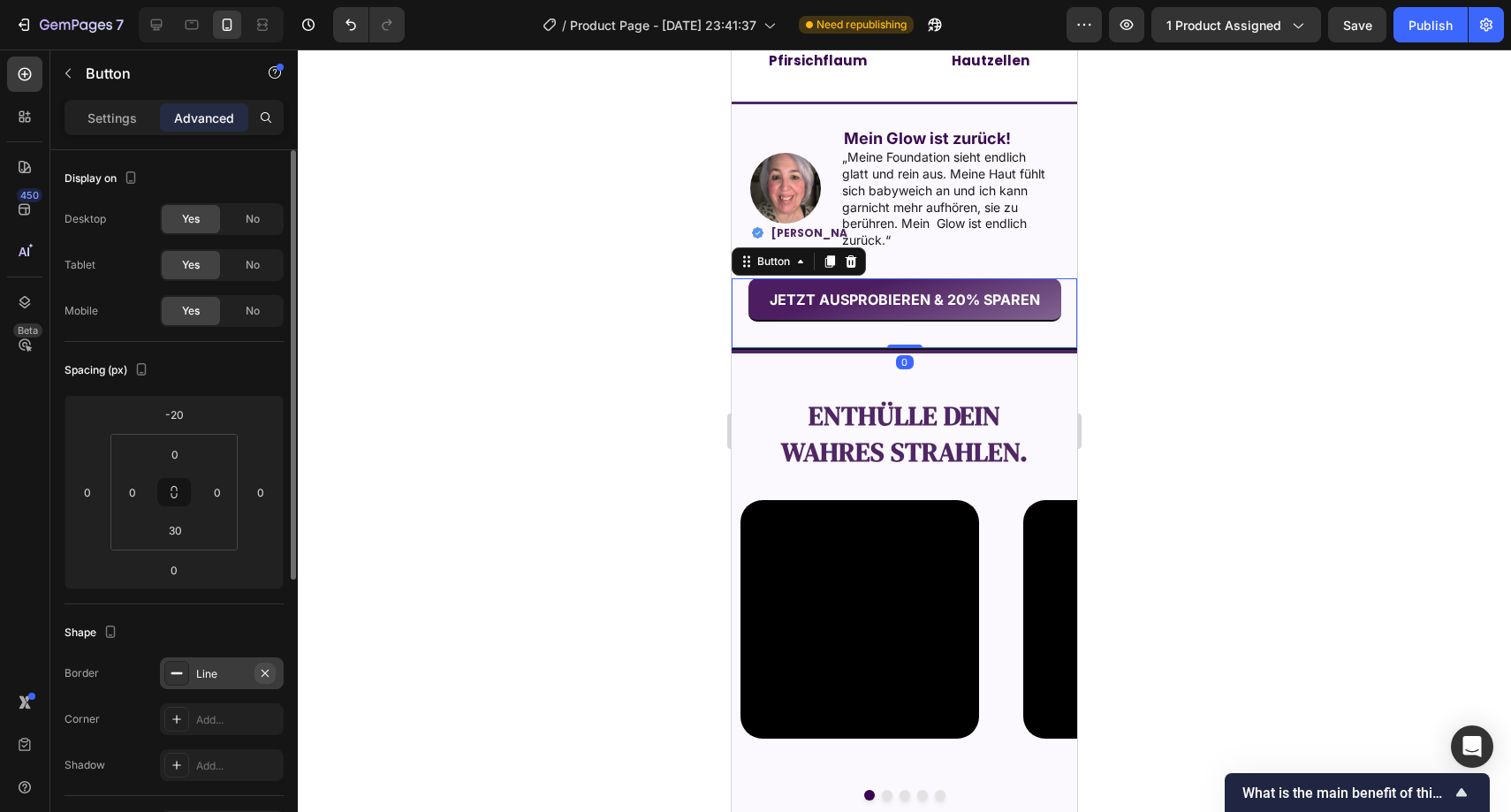
click at [261, 672] on icon "button" at bounding box center [265, 672] width 14 height 14
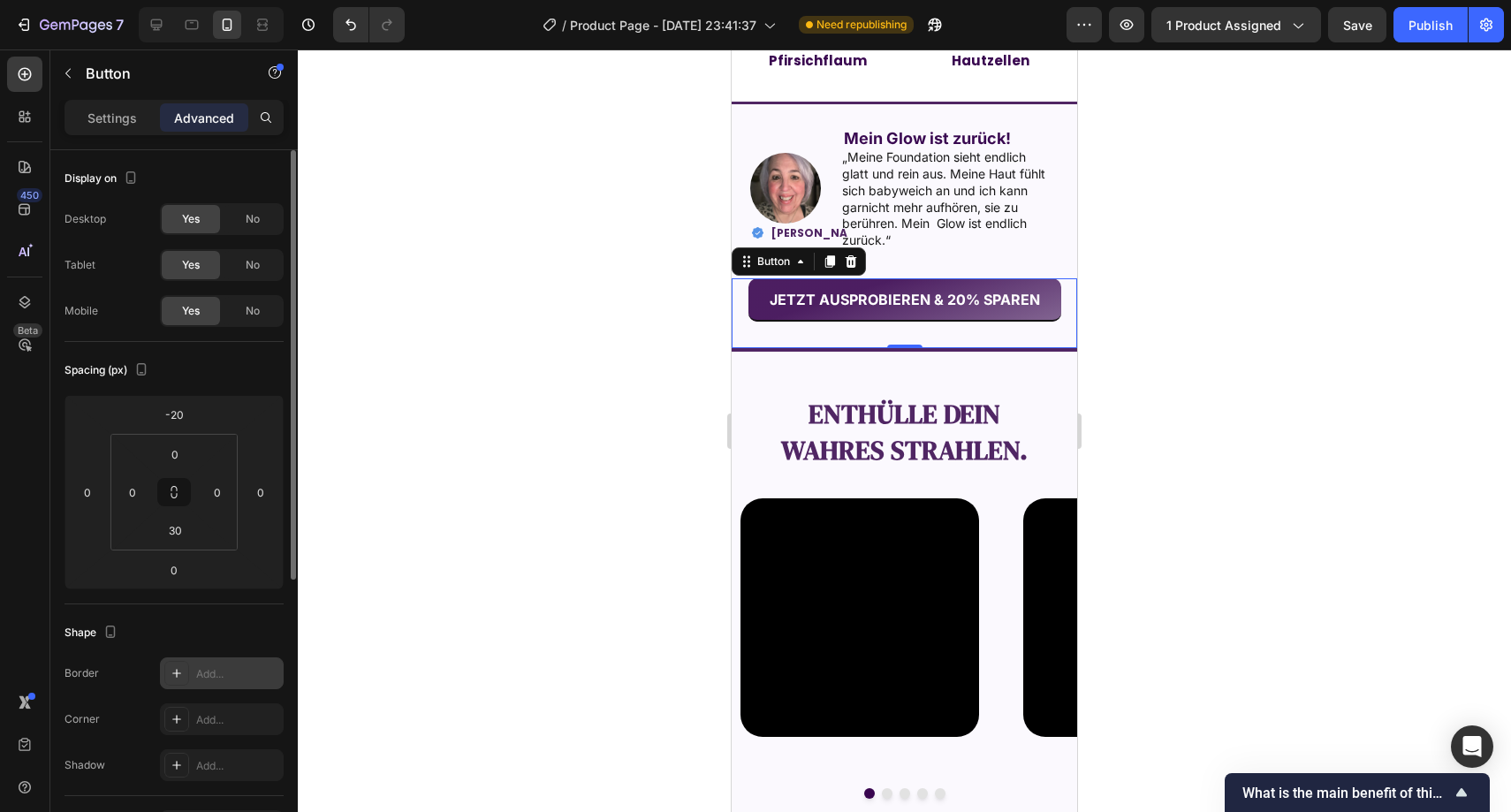
click at [496, 497] on div at bounding box center [905, 430] width 1214 height 762
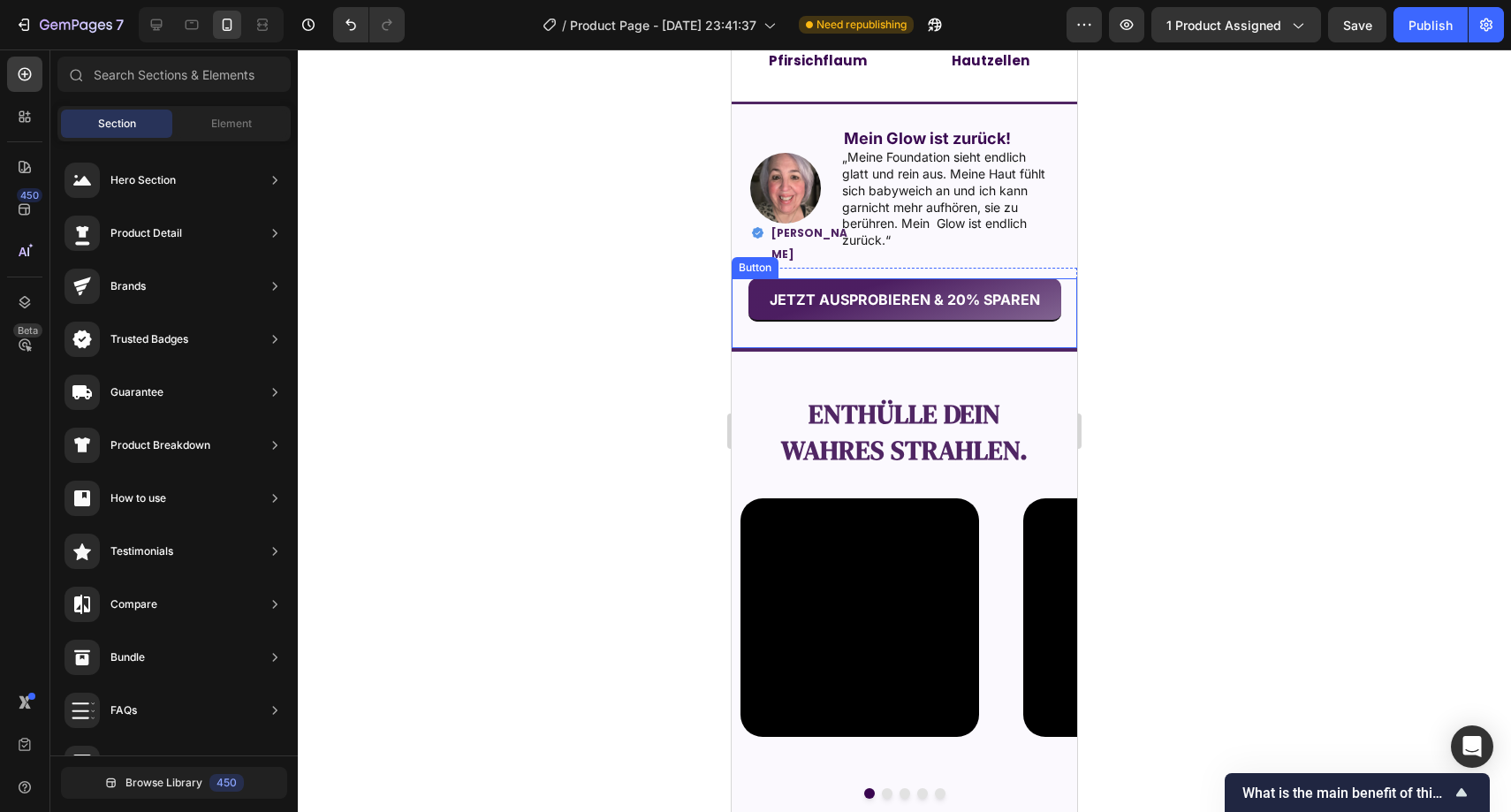
click at [755, 299] on button "JETZT AUSPROBIEREN & 20% SPAREN" at bounding box center [905, 300] width 313 height 43
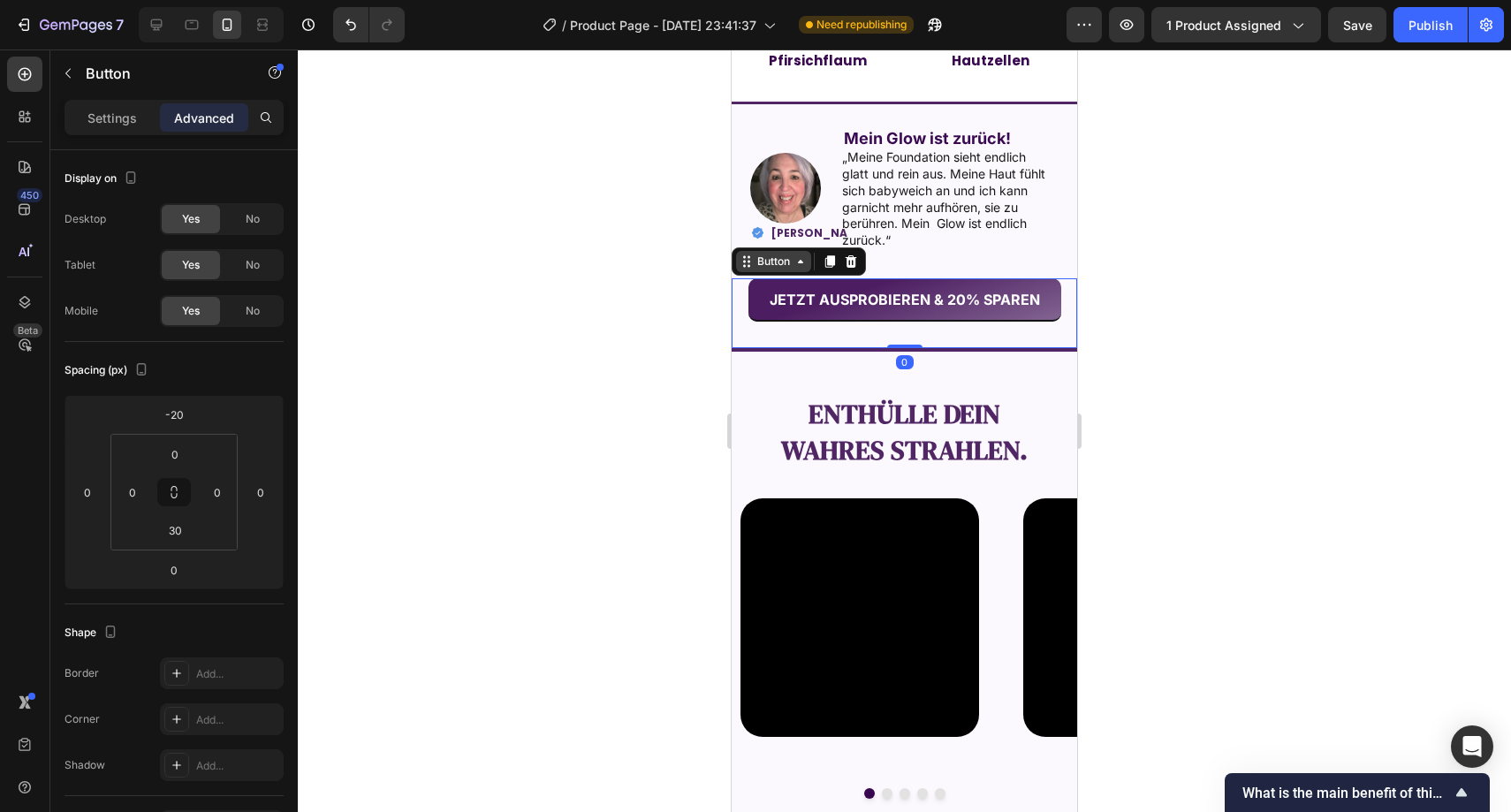
click at [754, 262] on div "Button" at bounding box center [774, 261] width 40 height 16
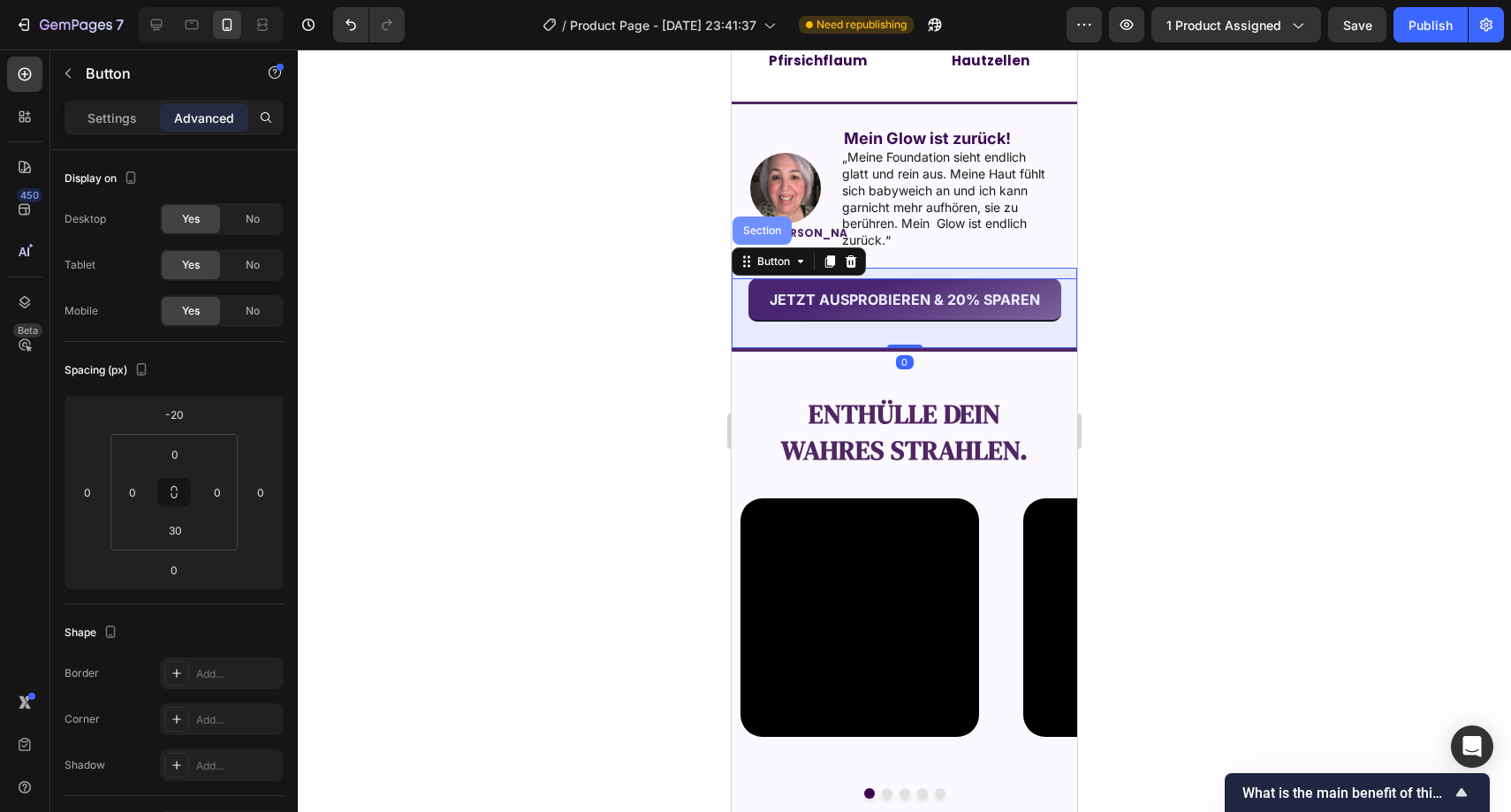
drag, startPoint x: 754, startPoint y: 231, endPoint x: 1459, endPoint y: 304, distance: 708.8
click at [754, 231] on div "Section" at bounding box center [762, 230] width 59 height 29
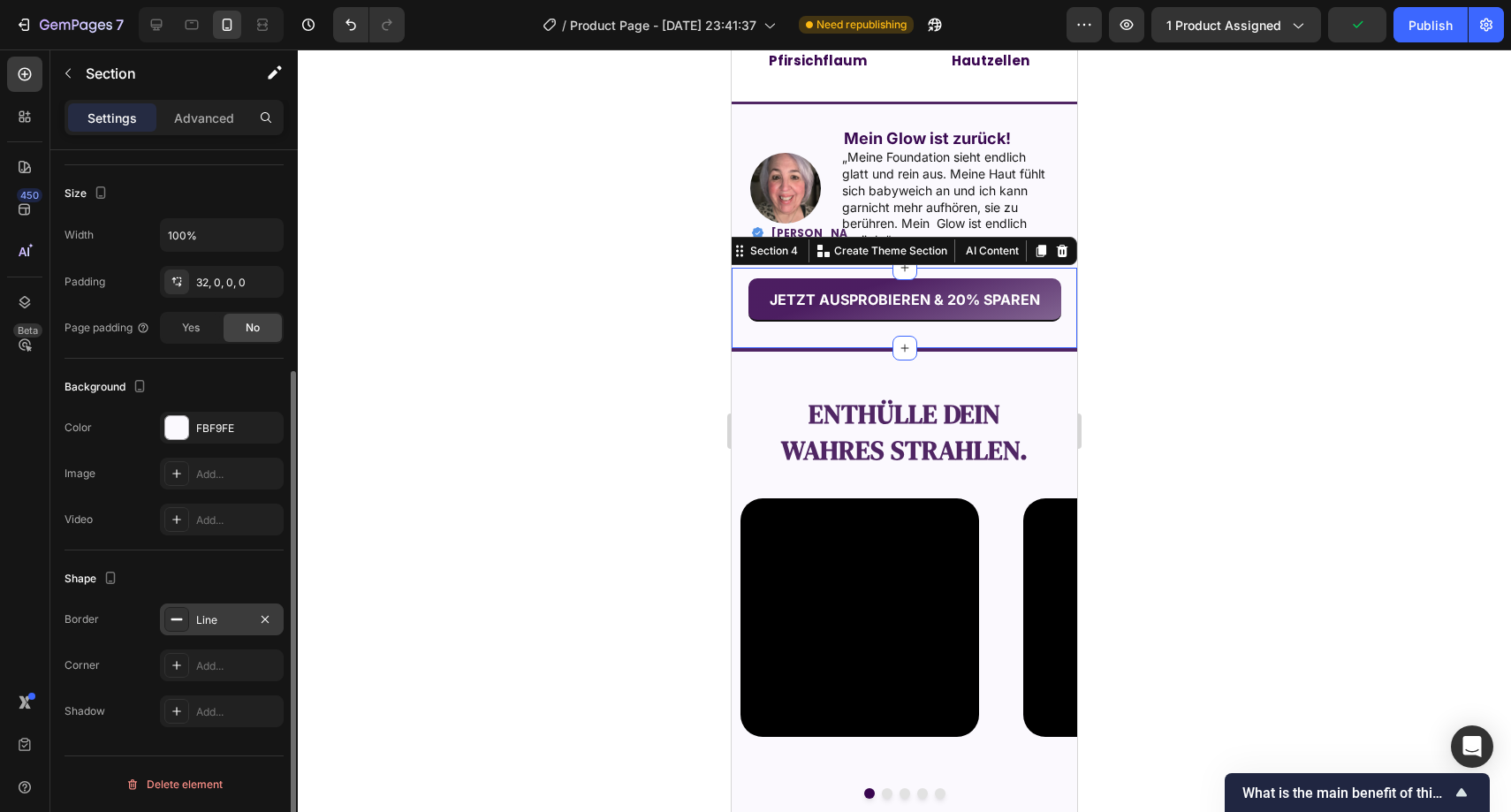
click at [276, 616] on div "Line" at bounding box center [222, 619] width 124 height 31
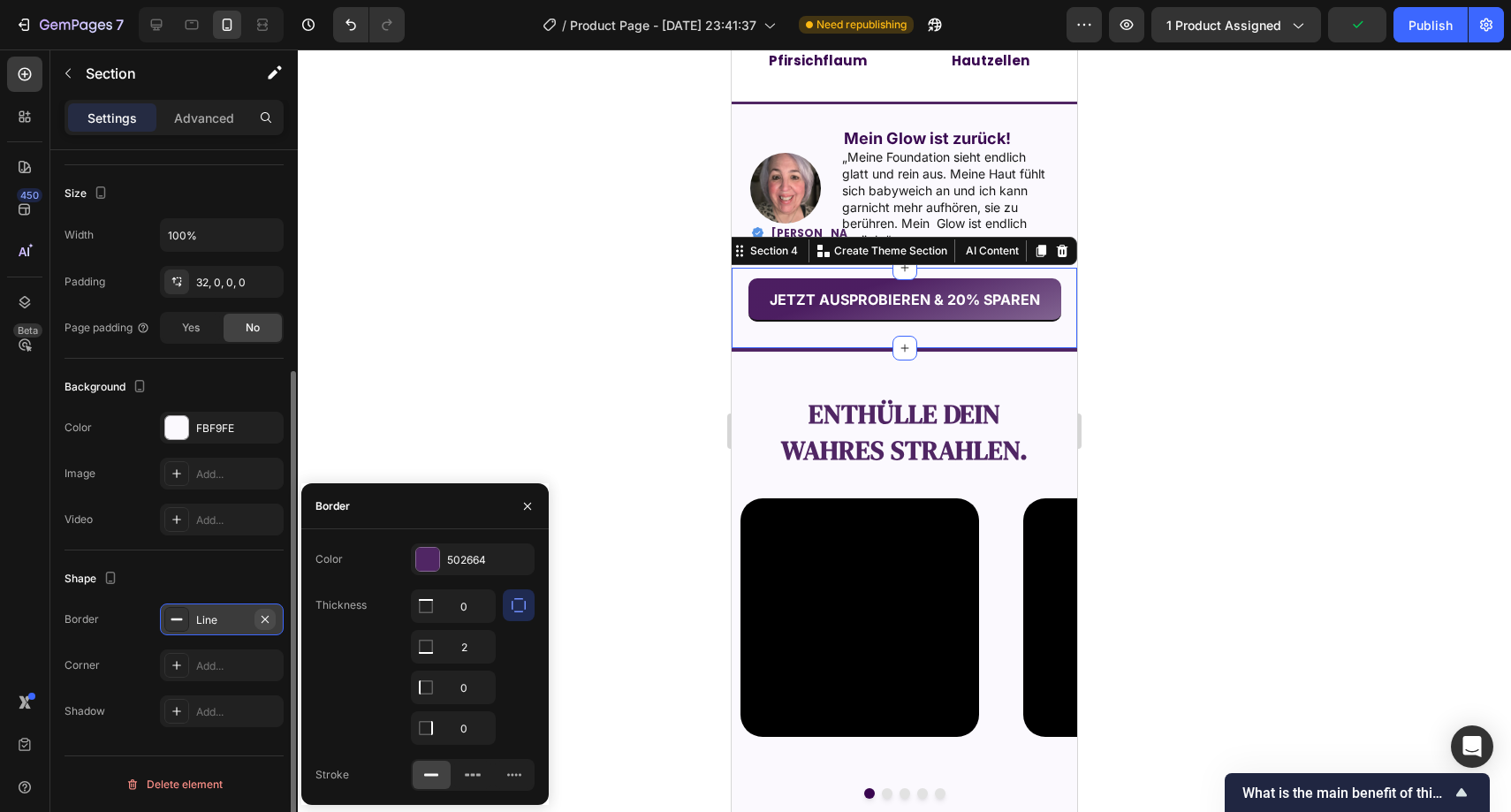
click at [260, 618] on icon "button" at bounding box center [265, 619] width 14 height 14
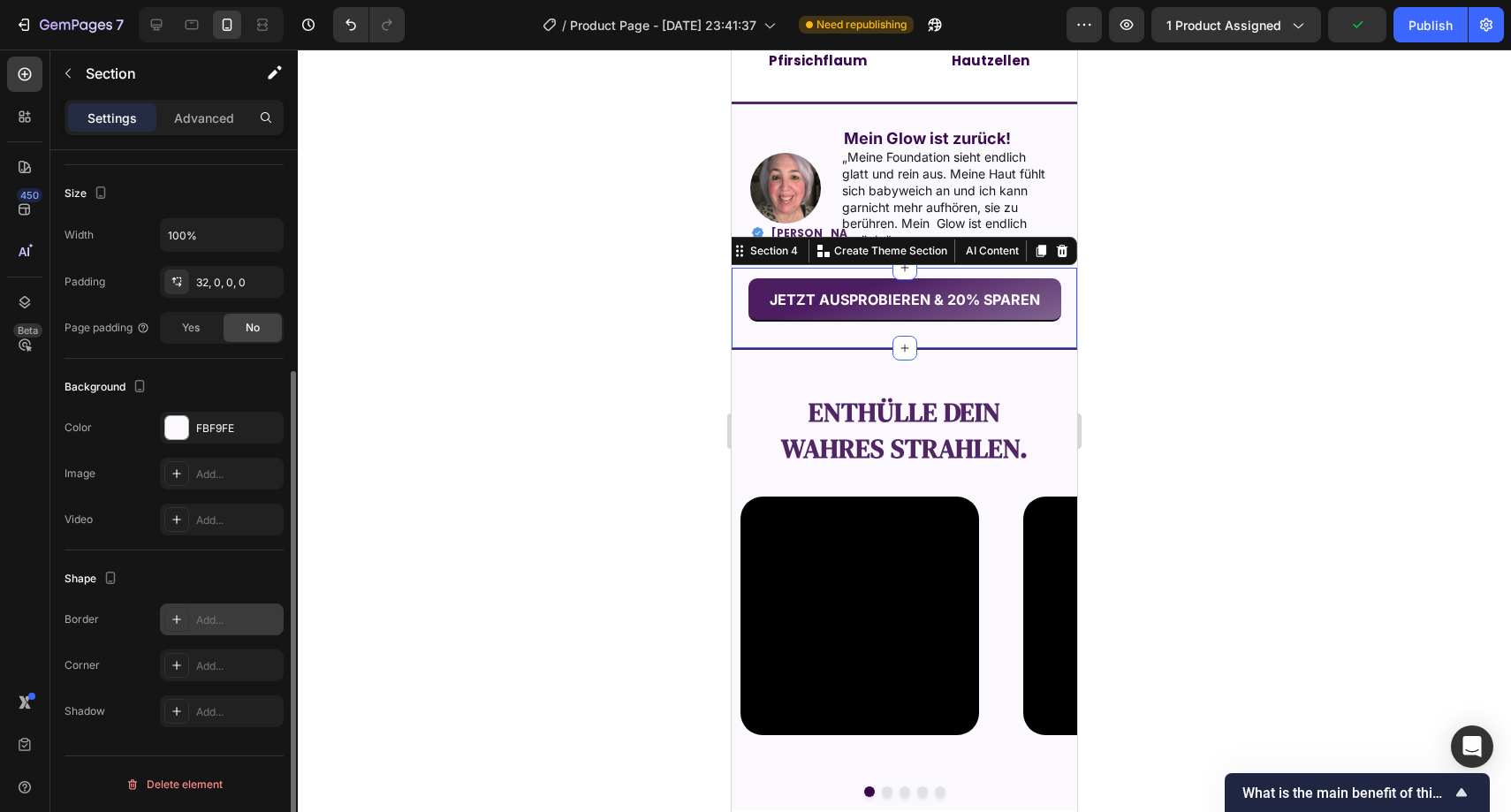
click at [426, 462] on div at bounding box center [905, 430] width 1214 height 762
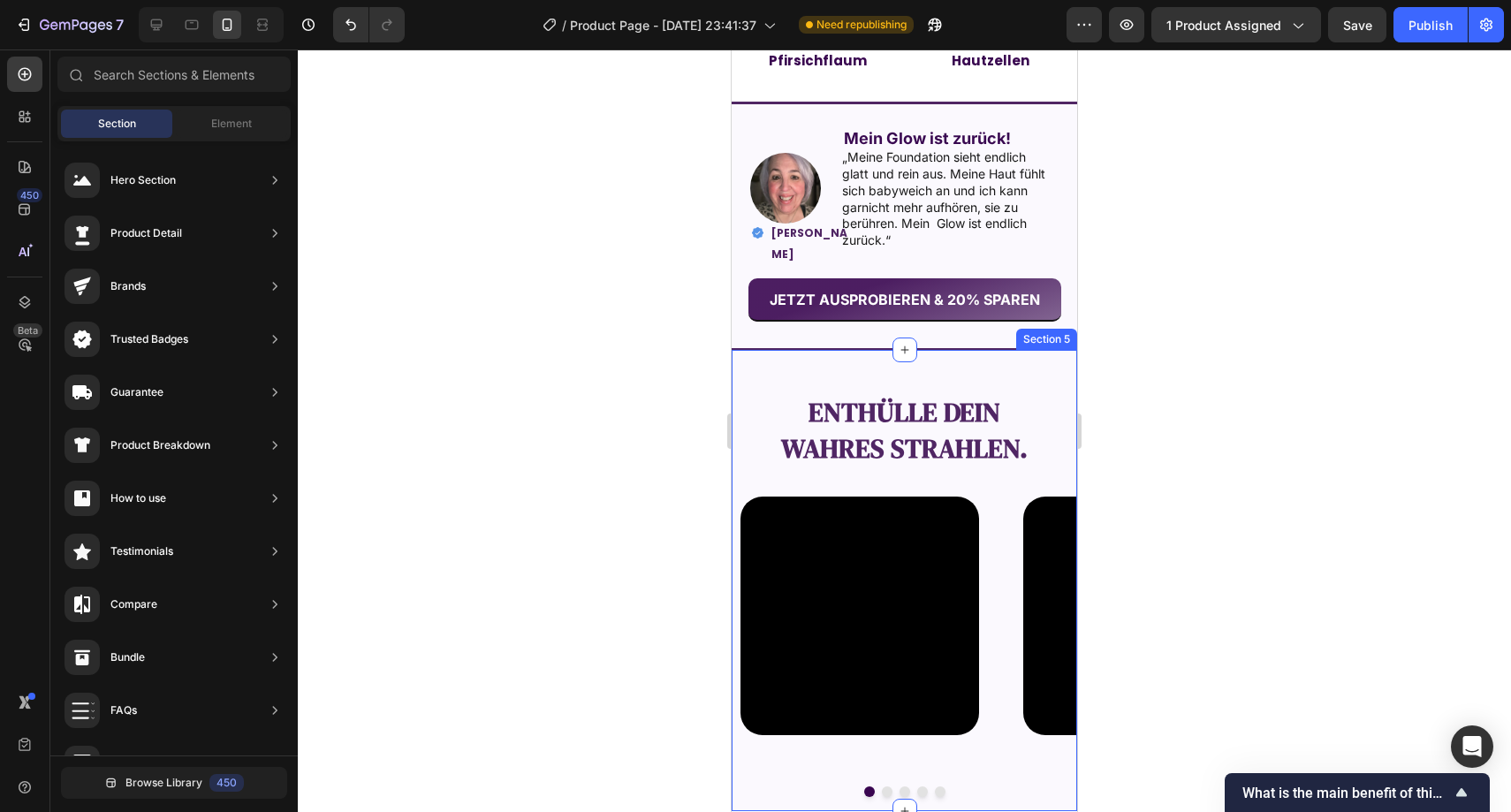
click at [767, 348] on div "Enthülle dein wahres Strahlen. Text Block Video Video Video Video Video Carouse…" at bounding box center [904, 579] width 345 height 463
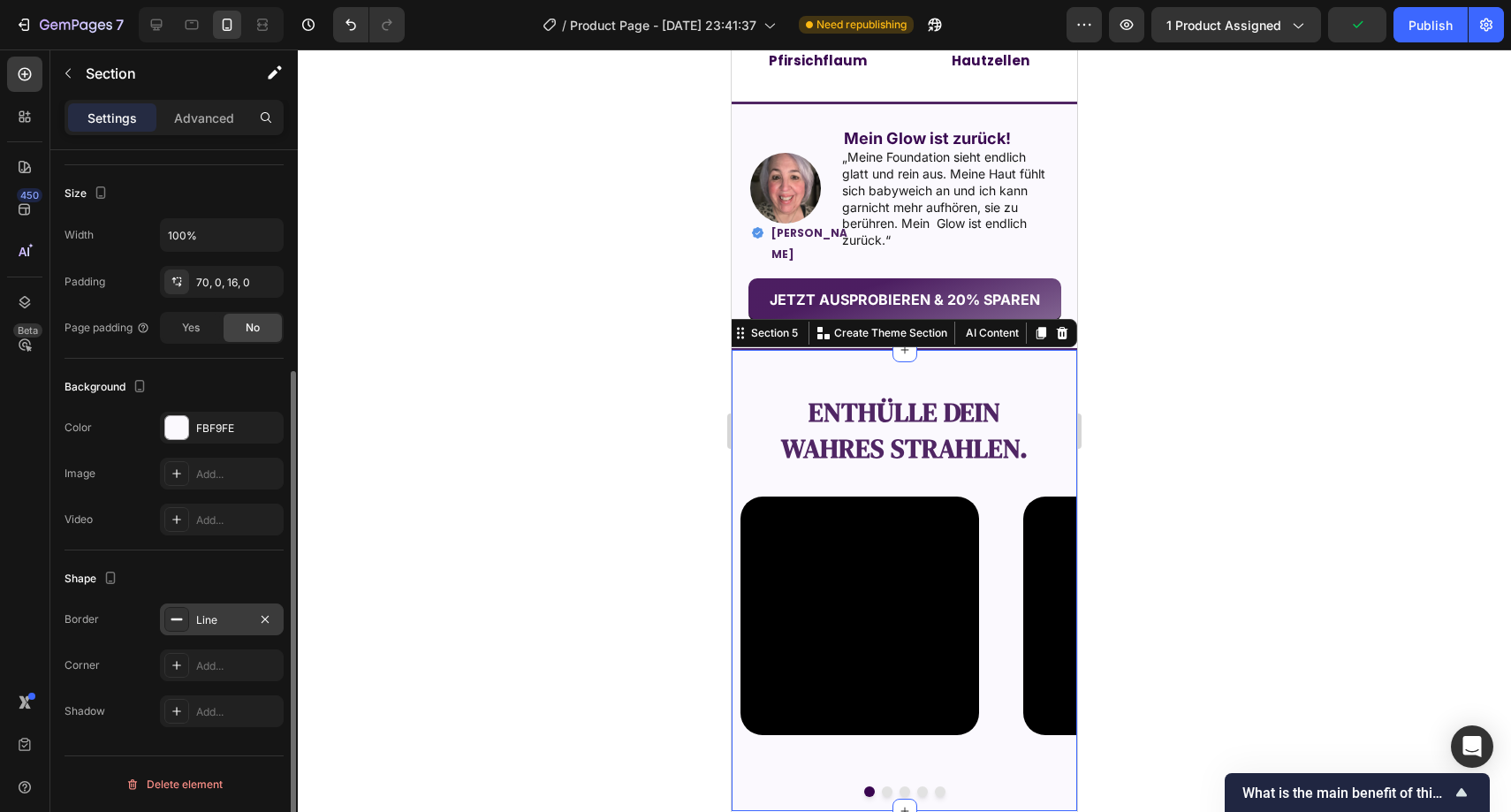
click at [208, 621] on div "Line" at bounding box center [221, 620] width 51 height 16
click at [214, 658] on div "Add..." at bounding box center [238, 666] width 83 height 16
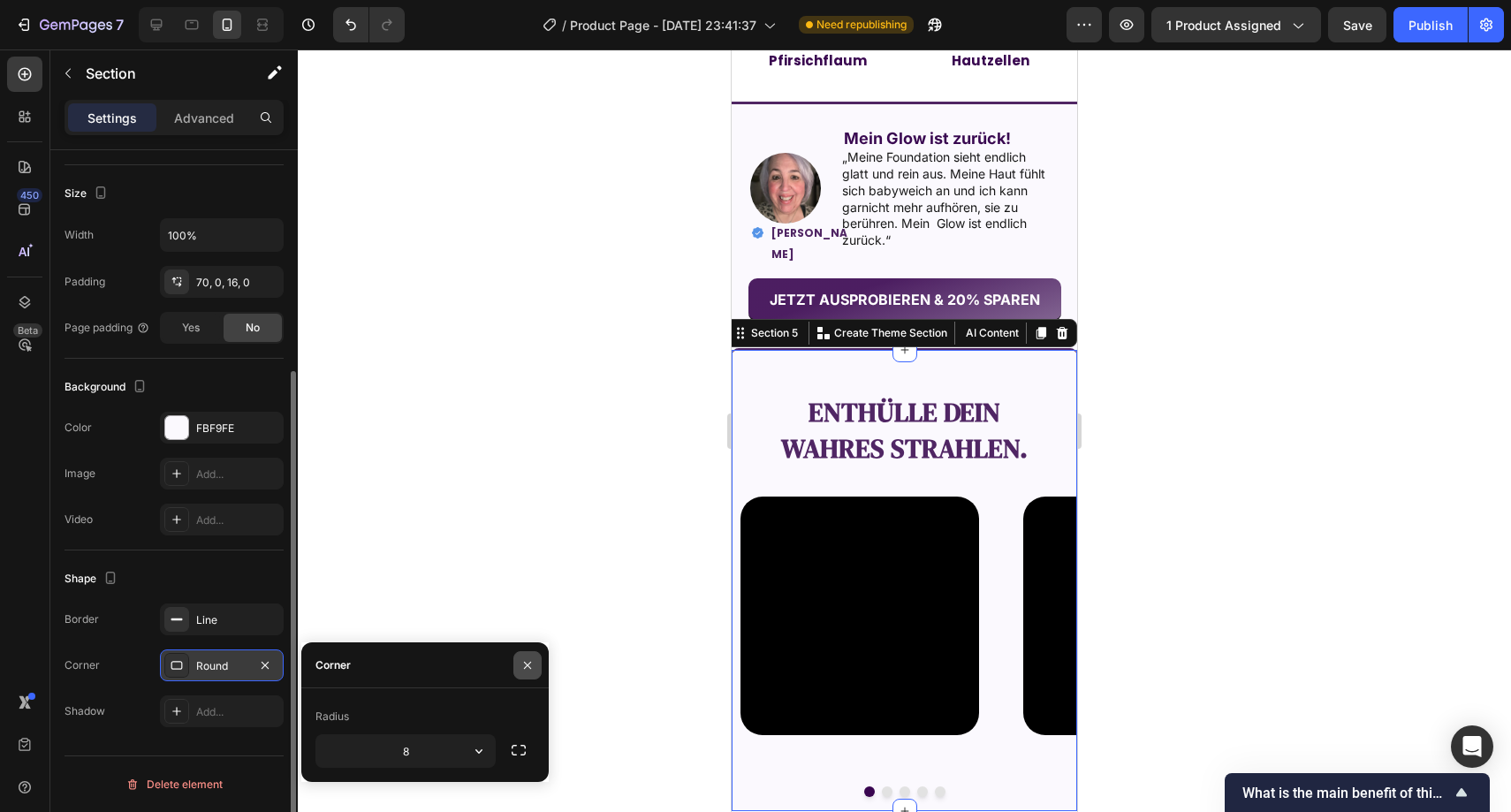
click at [516, 659] on button "button" at bounding box center [527, 665] width 29 height 29
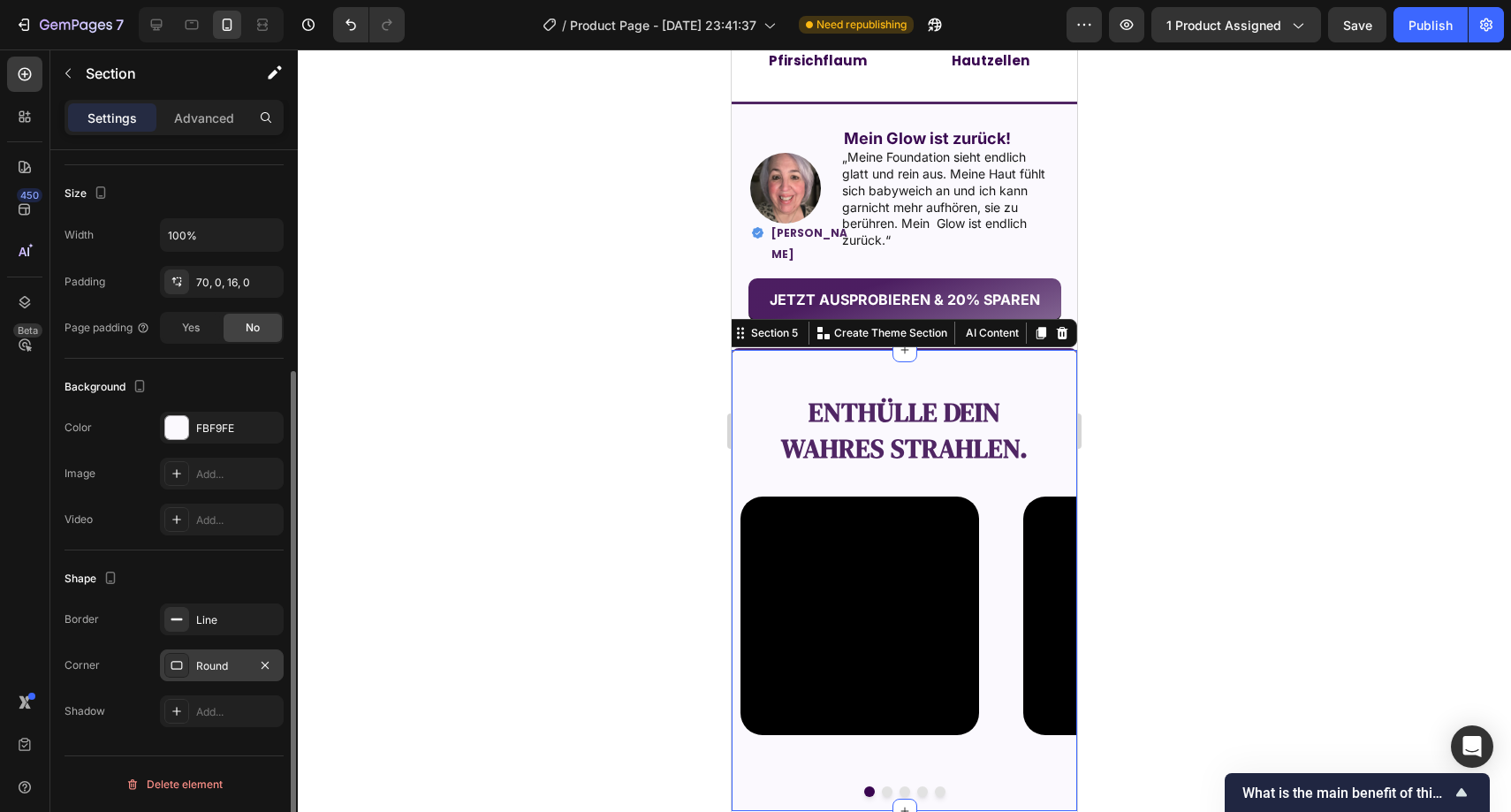
click at [552, 509] on div at bounding box center [905, 430] width 1214 height 762
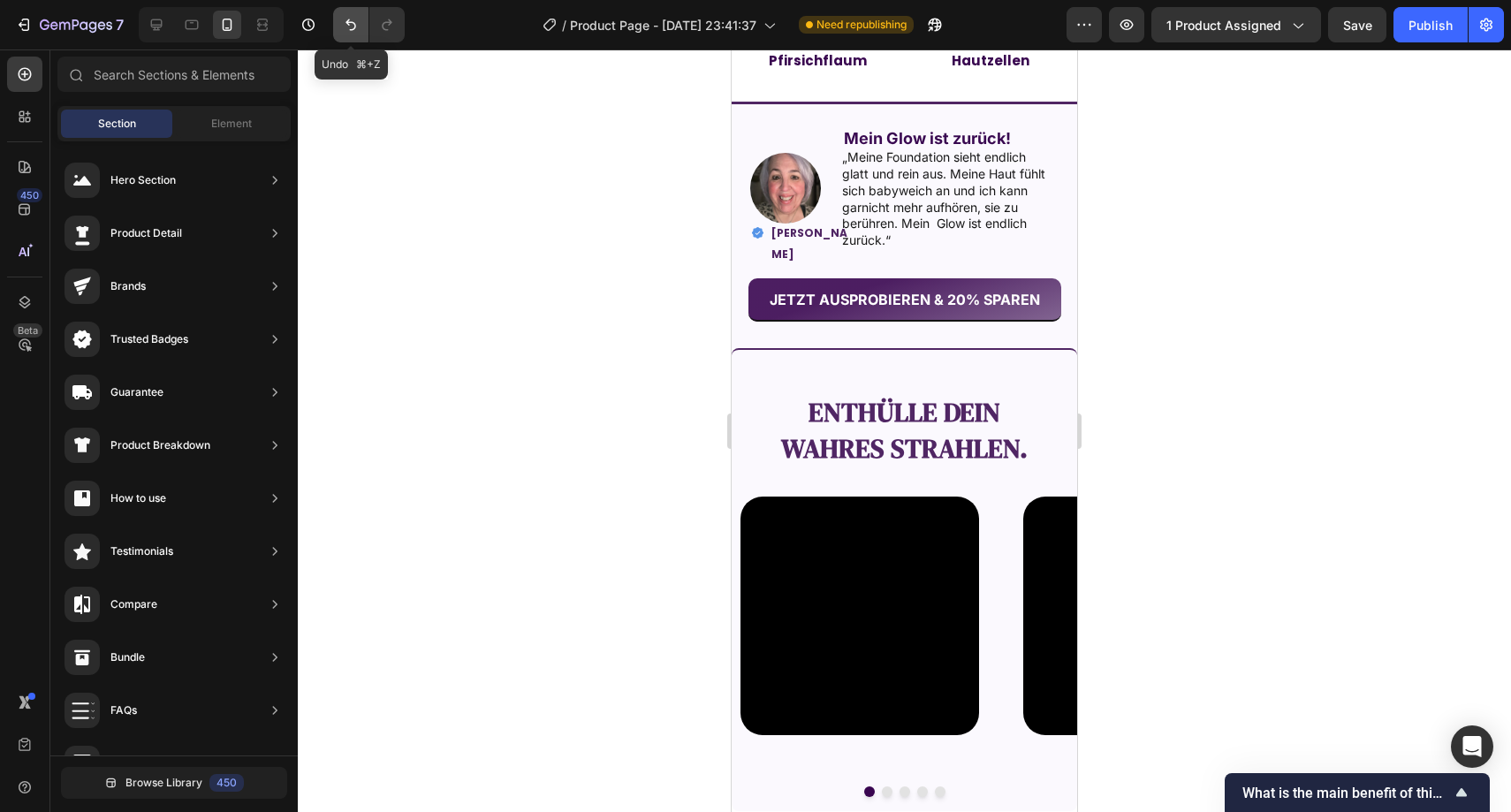
click at [349, 22] on icon "Undo/Redo" at bounding box center [350, 25] width 10 height 11
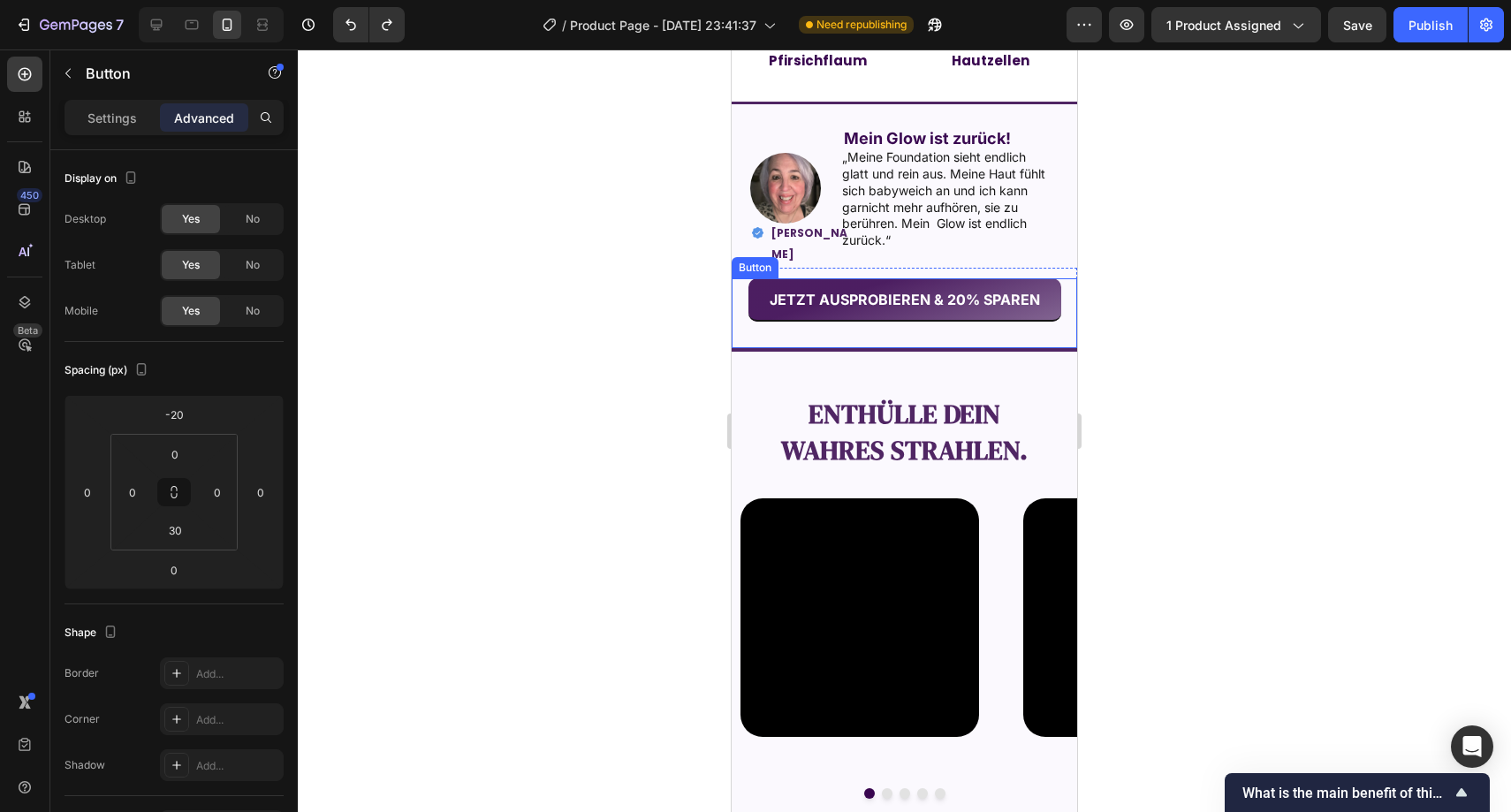
click at [746, 260] on div "Button" at bounding box center [755, 267] width 40 height 16
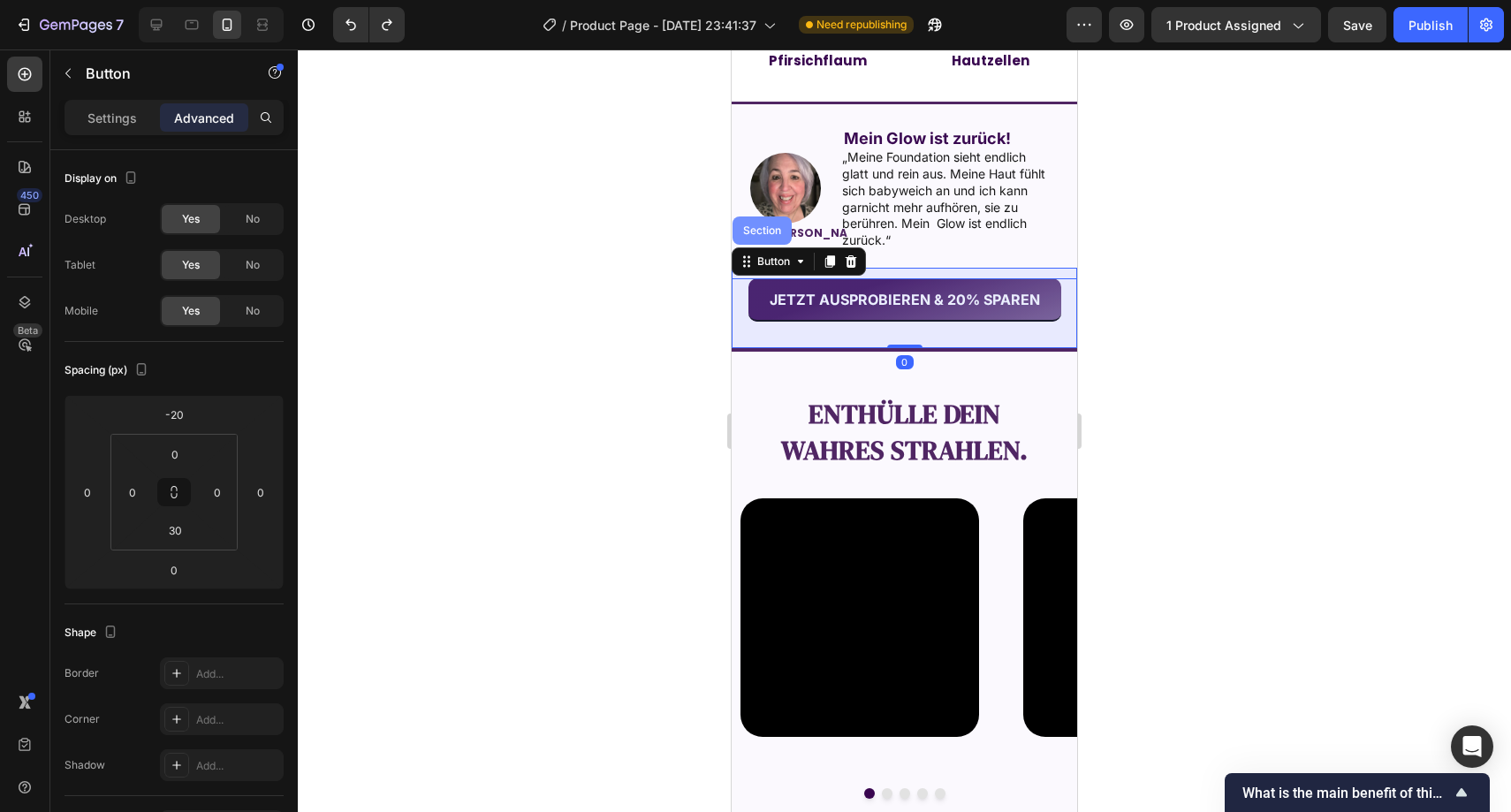
drag, startPoint x: 750, startPoint y: 228, endPoint x: 1257, endPoint y: 420, distance: 542.1
click at [750, 228] on div "Section" at bounding box center [762, 230] width 45 height 10
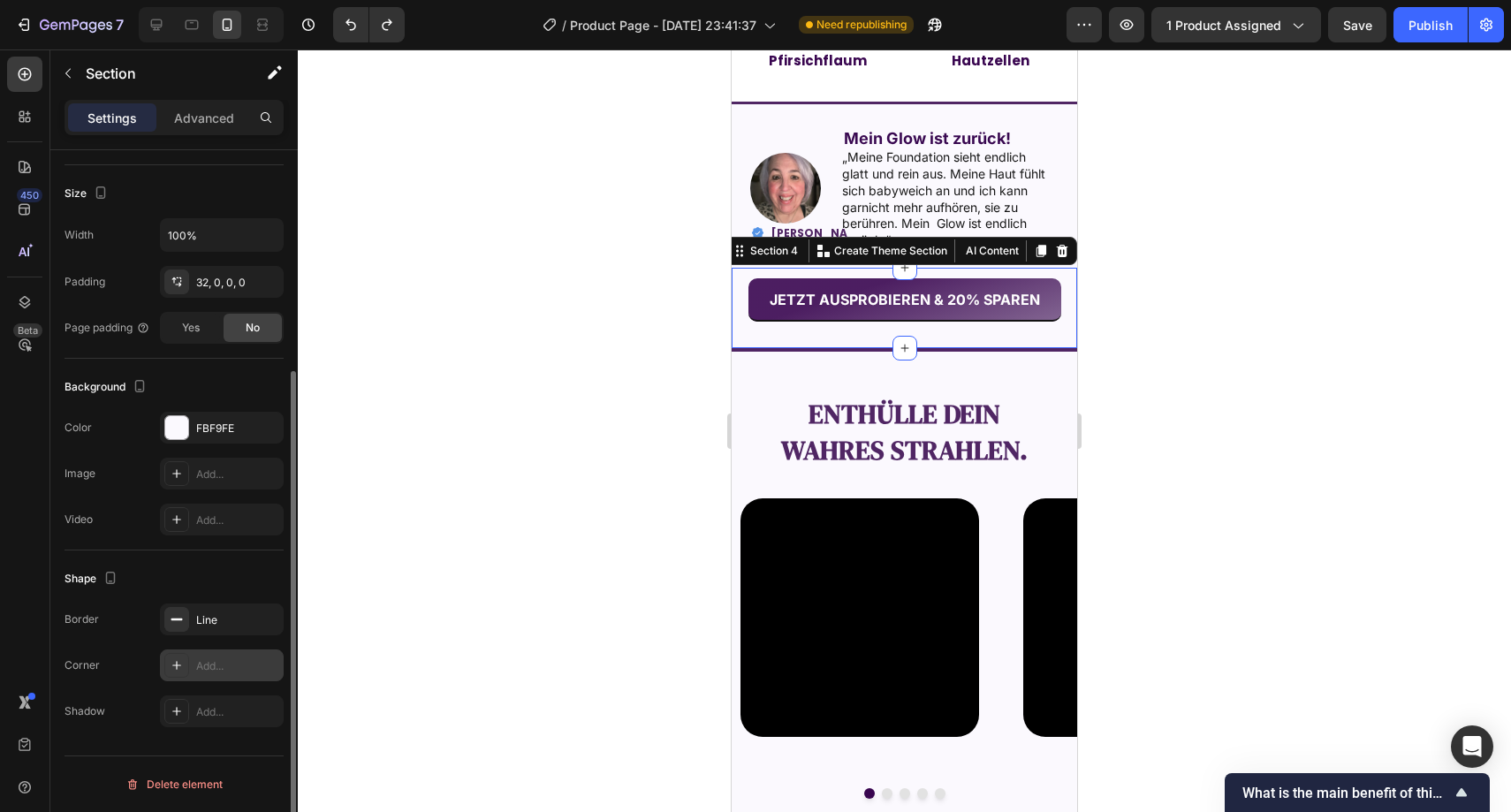
click at [219, 661] on div "Add..." at bounding box center [238, 666] width 83 height 16
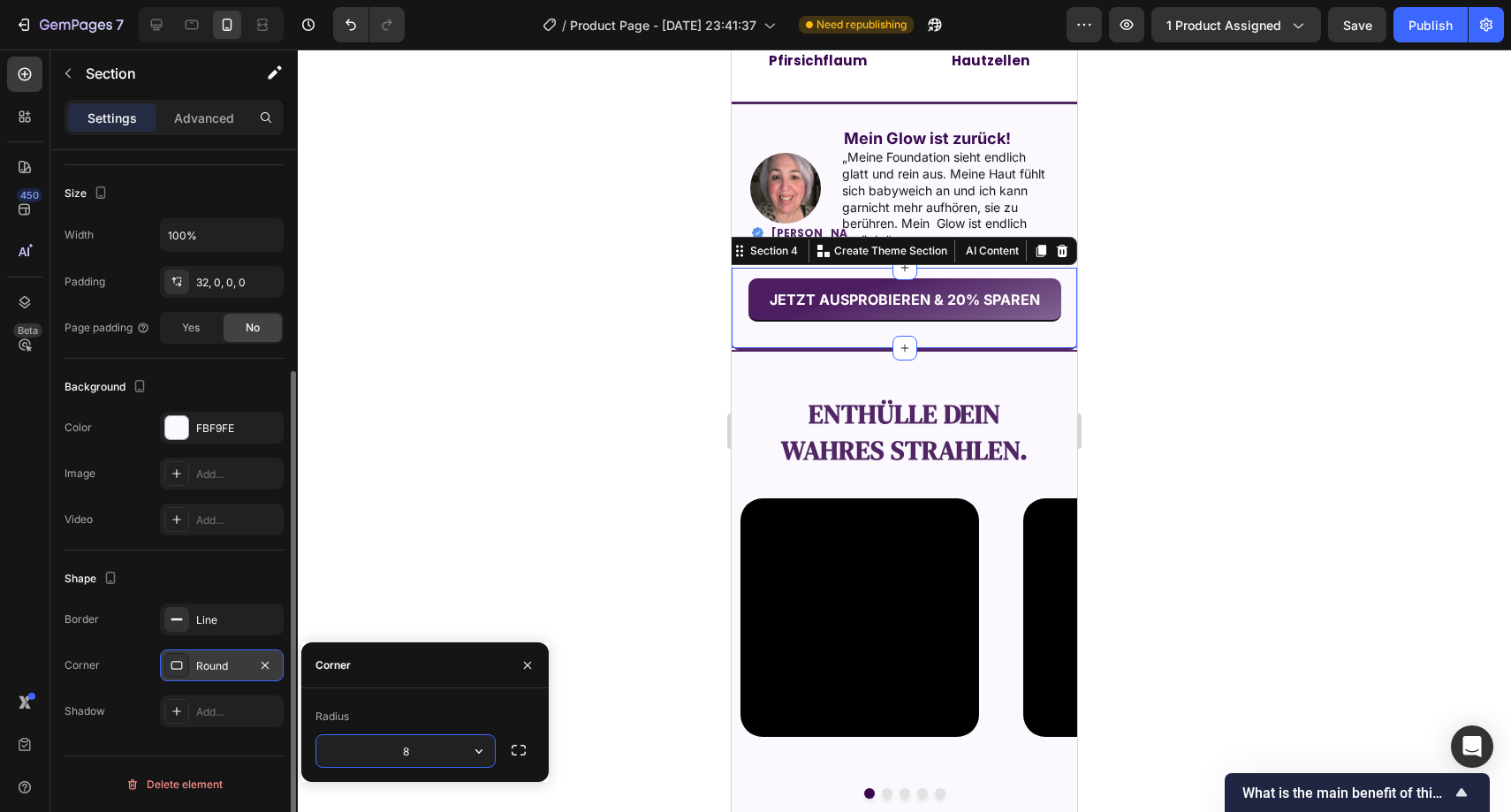
click at [501, 474] on div at bounding box center [905, 430] width 1214 height 762
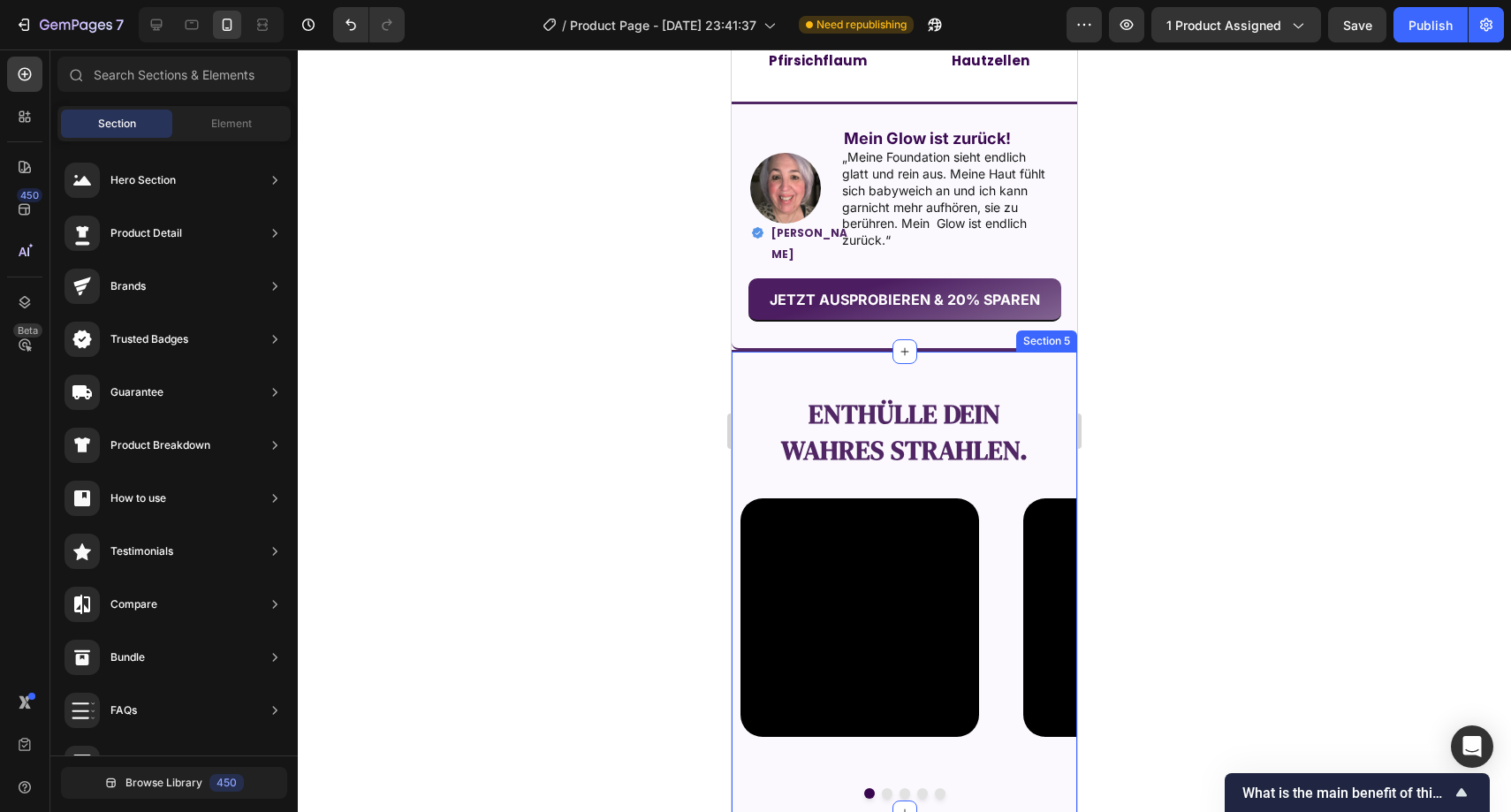
click at [746, 358] on div "Enthülle dein wahres Strahlen. Text Block Video Video Video Video Video Carouse…" at bounding box center [904, 581] width 345 height 463
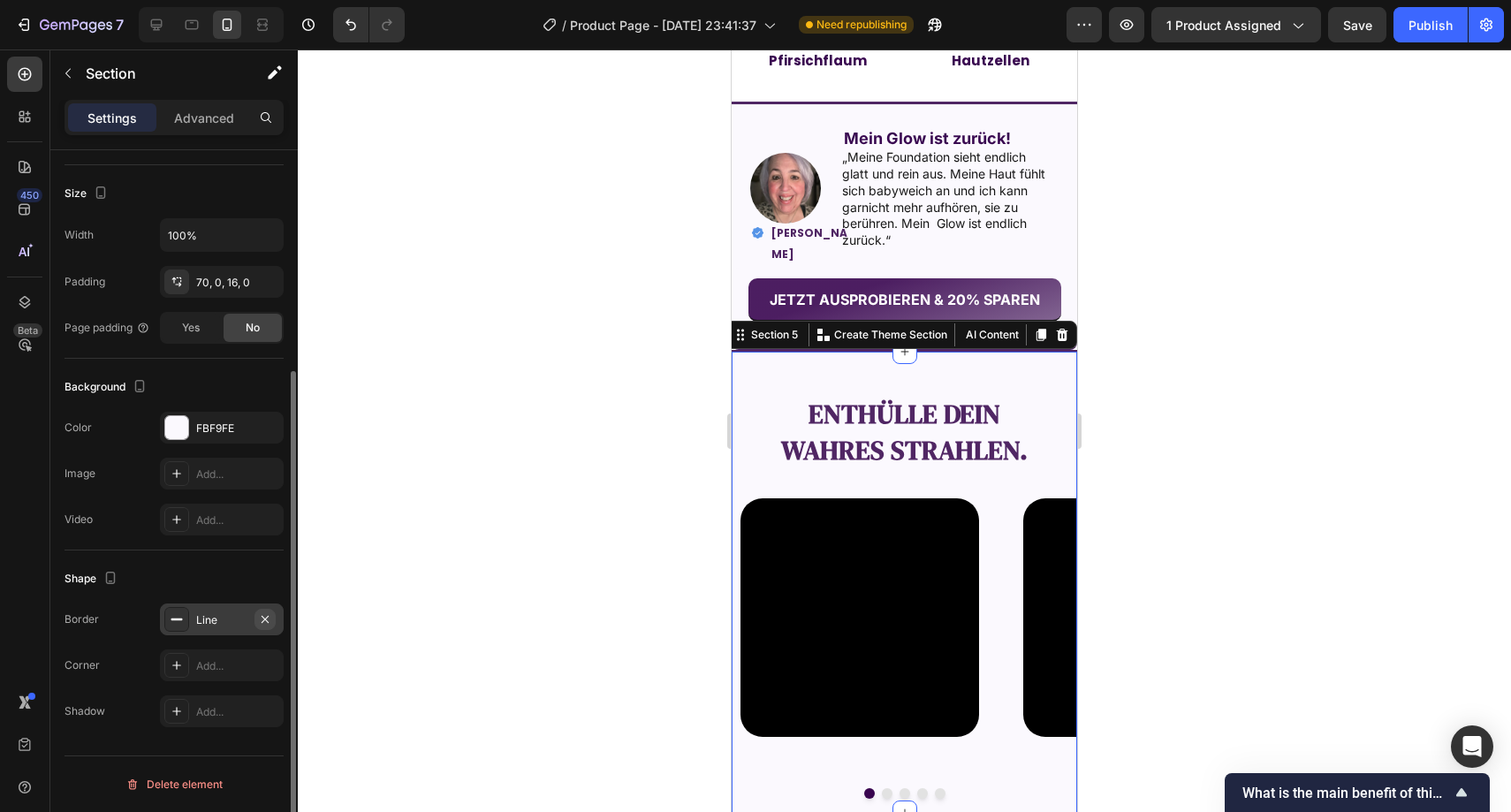
click at [264, 613] on icon "button" at bounding box center [265, 619] width 14 height 14
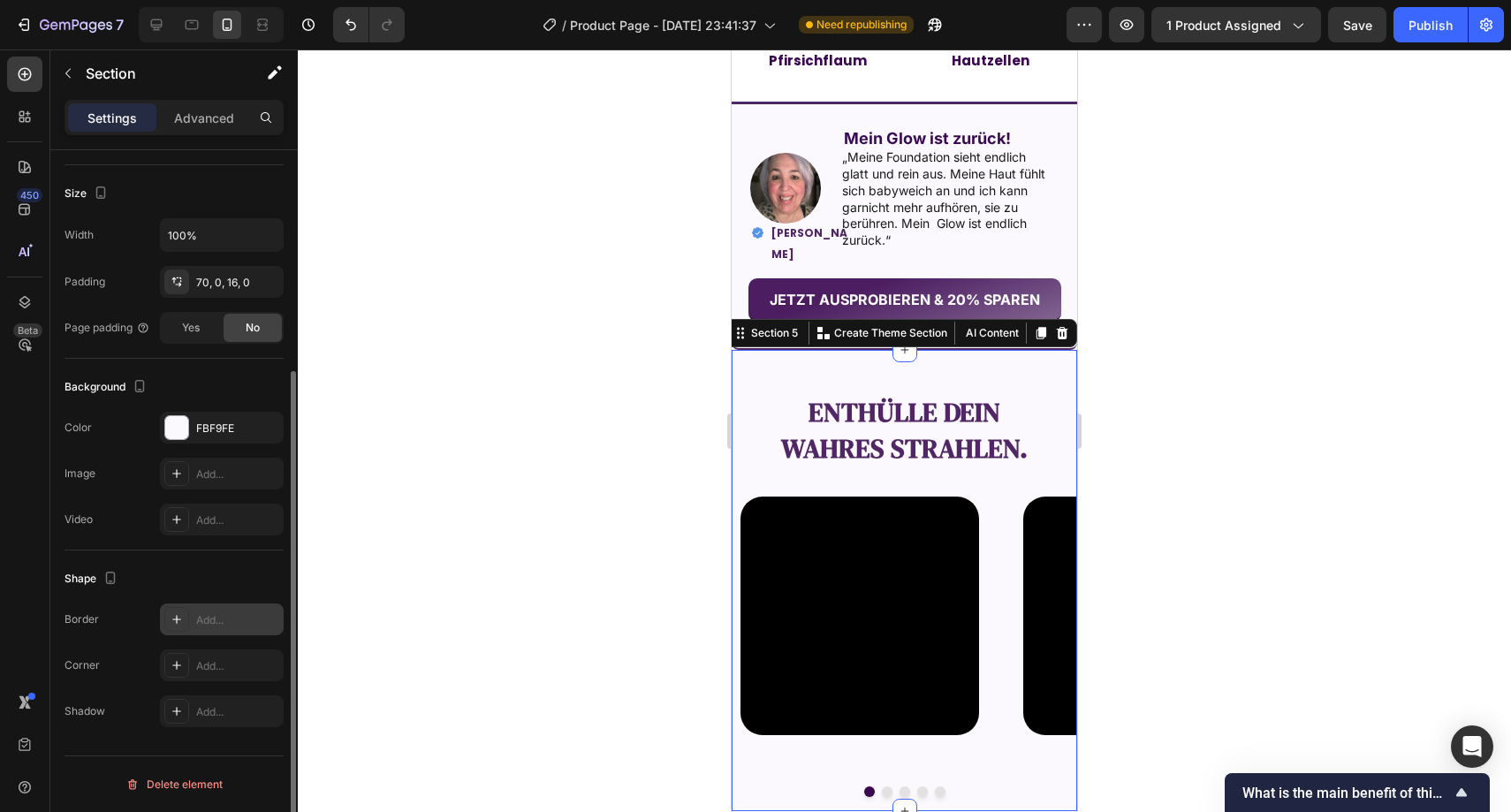
click at [477, 489] on div at bounding box center [905, 430] width 1214 height 762
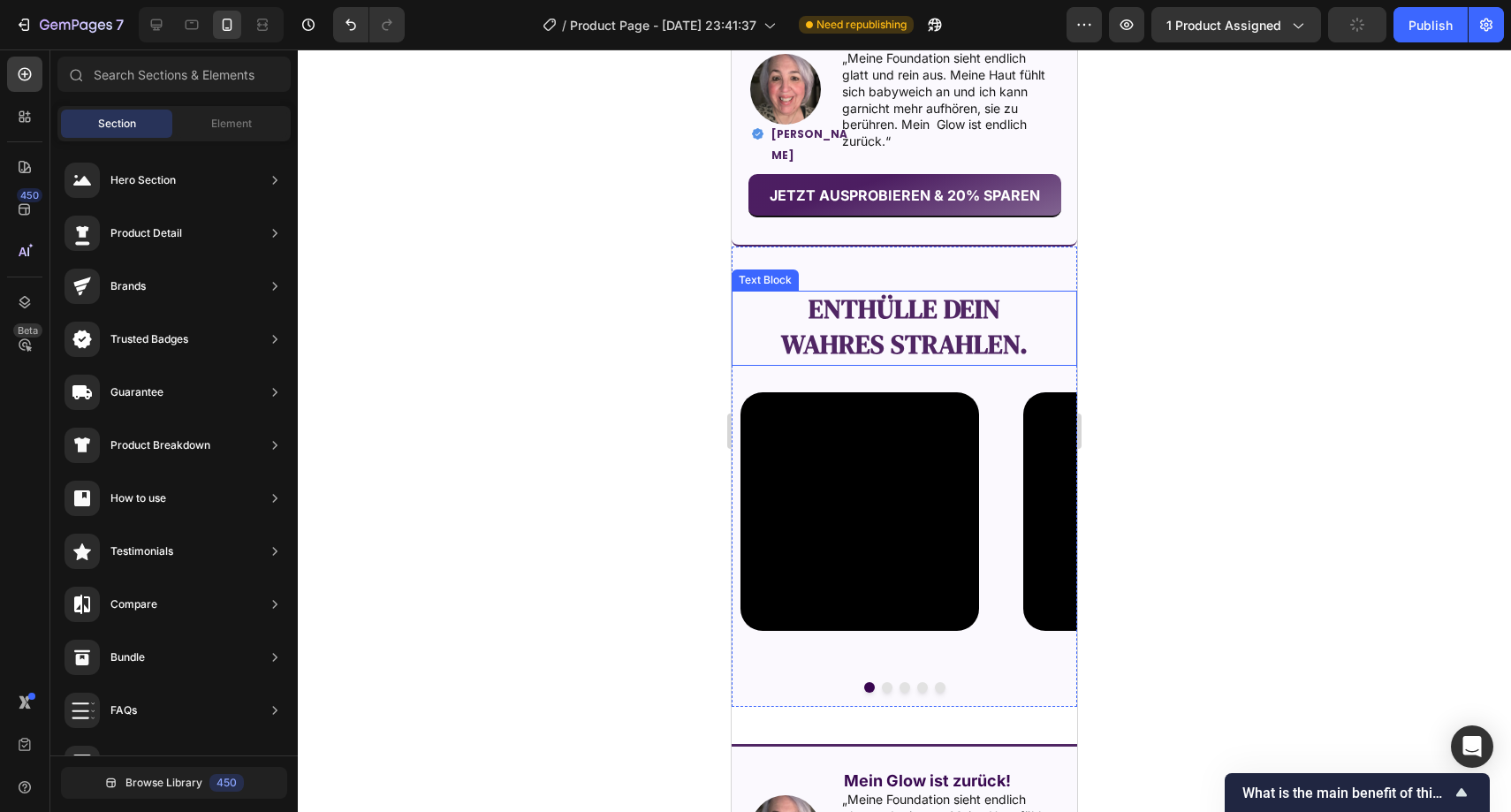
scroll to position [1529, 0]
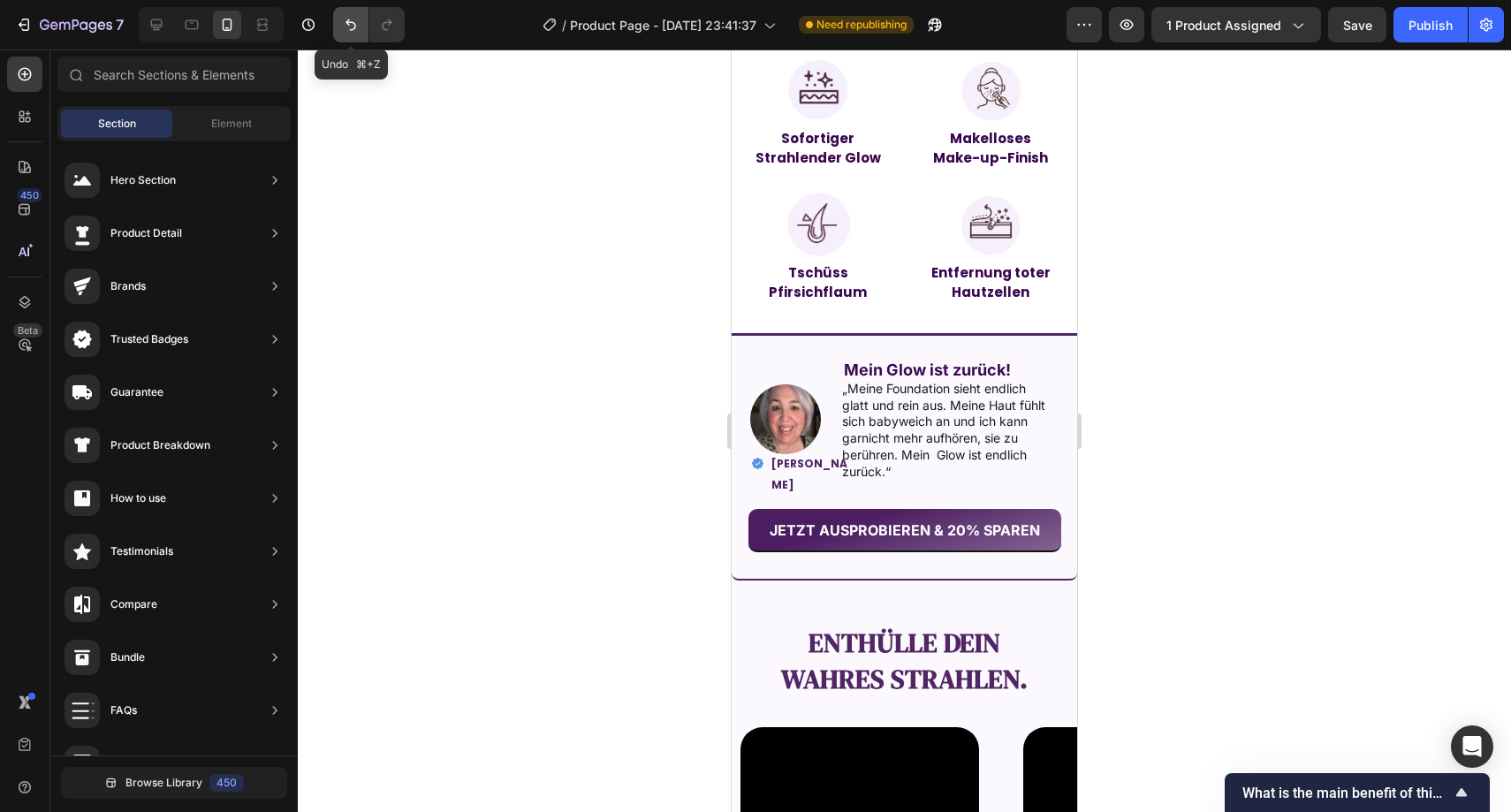
click at [353, 33] on button "Undo/Redo" at bounding box center [351, 25] width 35 height 35
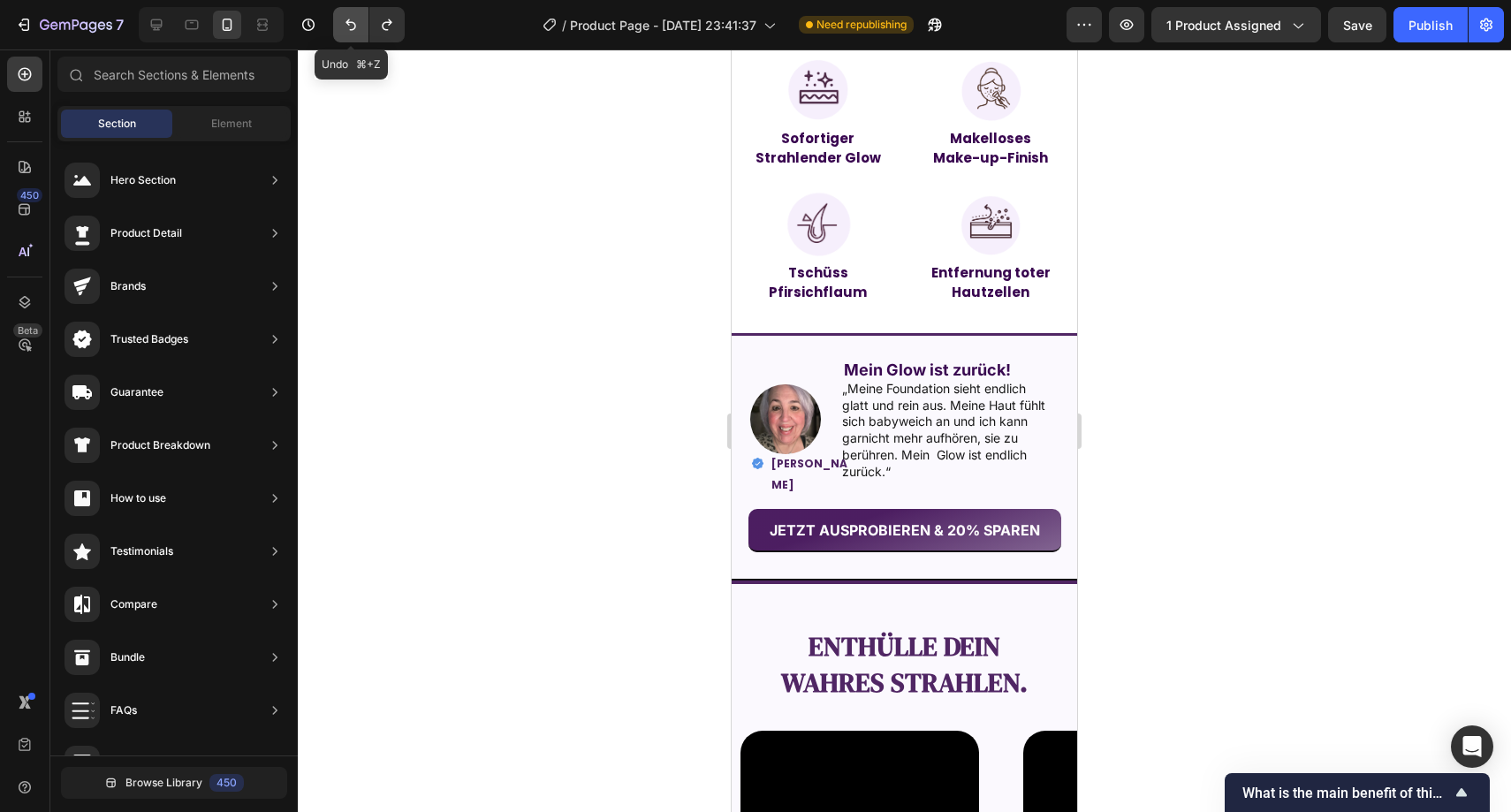
click at [354, 34] on button "Undo/Redo" at bounding box center [351, 25] width 35 height 35
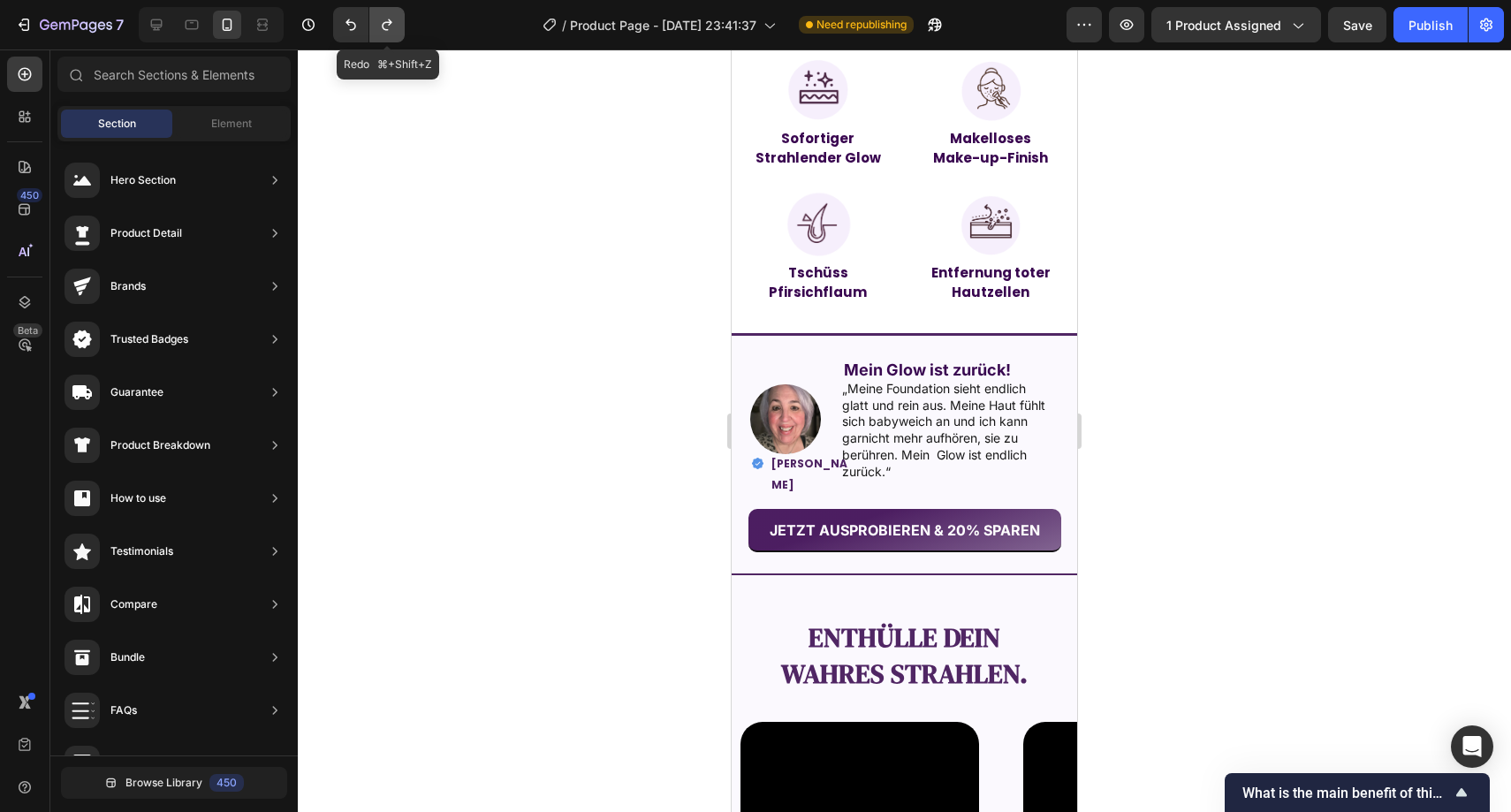
click at [379, 31] on icon "Undo/Redo" at bounding box center [387, 24] width 18 height 18
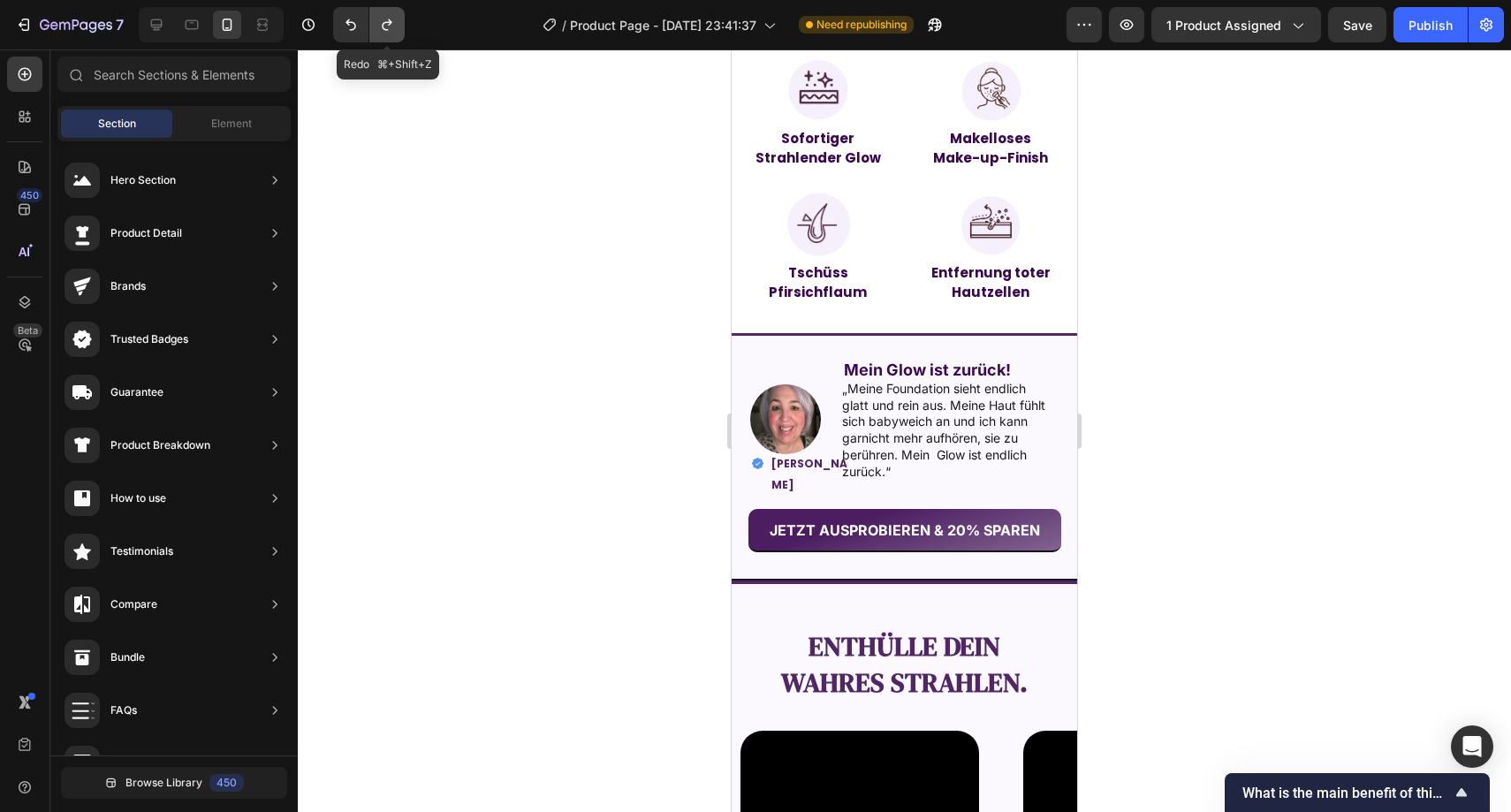
click at [379, 31] on icon "Undo/Redo" at bounding box center [387, 24] width 18 height 18
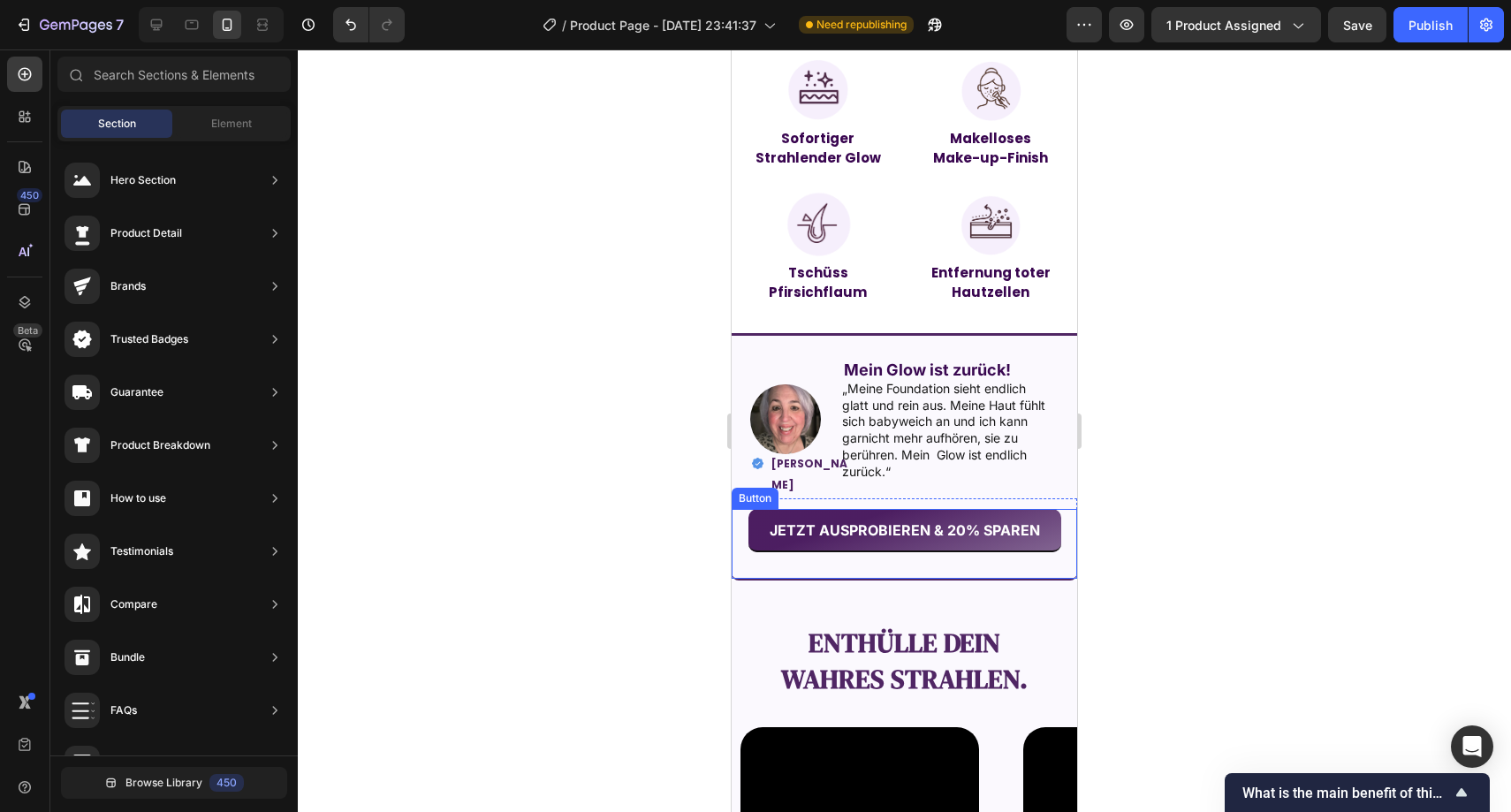
click at [740, 571] on div "JETZT AUSPROBIEREN & 20% SPAREN Button" at bounding box center [904, 543] width 345 height 69
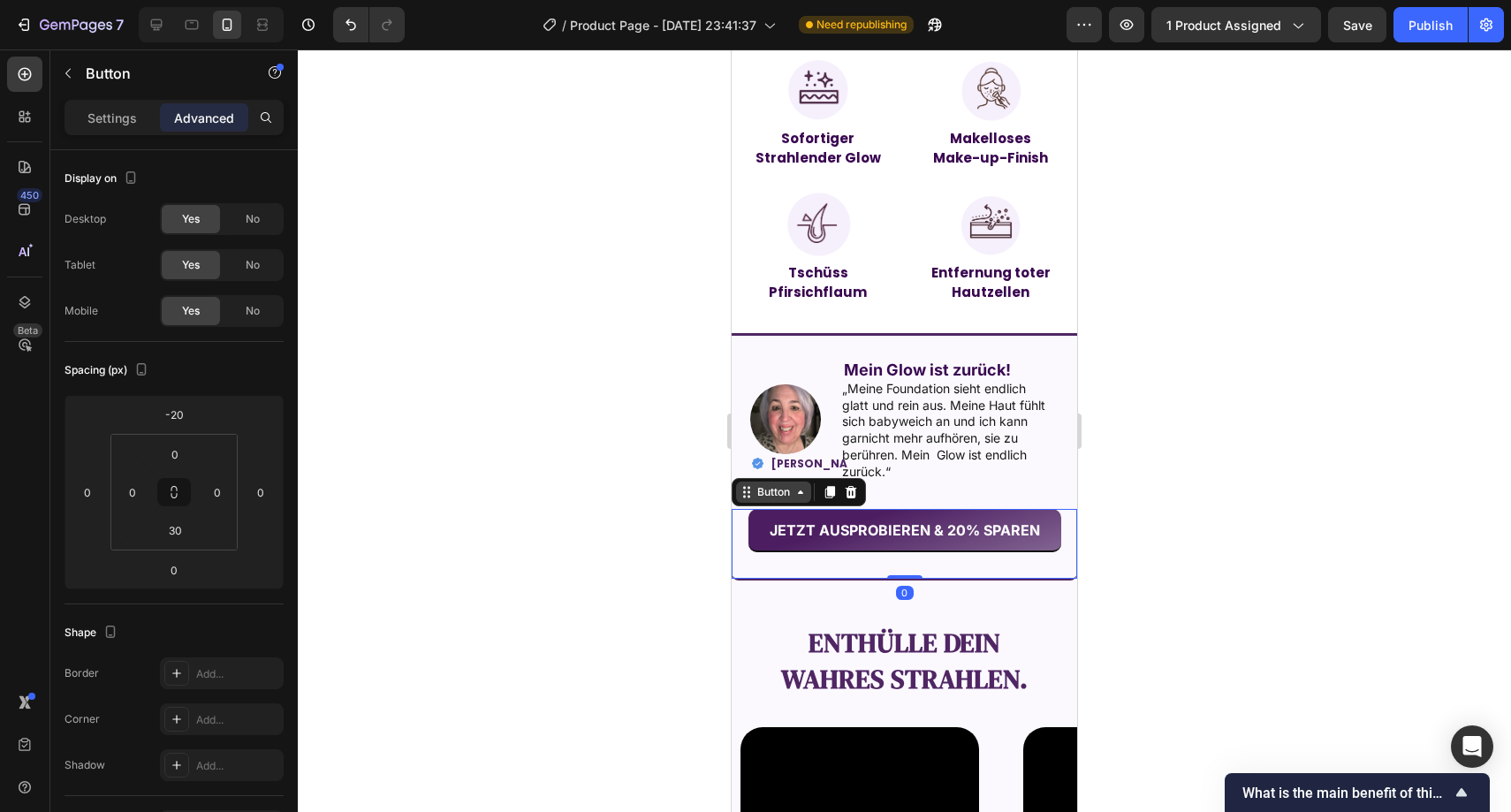
click at [750, 487] on icon at bounding box center [747, 491] width 14 height 14
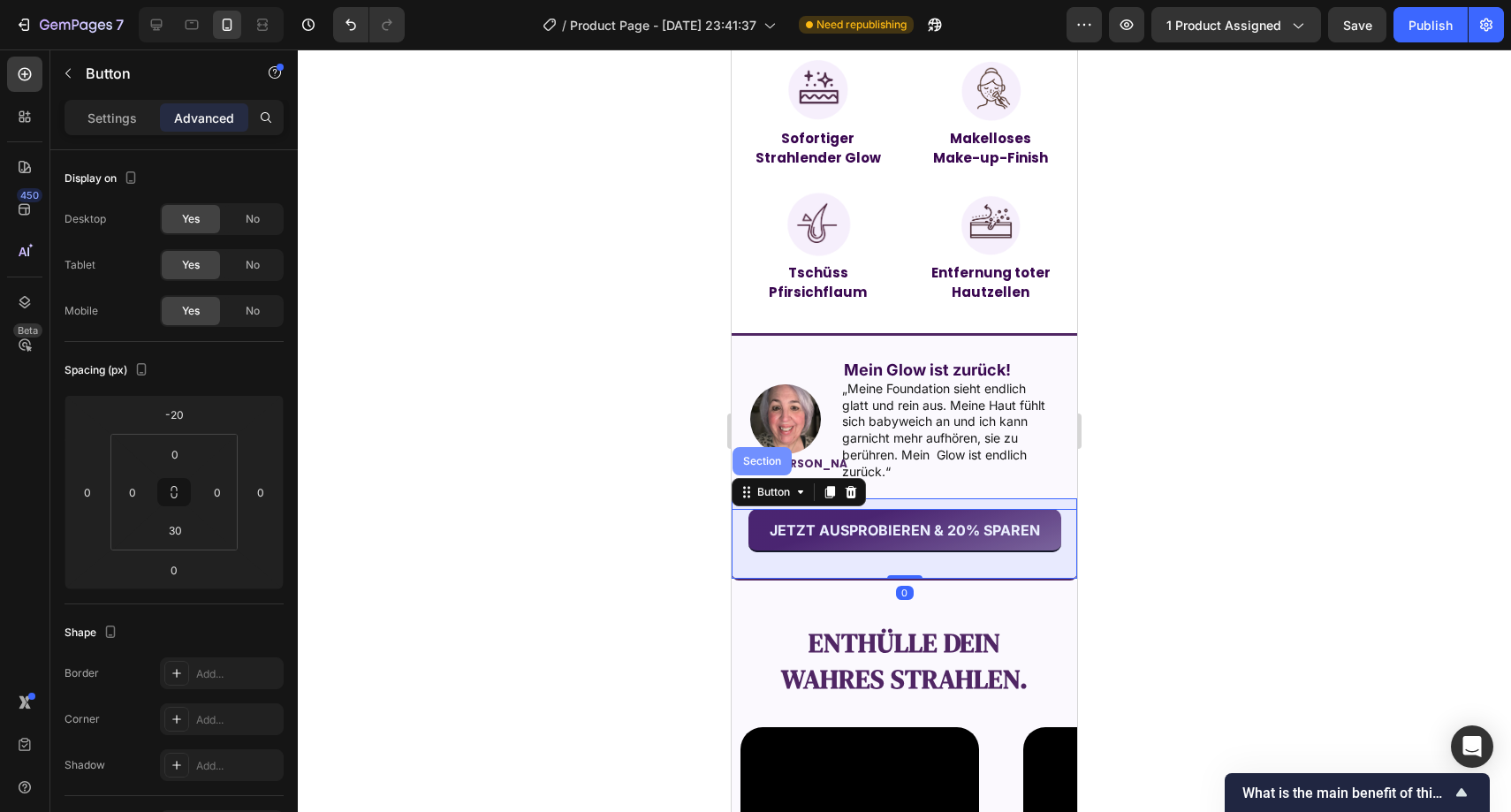
click at [752, 461] on div "Section" at bounding box center [762, 461] width 45 height 10
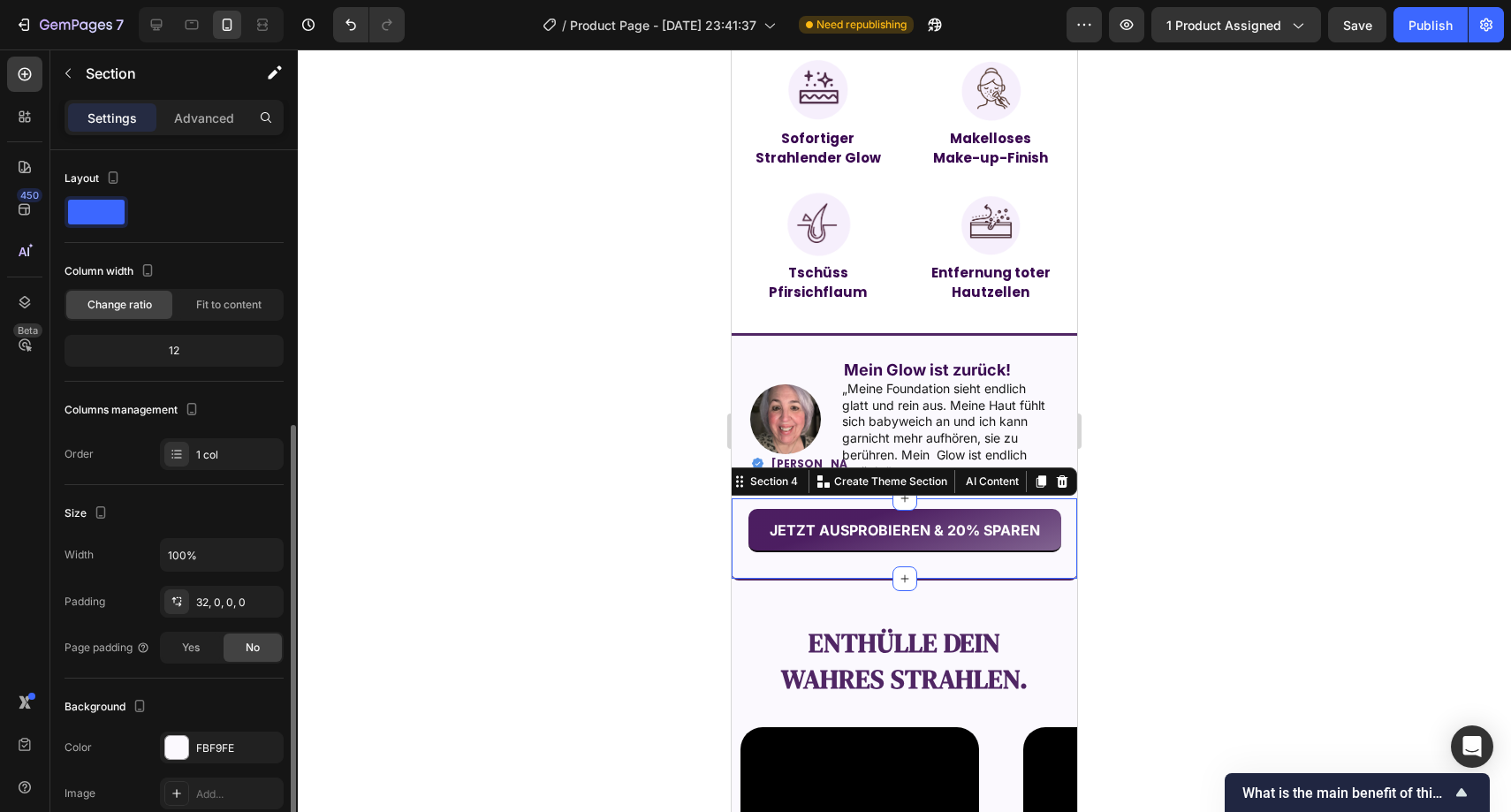
scroll to position [320, 0]
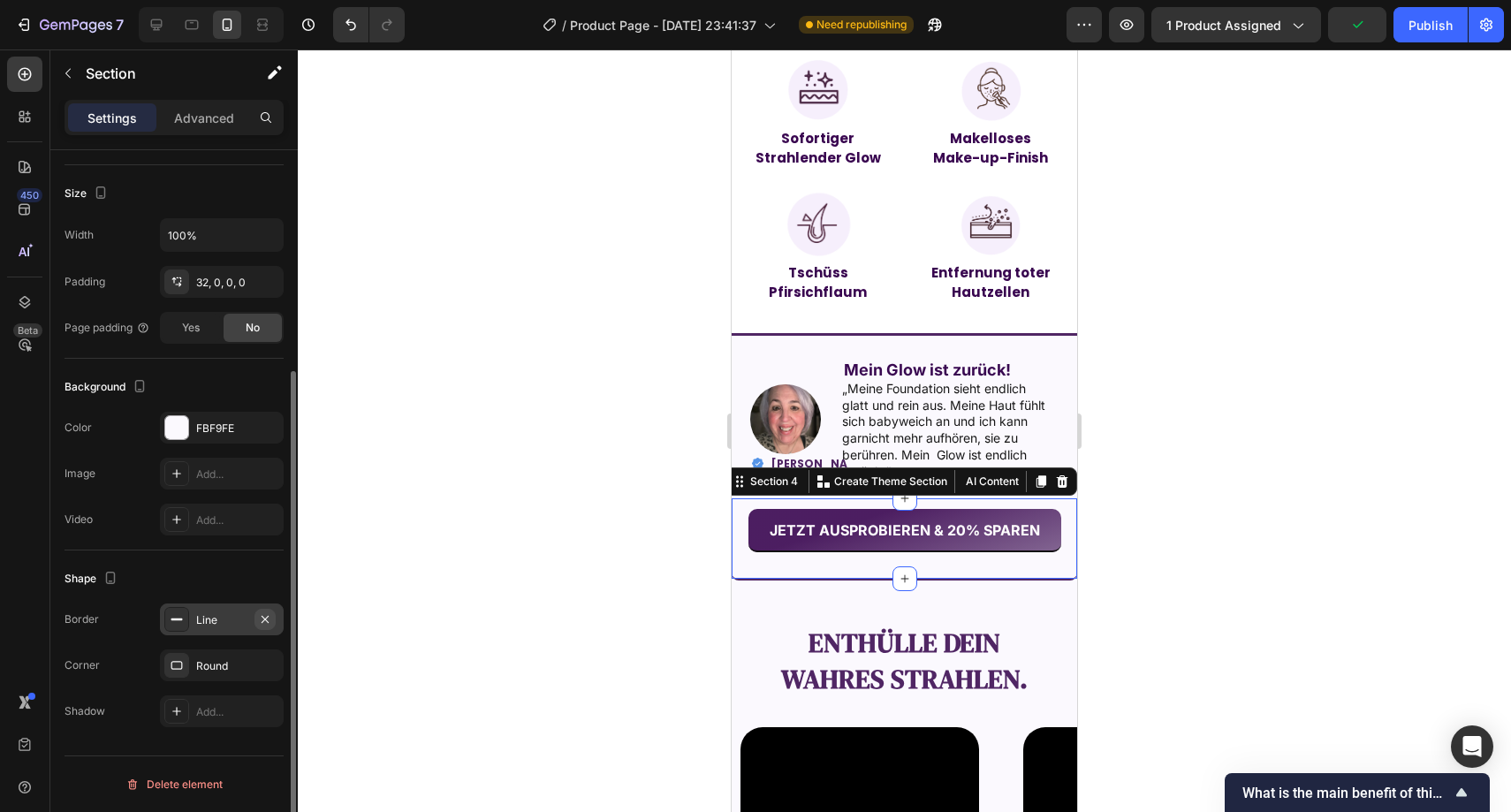
click at [268, 620] on icon "button" at bounding box center [265, 619] width 14 height 14
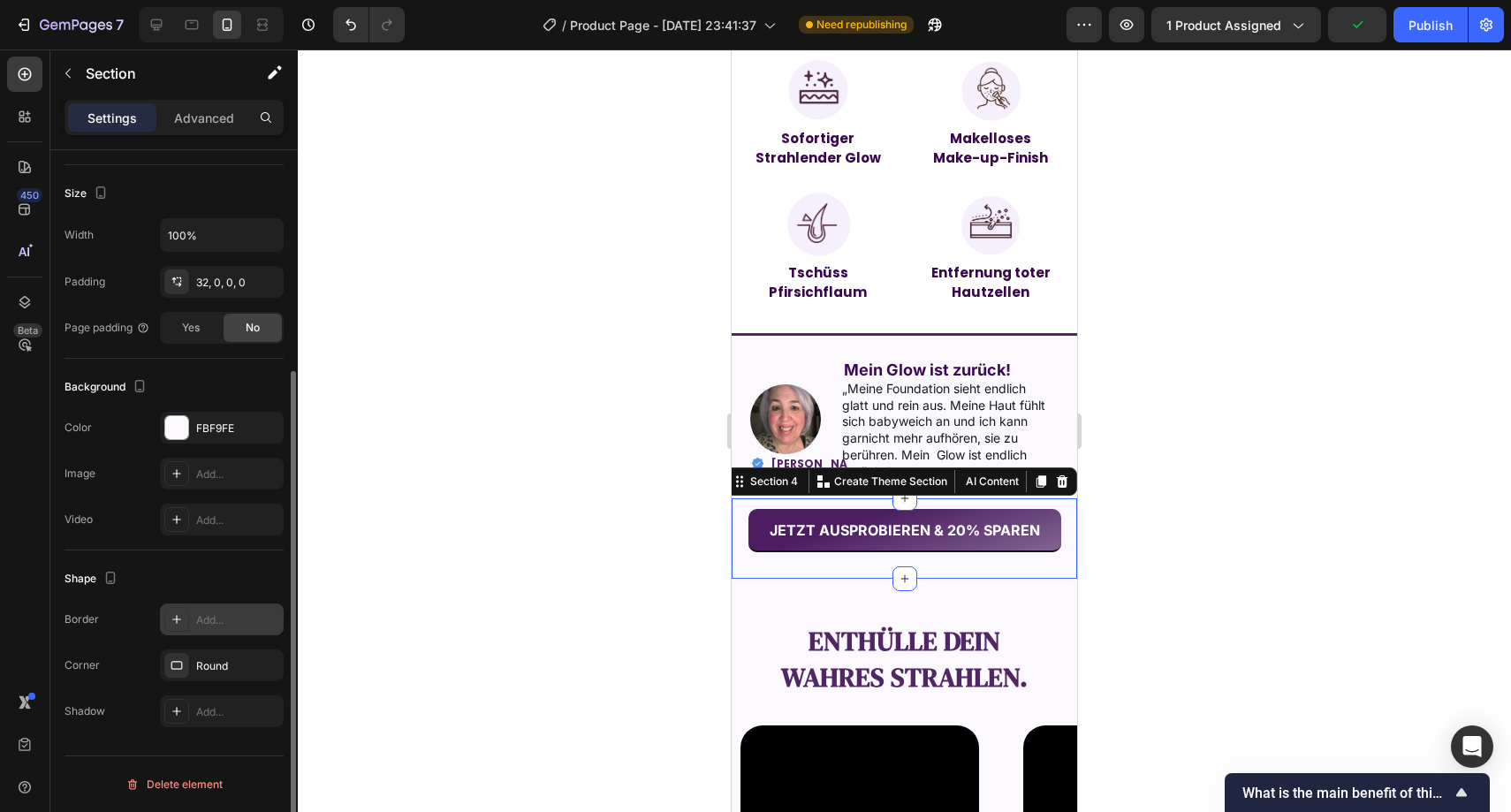
click at [416, 540] on div at bounding box center [905, 430] width 1214 height 762
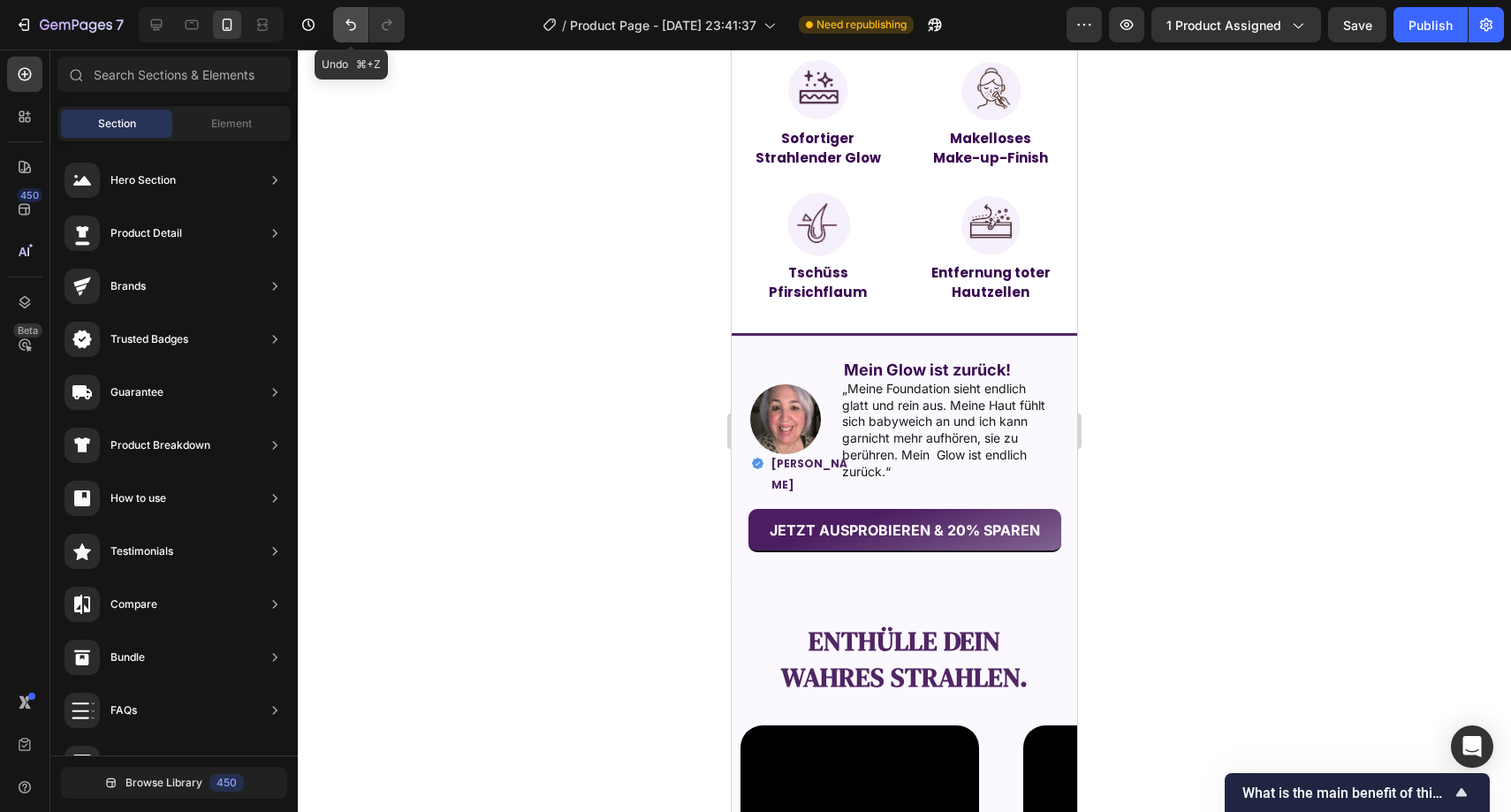
click at [360, 39] on button "Undo/Redo" at bounding box center [351, 25] width 35 height 35
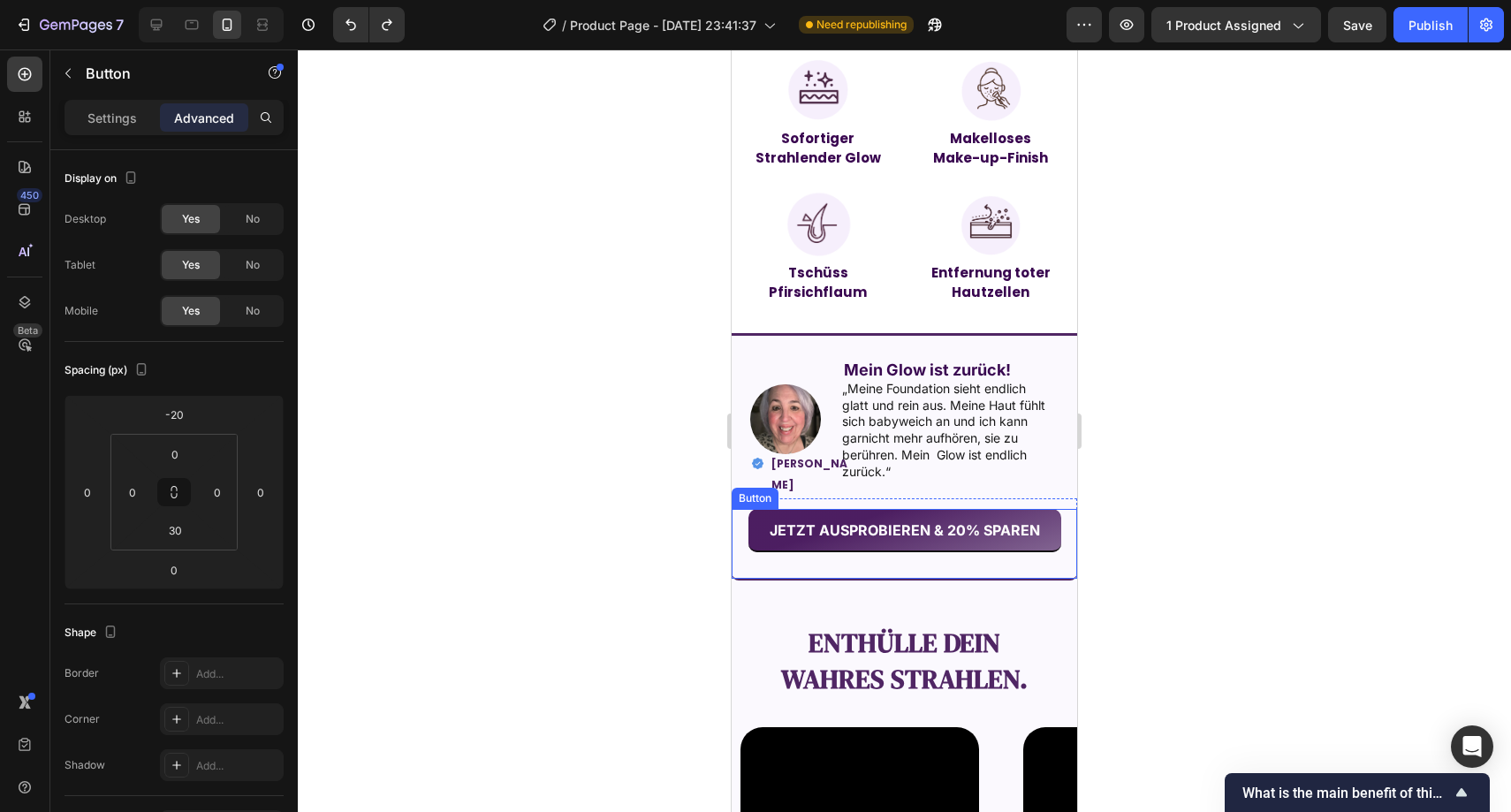
click at [755, 572] on div "JETZT AUSPROBIEREN & 20% SPAREN Button" at bounding box center [904, 543] width 345 height 69
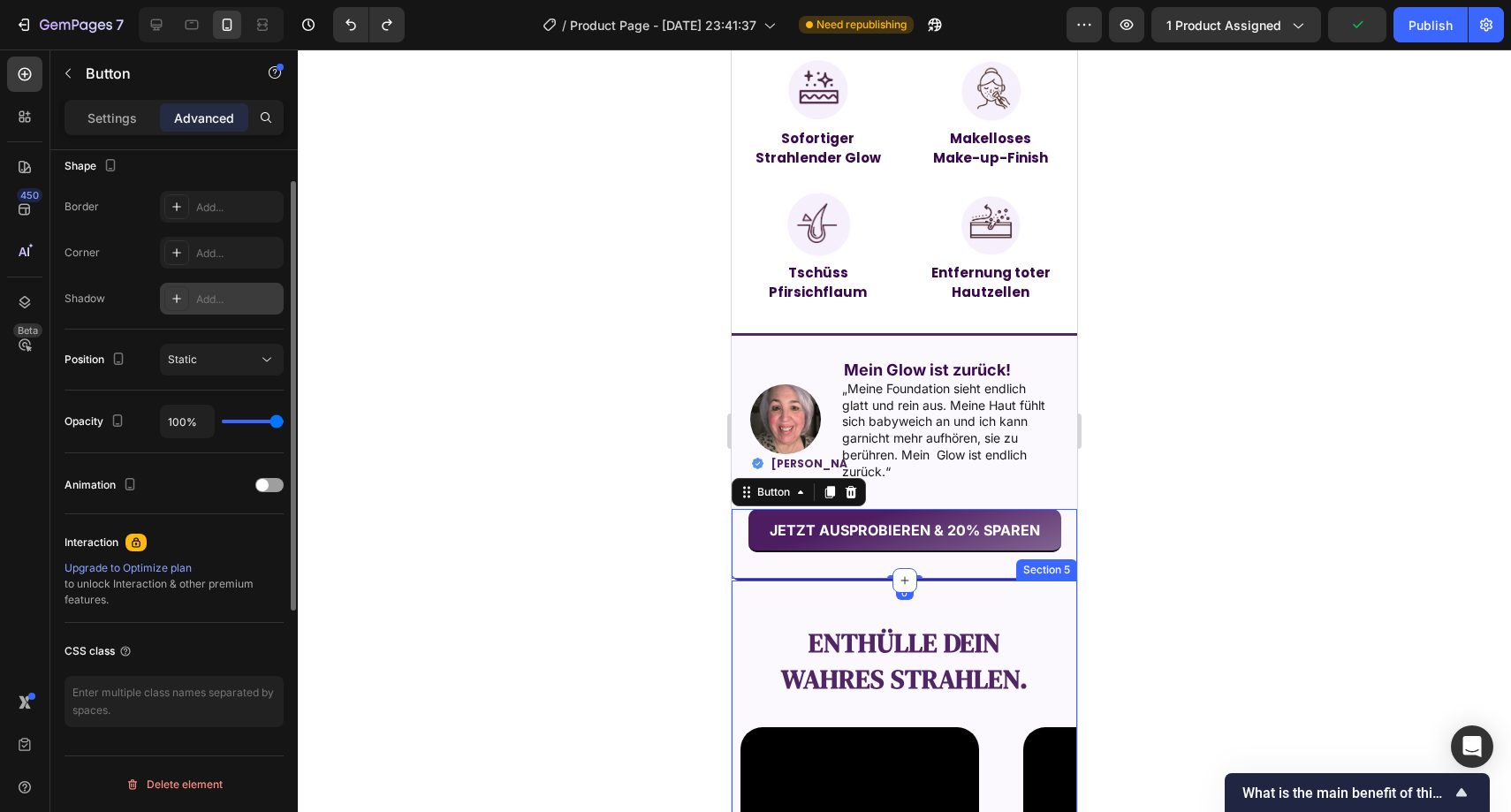
scroll to position [310, 0]
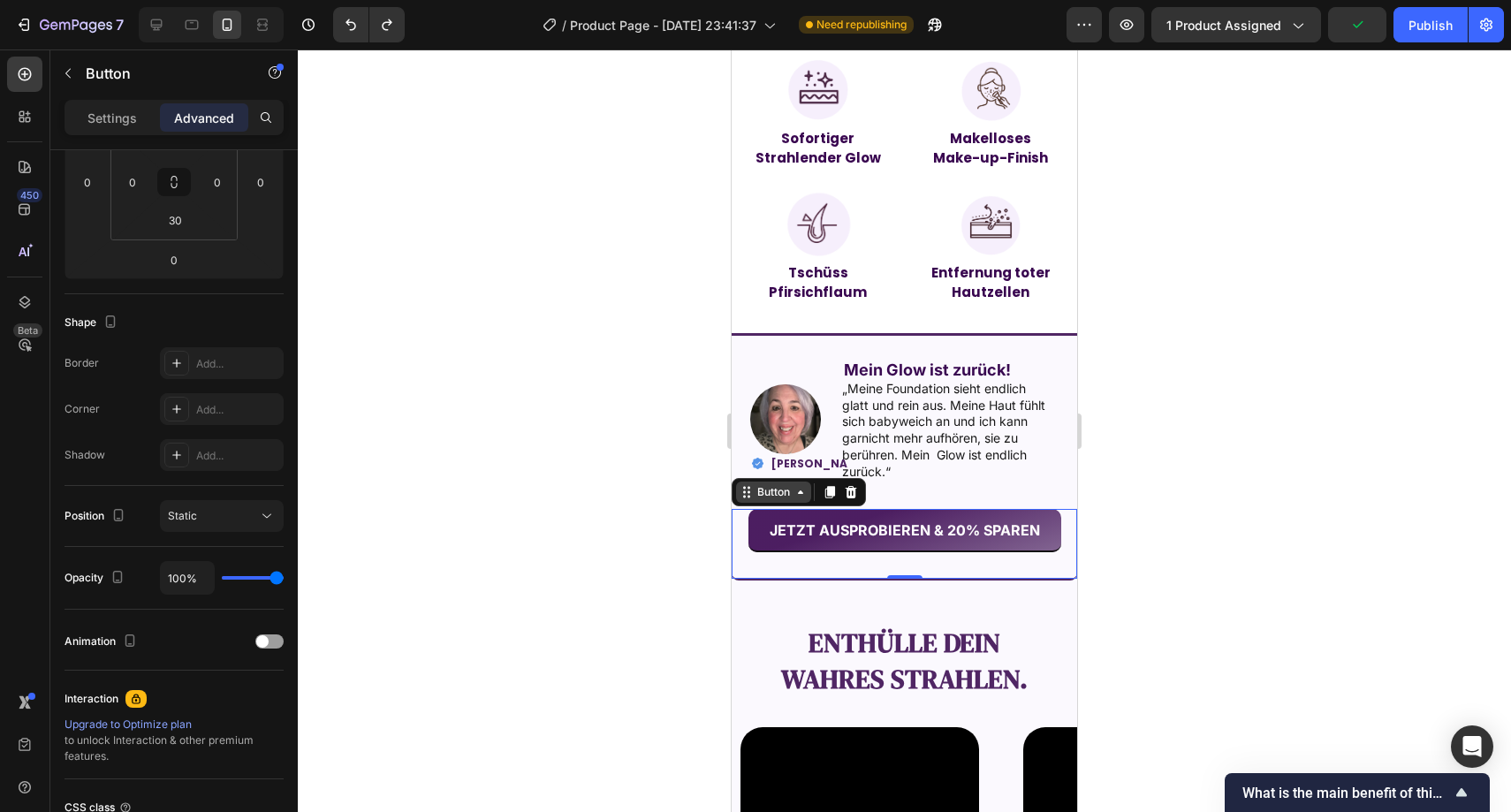
click at [769, 484] on div "Button" at bounding box center [774, 491] width 40 height 16
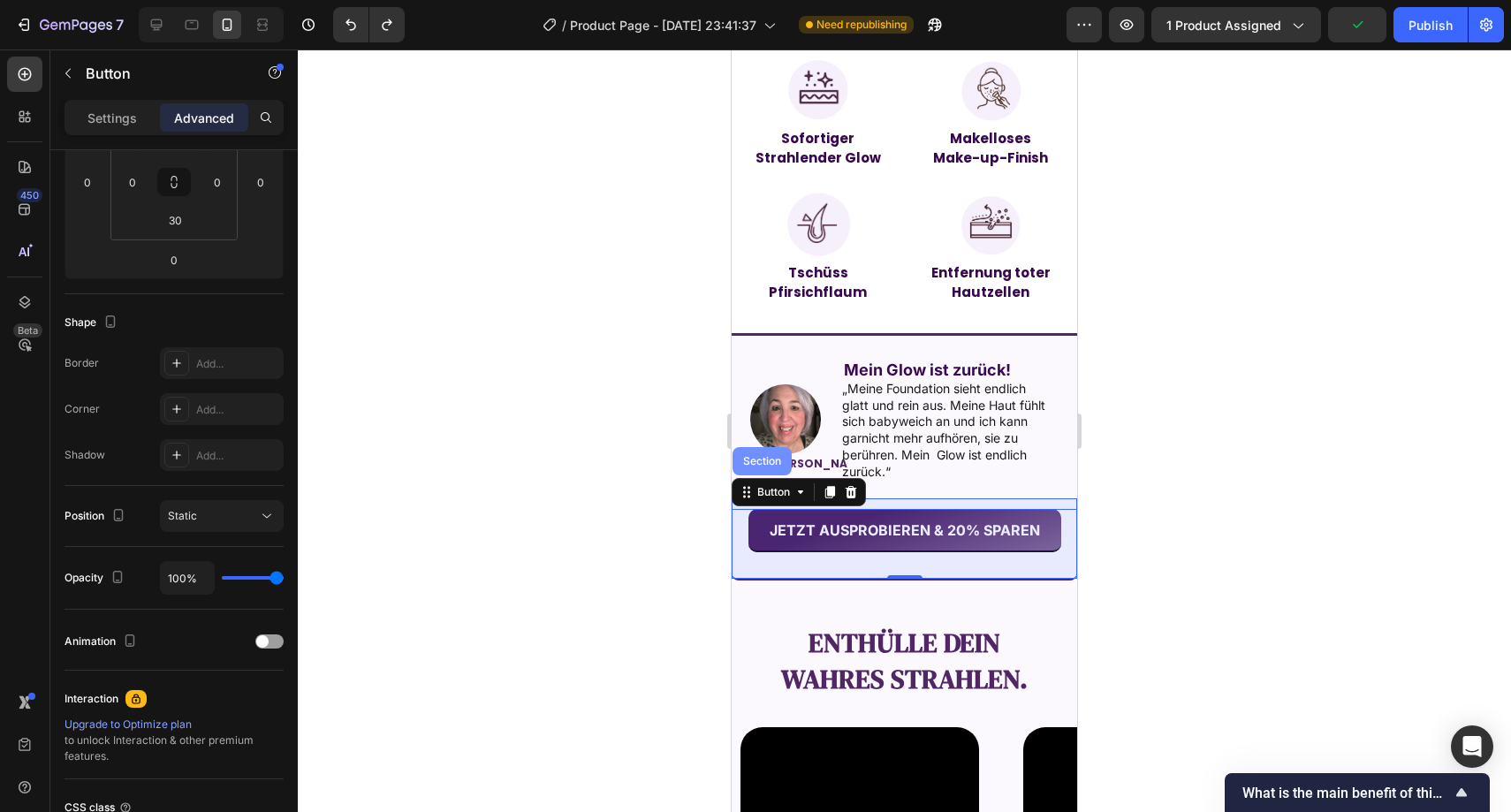
click at [762, 456] on div "Section" at bounding box center [762, 461] width 45 height 10
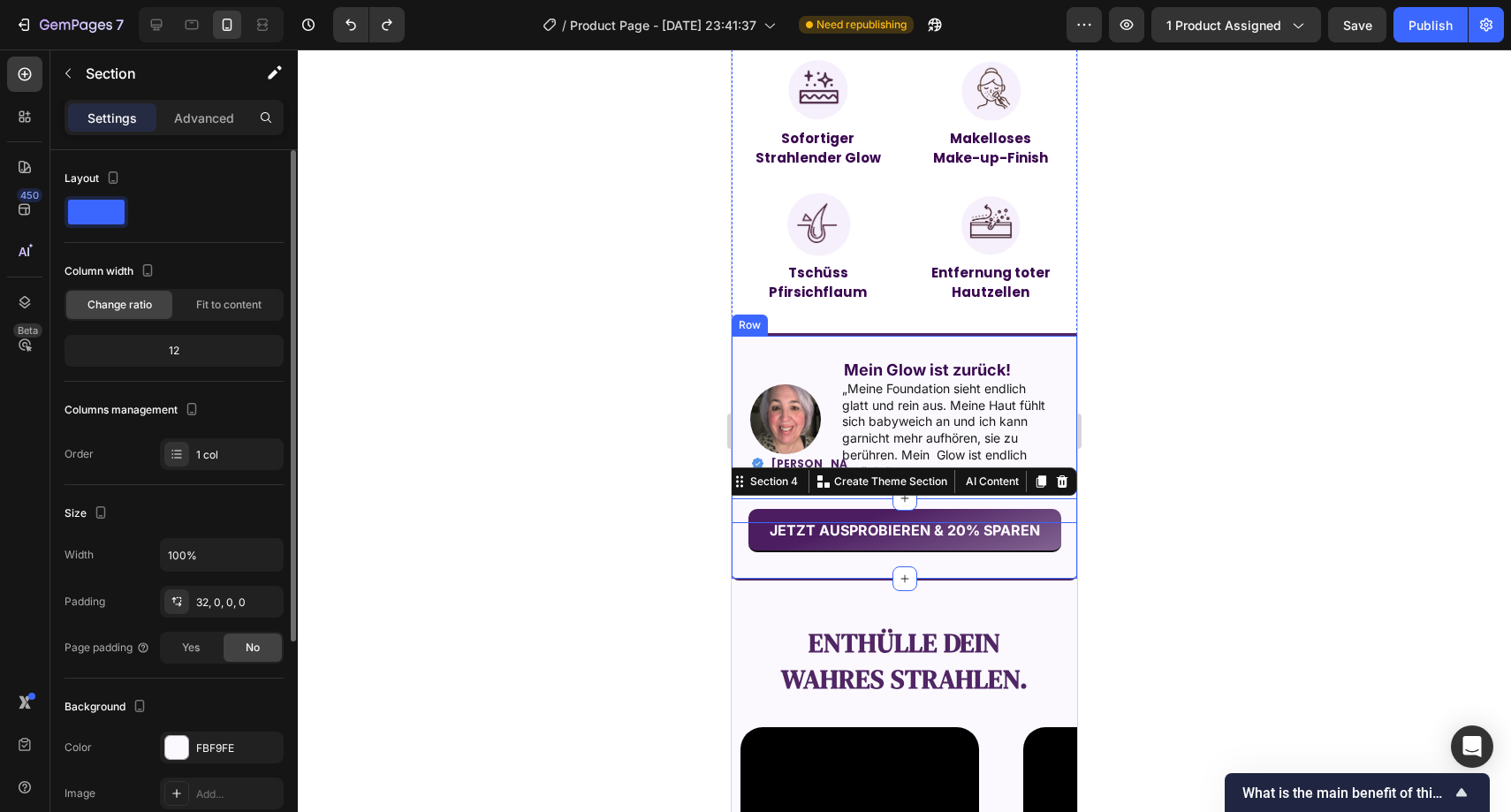
scroll to position [320, 0]
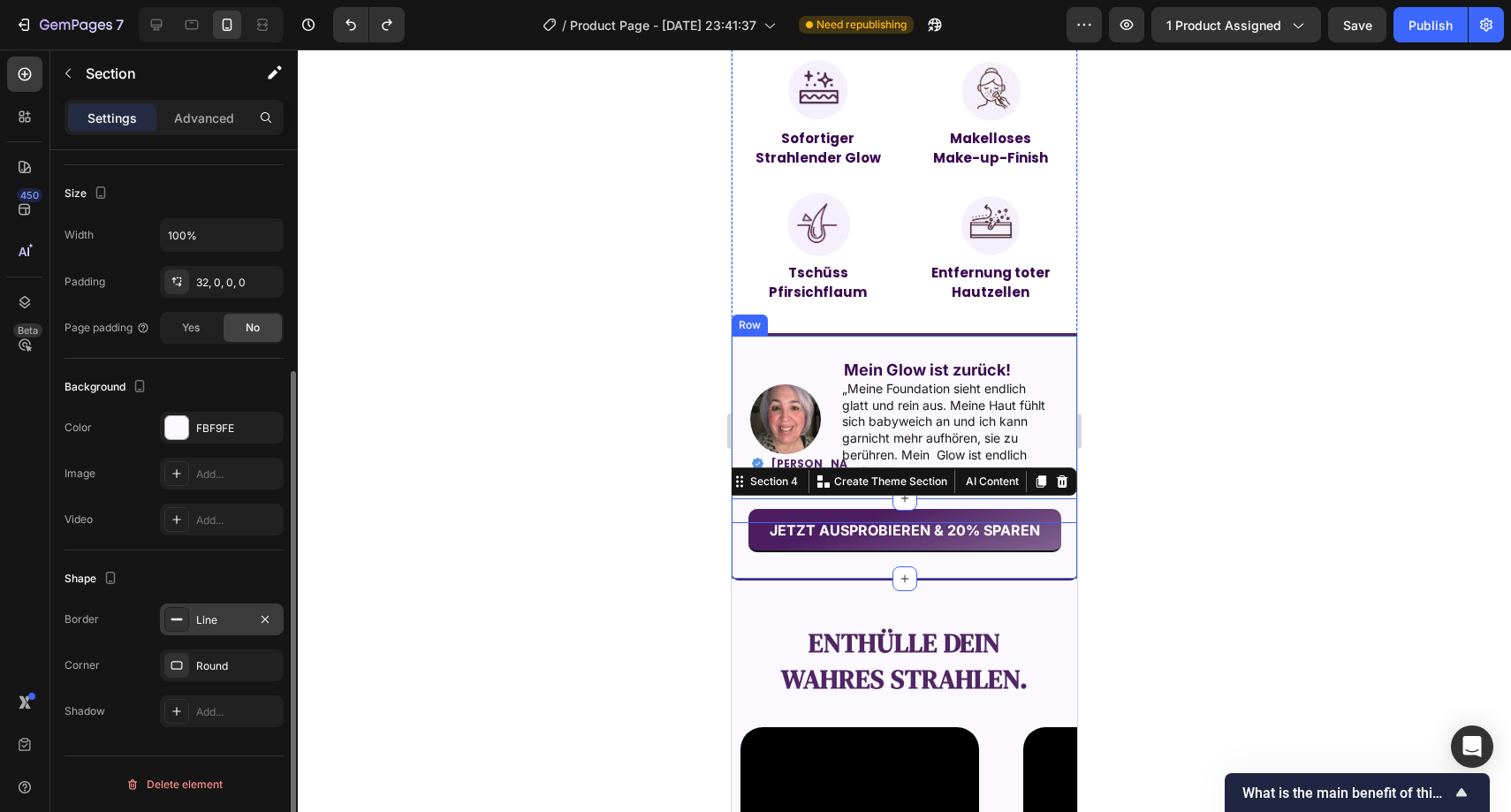
click at [214, 612] on div "Line" at bounding box center [221, 620] width 51 height 16
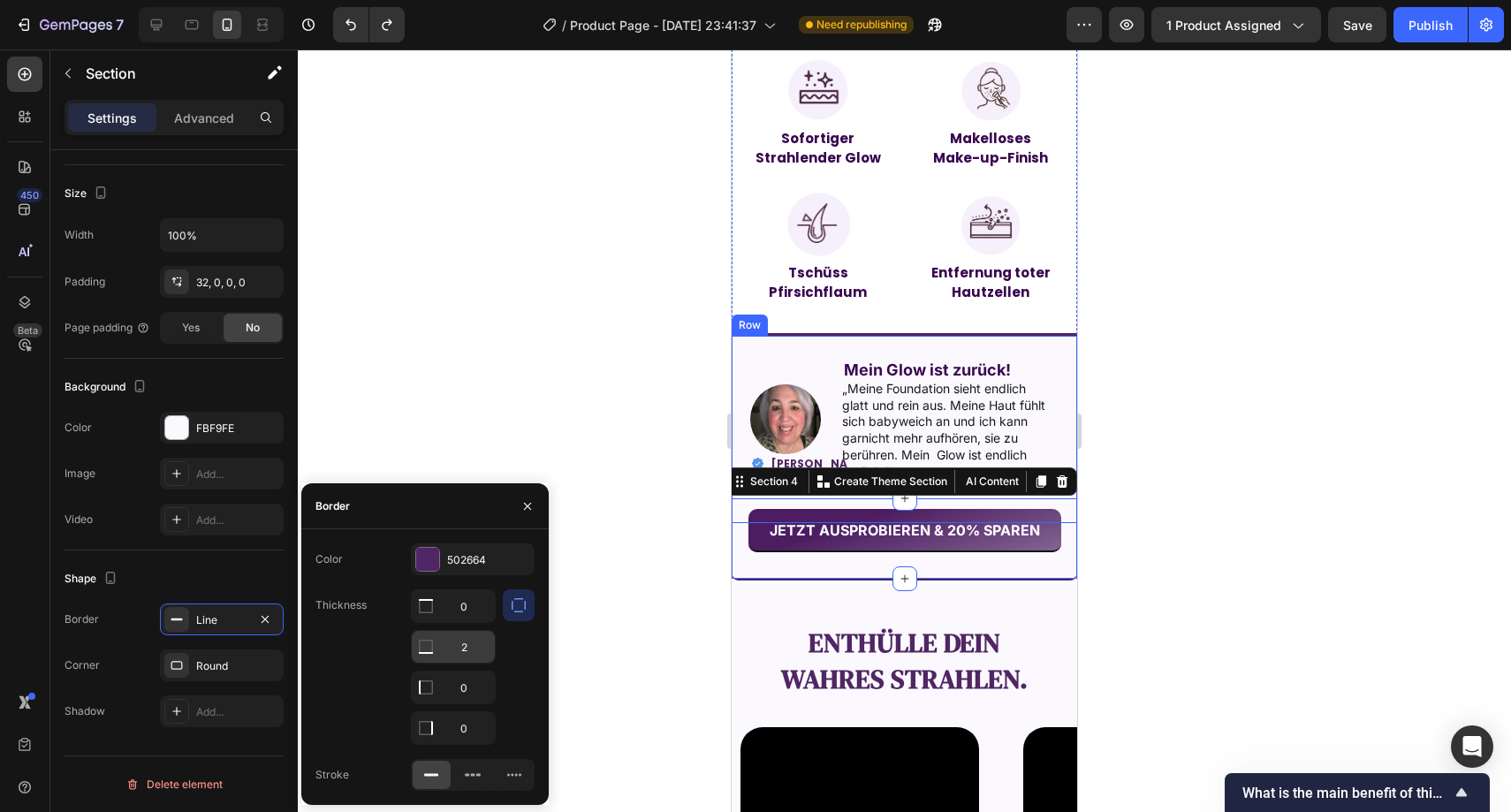
click at [470, 642] on input "2" at bounding box center [453, 646] width 83 height 31
type input "1"
drag, startPoint x: 526, startPoint y: 504, endPoint x: 530, endPoint y: 497, distance: 8.1
click at [526, 503] on icon "button" at bounding box center [527, 506] width 7 height 7
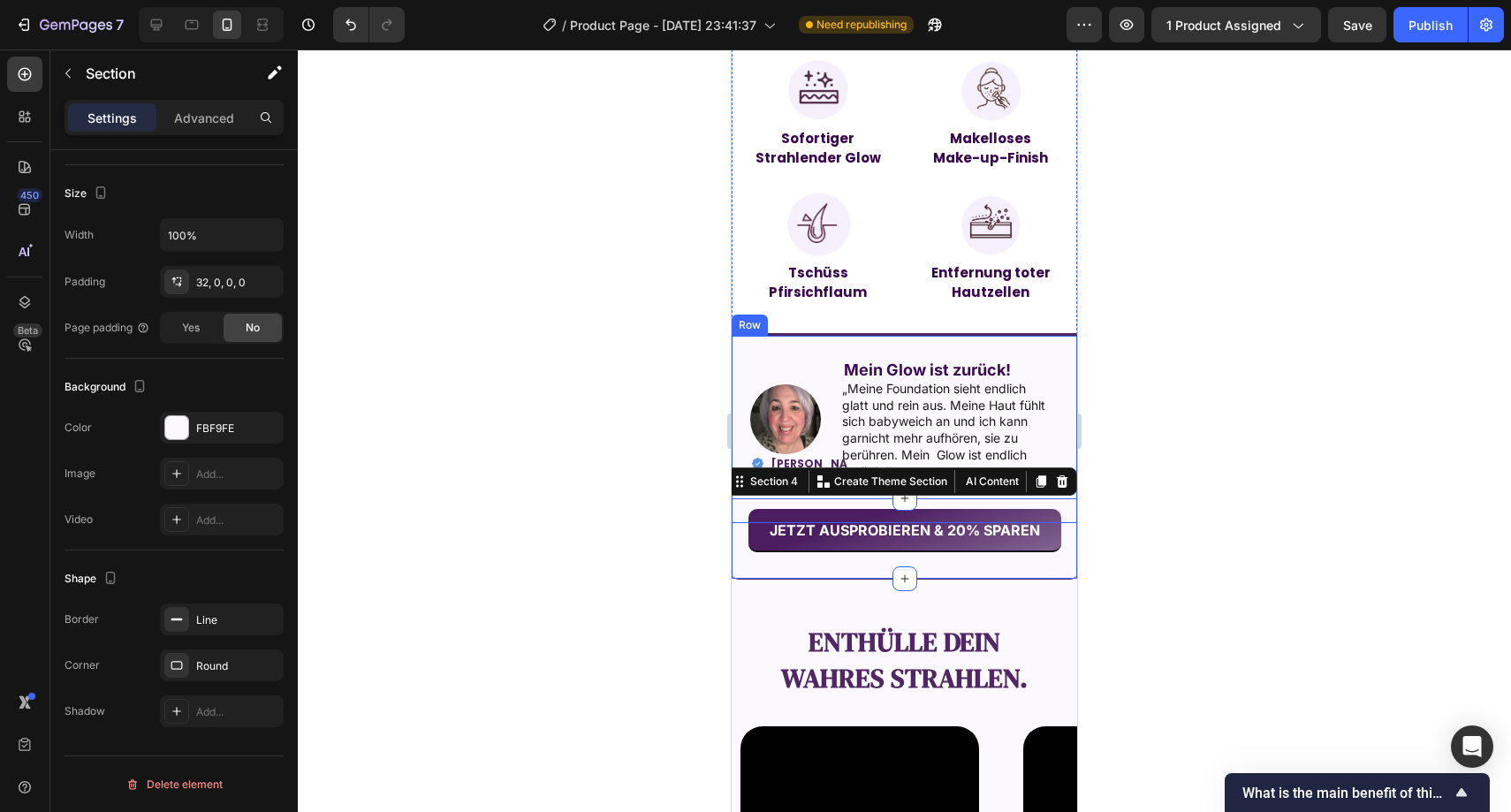
click at [554, 464] on div at bounding box center [905, 430] width 1214 height 762
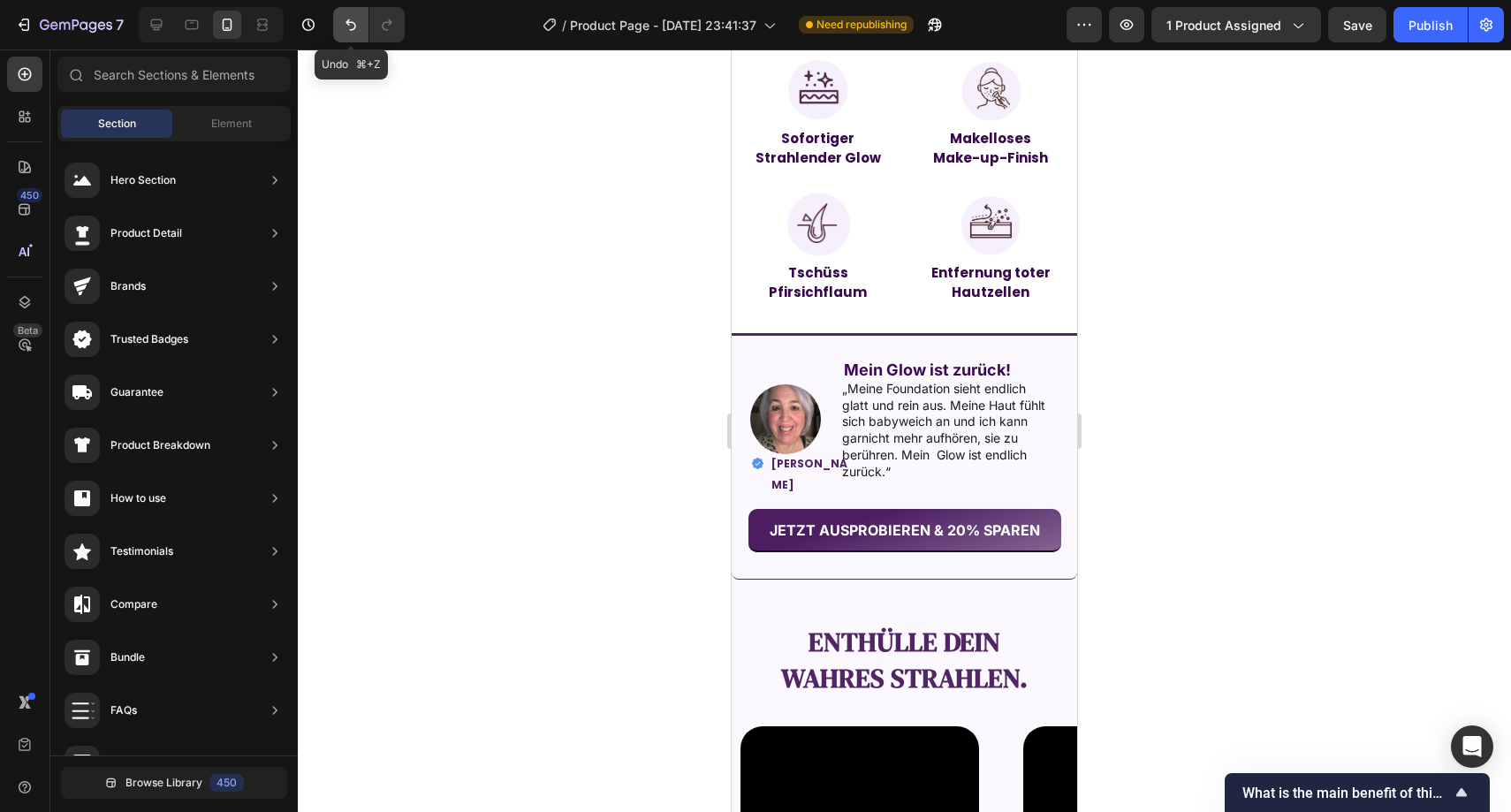
click at [357, 31] on icon "Undo/Redo" at bounding box center [351, 24] width 18 height 18
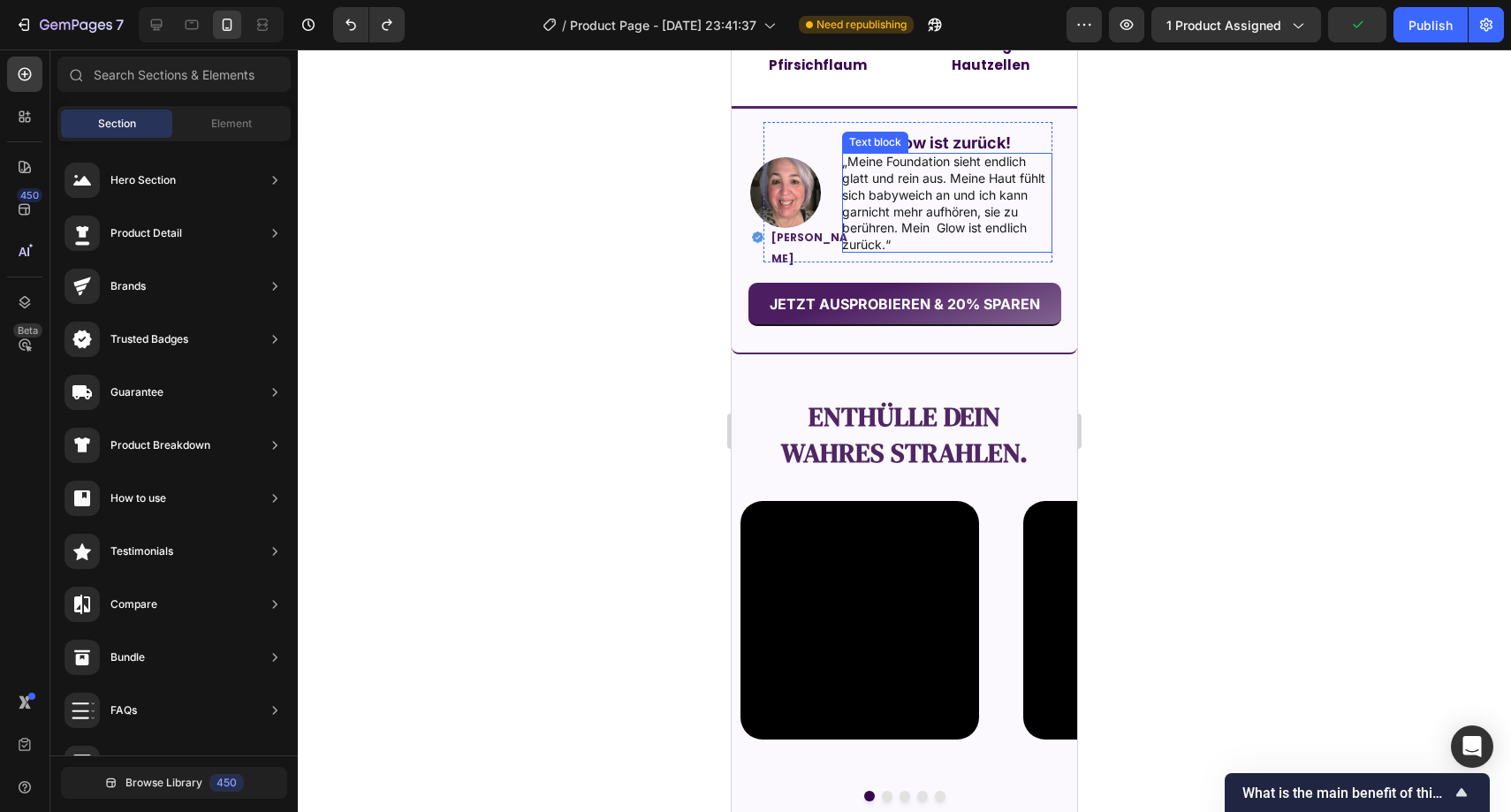
scroll to position [1795, 0]
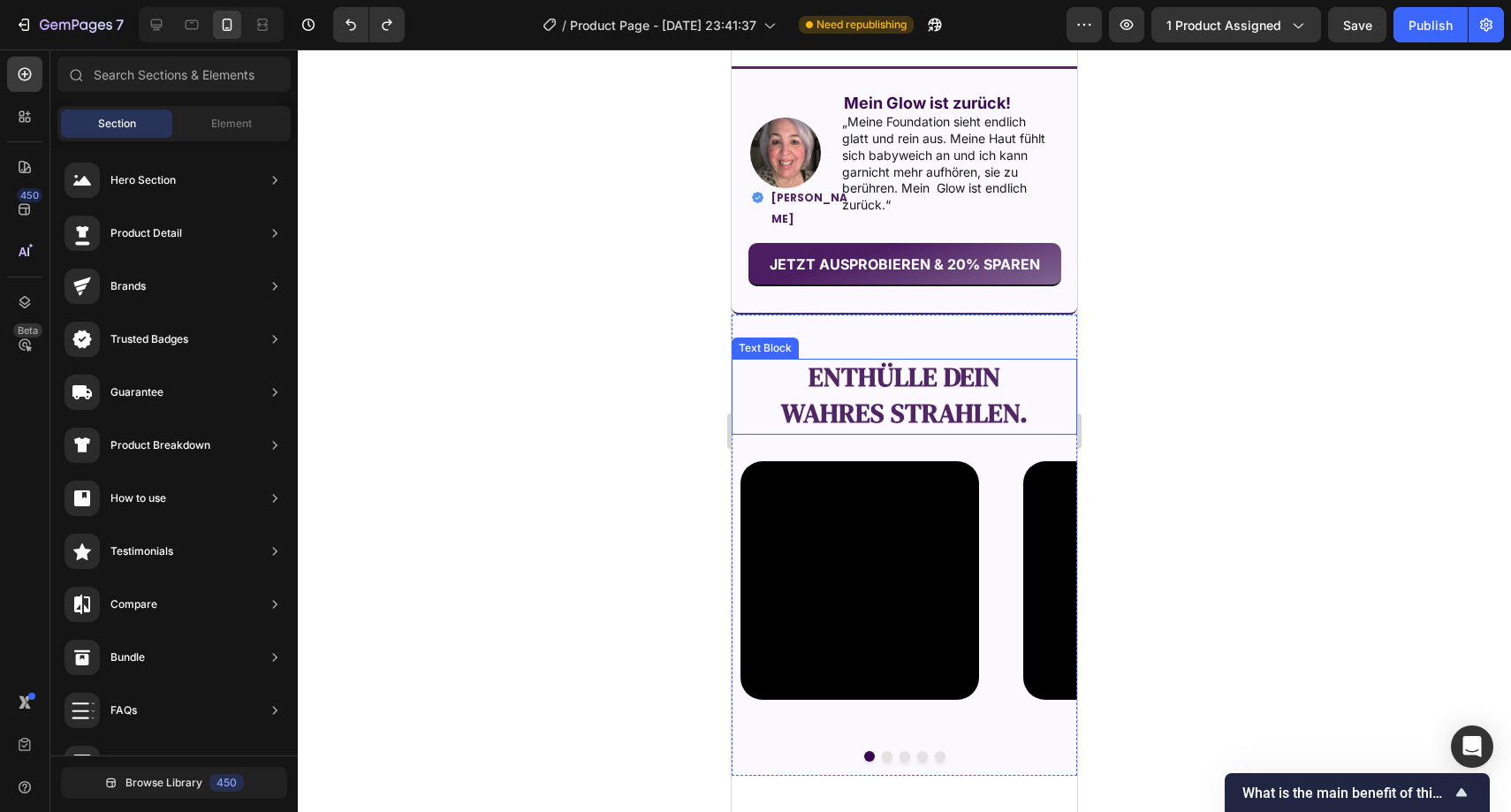
click at [894, 365] on strong "Enthülle dein" at bounding box center [904, 376] width 192 height 36
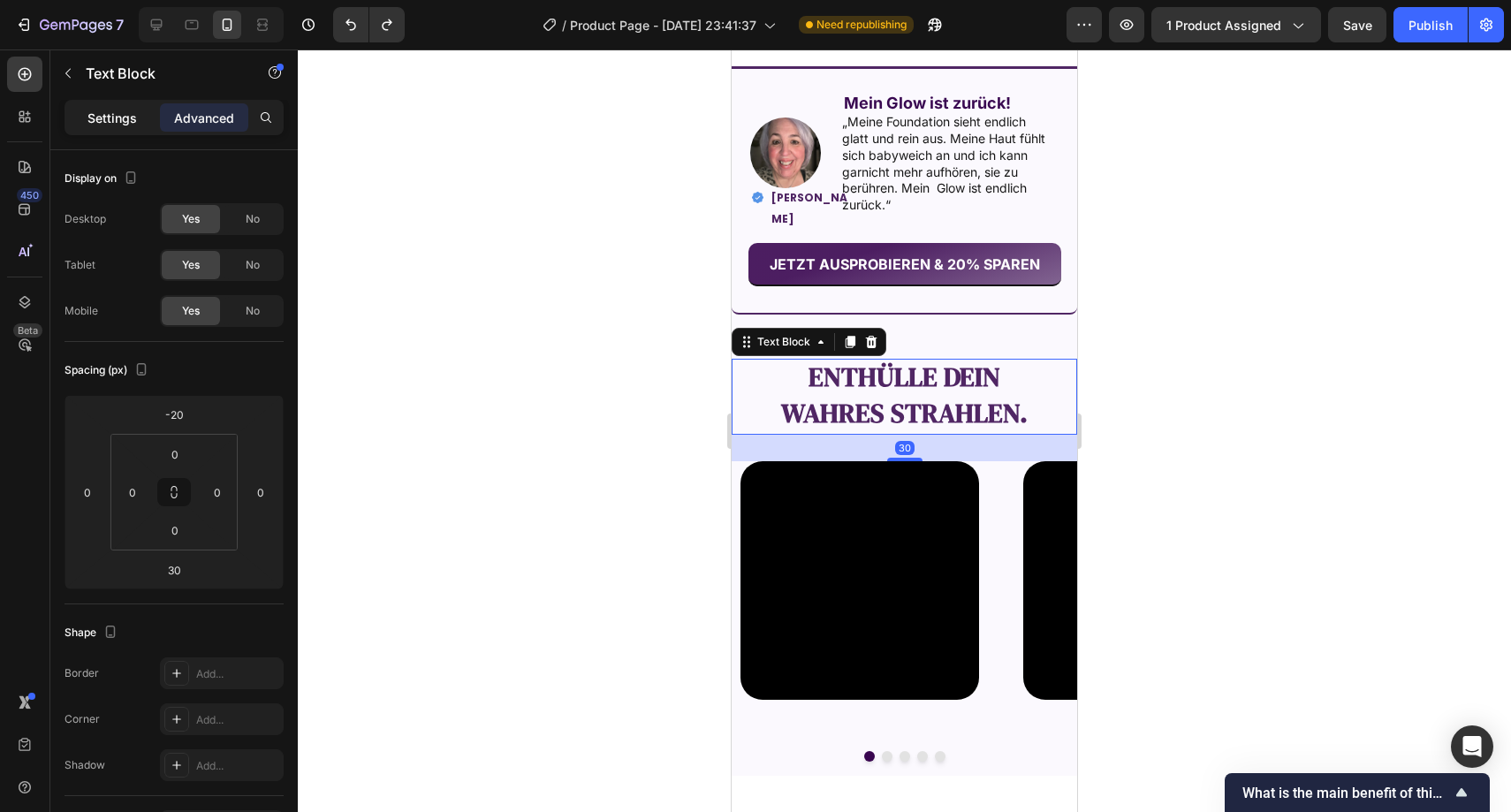
click at [99, 127] on p "Settings" at bounding box center [112, 117] width 49 height 18
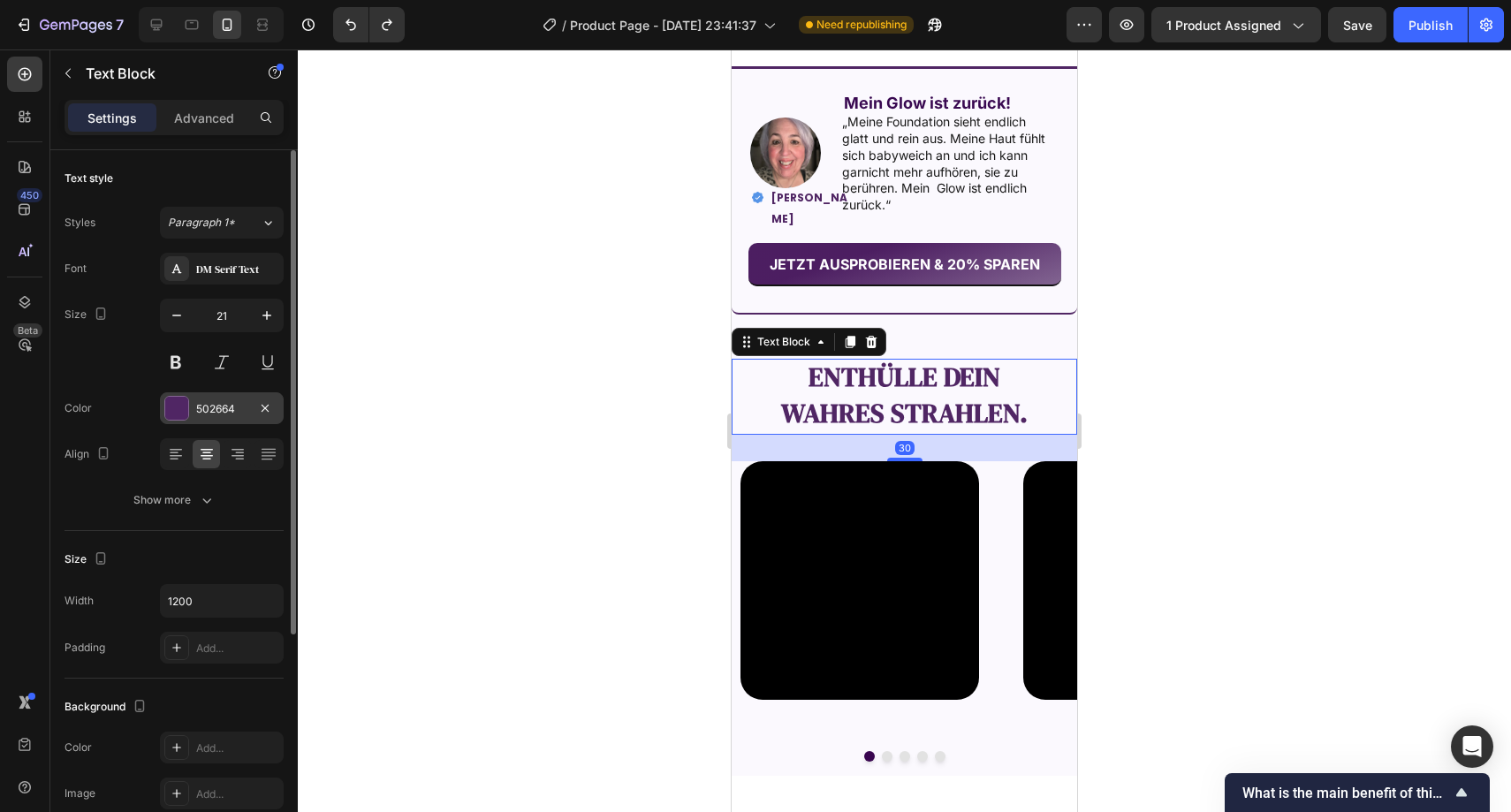
click at [219, 408] on div "502664" at bounding box center [221, 409] width 51 height 16
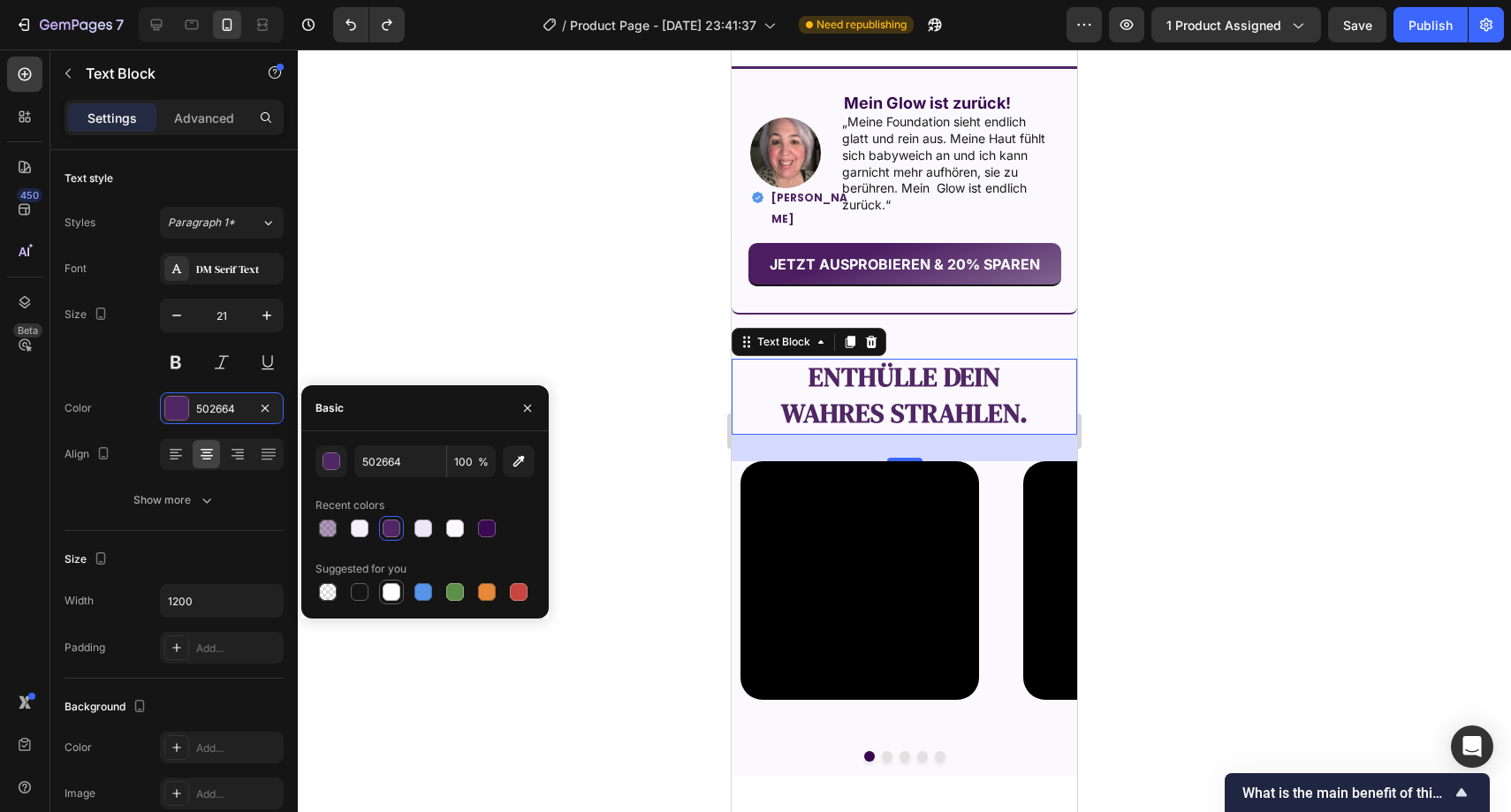
click at [390, 590] on div at bounding box center [391, 591] width 18 height 18
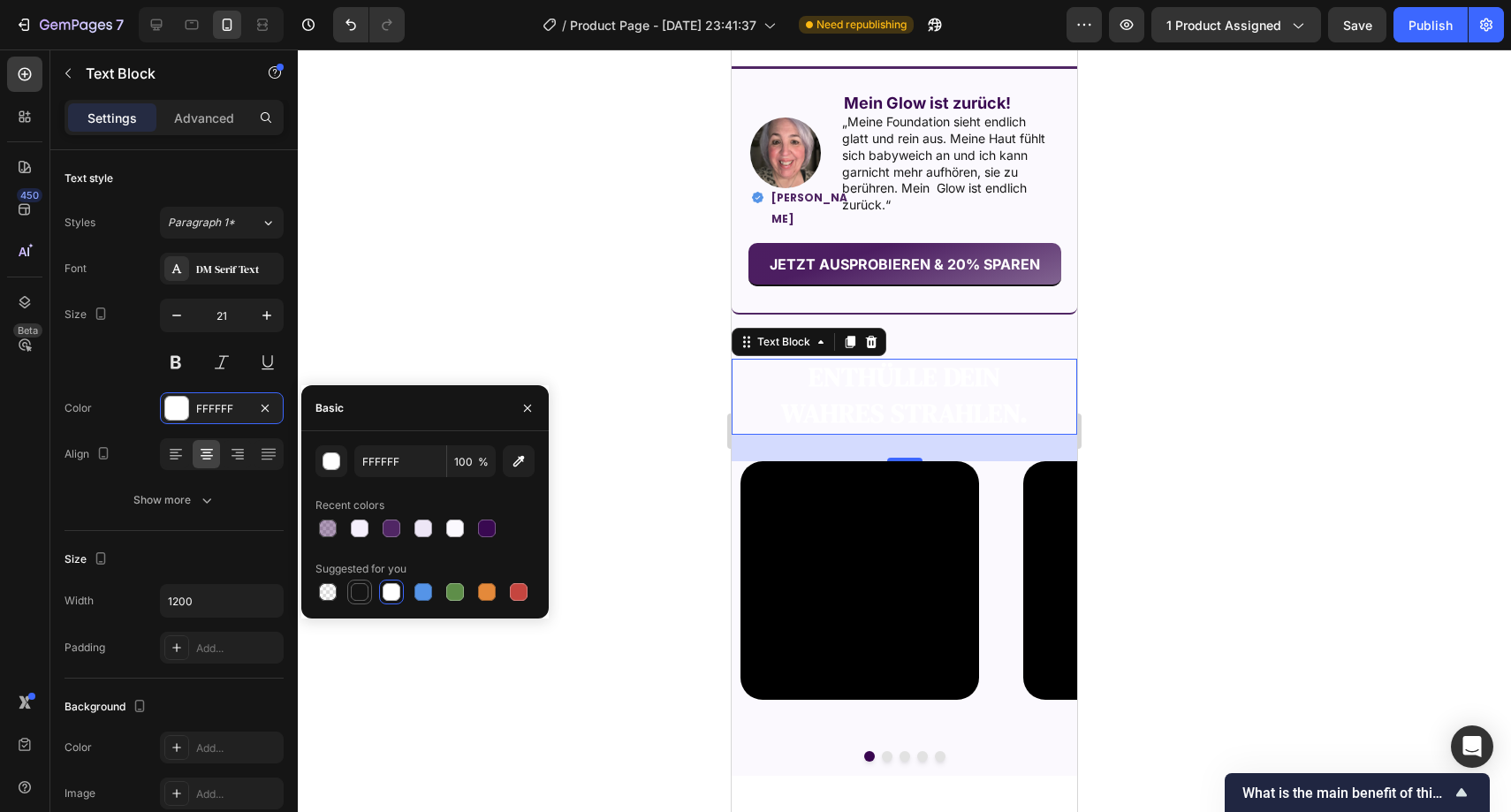
click at [357, 594] on div at bounding box center [359, 591] width 18 height 18
type input "151515"
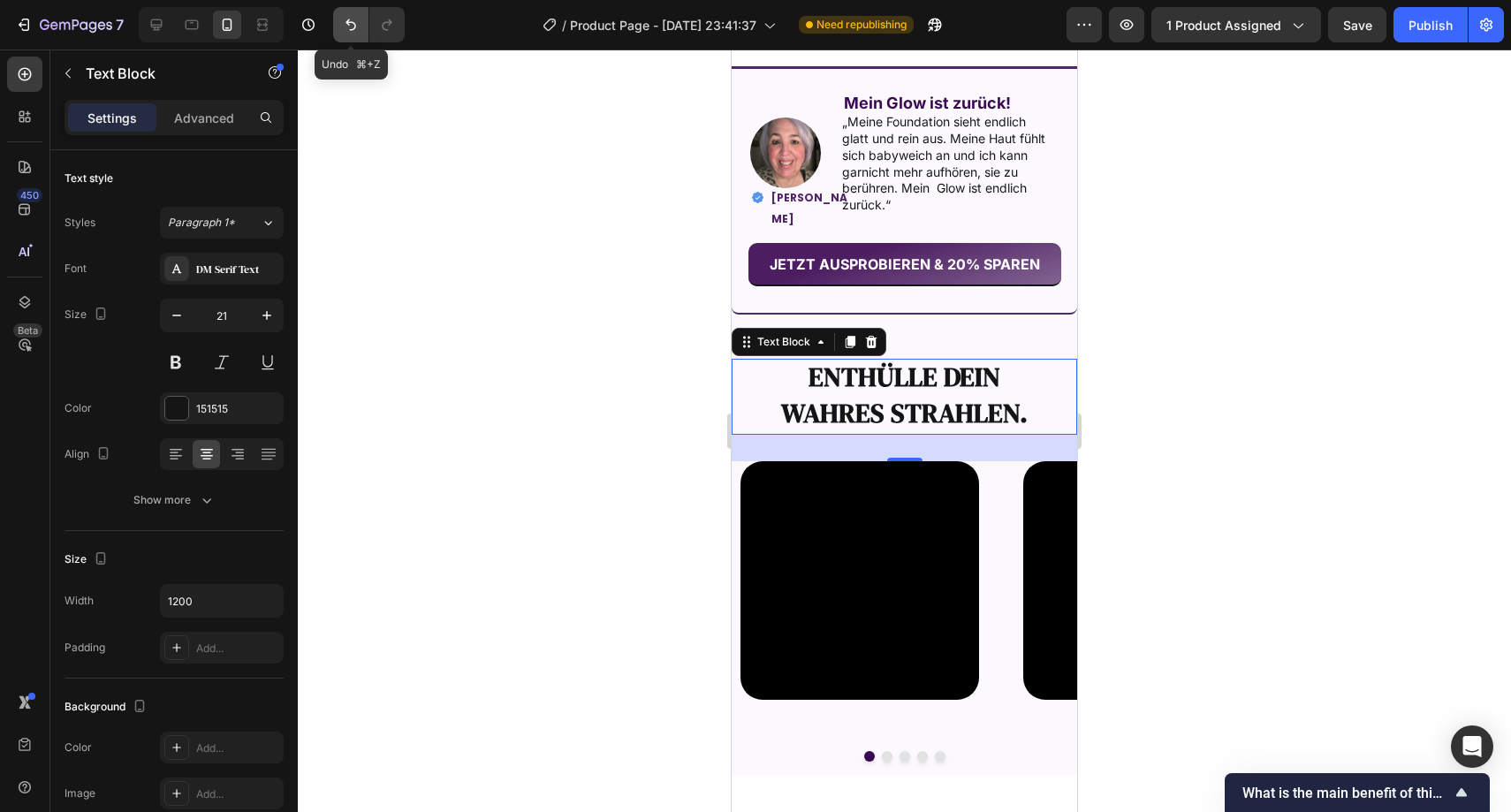
click at [353, 36] on button "Undo/Redo" at bounding box center [351, 25] width 35 height 35
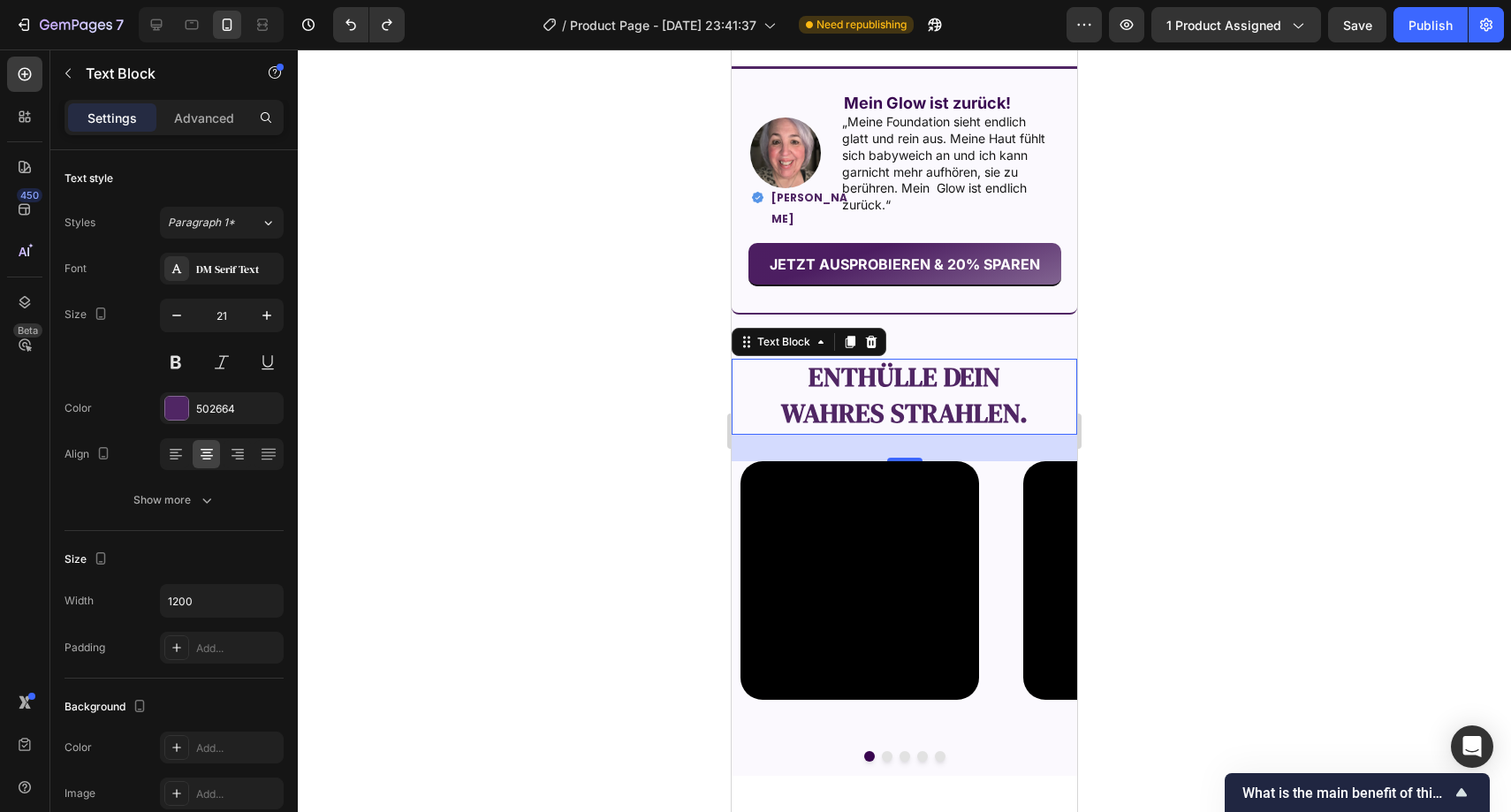
click at [476, 233] on div at bounding box center [905, 430] width 1214 height 762
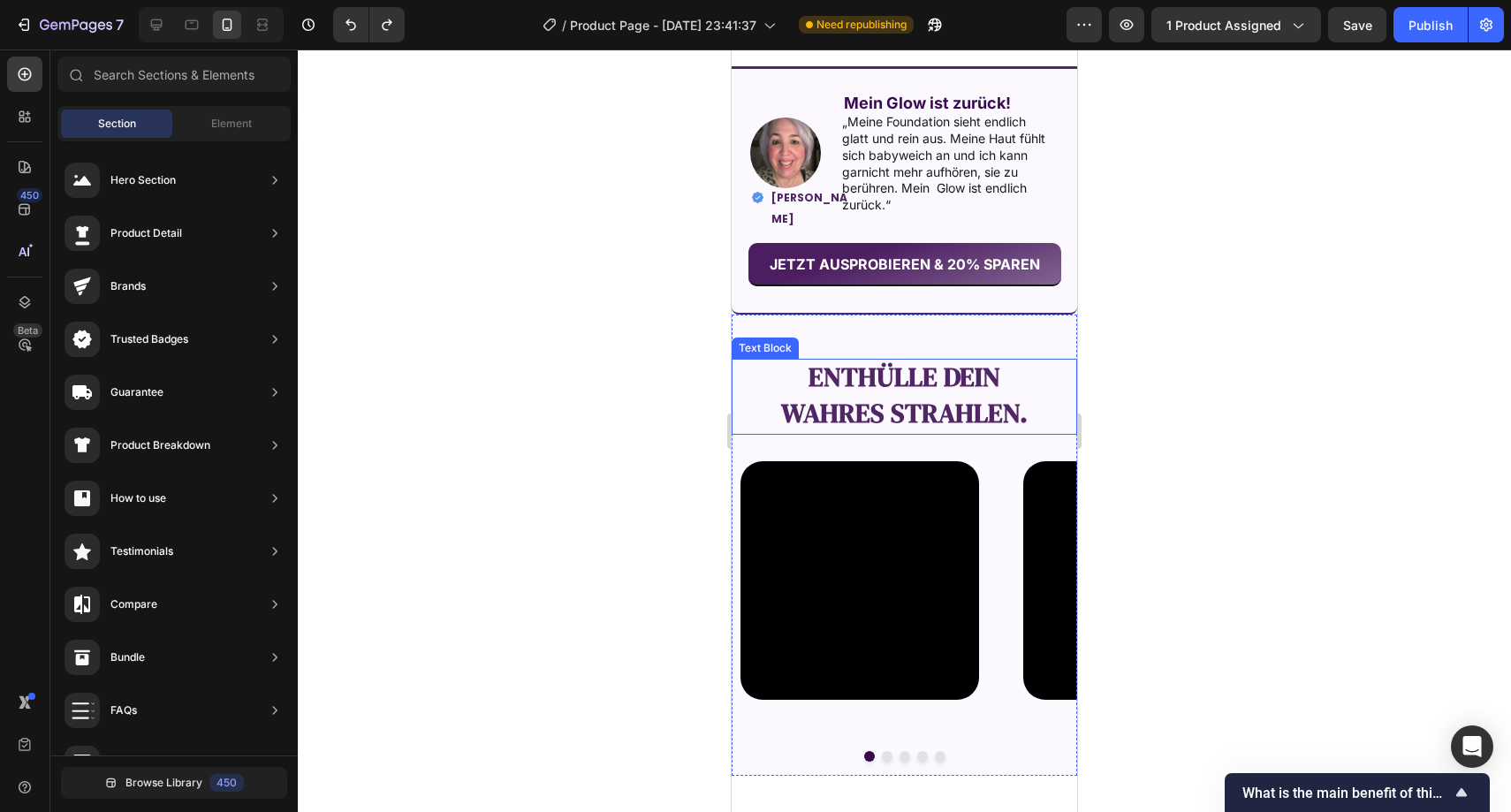
click at [825, 383] on strong "Enthülle dein" at bounding box center [904, 376] width 192 height 36
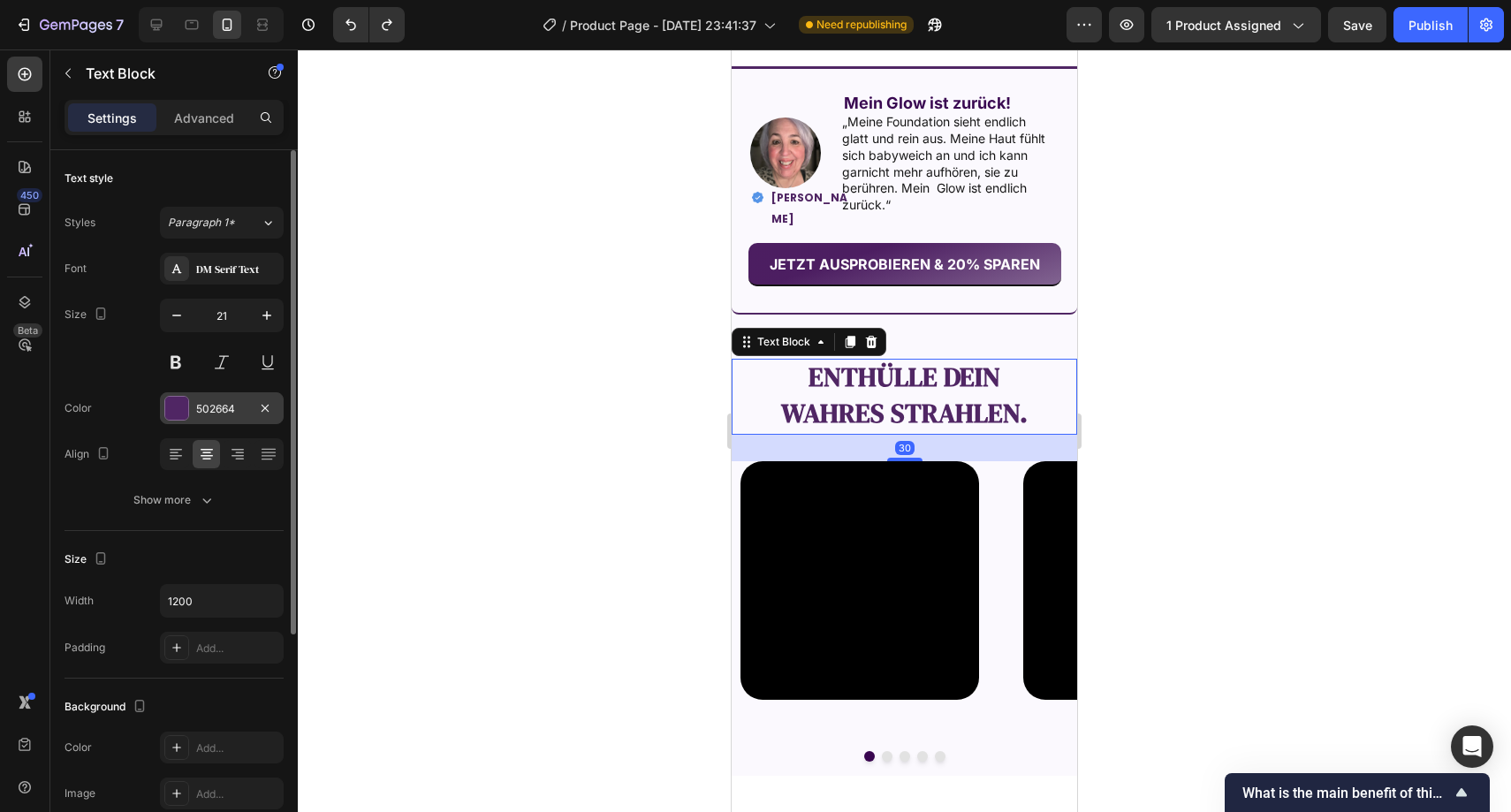
click at [219, 401] on div "502664" at bounding box center [221, 409] width 51 height 16
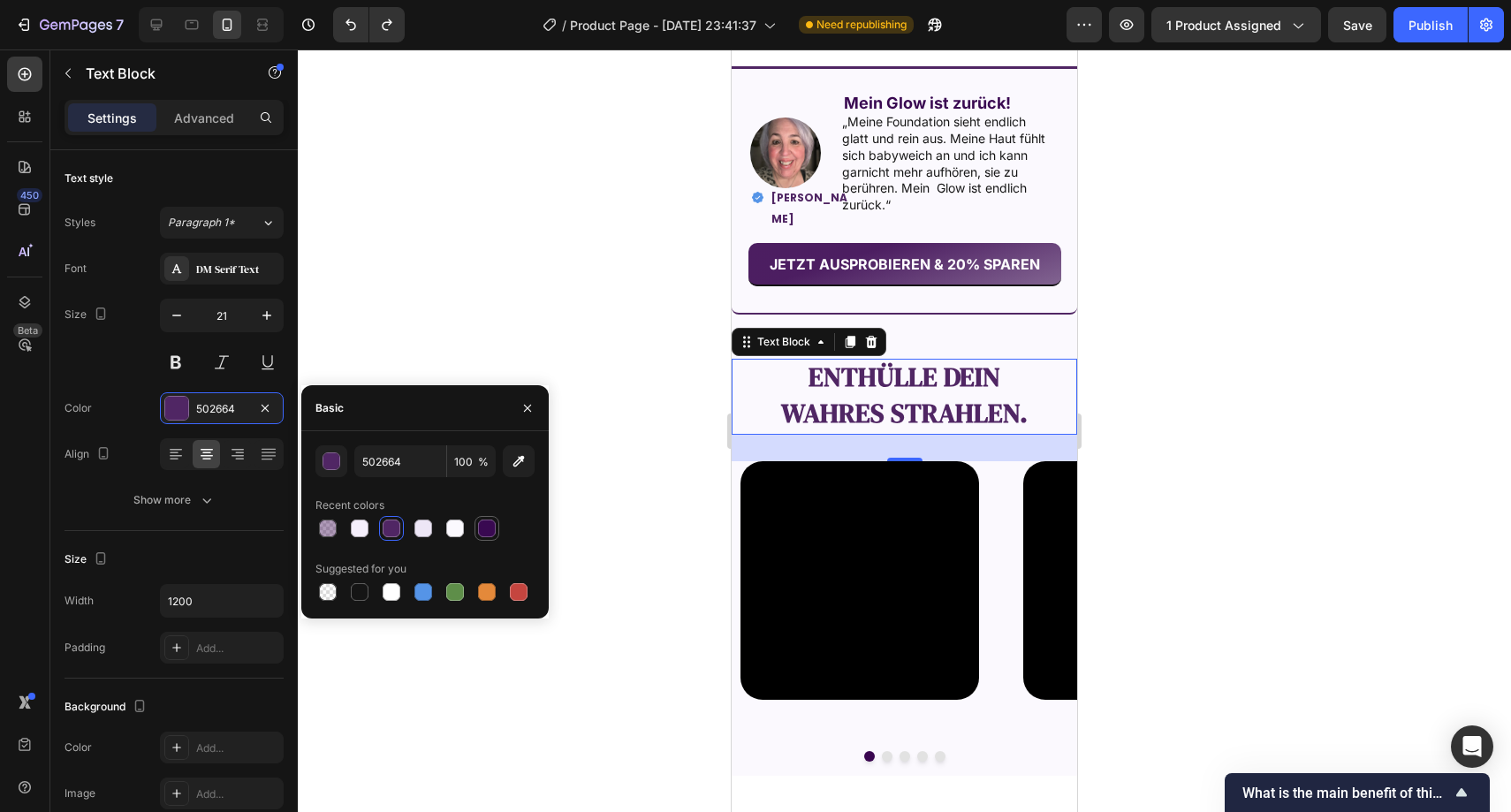
click at [488, 523] on div at bounding box center [487, 528] width 18 height 18
type input "390951"
click at [524, 408] on icon "button" at bounding box center [527, 408] width 14 height 14
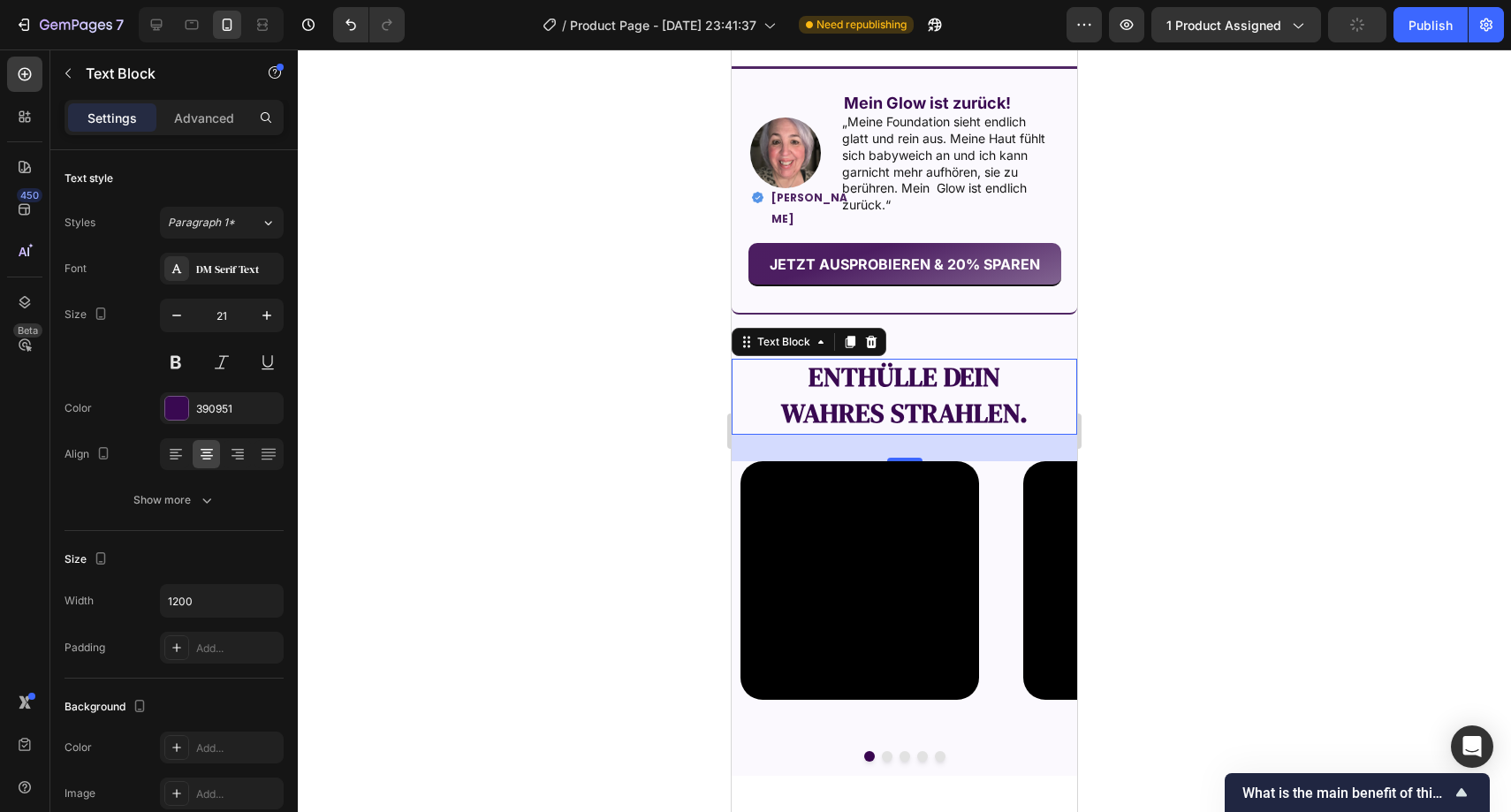
click at [546, 361] on div at bounding box center [905, 430] width 1214 height 762
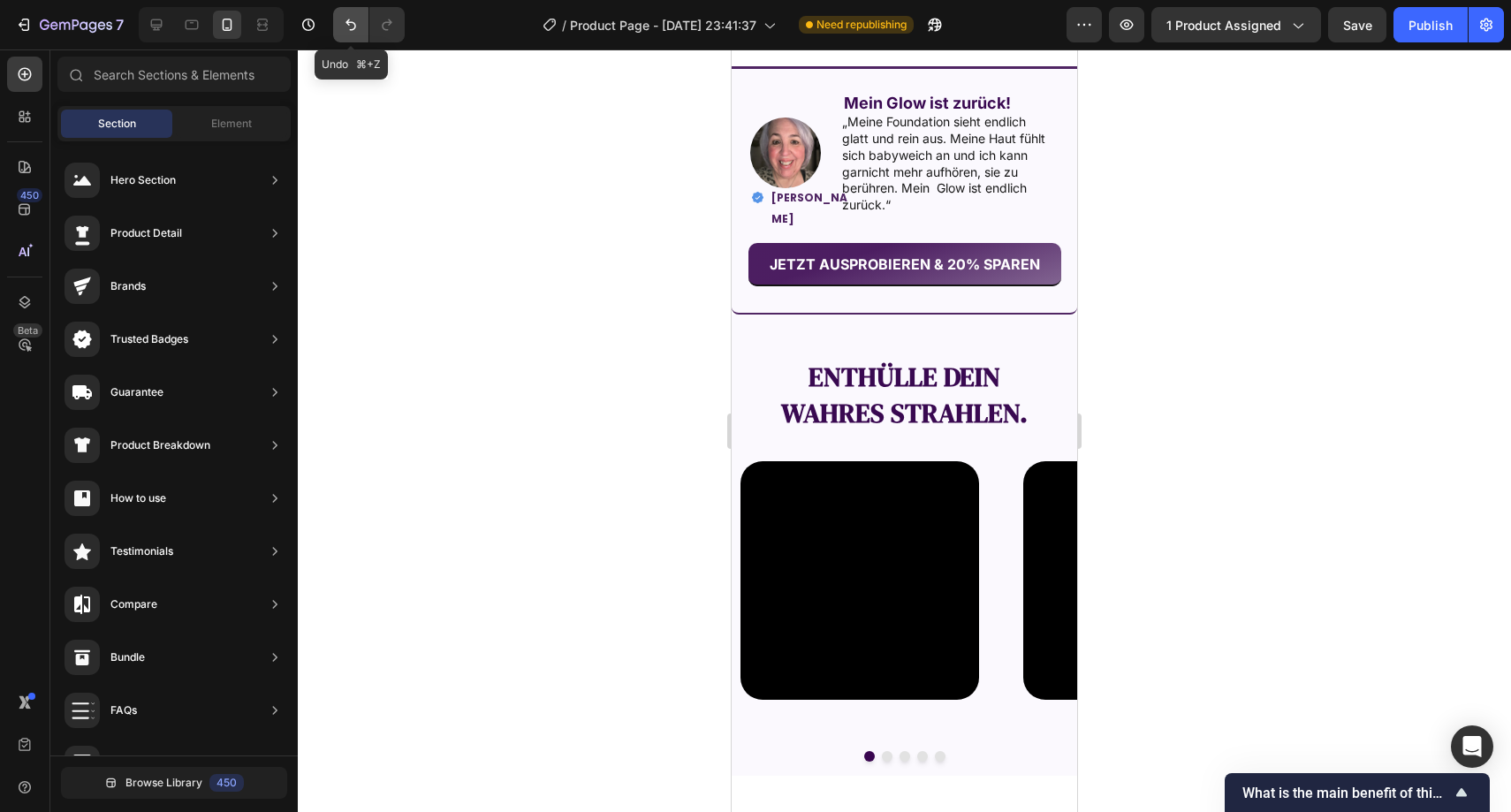
click at [355, 20] on icon "Undo/Redo" at bounding box center [351, 24] width 18 height 18
click at [963, 395] on strong "wahres Strahlen." at bounding box center [904, 412] width 247 height 36
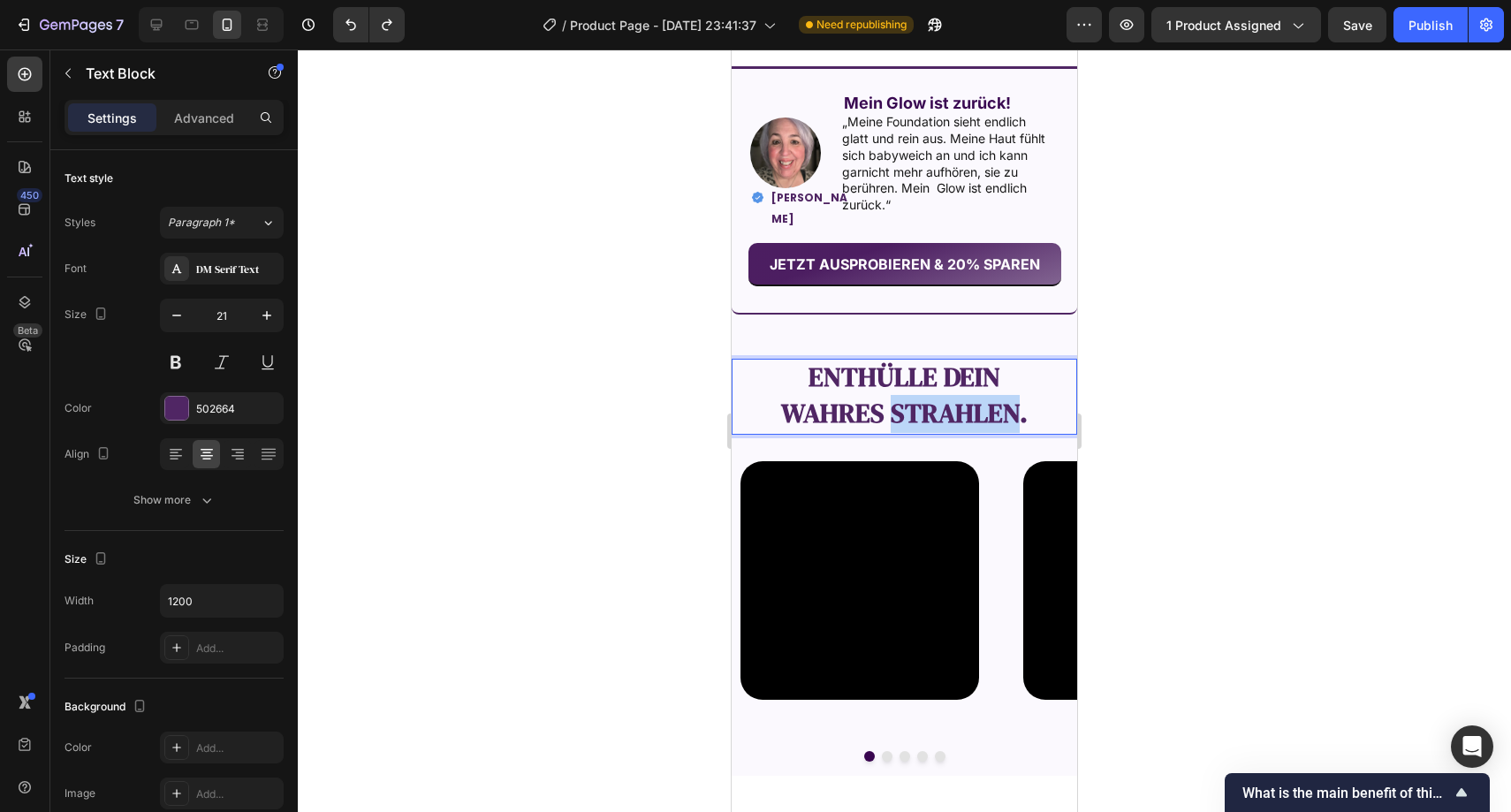
click at [963, 395] on strong "wahres Strahlen." at bounding box center [904, 412] width 247 height 36
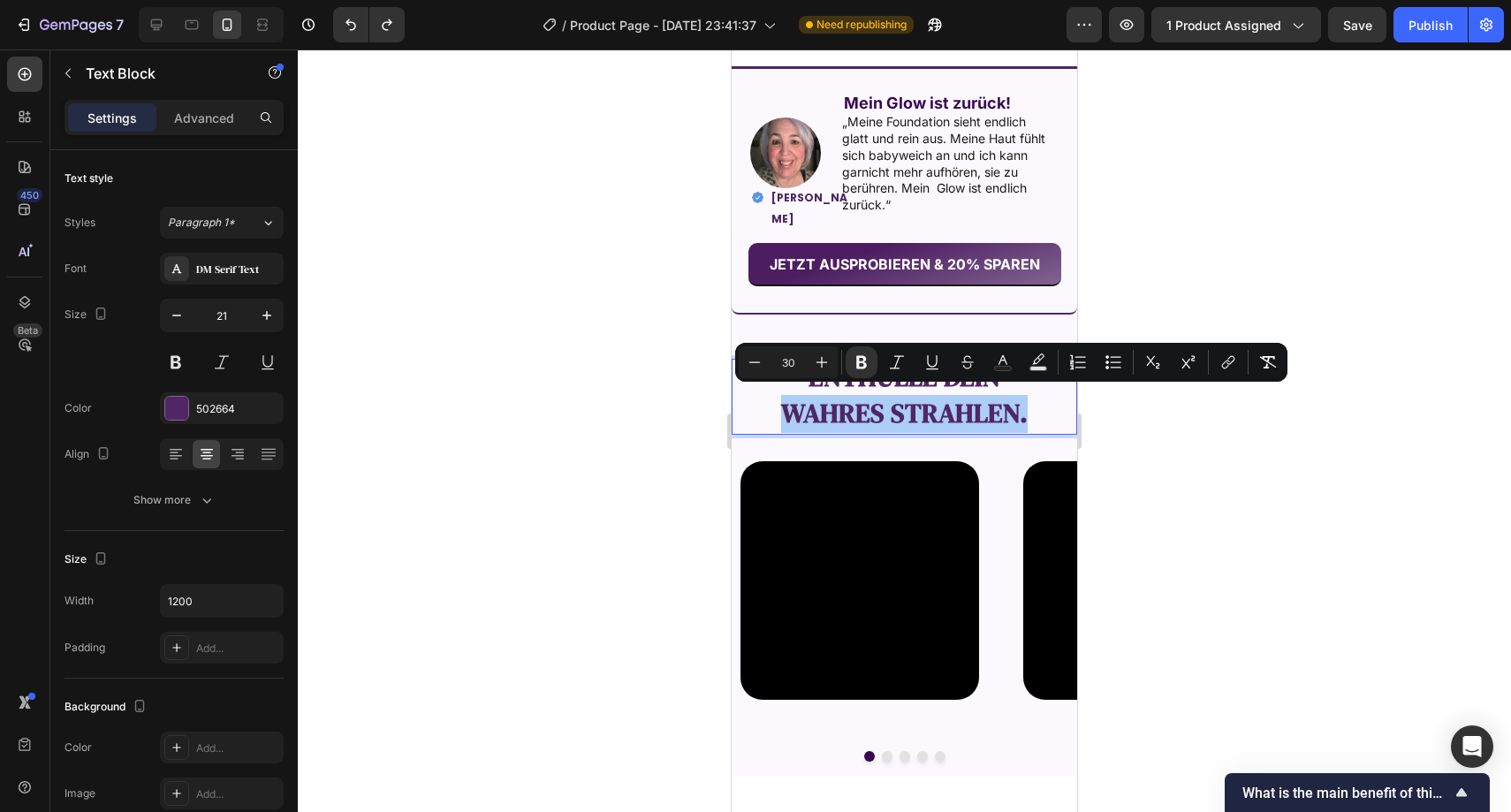
click at [1171, 397] on div at bounding box center [905, 430] width 1214 height 762
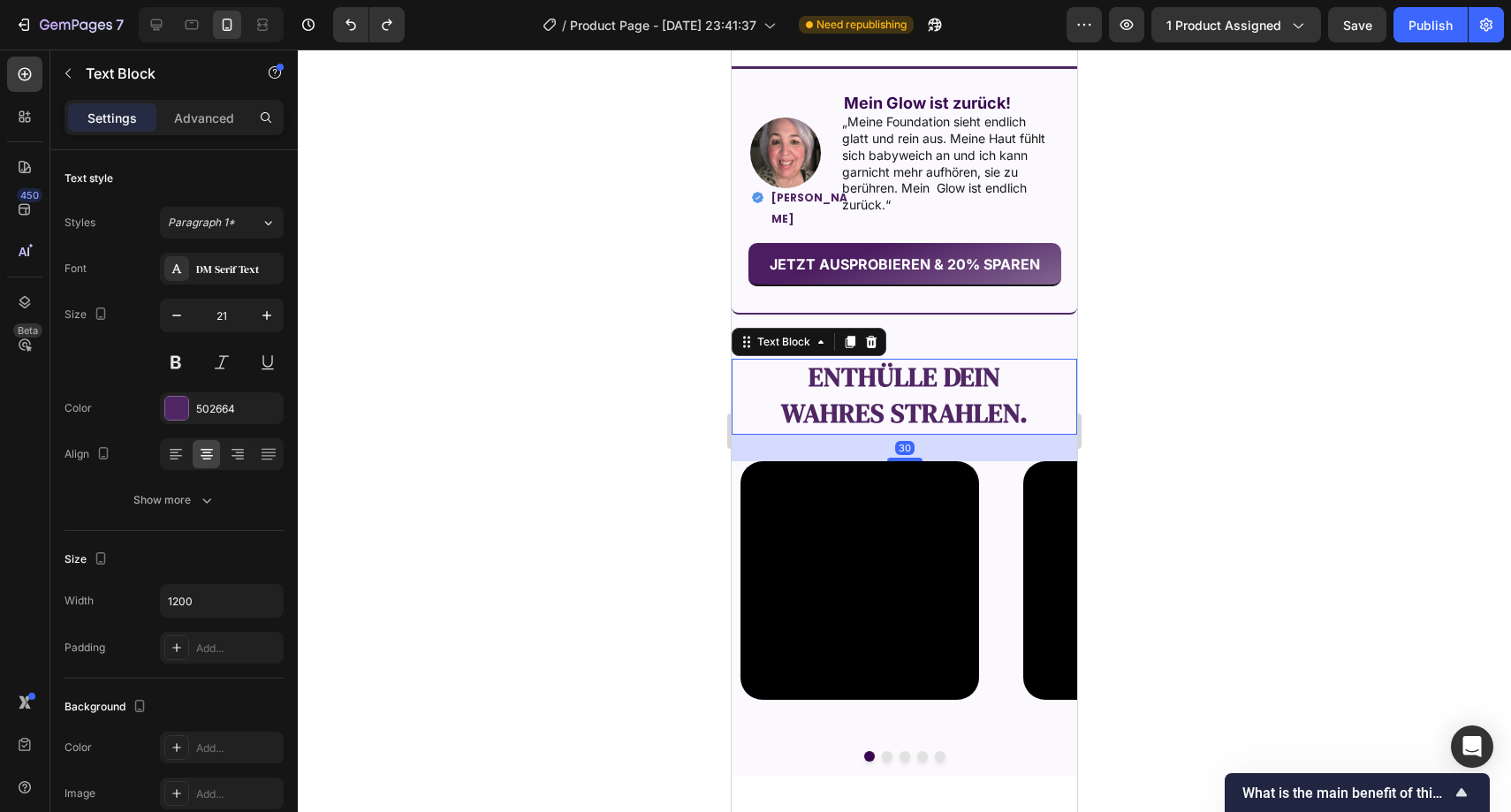
click at [1004, 365] on p "Enthülle dein" at bounding box center [905, 378] width 342 height 36
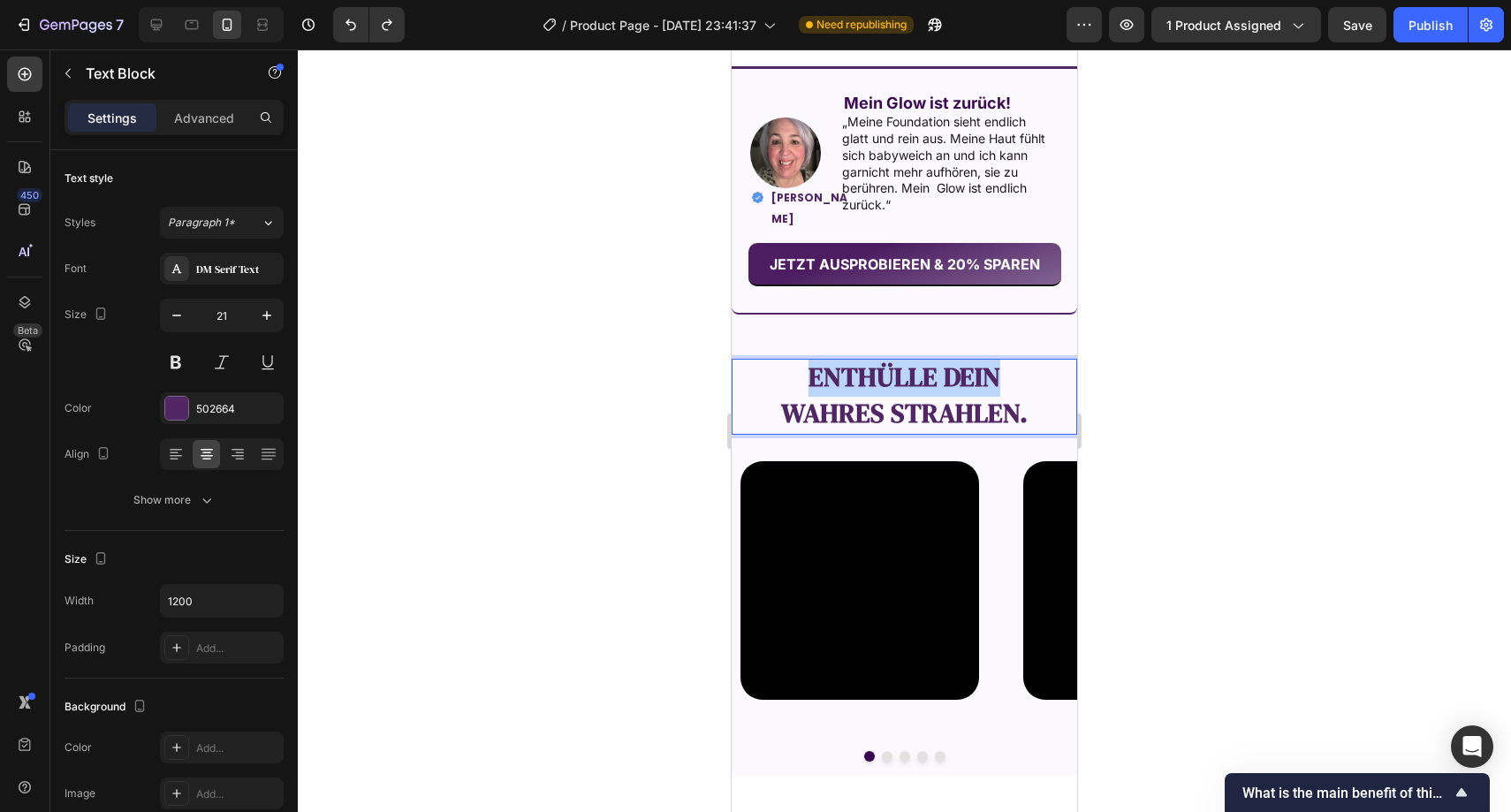
click at [1004, 365] on p "Enthülle dein" at bounding box center [905, 378] width 342 height 36
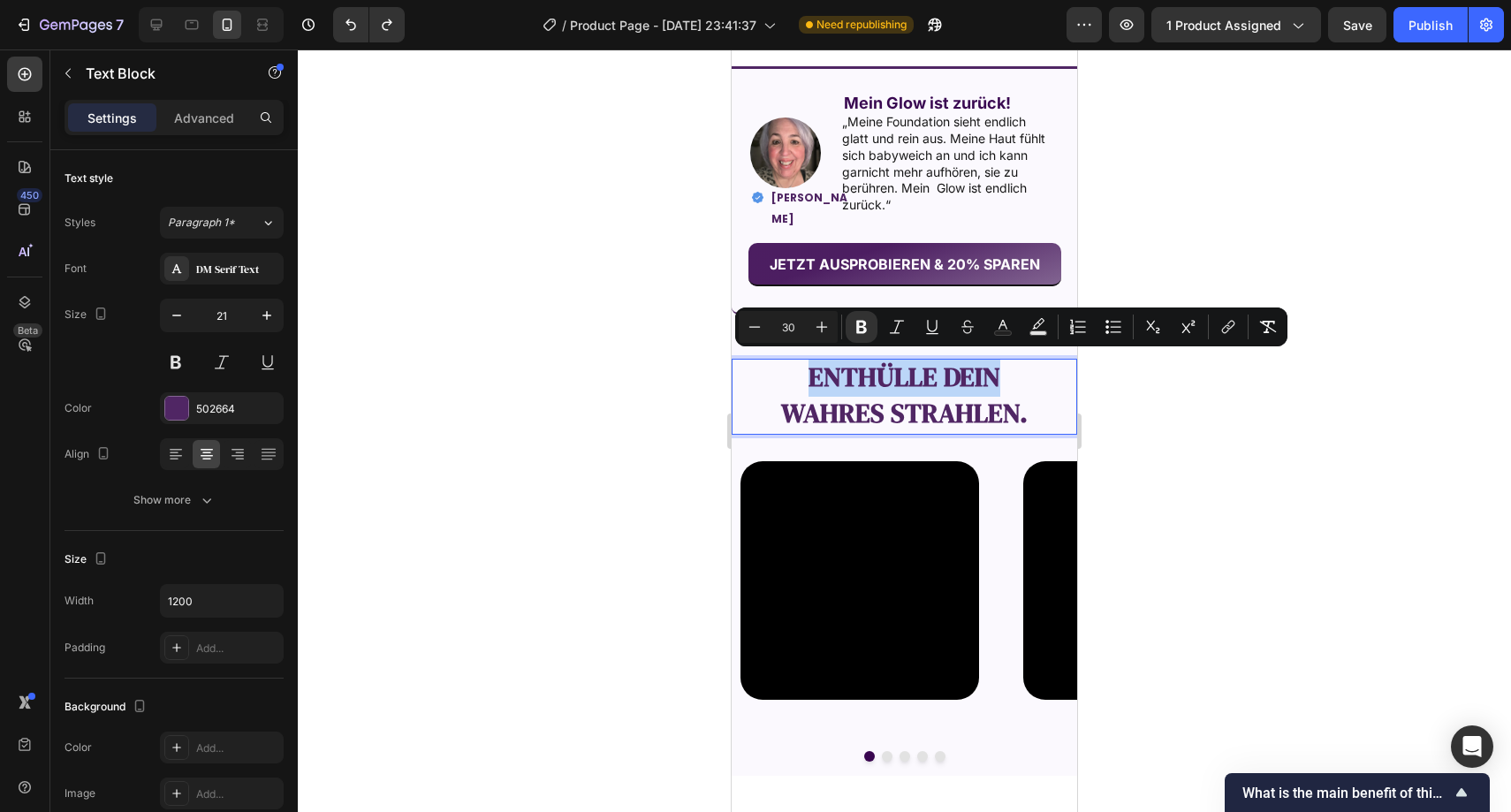
click at [997, 373] on p "Enthülle dein" at bounding box center [905, 378] width 342 height 36
click at [993, 373] on strong "Enthülle dein" at bounding box center [904, 376] width 192 height 36
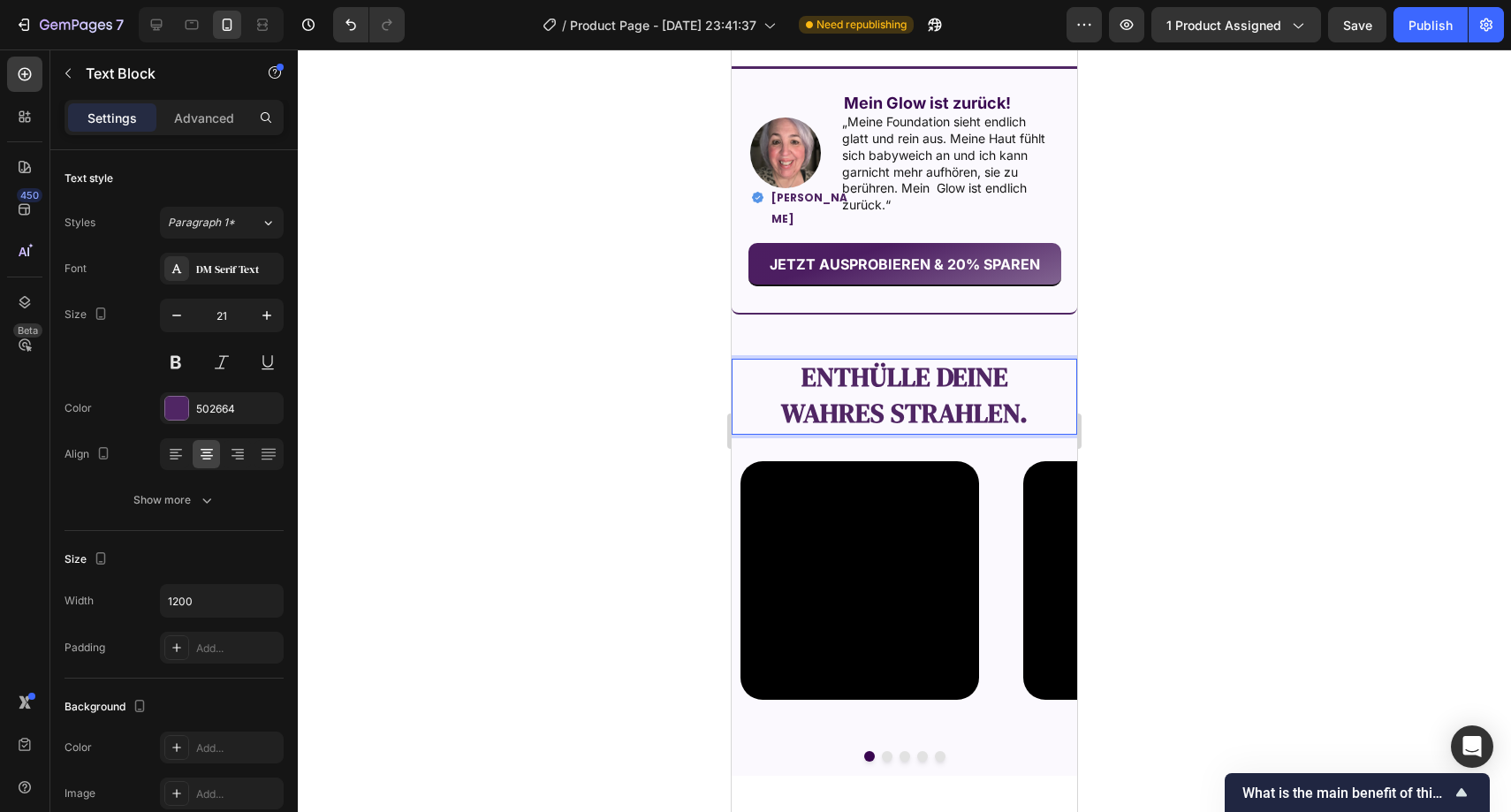
click at [888, 409] on strong "wahres Strahlen." at bounding box center [904, 412] width 247 height 36
click at [1175, 397] on div at bounding box center [905, 430] width 1214 height 762
click at [953, 399] on strong "Enthülle deine wahre Strahlkraft." at bounding box center [905, 395] width 302 height 72
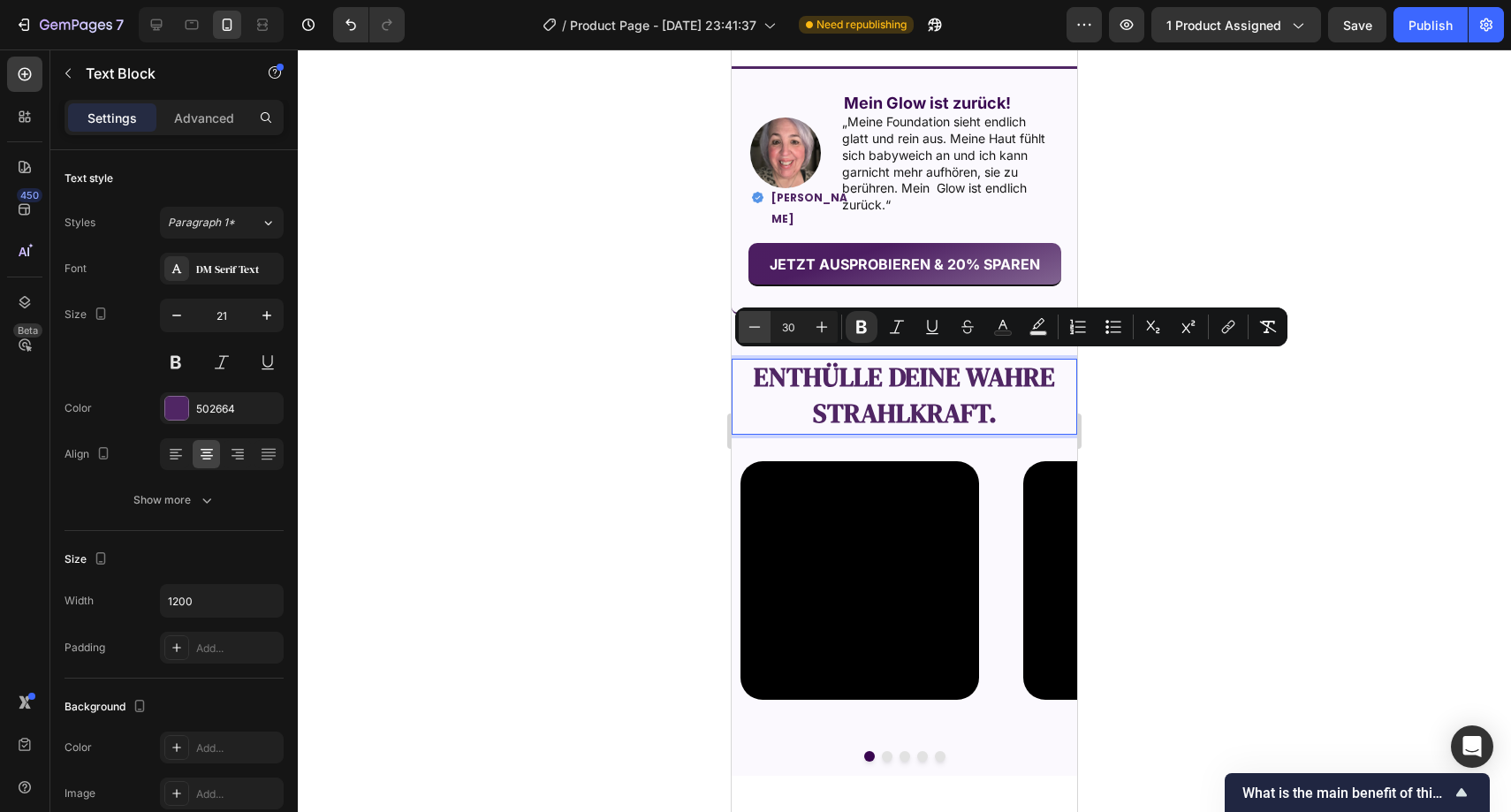
drag, startPoint x: 761, startPoint y: 327, endPoint x: 651, endPoint y: 347, distance: 111.8
click at [761, 327] on icon "Editor contextual toolbar" at bounding box center [754, 326] width 18 height 18
type input "29"
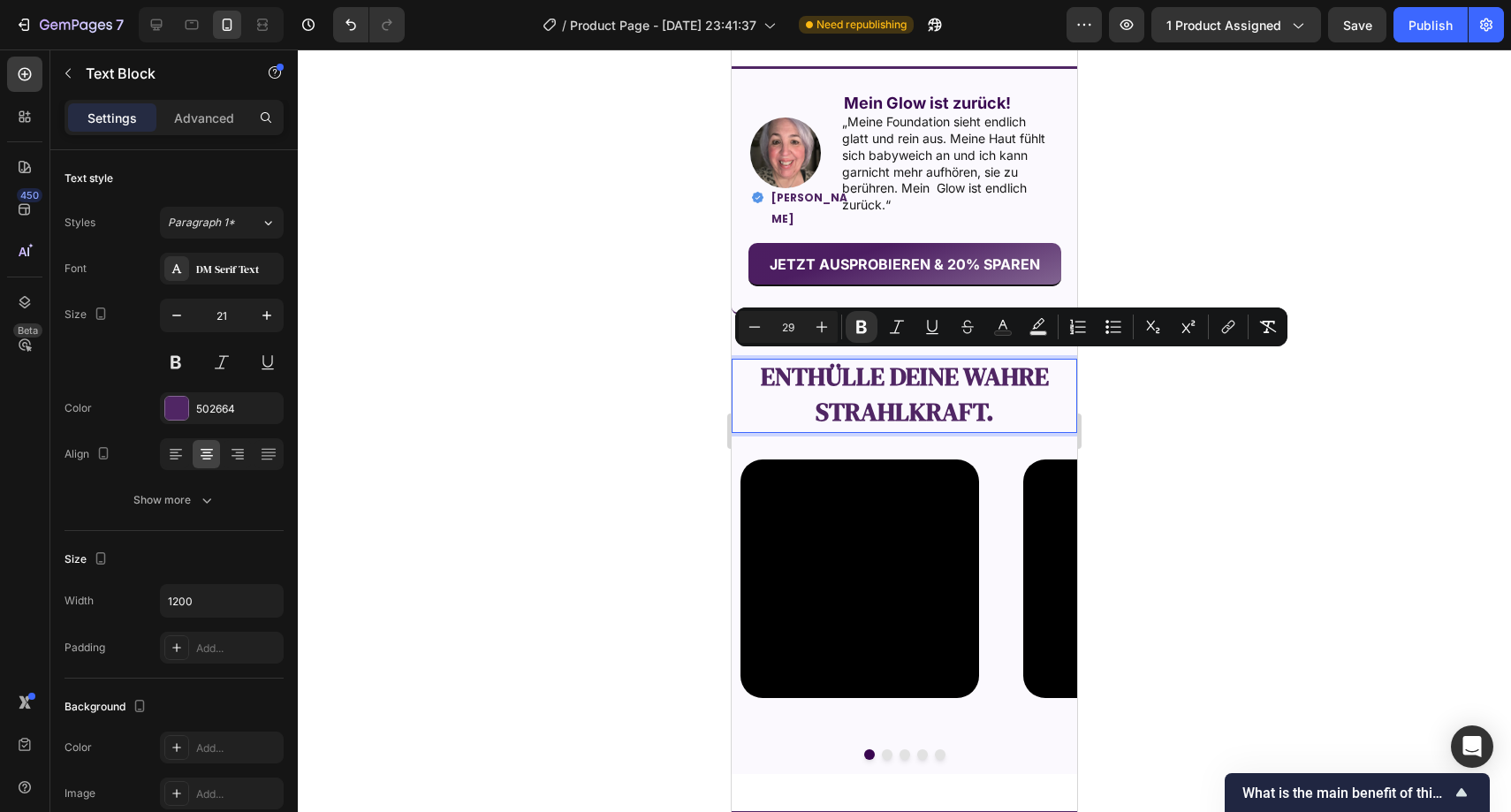
click at [650, 347] on div at bounding box center [905, 430] width 1214 height 762
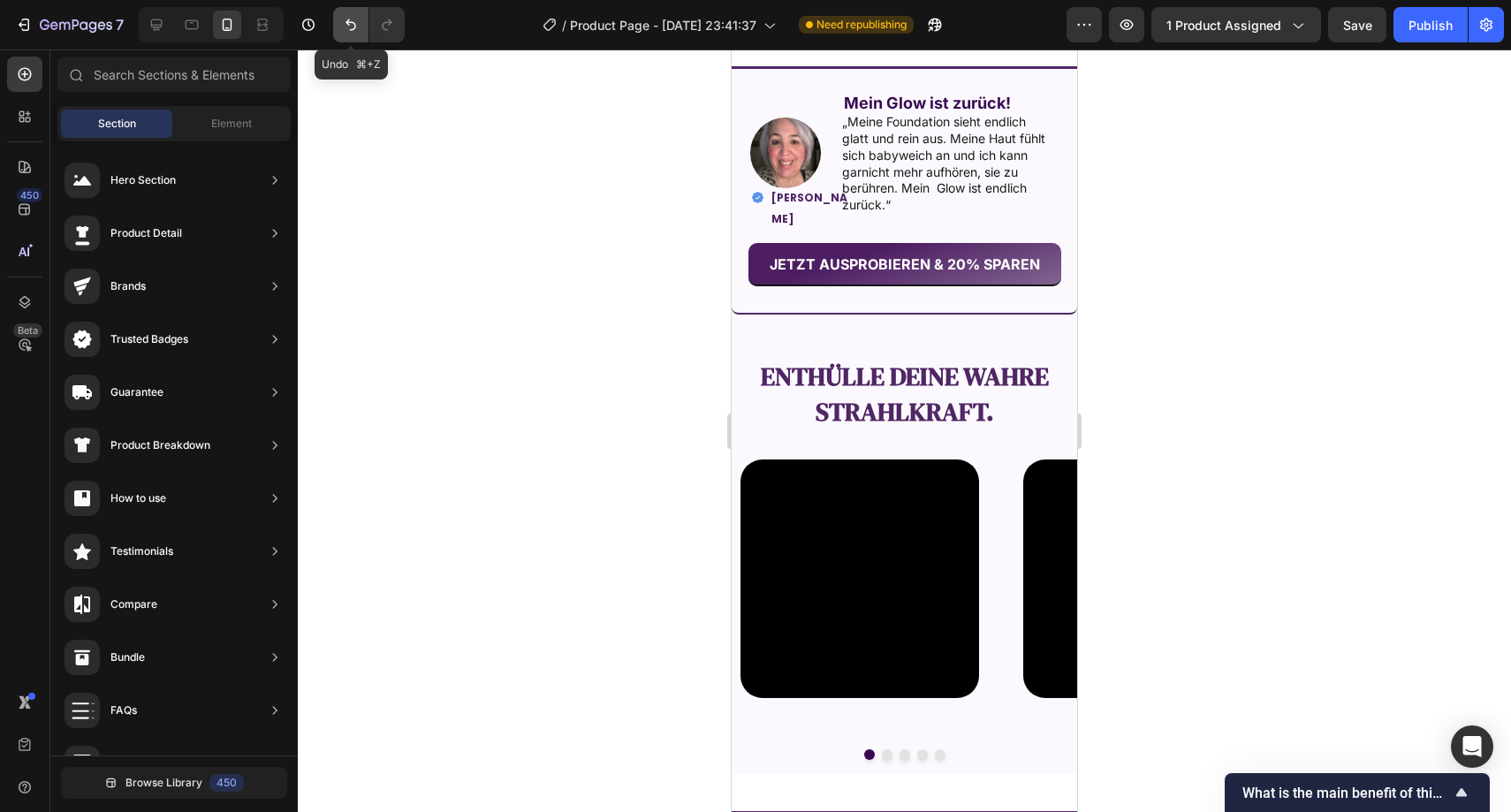
click at [365, 31] on button "Undo/Redo" at bounding box center [351, 25] width 35 height 35
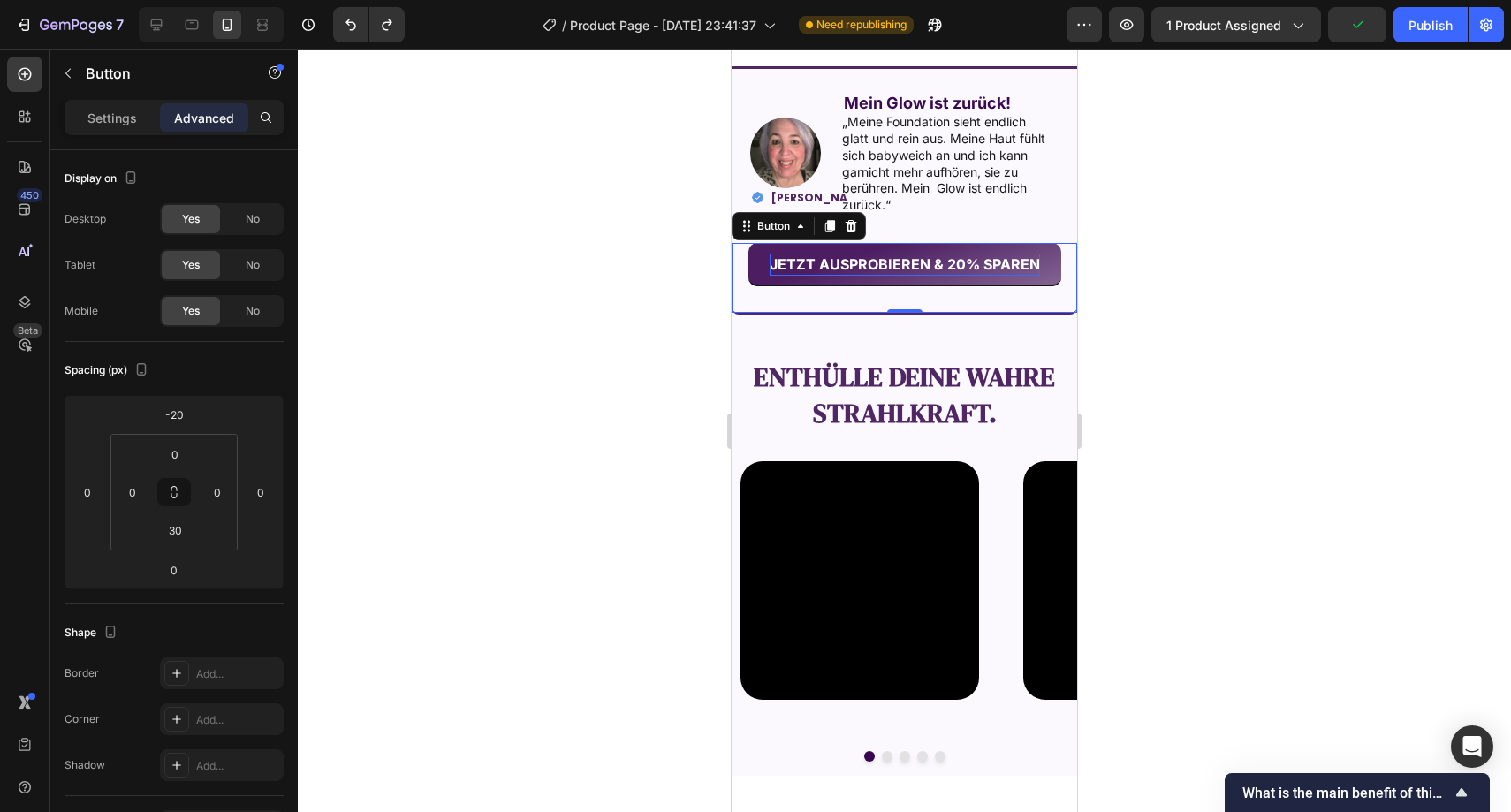
click at [817, 255] on strong "JETZT AUSPROBIEREN & 20% SPAREN" at bounding box center [905, 264] width 270 height 18
click at [113, 112] on p "Settings" at bounding box center [112, 117] width 49 height 18
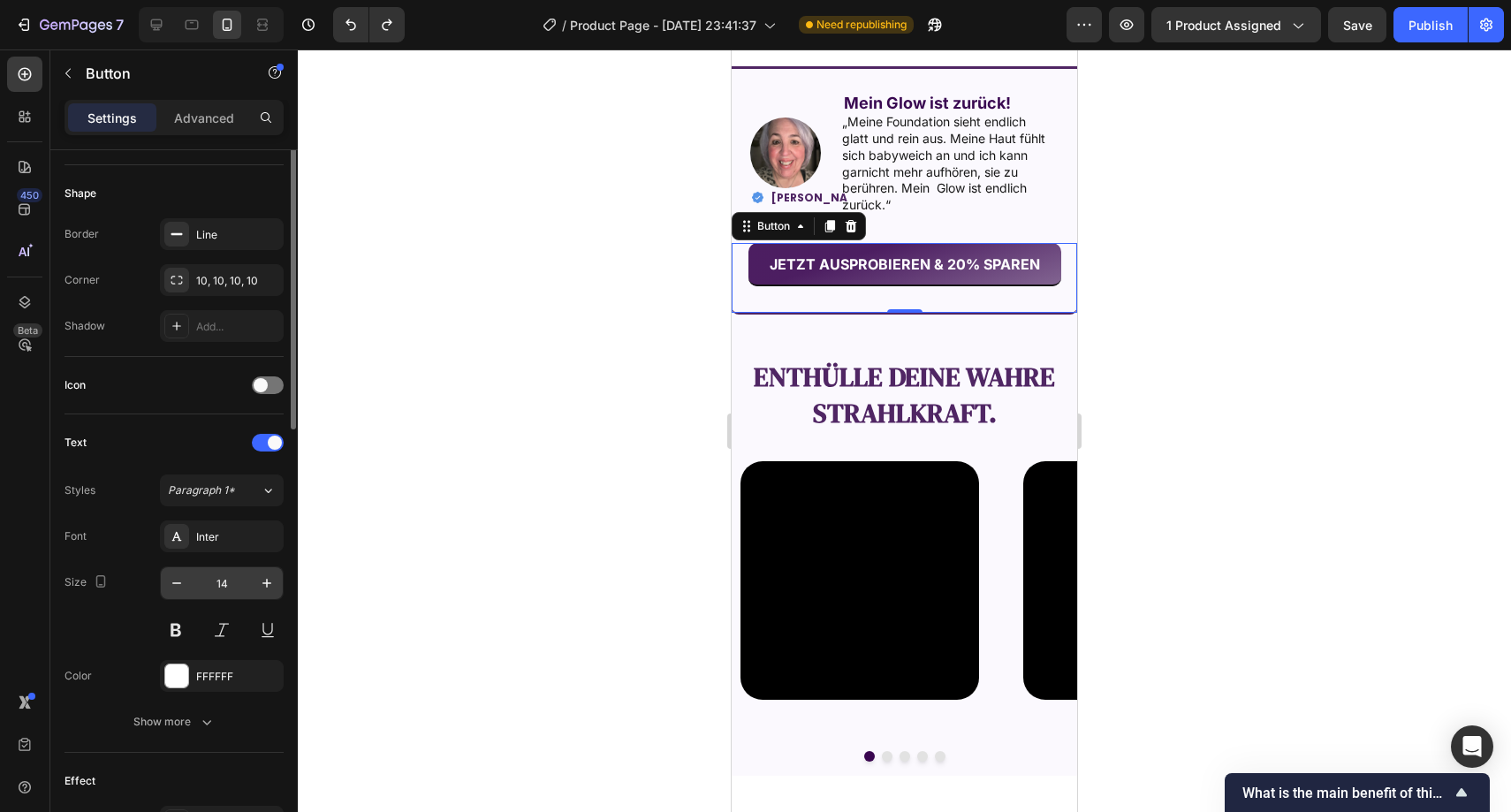
scroll to position [525, 0]
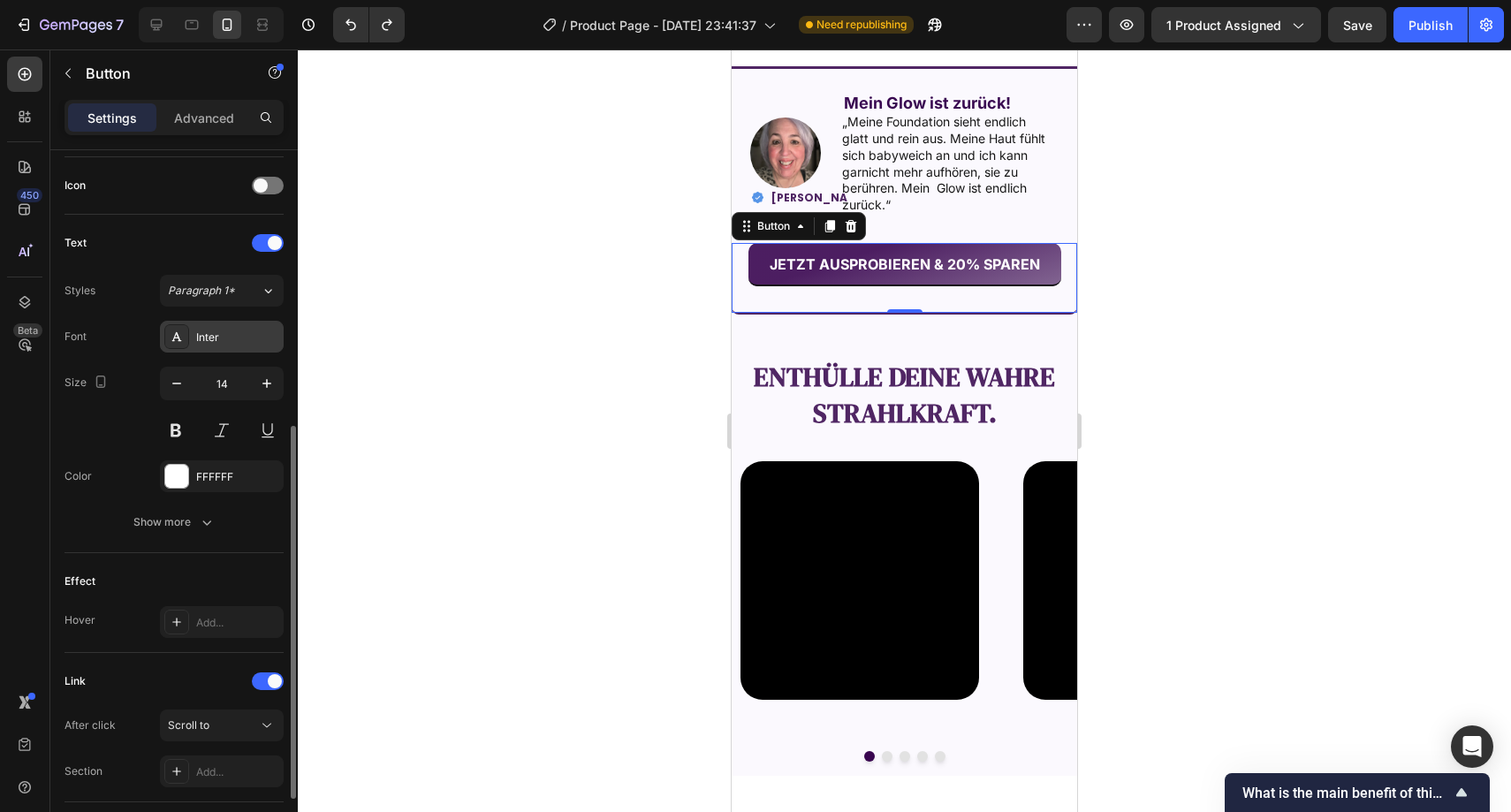
click at [217, 342] on div "Inter" at bounding box center [238, 337] width 83 height 16
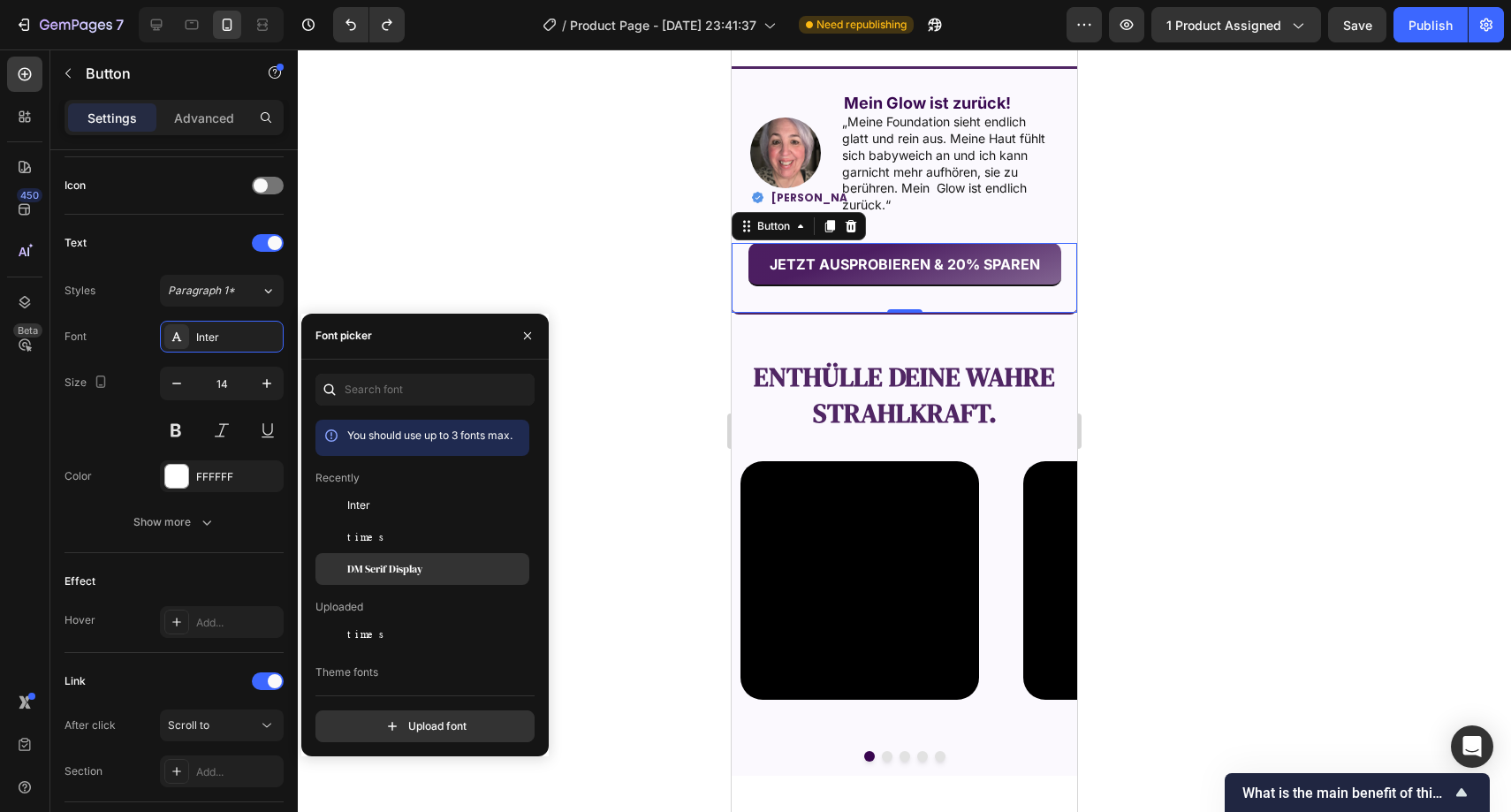
click at [402, 561] on span "DM Serif Display" at bounding box center [384, 569] width 75 height 16
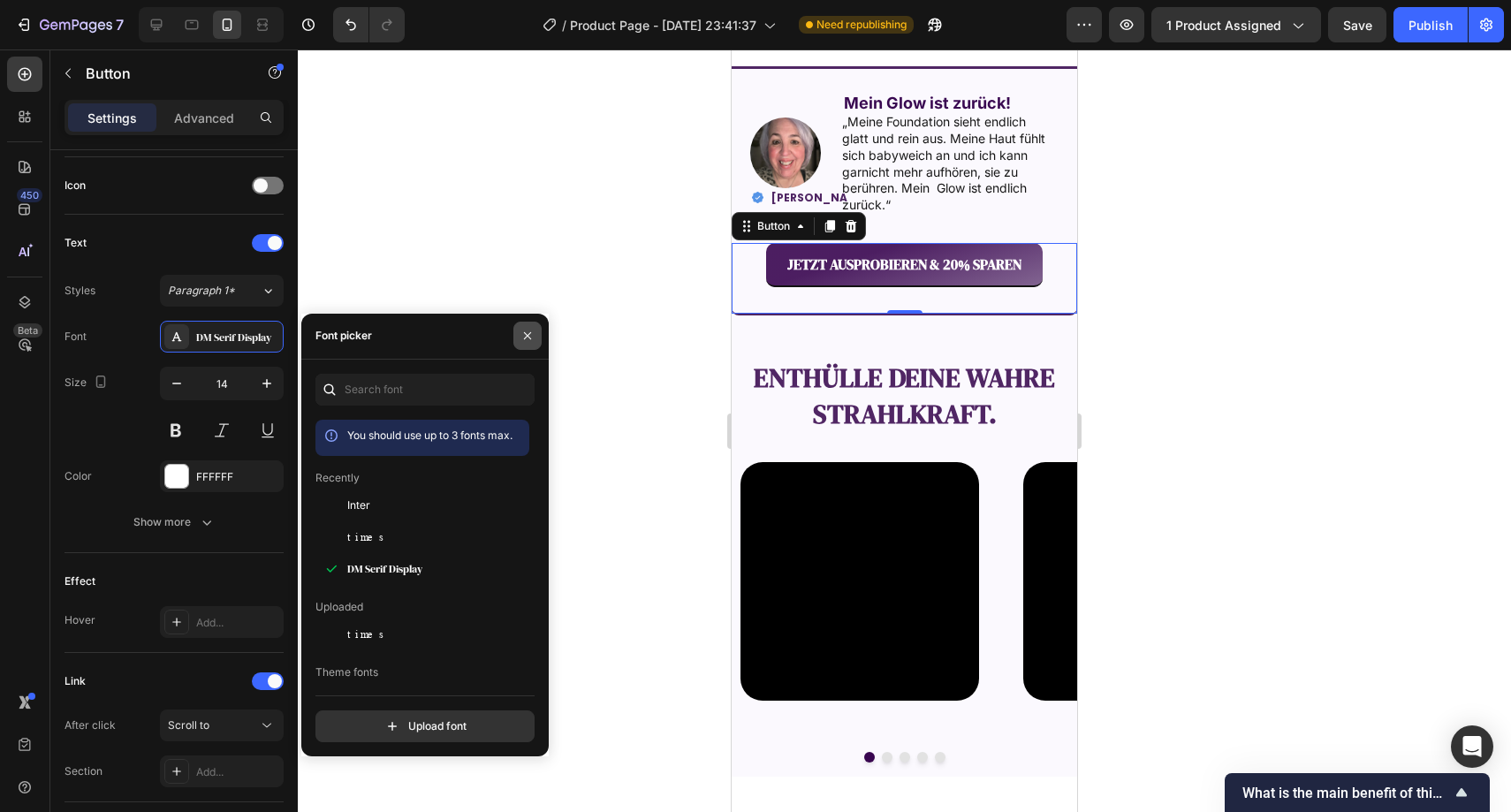
click at [526, 328] on icon "button" at bounding box center [527, 335] width 14 height 14
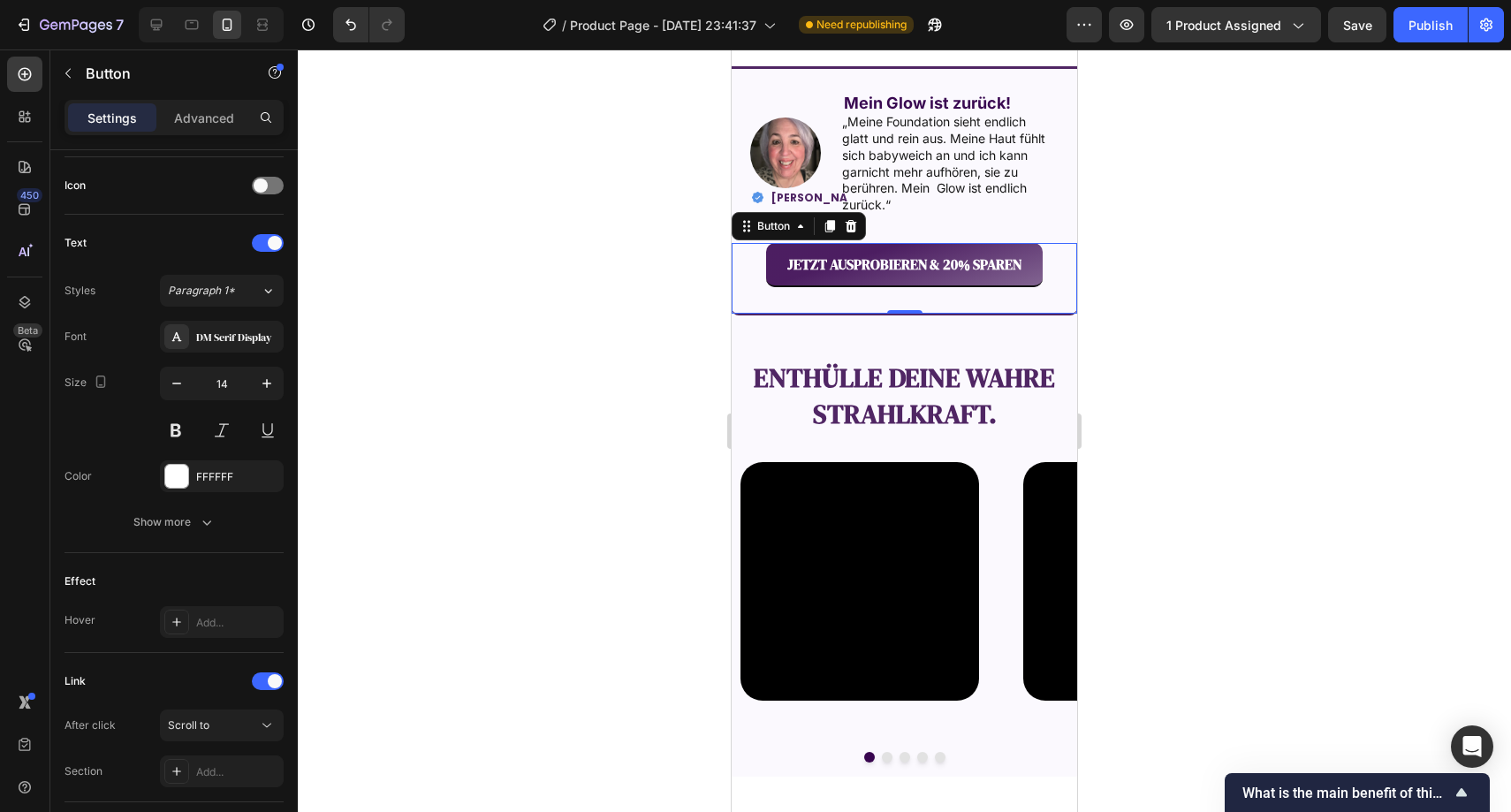
click at [550, 279] on div at bounding box center [905, 430] width 1214 height 762
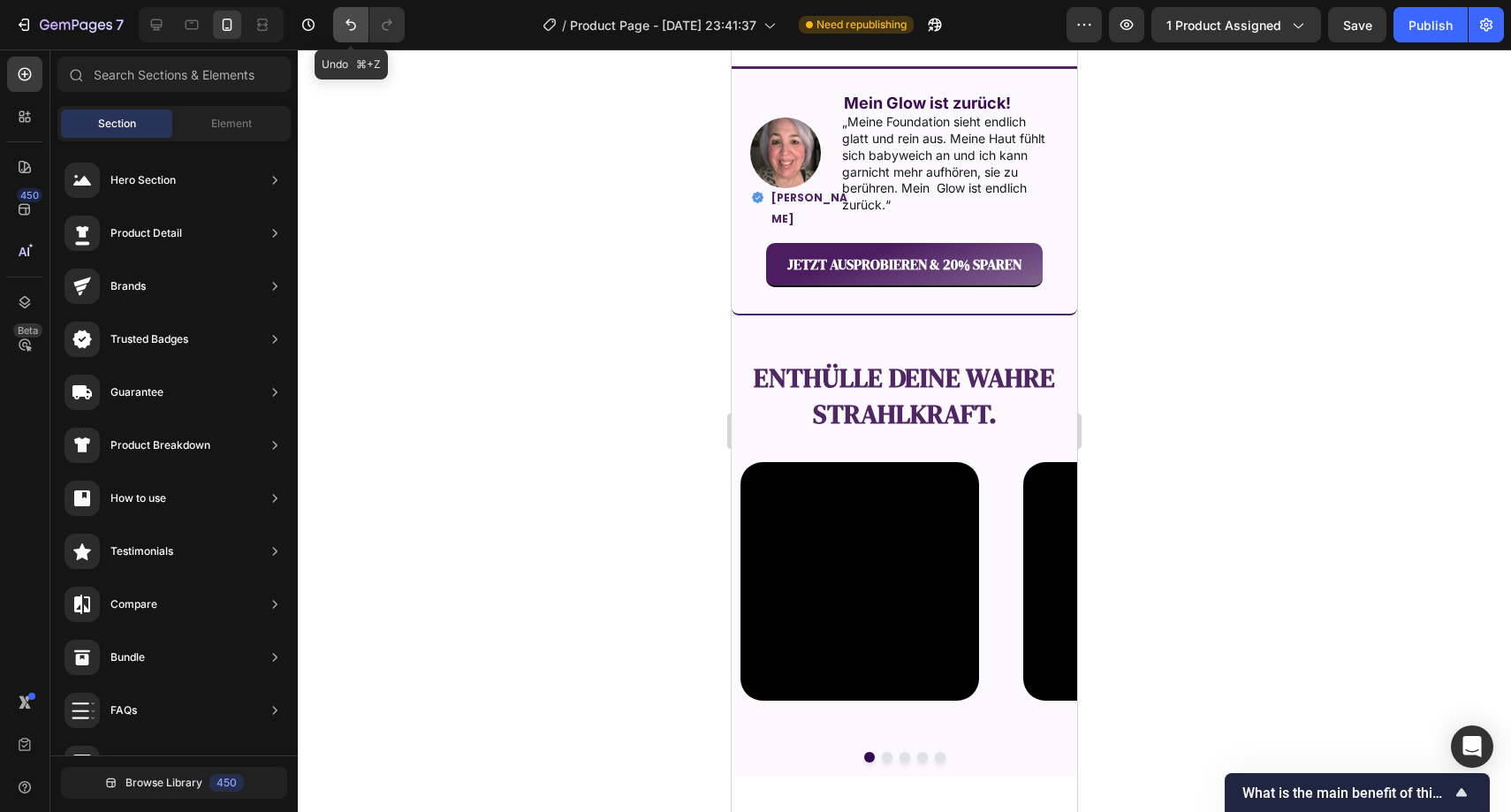
click at [362, 31] on button "Undo/Redo" at bounding box center [351, 25] width 35 height 35
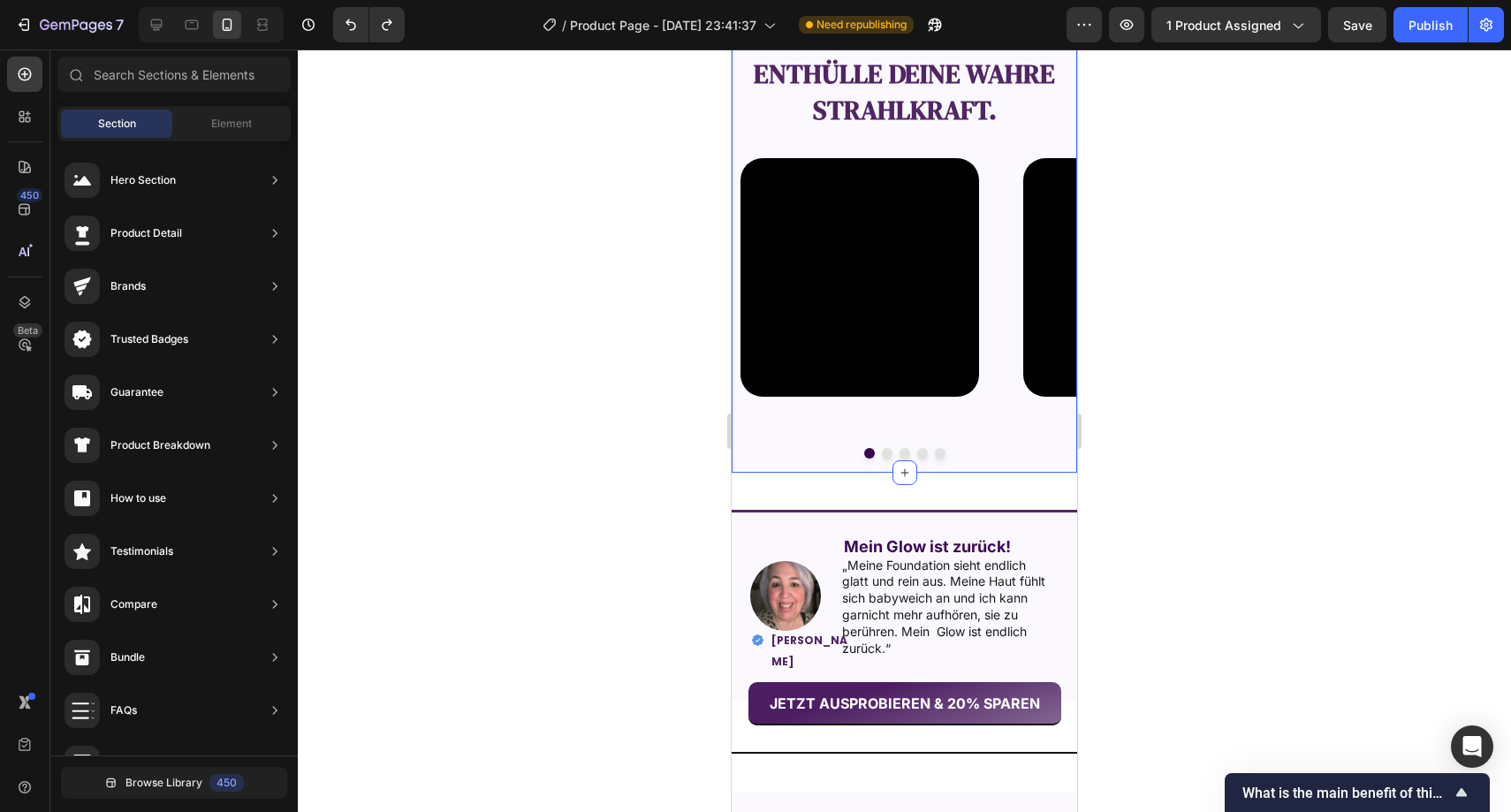
scroll to position [2107, 0]
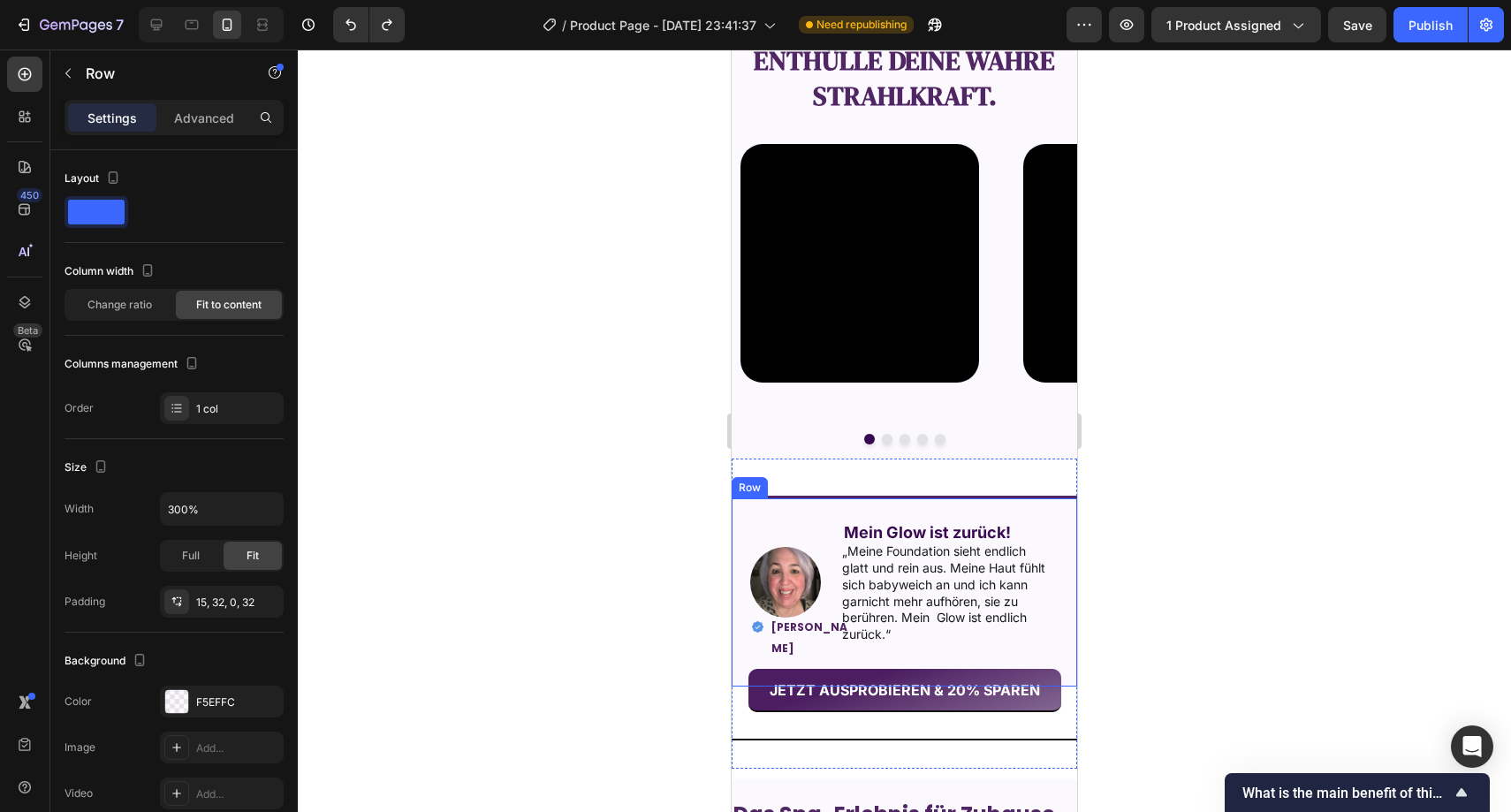
click at [801, 504] on div "Image Mein Glow ist zurück! Text Block „Meine Foundation sieht endlich glatt un…" at bounding box center [904, 591] width 345 height 191
click at [837, 486] on icon at bounding box center [841, 481] width 11 height 12
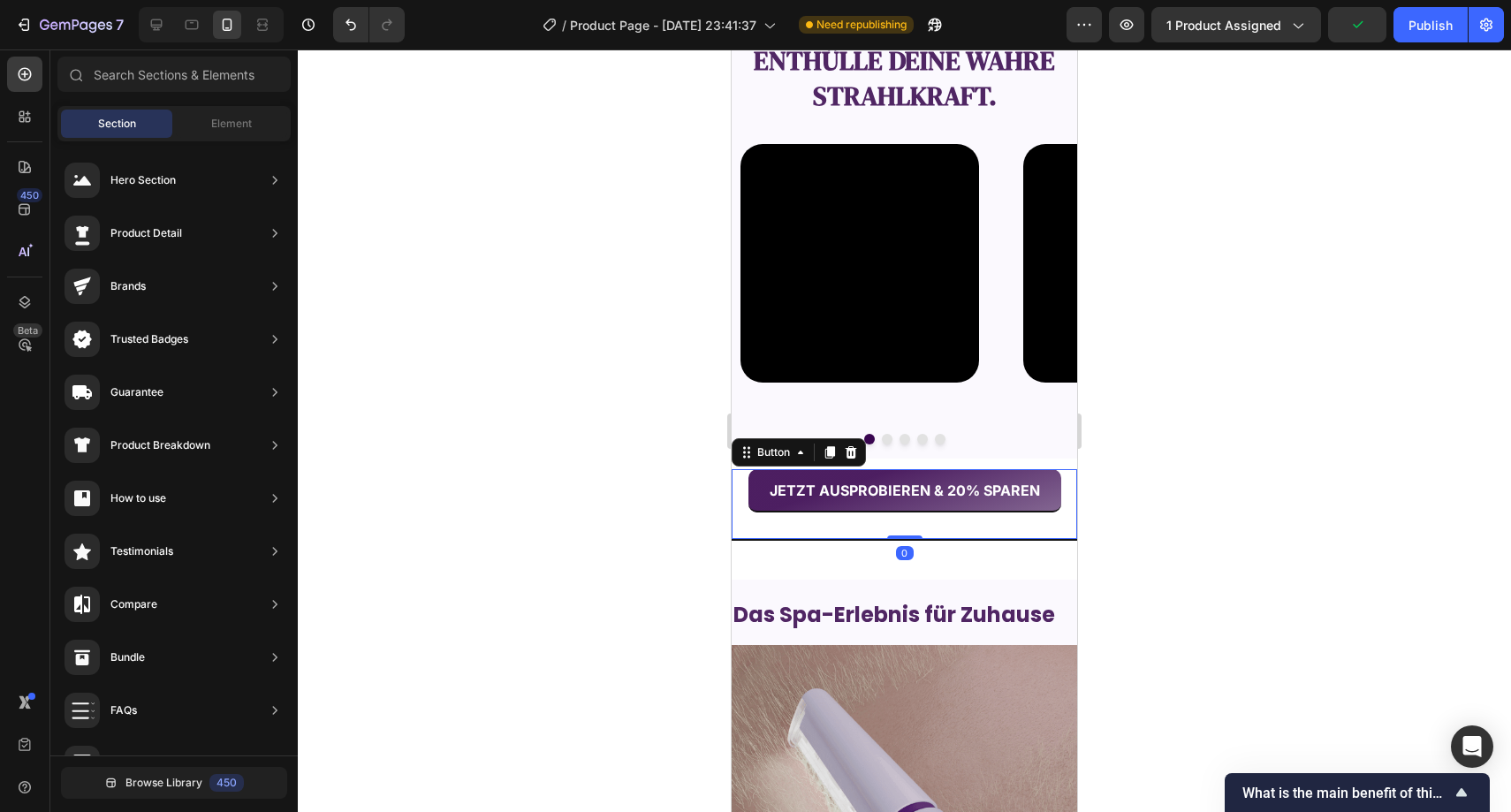
click at [754, 498] on button "JETZT AUSPROBIEREN & 20% SPAREN" at bounding box center [905, 490] width 313 height 43
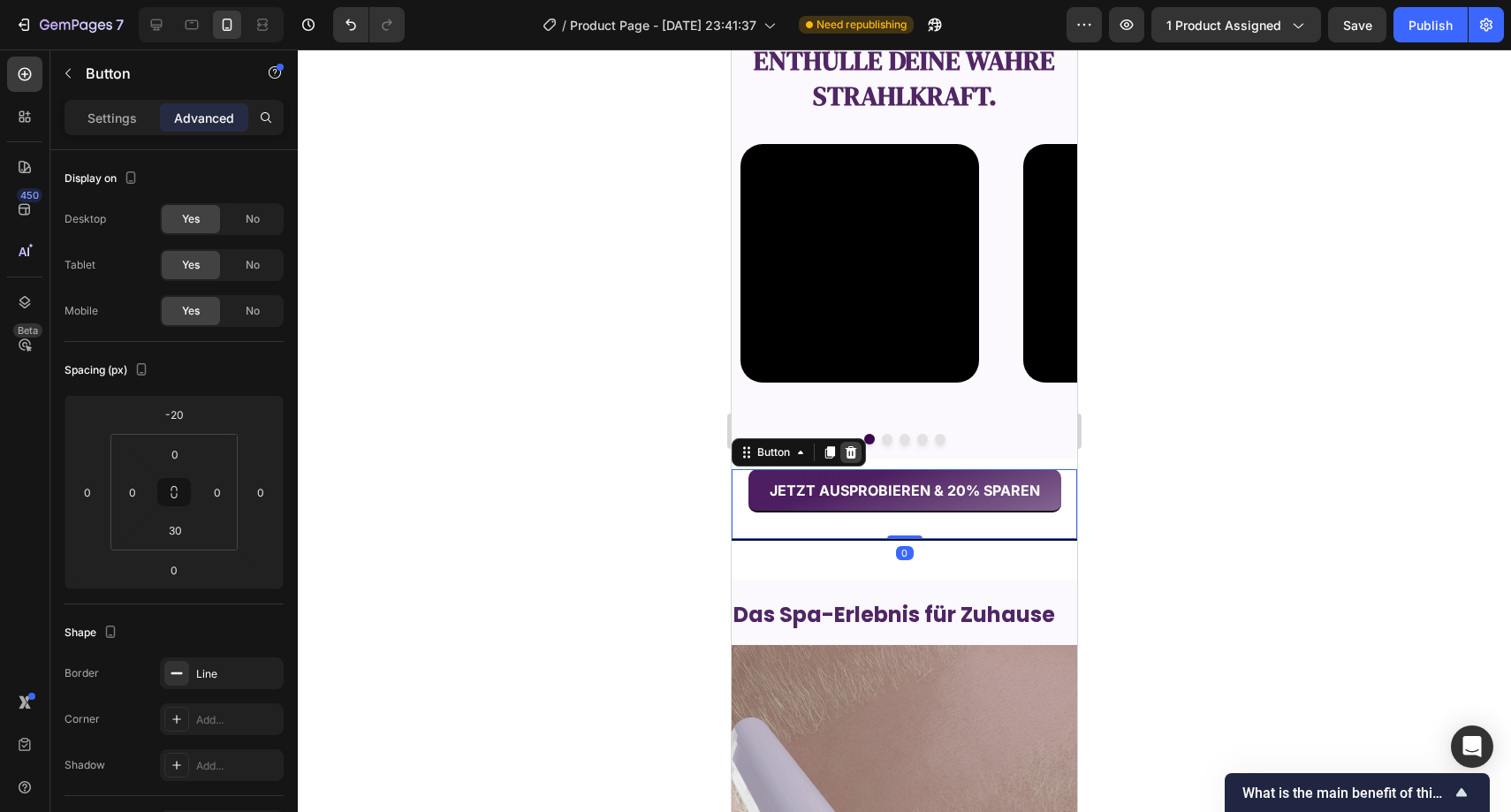
click at [849, 456] on icon at bounding box center [851, 451] width 11 height 12
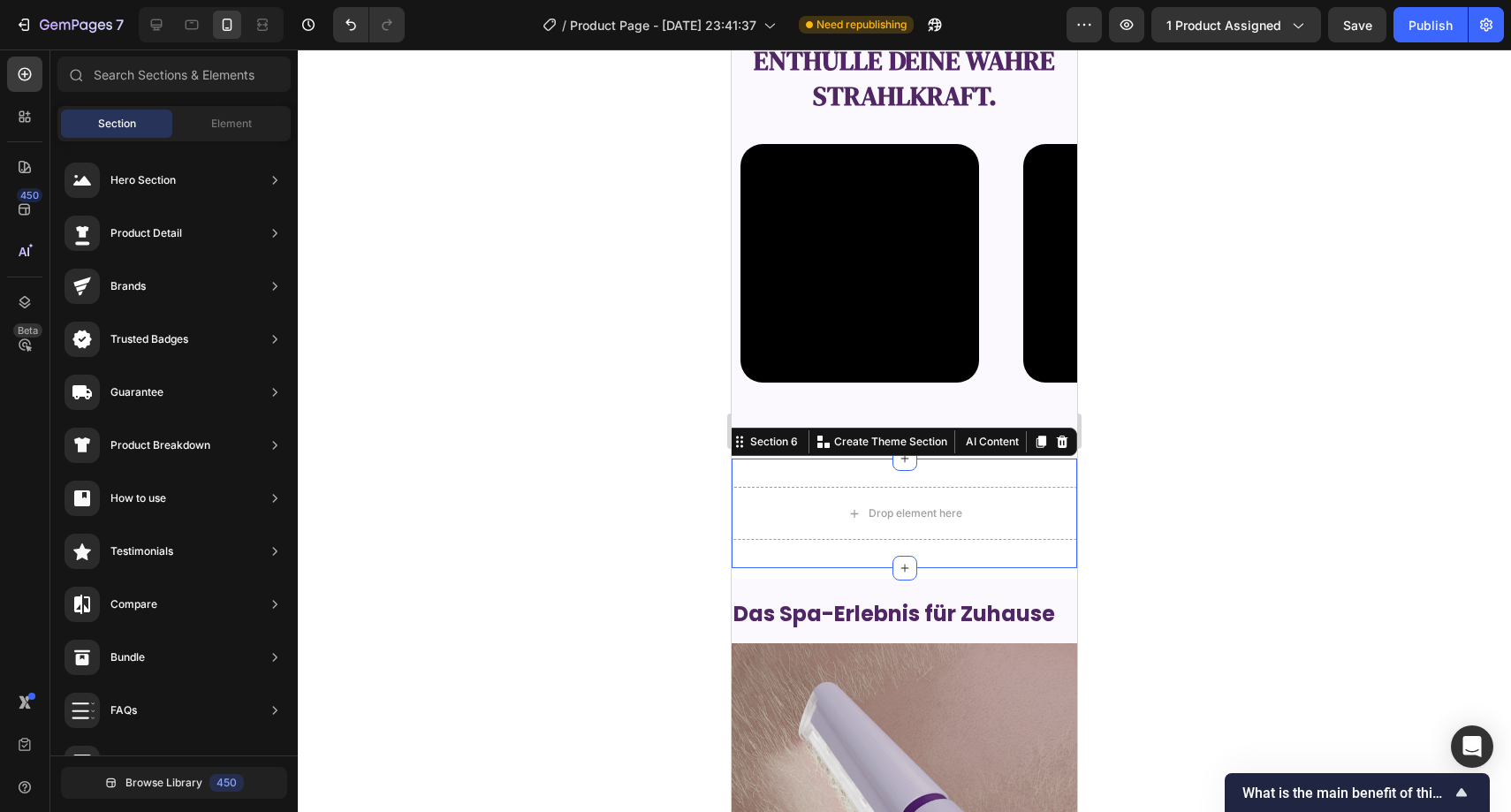
click at [791, 540] on div "Drop element here Section 6 You can create reusable sections Create Theme Secti…" at bounding box center [904, 513] width 345 height 109
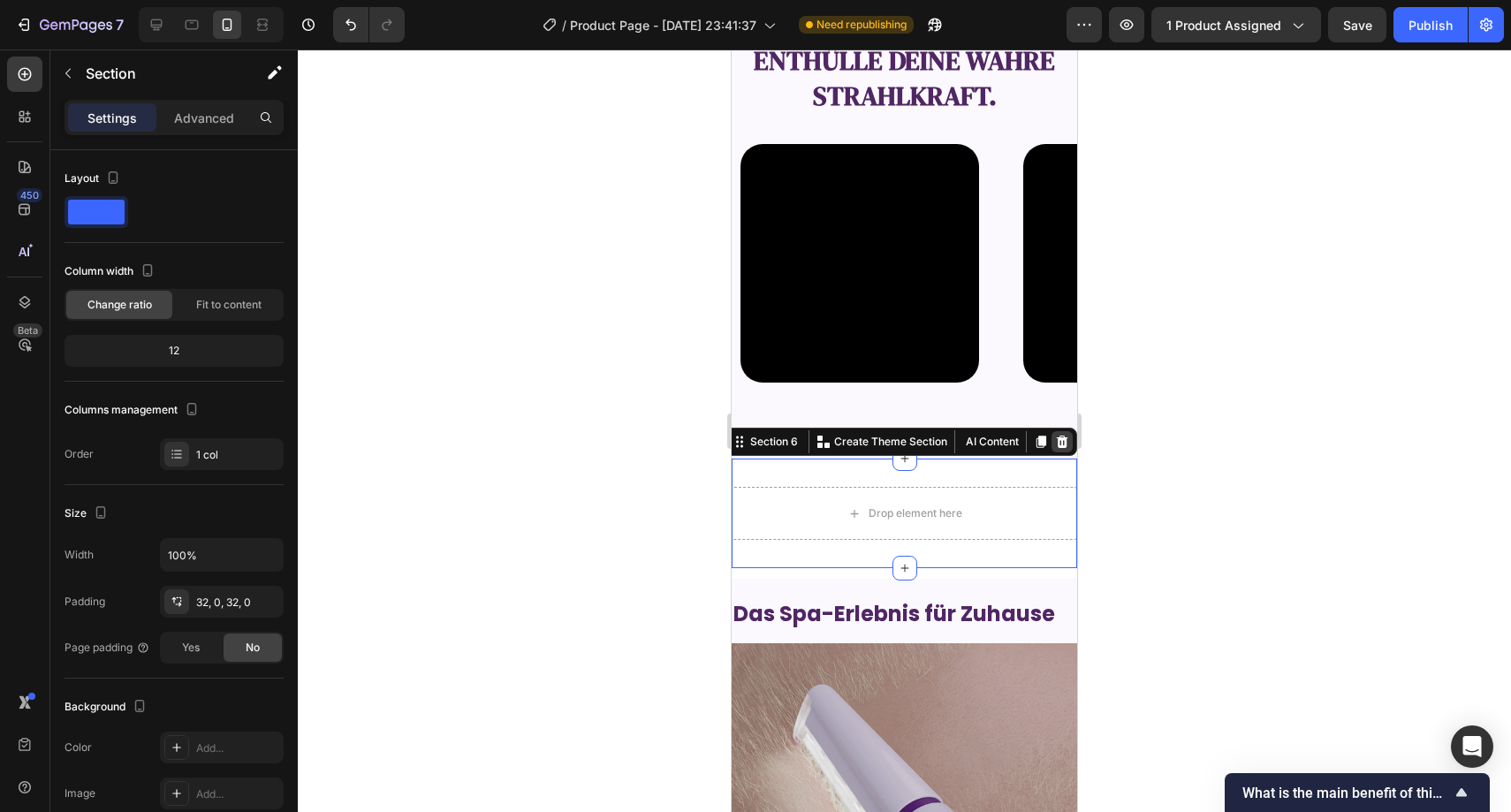
click at [1057, 444] on icon at bounding box center [1062, 441] width 11 height 12
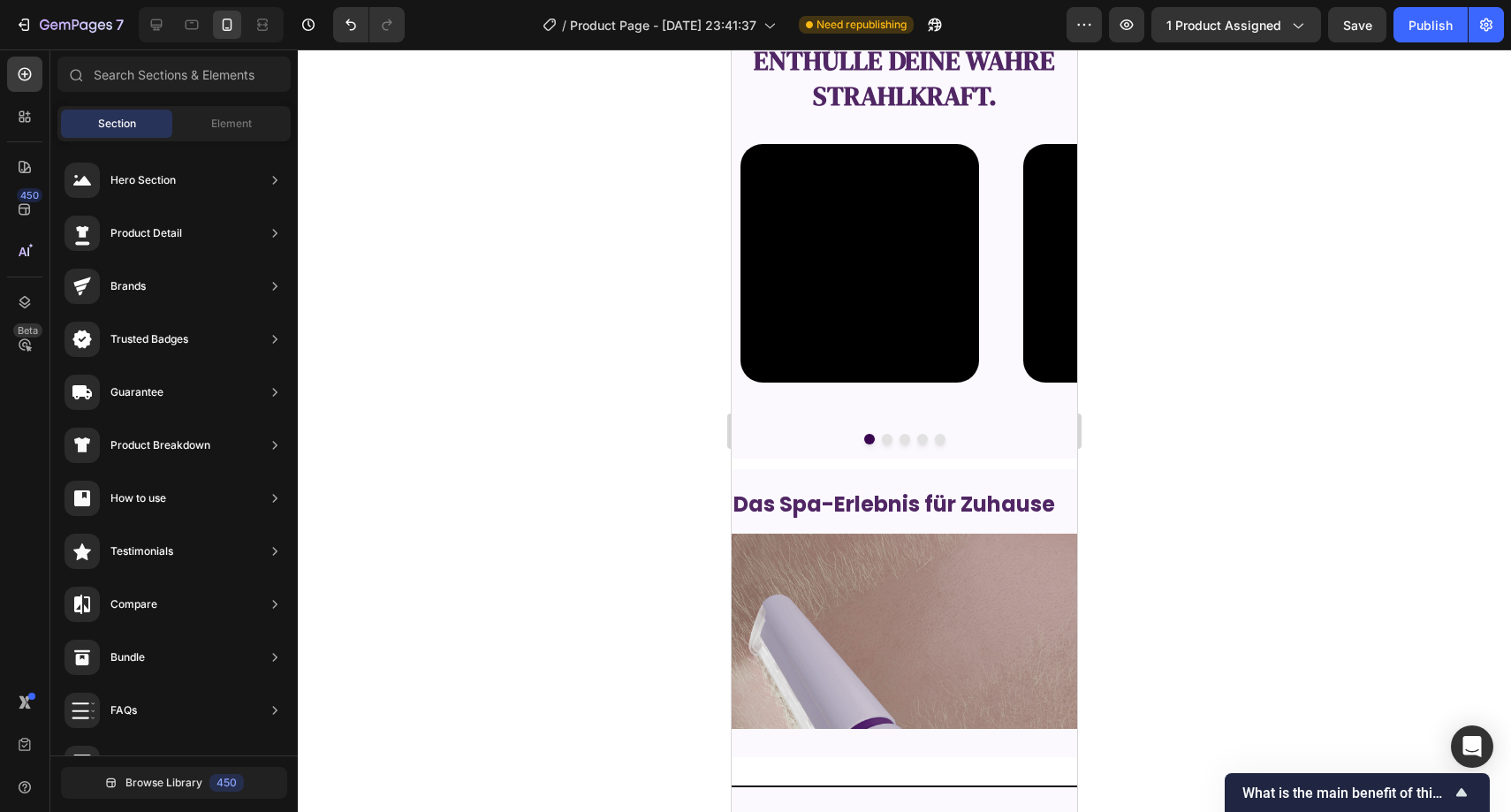
click at [1268, 425] on div at bounding box center [905, 430] width 1214 height 762
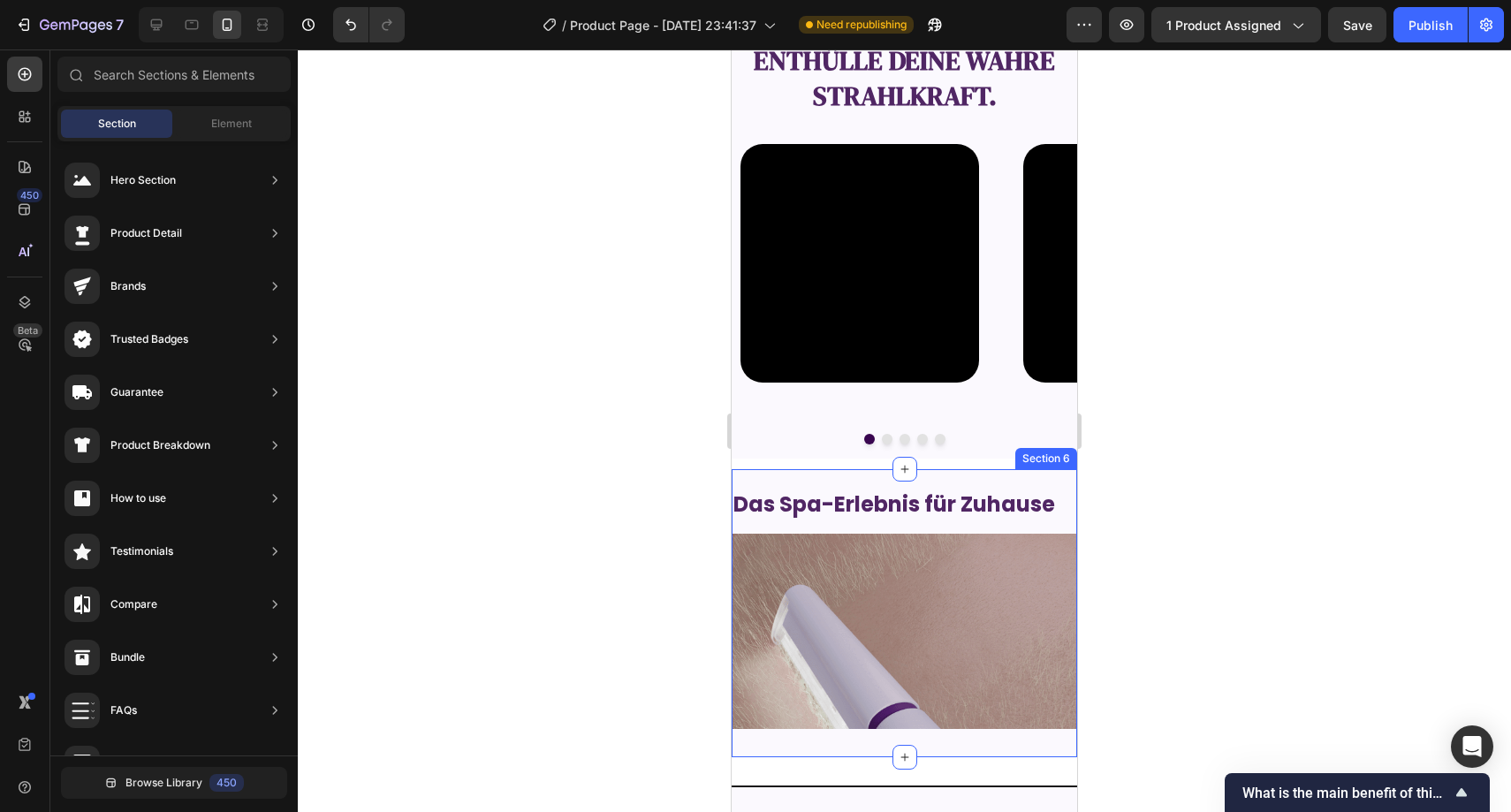
click at [1009, 482] on div "Das Spa-Erlebnis für Zuhause Heading Image Section 6" at bounding box center [904, 612] width 345 height 287
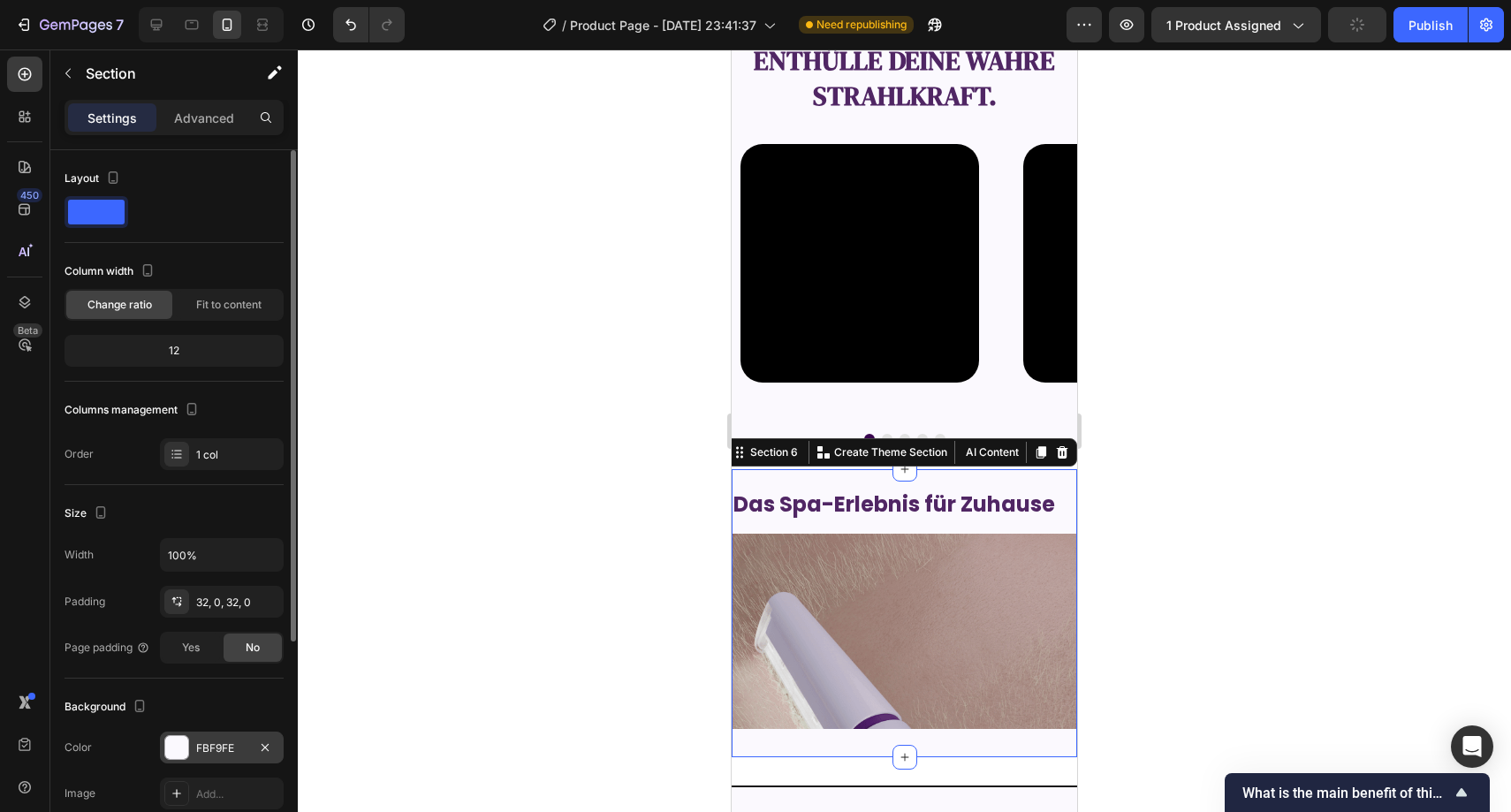
click at [223, 741] on div "FBF9FE" at bounding box center [221, 747] width 51 height 16
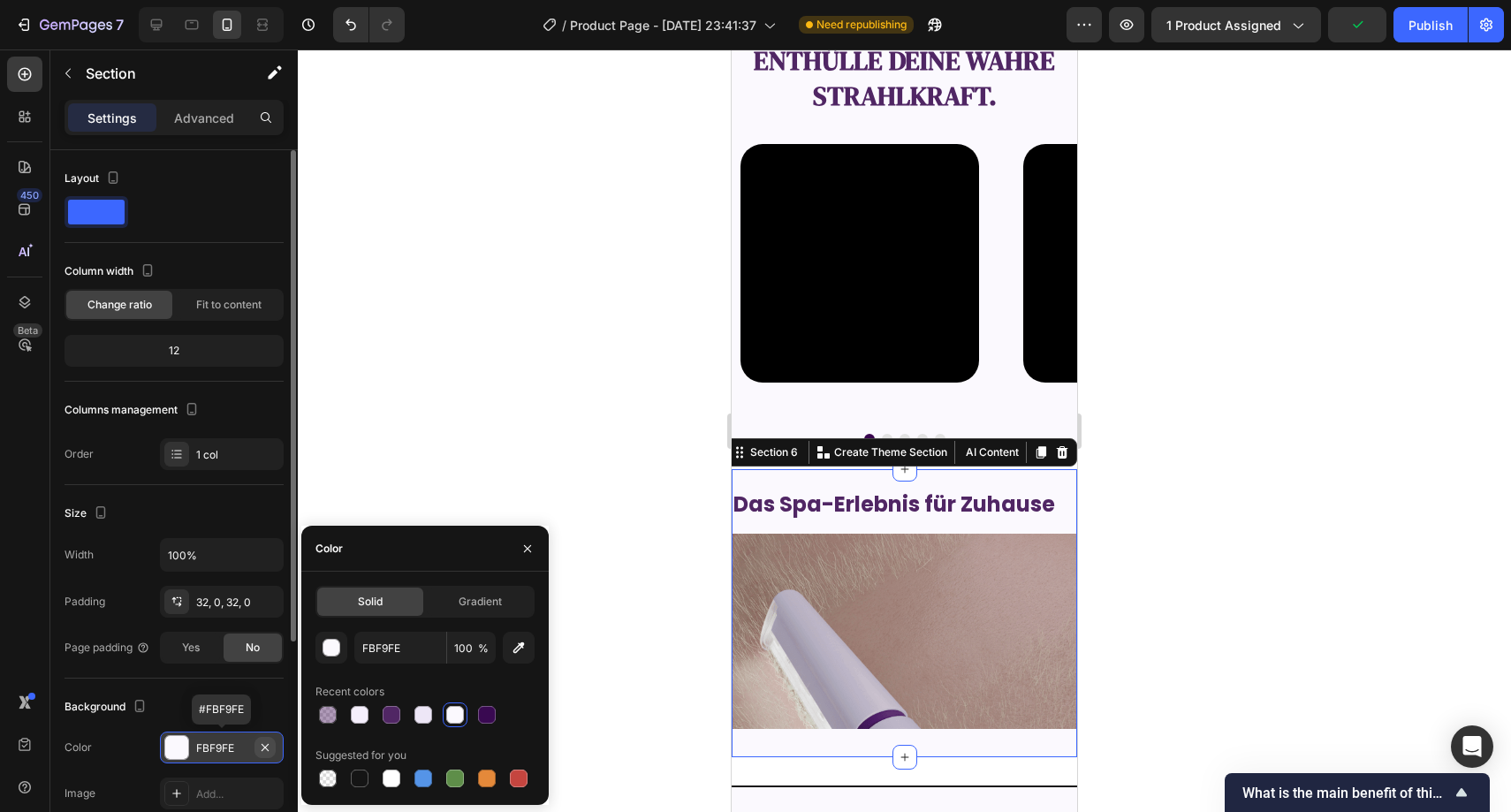
click at [261, 744] on icon "button" at bounding box center [265, 746] width 14 height 14
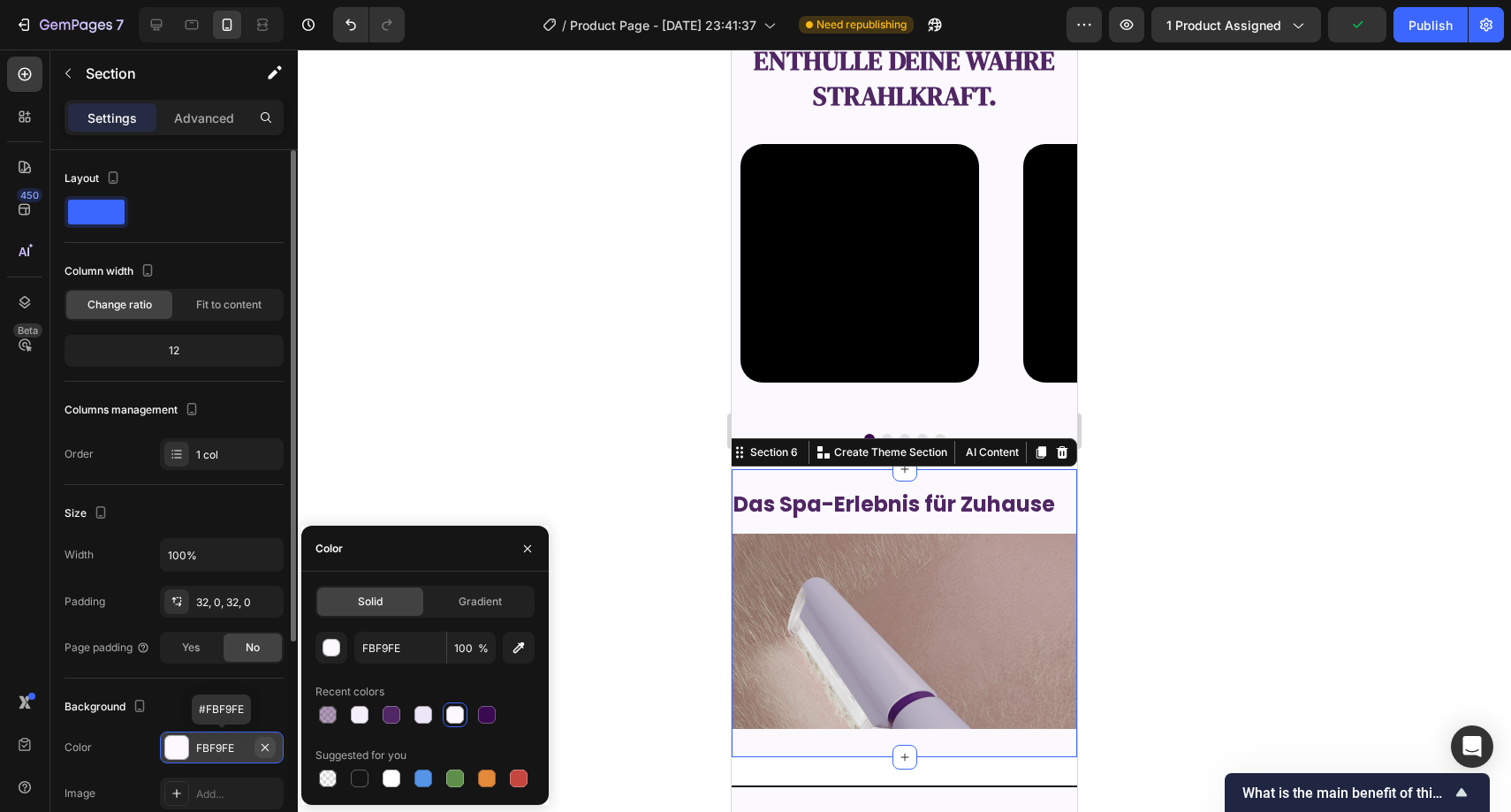
type input "000000"
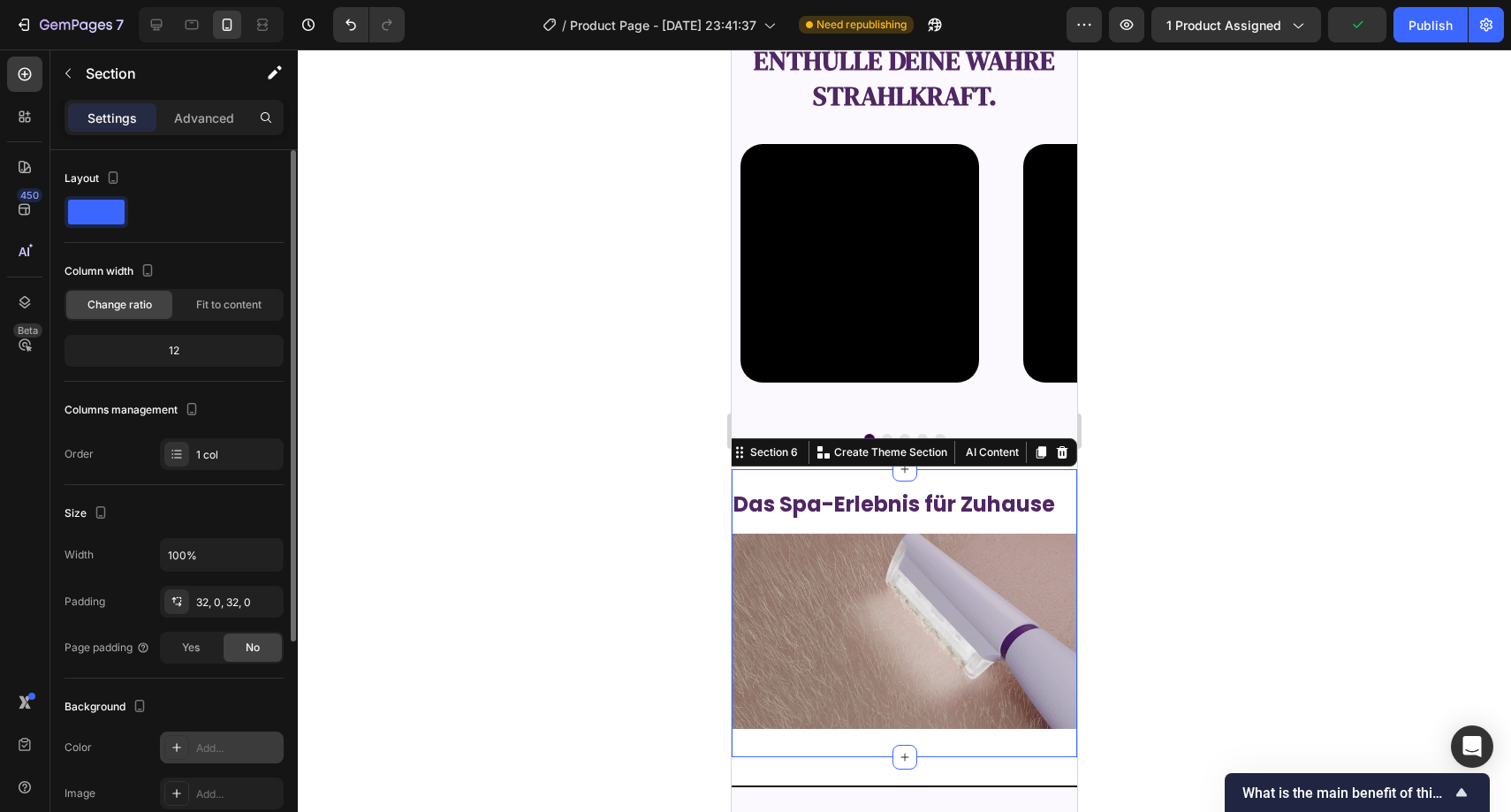
click at [508, 476] on div at bounding box center [905, 430] width 1214 height 762
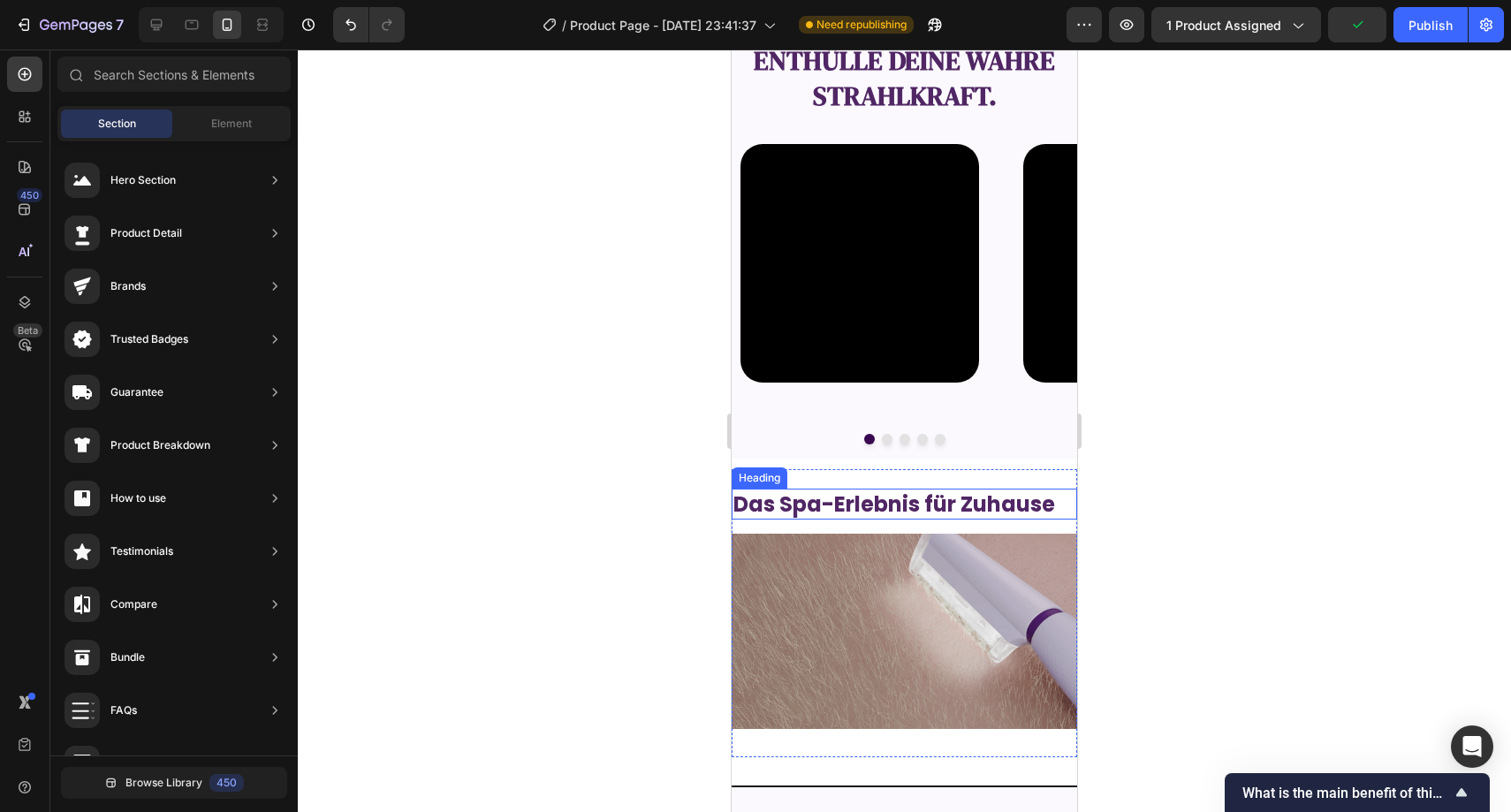
click at [873, 501] on h2 "Das Spa-Erlebnis für Zuhause" at bounding box center [904, 503] width 345 height 31
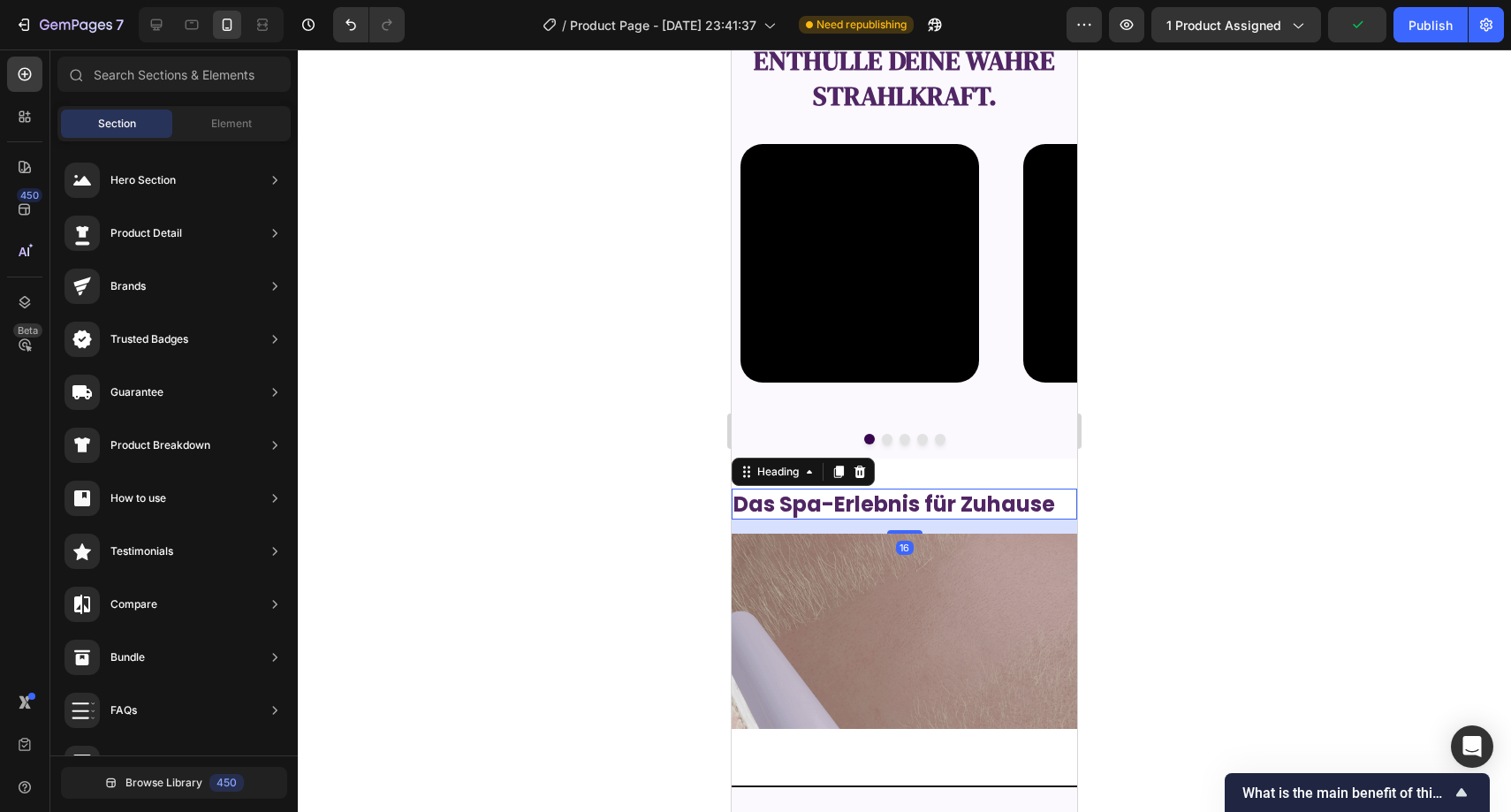
click at [873, 501] on h2 "Das Spa-Erlebnis für Zuhause" at bounding box center [904, 503] width 345 height 31
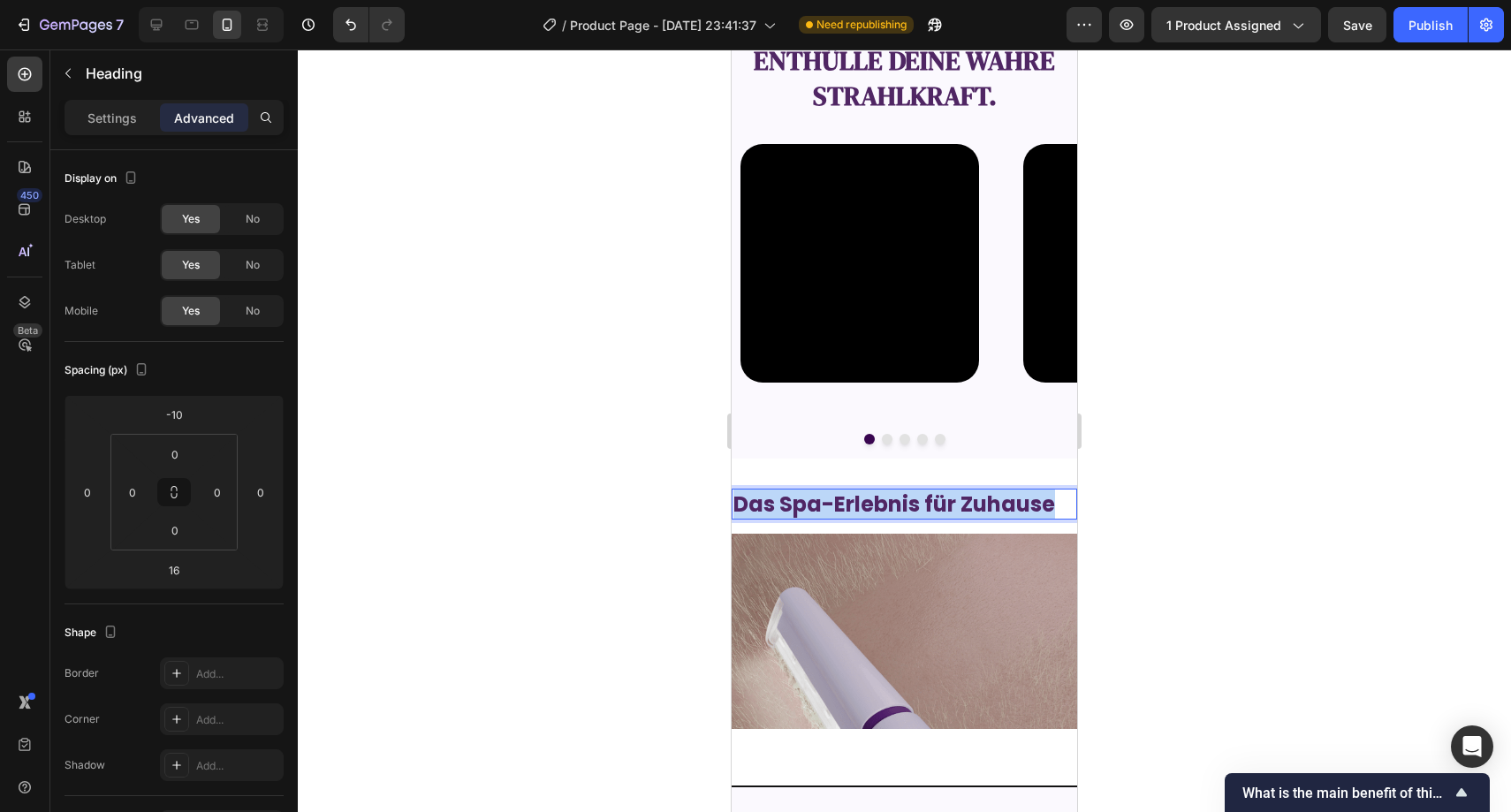
click at [873, 501] on p "Das Spa-Erlebnis für Zuhause" at bounding box center [905, 504] width 342 height 28
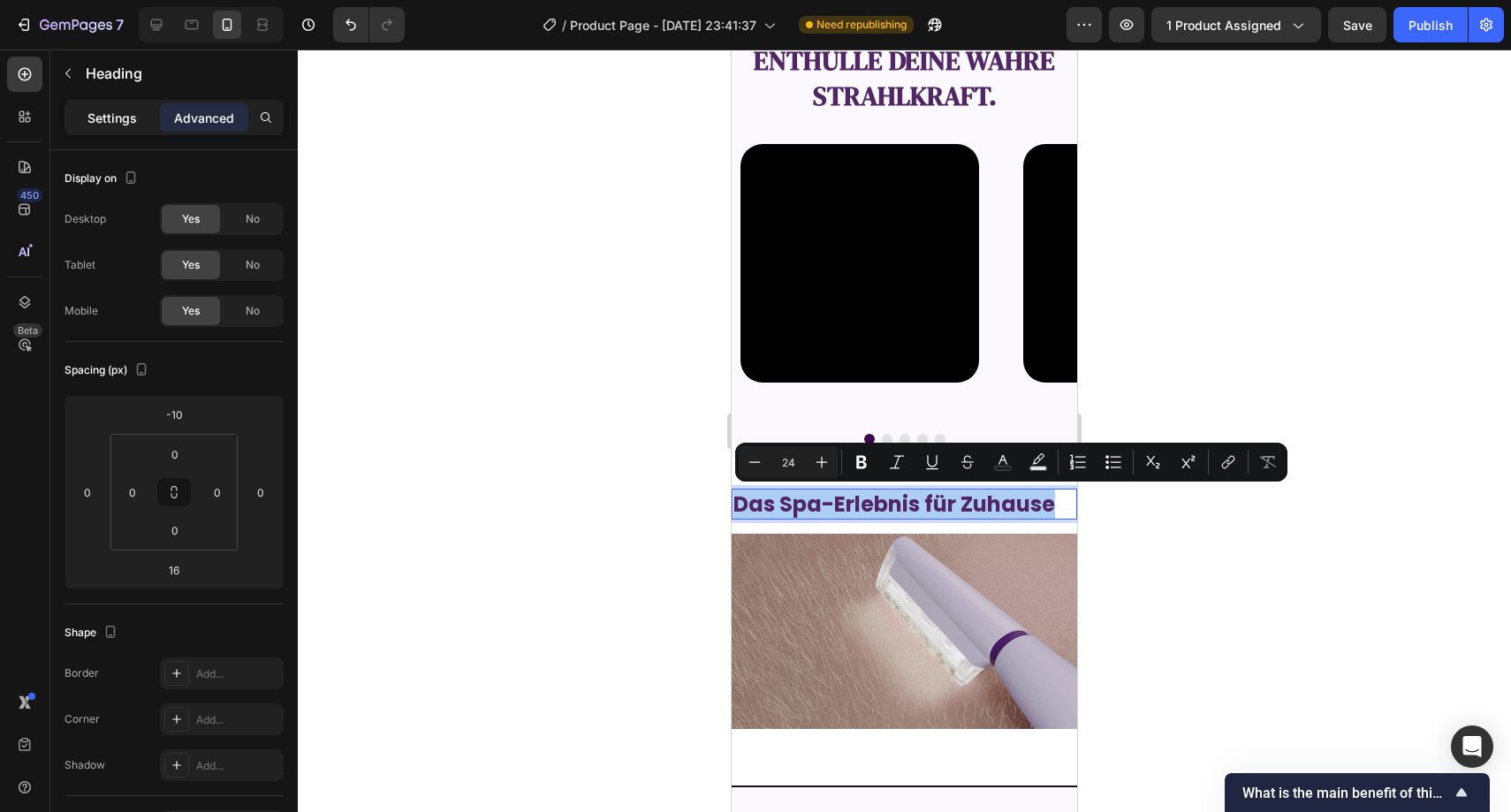
click at [100, 112] on p "Settings" at bounding box center [112, 117] width 49 height 18
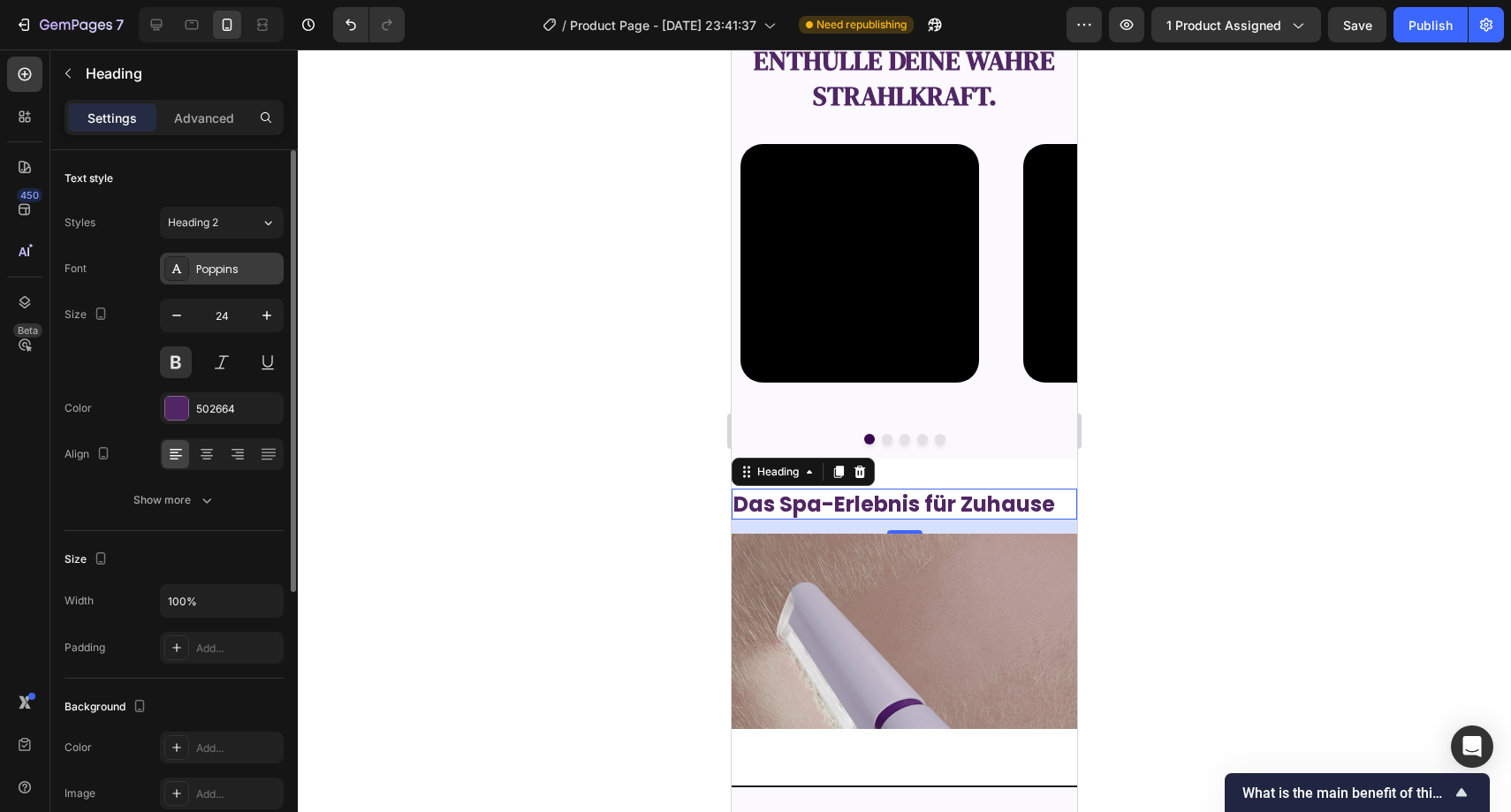
click at [209, 266] on div "Poppins" at bounding box center [238, 269] width 83 height 16
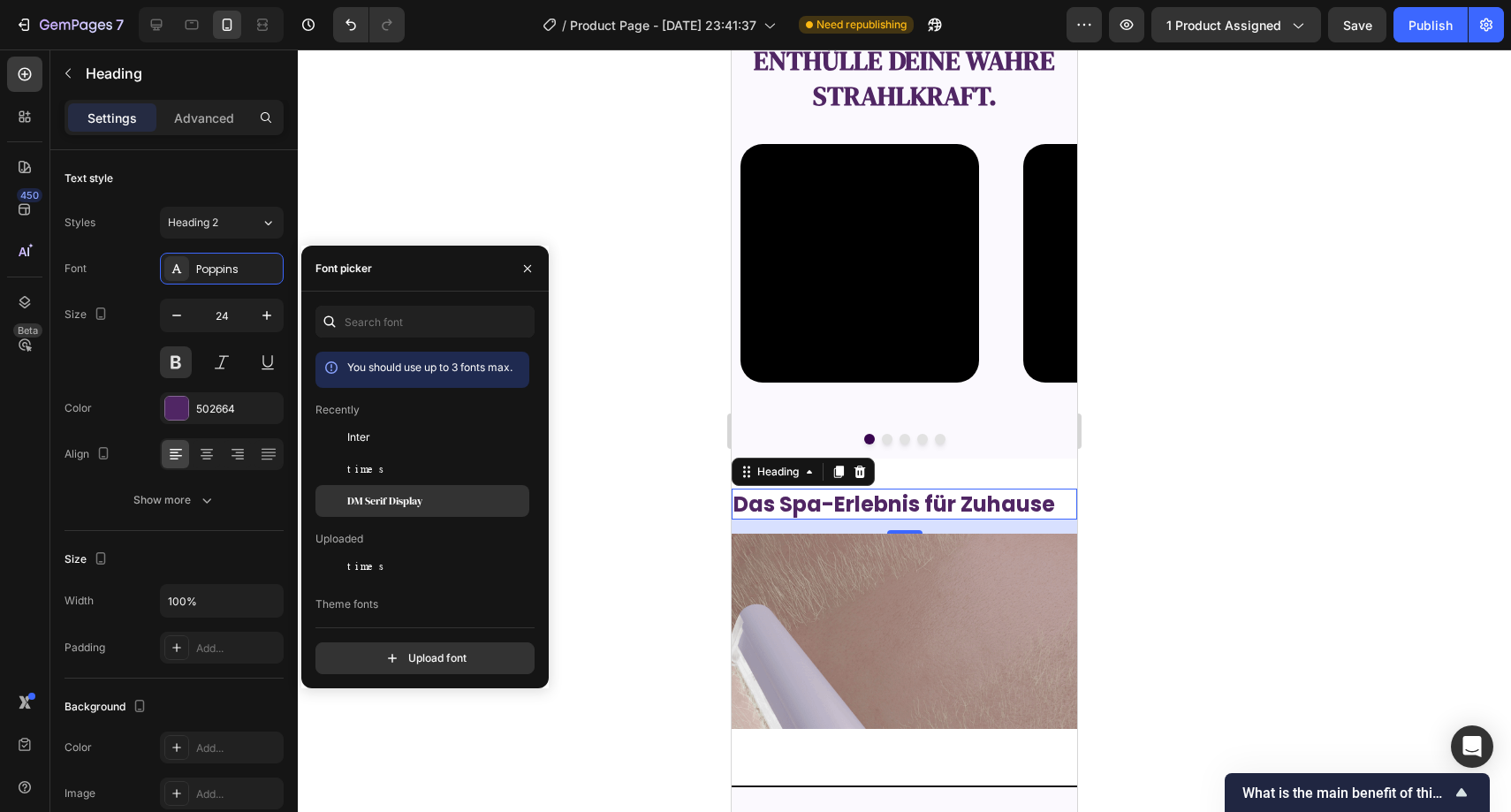
click at [407, 493] on span "DM Serif Display" at bounding box center [384, 500] width 75 height 16
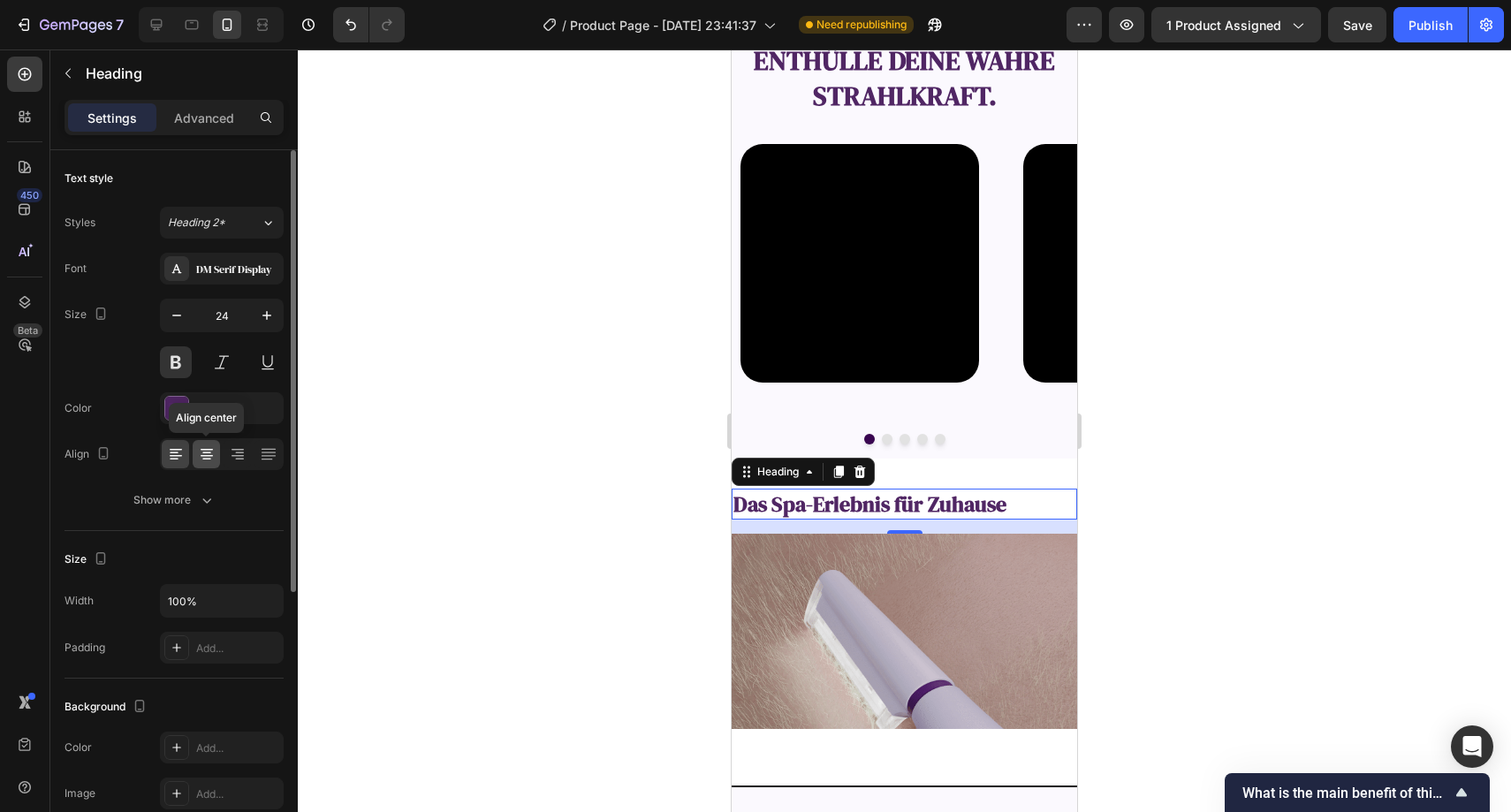
click at [198, 455] on icon at bounding box center [206, 453] width 18 height 18
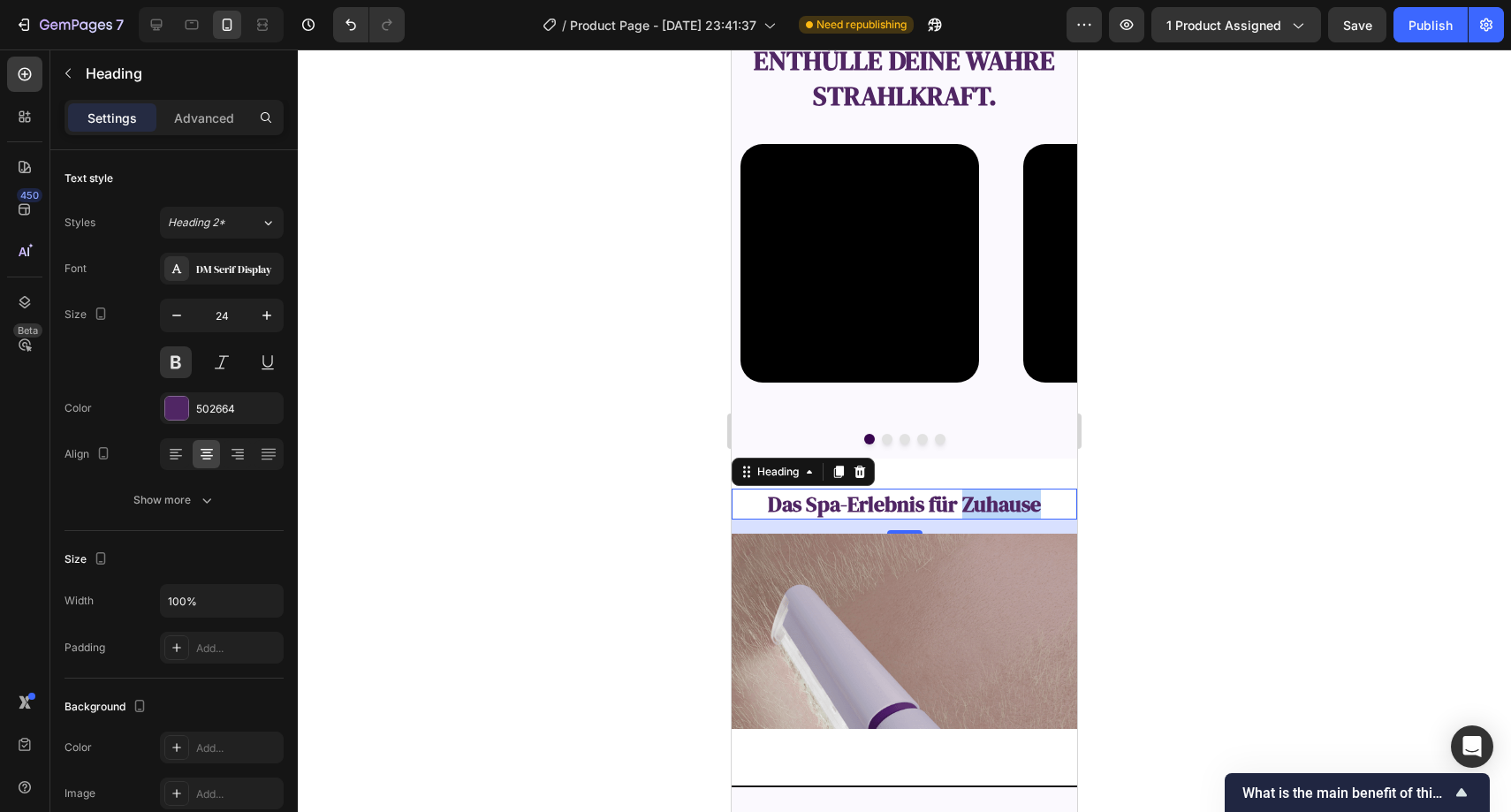
click at [970, 496] on p "Das Spa-Erlebnis für Zuhause" at bounding box center [905, 504] width 342 height 28
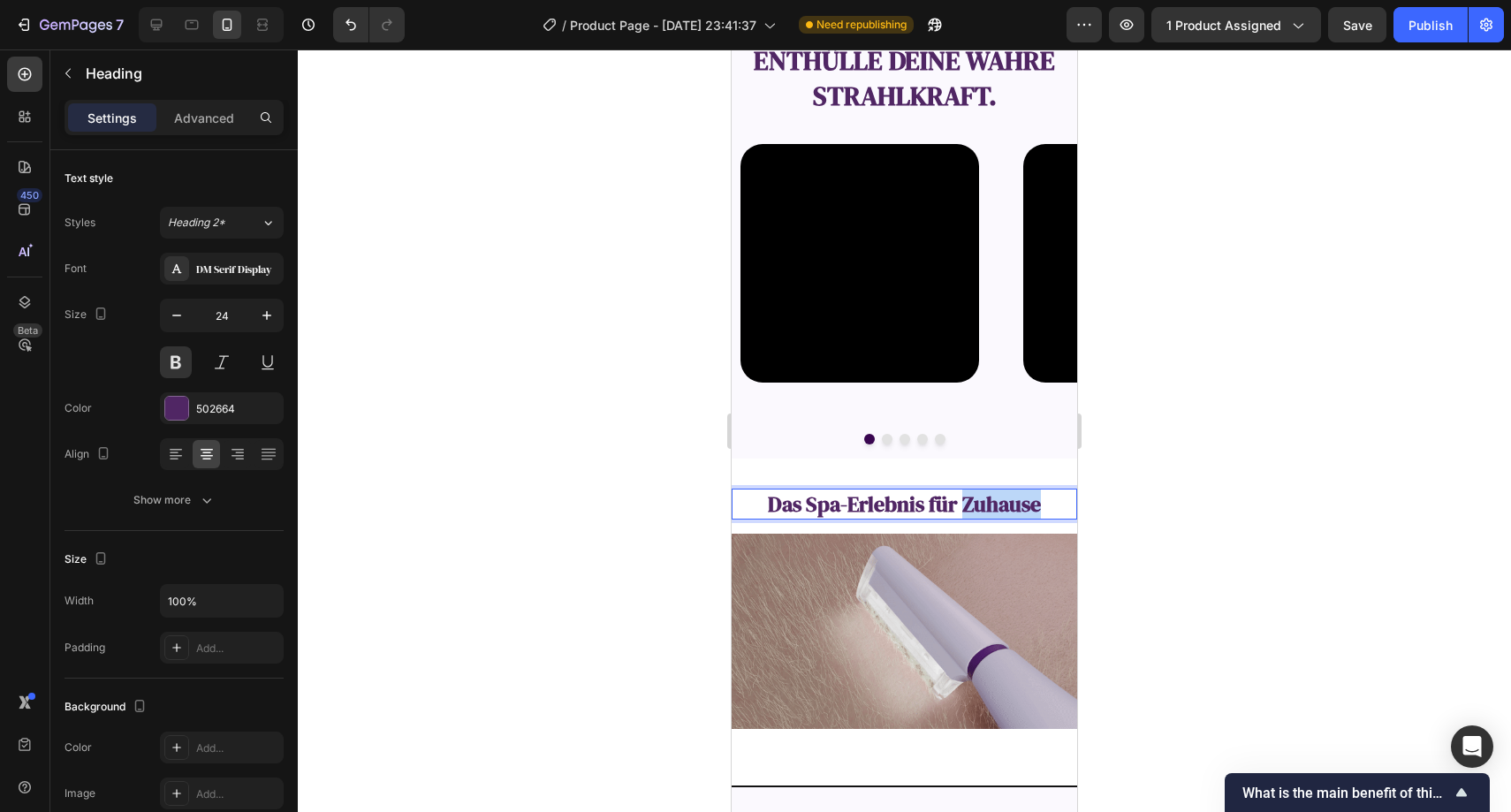
click at [970, 496] on p "Das Spa-Erlebnis für Zuhause" at bounding box center [905, 504] width 342 height 28
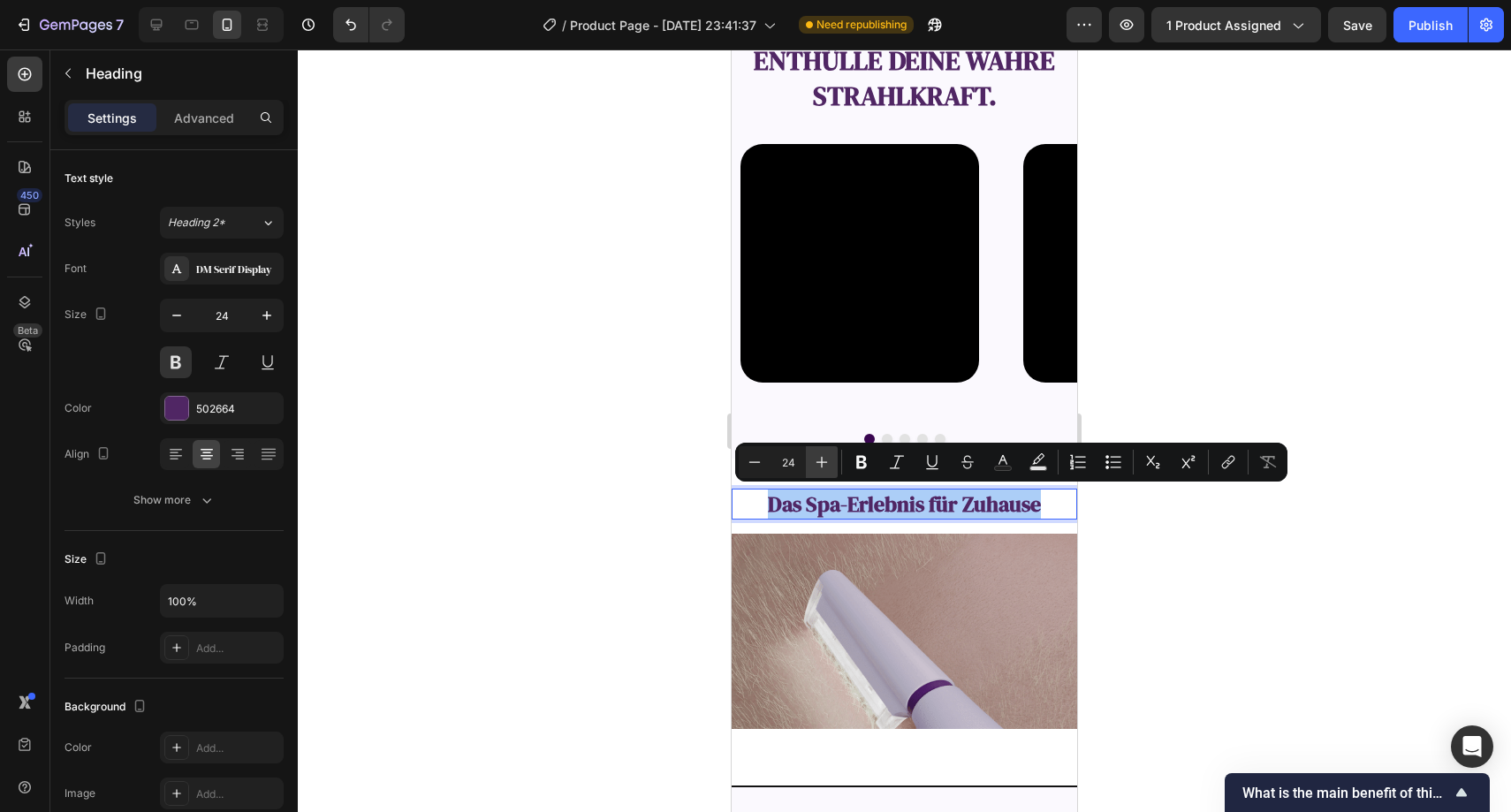
click at [809, 461] on button "Plus" at bounding box center [822, 461] width 31 height 31
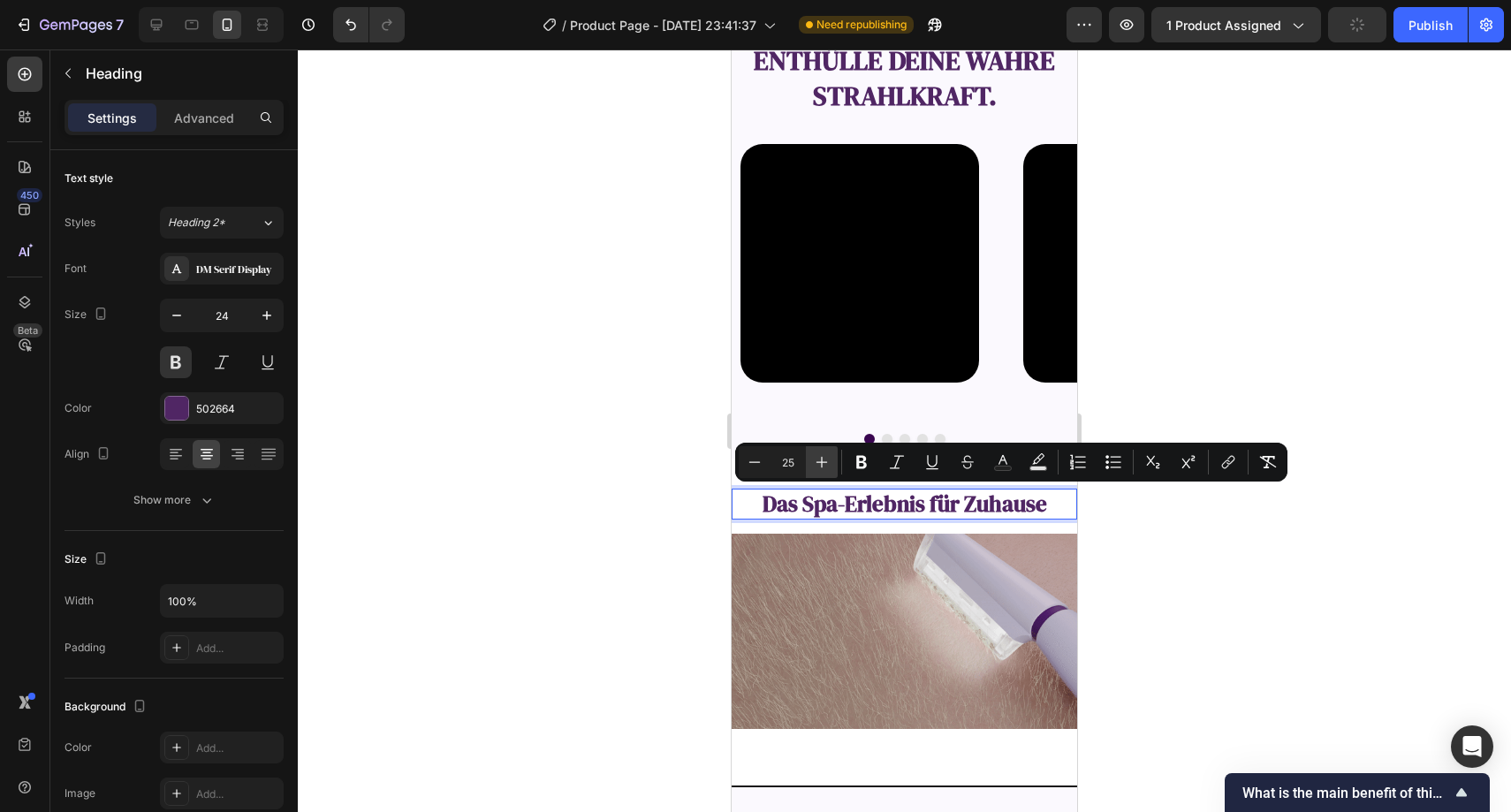
click at [810, 461] on button "Plus" at bounding box center [822, 461] width 31 height 31
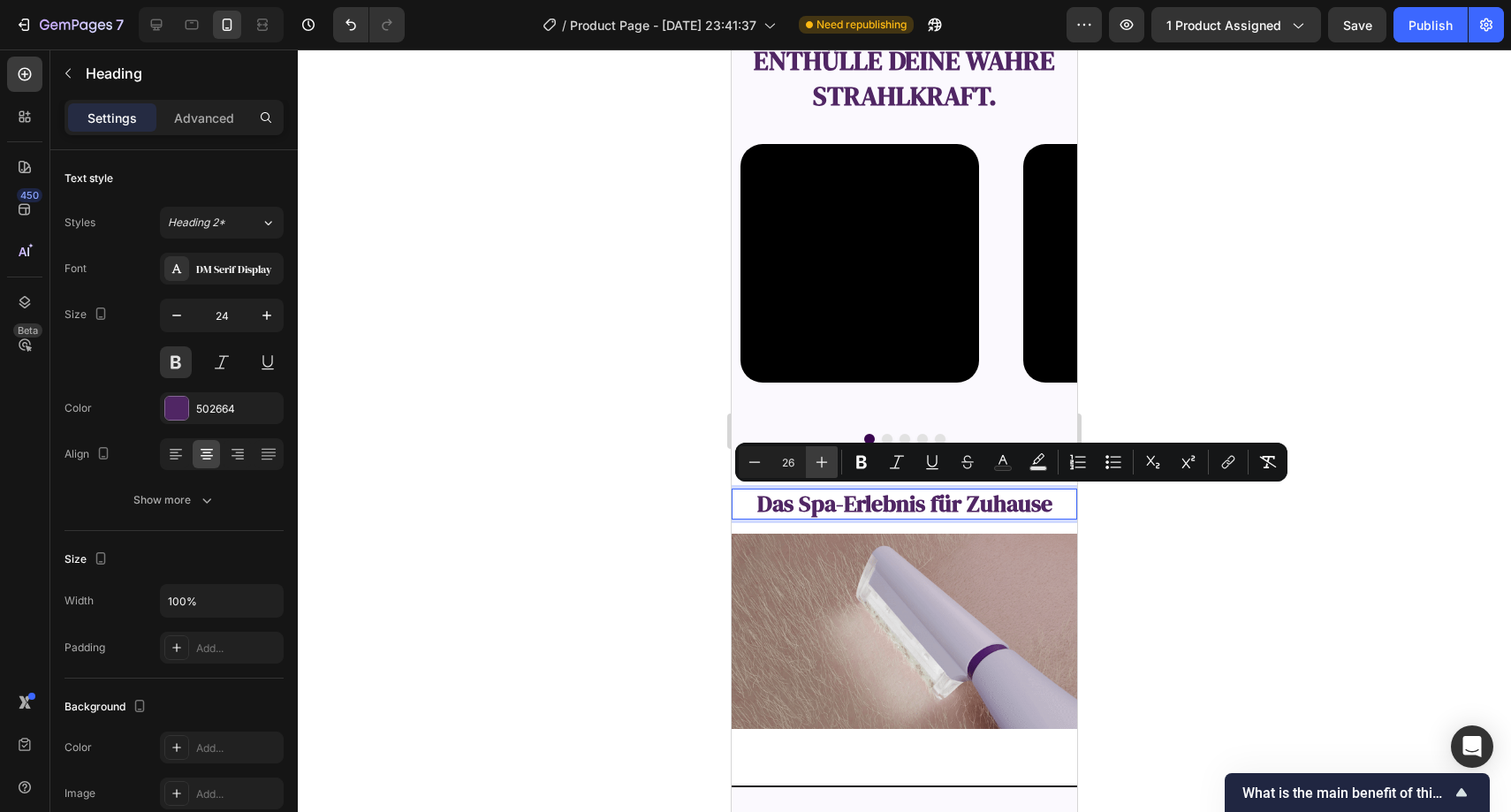
click at [810, 461] on button "Plus" at bounding box center [822, 461] width 31 height 31
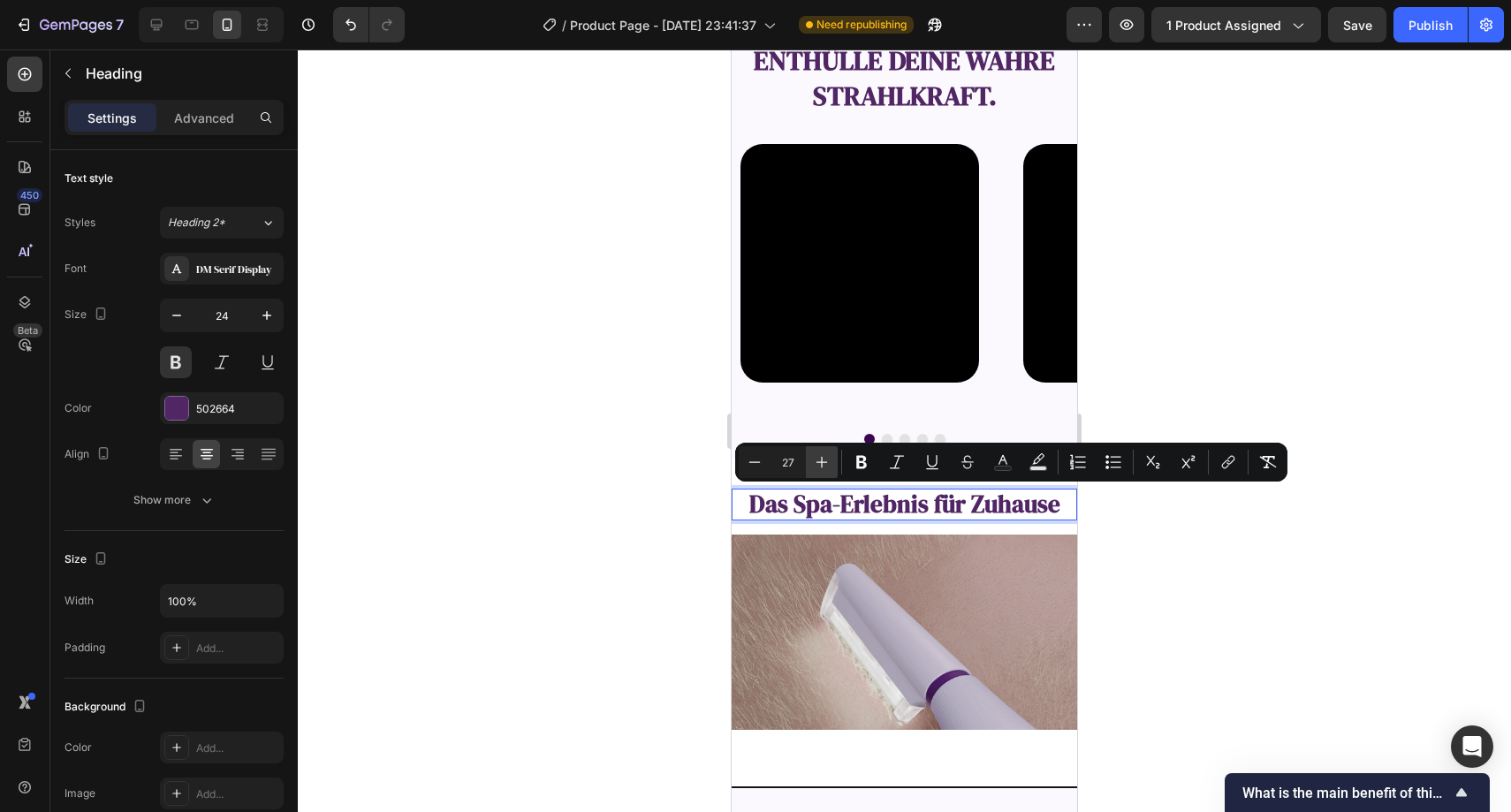
click at [810, 461] on button "Plus" at bounding box center [822, 461] width 31 height 31
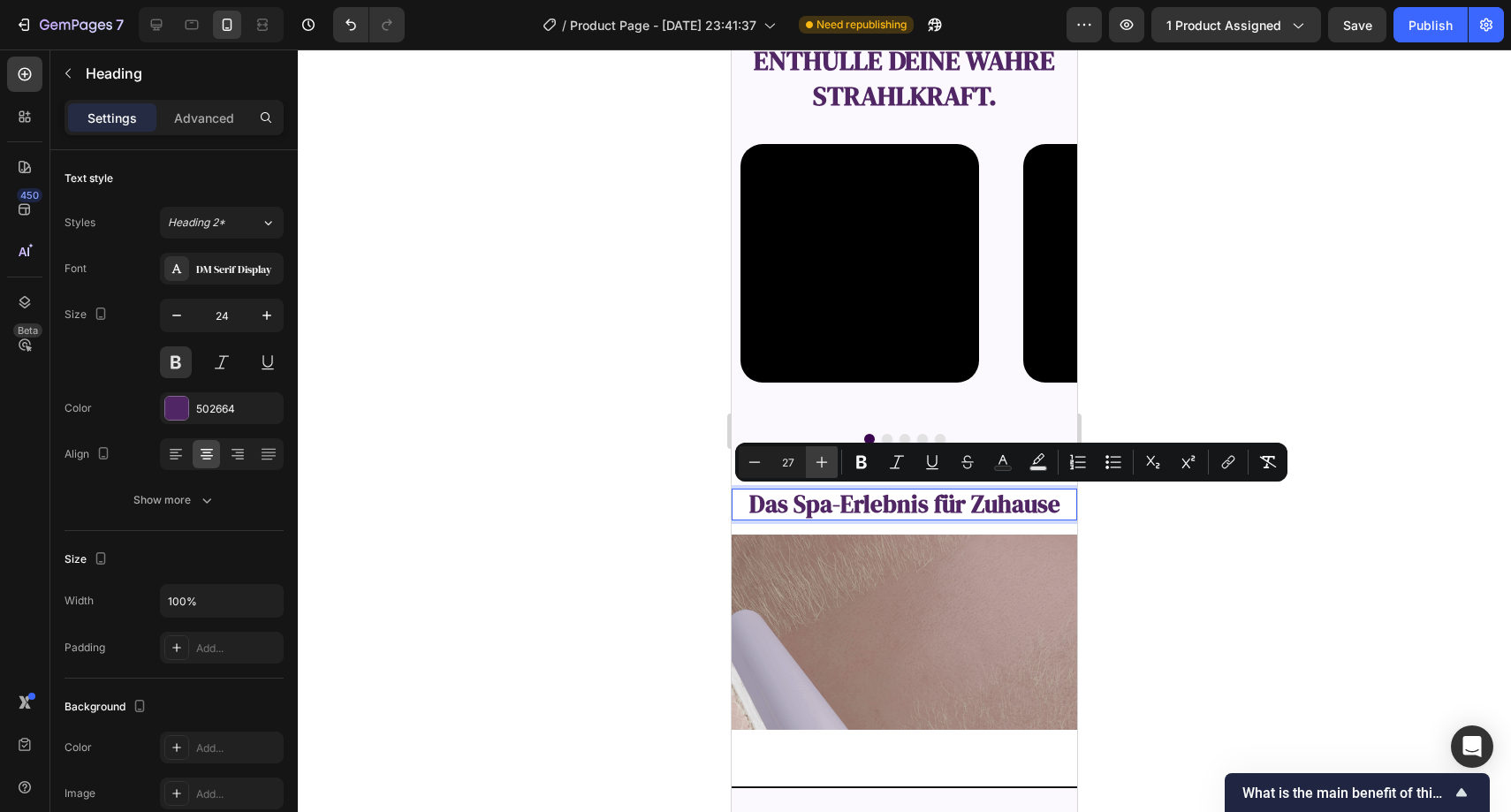
type input "28"
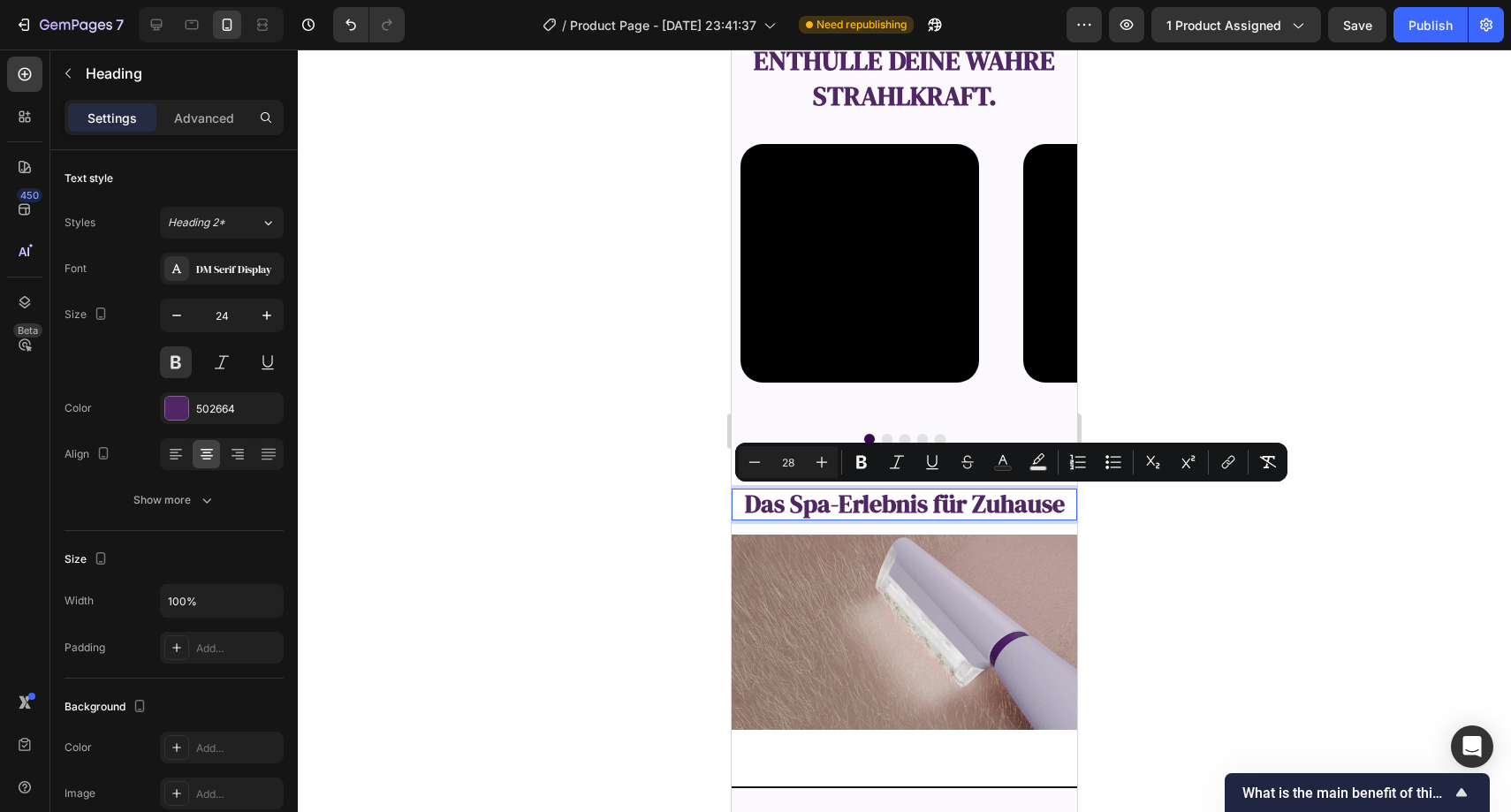
click at [660, 479] on div at bounding box center [905, 430] width 1214 height 762
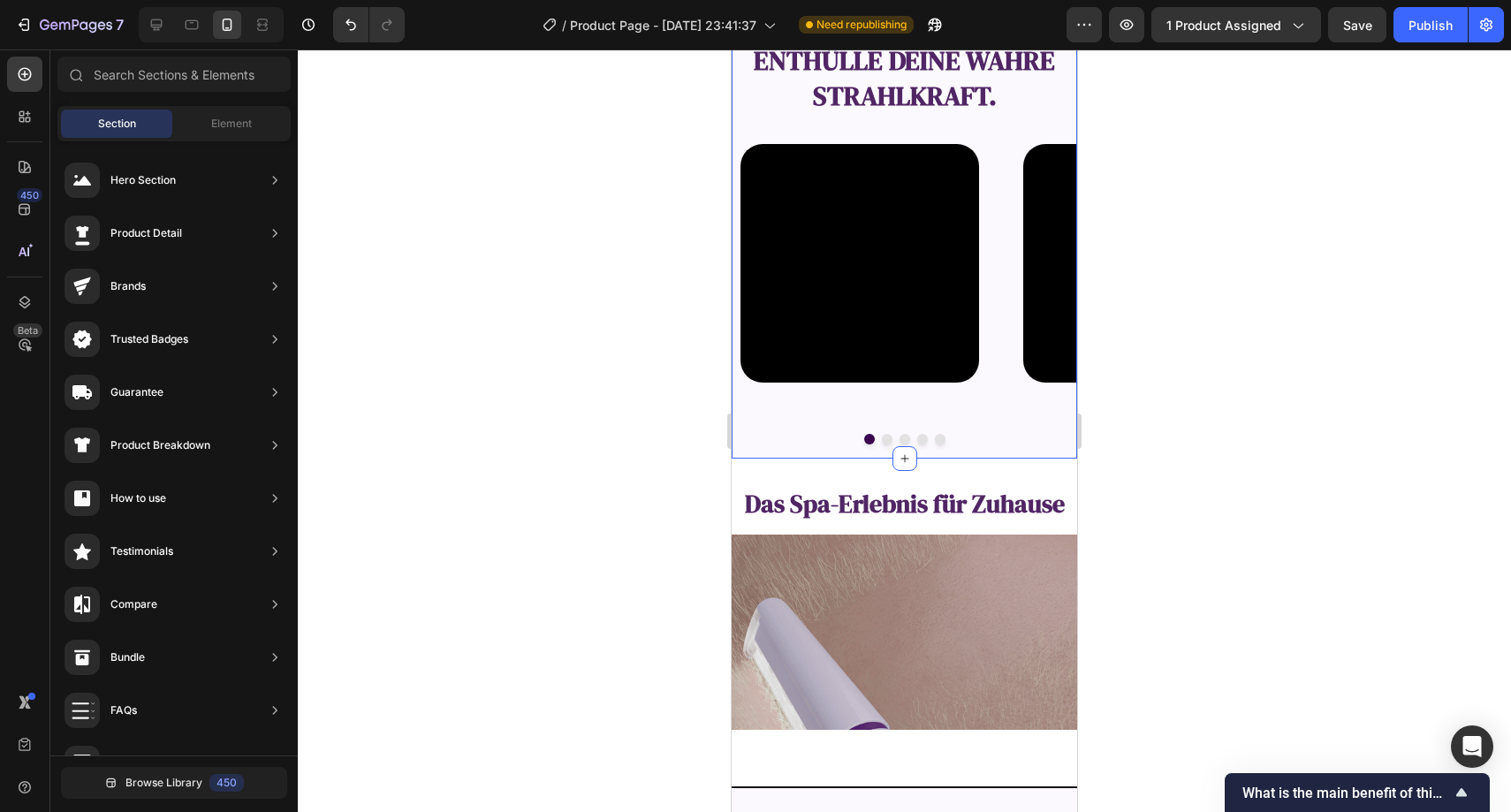
click at [786, 451] on div "Enthülle deine wahre Strahlkraft. Text Block Video Video Video Video Video Caro…" at bounding box center [904, 228] width 345 height 461
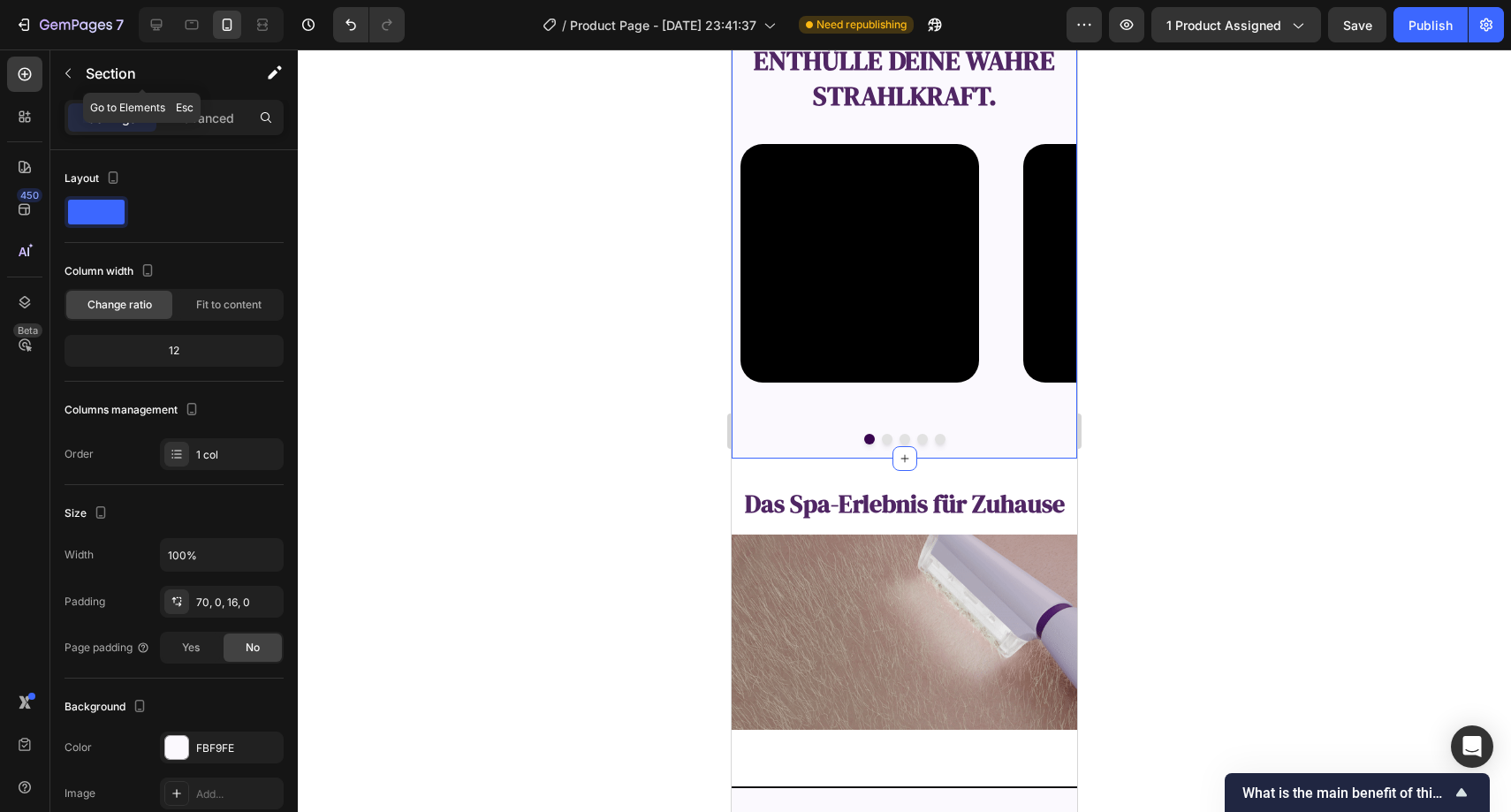
click at [208, 96] on div "Section" at bounding box center [142, 74] width 184 height 50
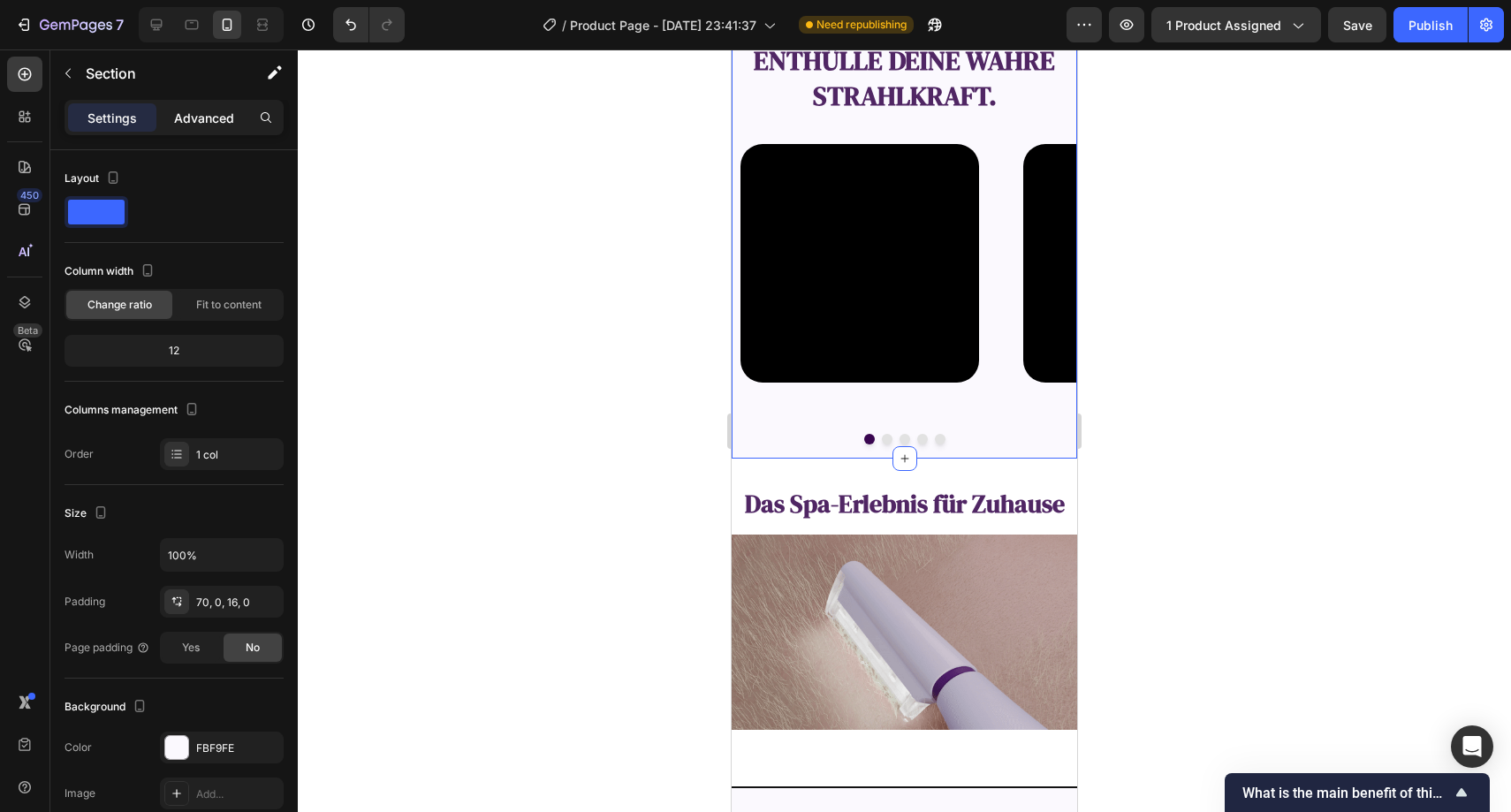
click at [204, 117] on p "Advanced" at bounding box center [204, 117] width 60 height 18
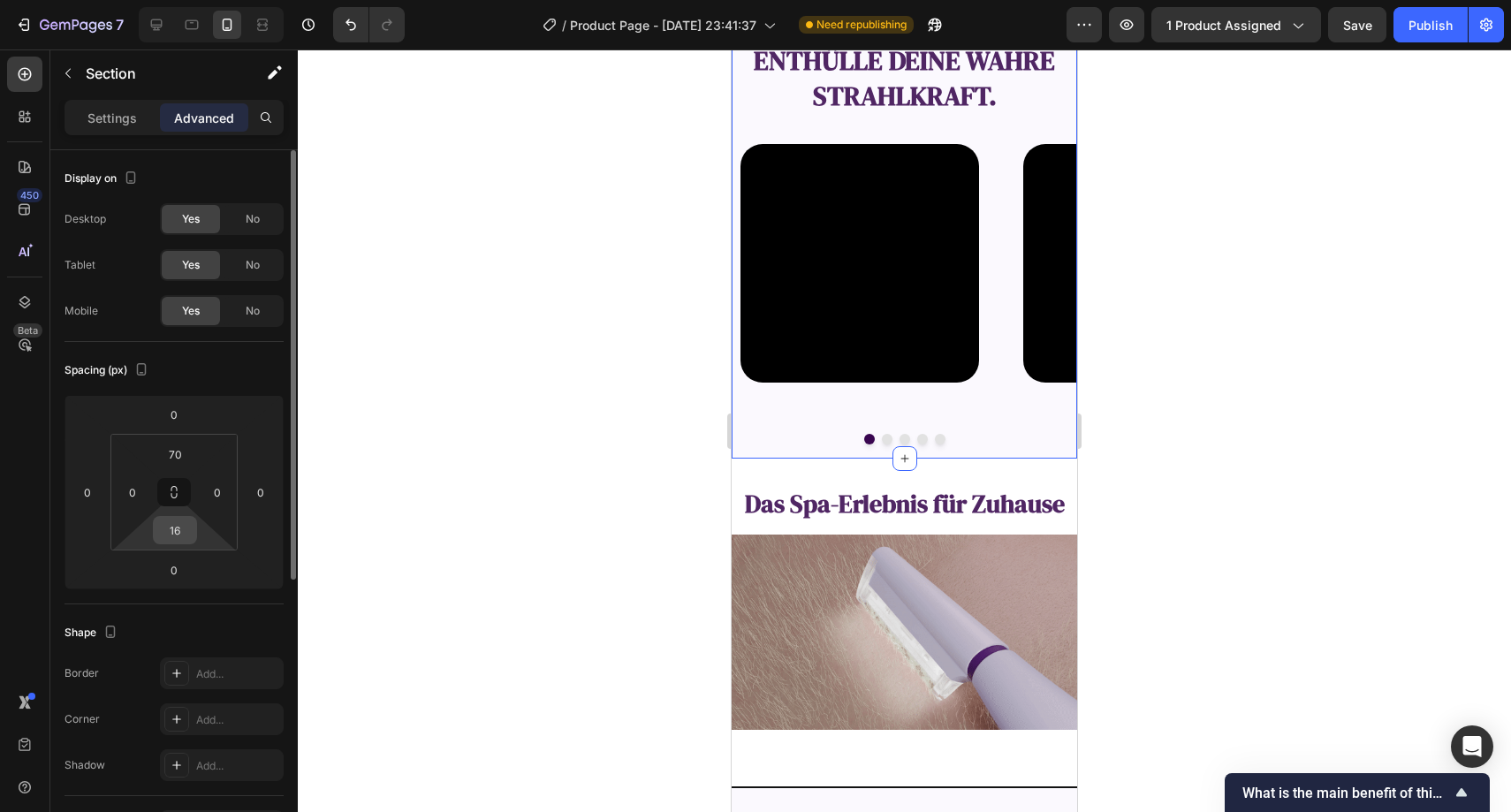
click at [180, 519] on input "16" at bounding box center [175, 530] width 35 height 27
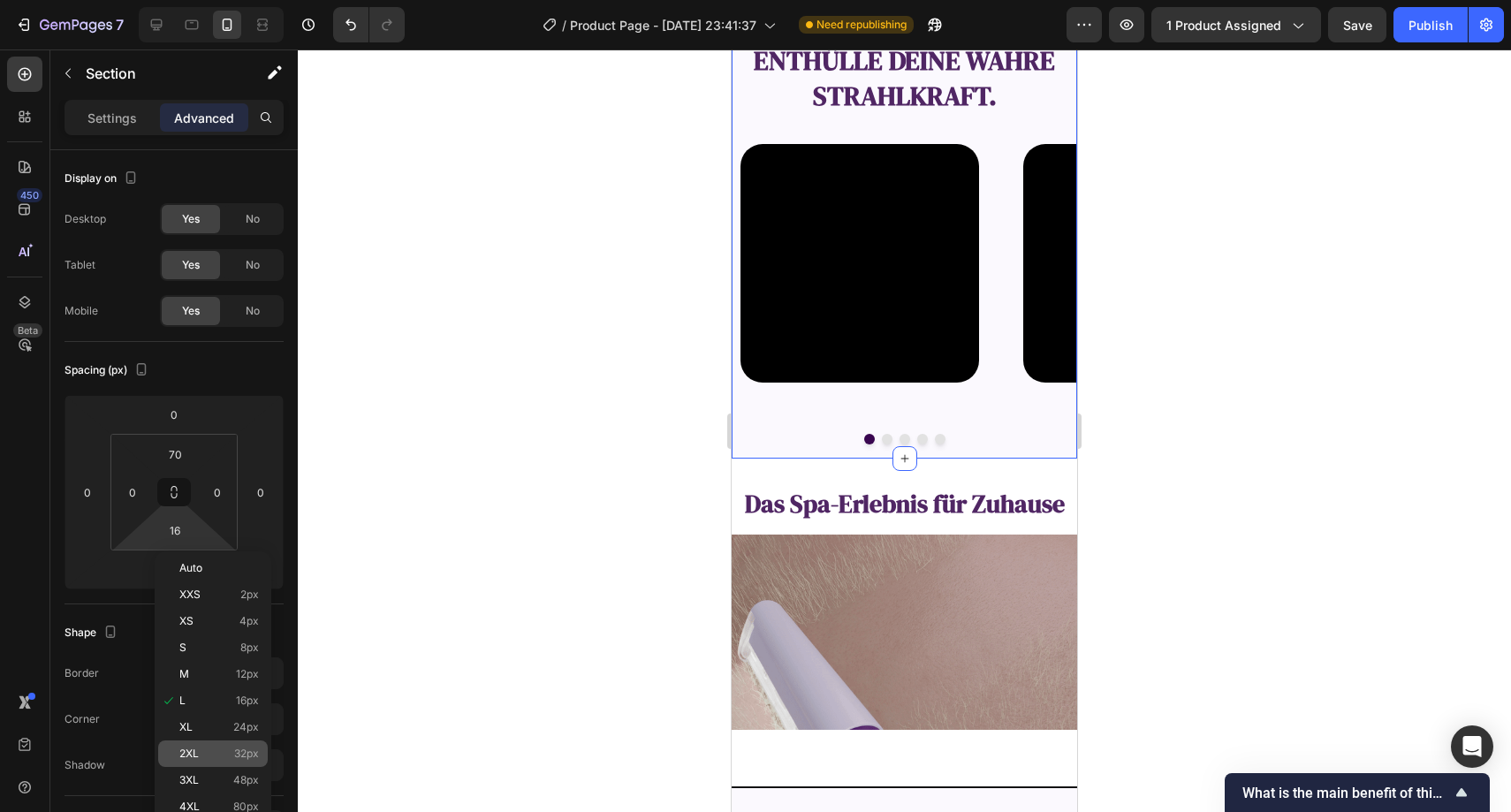
click at [221, 746] on div "2XL 32px" at bounding box center [213, 753] width 109 height 27
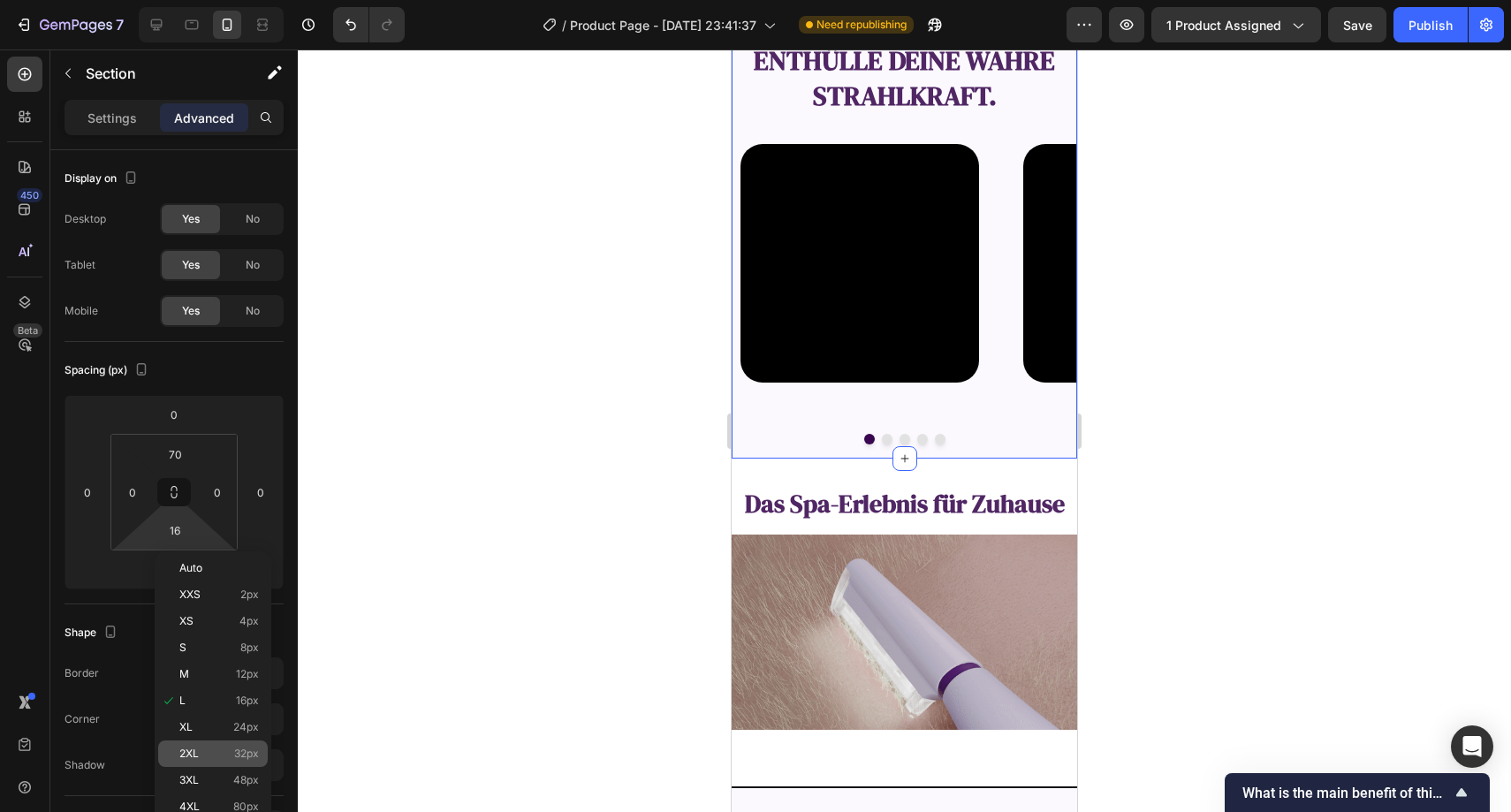
type input "32"
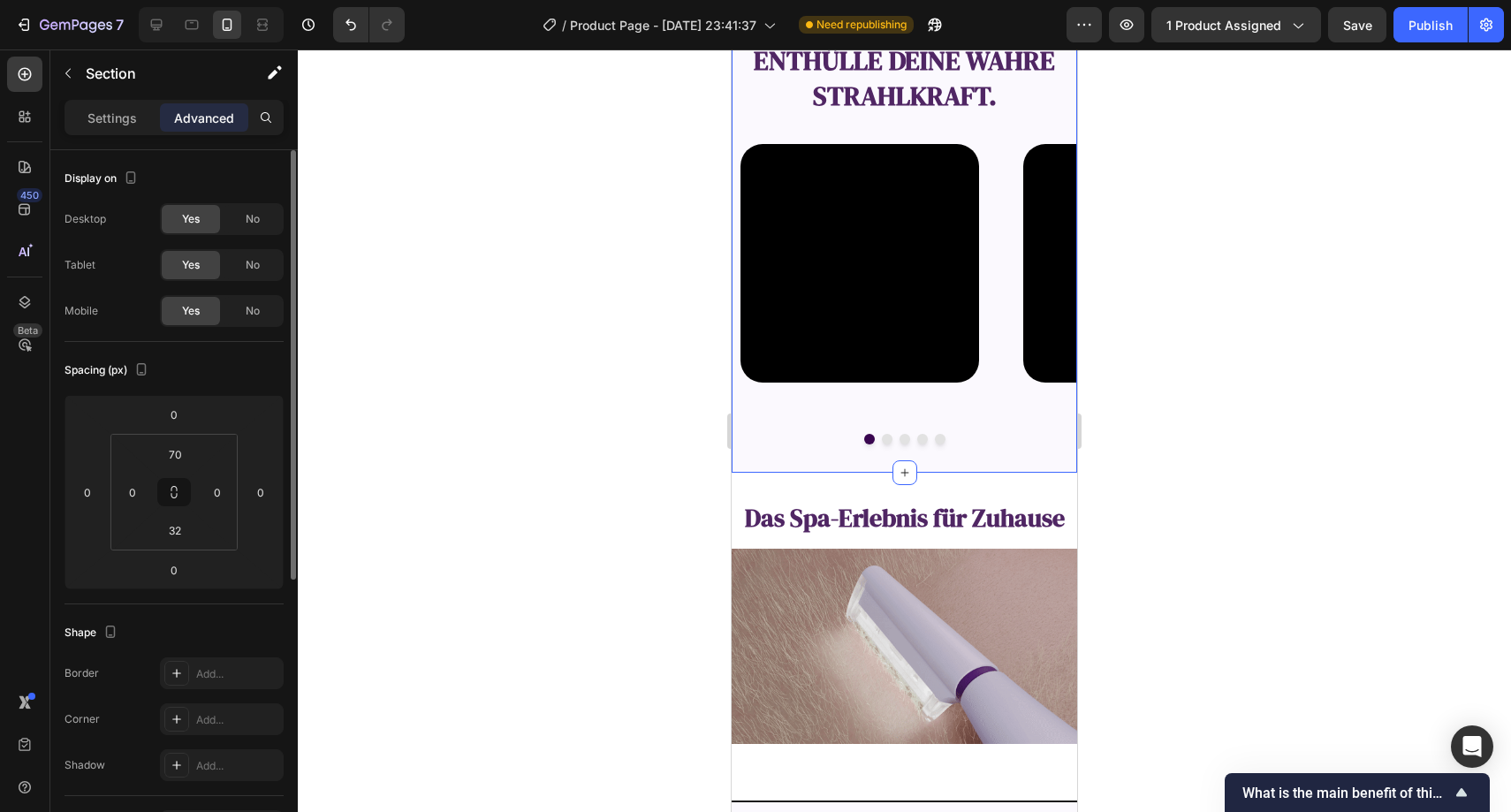
scroll to position [466, 0]
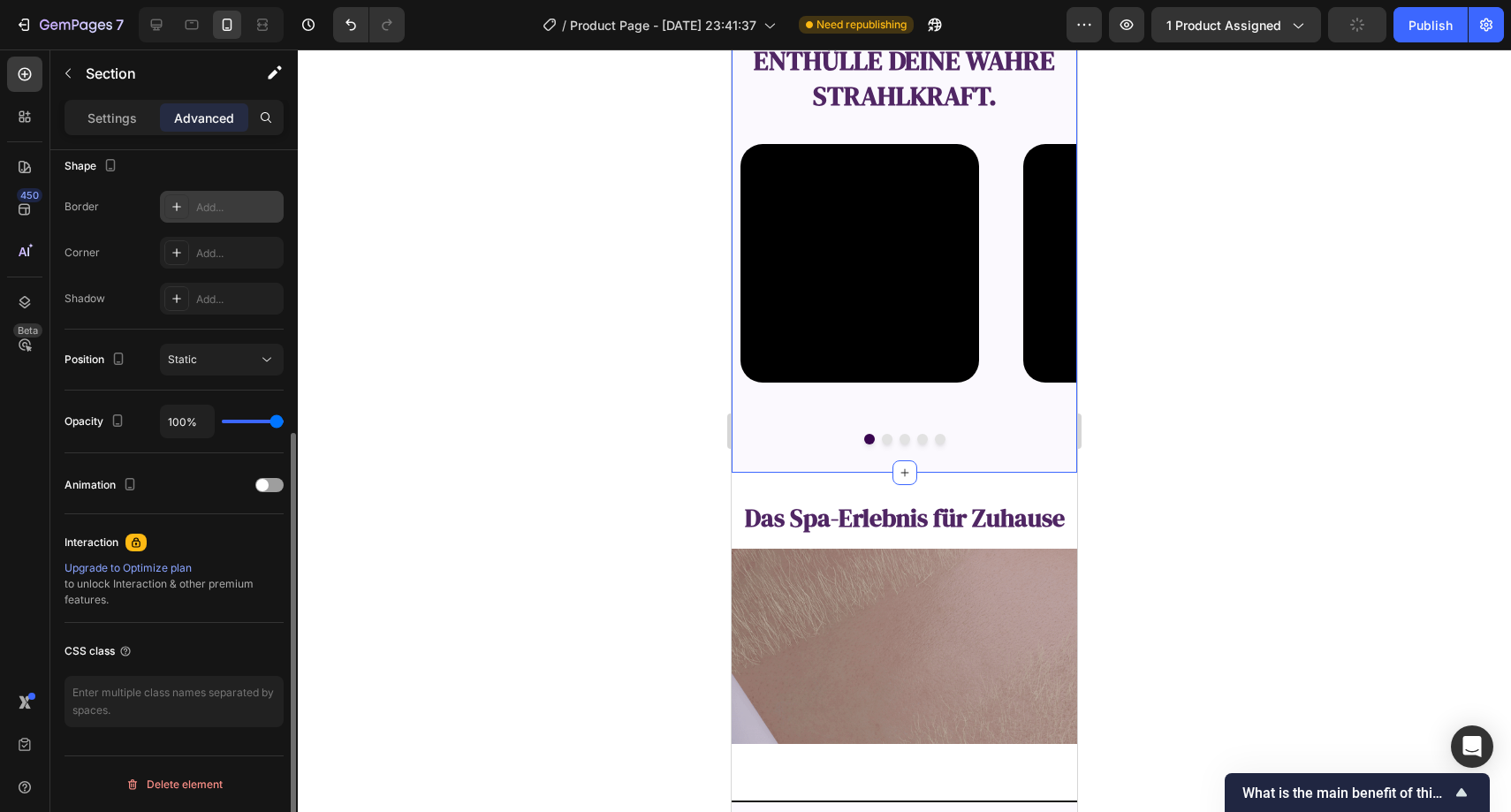
click at [202, 203] on div "Add..." at bounding box center [238, 207] width 83 height 16
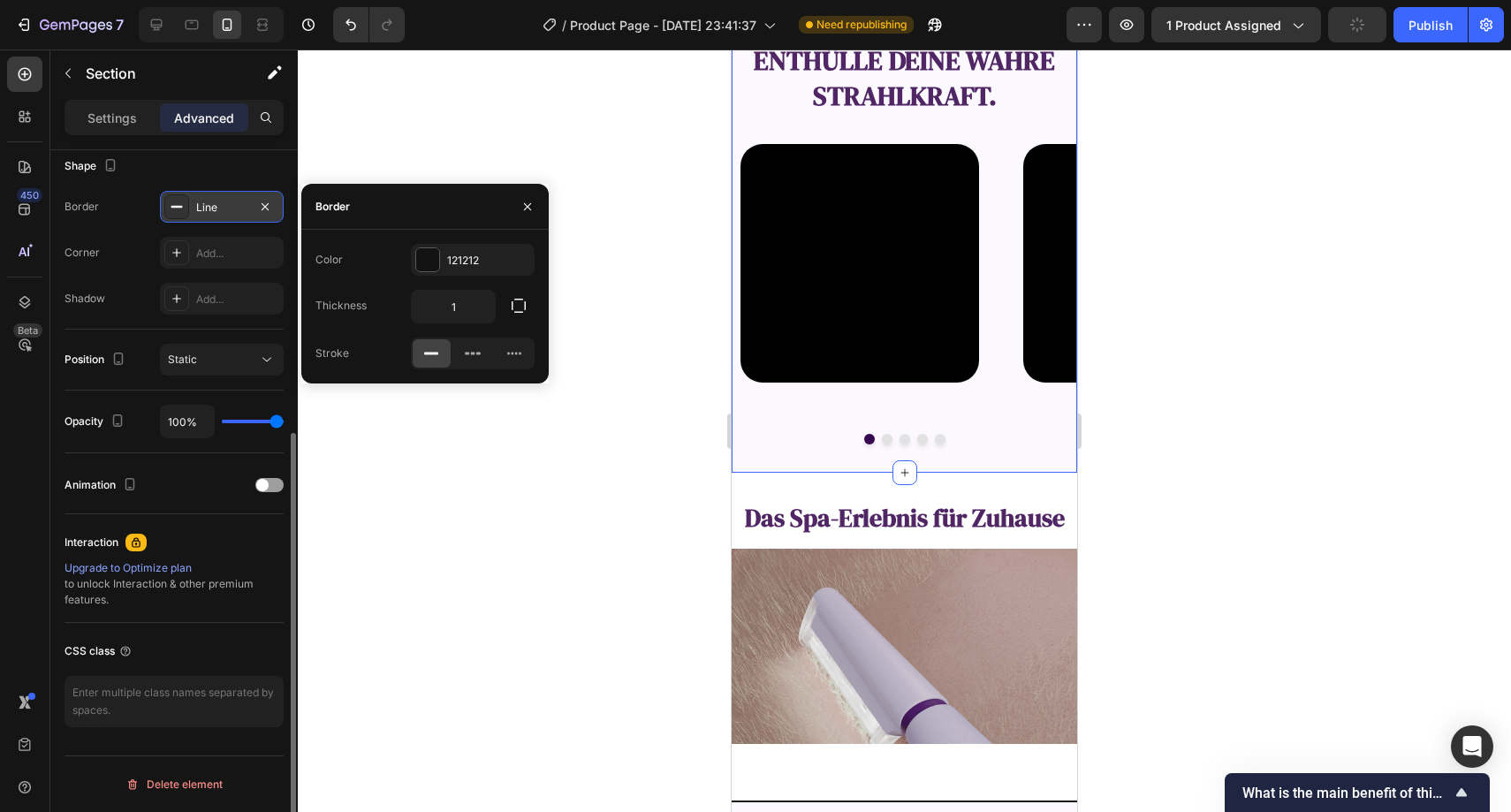
scroll to position [2108, 0]
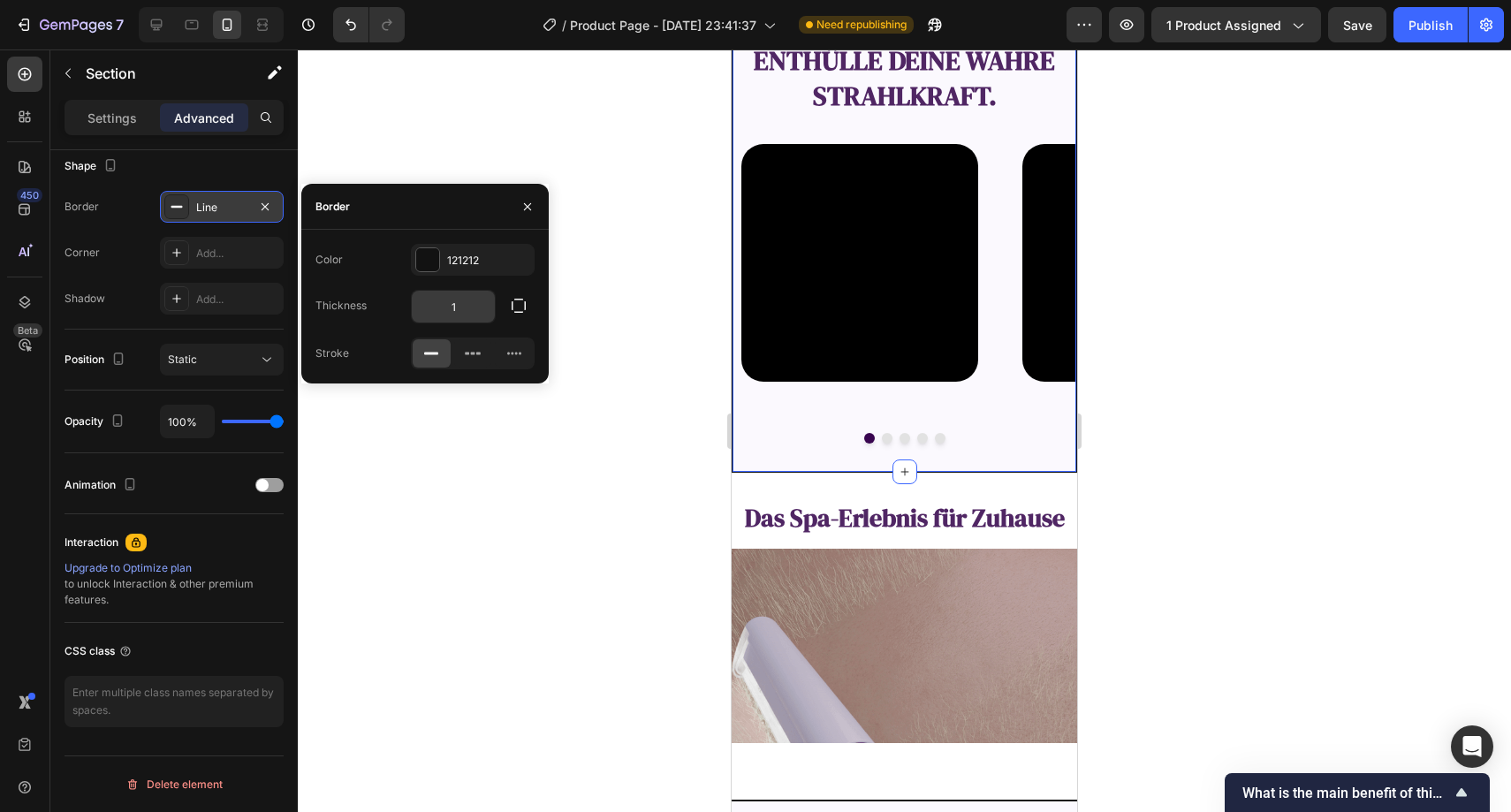
click at [464, 308] on input "1" at bounding box center [453, 306] width 83 height 31
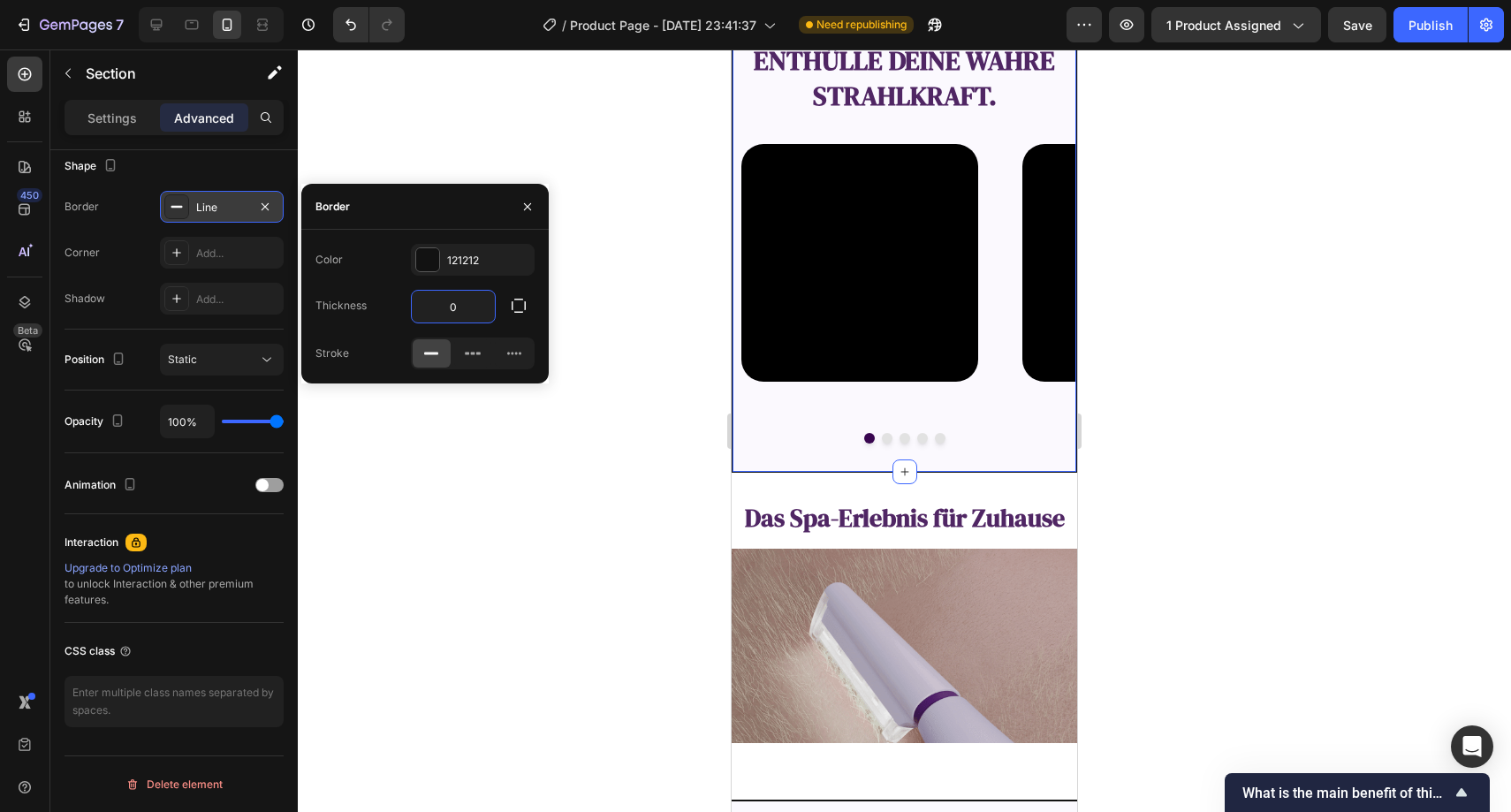
scroll to position [2107, 0]
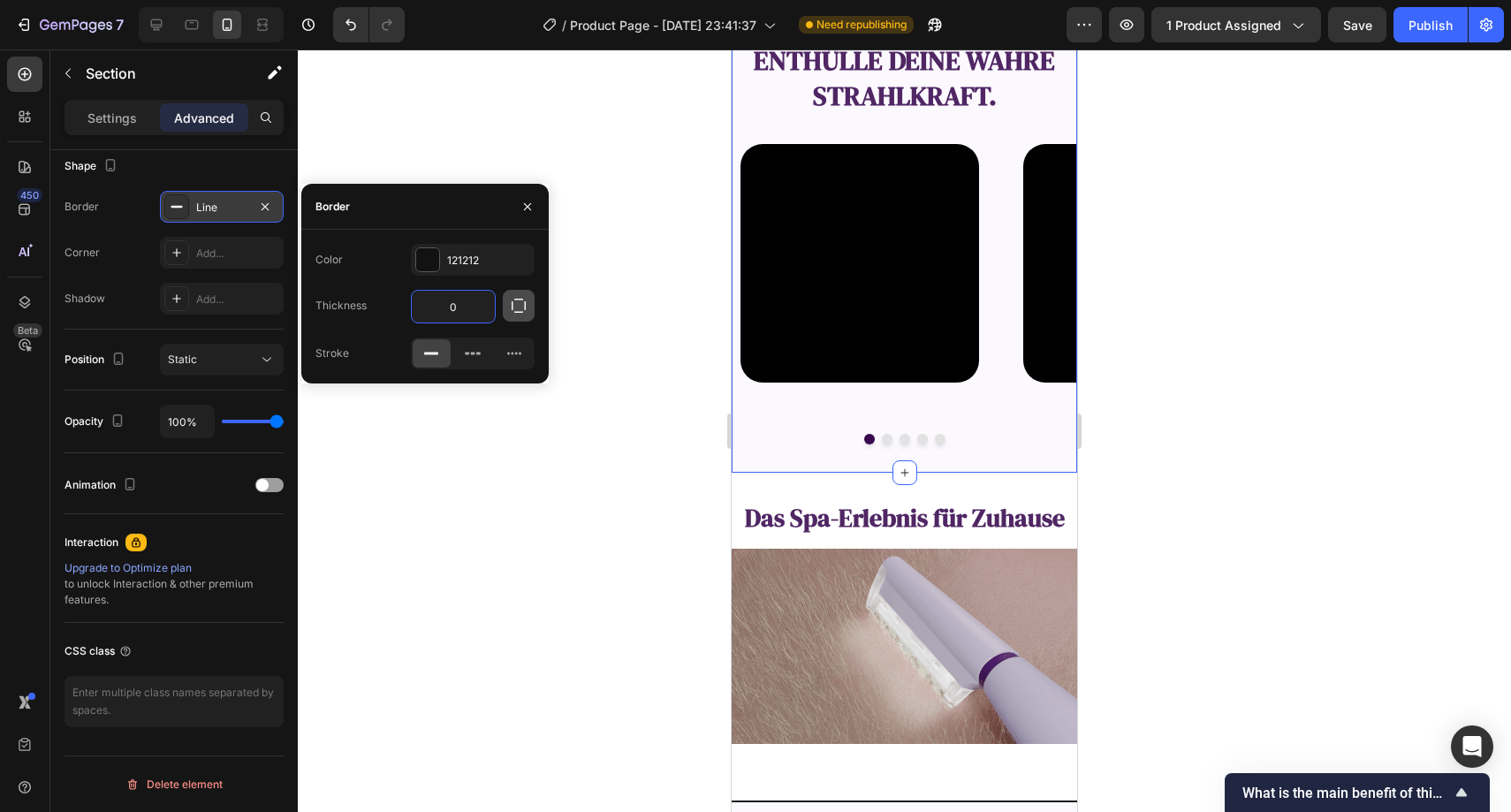
type input "0"
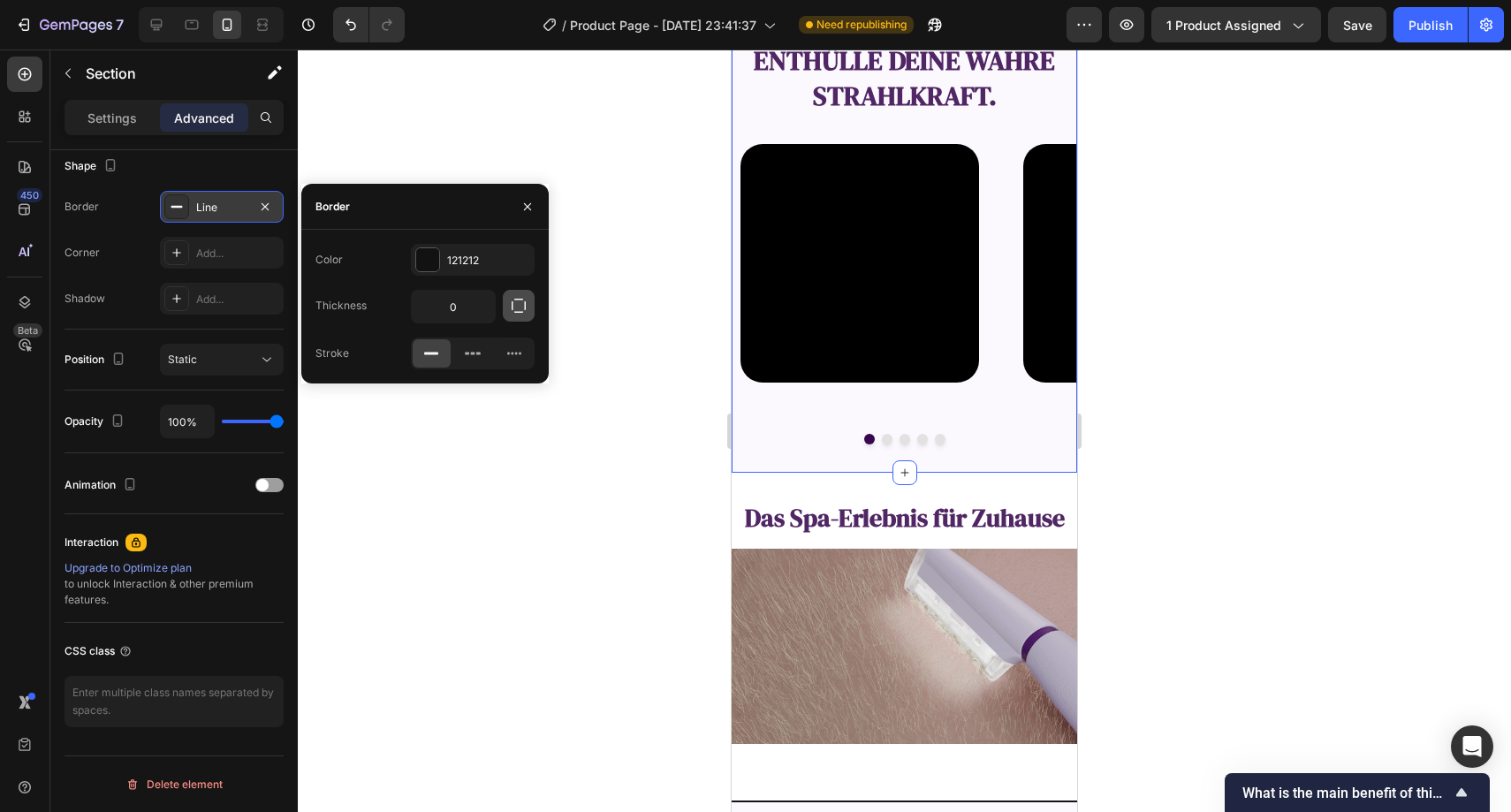
click at [510, 307] on icon "button" at bounding box center [518, 305] width 18 height 18
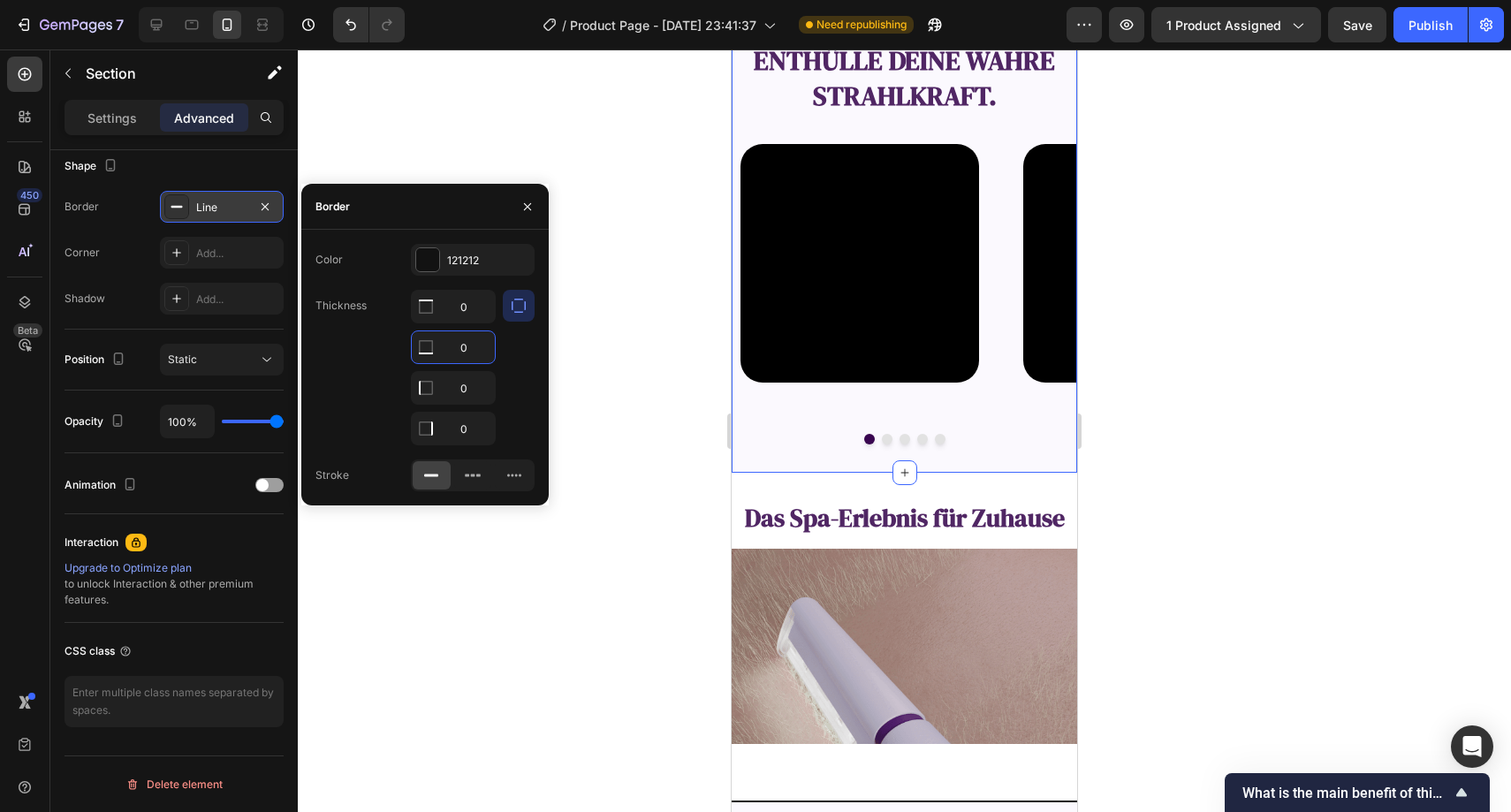
click at [461, 352] on input "0" at bounding box center [453, 347] width 83 height 31
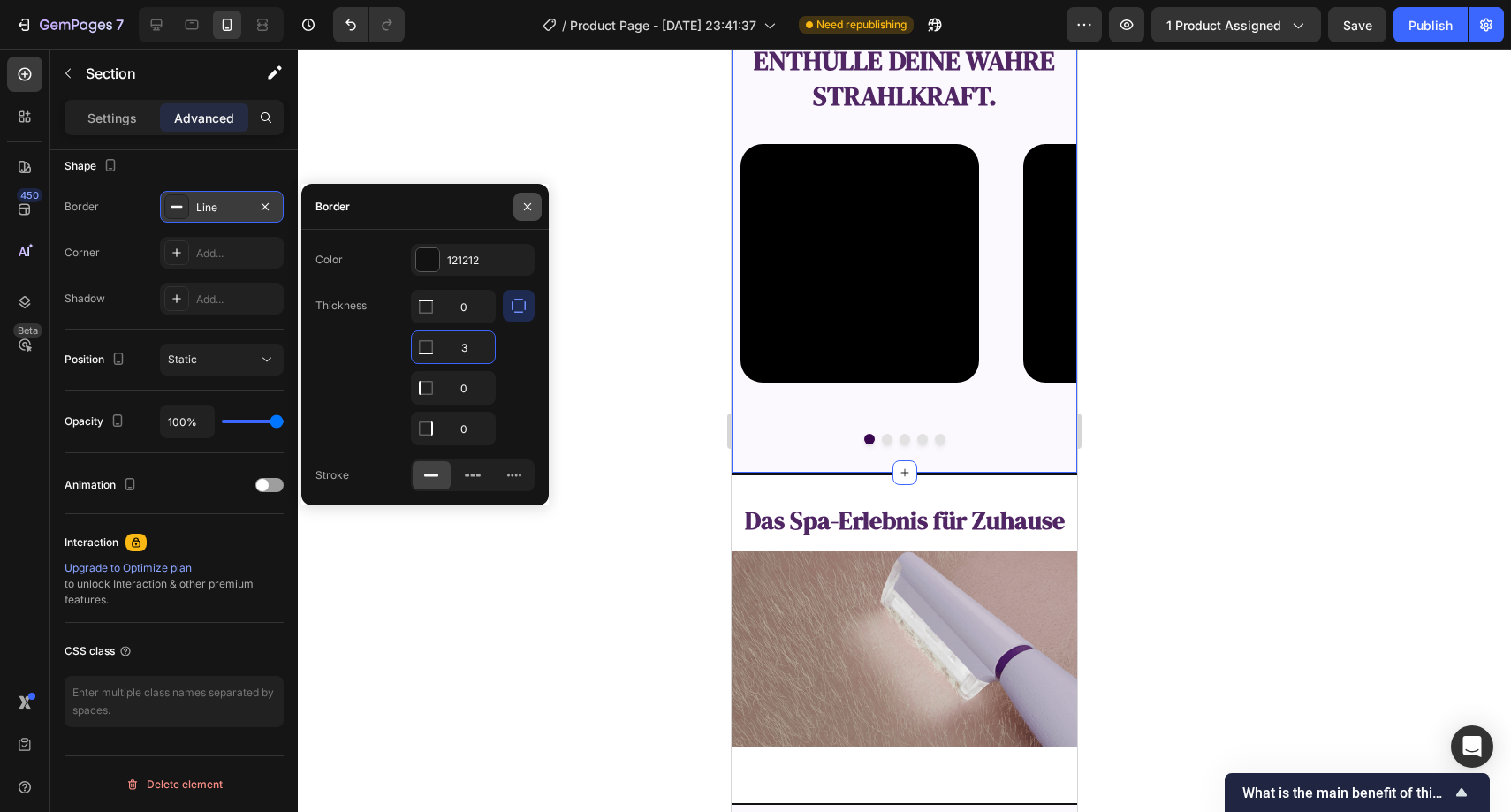
type input "3"
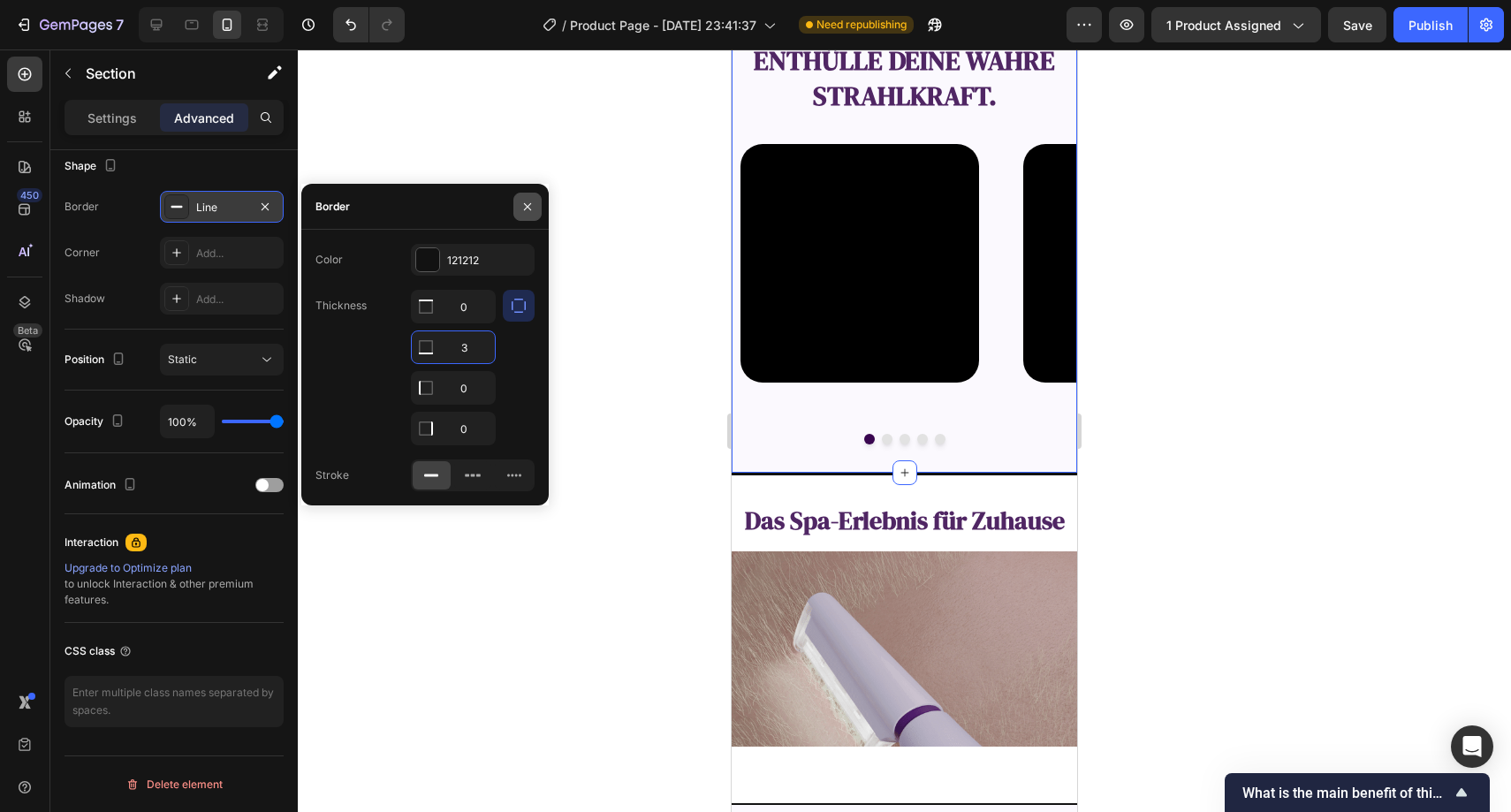
click at [528, 212] on icon "button" at bounding box center [527, 206] width 14 height 14
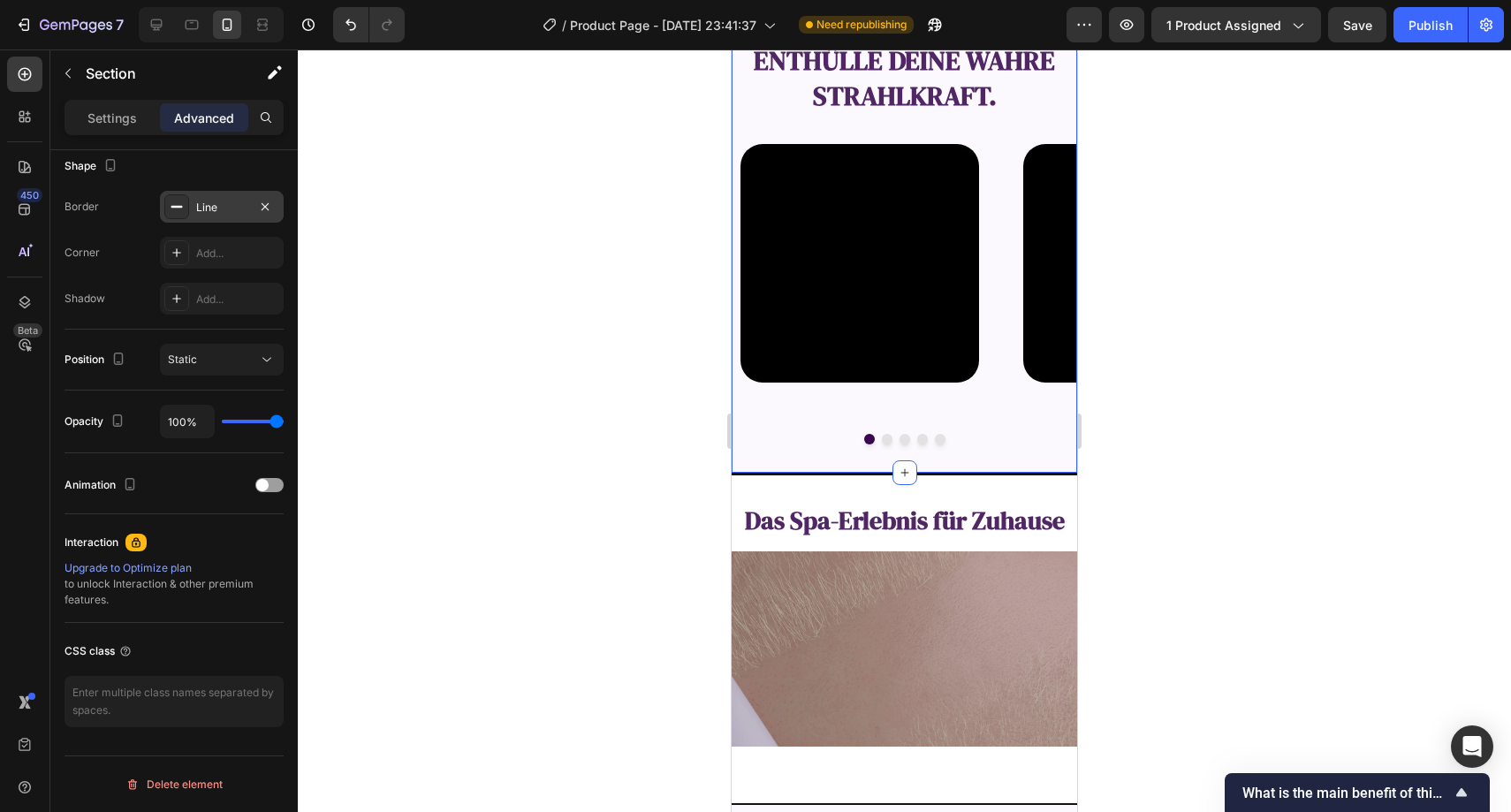
click at [576, 207] on div at bounding box center [905, 430] width 1214 height 762
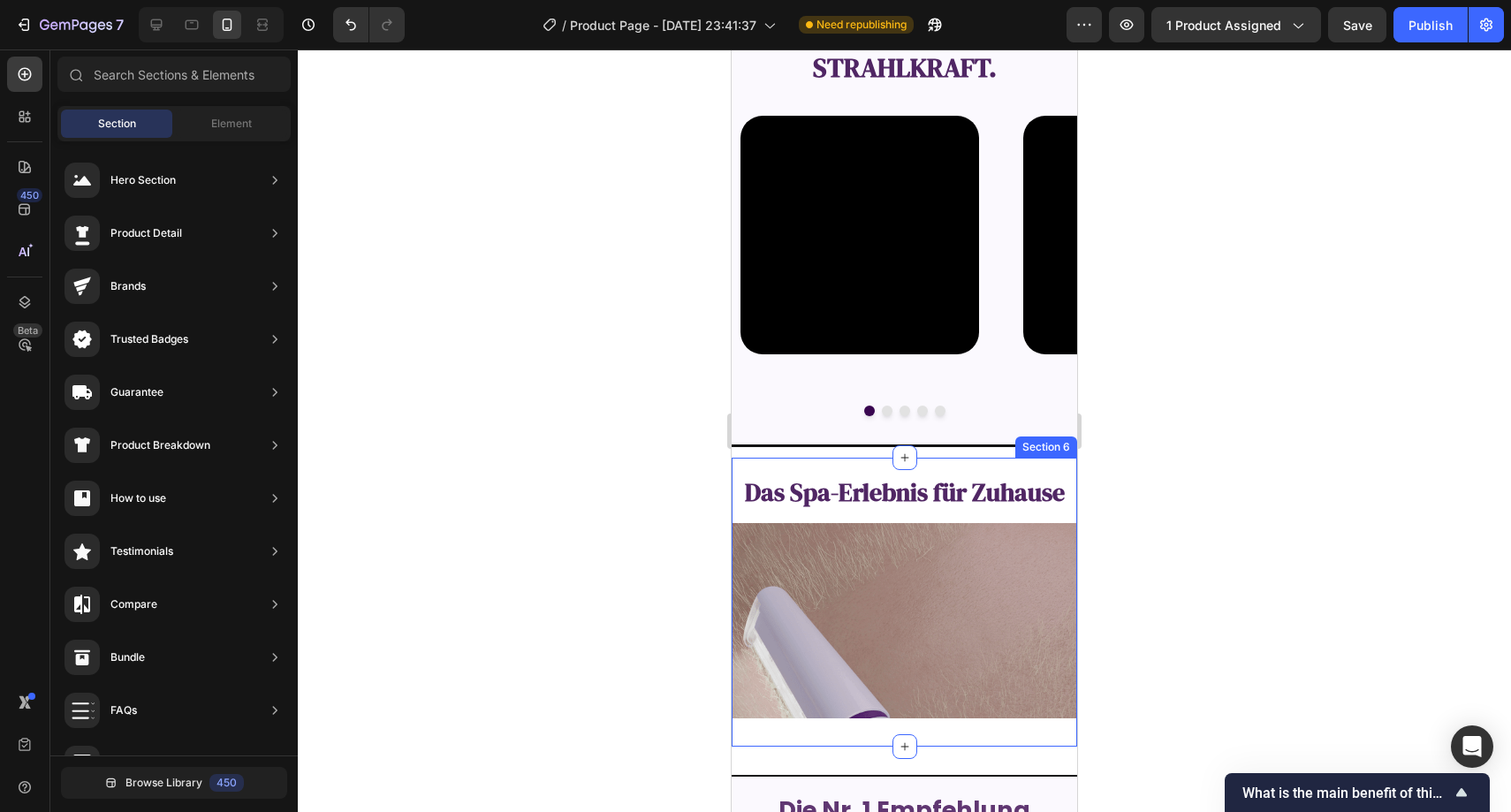
scroll to position [2169, 0]
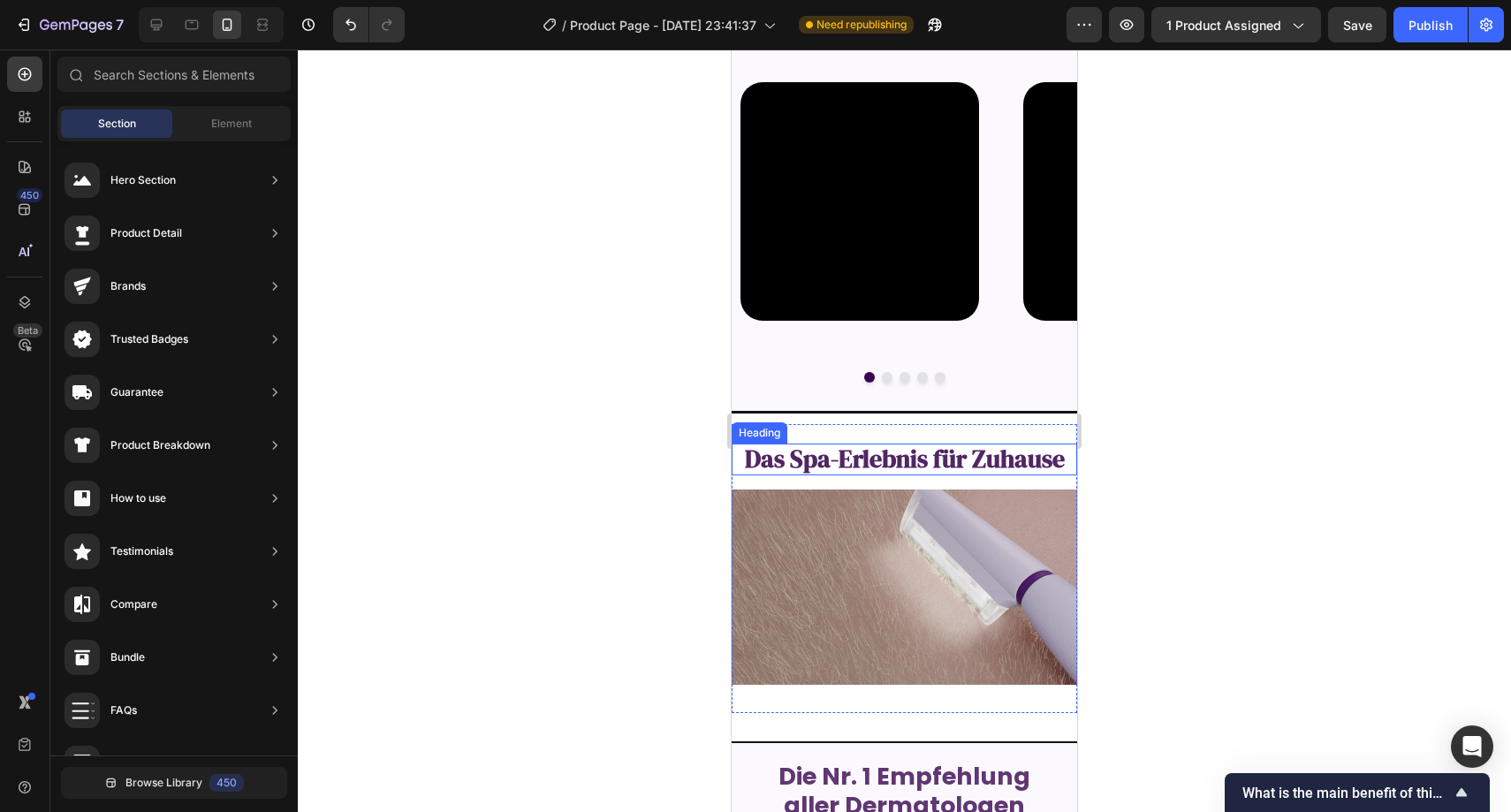
click at [884, 465] on span "Das Spa-Erlebnis für Zuhause" at bounding box center [905, 459] width 320 height 33
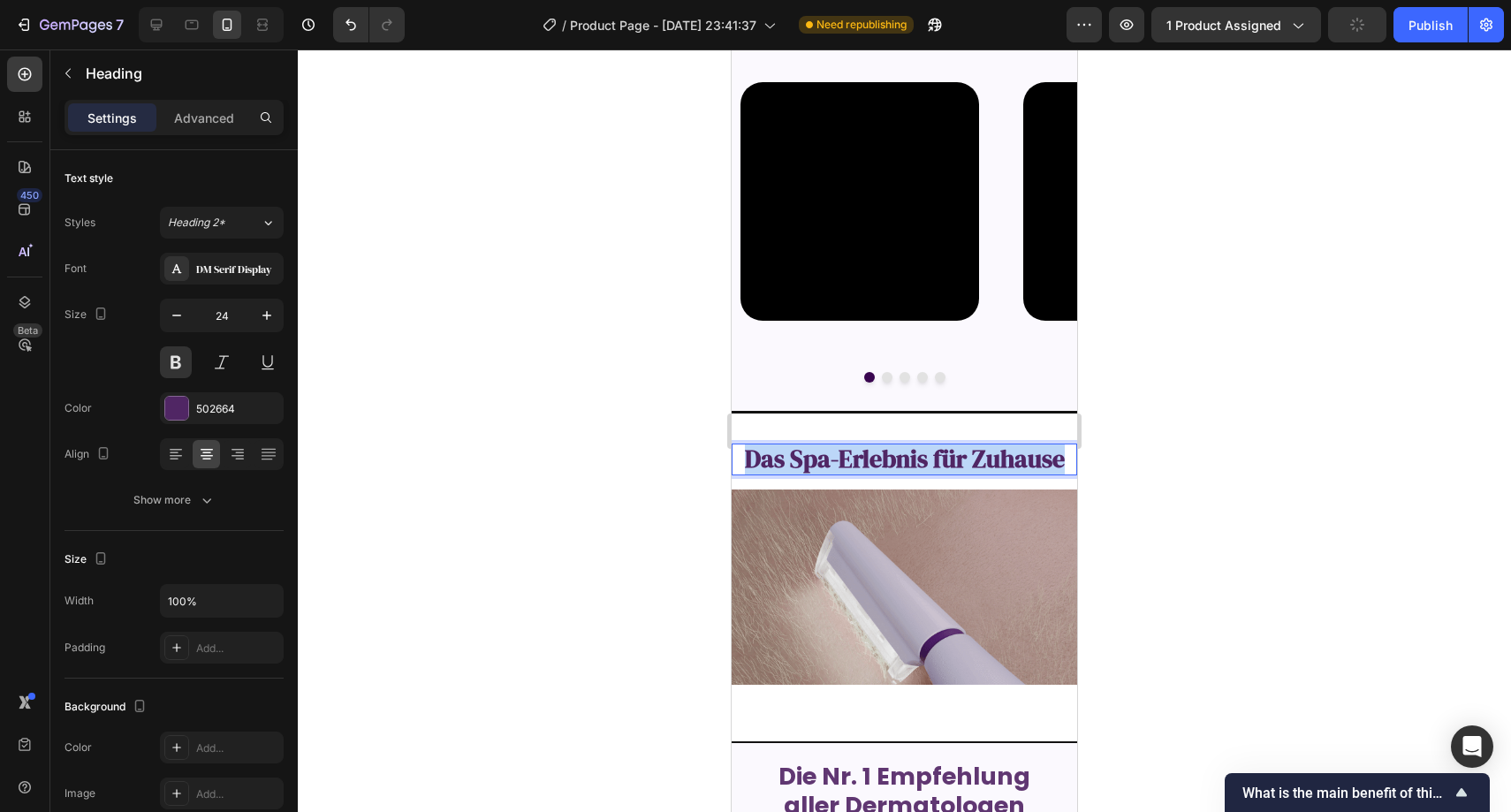
click at [884, 465] on span "Das Spa-Erlebnis für Zuhause" at bounding box center [905, 459] width 320 height 33
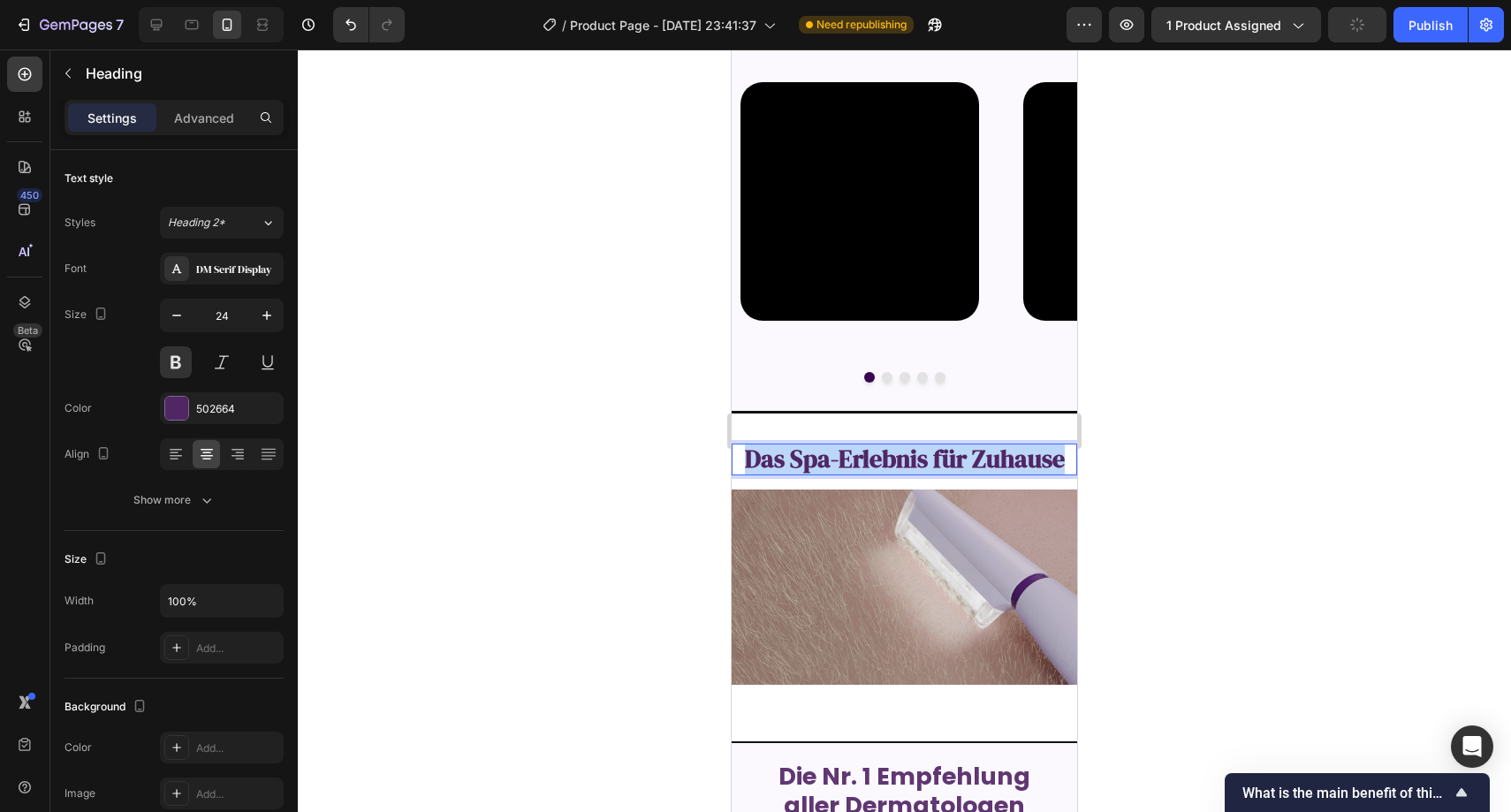
click at [884, 465] on span "Das Spa-Erlebnis für Zuhause" at bounding box center [905, 459] width 320 height 33
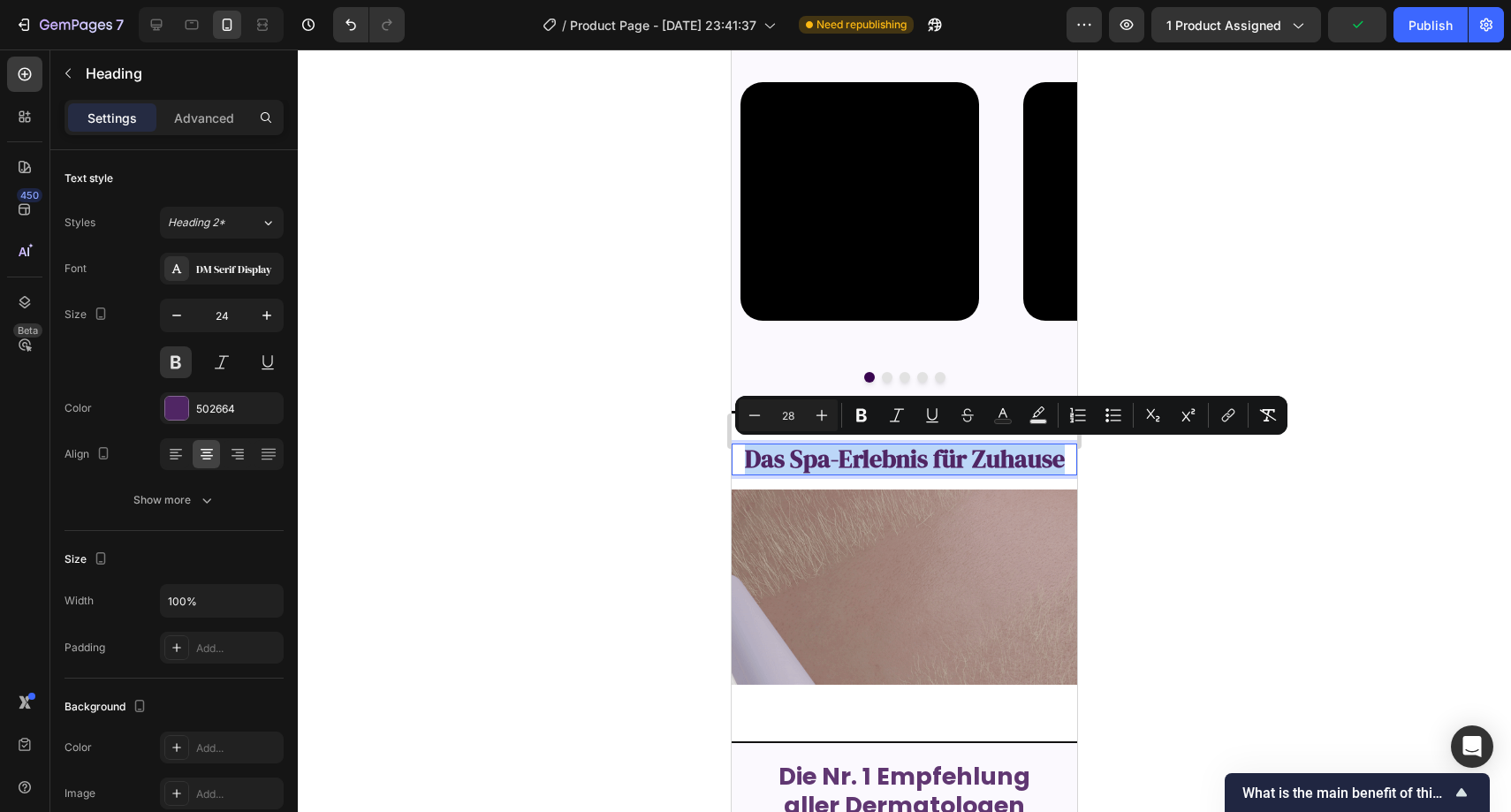
click at [884, 465] on span "Das Spa-Erlebnis für Zuhause" at bounding box center [905, 459] width 320 height 33
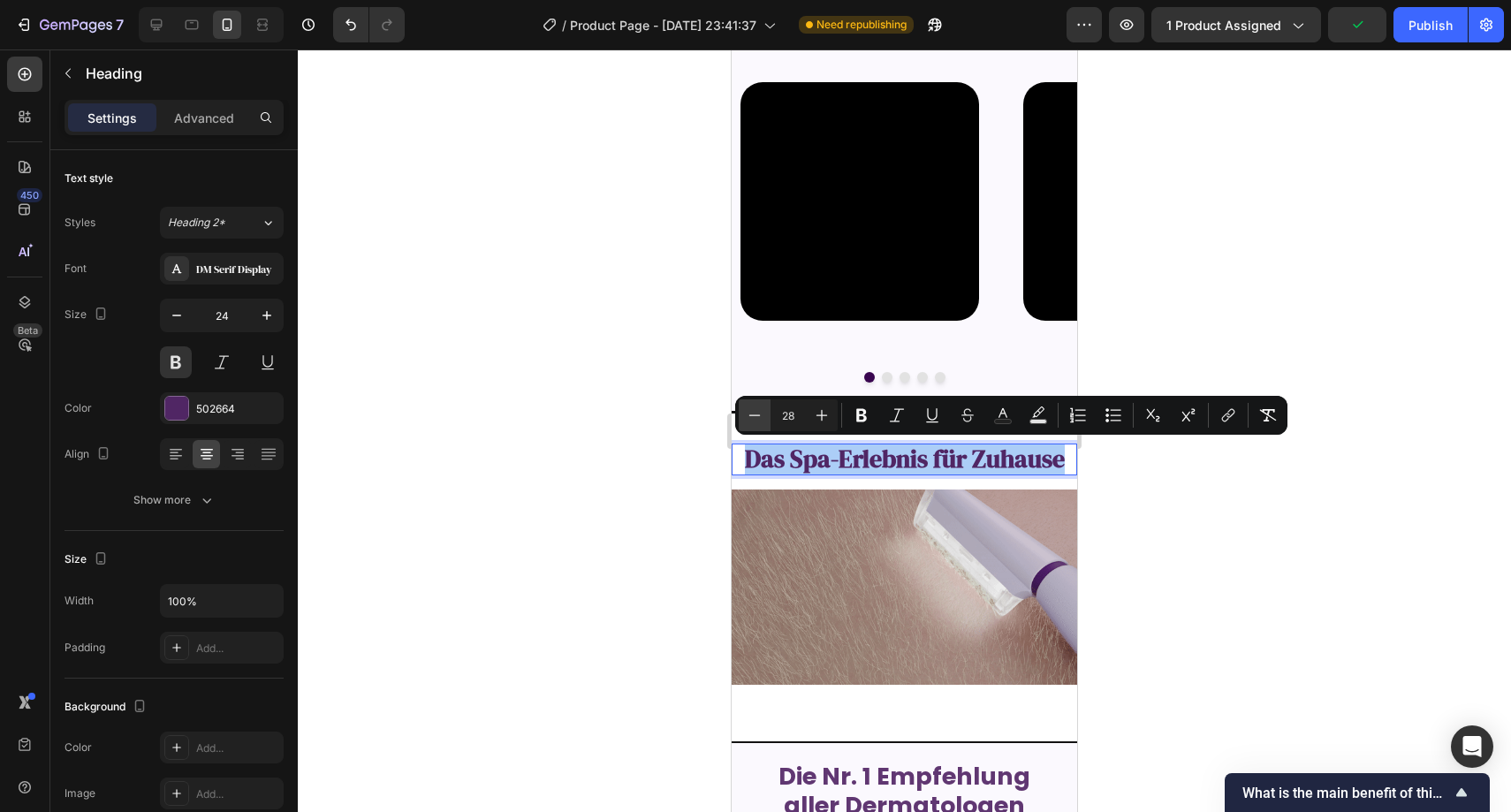
click at [763, 418] on button "Minus" at bounding box center [755, 415] width 31 height 31
type input "27"
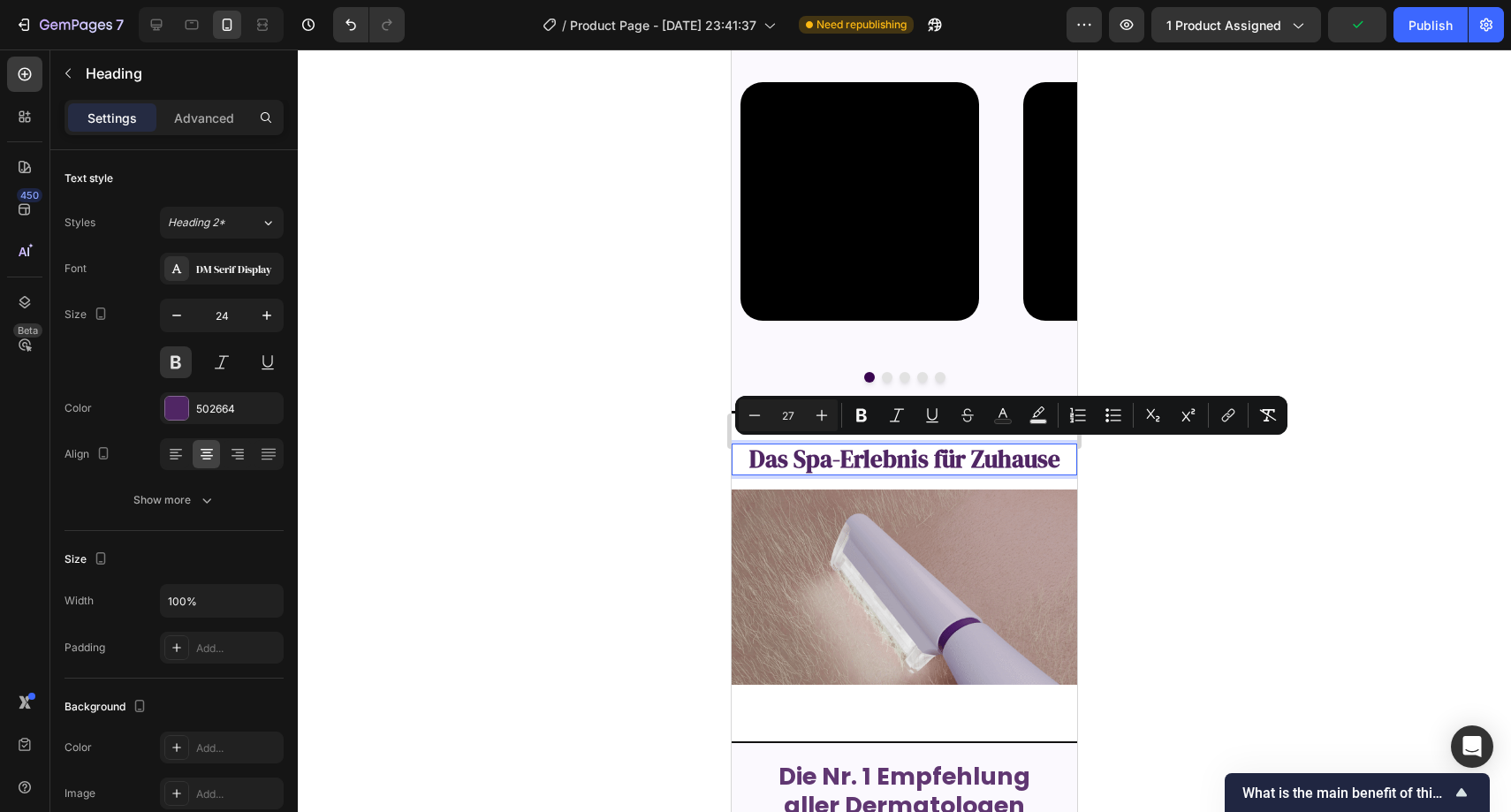
click at [634, 437] on div at bounding box center [905, 430] width 1214 height 762
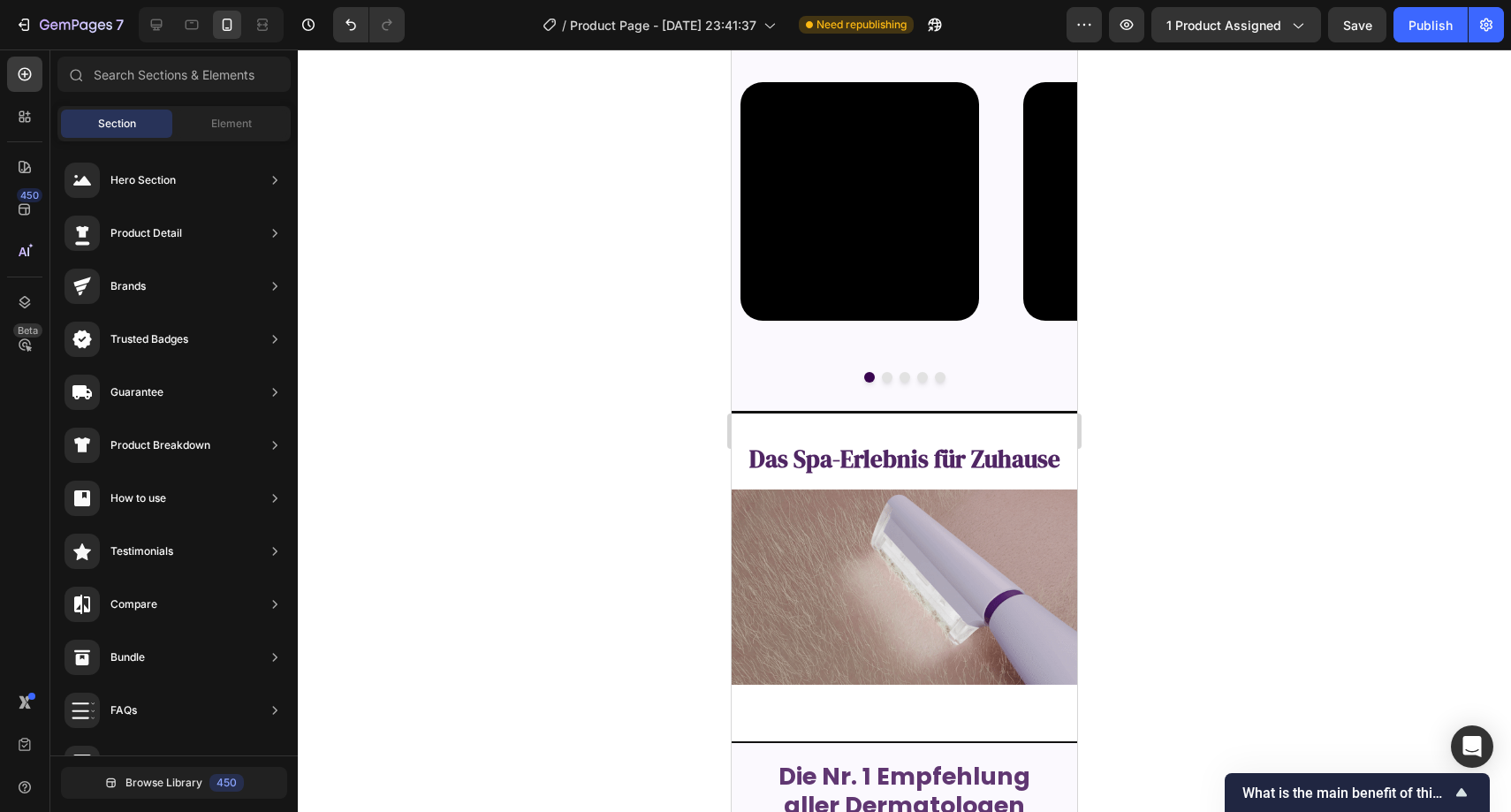
click at [592, 264] on div at bounding box center [905, 430] width 1214 height 762
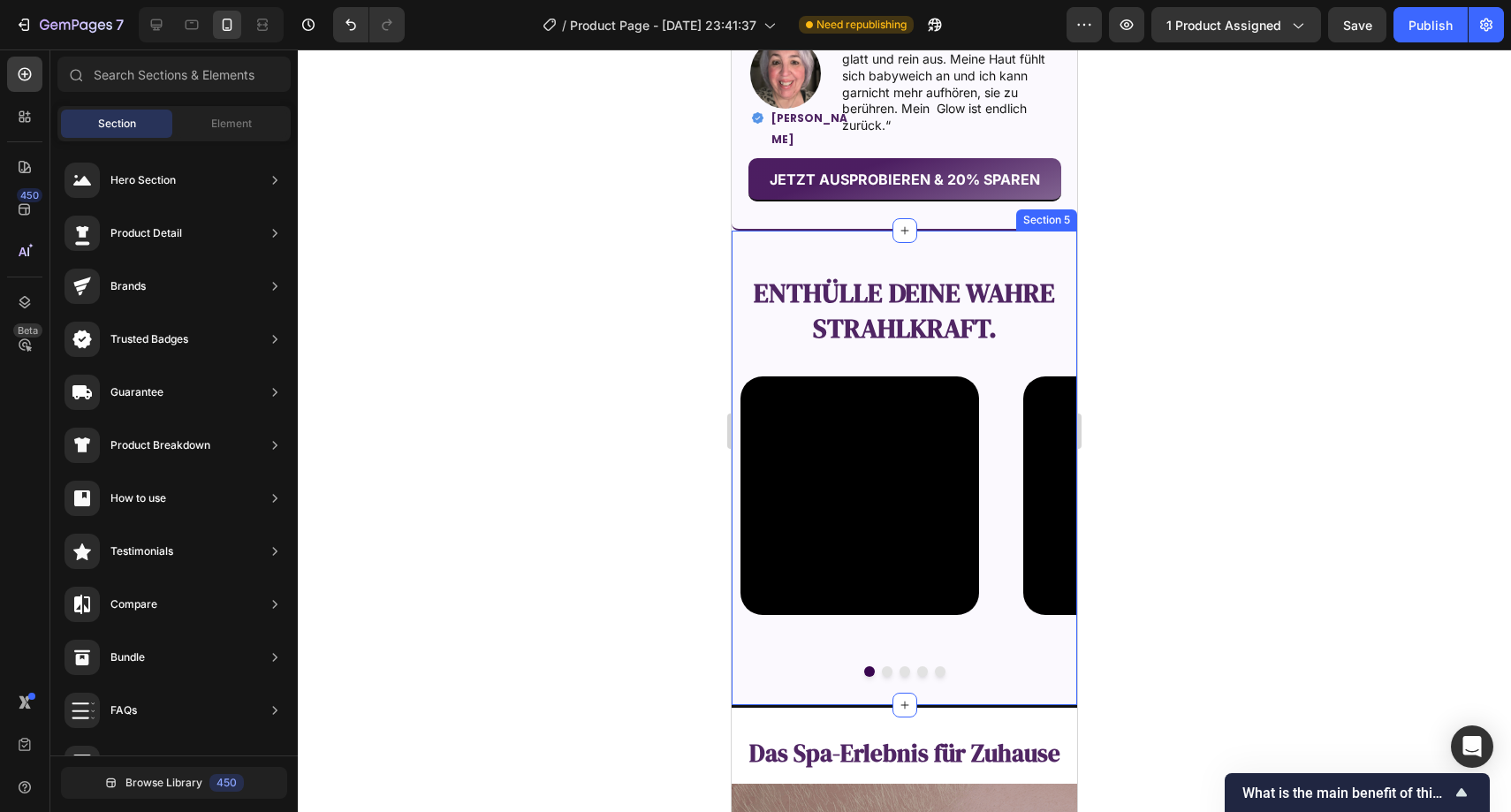
scroll to position [1806, 0]
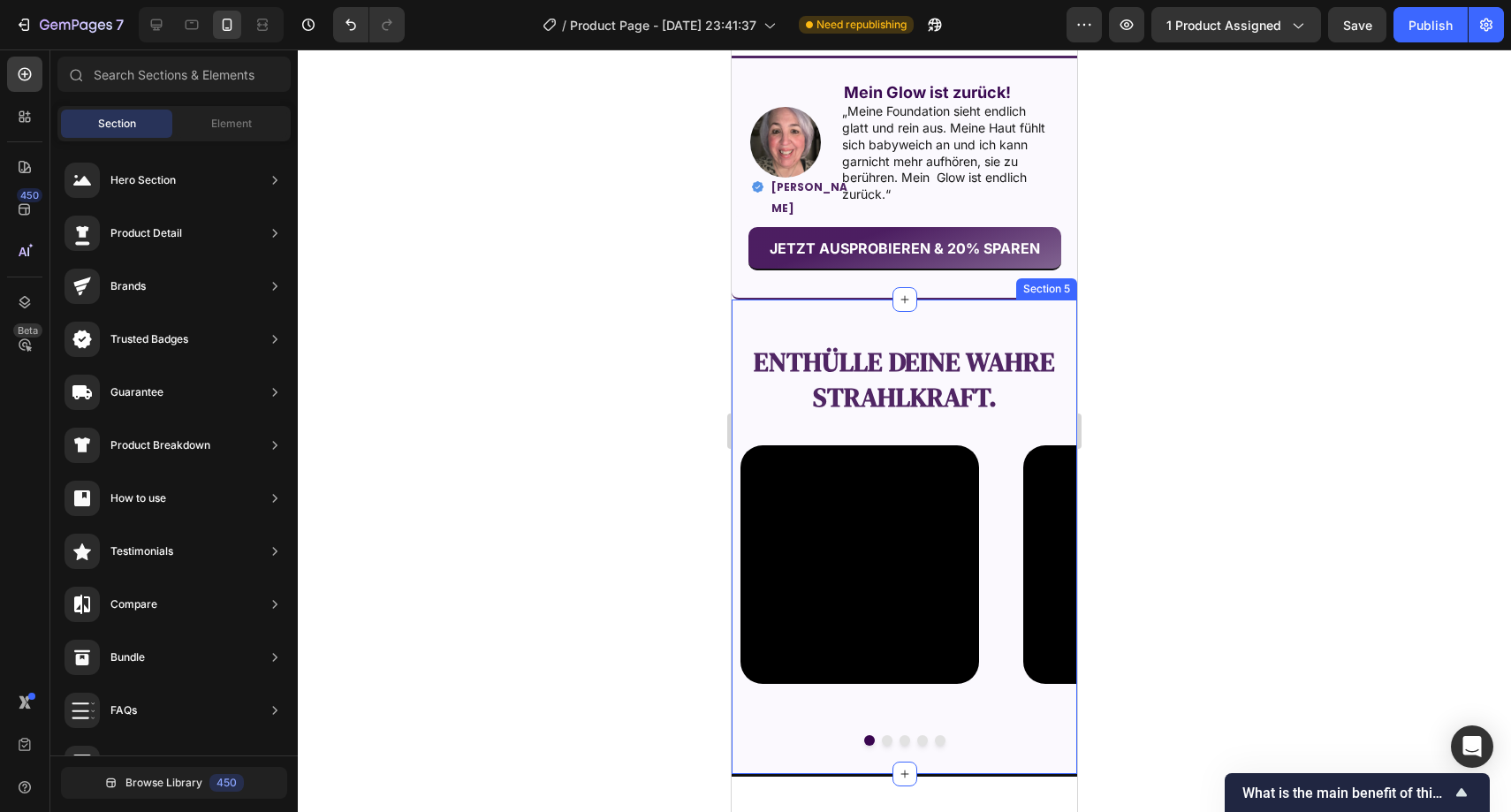
click at [944, 319] on div "Enthülle deine wahre Strahlkraft. Text Block Video Video Video Video Video Caro…" at bounding box center [904, 538] width 345 height 478
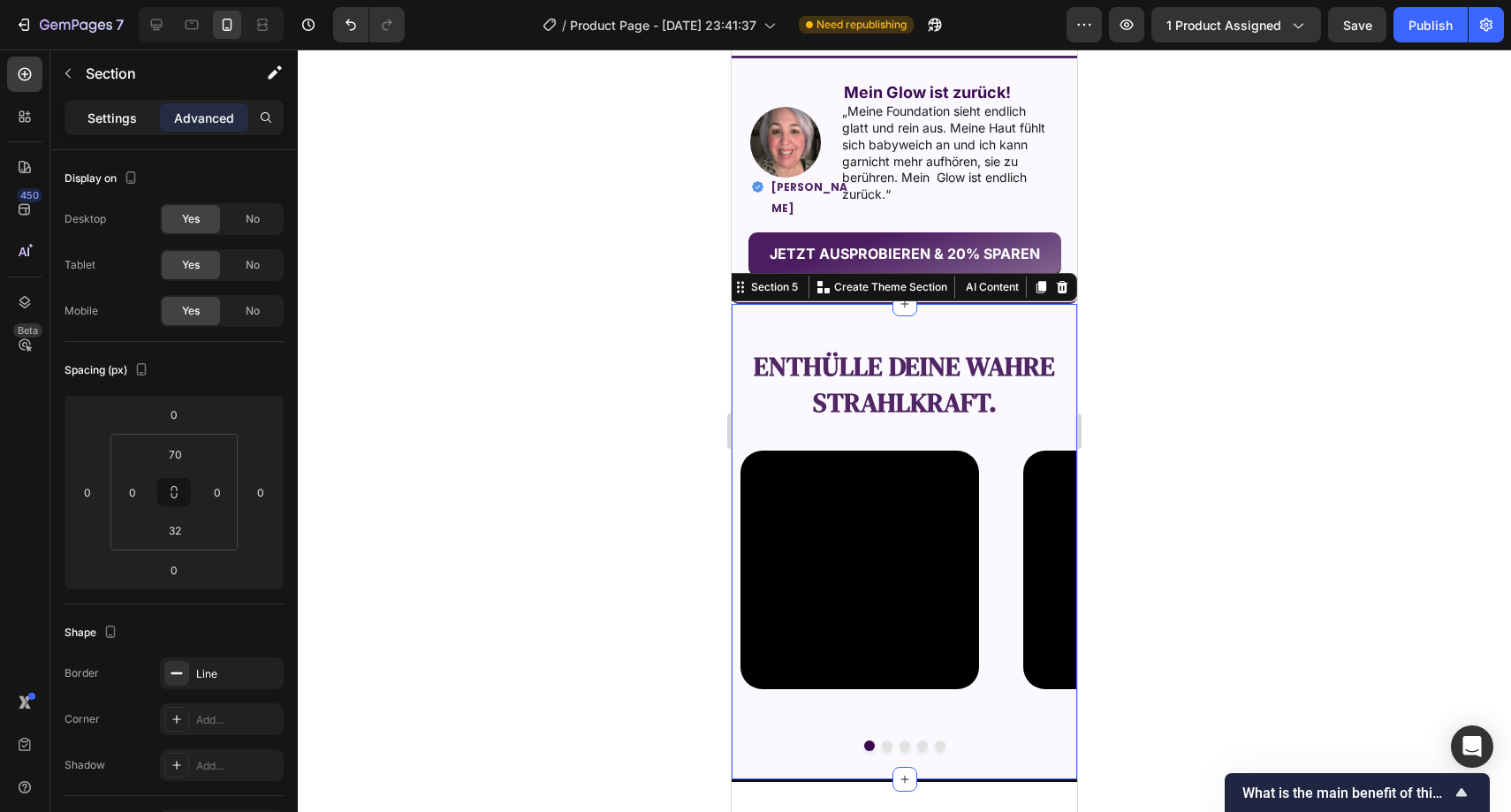
click at [96, 116] on p "Settings" at bounding box center [112, 117] width 49 height 18
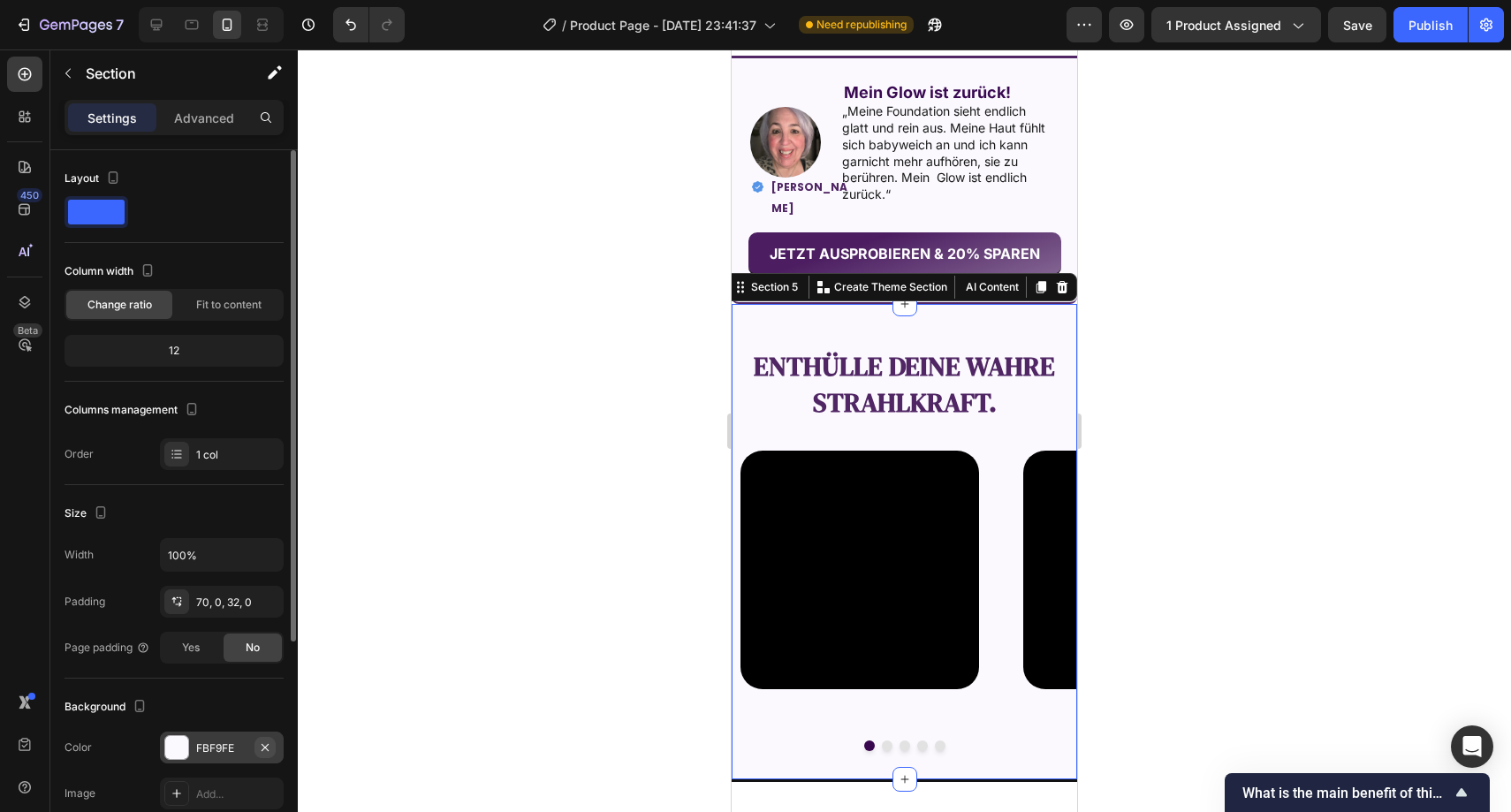
click at [266, 754] on button "button" at bounding box center [265, 747] width 21 height 21
click at [461, 578] on div at bounding box center [905, 430] width 1214 height 762
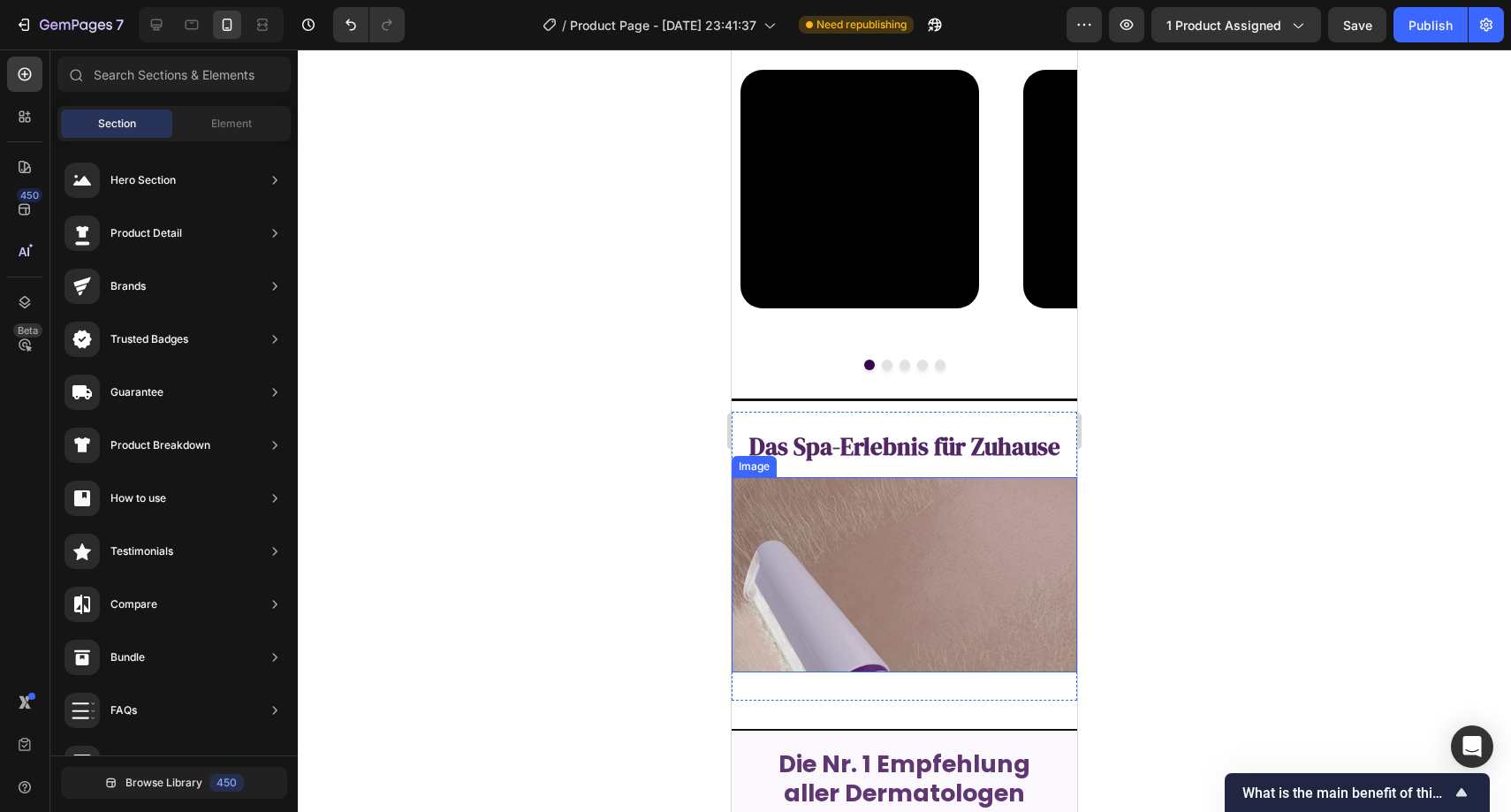
scroll to position [2200, 0]
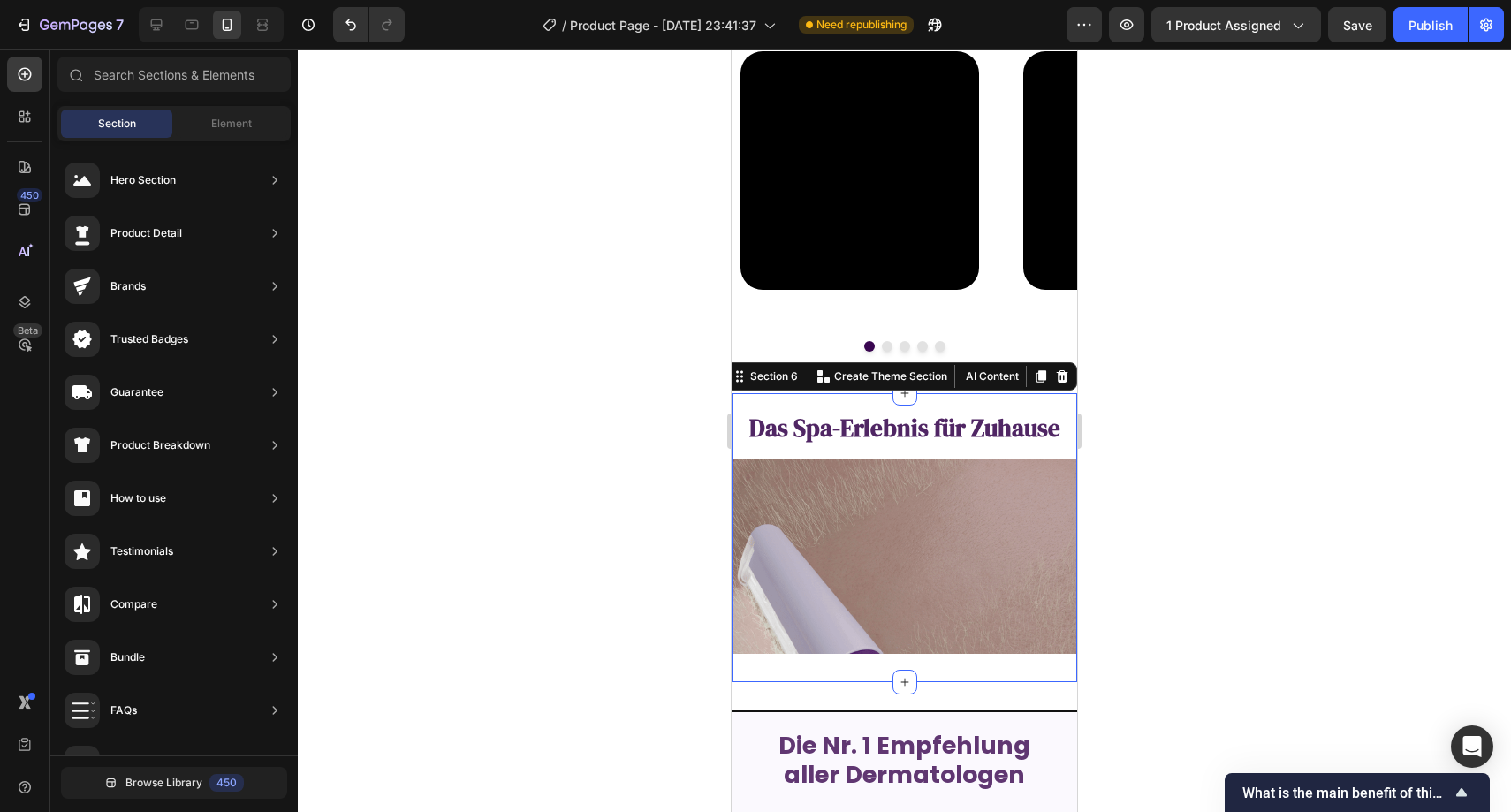
click at [784, 405] on div "⁠⁠⁠⁠⁠⁠⁠ Das Spa-Erlebnis für Zuhause Heading Image Section 6 You can create reu…" at bounding box center [904, 536] width 345 height 288
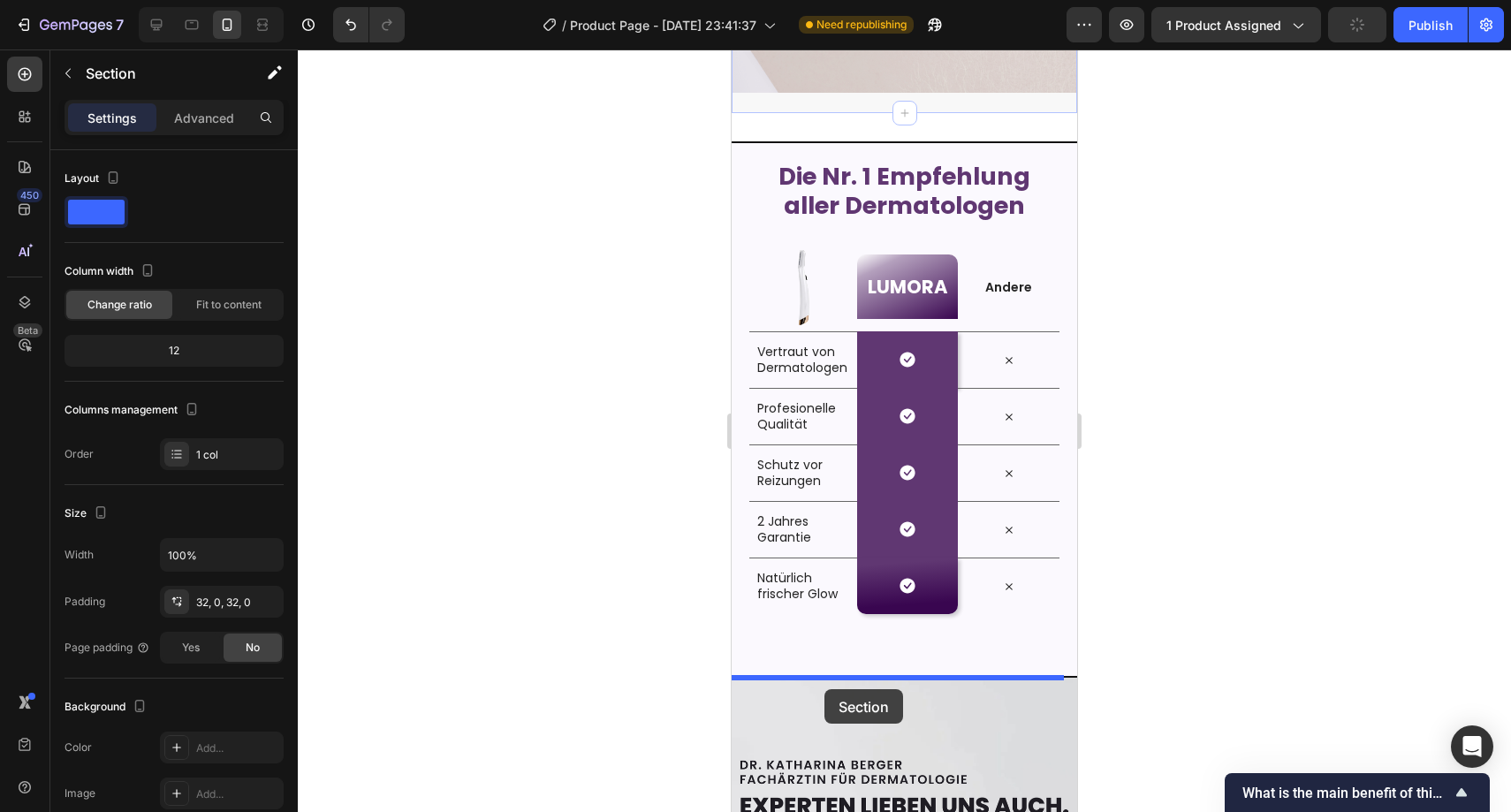
scroll to position [3119, 0]
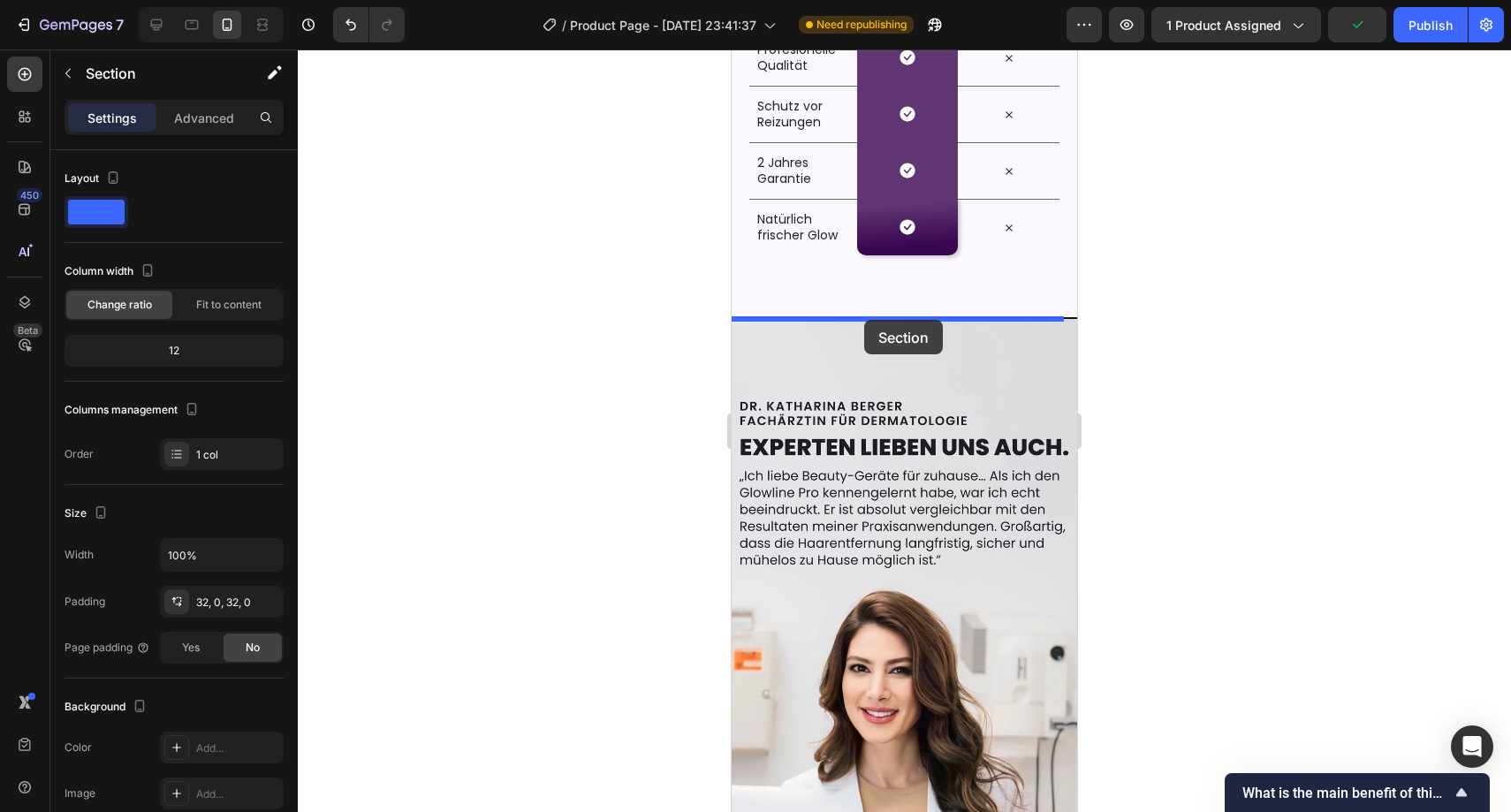
drag, startPoint x: 787, startPoint y: 407, endPoint x: 864, endPoint y: 320, distance: 116.2
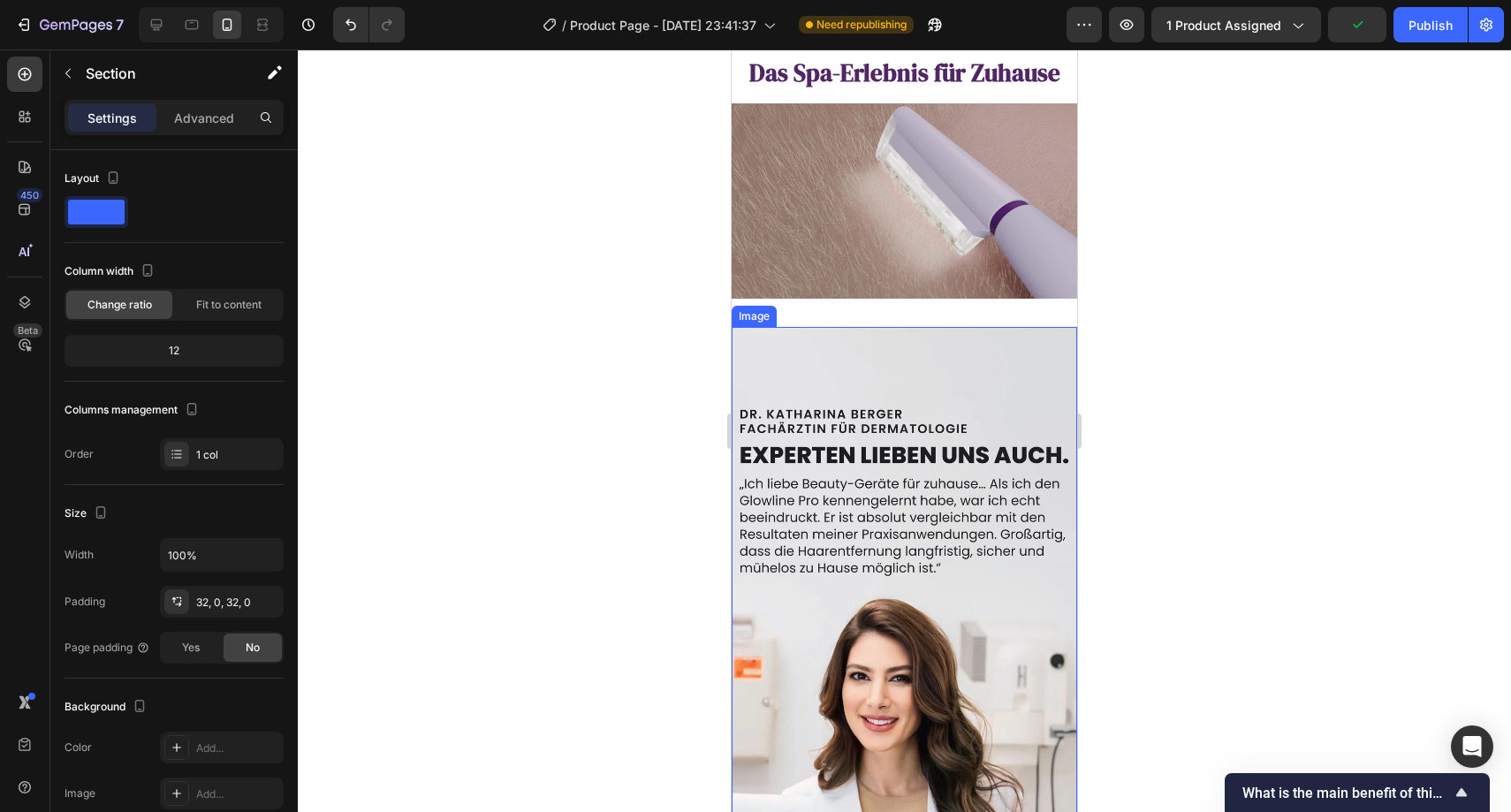
scroll to position [2828, 0]
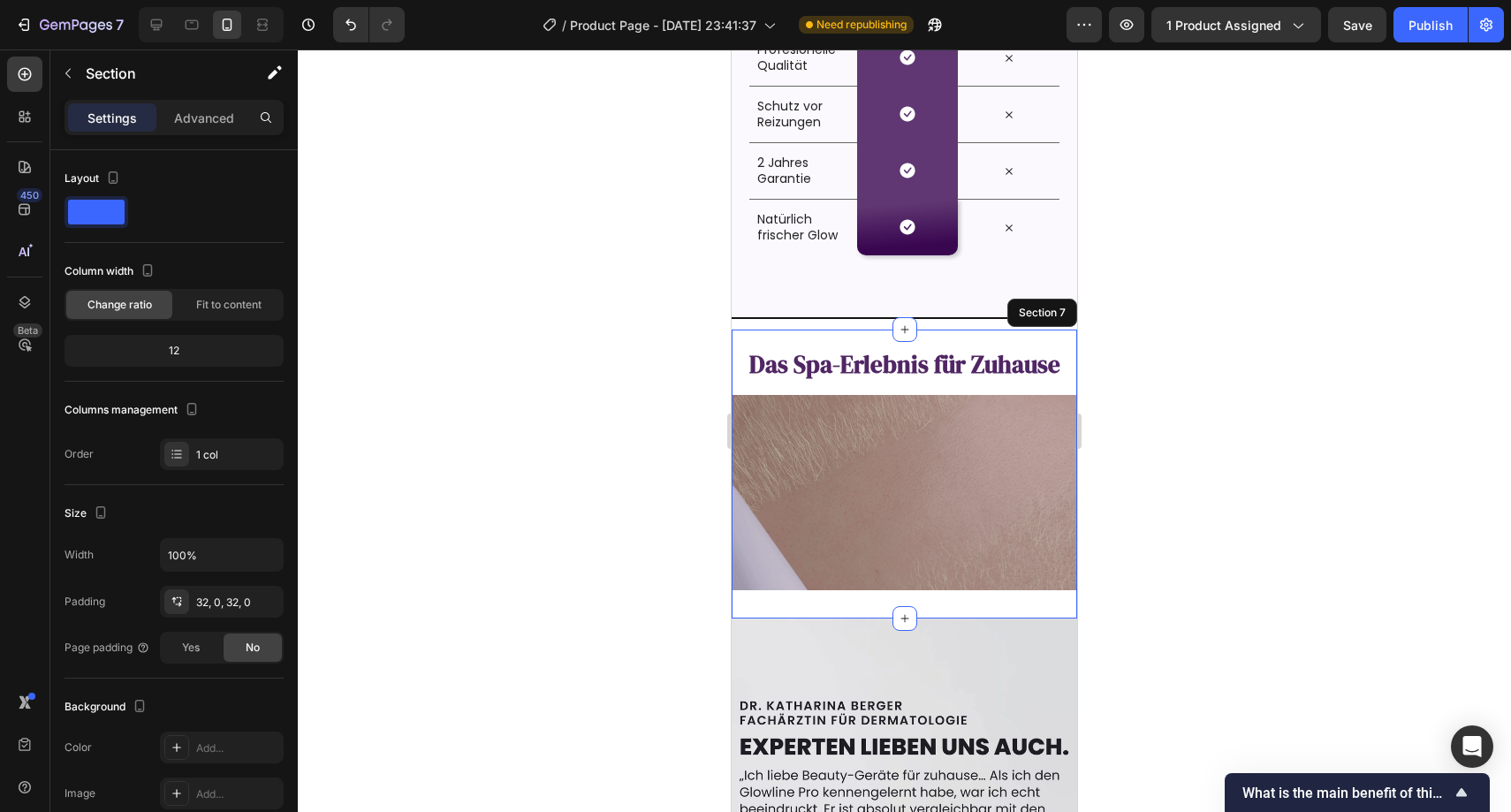
click at [1220, 331] on div at bounding box center [905, 430] width 1214 height 762
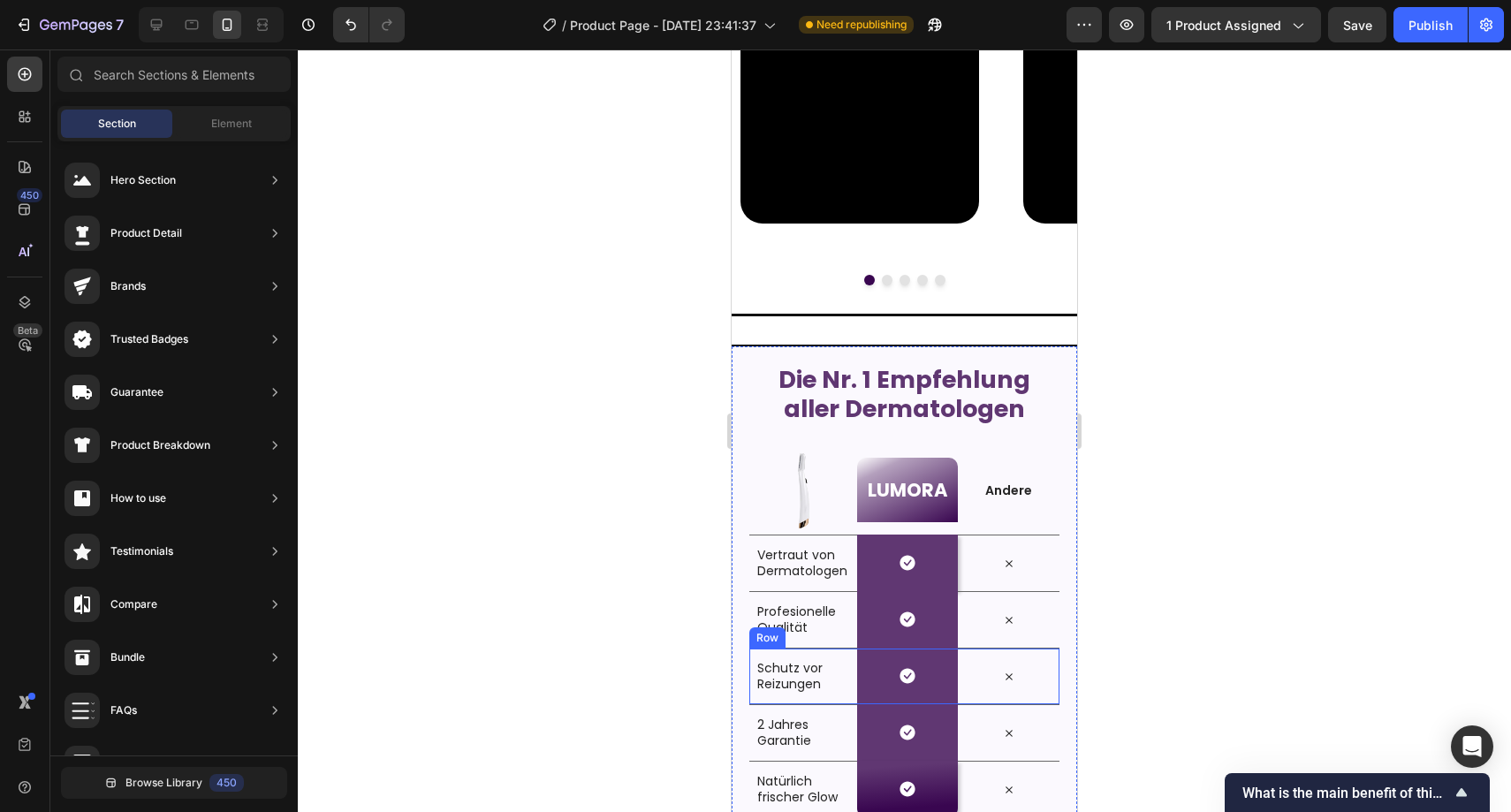
scroll to position [2254, 0]
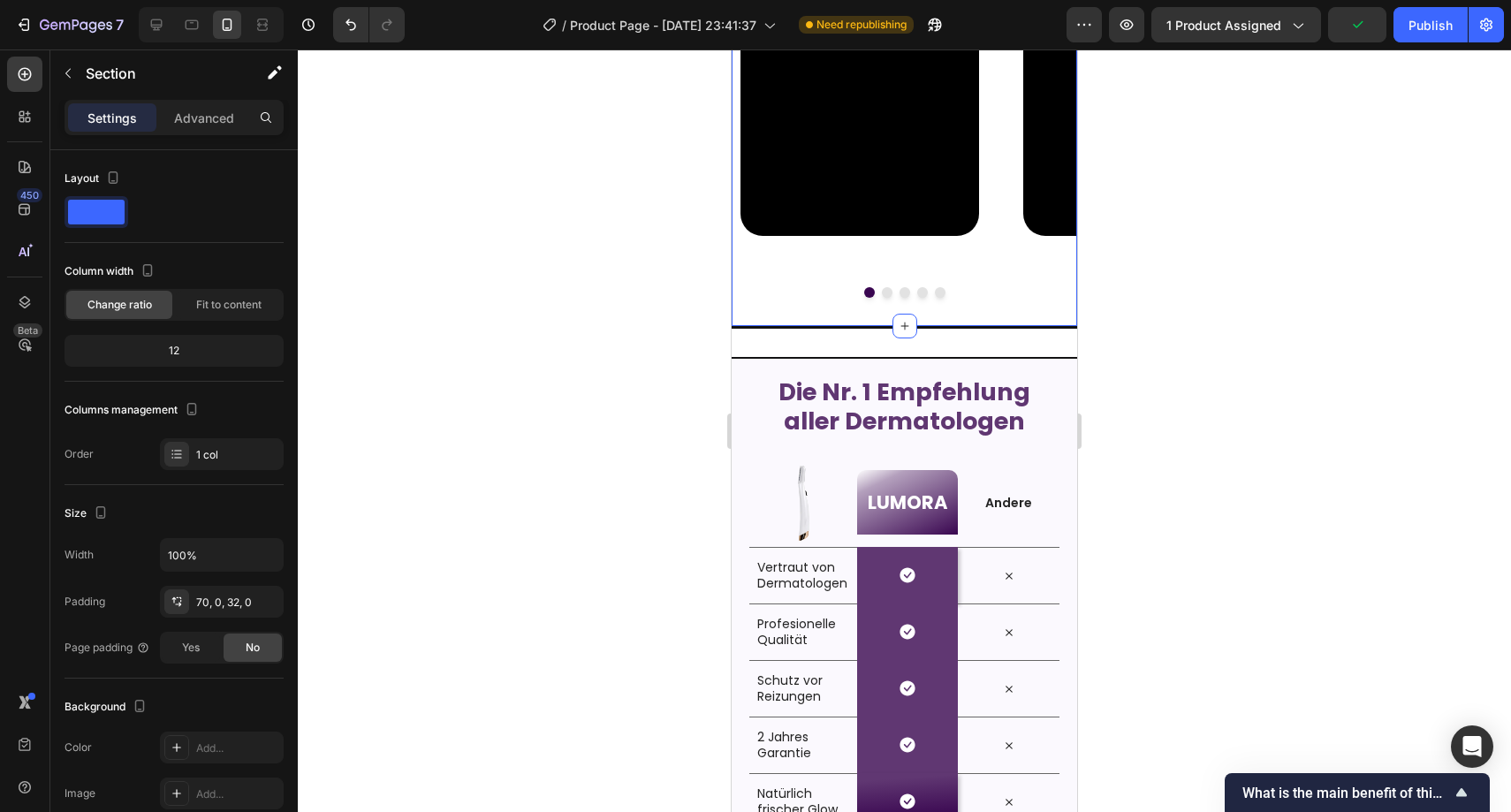
click at [748, 320] on div "Enthülle deine wahre Strahlkraft. Text Block Video Video Video Video Video Caro…" at bounding box center [904, 91] width 345 height 478
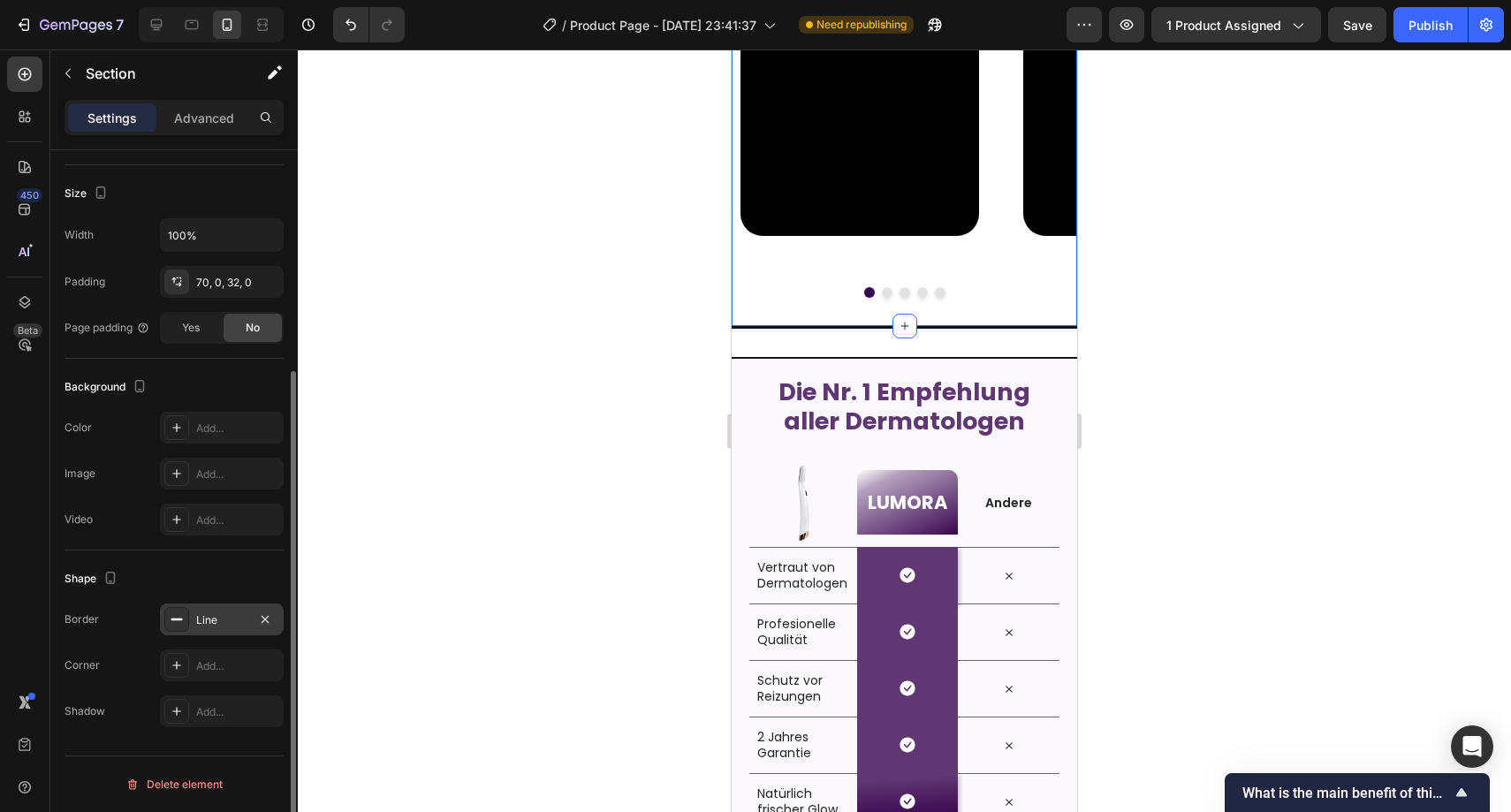
click at [236, 620] on div "Line" at bounding box center [221, 620] width 51 height 16
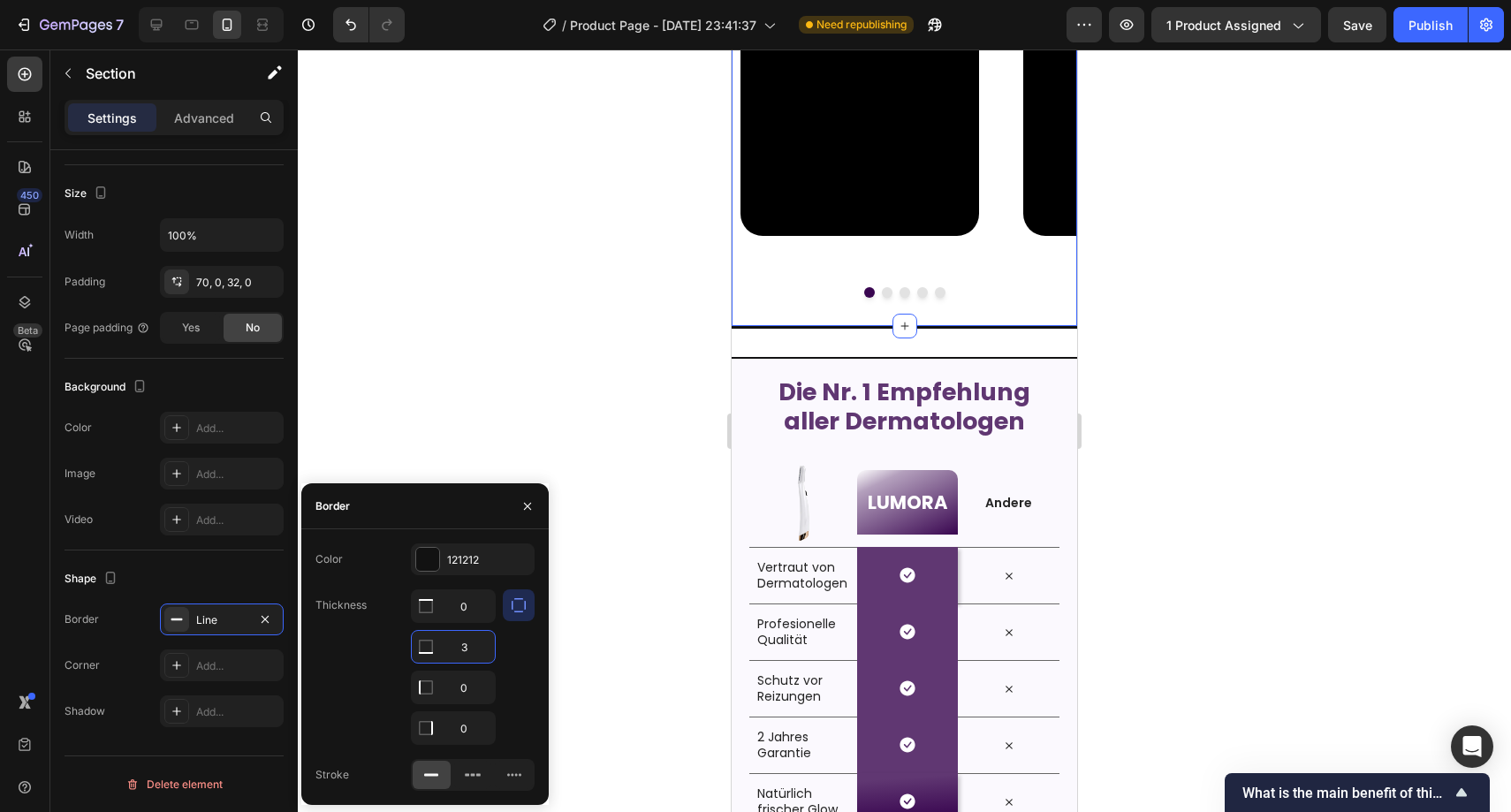
click at [460, 648] on input "3" at bounding box center [453, 646] width 83 height 31
click at [464, 650] on input "3" at bounding box center [453, 646] width 83 height 31
type input "0"
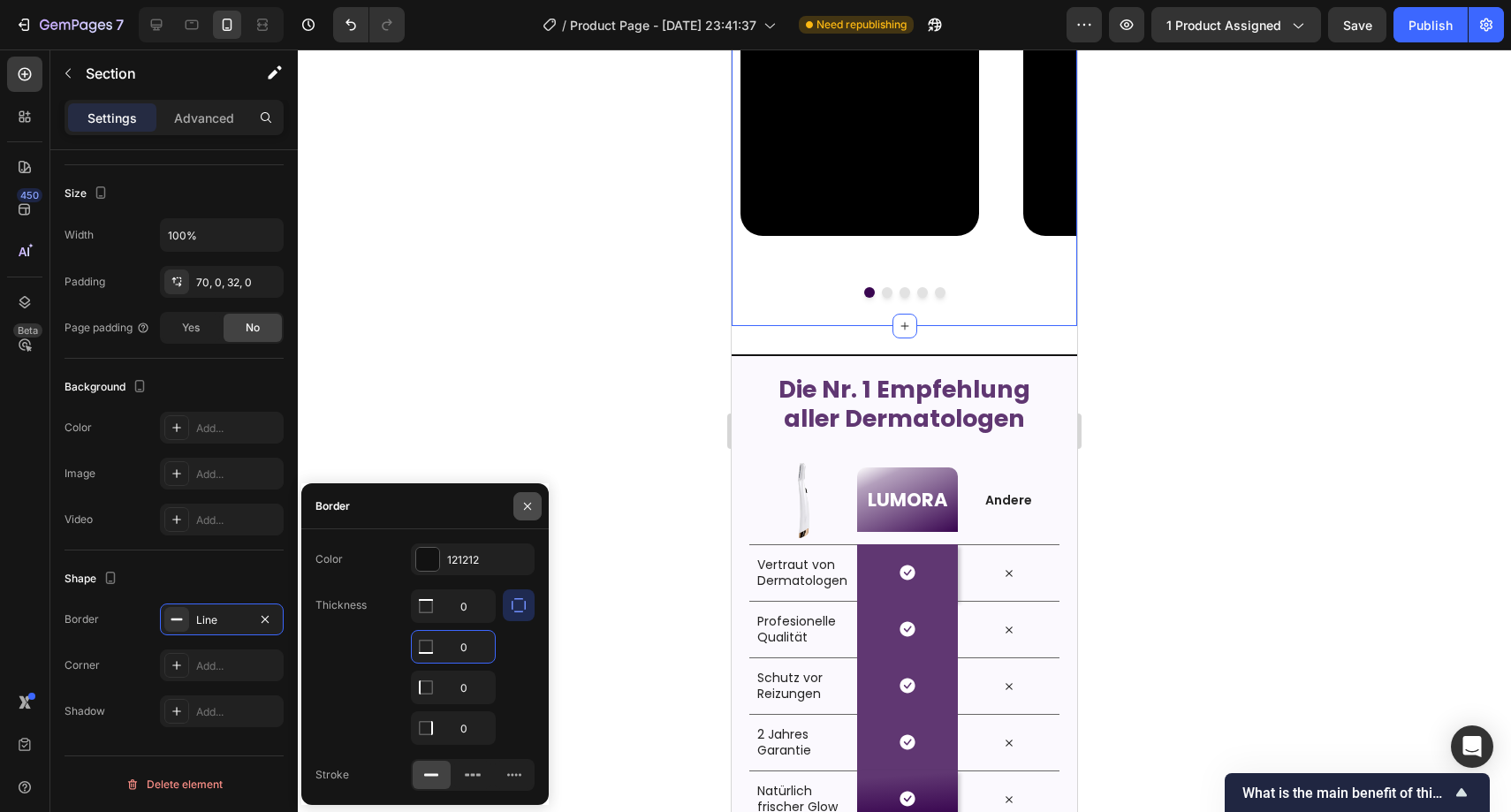
click at [527, 0] on div "7 Version history / Product Page - Sep 22, 23:41:37 Need republishing Preview 1…" at bounding box center [755, 0] width 1511 height 0
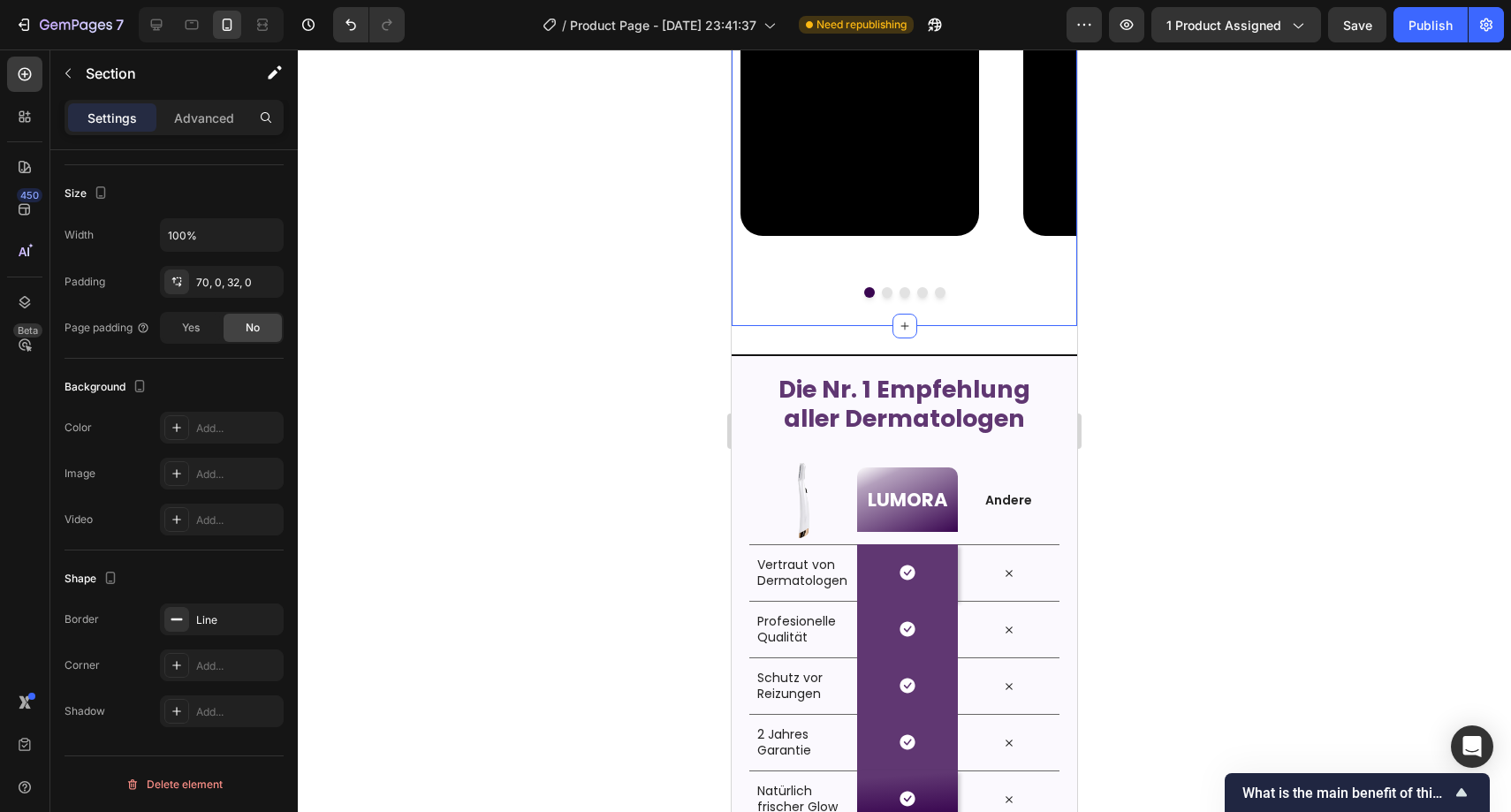
click at [613, 452] on div at bounding box center [905, 430] width 1214 height 762
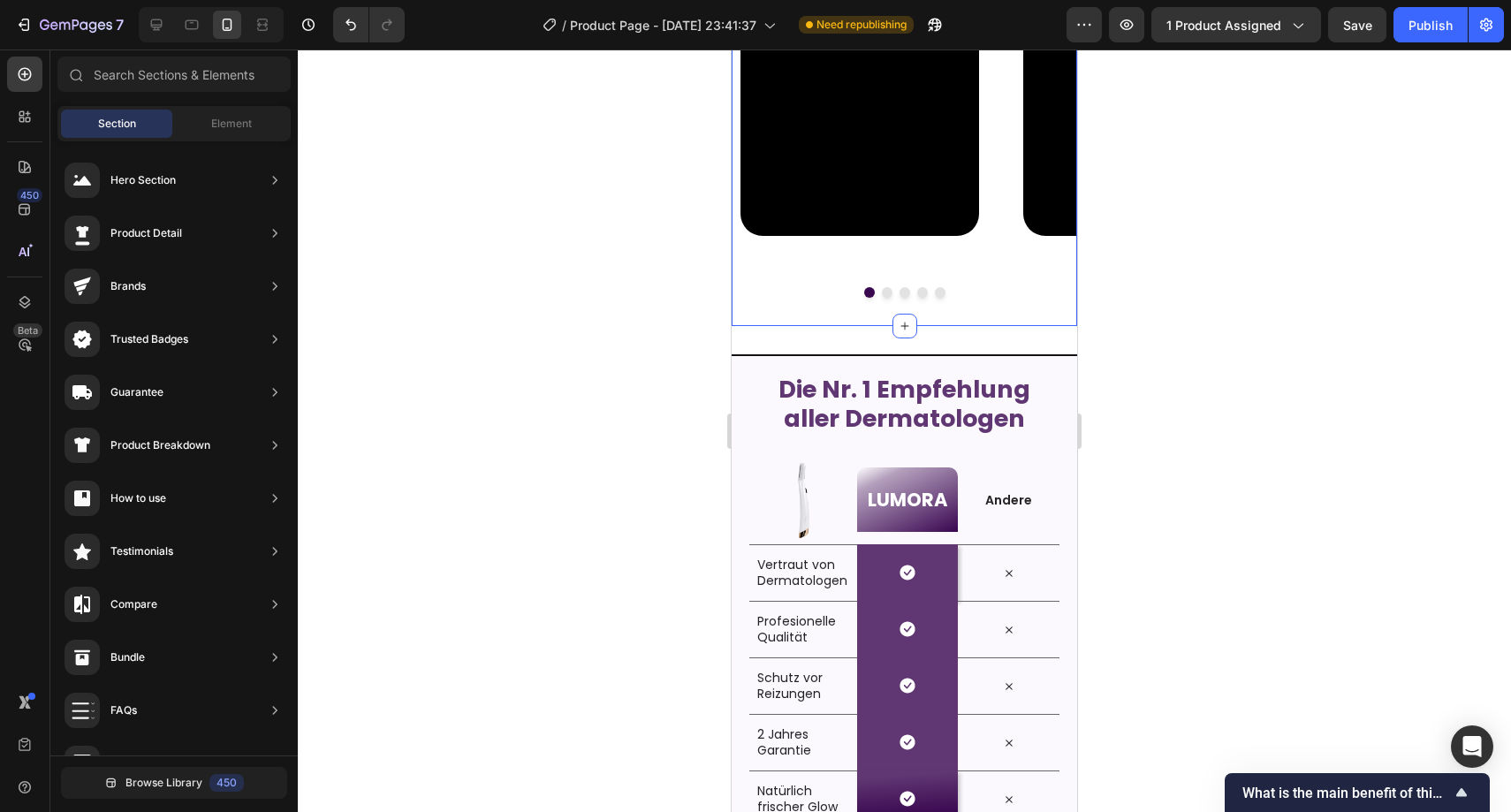
click at [780, 308] on div "Enthülle deine wahre Strahlkraft. Text Block Video Video Video Video Video Caro…" at bounding box center [904, 90] width 345 height 475
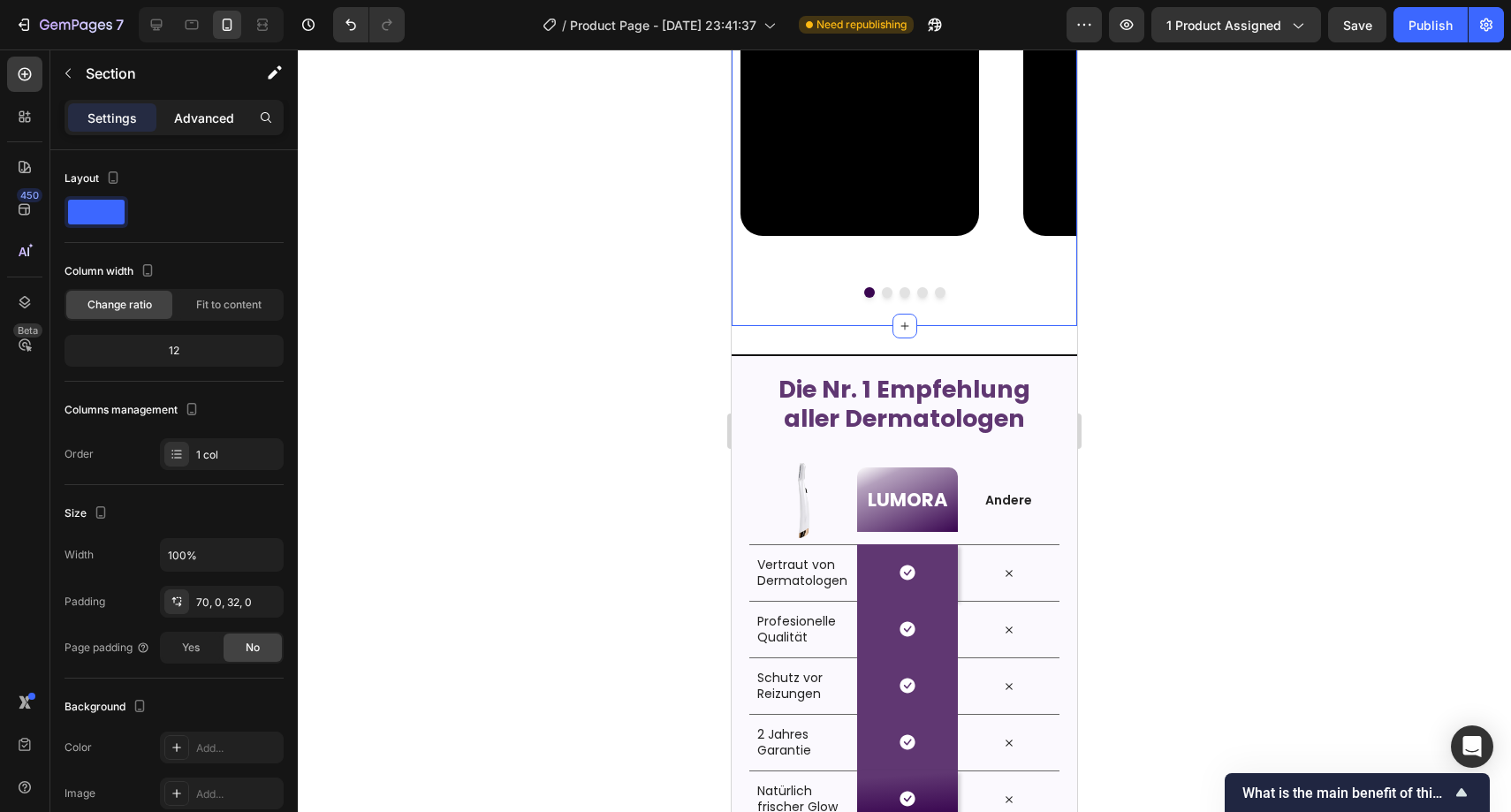
click at [169, 120] on div "Advanced" at bounding box center [204, 117] width 89 height 29
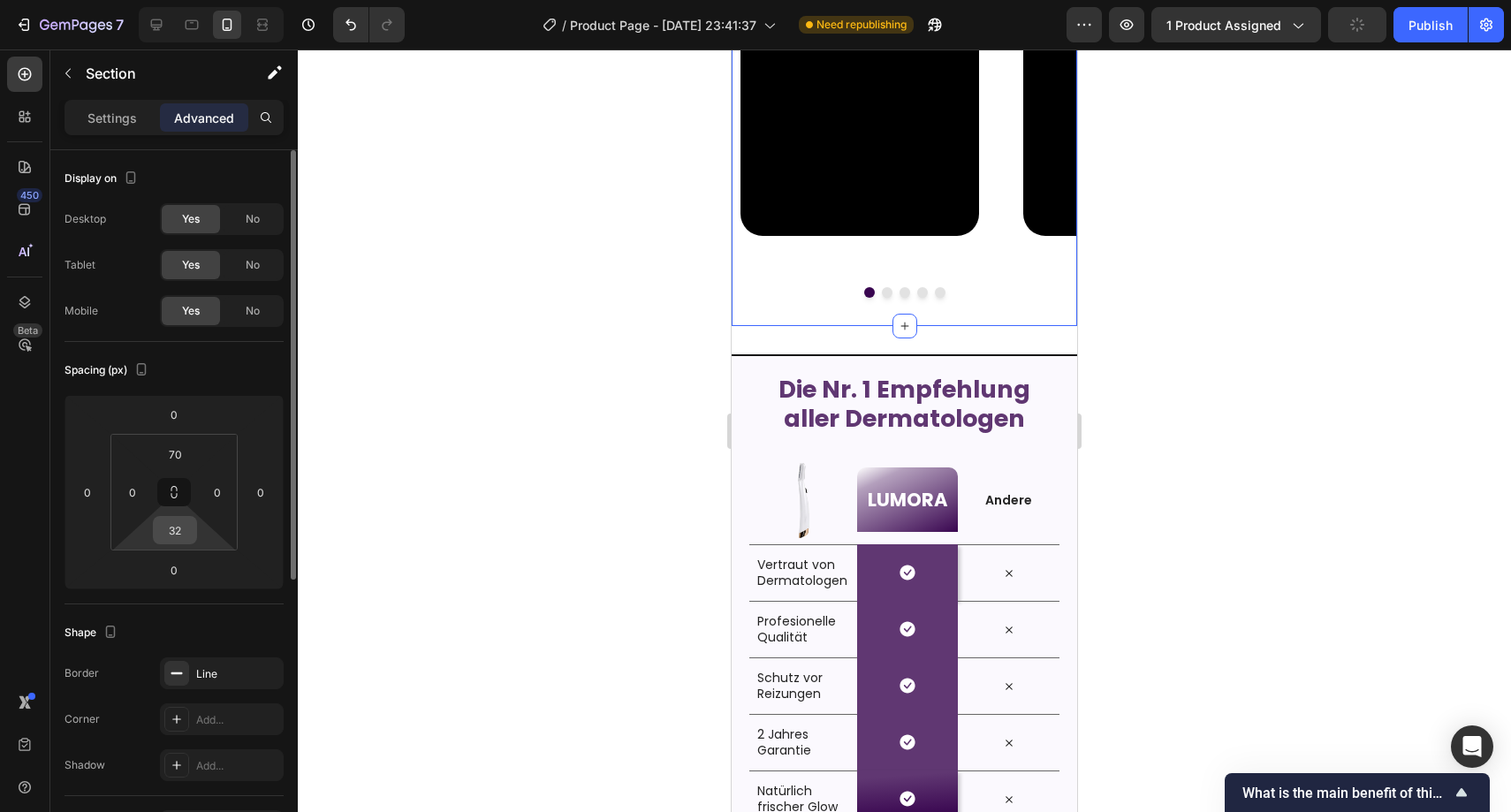
click at [180, 529] on input "32" at bounding box center [175, 530] width 35 height 27
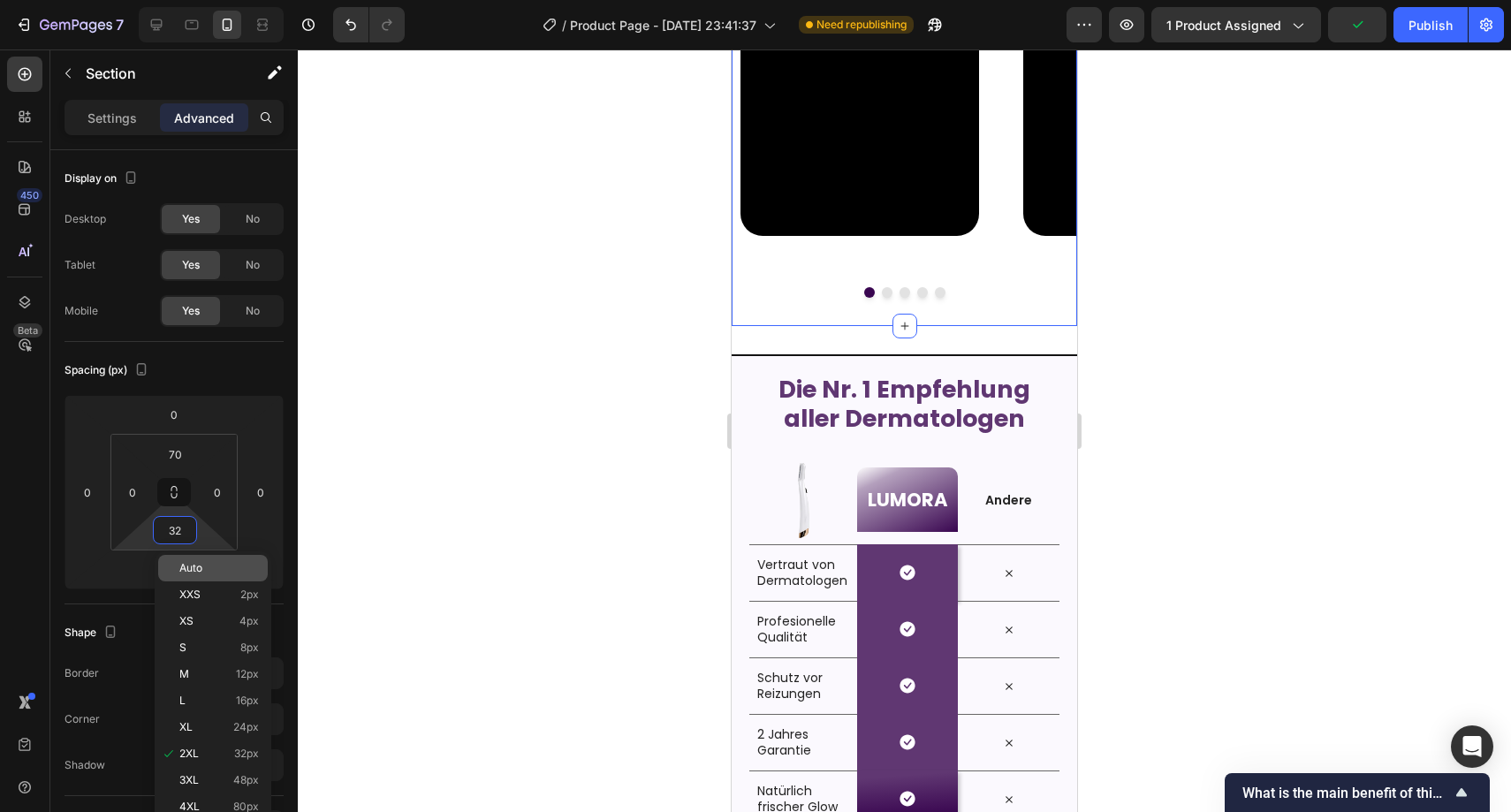
click at [224, 573] on p "Auto" at bounding box center [219, 568] width 80 height 12
type input "Auto"
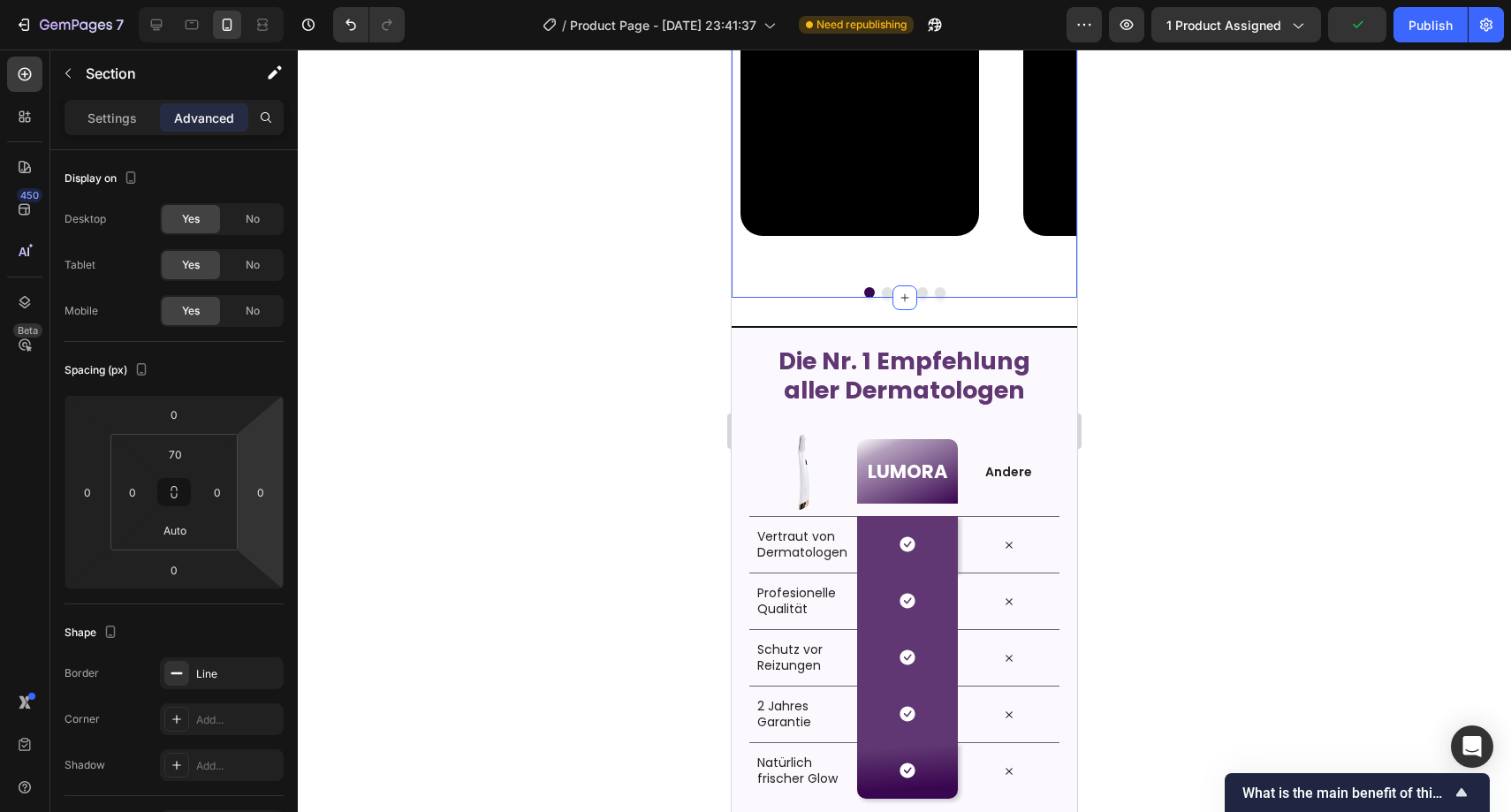
click at [401, 409] on div at bounding box center [905, 430] width 1214 height 762
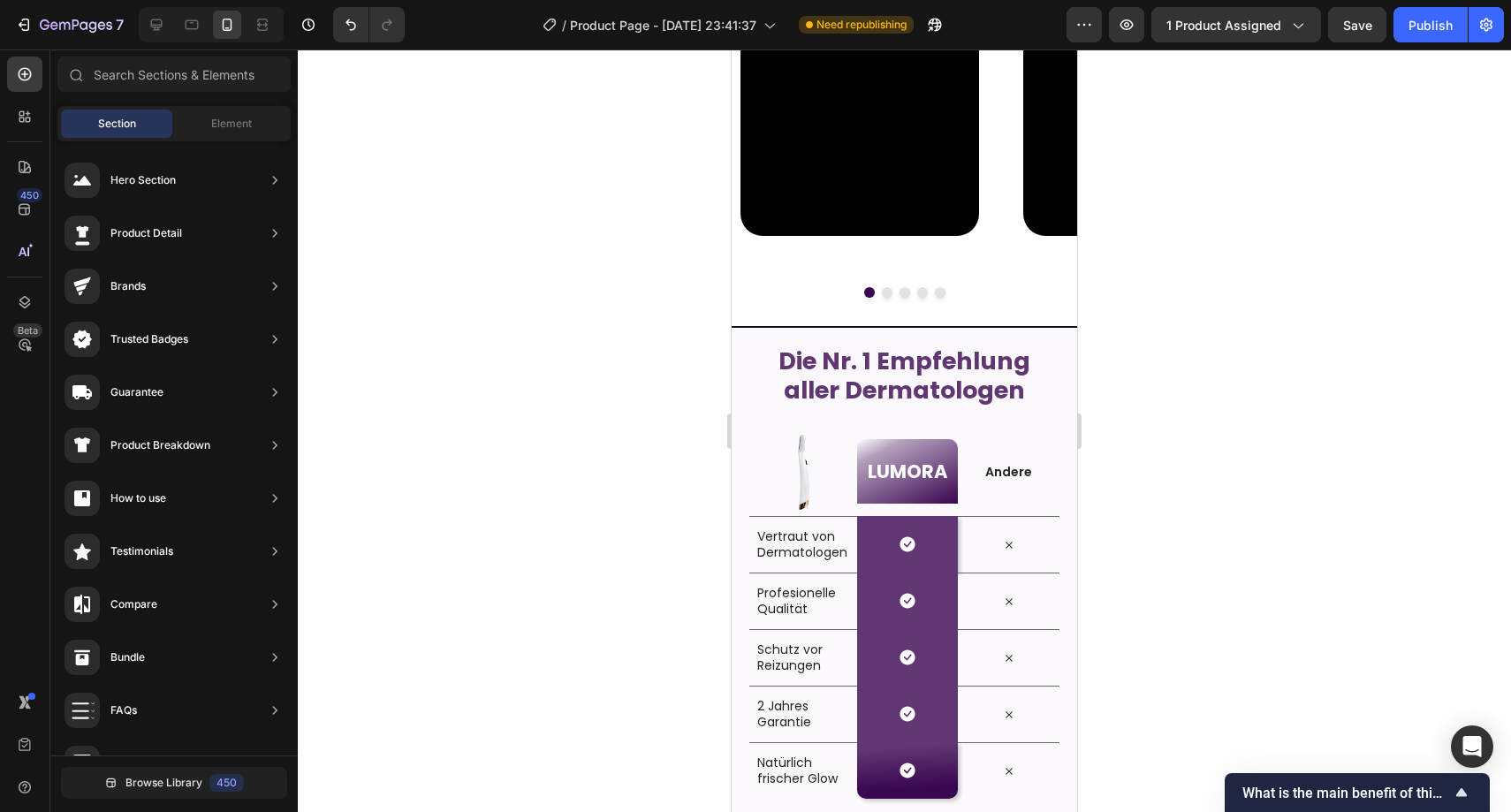
click at [805, 279] on div "Video Video Video Video Video Carousel" at bounding box center [904, 147] width 345 height 301
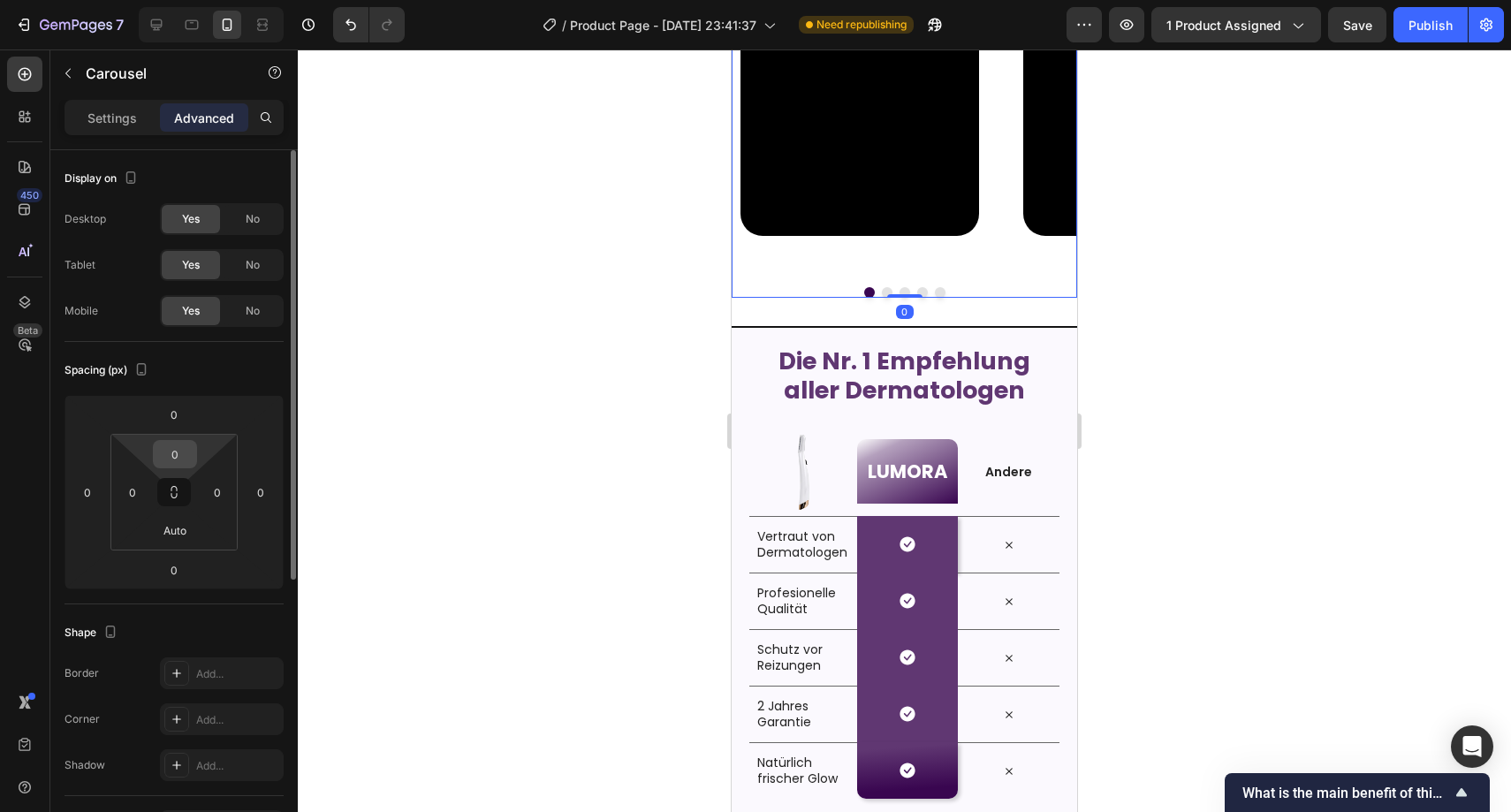
click at [176, 452] on input "0" at bounding box center [175, 454] width 35 height 27
drag, startPoint x: 313, startPoint y: 431, endPoint x: 279, endPoint y: 452, distance: 40.0
click at [312, 432] on div at bounding box center [905, 430] width 1214 height 762
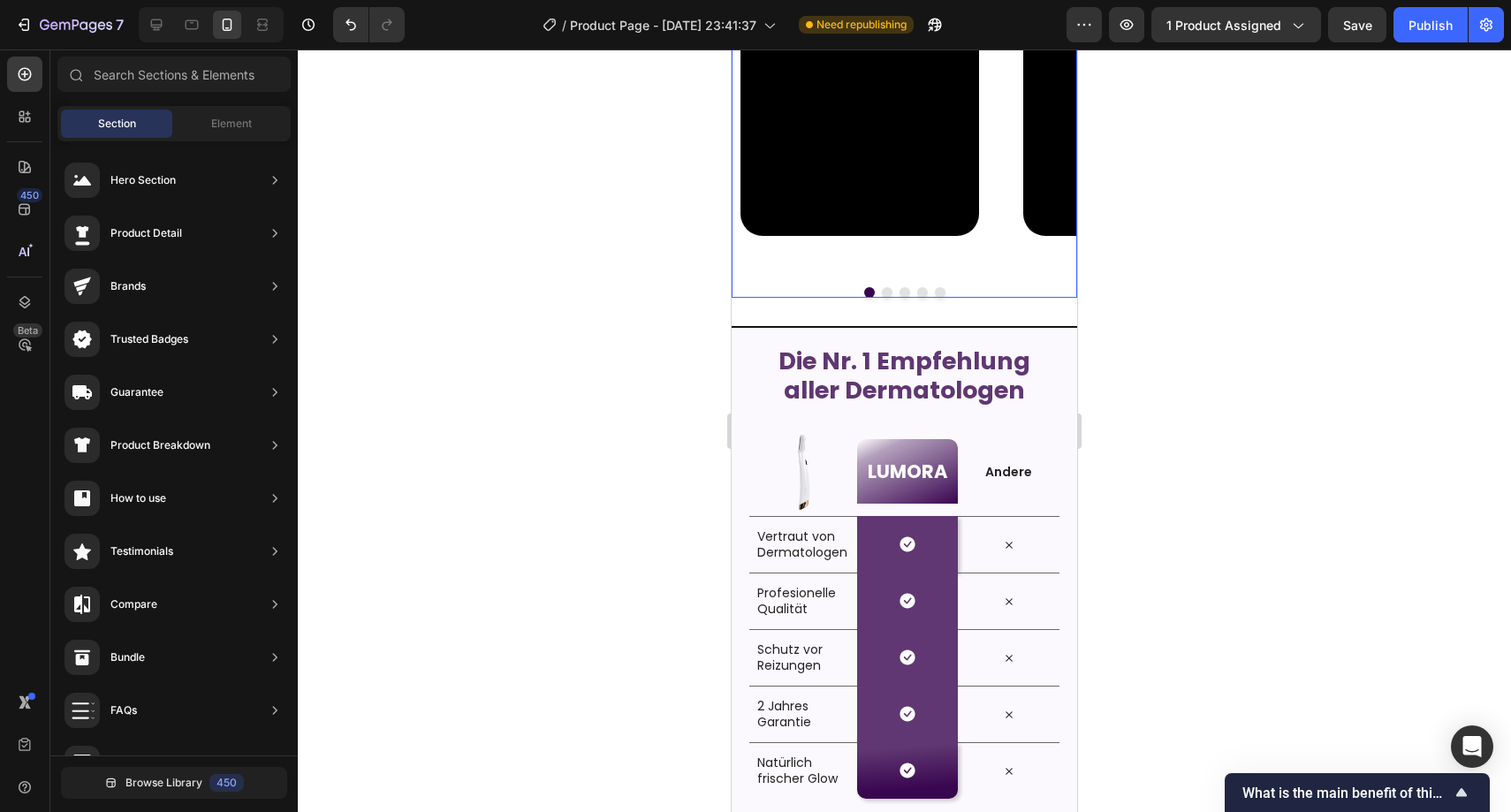
click at [854, 290] on div at bounding box center [904, 291] width 345 height 10
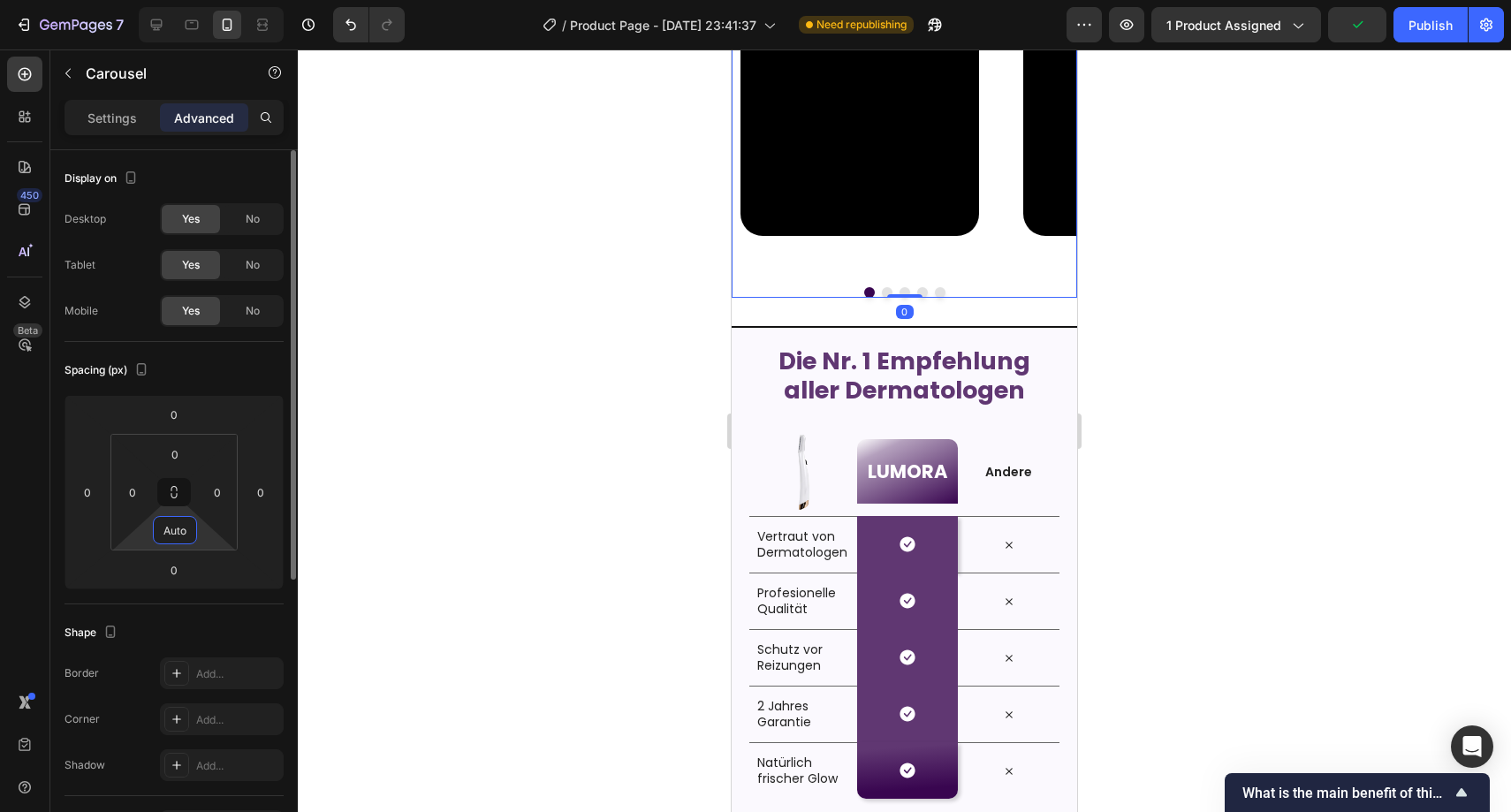
click at [178, 526] on input "Auto" at bounding box center [175, 530] width 35 height 27
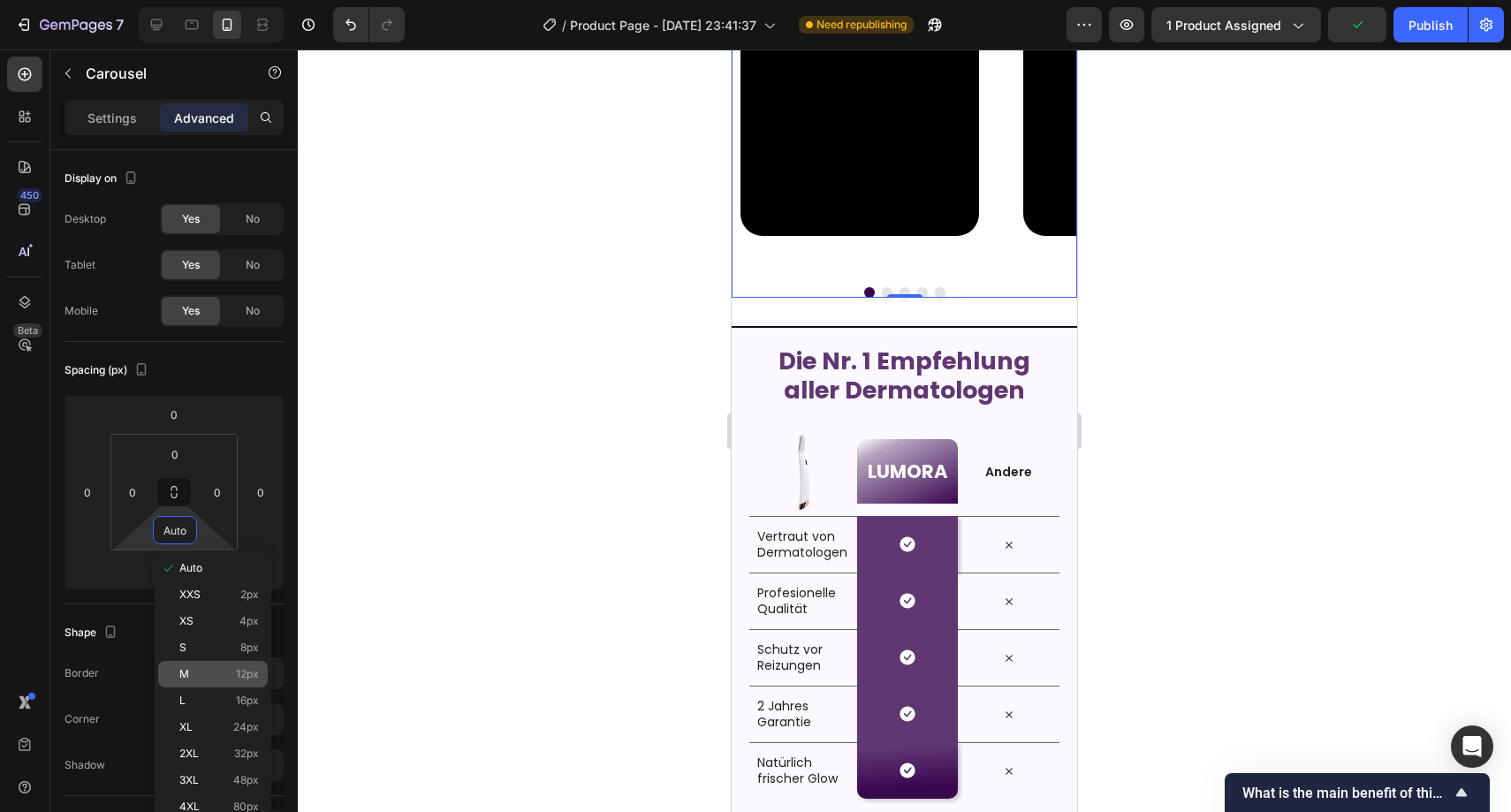
click at [207, 666] on div "M 12px" at bounding box center [213, 674] width 109 height 27
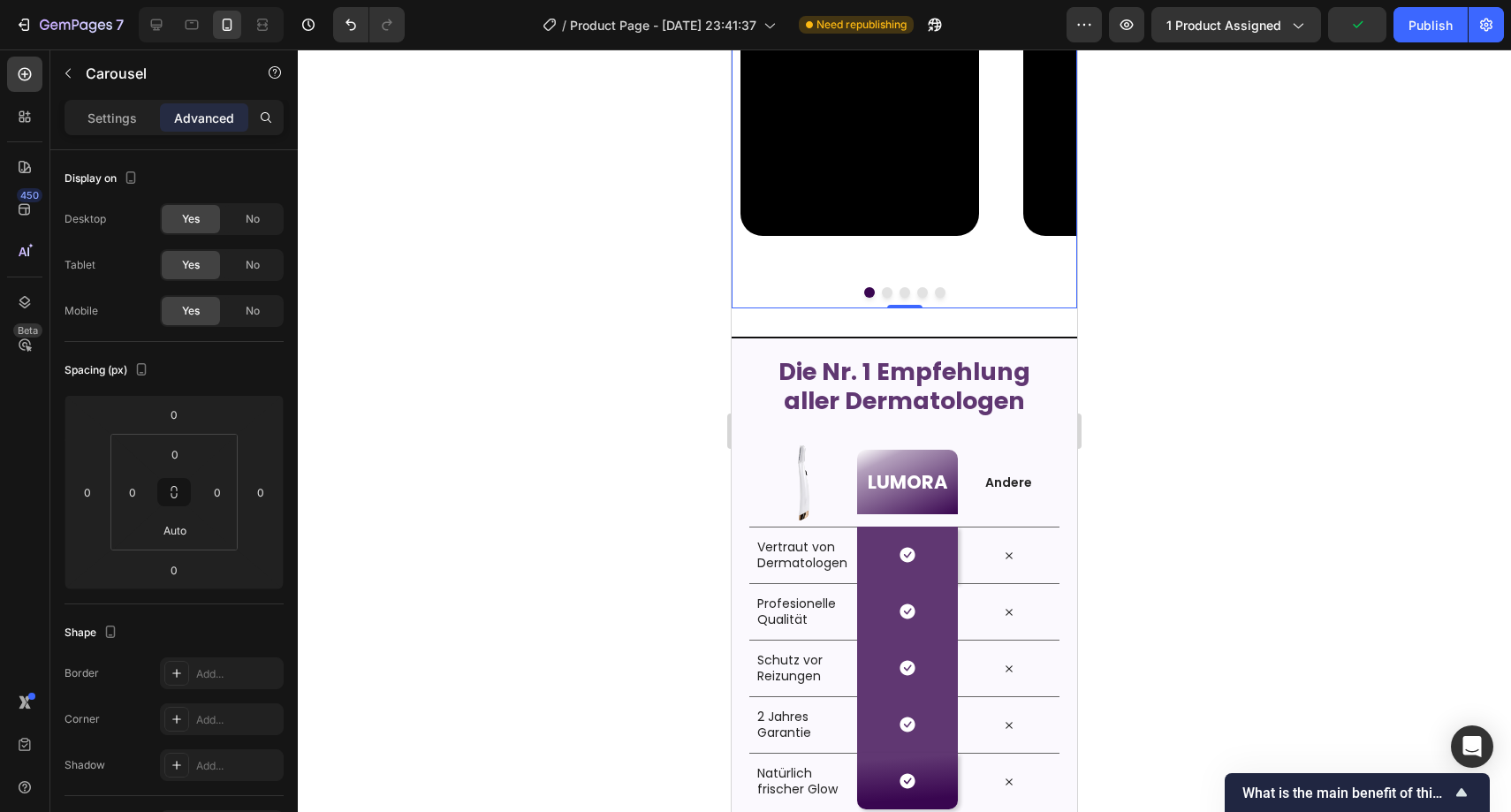
type input "12"
click at [568, 460] on div at bounding box center [905, 430] width 1214 height 762
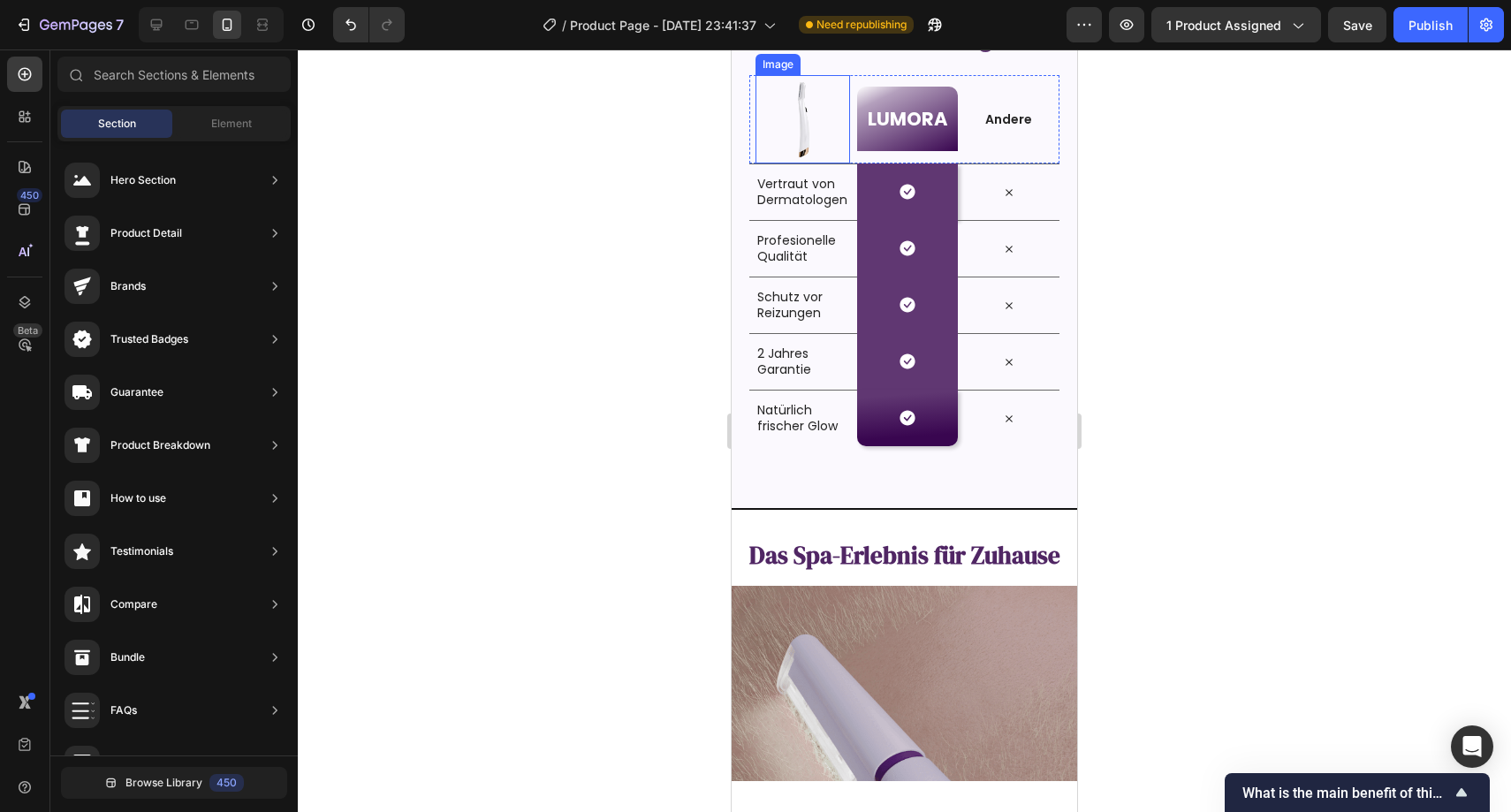
scroll to position [2732, 0]
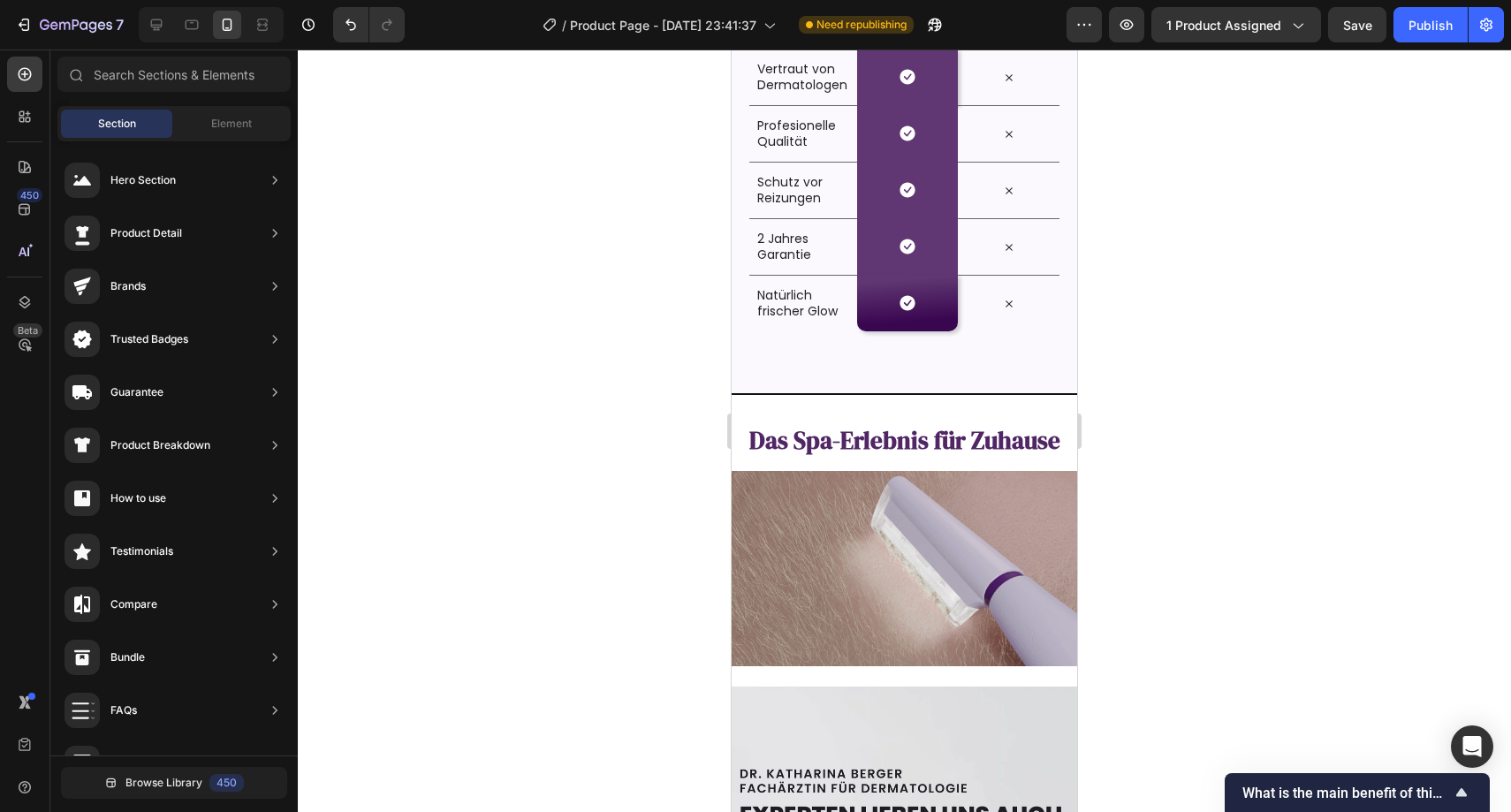
click at [564, 326] on div at bounding box center [905, 430] width 1214 height 762
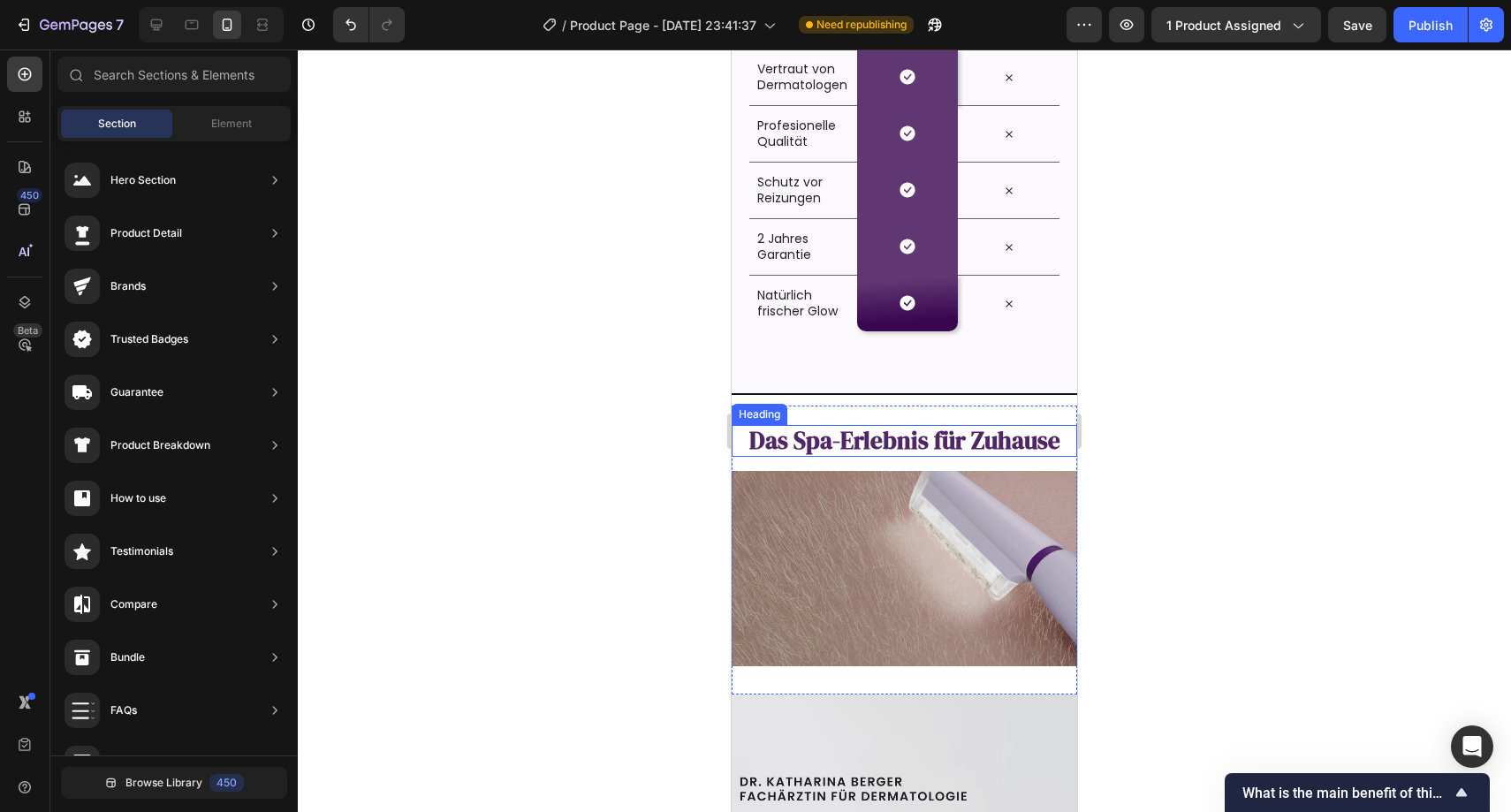
click at [857, 432] on span "Das Spa-Erlebnis für Zuhause" at bounding box center [905, 440] width 311 height 32
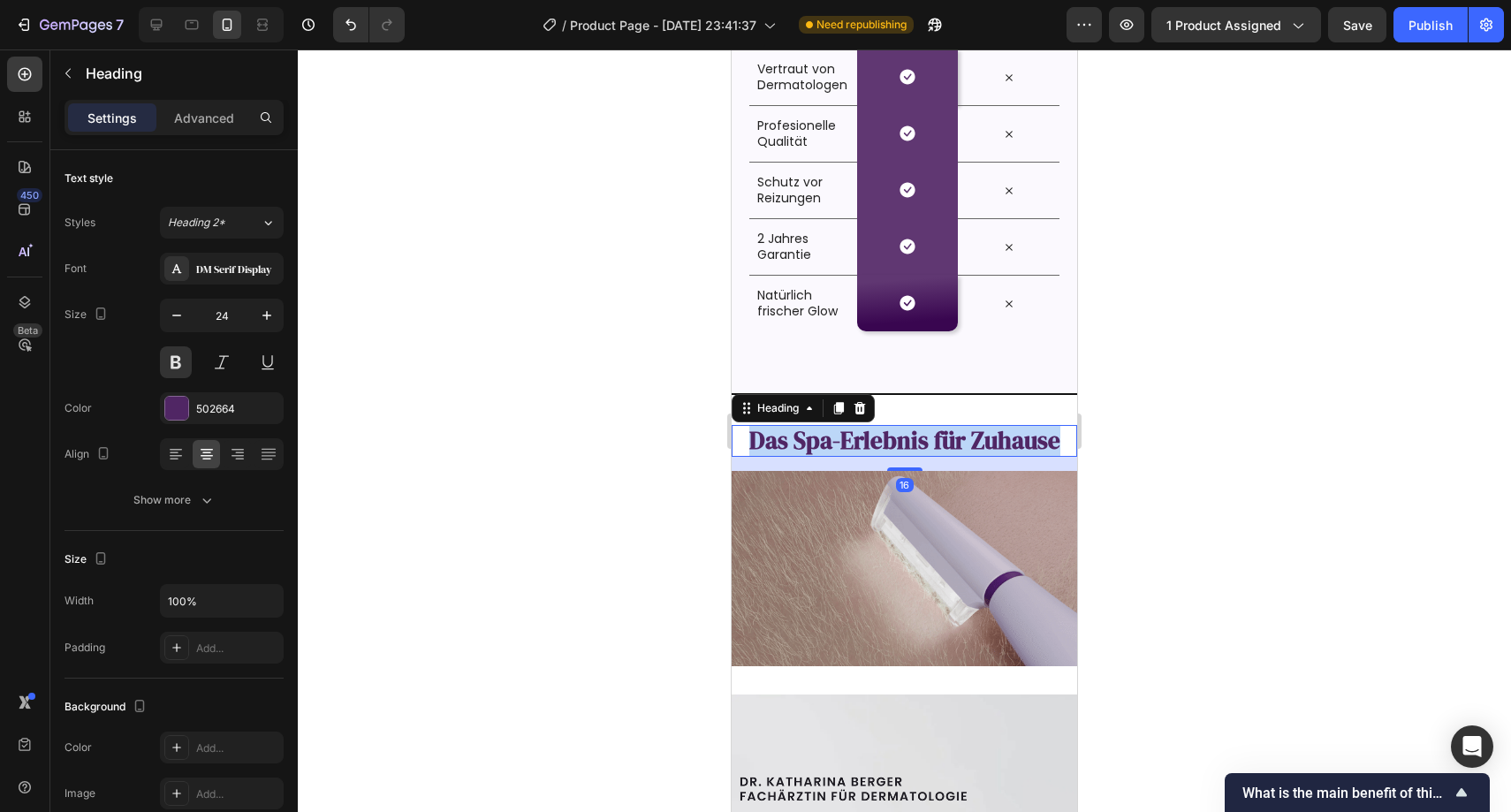
click at [857, 433] on span "Das Spa-Erlebnis für Zuhause" at bounding box center [905, 440] width 311 height 32
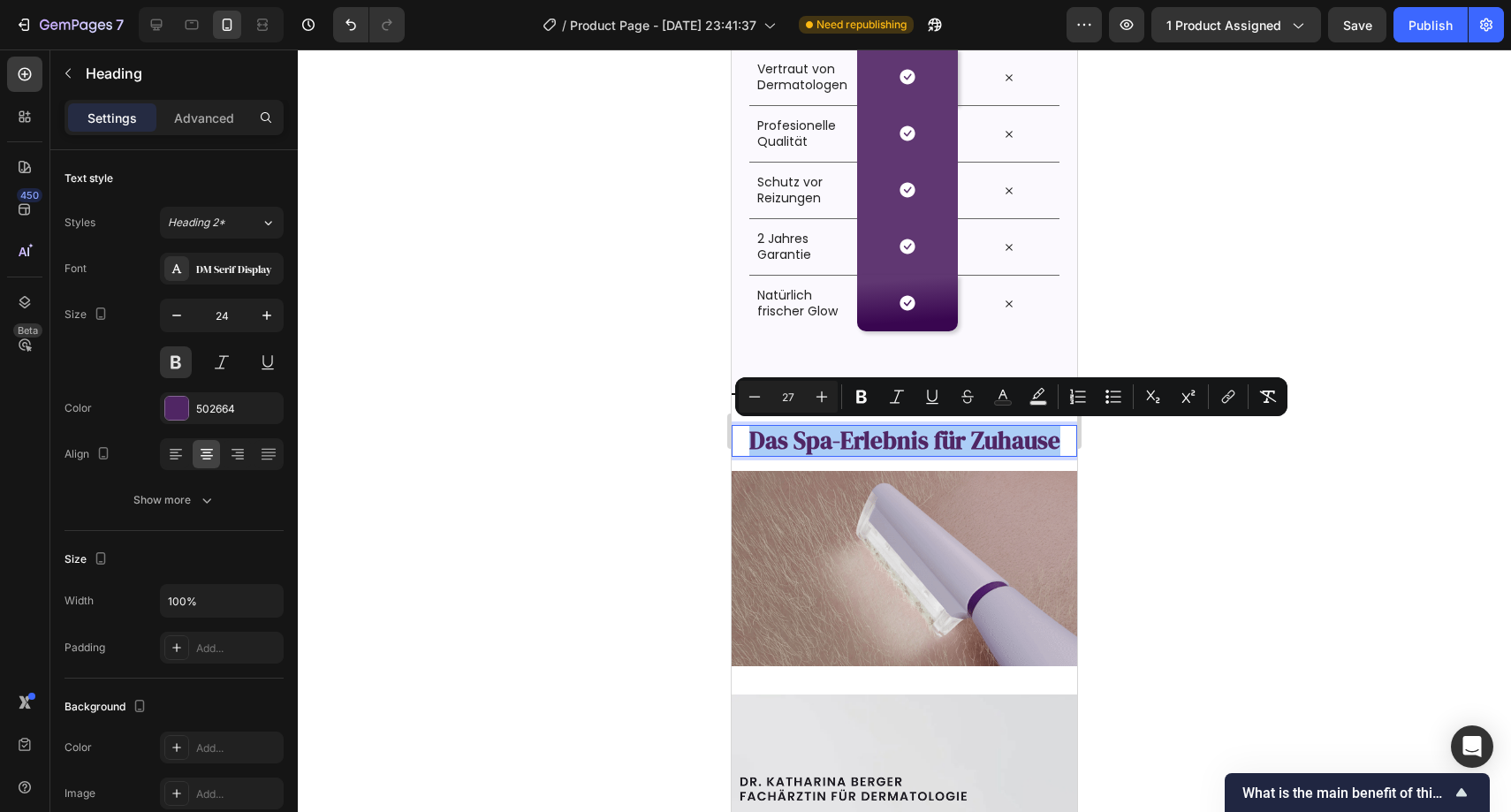
drag, startPoint x: 1229, startPoint y: 286, endPoint x: 1239, endPoint y: 266, distance: 22.4
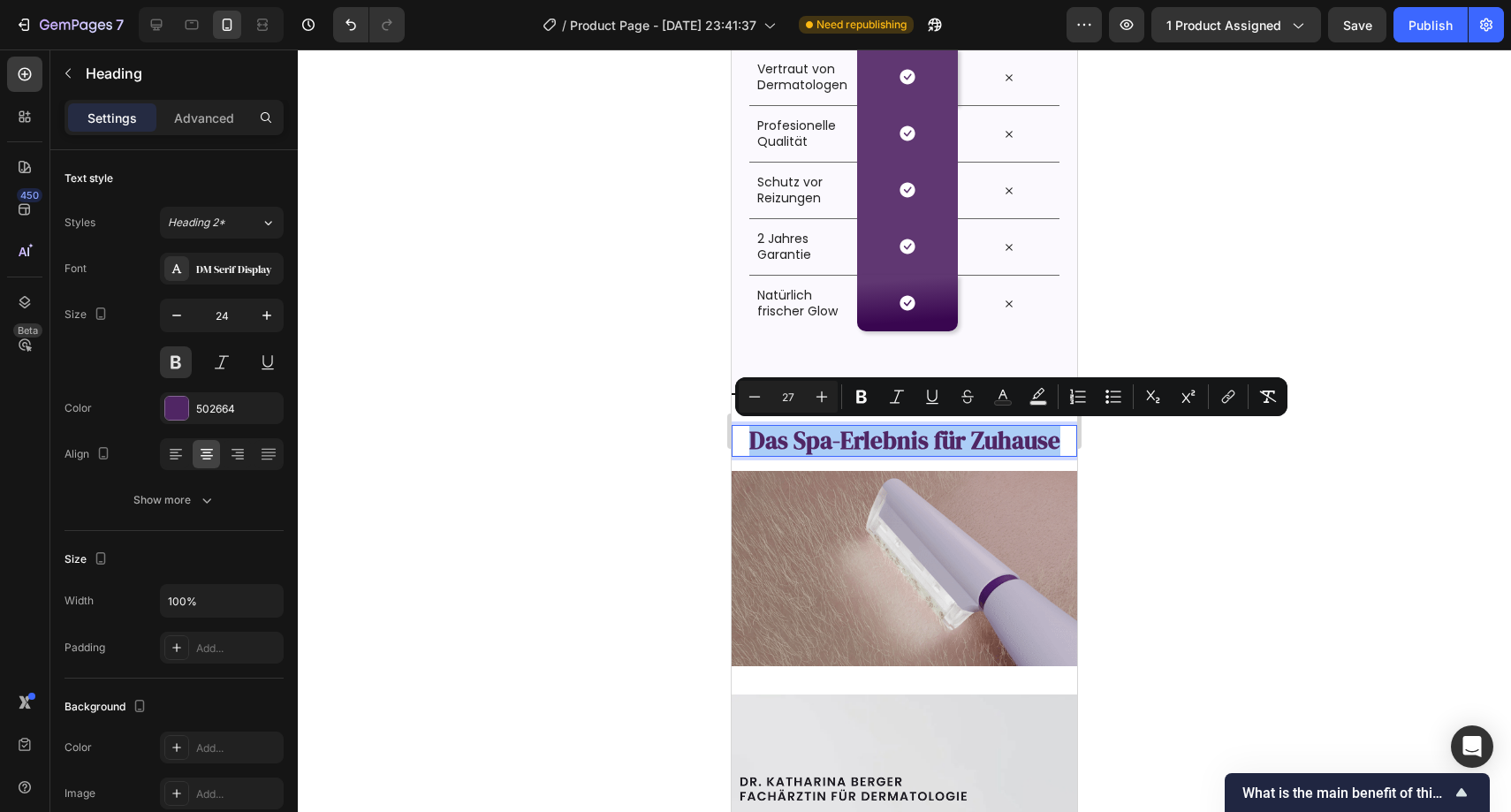
click at [1233, 276] on div at bounding box center [905, 430] width 1214 height 762
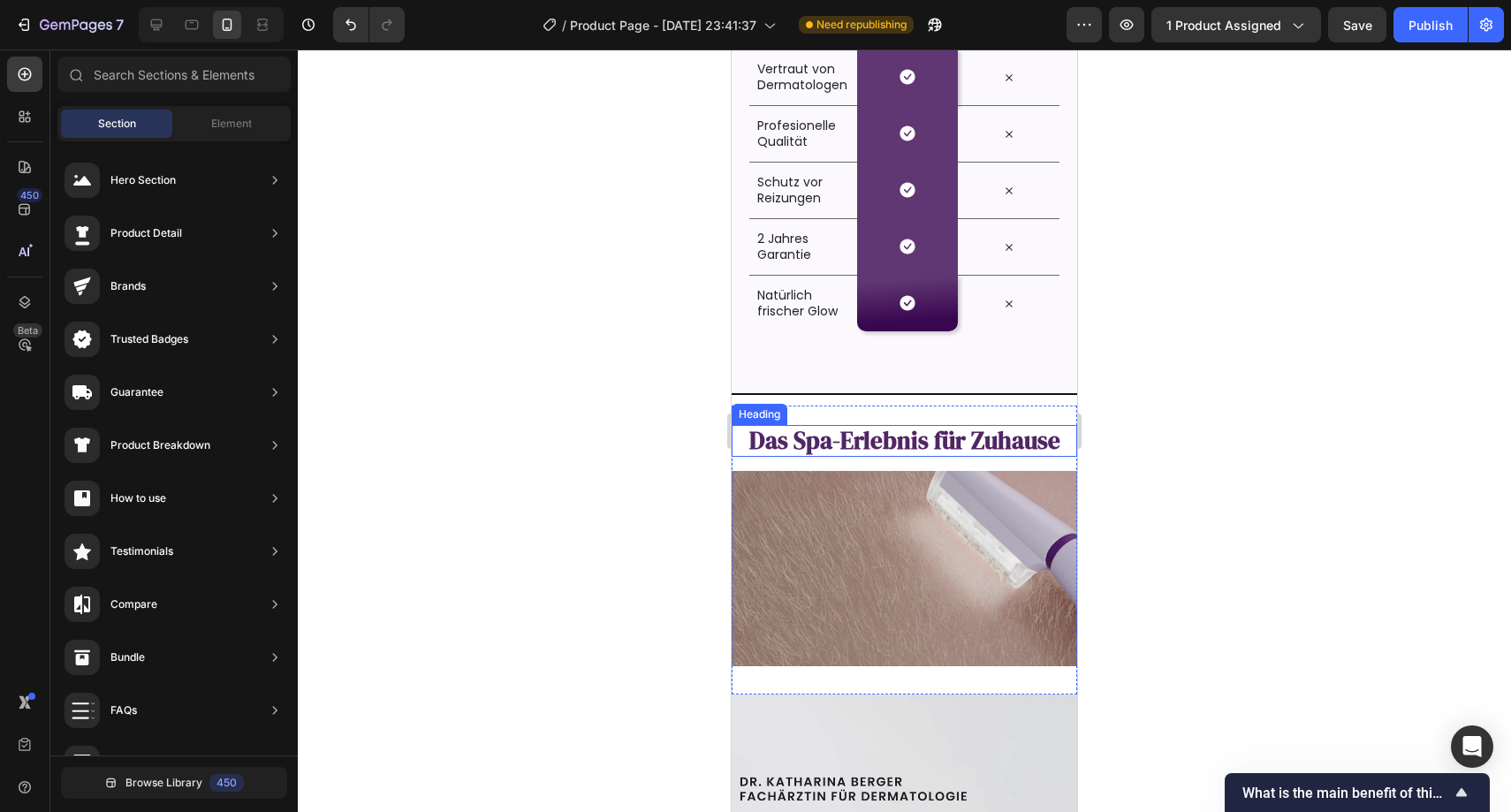
click at [962, 443] on span "Das Spa-Erlebnis für Zuhause" at bounding box center [905, 440] width 311 height 32
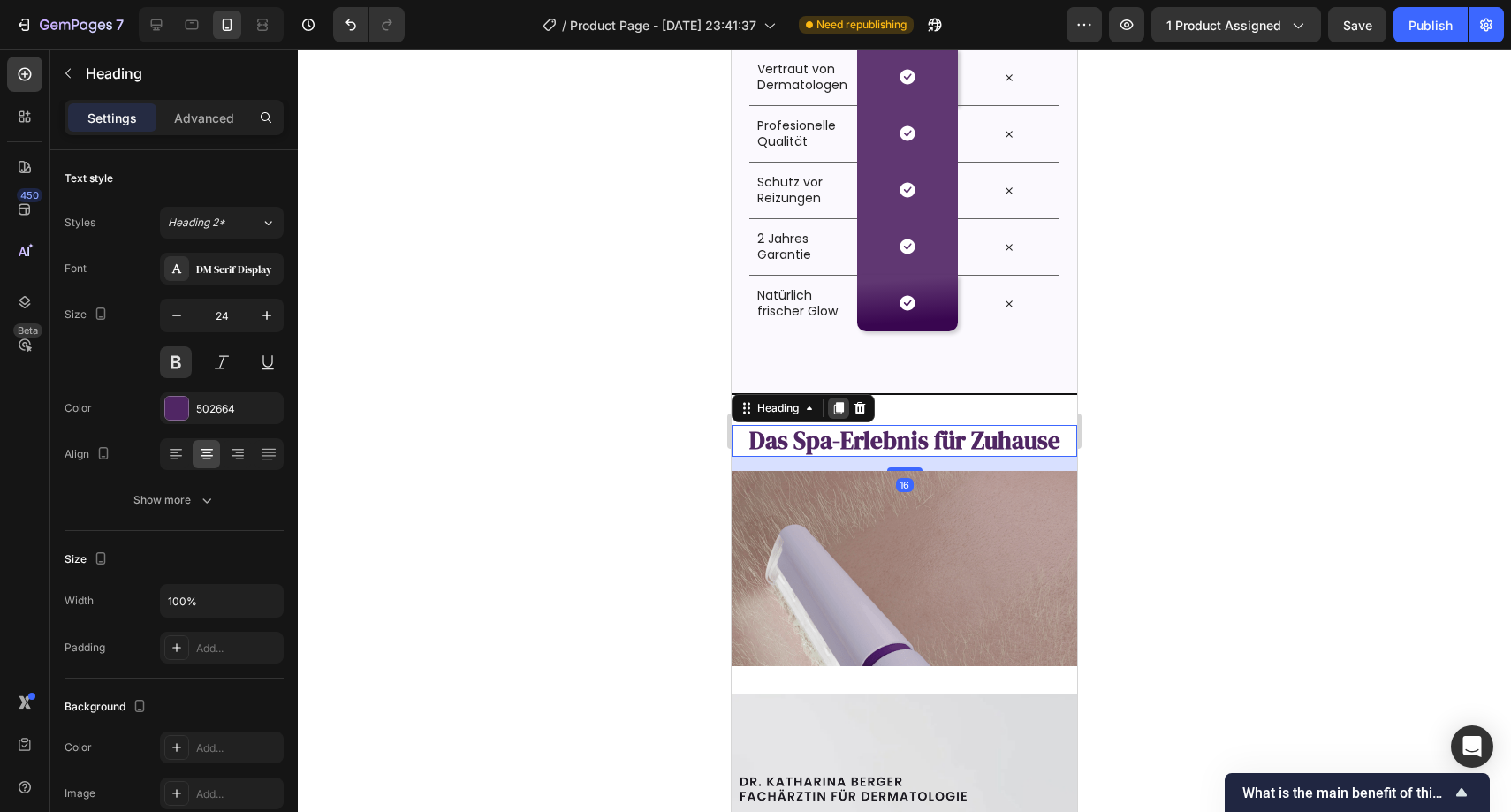
click at [838, 415] on div at bounding box center [838, 408] width 21 height 21
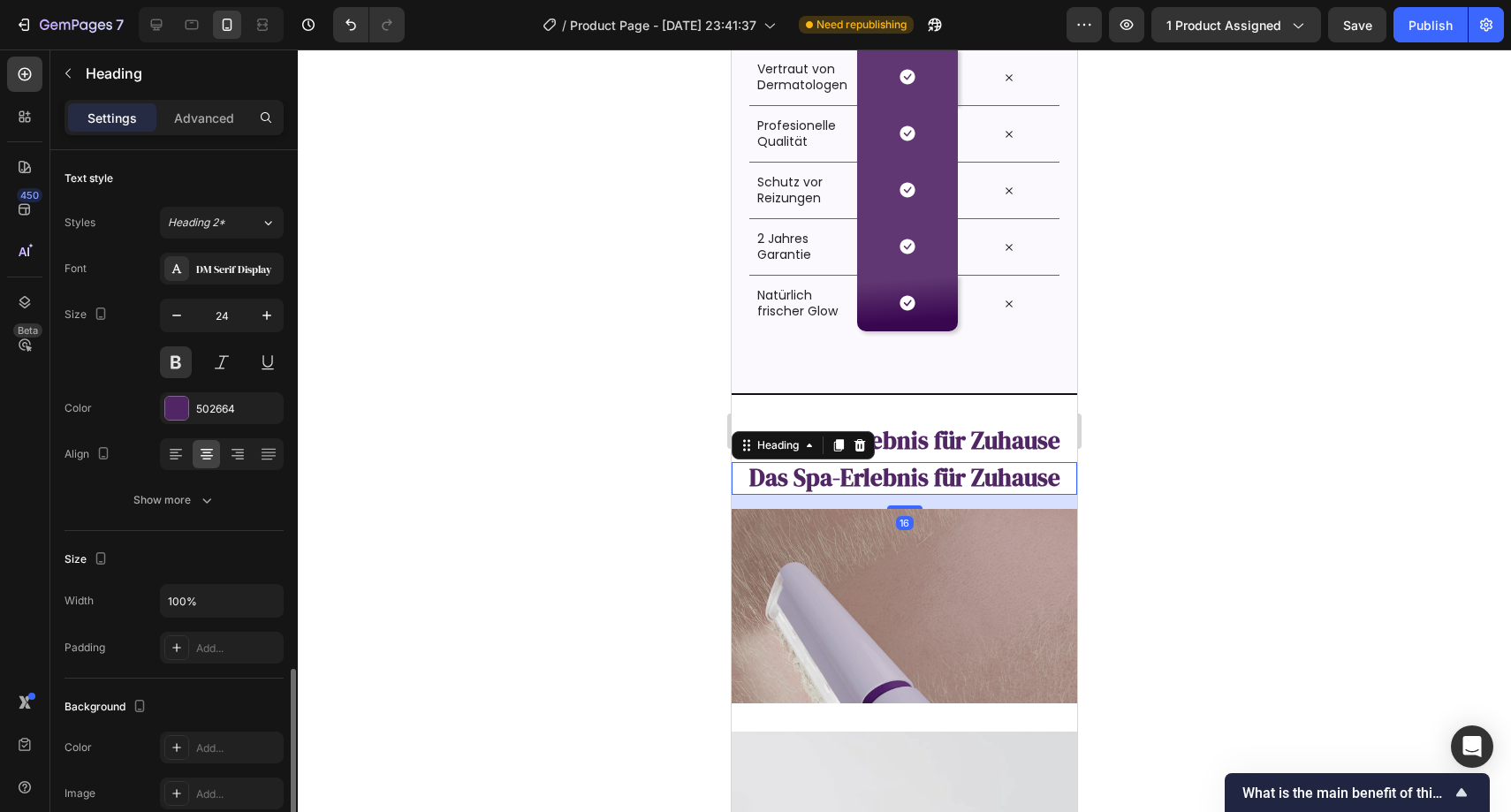
scroll to position [320, 0]
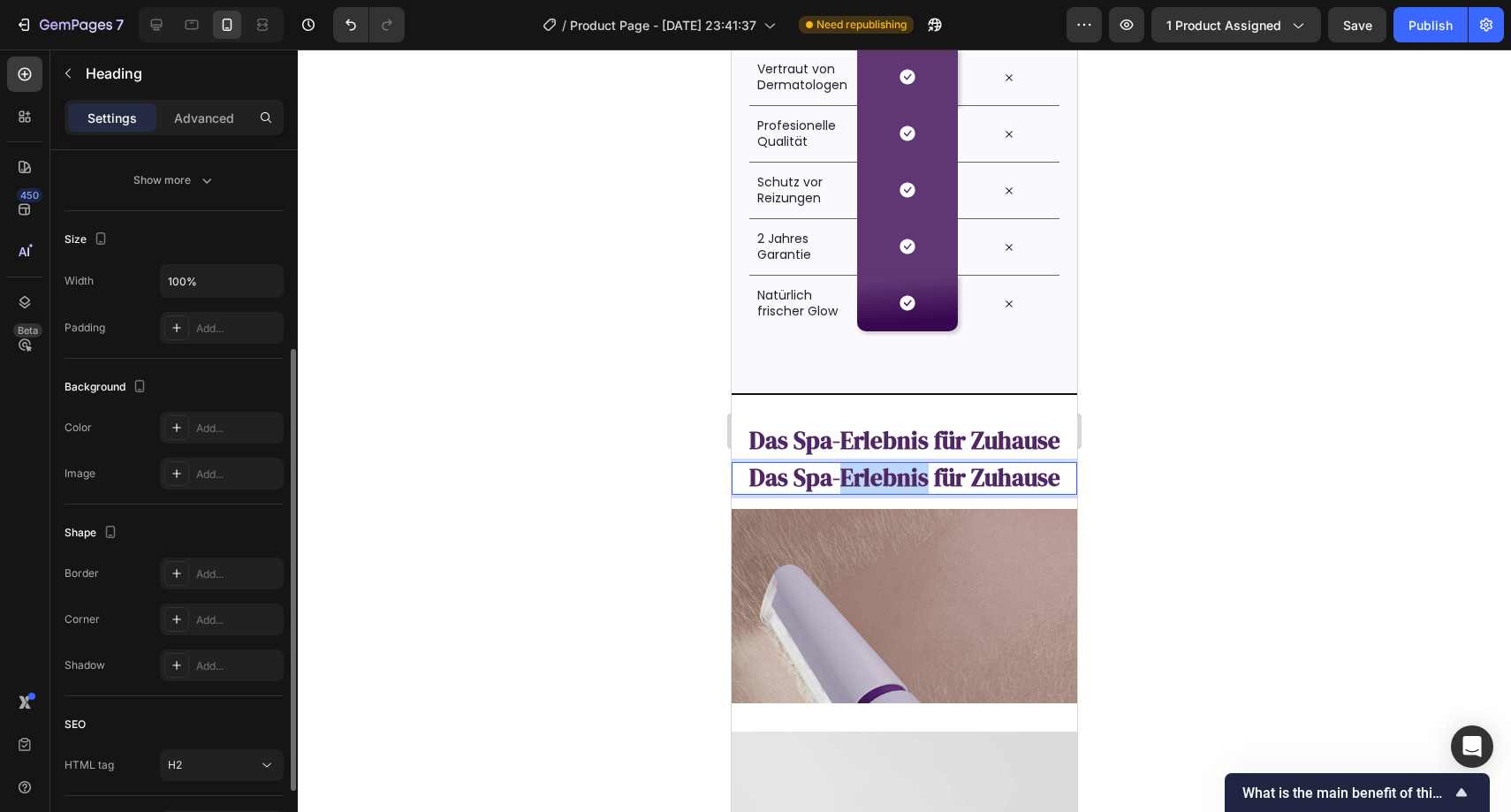
click at [859, 466] on span "Das Spa-Erlebnis für Zuhause" at bounding box center [905, 477] width 311 height 32
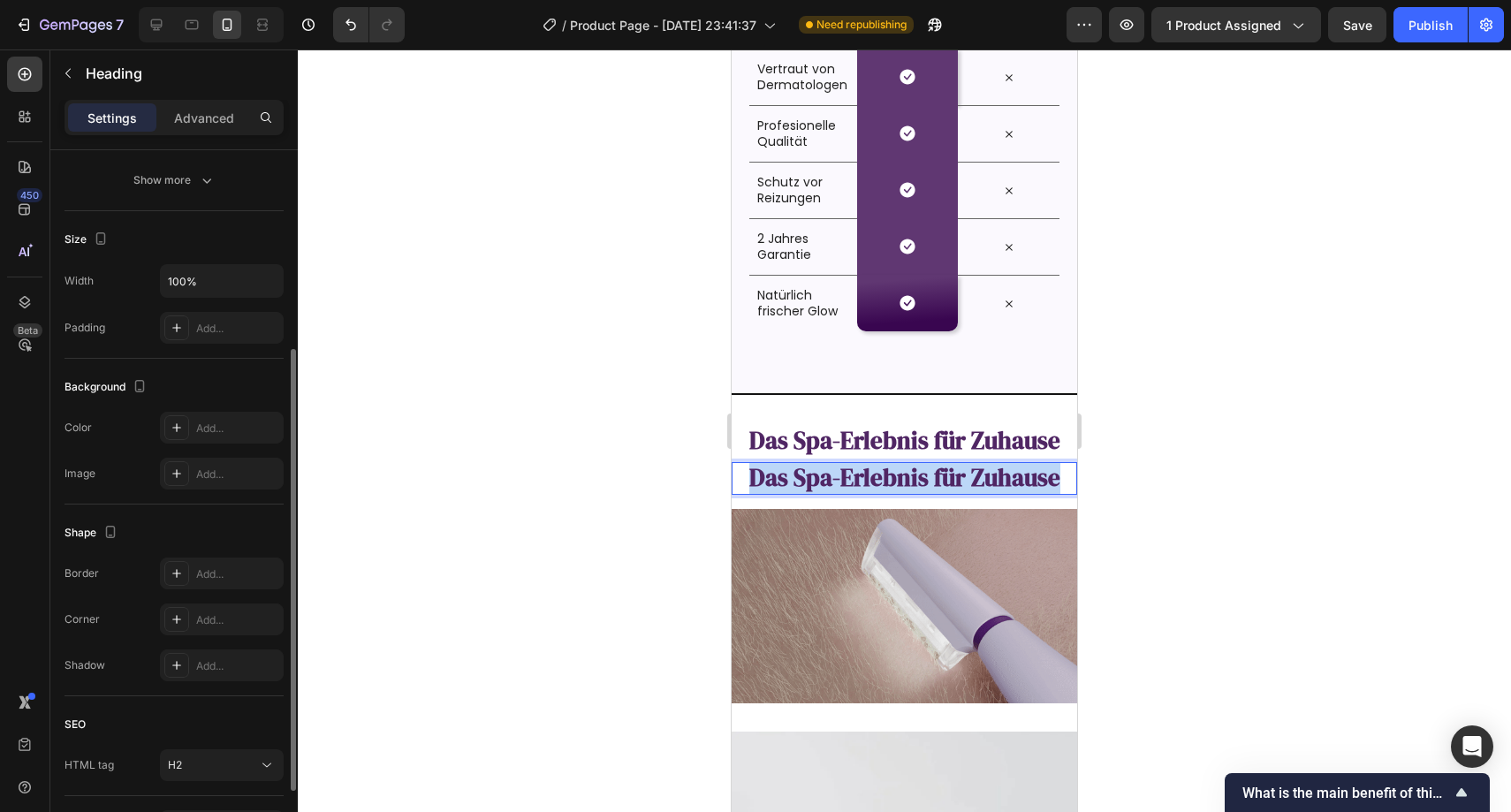
click at [859, 466] on span "Das Spa-Erlebnis für Zuhause" at bounding box center [905, 477] width 311 height 32
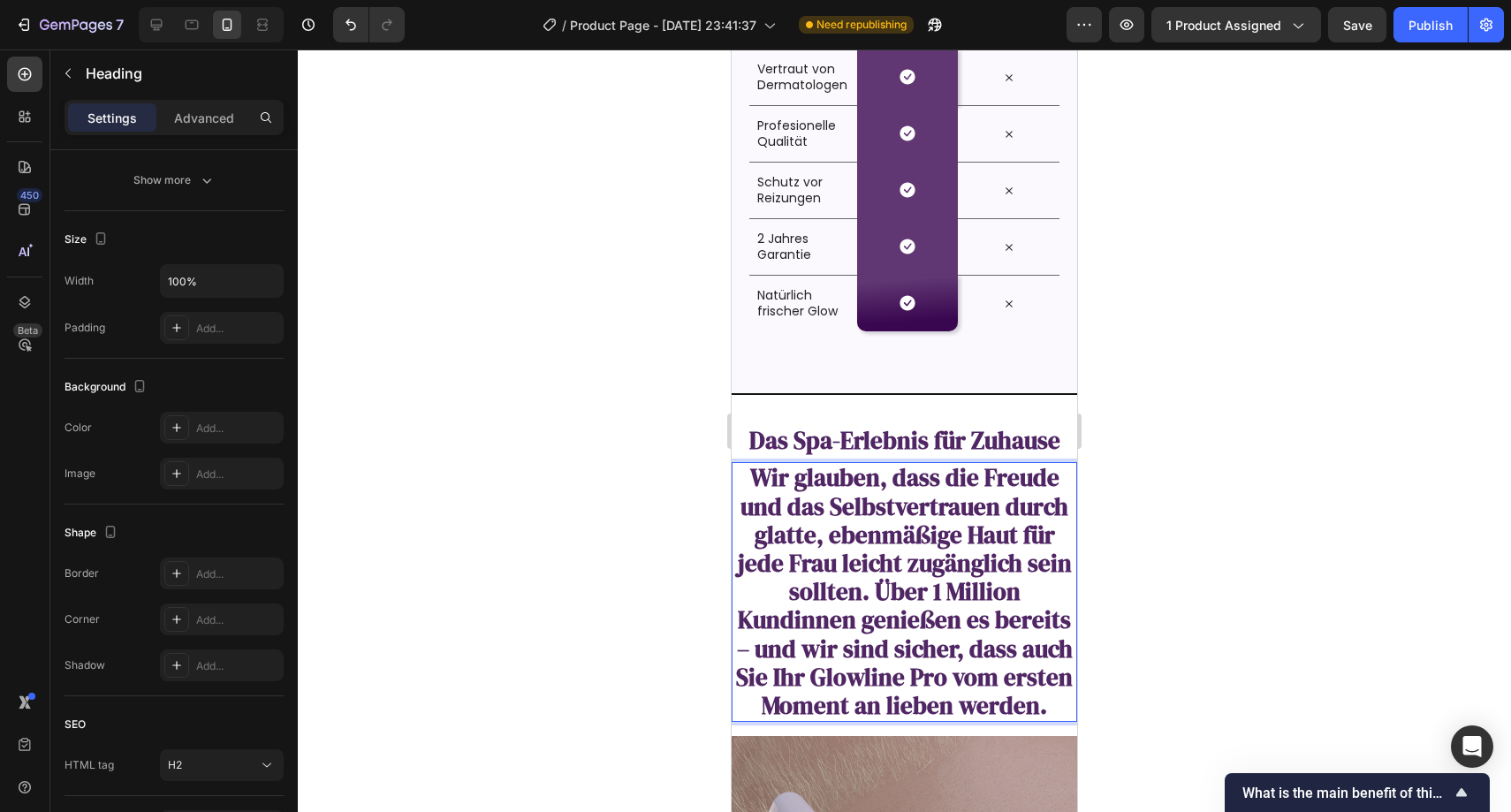
click at [886, 484] on span "Wir glauben, dass die Freude und das Selbstvertrauen durch glatte, ebenmäßige H…" at bounding box center [905, 592] width 337 height 261
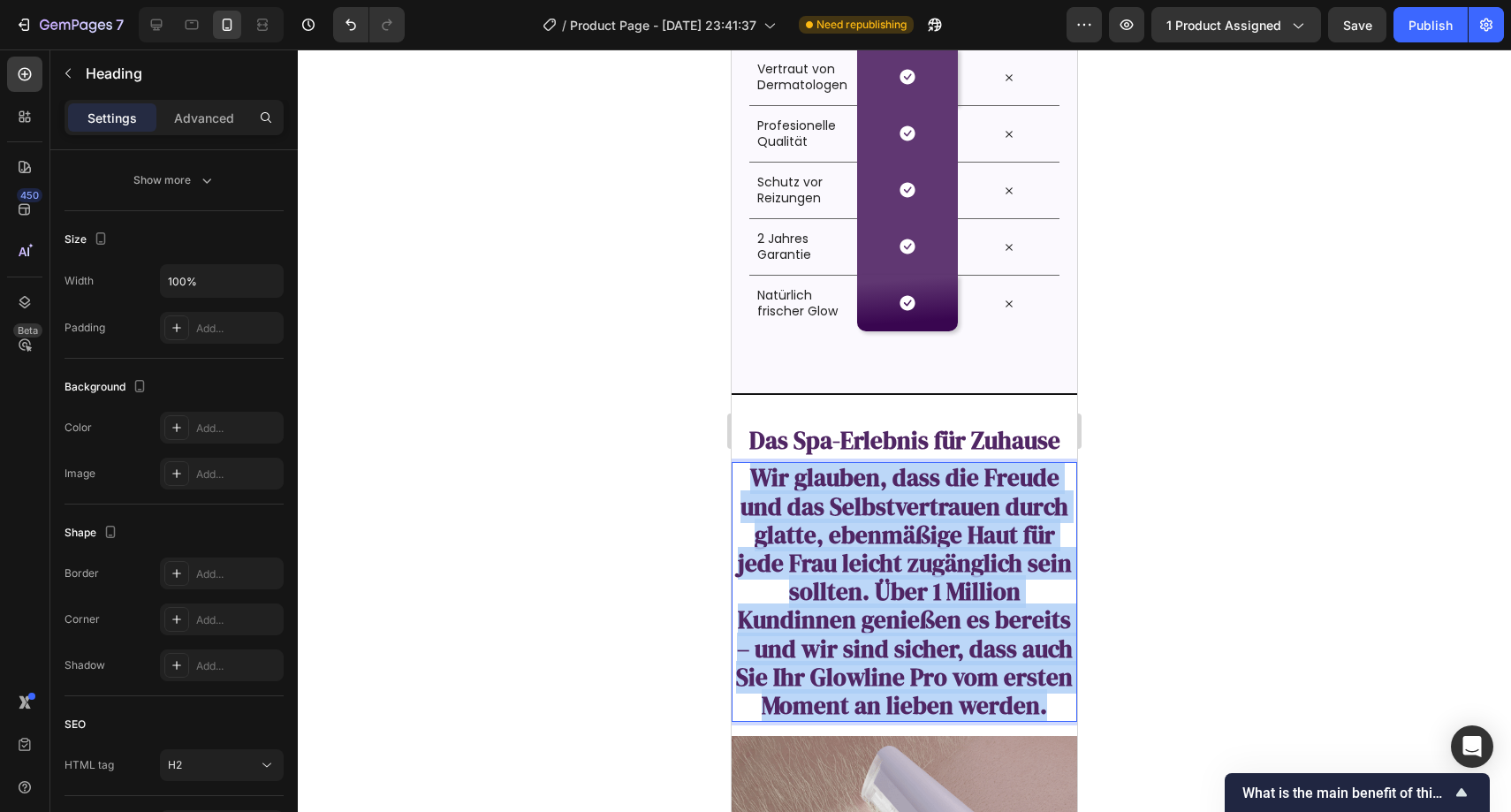
click at [886, 484] on span "Wir glauben, dass die Freude und das Selbstvertrauen durch glatte, ebenmäßige H…" at bounding box center [905, 592] width 337 height 261
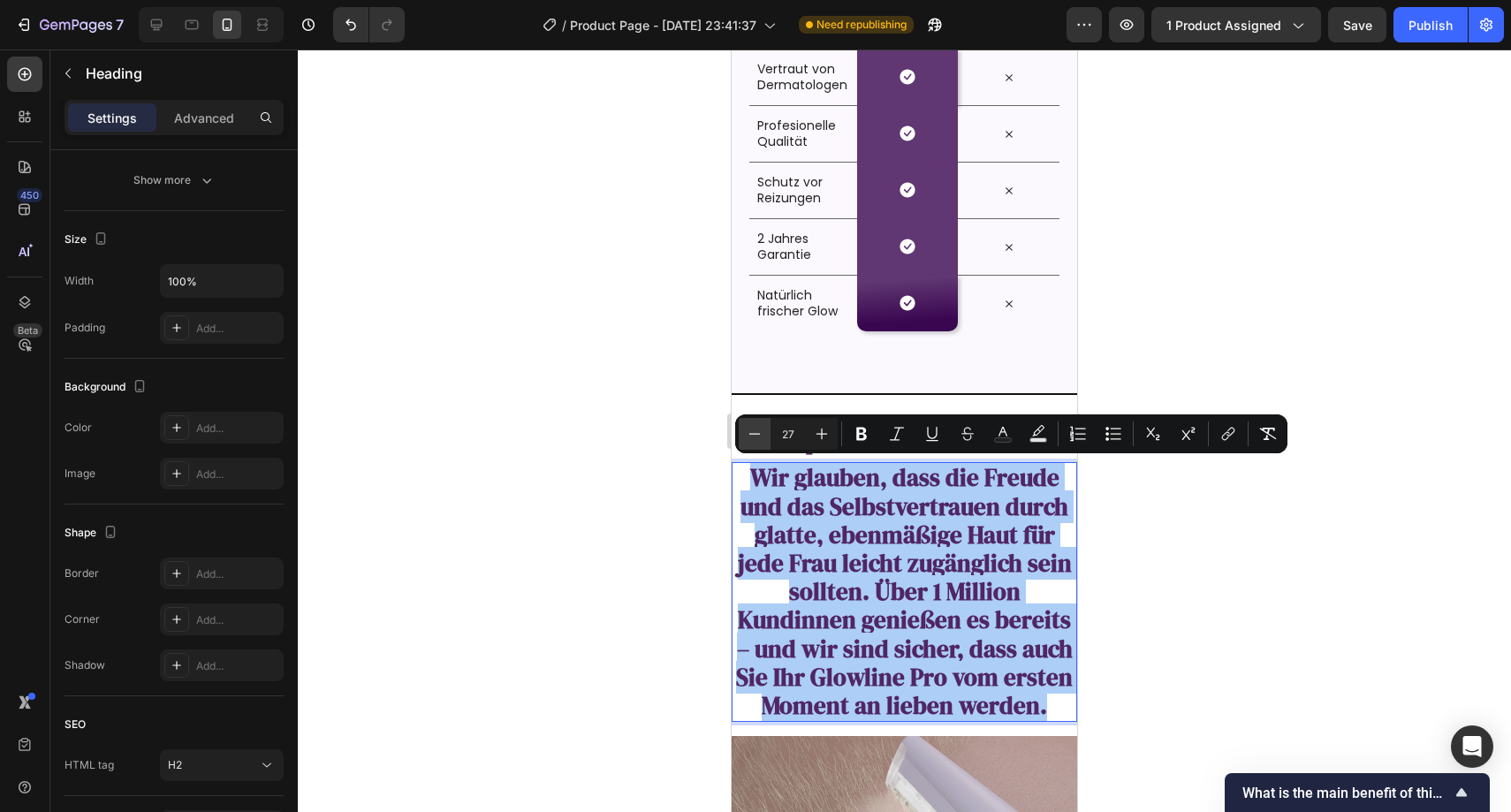
click at [759, 433] on icon "Editor contextual toolbar" at bounding box center [754, 433] width 18 height 18
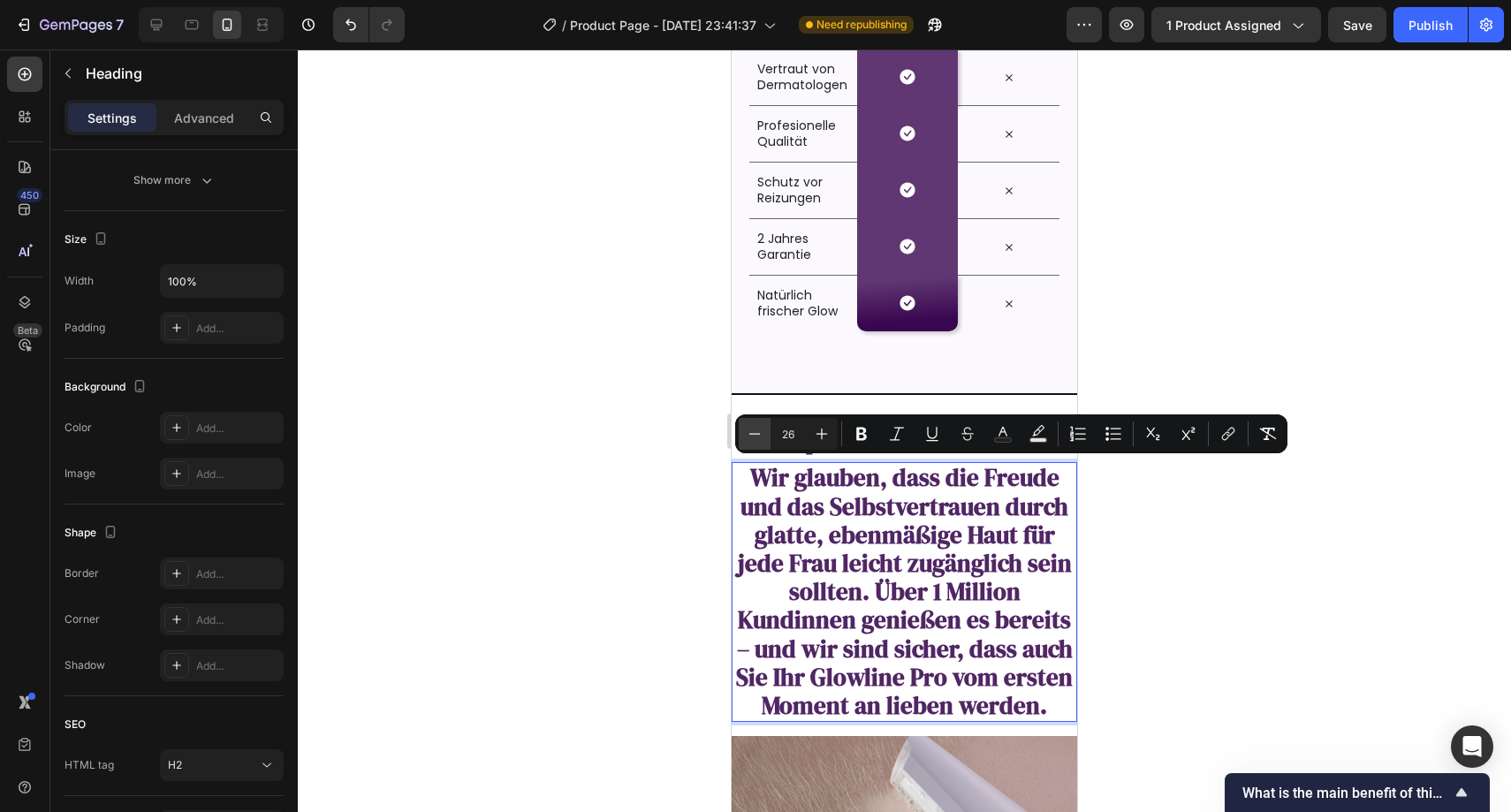
click at [759, 433] on icon "Editor contextual toolbar" at bounding box center [754, 433] width 18 height 18
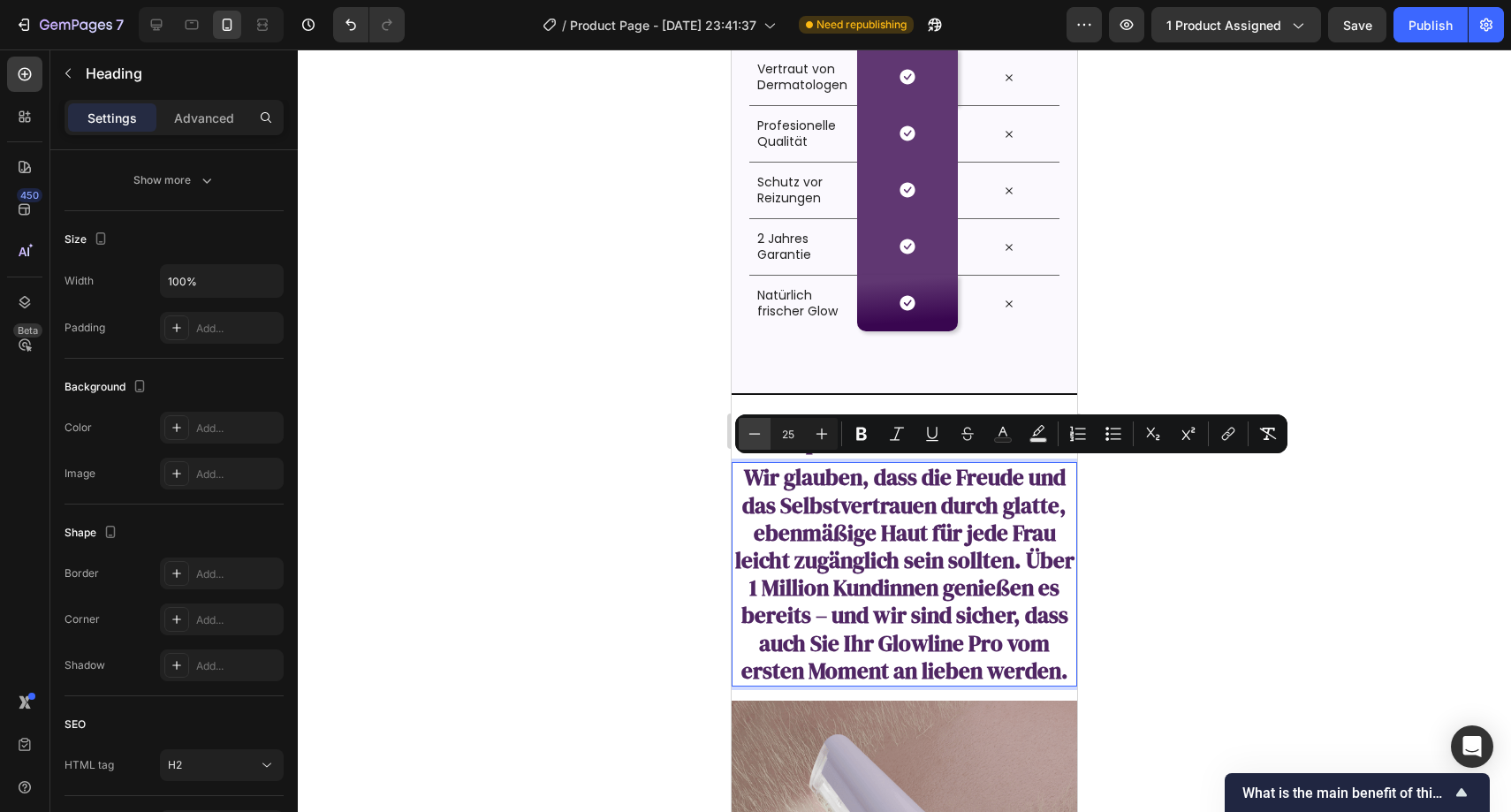
click at [759, 433] on icon "Editor contextual toolbar" at bounding box center [754, 433] width 18 height 18
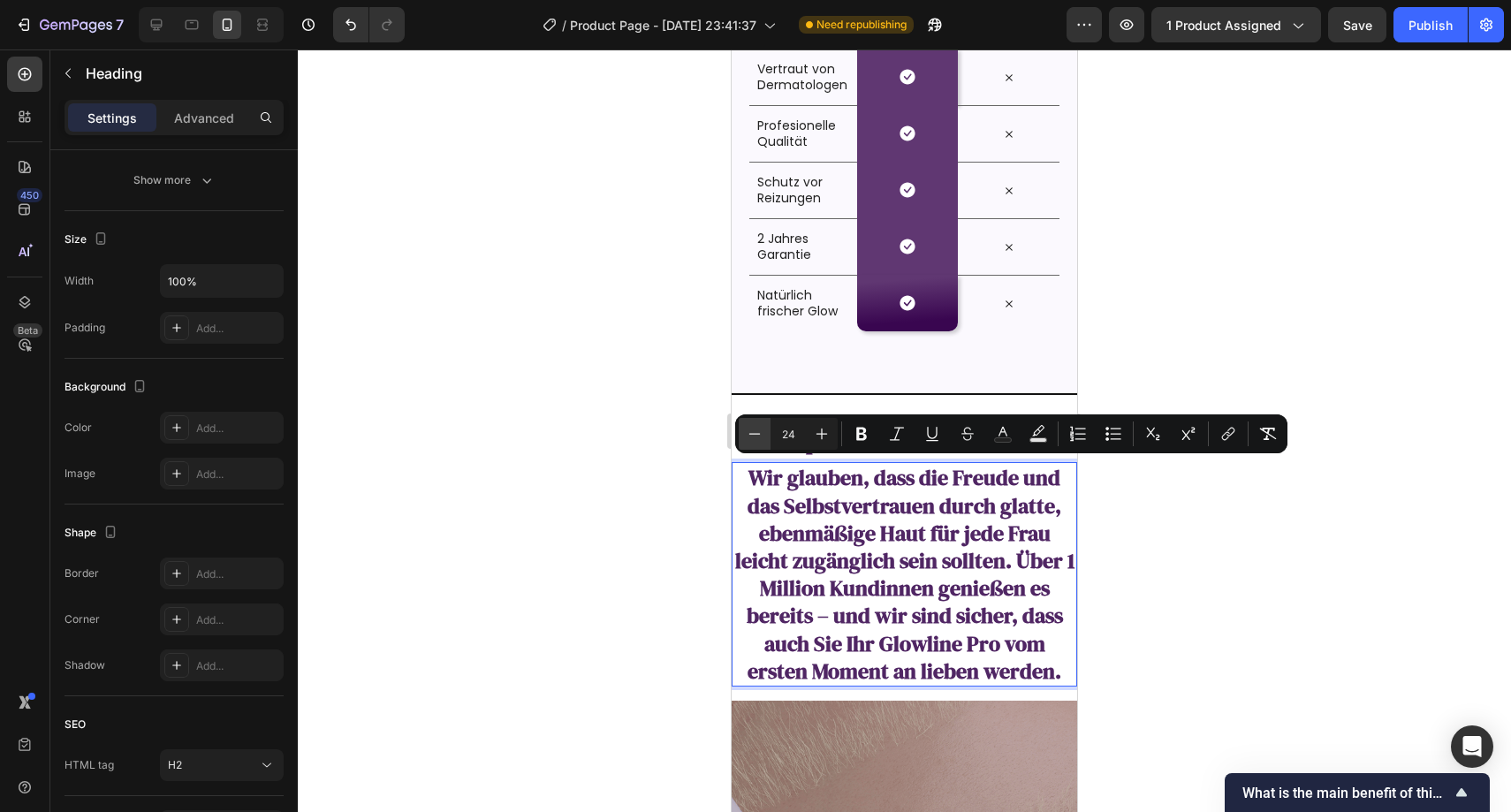
click at [759, 433] on icon "Editor contextual toolbar" at bounding box center [754, 433] width 18 height 18
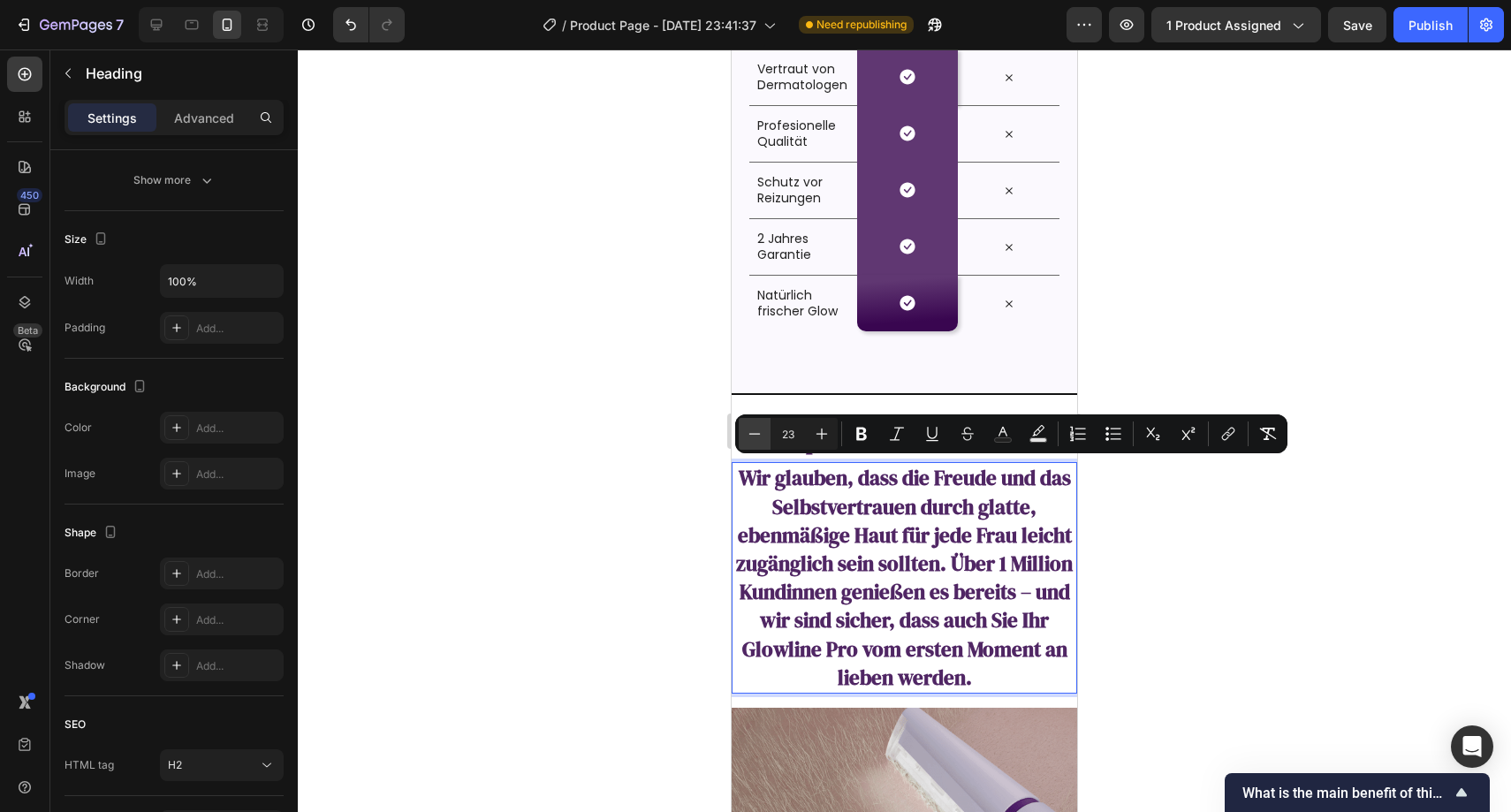
click at [759, 433] on icon "Editor contextual toolbar" at bounding box center [754, 433] width 18 height 18
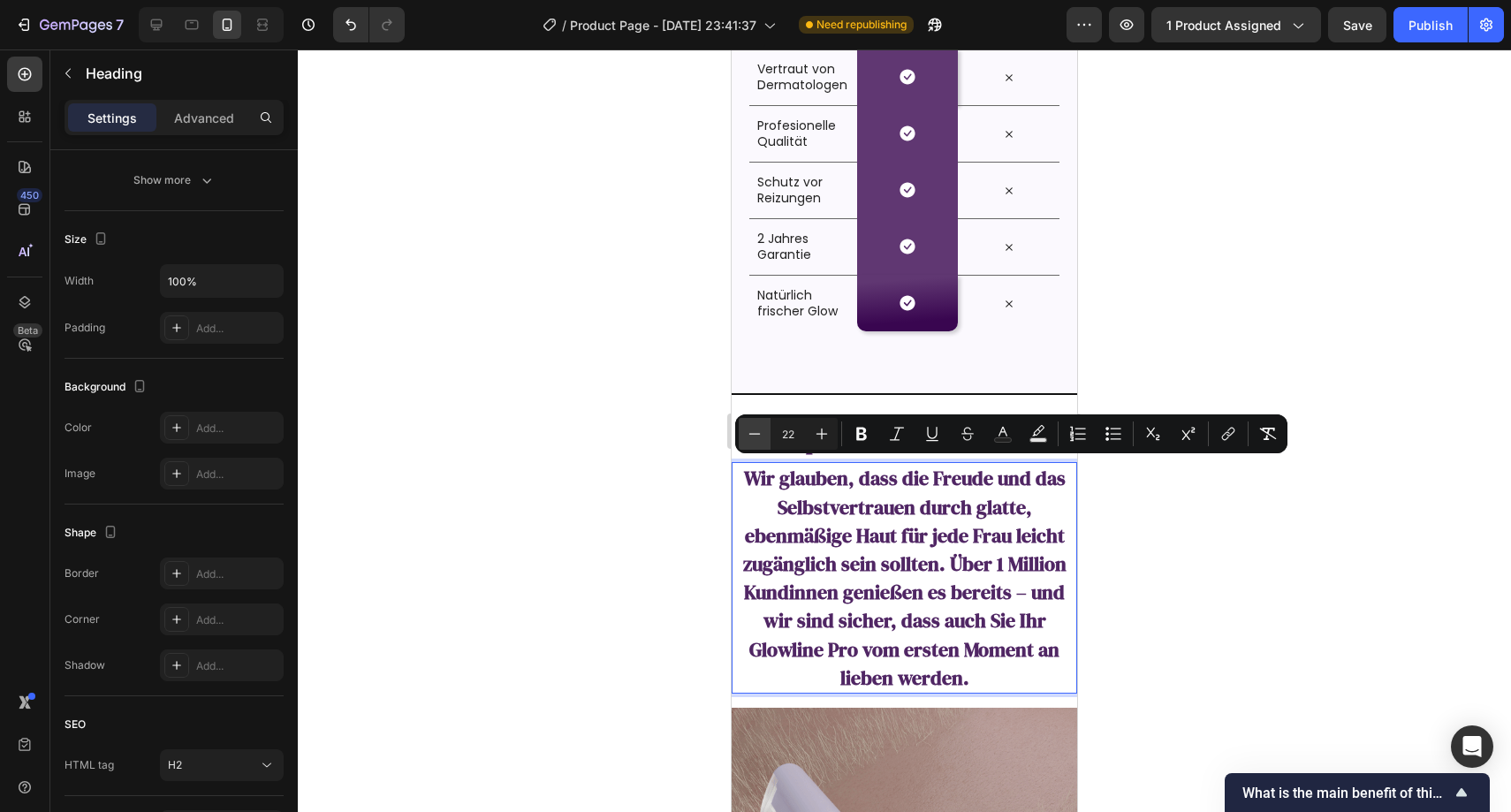
click at [759, 433] on icon "Editor contextual toolbar" at bounding box center [754, 433] width 18 height 18
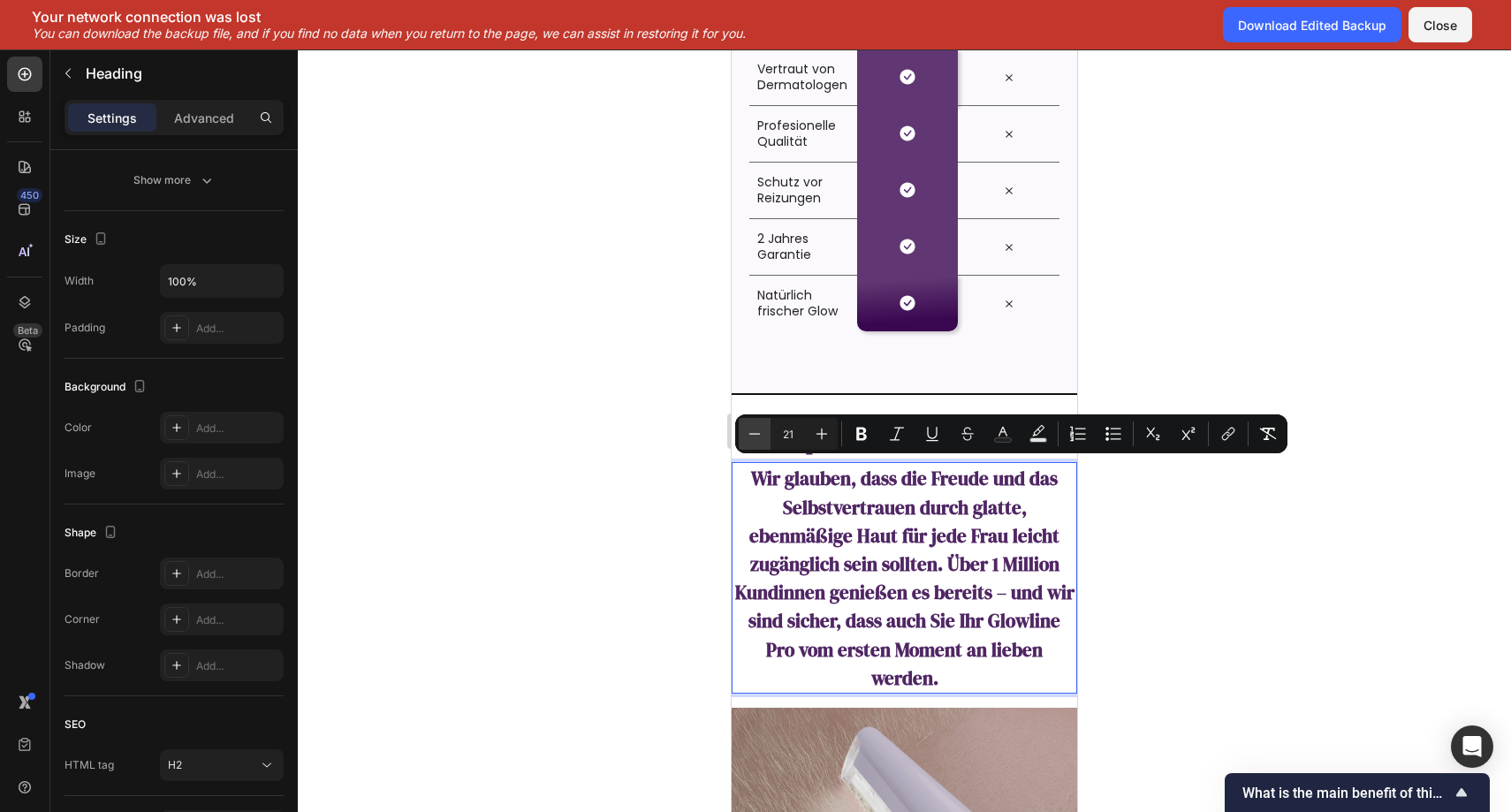
click at [762, 438] on icon "Editor contextual toolbar" at bounding box center [754, 433] width 18 height 18
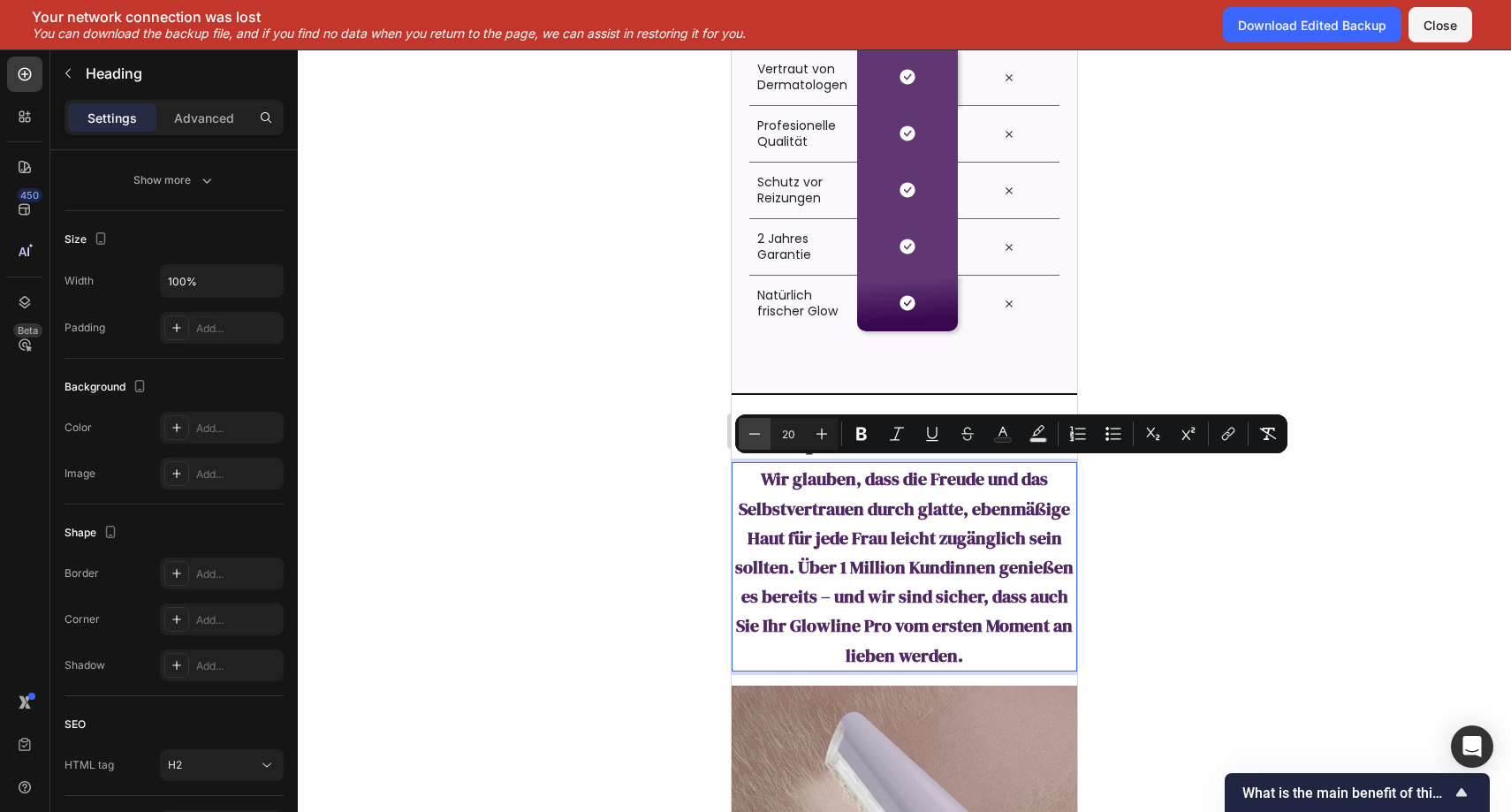
click at [762, 438] on icon "Editor contextual toolbar" at bounding box center [754, 433] width 18 height 18
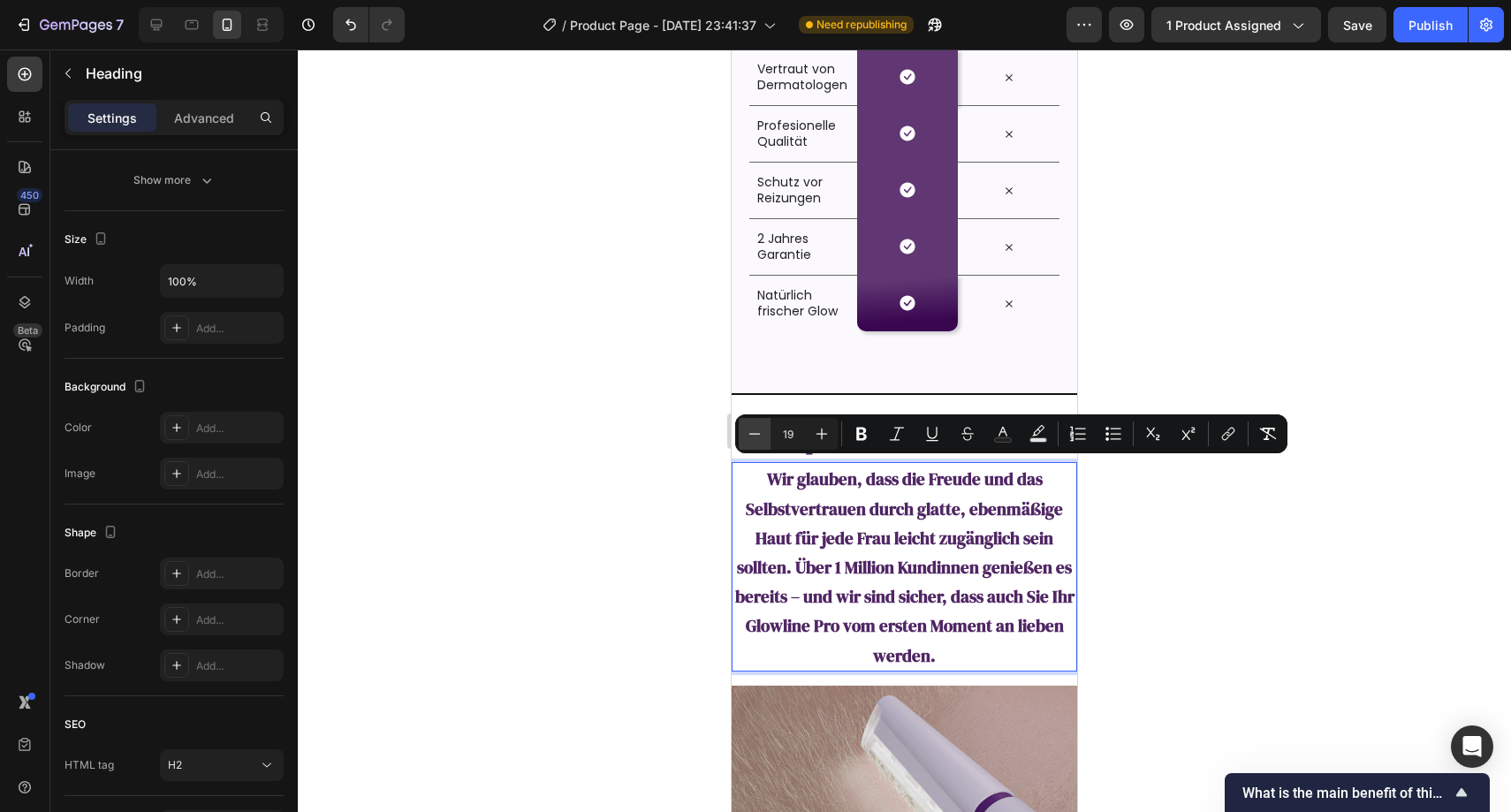
click at [762, 438] on icon "Editor contextual toolbar" at bounding box center [754, 433] width 18 height 18
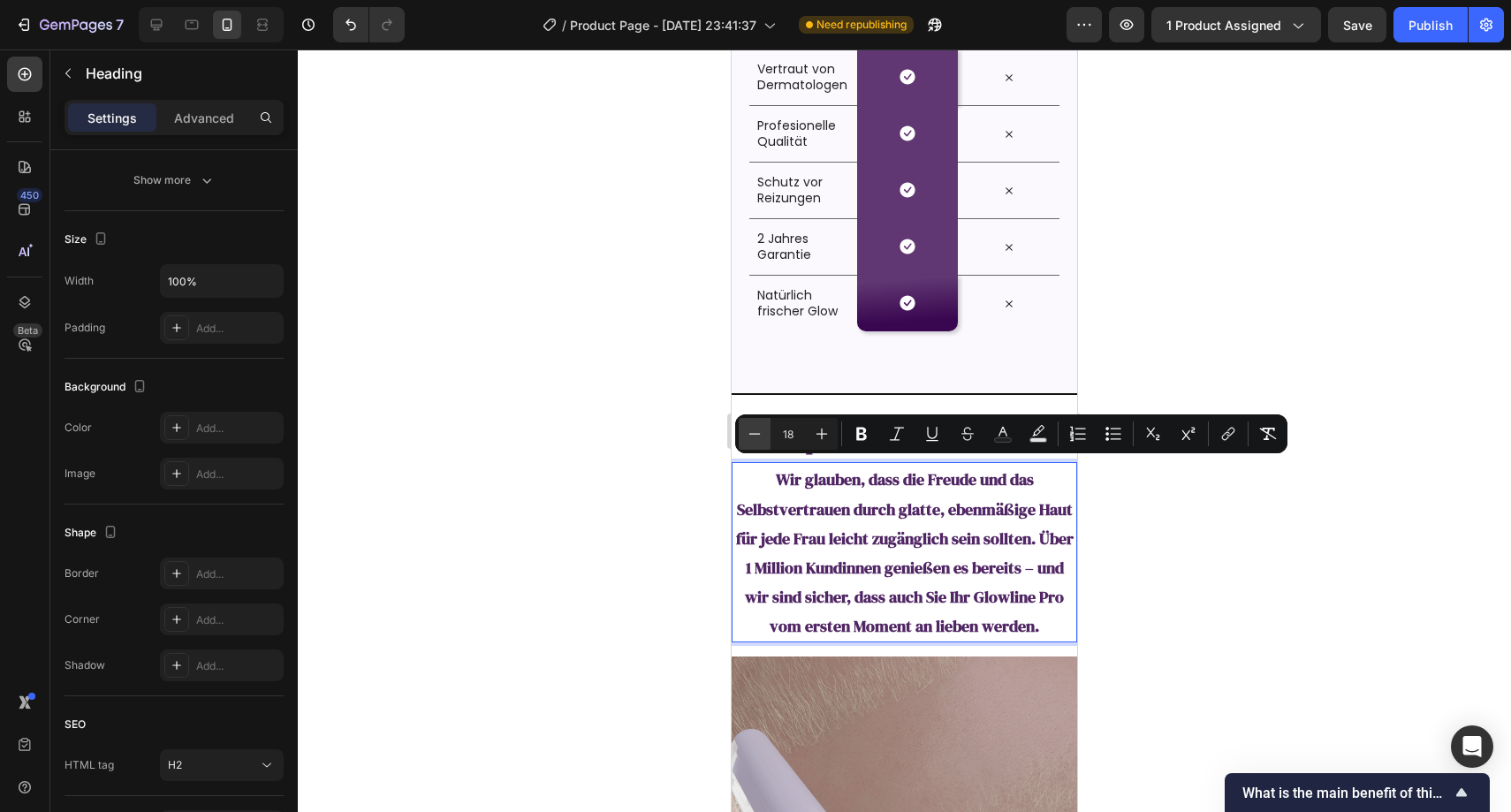
click at [762, 438] on icon "Editor contextual toolbar" at bounding box center [754, 433] width 18 height 18
type input "17"
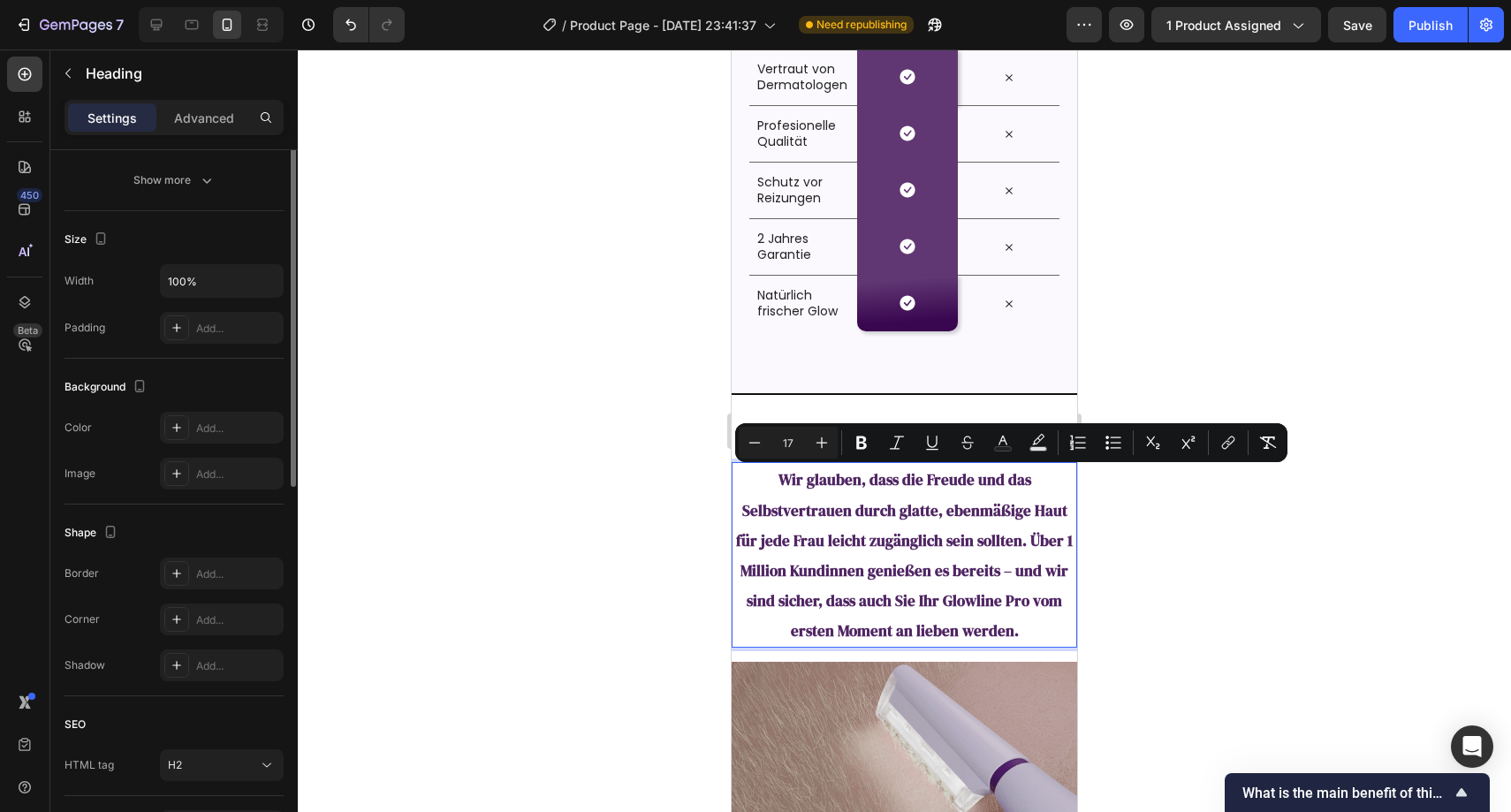
scroll to position [0, 0]
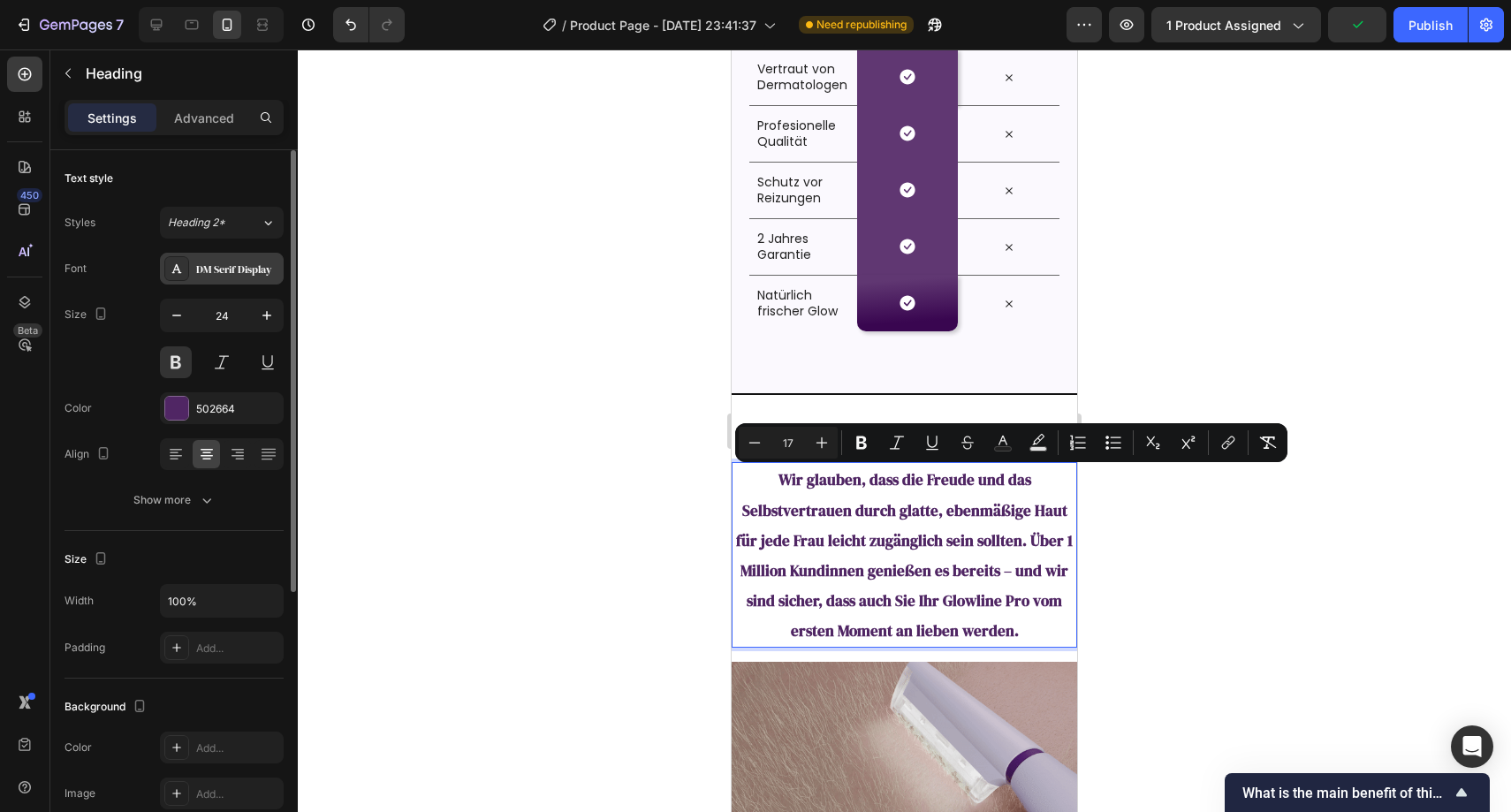
click at [192, 269] on div "DM Serif Display" at bounding box center [222, 268] width 124 height 31
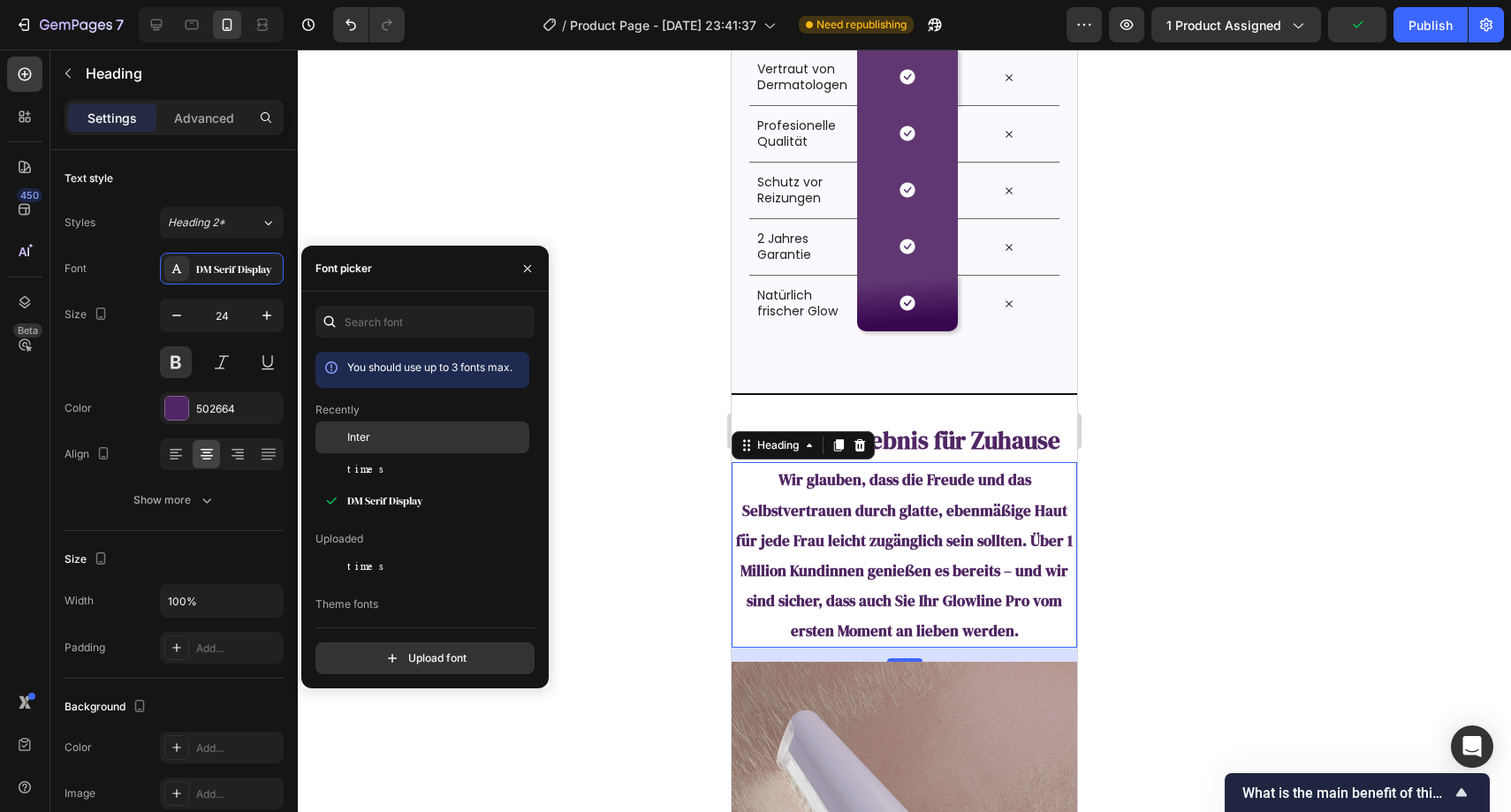
click at [367, 434] on span "Inter" at bounding box center [358, 437] width 23 height 16
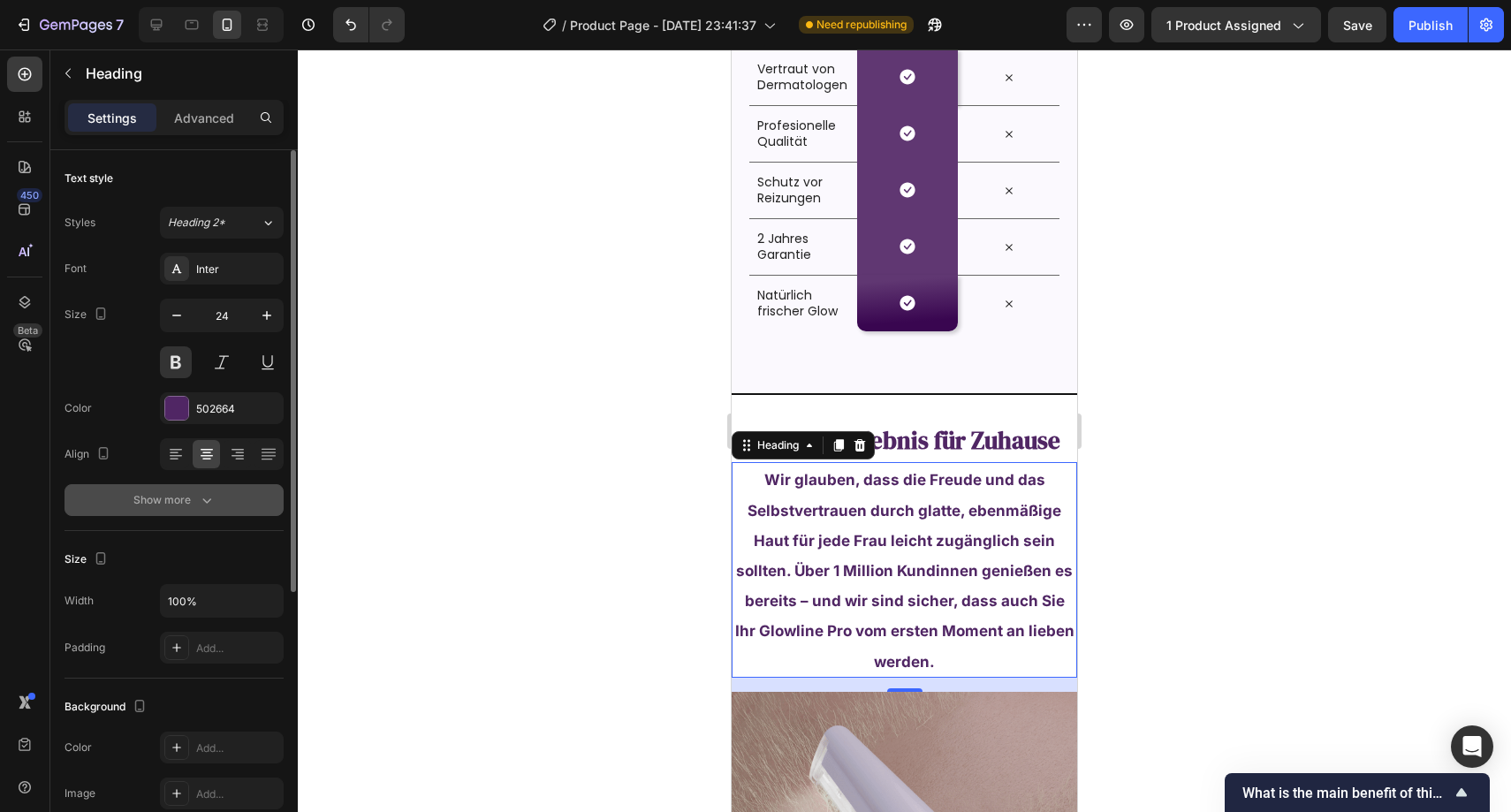
click at [207, 487] on button "Show more" at bounding box center [174, 499] width 219 height 31
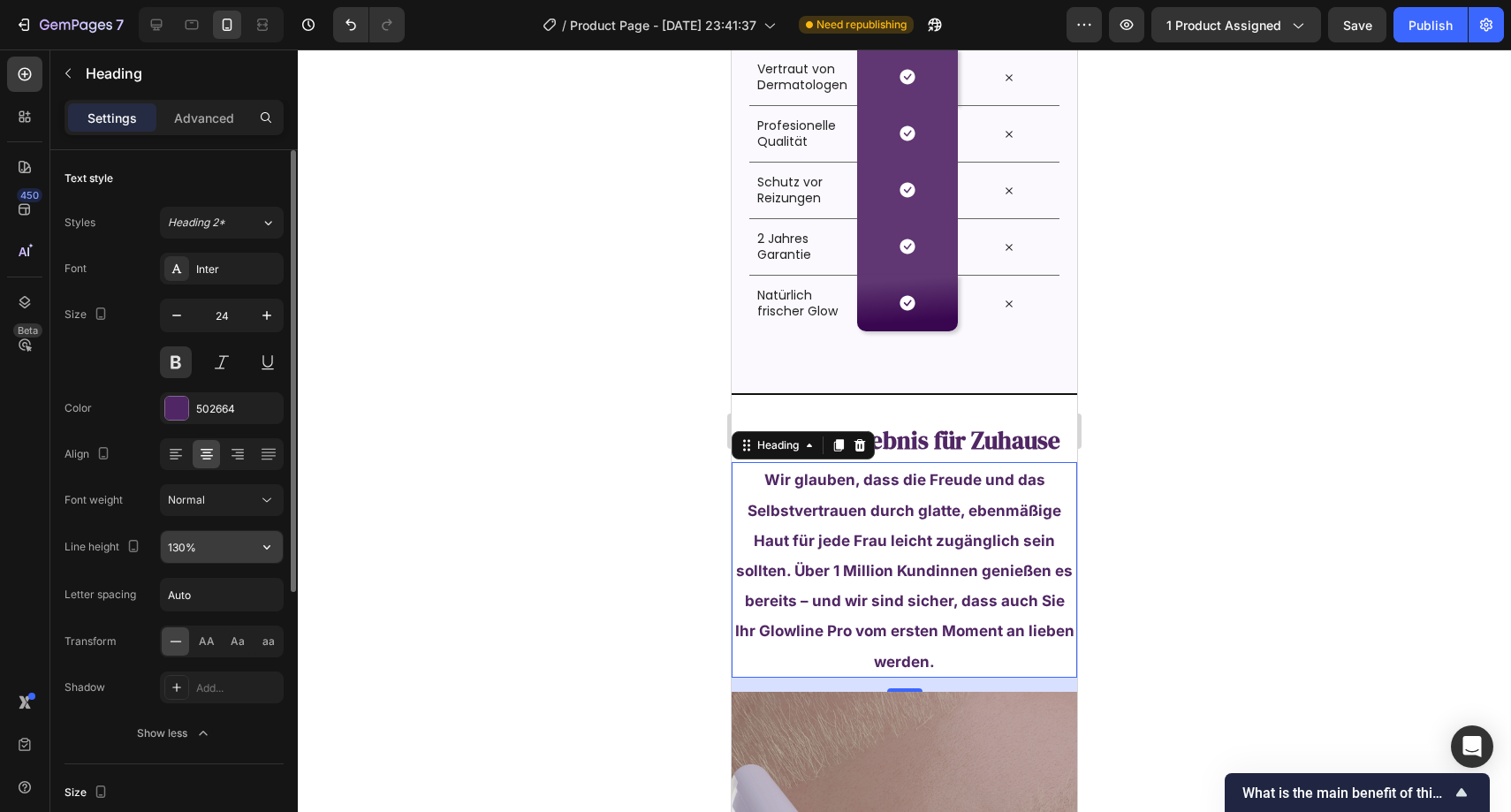
click at [222, 556] on input "130%" at bounding box center [222, 547] width 122 height 31
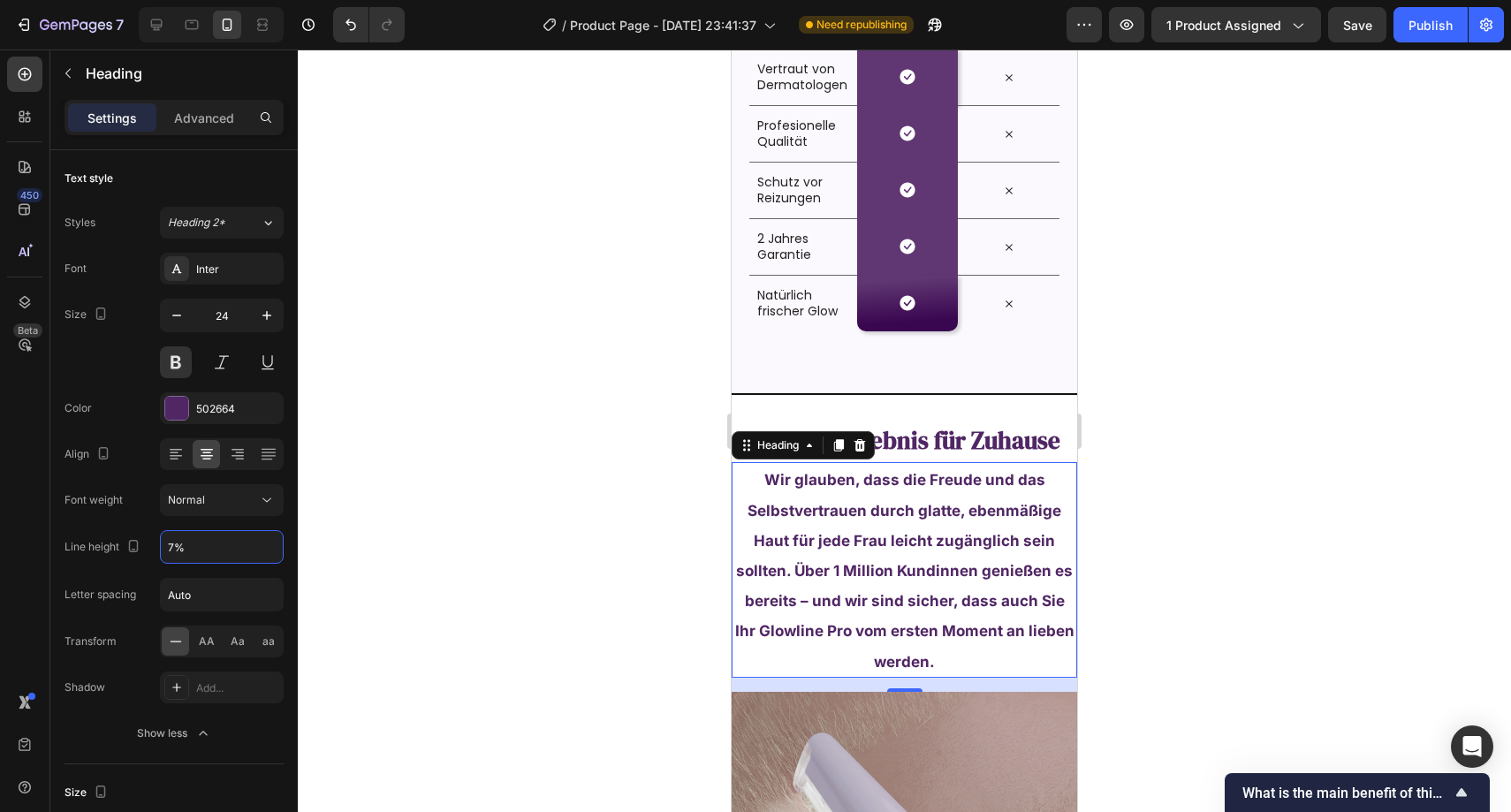
type input "70%"
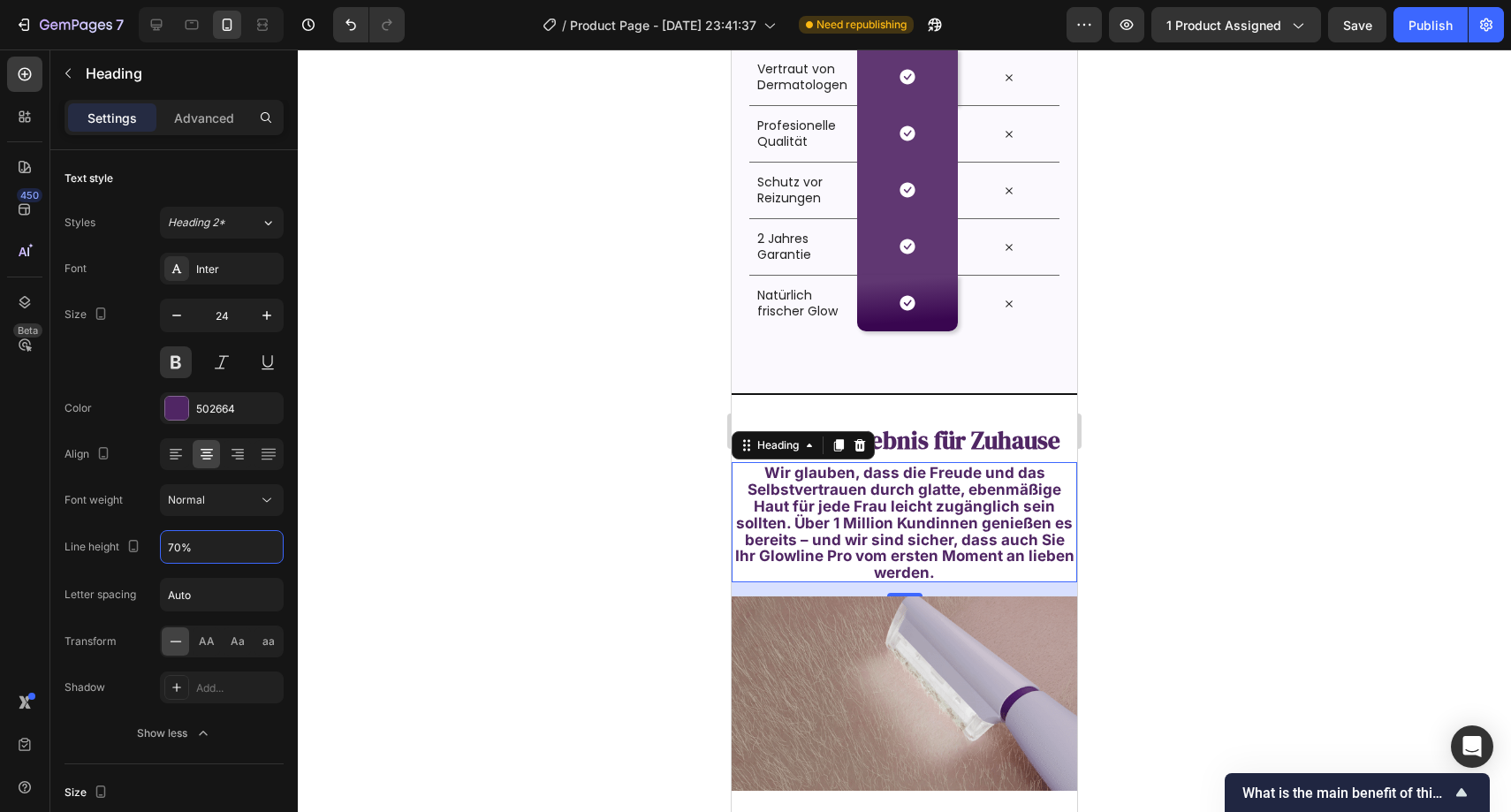
click at [588, 302] on div at bounding box center [905, 430] width 1214 height 762
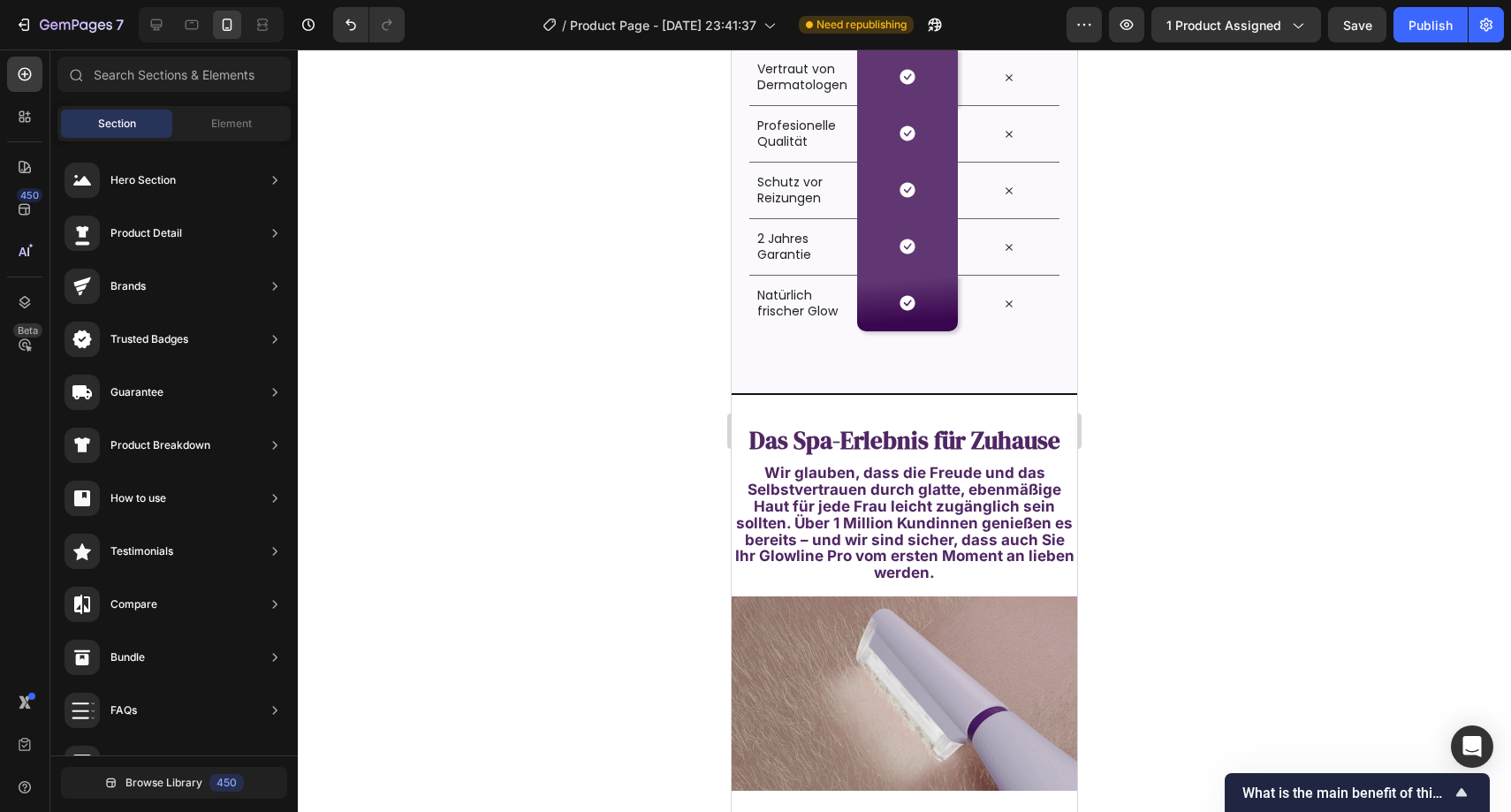
click at [886, 503] on span "Wir glauben, dass die Freude und das Selbstvertrauen durch glatte, ebenmäßige H…" at bounding box center [905, 523] width 340 height 117
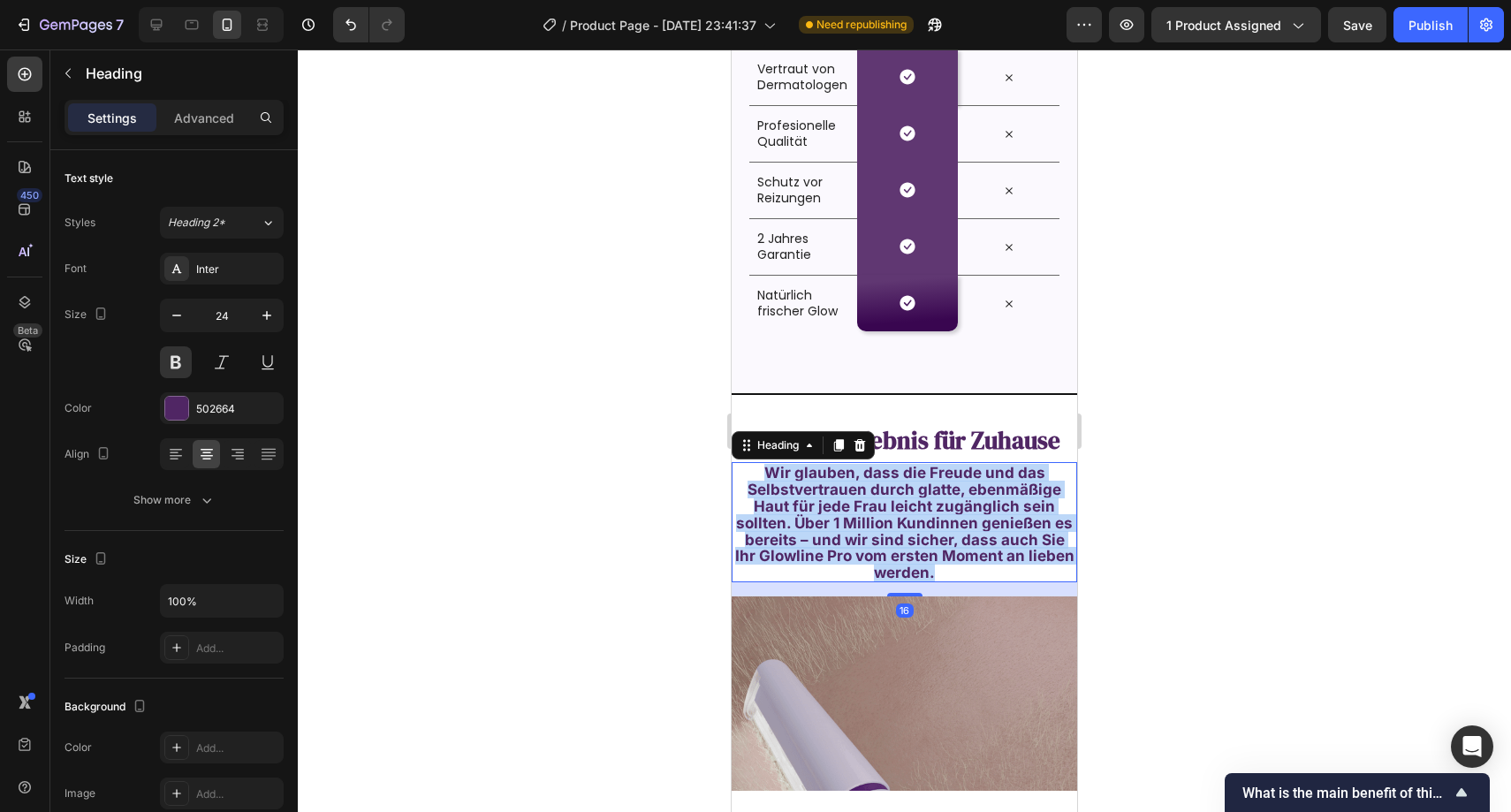
click at [886, 503] on span "Wir glauben, dass die Freude und das Selbstvertrauen durch glatte, ebenmäßige H…" at bounding box center [905, 523] width 340 height 117
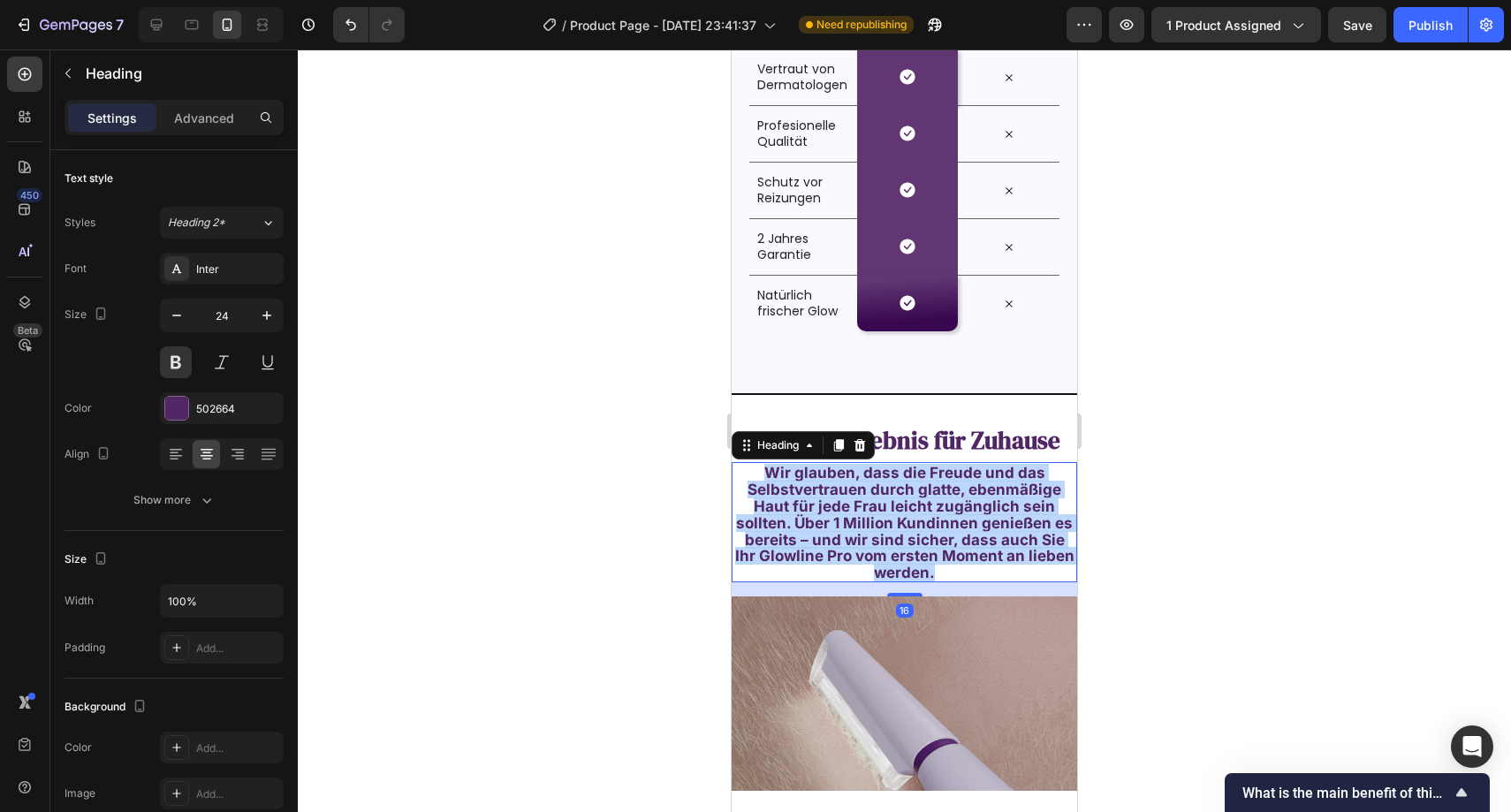
click at [886, 503] on span "Wir glauben, dass die Freude und das Selbstvertrauen durch glatte, ebenmäßige H…" at bounding box center [905, 523] width 340 height 117
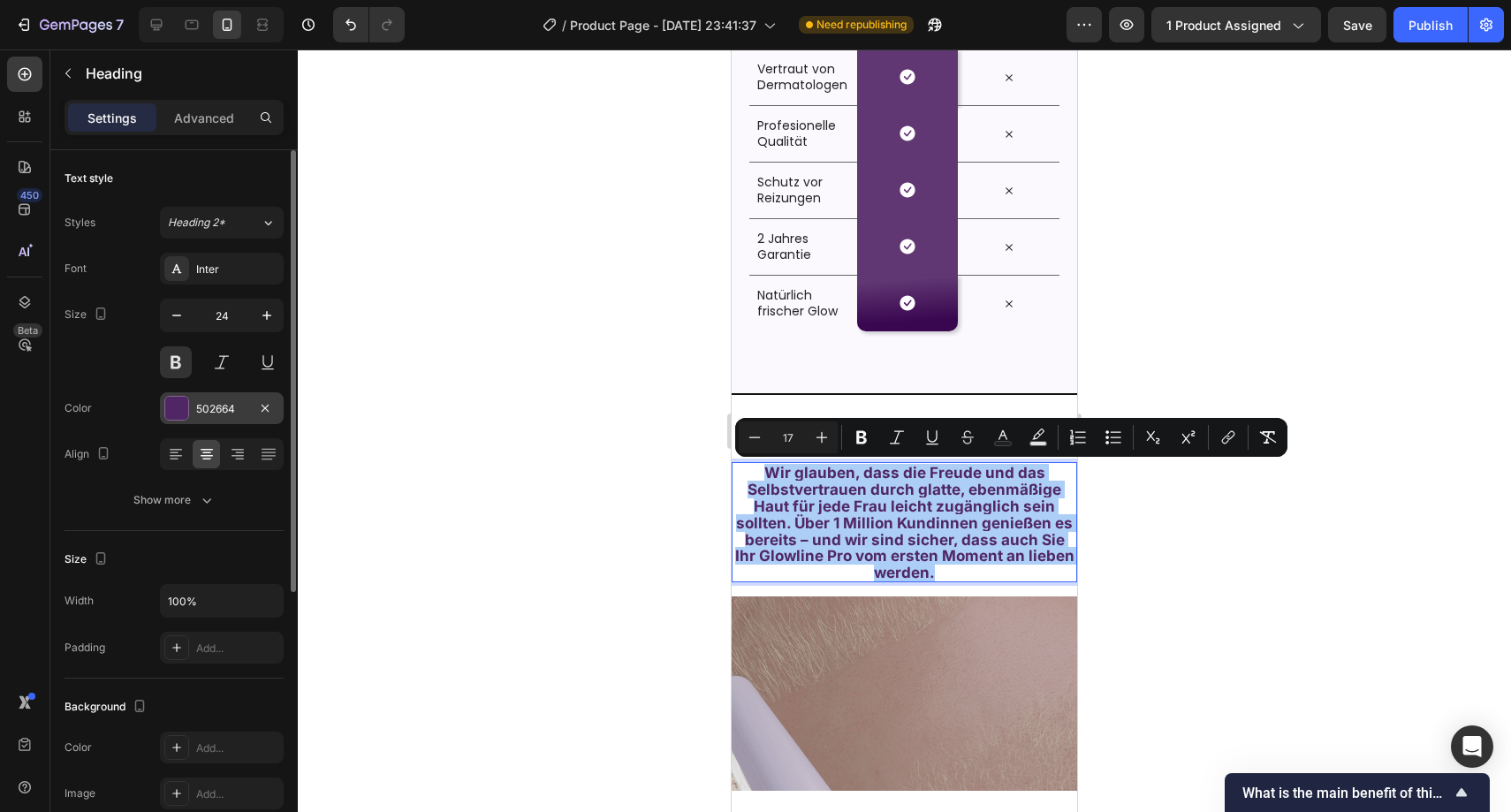
click at [224, 402] on div "502664" at bounding box center [221, 409] width 51 height 16
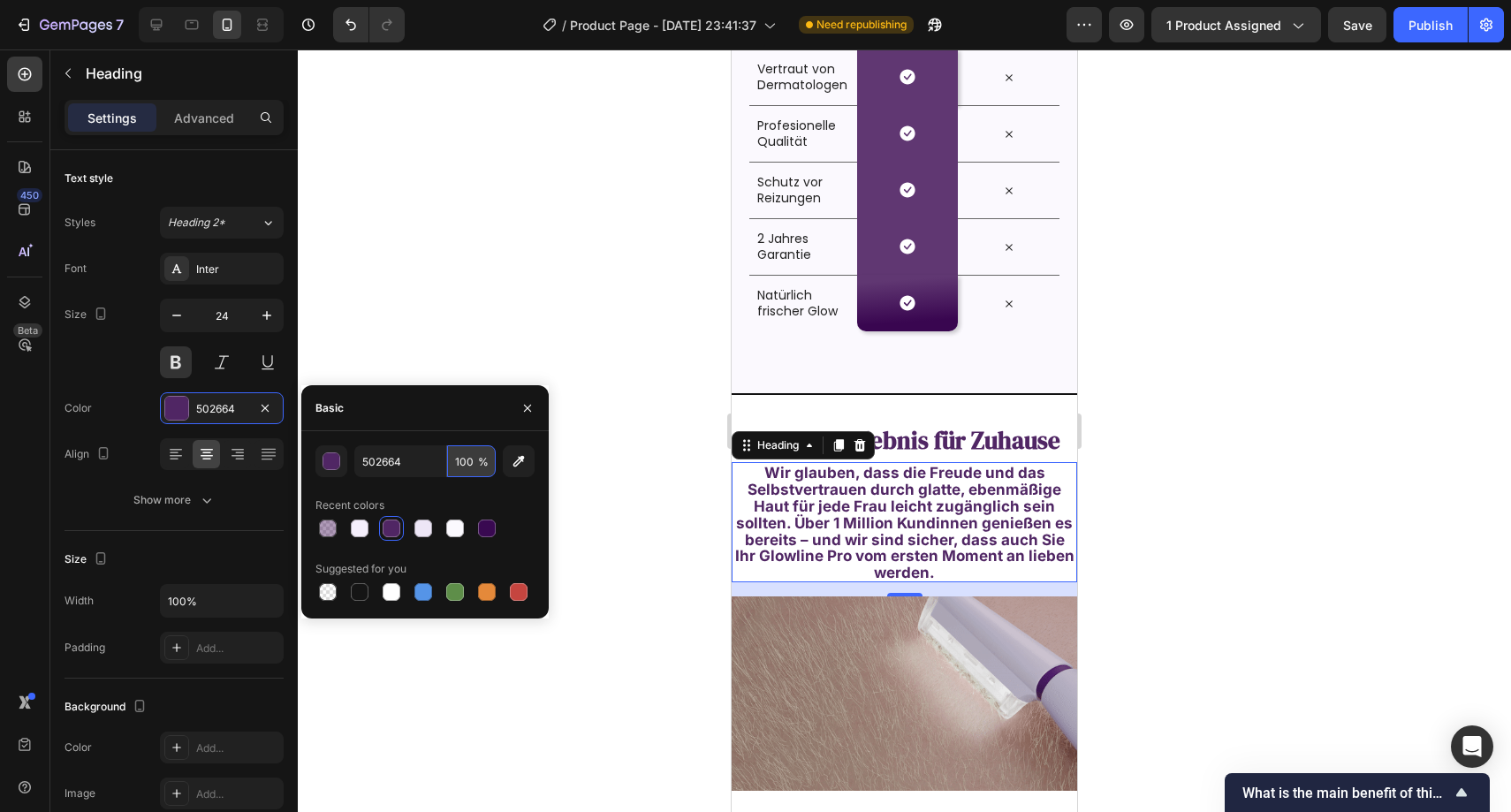
click at [464, 465] on input "100" at bounding box center [471, 461] width 49 height 31
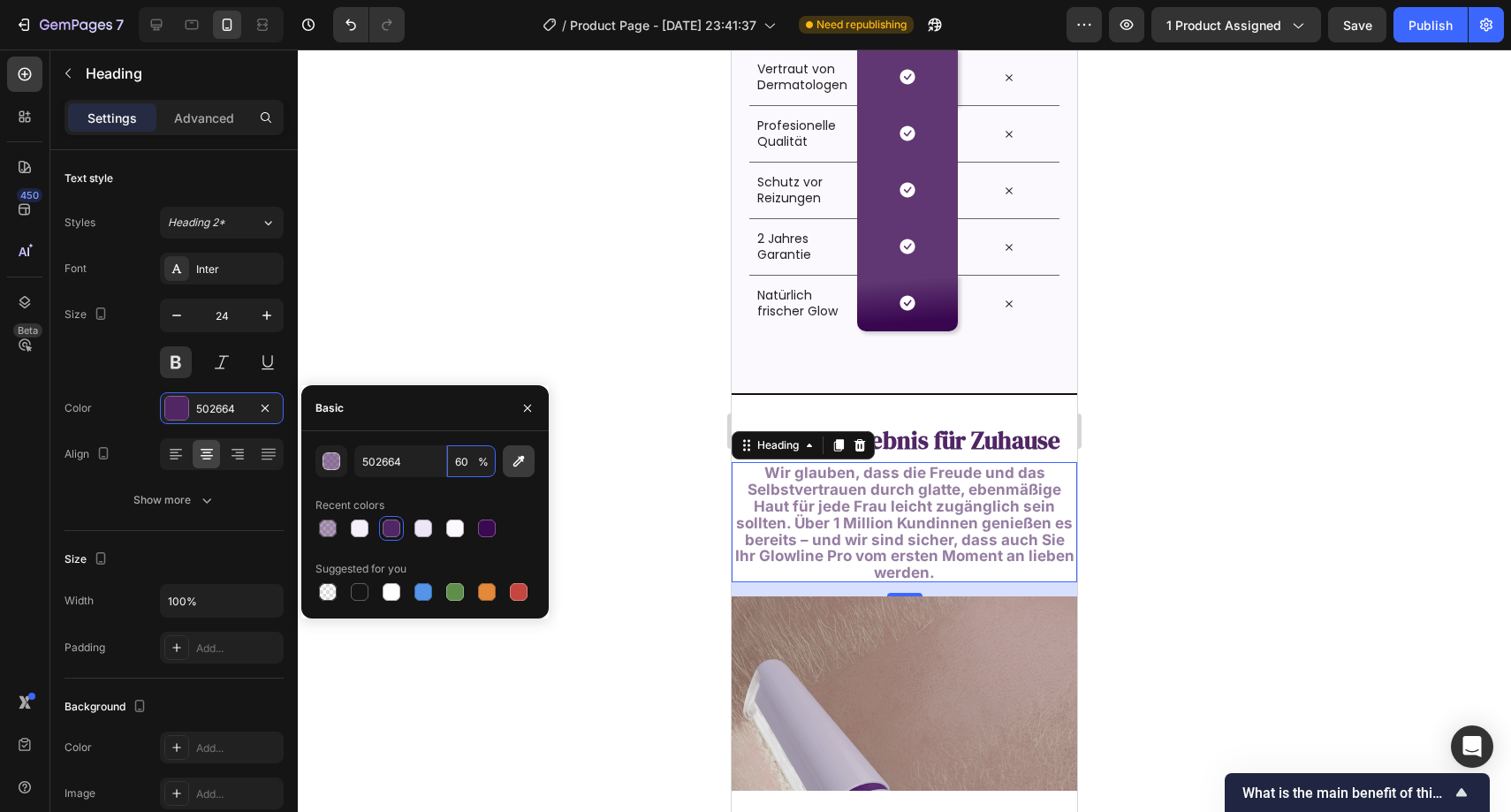
type input "6"
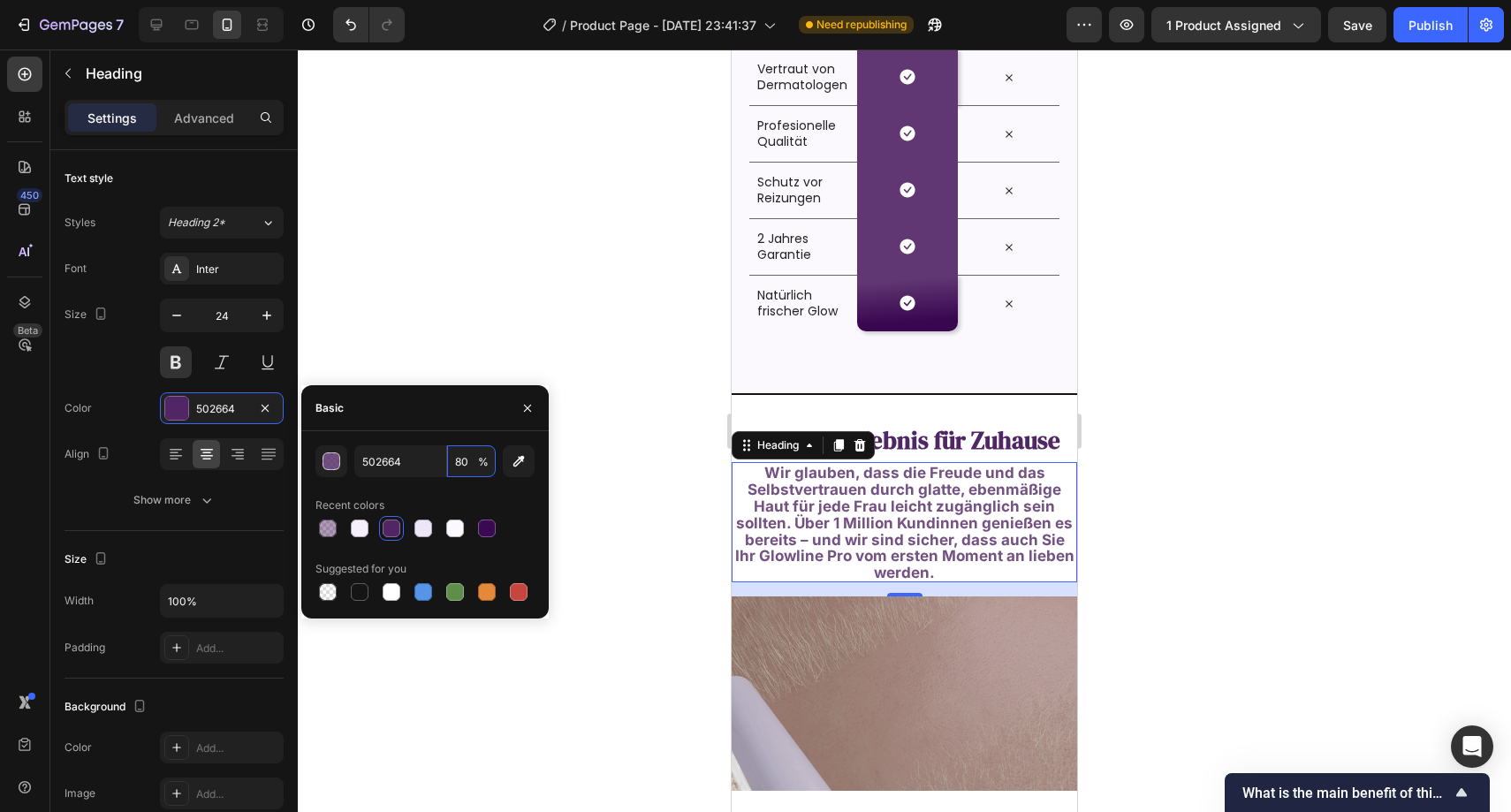
type input "8"
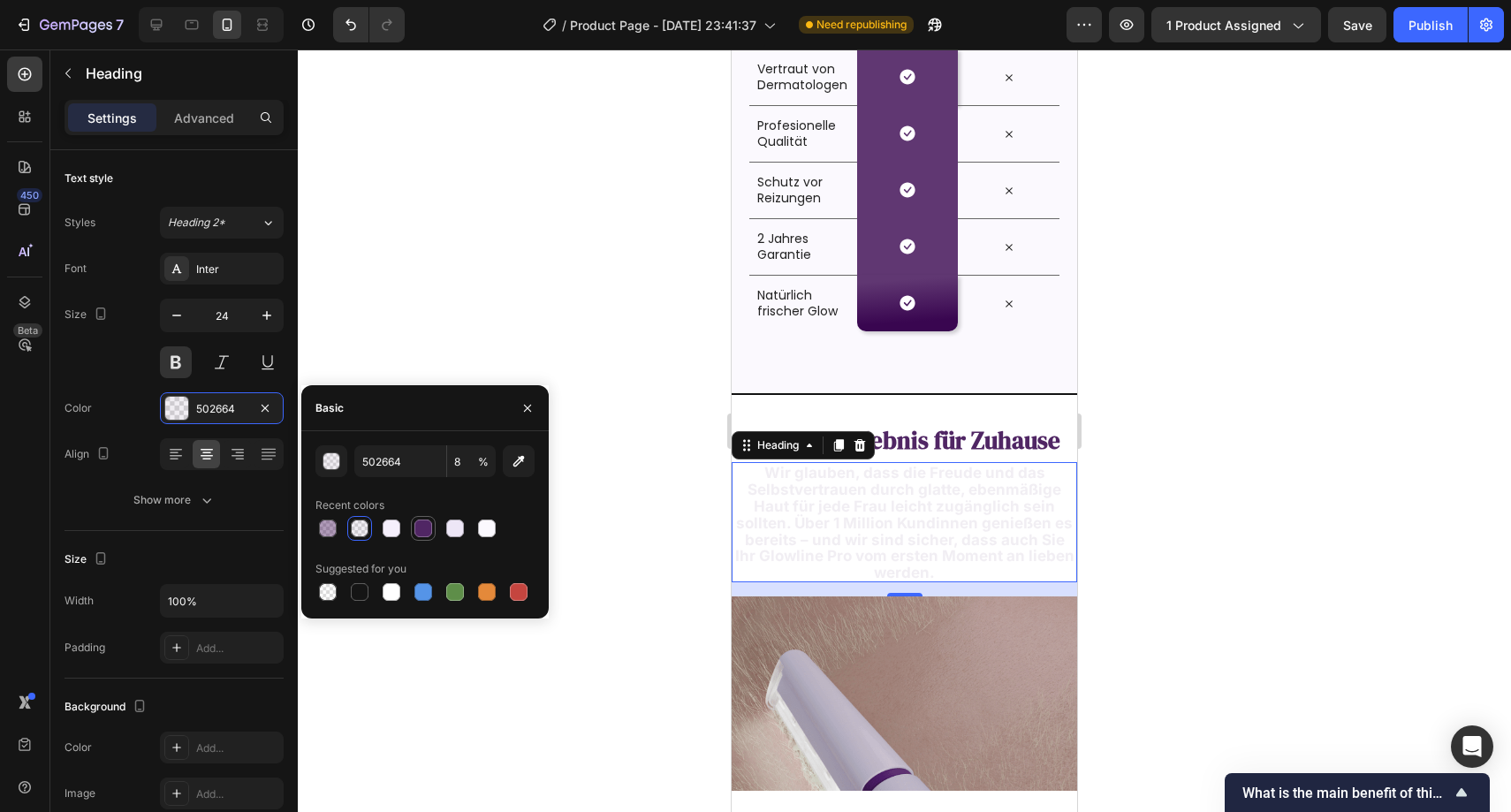
click at [425, 518] on div at bounding box center [423, 528] width 21 height 21
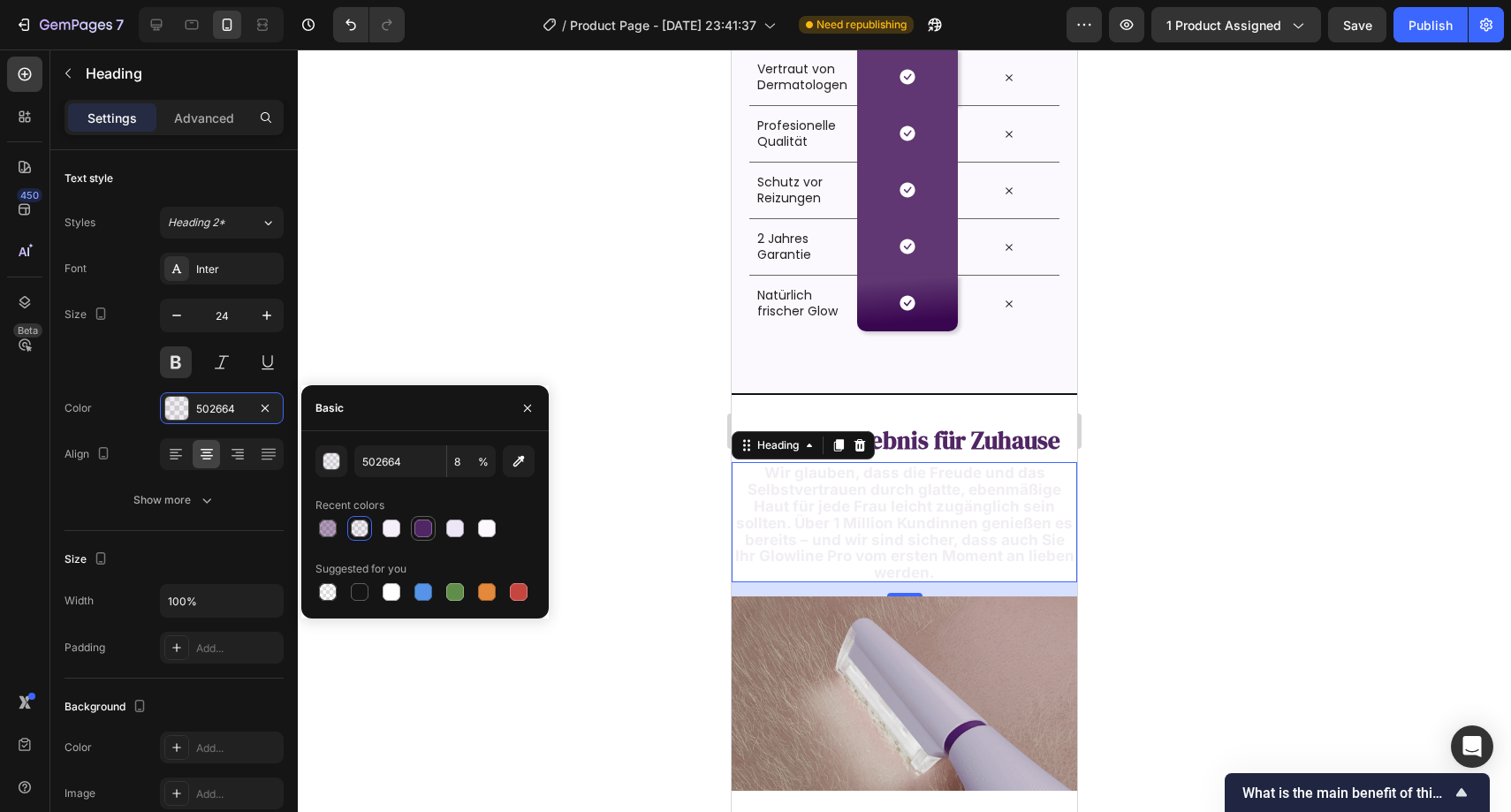
type input "100"
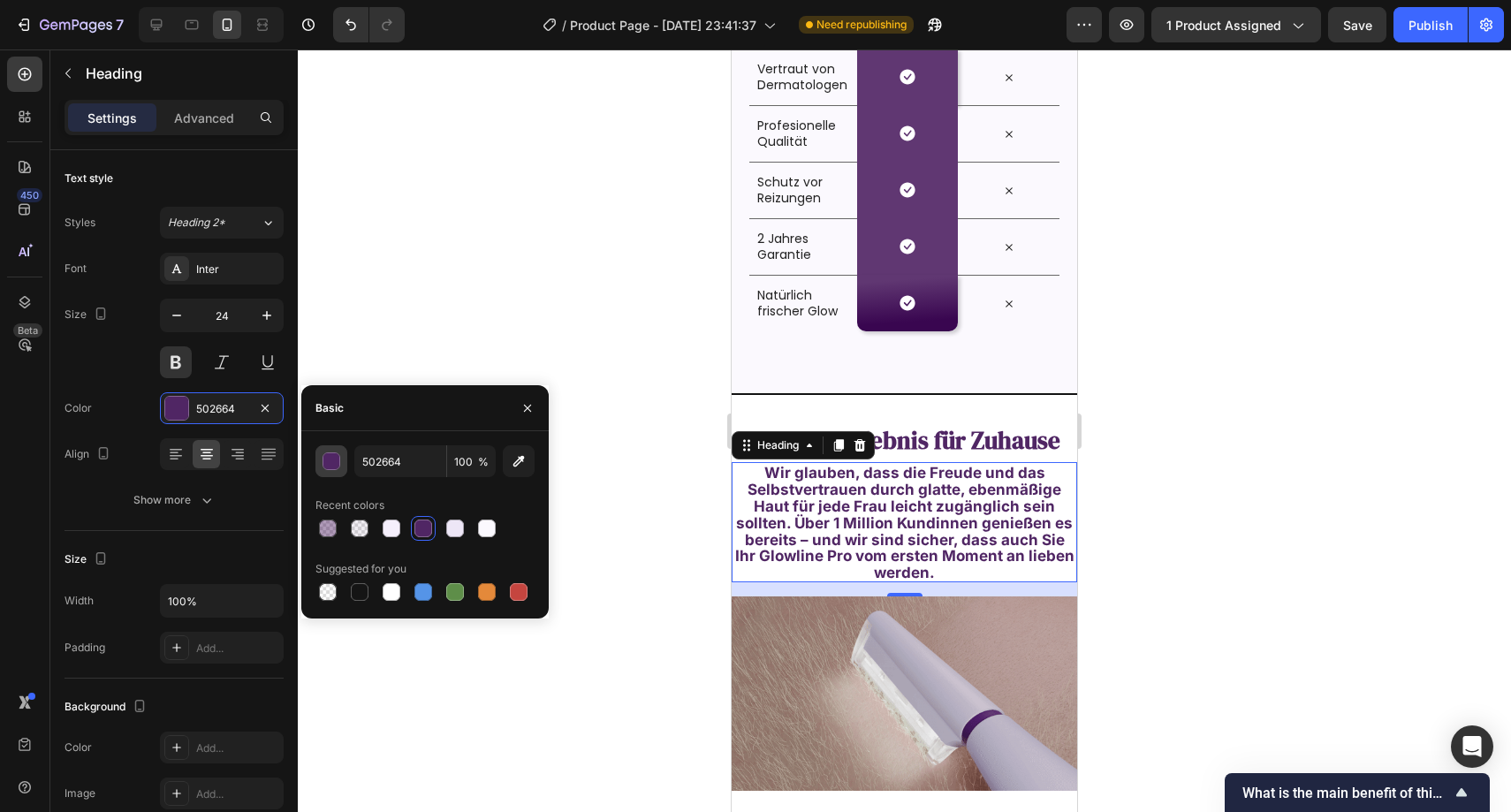
click at [341, 461] on button "button" at bounding box center [331, 461] width 31 height 31
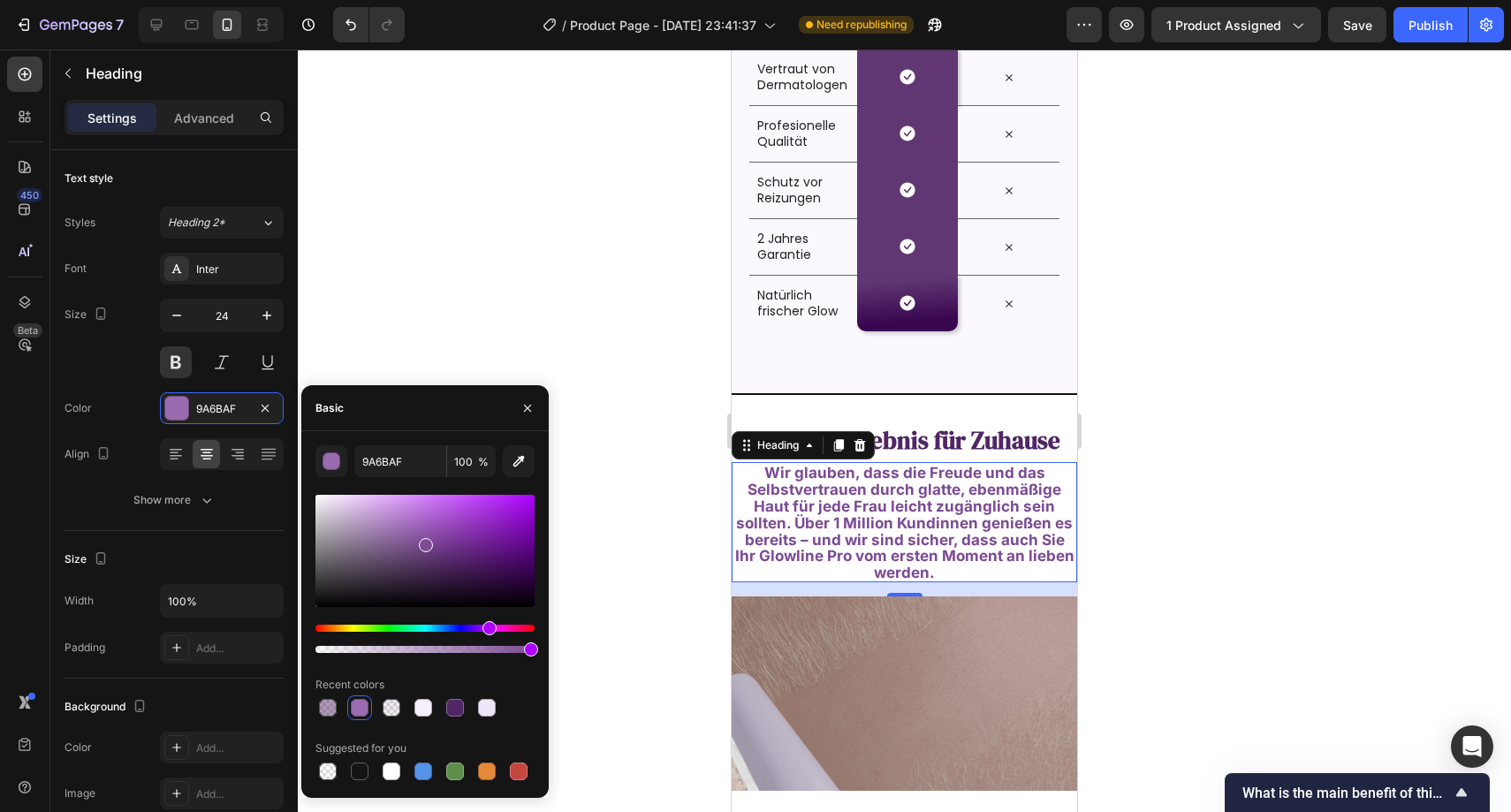
drag, startPoint x: 449, startPoint y: 564, endPoint x: 424, endPoint y: 542, distance: 33.3
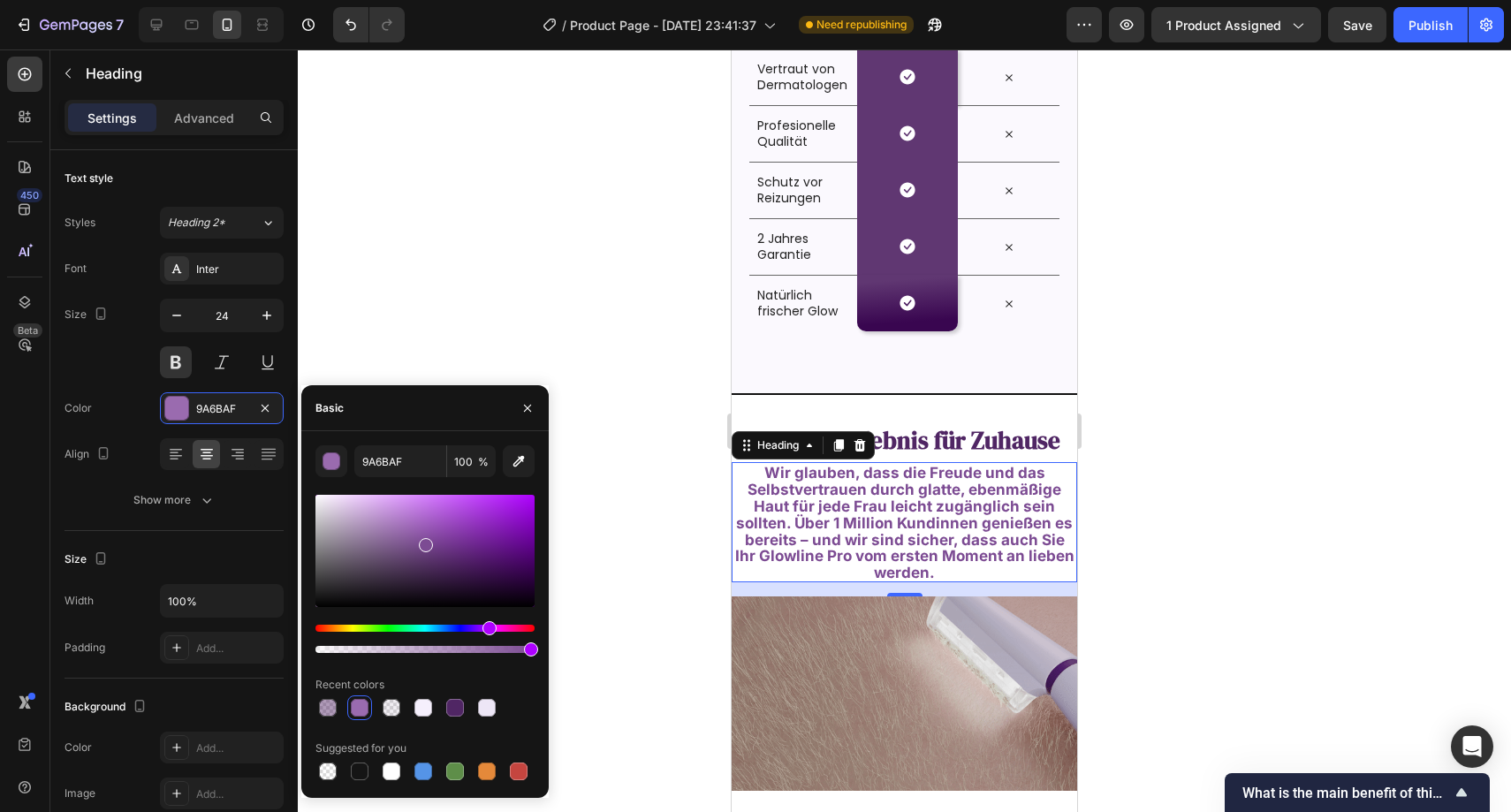
click at [424, 542] on div at bounding box center [426, 545] width 14 height 14
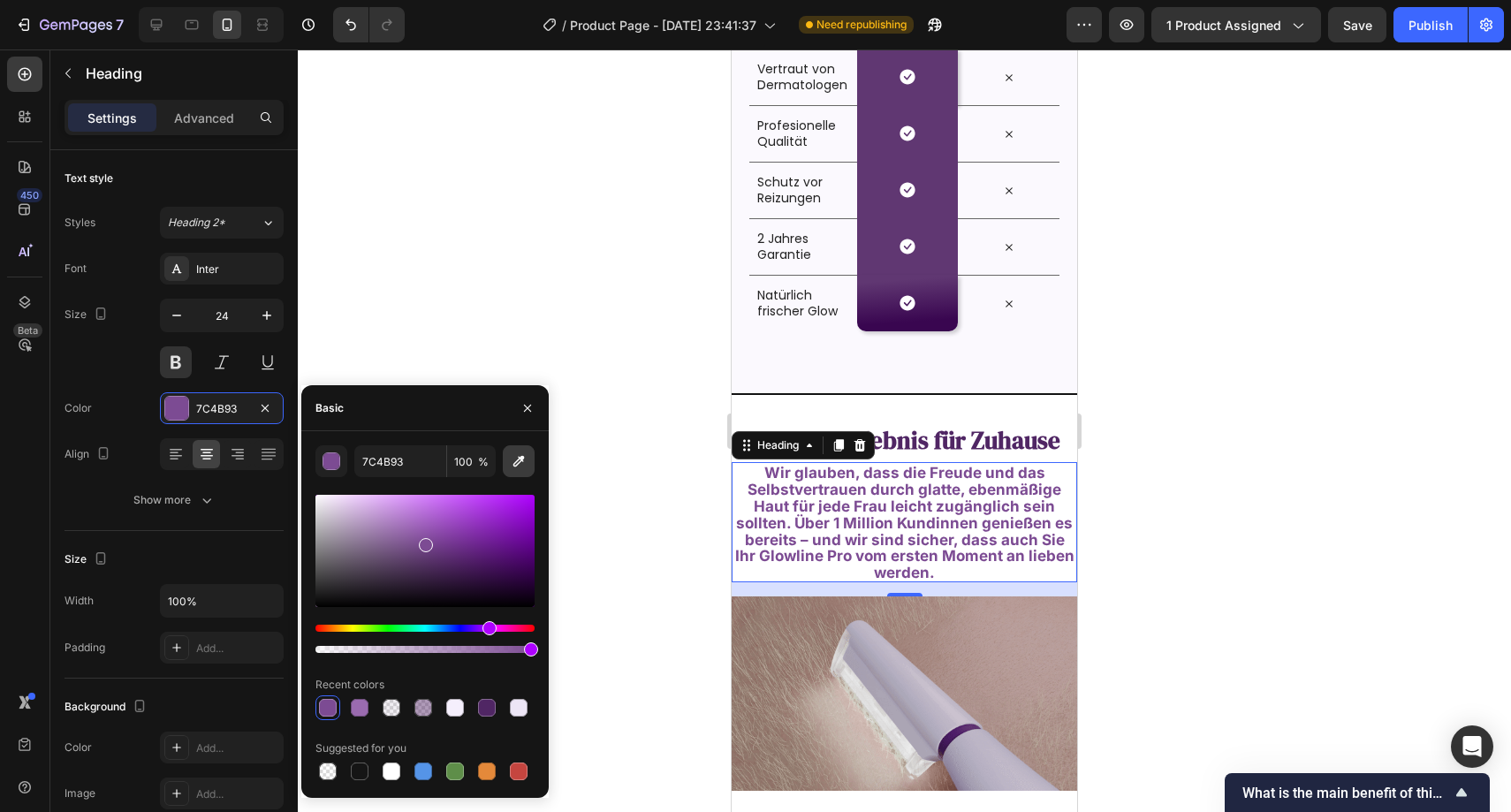
click at [518, 468] on icon "button" at bounding box center [518, 461] width 18 height 18
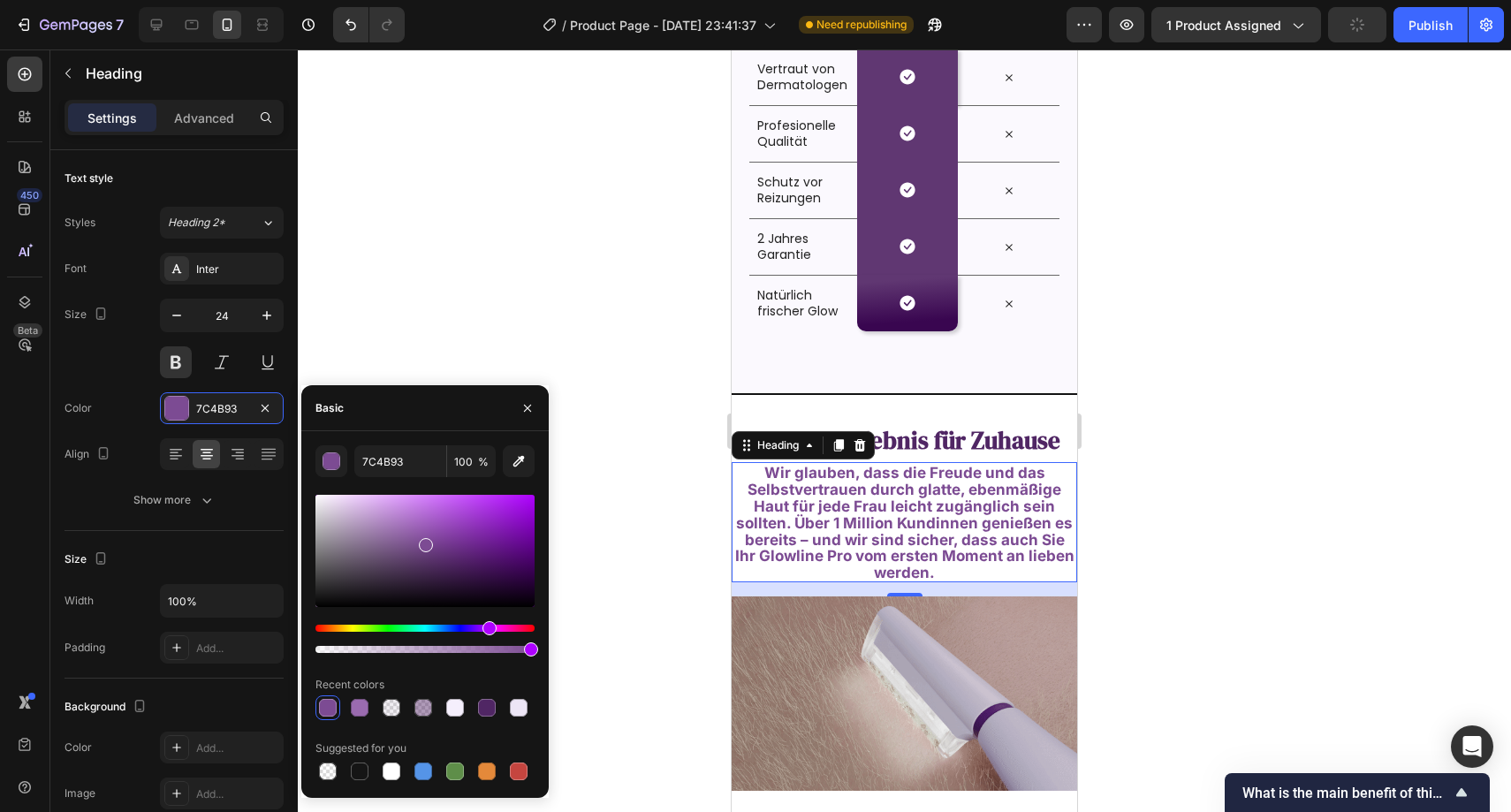
type input "FBF9FE"
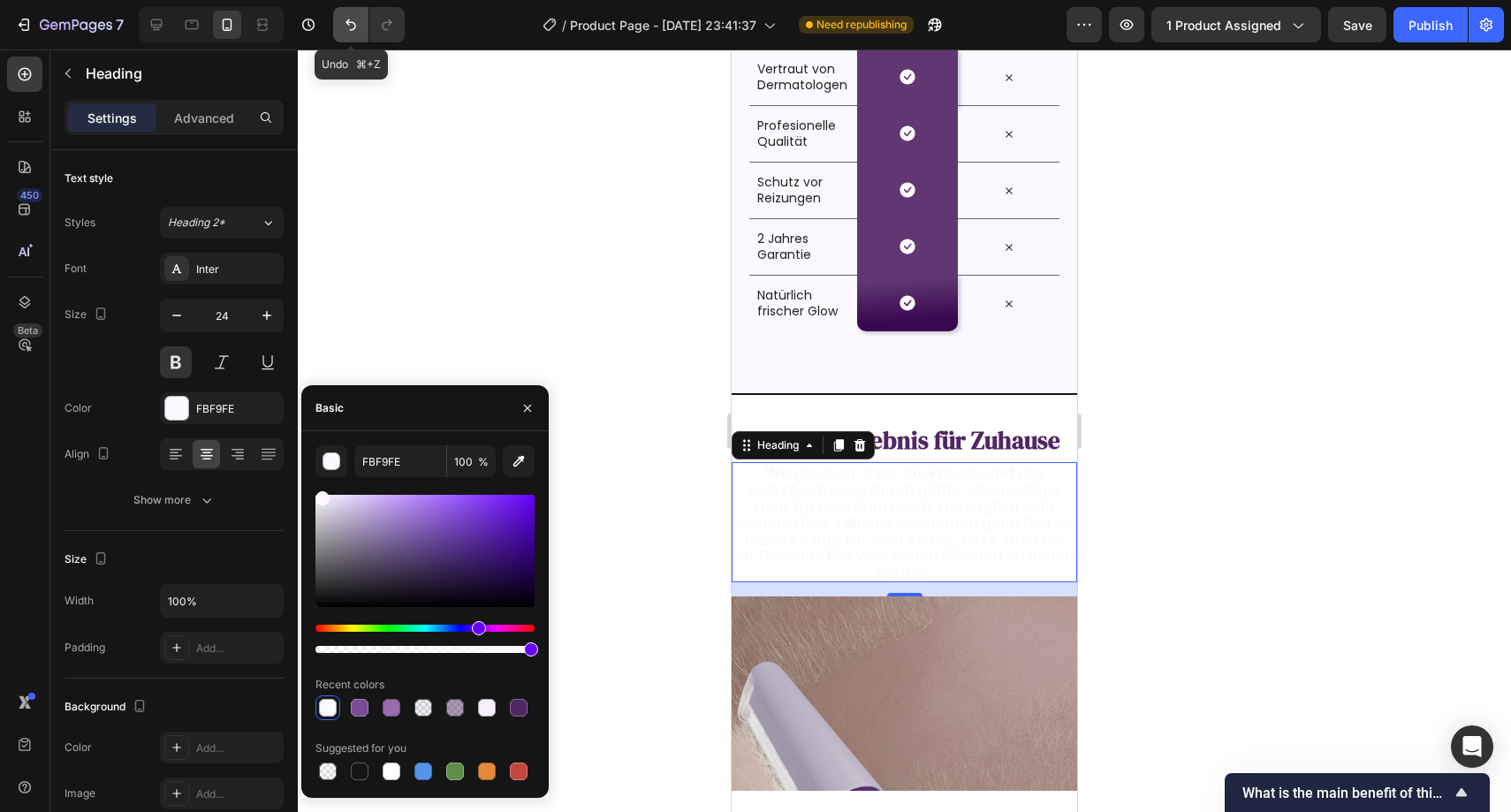
click at [356, 22] on icon "Undo/Redo" at bounding box center [351, 24] width 18 height 18
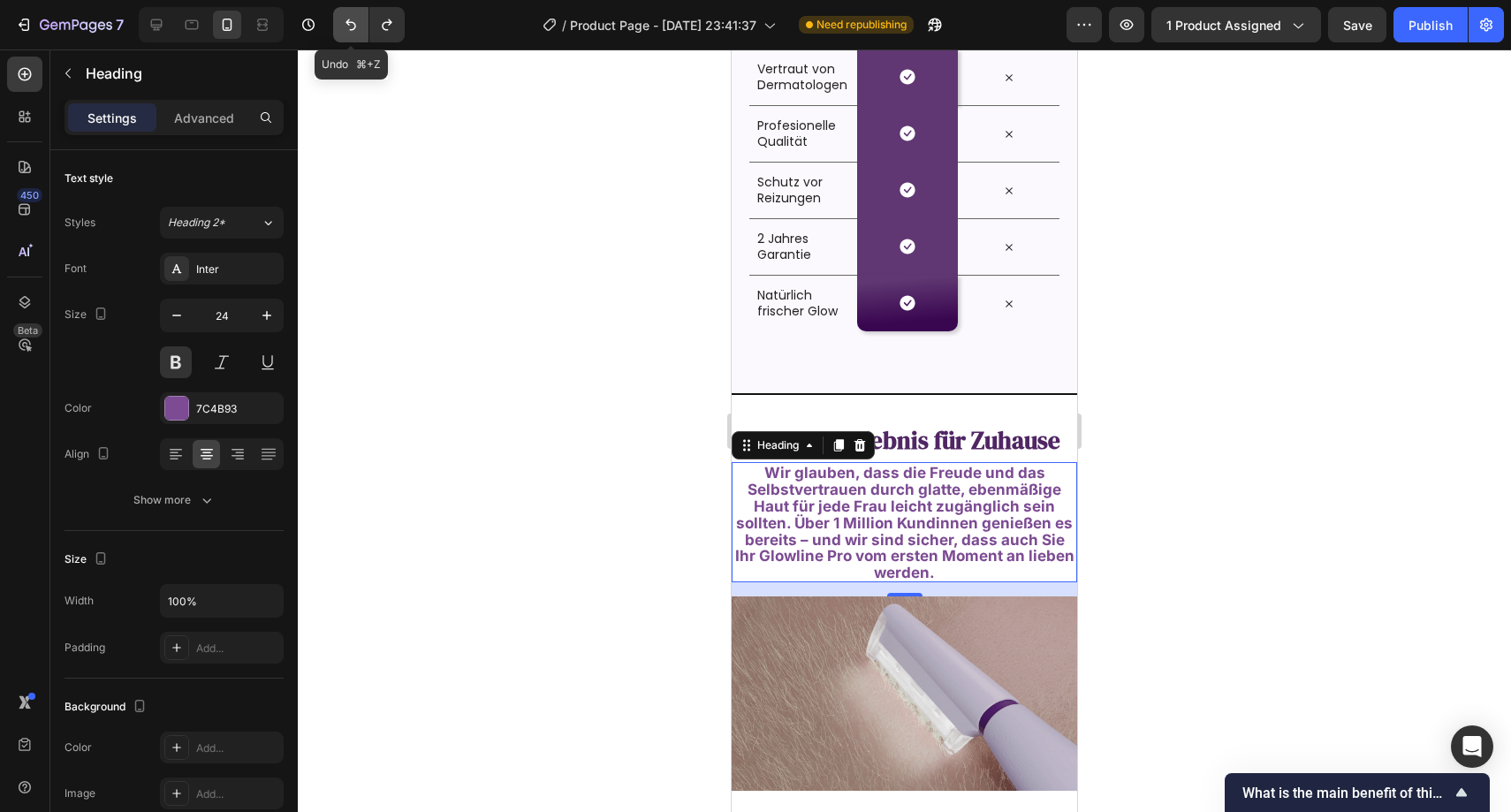
click at [356, 23] on icon "Undo/Redo" at bounding box center [351, 24] width 18 height 18
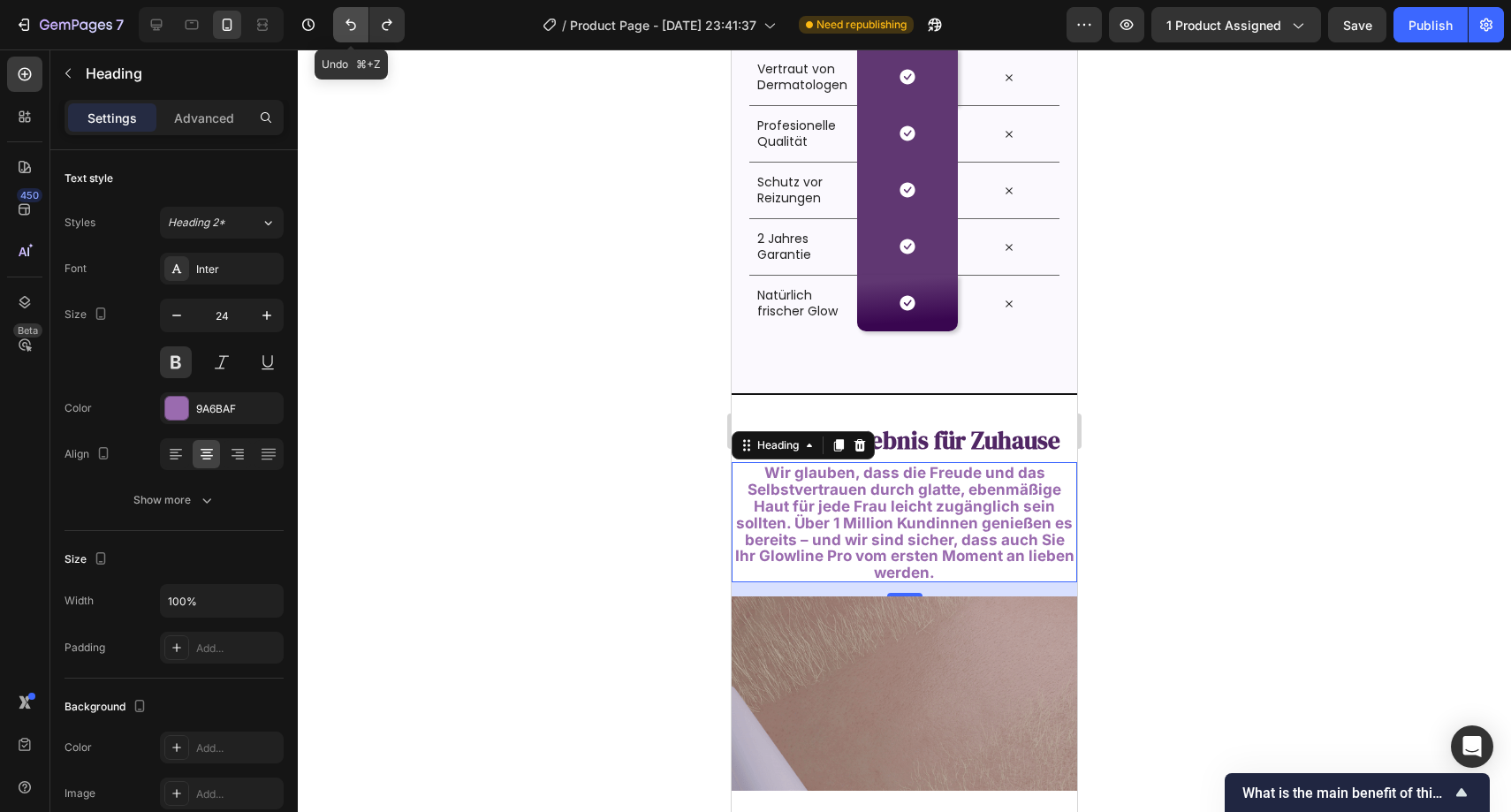
click at [356, 23] on icon "Undo/Redo" at bounding box center [351, 24] width 18 height 18
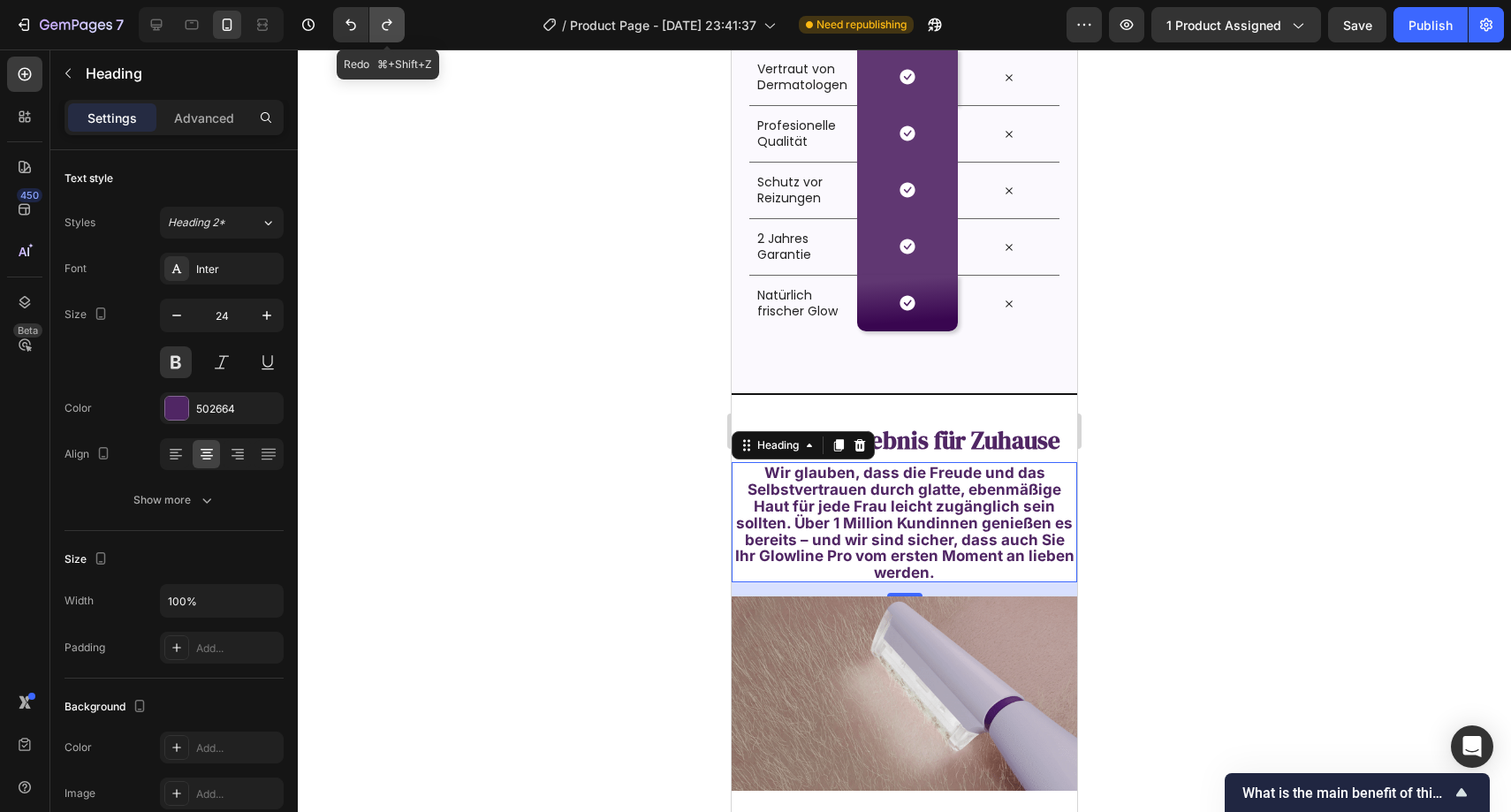
click at [389, 30] on icon "Undo/Redo" at bounding box center [387, 24] width 18 height 18
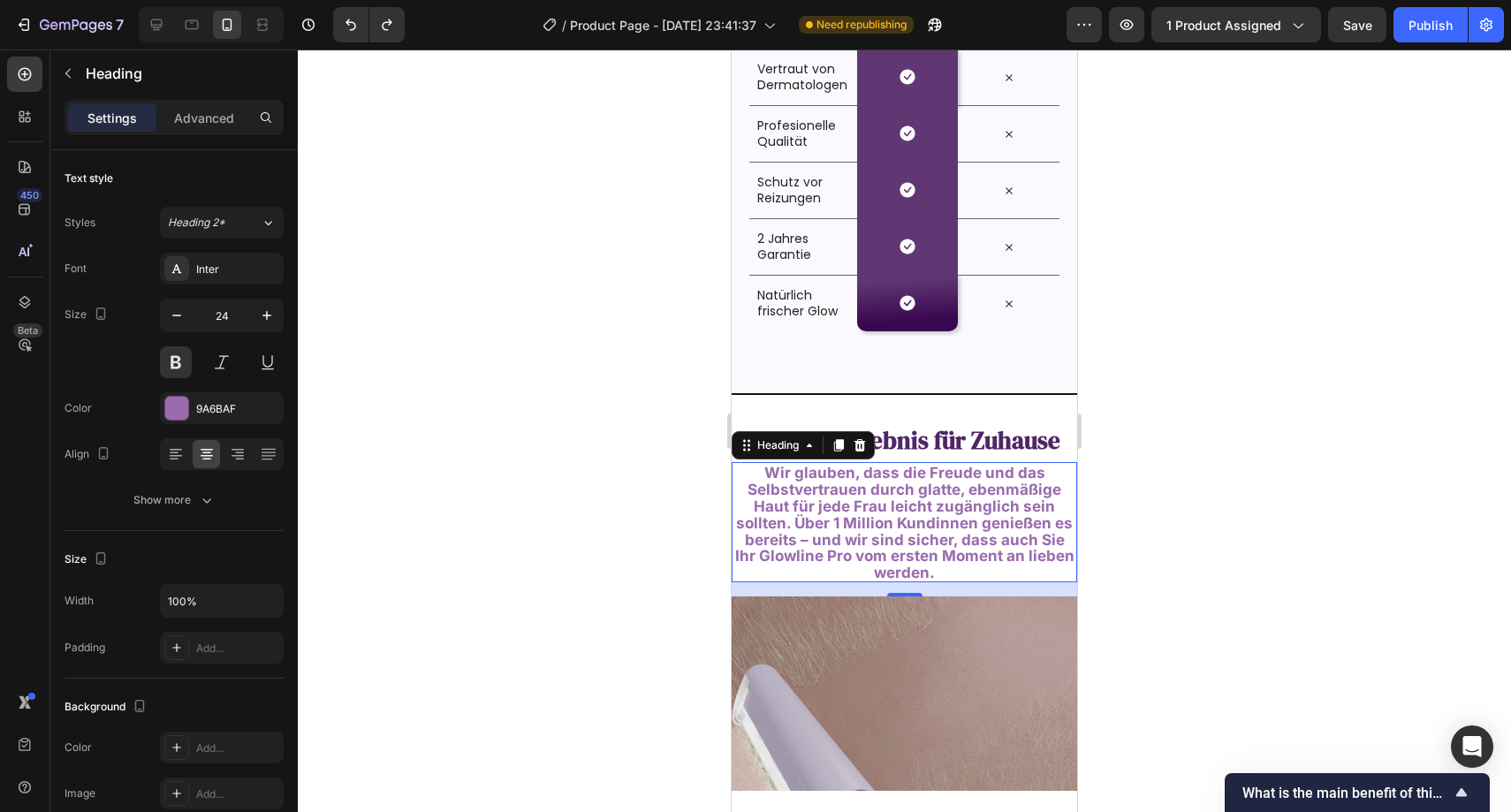
click at [514, 212] on div at bounding box center [905, 430] width 1214 height 762
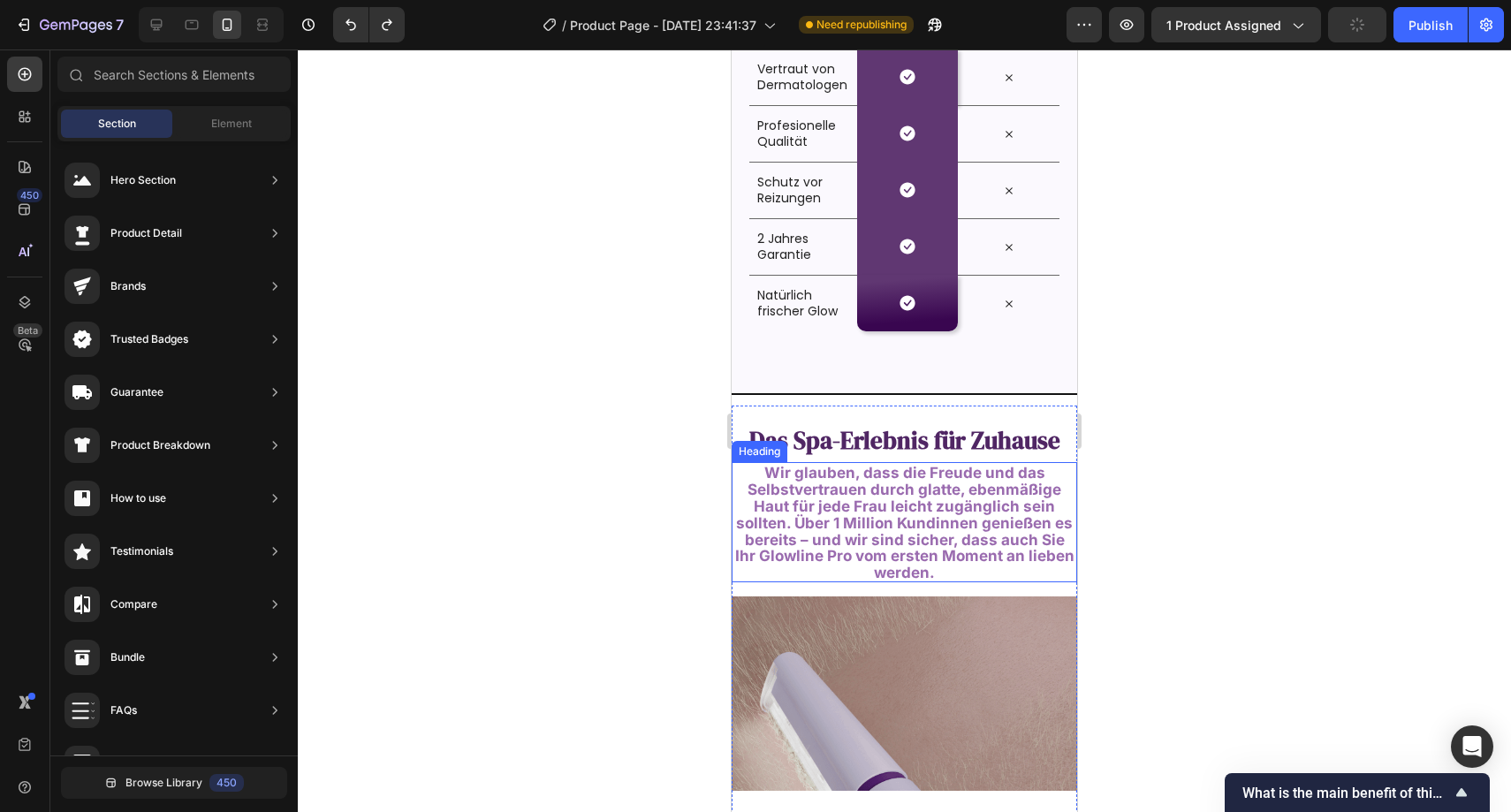
click at [838, 511] on span "Wir glauben, dass die Freude und das Selbstvertrauen durch glatte, ebenmäßige H…" at bounding box center [905, 523] width 340 height 117
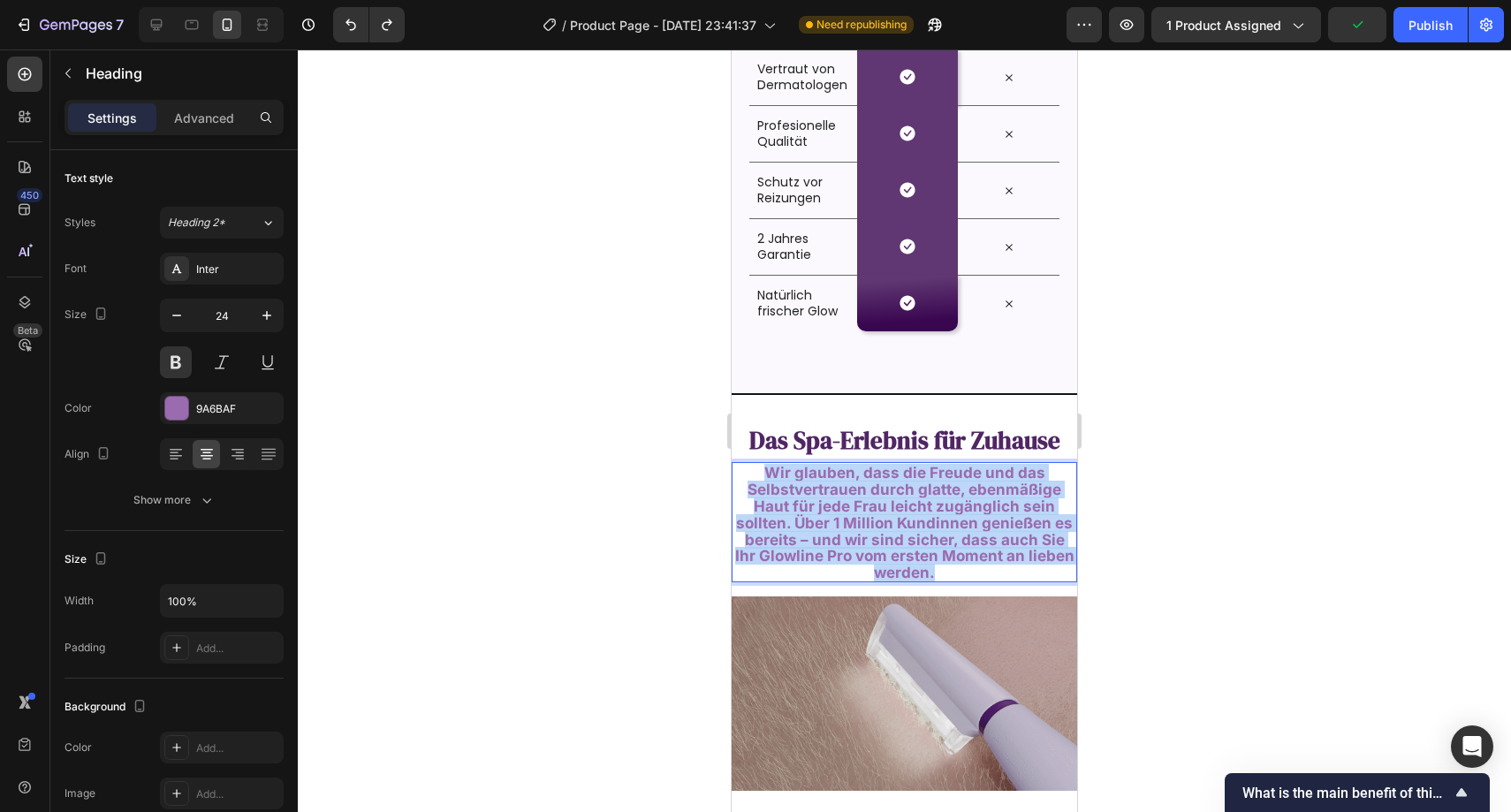
click at [838, 511] on span "Wir glauben, dass die Freude und das Selbstvertrauen durch glatte, ebenmäßige H…" at bounding box center [905, 523] width 340 height 117
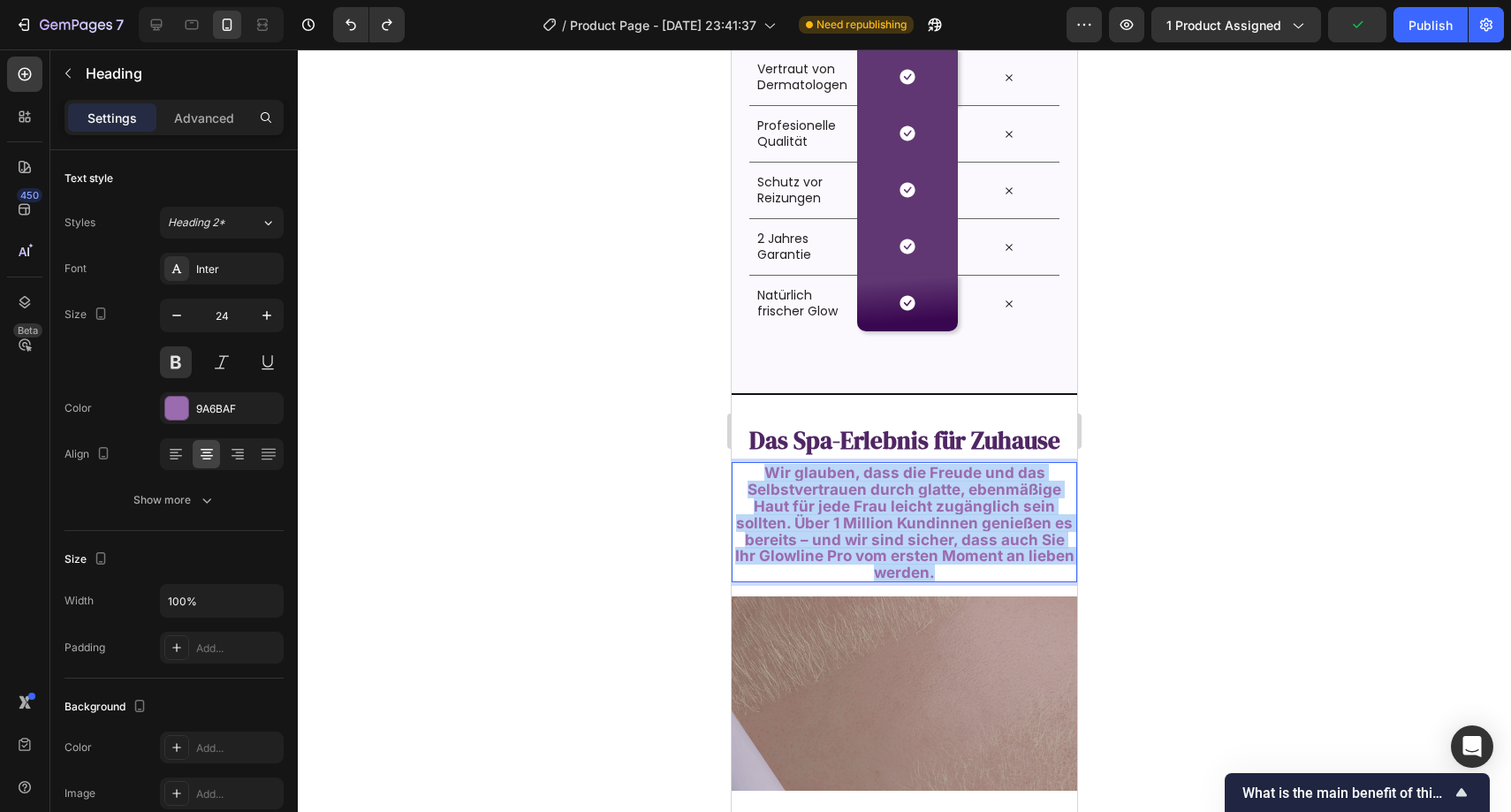
click at [838, 511] on span "Wir glauben, dass die Freude und das Selbstvertrauen durch glatte, ebenmäßige H…" at bounding box center [905, 523] width 340 height 117
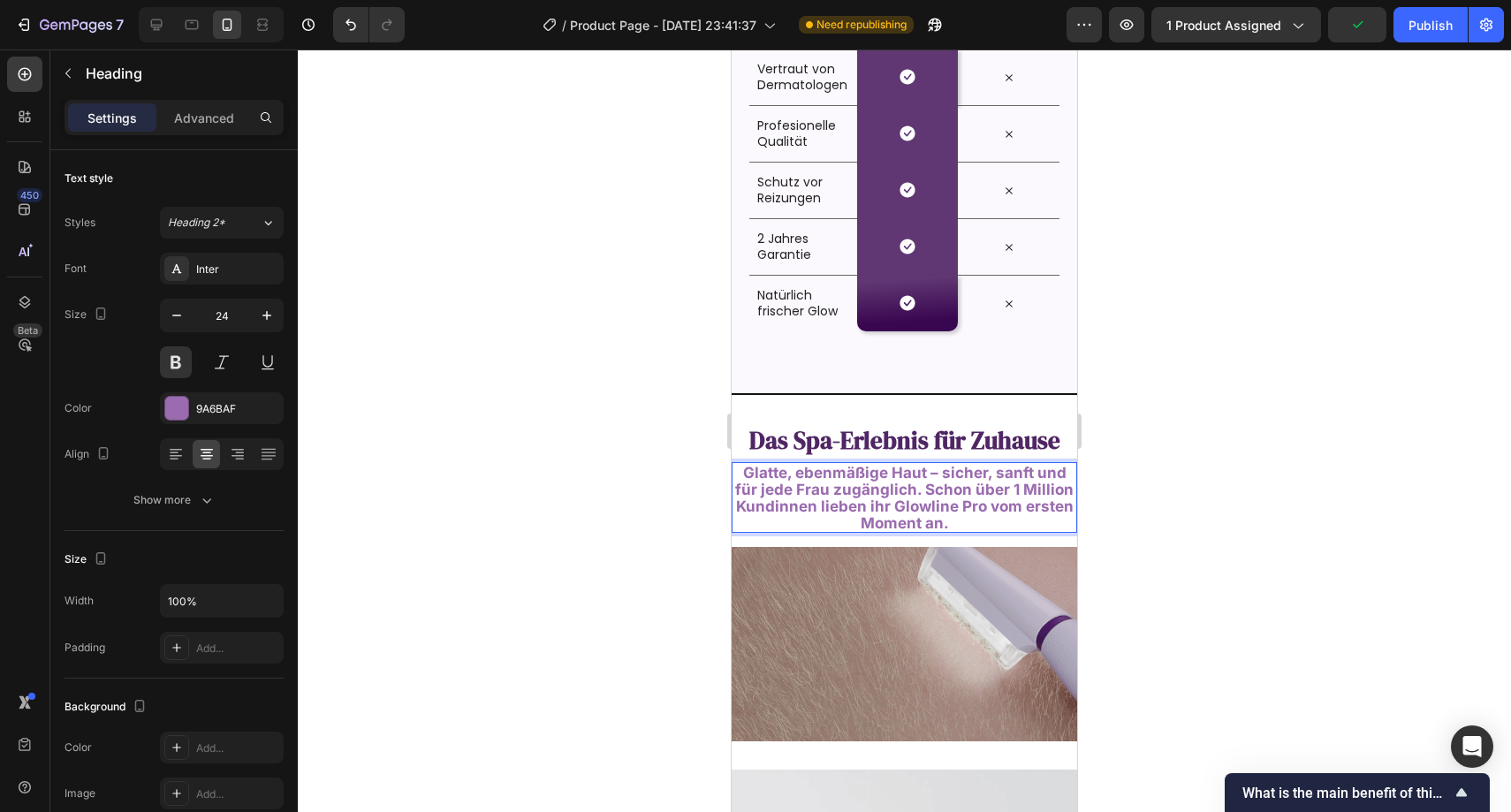
click at [645, 458] on div at bounding box center [905, 430] width 1214 height 762
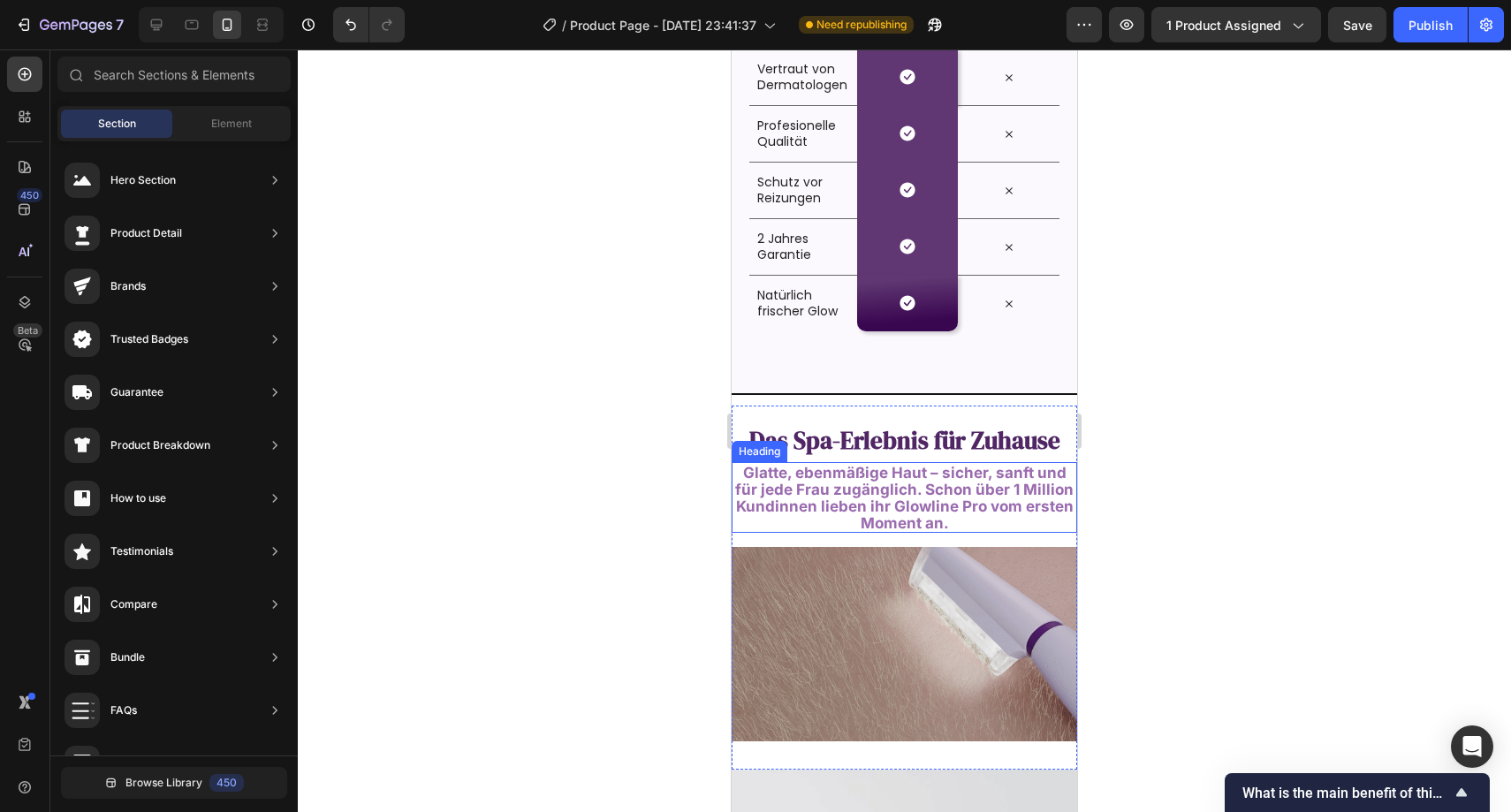
click at [791, 497] on span "Glatte, ebenmäßige Haut – sicher, sanft und für jede Frau zugänglich. Schon übe…" at bounding box center [905, 498] width 339 height 68
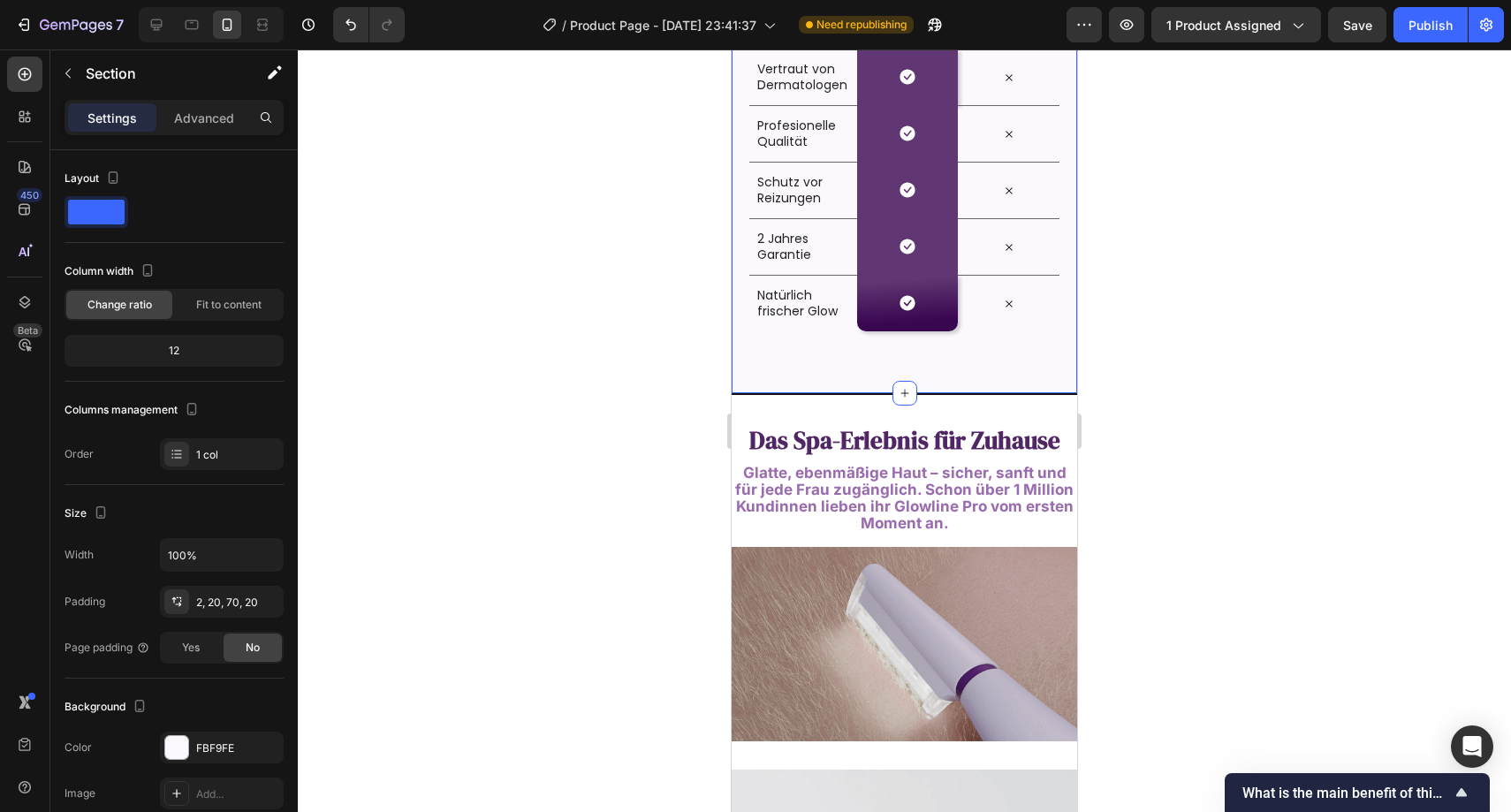
click at [923, 387] on div "Die Nr. 1 Empfehlung aller Dermatologen Heading Row Image LUMORA Heading Row An…" at bounding box center [904, 127] width 345 height 536
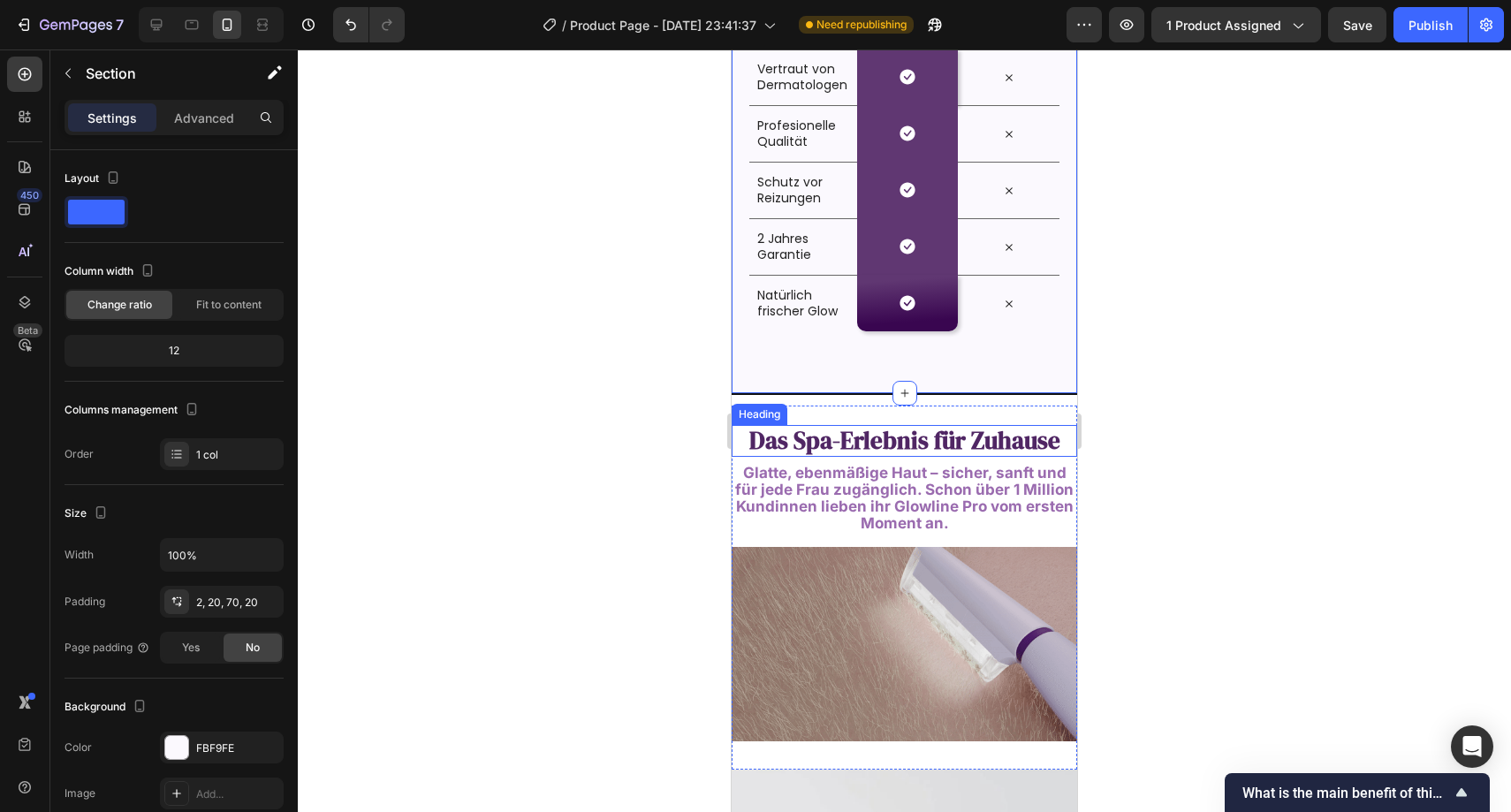
click at [927, 435] on span "Das Spa-Erlebnis für Zuhause" at bounding box center [905, 440] width 311 height 32
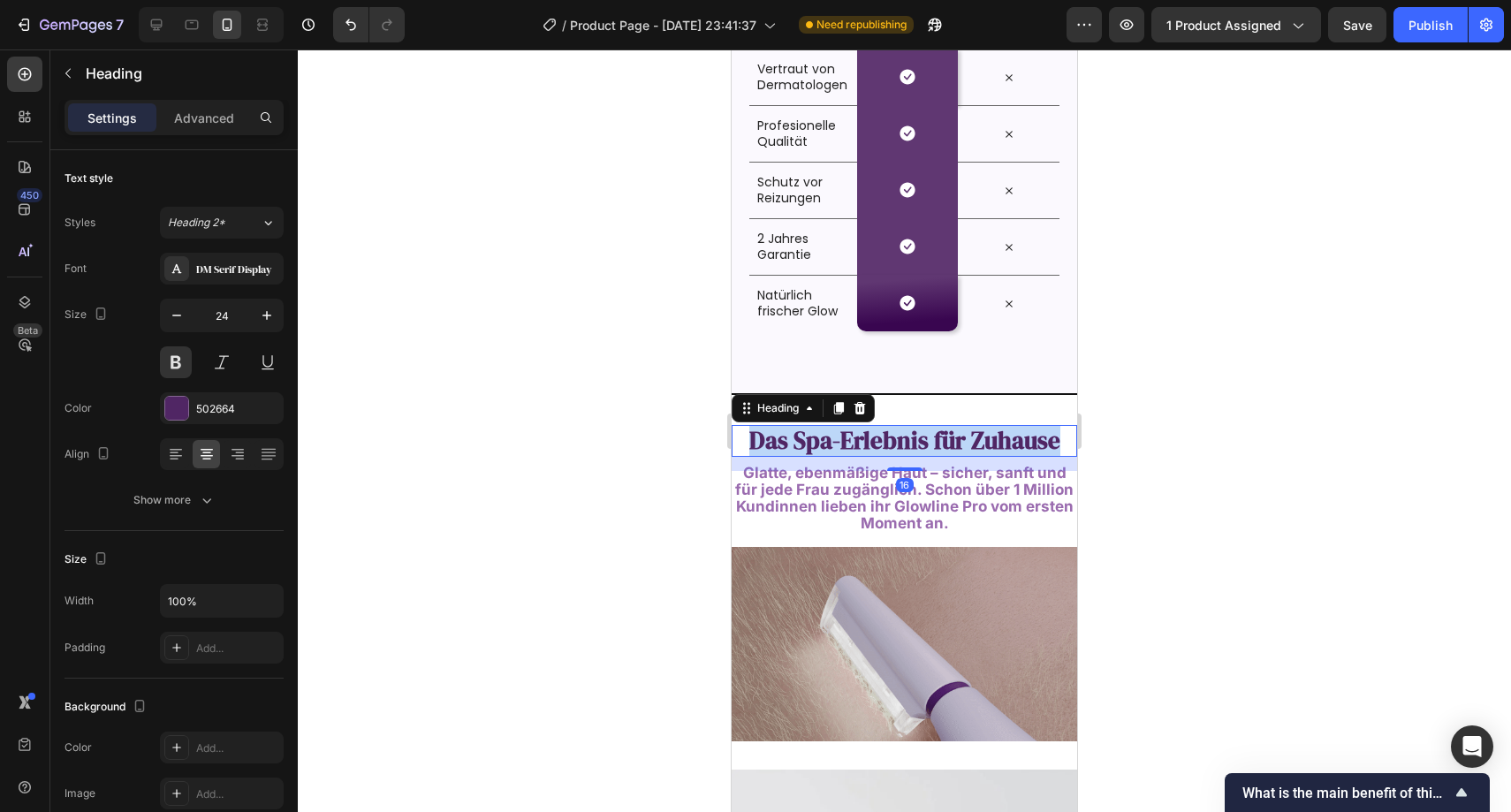
click at [927, 435] on span "Das Spa-Erlebnis für Zuhause" at bounding box center [905, 440] width 311 height 32
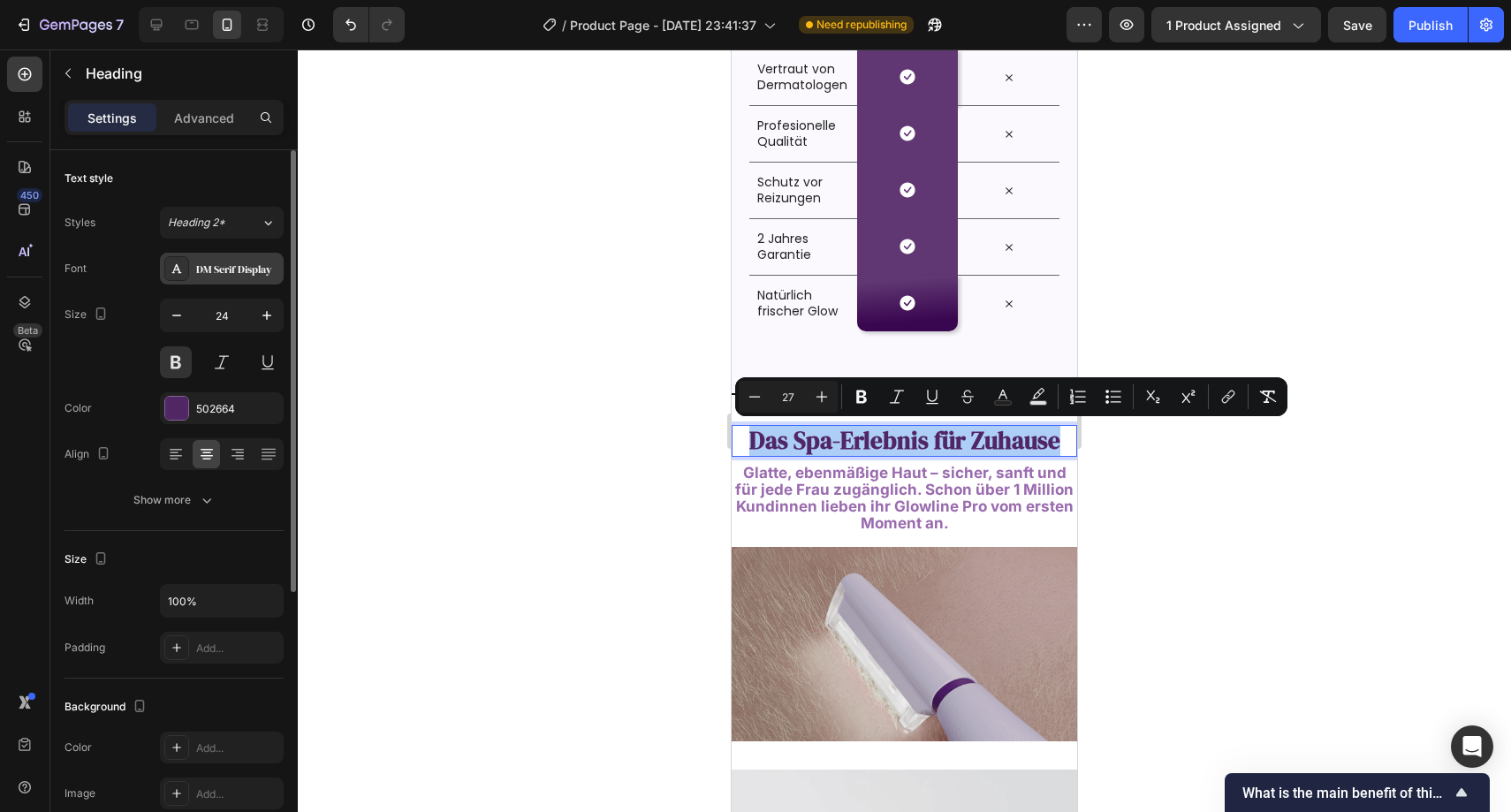
click at [247, 265] on div "DM Serif Display" at bounding box center [238, 269] width 83 height 16
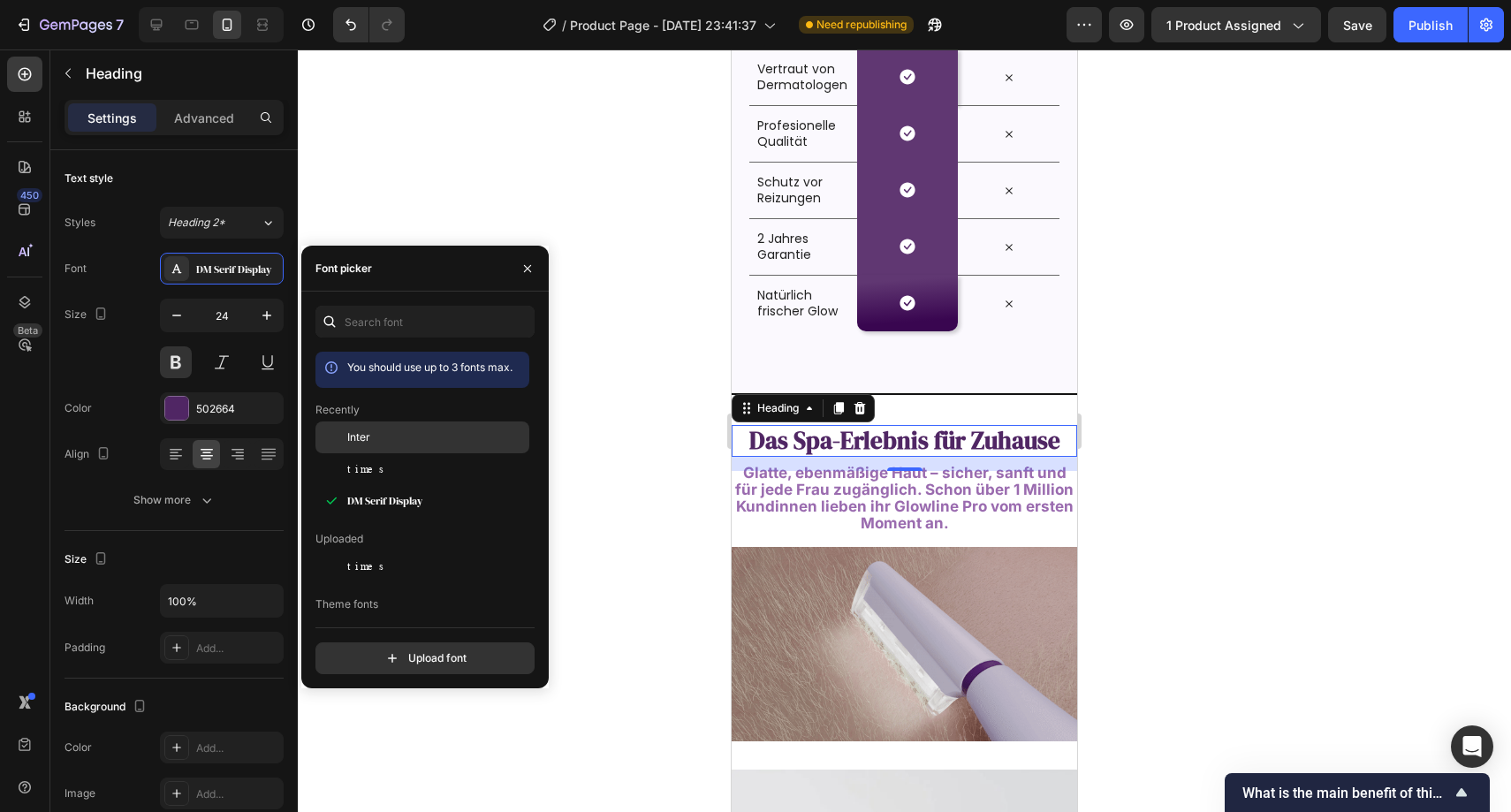
click at [367, 444] on span "Inter" at bounding box center [358, 437] width 23 height 16
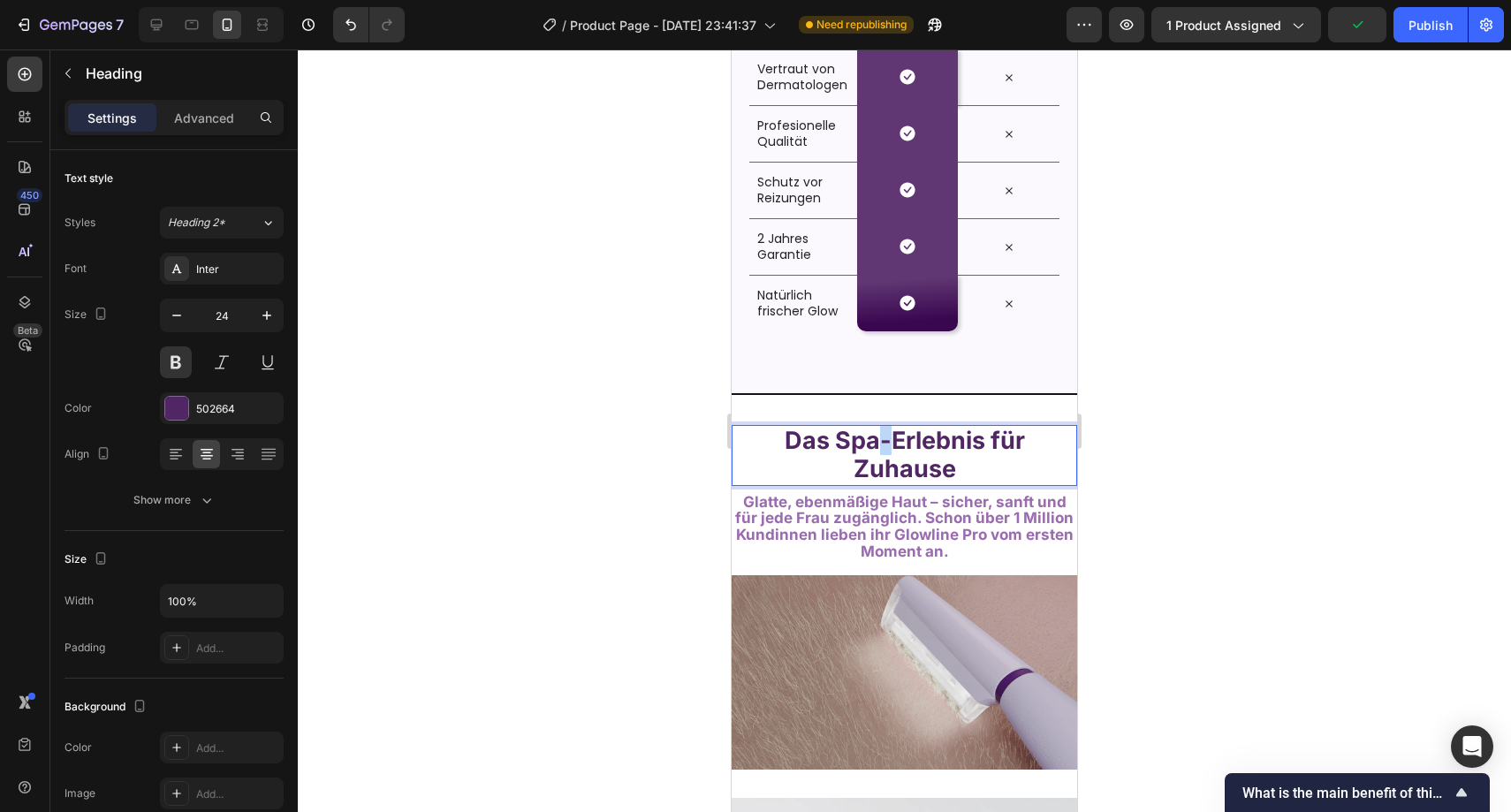
click at [869, 449] on span "Das Spa-Erlebnis für Zuhause" at bounding box center [905, 454] width 241 height 57
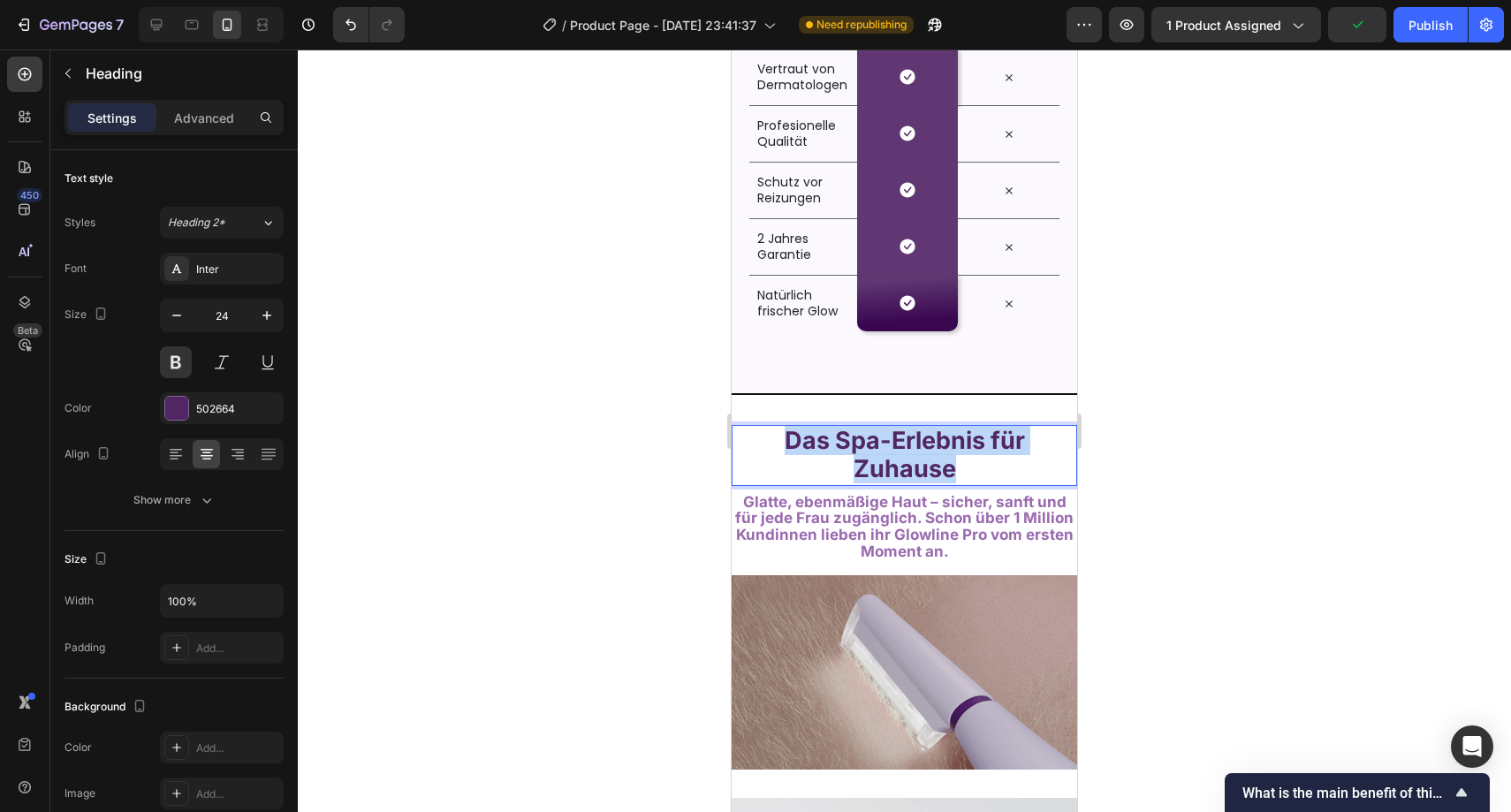
click at [869, 449] on span "Das Spa-Erlebnis für Zuhause" at bounding box center [905, 454] width 241 height 57
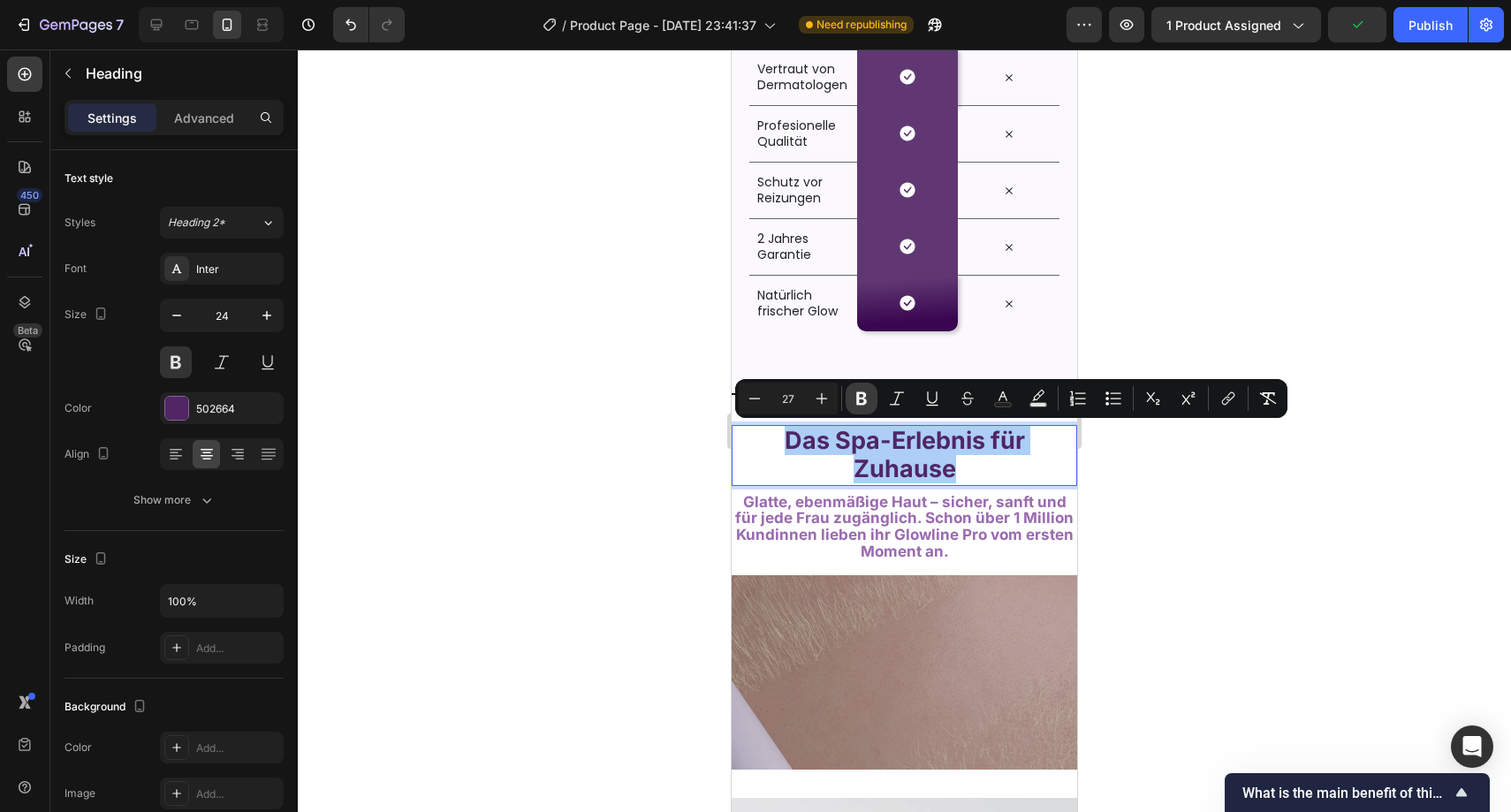
click at [862, 392] on icon "Editor contextual toolbar" at bounding box center [861, 399] width 10 height 13
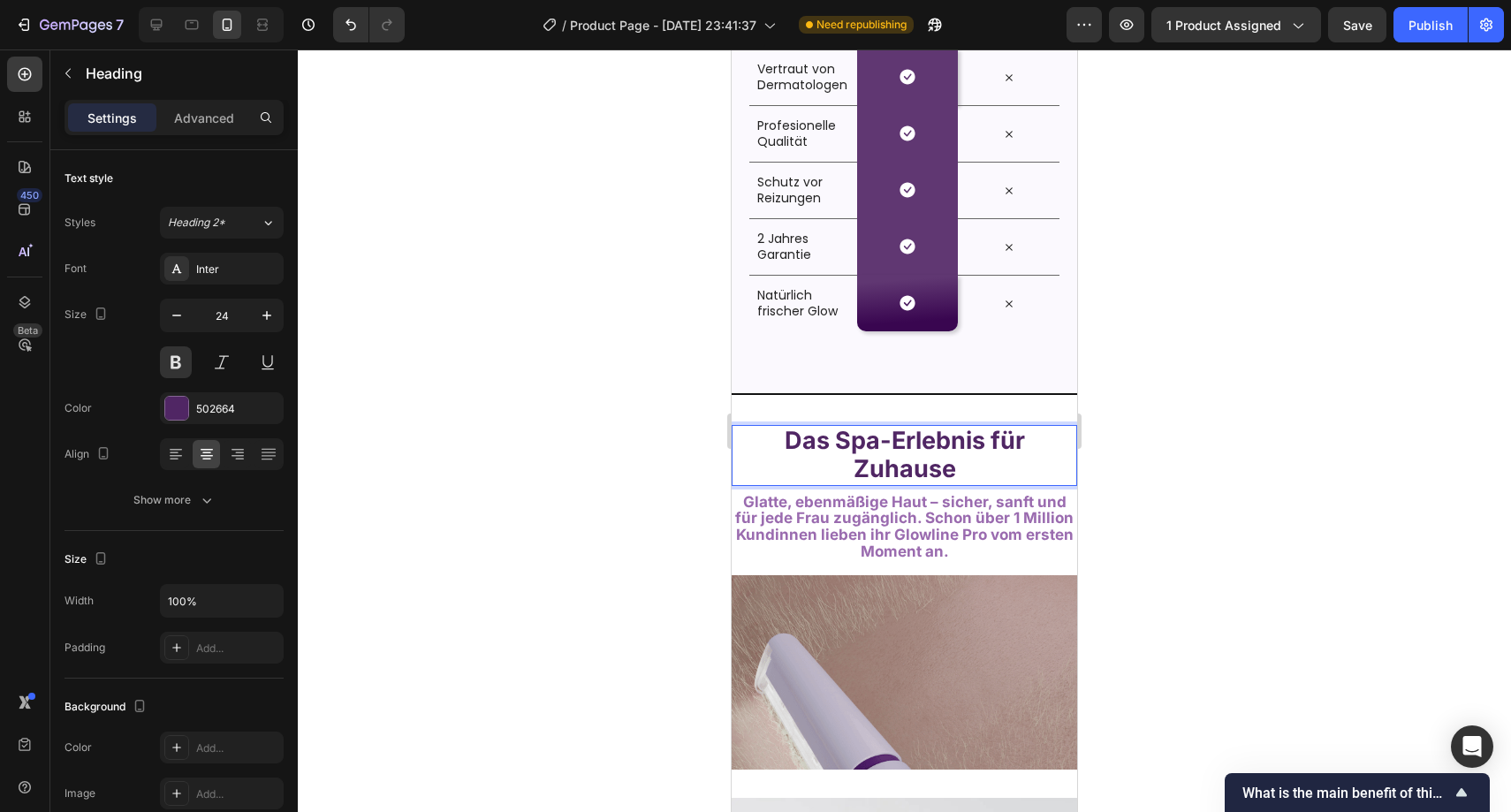
click at [848, 433] on strong "Das Spa-Erlebnis für Zuhause" at bounding box center [905, 454] width 241 height 57
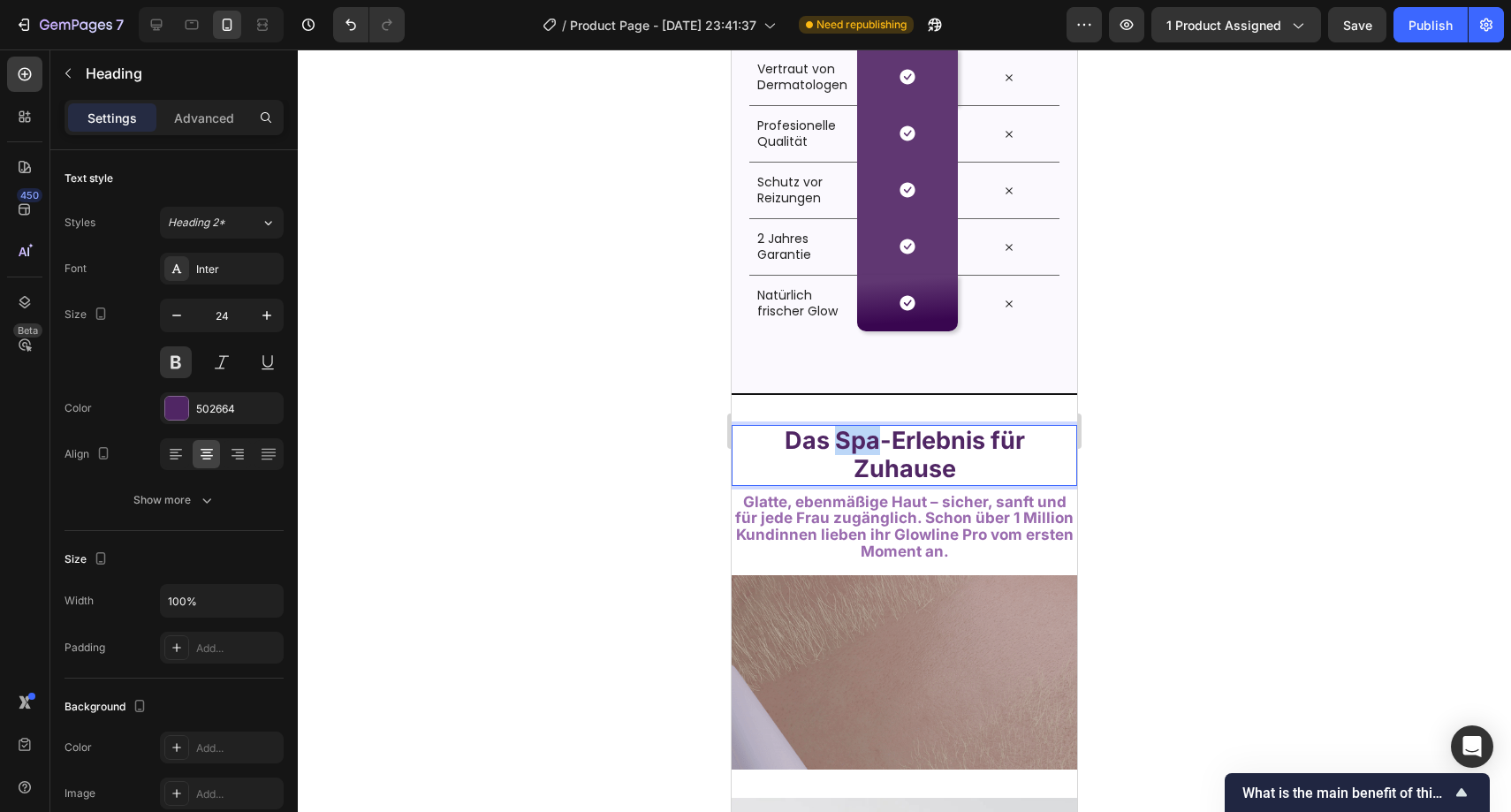
click at [848, 433] on strong "Das Spa-Erlebnis für Zuhause" at bounding box center [905, 454] width 241 height 57
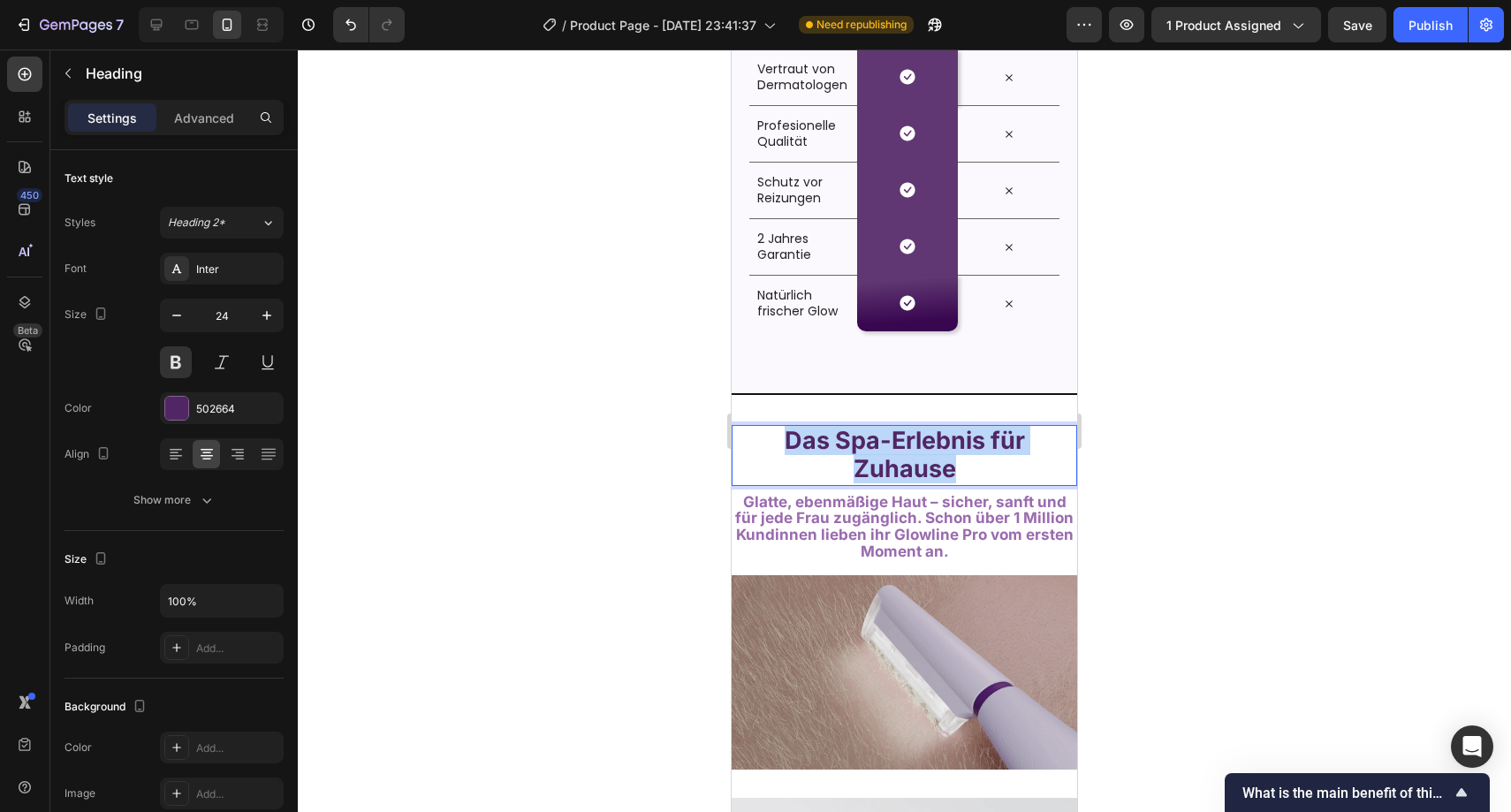
click at [848, 433] on strong "Das Spa-Erlebnis für Zuhause" at bounding box center [905, 454] width 241 height 57
click at [843, 454] on p "Das Spa-Erlebnis für Zuhause" at bounding box center [905, 454] width 342 height 56
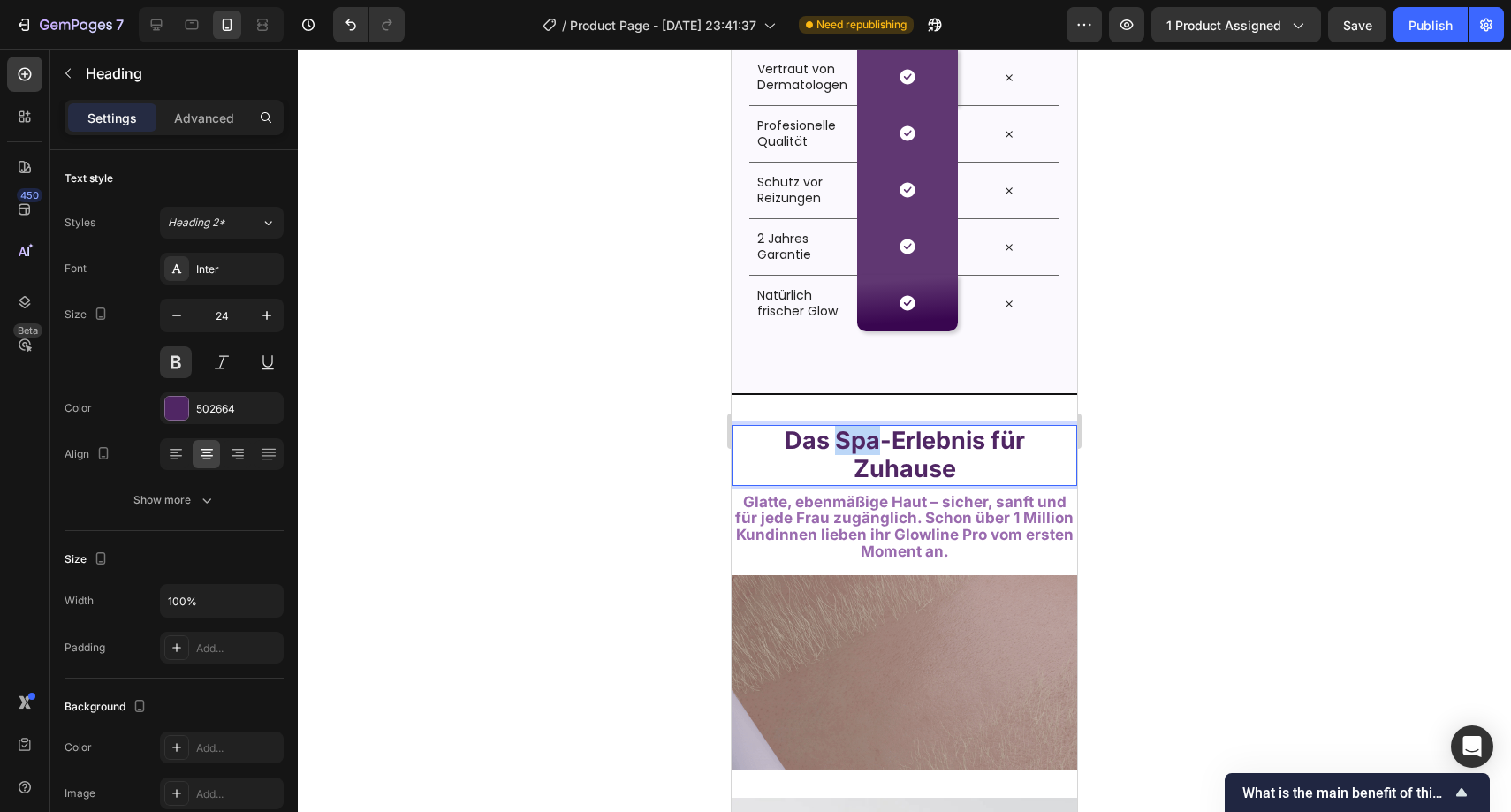
click at [843, 454] on p "Das Spa-Erlebnis für Zuhause" at bounding box center [905, 454] width 342 height 56
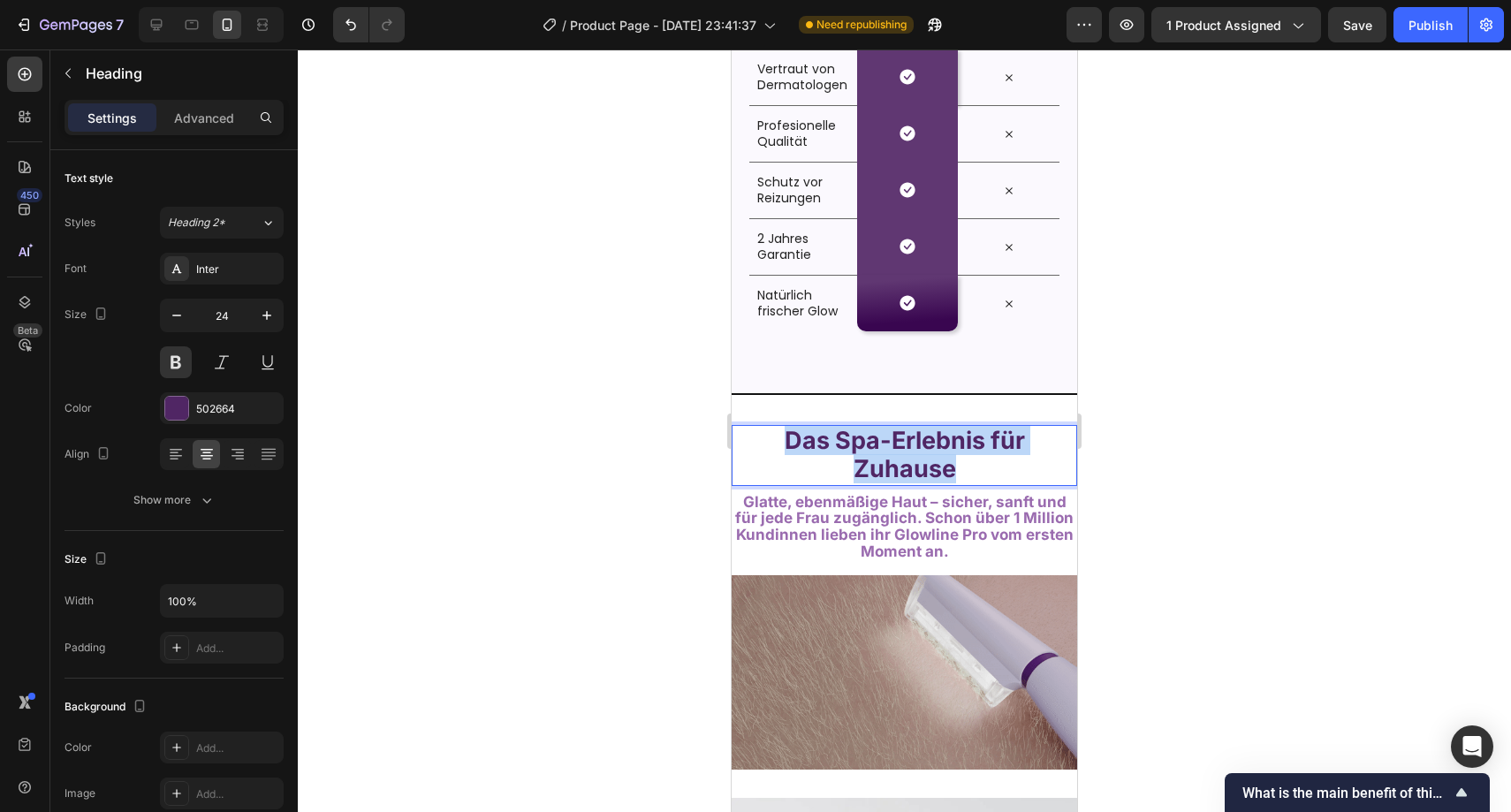
click at [843, 454] on p "Das Spa-Erlebnis für Zuhause" at bounding box center [905, 454] width 342 height 56
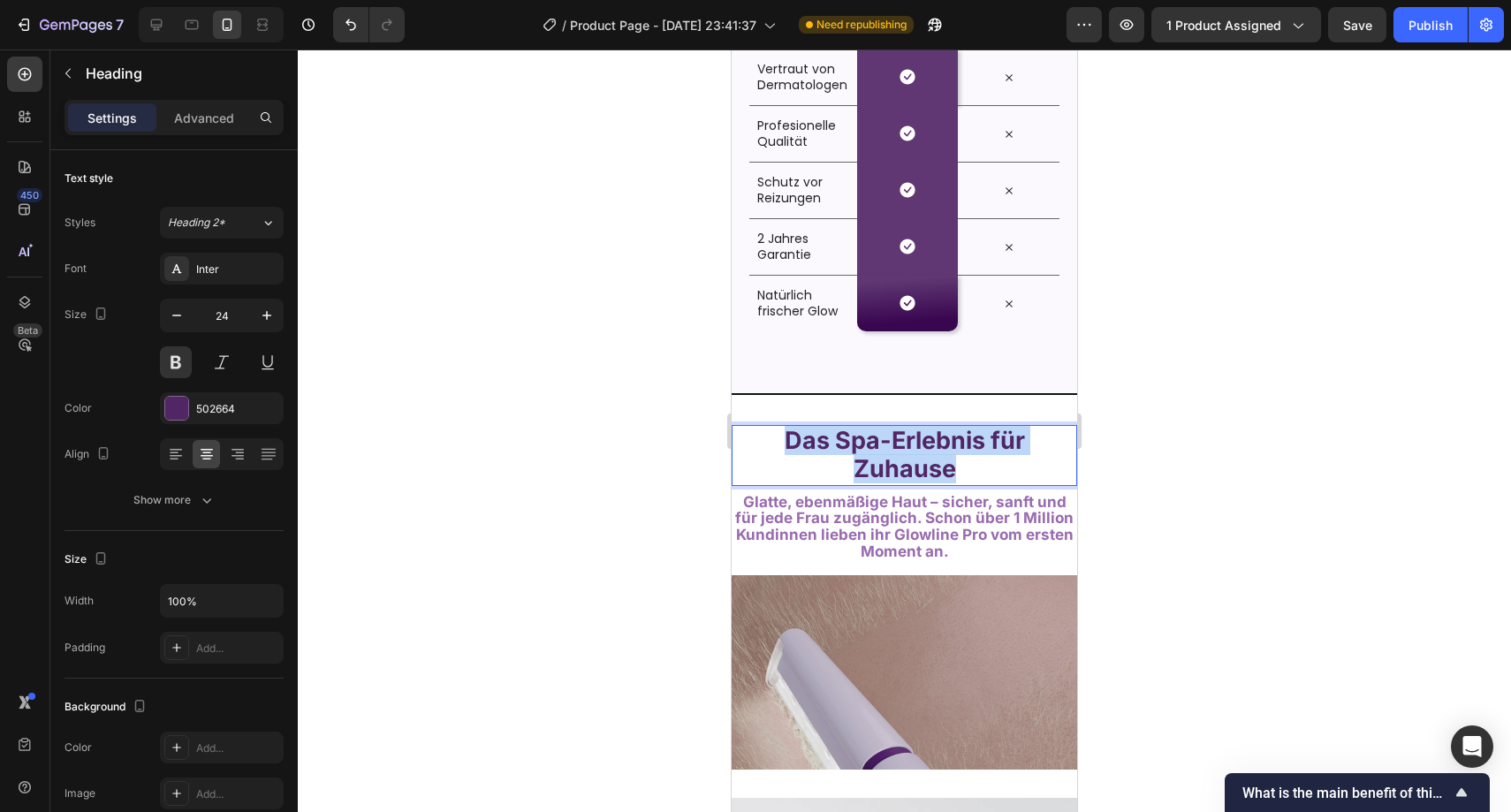
drag, startPoint x: 814, startPoint y: 482, endPoint x: 818, endPoint y: 492, distance: 10.8
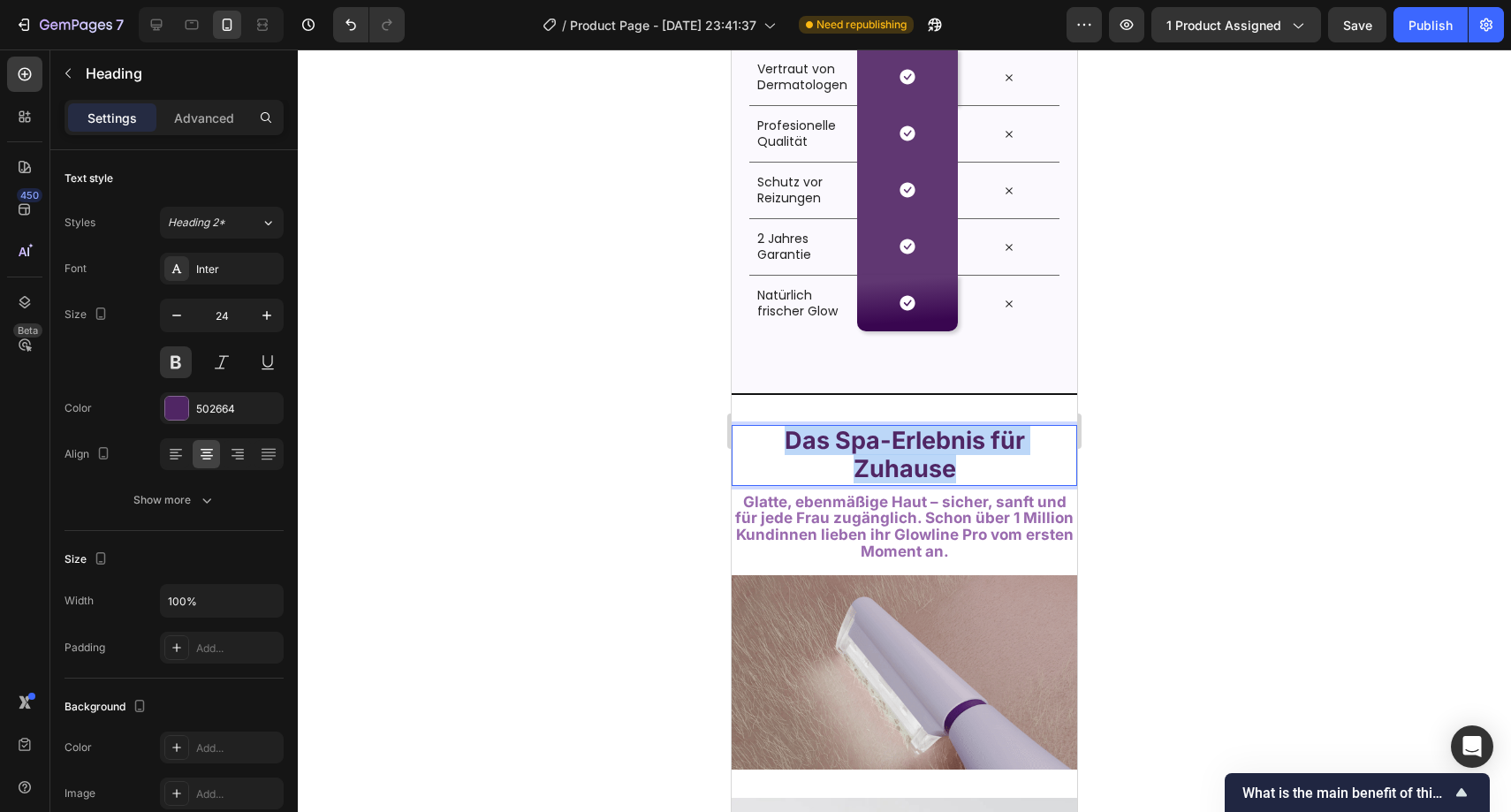
click at [814, 483] on p "Das Spa-Erlebnis für Zuhause" at bounding box center [905, 454] width 342 height 56
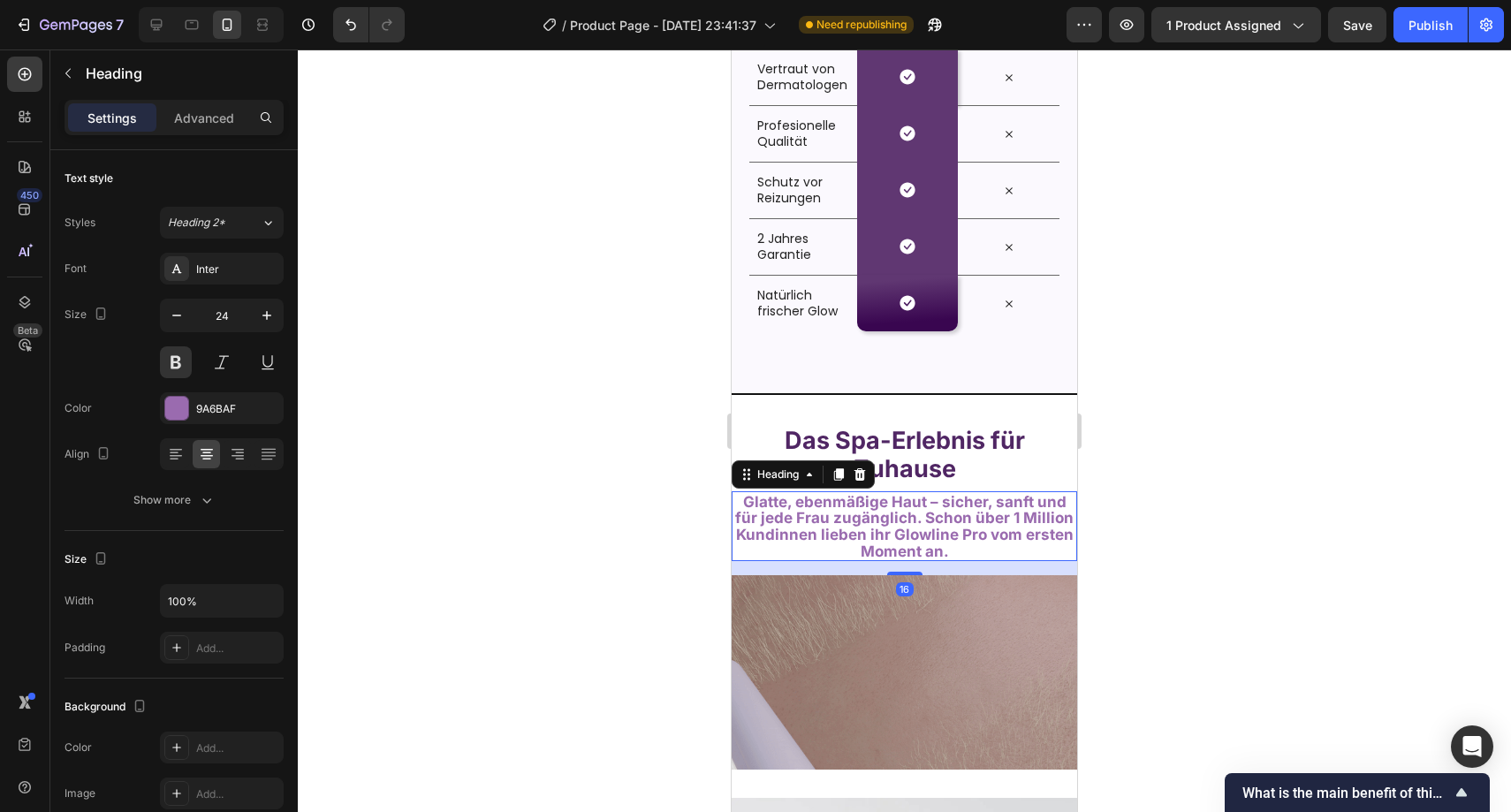
click at [821, 512] on span "Glatte, ebenmäßige Haut – sicher, sanft und für jede Frau zugänglich. Schon übe…" at bounding box center [905, 526] width 339 height 68
click at [874, 447] on strong "Das Spa-Erlebnis für Zuhause" at bounding box center [905, 454] width 241 height 57
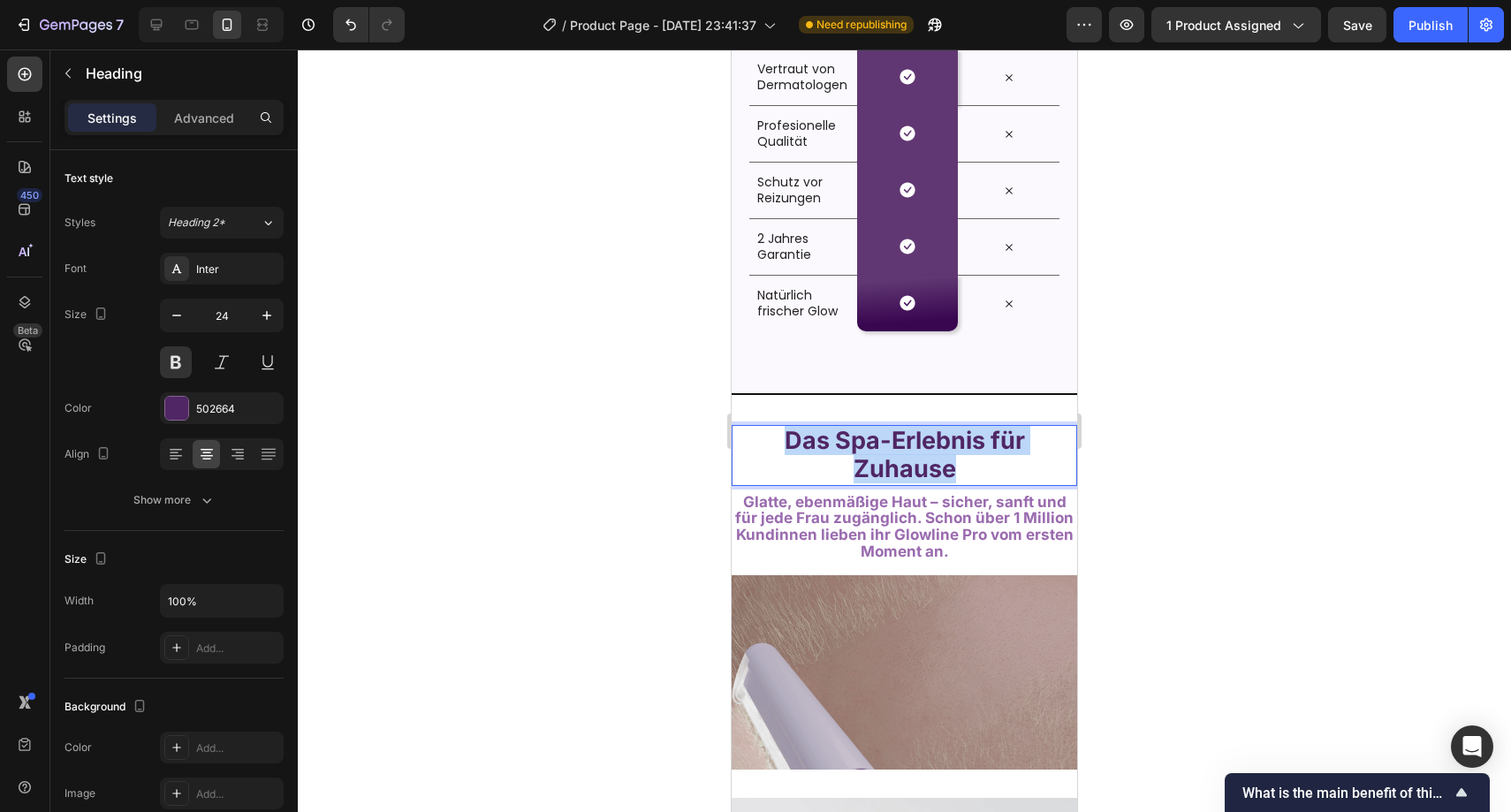
click at [874, 447] on strong "Das Spa-Erlebnis für Zuhause" at bounding box center [905, 454] width 241 height 57
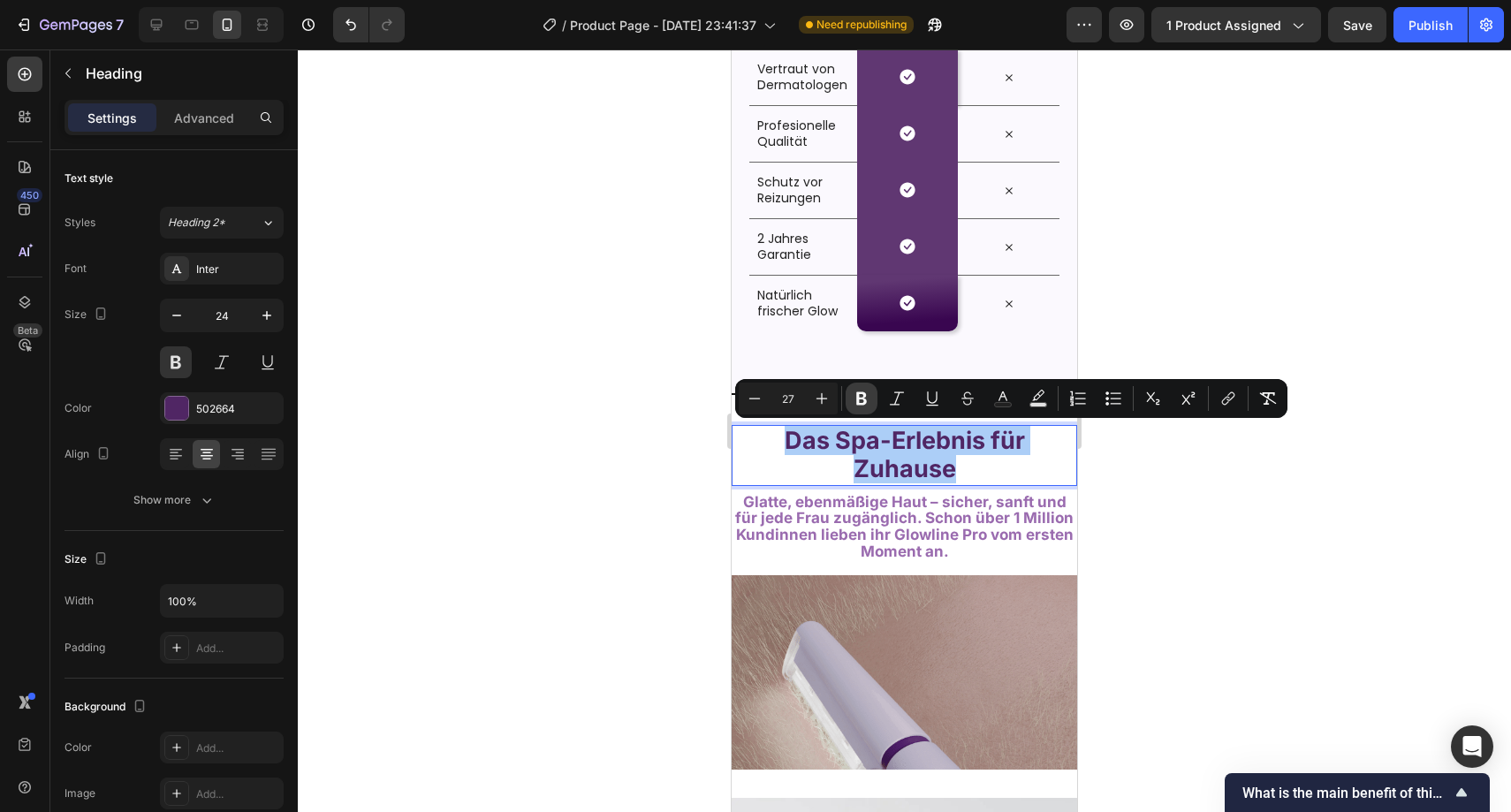
click at [861, 398] on icon "Editor contextual toolbar" at bounding box center [861, 399] width 10 height 13
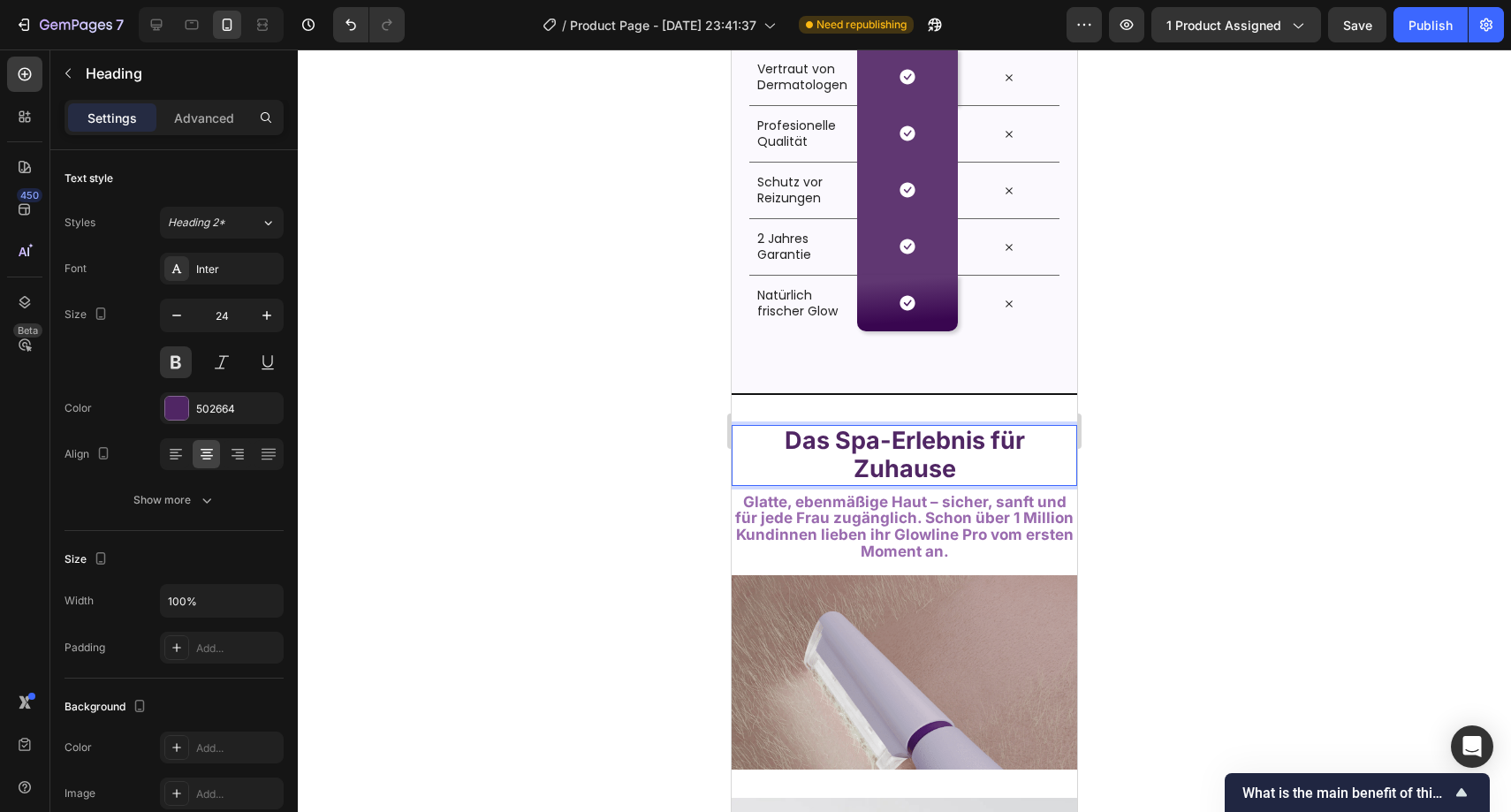
click at [857, 442] on span "Das Spa-Erlebnis für Zuhause" at bounding box center [905, 454] width 241 height 57
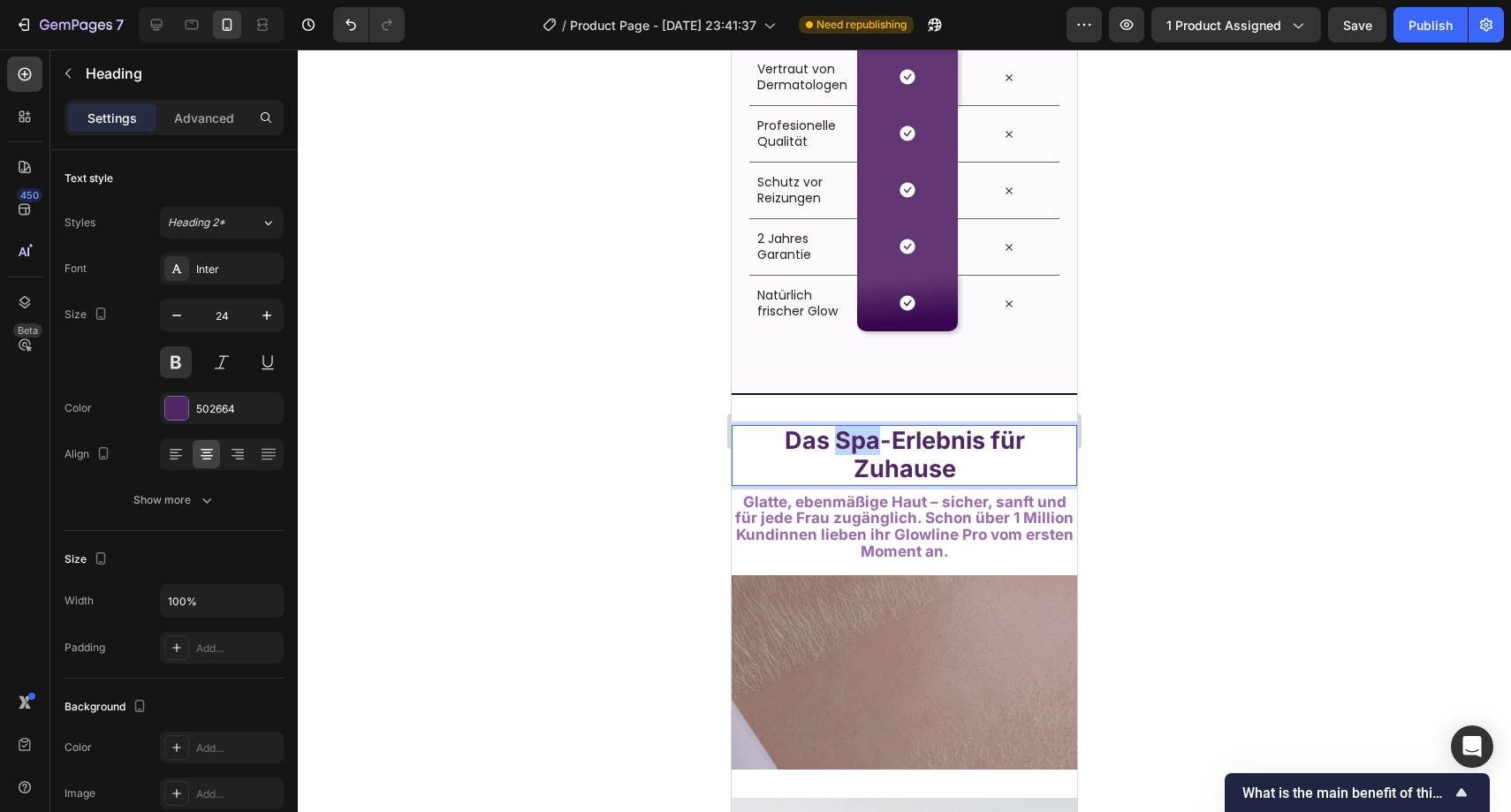
click at [857, 442] on span "Das Spa-Erlebnis für Zuhause" at bounding box center [905, 454] width 241 height 57
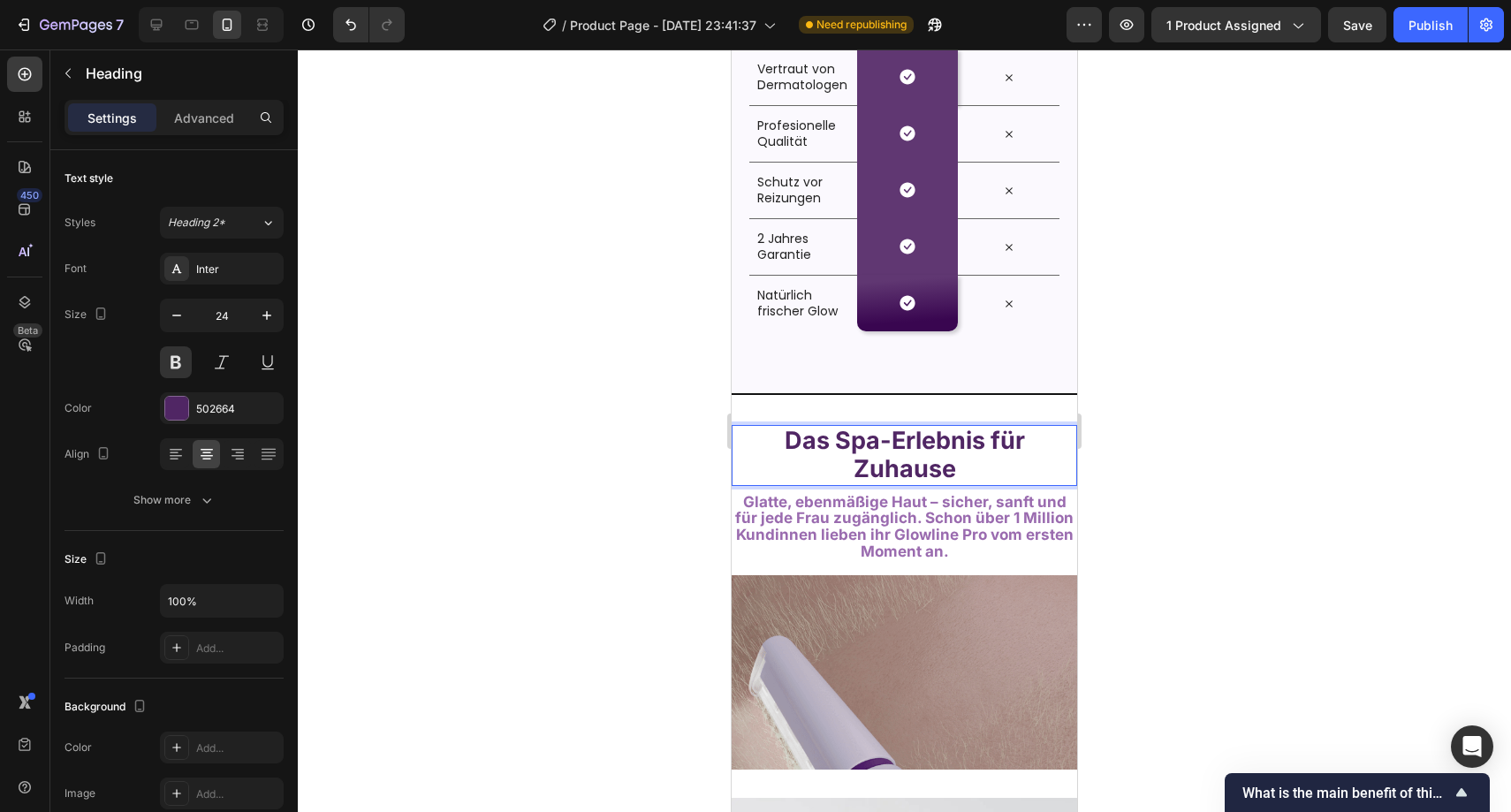
click at [1057, 472] on p "Das Spa-Erlebnis für Zuhause" at bounding box center [905, 454] width 342 height 56
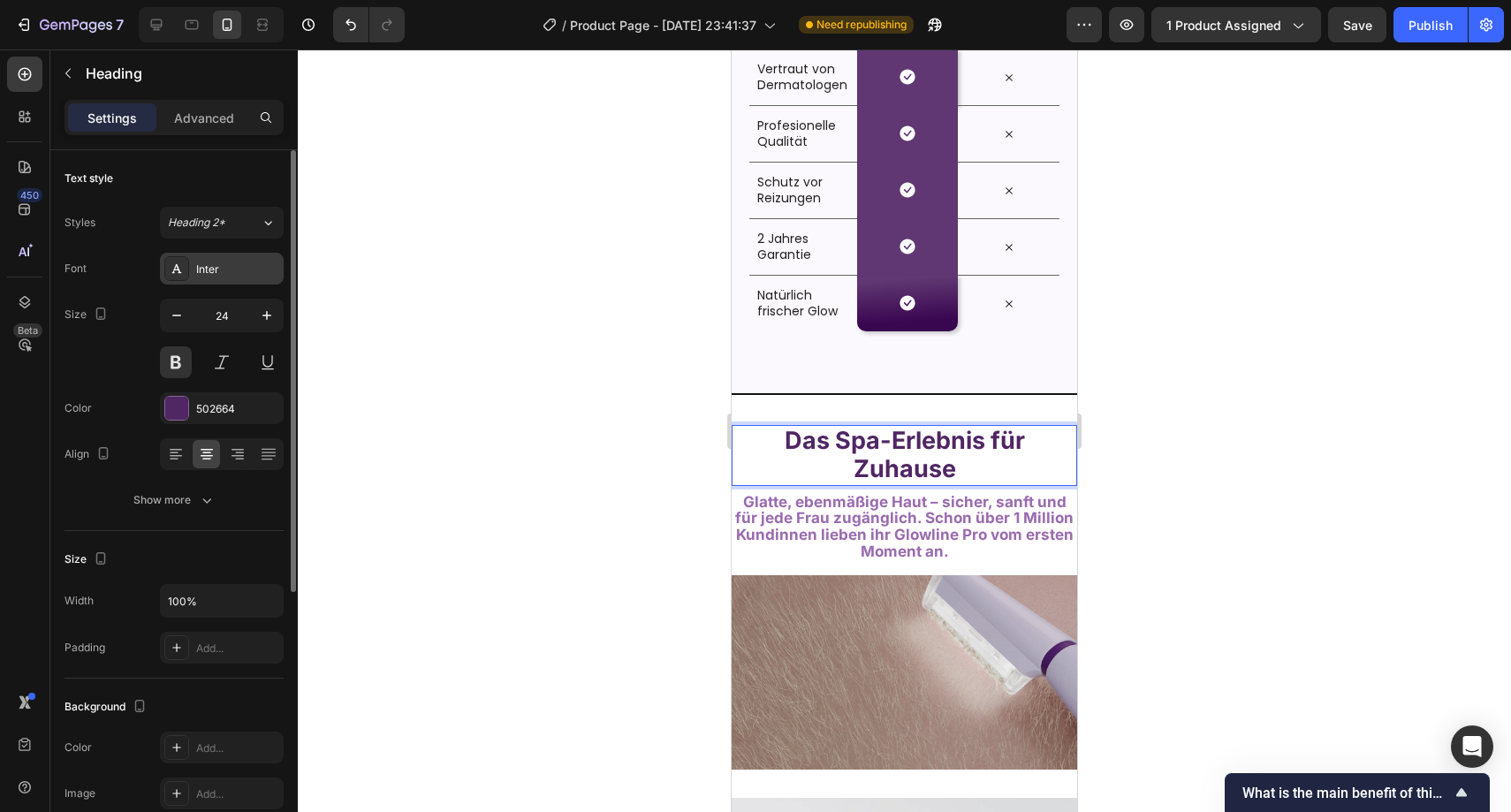
click at [208, 260] on div "Inter" at bounding box center [222, 268] width 124 height 31
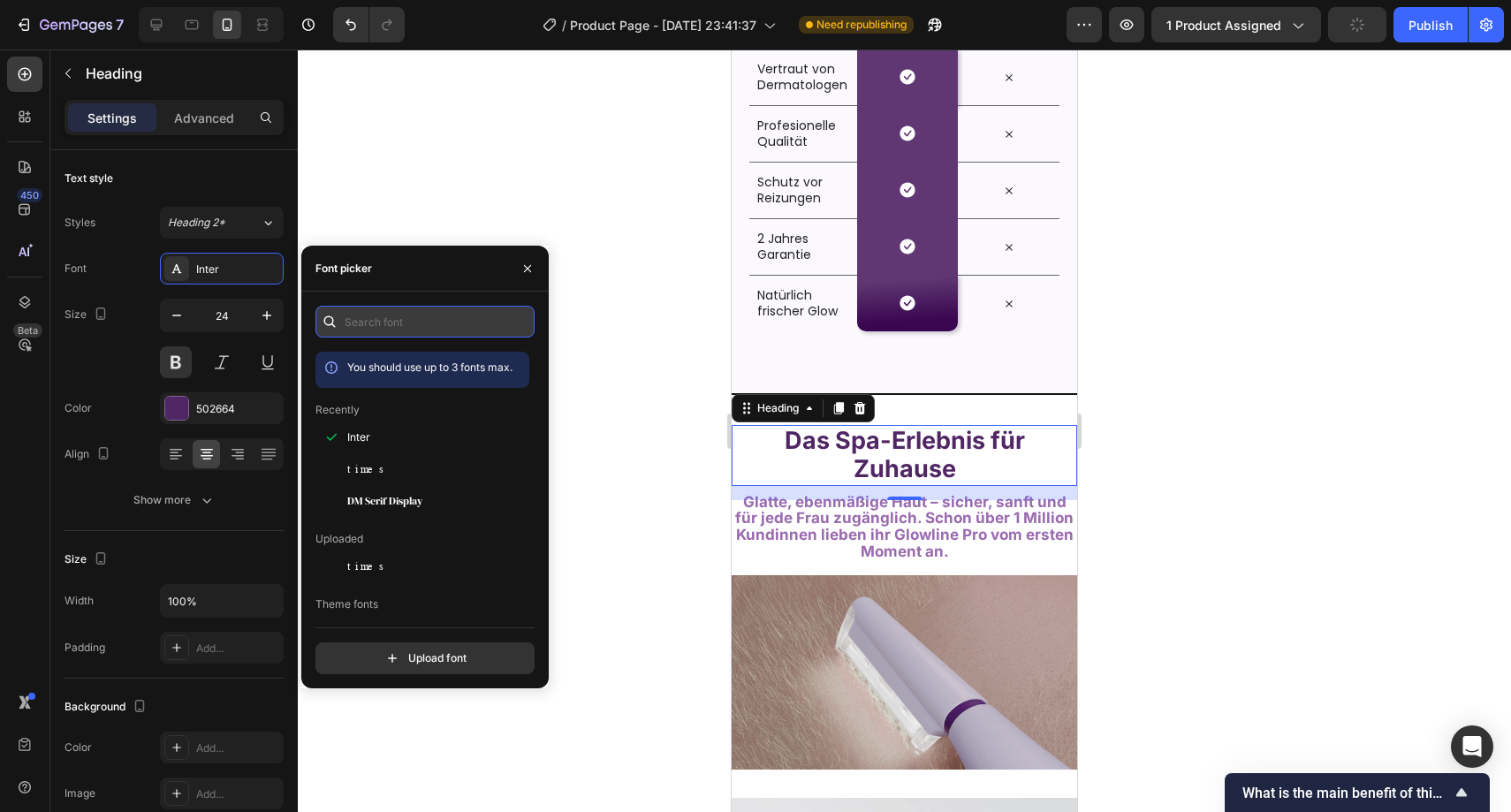
click at [439, 324] on input "text" at bounding box center [425, 322] width 219 height 31
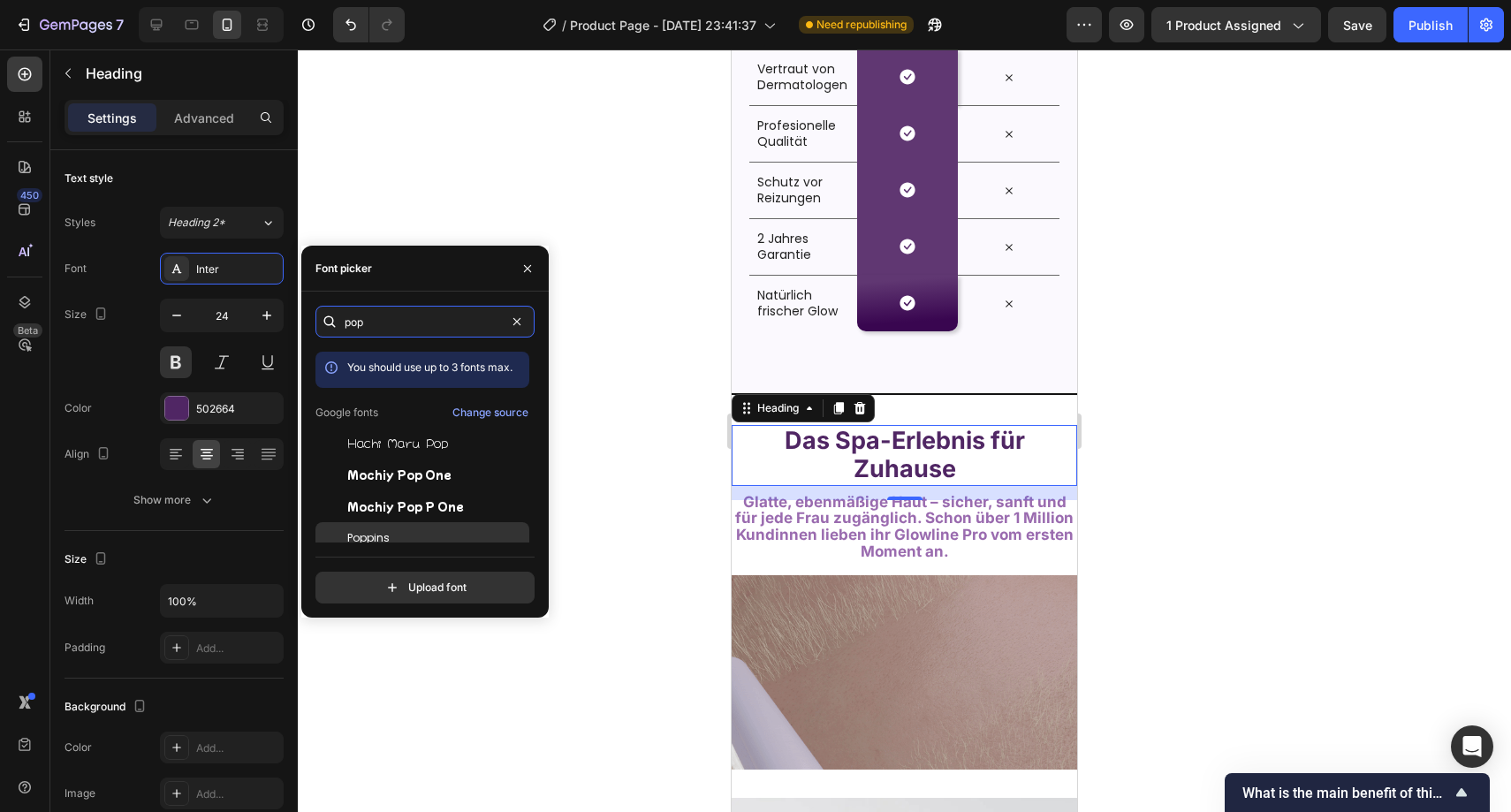
type input "pop"
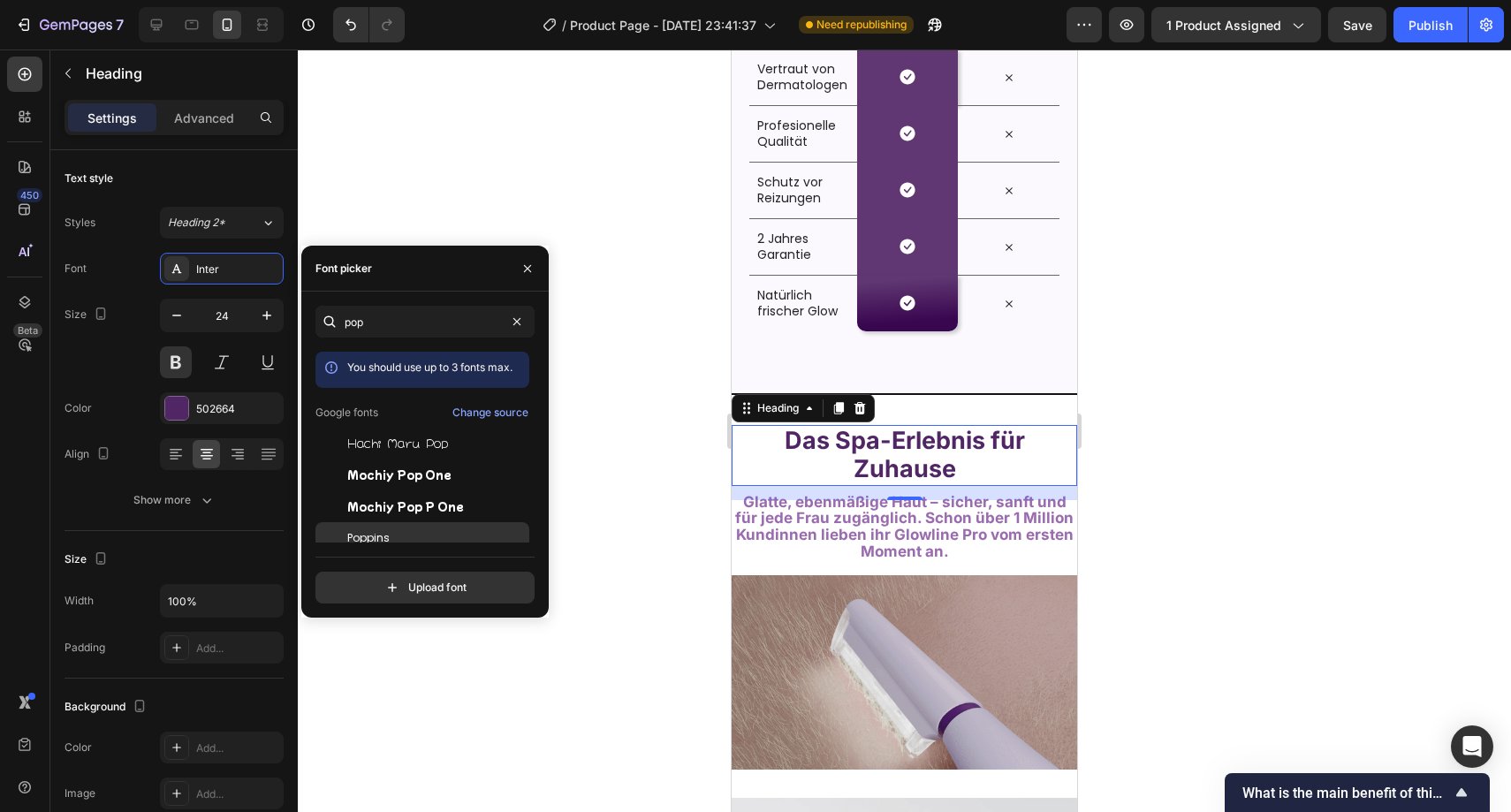
click at [404, 528] on div "Poppins" at bounding box center [422, 538] width 214 height 31
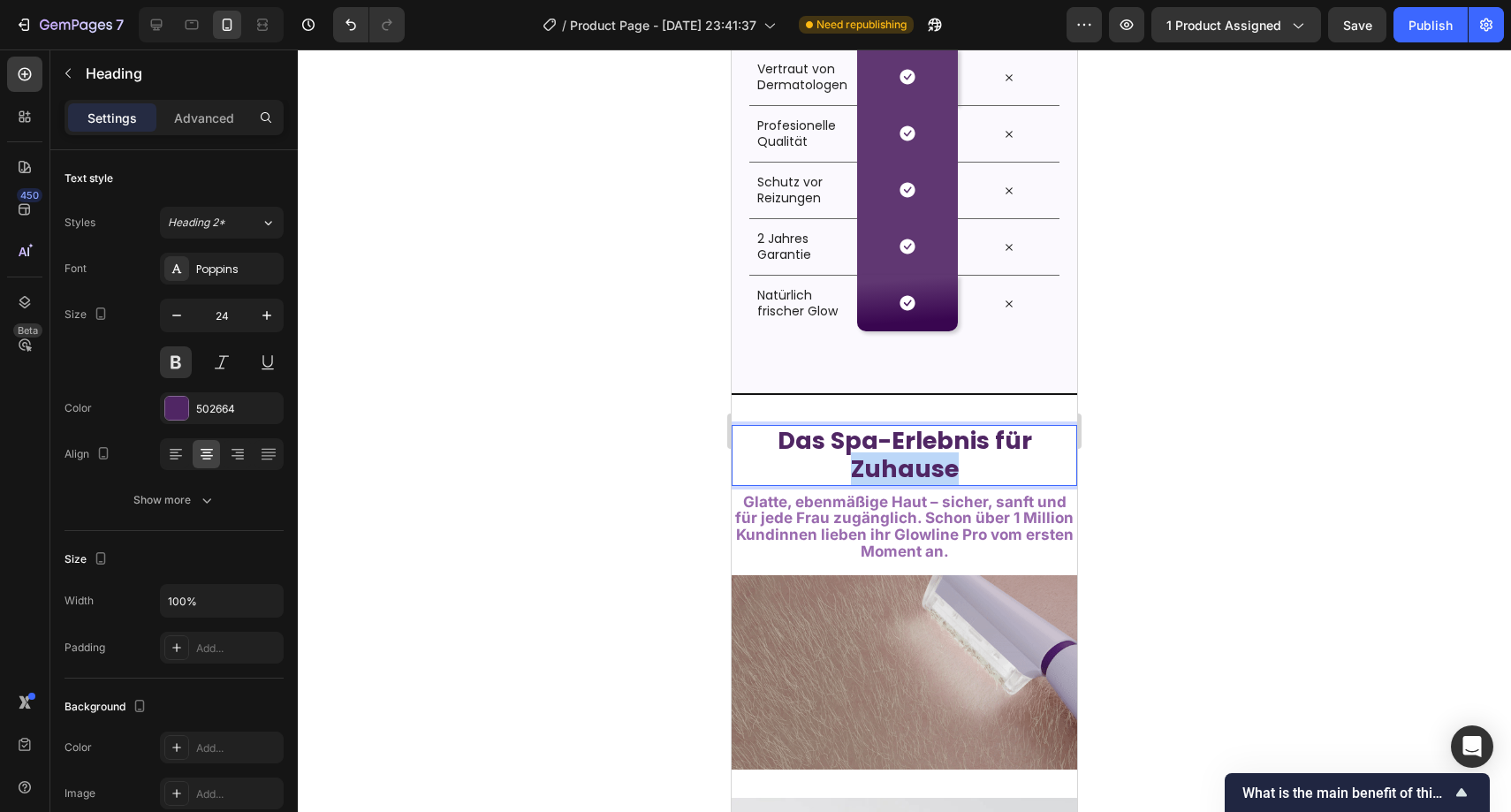
click at [869, 462] on span "Das Spa-Erlebnis für Zuhause" at bounding box center [905, 455] width 254 height 61
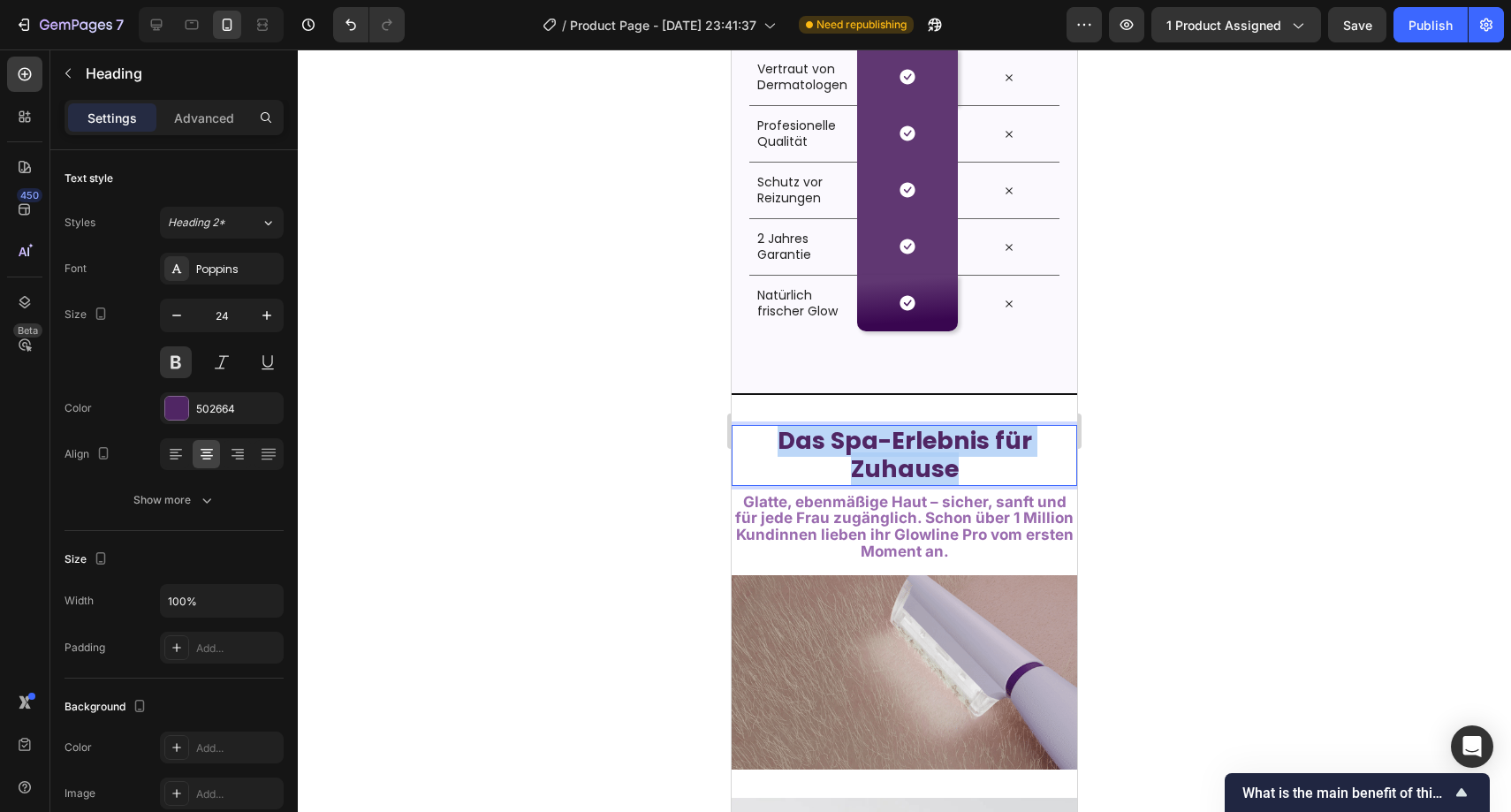
click at [869, 462] on span "Das Spa-Erlebnis für Zuhause" at bounding box center [905, 455] width 254 height 61
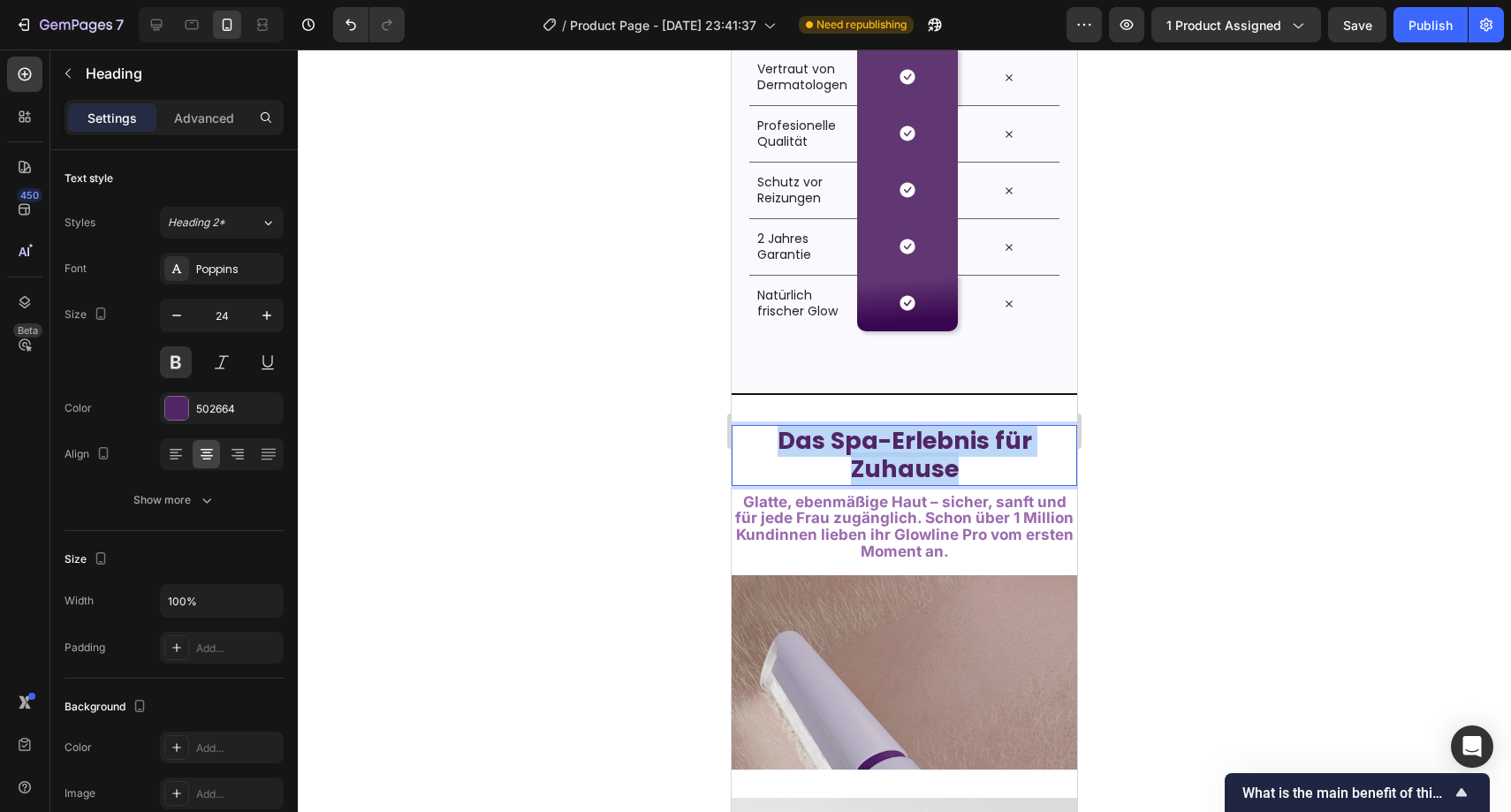
click at [869, 462] on span "Das Spa-Erlebnis für Zuhause" at bounding box center [905, 455] width 254 height 61
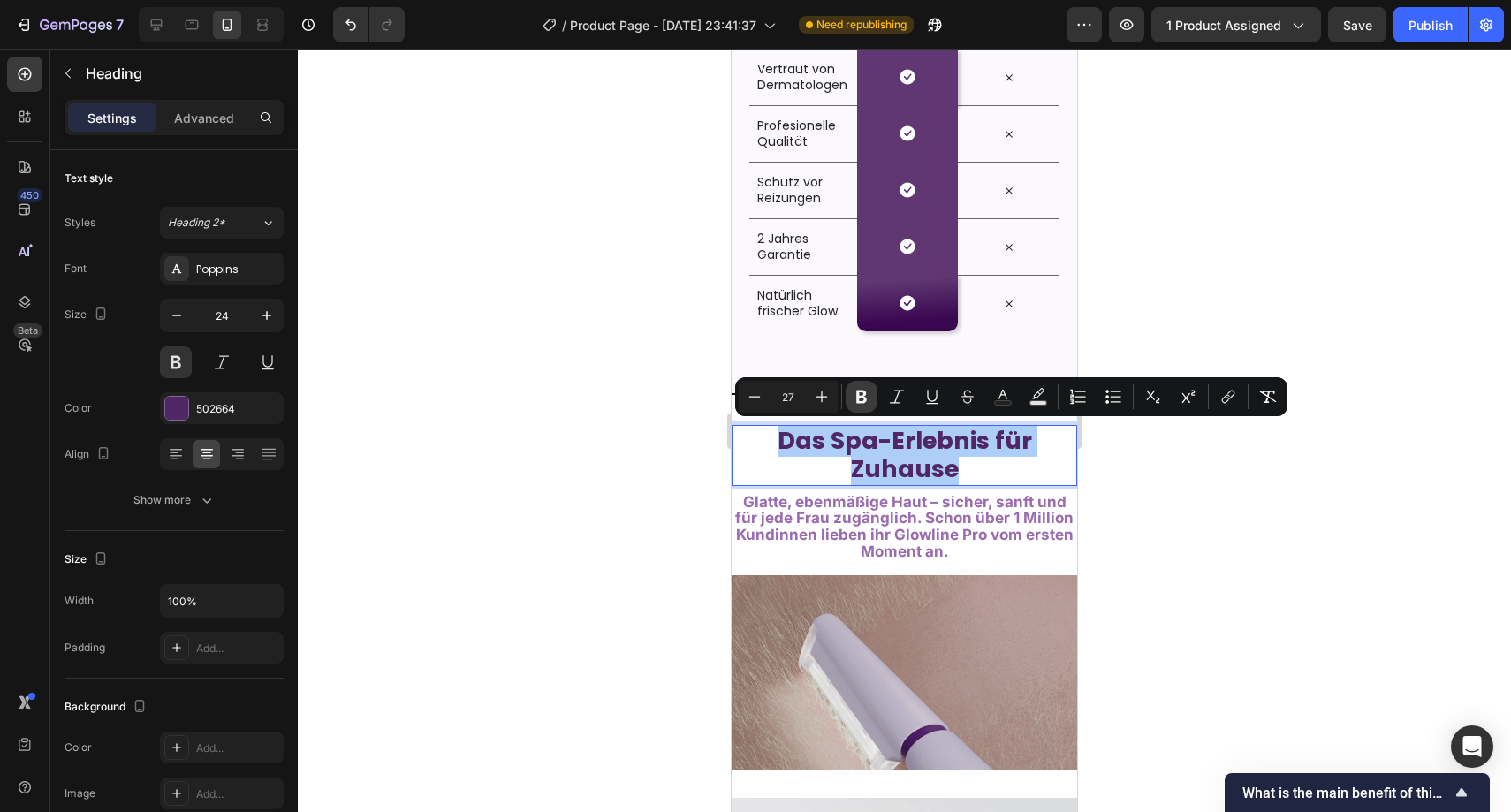
click at [847, 392] on button "Bold" at bounding box center [861, 397] width 31 height 31
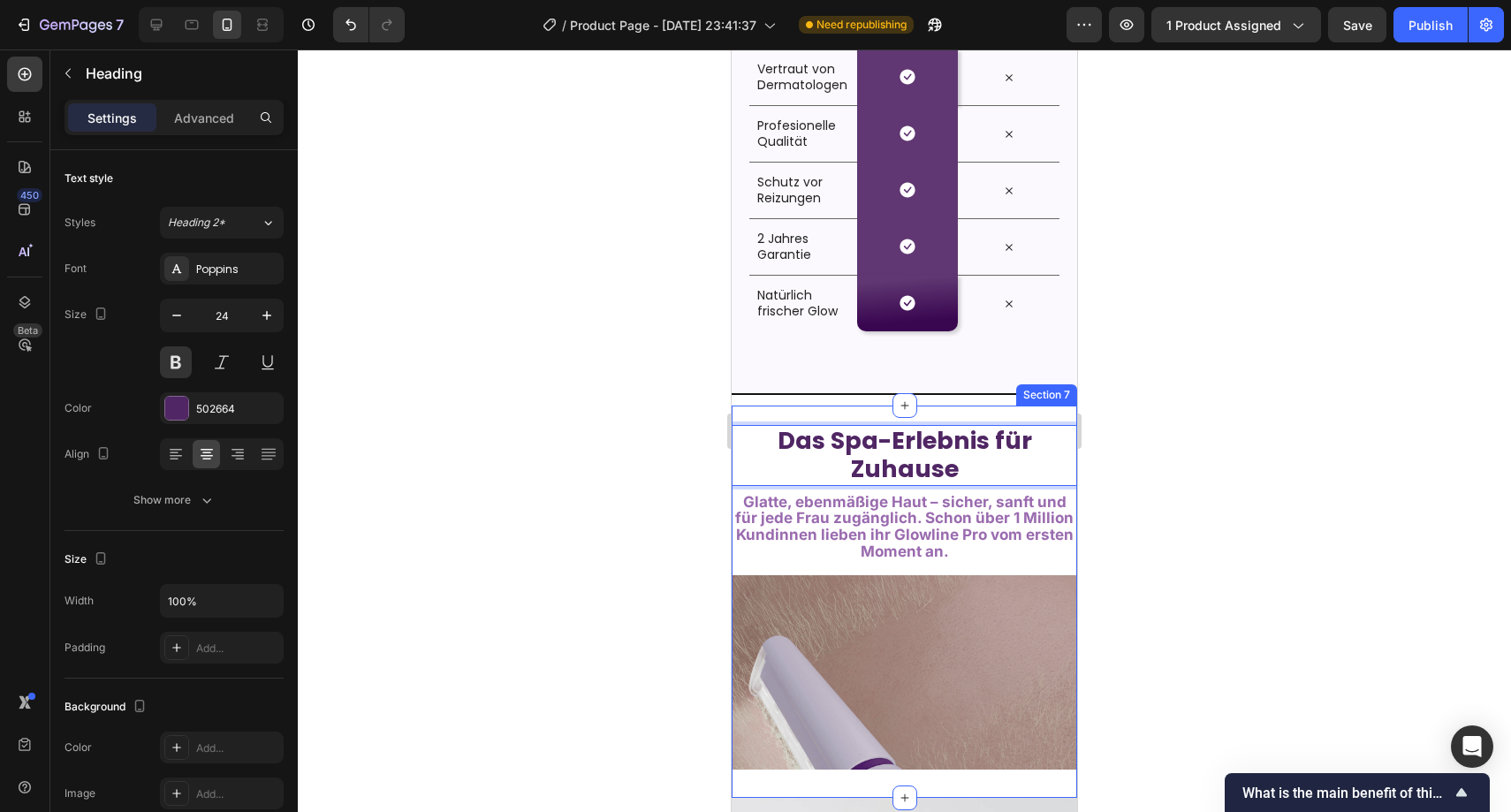
click at [589, 444] on div at bounding box center [905, 430] width 1214 height 762
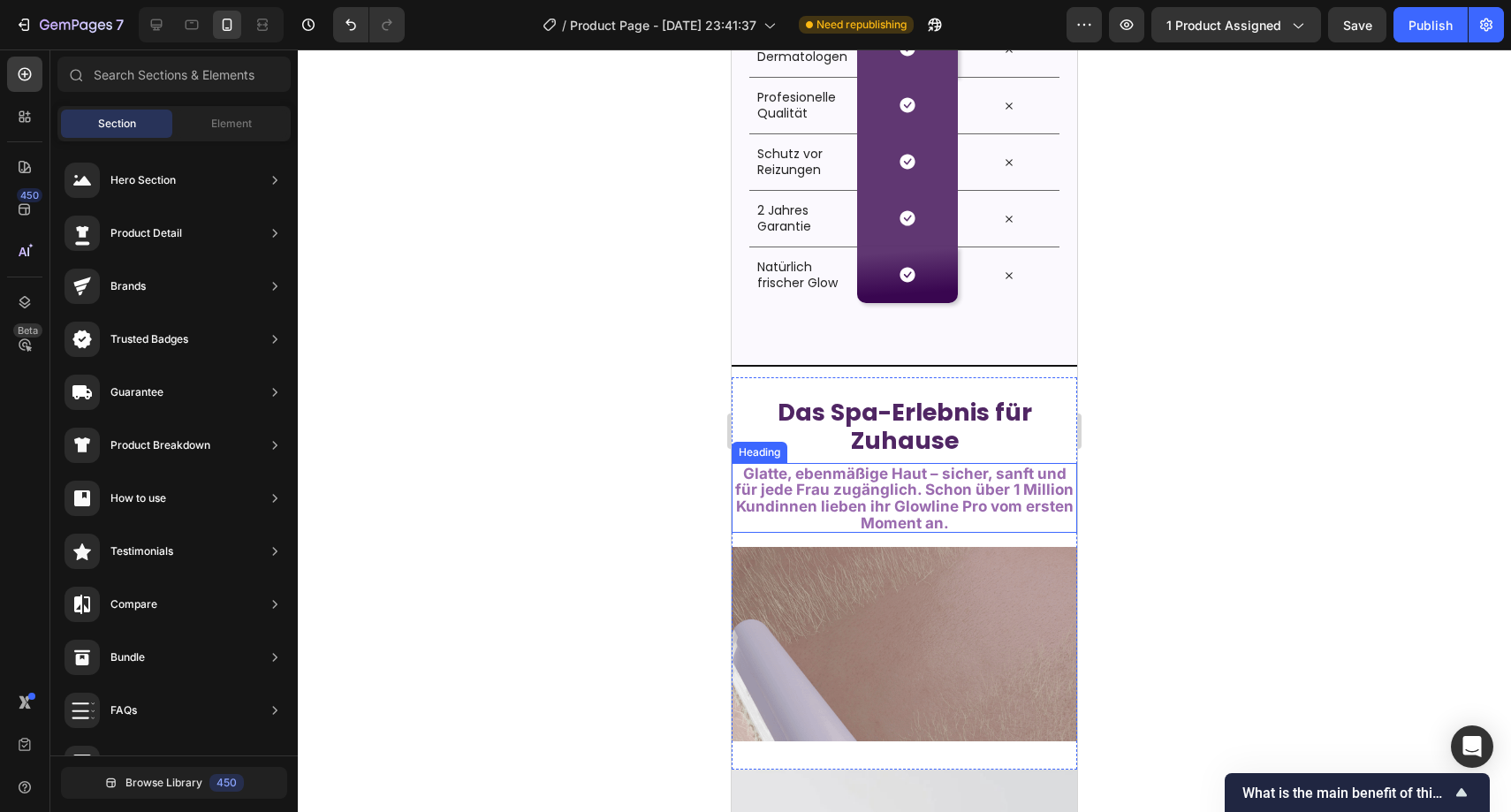
scroll to position [2760, 0]
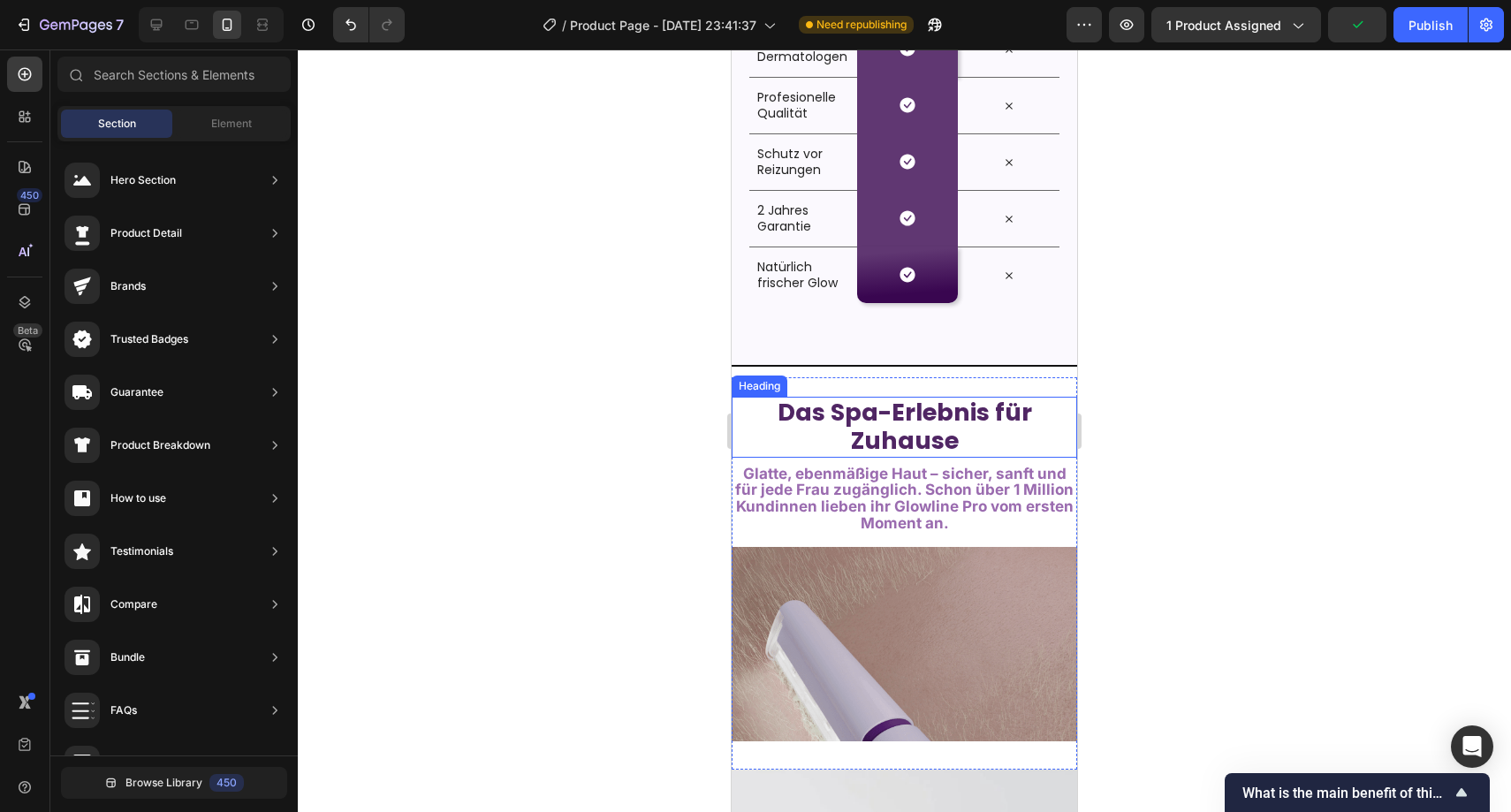
click at [938, 418] on strong "Das Spa-Erlebnis für Zuhause" at bounding box center [905, 426] width 254 height 61
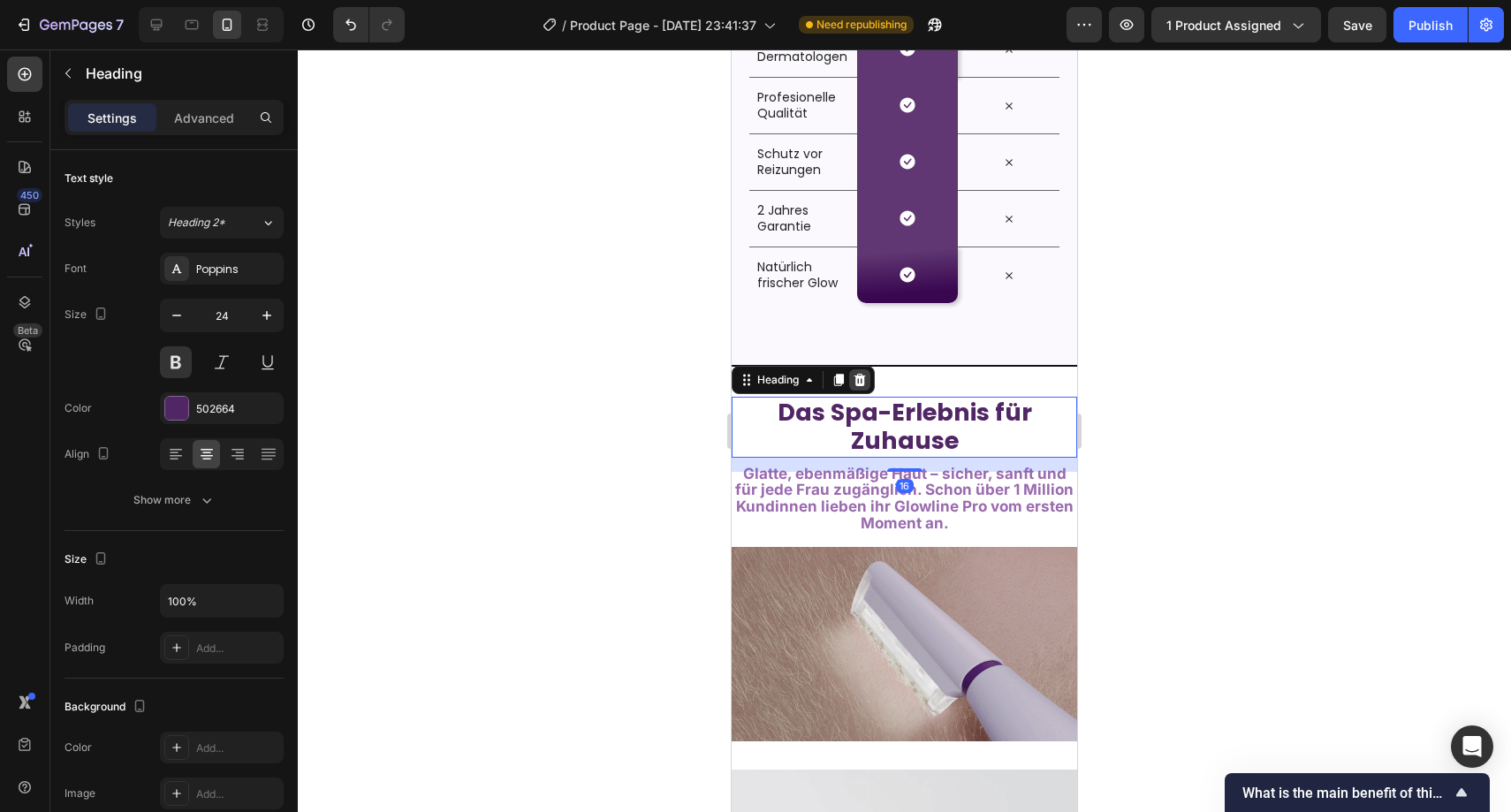
click at [862, 377] on icon at bounding box center [861, 379] width 11 height 12
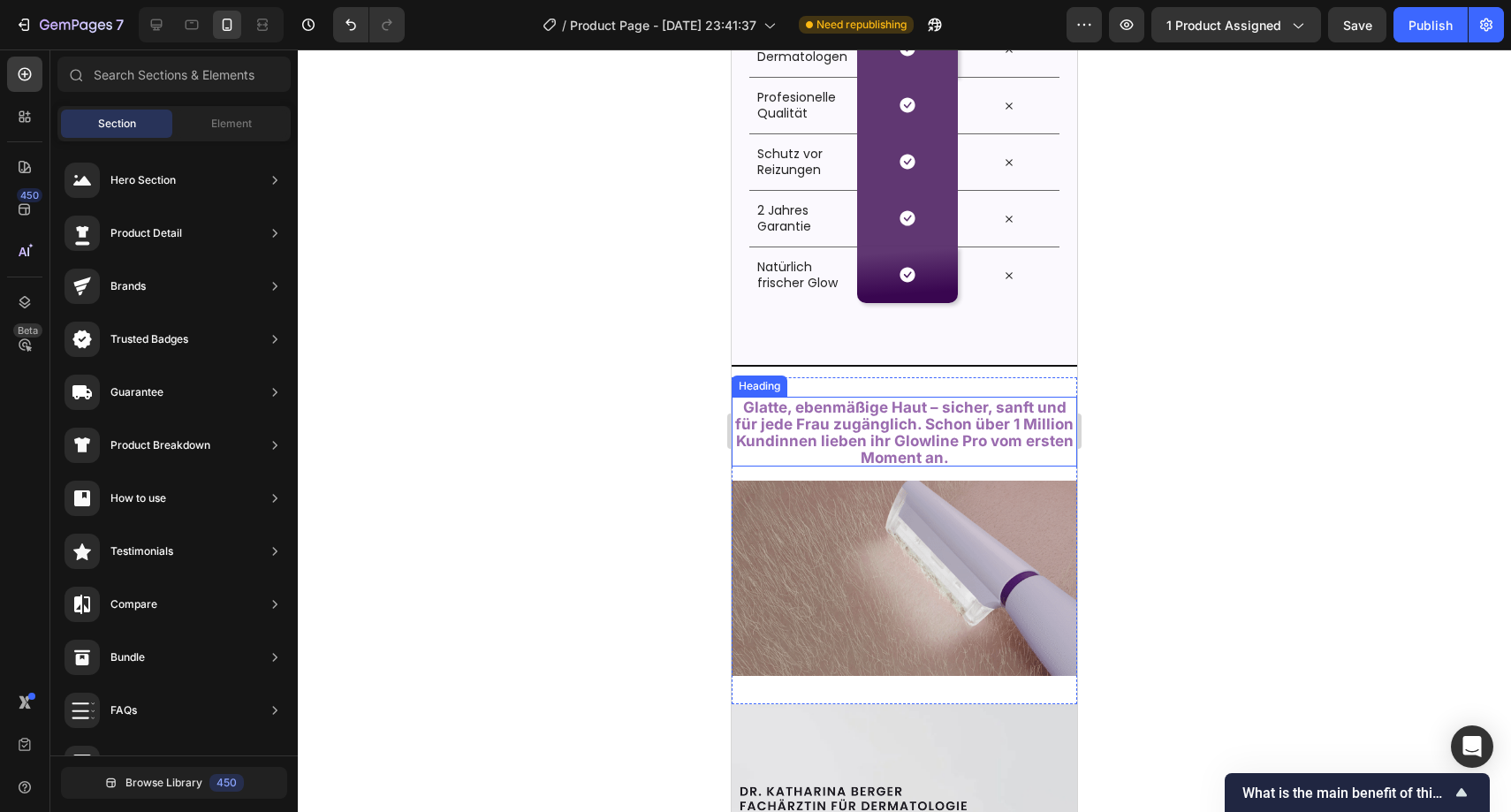
click at [871, 412] on span "Glatte, ebenmäßige Haut – sicher, sanft und für jede Frau zugänglich. Schon übe…" at bounding box center [905, 432] width 339 height 68
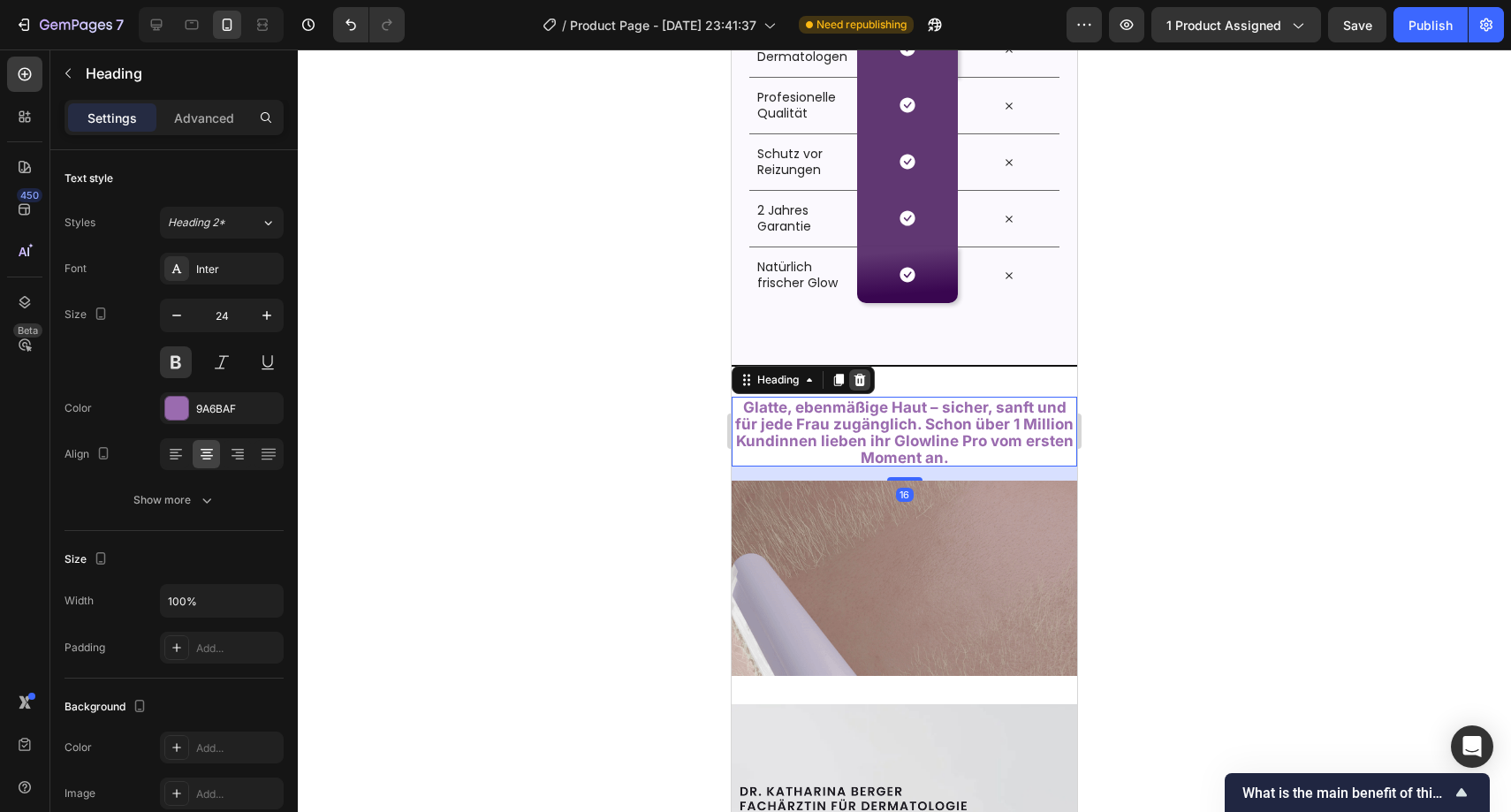
click at [861, 381] on icon at bounding box center [860, 379] width 14 height 14
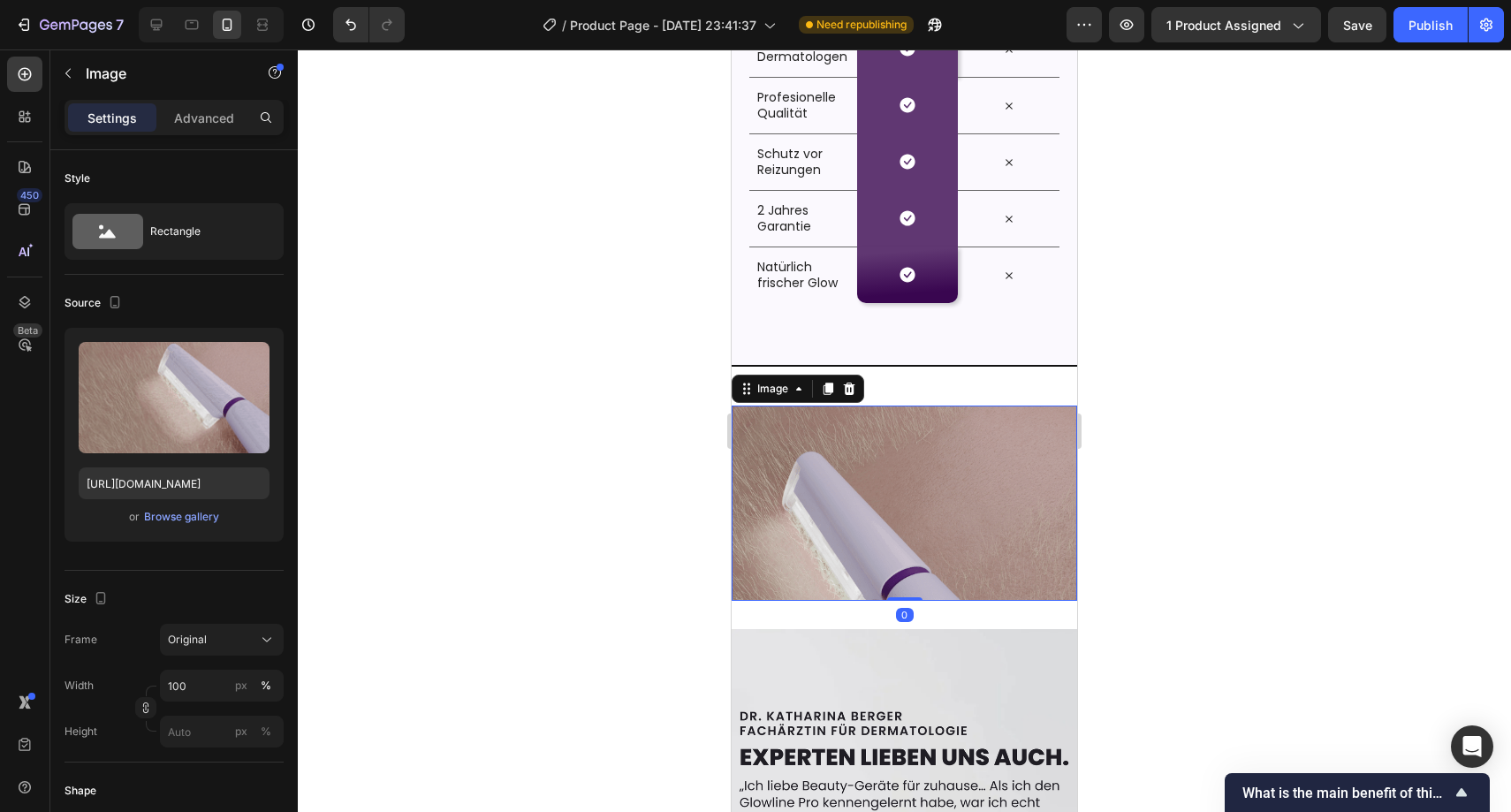
click at [868, 417] on img at bounding box center [904, 502] width 345 height 194
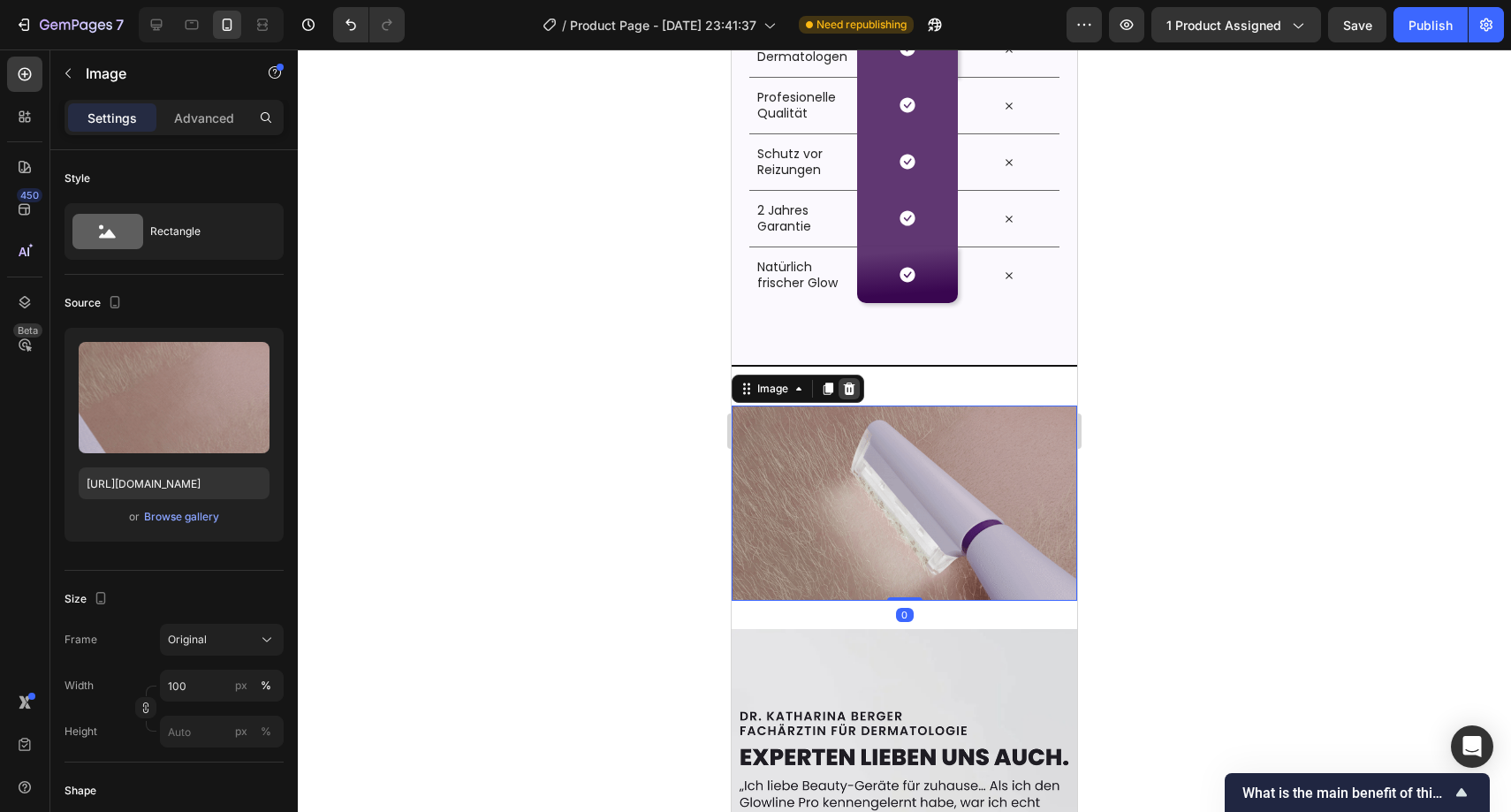
click at [852, 382] on icon at bounding box center [848, 388] width 14 height 14
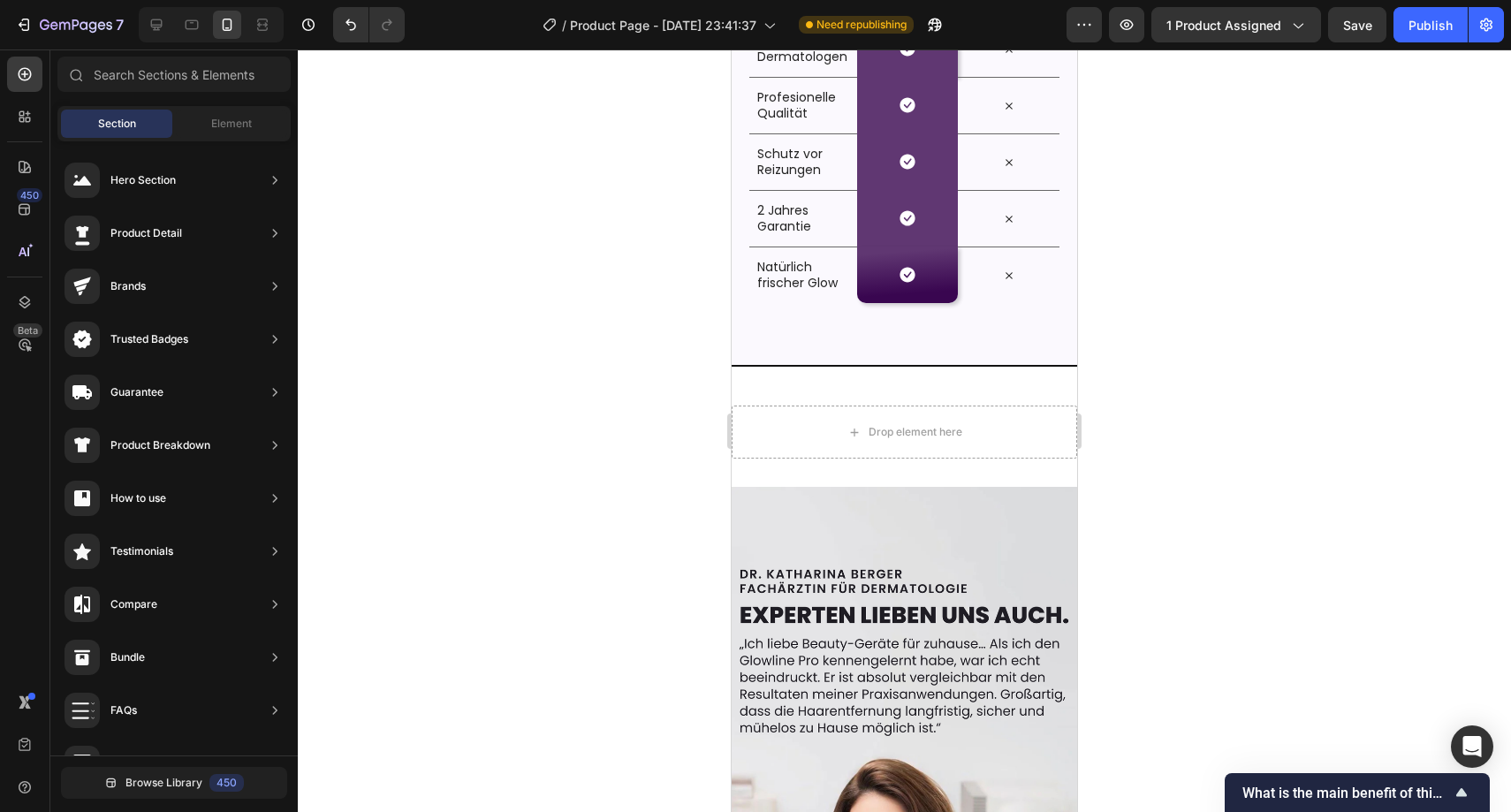
click at [1224, 407] on div at bounding box center [905, 430] width 1214 height 762
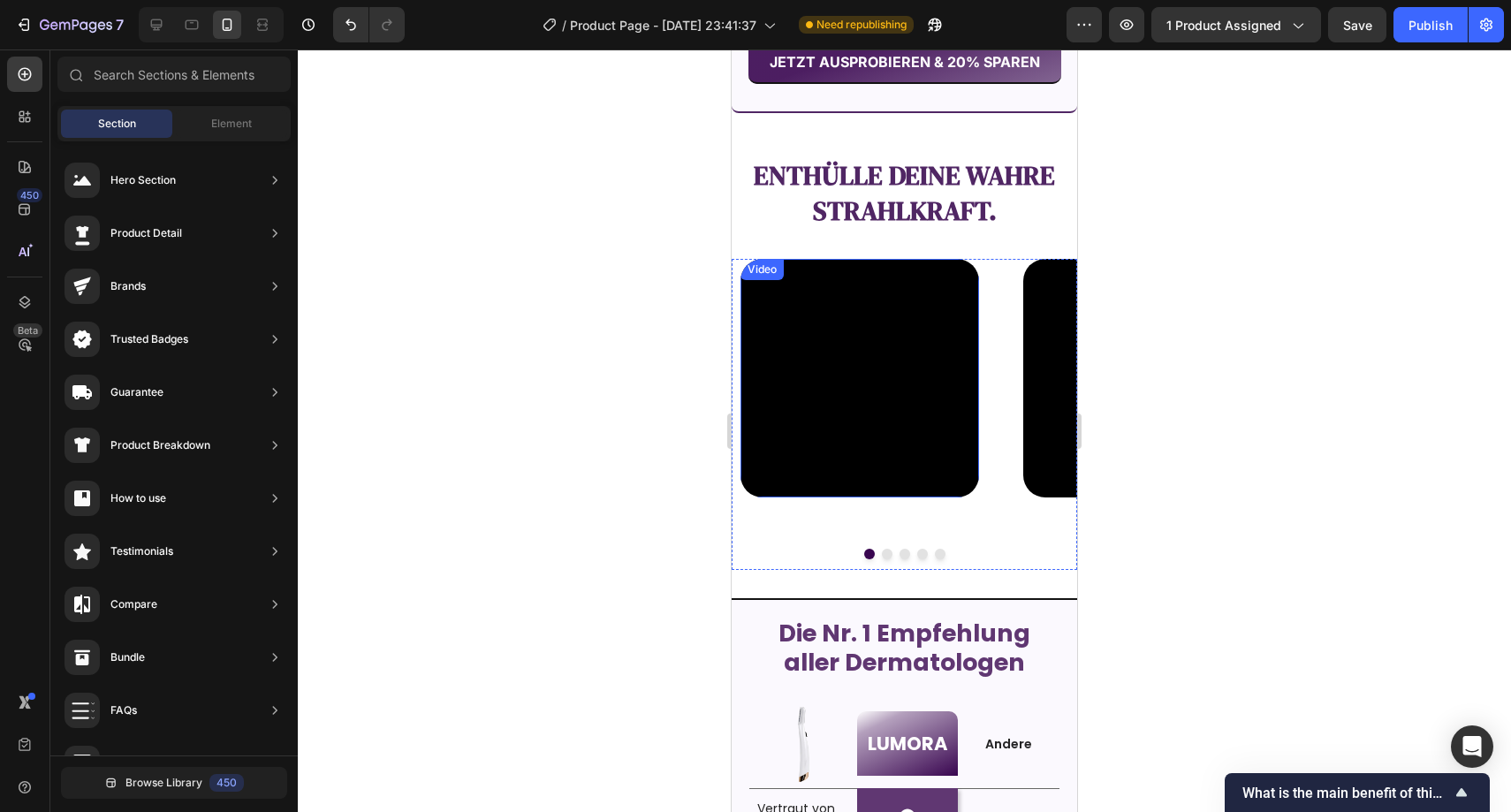
scroll to position [1971, 0]
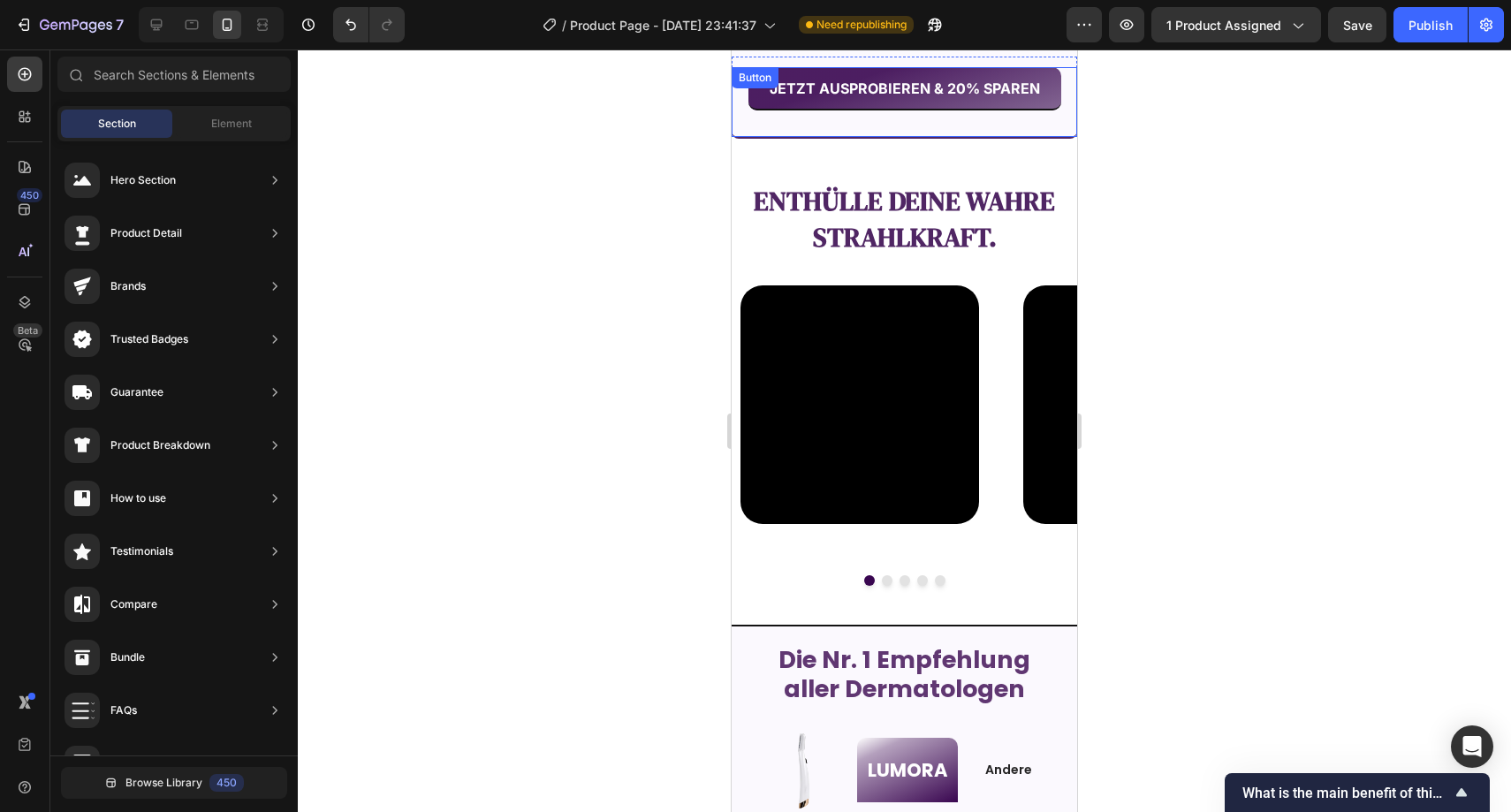
click at [918, 95] on button "JETZT AUSPROBIEREN & 20% SPAREN" at bounding box center [905, 89] width 313 height 43
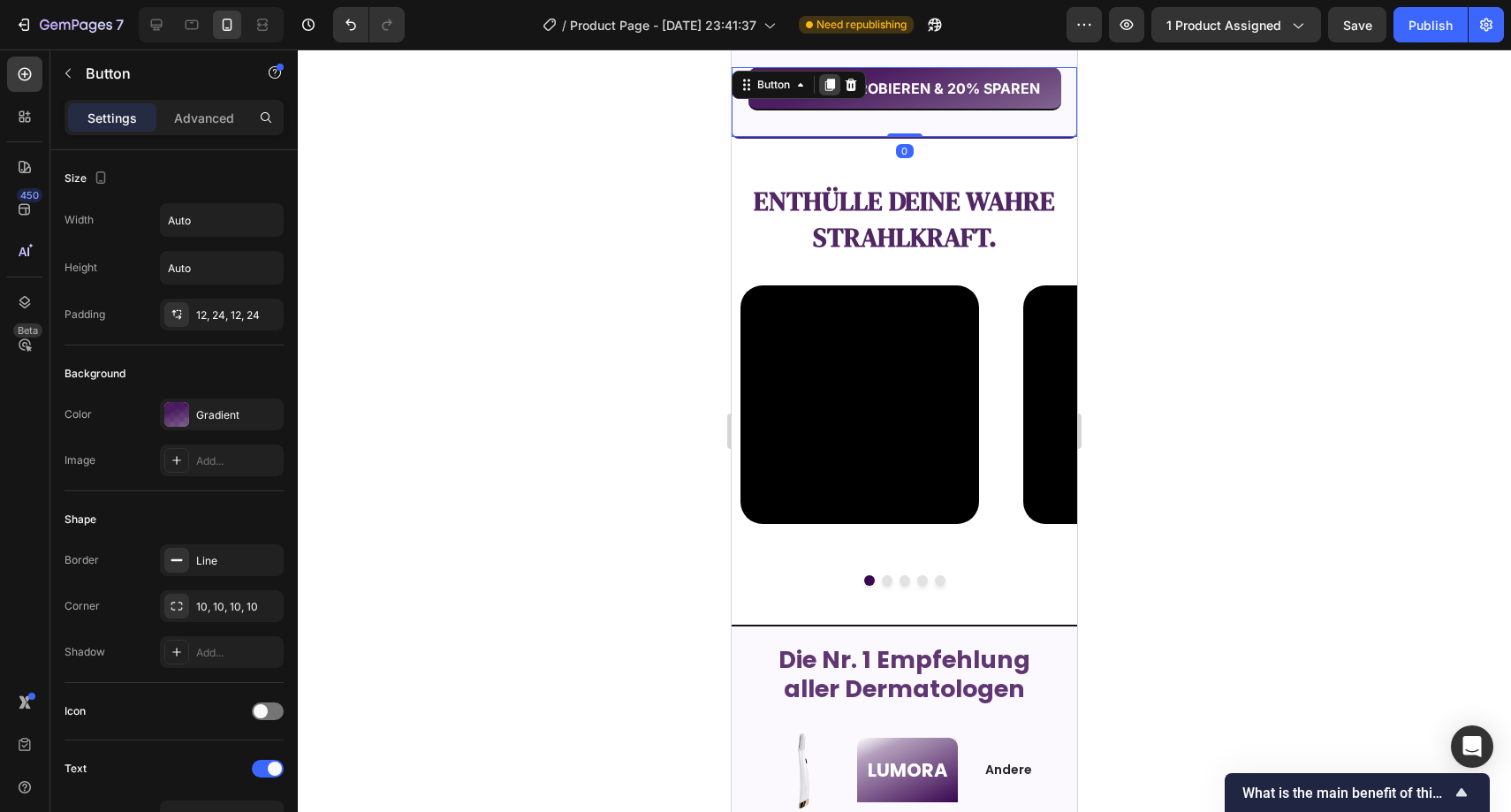
click at [833, 83] on icon at bounding box center [830, 84] width 10 height 12
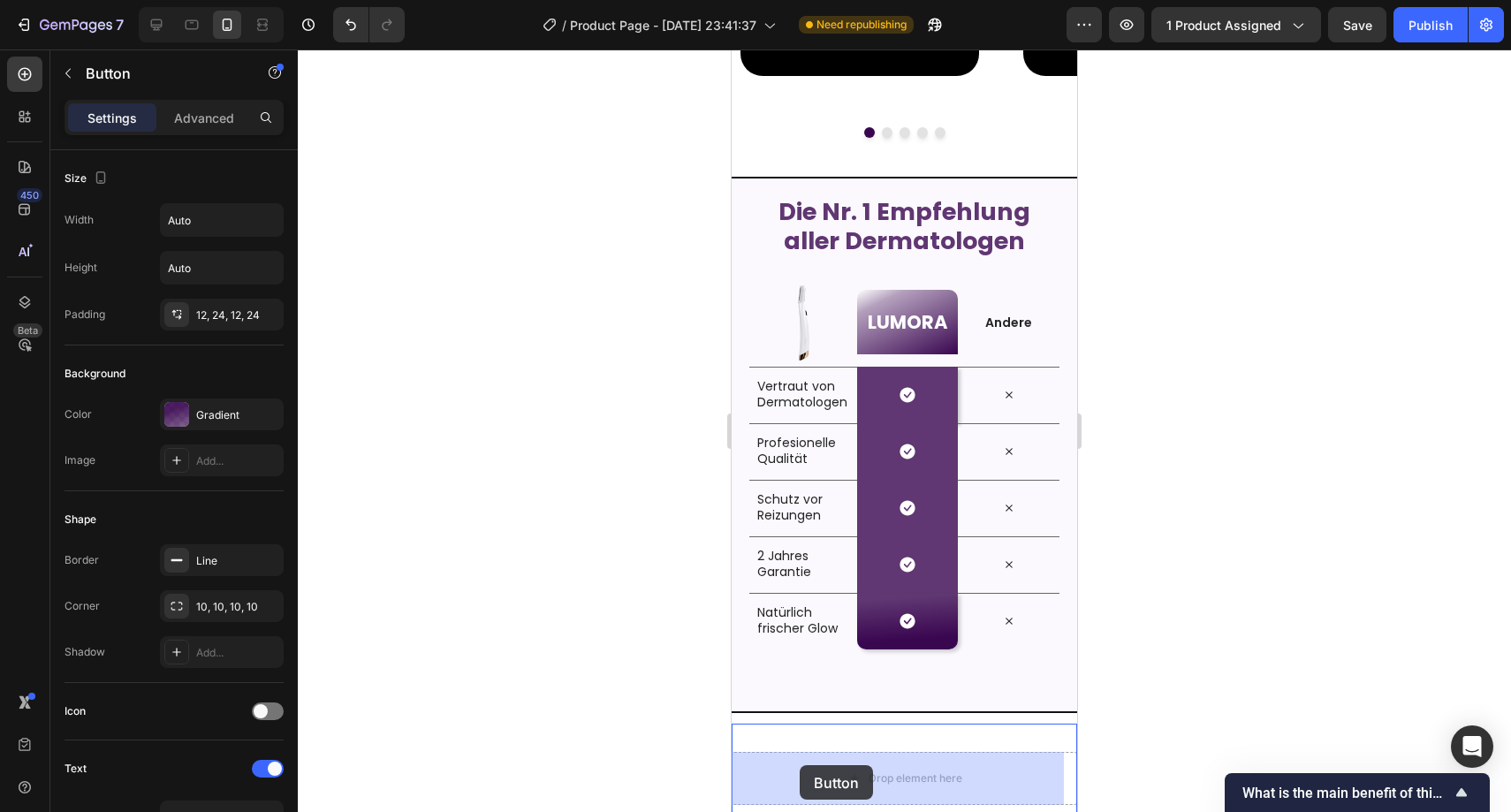
scroll to position [2515, 0]
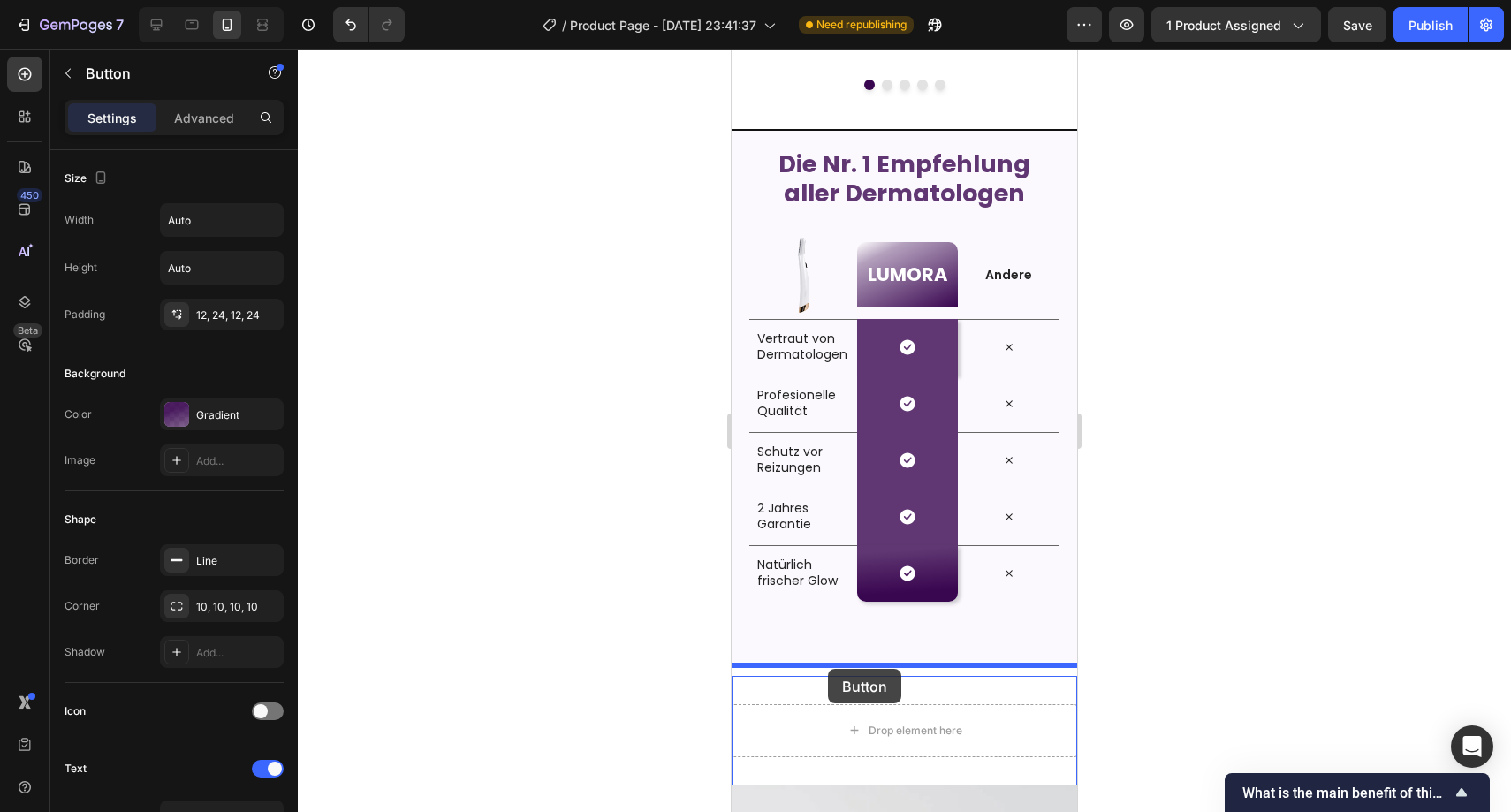
drag, startPoint x: 790, startPoint y: 150, endPoint x: 828, endPoint y: 669, distance: 520.4
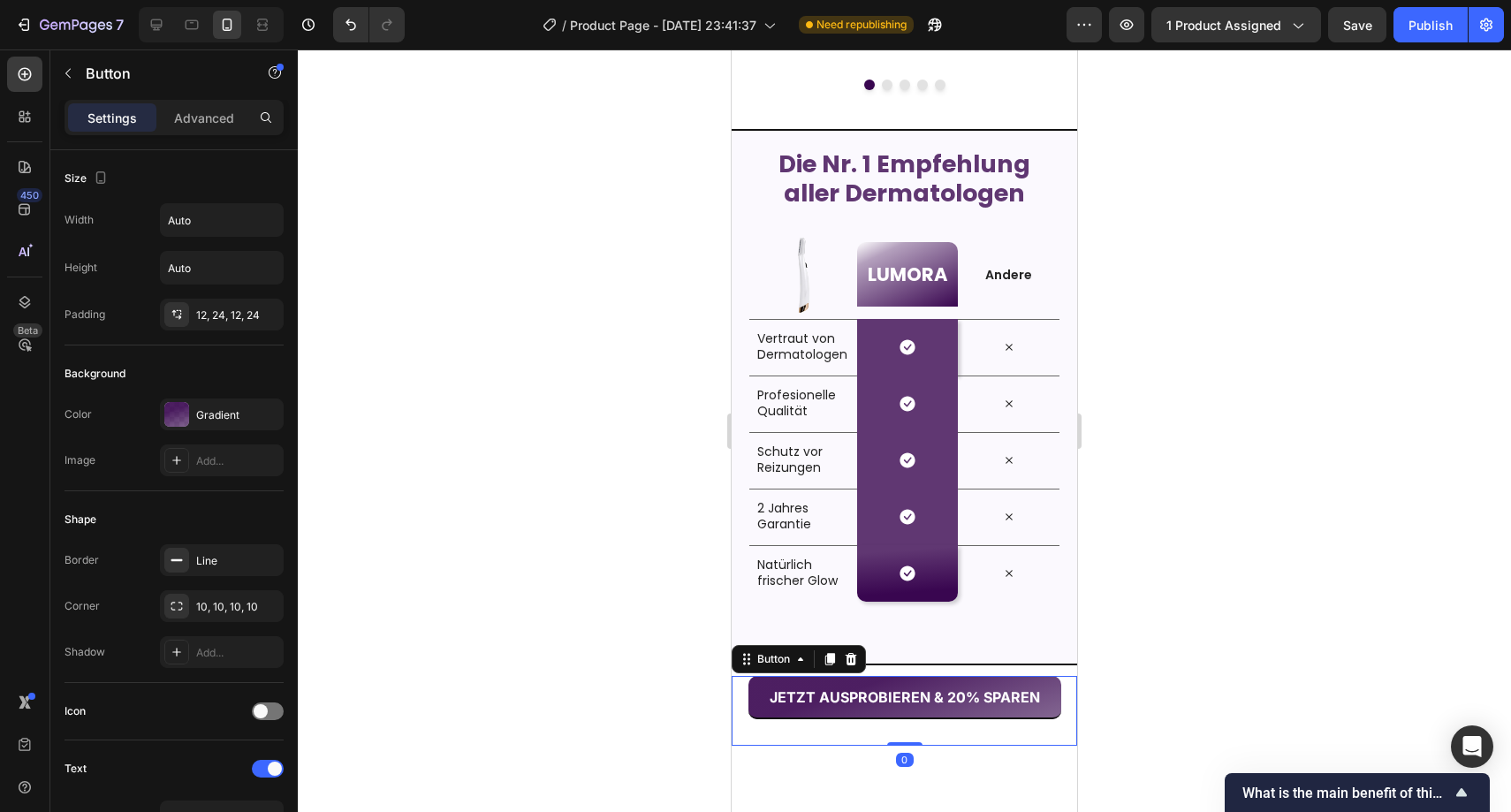
click at [1176, 597] on div at bounding box center [905, 430] width 1214 height 762
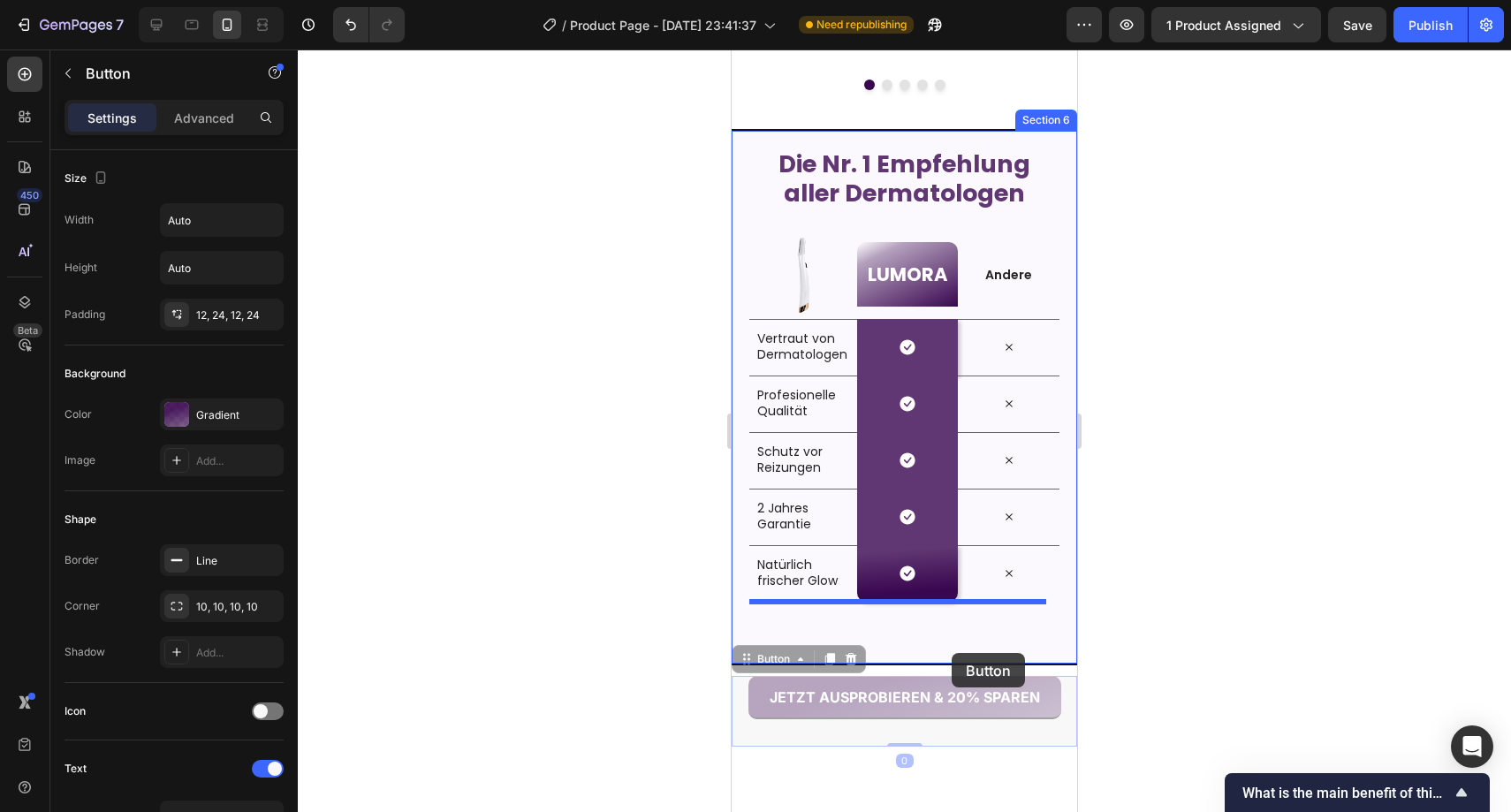
drag, startPoint x: 952, startPoint y: 678, endPoint x: 952, endPoint y: 653, distance: 25.0
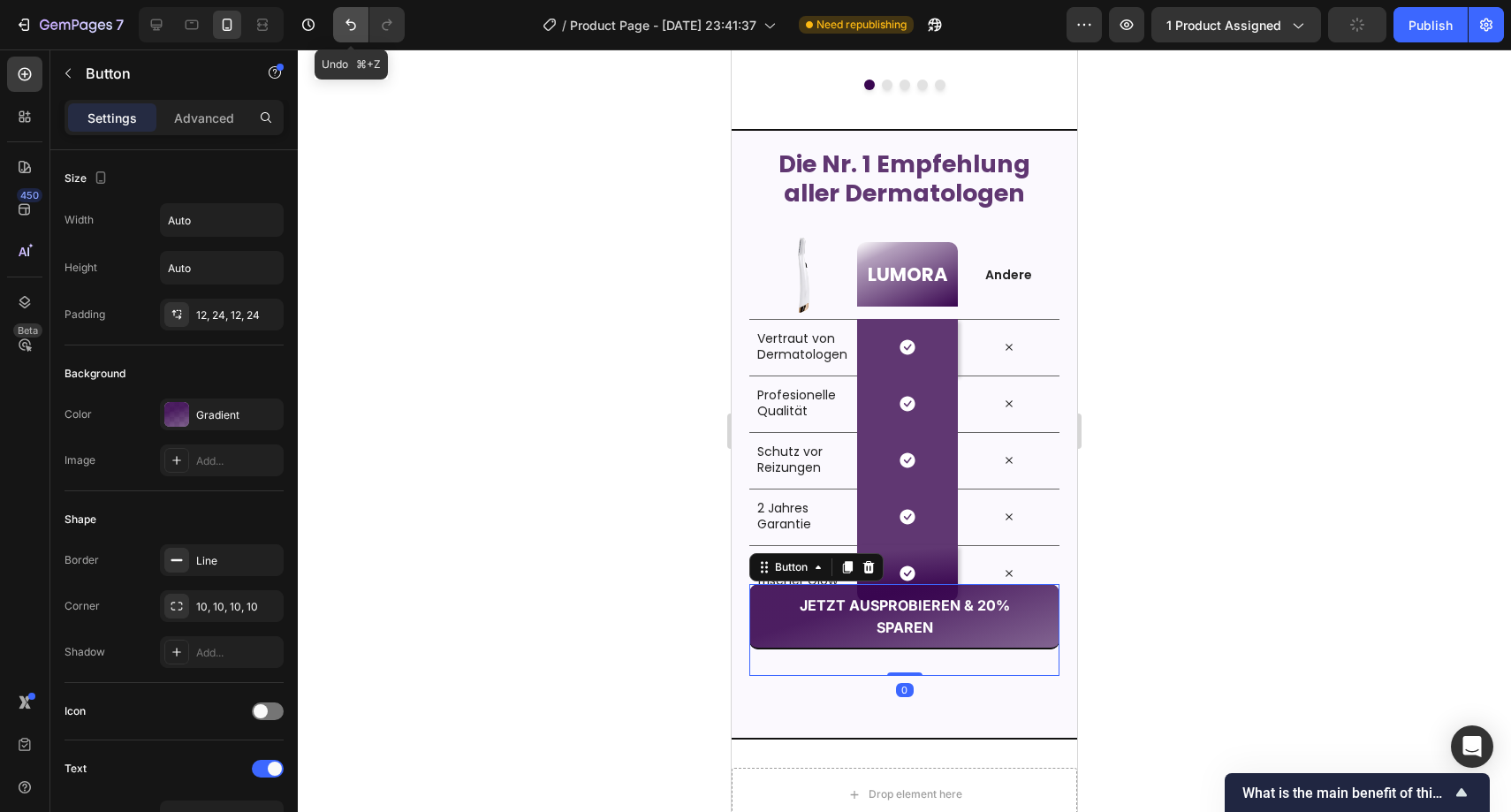
click at [352, 38] on button "Undo/Redo" at bounding box center [351, 25] width 35 height 35
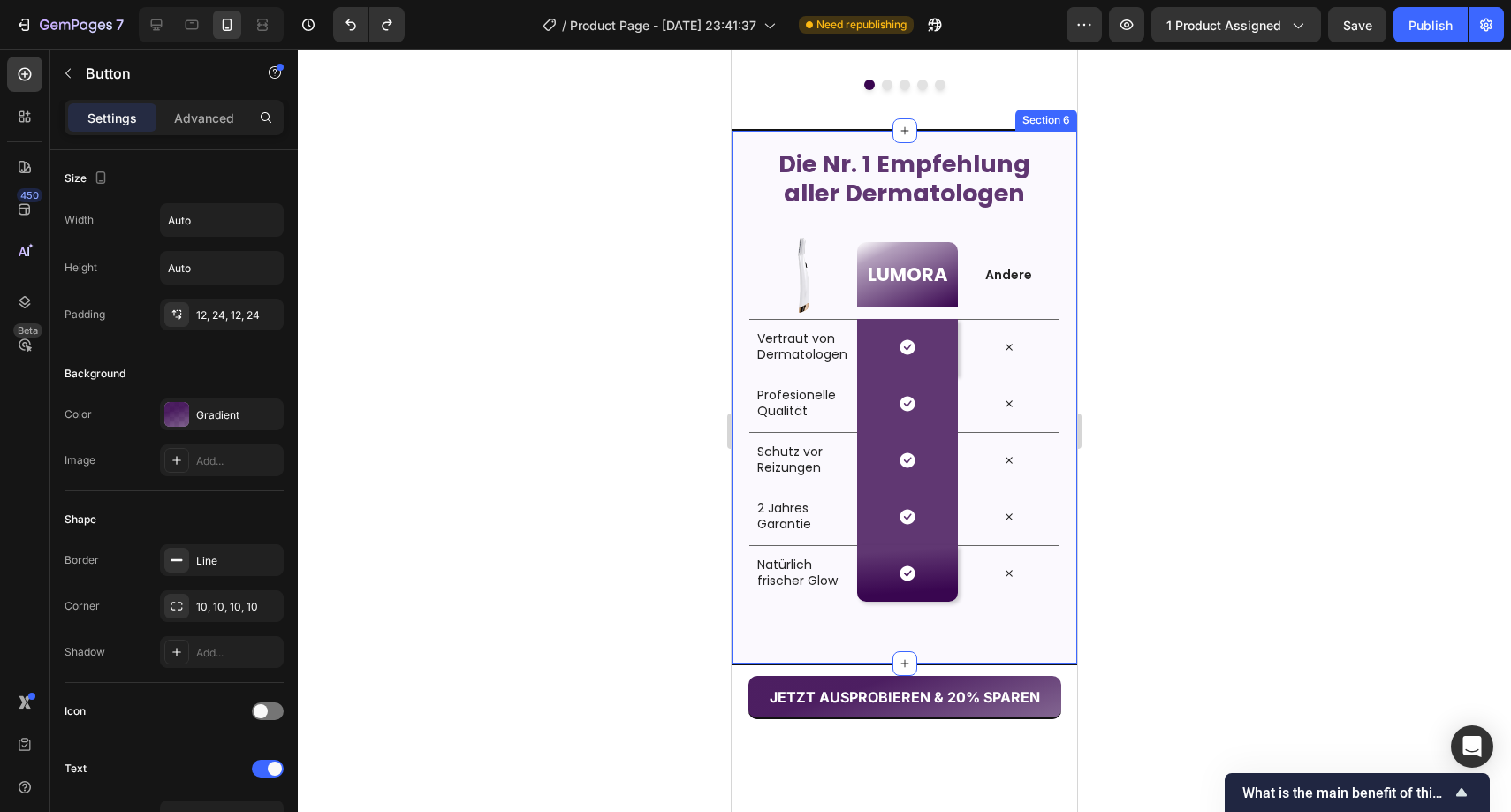
click at [751, 657] on div "Die Nr. 1 Empfehlung aller Dermatologen Heading Row Image LUMORA Heading Row An…" at bounding box center [904, 397] width 345 height 536
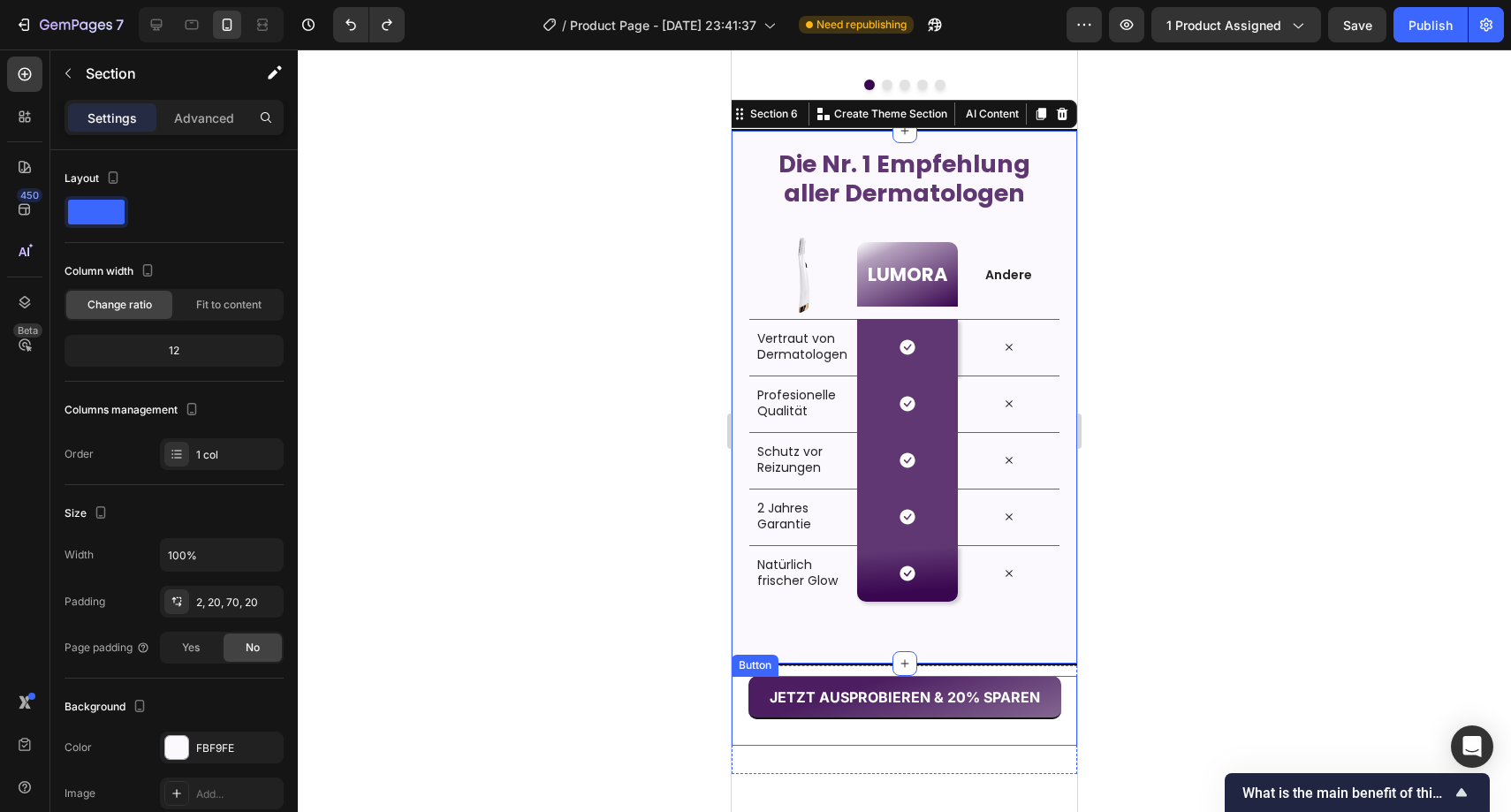
click at [757, 715] on button "JETZT AUSPROBIEREN & 20% SPAREN" at bounding box center [905, 697] width 313 height 43
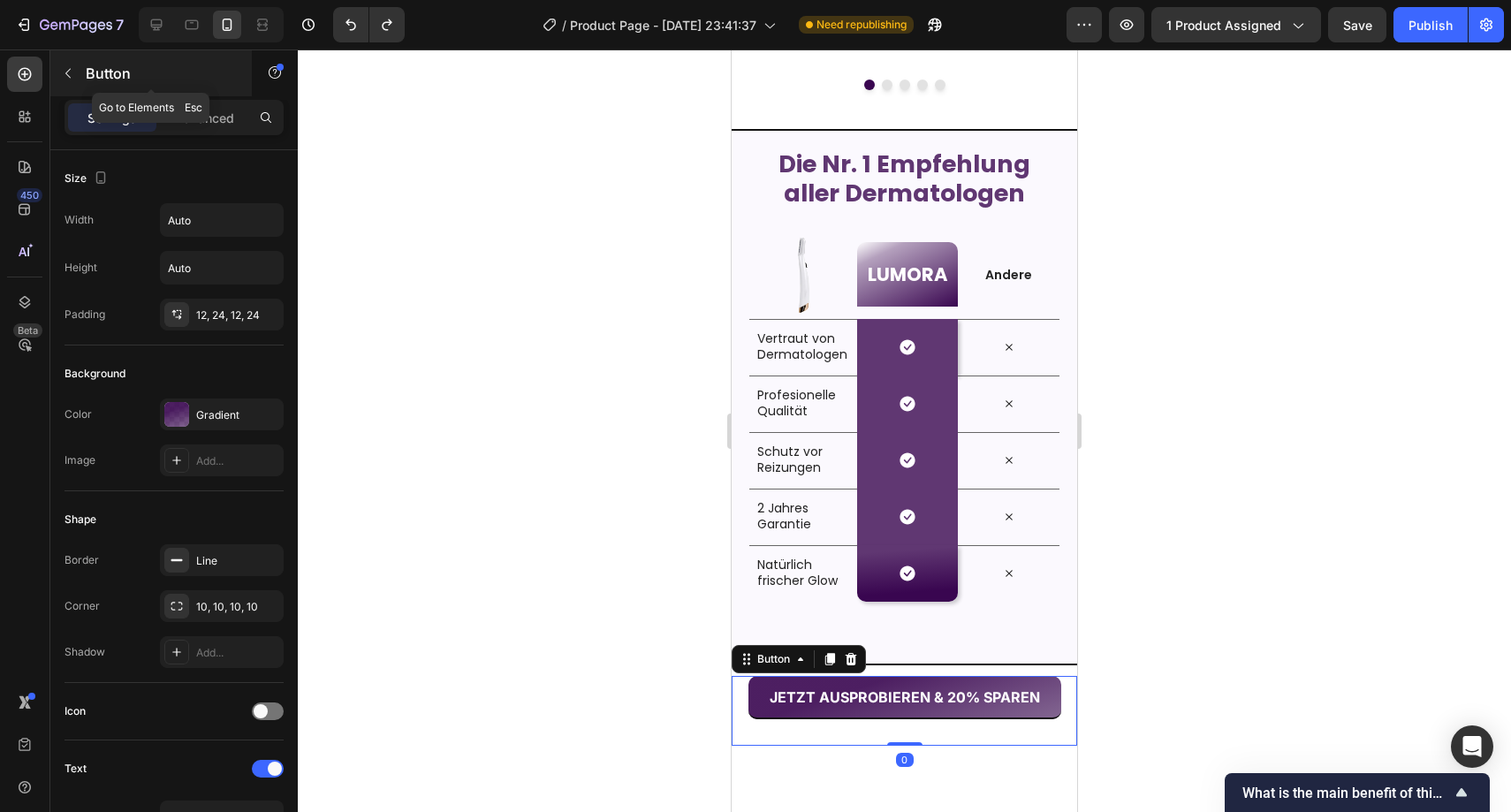
click at [185, 95] on div "Button" at bounding box center [151, 73] width 202 height 46
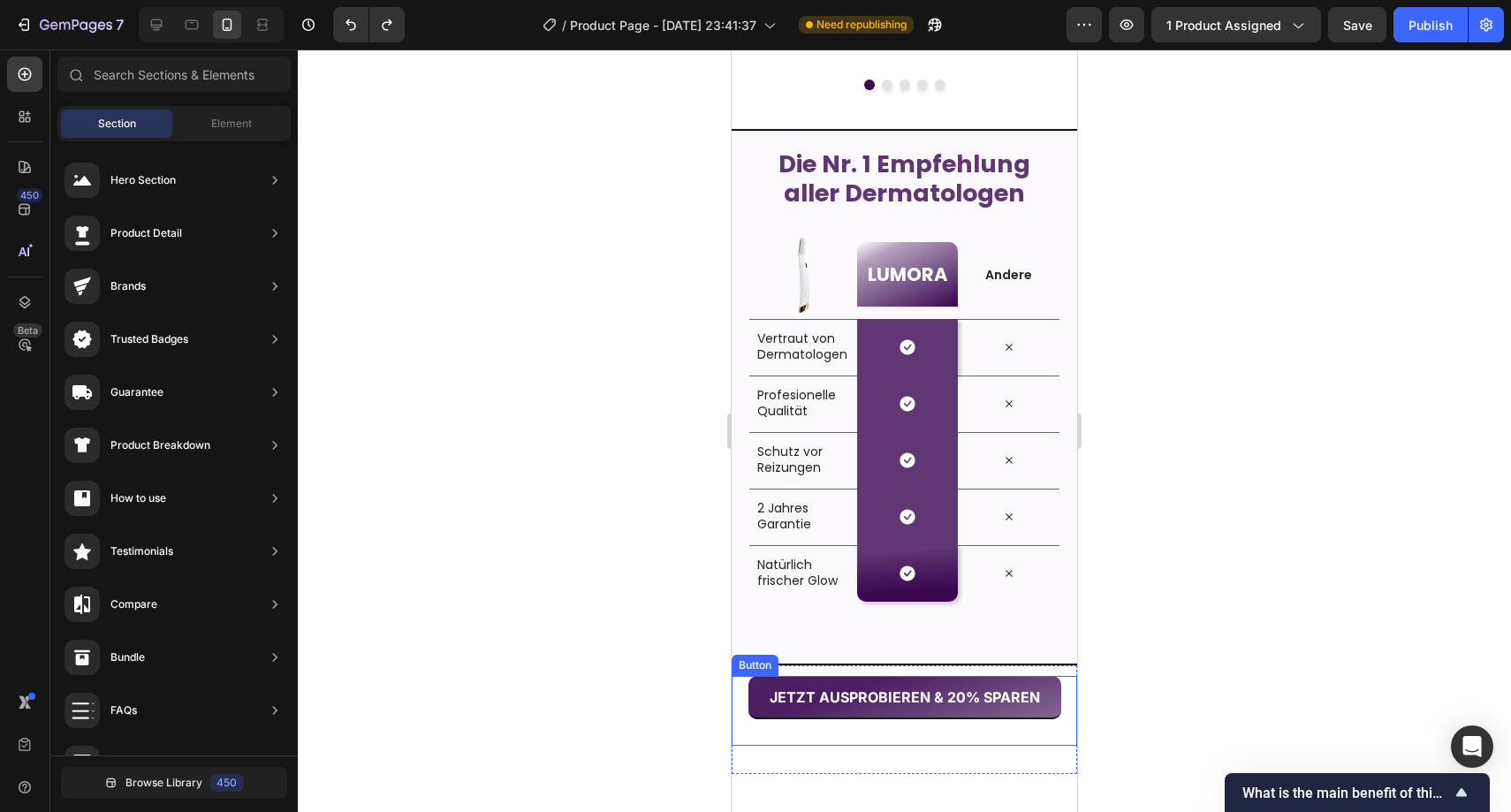
click at [760, 708] on button "JETZT AUSPROBIEREN & 20% SPAREN" at bounding box center [905, 697] width 313 height 43
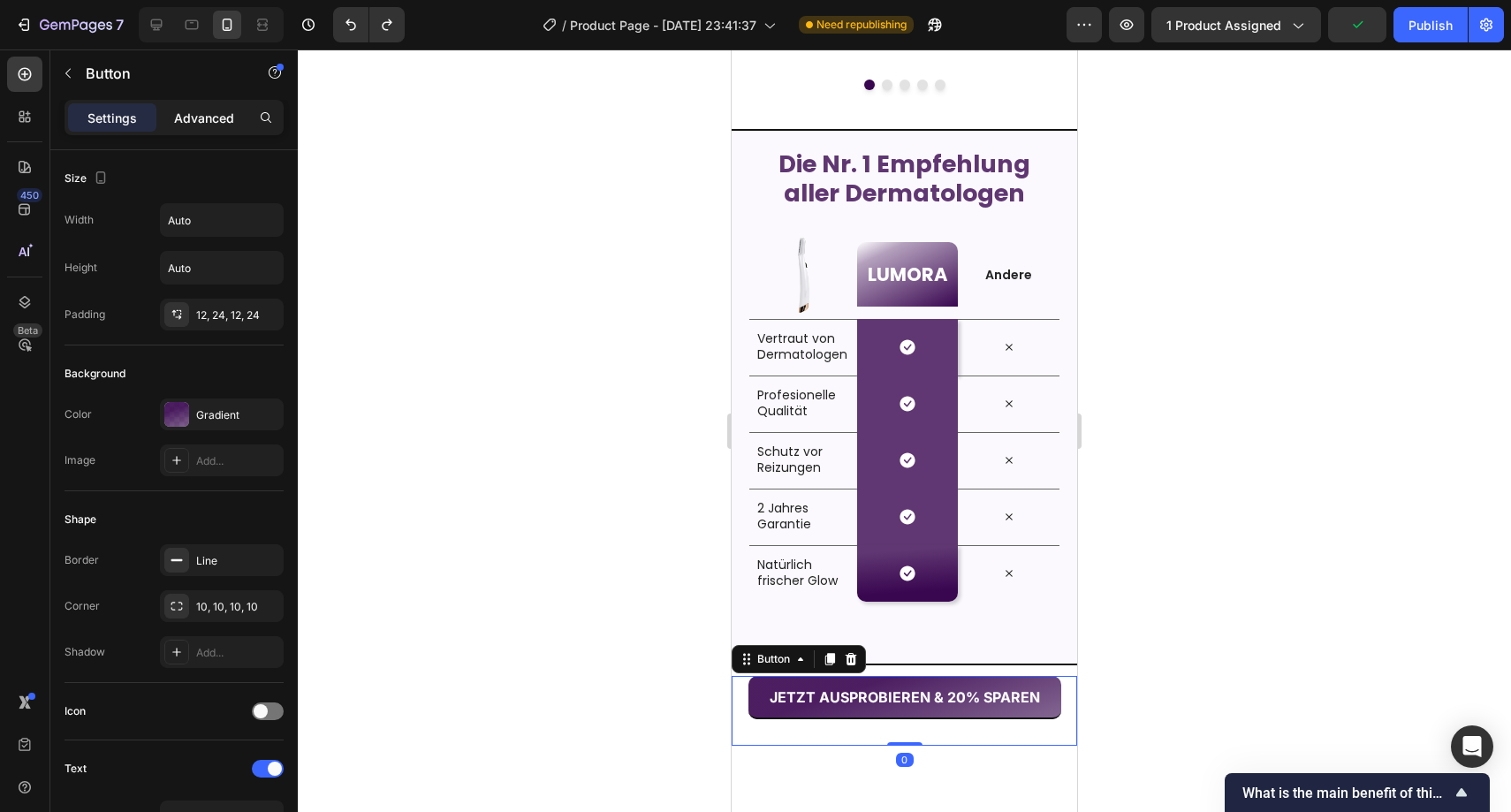
click at [217, 121] on p "Advanced" at bounding box center [204, 117] width 60 height 18
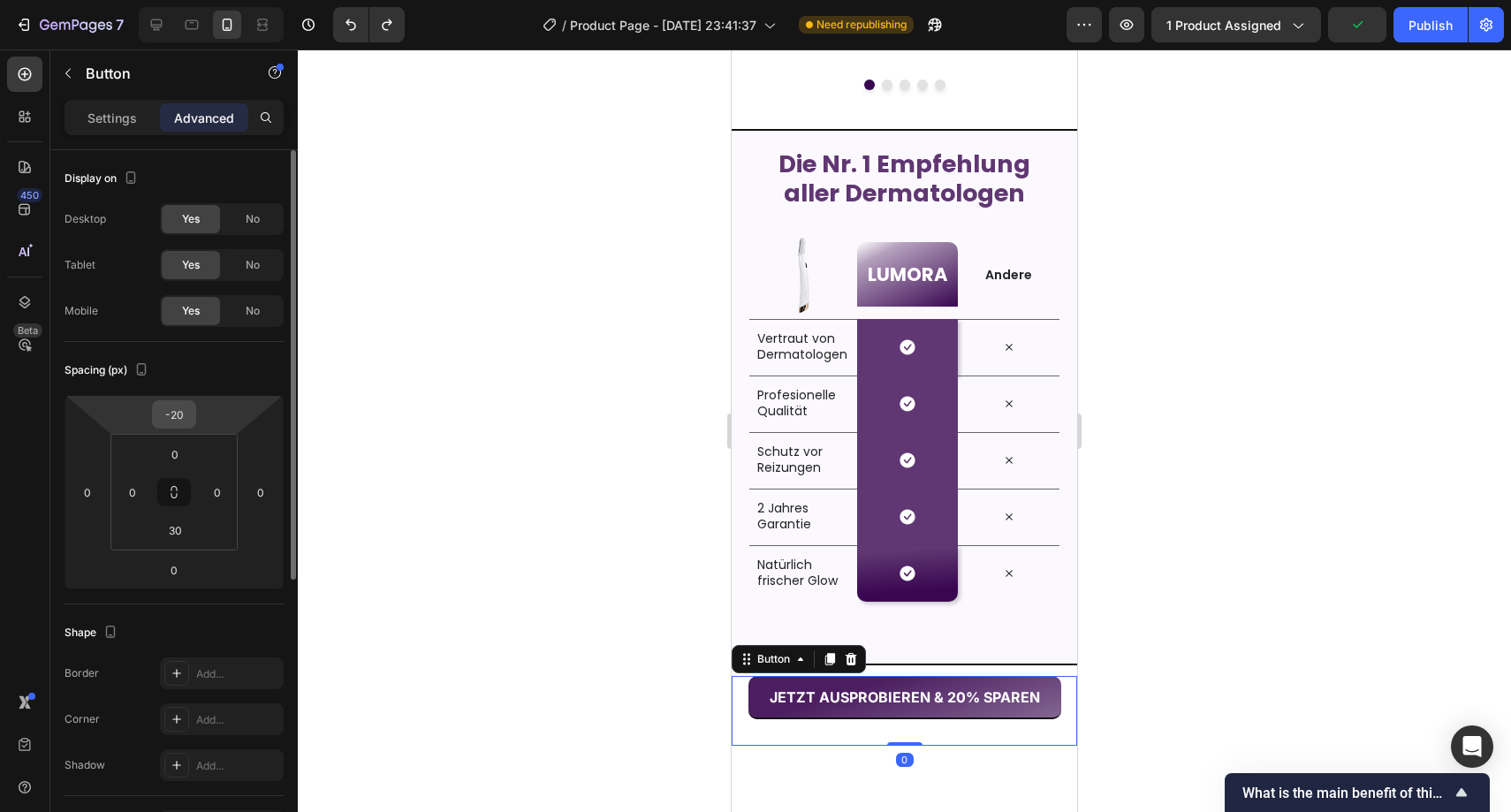
click at [173, 404] on input "-20" at bounding box center [174, 414] width 35 height 27
click at [177, 424] on input "-20" at bounding box center [174, 414] width 35 height 27
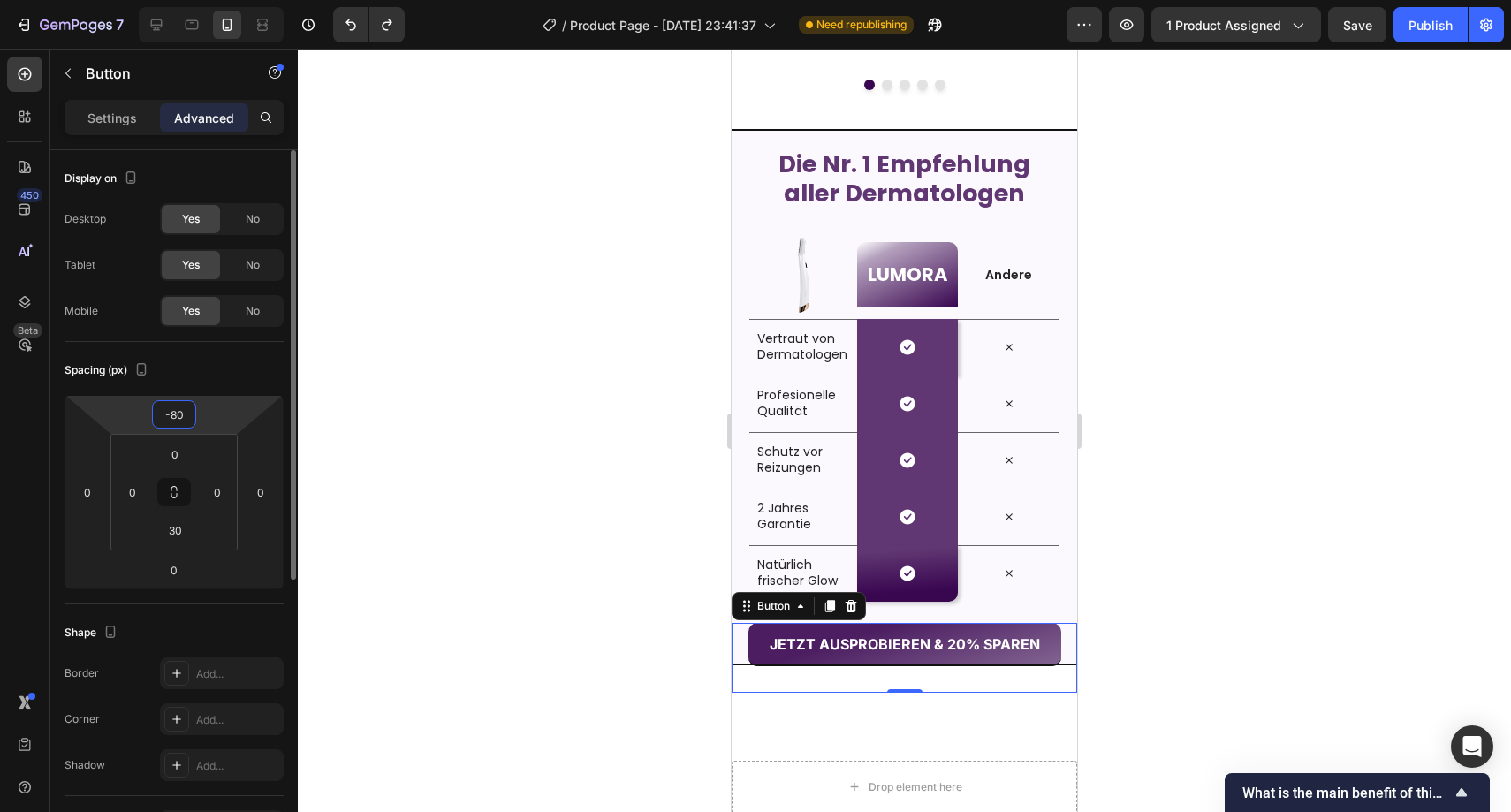
type input "-8"
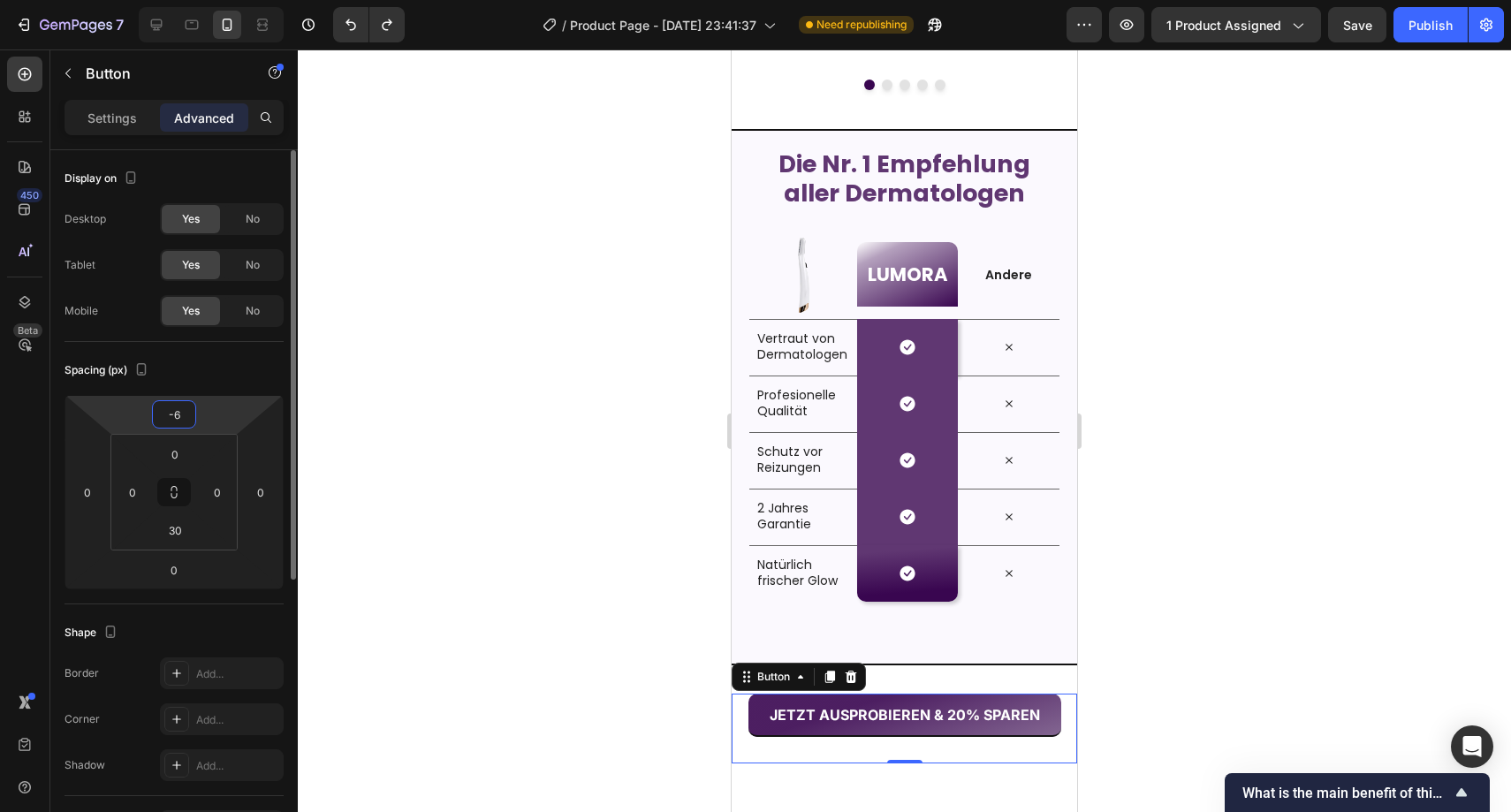
type input "-60"
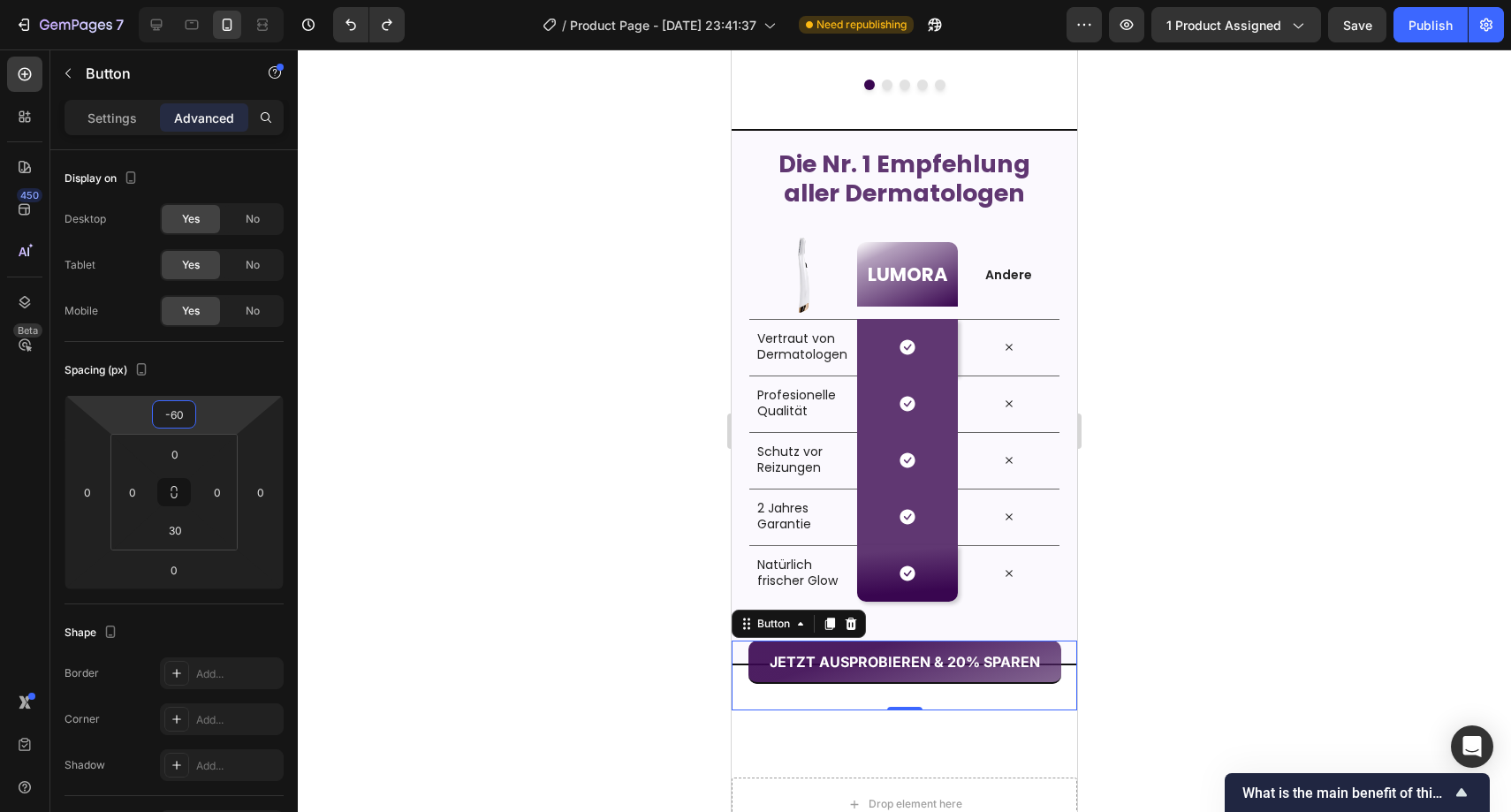
click at [569, 503] on div at bounding box center [905, 430] width 1214 height 762
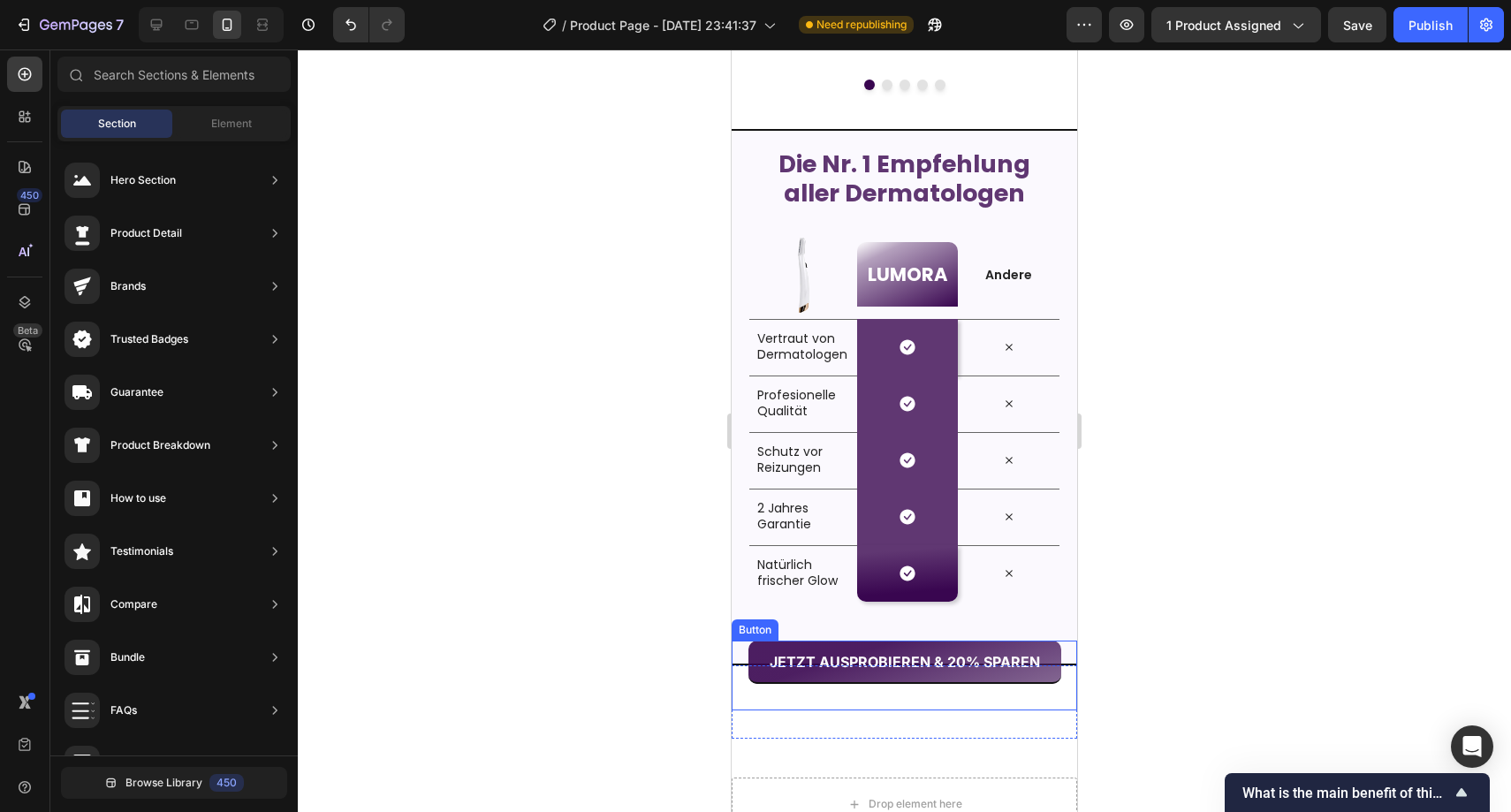
click at [737, 645] on div "JETZT AUSPROBIEREN & 20% SPAREN Button" at bounding box center [904, 675] width 345 height 69
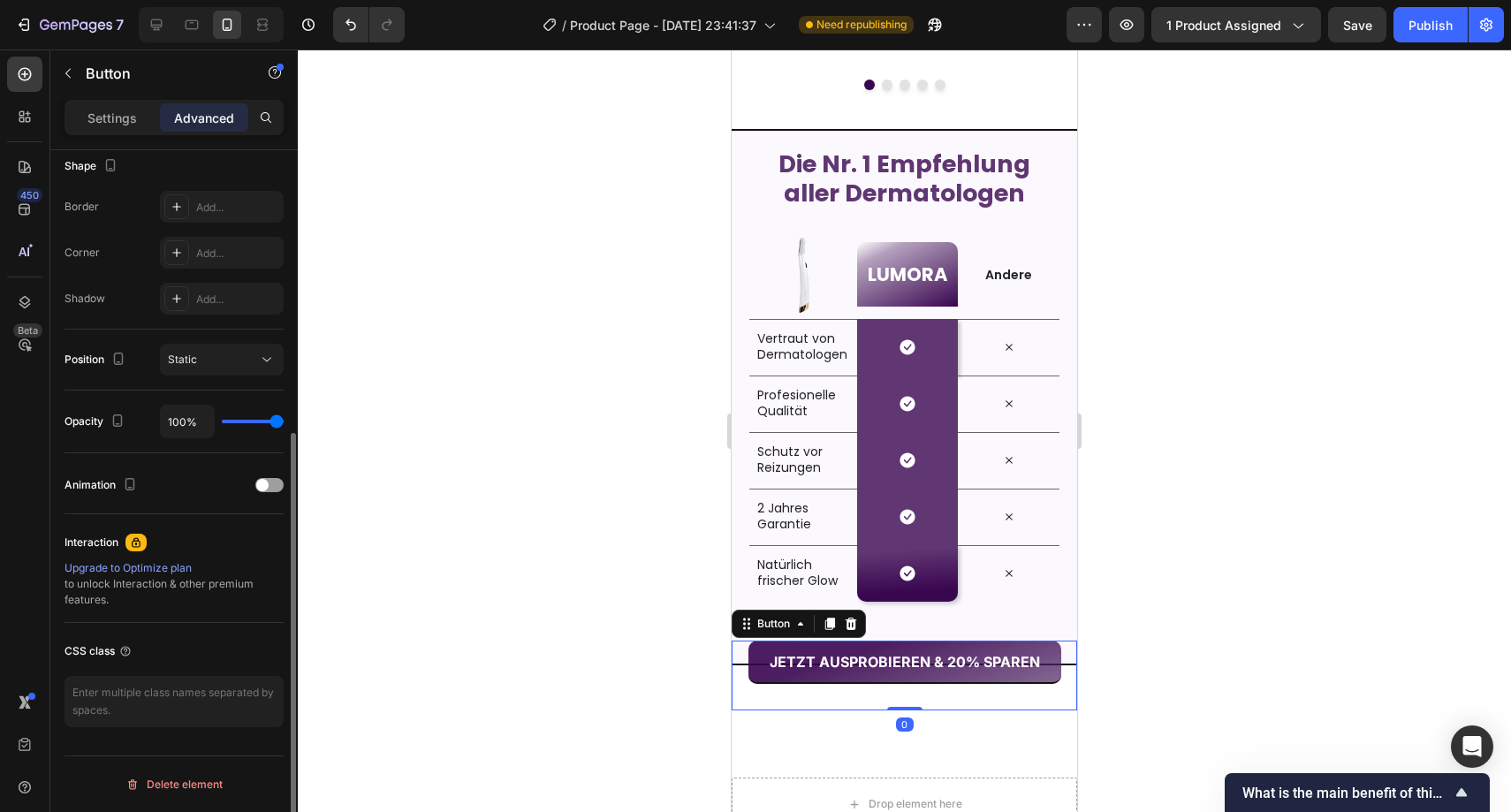
scroll to position [142, 0]
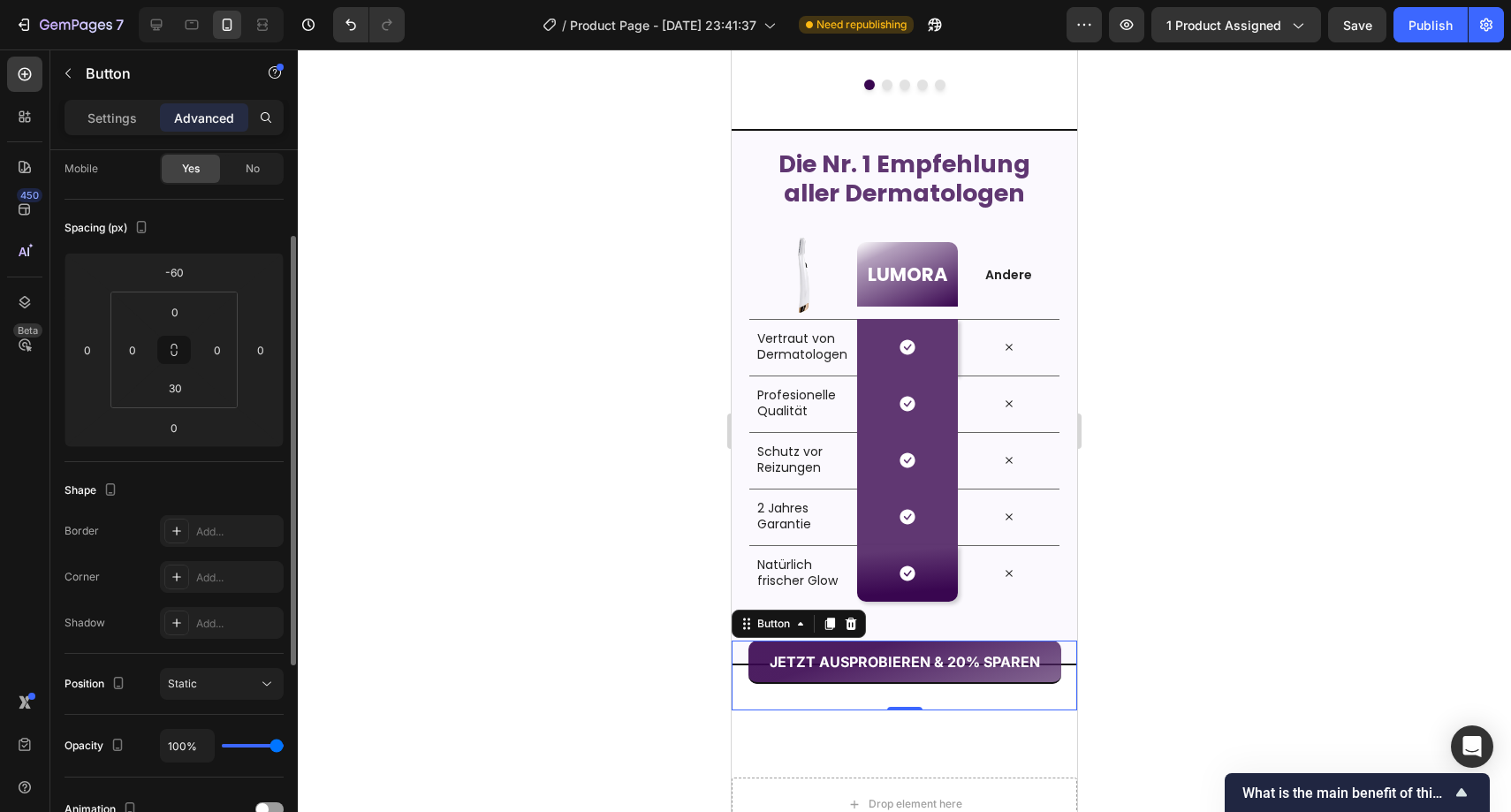
drag, startPoint x: 96, startPoint y: 111, endPoint x: 126, endPoint y: 203, distance: 96.8
click at [96, 112] on p "Settings" at bounding box center [112, 117] width 49 height 18
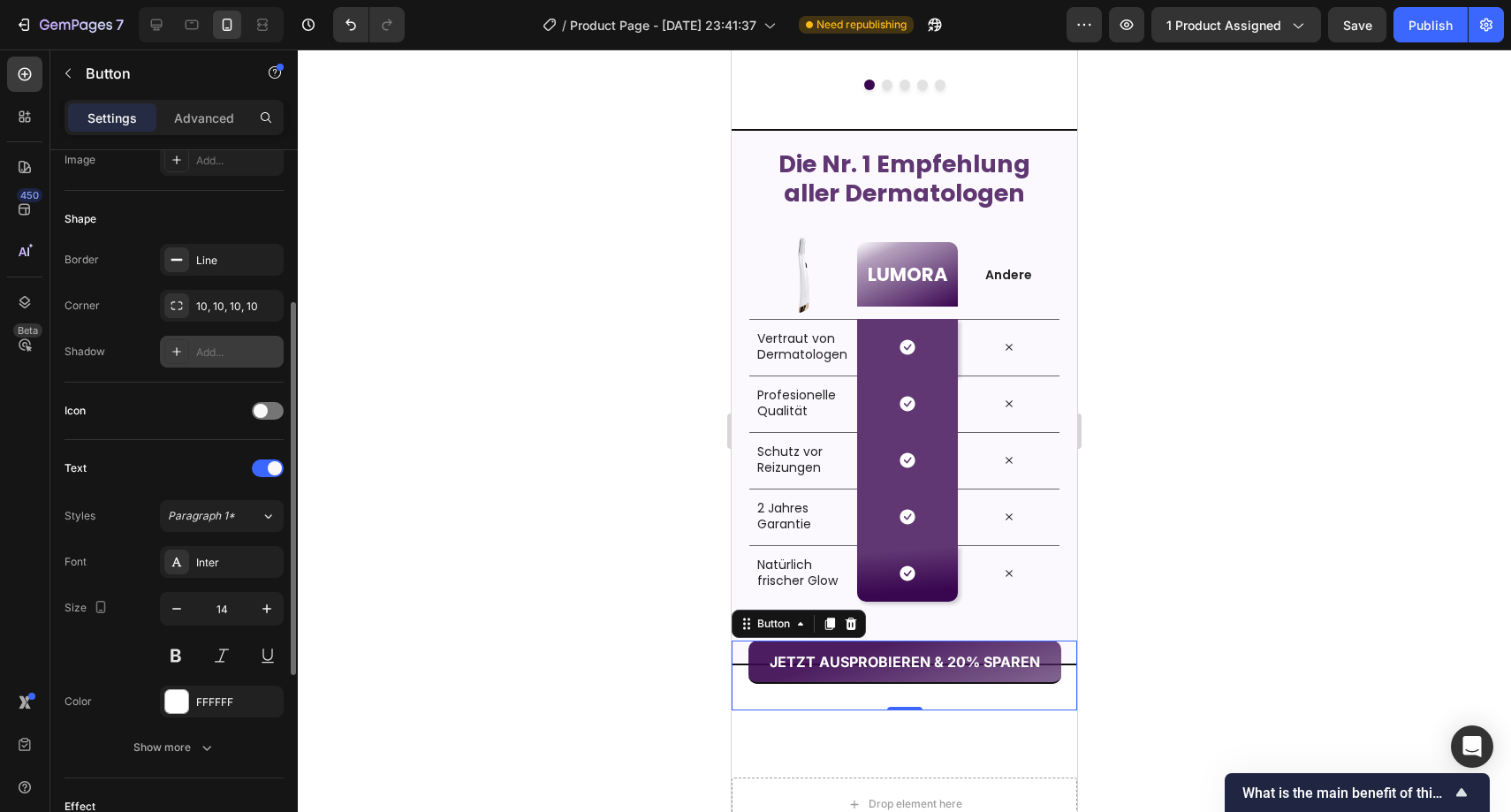
scroll to position [297, 0]
click at [262, 260] on icon "button" at bounding box center [265, 263] width 14 height 14
click at [262, 260] on div "Add..." at bounding box center [238, 264] width 83 height 16
click at [265, 263] on icon "button" at bounding box center [266, 263] width 7 height 7
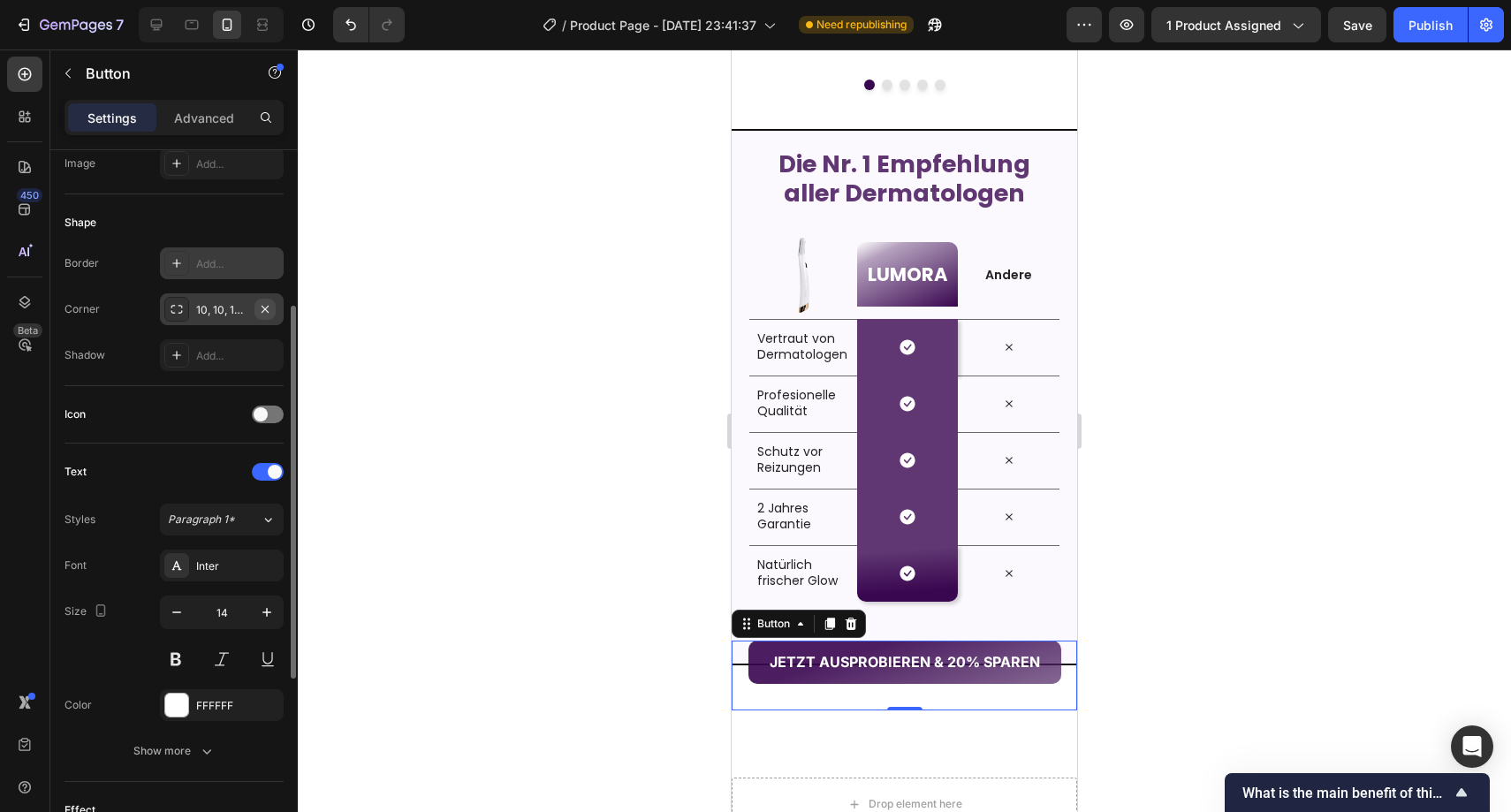
click at [260, 313] on icon "button" at bounding box center [265, 309] width 14 height 14
click at [341, 23] on button "Undo/Redo" at bounding box center [351, 25] width 35 height 35
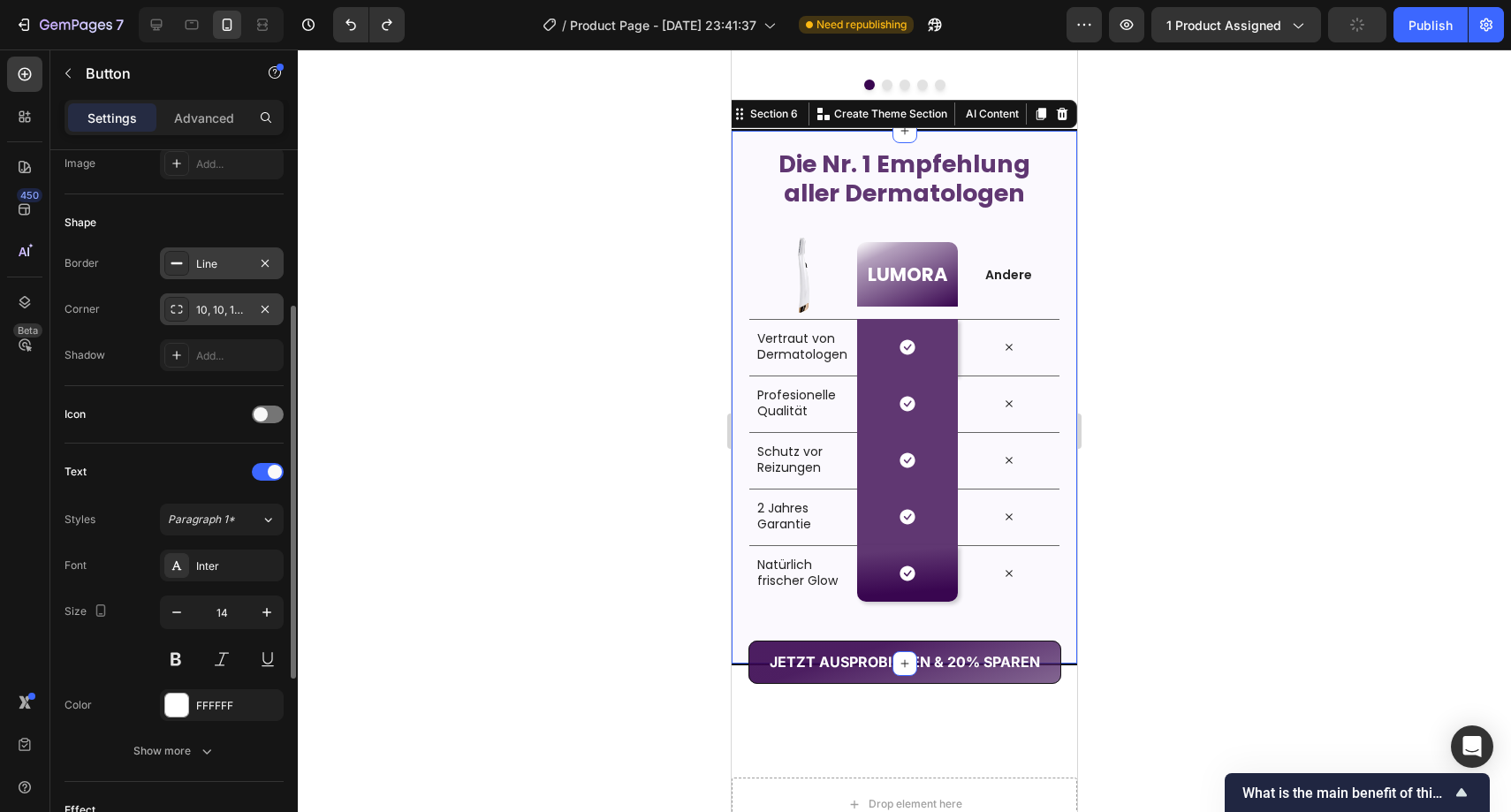
click at [739, 547] on div "Die Nr. 1 Empfehlung aller Dermatologen Heading Row Image LUMORA Heading Row An…" at bounding box center [904, 397] width 345 height 536
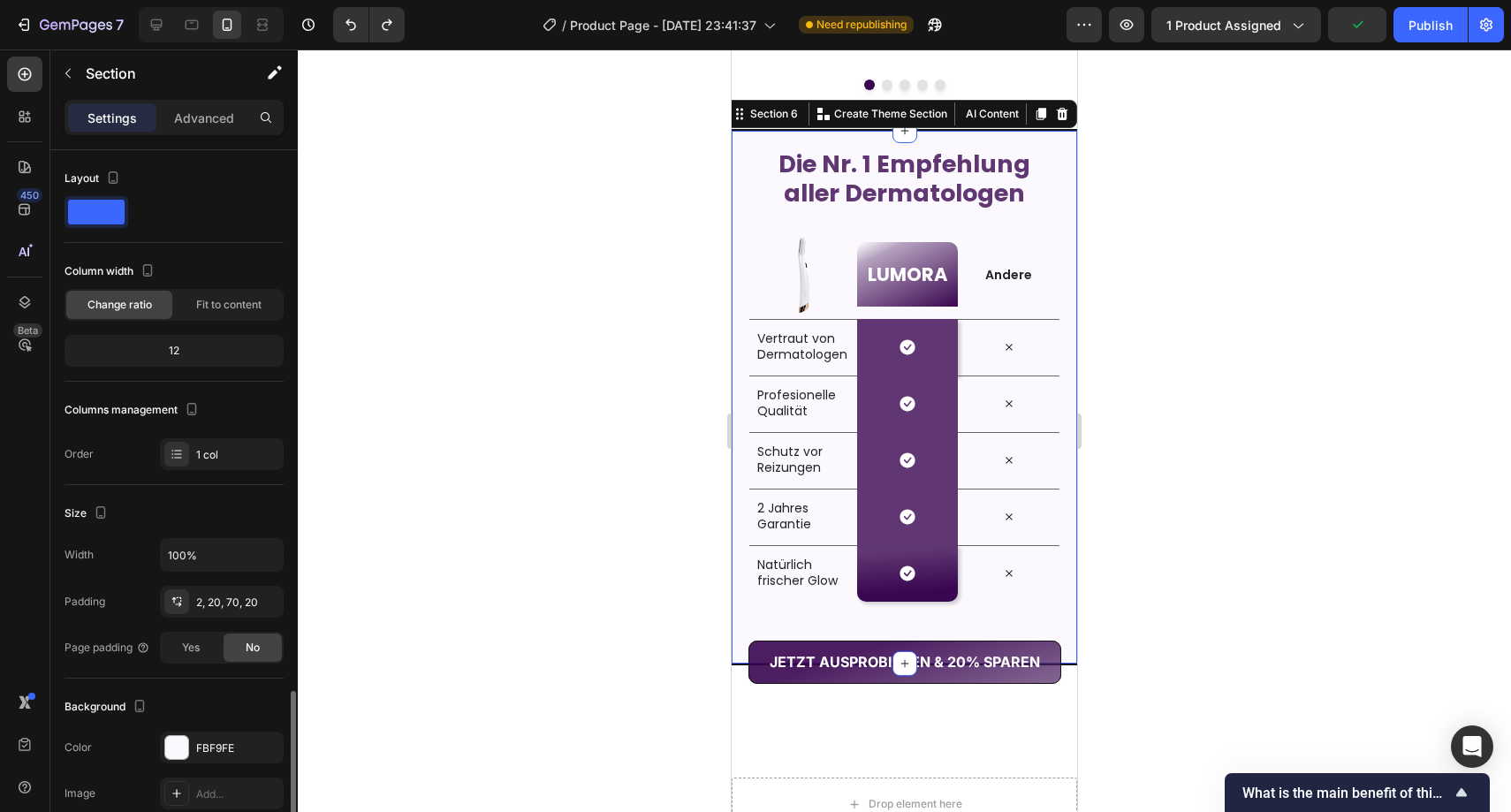
scroll to position [320, 0]
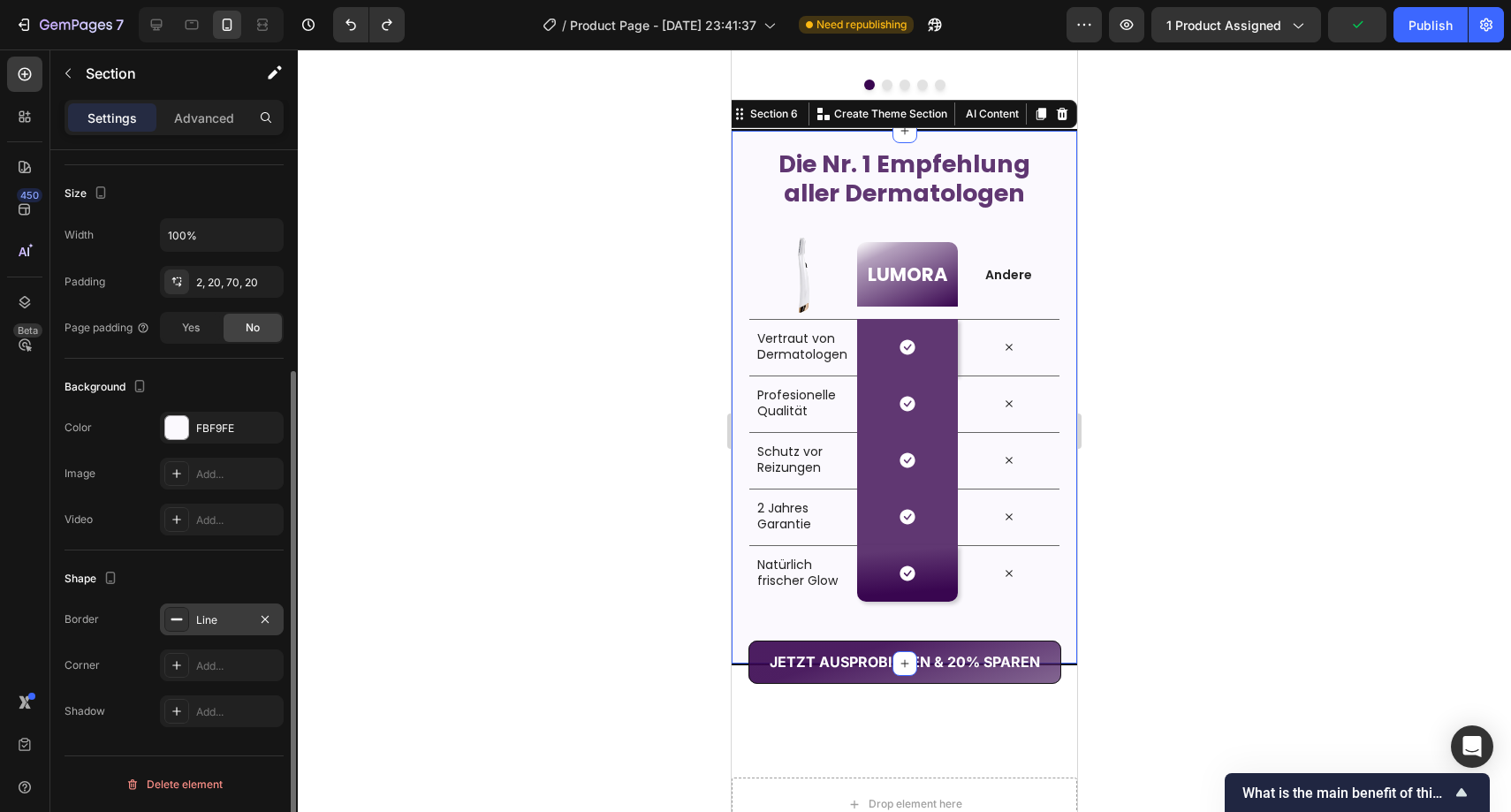
click at [232, 621] on div "Line" at bounding box center [221, 620] width 51 height 16
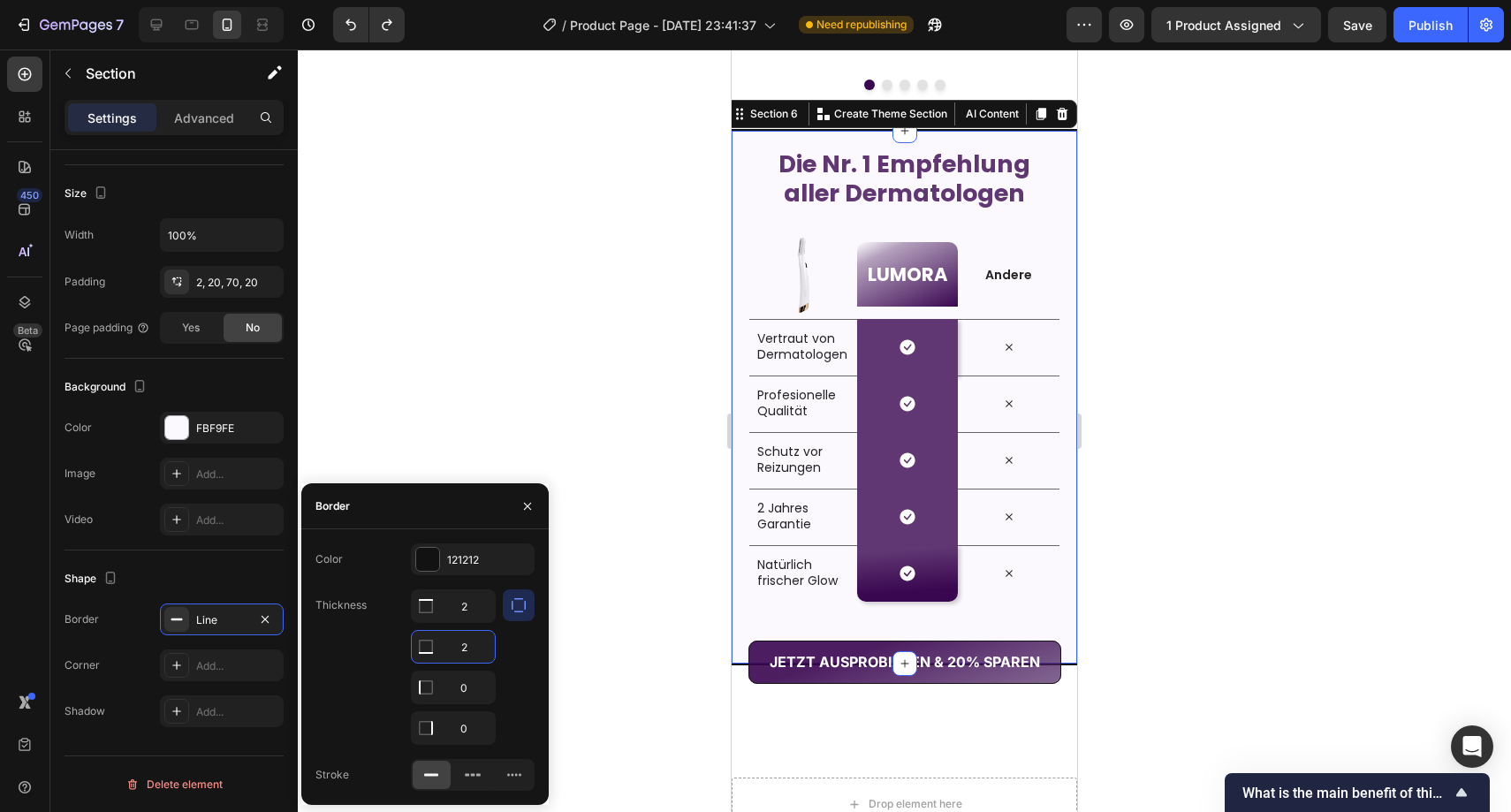
click at [471, 640] on input "2" at bounding box center [453, 646] width 83 height 31
click at [470, 640] on input "2" at bounding box center [453, 646] width 83 height 31
click at [470, 641] on input "2" at bounding box center [453, 646] width 83 height 31
type input "0"
click at [607, 521] on div at bounding box center [905, 430] width 1214 height 762
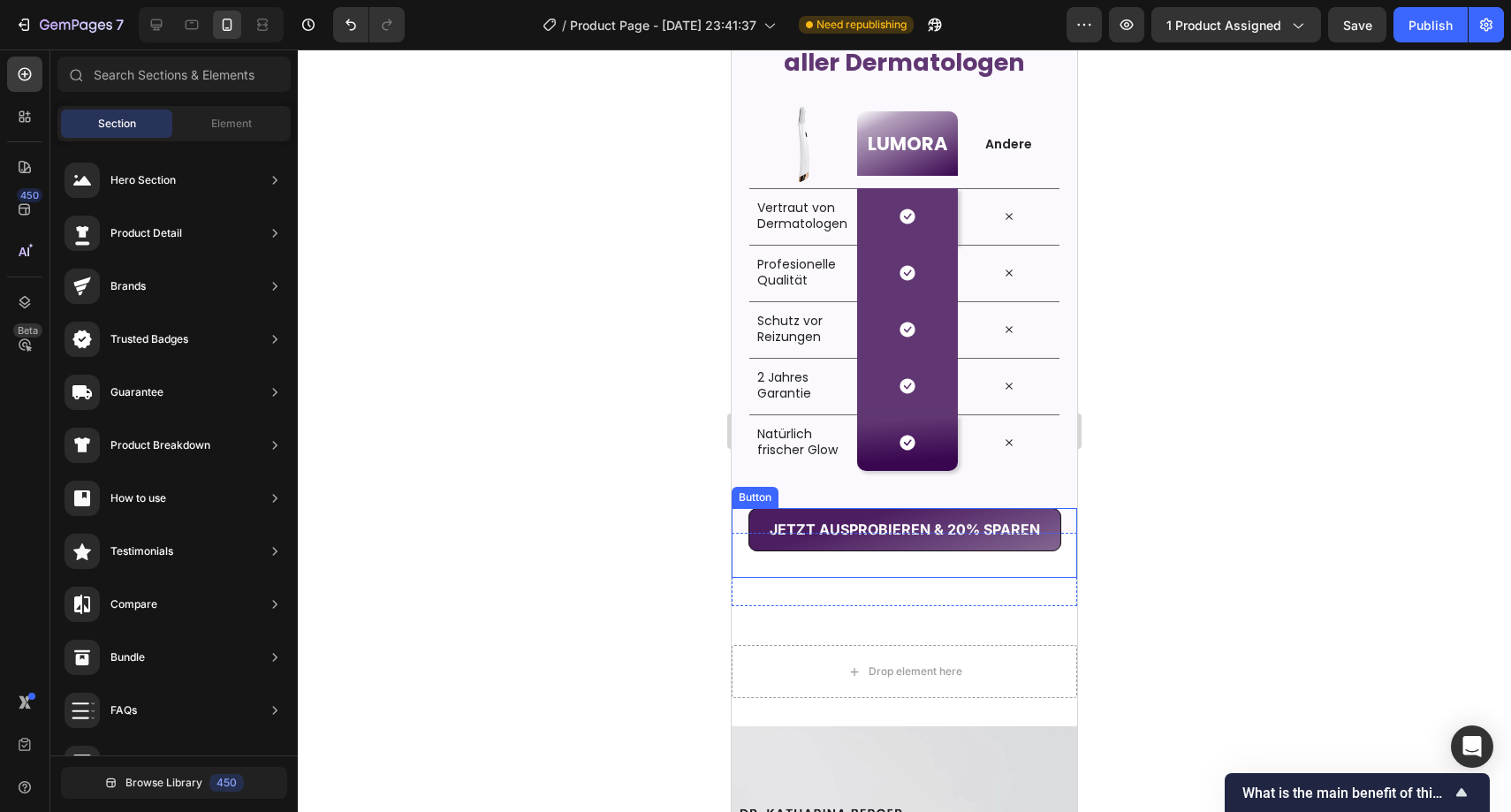
scroll to position [2680, 0]
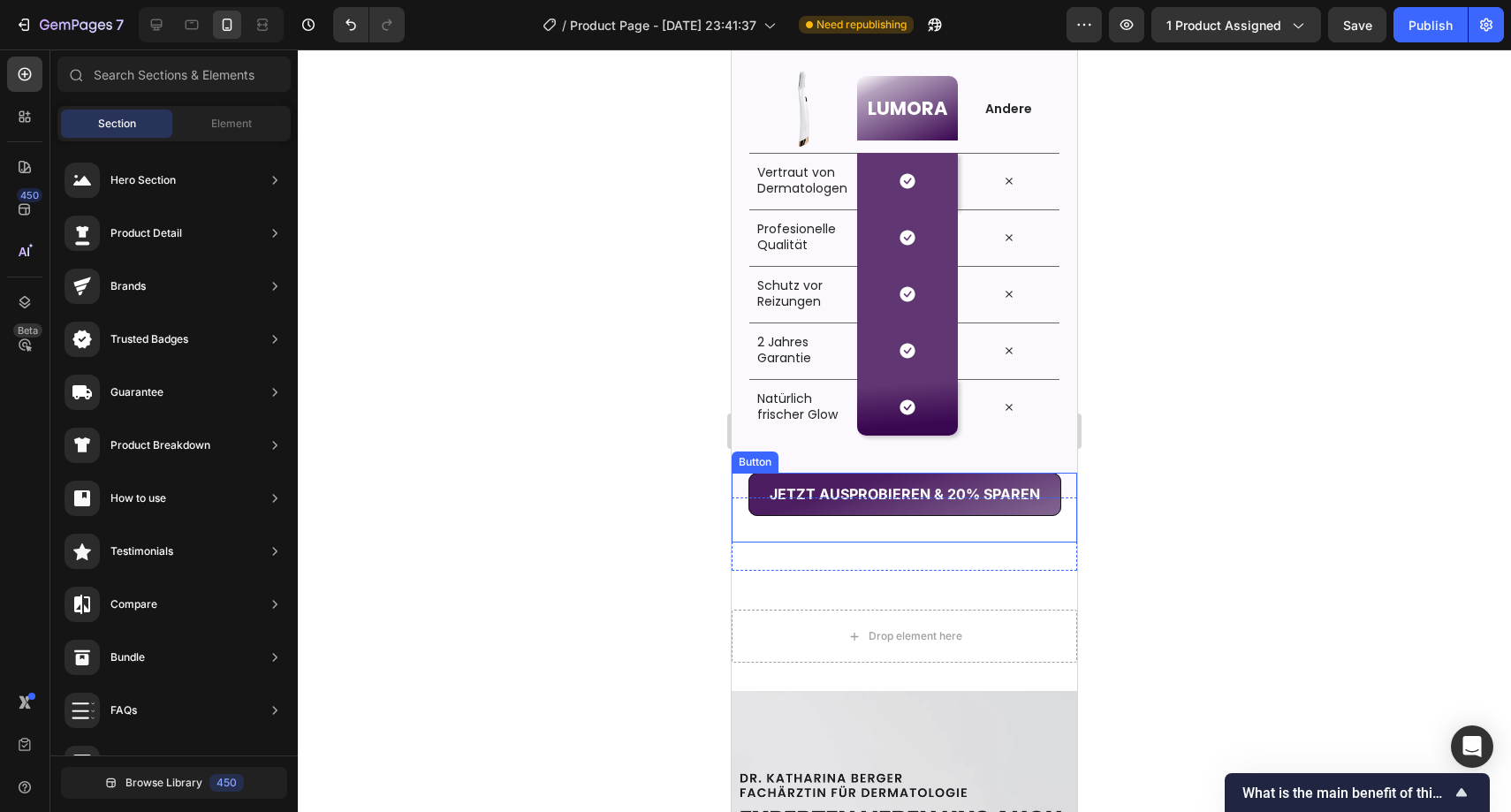
click at [752, 510] on button "JETZT AUSPROBIEREN & 20% SPAREN" at bounding box center [905, 494] width 313 height 43
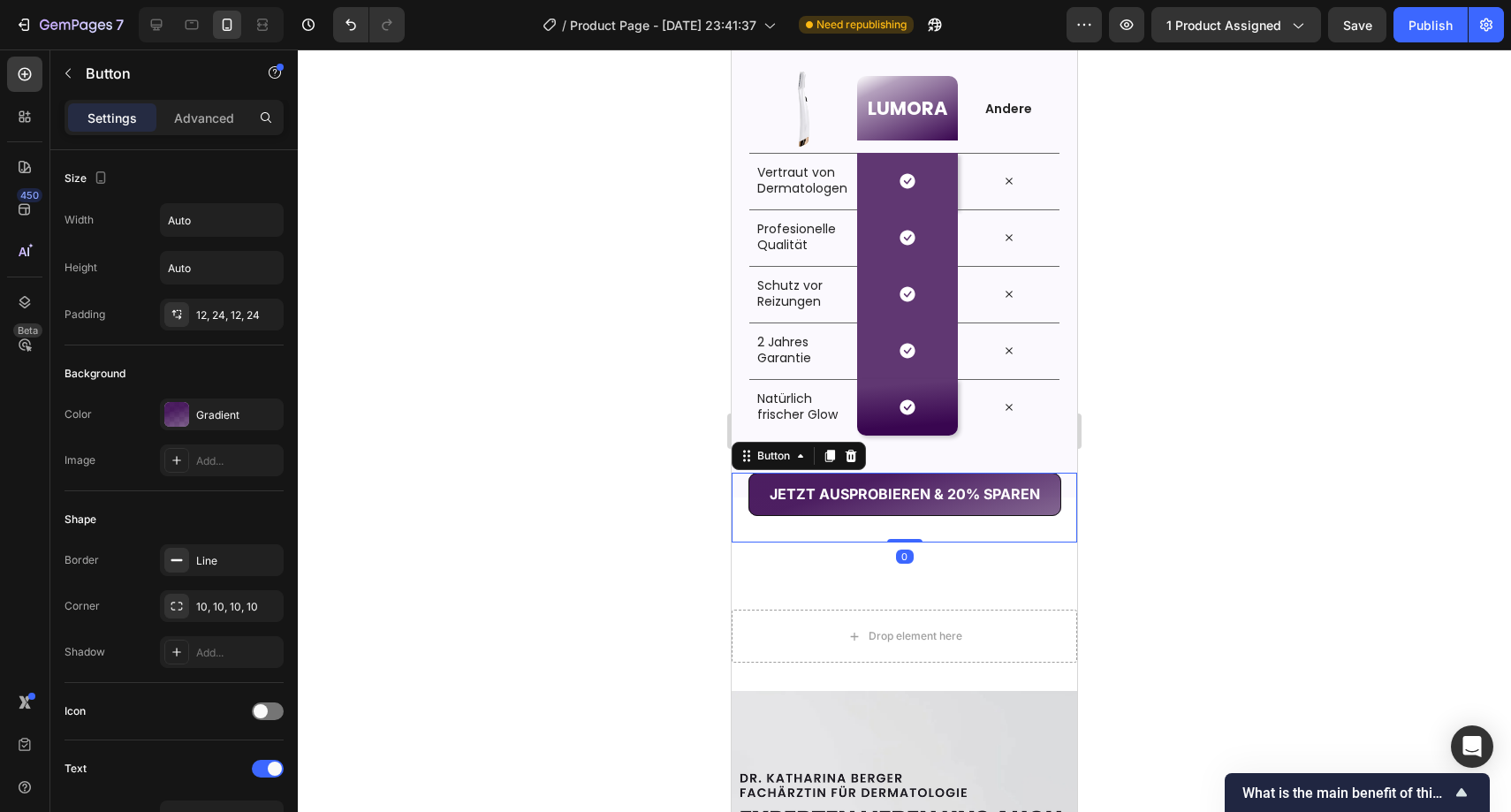
click at [594, 468] on div at bounding box center [905, 430] width 1214 height 762
click at [743, 466] on div "Button" at bounding box center [755, 461] width 47 height 21
click at [745, 454] on icon at bounding box center [747, 455] width 14 height 14
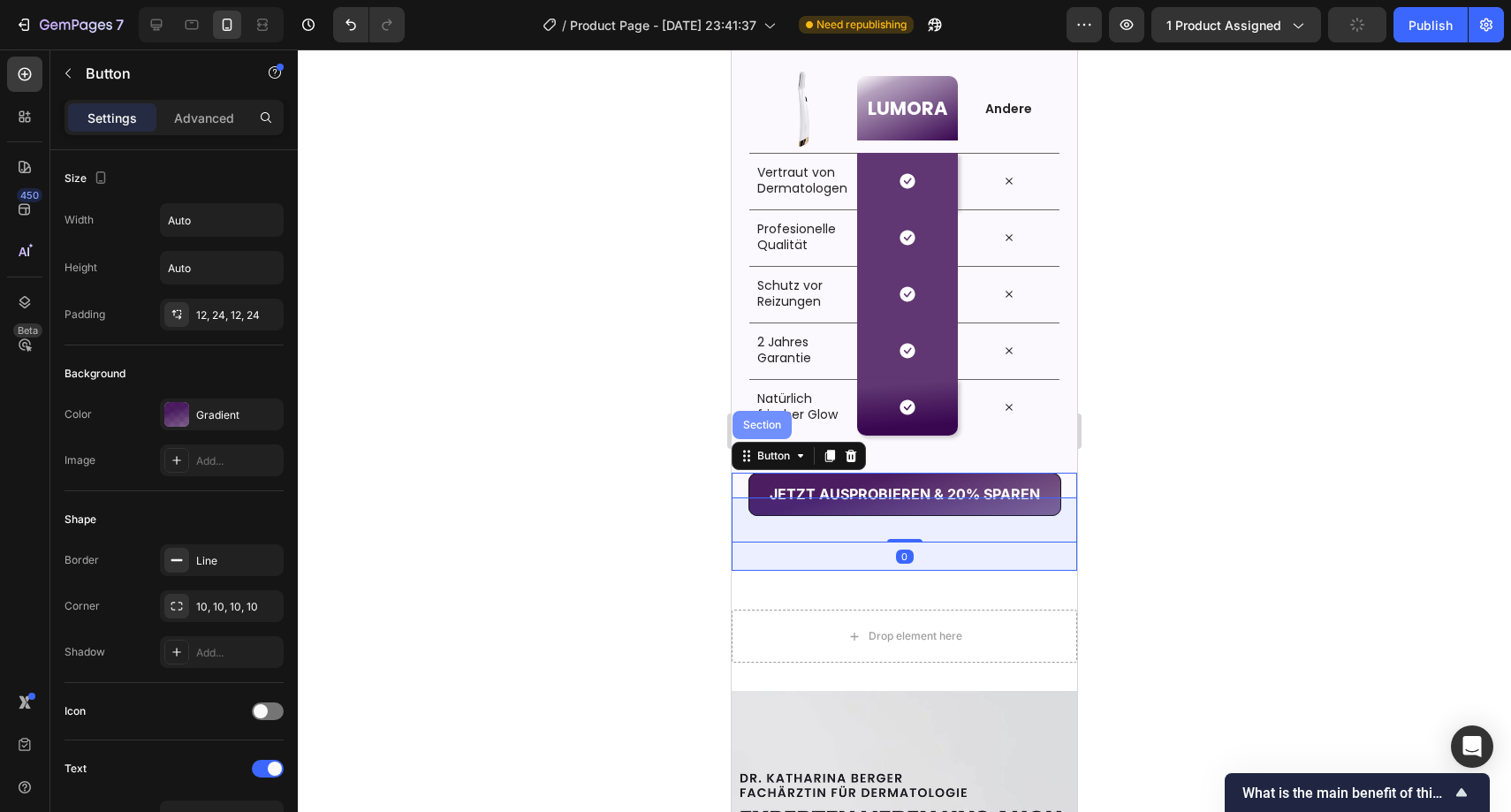
click at [751, 429] on div "Section" at bounding box center [762, 424] width 45 height 10
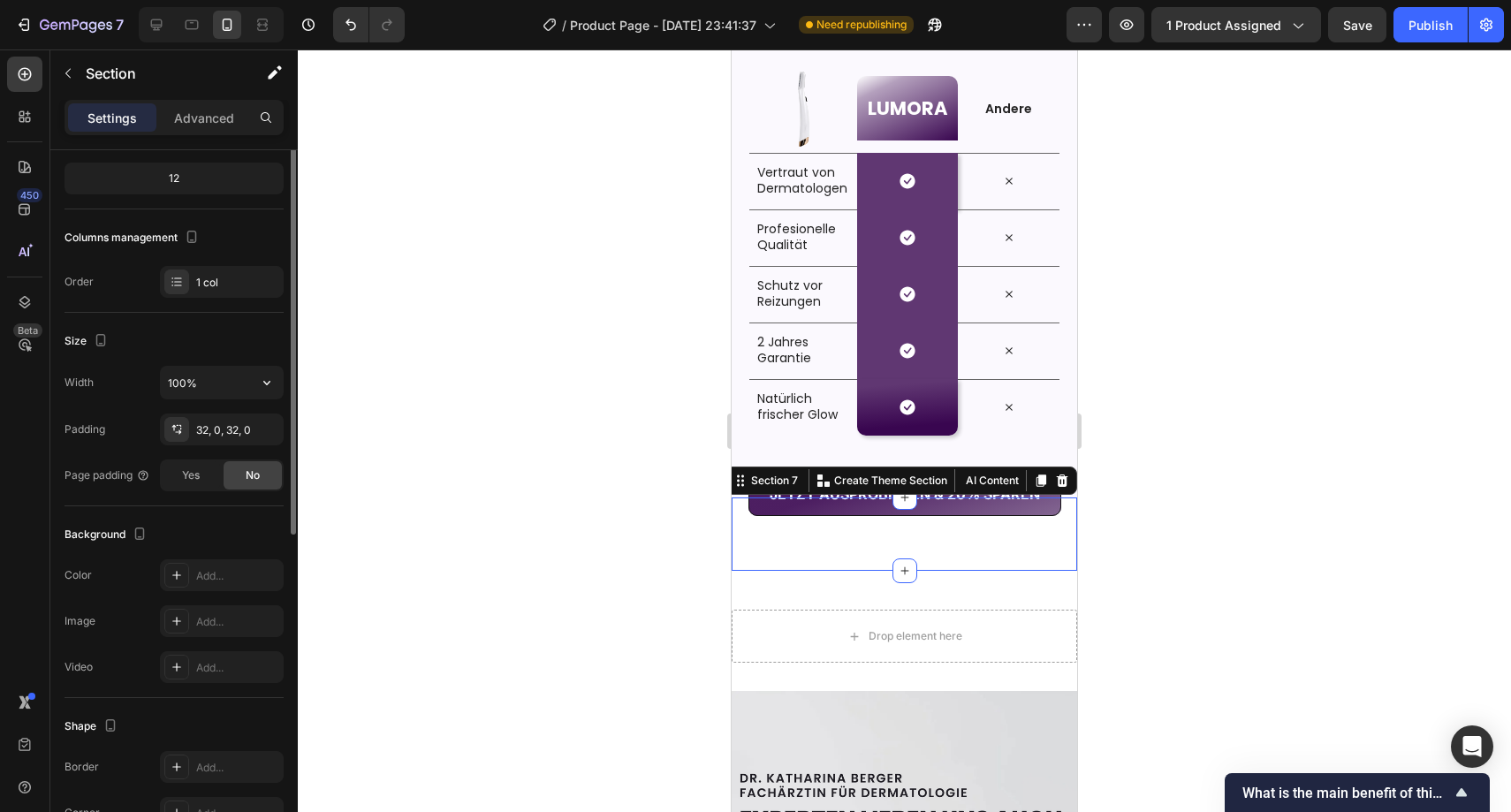
scroll to position [320, 0]
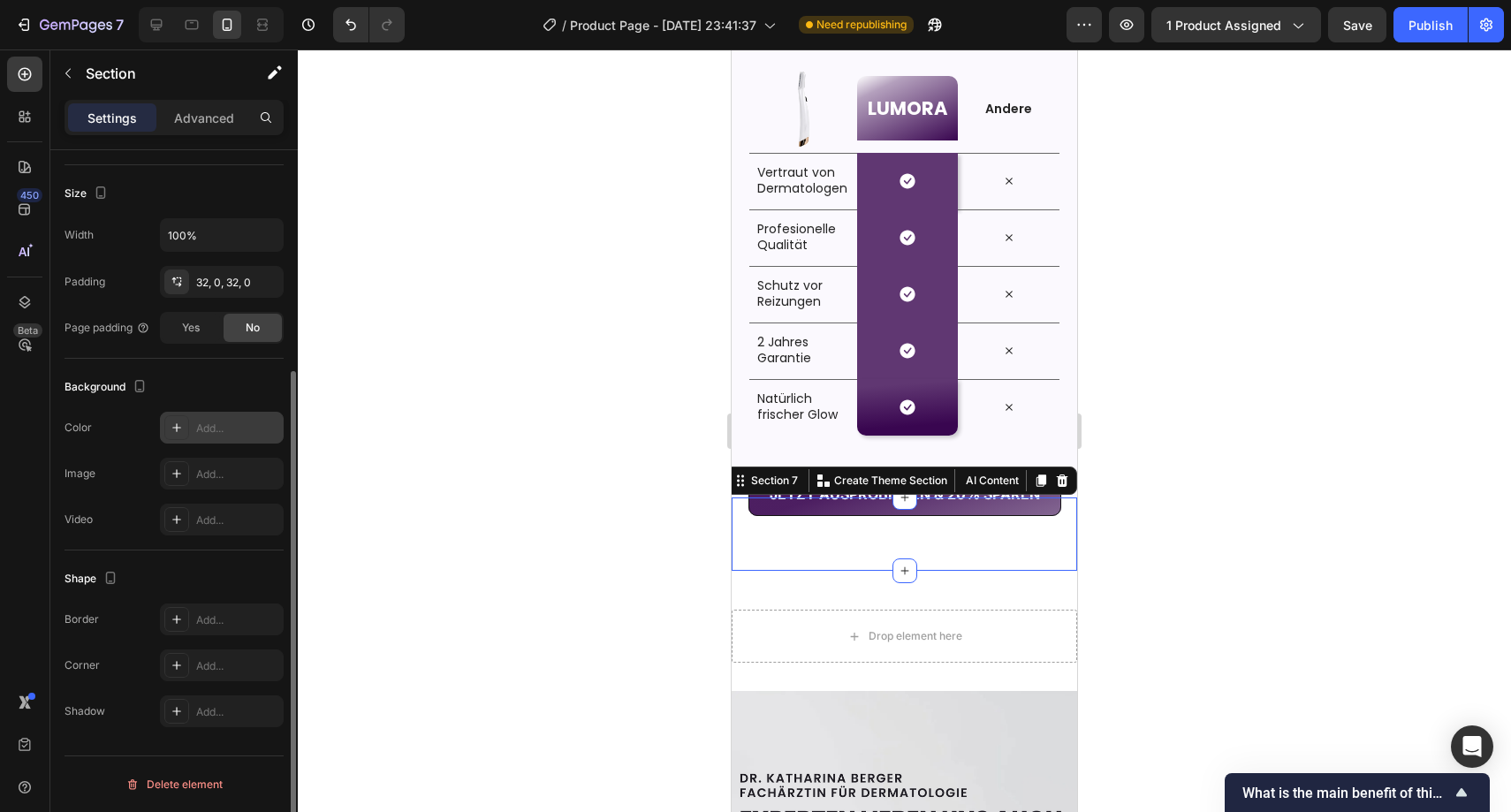
click at [207, 429] on div "Add..." at bounding box center [238, 428] width 83 height 16
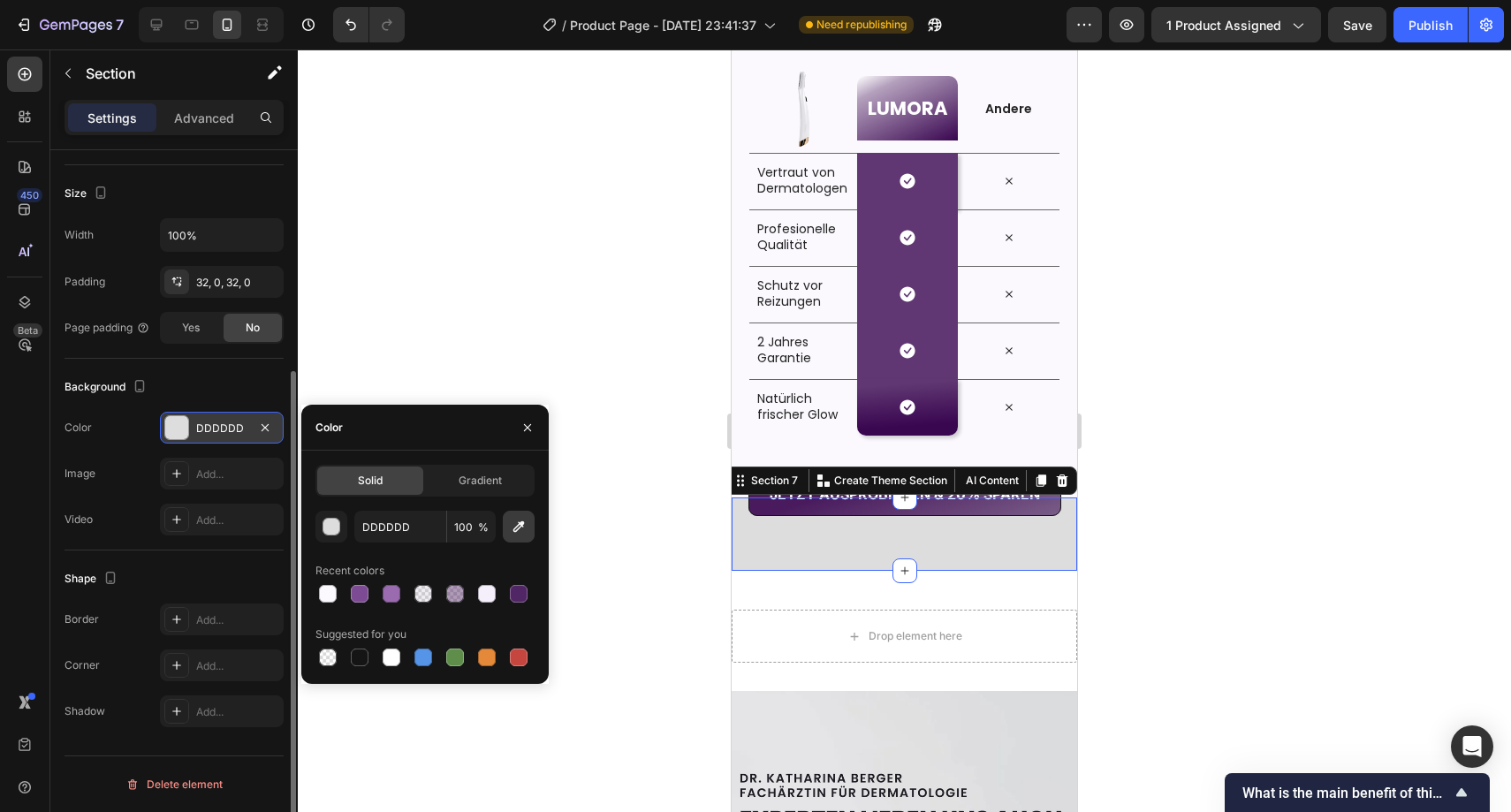
click at [516, 526] on icon "button" at bounding box center [519, 527] width 11 height 11
type input "FBF9FE"
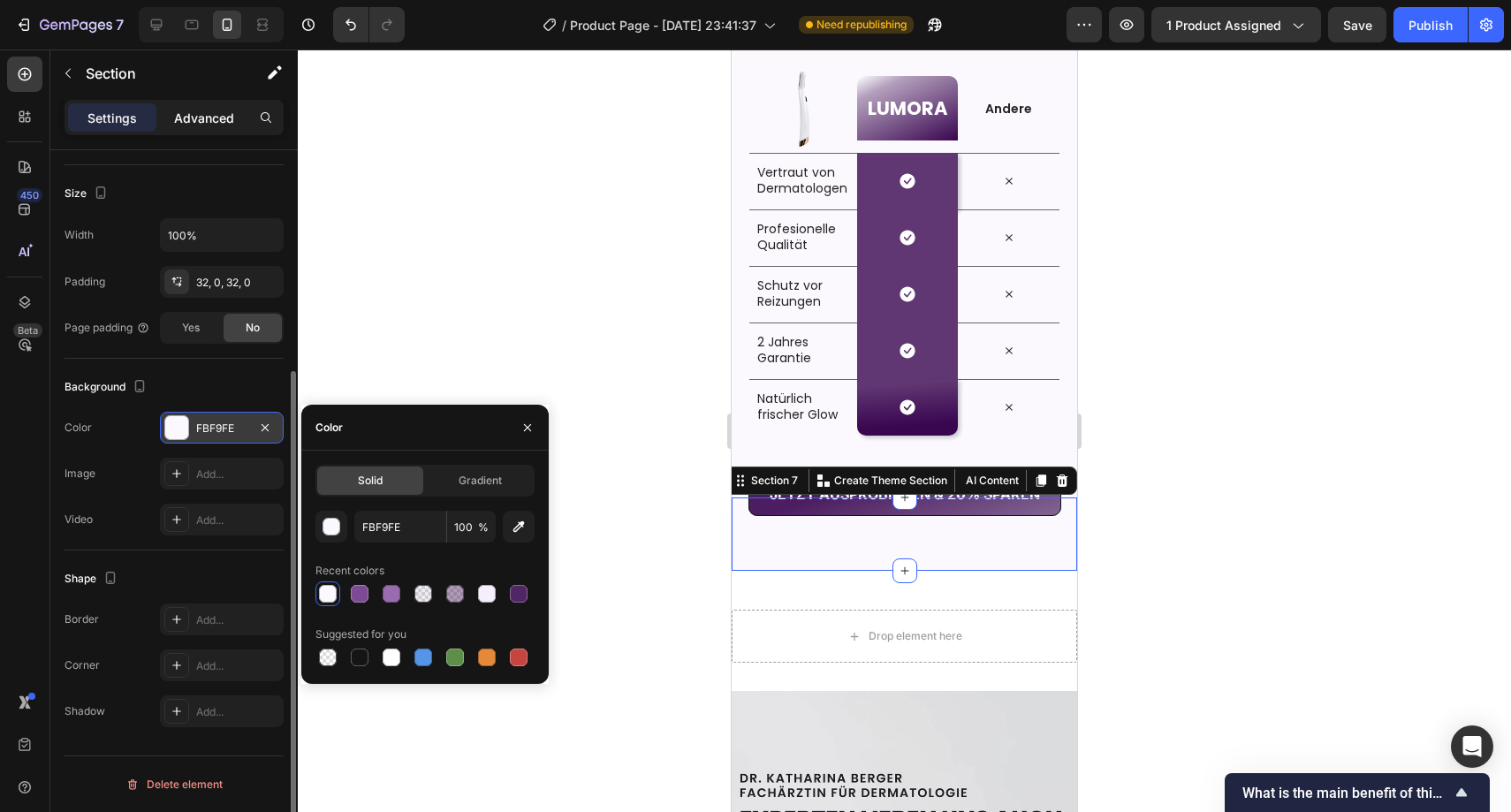
drag, startPoint x: 203, startPoint y: 102, endPoint x: 206, endPoint y: 112, distance: 10.4
click at [205, 108] on div "Settings Advanced" at bounding box center [174, 117] width 219 height 35
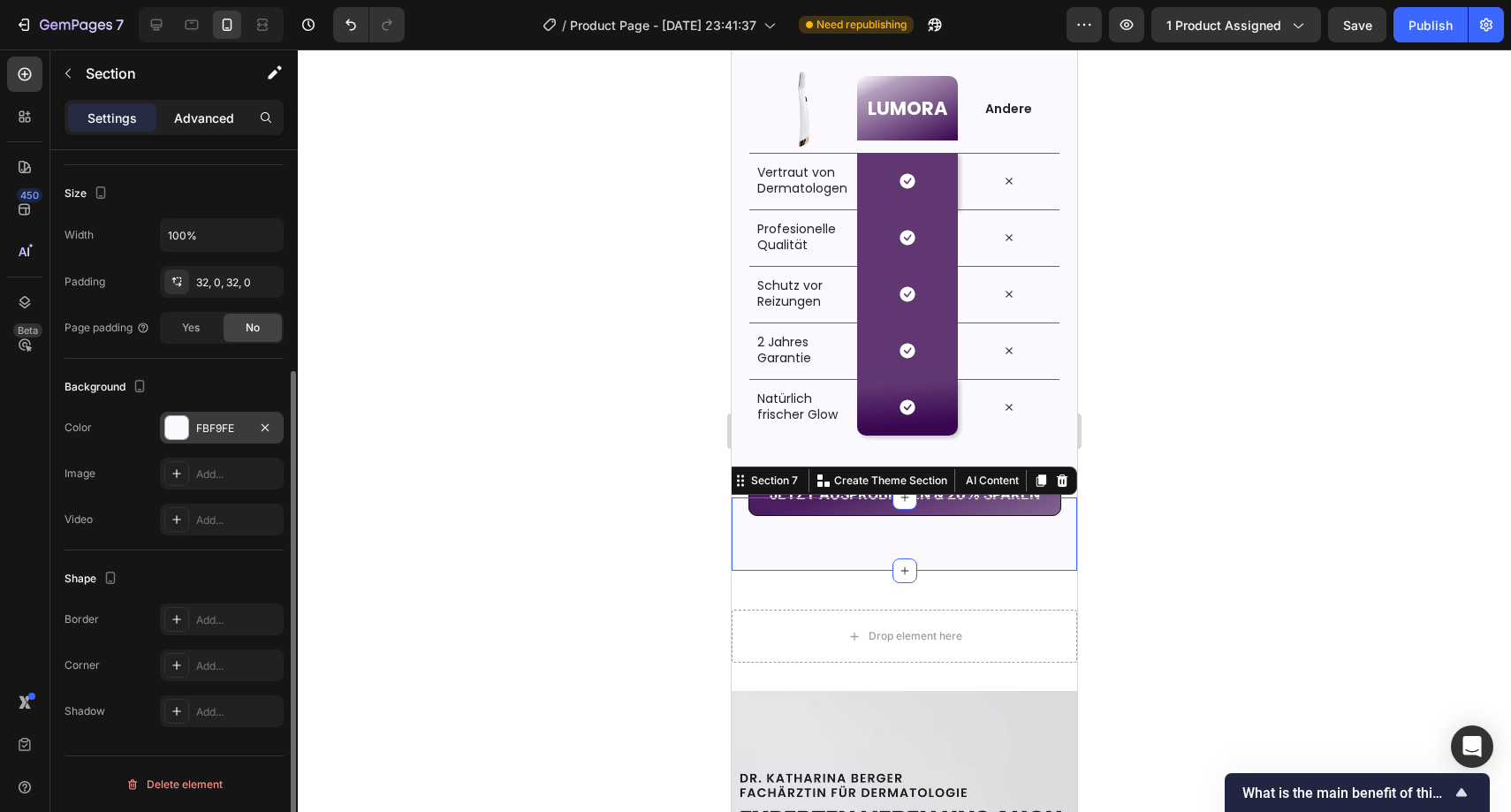
click at [206, 113] on p "Advanced" at bounding box center [204, 117] width 60 height 18
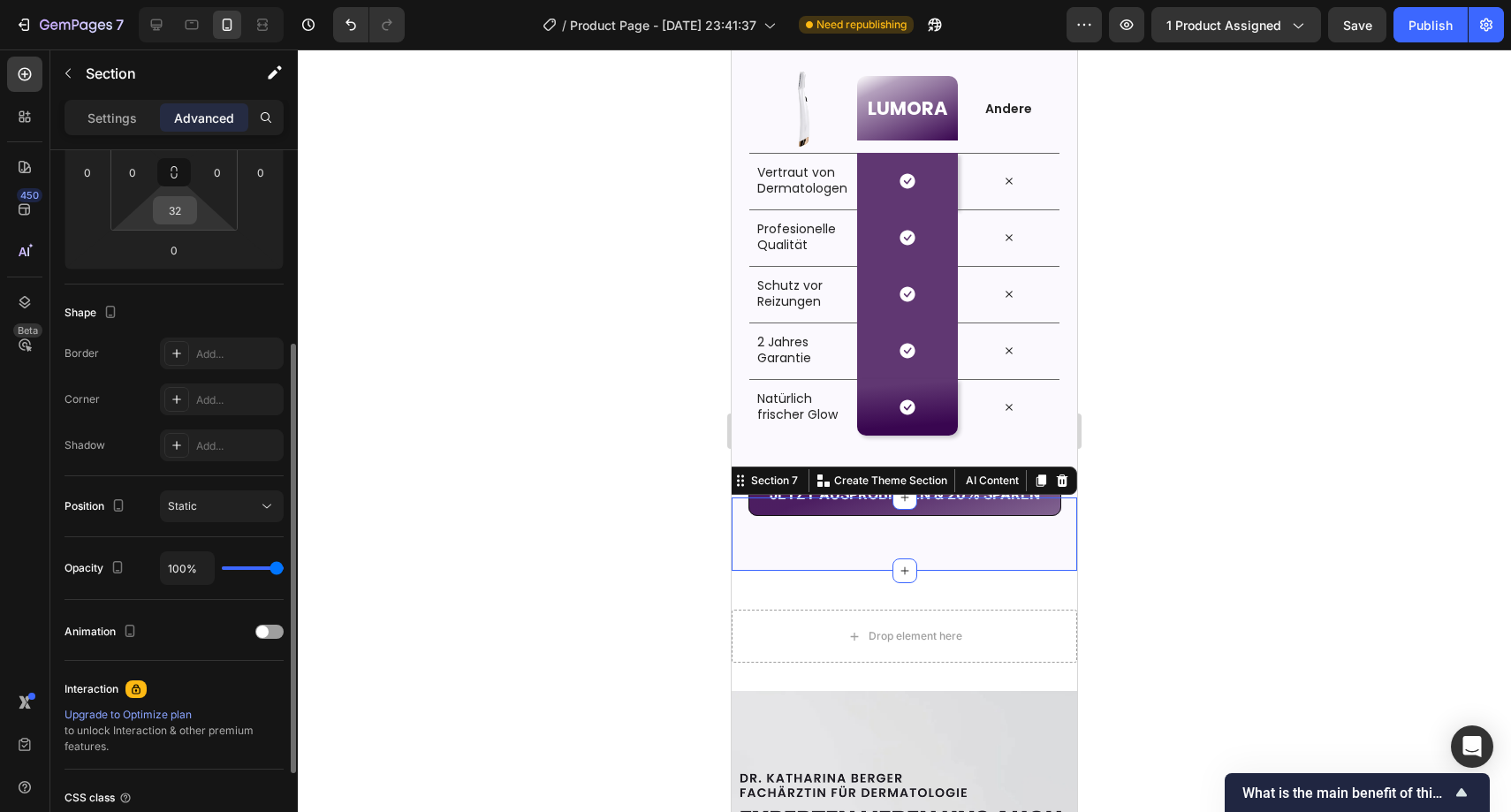
click at [189, 213] on input "32" at bounding box center [175, 210] width 35 height 27
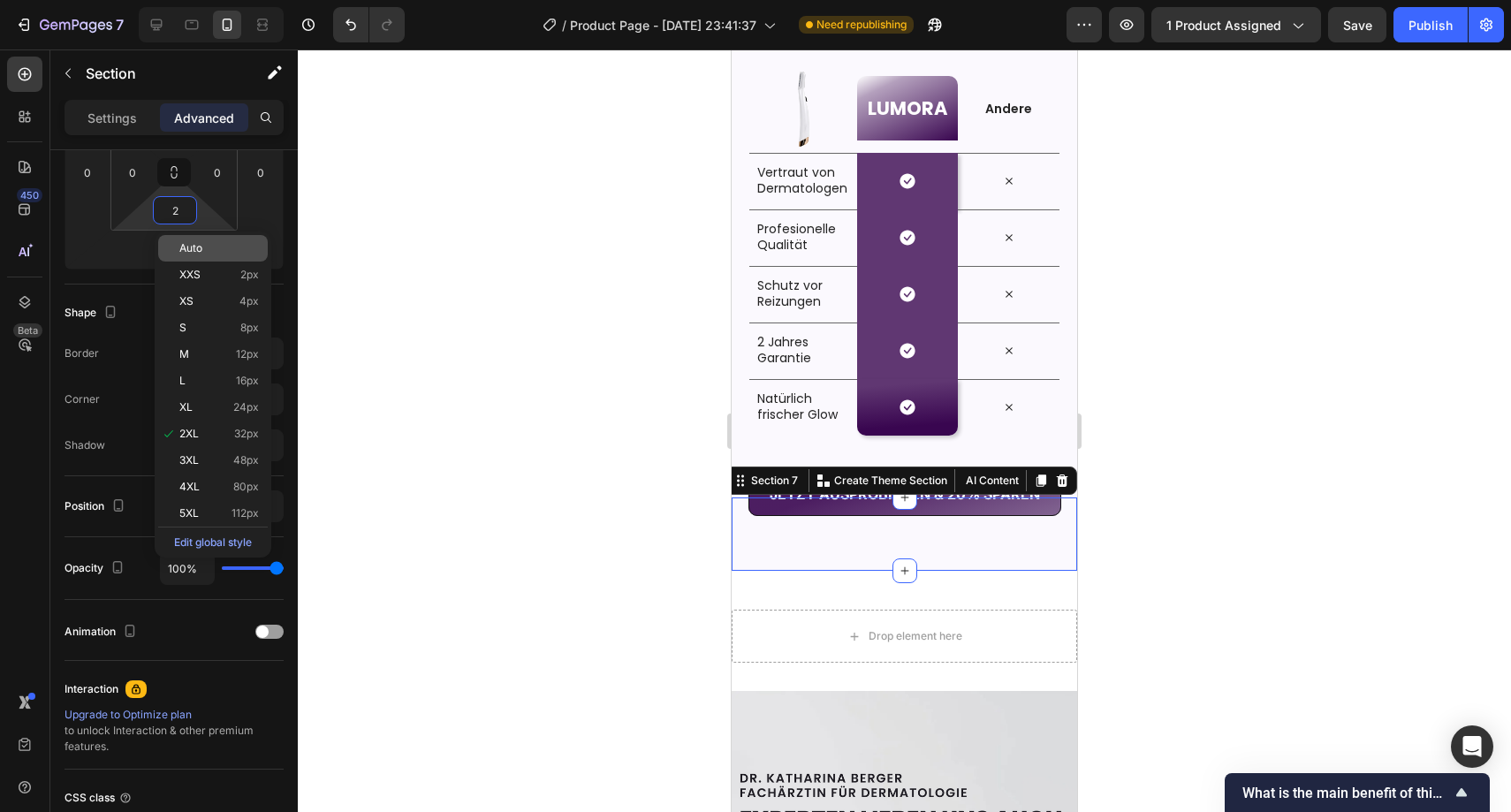
click at [201, 242] on span "Auto" at bounding box center [191, 248] width 23 height 12
type input "Auto"
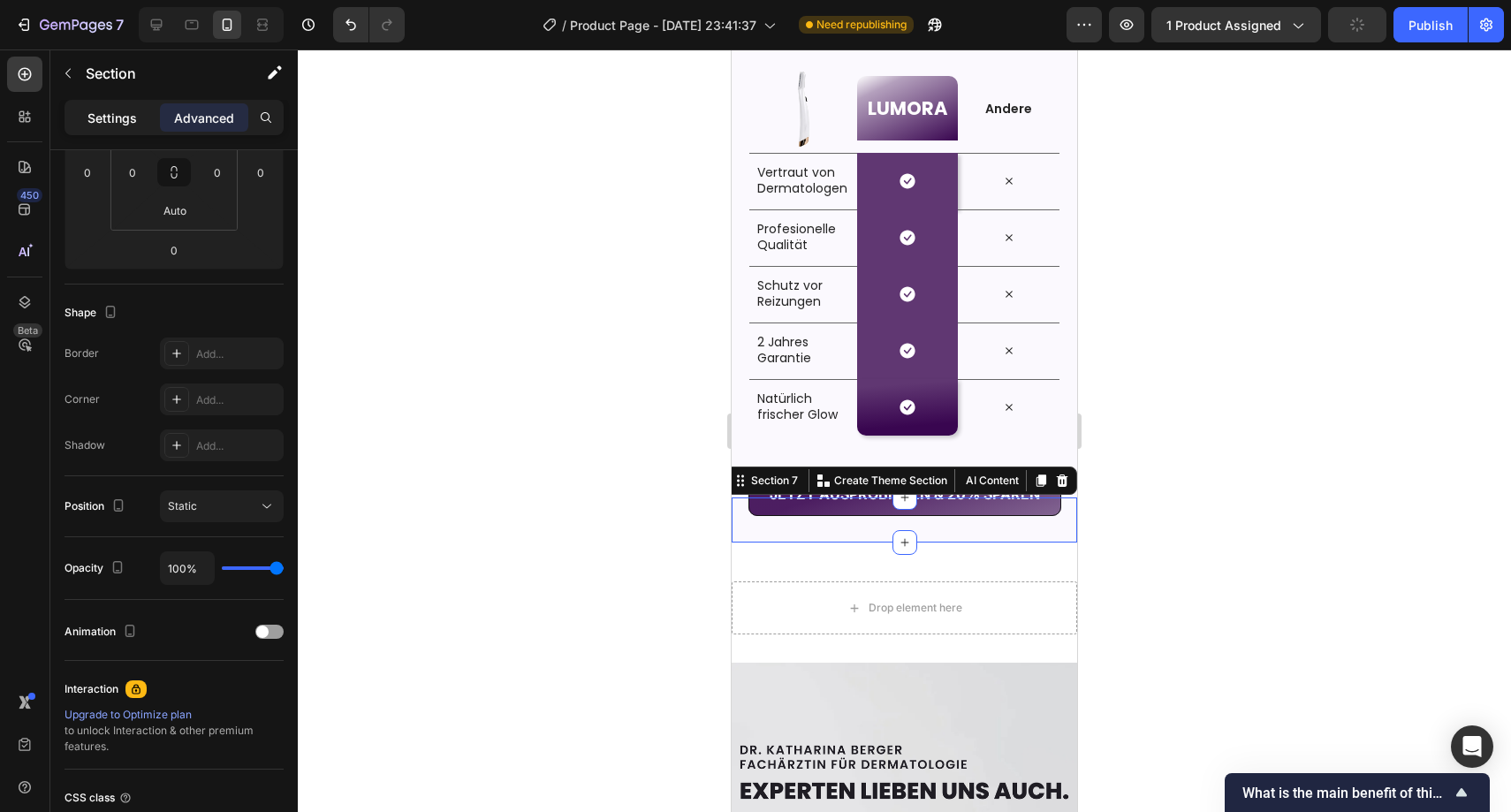
click at [122, 123] on p "Settings" at bounding box center [112, 117] width 49 height 18
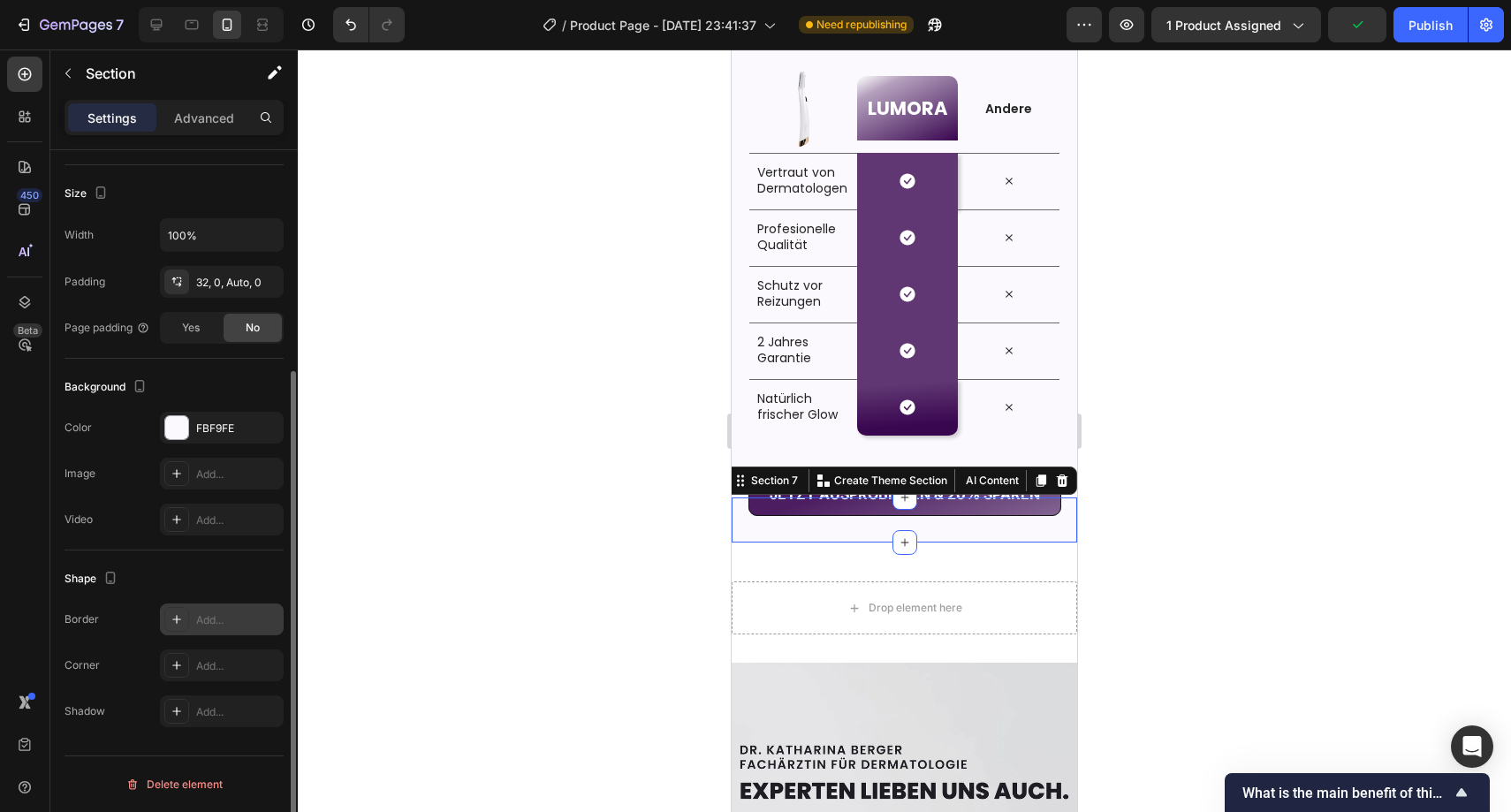
click at [188, 610] on div at bounding box center [177, 619] width 25 height 25
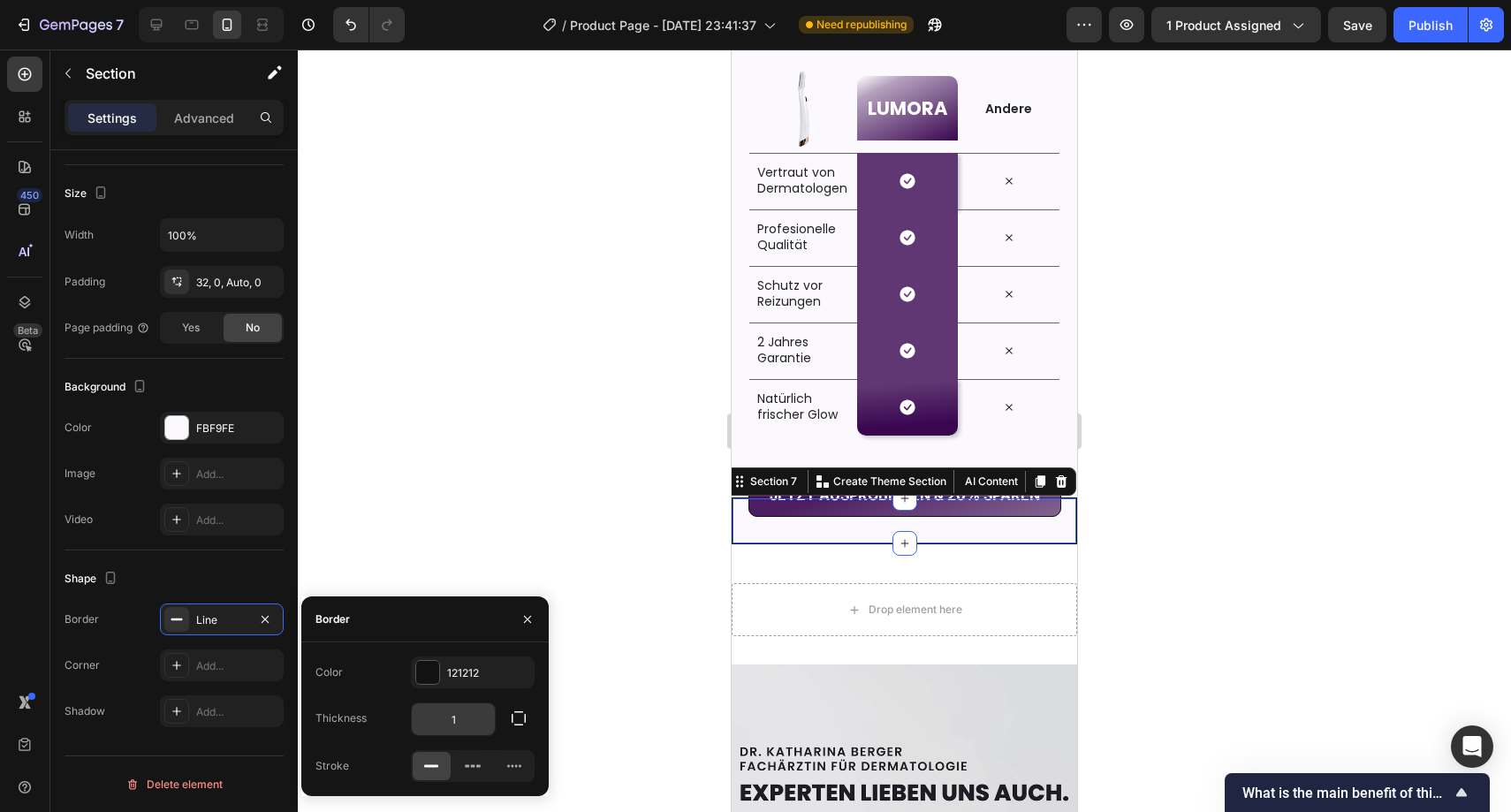
click at [465, 717] on input "1" at bounding box center [453, 719] width 83 height 31
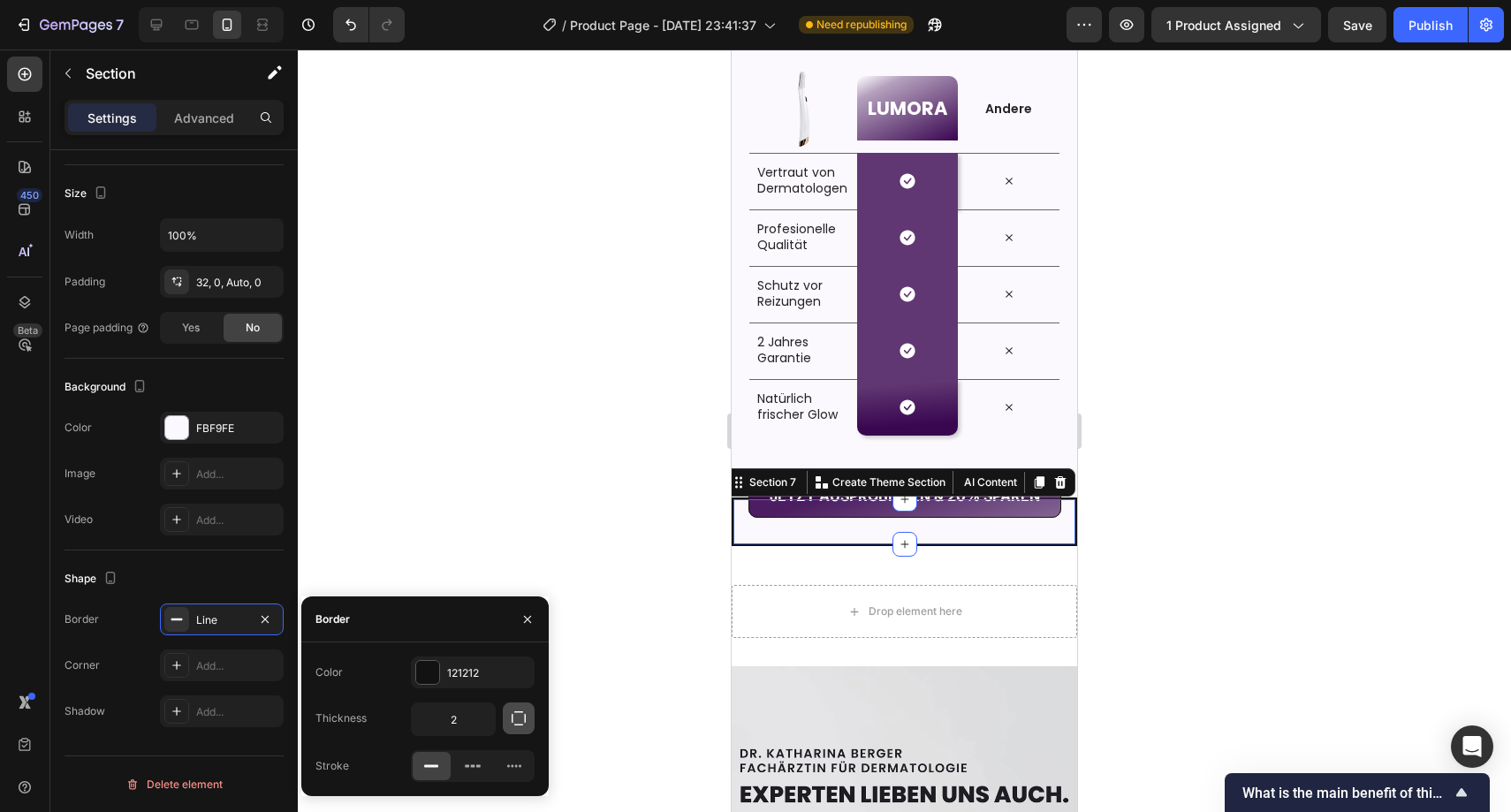
click at [514, 720] on icon "button" at bounding box center [518, 718] width 18 height 18
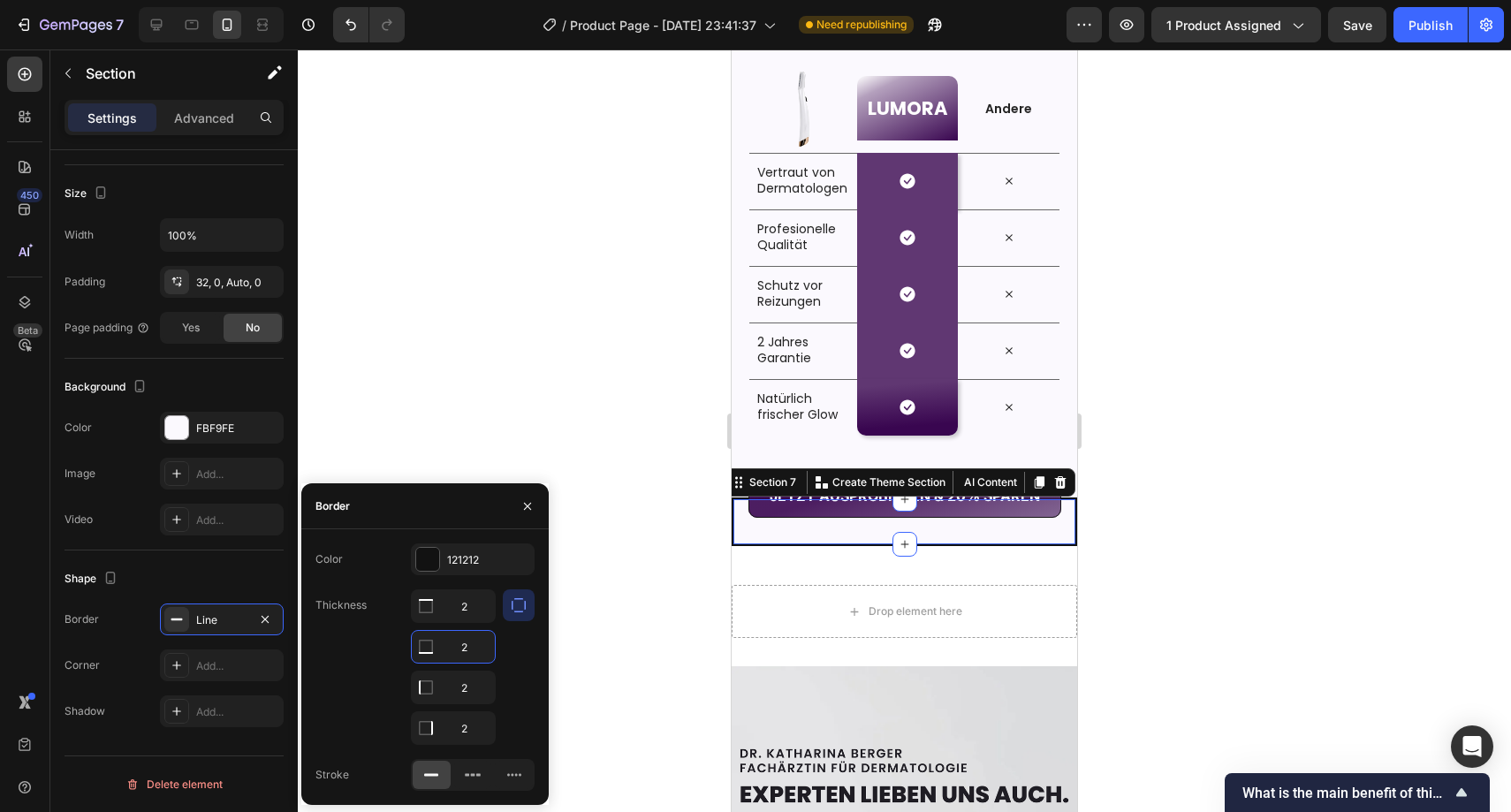
click at [464, 646] on input "2" at bounding box center [453, 646] width 83 height 31
click at [472, 607] on input "2" at bounding box center [453, 606] width 83 height 31
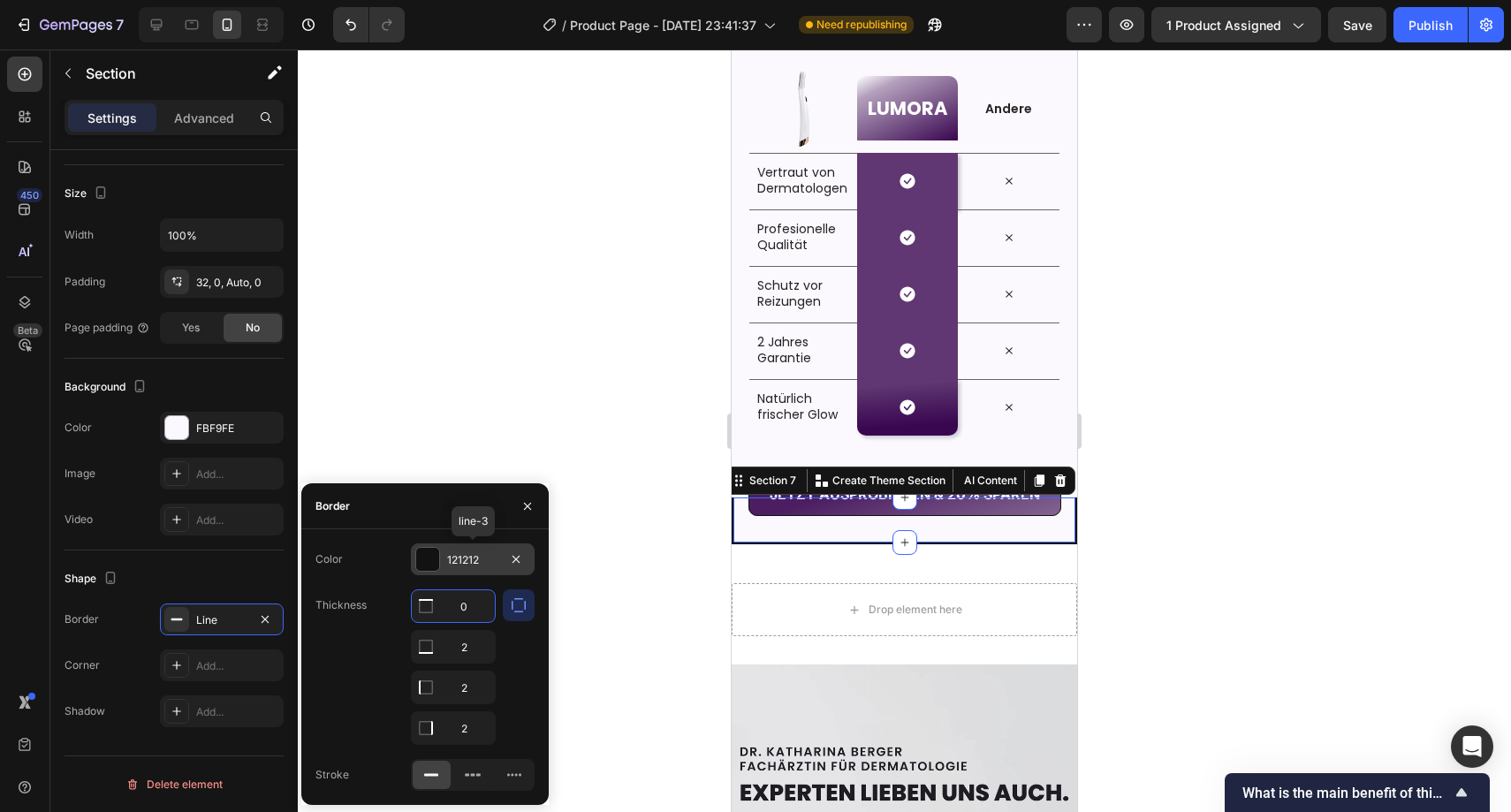
type input "0"
click at [691, 424] on div at bounding box center [905, 430] width 1214 height 762
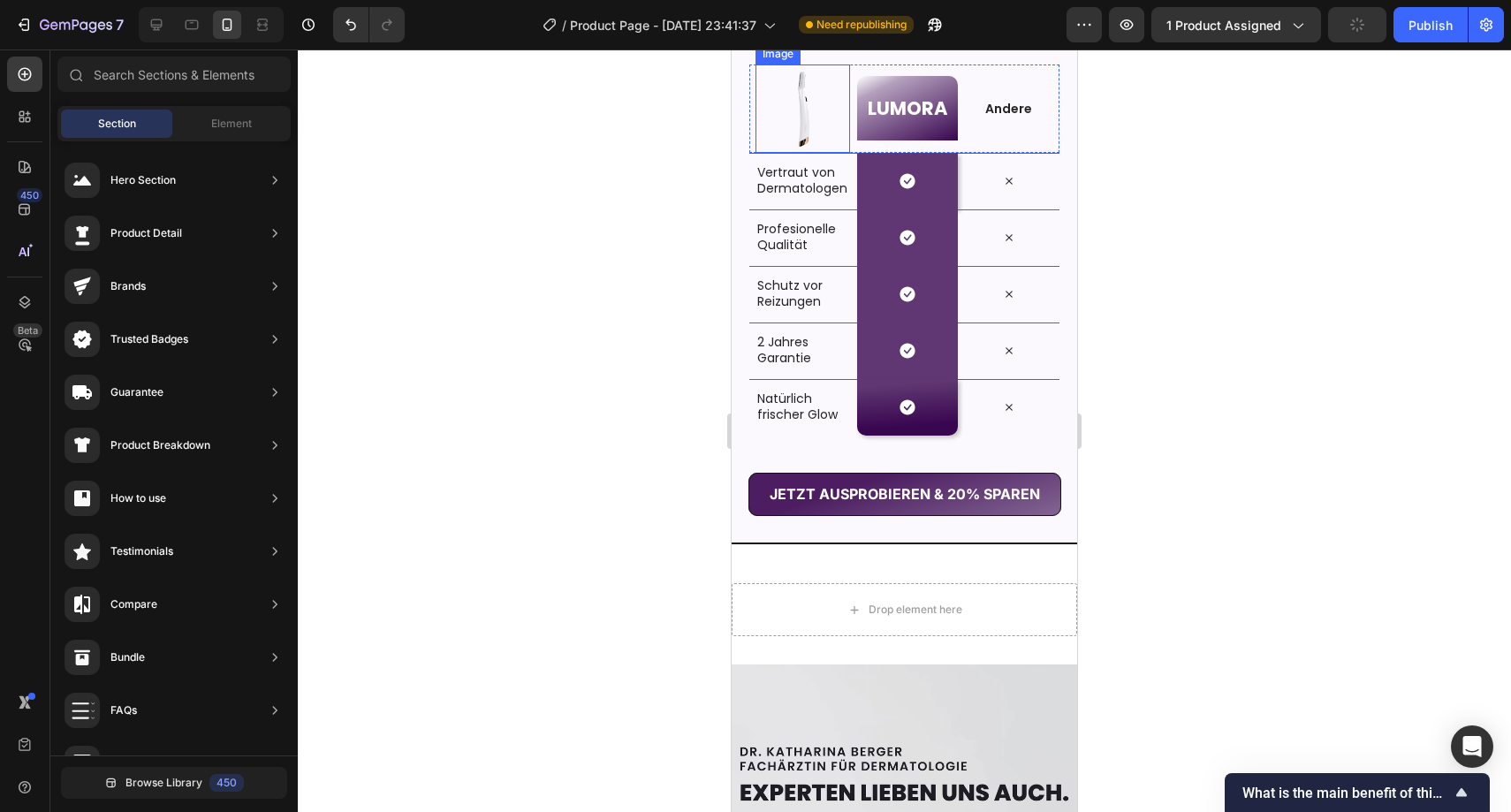
scroll to position [2393, 0]
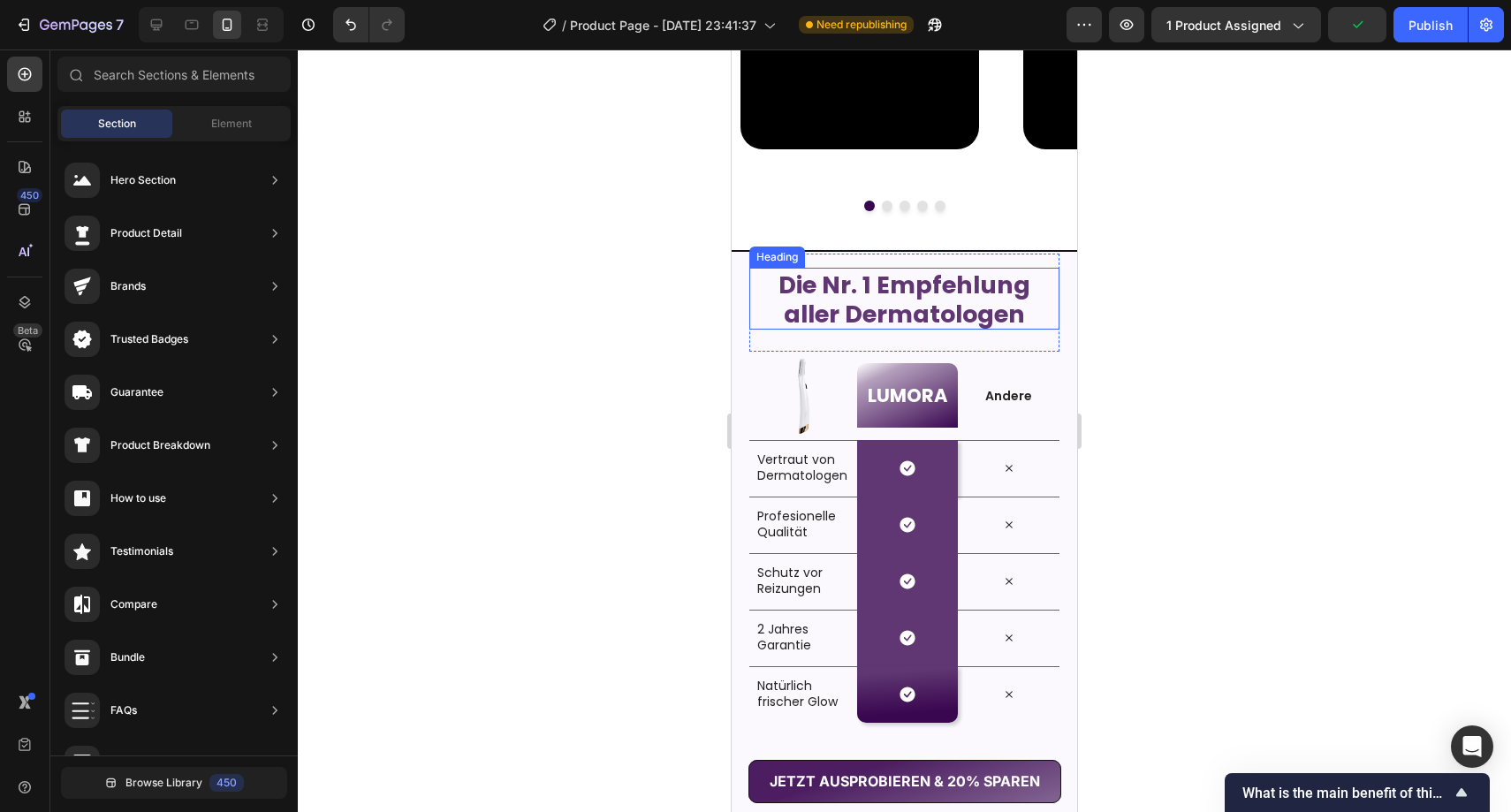
click at [770, 304] on h2 "Die Nr. 1 Empfehlung aller Dermatologen" at bounding box center [904, 298] width 310 height 62
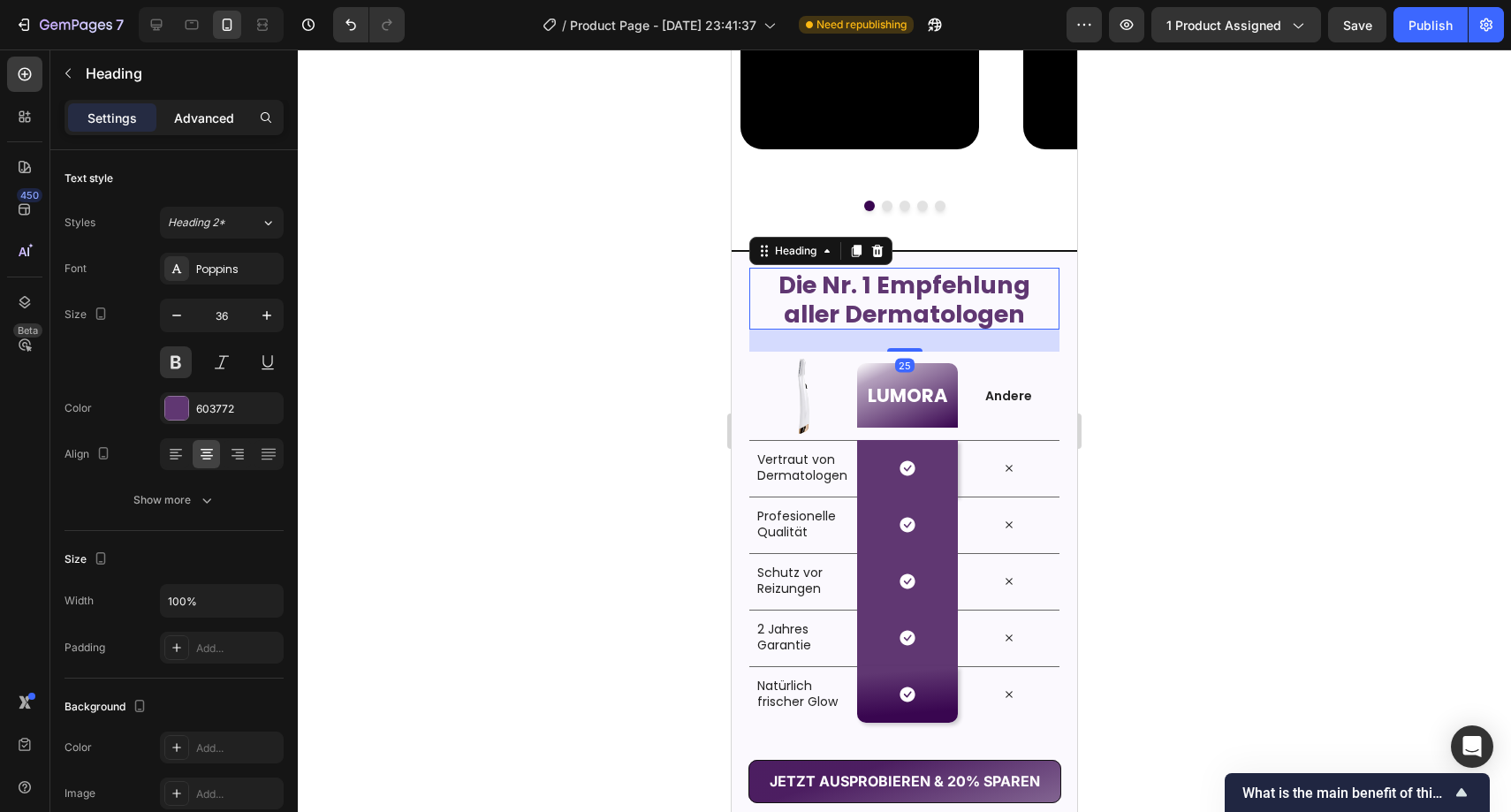
click at [208, 123] on p "Advanced" at bounding box center [204, 117] width 60 height 18
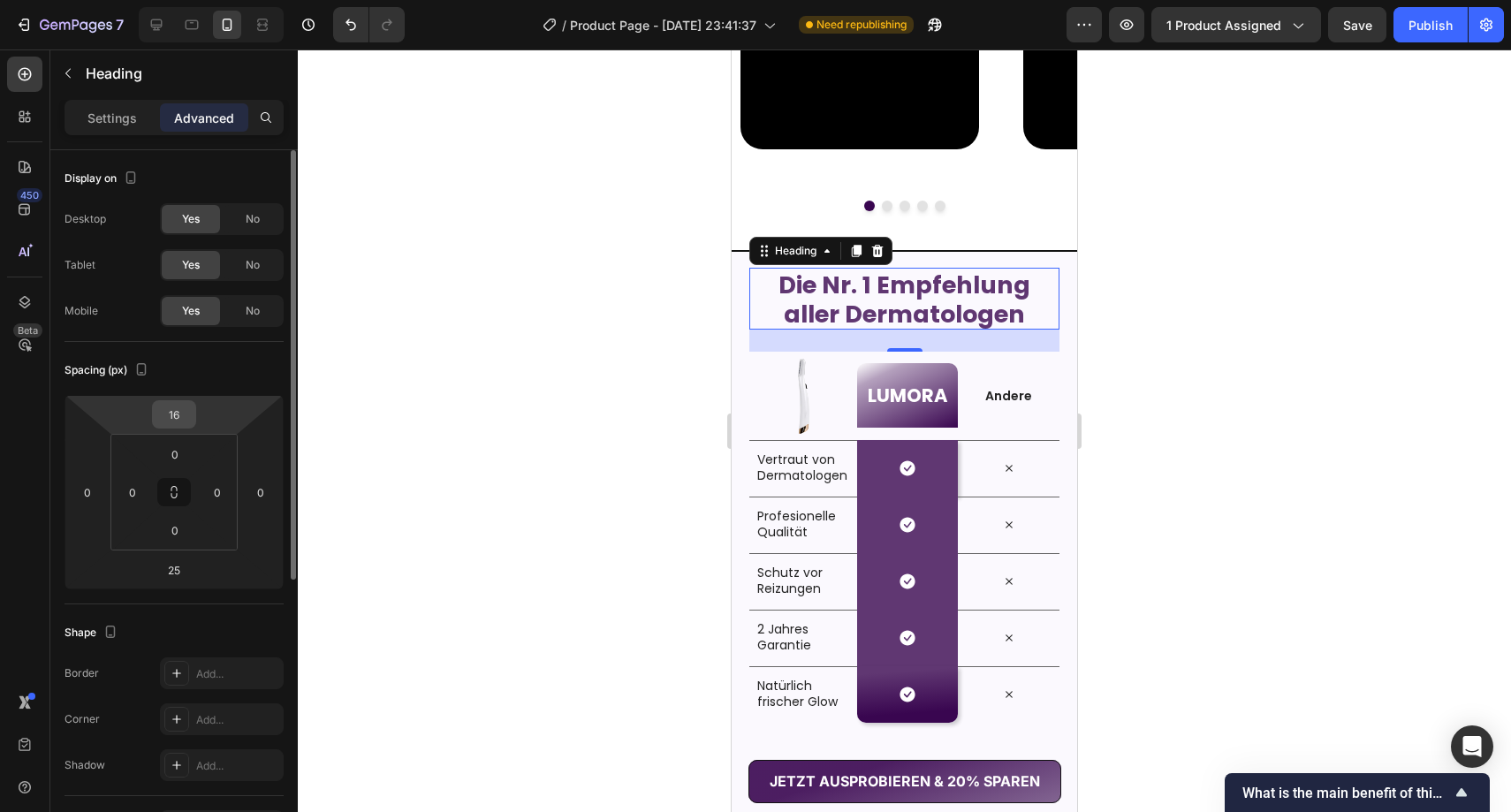
click at [179, 402] on input "16" at bounding box center [174, 414] width 35 height 27
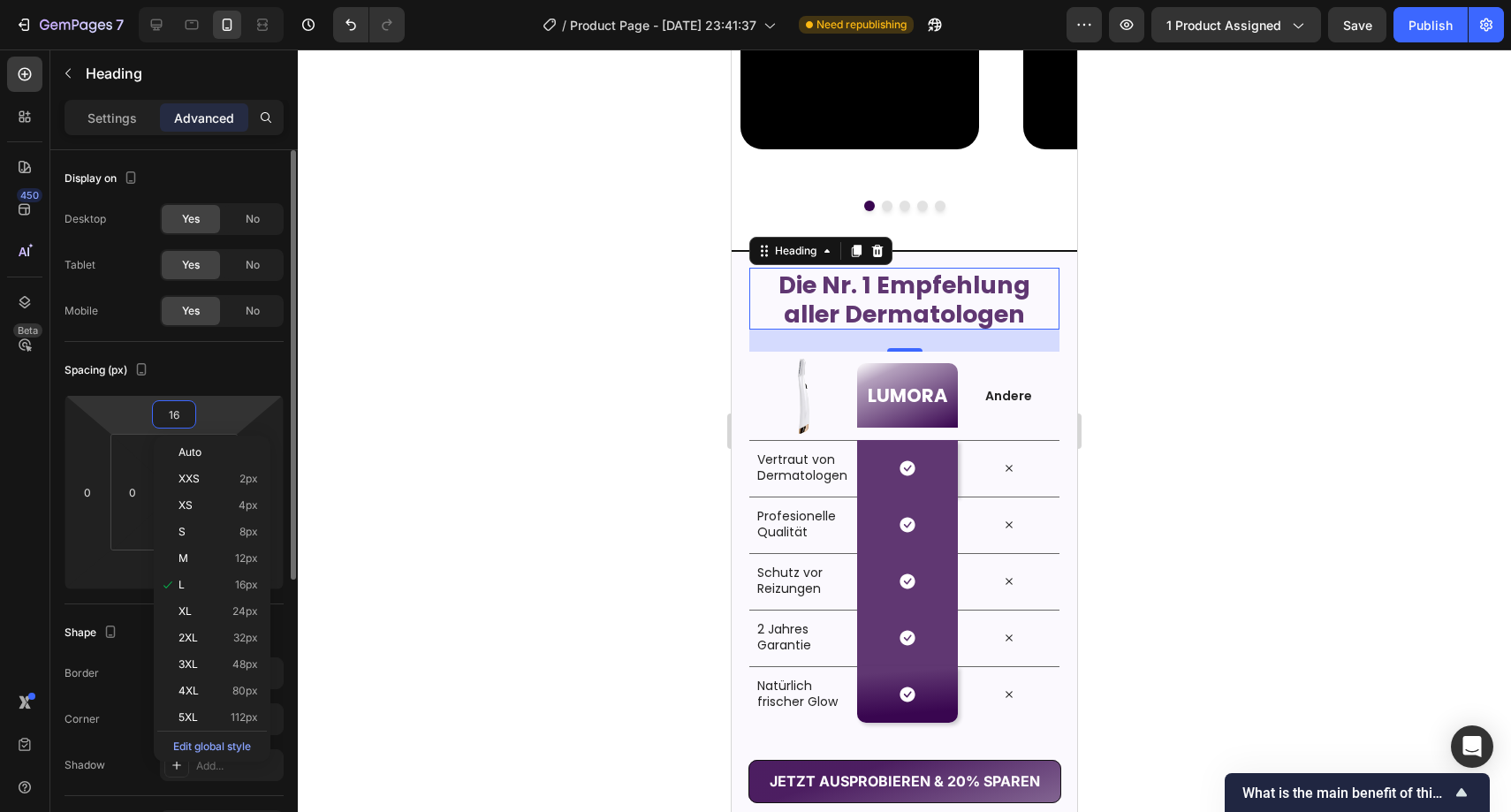
click at [189, 409] on input "16" at bounding box center [174, 414] width 35 height 27
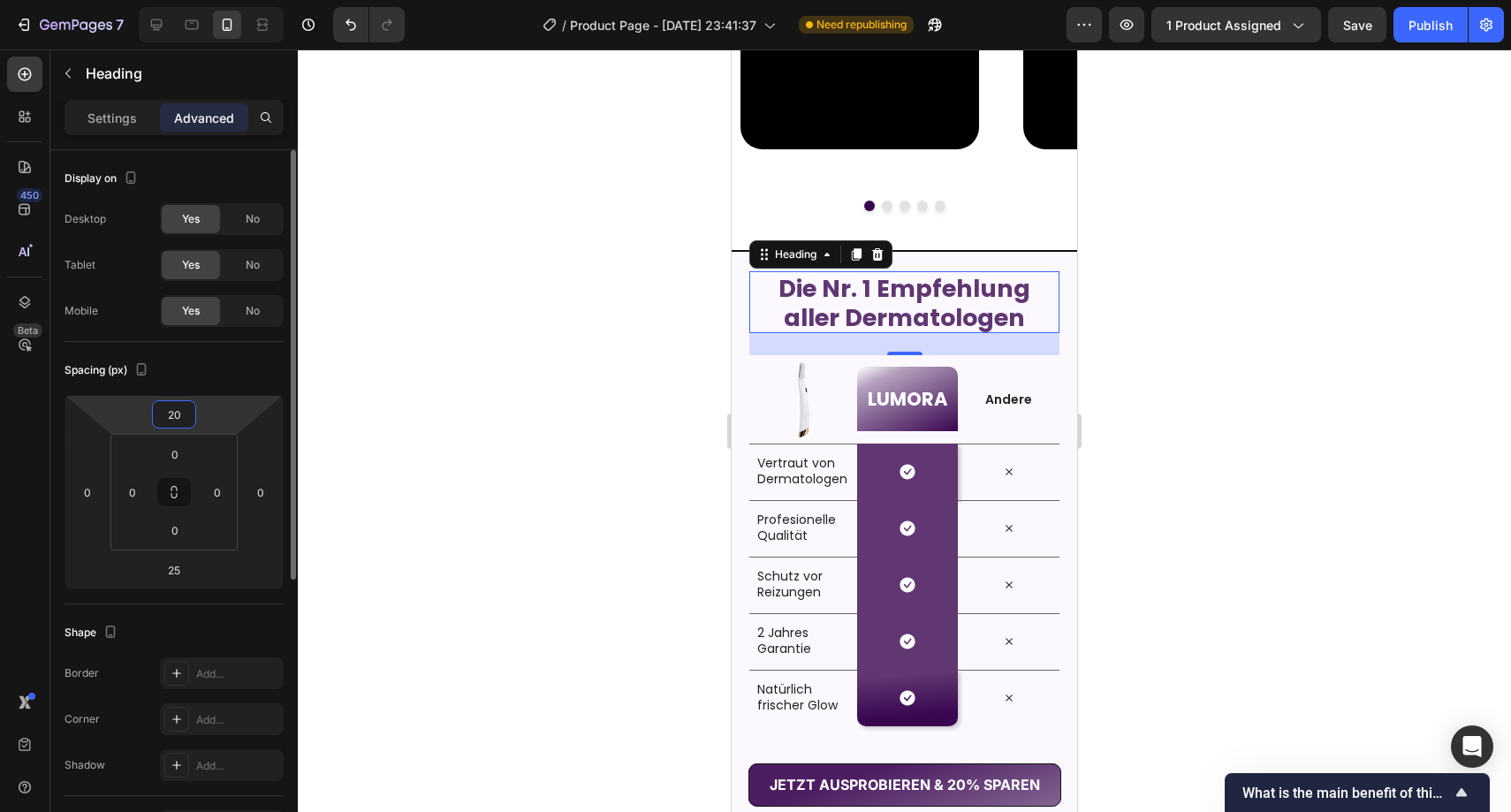
type input "2"
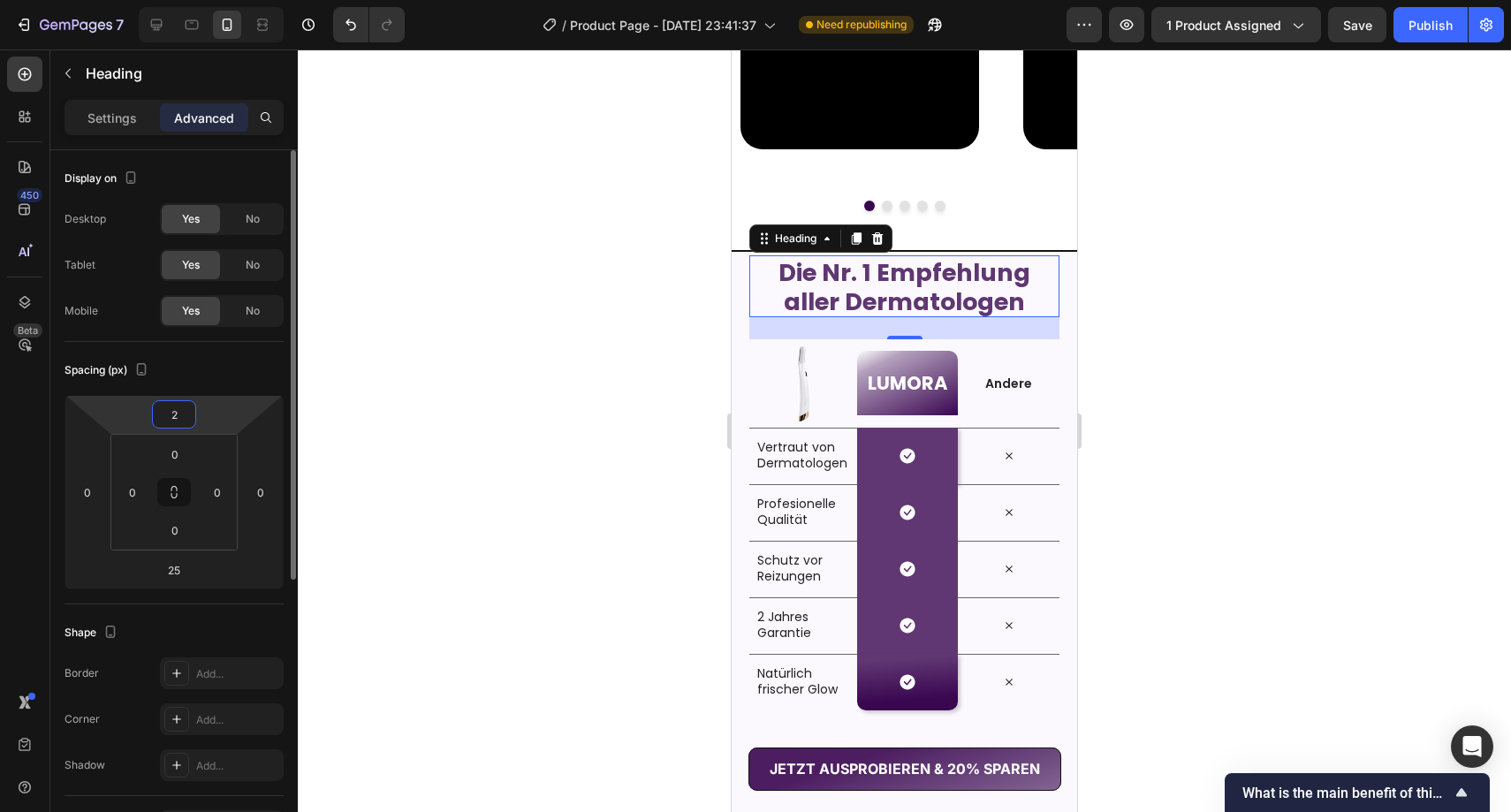
type input "25"
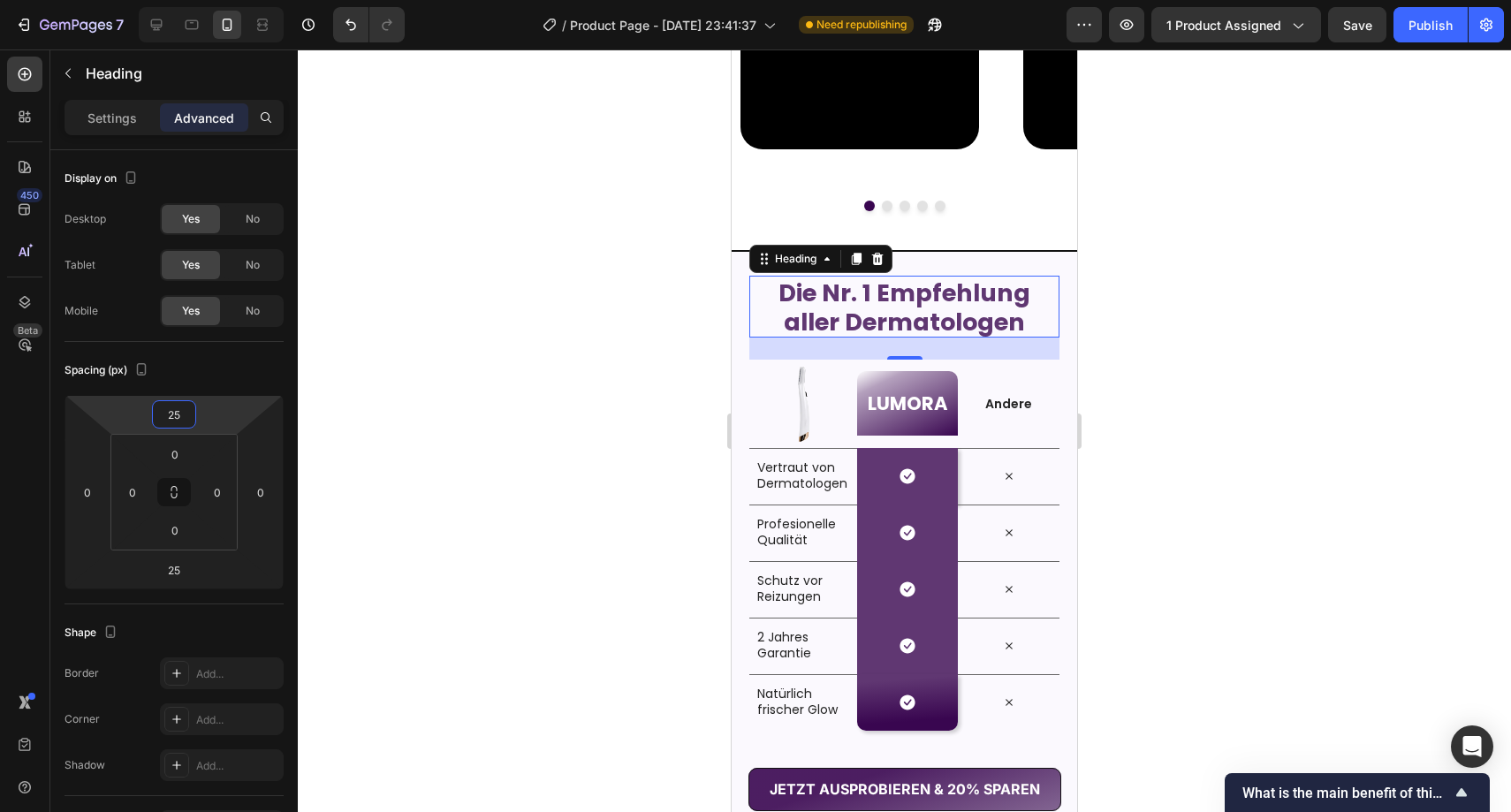
click at [533, 308] on div at bounding box center [905, 430] width 1214 height 762
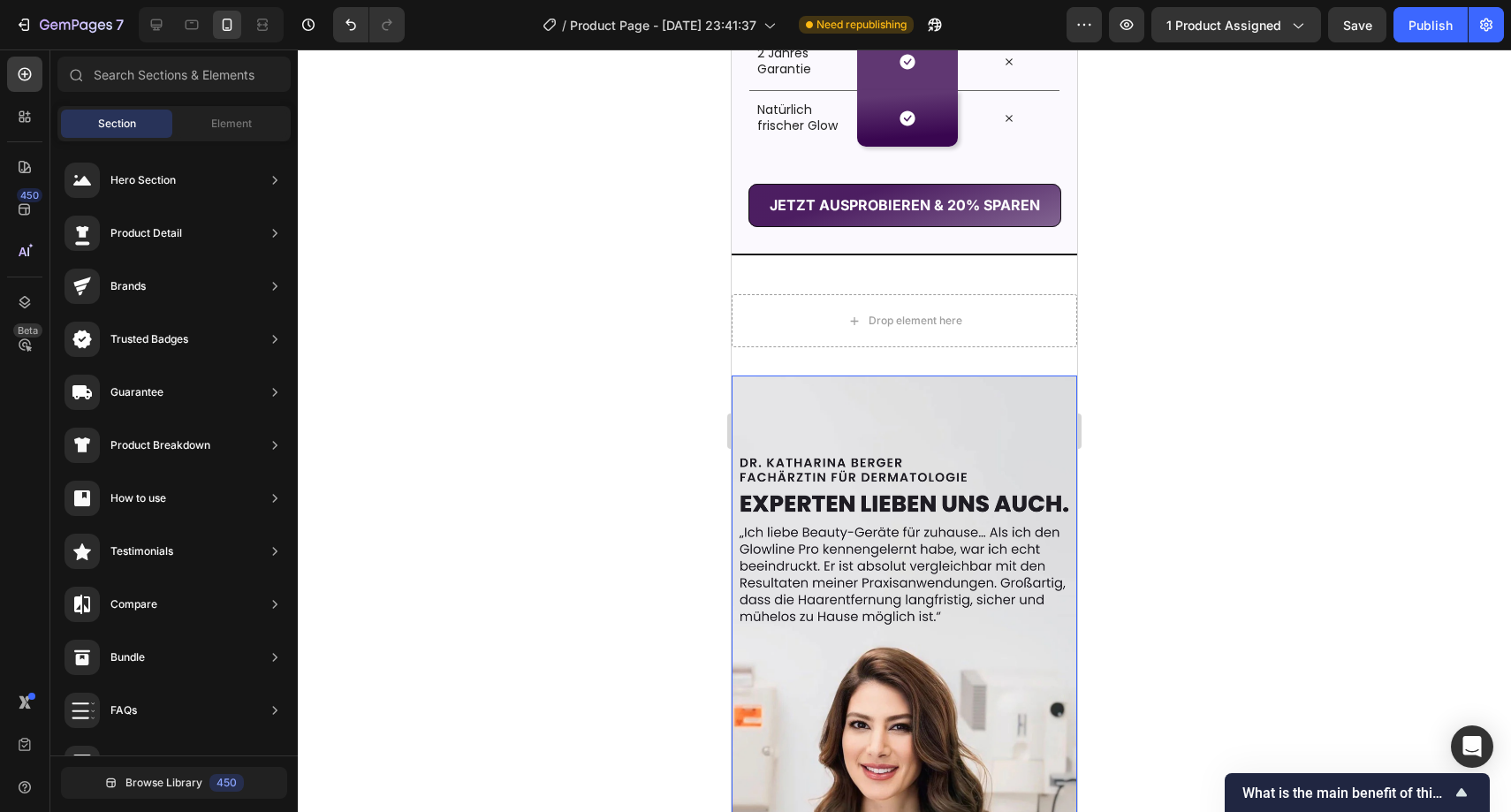
scroll to position [2697, 0]
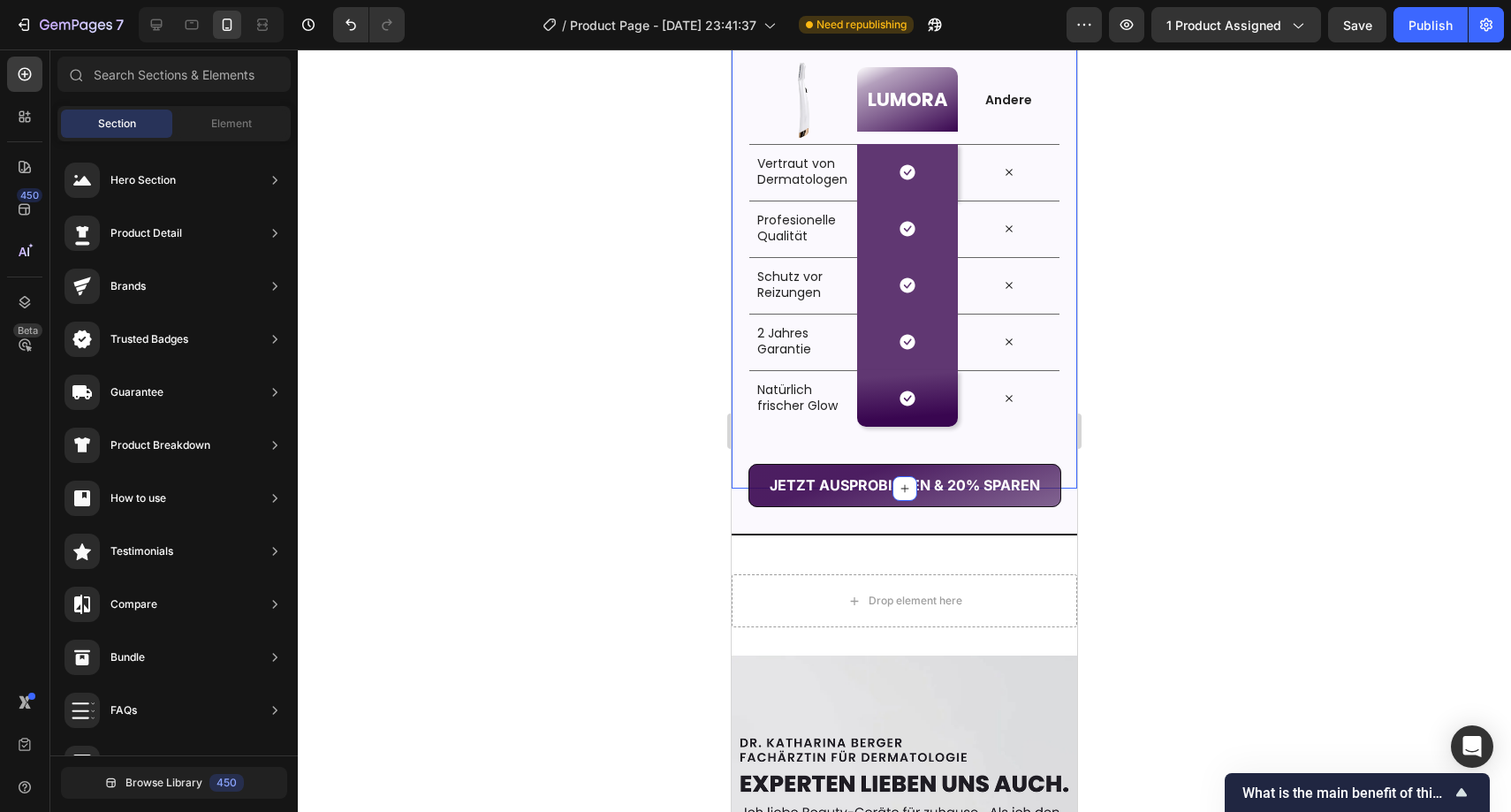
click at [654, 348] on div at bounding box center [905, 430] width 1214 height 762
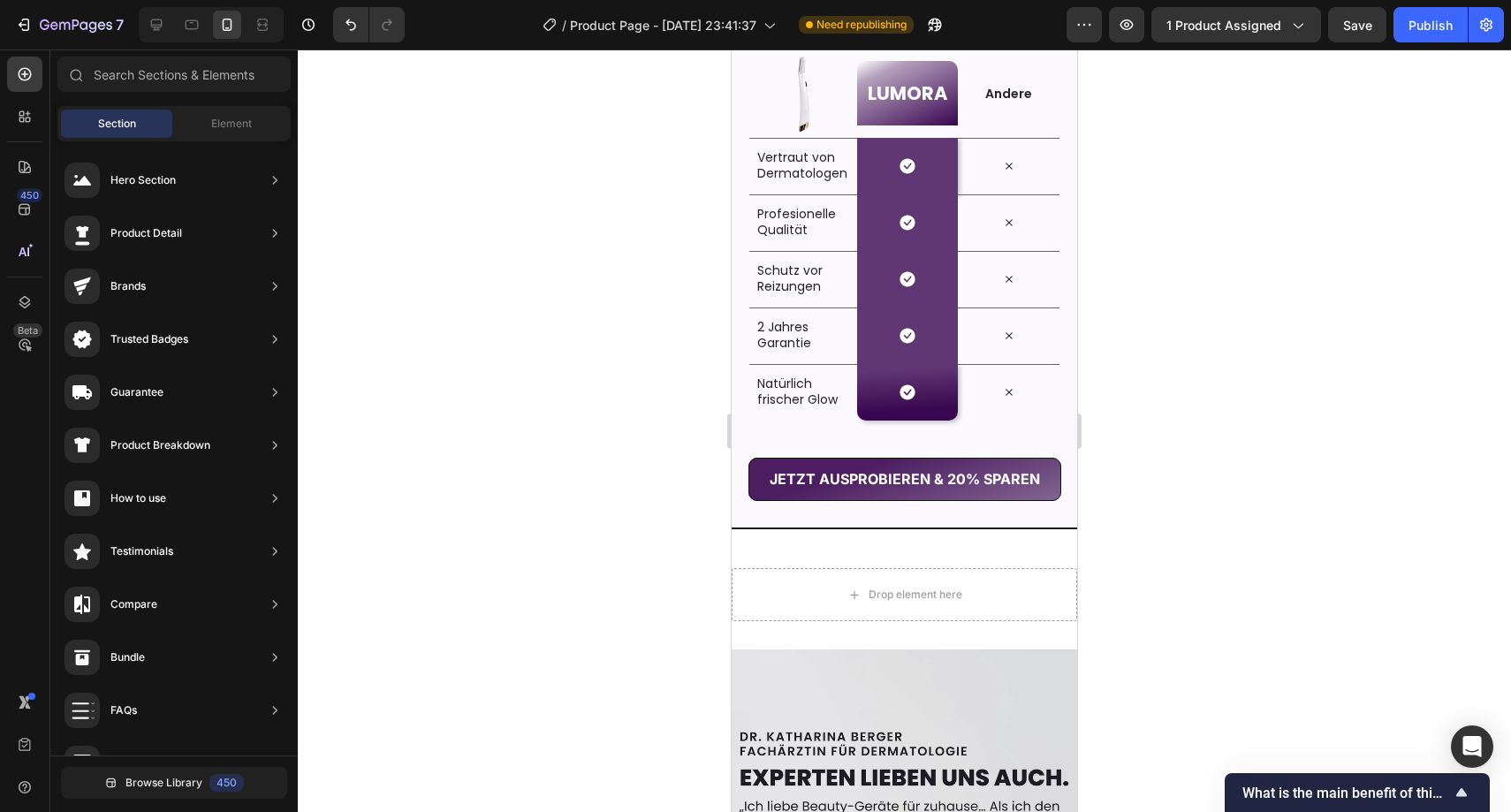
scroll to position [2777, 0]
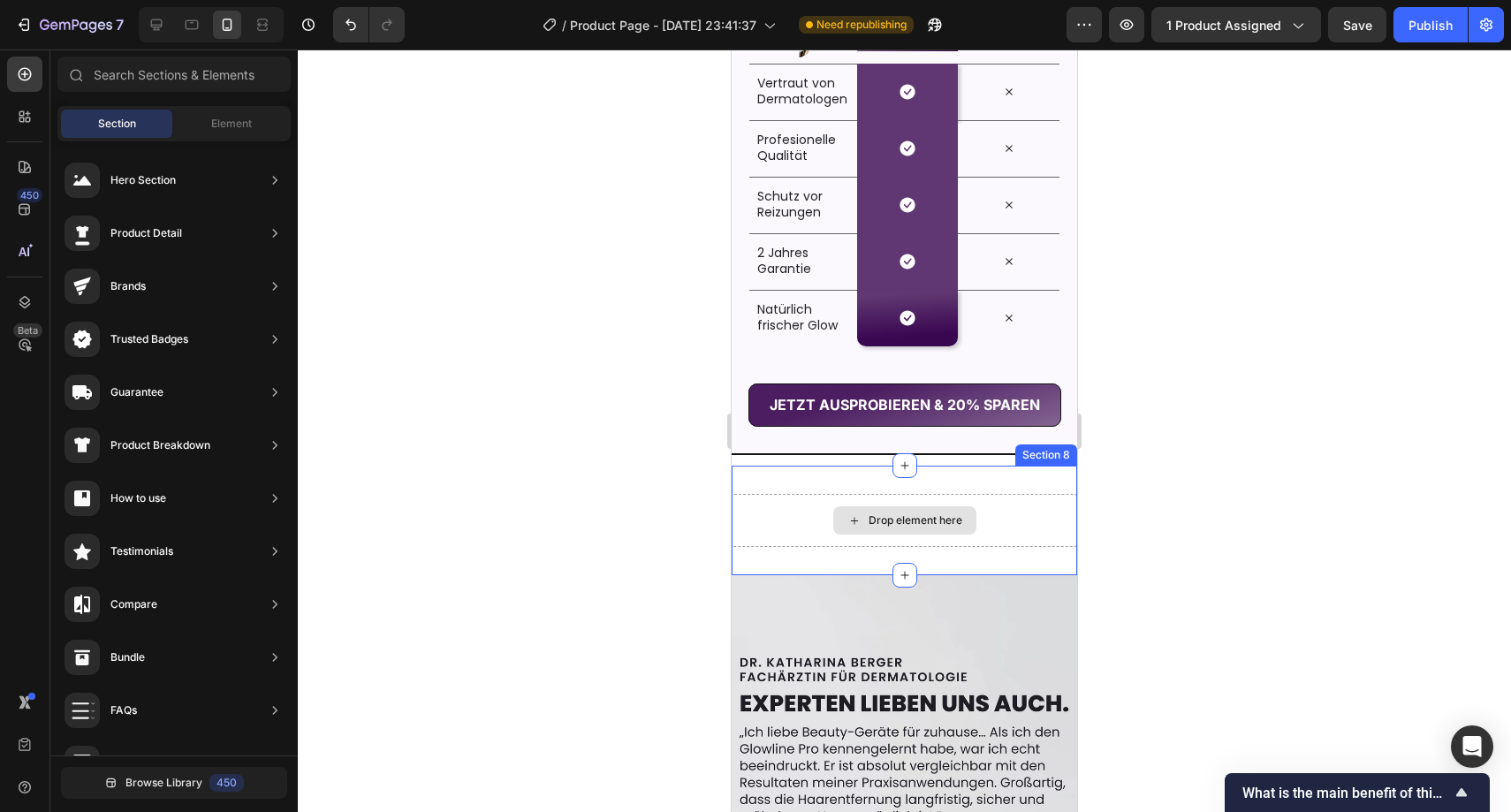
click at [894, 521] on div "Drop element here" at bounding box center [915, 520] width 93 height 14
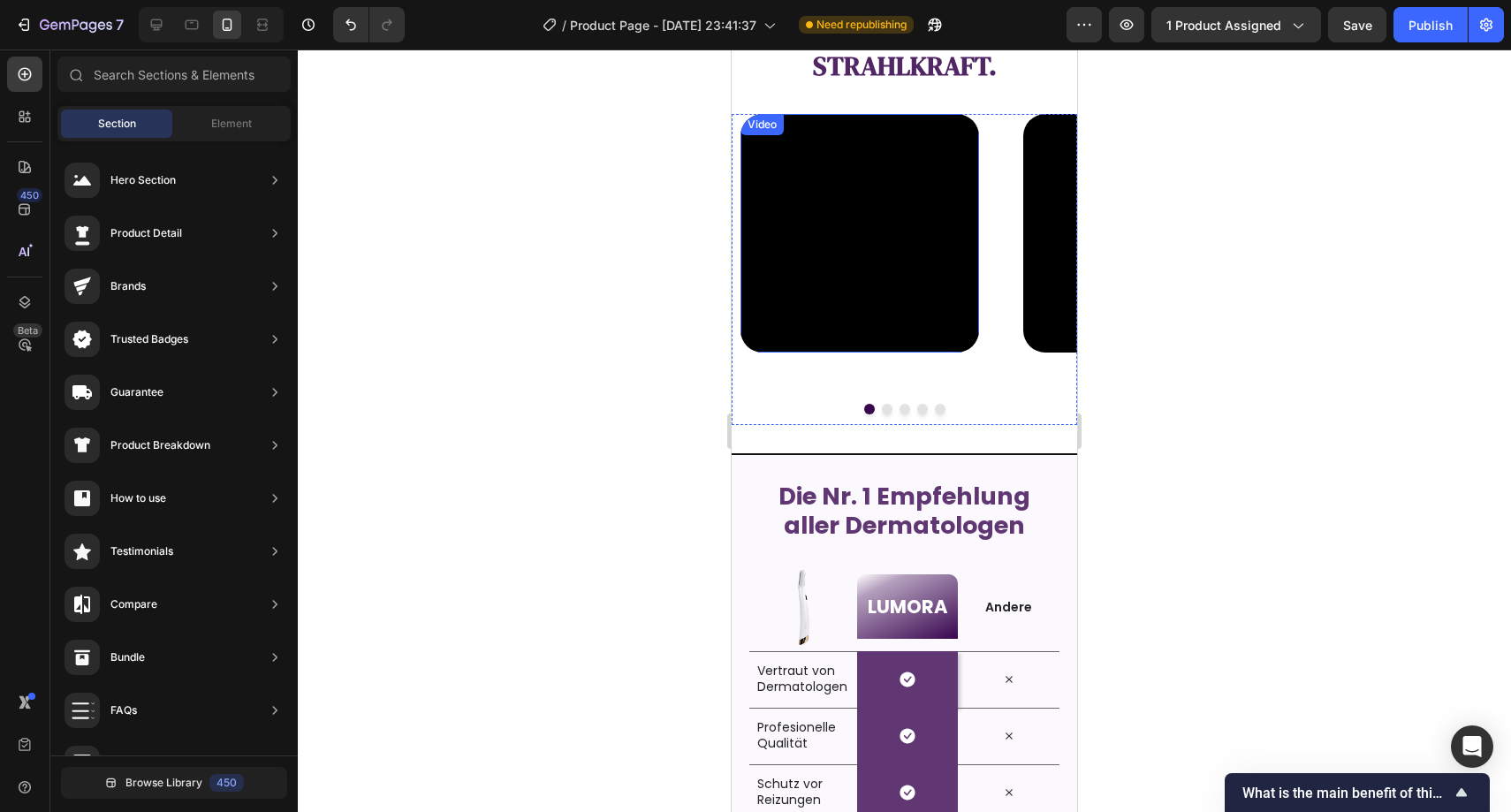
scroll to position [2156, 0]
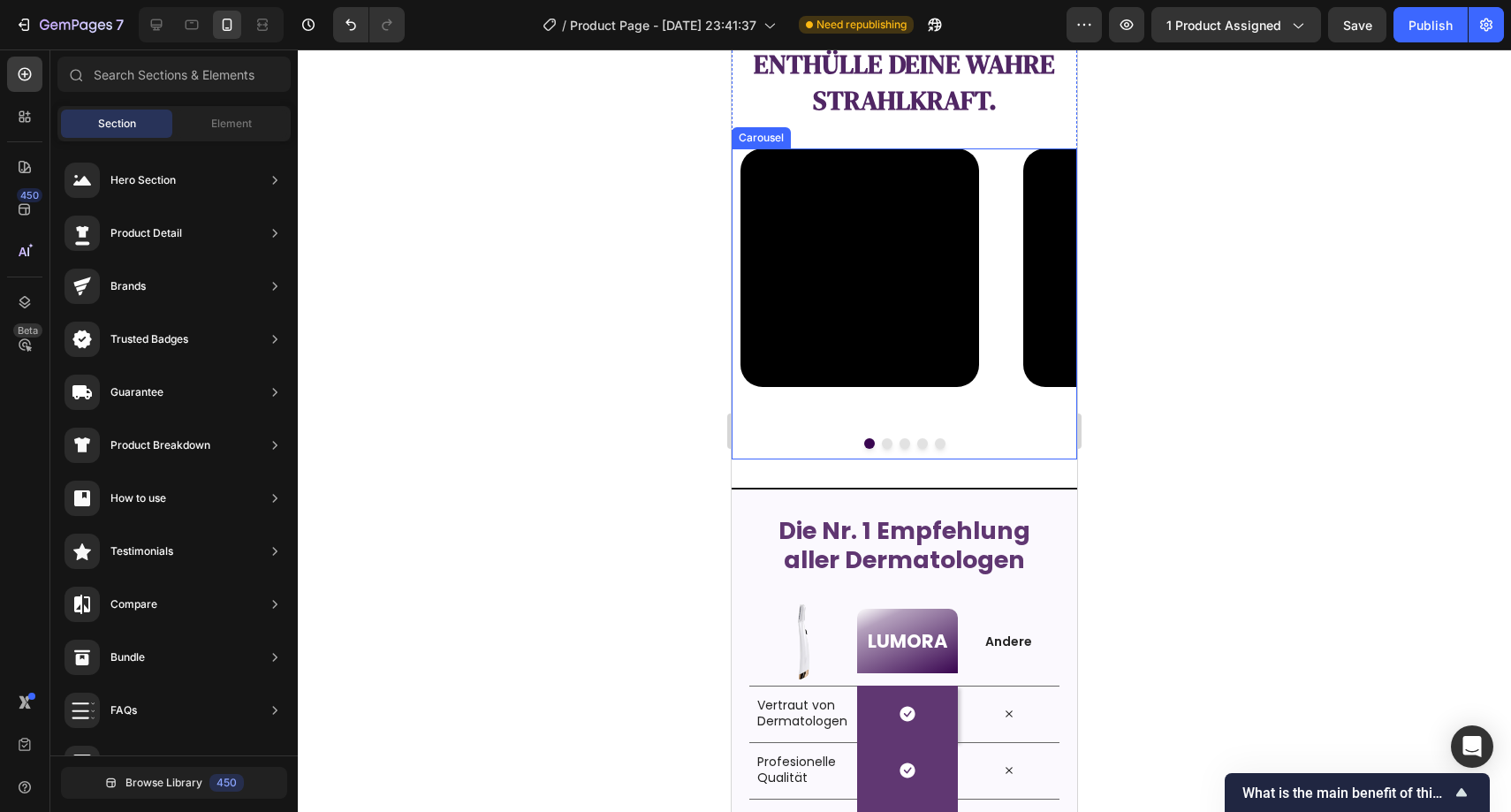
click at [819, 417] on div "Video" at bounding box center [860, 286] width 239 height 276
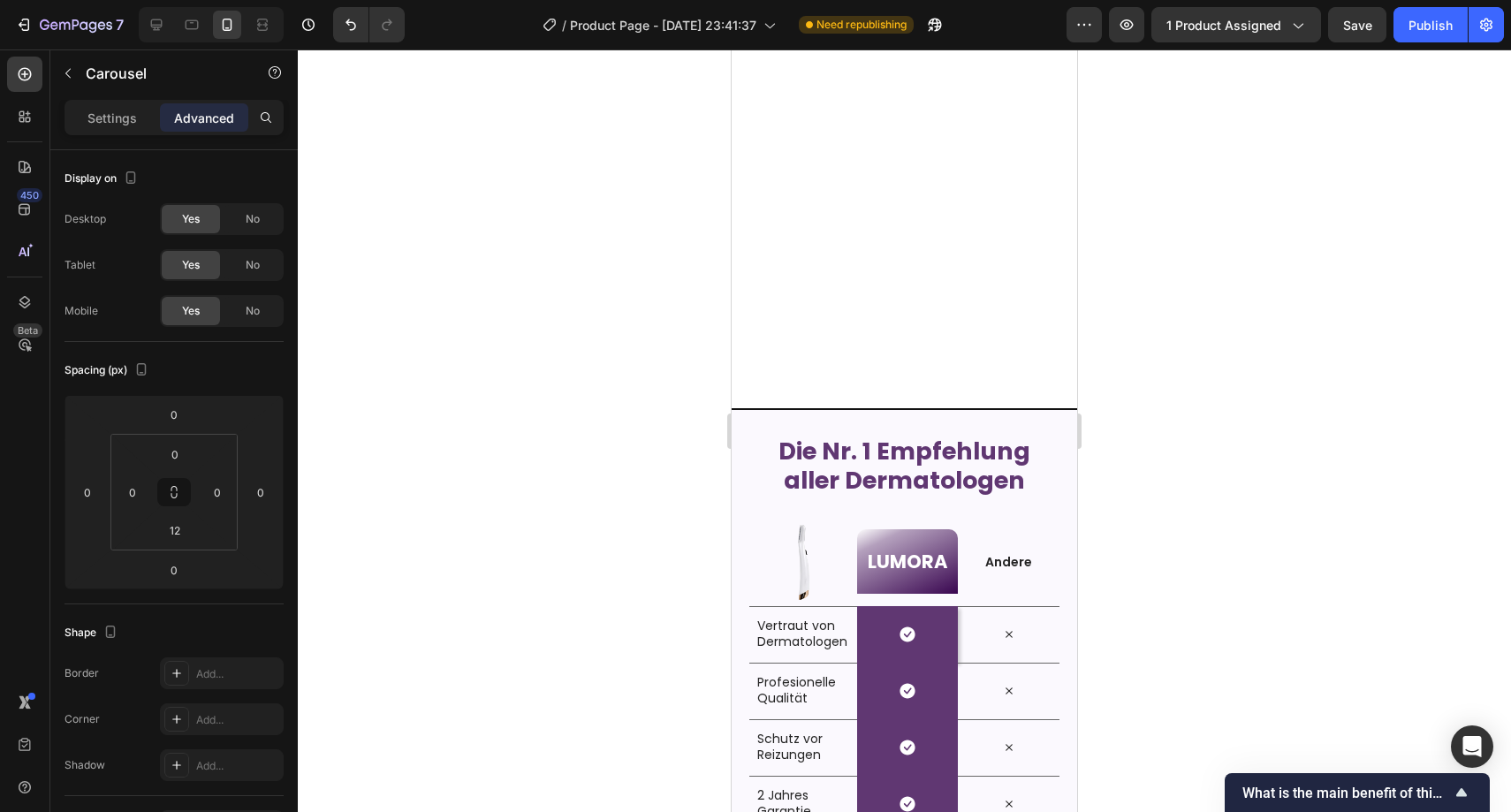
scroll to position [2891, 0]
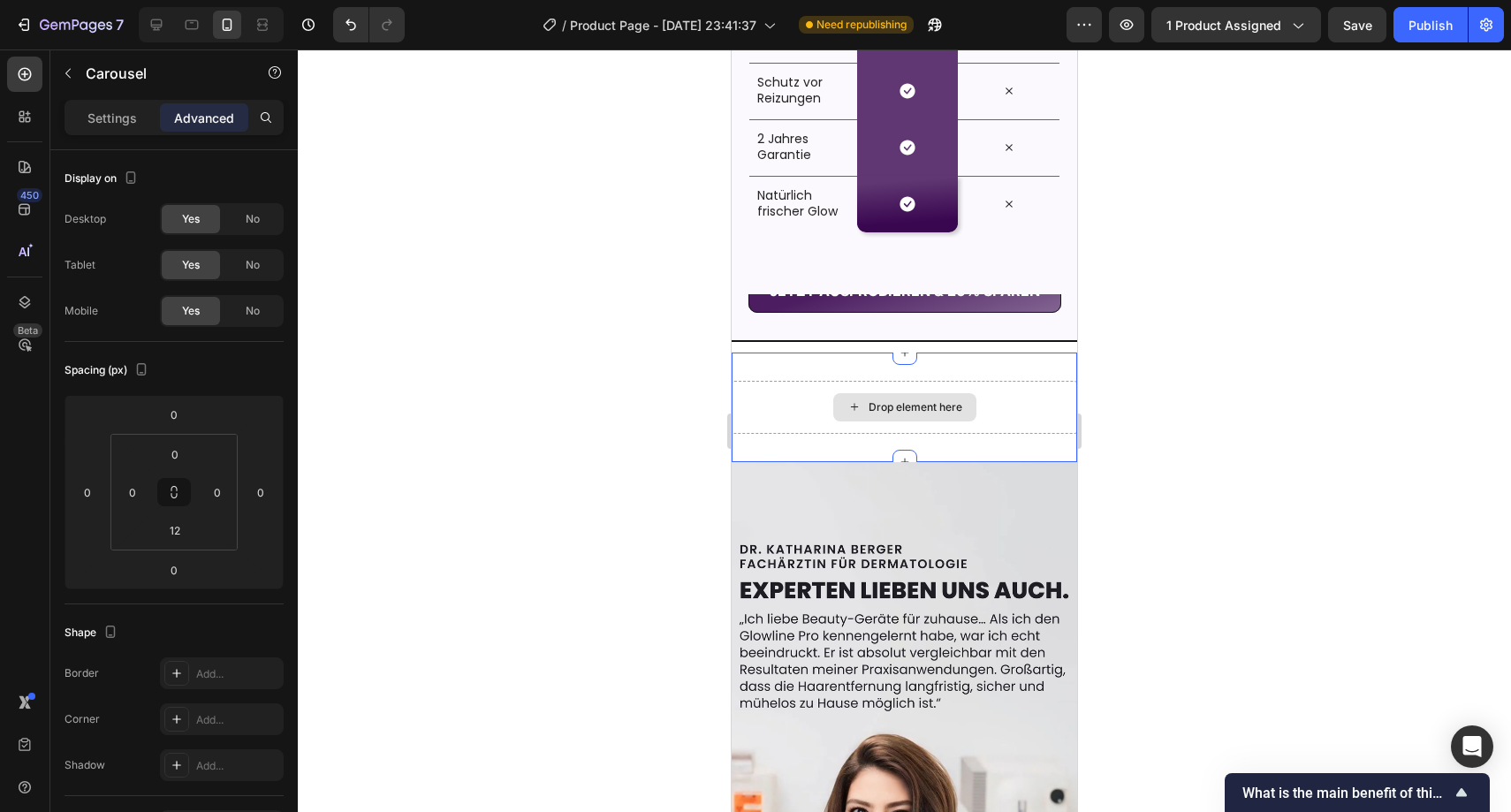
click at [805, 400] on div "Drop element here" at bounding box center [904, 407] width 345 height 53
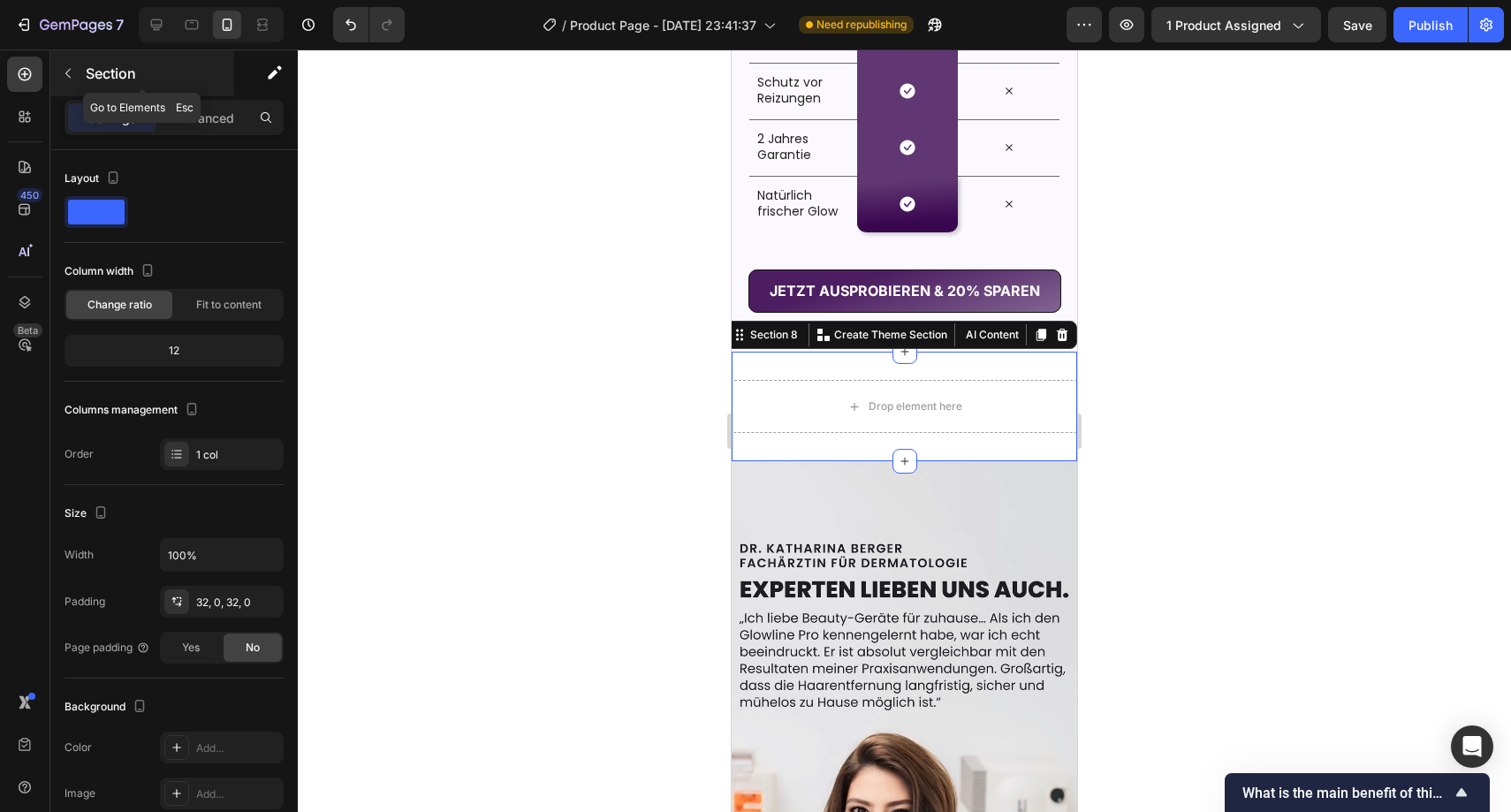
click at [74, 82] on button "button" at bounding box center [68, 73] width 29 height 29
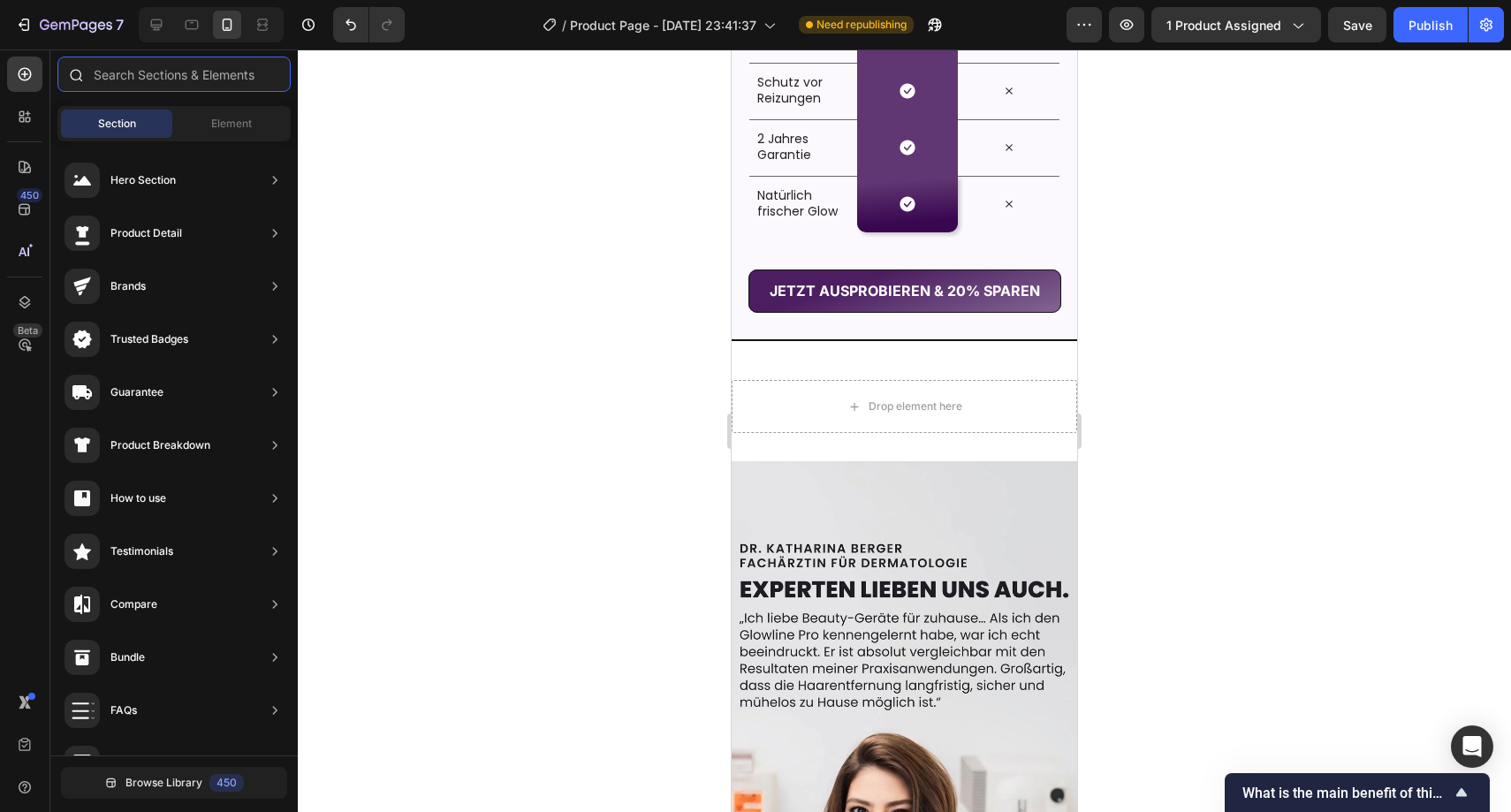
click at [163, 76] on input "text" at bounding box center [174, 74] width 233 height 35
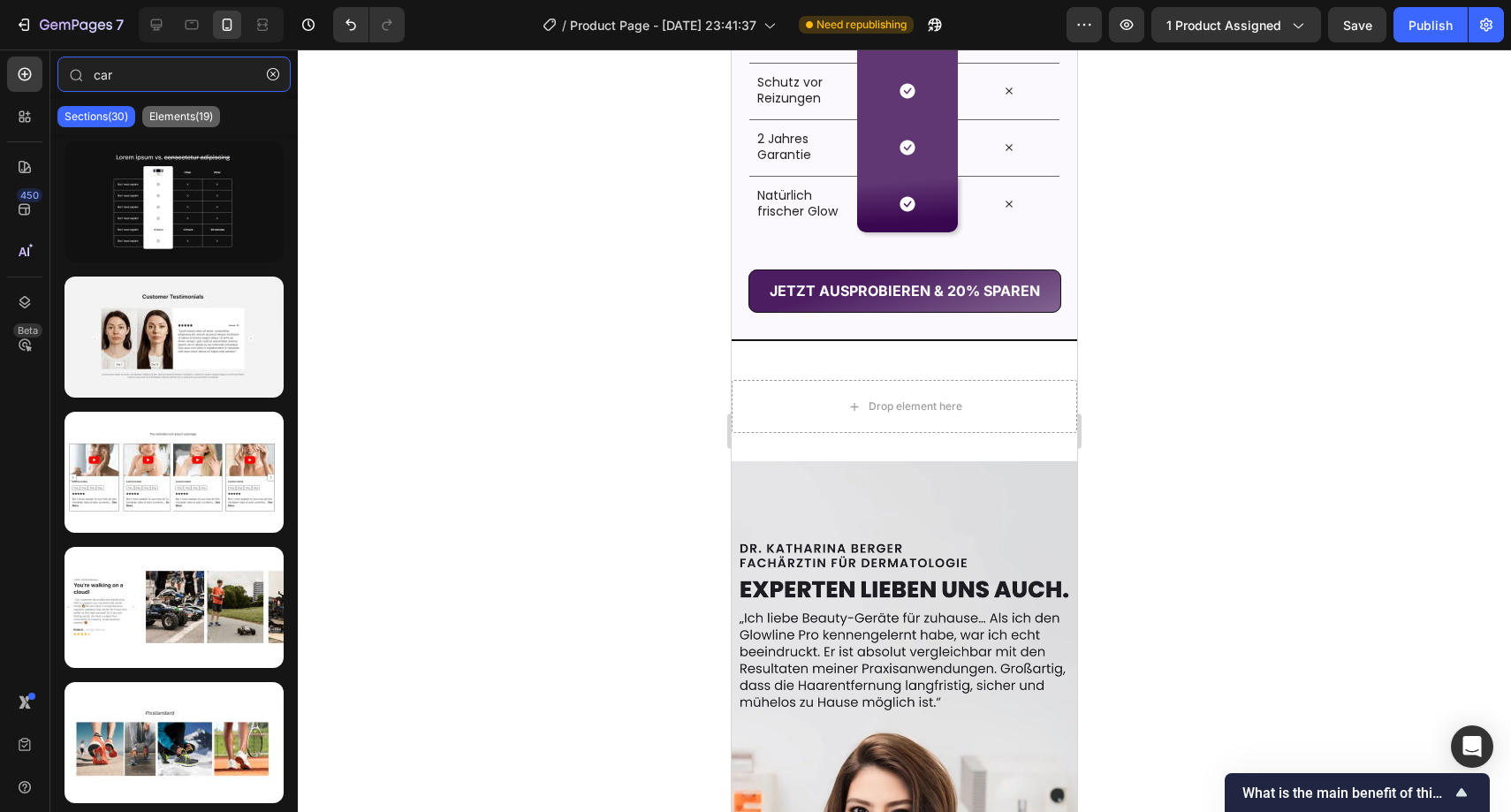
type input "car"
click at [185, 111] on p "Elements(19)" at bounding box center [180, 116] width 64 height 14
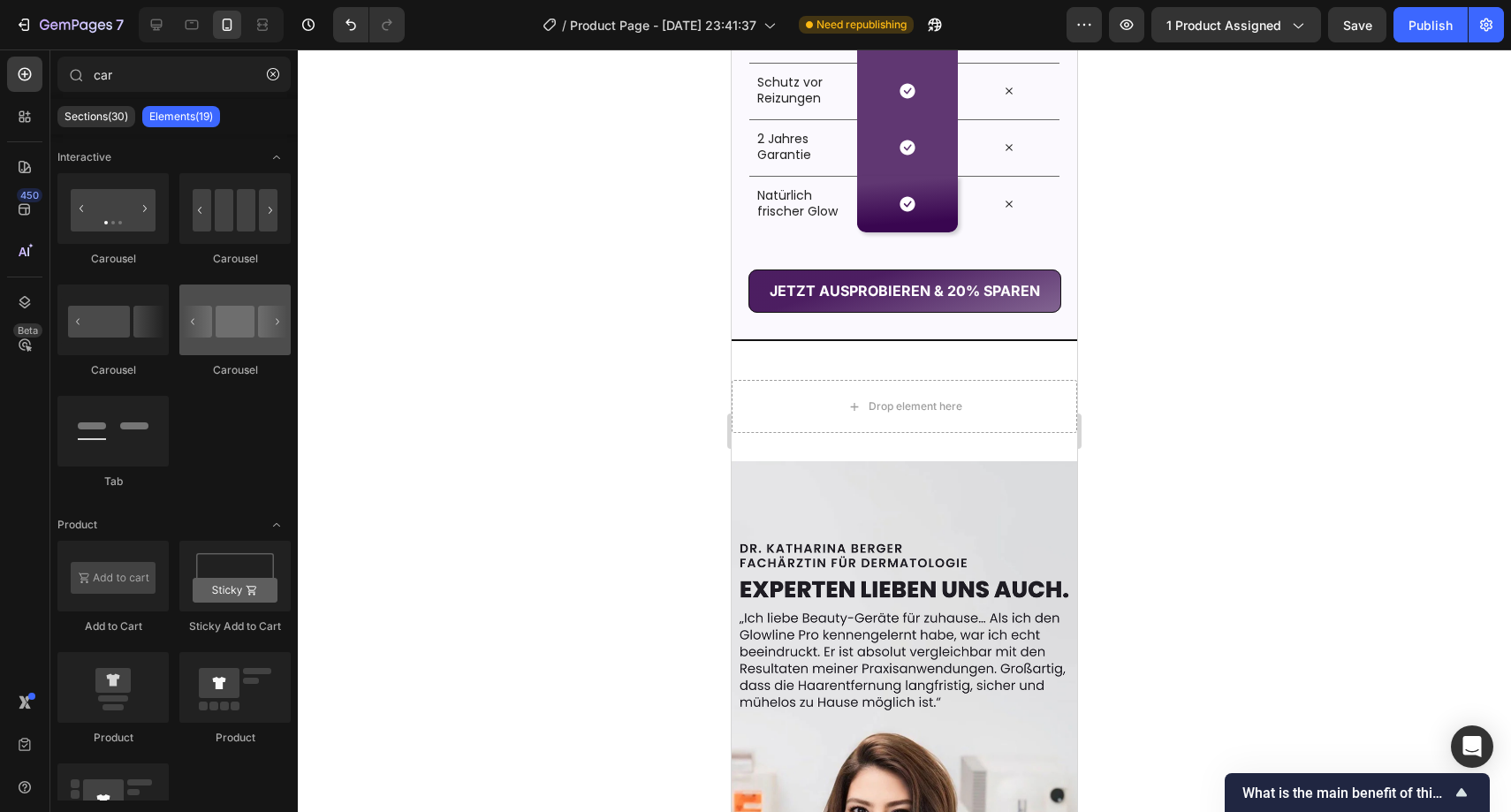
click at [226, 344] on div at bounding box center [235, 320] width 111 height 70
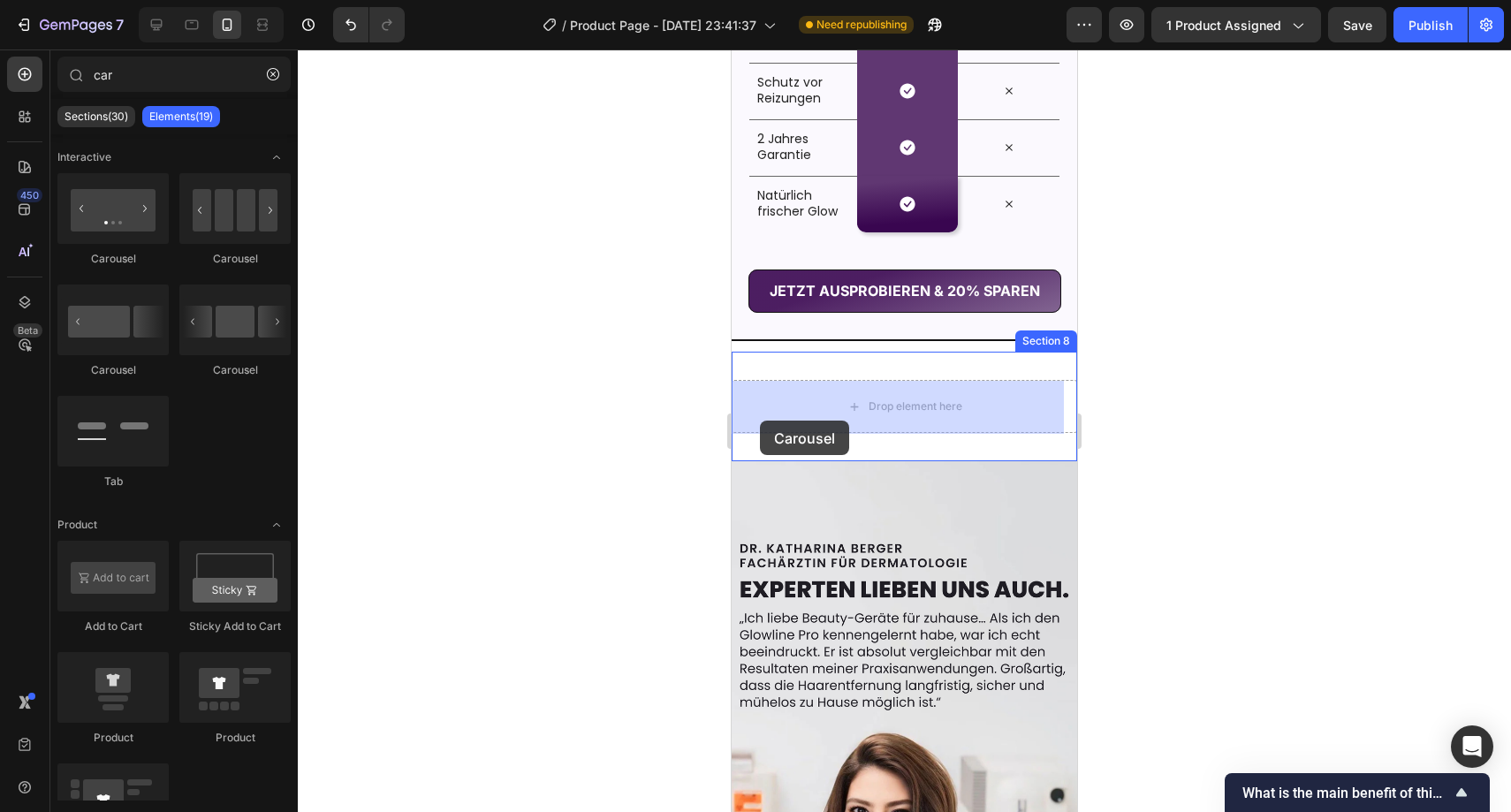
drag, startPoint x: 962, startPoint y: 396, endPoint x: 761, endPoint y: 421, distance: 202.5
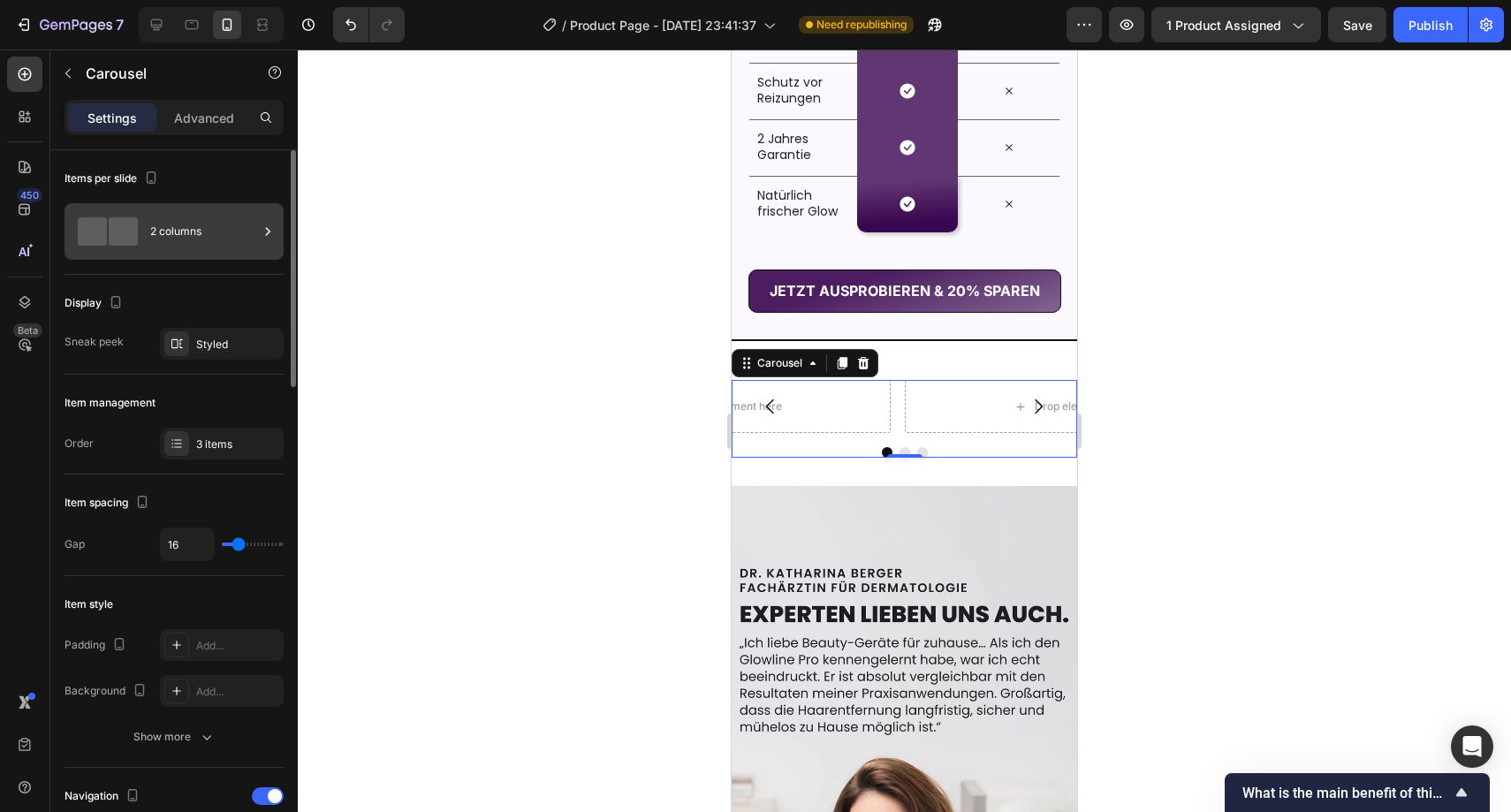
click at [201, 243] on div "2 columns" at bounding box center [204, 231] width 108 height 41
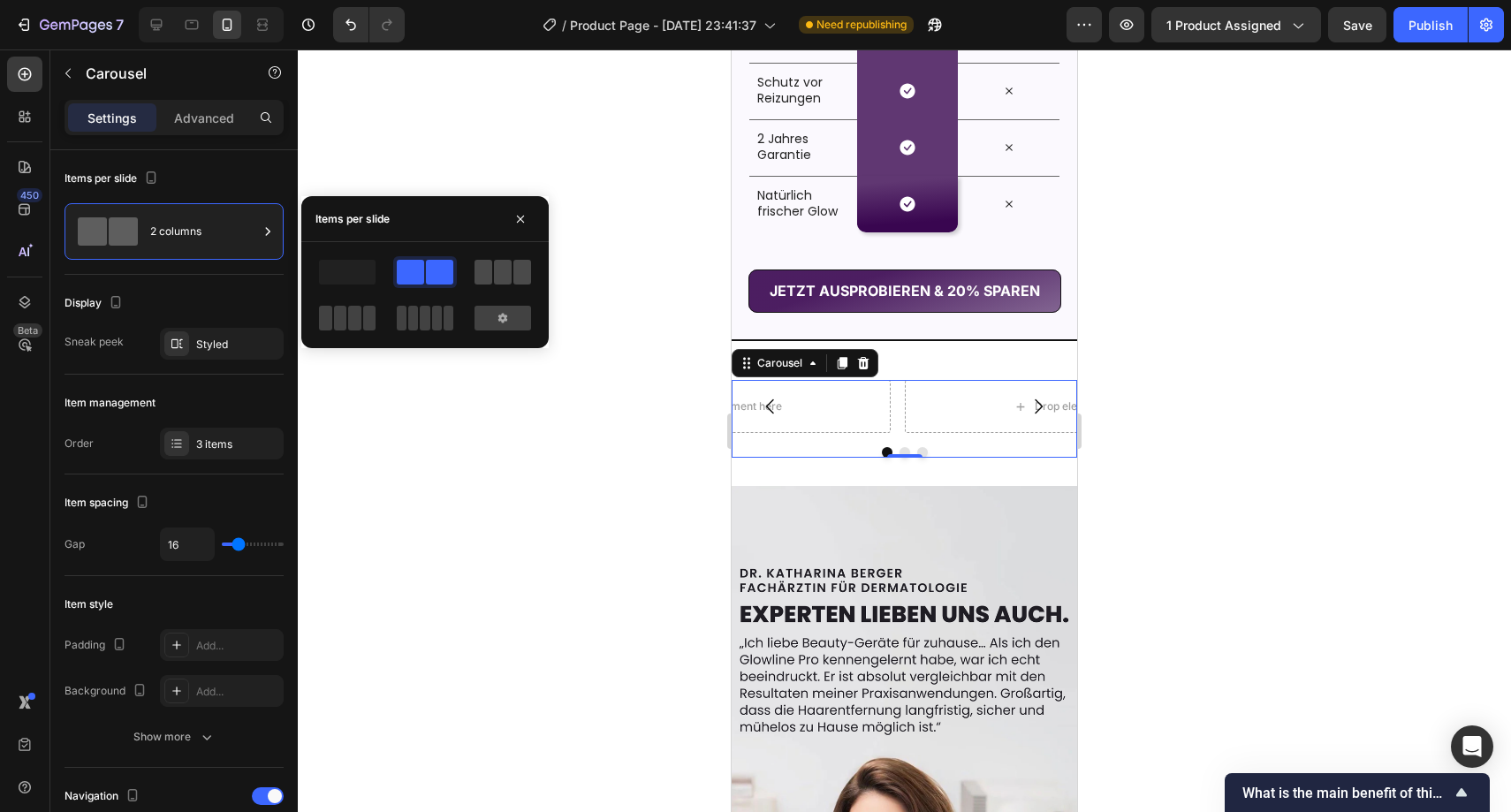
click at [493, 279] on div at bounding box center [502, 272] width 56 height 25
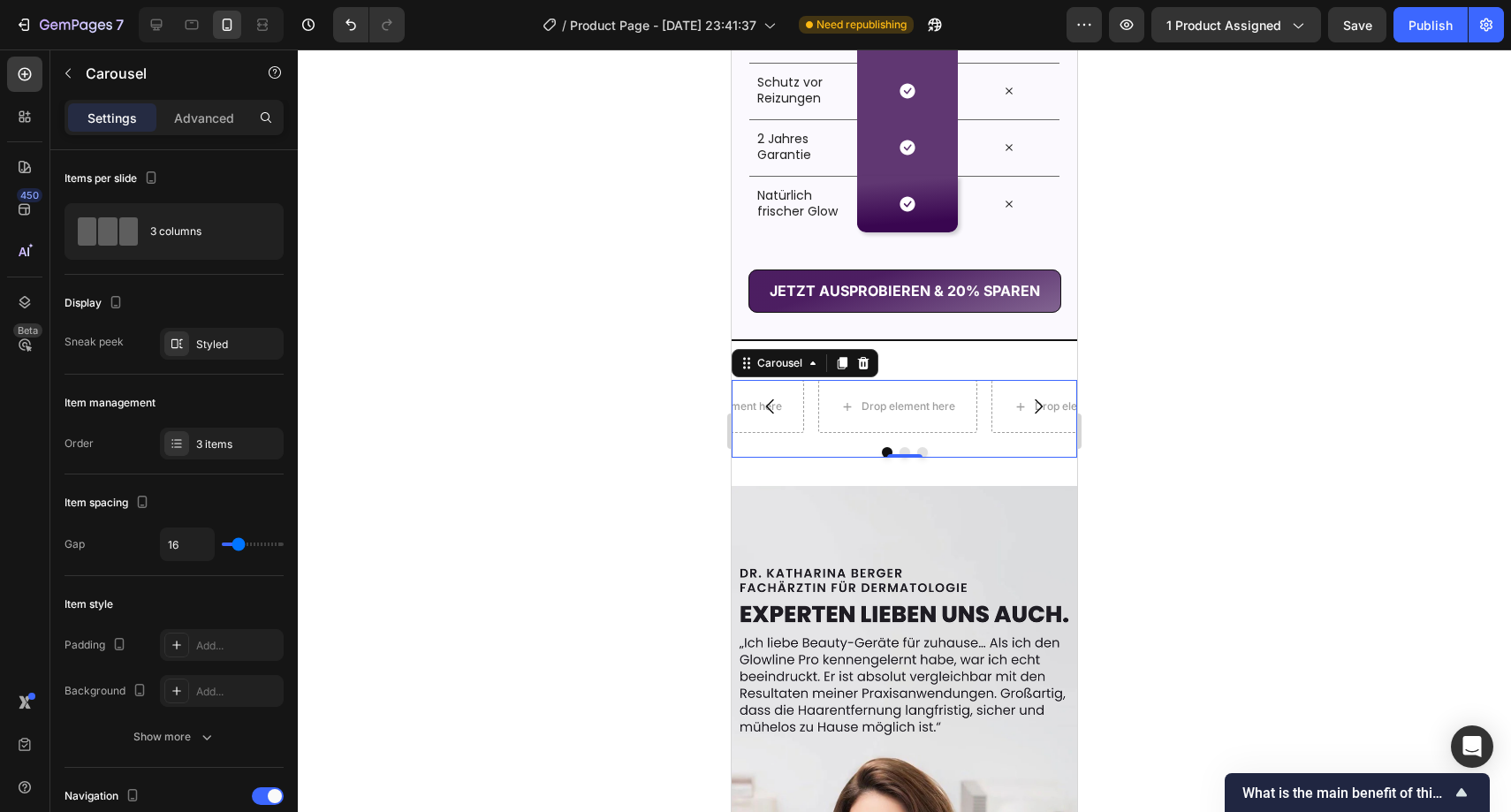
click at [795, 411] on button "Carousel Back Arrow" at bounding box center [770, 406] width 49 height 49
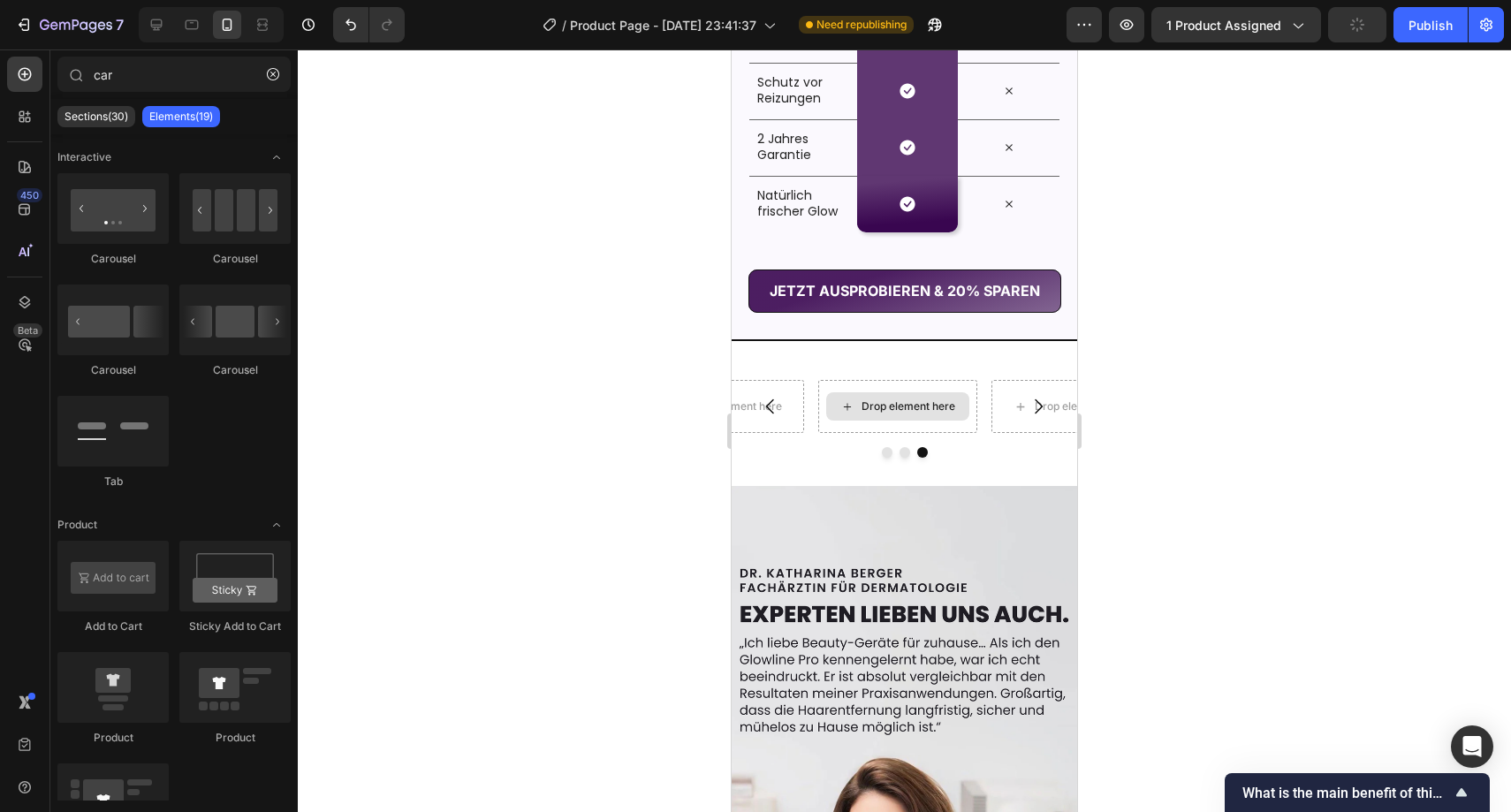
click at [879, 413] on div "Drop element here" at bounding box center [898, 406] width 143 height 29
click at [265, 70] on button "button" at bounding box center [273, 74] width 29 height 29
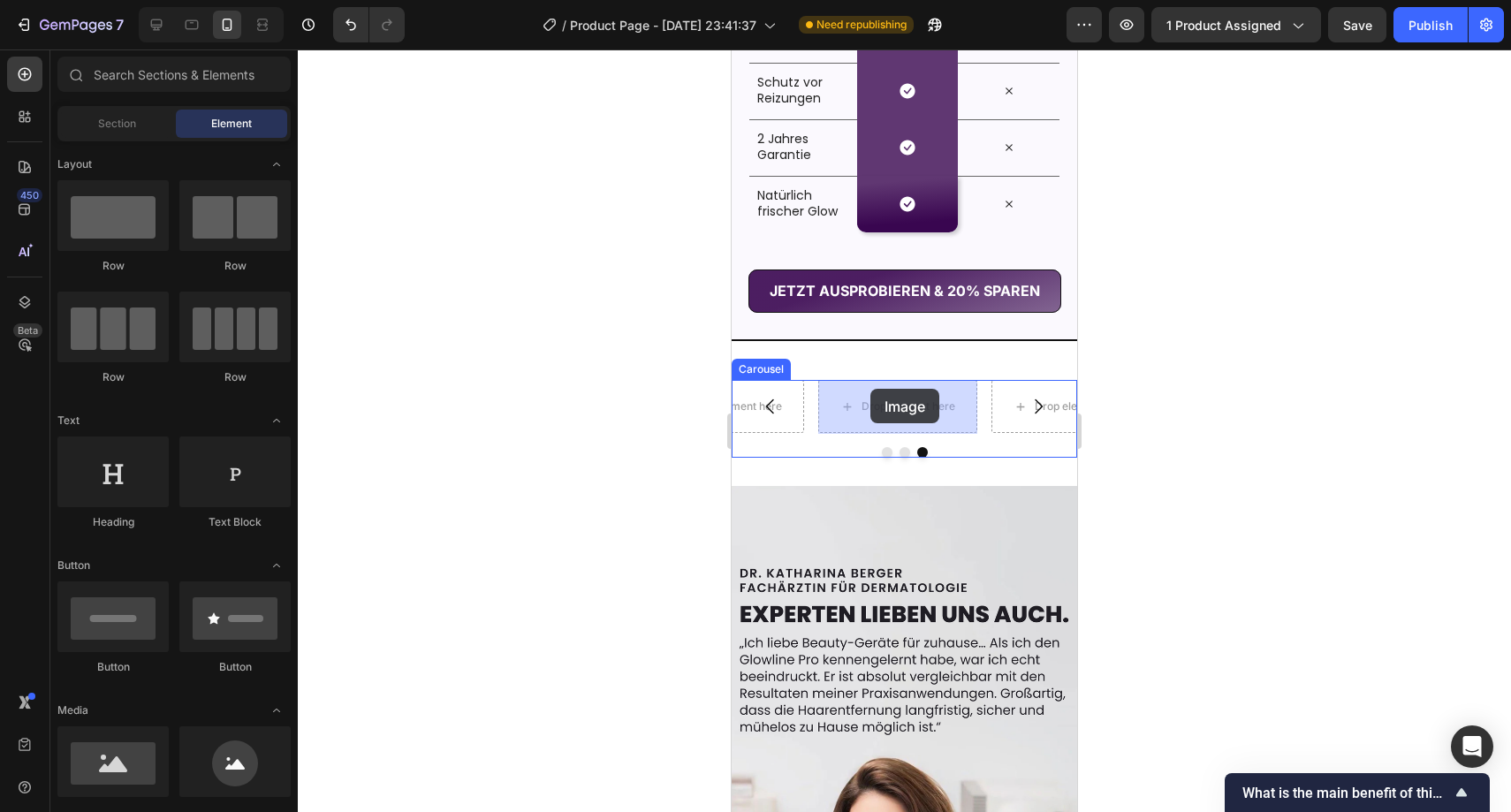
drag, startPoint x: 898, startPoint y: 777, endPoint x: 871, endPoint y: 388, distance: 389.9
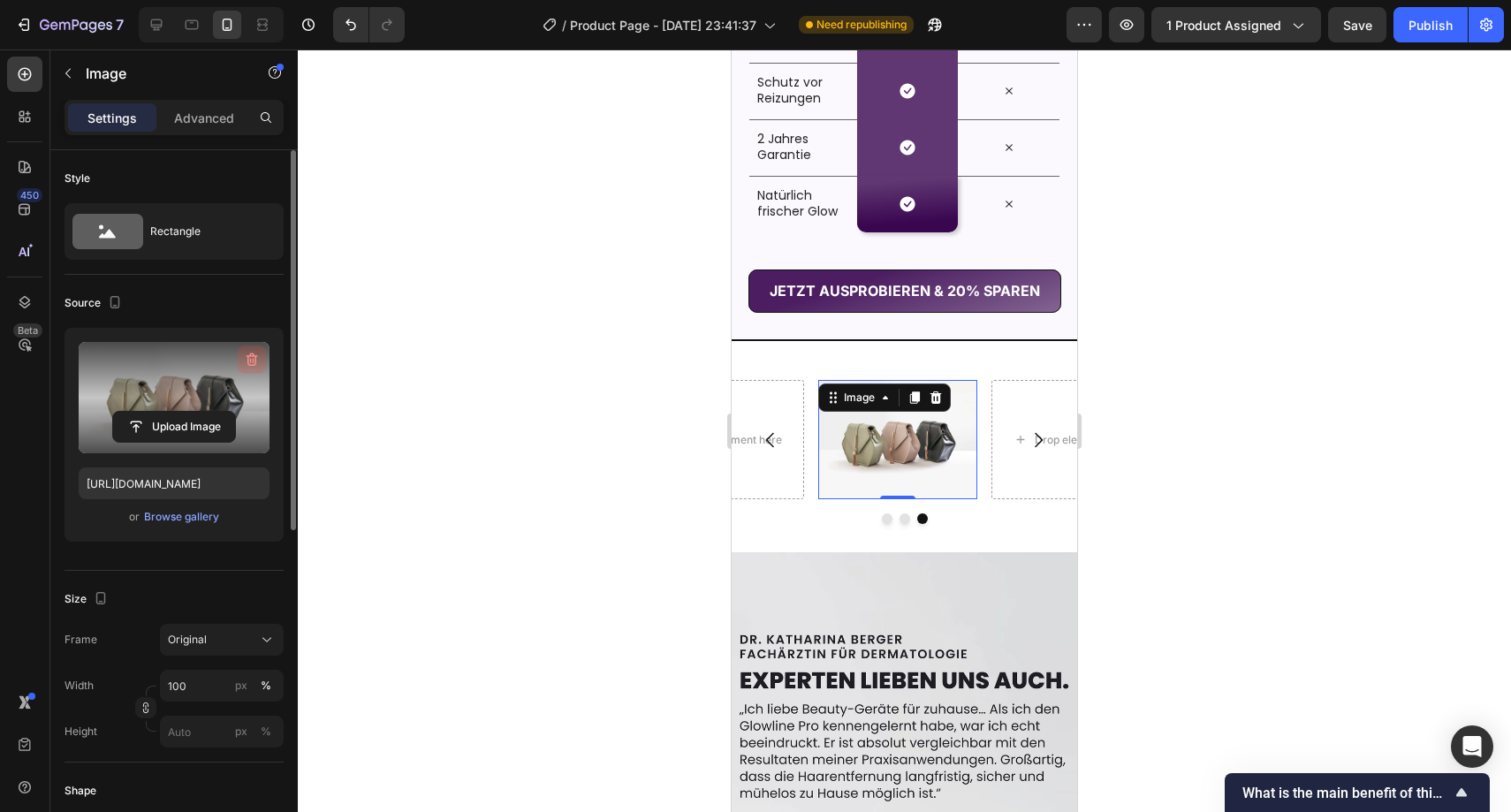
click at [249, 353] on icon "button" at bounding box center [252, 359] width 18 height 18
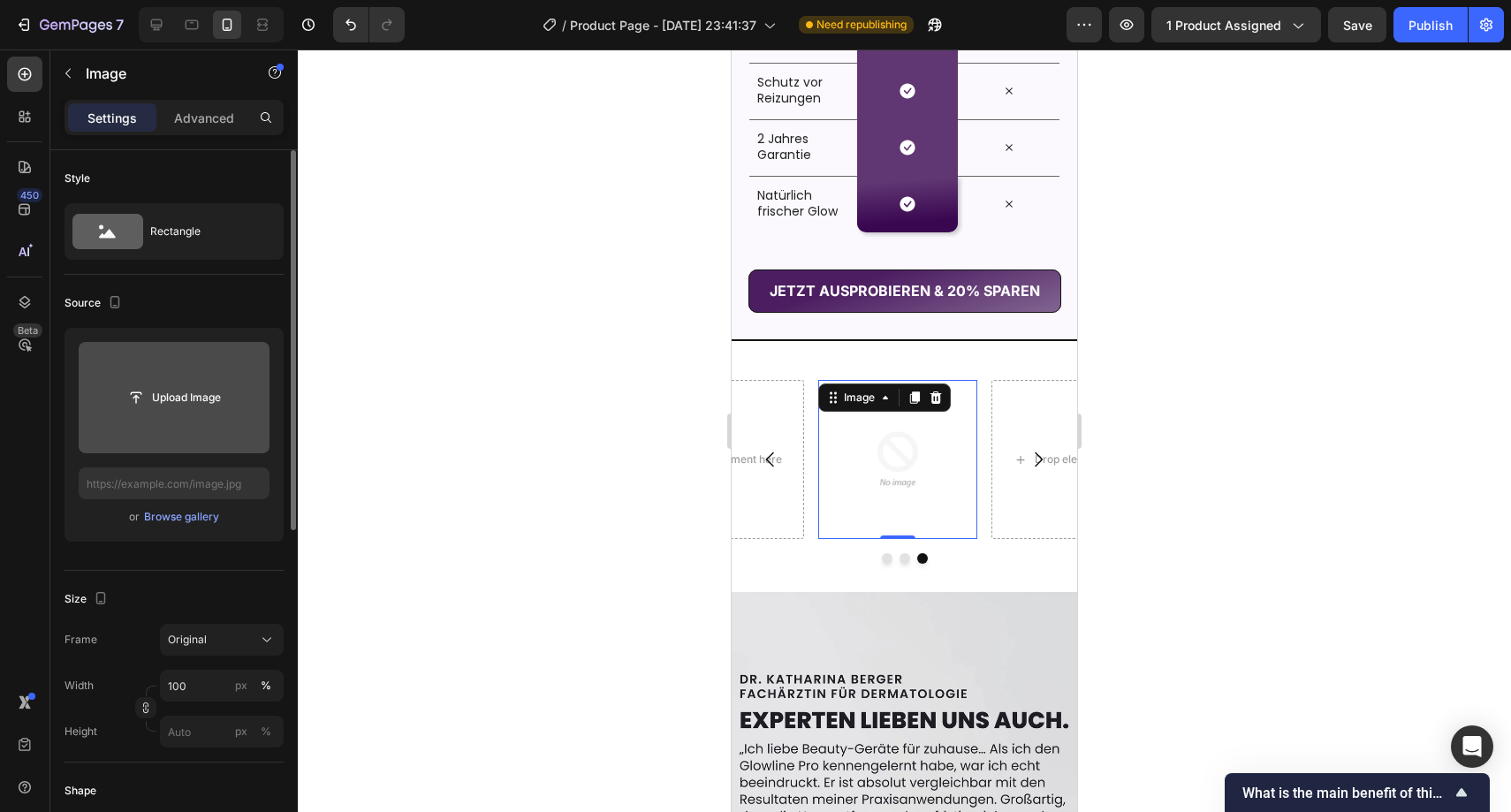
click at [181, 389] on input "file" at bounding box center [174, 398] width 122 height 30
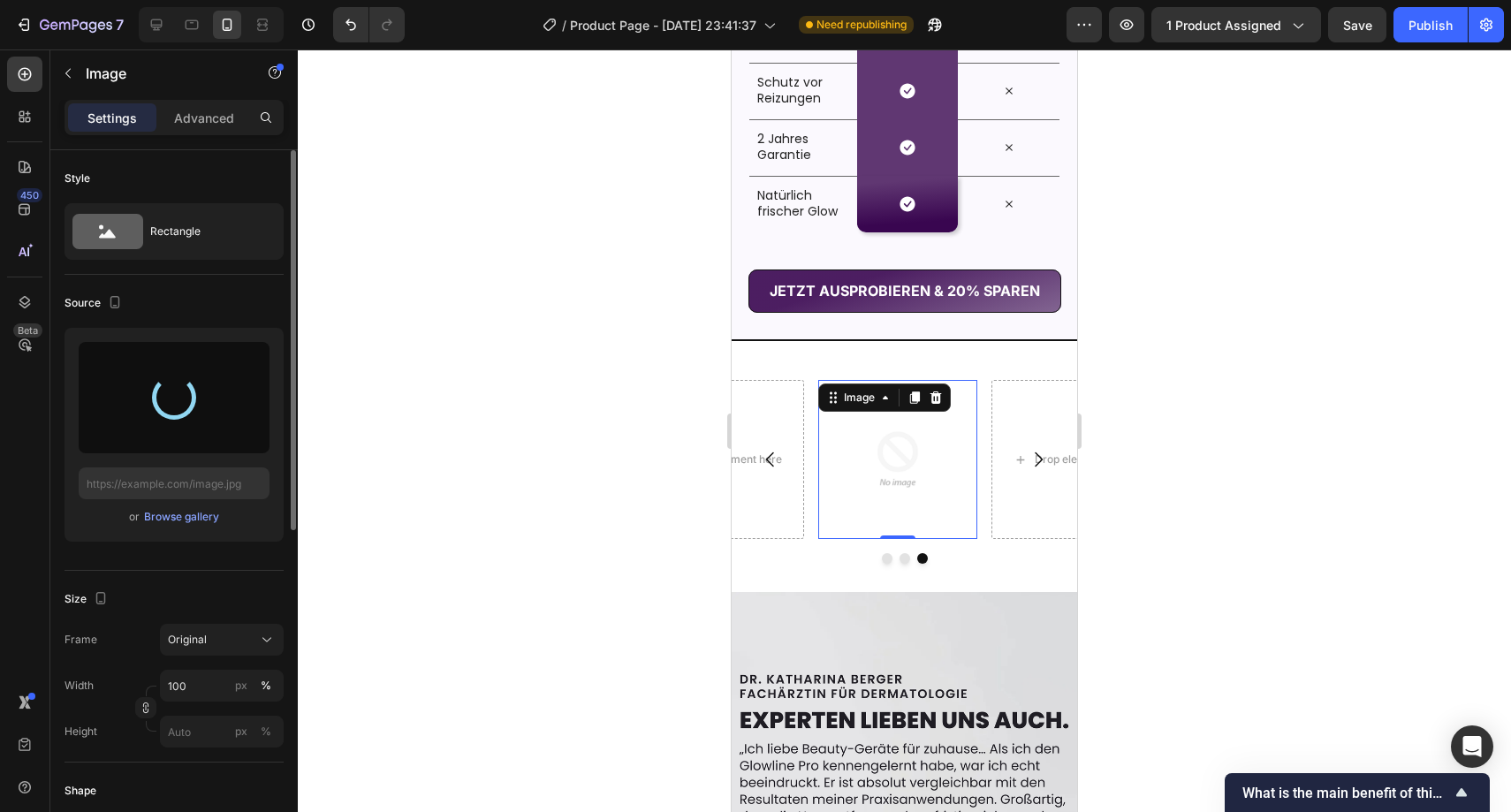
type input "https://cdn.shopify.com/s/files/1/0977/0955/6058/files/gempages_585444094575117…"
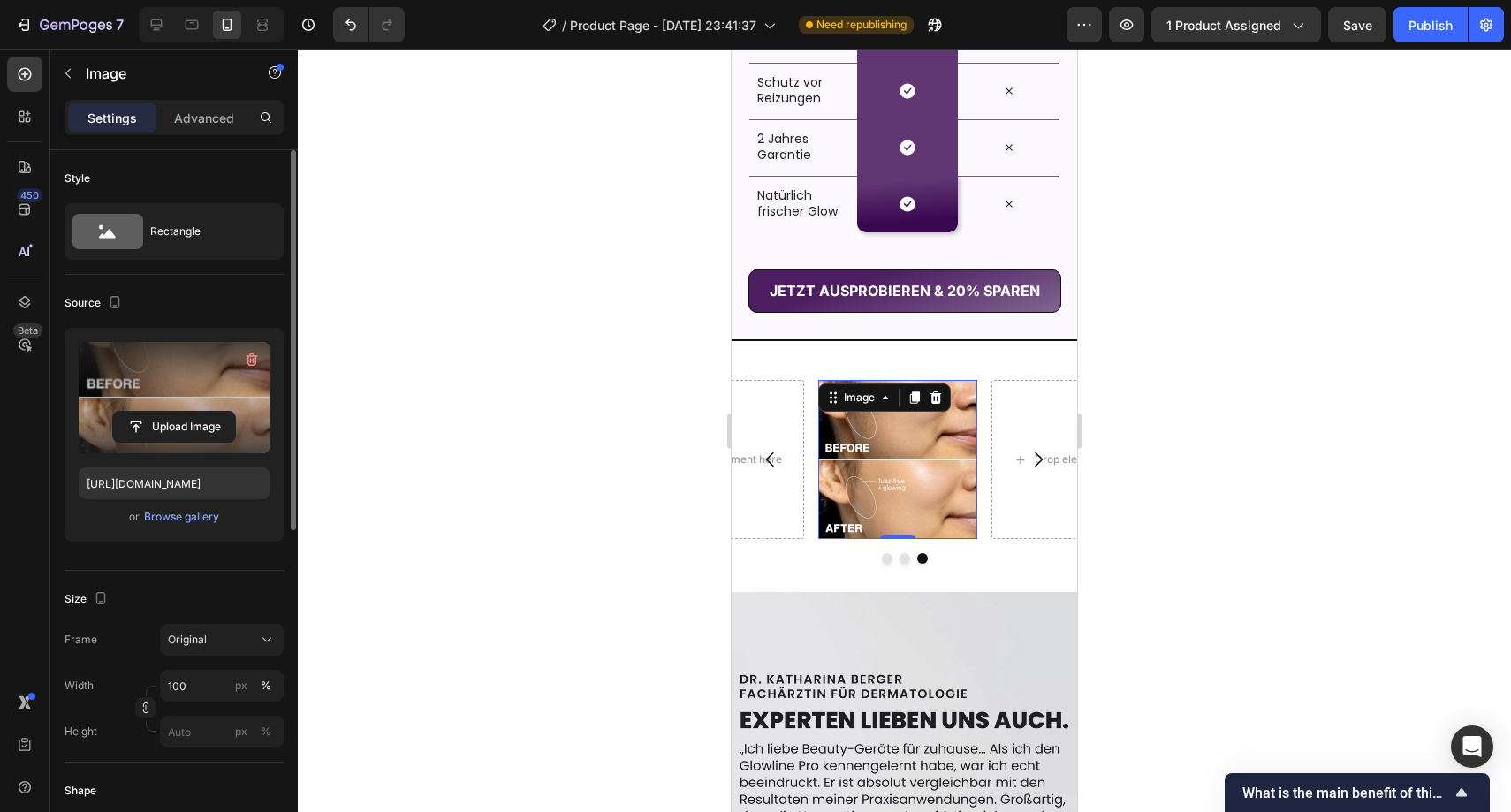
click at [1189, 412] on div at bounding box center [905, 430] width 1214 height 762
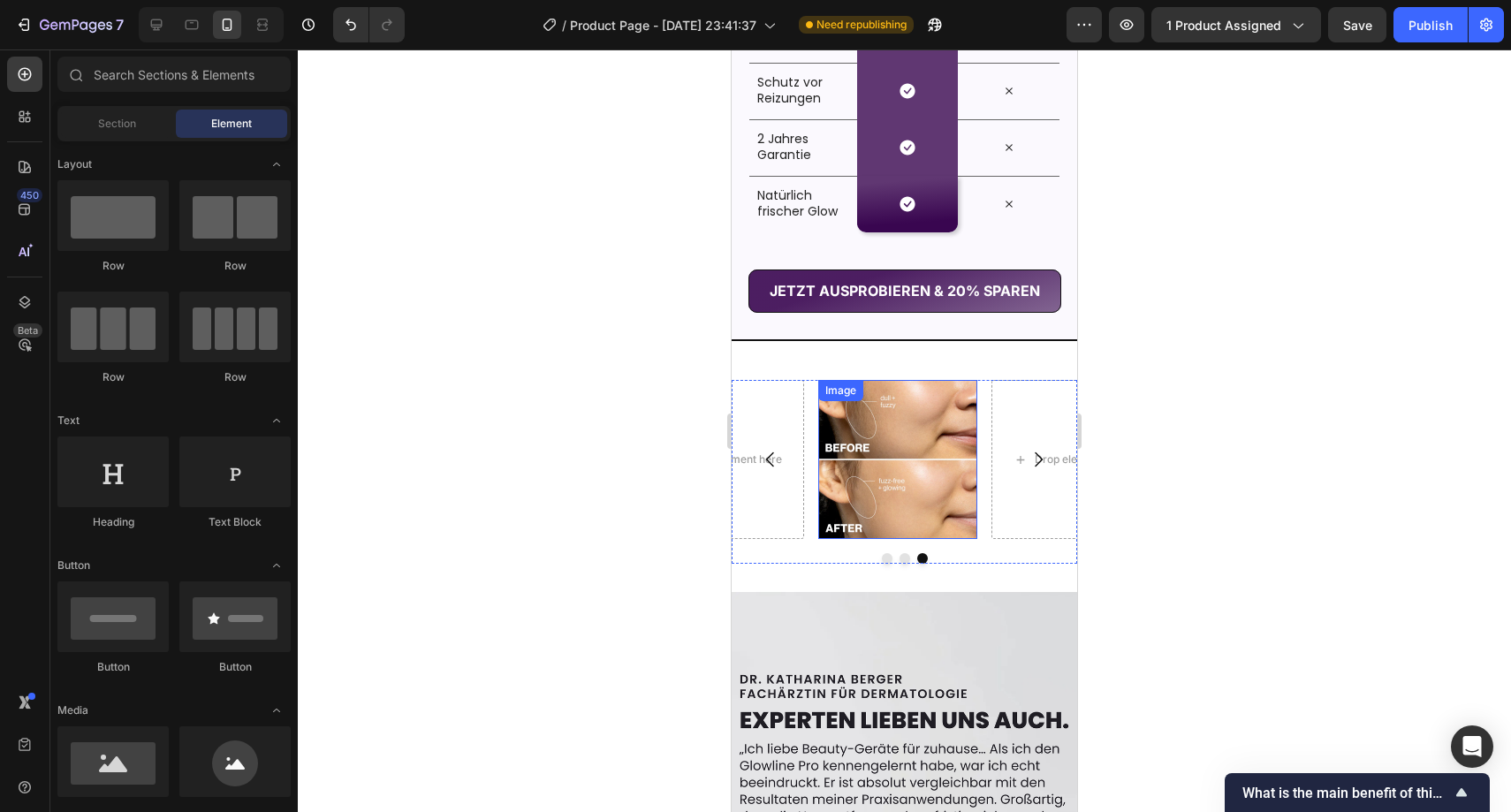
click at [937, 467] on img at bounding box center [898, 460] width 159 height 159
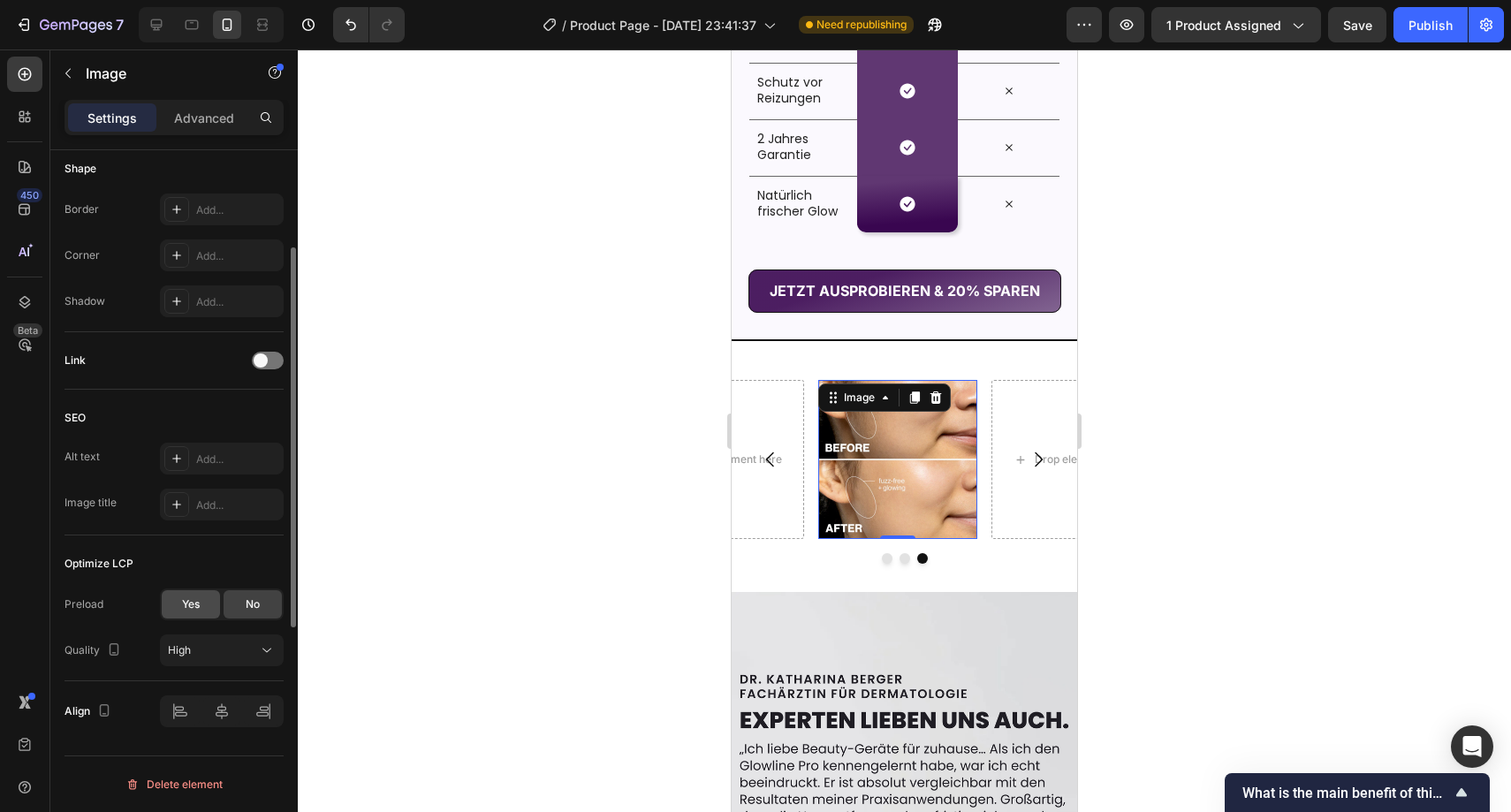
scroll to position [0, 0]
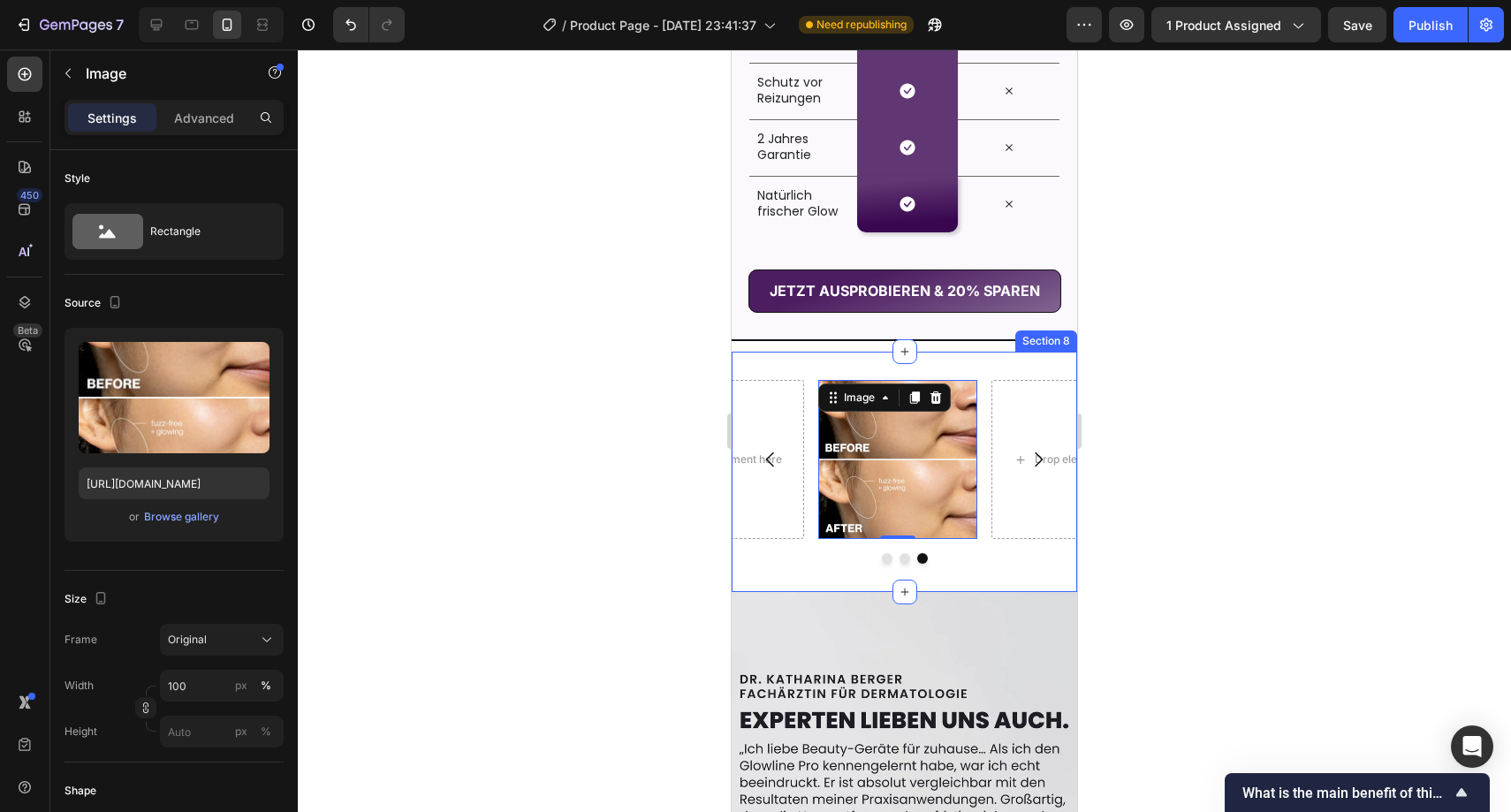
click at [811, 366] on div "Drop element here Drop element here Image 0 Carousel Section 8" at bounding box center [904, 472] width 345 height 240
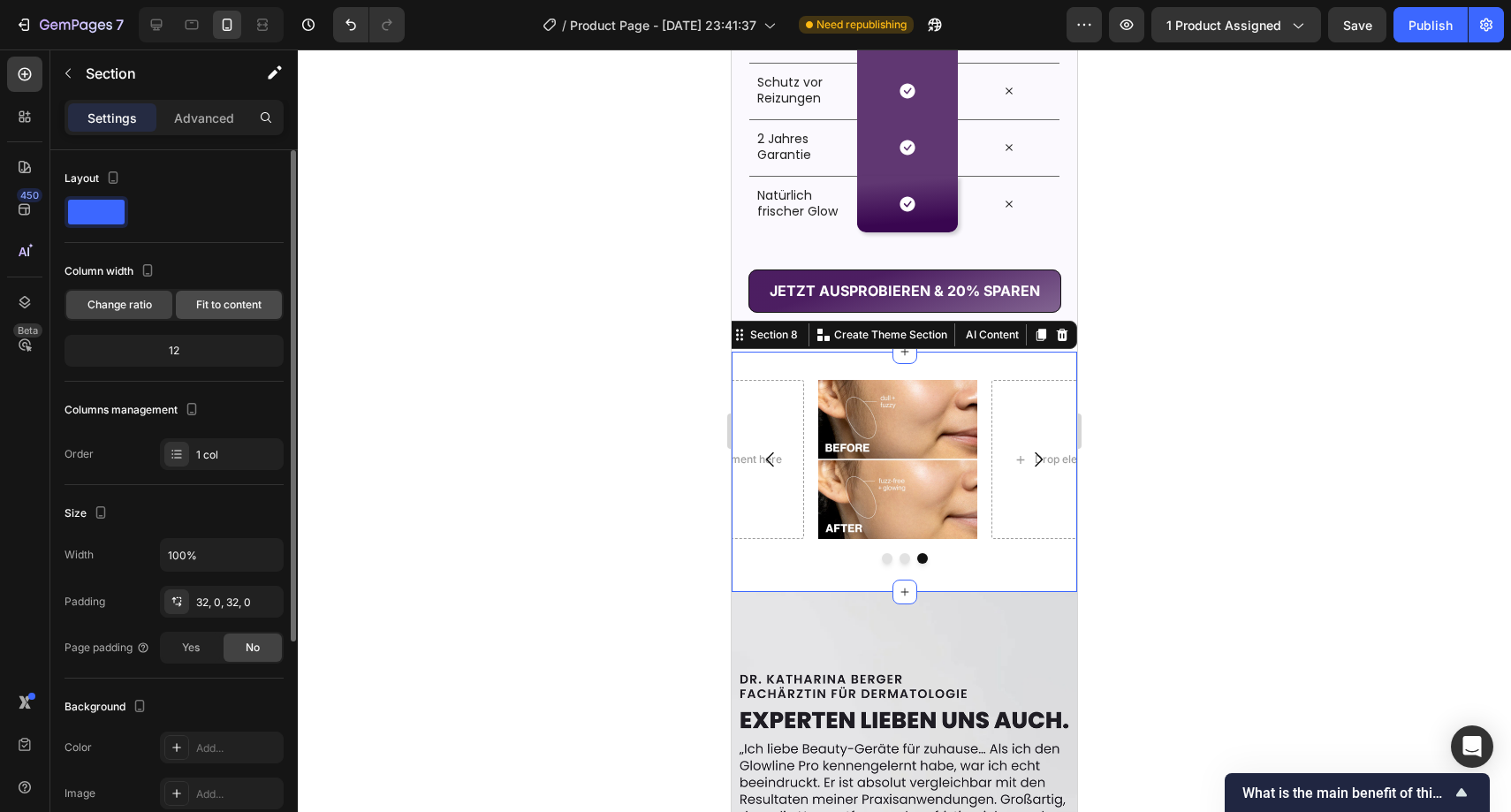
click at [196, 306] on span "Fit to content" at bounding box center [229, 304] width 66 height 16
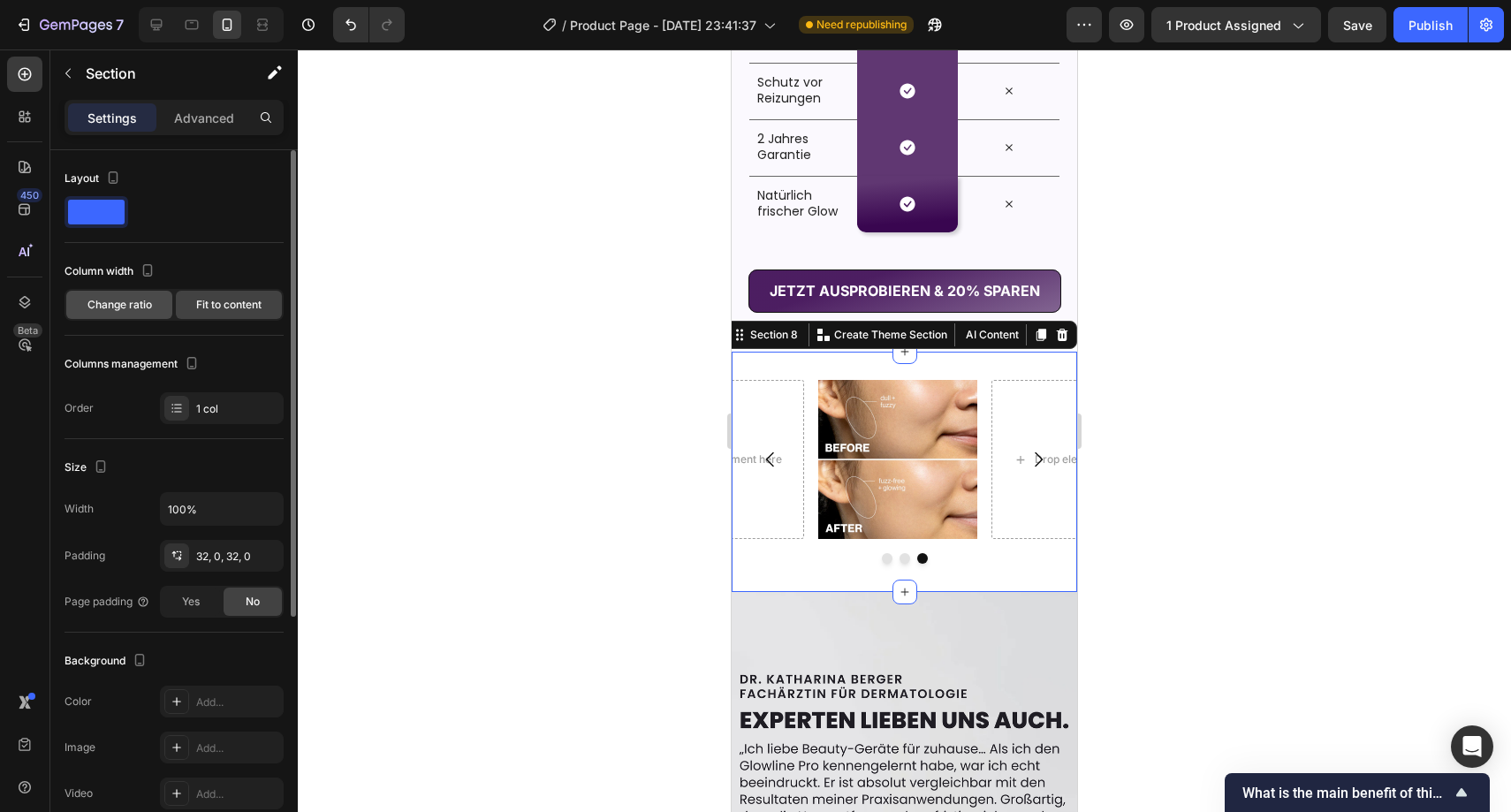
click at [130, 307] on span "Change ratio" at bounding box center [120, 304] width 65 height 16
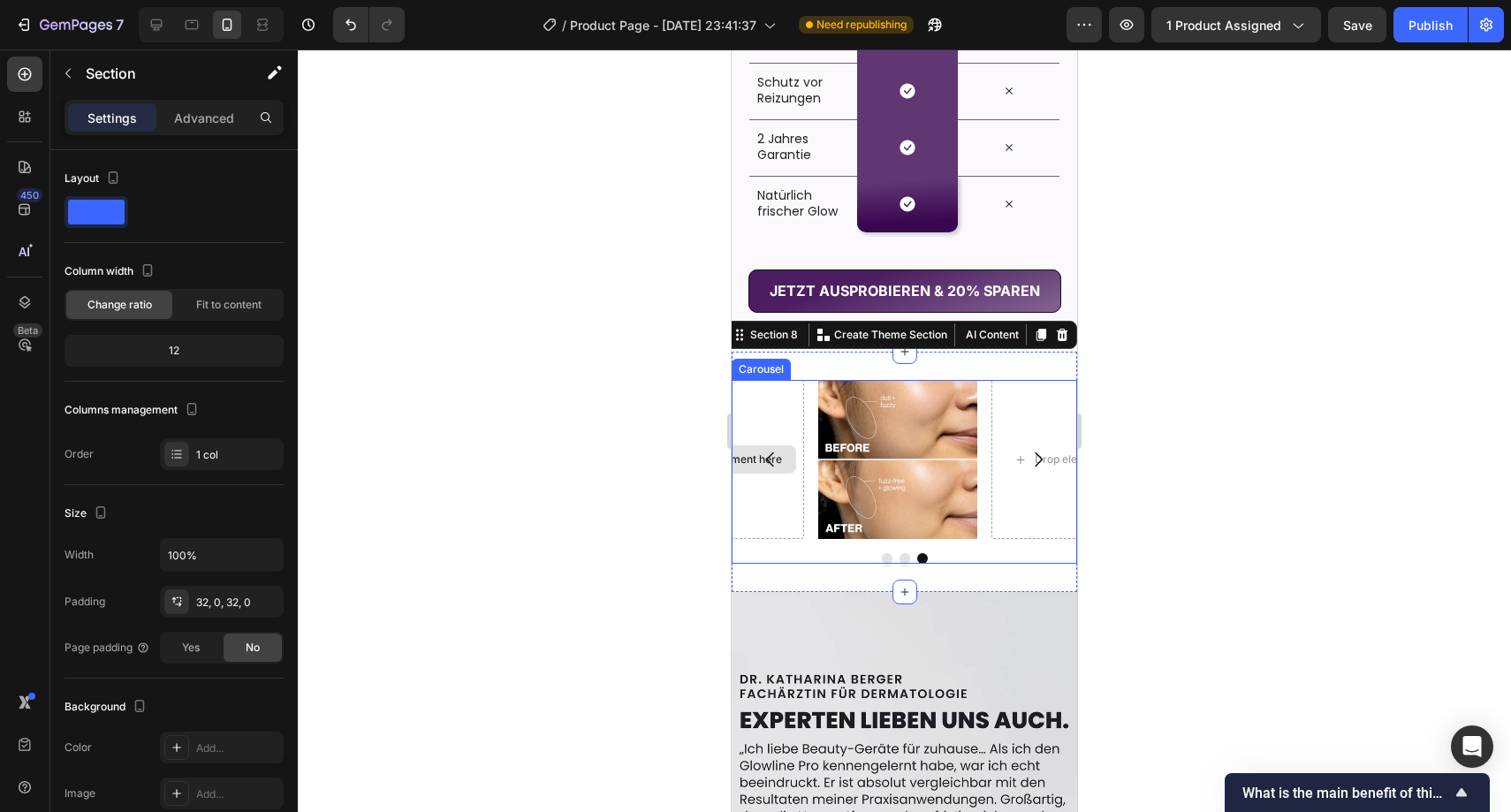
click at [786, 385] on div "Drop element here" at bounding box center [725, 460] width 159 height 159
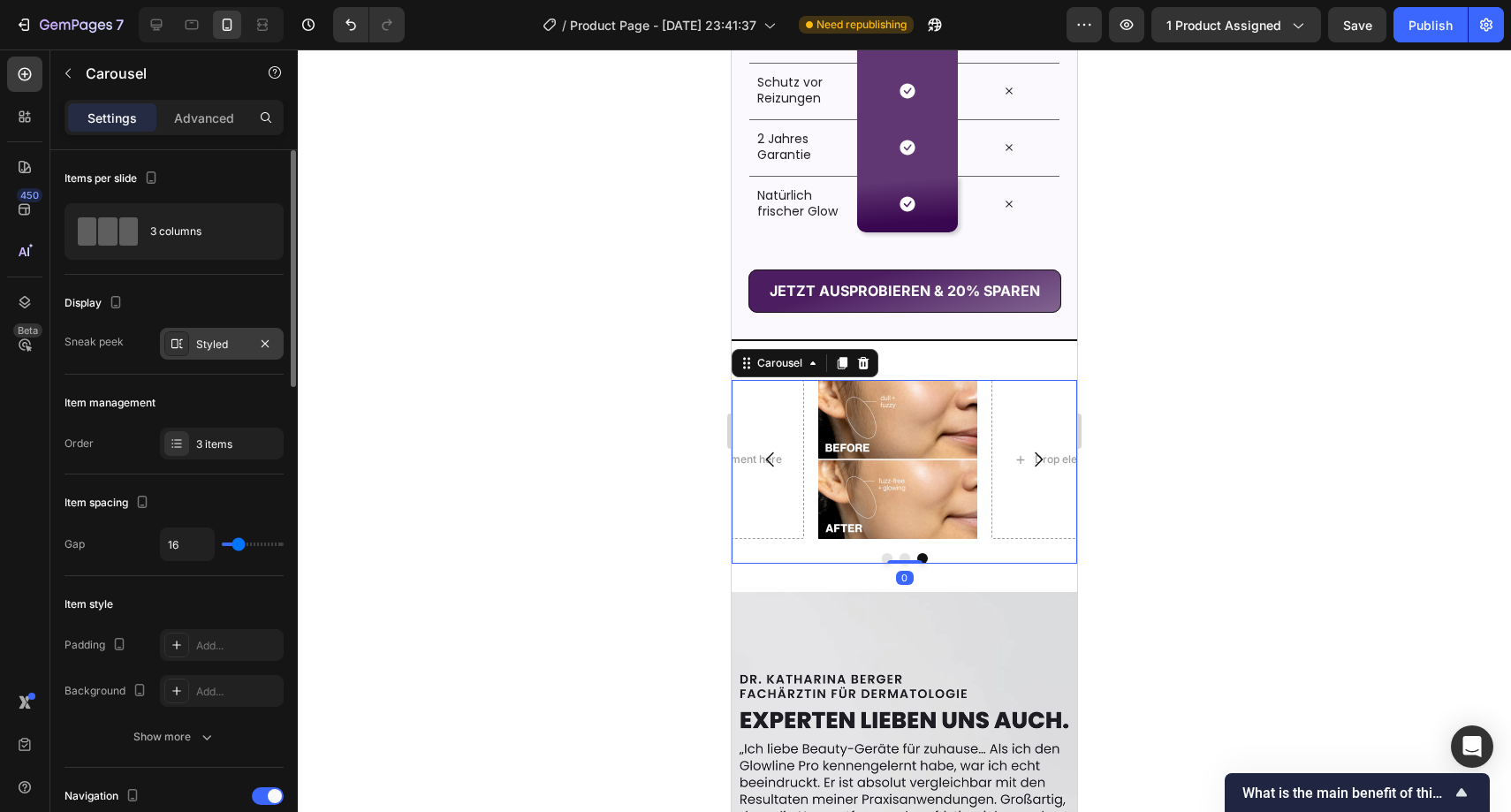
click at [229, 327] on div "Styled" at bounding box center [222, 343] width 124 height 31
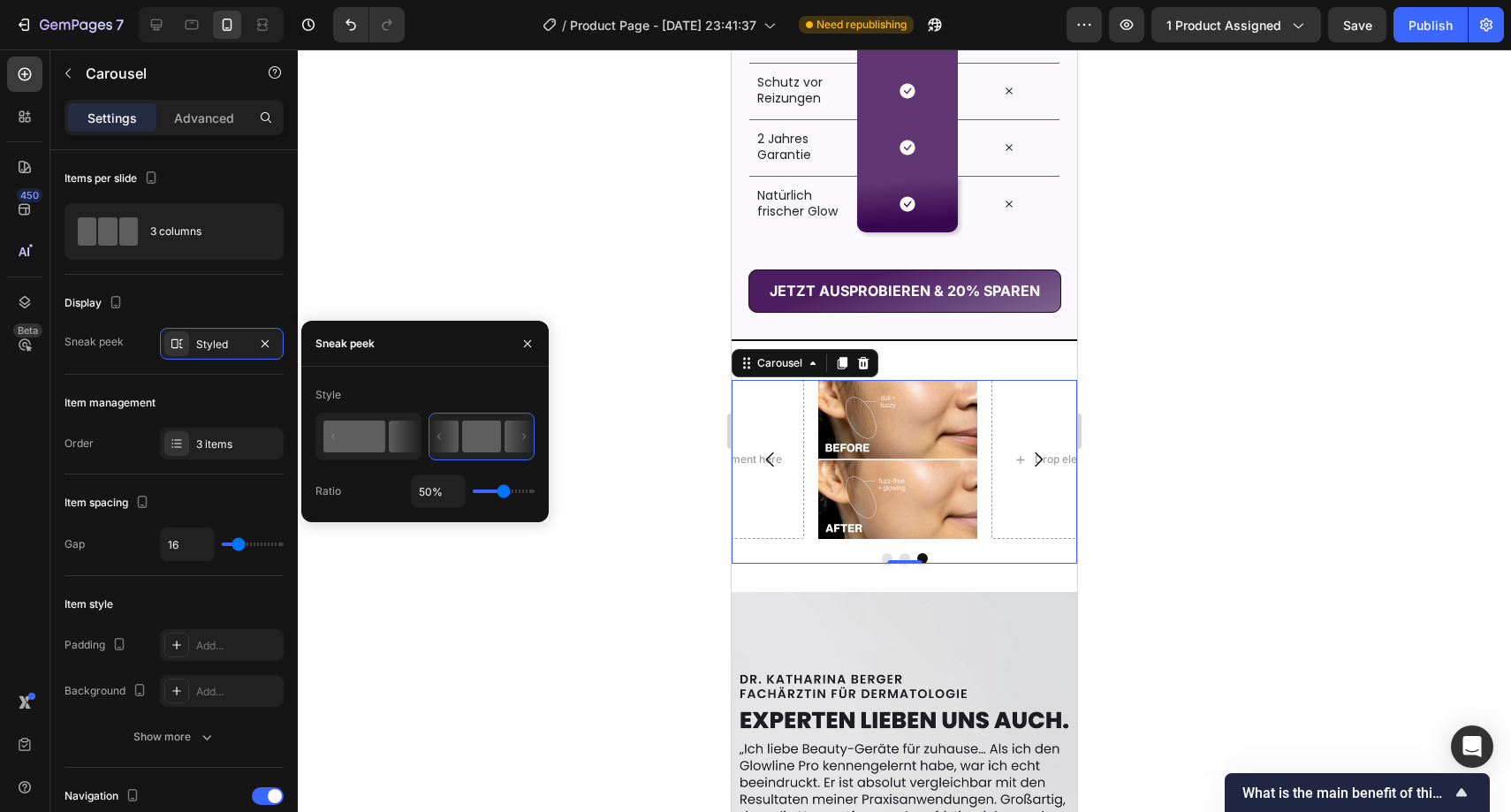
click at [357, 446] on rect at bounding box center [354, 437] width 62 height 31
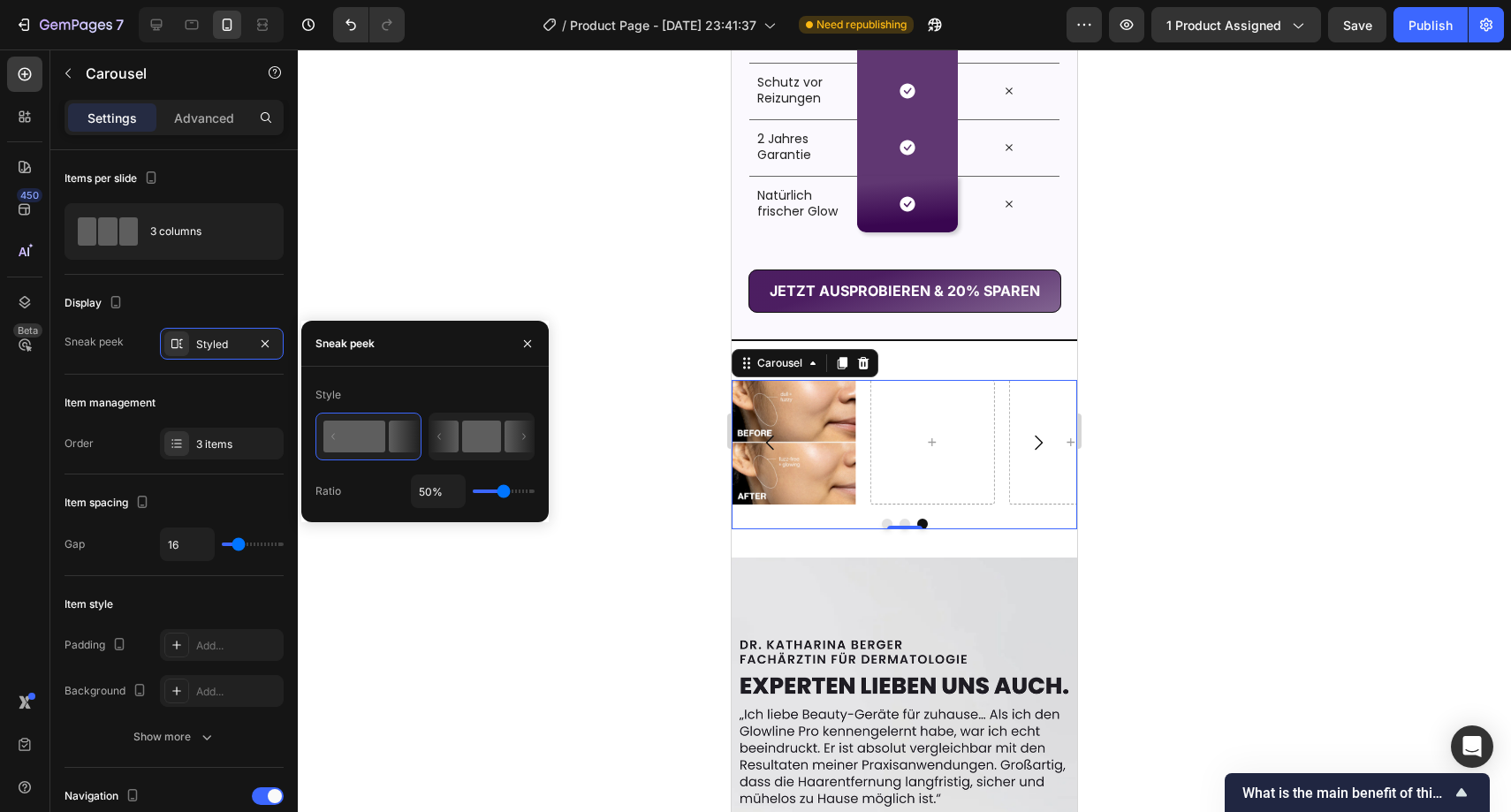
click at [441, 444] on icon at bounding box center [444, 437] width 30 height 31
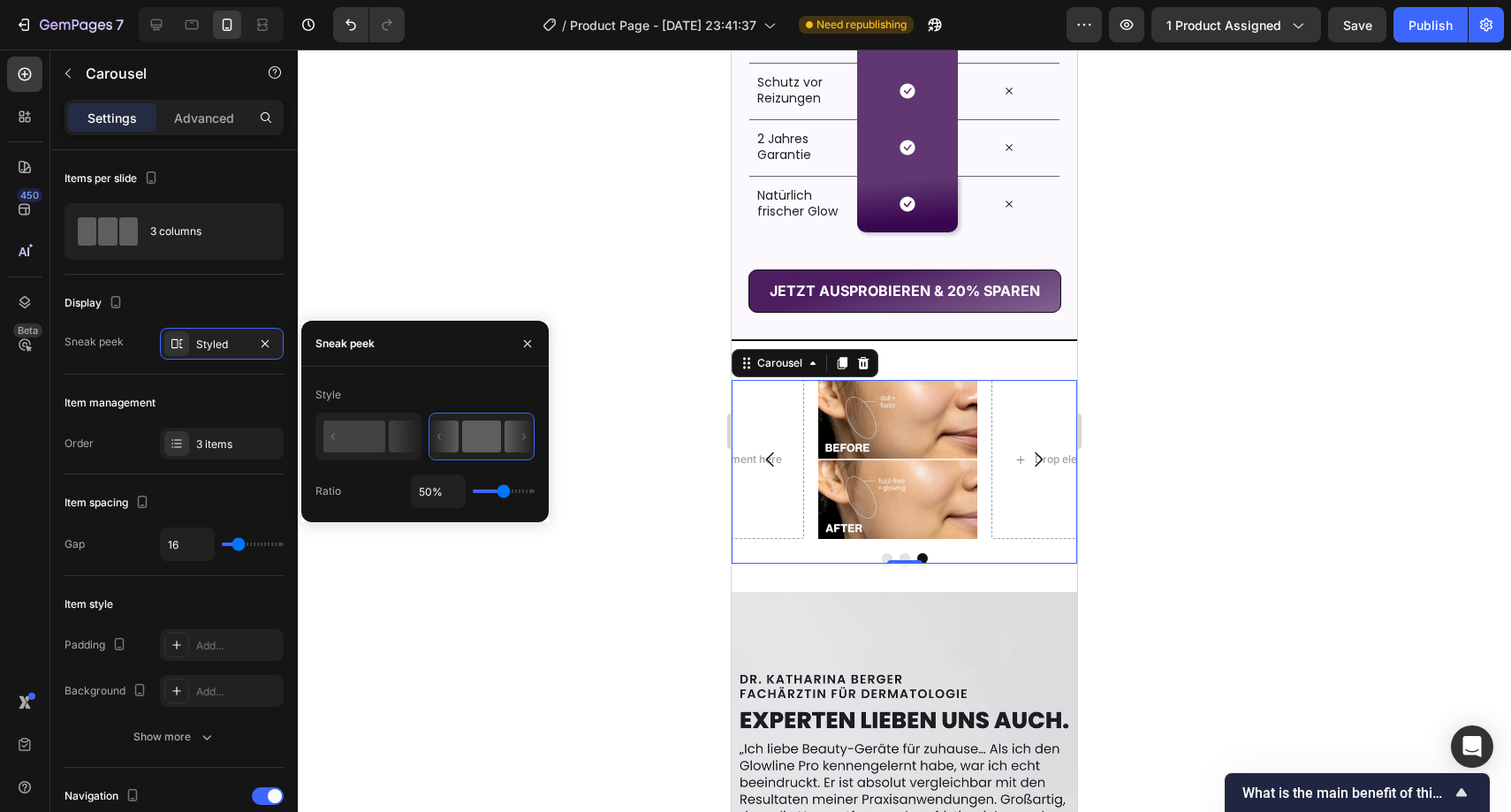
type input "45%"
type input "45"
type input "43%"
type input "43"
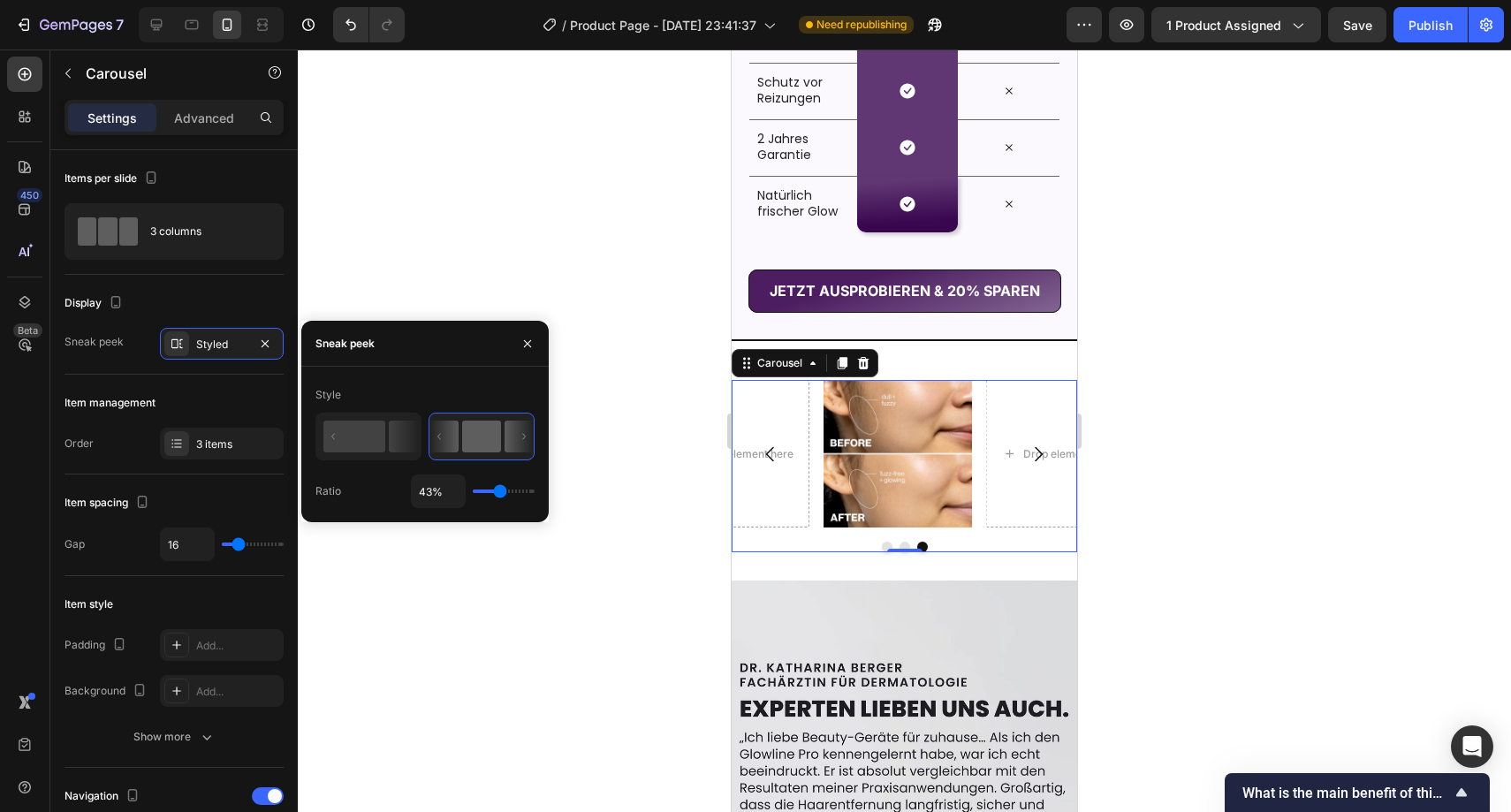
type input "42%"
type input "42"
type input "41%"
type input "41"
type input "39%"
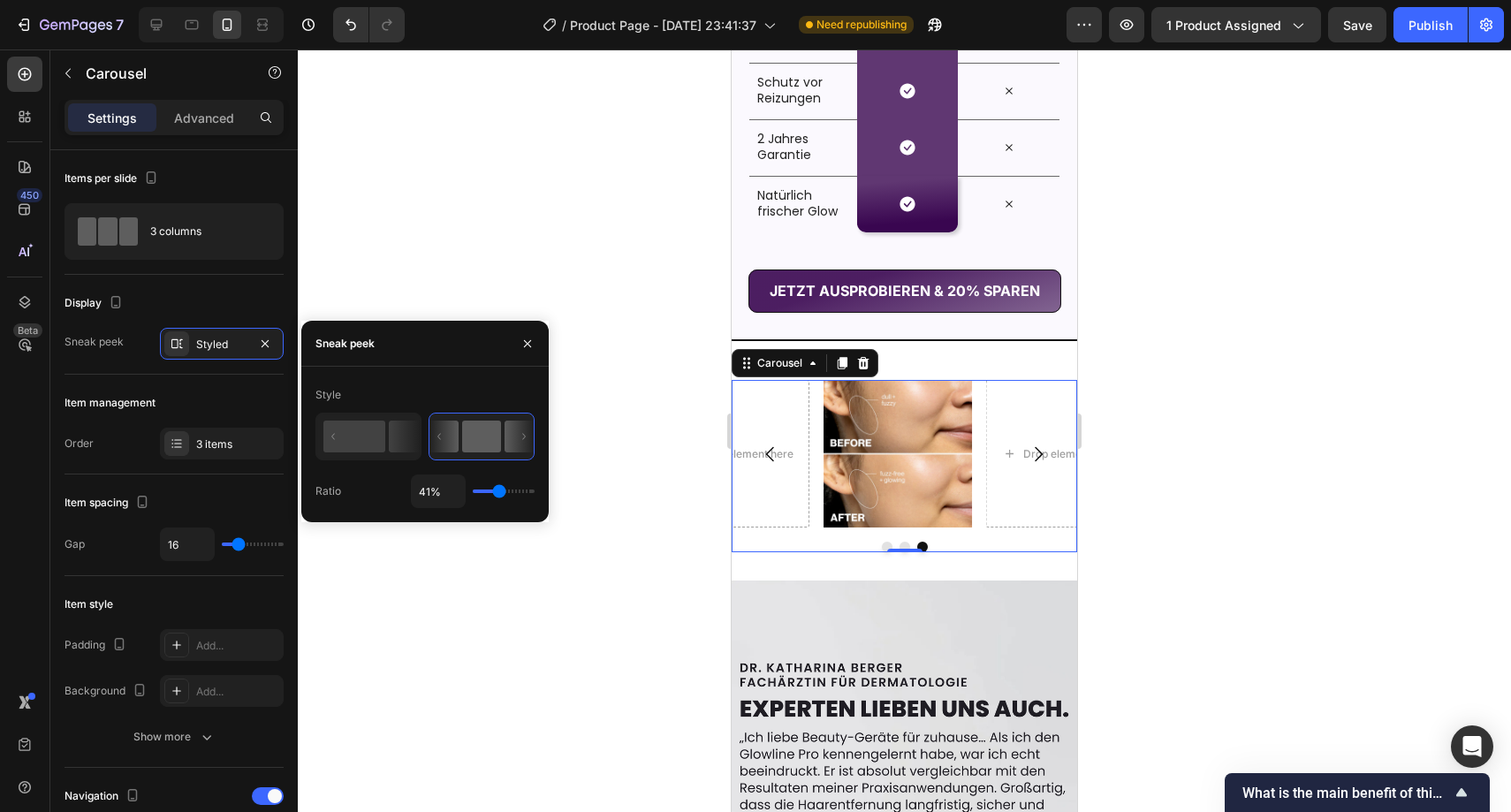
type input "39"
type input "38%"
type input "38"
type input "37%"
type input "37"
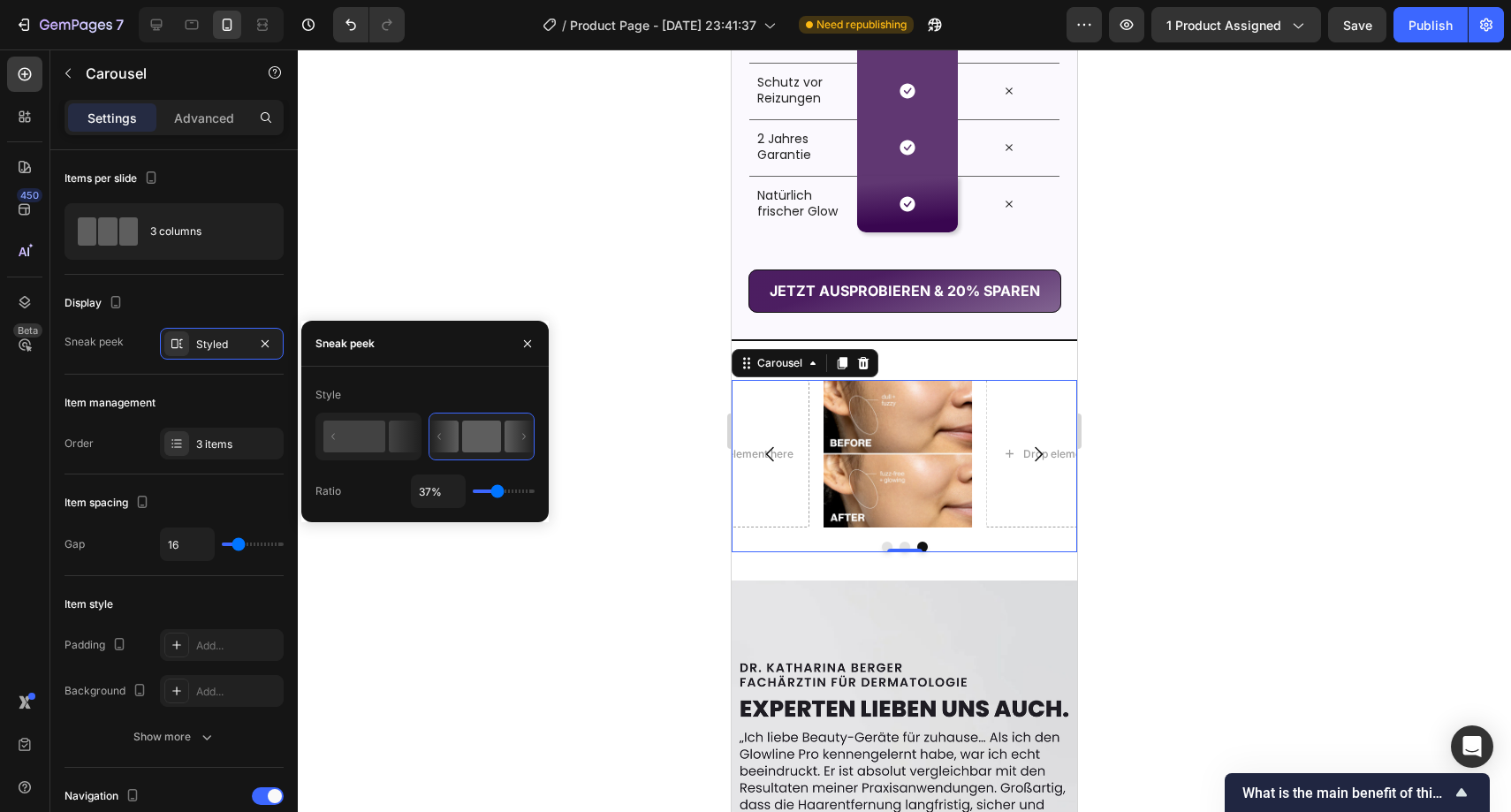
type input "36%"
type input "36"
type input "35%"
type input "35"
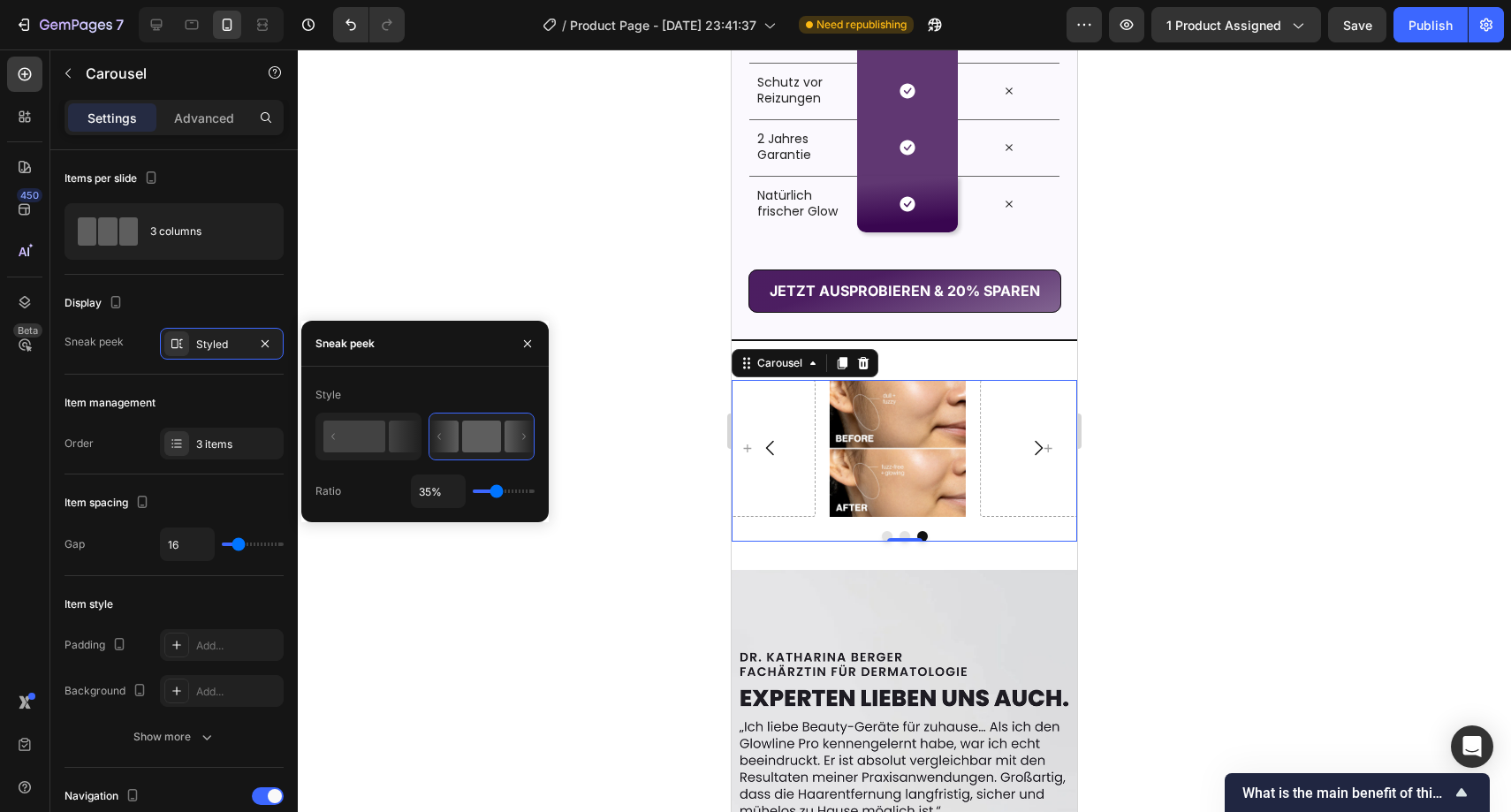
type input "34%"
type input "34"
type input "33%"
type input "33"
type input "34%"
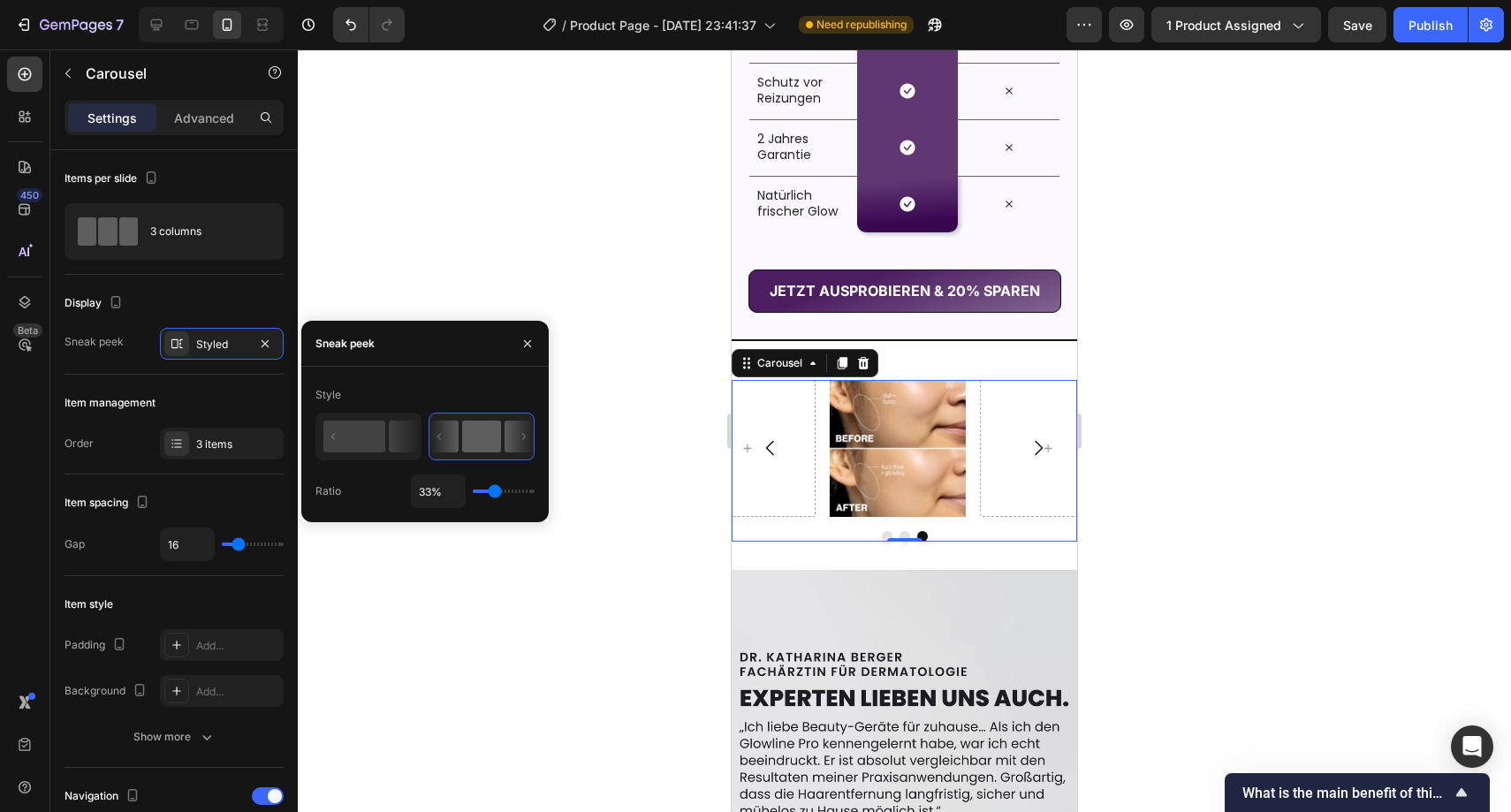
type input "34"
type input "35%"
type input "35"
type input "37%"
type input "37"
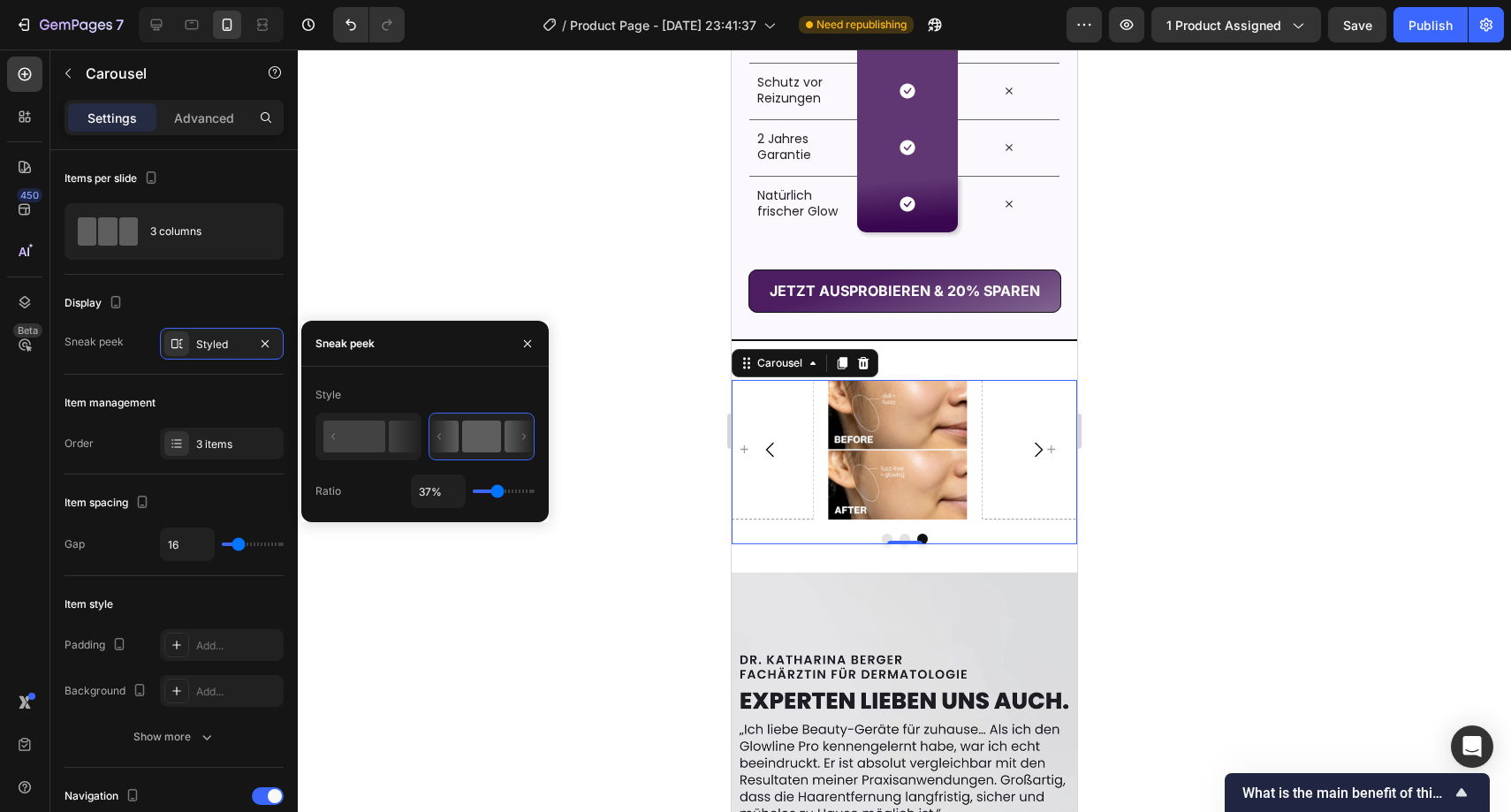
type input "39%"
type input "39"
type input "41%"
type input "41"
type input "42%"
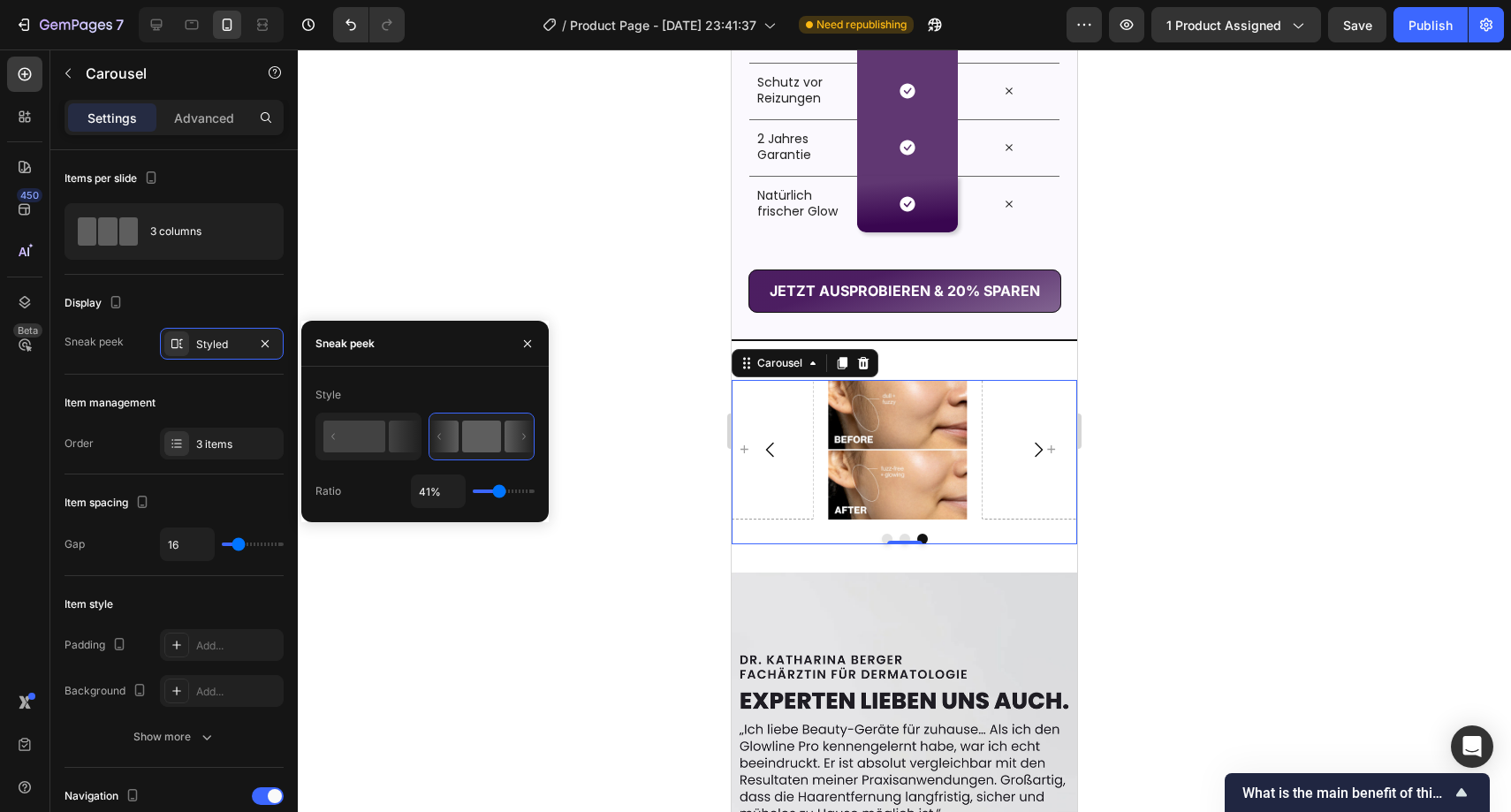
type input "42"
type input "43%"
type input "43"
type input "45%"
type input "45"
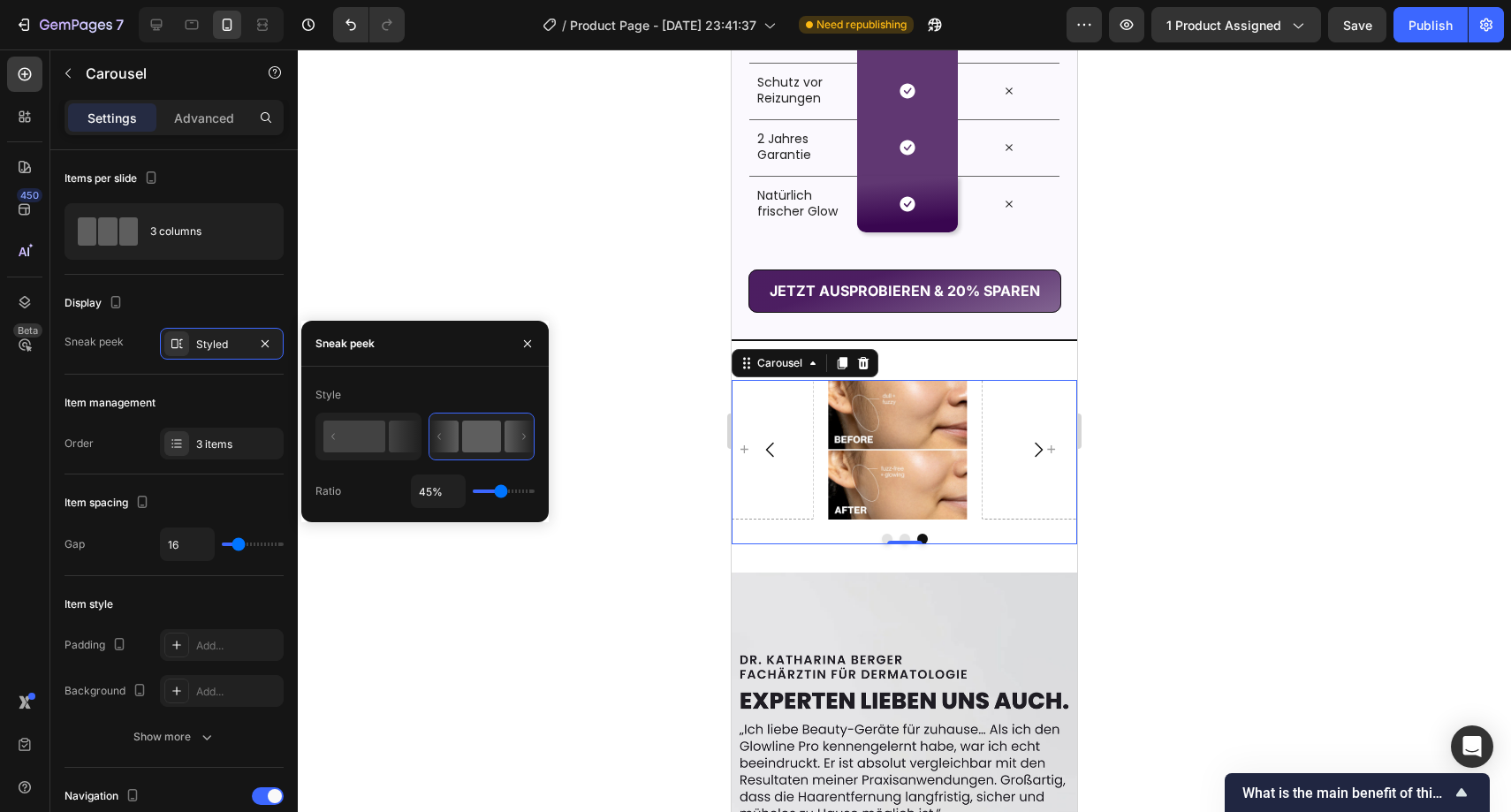
type input "47%"
type input "47"
type input "49%"
type input "49"
type input "50%"
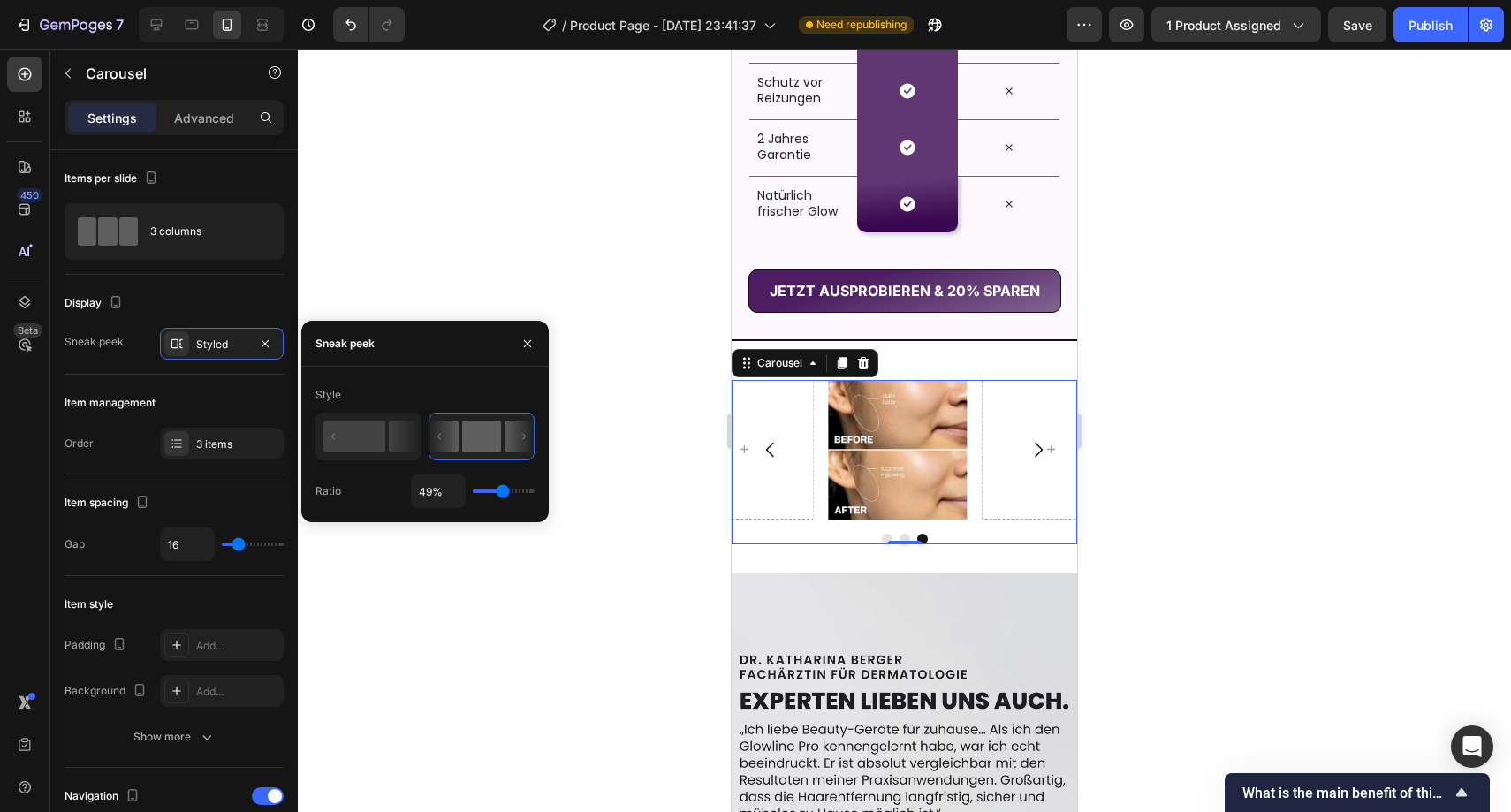
type input "50"
type input "51%"
type input "51"
type input "56%"
type input "56"
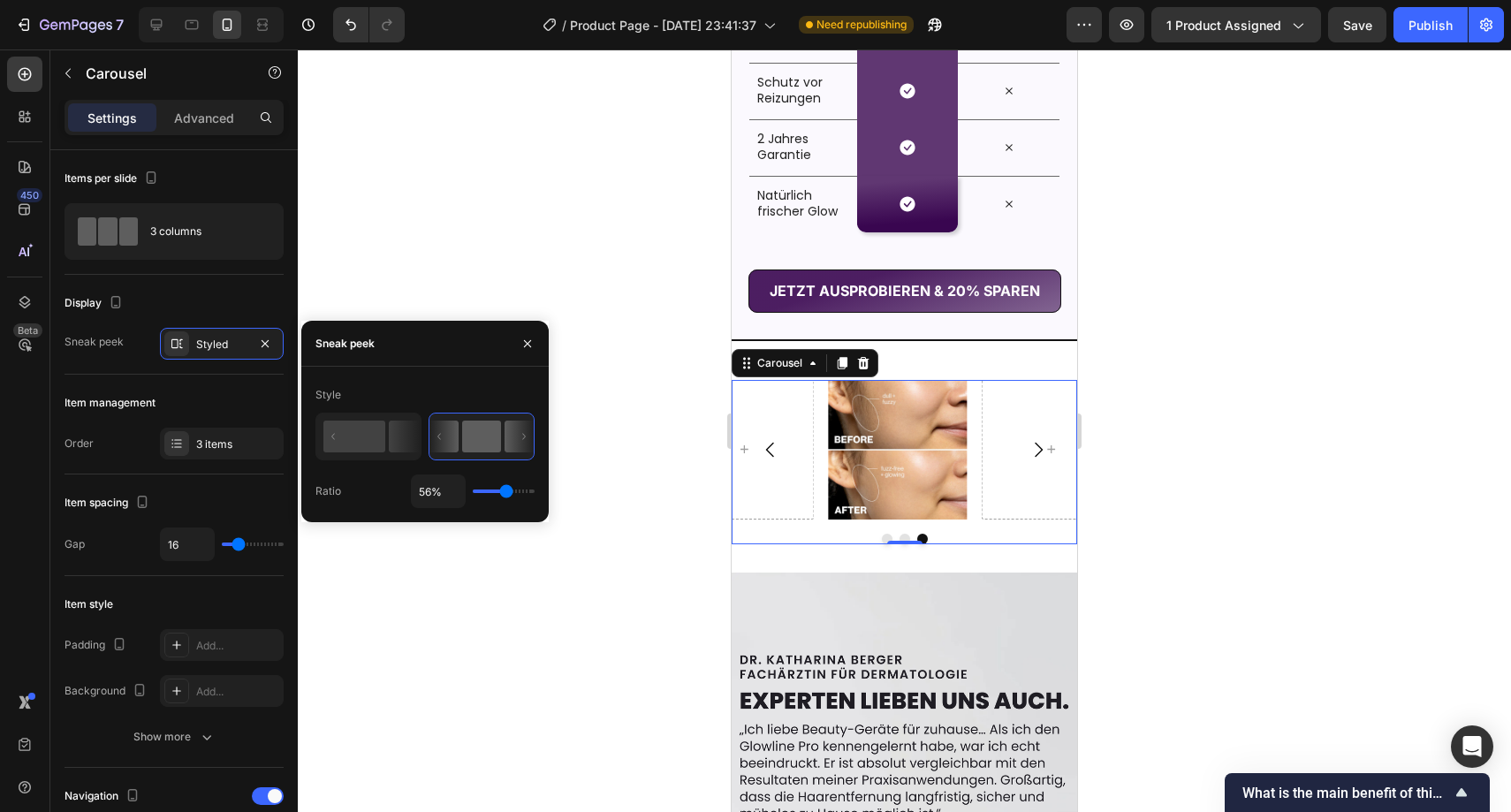
type input "57%"
type input "57"
type input "58%"
type input "58"
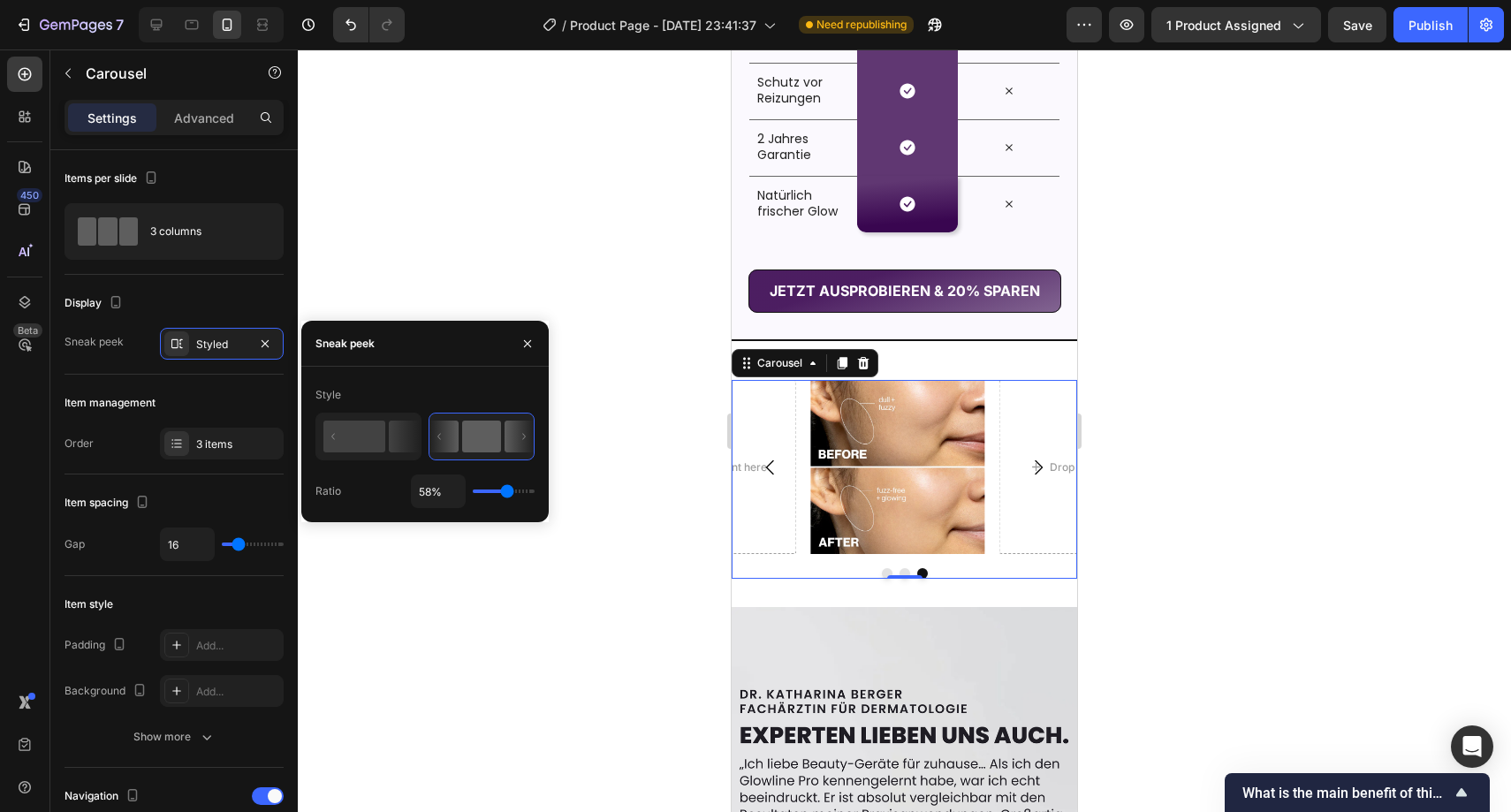
type input "59%"
type input "59"
type input "60%"
type input "60"
type input "62%"
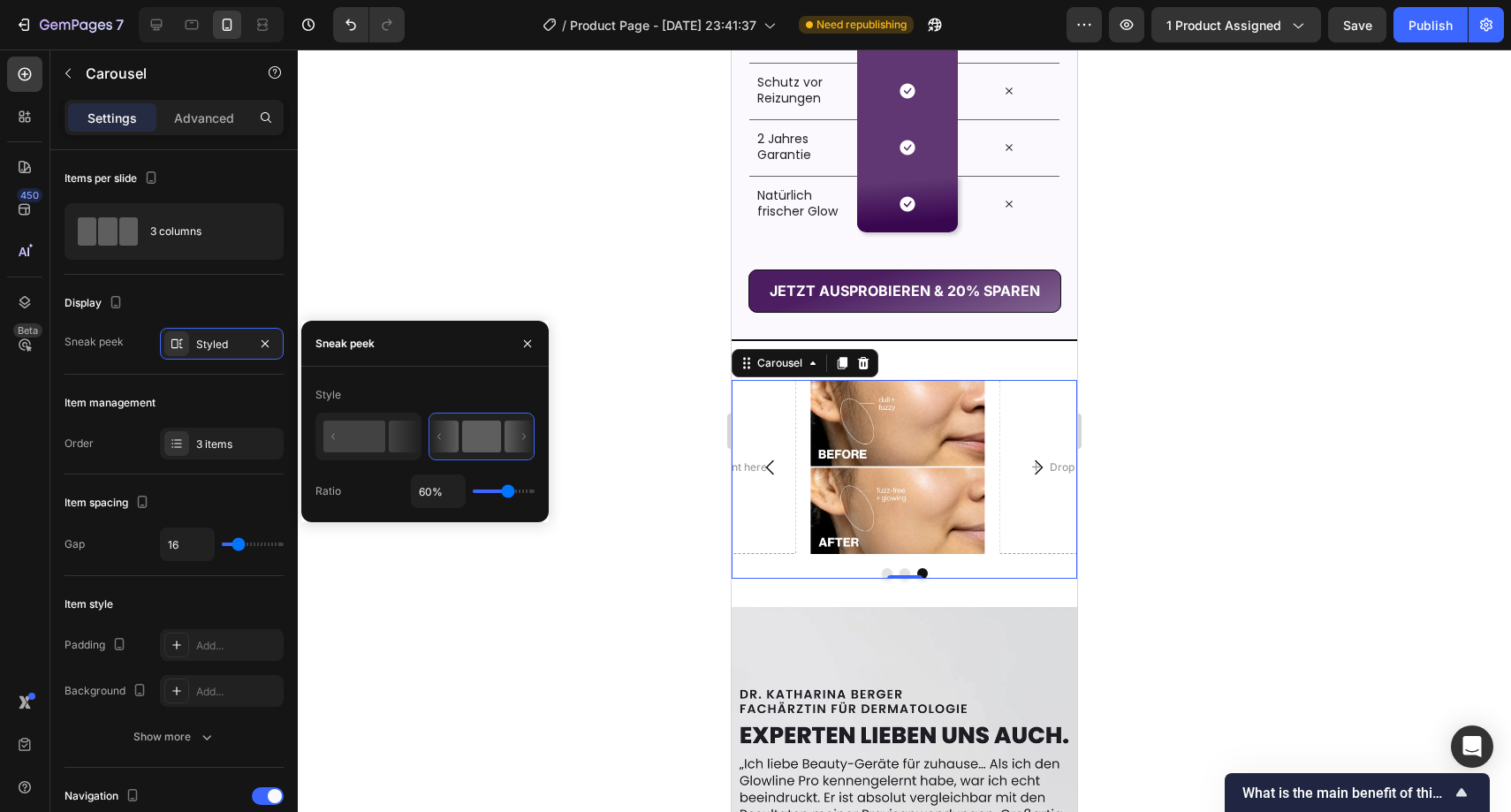
type input "62"
type input "63%"
type input "63"
type input "64%"
type input "64"
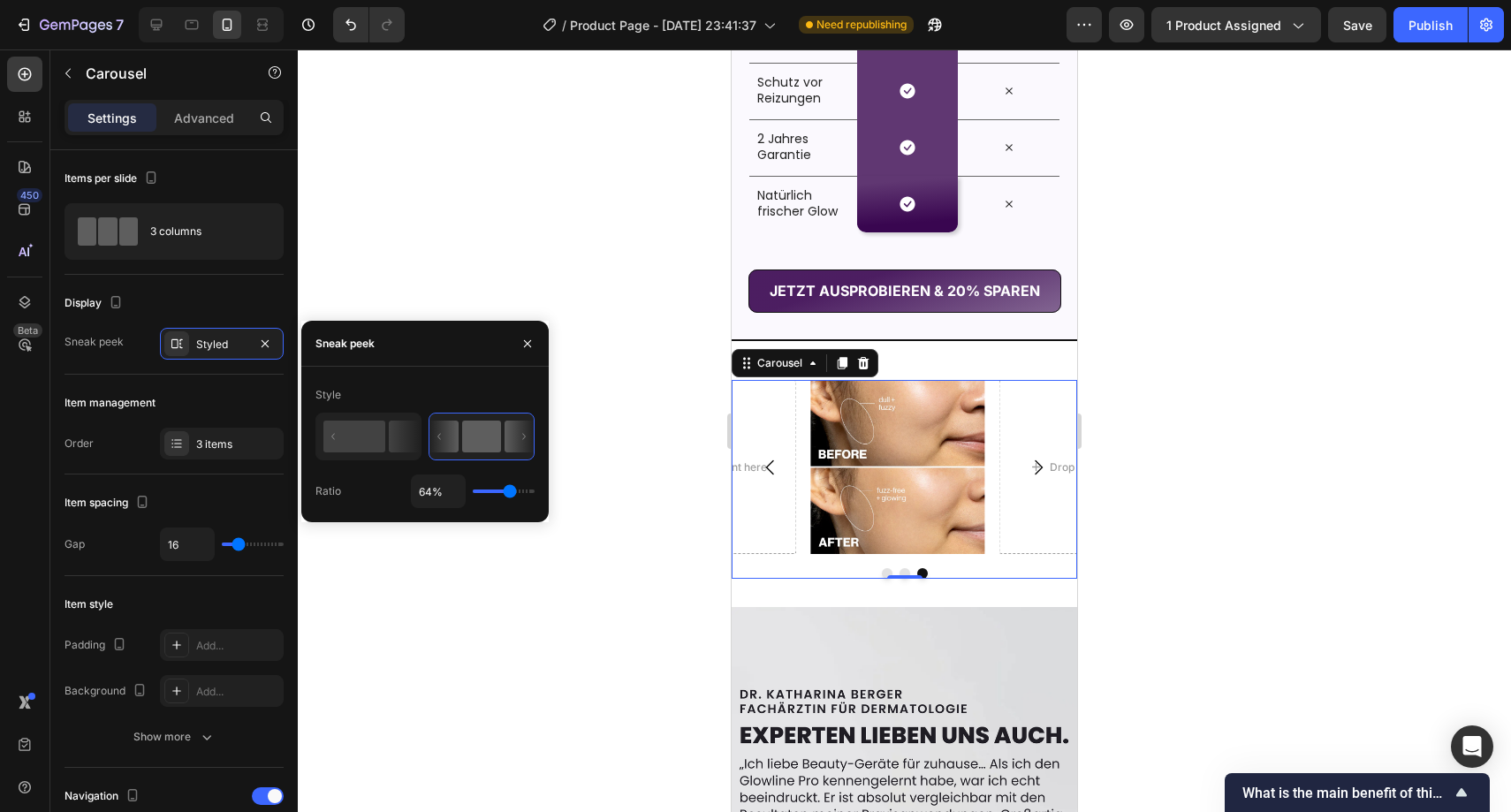
type input "65%"
type input "65"
type input "67%"
type input "67"
type input "69%"
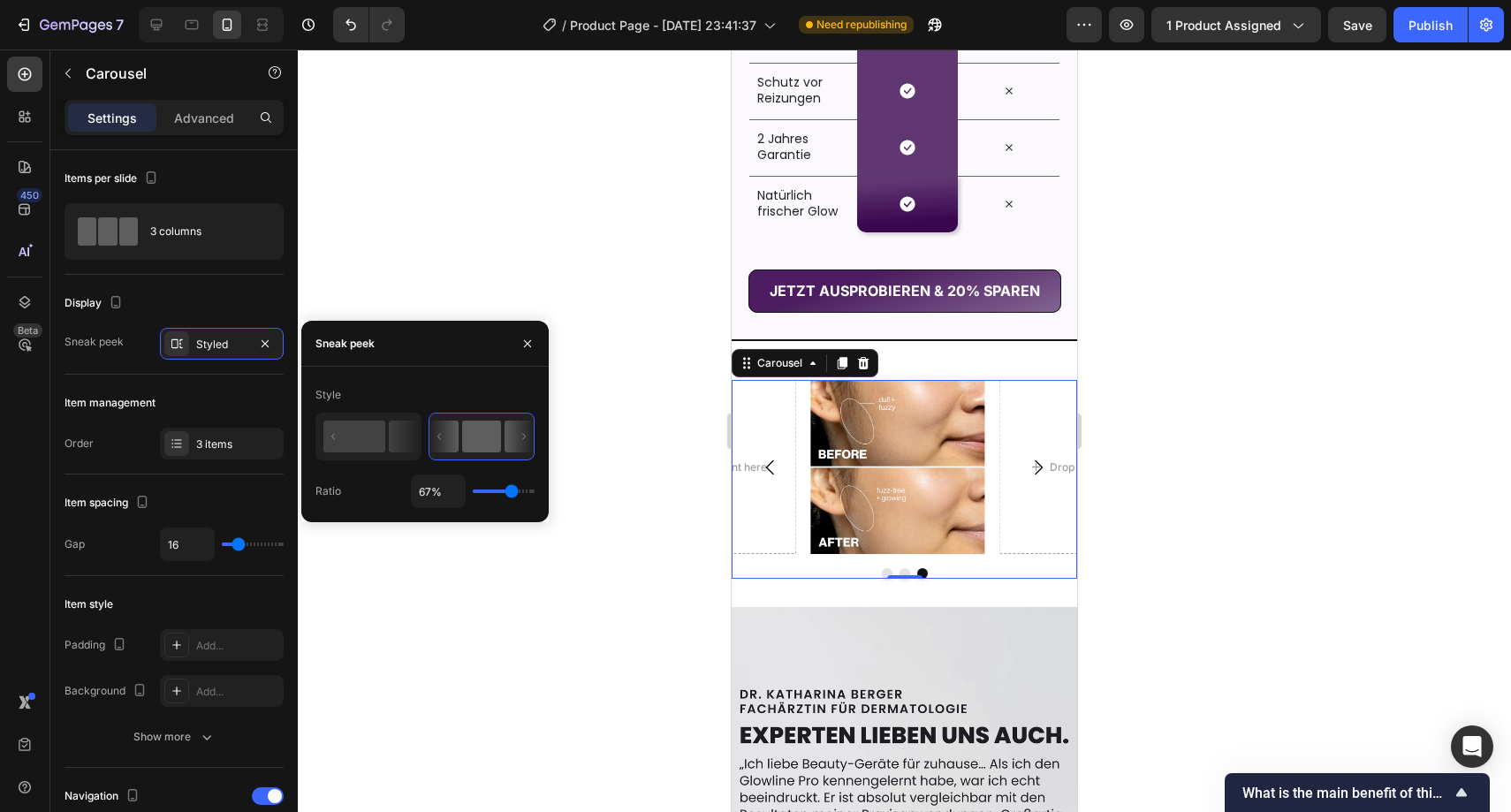
type input "69"
type input "71%"
type input "71"
type input "73%"
type input "73"
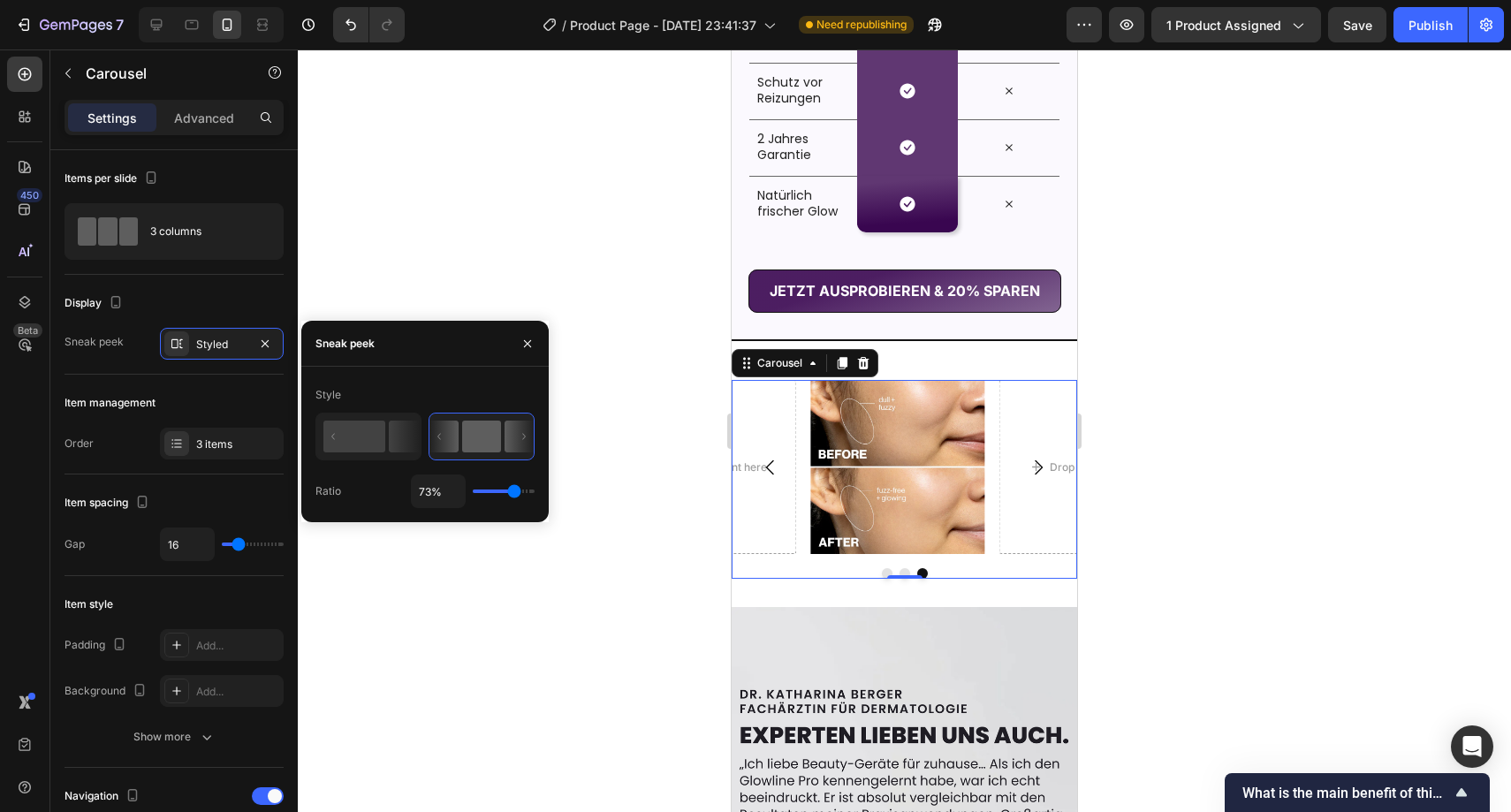
type input "74%"
type input "74"
type input "78%"
type input "78"
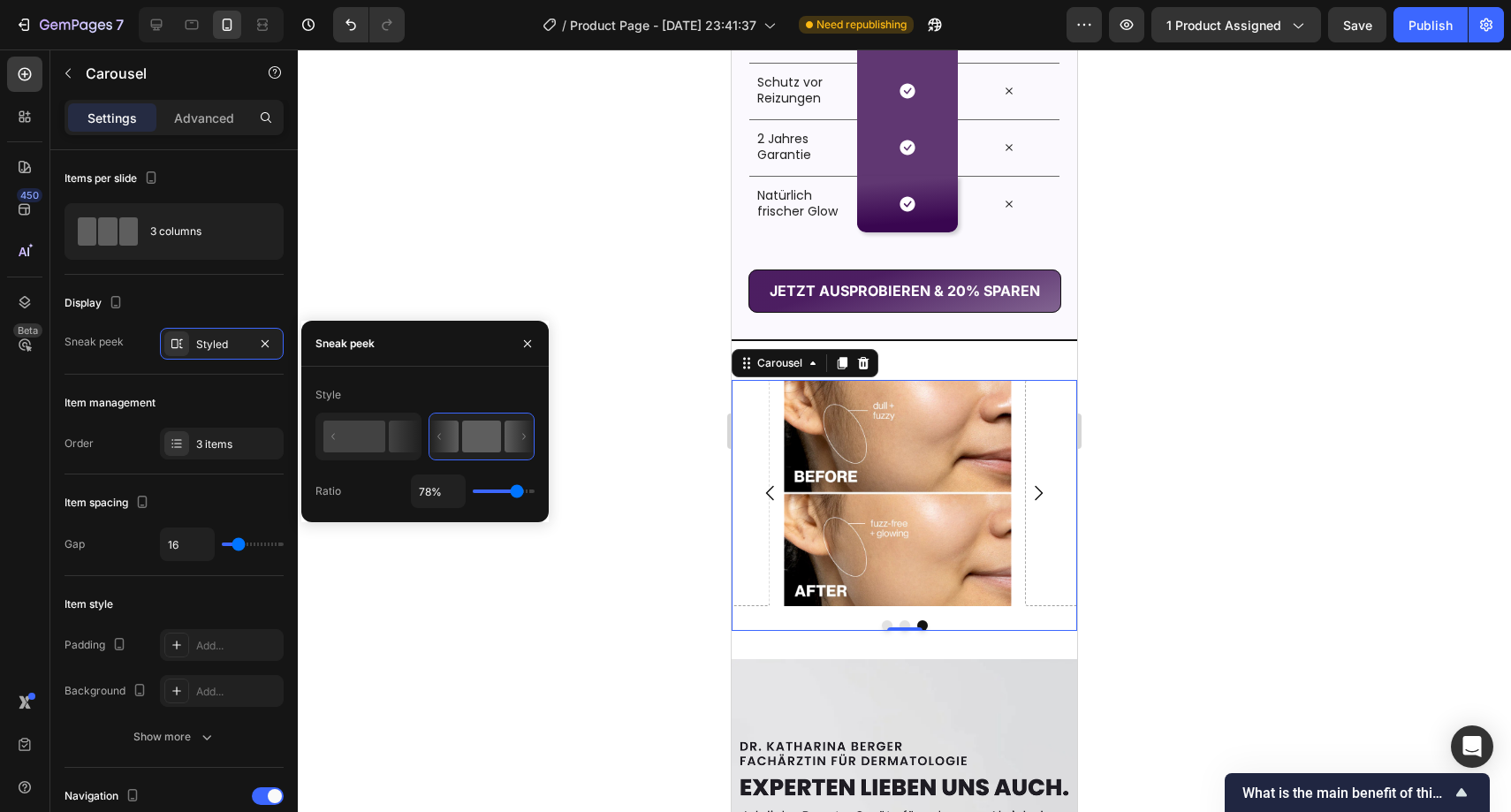
type input "79%"
type input "79"
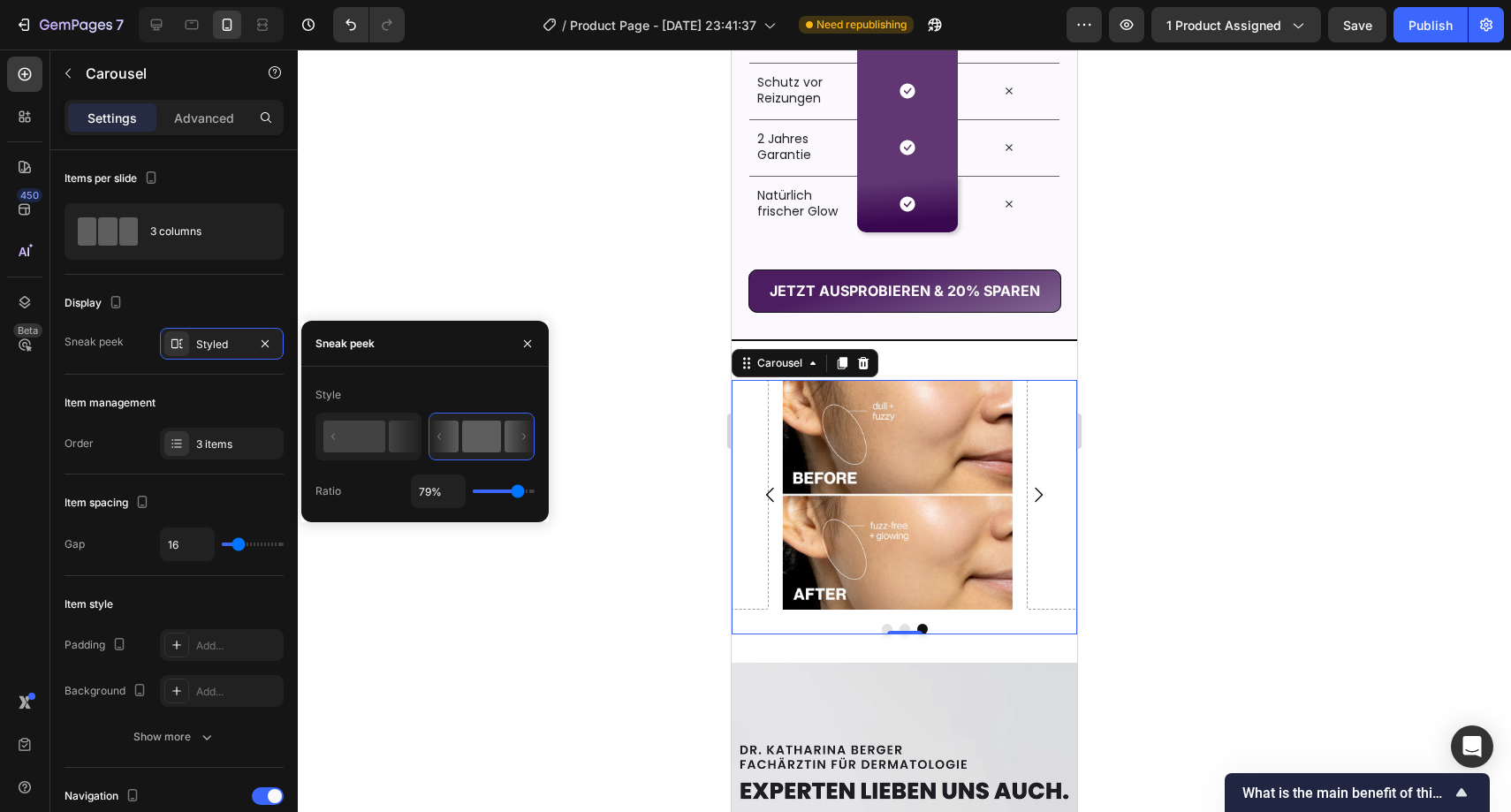
type input "80%"
type input "80"
type input "81%"
type input "81"
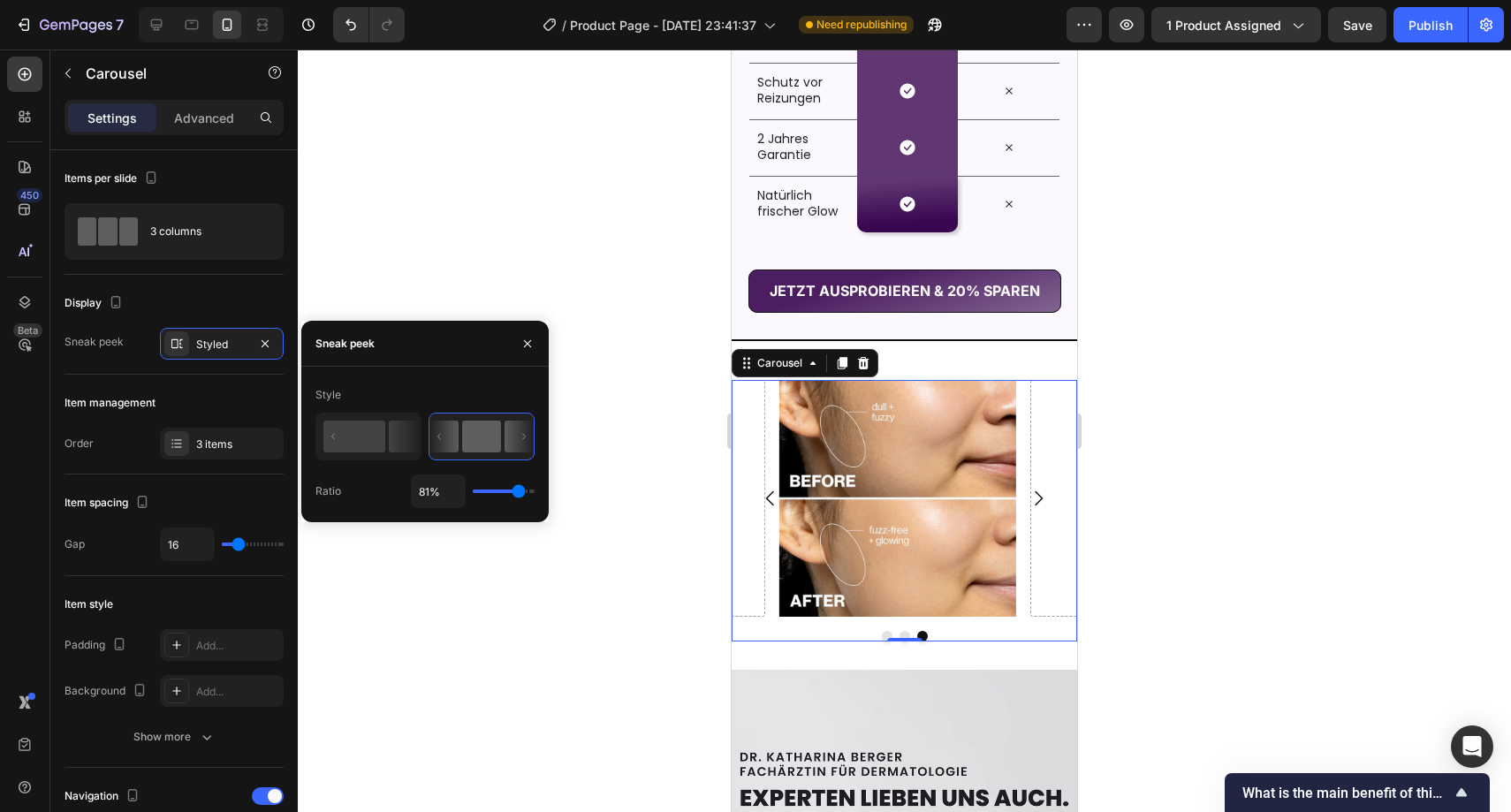
type input "83%"
type input "83"
type input "84%"
type input "84"
type input "85%"
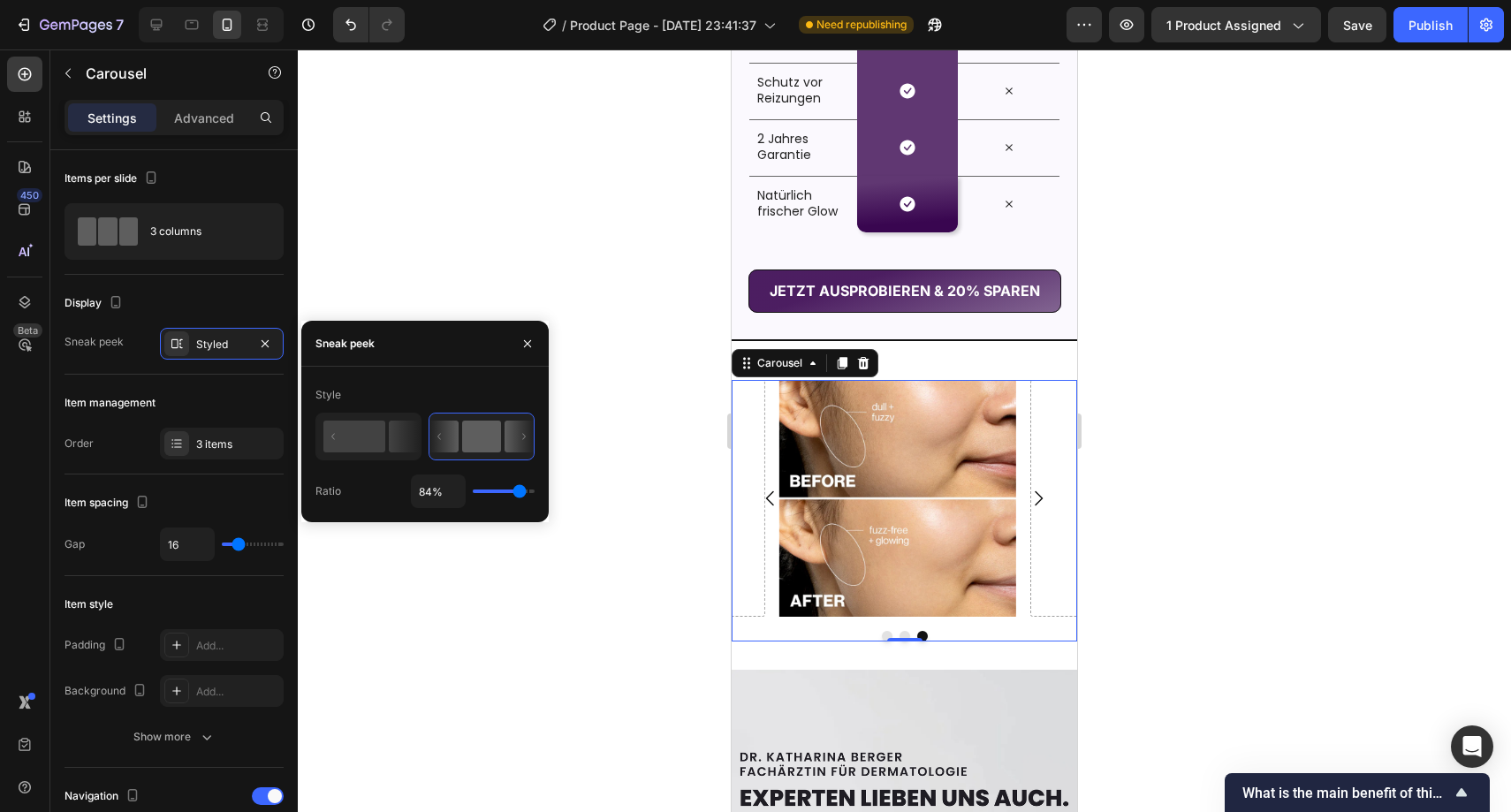
type input "85"
type input "86%"
type input "86"
type input "87%"
type input "87"
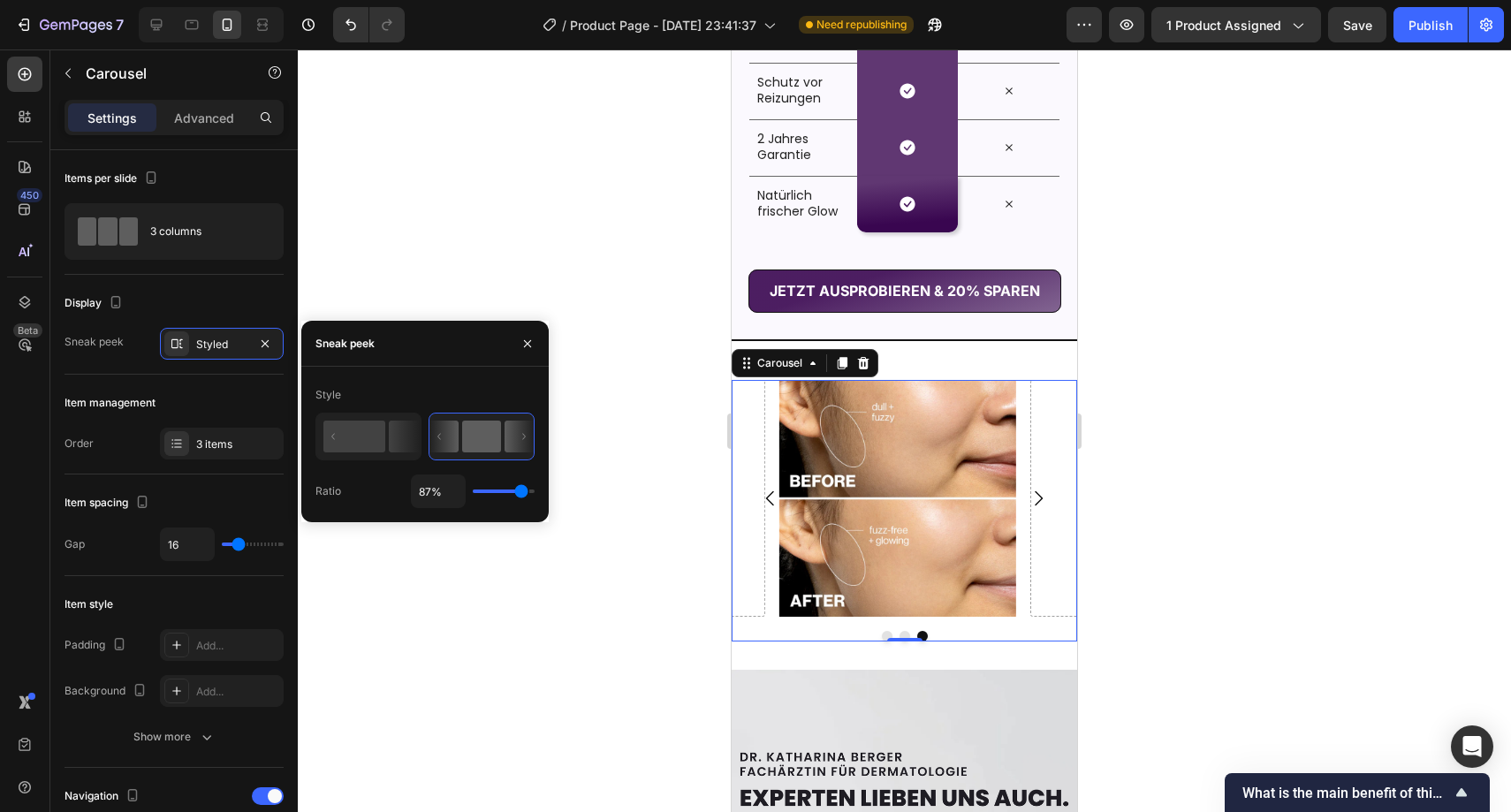
type input "88%"
type input "88"
type input "89%"
type input "89"
type input "90%"
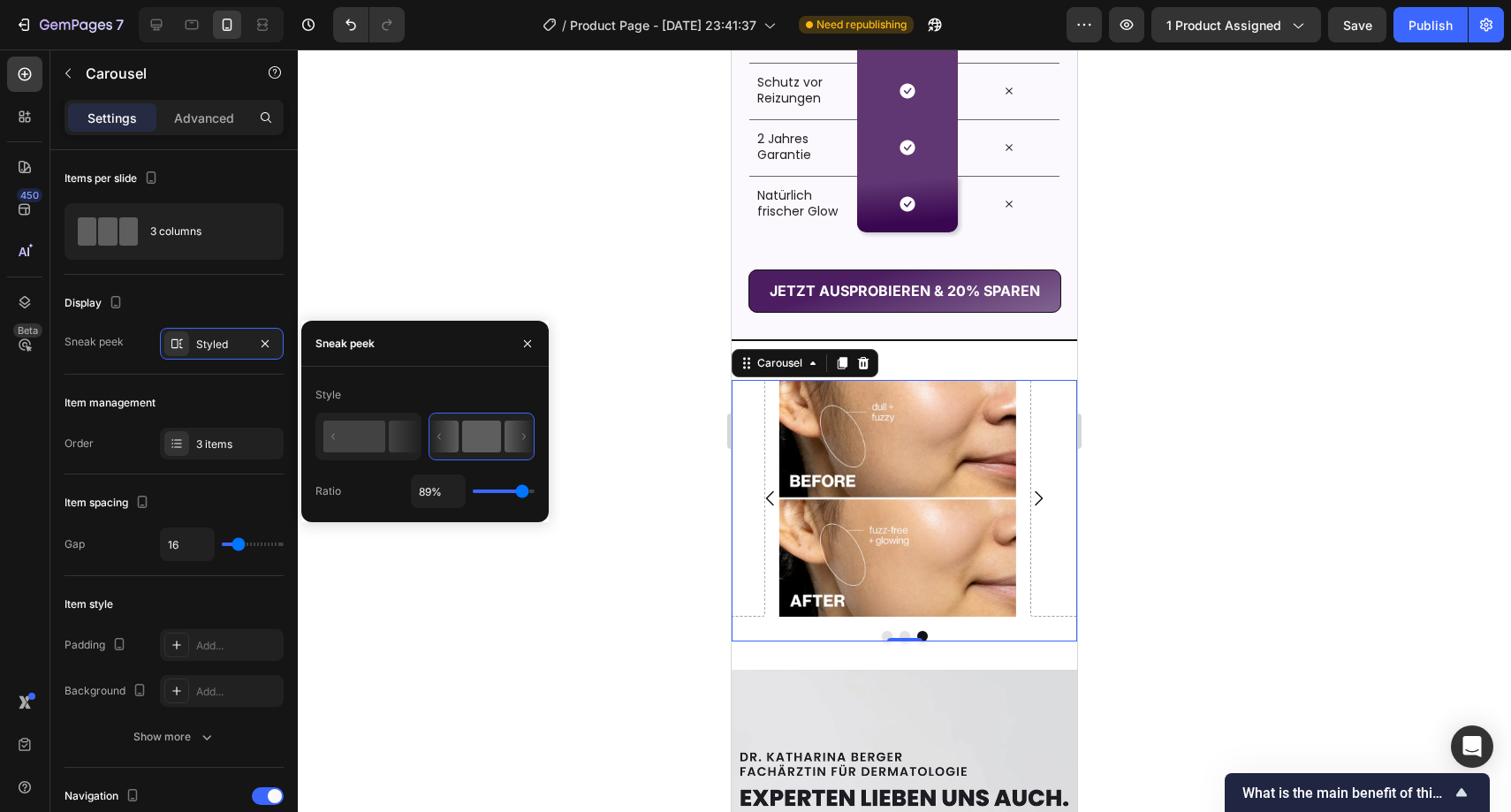
type input "90"
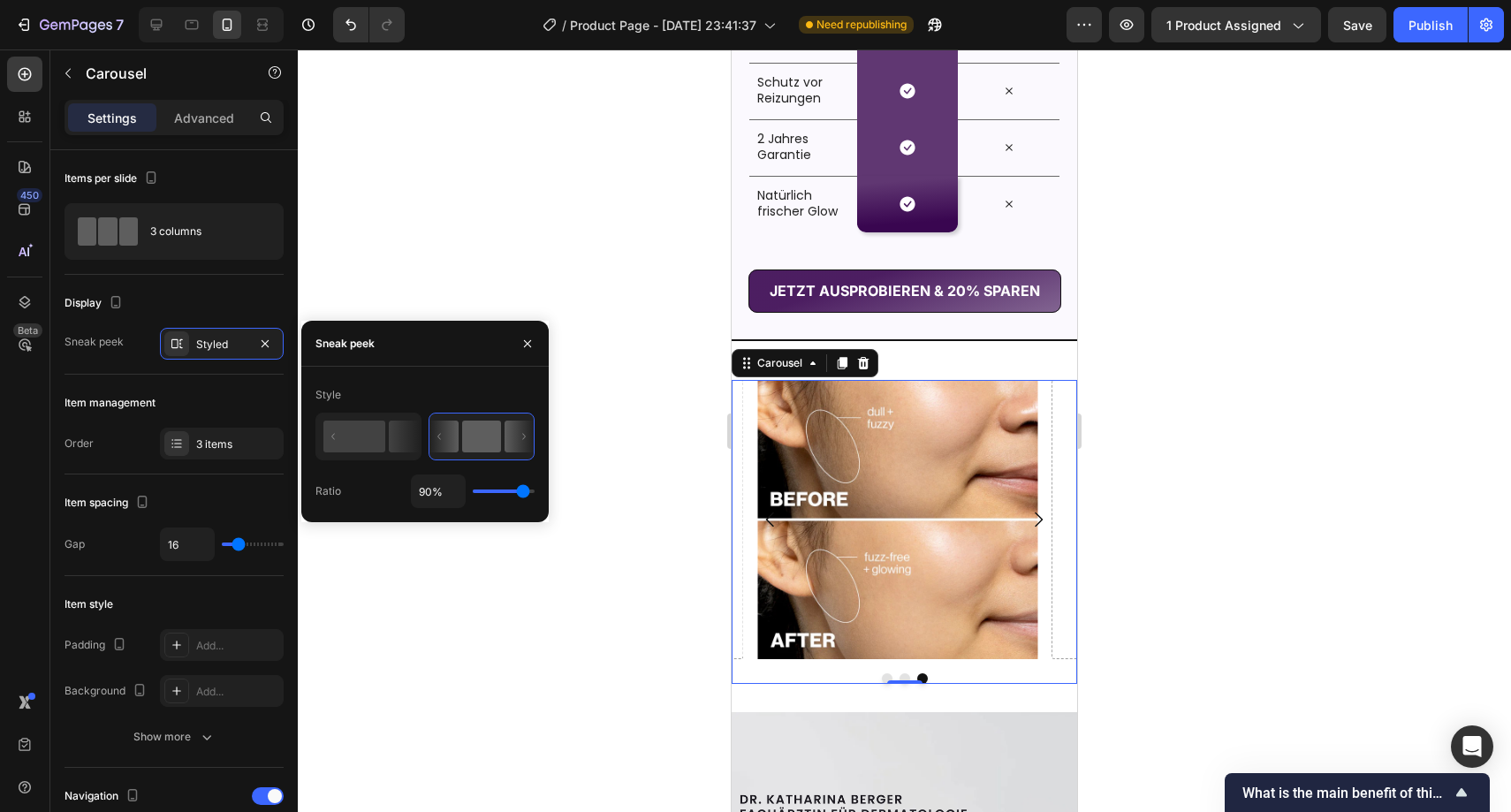
type input "91%"
type input "91"
type input "92%"
type input "92"
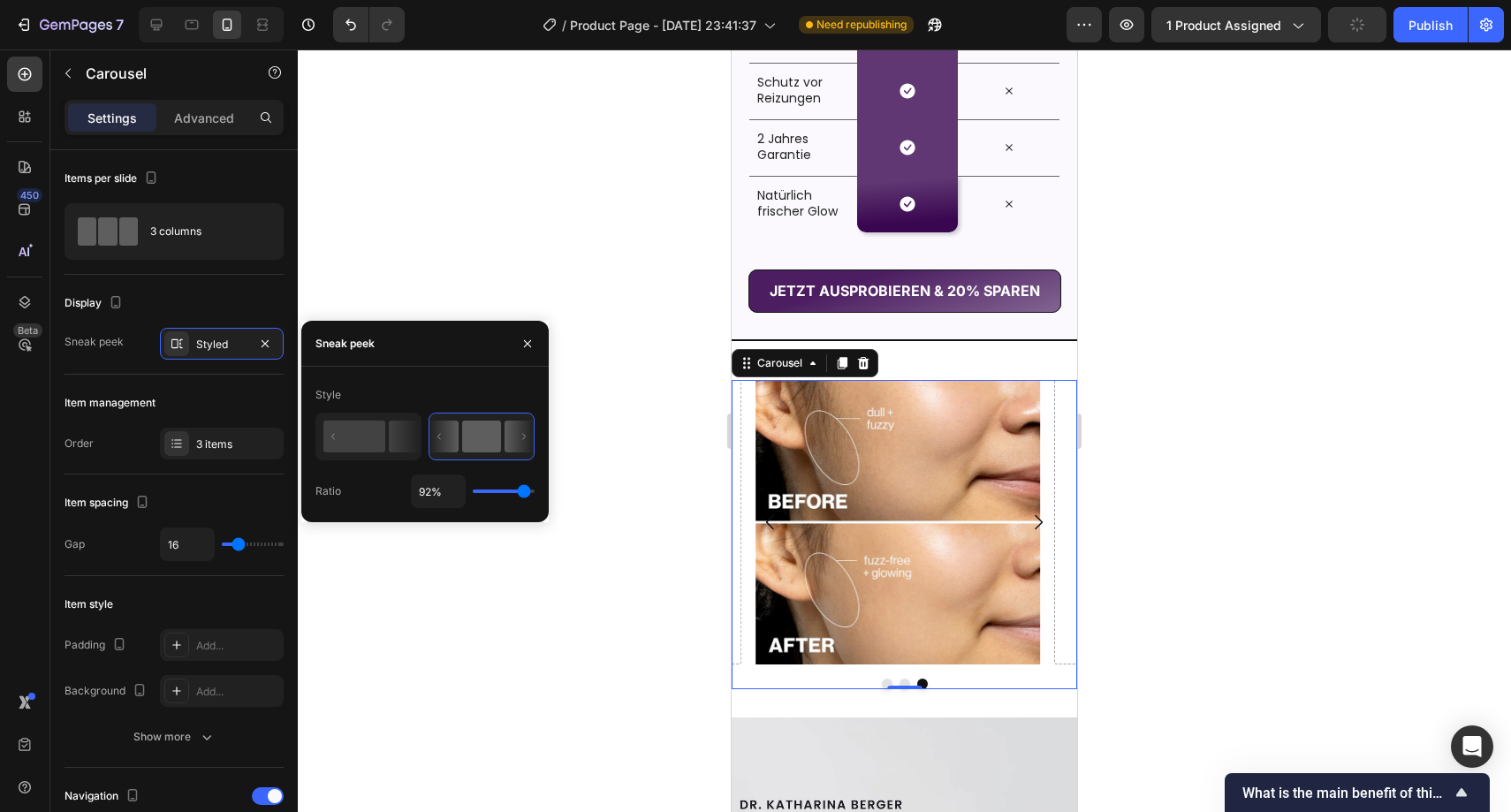
type input "93%"
type input "93"
type input "94%"
type input "94"
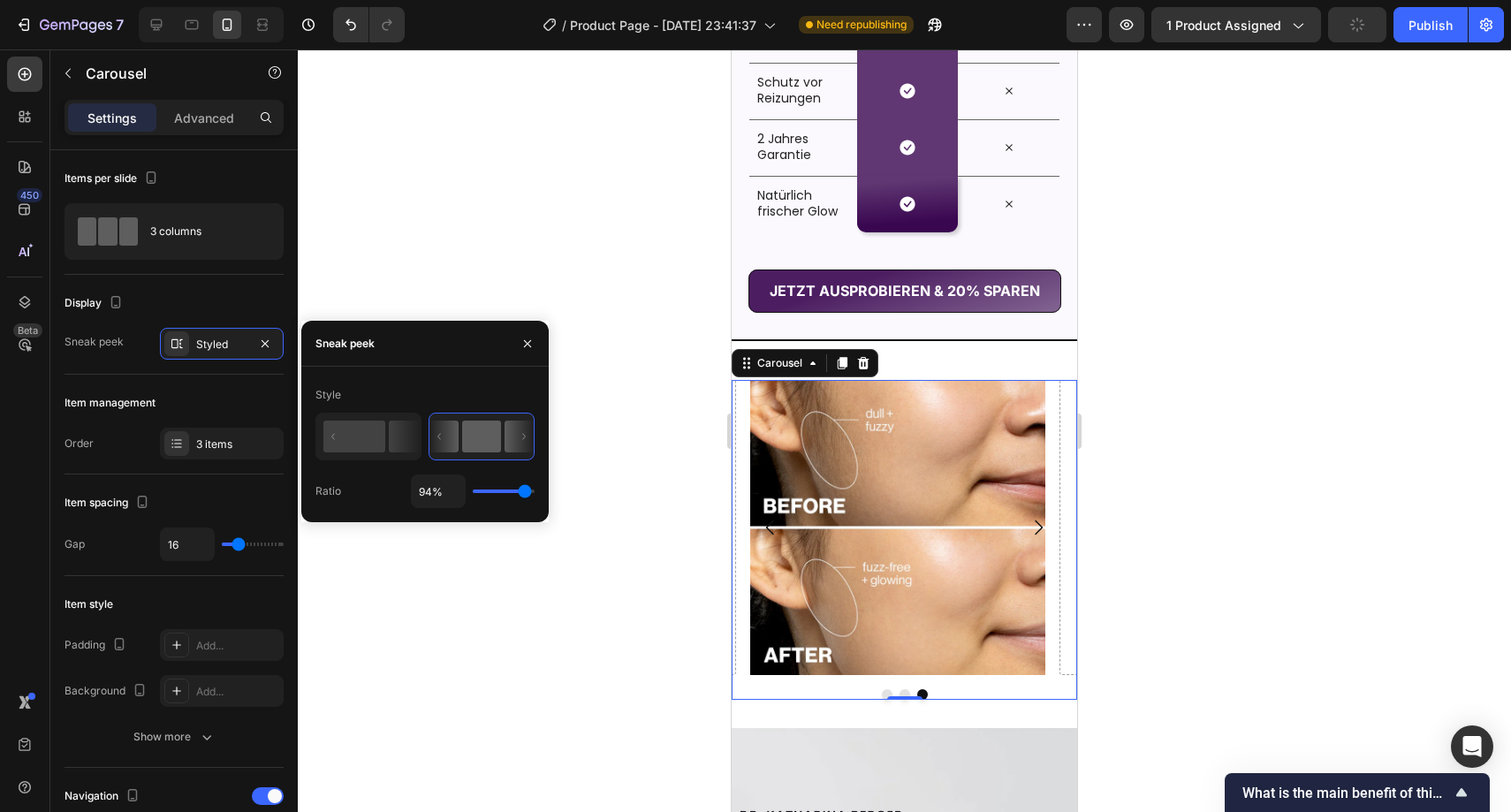
type input "95%"
type input "95"
type input "96%"
type input "96"
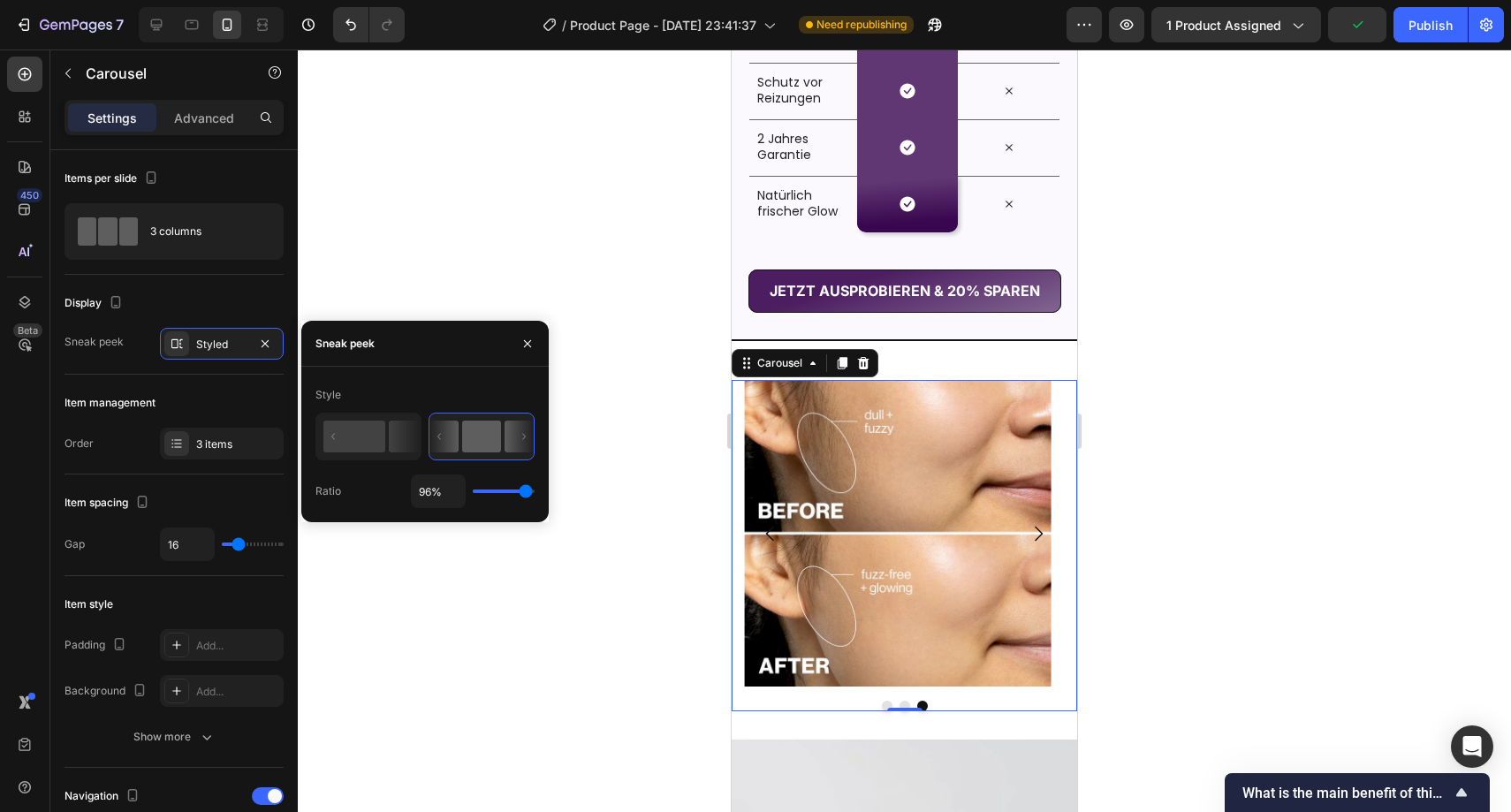
type input "97%"
type input "97"
type input "98%"
type input "98"
type input "99%"
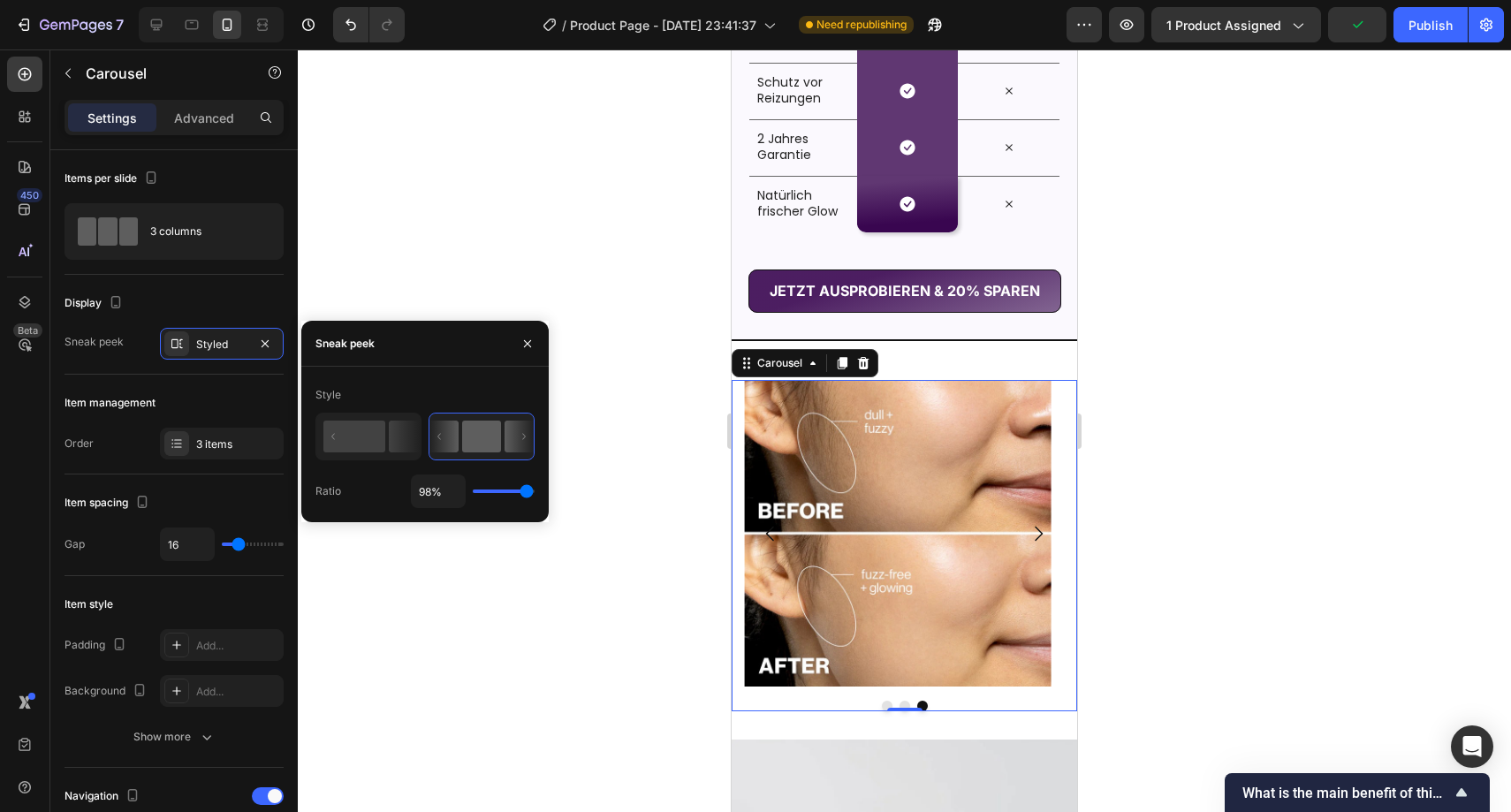
type input "99"
type input "100%"
type input "100"
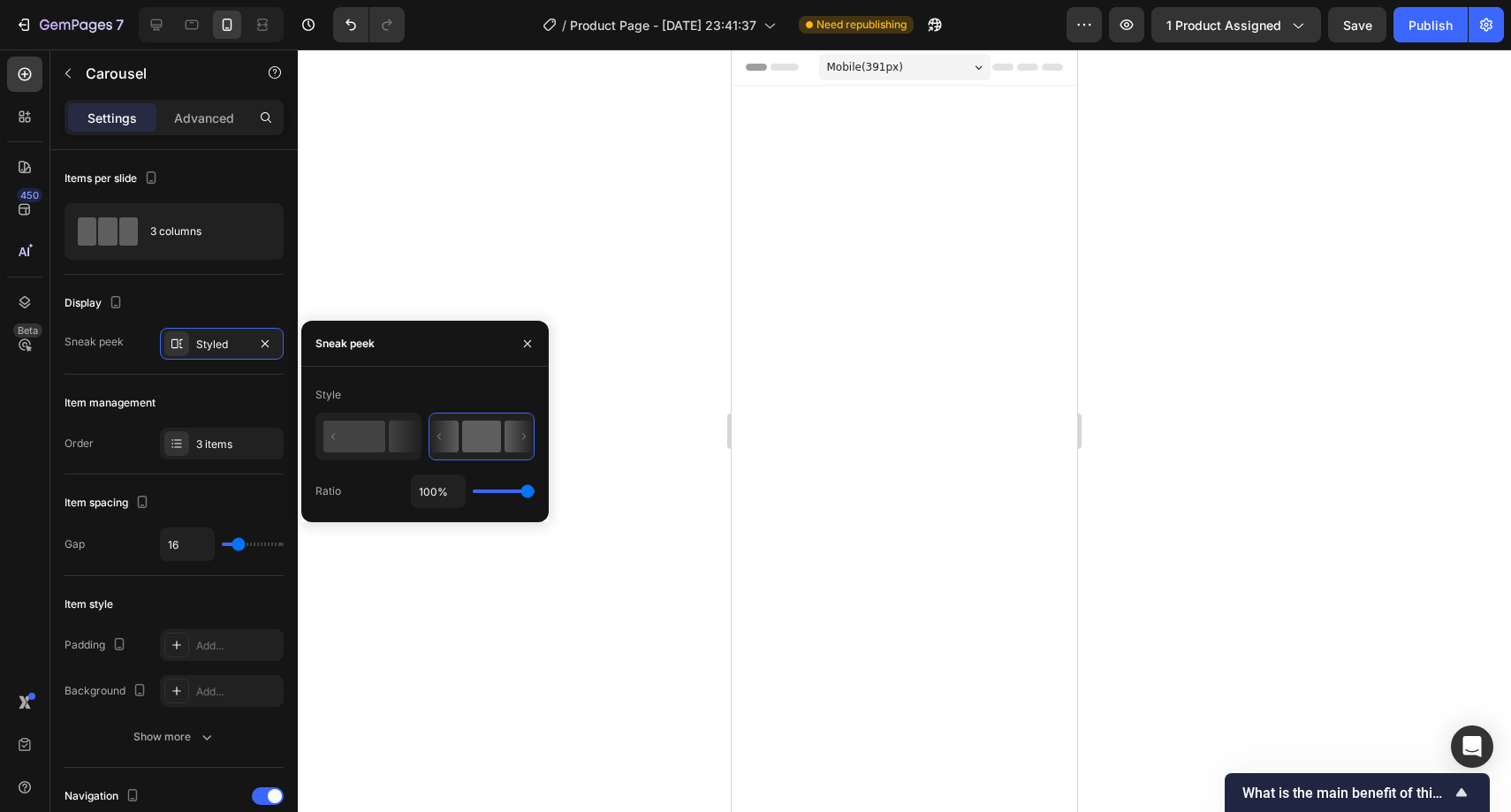
scroll to position [2891, 0]
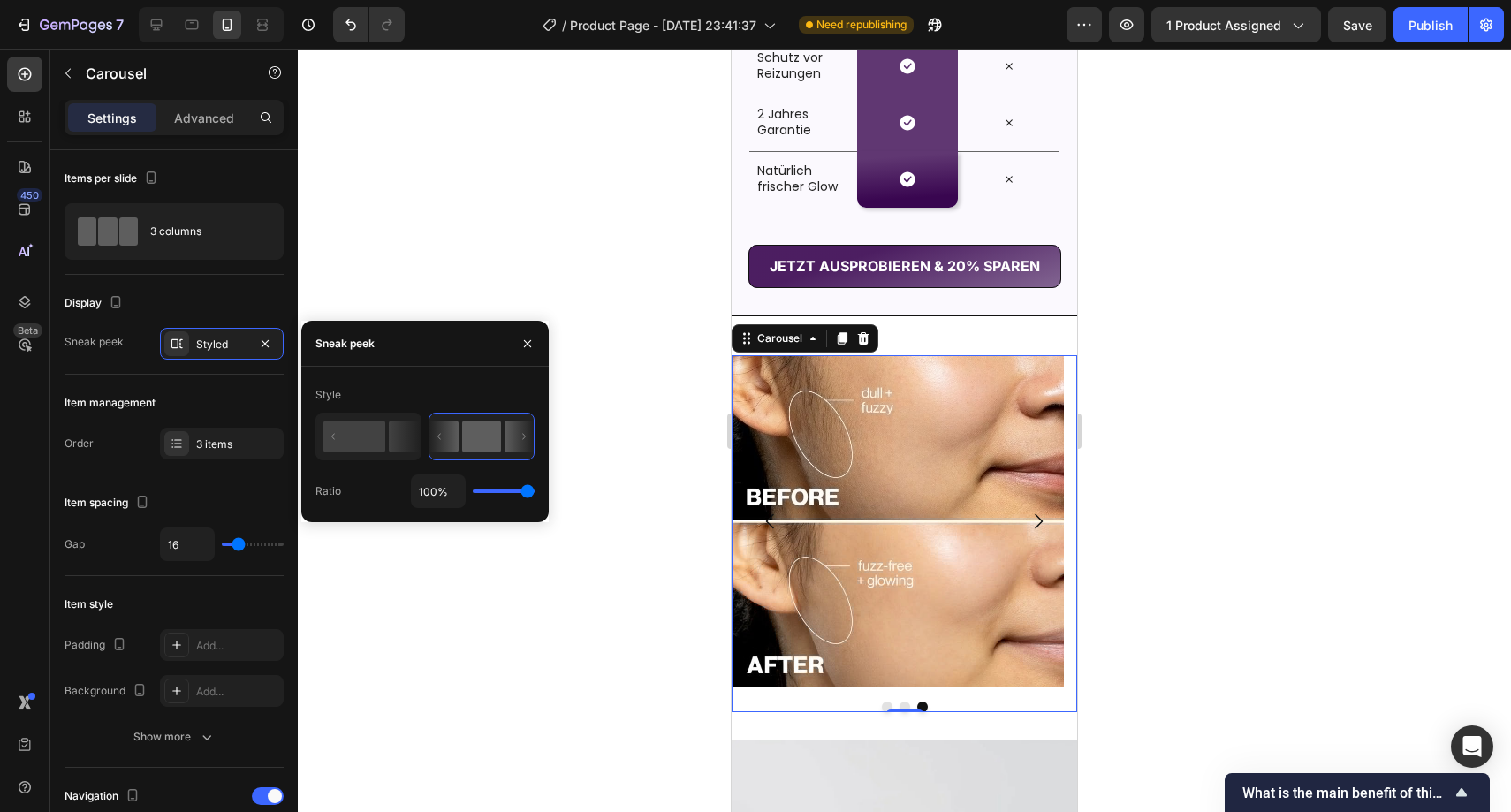
type input "99%"
type input "99"
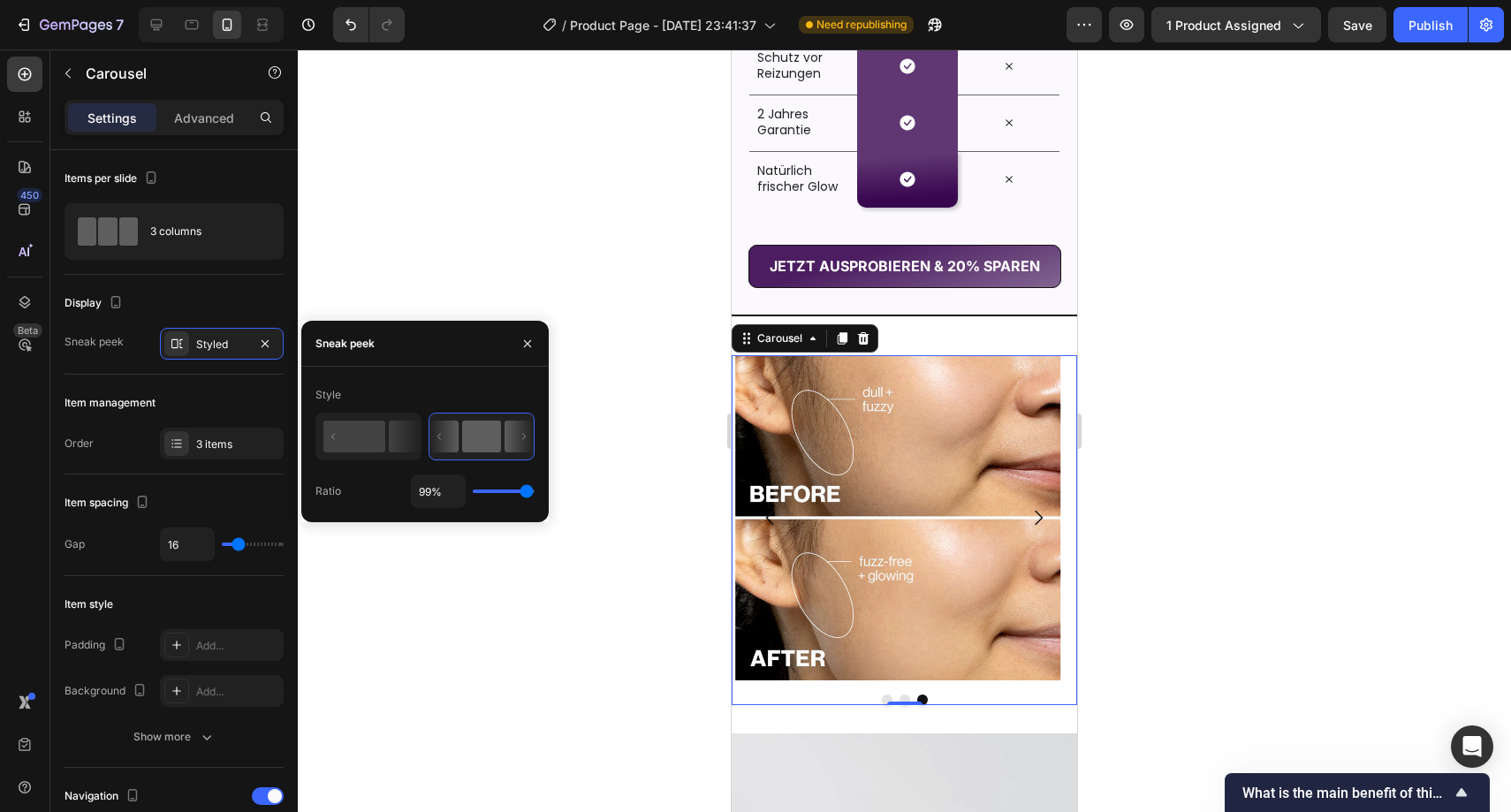
type input "98%"
type input "98"
type input "97%"
type input "97"
type input "96%"
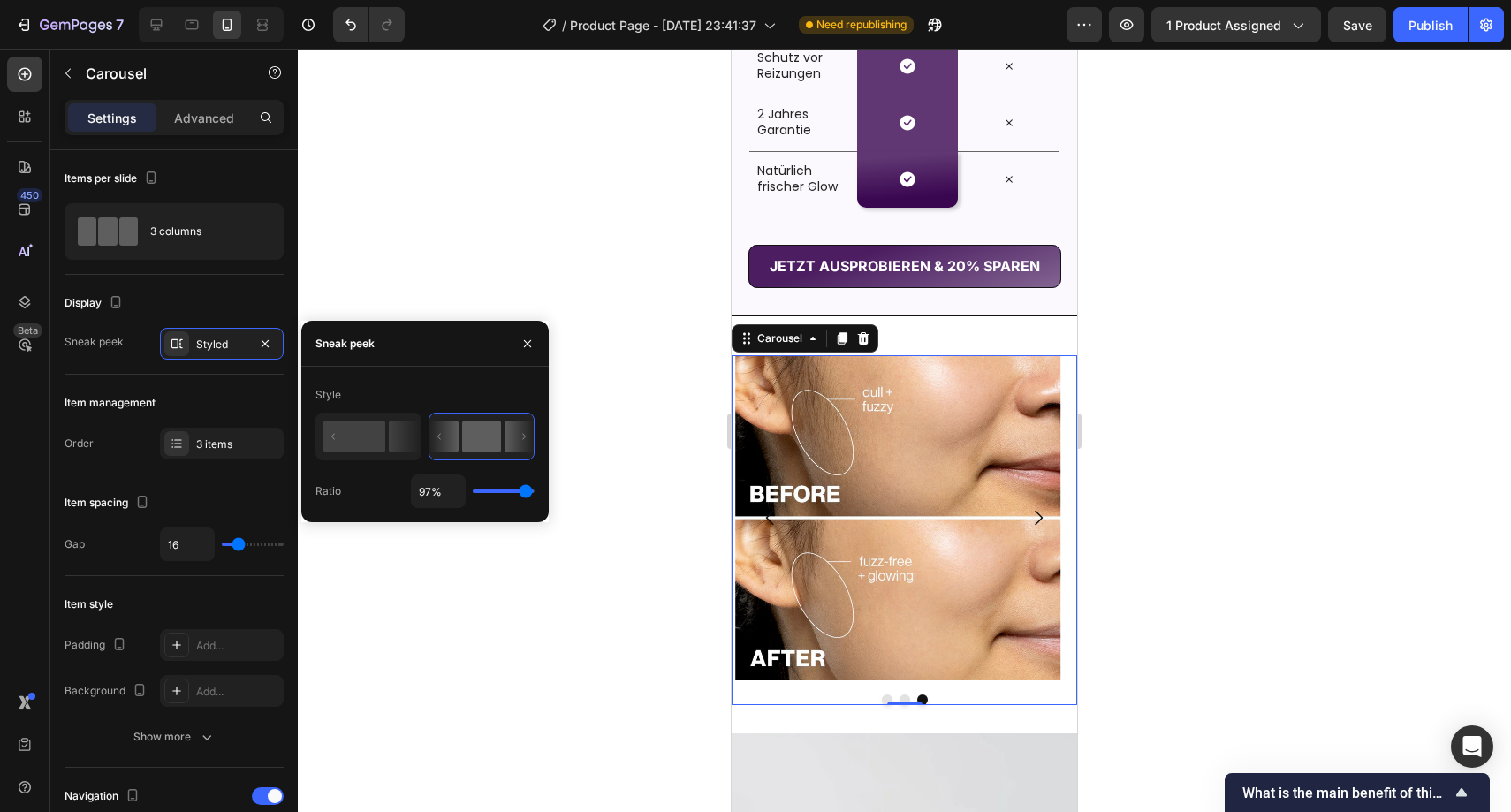
type input "96"
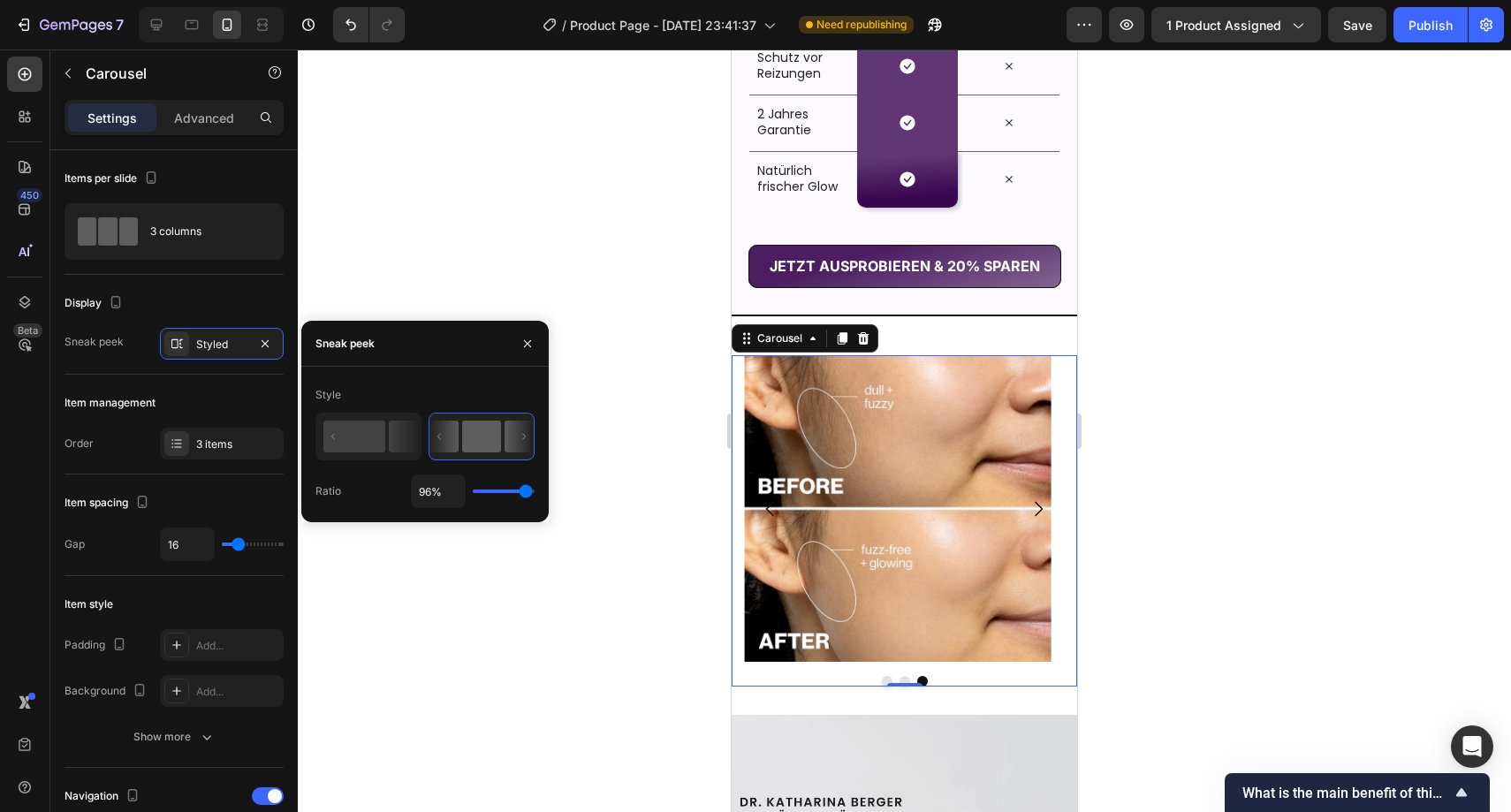
type input "95%"
type input "95"
type input "94%"
type input "94"
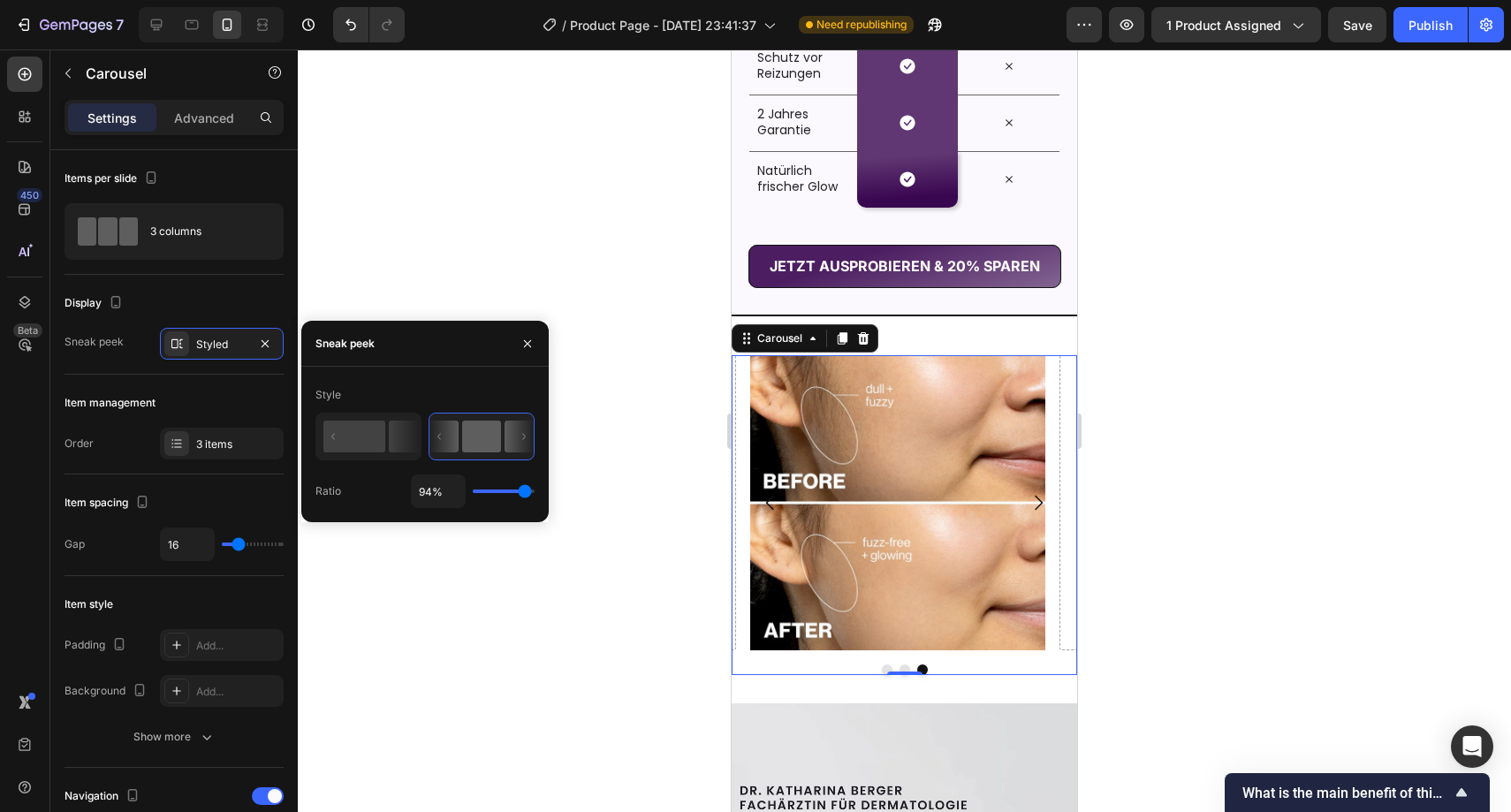
type input "93%"
type input "93"
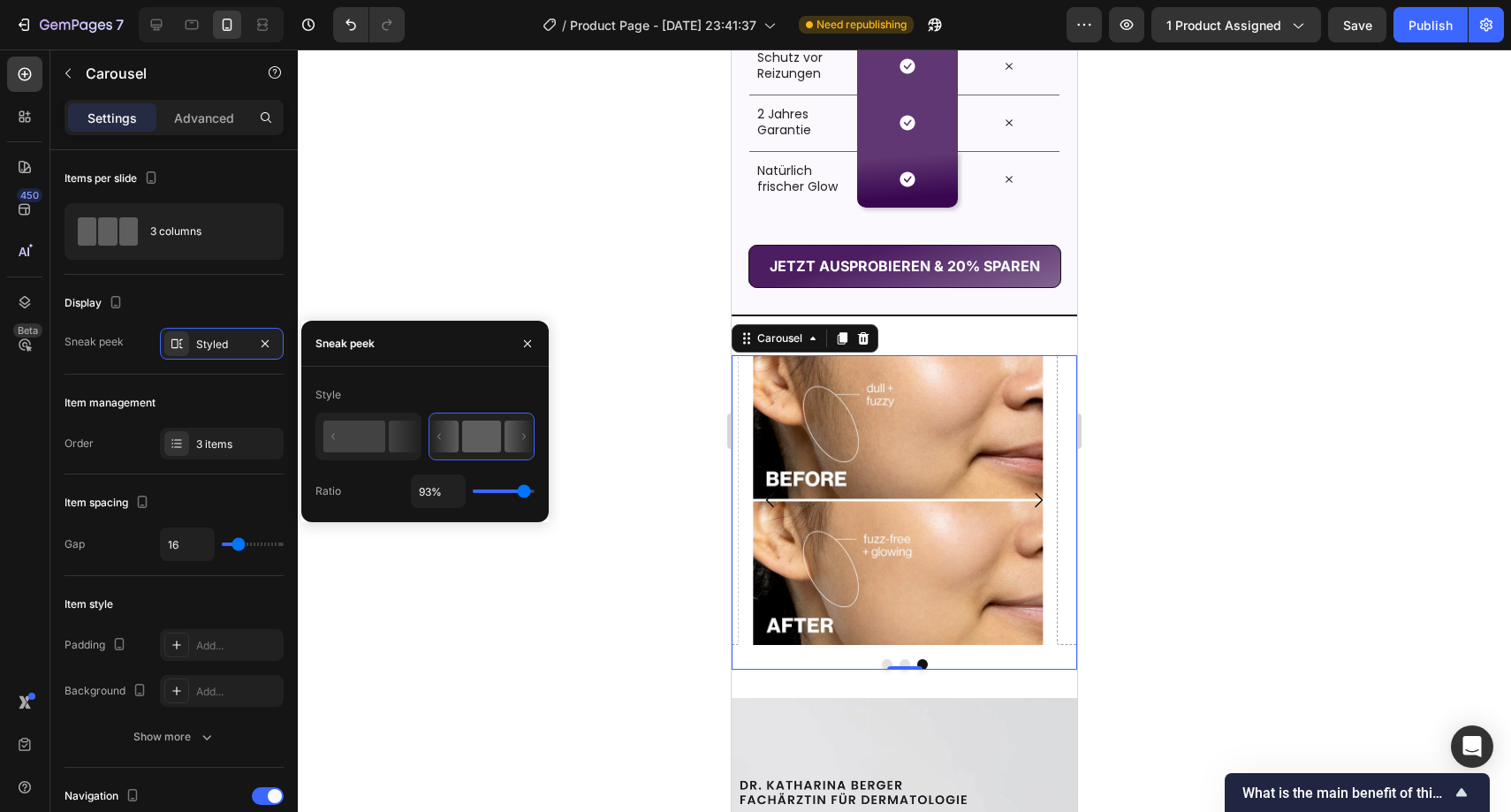
type input "92%"
type input "92"
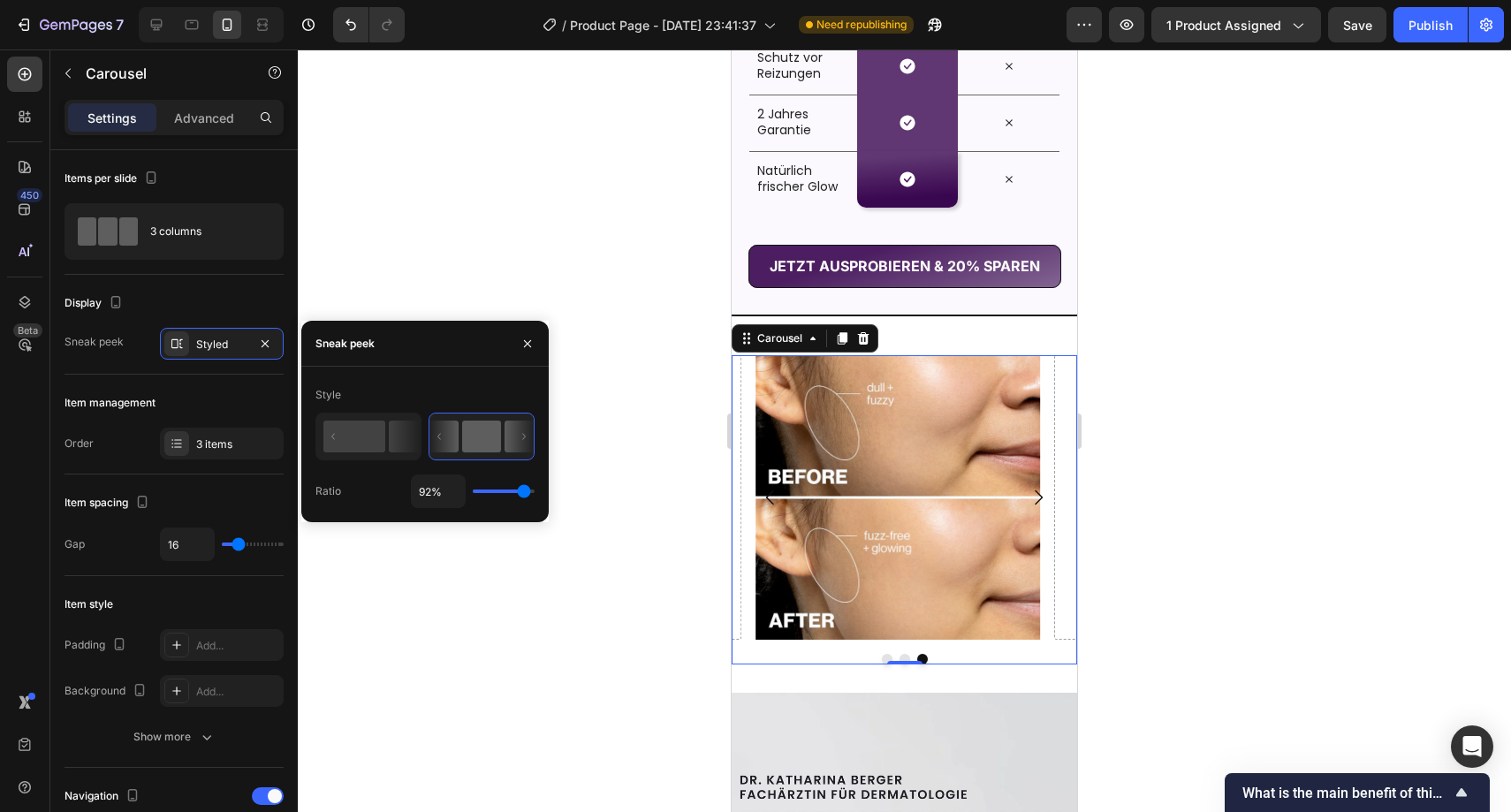
type input "91%"
type input "91"
type input "90%"
type input "90"
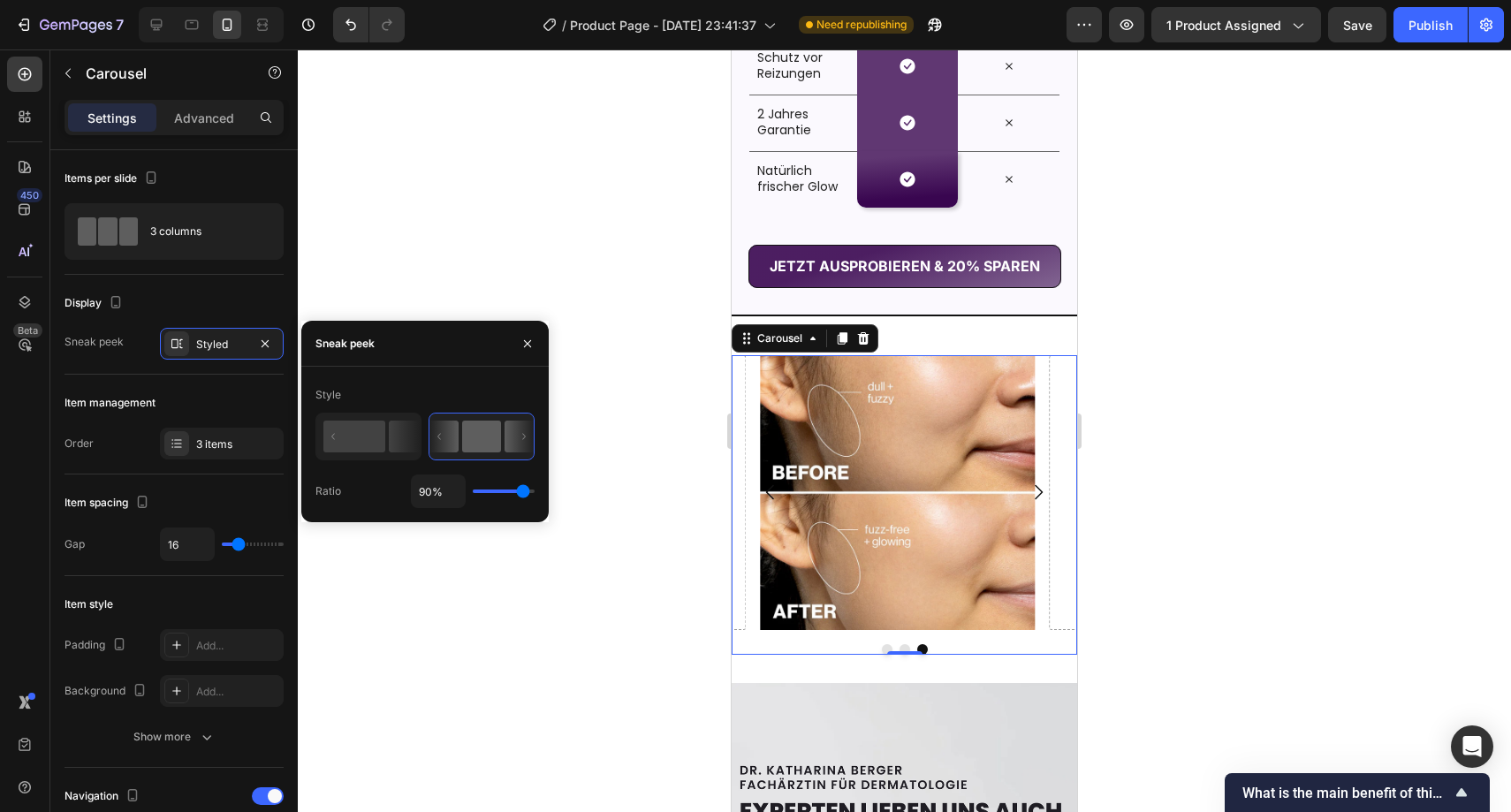
type input "89%"
type input "89"
type input "88%"
type input "88"
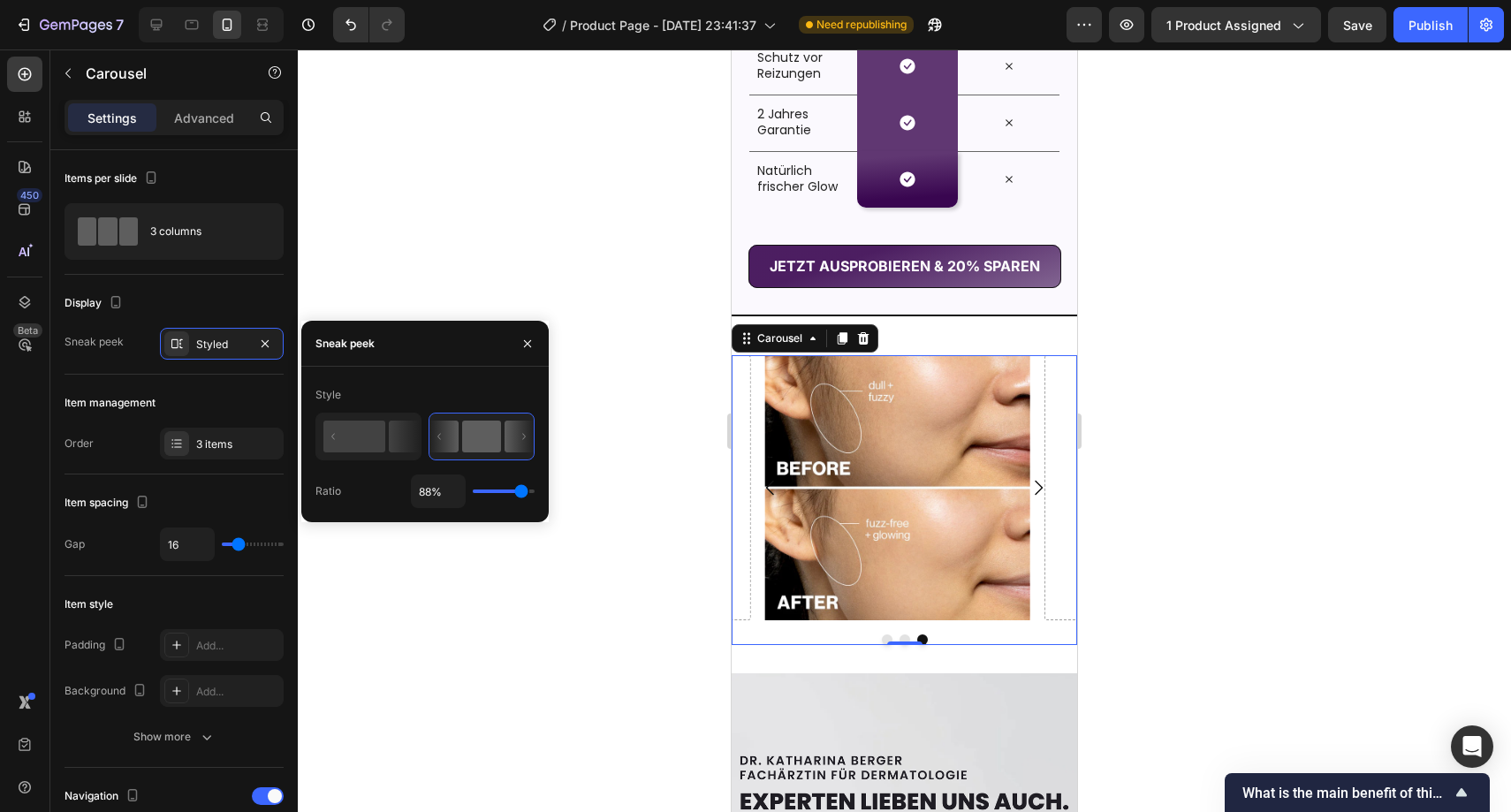
type input "87%"
type input "87"
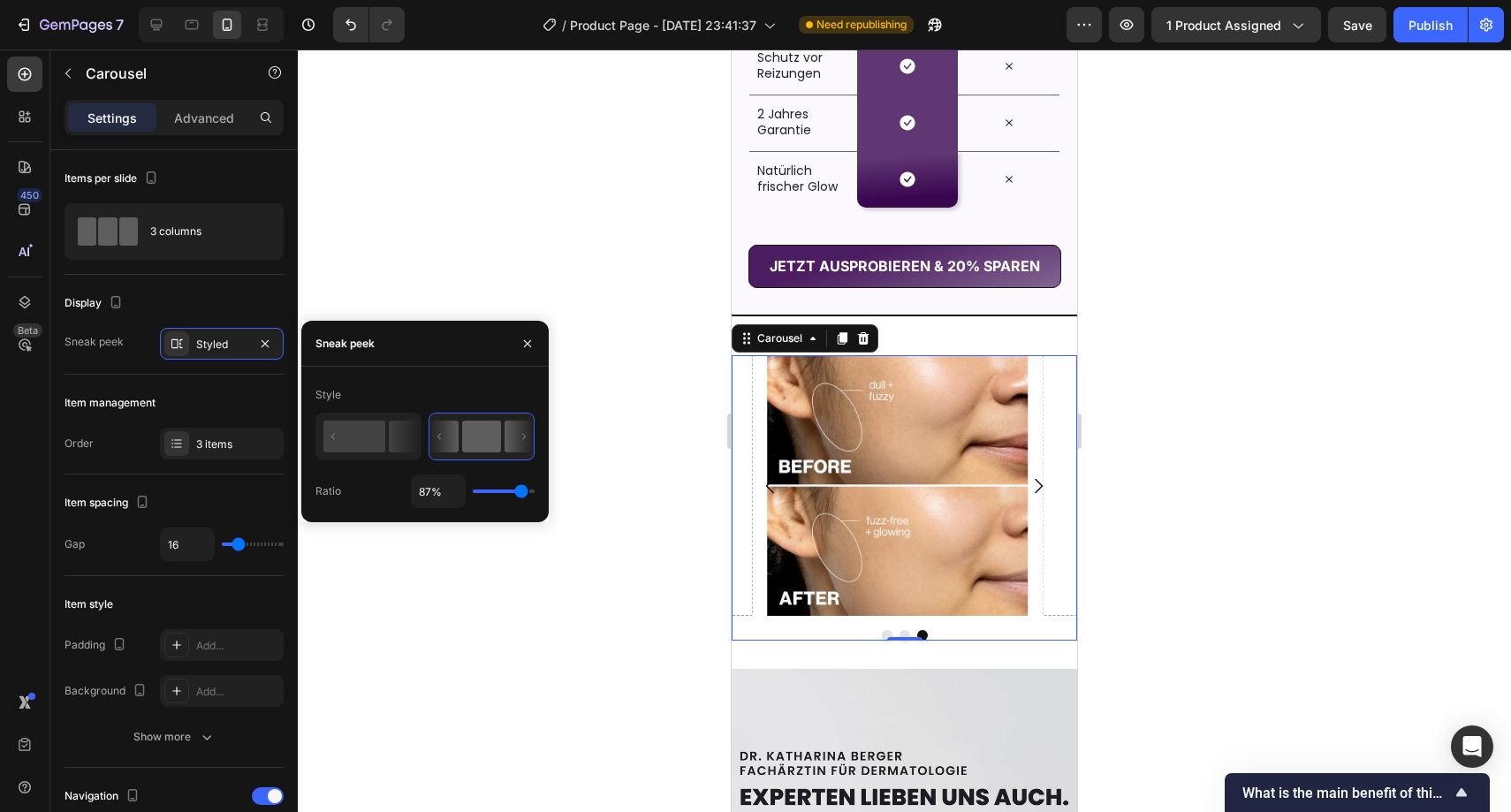
type input "88%"
type input "88"
click at [522, 489] on input "range" at bounding box center [503, 491] width 62 height 4
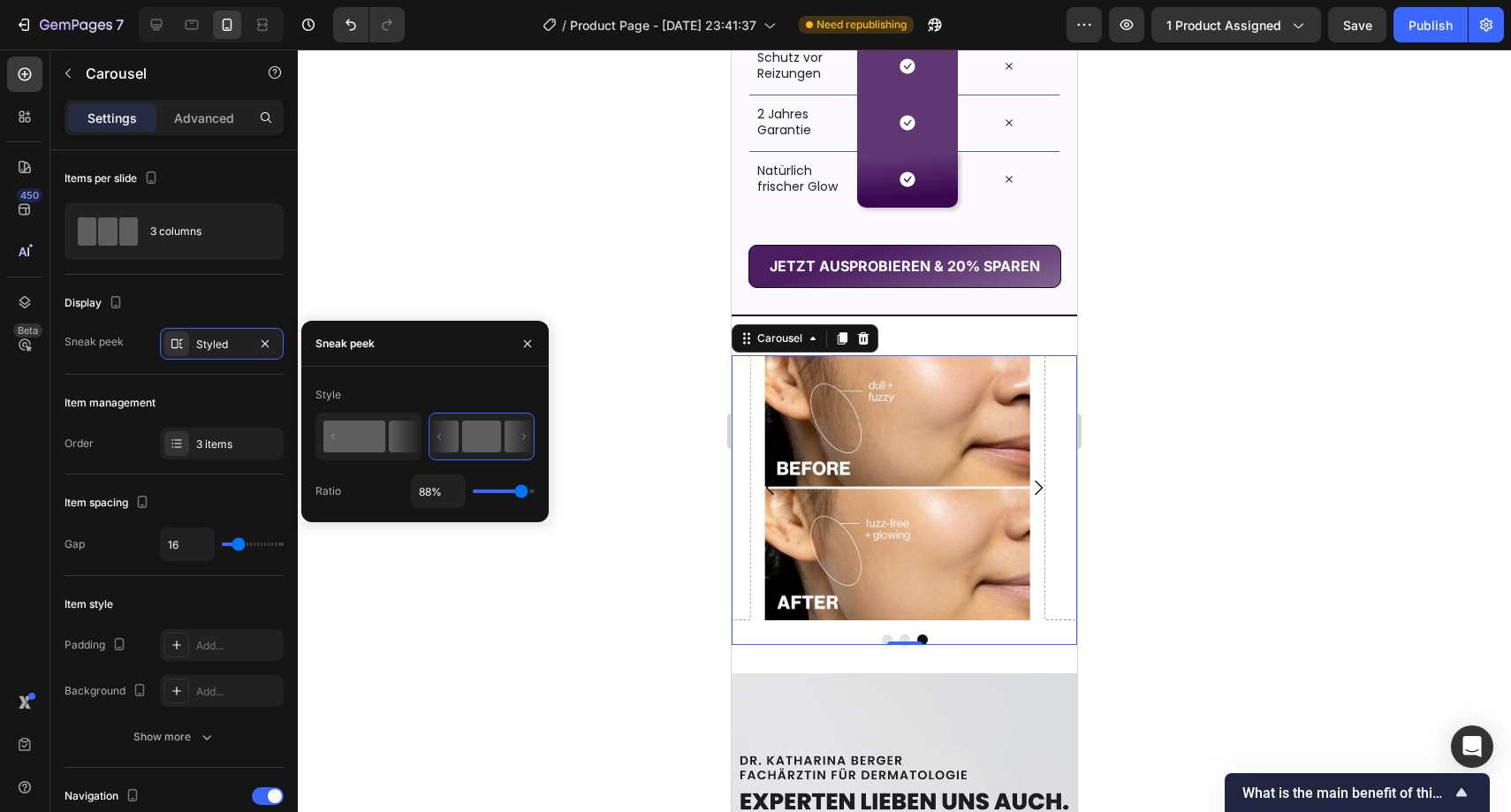
click at [386, 453] on icon at bounding box center [369, 437] width 104 height 45
type input "50%"
type input "50"
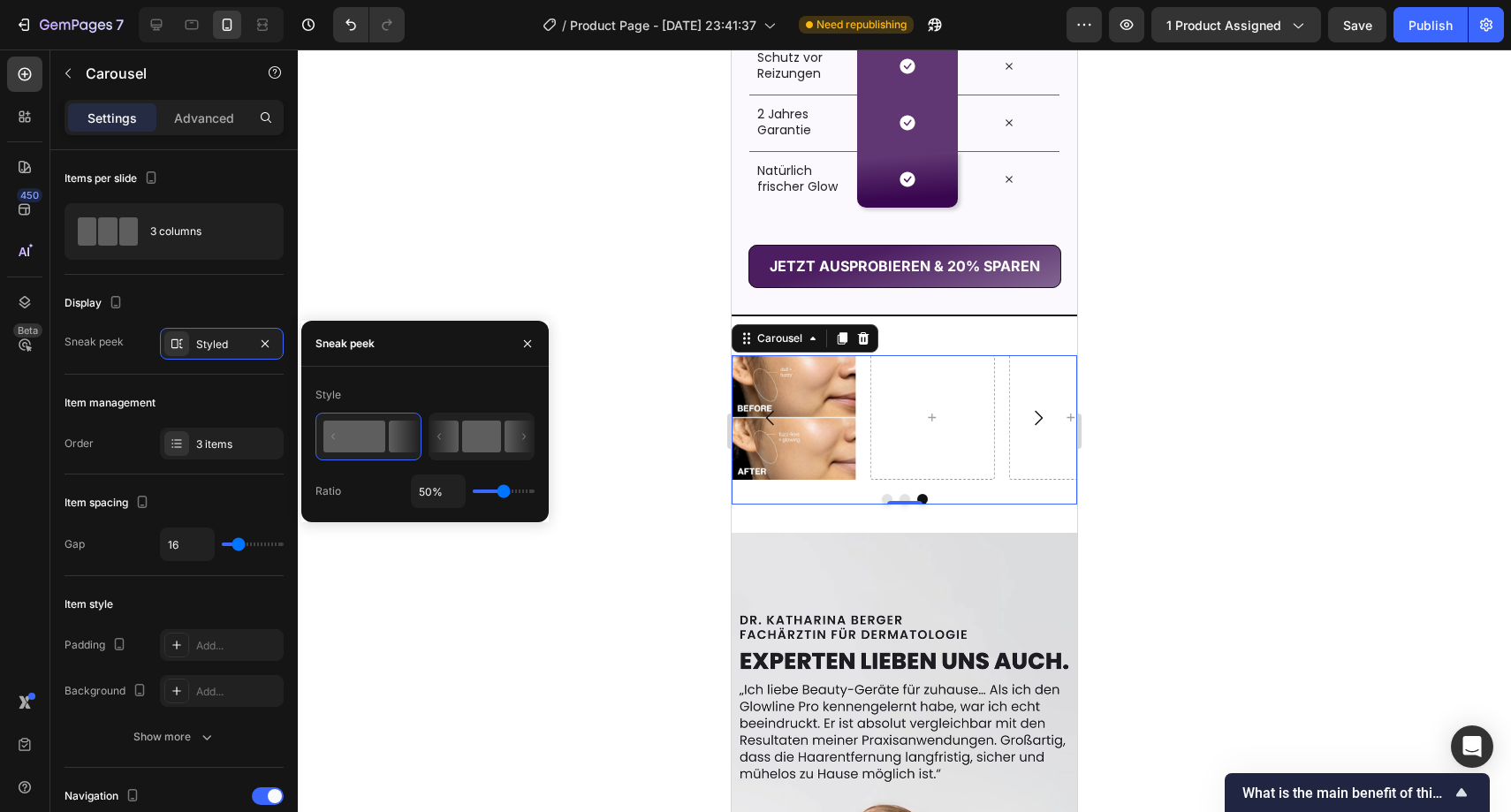
click at [466, 447] on rect at bounding box center [482, 437] width 39 height 31
type input "88%"
type input "88"
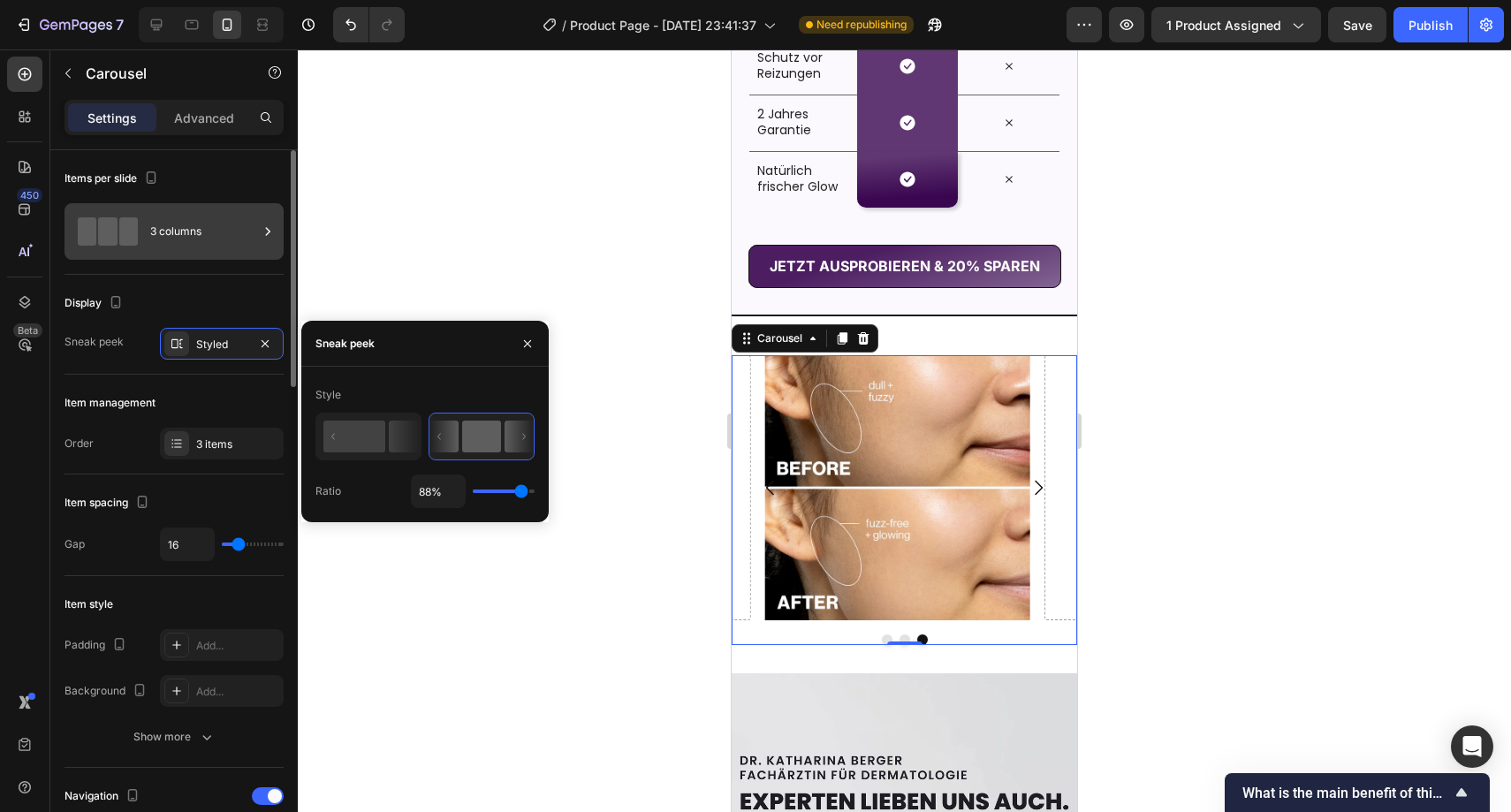
click at [219, 247] on div "3 columns" at bounding box center [204, 231] width 108 height 41
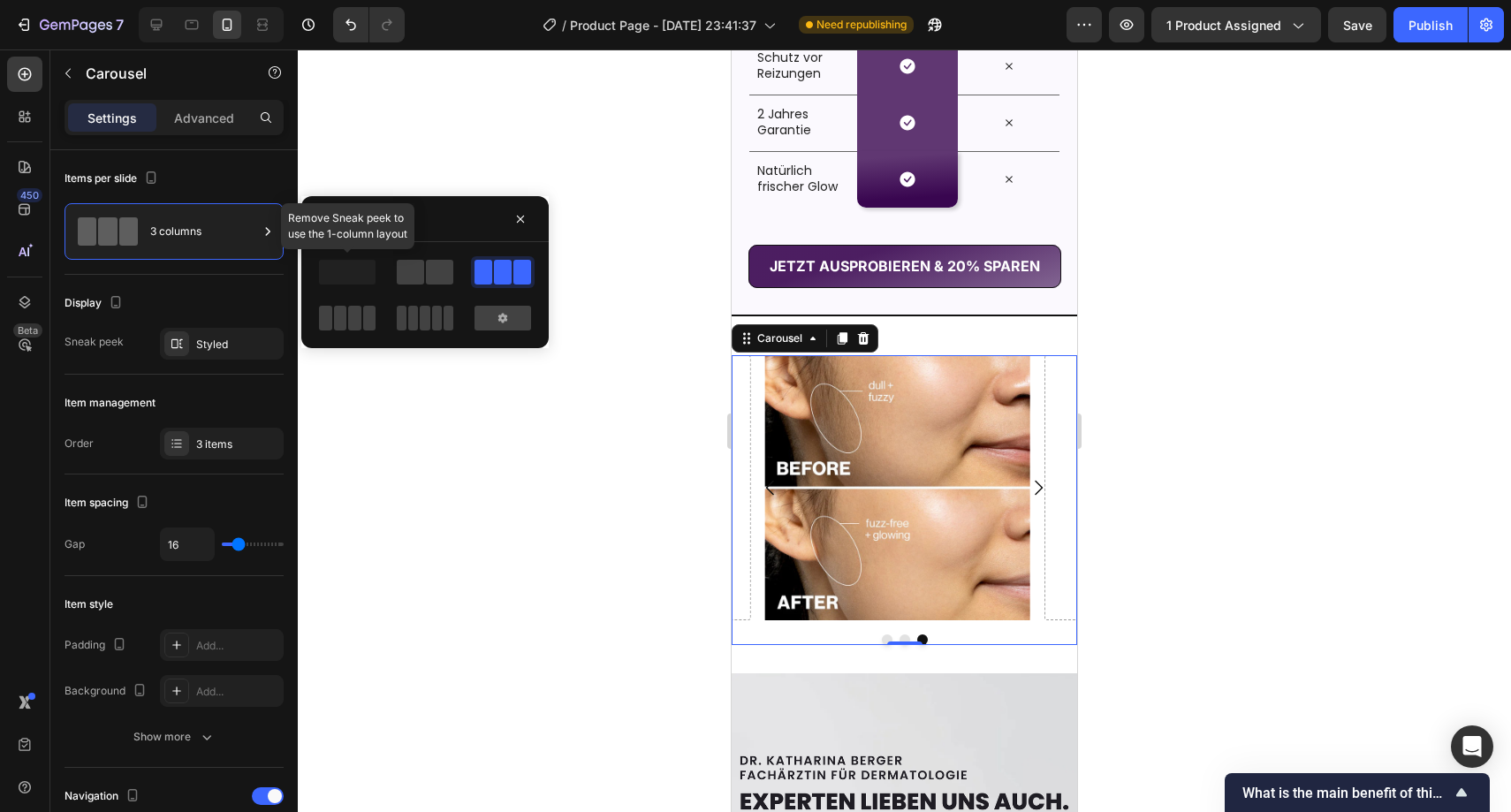
click at [341, 279] on span at bounding box center [347, 272] width 56 height 25
click at [415, 279] on span at bounding box center [411, 272] width 28 height 25
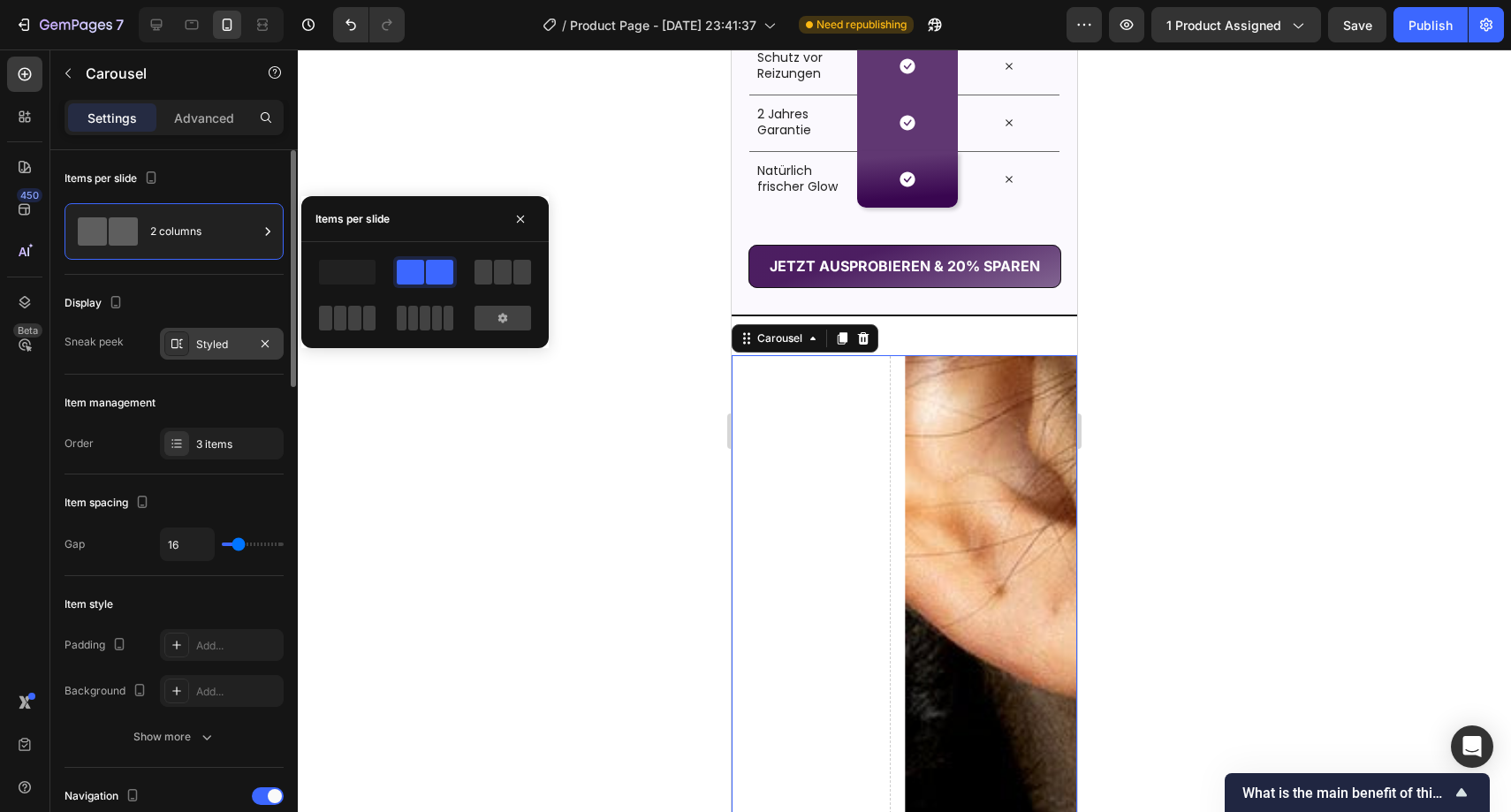
click at [232, 345] on div "Styled" at bounding box center [221, 344] width 51 height 16
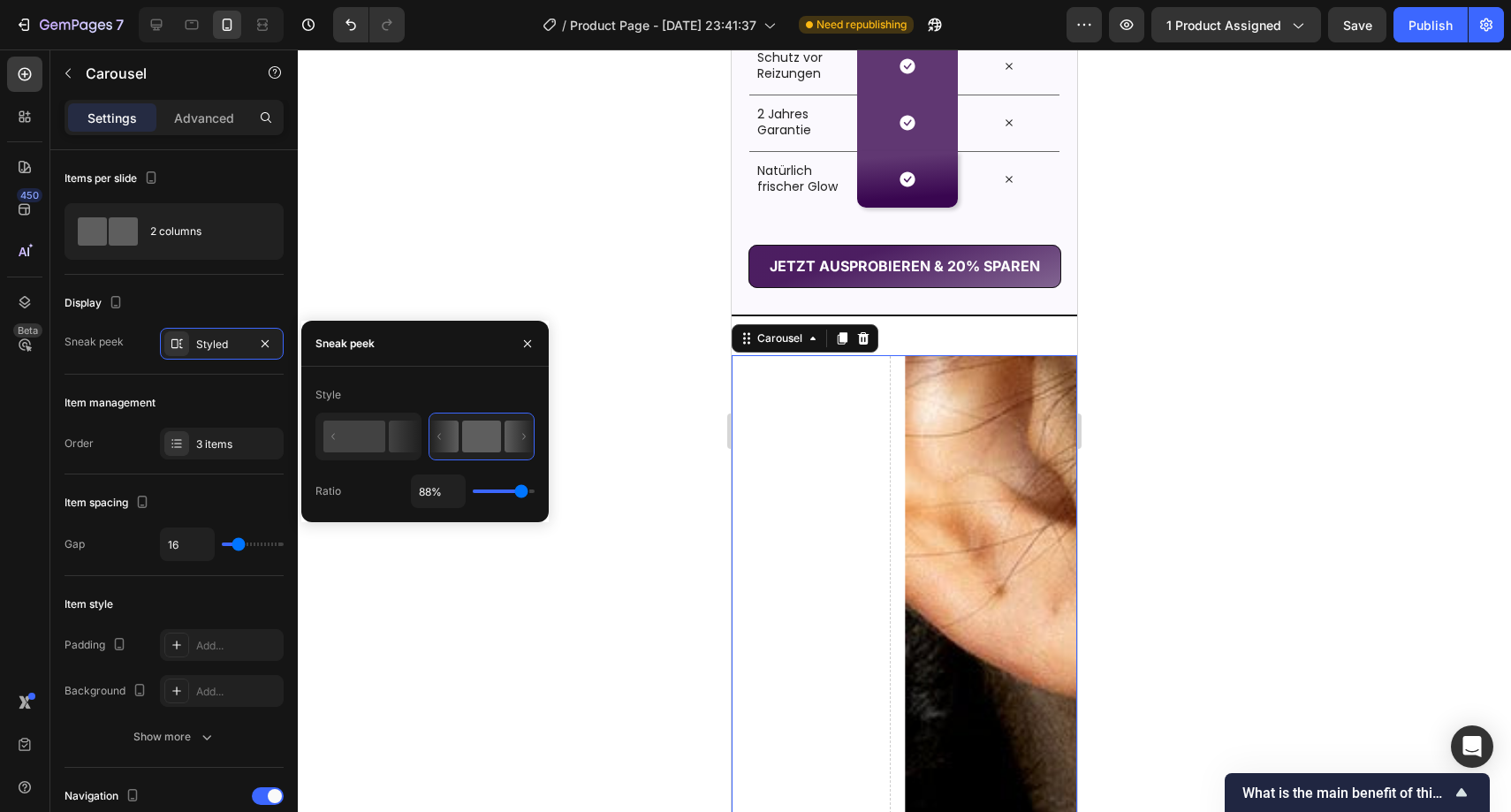
type input "79%"
type input "79"
type input "67%"
type input "67"
type input "66%"
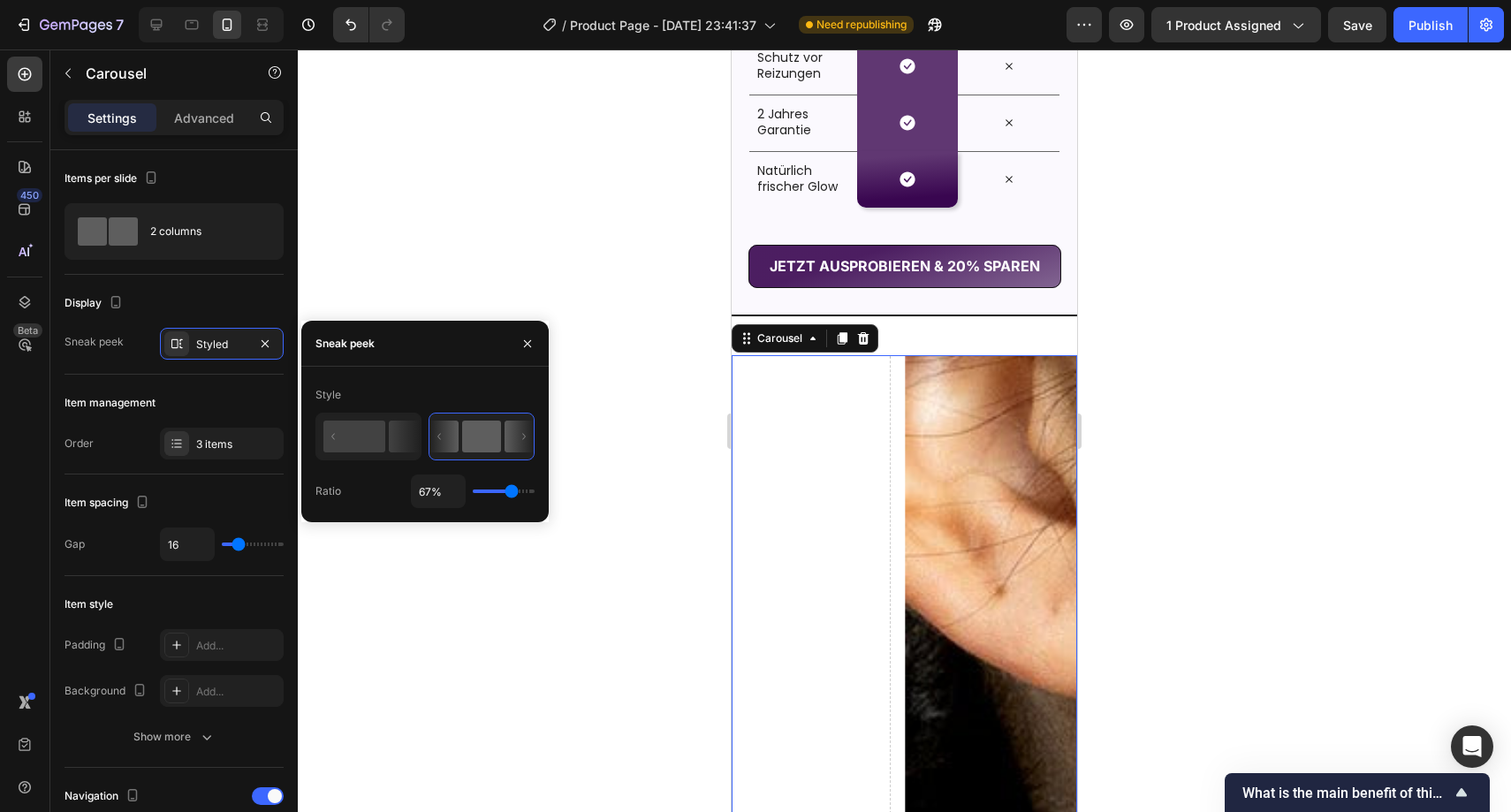
type input "66"
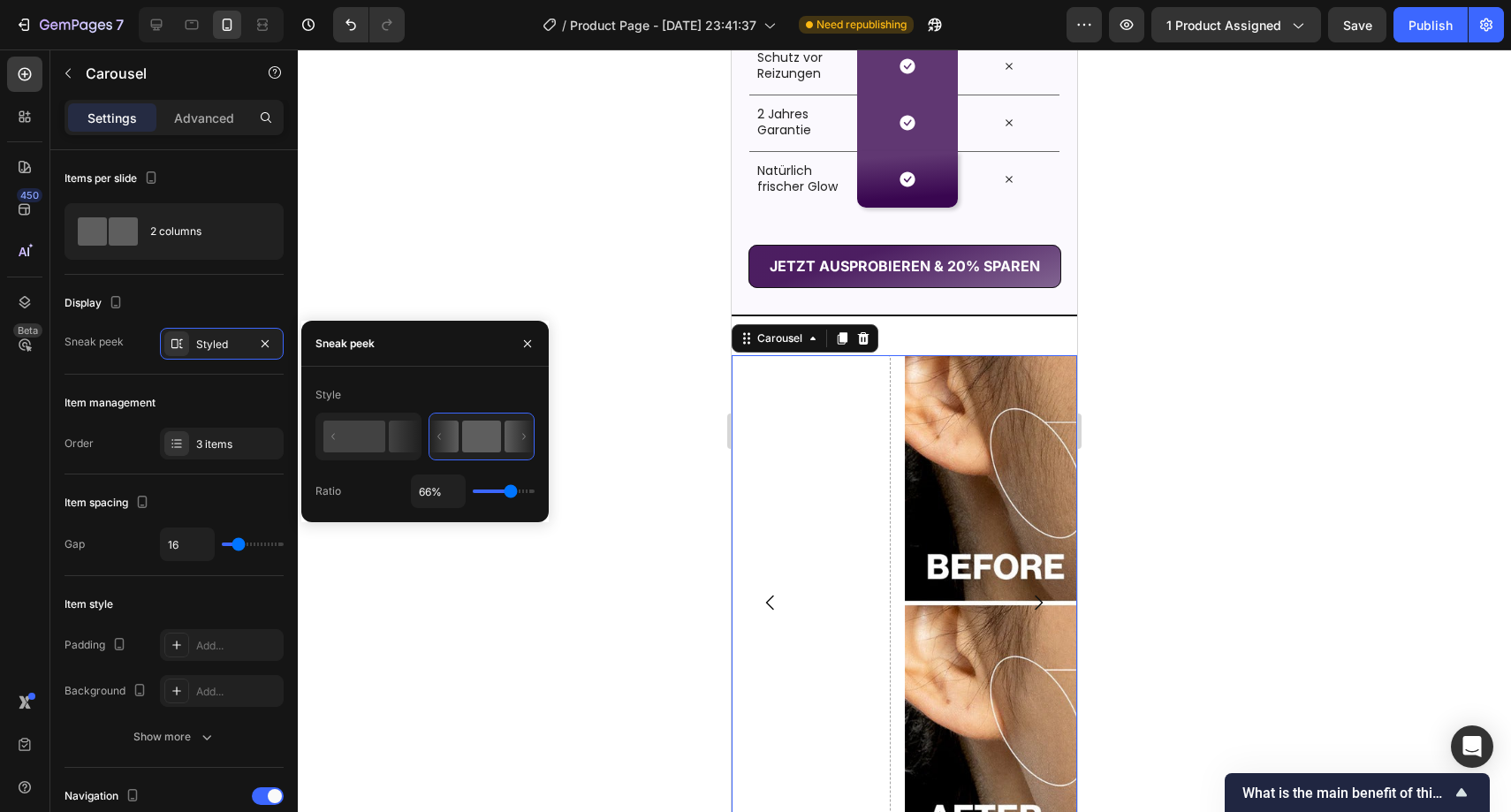
type input "65%"
type input "65"
type input "64%"
type input "64"
type input "63%"
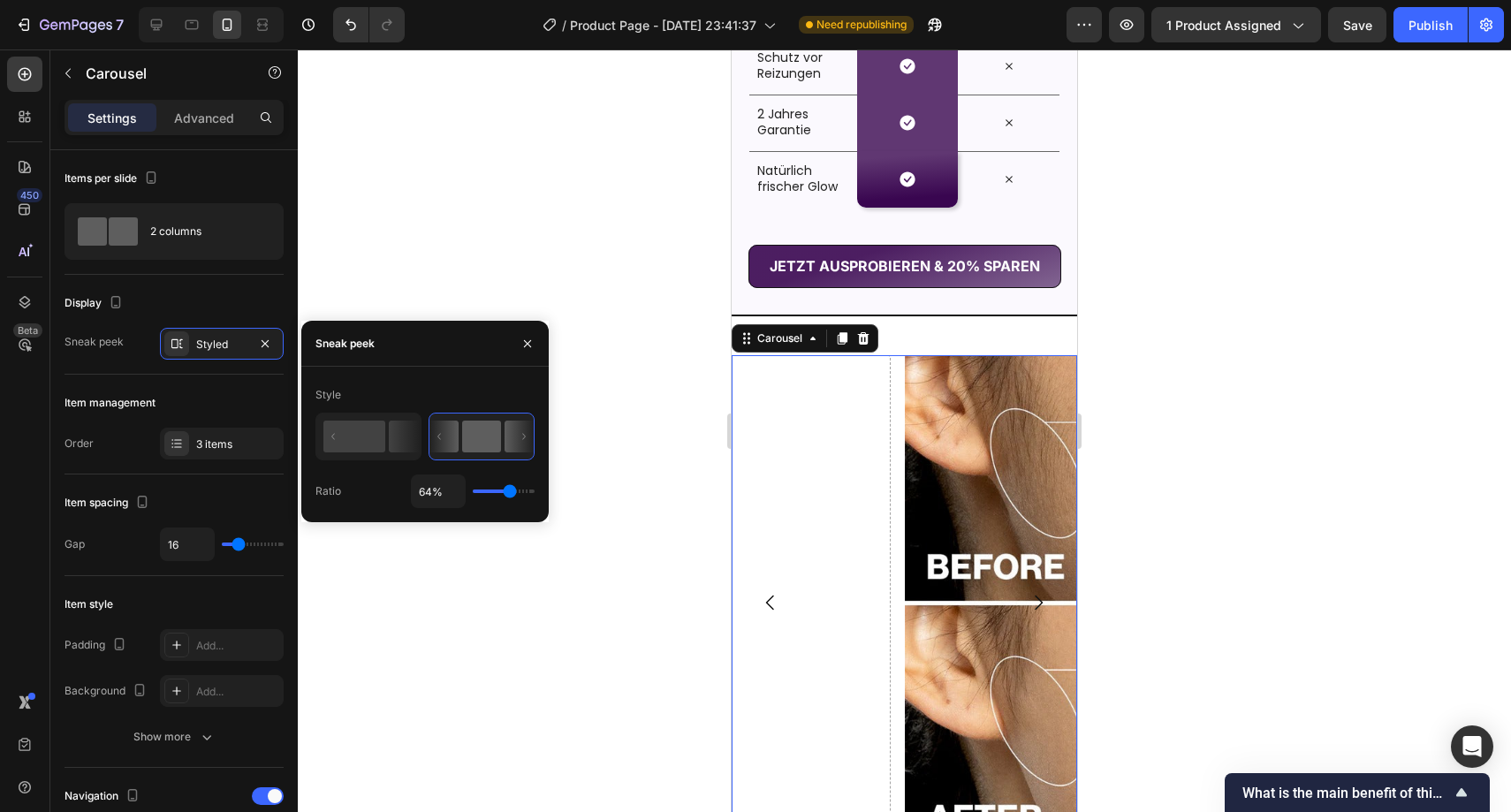
type input "63"
type input "45%"
type input "45"
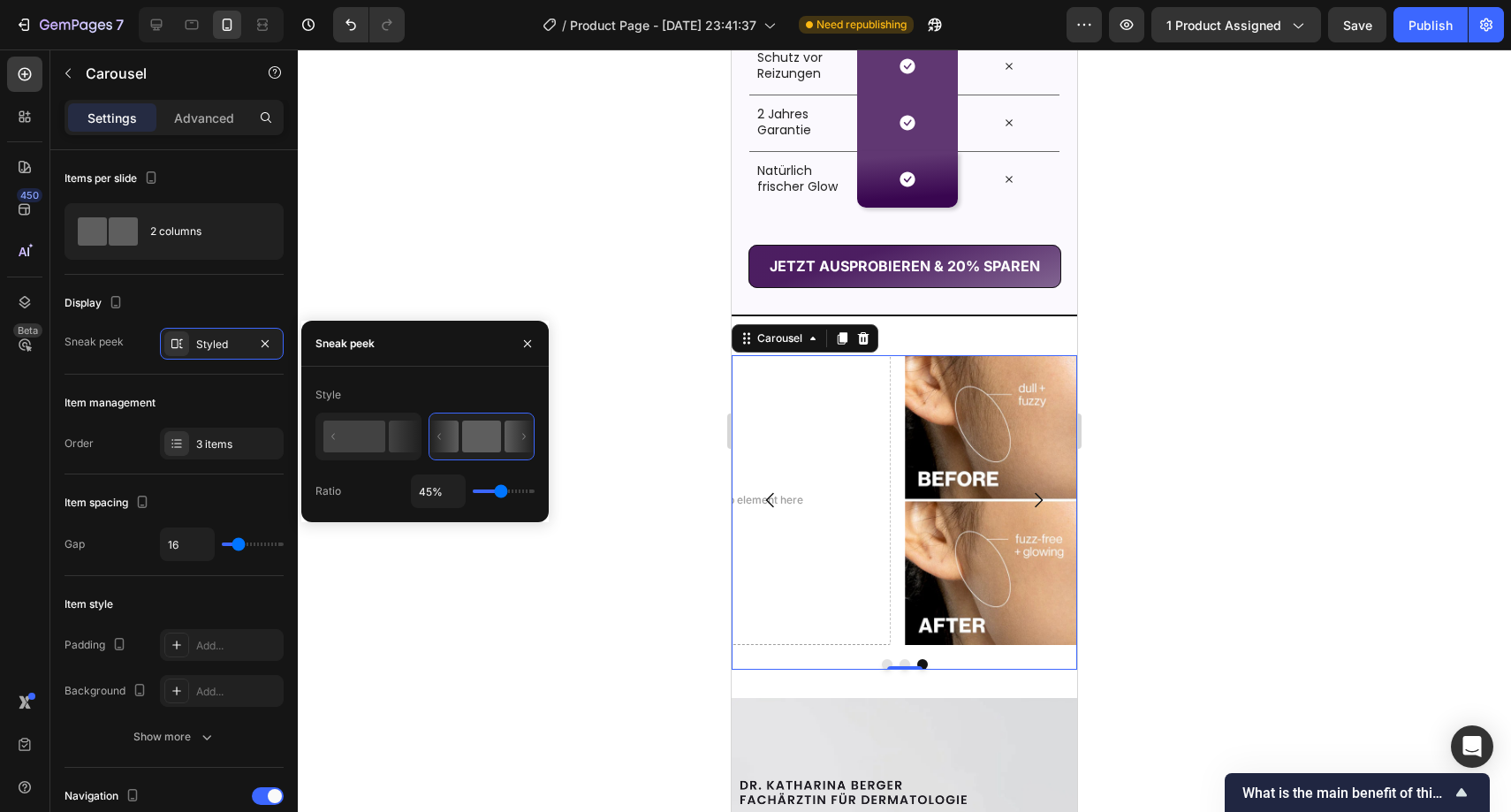
type input "42%"
type input "42"
type input "41%"
type input "41"
type input "40%"
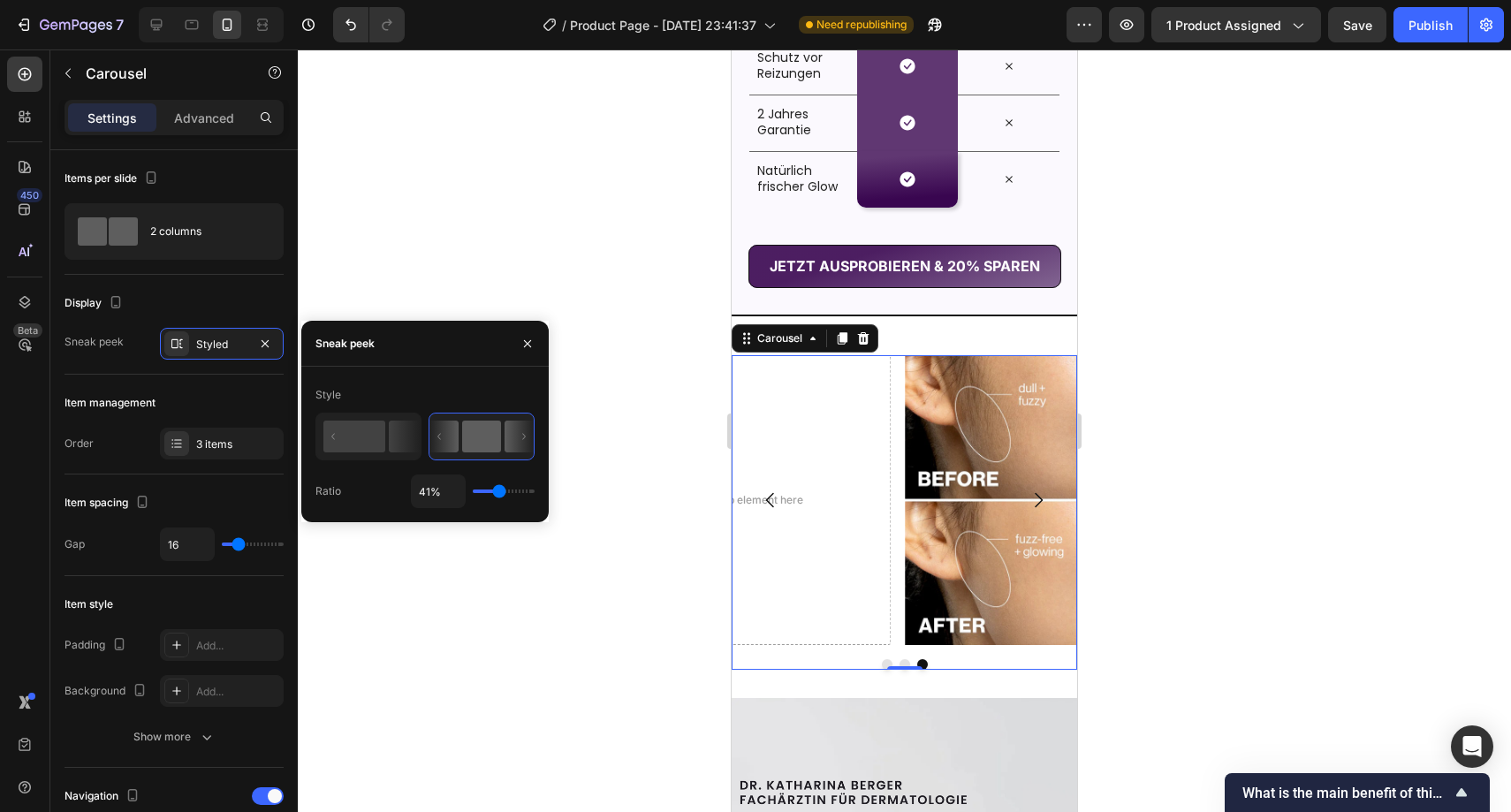
type input "40"
type input "31%"
type input "31"
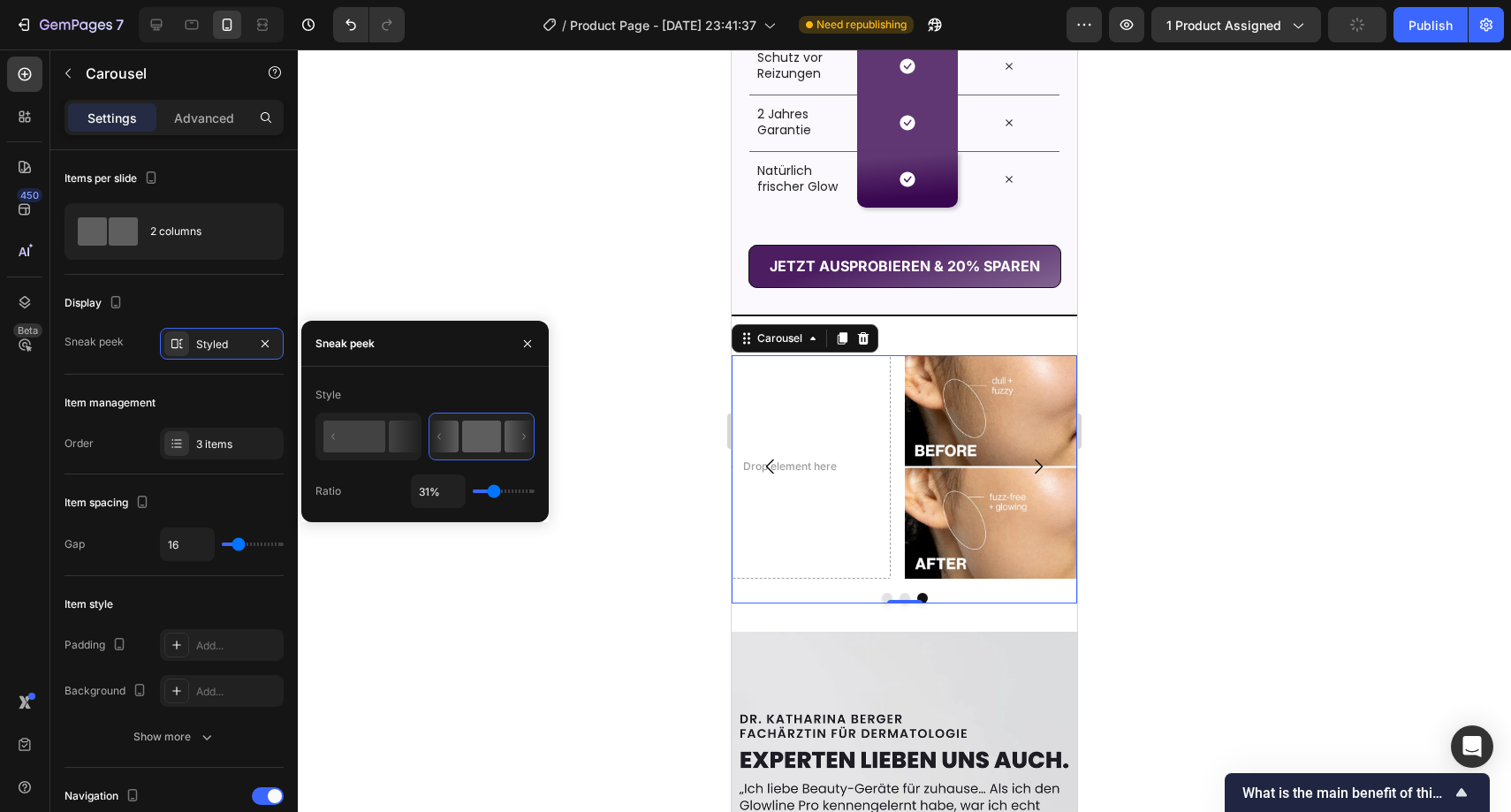
type input "27%"
type input "27"
type input "26%"
type input "26"
type input "25%"
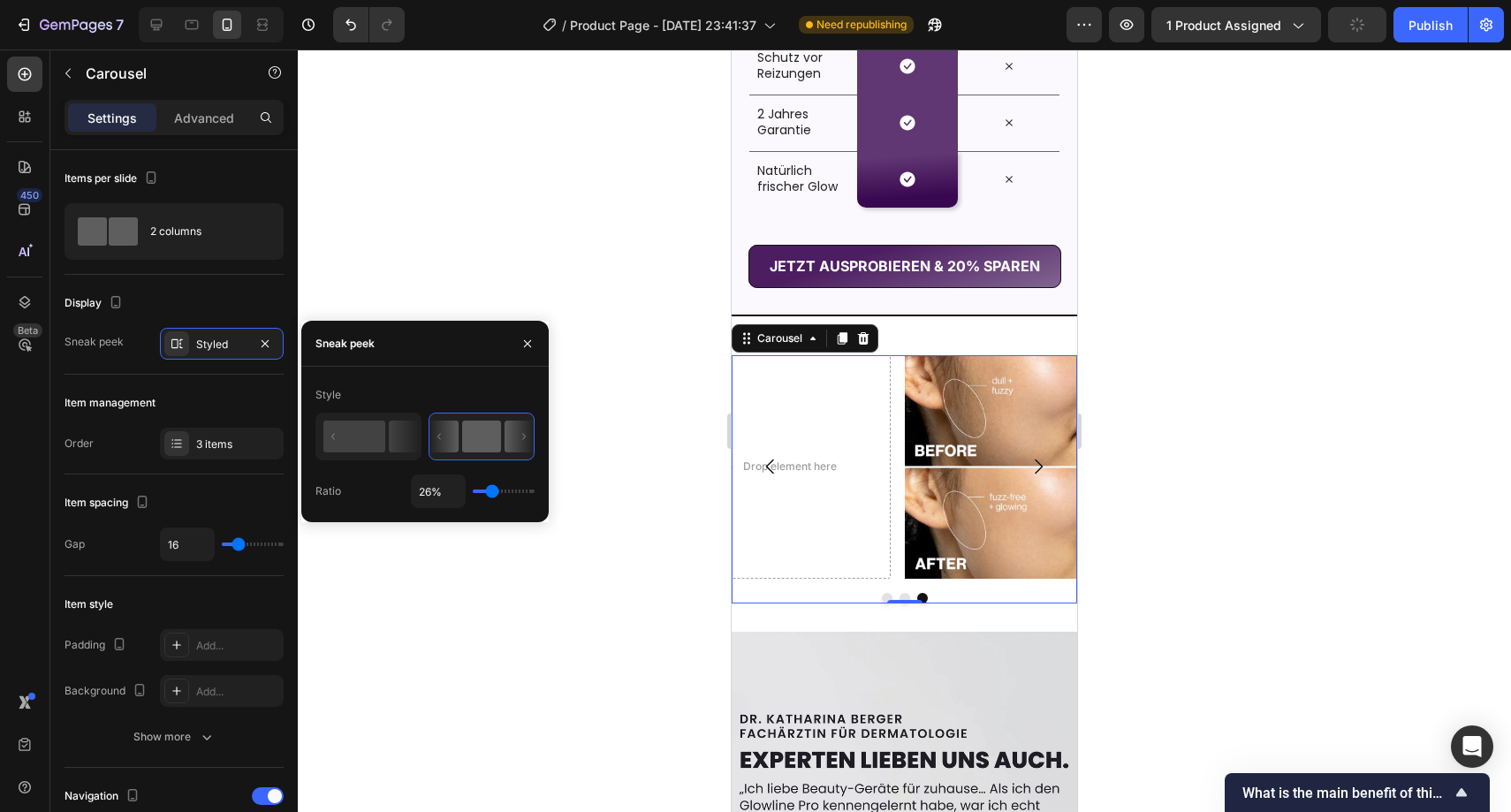
type input "25"
type input "24%"
type input "24"
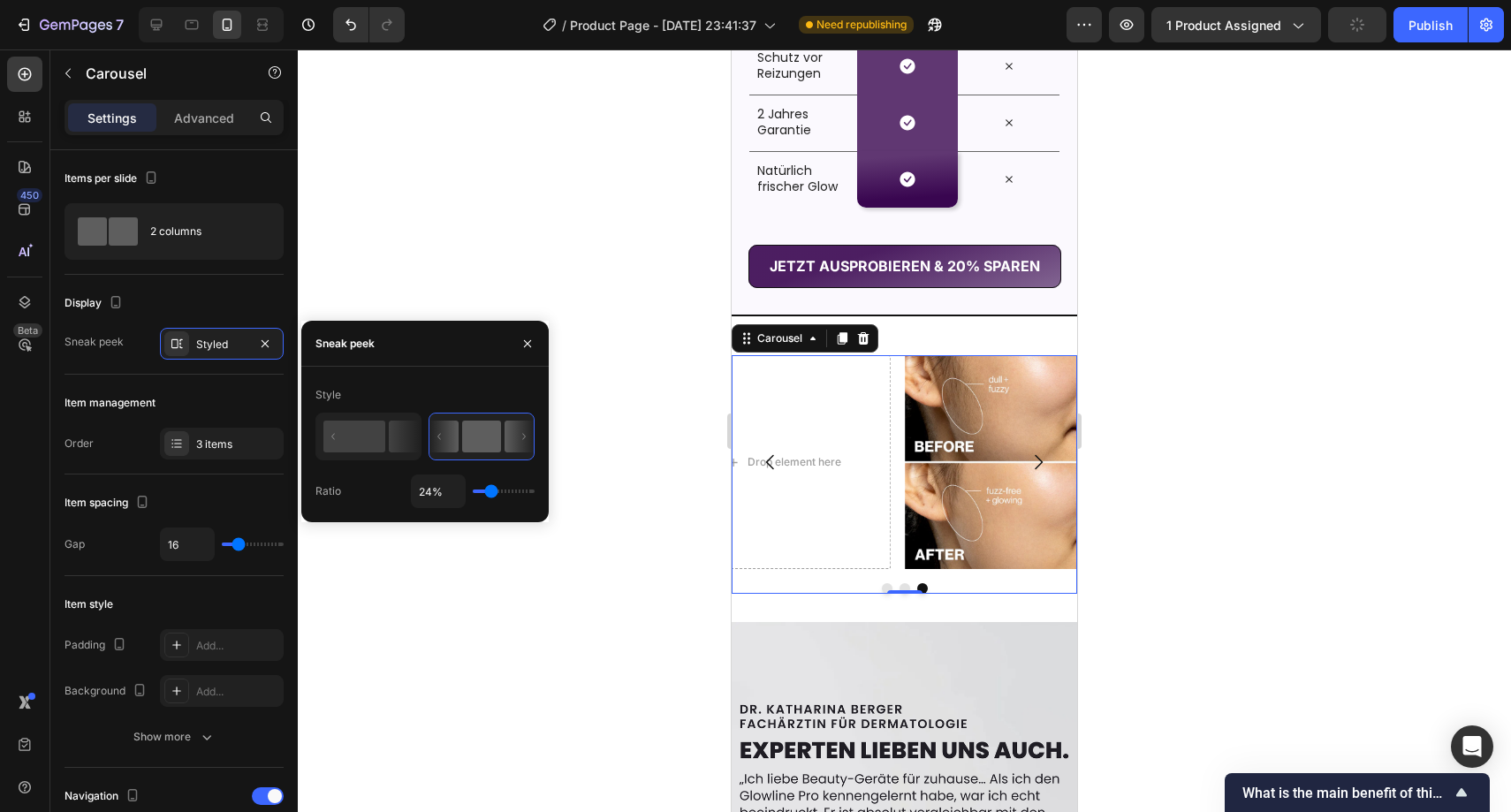
type input "23%"
type input "23"
type input "22%"
type input "22"
type input "21%"
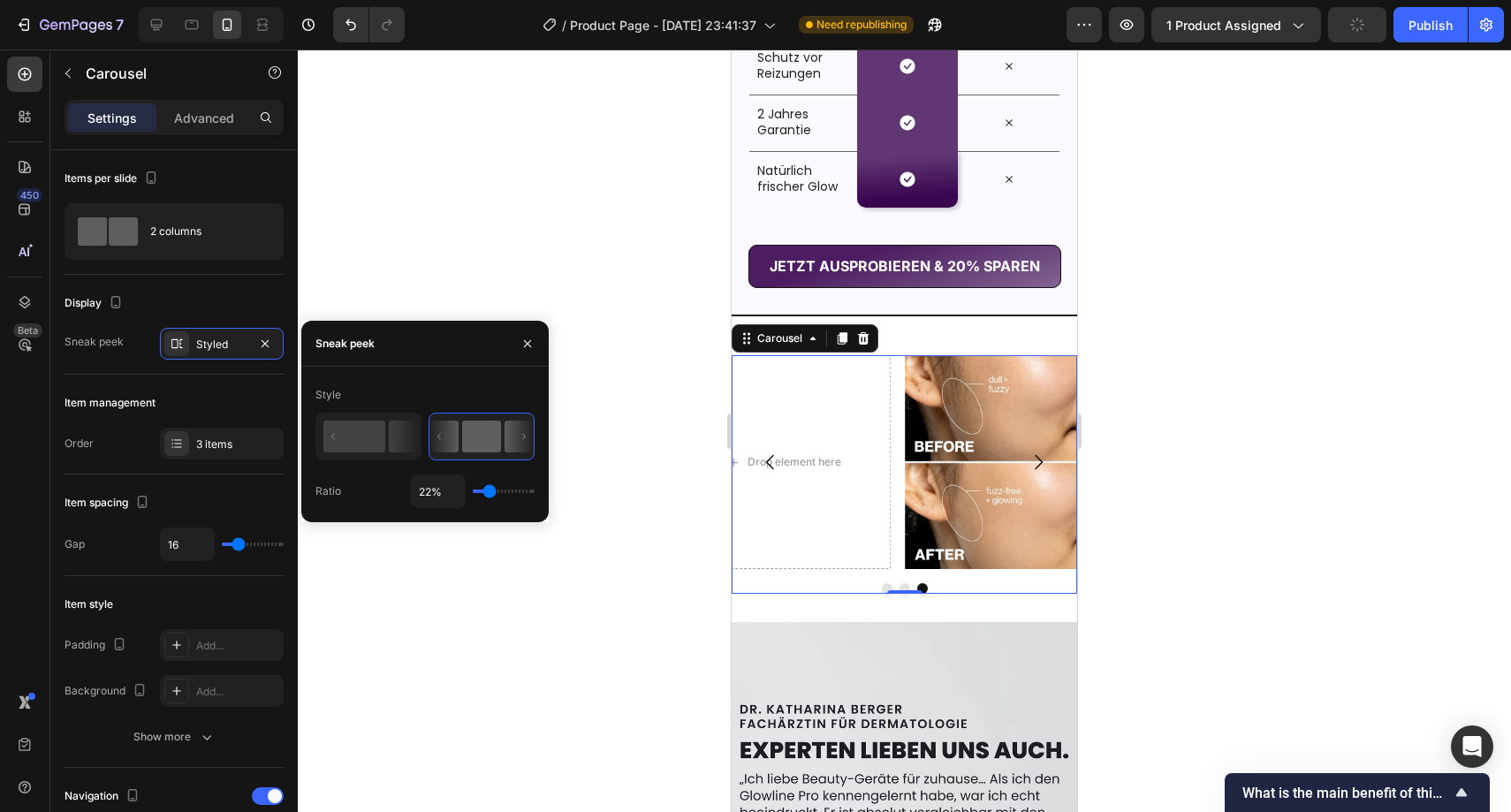
type input "21"
type input "19%"
type input "19"
type input "15%"
type input "15"
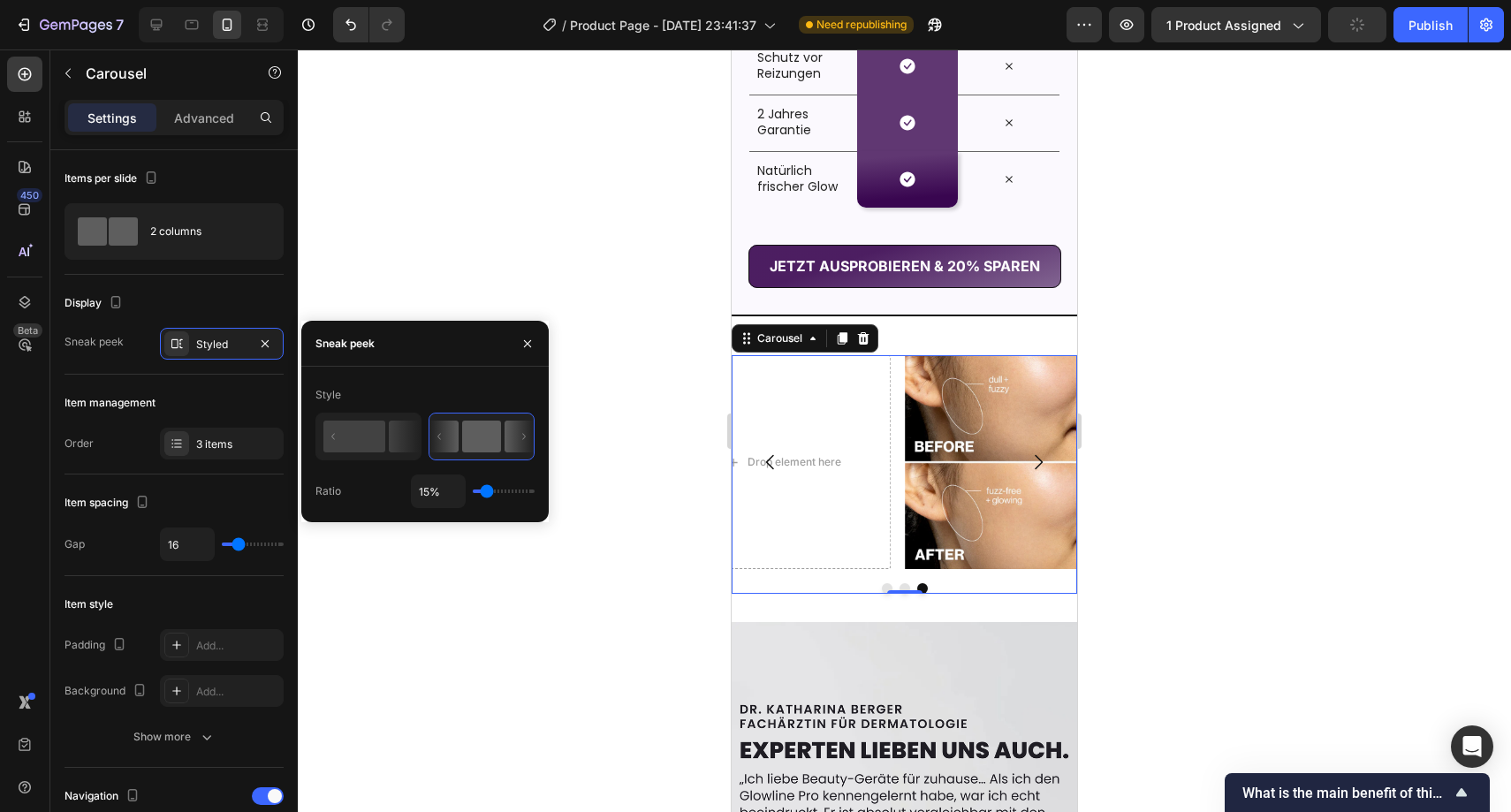
type input "13%"
type input "13"
type input "12%"
type input "12"
type input "11%"
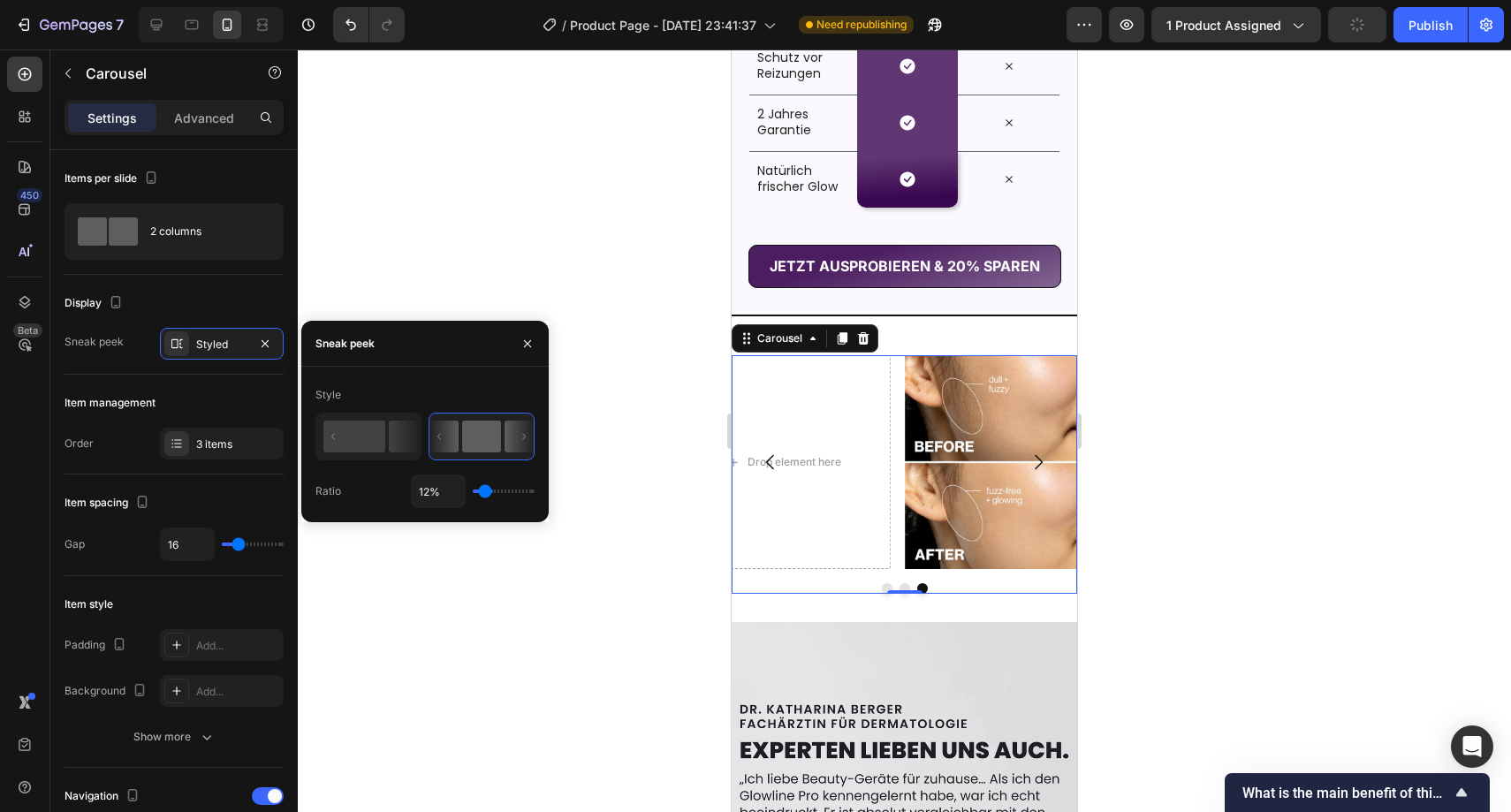
type input "11"
type input "10%"
type input "10"
type input "9%"
type input "9"
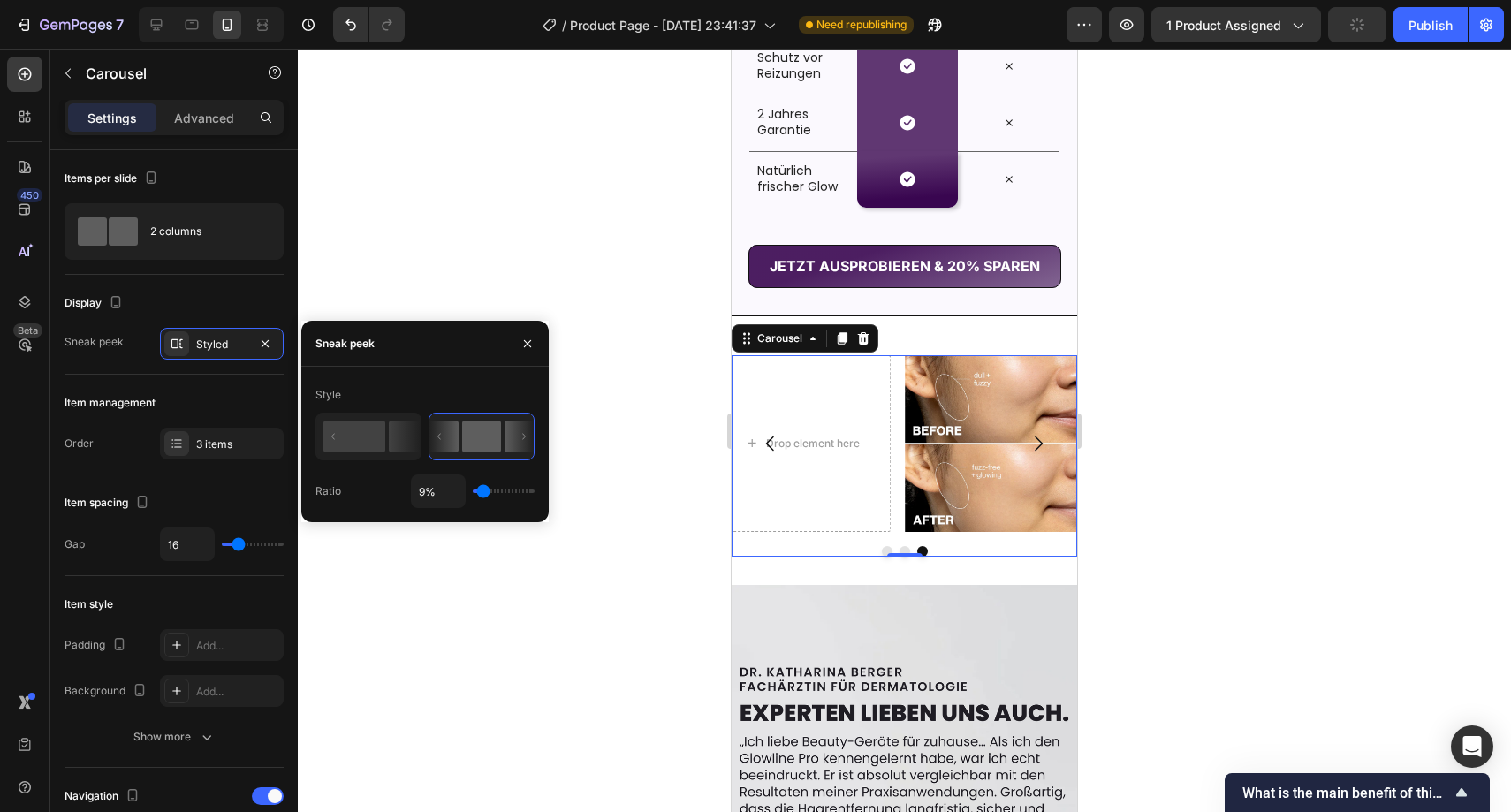
type input "8%"
type input "8"
type input "6%"
type input "6"
type input "5%"
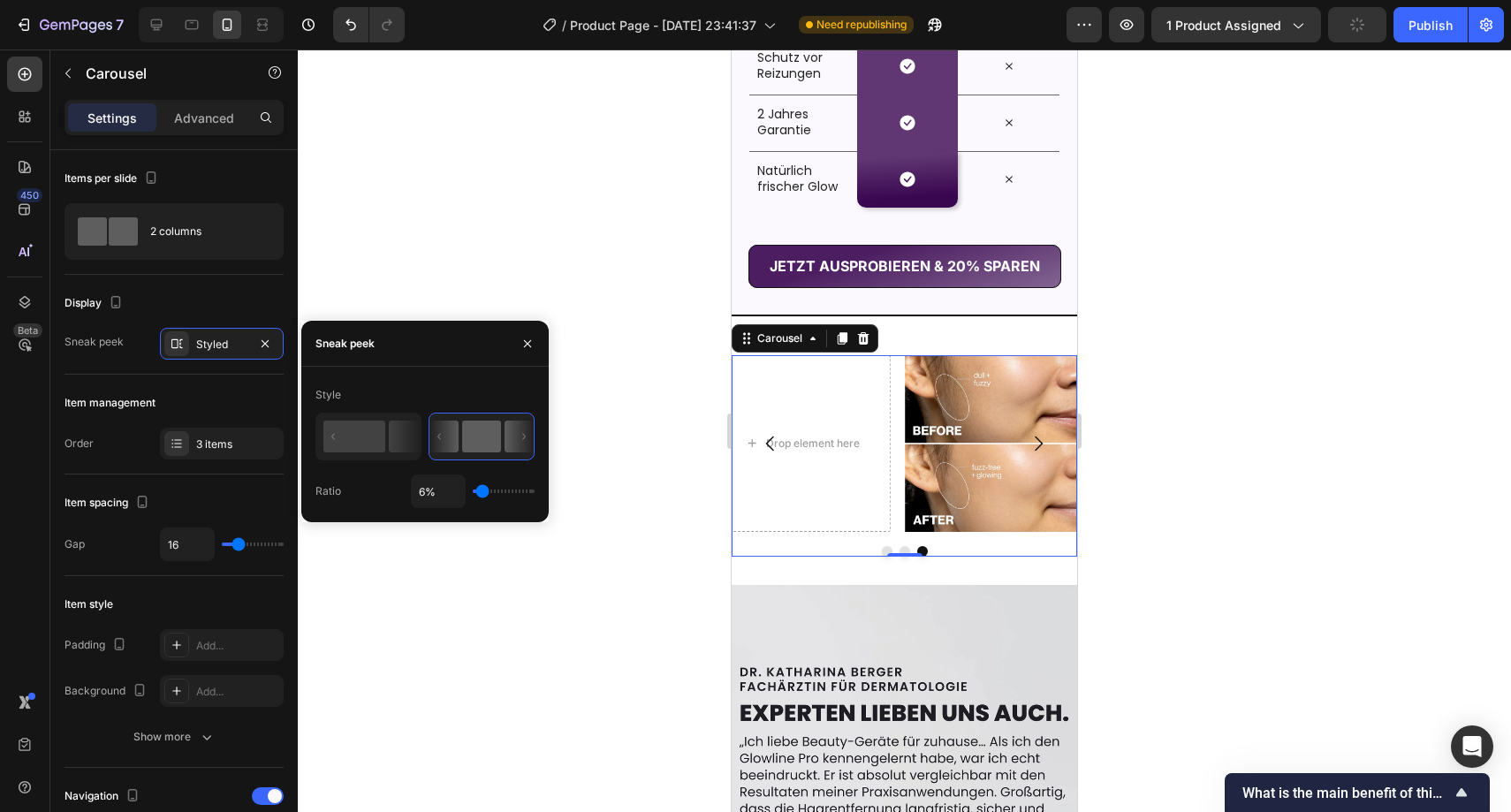
type input "5"
type input "4%"
type input "4"
type input "3%"
type input "3"
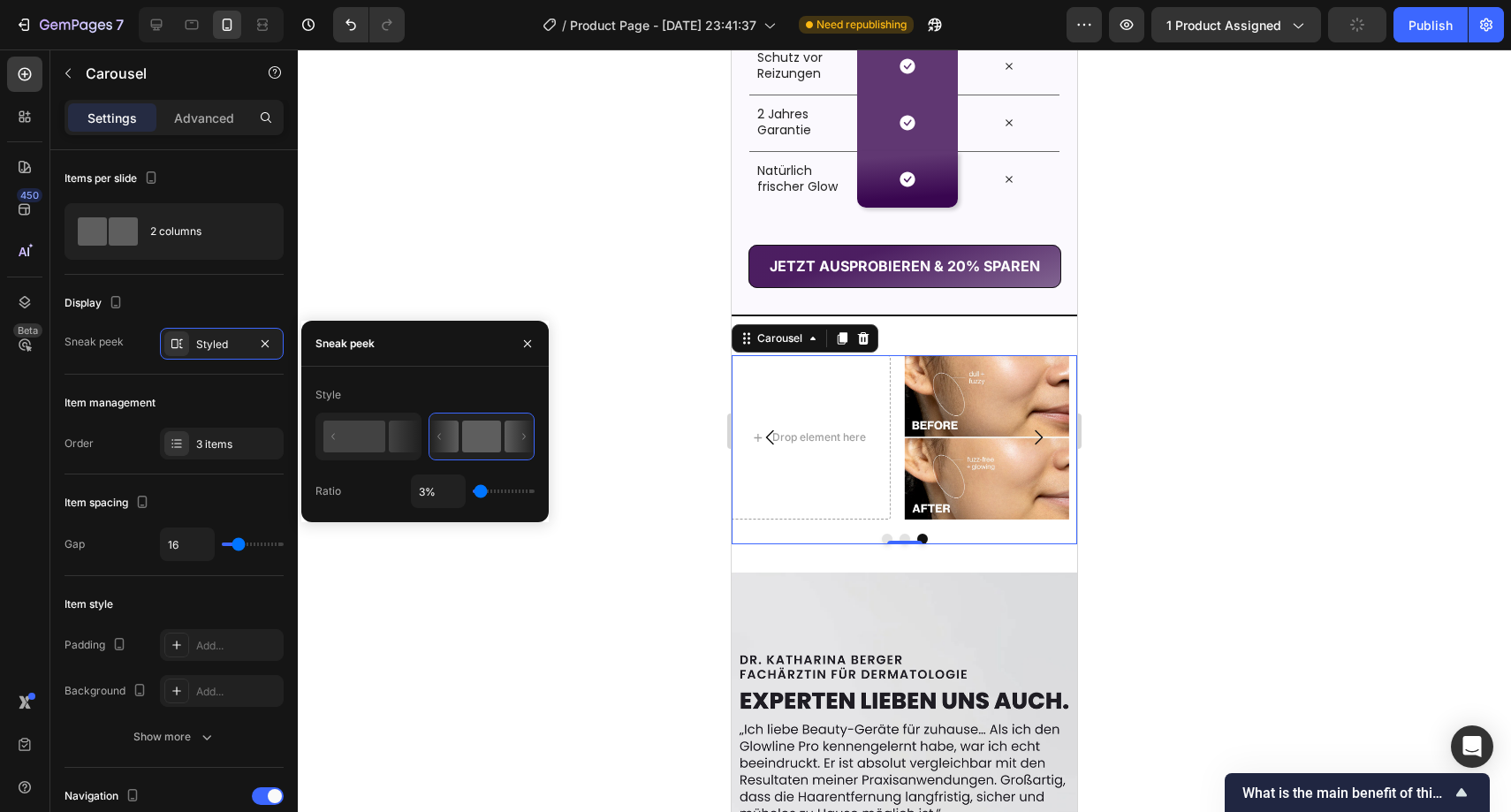
type input "2%"
type input "2"
type input "1%"
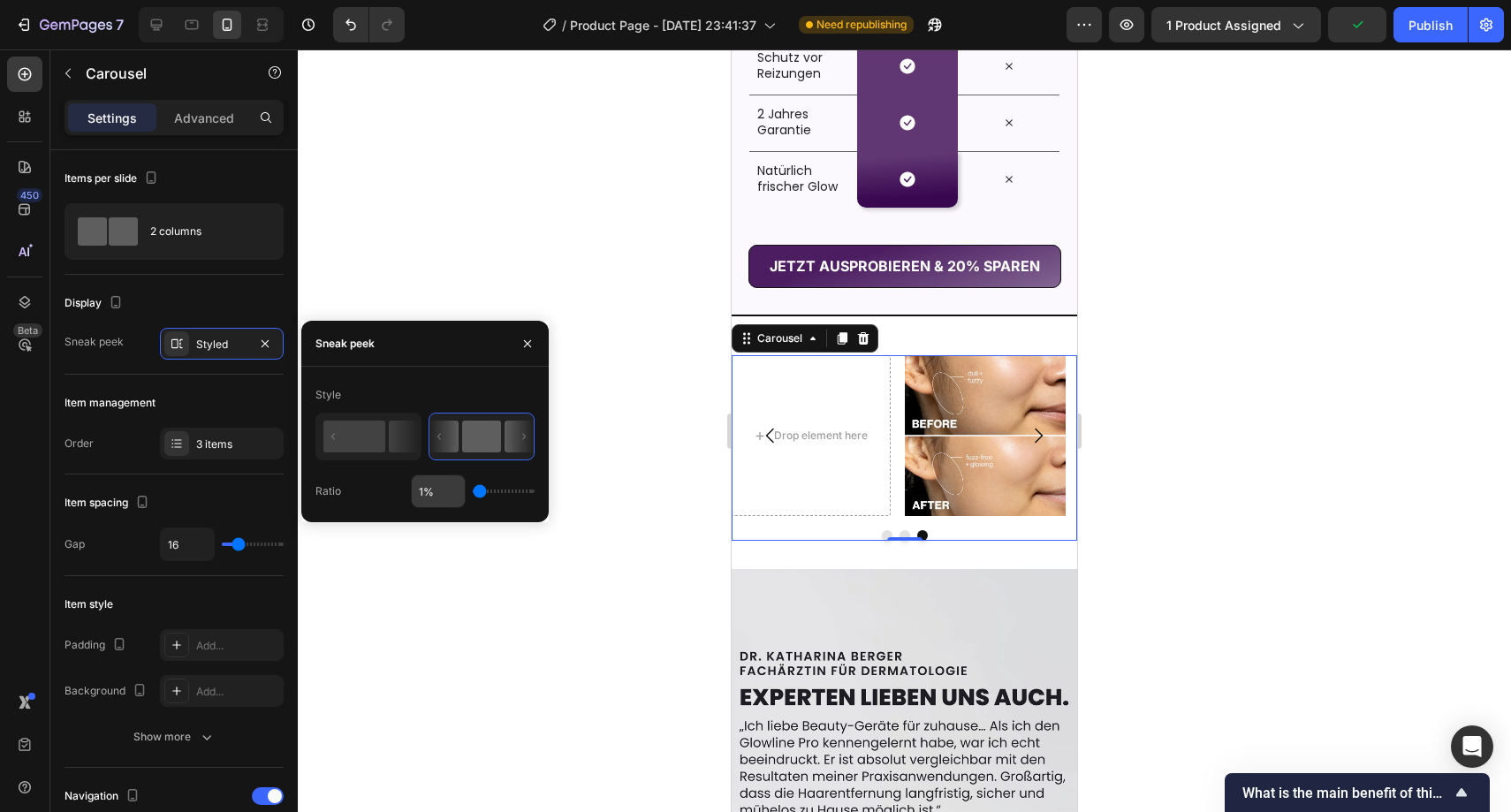
drag, startPoint x: 517, startPoint y: 489, endPoint x: 428, endPoint y: 475, distance: 90.1
type input "1"
click at [473, 489] on input "range" at bounding box center [503, 491] width 62 height 4
click at [368, 445] on rect at bounding box center [354, 437] width 62 height 31
type input "50%"
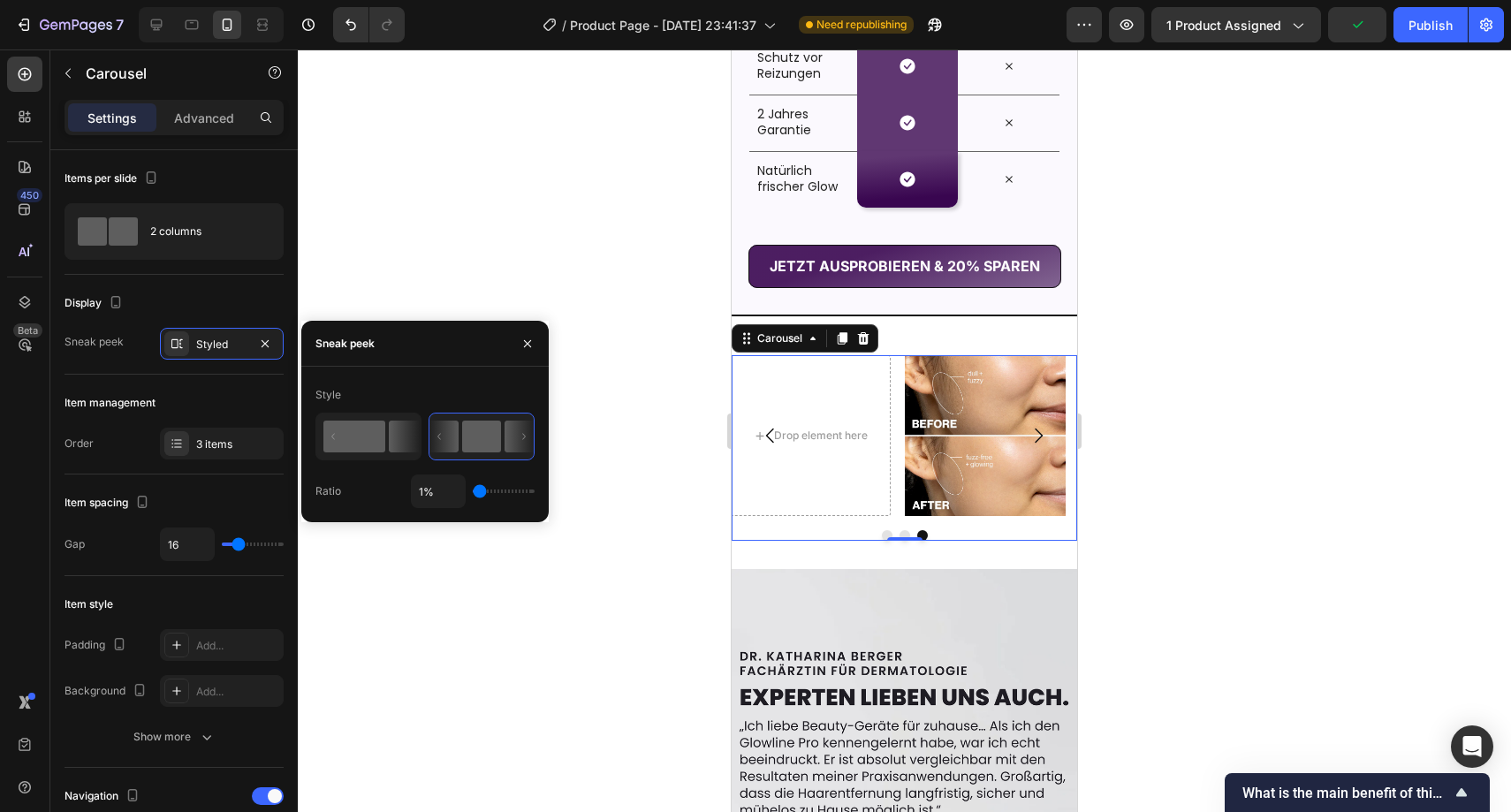
type input "50"
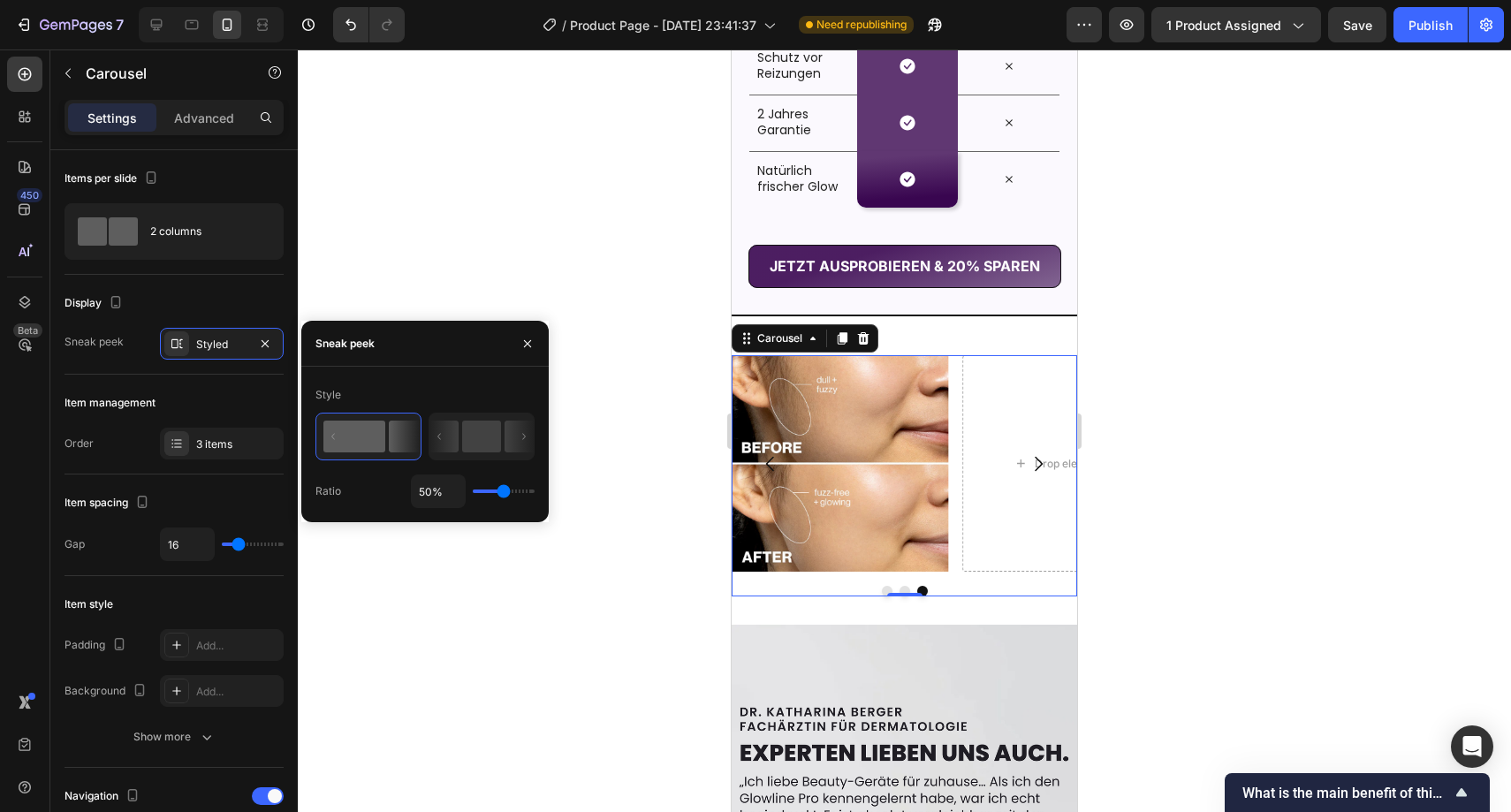
type input "40%"
type input "40"
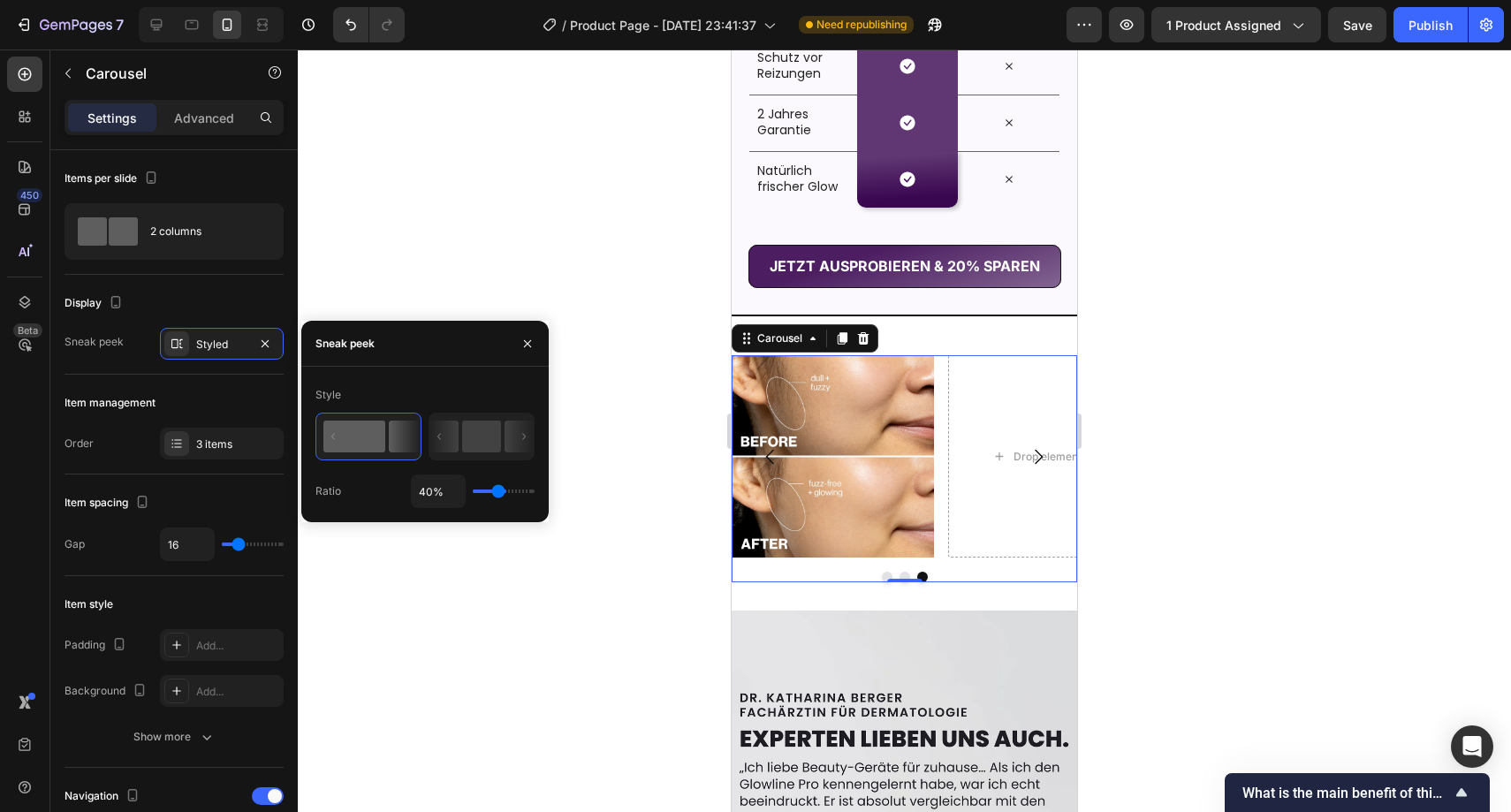
type input "41%"
type input "41"
type input "42%"
type input "42"
type input "43%"
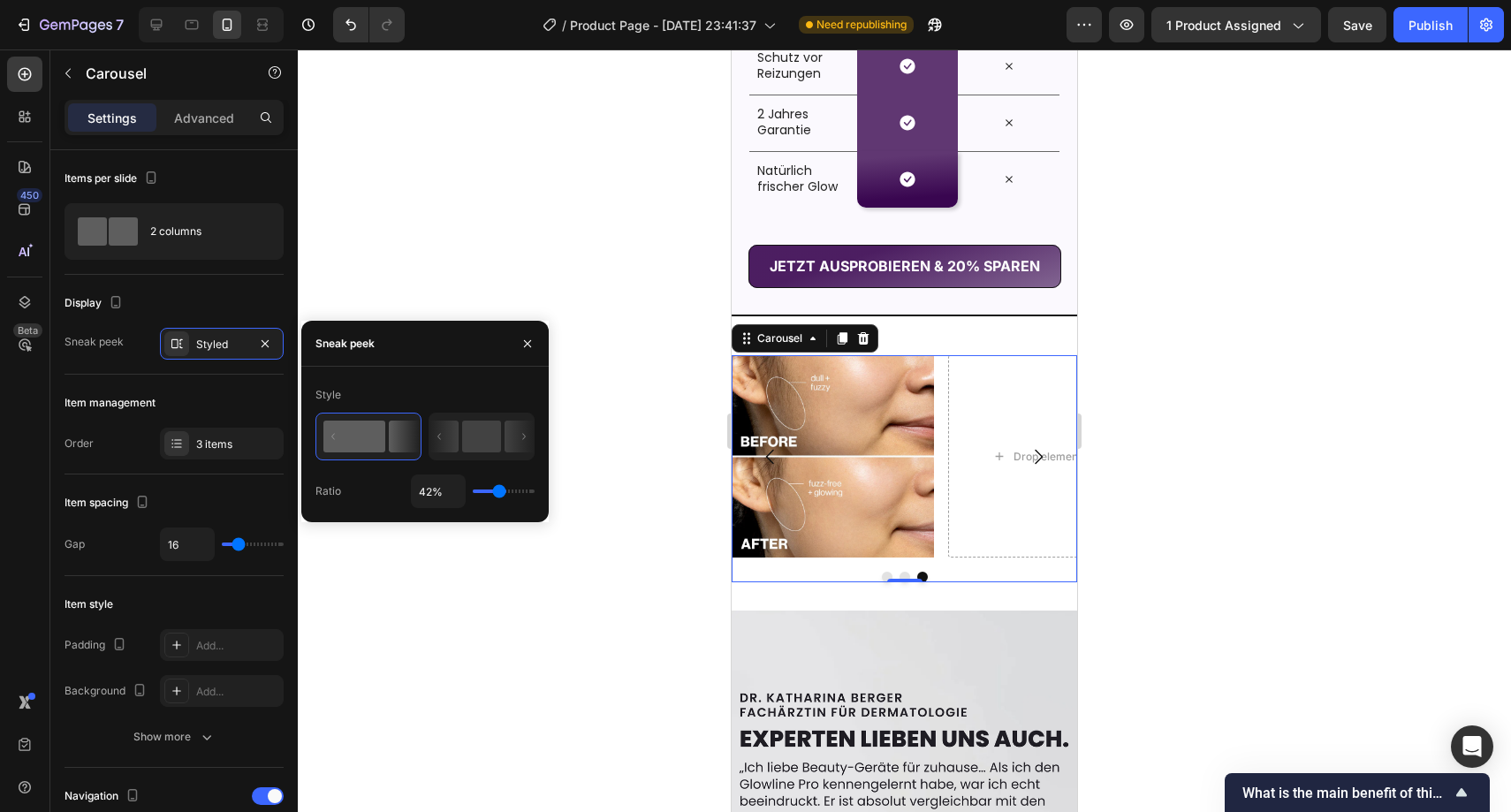
type input "43"
type input "46%"
type input "46"
type input "48%"
type input "48"
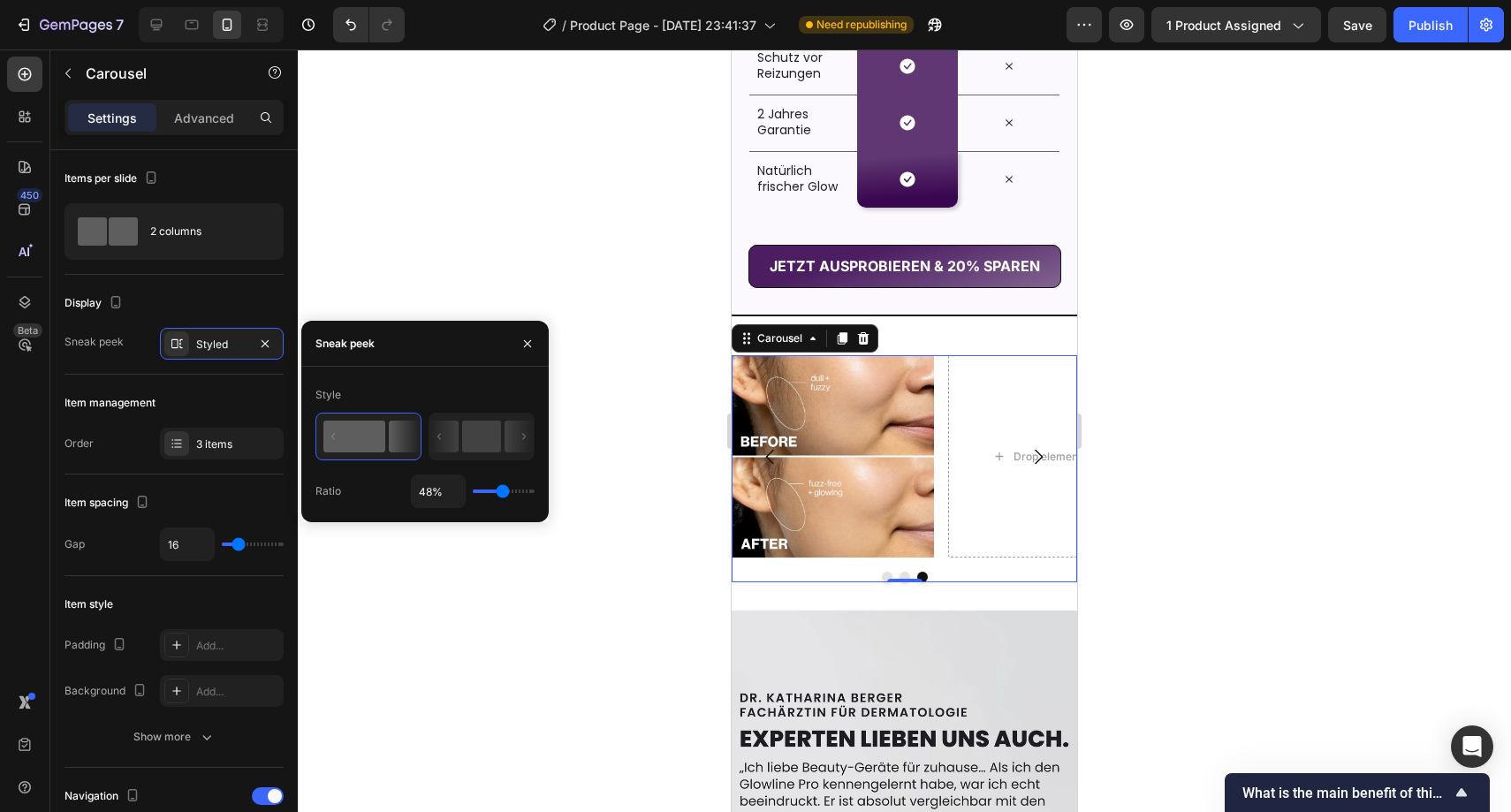
type input "49%"
type input "49"
type input "51%"
type input "51"
type input "52%"
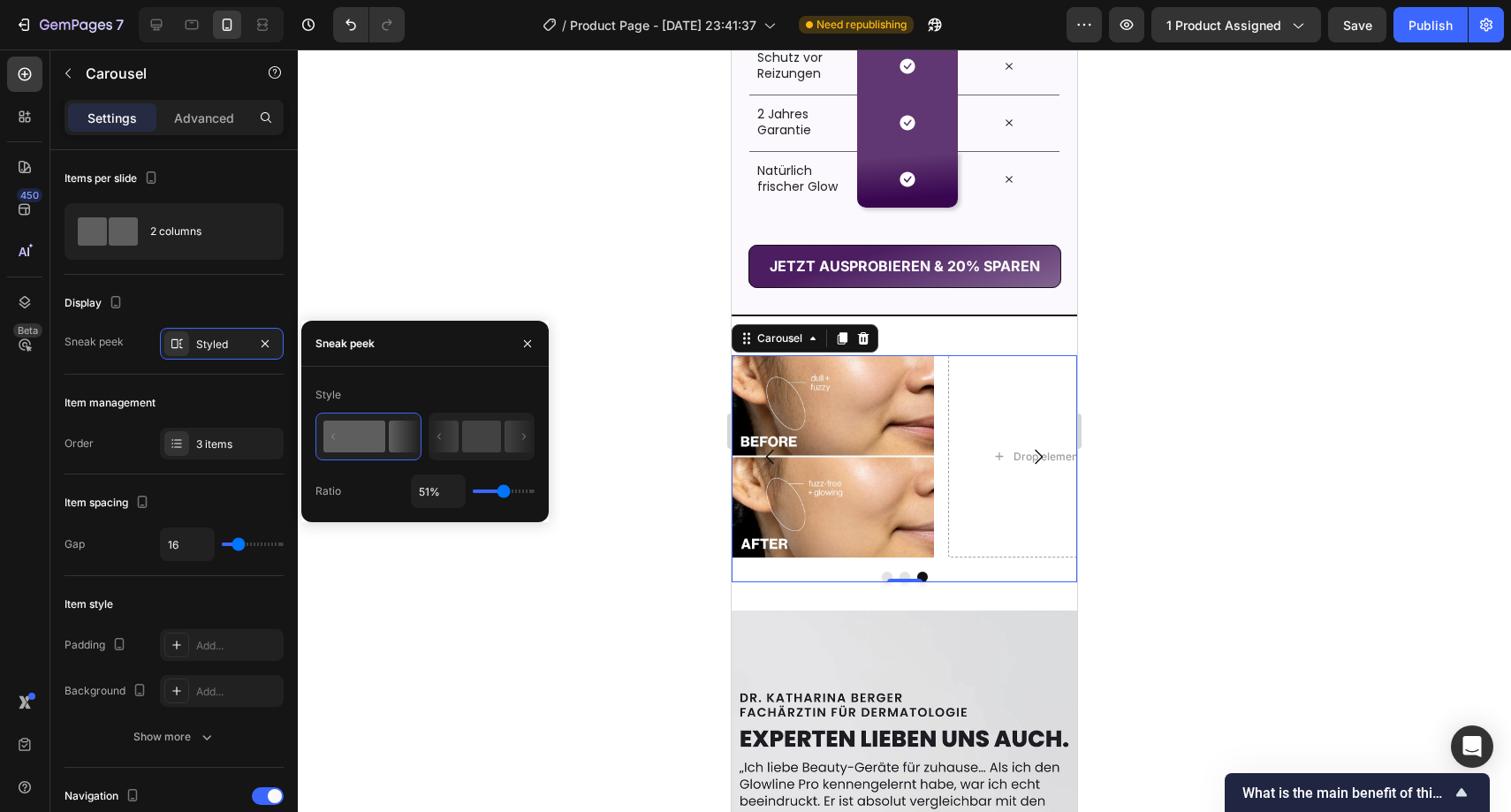
type input "52"
type input "53%"
type input "53"
type input "55%"
type input "55"
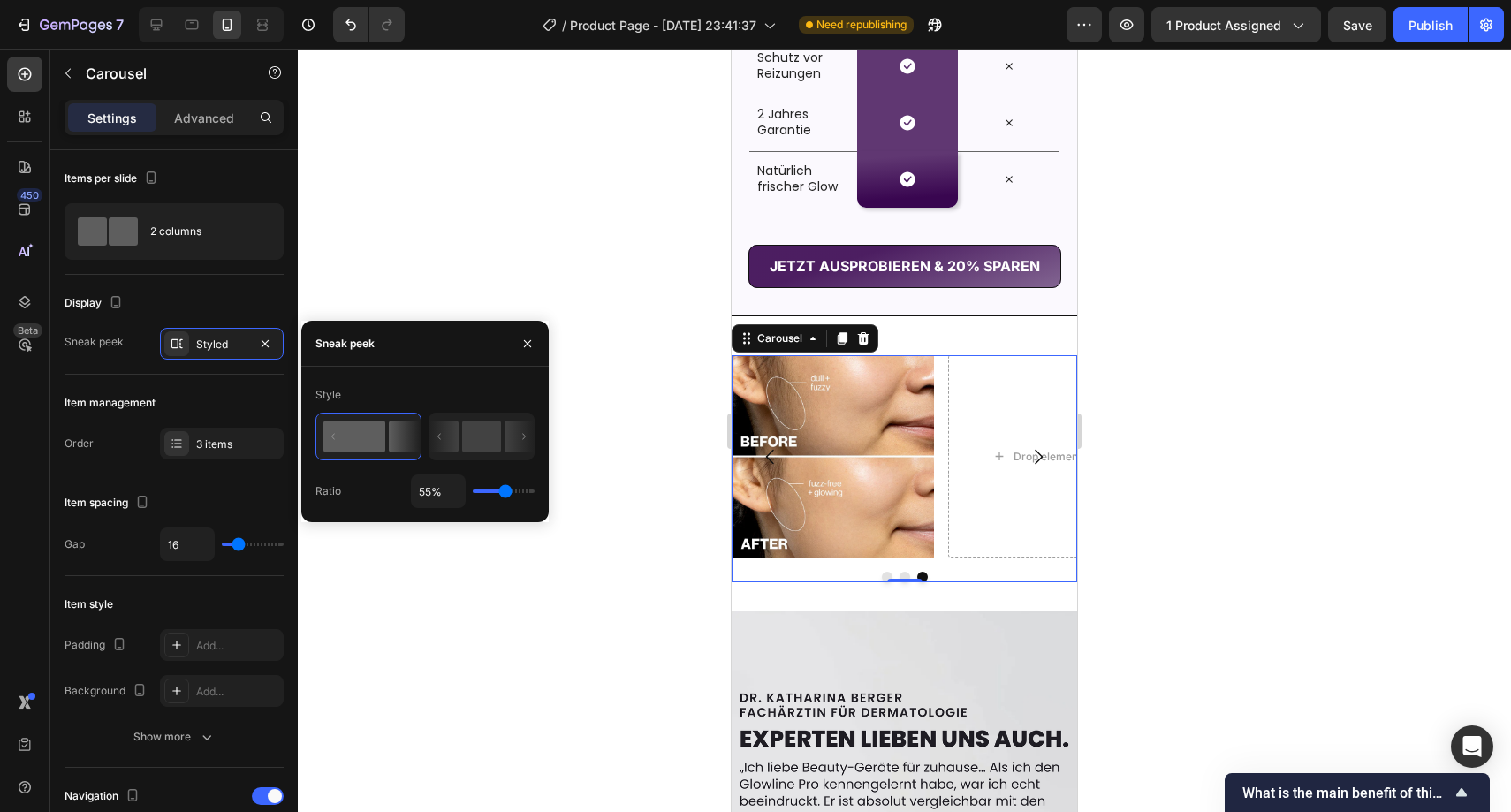
type input "56%"
type input "56"
type input "57%"
type input "57"
type input "59%"
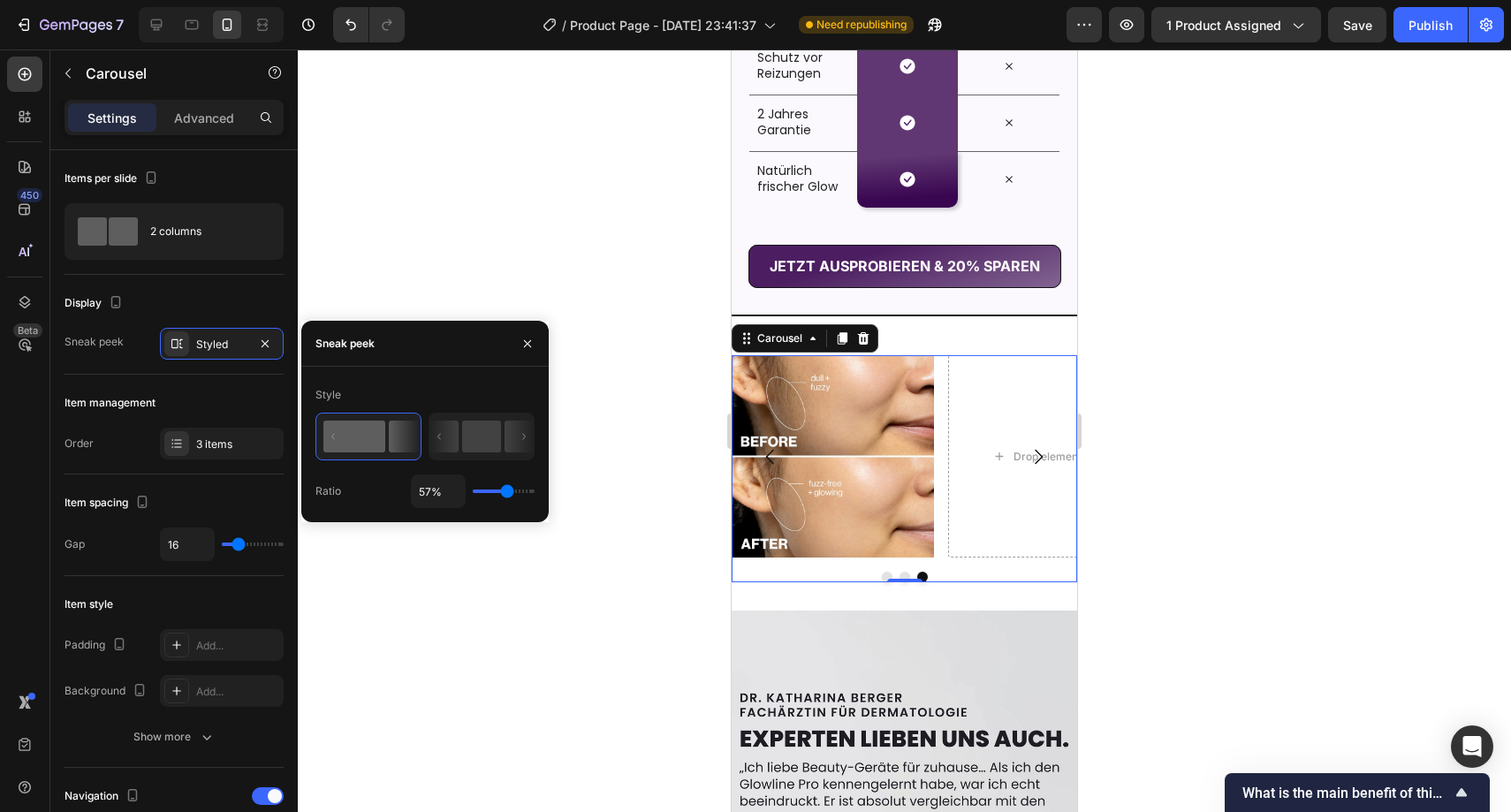
type input "59"
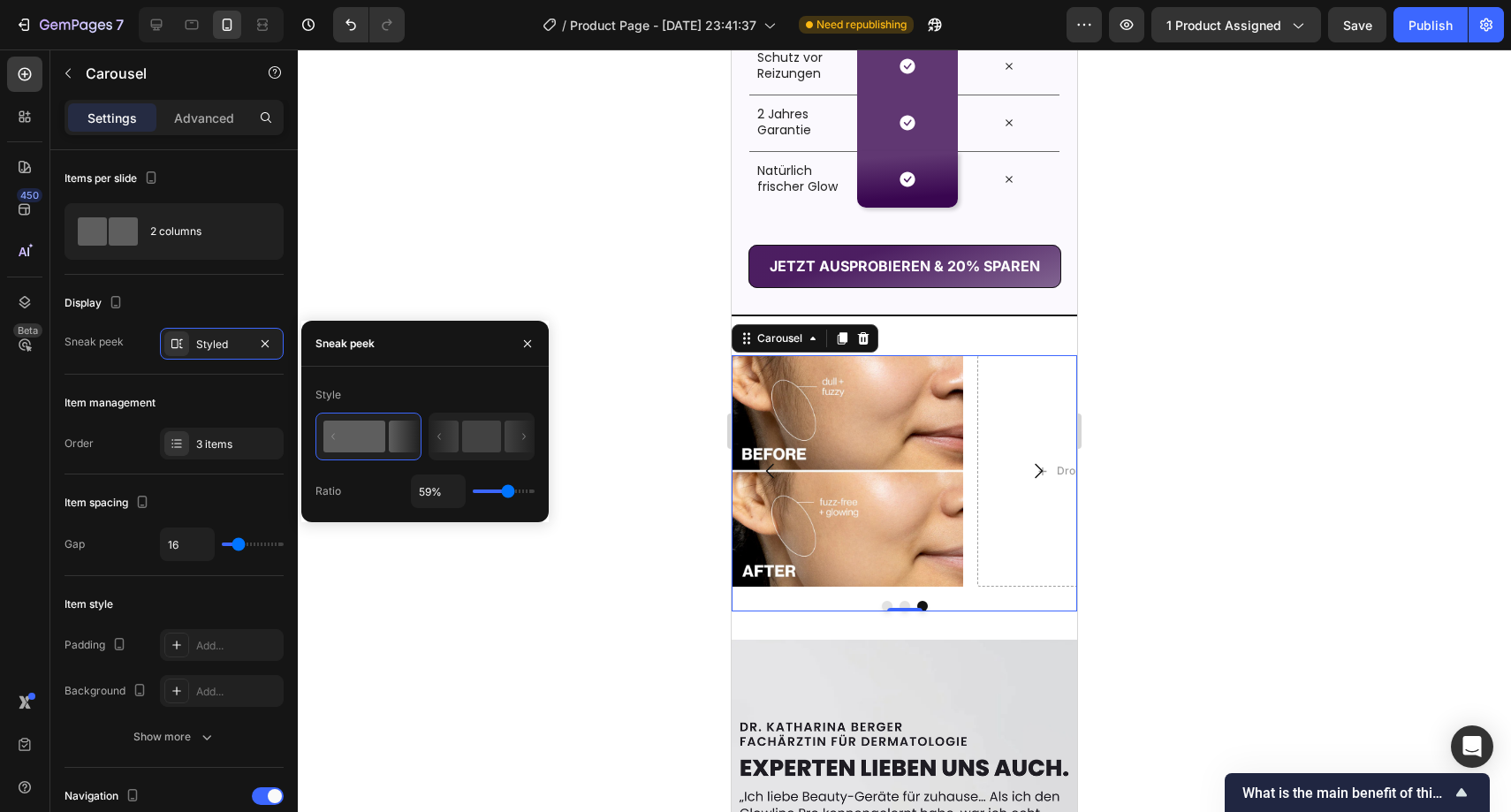
type input "60%"
type input "60"
type input "61%"
type input "61"
type input "62%"
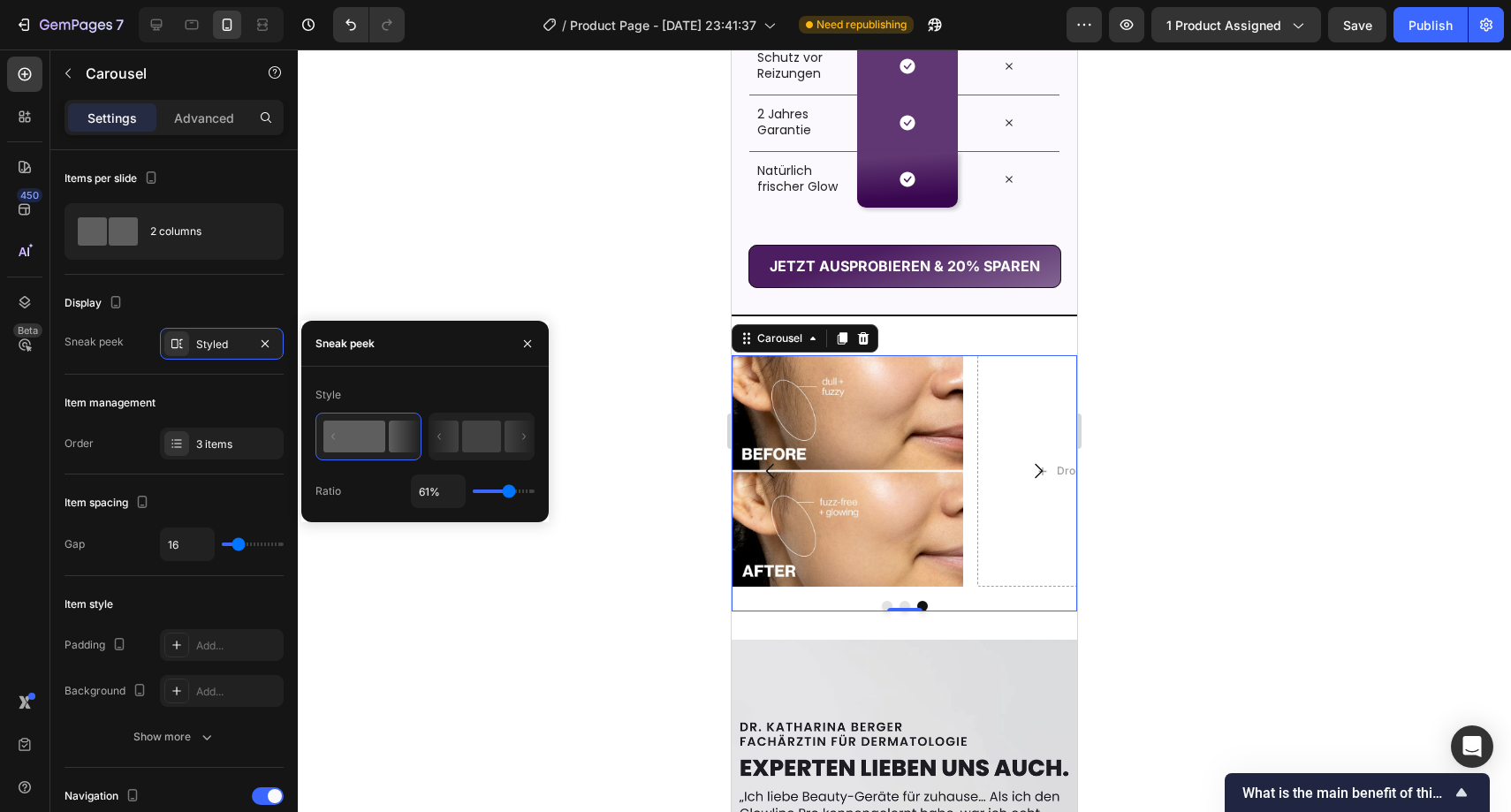
type input "62"
type input "64%"
type input "64"
type input "65%"
type input "65"
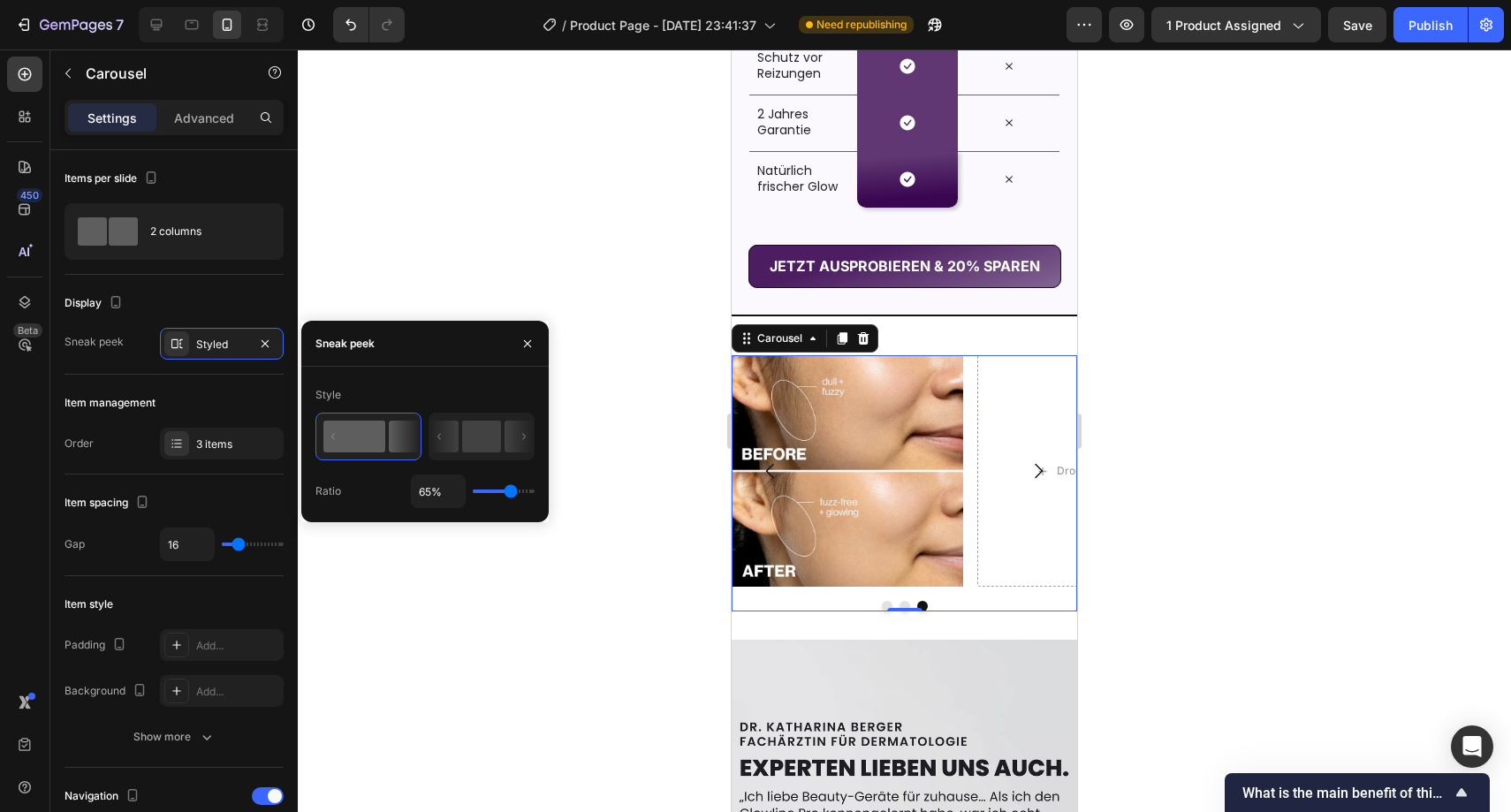
type input "67%"
type input "67"
type input "68%"
type input "68"
type input "70%"
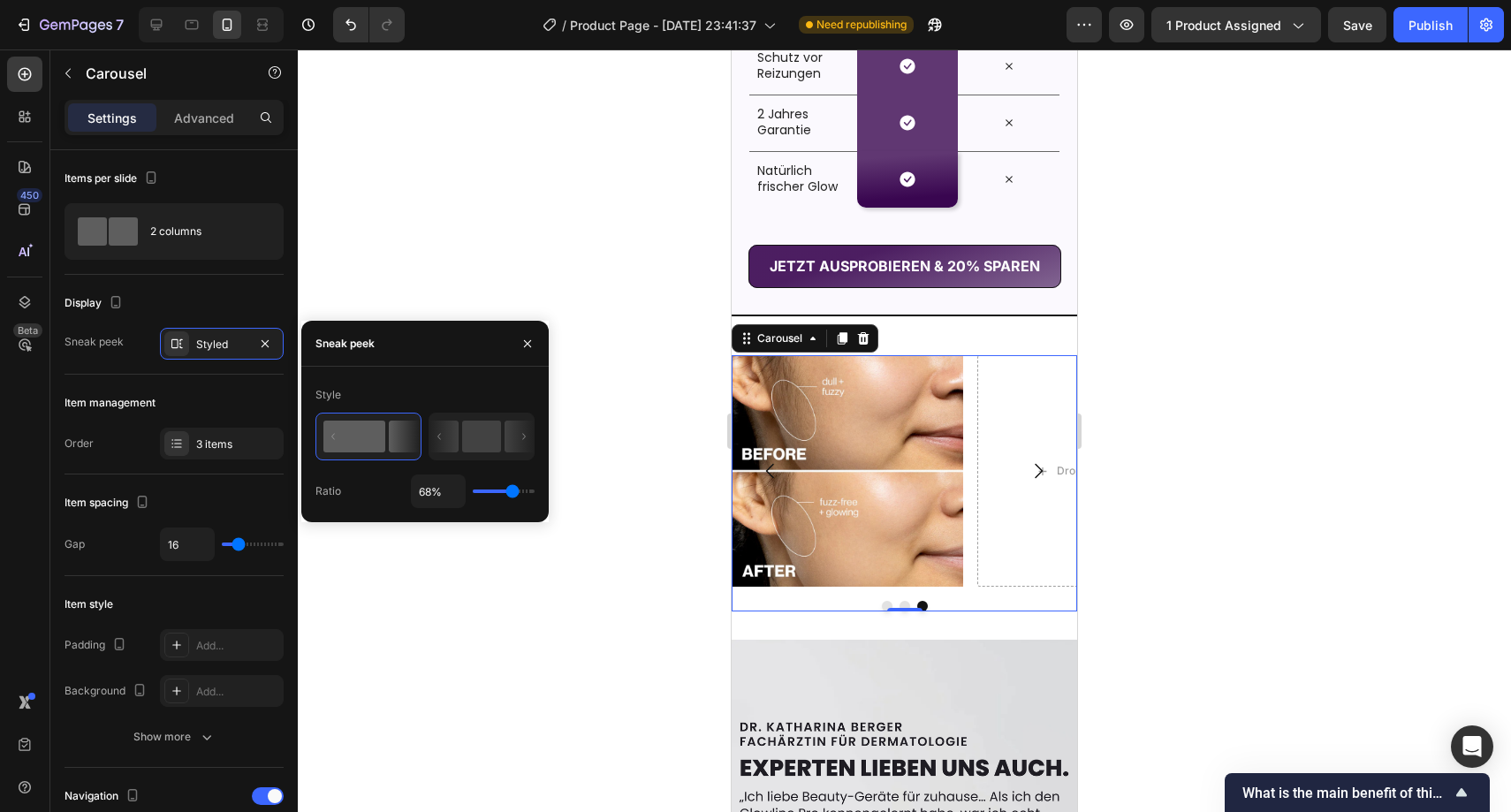
type input "70"
type input "71%"
type input "71"
type input "73%"
type input "73"
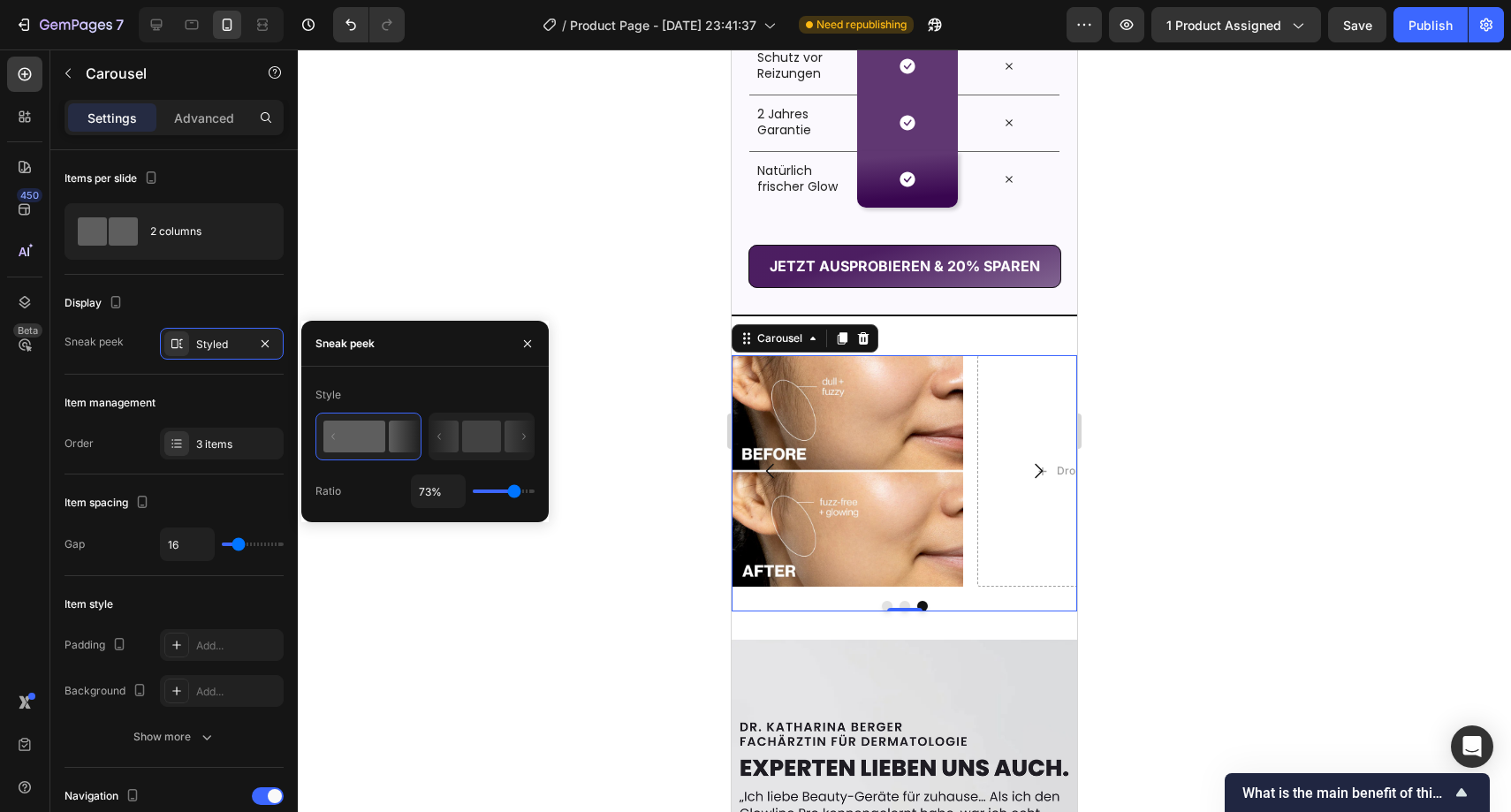
type input "74%"
type input "74"
type input "76%"
type input "76"
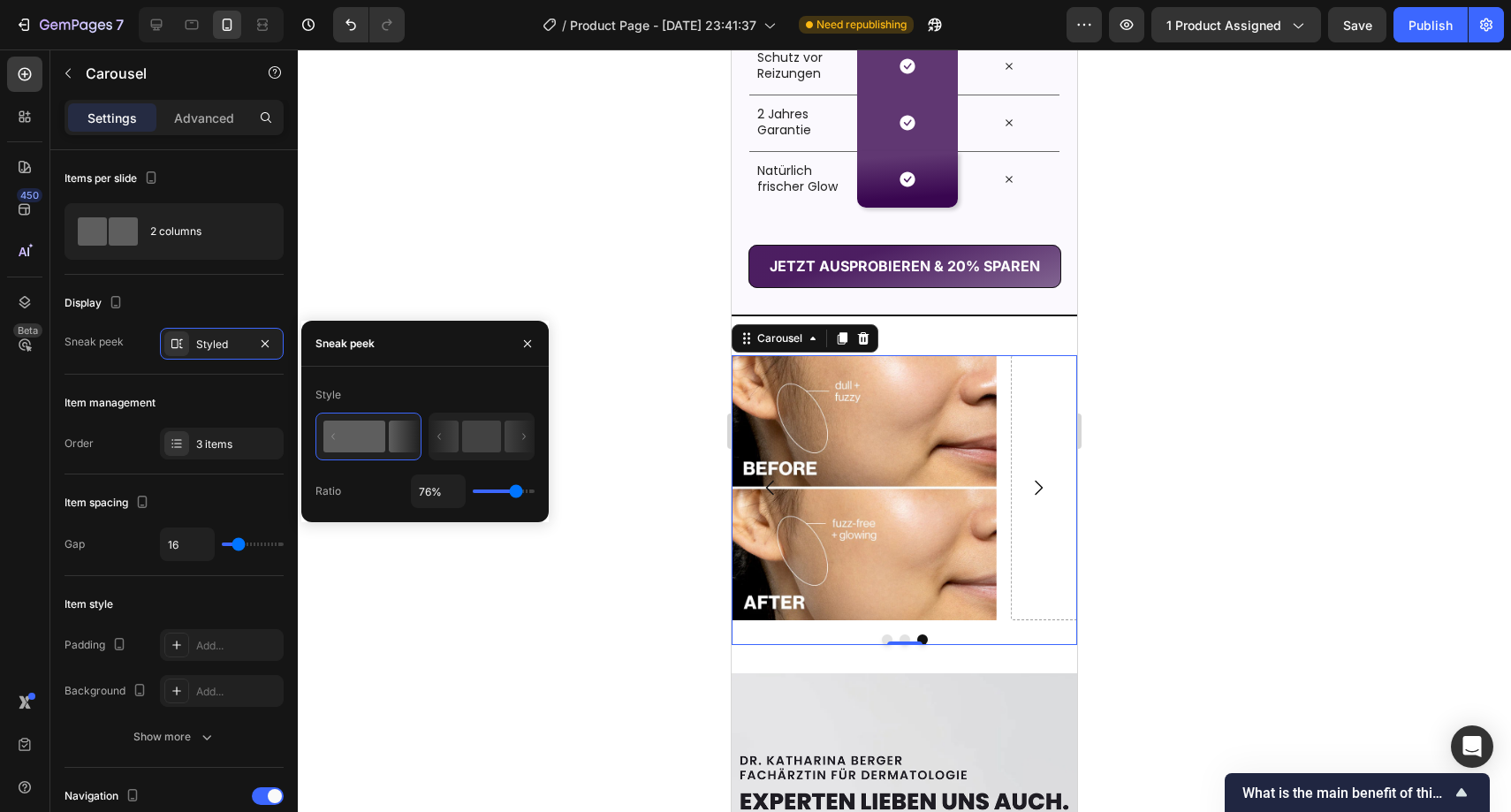
type input "77%"
type input "77"
type input "78%"
type input "78"
type input "79%"
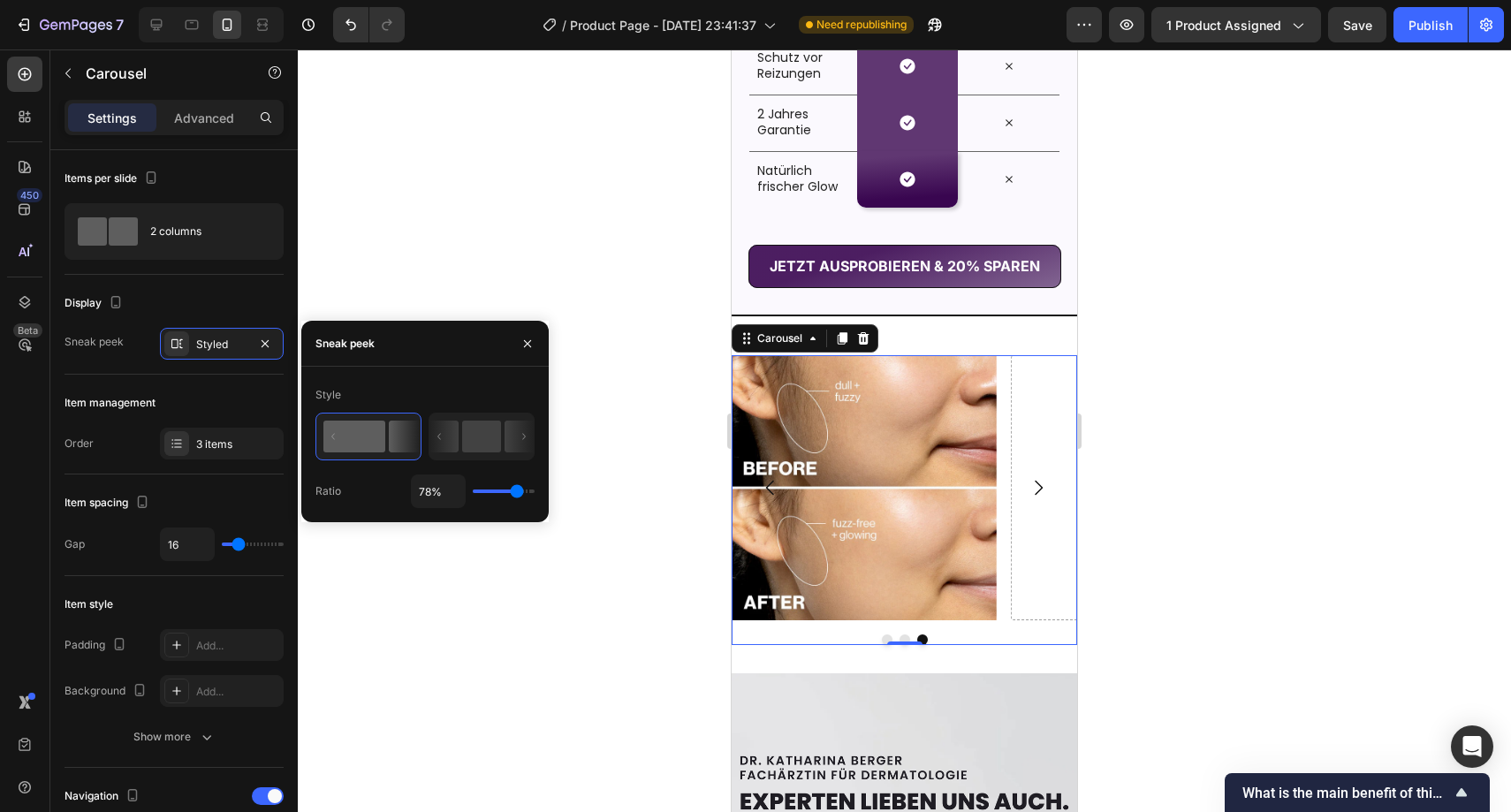
type input "79"
type input "80%"
type input "80"
type input "81%"
type input "81"
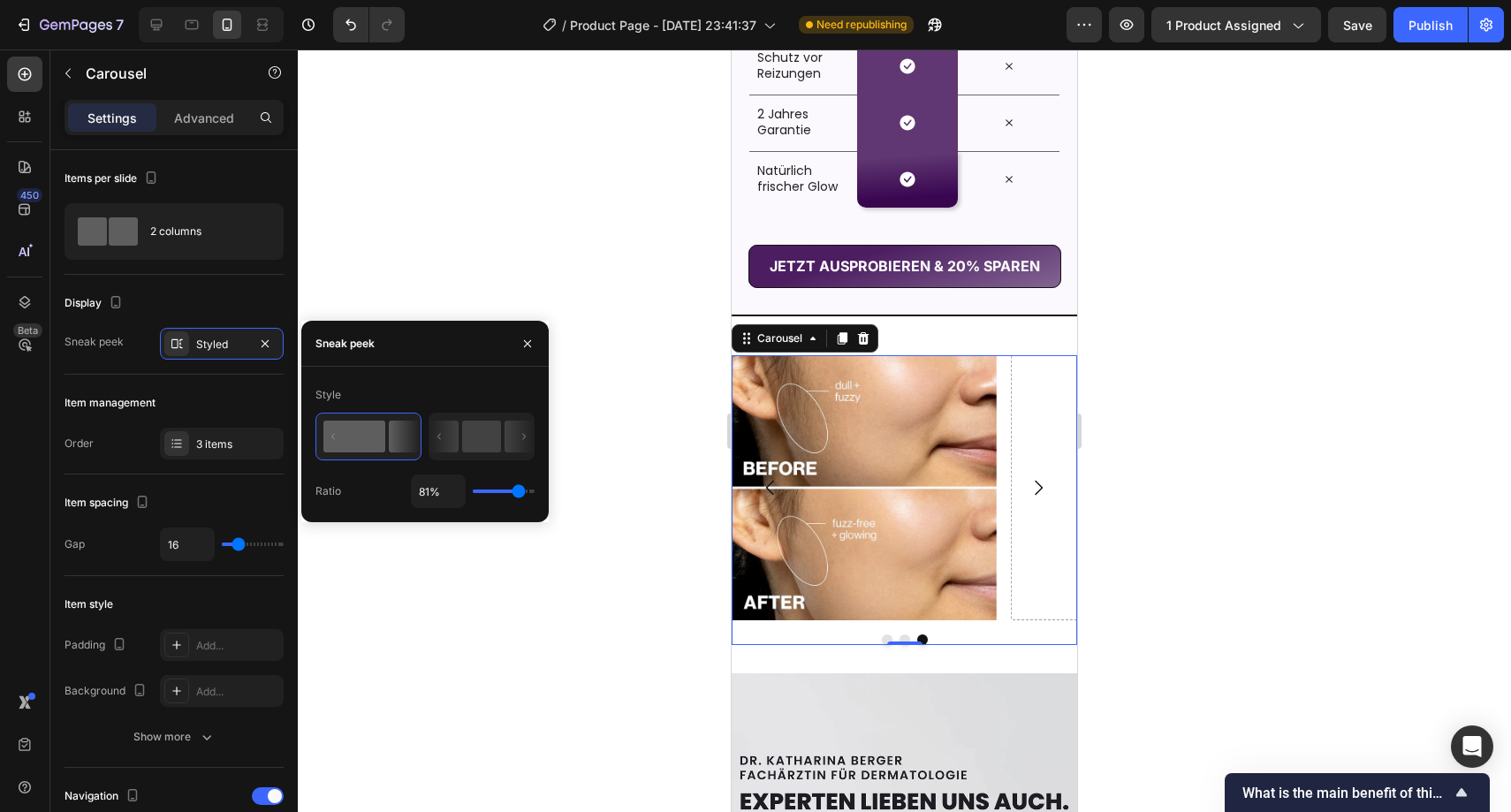
type input "82%"
type input "82"
type input "83%"
type input "83"
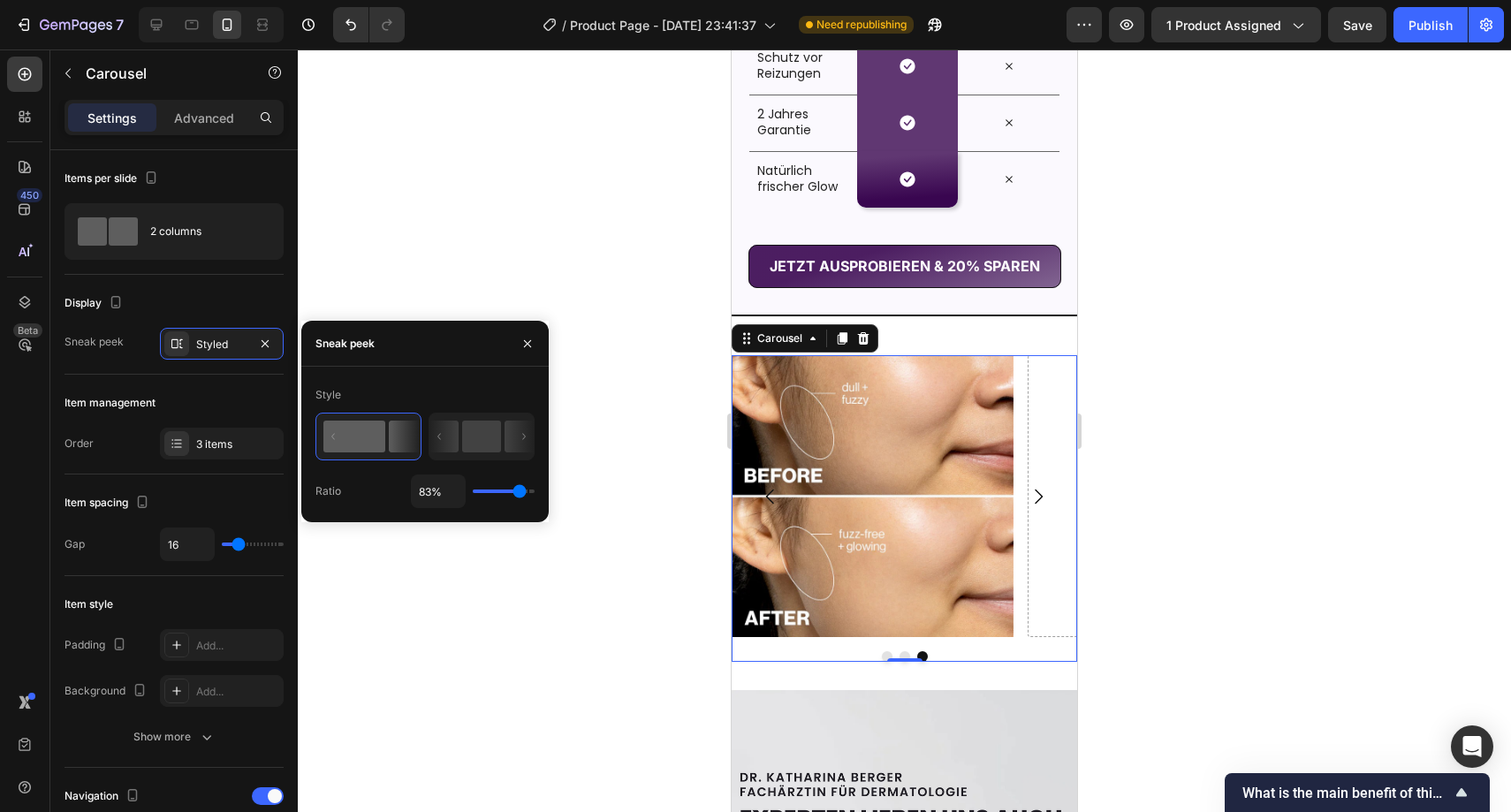
type input "85%"
type input "85"
type input "86%"
type input "86"
type input "87%"
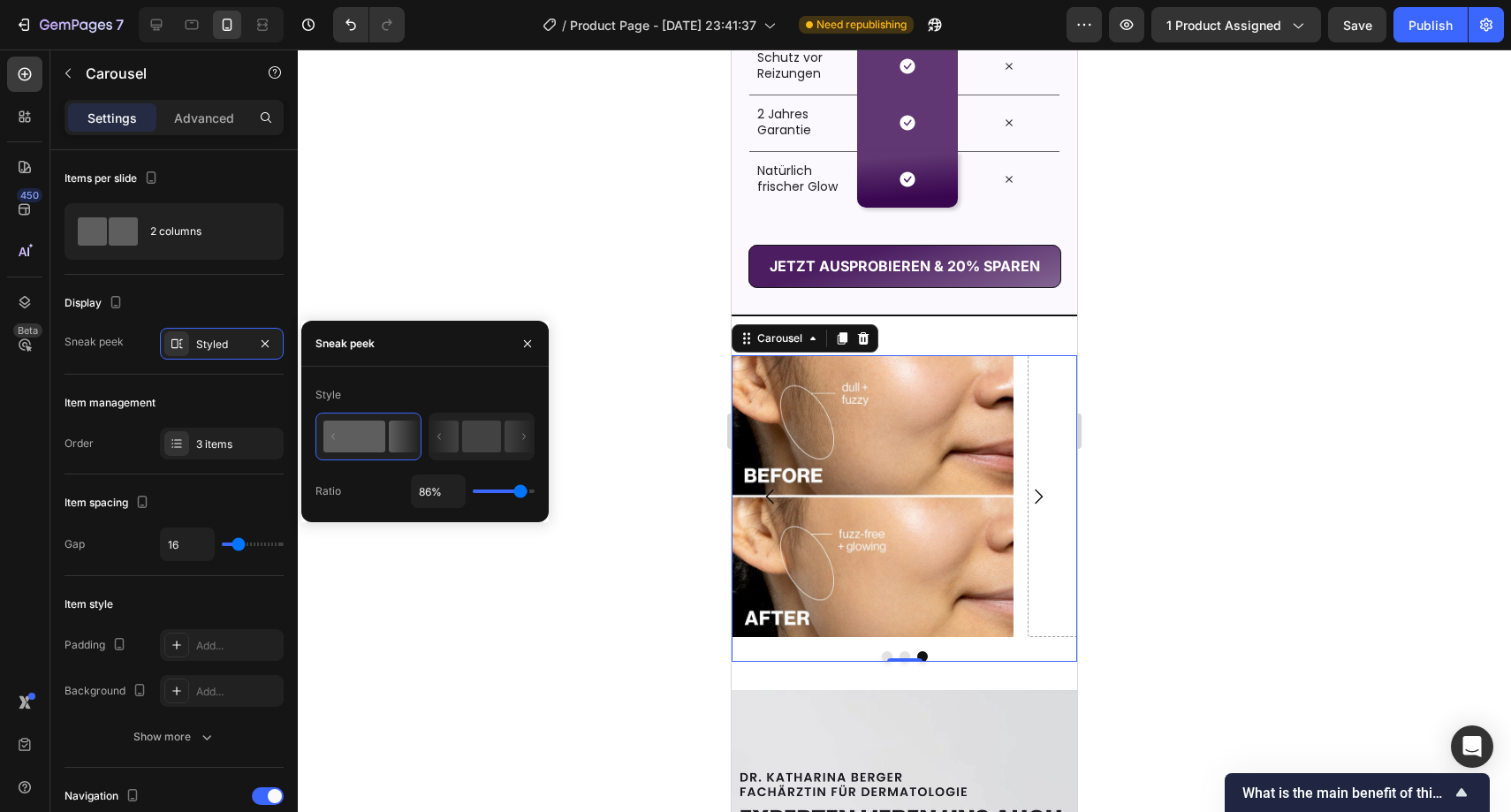
type input "87"
type input "89%"
type input "89"
type input "90%"
type input "90"
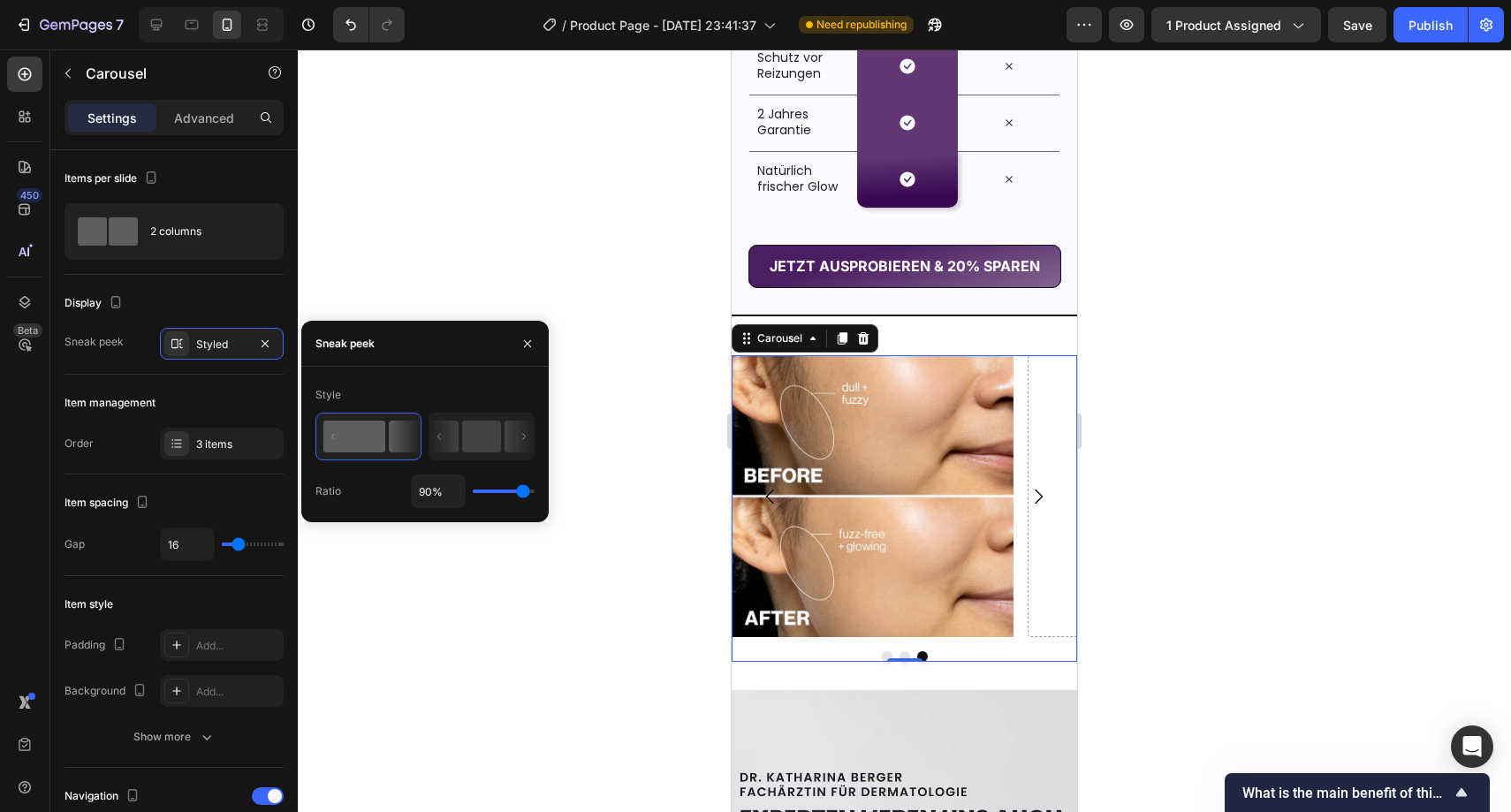
type input "91%"
type input "91"
type input "92%"
type input "92"
type input "93%"
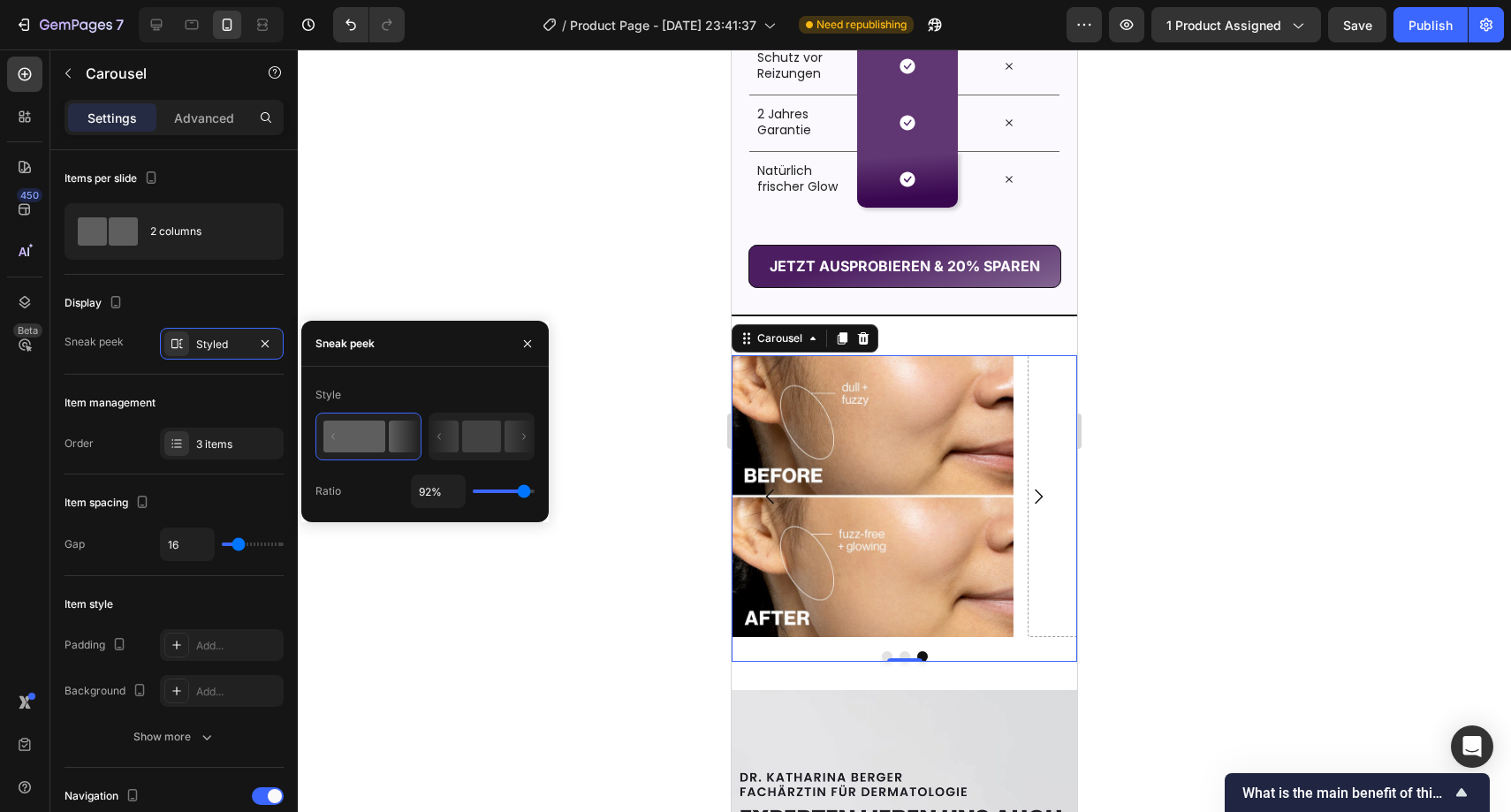
type input "93"
type input "95%"
type input "95"
type input "96%"
type input "96"
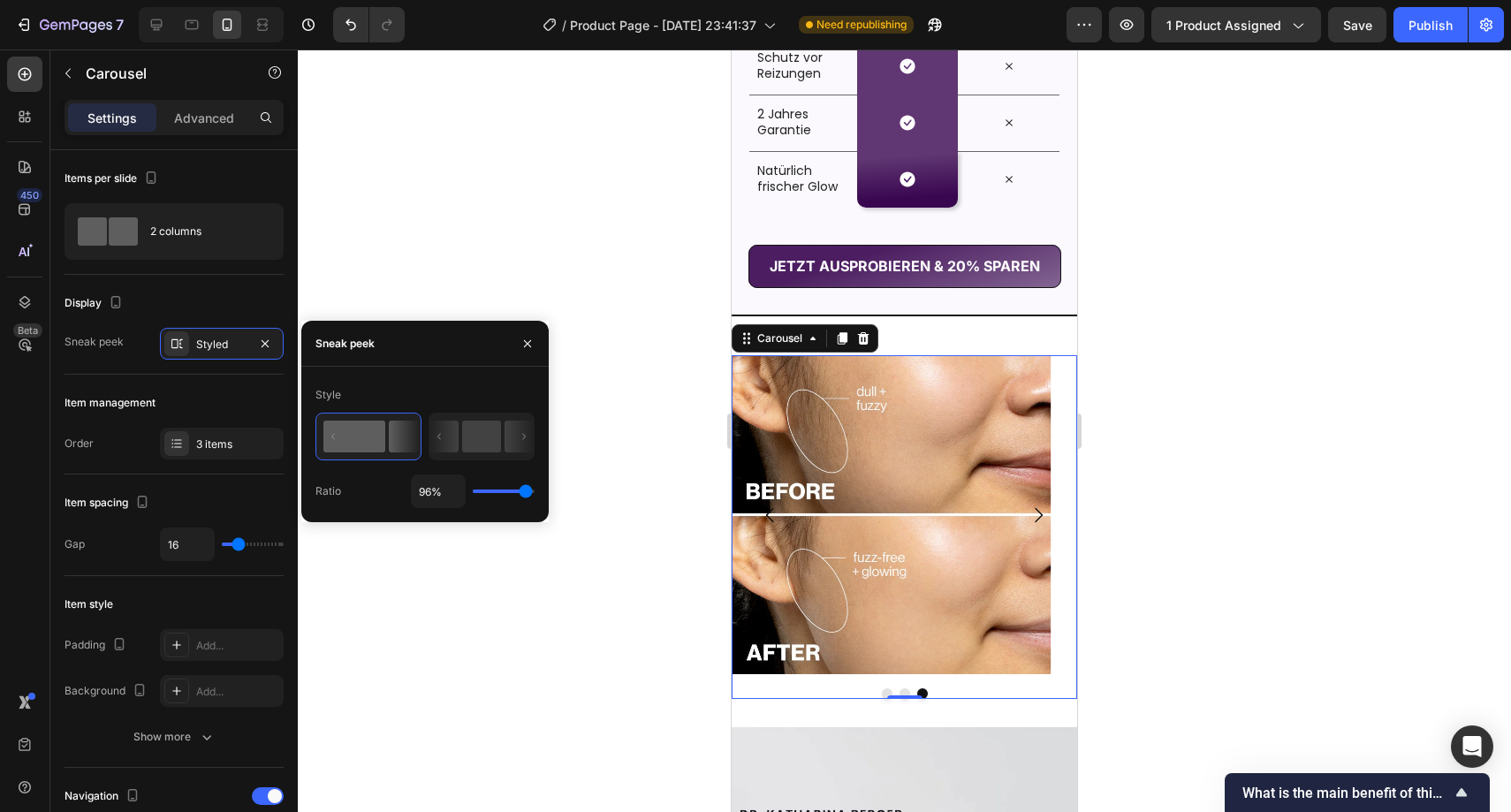
type input "97%"
type input "97"
type input "98%"
type input "98"
type input "99%"
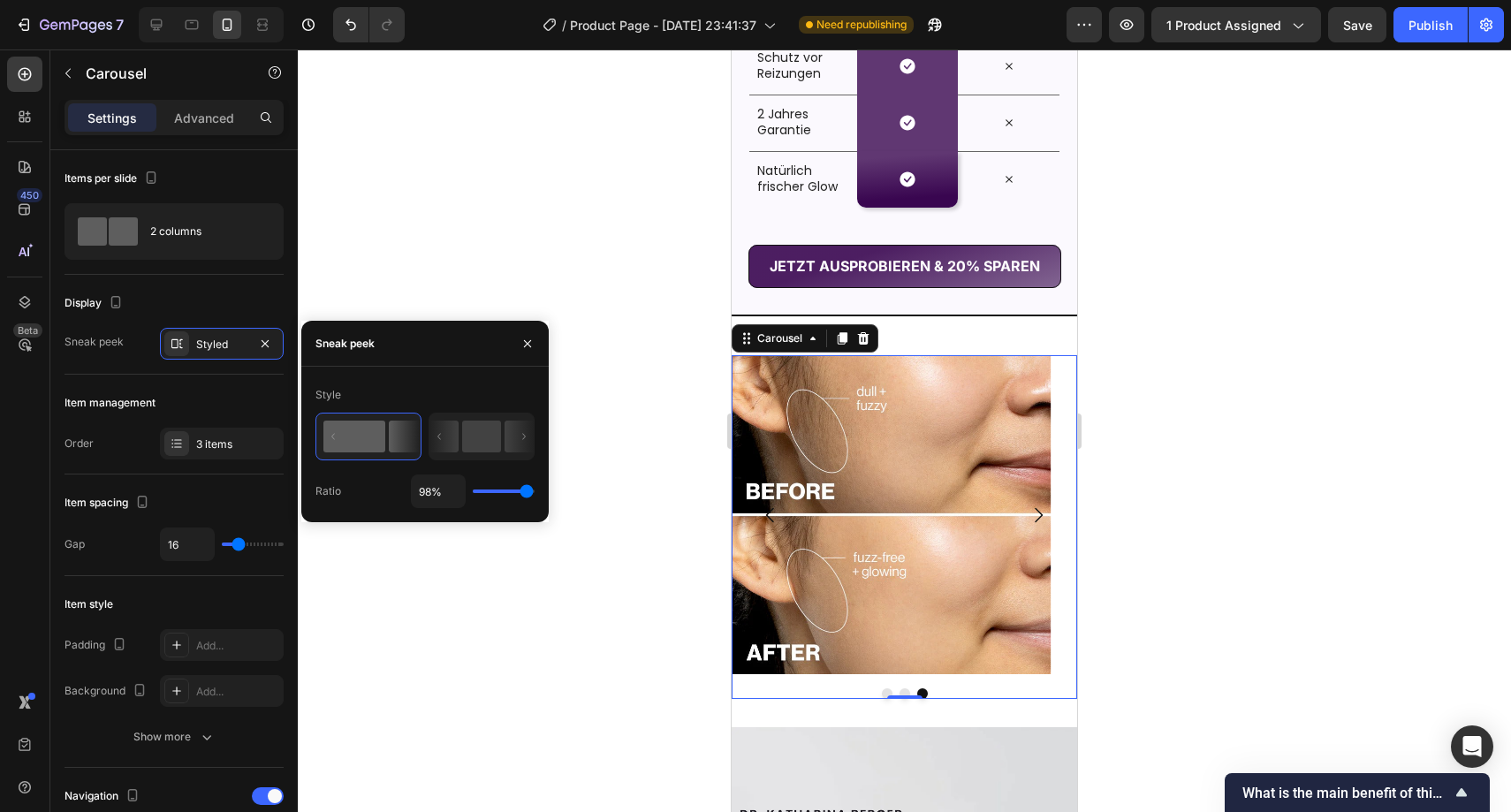
type input "99"
type input "100%"
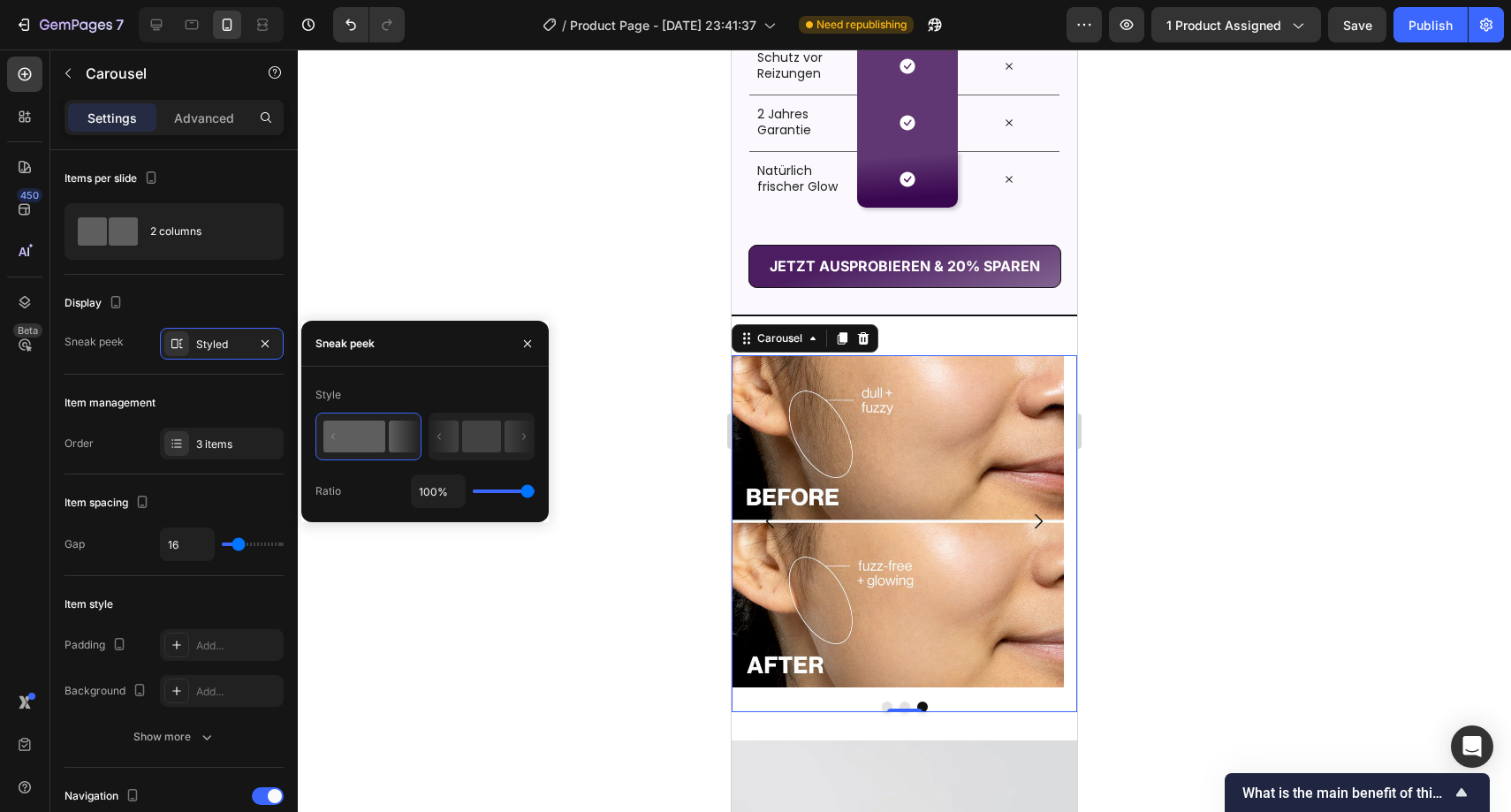
drag, startPoint x: 499, startPoint y: 494, endPoint x: 526, endPoint y: 495, distance: 27.0
type input "100"
click at [526, 493] on input "range" at bounding box center [503, 491] width 62 height 4
type input "97%"
type input "97"
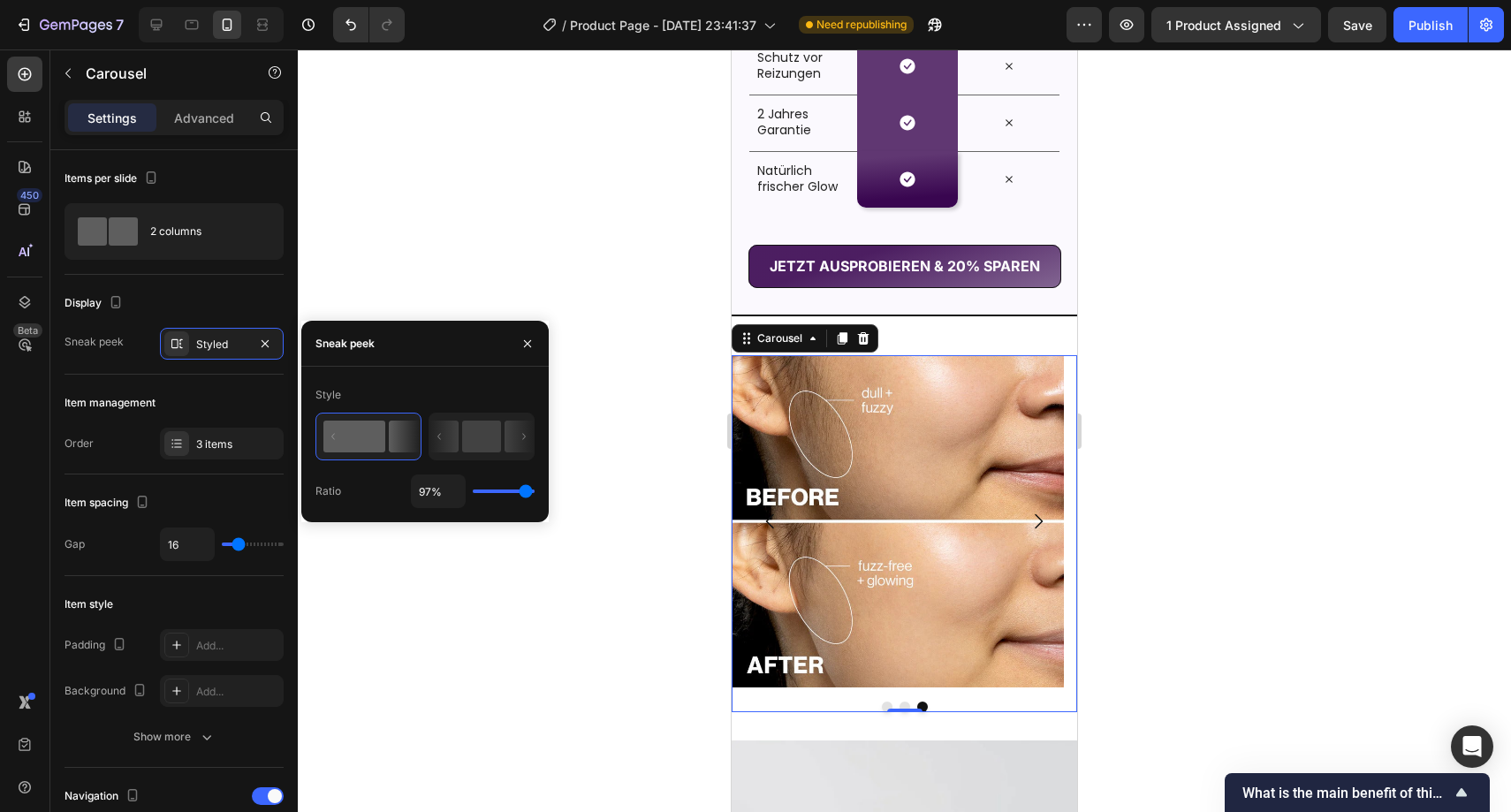
type input "95%"
type input "95"
type input "94%"
type input "94"
type input "90%"
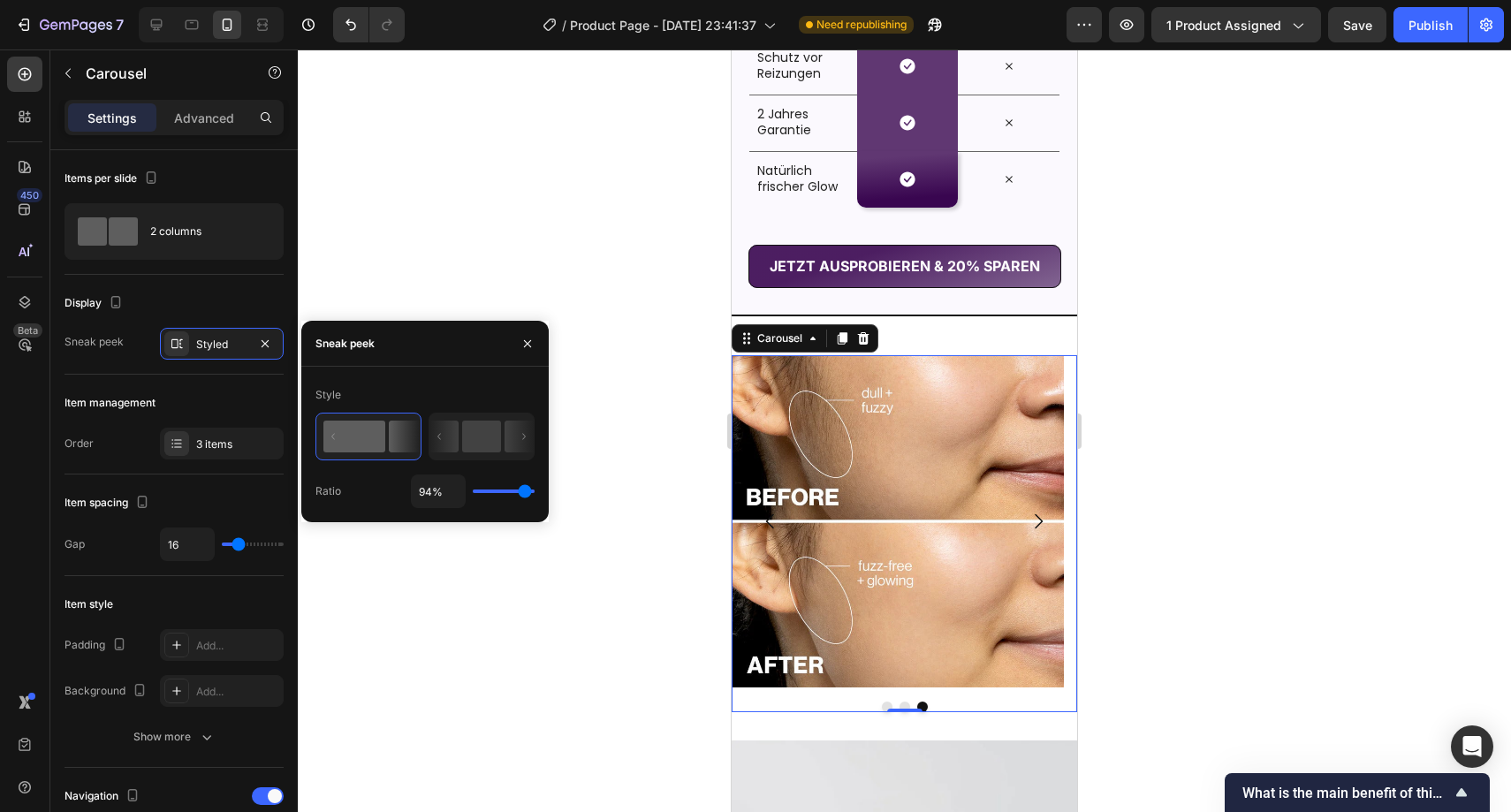
type input "90"
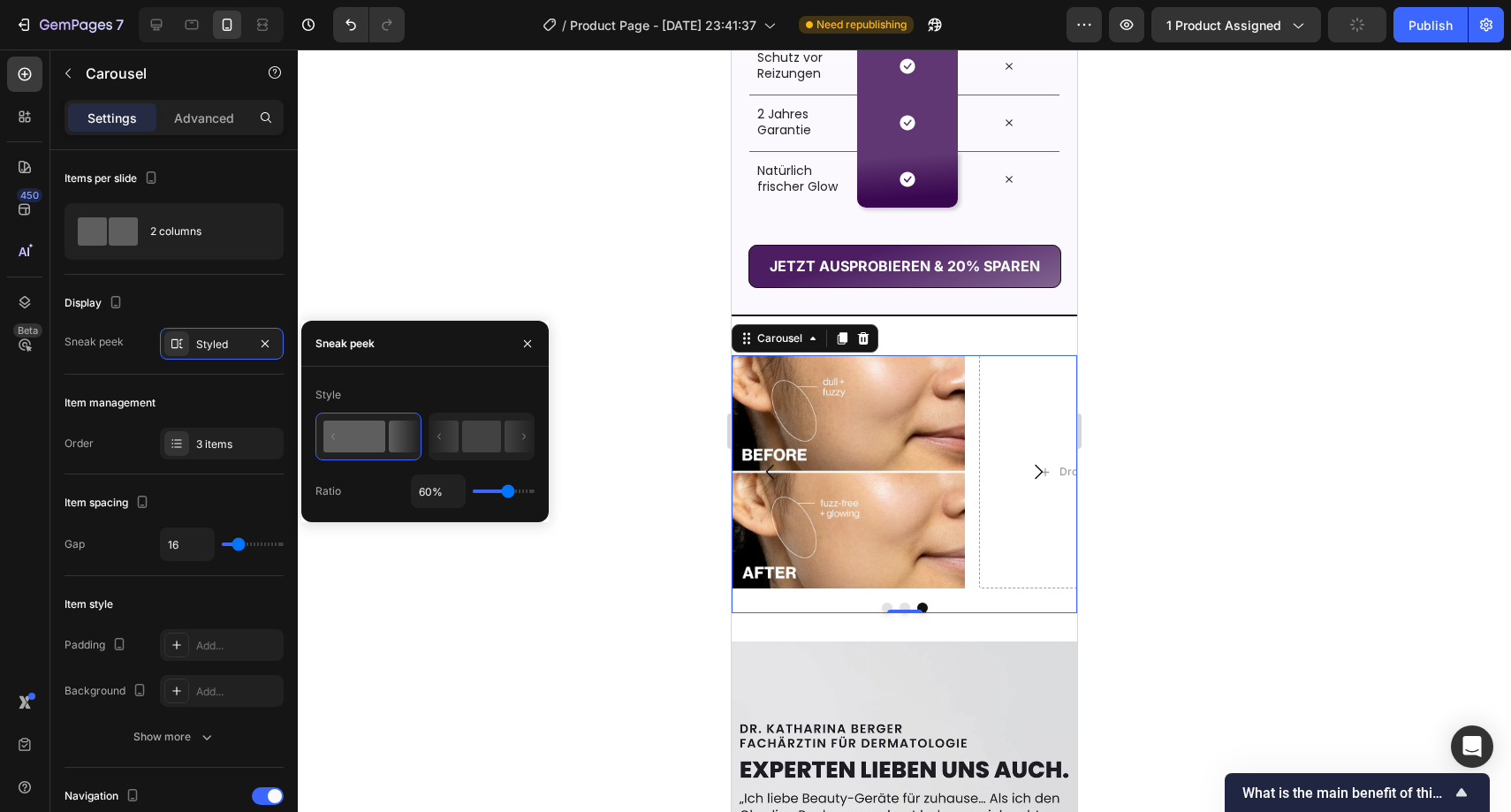
drag, startPoint x: 526, startPoint y: 497, endPoint x: 497, endPoint y: 486, distance: 31.0
click at [507, 493] on input "range" at bounding box center [503, 491] width 62 height 4
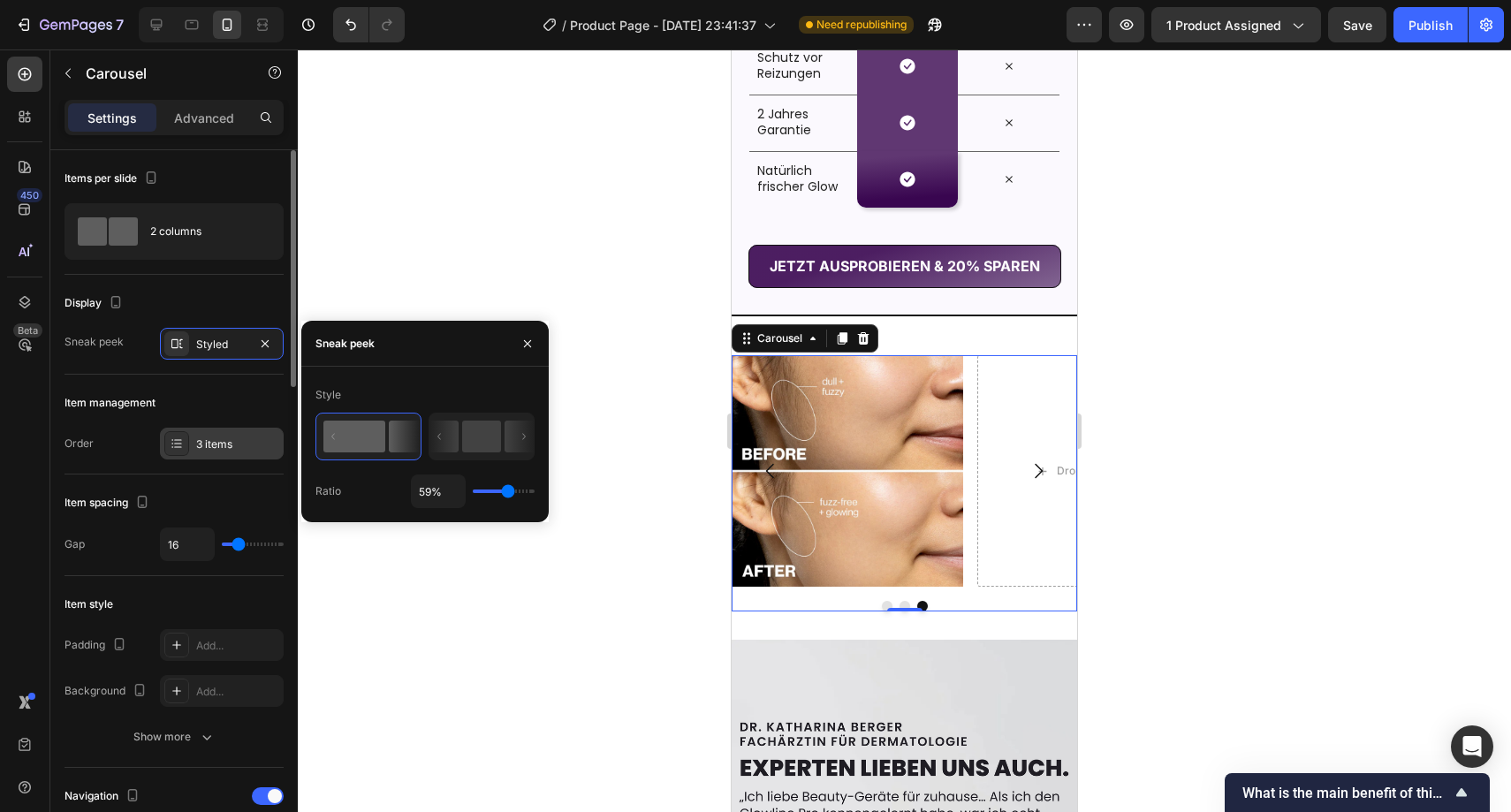
click at [247, 437] on div "3 items" at bounding box center [238, 444] width 83 height 16
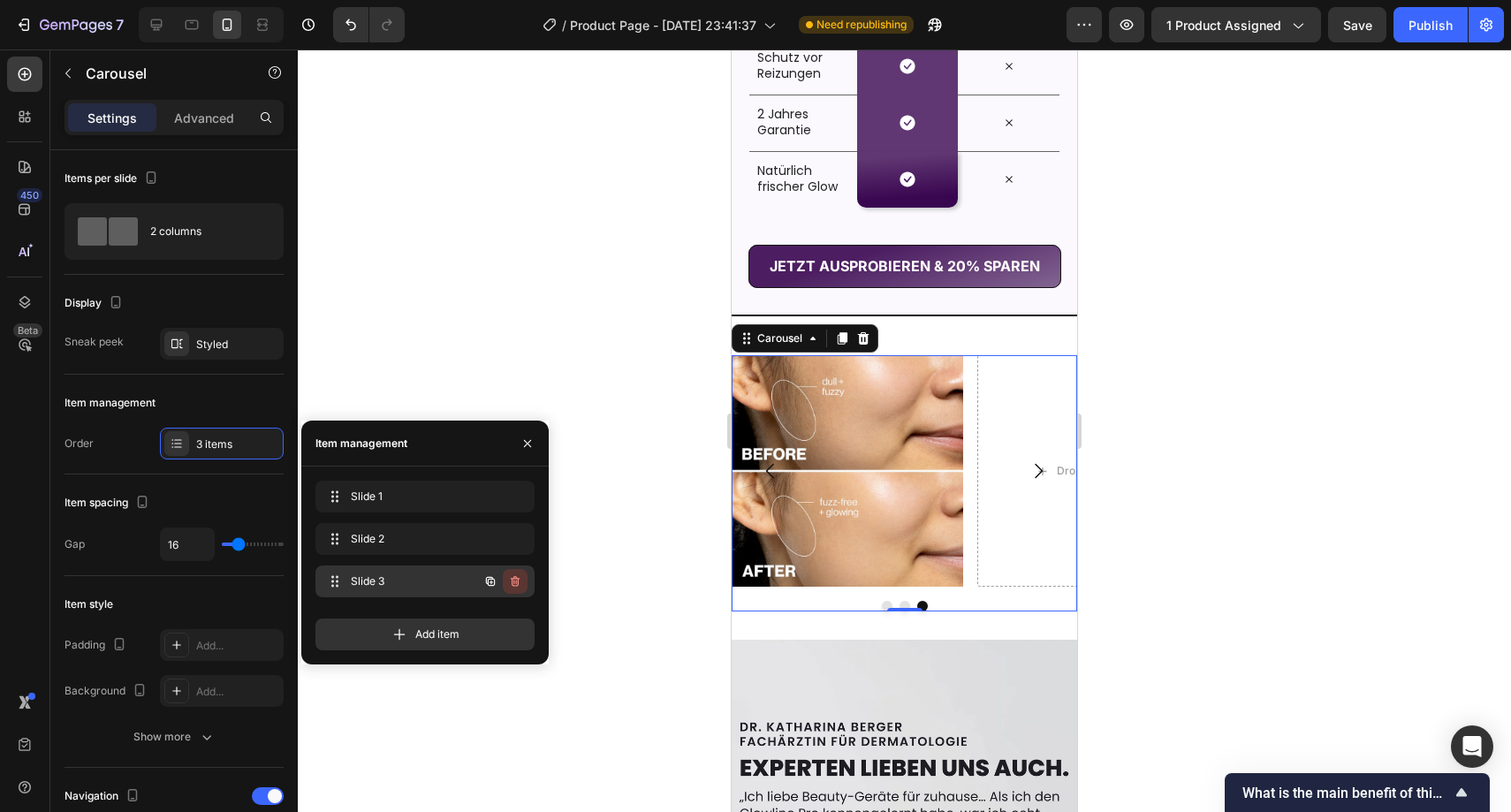
click at [520, 574] on icon "button" at bounding box center [514, 581] width 14 height 14
click at [536, 438] on button "button" at bounding box center [527, 443] width 29 height 29
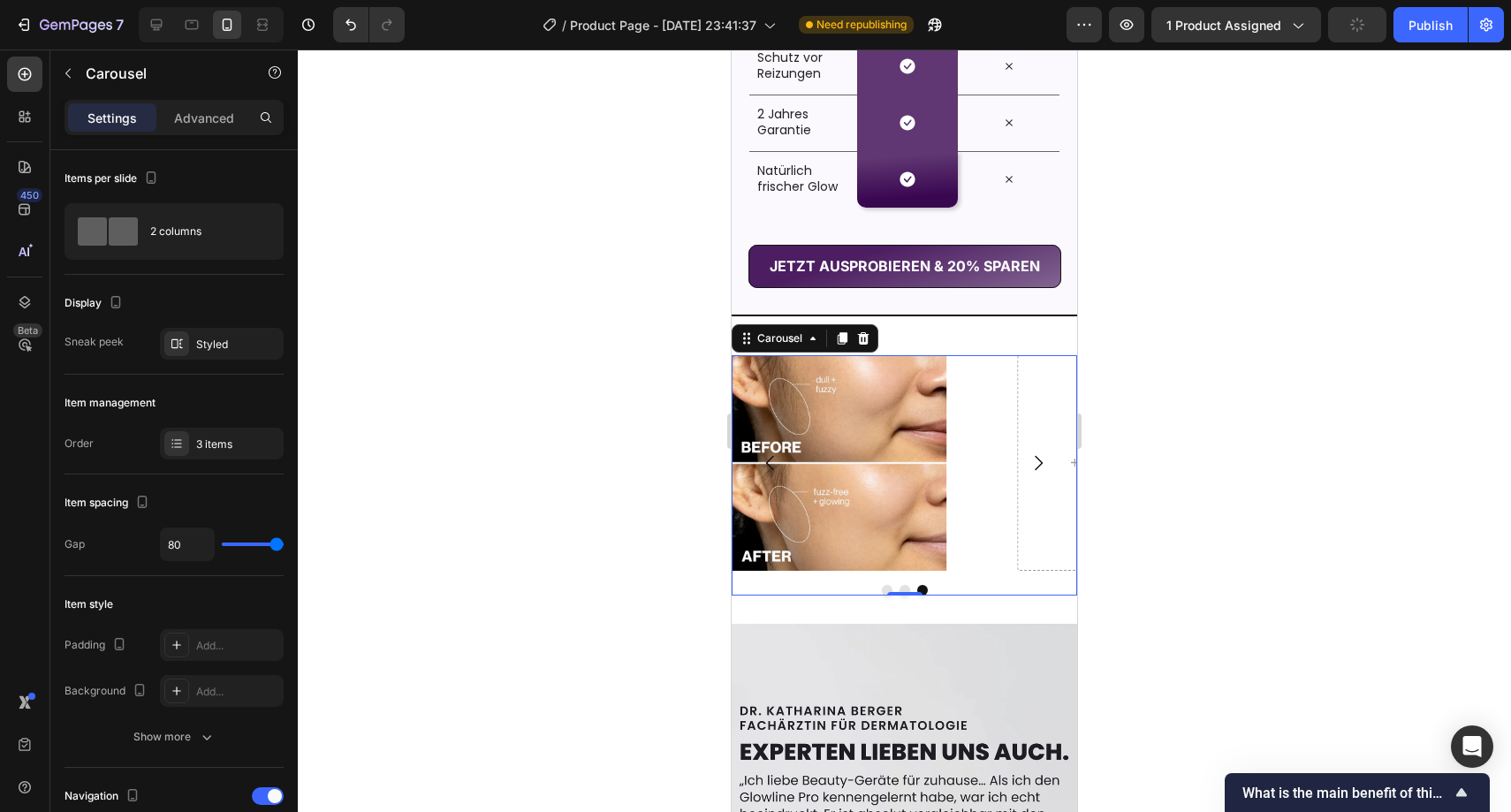
drag, startPoint x: 242, startPoint y: 542, endPoint x: 341, endPoint y: 537, distance: 99.1
click at [284, 543] on input "range" at bounding box center [253, 545] width 62 height 4
click at [223, 631] on div "Add..." at bounding box center [222, 645] width 124 height 31
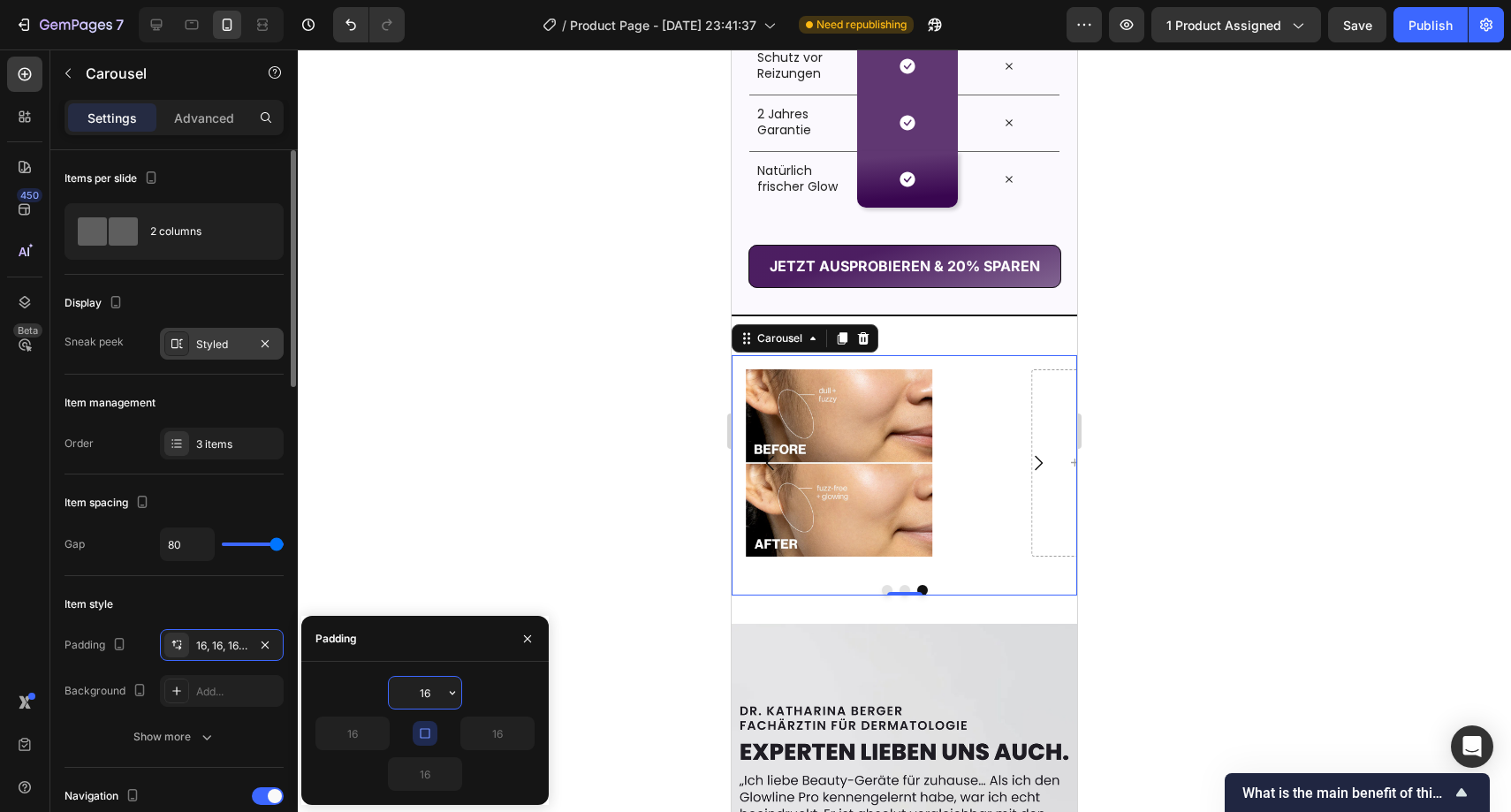
click at [216, 337] on div "Styled" at bounding box center [221, 344] width 51 height 16
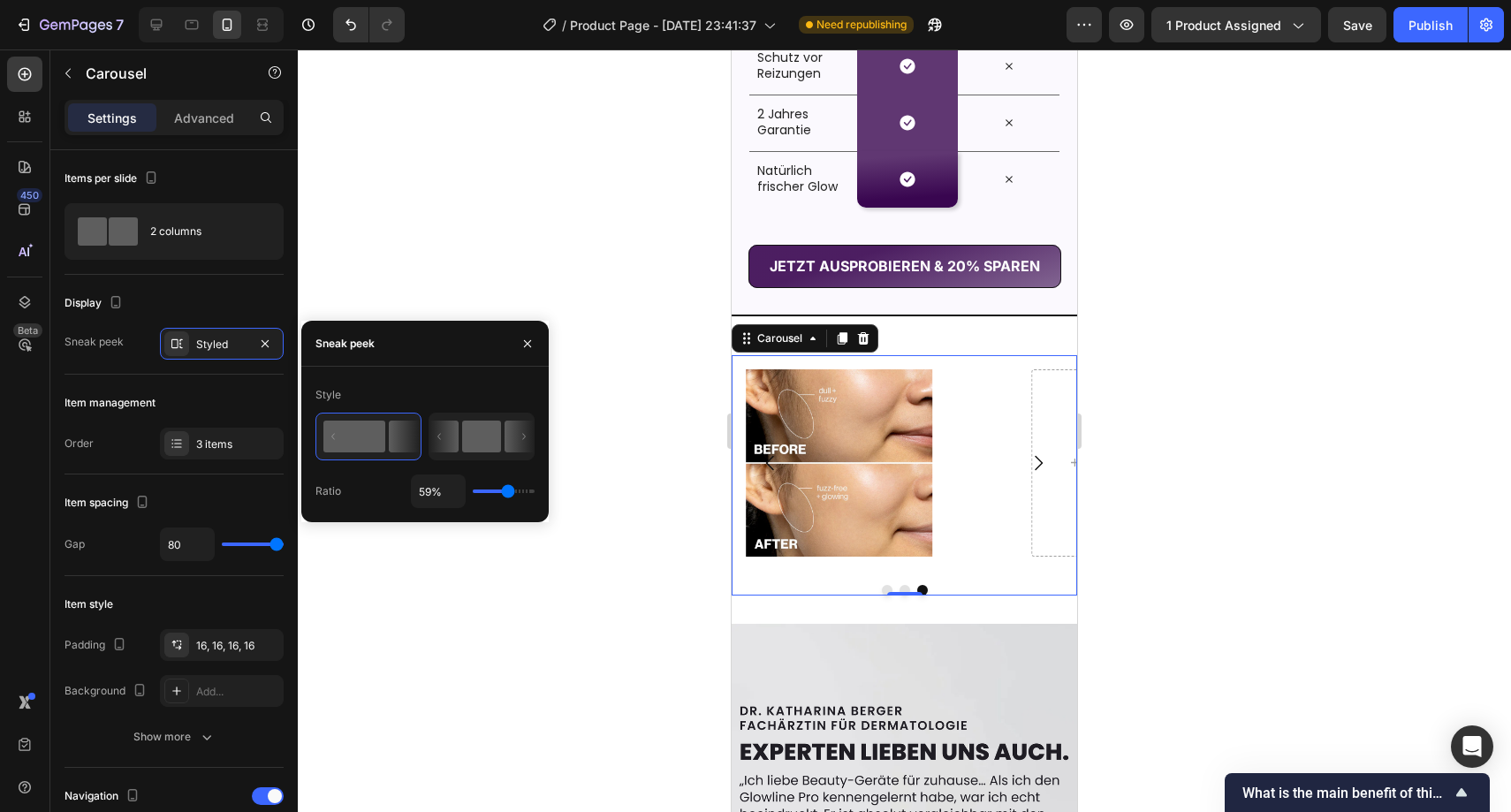
click at [433, 445] on icon at bounding box center [444, 437] width 30 height 31
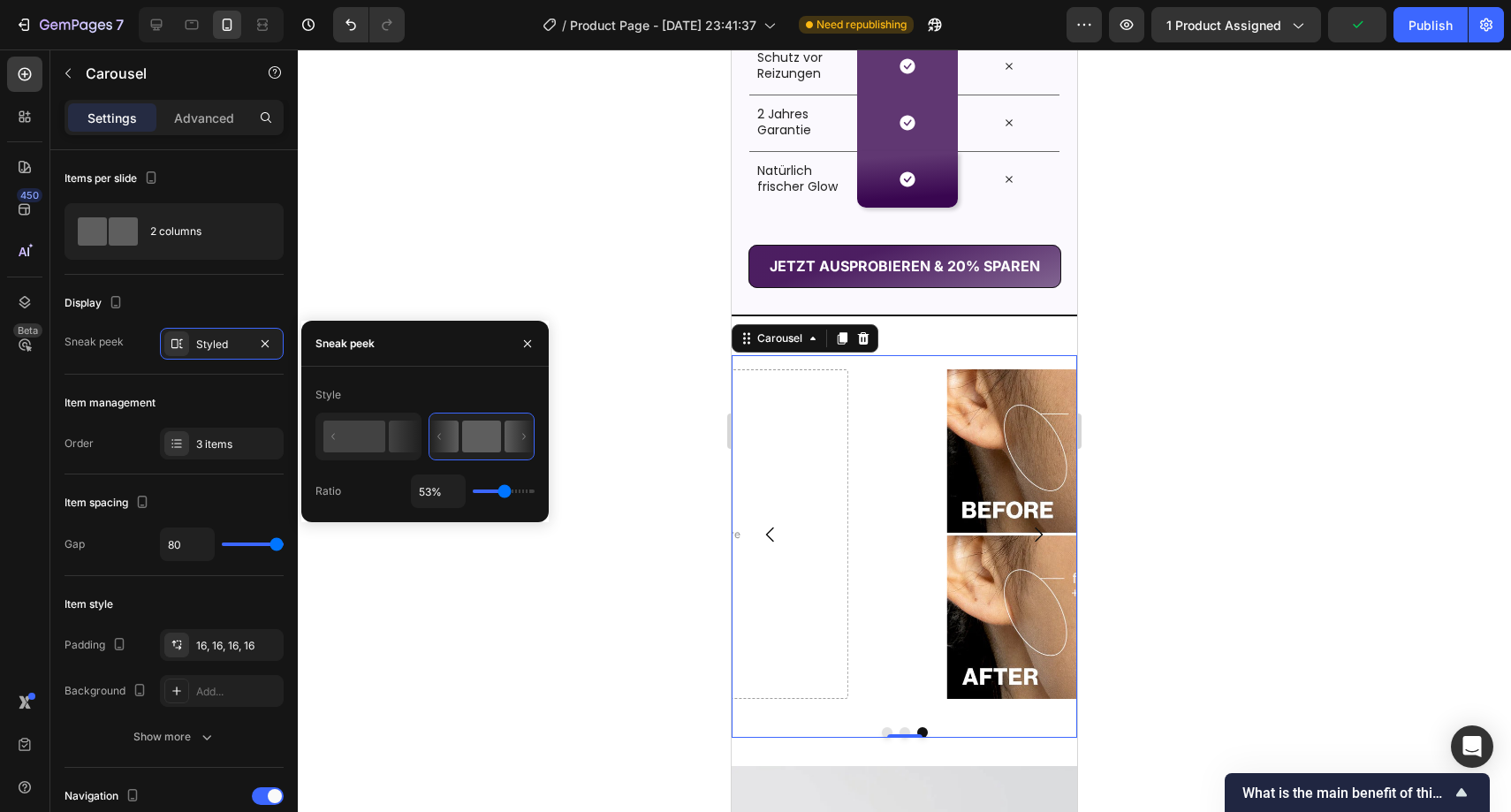
drag, startPoint x: 484, startPoint y: 490, endPoint x: 356, endPoint y: 351, distance: 189.0
click at [503, 493] on input "range" at bounding box center [503, 491] width 62 height 4
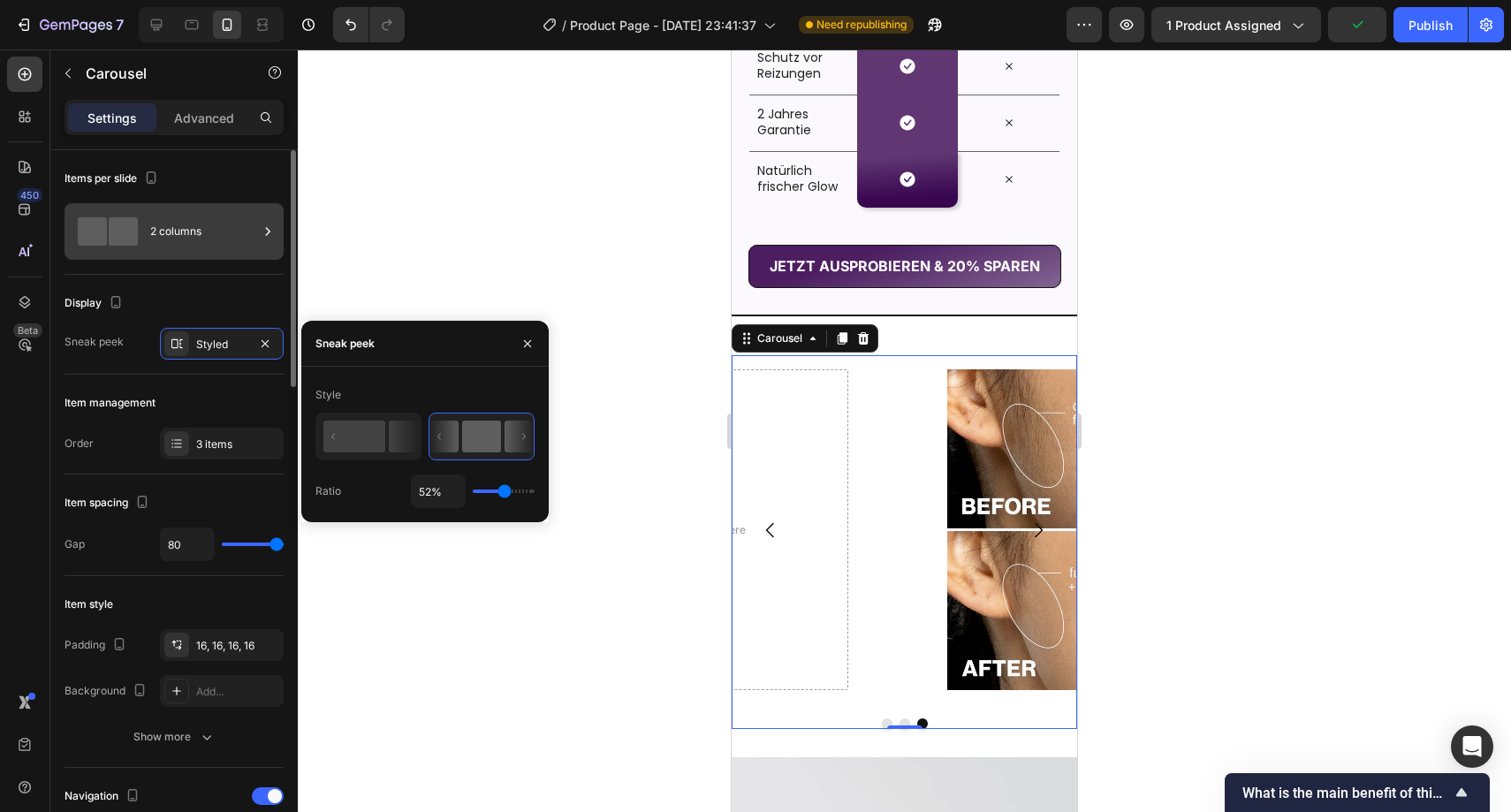
click at [205, 232] on div "2 columns" at bounding box center [204, 231] width 108 height 41
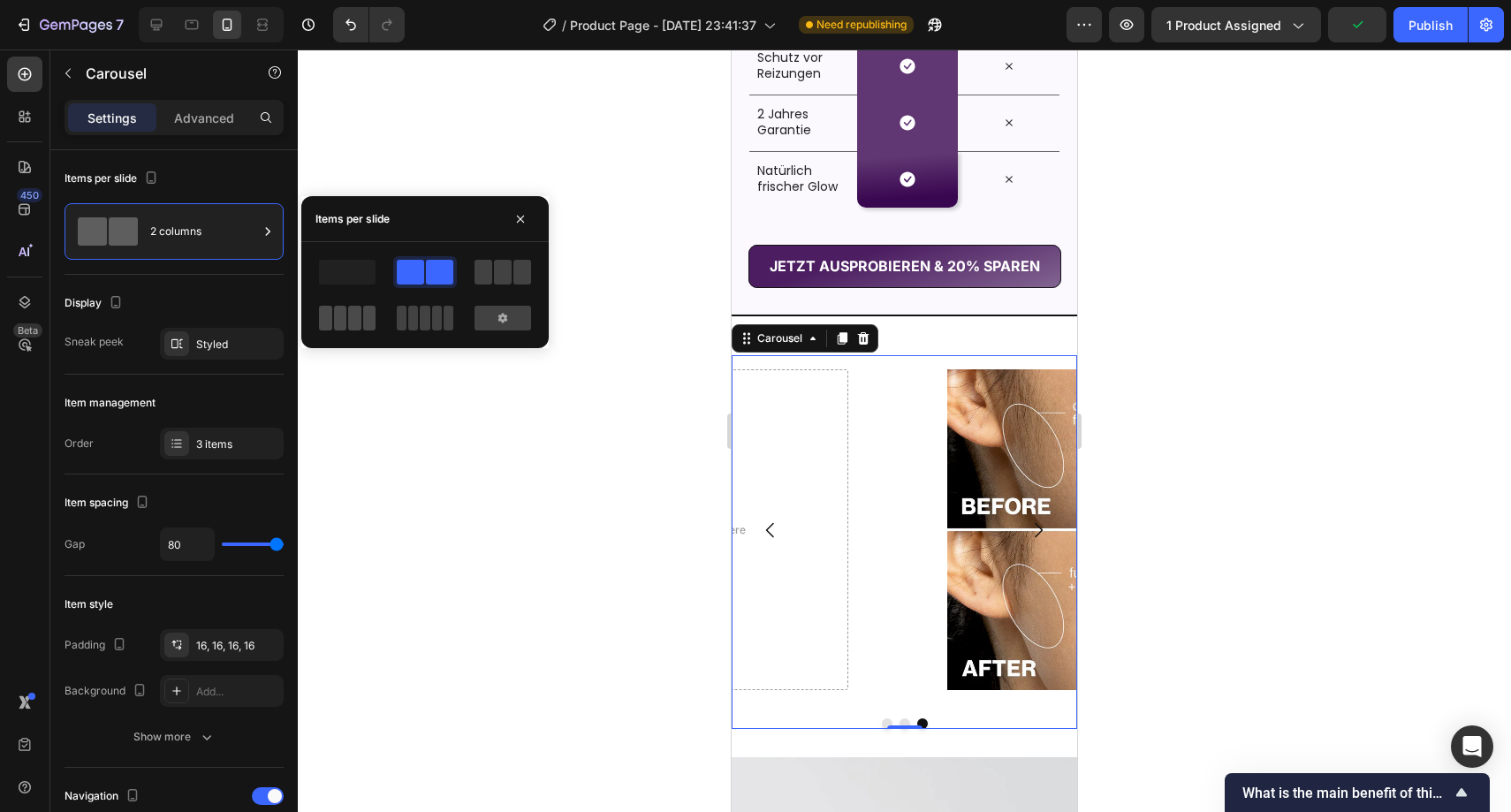
click at [352, 307] on span at bounding box center [354, 318] width 13 height 25
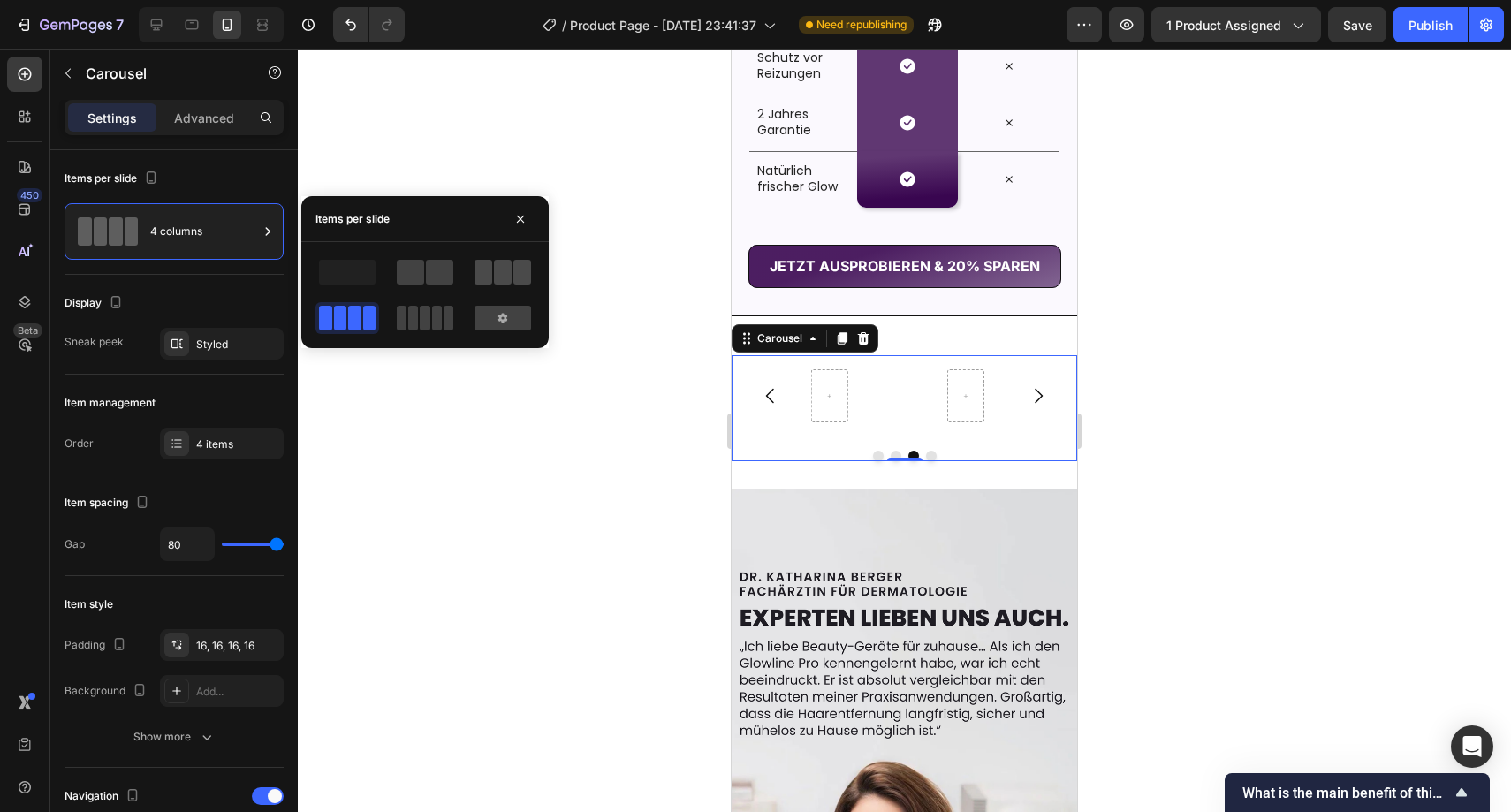
click at [486, 276] on span at bounding box center [483, 272] width 18 height 25
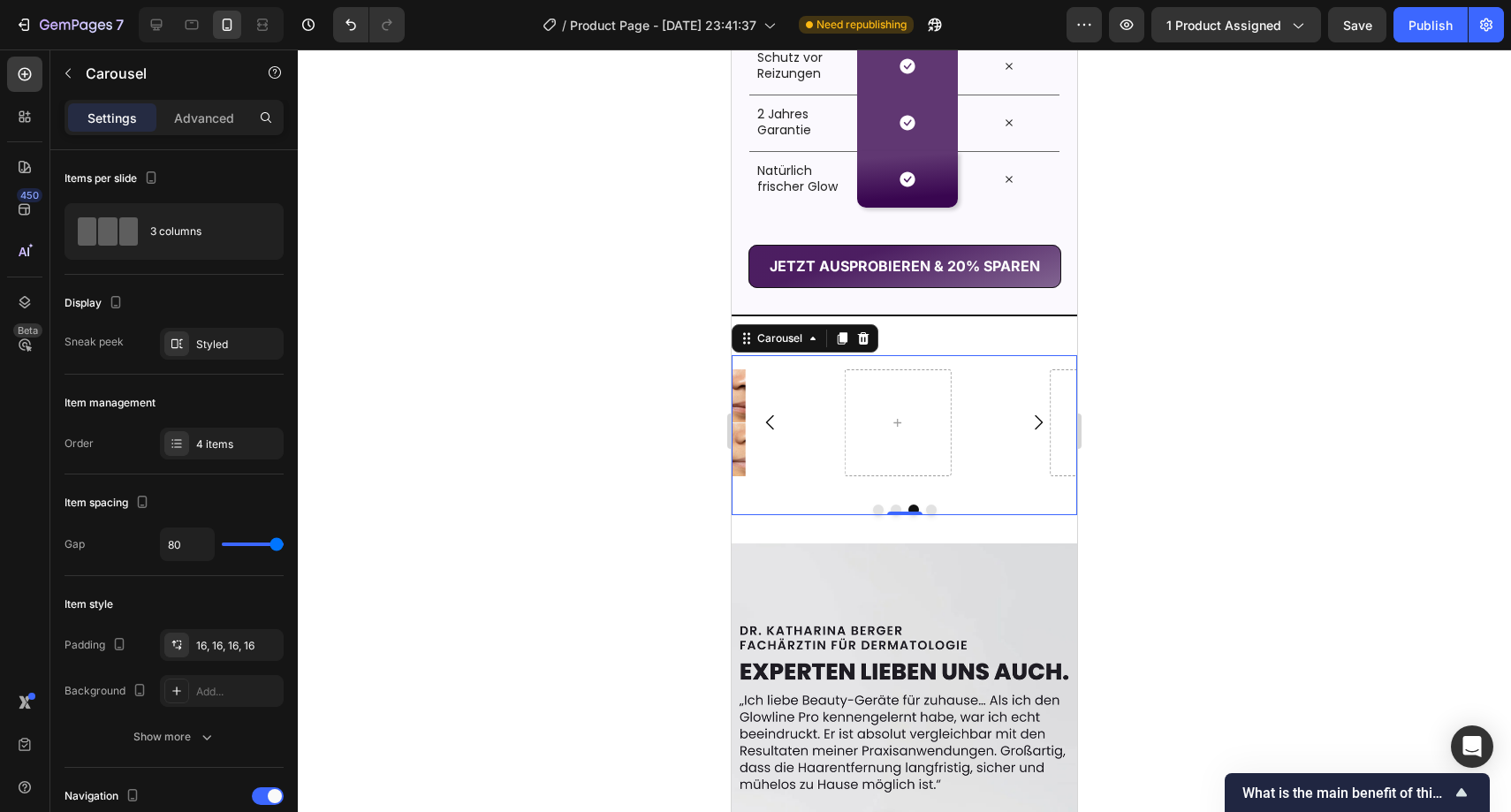
click at [866, 515] on div at bounding box center [904, 509] width 345 height 10
click at [873, 515] on button "Dot" at bounding box center [878, 509] width 10 height 10
click at [891, 515] on button "Dot" at bounding box center [896, 509] width 10 height 10
click at [909, 515] on button "Dot" at bounding box center [913, 509] width 10 height 10
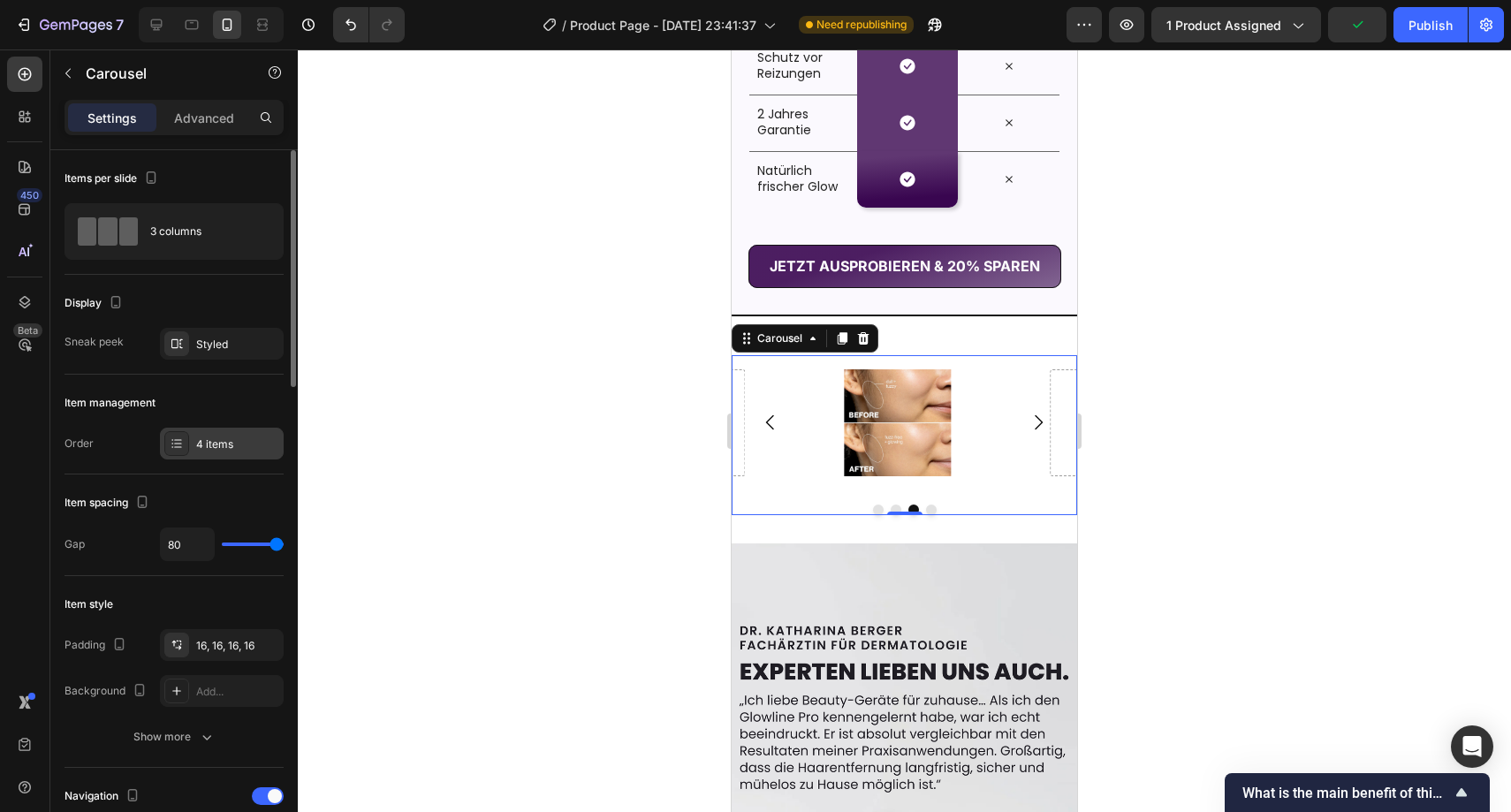
click at [230, 437] on div "4 items" at bounding box center [238, 444] width 83 height 16
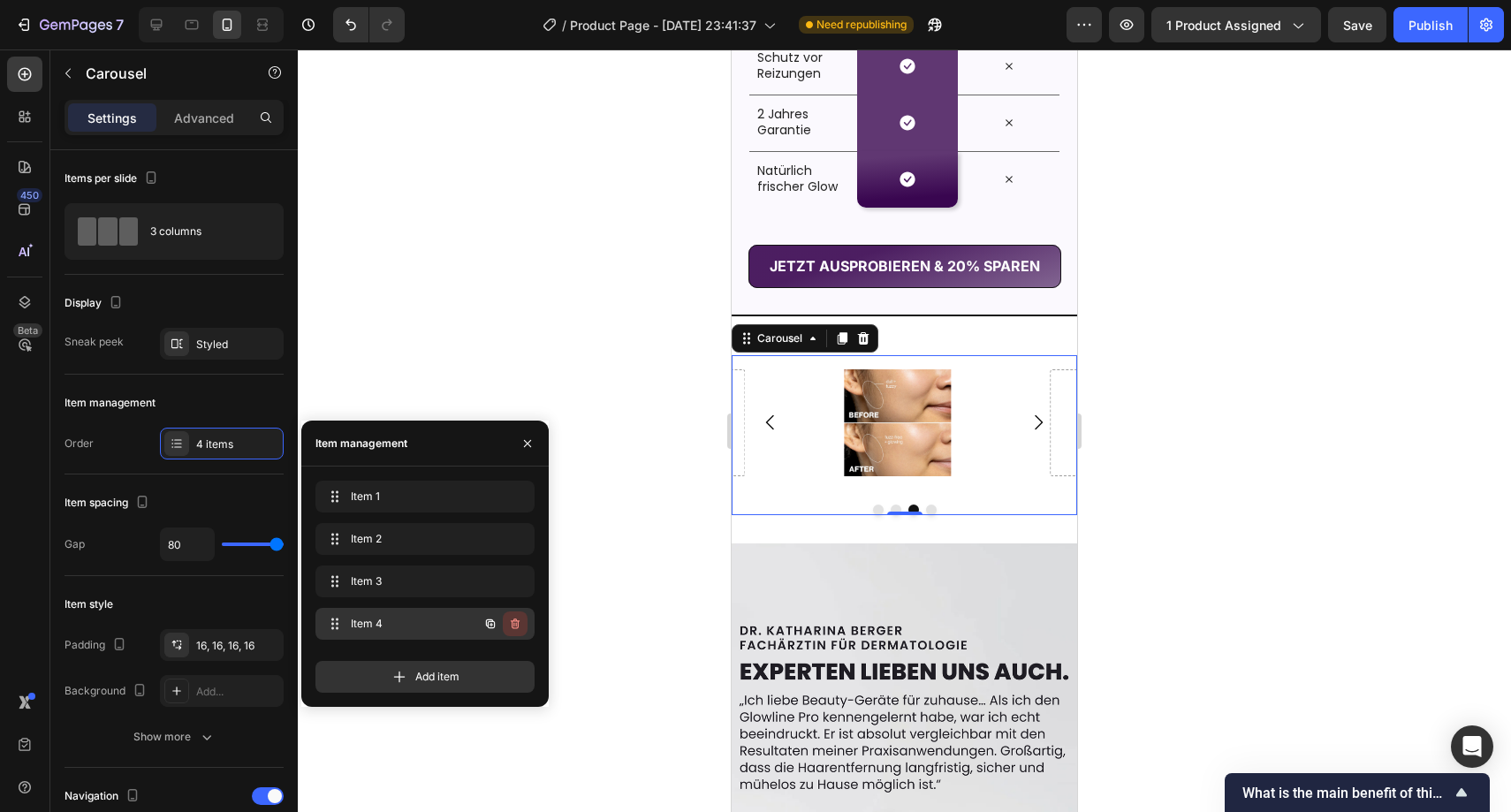
click at [523, 621] on button "button" at bounding box center [515, 623] width 25 height 25
click at [513, 621] on div "Delete" at bounding box center [502, 623] width 32 height 16
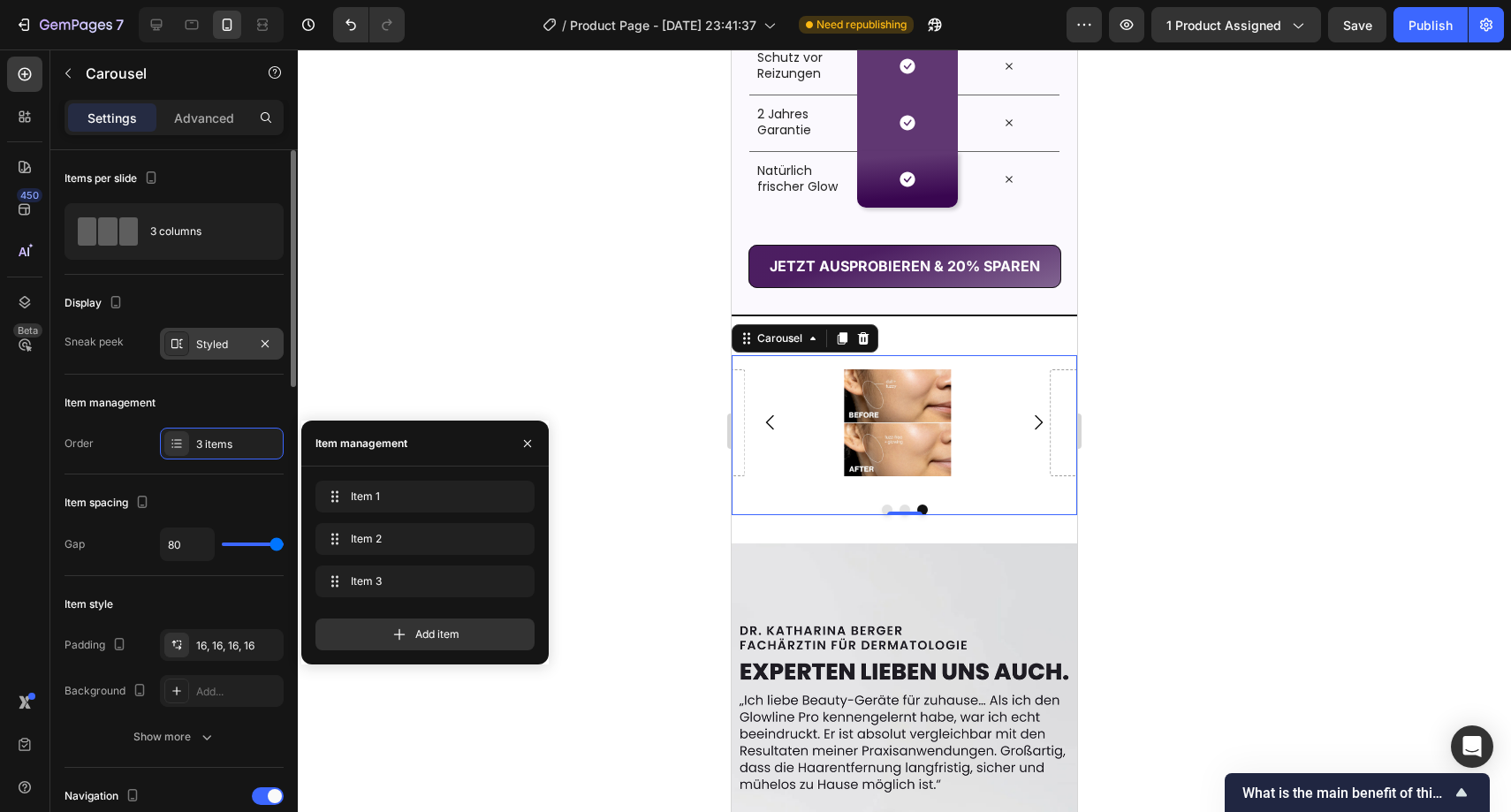
click at [196, 335] on div "Styled" at bounding box center [222, 343] width 124 height 31
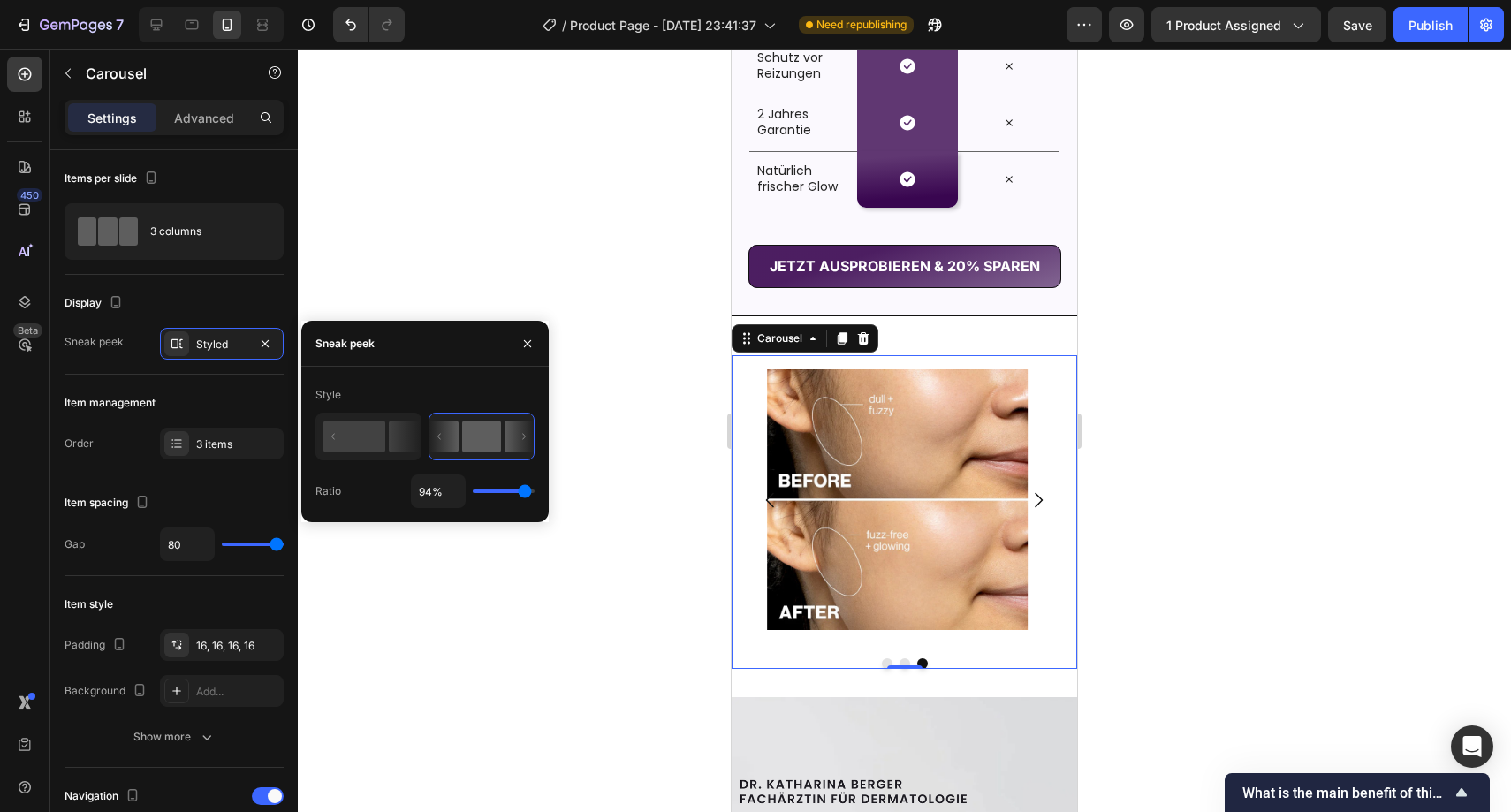
drag, startPoint x: 505, startPoint y: 494, endPoint x: 524, endPoint y: 498, distance: 19.4
click at [524, 493] on input "range" at bounding box center [503, 491] width 62 height 4
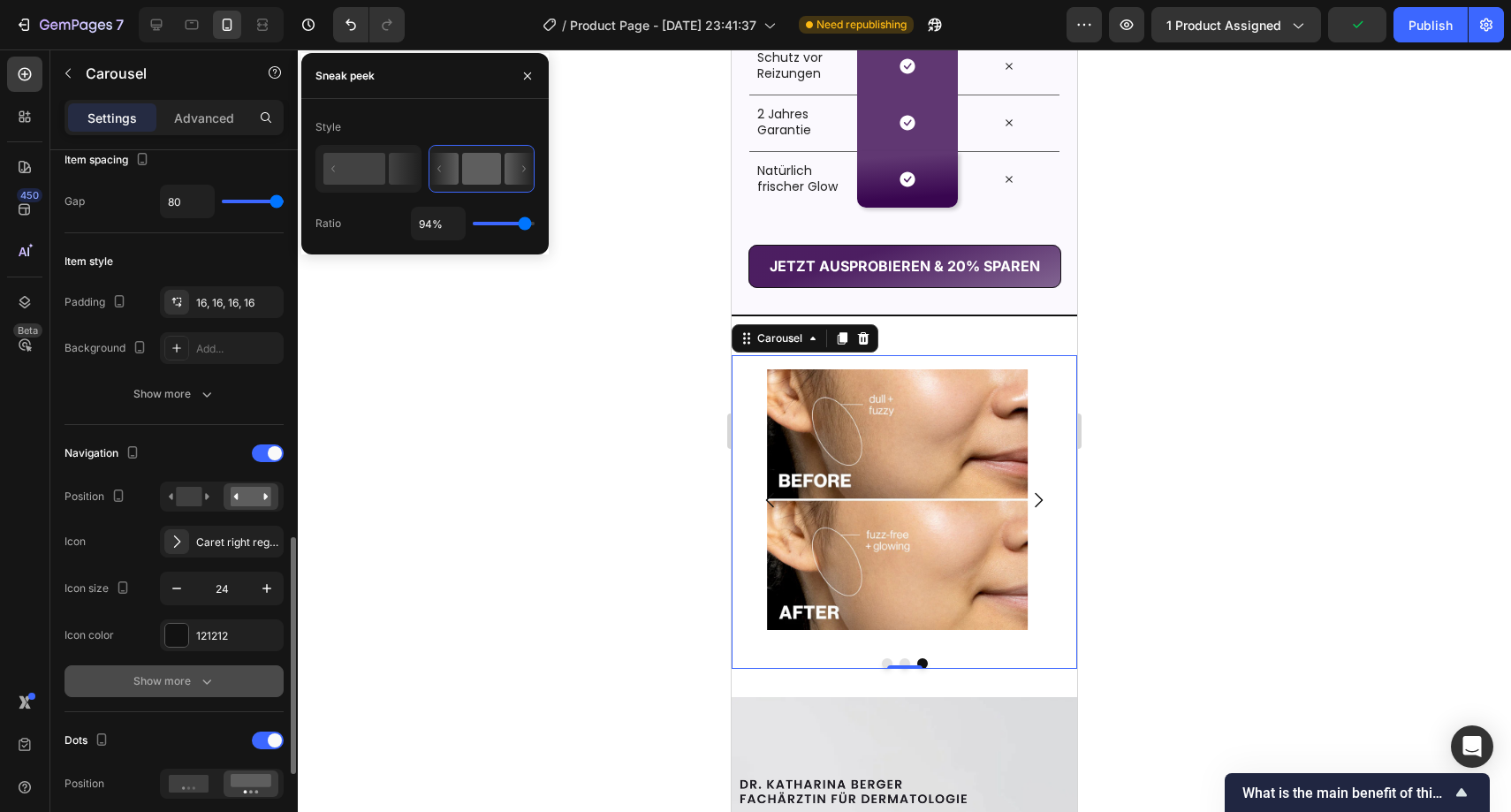
scroll to position [547, 0]
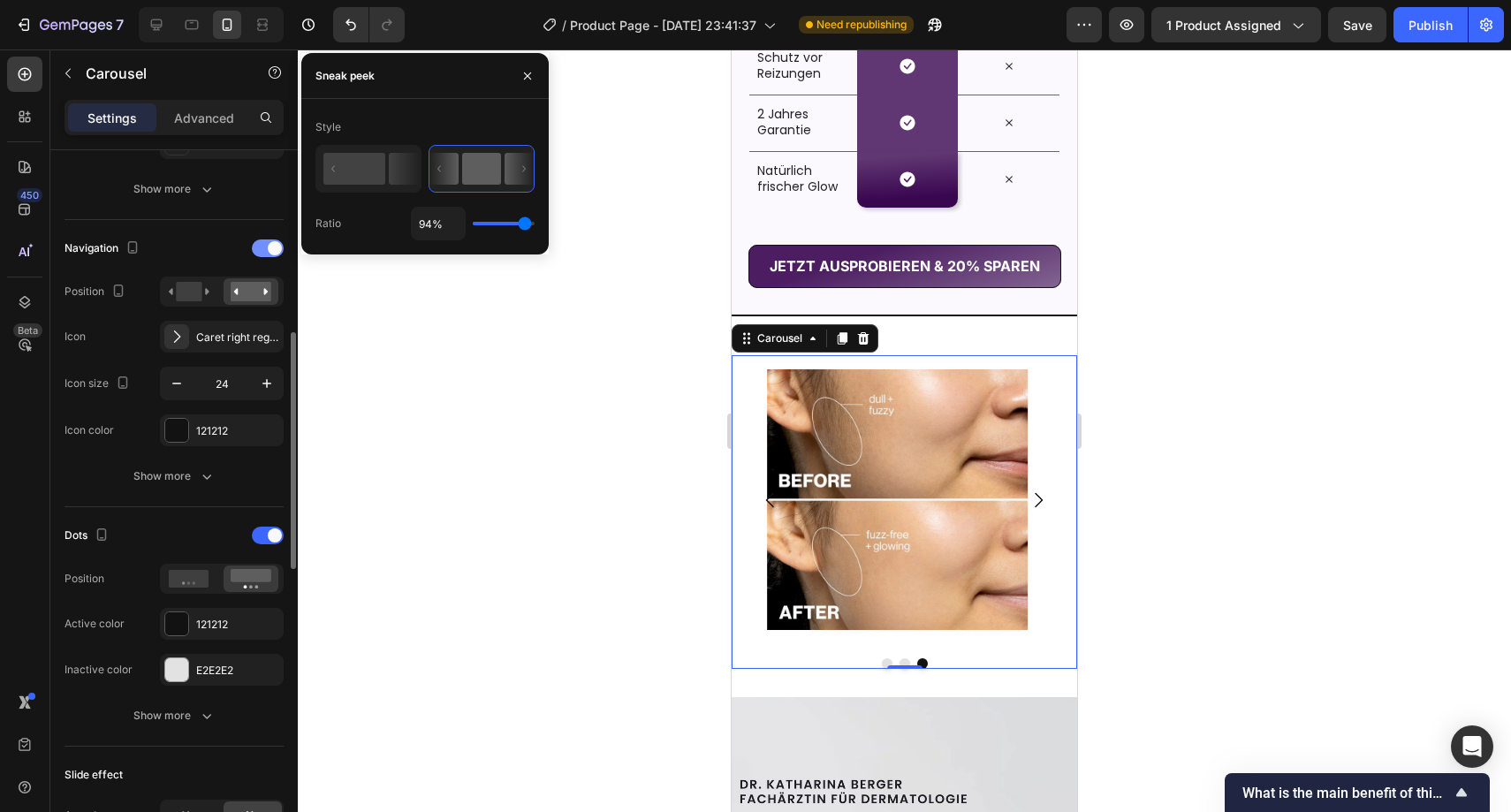
click at [268, 247] on span at bounding box center [274, 248] width 14 height 14
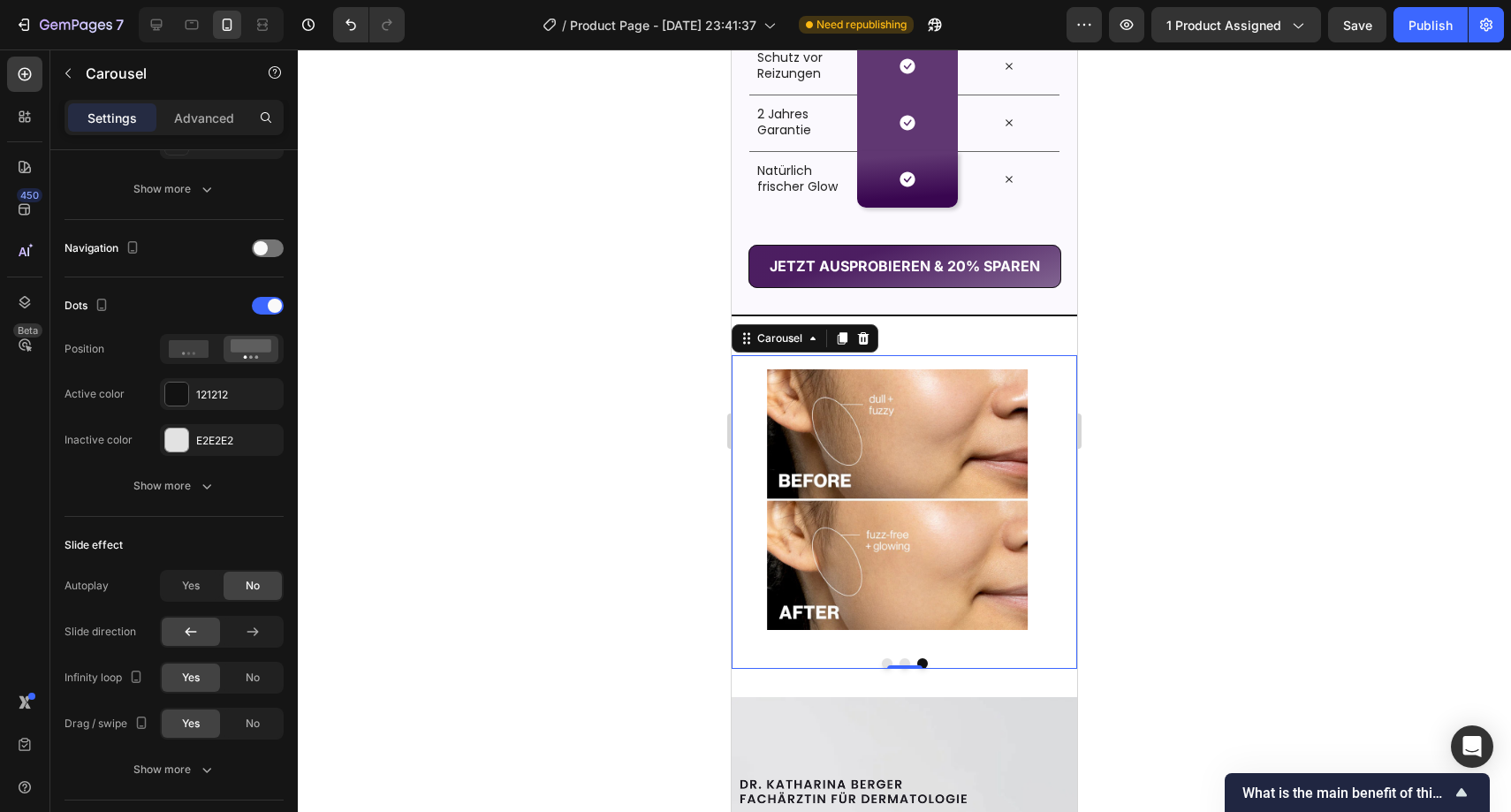
click at [459, 311] on div at bounding box center [905, 430] width 1214 height 762
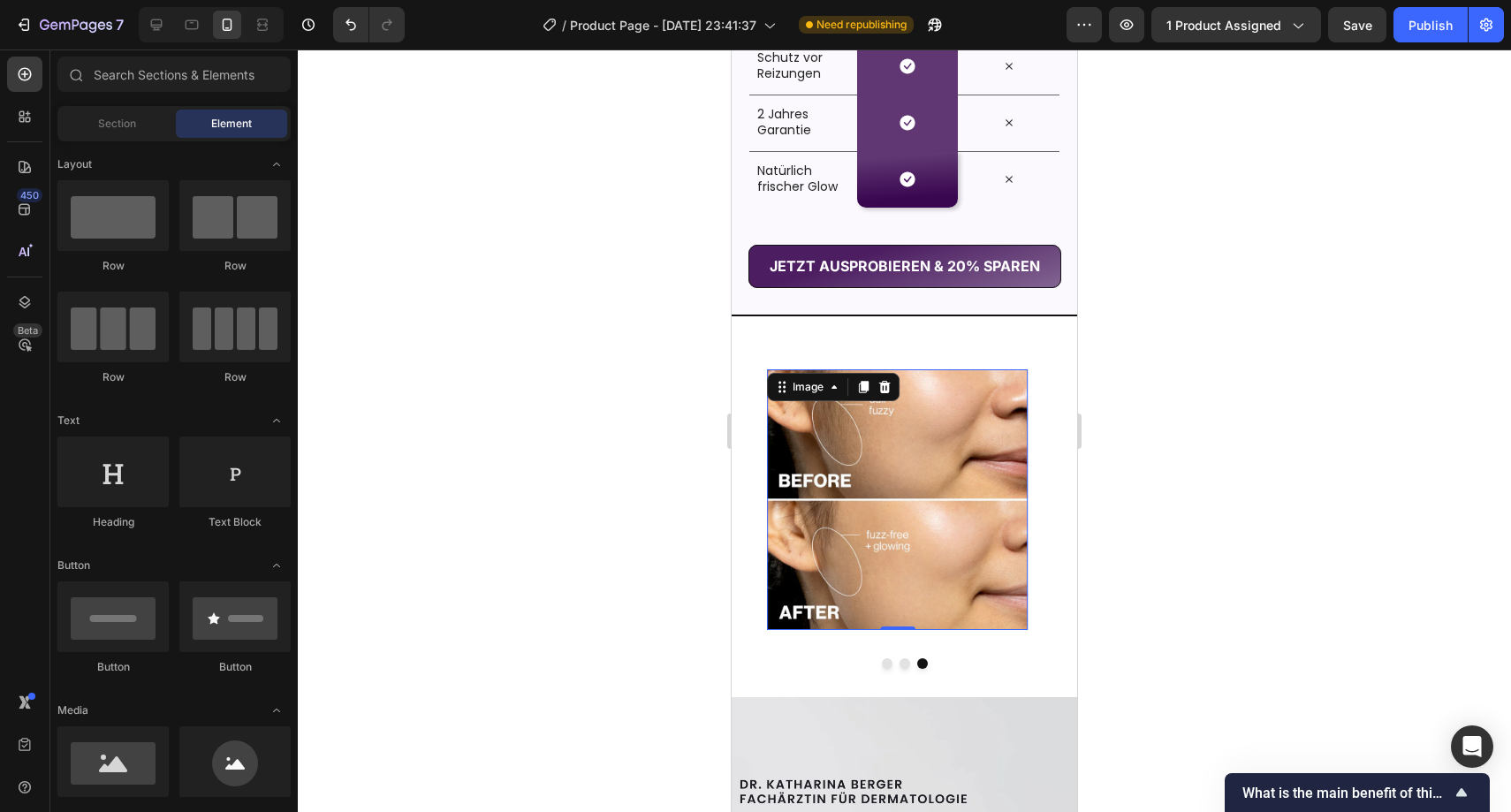
click at [804, 515] on img at bounding box center [898, 499] width 261 height 261
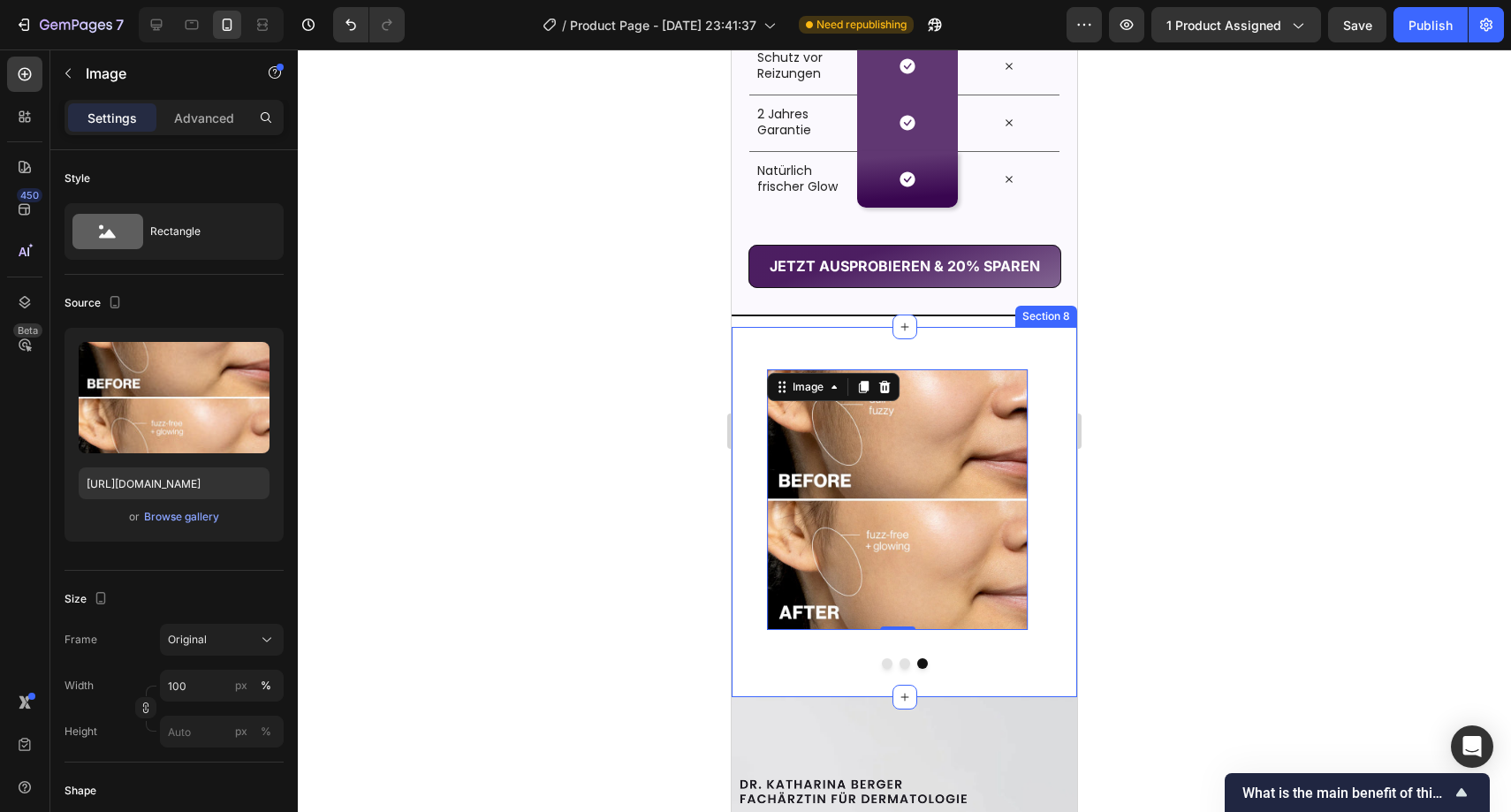
click at [952, 377] on div "Drop element here Drop element here Image 0 Carousel Section 8" at bounding box center [904, 511] width 345 height 370
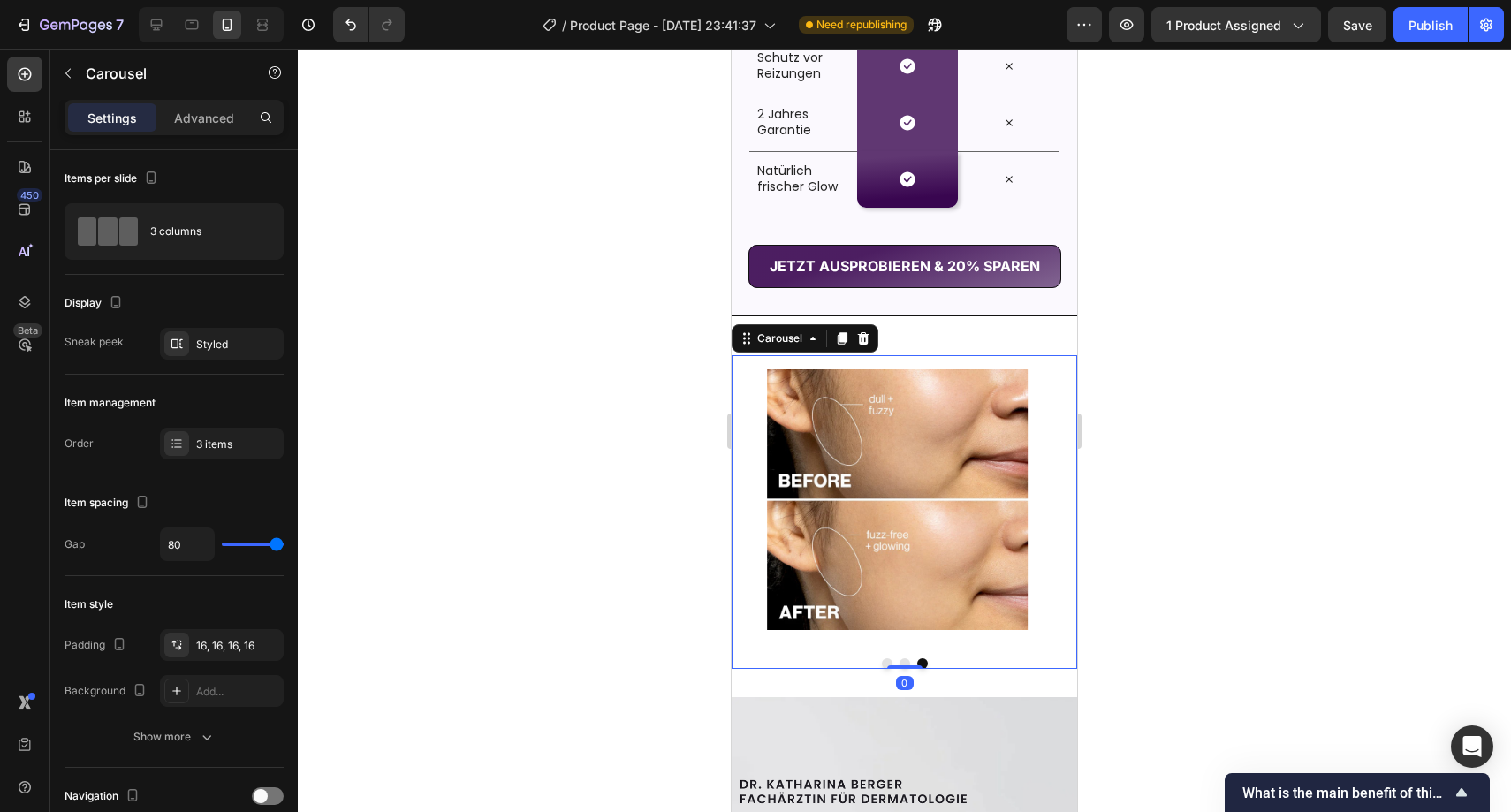
click at [899, 669] on button "Dot" at bounding box center [904, 663] width 10 height 10
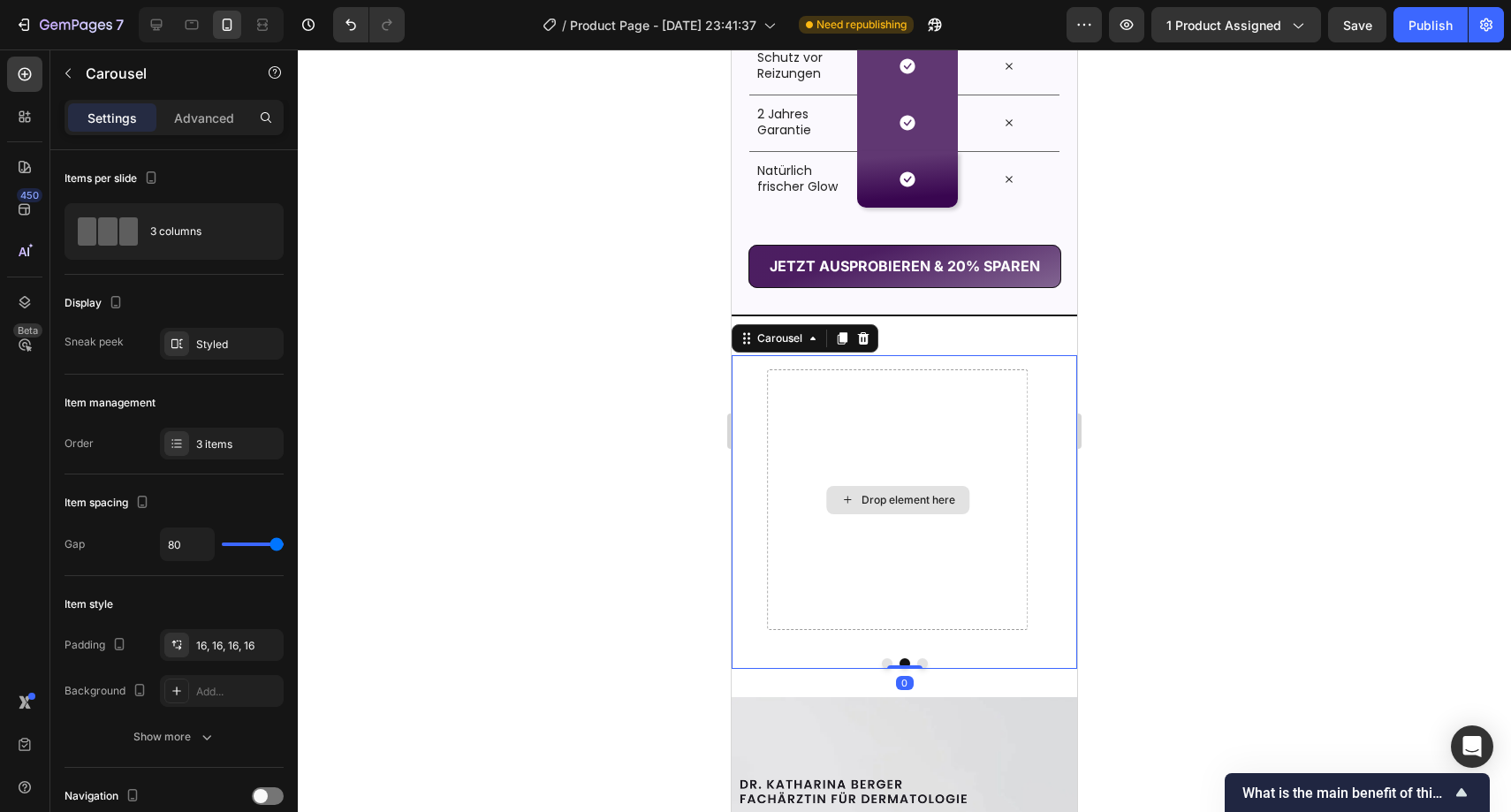
click at [893, 575] on div "Drop element here" at bounding box center [898, 499] width 261 height 261
click at [886, 514] on div "Drop element here" at bounding box center [898, 499] width 143 height 29
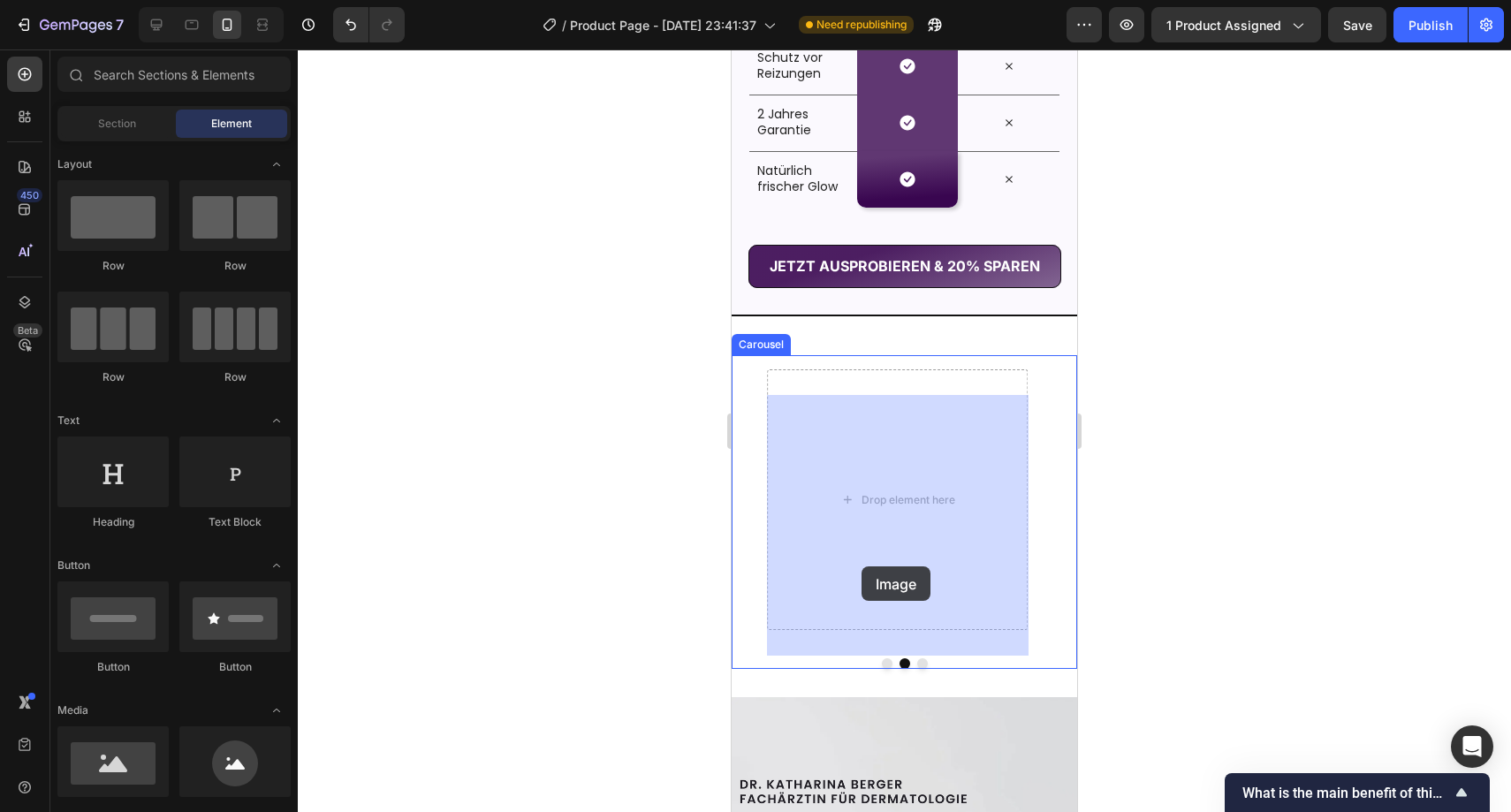
drag, startPoint x: 839, startPoint y: 804, endPoint x: 864, endPoint y: 556, distance: 249.3
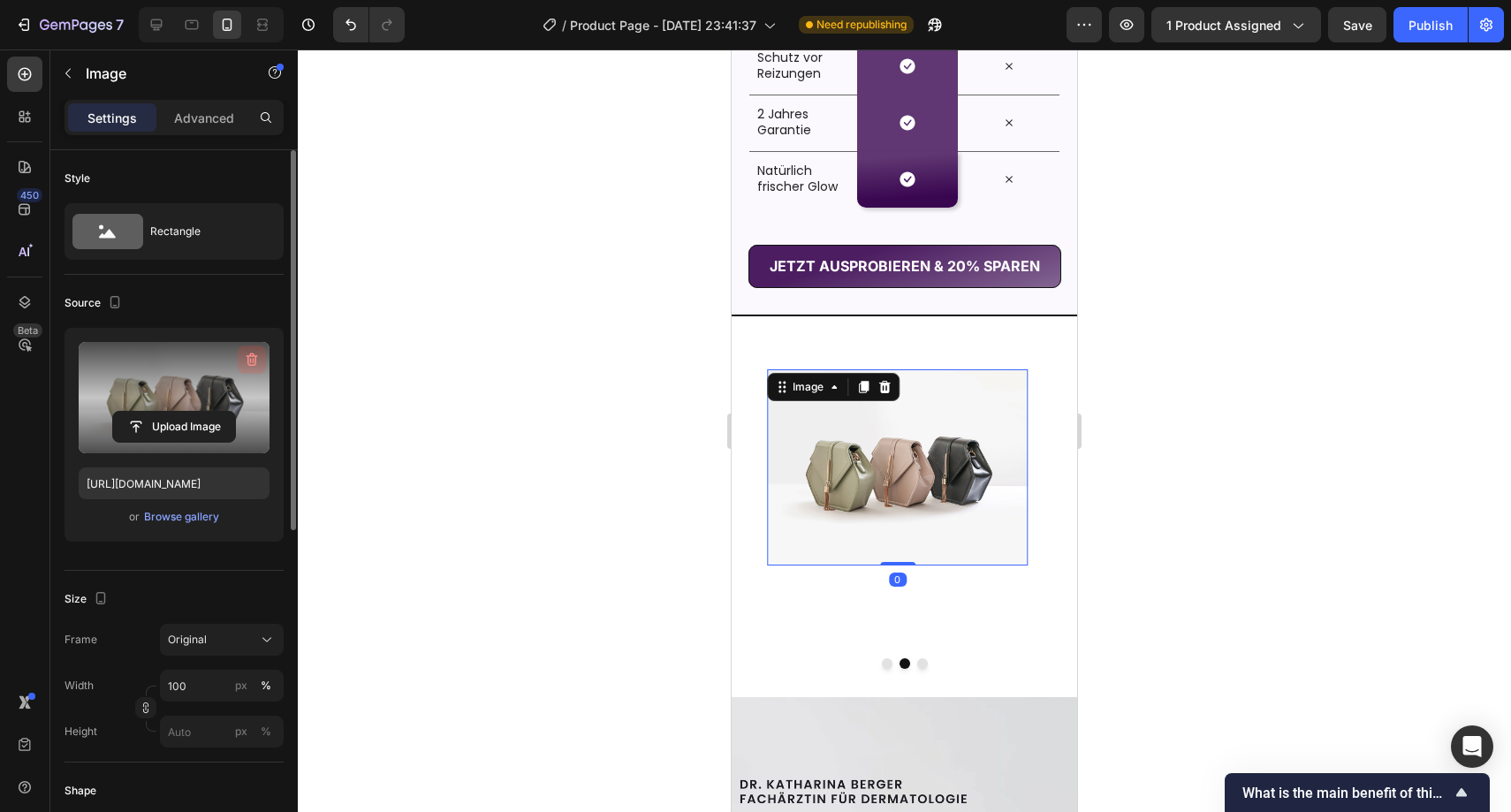
click at [245, 357] on icon "button" at bounding box center [252, 359] width 18 height 18
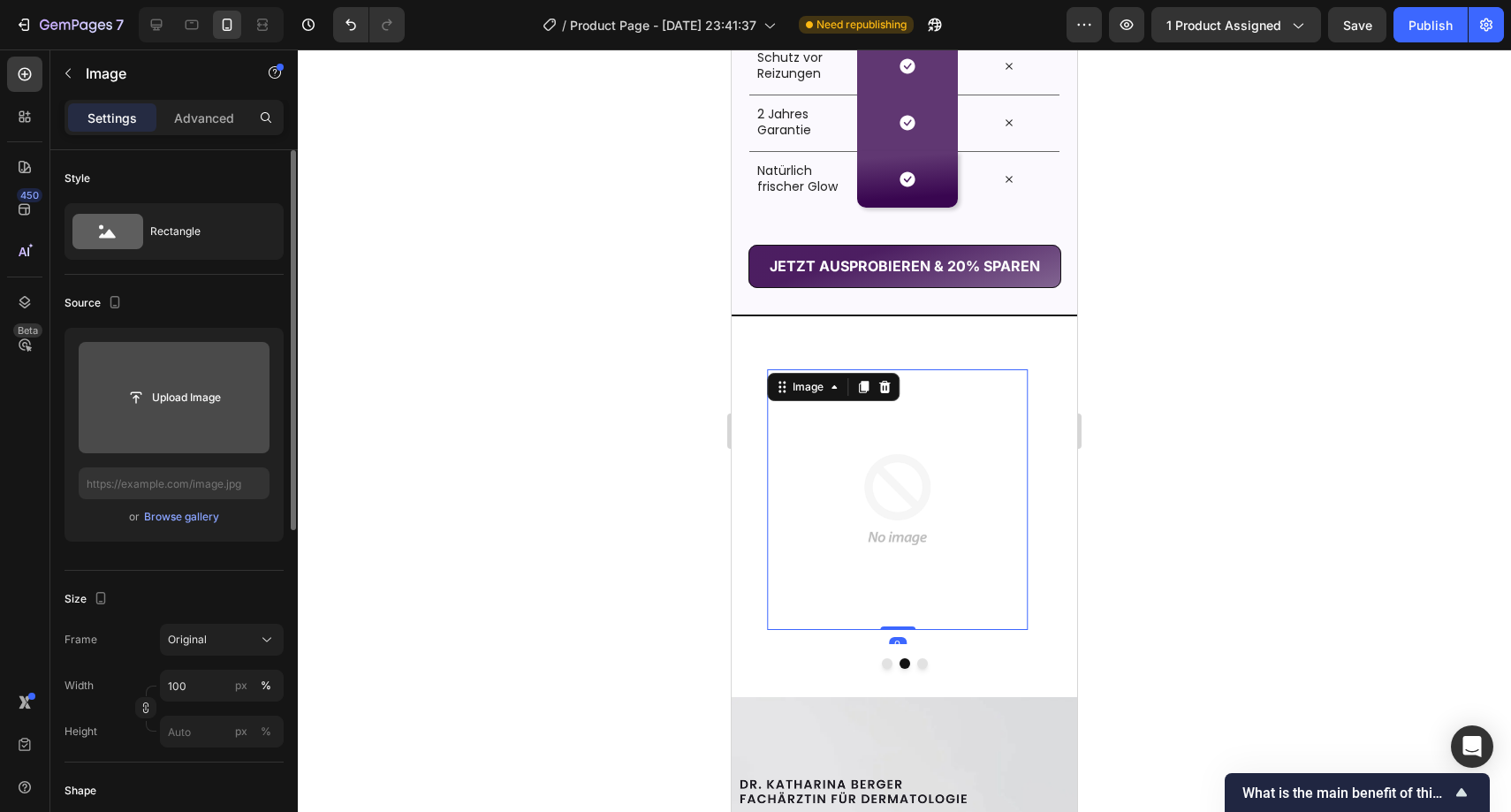
click at [191, 416] on input "file" at bounding box center [174, 398] width 191 height 111
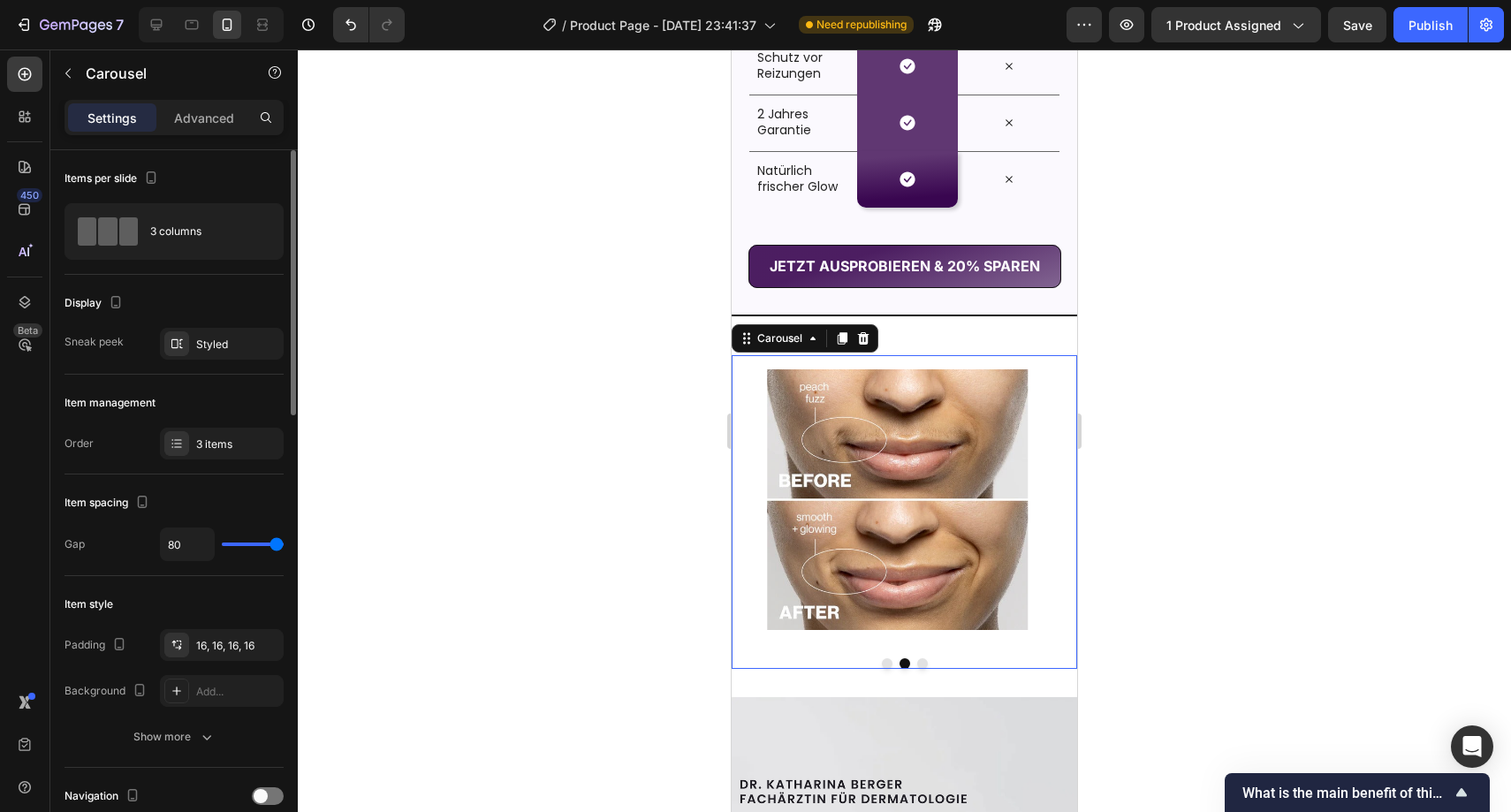
click at [882, 669] on button "Dot" at bounding box center [886, 663] width 10 height 10
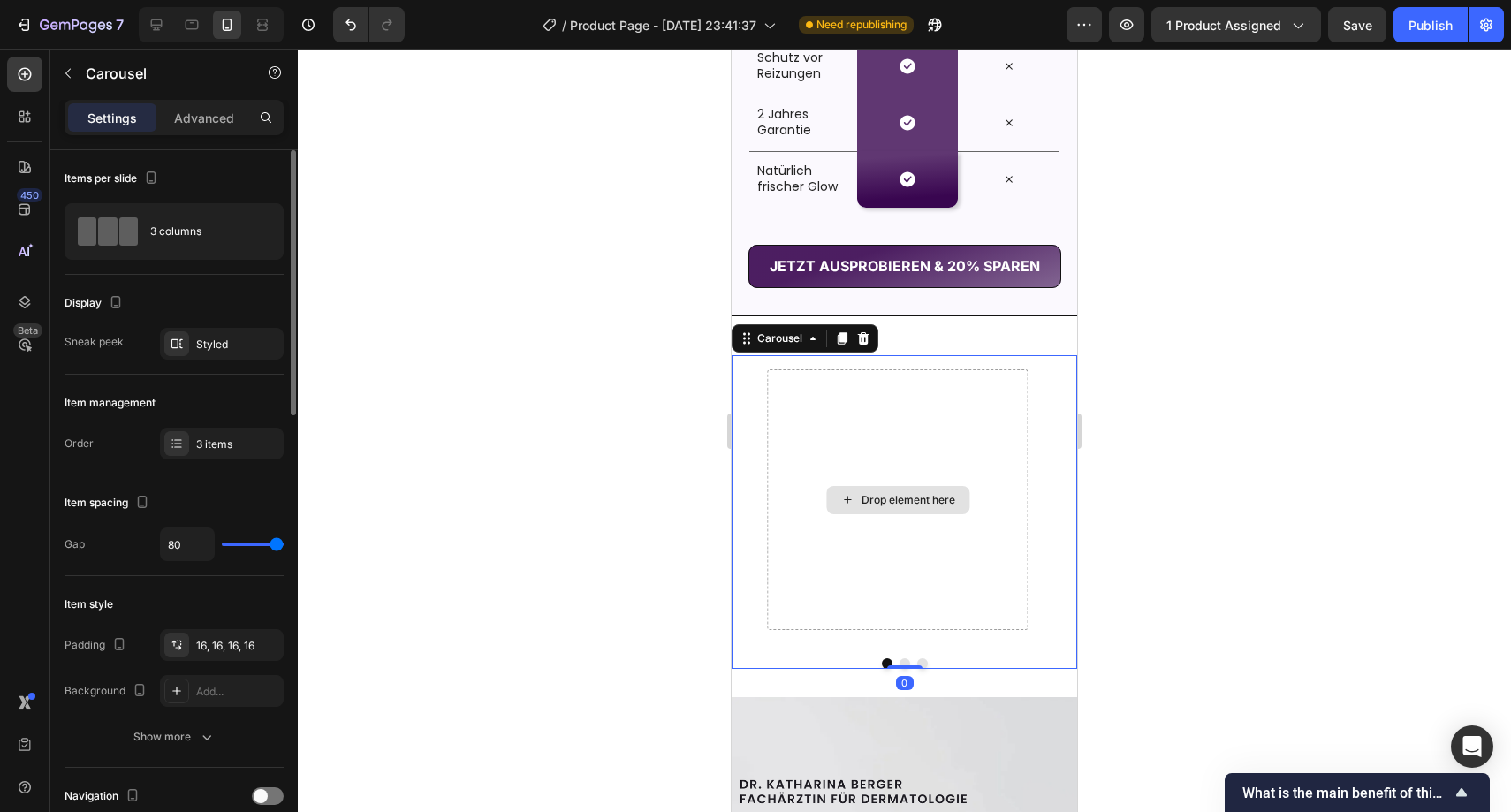
click at [886, 514] on div "Drop element here" at bounding box center [898, 499] width 143 height 29
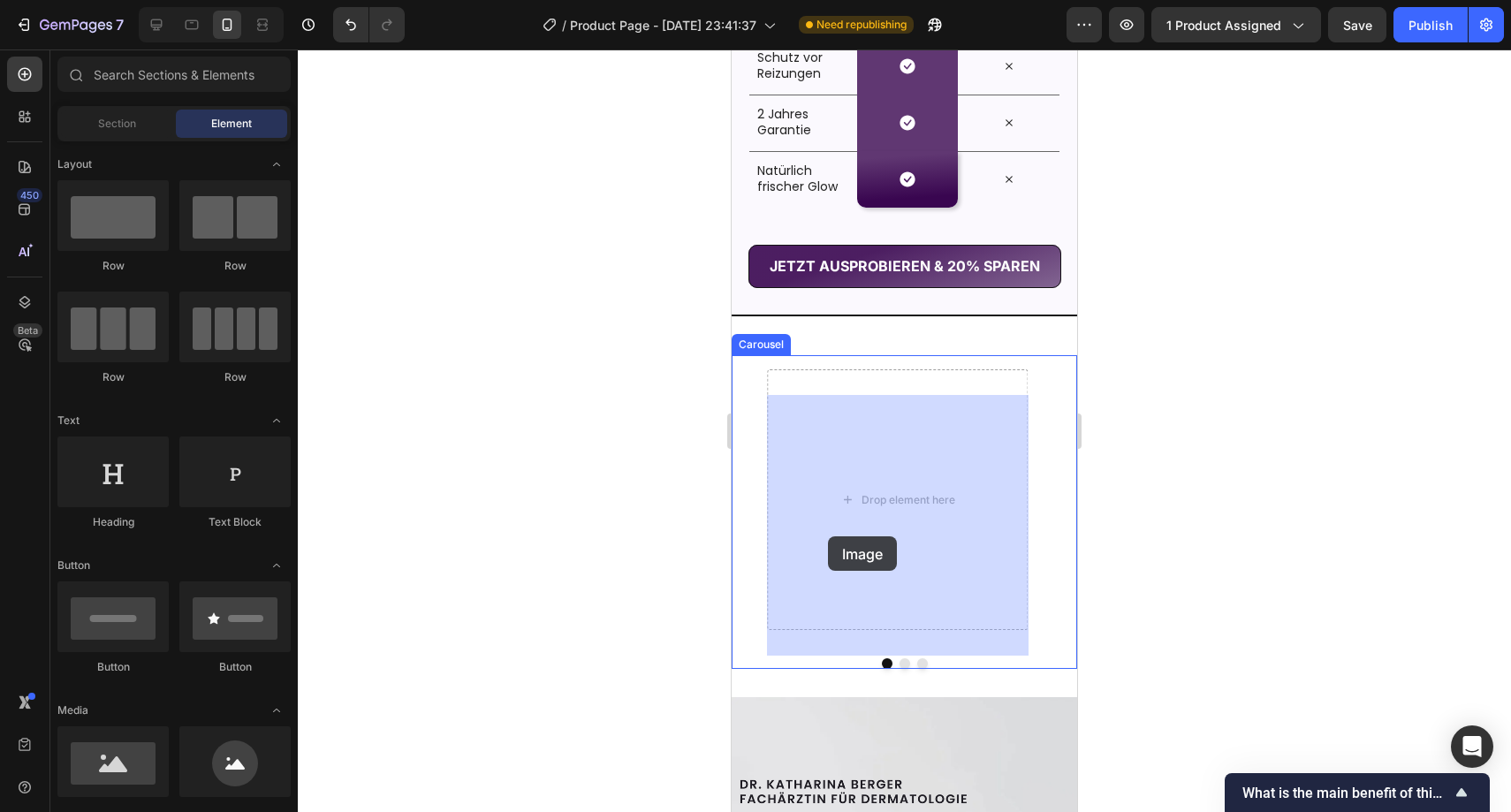
drag, startPoint x: 847, startPoint y: 806, endPoint x: 828, endPoint y: 536, distance: 270.7
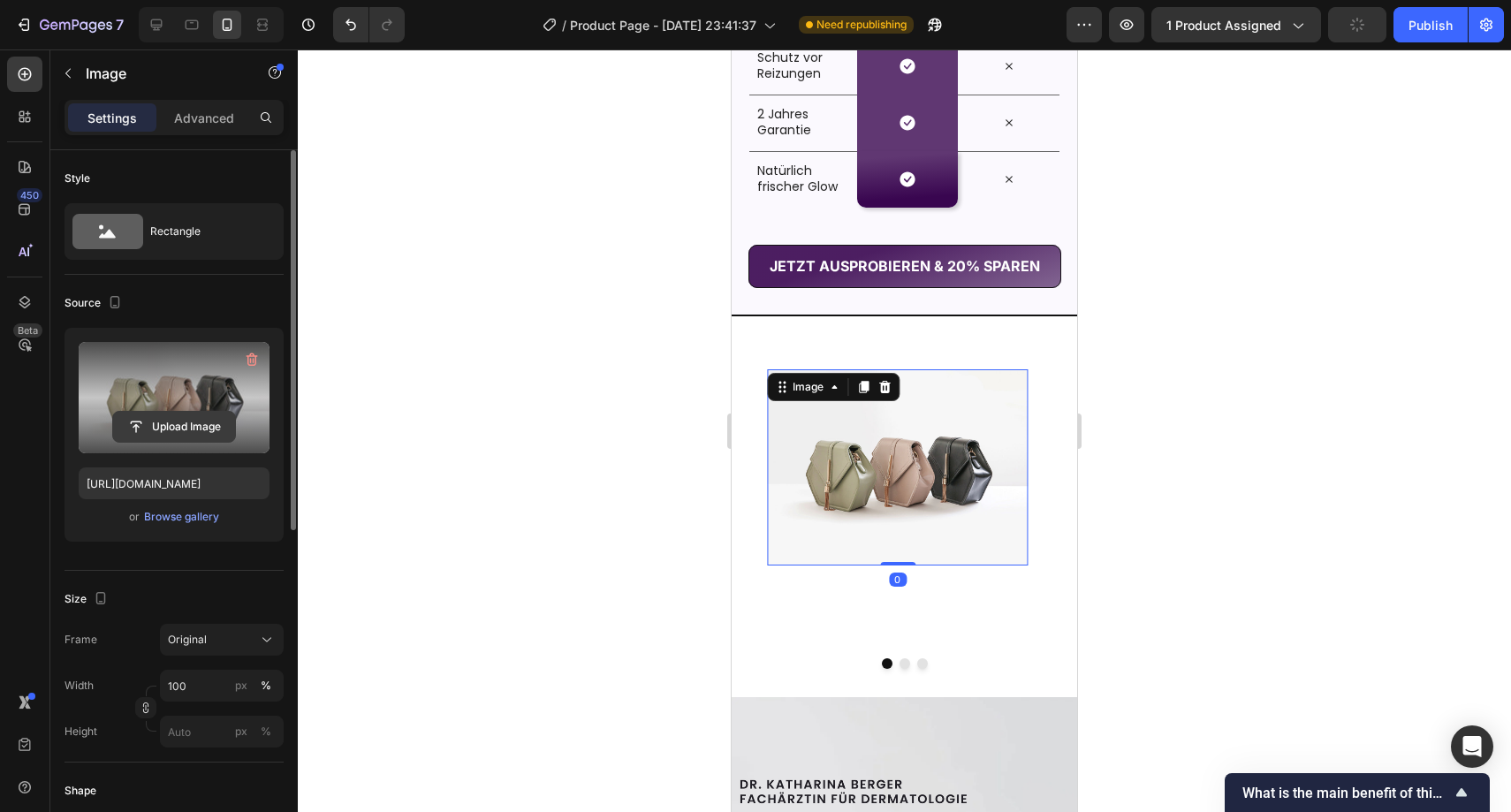
click at [190, 414] on input "file" at bounding box center [174, 426] width 122 height 30
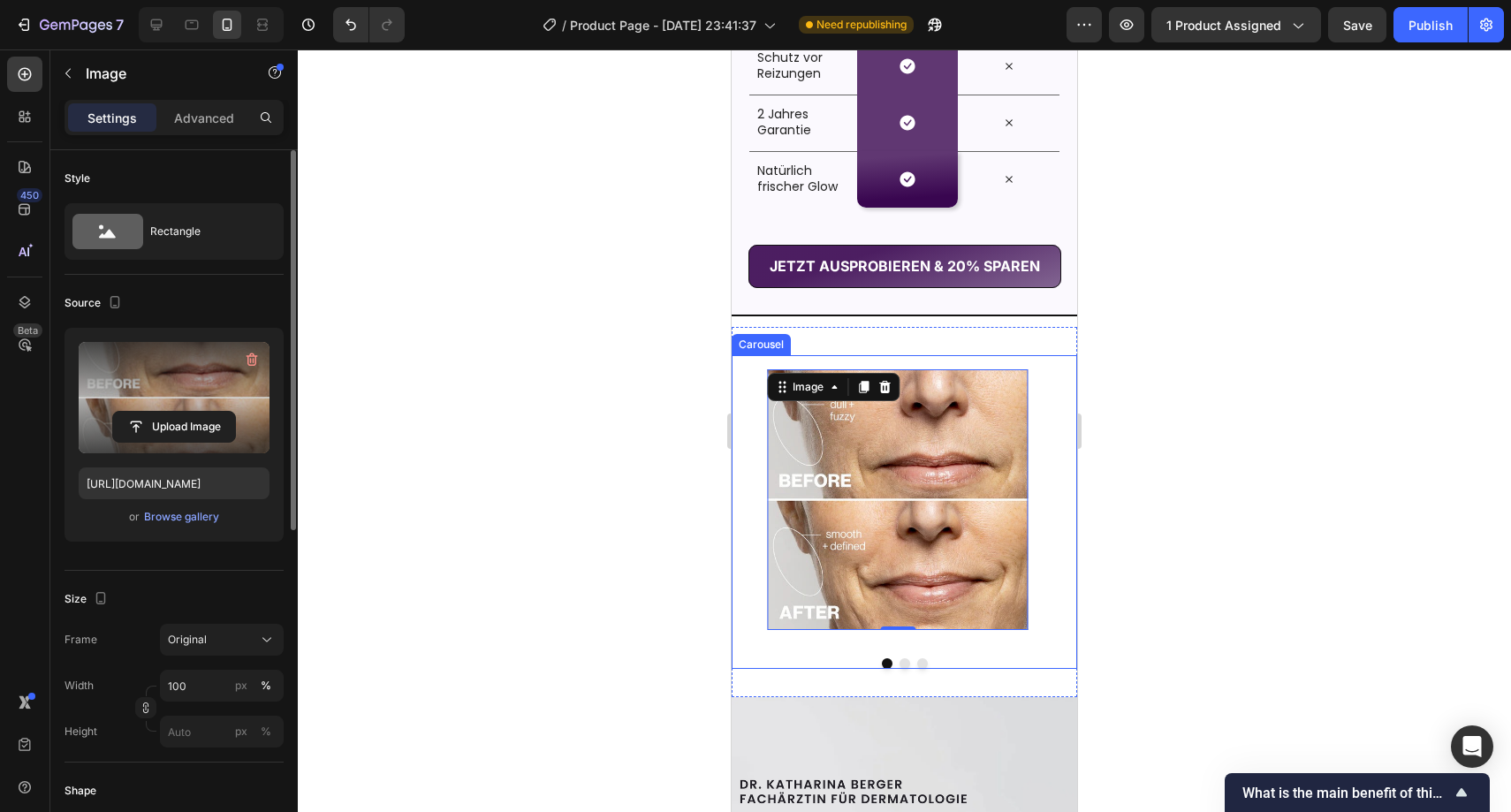
click at [751, 389] on div "Image 0 Image Image" at bounding box center [904, 499] width 345 height 289
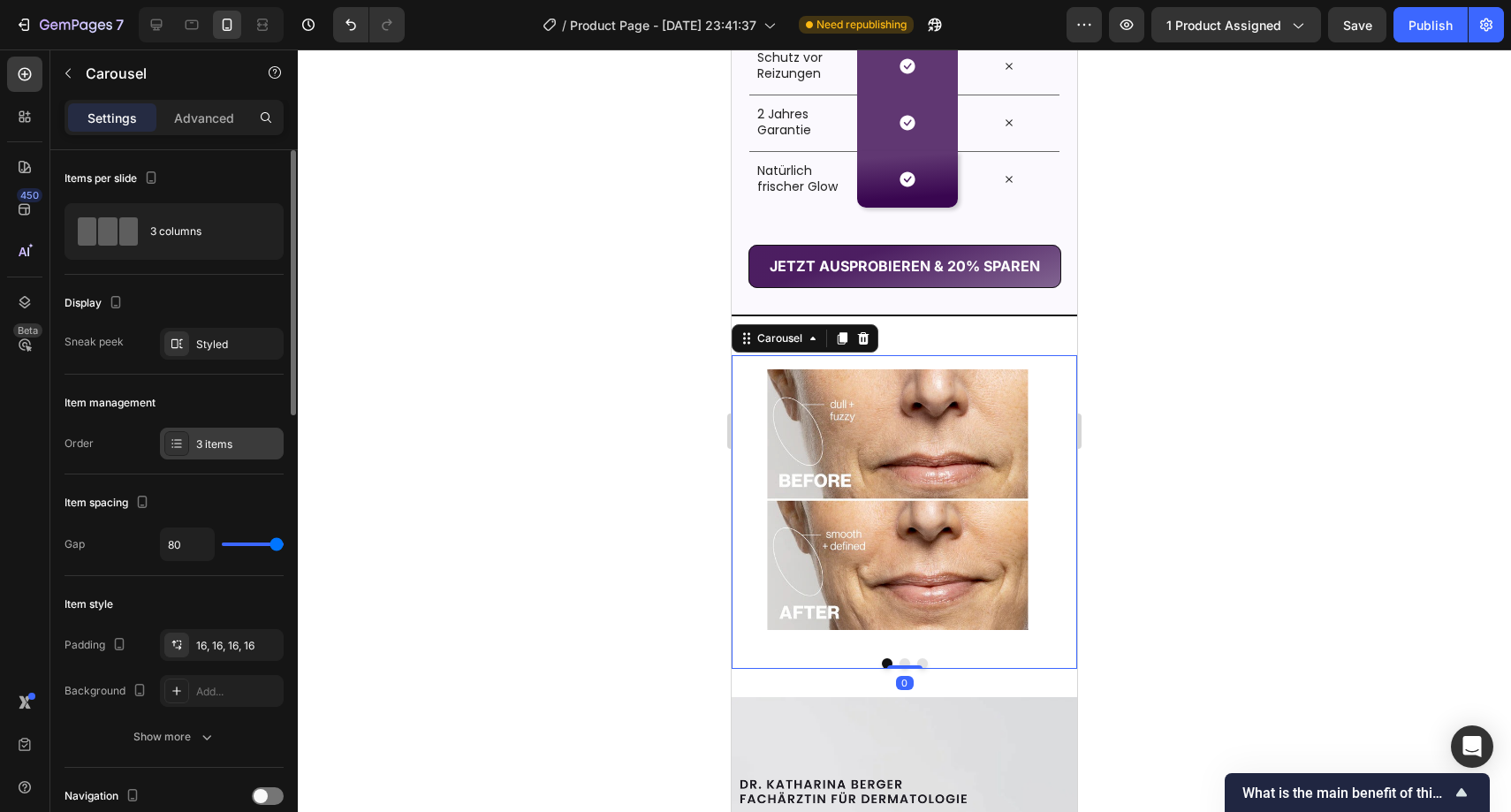
click at [194, 444] on div "3 items" at bounding box center [222, 443] width 124 height 31
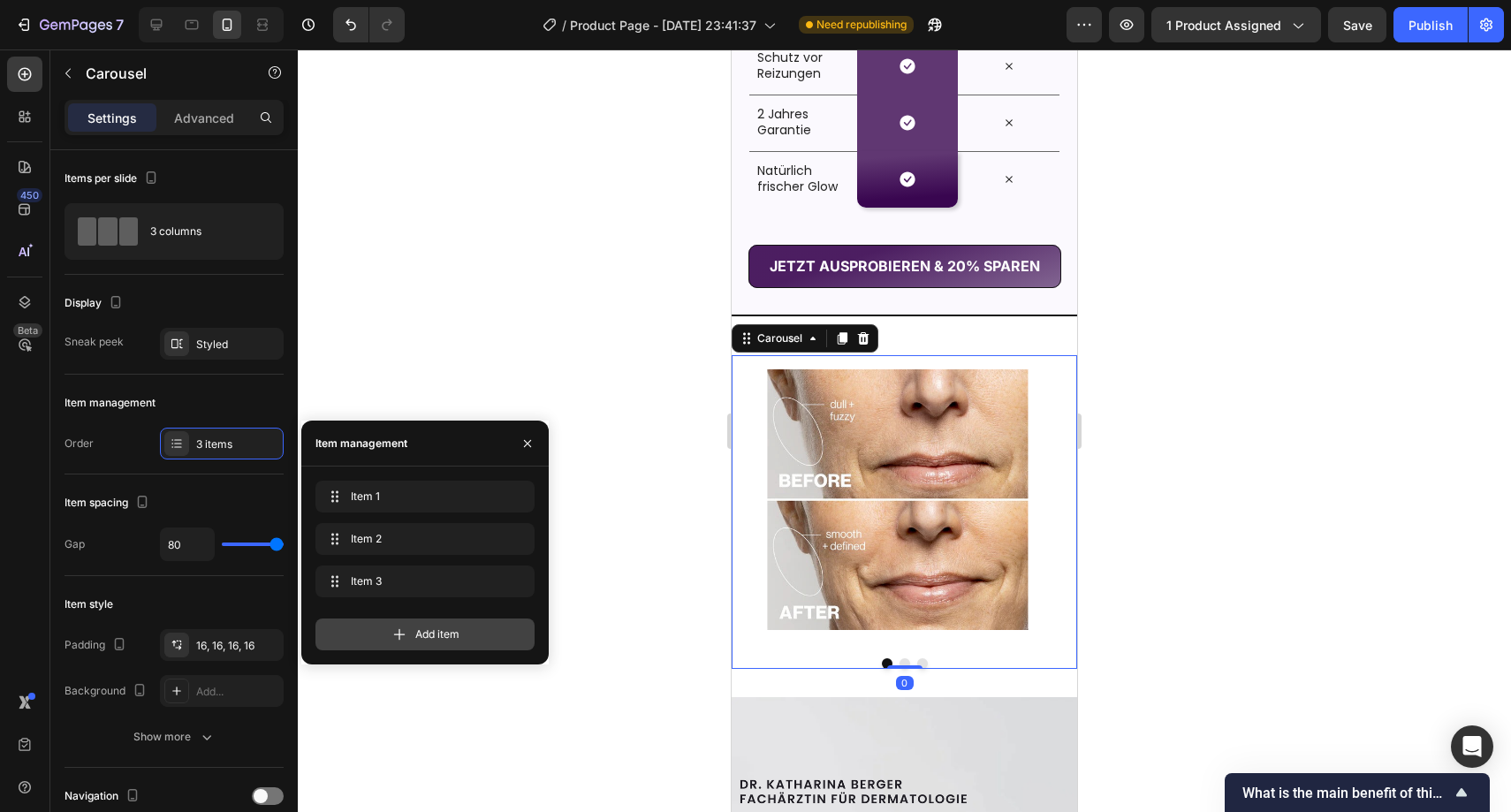
click at [369, 640] on div "Add item" at bounding box center [425, 634] width 219 height 31
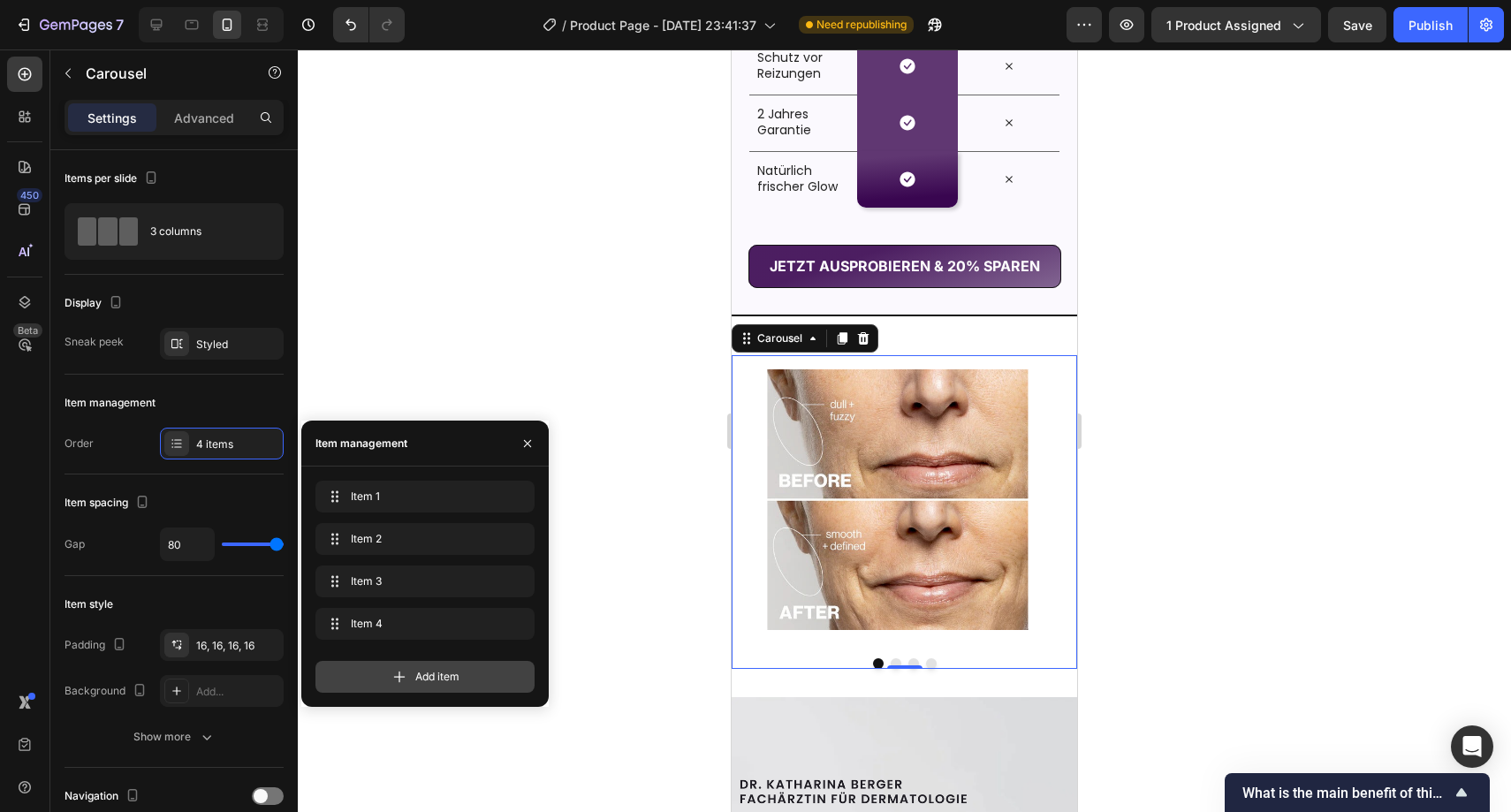
click at [373, 674] on div "Add item" at bounding box center [425, 677] width 219 height 31
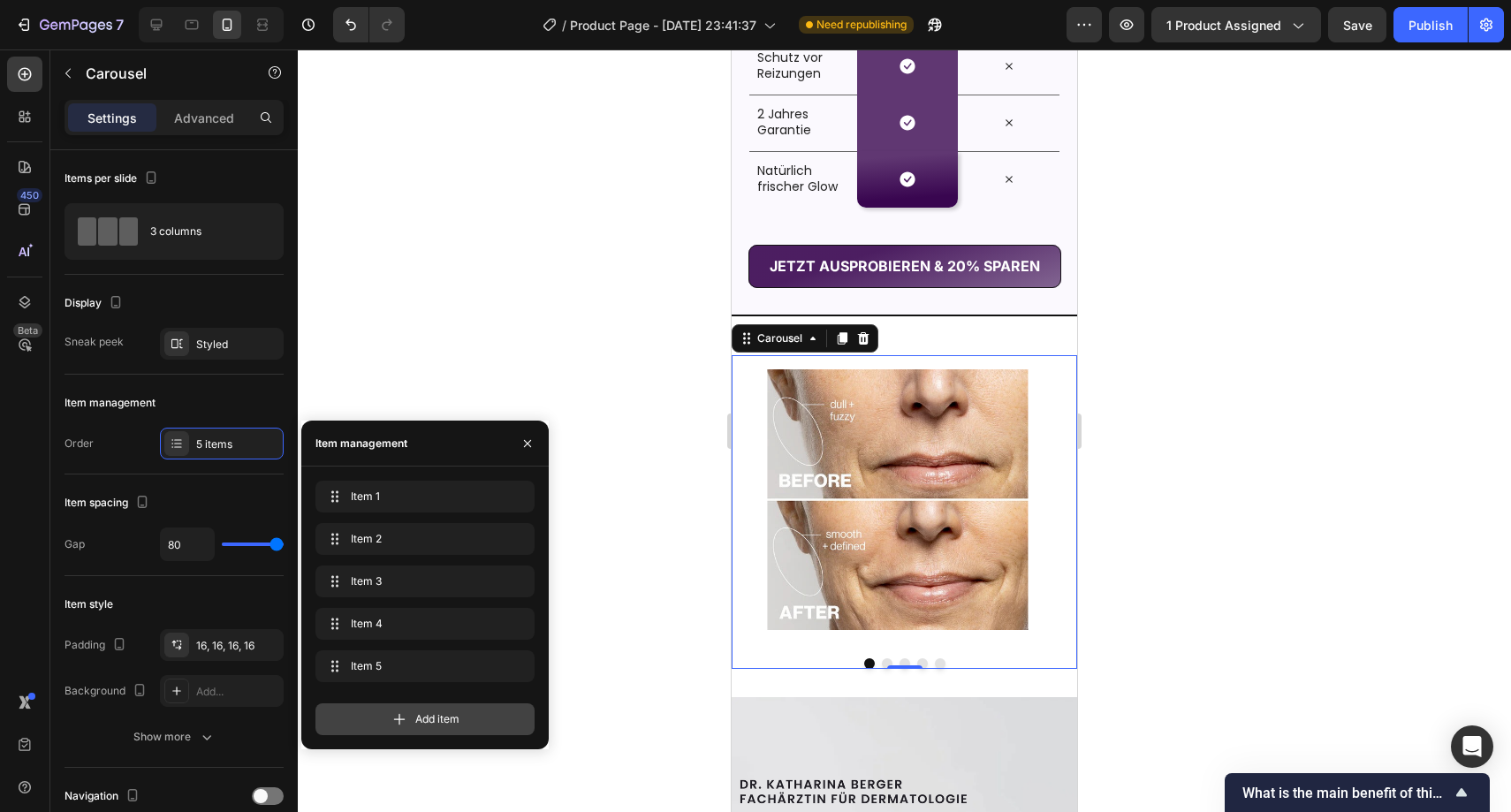
click at [388, 718] on div "Add item" at bounding box center [425, 719] width 219 height 31
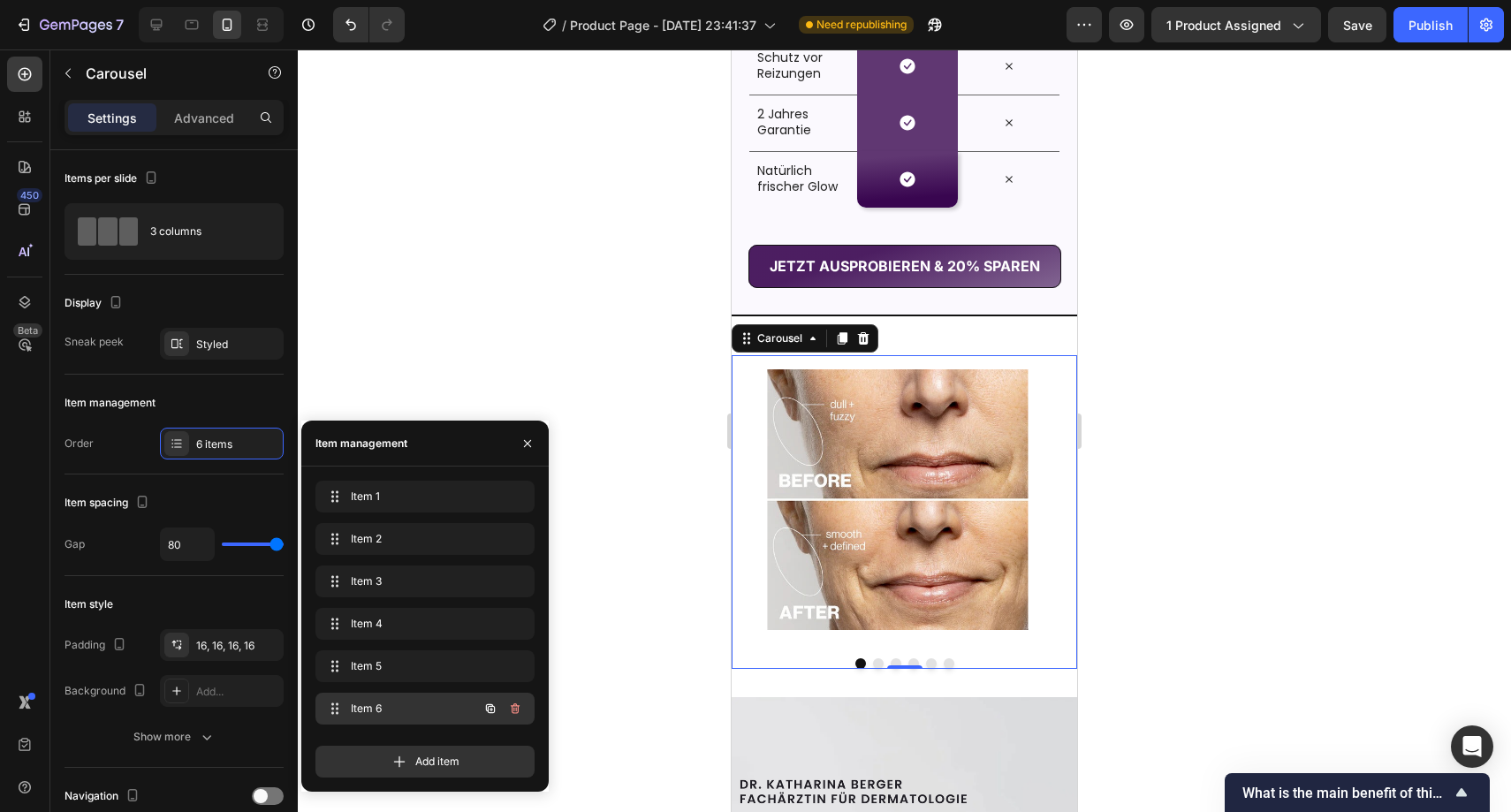
click at [425, 699] on div "Item 6 Item 6" at bounding box center [401, 708] width 155 height 25
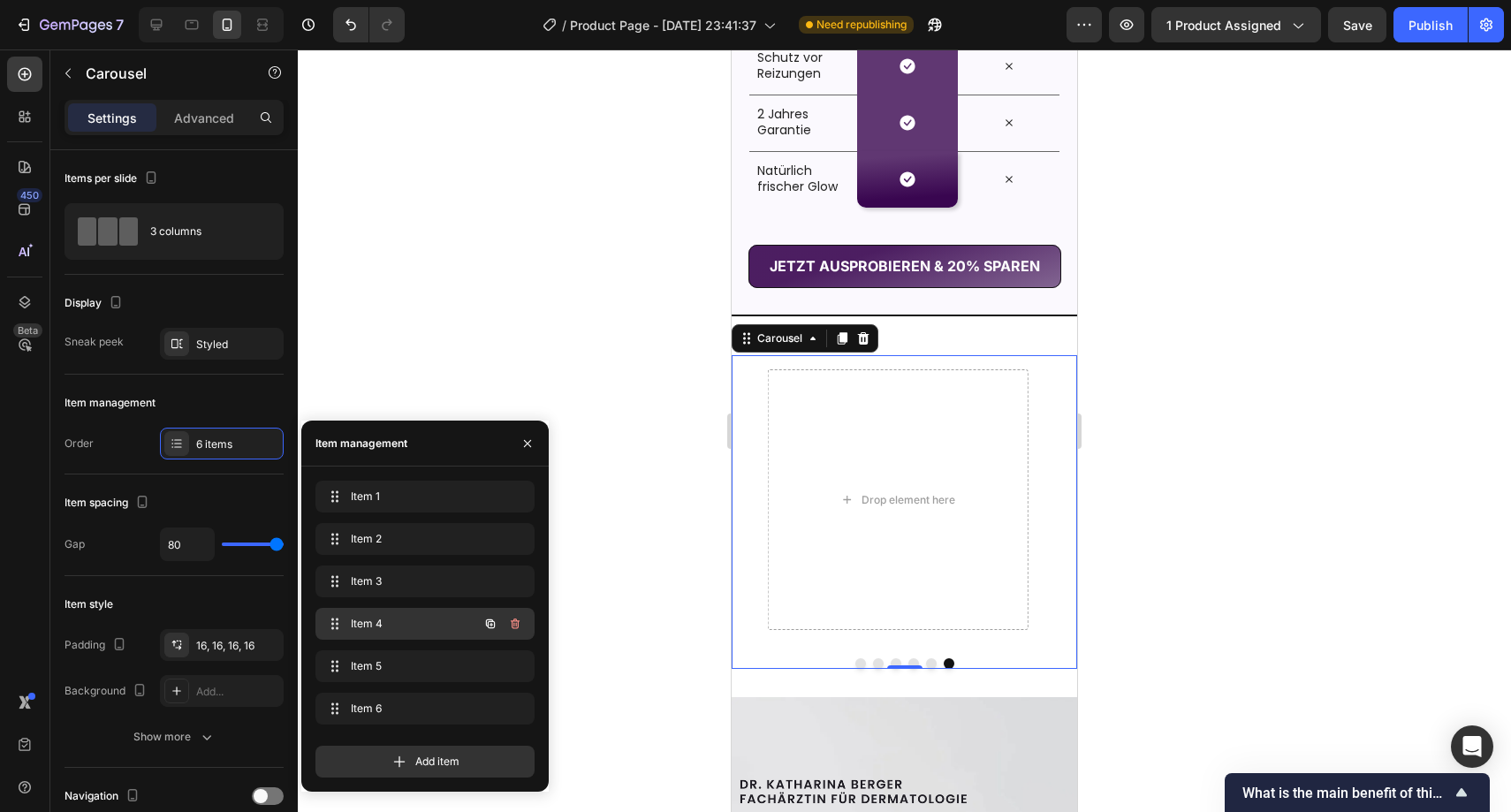
click at [419, 627] on span "Item 4" at bounding box center [401, 623] width 100 height 16
click at [428, 489] on span "Item 1" at bounding box center [401, 496] width 100 height 16
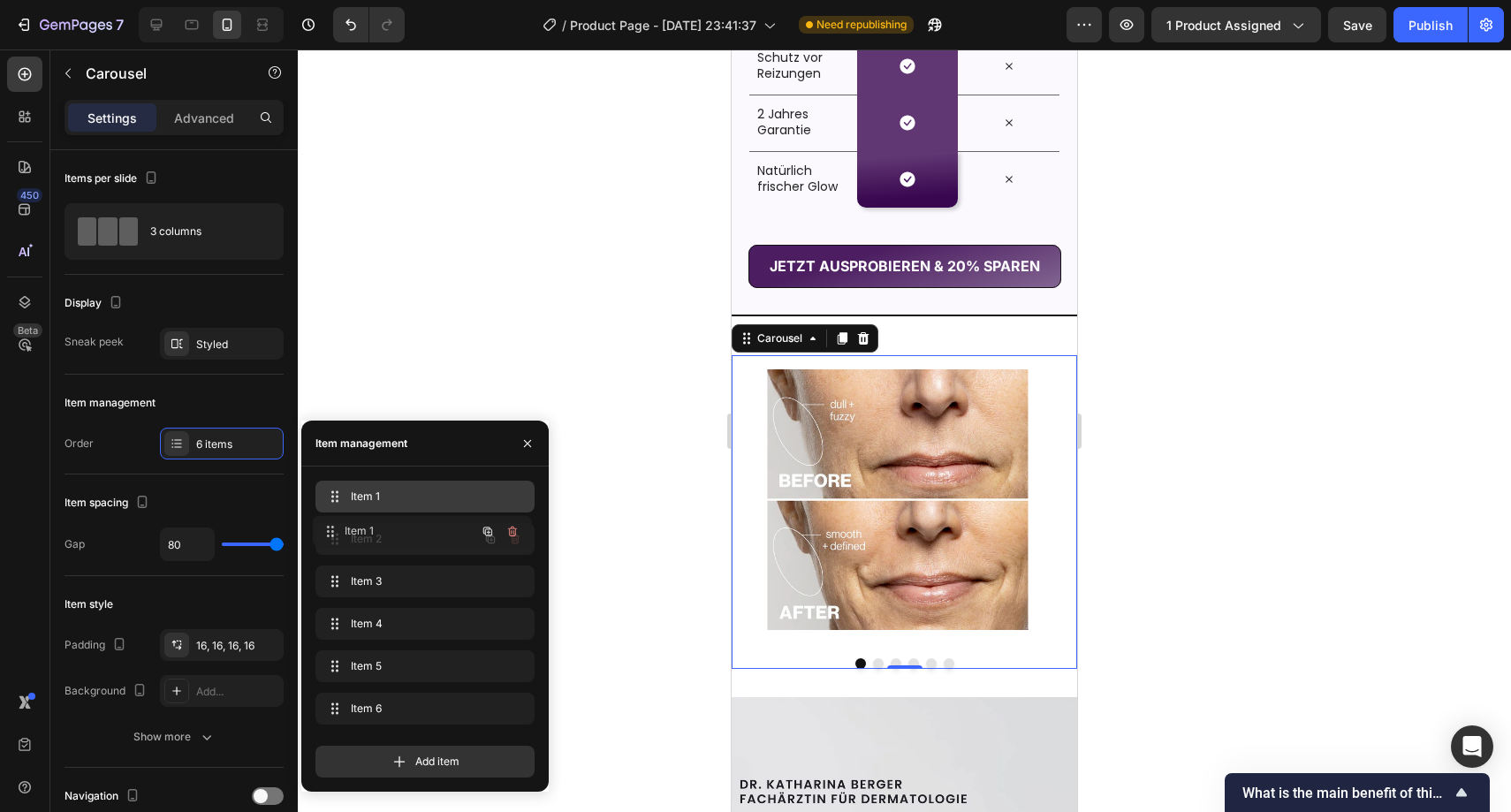
drag, startPoint x: 445, startPoint y: 487, endPoint x: 444, endPoint y: 523, distance: 36.0
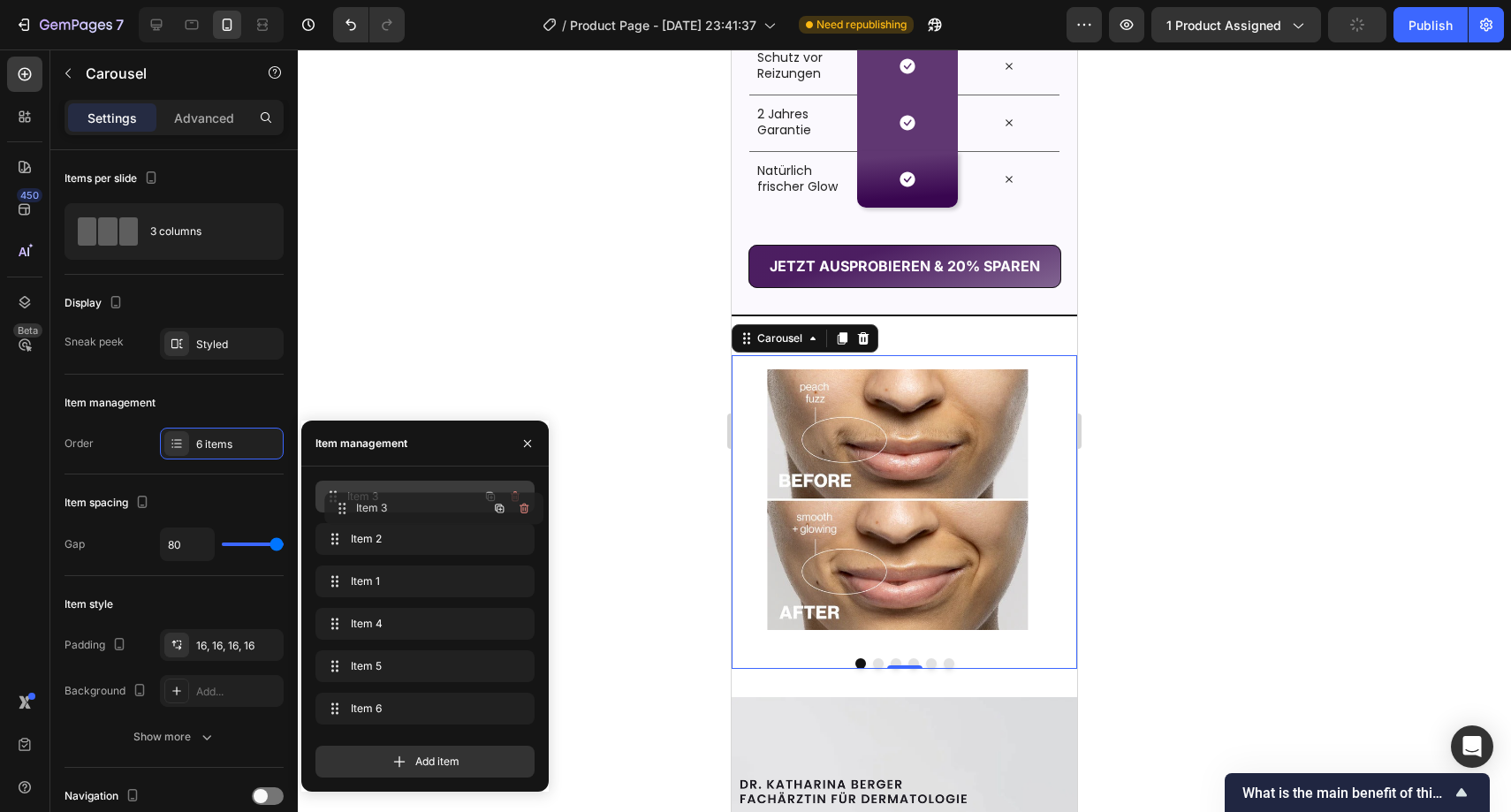
drag, startPoint x: 338, startPoint y: 580, endPoint x: 345, endPoint y: 498, distance: 82.3
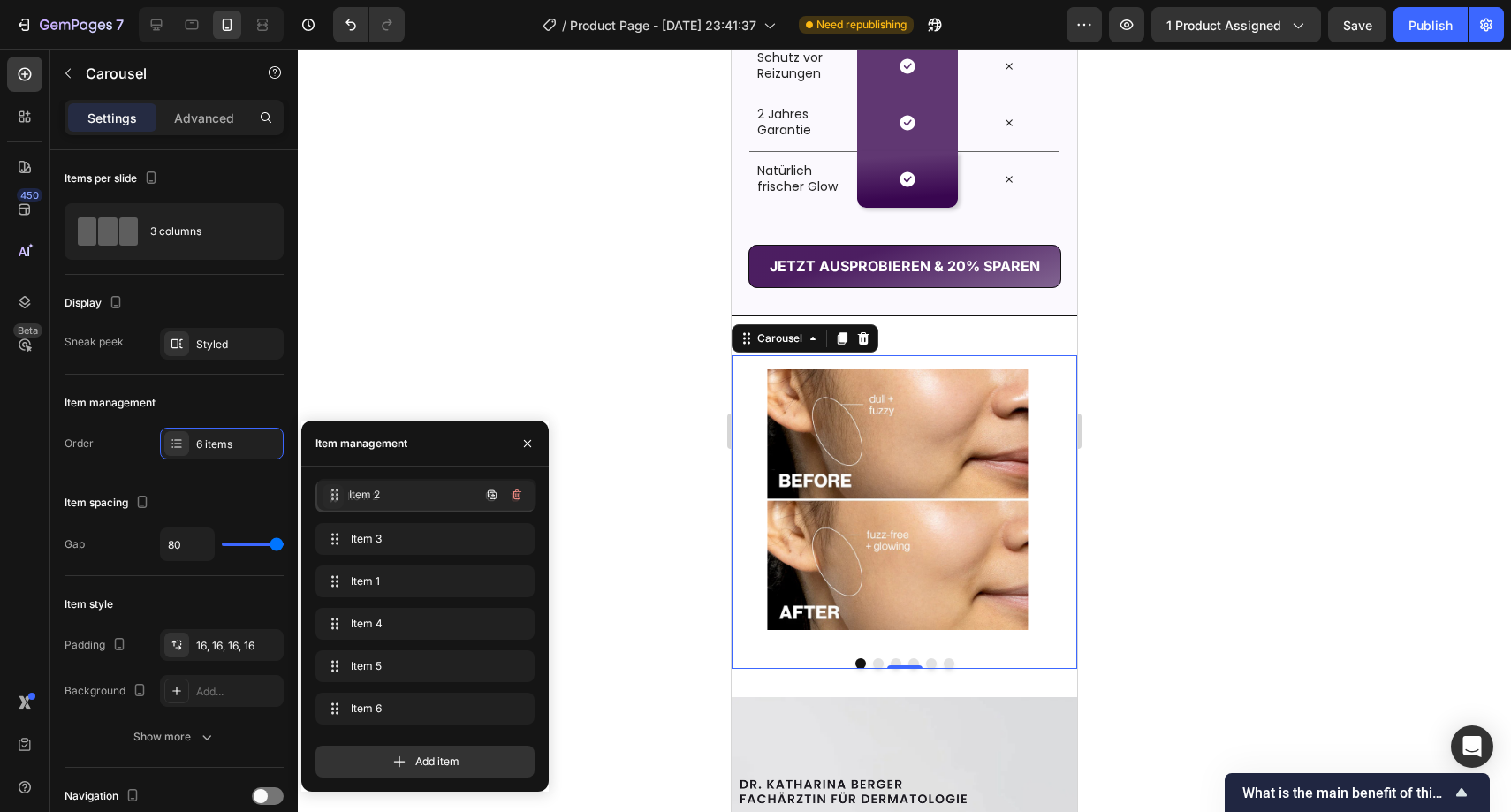
drag, startPoint x: 337, startPoint y: 545, endPoint x: 339, endPoint y: 500, distance: 45.0
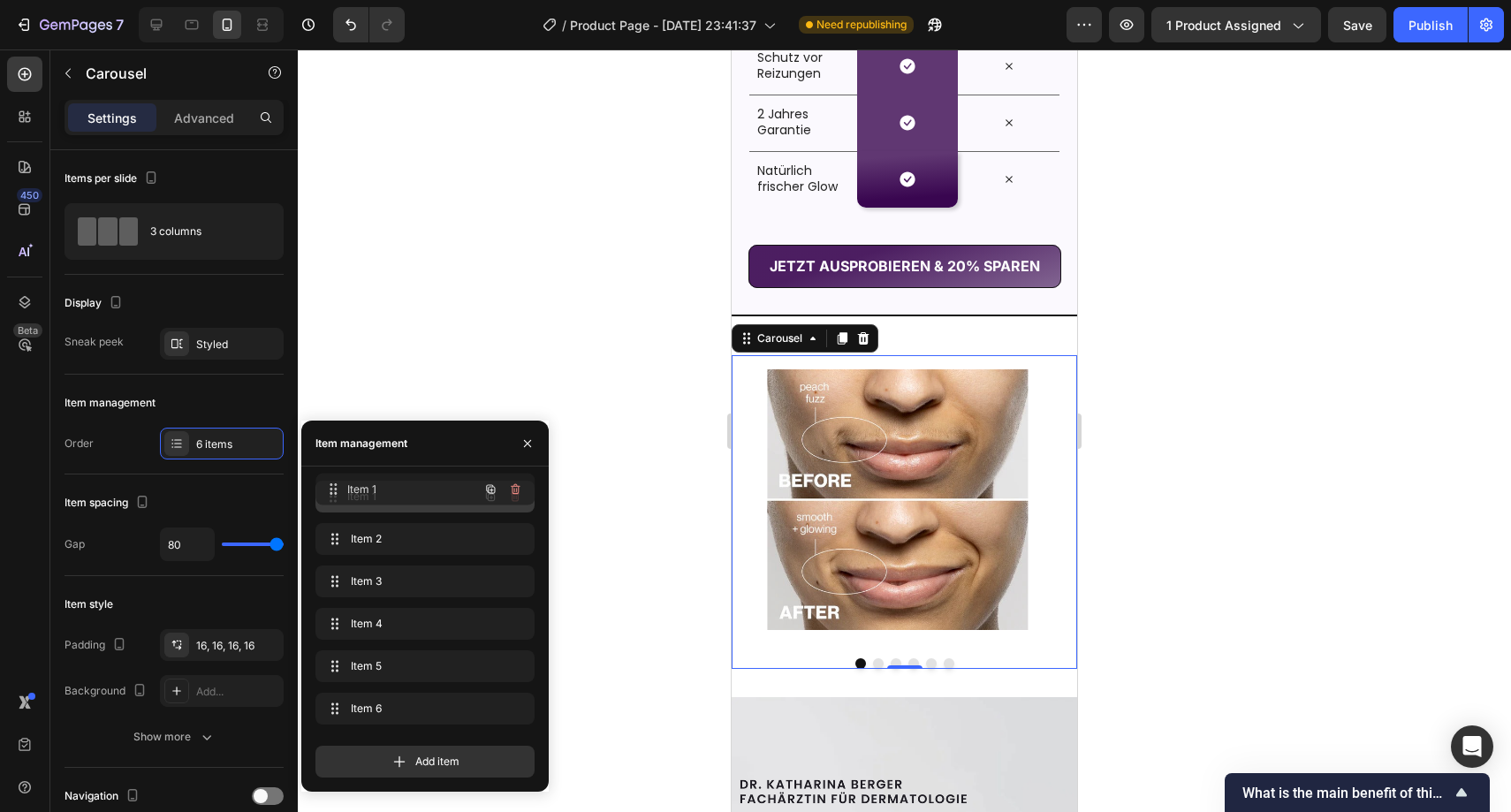
drag, startPoint x: 329, startPoint y: 576, endPoint x: 330, endPoint y: 484, distance: 92.0
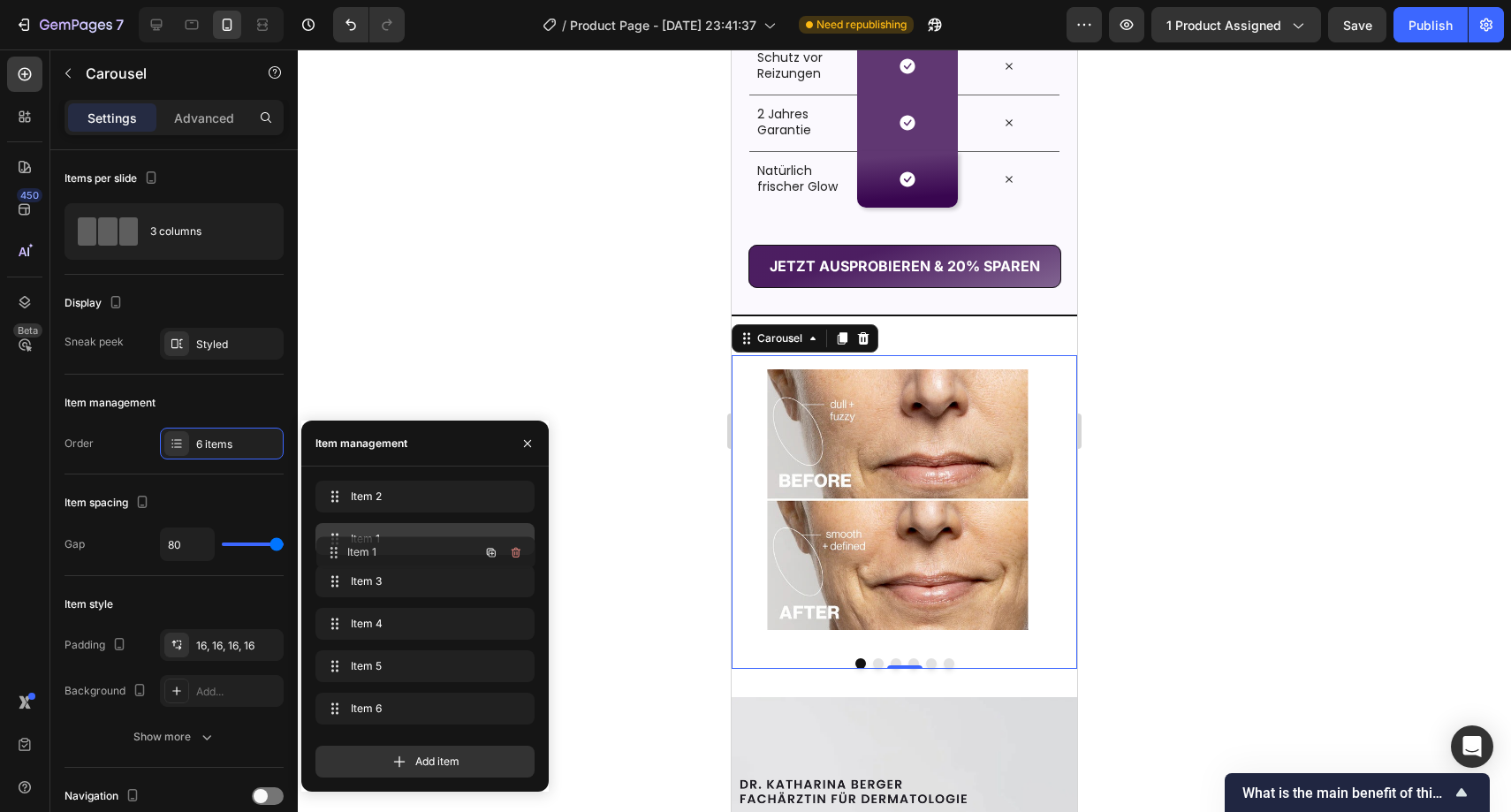
drag, startPoint x: 336, startPoint y: 504, endPoint x: 337, endPoint y: 561, distance: 57.0
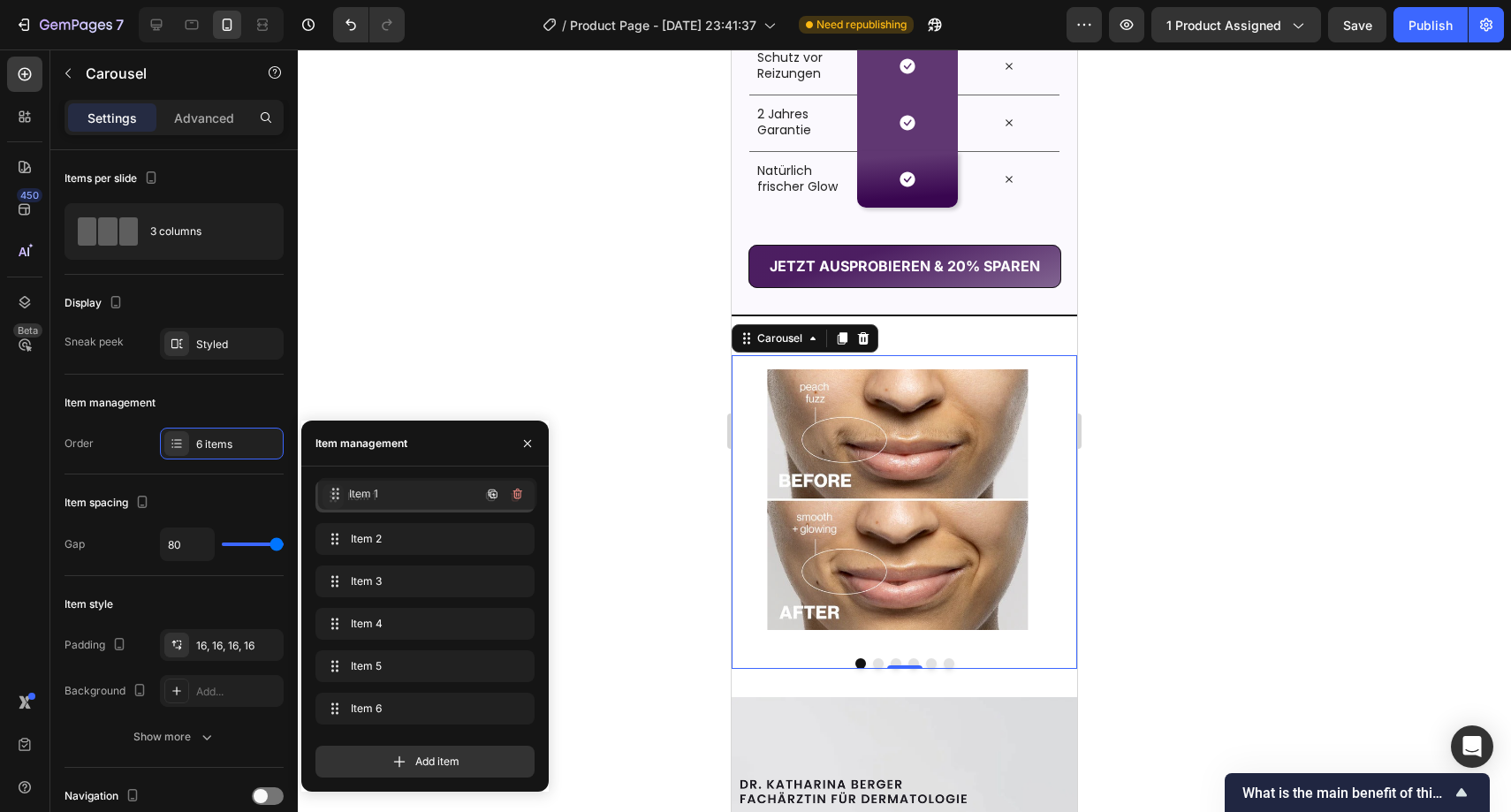
drag, startPoint x: 337, startPoint y: 543, endPoint x: 339, endPoint y: 498, distance: 45.0
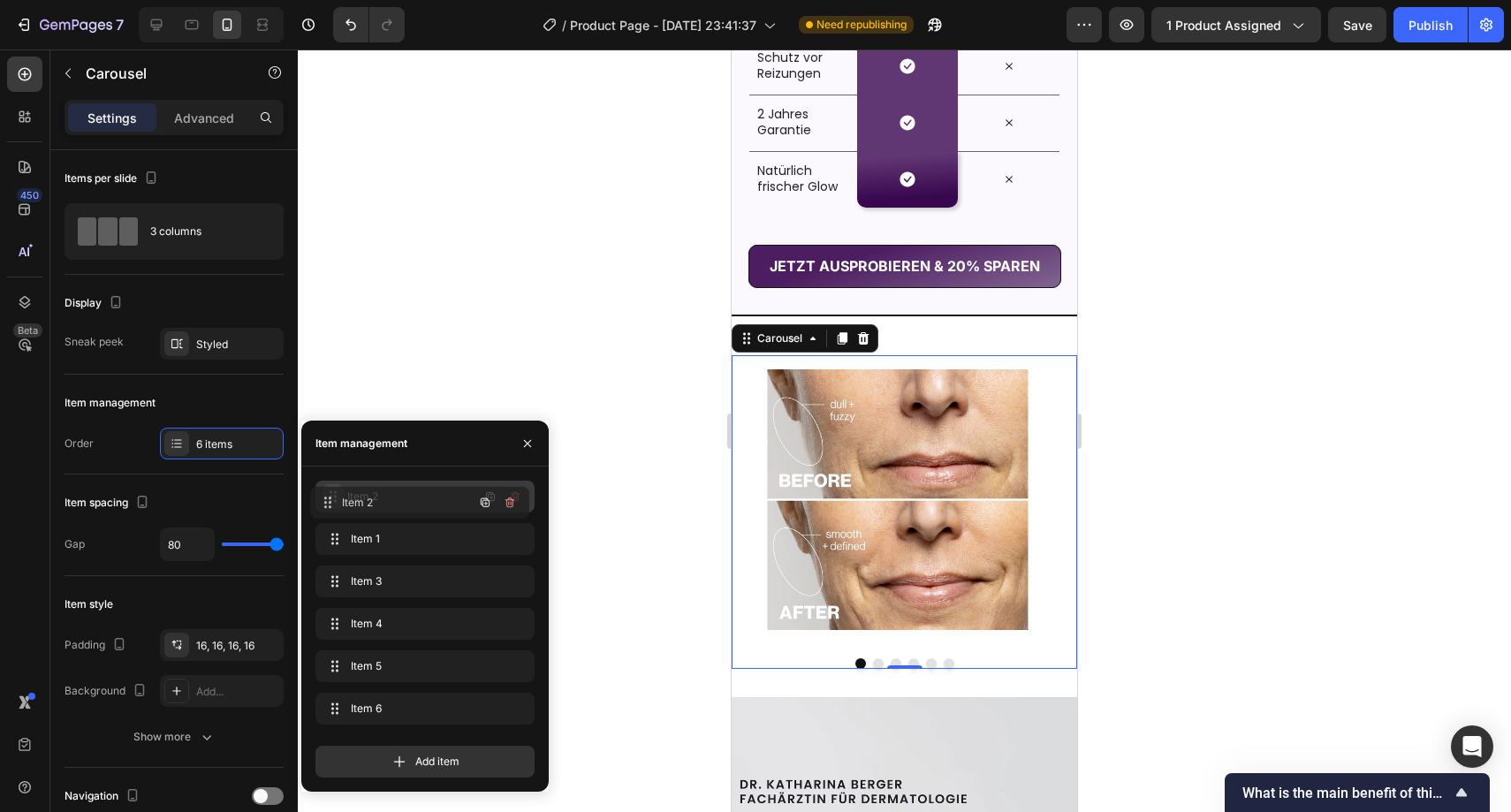
drag, startPoint x: 341, startPoint y: 535, endPoint x: 336, endPoint y: 499, distance: 36.3
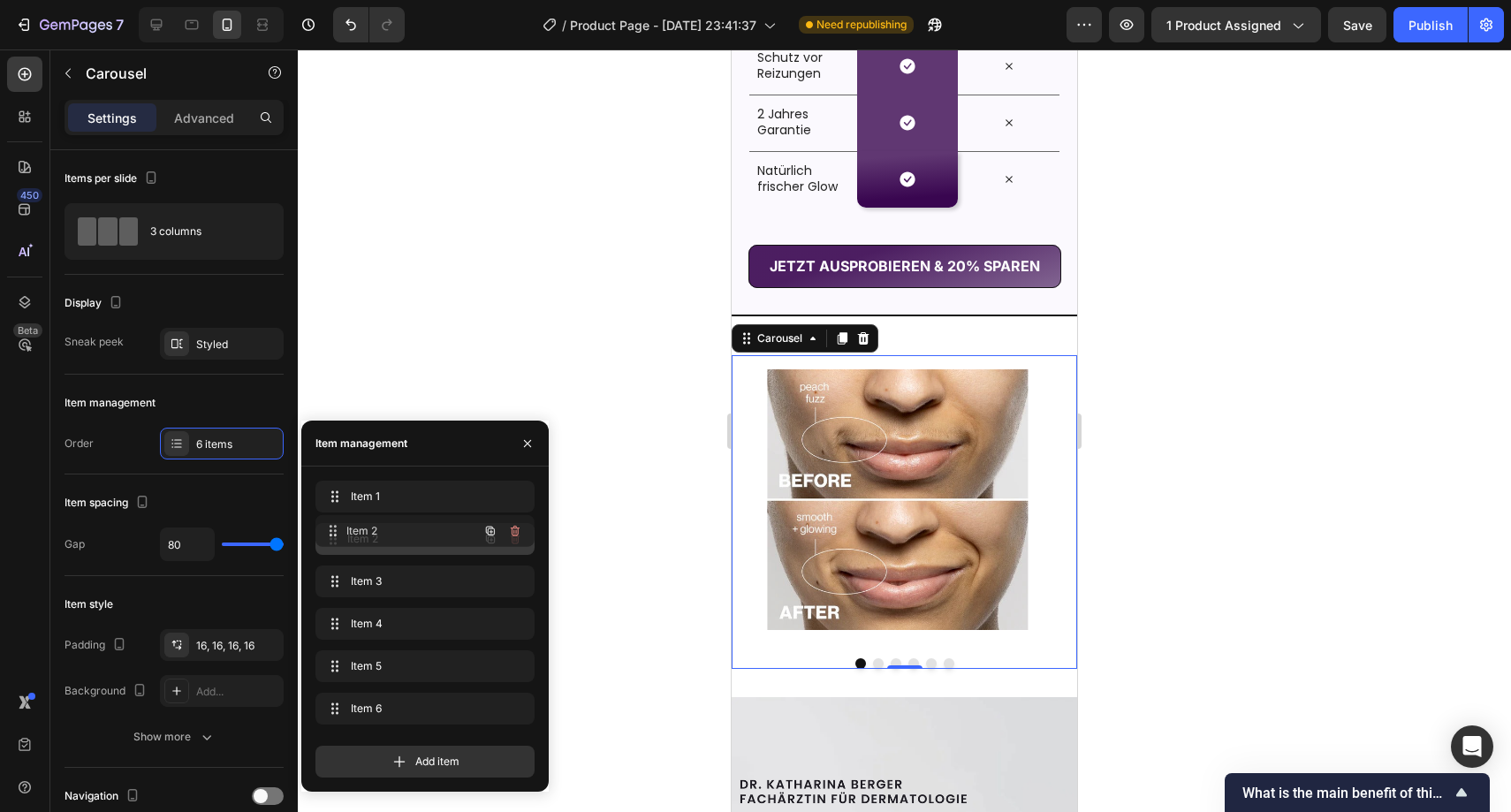
drag, startPoint x: 336, startPoint y: 499, endPoint x: 336, endPoint y: 534, distance: 35.0
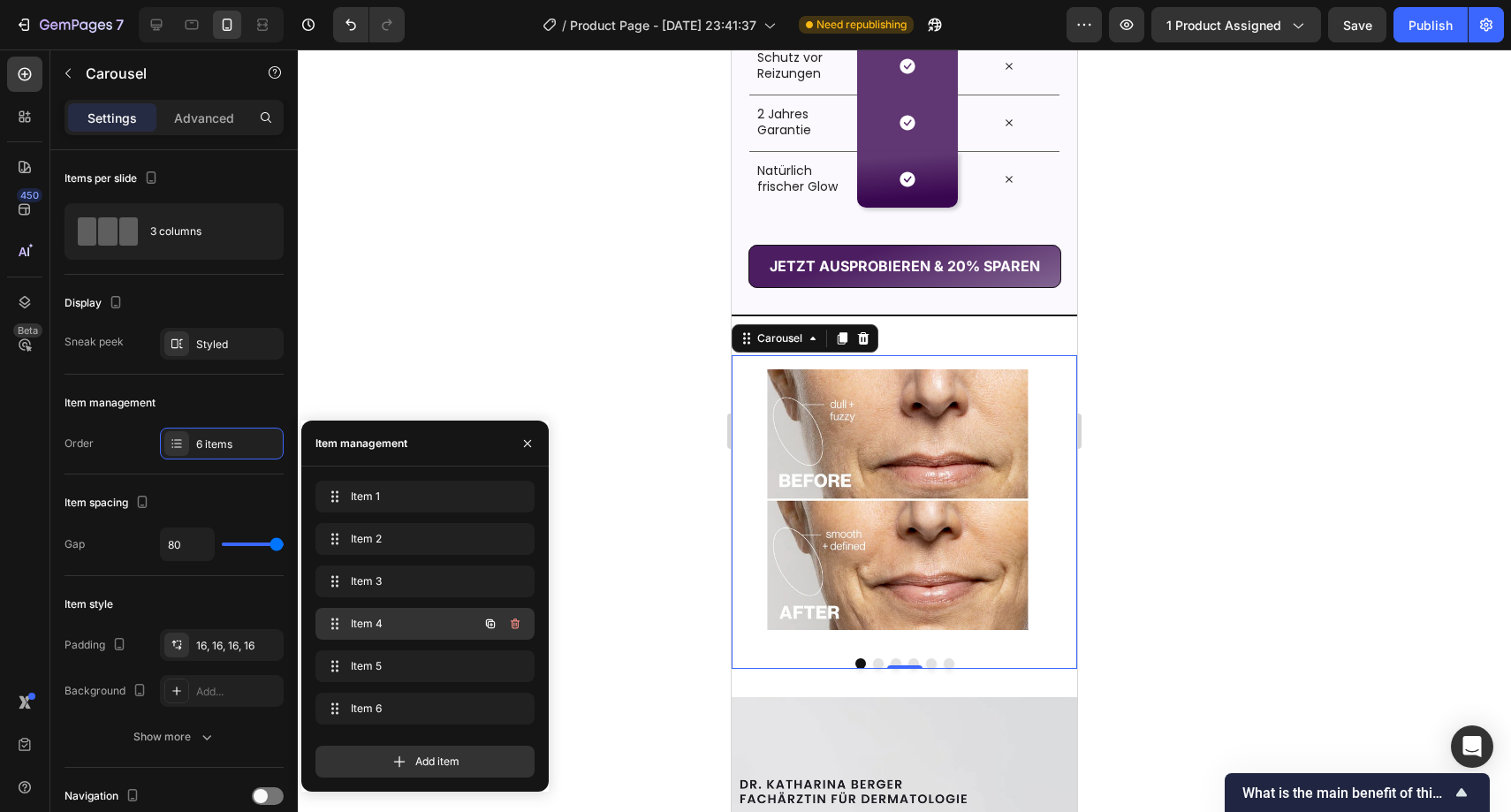
click at [440, 619] on span "Item 4" at bounding box center [401, 623] width 100 height 16
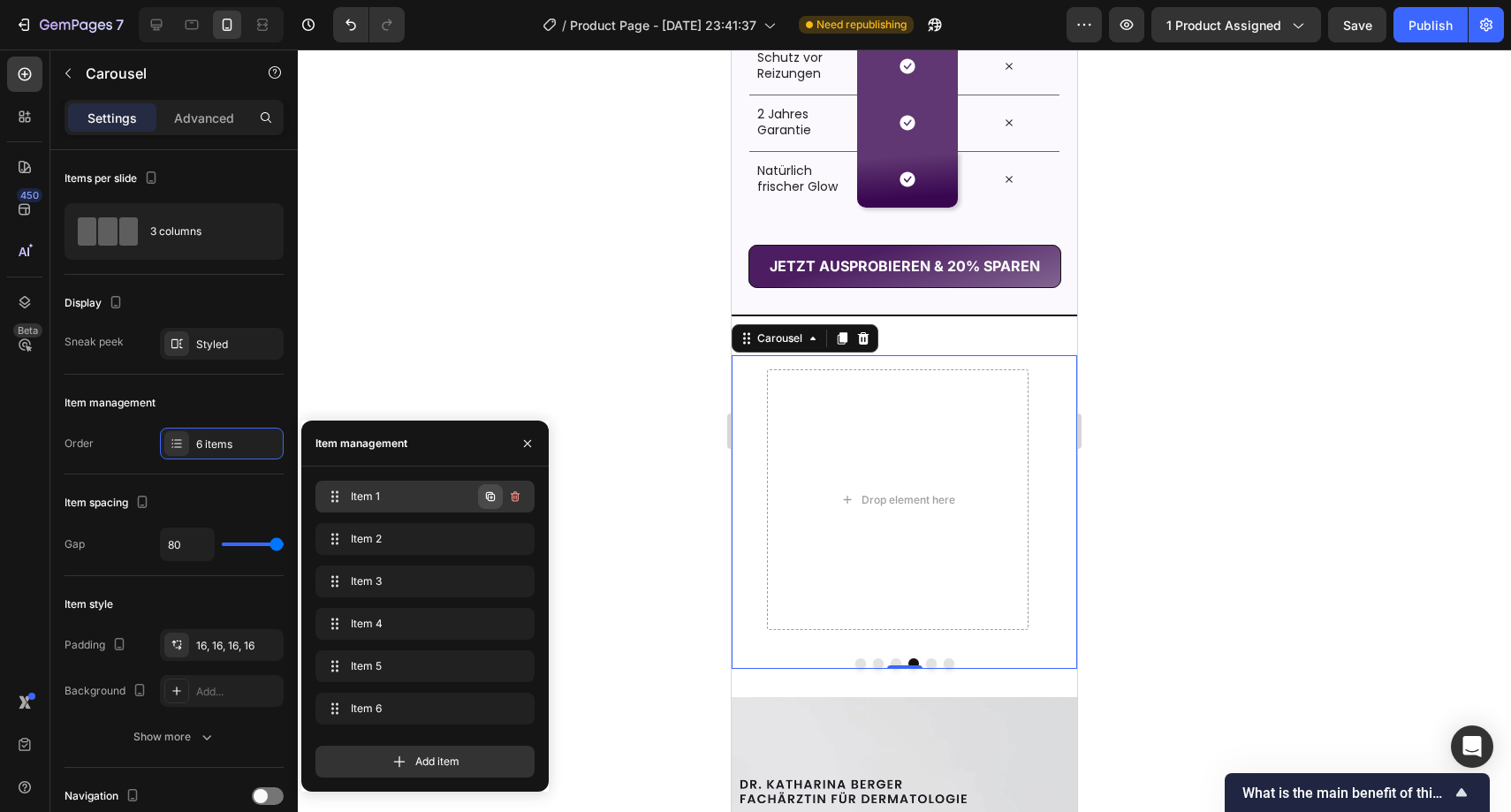
click at [485, 498] on icon "button" at bounding box center [490, 496] width 14 height 14
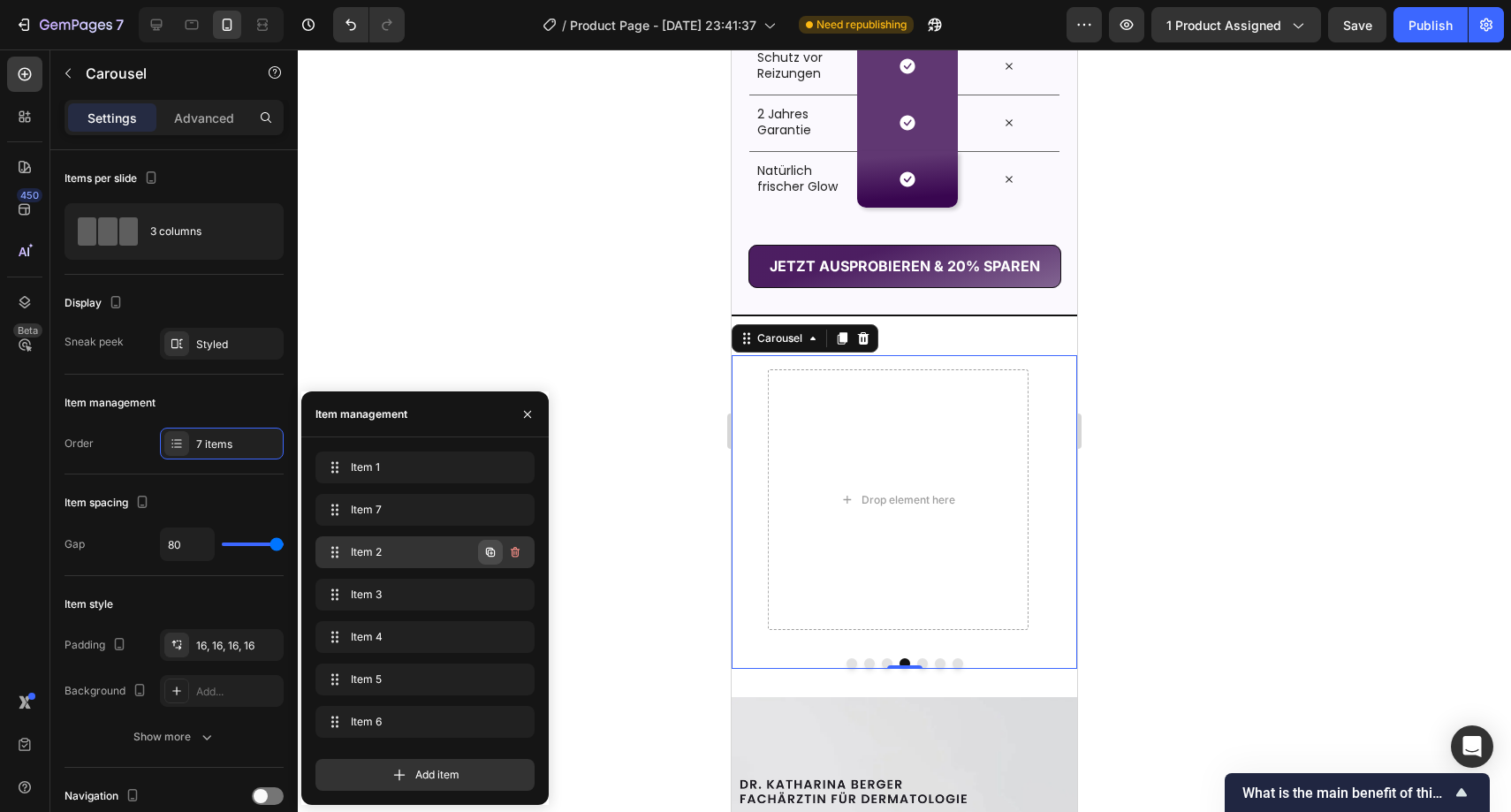
click at [498, 556] on button "button" at bounding box center [490, 552] width 25 height 25
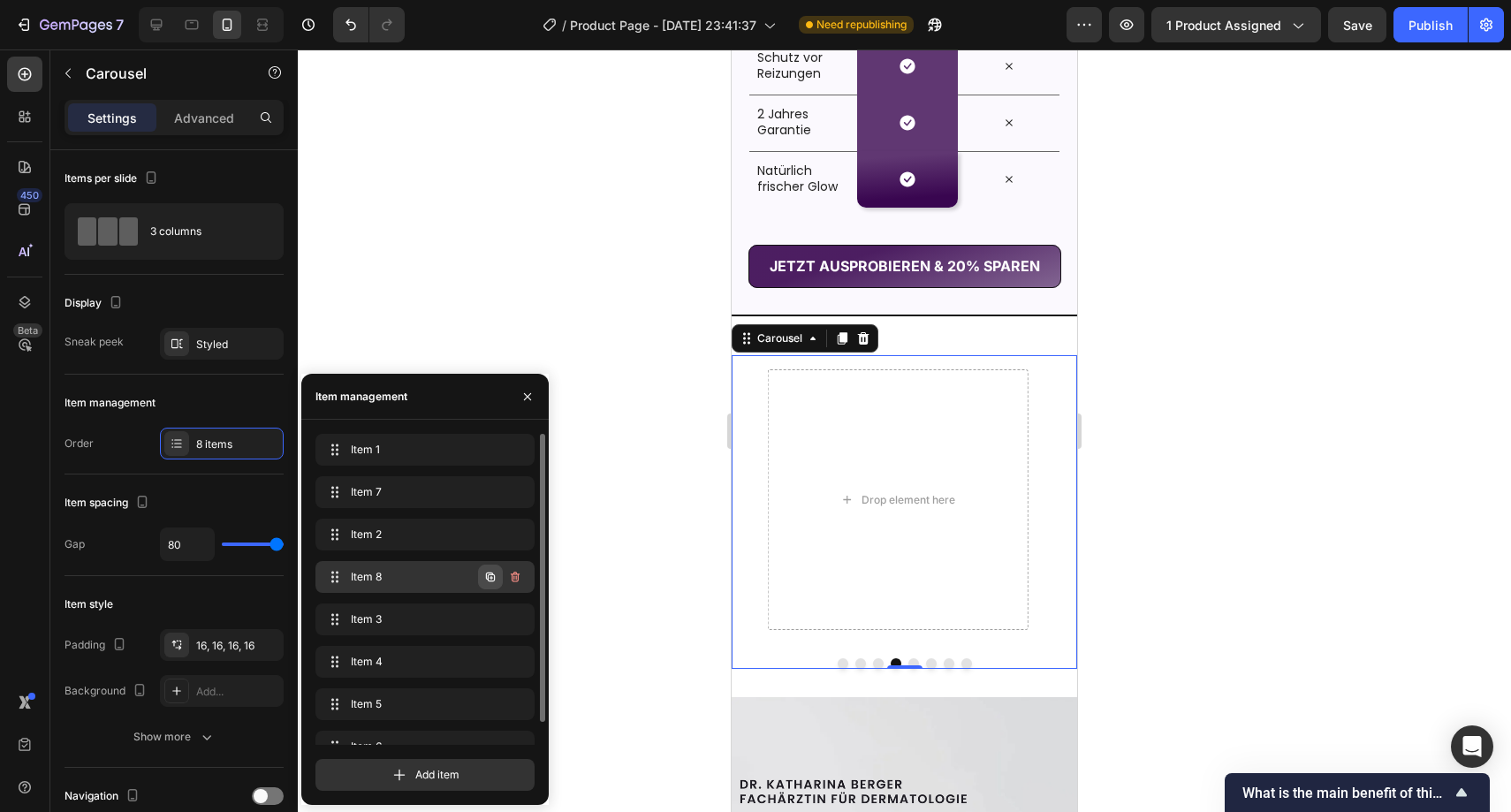
click at [495, 575] on icon "button" at bounding box center [490, 576] width 14 height 14
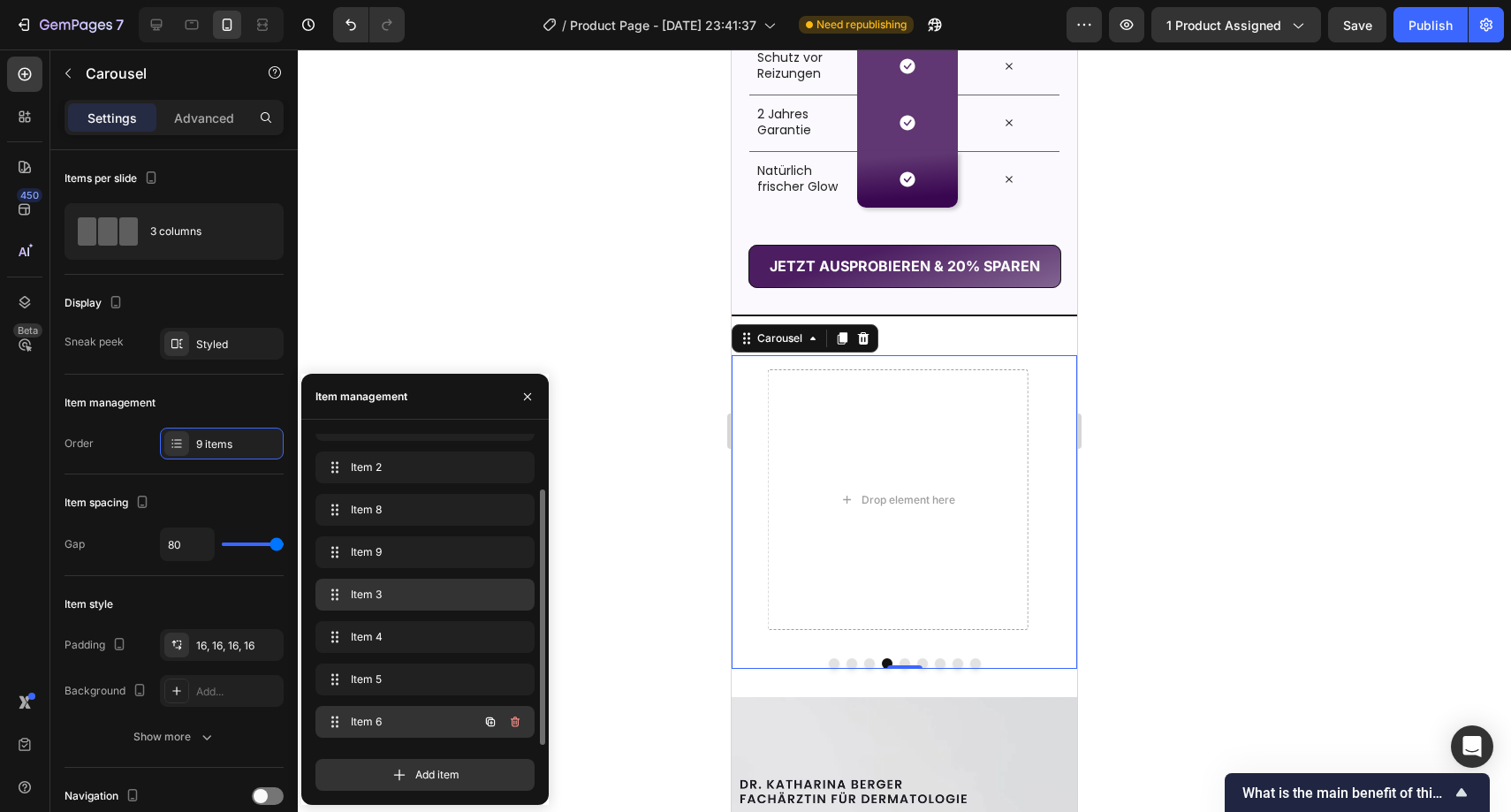
click at [520, 717] on icon "button" at bounding box center [514, 721] width 14 height 14
click at [514, 721] on div "Delete" at bounding box center [502, 721] width 32 height 16
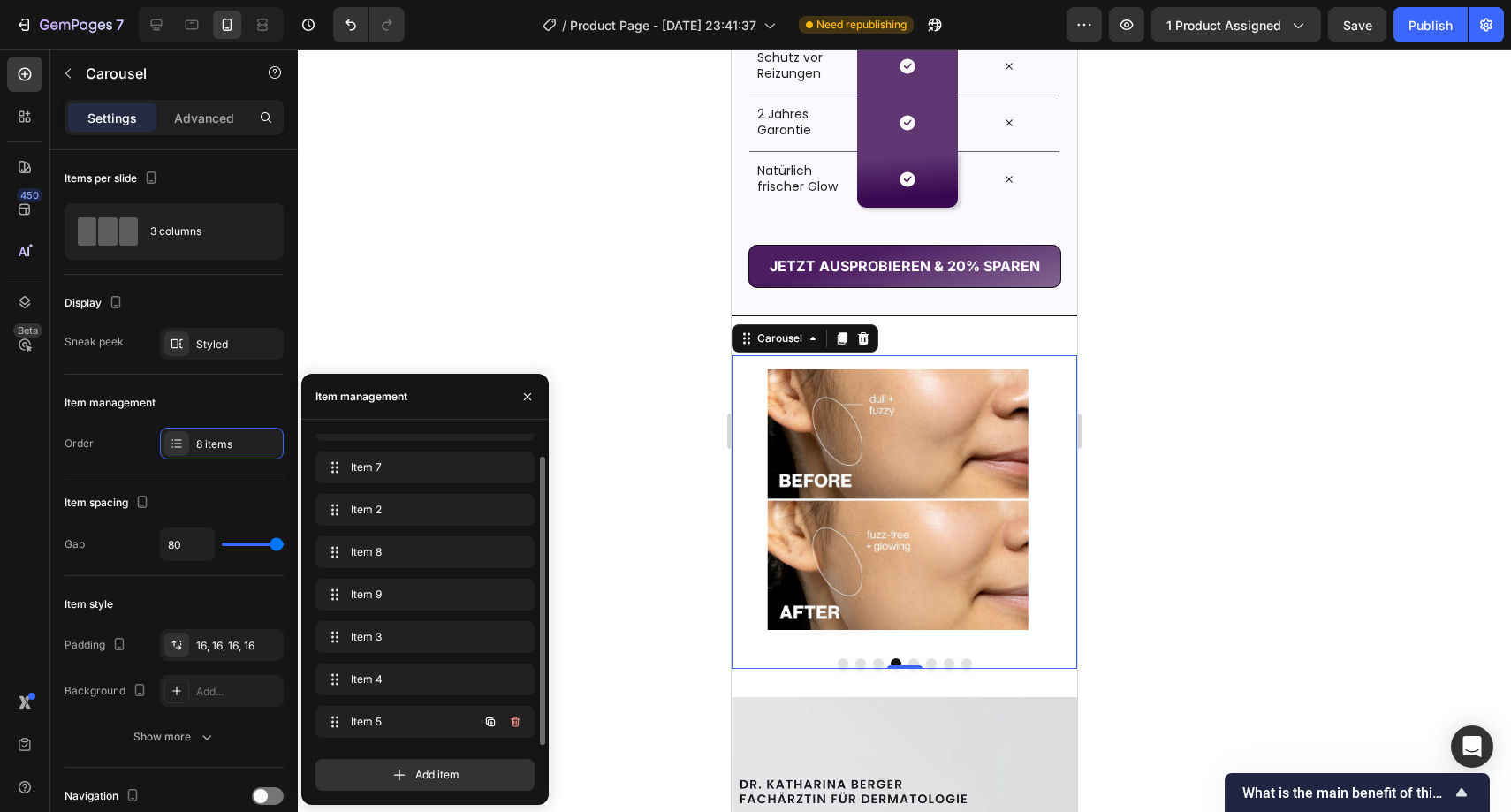
scroll to position [25, 0]
click at [465, 681] on div "Item 4 Item 4" at bounding box center [401, 679] width 155 height 25
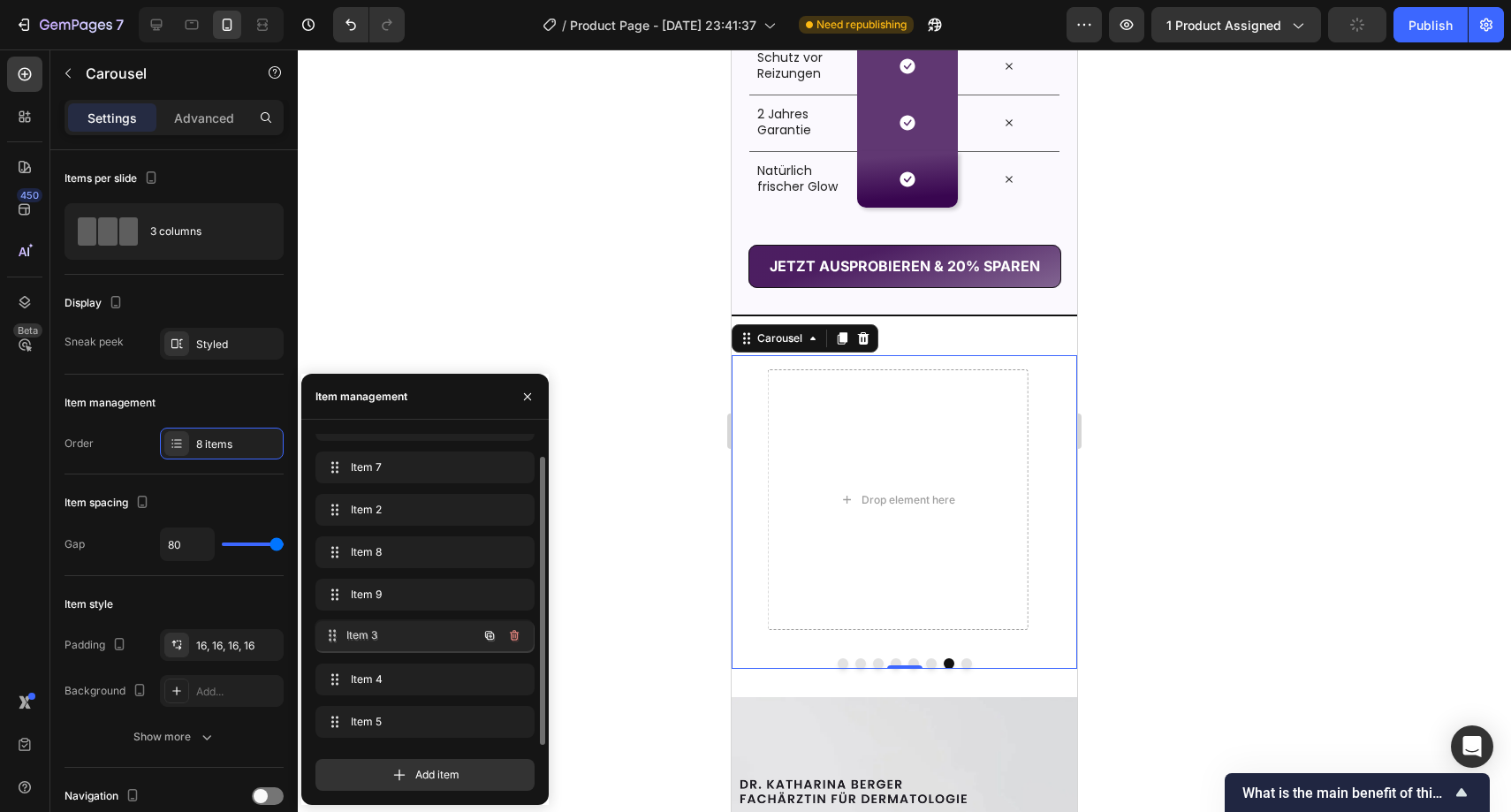
click at [449, 642] on span "Item 3" at bounding box center [412, 636] width 130 height 16
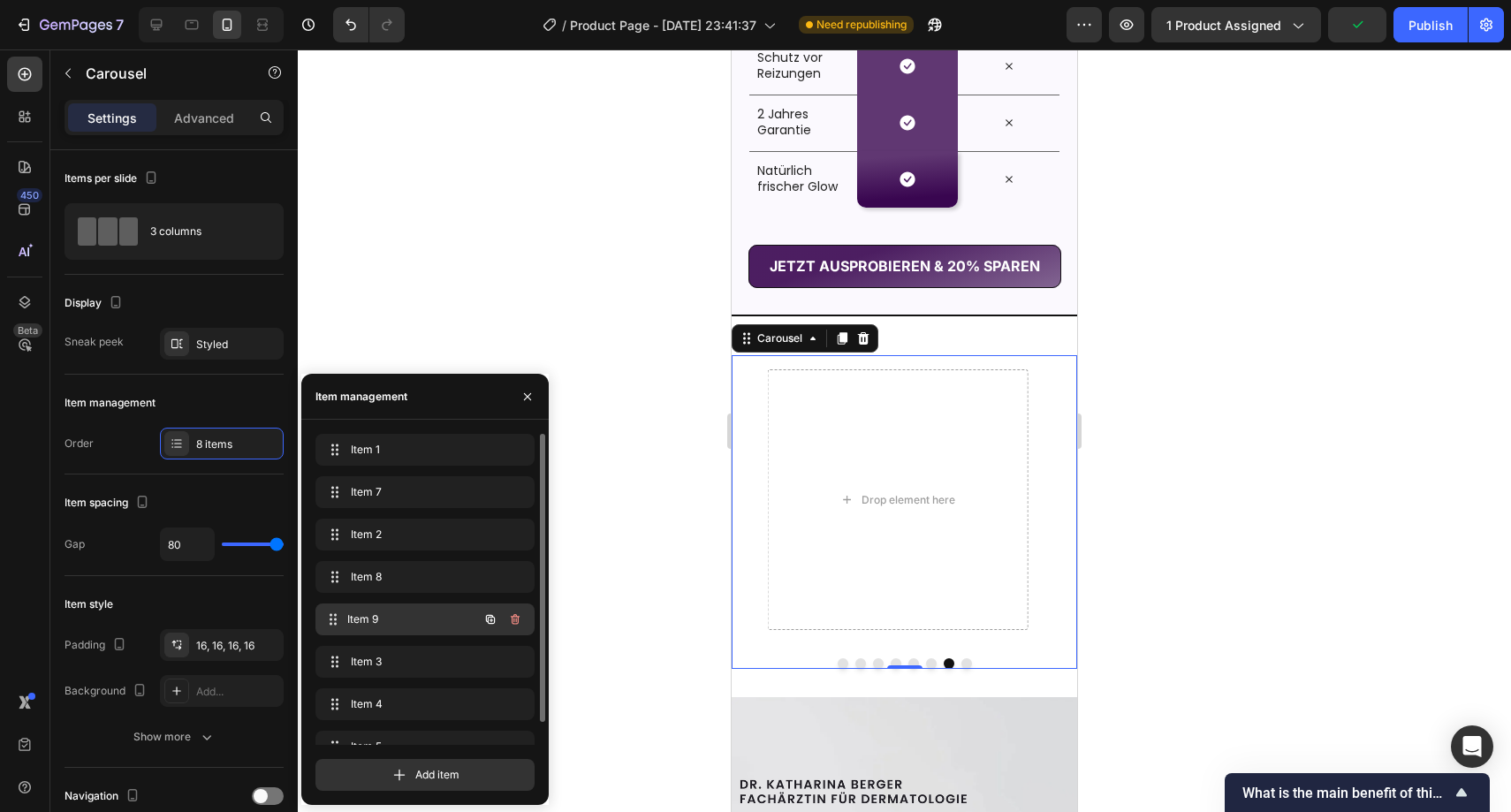
click at [448, 629] on div "Item 9 Item 9" at bounding box center [401, 619] width 155 height 25
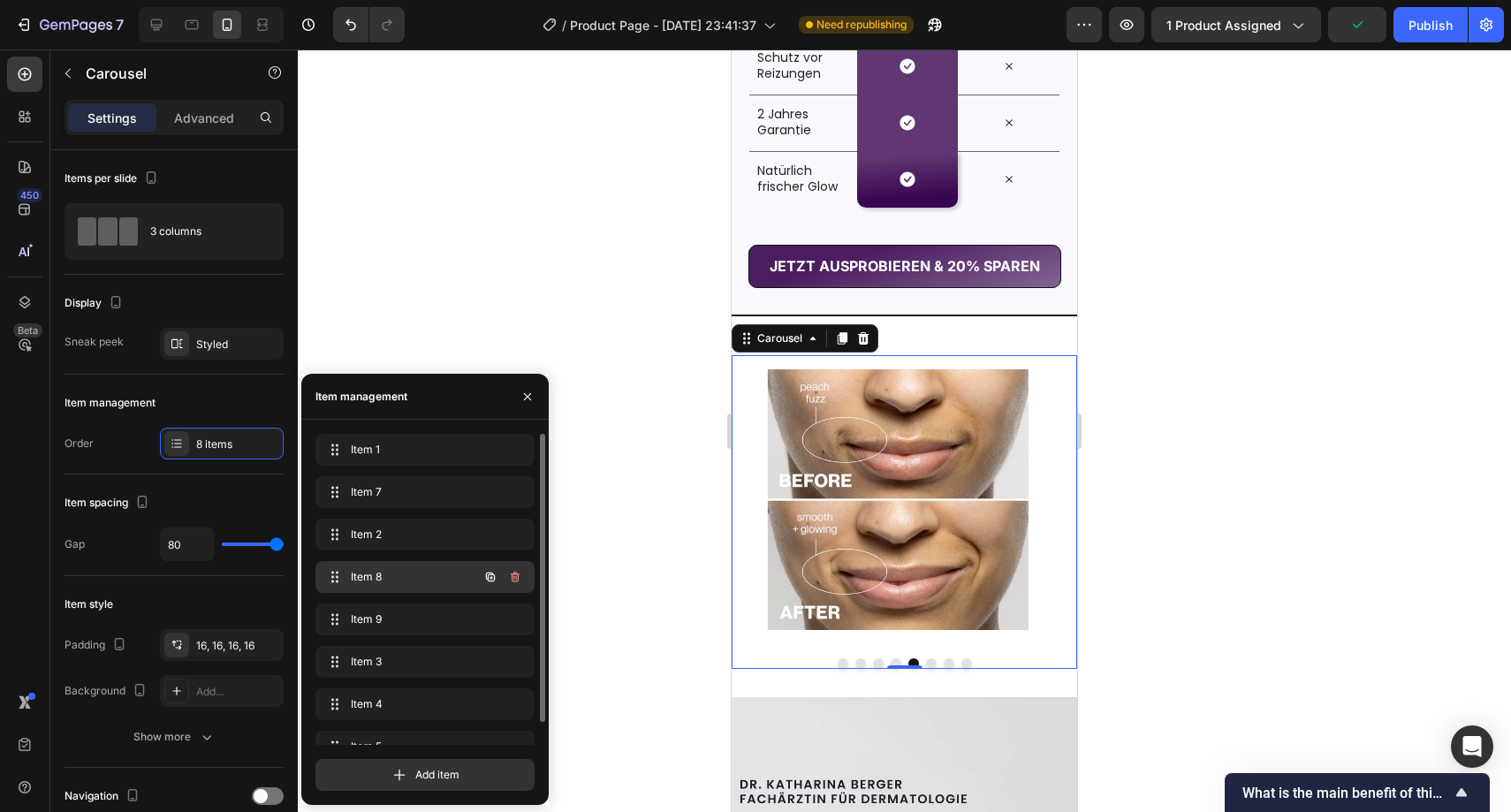
click at [459, 579] on div "Item 8 Item 8" at bounding box center [401, 576] width 155 height 25
click at [436, 535] on span "Item 2" at bounding box center [412, 534] width 130 height 16
click at [403, 448] on span "Item 1" at bounding box center [401, 449] width 100 height 16
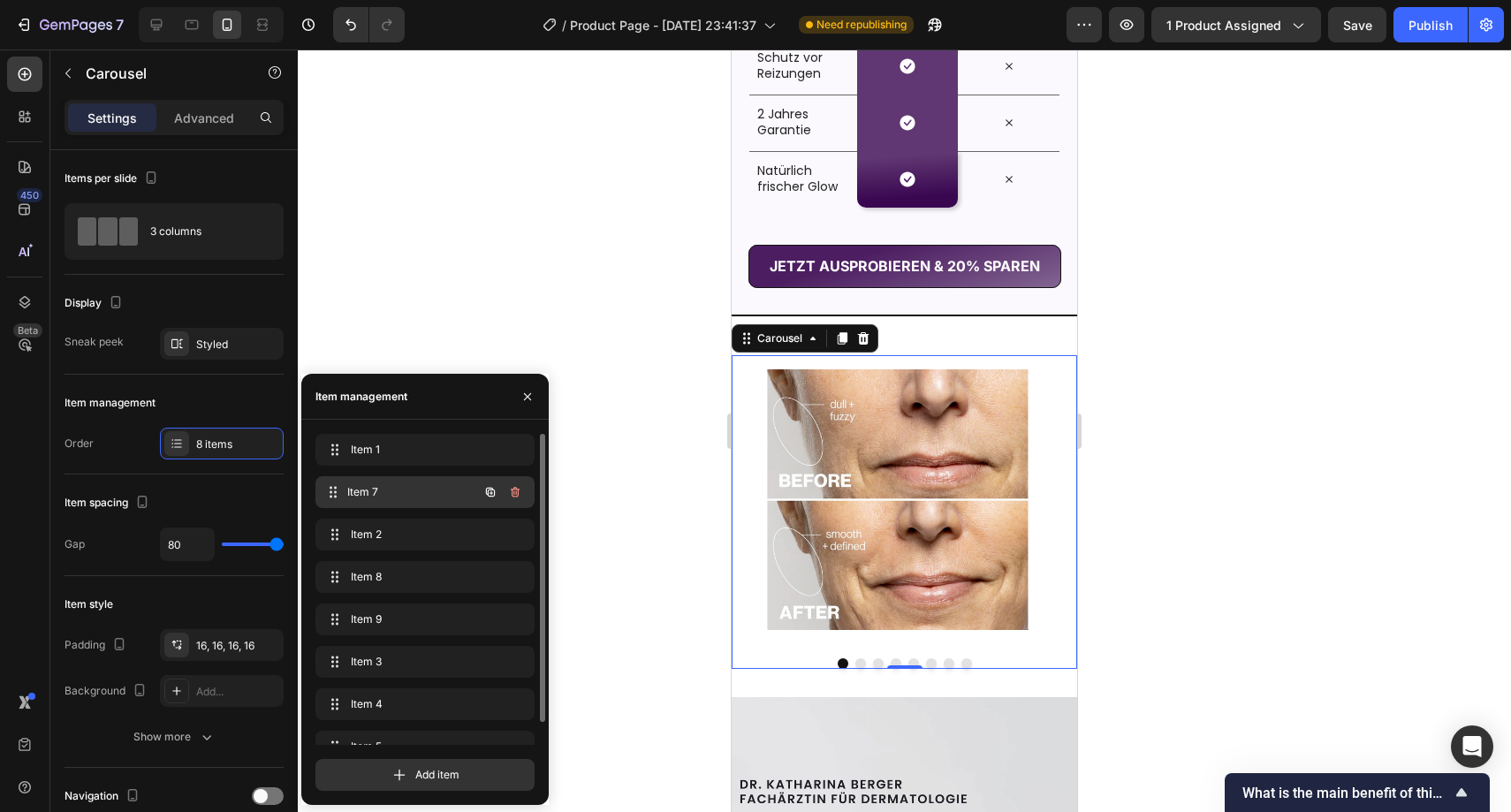
click at [416, 485] on span "Item 7" at bounding box center [412, 491] width 130 height 16
drag, startPoint x: 338, startPoint y: 488, endPoint x: 335, endPoint y: 671, distance: 183.0
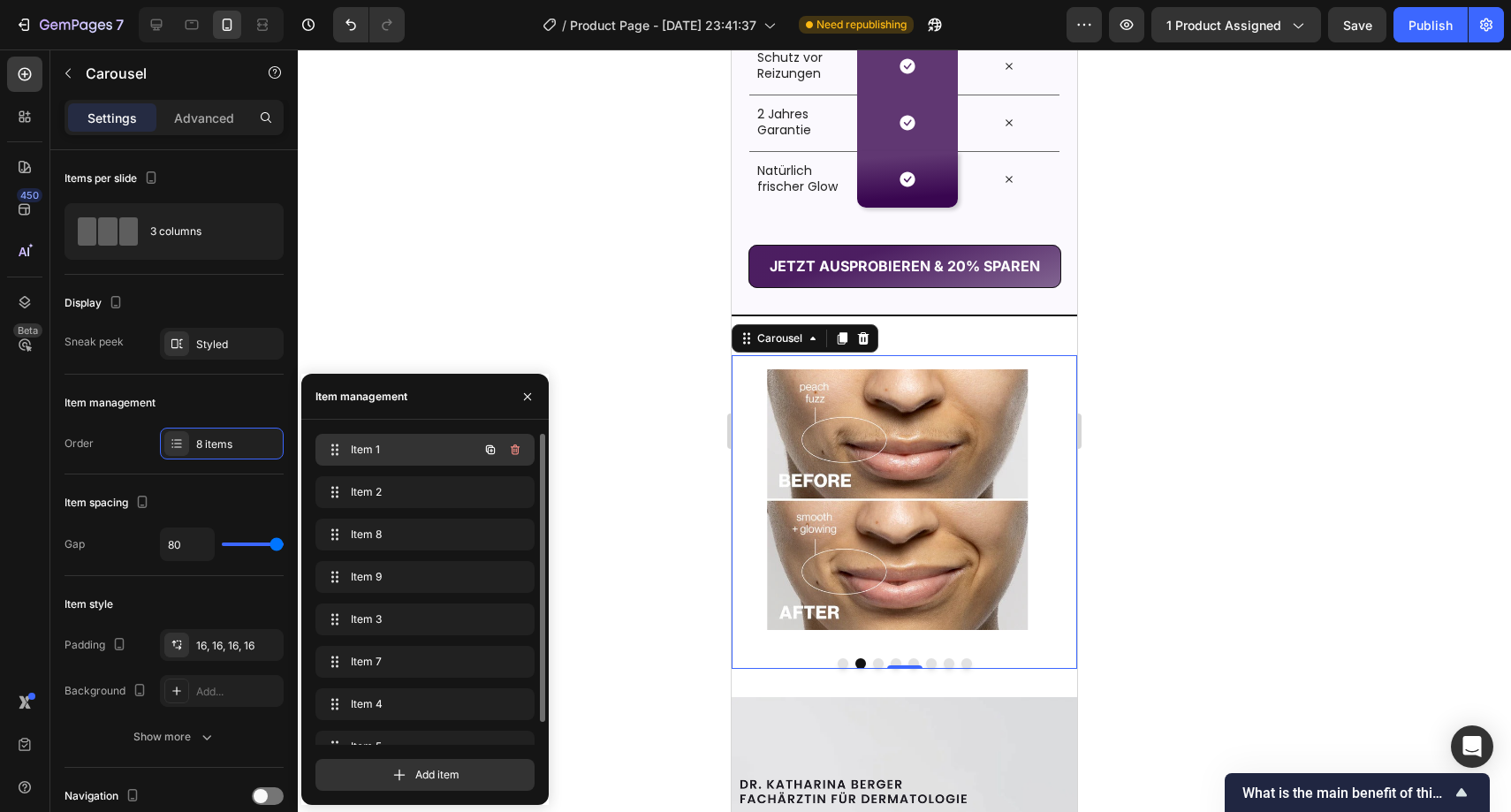
click at [372, 451] on span "Item 1" at bounding box center [401, 449] width 100 height 16
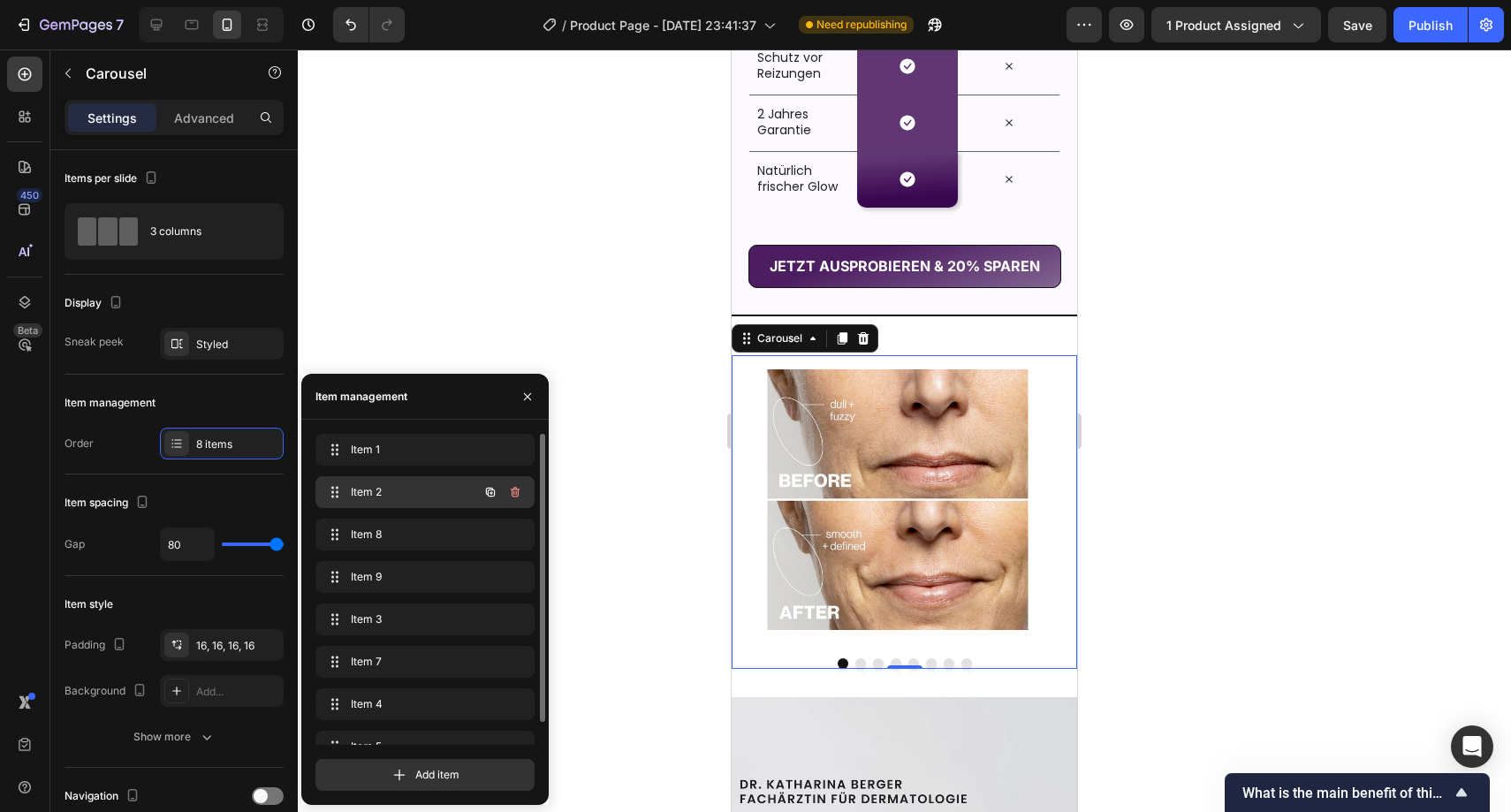
click at [375, 497] on span "Item 2" at bounding box center [401, 491] width 100 height 16
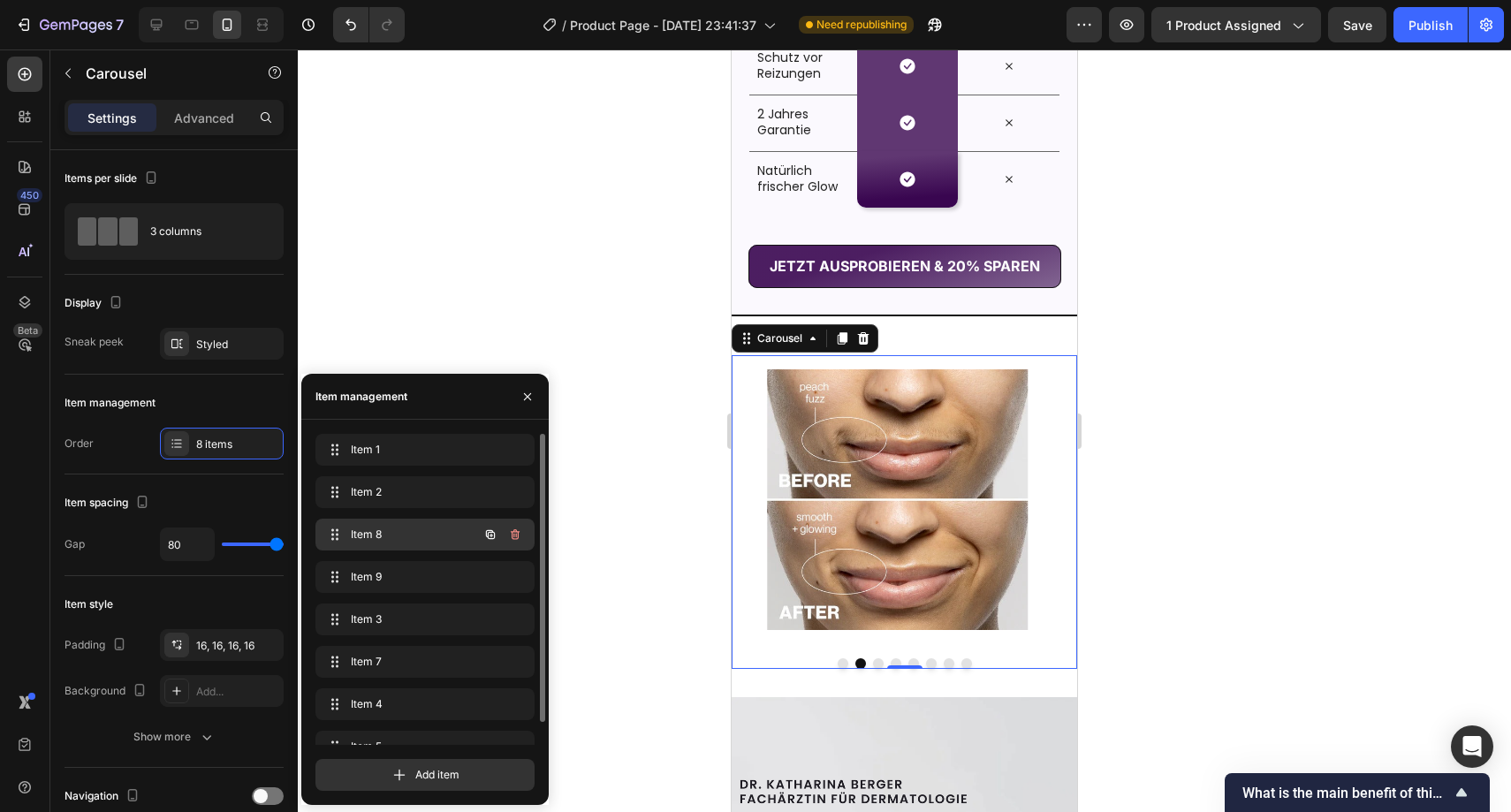
click at [397, 544] on div "Item 8 Item 8" at bounding box center [401, 535] width 155 height 25
drag, startPoint x: 341, startPoint y: 534, endPoint x: 346, endPoint y: 681, distance: 147.1
drag, startPoint x: 336, startPoint y: 527, endPoint x: 339, endPoint y: 674, distance: 147.0
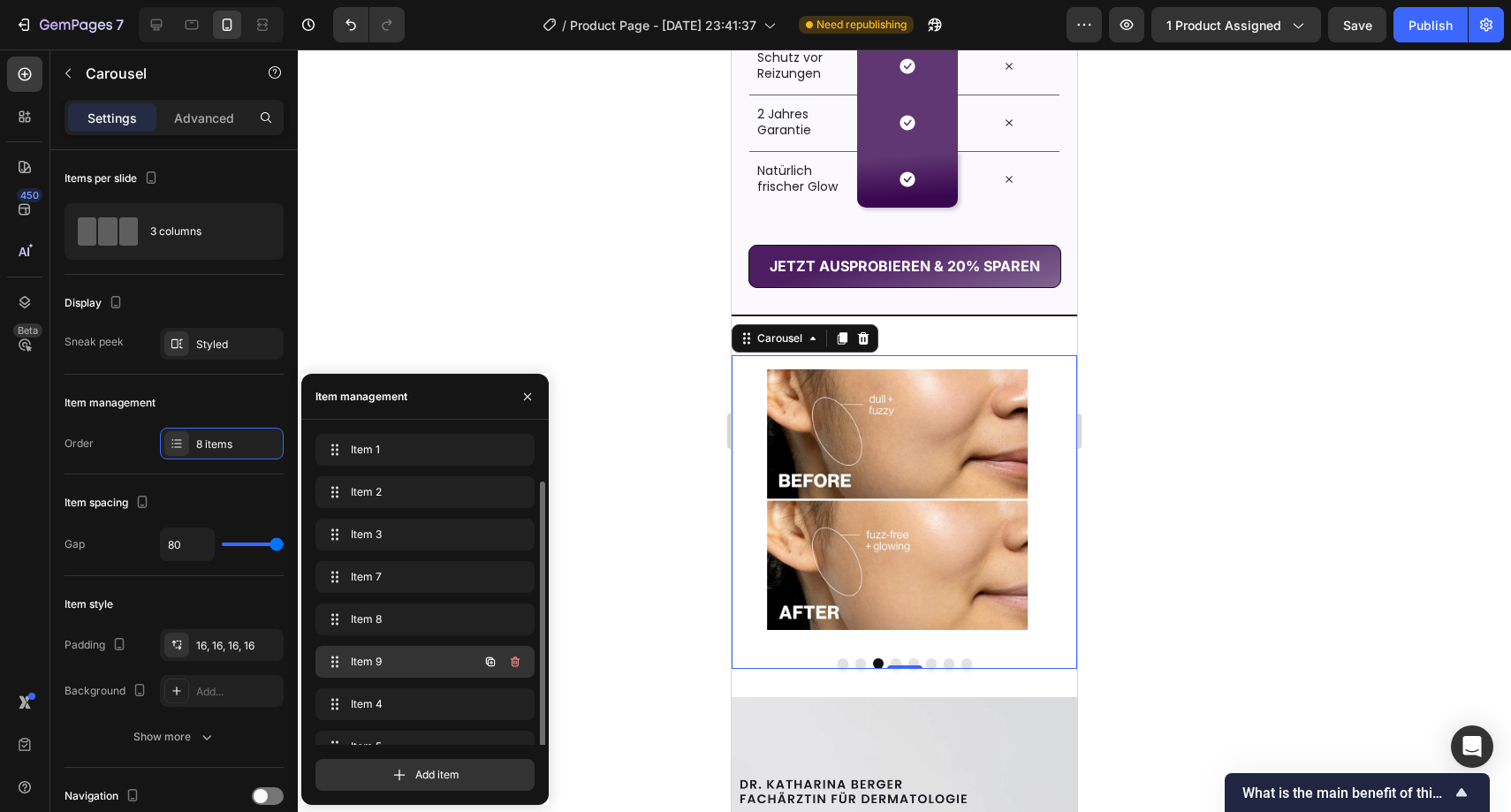
scroll to position [25, 0]
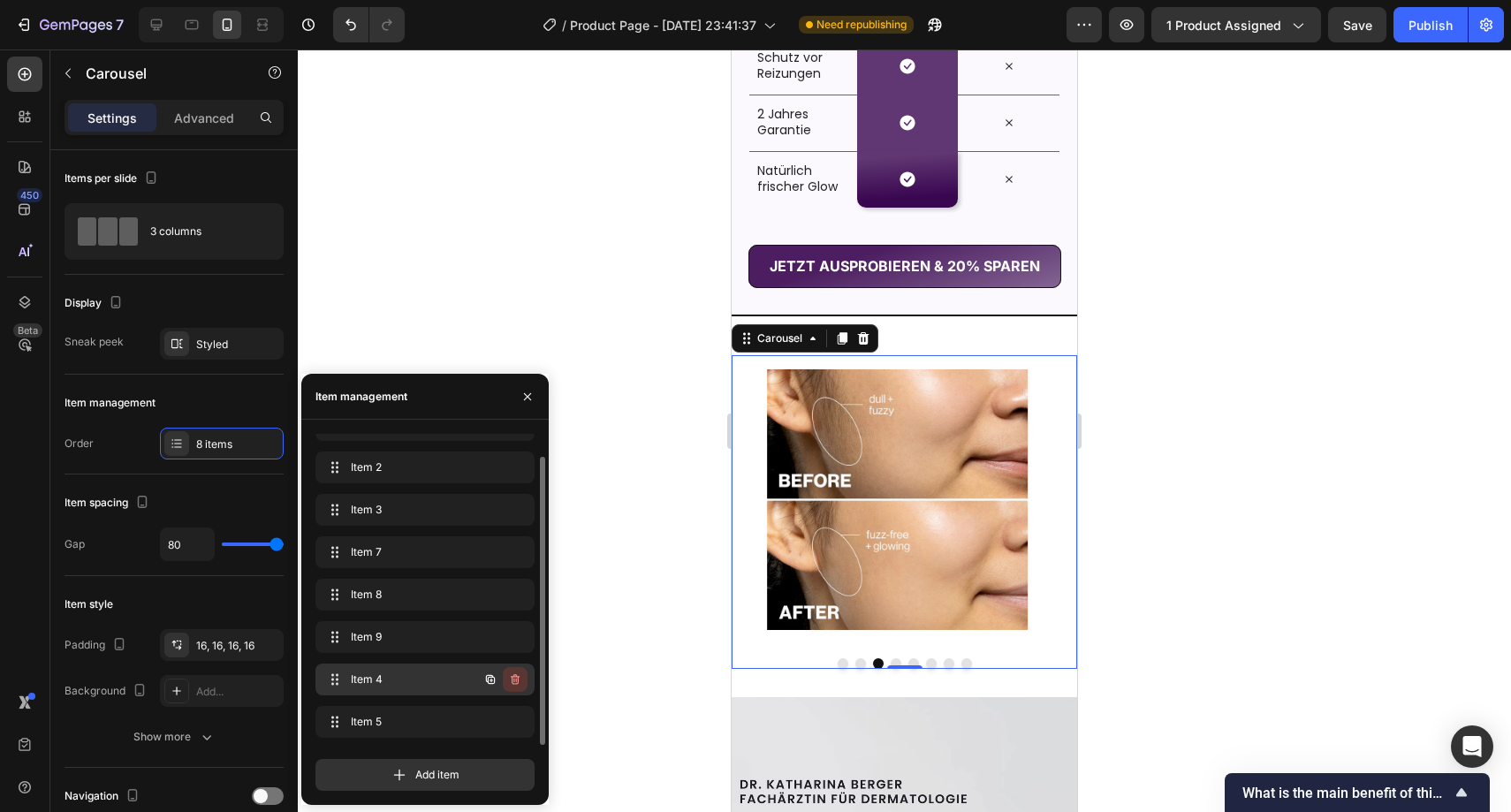
click at [518, 671] on button "button" at bounding box center [515, 679] width 25 height 25
click at [505, 677] on div "Delete" at bounding box center [502, 679] width 32 height 16
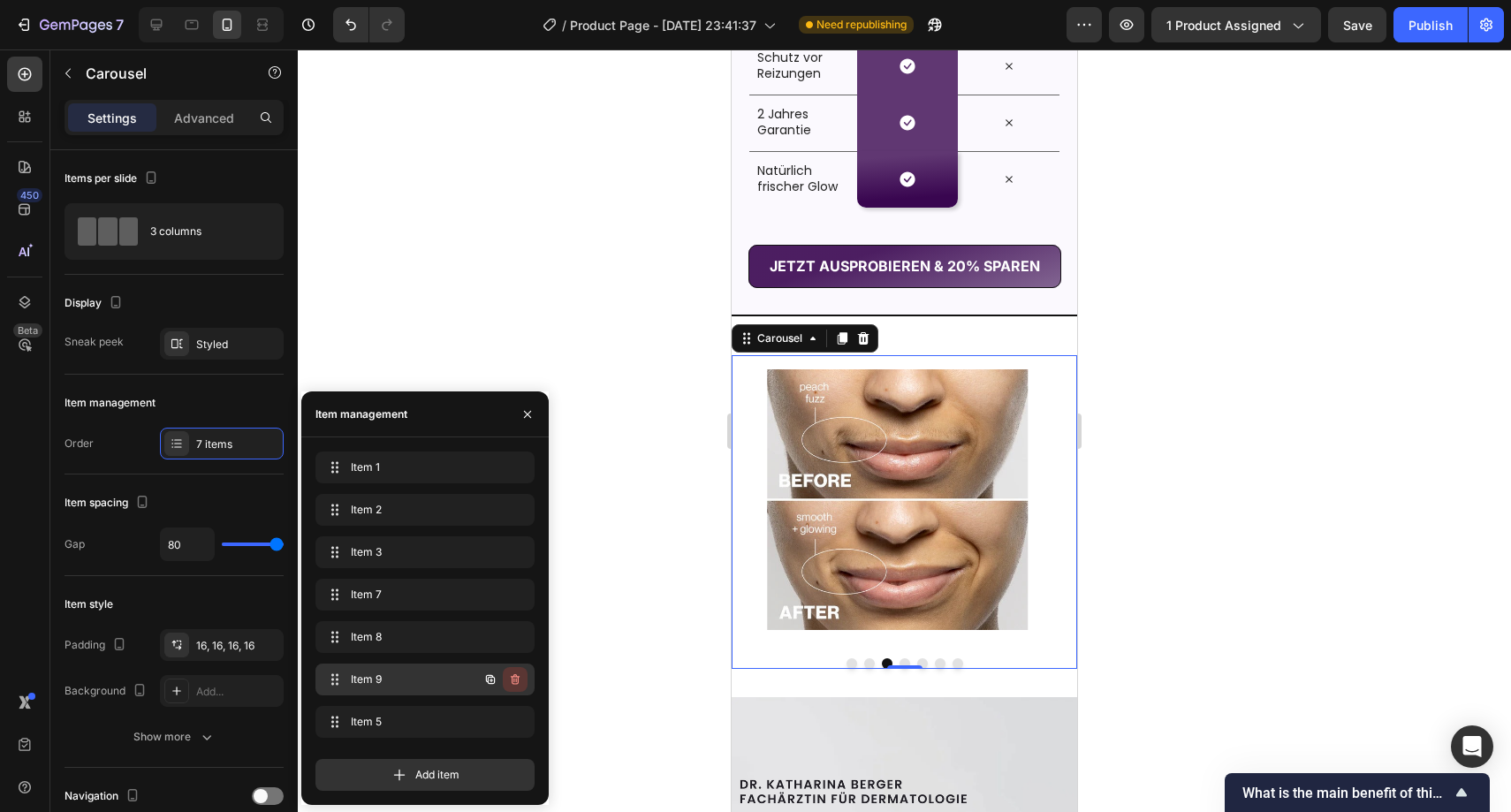
scroll to position [0, 0]
click at [514, 716] on icon "button" at bounding box center [514, 721] width 14 height 14
click at [511, 714] on div "Delete" at bounding box center [502, 721] width 32 height 16
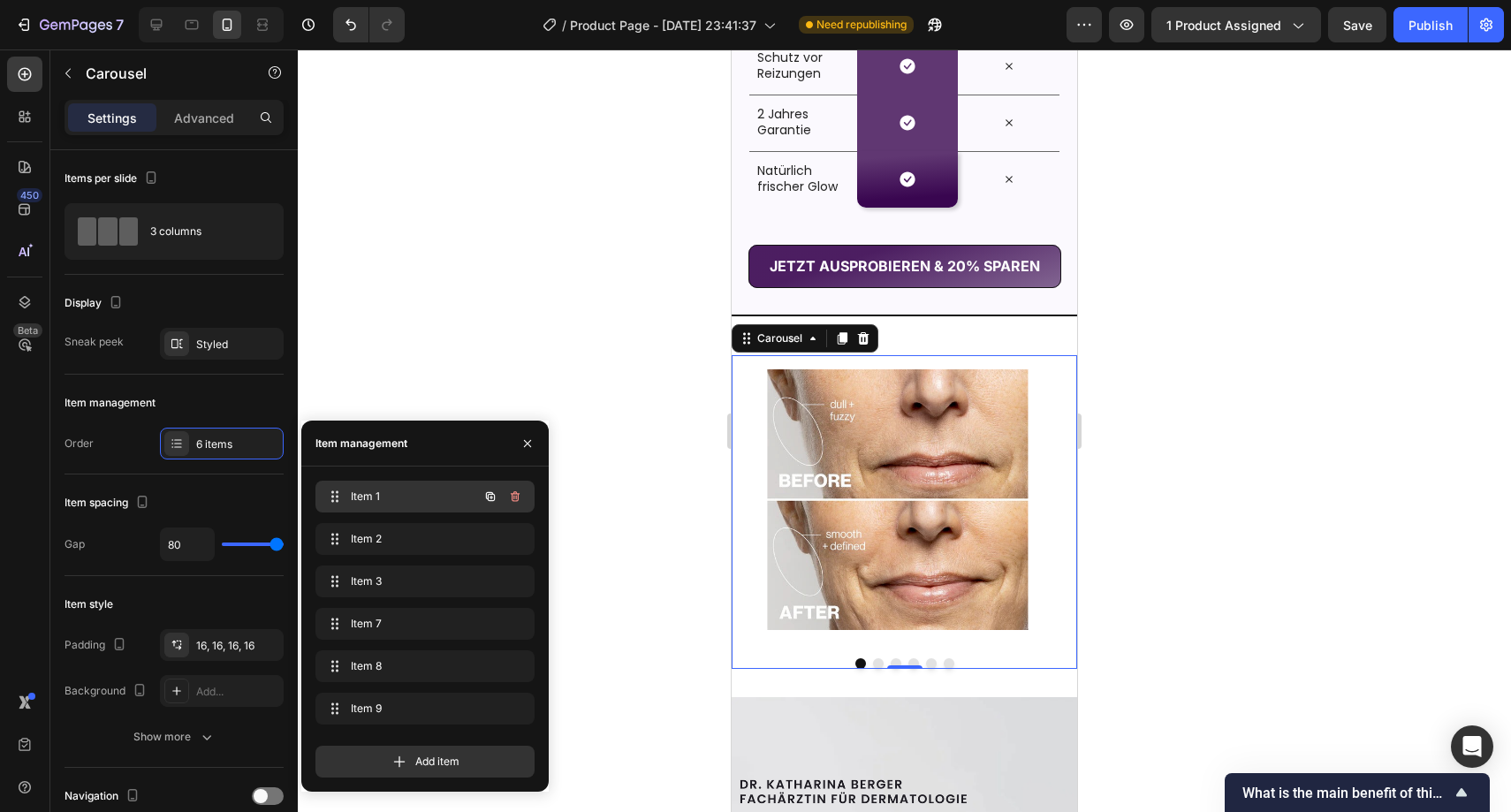
click at [412, 505] on div "Item 1 Item 1" at bounding box center [401, 496] width 155 height 25
click at [410, 536] on span "Item 2" at bounding box center [401, 538] width 100 height 16
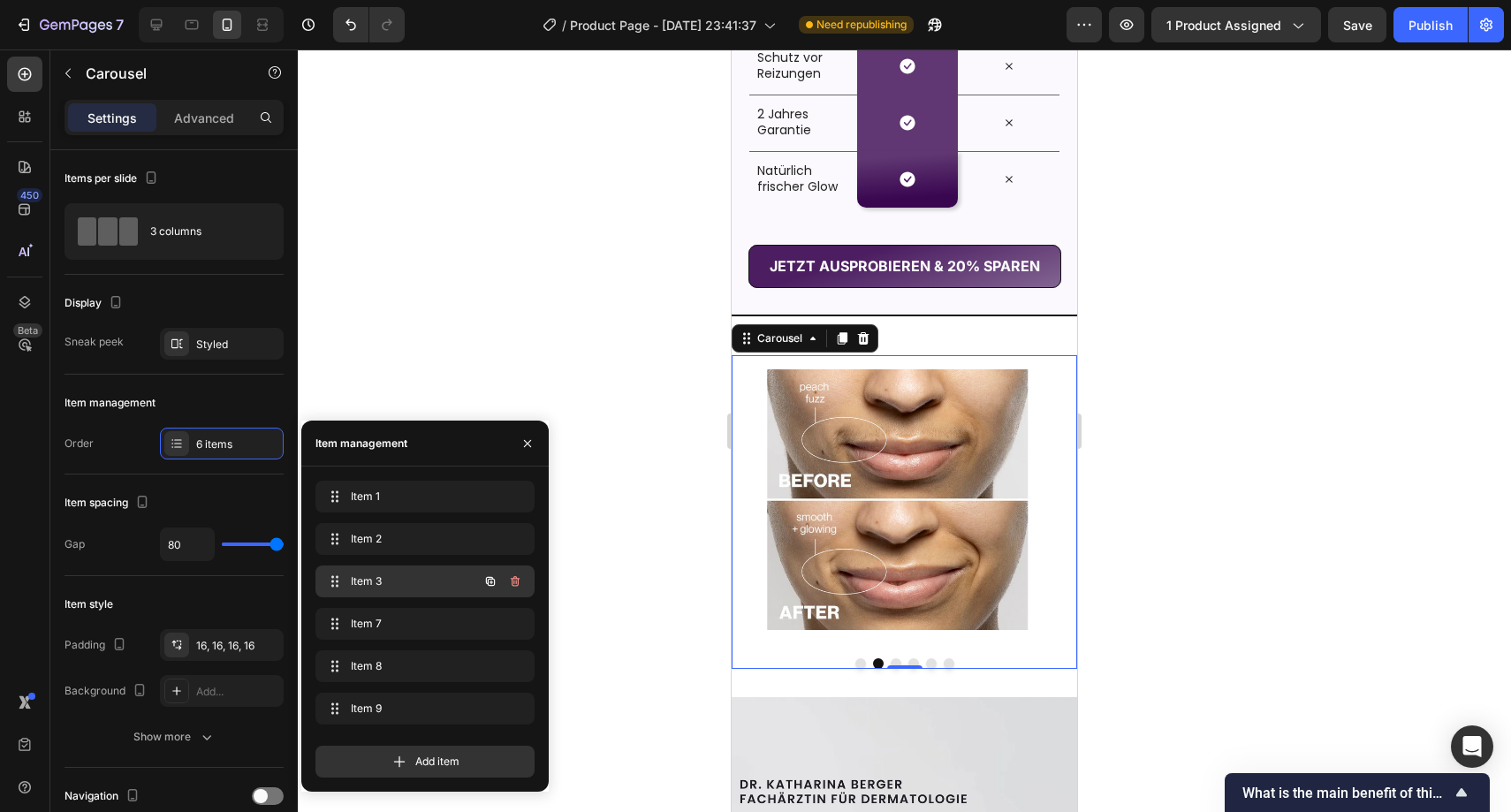
click at [409, 565] on div "Item 3 Item 3" at bounding box center [425, 581] width 219 height 31
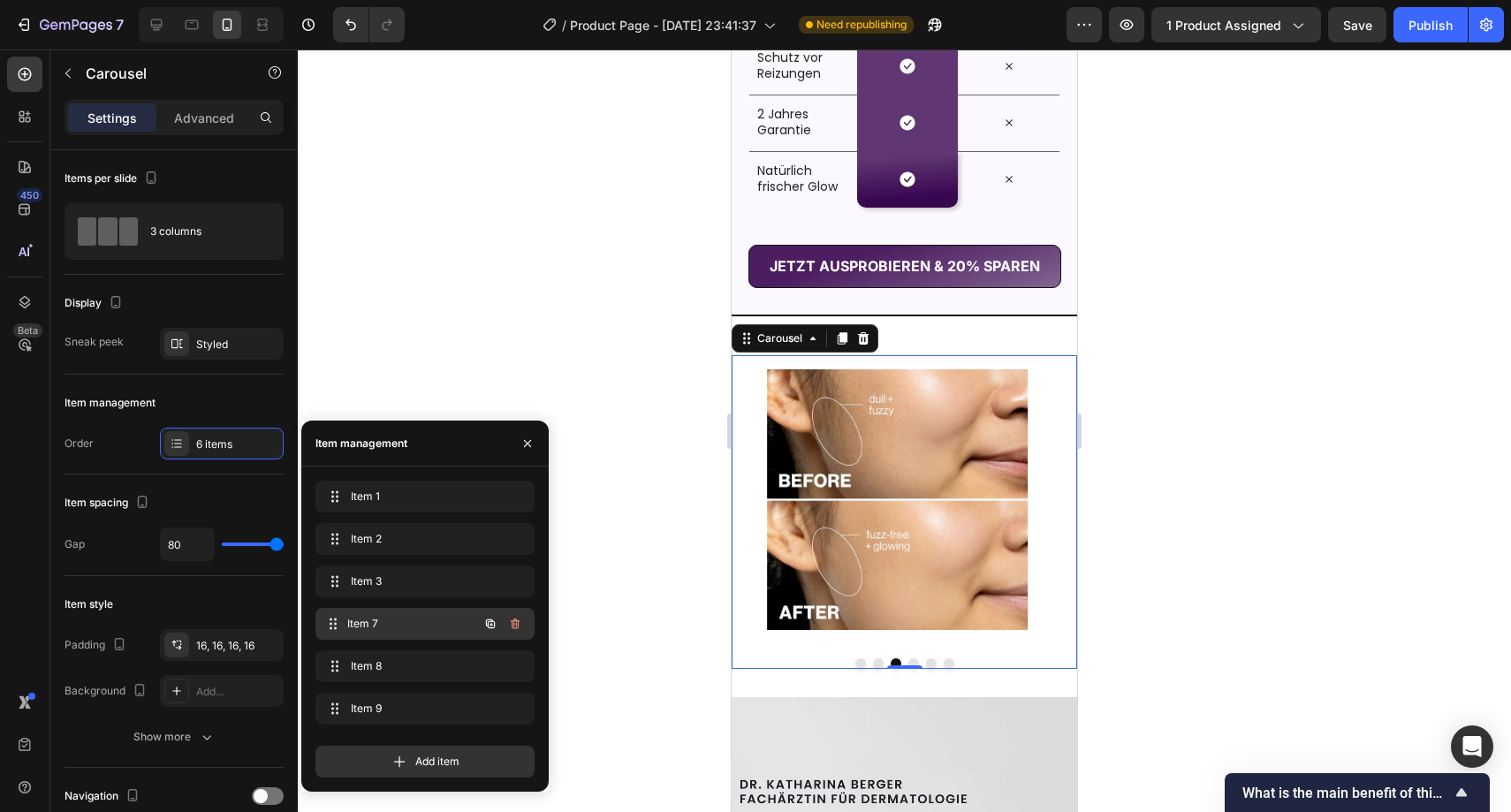
click at [408, 612] on div "Item 7 Item 7" at bounding box center [401, 623] width 155 height 25
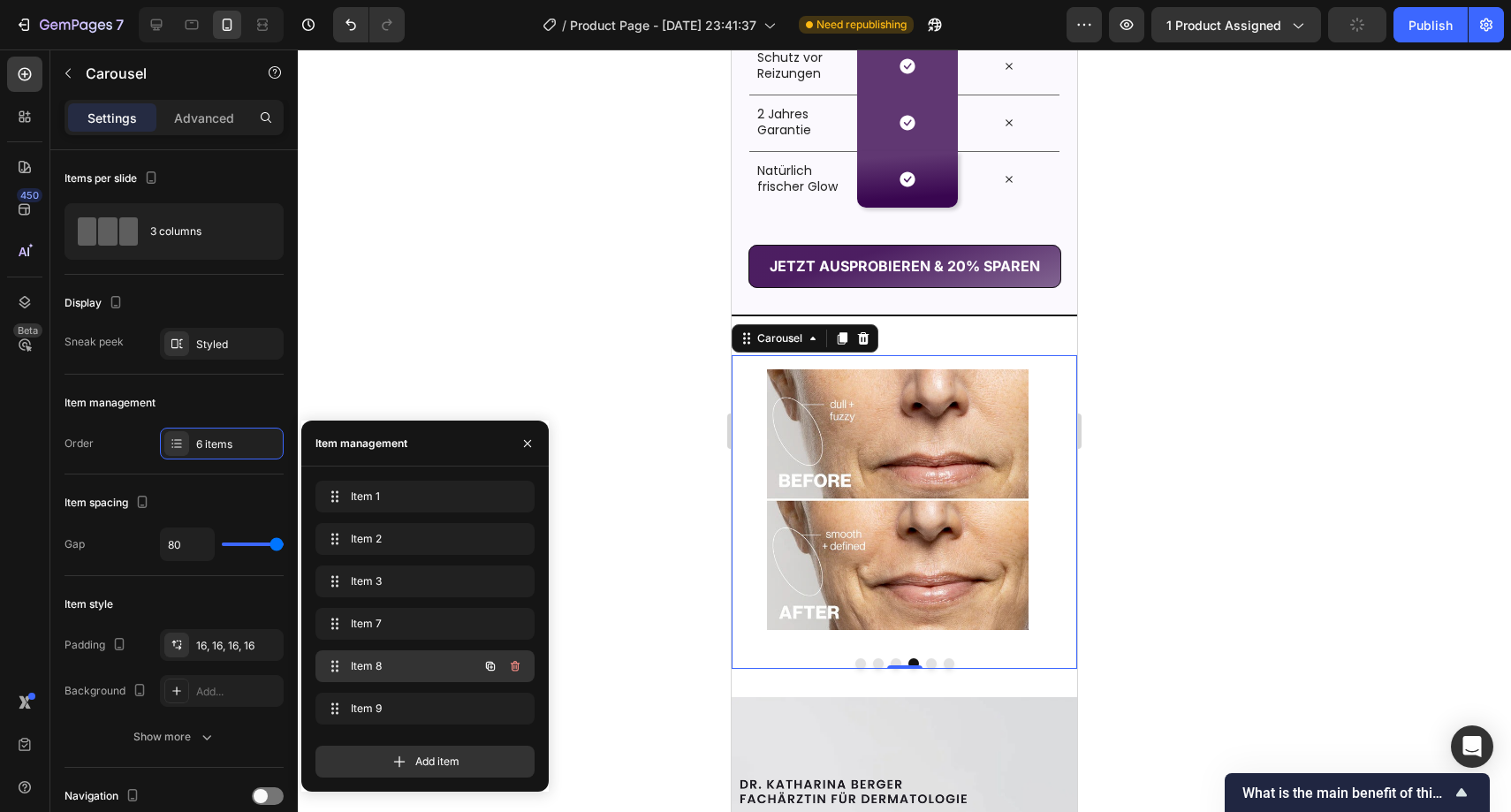
click at [402, 664] on span "Item 8" at bounding box center [401, 666] width 100 height 16
click at [406, 671] on span "Item 8" at bounding box center [412, 666] width 130 height 16
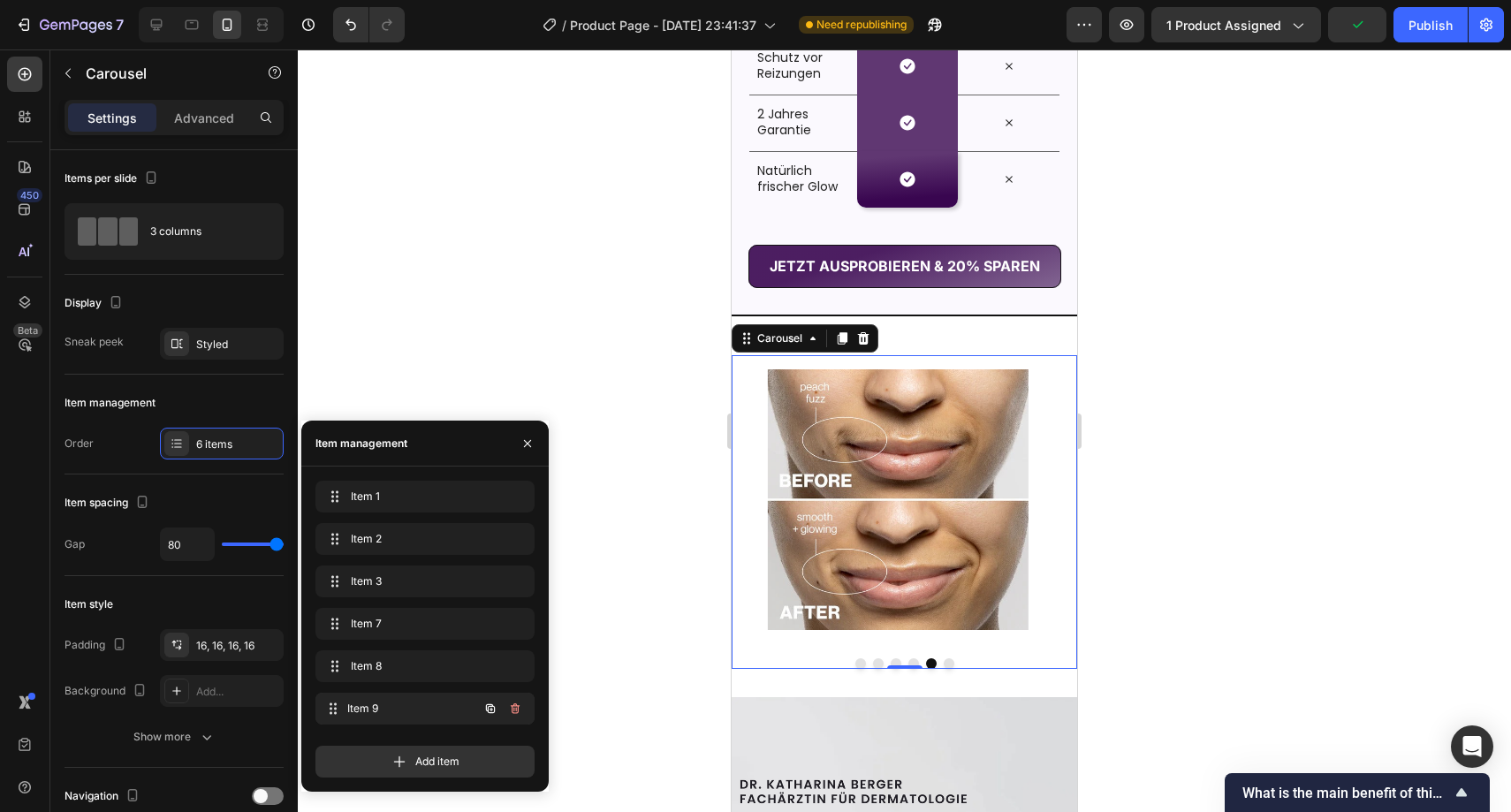
click at [420, 702] on span "Item 9" at bounding box center [412, 708] width 130 height 16
click at [521, 452] on button "button" at bounding box center [527, 443] width 29 height 29
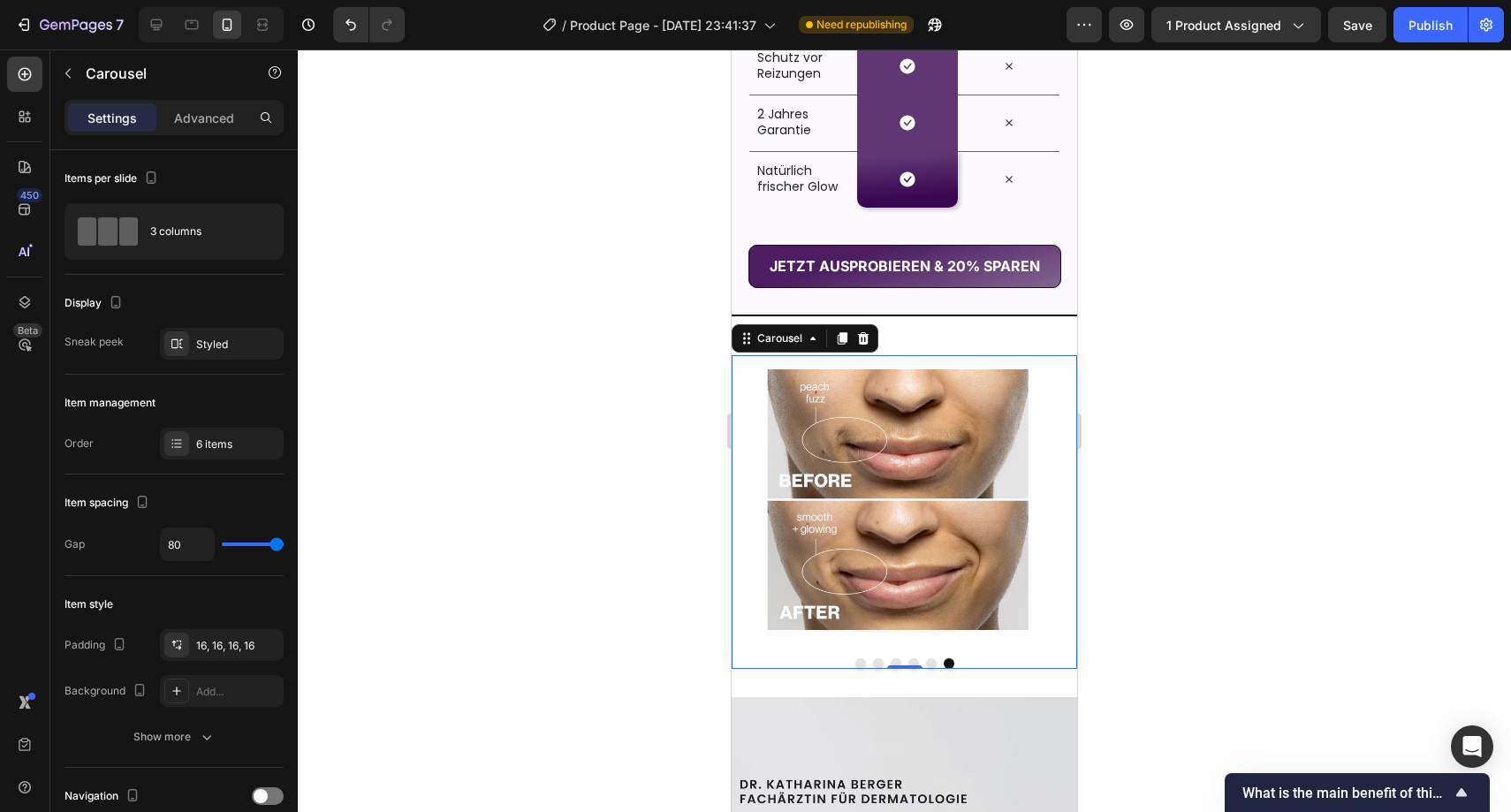
click at [647, 406] on div at bounding box center [905, 430] width 1214 height 762
click at [742, 451] on div "Image Image Image Image Image Image" at bounding box center [904, 499] width 345 height 289
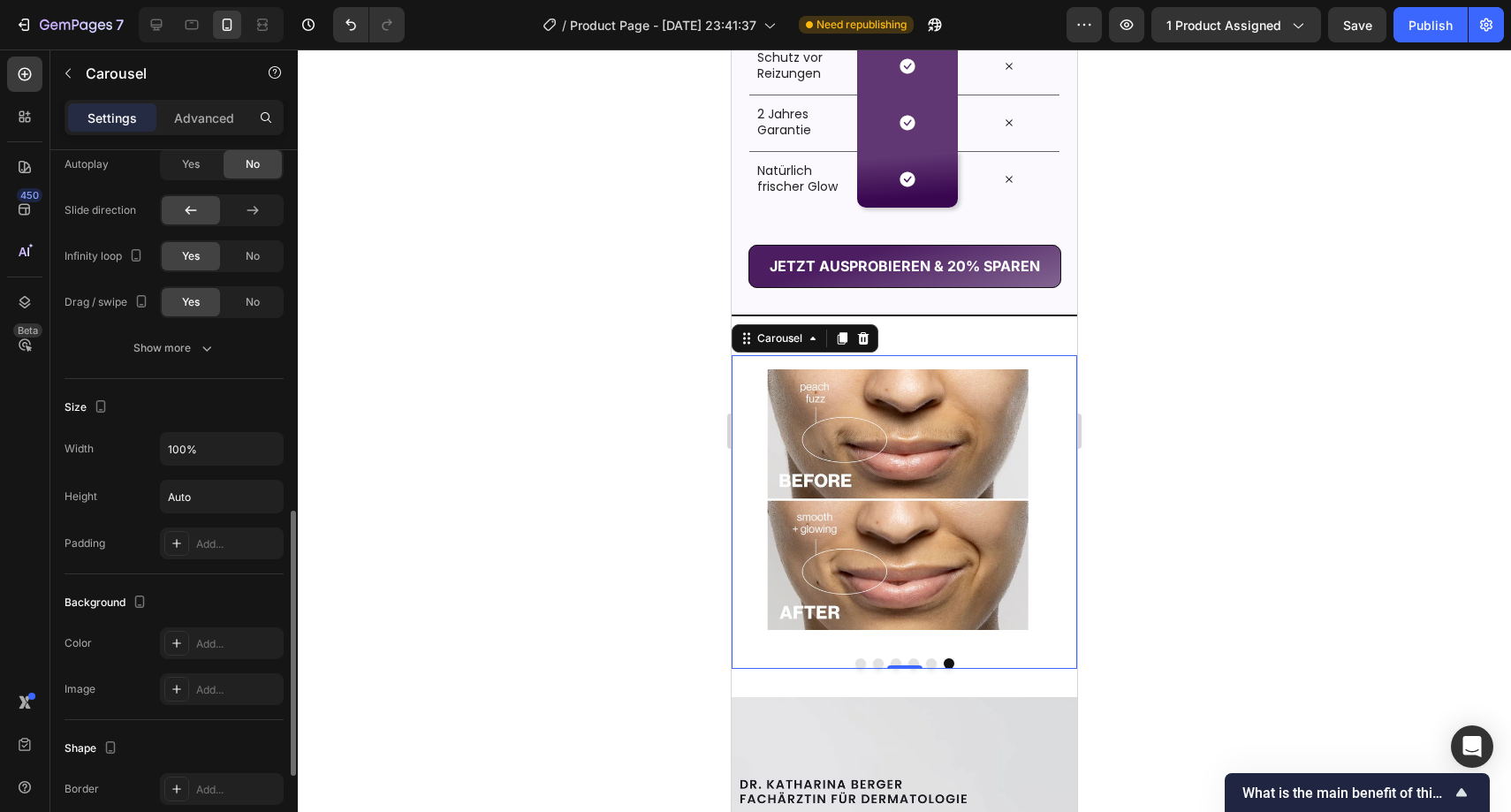
scroll to position [1125, 0]
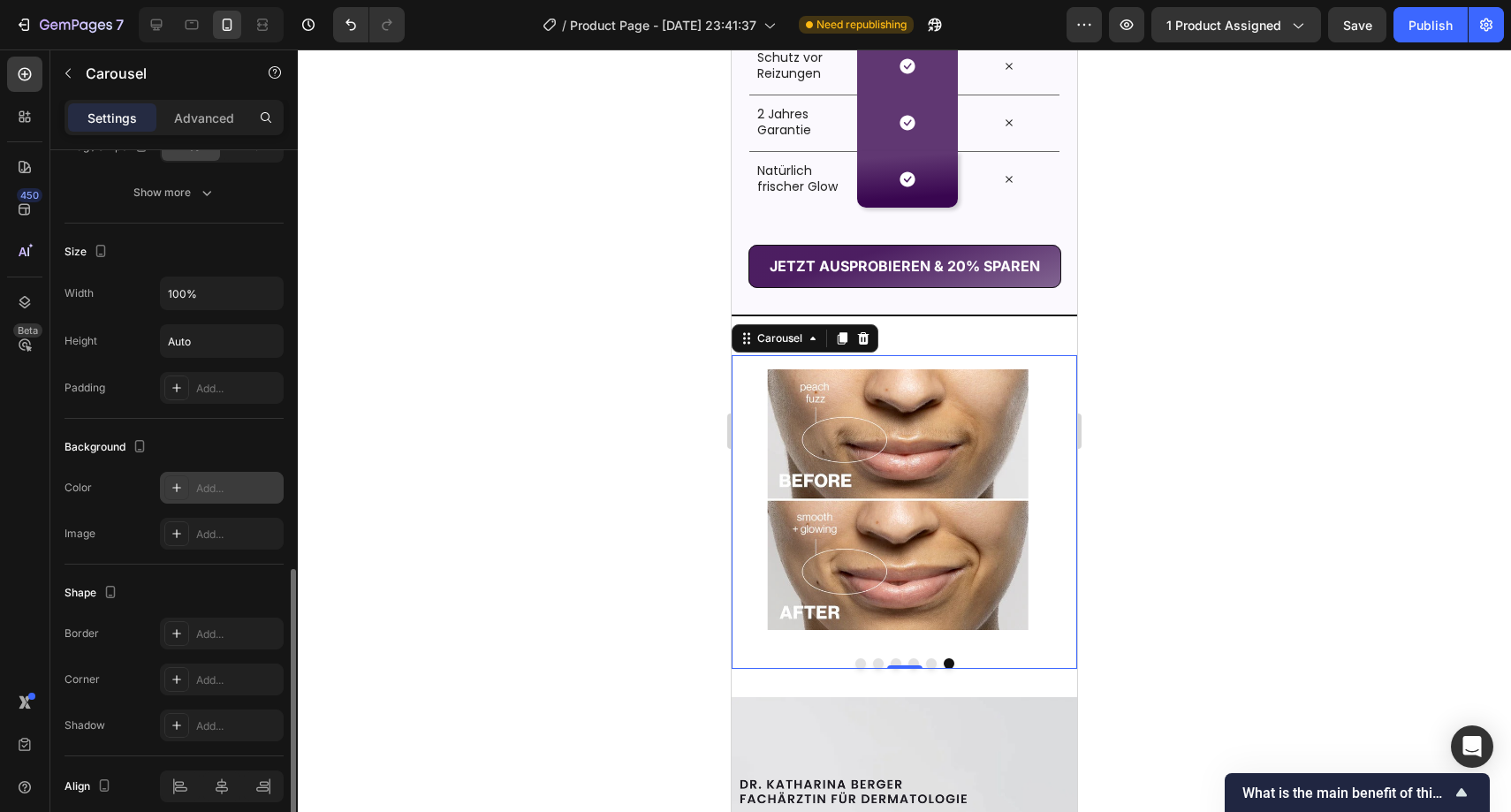
click at [204, 479] on div "Add..." at bounding box center [222, 487] width 124 height 31
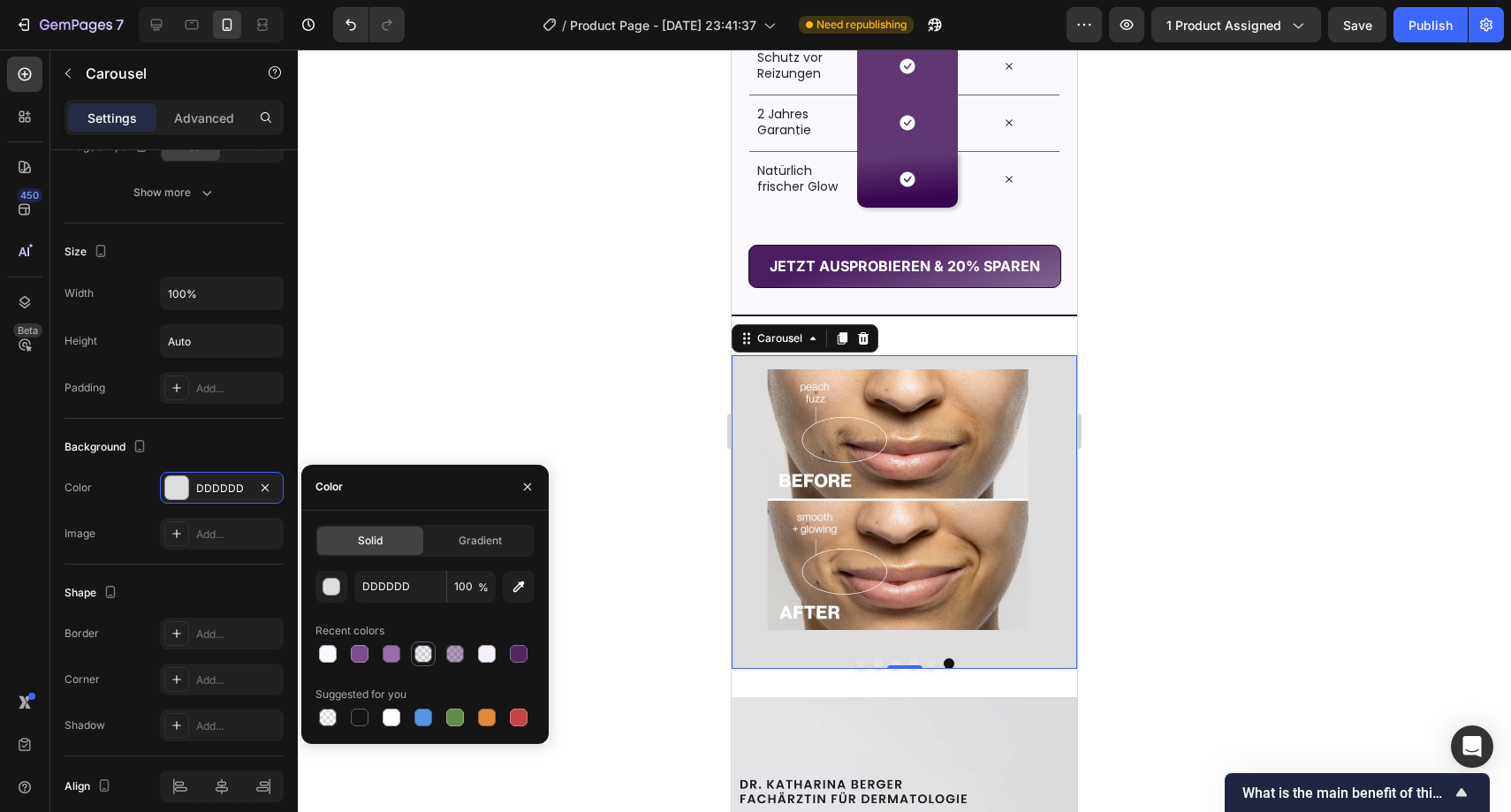
click at [432, 656] on div at bounding box center [423, 653] width 21 height 21
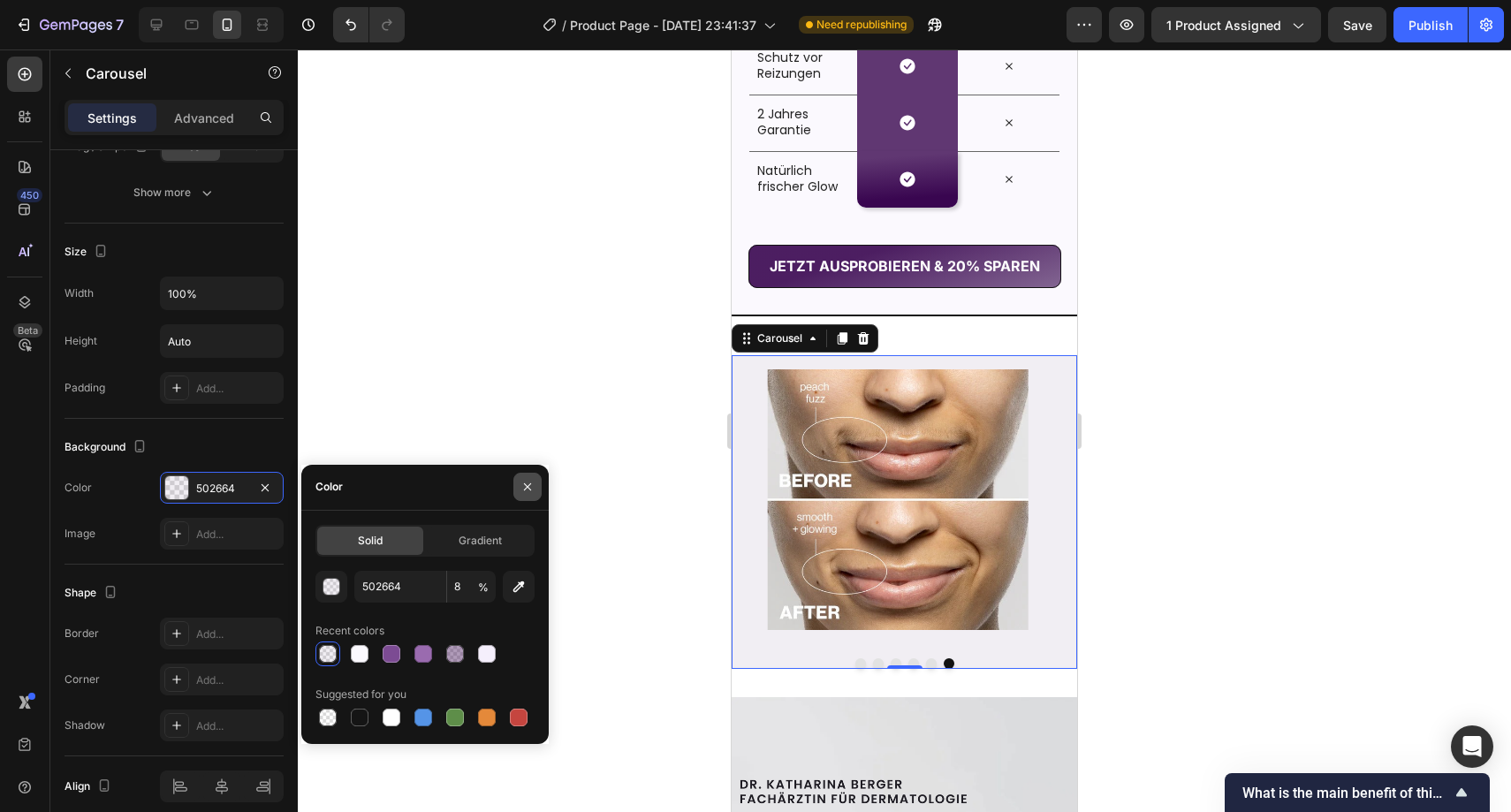
click at [524, 489] on icon "button" at bounding box center [527, 487] width 7 height 7
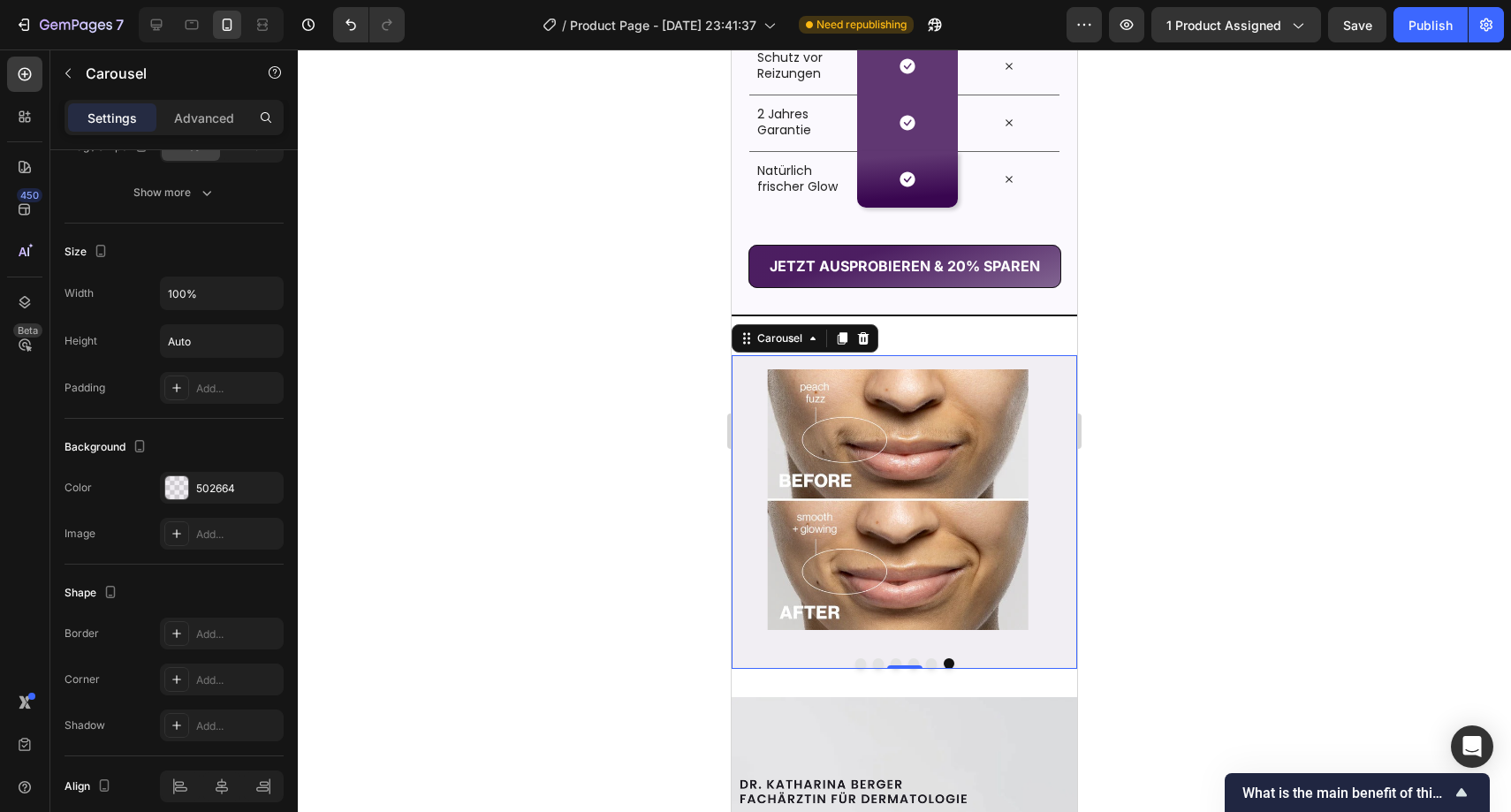
click at [557, 455] on div at bounding box center [905, 430] width 1214 height 762
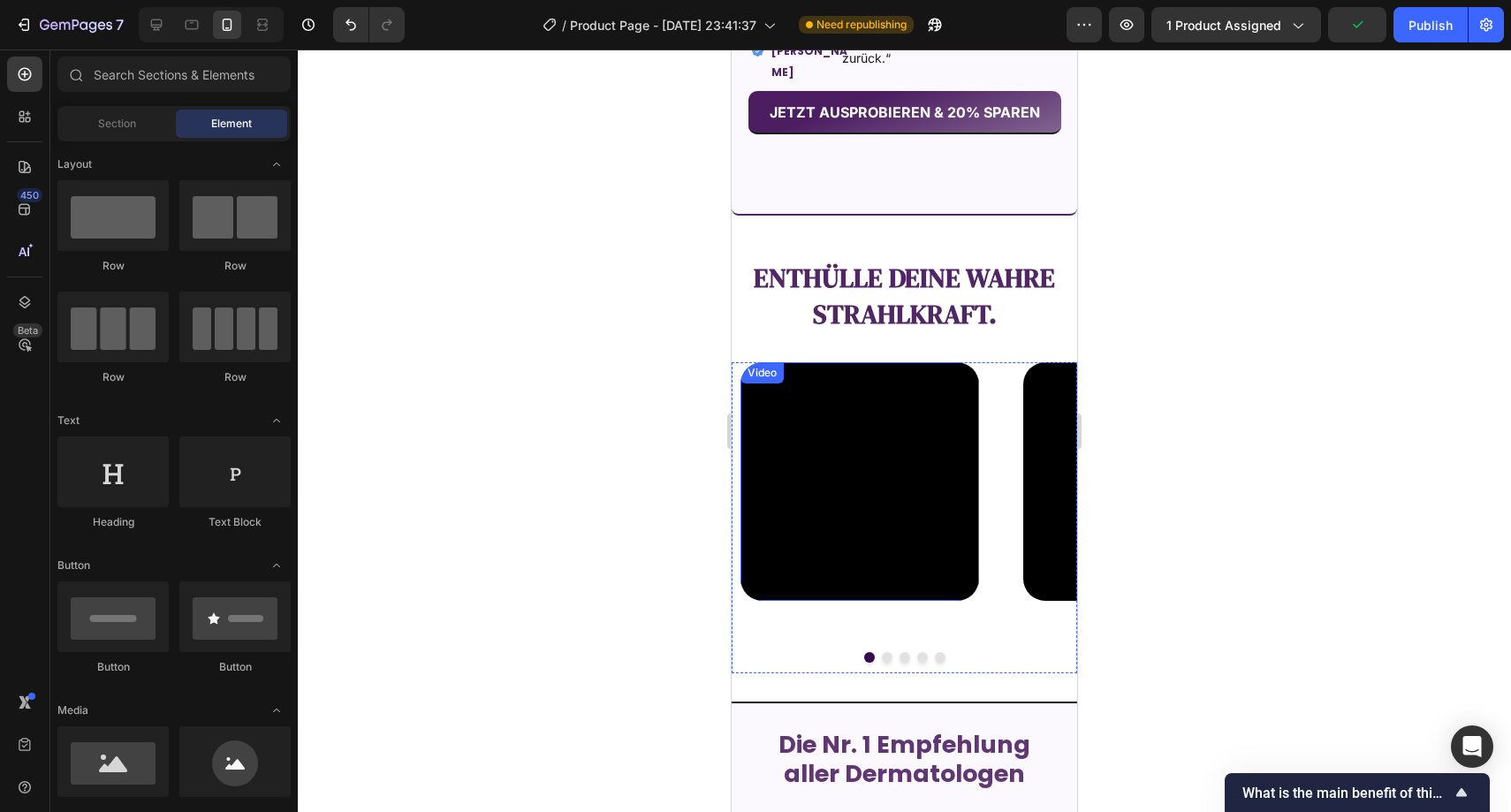
scroll to position [1893, 0]
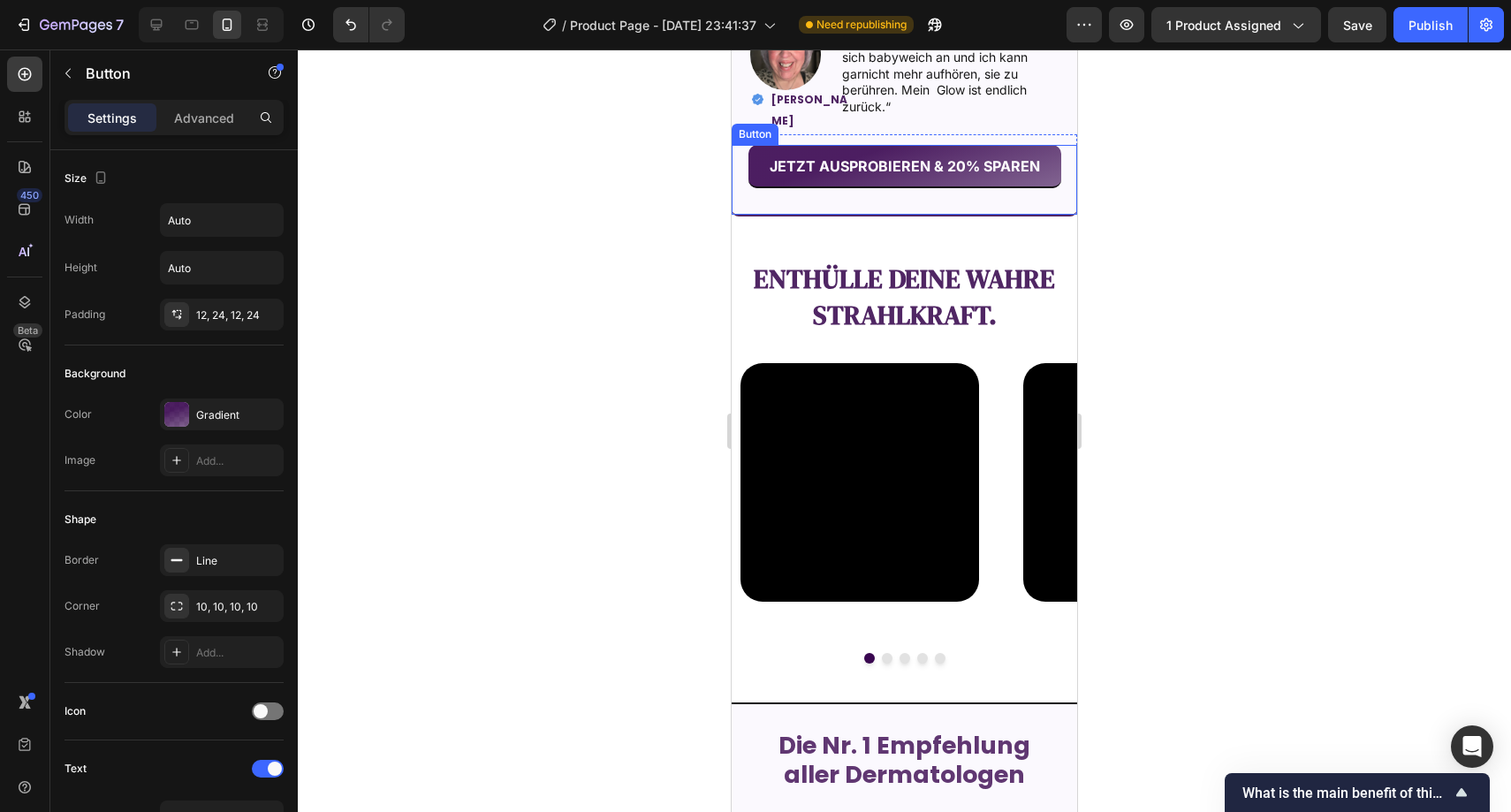
click at [975, 206] on div "JETZT AUSPROBIEREN & 20% SPAREN Button" at bounding box center [904, 179] width 345 height 69
drag, startPoint x: 263, startPoint y: 605, endPoint x: 300, endPoint y: 566, distance: 53.8
click at [0, 0] on icon "button" at bounding box center [0, 0] width 0 height 0
click at [488, 404] on div at bounding box center [905, 430] width 1214 height 762
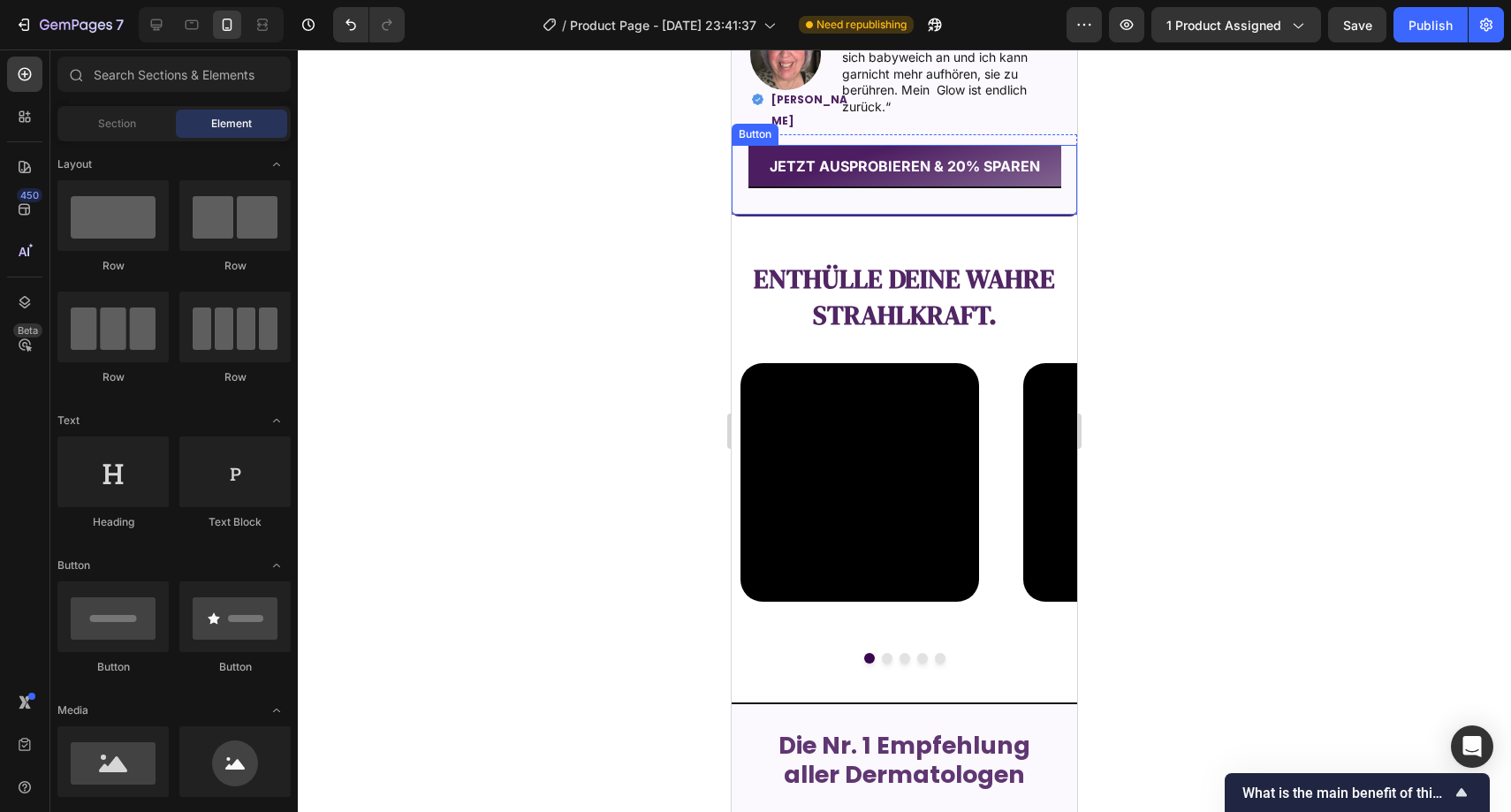
click at [757, 196] on div "JETZT AUSPROBIEREN & 20% SPAREN Button" at bounding box center [904, 179] width 345 height 69
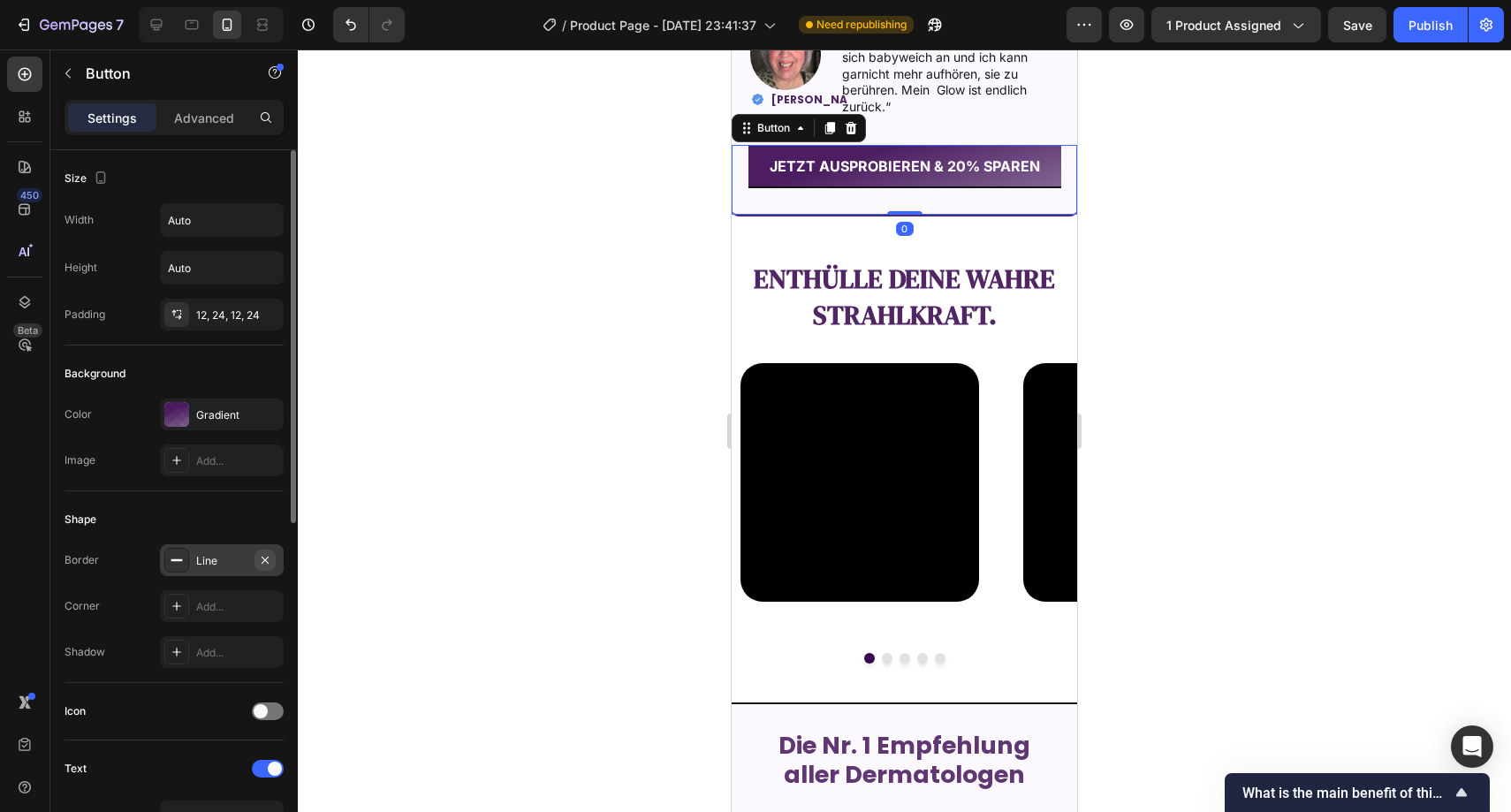
click at [272, 558] on button "button" at bounding box center [265, 560] width 21 height 21
click at [490, 441] on div at bounding box center [905, 430] width 1214 height 762
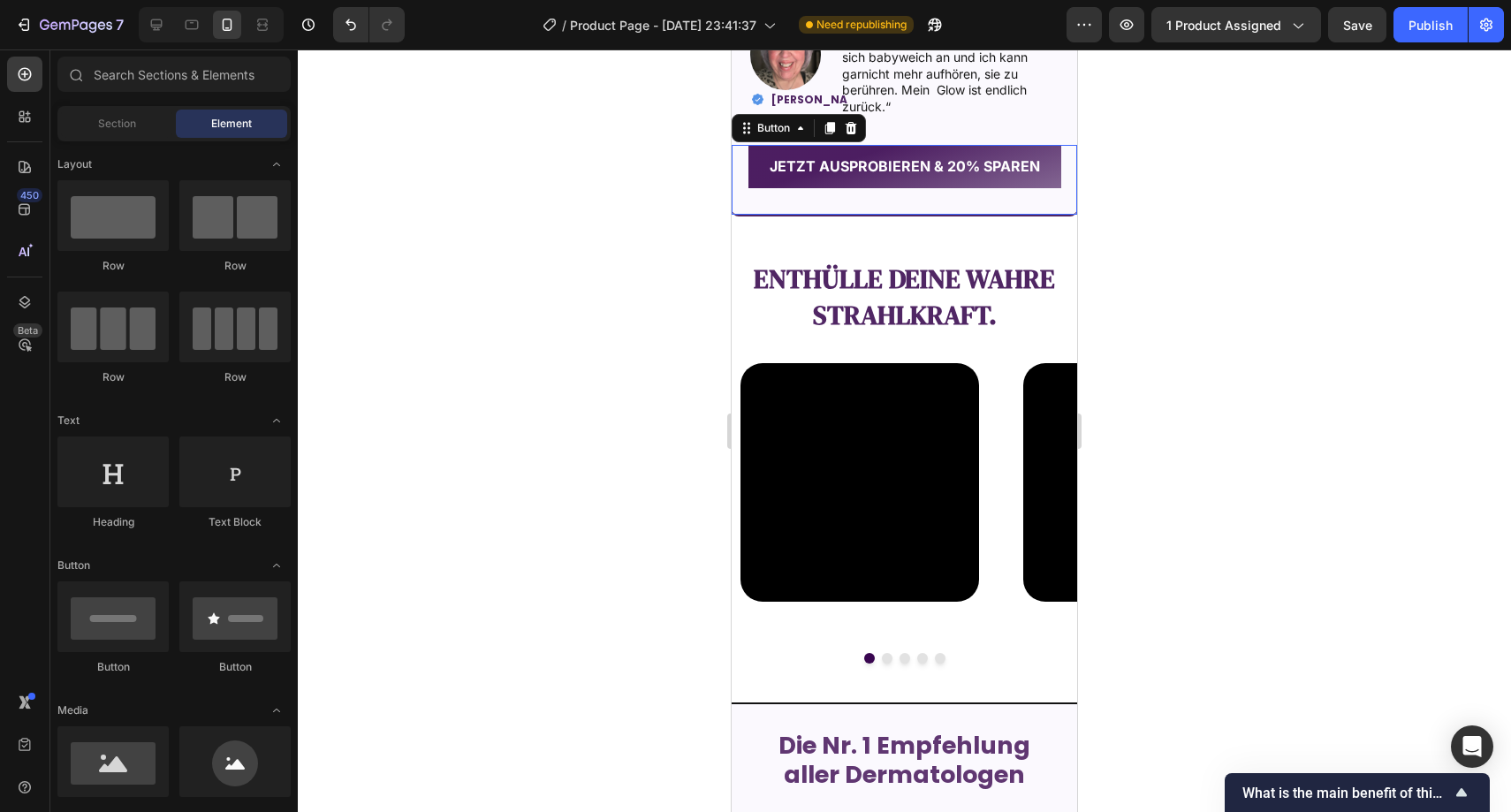
click at [754, 153] on button "JETZT AUSPROBIEREN & 20% SPAREN" at bounding box center [905, 166] width 313 height 43
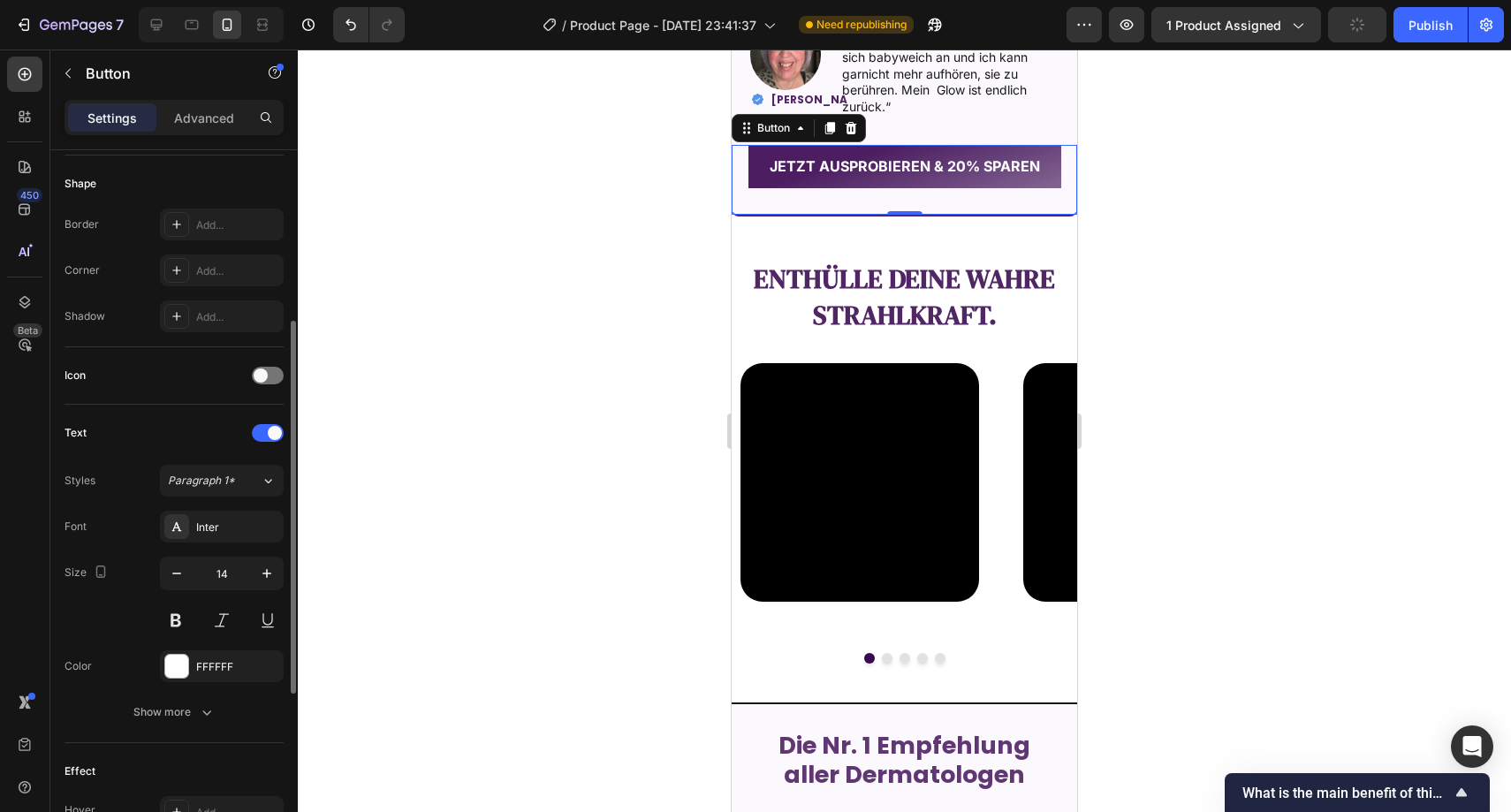
scroll to position [0, 0]
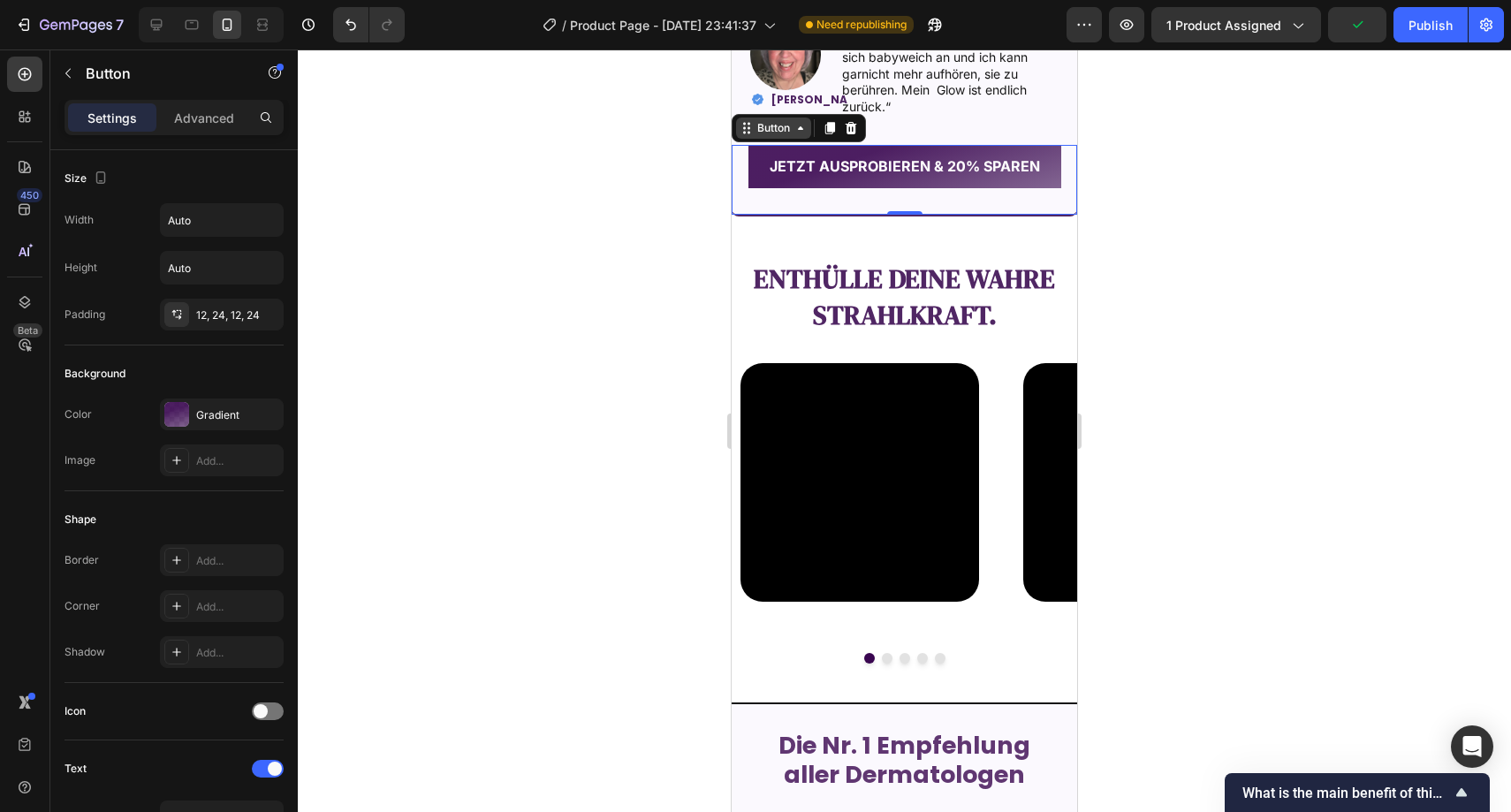
click at [789, 125] on div "Button" at bounding box center [774, 128] width 40 height 16
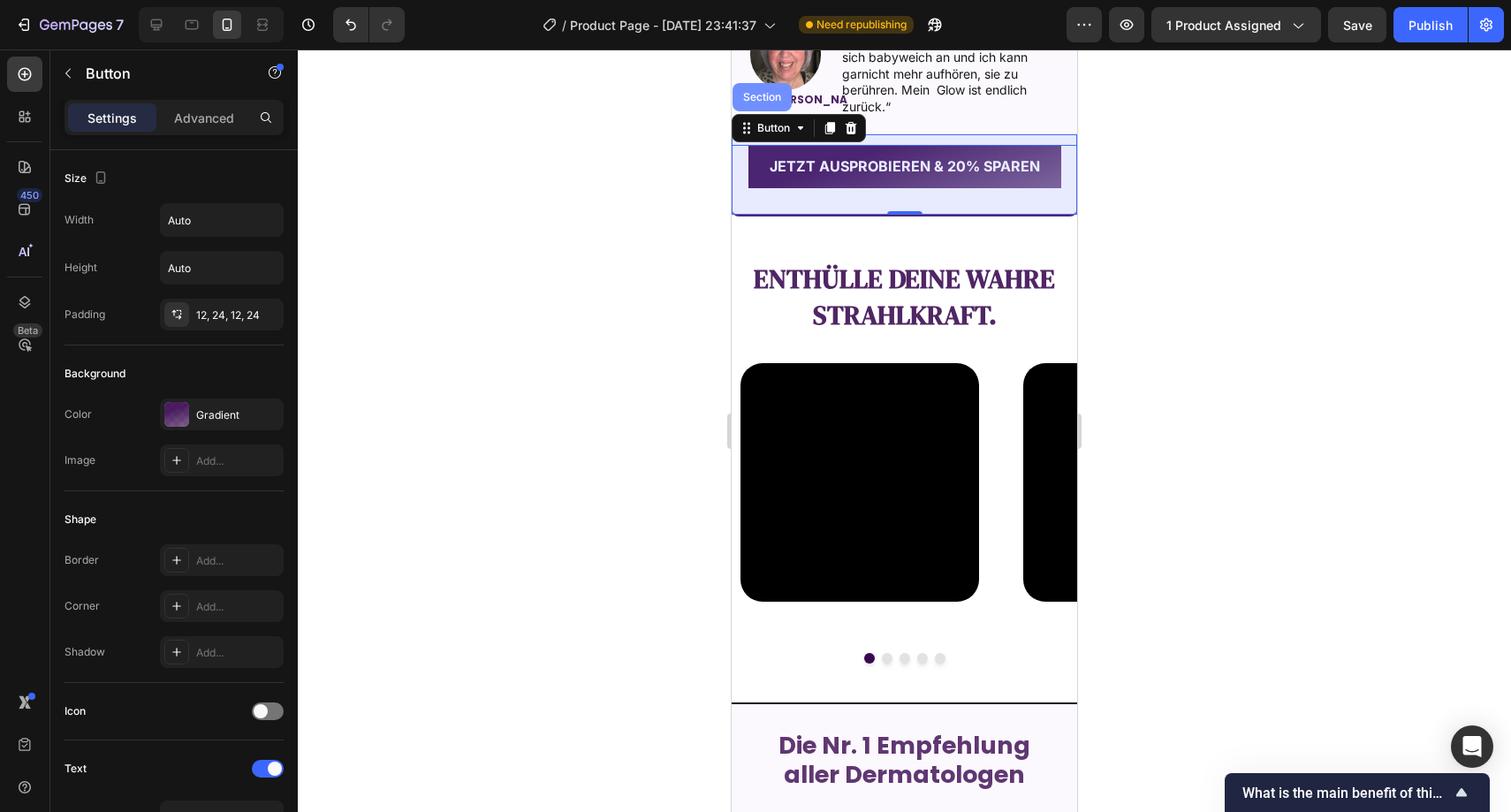
click at [765, 96] on div "Section" at bounding box center [762, 96] width 45 height 10
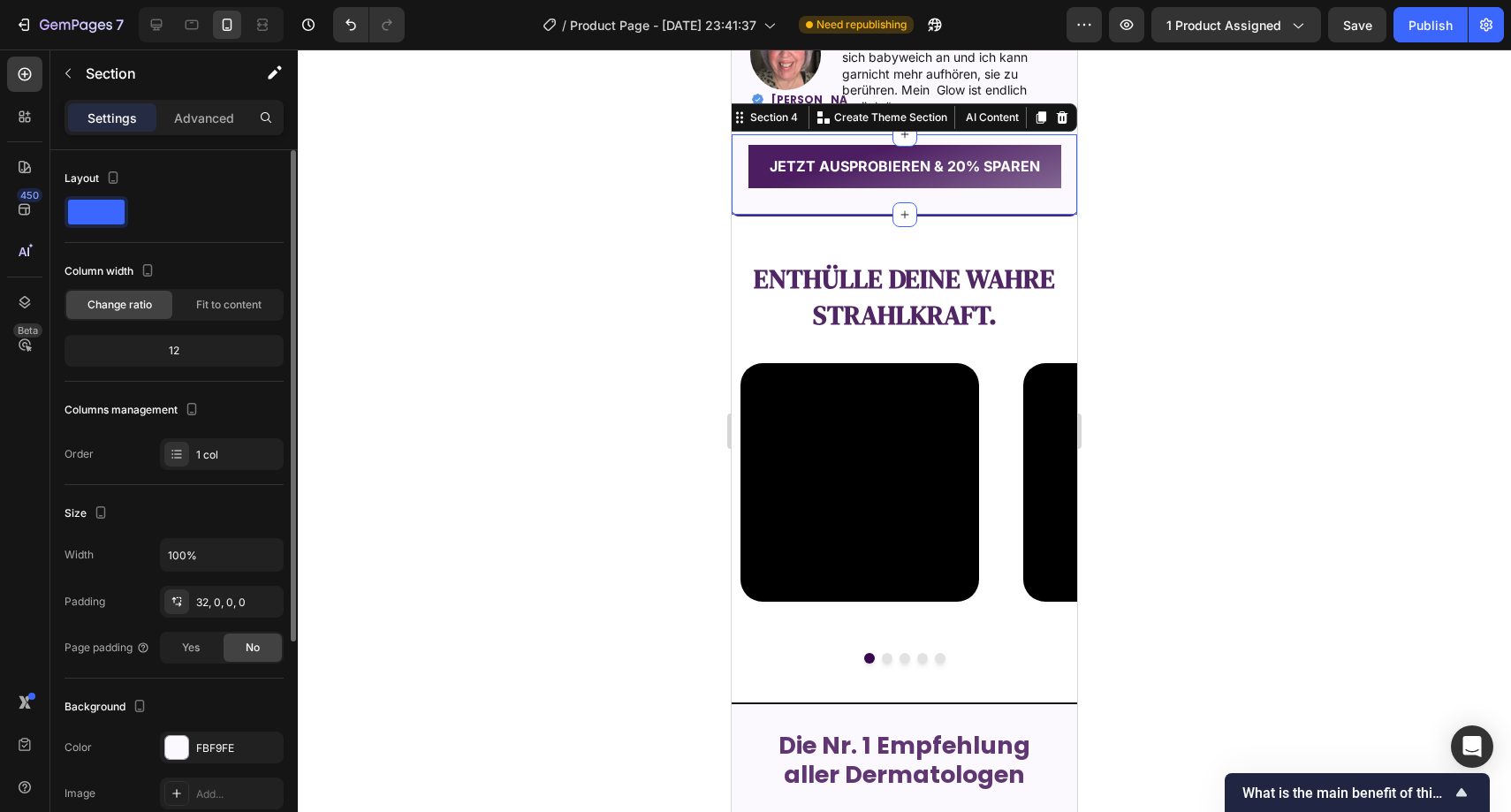
scroll to position [320, 0]
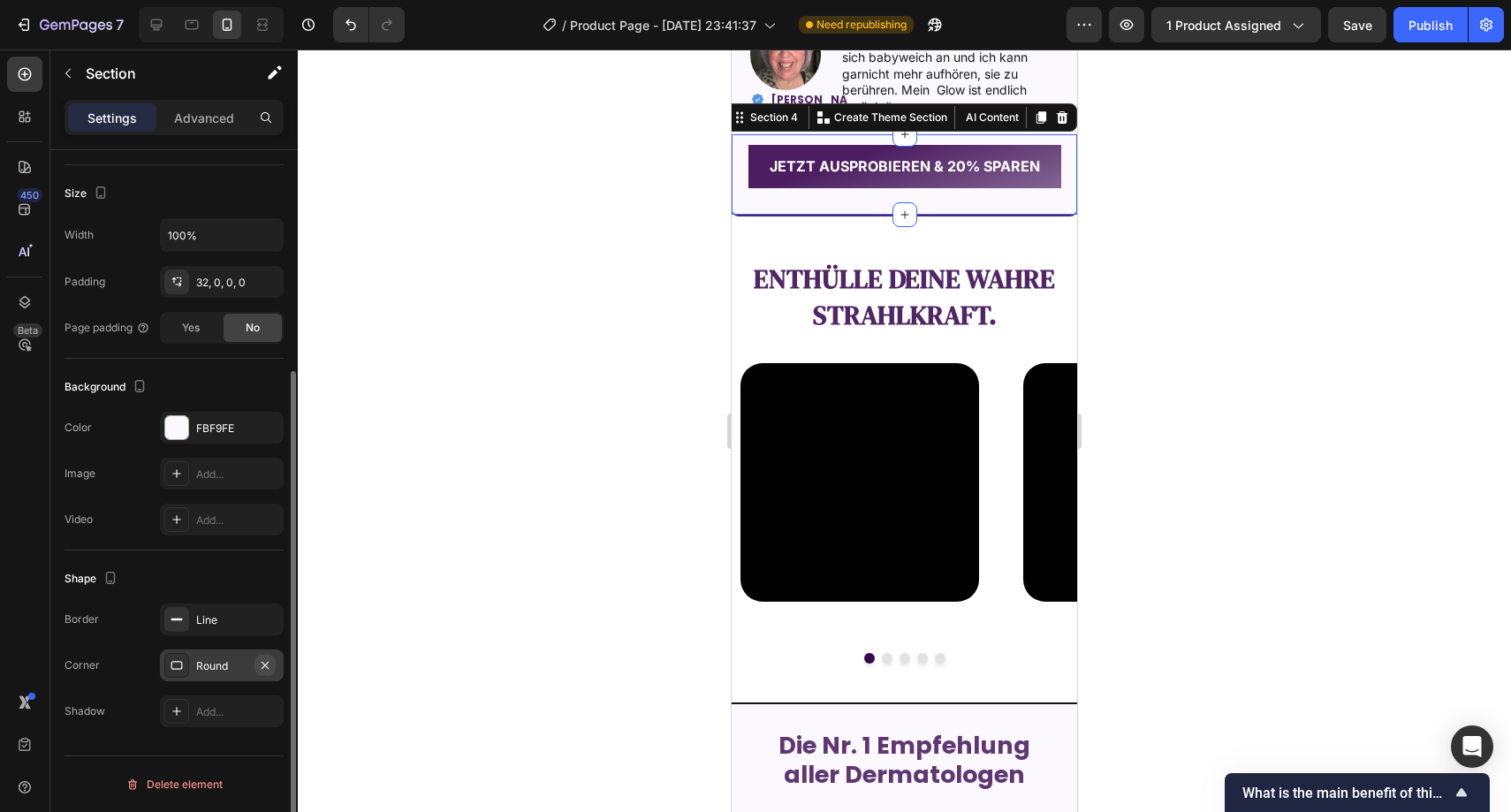
click at [269, 662] on icon "button" at bounding box center [265, 665] width 14 height 14
click at [462, 424] on div at bounding box center [905, 430] width 1214 height 762
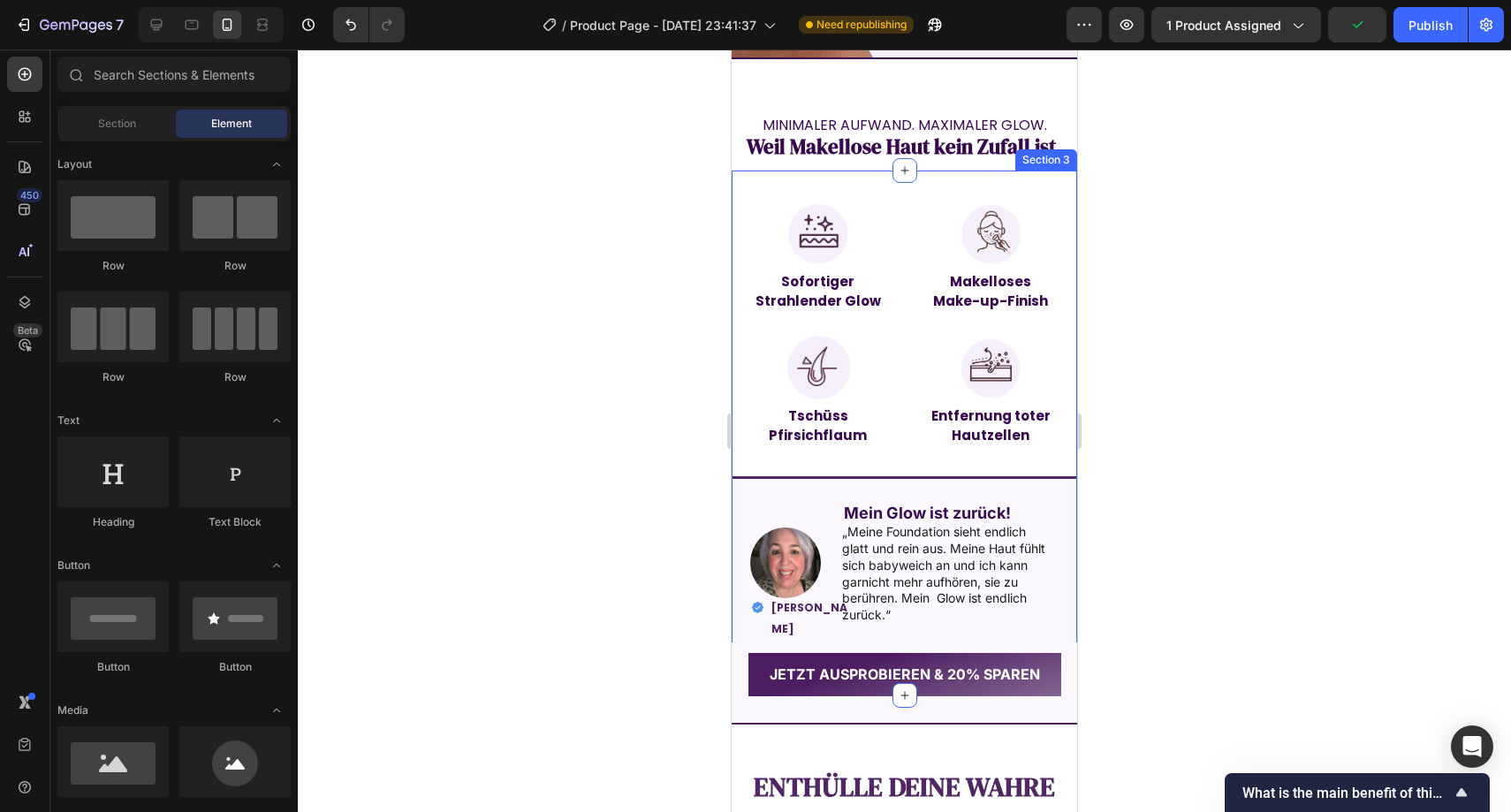
scroll to position [1421, 0]
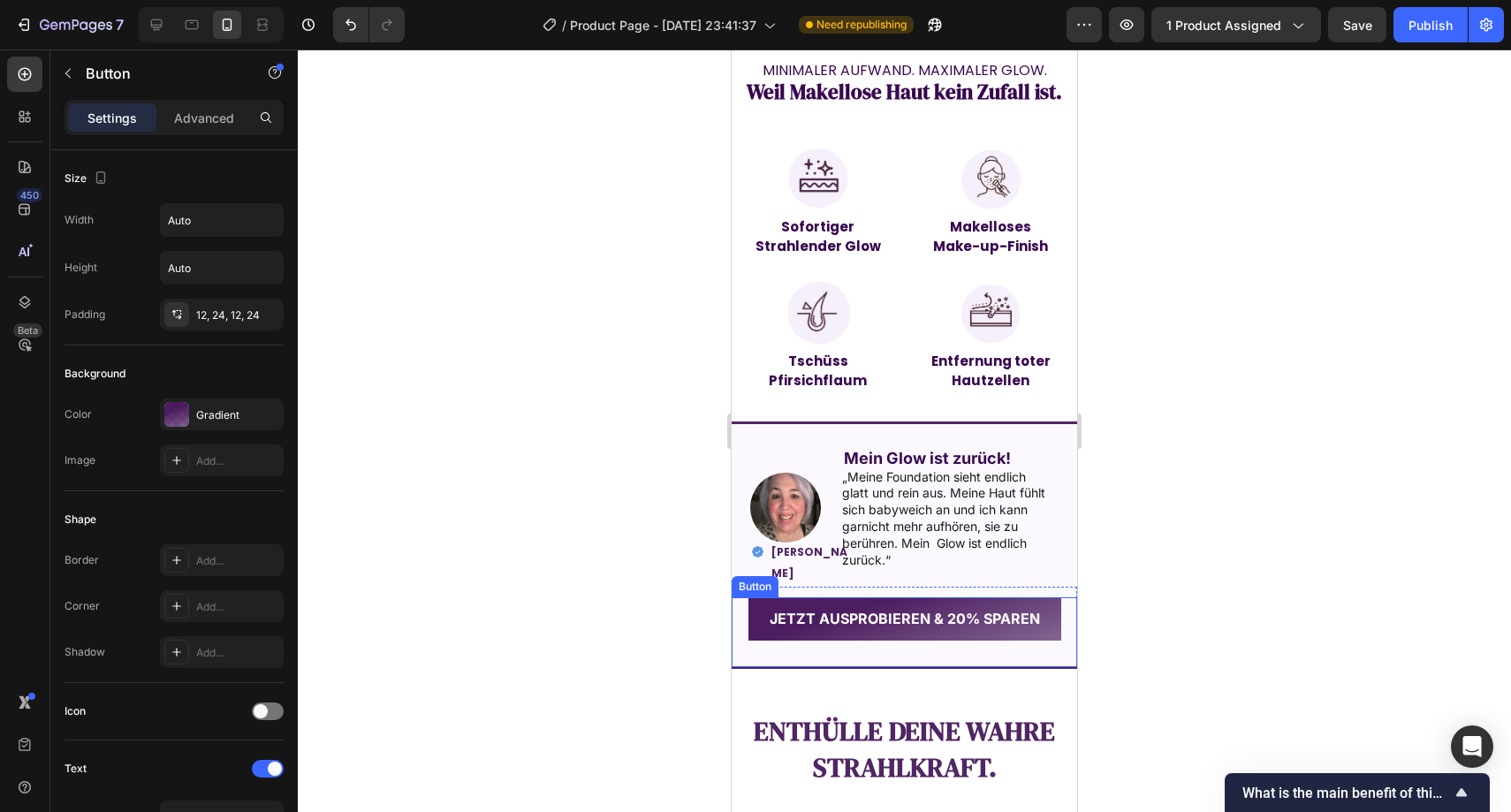
click at [780, 667] on div "JETZT AUSPROBIEREN & 20% SPAREN Button" at bounding box center [904, 632] width 345 height 69
click at [779, 588] on div "Button" at bounding box center [774, 580] width 40 height 16
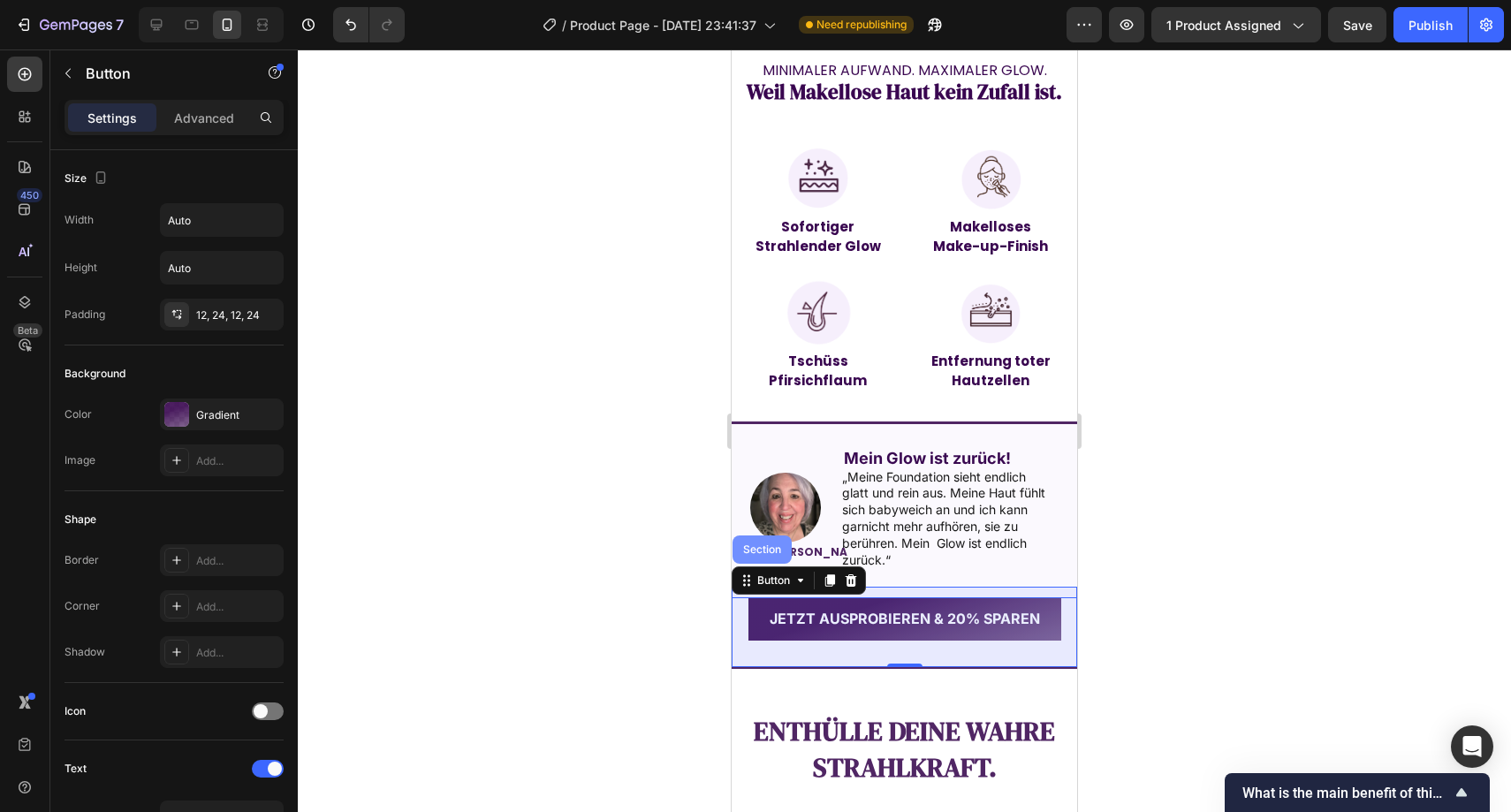
drag, startPoint x: 771, startPoint y: 570, endPoint x: 1461, endPoint y: 627, distance: 692.4
click at [771, 563] on div "Section" at bounding box center [762, 549] width 59 height 29
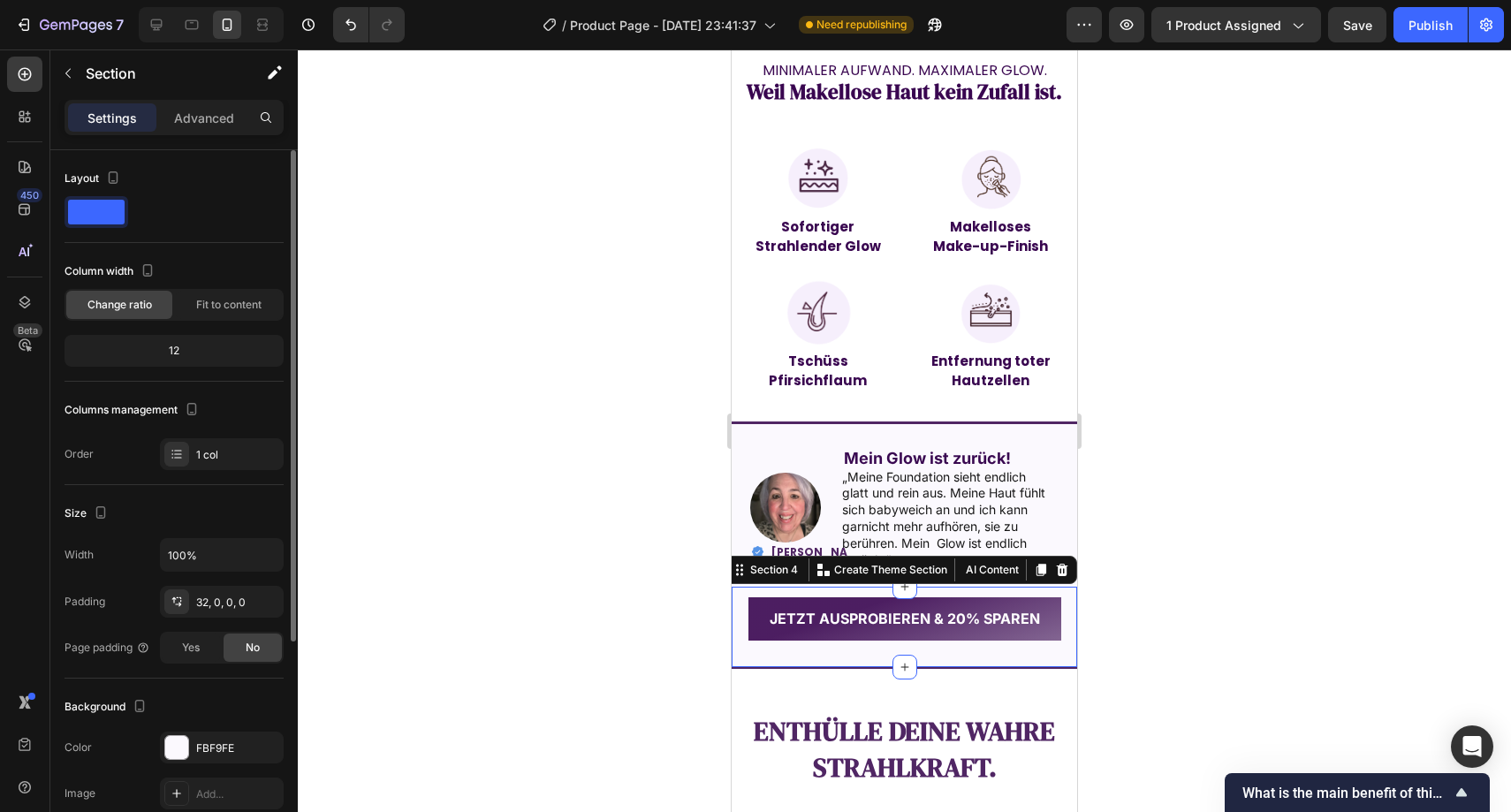
scroll to position [320, 0]
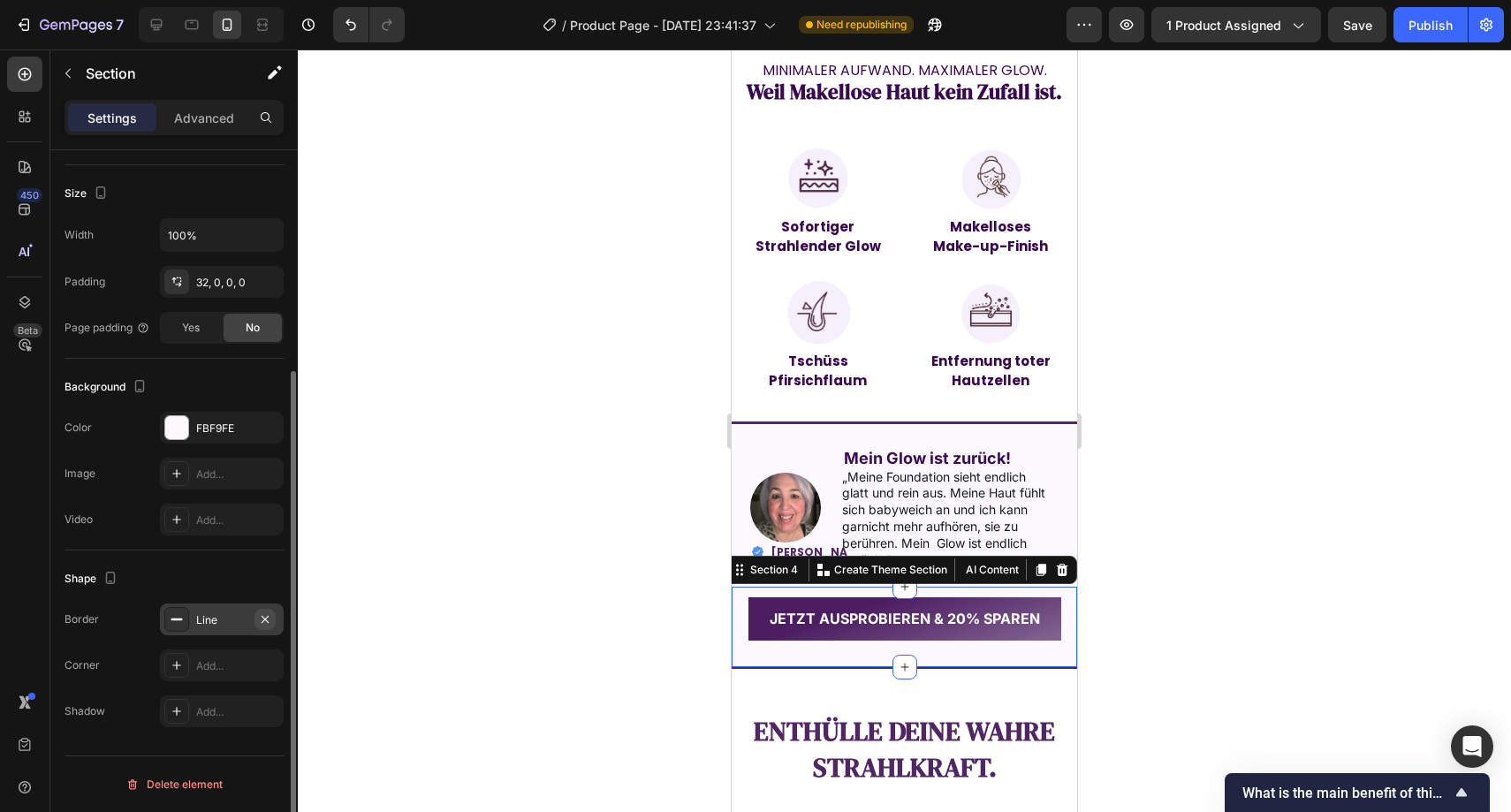
click at [270, 616] on icon "button" at bounding box center [265, 619] width 14 height 14
click at [483, 507] on div at bounding box center [905, 430] width 1214 height 762
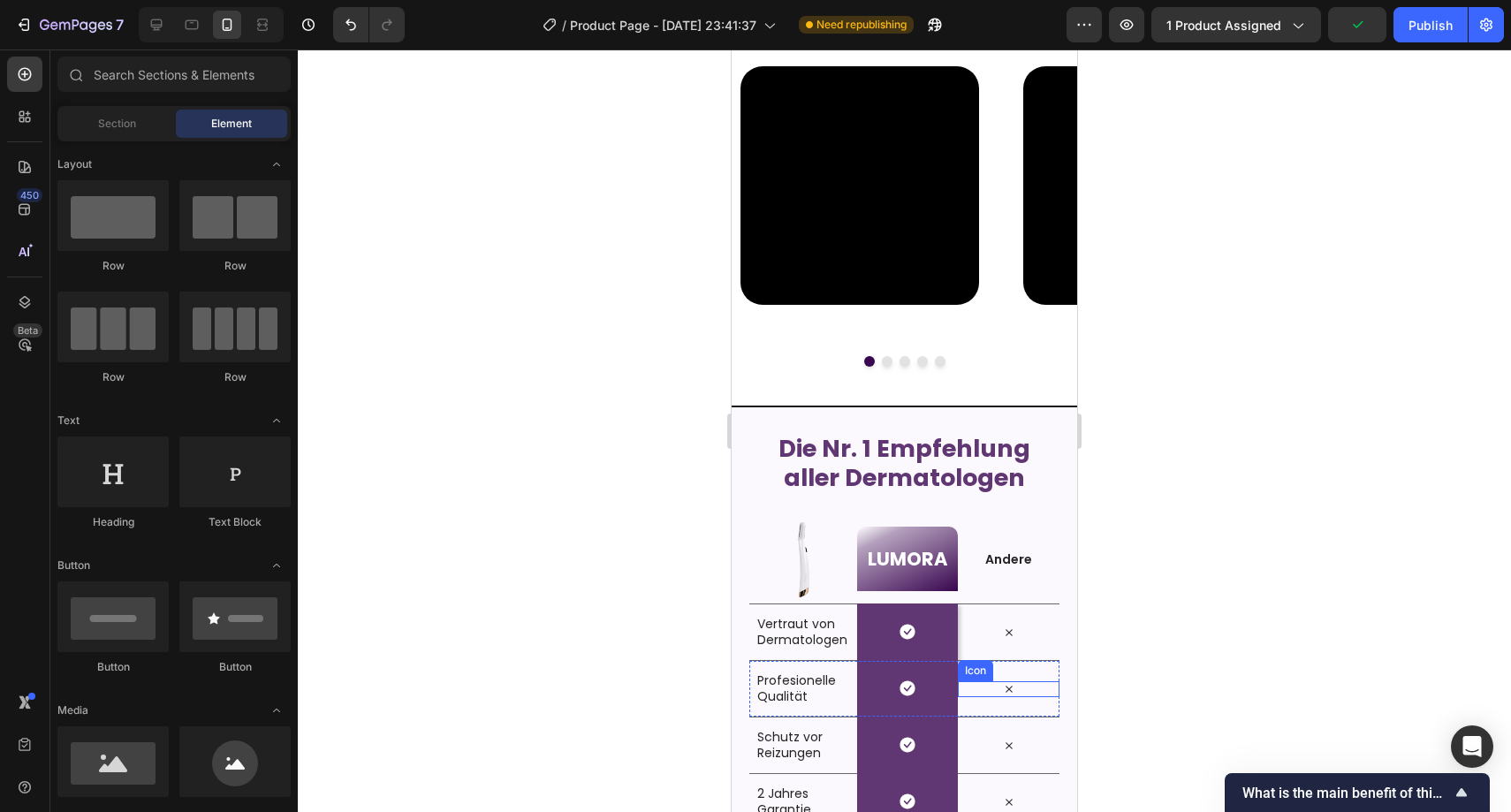
scroll to position [2371, 0]
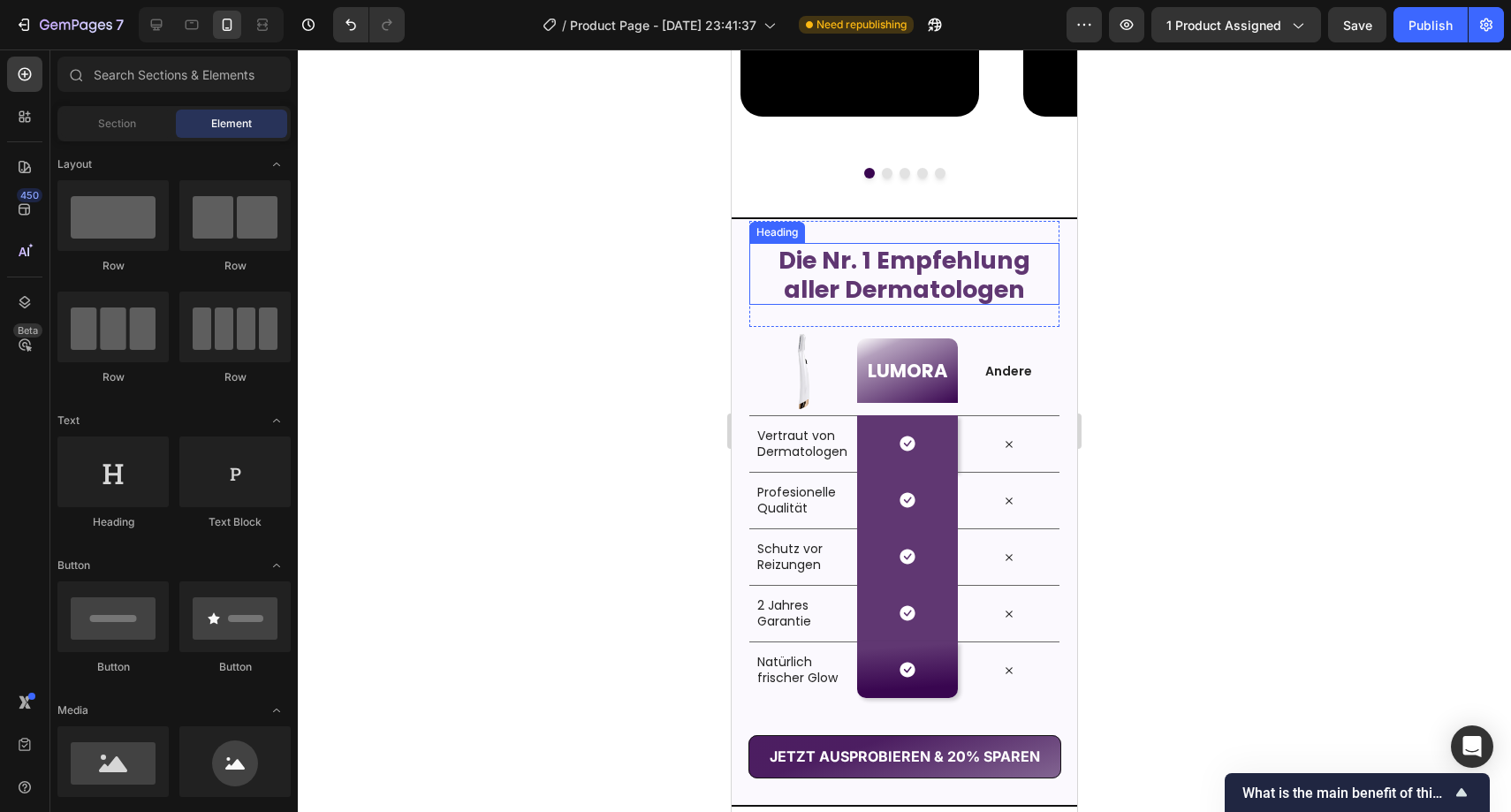
click at [982, 265] on span "Die Nr. 1 Empfehlung" at bounding box center [905, 260] width 252 height 32
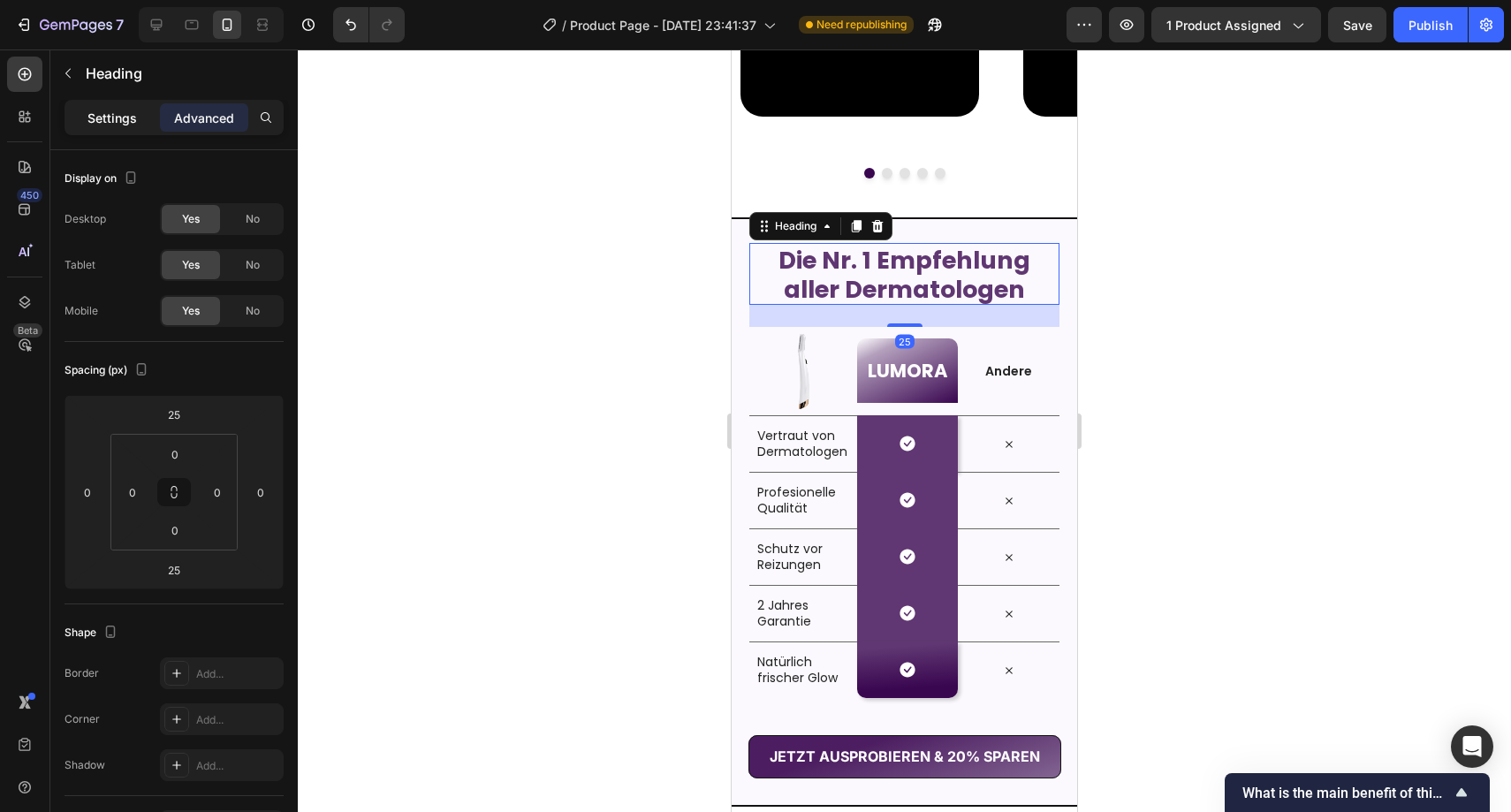
click at [125, 105] on div "Settings" at bounding box center [113, 117] width 89 height 29
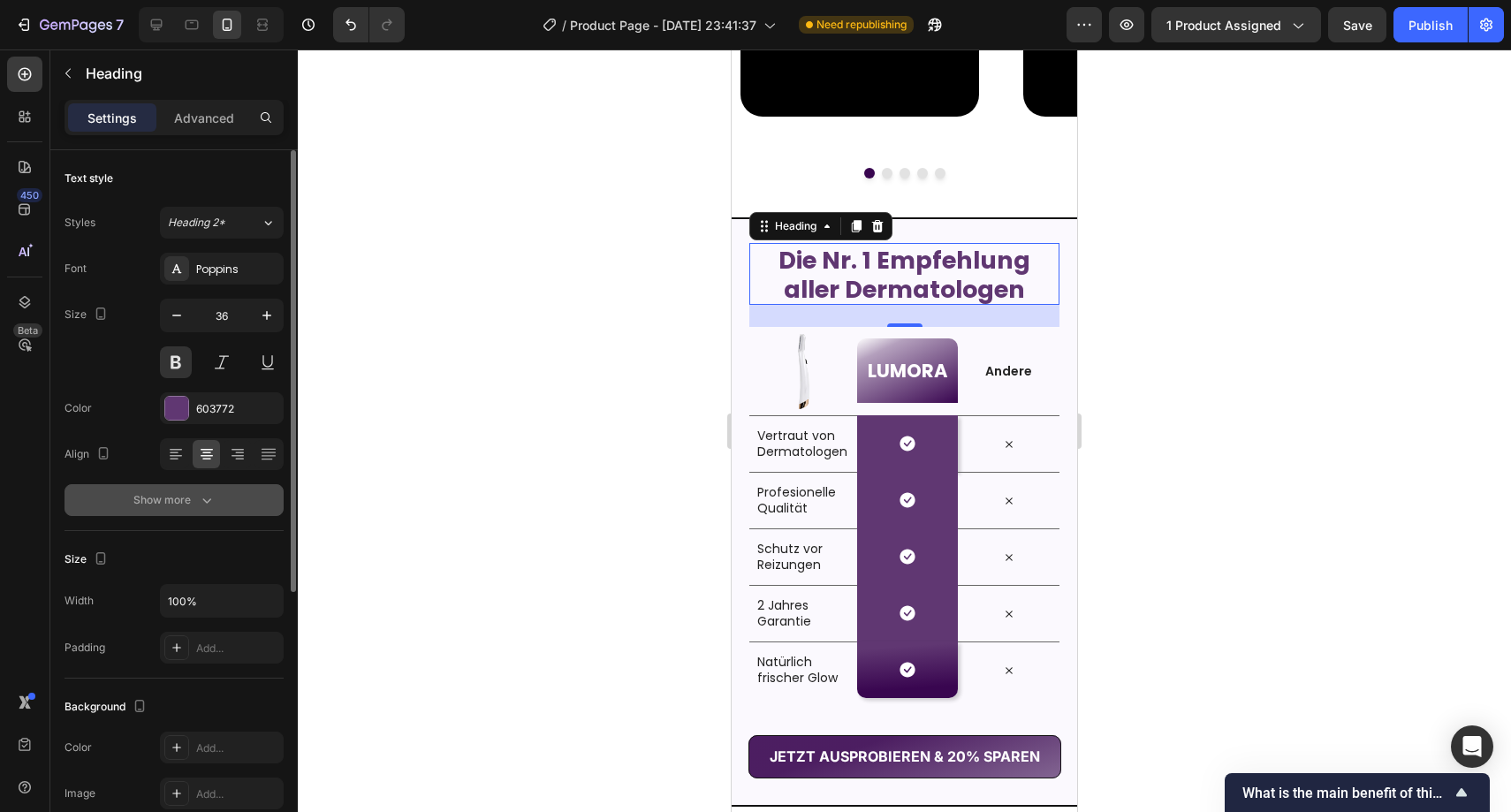
click at [180, 498] on div "Show more" at bounding box center [174, 499] width 82 height 18
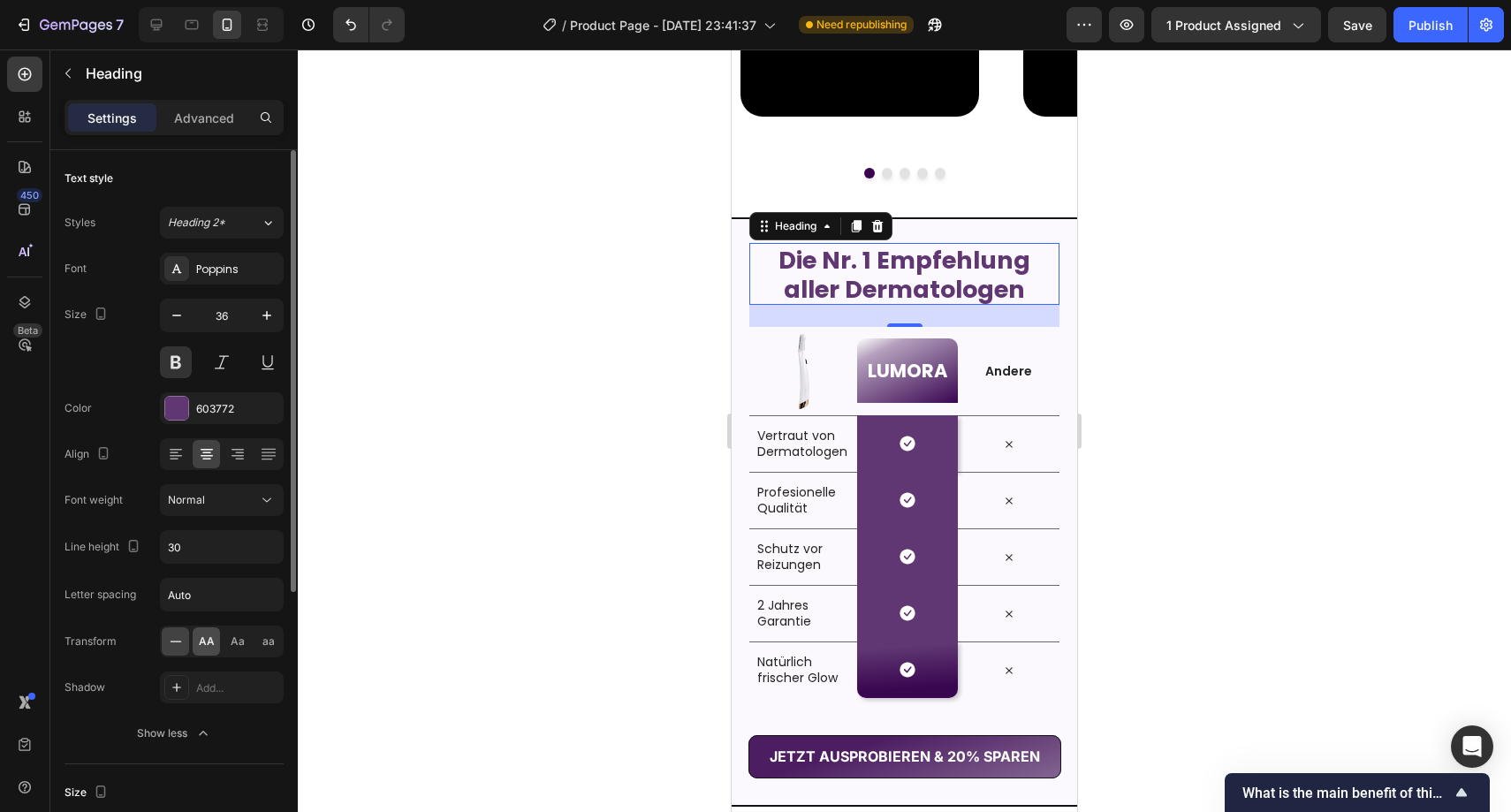
click at [207, 644] on span "AA" at bounding box center [206, 641] width 16 height 16
click at [394, 464] on div at bounding box center [905, 430] width 1214 height 762
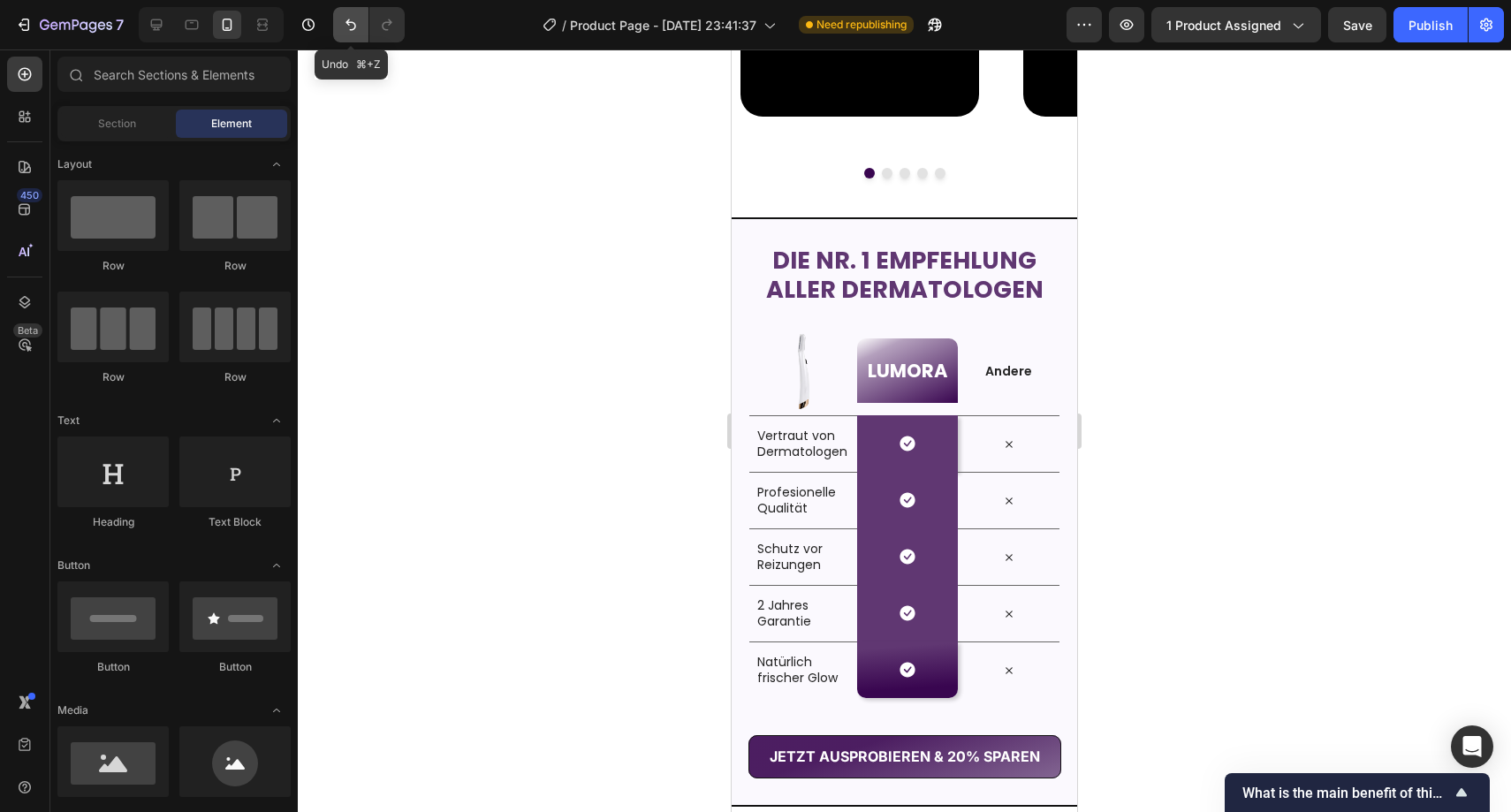
click at [353, 22] on icon "Undo/Redo" at bounding box center [350, 25] width 10 height 11
click at [388, 18] on icon "Undo/Redo" at bounding box center [387, 24] width 18 height 18
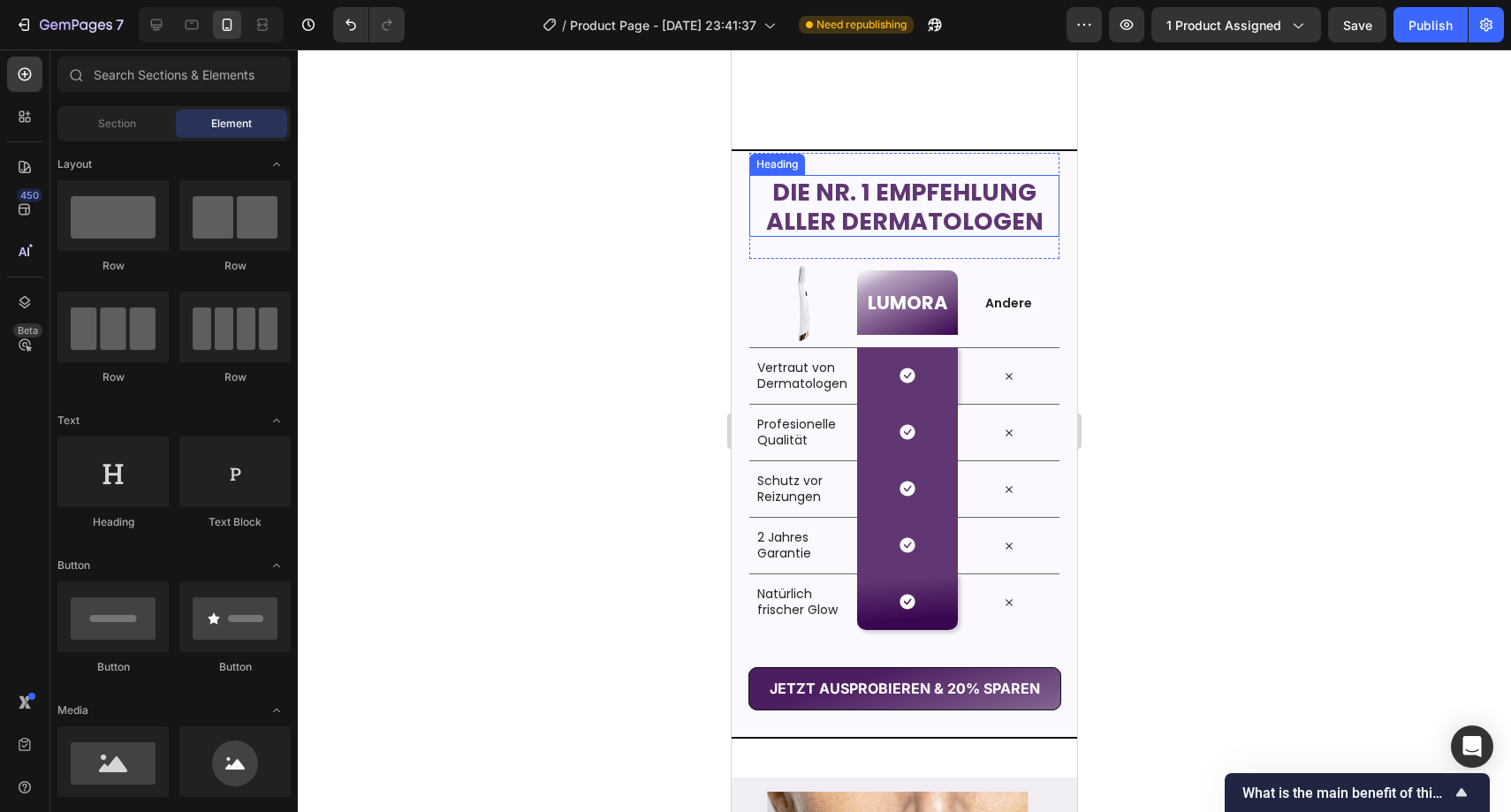
scroll to position [2626, 0]
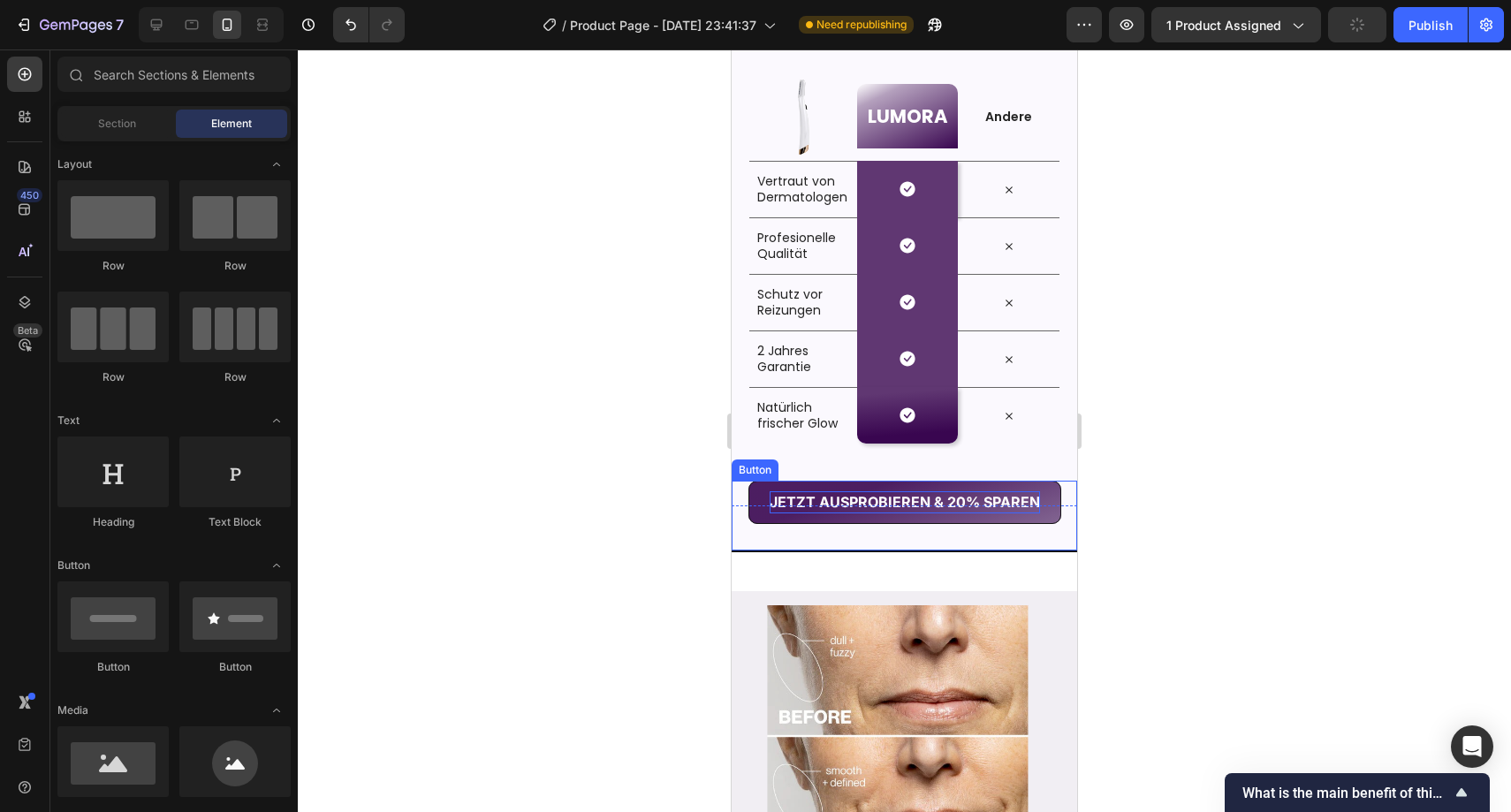
click at [809, 497] on strong "JETZT AUSPROBIEREN & 20% SPAREN" at bounding box center [905, 501] width 270 height 18
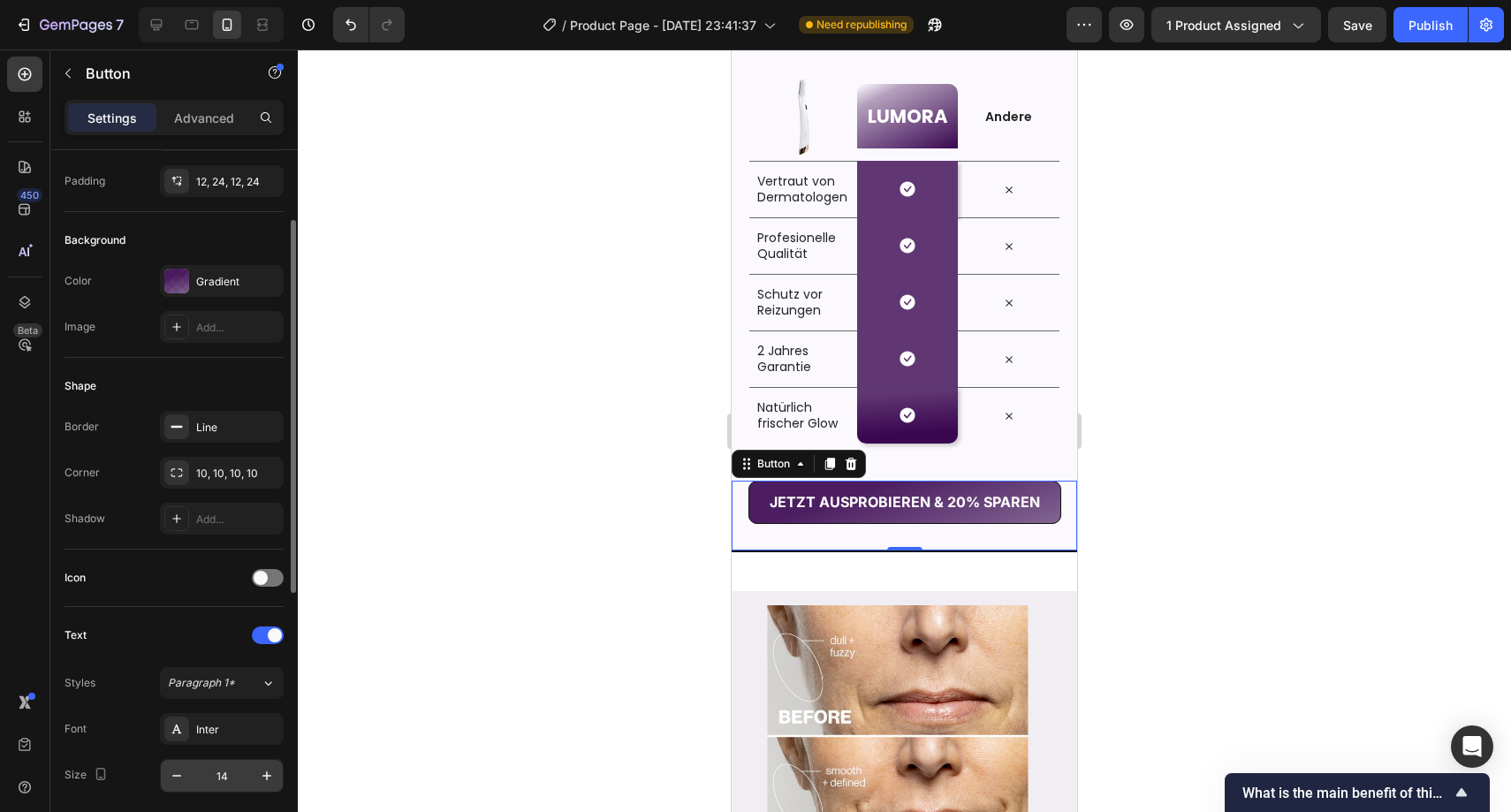
scroll to position [453, 0]
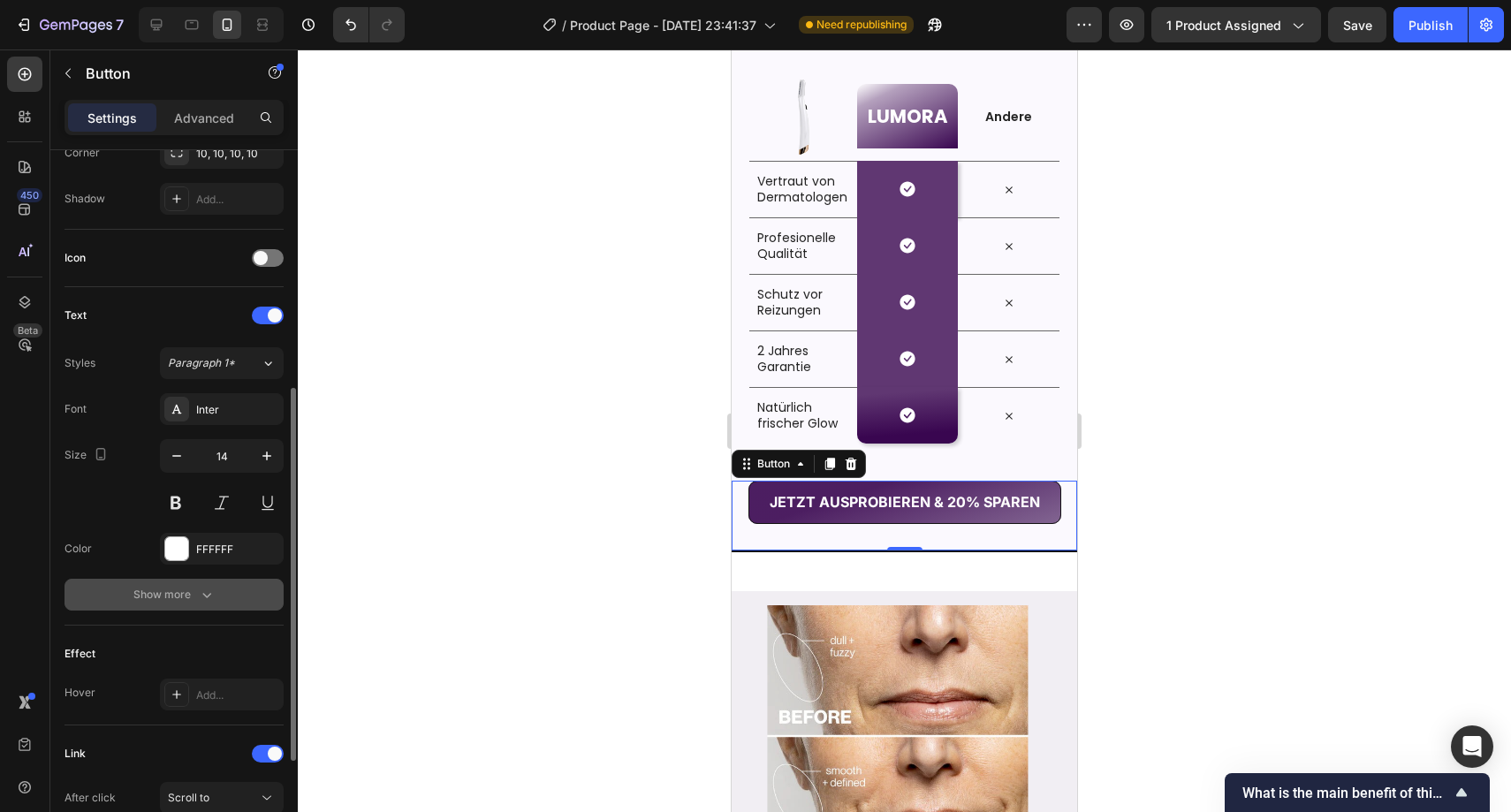
click at [188, 599] on div "Show more" at bounding box center [174, 594] width 82 height 18
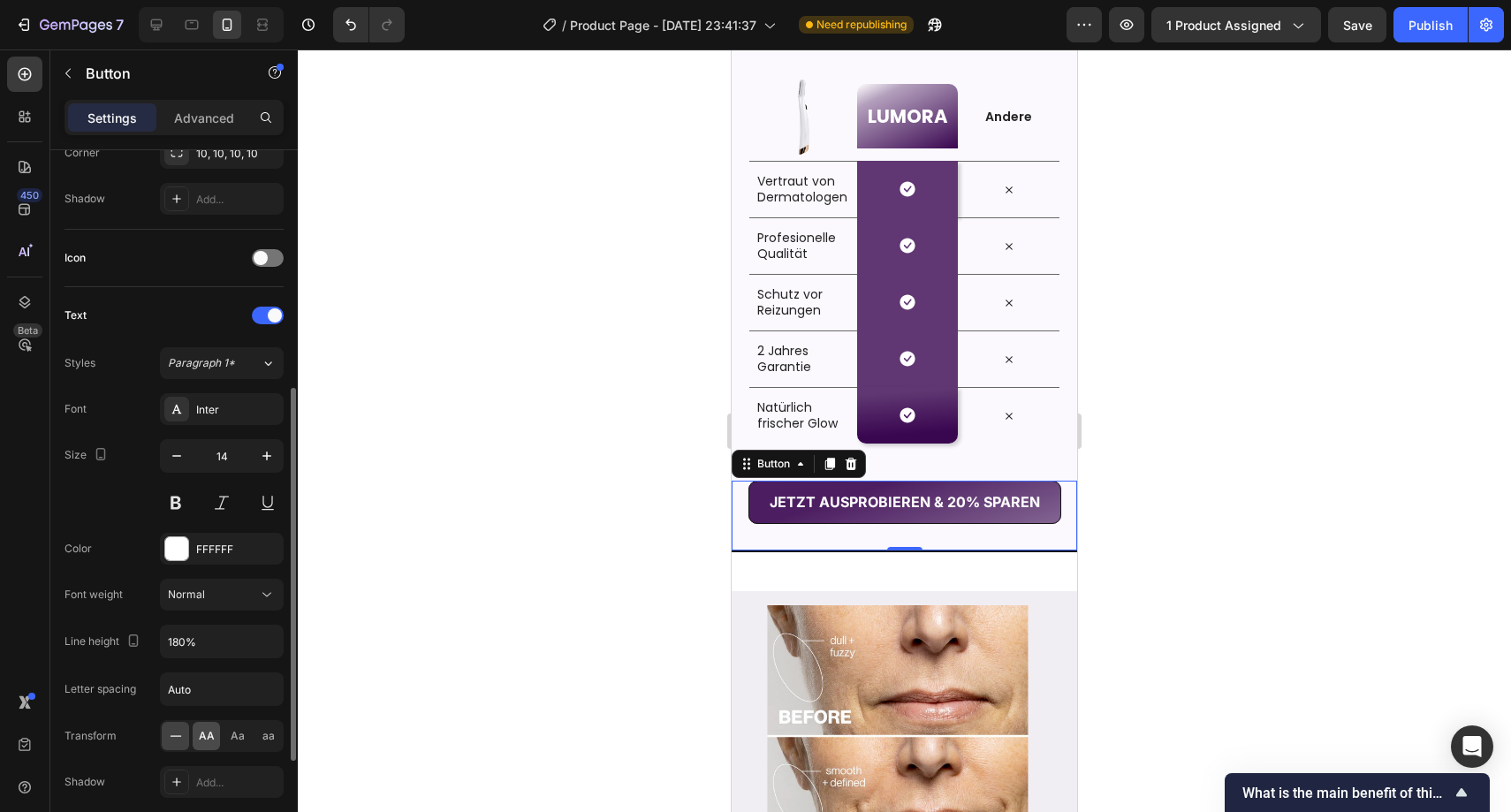
click at [208, 745] on div "AA" at bounding box center [206, 735] width 28 height 29
click at [211, 740] on span "AA" at bounding box center [206, 735] width 16 height 16
click at [358, 16] on icon "Undo/Redo" at bounding box center [351, 24] width 18 height 18
click at [389, 18] on icon "Undo/Redo" at bounding box center [387, 24] width 18 height 18
click at [509, 170] on div at bounding box center [905, 430] width 1214 height 762
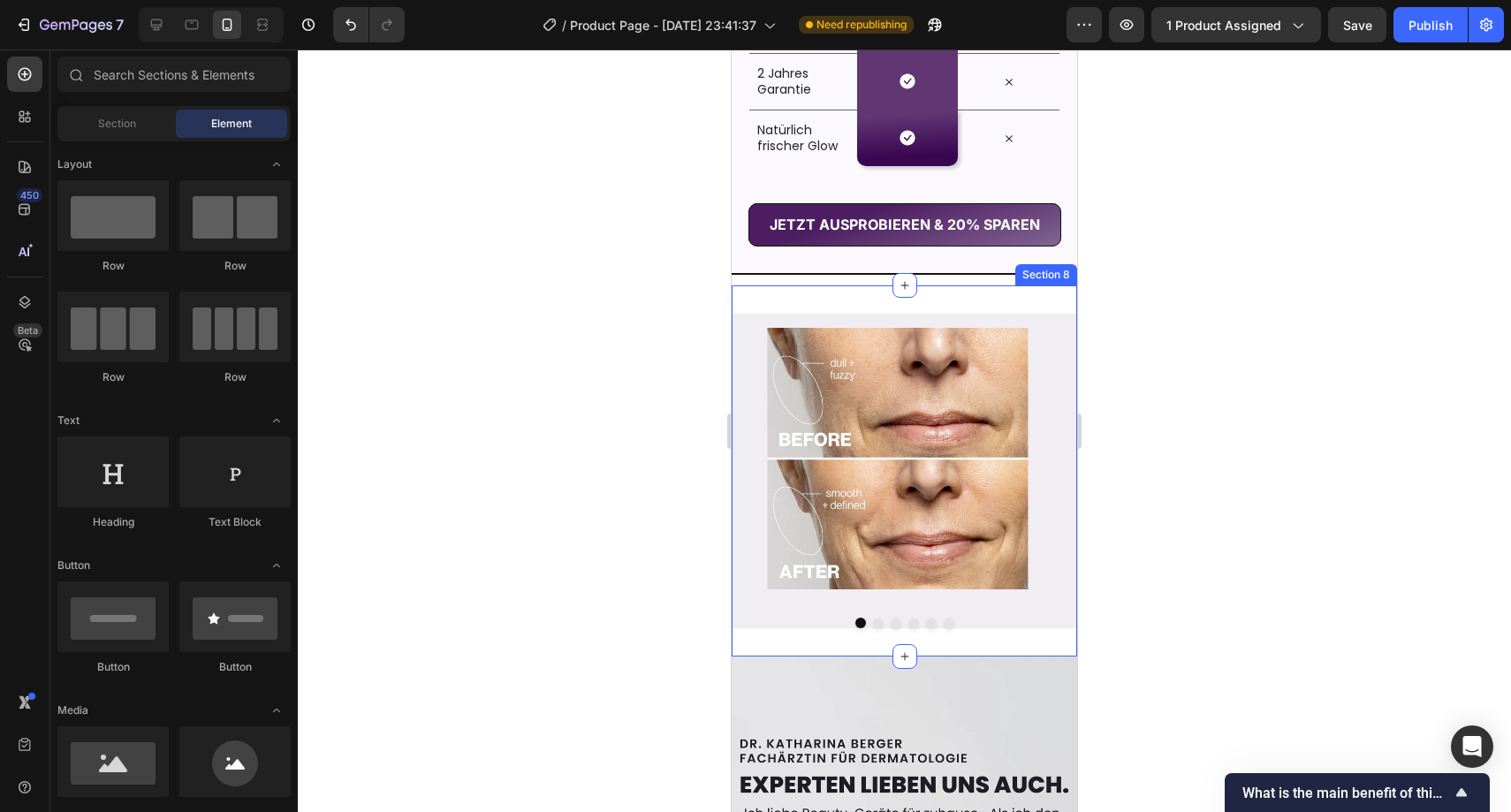
scroll to position [2905, 0]
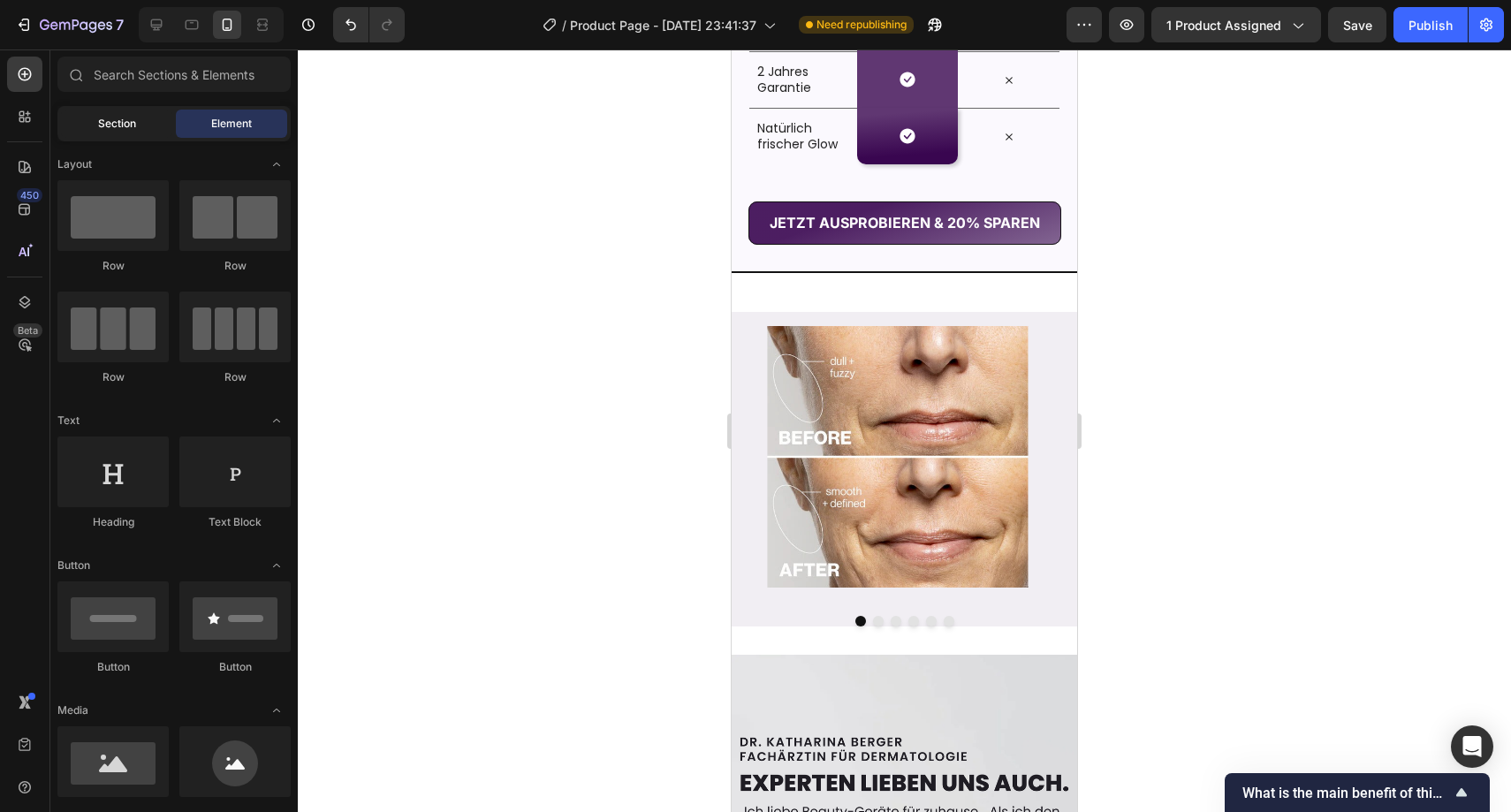
click at [91, 112] on div "Section" at bounding box center [117, 123] width 111 height 29
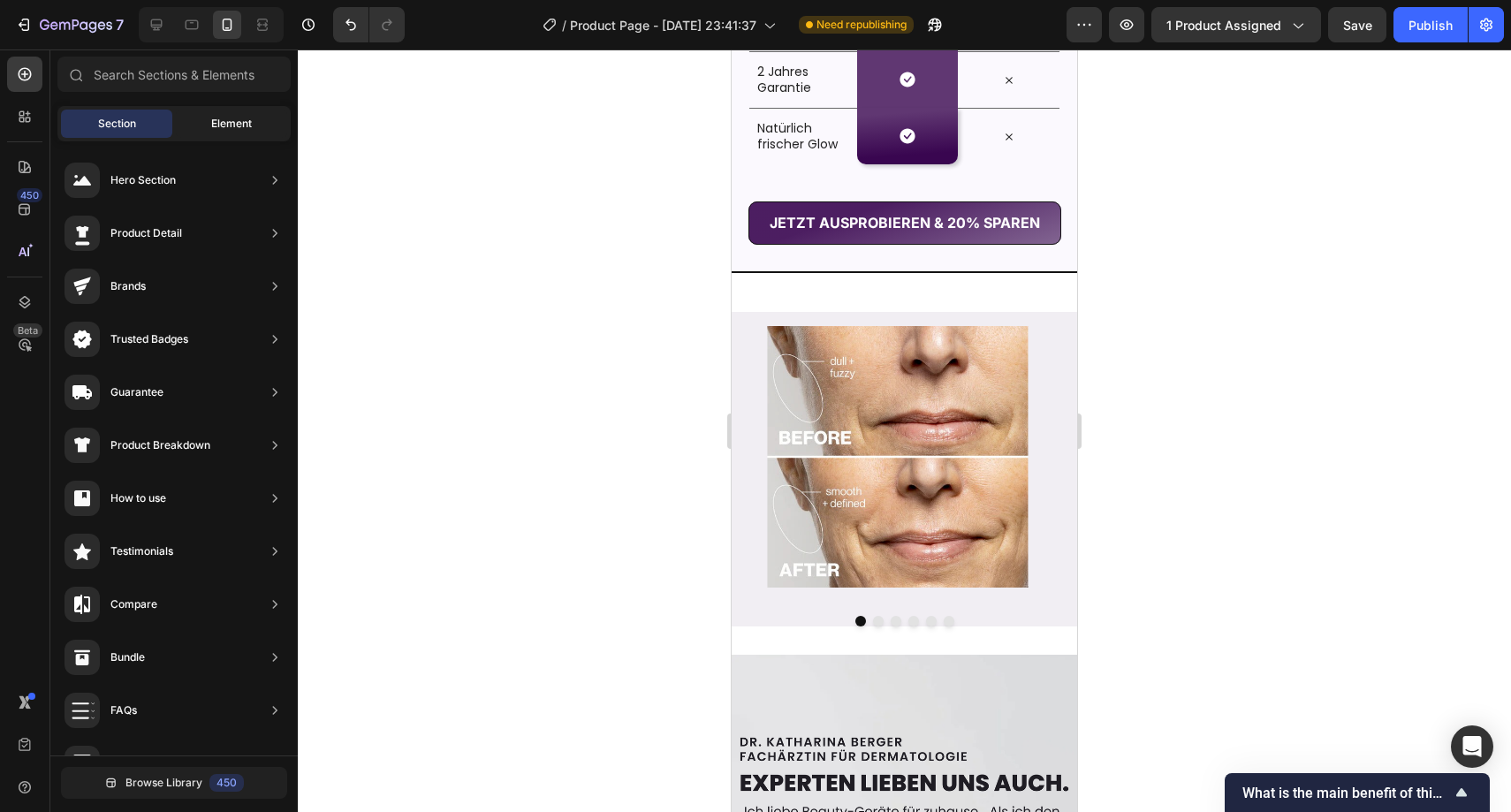
click at [226, 117] on span "Element" at bounding box center [231, 123] width 41 height 16
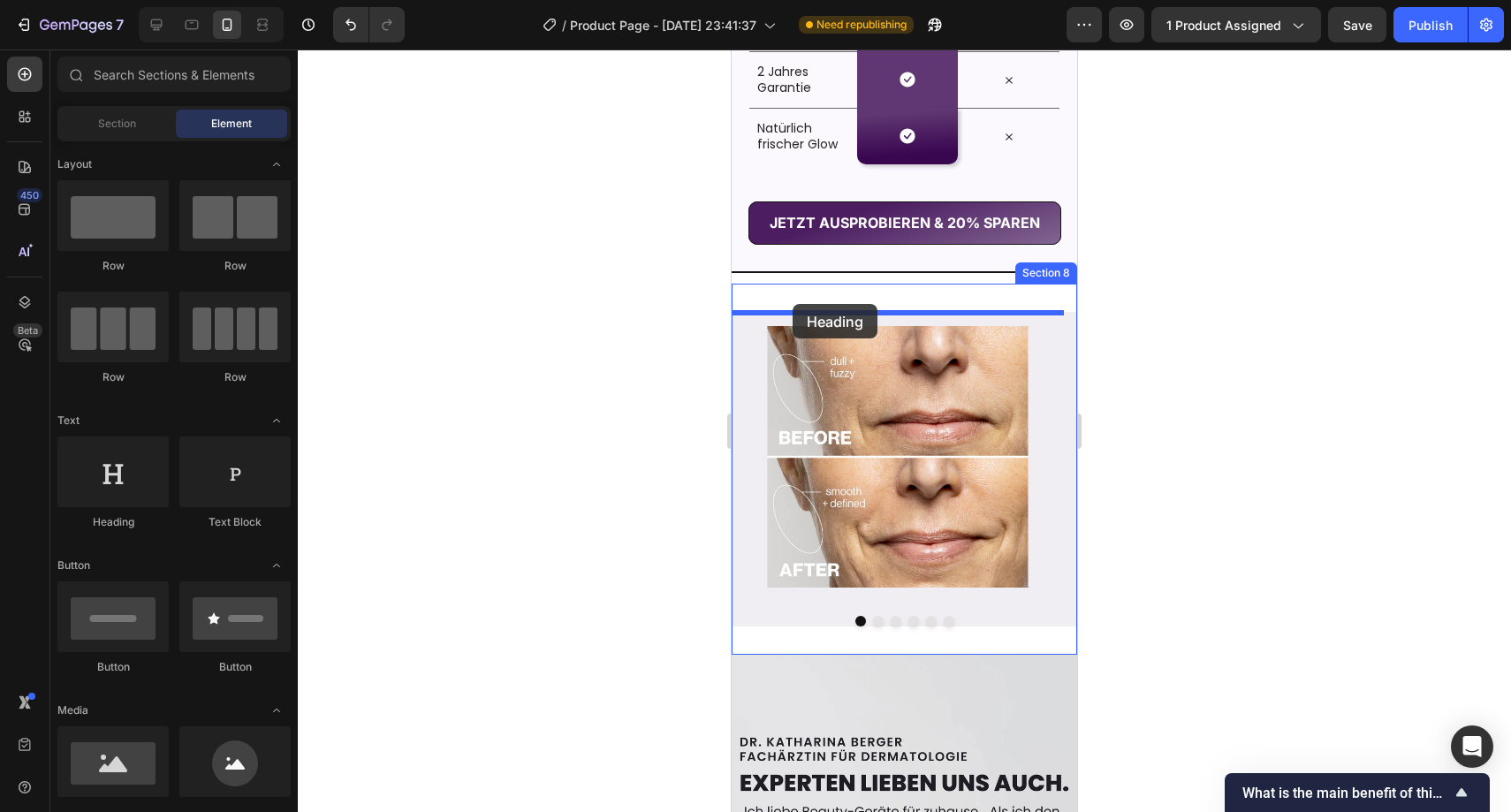
drag, startPoint x: 859, startPoint y: 543, endPoint x: 793, endPoint y: 304, distance: 247.9
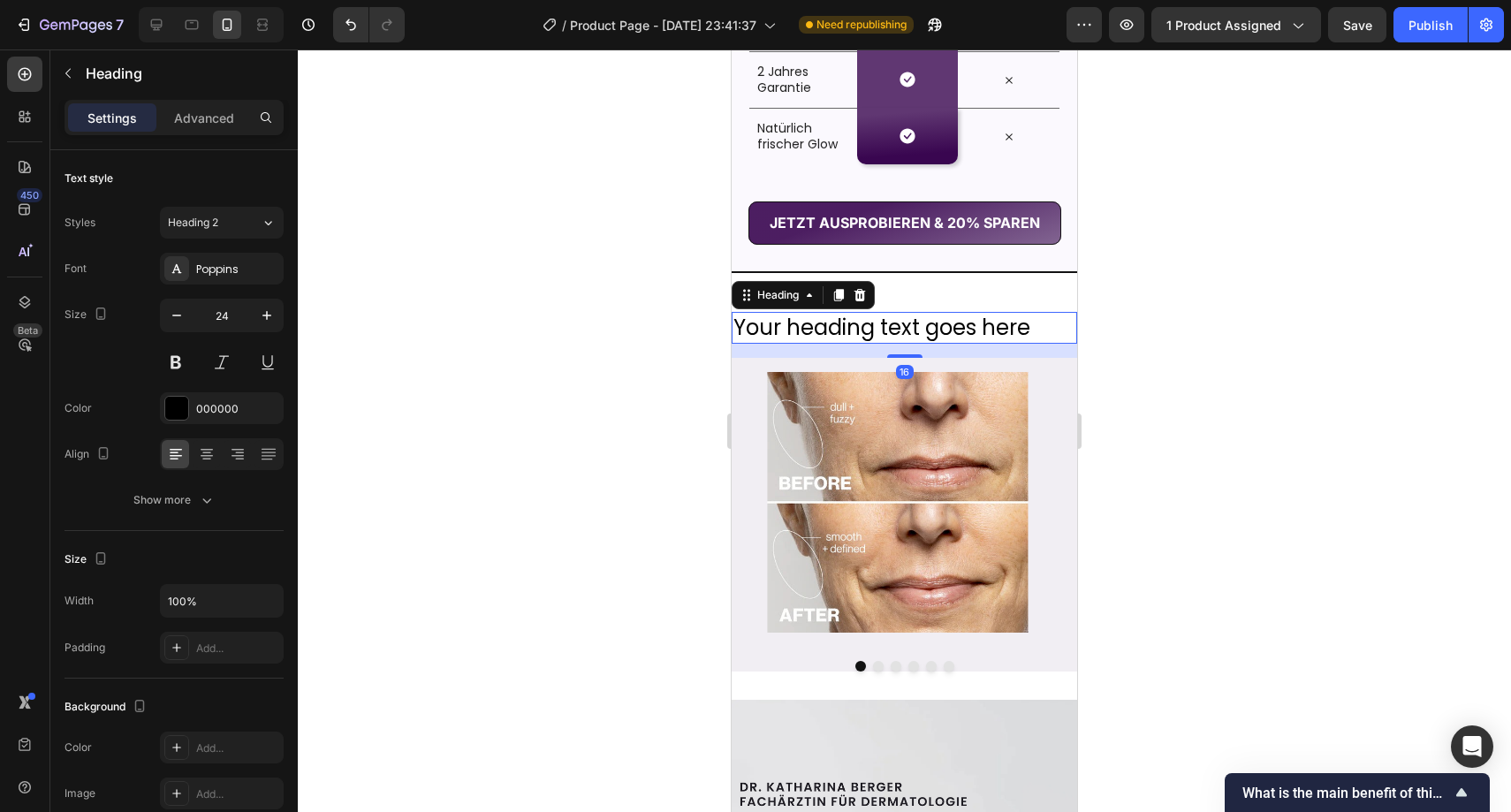
click at [812, 316] on h2 "Your heading text goes here" at bounding box center [904, 326] width 345 height 31
click at [812, 316] on p "Your heading text goes here" at bounding box center [905, 327] width 342 height 28
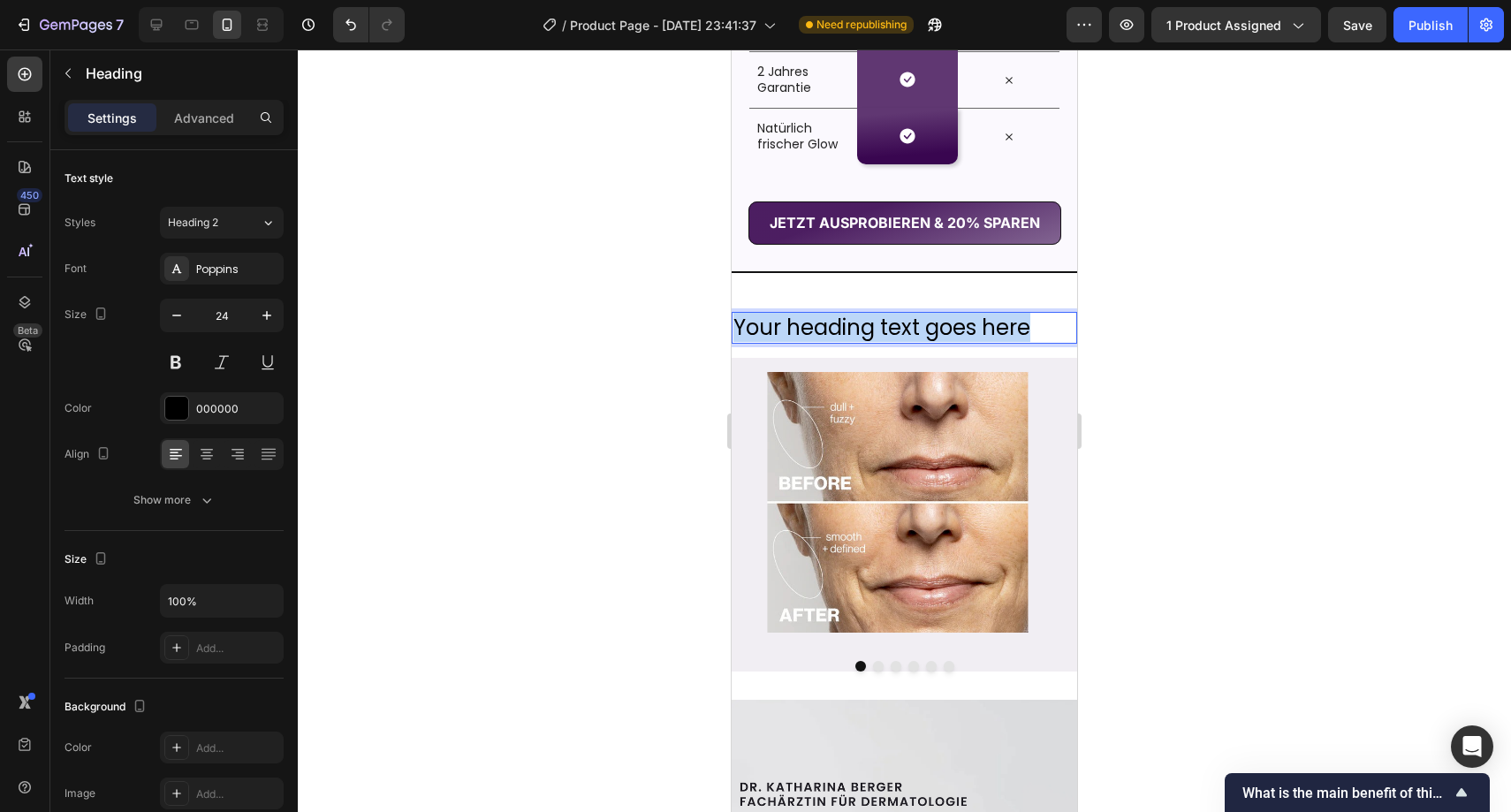
click at [812, 316] on p "Your heading text goes here" at bounding box center [905, 327] width 342 height 28
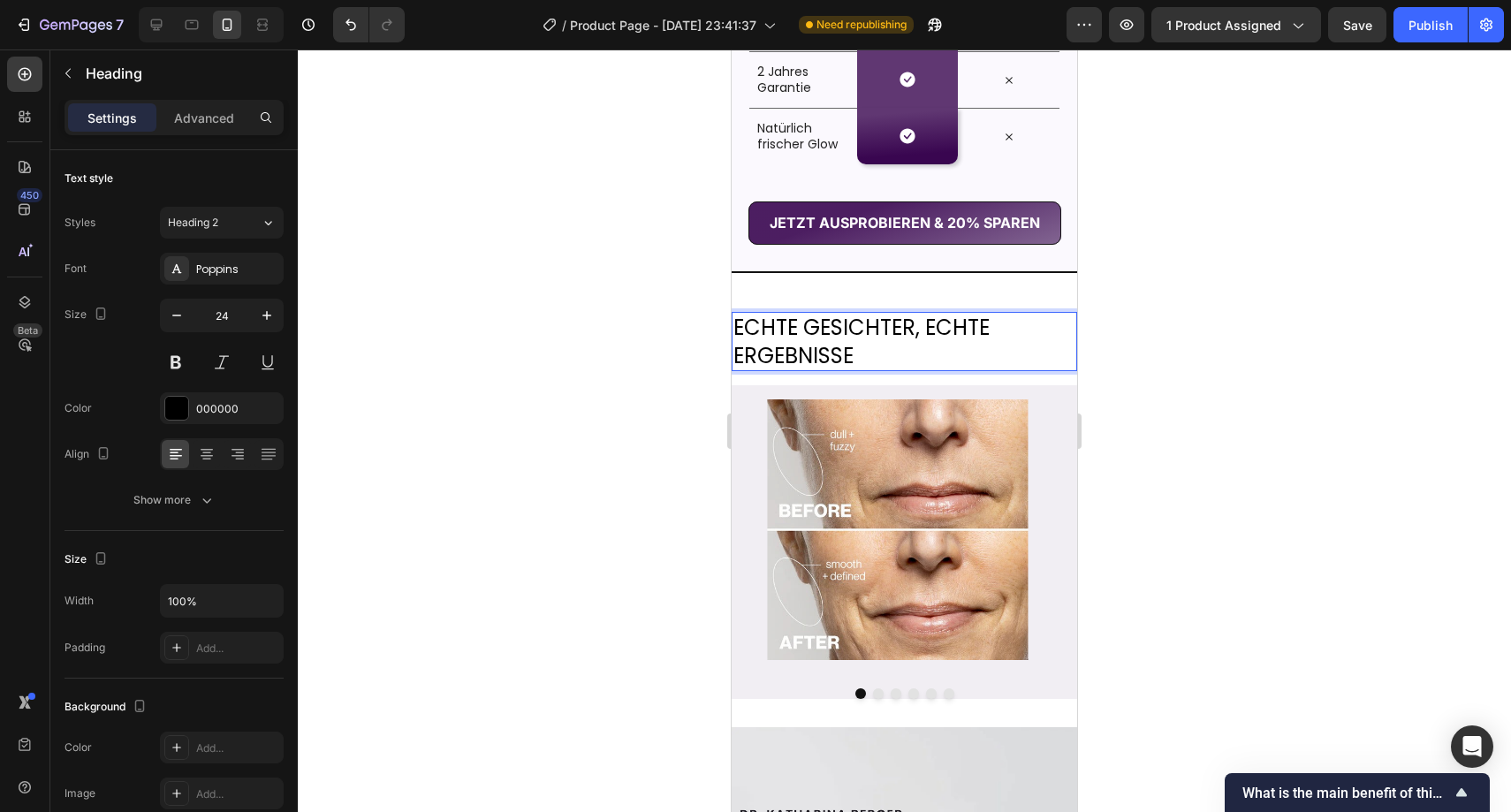
click at [802, 349] on p "ECHTE GESICHTER, ECHTE ERGEBNISSE" at bounding box center [905, 340] width 342 height 55
click at [919, 347] on p "ECHTE GESICHTER, ECHTE ERGEBNISSE" at bounding box center [905, 340] width 342 height 55
click at [803, 351] on p "ECHTE GESICHTER, ECHTE ERGEBNISSE" at bounding box center [905, 340] width 342 height 55
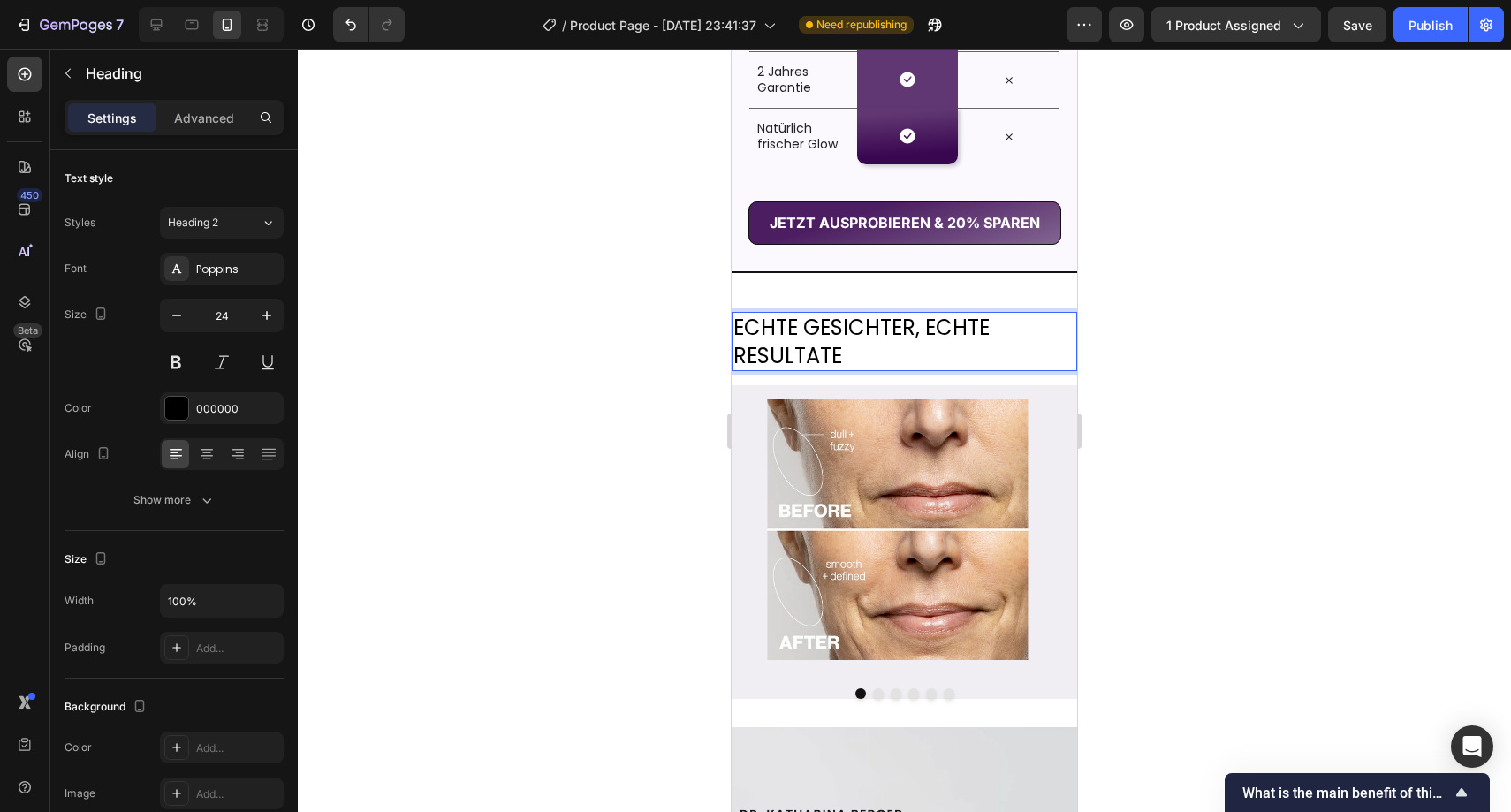
click at [811, 340] on p "ECHTE GESICHTER, ECHTE RESULTATE" at bounding box center [905, 340] width 342 height 55
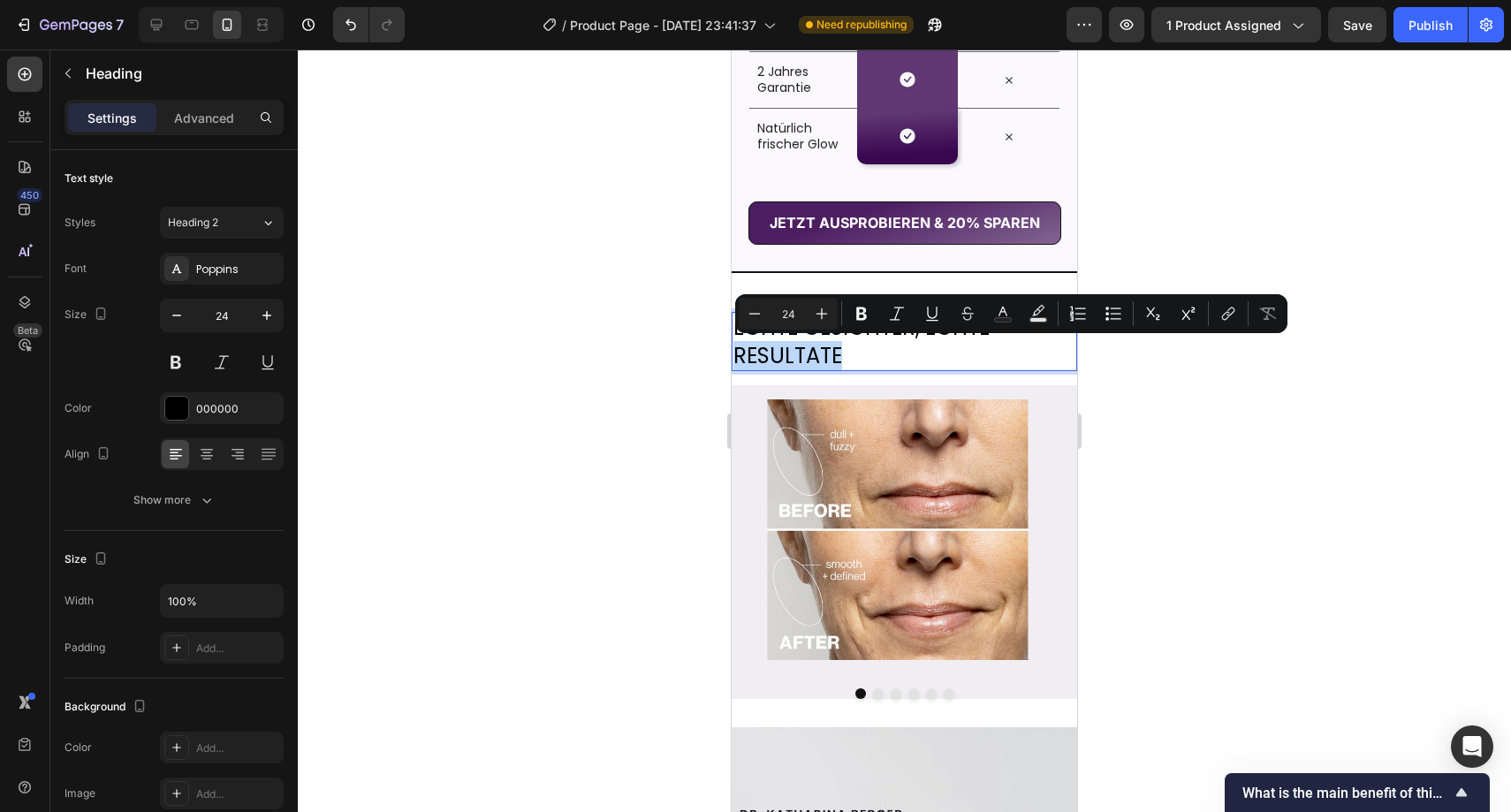
click at [811, 340] on p "ECHTE GESICHTER, ECHTE RESULTATE" at bounding box center [905, 340] width 342 height 55
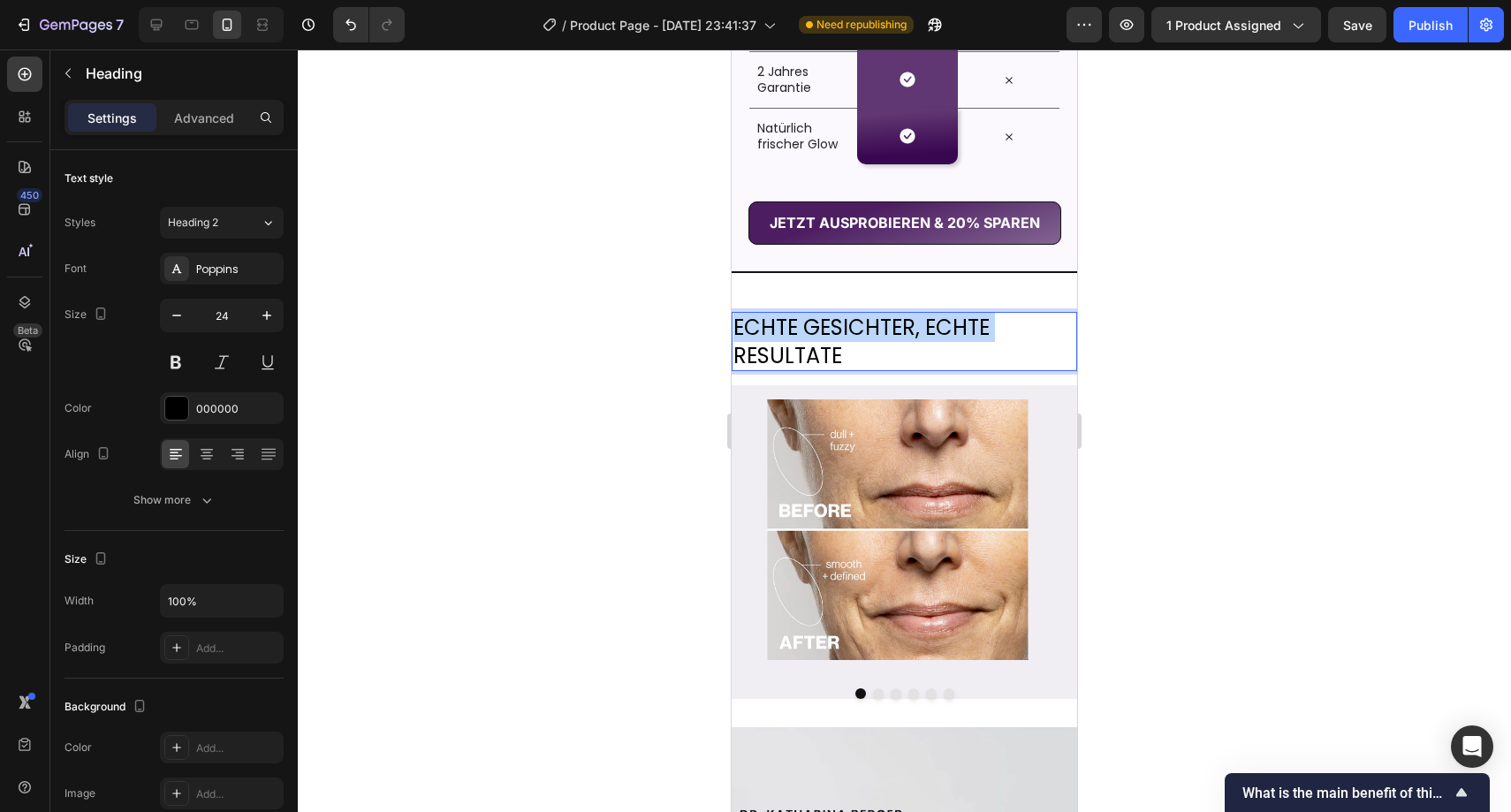
click at [811, 340] on p "ECHTE GESICHTER, ECHTE RESULTATE" at bounding box center [905, 340] width 342 height 55
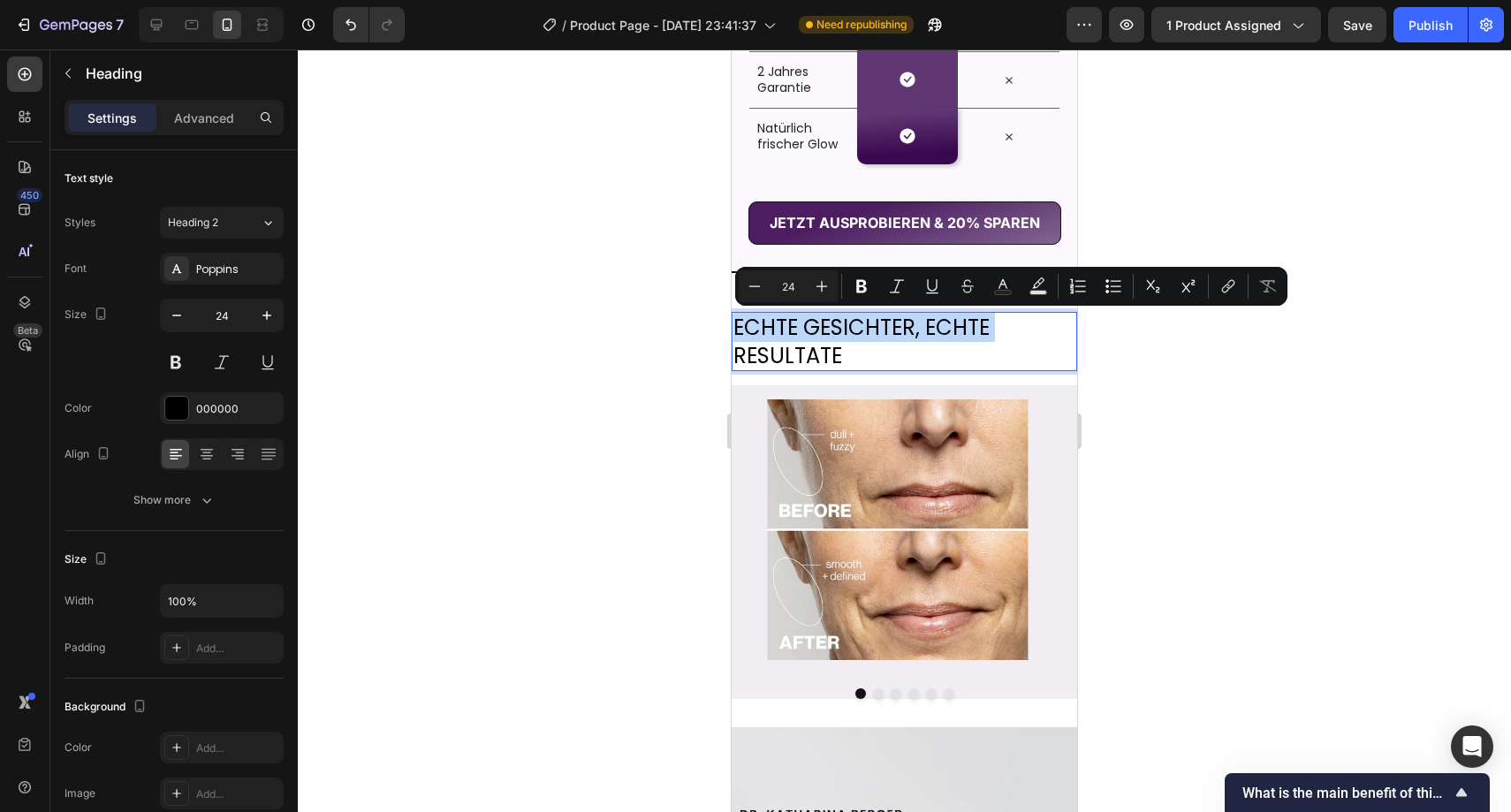
click at [811, 340] on p "ECHTE GESICHTER, ECHTE RESULTATE" at bounding box center [905, 340] width 342 height 55
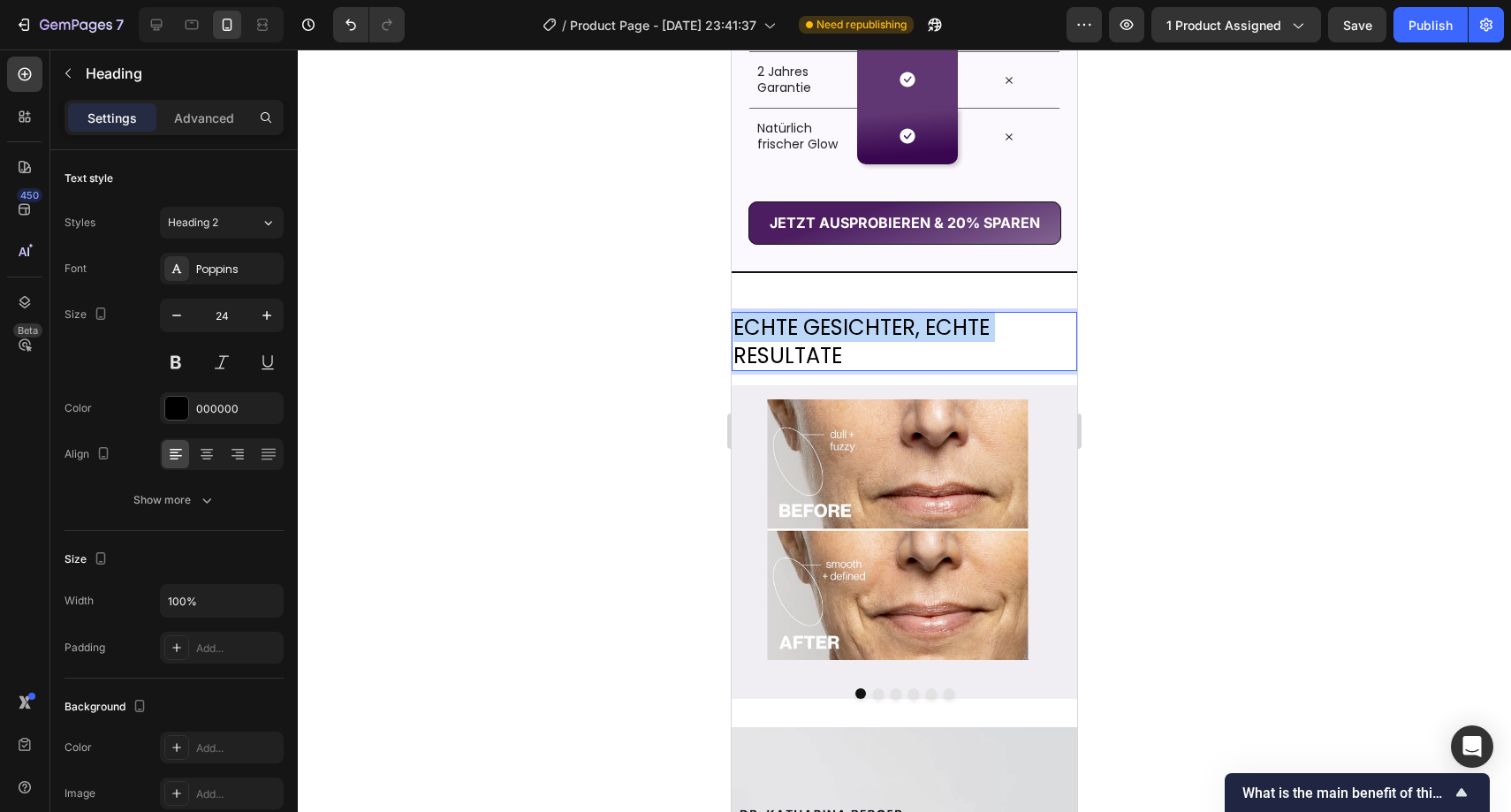
drag, startPoint x: 862, startPoint y: 357, endPoint x: 729, endPoint y: 319, distance: 138.3
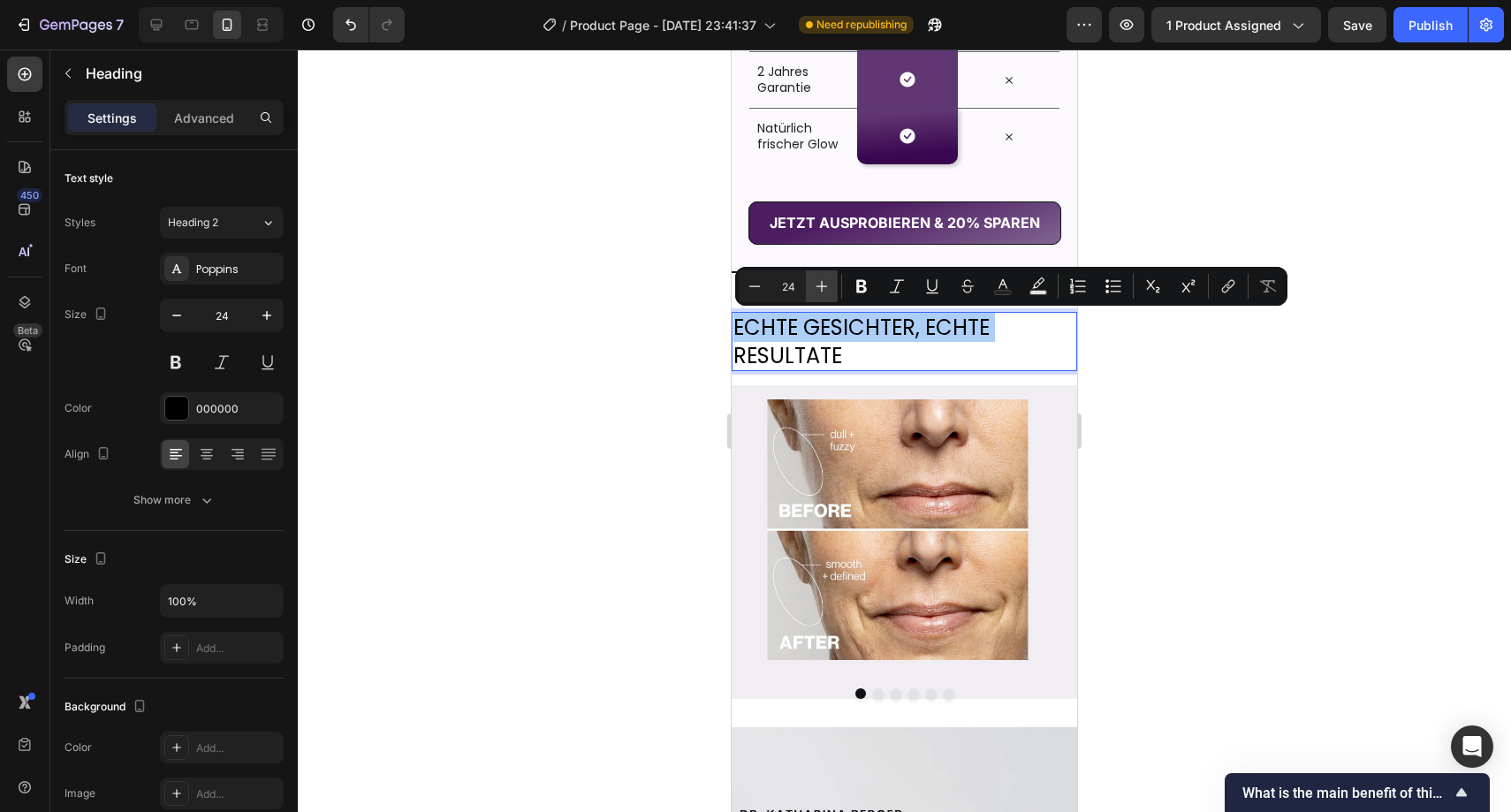
click at [829, 285] on icon "Editor contextual toolbar" at bounding box center [822, 286] width 18 height 18
click at [859, 283] on icon "Editor contextual toolbar" at bounding box center [861, 287] width 10 height 13
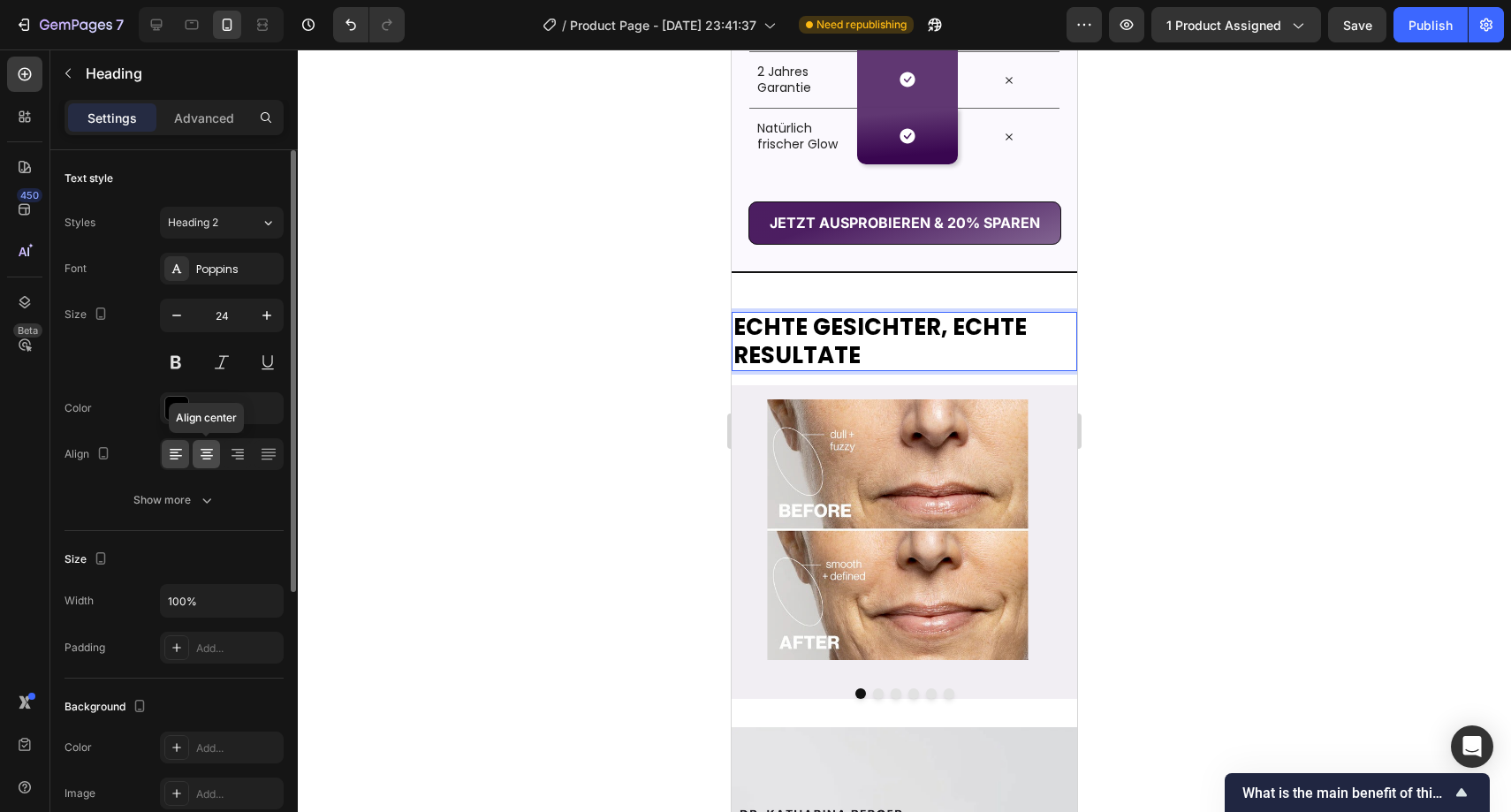
click at [214, 451] on icon at bounding box center [206, 453] width 18 height 18
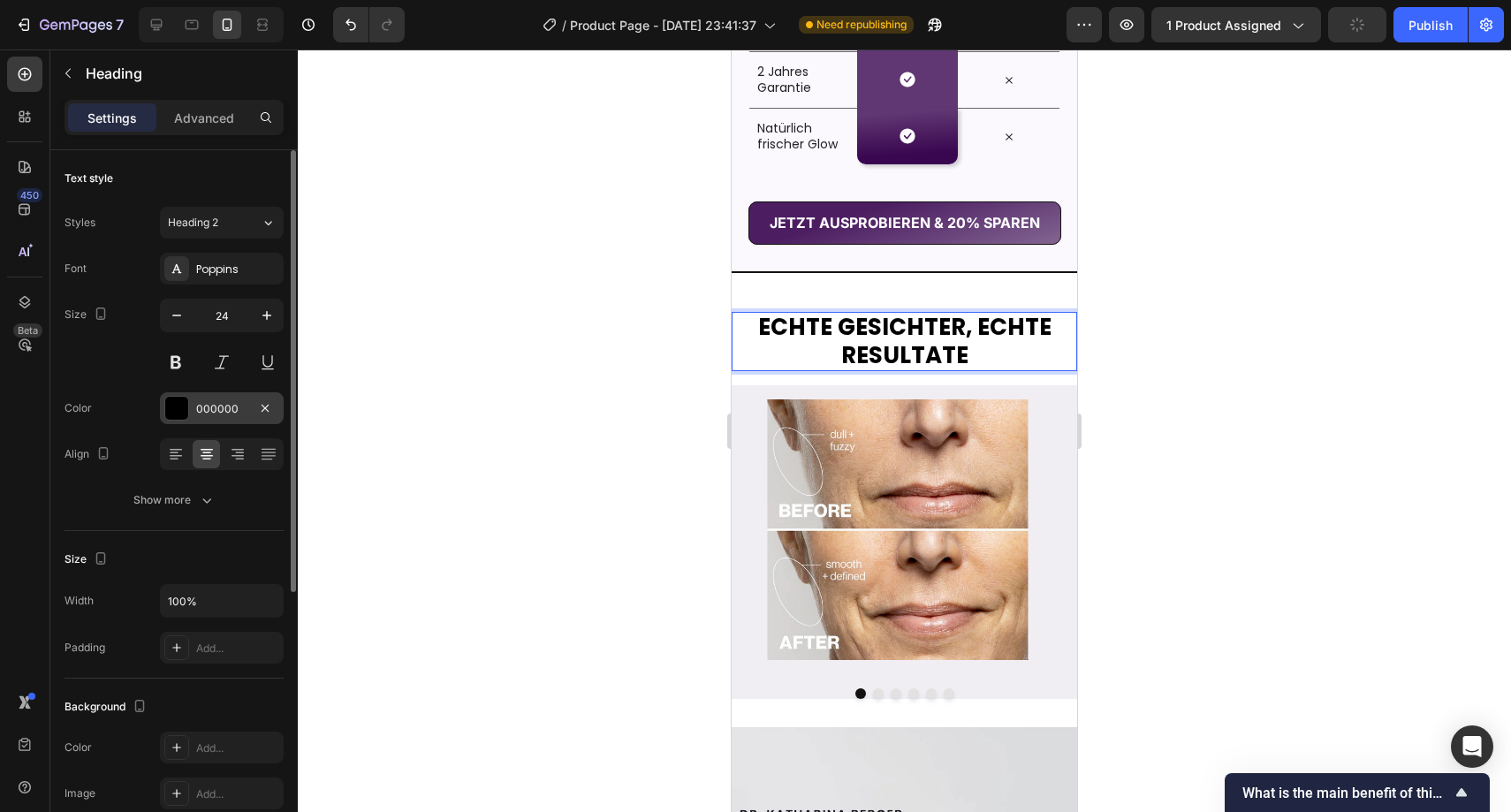
click at [188, 397] on div "000000" at bounding box center [222, 408] width 124 height 31
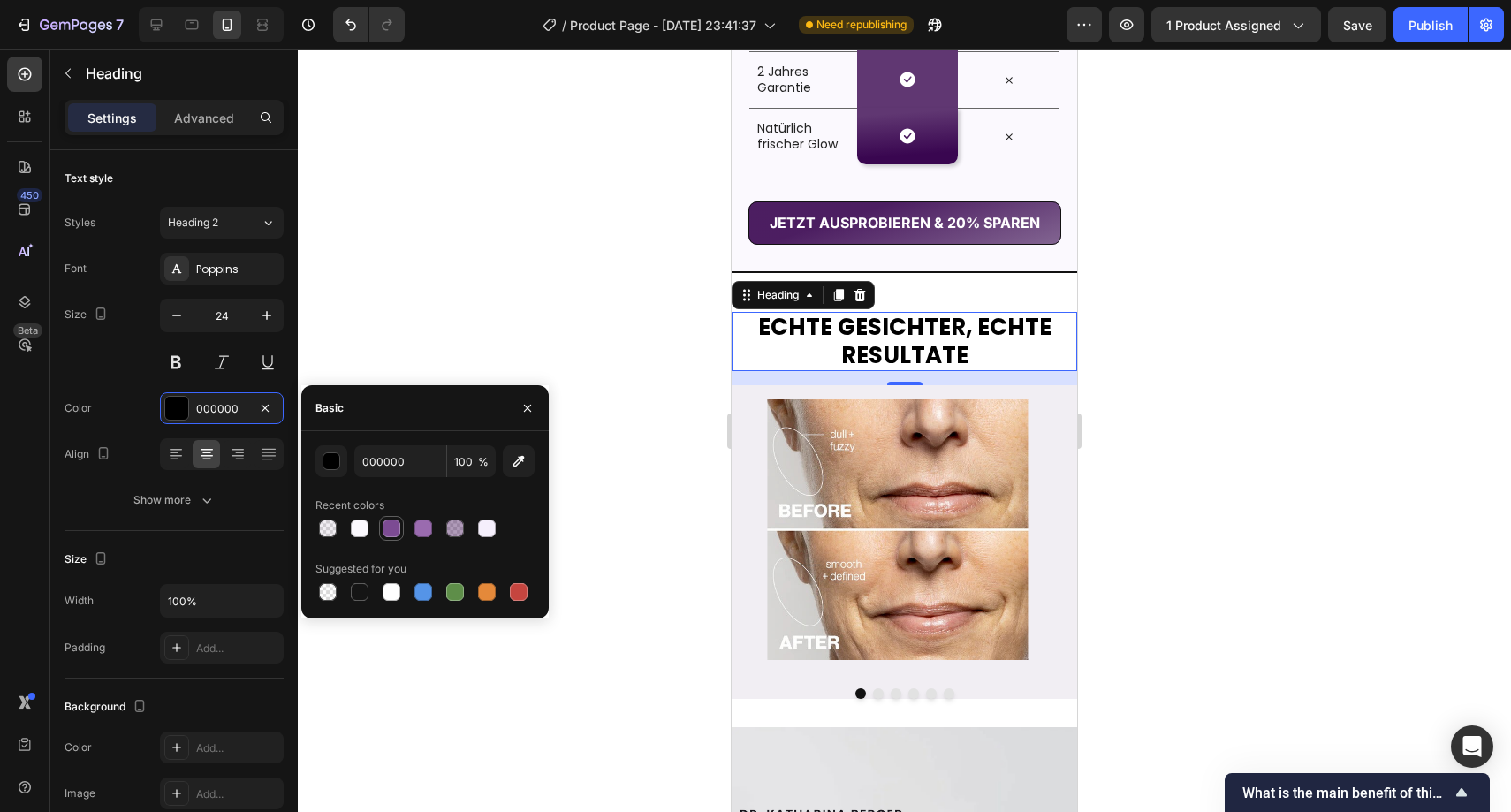
click at [393, 523] on div at bounding box center [391, 528] width 18 height 18
click at [425, 518] on div at bounding box center [423, 528] width 21 height 21
click at [399, 523] on div at bounding box center [391, 528] width 18 height 18
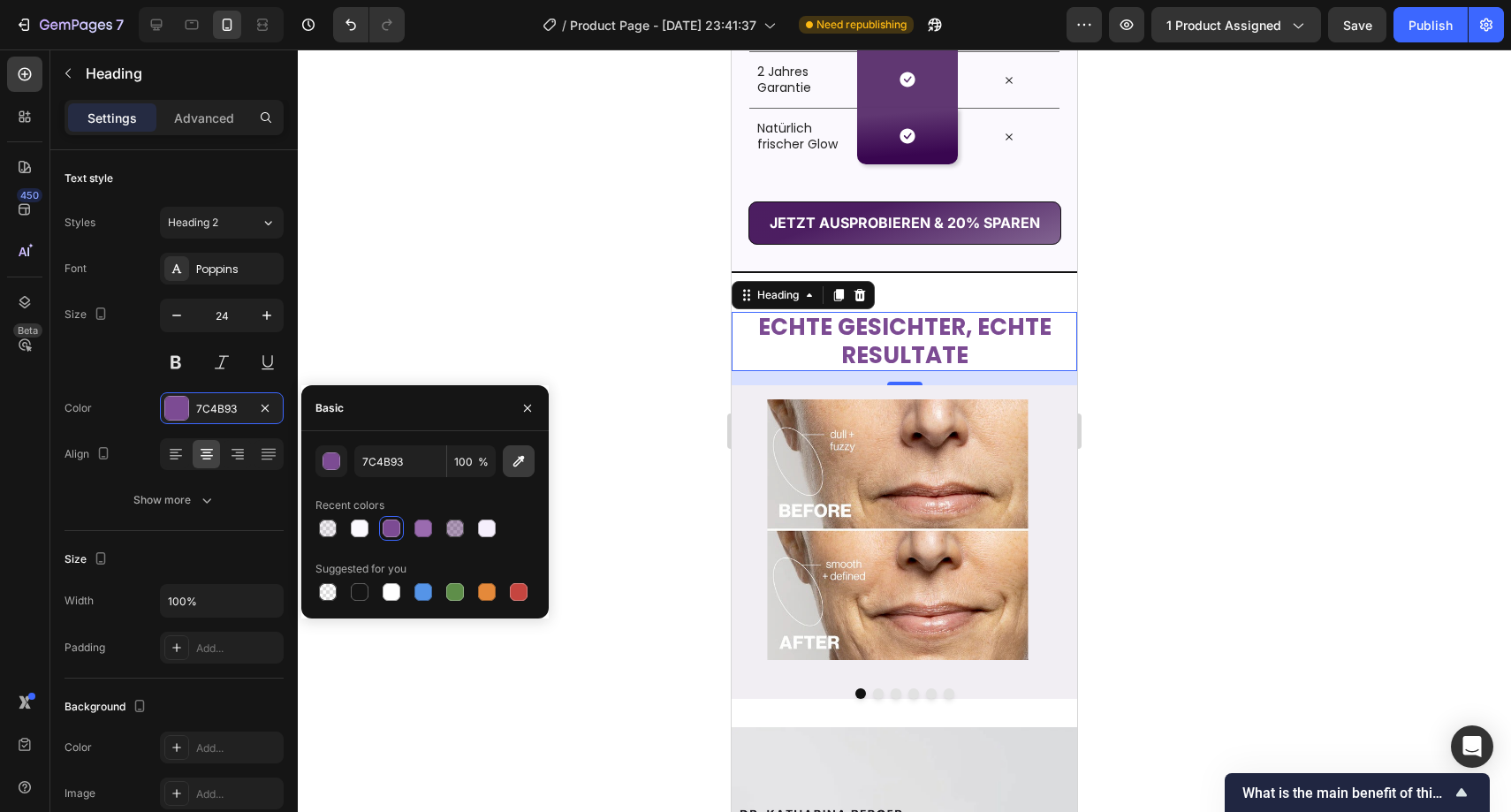
click at [523, 464] on icon "button" at bounding box center [518, 461] width 18 height 18
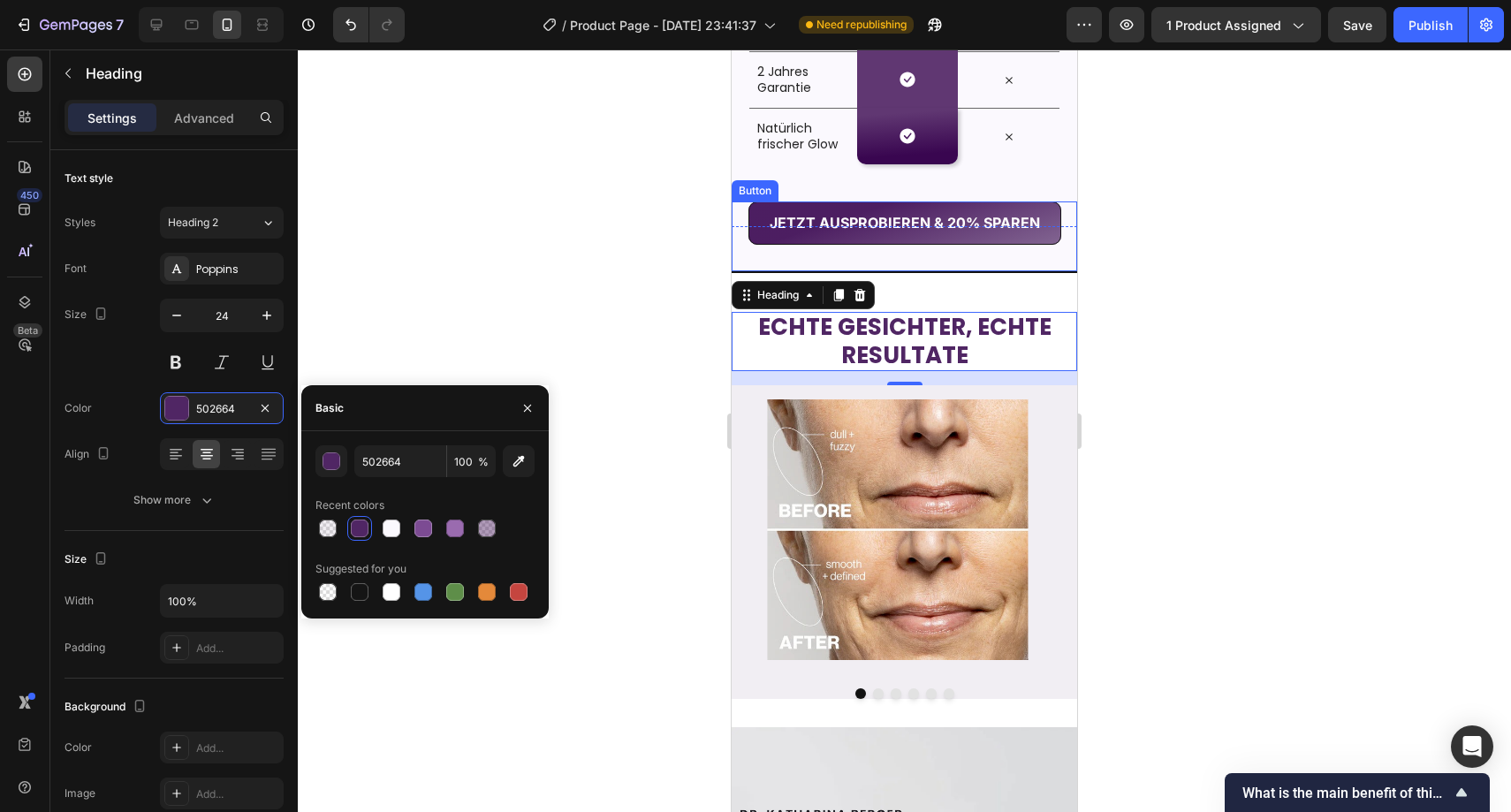
click at [643, 254] on div at bounding box center [905, 430] width 1214 height 762
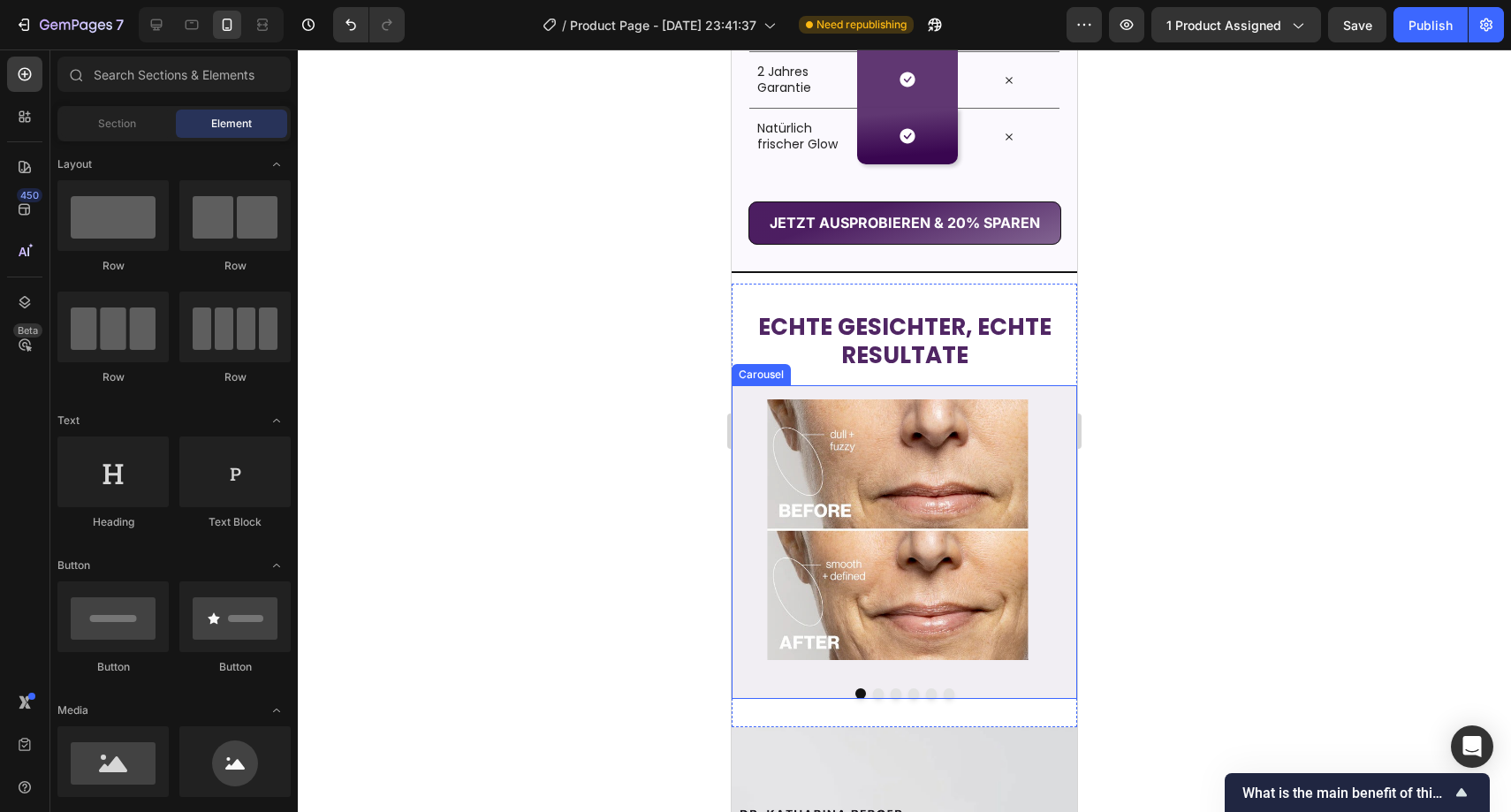
click at [1048, 393] on div "Image Image Image Image Image Image" at bounding box center [904, 529] width 345 height 289
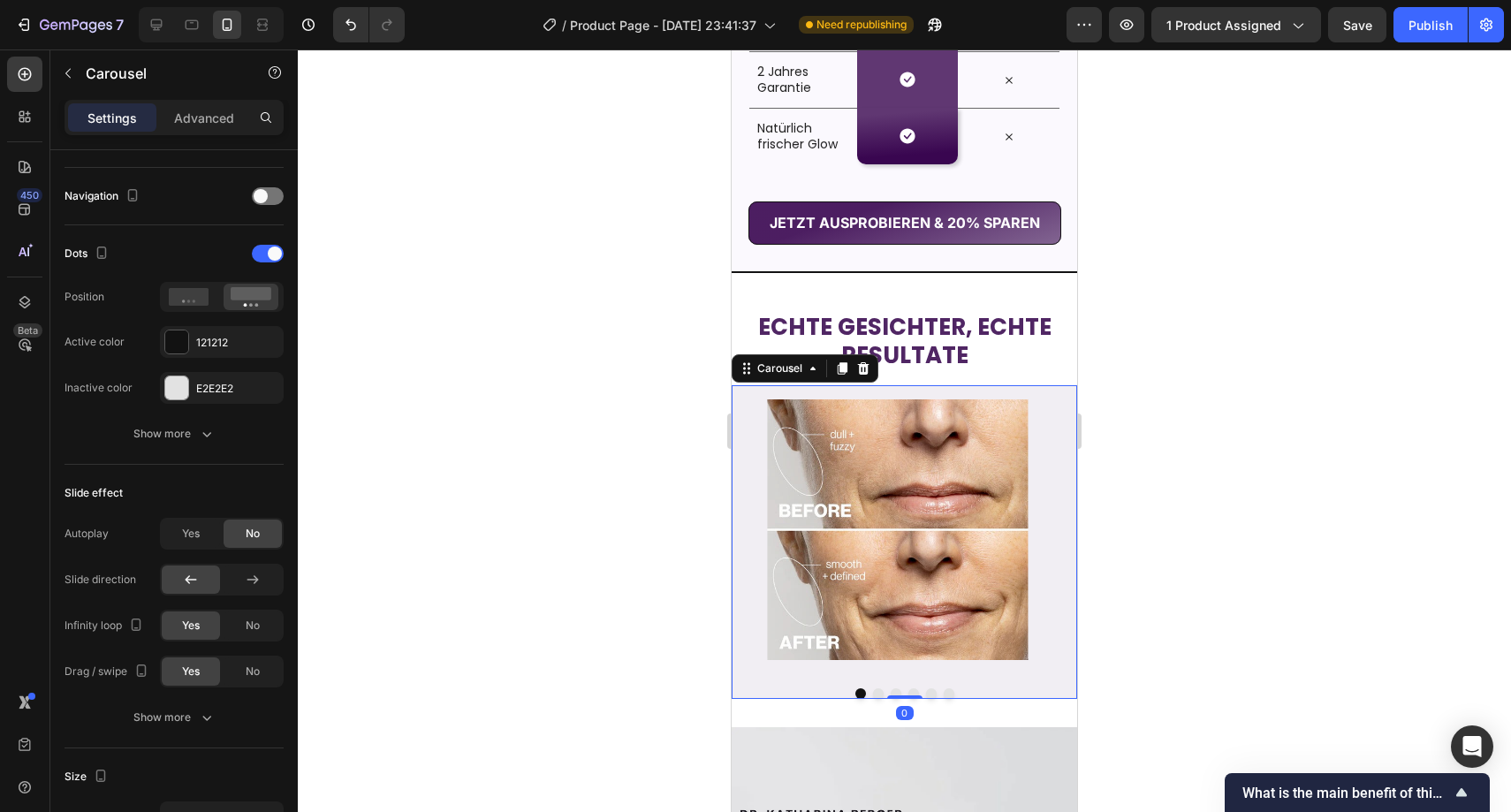
scroll to position [1200, 0]
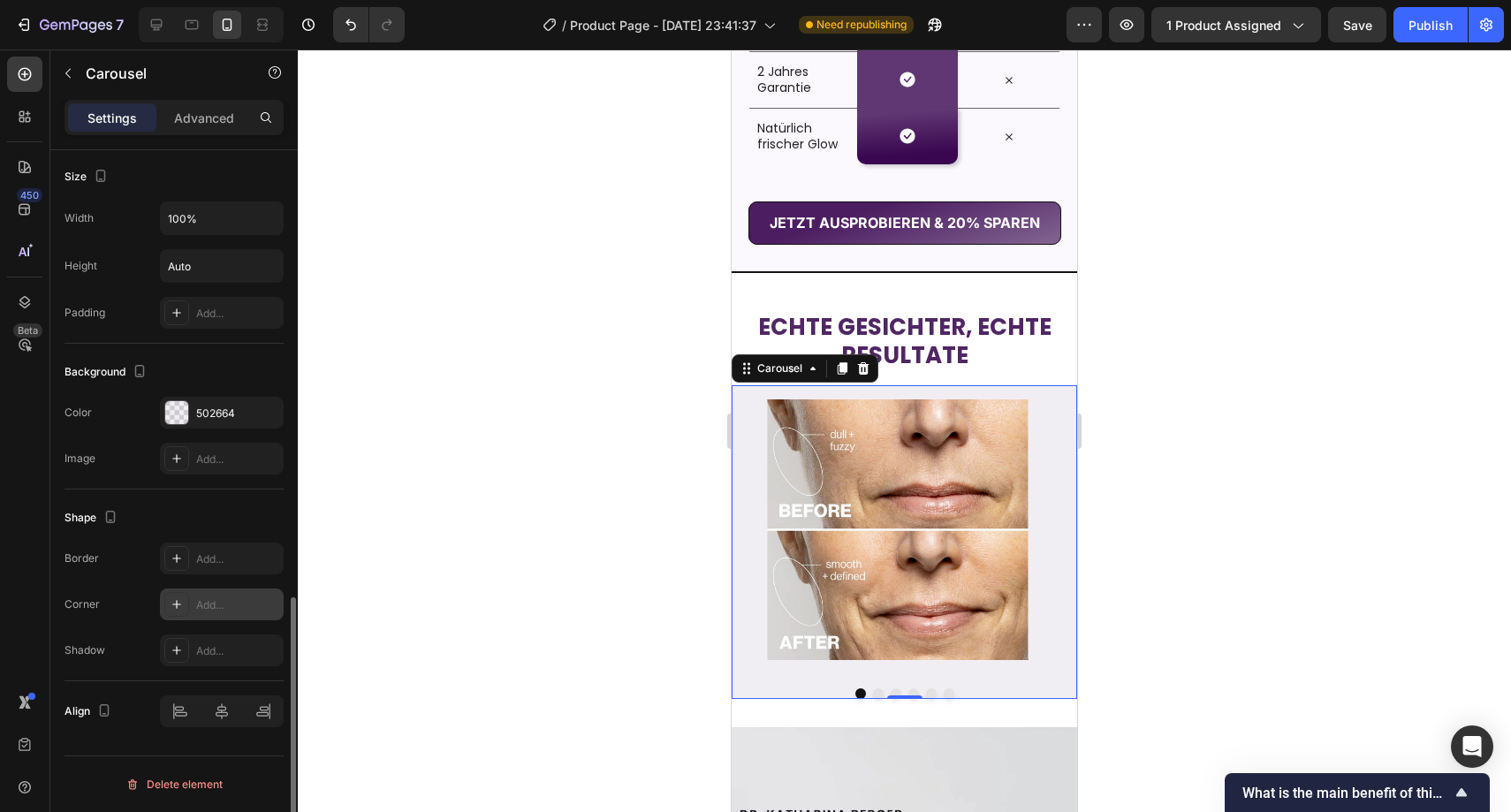
click at [228, 611] on div "Add..." at bounding box center [238, 605] width 83 height 16
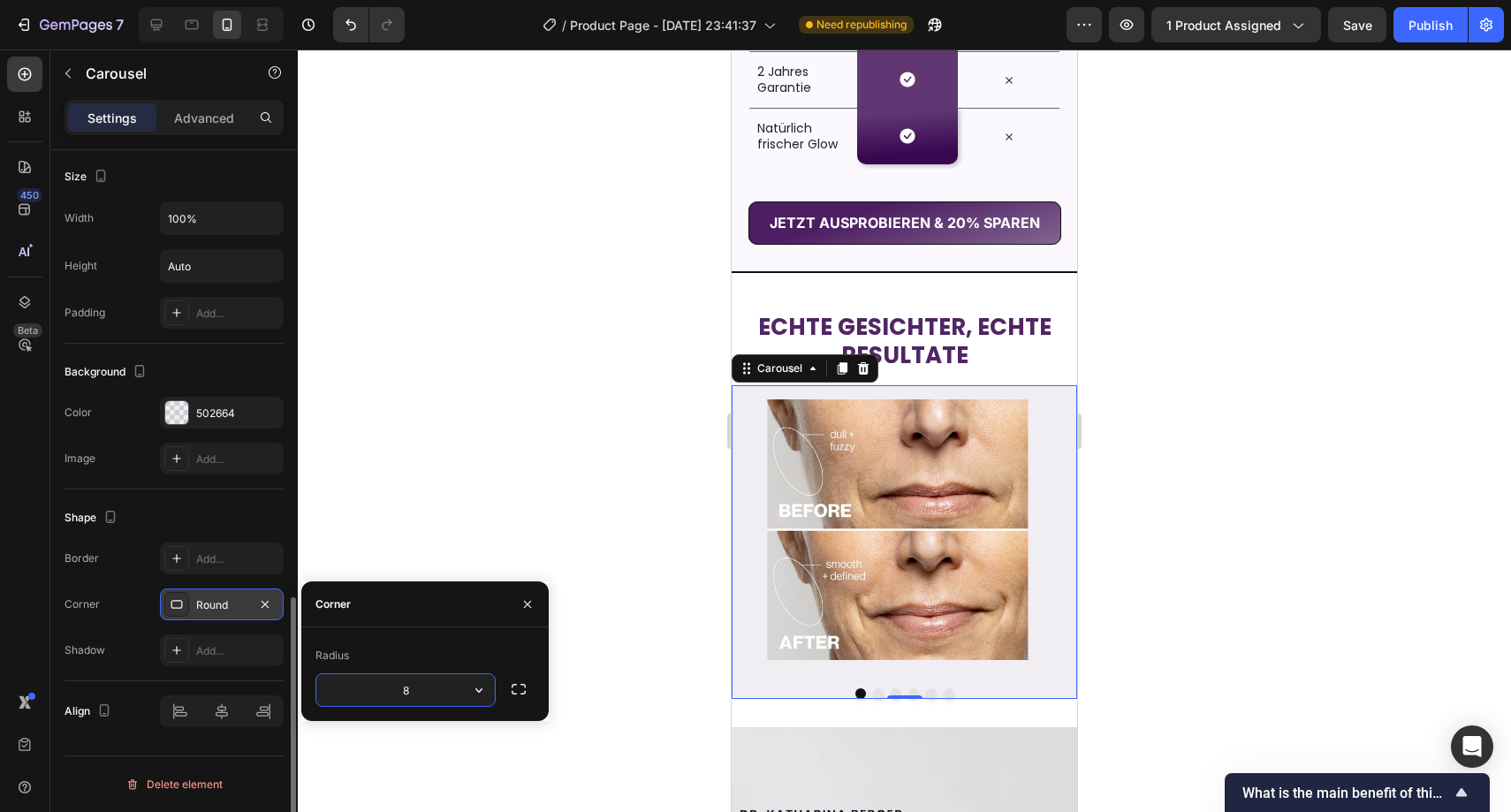
click at [412, 495] on div at bounding box center [905, 430] width 1214 height 762
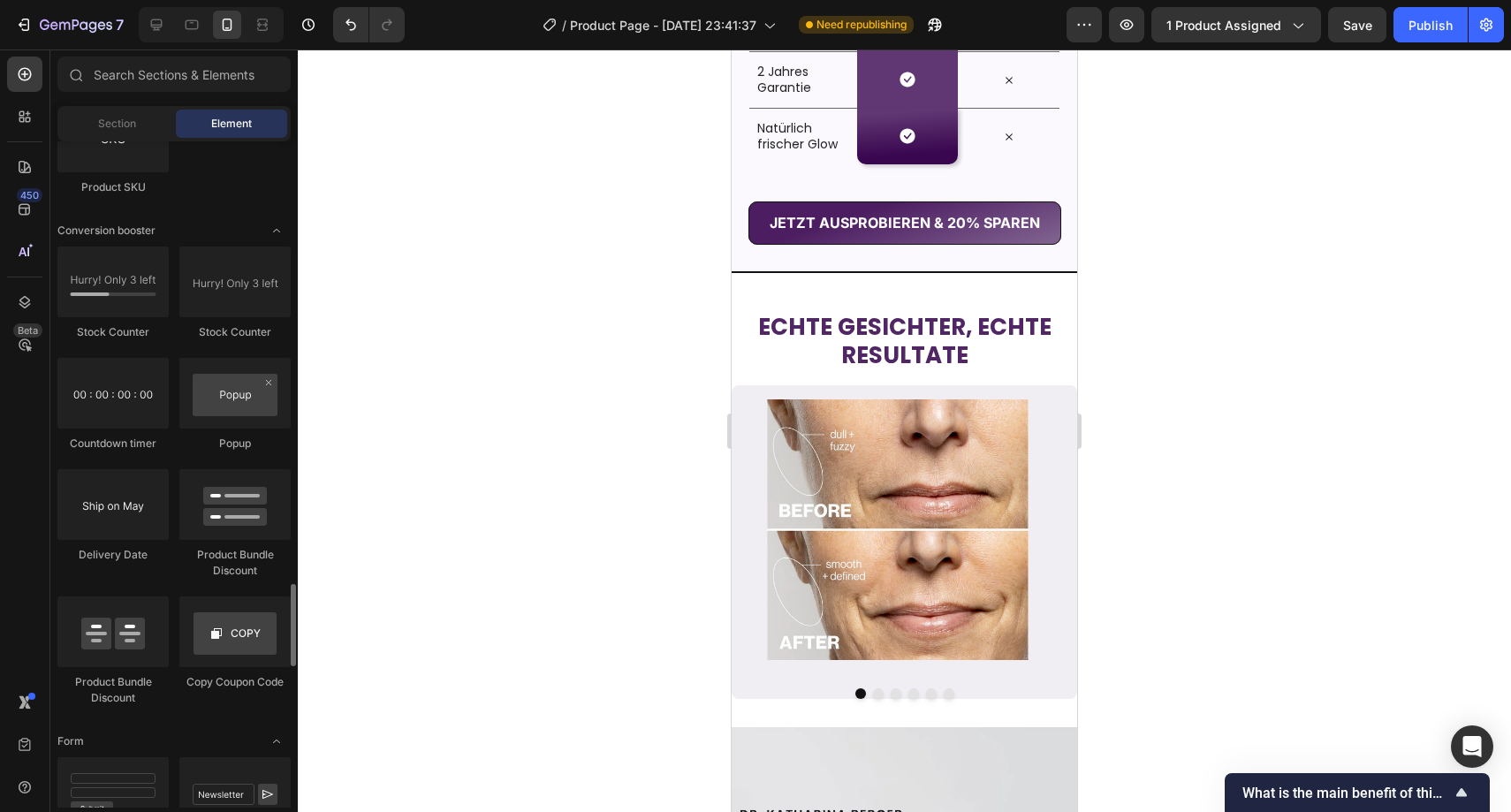
scroll to position [3244, 0]
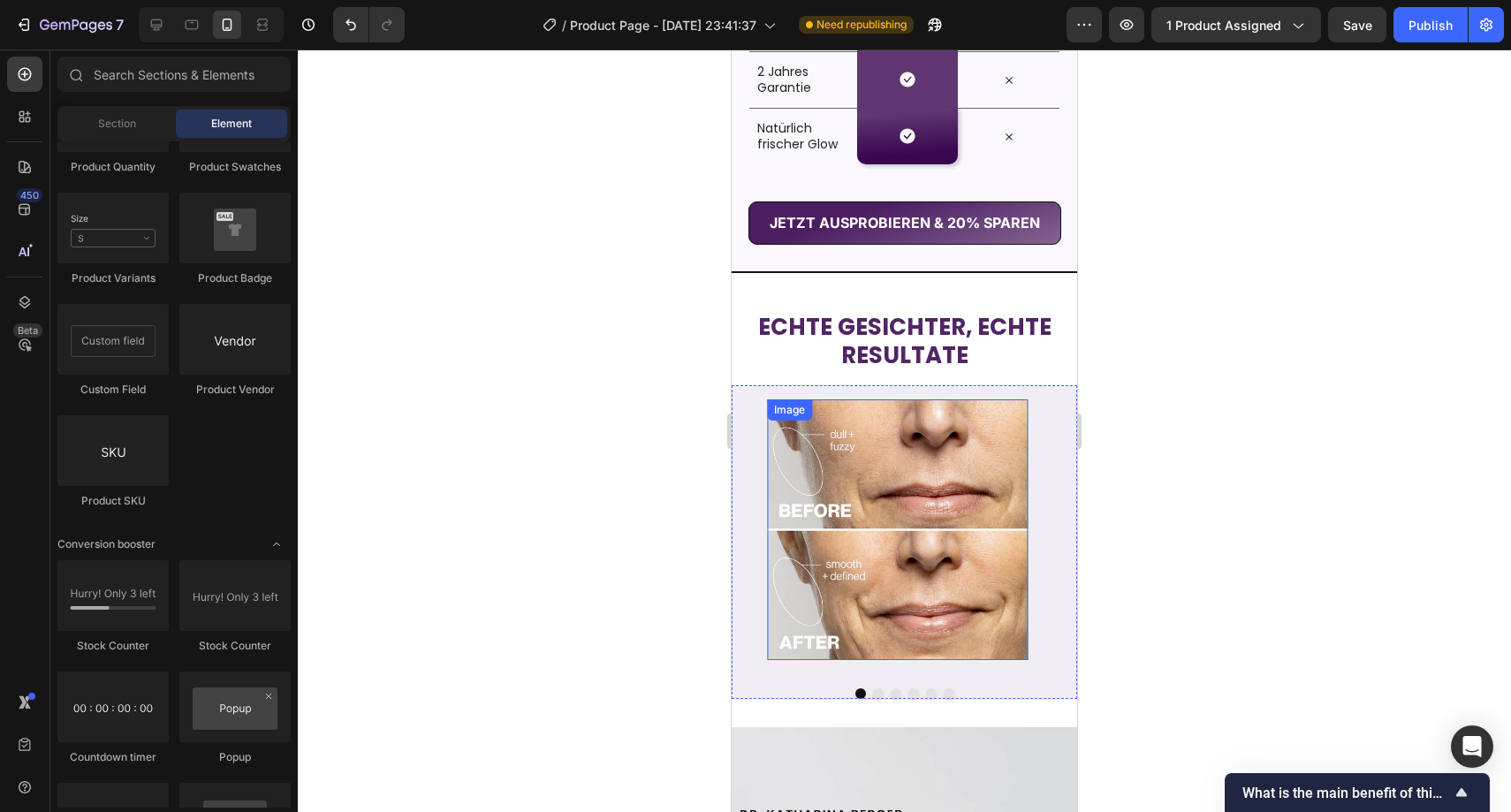
click at [844, 519] on img at bounding box center [898, 530] width 261 height 261
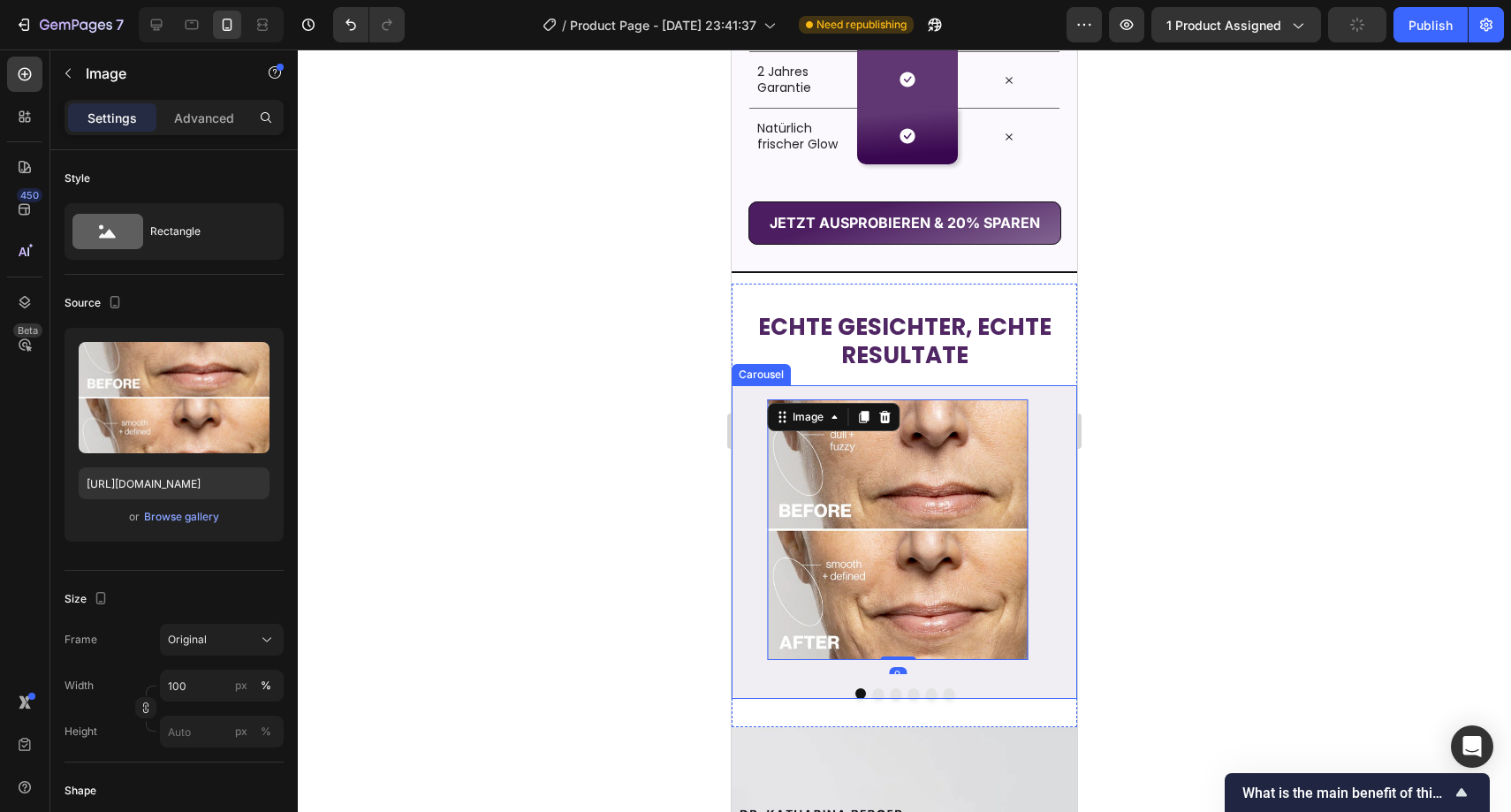
click at [740, 415] on div "Image 0 Image Image Image Image Image" at bounding box center [904, 529] width 345 height 289
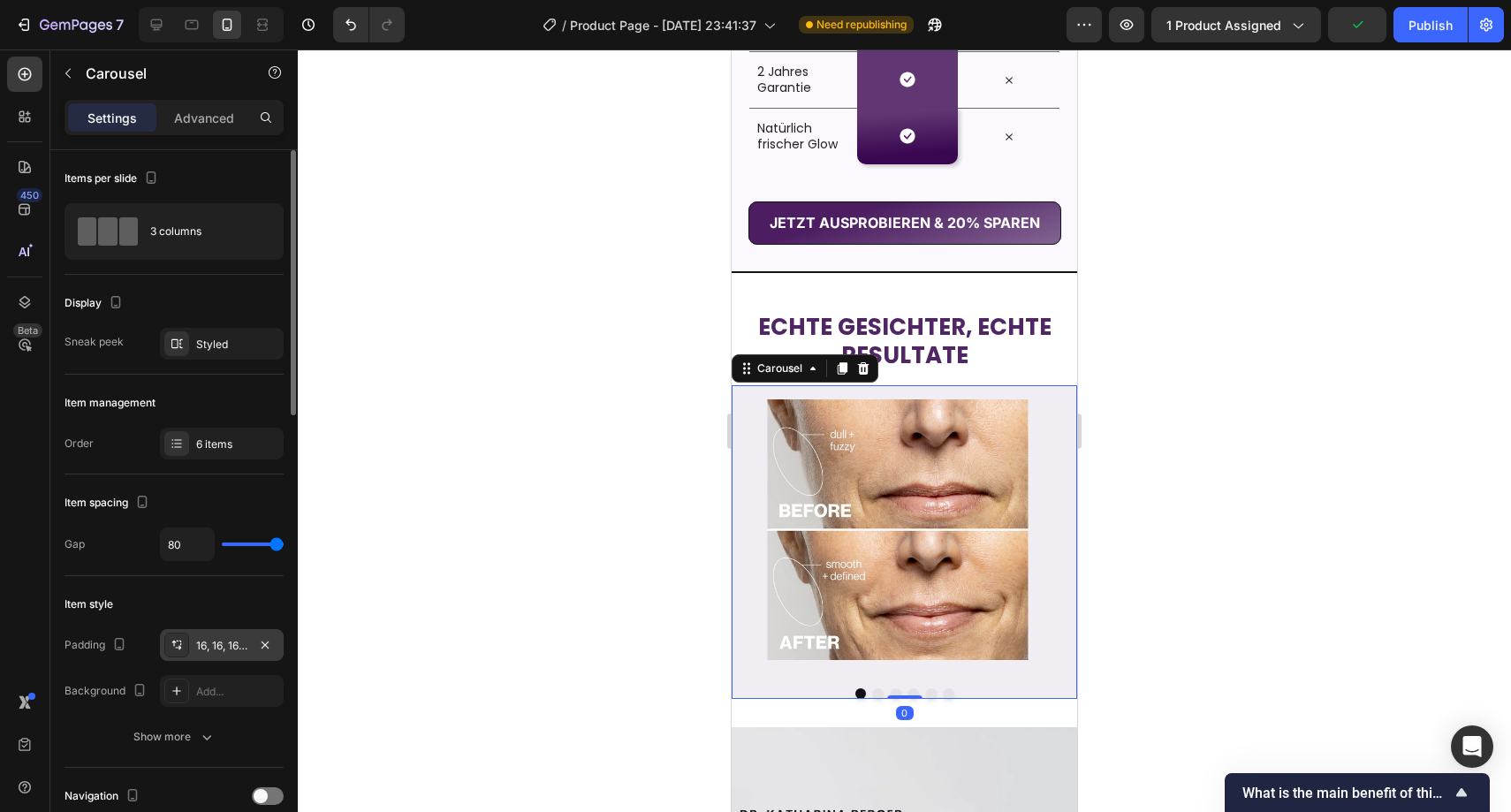
click at [231, 631] on div "16, 16, 16, 16" at bounding box center [222, 645] width 124 height 31
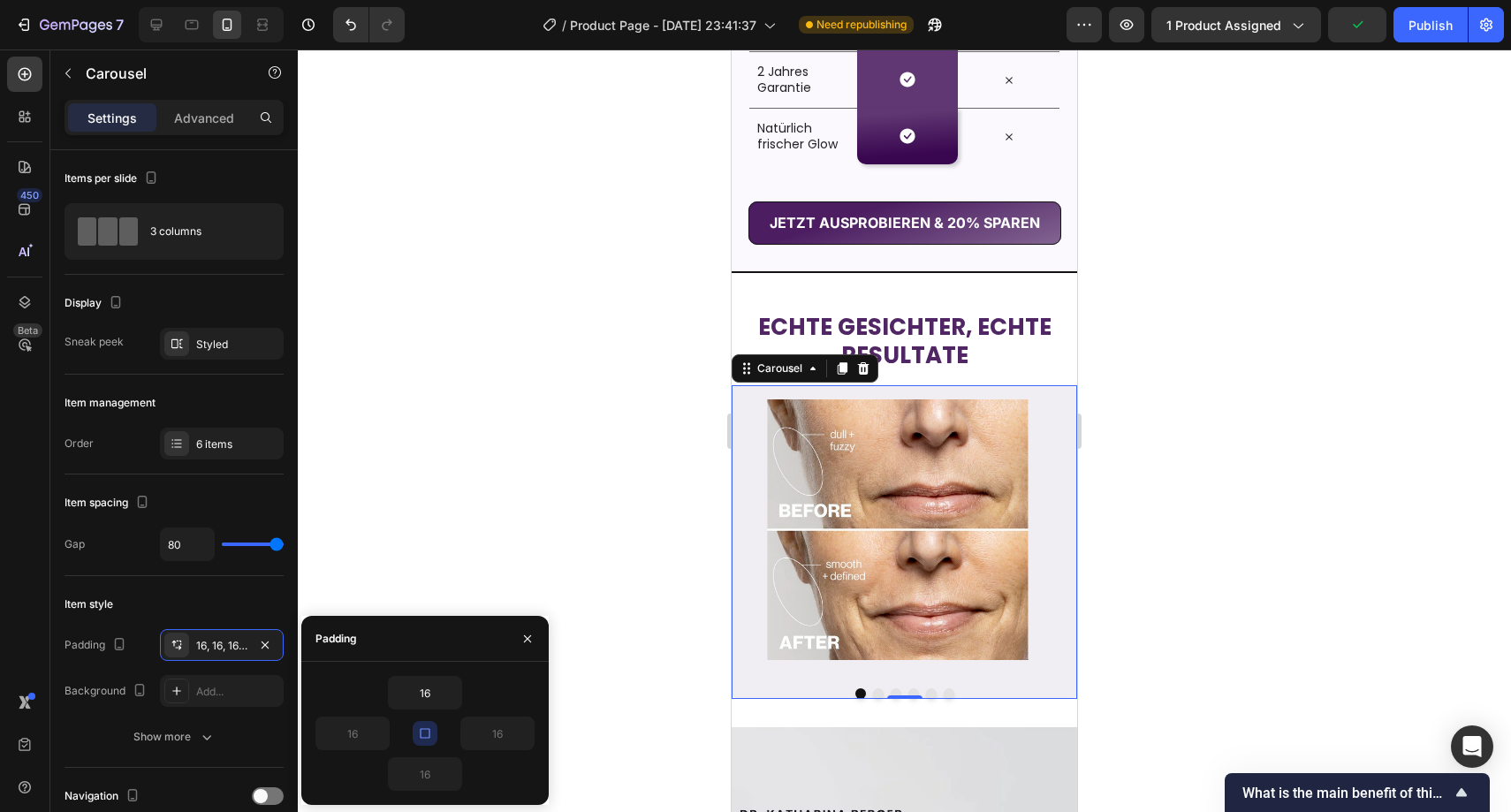
click at [428, 723] on button "button" at bounding box center [425, 732] width 25 height 25
click at [428, 728] on icon "button" at bounding box center [425, 732] width 14 height 14
click at [430, 694] on input "16" at bounding box center [425, 693] width 72 height 31
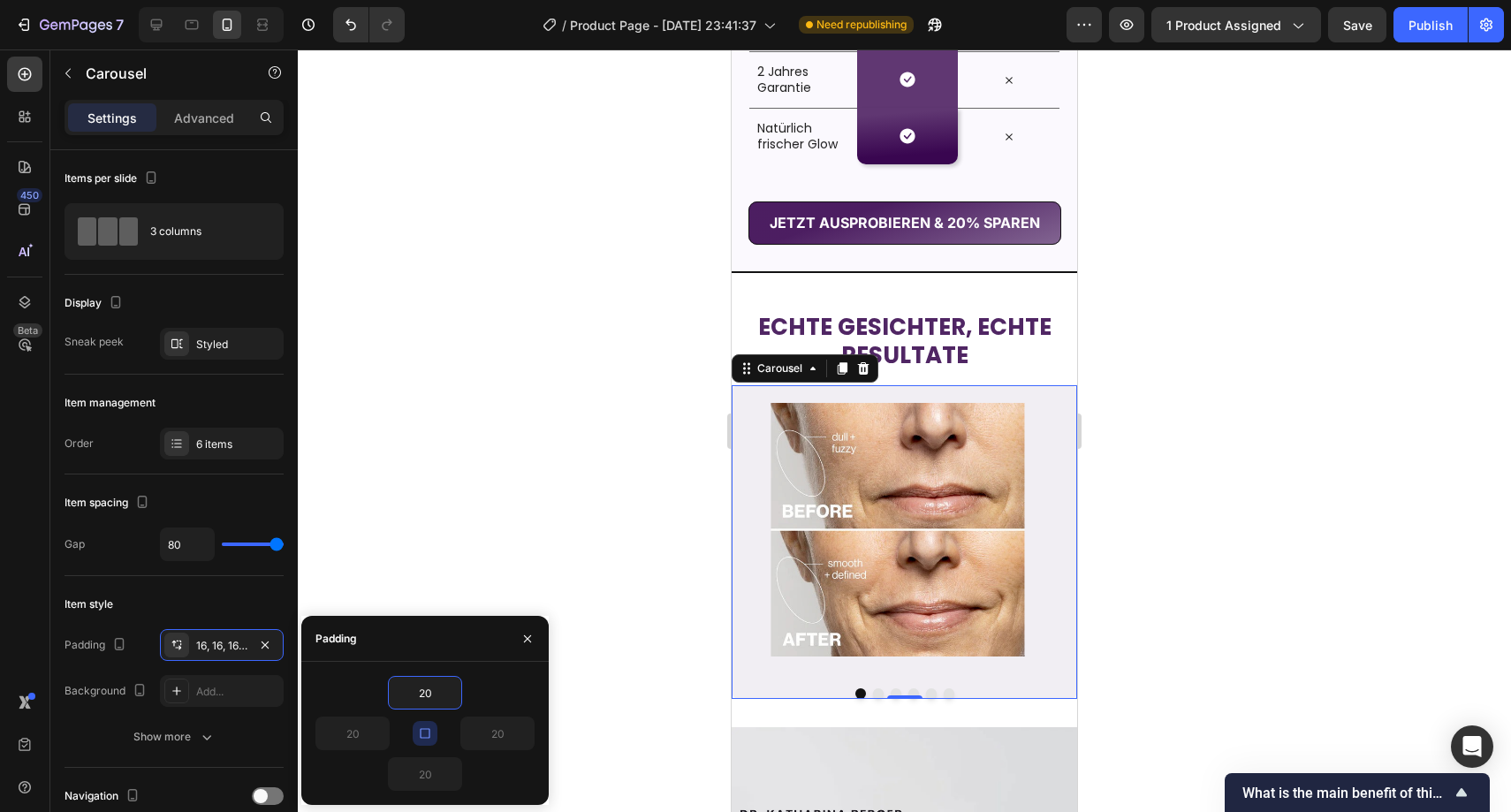
click at [541, 499] on div at bounding box center [905, 430] width 1214 height 762
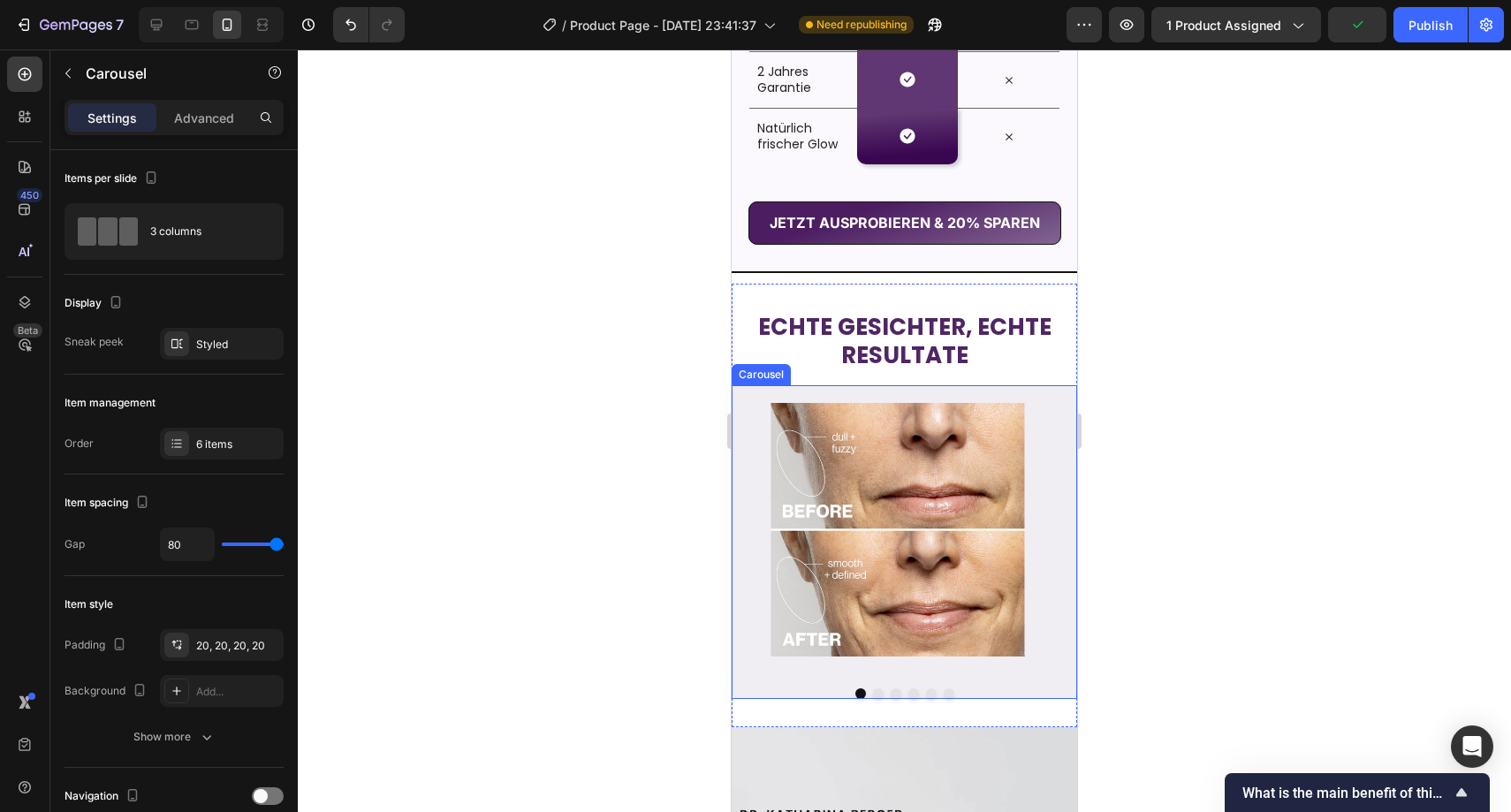
click at [746, 482] on div "Image Image Image Image Image Image" at bounding box center [904, 529] width 345 height 289
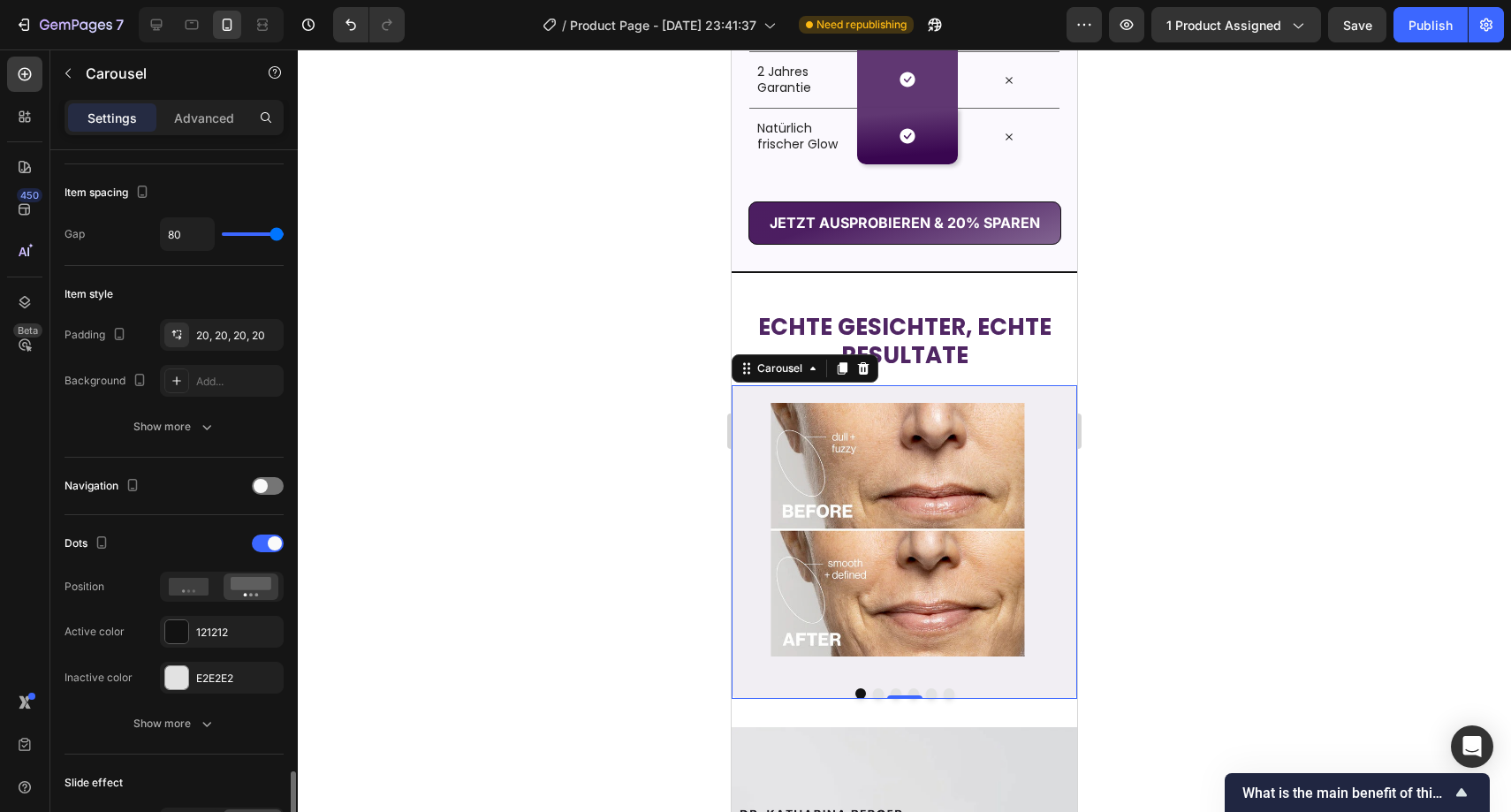
scroll to position [899, 0]
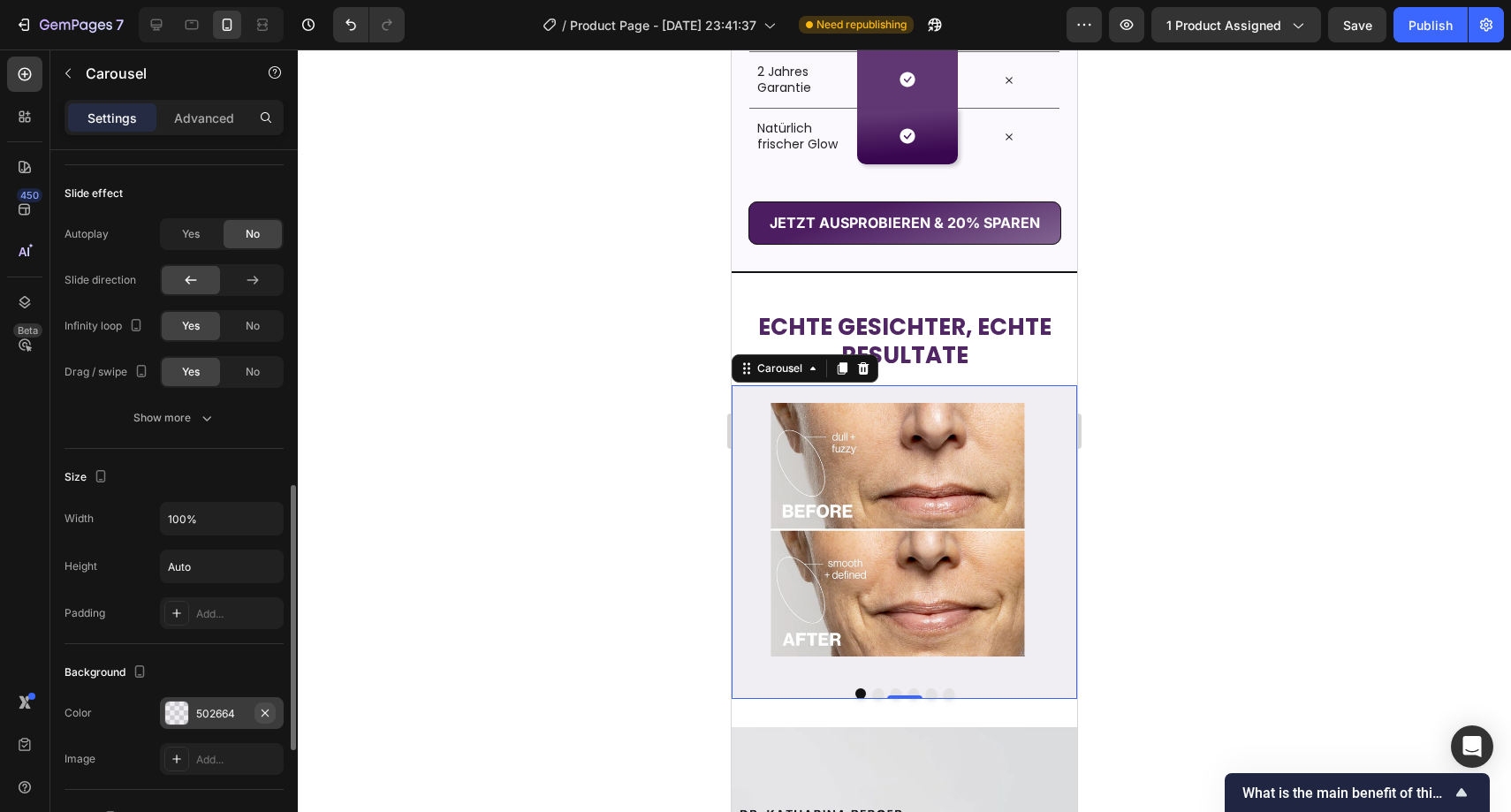
click at [263, 709] on icon "button" at bounding box center [265, 712] width 14 height 14
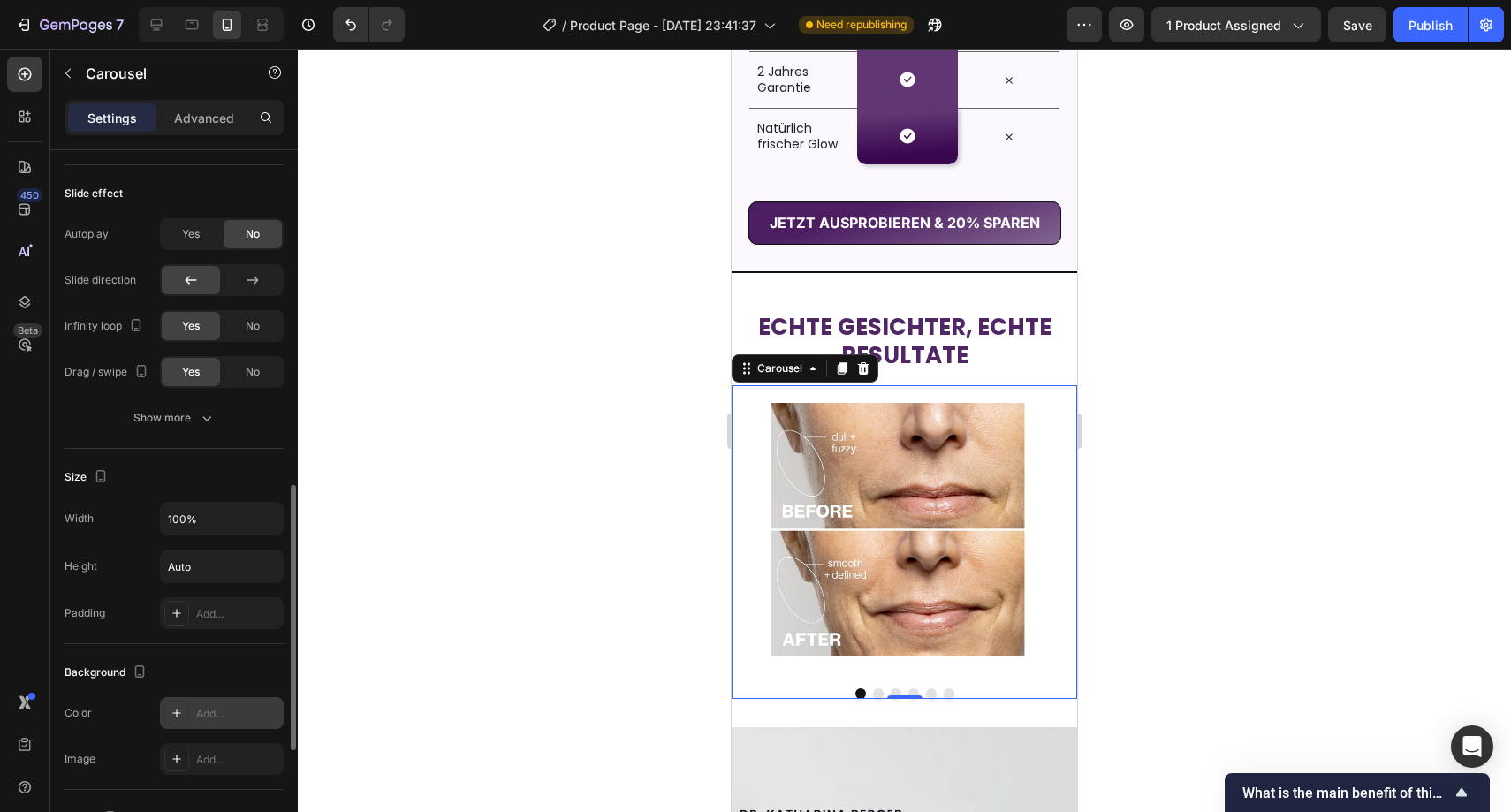
click at [448, 565] on div at bounding box center [905, 430] width 1214 height 762
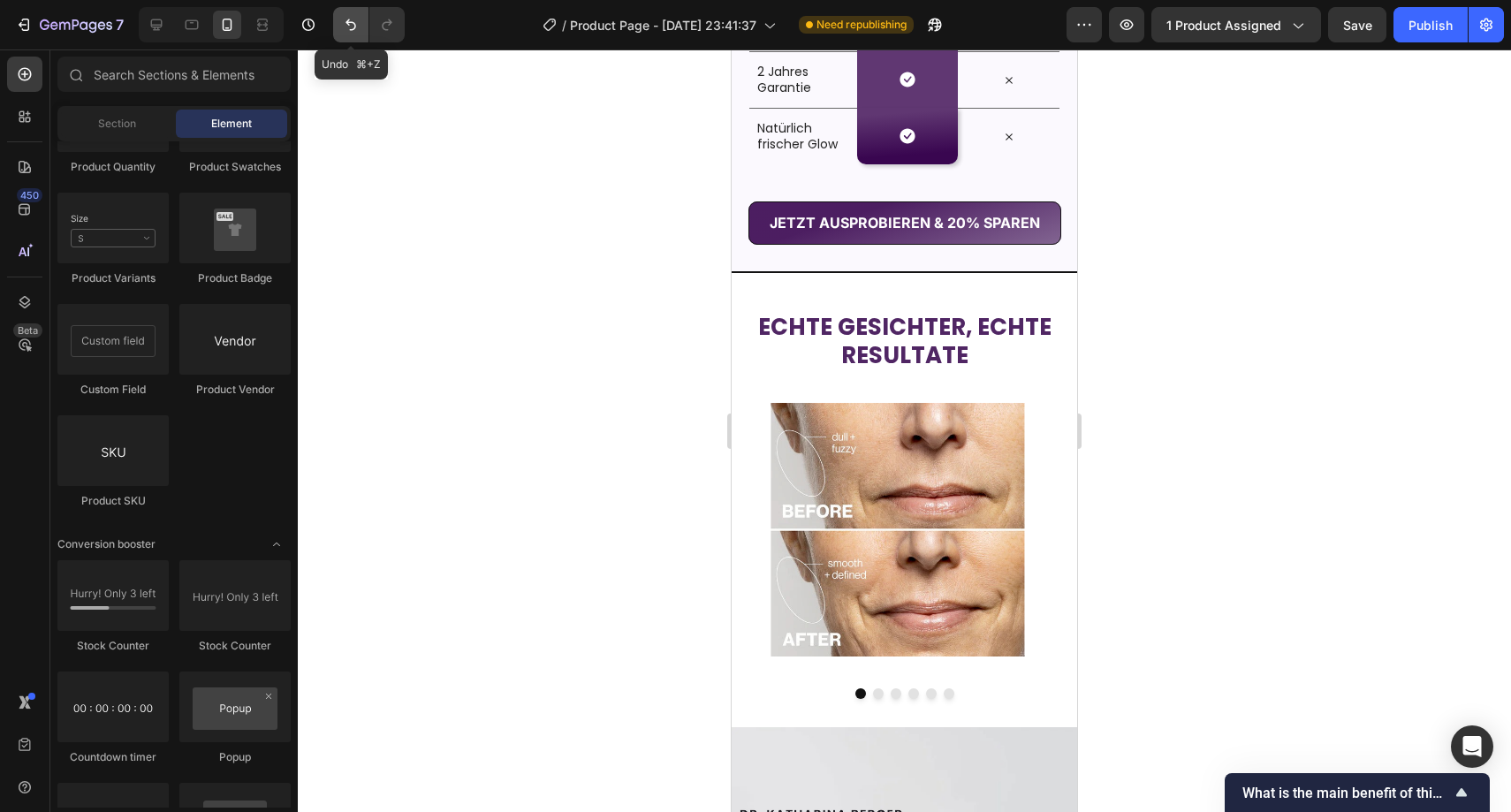
click at [350, 28] on icon "Undo/Redo" at bounding box center [351, 24] width 18 height 18
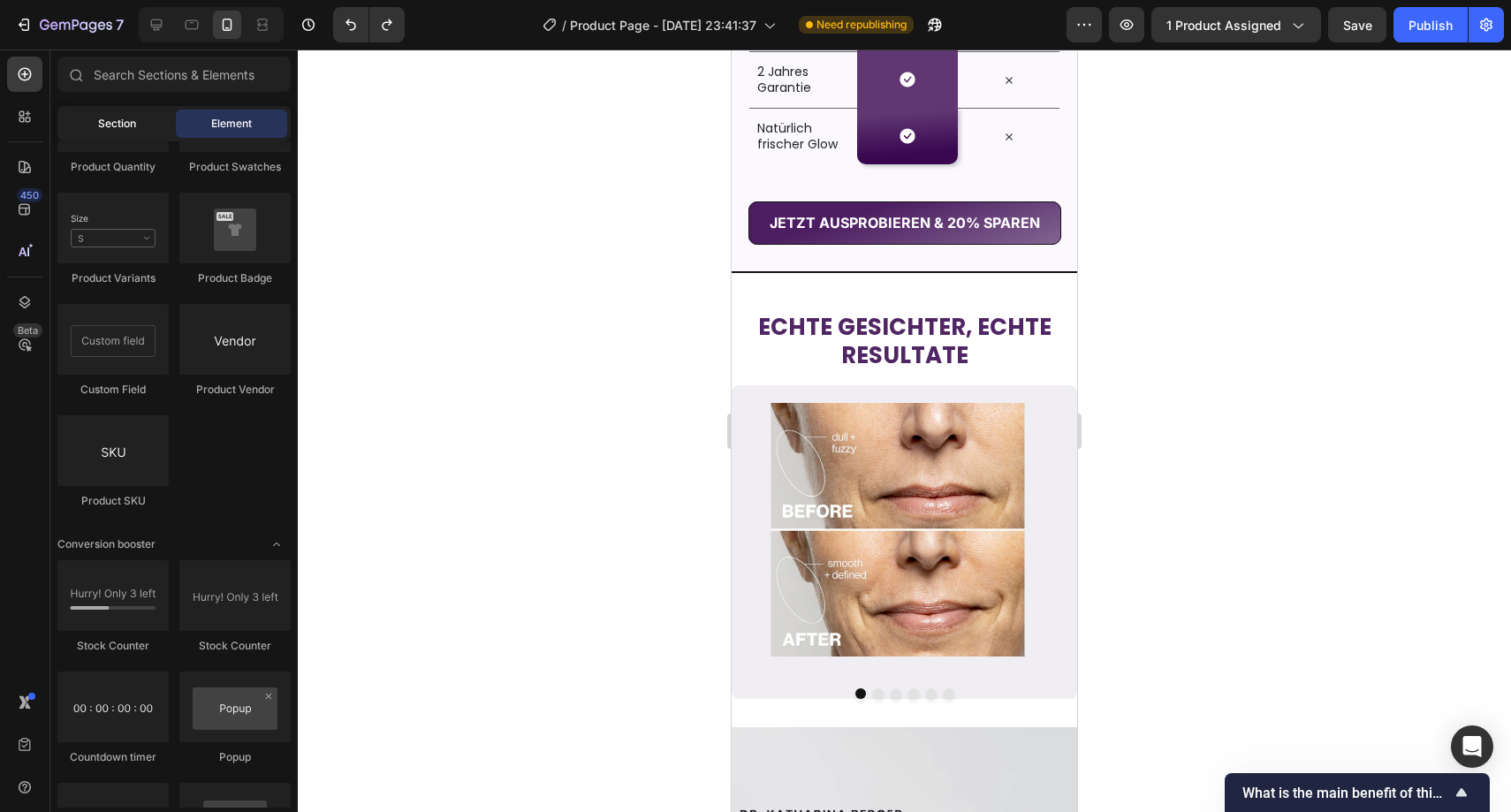
click at [118, 116] on span "Section" at bounding box center [117, 123] width 38 height 16
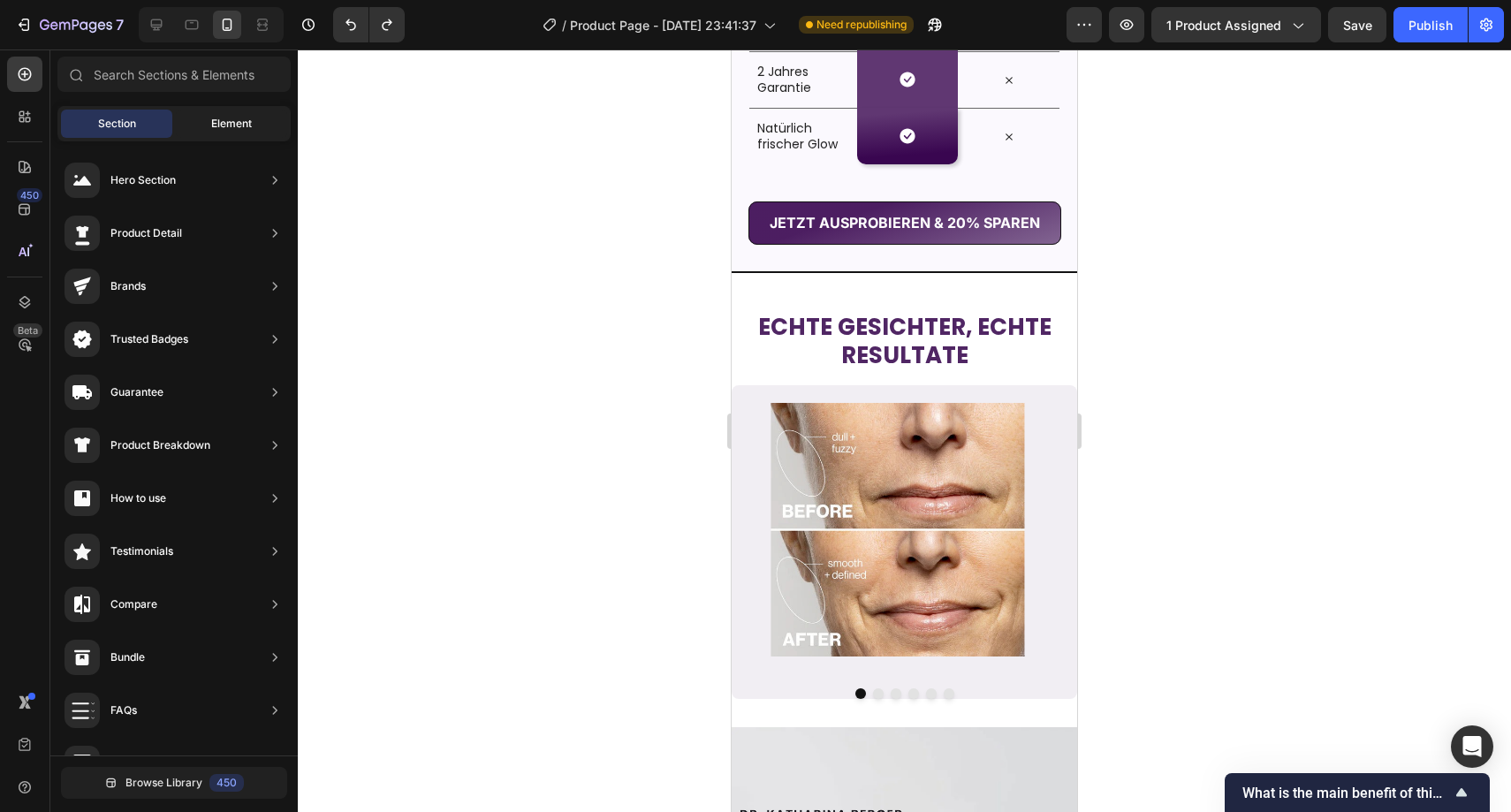
click at [221, 111] on div "Element" at bounding box center [231, 123] width 111 height 29
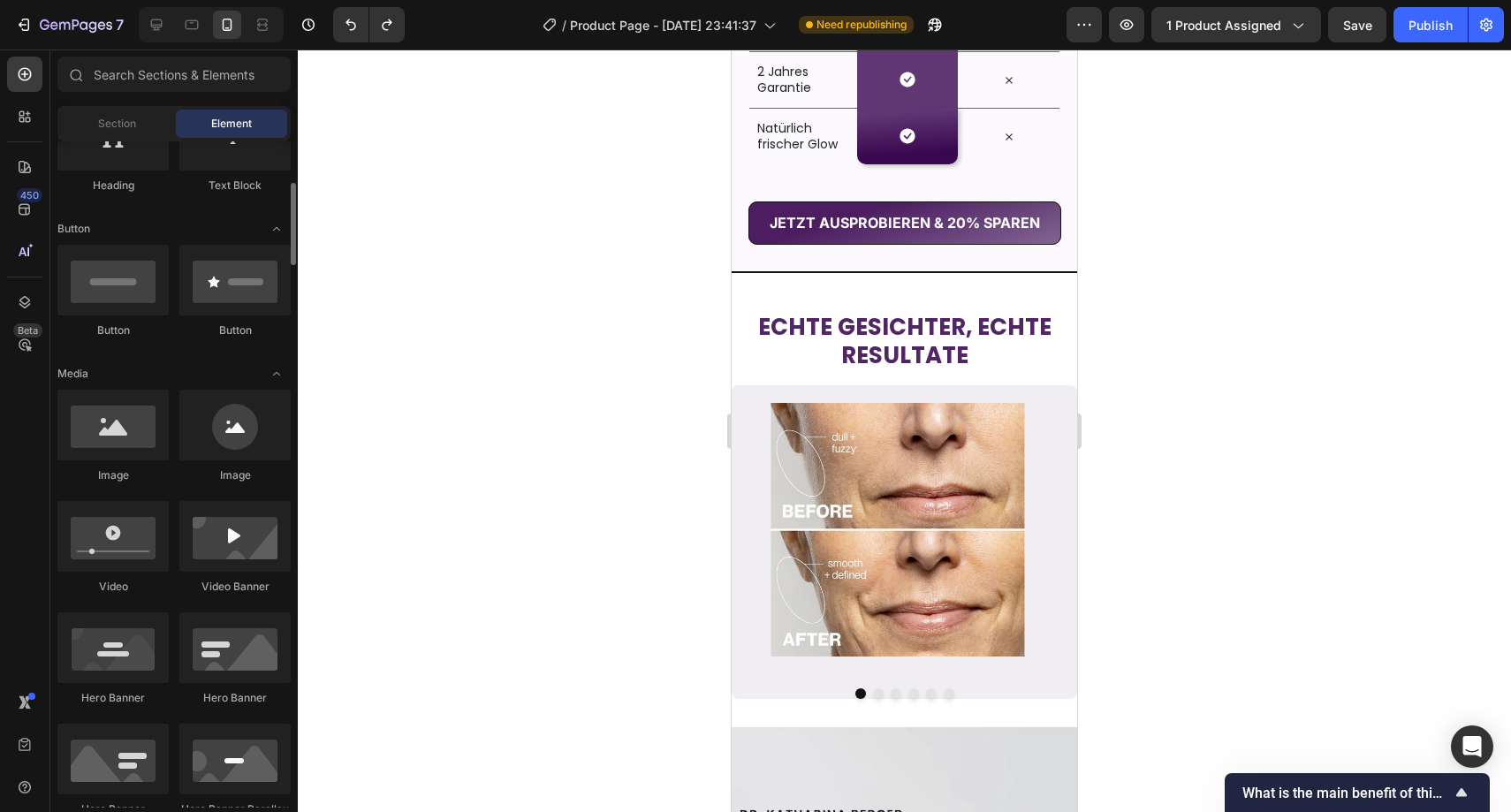
scroll to position [923, 0]
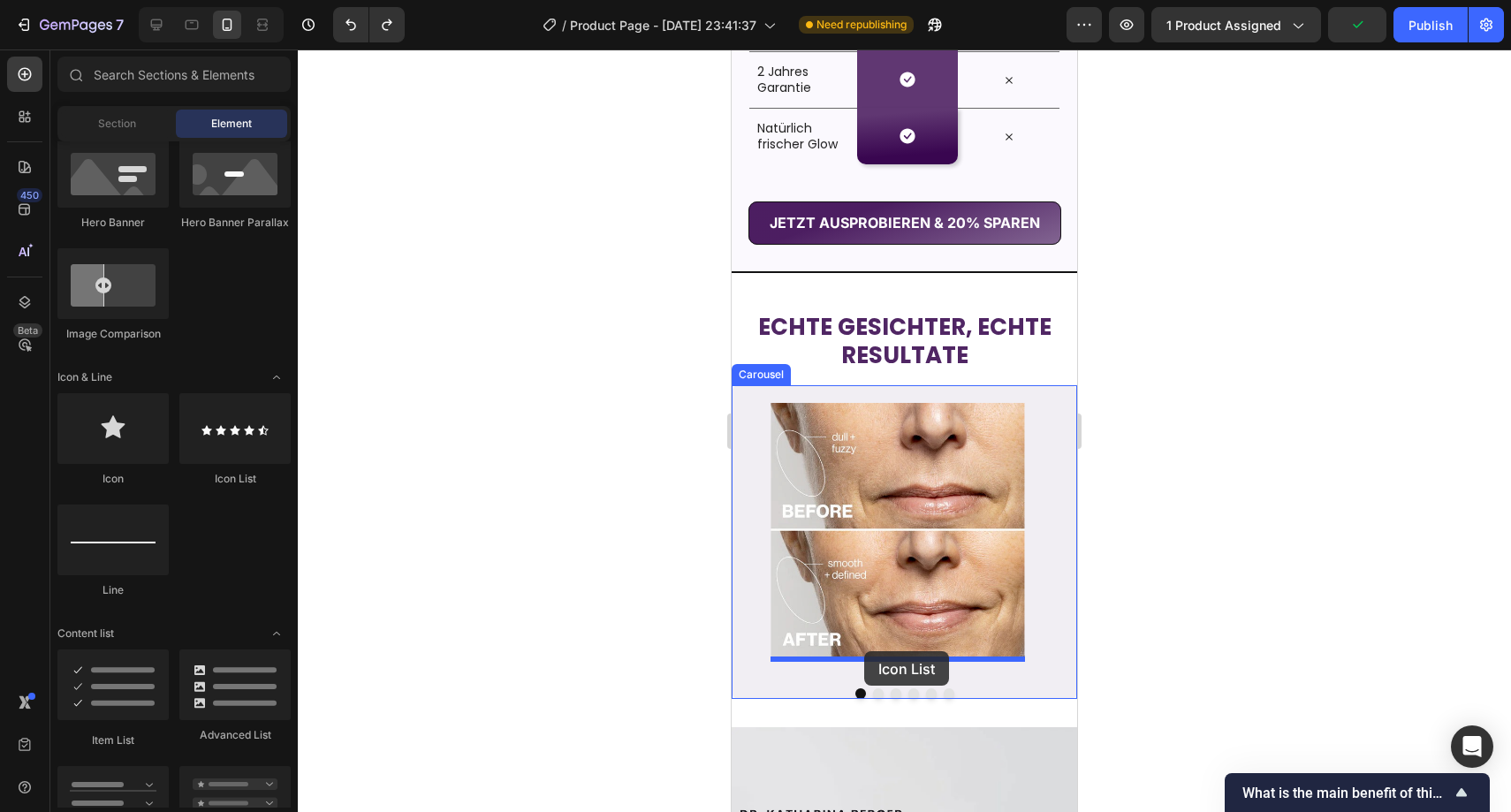
drag, startPoint x: 936, startPoint y: 490, endPoint x: 864, endPoint y: 651, distance: 176.4
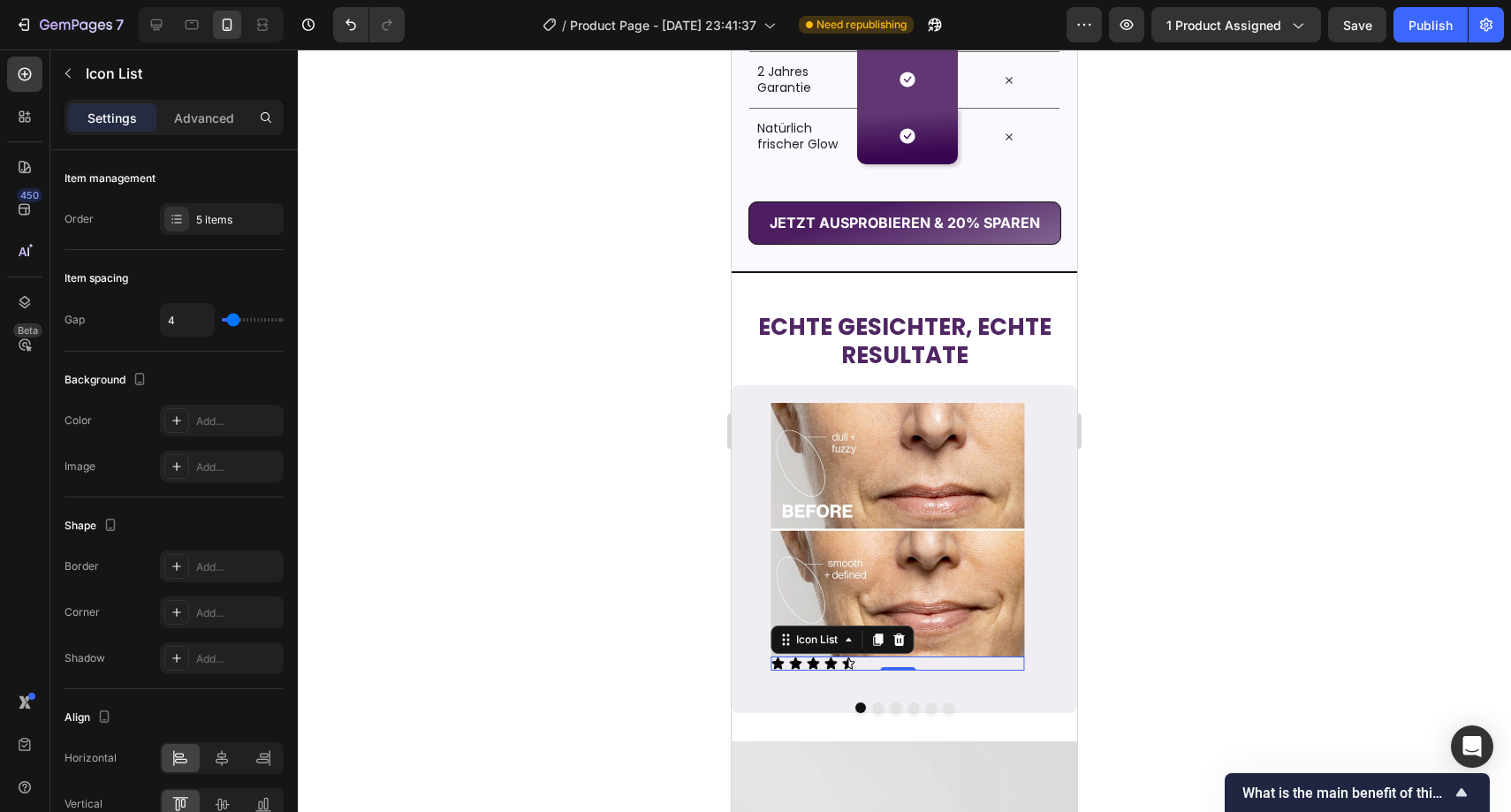
click at [1155, 597] on div at bounding box center [905, 430] width 1214 height 762
click at [867, 664] on div "Icon Icon Icon Icon Icon" at bounding box center [898, 663] width 254 height 14
click at [899, 645] on icon at bounding box center [899, 639] width 11 height 12
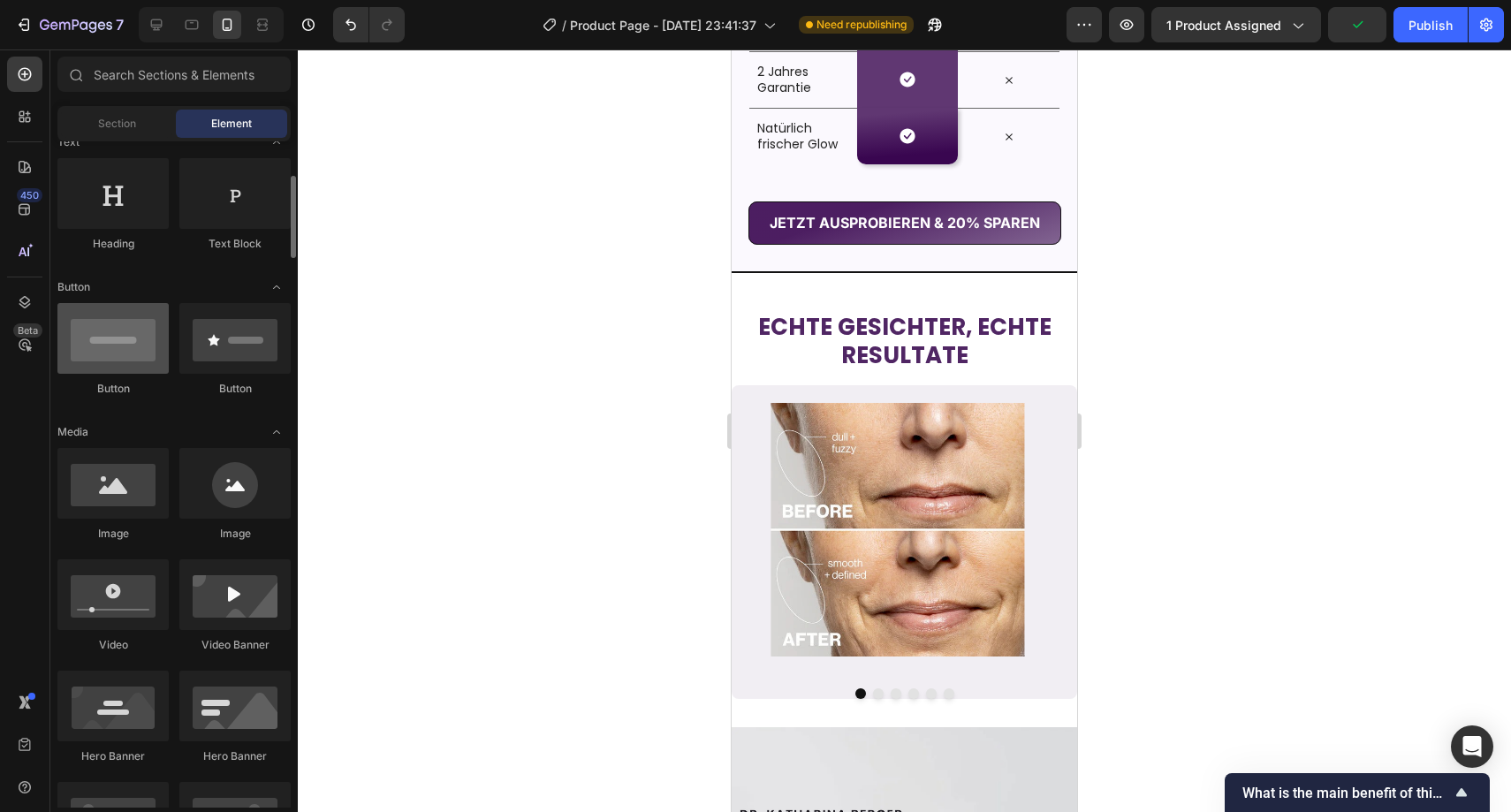
scroll to position [304, 0]
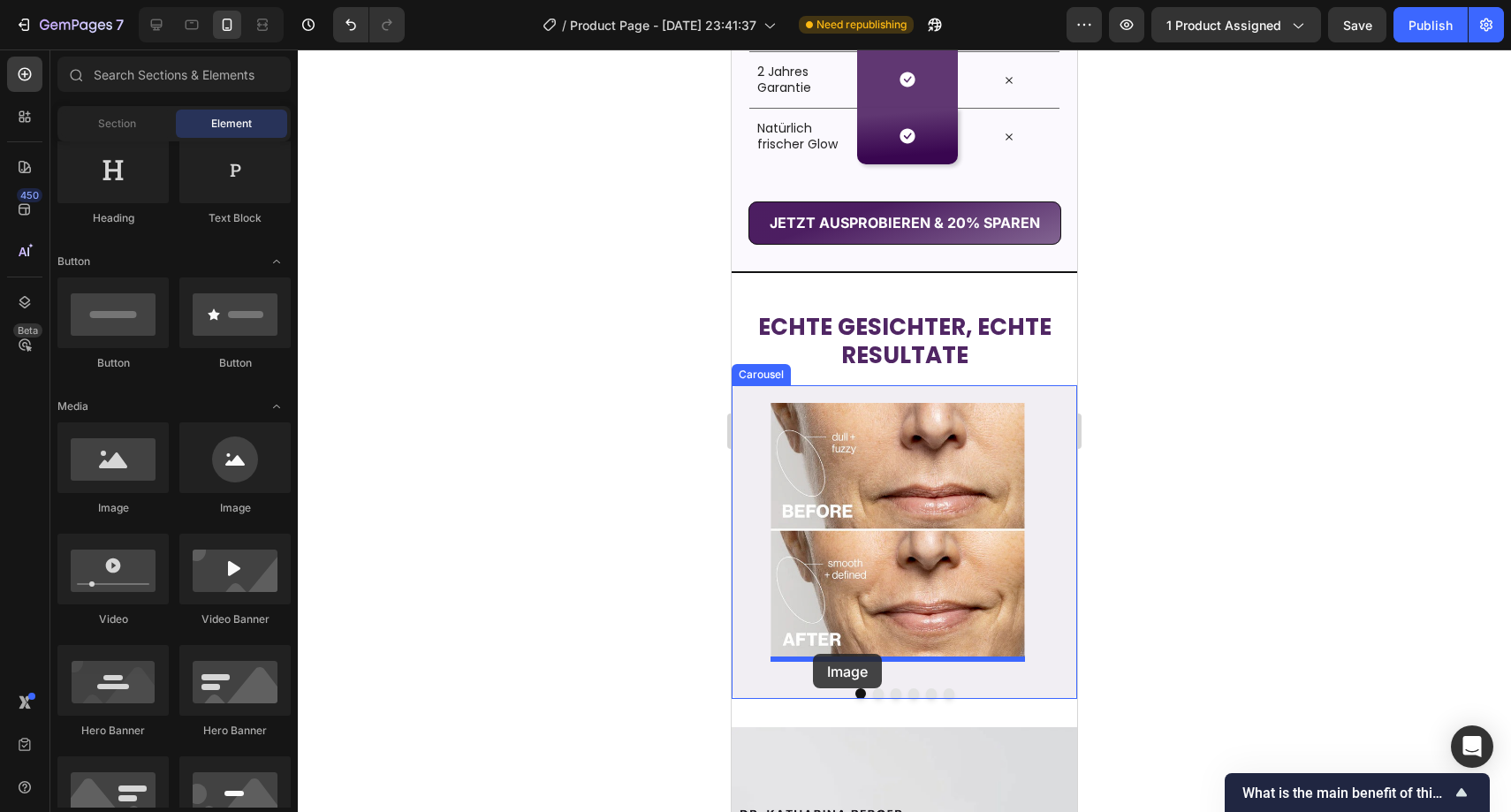
drag, startPoint x: 969, startPoint y: 507, endPoint x: 813, endPoint y: 654, distance: 214.3
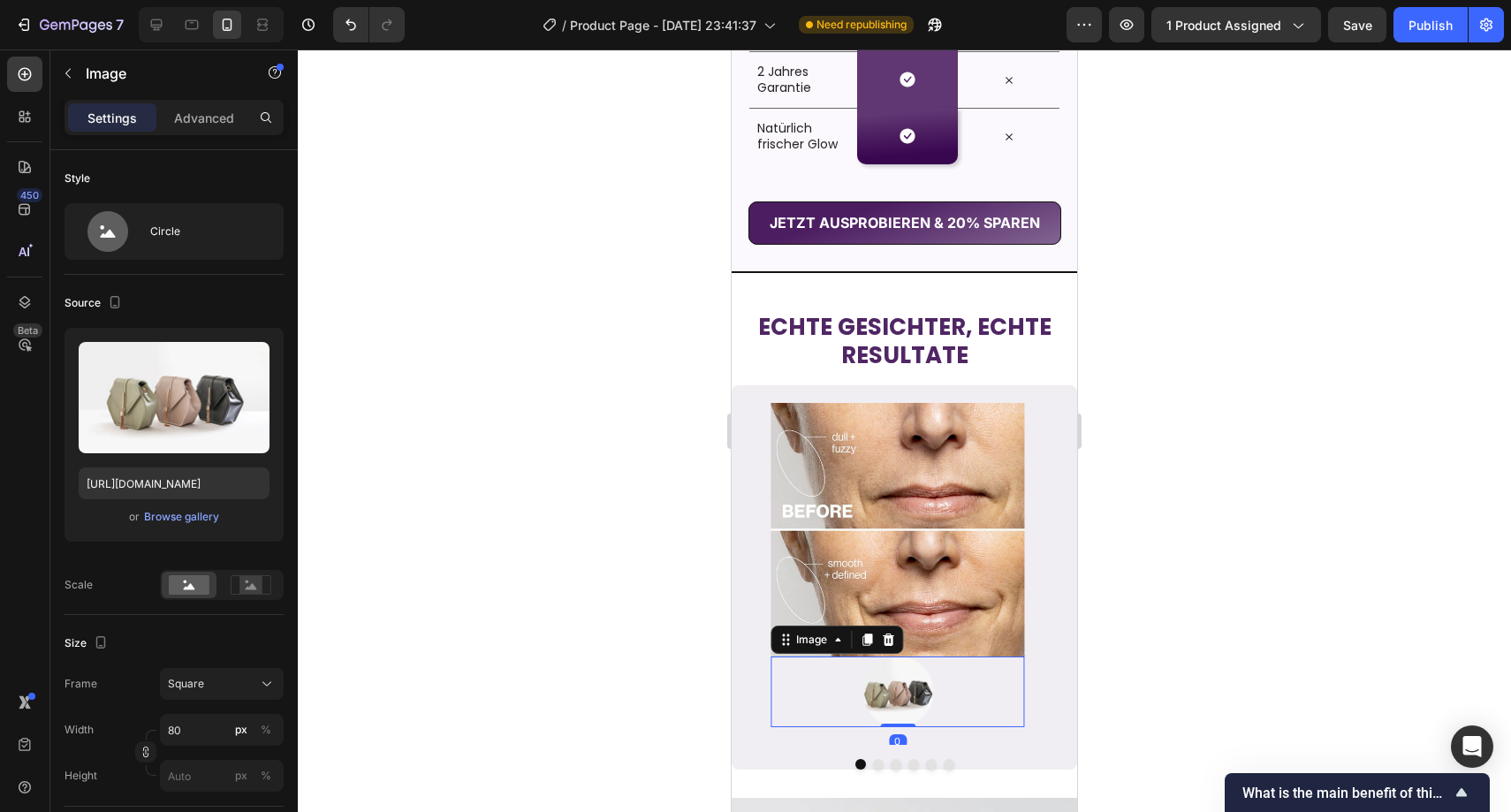
click at [881, 683] on img at bounding box center [898, 692] width 70 height 70
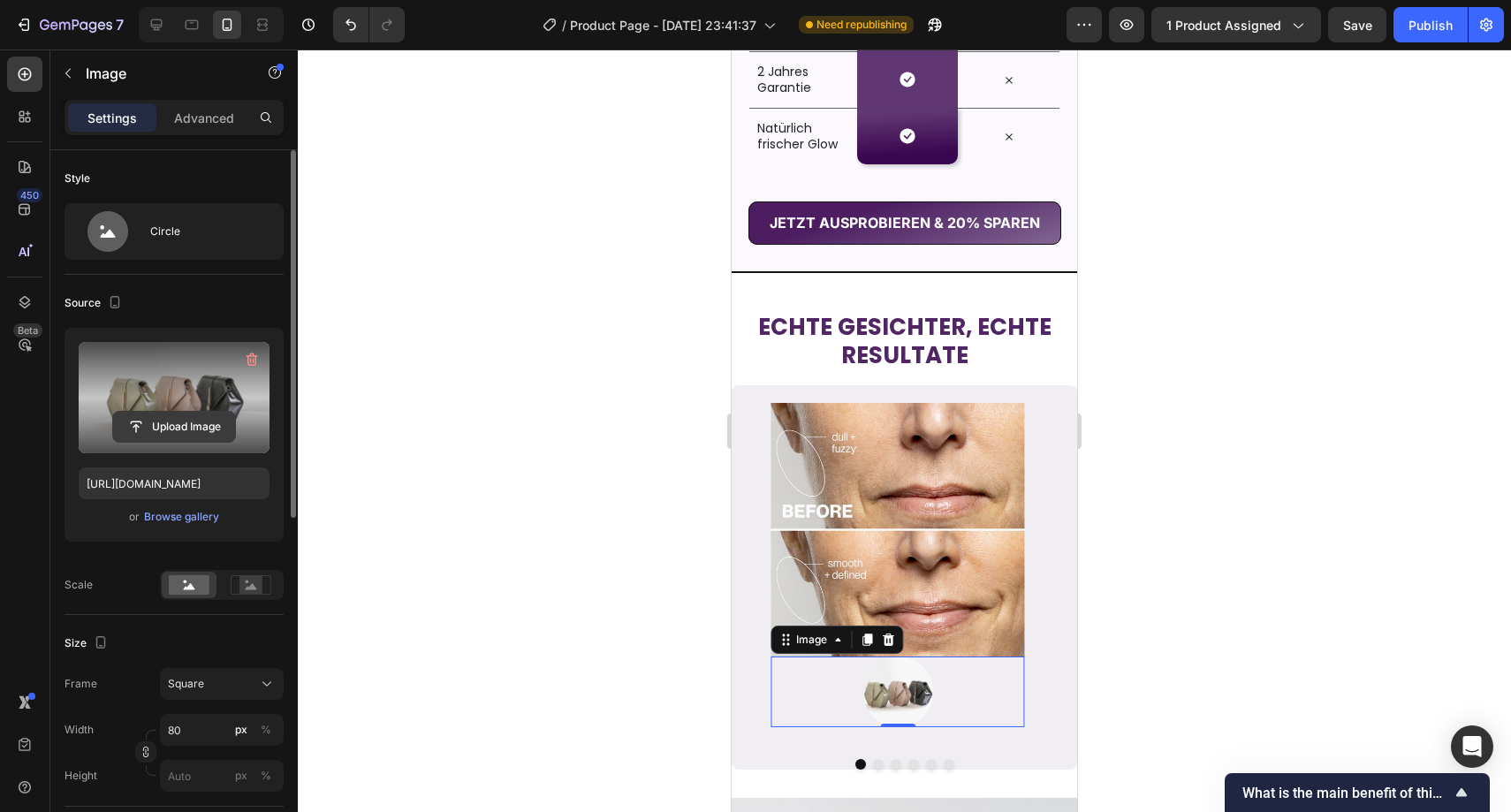
click at [202, 421] on input "file" at bounding box center [174, 426] width 122 height 30
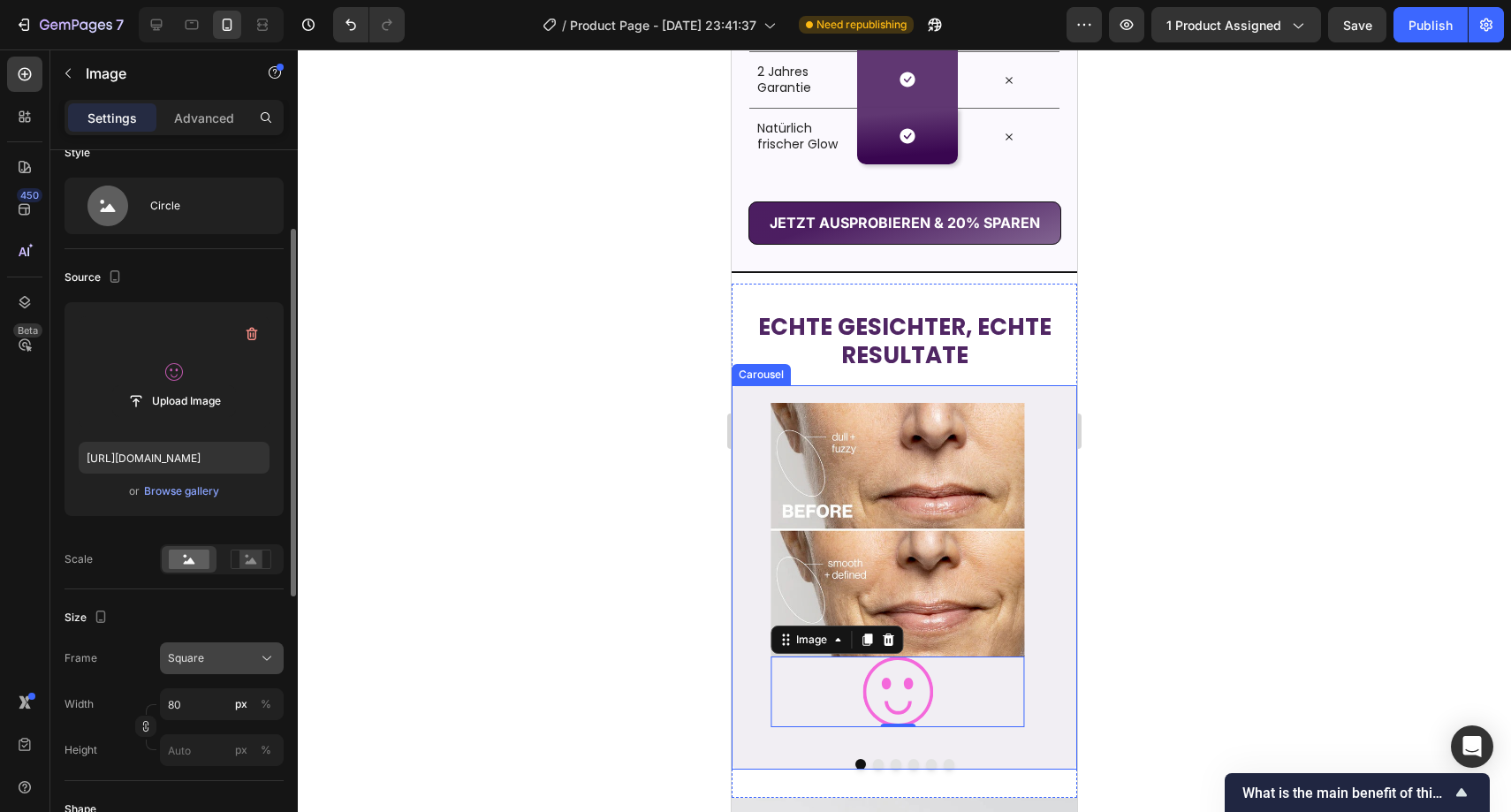
scroll to position [69, 0]
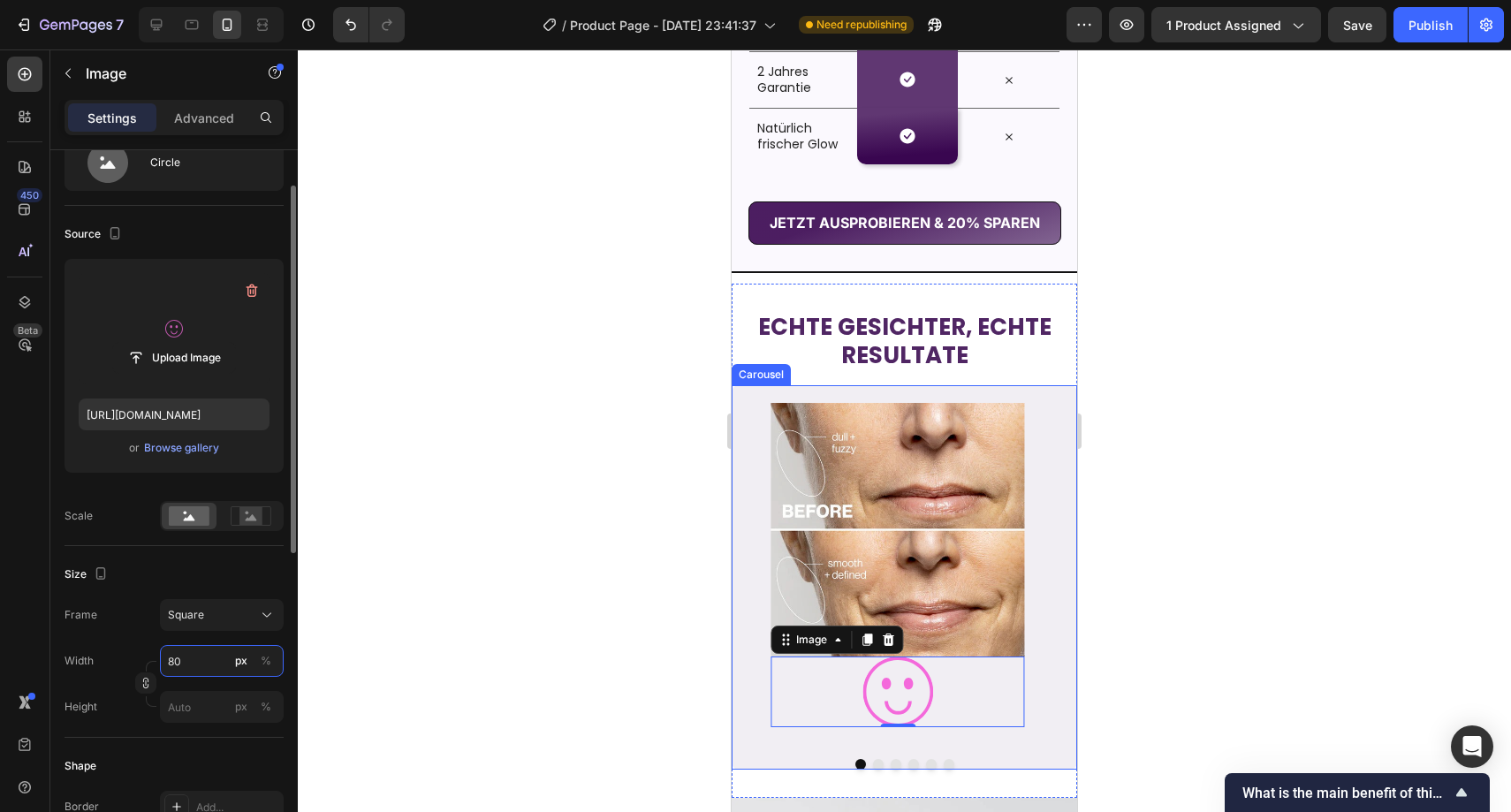
click at [195, 651] on input "80" at bounding box center [222, 660] width 124 height 31
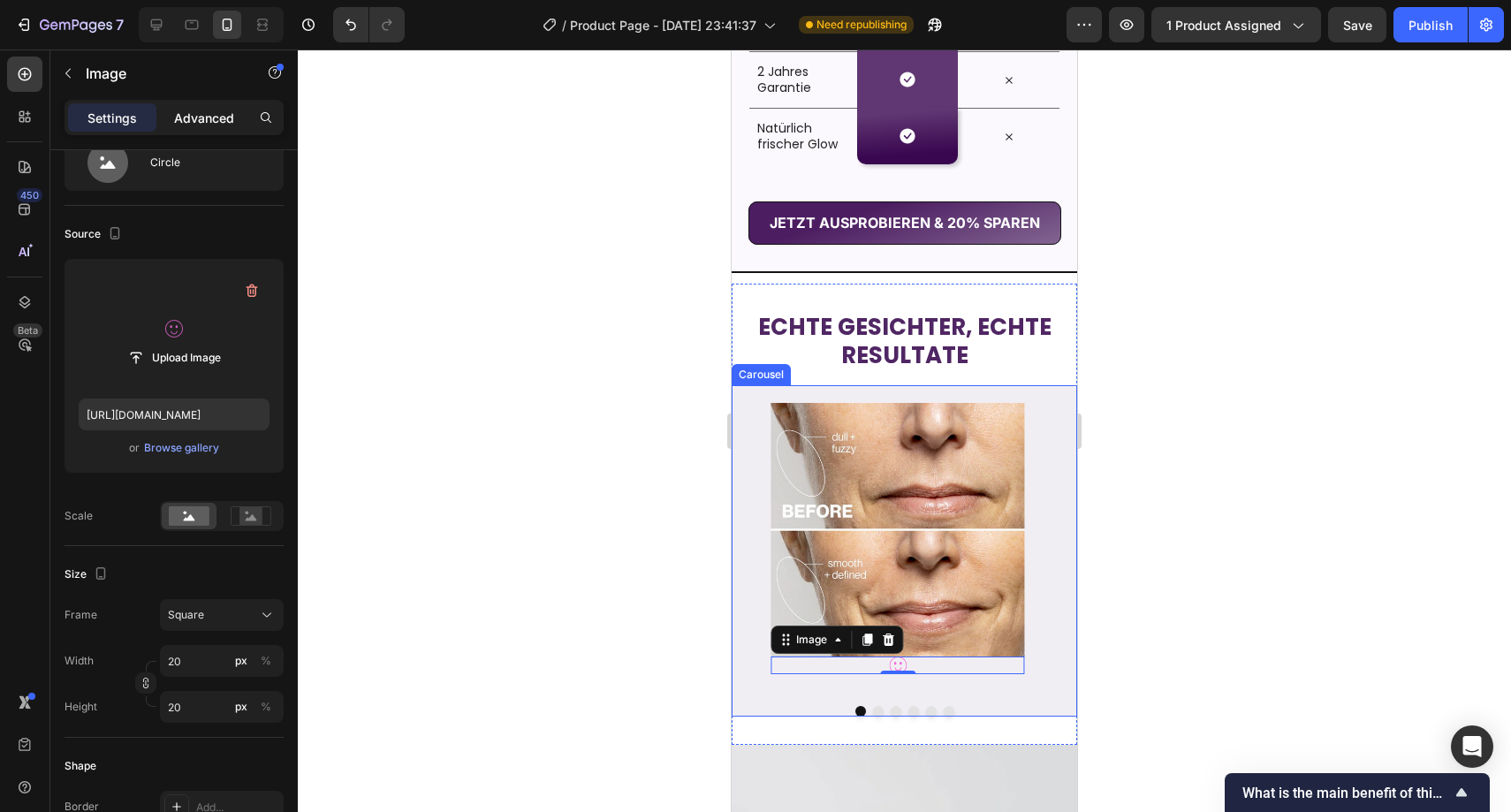
click at [195, 123] on p "Advanced" at bounding box center [204, 117] width 60 height 18
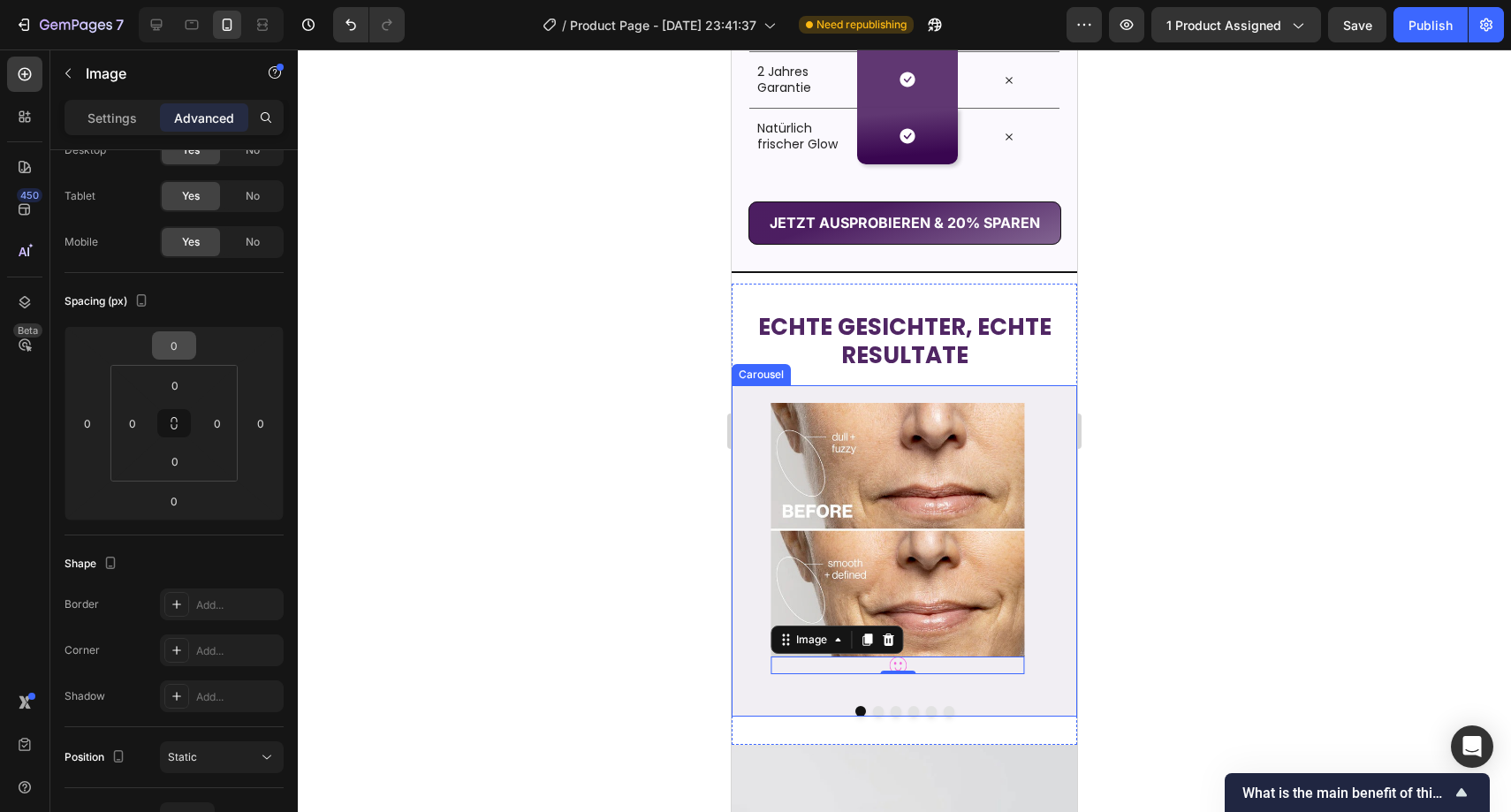
click at [180, 351] on input "0" at bounding box center [174, 345] width 35 height 27
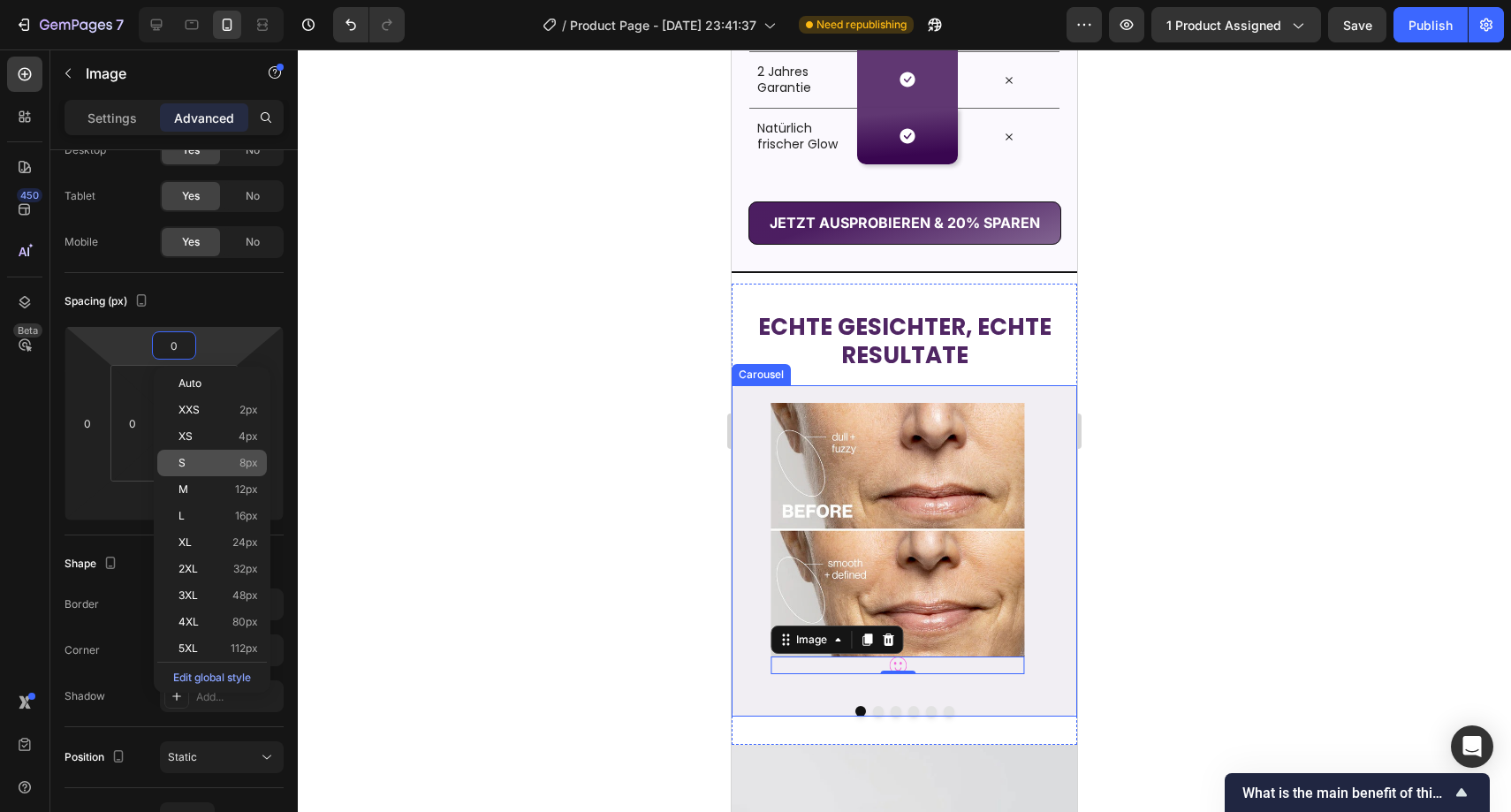
click at [203, 458] on p "S 8px" at bounding box center [218, 462] width 80 height 12
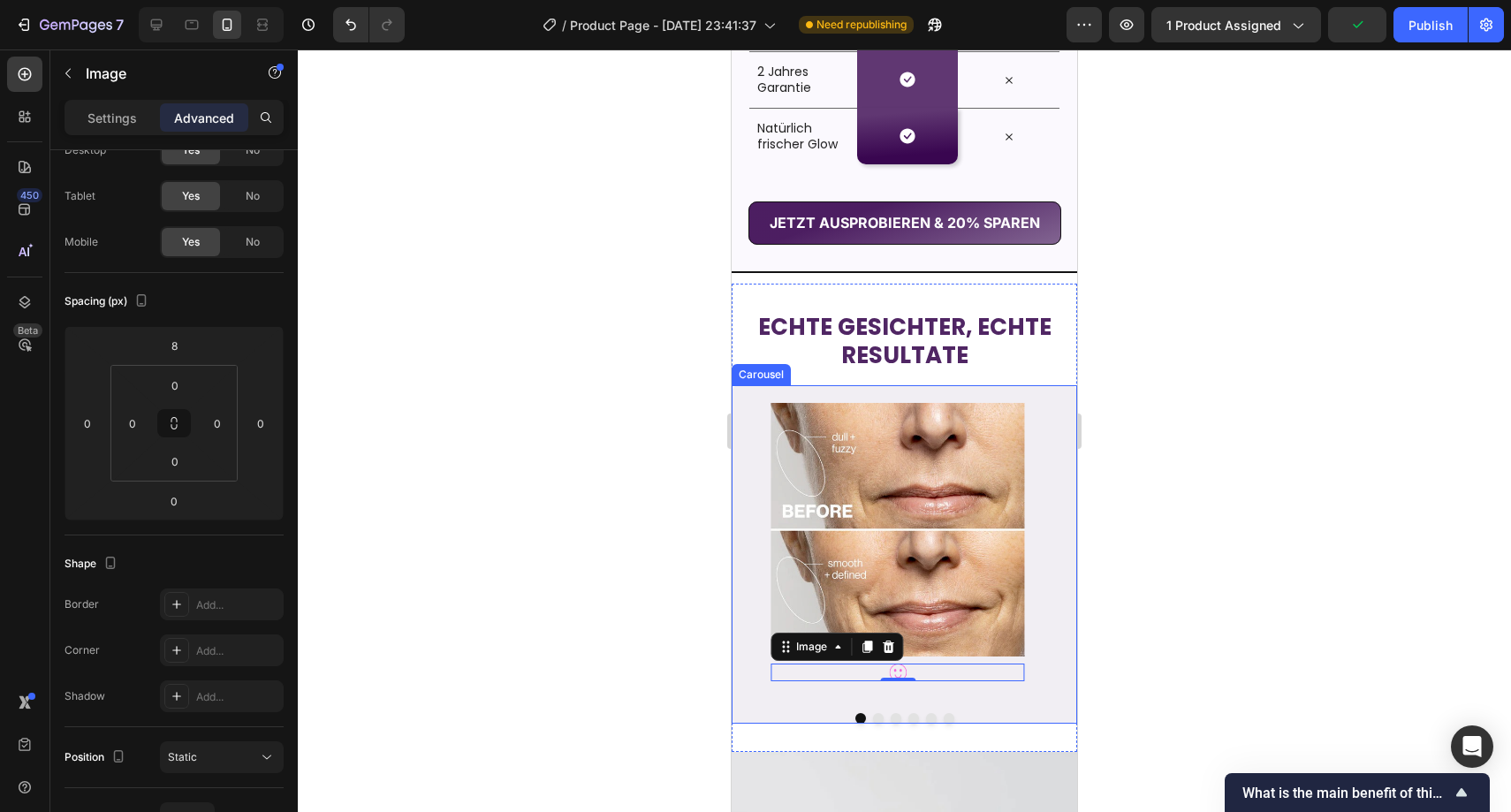
click at [873, 720] on button "Dot" at bounding box center [878, 718] width 10 height 10
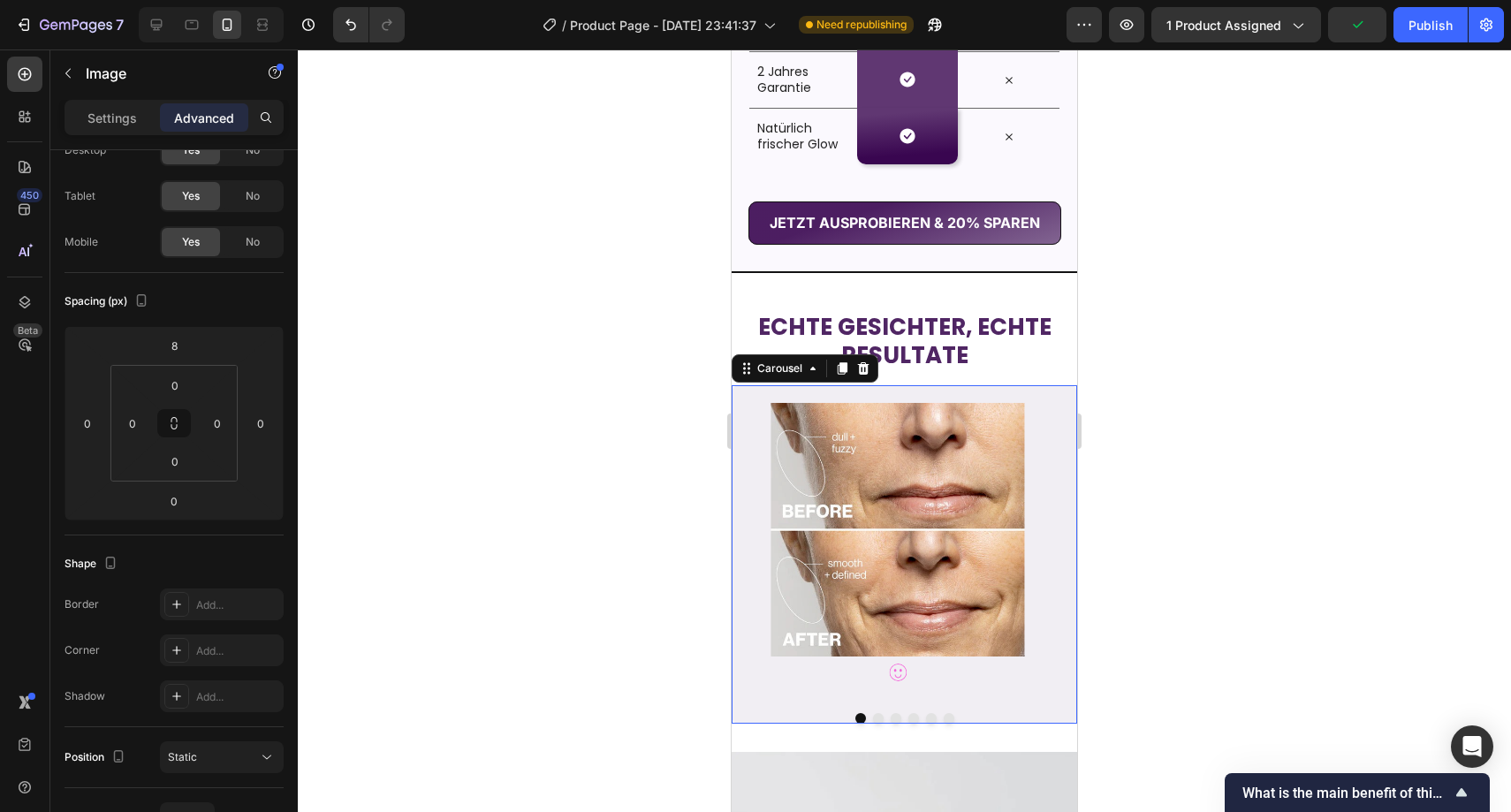
scroll to position [0, 0]
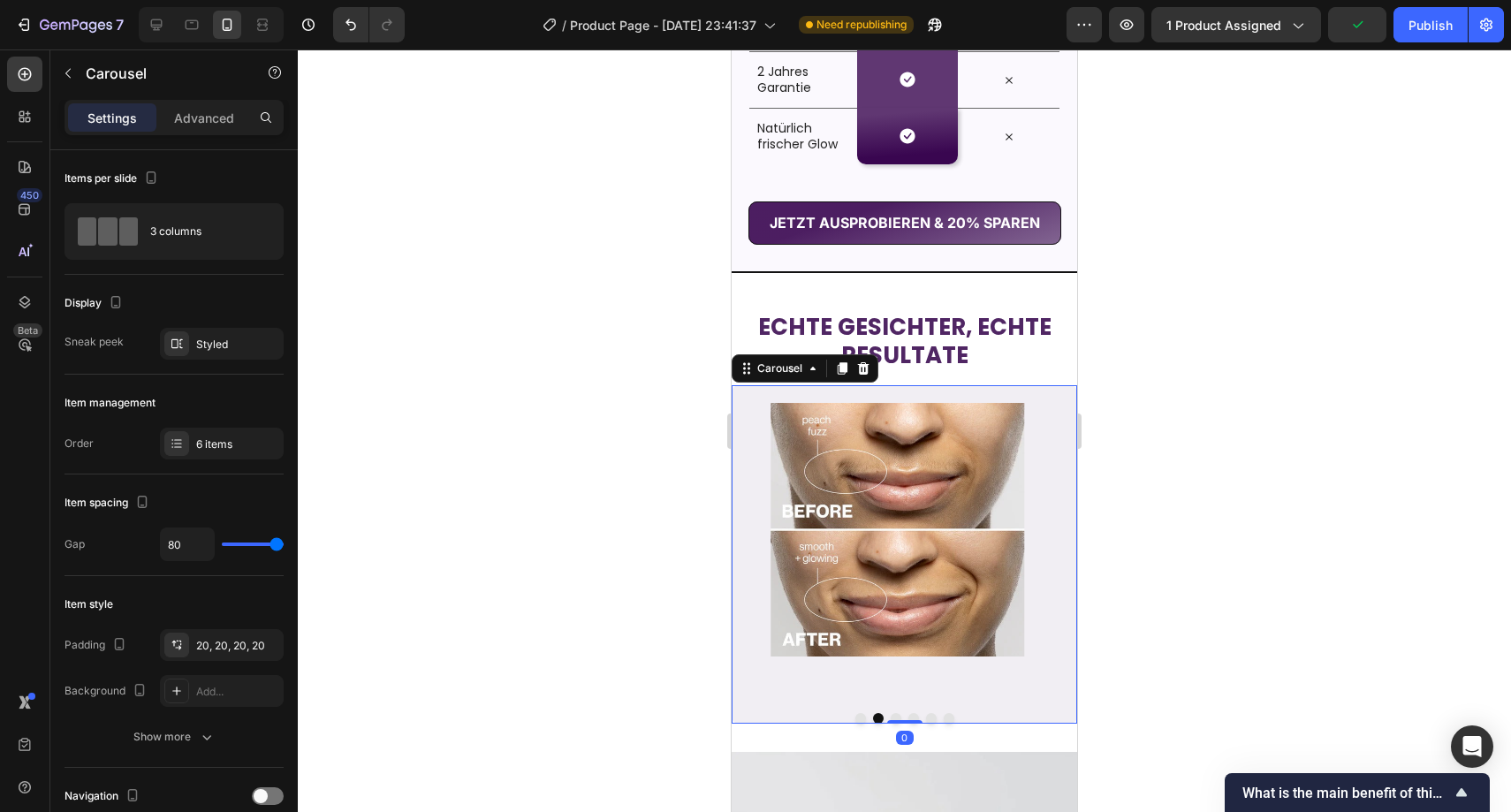
click at [858, 720] on button "Dot" at bounding box center [861, 718] width 10 height 10
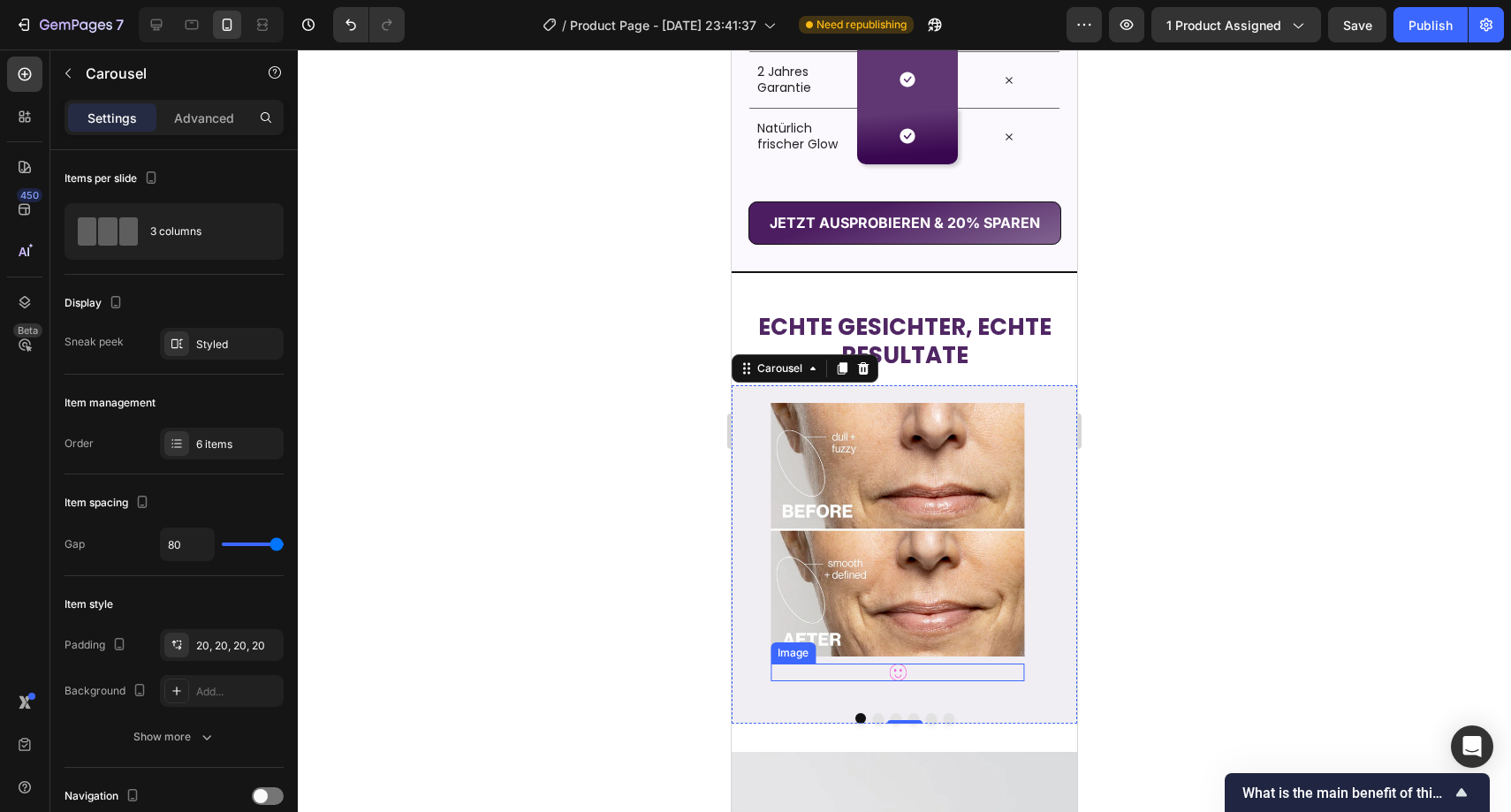
click at [923, 676] on div at bounding box center [898, 671] width 254 height 18
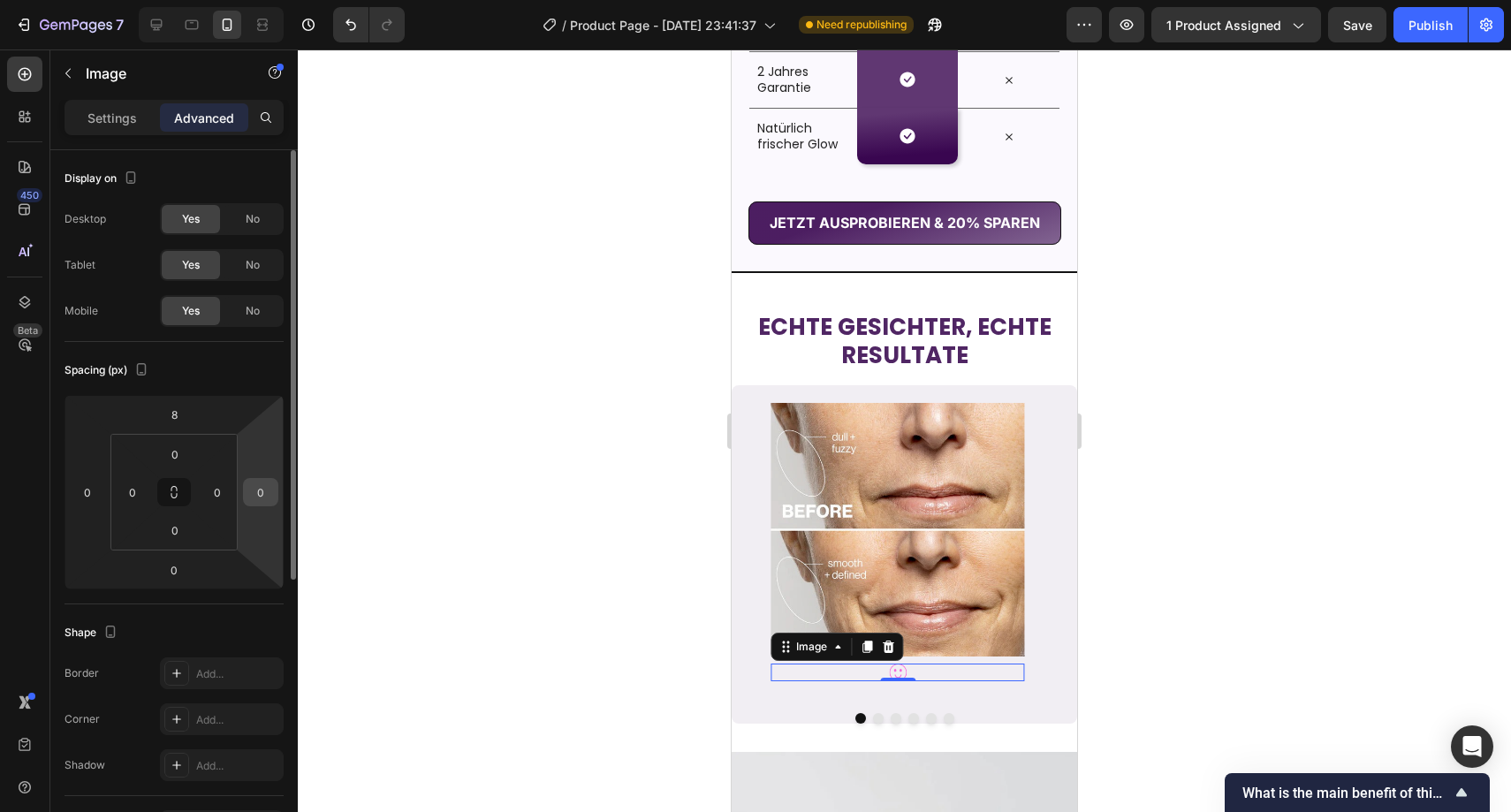
click at [251, 489] on input "0" at bounding box center [260, 492] width 27 height 27
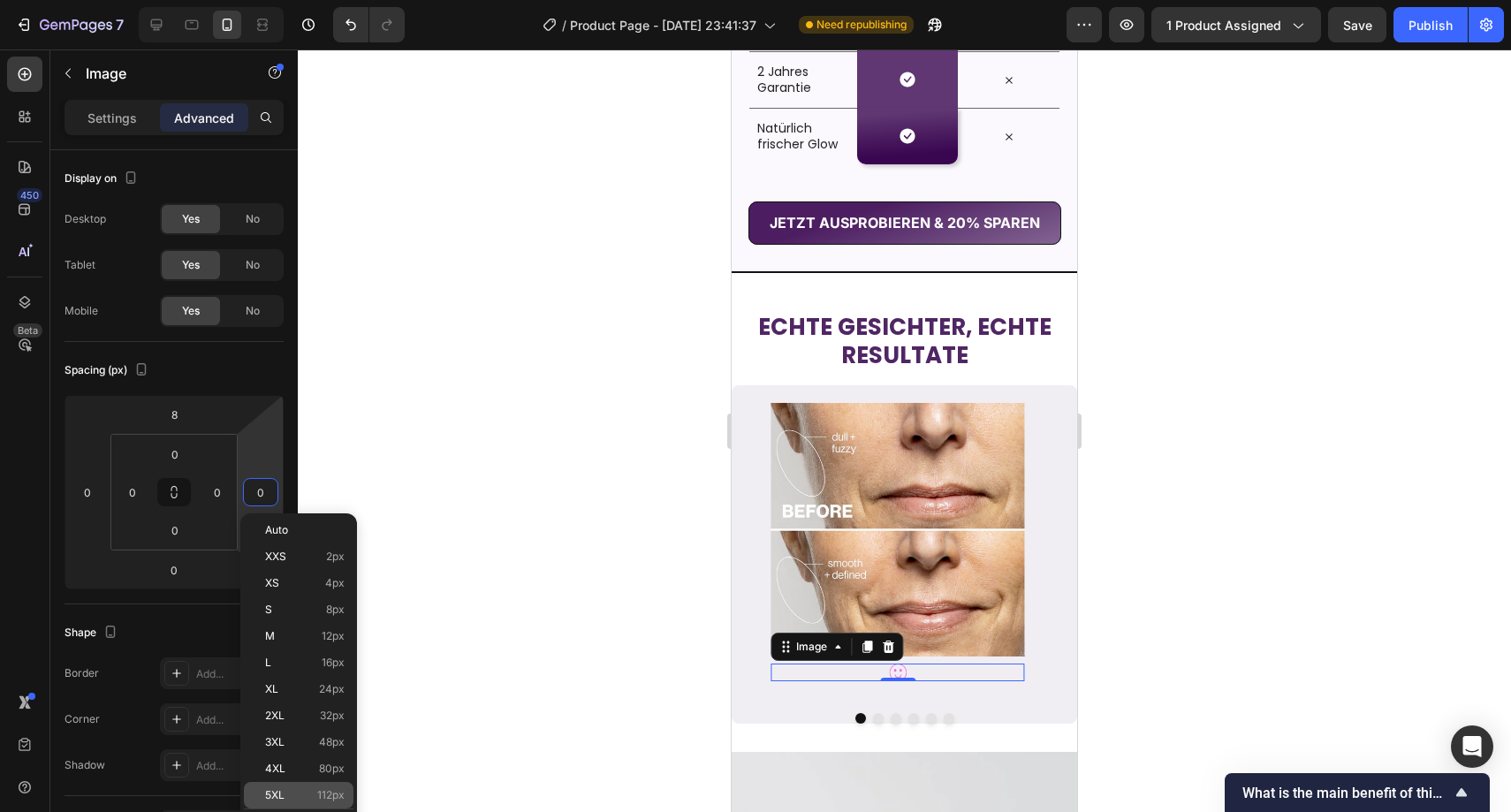
click at [322, 788] on div "5XL 112px" at bounding box center [299, 794] width 109 height 27
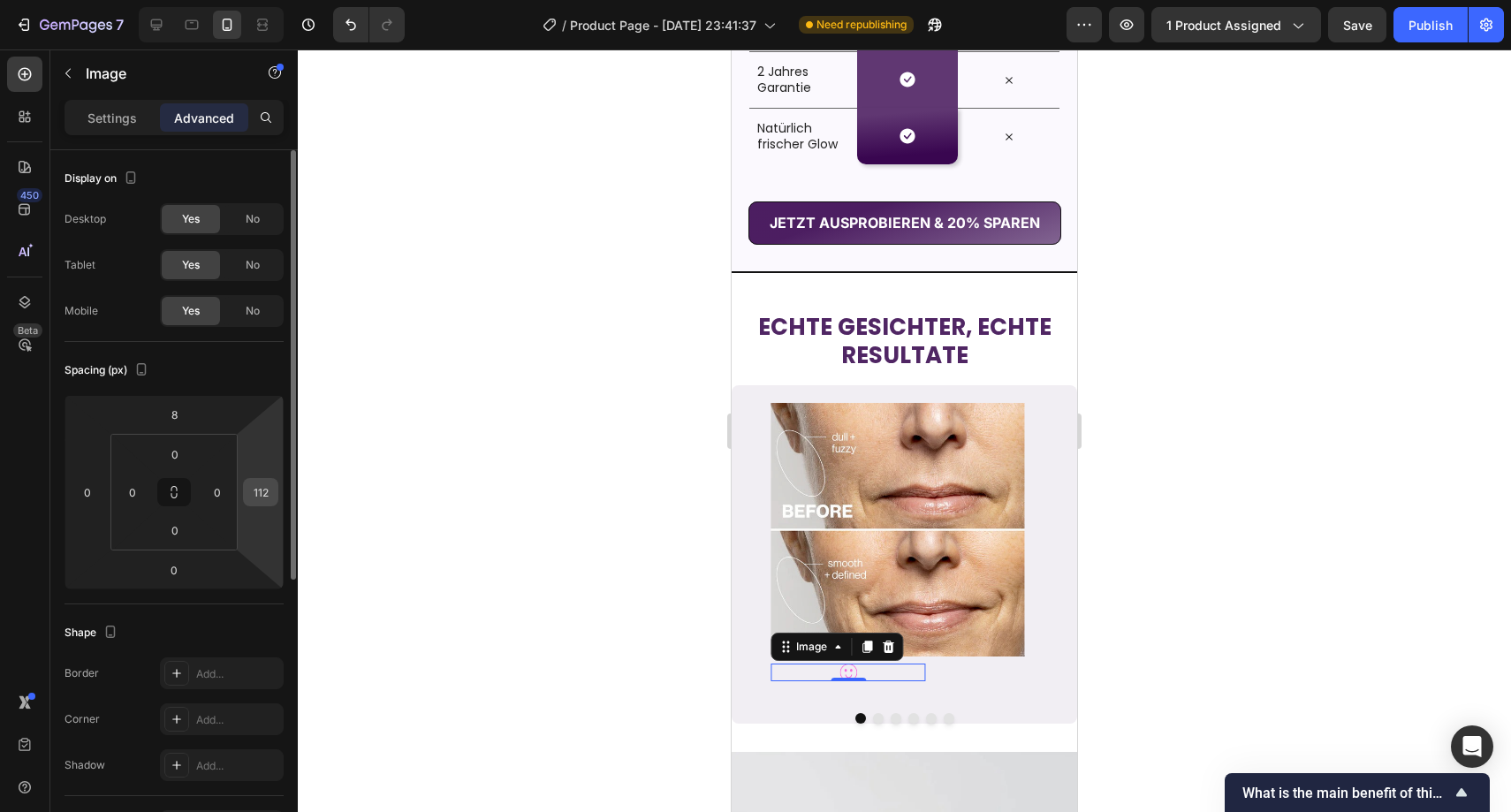
click at [278, 498] on div "112" at bounding box center [261, 492] width 35 height 29
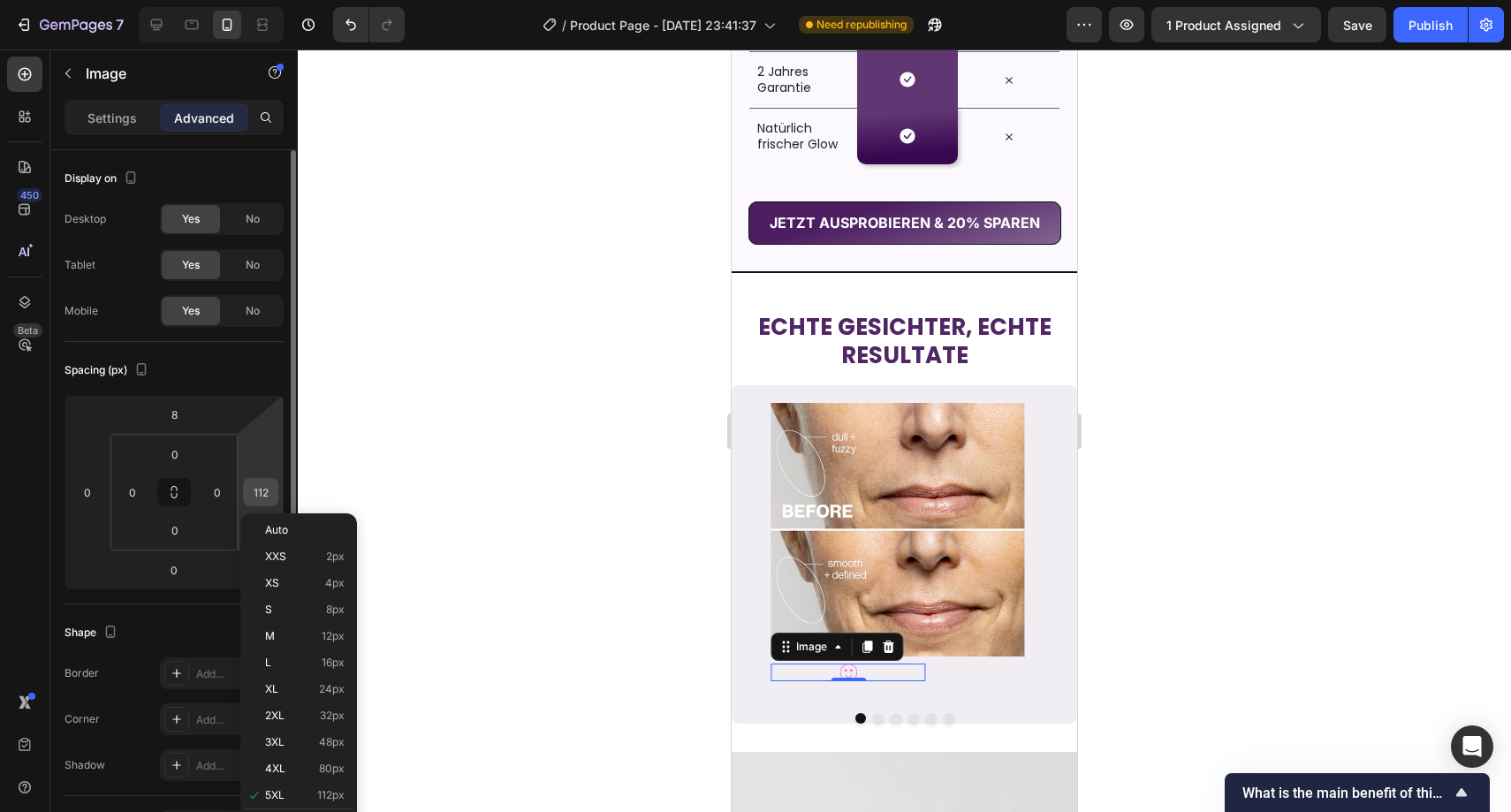
click at [270, 498] on input "112" at bounding box center [260, 492] width 27 height 27
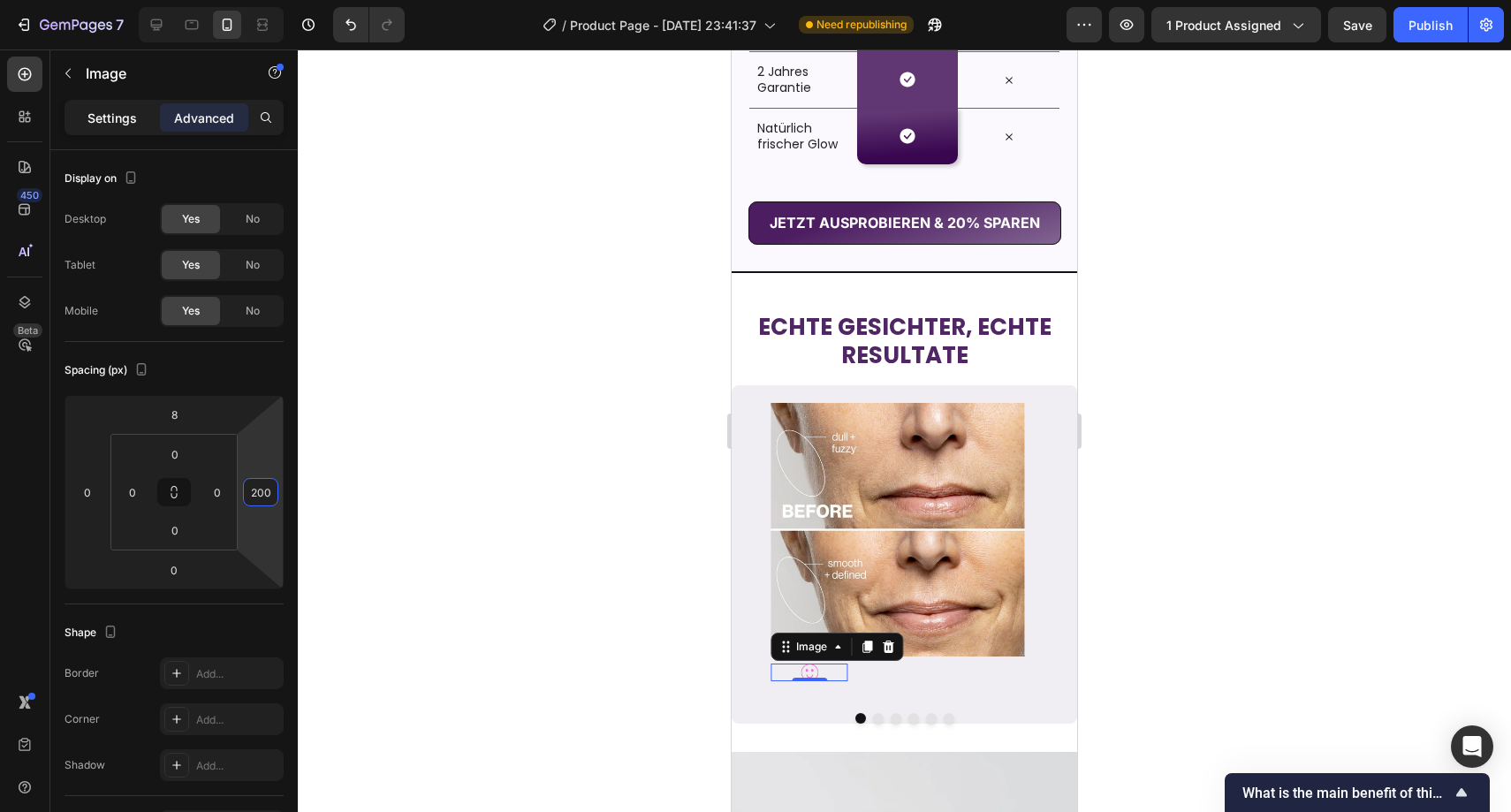
click at [147, 118] on div "Settings" at bounding box center [113, 117] width 89 height 29
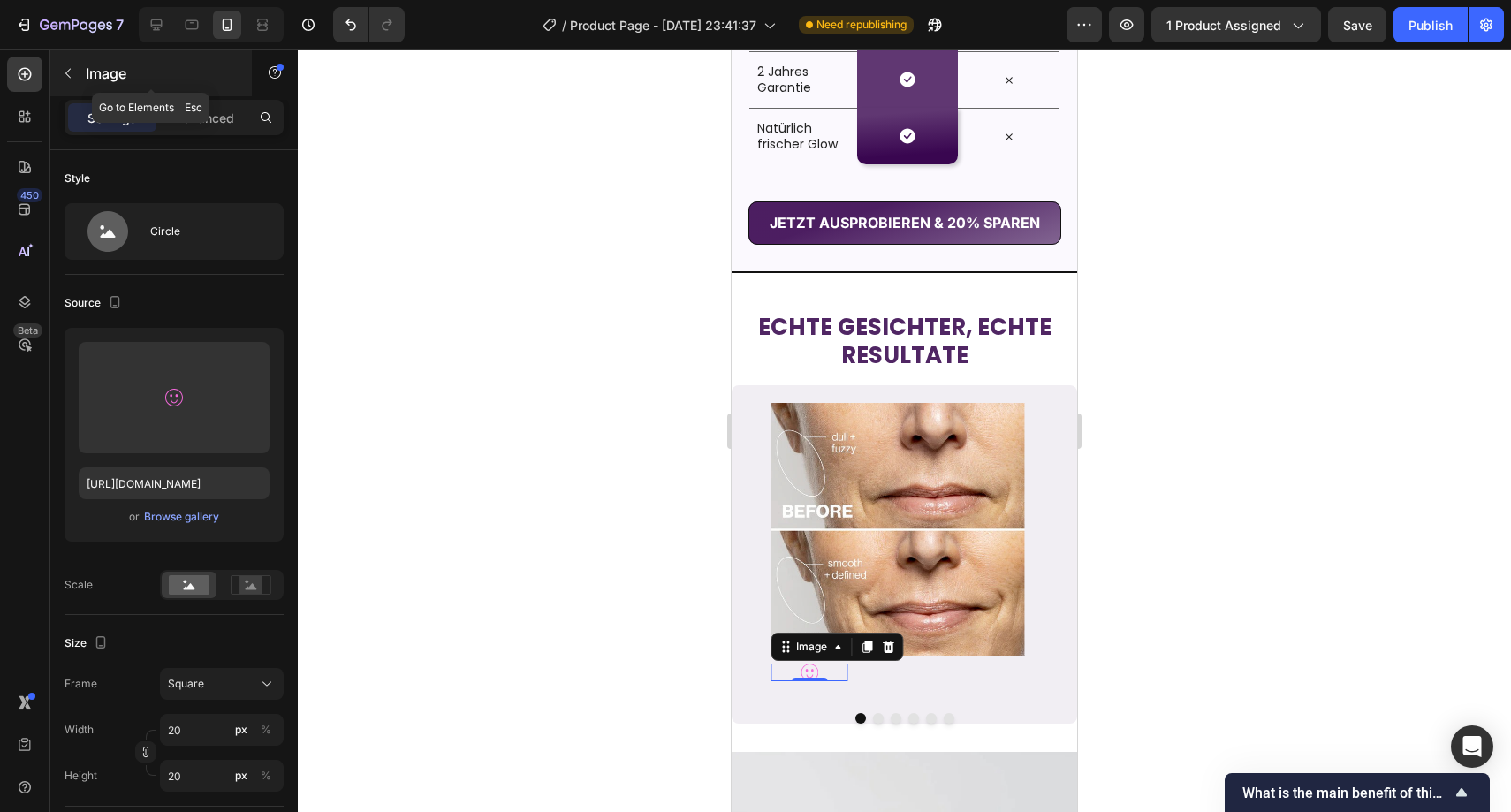
click at [108, 88] on div "Image" at bounding box center [151, 73] width 202 height 46
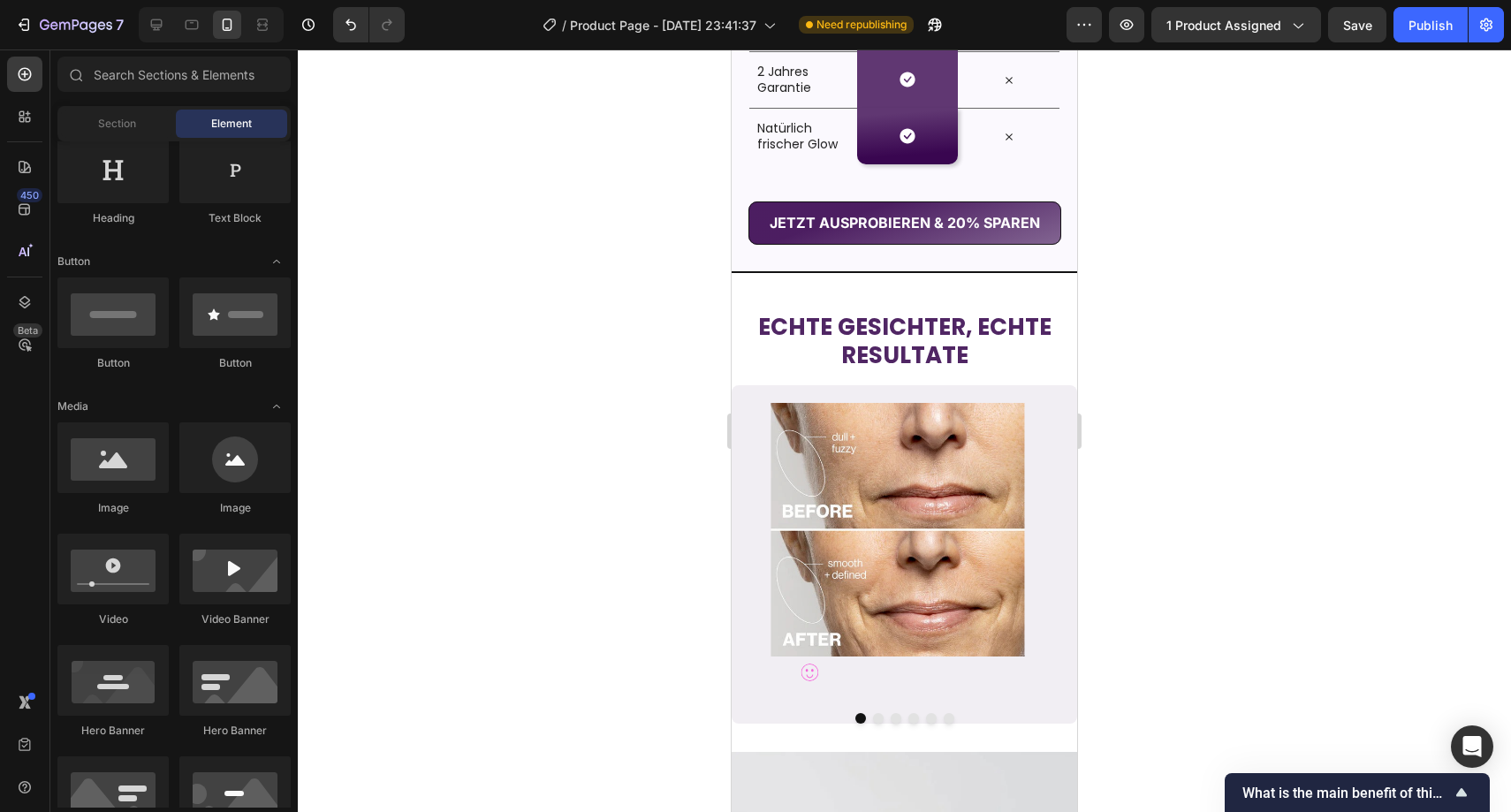
scroll to position [162, 0]
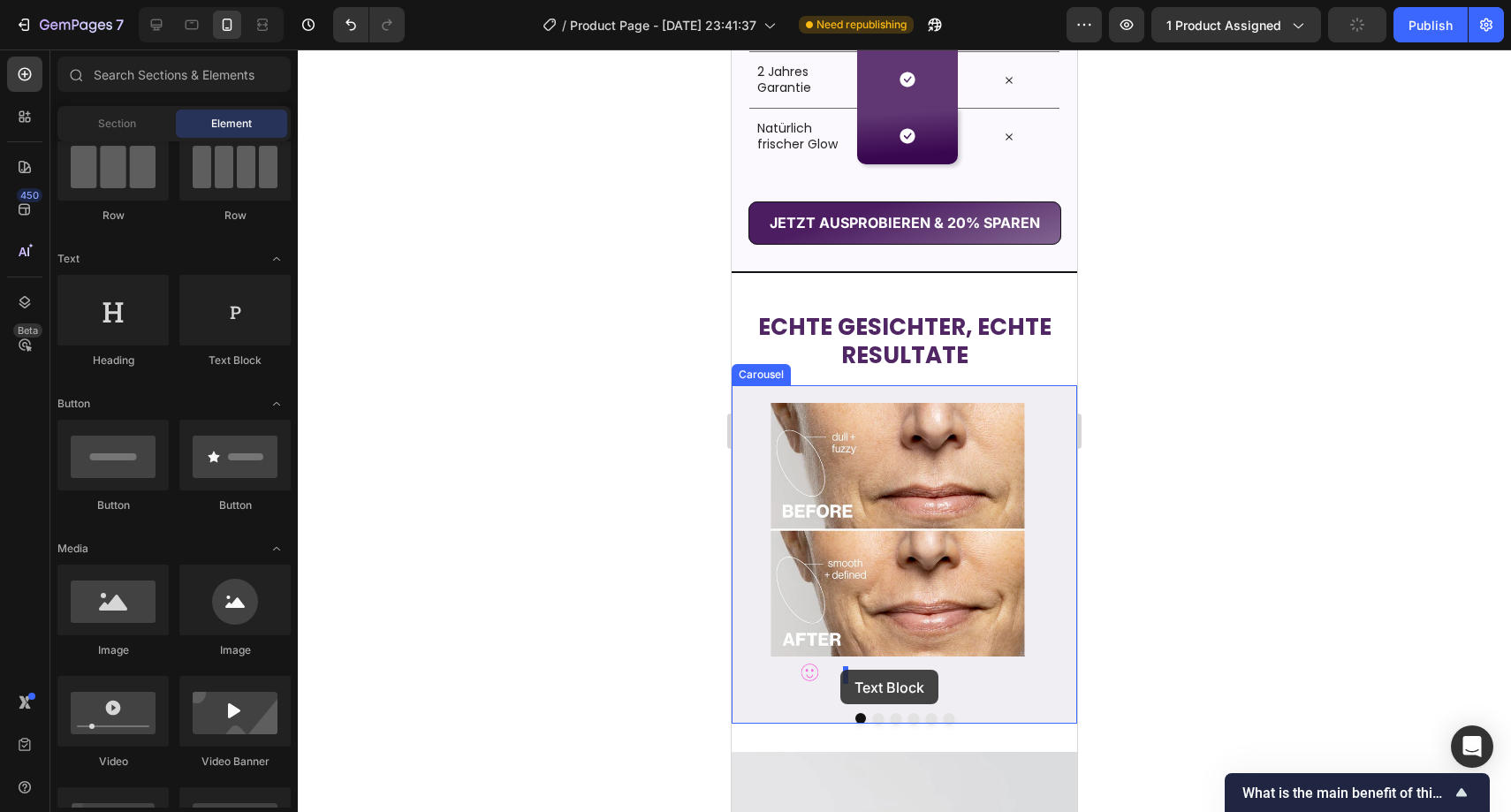
drag, startPoint x: 978, startPoint y: 377, endPoint x: 840, endPoint y: 670, distance: 323.9
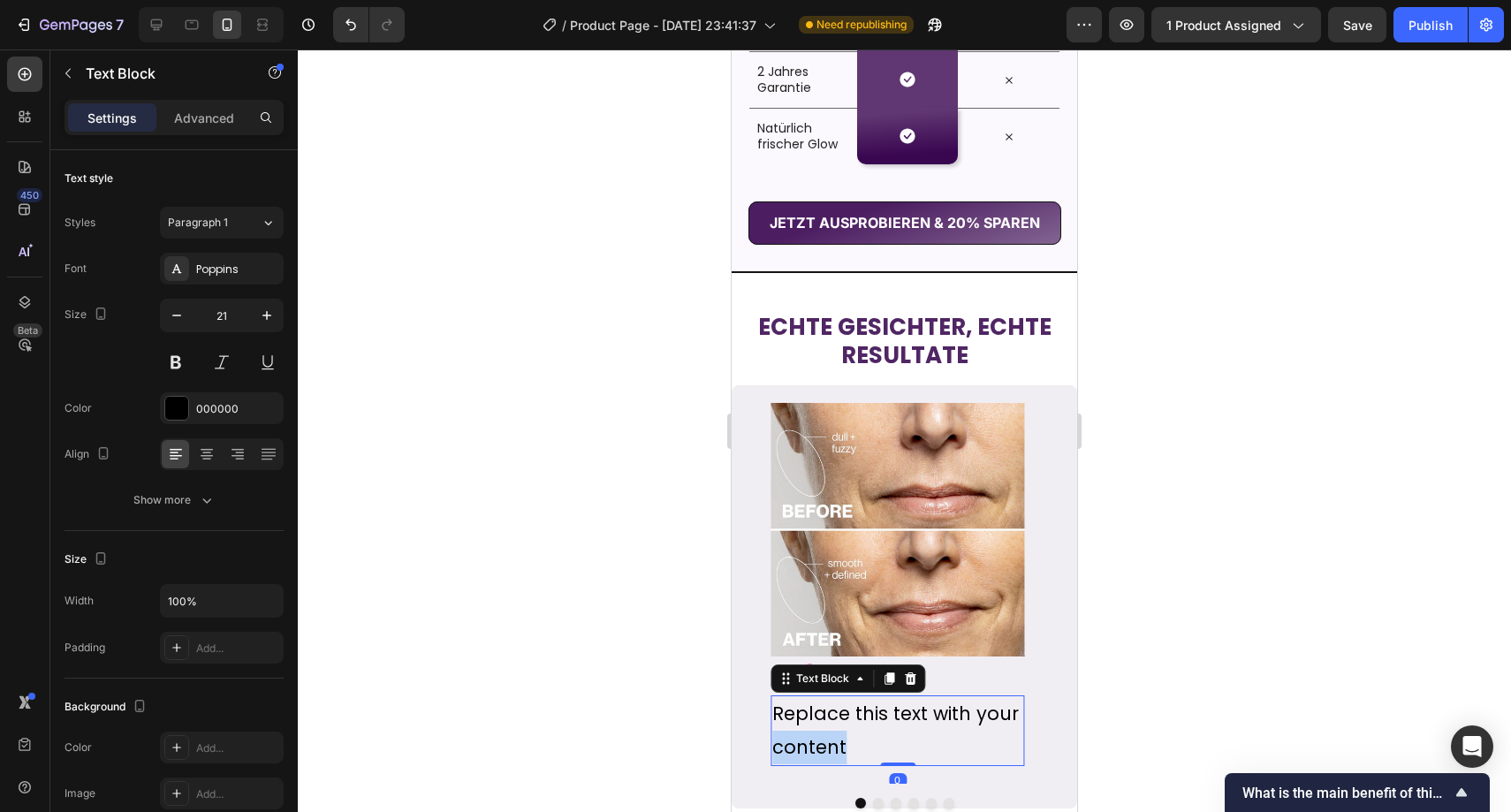
click at [824, 737] on p "Replace this text with your content" at bounding box center [898, 731] width 250 height 68
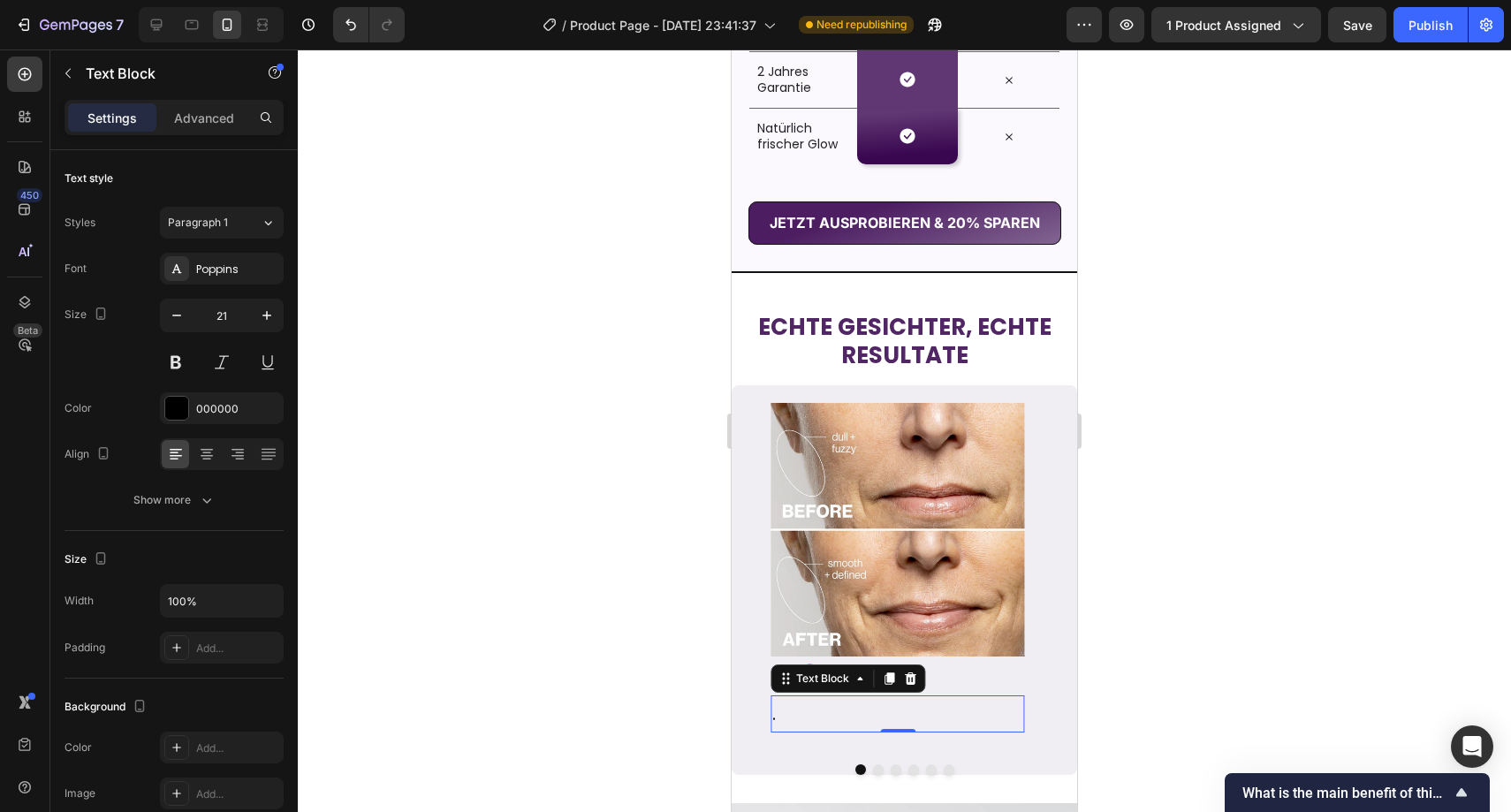
click at [626, 635] on div at bounding box center [905, 430] width 1214 height 762
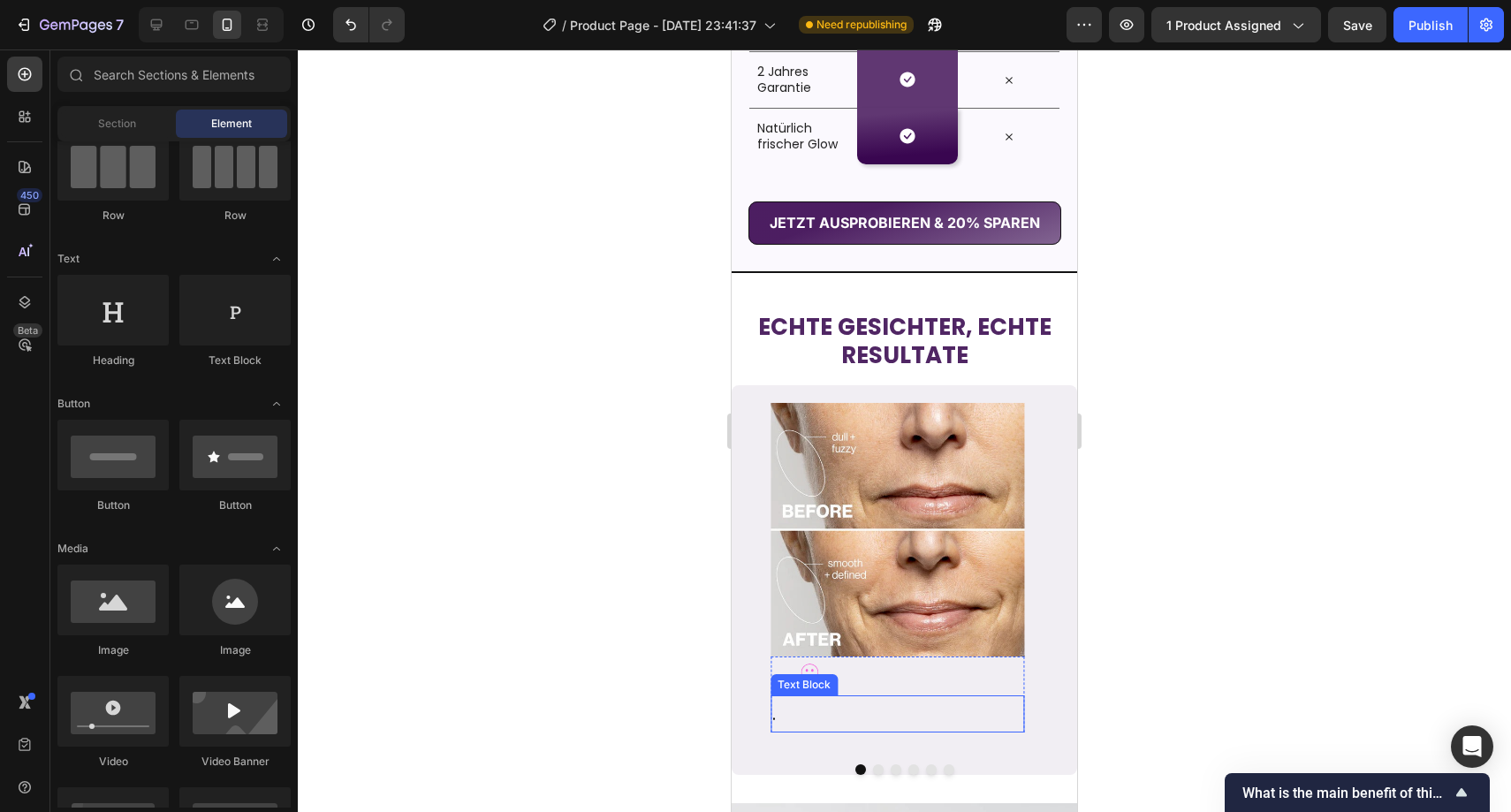
click at [785, 720] on p "." at bounding box center [898, 714] width 250 height 33
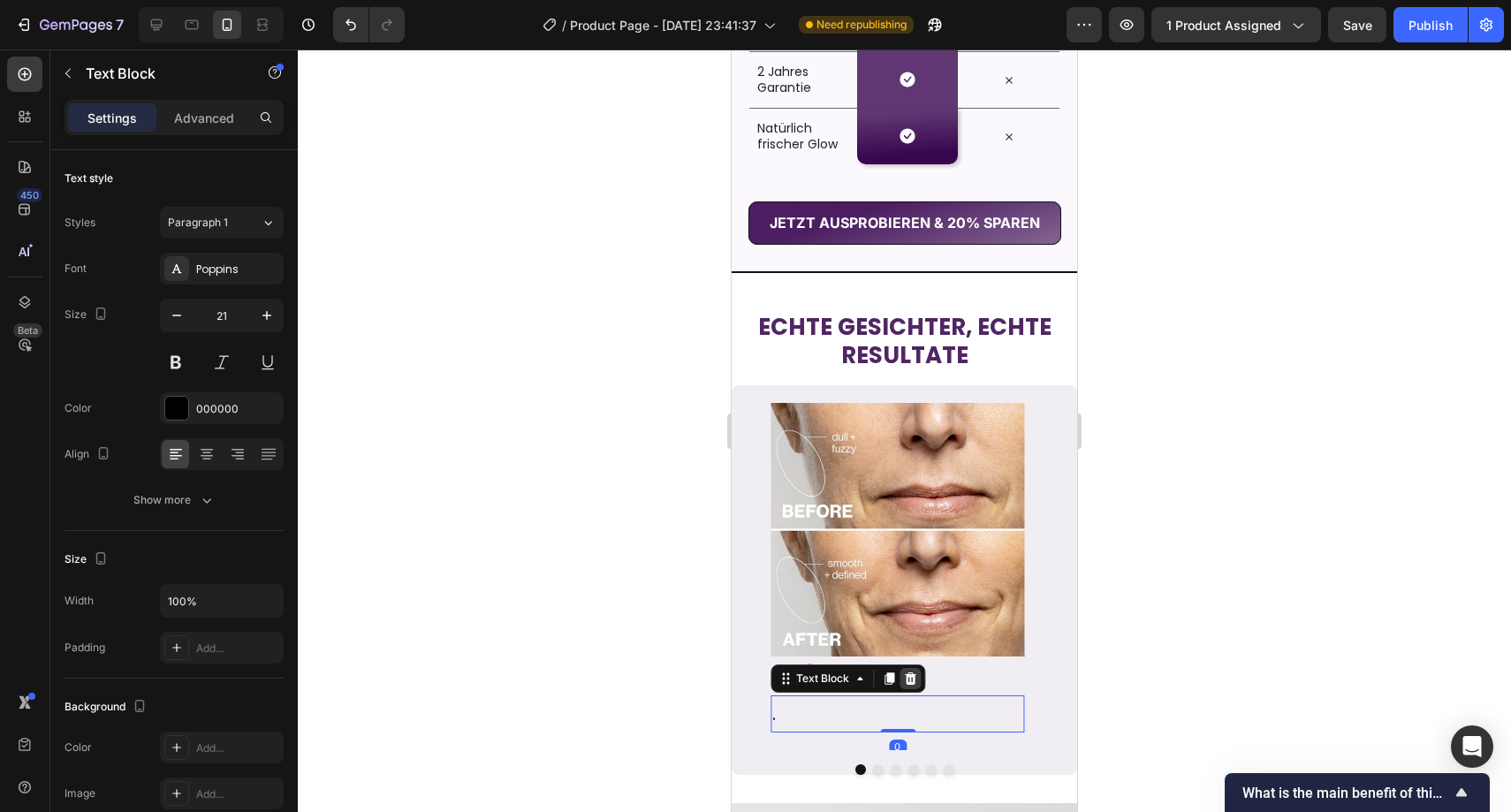
click at [904, 684] on icon at bounding box center [910, 678] width 14 height 14
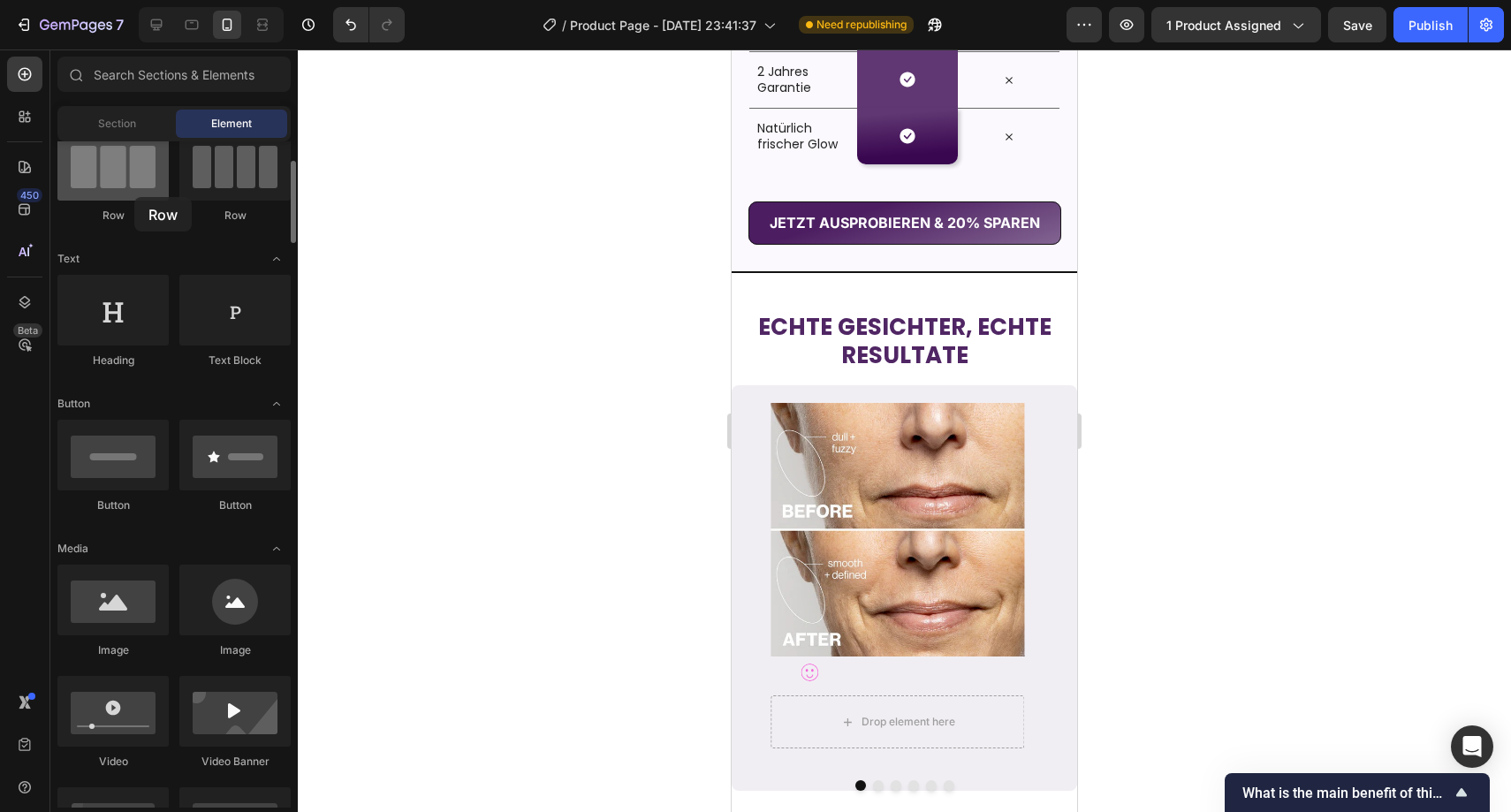
click at [134, 197] on div at bounding box center [113, 165] width 111 height 70
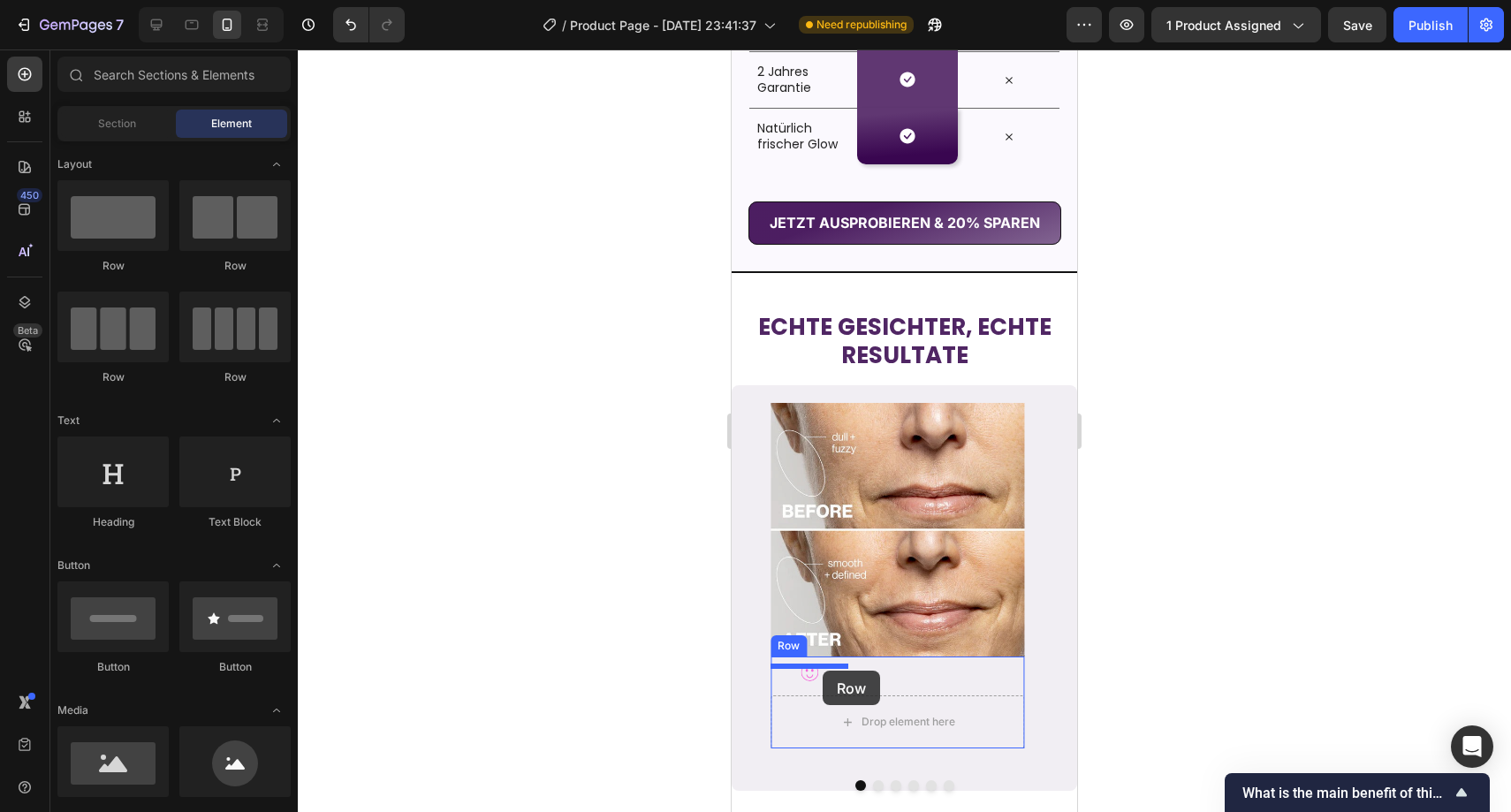
drag, startPoint x: 940, startPoint y: 300, endPoint x: 823, endPoint y: 671, distance: 389.0
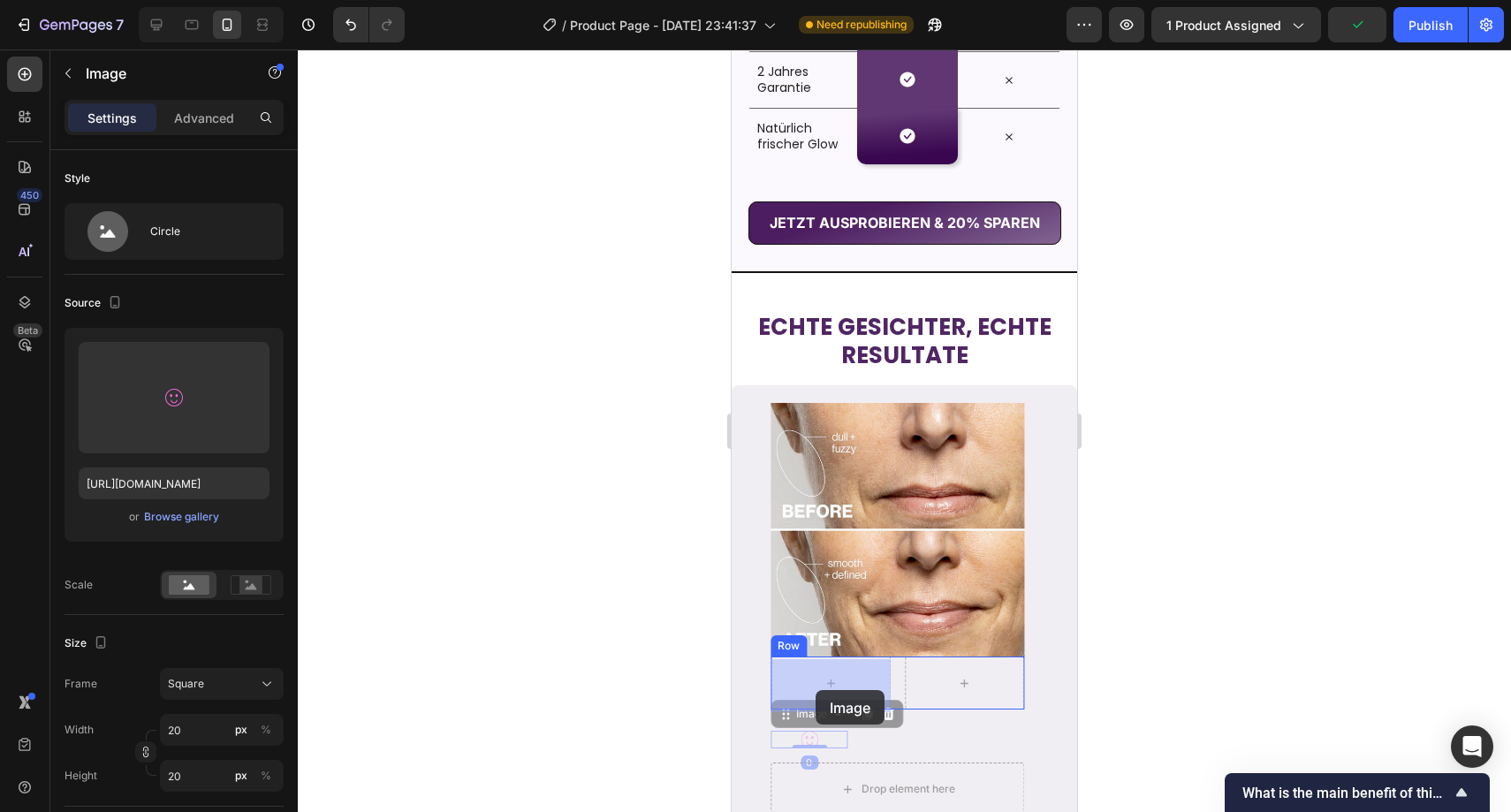
drag, startPoint x: 810, startPoint y: 736, endPoint x: 816, endPoint y: 690, distance: 46.4
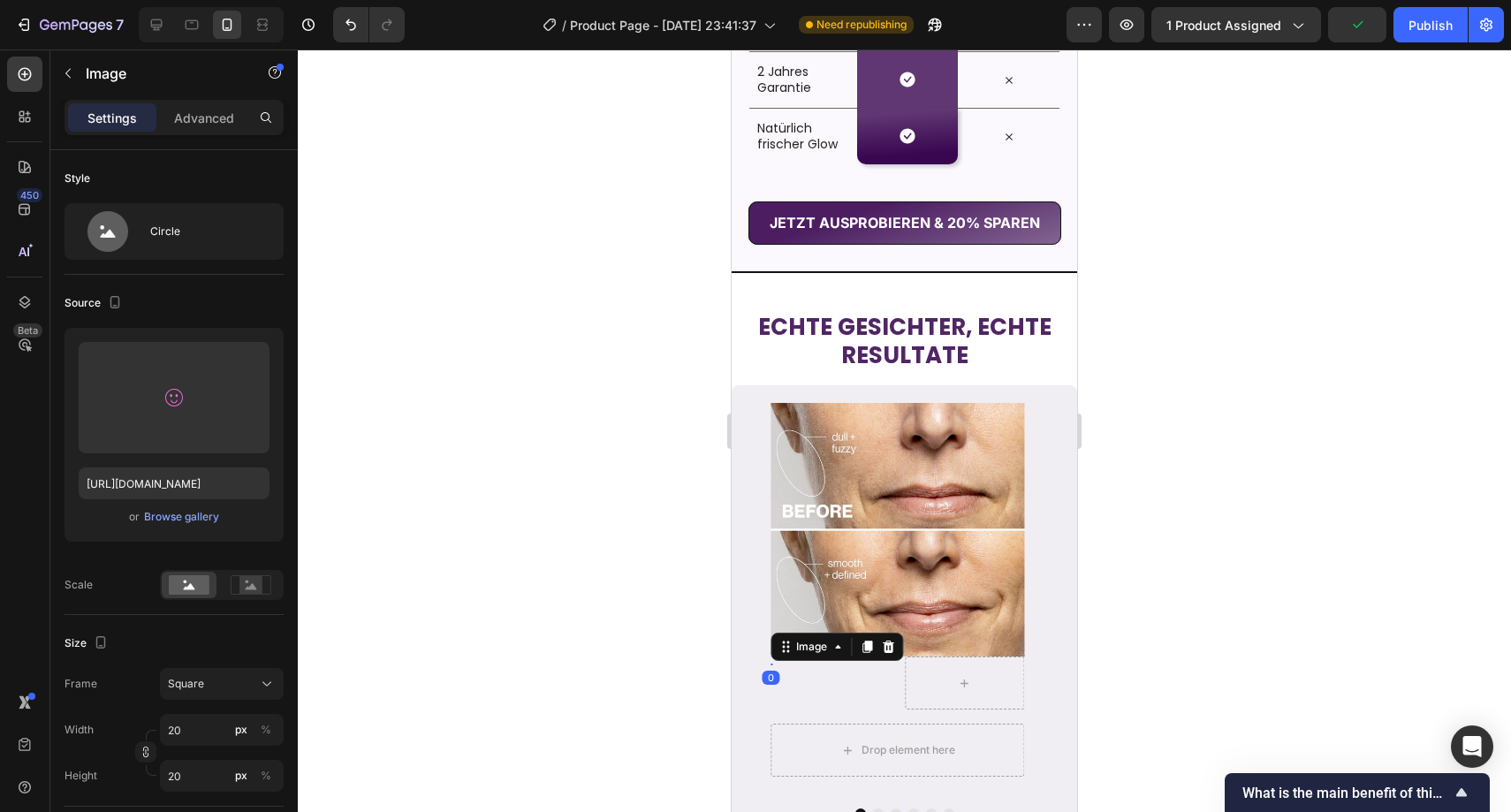
click at [641, 616] on div at bounding box center [905, 430] width 1214 height 762
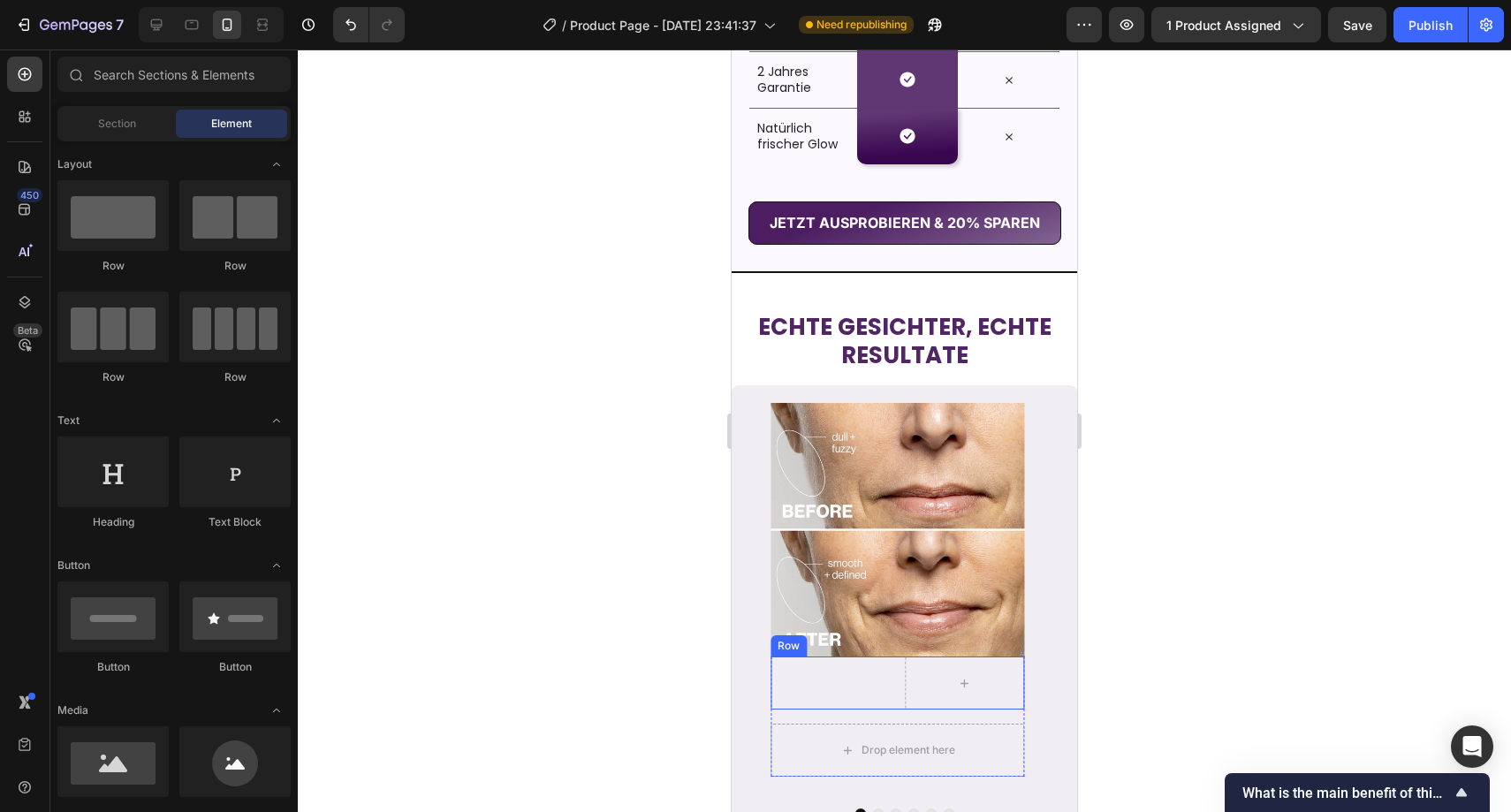
click at [782, 671] on div "Image" at bounding box center [831, 683] width 120 height 53
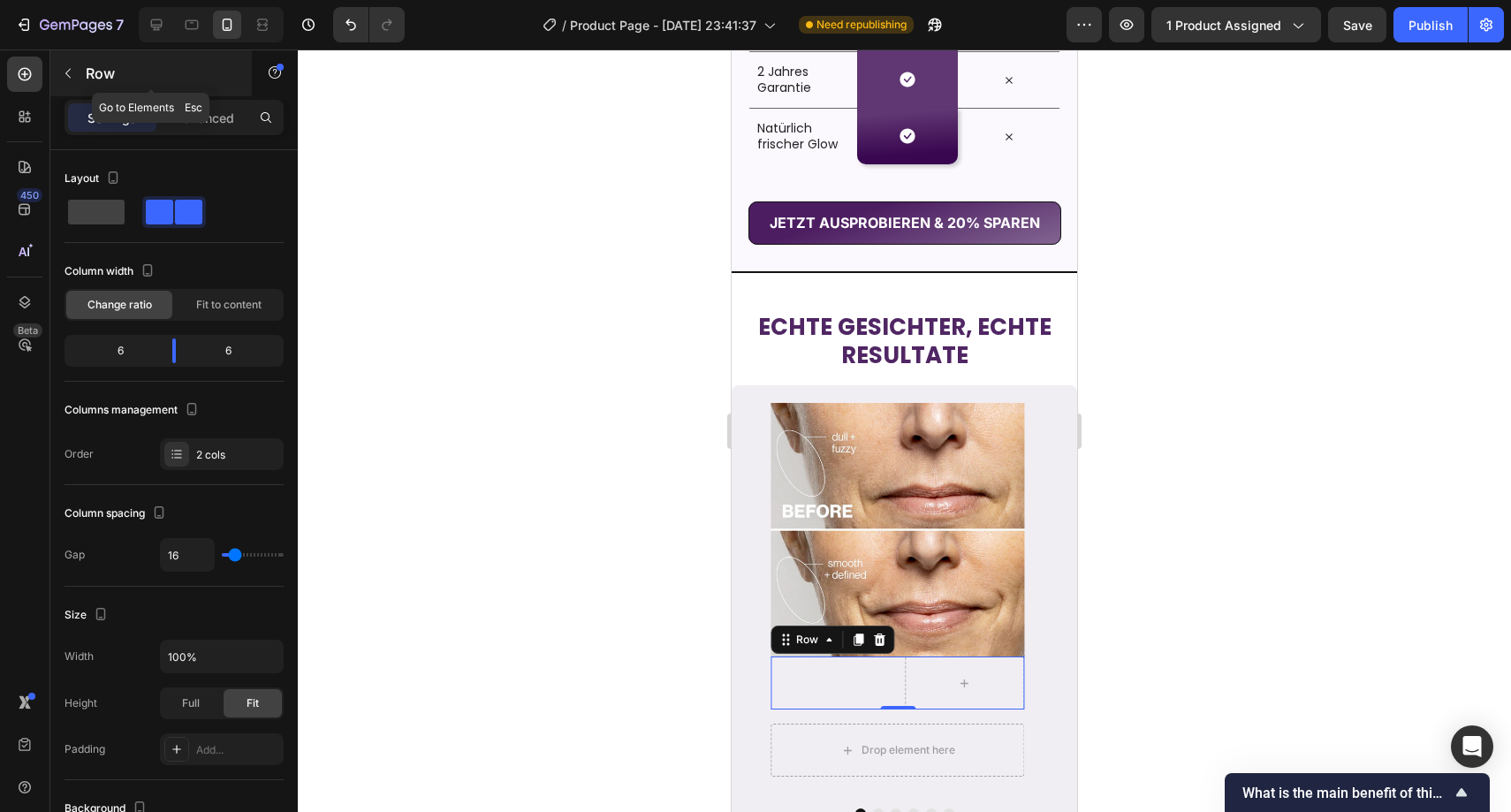
click at [84, 69] on div "Row" at bounding box center [151, 73] width 202 height 46
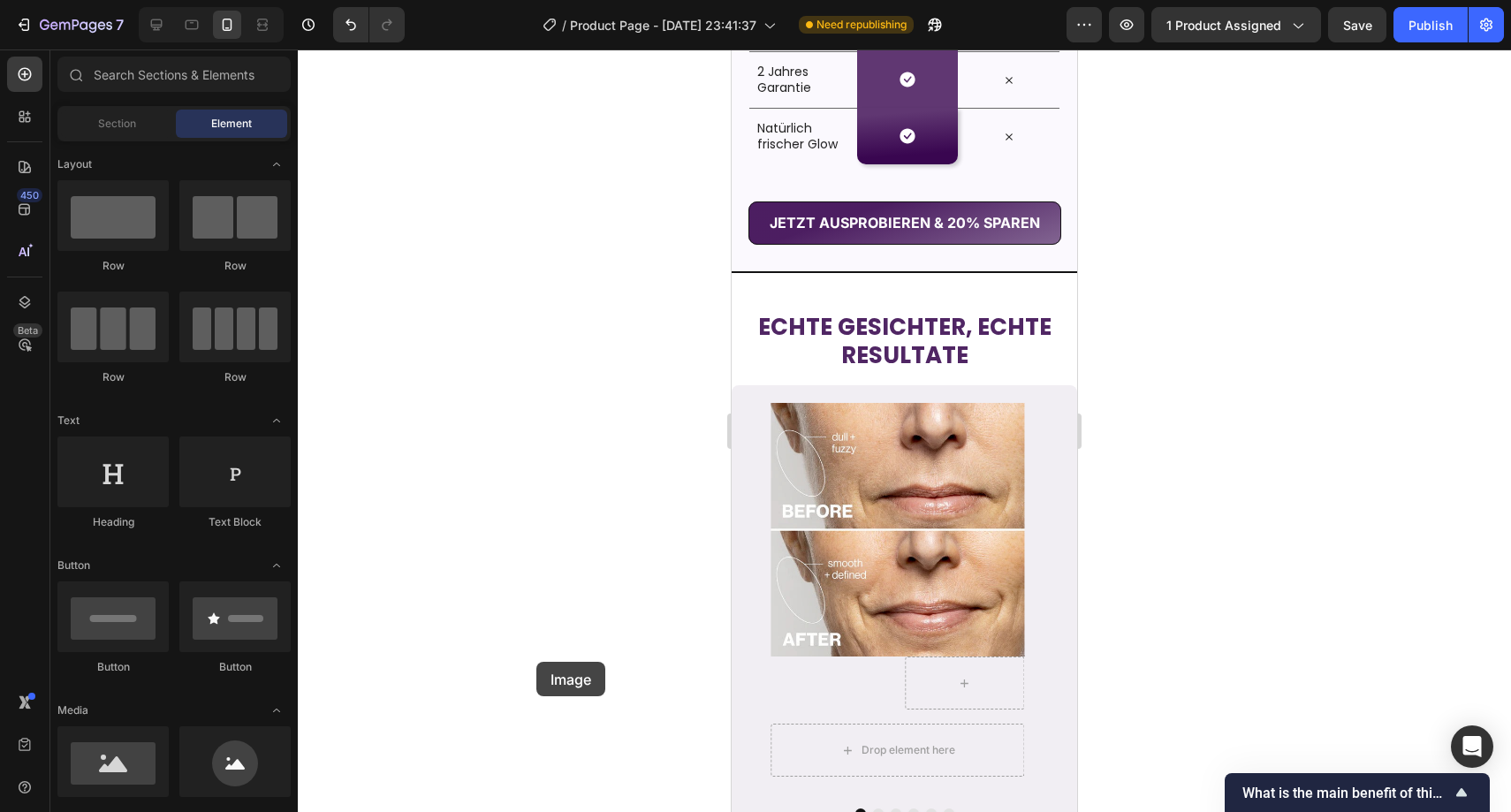
drag, startPoint x: 224, startPoint y: 748, endPoint x: 533, endPoint y: 639, distance: 327.7
click at [537, 0] on div "7 Version history / Product Page - Sep 22, 23:41:37 Need republishing Preview 1…" at bounding box center [755, 0] width 1511 height 0
click at [342, 25] on icon "Undo/Redo" at bounding box center [351, 24] width 18 height 18
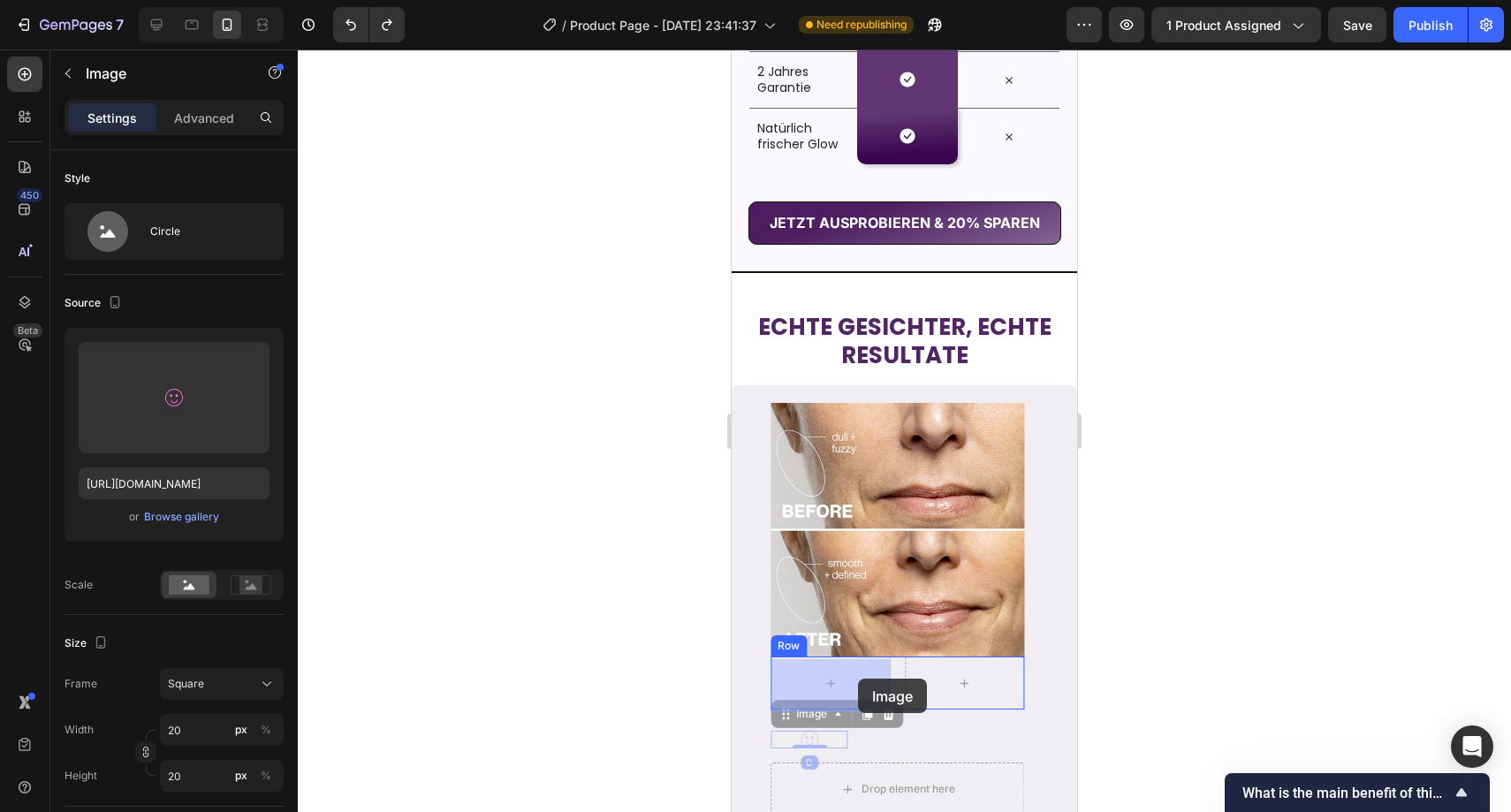
drag, startPoint x: 815, startPoint y: 740, endPoint x: 859, endPoint y: 679, distance: 75.2
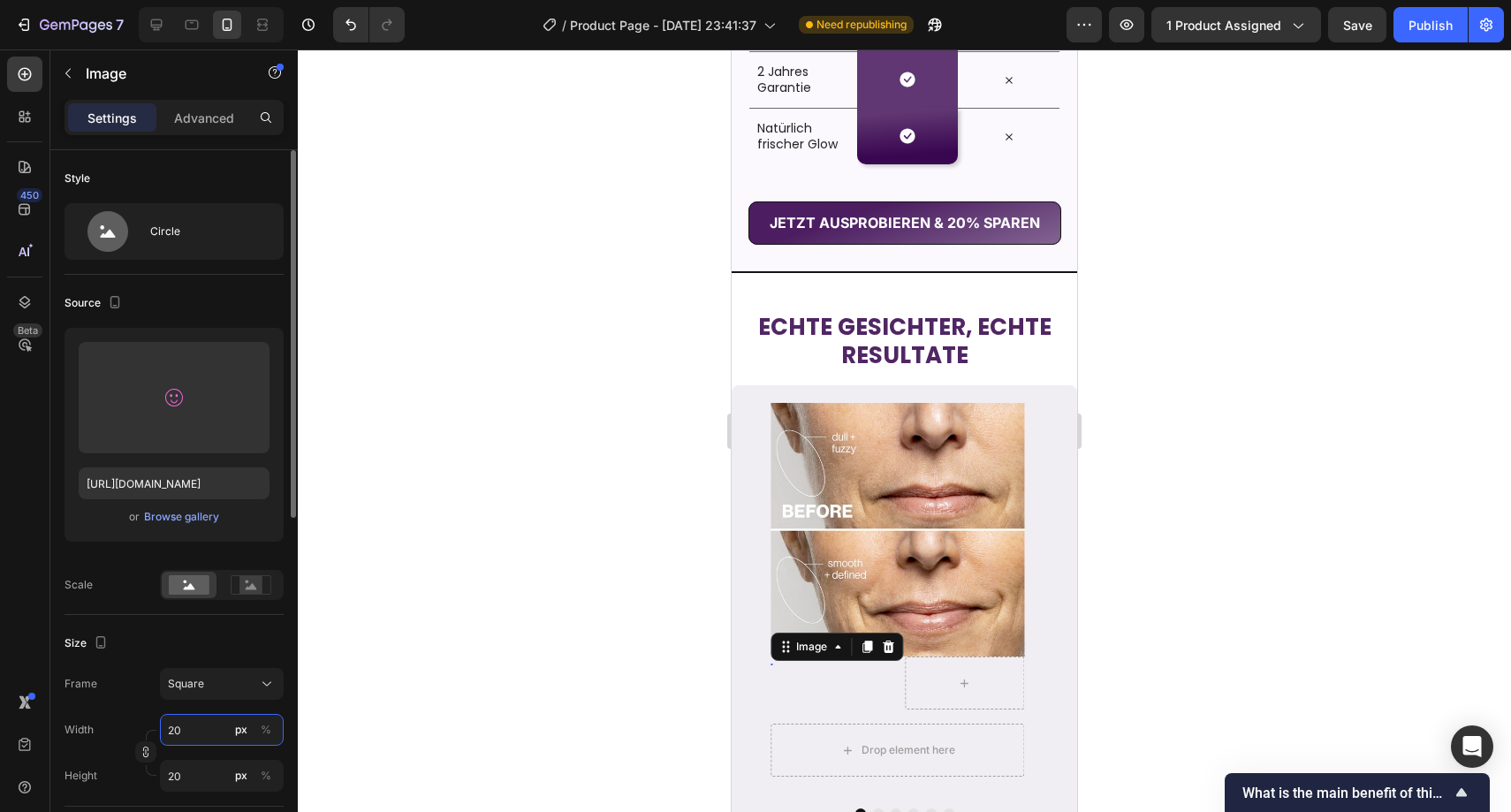
click at [209, 720] on input "20" at bounding box center [222, 730] width 124 height 31
click at [460, 665] on div at bounding box center [905, 430] width 1214 height 762
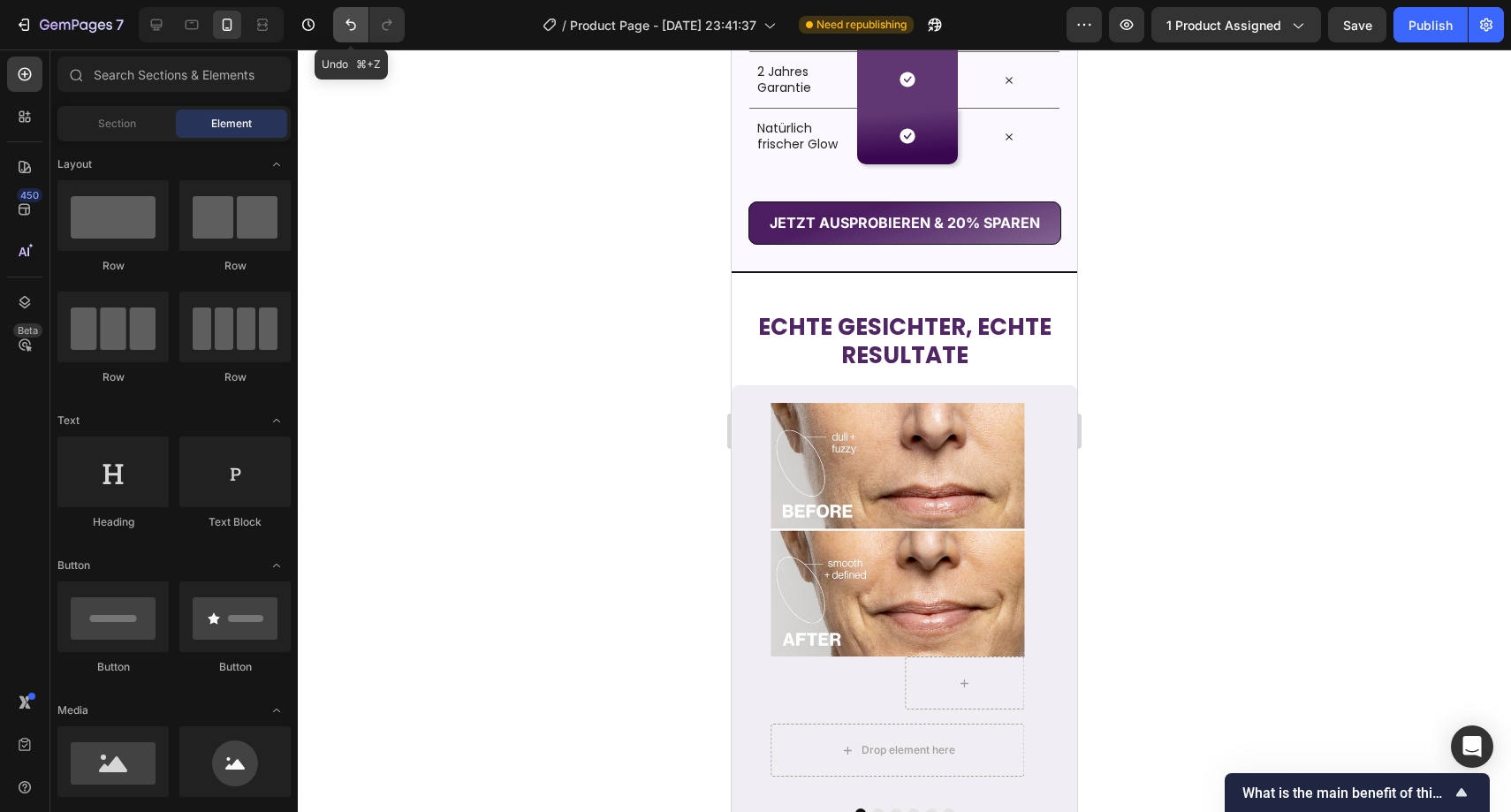
click at [353, 31] on icon "Undo/Redo" at bounding box center [351, 24] width 18 height 18
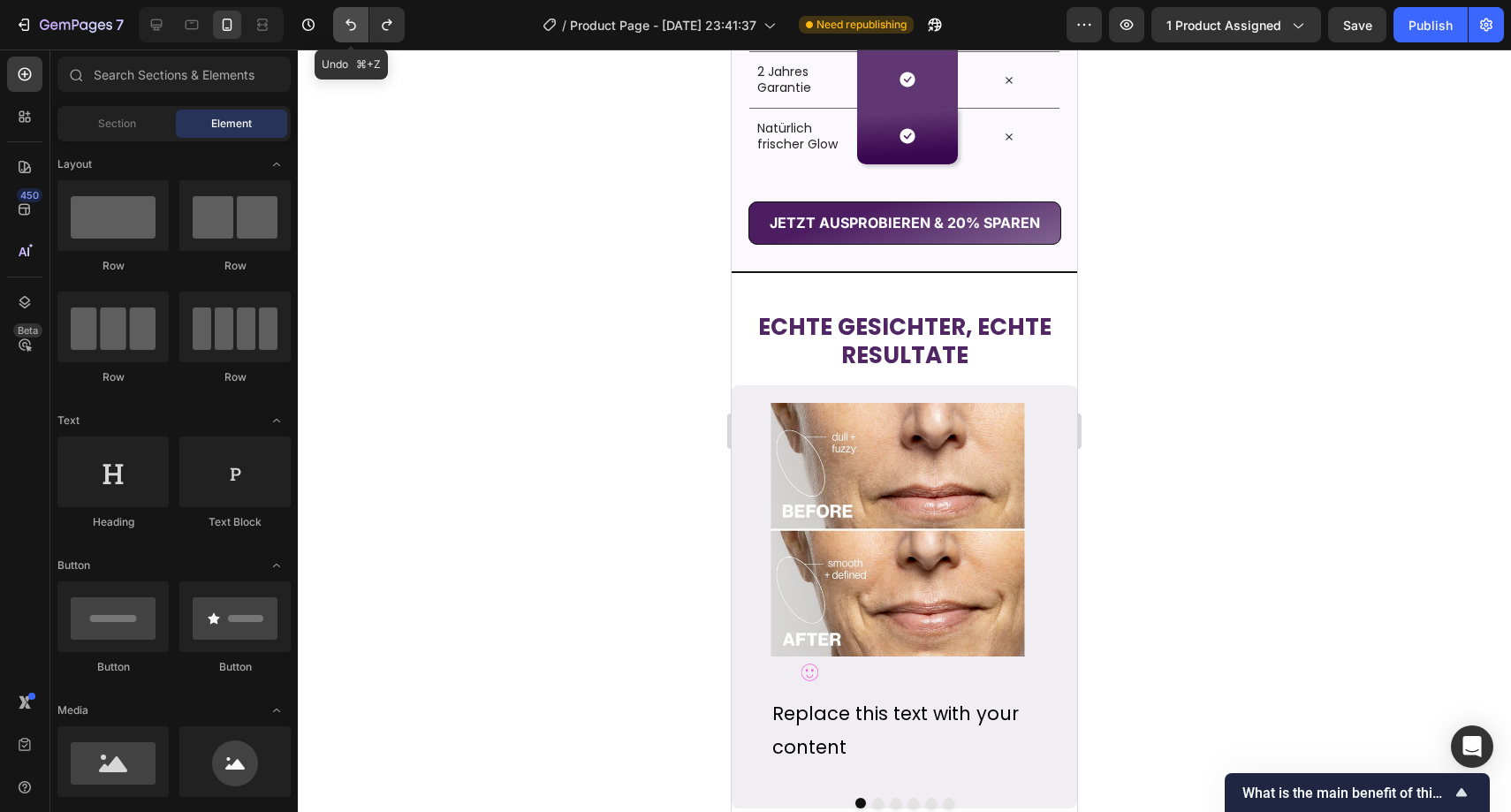
click at [353, 31] on icon "Undo/Redo" at bounding box center [351, 24] width 18 height 18
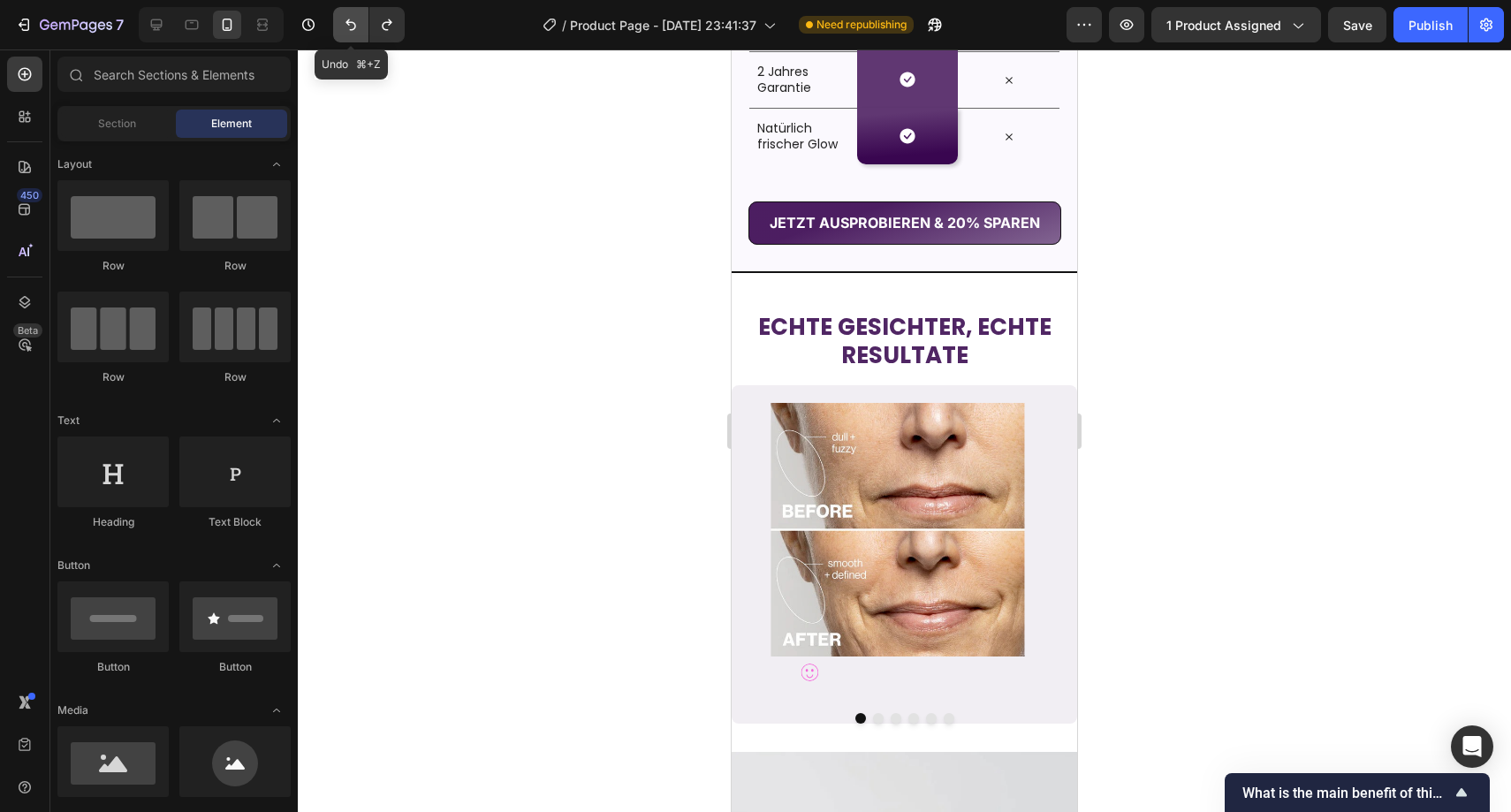
click at [353, 31] on icon "Undo/Redo" at bounding box center [351, 24] width 18 height 18
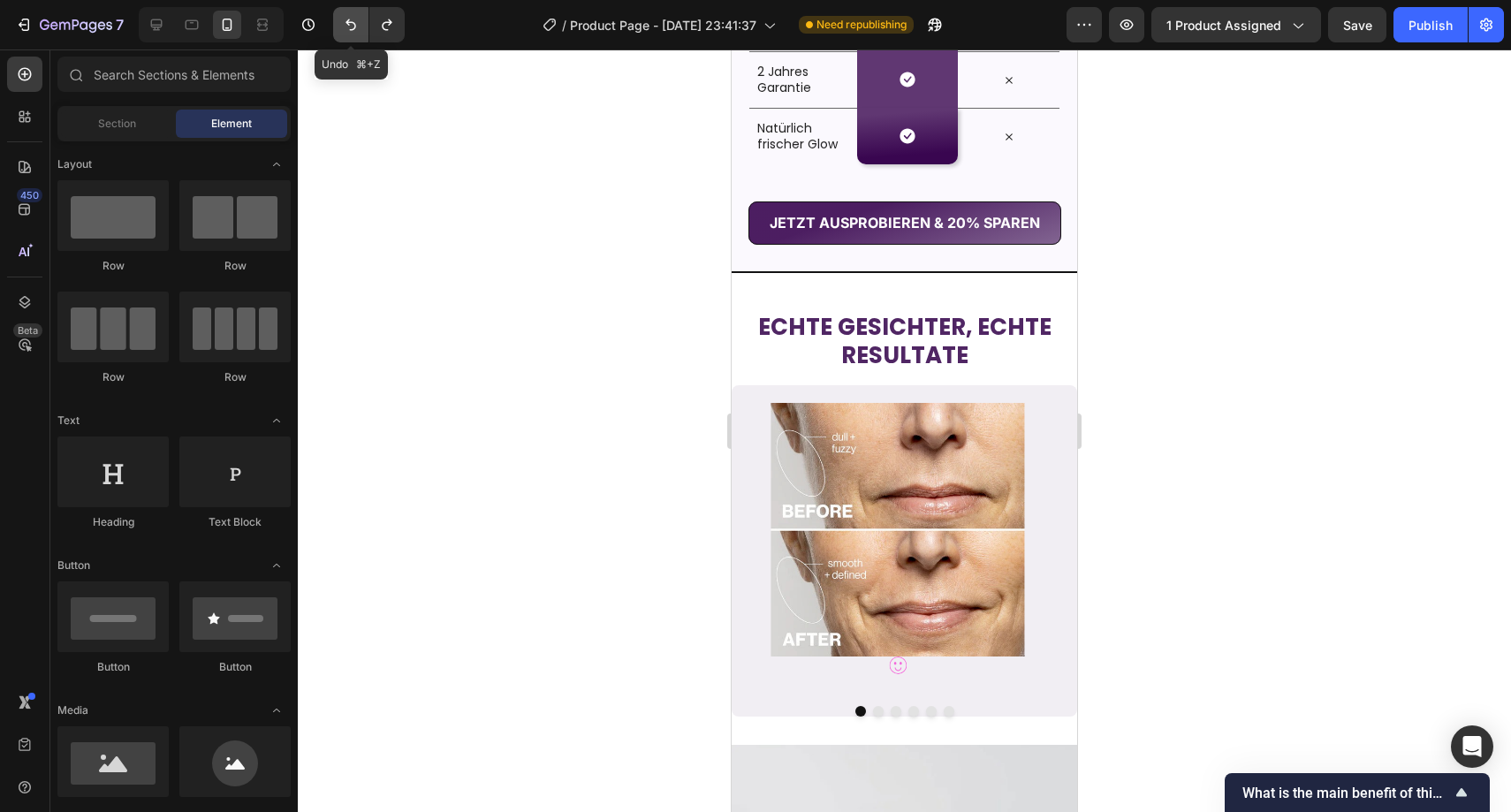
click at [353, 30] on icon "Undo/Redo" at bounding box center [351, 24] width 18 height 18
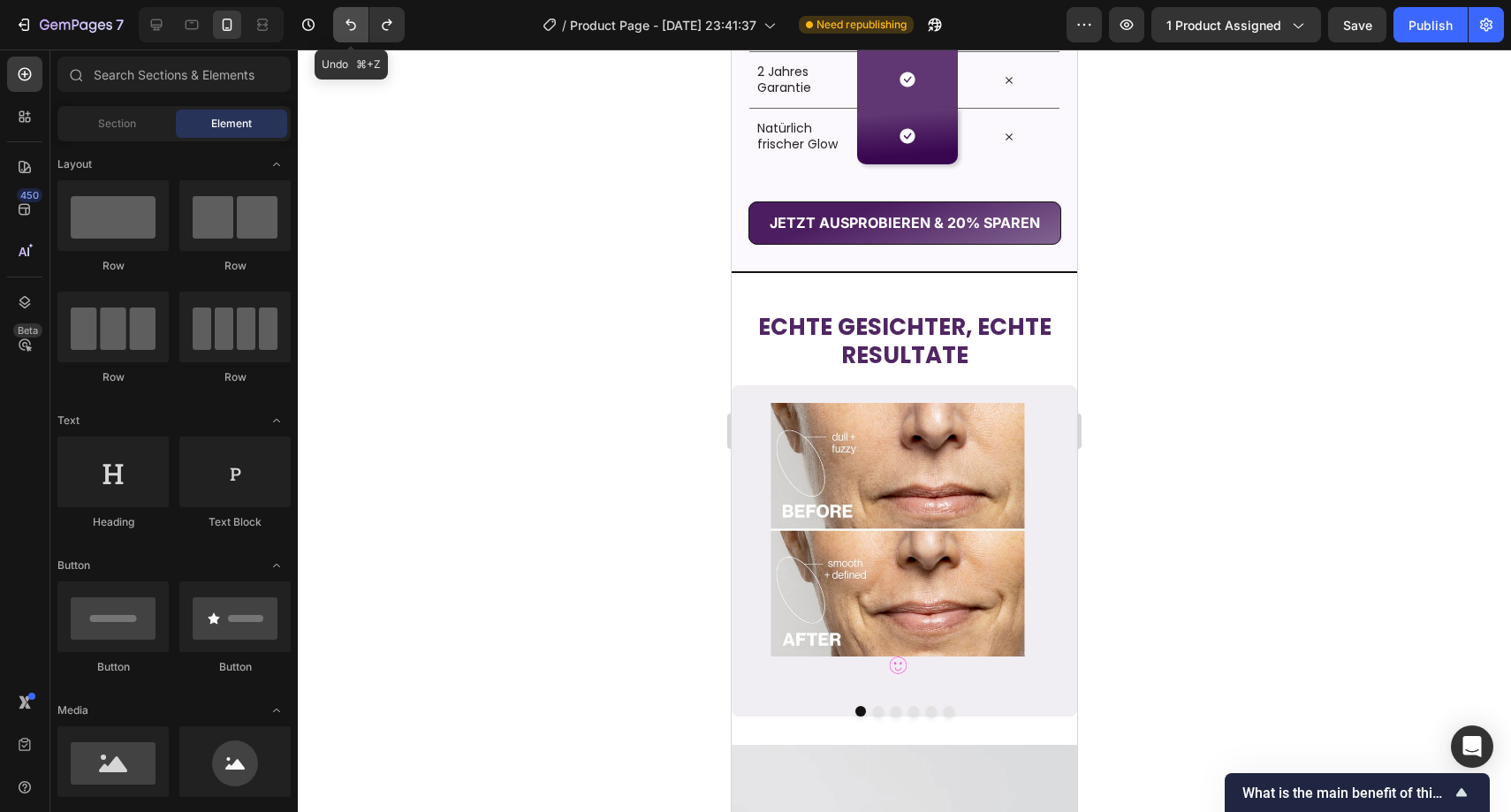
click at [353, 30] on icon "Undo/Redo" at bounding box center [351, 24] width 18 height 18
click at [349, 24] on icon "Undo/Redo" at bounding box center [351, 24] width 18 height 18
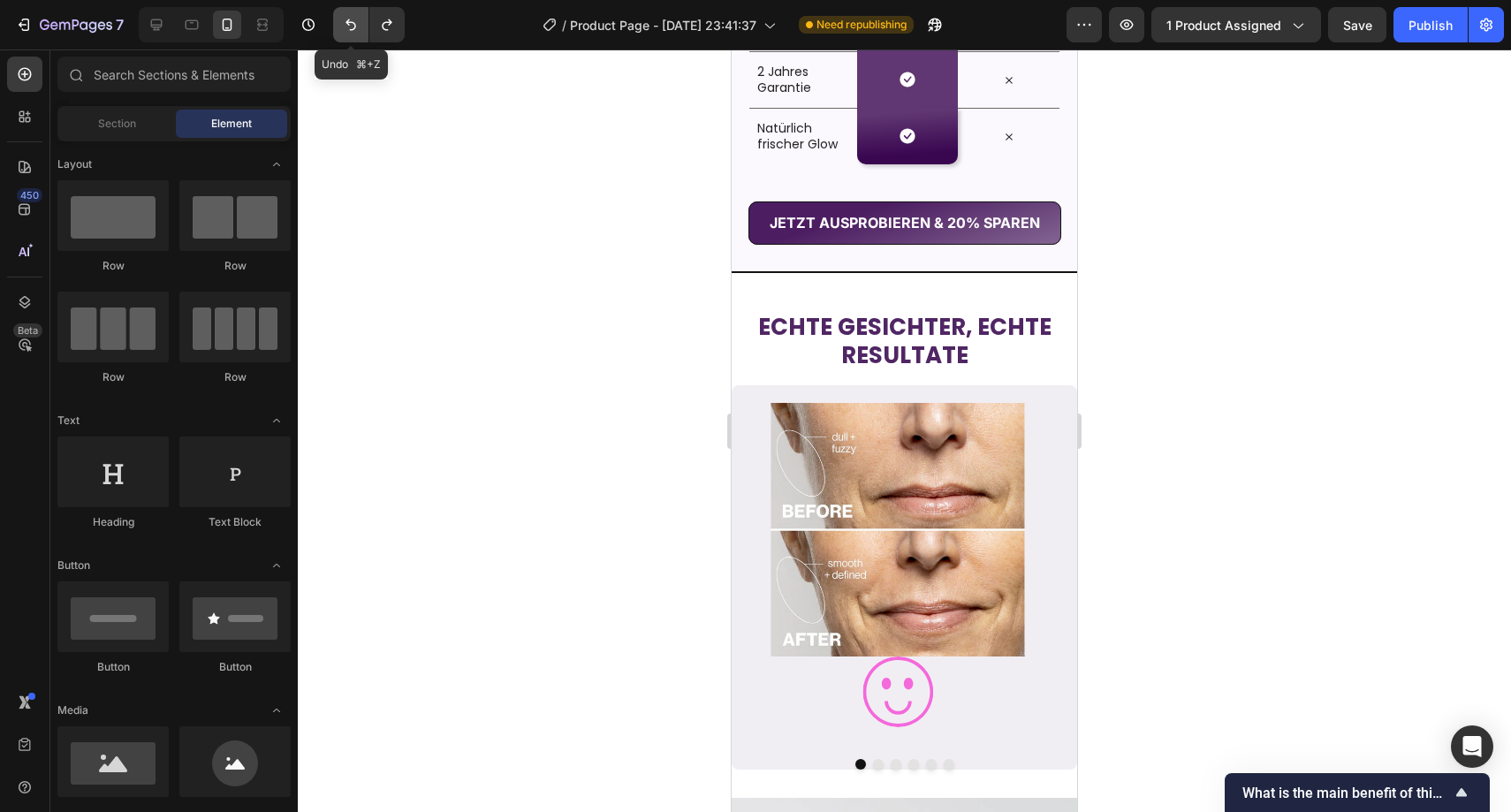
click at [349, 24] on icon "Undo/Redo" at bounding box center [351, 24] width 18 height 18
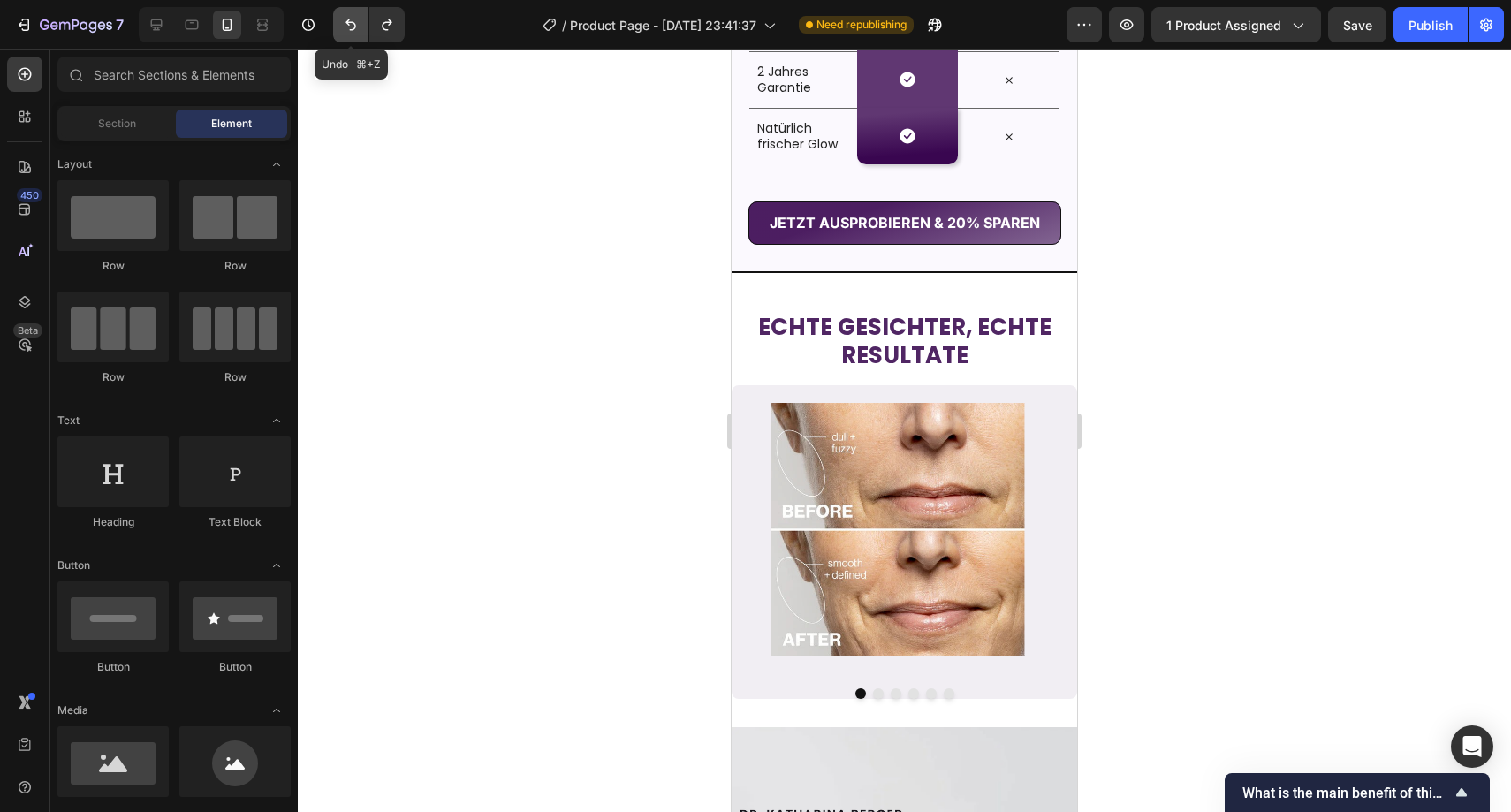
click at [349, 24] on icon "Undo/Redo" at bounding box center [351, 24] width 18 height 18
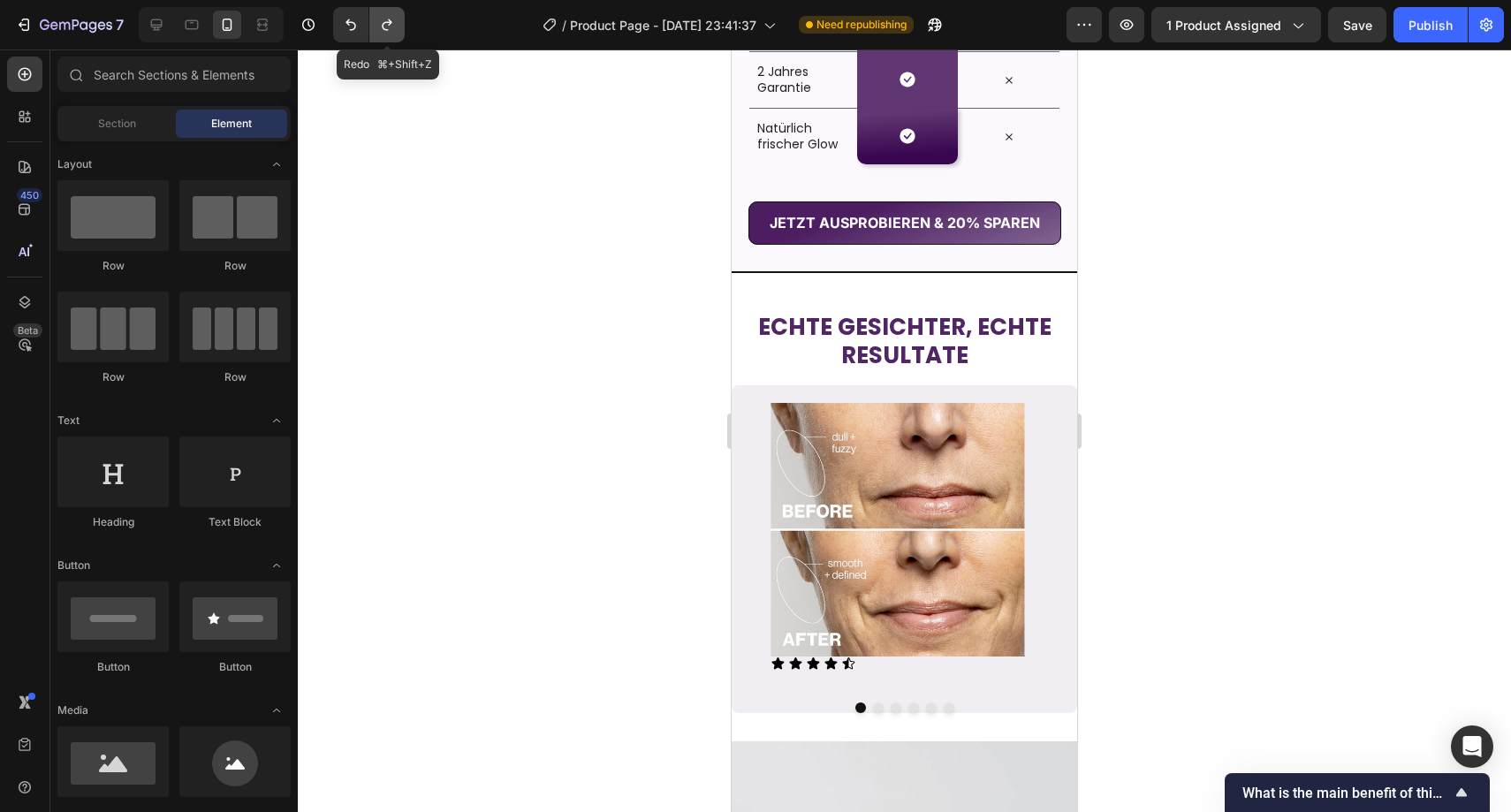
click at [385, 30] on icon "Undo/Redo" at bounding box center [387, 25] width 10 height 11
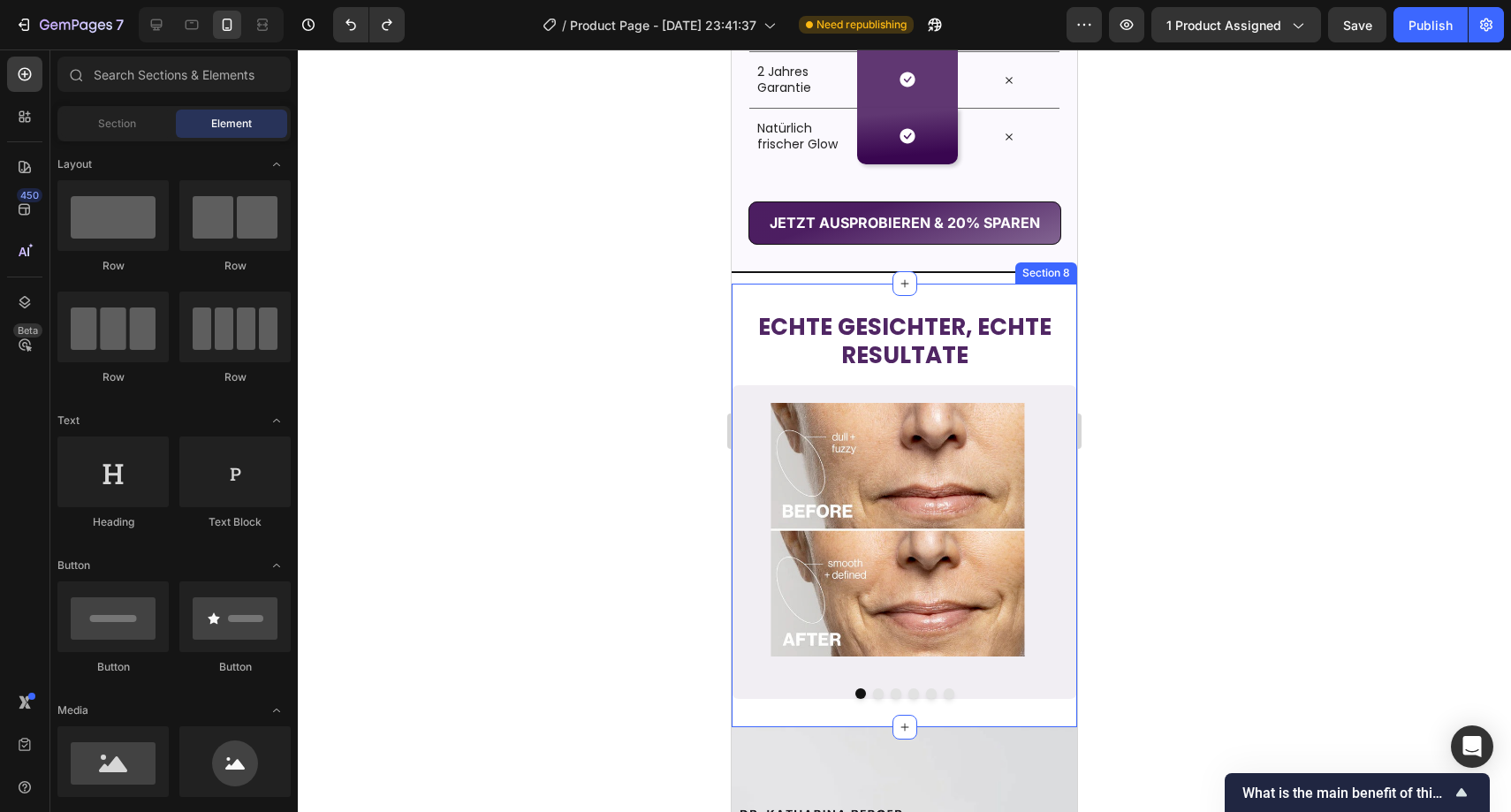
click at [812, 296] on div "⁠⁠⁠⁠⁠⁠⁠ ECHTE GESICHTER, ECHTE RESULTATE Heading Image Image Image Image Image …" at bounding box center [904, 506] width 345 height 444
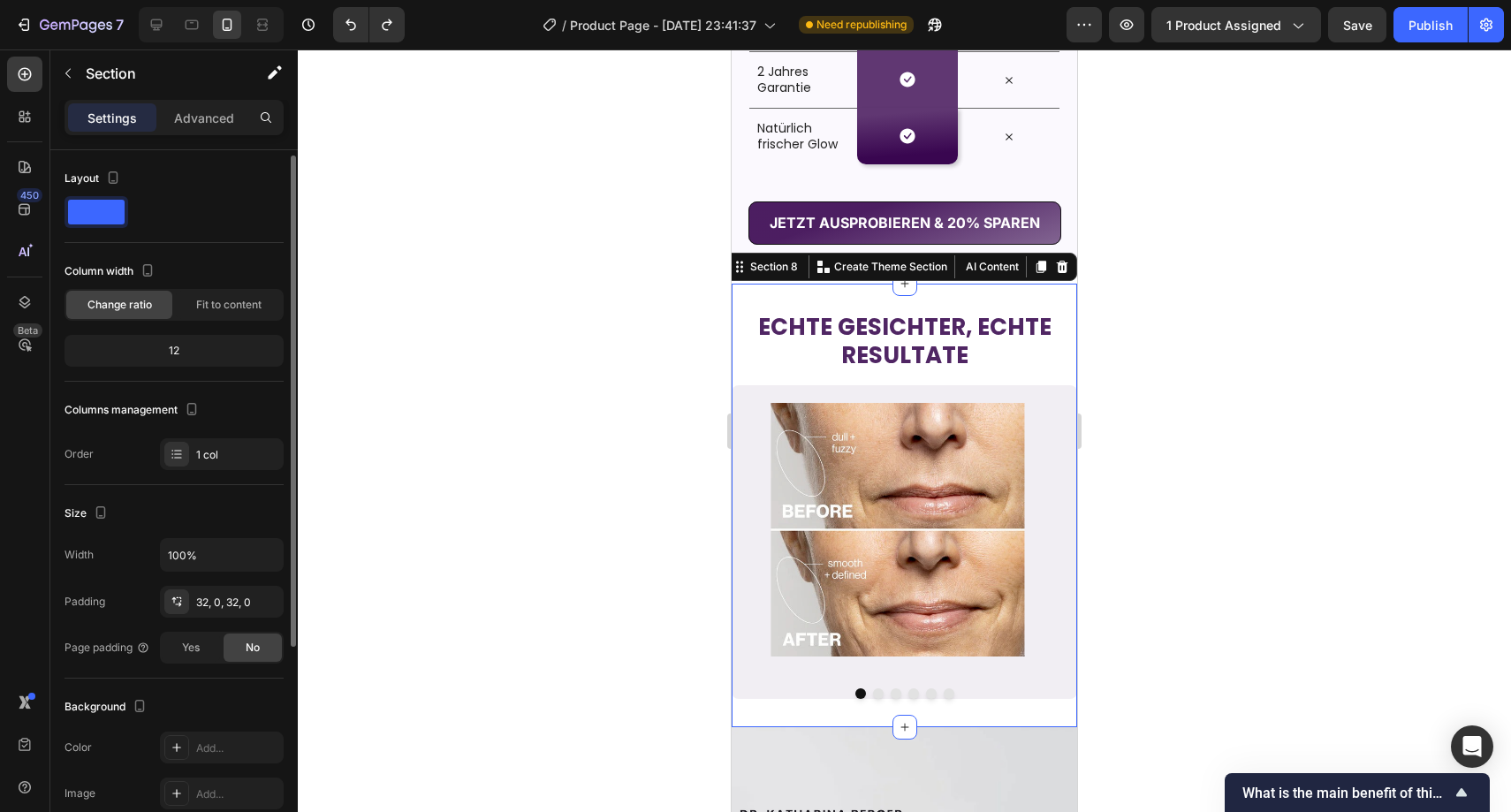
scroll to position [320, 0]
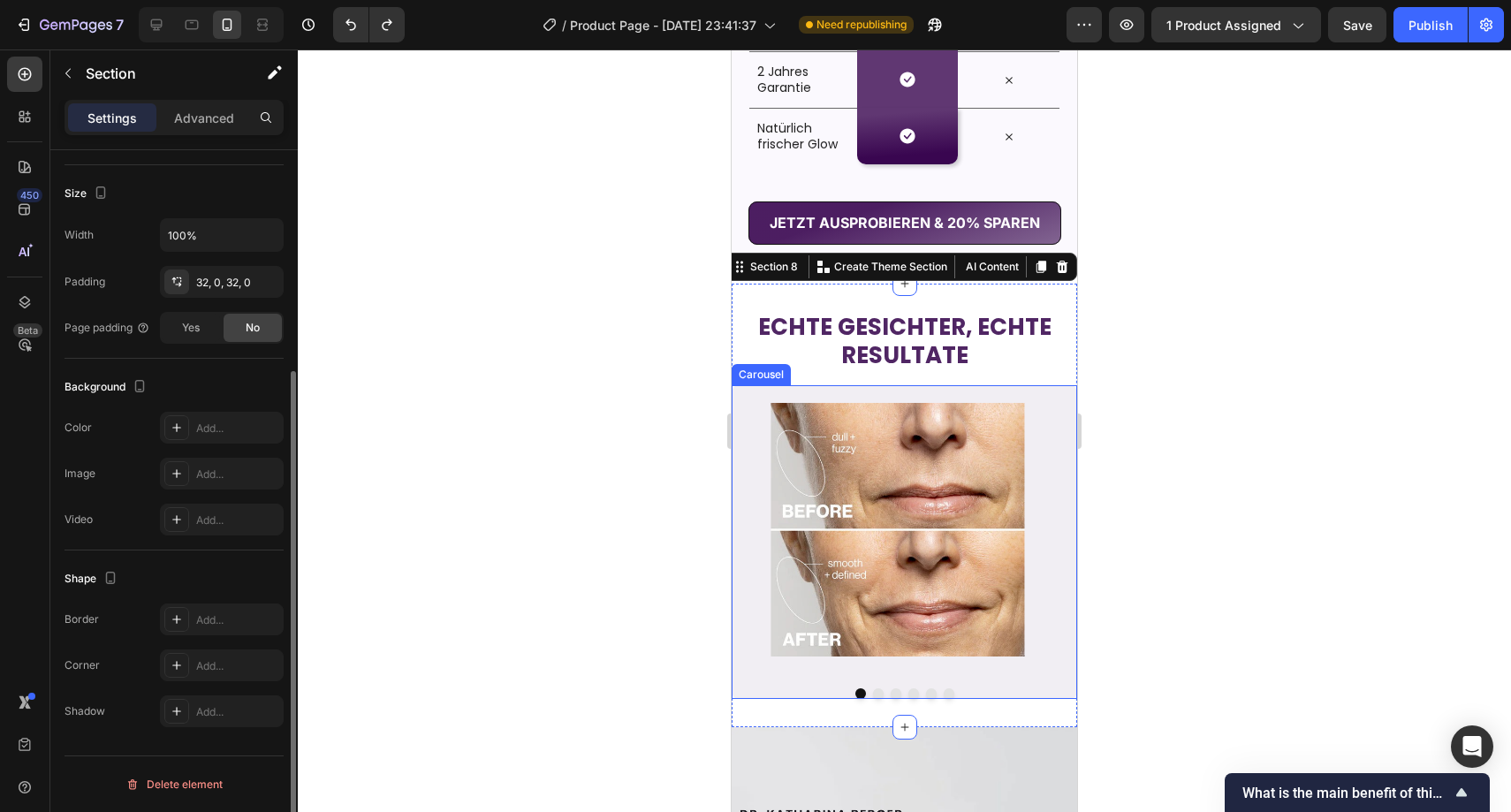
click at [746, 577] on div "Image Image Image Image Image Image" at bounding box center [904, 529] width 345 height 289
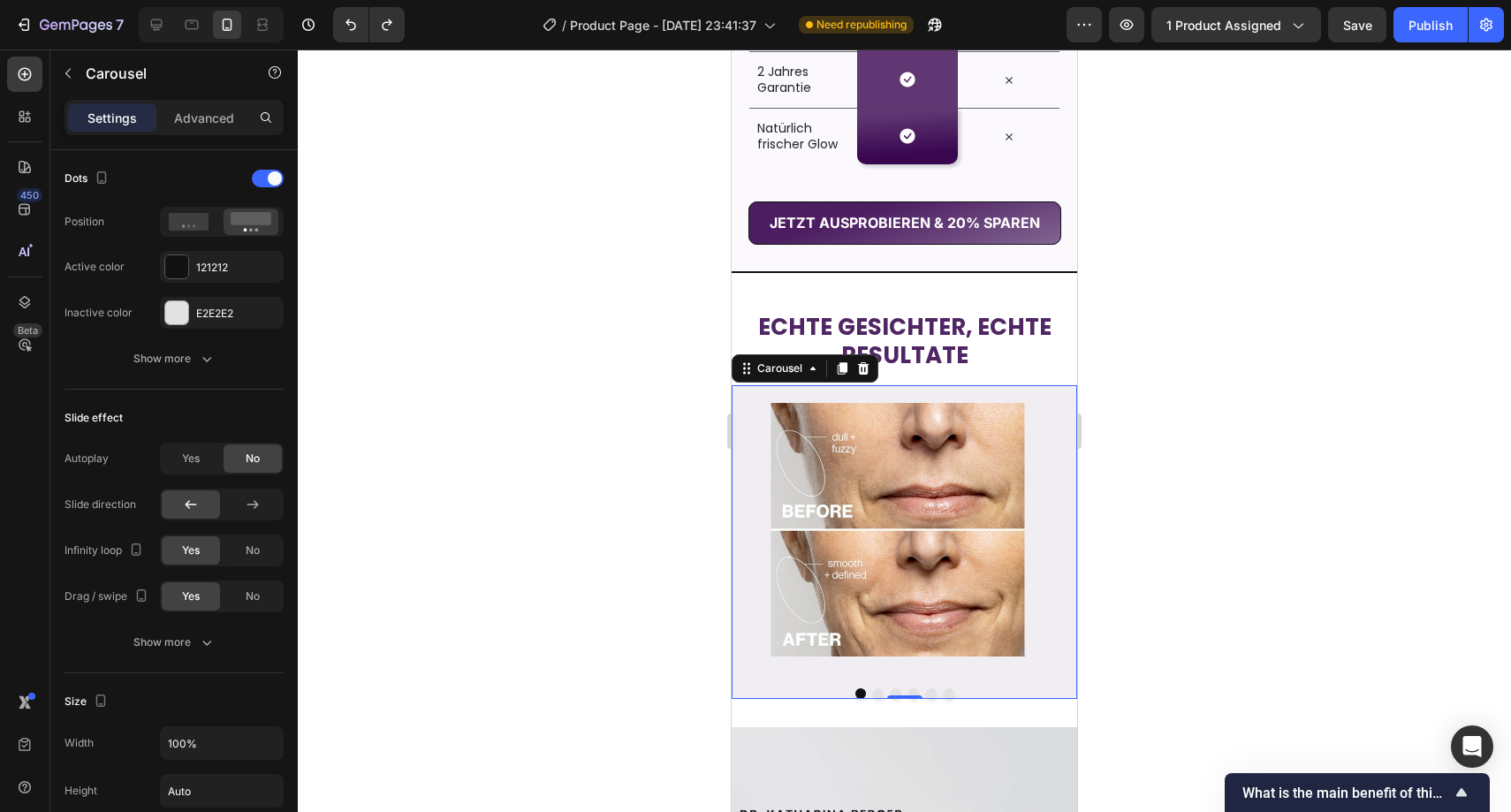
scroll to position [1200, 0]
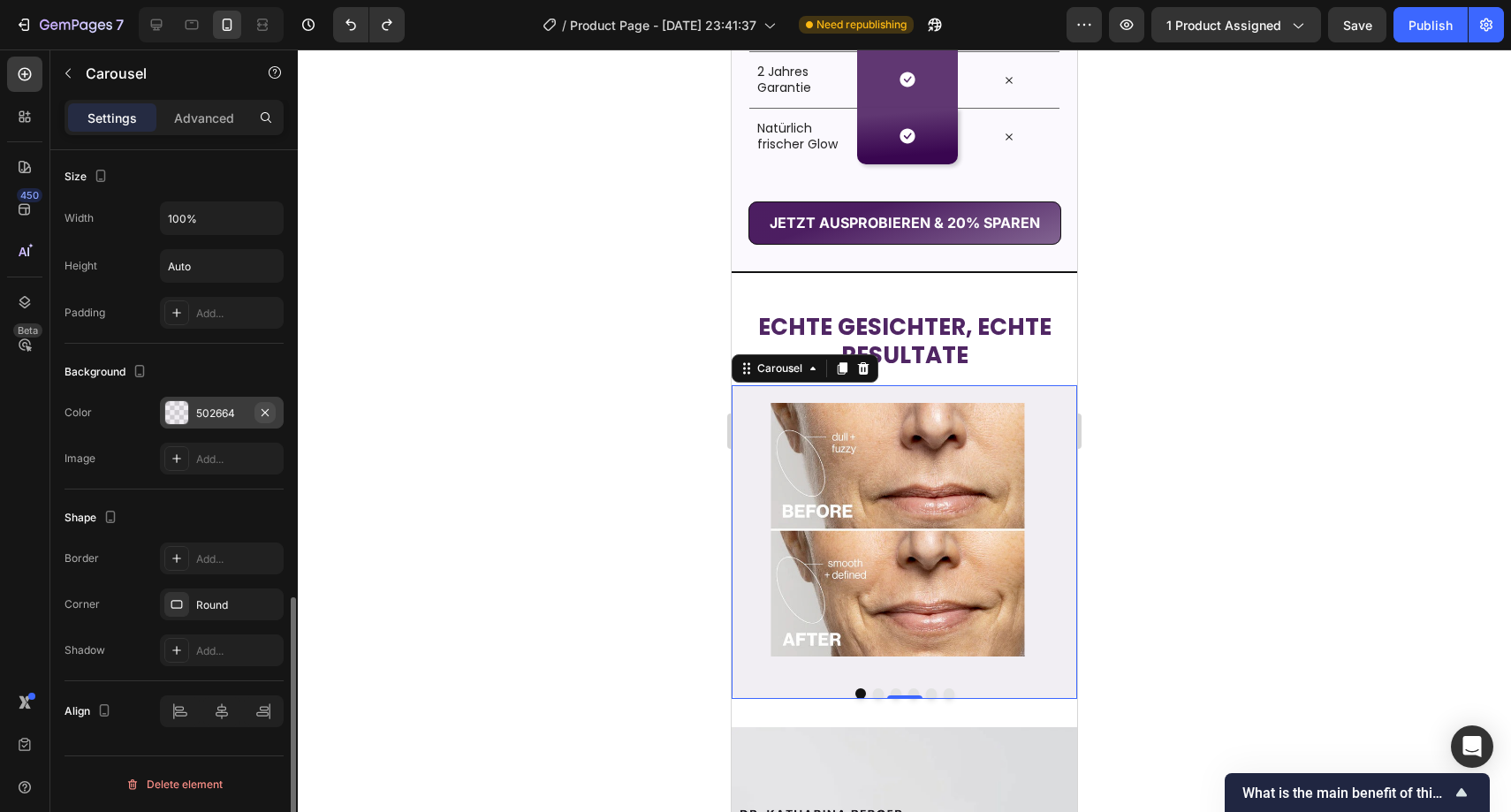
drag, startPoint x: 269, startPoint y: 412, endPoint x: 642, endPoint y: 342, distance: 379.5
click at [0, 0] on icon "button" at bounding box center [0, 0] width 0 height 0
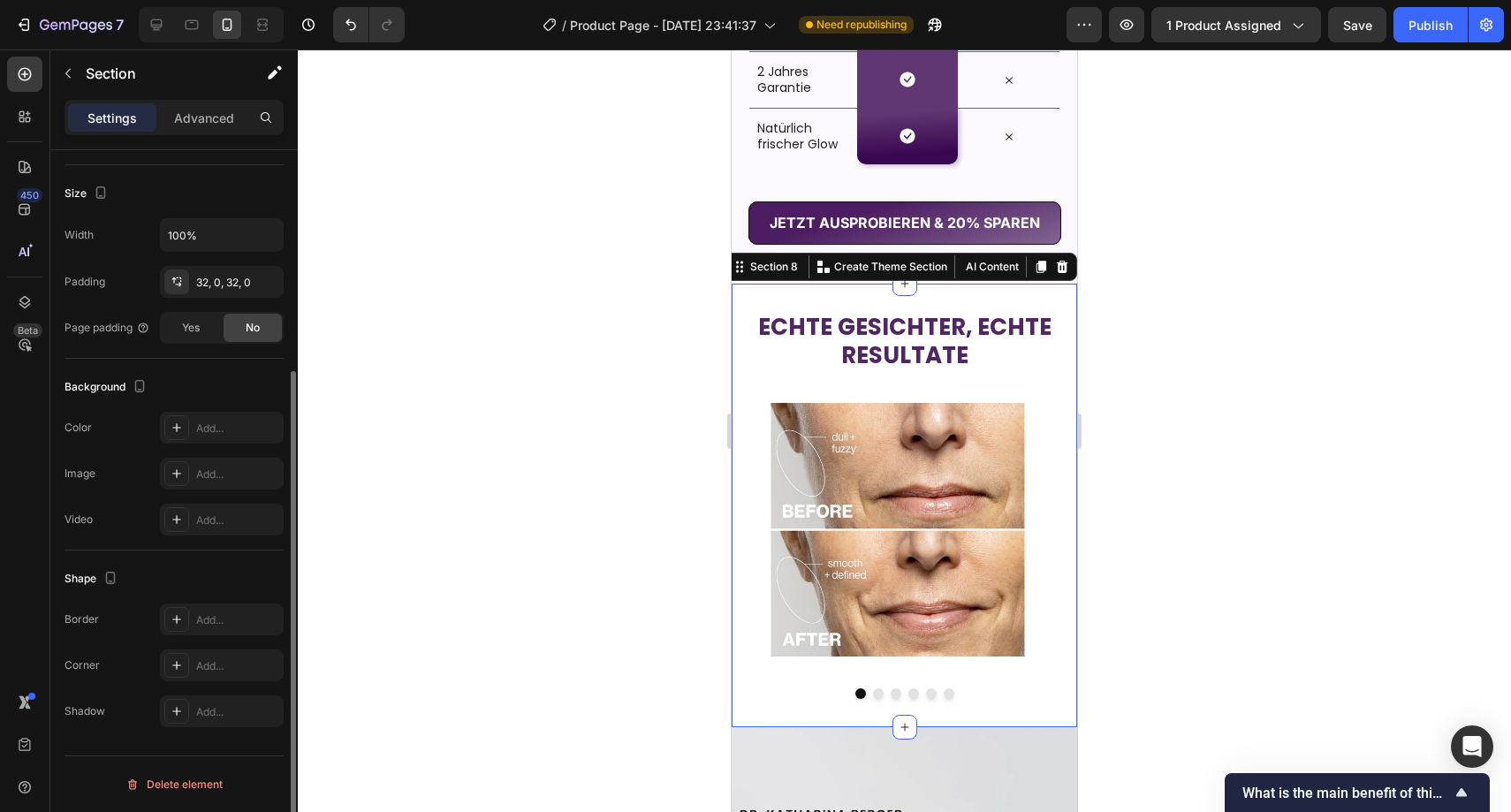
click at [799, 290] on div "⁠⁠⁠⁠⁠⁠⁠ ECHTE GESICHTER, ECHTE RESULTATE Heading Image Image Image Image Image …" at bounding box center [904, 506] width 345 height 444
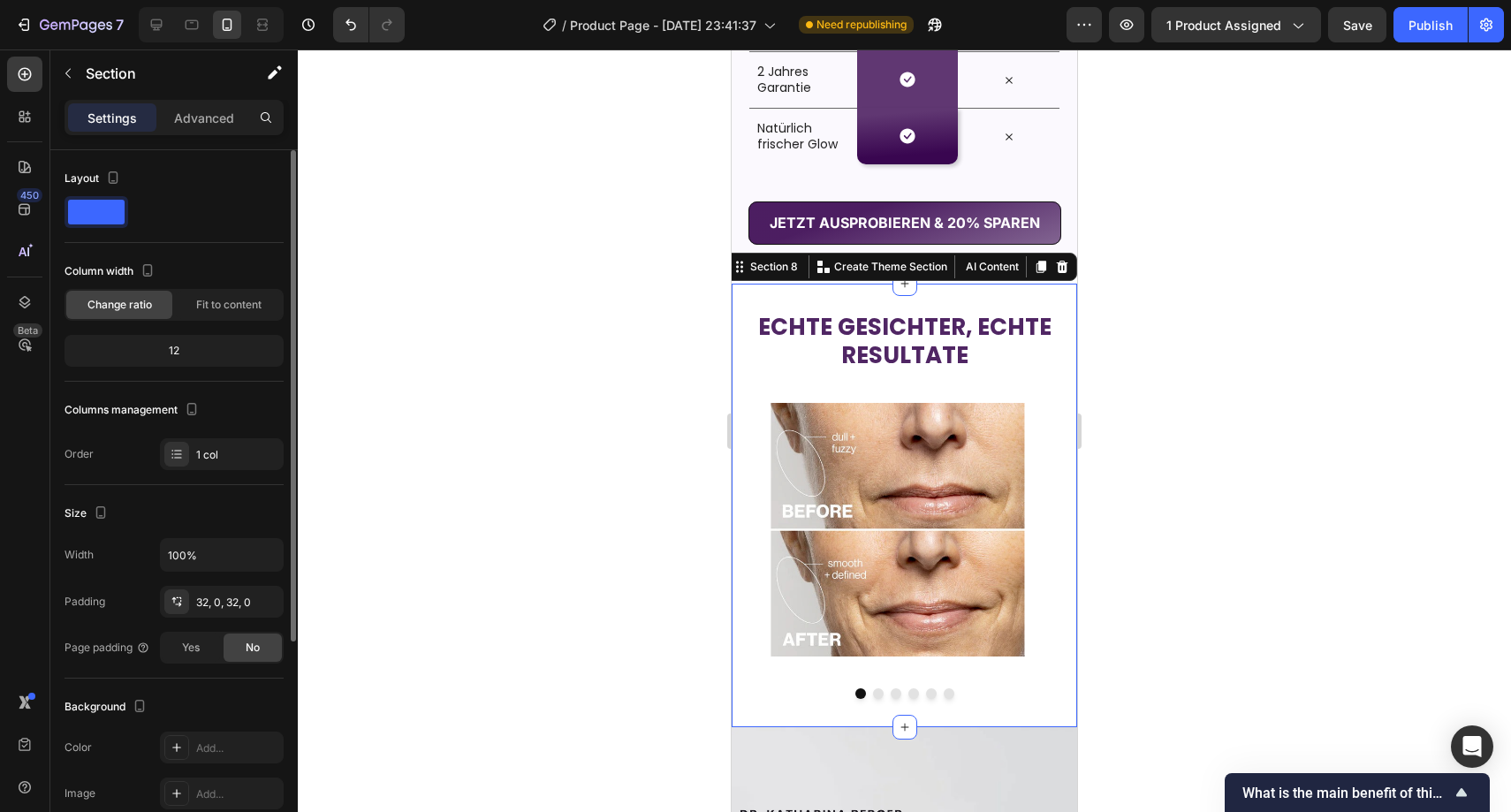
scroll to position [320, 0]
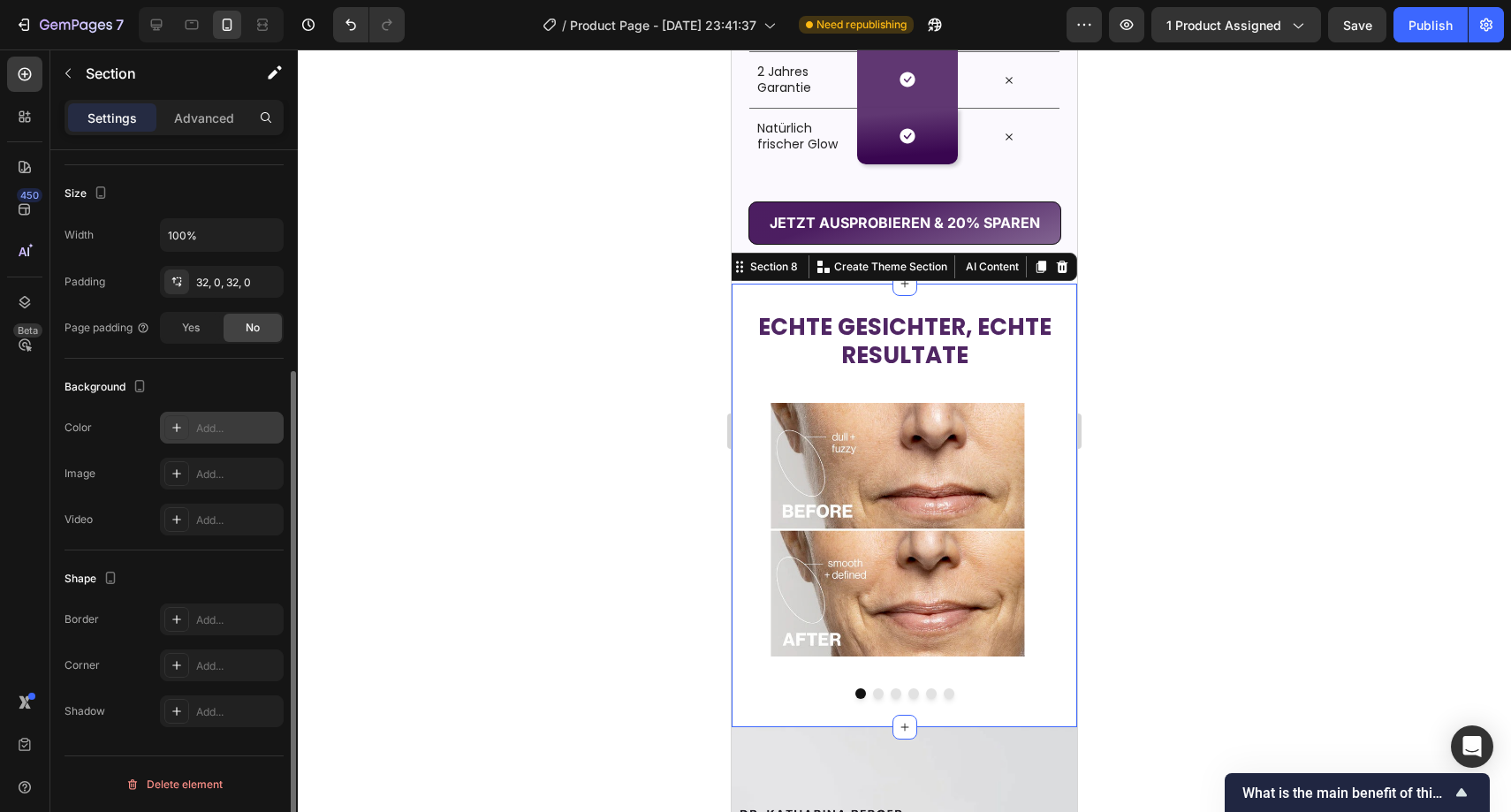
click at [200, 433] on div "Add..." at bounding box center [238, 428] width 83 height 16
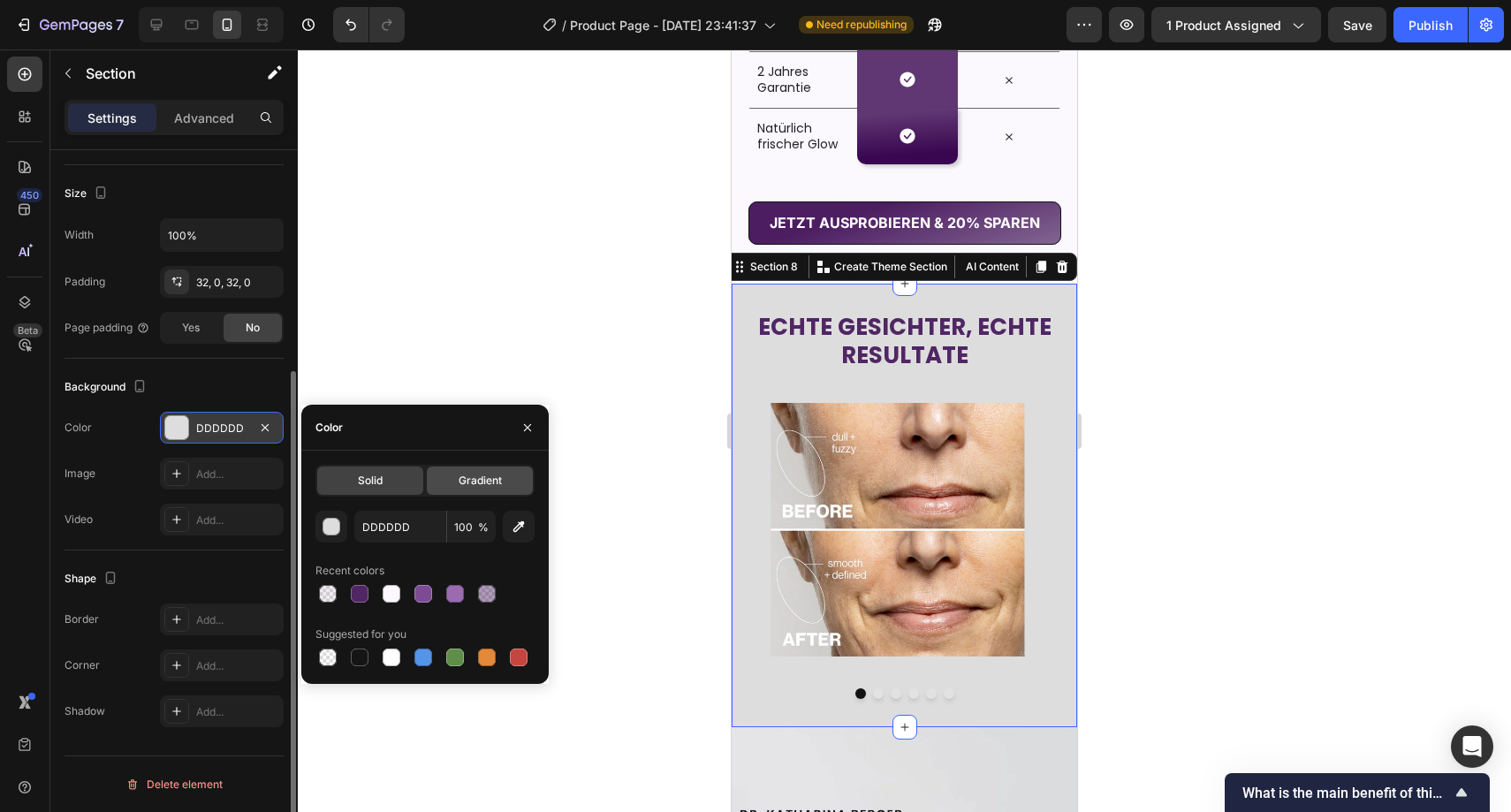
click at [488, 485] on span "Gradient" at bounding box center [480, 480] width 43 height 16
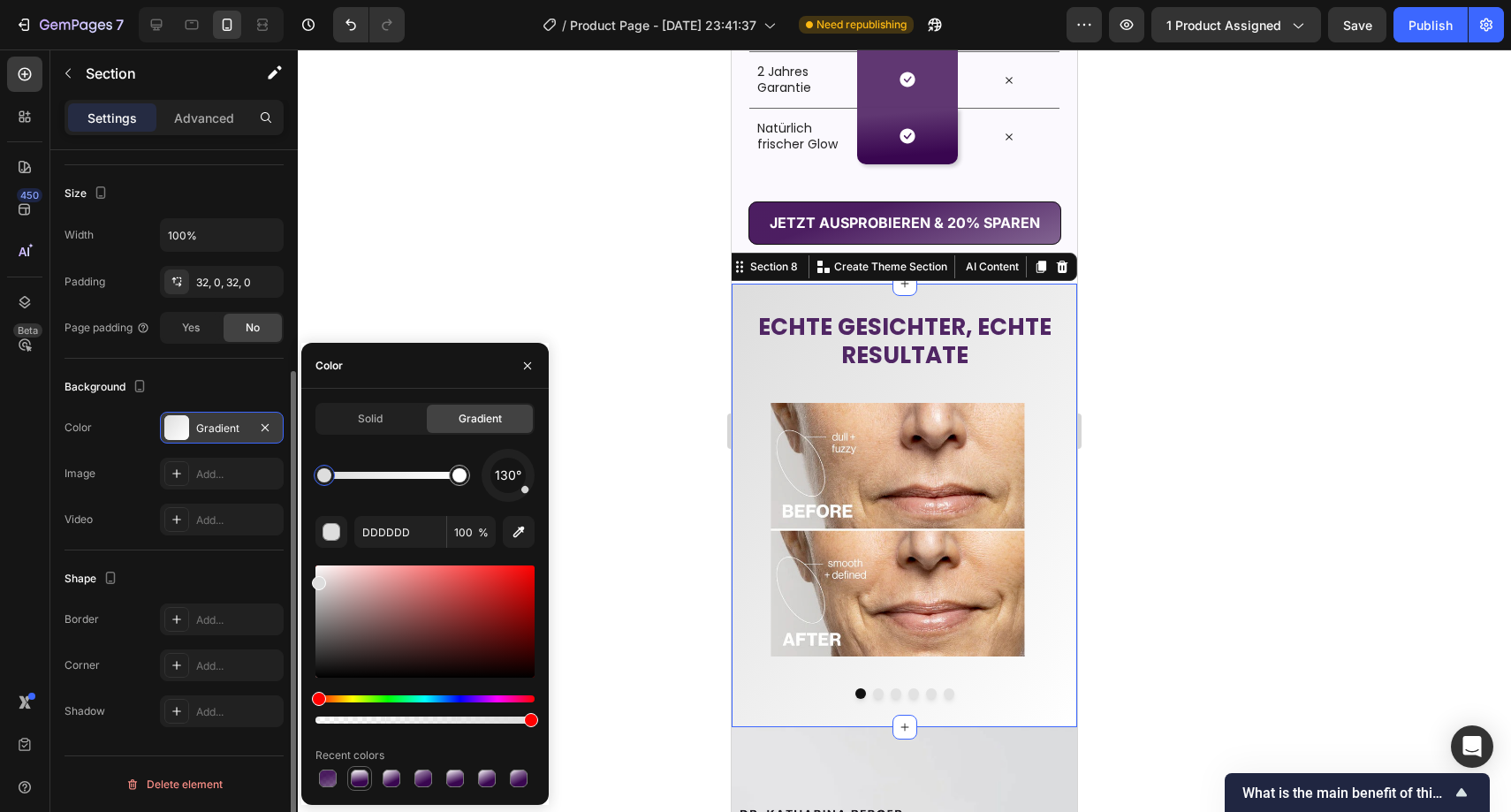
click at [357, 783] on div at bounding box center [359, 778] width 18 height 18
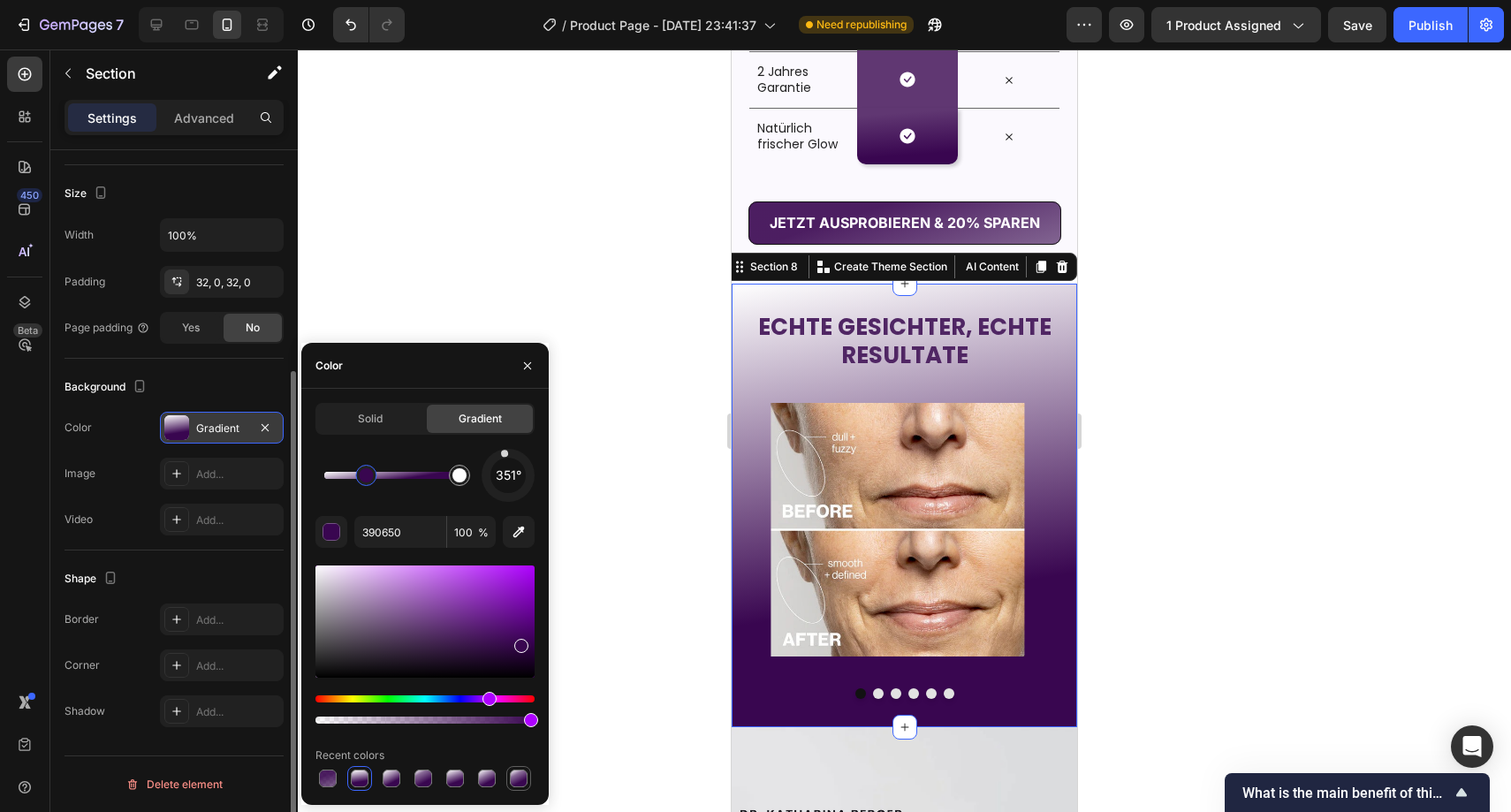
click at [507, 783] on div at bounding box center [518, 778] width 25 height 25
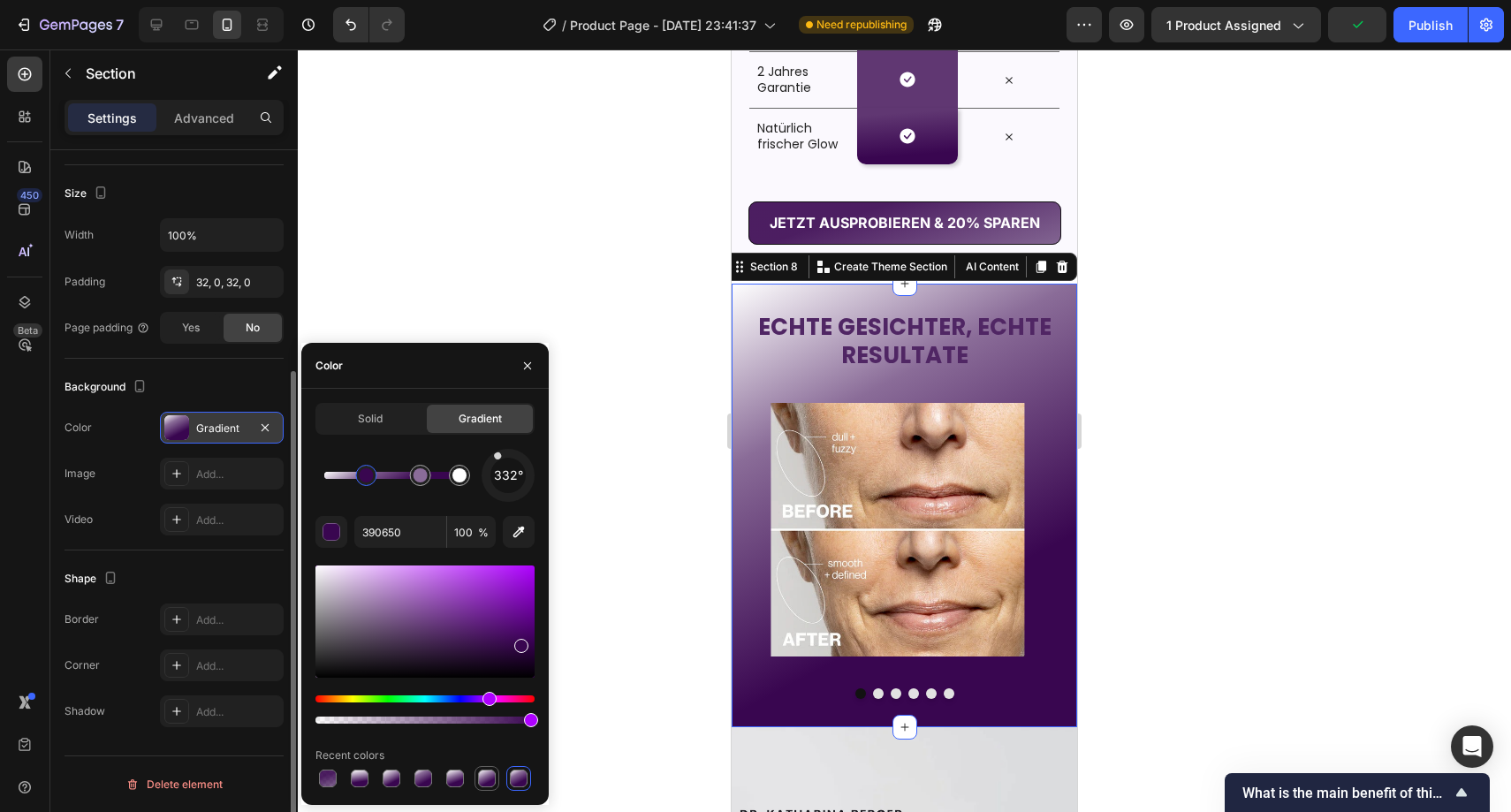
click at [490, 786] on div at bounding box center [487, 778] width 18 height 18
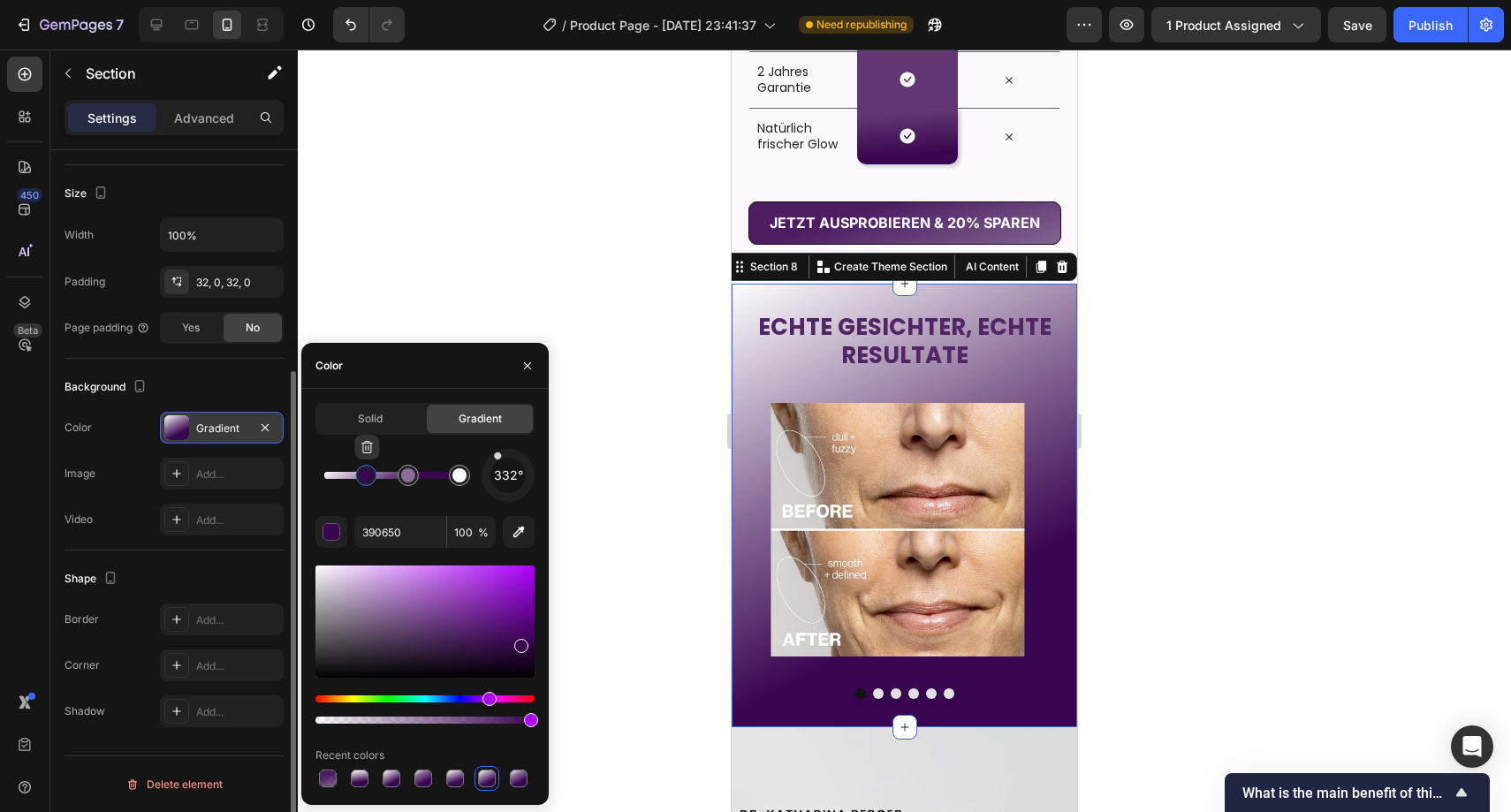
click at [370, 479] on div at bounding box center [365, 474] width 14 height 14
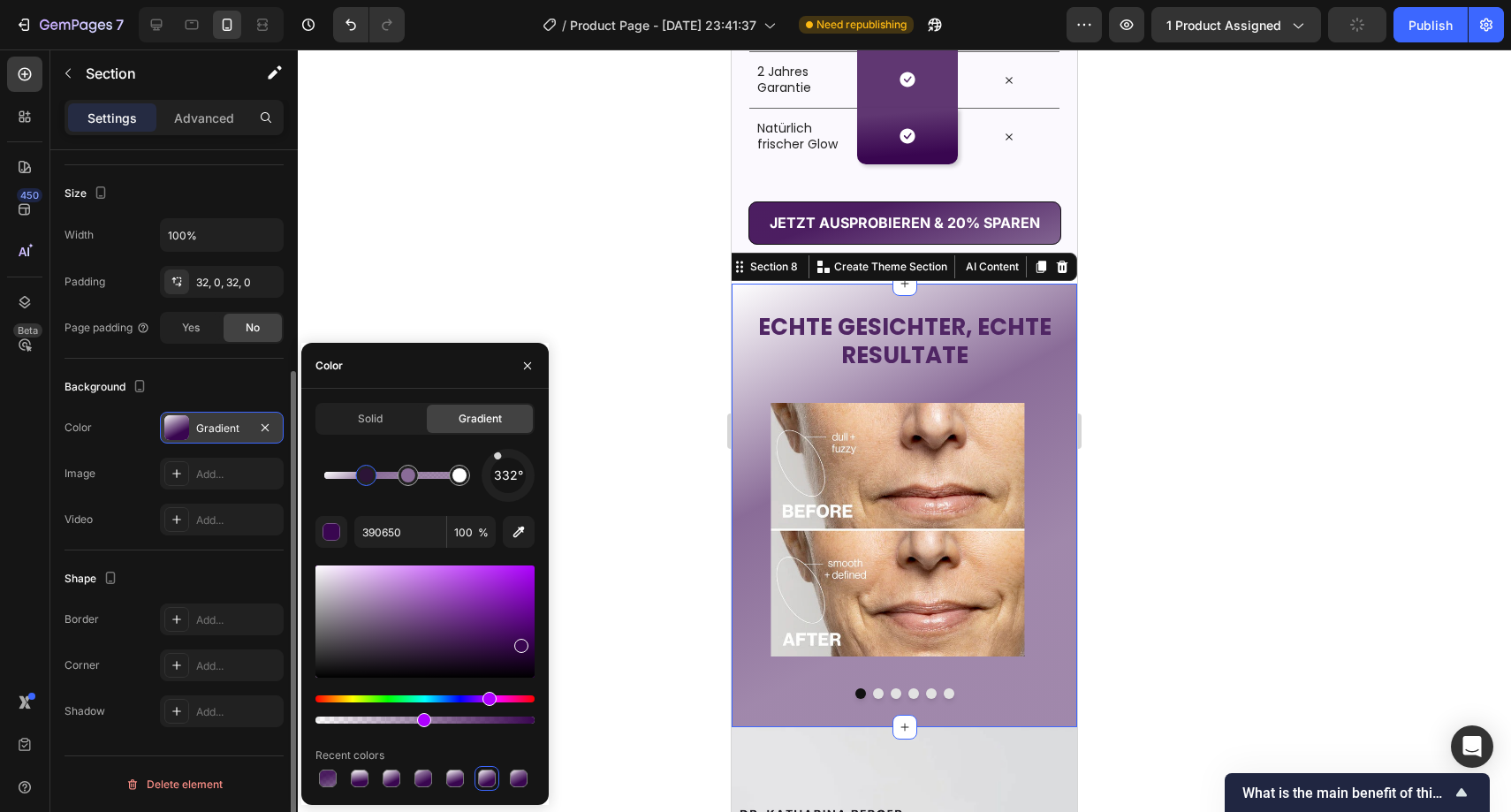
drag, startPoint x: 526, startPoint y: 720, endPoint x: 424, endPoint y: 721, distance: 102.0
click at [423, 723] on div at bounding box center [424, 720] width 14 height 14
click at [410, 476] on div at bounding box center [408, 474] width 14 height 14
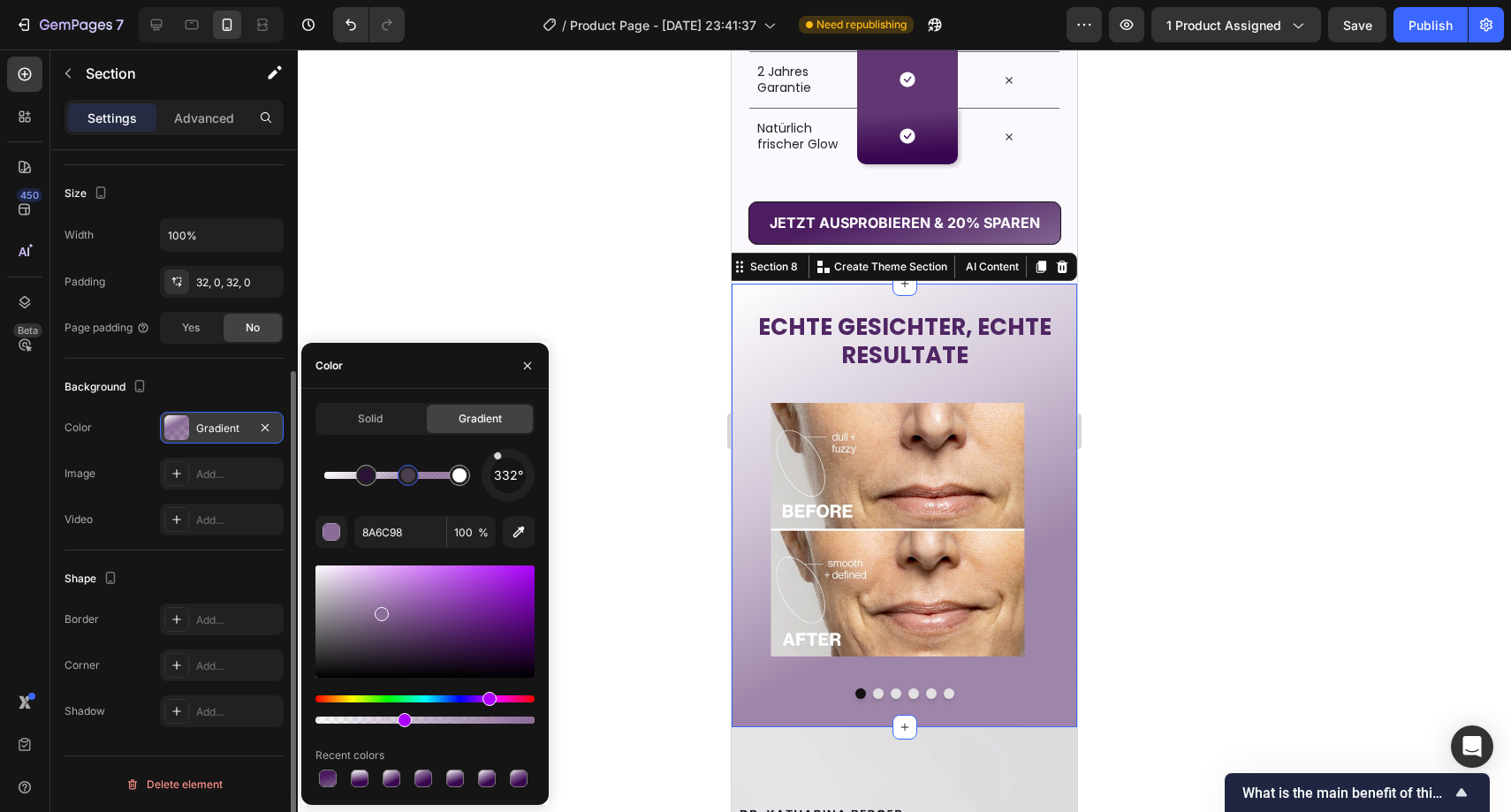
drag, startPoint x: 527, startPoint y: 720, endPoint x: 402, endPoint y: 720, distance: 125.0
click at [402, 720] on div at bounding box center [404, 720] width 14 height 14
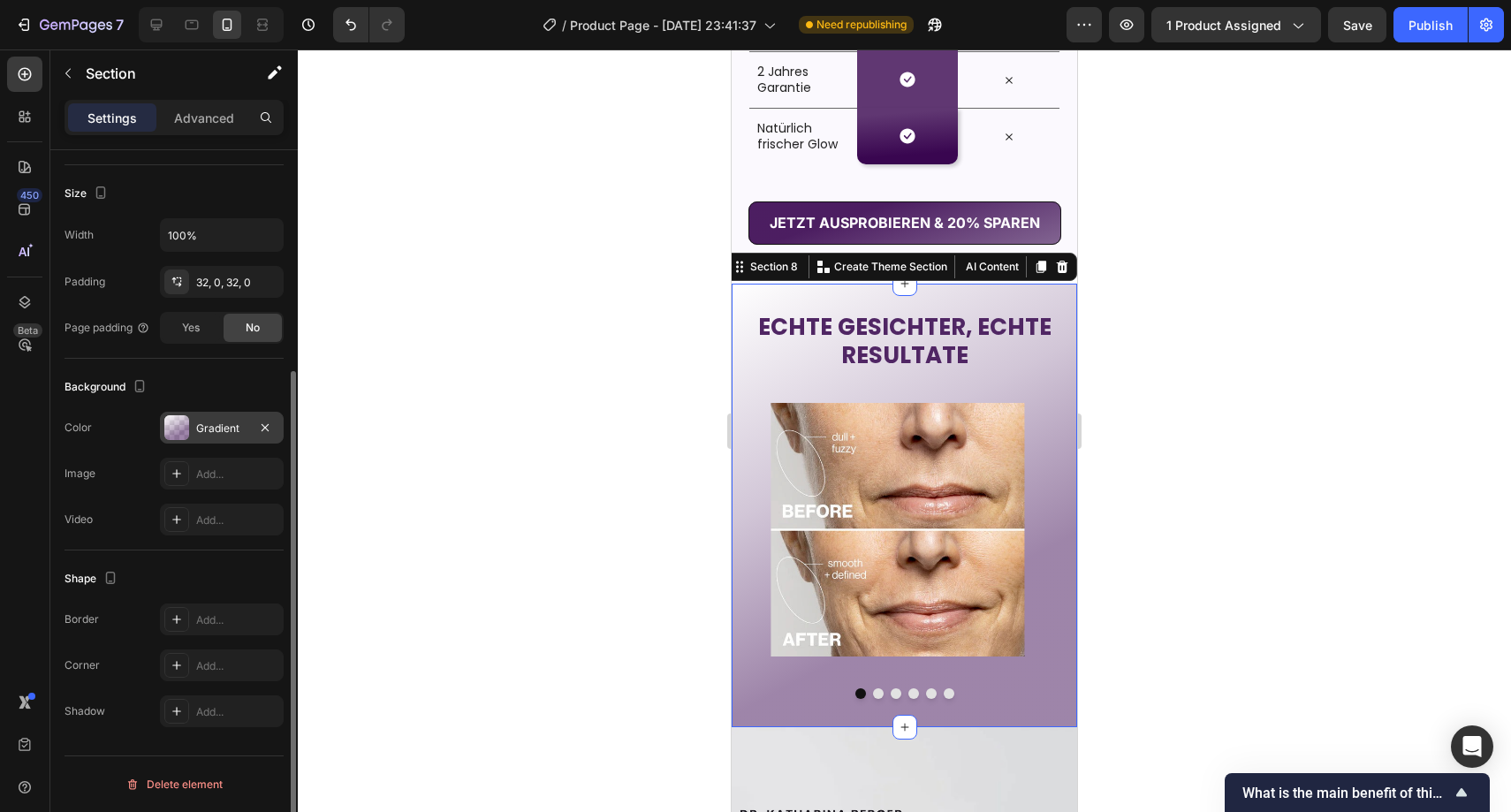
click at [642, 556] on div at bounding box center [905, 430] width 1214 height 762
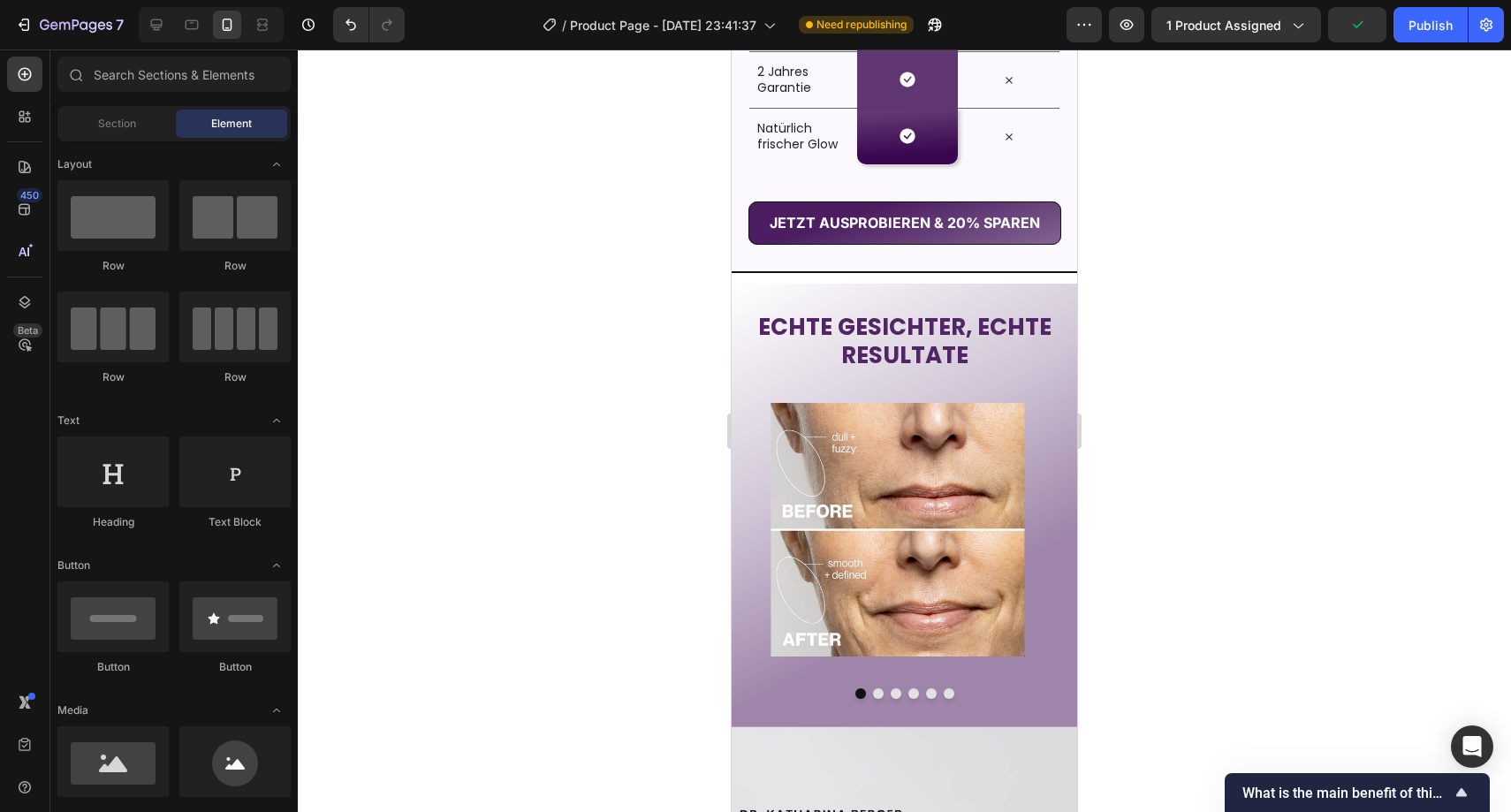
click at [820, 290] on div "⁠⁠⁠⁠⁠⁠⁠ ECHTE GESICHTER, ECHTE RESULTATE Heading Image Image Image Image Image …" at bounding box center [904, 506] width 345 height 444
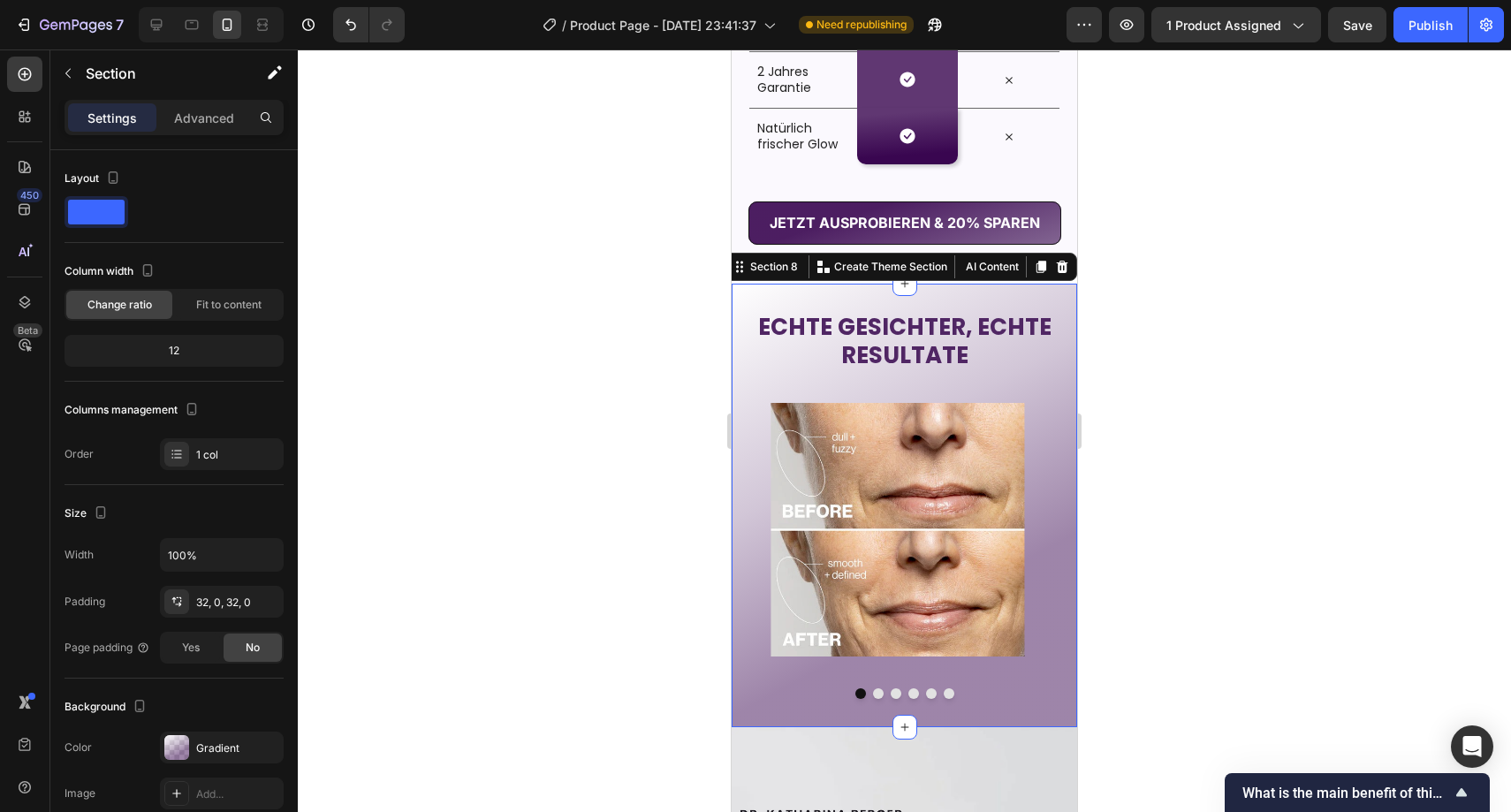
click at [697, 286] on div at bounding box center [905, 430] width 1214 height 762
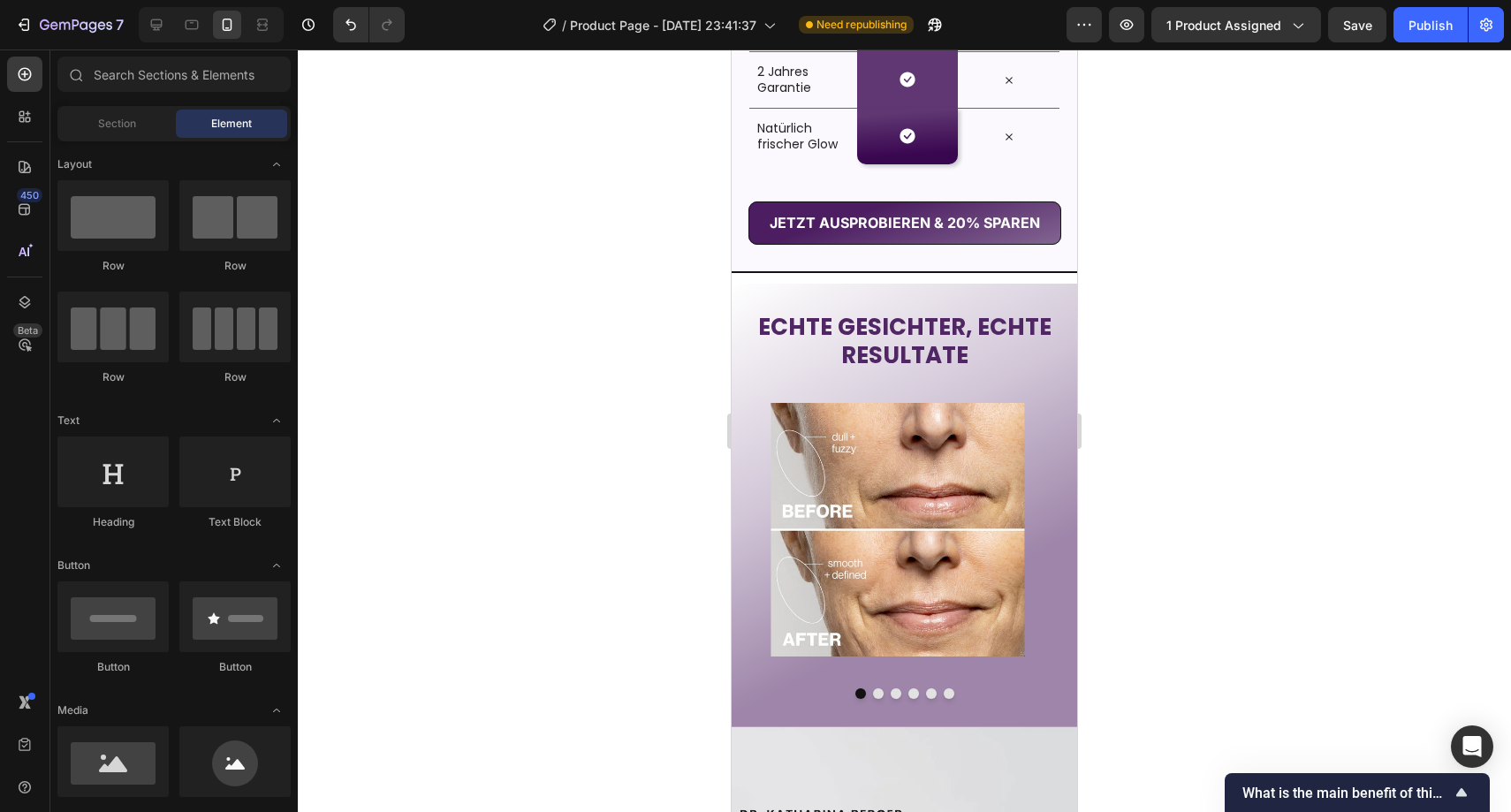
click at [790, 291] on div "⁠⁠⁠⁠⁠⁠⁠ ECHTE GESICHTER, ECHTE RESULTATE Heading Image Image Image Image Image …" at bounding box center [904, 506] width 345 height 444
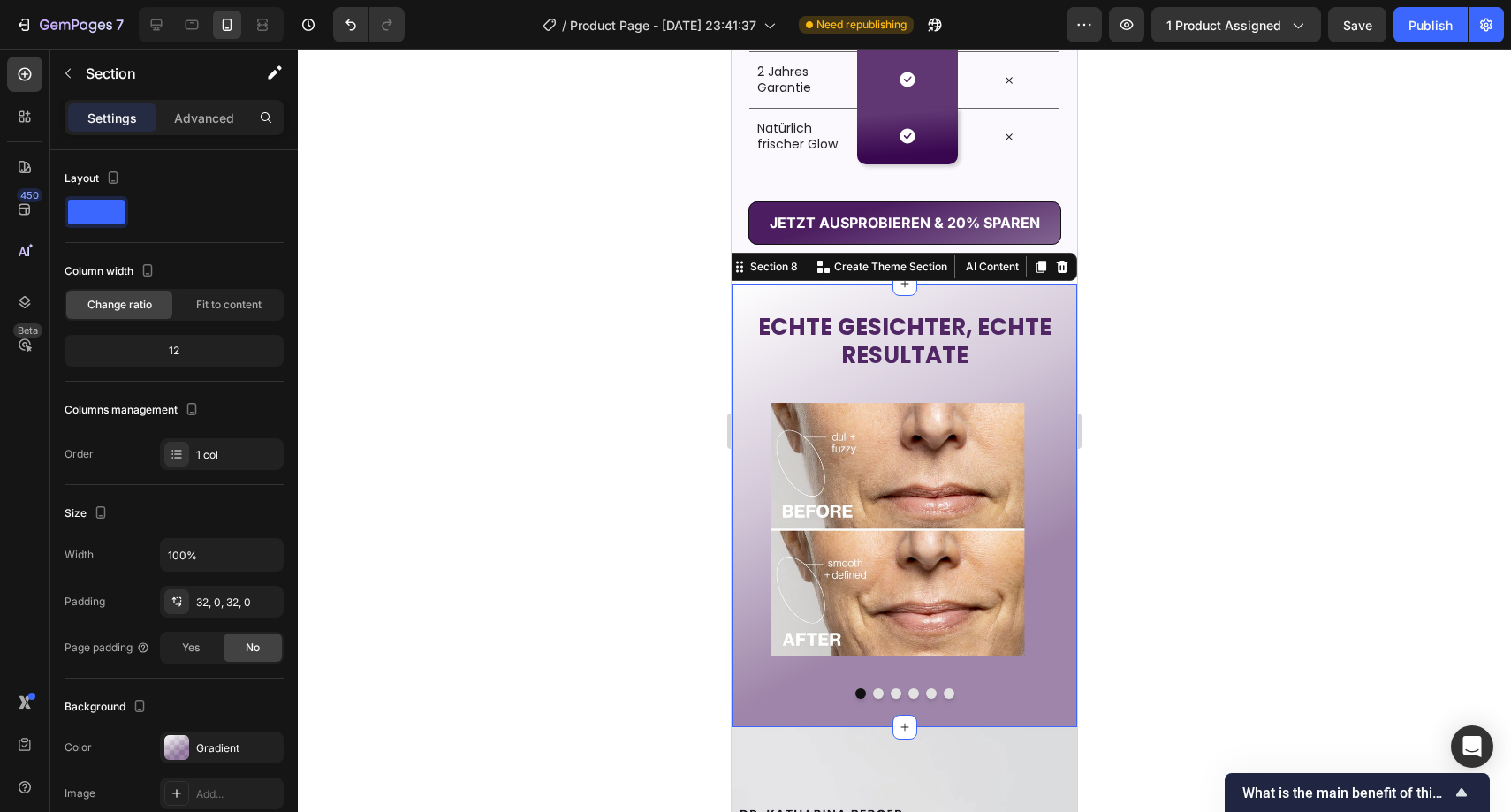
click at [670, 289] on div at bounding box center [905, 430] width 1214 height 762
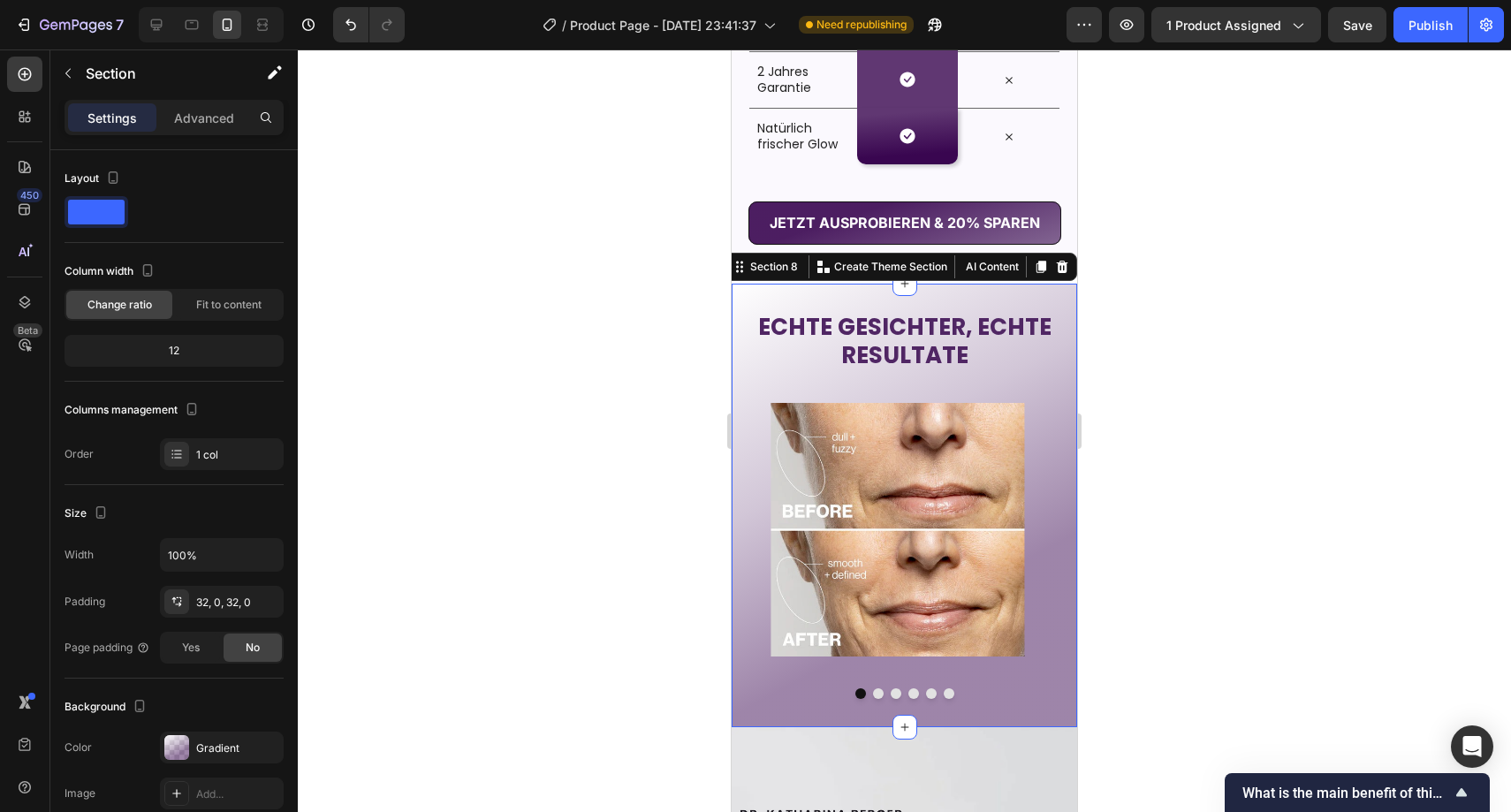
click at [792, 290] on div "⁠⁠⁠⁠⁠⁠⁠ ECHTE GESICHTER, ECHTE RESULTATE Heading Image Image Image Image Image …" at bounding box center [904, 506] width 345 height 444
click at [624, 316] on div at bounding box center [905, 430] width 1214 height 762
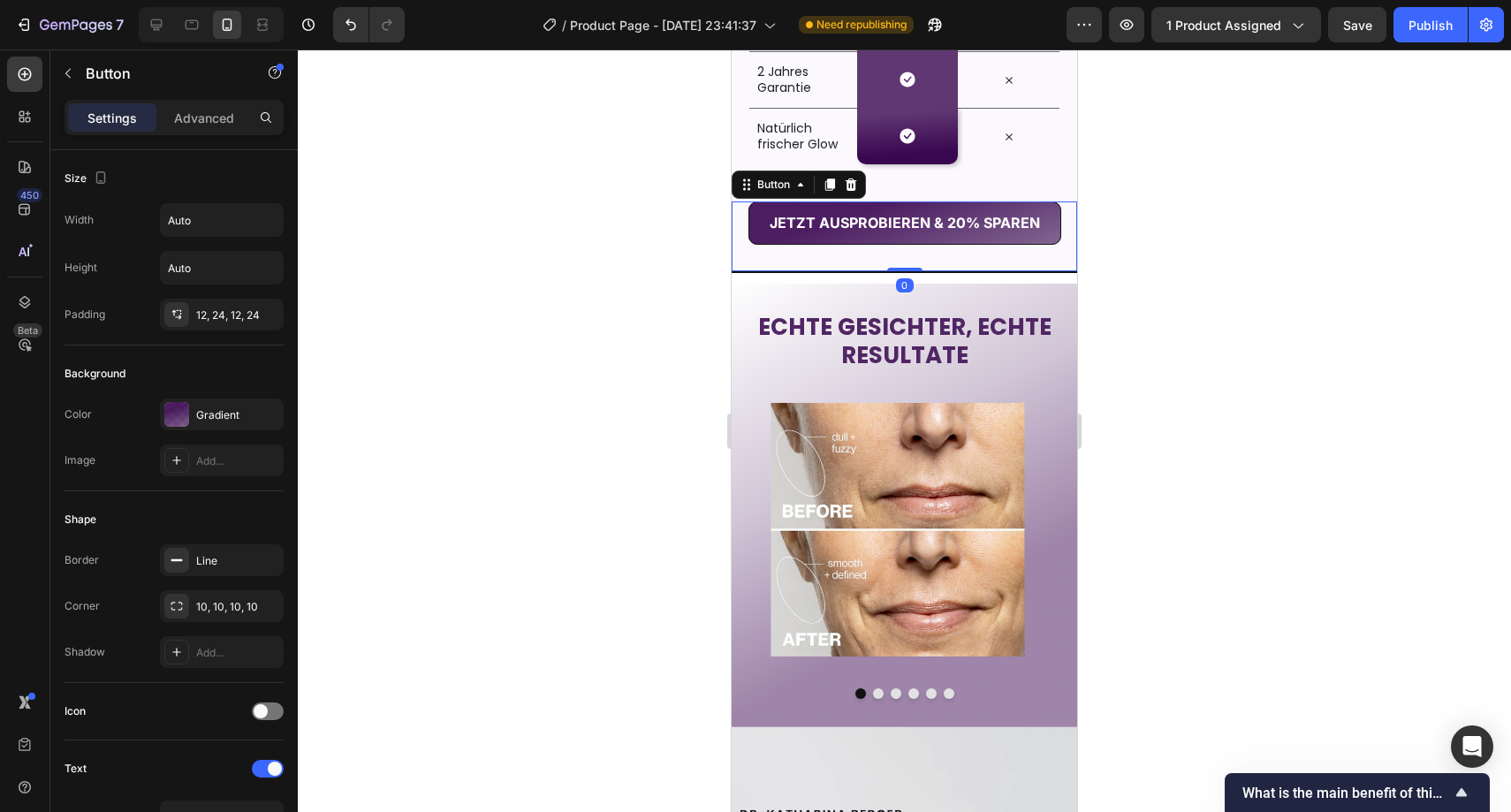
click at [761, 267] on div "JETZT AUSPROBIEREN & 20% SPAREN Button 0" at bounding box center [904, 236] width 345 height 69
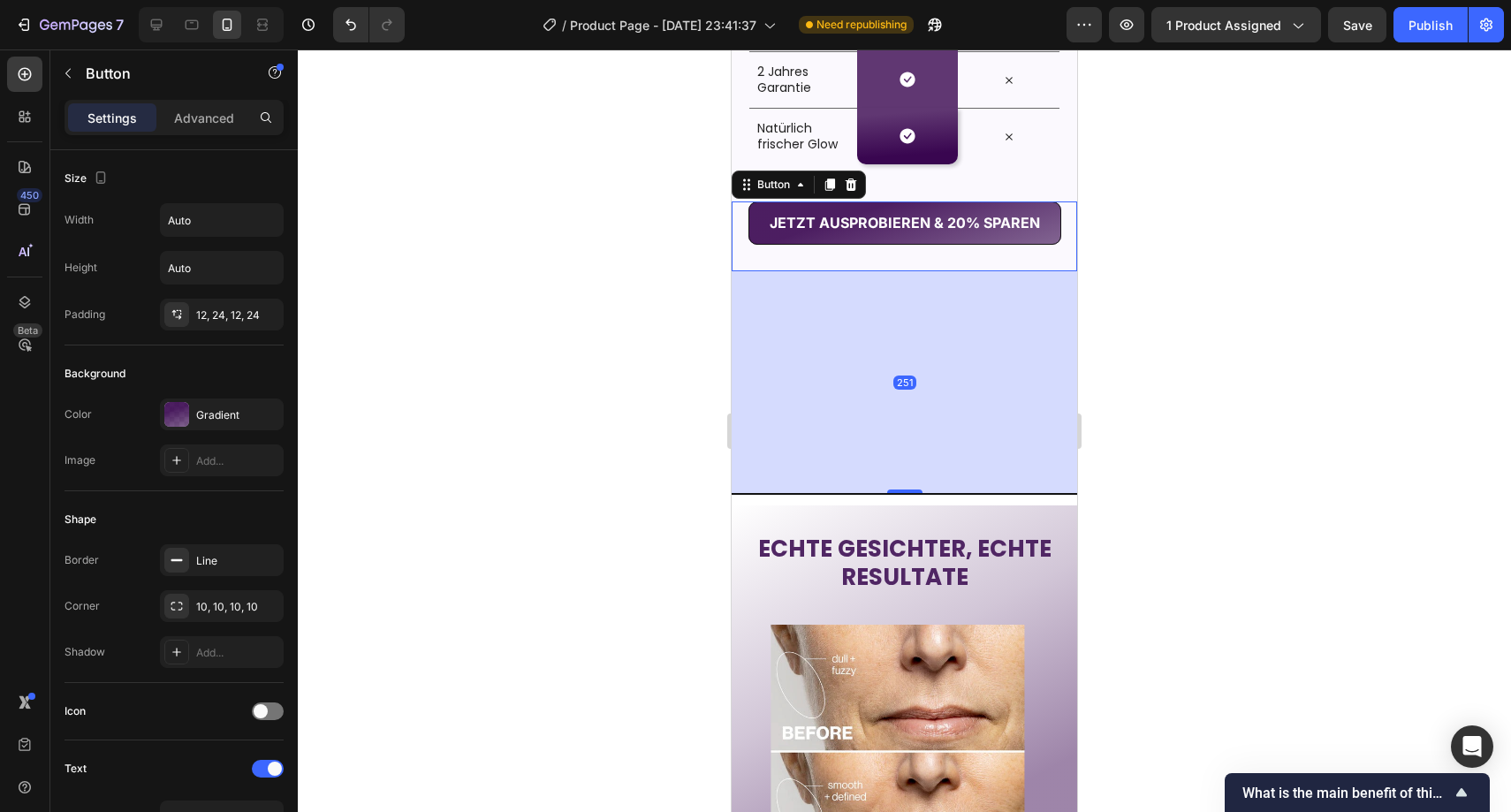
drag, startPoint x: 906, startPoint y: 271, endPoint x: 1012, endPoint y: 404, distance: 170.1
click at [897, 493] on div at bounding box center [905, 491] width 35 height 4
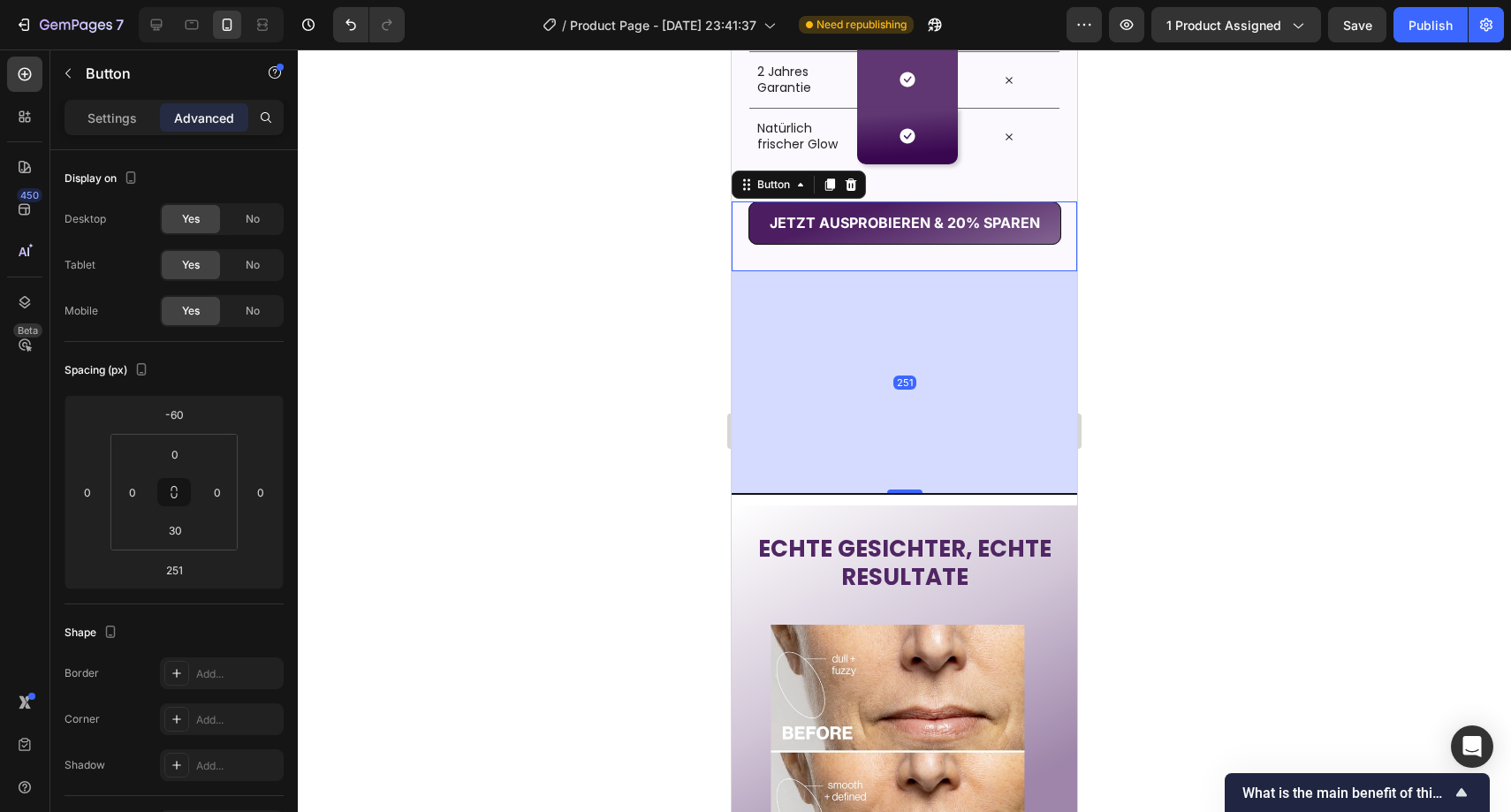
click at [1313, 343] on div at bounding box center [905, 430] width 1214 height 762
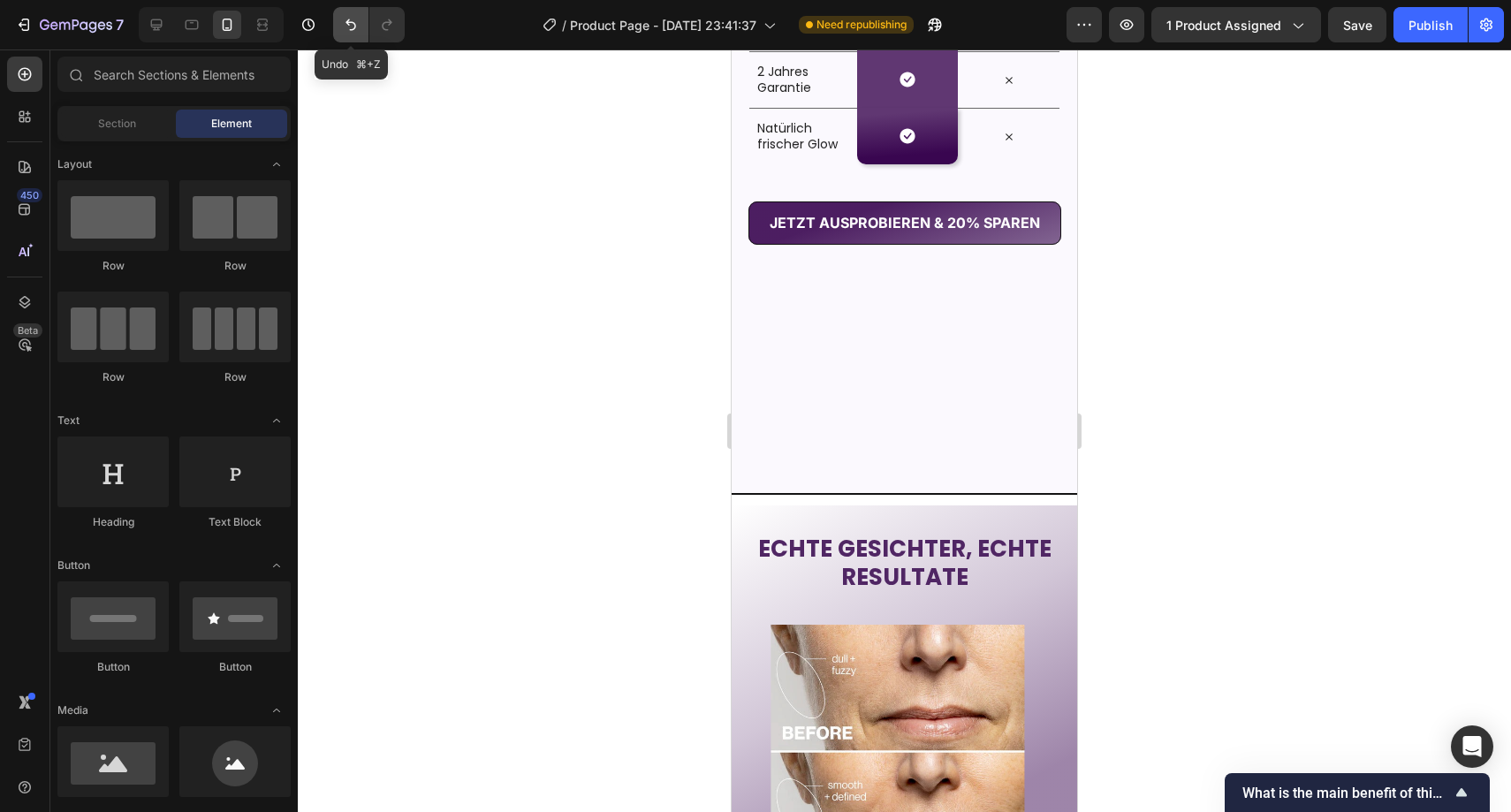
click at [336, 16] on button "Undo/Redo" at bounding box center [351, 25] width 35 height 35
click at [347, 19] on icon "Undo/Redo" at bounding box center [351, 24] width 18 height 18
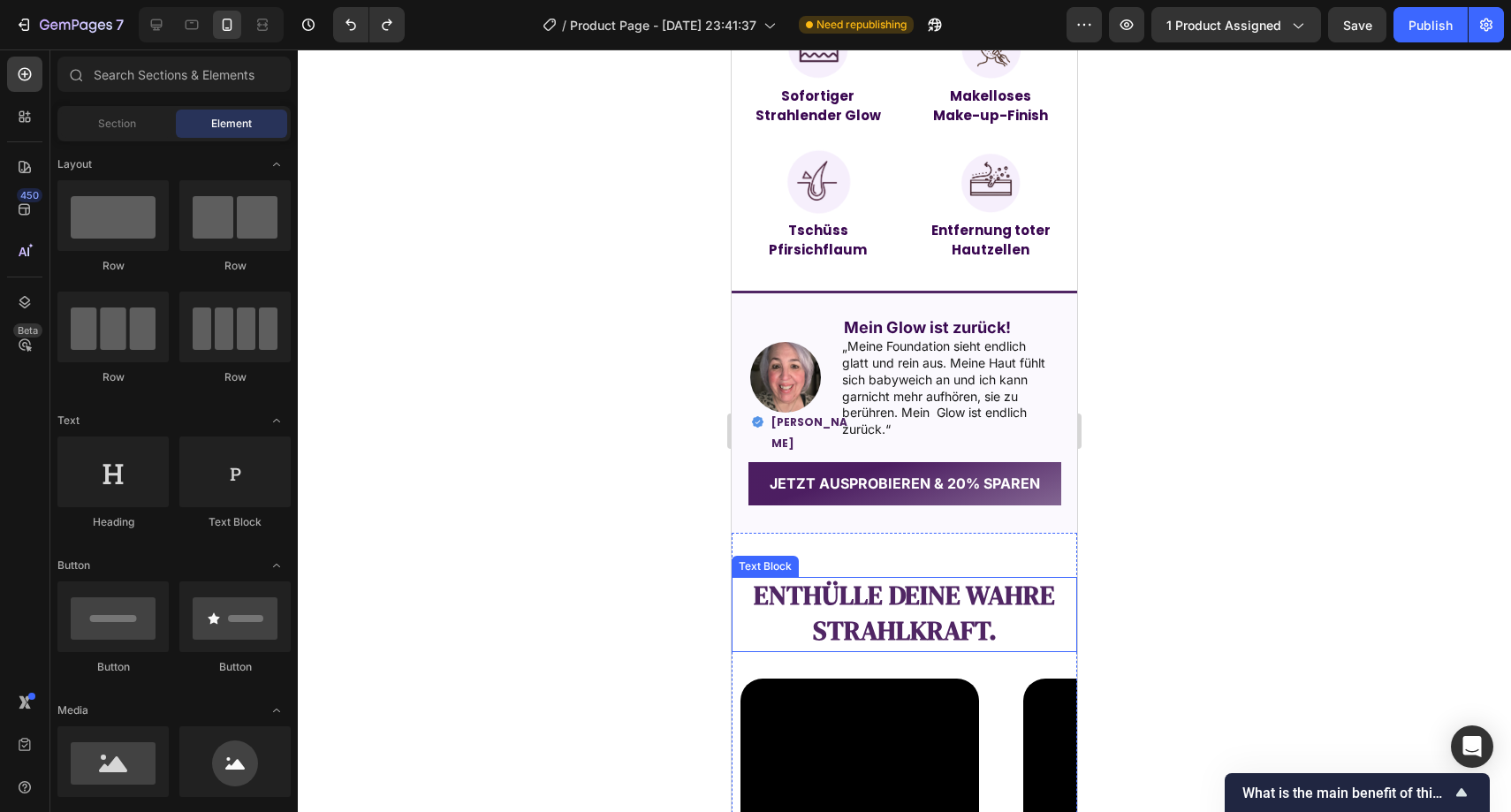
scroll to position [1556, 0]
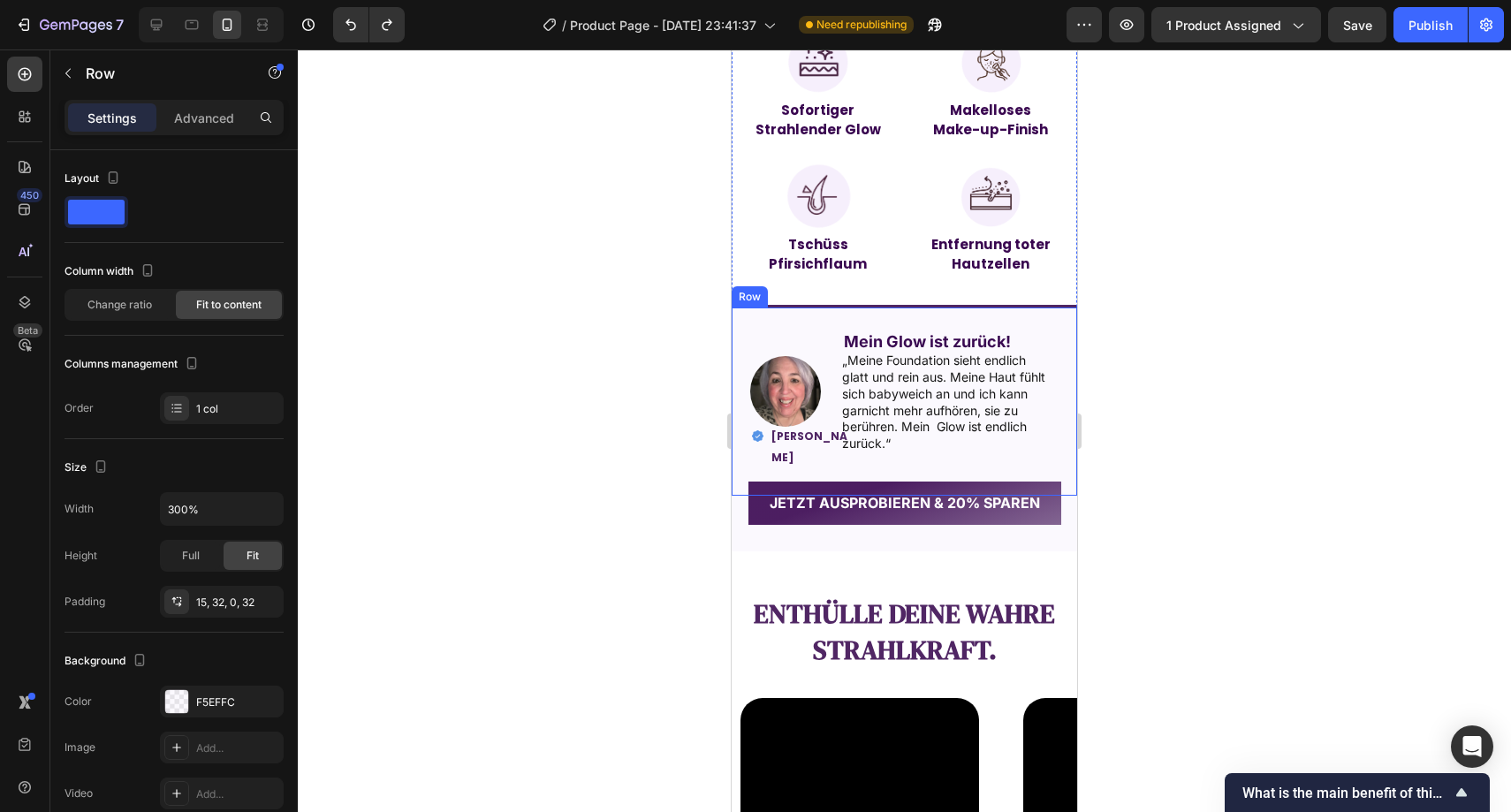
click at [754, 339] on div "Image Mein Glow ist zurück! Text Block „Meine Foundation sieht endlich glatt un…" at bounding box center [904, 400] width 345 height 191
click at [818, 294] on icon at bounding box center [820, 290] width 10 height 12
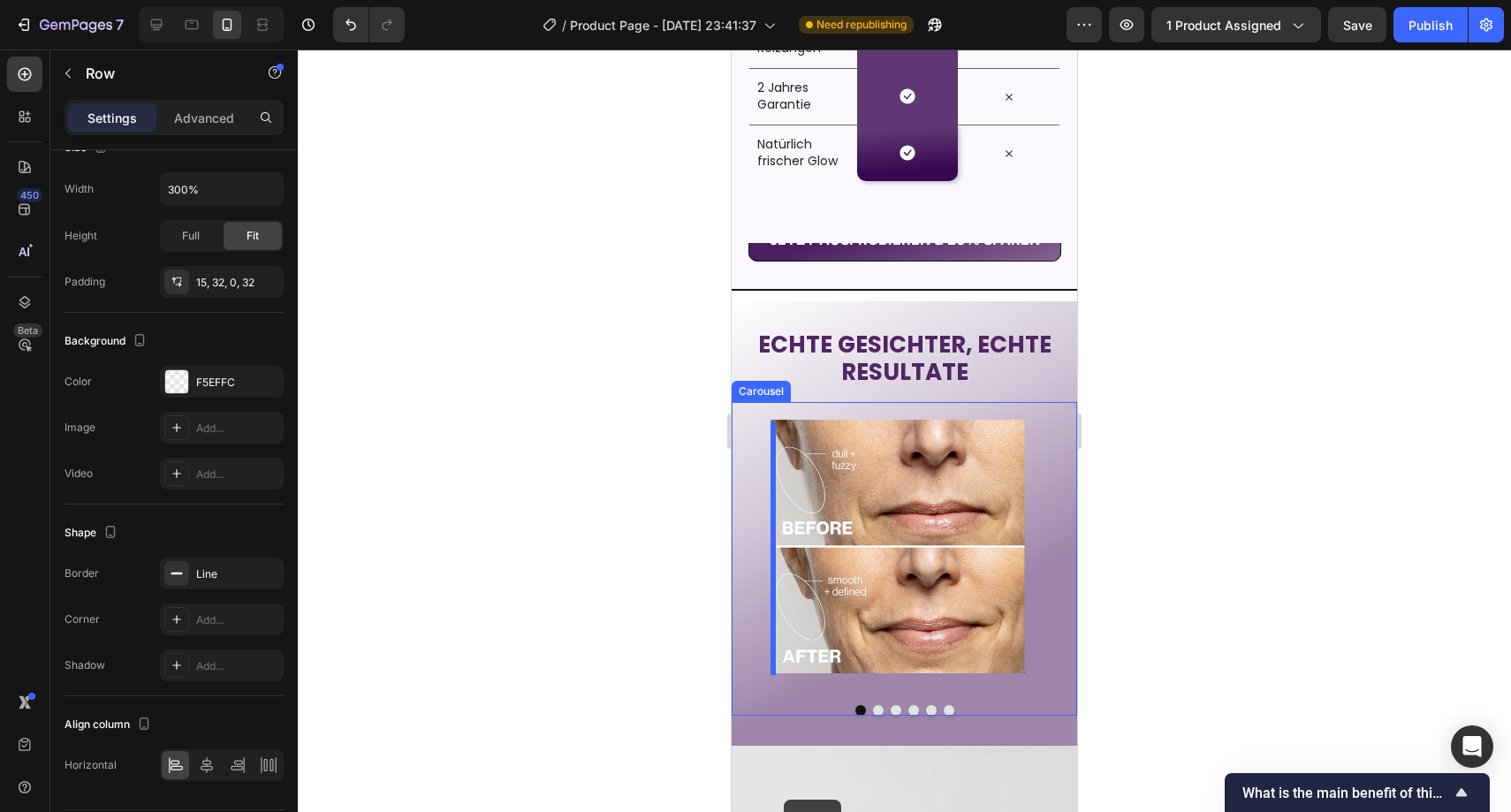
scroll to position [3108, 0]
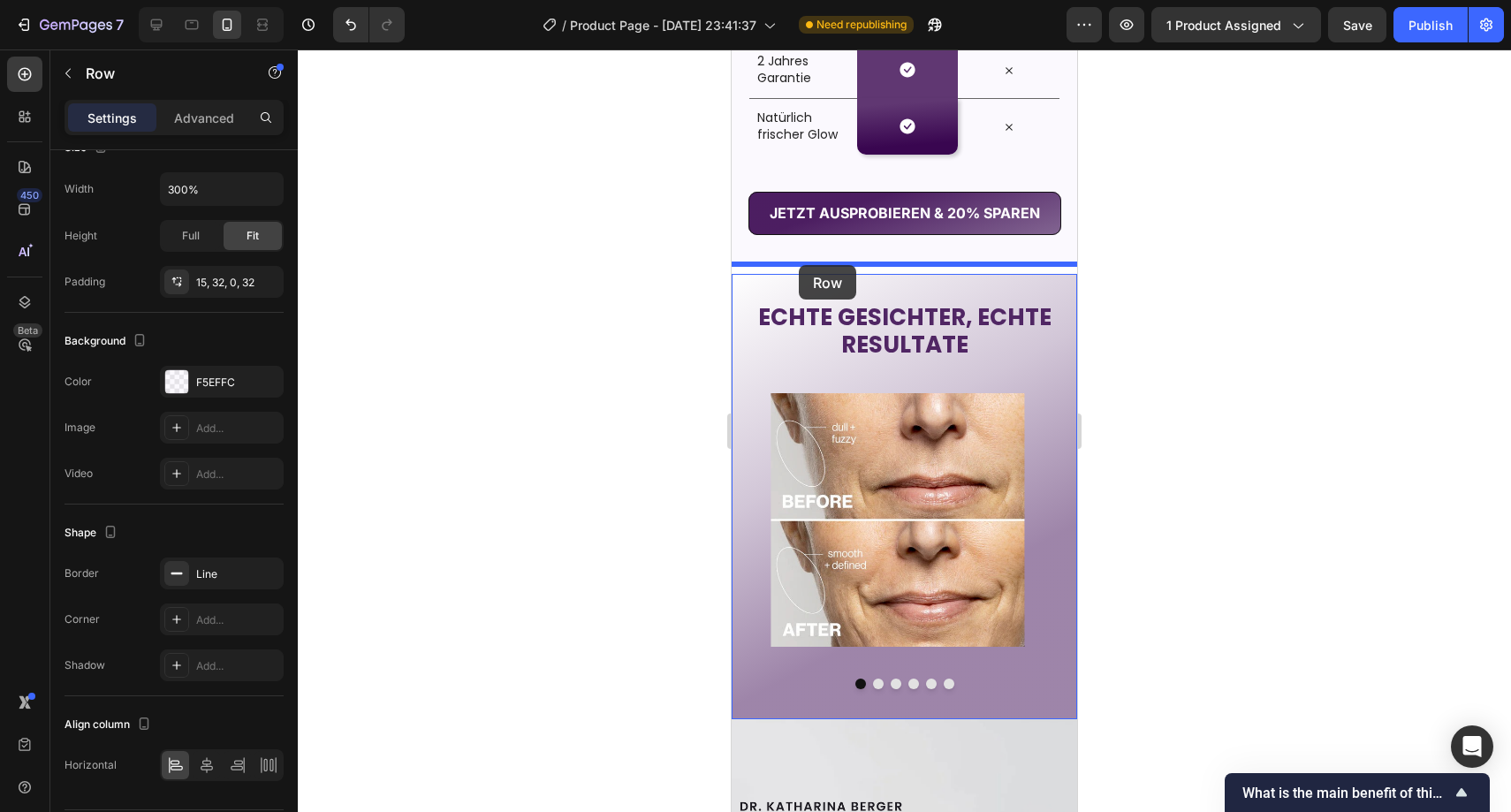
drag, startPoint x: 742, startPoint y: 515, endPoint x: 799, endPoint y: 265, distance: 256.4
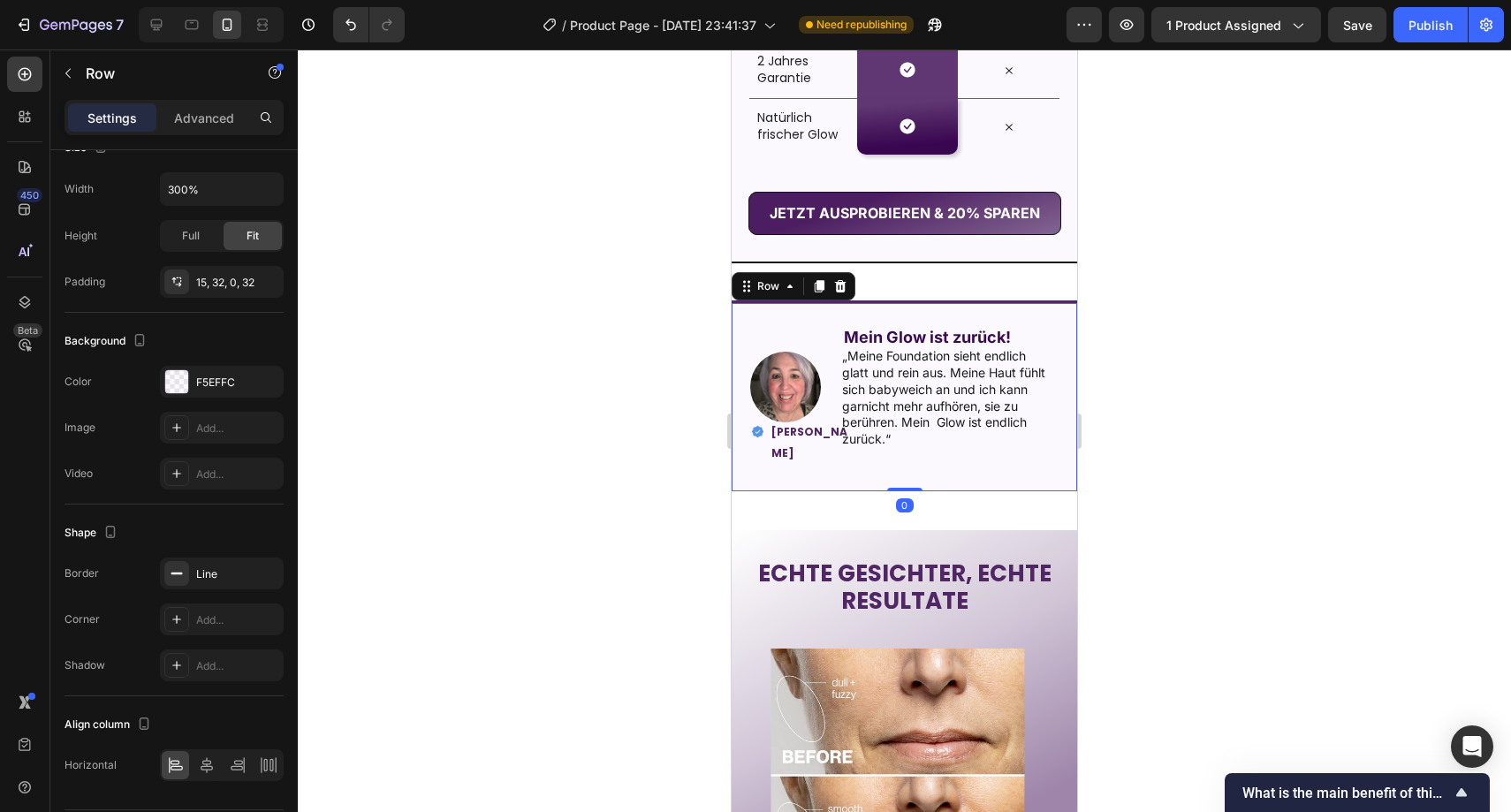
click at [634, 313] on div at bounding box center [905, 430] width 1214 height 762
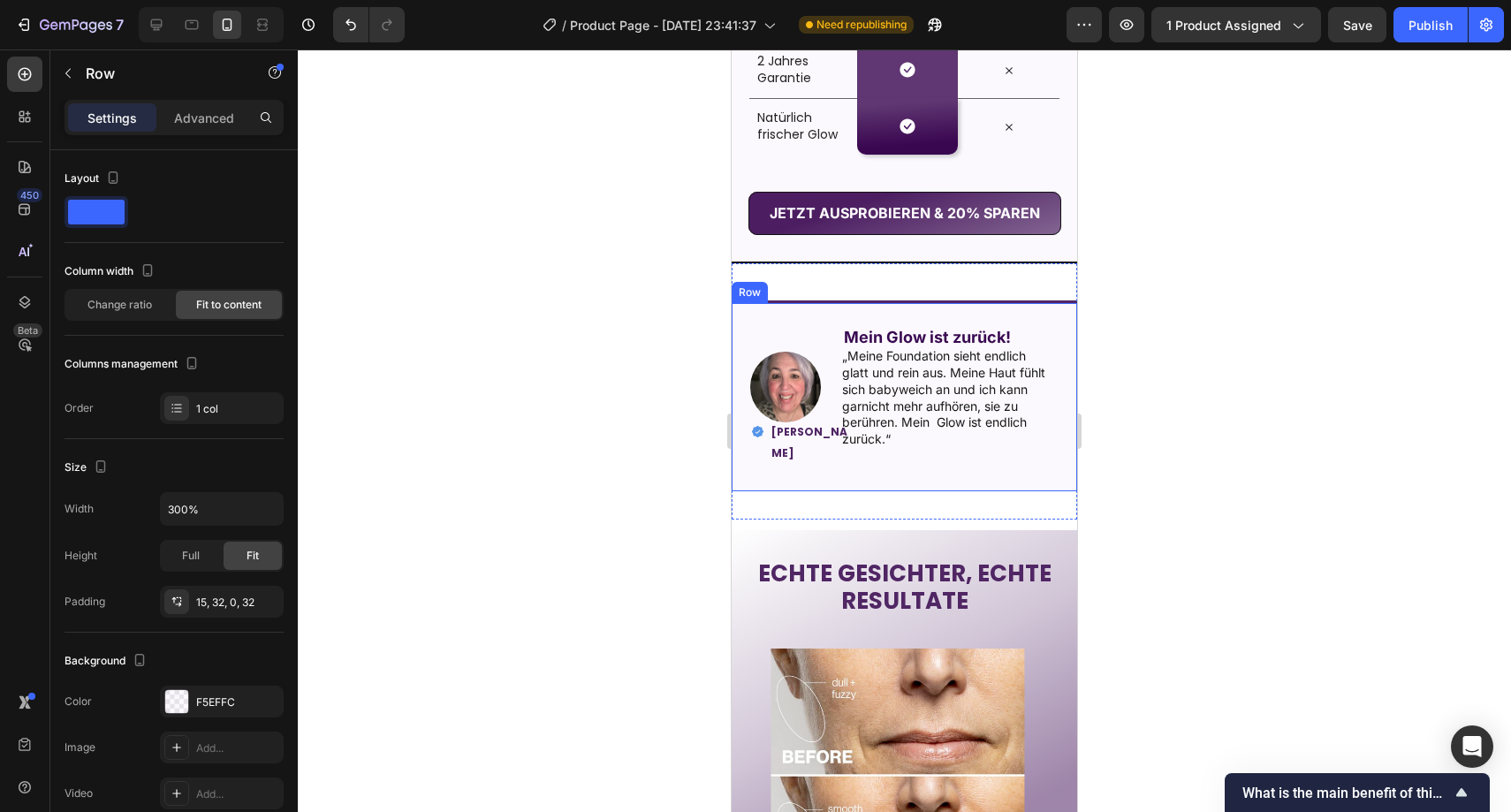
click at [792, 314] on div "Image Mein Glow ist zurück! Text Block „Meine Foundation sieht endlich glatt un…" at bounding box center [904, 396] width 345 height 191
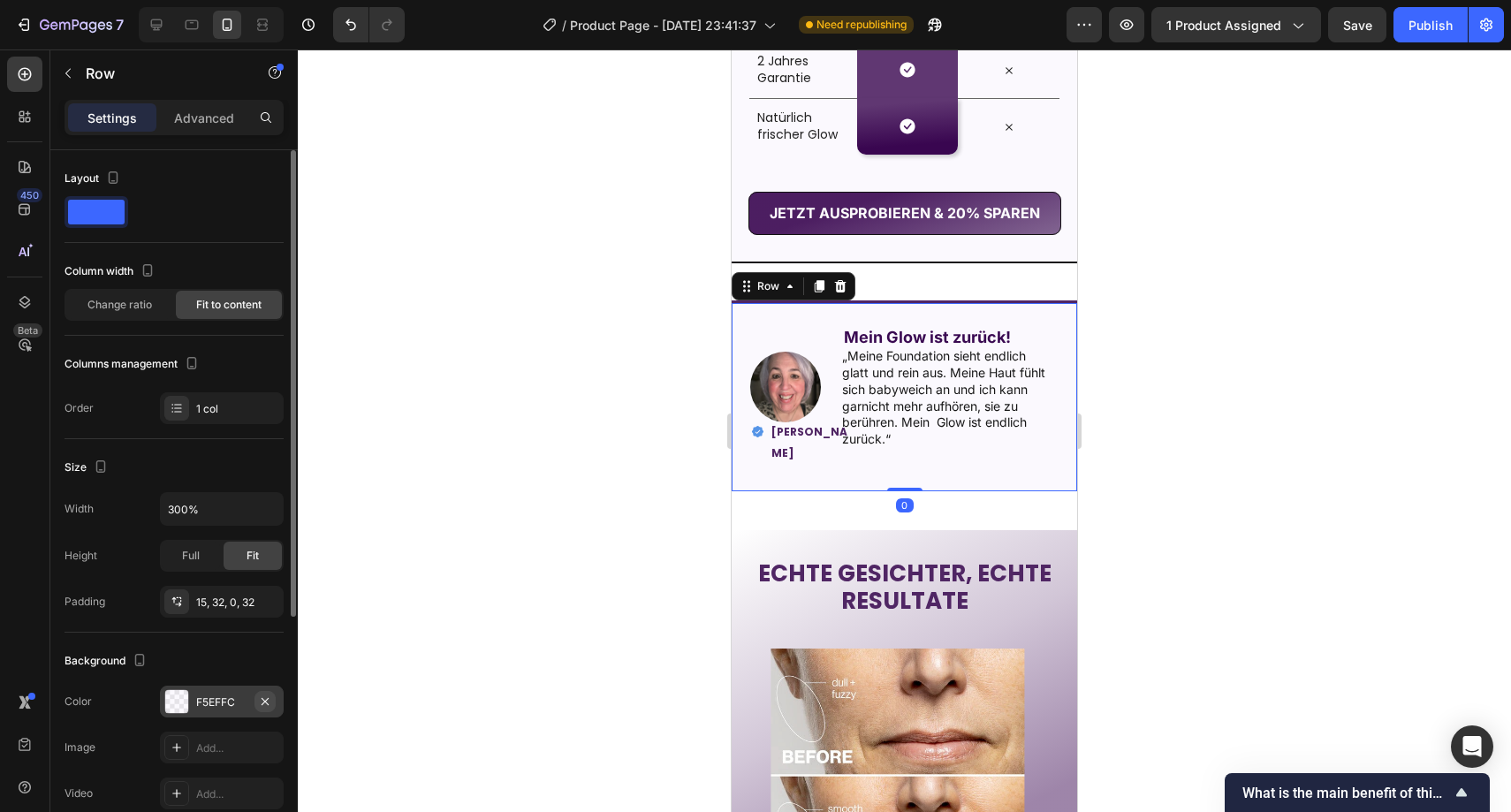
click at [259, 699] on icon "button" at bounding box center [265, 701] width 14 height 14
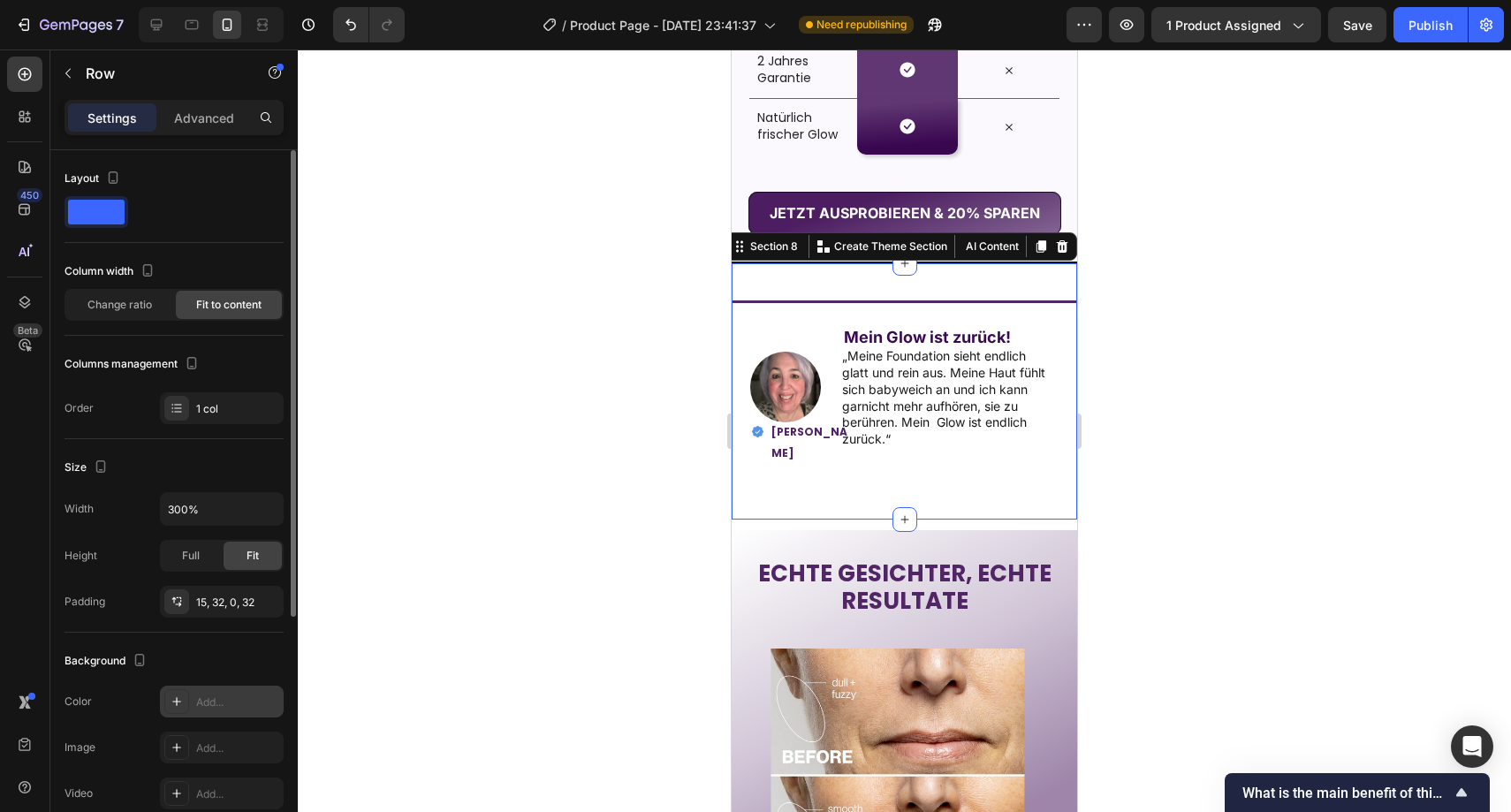
click at [887, 277] on div "Image Mein Glow ist zurück! Text Block „Meine Foundation sieht endlich glatt un…" at bounding box center [904, 391] width 345 height 256
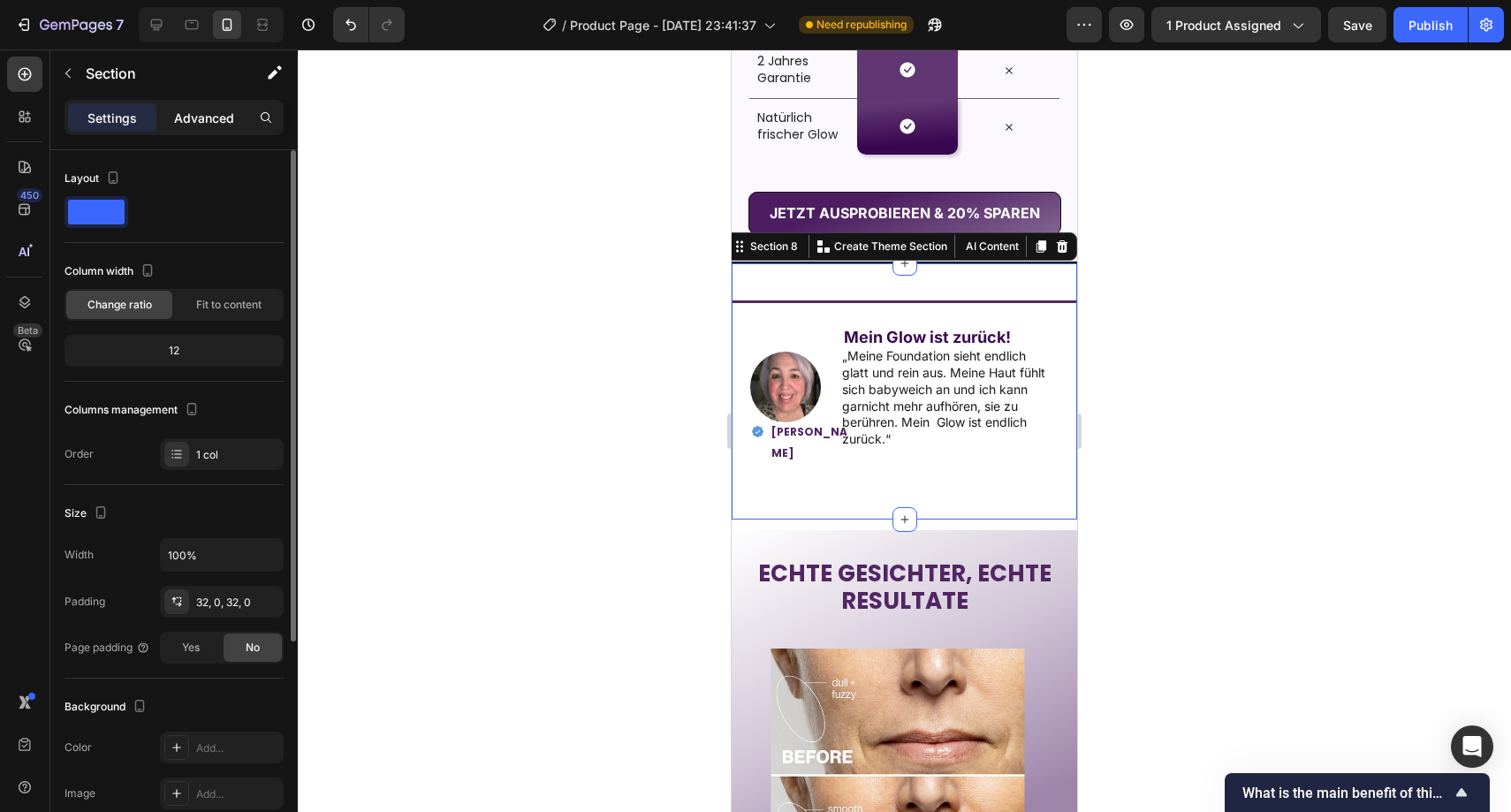
click at [193, 129] on div "Advanced" at bounding box center [204, 117] width 89 height 29
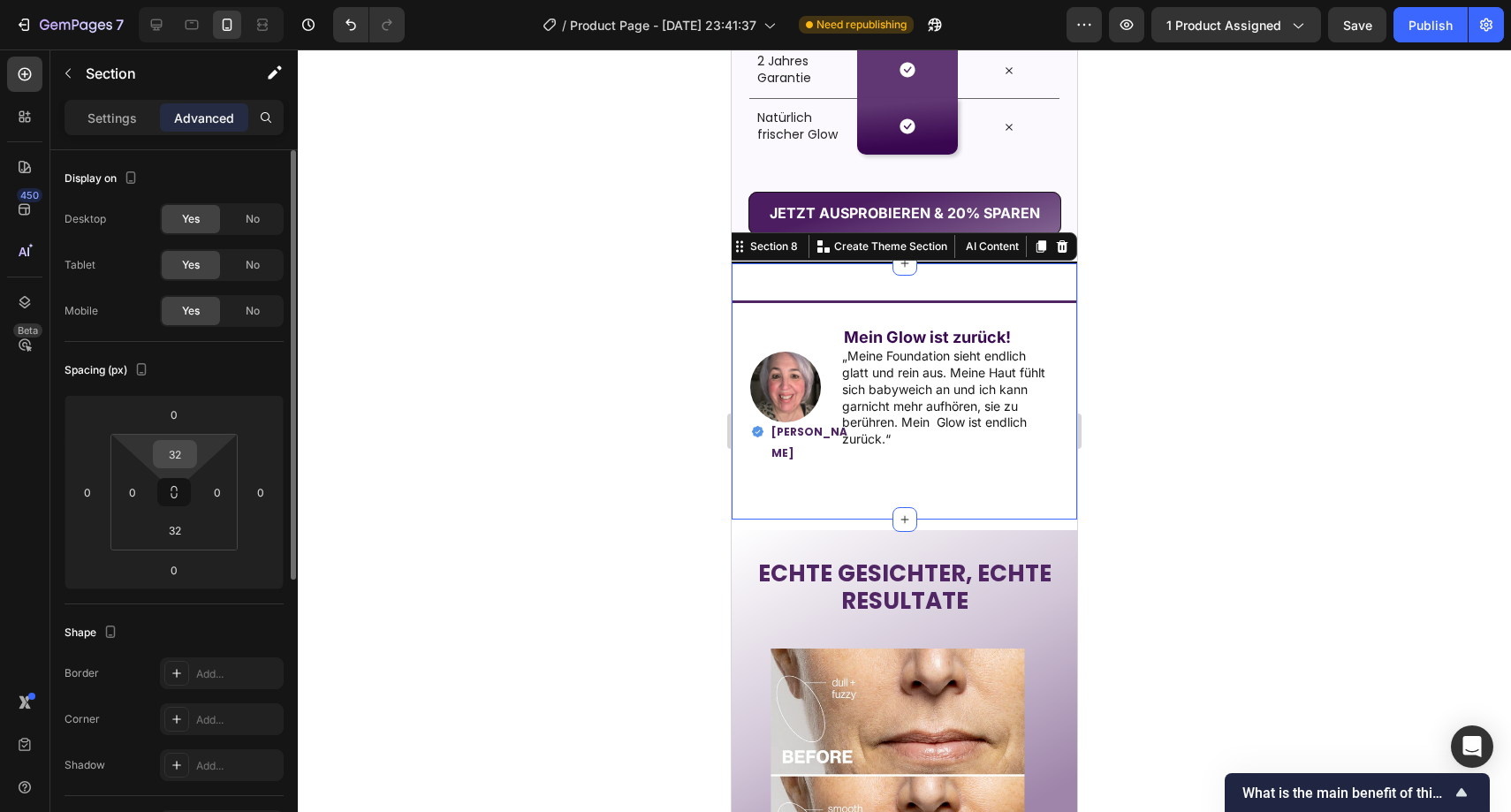
click at [168, 456] on input "32" at bounding box center [175, 454] width 35 height 27
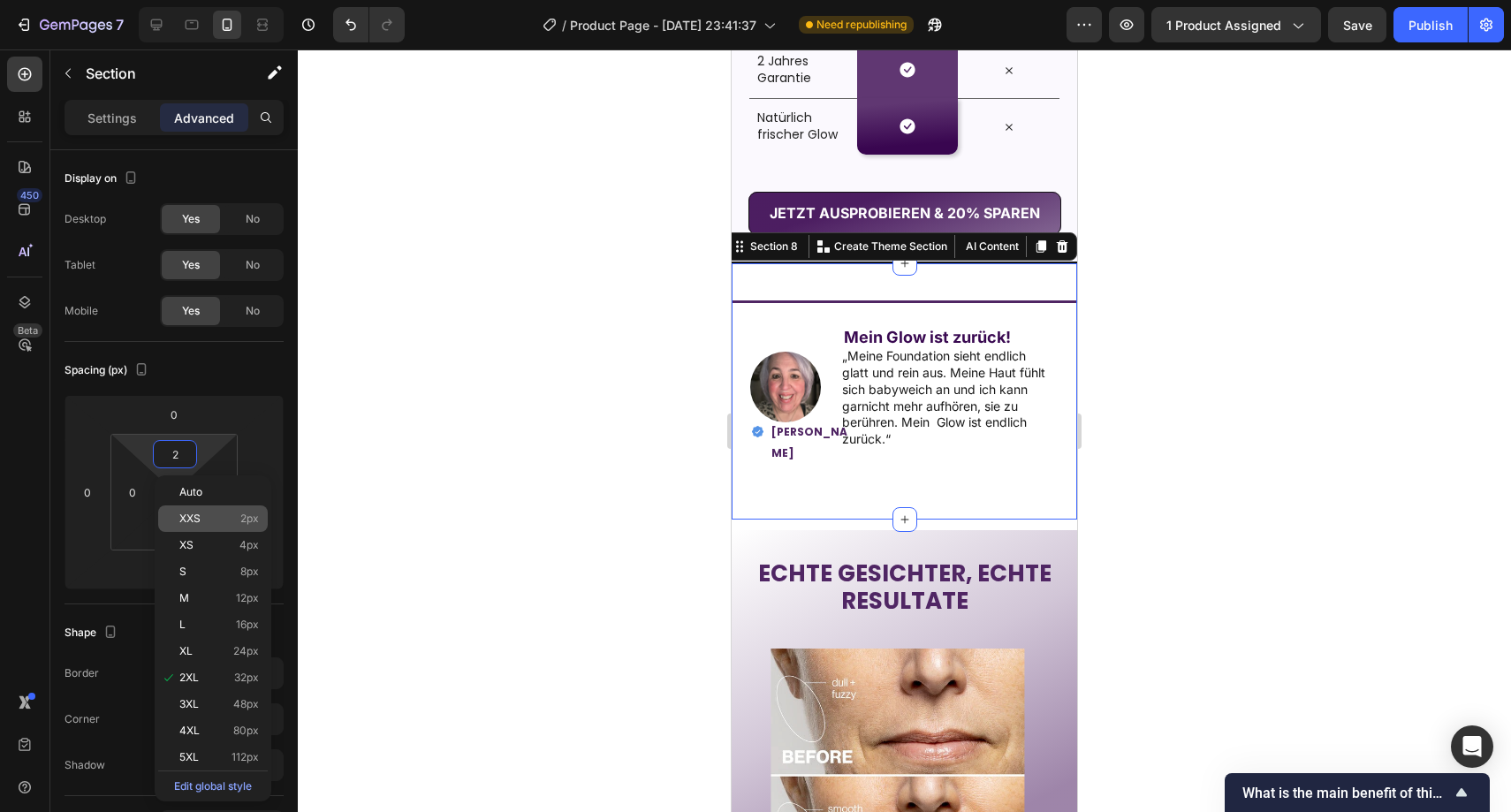
click at [206, 510] on div "XXS 2px" at bounding box center [213, 518] width 109 height 27
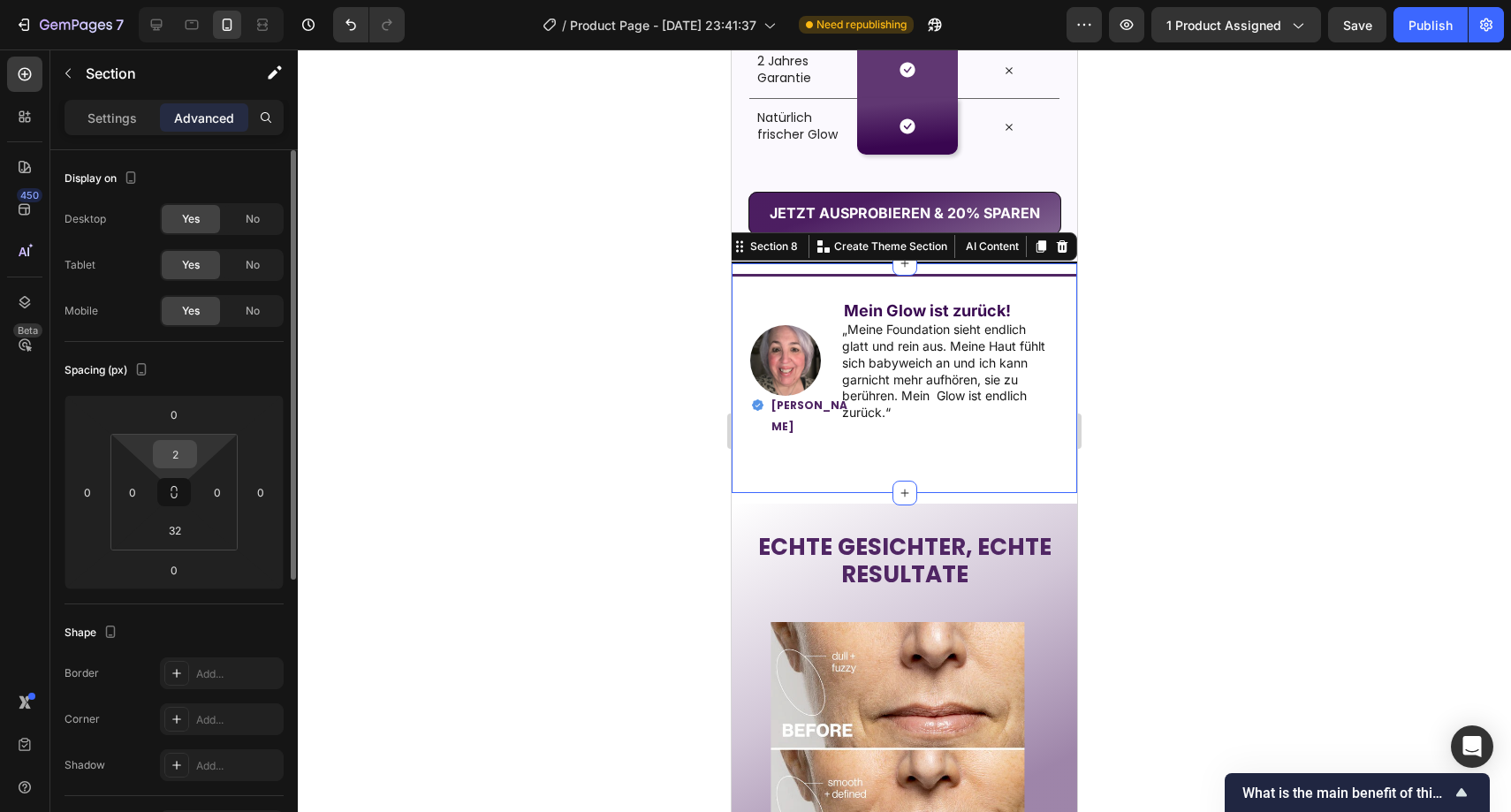
click at [173, 452] on input "2" at bounding box center [175, 454] width 35 height 27
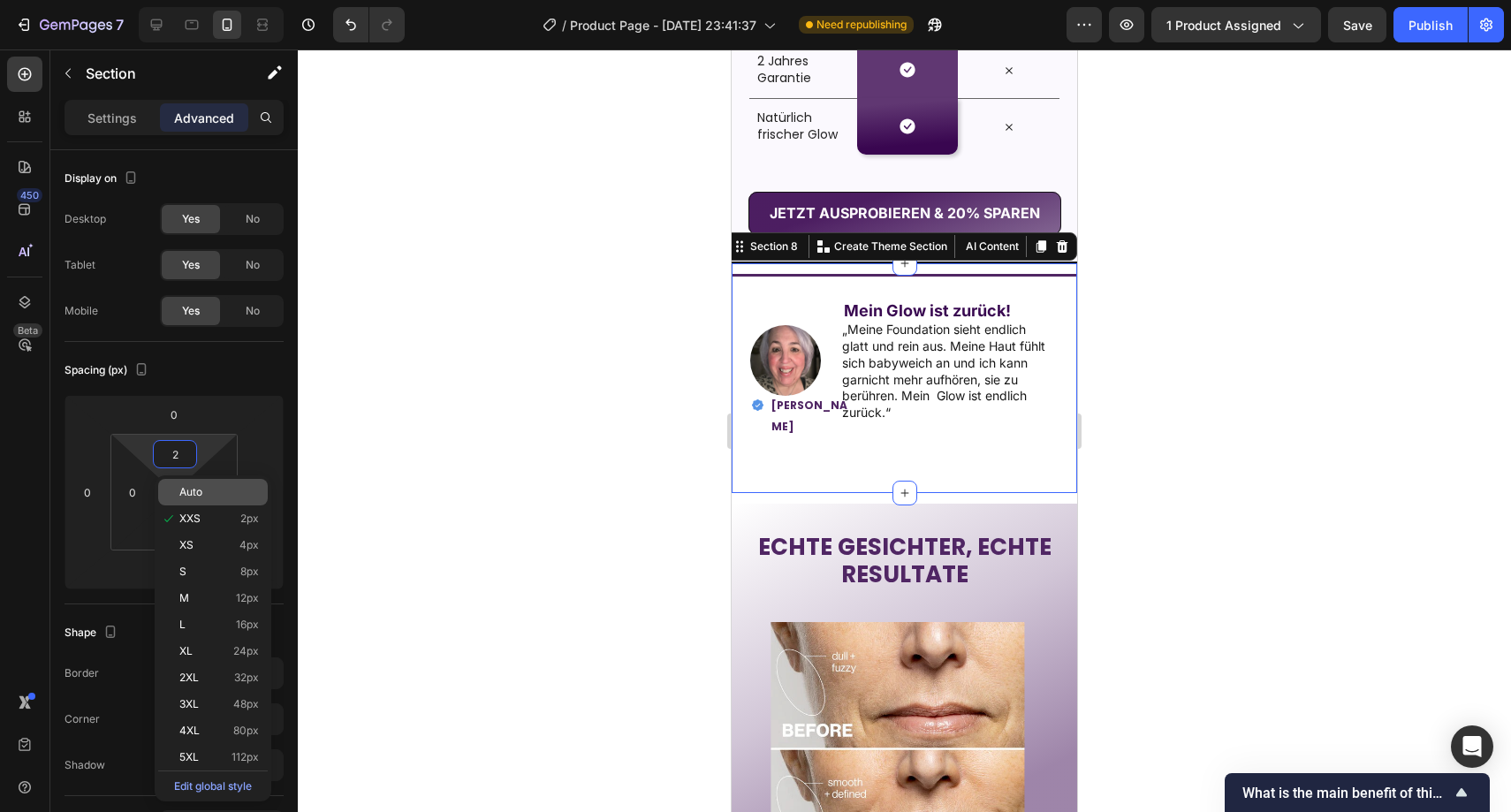
click at [194, 491] on span "Auto" at bounding box center [191, 491] width 23 height 12
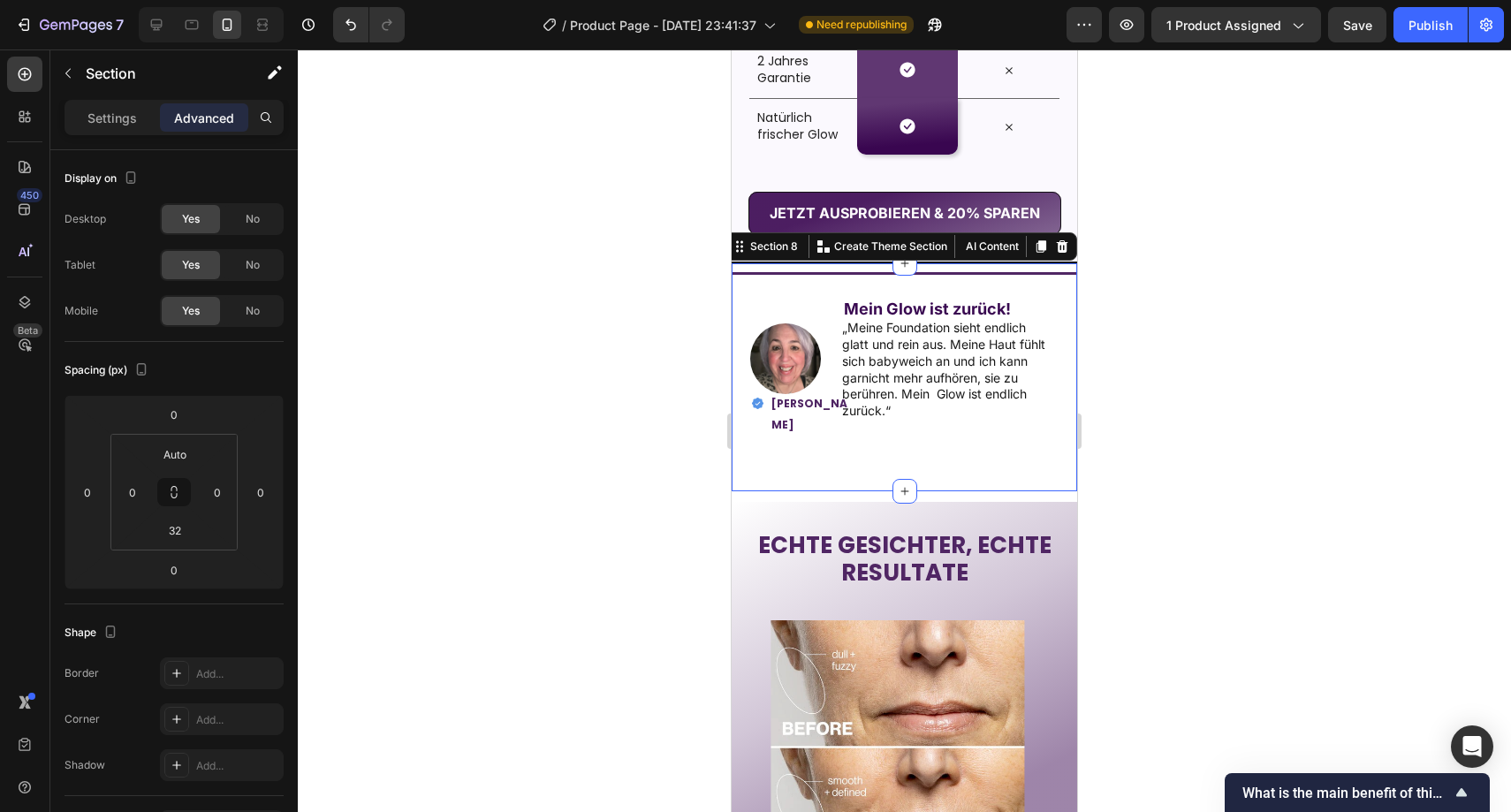
click at [495, 342] on div at bounding box center [905, 430] width 1214 height 762
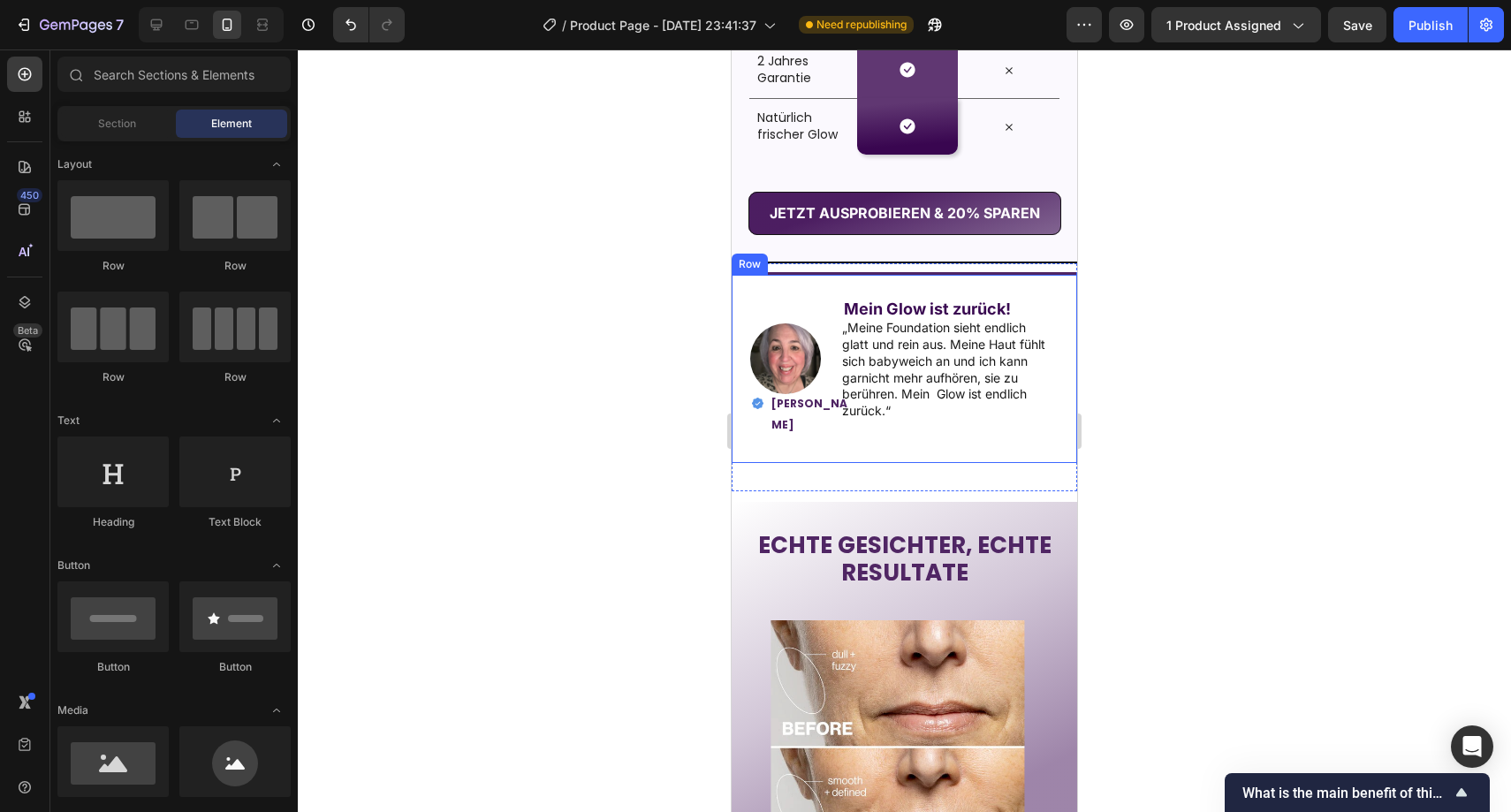
click at [602, 287] on div at bounding box center [905, 430] width 1214 height 762
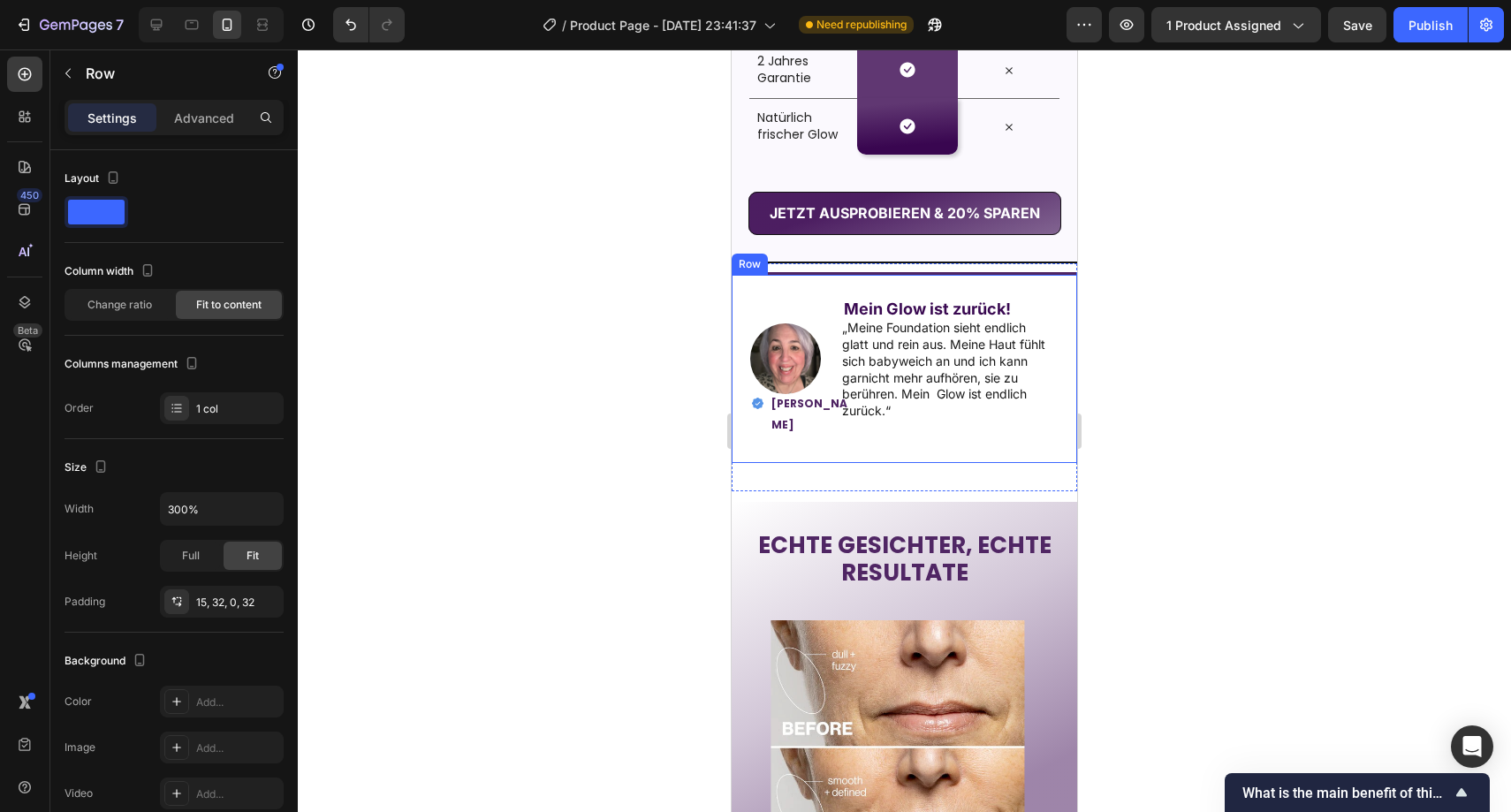
click at [780, 281] on div "Image Mein Glow ist zurück! Text Block „Meine Foundation sieht endlich glatt un…" at bounding box center [904, 367] width 345 height 191
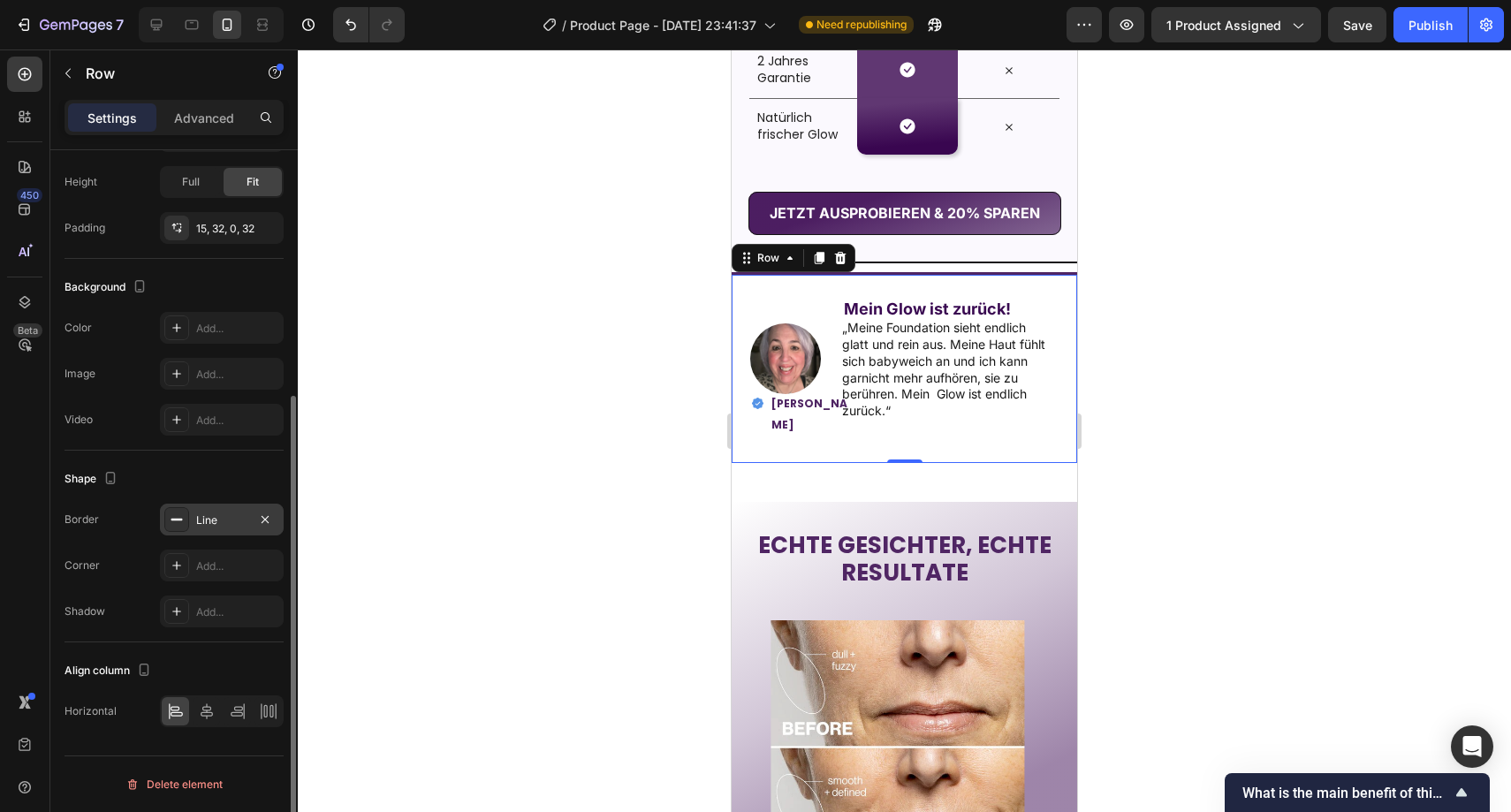
click at [252, 517] on div "Line" at bounding box center [222, 519] width 124 height 31
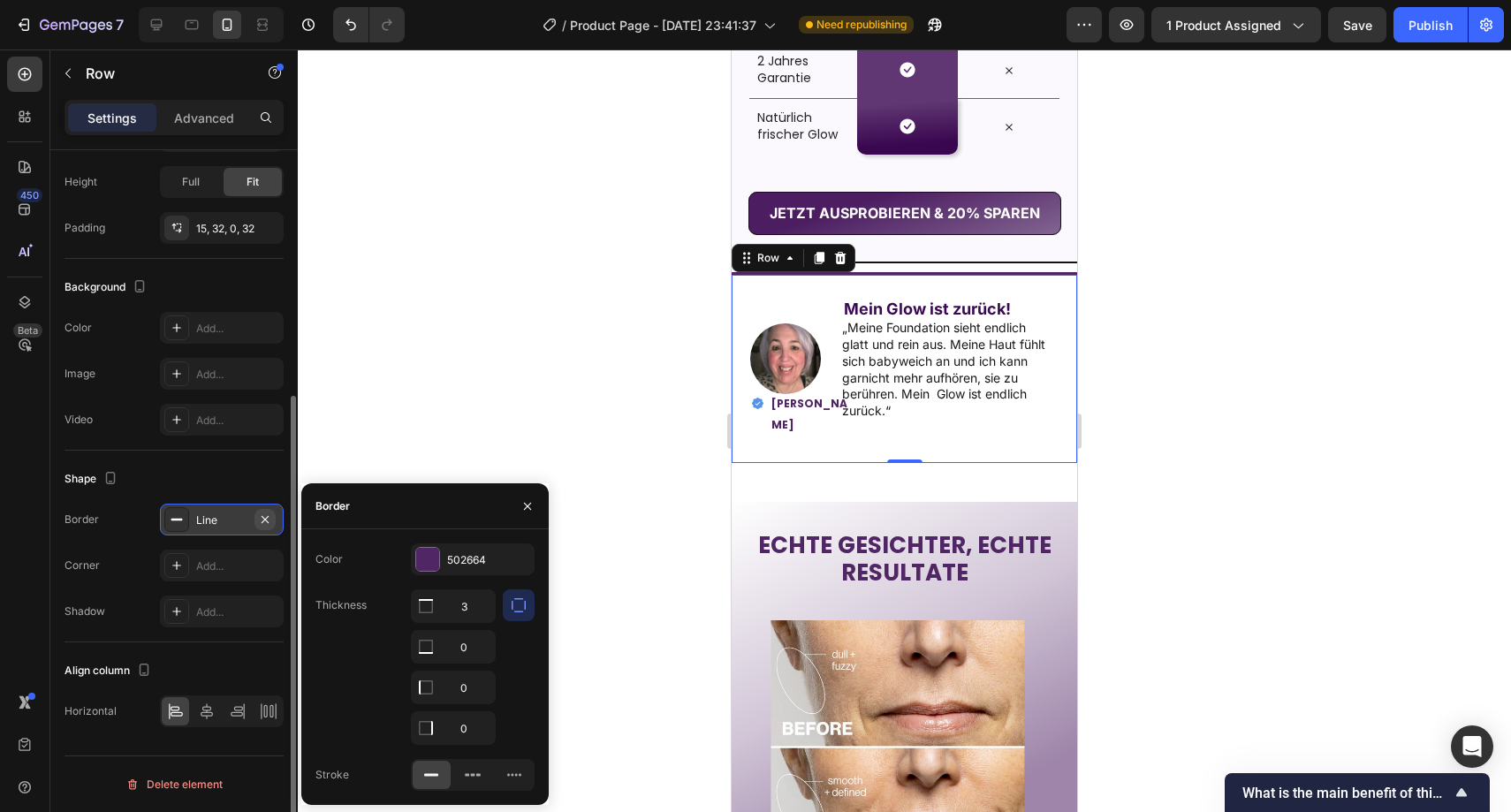
click at [266, 517] on icon "button" at bounding box center [266, 519] width 7 height 7
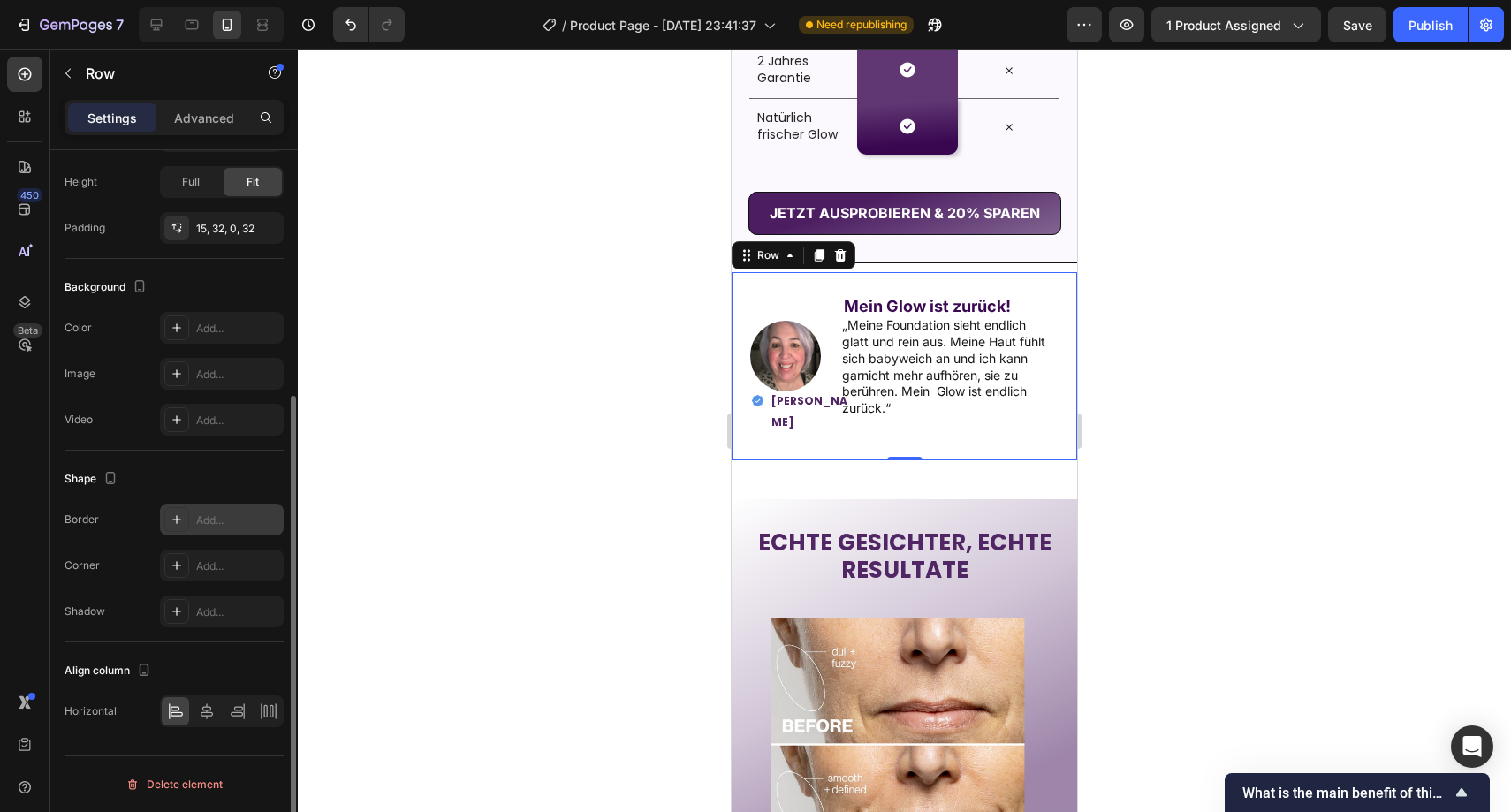
click at [433, 407] on div at bounding box center [905, 430] width 1214 height 762
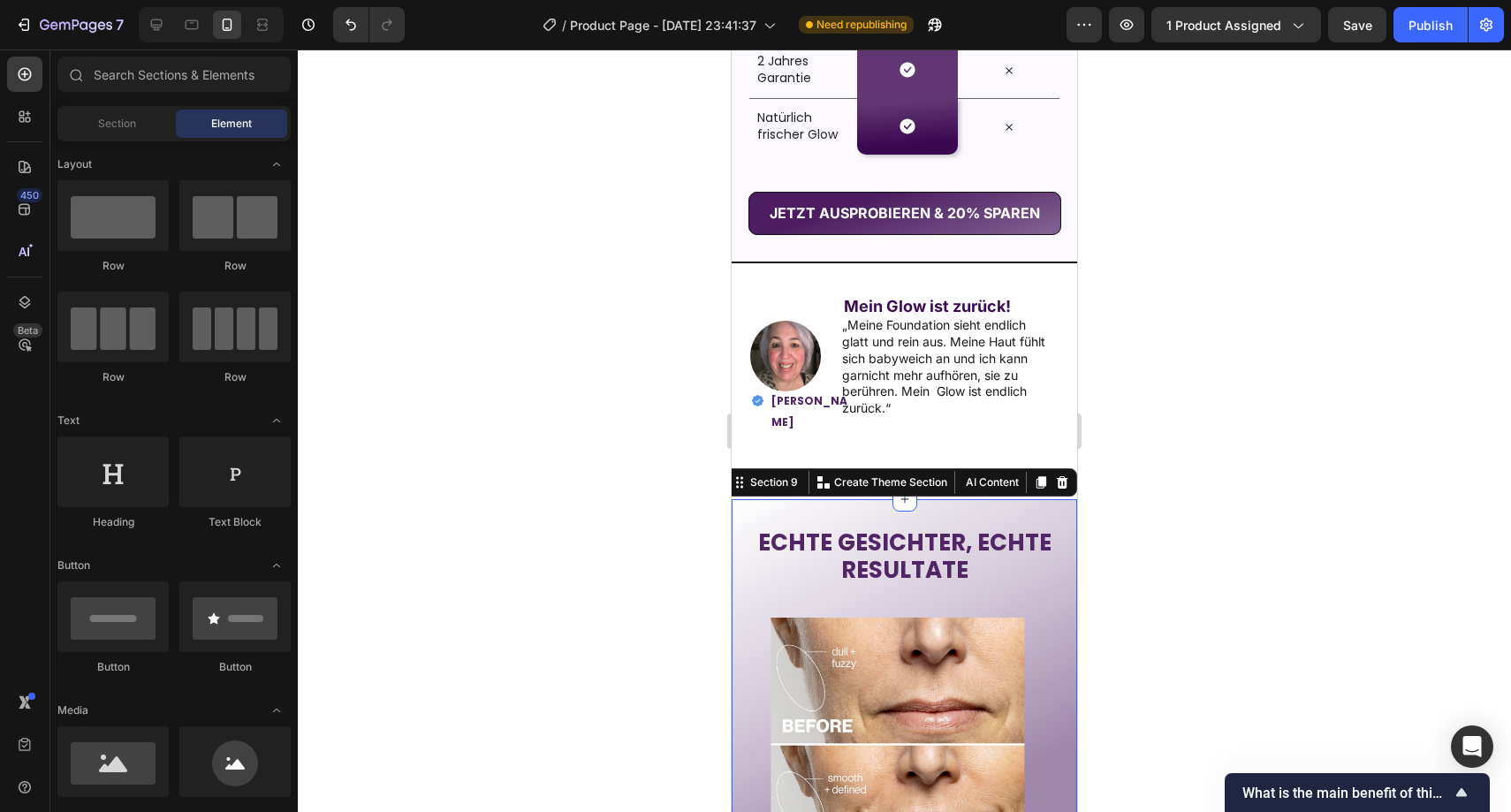
click at [786, 505] on div "ECHTE GESICHTER, ECHTE RESULTATE Heading Image Image Image Image Image Image Ca…" at bounding box center [904, 721] width 345 height 444
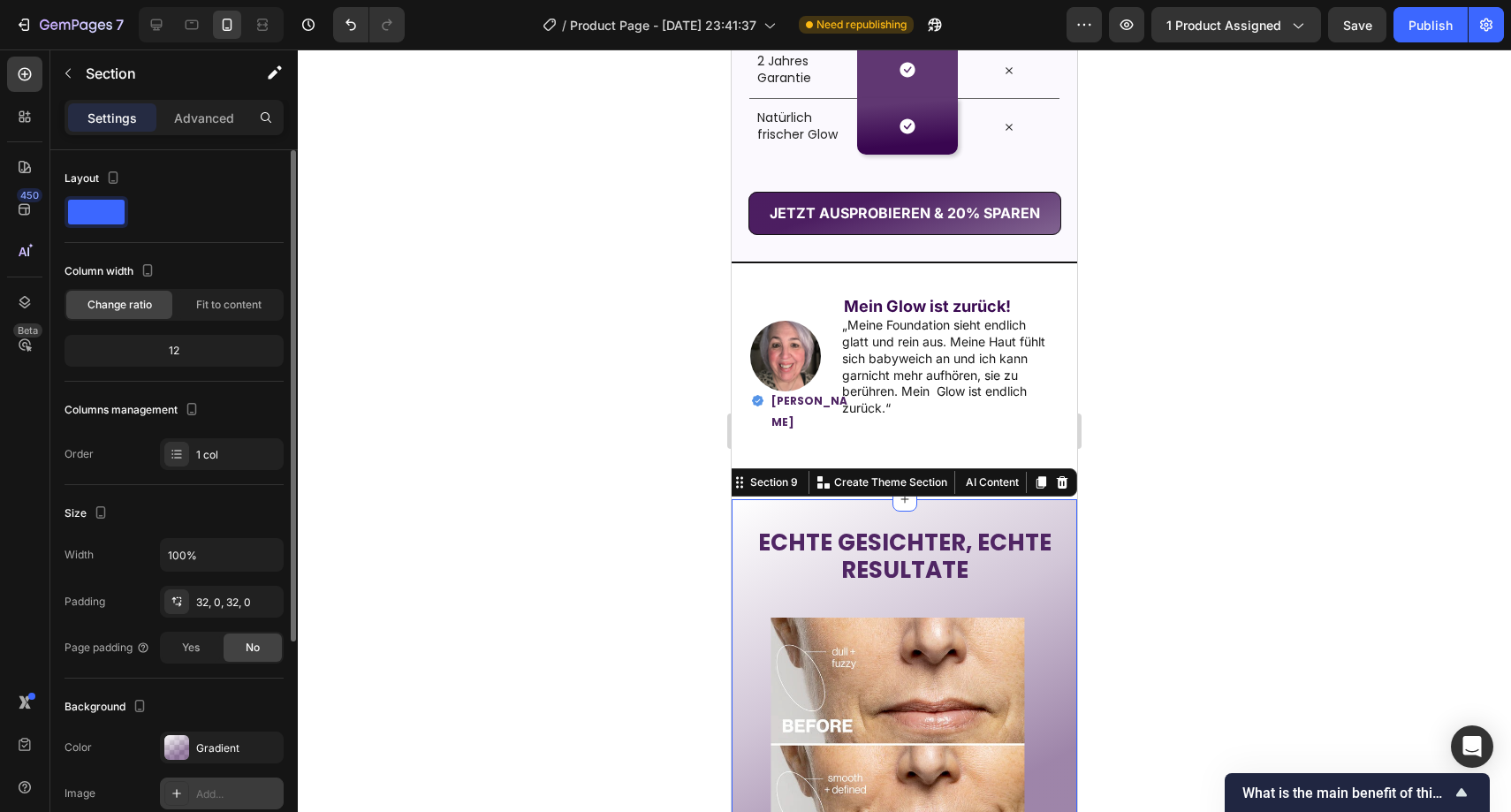
scroll to position [320, 0]
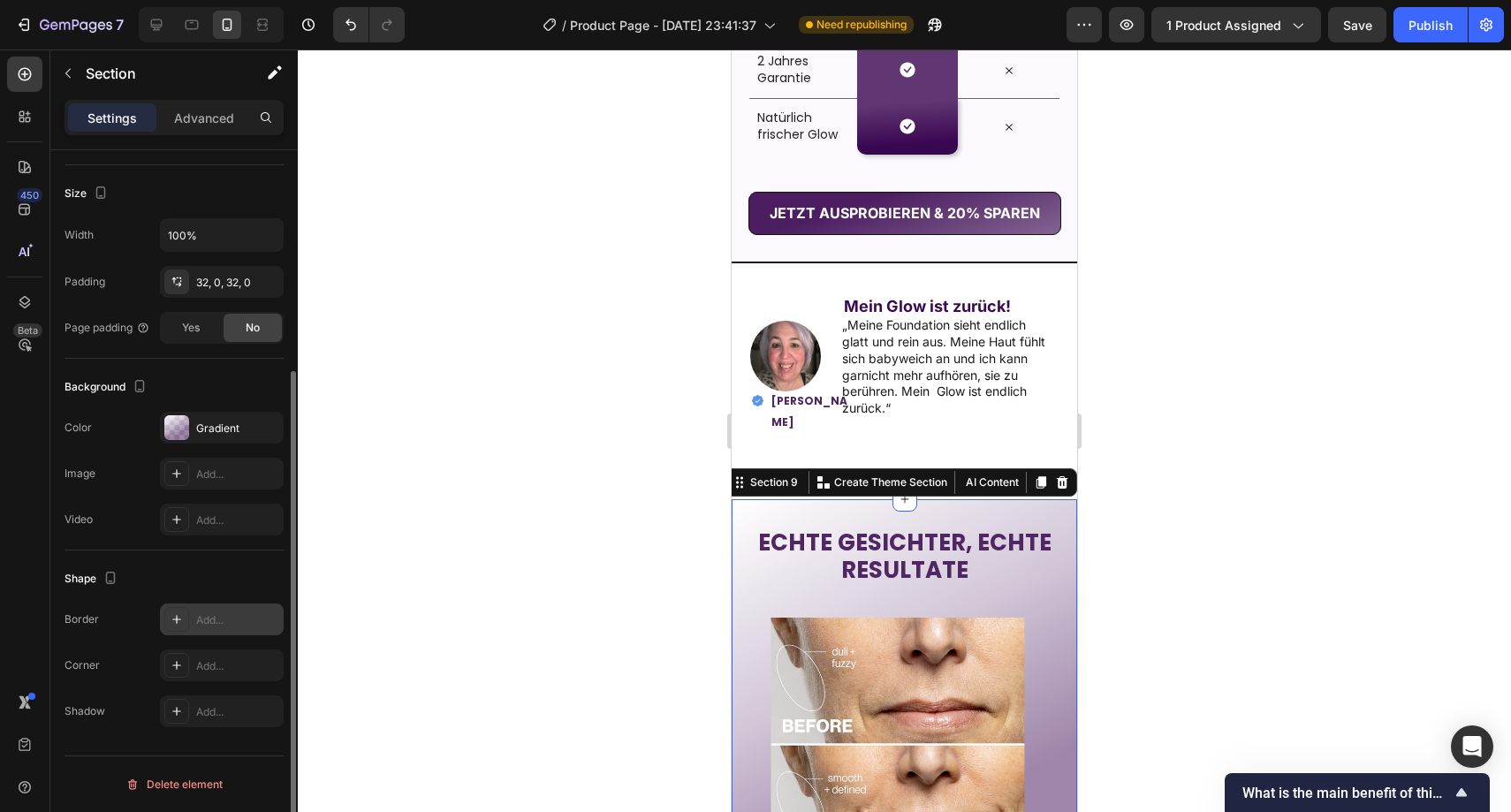
click at [216, 617] on div "Add..." at bounding box center [238, 620] width 83 height 16
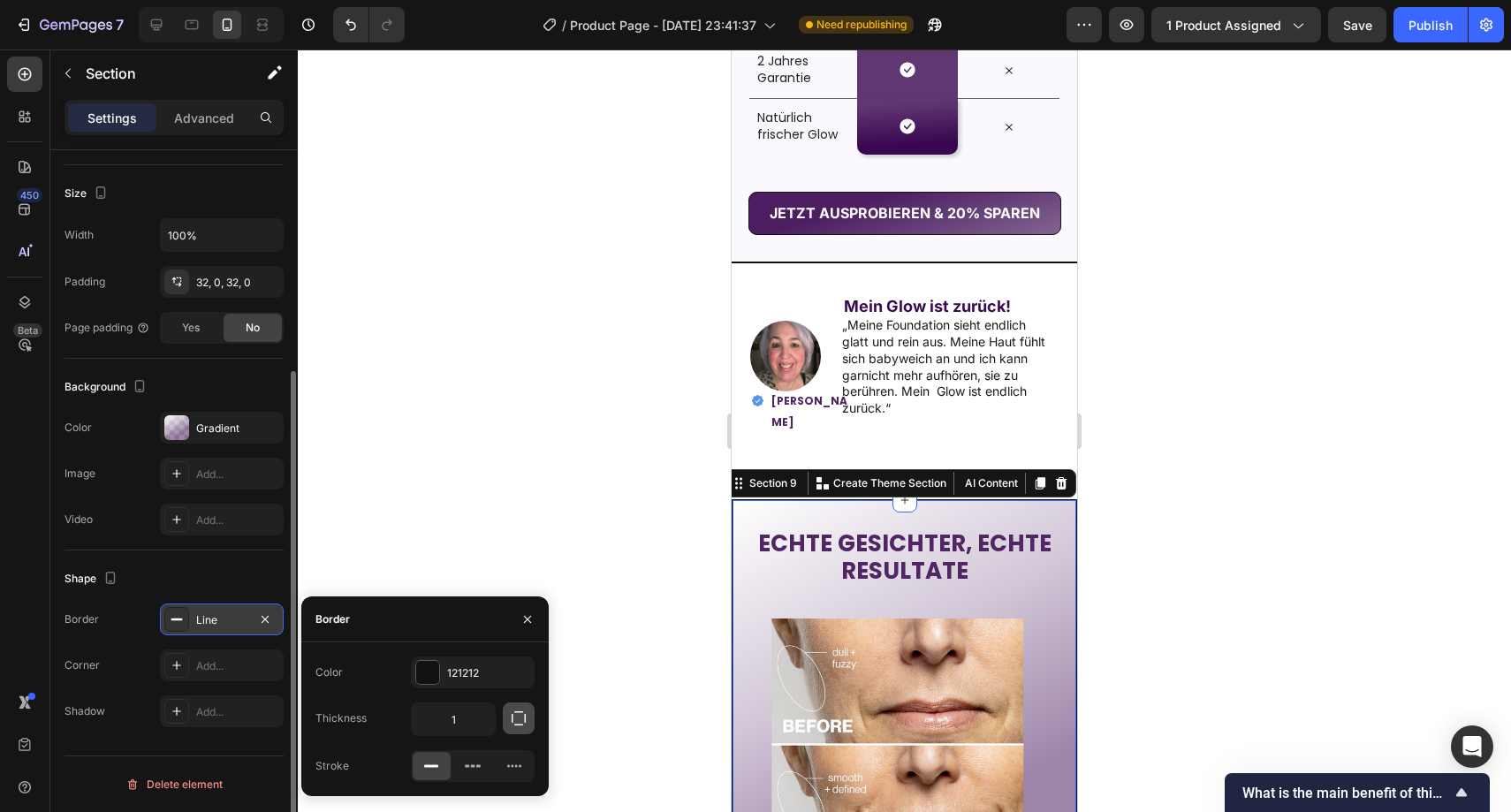
click at [524, 726] on icon "button" at bounding box center [518, 718] width 18 height 18
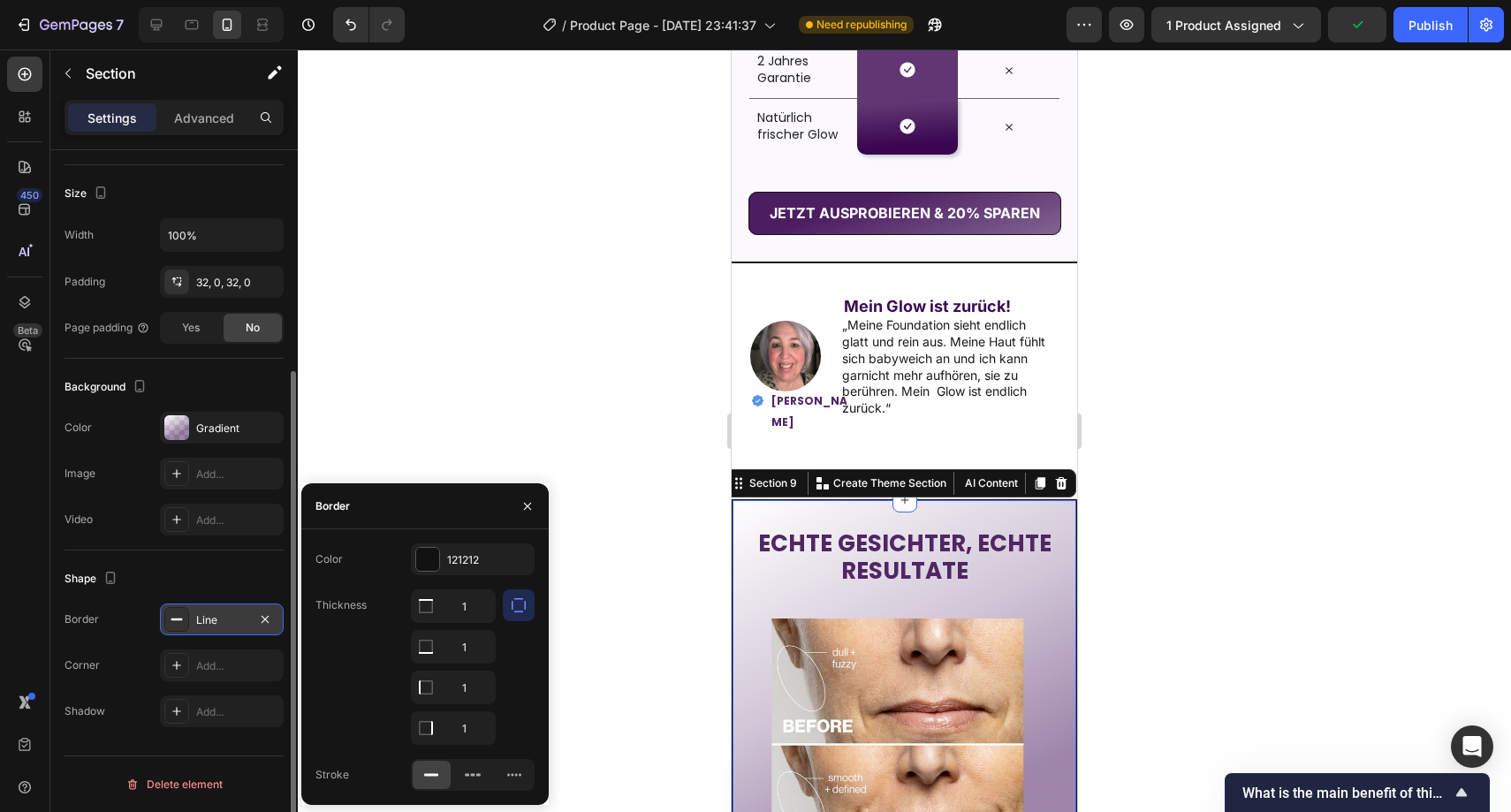
click at [525, 601] on icon "button" at bounding box center [518, 605] width 14 height 14
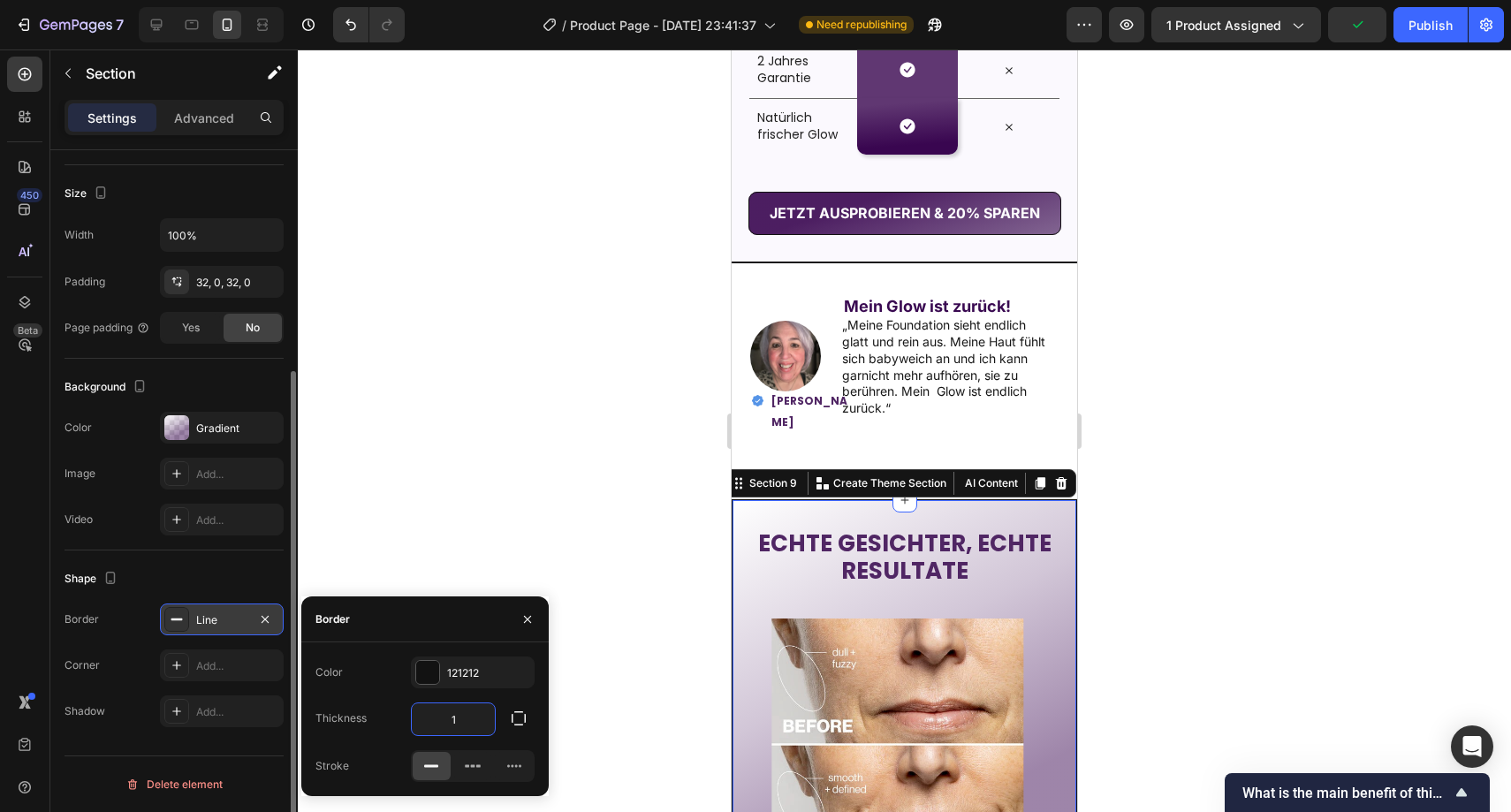
click at [468, 716] on input "1" at bounding box center [453, 719] width 83 height 31
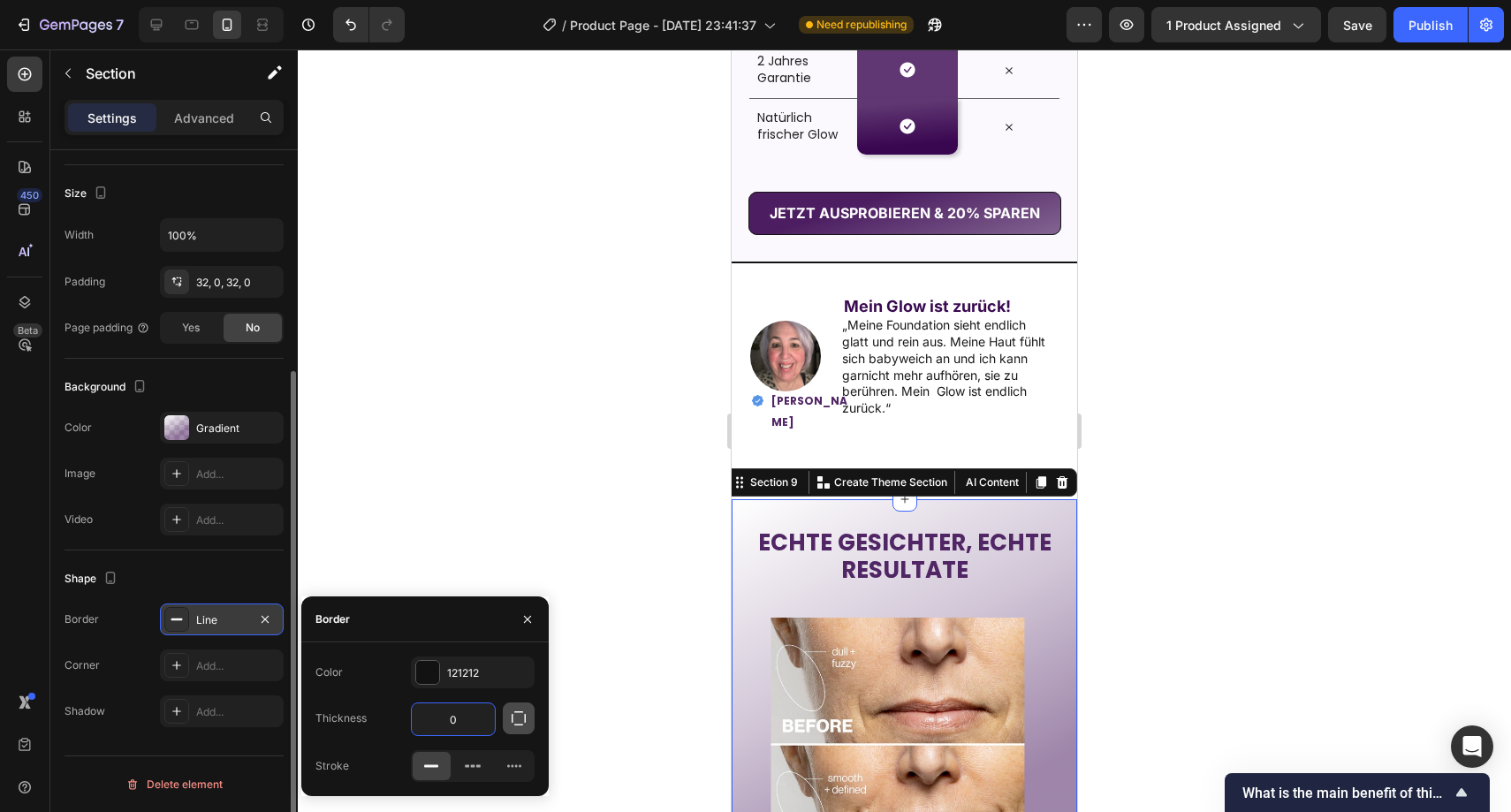
click at [506, 725] on button "button" at bounding box center [519, 718] width 31 height 31
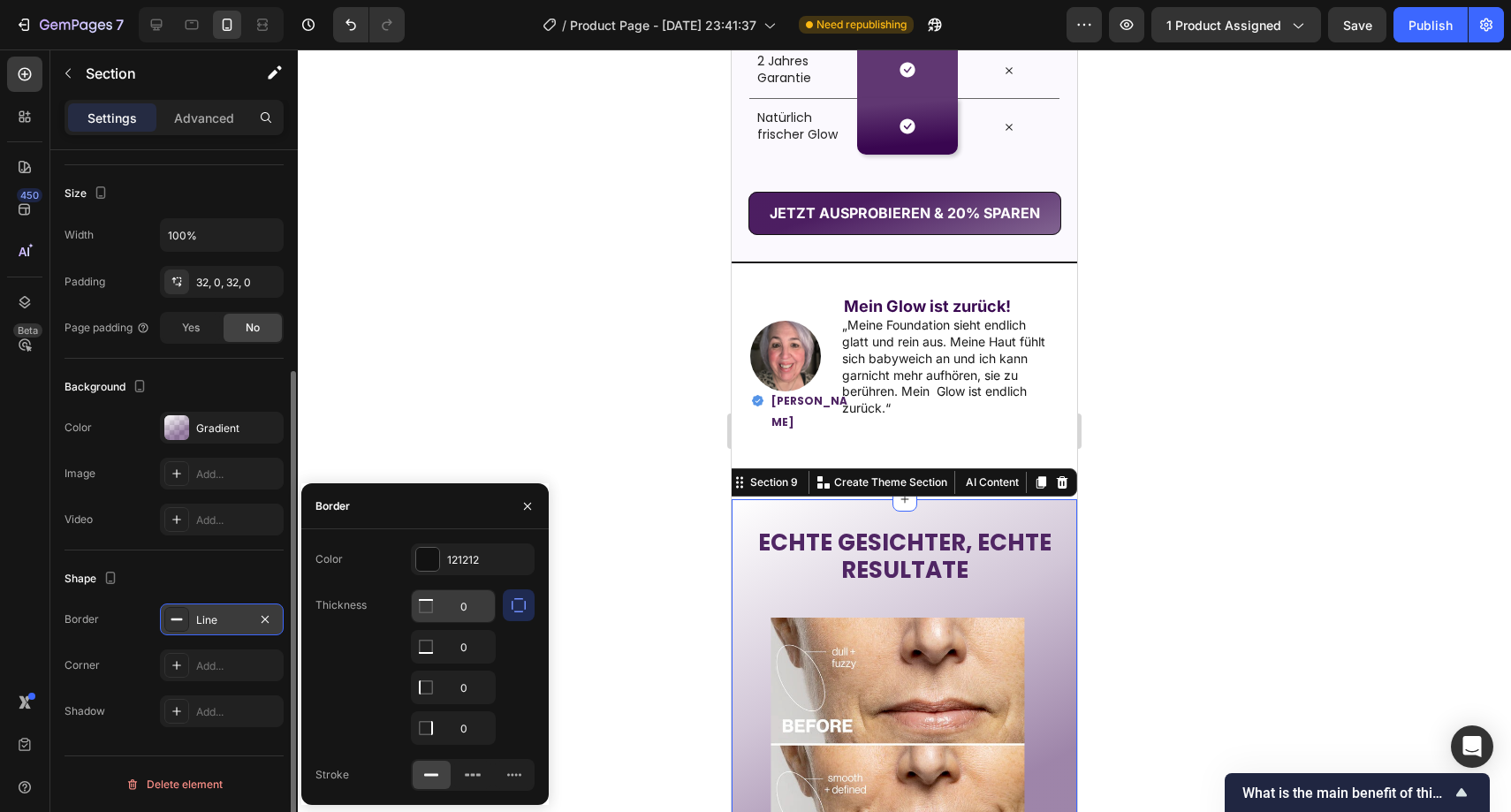
click at [472, 617] on input "0" at bounding box center [453, 606] width 83 height 31
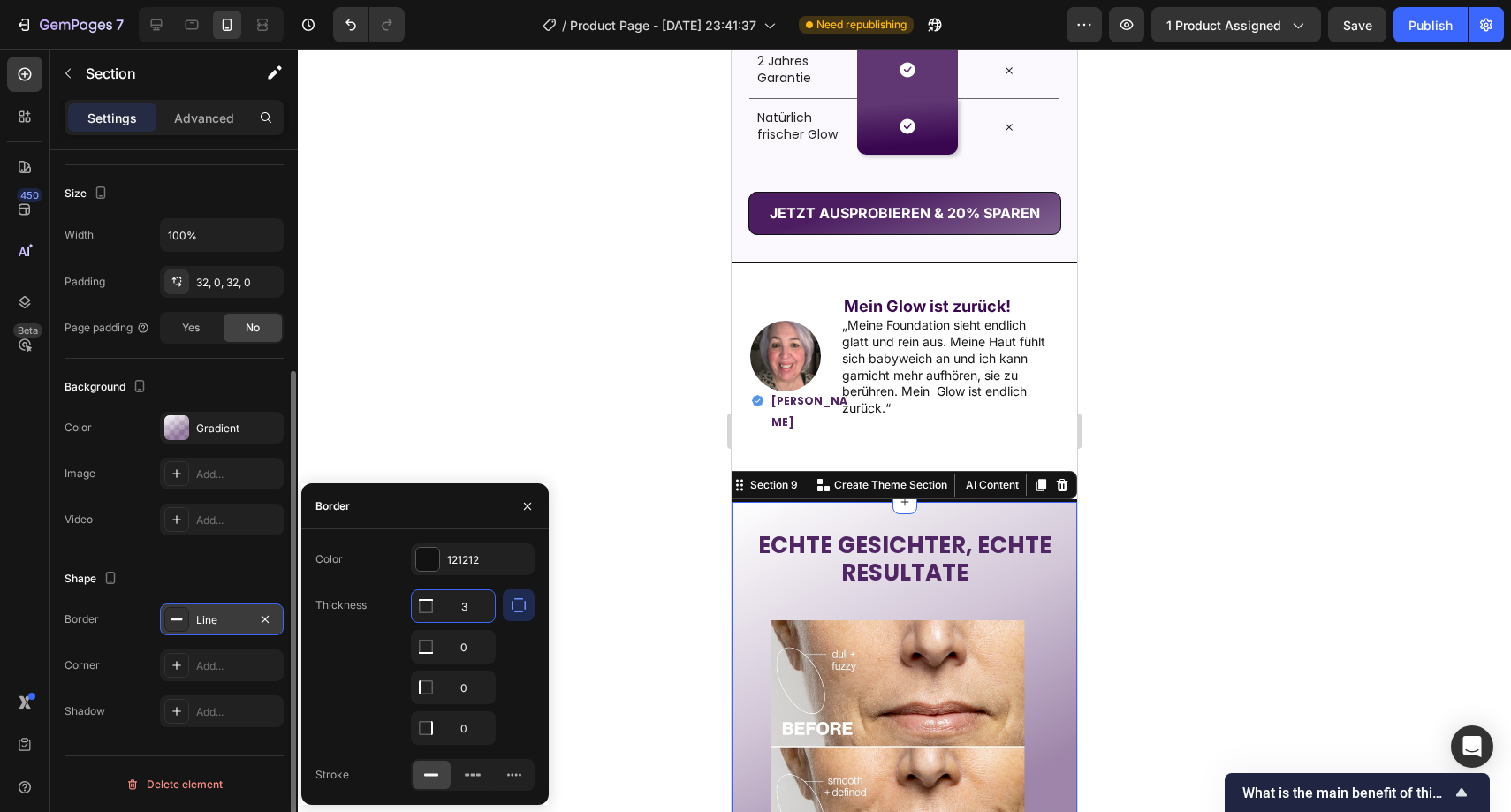
click at [599, 500] on div at bounding box center [905, 430] width 1214 height 762
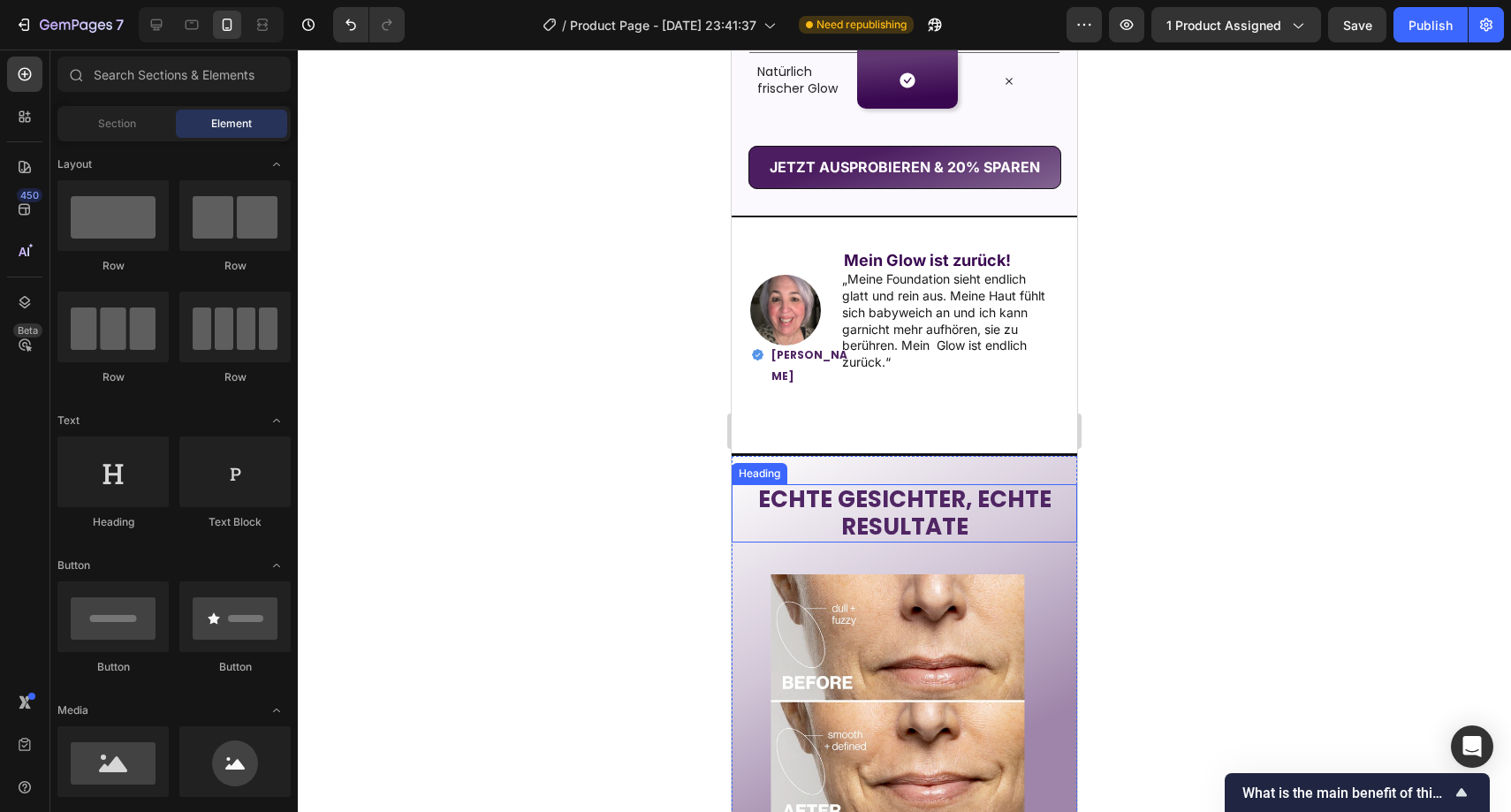
scroll to position [3257, 0]
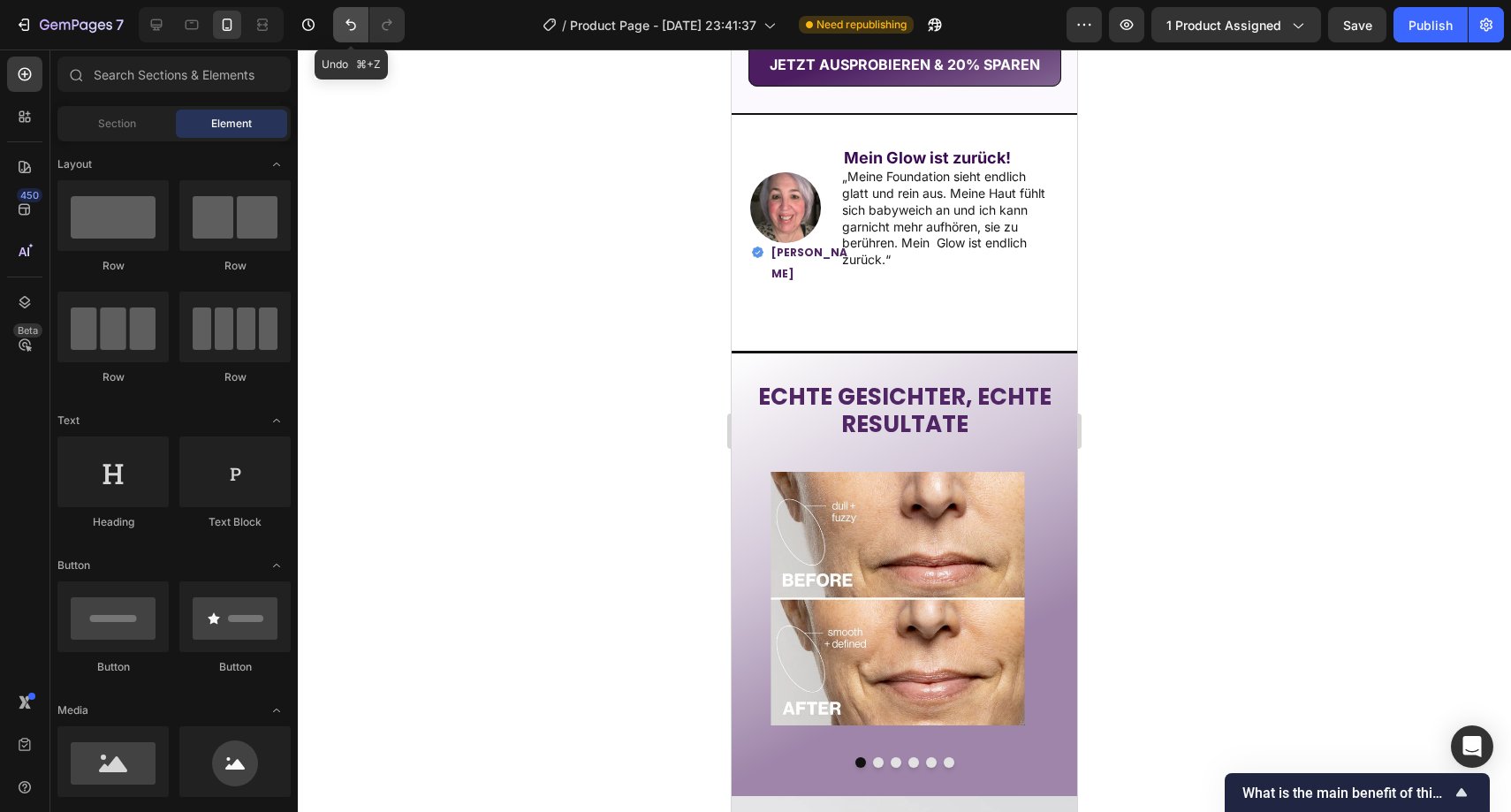
click at [361, 26] on button "Undo/Redo" at bounding box center [351, 25] width 35 height 35
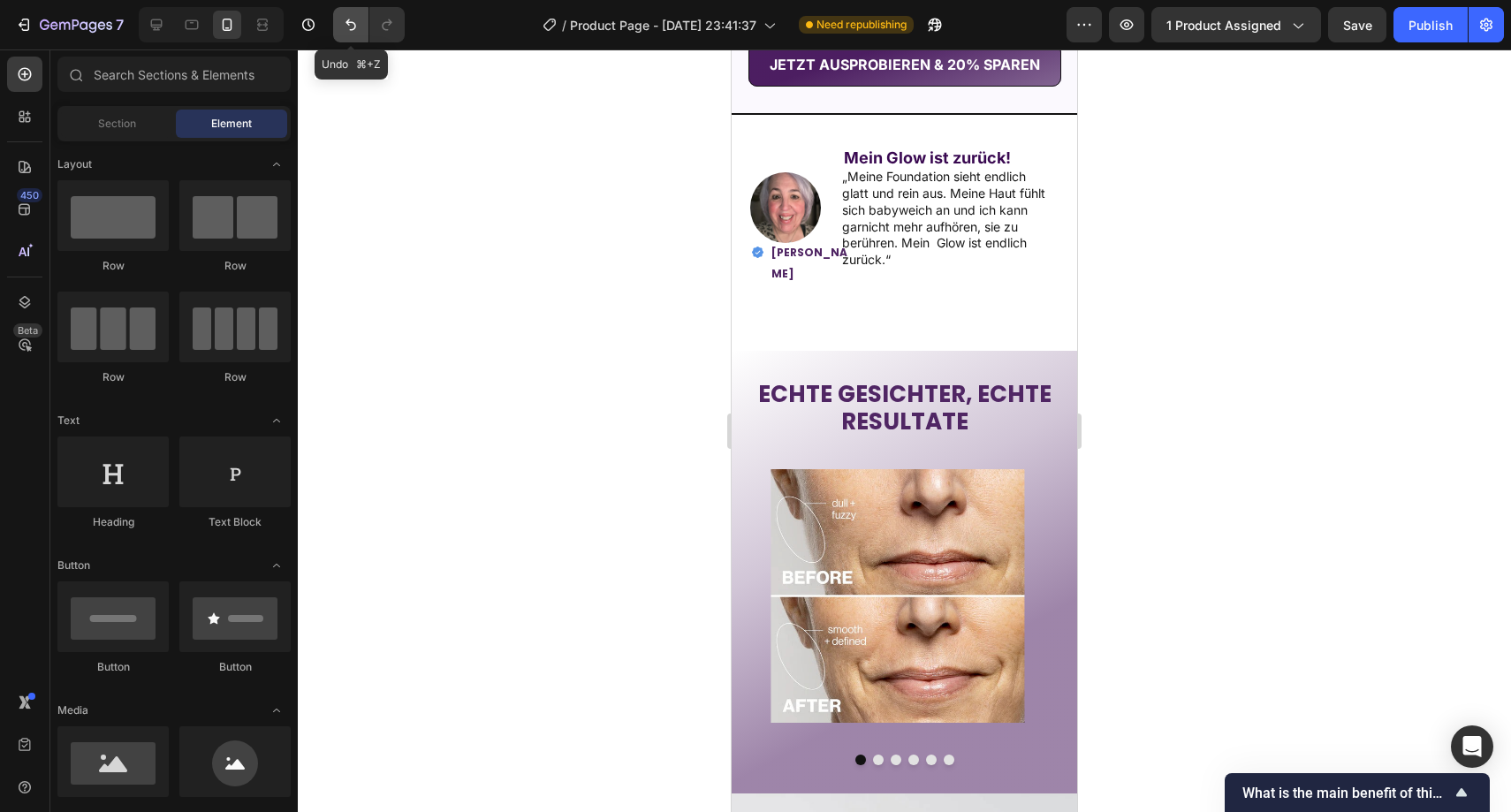
click at [361, 26] on button "Undo/Redo" at bounding box center [351, 25] width 35 height 35
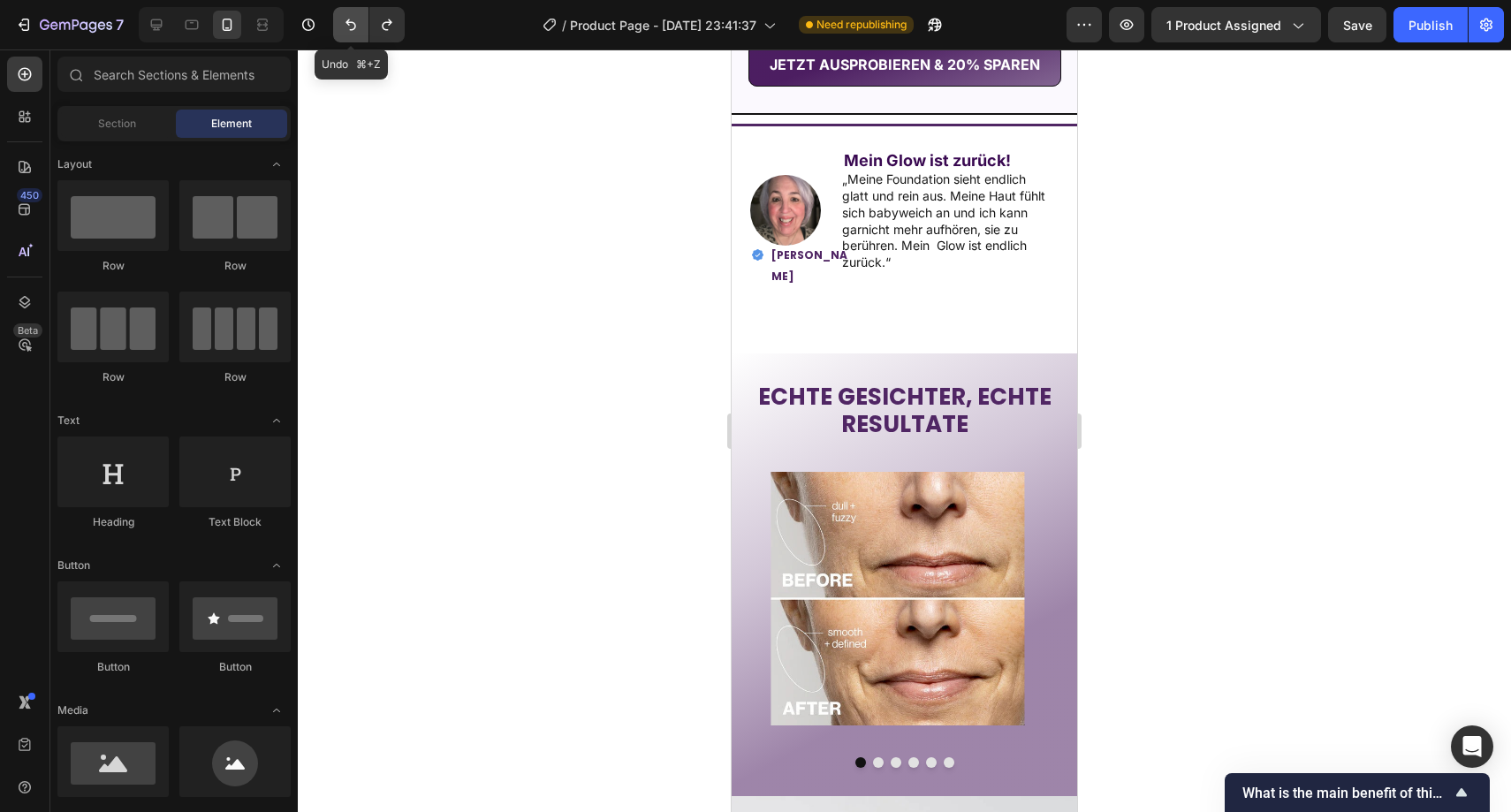
click at [356, 19] on icon "Undo/Redo" at bounding box center [351, 24] width 18 height 18
click at [356, 18] on icon "Undo/Redo" at bounding box center [351, 24] width 18 height 18
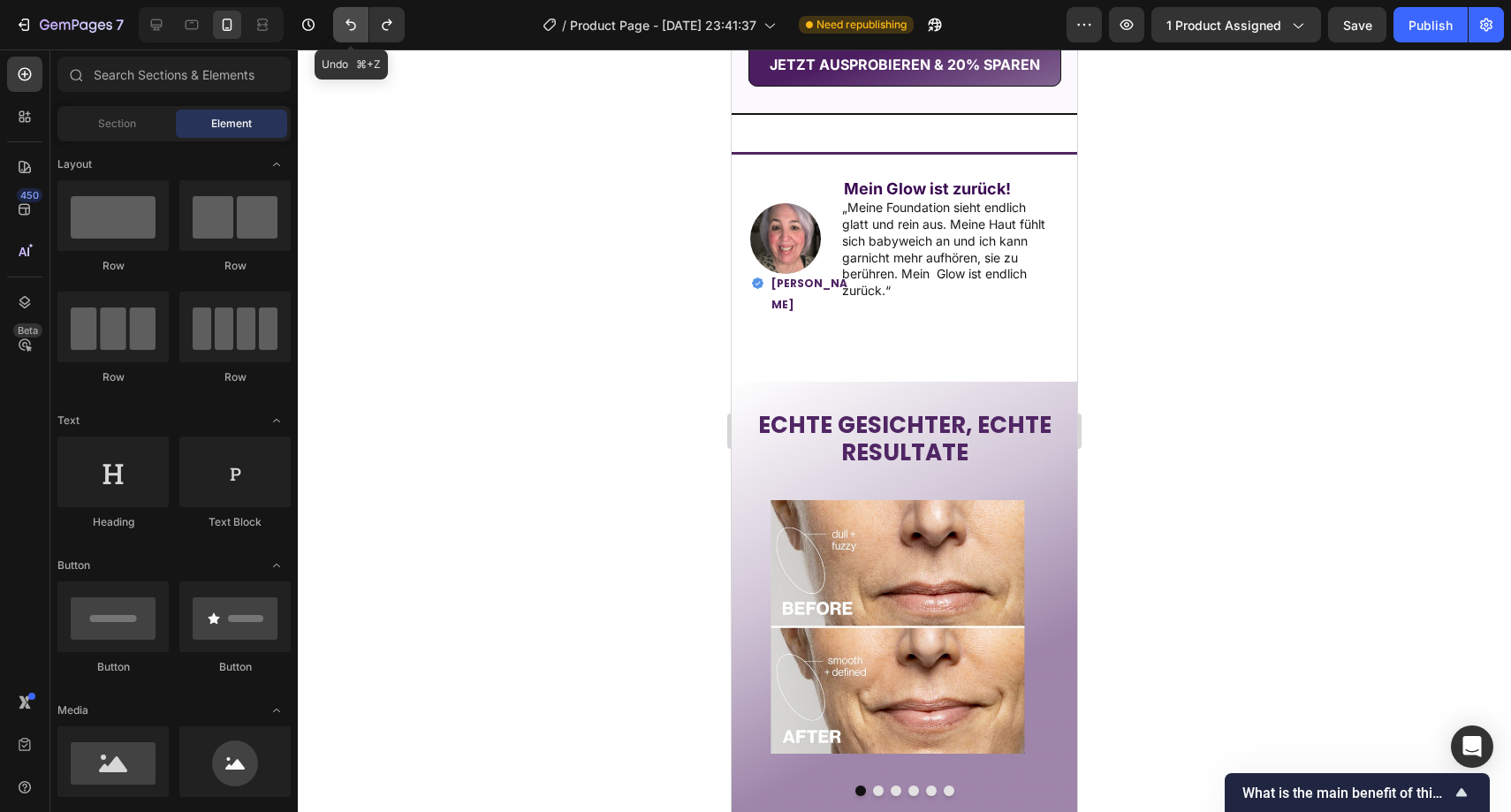
click at [356, 18] on icon "Undo/Redo" at bounding box center [351, 24] width 18 height 18
click at [356, 16] on icon "Undo/Redo" at bounding box center [351, 24] width 18 height 18
click at [359, 17] on icon "Undo/Redo" at bounding box center [351, 24] width 18 height 18
click at [359, 15] on button "Undo/Redo" at bounding box center [351, 25] width 35 height 35
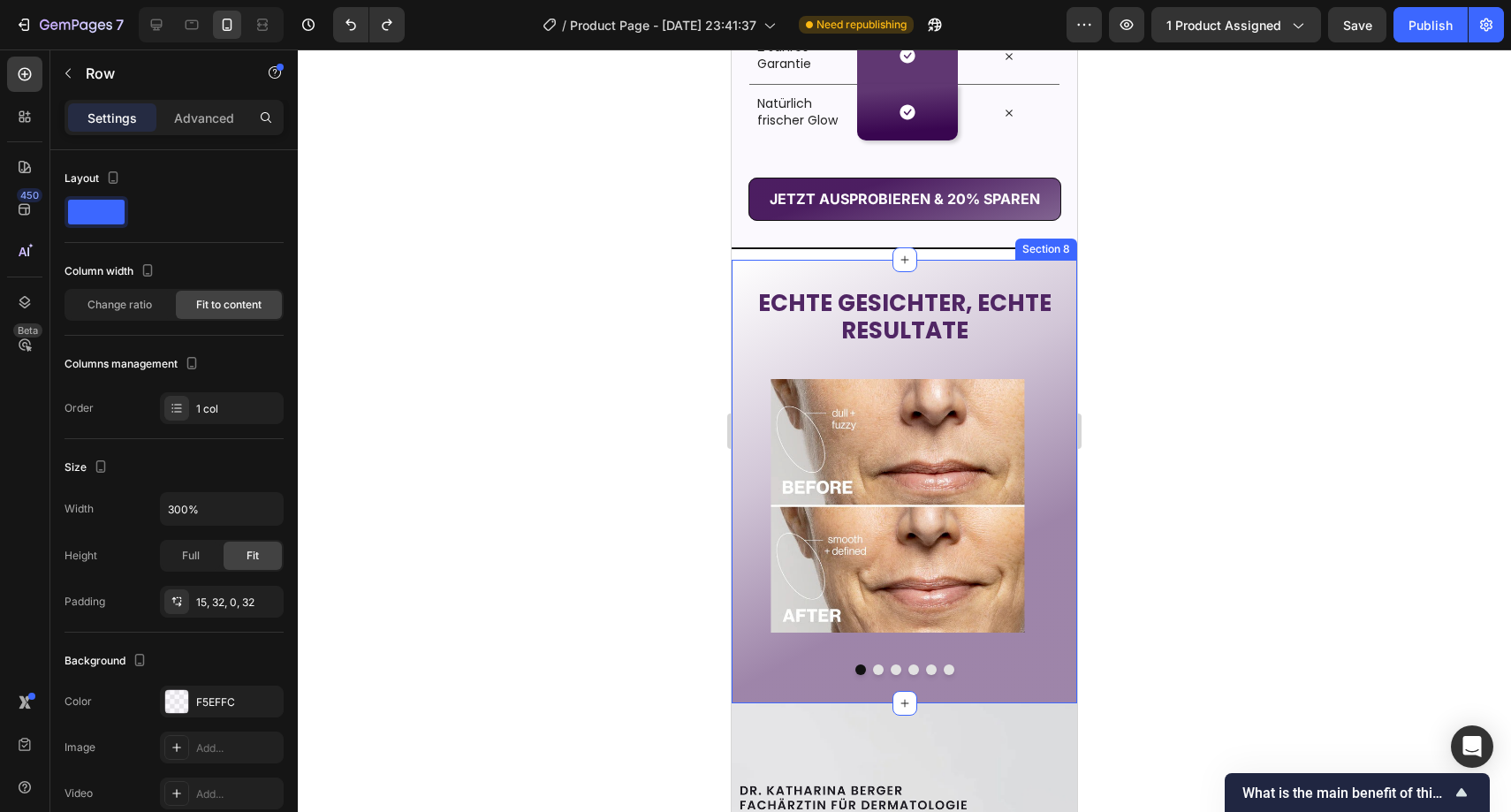
scroll to position [3108, 0]
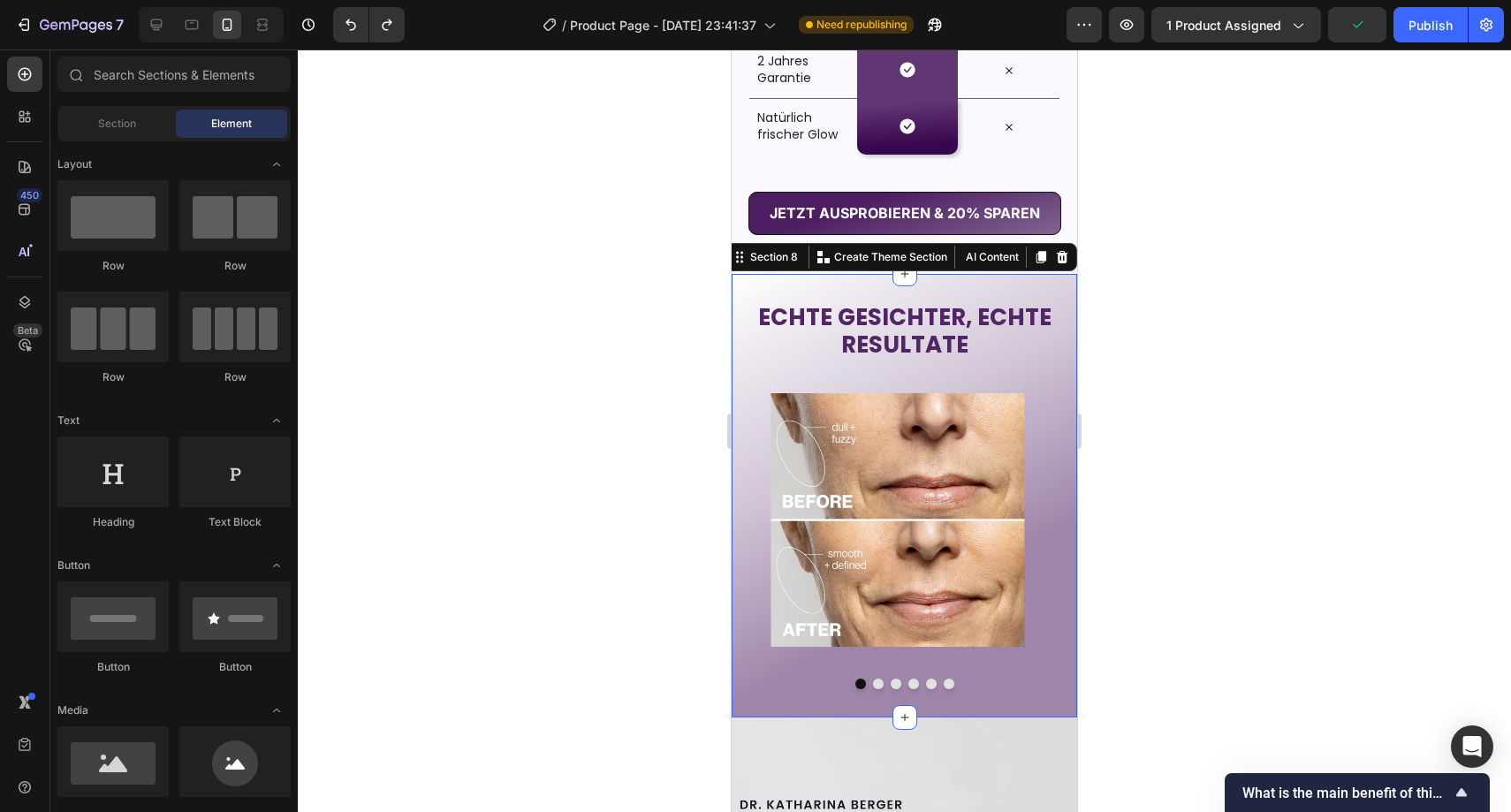
click at [780, 281] on div "ECHTE GESICHTER, ECHTE RESULTATE Heading Image Image Image Image Image Image Ca…" at bounding box center [904, 496] width 345 height 444
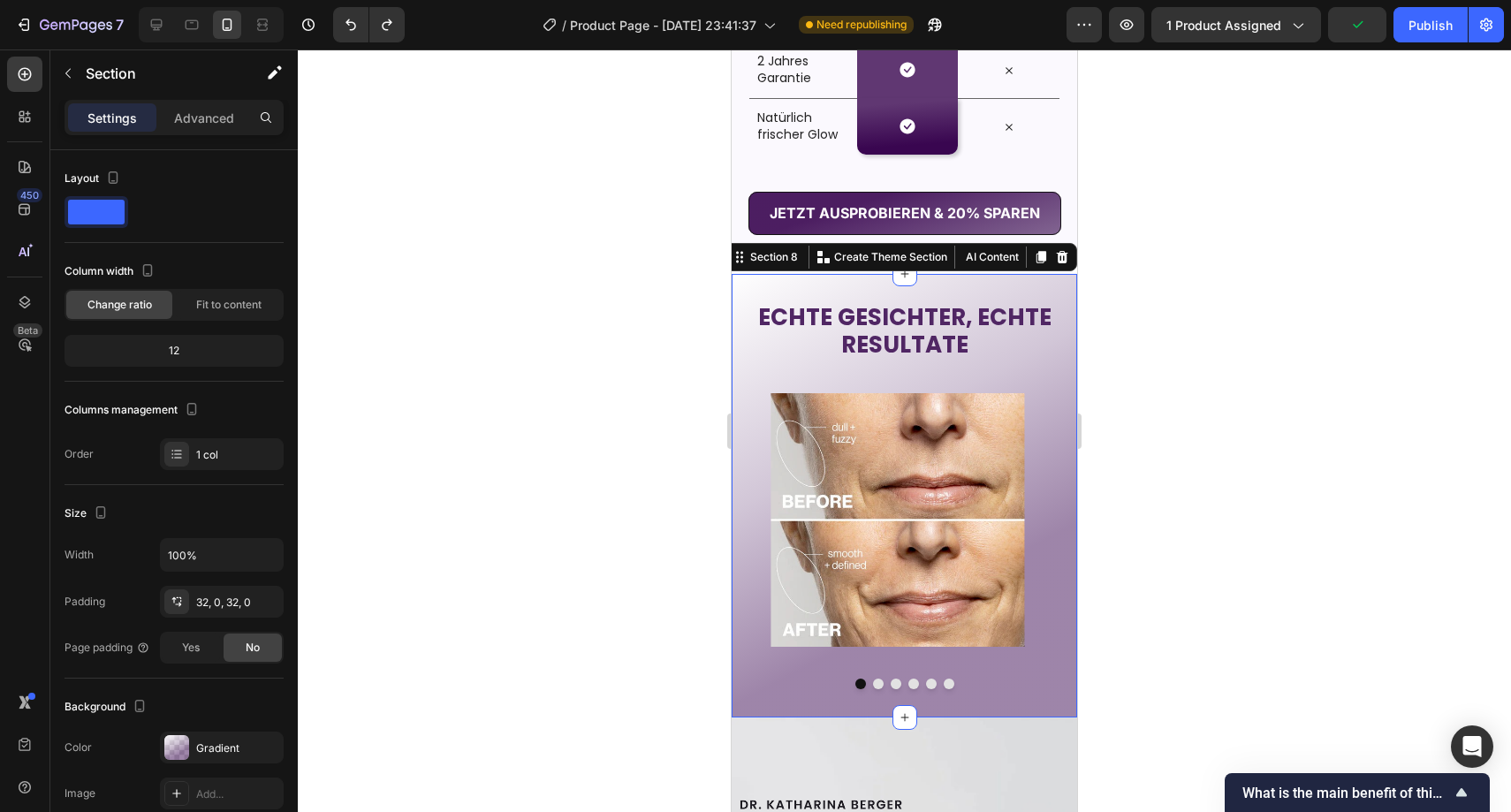
click at [672, 226] on div at bounding box center [905, 430] width 1214 height 762
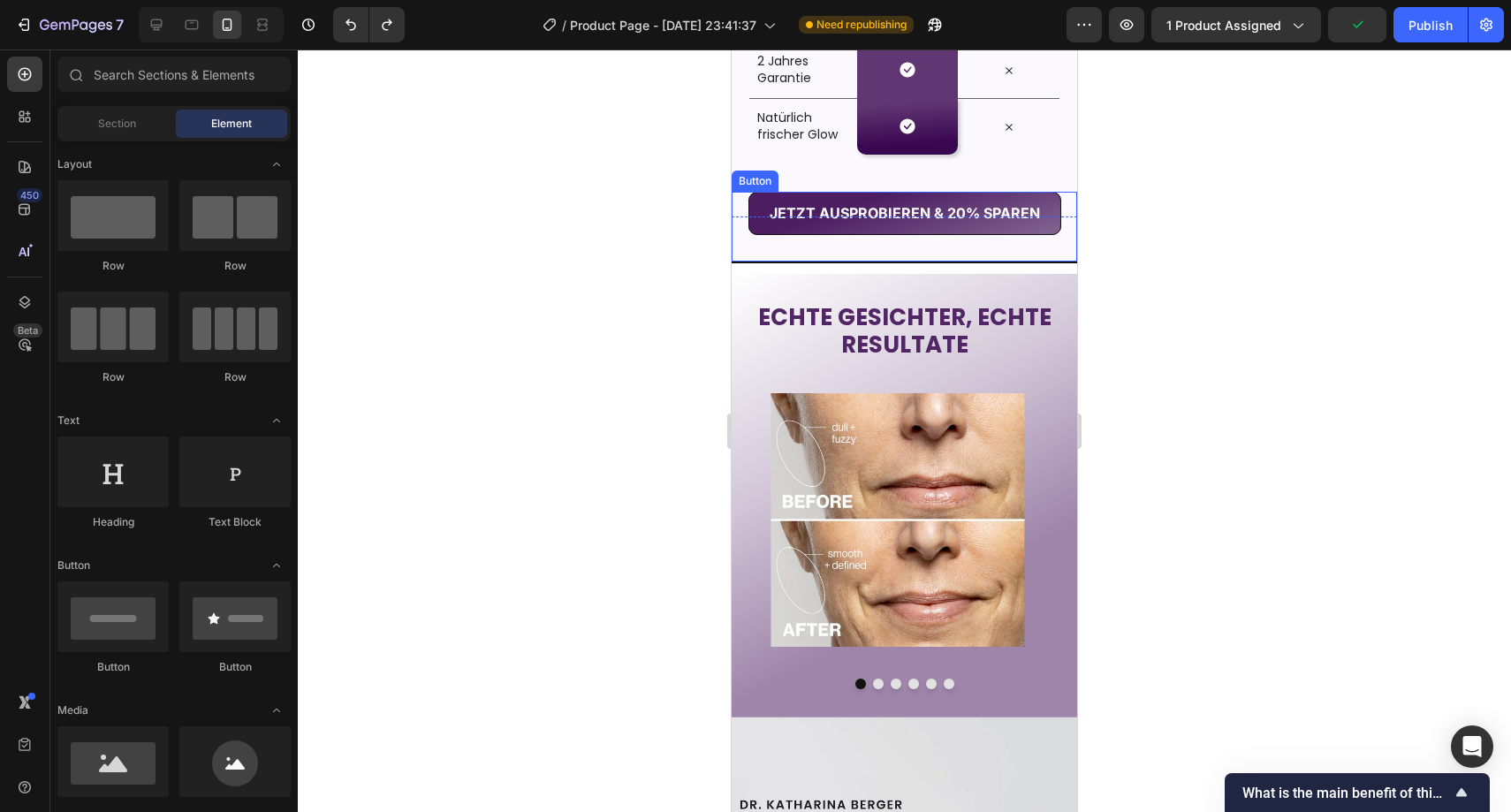
click at [774, 255] on div "JETZT AUSPROBIEREN & 20% SPAREN Button" at bounding box center [904, 226] width 345 height 69
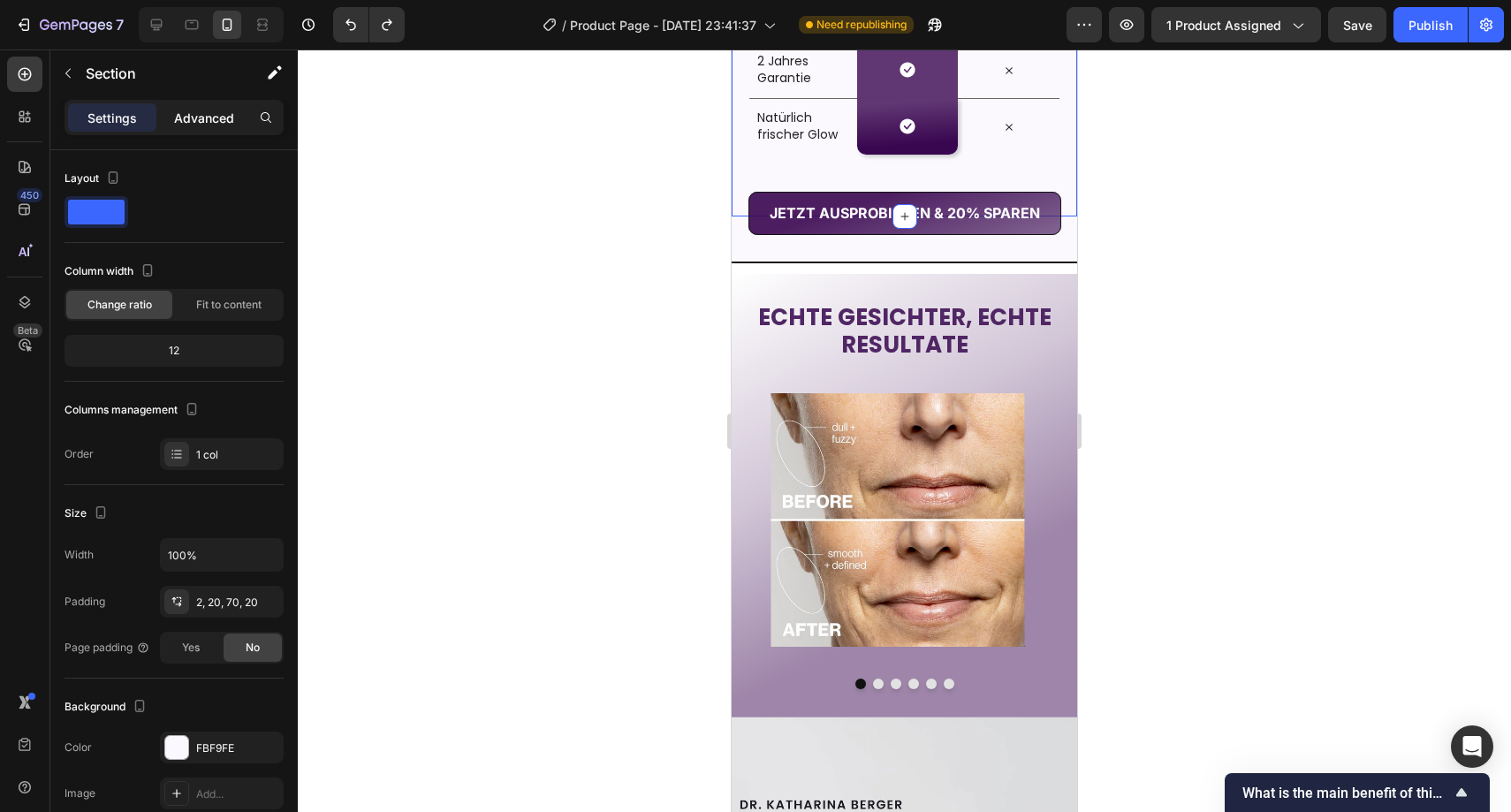
click at [208, 108] on p "Advanced" at bounding box center [204, 117] width 60 height 18
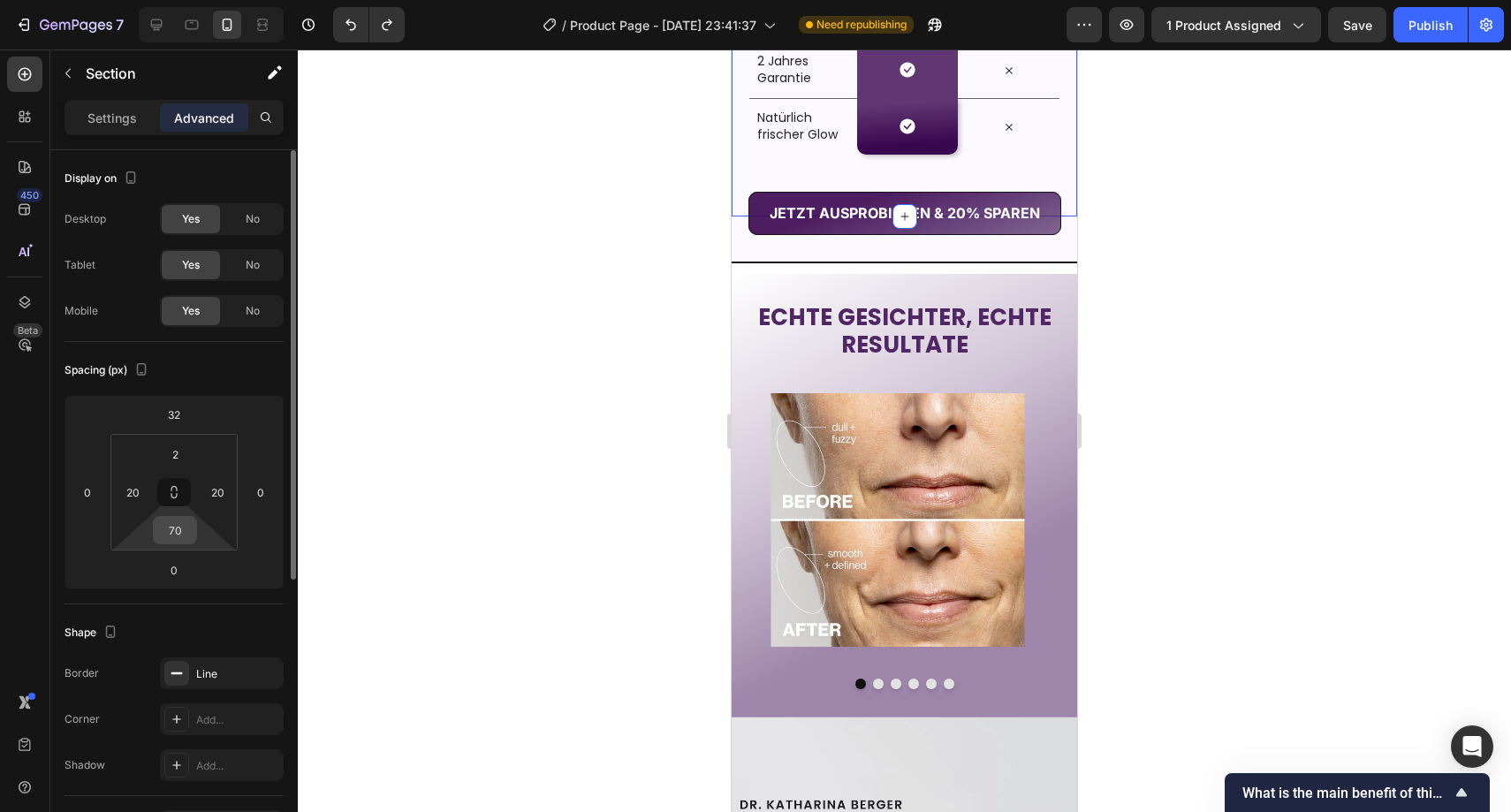
click at [180, 534] on input "70" at bounding box center [175, 530] width 35 height 27
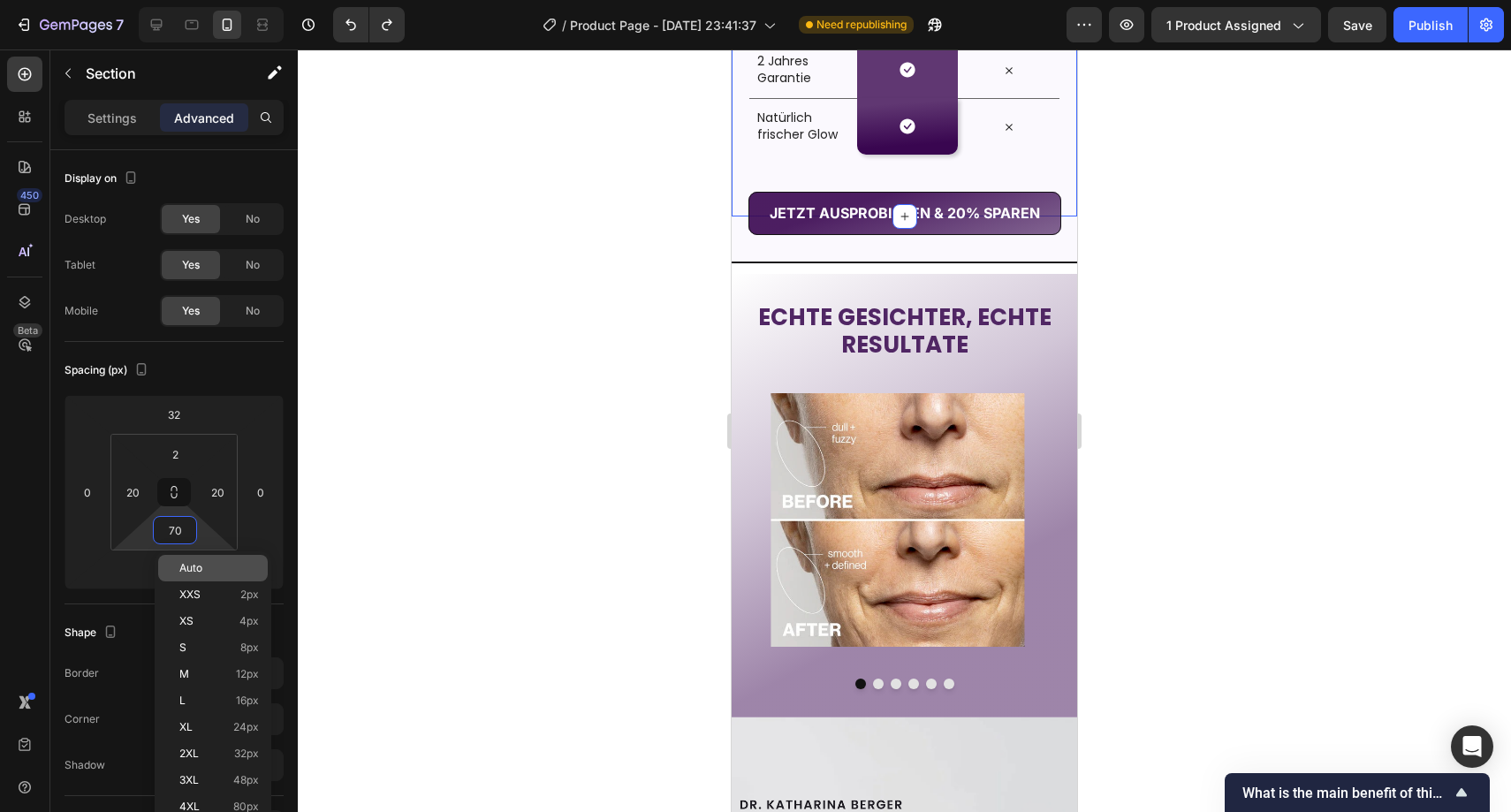
click at [211, 564] on p "Auto" at bounding box center [219, 568] width 80 height 12
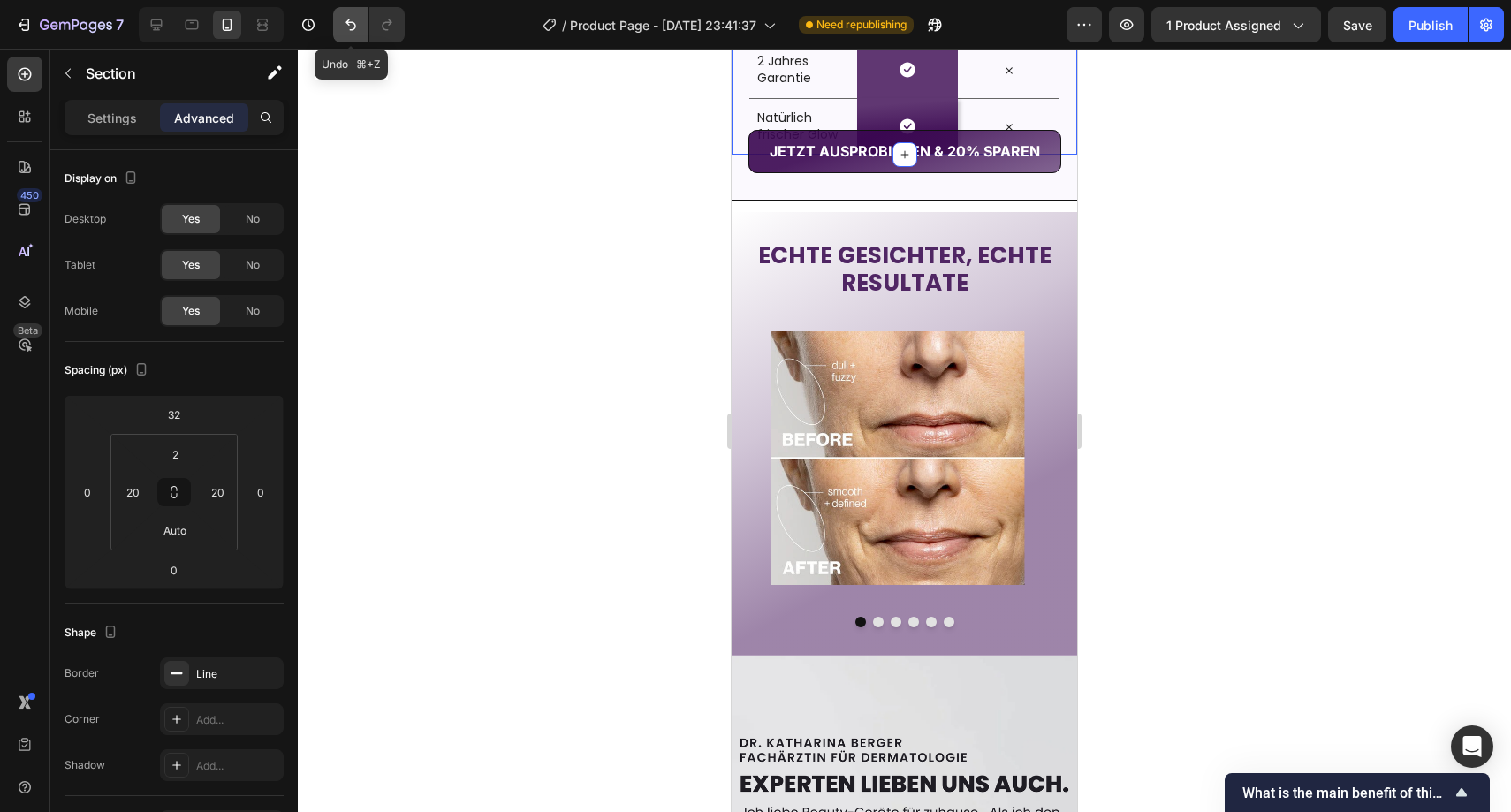
click at [346, 25] on icon "Undo/Redo" at bounding box center [351, 24] width 18 height 18
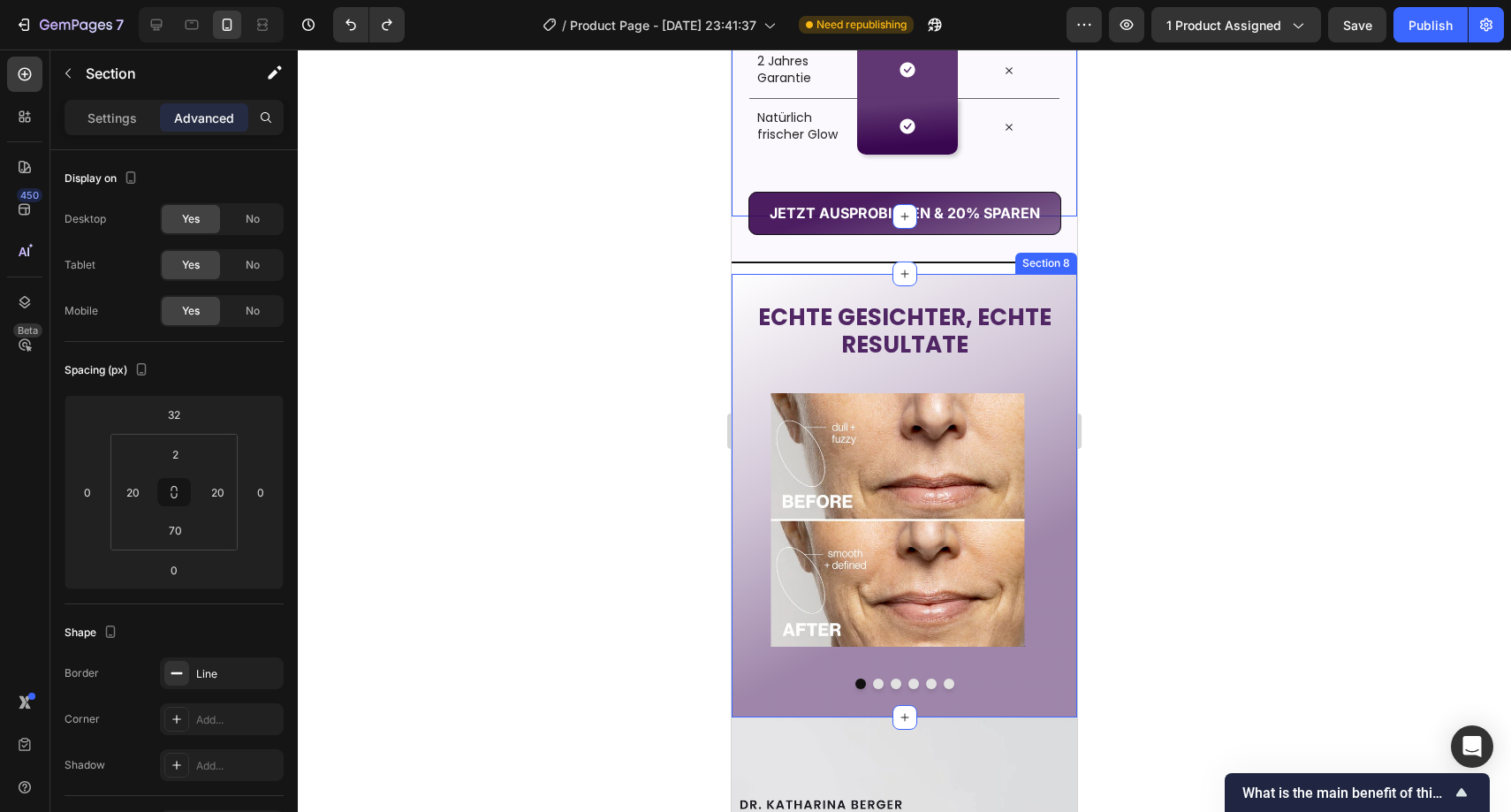
click at [758, 373] on div "ECHTE GESICHTER, ECHTE RESULTATE Heading Image Image Image Image Image Image Ca…" at bounding box center [904, 496] width 345 height 387
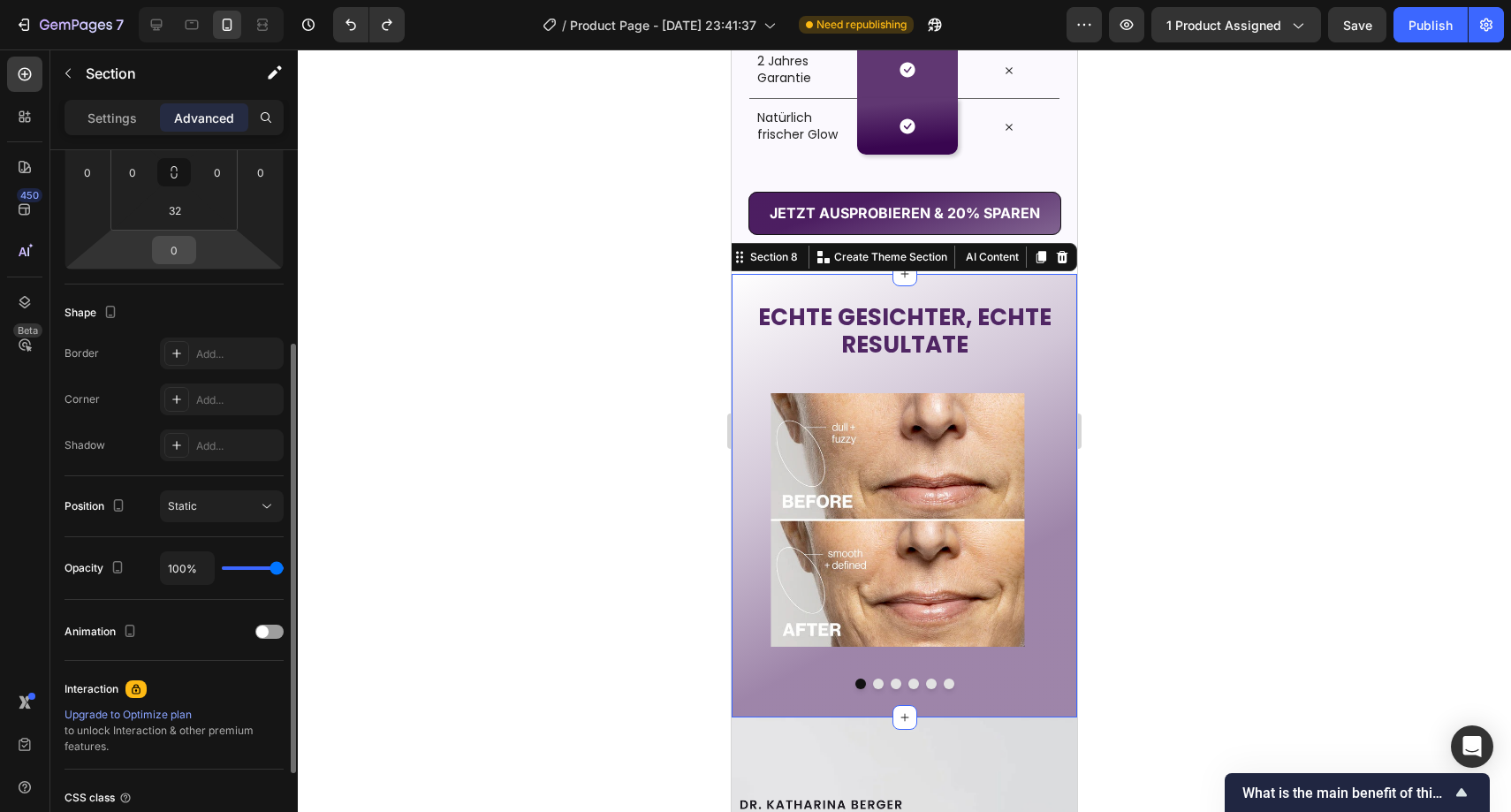
scroll to position [0, 0]
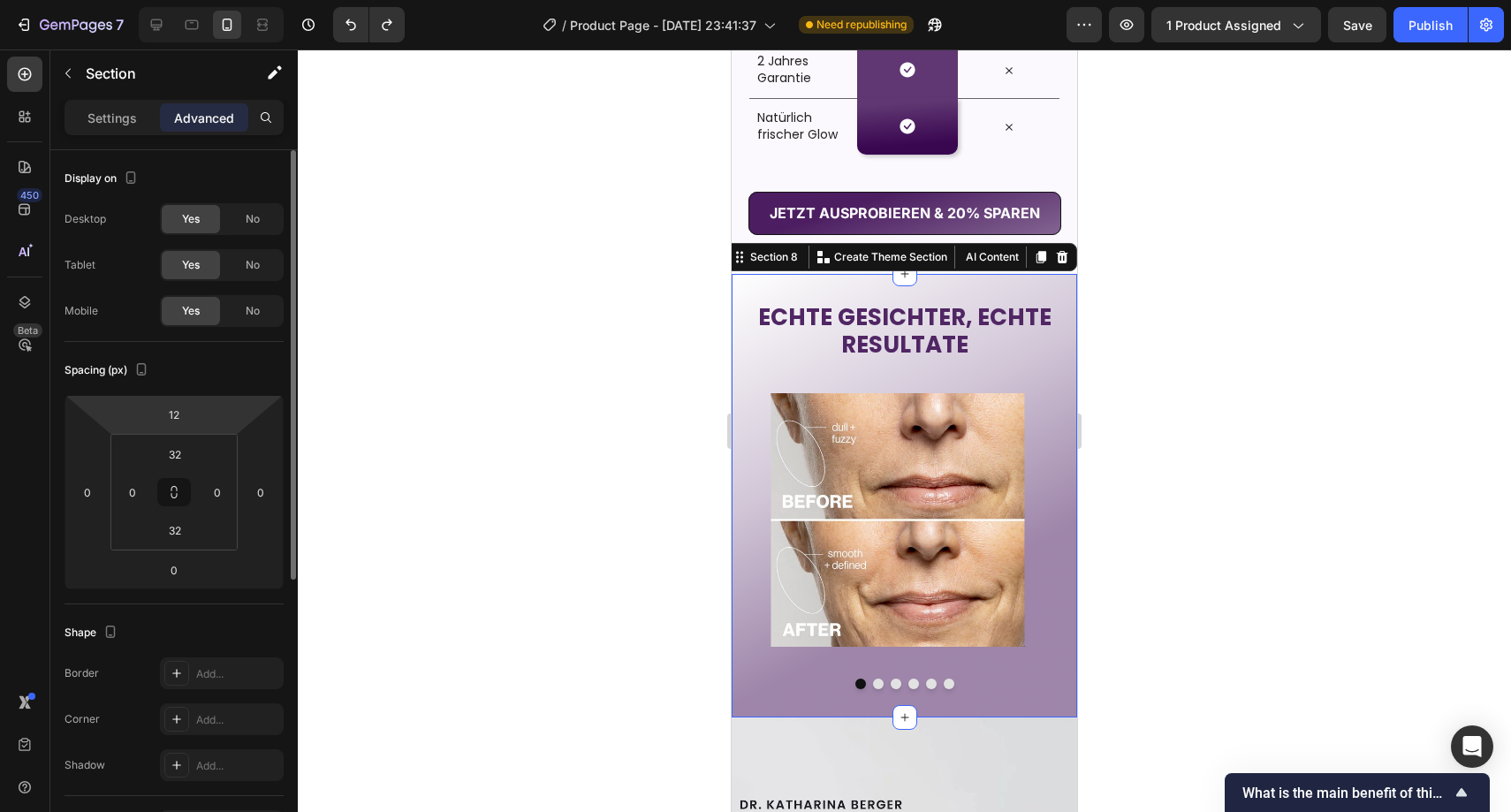
click at [195, 426] on div "12" at bounding box center [174, 414] width 44 height 29
click at [189, 419] on input "12" at bounding box center [174, 414] width 35 height 27
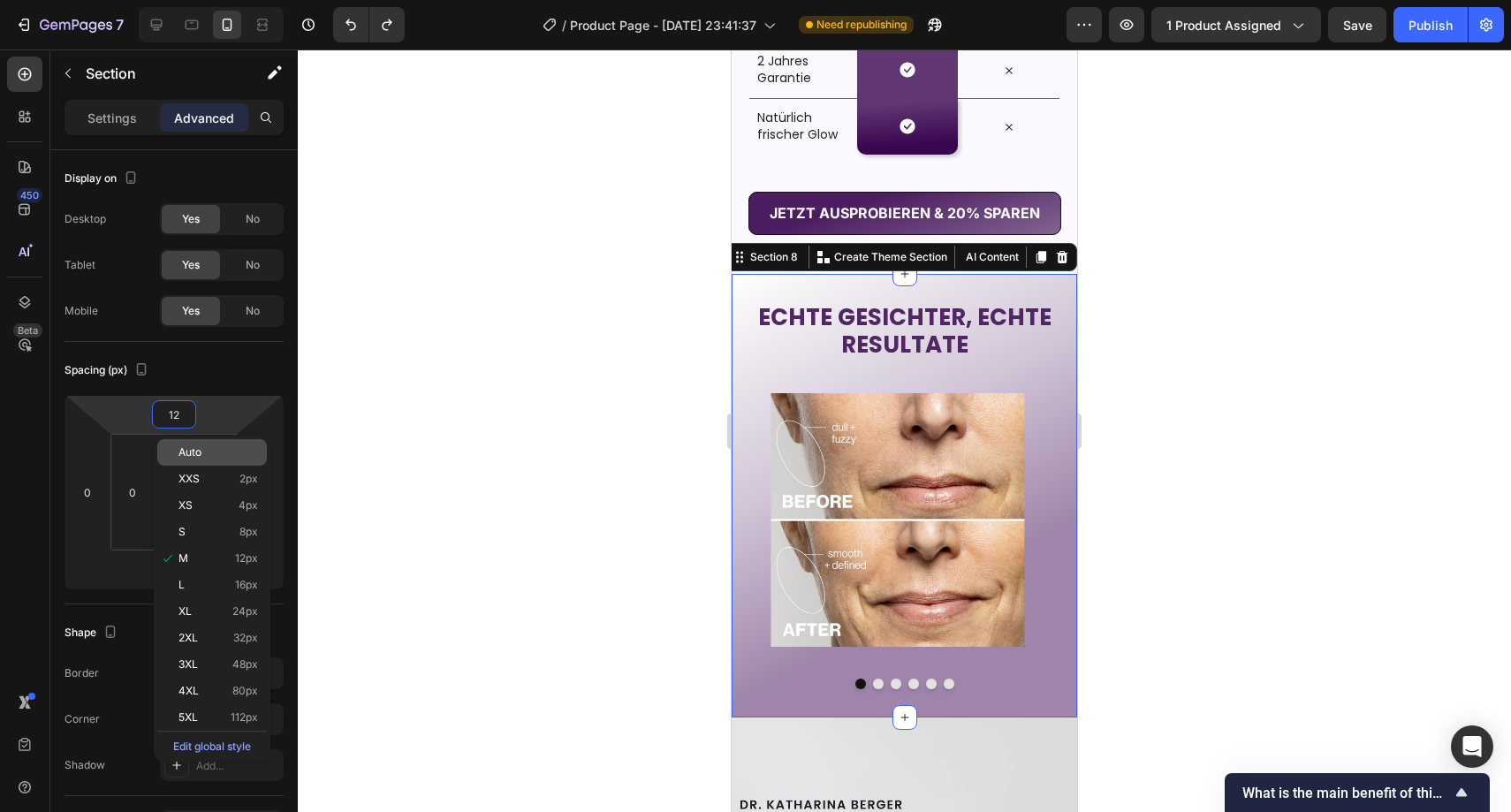
click at [203, 450] on p "Auto" at bounding box center [218, 451] width 80 height 12
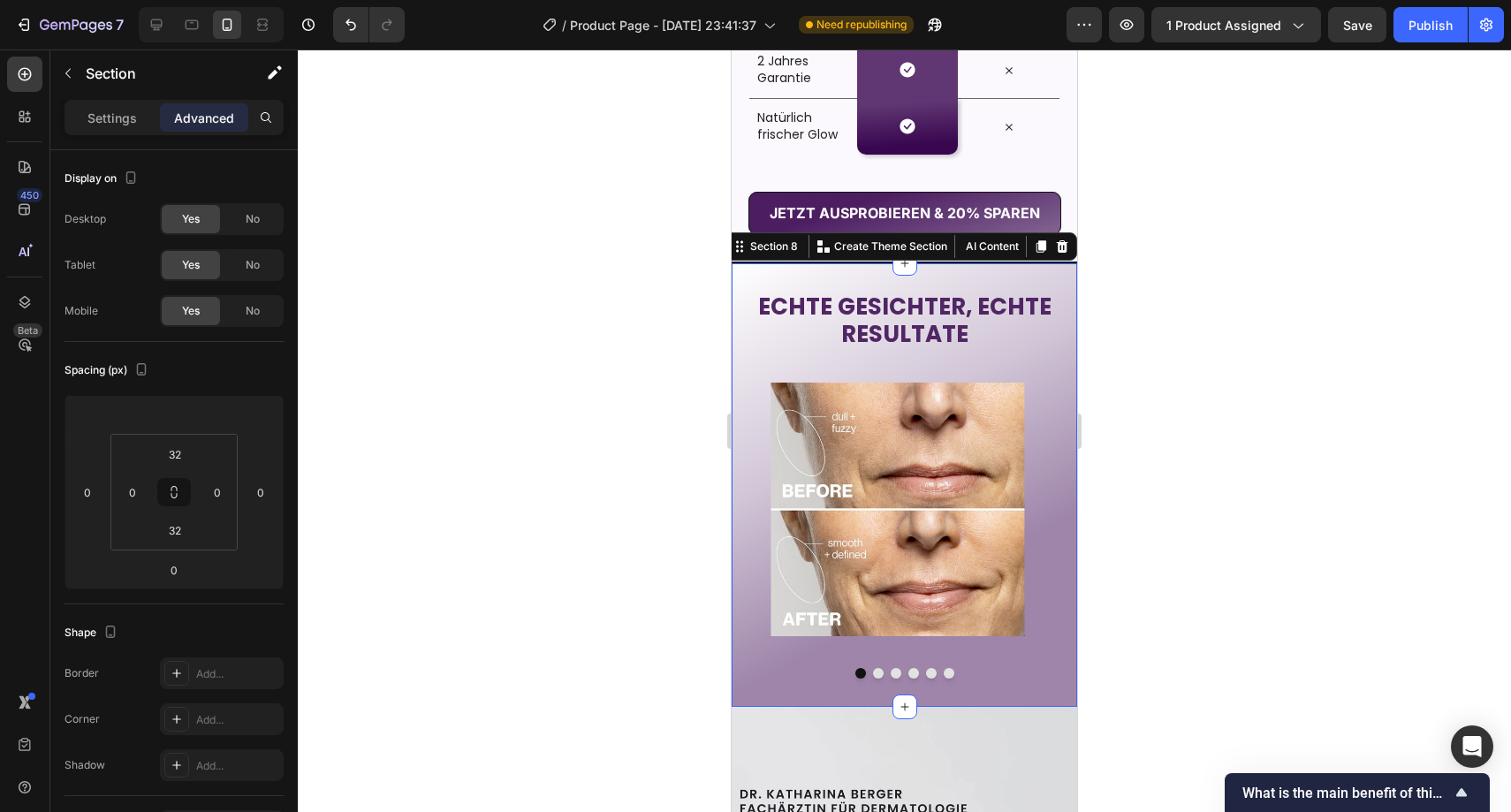
click at [494, 338] on div at bounding box center [905, 430] width 1214 height 762
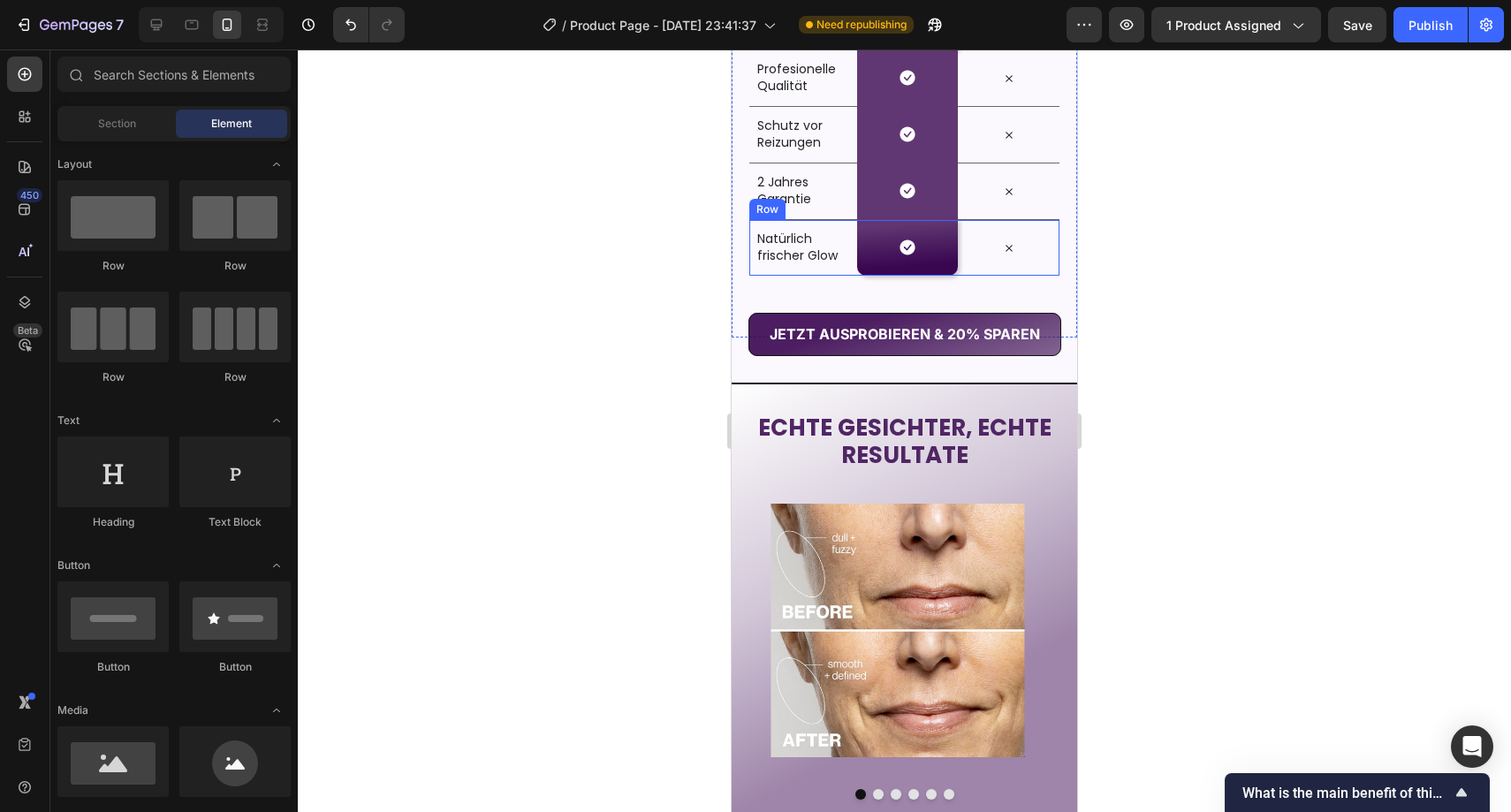
scroll to position [3065, 0]
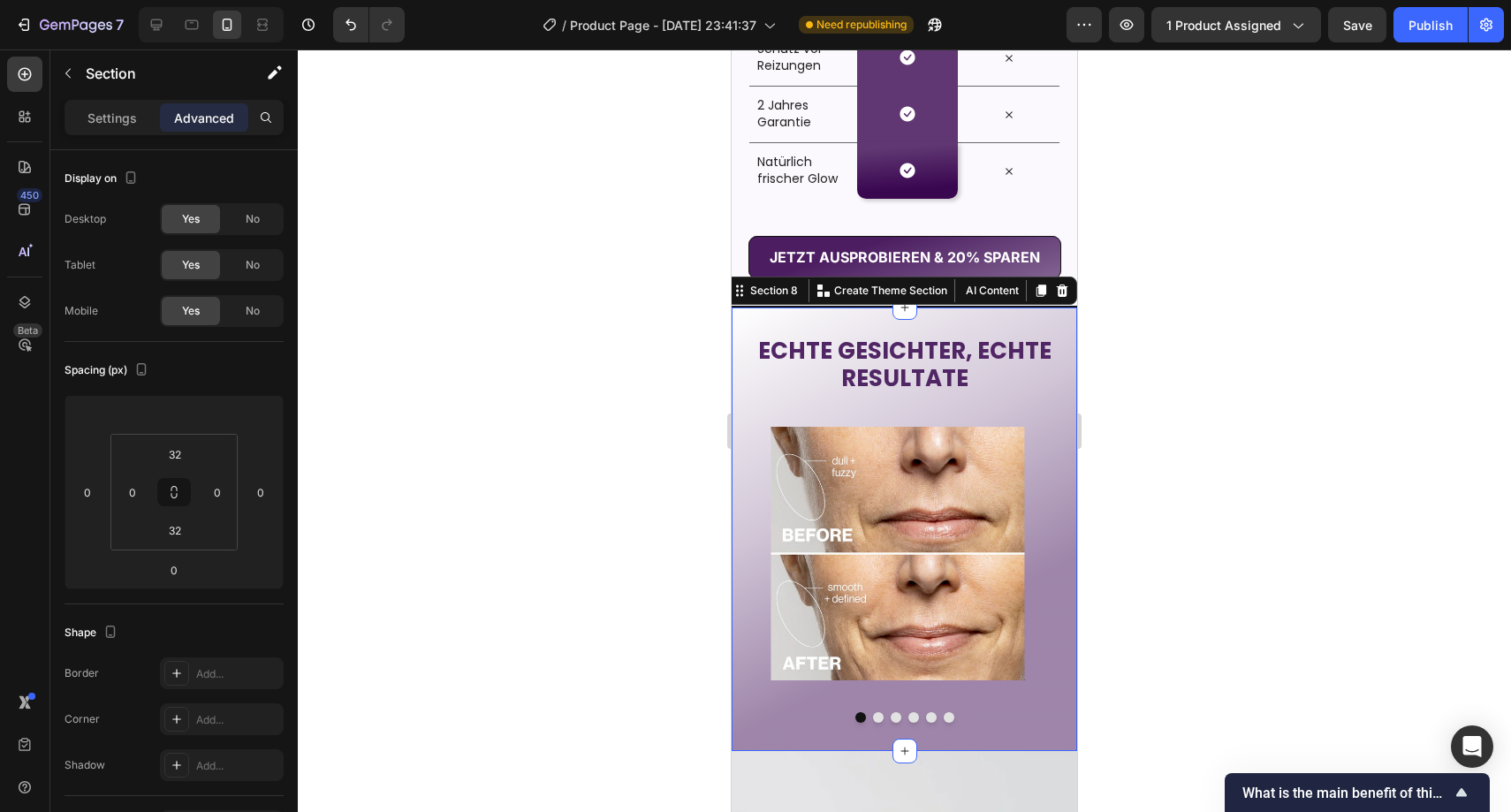
click at [919, 321] on div "ECHTE GESICHTER, ECHTE RESULTATE Heading Image Image Image Image Image Image Ca…" at bounding box center [904, 529] width 345 height 444
click at [192, 461] on div "32" at bounding box center [175, 454] width 44 height 29
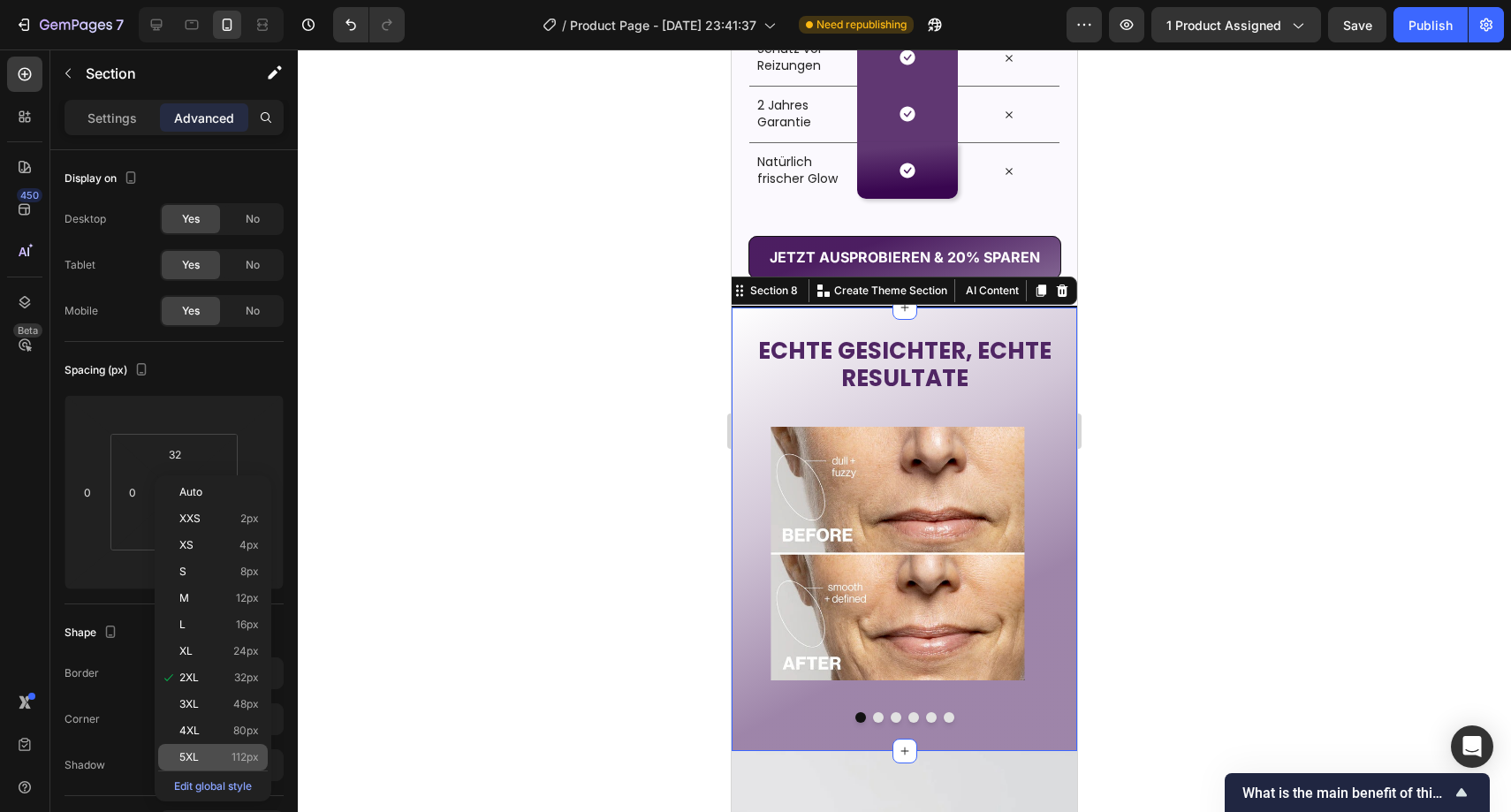
click at [213, 755] on p "5XL 112px" at bounding box center [219, 757] width 80 height 12
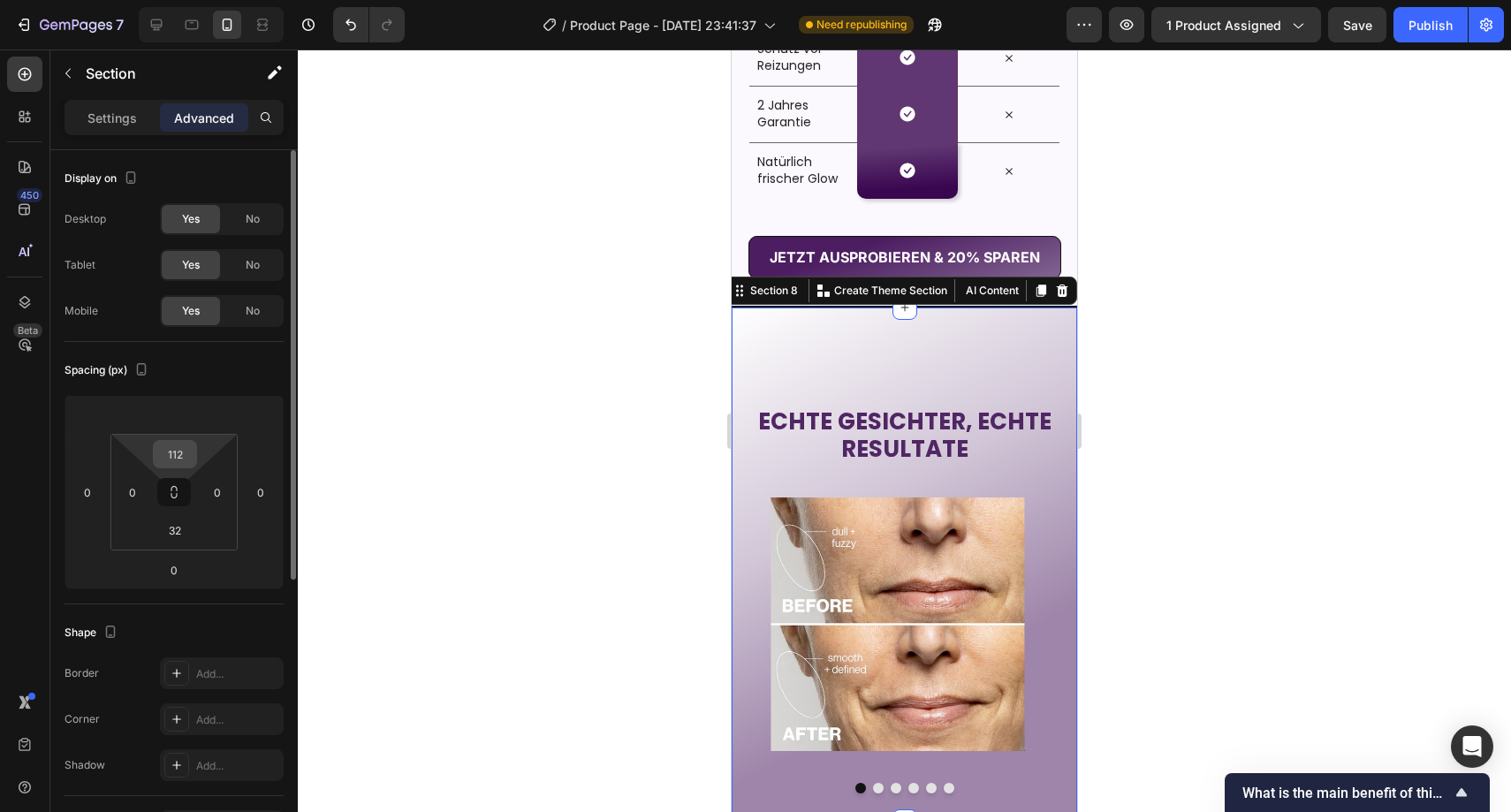
click at [176, 460] on input "112" at bounding box center [175, 454] width 35 height 27
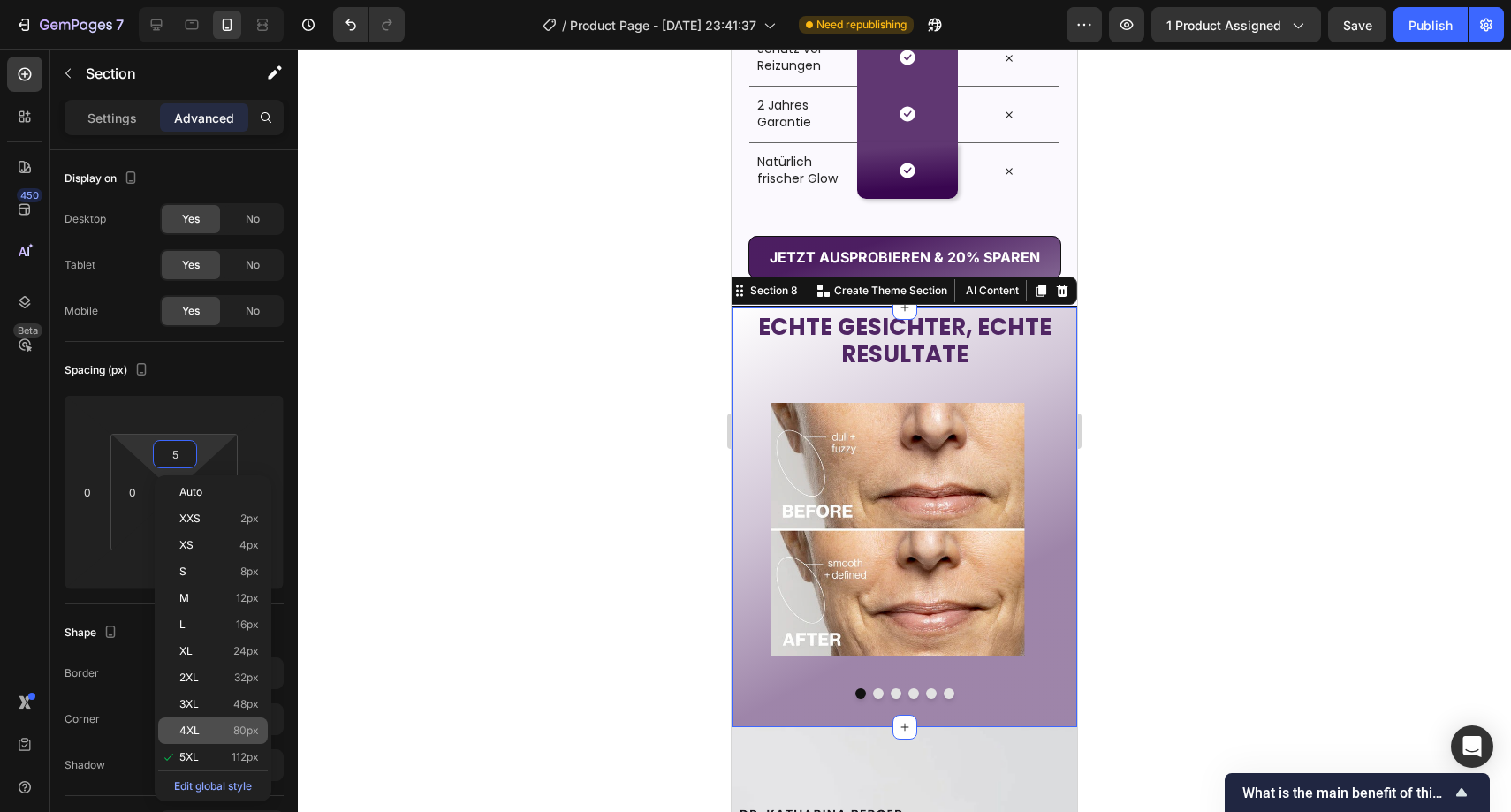
click at [221, 727] on p "4XL 80px" at bounding box center [219, 730] width 80 height 12
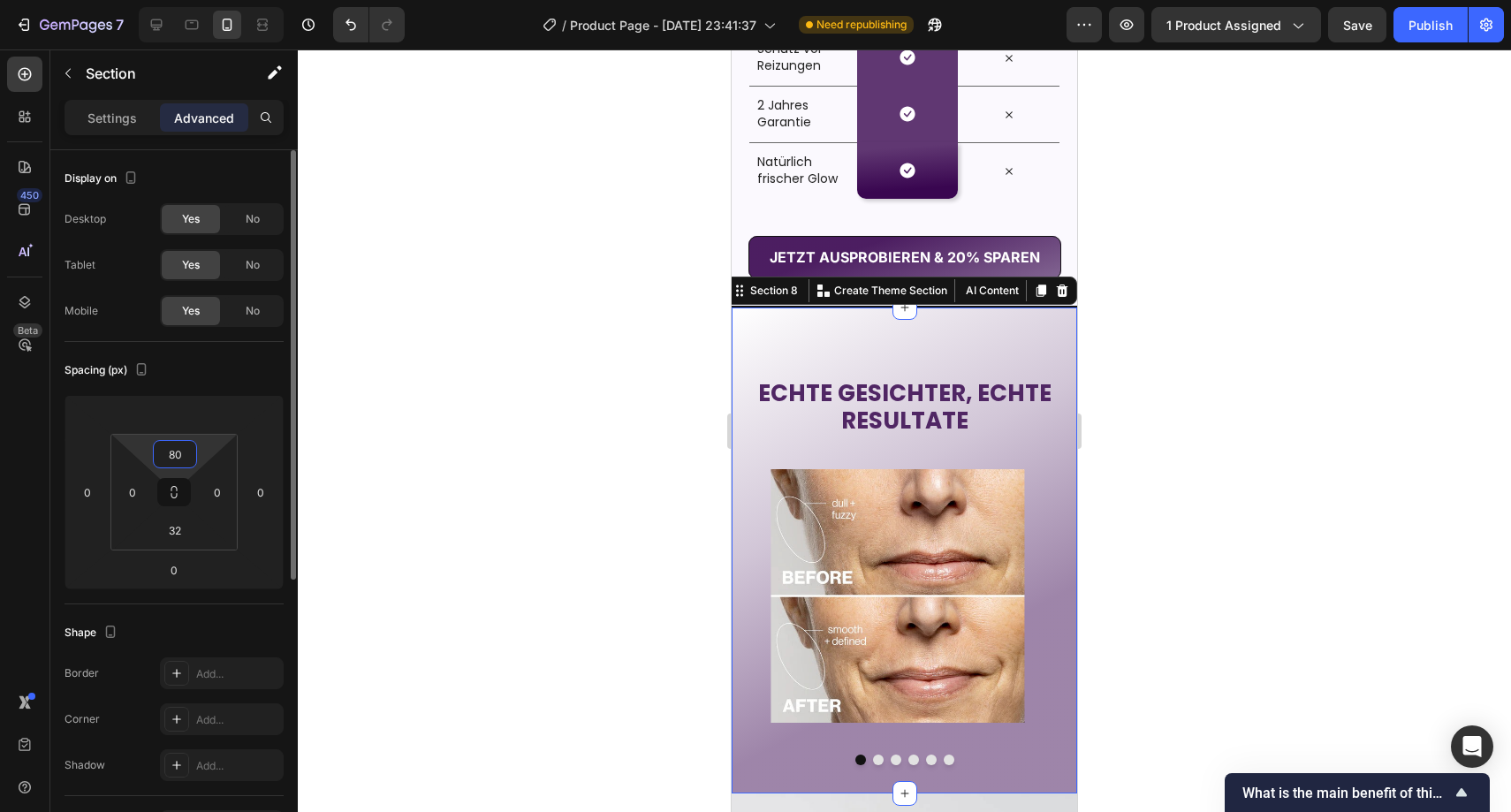
click at [187, 461] on input "80" at bounding box center [175, 454] width 35 height 27
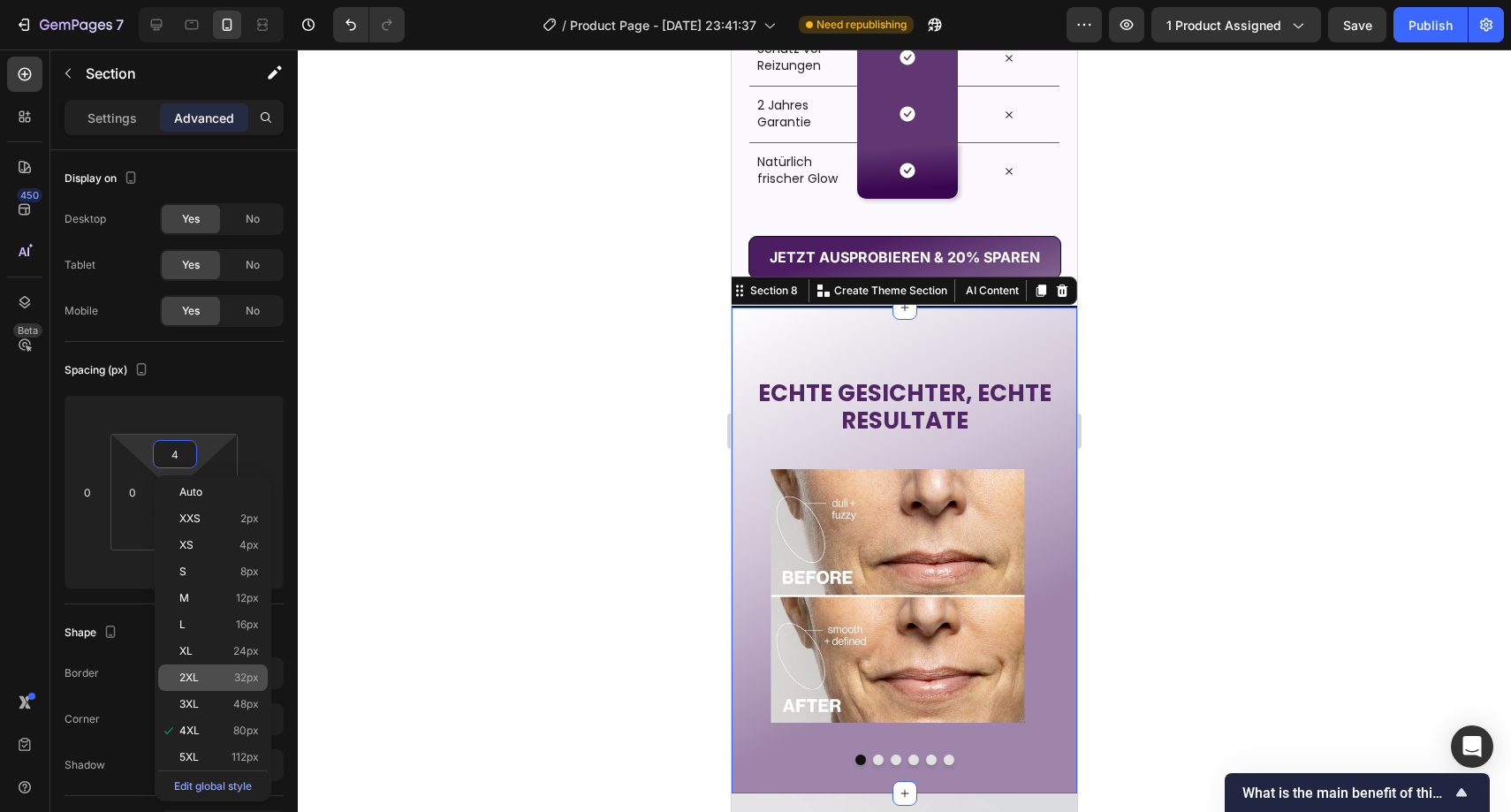
click at [203, 684] on div "2XL 32px" at bounding box center [213, 677] width 109 height 27
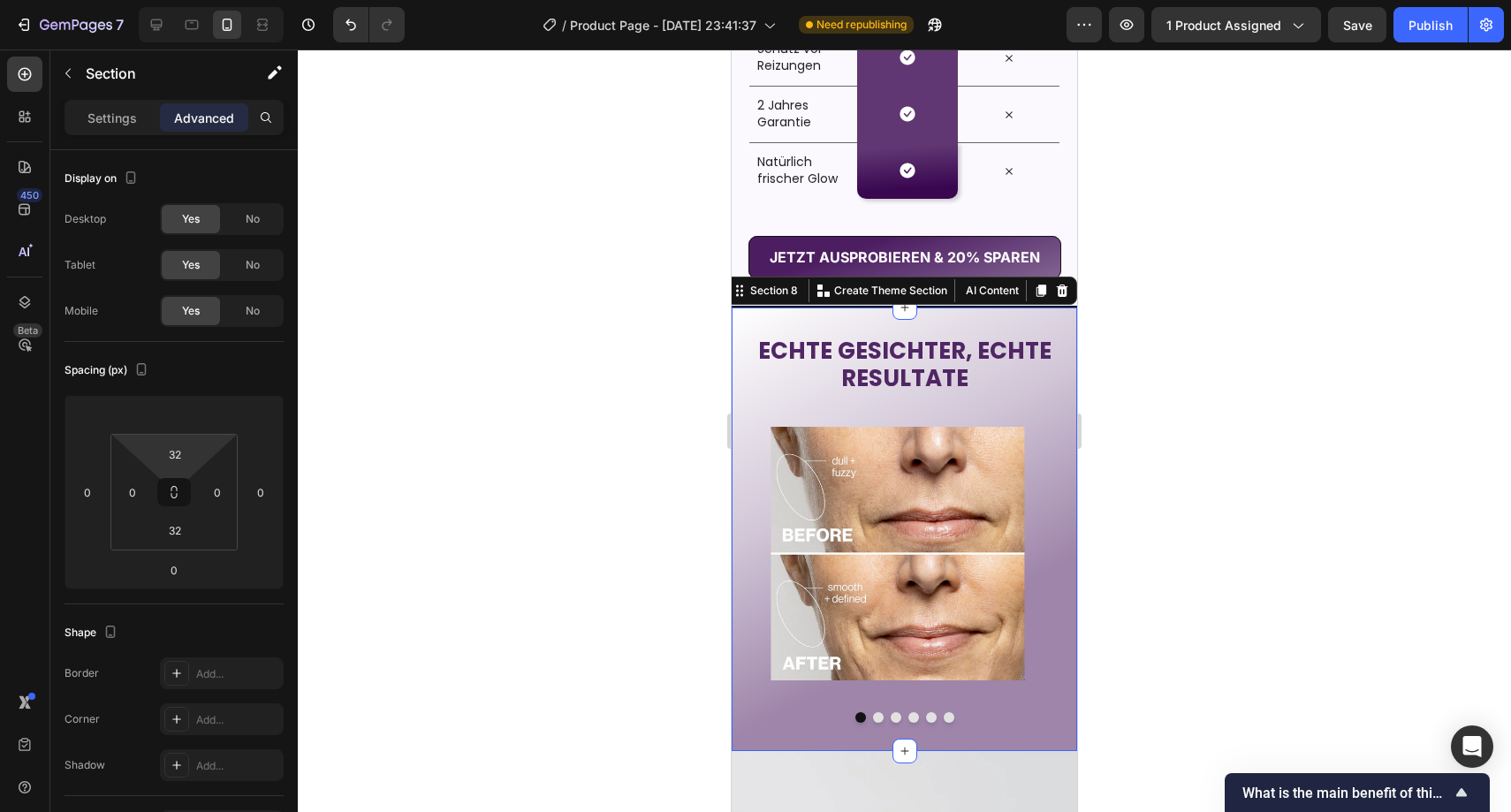
drag, startPoint x: 178, startPoint y: 453, endPoint x: 192, endPoint y: 499, distance: 48.1
click at [178, 453] on input "32" at bounding box center [175, 454] width 35 height 27
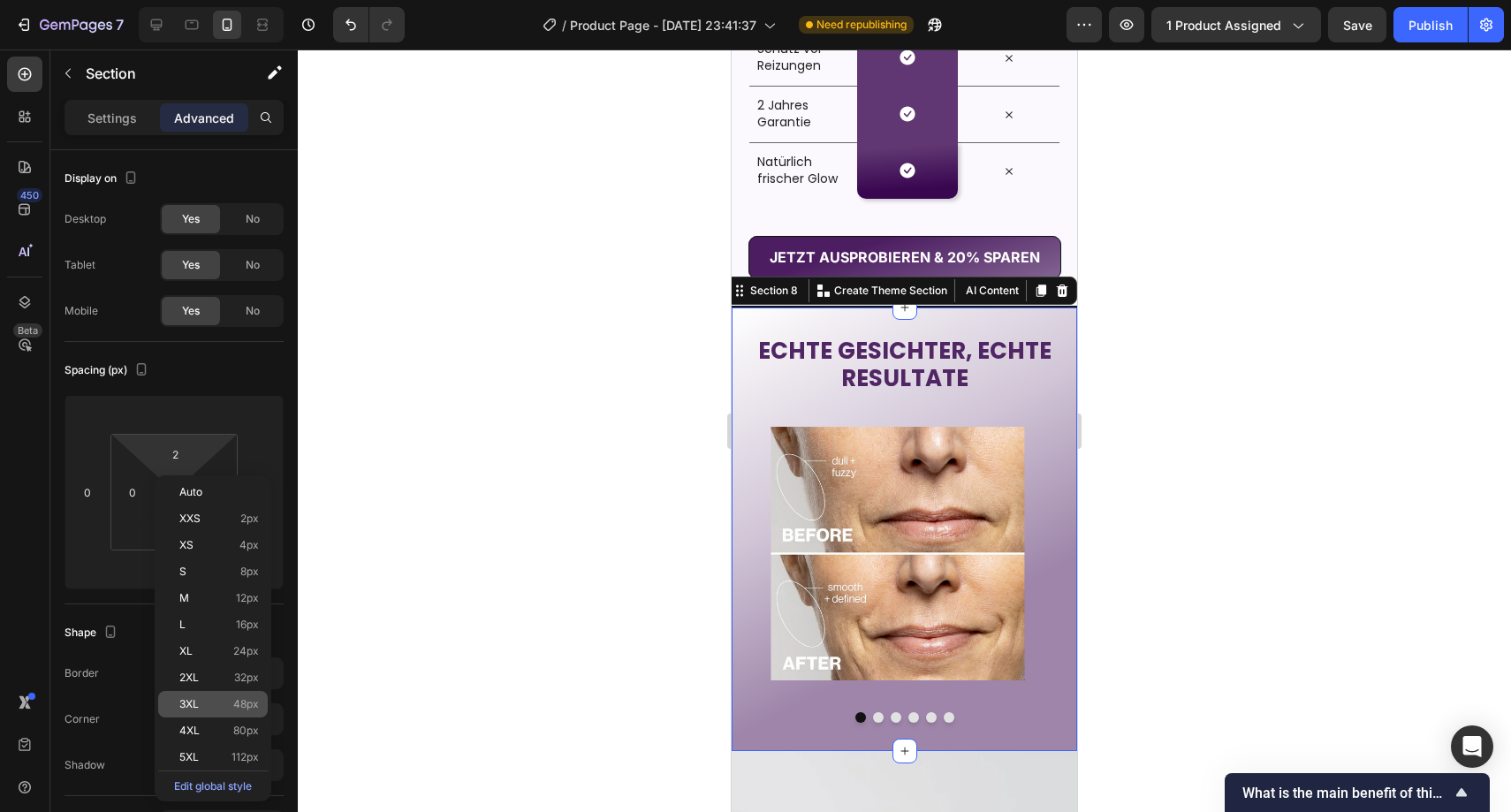
click at [218, 696] on div "3XL 48px" at bounding box center [213, 704] width 109 height 27
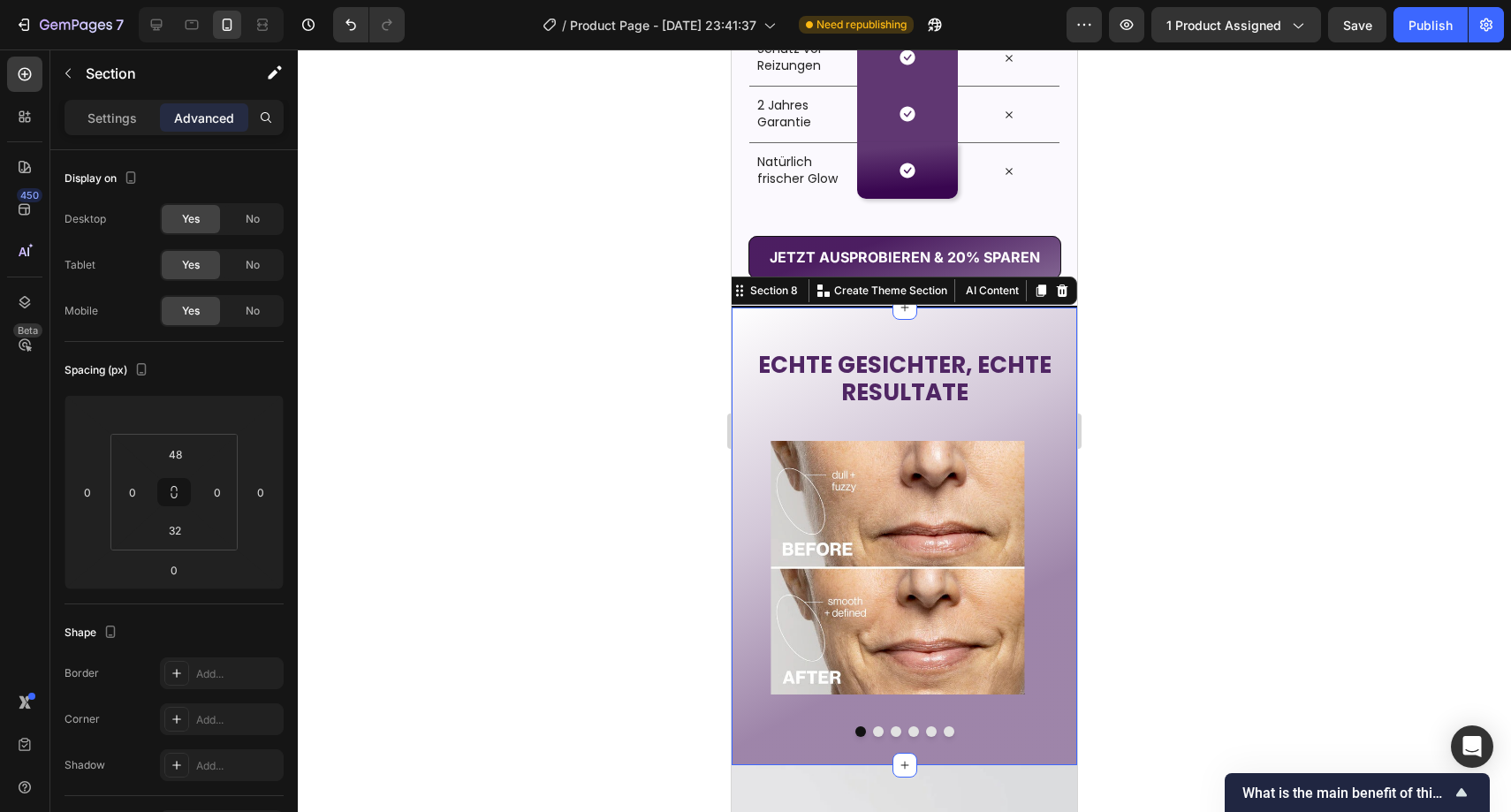
click at [615, 442] on div at bounding box center [905, 430] width 1214 height 762
click at [821, 328] on div "ECHTE GESICHTER, ECHTE RESULTATE Heading Image Image Image Image Image Image Ca…" at bounding box center [904, 535] width 345 height 458
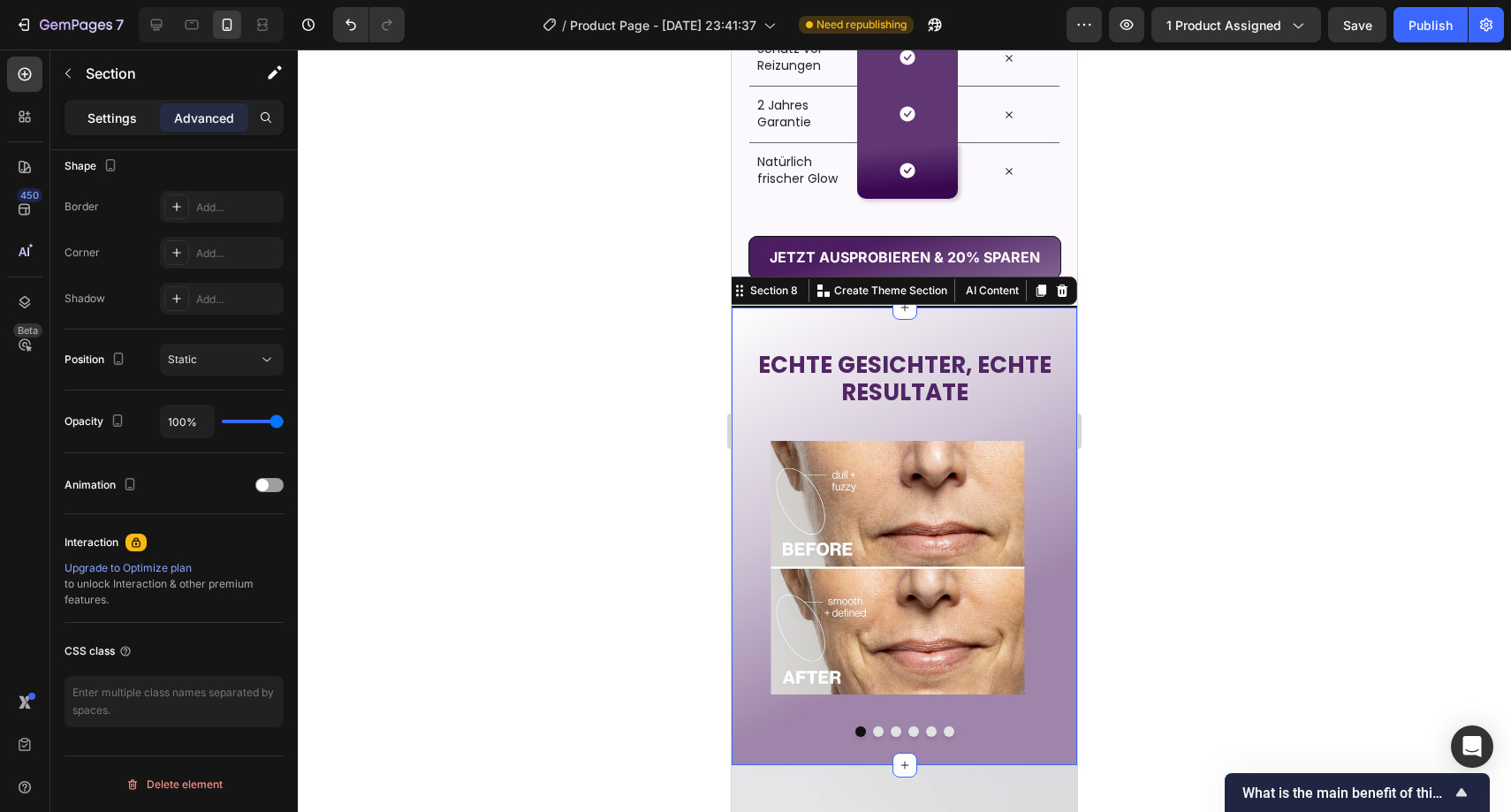
click at [117, 114] on p "Settings" at bounding box center [112, 117] width 49 height 18
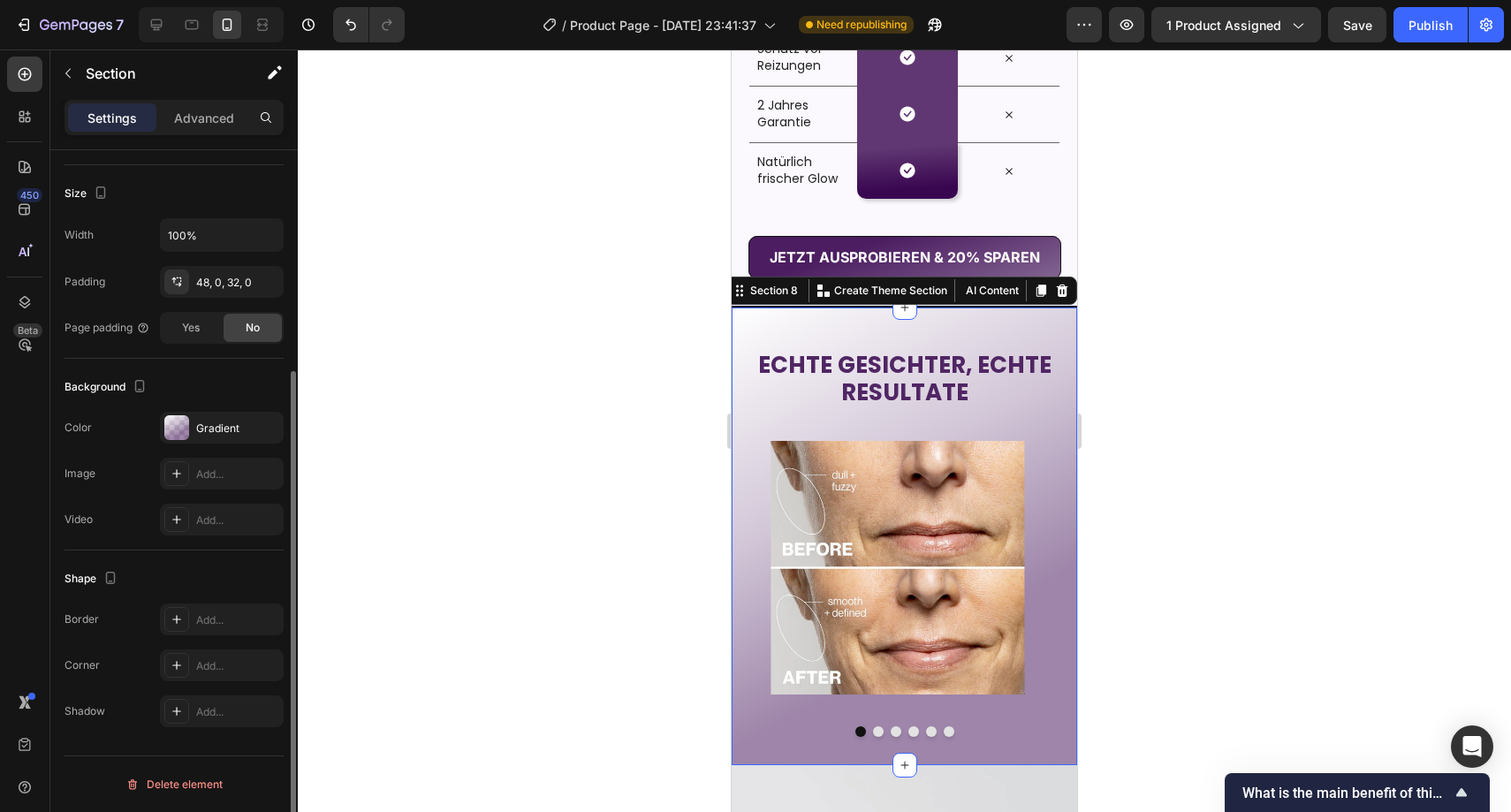
scroll to position [320, 0]
click at [210, 437] on div "Gradient" at bounding box center [222, 427] width 124 height 31
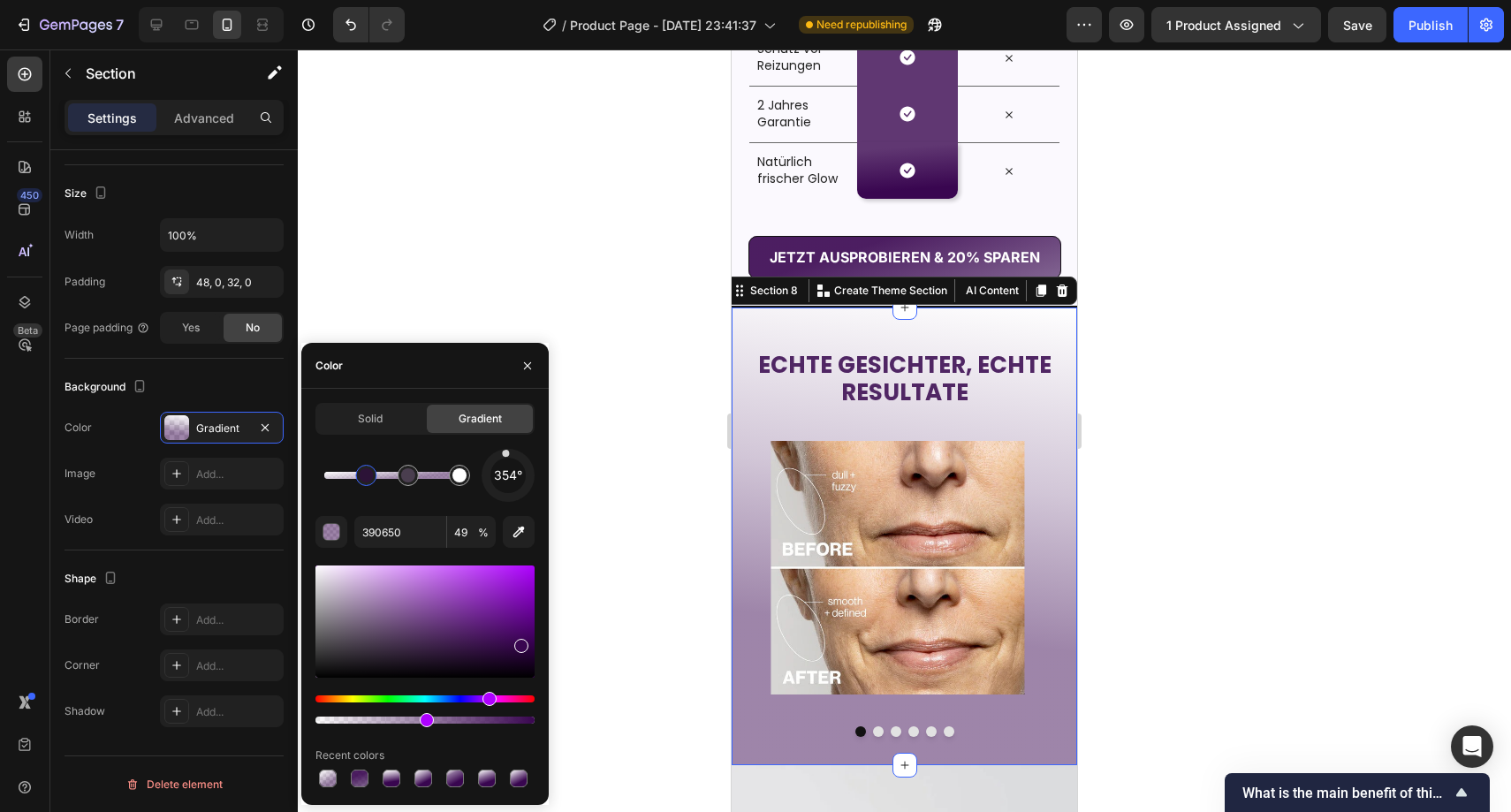
drag, startPoint x: 497, startPoint y: 455, endPoint x: 504, endPoint y: 440, distance: 16.6
click at [504, 440] on div "Solid Gradient 354° 390650 49 % Recent colors" at bounding box center [425, 597] width 219 height 388
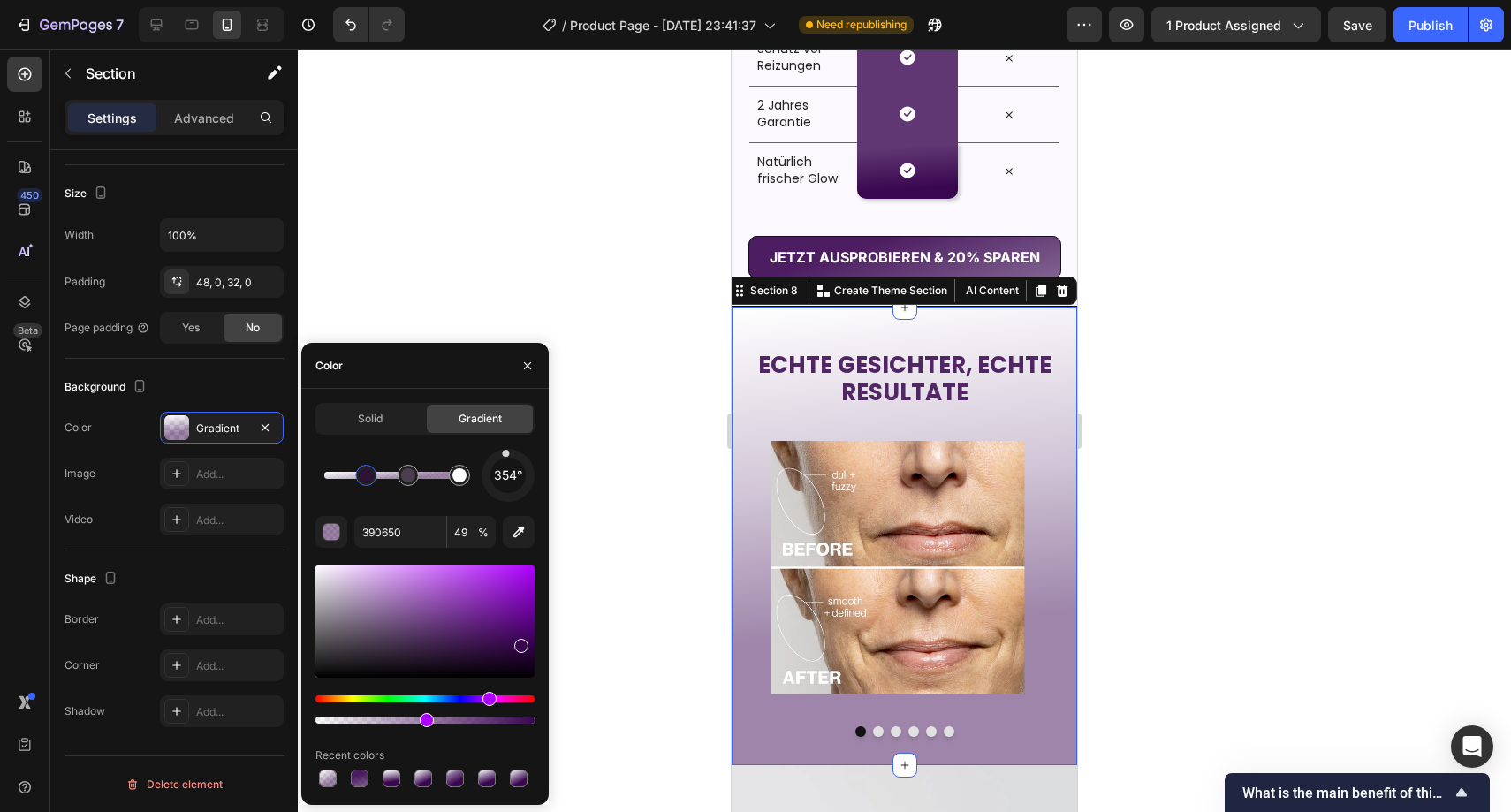
click at [638, 351] on div at bounding box center [905, 430] width 1214 height 762
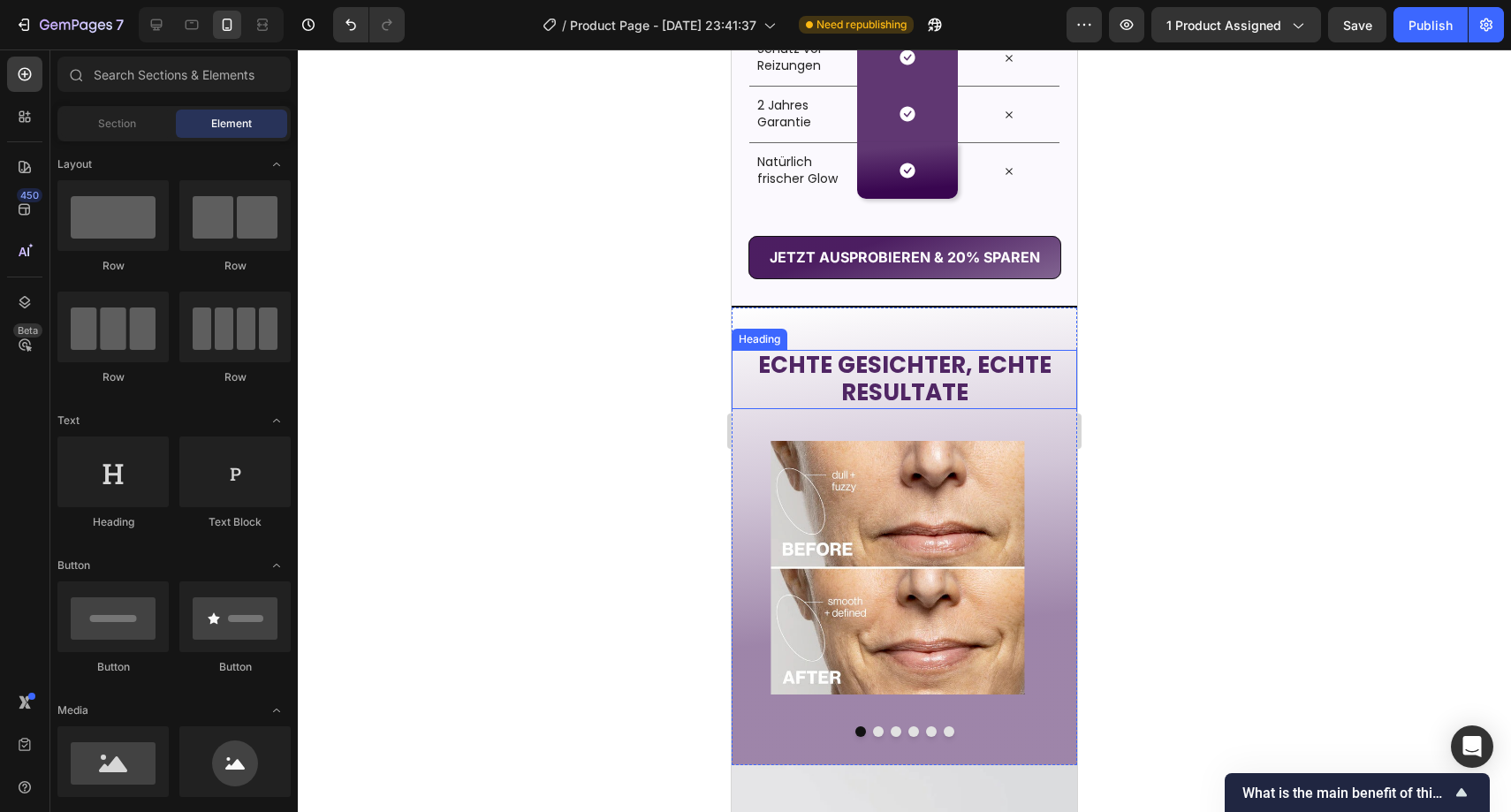
click at [826, 363] on strong "ECHTE GESICHTER, ECHTE" at bounding box center [905, 364] width 293 height 31
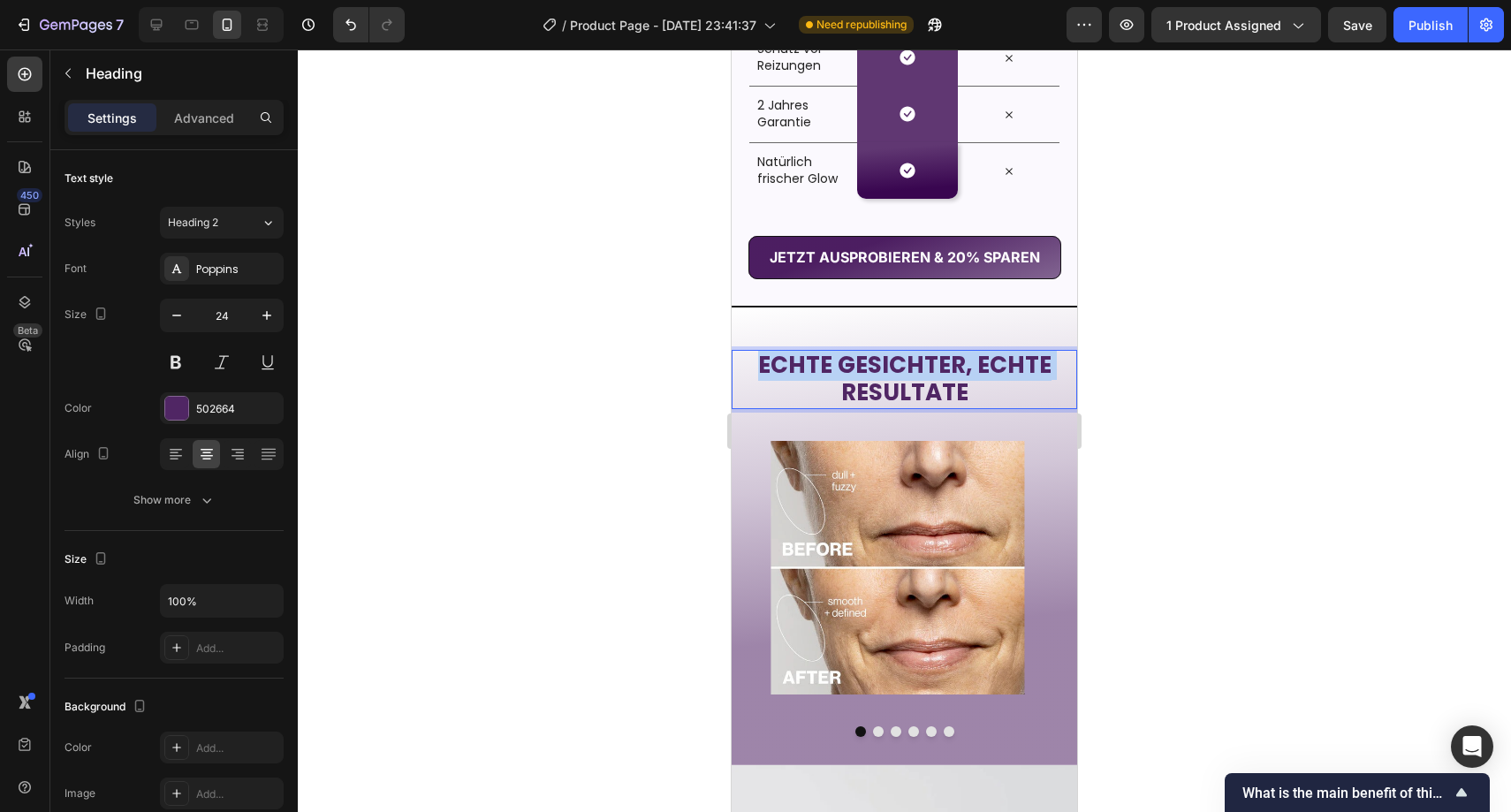
click at [826, 363] on strong "ECHTE GESICHTER, ECHTE" at bounding box center [905, 364] width 293 height 31
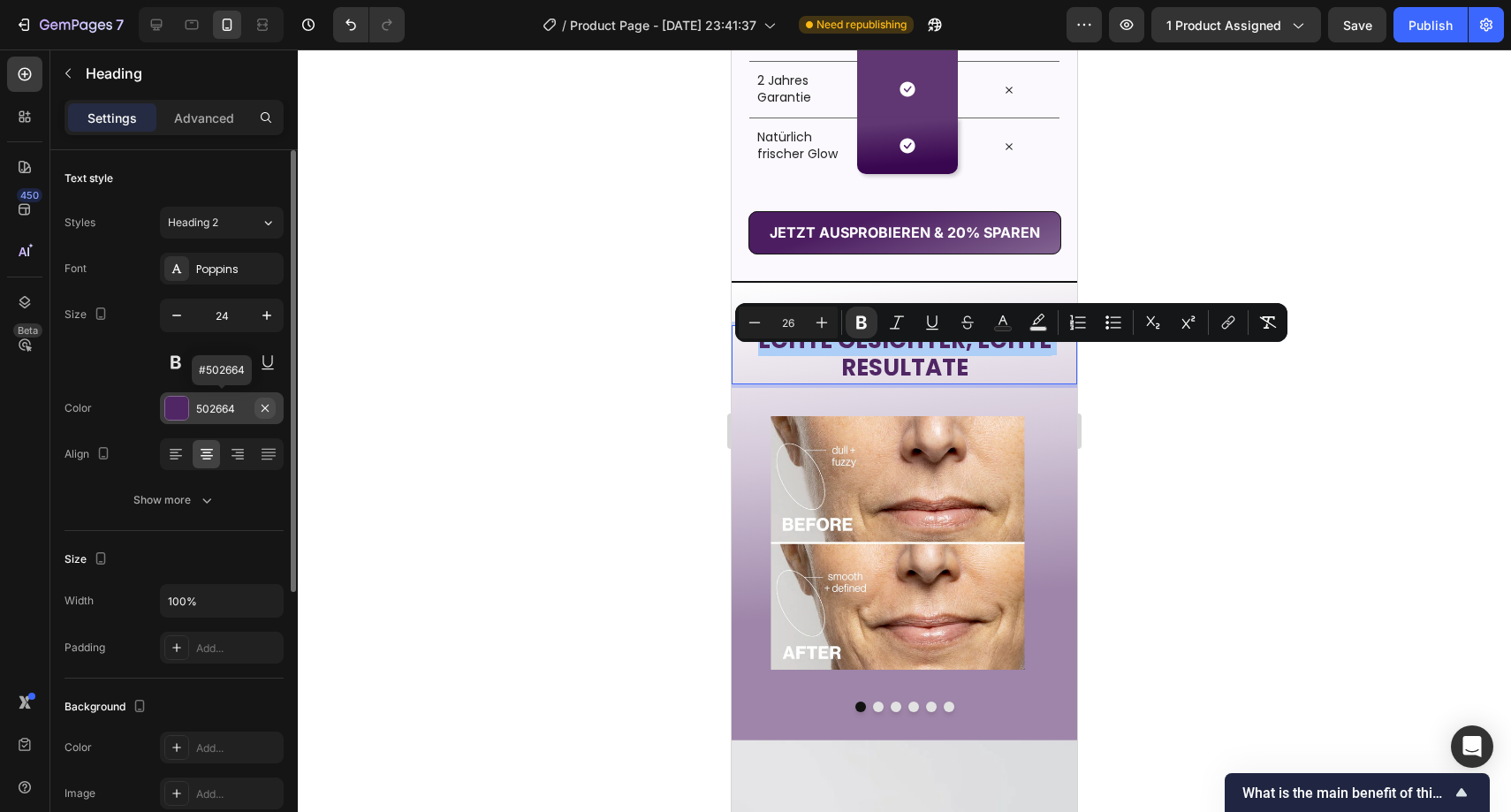
click at [265, 404] on icon "button" at bounding box center [265, 408] width 14 height 14
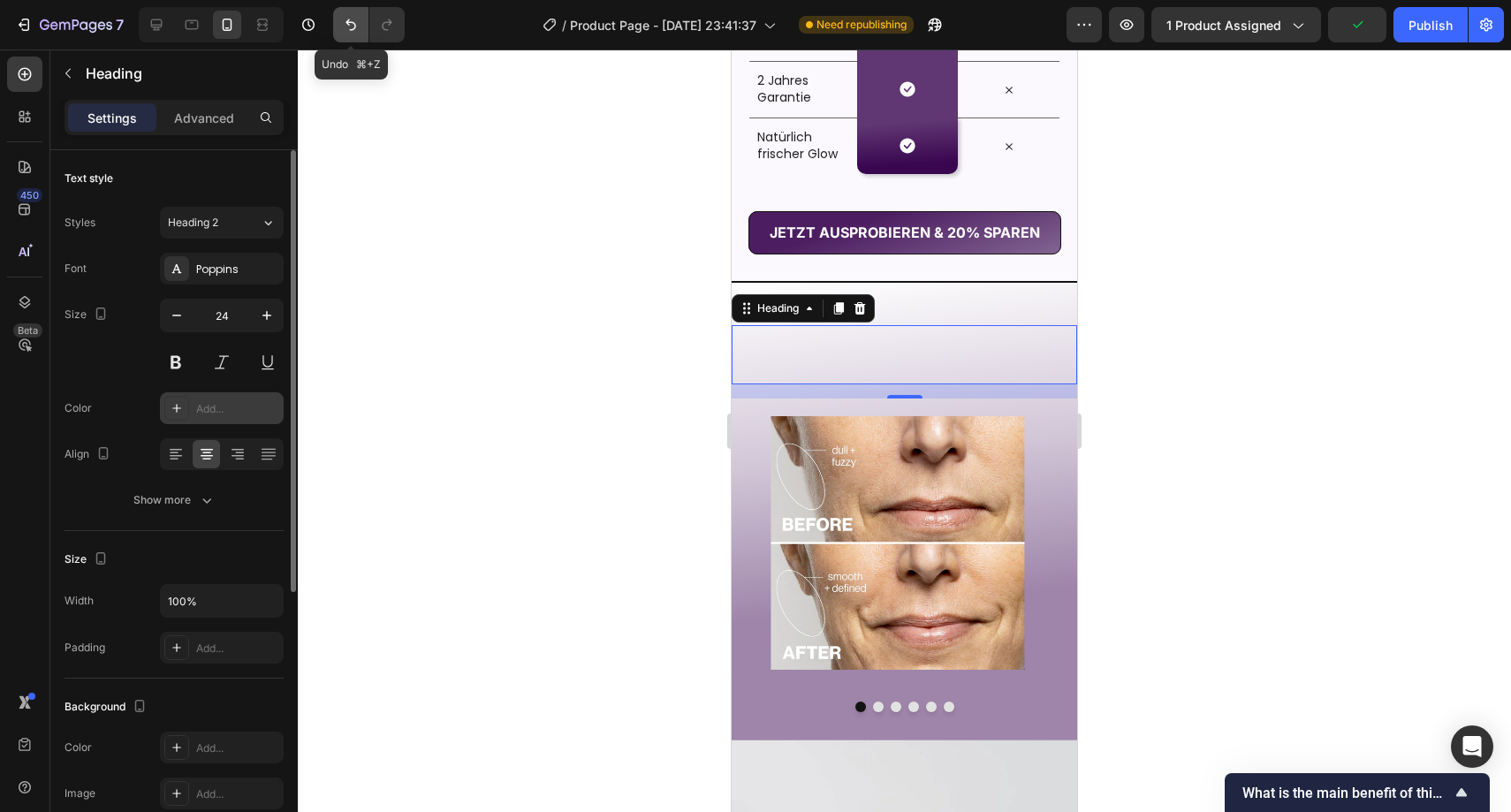
click at [342, 17] on icon "Undo/Redo" at bounding box center [351, 24] width 18 height 18
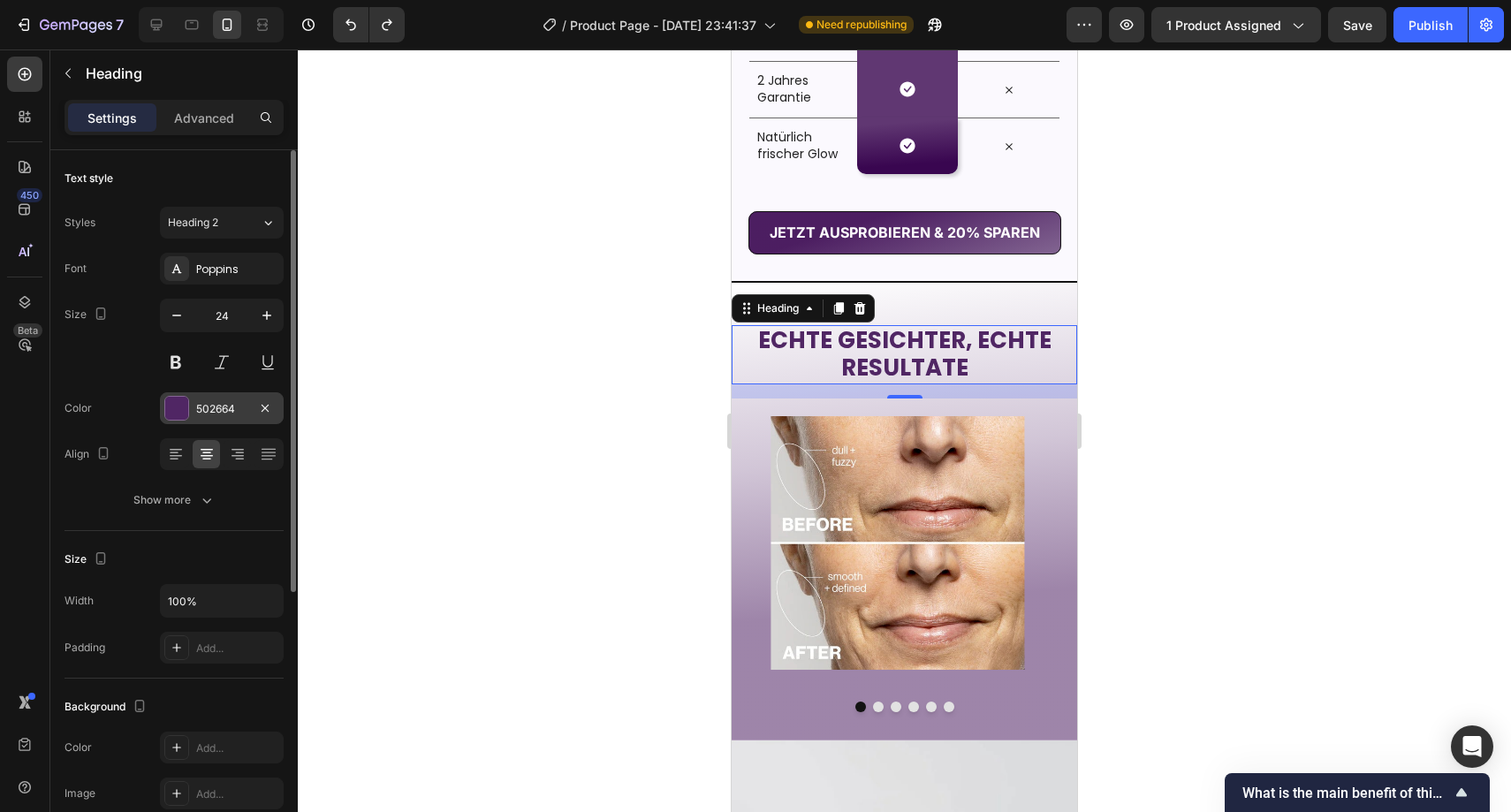
click at [205, 402] on div "502664" at bounding box center [221, 409] width 51 height 16
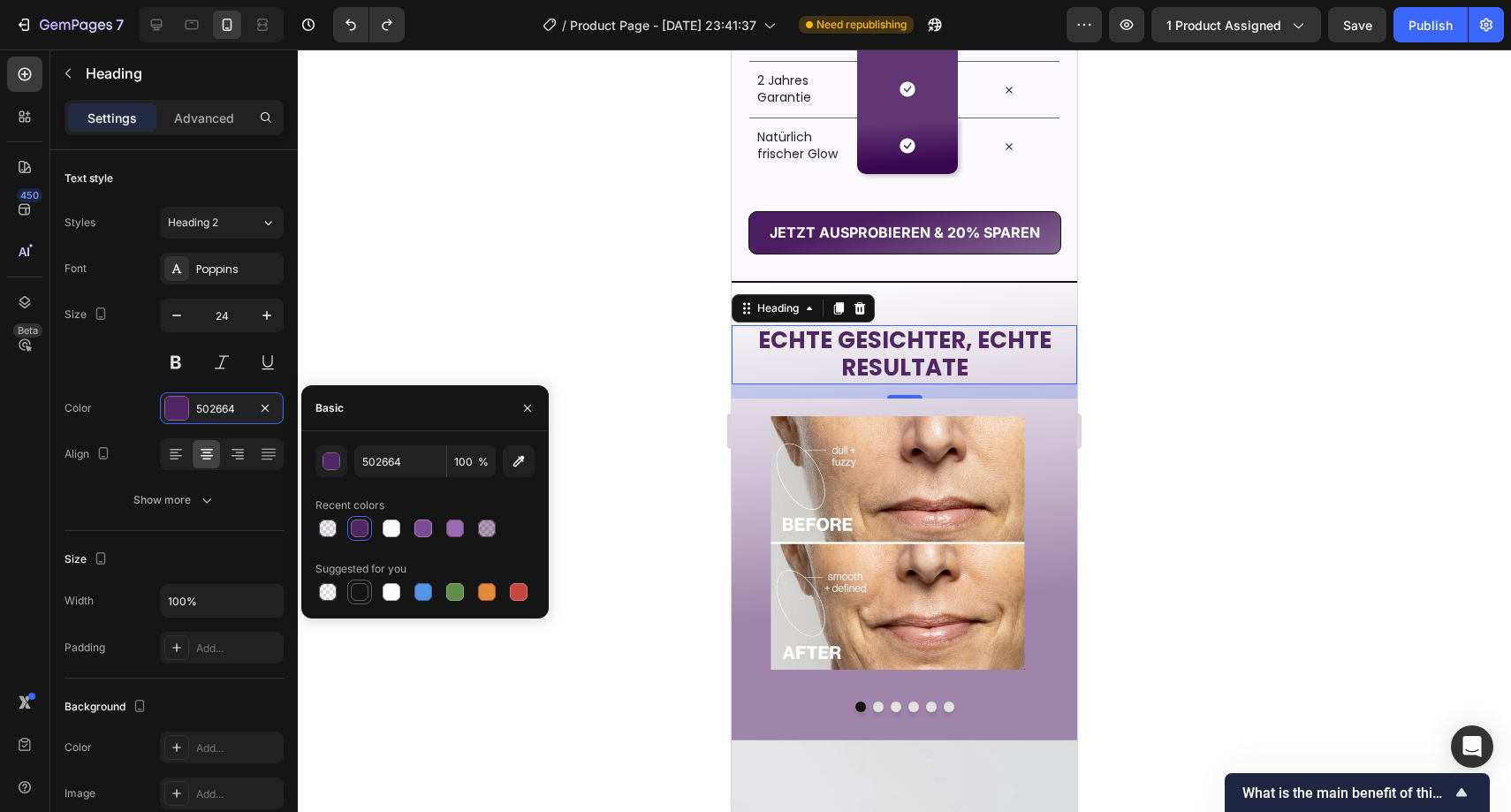
click at [355, 594] on div at bounding box center [359, 591] width 18 height 18
type input "151515"
click at [533, 405] on icon "button" at bounding box center [527, 408] width 14 height 14
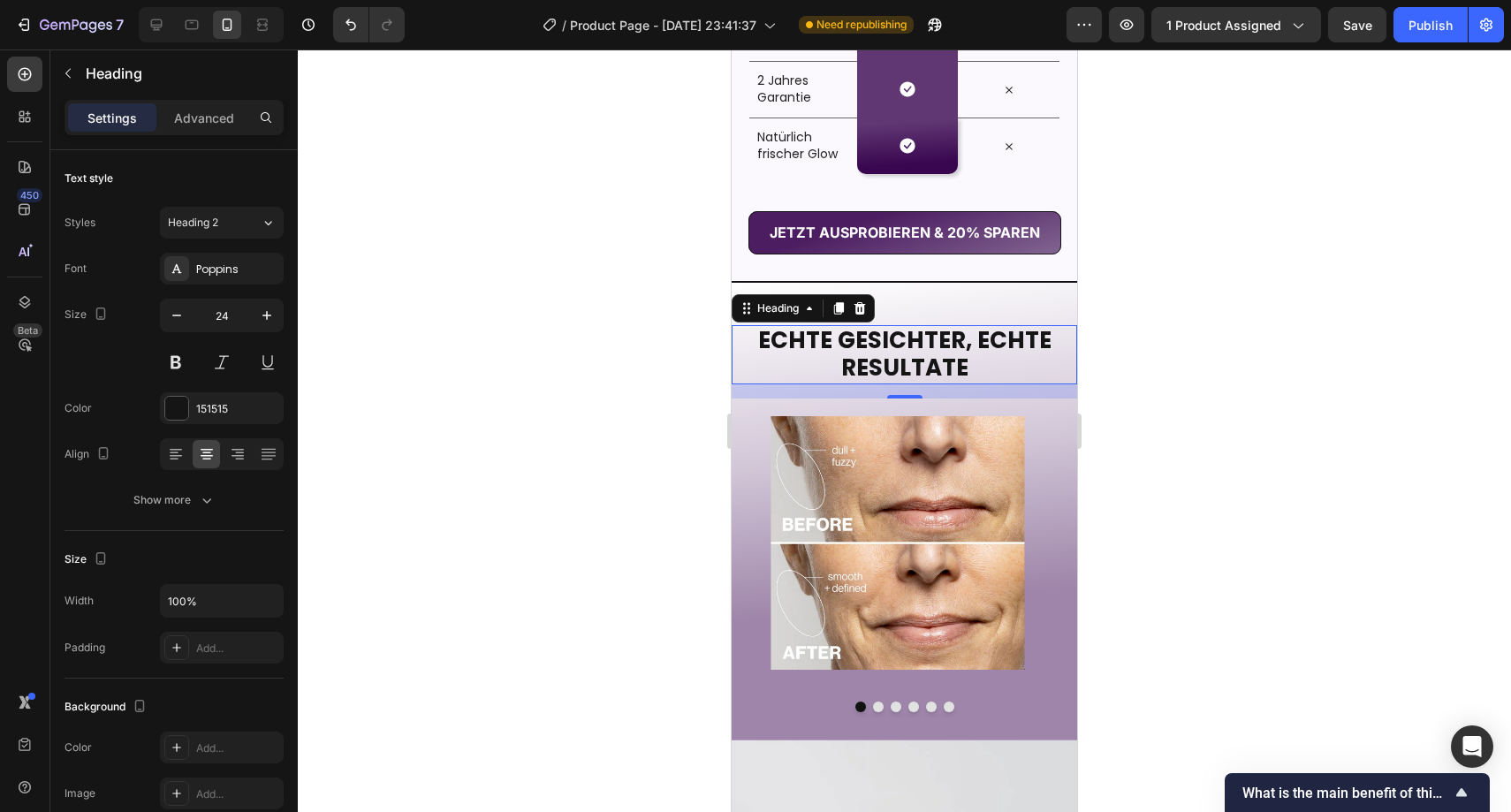
click at [624, 316] on div at bounding box center [905, 430] width 1214 height 762
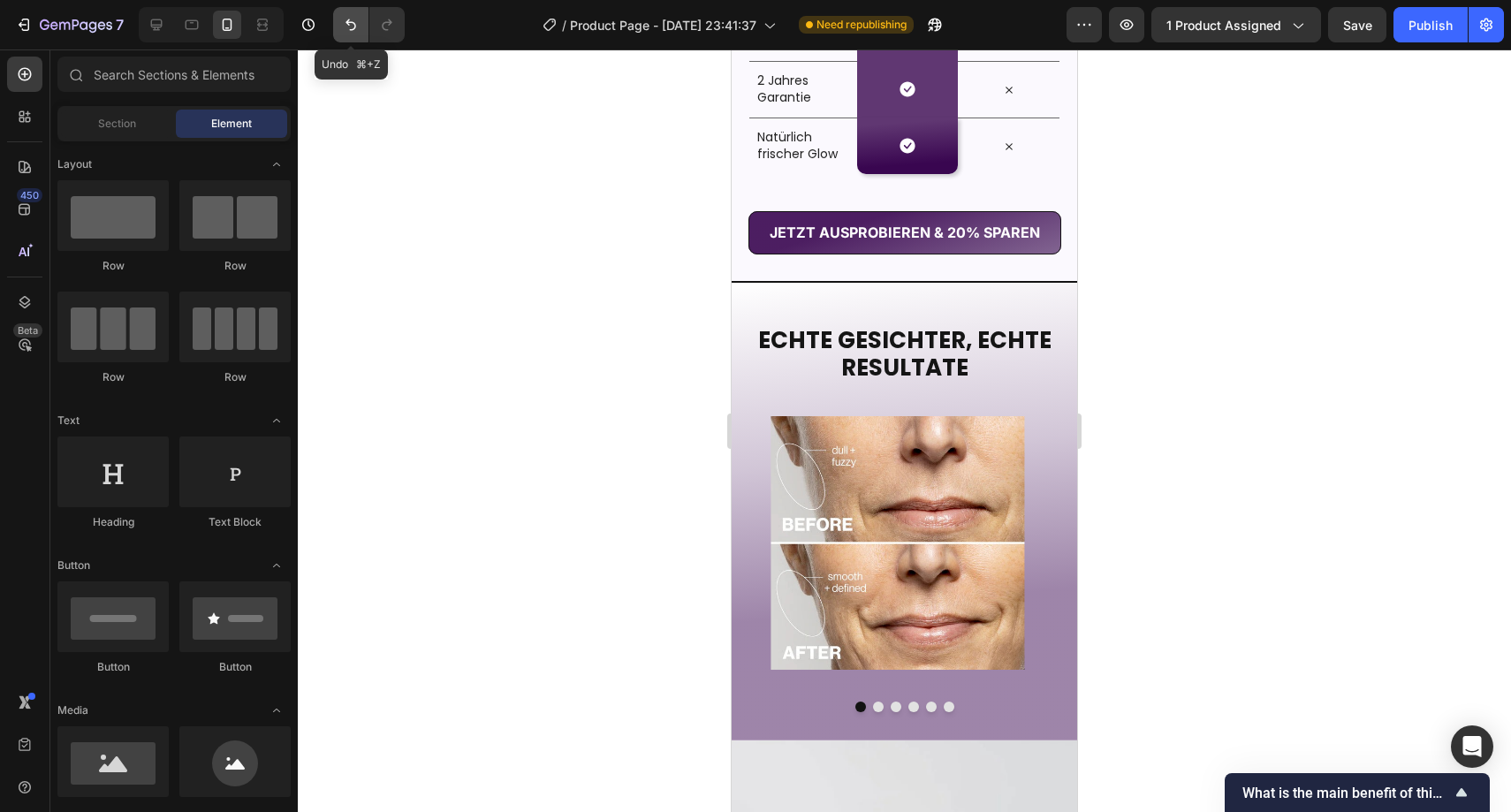
click at [355, 37] on button "Undo/Redo" at bounding box center [351, 25] width 35 height 35
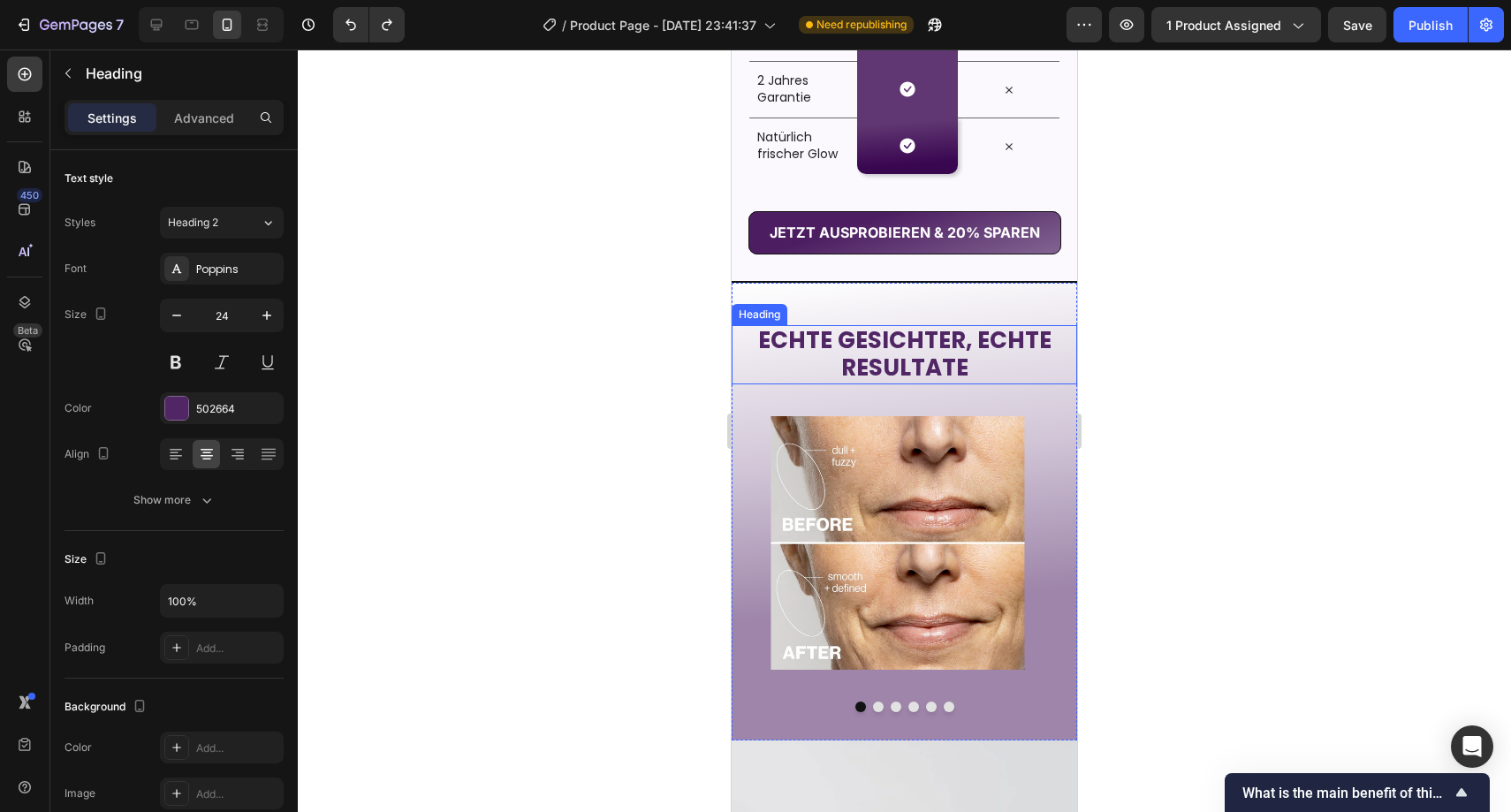
click at [852, 356] on strong "ECHTE GESICHTER, ECHTE" at bounding box center [905, 340] width 293 height 31
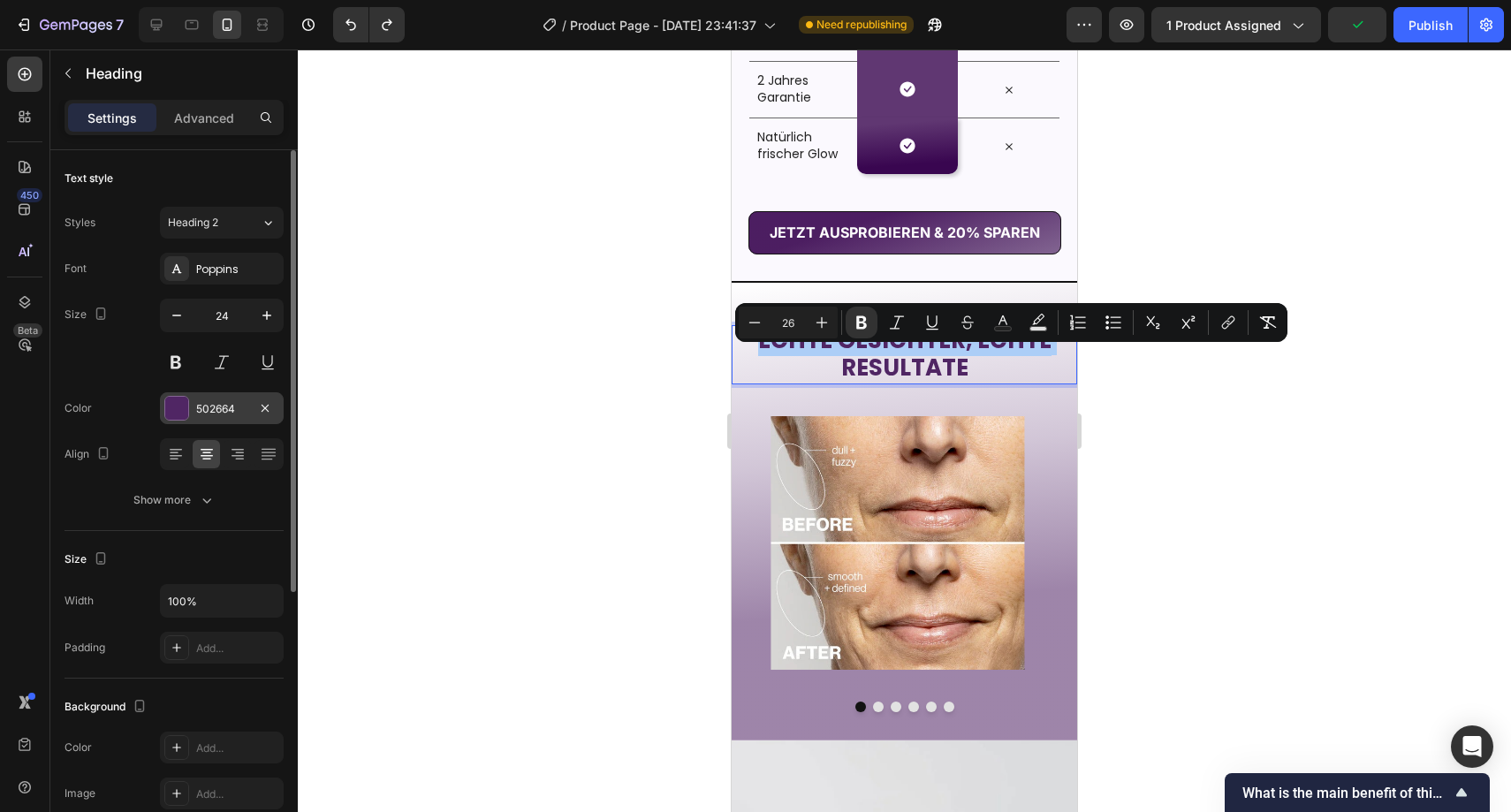
click at [211, 416] on div "502664" at bounding box center [222, 408] width 124 height 31
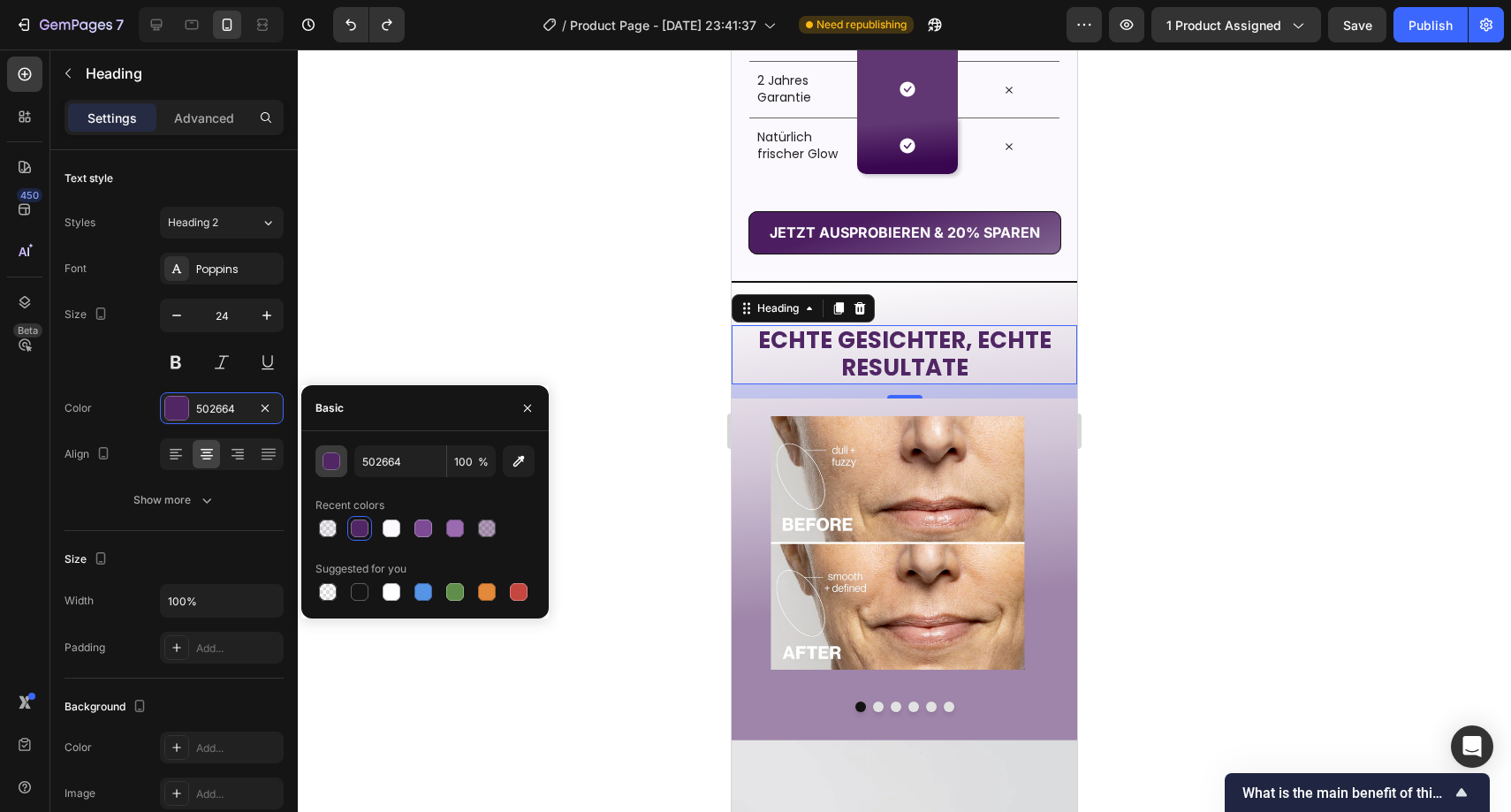
click at [345, 467] on button "button" at bounding box center [331, 461] width 31 height 31
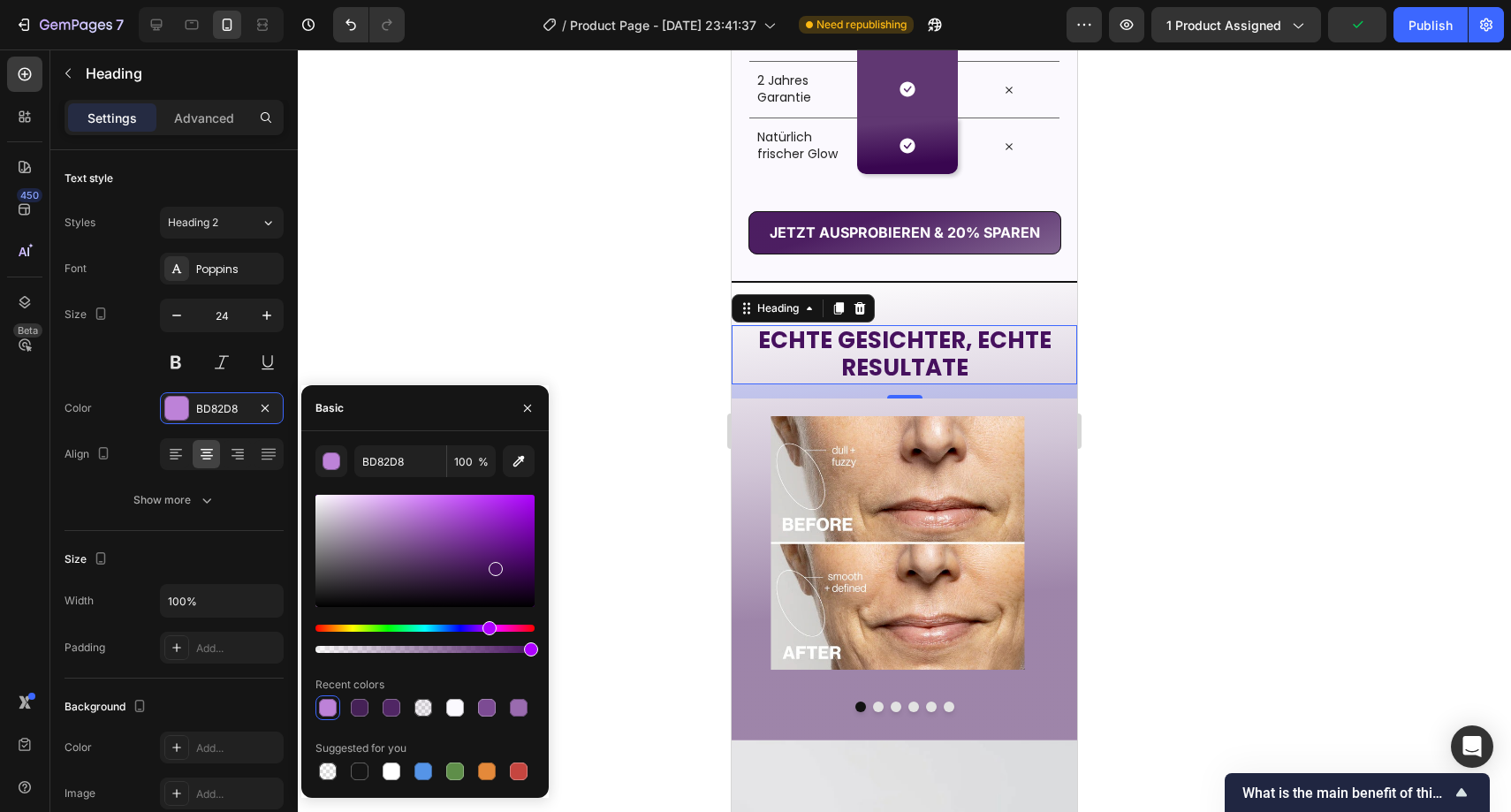
drag, startPoint x: 458, startPoint y: 567, endPoint x: 495, endPoint y: 565, distance: 37.1
click at [494, 565] on div at bounding box center [495, 569] width 14 height 14
type input "46115E"
click at [529, 416] on button "button" at bounding box center [527, 408] width 29 height 29
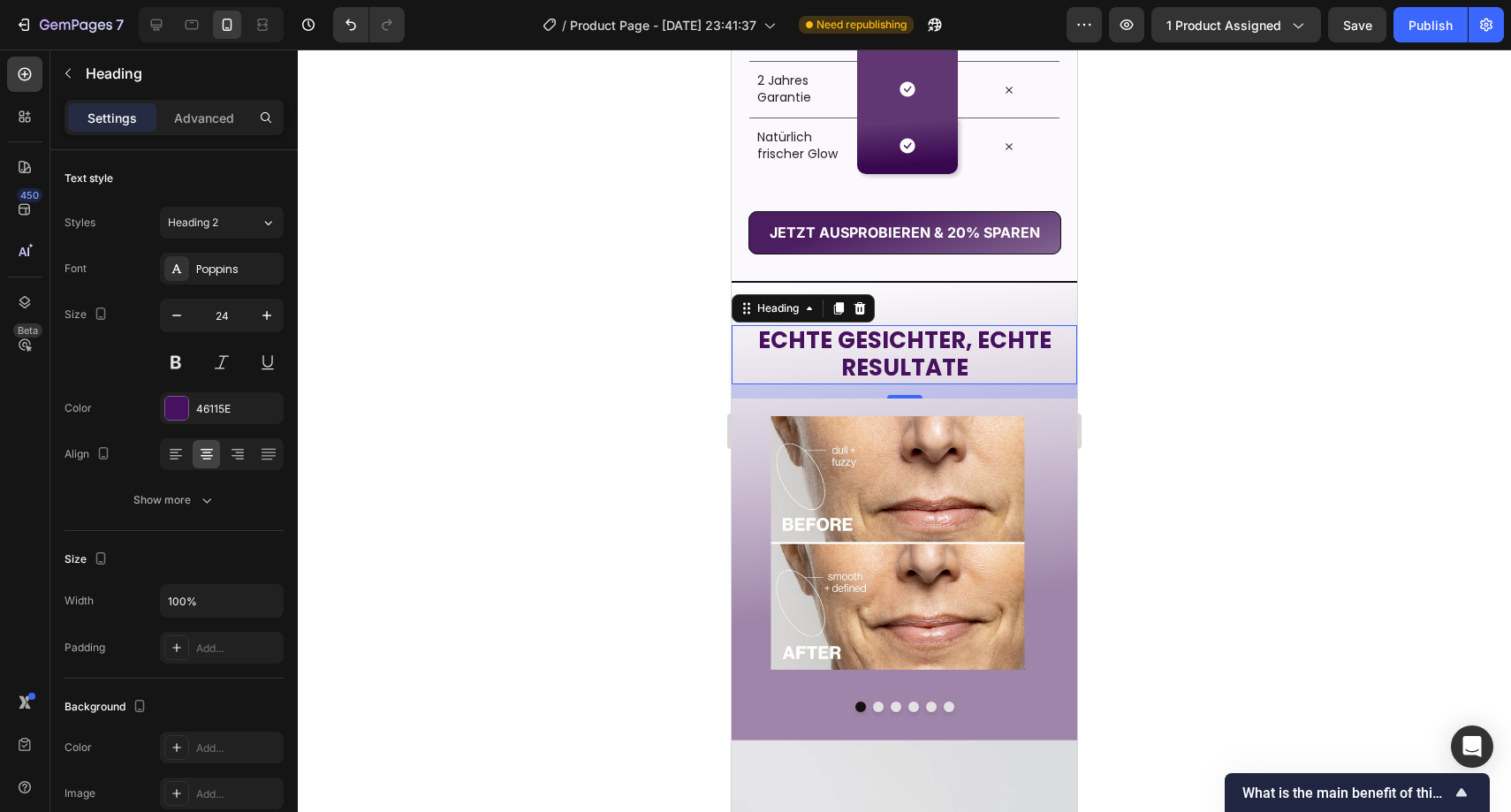
click at [553, 401] on div at bounding box center [905, 430] width 1214 height 762
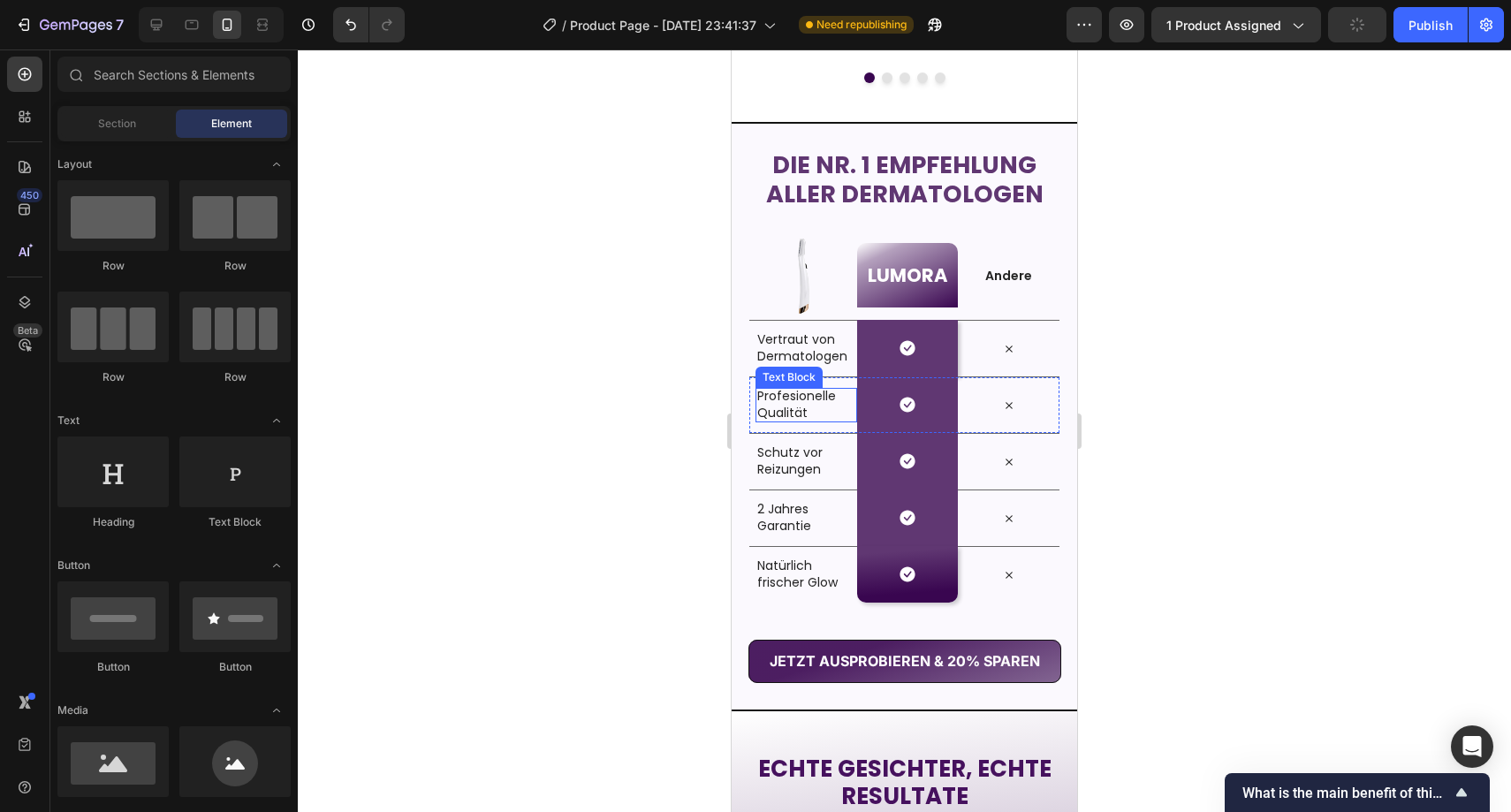
scroll to position [2604, 0]
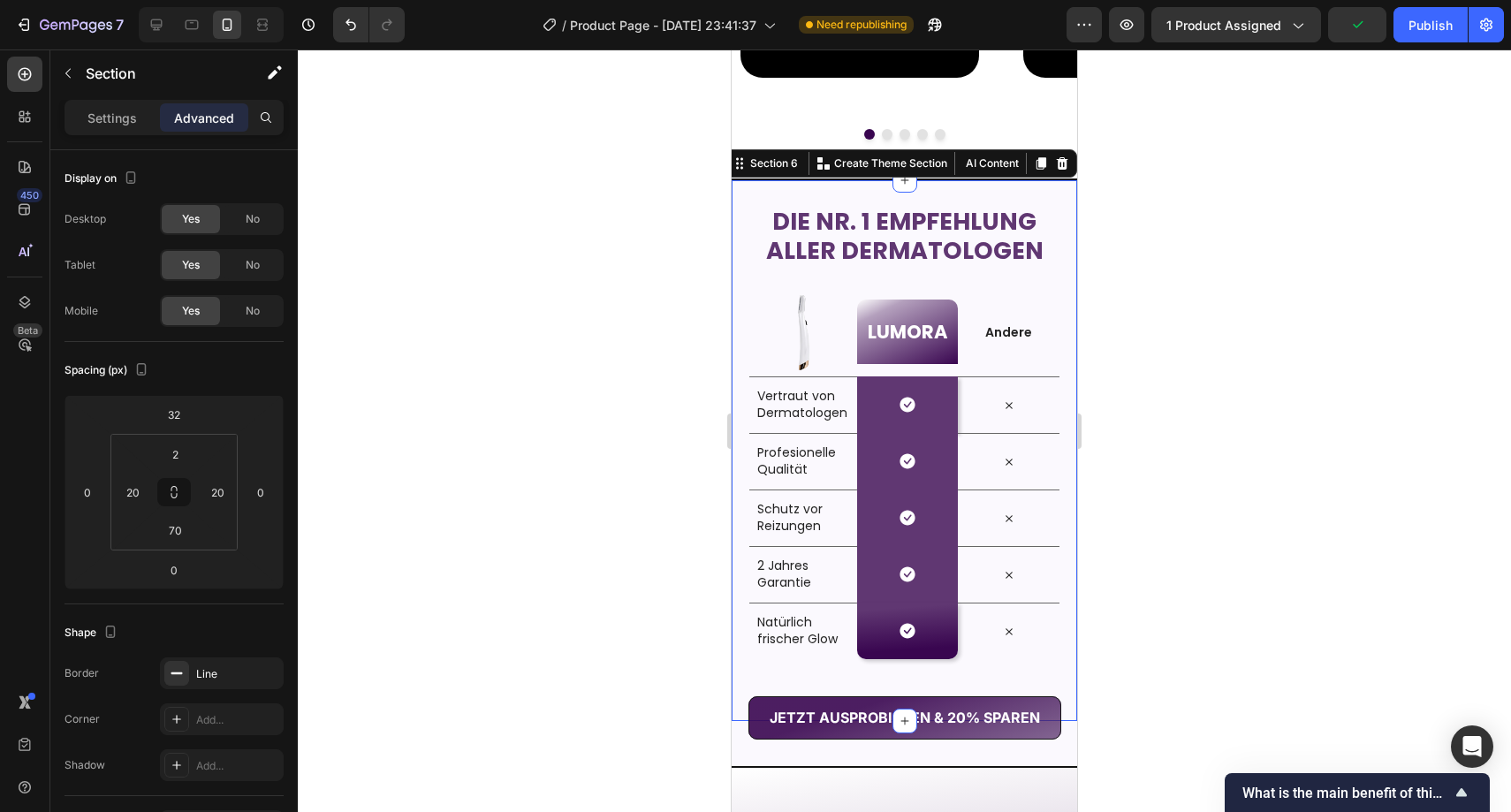
click at [742, 225] on div "Die Nr. 1 Empfehlung aller Dermatologen Heading Row Image LUMORA Heading Row An…" at bounding box center [904, 449] width 345 height 543
click at [108, 112] on p "Settings" at bounding box center [112, 117] width 49 height 18
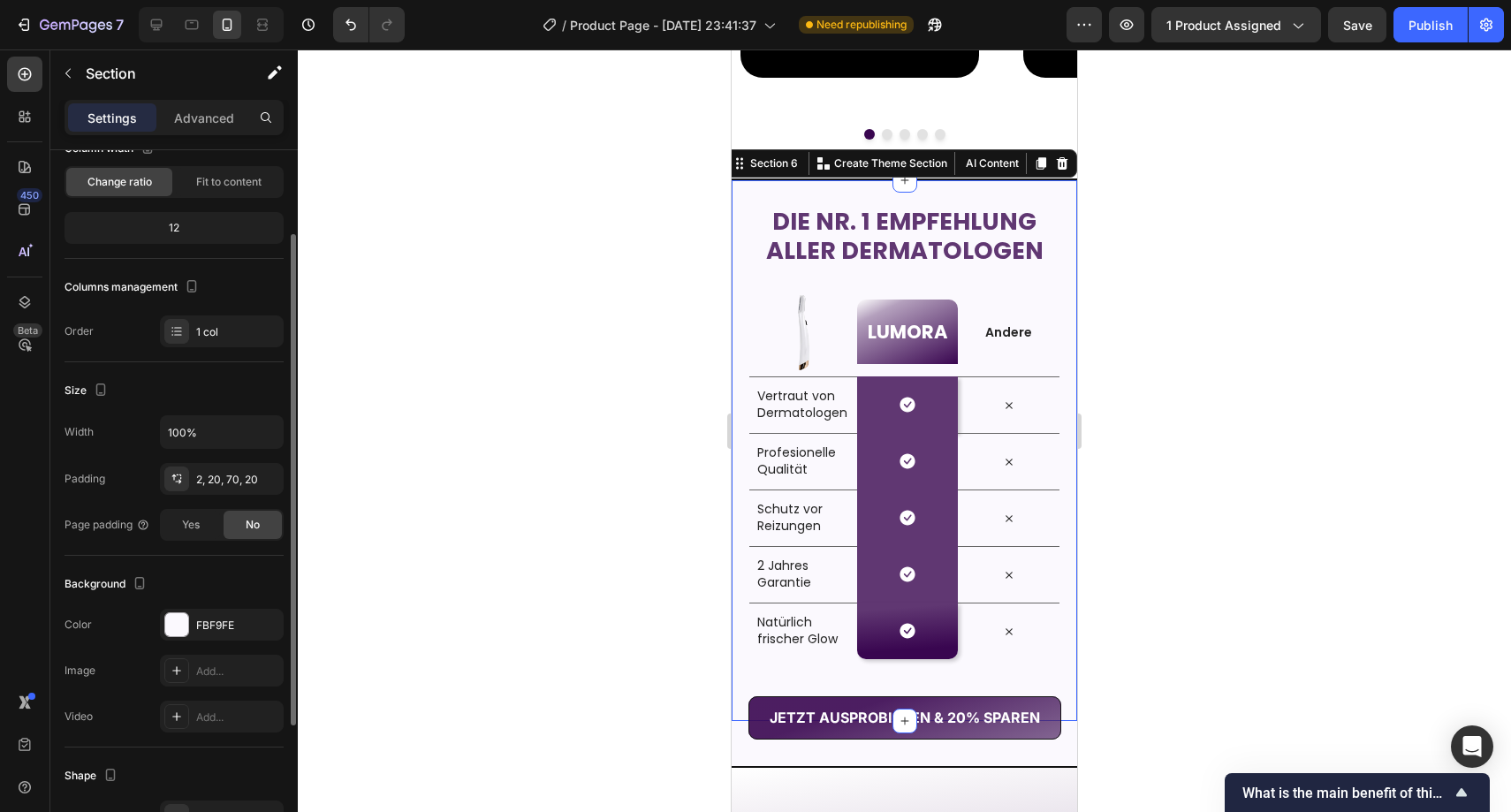
scroll to position [150, 0]
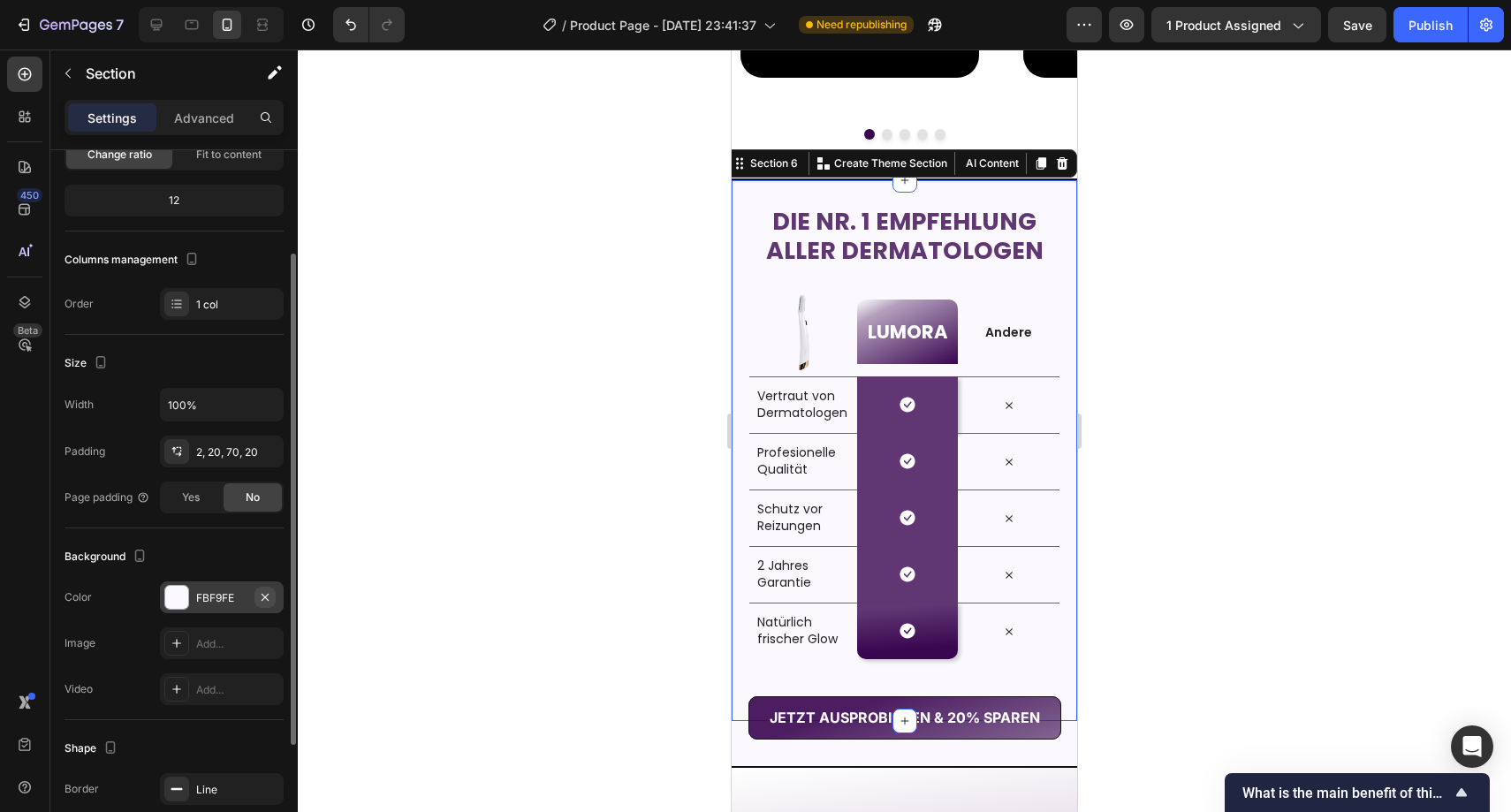
click at [266, 590] on icon "button" at bounding box center [265, 597] width 14 height 14
click at [521, 529] on div at bounding box center [905, 430] width 1214 height 762
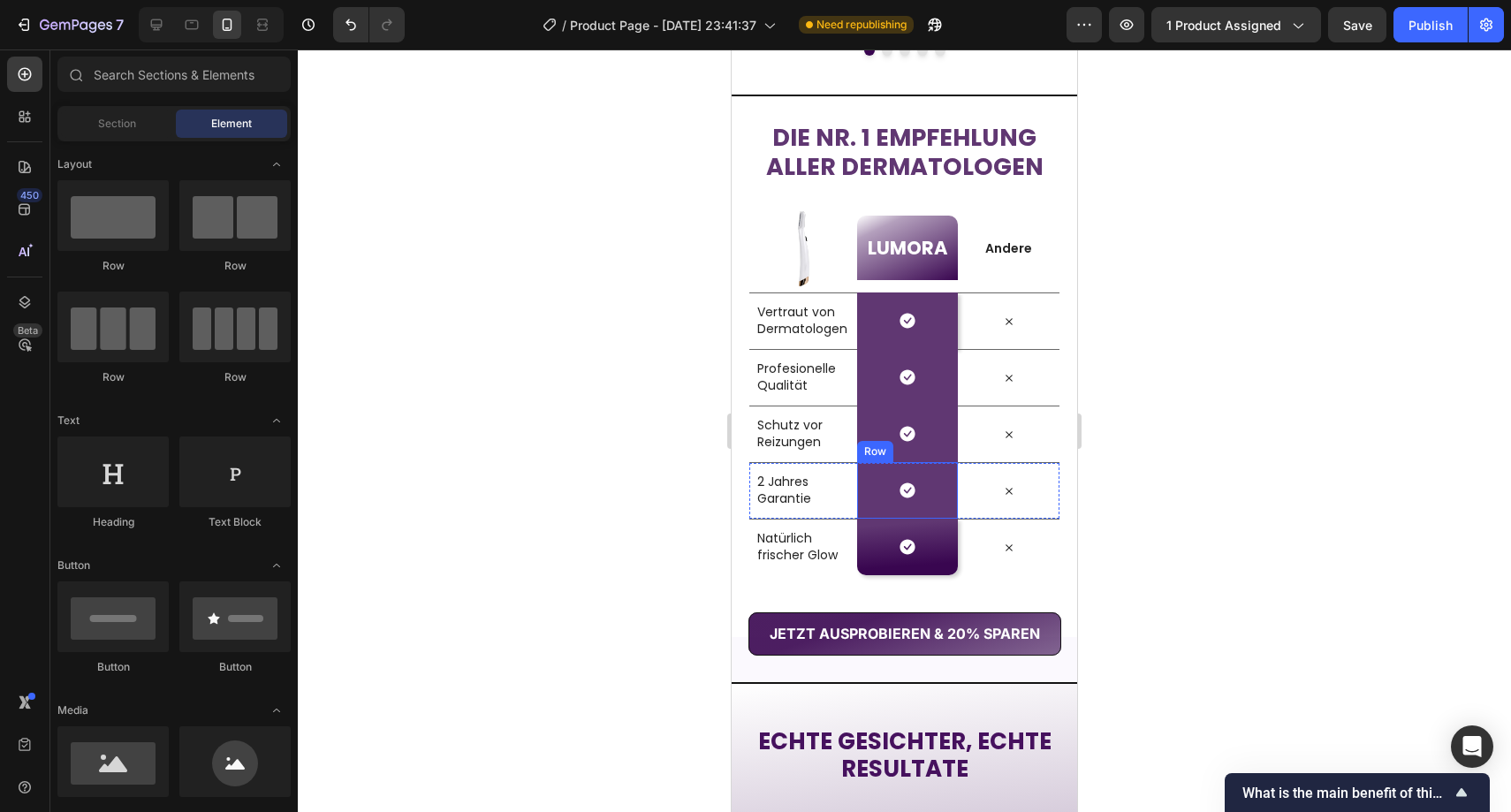
scroll to position [2704, 0]
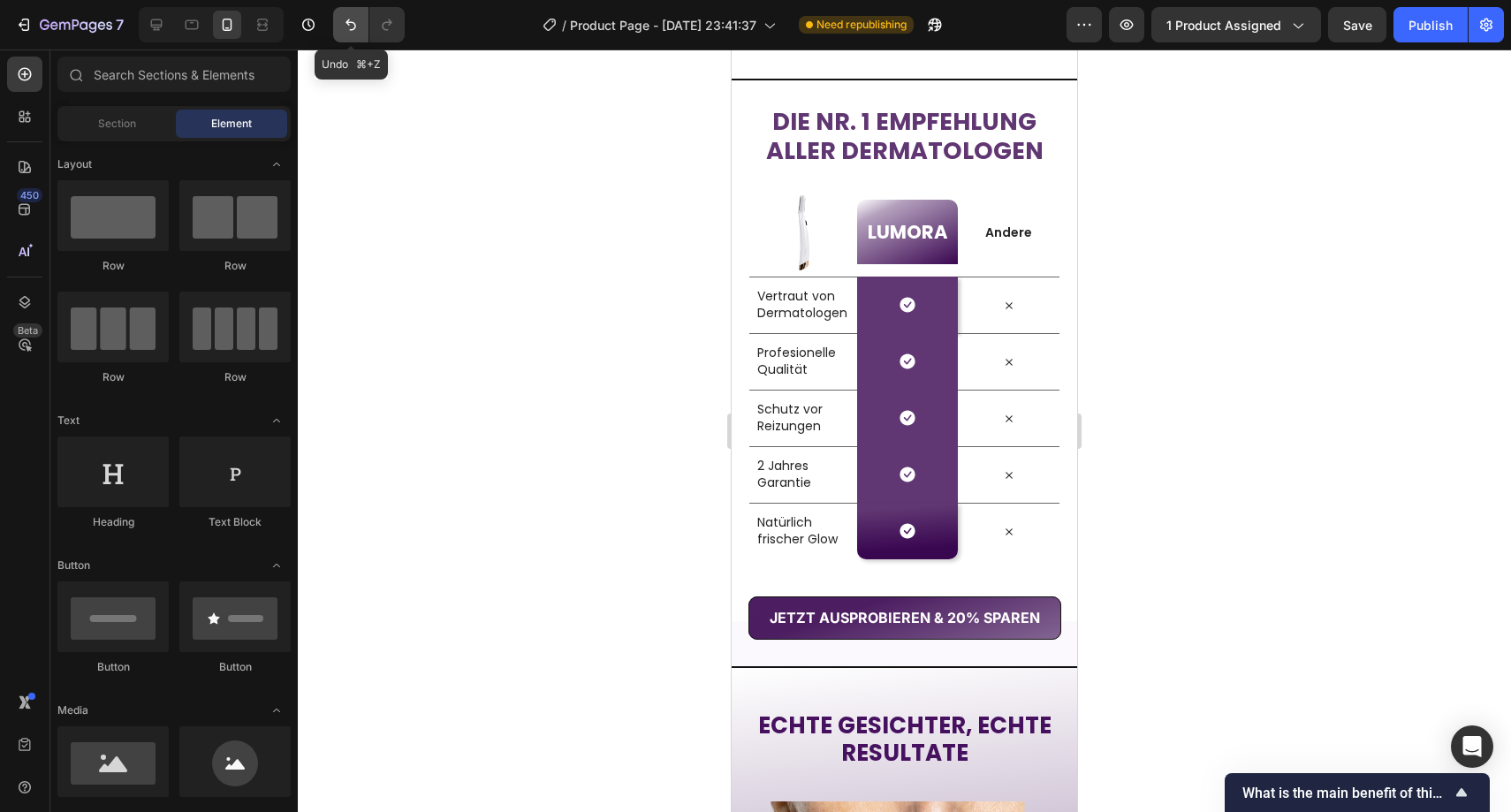
click at [352, 33] on button "Undo/Redo" at bounding box center [351, 25] width 35 height 35
click at [391, 26] on icon "Undo/Redo" at bounding box center [387, 24] width 18 height 18
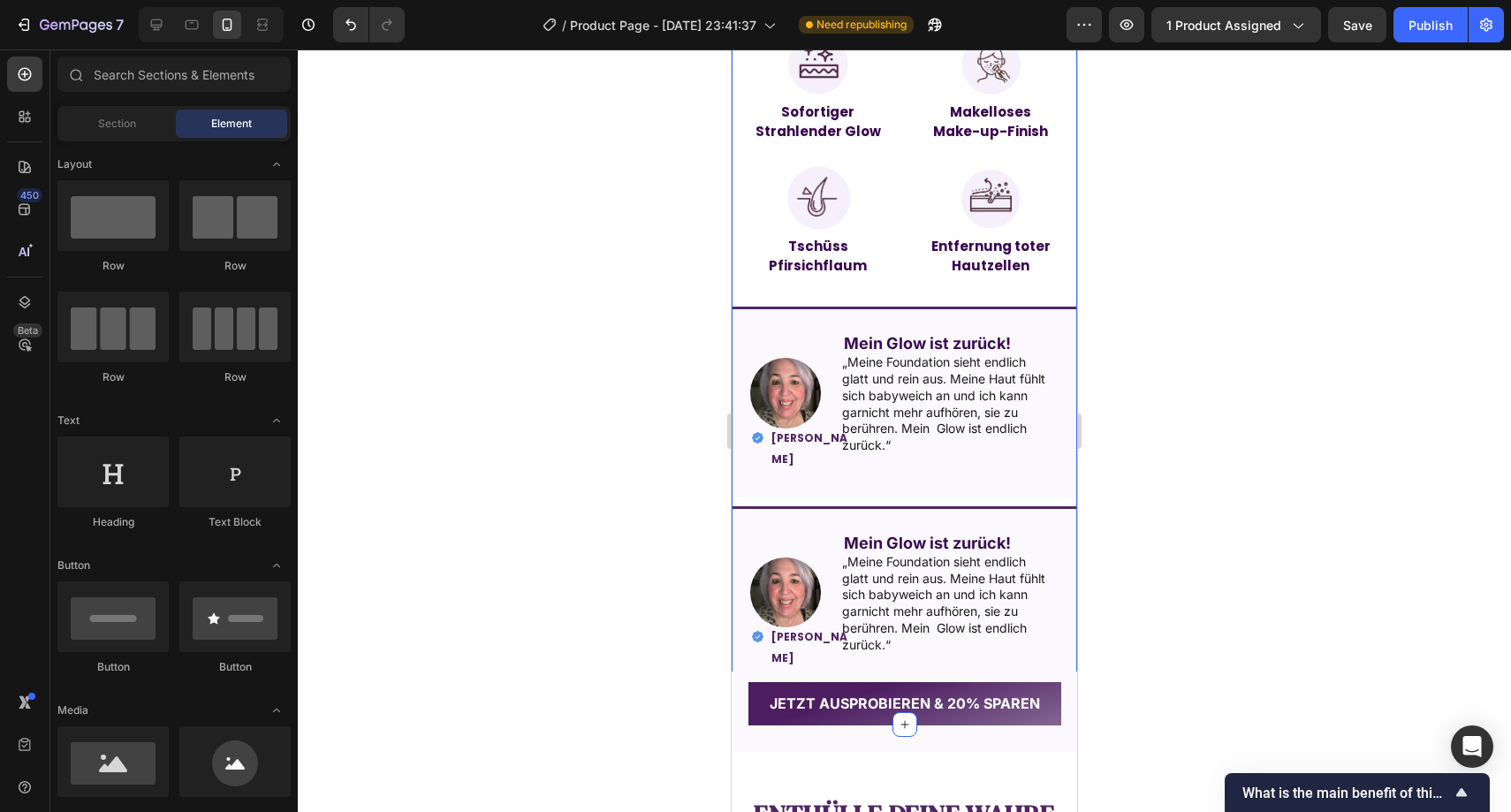
scroll to position [1554, 0]
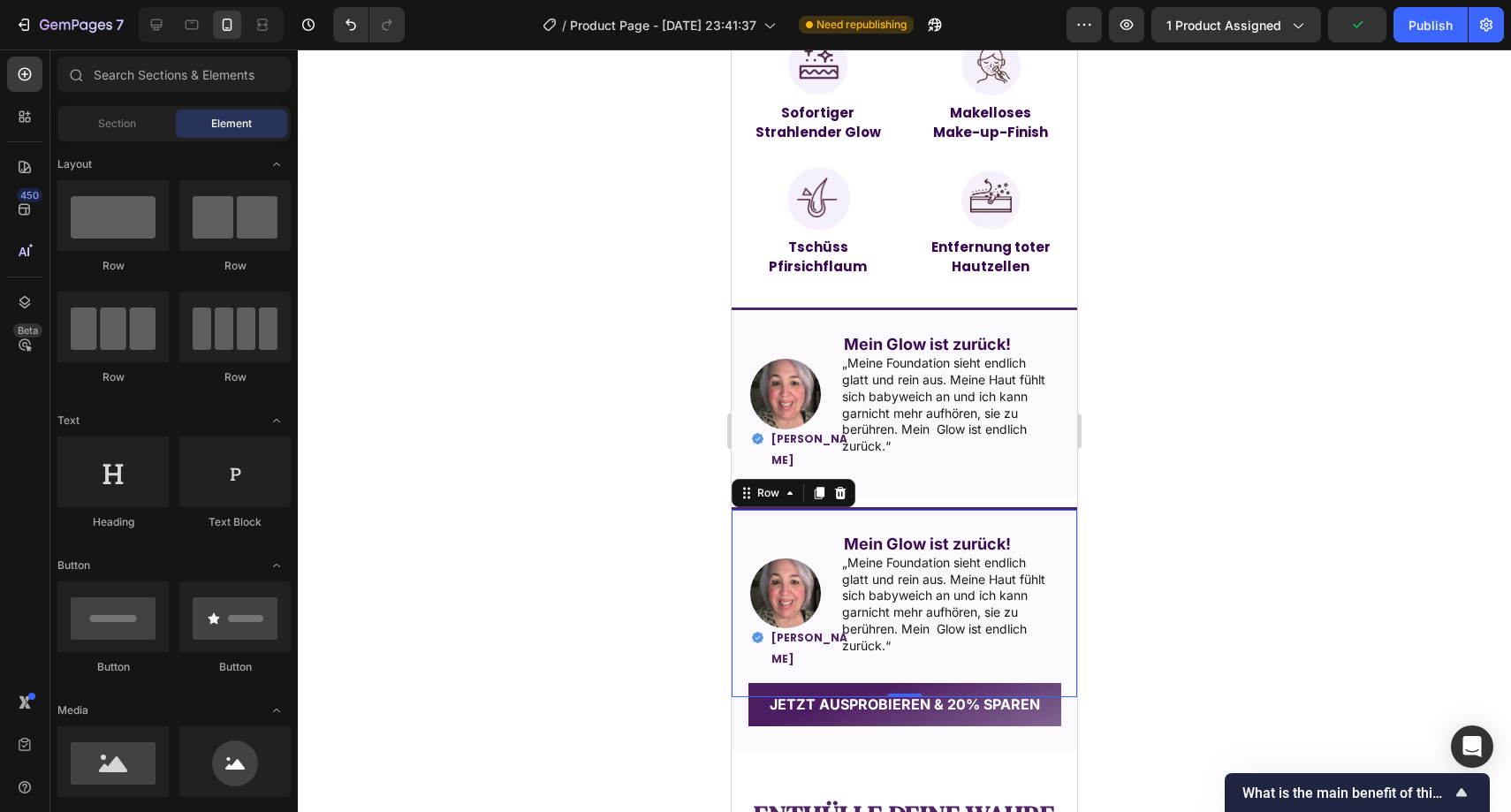
click at [737, 516] on div "Image Mein Glow ist zurück! Text Block „Meine Foundation sieht endlich [PERSON_…" at bounding box center [904, 602] width 345 height 191
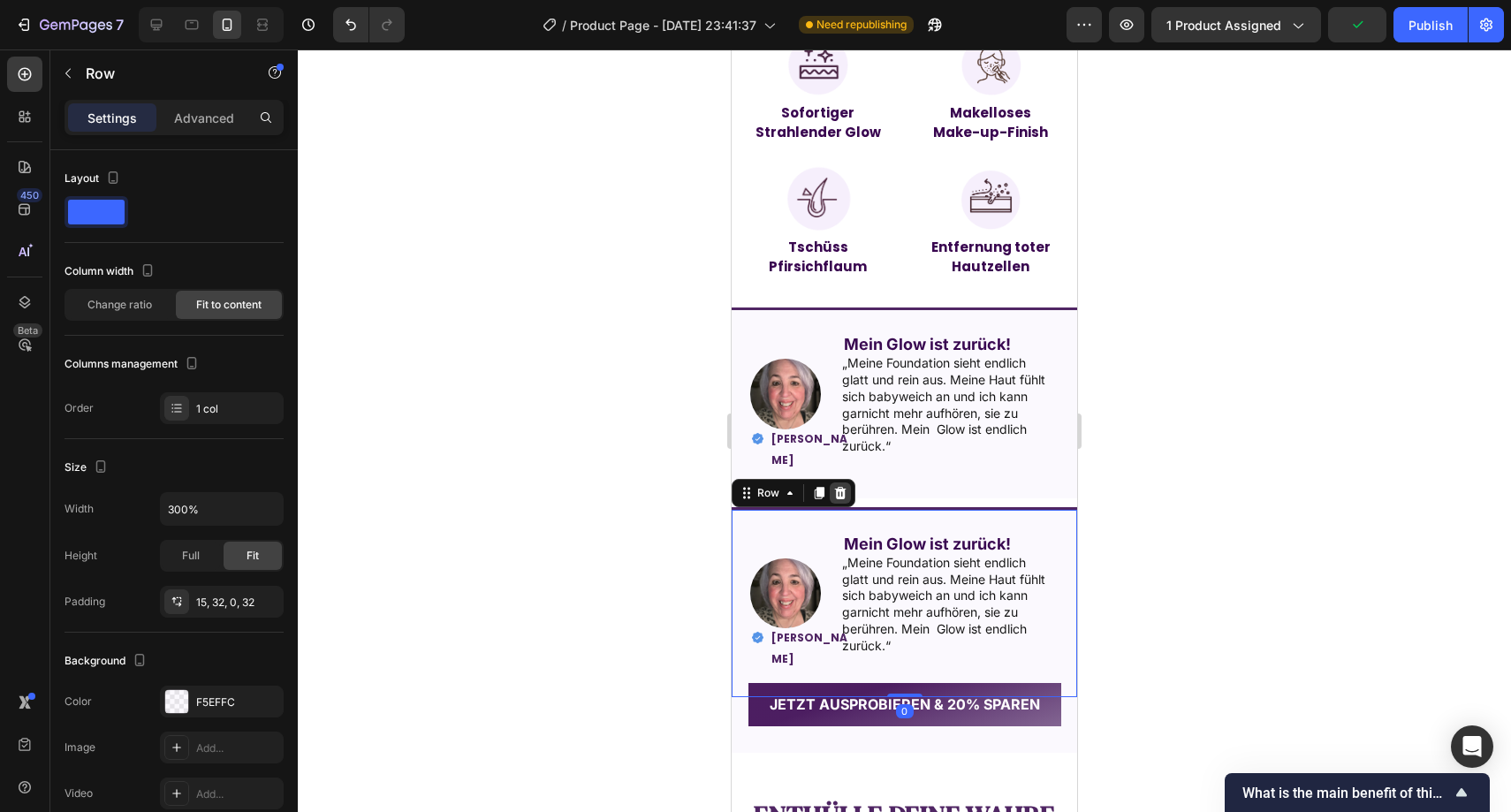
click at [837, 490] on icon at bounding box center [841, 492] width 11 height 12
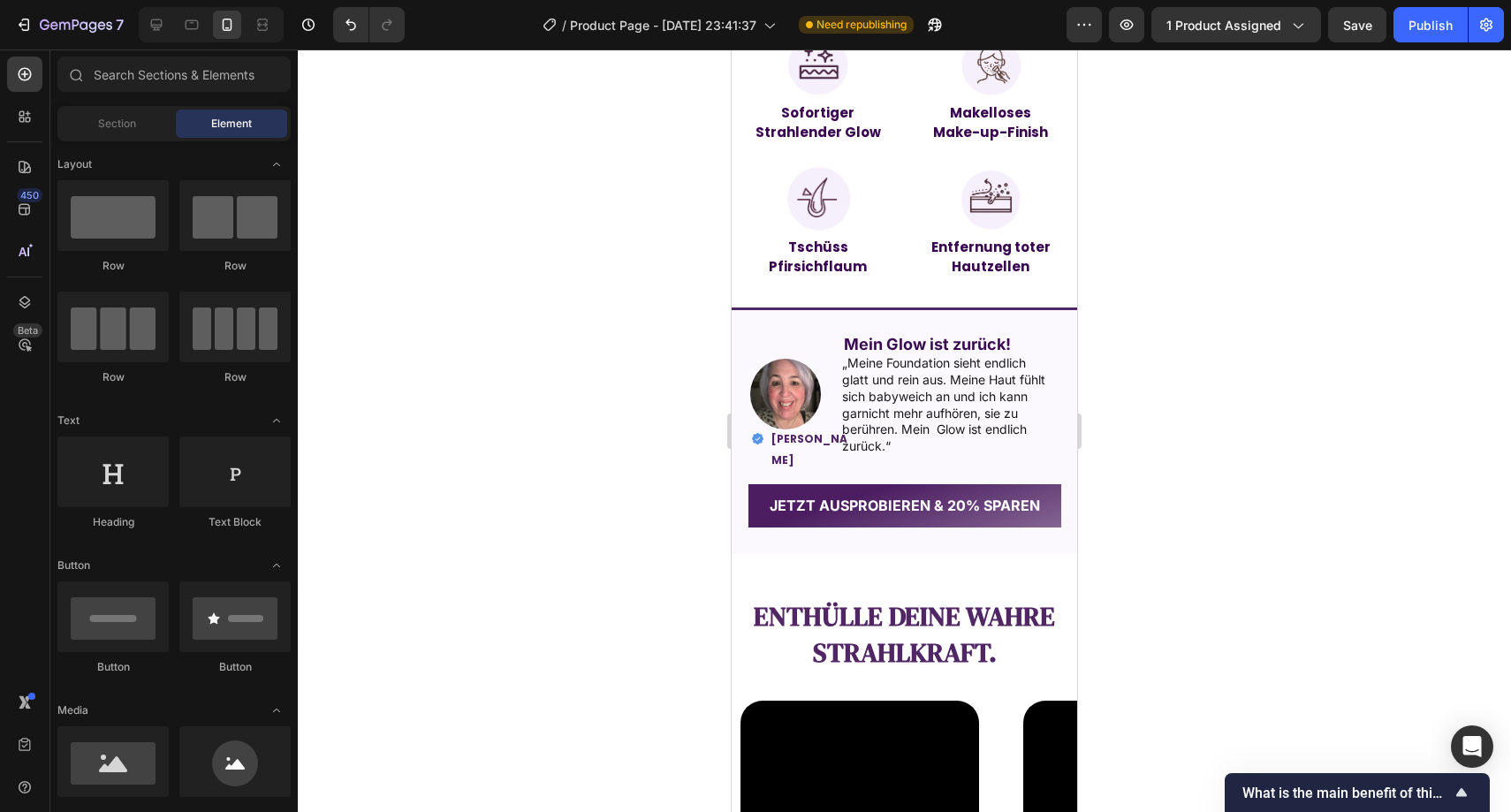
click at [646, 473] on div at bounding box center [905, 430] width 1214 height 762
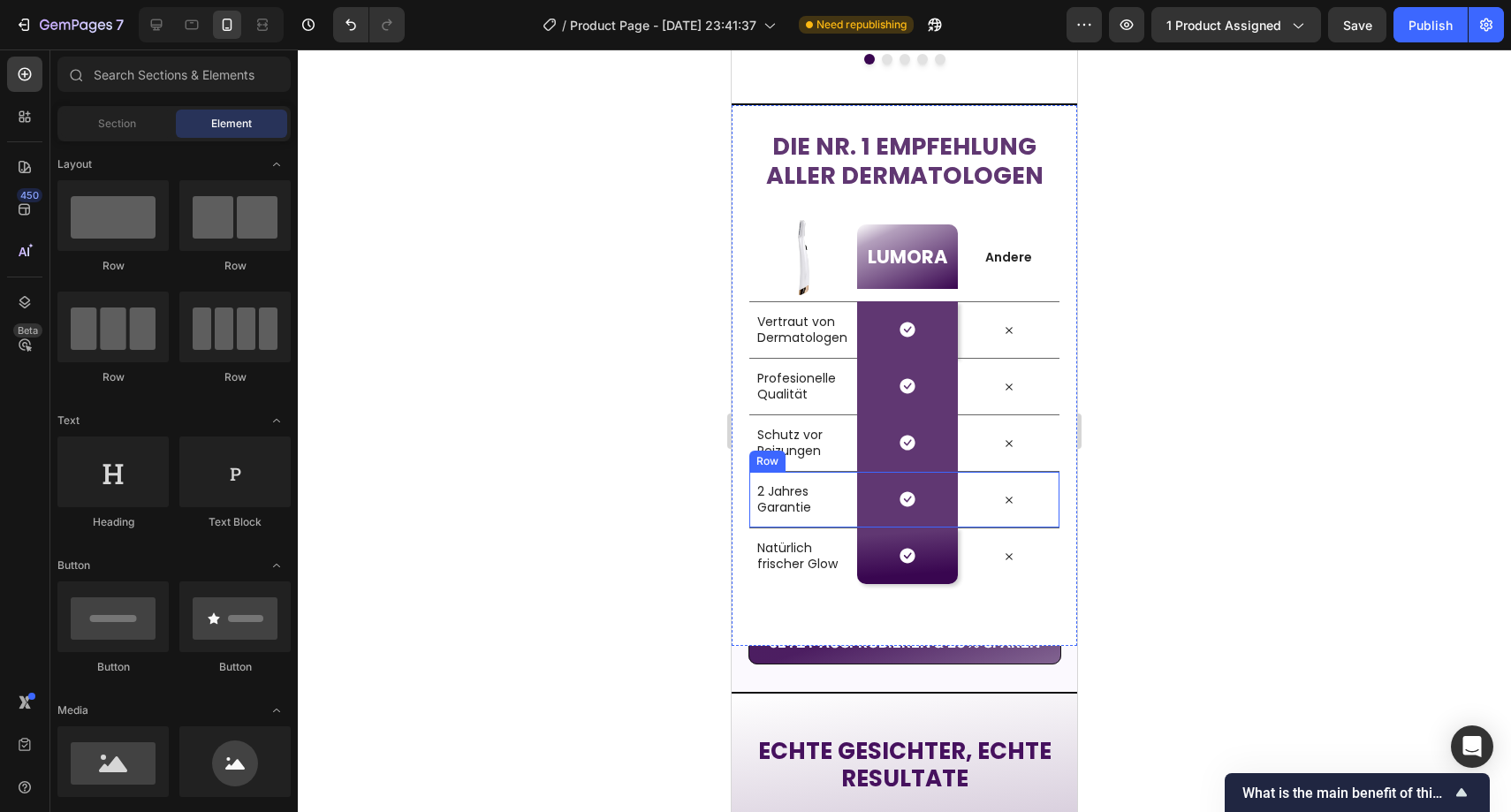
scroll to position [2491, 0]
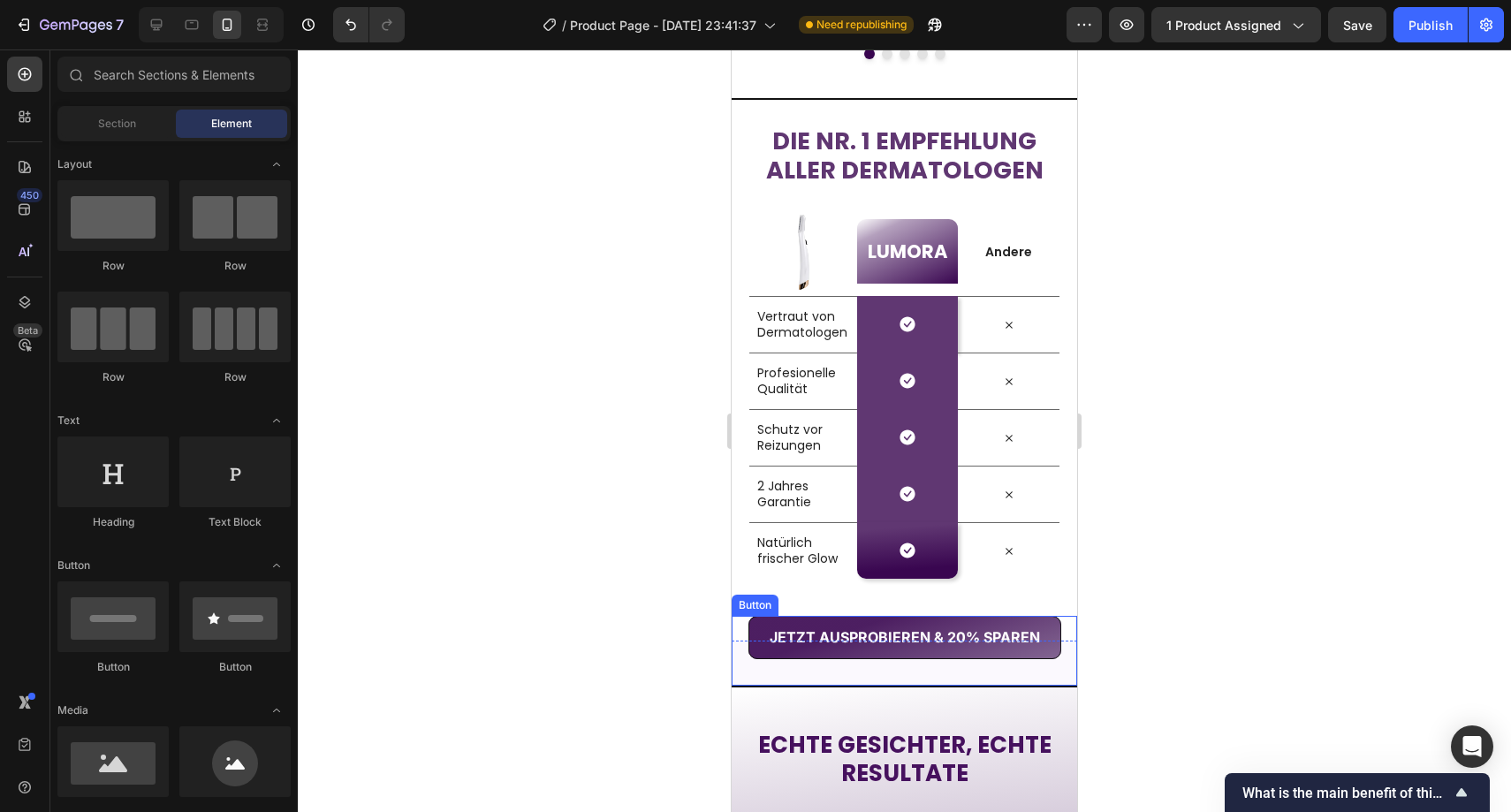
click at [753, 678] on div "JETZT AUSPROBIEREN & 20% SPAREN Button" at bounding box center [904, 650] width 345 height 69
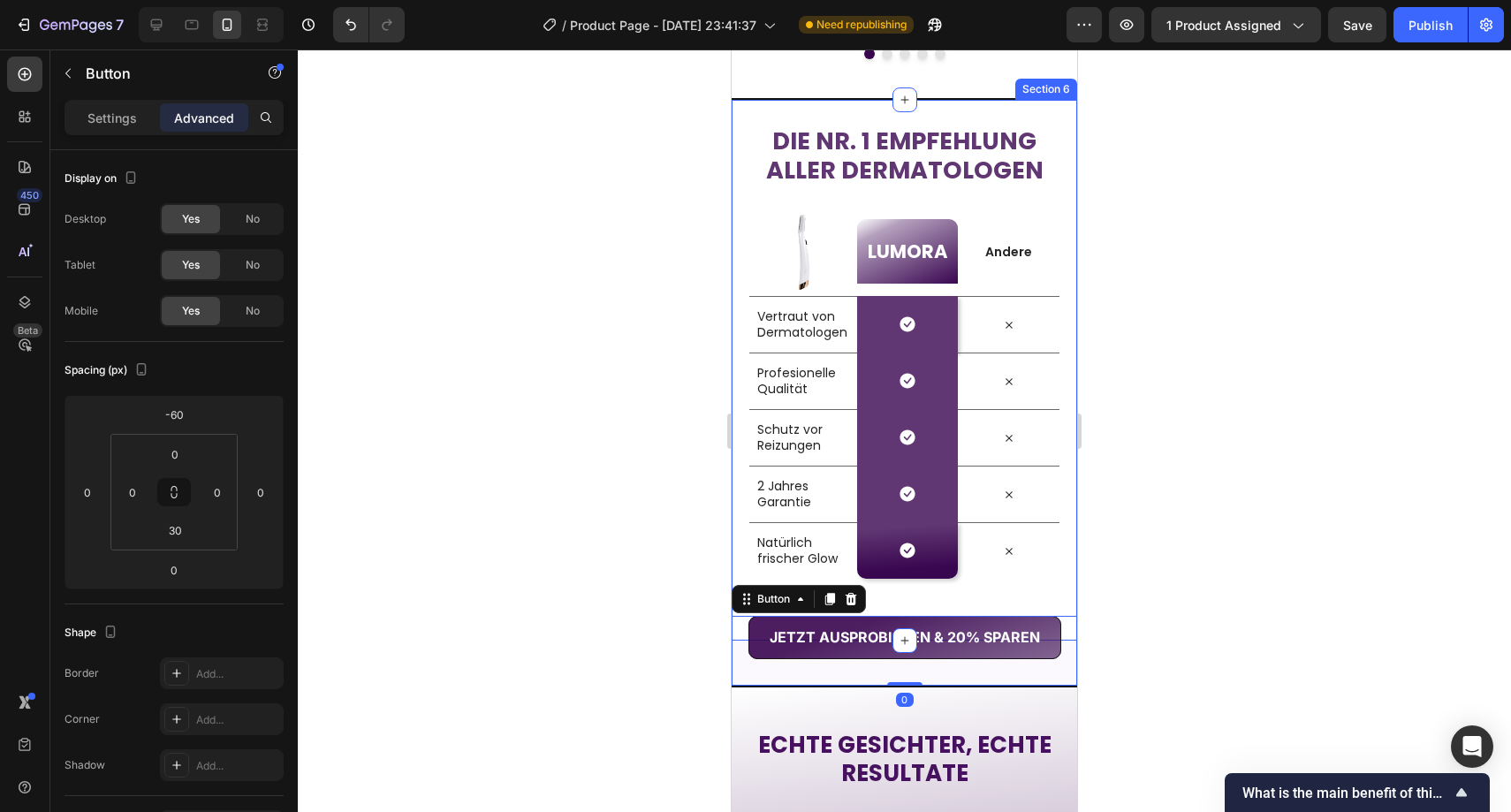
drag, startPoint x: 563, startPoint y: 499, endPoint x: 601, endPoint y: 505, distance: 38.5
click at [563, 499] on div at bounding box center [905, 430] width 1214 height 762
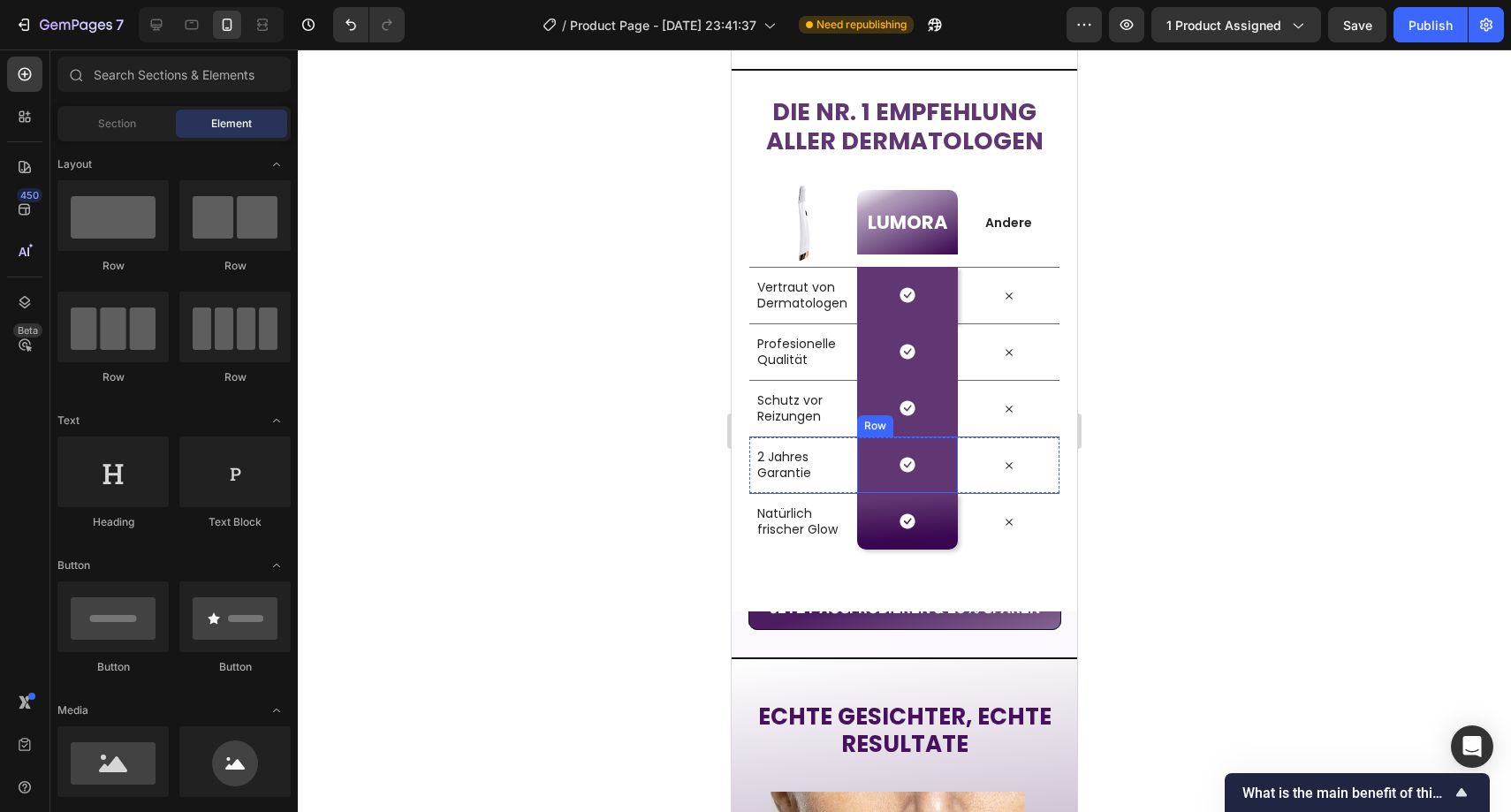
scroll to position [2769, 0]
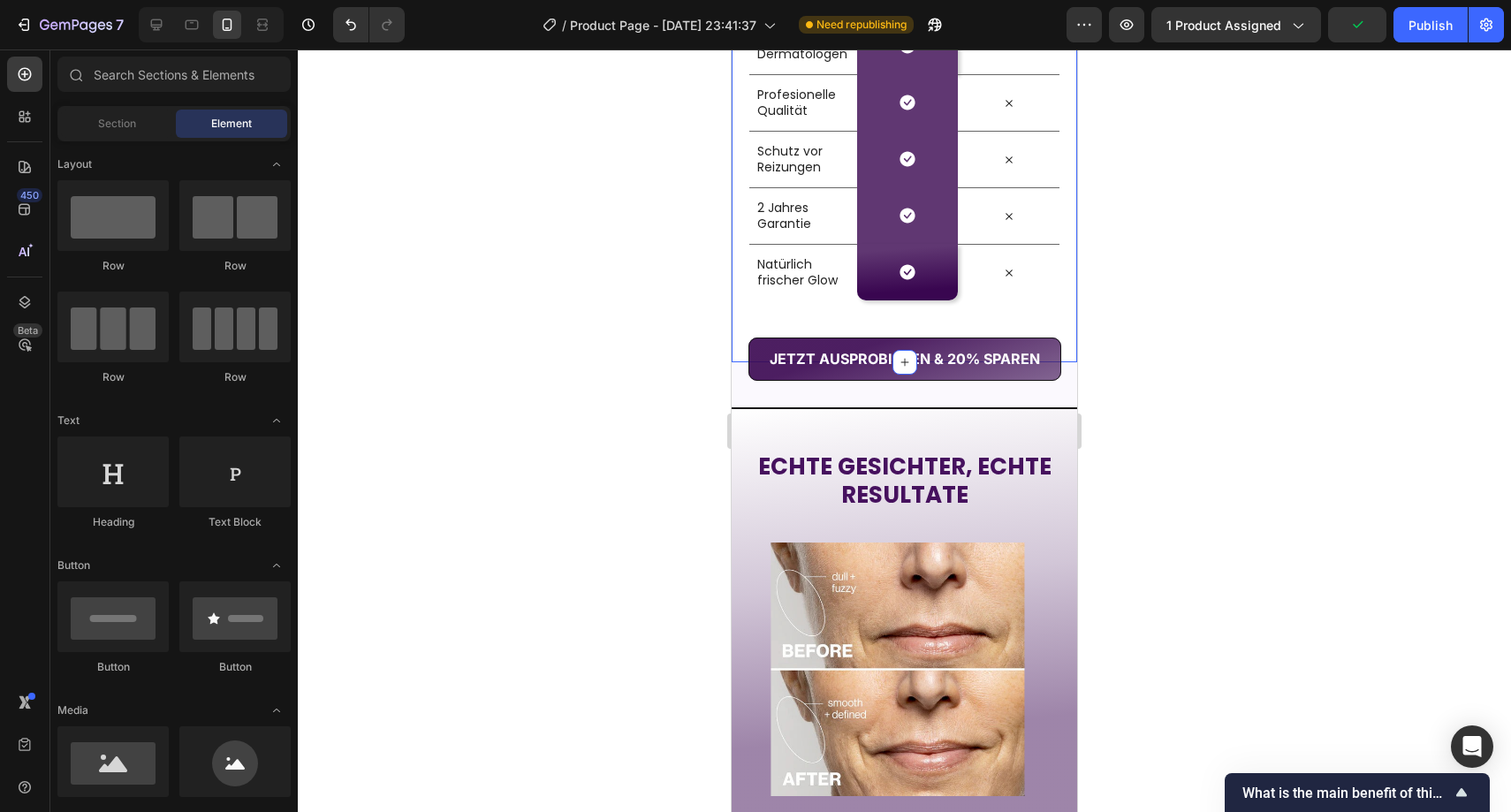
click at [788, 311] on div "Die Nr. 1 Empfehlung aller Dermatologen Heading Row Image LUMORA Heading Row An…" at bounding box center [904, 91] width 345 height 543
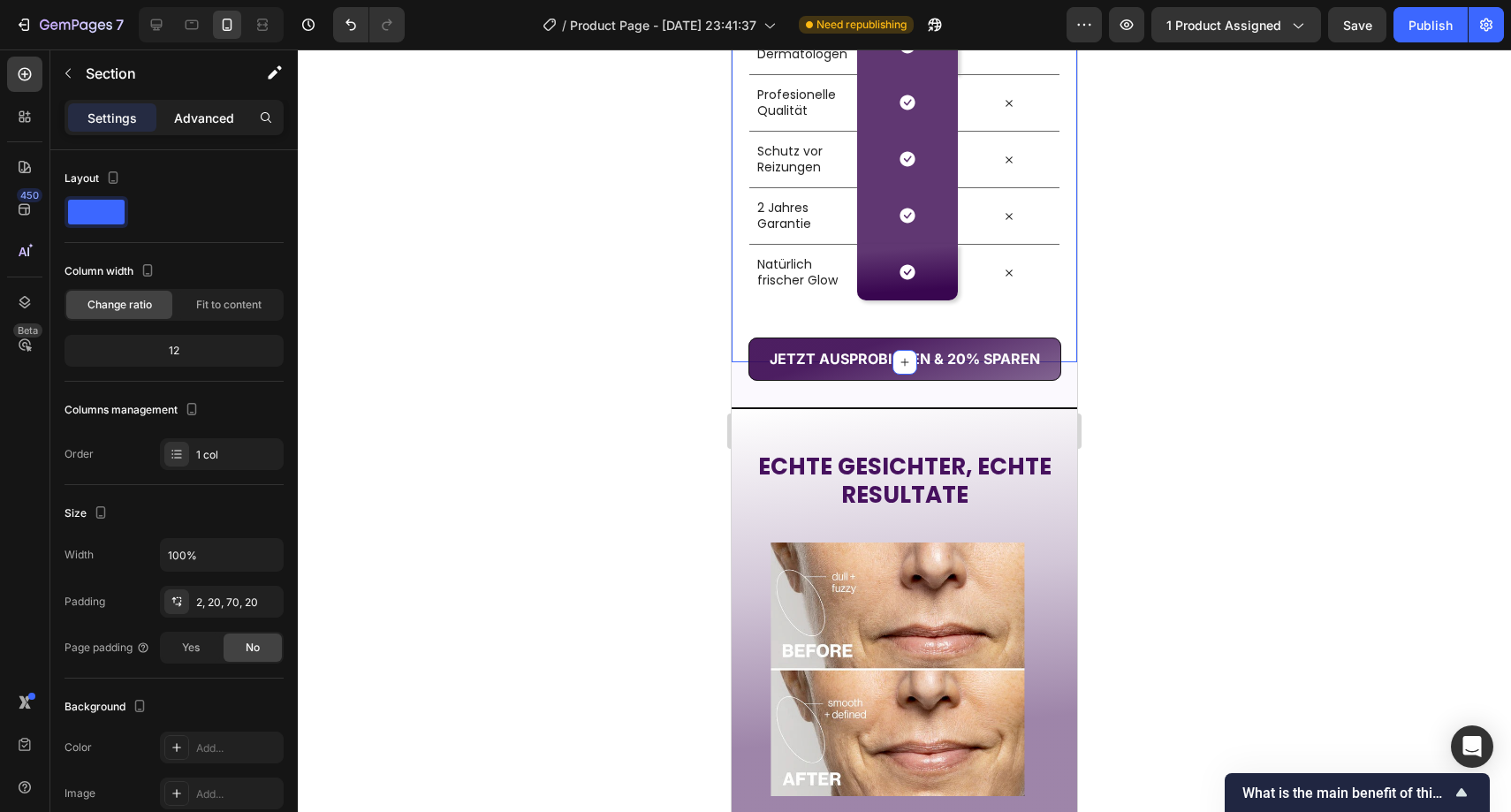
click at [197, 121] on p "Advanced" at bounding box center [204, 117] width 60 height 18
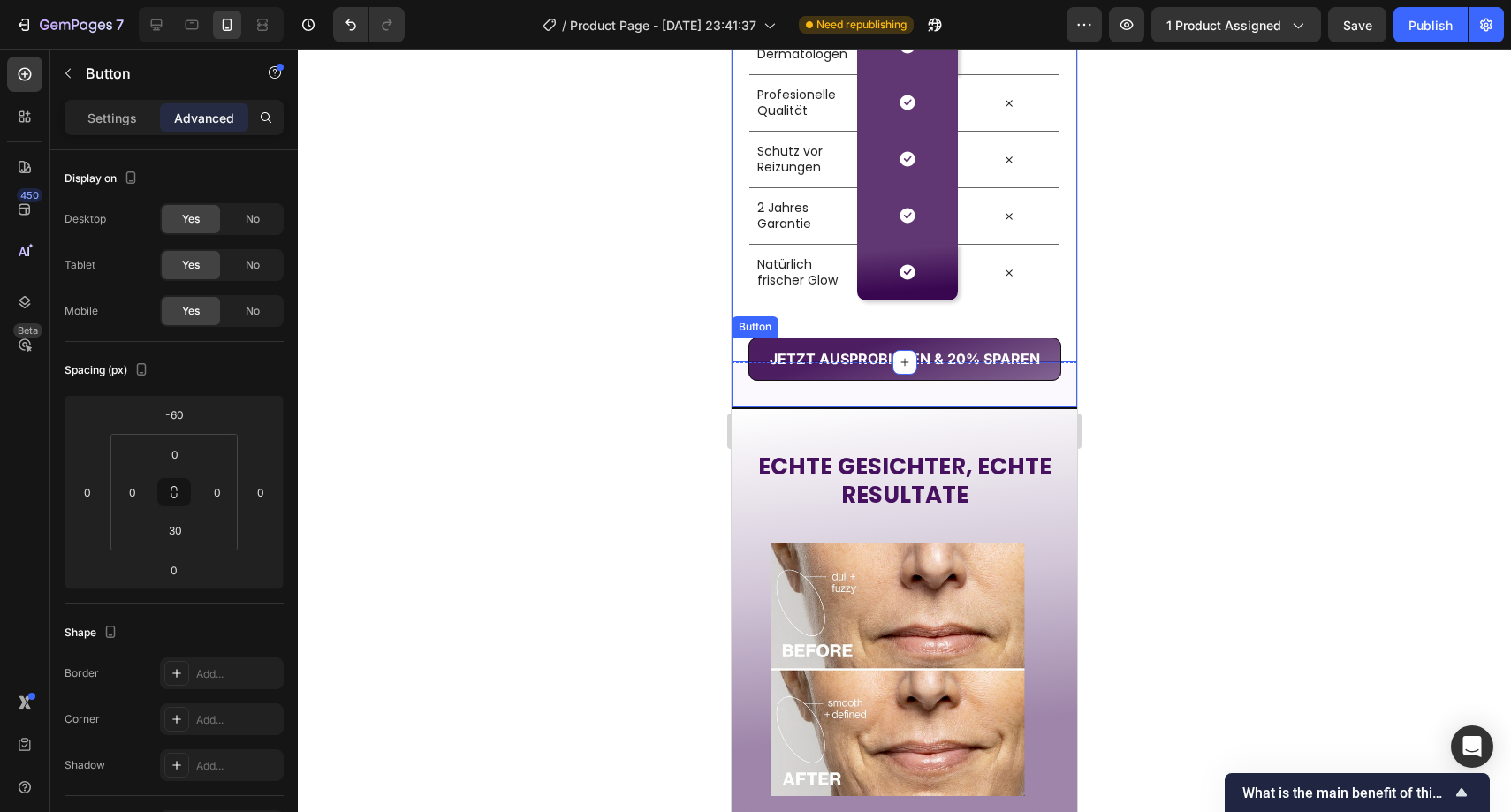
click at [744, 380] on div "JETZT AUSPROBIEREN & 20% SPAREN Button" at bounding box center [904, 372] width 345 height 69
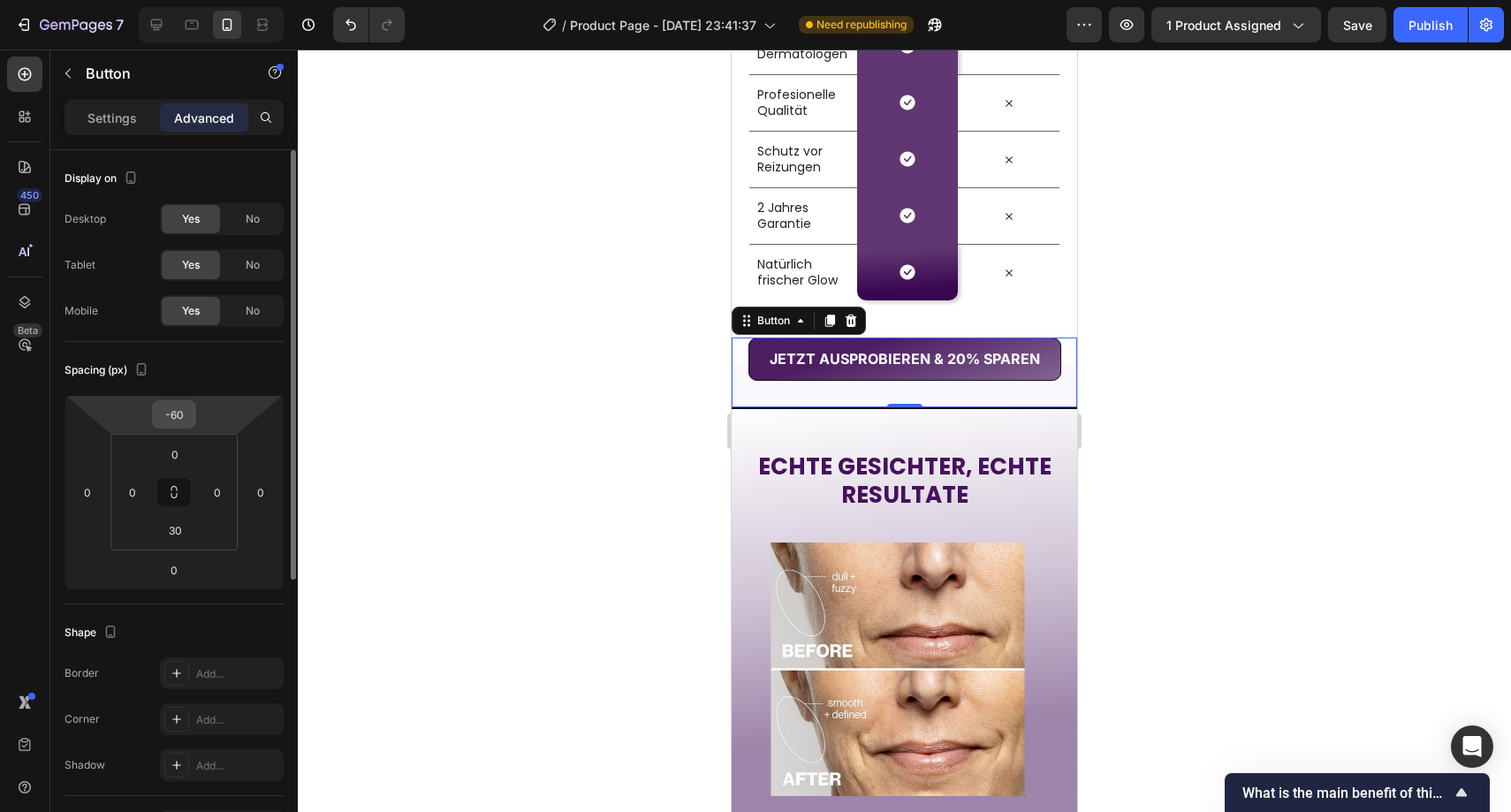
click at [192, 407] on div "-60" at bounding box center [174, 414] width 44 height 29
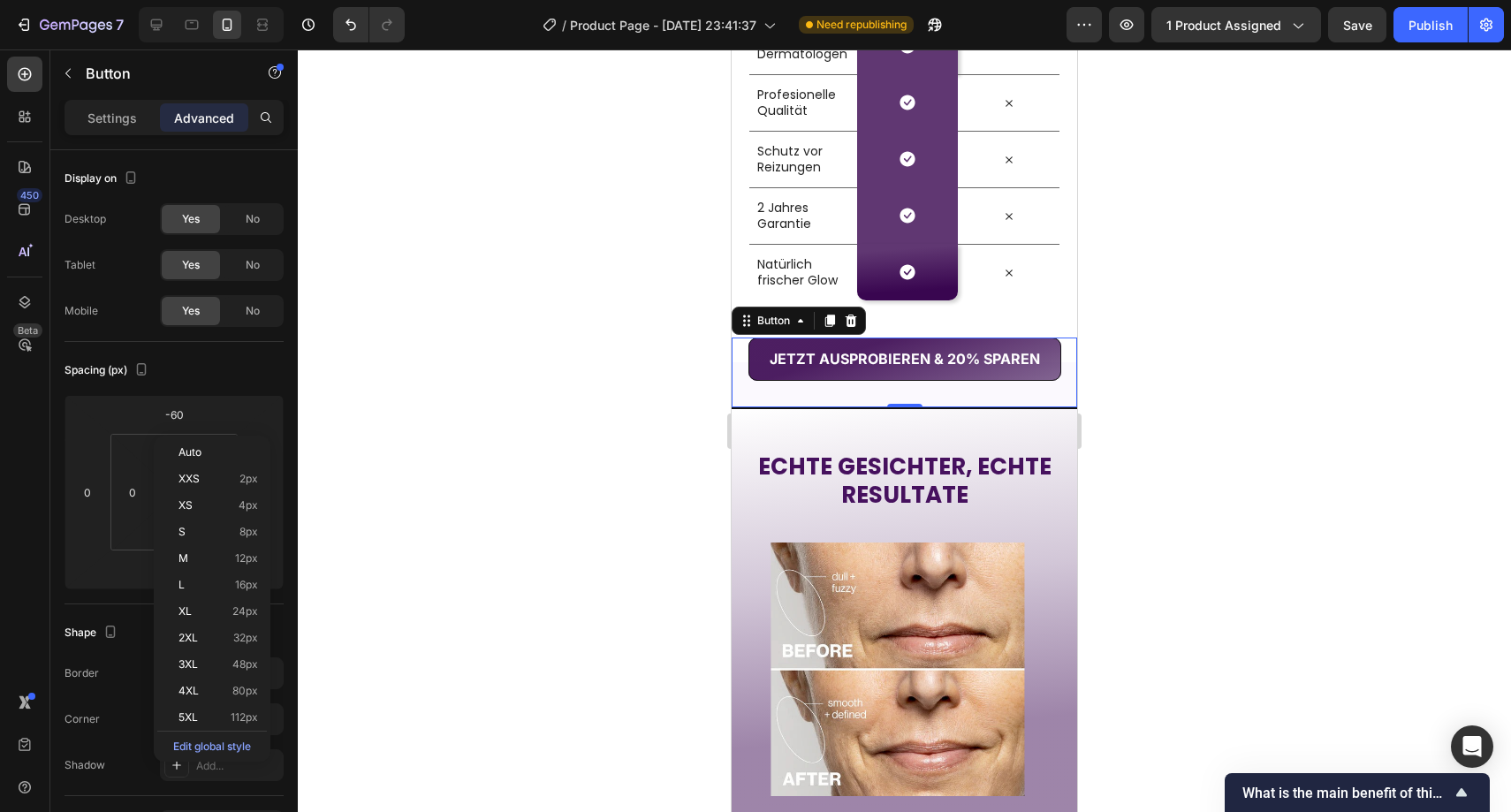
click at [524, 404] on div at bounding box center [905, 430] width 1214 height 762
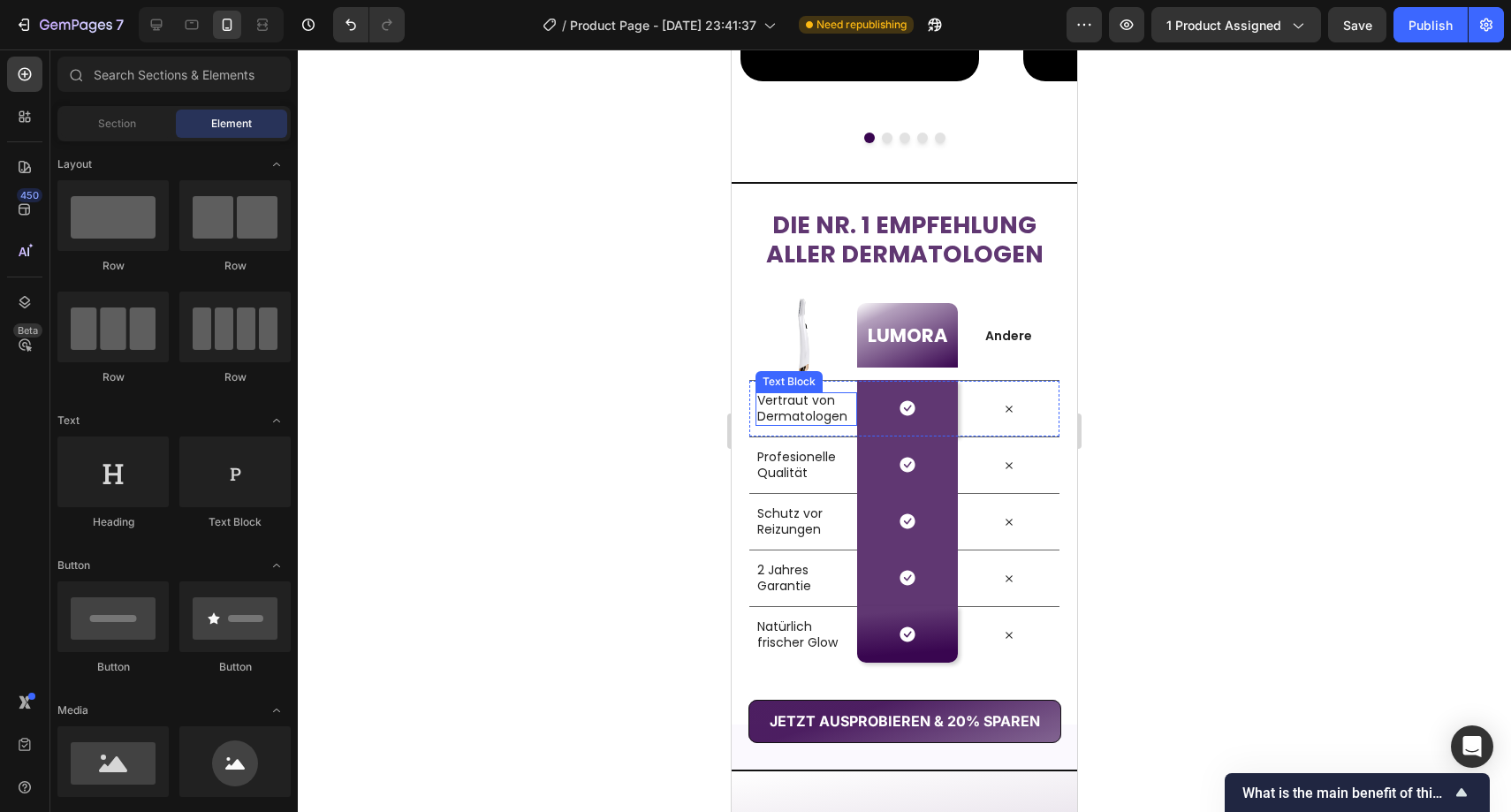
scroll to position [2459, 0]
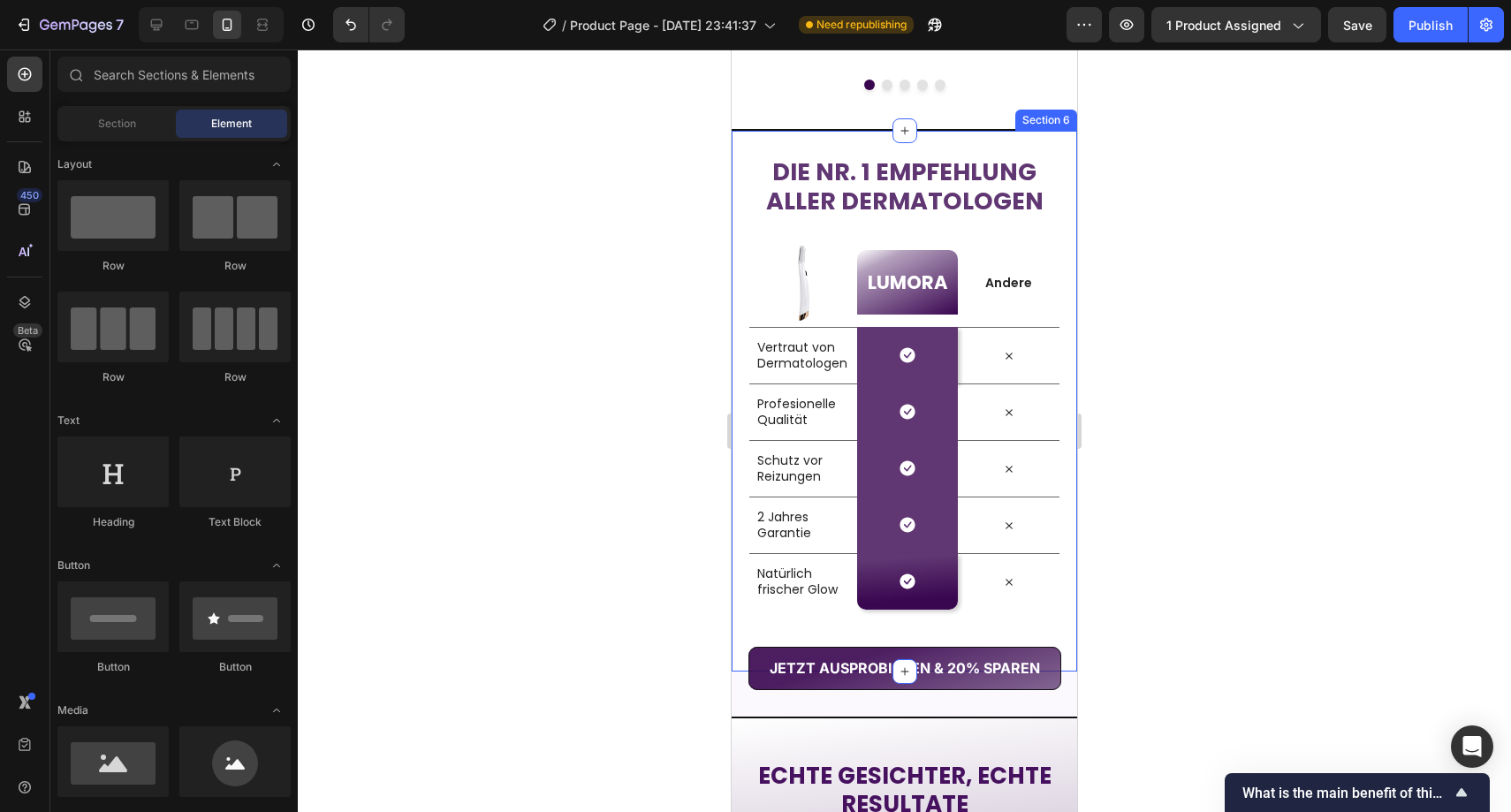
click at [798, 621] on div "Die Nr. 1 Empfehlung aller Dermatologen Heading Row Image LUMORA Heading Row An…" at bounding box center [904, 400] width 345 height 543
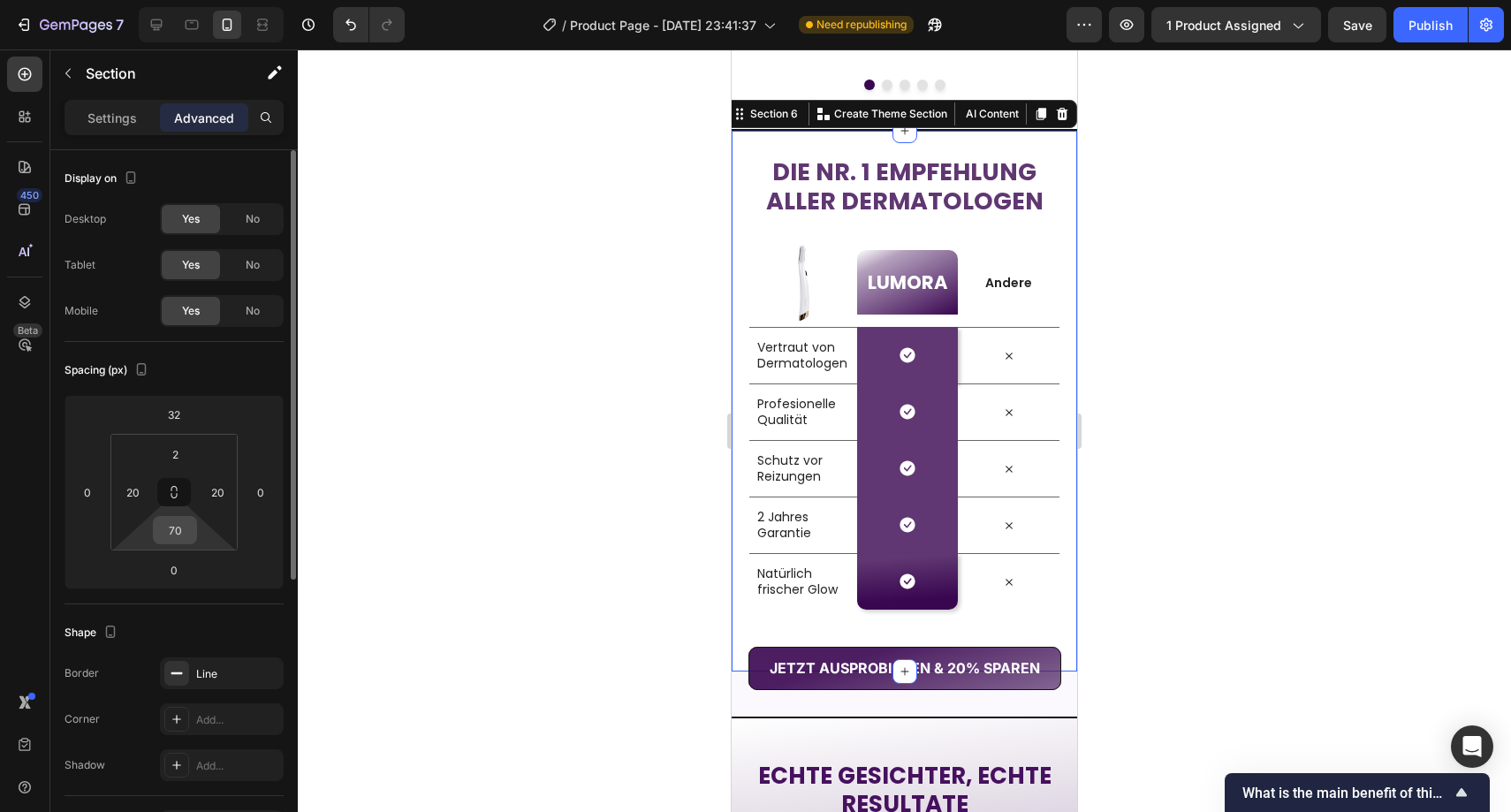
click at [177, 527] on input "70" at bounding box center [175, 530] width 35 height 27
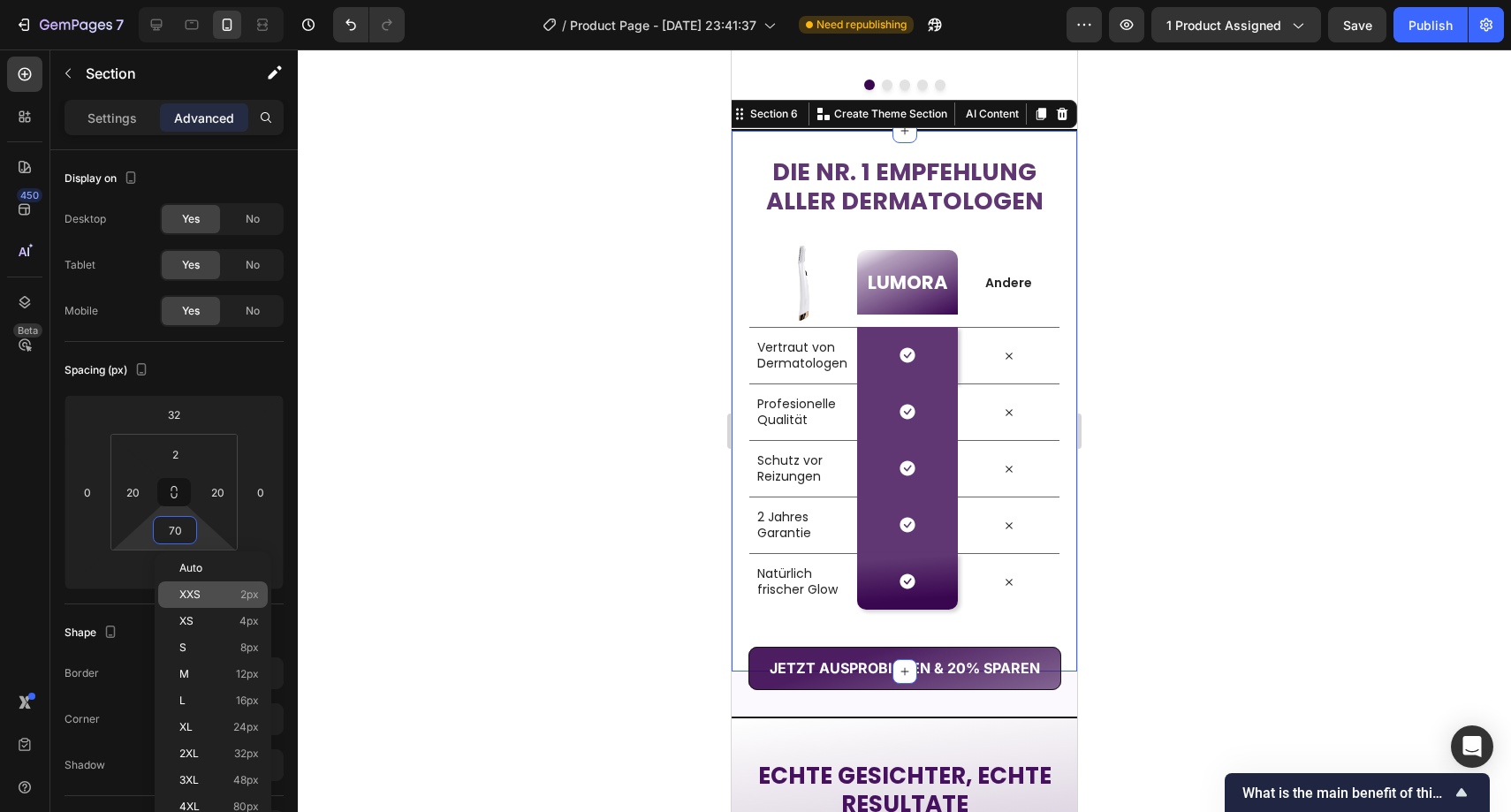
click at [205, 586] on div "XXS 2px" at bounding box center [213, 595] width 109 height 27
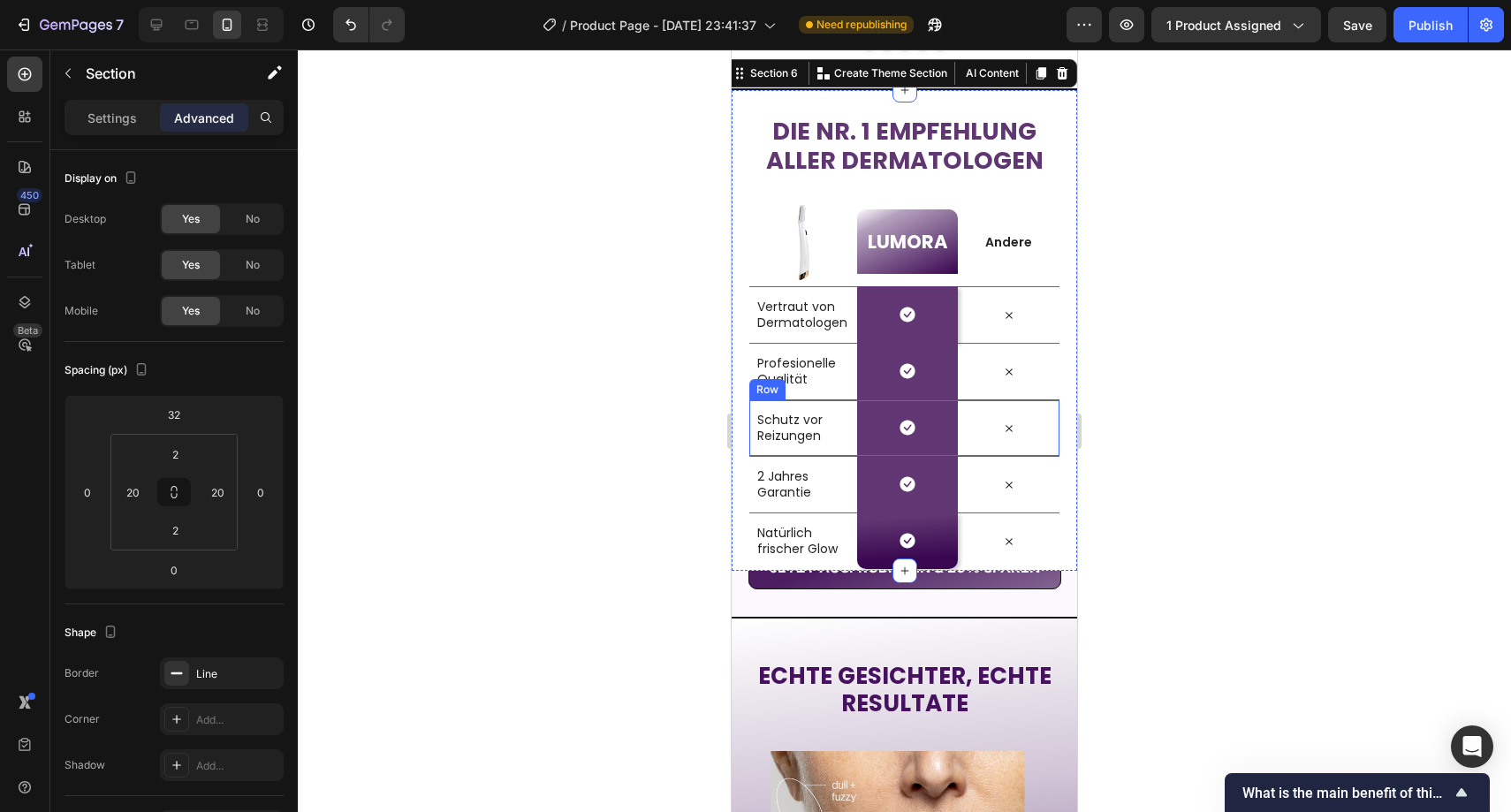
scroll to position [2516, 0]
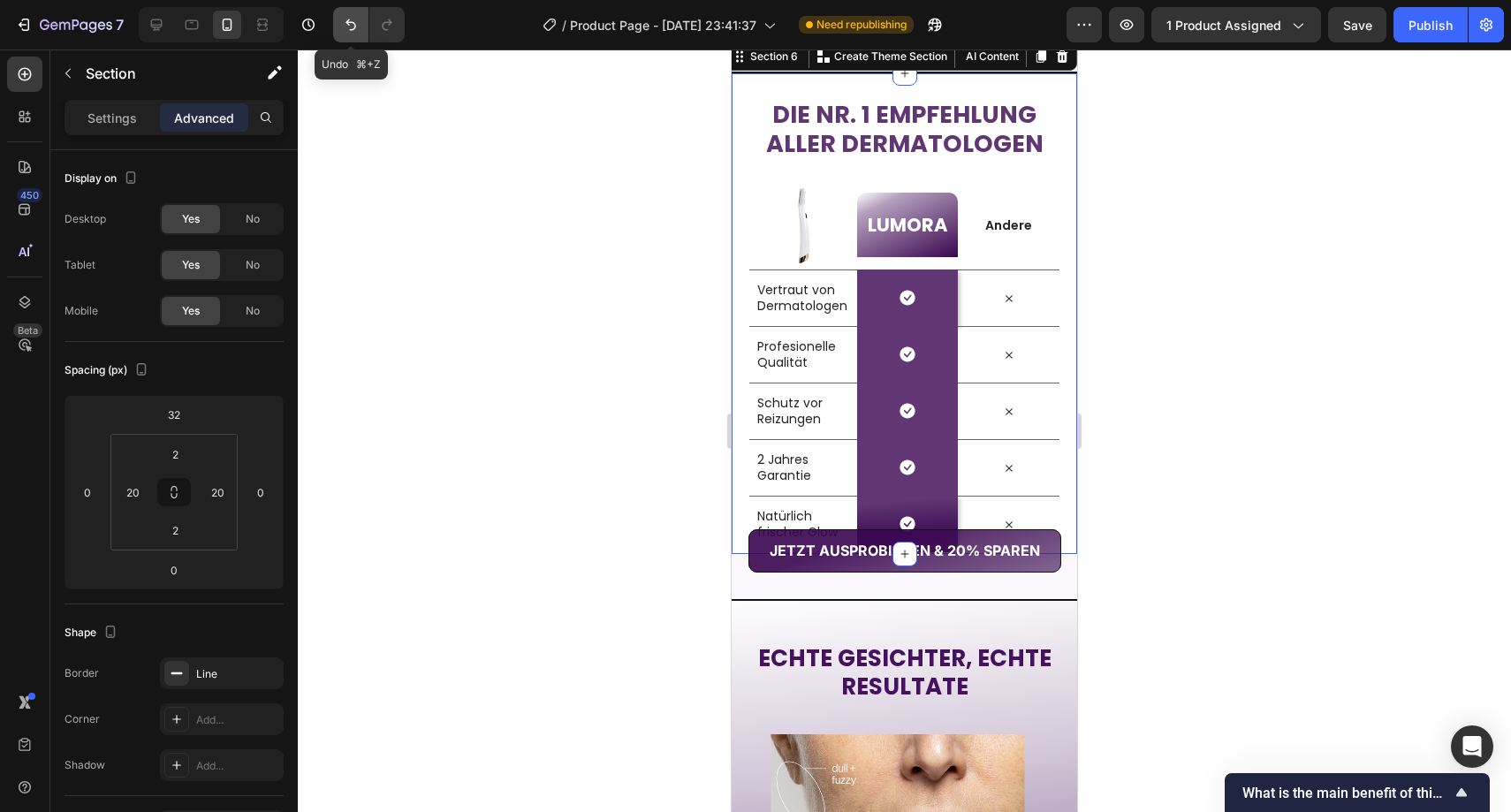
click at [359, 38] on button "Undo/Redo" at bounding box center [351, 25] width 35 height 35
type input "70"
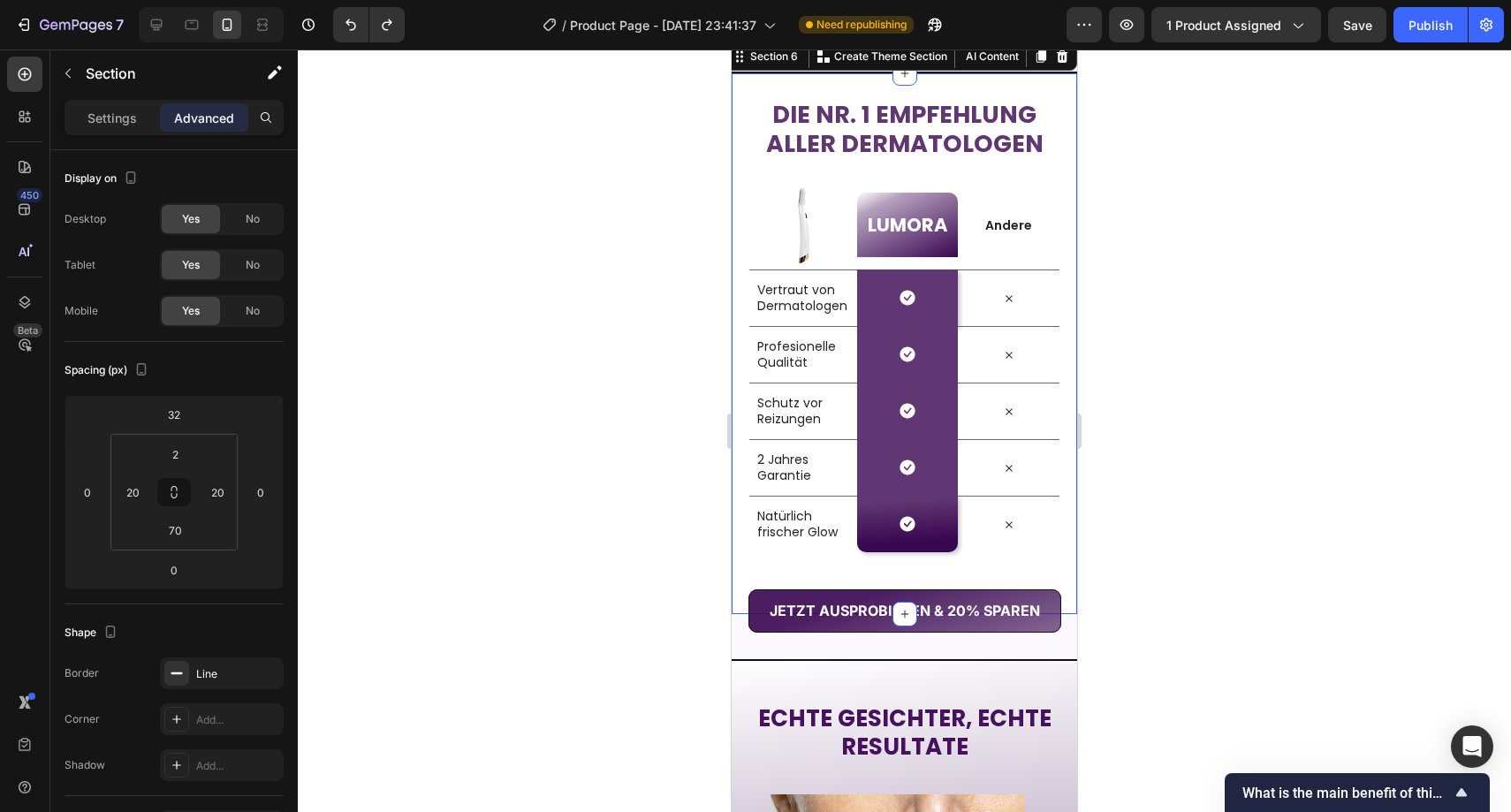
click at [695, 541] on div at bounding box center [905, 430] width 1214 height 762
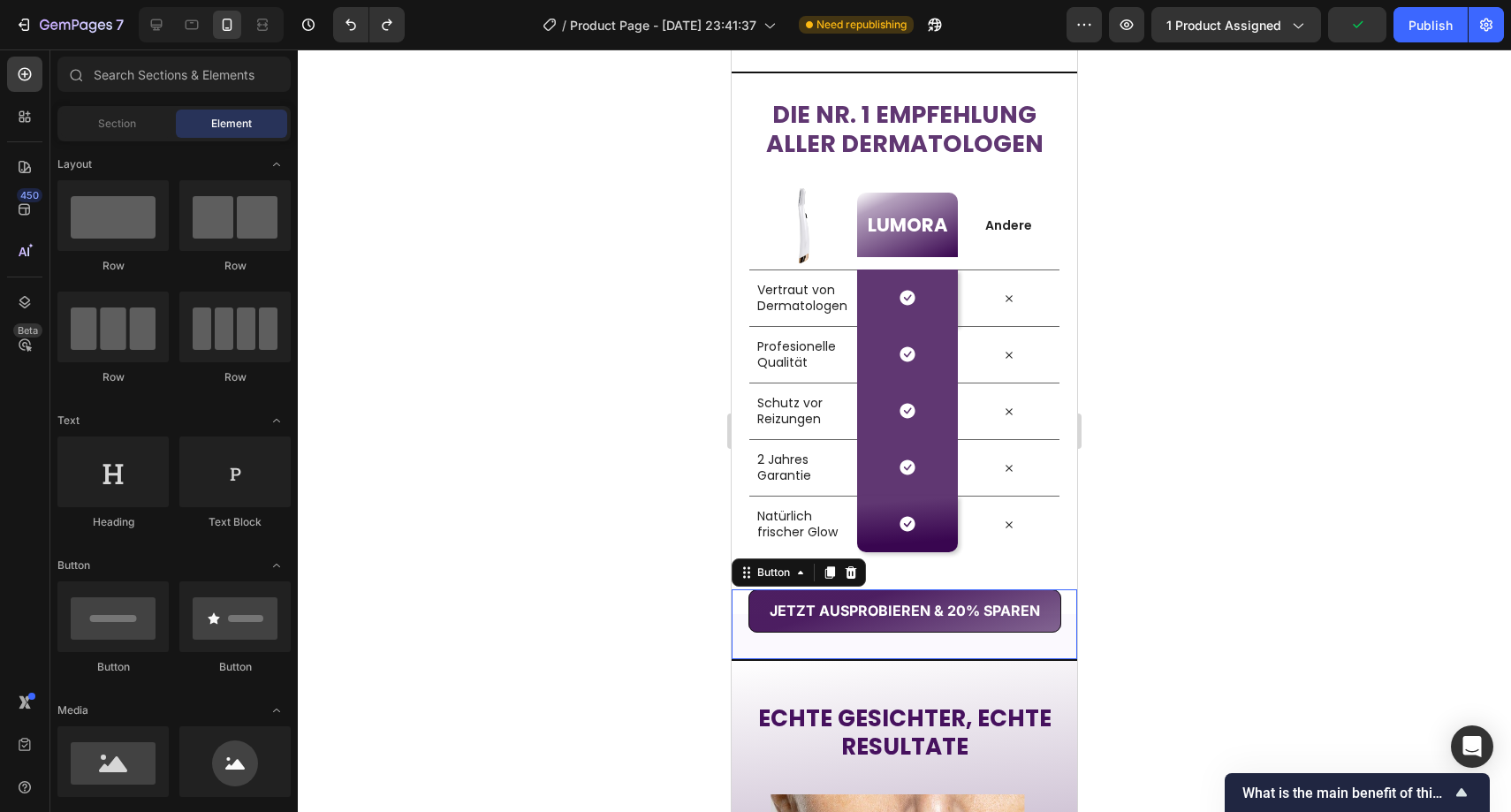
click at [755, 603] on button "JETZT AUSPROBIEREN & 20% SPAREN" at bounding box center [905, 610] width 313 height 43
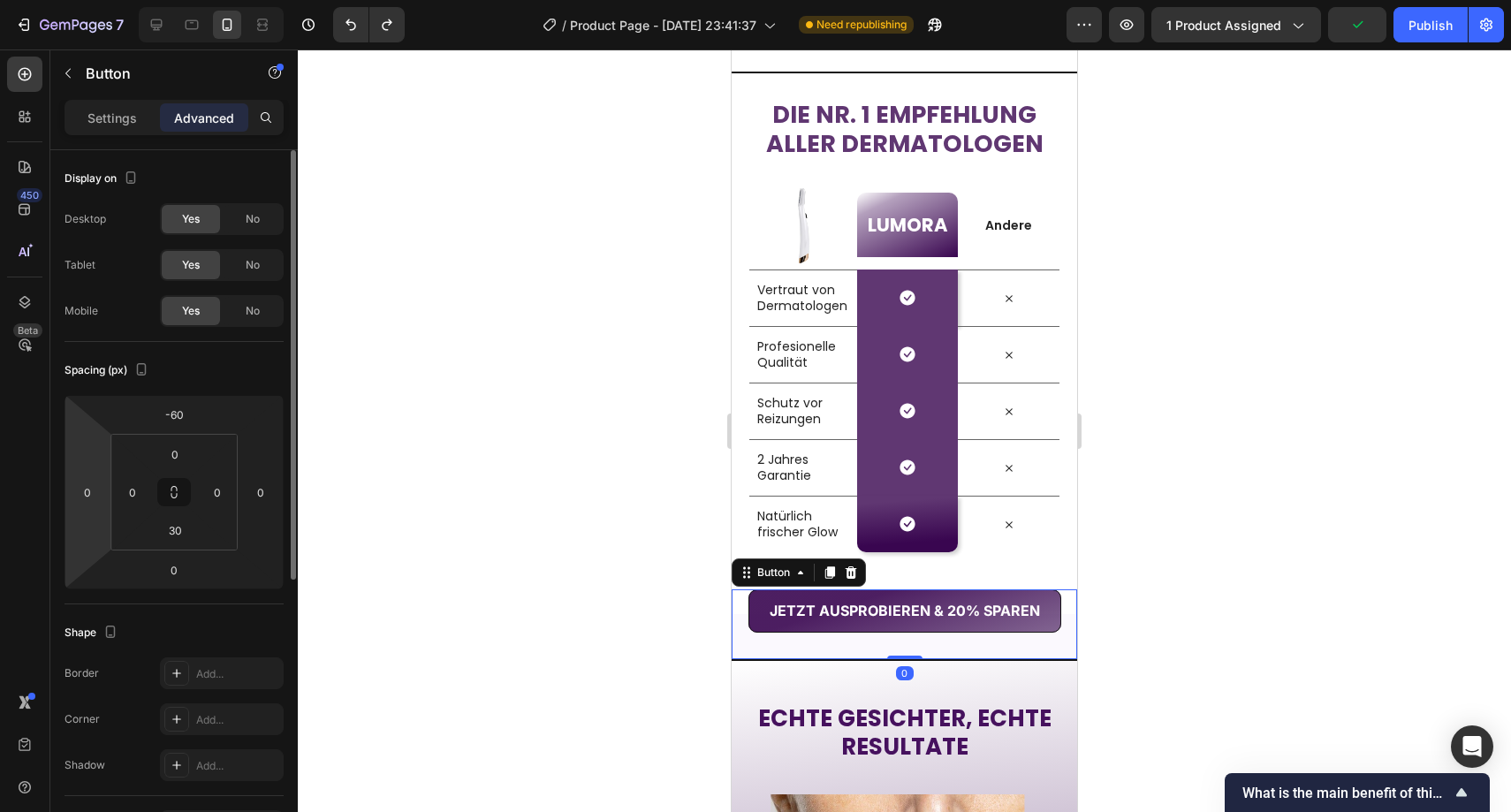
scroll to position [466, 0]
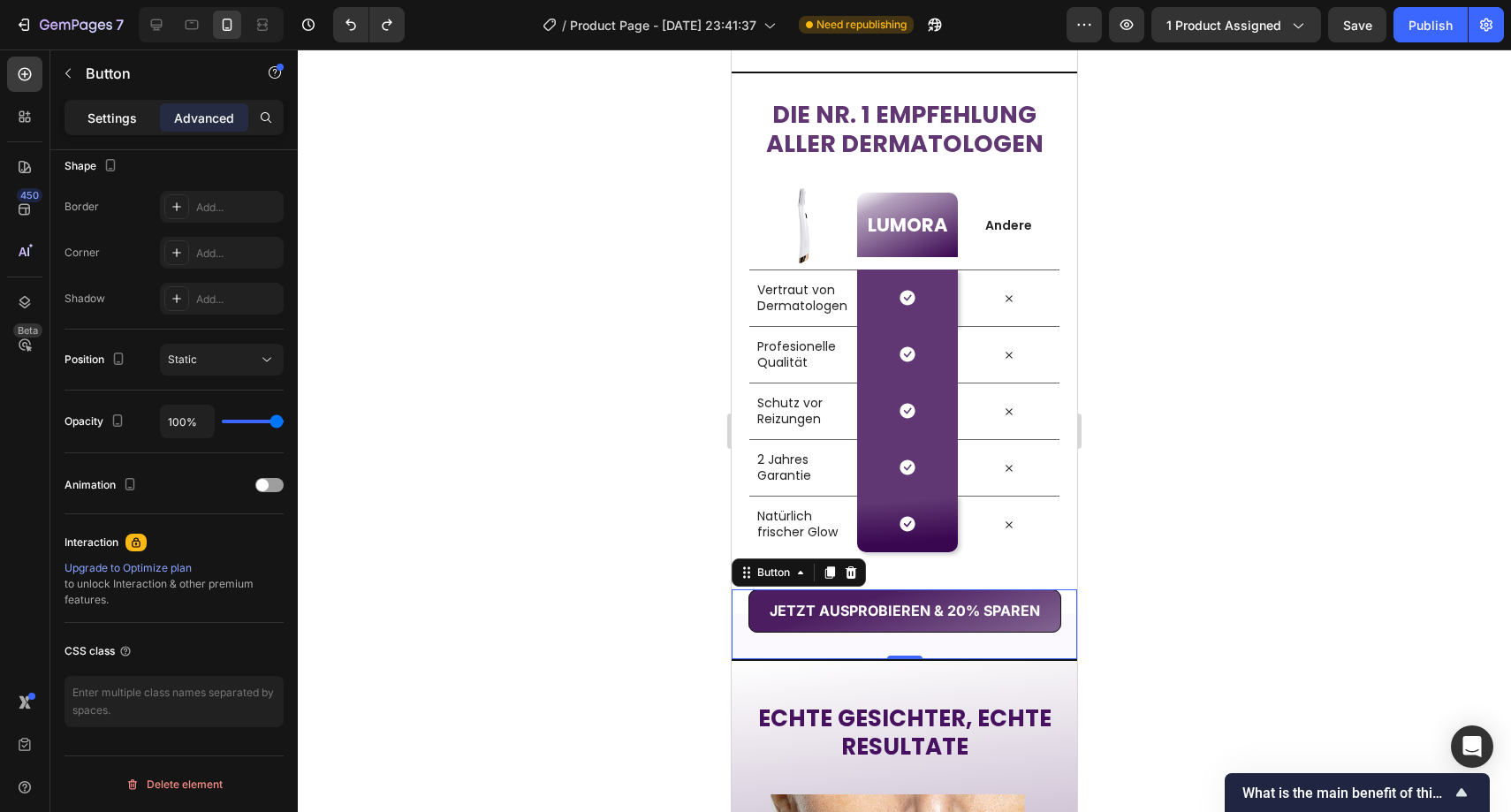
click at [129, 120] on p "Settings" at bounding box center [112, 117] width 49 height 18
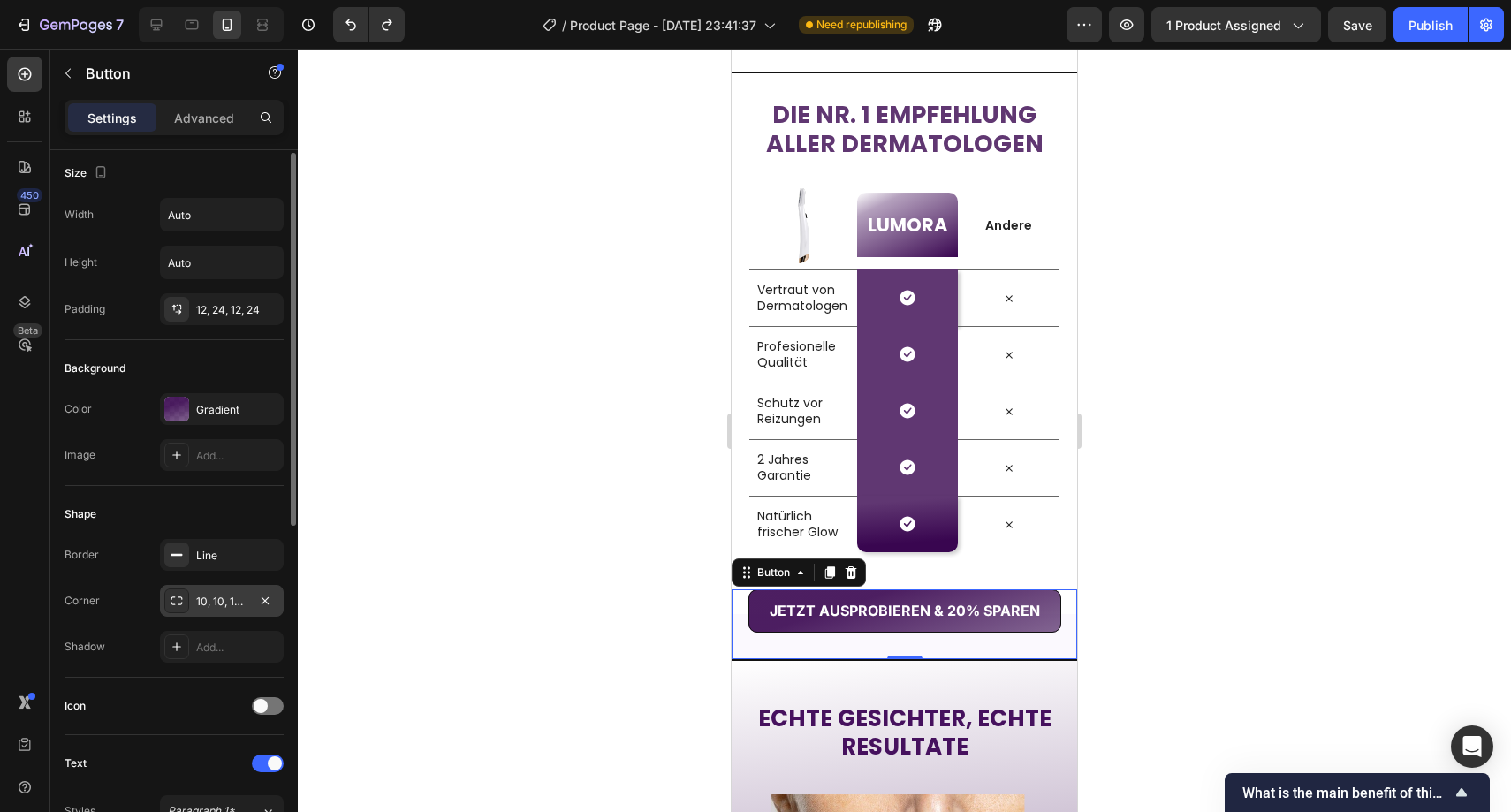
scroll to position [0, 0]
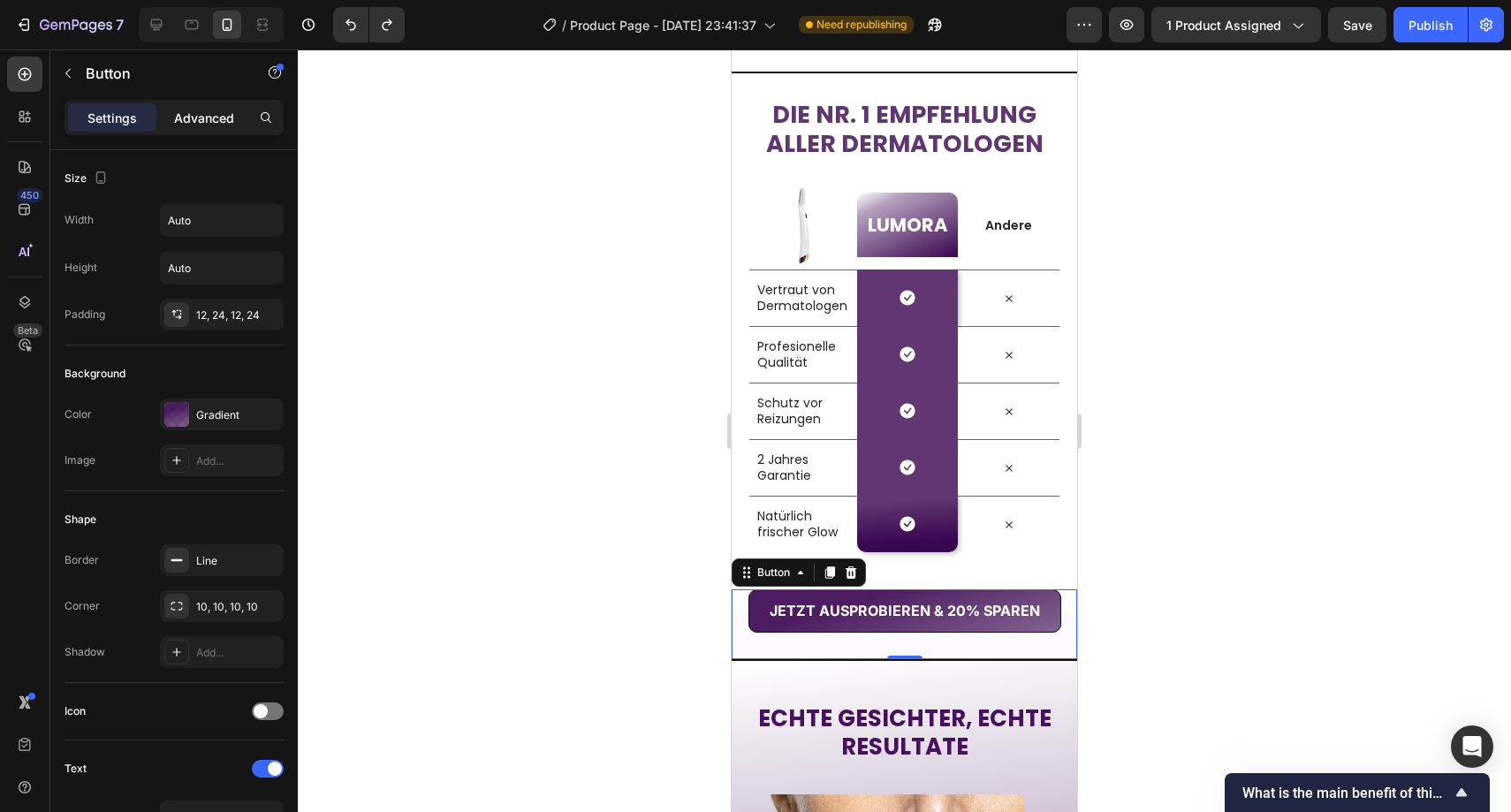
click at [225, 120] on p "Advanced" at bounding box center [204, 117] width 60 height 18
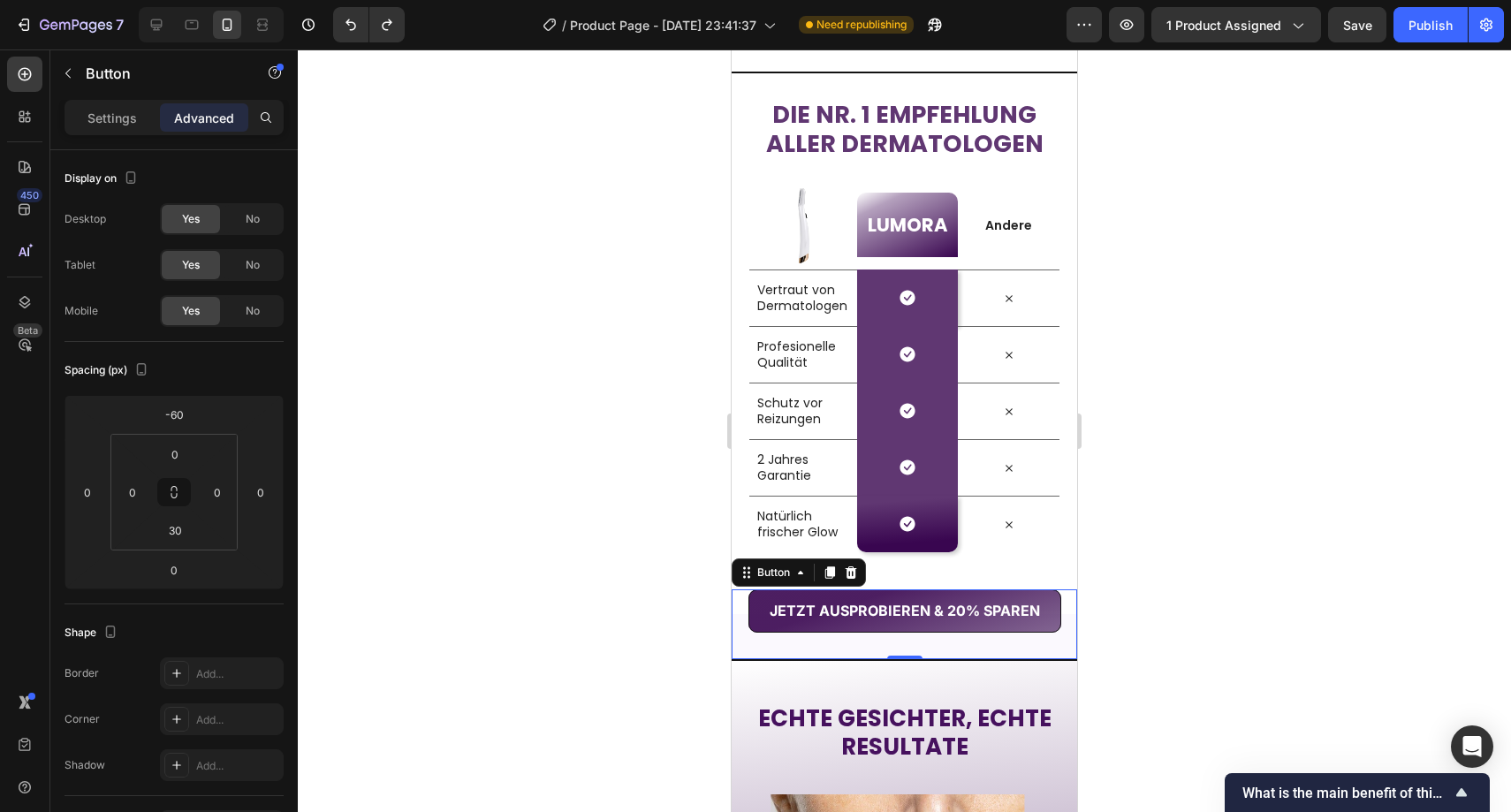
click at [514, 388] on div at bounding box center [905, 430] width 1214 height 762
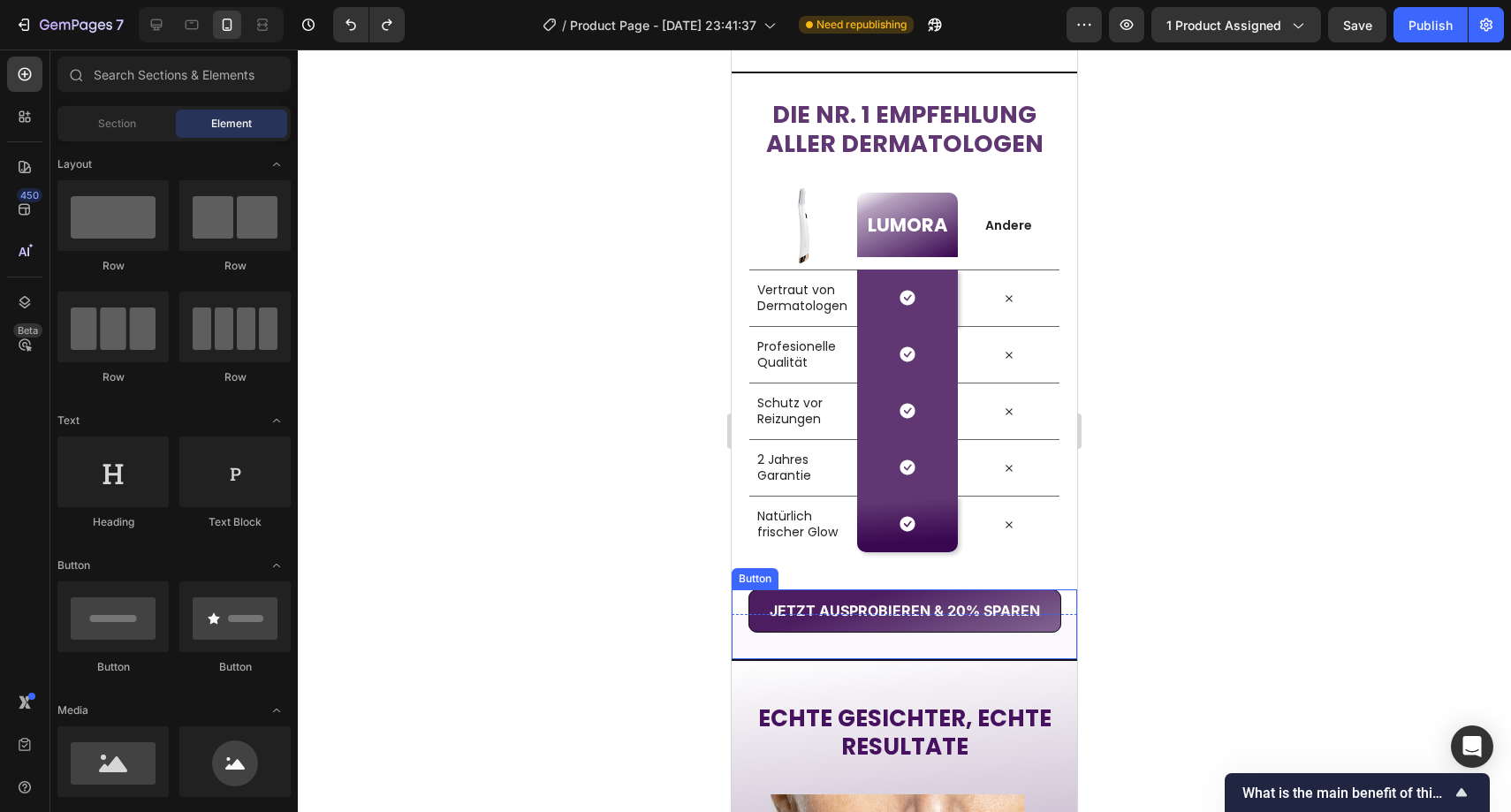
click at [859, 648] on div "JETZT AUSPROBIEREN & 20% SPAREN Button" at bounding box center [904, 623] width 345 height 69
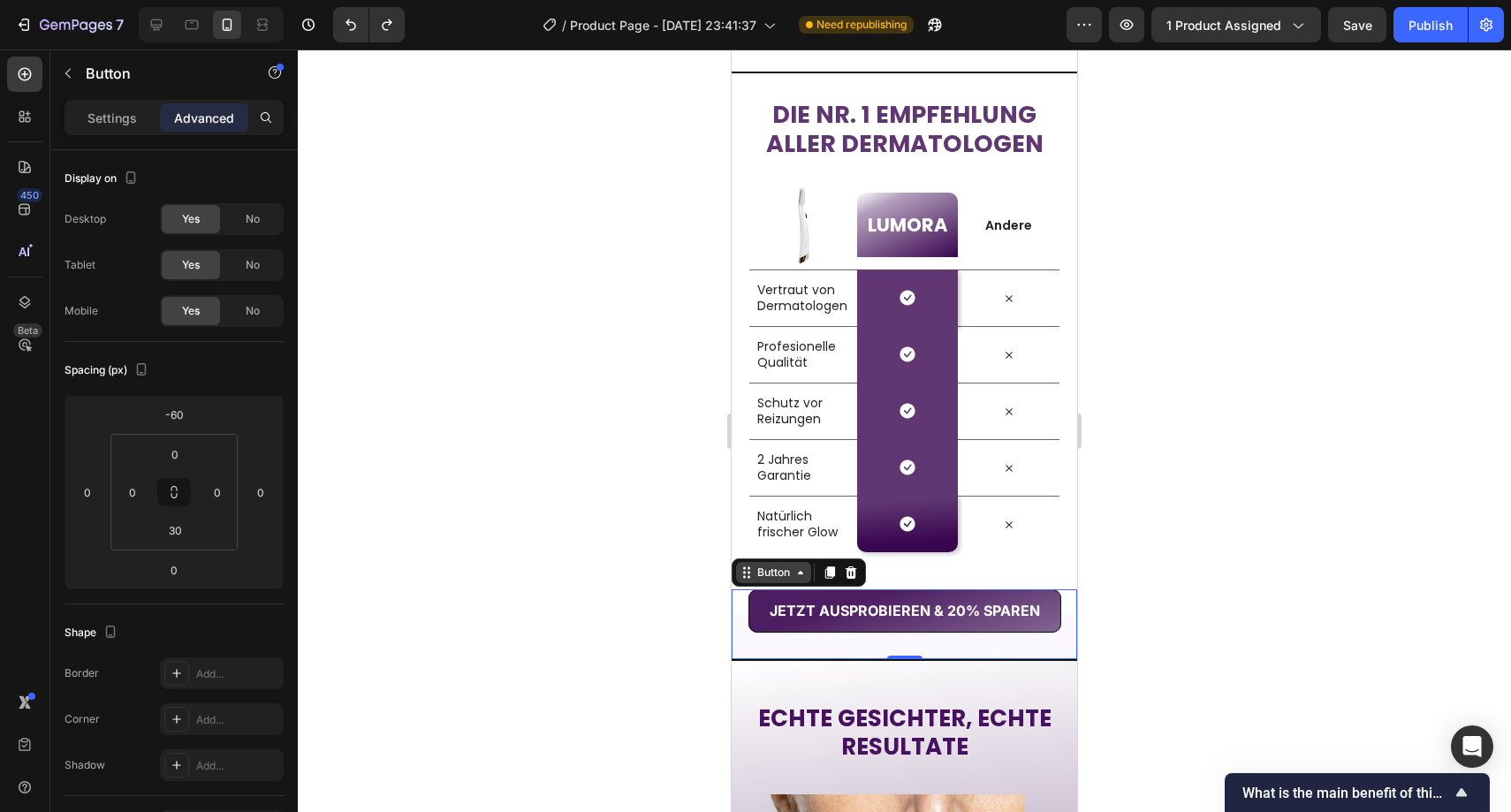
click at [795, 579] on icon at bounding box center [800, 572] width 14 height 14
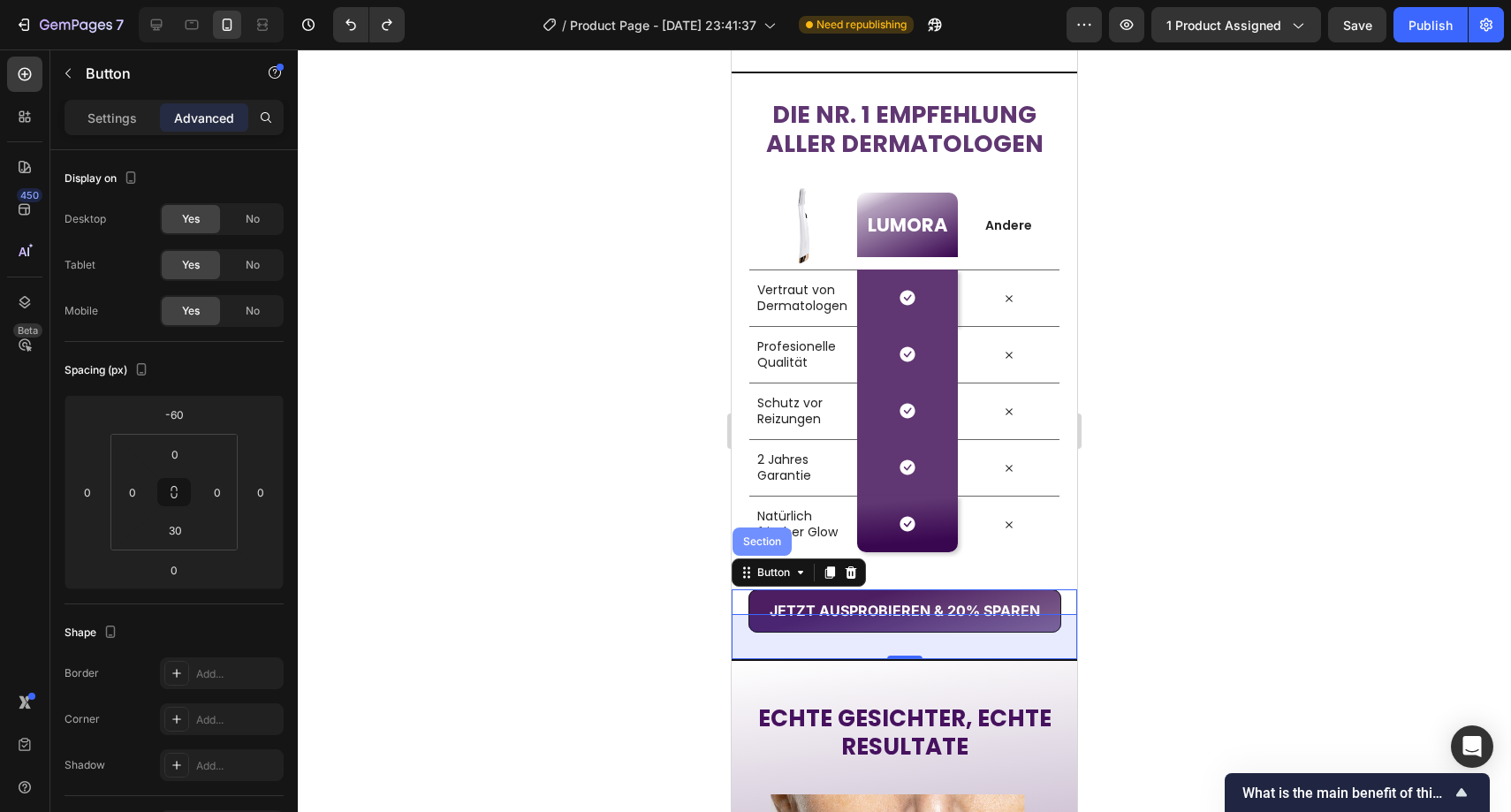
click at [778, 551] on div "Section" at bounding box center [762, 541] width 59 height 29
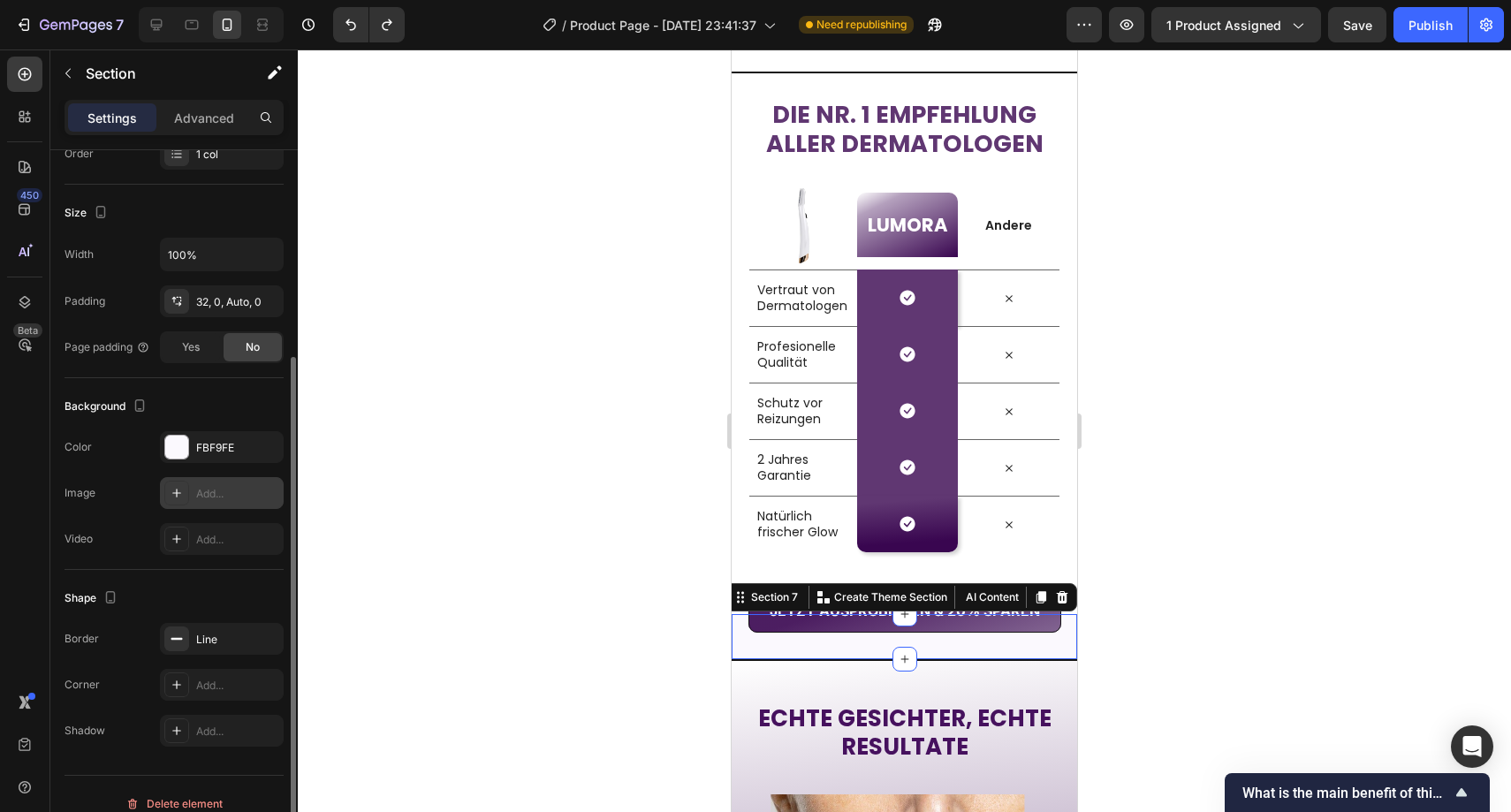
scroll to position [320, 0]
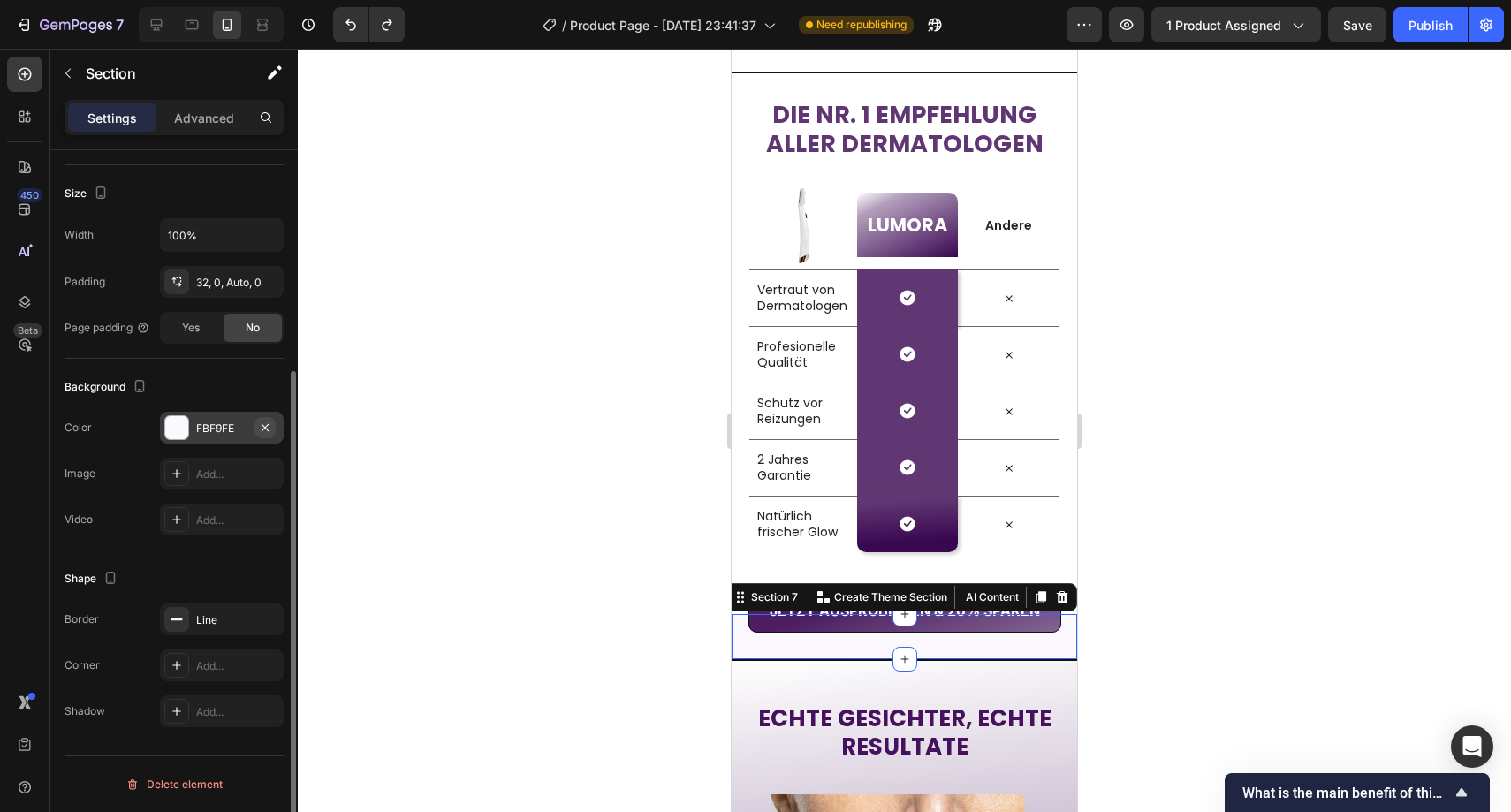
click at [266, 427] on icon "button" at bounding box center [265, 427] width 14 height 14
click at [423, 405] on div at bounding box center [905, 430] width 1214 height 762
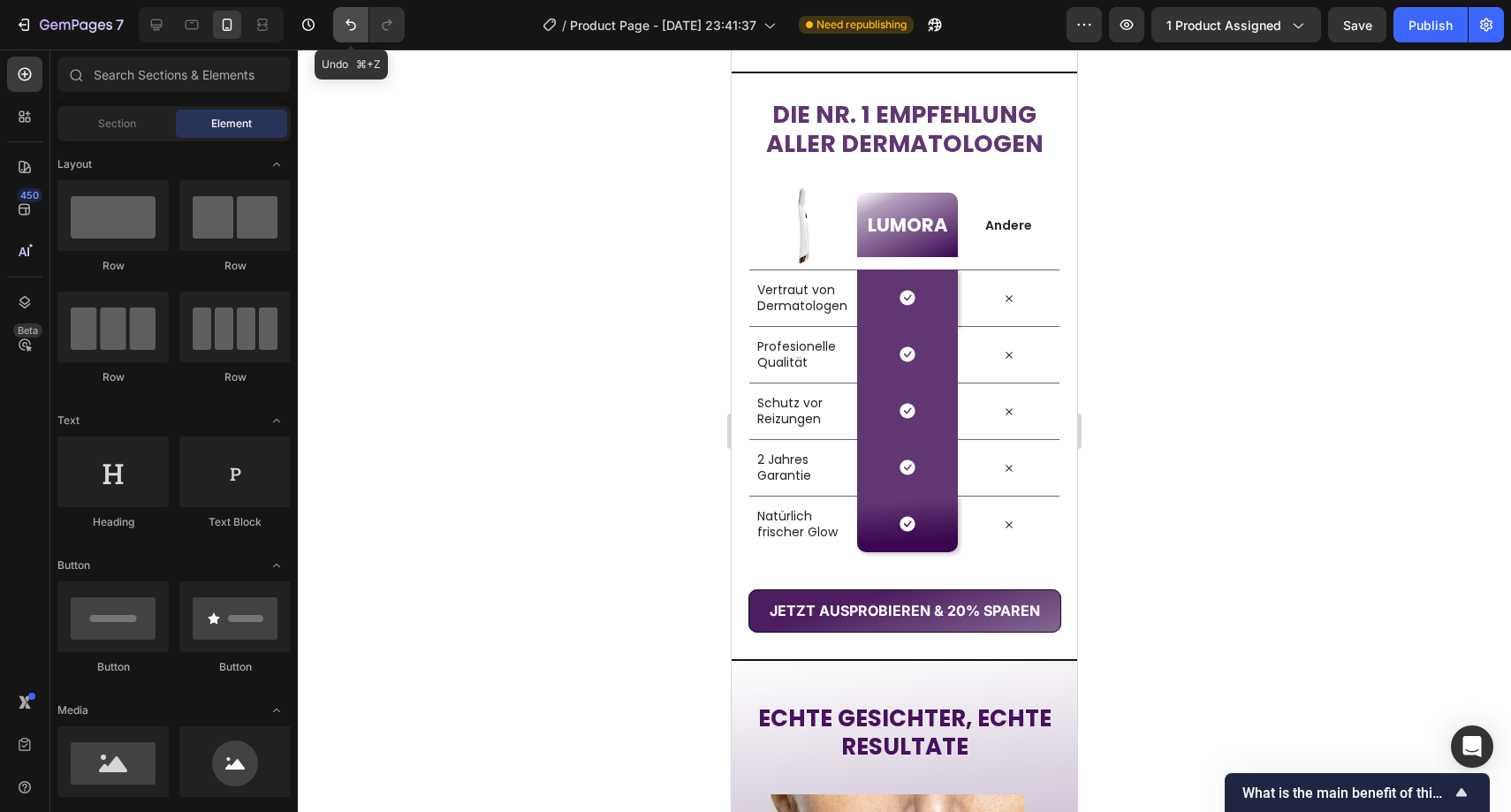
click at [345, 24] on icon "Undo/Redo" at bounding box center [351, 24] width 18 height 18
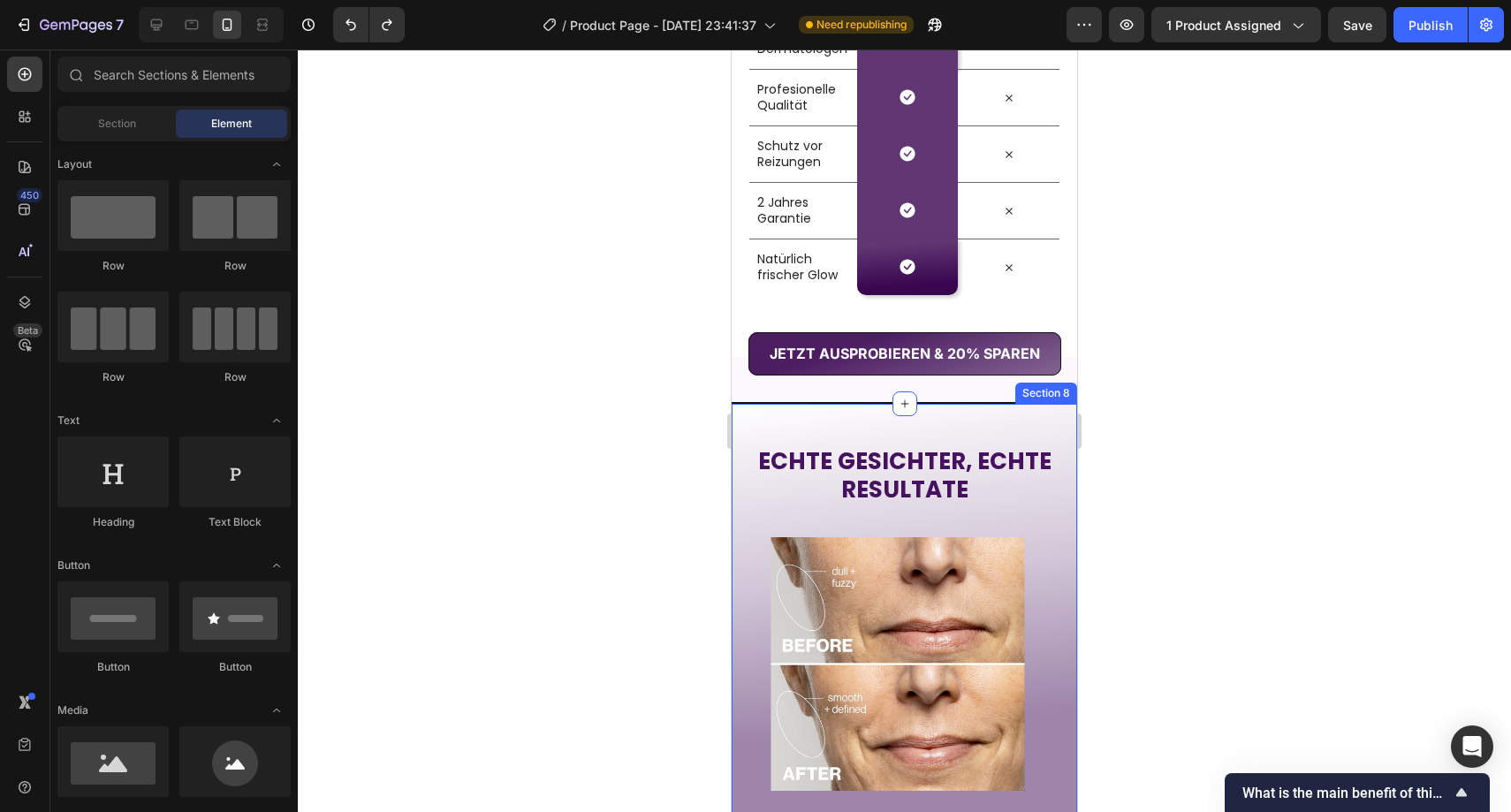
scroll to position [2783, 0]
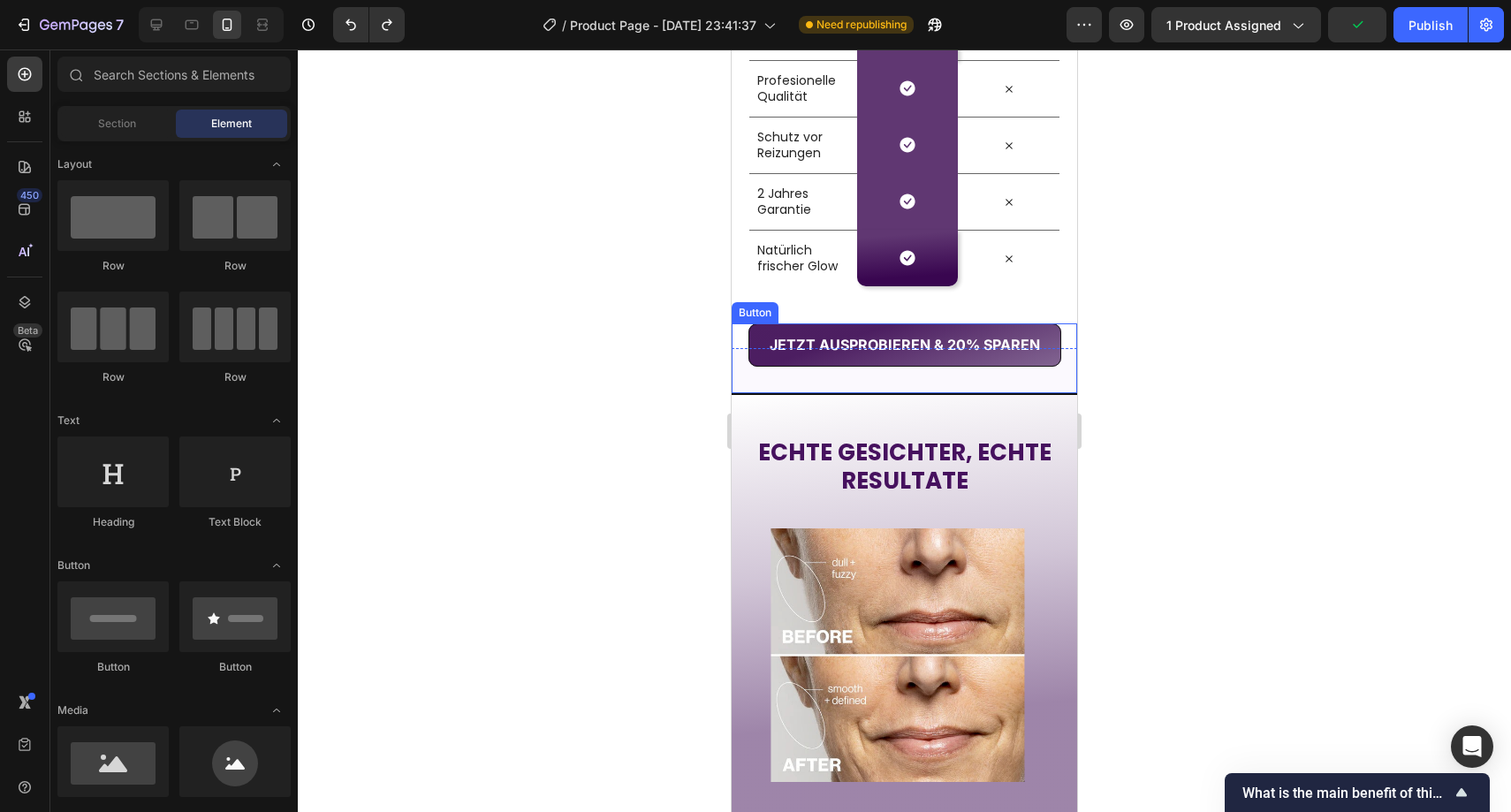
click at [762, 390] on div "JETZT AUSPROBIEREN & 20% SPAREN Button" at bounding box center [904, 358] width 345 height 69
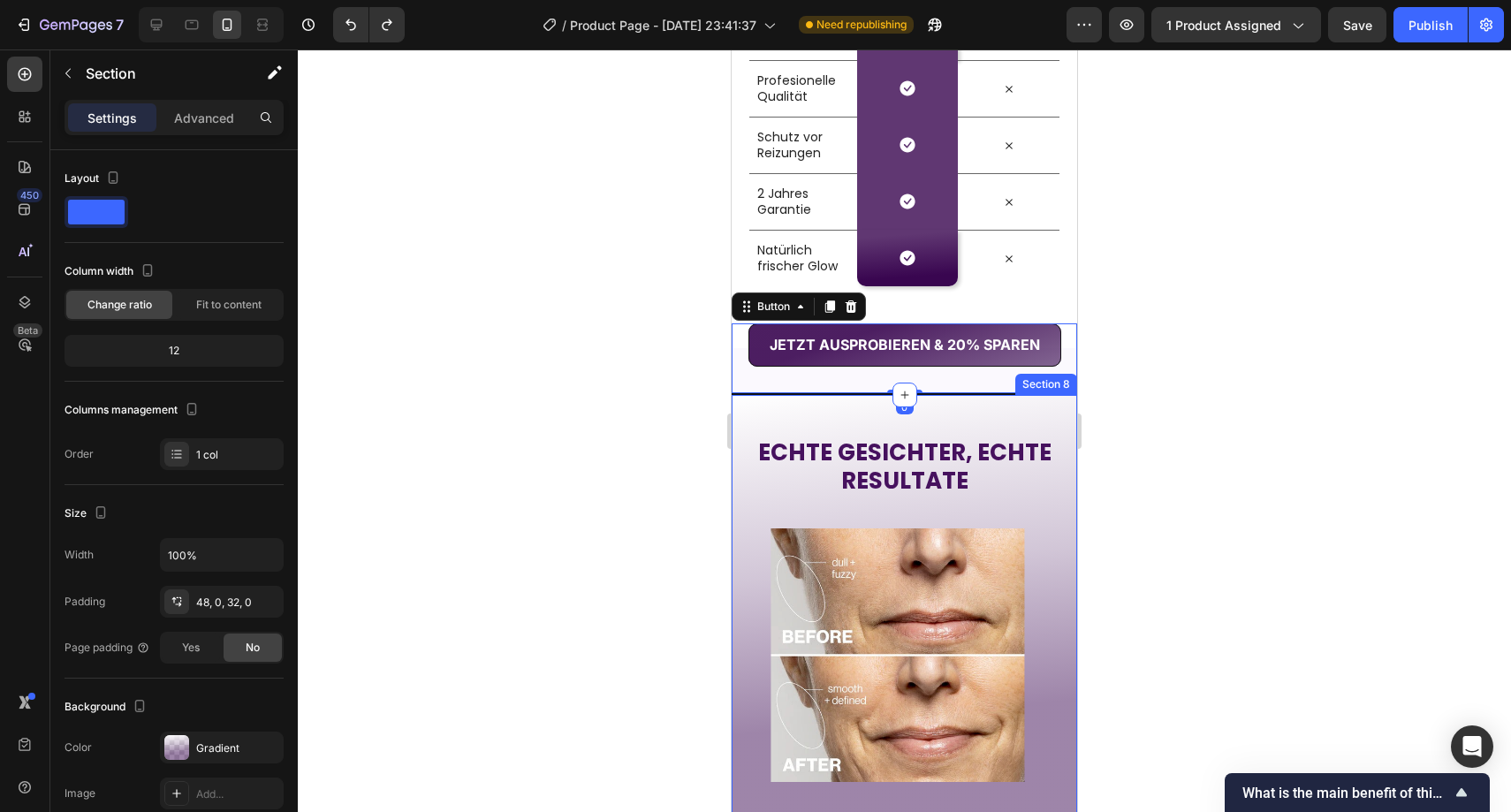
click at [806, 417] on div "ECHTE GESICHTER, ECHTE RESULTATE Heading Image Image Image Image Image Image Ca…" at bounding box center [904, 623] width 345 height 458
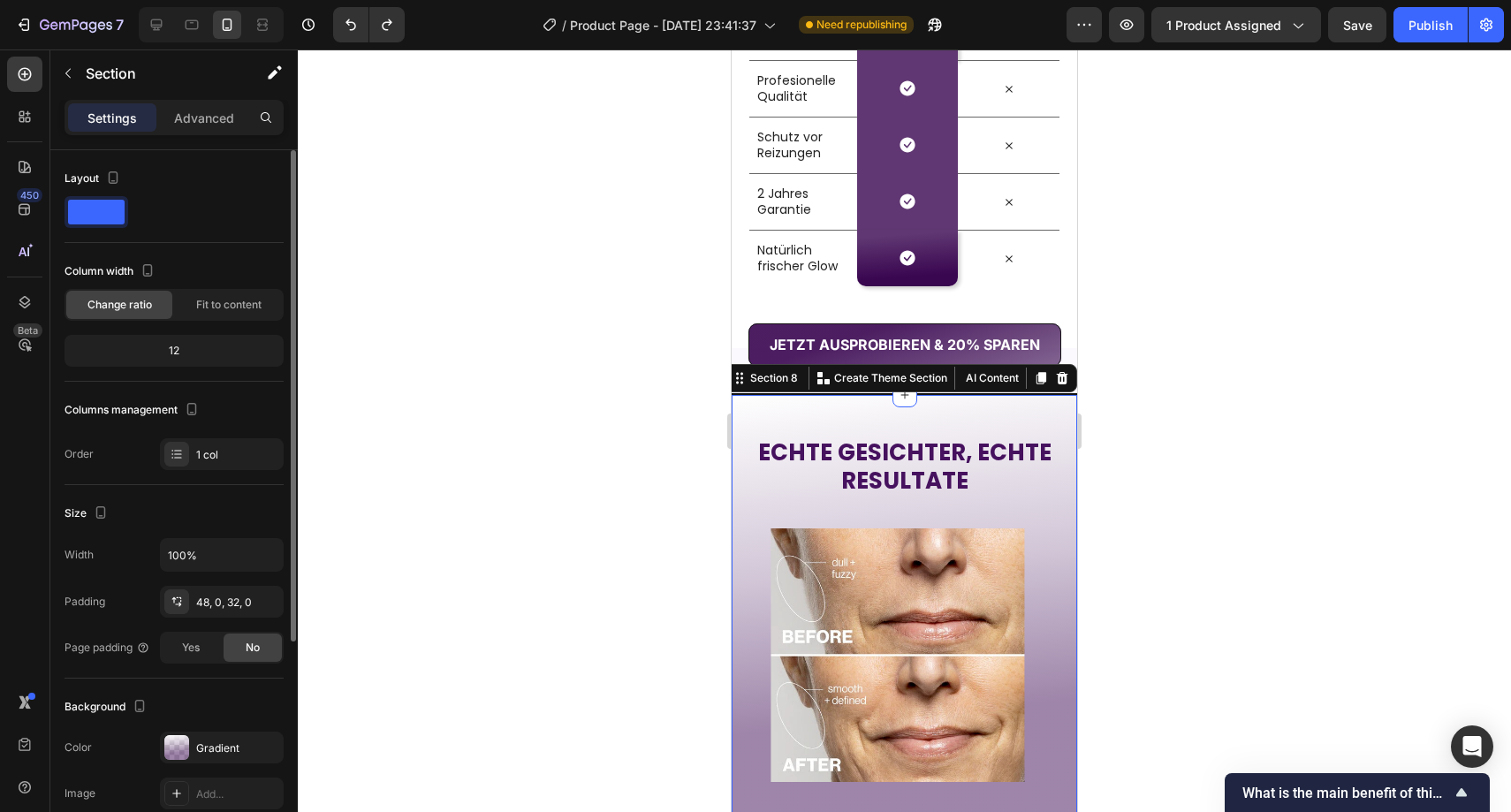
scroll to position [320, 0]
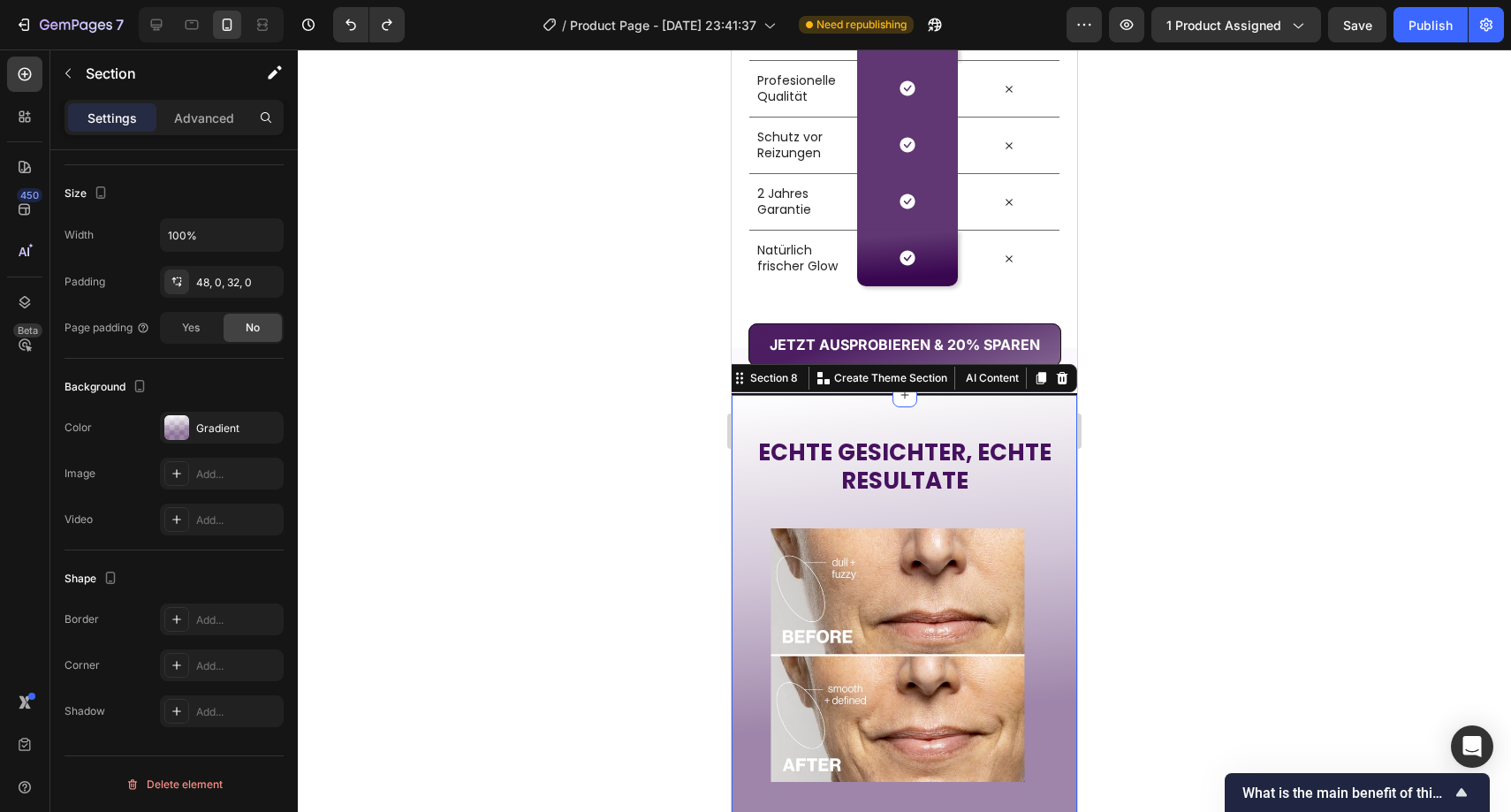
click at [675, 340] on div at bounding box center [905, 430] width 1214 height 762
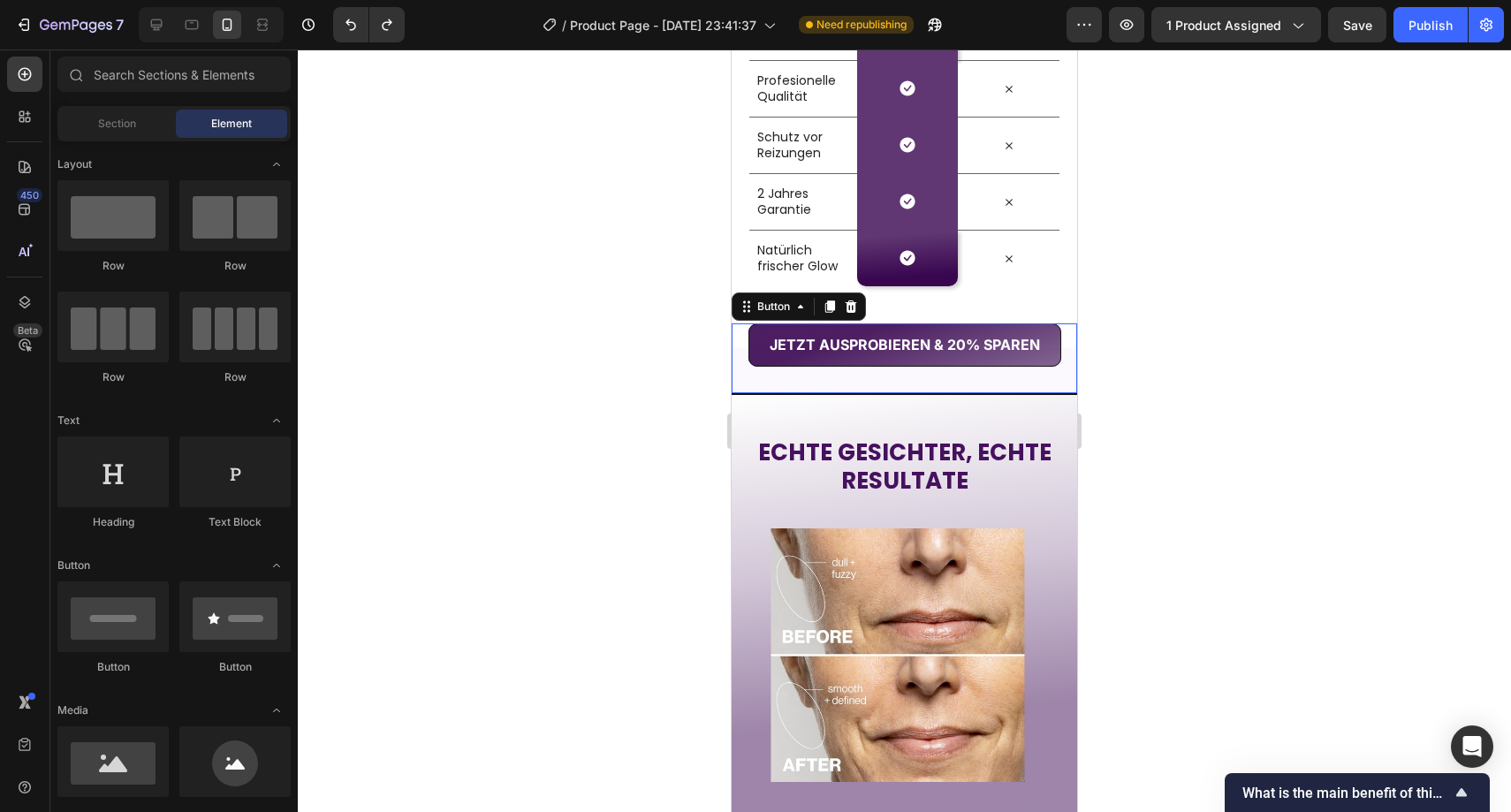
click at [748, 367] on div "JETZT AUSPROBIEREN & 20% SPAREN Button 0" at bounding box center [904, 358] width 345 height 69
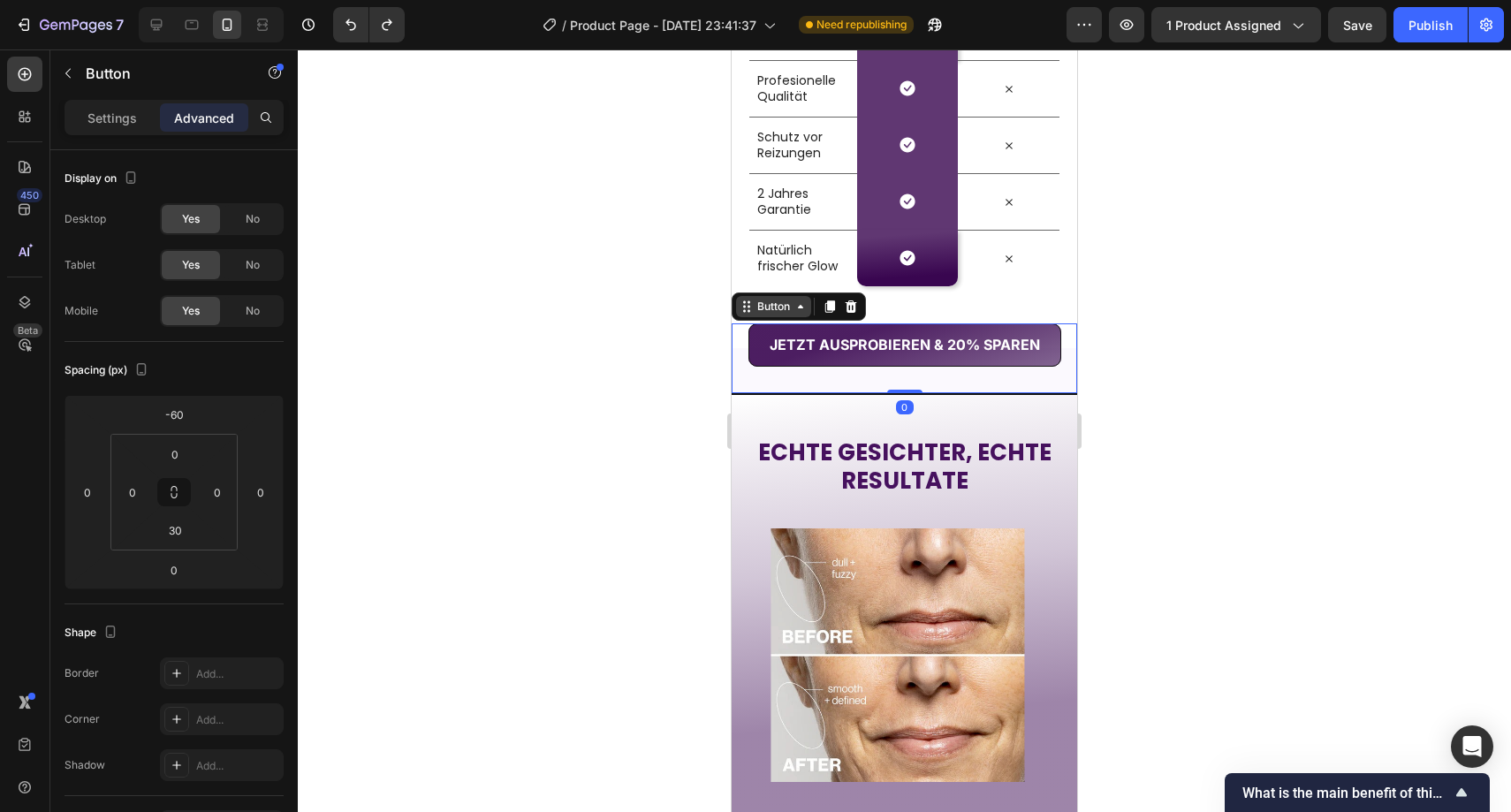
click at [756, 310] on div "Button" at bounding box center [774, 306] width 40 height 16
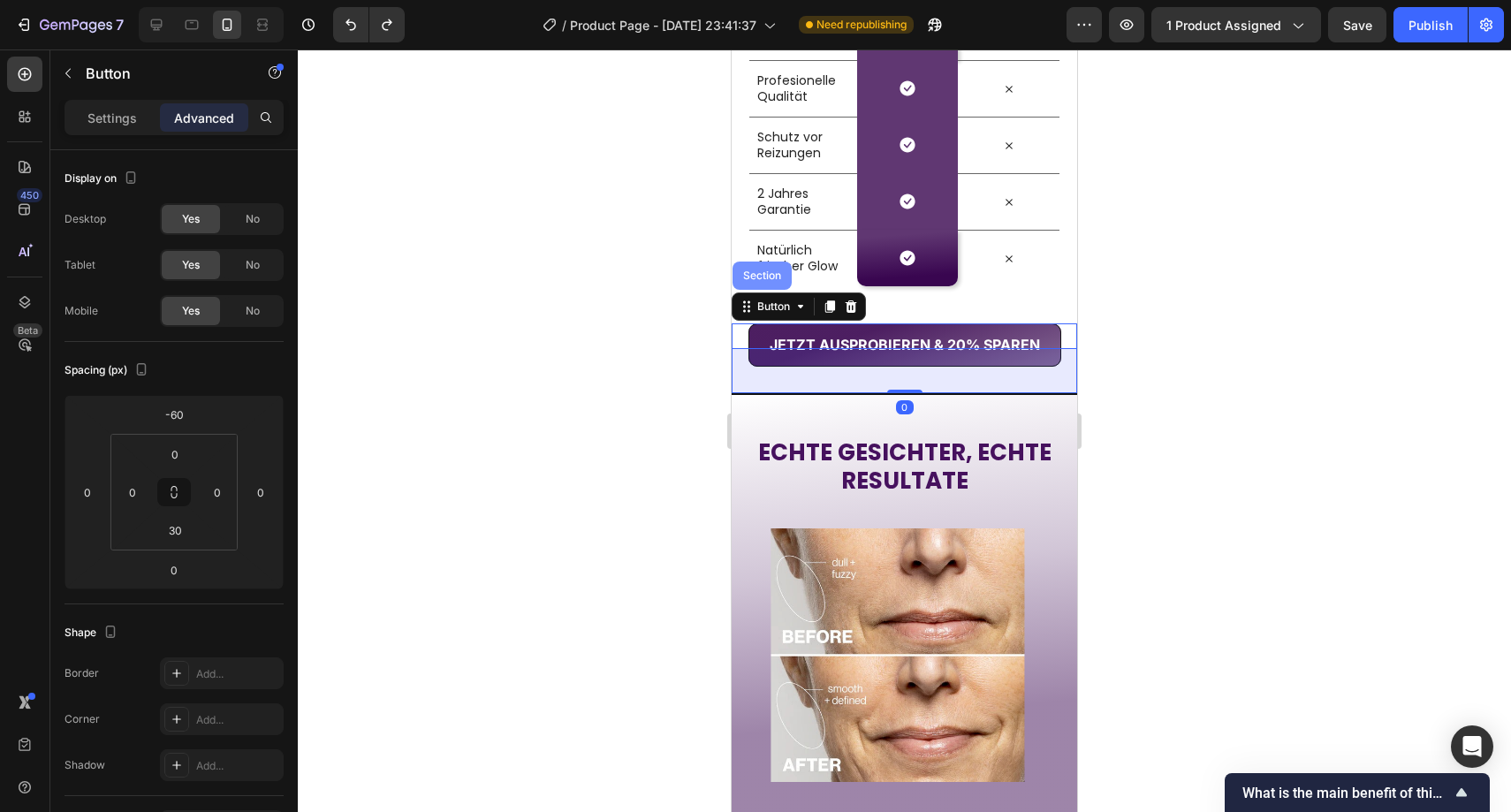
click at [750, 283] on div "Section" at bounding box center [762, 276] width 59 height 29
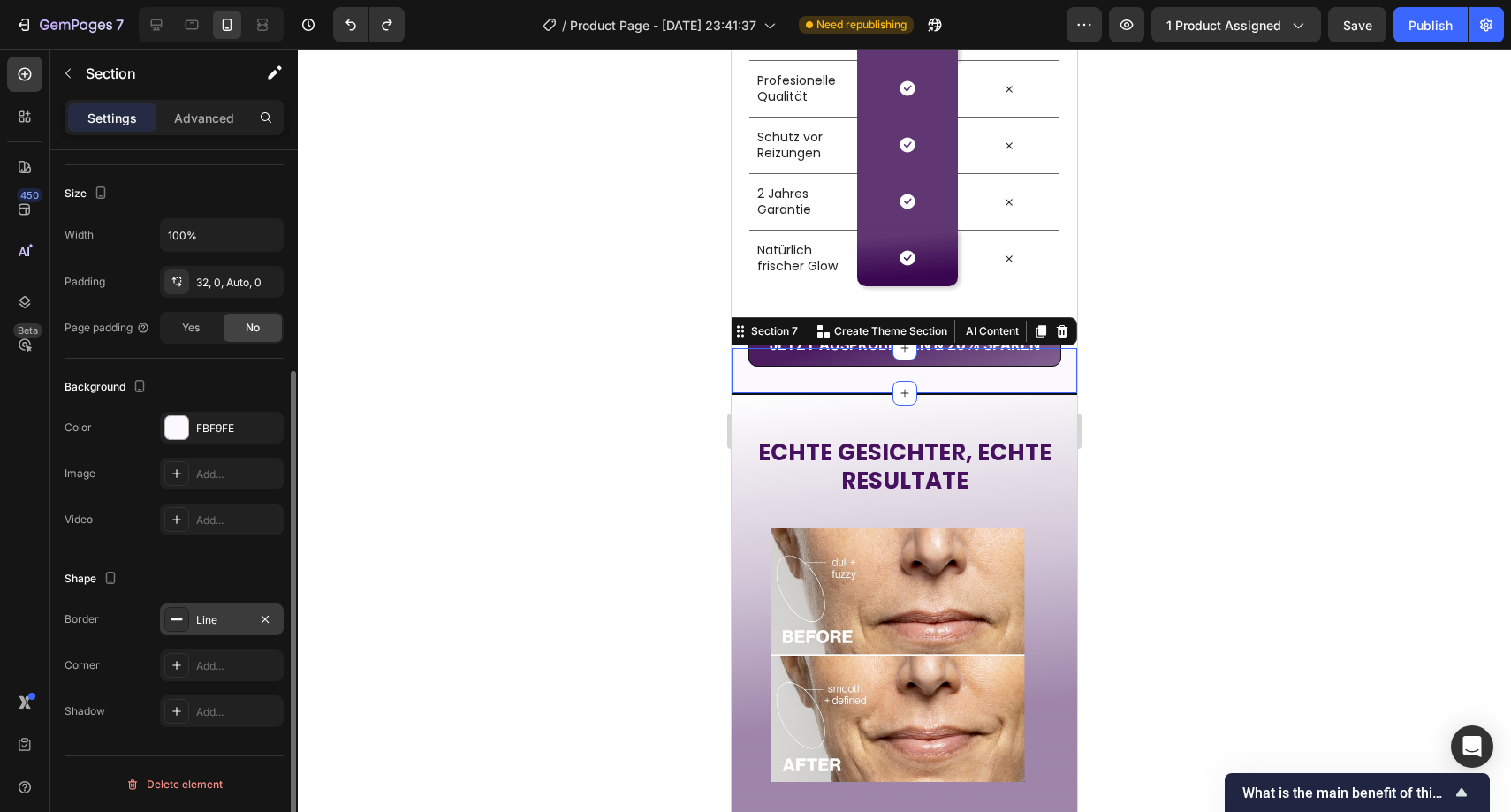
click at [210, 625] on div "Line" at bounding box center [221, 620] width 51 height 16
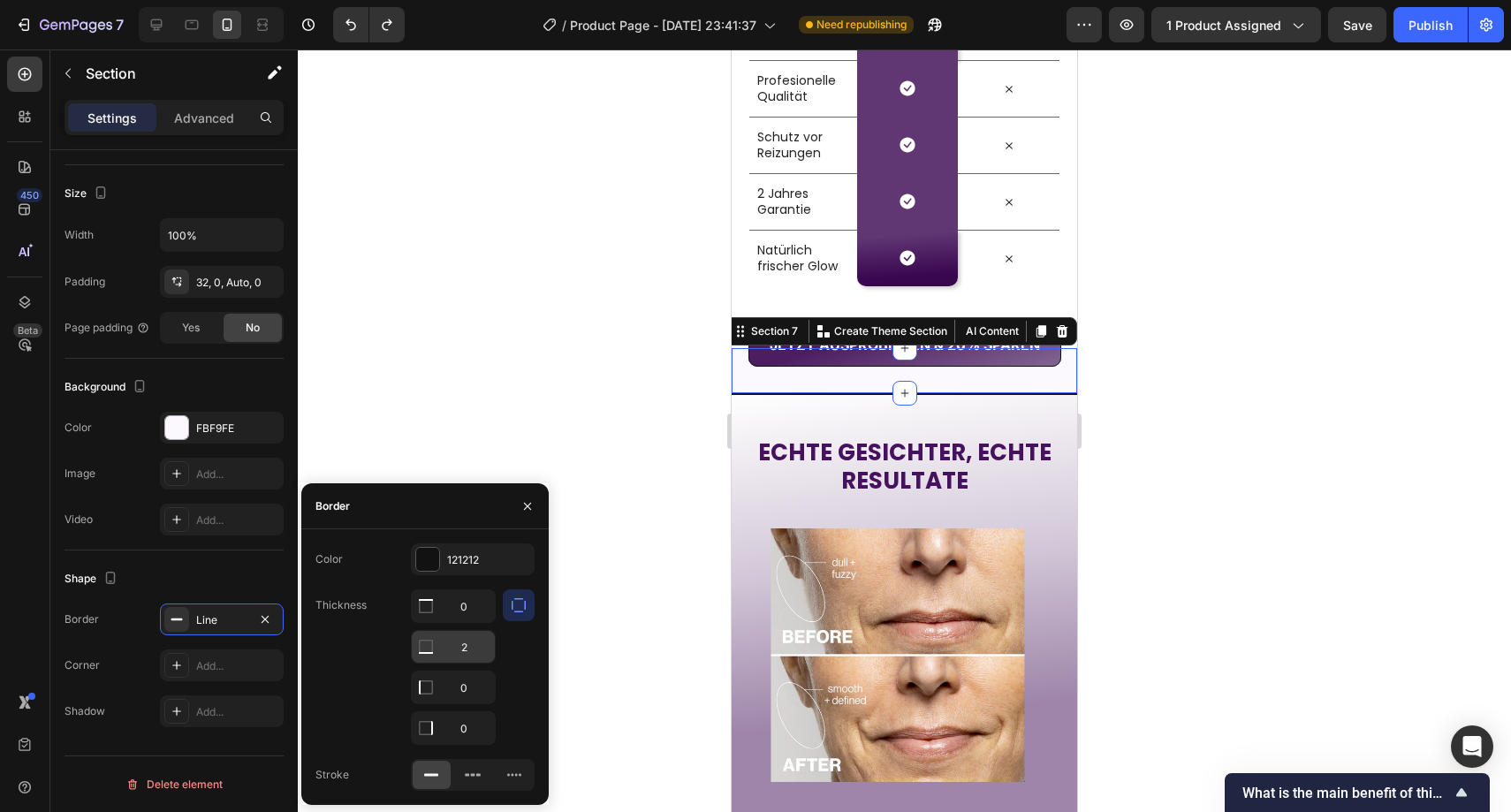
click at [467, 637] on input "2" at bounding box center [453, 646] width 83 height 31
click at [481, 572] on div "121212" at bounding box center [473, 559] width 124 height 31
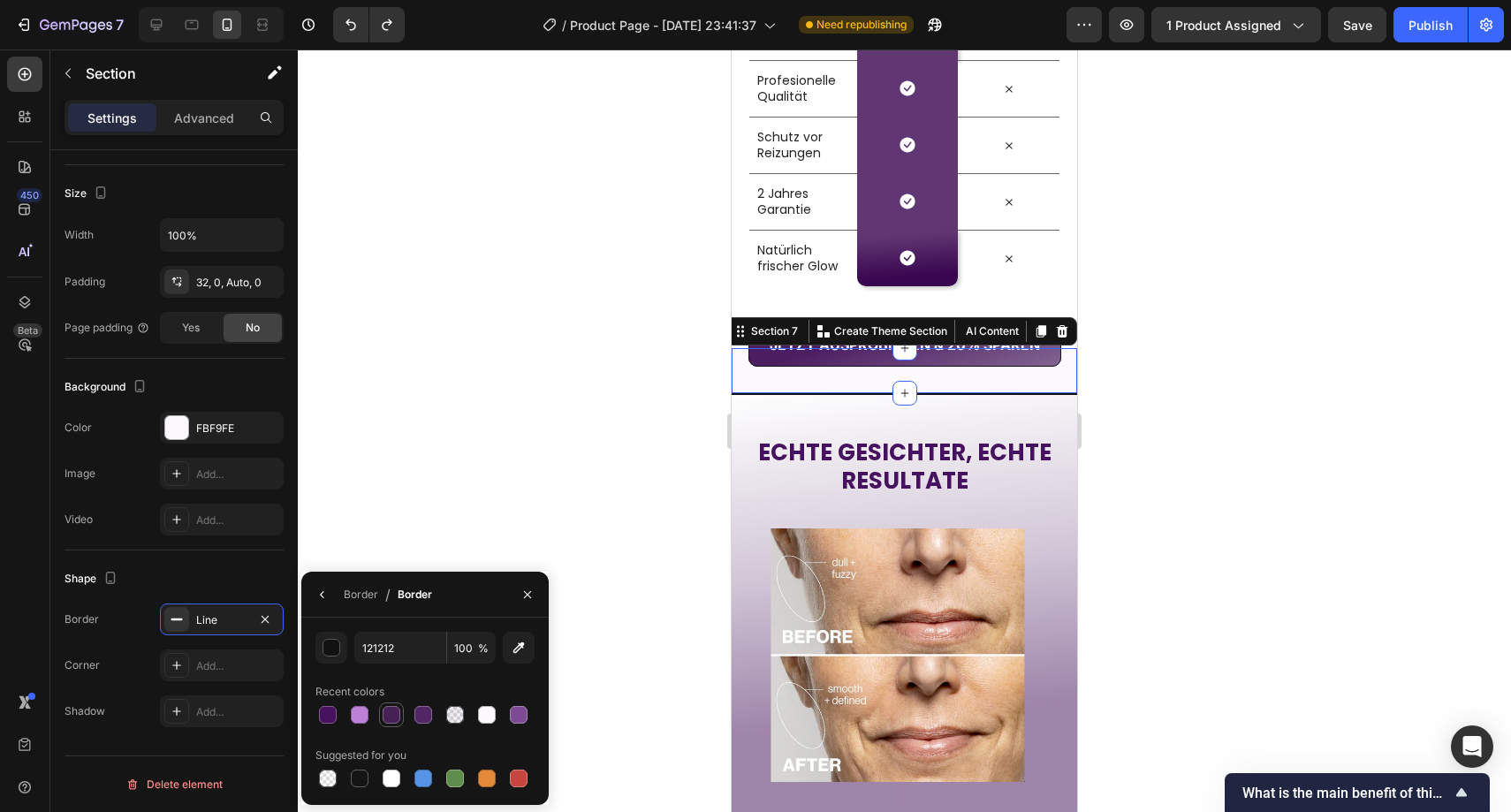
click at [402, 705] on div at bounding box center [391, 714] width 25 height 25
click at [359, 704] on div at bounding box center [359, 714] width 21 height 21
type input "BD82D8"
click at [525, 607] on button "button" at bounding box center [527, 595] width 29 height 29
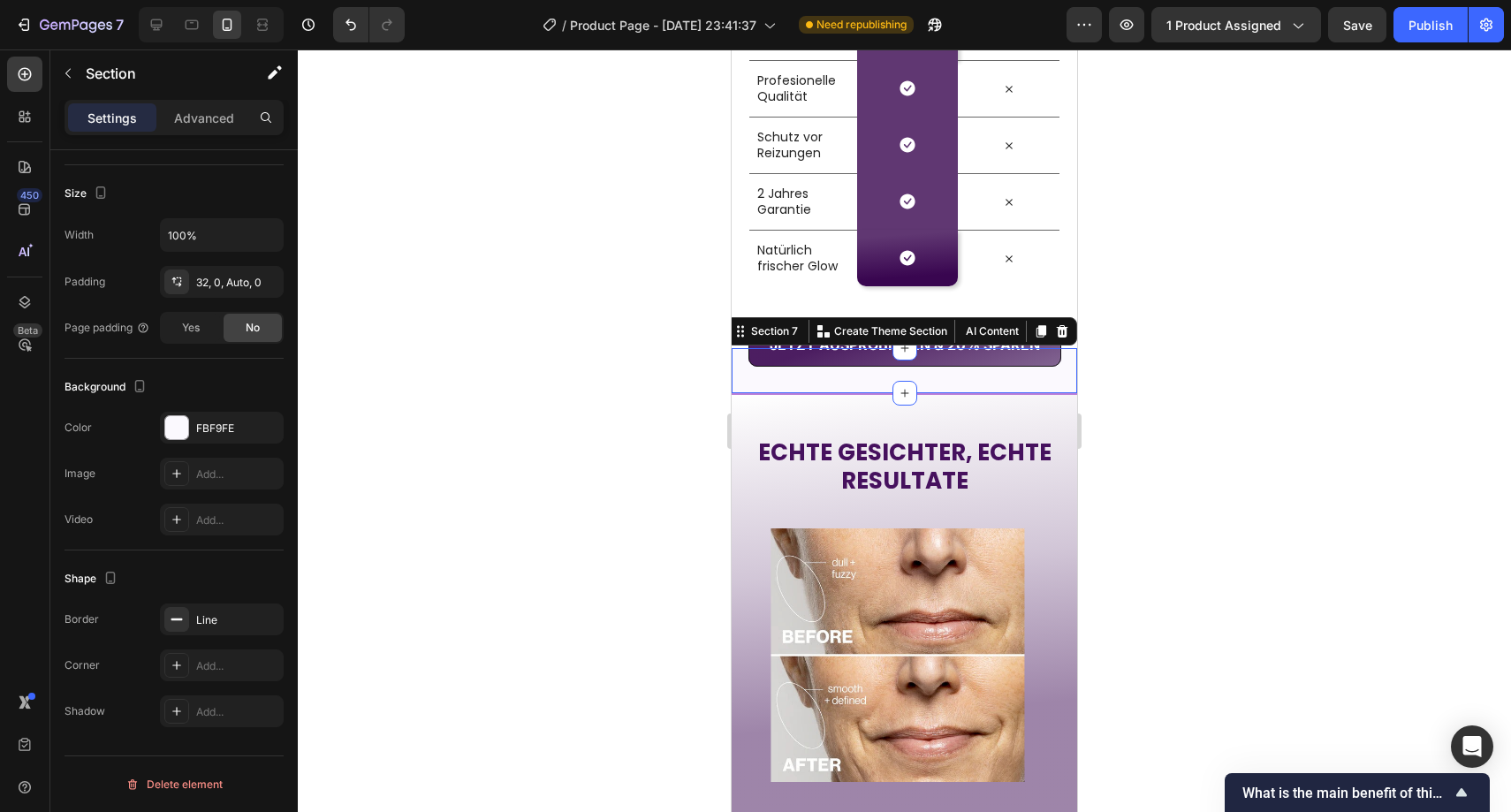
click at [527, 547] on div at bounding box center [905, 430] width 1214 height 762
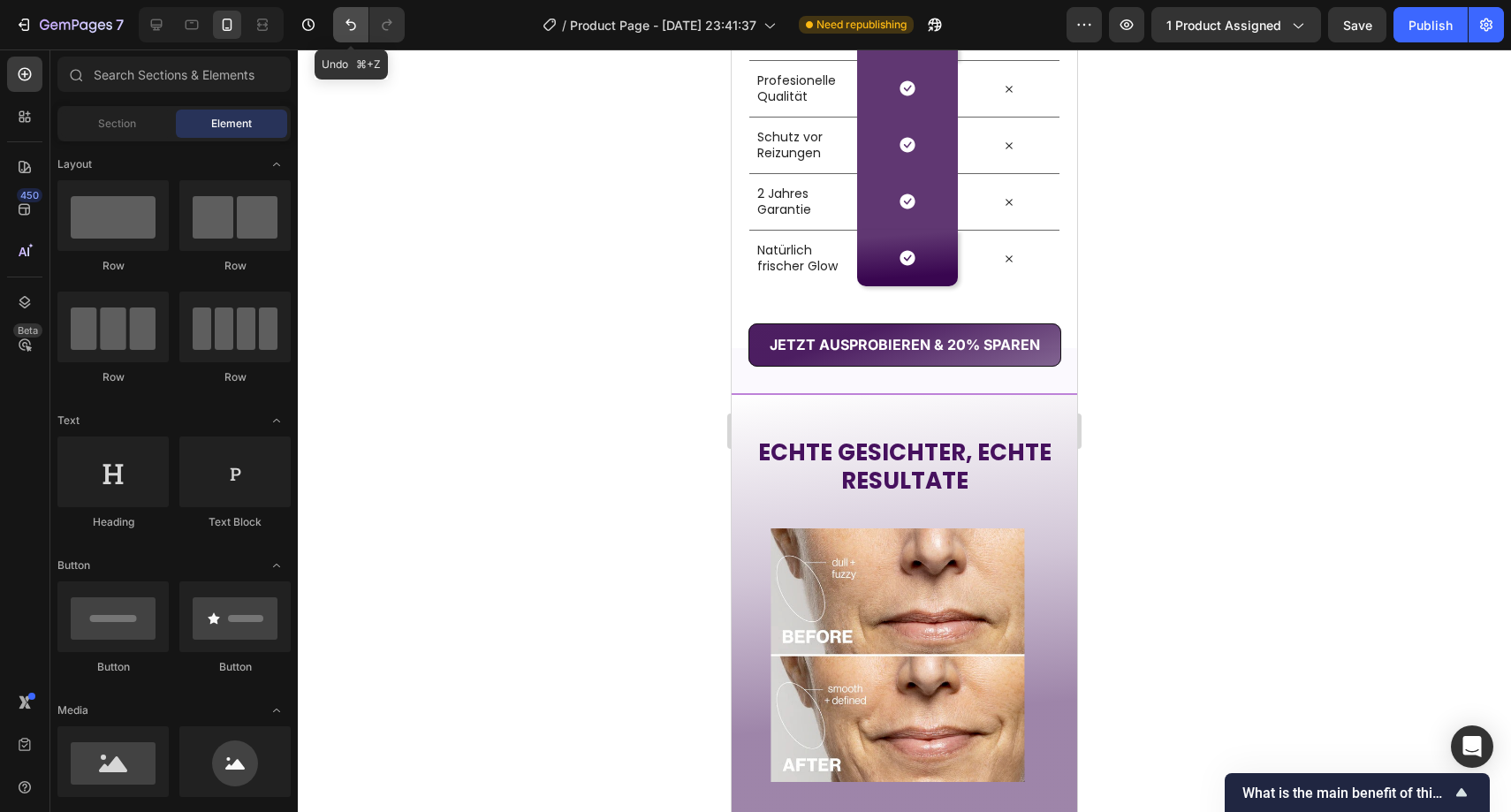
click at [354, 27] on icon "Undo/Redo" at bounding box center [351, 24] width 18 height 18
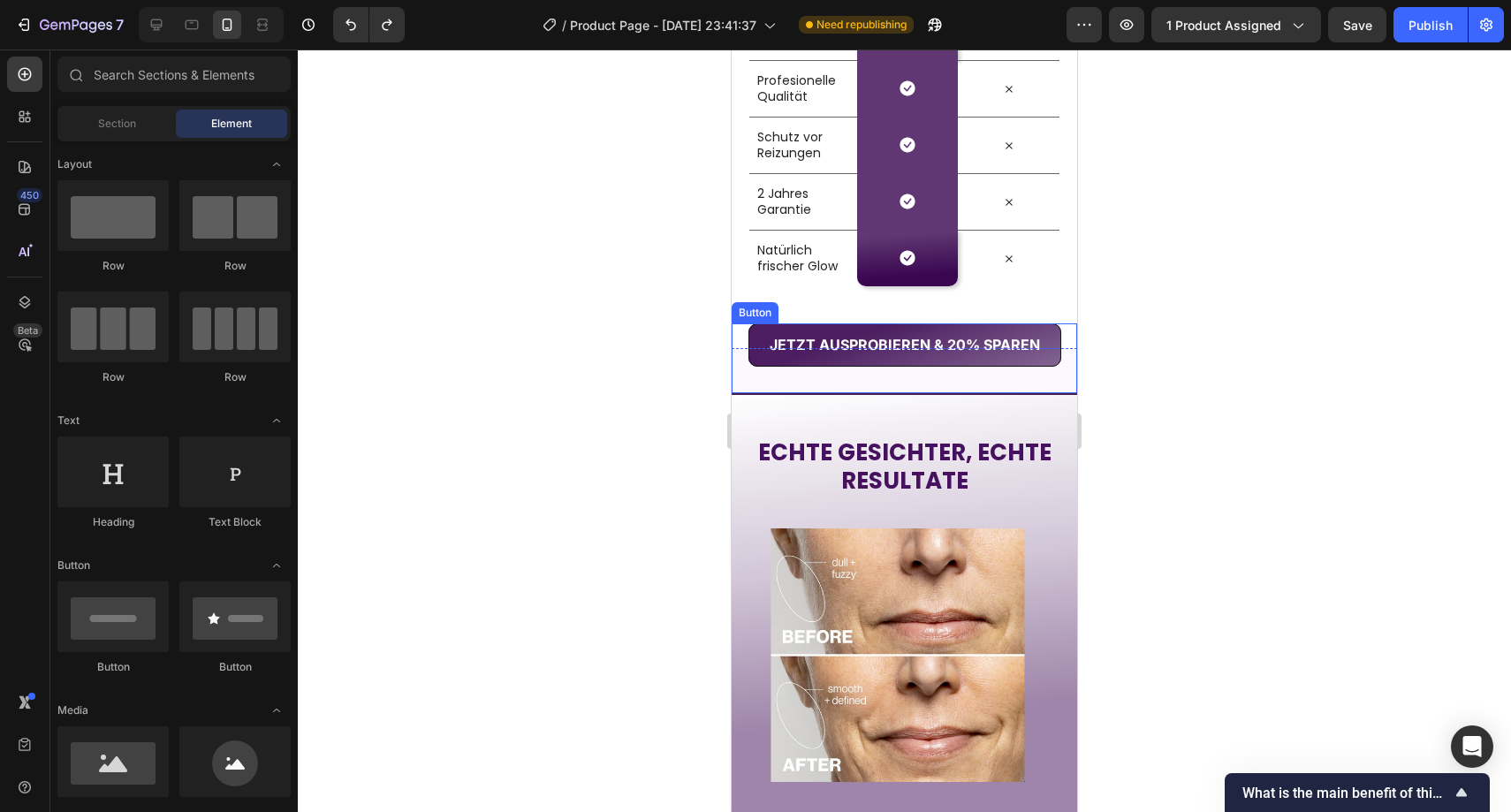
click at [761, 313] on div "Button" at bounding box center [755, 313] width 40 height 16
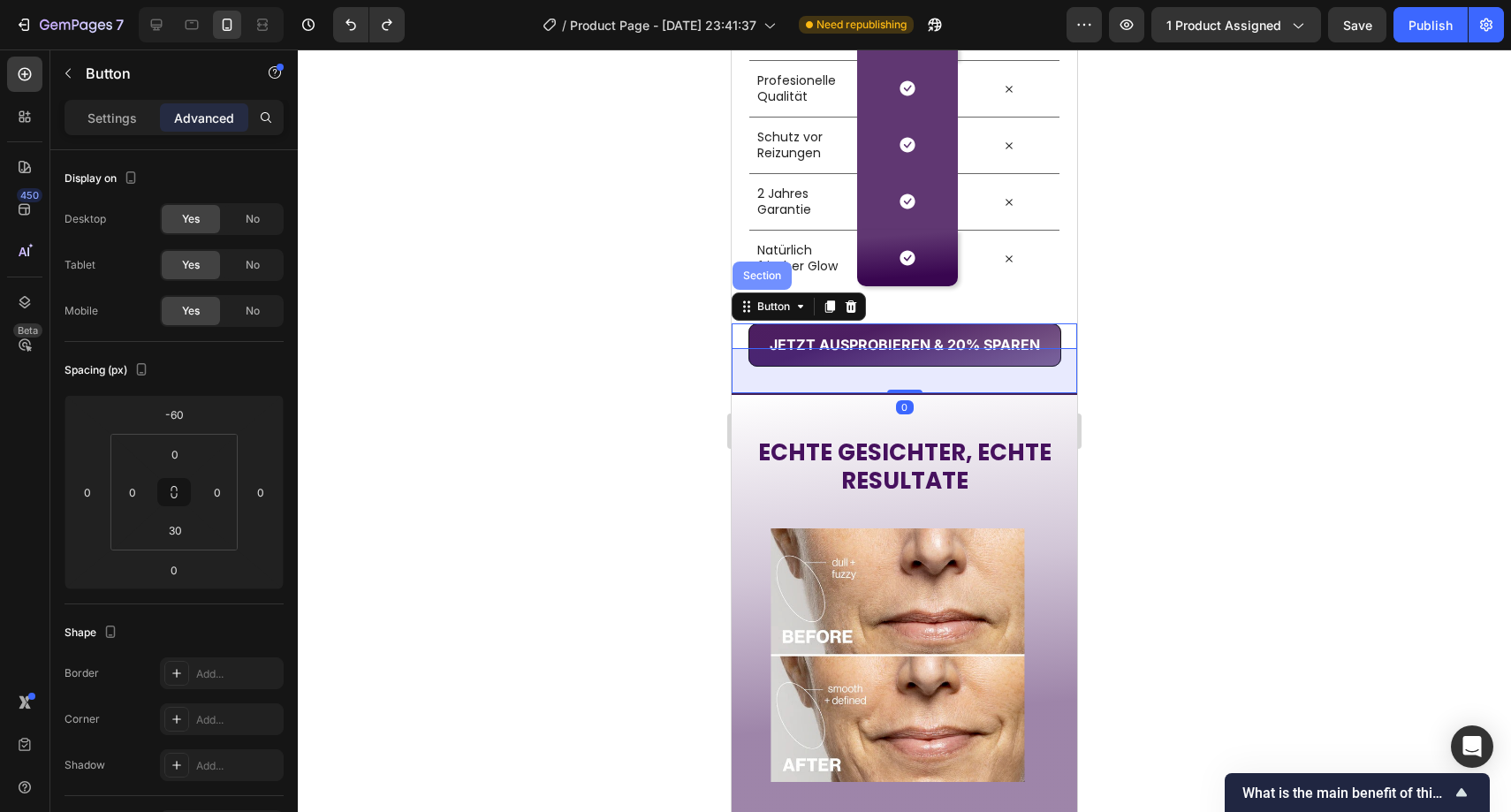
click at [762, 280] on div "Section" at bounding box center [762, 276] width 59 height 29
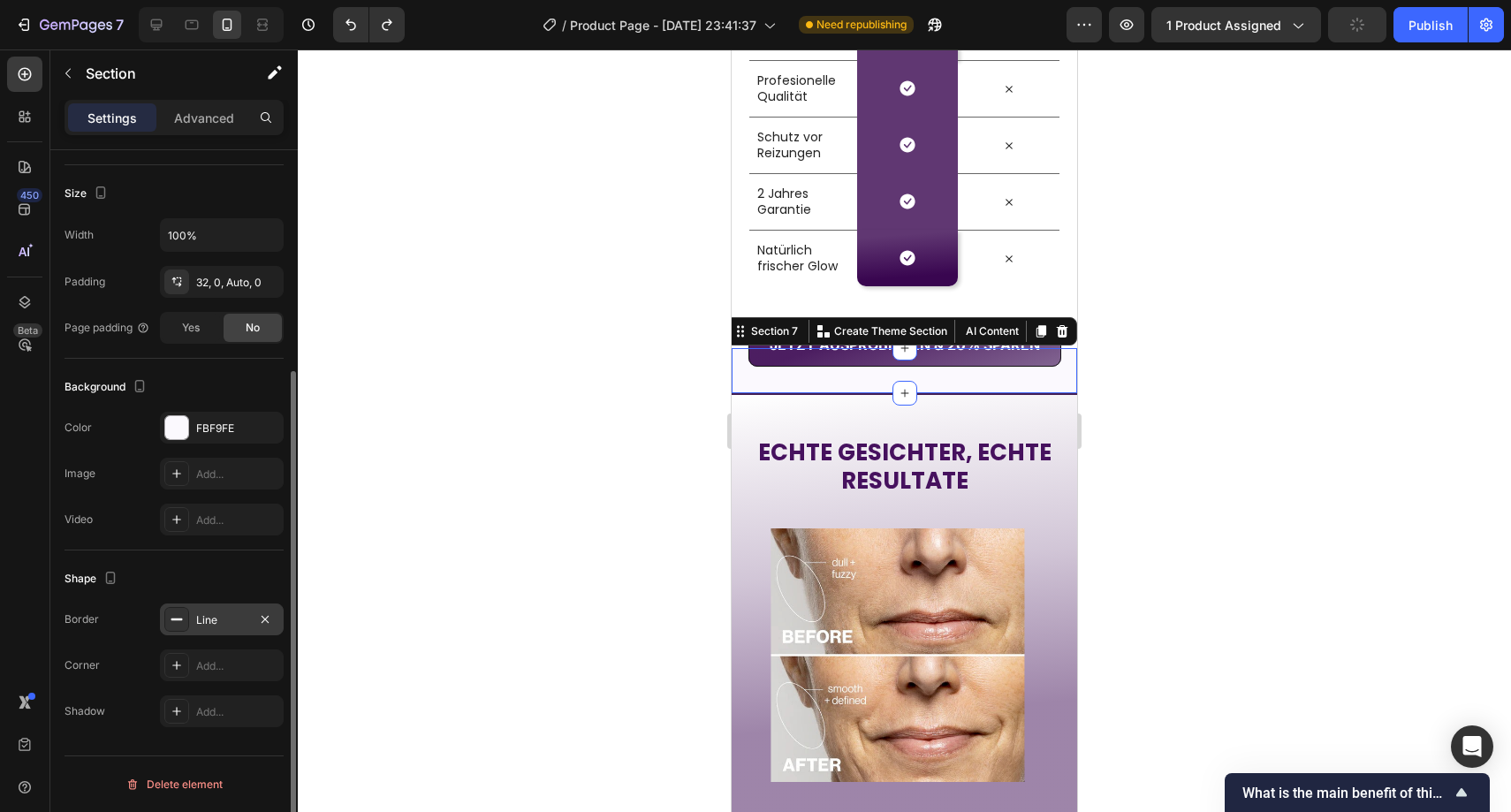
click at [197, 626] on div "Line" at bounding box center [221, 620] width 51 height 16
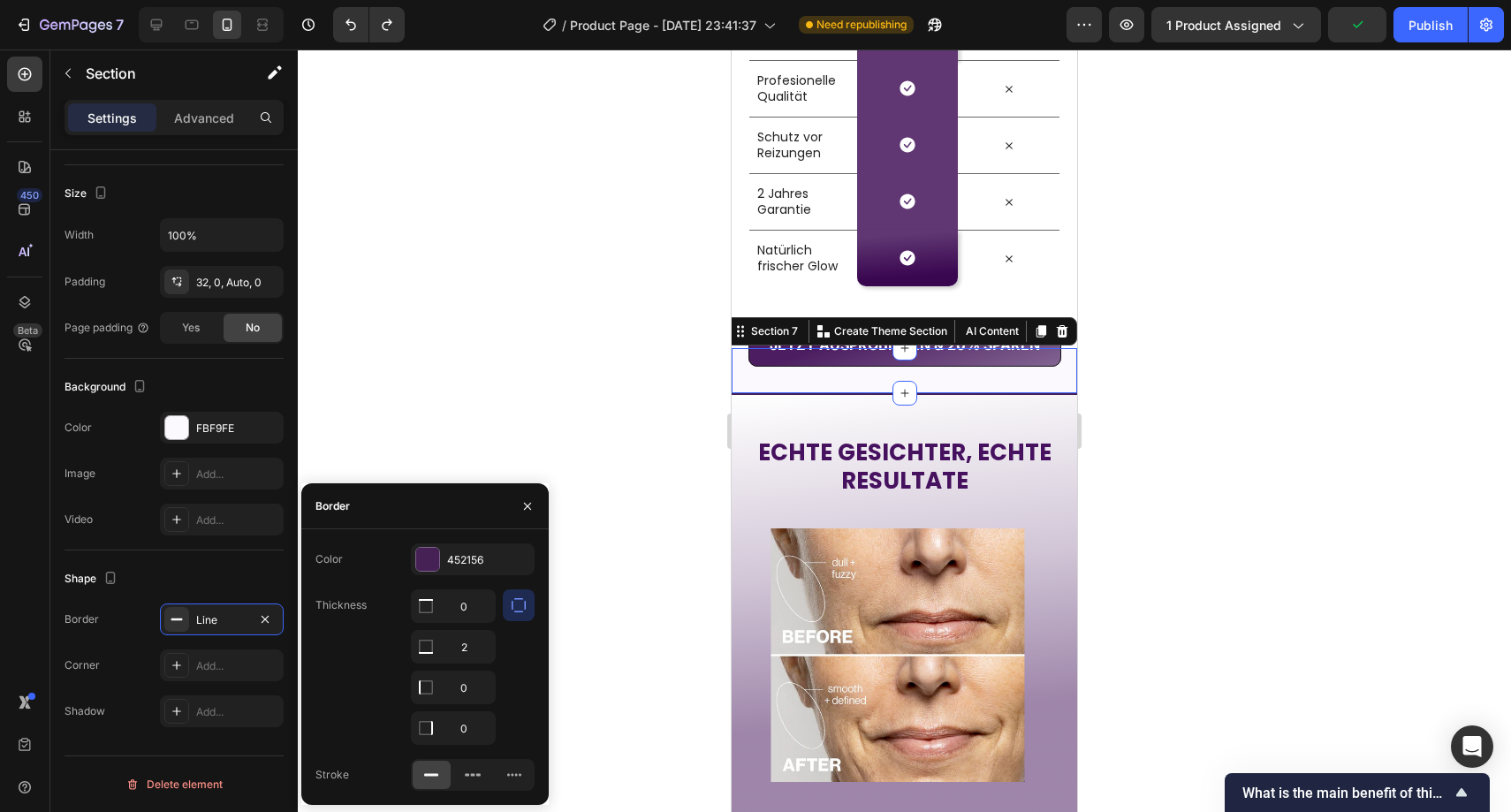
drag, startPoint x: 536, startPoint y: 499, endPoint x: 545, endPoint y: 438, distance: 61.7
click at [536, 498] on button "button" at bounding box center [527, 506] width 29 height 29
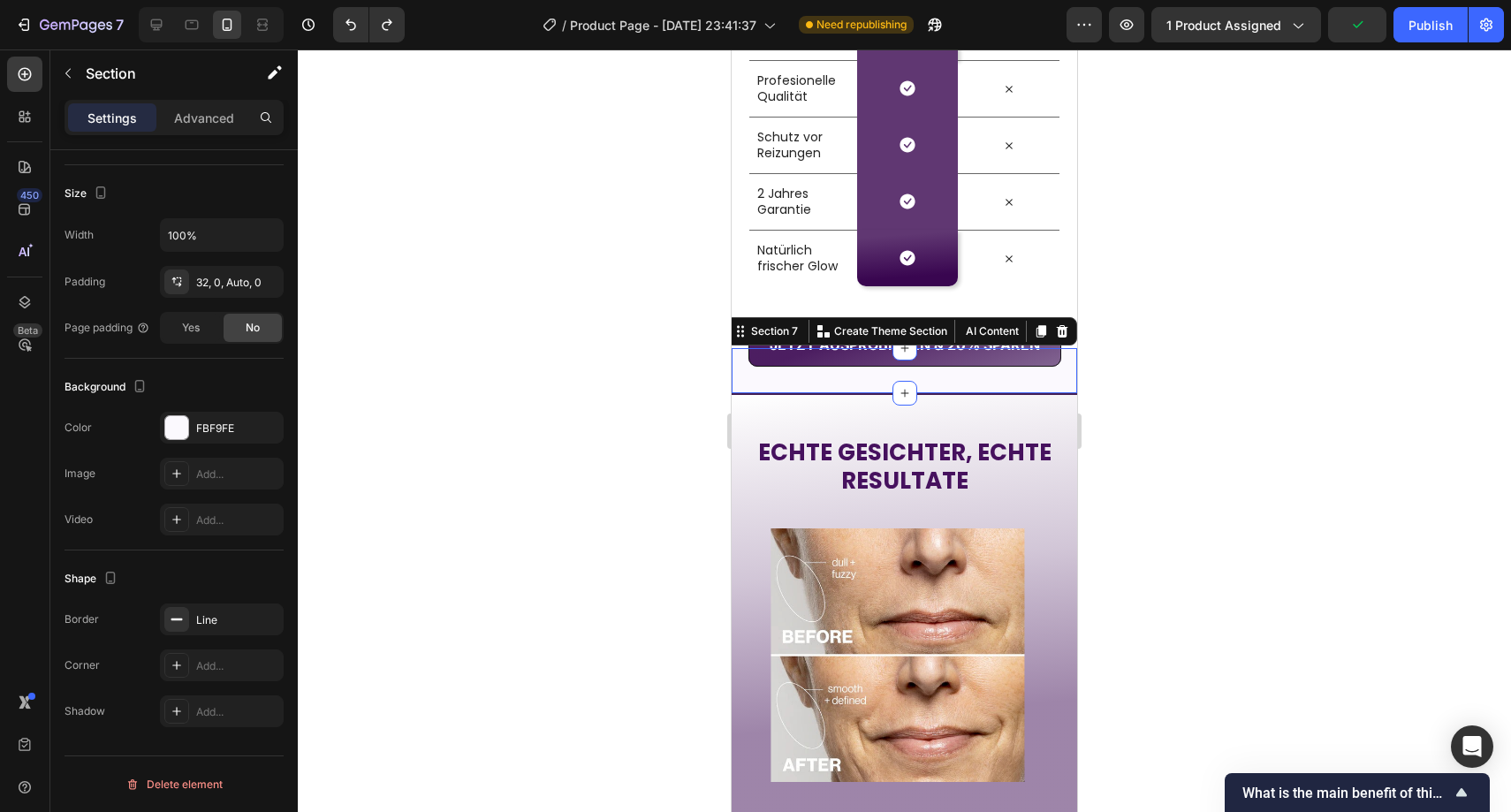
click at [545, 434] on div at bounding box center [905, 430] width 1214 height 762
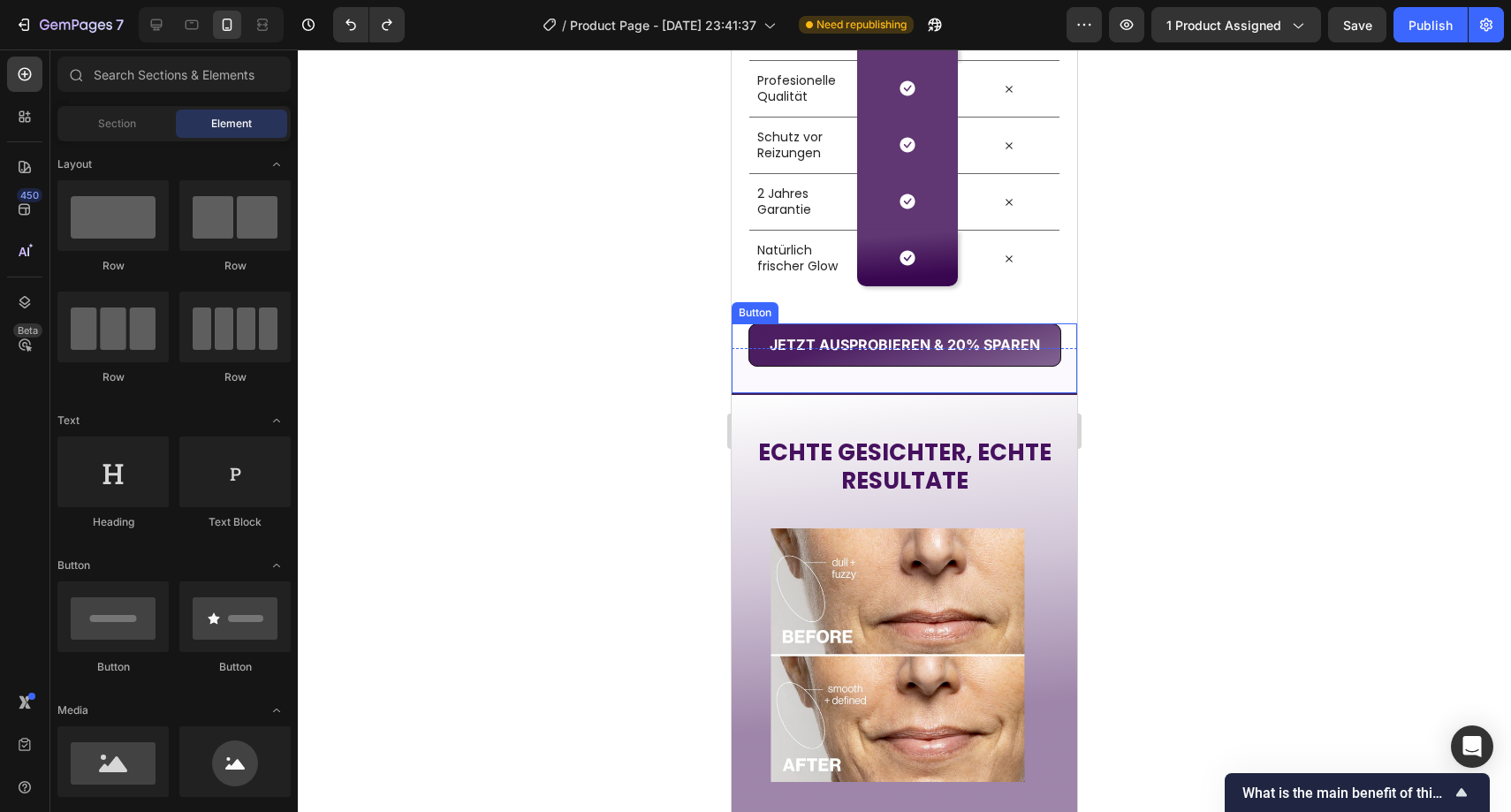
click at [943, 381] on div "JETZT AUSPROBIEREN & 20% SPAREN Button" at bounding box center [904, 358] width 345 height 69
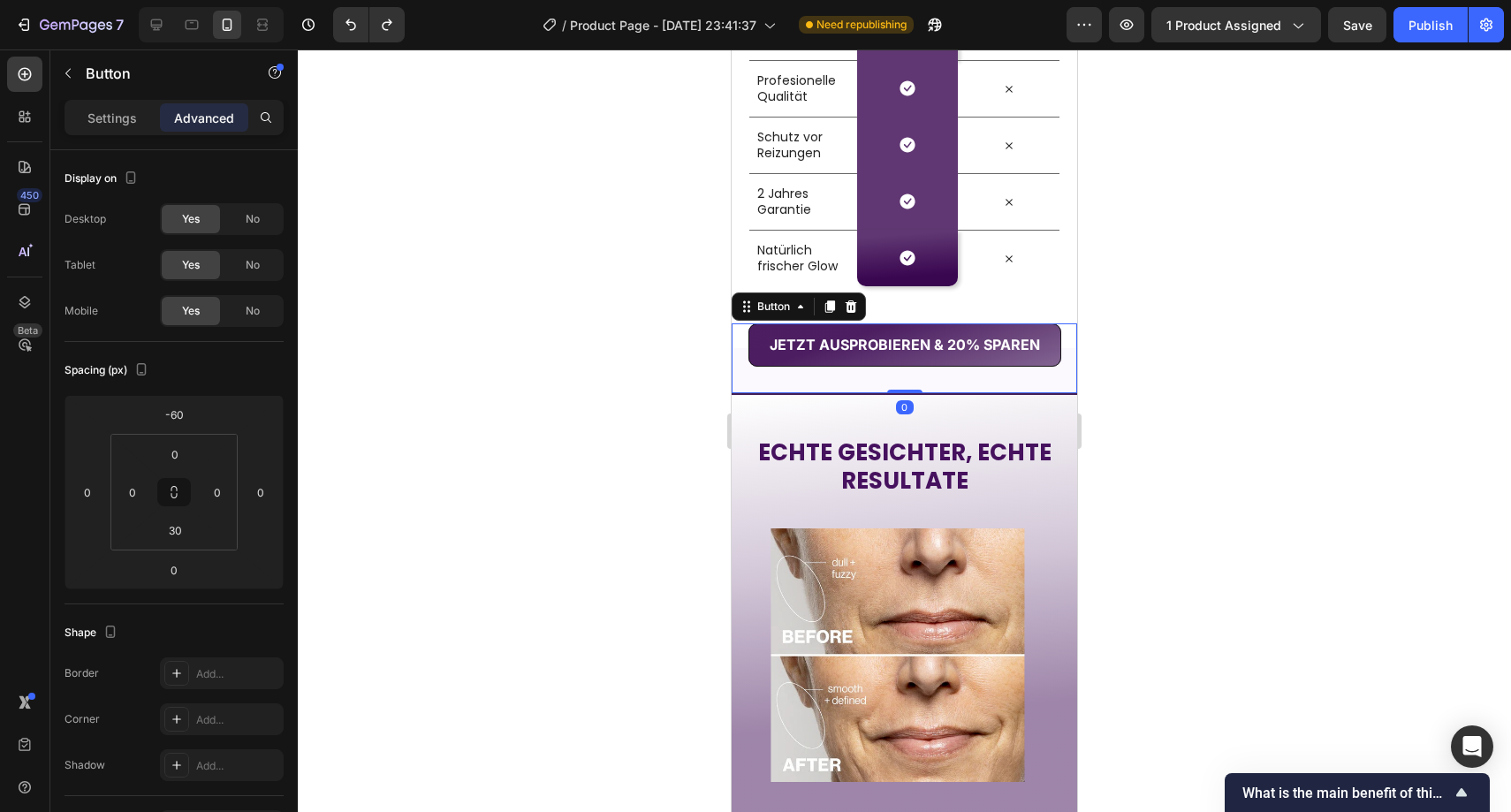
scroll to position [466, 0]
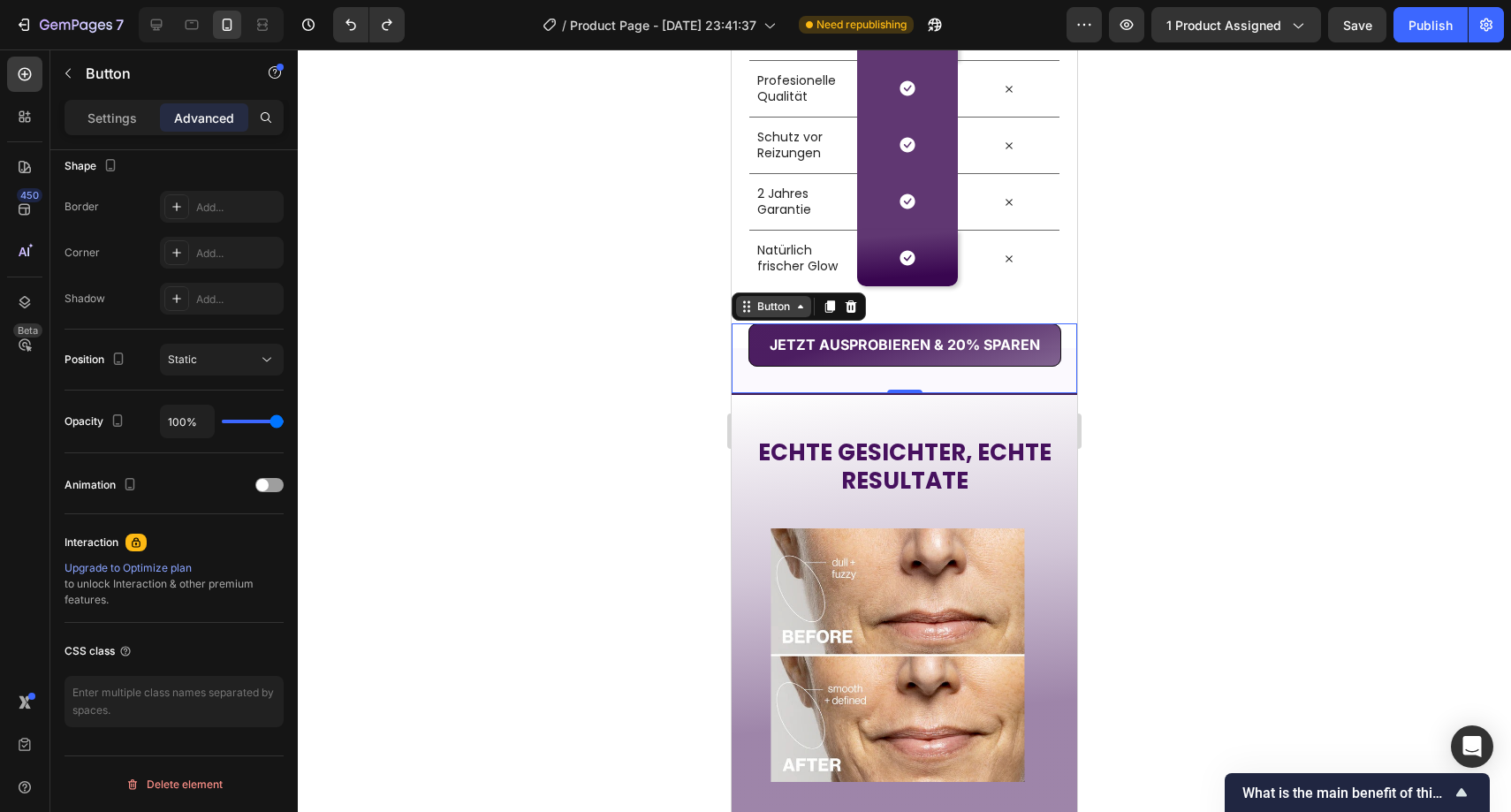
click at [795, 305] on icon at bounding box center [800, 306] width 14 height 14
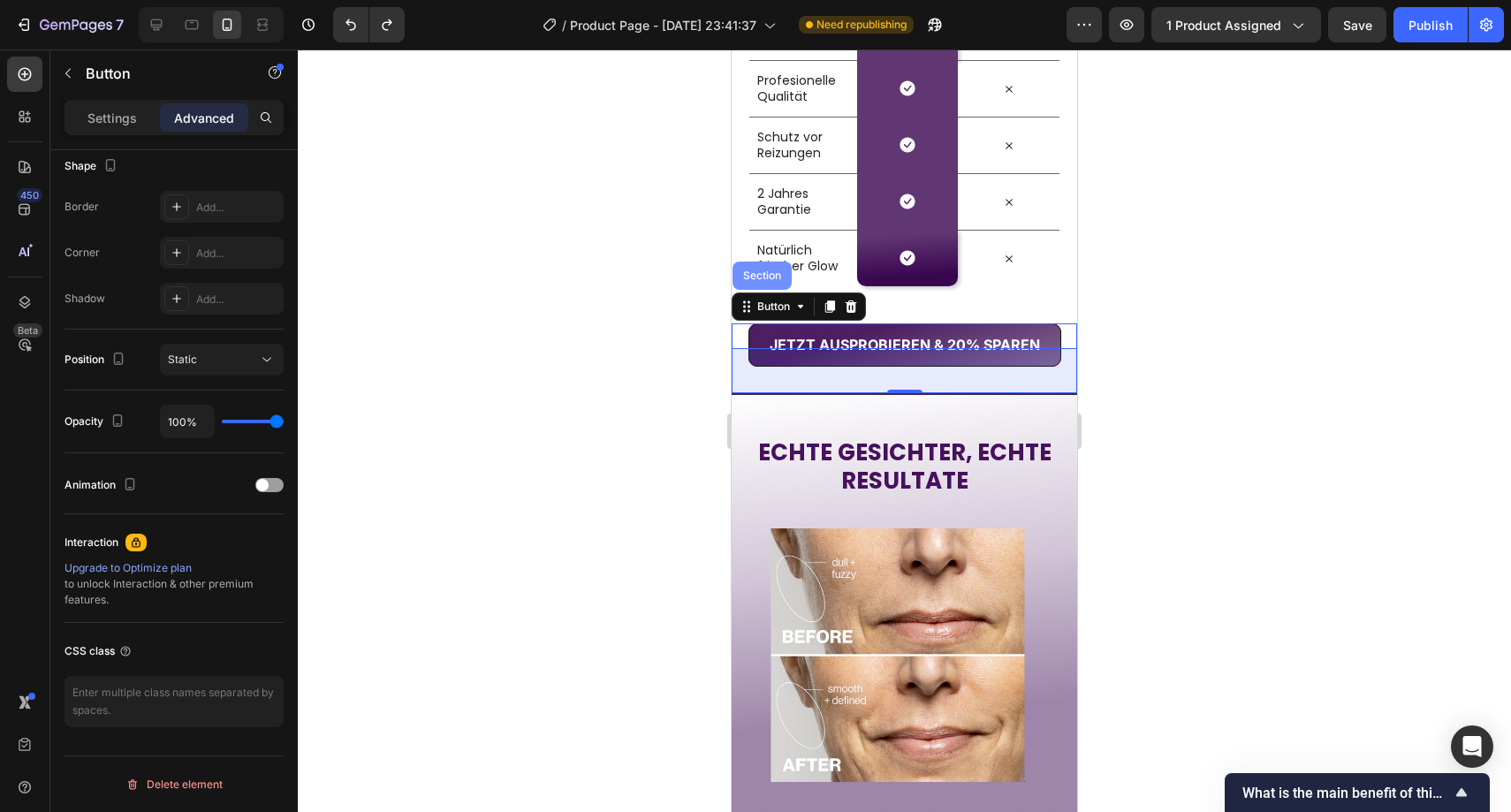
drag, startPoint x: 780, startPoint y: 271, endPoint x: 1457, endPoint y: 331, distance: 679.7
click at [780, 271] on div "Section" at bounding box center [762, 275] width 45 height 10
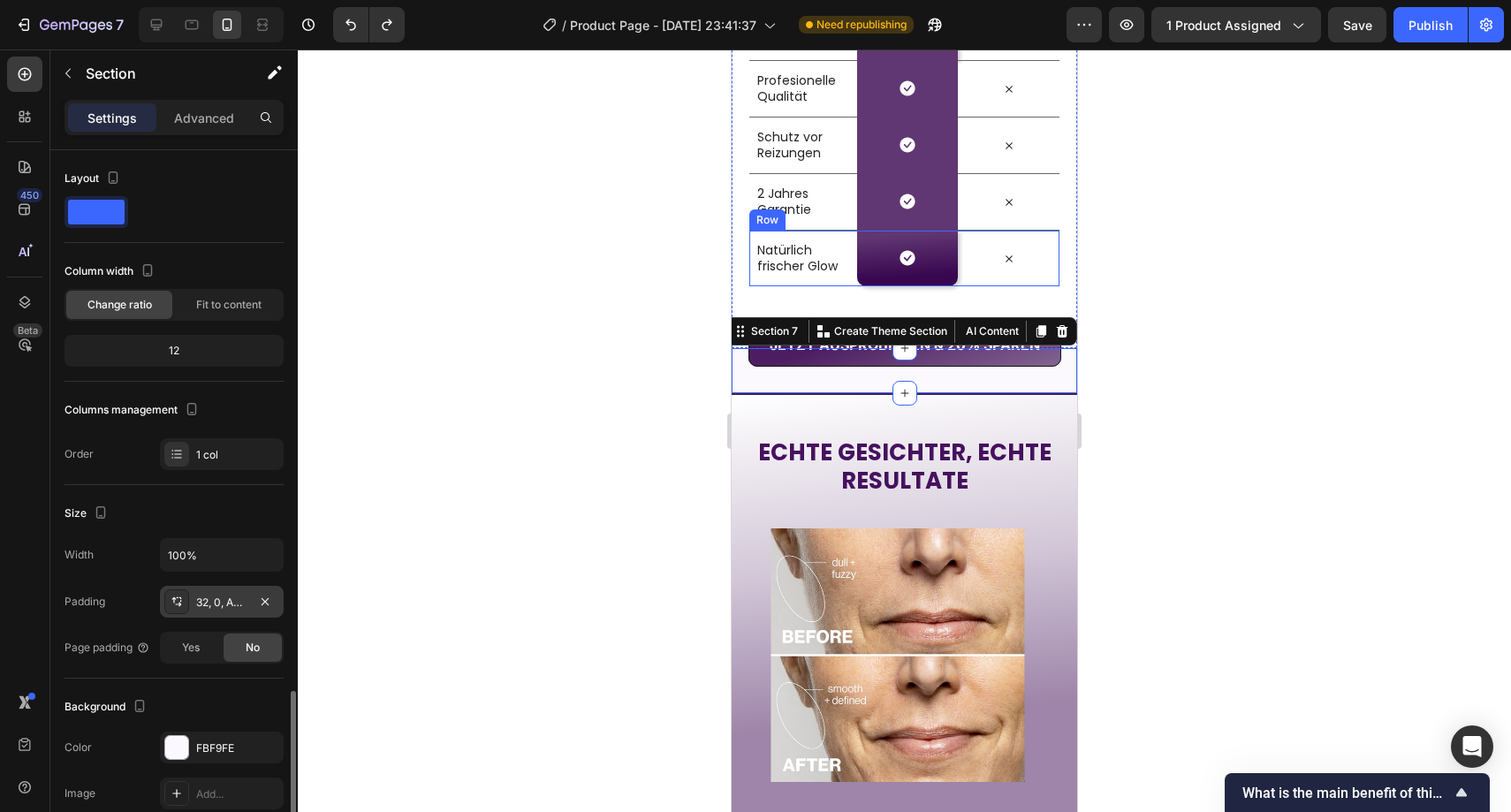
scroll to position [320, 0]
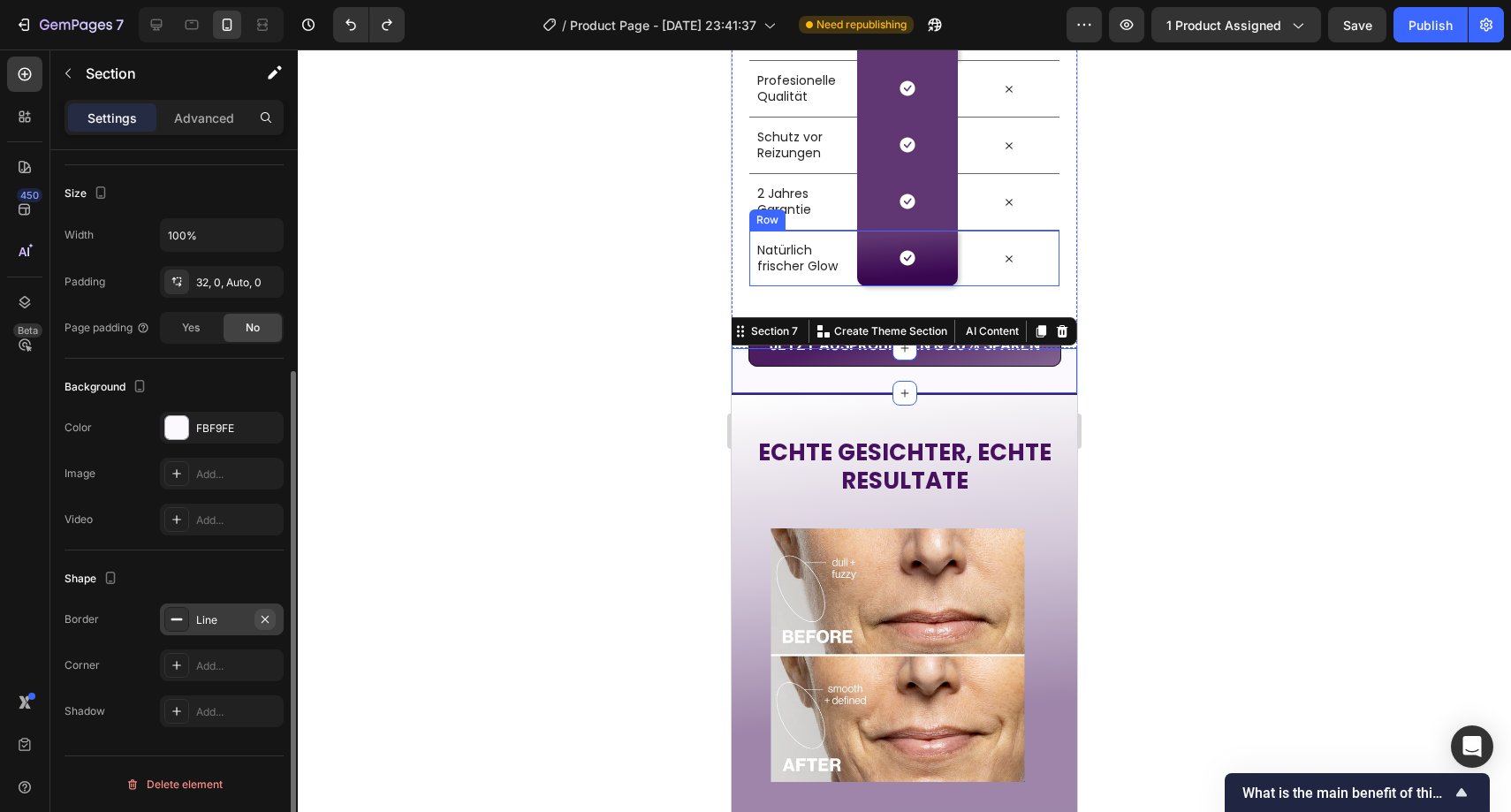
click at [260, 616] on icon "button" at bounding box center [265, 619] width 14 height 14
click at [464, 440] on div at bounding box center [905, 430] width 1214 height 762
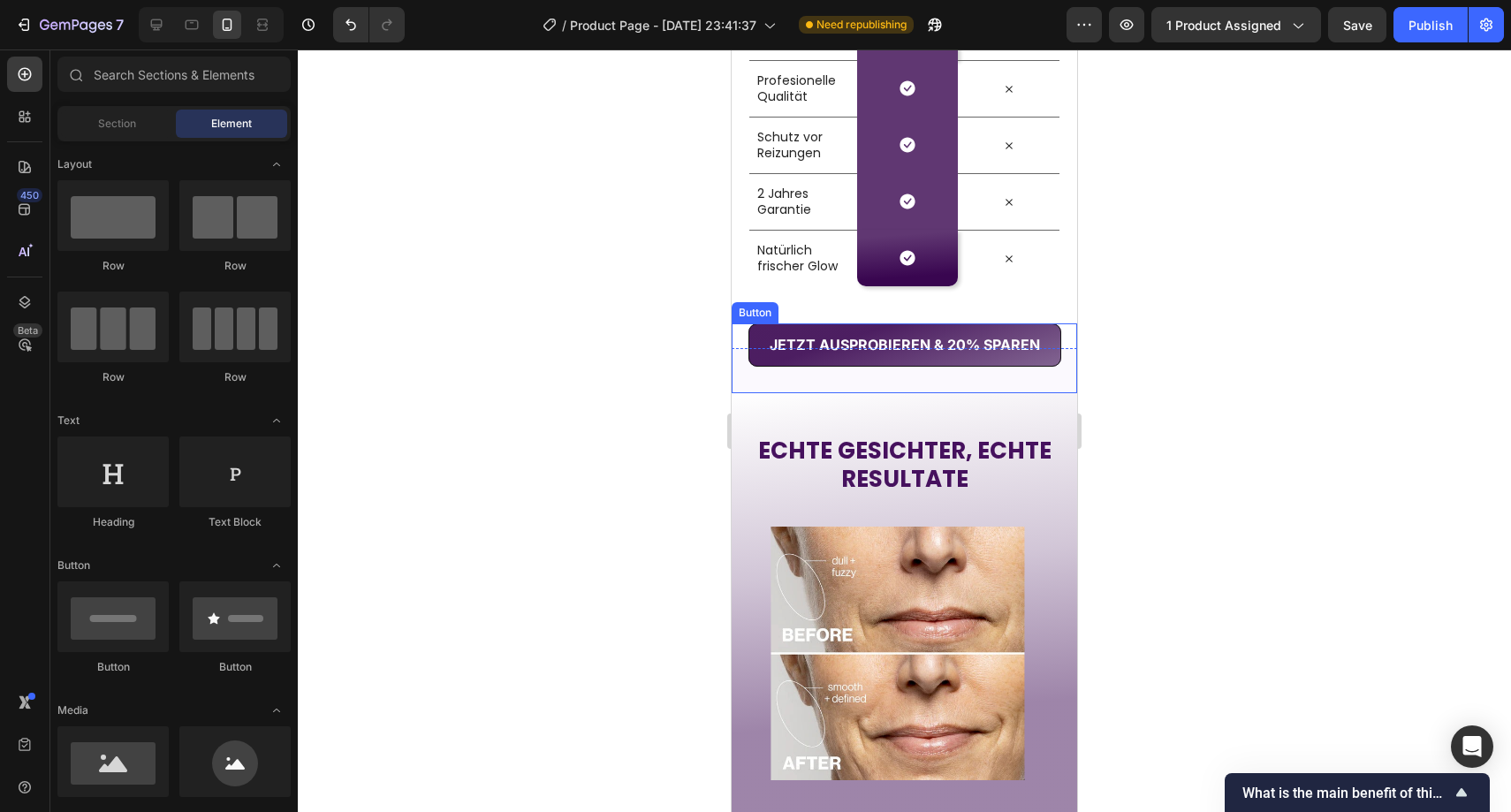
click at [784, 379] on div "JETZT AUSPROBIEREN & 20% SPAREN Button" at bounding box center [904, 358] width 345 height 69
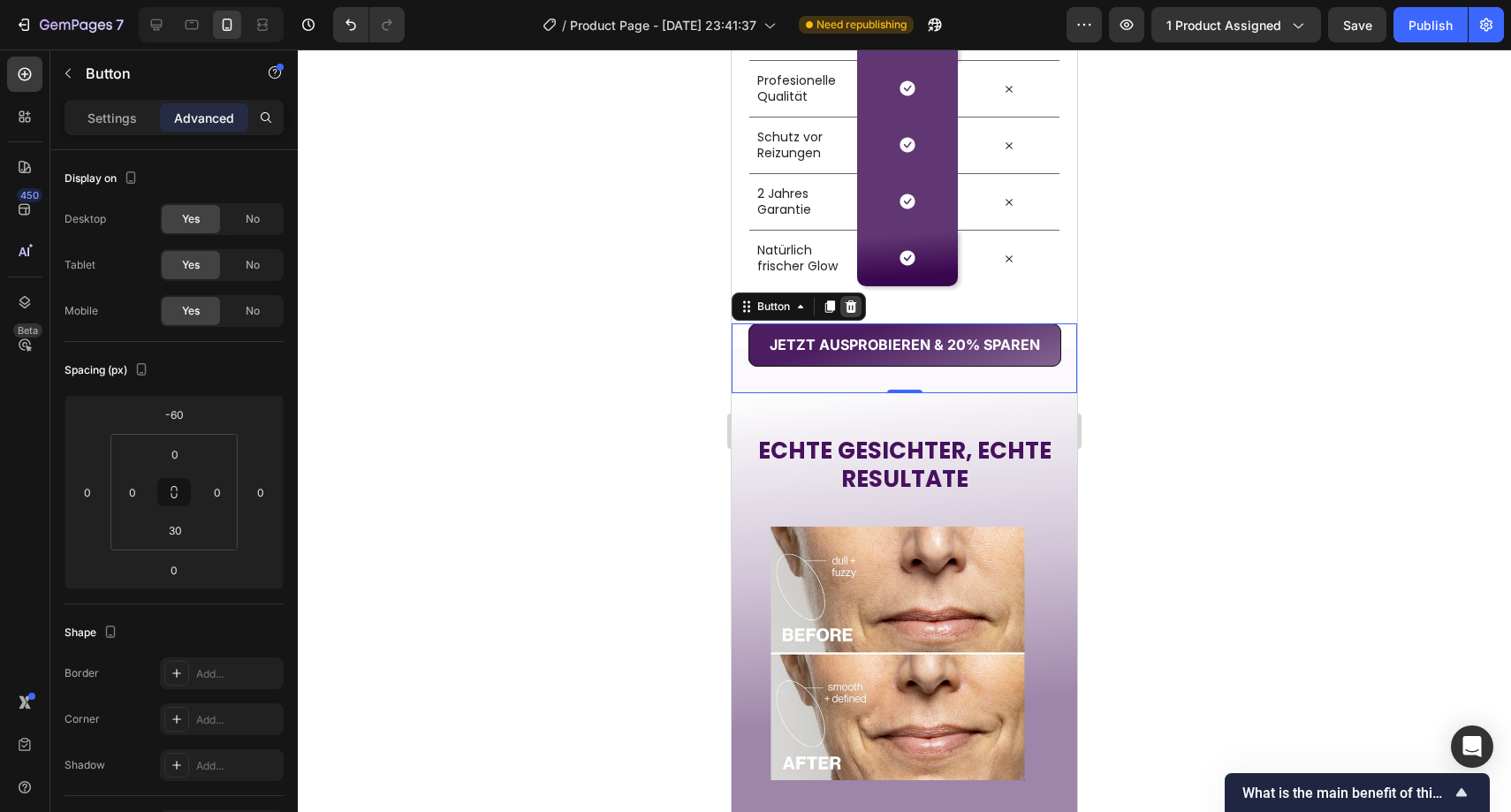
click at [846, 301] on icon at bounding box center [850, 306] width 14 height 14
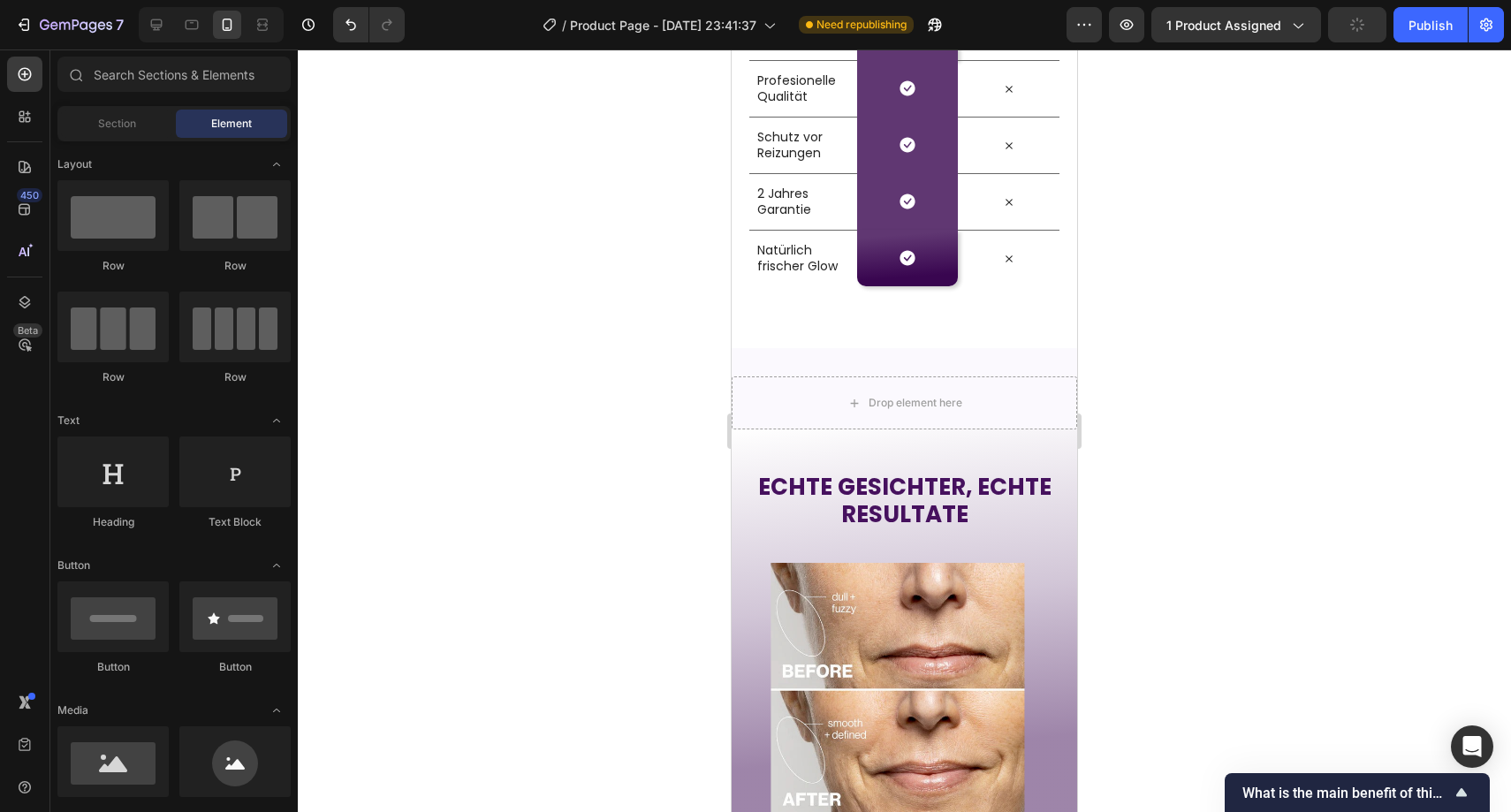
click at [609, 311] on div at bounding box center [905, 430] width 1214 height 762
click at [769, 356] on div "Drop element here Section 7" at bounding box center [904, 388] width 345 height 81
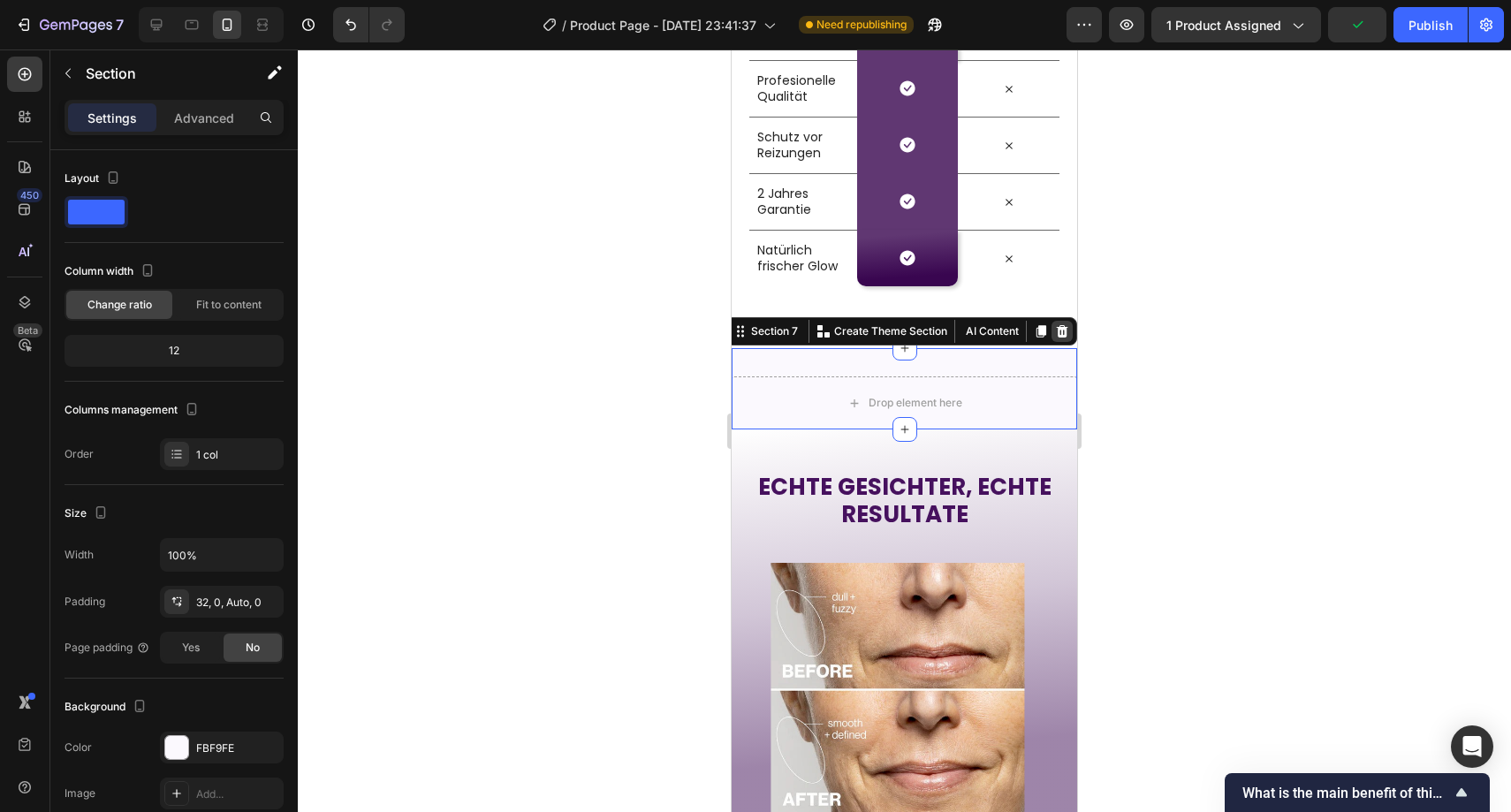
click at [1057, 330] on icon at bounding box center [1062, 331] width 11 height 12
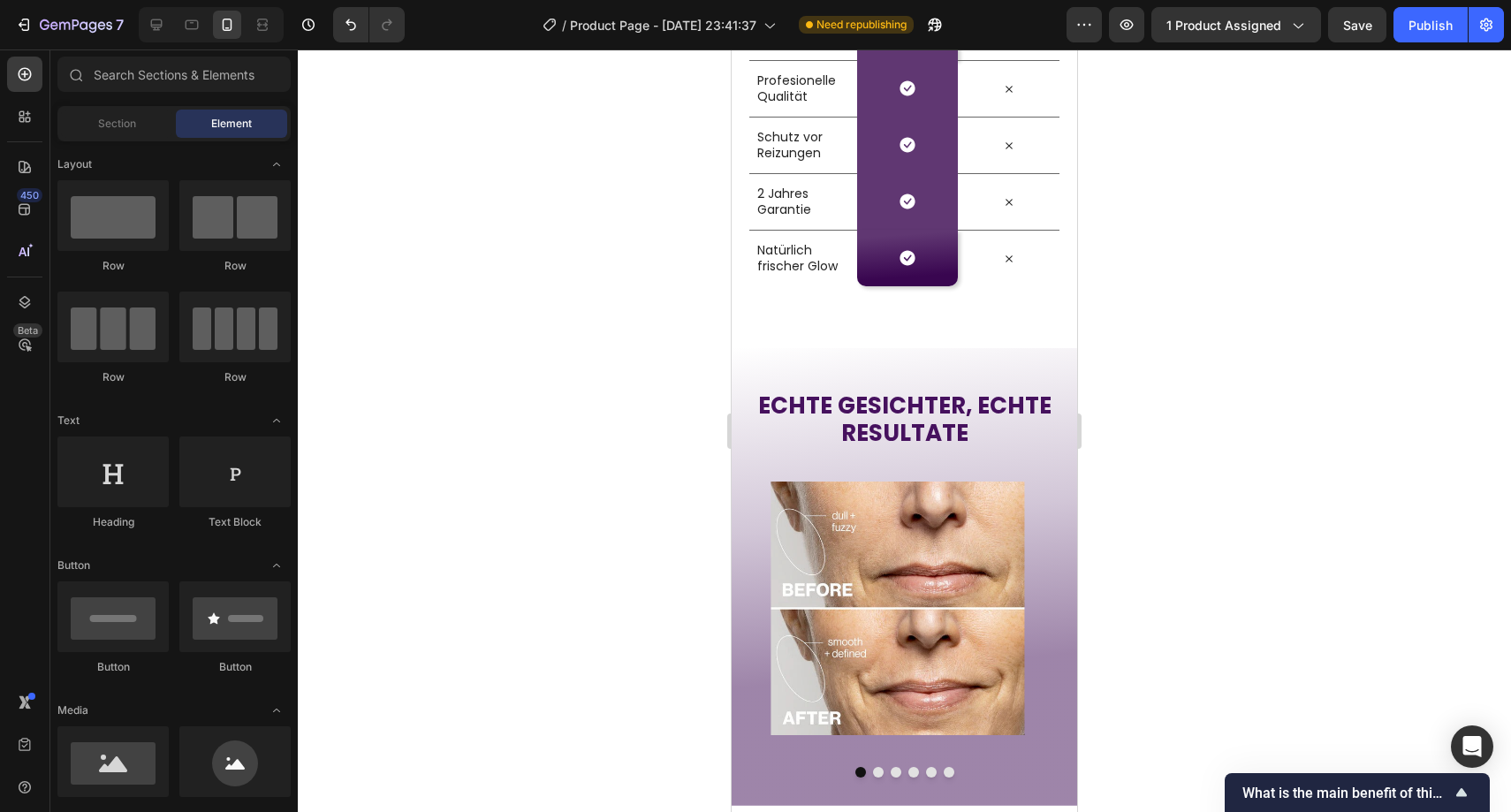
click at [1188, 301] on div at bounding box center [905, 430] width 1214 height 762
click at [358, 26] on icon "Undo/Redo" at bounding box center [351, 24] width 18 height 18
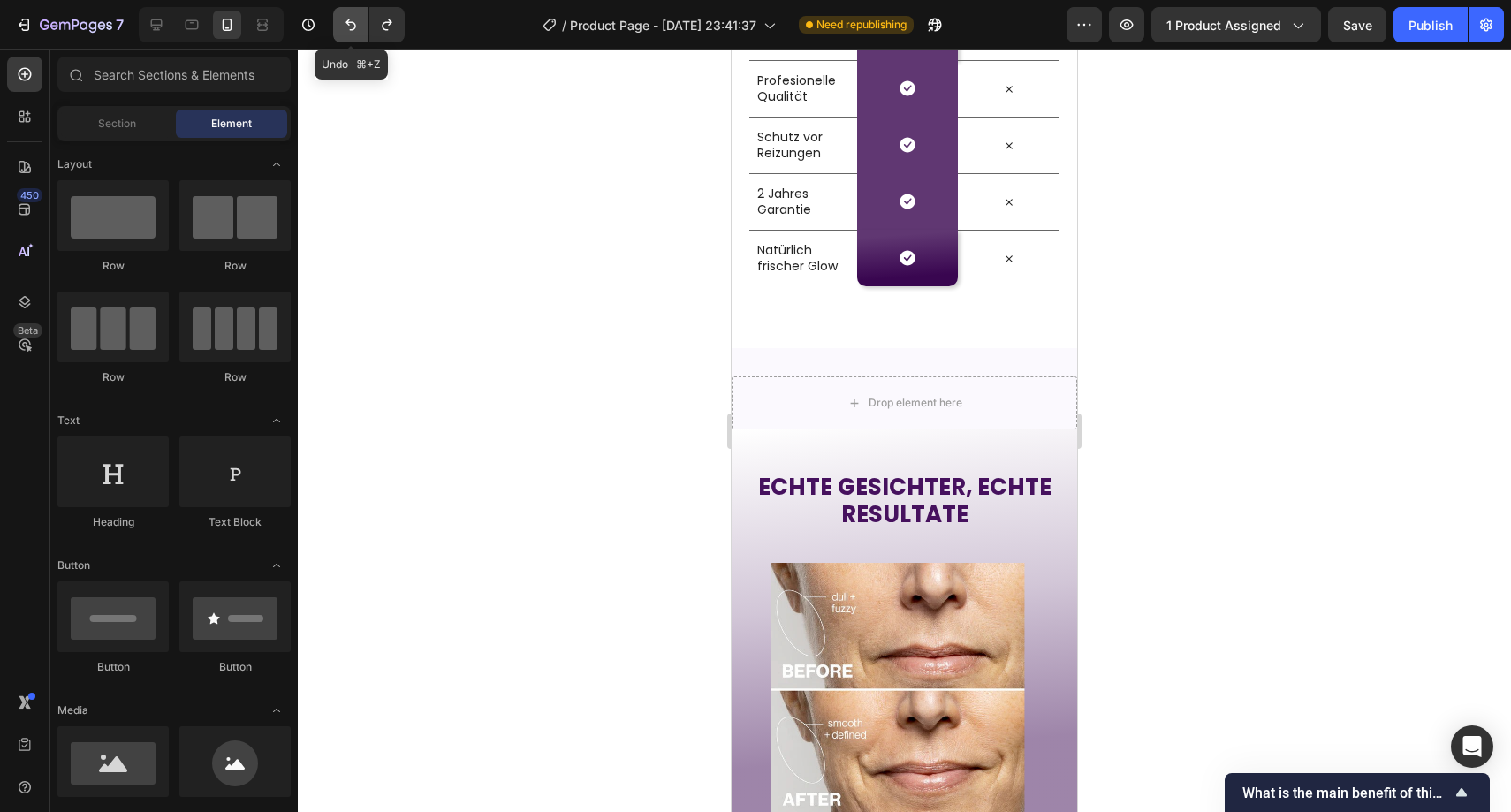
click at [358, 26] on icon "Undo/Redo" at bounding box center [351, 24] width 18 height 18
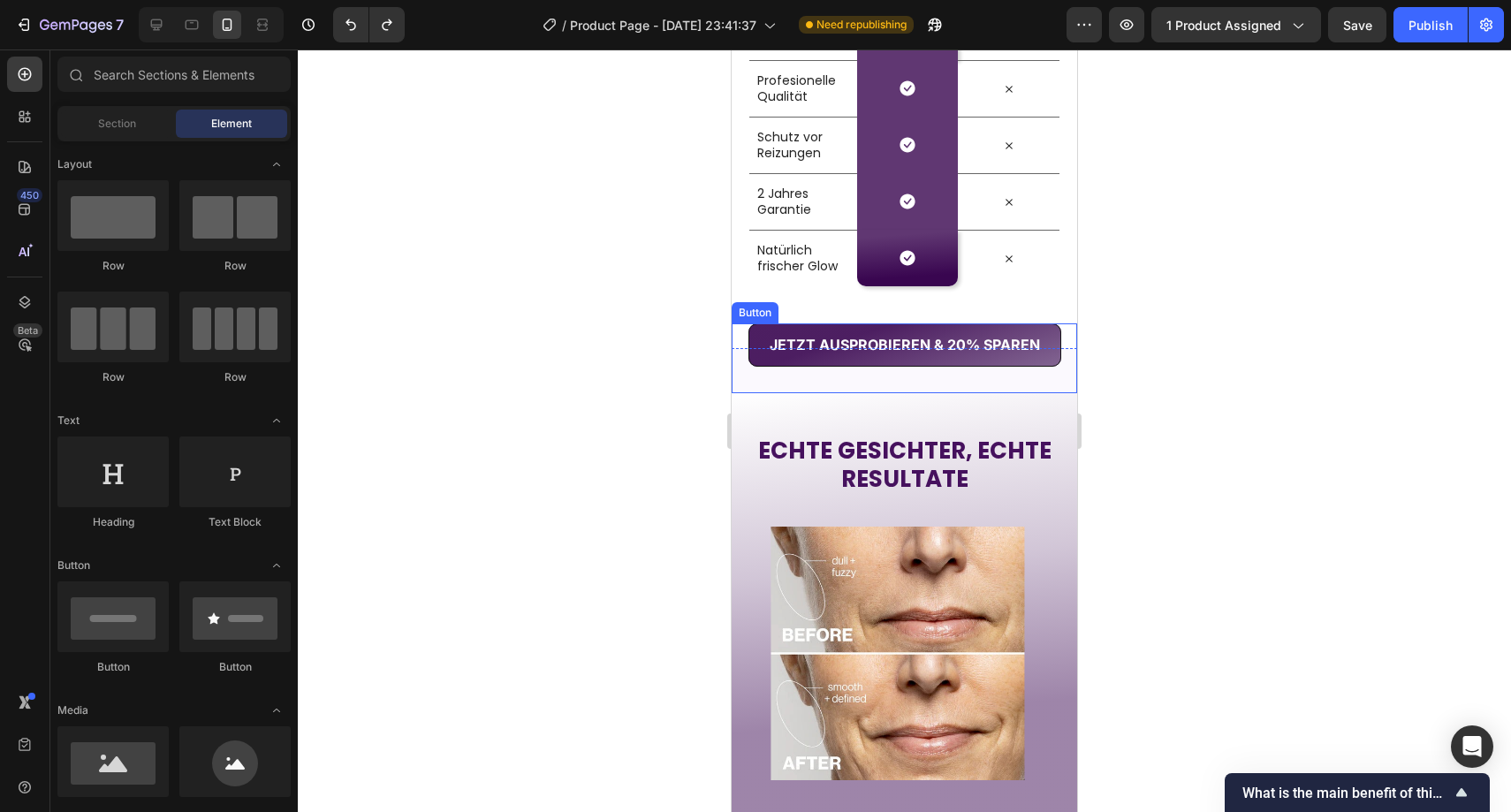
click at [768, 379] on div "JETZT AUSPROBIEREN & 20% SPAREN Button" at bounding box center [904, 358] width 345 height 69
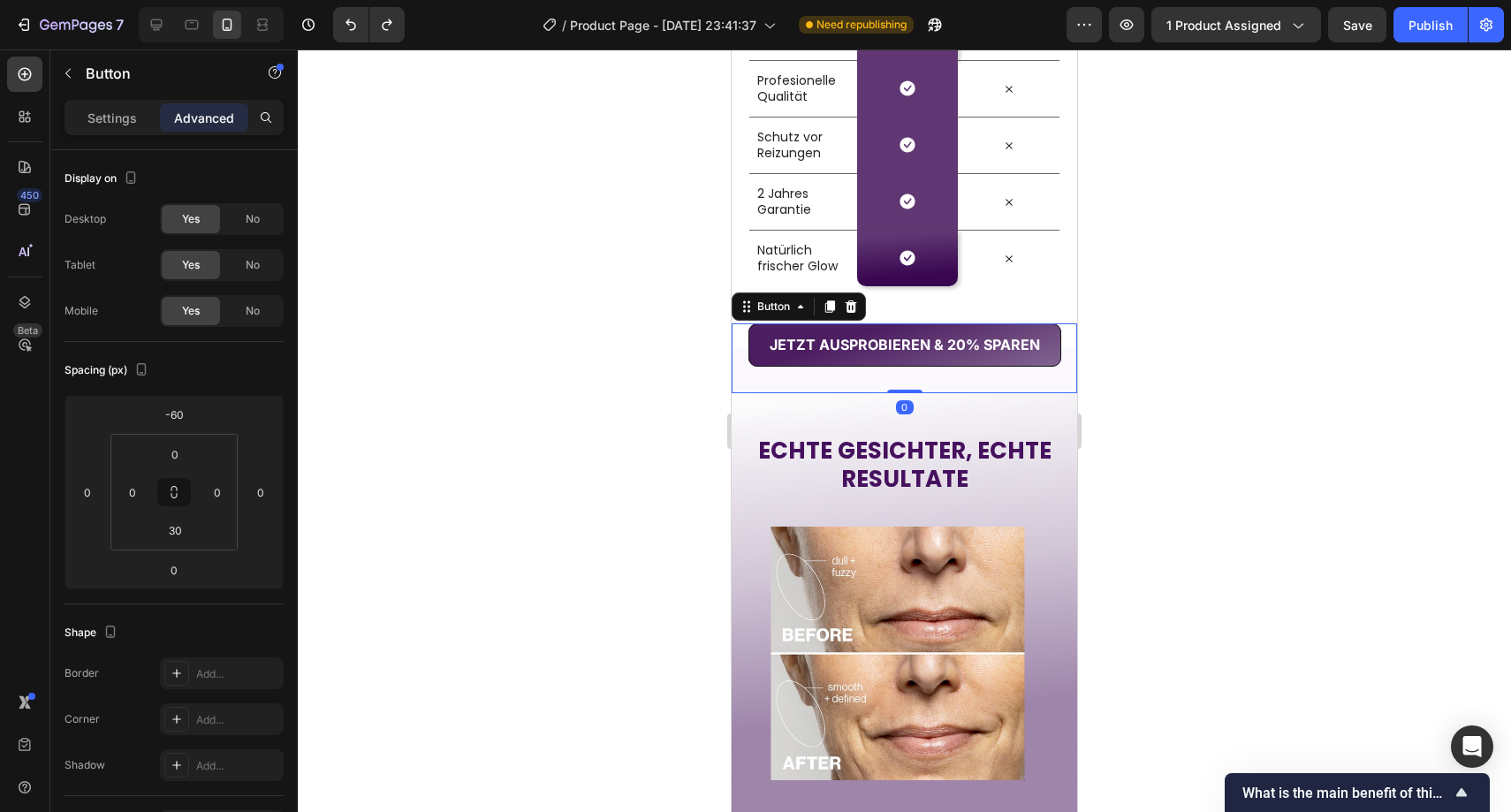
click at [761, 295] on div "Button" at bounding box center [799, 306] width 134 height 29
click at [761, 300] on div "Button" at bounding box center [774, 306] width 40 height 16
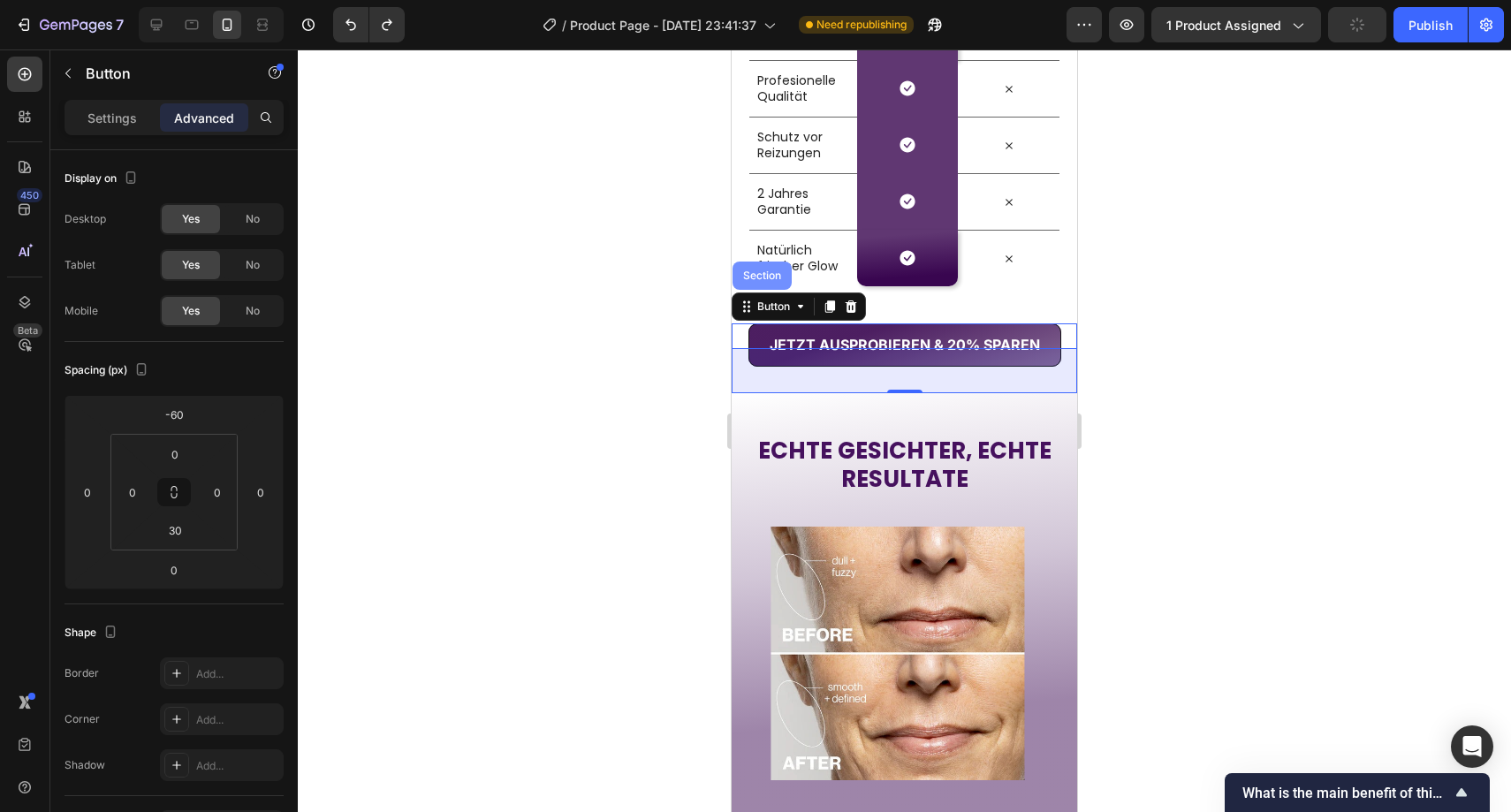
click at [761, 272] on div "Section" at bounding box center [762, 275] width 45 height 10
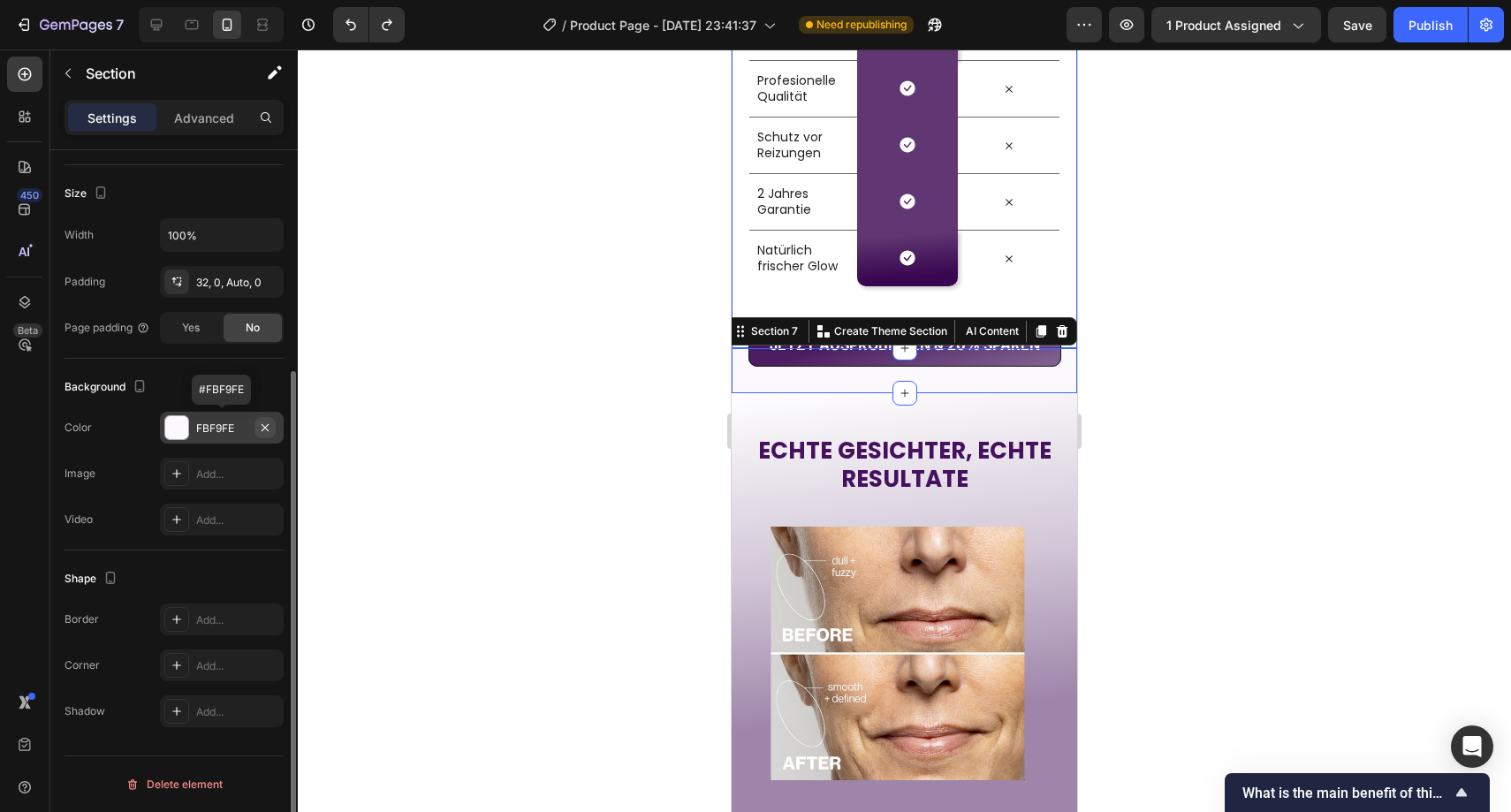
click at [266, 423] on icon "button" at bounding box center [265, 427] width 14 height 14
click at [487, 331] on div at bounding box center [905, 430] width 1214 height 762
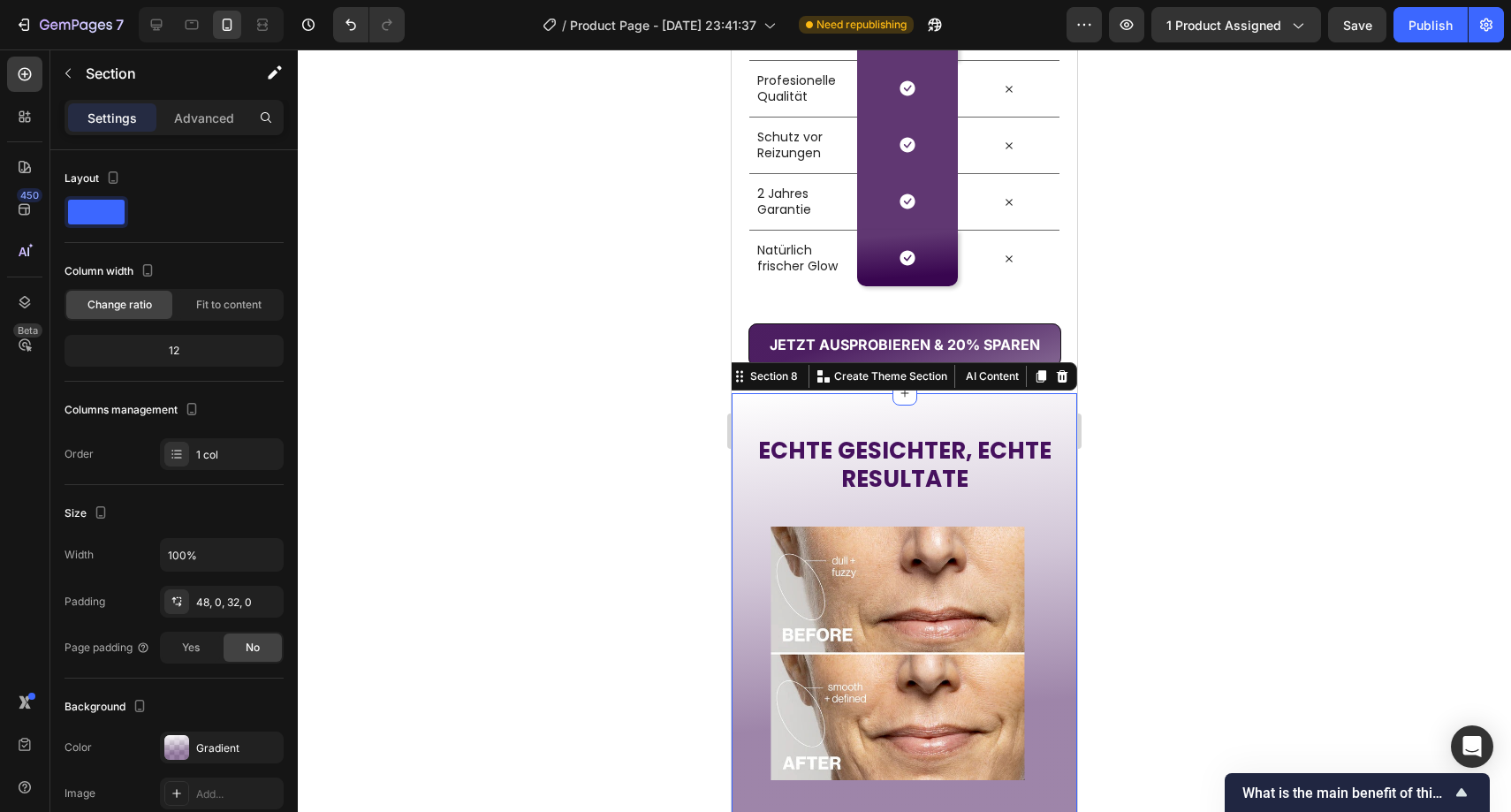
click at [819, 410] on div "ECHTE GESICHTER, ECHTE RESULTATE Heading Image Image Image Image Image Image Ca…" at bounding box center [904, 621] width 345 height 458
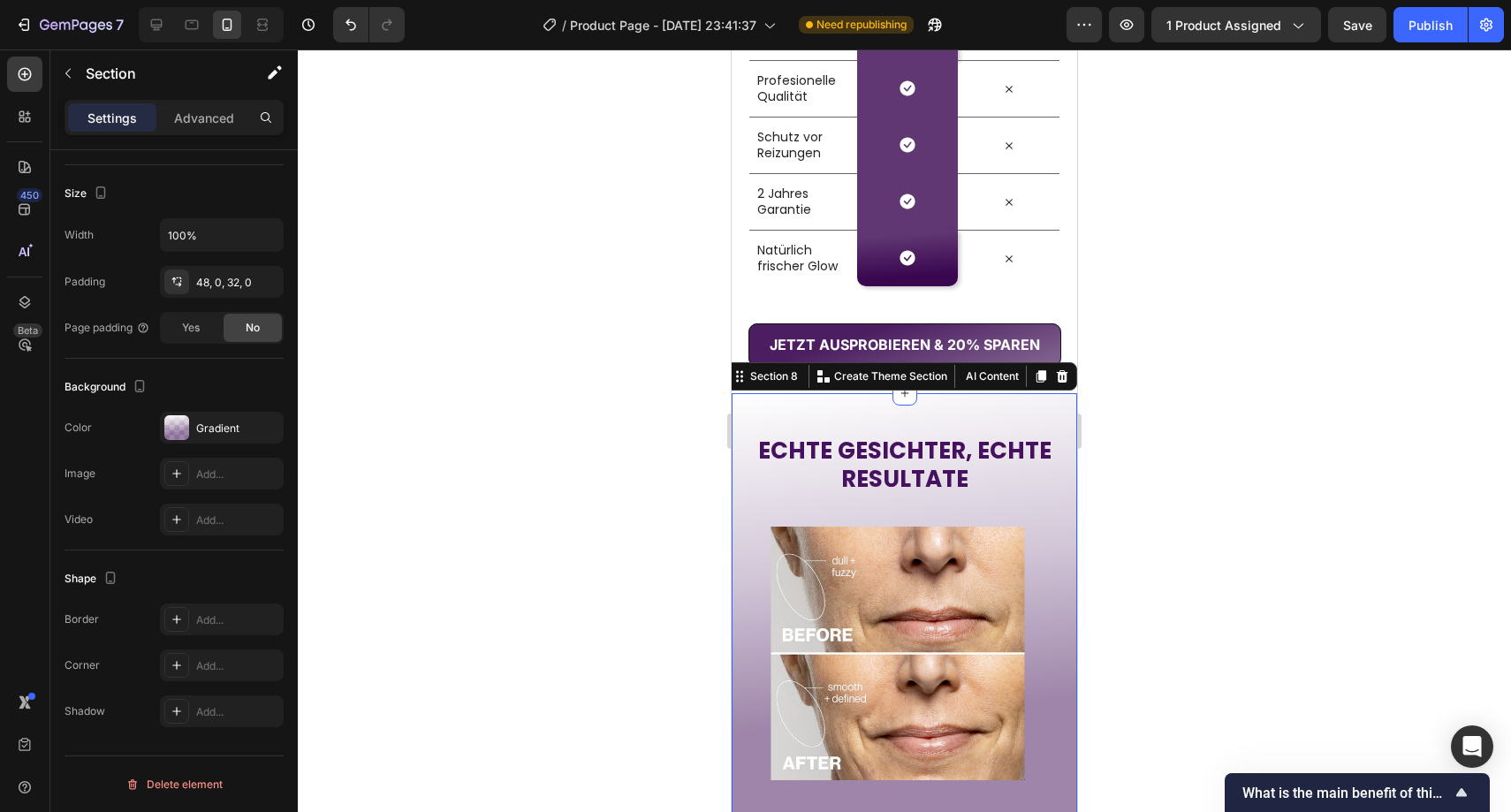
click at [446, 444] on div at bounding box center [905, 430] width 1214 height 762
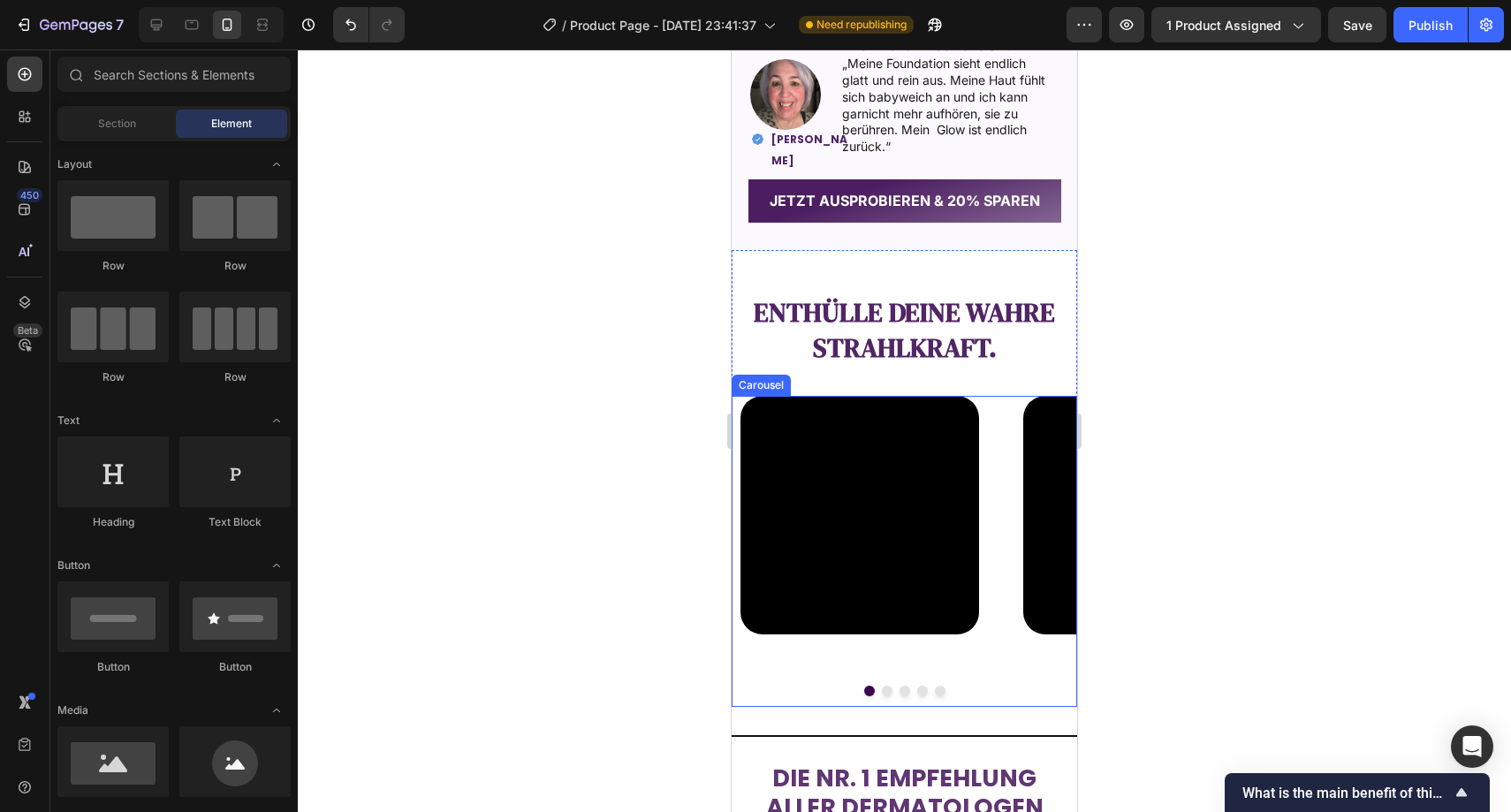
scroll to position [2087, 0]
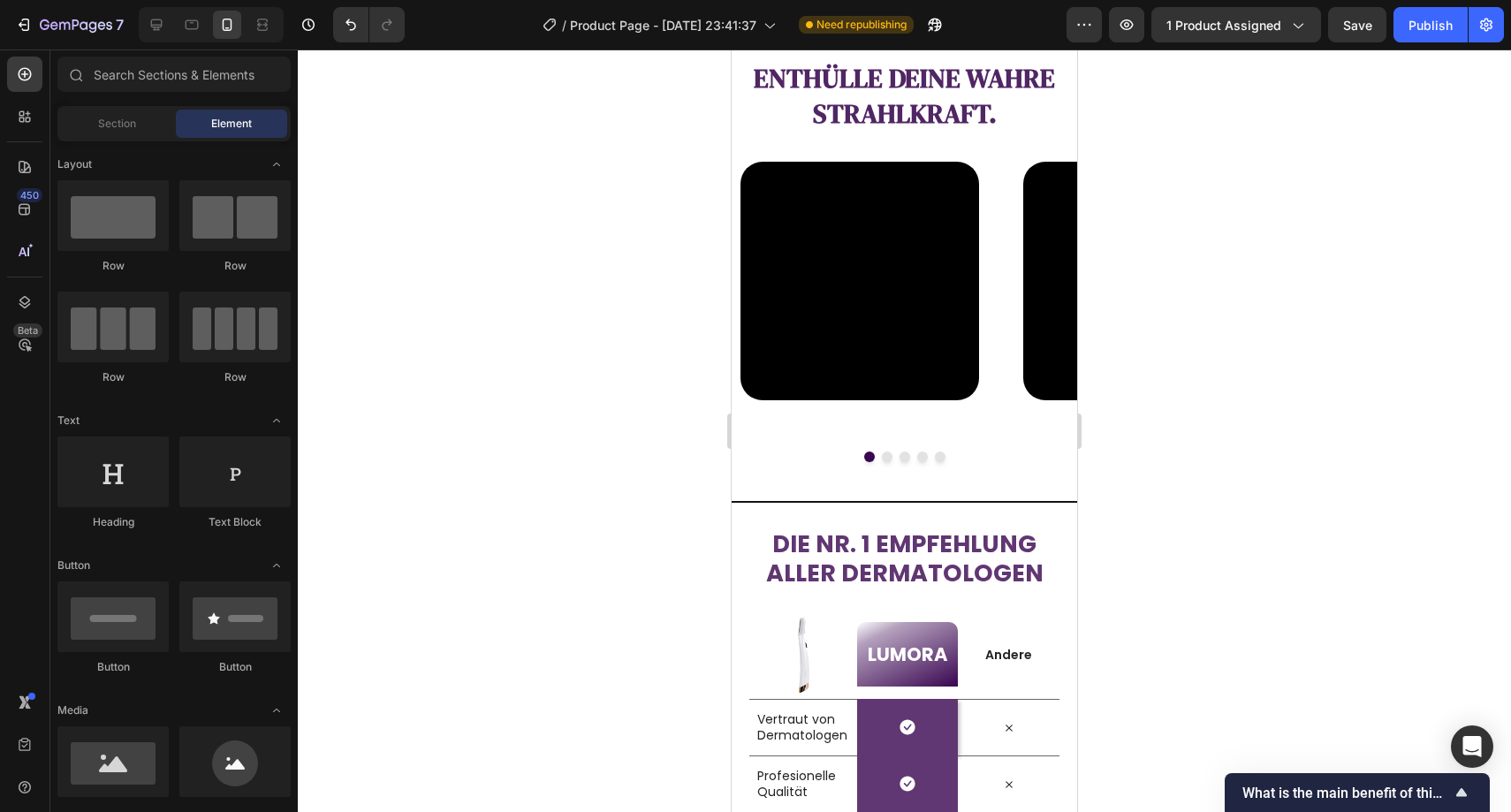
click at [626, 441] on div at bounding box center [905, 430] width 1214 height 762
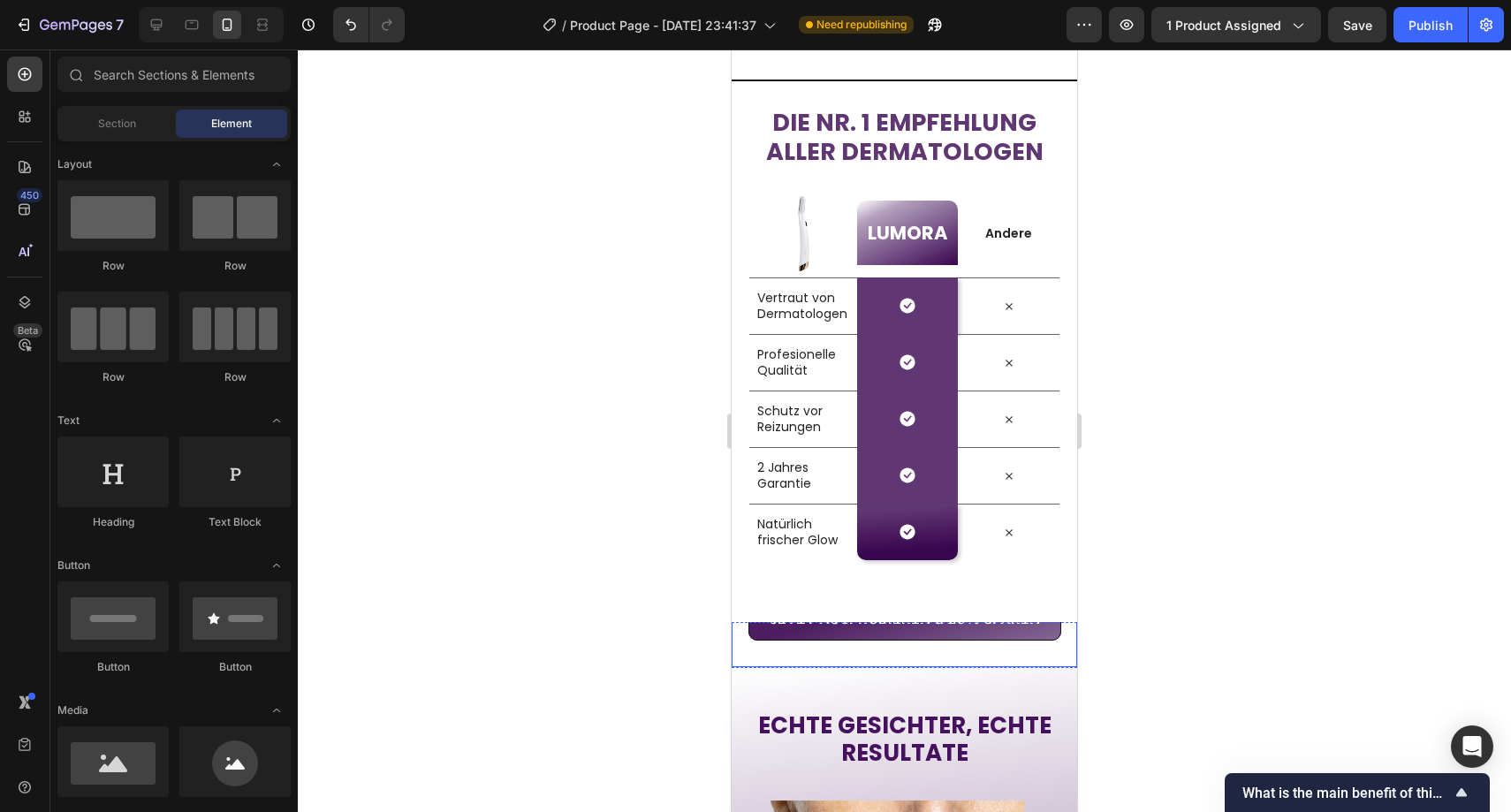
scroll to position [2835, 0]
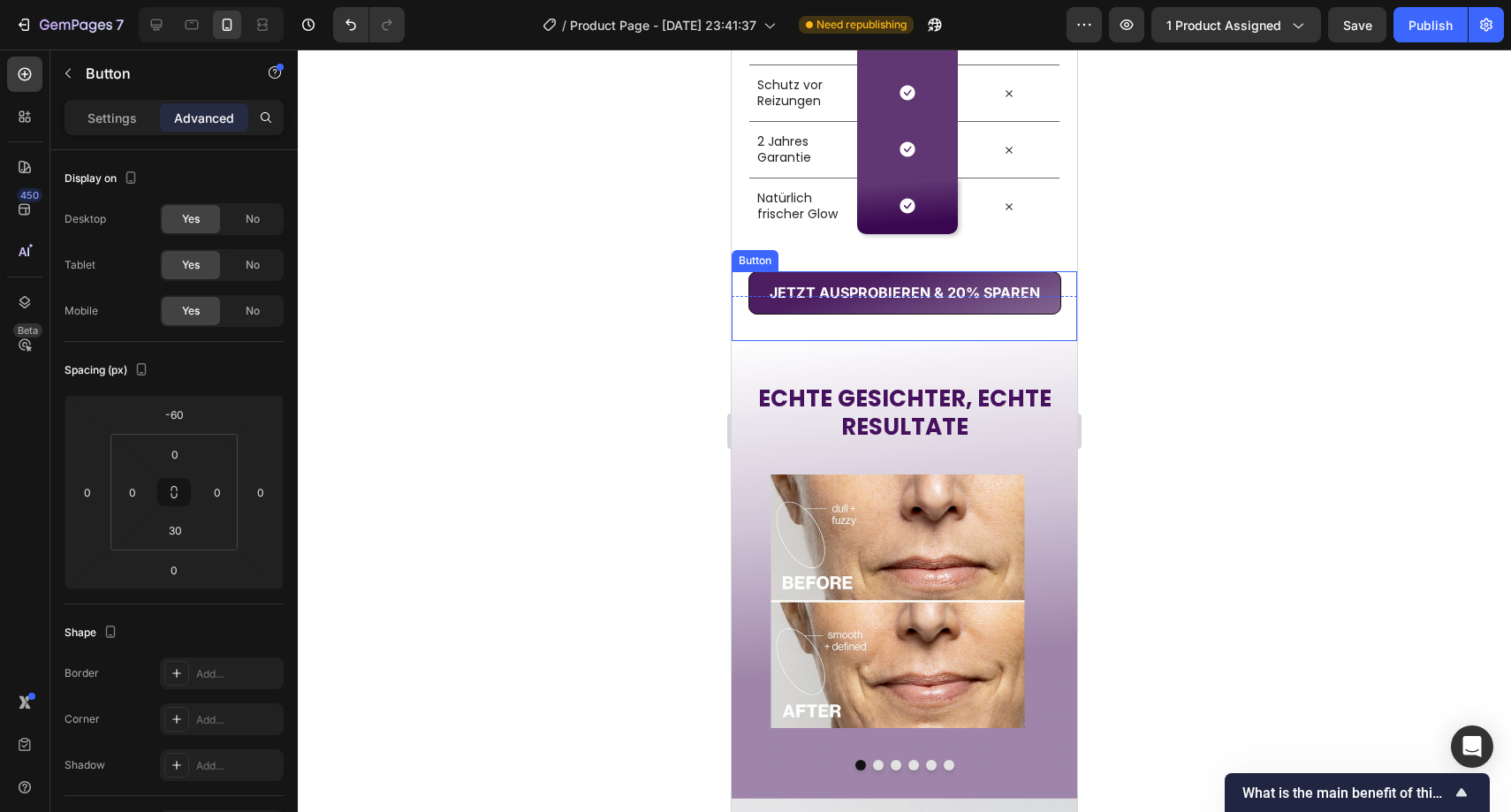
click at [788, 308] on button "JETZT AUSPROBIEREN & 20% SPAREN" at bounding box center [905, 292] width 313 height 43
click at [846, 256] on icon at bounding box center [850, 253] width 14 height 14
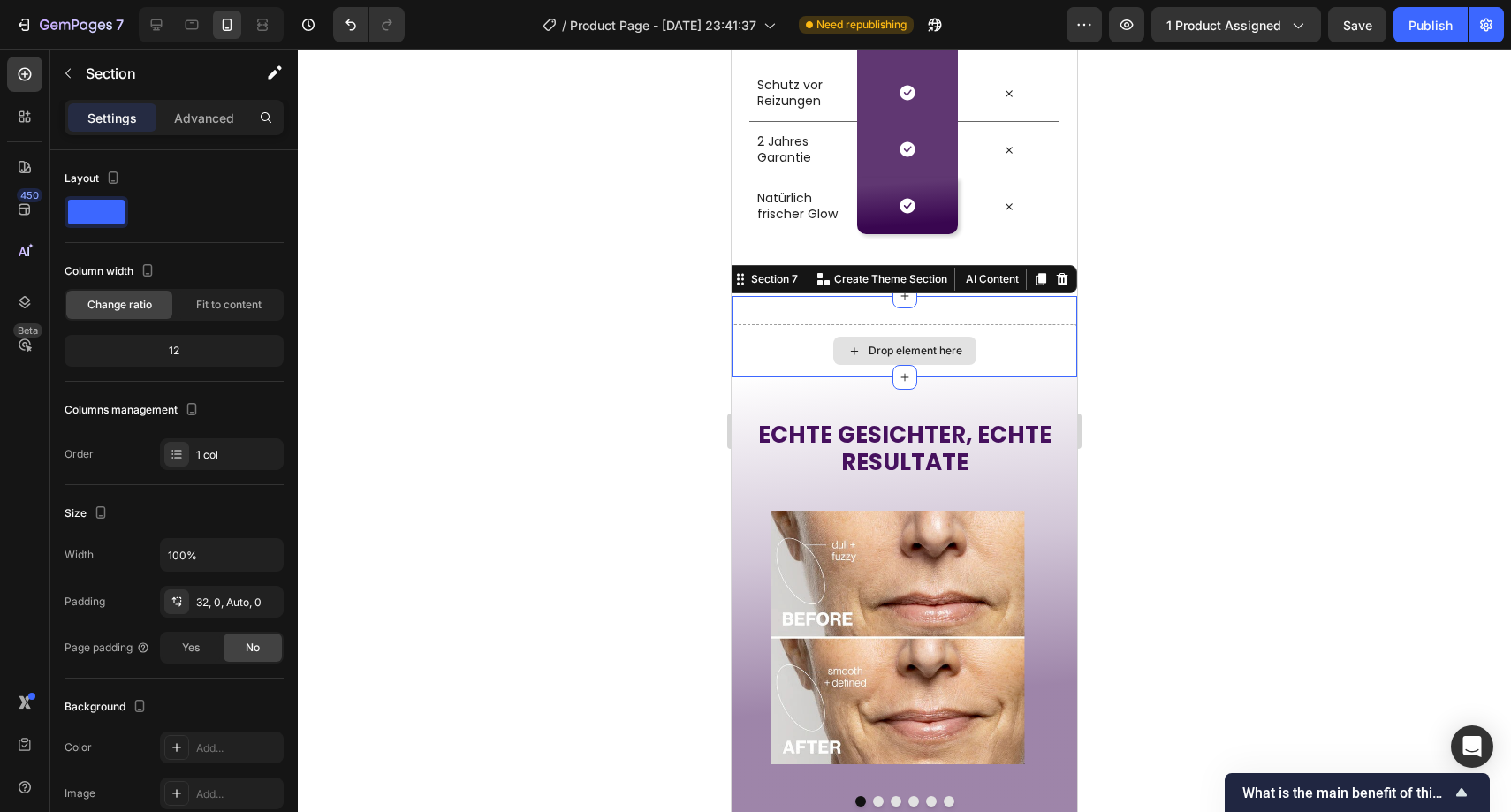
click at [753, 350] on div "Drop element here" at bounding box center [904, 351] width 345 height 53
click at [1057, 277] on icon at bounding box center [1062, 278] width 11 height 12
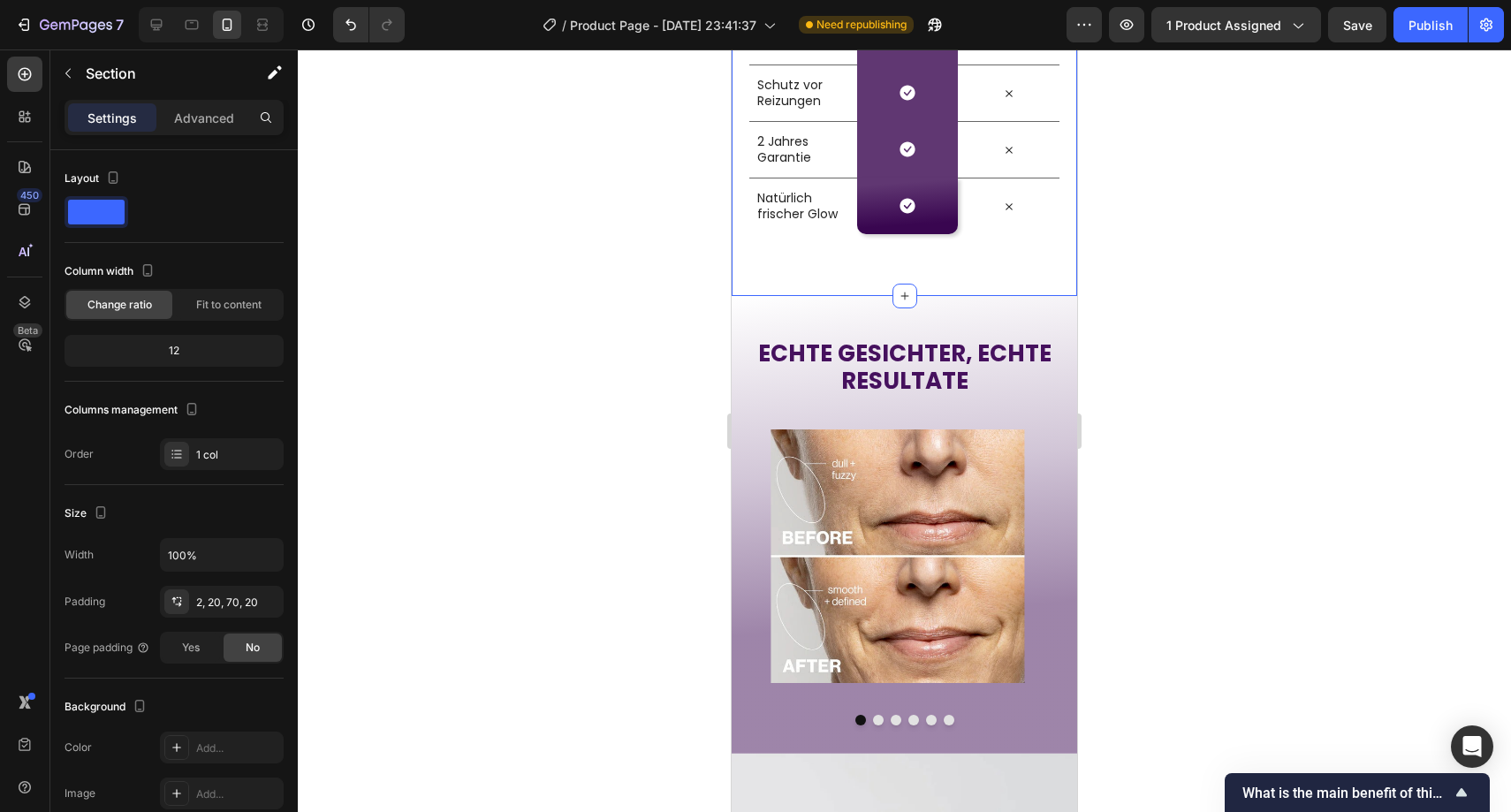
click at [983, 276] on div "Die Nr. 1 Empfehlung aller Dermatologen Heading Row Image LUMORA Heading Row An…" at bounding box center [904, 24] width 345 height 543
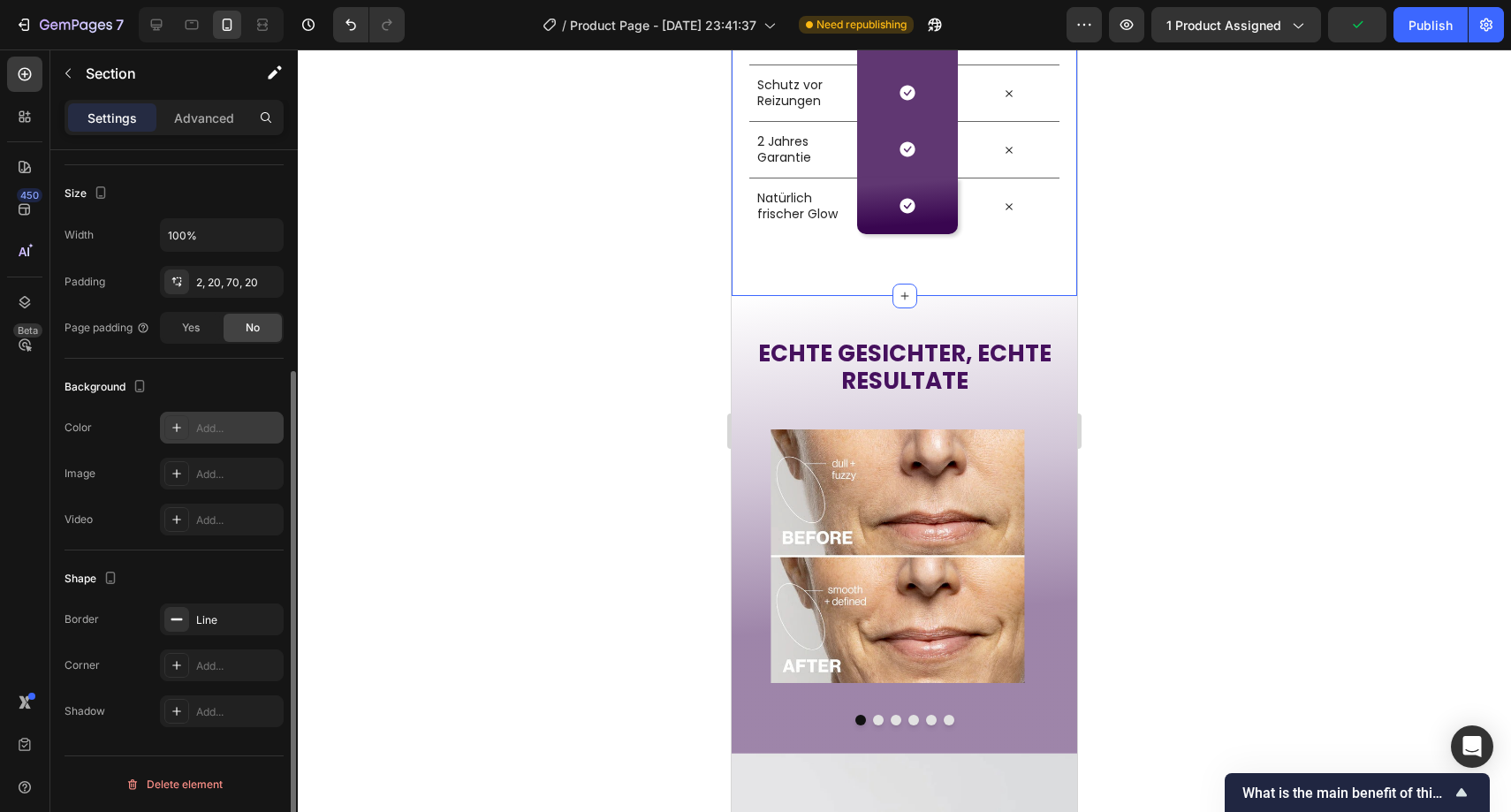
click at [207, 418] on div "Add..." at bounding box center [222, 427] width 124 height 31
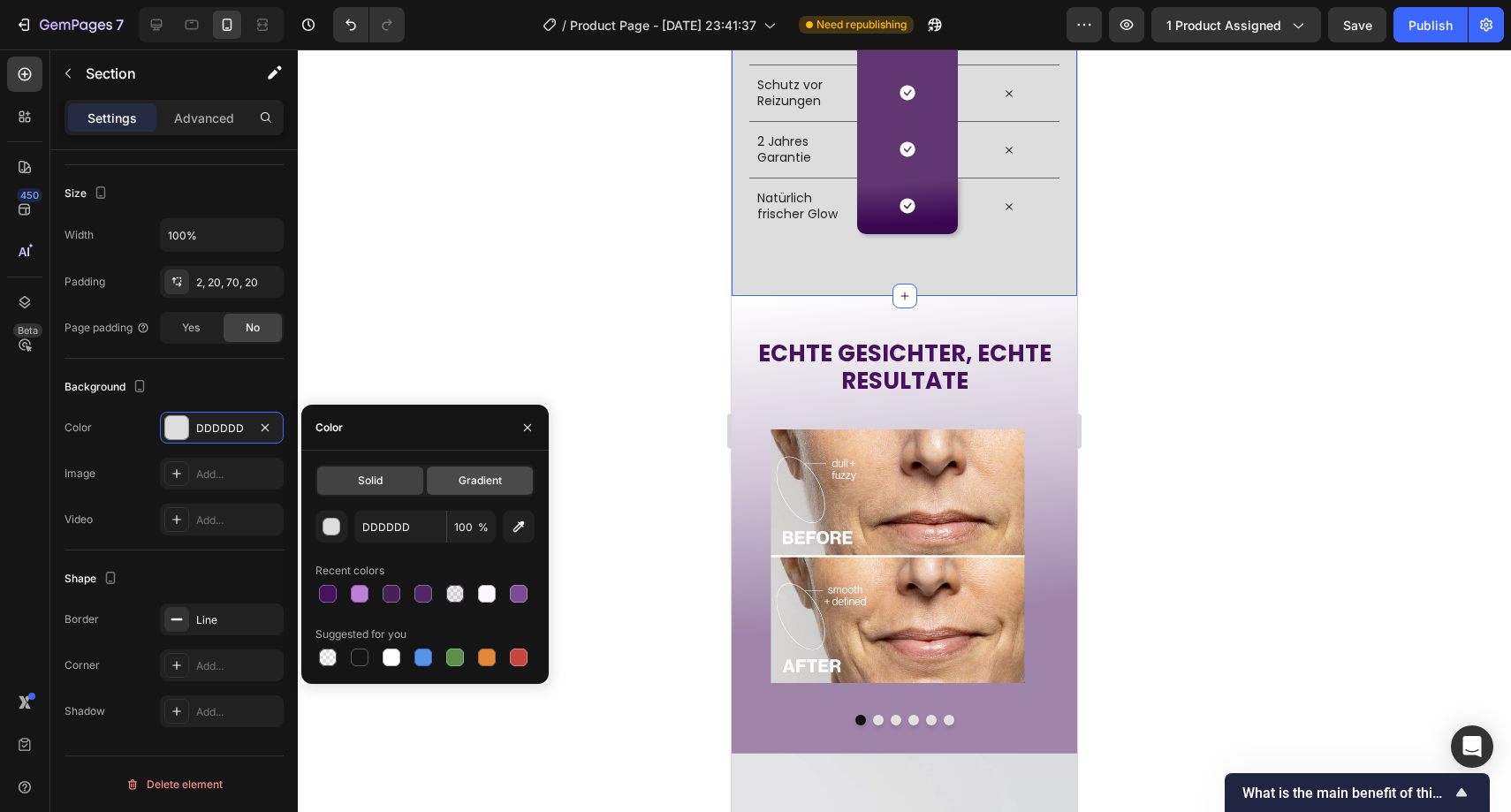
click at [487, 474] on span "Gradient" at bounding box center [480, 480] width 43 height 16
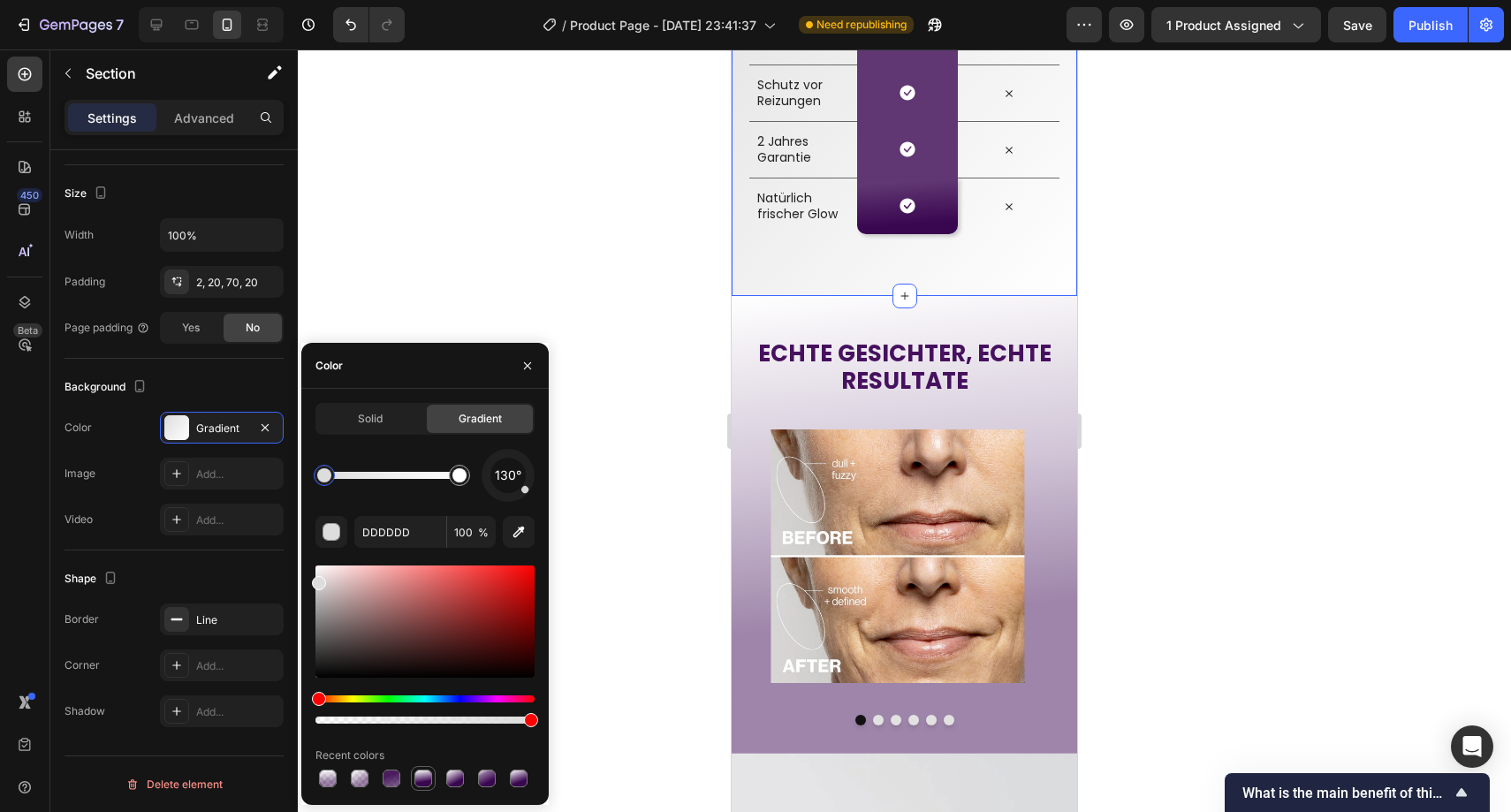
click at [421, 781] on div at bounding box center [423, 778] width 18 height 18
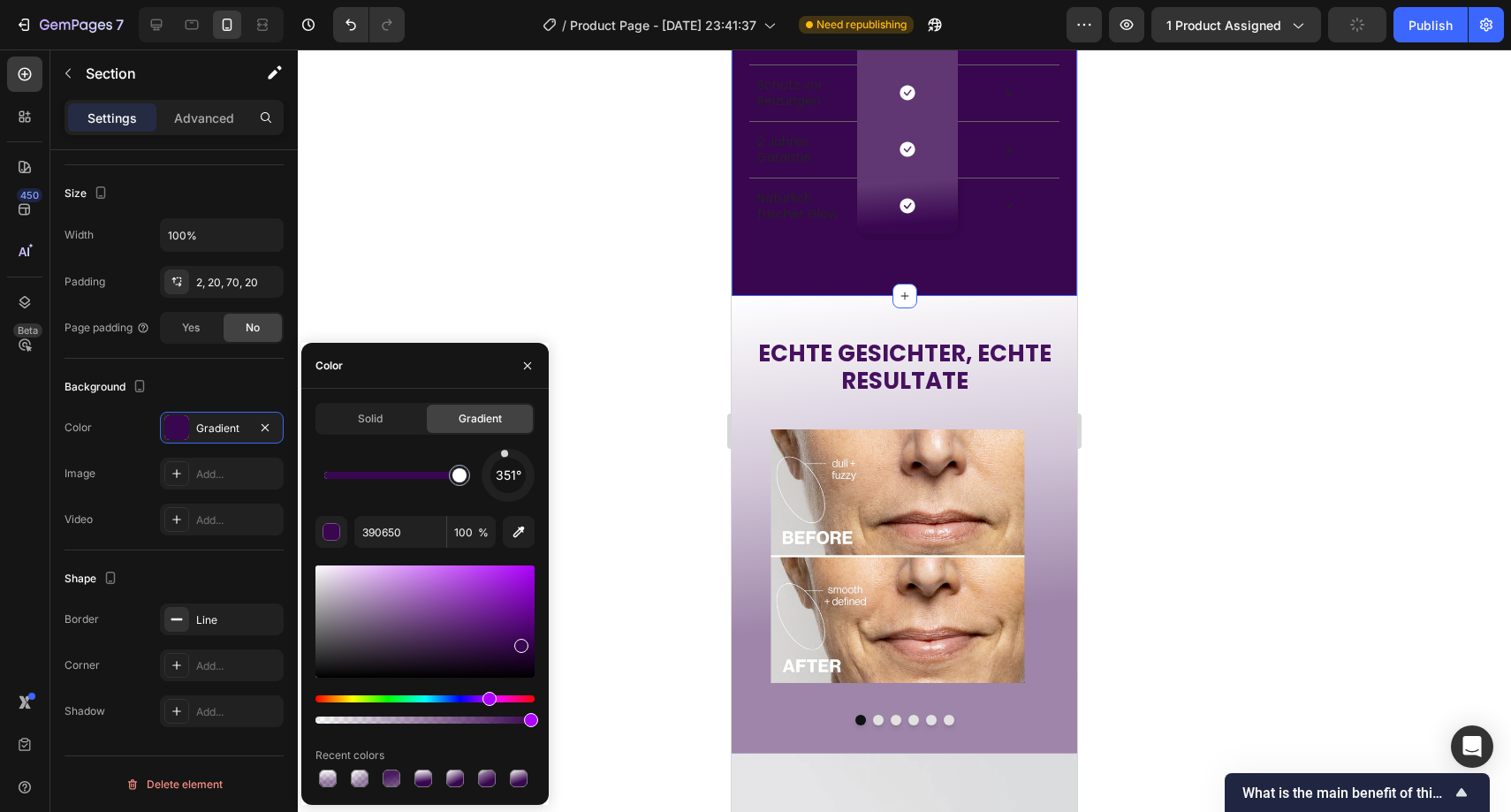
drag, startPoint x: 365, startPoint y: 469, endPoint x: 331, endPoint y: 474, distance: 34.4
click at [331, 474] on div at bounding box center [392, 475] width 135 height 7
click at [331, 474] on div at bounding box center [331, 474] width 14 height 14
click at [511, 530] on icon "button" at bounding box center [518, 532] width 18 height 18
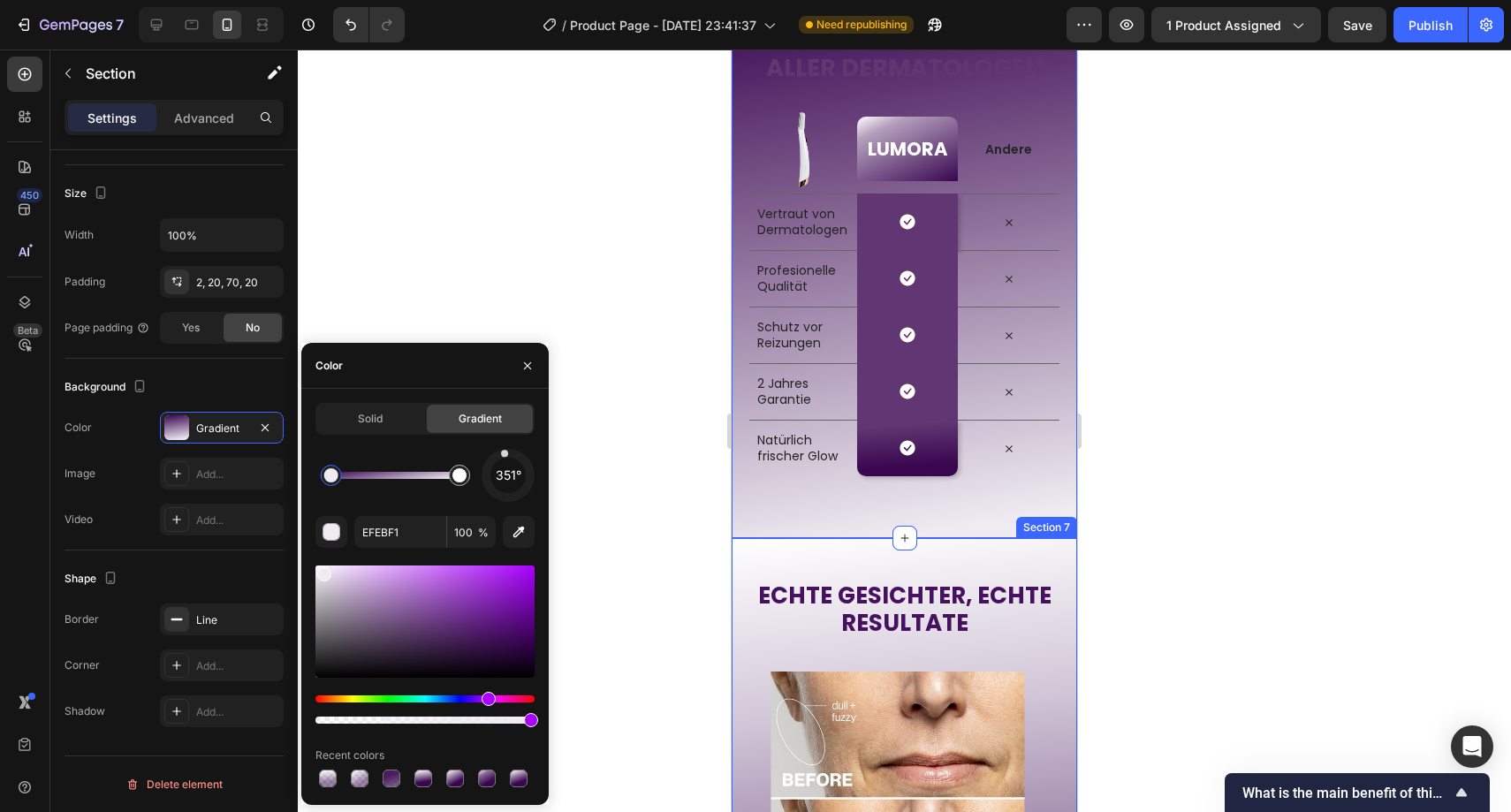
scroll to position [2482, 0]
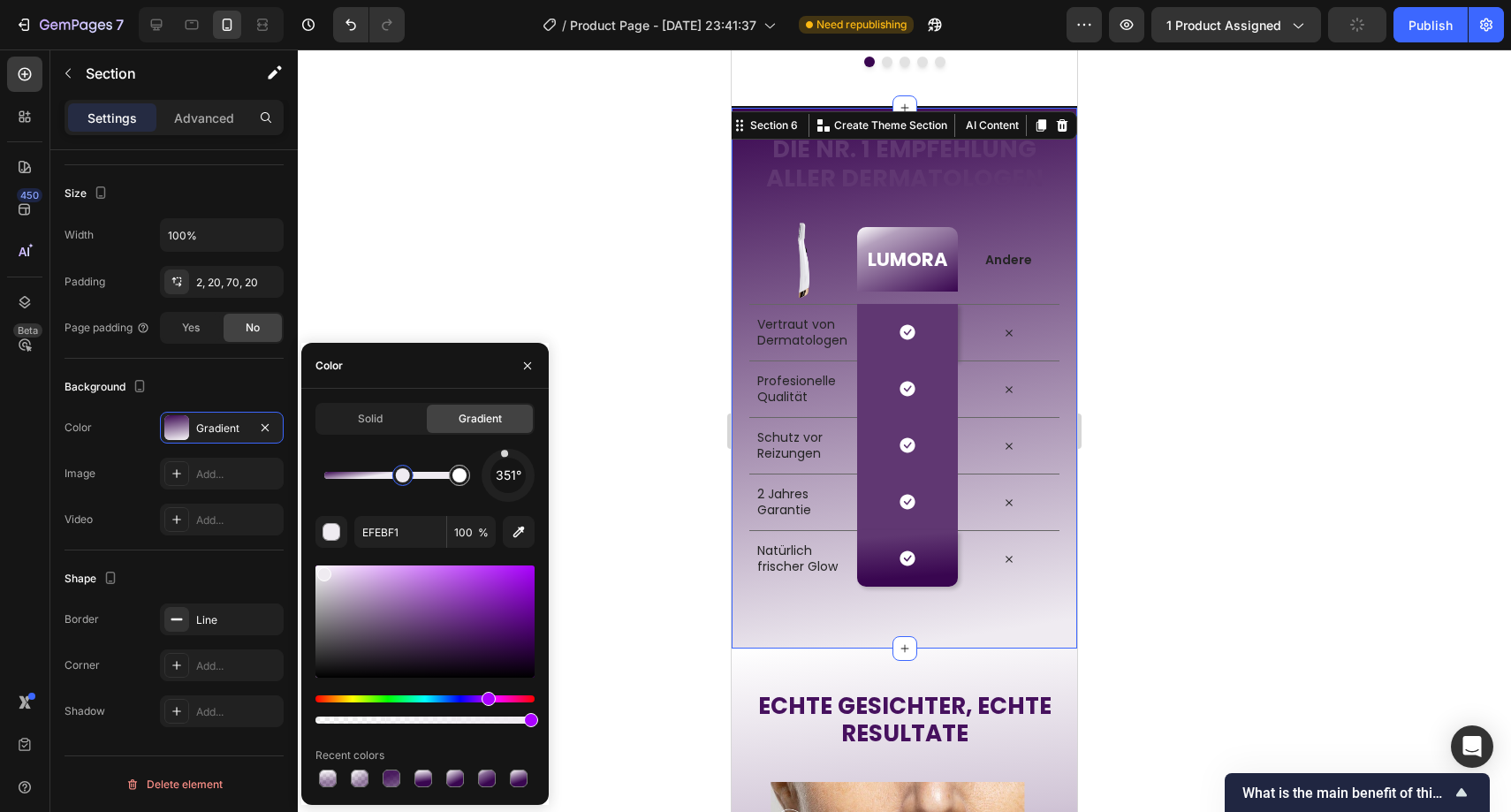
drag, startPoint x: 334, startPoint y: 475, endPoint x: 405, endPoint y: 475, distance: 71.0
click at [405, 475] on div at bounding box center [403, 474] width 14 height 14
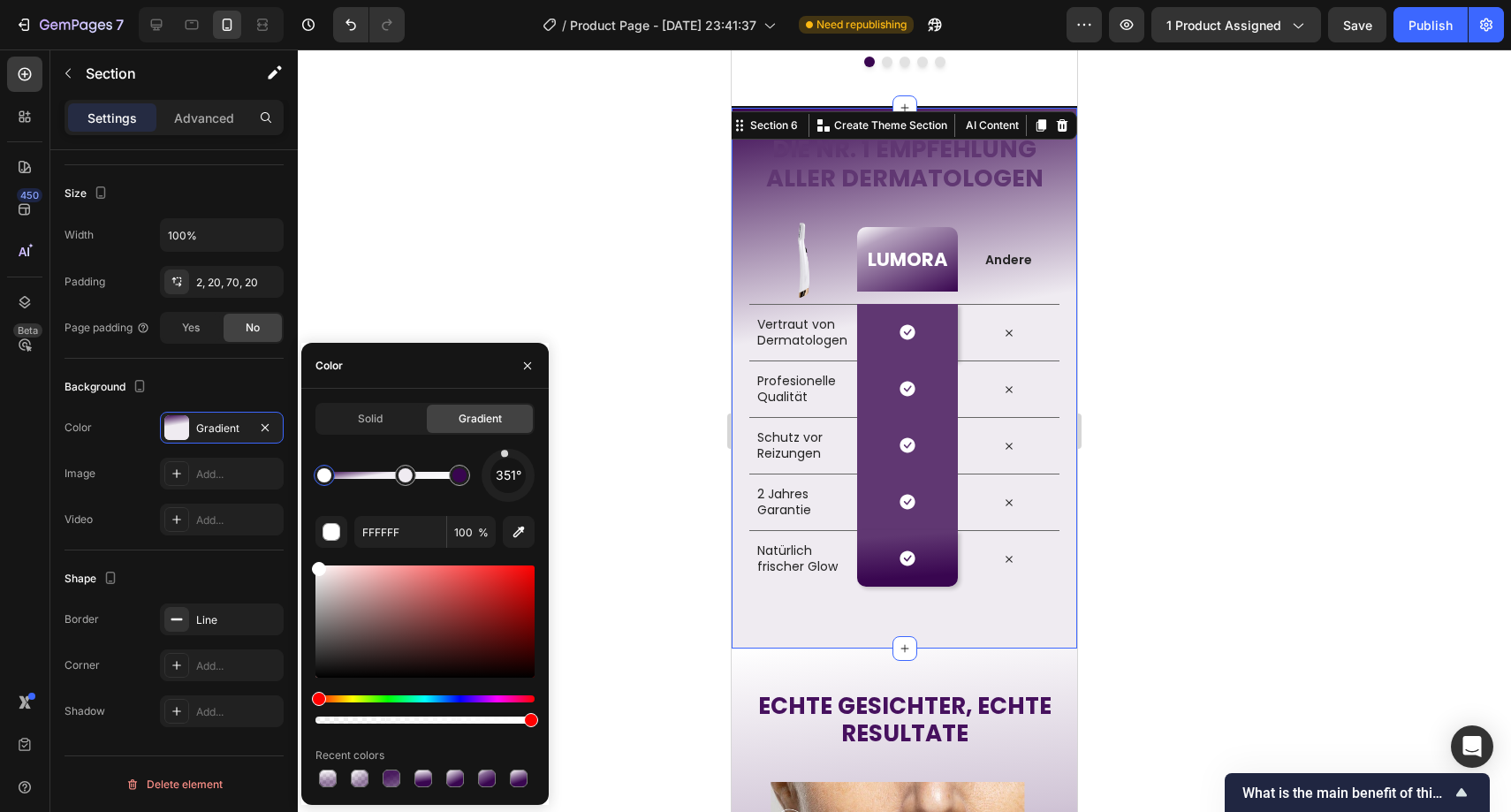
drag, startPoint x: 467, startPoint y: 479, endPoint x: 319, endPoint y: 483, distance: 148.1
click at [319, 483] on div at bounding box center [324, 474] width 21 height 21
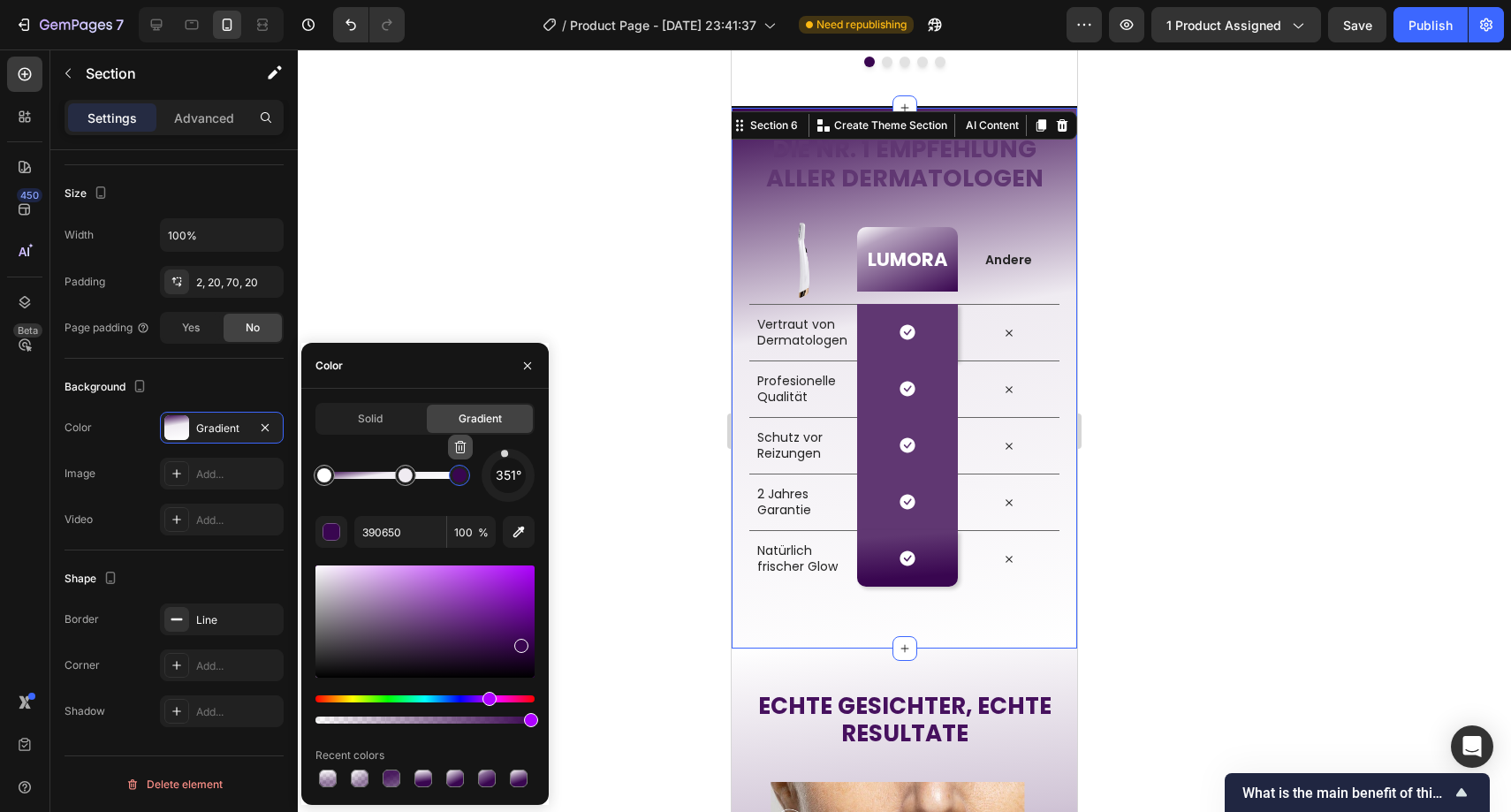
click at [464, 456] on button "button" at bounding box center [460, 447] width 25 height 25
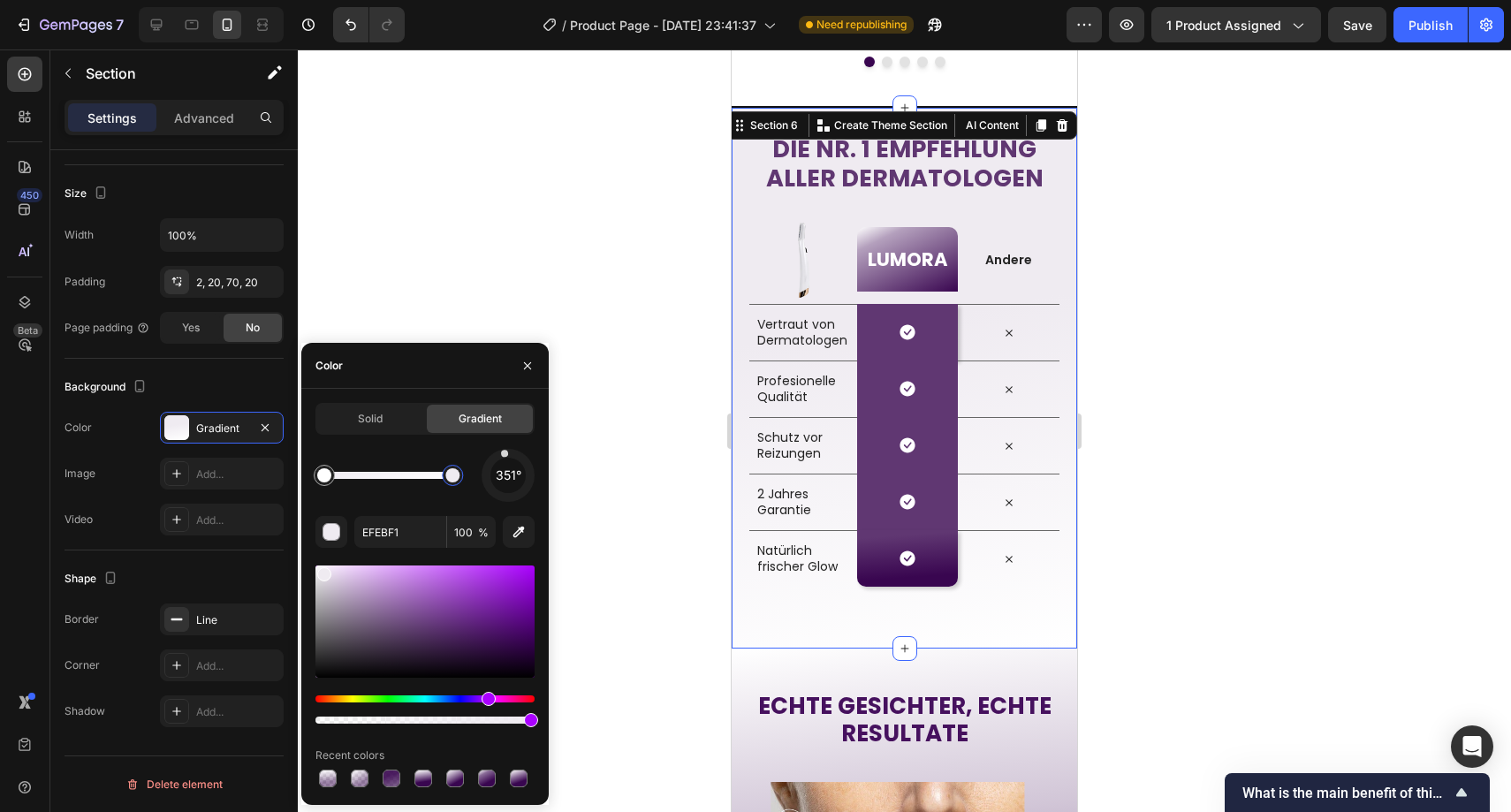
drag, startPoint x: 404, startPoint y: 477, endPoint x: 453, endPoint y: 476, distance: 49.0
click at [453, 476] on div at bounding box center [452, 474] width 14 height 14
type input "FFFFFF"
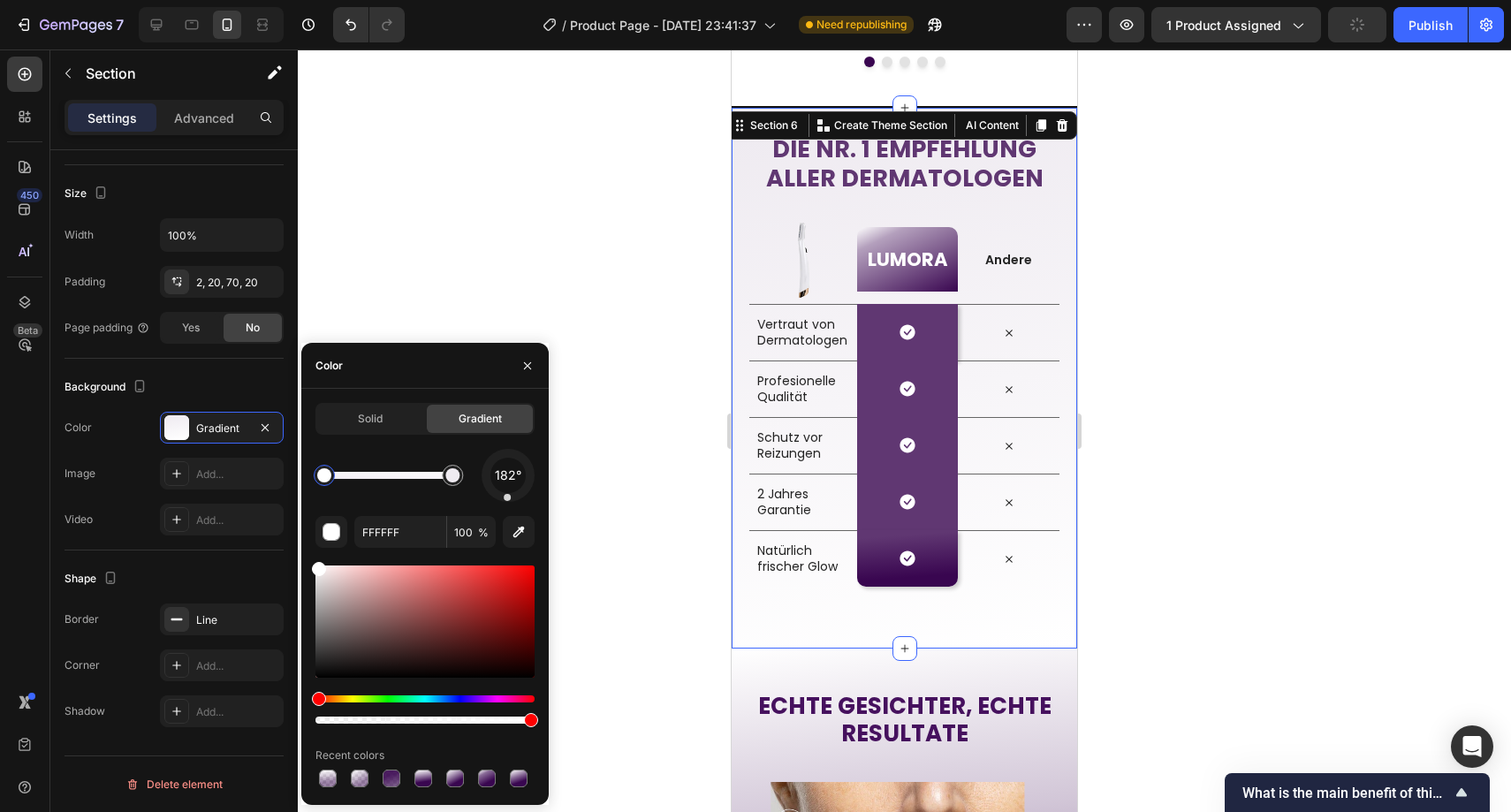
drag, startPoint x: 503, startPoint y: 453, endPoint x: 508, endPoint y: 499, distance: 46.3
click at [508, 499] on div at bounding box center [507, 498] width 7 height 7
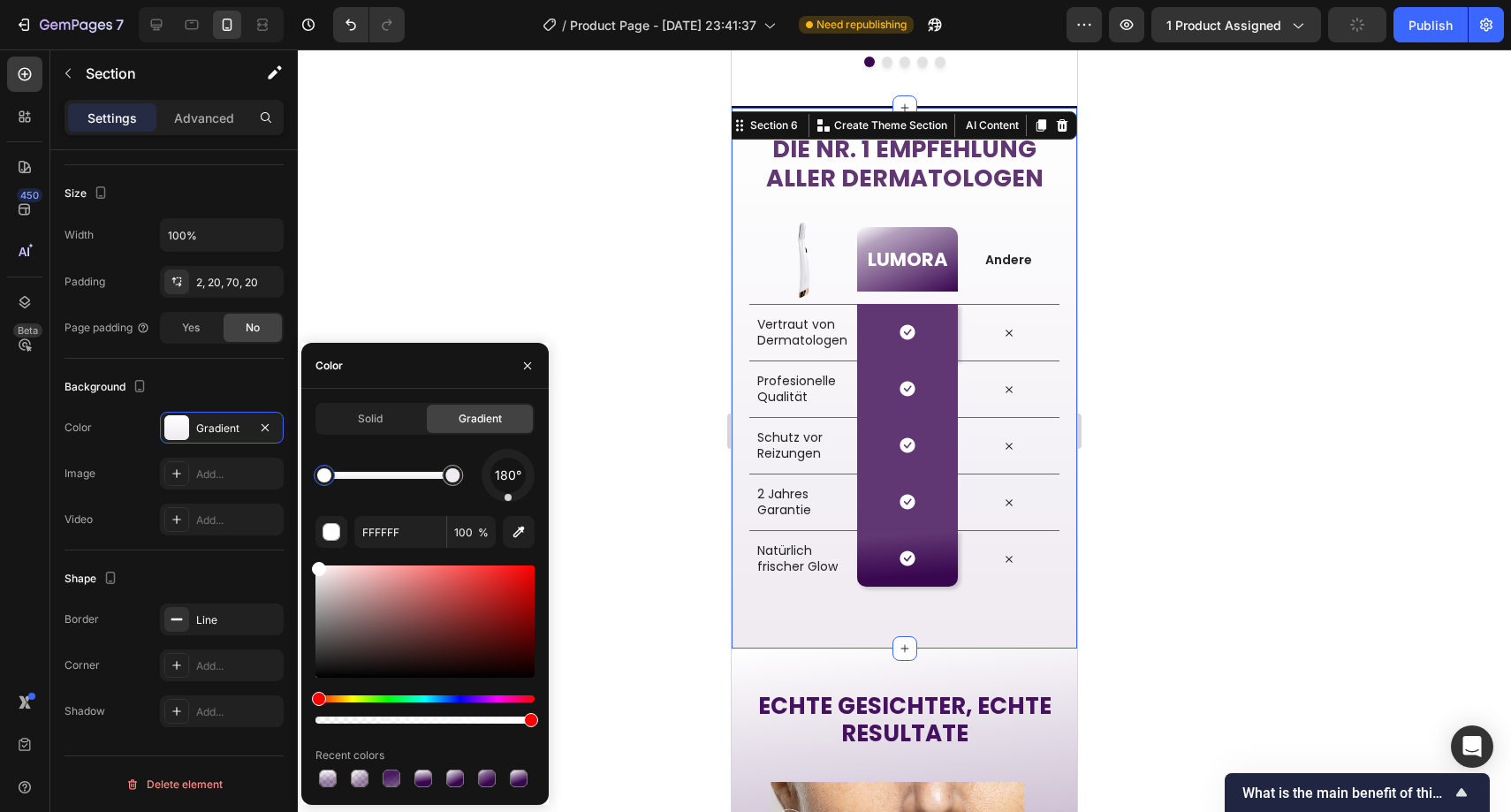
click at [650, 435] on div at bounding box center [905, 430] width 1214 height 762
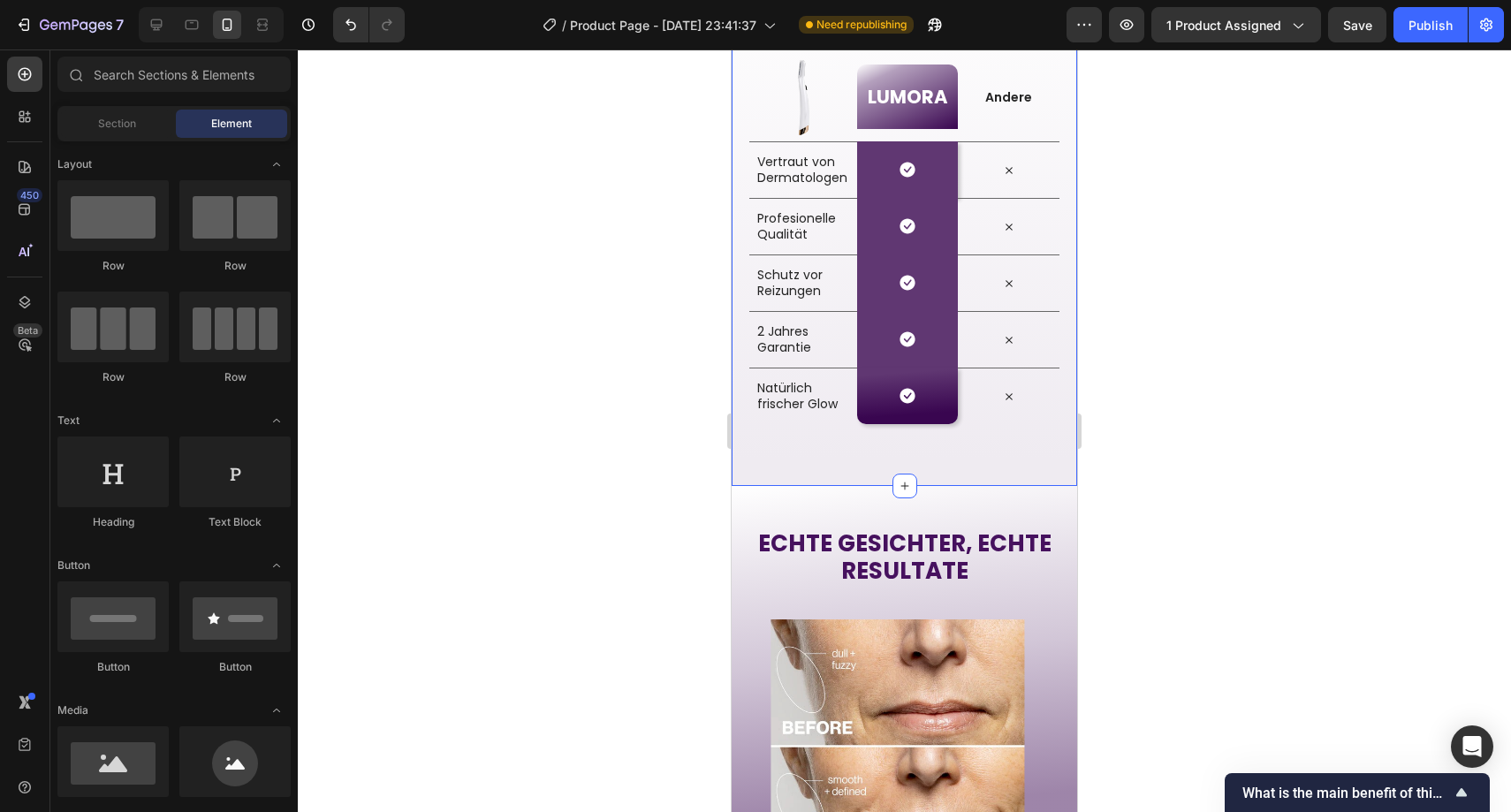
scroll to position [2648, 0]
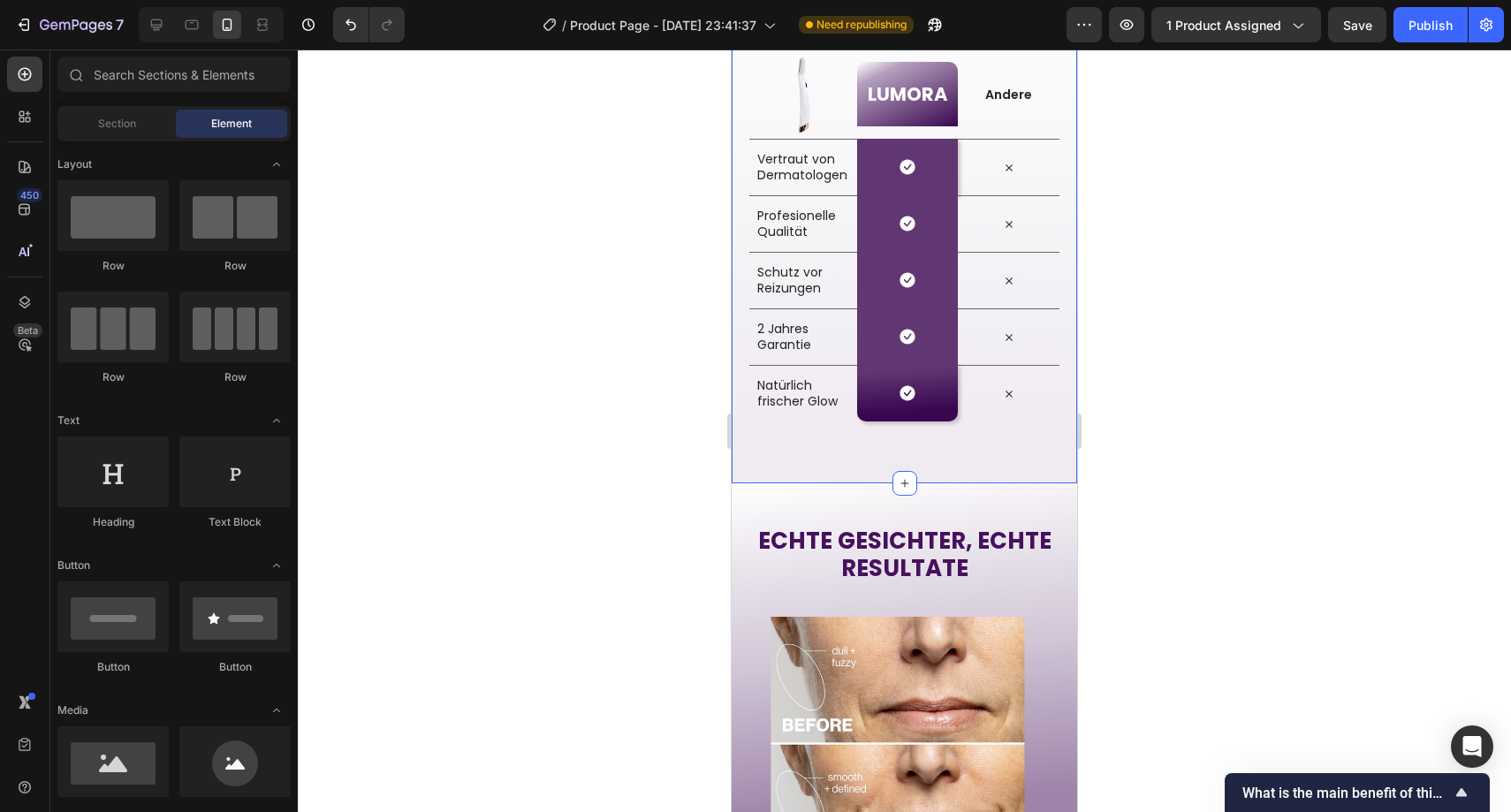
click at [844, 472] on div "Die Nr. 1 Empfehlung aller Dermatologen Heading Row Image LUMORA Heading Row An…" at bounding box center [904, 212] width 345 height 543
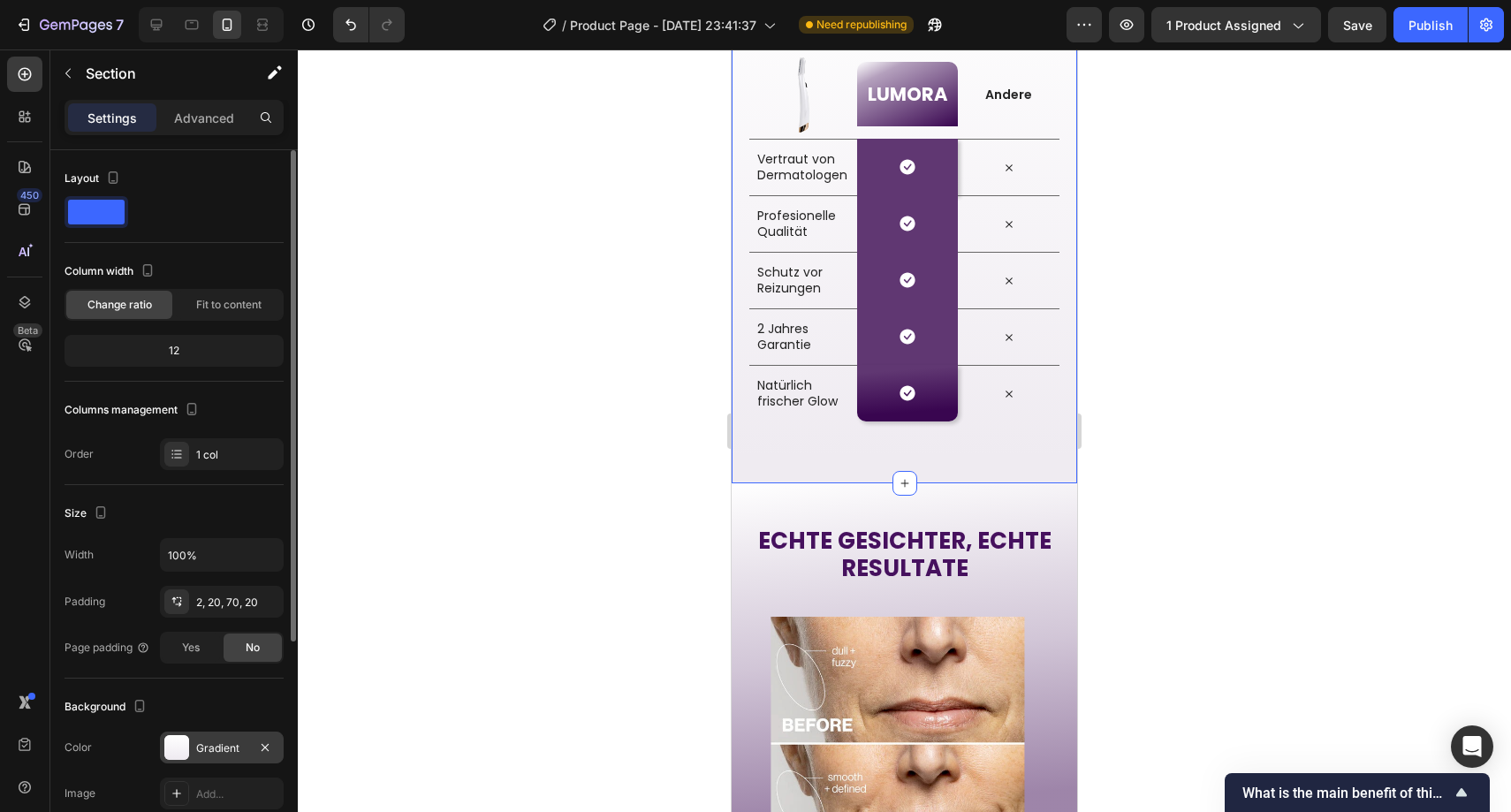
click at [223, 756] on div "Gradient" at bounding box center [221, 747] width 51 height 16
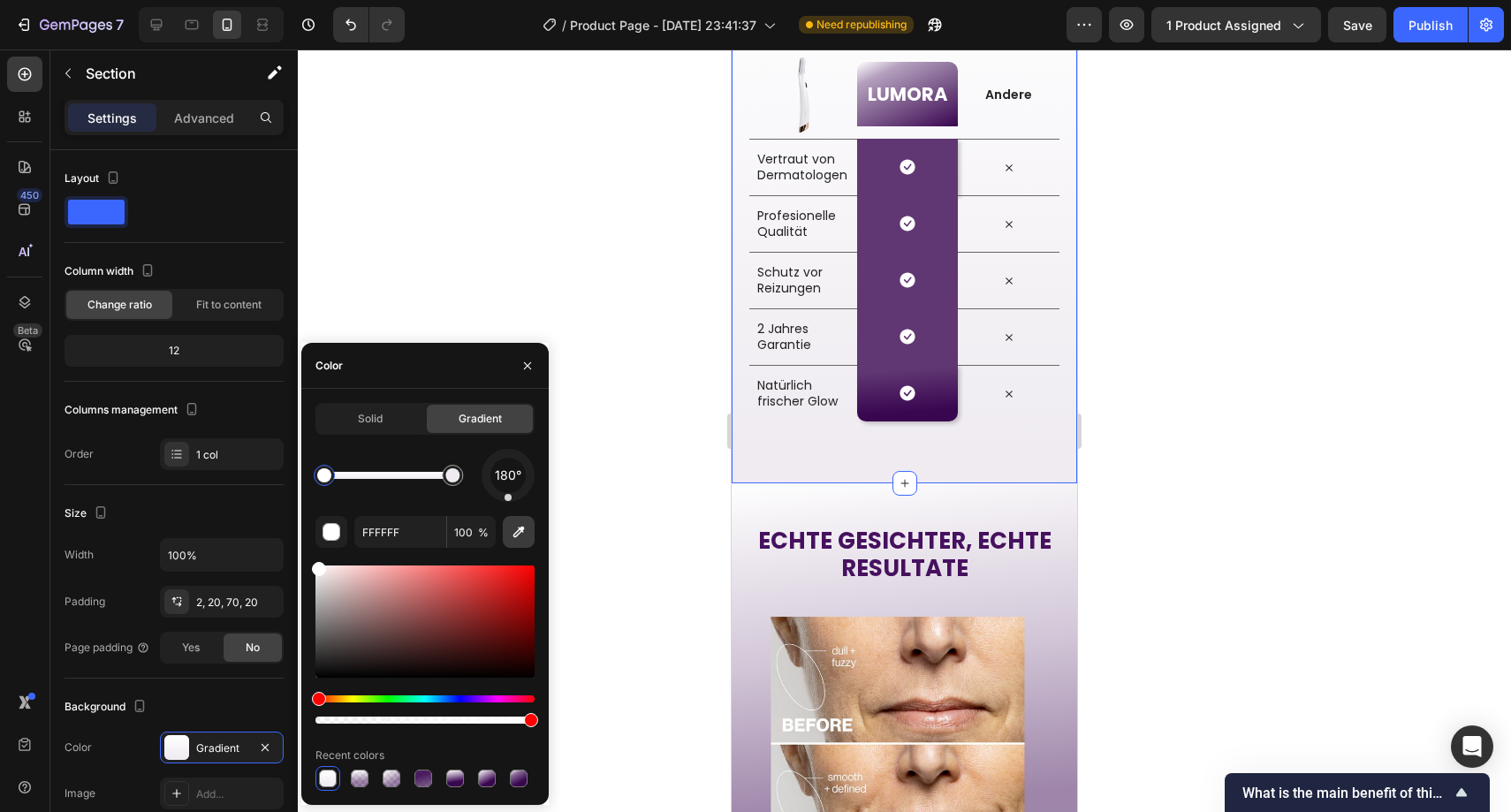
click at [527, 535] on button "button" at bounding box center [519, 532] width 31 height 31
type input "F9F7FA"
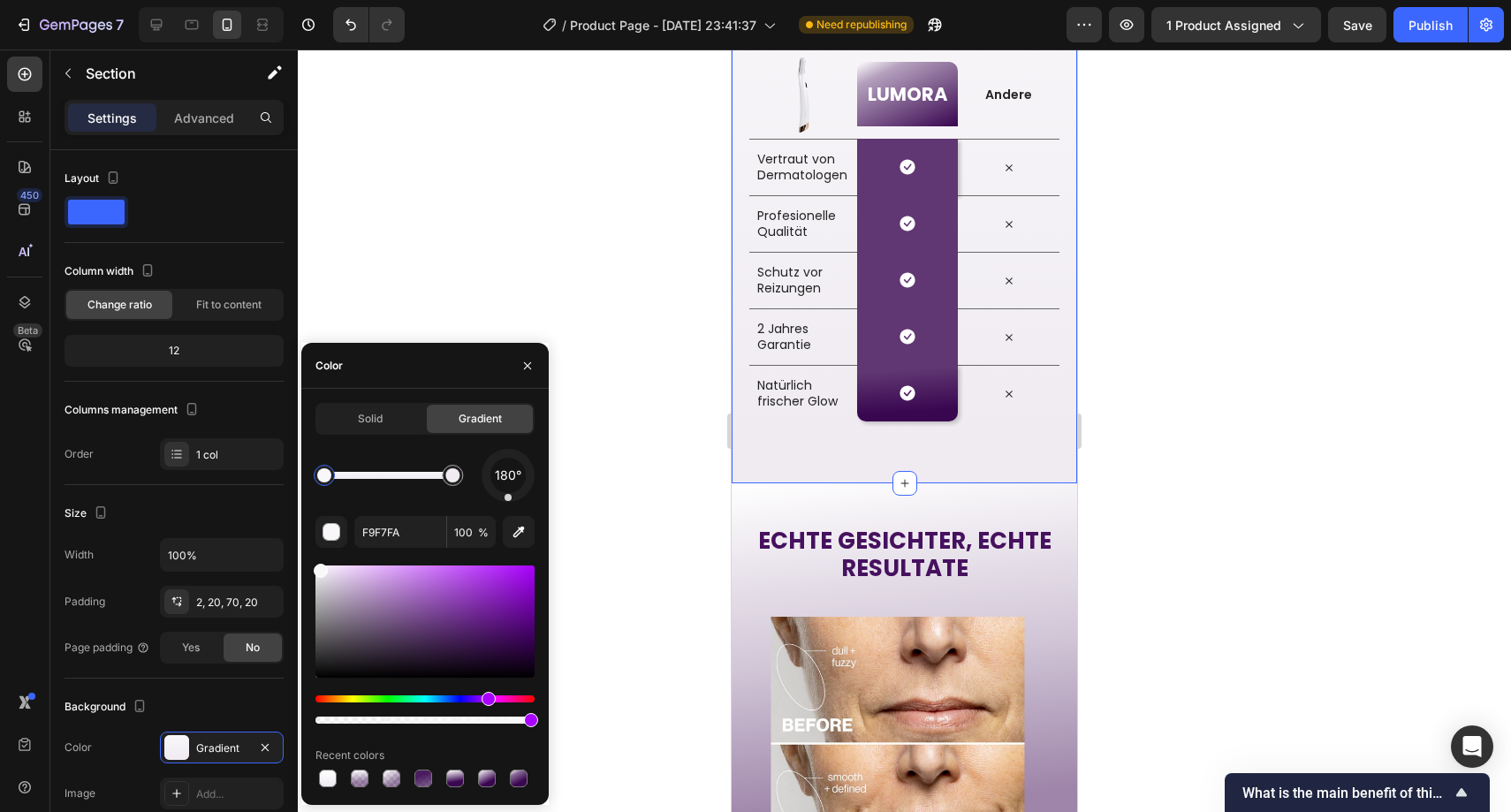
click at [662, 460] on div at bounding box center [905, 430] width 1214 height 762
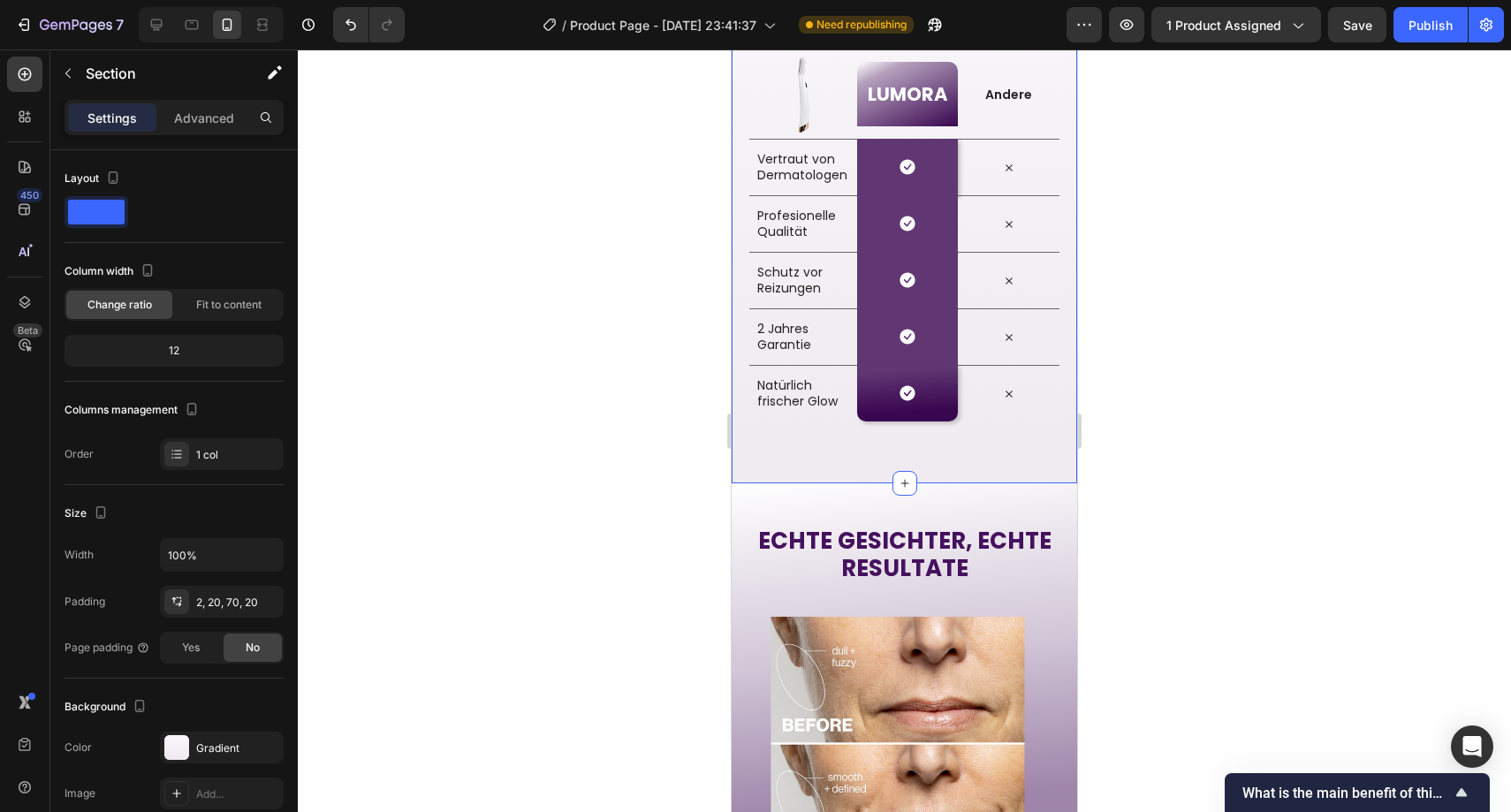
click at [744, 457] on div "Die Nr. 1 Empfehlung aller Dermatologen Heading Row Image LUMORA Heading Row An…" at bounding box center [904, 212] width 345 height 543
click at [237, 738] on div "Gradient" at bounding box center [222, 747] width 124 height 31
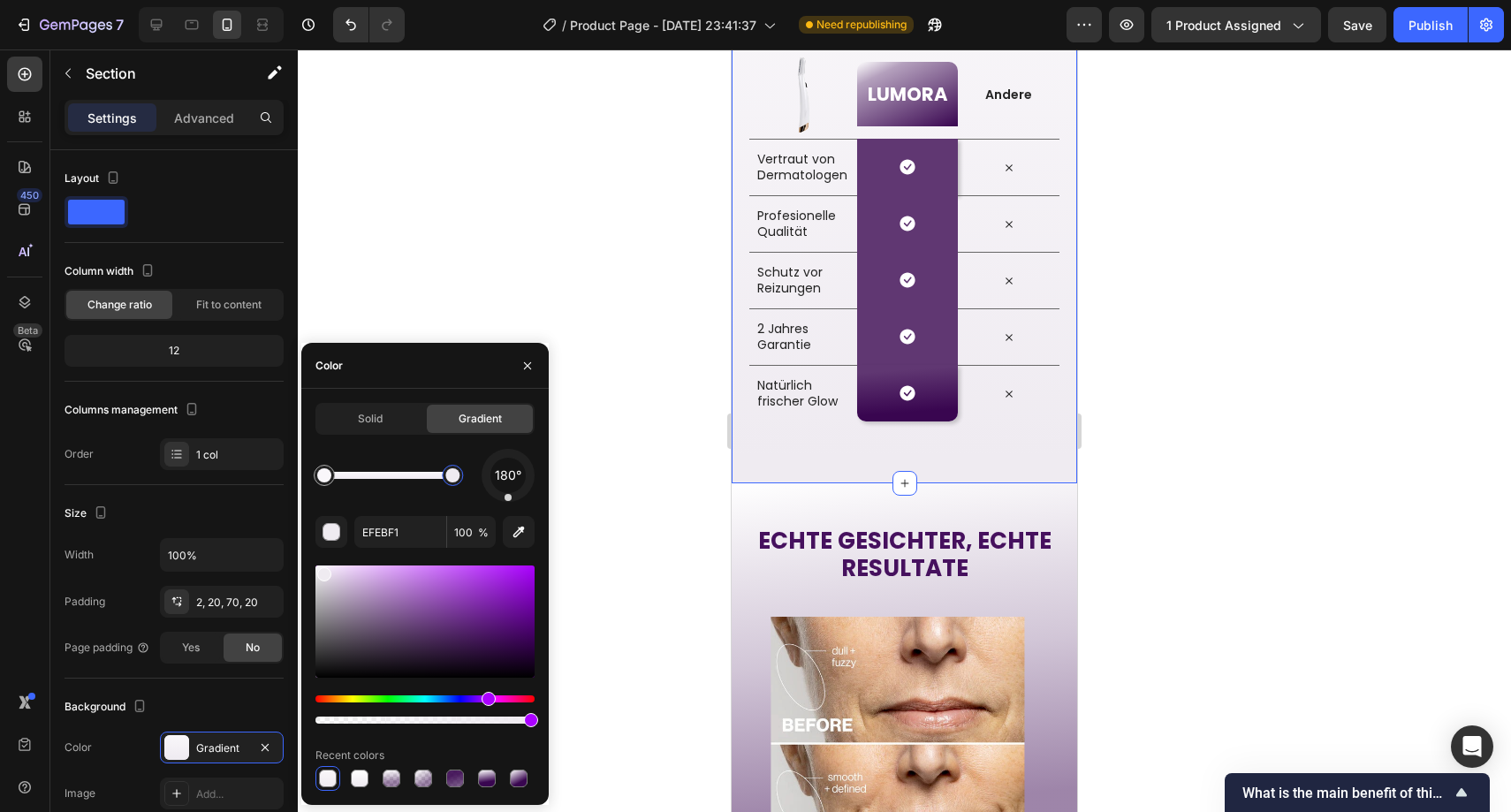
click at [450, 477] on div at bounding box center [452, 474] width 14 height 14
drag, startPoint x: 448, startPoint y: 479, endPoint x: 404, endPoint y: 479, distance: 44.0
click at [404, 479] on div at bounding box center [411, 474] width 14 height 14
drag, startPoint x: 404, startPoint y: 479, endPoint x: 464, endPoint y: 473, distance: 60.3
click at [464, 473] on div at bounding box center [459, 474] width 14 height 14
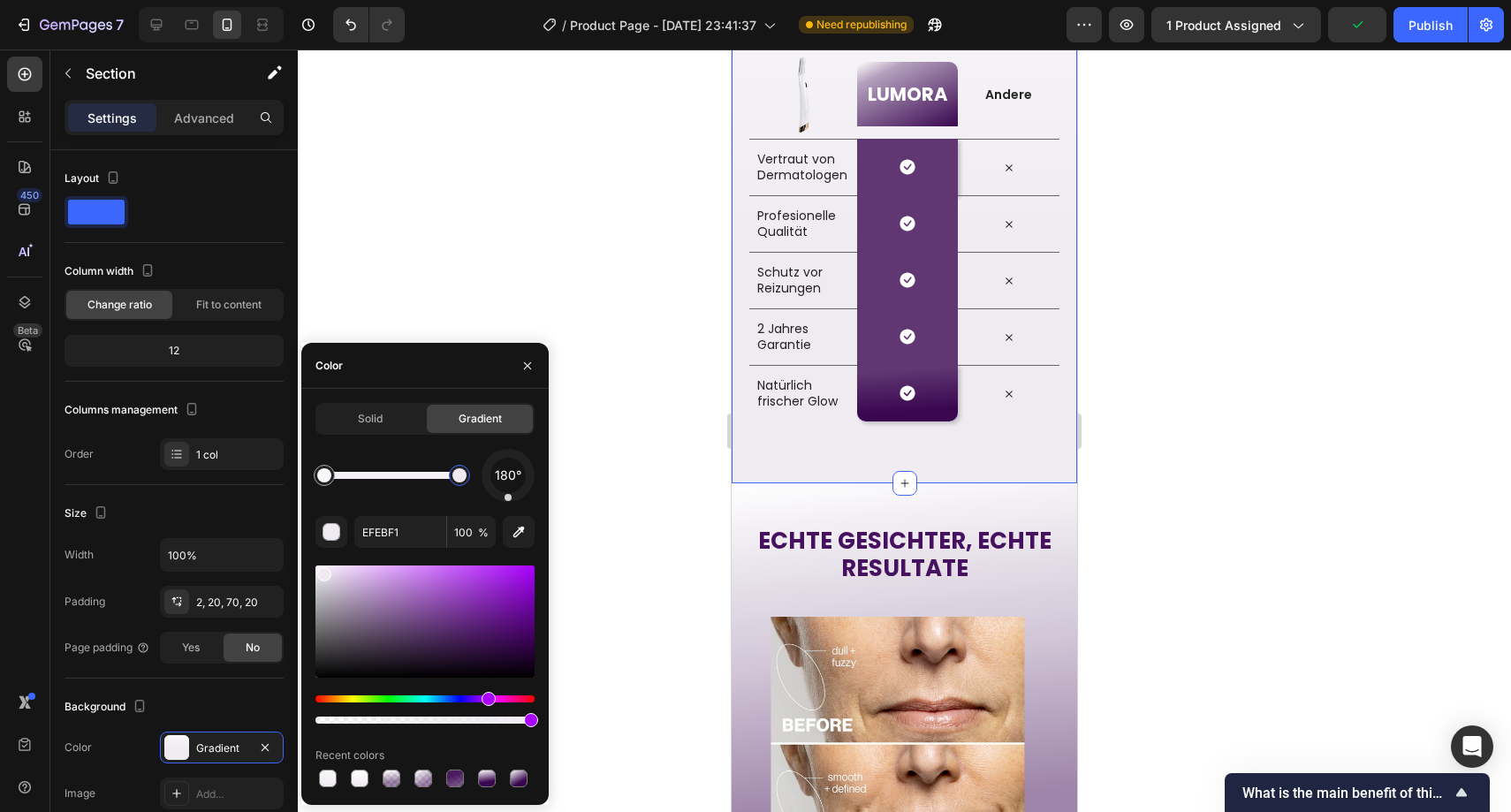
type input "F9F7FA"
drag, startPoint x: 510, startPoint y: 498, endPoint x: 506, endPoint y: 399, distance: 99.1
click at [506, 399] on div "Solid Gradient 359° F9F7FA 100 % Recent colors" at bounding box center [425, 597] width 247 height 416
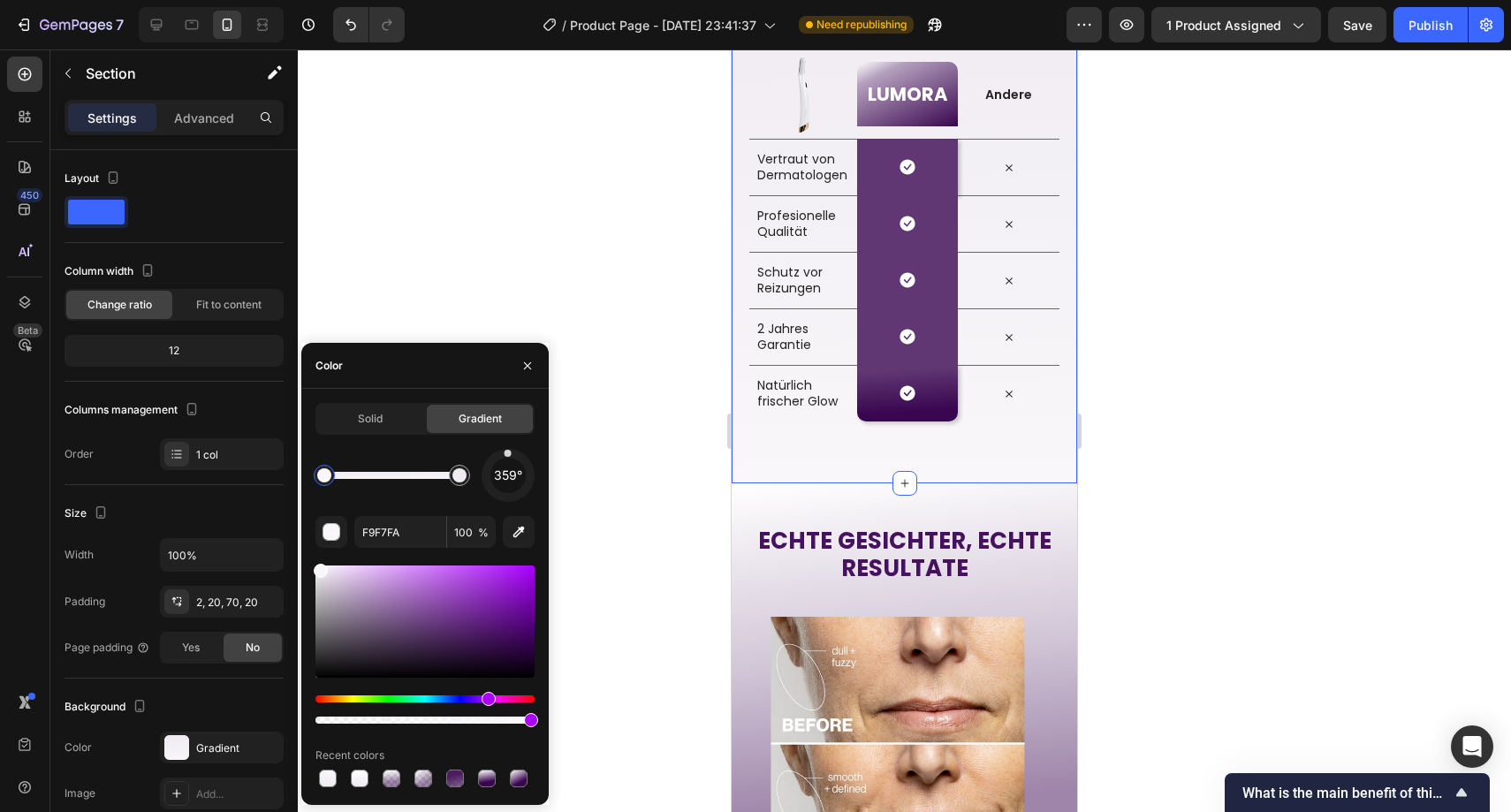
click at [640, 373] on div at bounding box center [905, 430] width 1214 height 762
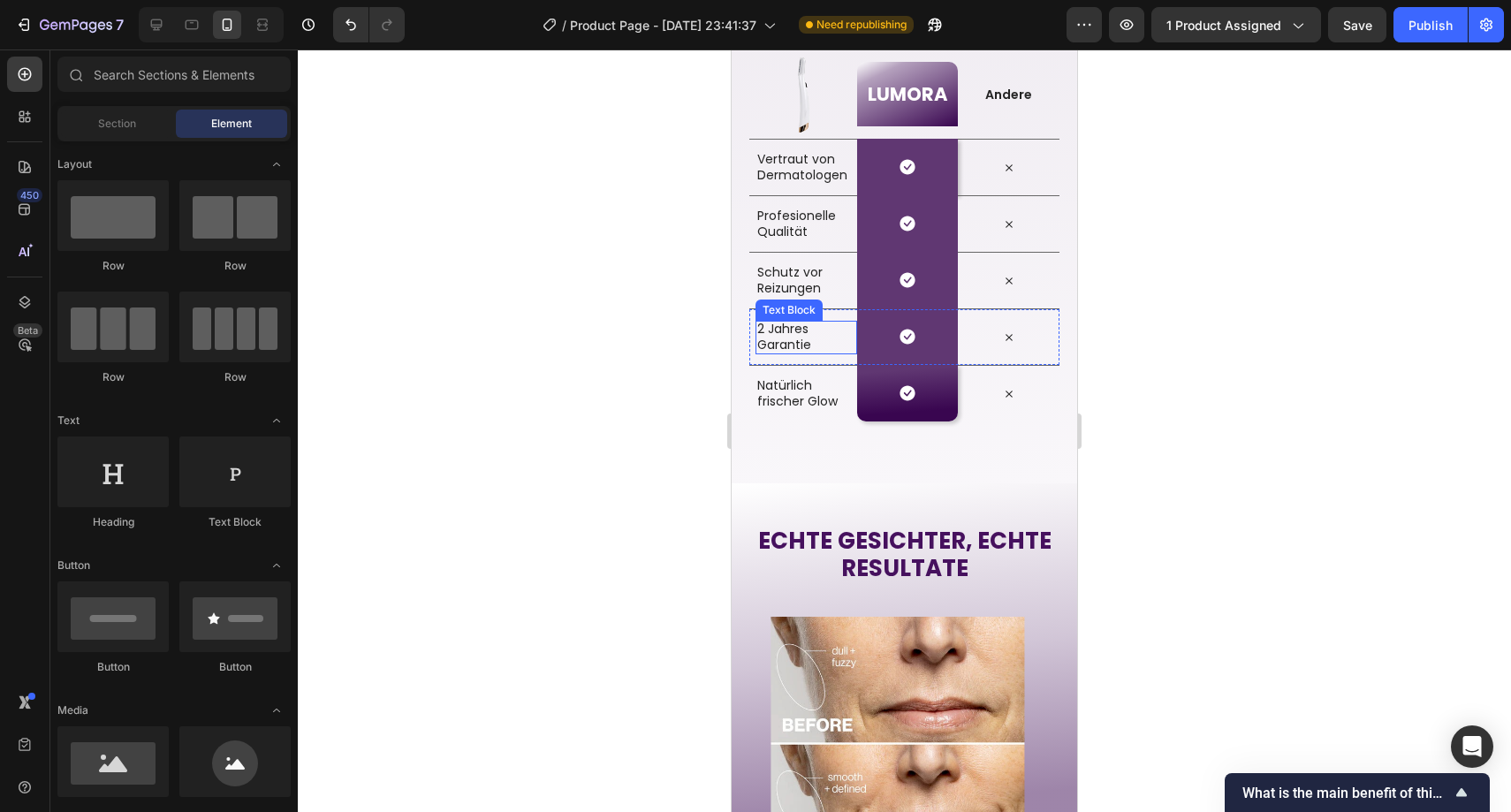
scroll to position [2492, 0]
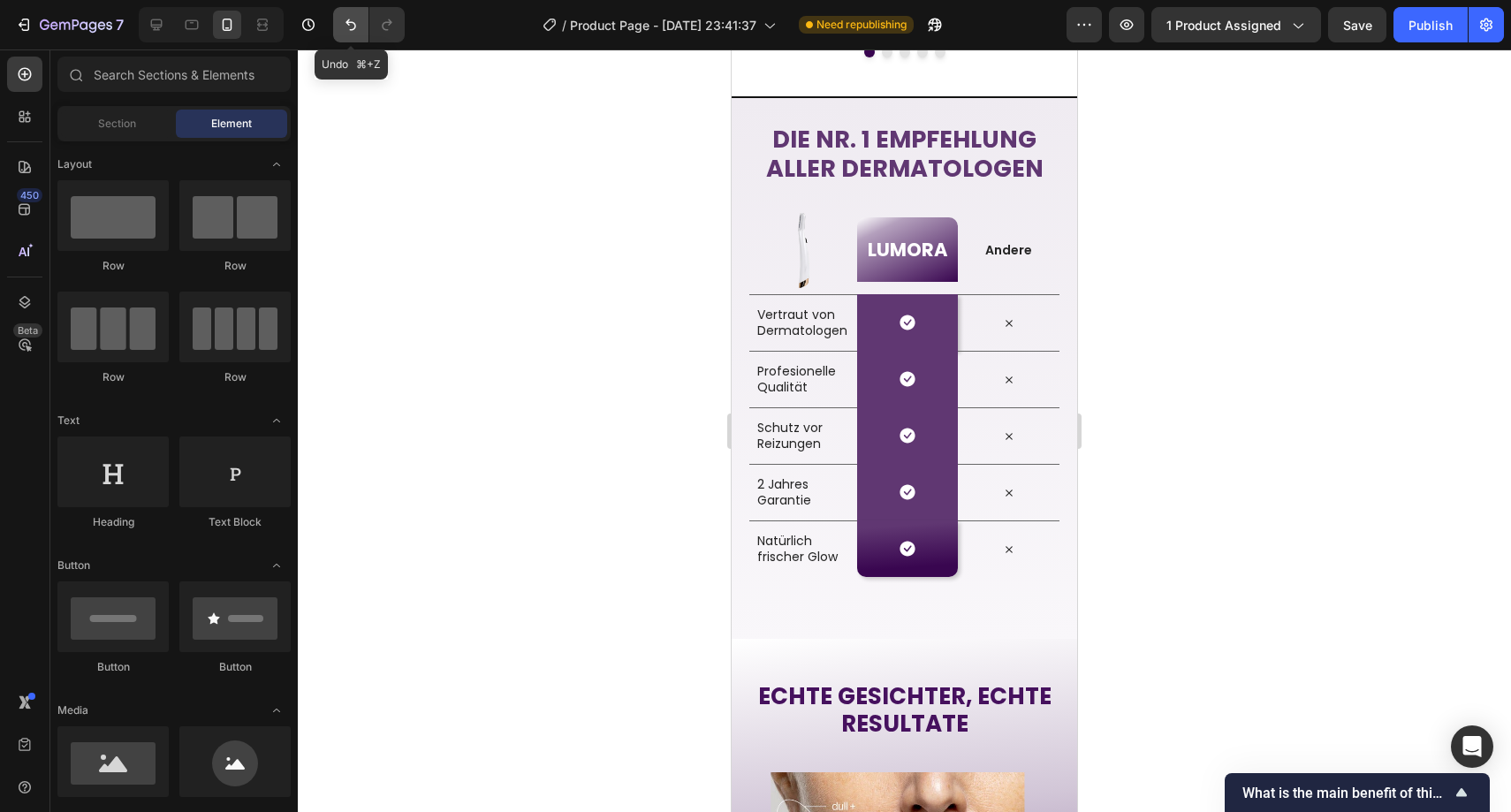
click at [349, 27] on icon "Undo/Redo" at bounding box center [351, 24] width 18 height 18
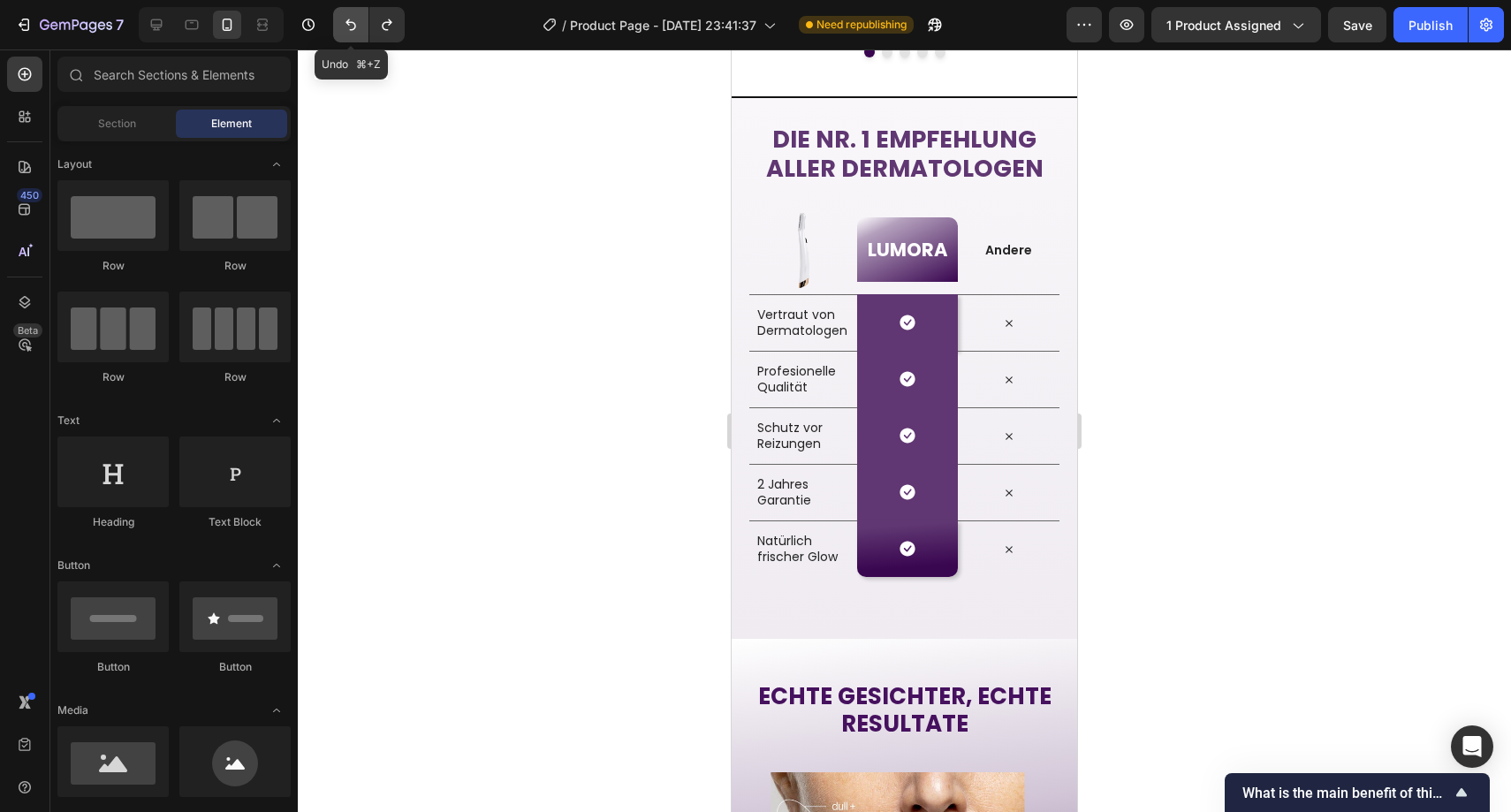
click at [354, 25] on icon "Undo/Redo" at bounding box center [351, 24] width 18 height 18
click at [354, 25] on icon "Undo/Redo" at bounding box center [350, 25] width 10 height 11
click at [356, 23] on icon "Undo/Redo" at bounding box center [351, 24] width 18 height 18
click at [357, 23] on icon "Undo/Redo" at bounding box center [351, 24] width 18 height 18
click at [361, 22] on button "Undo/Redo" at bounding box center [351, 25] width 35 height 35
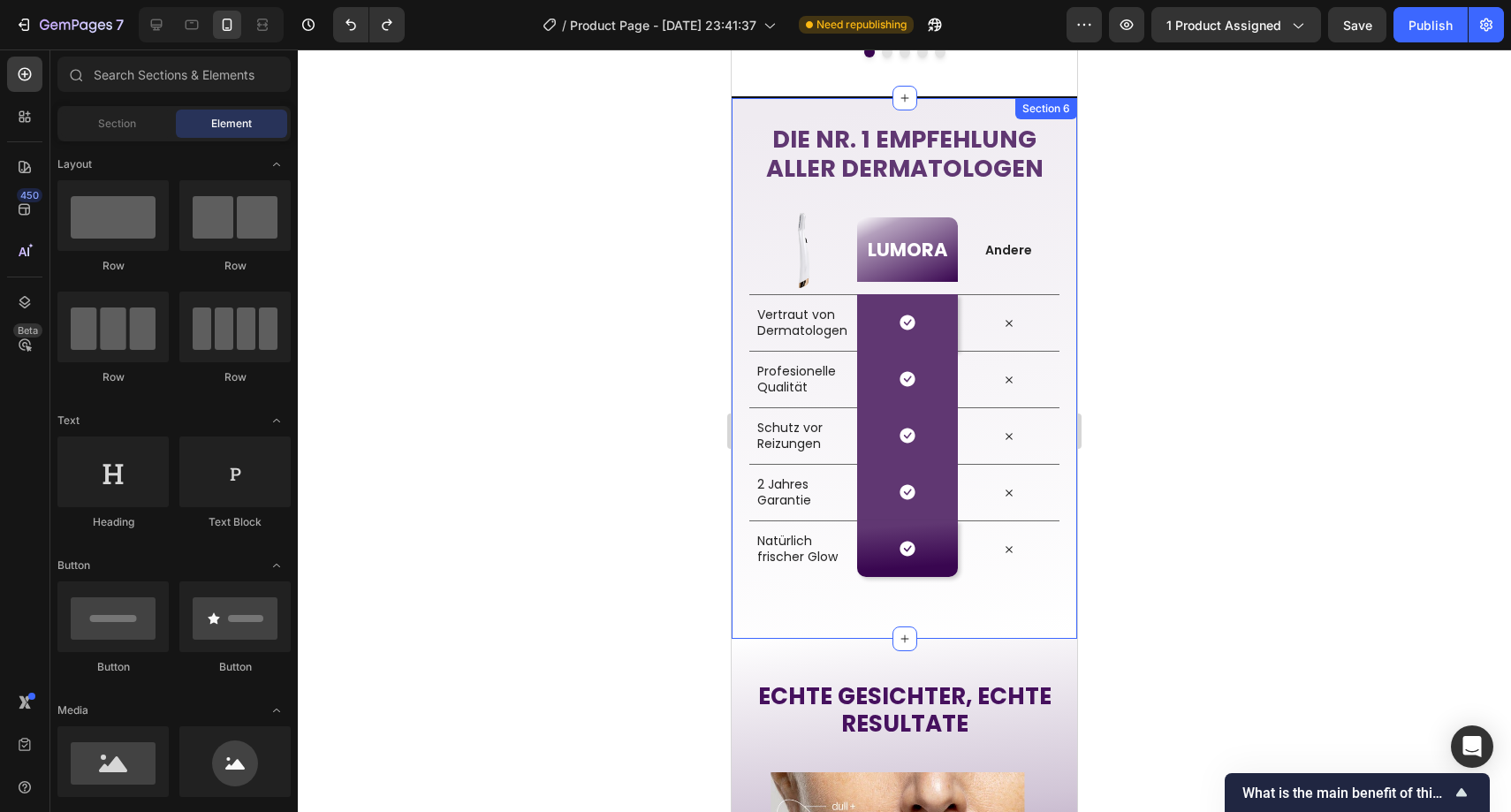
click at [926, 616] on div "Die Nr. 1 Empfehlung aller Dermatologen Heading Row Image LUMORA Heading Row An…" at bounding box center [904, 367] width 345 height 543
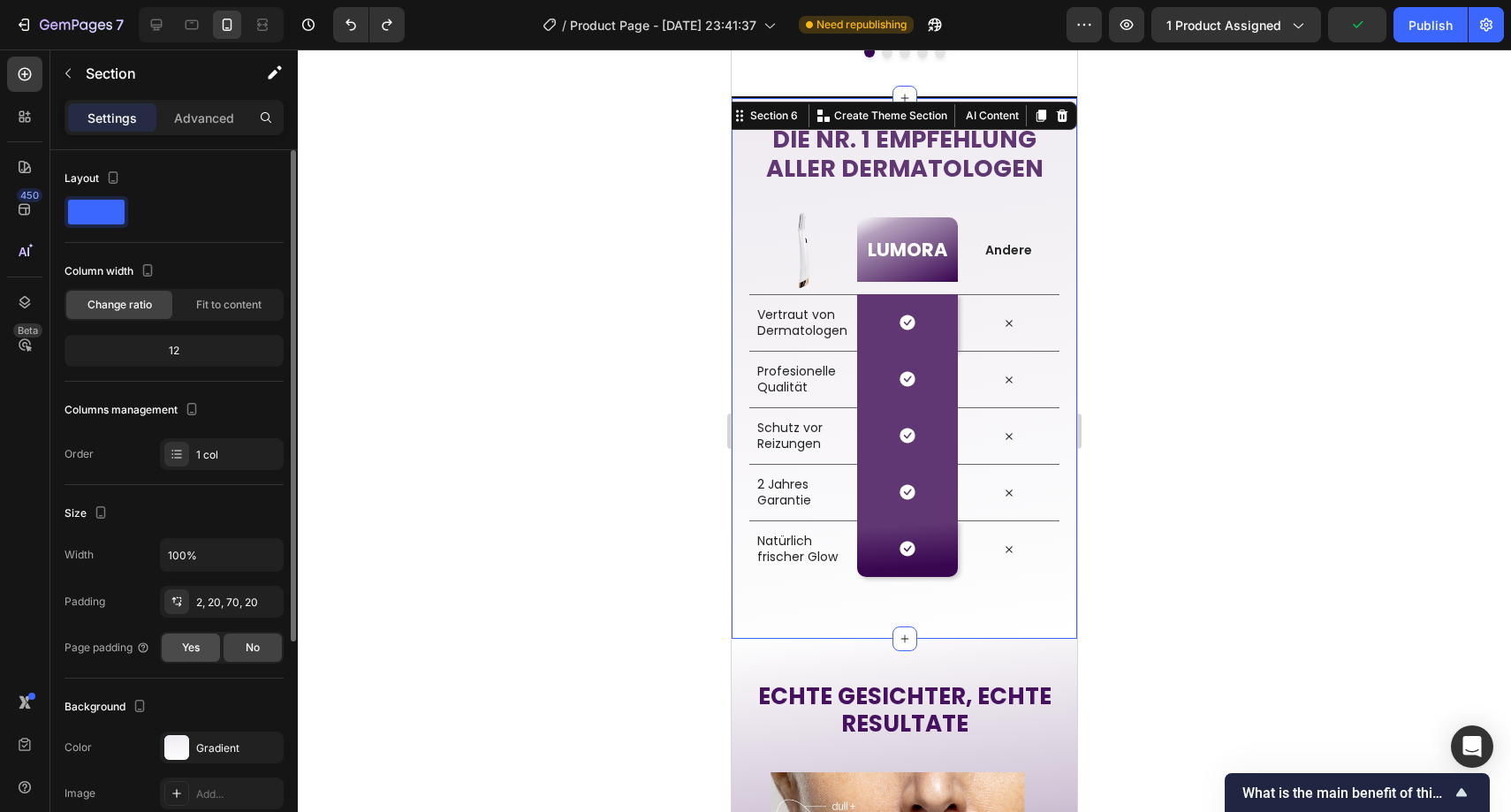
scroll to position [320, 0]
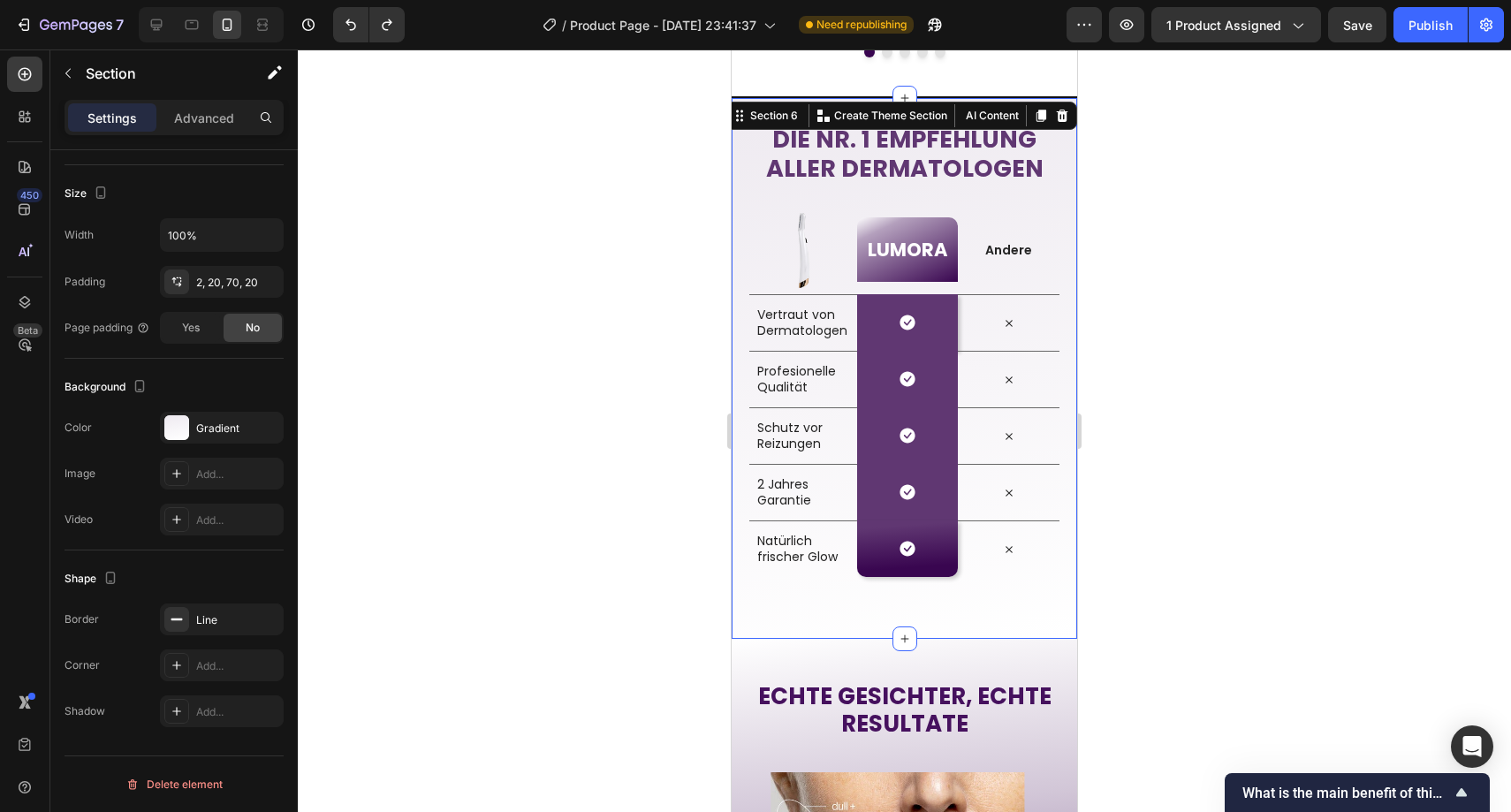
click at [464, 465] on div at bounding box center [905, 430] width 1214 height 762
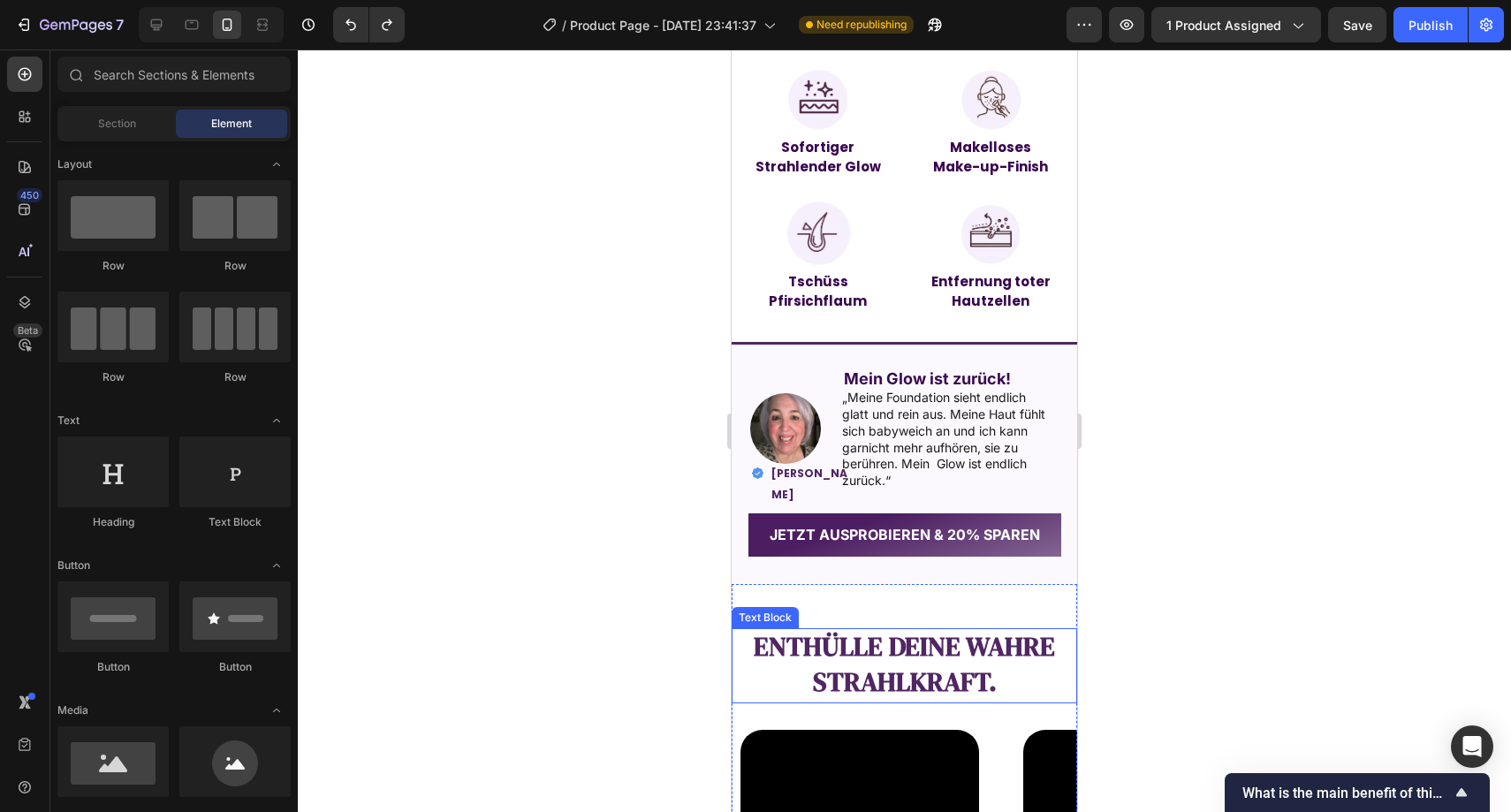
scroll to position [1413, 0]
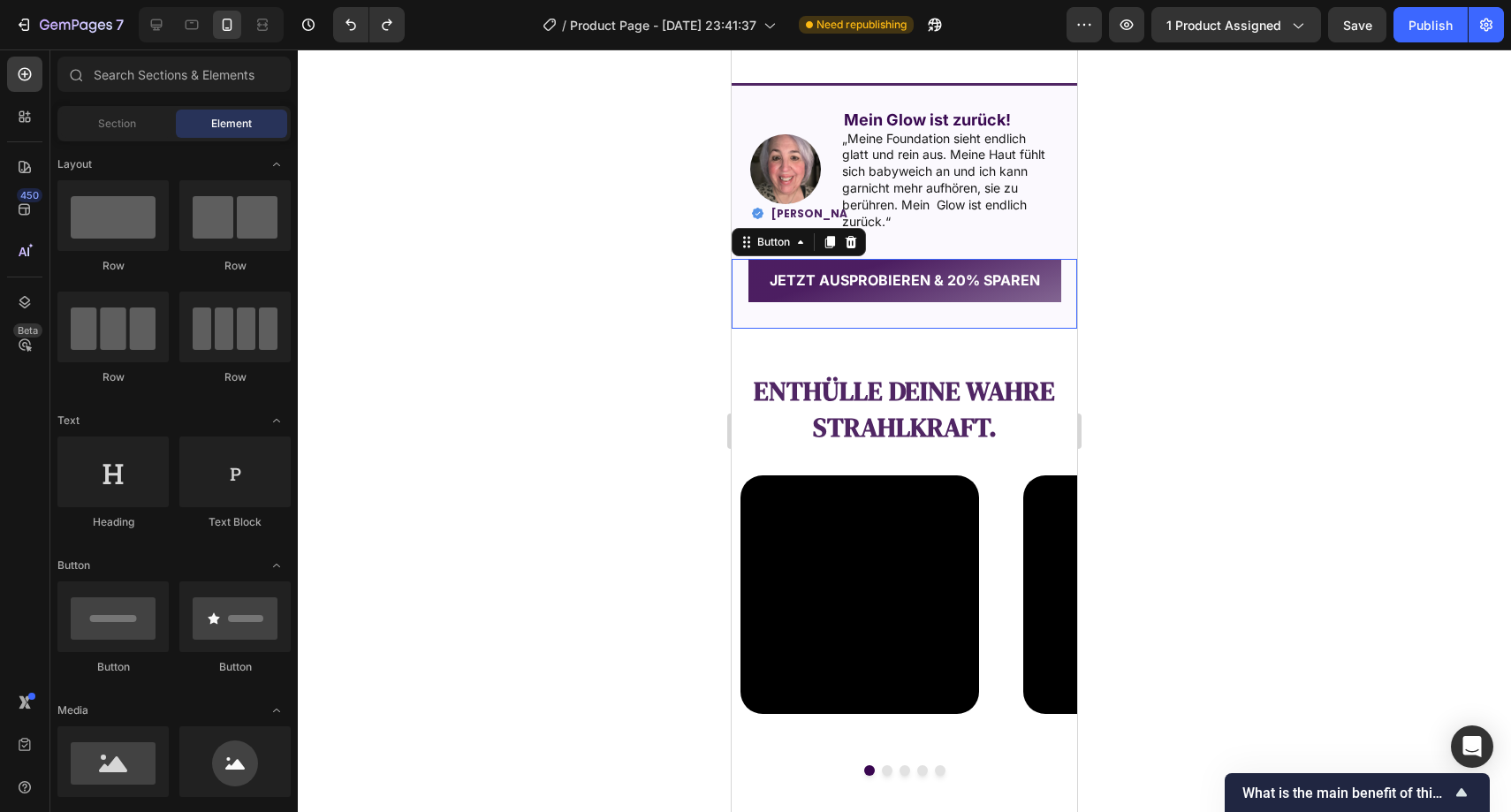
click at [765, 302] on button "JETZT AUSPROBIEREN & 20% SPAREN" at bounding box center [905, 280] width 313 height 43
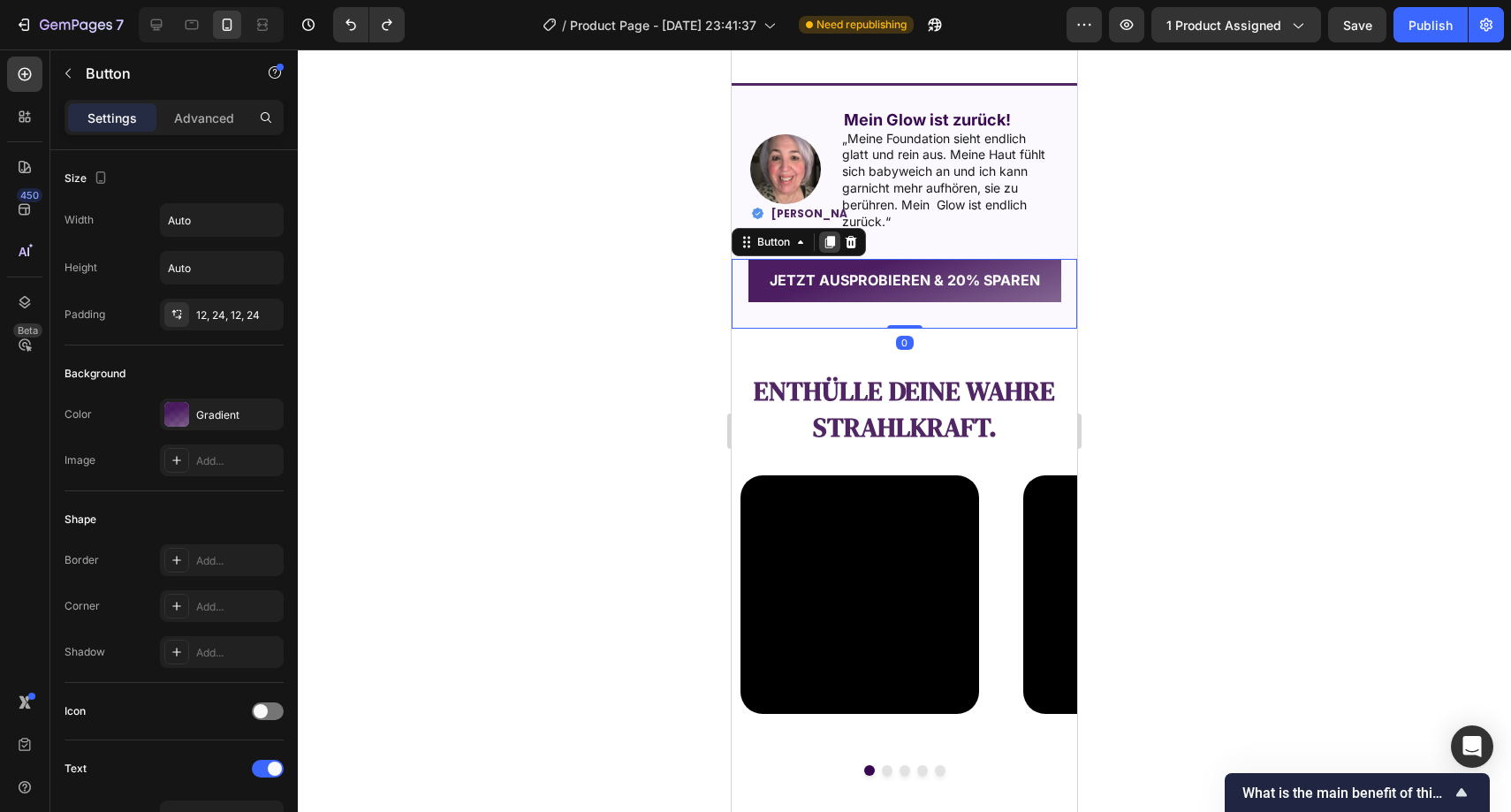
click at [834, 248] on icon at bounding box center [830, 241] width 10 height 12
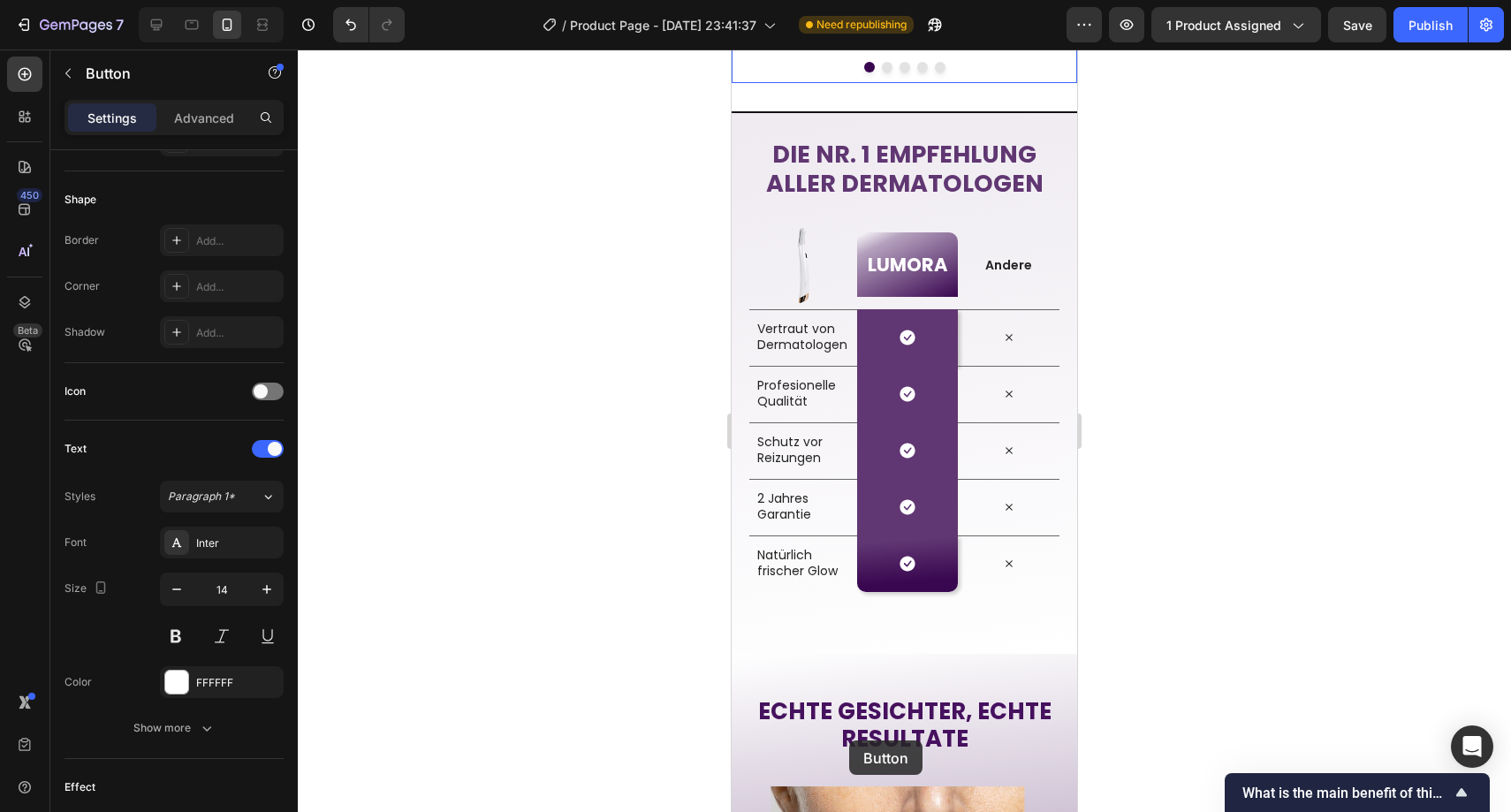
scroll to position [2548, 0]
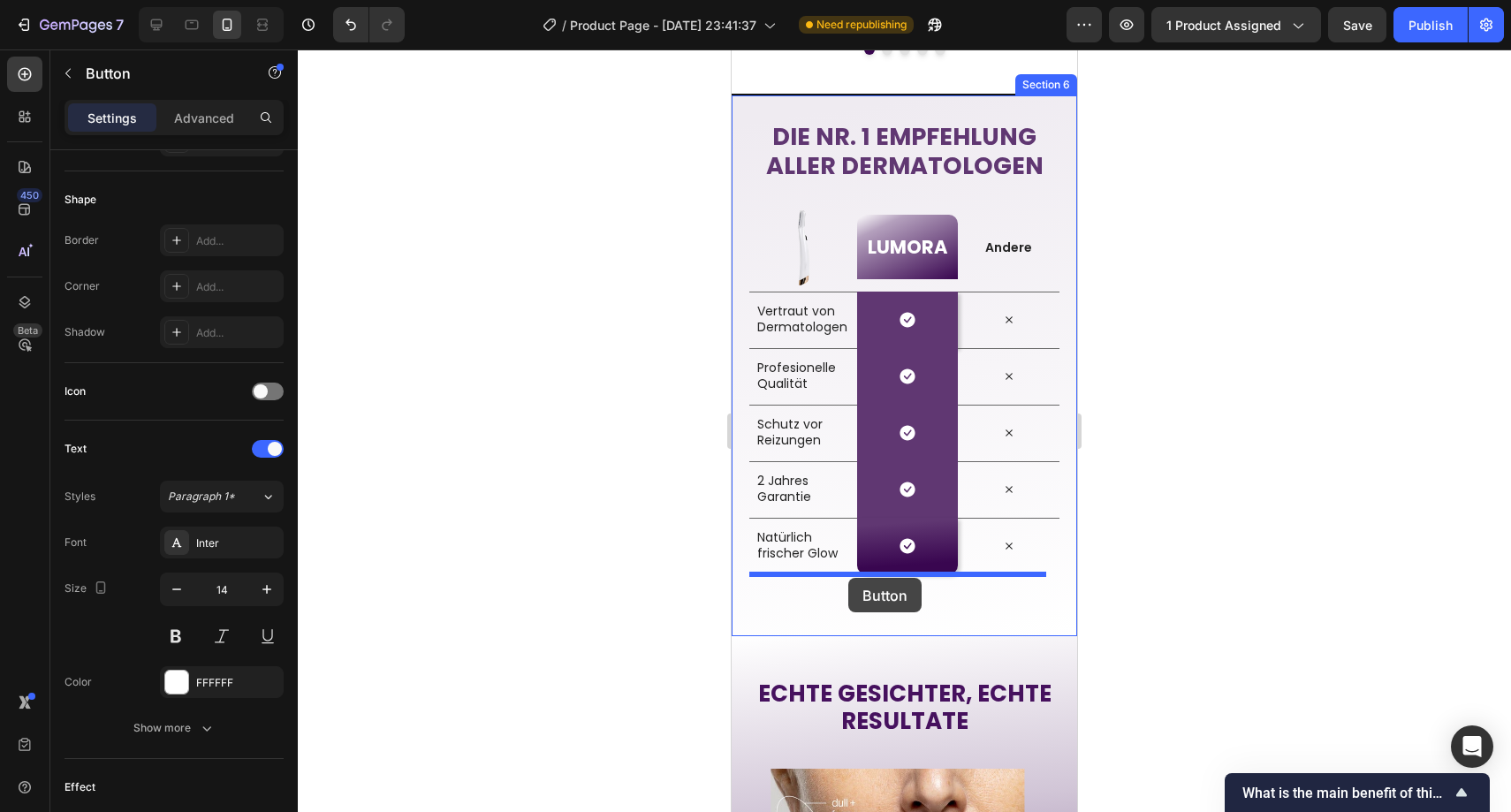
drag, startPoint x: 772, startPoint y: 442, endPoint x: 849, endPoint y: 578, distance: 156.3
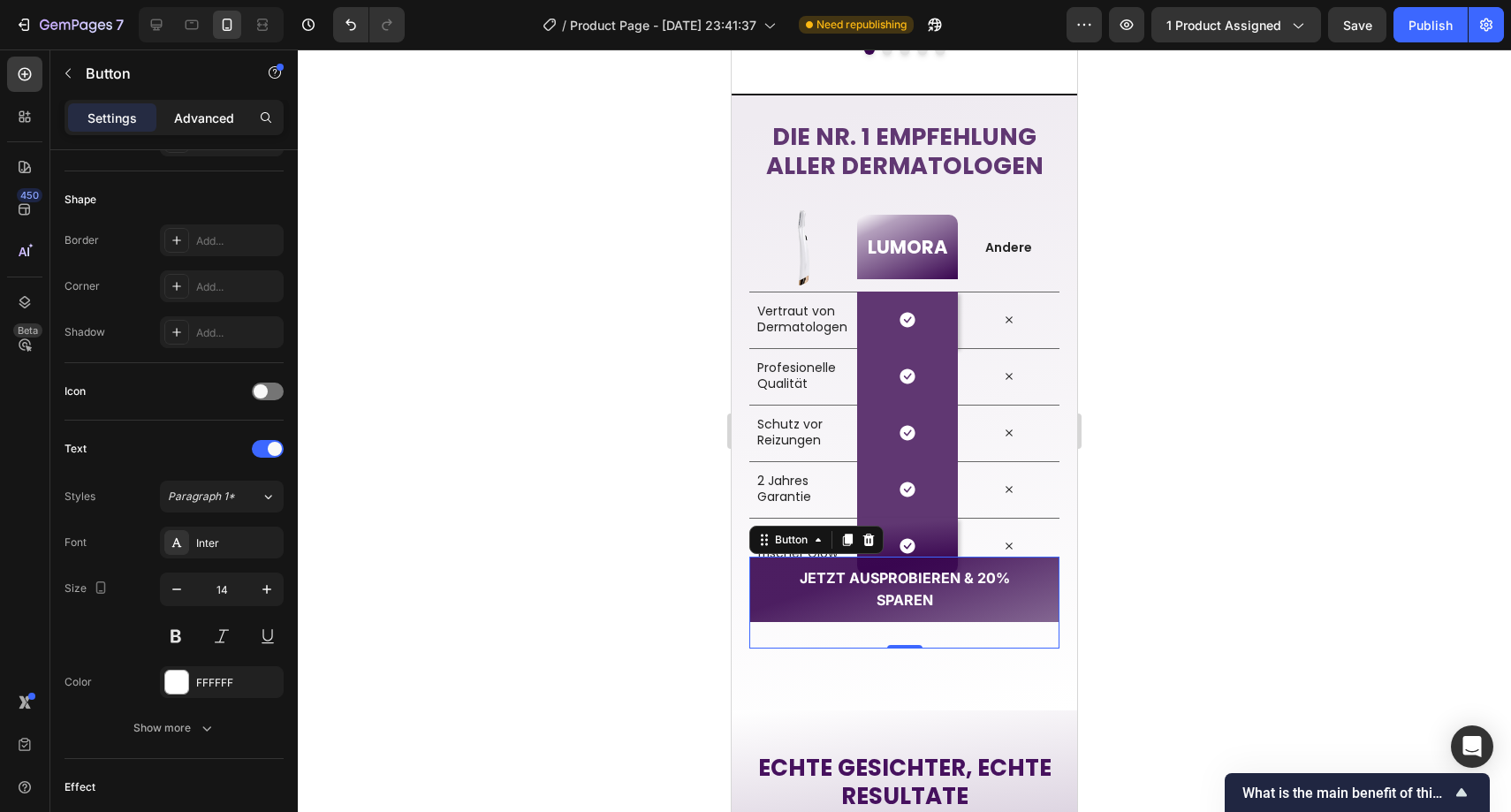
click at [188, 106] on div "Advanced" at bounding box center [204, 117] width 89 height 29
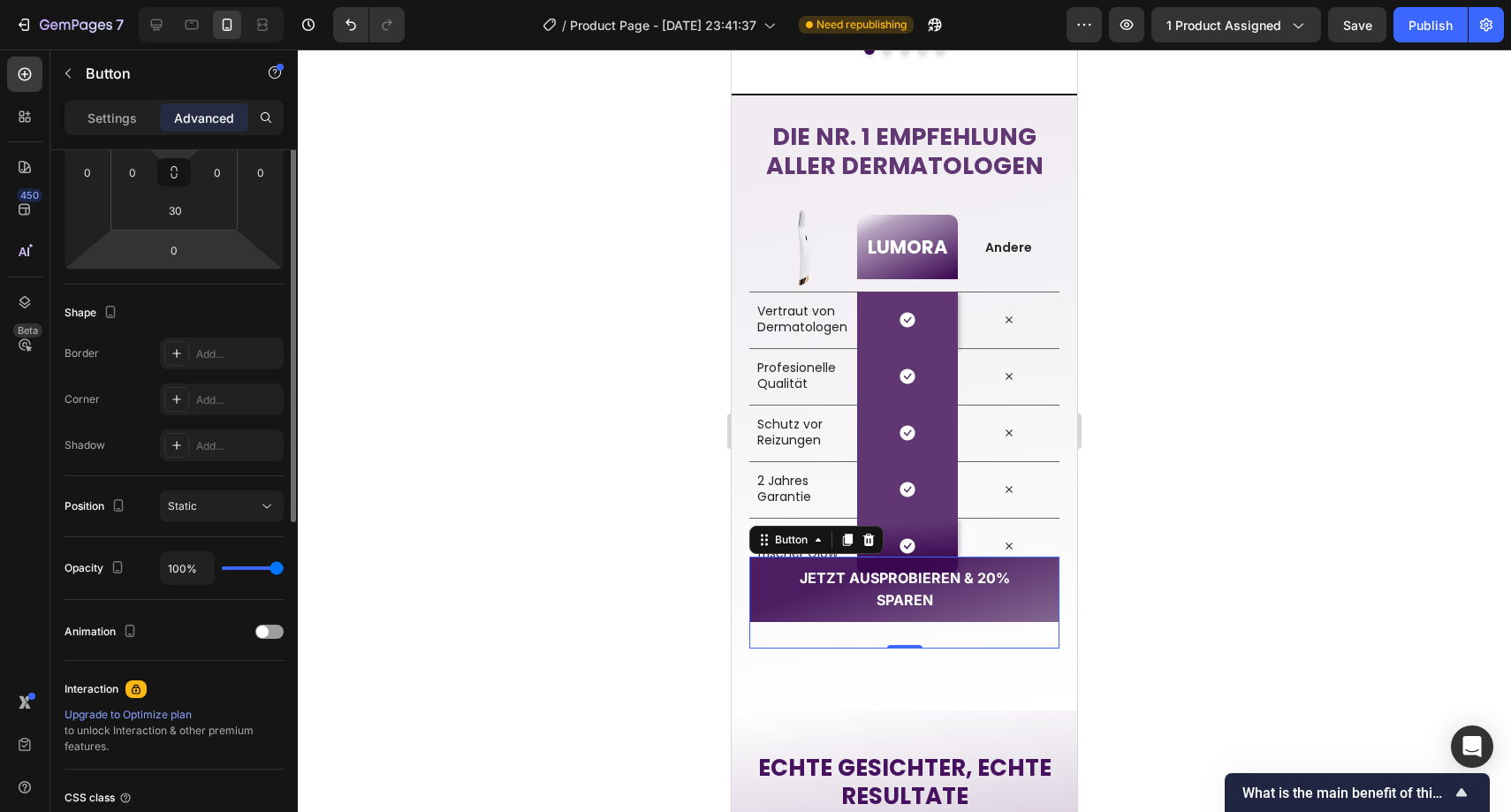
scroll to position [164, 0]
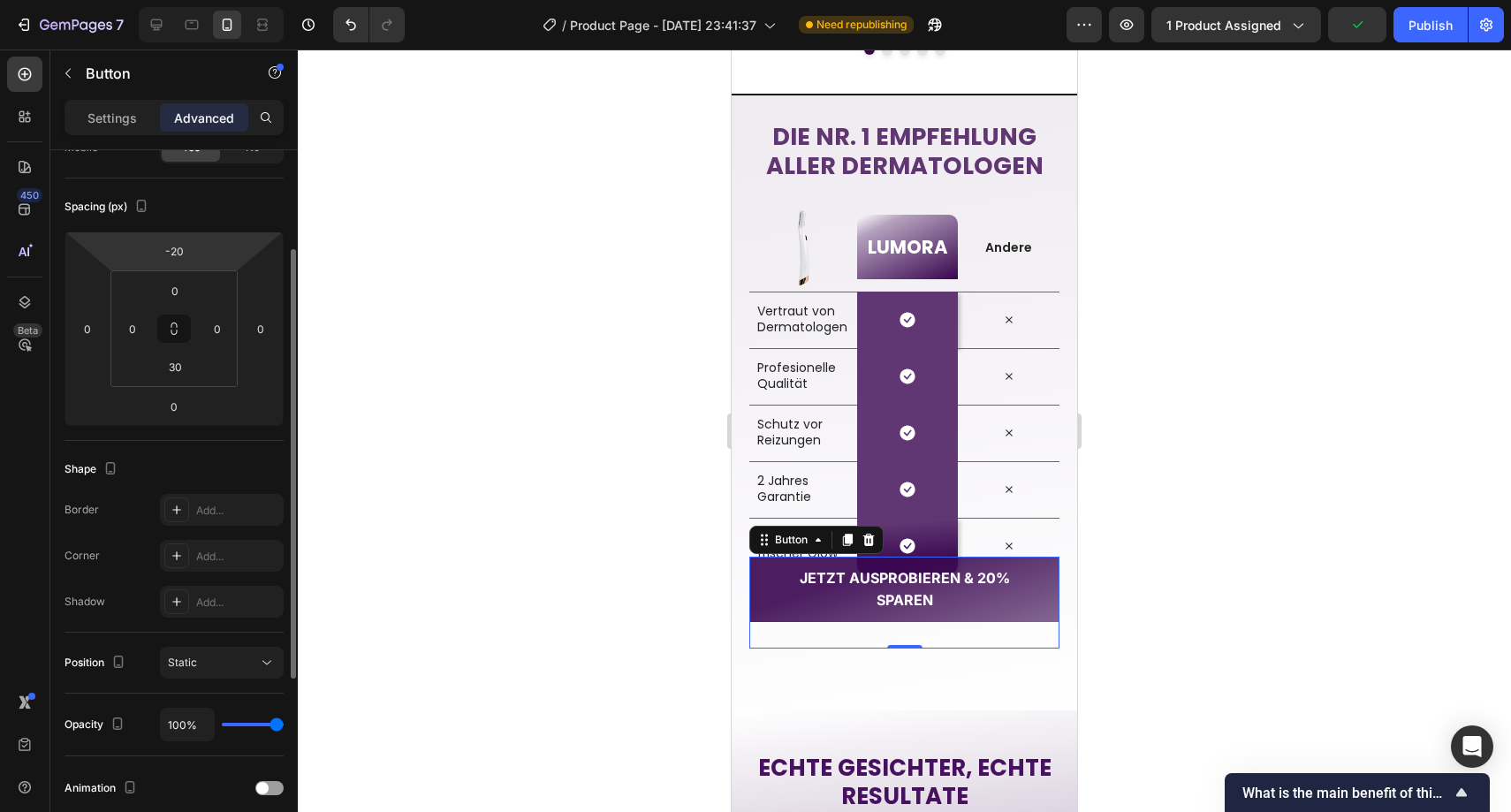
click at [180, 0] on html "7 Version history / Product Page - [DATE] 23:41:37 Need republishing Preview 1 …" at bounding box center [755, 0] width 1511 height 0
click at [184, 252] on input "-22" at bounding box center [174, 251] width 35 height 27
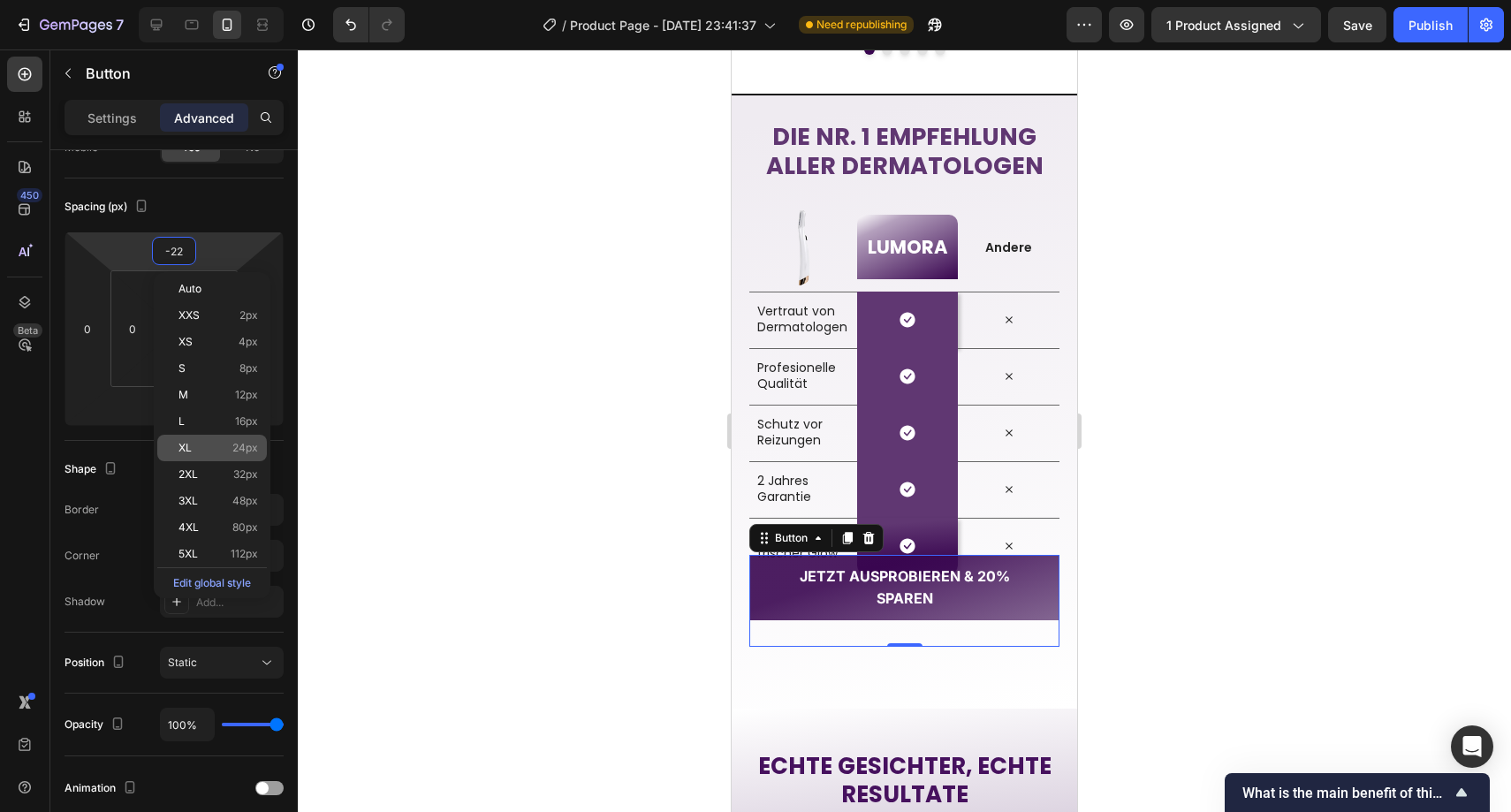
click at [211, 443] on p "XL 24px" at bounding box center [218, 448] width 80 height 12
type input "24"
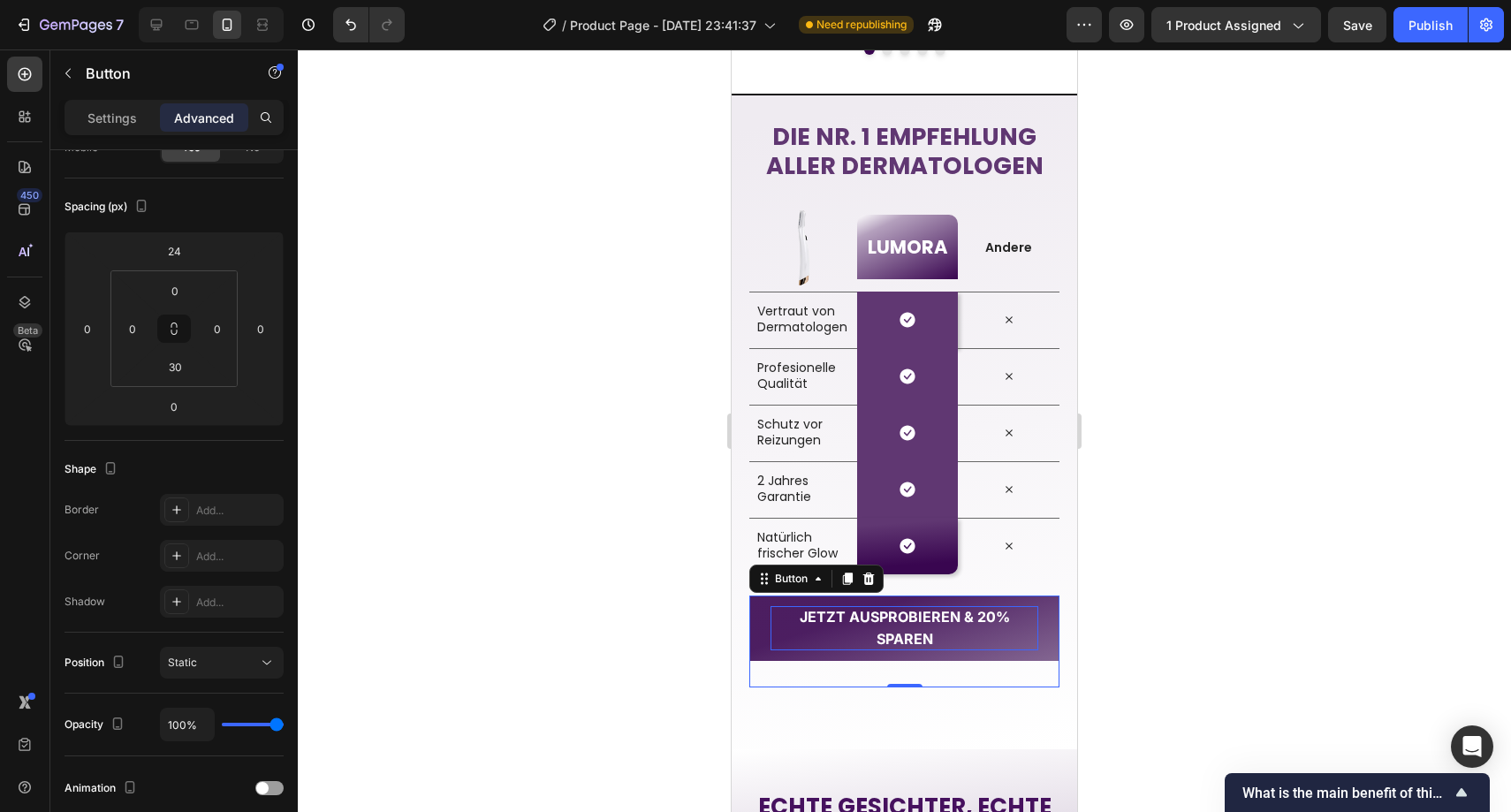
click at [853, 614] on strong "JETZT AUSPROBIEREN & 20% SPAREN" at bounding box center [904, 627] width 210 height 40
click at [799, 616] on strong "JETZT AUSPROBIEREN & 20% SPAREN" at bounding box center [904, 627] width 210 height 40
click at [909, 616] on strong "JETZT AUSPROBIEREN & 20% SPAREN" at bounding box center [904, 627] width 210 height 40
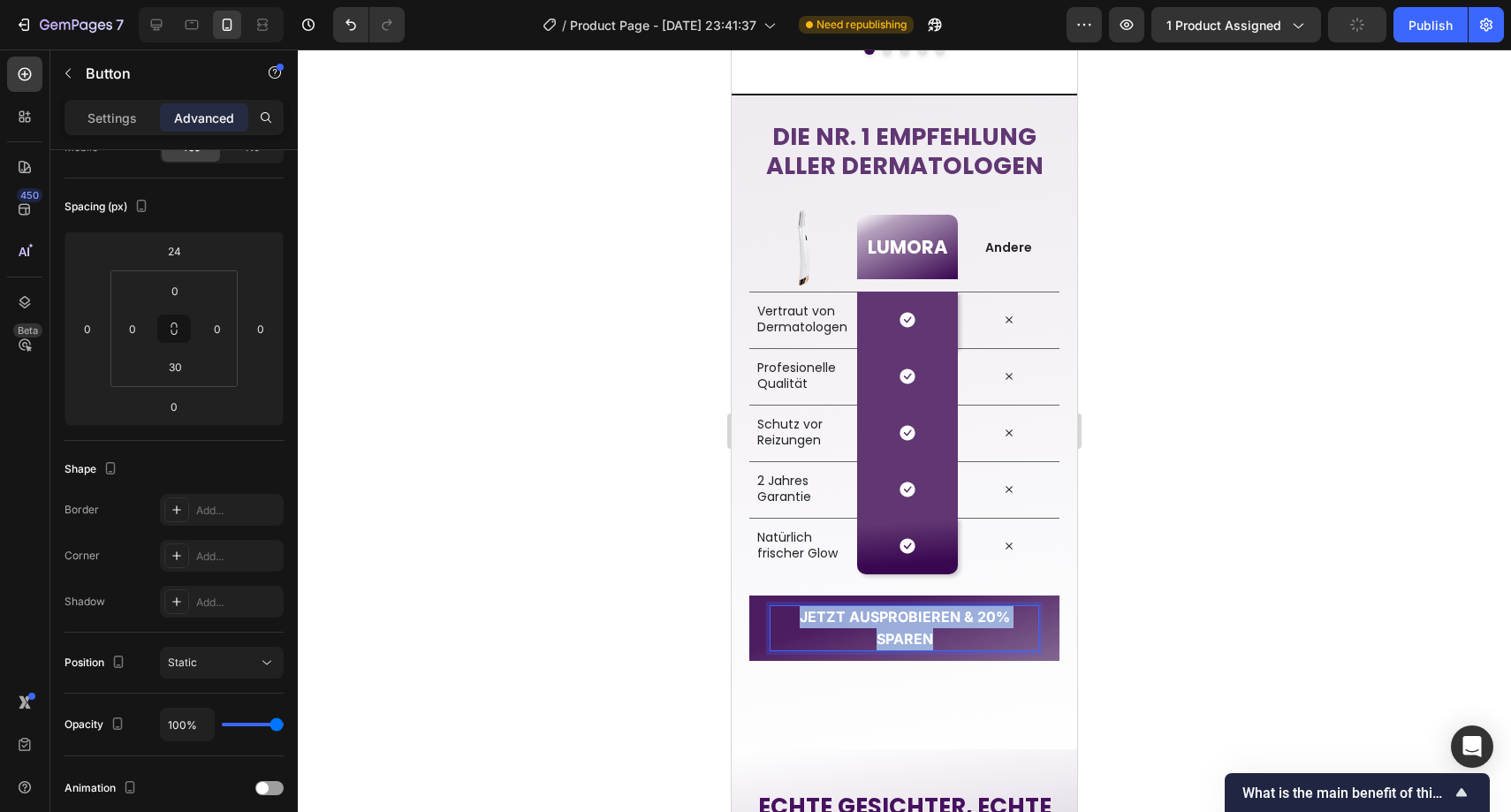
click at [909, 616] on strong "JETZT AUSPROBIEREN & 20% SPAREN" at bounding box center [904, 627] width 210 height 40
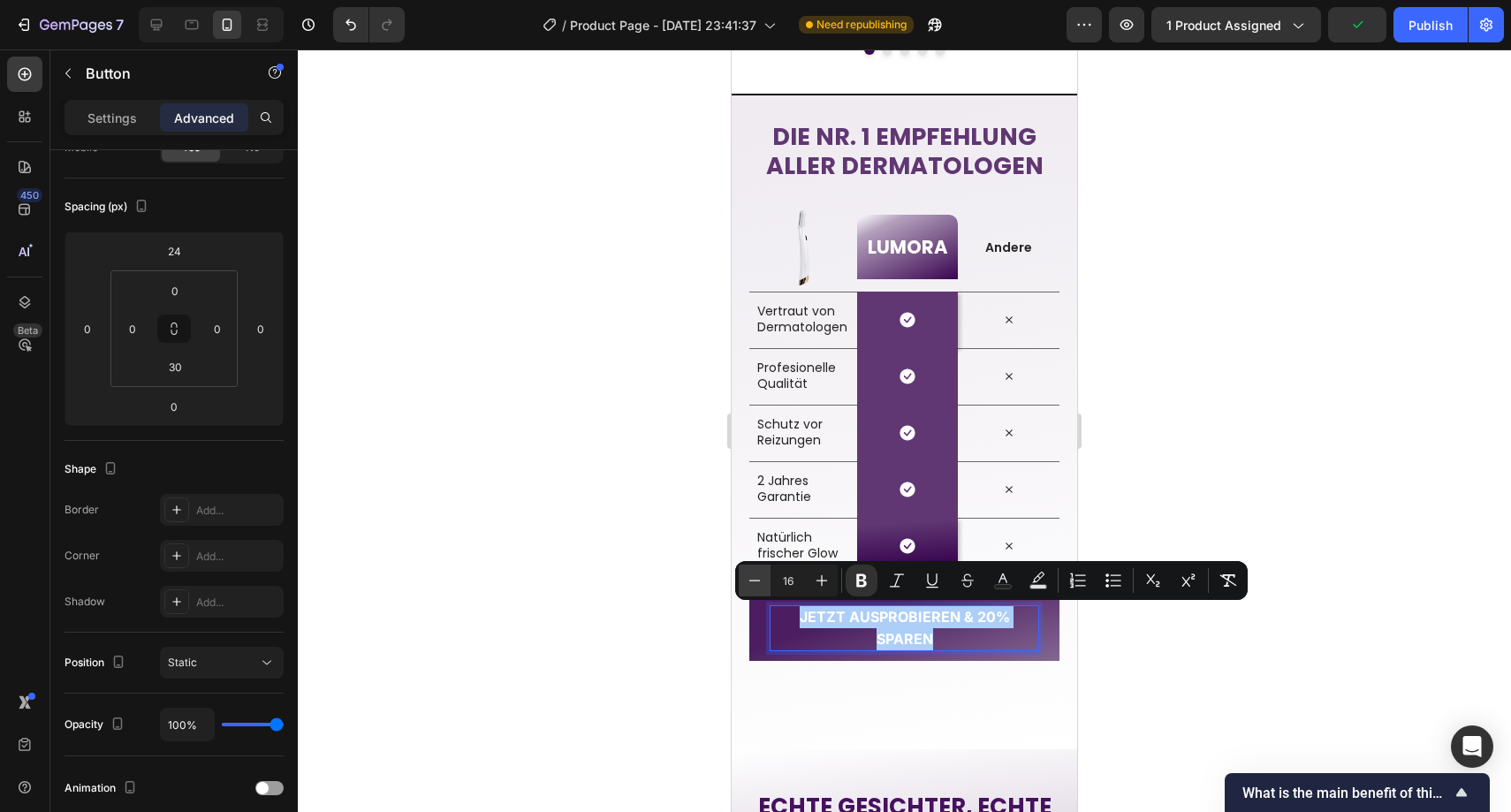
click at [760, 582] on icon "Editor contextual toolbar" at bounding box center [754, 580] width 18 height 18
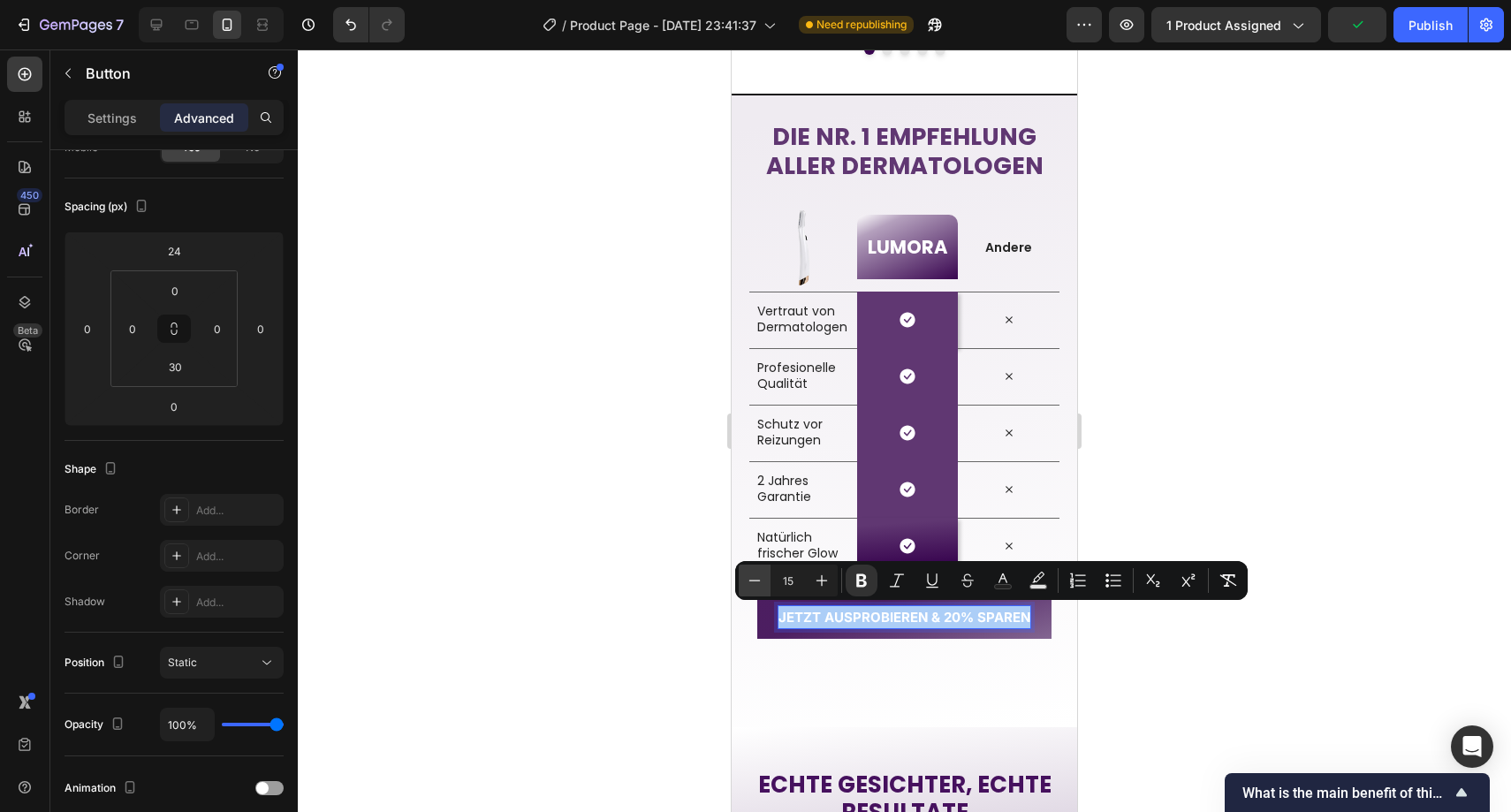
click at [760, 582] on icon "Editor contextual toolbar" at bounding box center [754, 580] width 18 height 18
click at [820, 580] on icon "Editor contextual toolbar" at bounding box center [823, 581] width 11 height 11
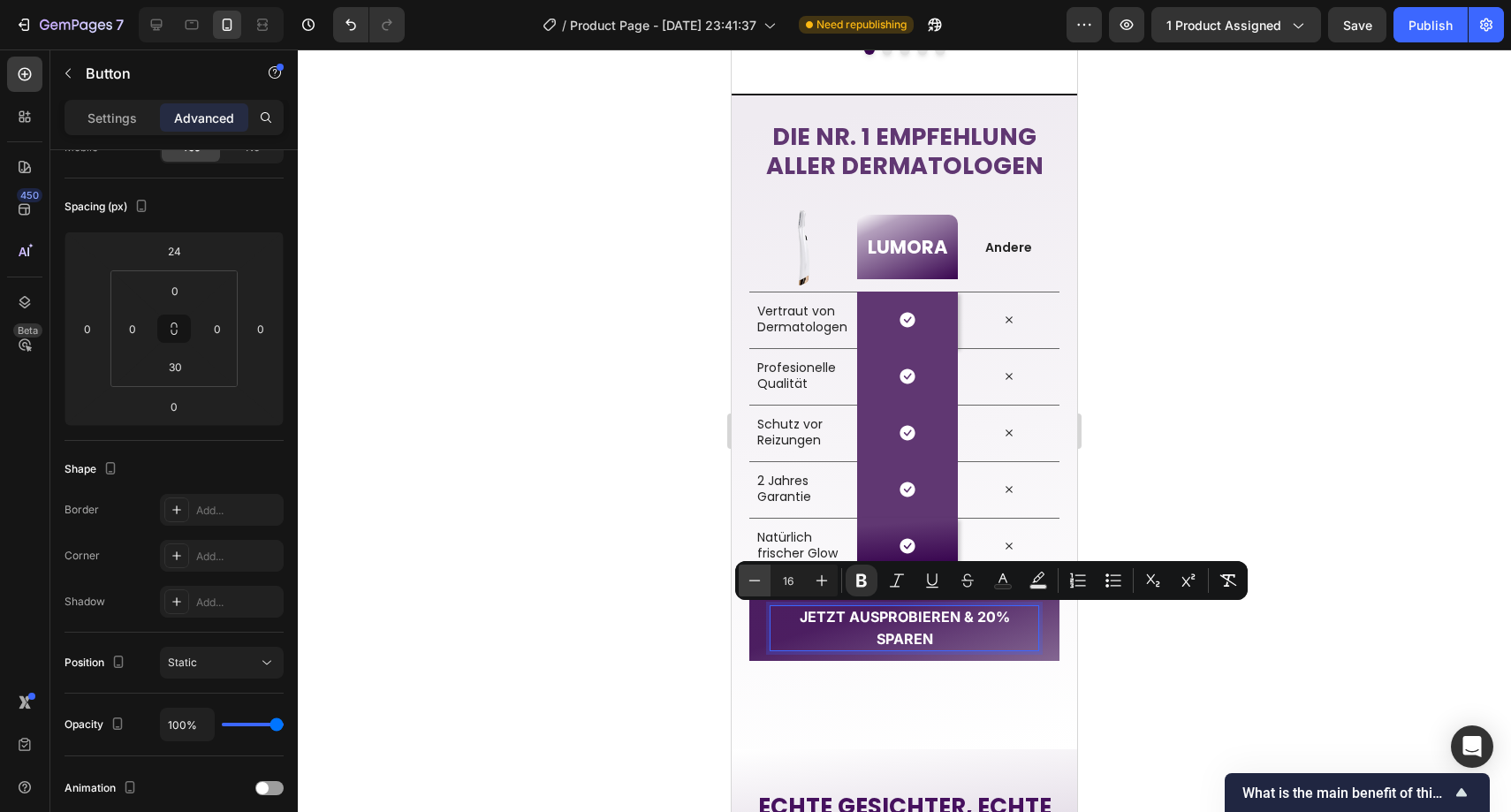
click at [765, 578] on button "Minus" at bounding box center [755, 580] width 31 height 31
type input "15"
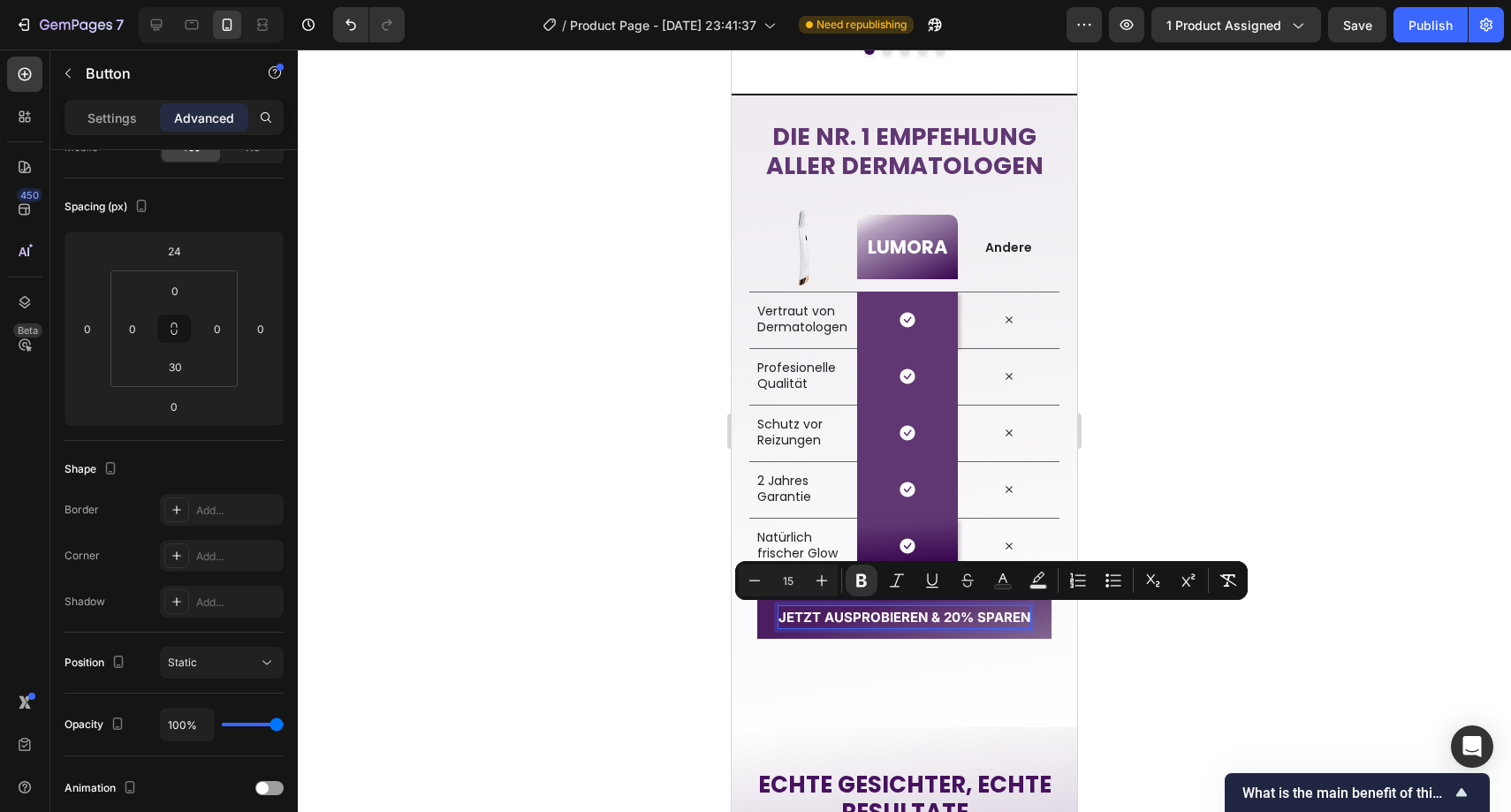
click at [706, 580] on div at bounding box center [905, 430] width 1214 height 762
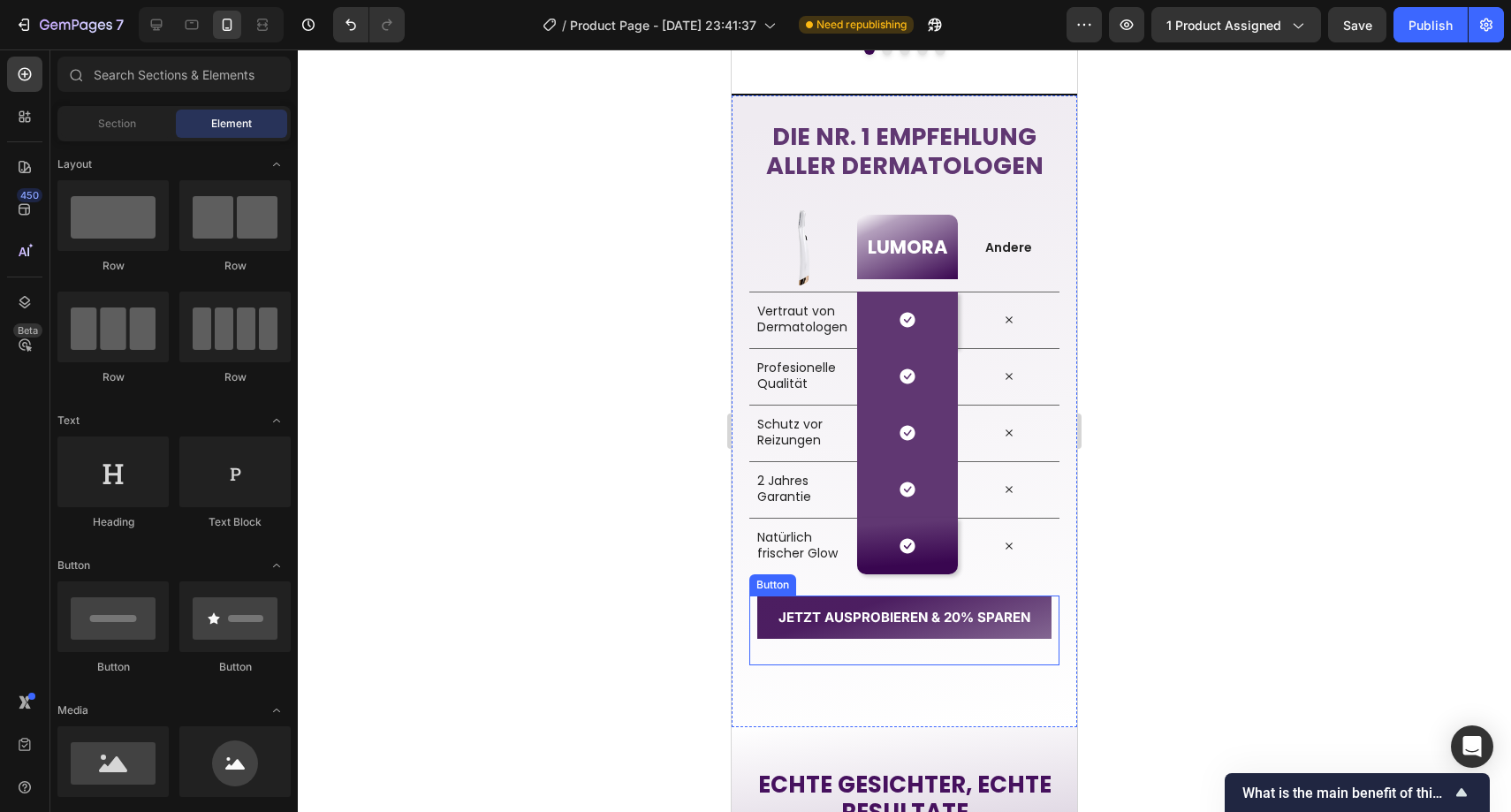
click at [770, 597] on button "JETZT AUSPROBIEREN & 20% SPAREN" at bounding box center [905, 617] width 294 height 43
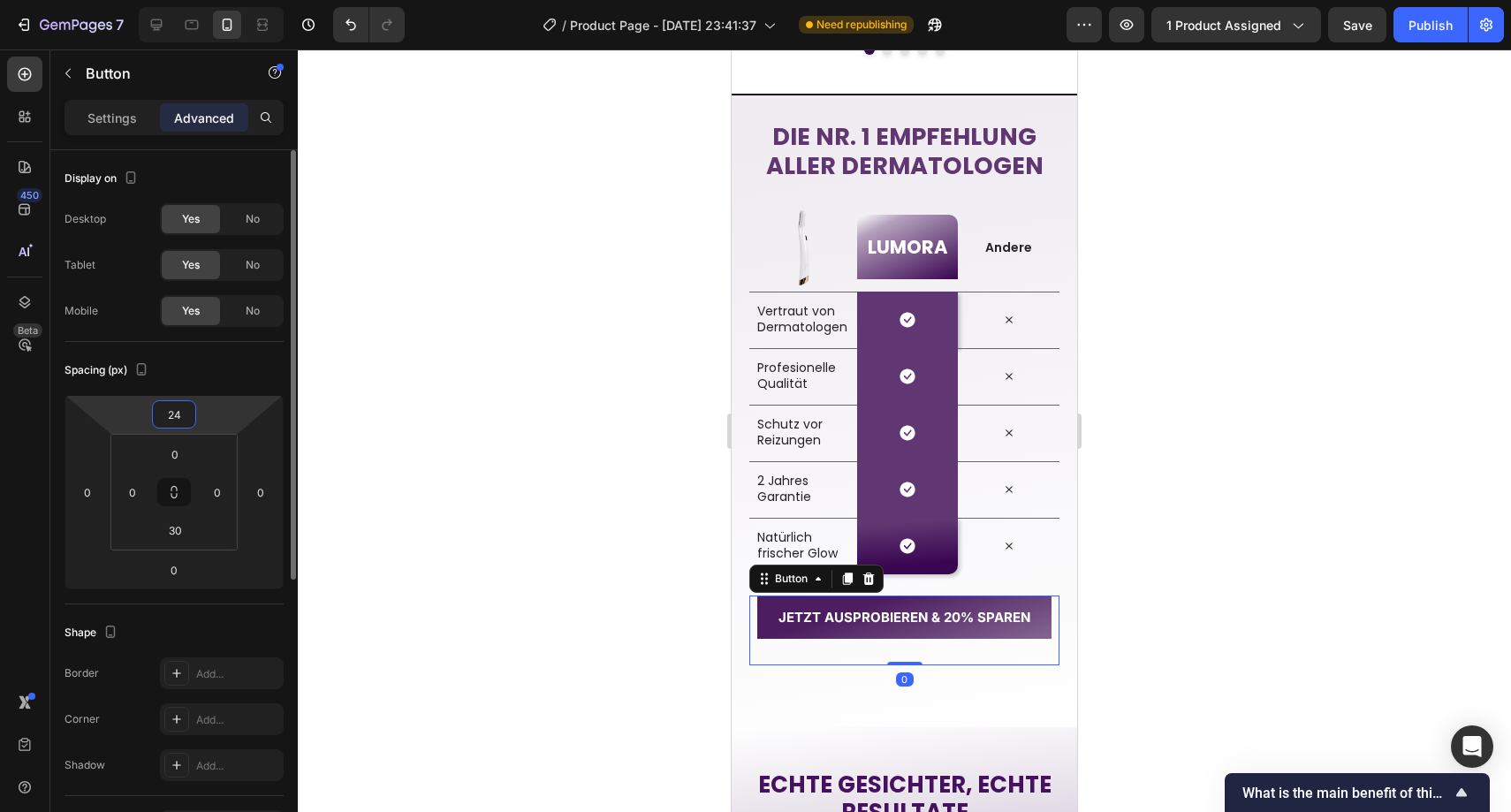
click at [187, 407] on input "24" at bounding box center [174, 414] width 35 height 27
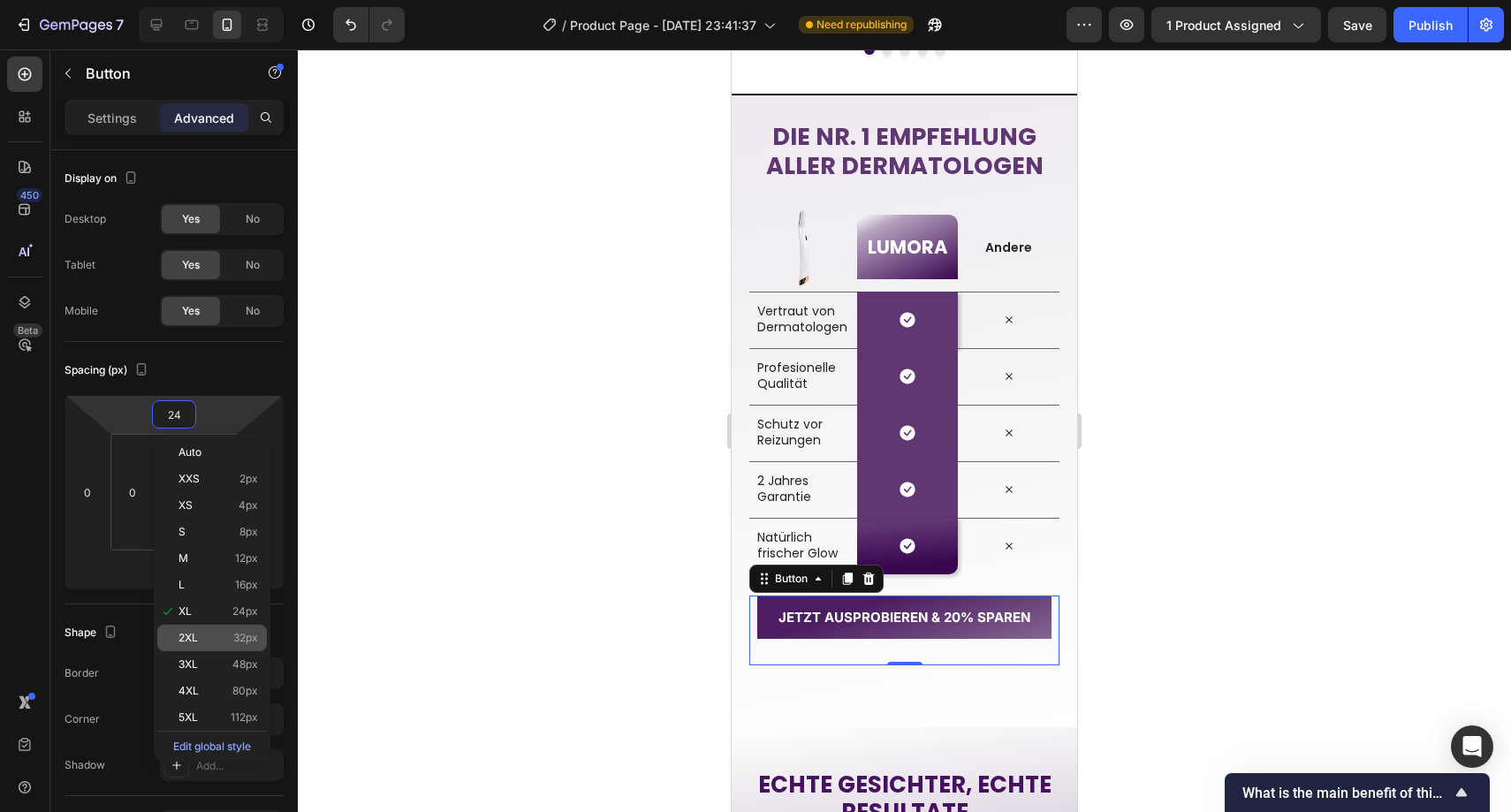
click at [235, 642] on span "32px" at bounding box center [245, 637] width 25 height 12
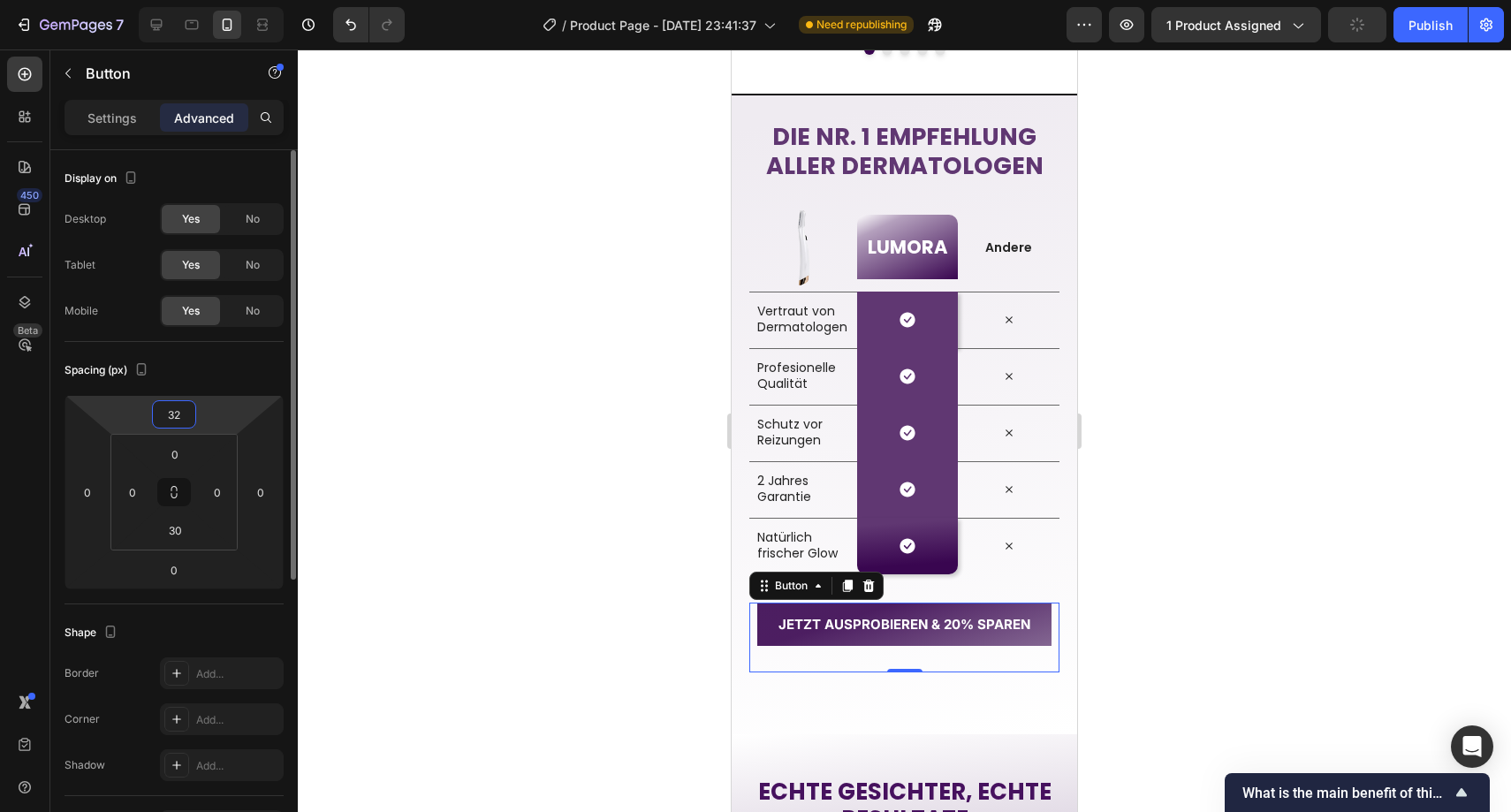
click at [176, 424] on input "32" at bounding box center [174, 414] width 35 height 27
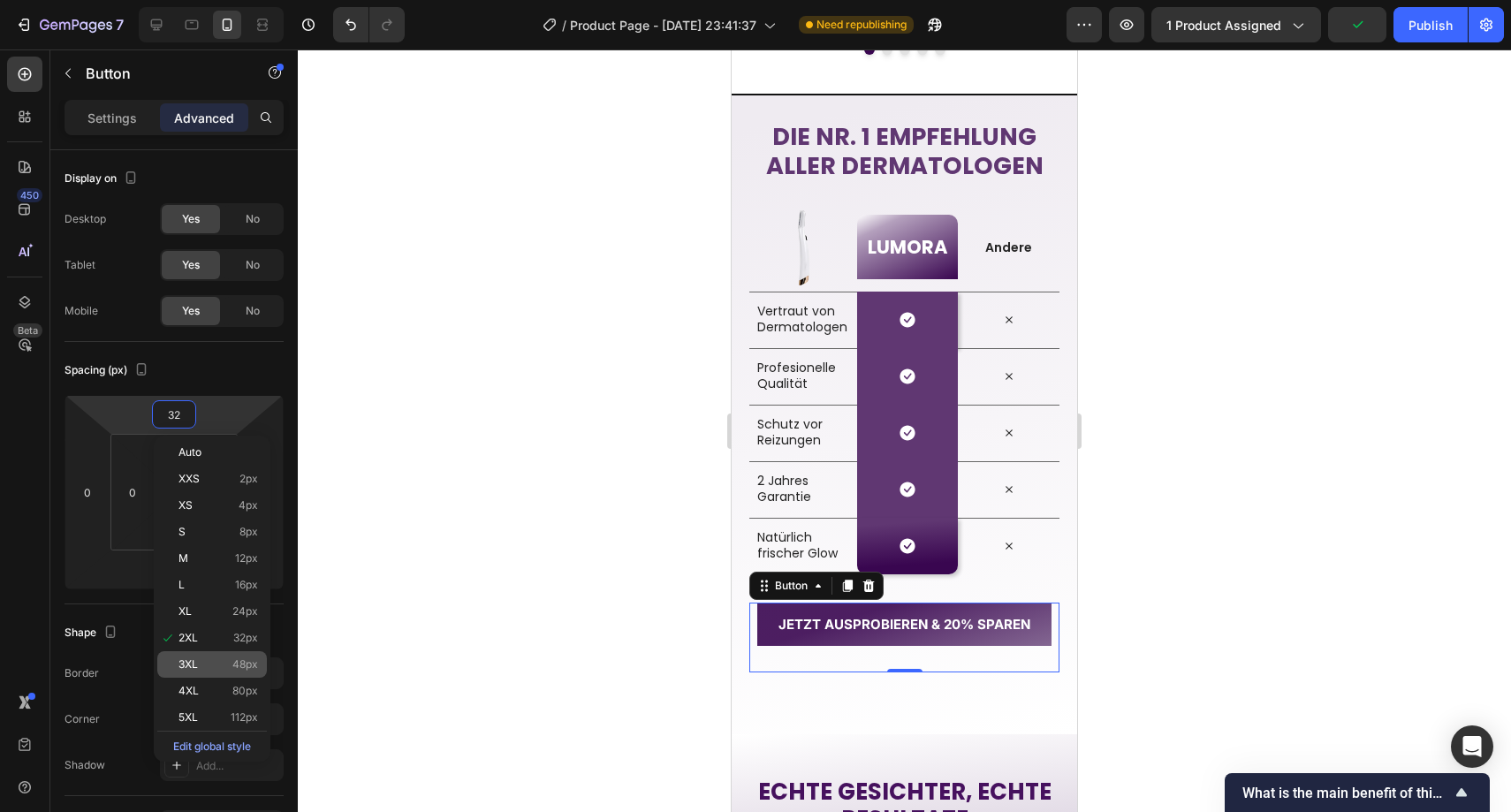
click at [229, 656] on div "3XL 48px" at bounding box center [212, 664] width 109 height 27
type input "48"
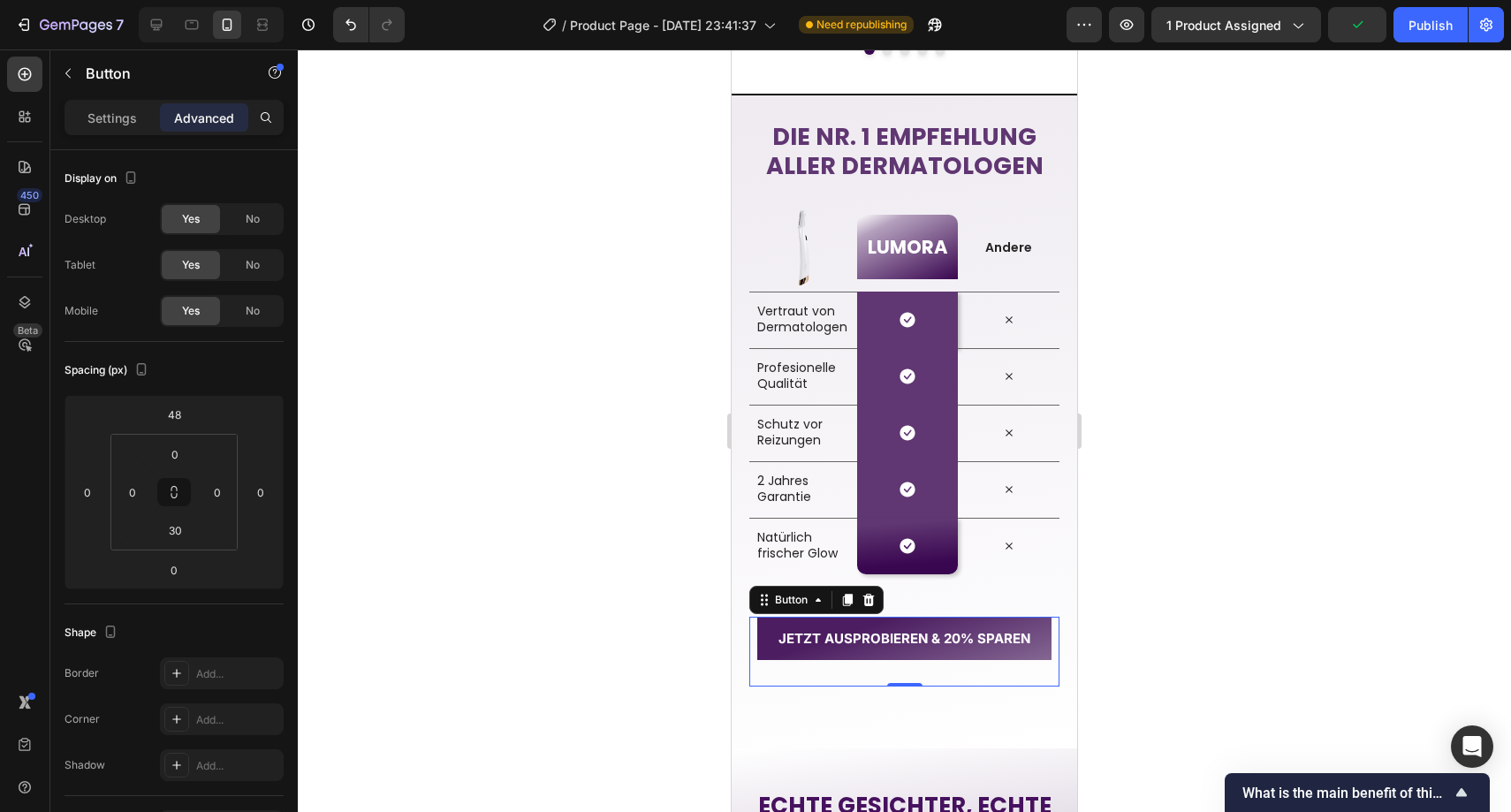
click at [386, 551] on div at bounding box center [905, 430] width 1214 height 762
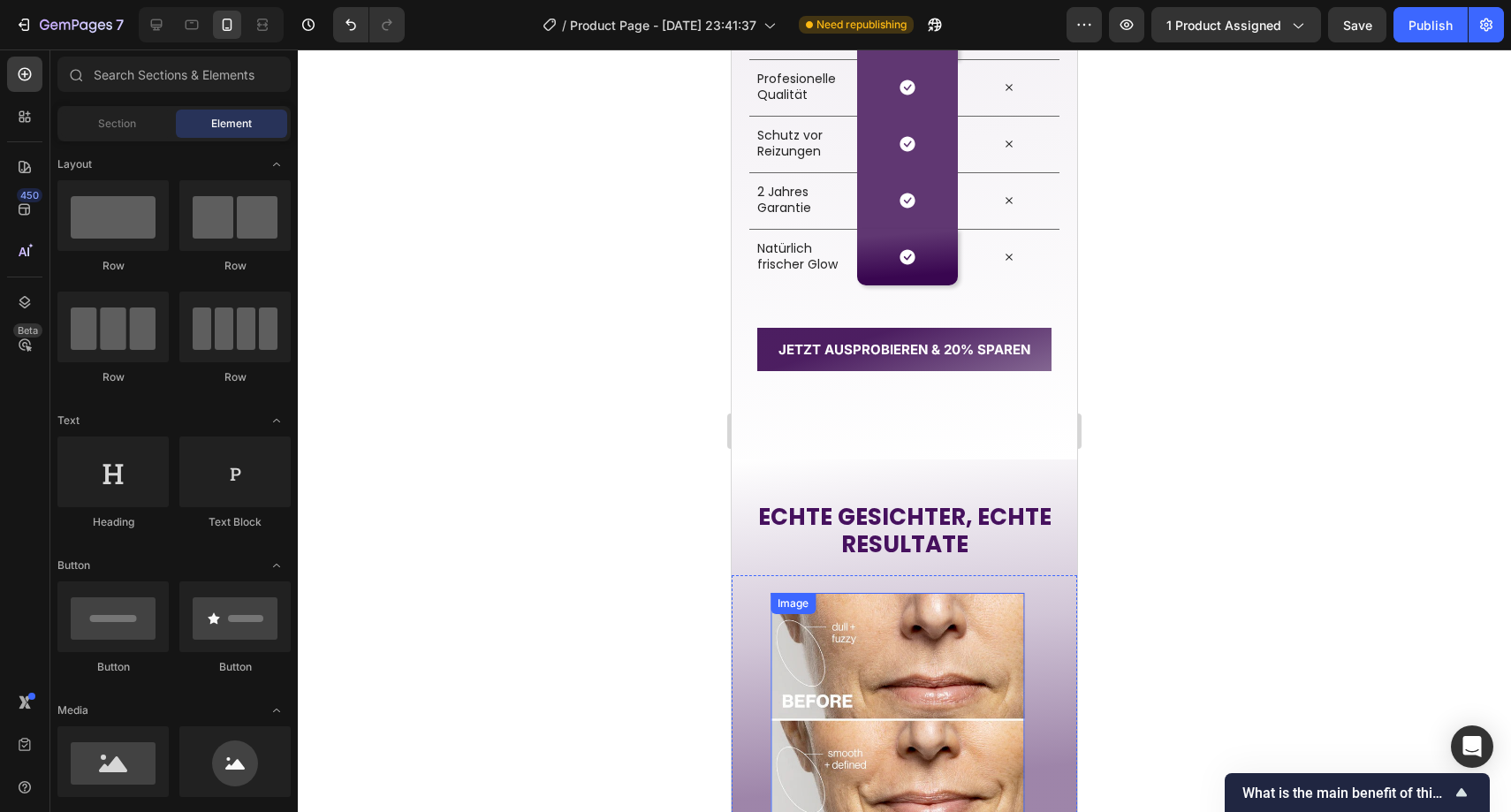
scroll to position [2869, 0]
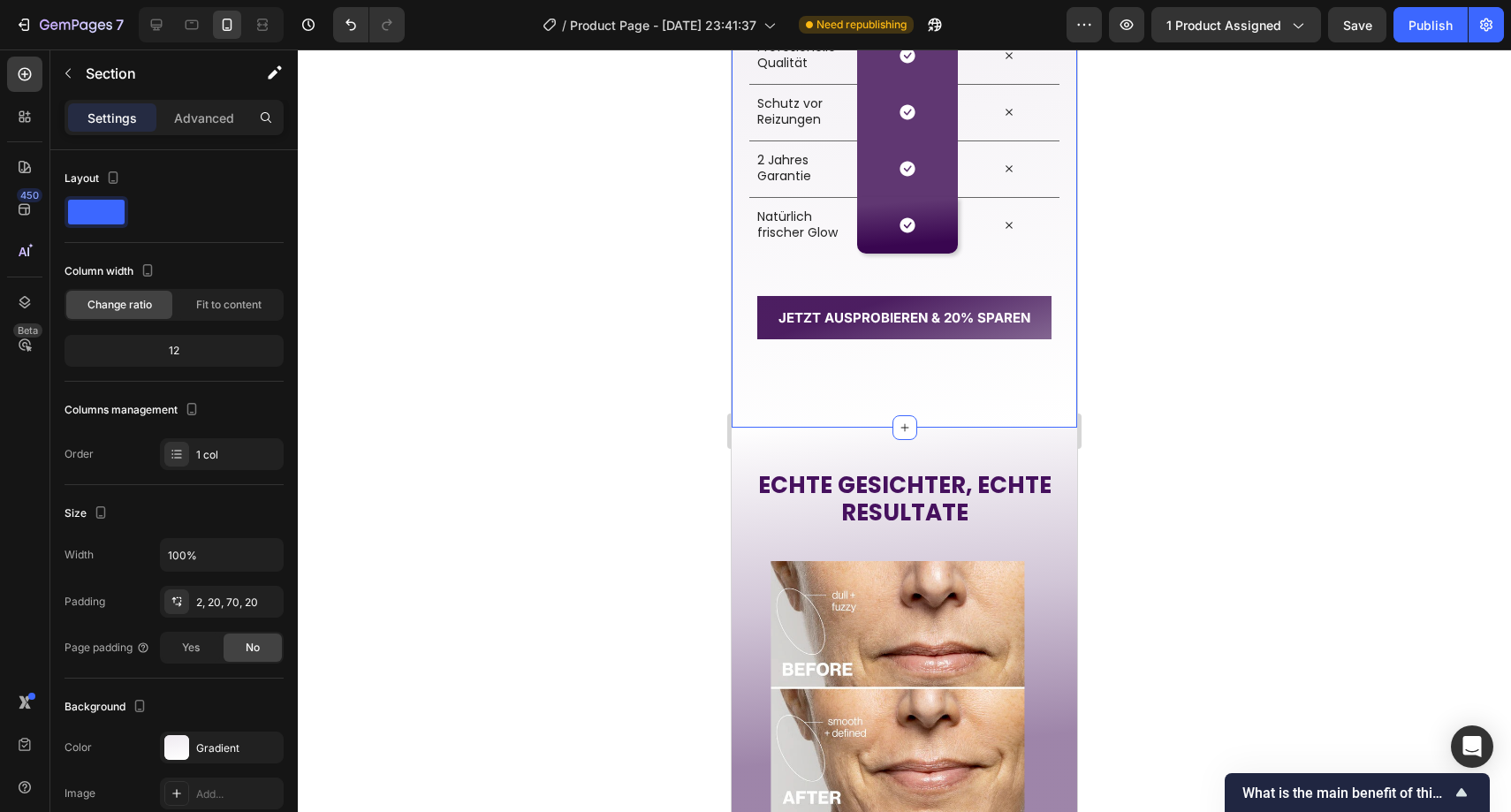
click at [832, 406] on div "Die Nr. 1 Empfehlung aller Dermatologen Heading Row Image LUMORA Heading Row An…" at bounding box center [904, 101] width 345 height 655
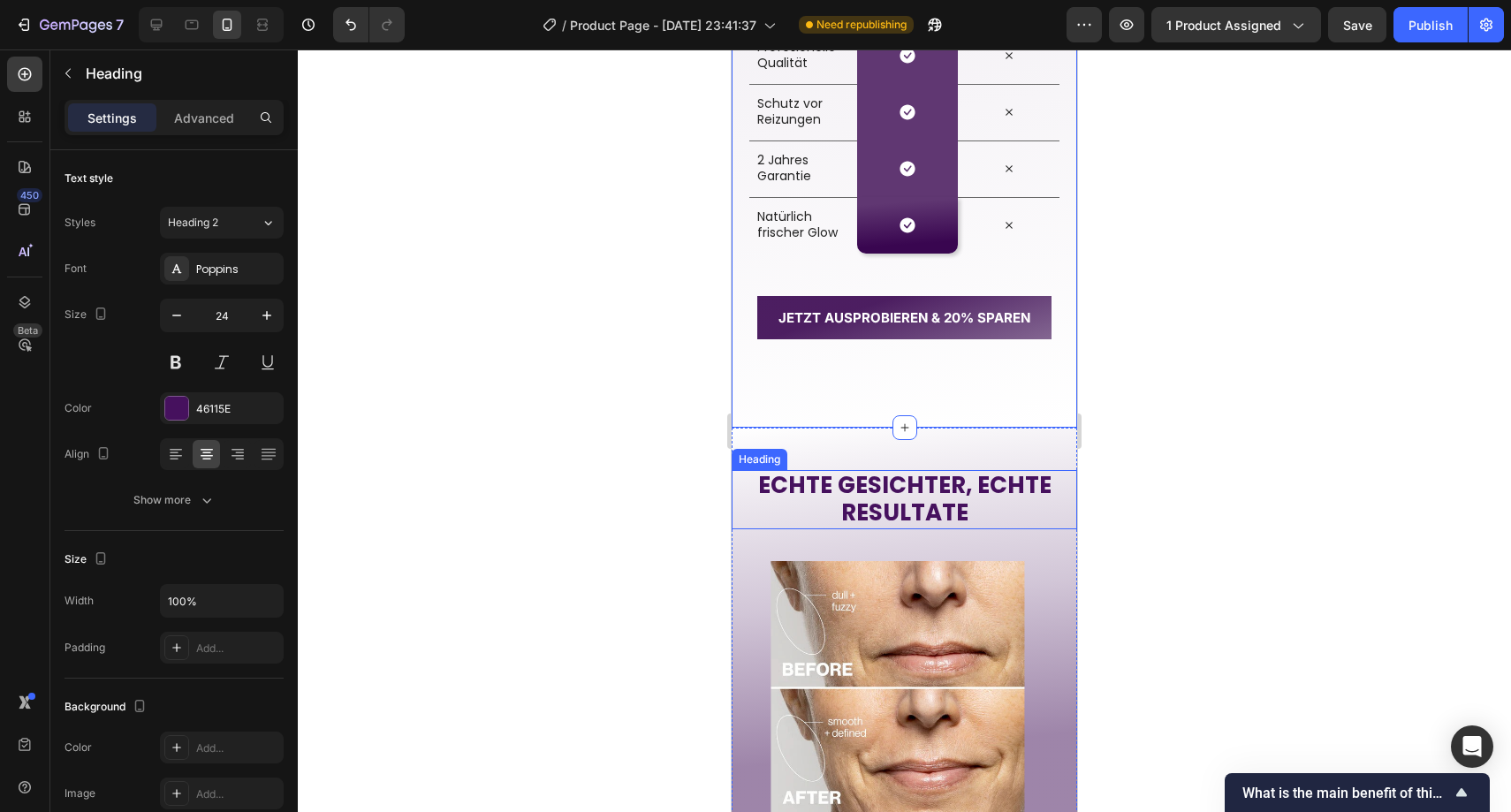
click at [889, 480] on strong "ECHTE GESICHTER, ECHTE" at bounding box center [905, 485] width 293 height 31
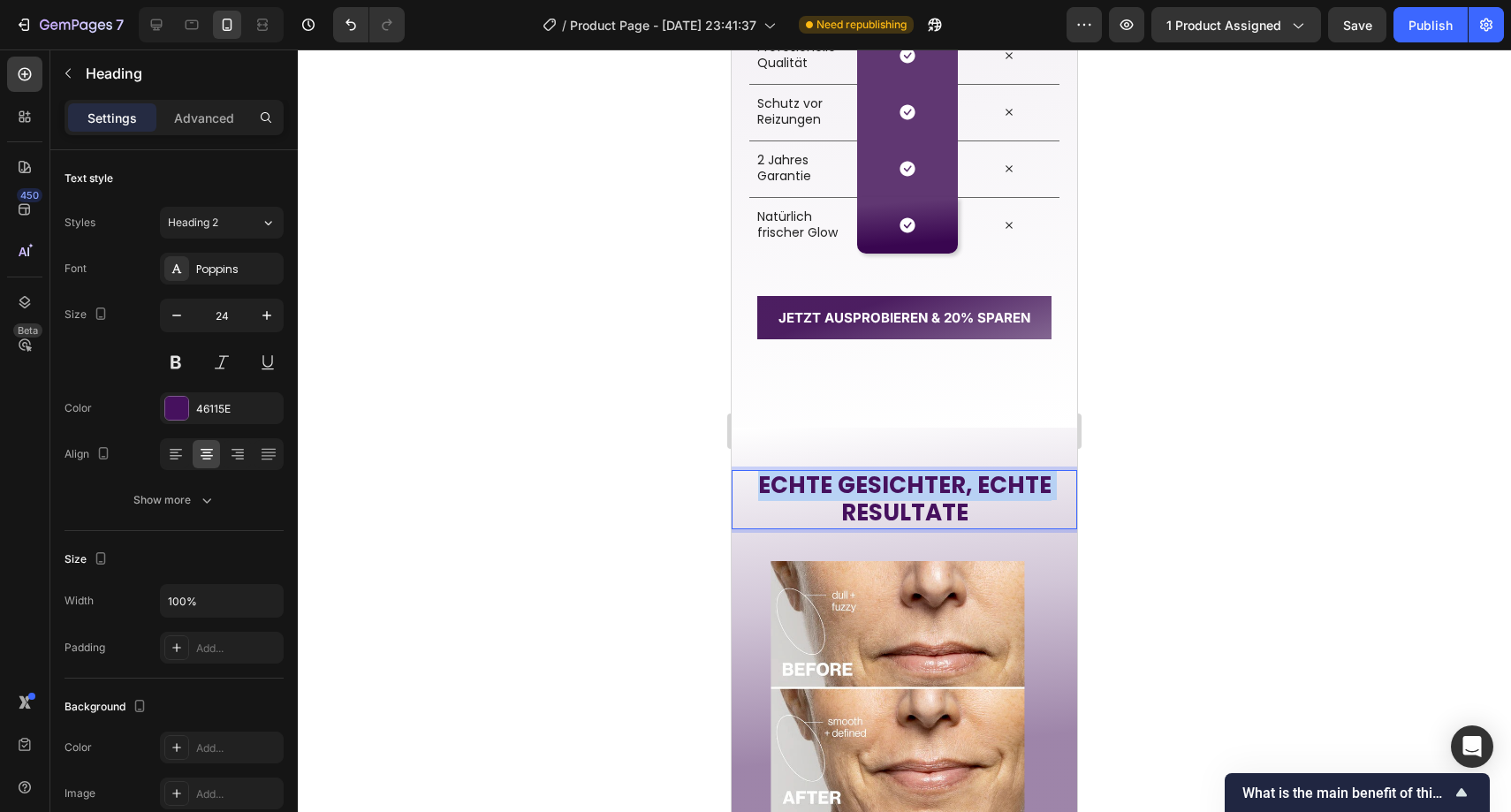
click at [889, 480] on strong "ECHTE GESICHTER, ECHTE" at bounding box center [905, 485] width 293 height 31
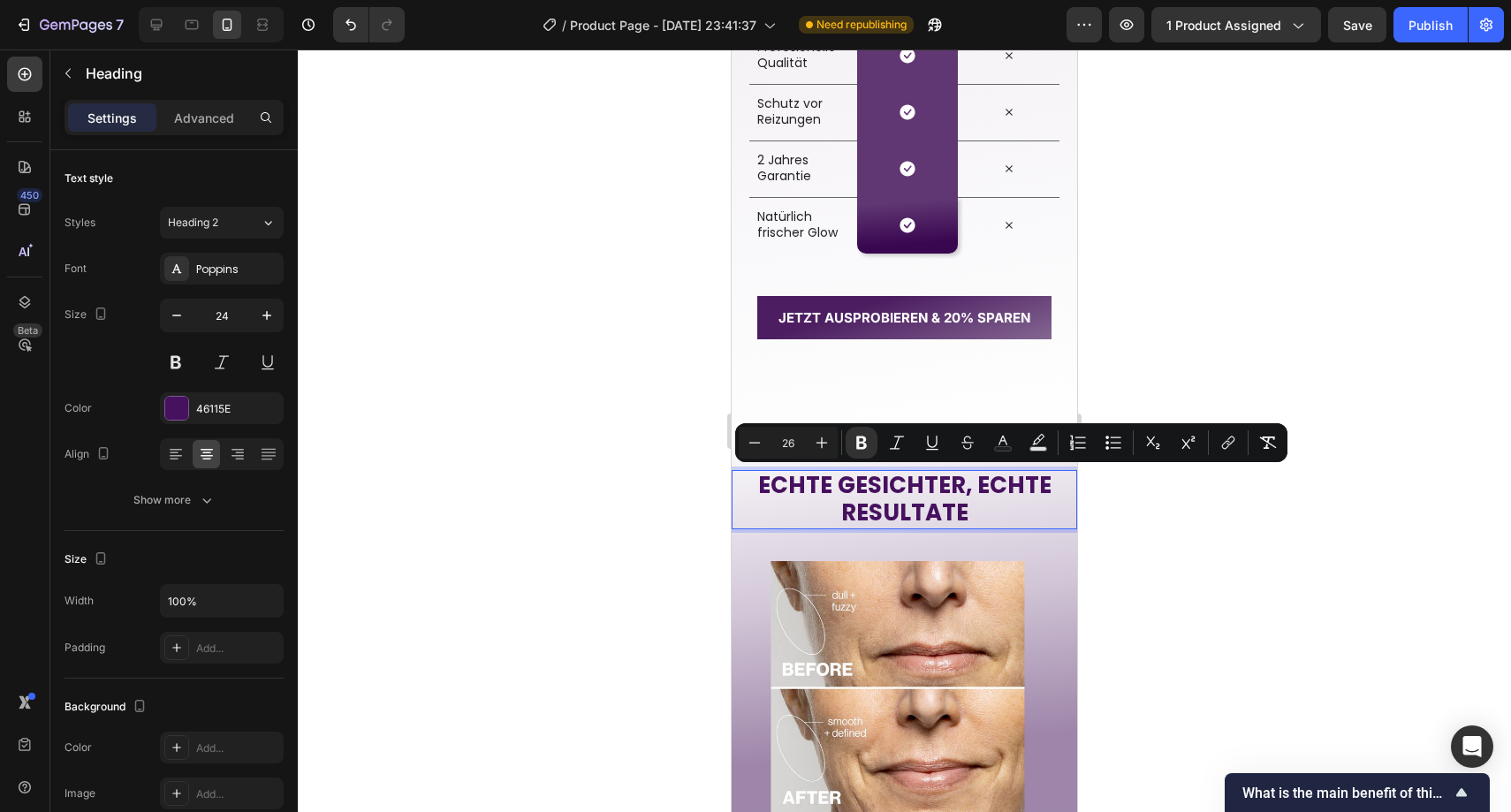
click at [895, 512] on strong "RESULTATE" at bounding box center [905, 512] width 128 height 31
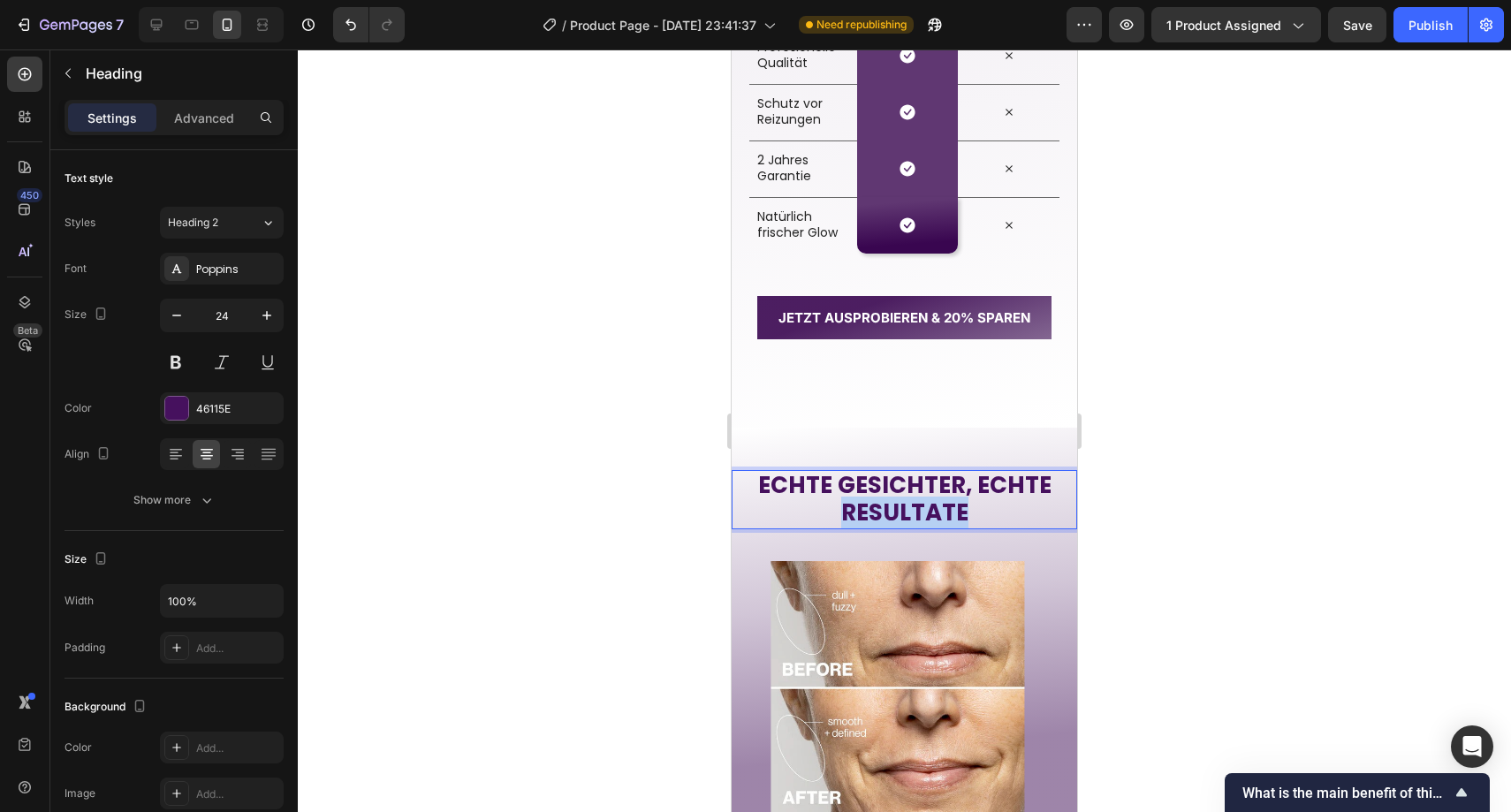
click at [895, 512] on strong "RESULTATE" at bounding box center [905, 512] width 128 height 31
click at [896, 512] on strong "RESULTATE" at bounding box center [905, 512] width 128 height 31
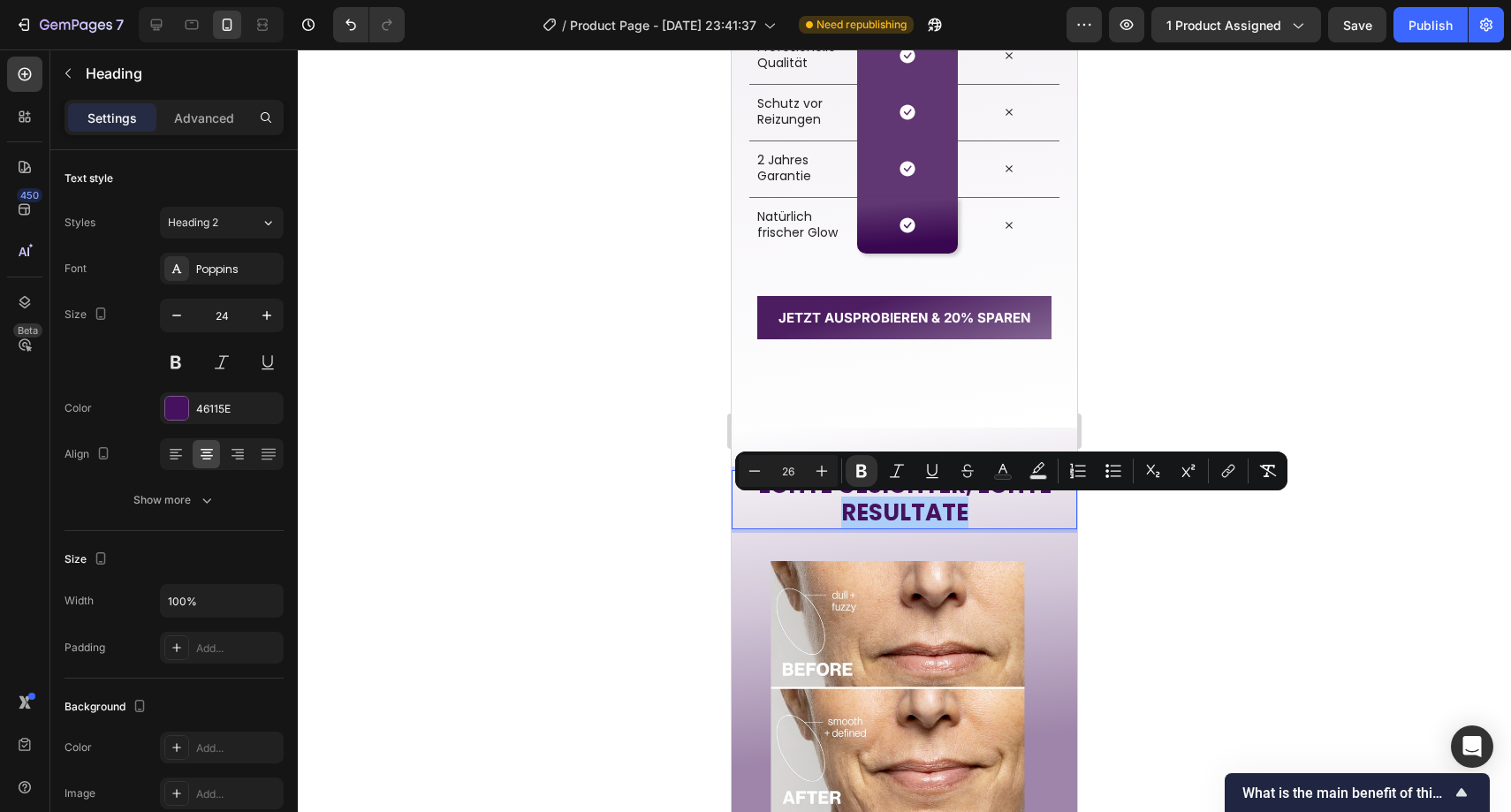
click at [1180, 388] on div at bounding box center [905, 430] width 1214 height 762
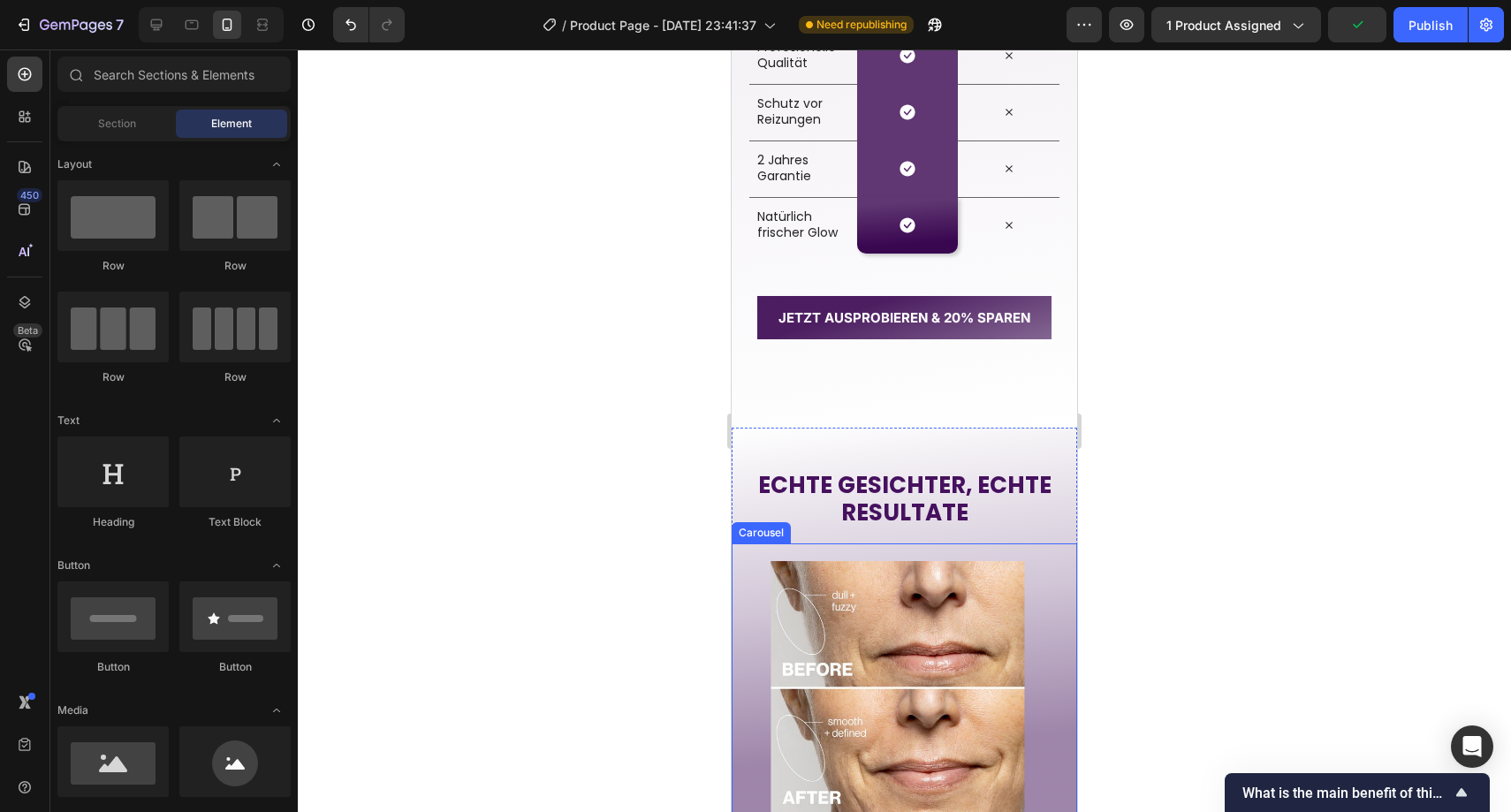
click at [743, 561] on div "Image Image Image Image Image Image" at bounding box center [904, 687] width 345 height 289
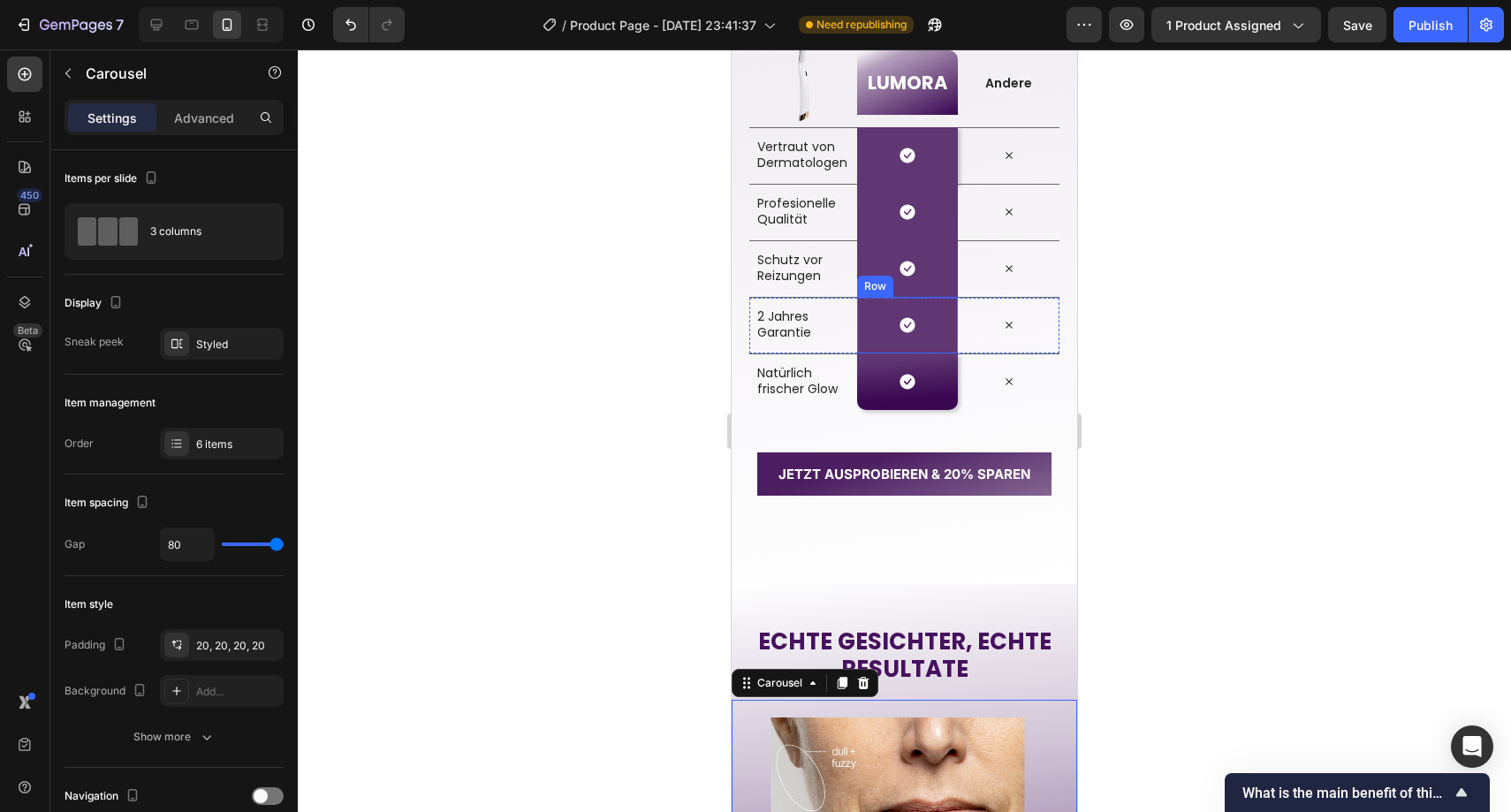
scroll to position [2556, 0]
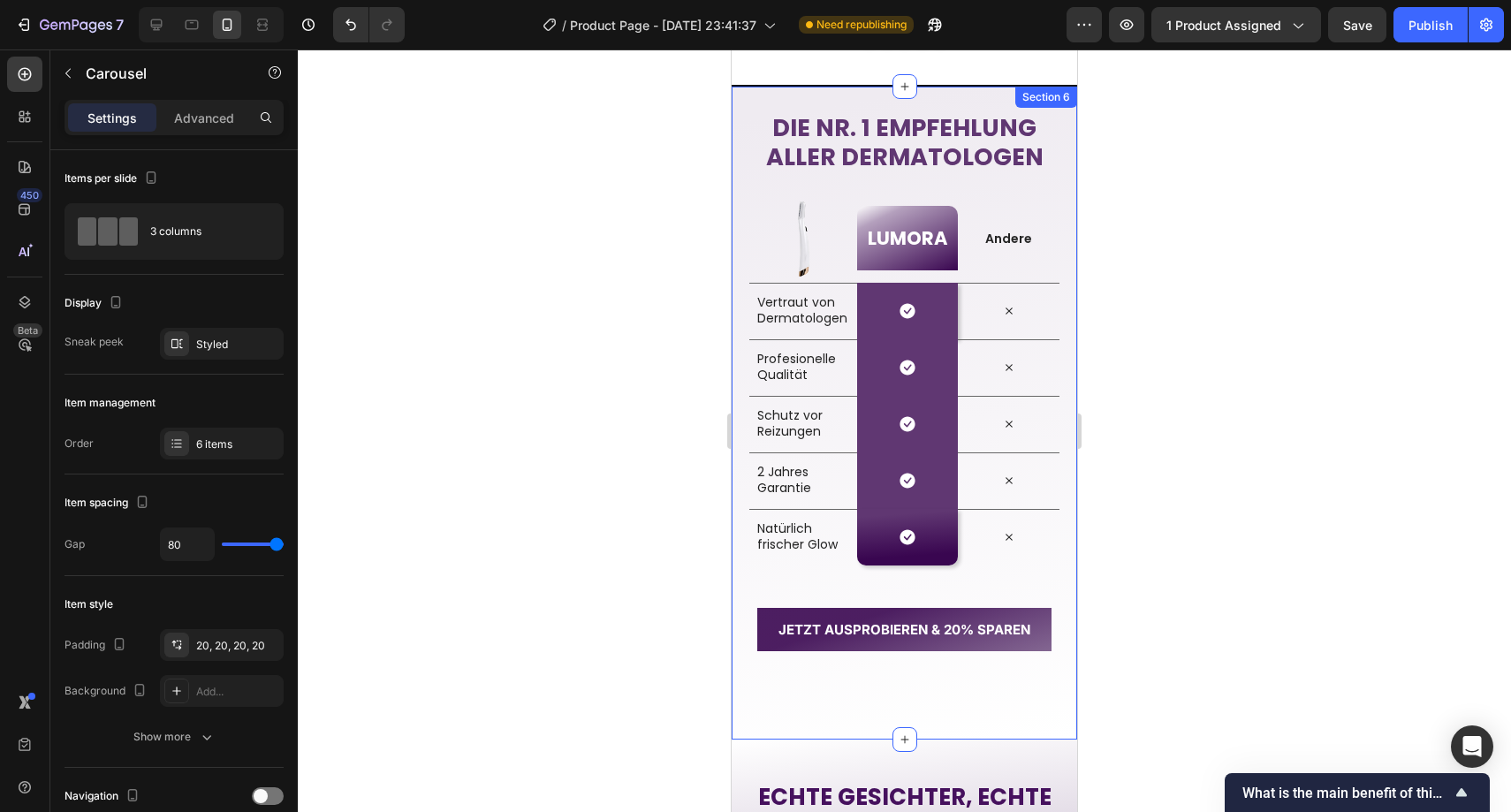
click at [588, 262] on div at bounding box center [905, 430] width 1214 height 762
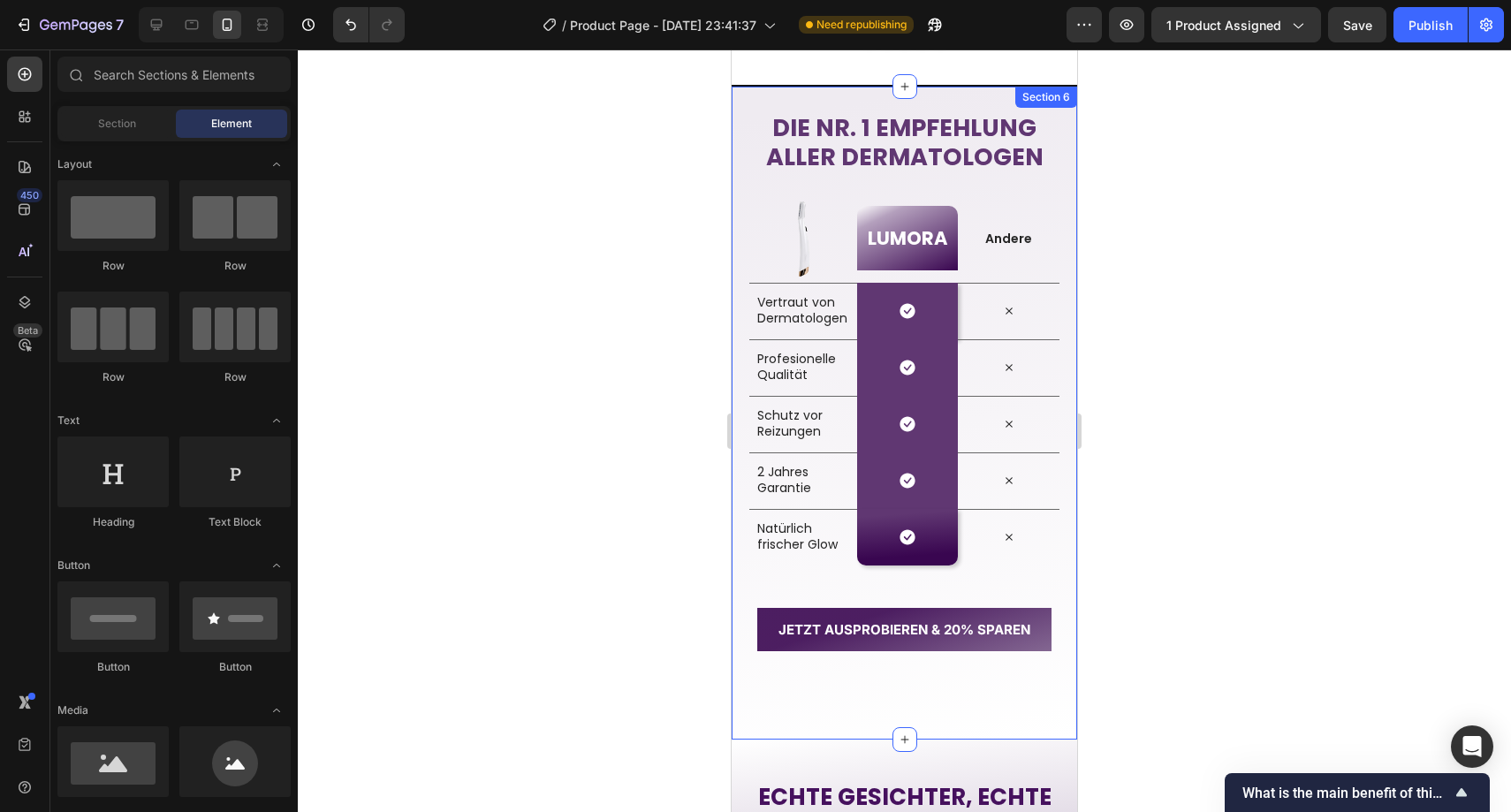
click at [588, 262] on div at bounding box center [905, 430] width 1214 height 762
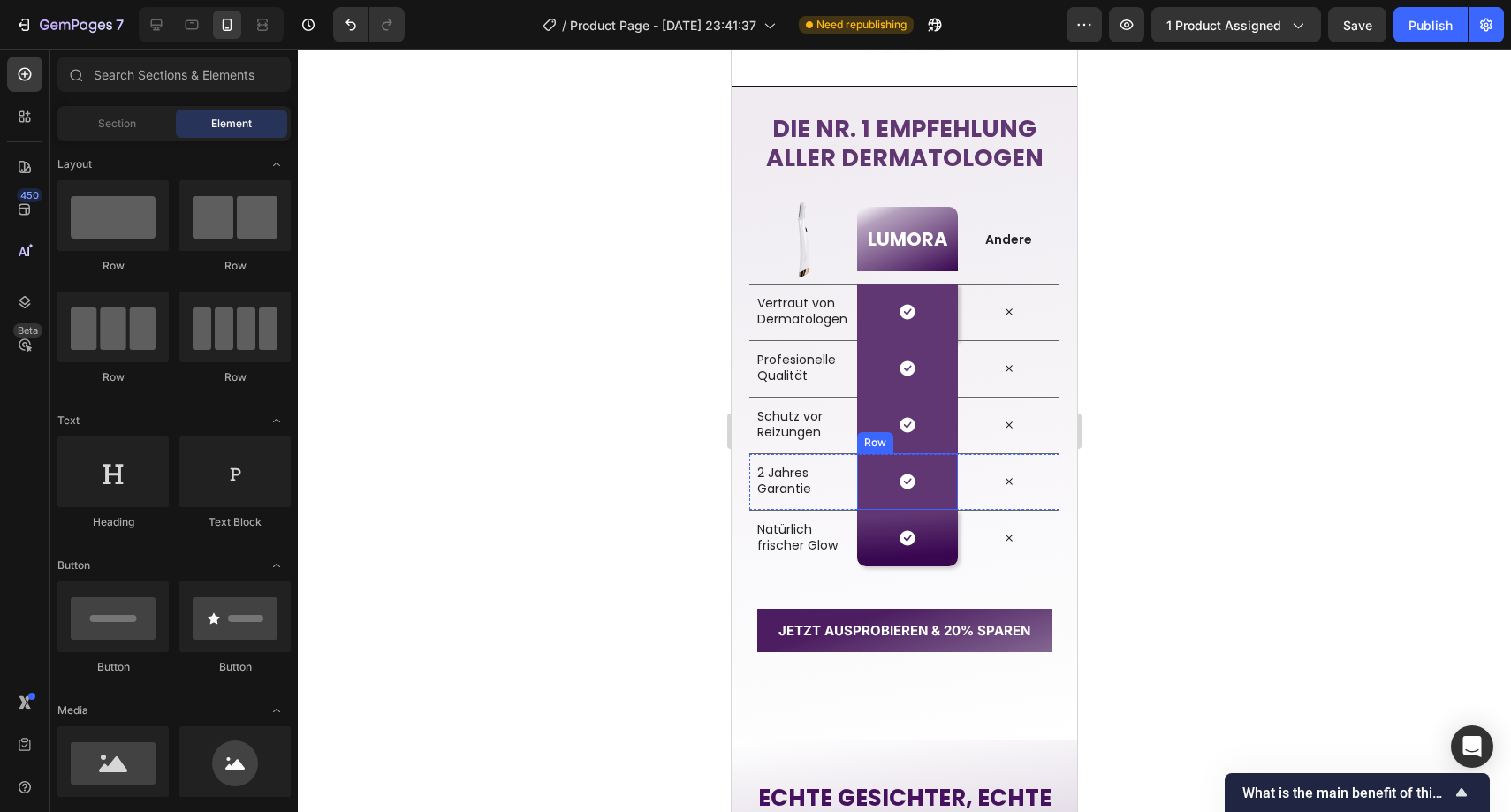
scroll to position [2856, 0]
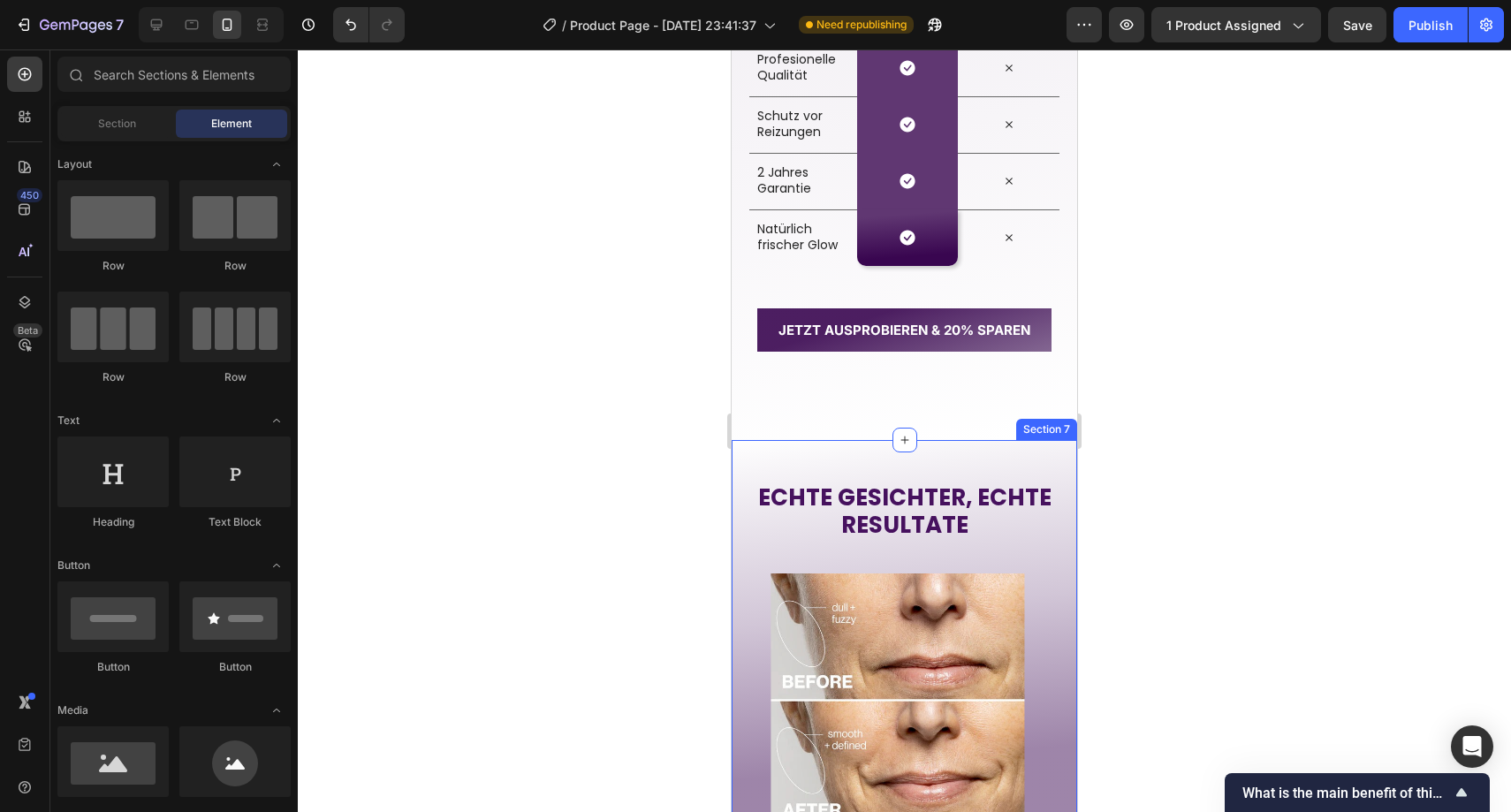
click at [828, 449] on div "ECHTE GESICHTER, ECHTE RESULTATE Heading Image Image Image Image Image Image Ca…" at bounding box center [904, 669] width 345 height 458
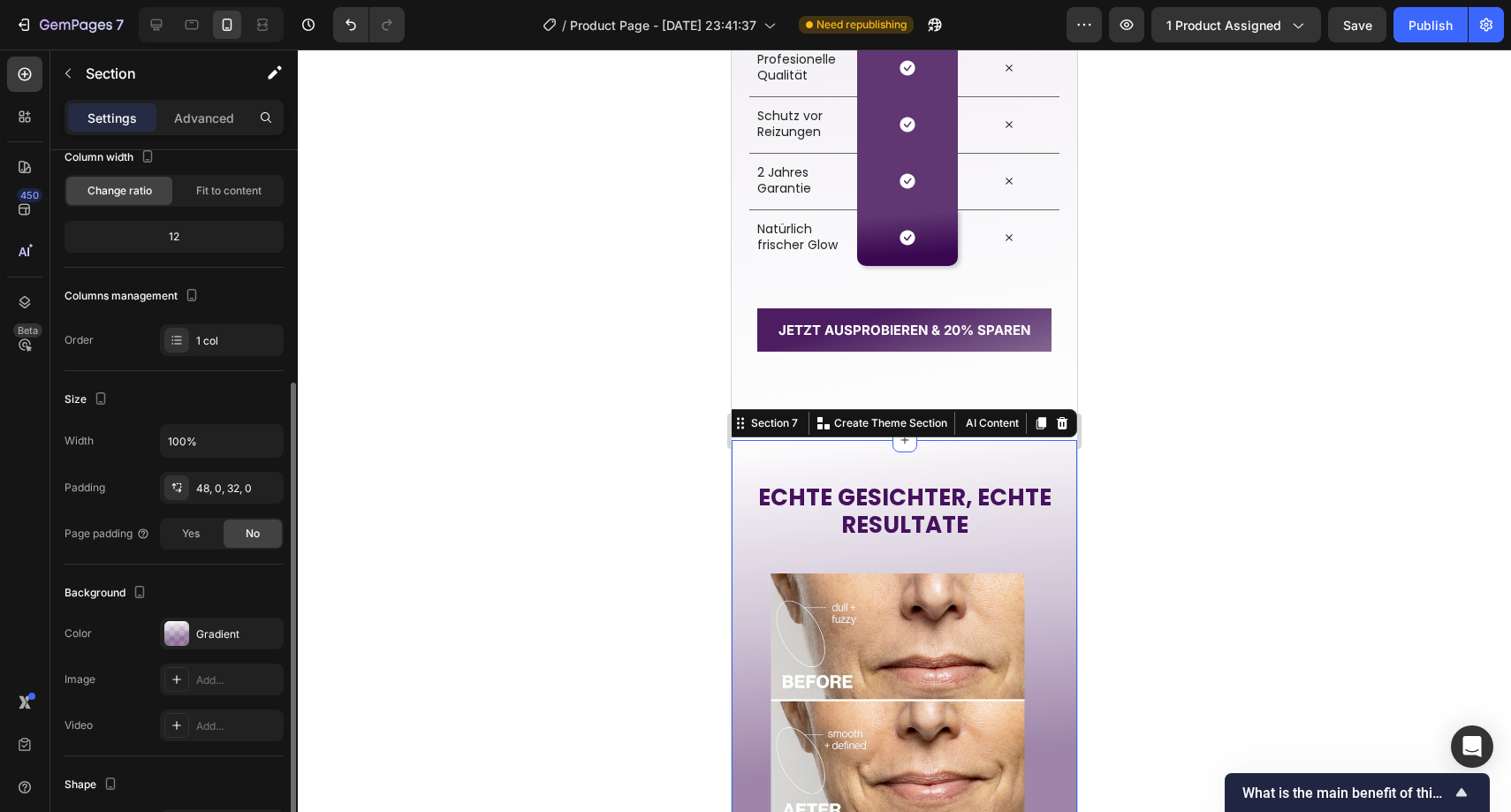
scroll to position [205, 0]
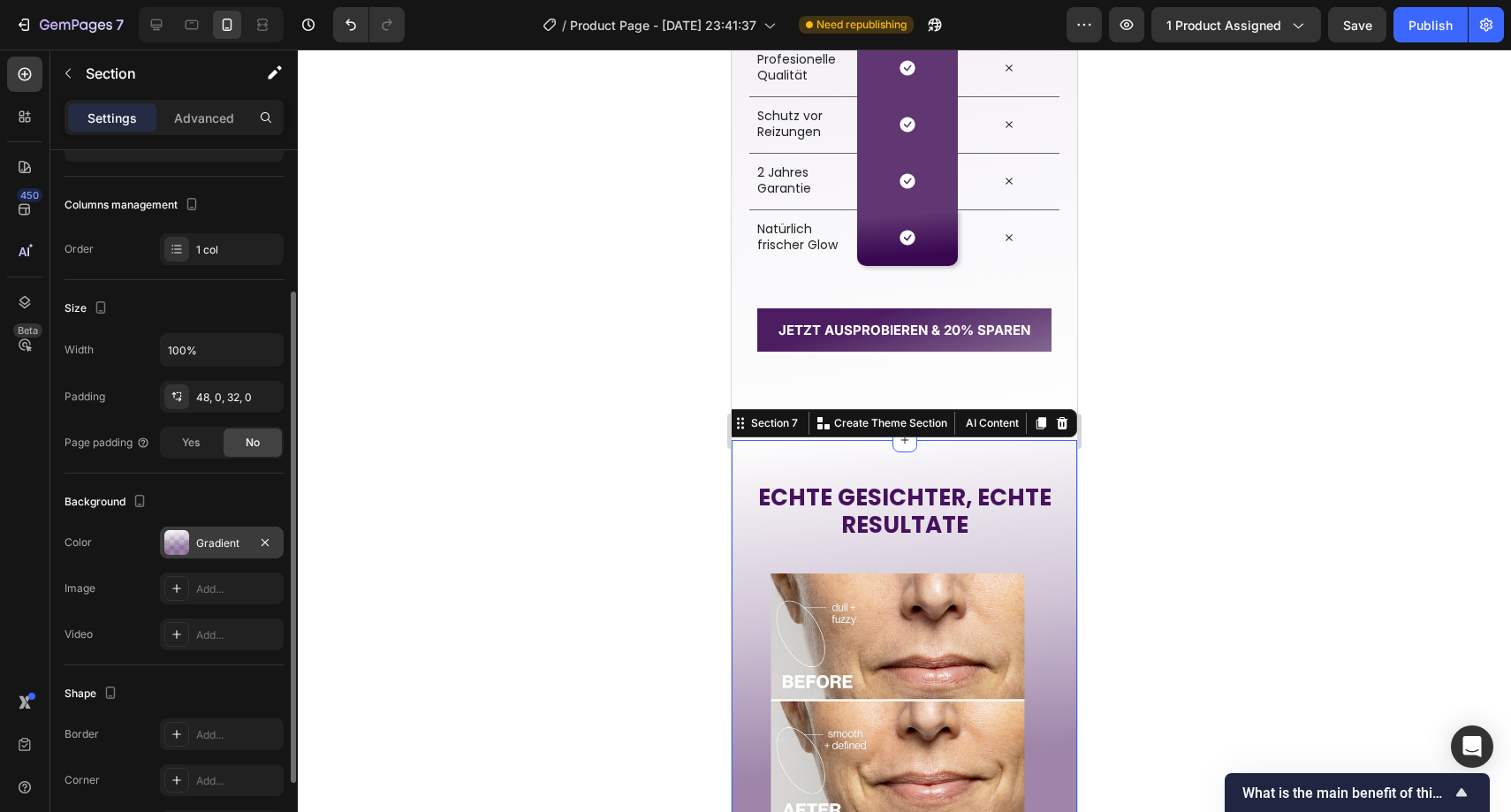
click at [234, 540] on div "Gradient" at bounding box center [221, 543] width 51 height 16
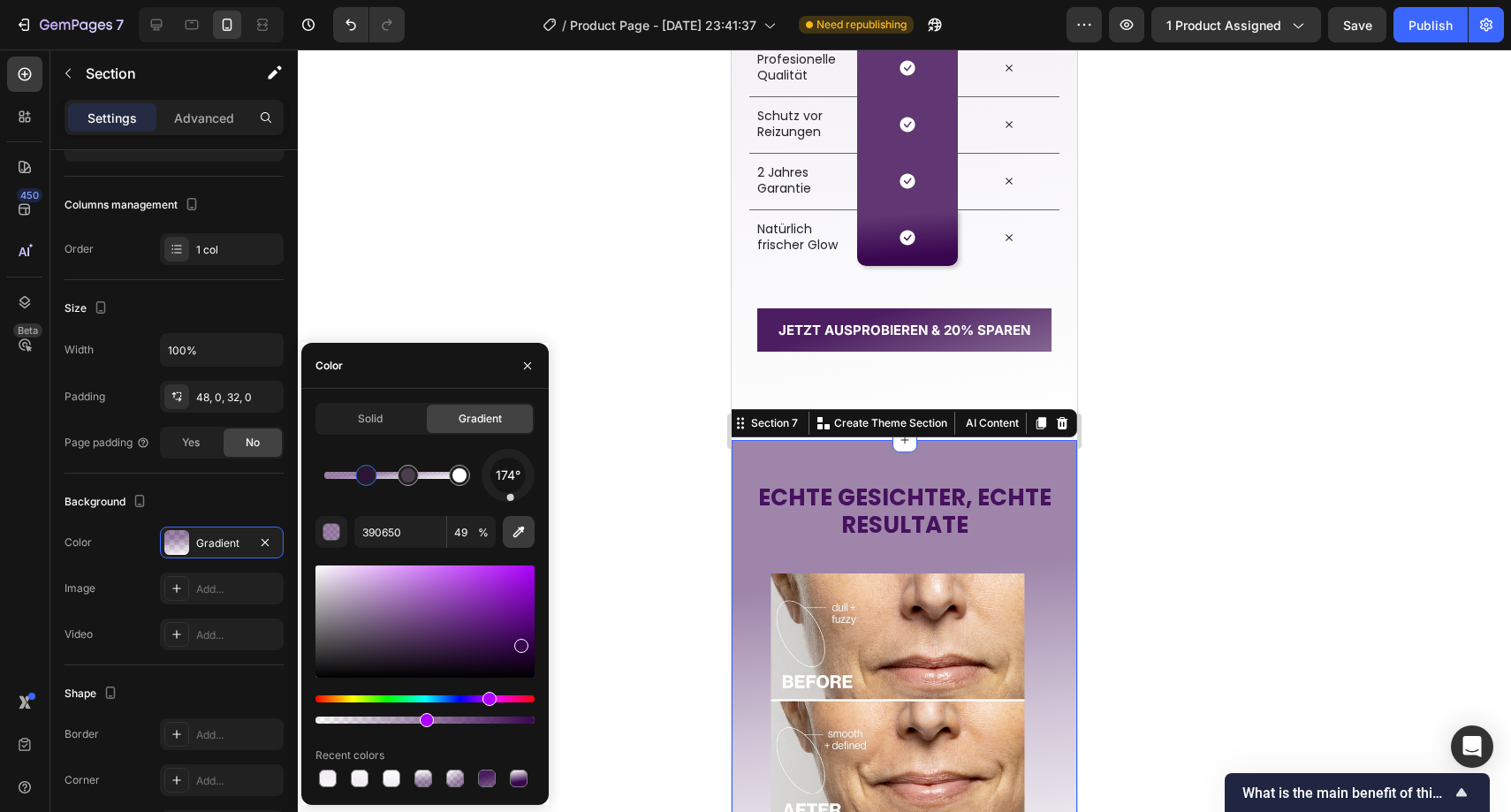
drag, startPoint x: 506, startPoint y: 455, endPoint x: 514, endPoint y: 525, distance: 70.5
click at [514, 525] on div "174° 390650 49 % Recent colors" at bounding box center [425, 620] width 219 height 342
click at [589, 462] on div at bounding box center [905, 430] width 1214 height 762
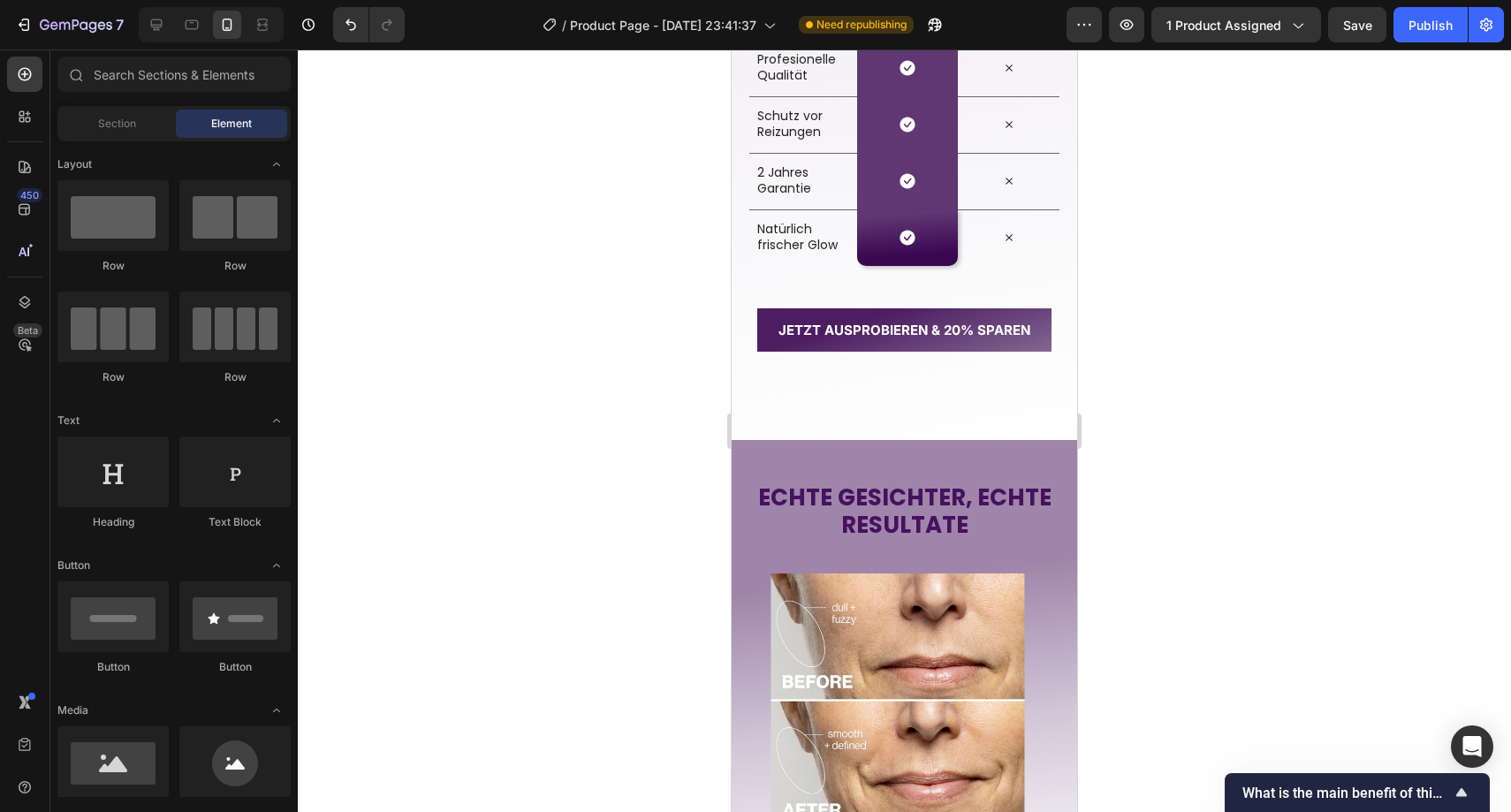
click at [589, 462] on div at bounding box center [905, 430] width 1214 height 762
click at [361, 30] on button "Undo/Redo" at bounding box center [351, 25] width 35 height 35
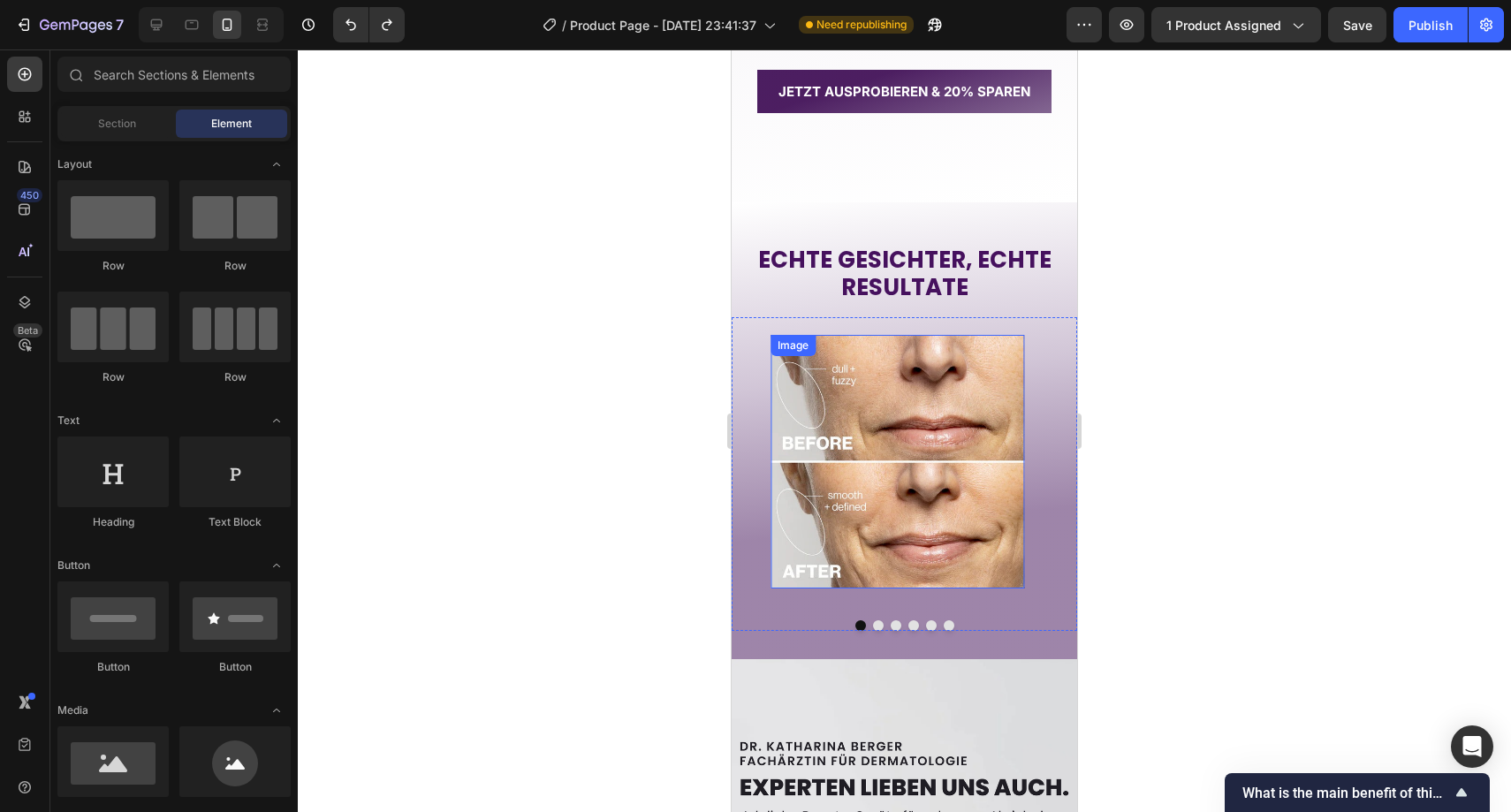
scroll to position [3086, 0]
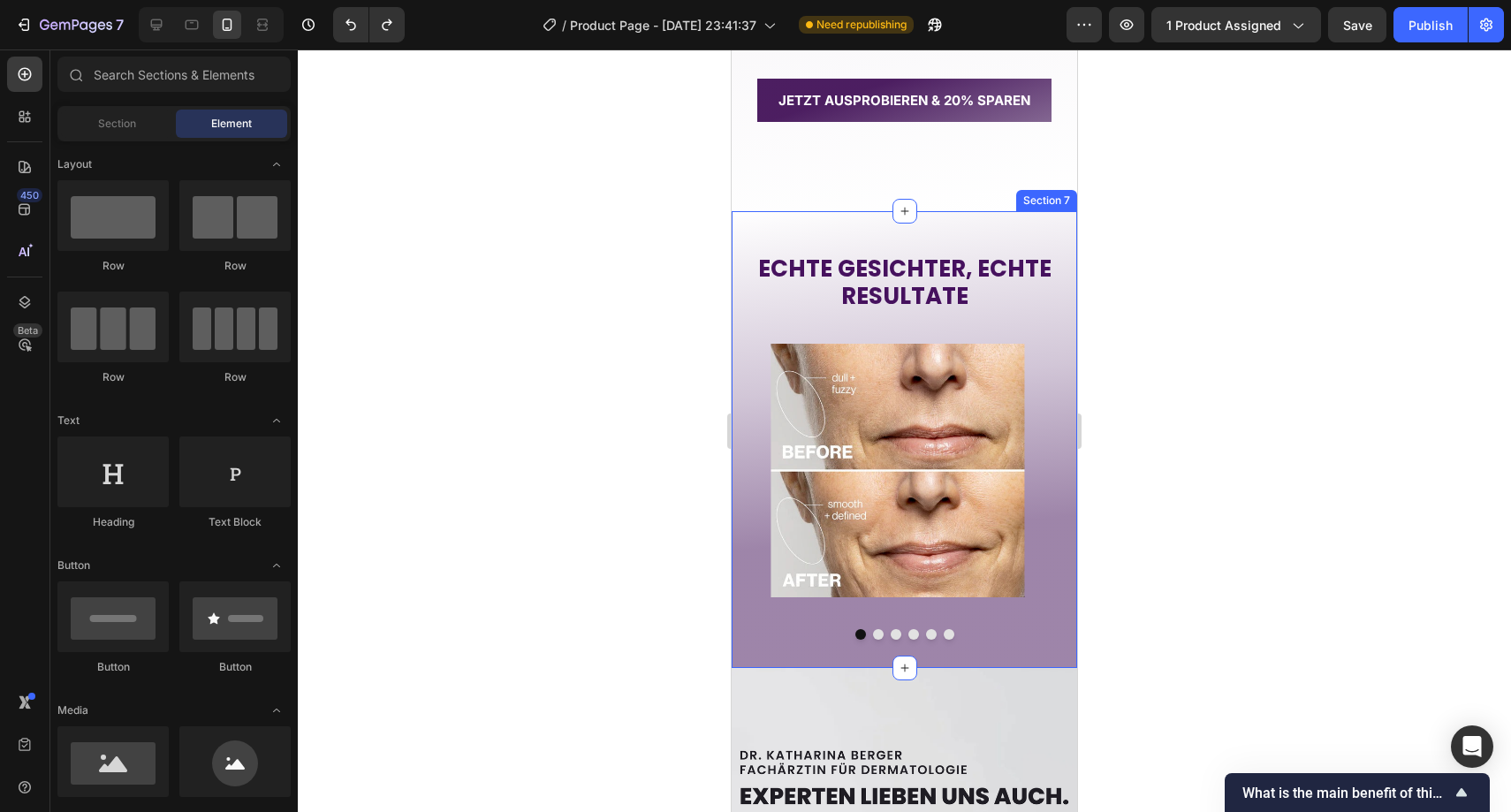
click at [815, 230] on div "ECHTE GESICHTER, ECHTE RESULTATE Heading Image Image Image Image Image Image Ca…" at bounding box center [904, 439] width 345 height 458
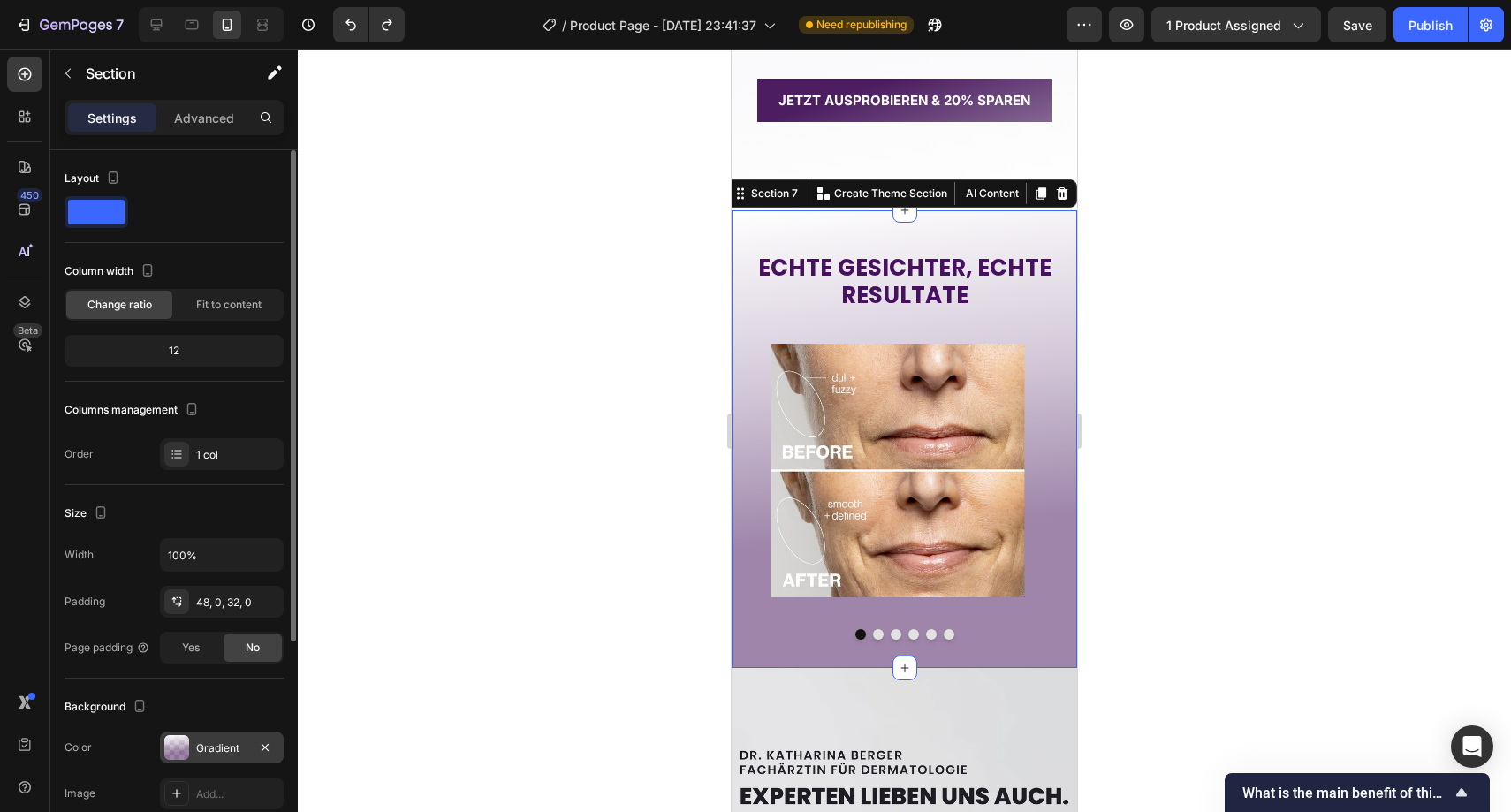
click at [270, 735] on div "Gradient" at bounding box center [222, 747] width 124 height 31
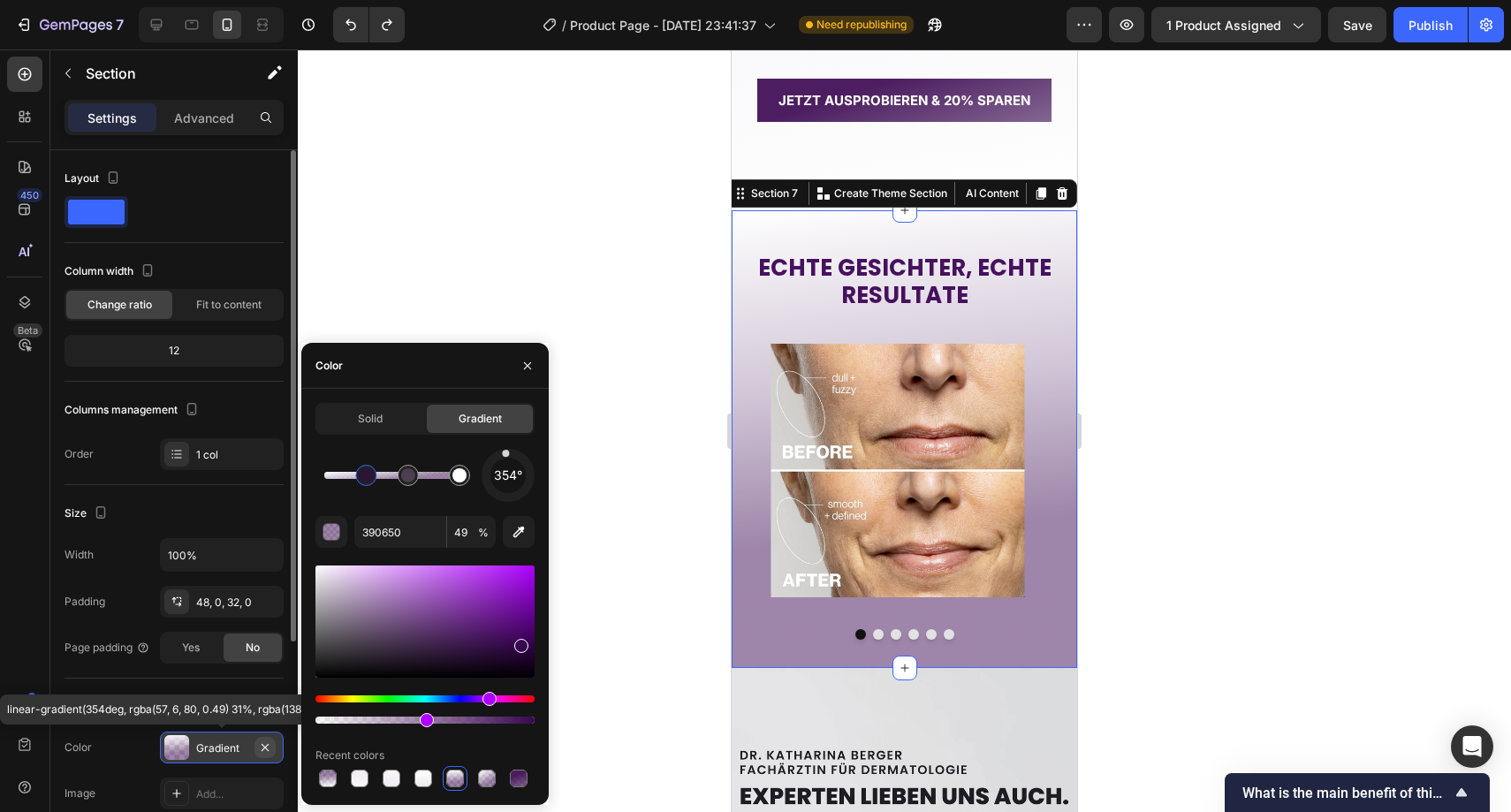
click at [265, 739] on button "button" at bounding box center [265, 747] width 21 height 21
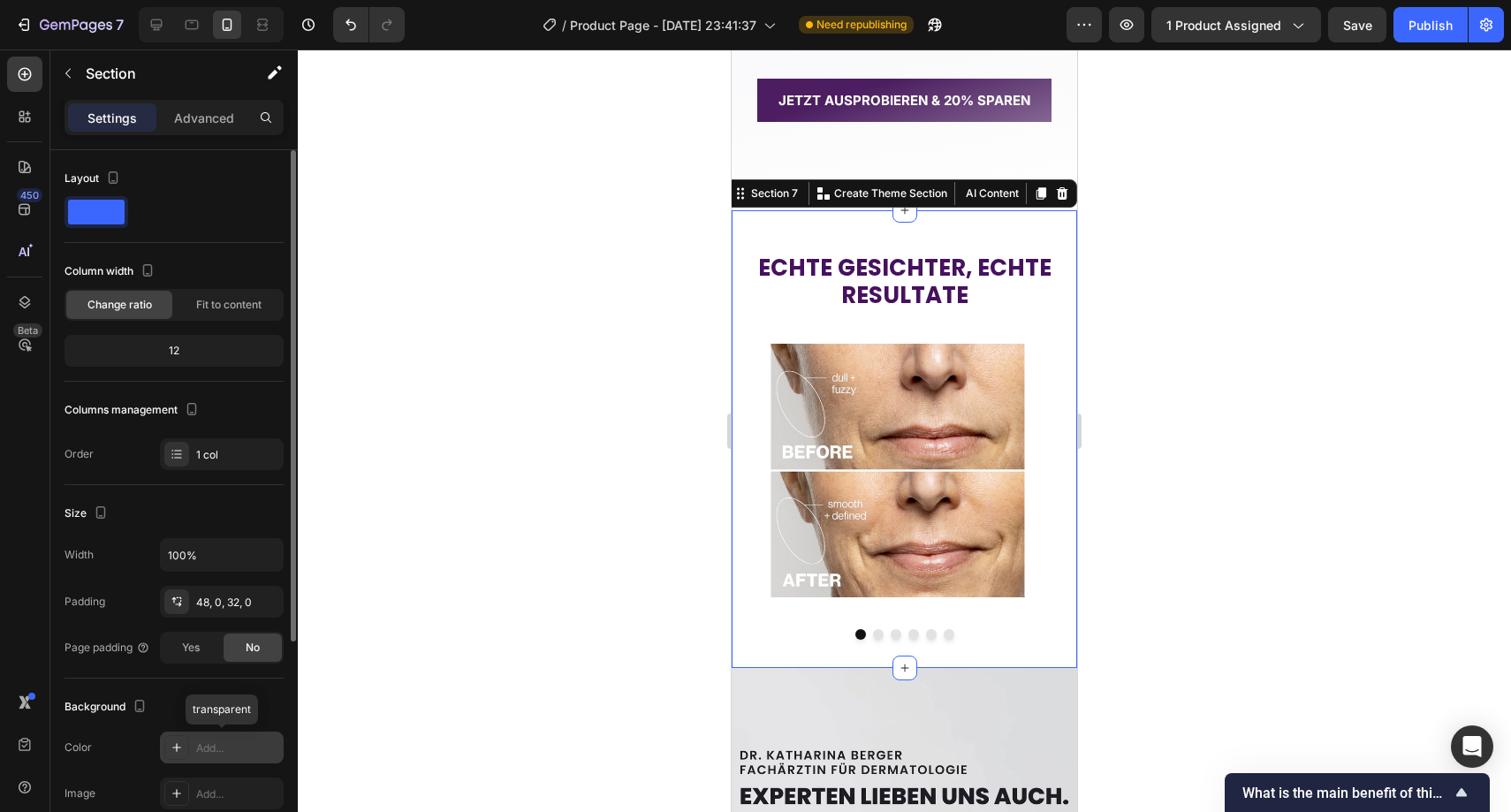
click at [231, 743] on div "Add..." at bounding box center [238, 747] width 83 height 16
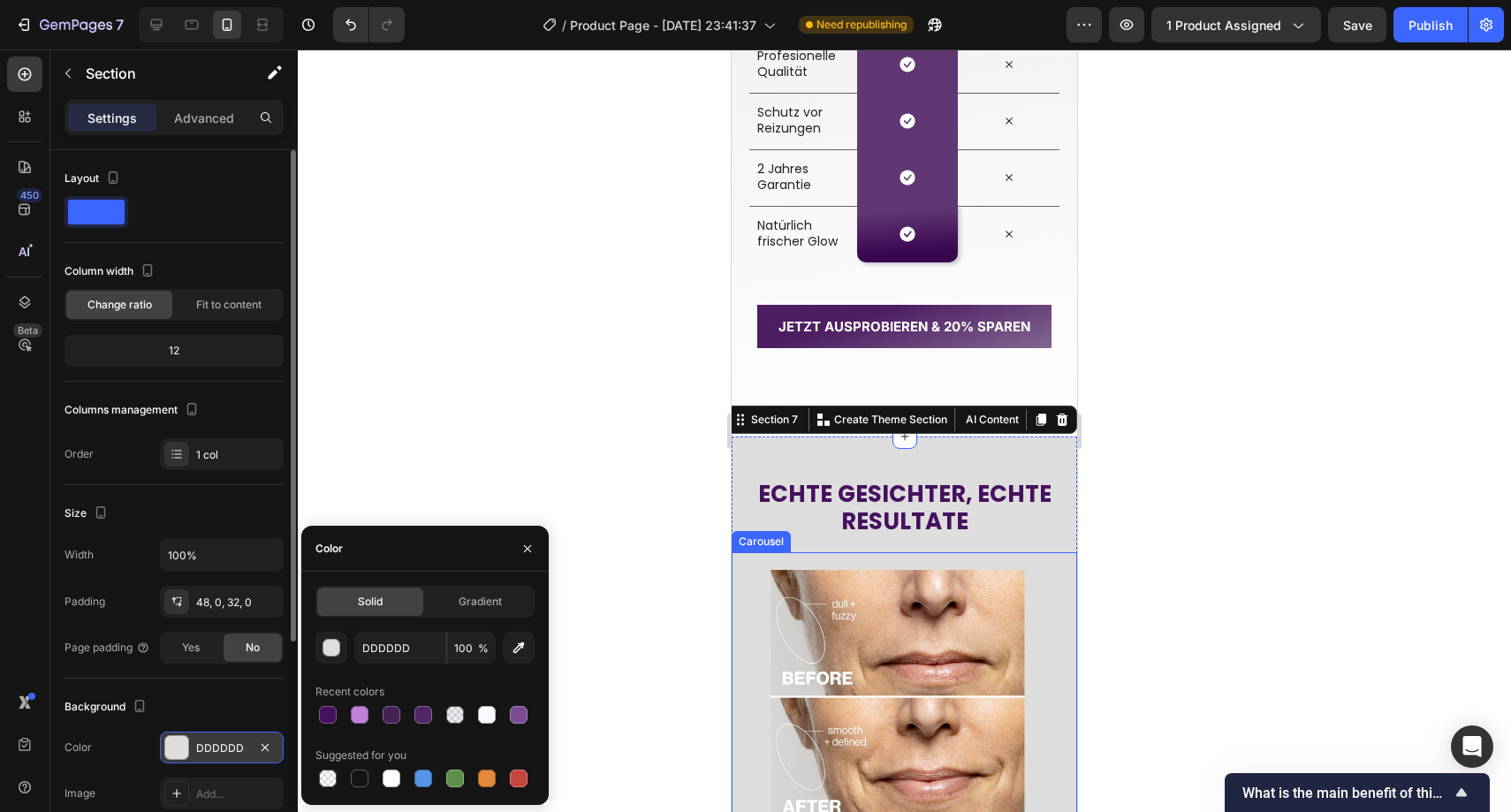
scroll to position [2720, 0]
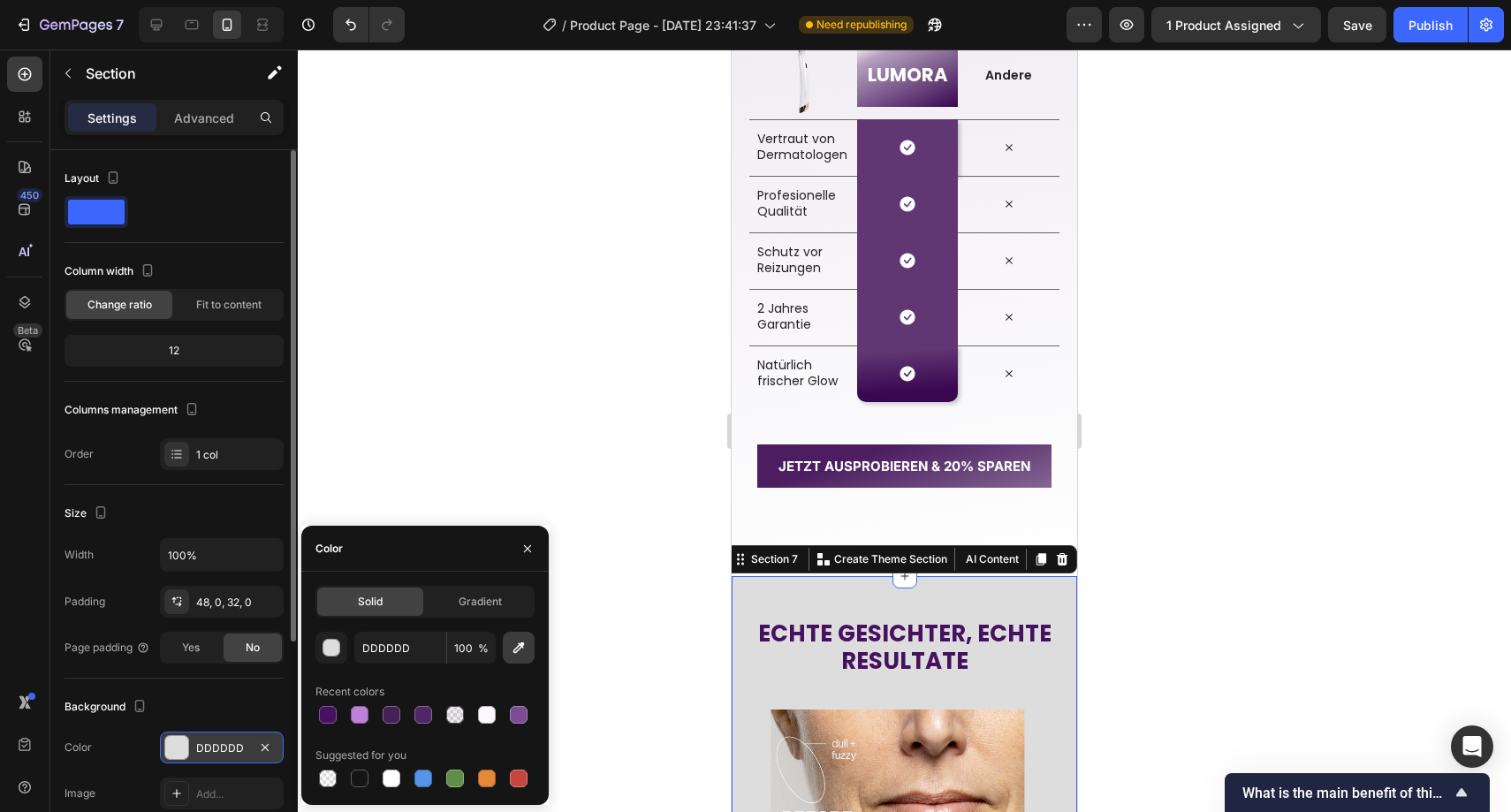
click at [524, 639] on icon "button" at bounding box center [518, 647] width 18 height 18
type input "F2EFF4"
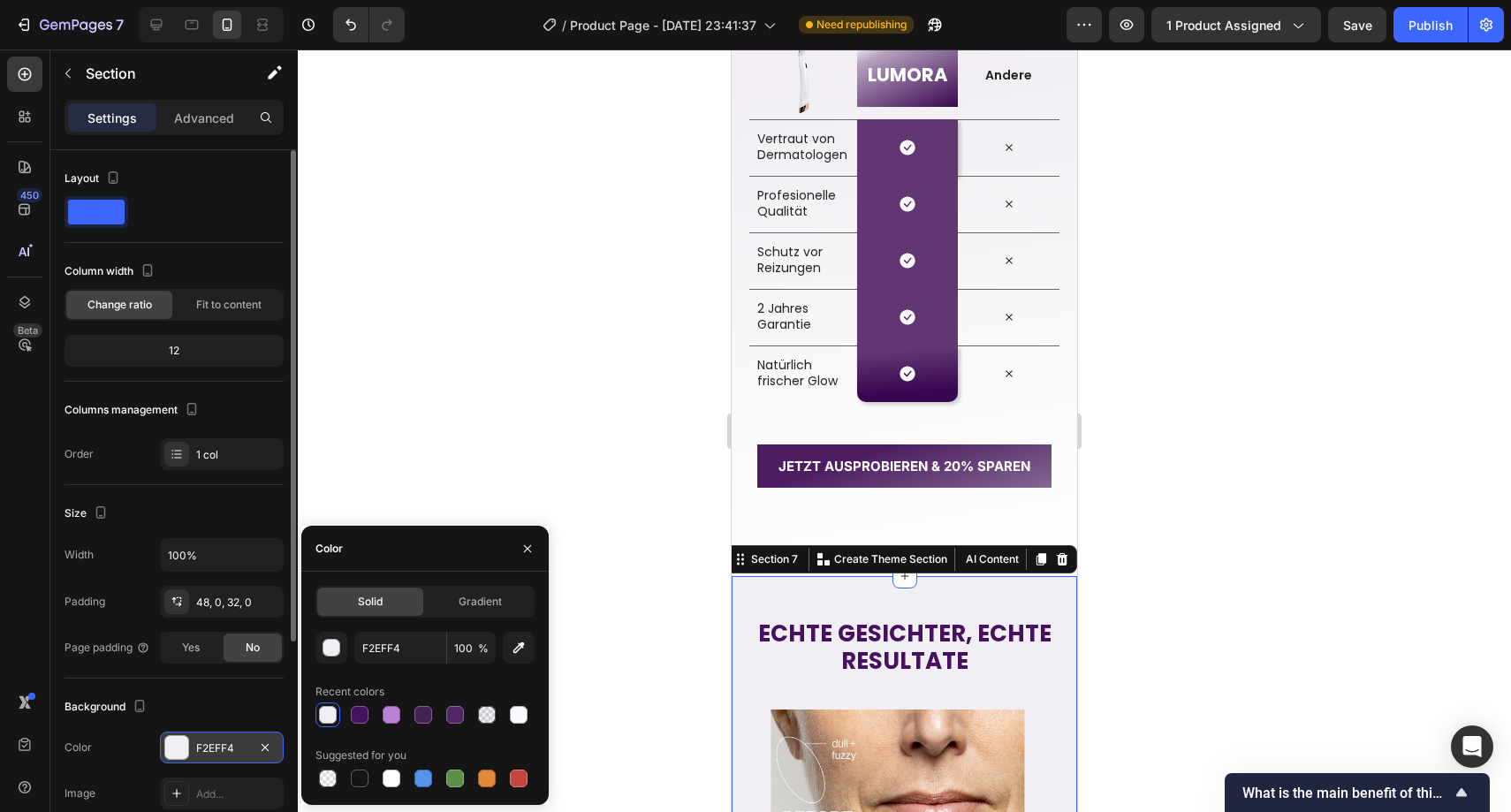
click at [575, 463] on div at bounding box center [905, 430] width 1214 height 762
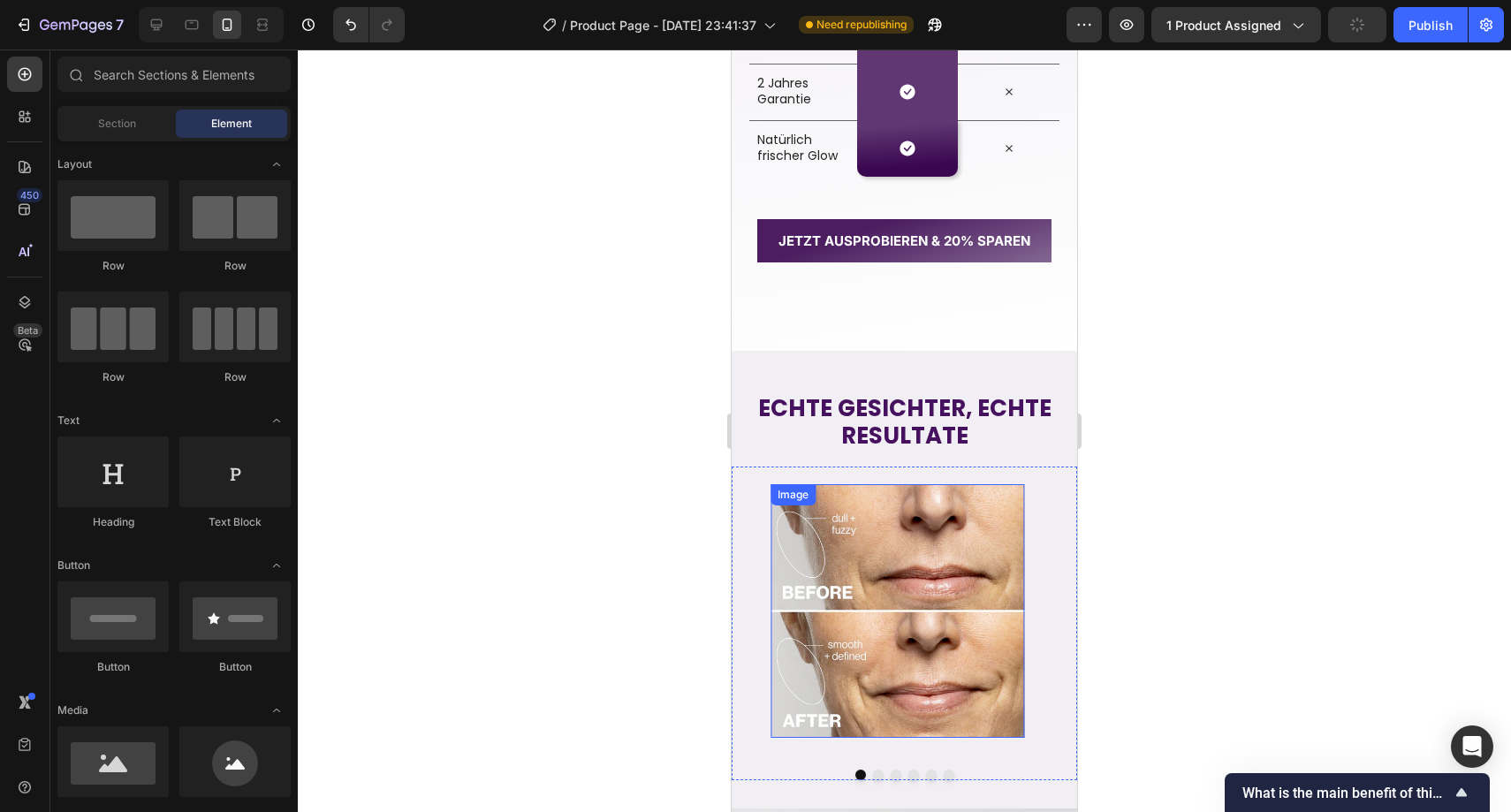
scroll to position [2953, 0]
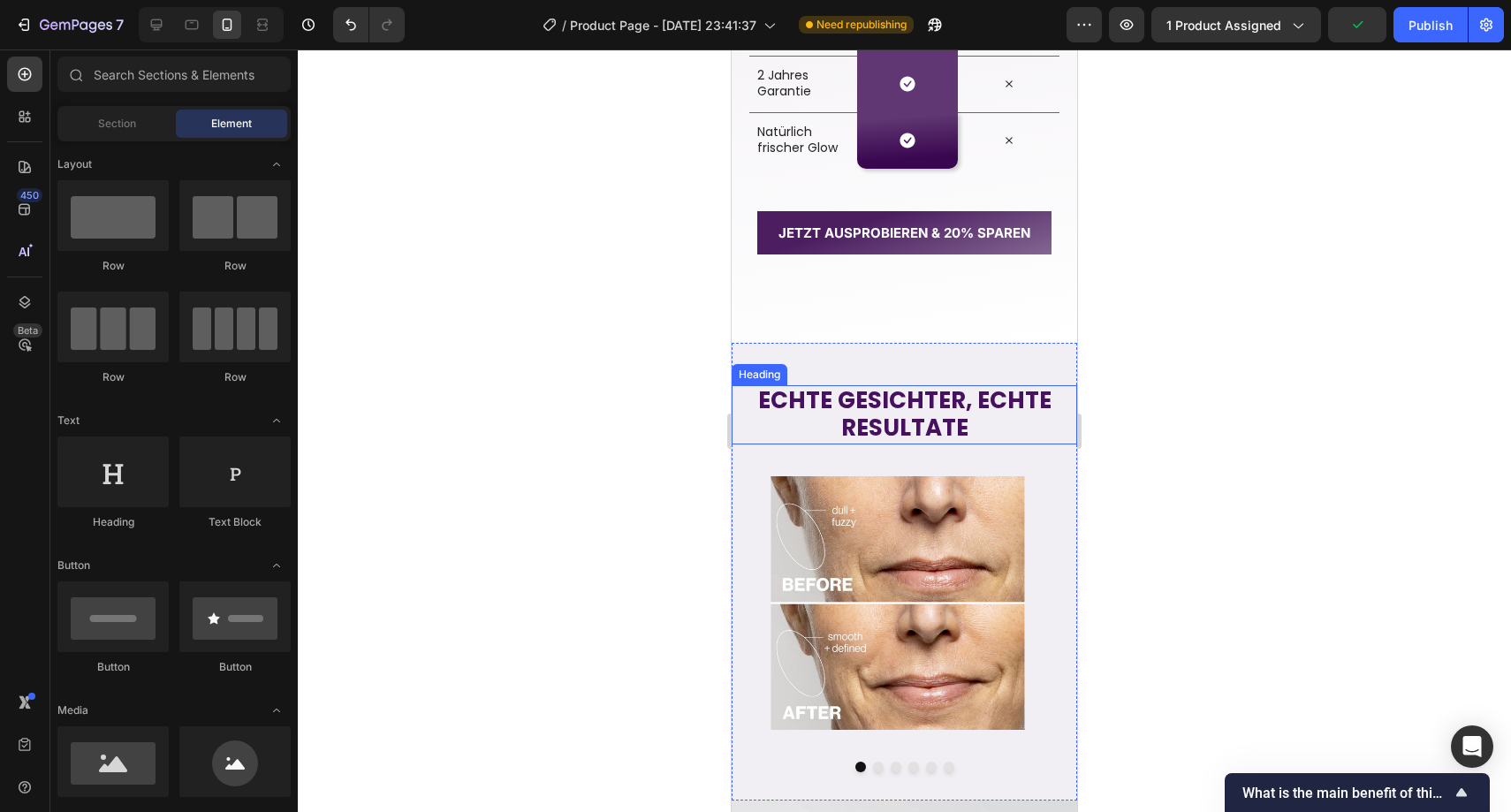
click at [878, 400] on strong "ECHTE GESICHTER, ECHTE" at bounding box center [905, 400] width 293 height 31
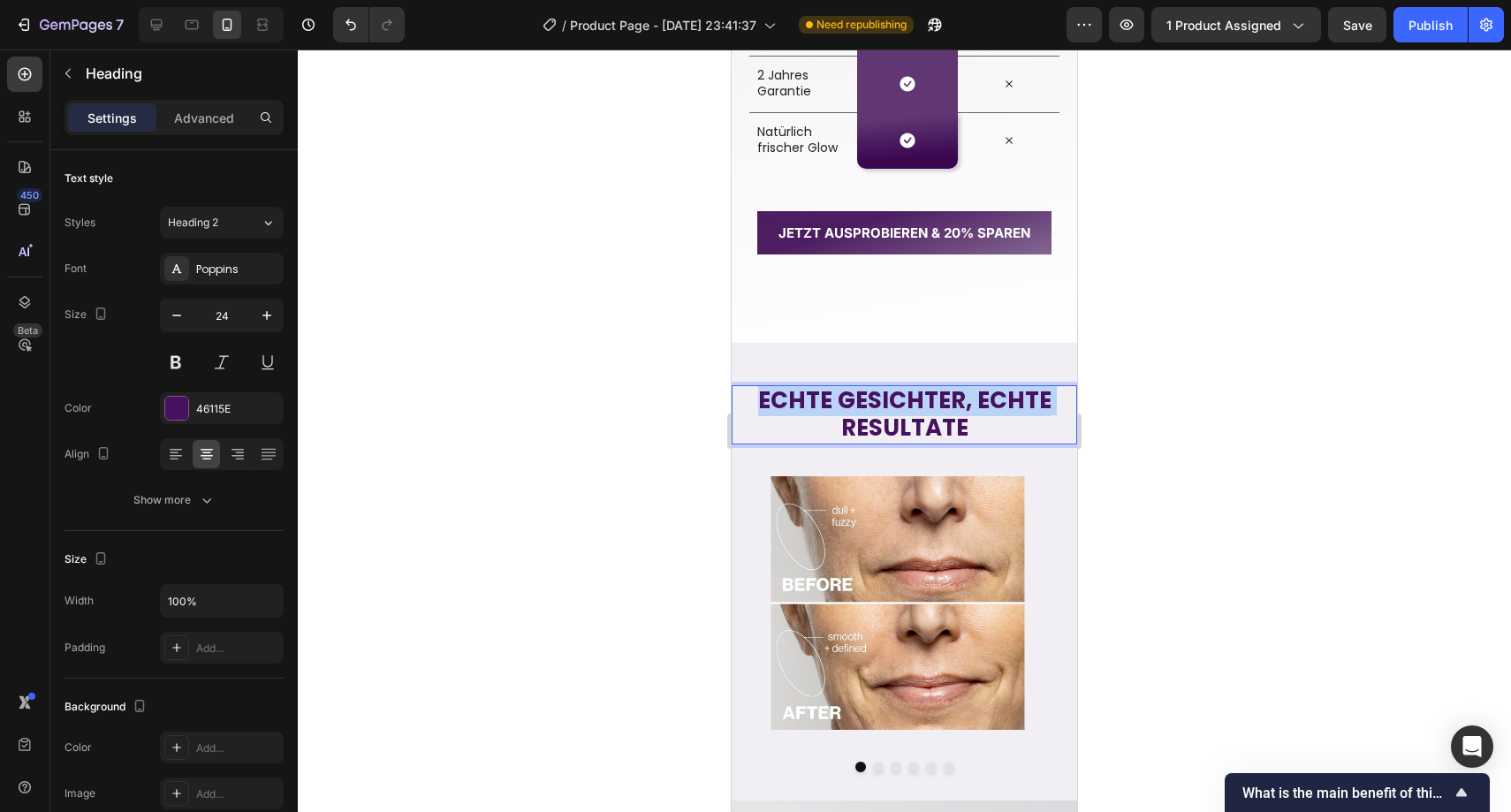
click at [878, 400] on strong "ECHTE GESICHTER, ECHTE" at bounding box center [905, 400] width 293 height 31
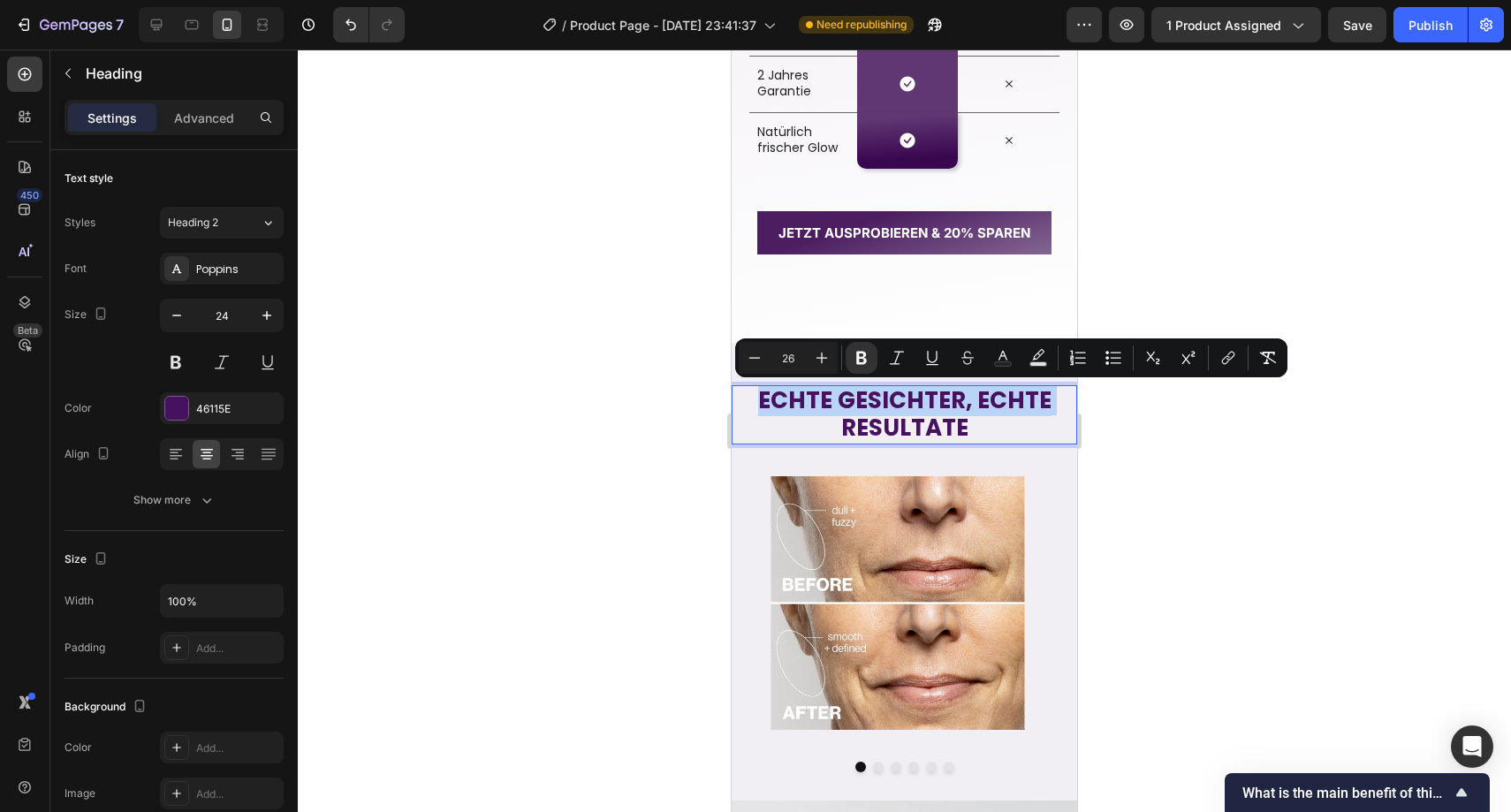
click at [878, 400] on strong "ECHTE GESICHTER, ECHTE" at bounding box center [905, 400] width 293 height 31
click at [232, 419] on div "46115E" at bounding box center [222, 408] width 124 height 31
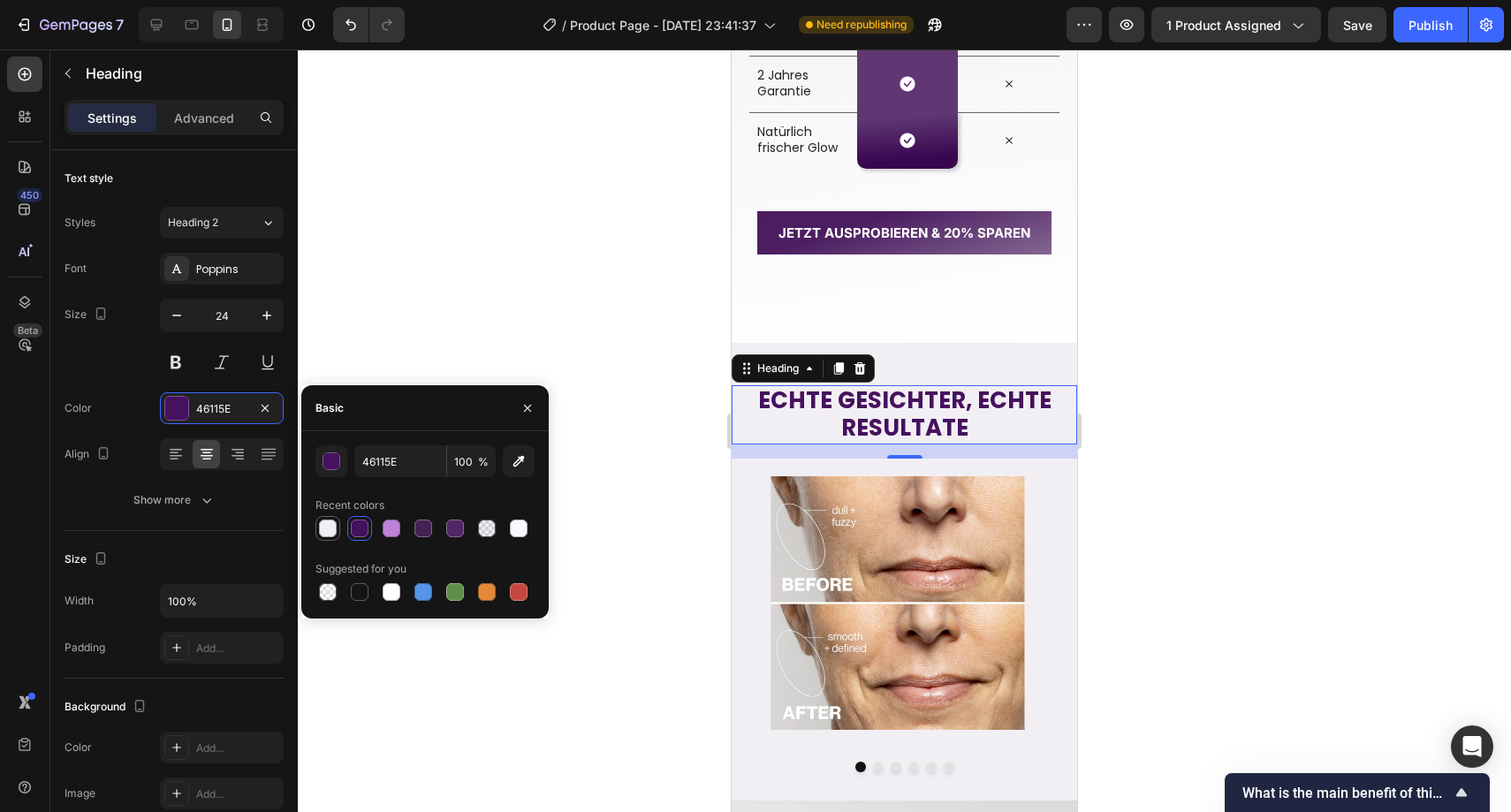
click at [335, 524] on div at bounding box center [328, 528] width 18 height 18
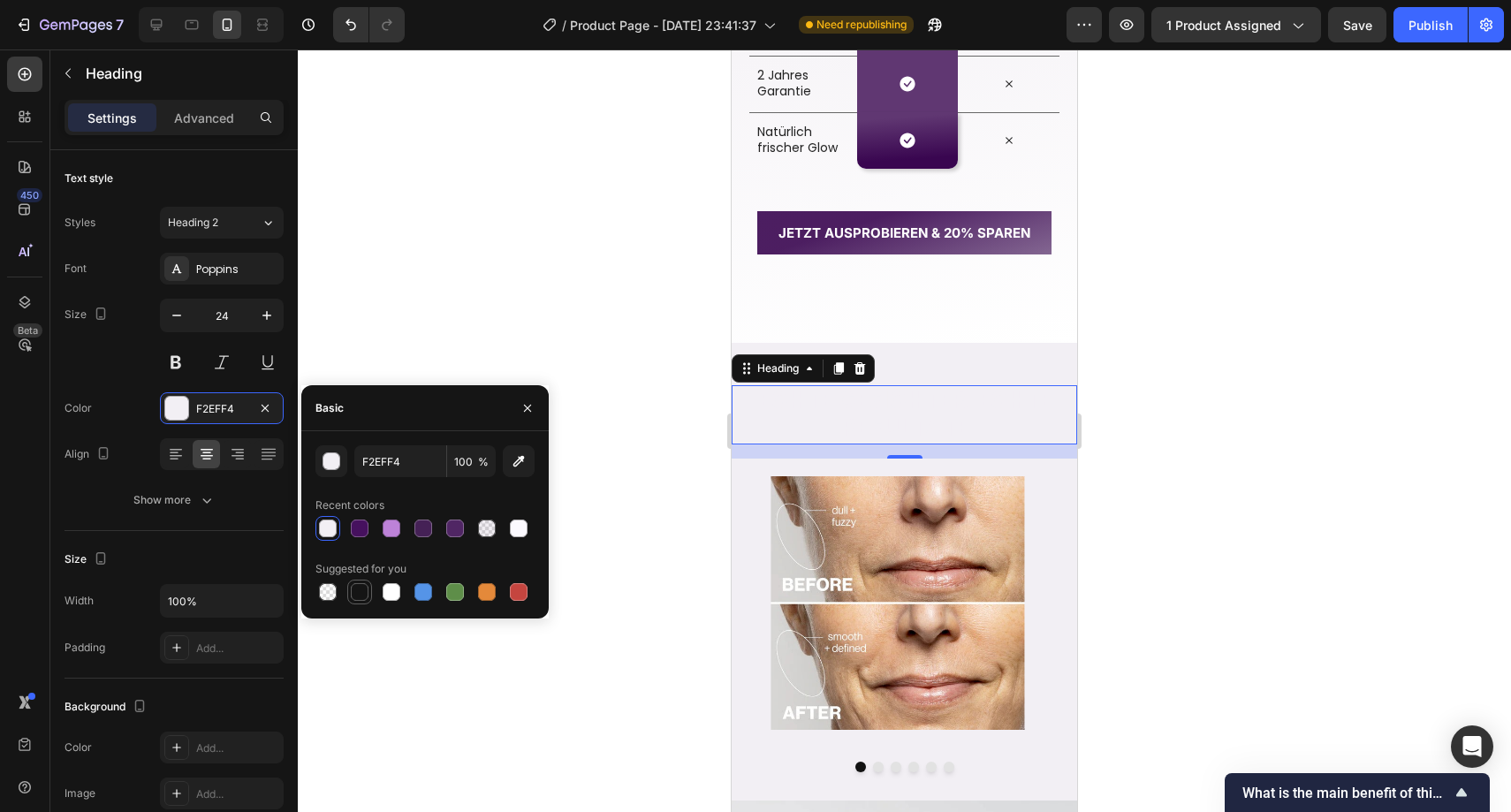
click at [359, 580] on div at bounding box center [359, 592] width 25 height 25
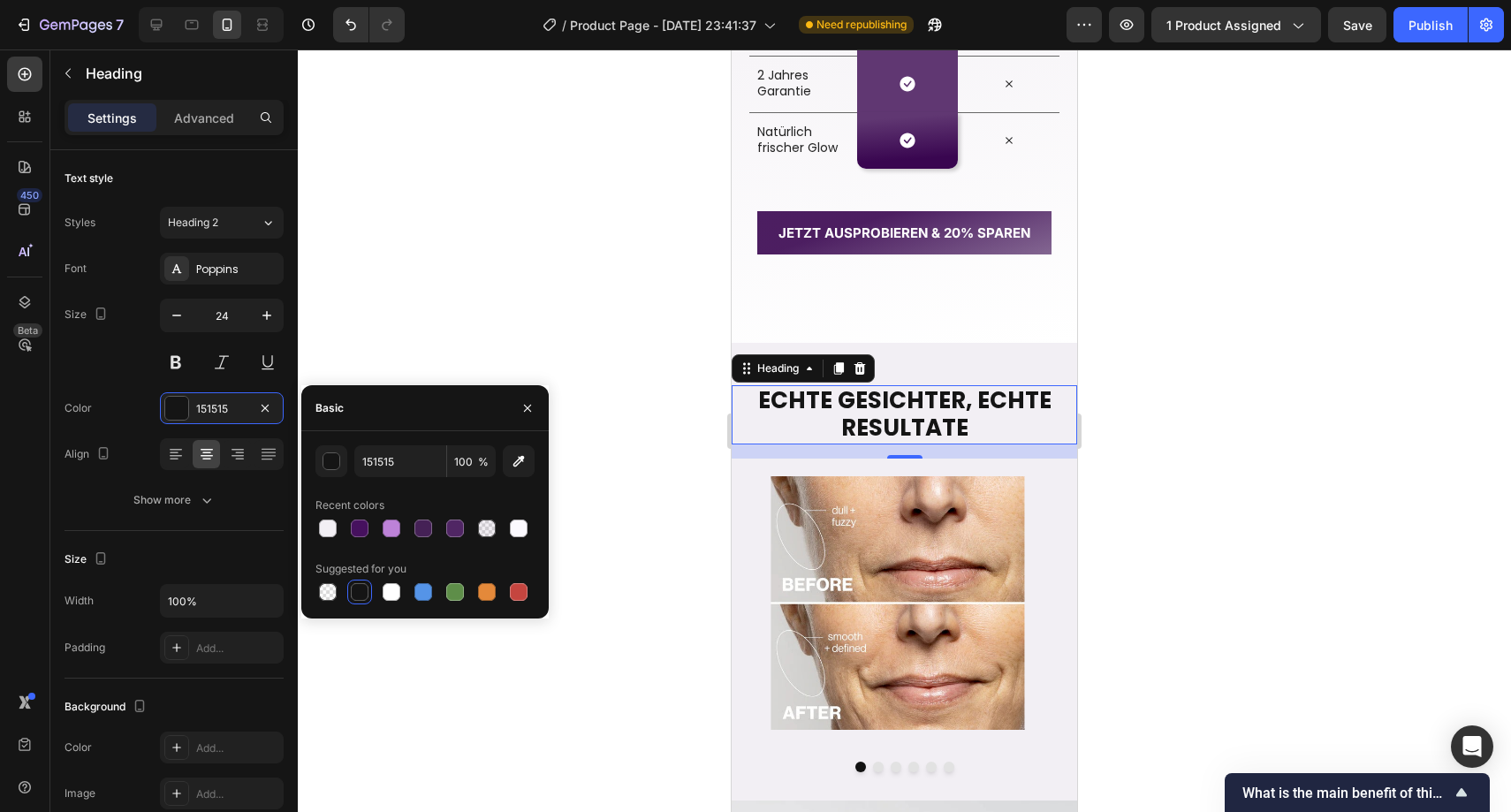
click at [359, 584] on div at bounding box center [359, 591] width 18 height 18
click at [332, 535] on div at bounding box center [328, 528] width 18 height 18
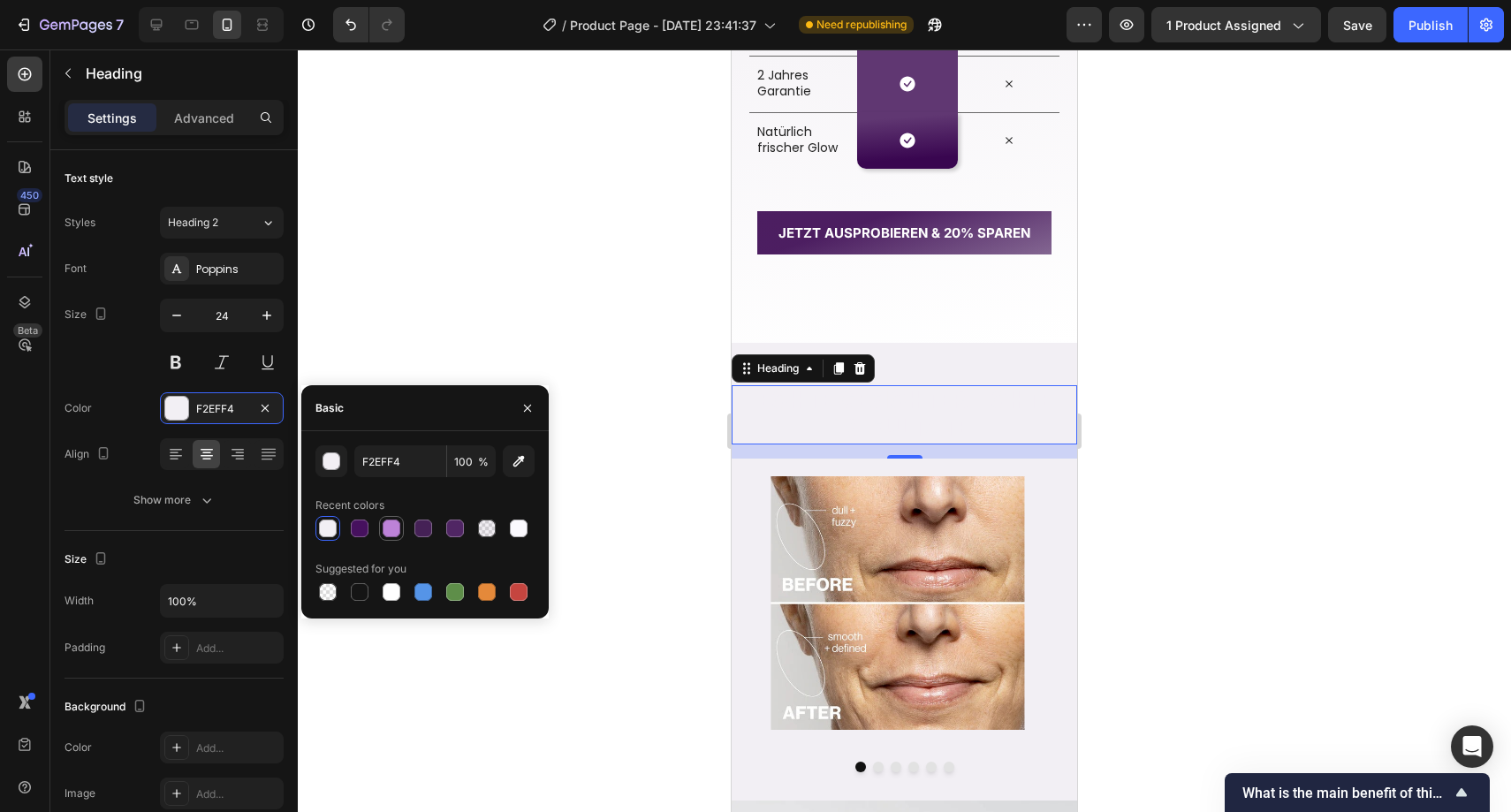
click at [390, 532] on div at bounding box center [391, 528] width 18 height 18
type input "BD82D8"
click at [679, 412] on div at bounding box center [905, 430] width 1214 height 762
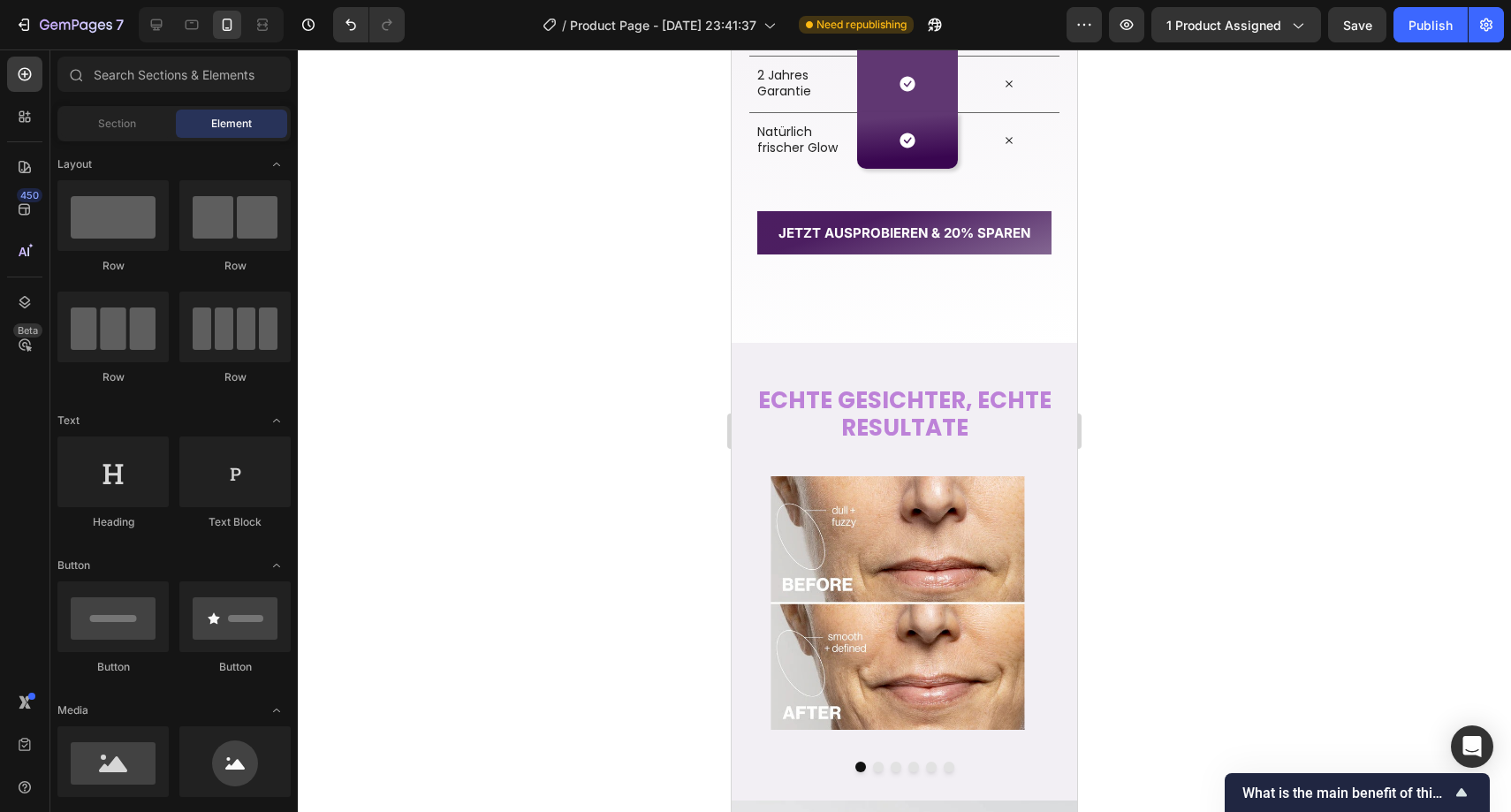
click at [672, 411] on div at bounding box center [905, 430] width 1214 height 762
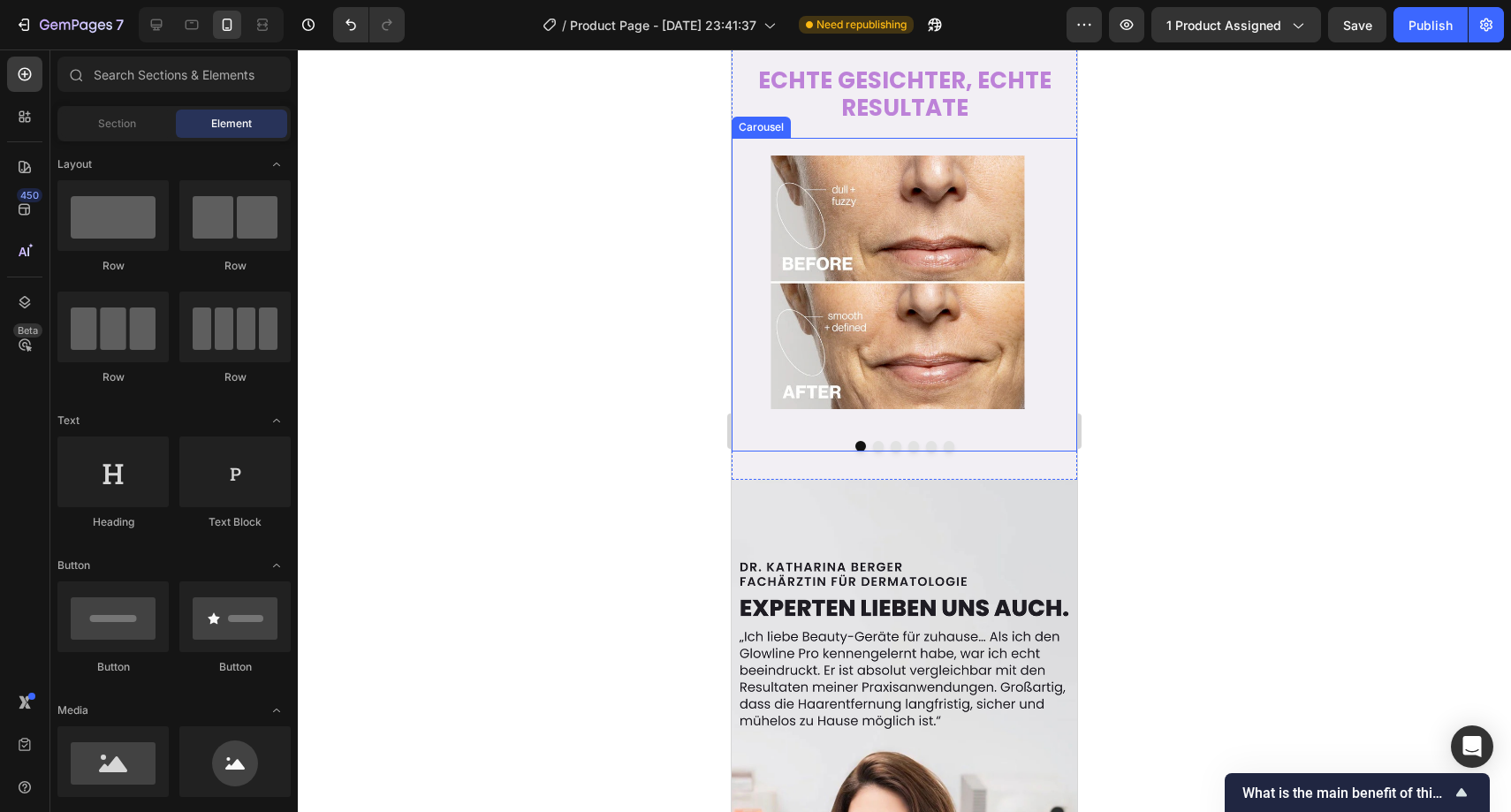
scroll to position [3108, 0]
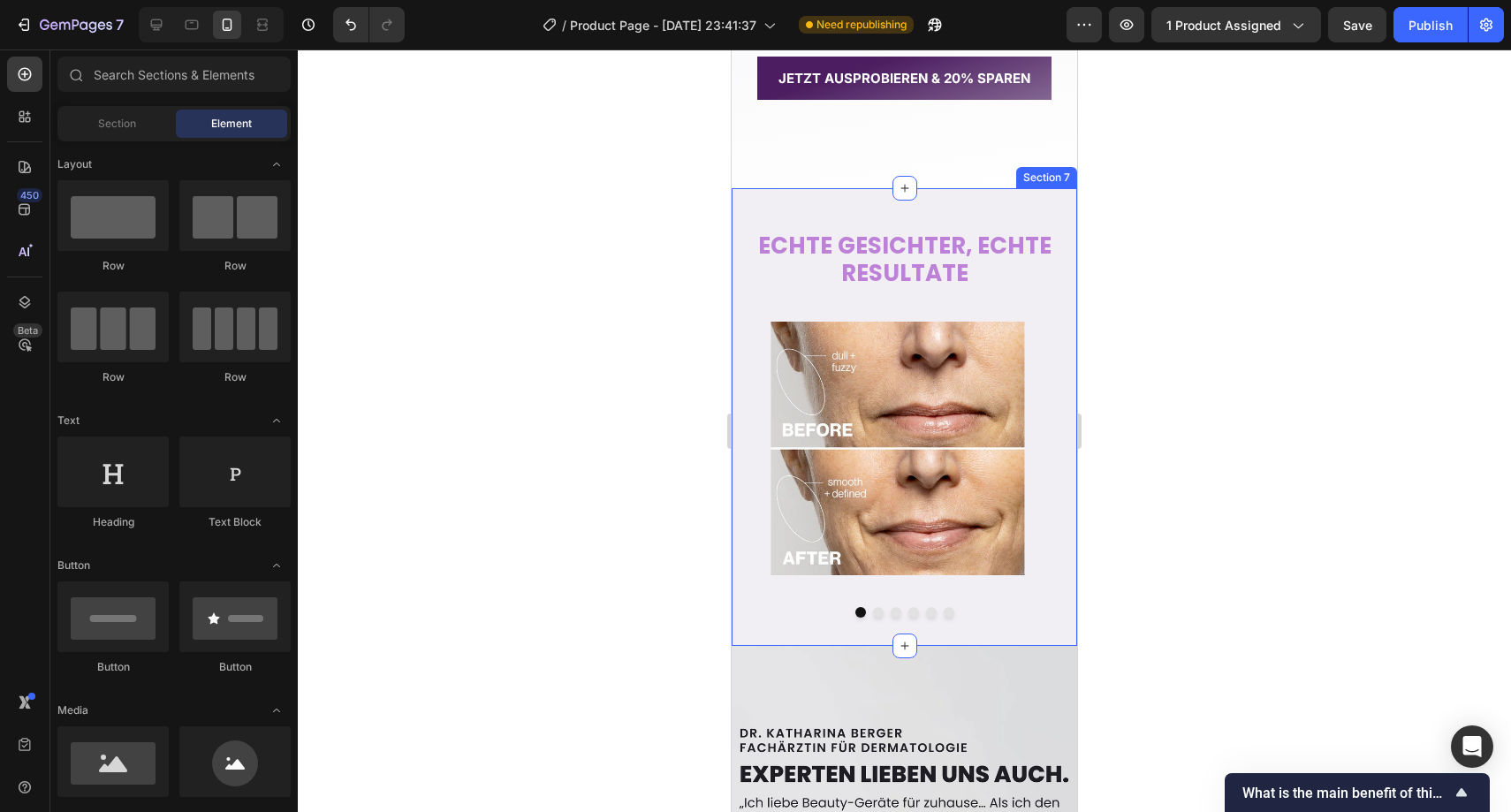
click at [803, 217] on div "⁠⁠⁠⁠⁠⁠⁠ ECHTE GESICHTER, ECHTE RESULTATE Heading Image Image Image Image Image …" at bounding box center [904, 416] width 345 height 458
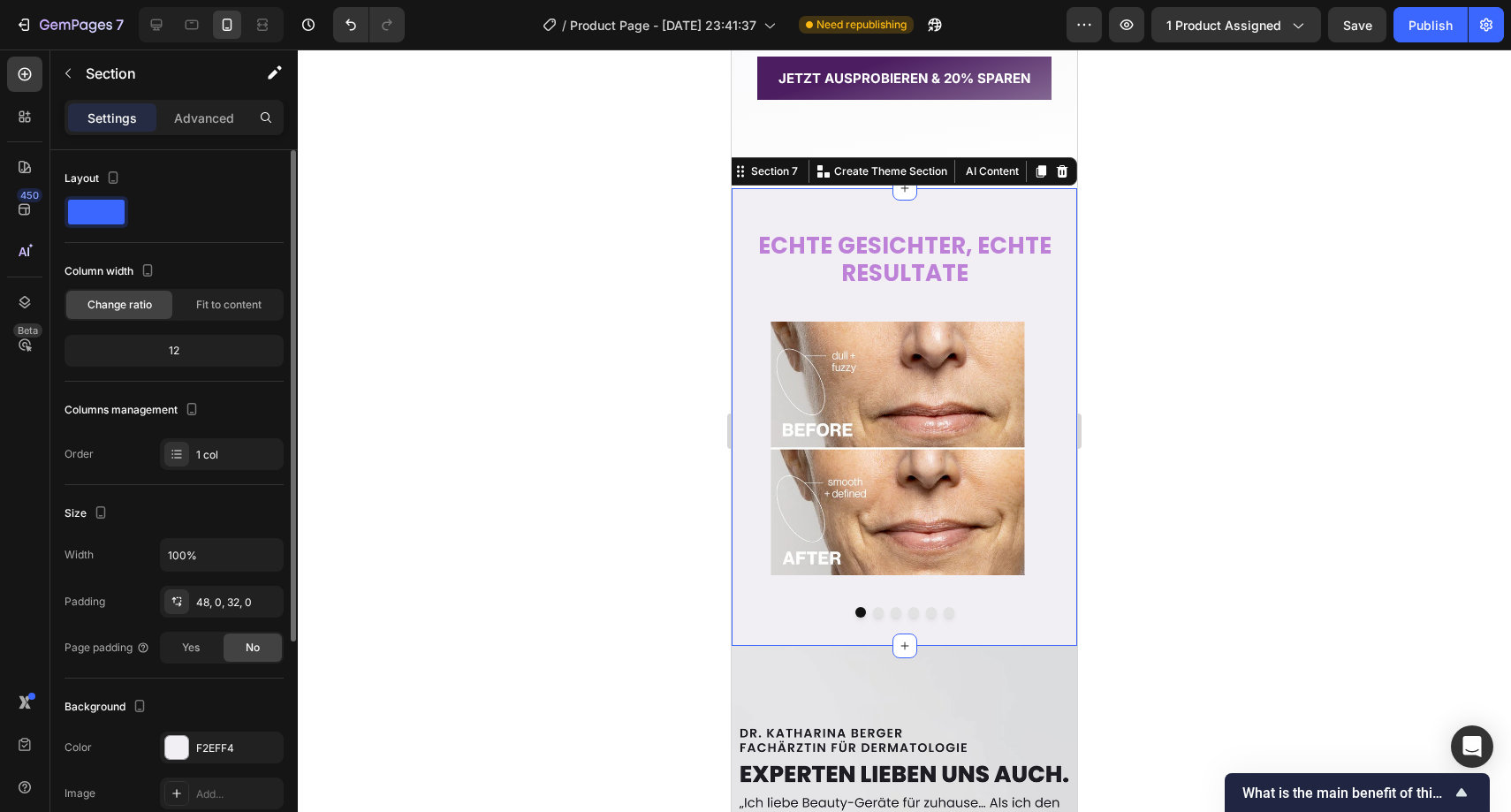
scroll to position [126, 0]
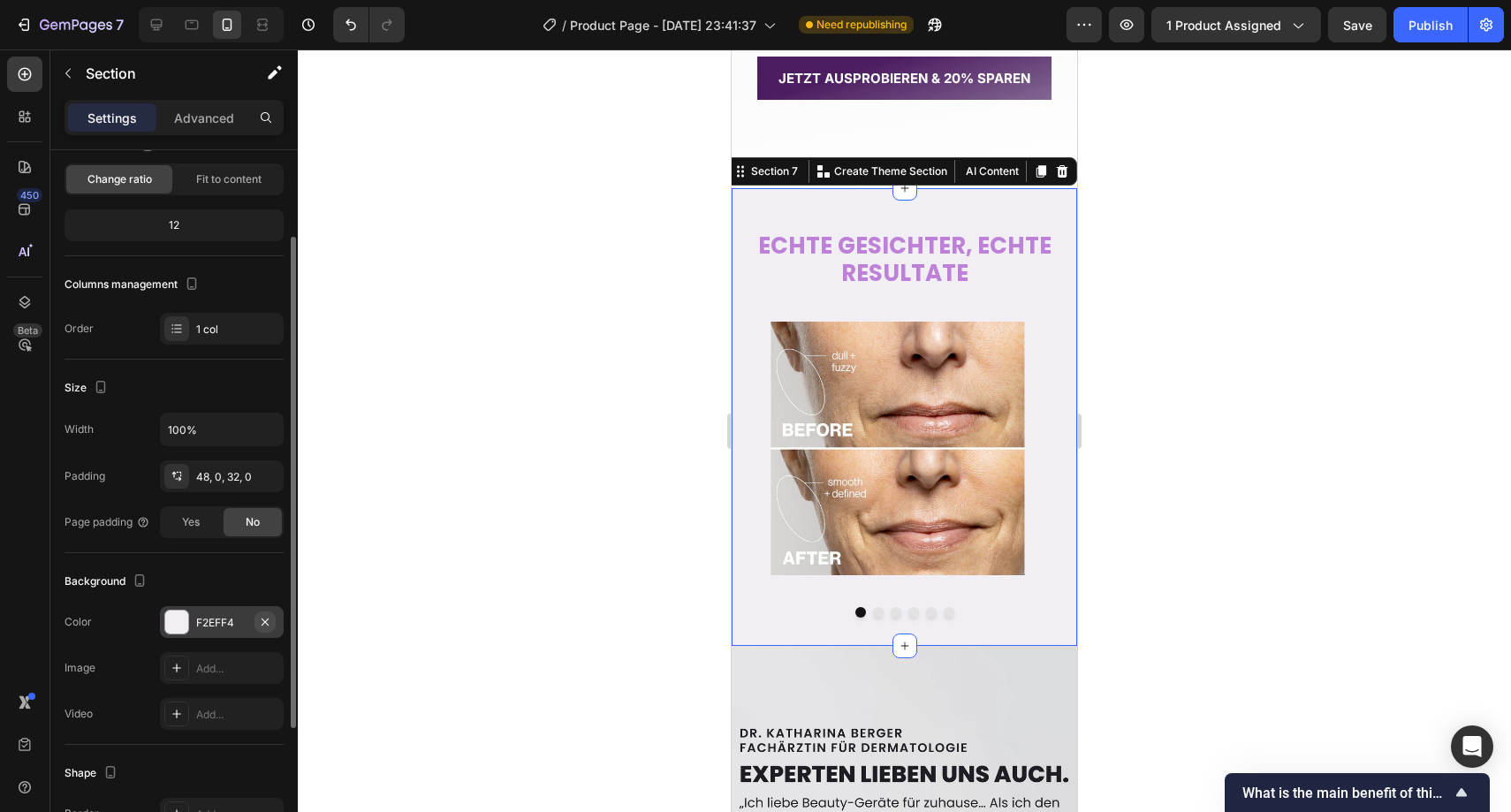
click at [261, 620] on icon "button" at bounding box center [265, 621] width 14 height 14
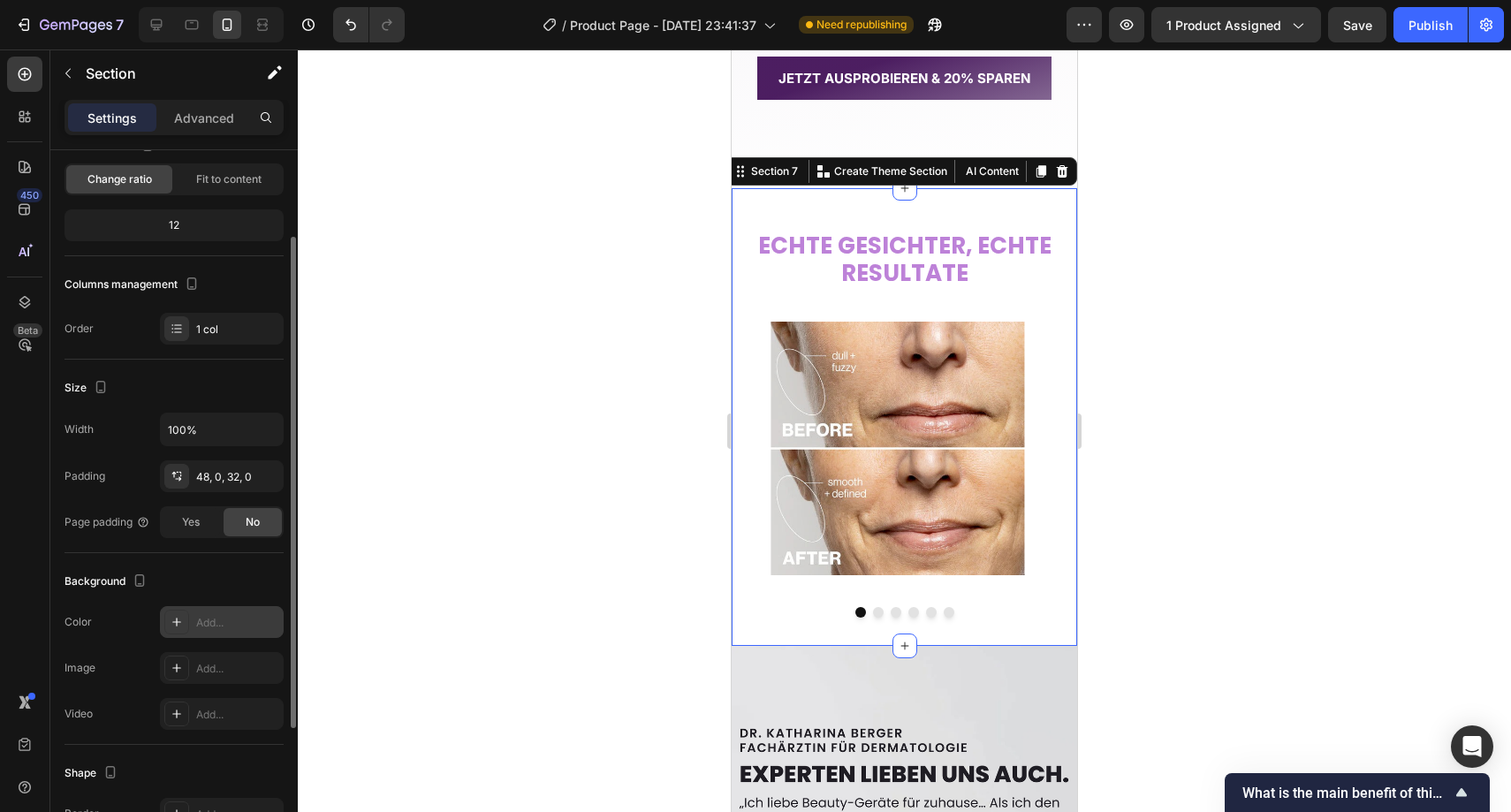
click at [582, 456] on div at bounding box center [905, 430] width 1214 height 762
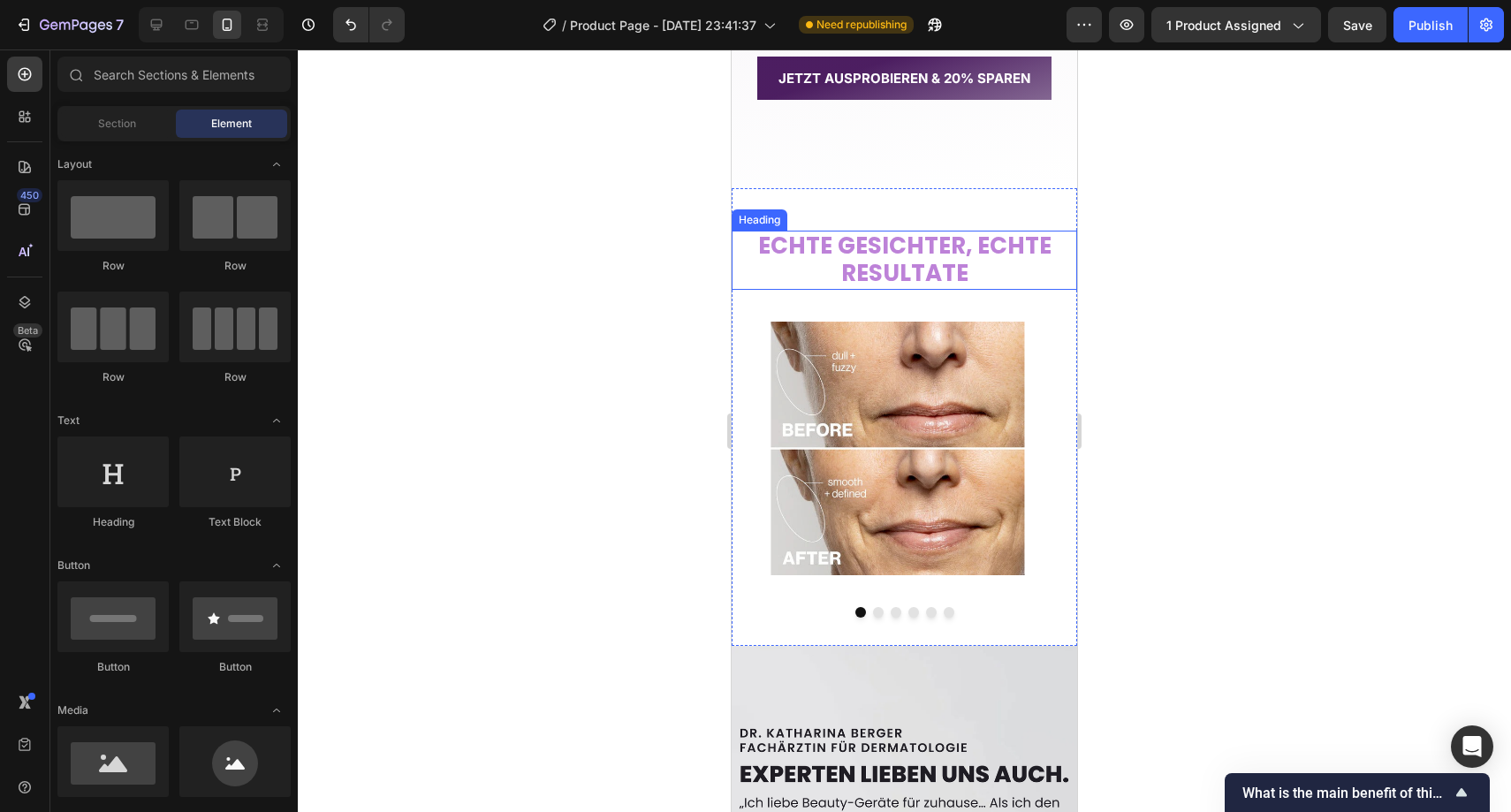
click at [886, 265] on strong "RESULTATE" at bounding box center [905, 273] width 128 height 31
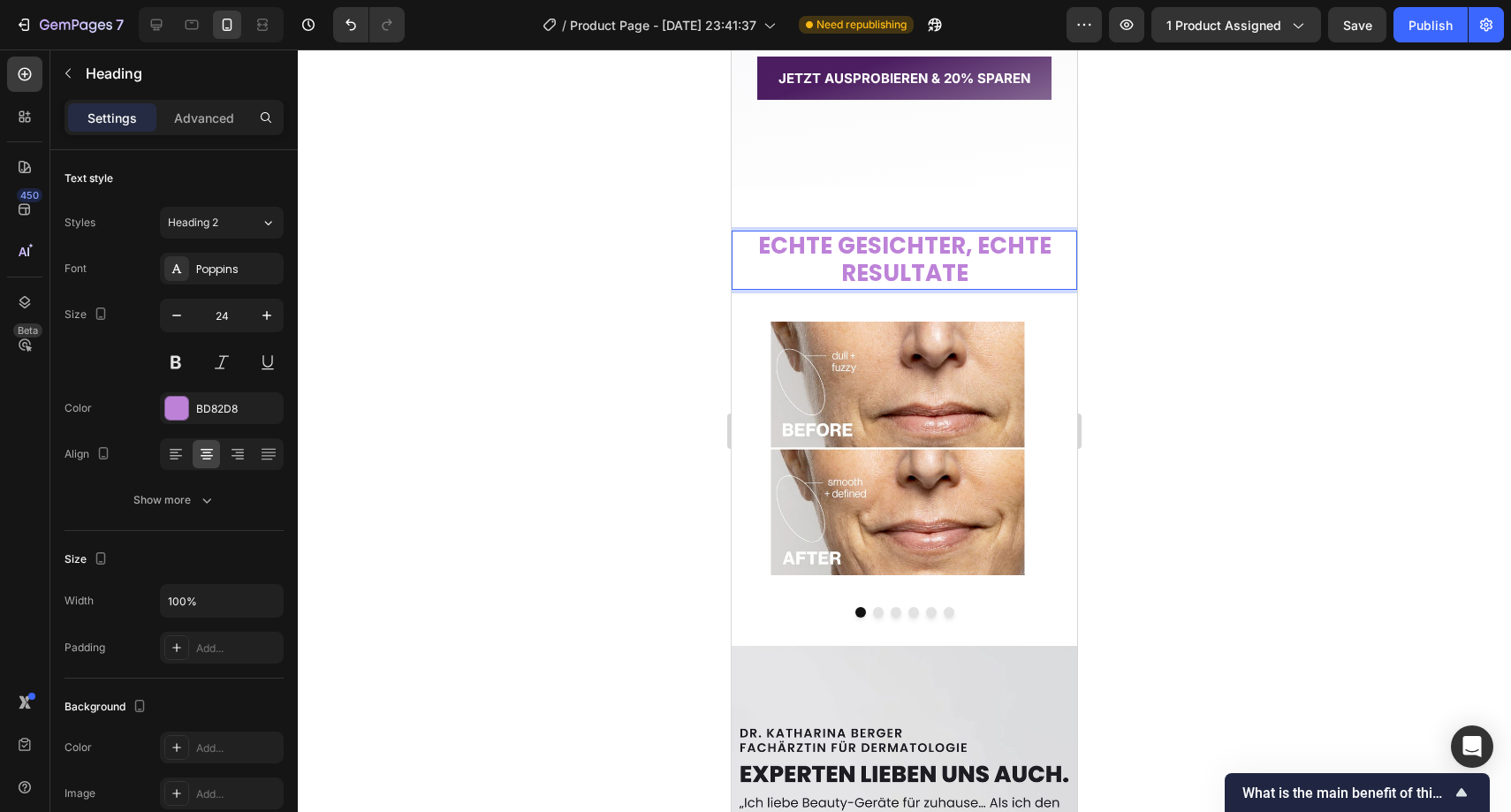
click at [886, 265] on strong "RESULTATE" at bounding box center [905, 273] width 128 height 31
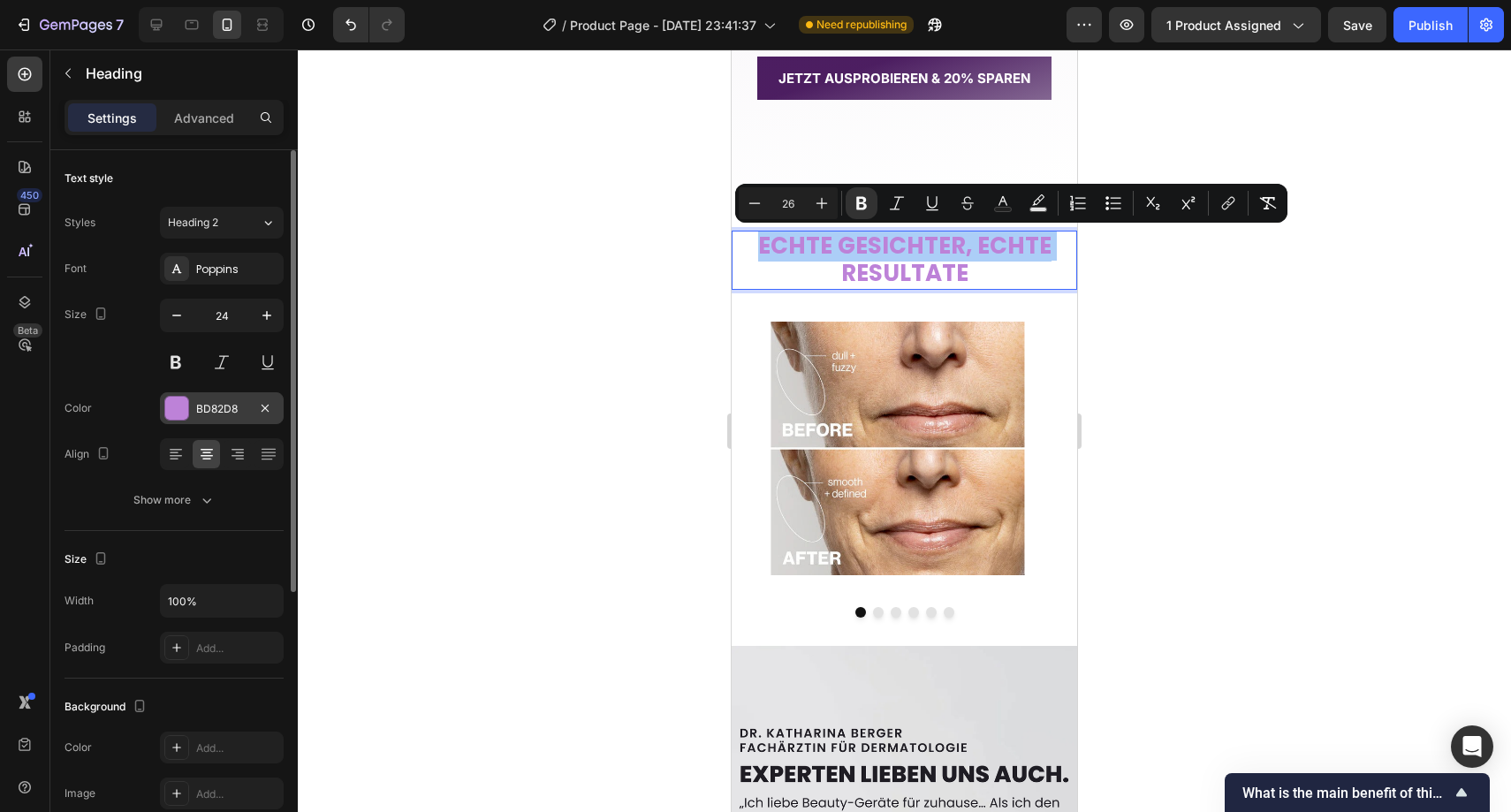
click at [221, 409] on div "BD82D8" at bounding box center [221, 409] width 51 height 16
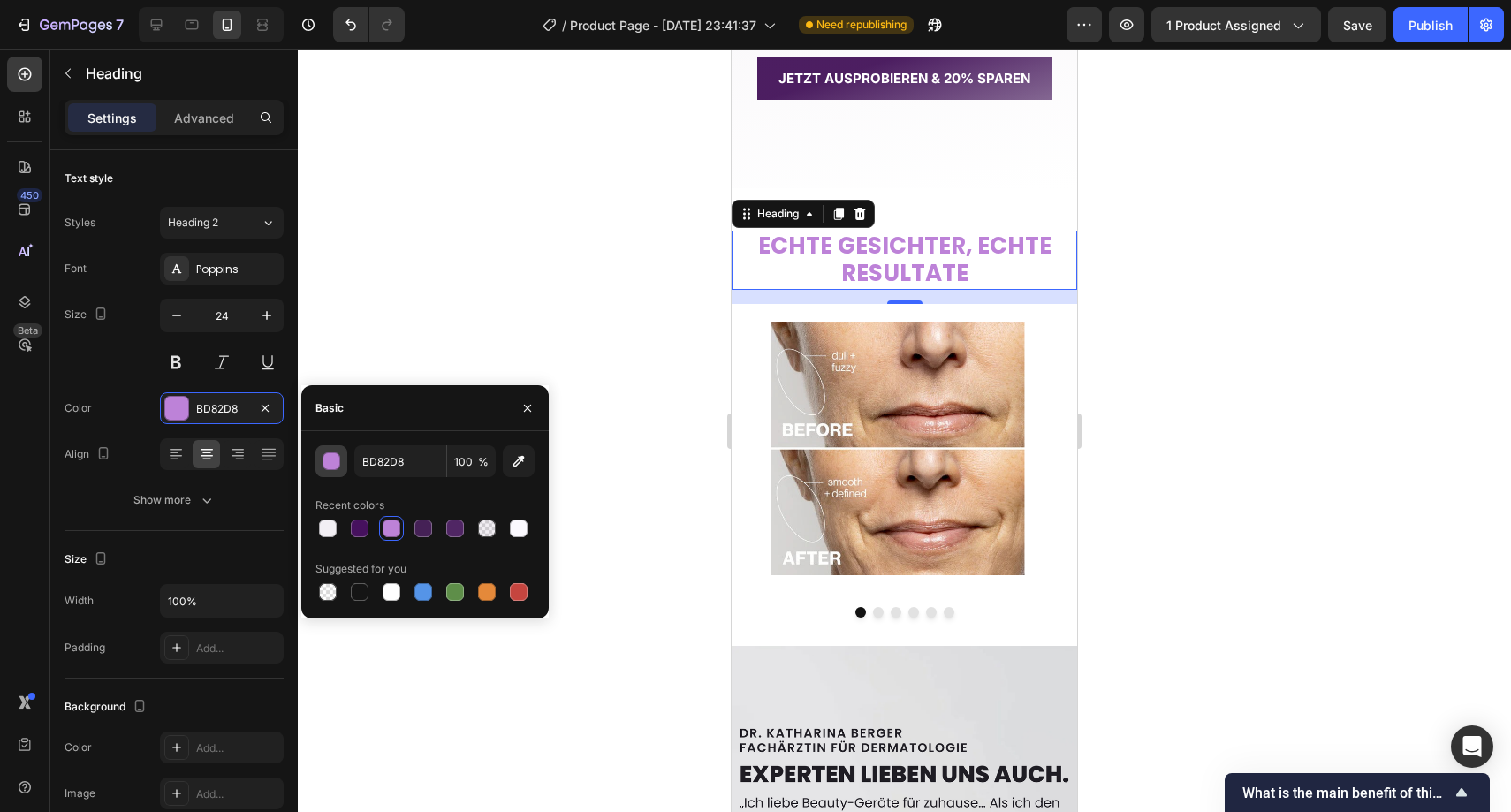
click at [324, 463] on div "button" at bounding box center [332, 461] width 18 height 18
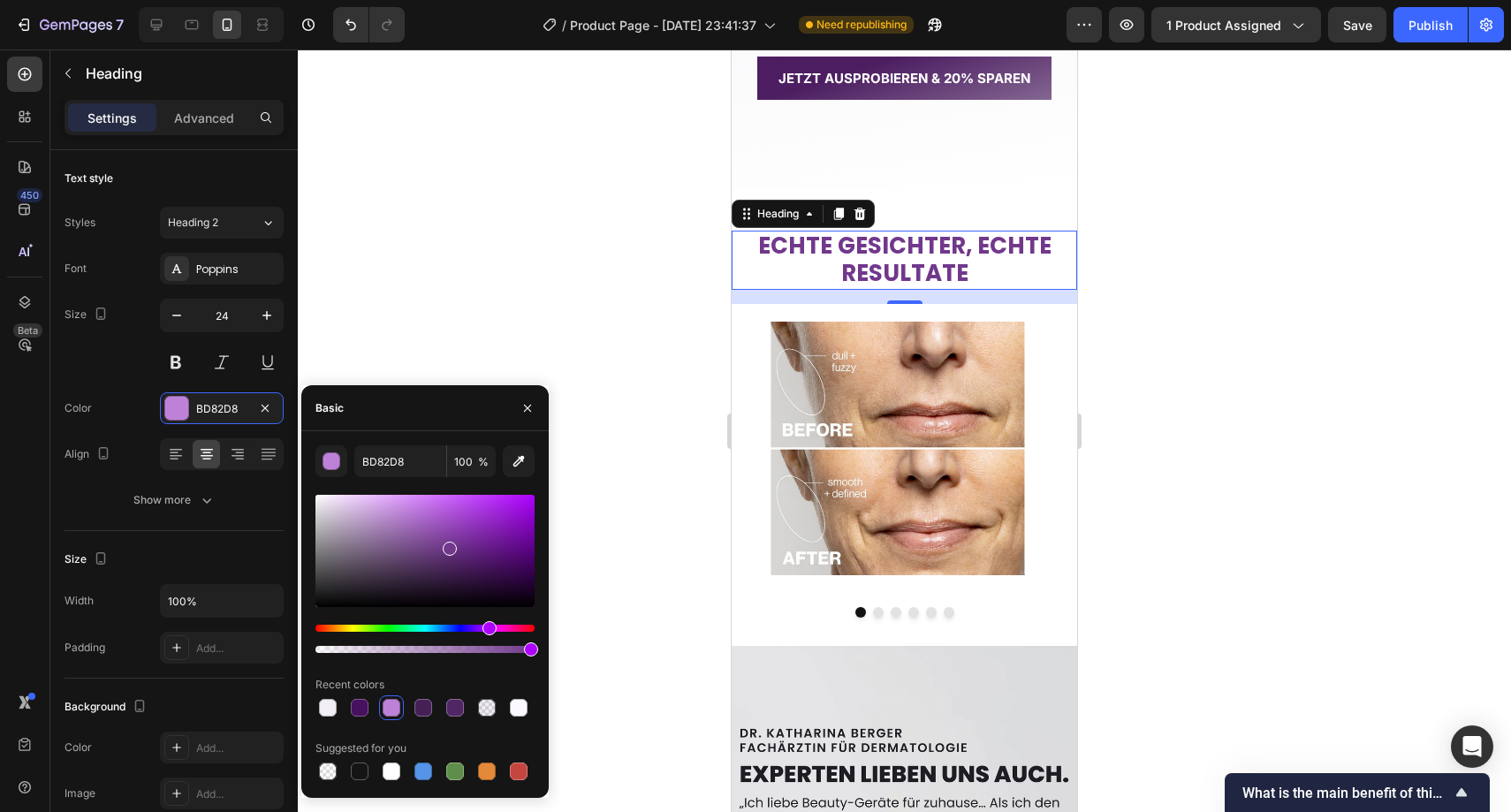
type input "71388C"
drag, startPoint x: 406, startPoint y: 517, endPoint x: 448, endPoint y: 545, distance: 50.5
click at [448, 545] on div at bounding box center [450, 548] width 14 height 14
click at [523, 414] on button "button" at bounding box center [527, 408] width 29 height 29
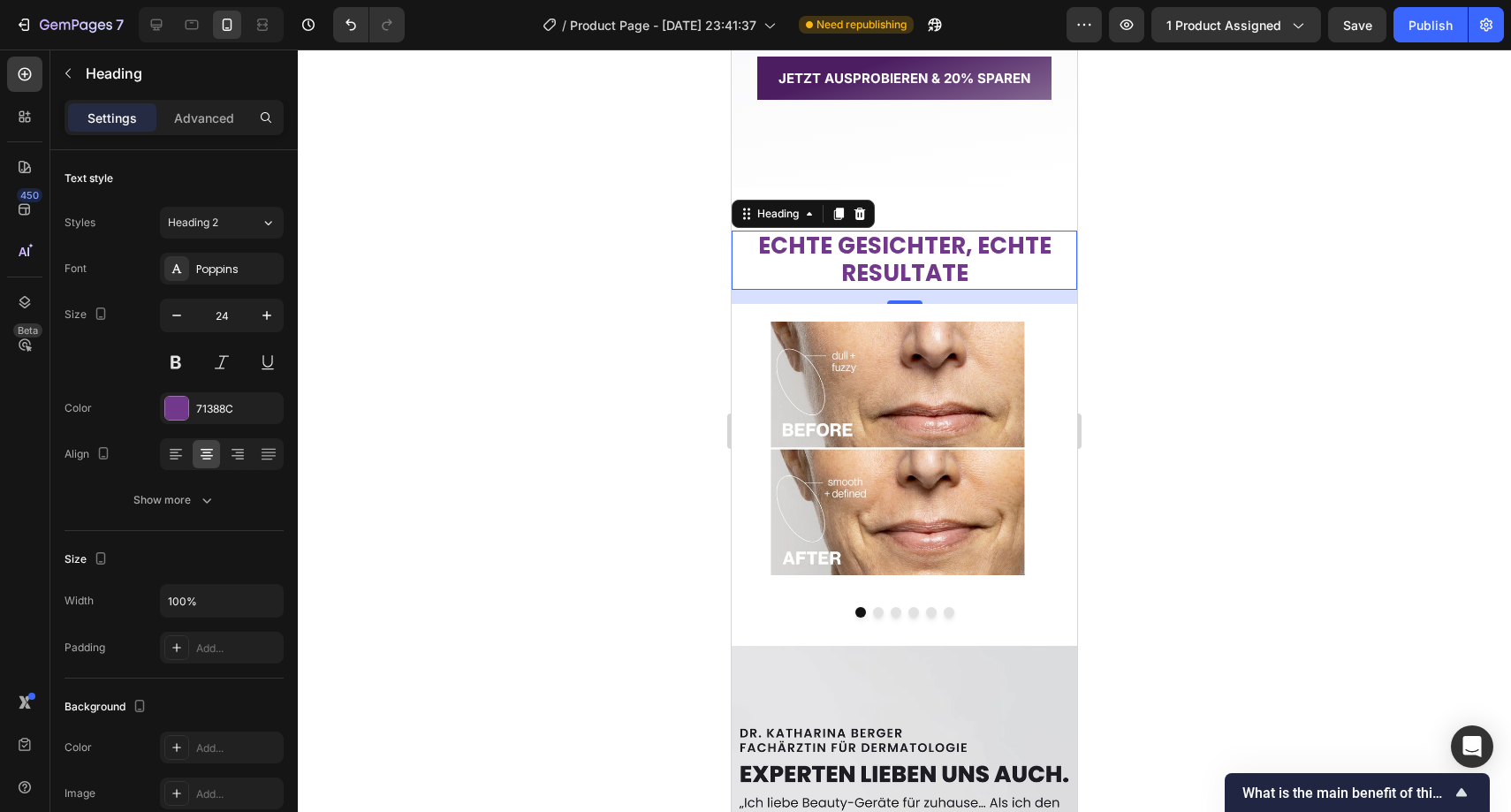
click at [592, 363] on div at bounding box center [905, 430] width 1214 height 762
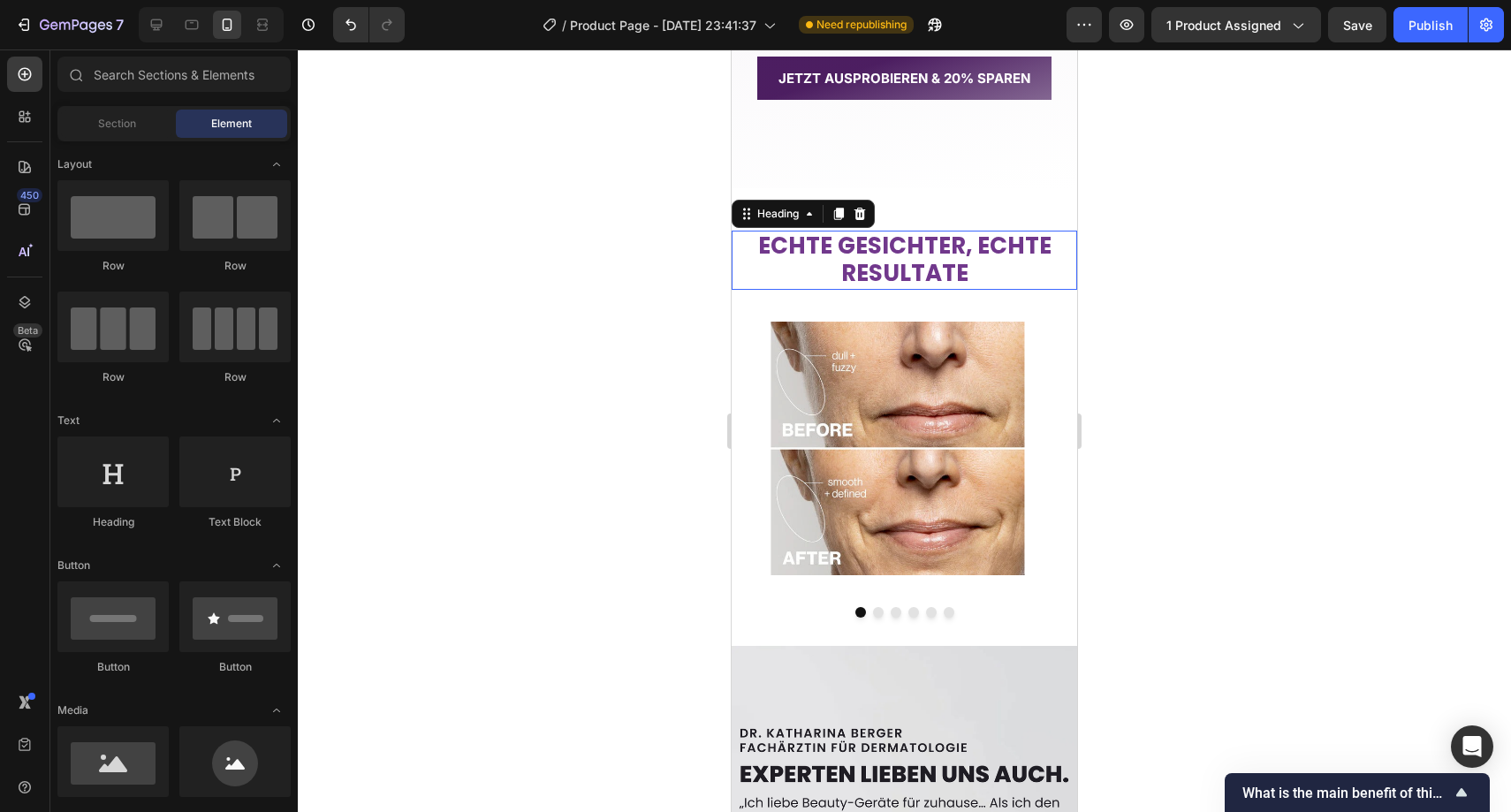
click at [884, 283] on strong "RESULTATE" at bounding box center [905, 273] width 128 height 31
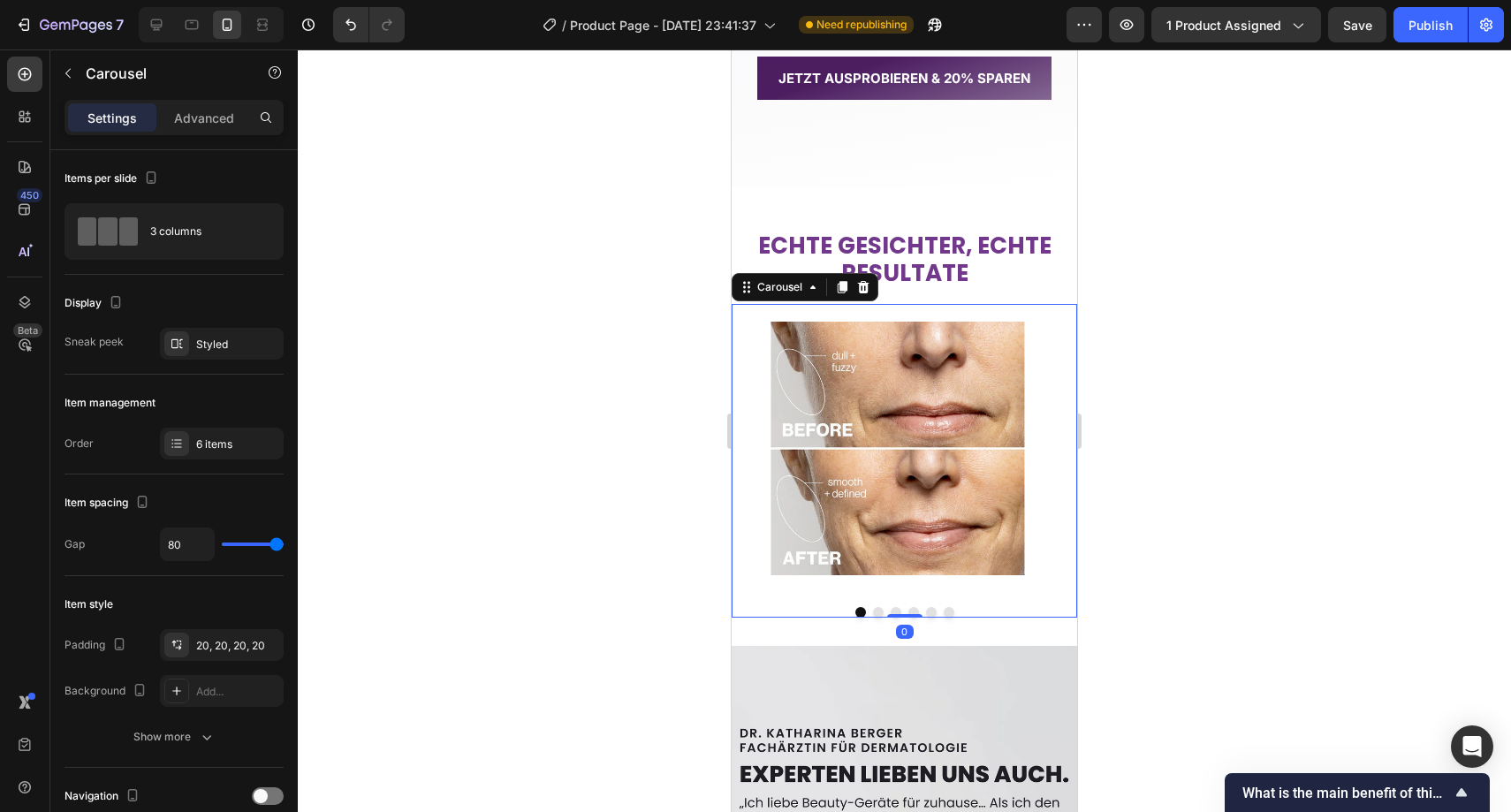
click at [897, 305] on div "Image" at bounding box center [898, 449] width 289 height 289
click at [906, 275] on strong "RESULTATE" at bounding box center [905, 273] width 128 height 31
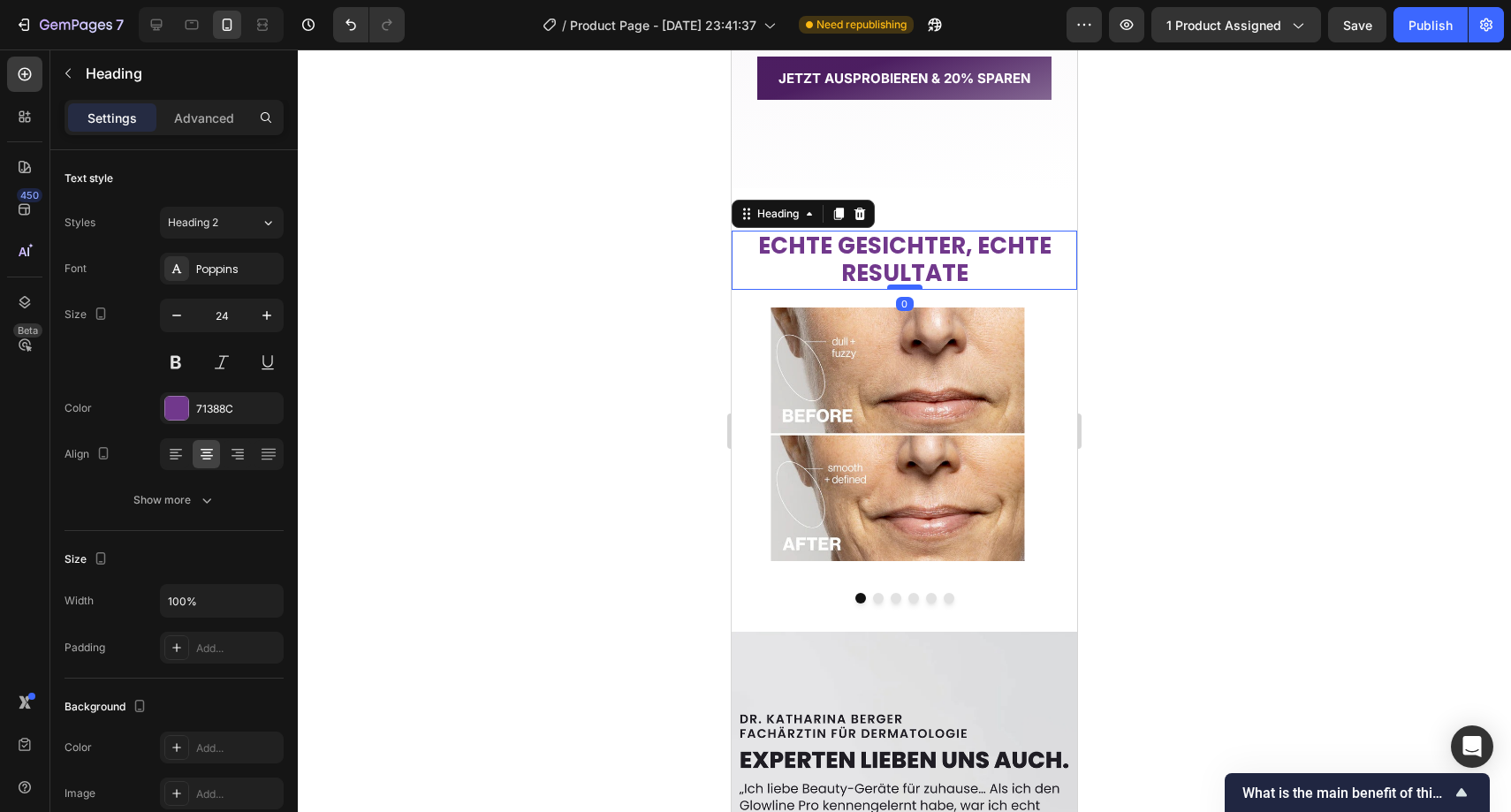
drag, startPoint x: 903, startPoint y: 304, endPoint x: 903, endPoint y: 289, distance: 15.0
click at [903, 289] on div at bounding box center [905, 288] width 35 height 6
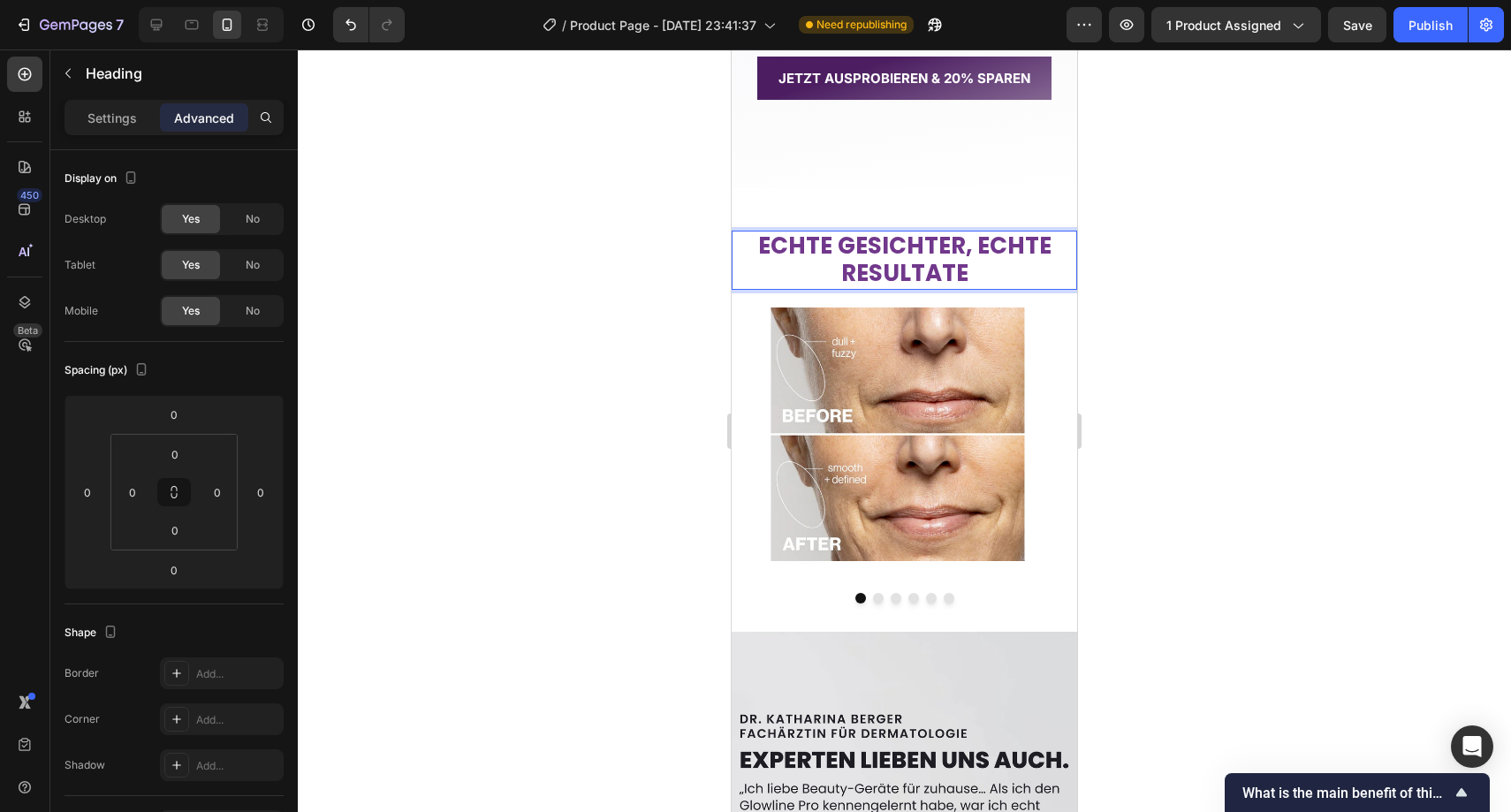
click at [972, 246] on strong "ECHTE GESICHTER, ECHTE" at bounding box center [905, 245] width 293 height 31
click at [886, 277] on strong "ECHTERESULTATE" at bounding box center [905, 273] width 202 height 31
click at [872, 276] on strong "ECHTERESULTATE" at bounding box center [905, 273] width 202 height 31
click at [678, 265] on div at bounding box center [905, 430] width 1214 height 762
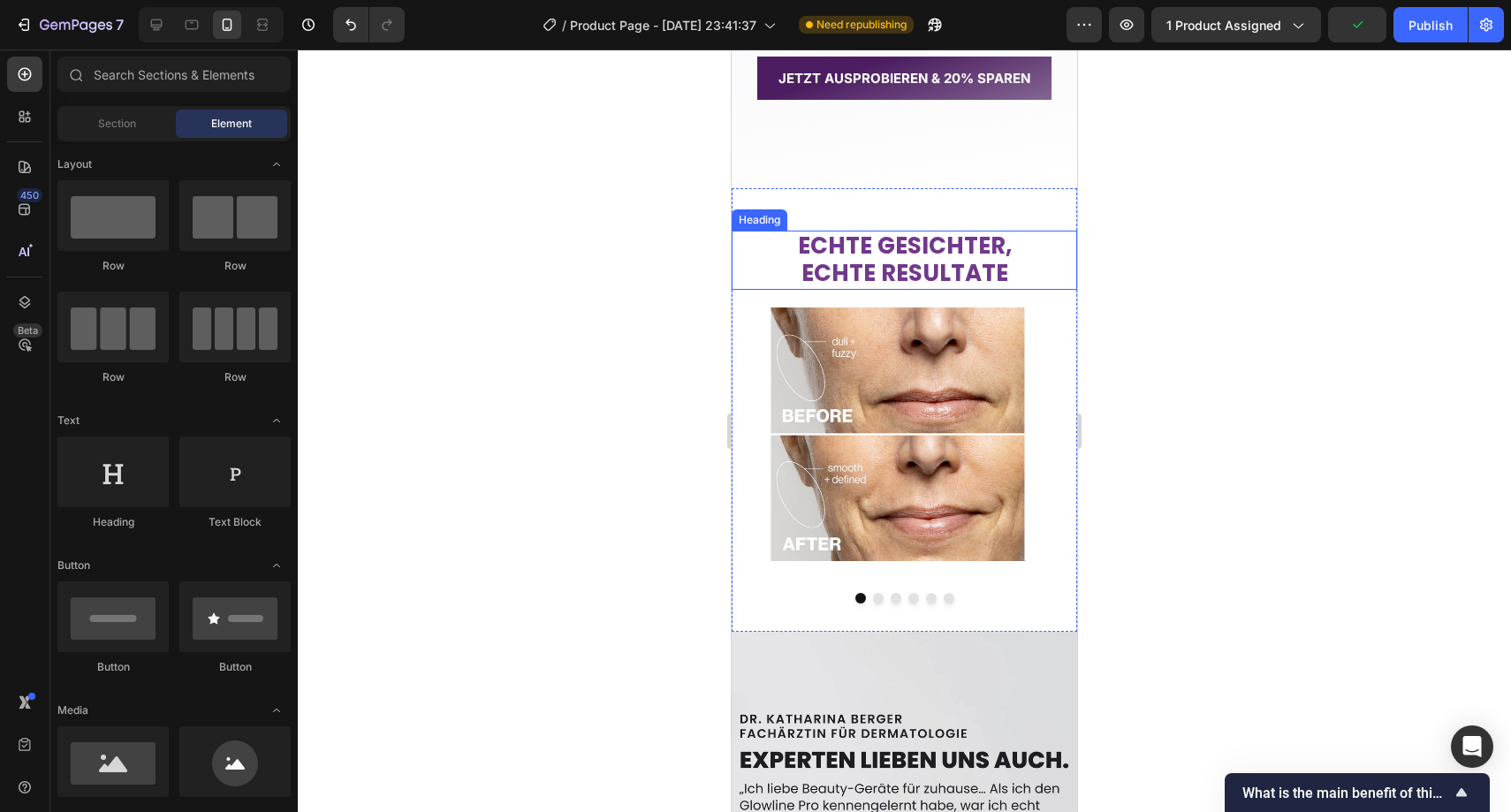
click at [1000, 247] on strong "ECHTE GESICHTER," at bounding box center [905, 245] width 214 height 31
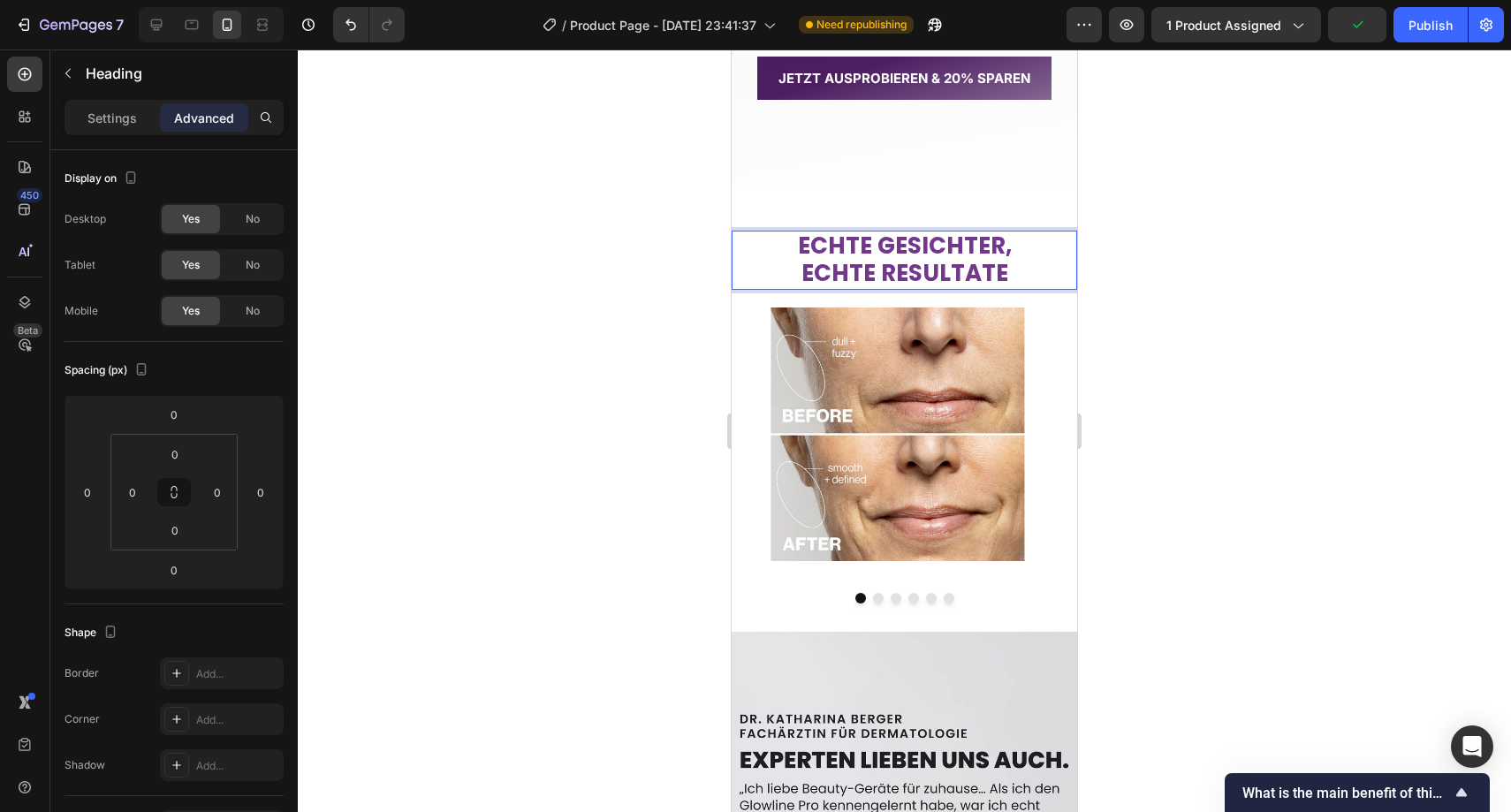
click at [1002, 246] on strong "ECHTE GESICHTER," at bounding box center [905, 245] width 214 height 31
click at [590, 279] on div at bounding box center [905, 430] width 1214 height 762
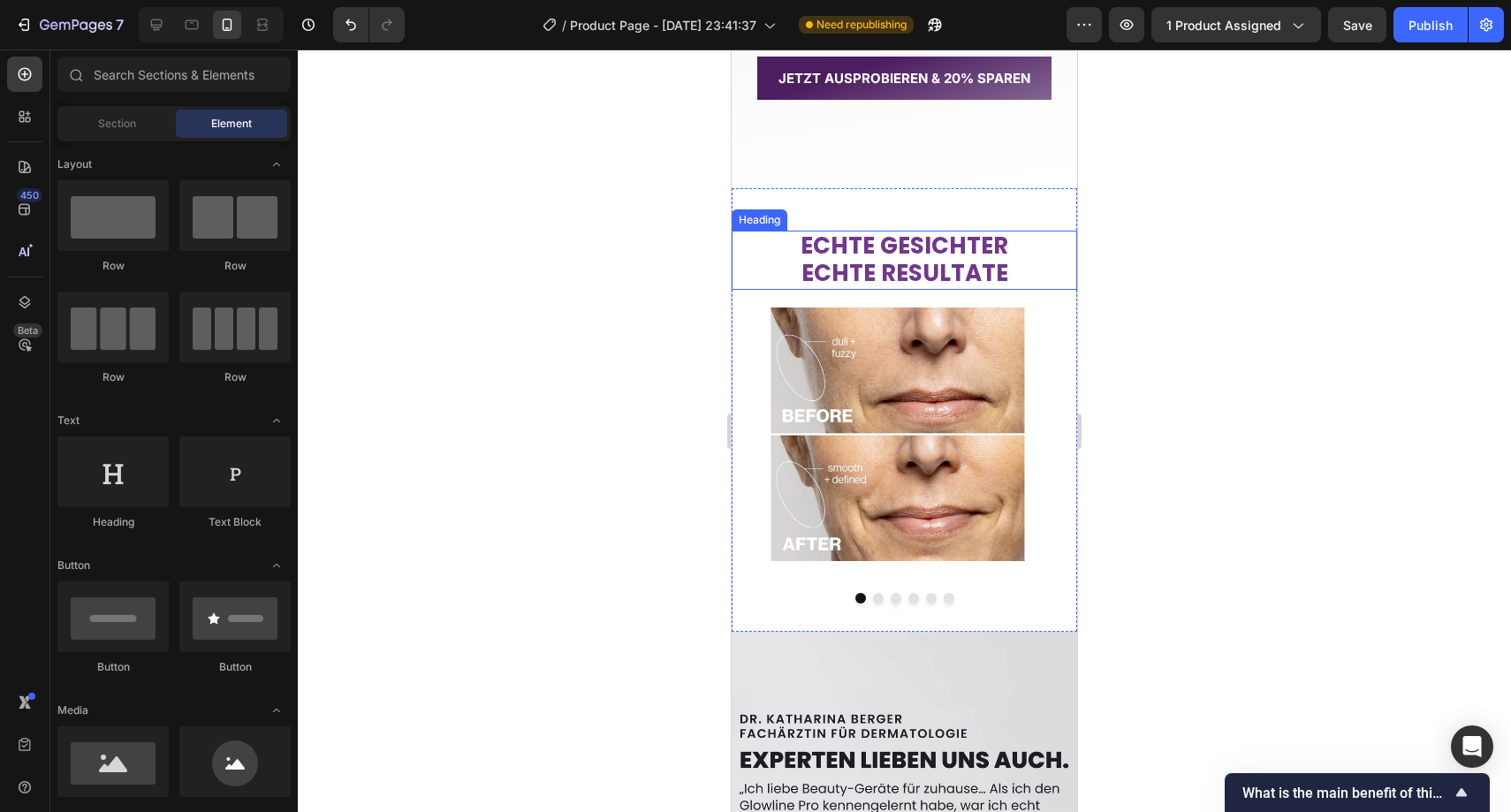
click at [820, 268] on strong "ECHTE RESULTATE" at bounding box center [905, 273] width 207 height 31
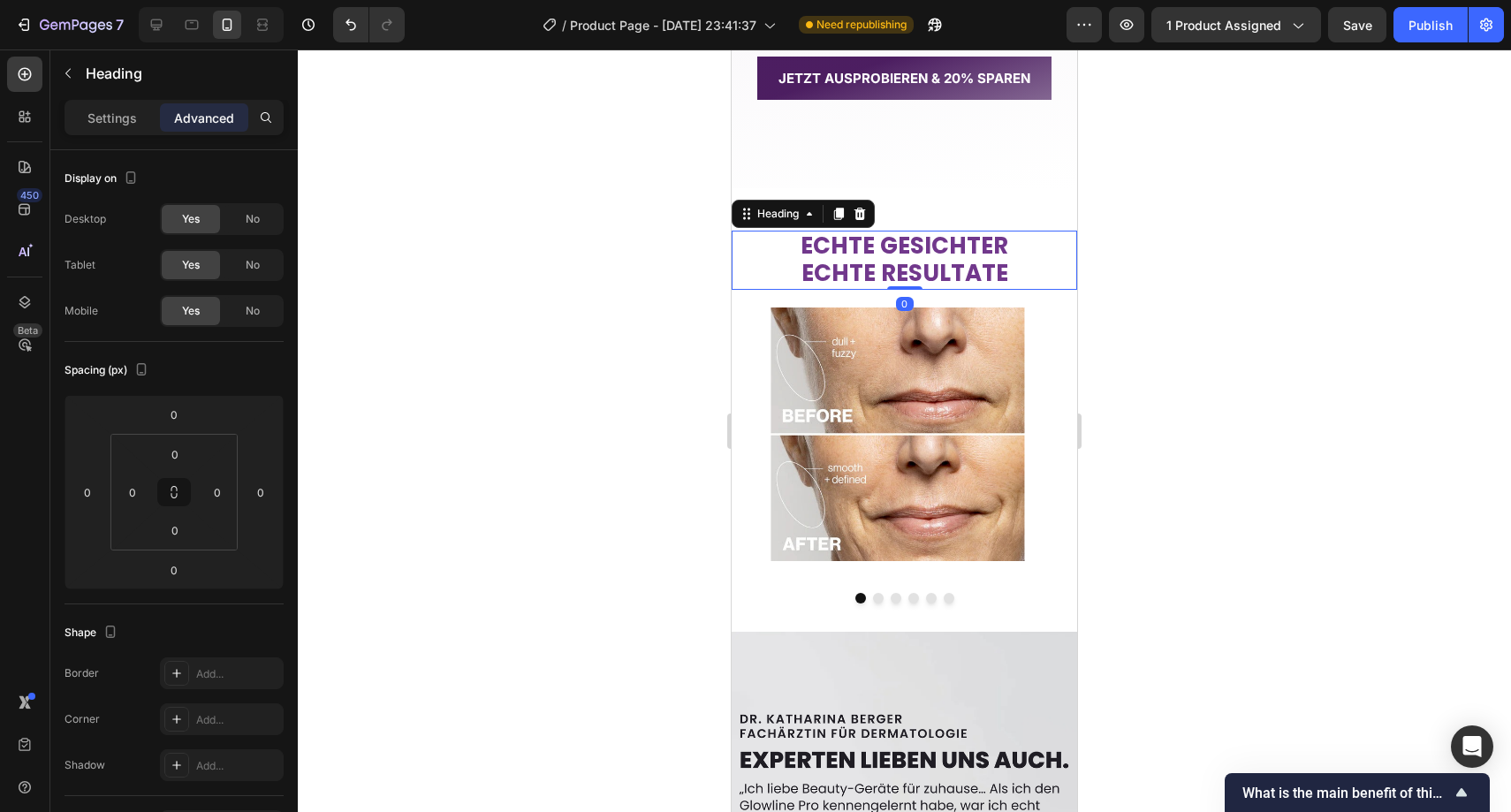
click at [820, 268] on strong "ECHTE RESULTATE" at bounding box center [905, 273] width 207 height 31
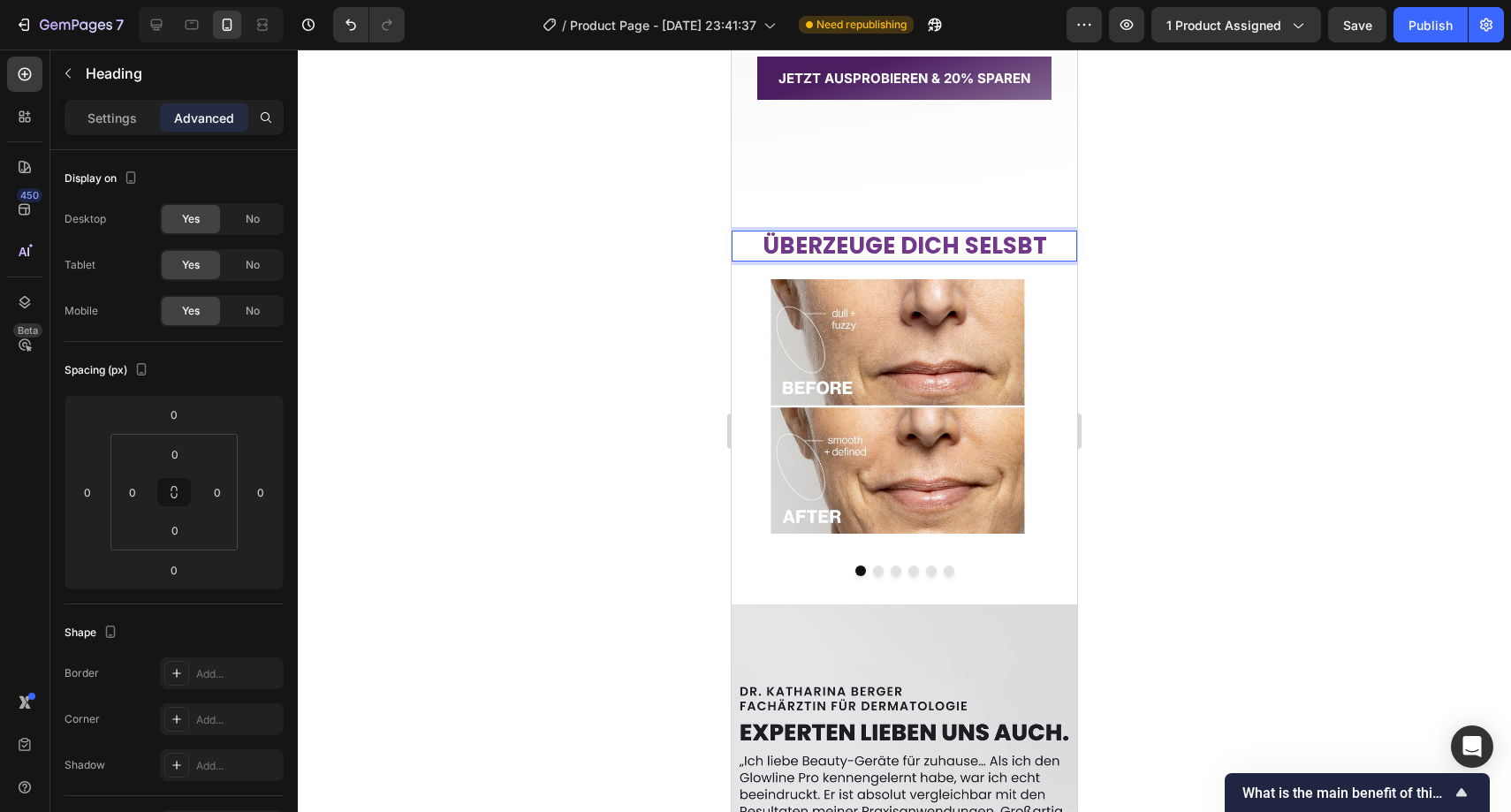
click at [480, 313] on div at bounding box center [905, 430] width 1214 height 762
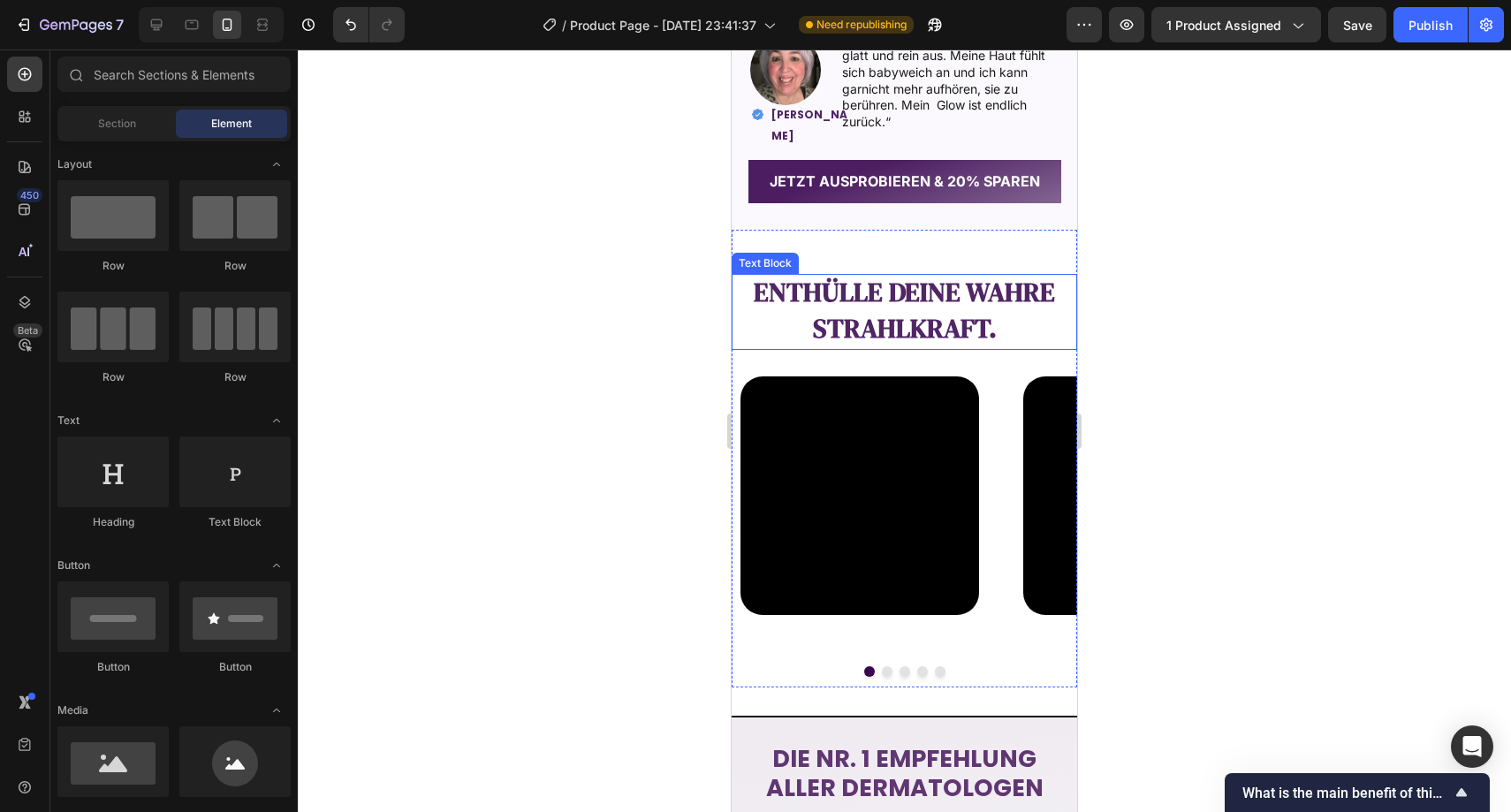
scroll to position [2182, 0]
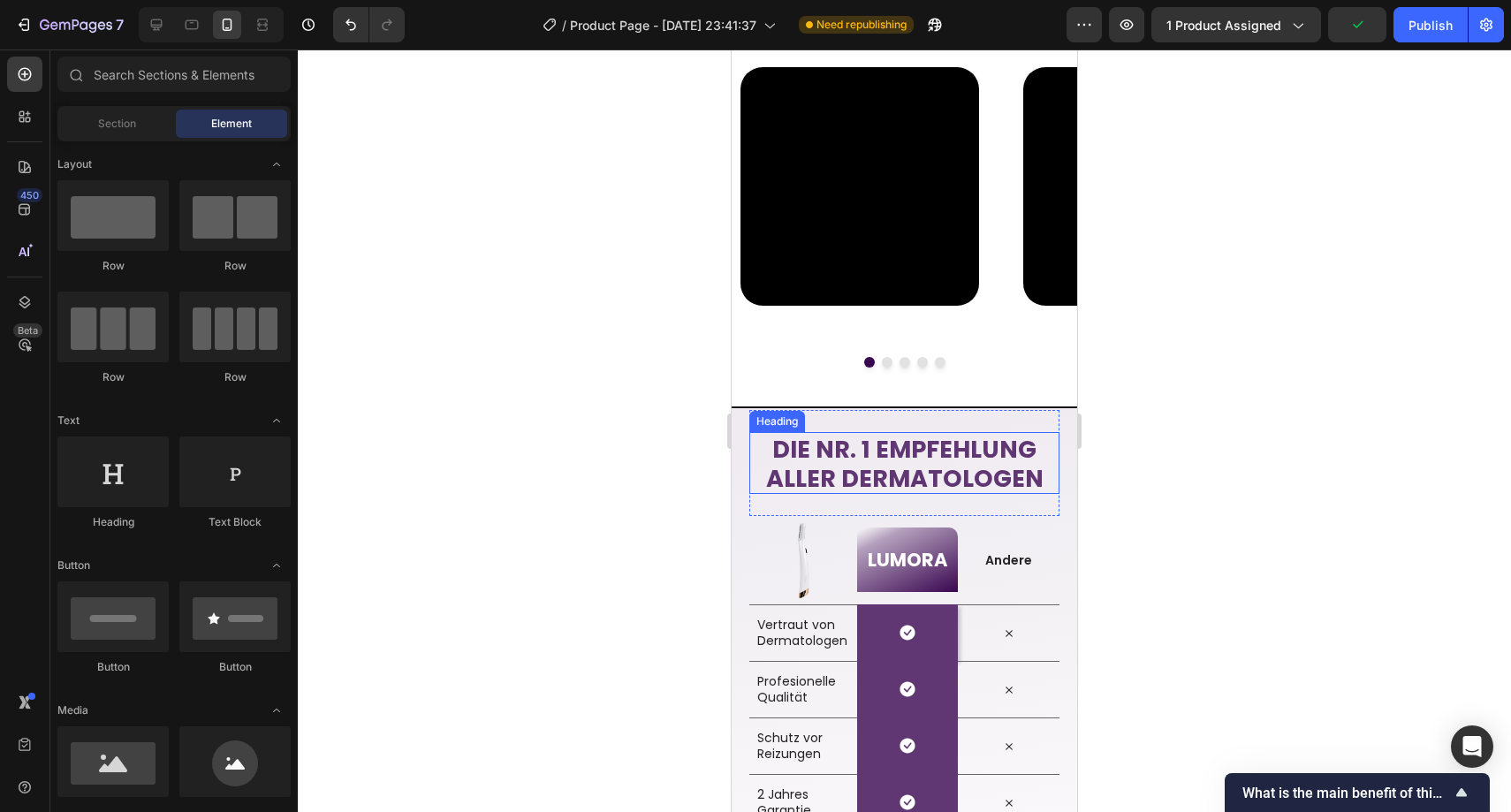
click at [941, 441] on span "Die Nr. 1 Empfehlung" at bounding box center [905, 449] width 265 height 32
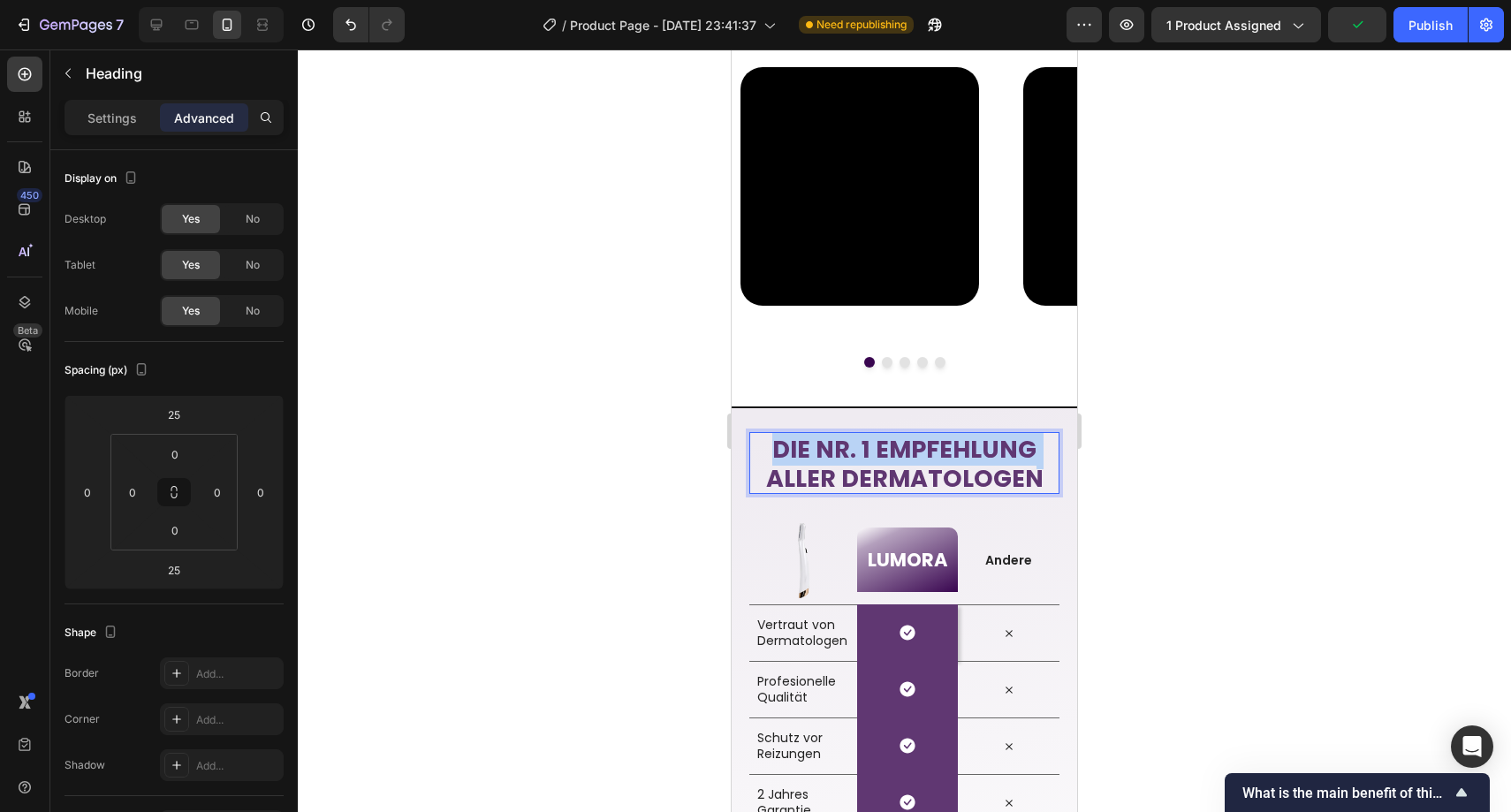
click at [941, 441] on span "Die Nr. 1 Empfehlung" at bounding box center [905, 449] width 265 height 32
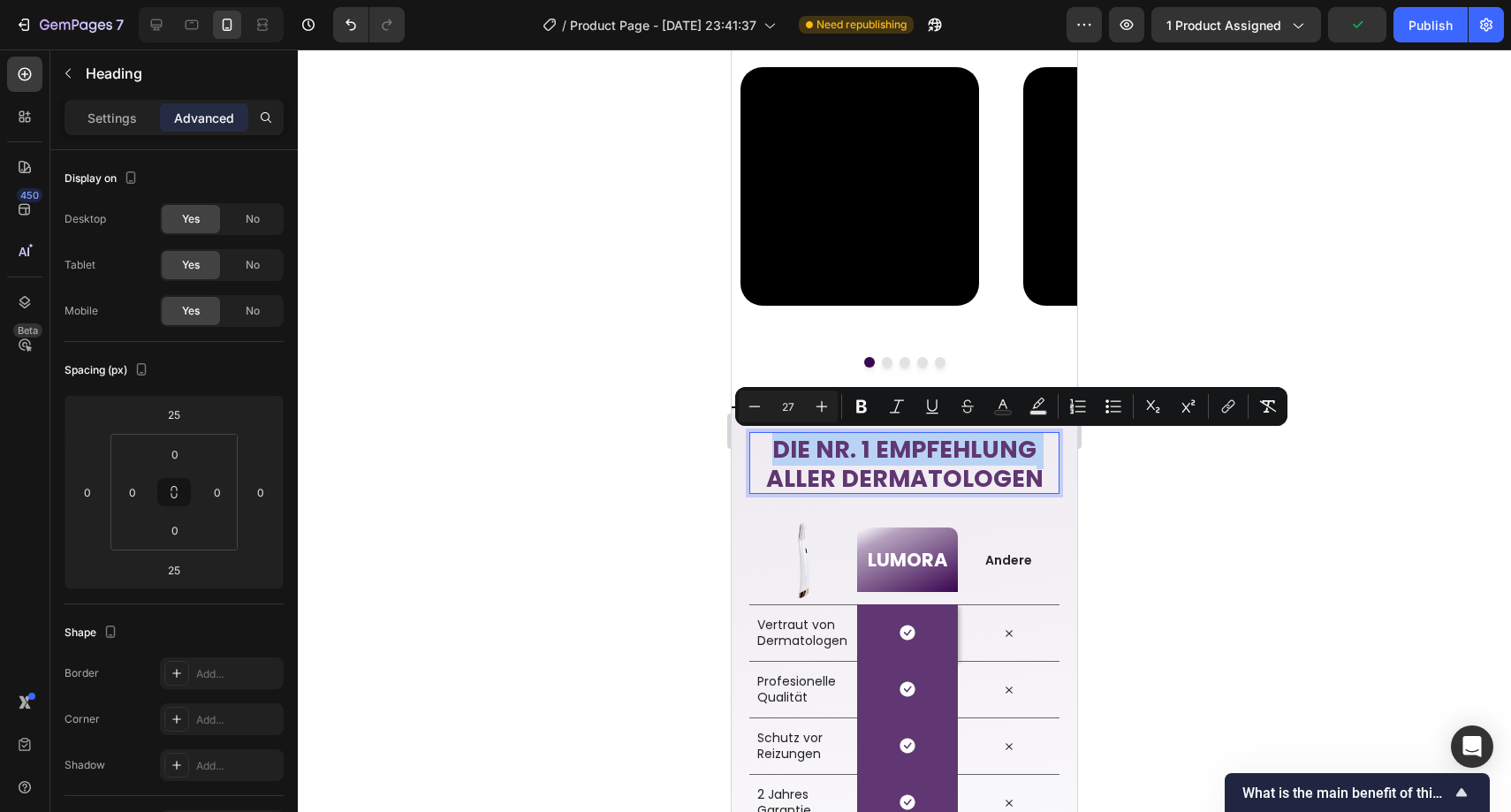
click at [893, 461] on span "Die Nr. 1 Empfehlung" at bounding box center [905, 449] width 265 height 32
click at [692, 432] on div at bounding box center [905, 430] width 1214 height 762
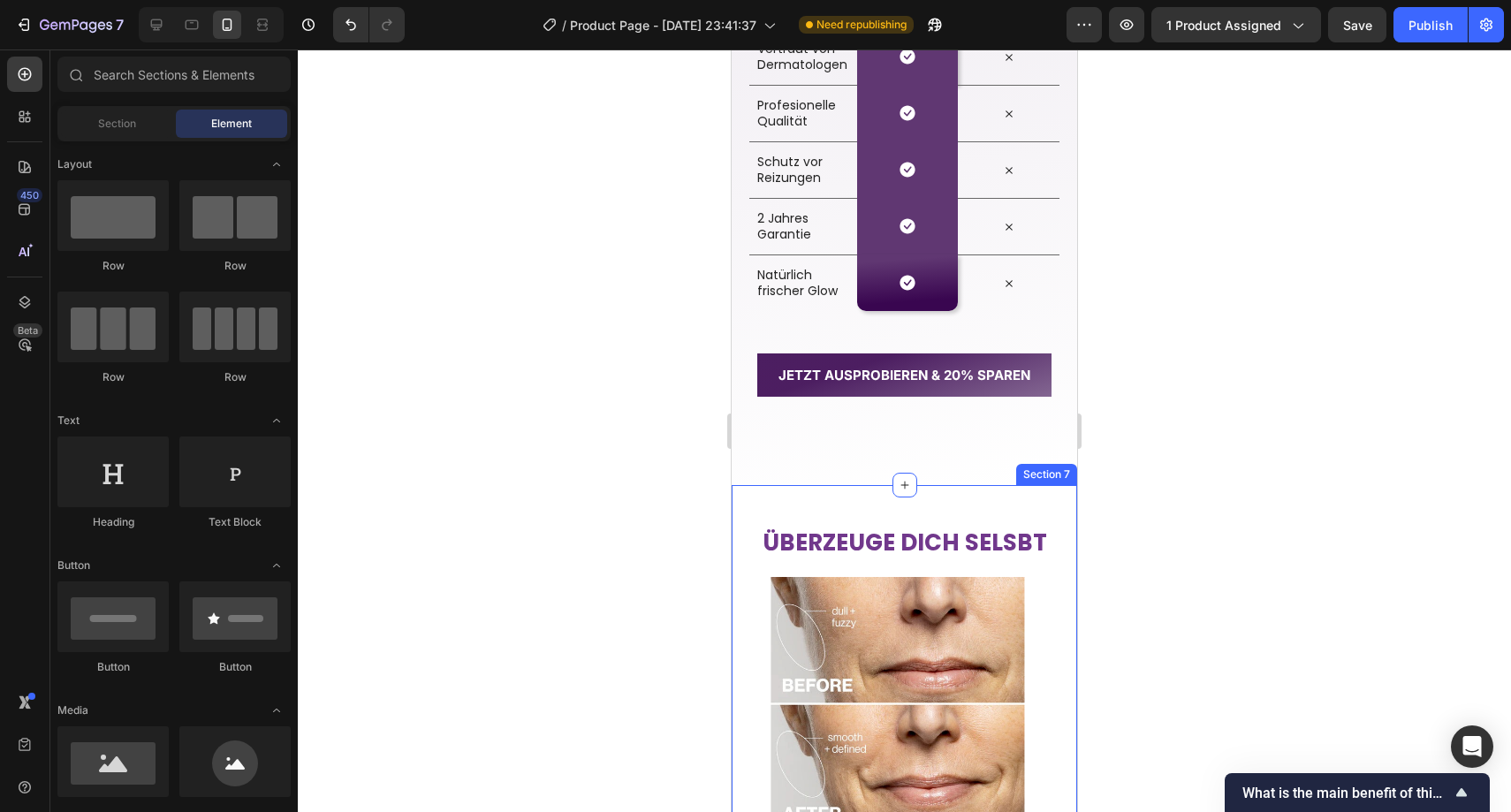
scroll to position [2760, 0]
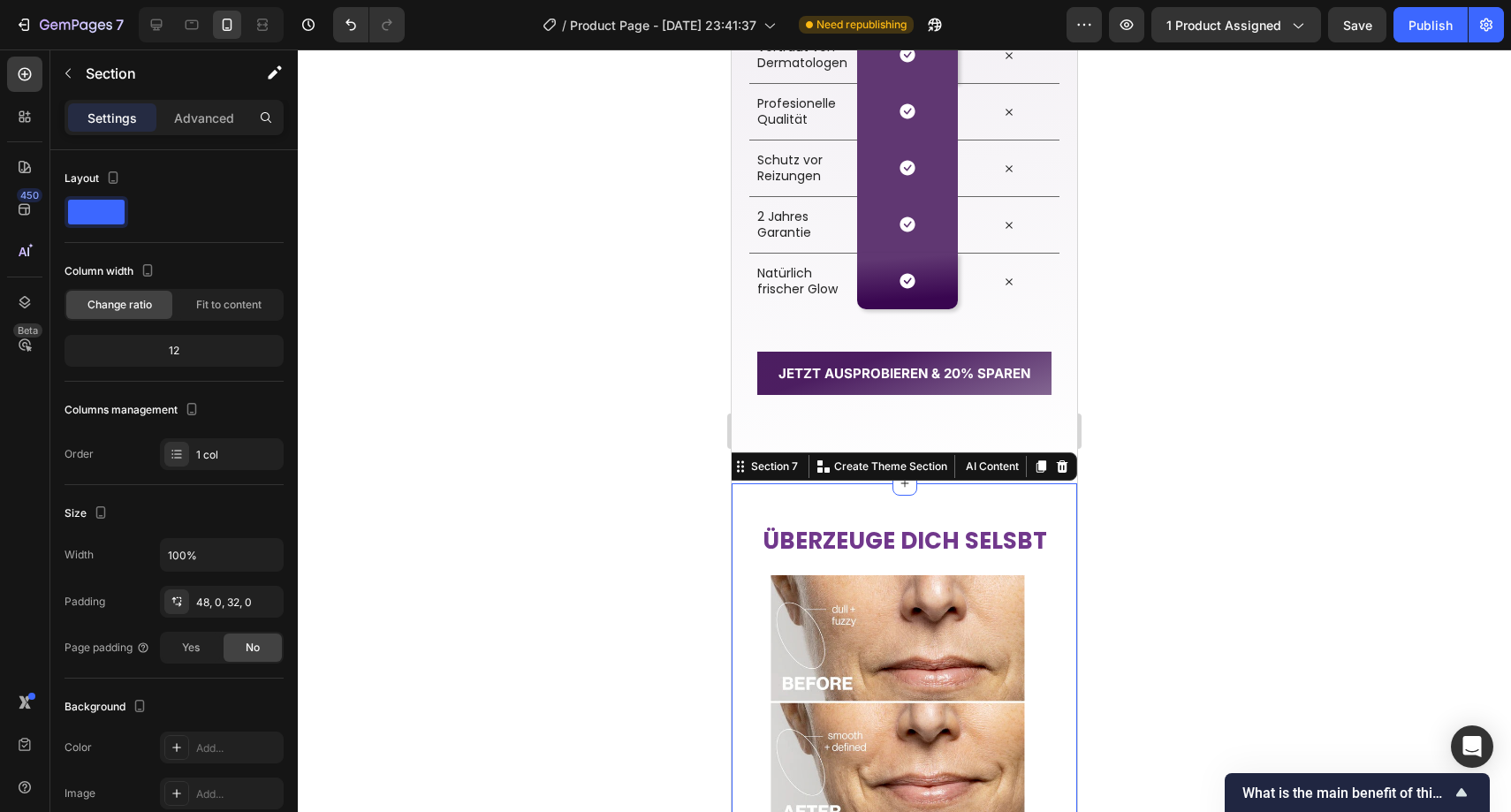
click at [1047, 512] on div "ÜBERZEUGE DICH SELSBT Heading Image Image Image Image Image Image Carousel Sect…" at bounding box center [904, 691] width 345 height 415
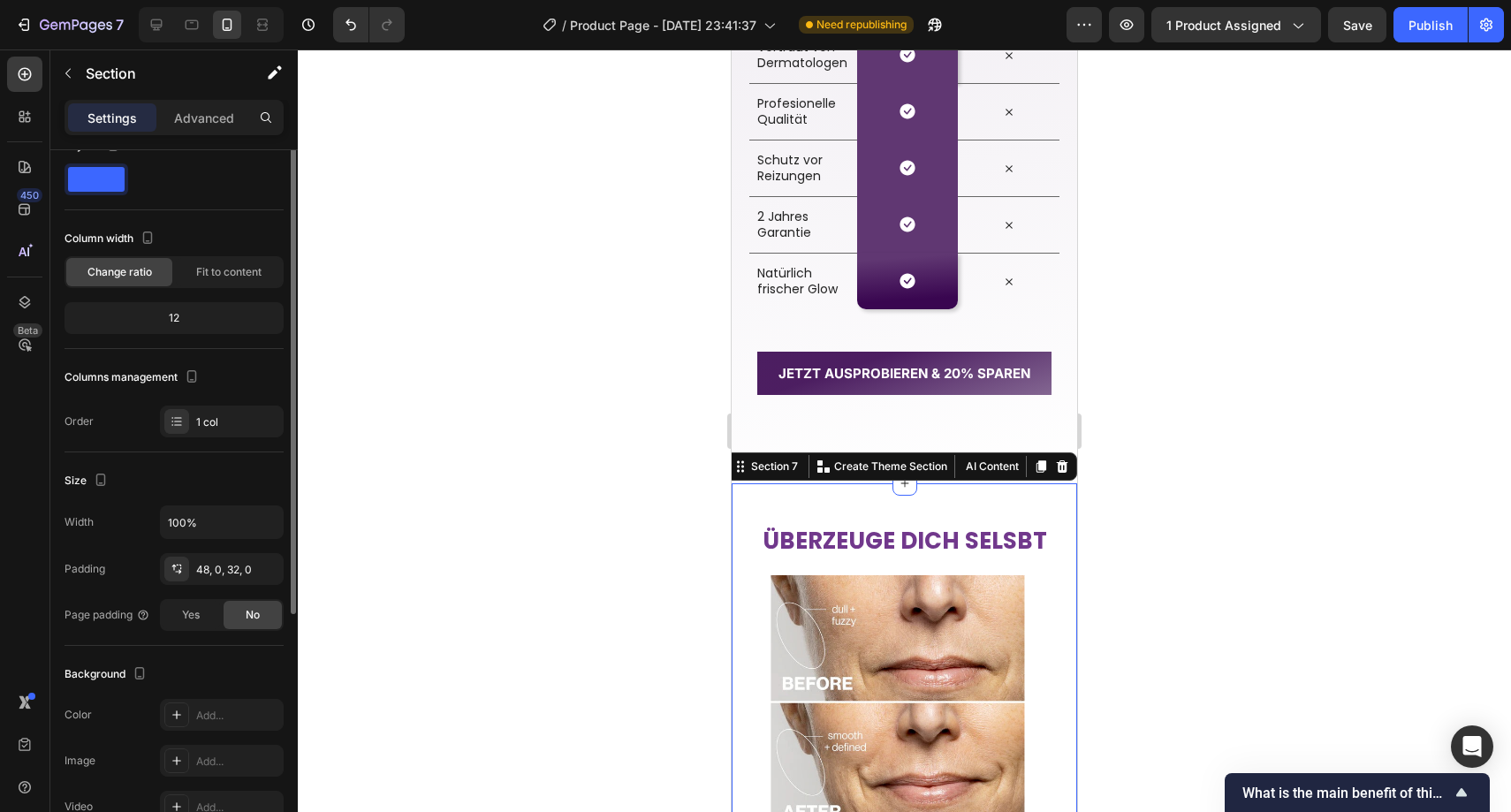
scroll to position [293, 0]
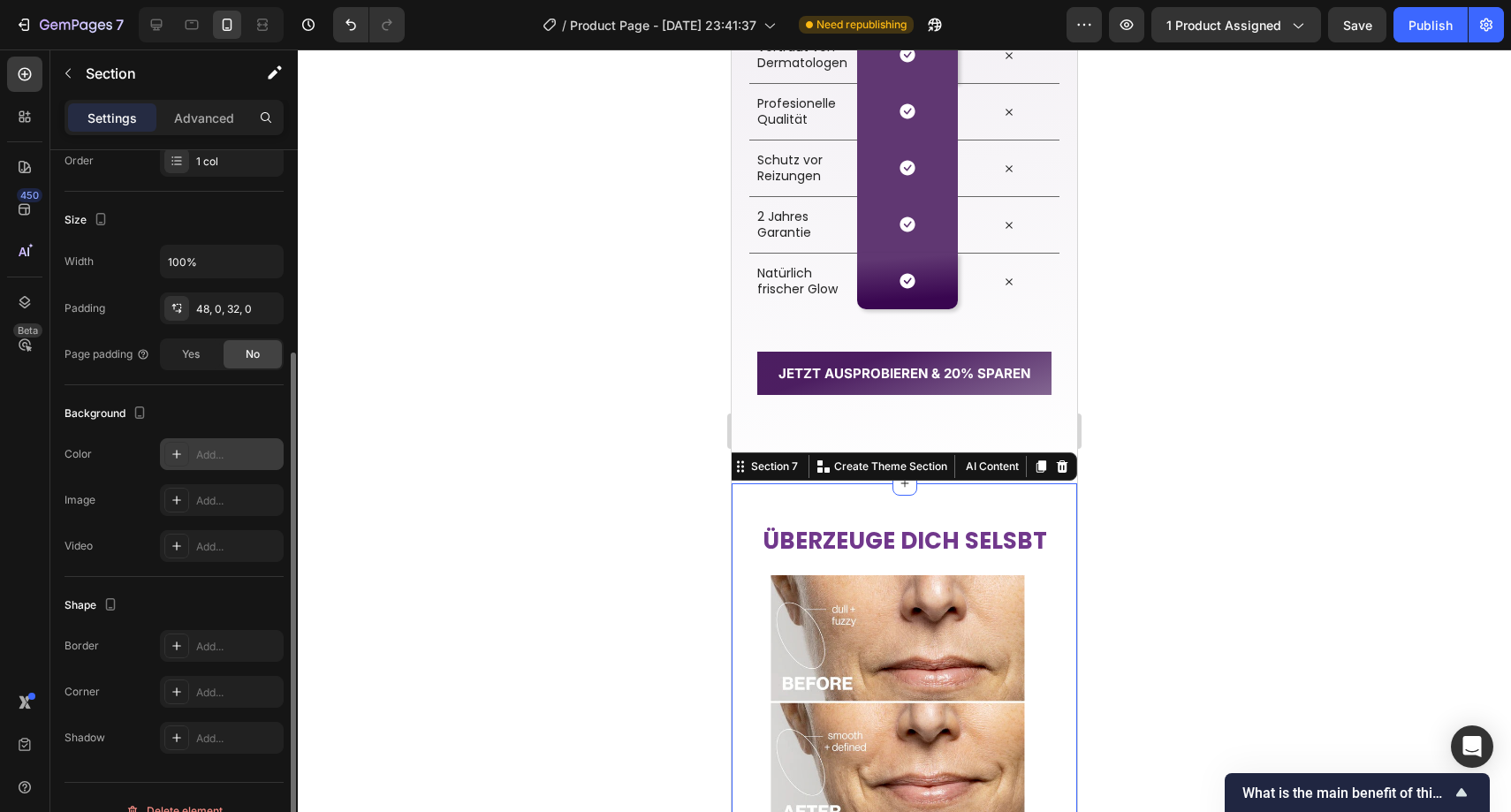
click at [217, 450] on div "Add..." at bounding box center [238, 454] width 83 height 16
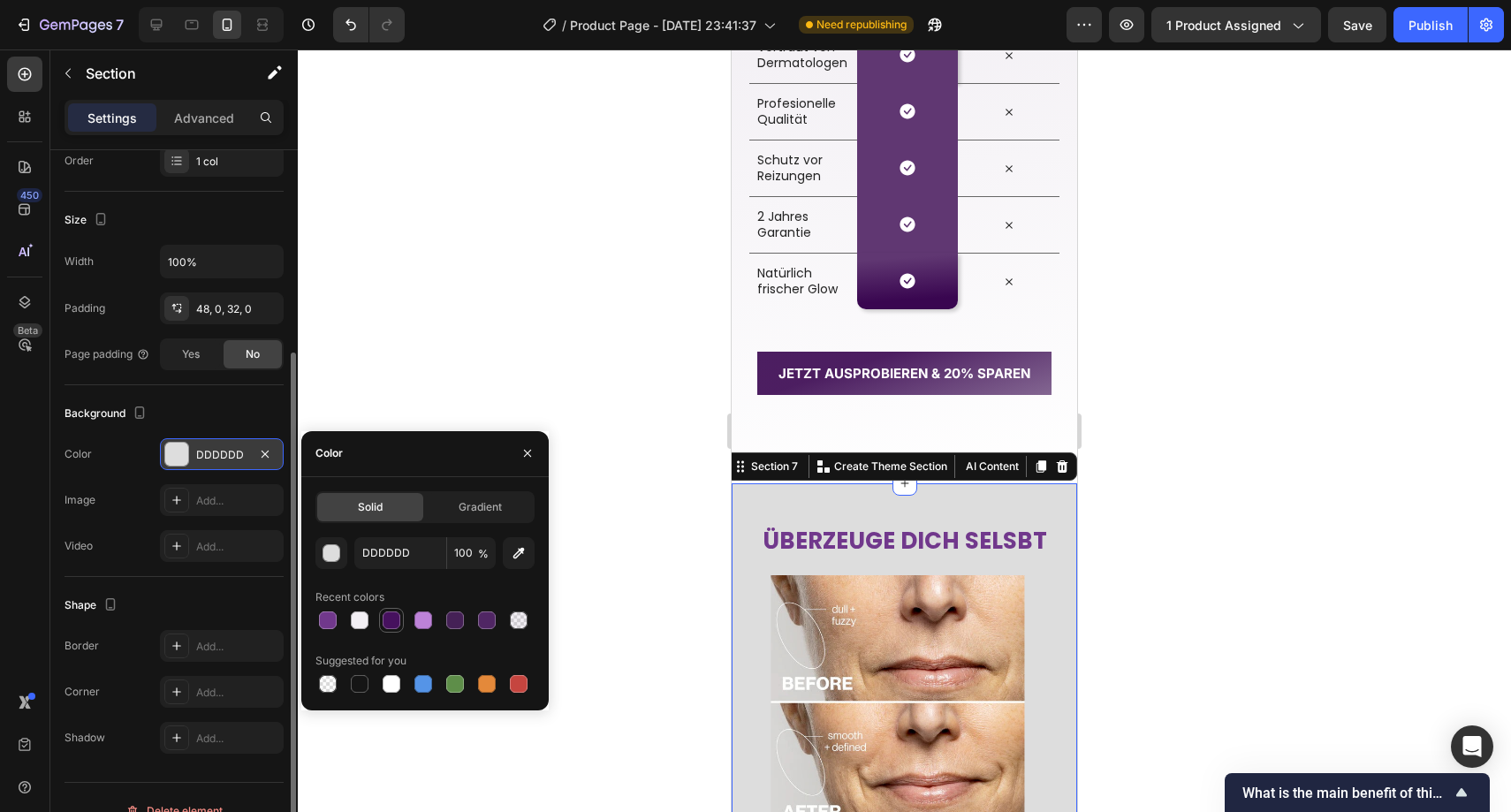
click at [382, 617] on div at bounding box center [391, 620] width 21 height 21
type input "46115E"
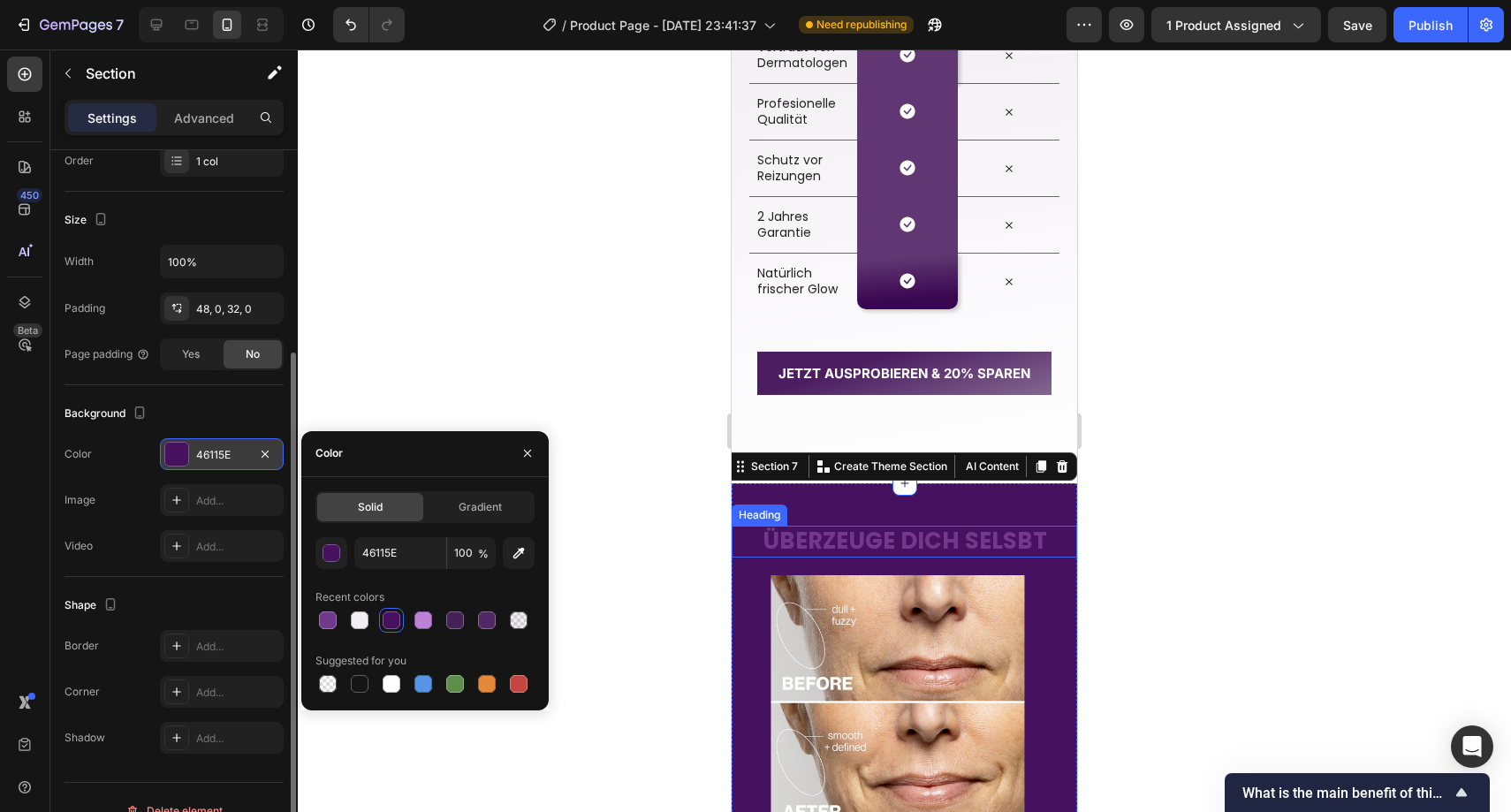
click at [880, 544] on strong "ÜBERZEUGE DICH SELSBT" at bounding box center [905, 540] width 285 height 31
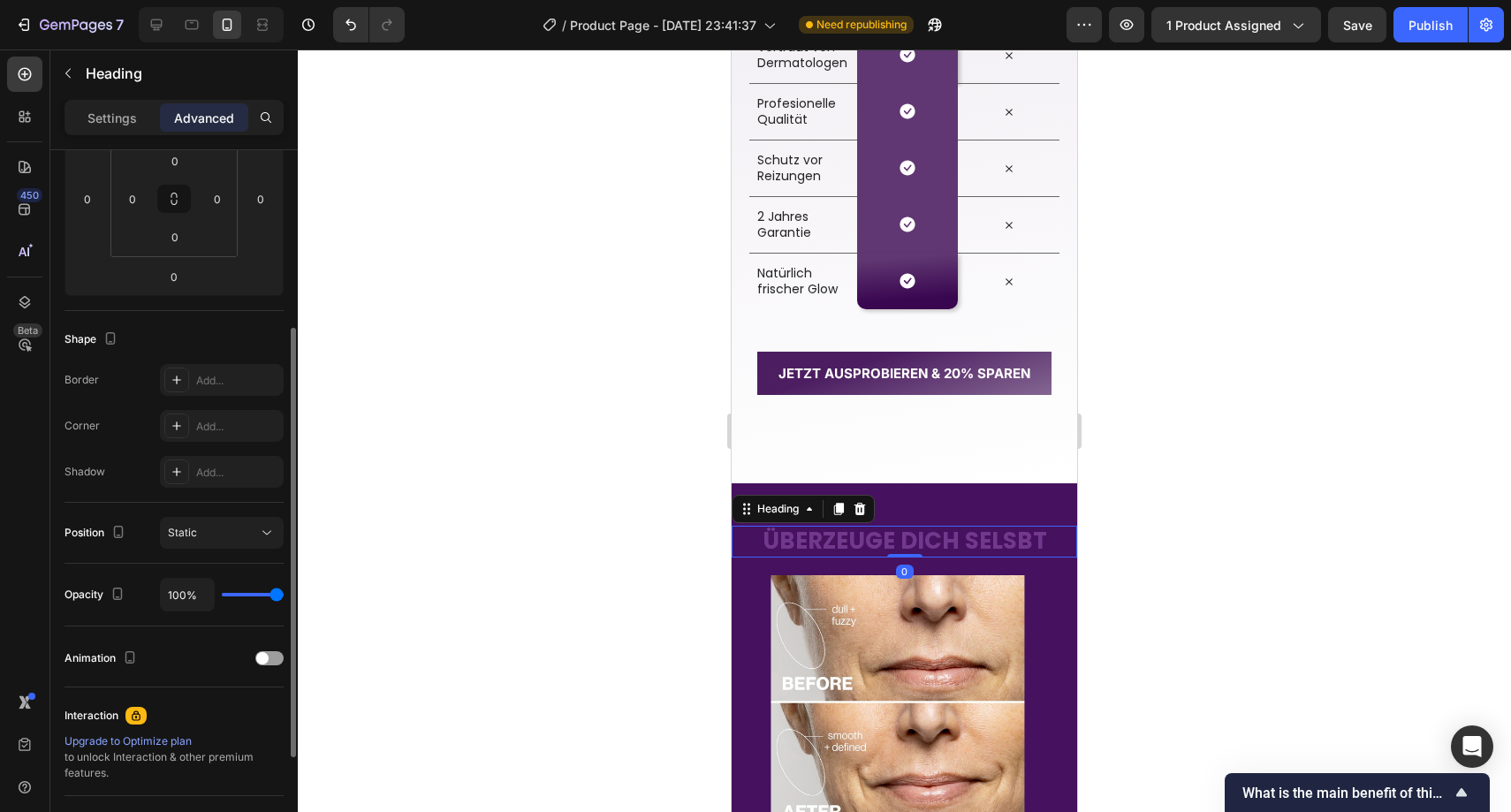
scroll to position [0, 0]
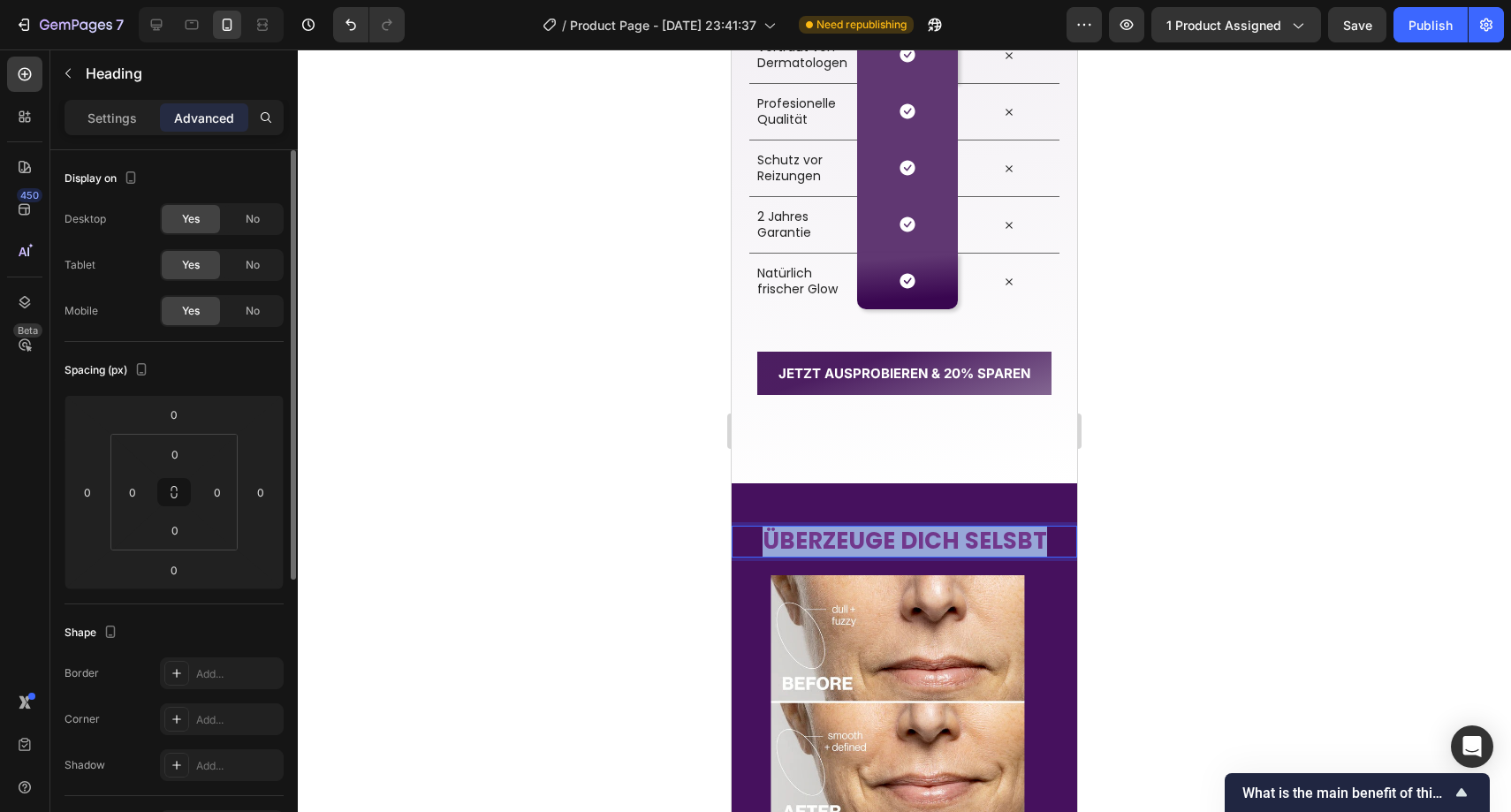
click at [880, 544] on strong "ÜBERZEUGE DICH SELSBT" at bounding box center [905, 540] width 285 height 31
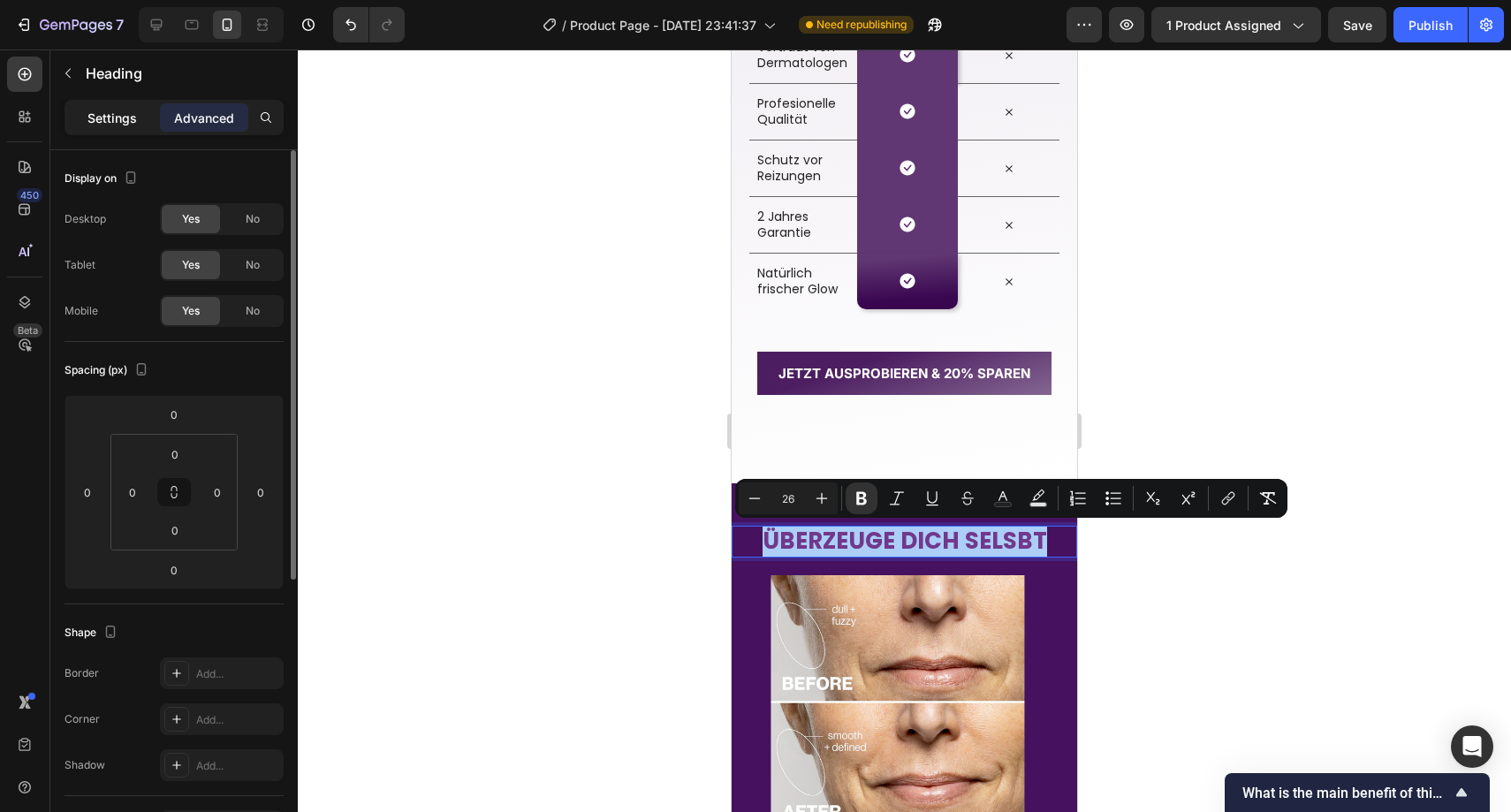
click at [129, 127] on div "Settings" at bounding box center [113, 117] width 89 height 29
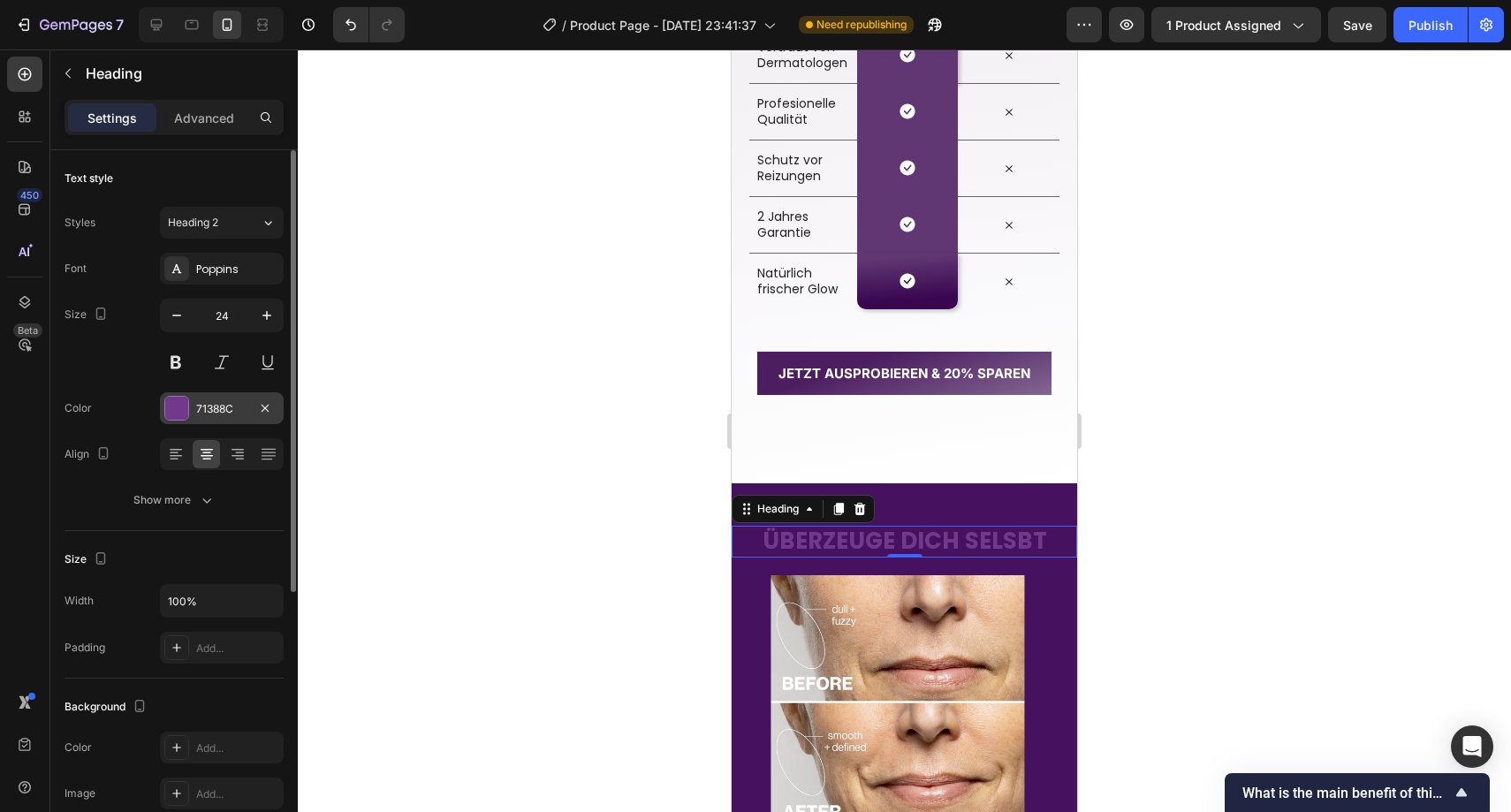
click at [198, 404] on div "71388C" at bounding box center [221, 409] width 51 height 16
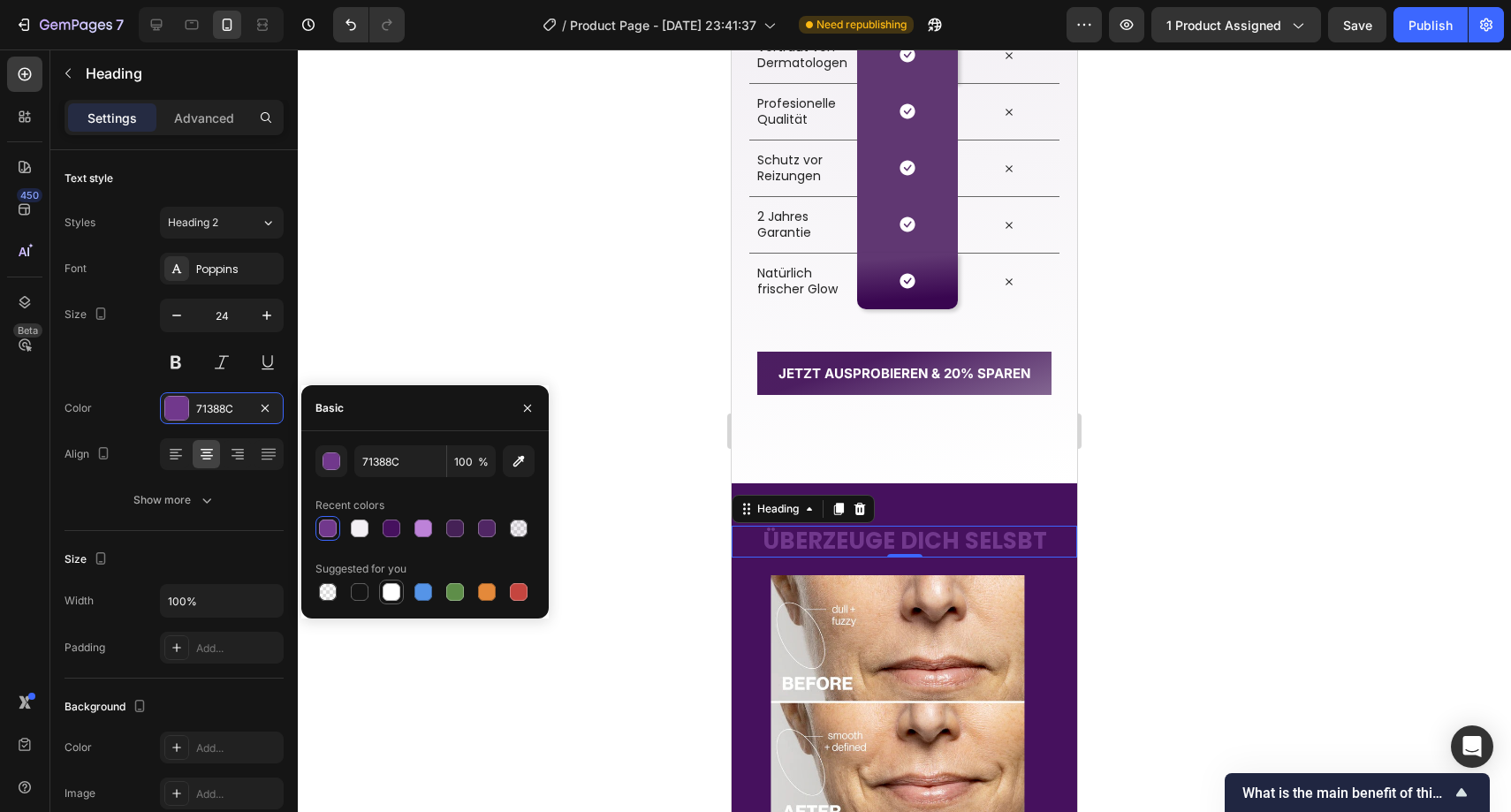
click at [390, 583] on div at bounding box center [391, 591] width 18 height 18
type input "FFFFFF"
click at [634, 492] on div at bounding box center [905, 430] width 1214 height 762
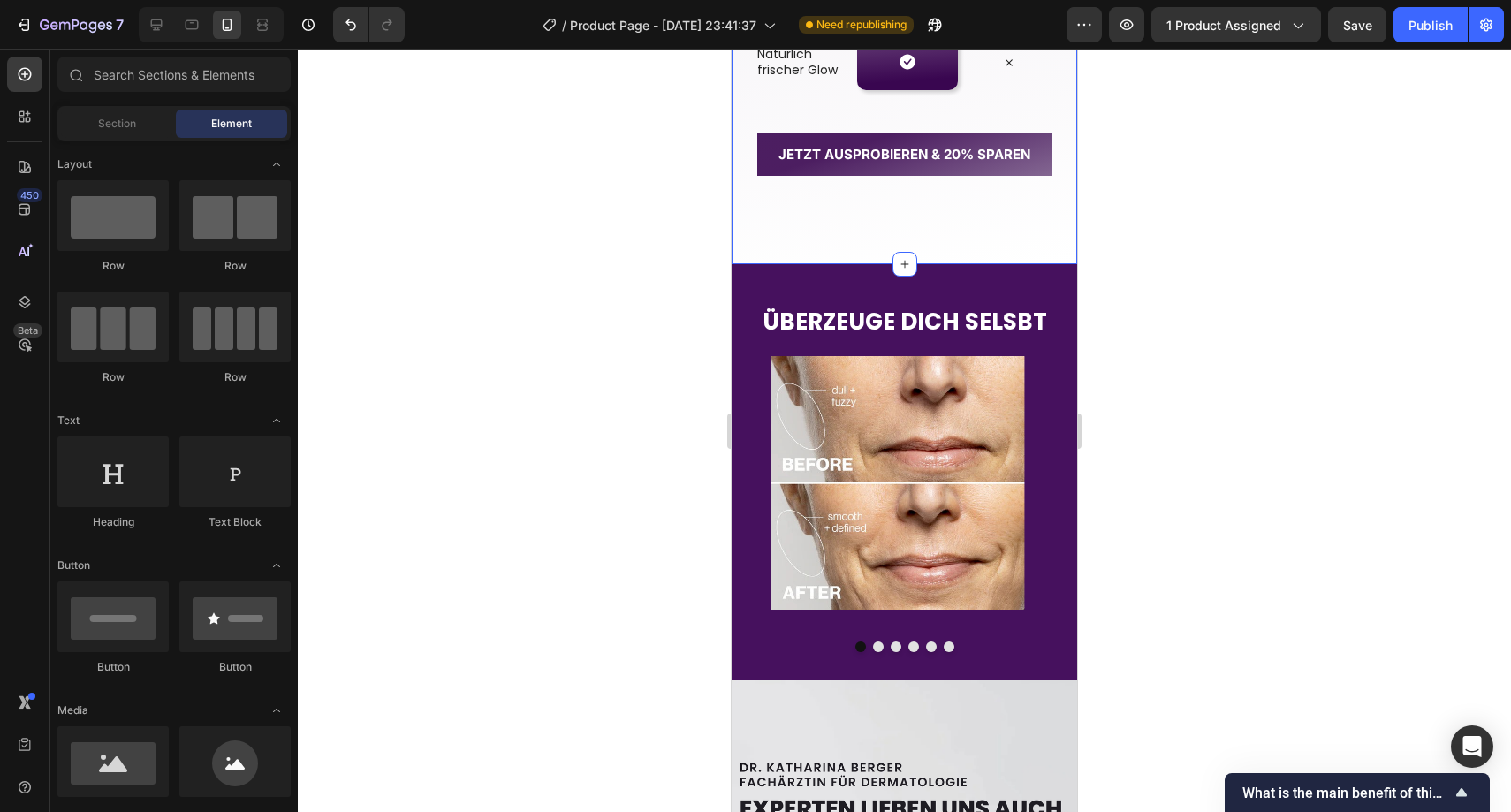
scroll to position [2999, 0]
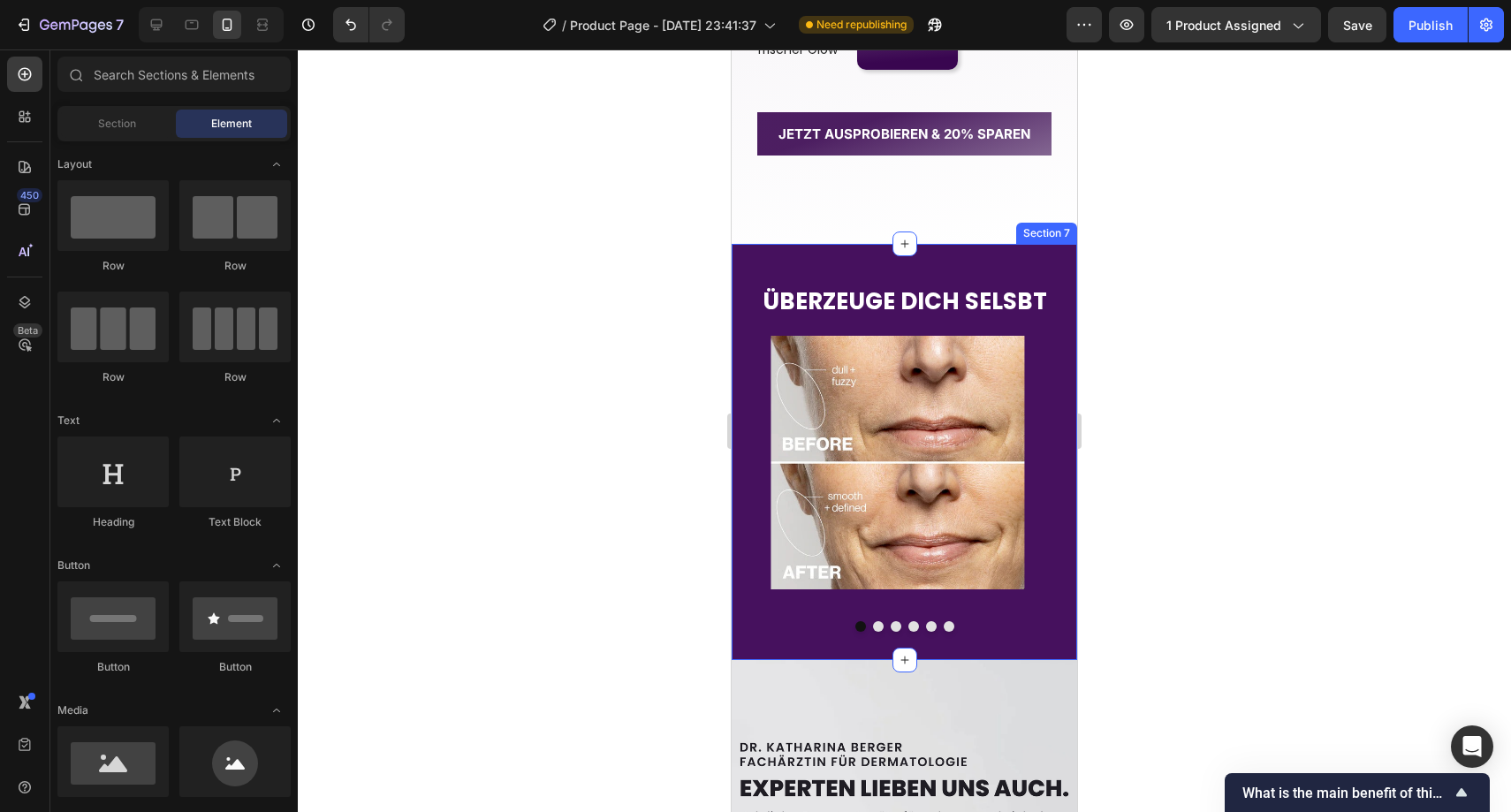
click at [774, 257] on div "⁠⁠⁠⁠⁠⁠⁠ ÜBERZEUGE DICH SELSBT Heading Image Image Image Image Image Image Carou…" at bounding box center [904, 451] width 345 height 415
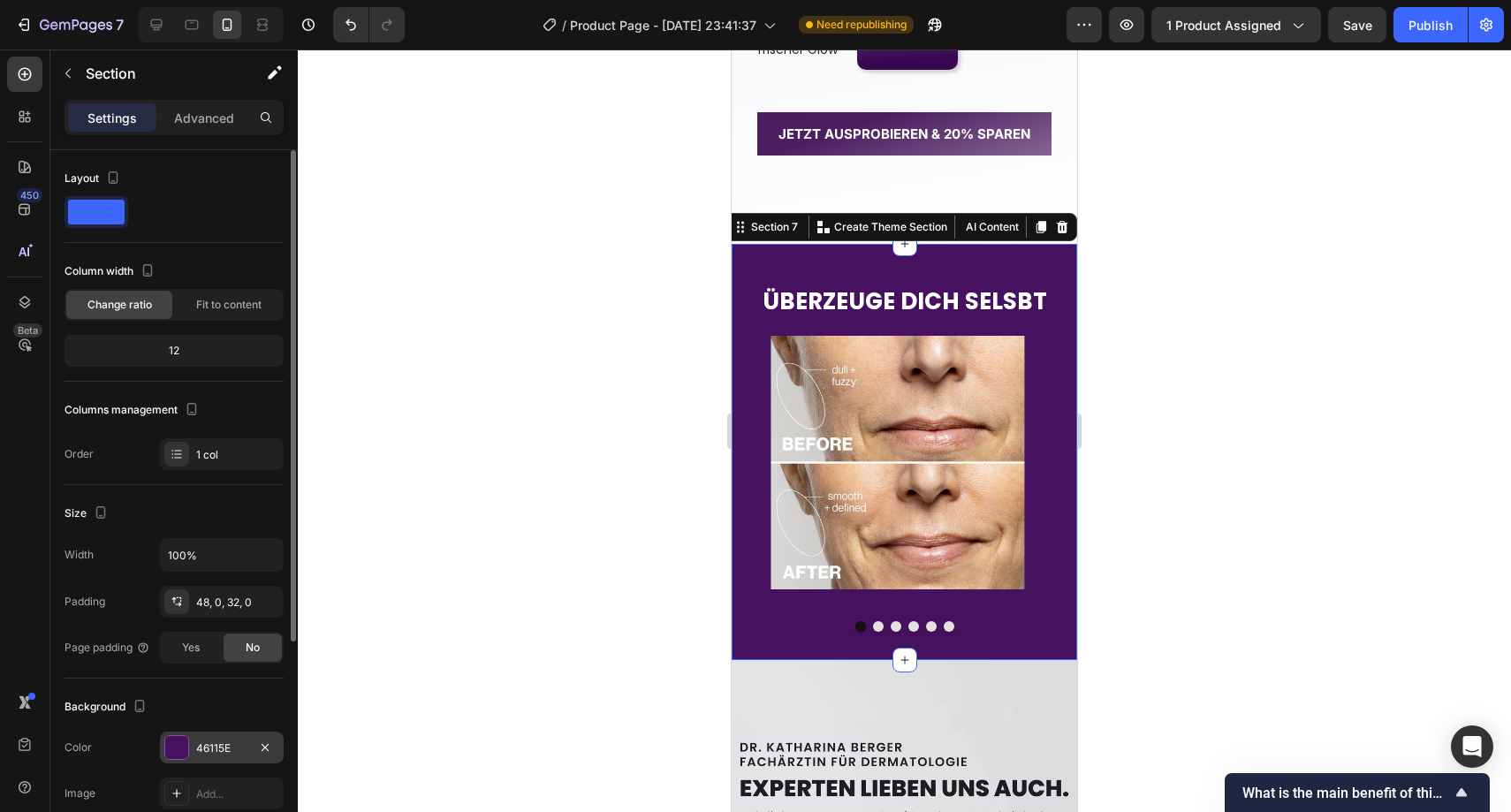
click at [222, 737] on div "46115E" at bounding box center [222, 747] width 124 height 31
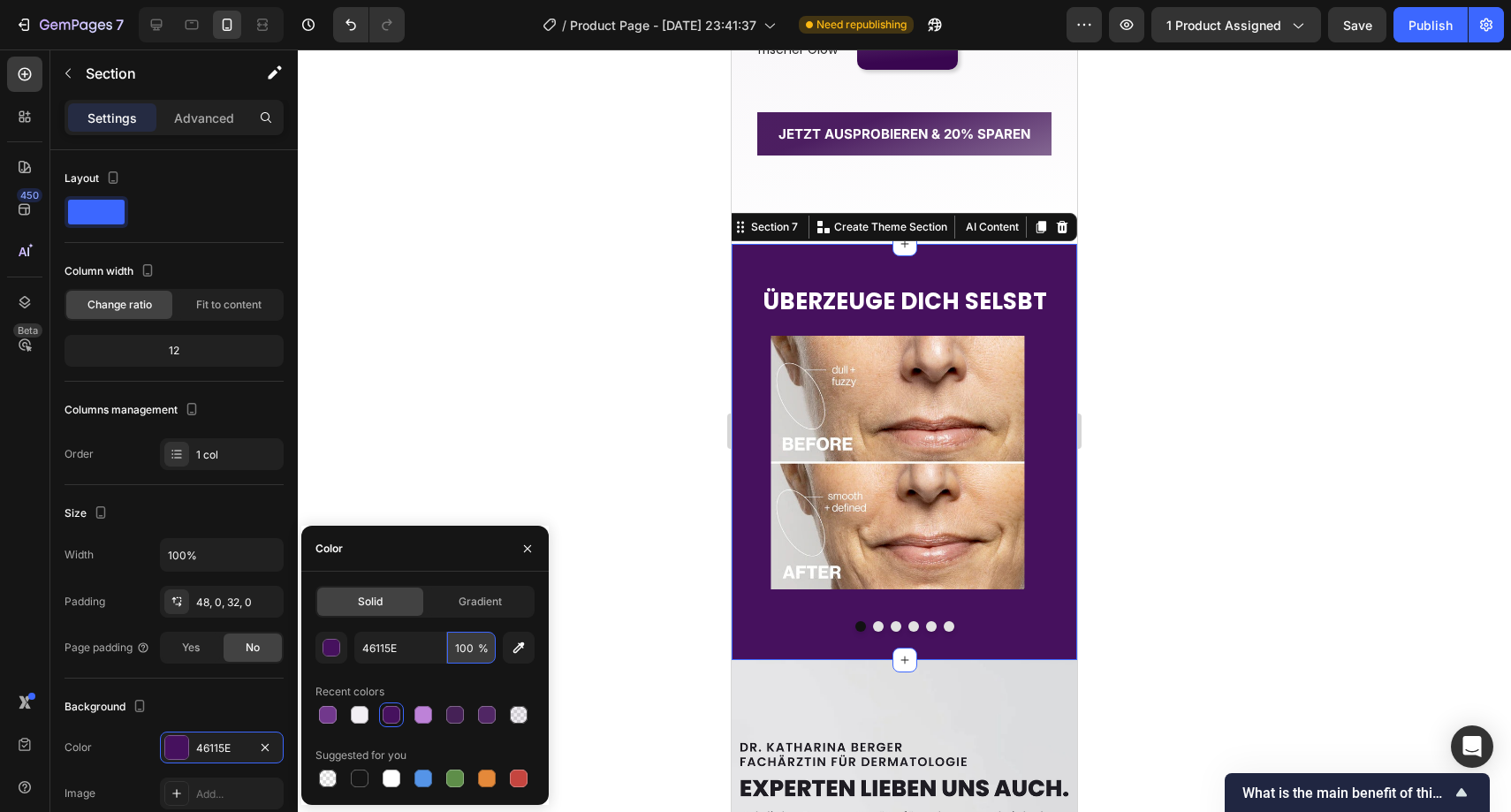
click at [452, 641] on input "100" at bounding box center [471, 647] width 49 height 31
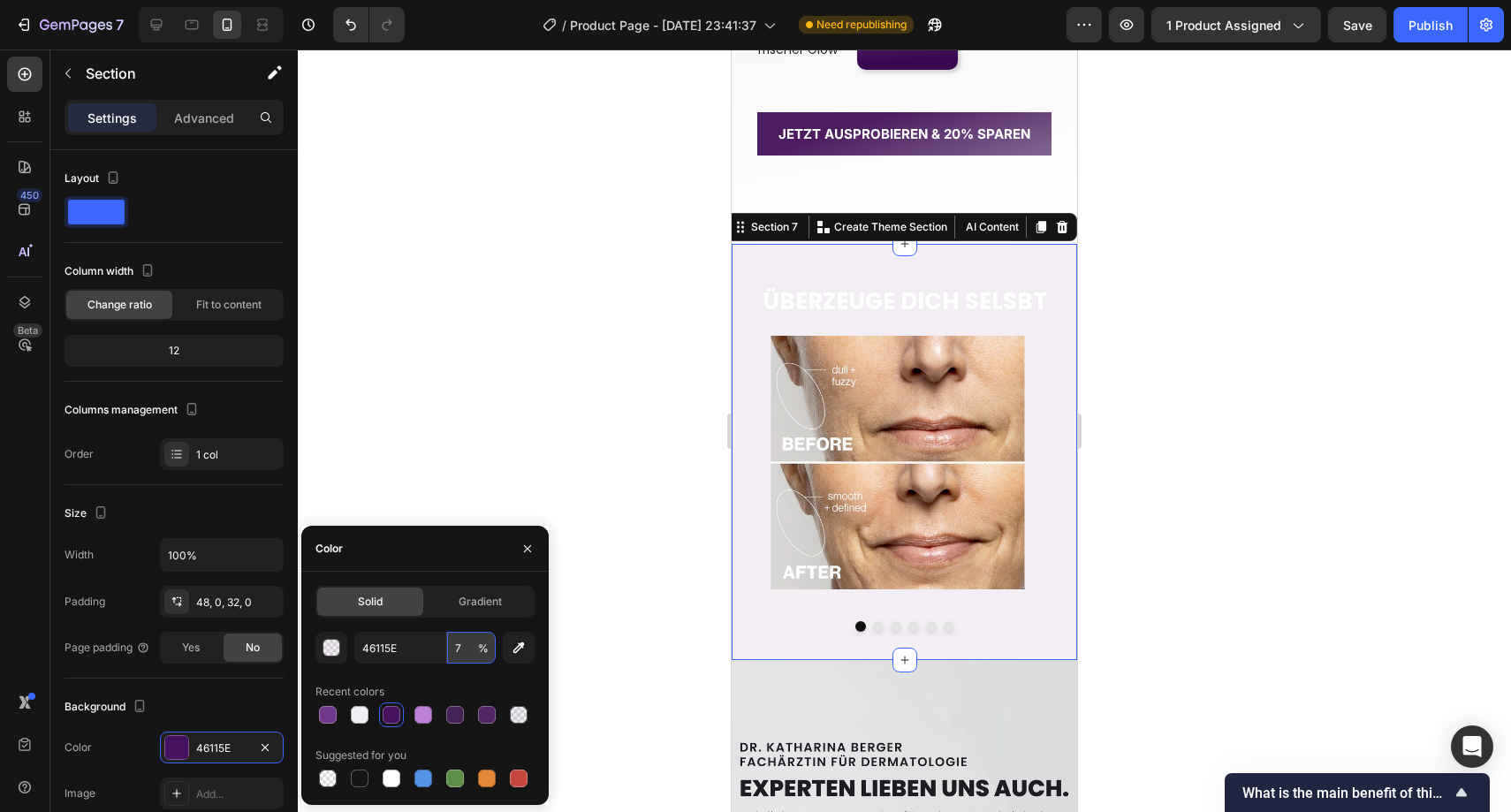
type input "70"
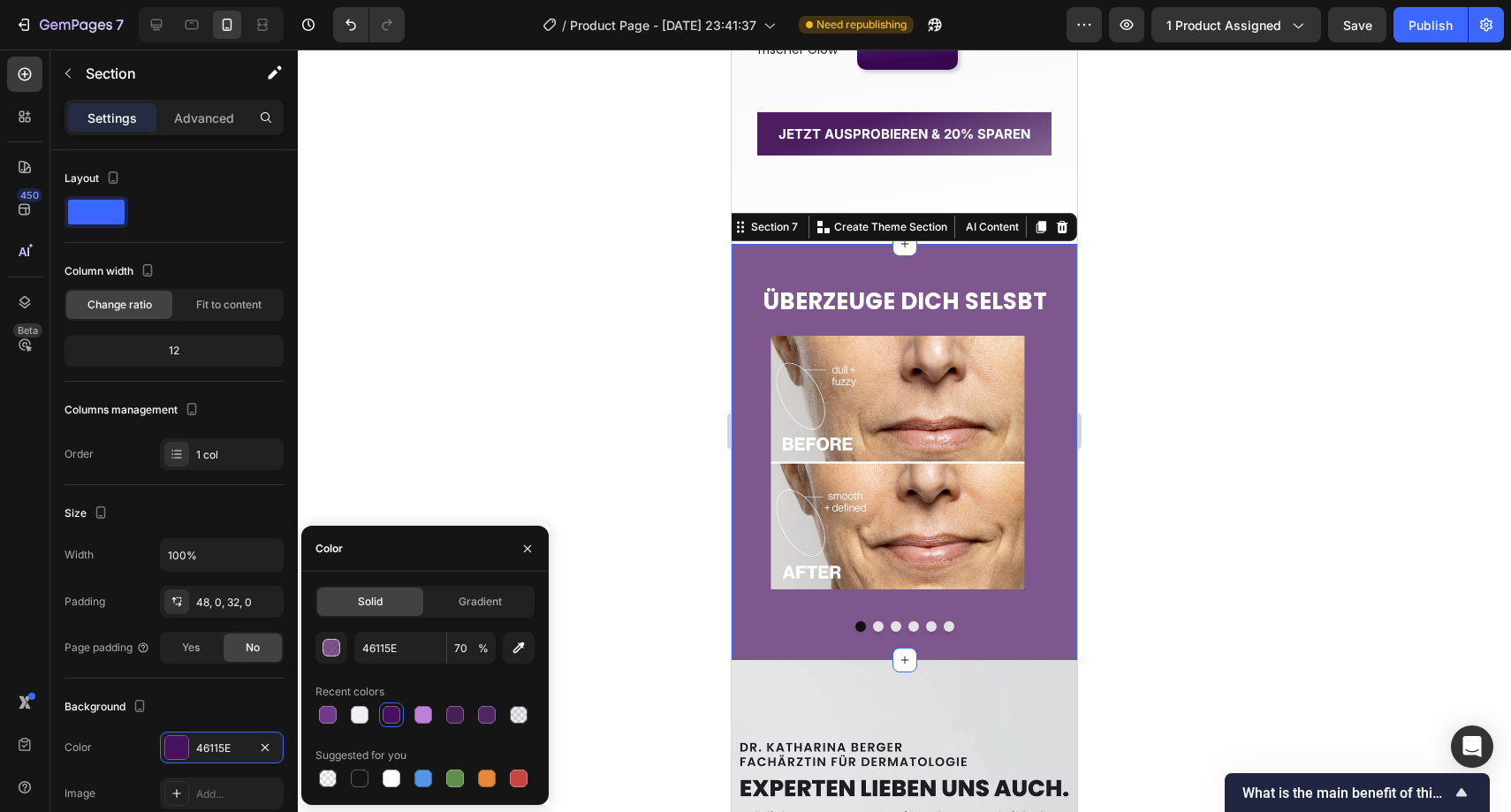
click at [600, 476] on div at bounding box center [905, 430] width 1214 height 762
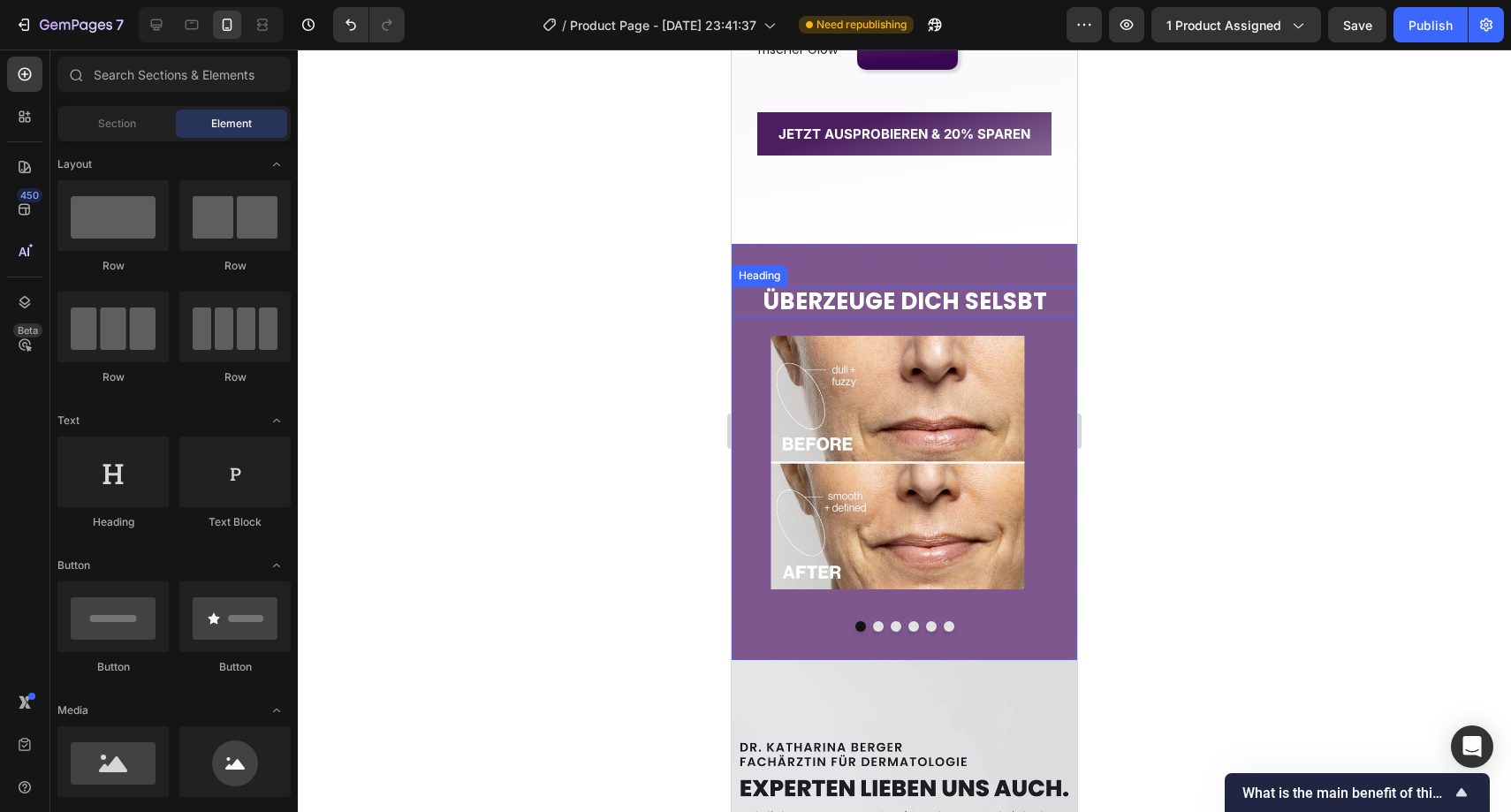
click at [865, 290] on strong "ÜBERZEUGE DICH SELSBT" at bounding box center [905, 301] width 285 height 31
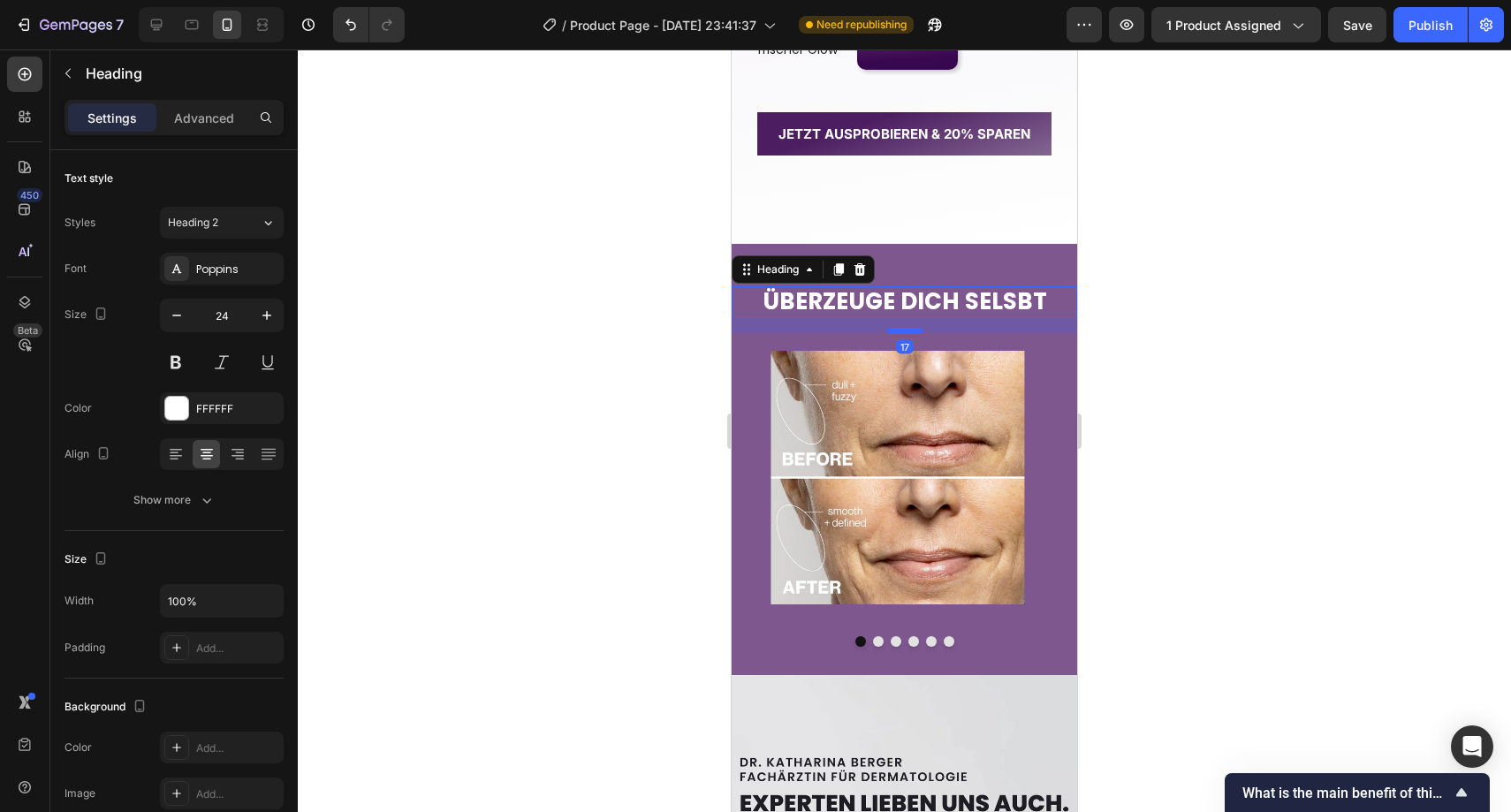
drag, startPoint x: 898, startPoint y: 317, endPoint x: 899, endPoint y: 333, distance: 16.0
click at [899, 333] on div at bounding box center [905, 330] width 35 height 6
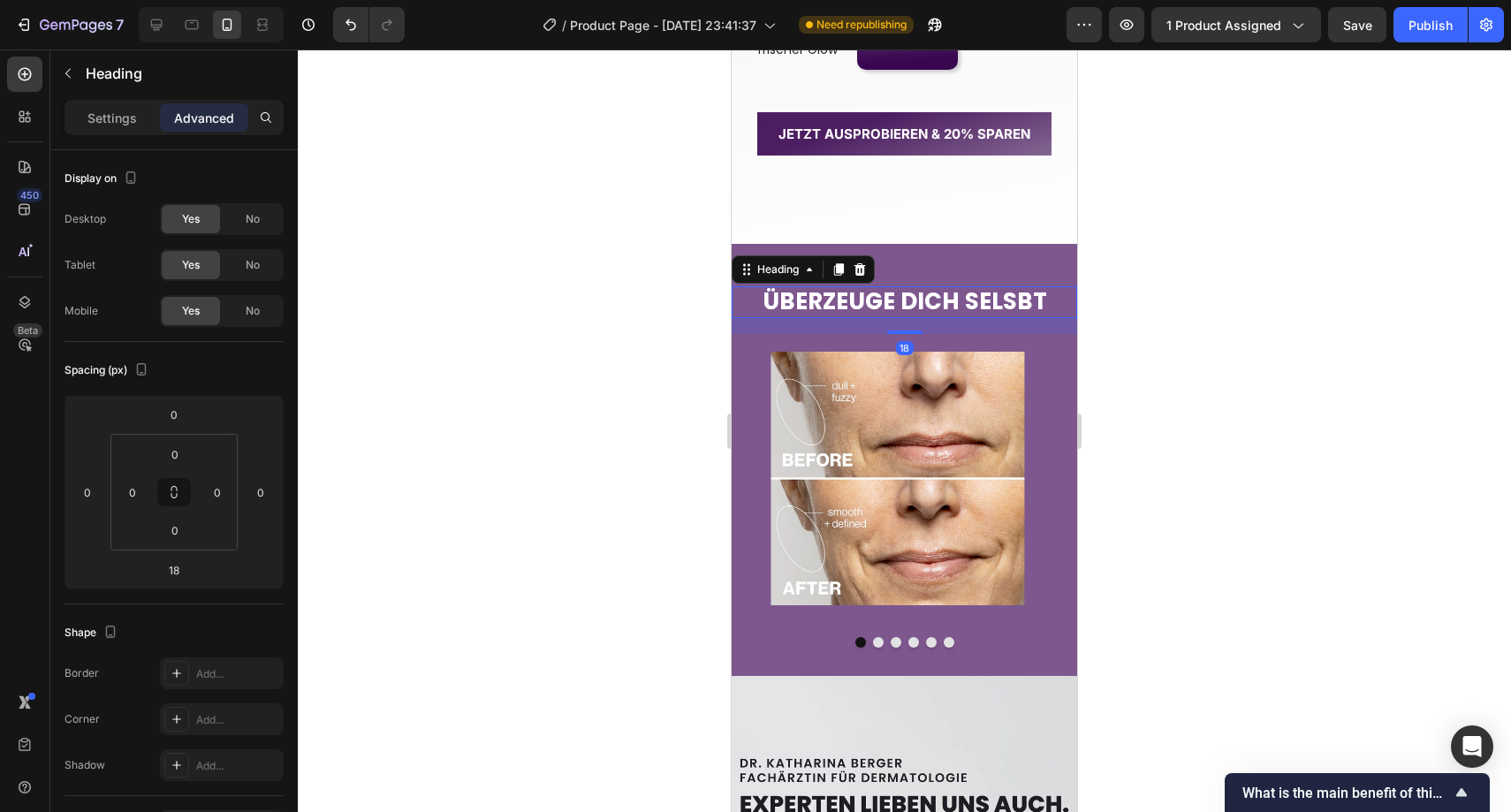
click at [1220, 284] on div at bounding box center [905, 430] width 1214 height 762
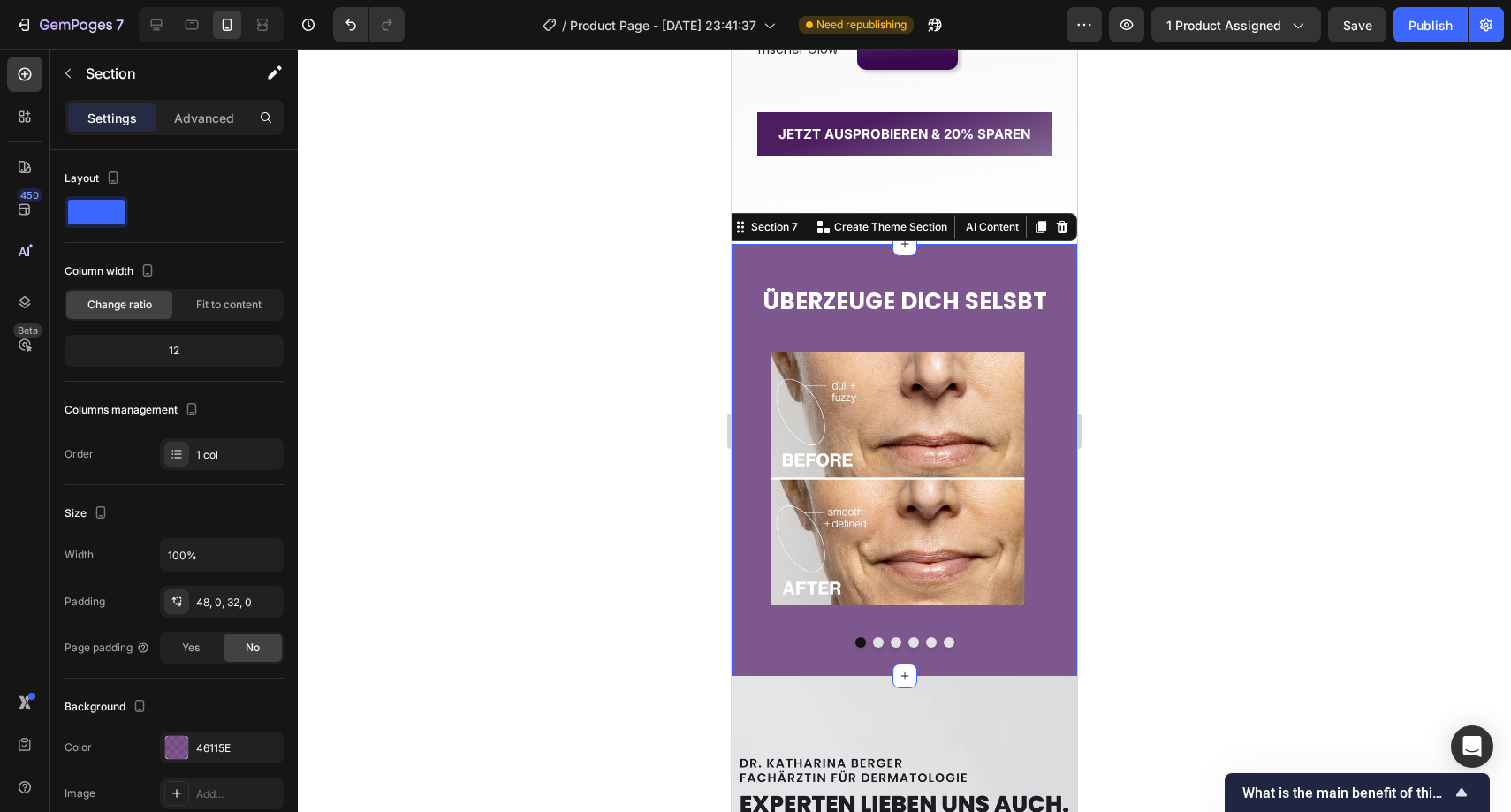
click at [998, 250] on div "⁠⁠⁠⁠⁠⁠⁠ ÜBERZEUGE DICH SELSBT Heading Image Image Image Image Image Image Carou…" at bounding box center [904, 460] width 345 height 431
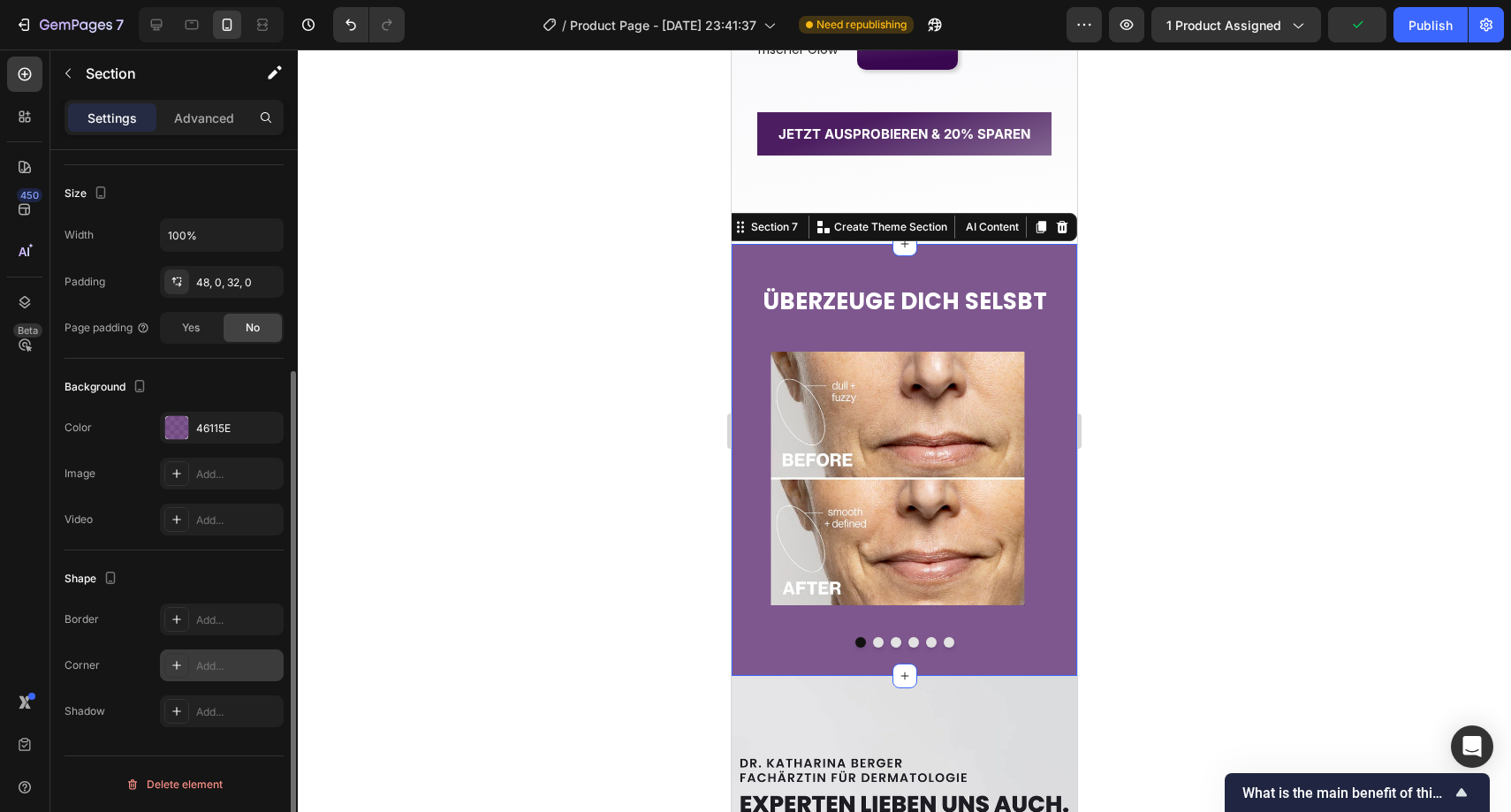
click at [227, 661] on div "Add..." at bounding box center [238, 666] width 83 height 16
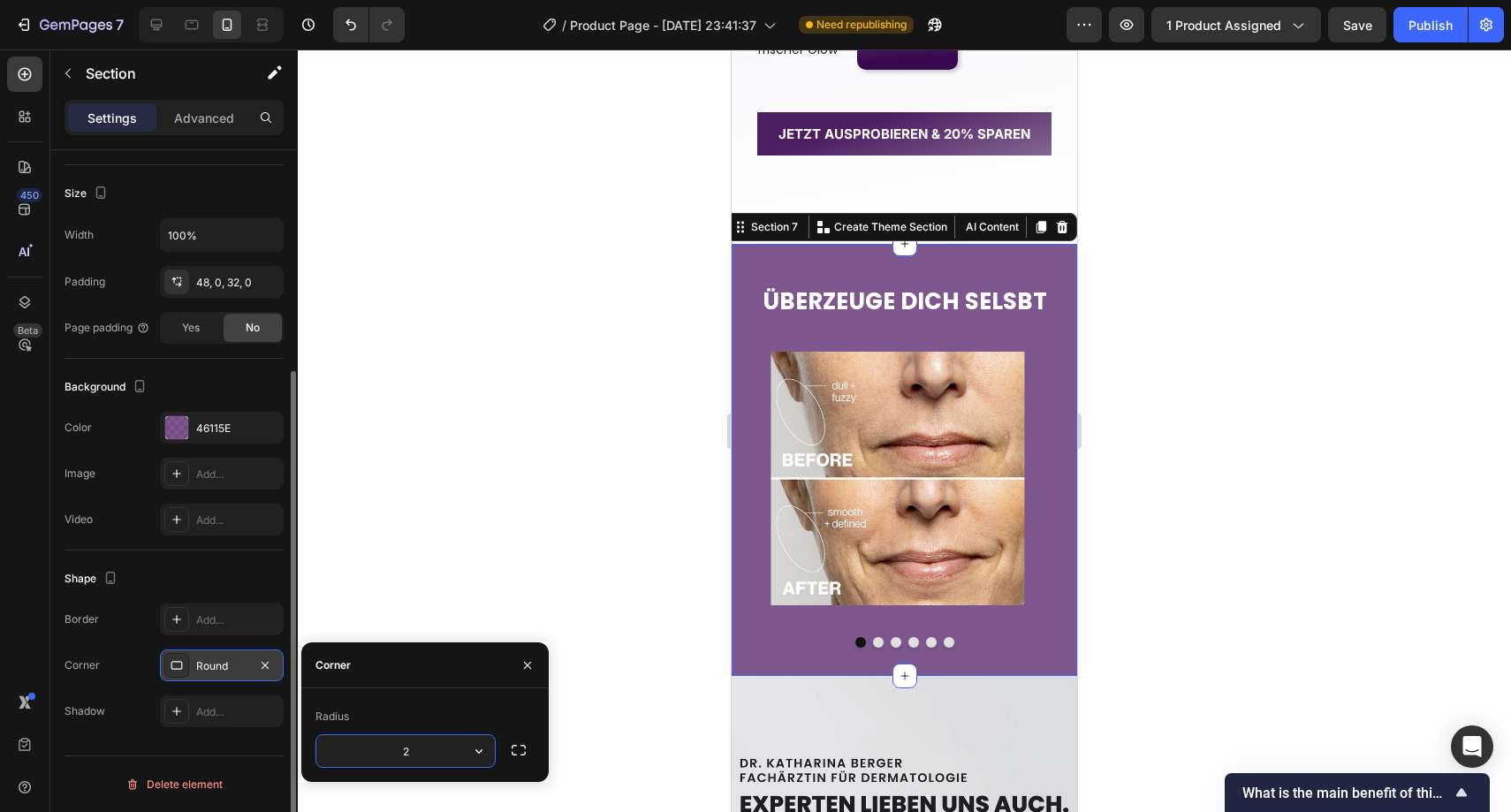
type input "20"
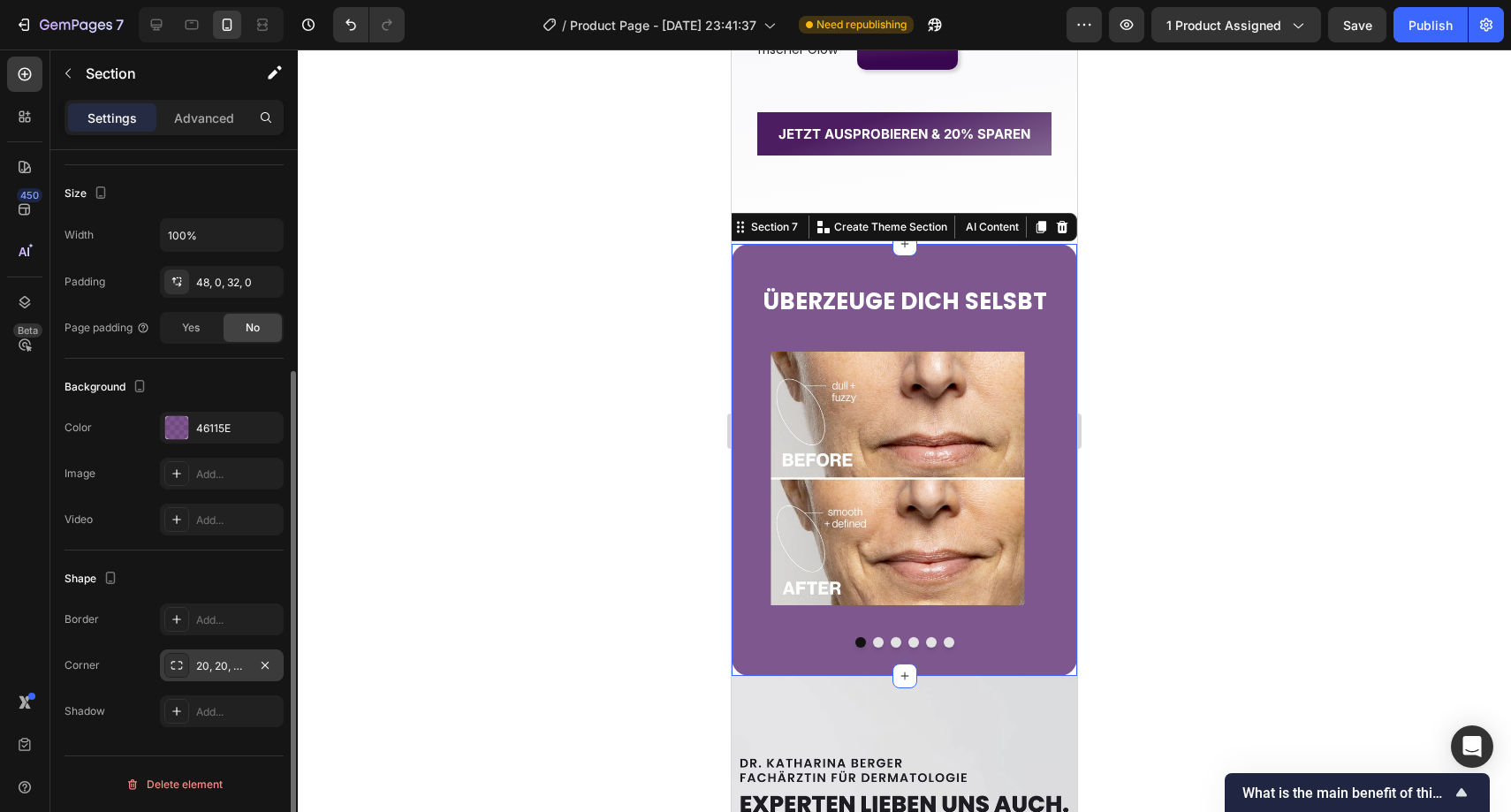
click at [534, 469] on div at bounding box center [905, 430] width 1214 height 762
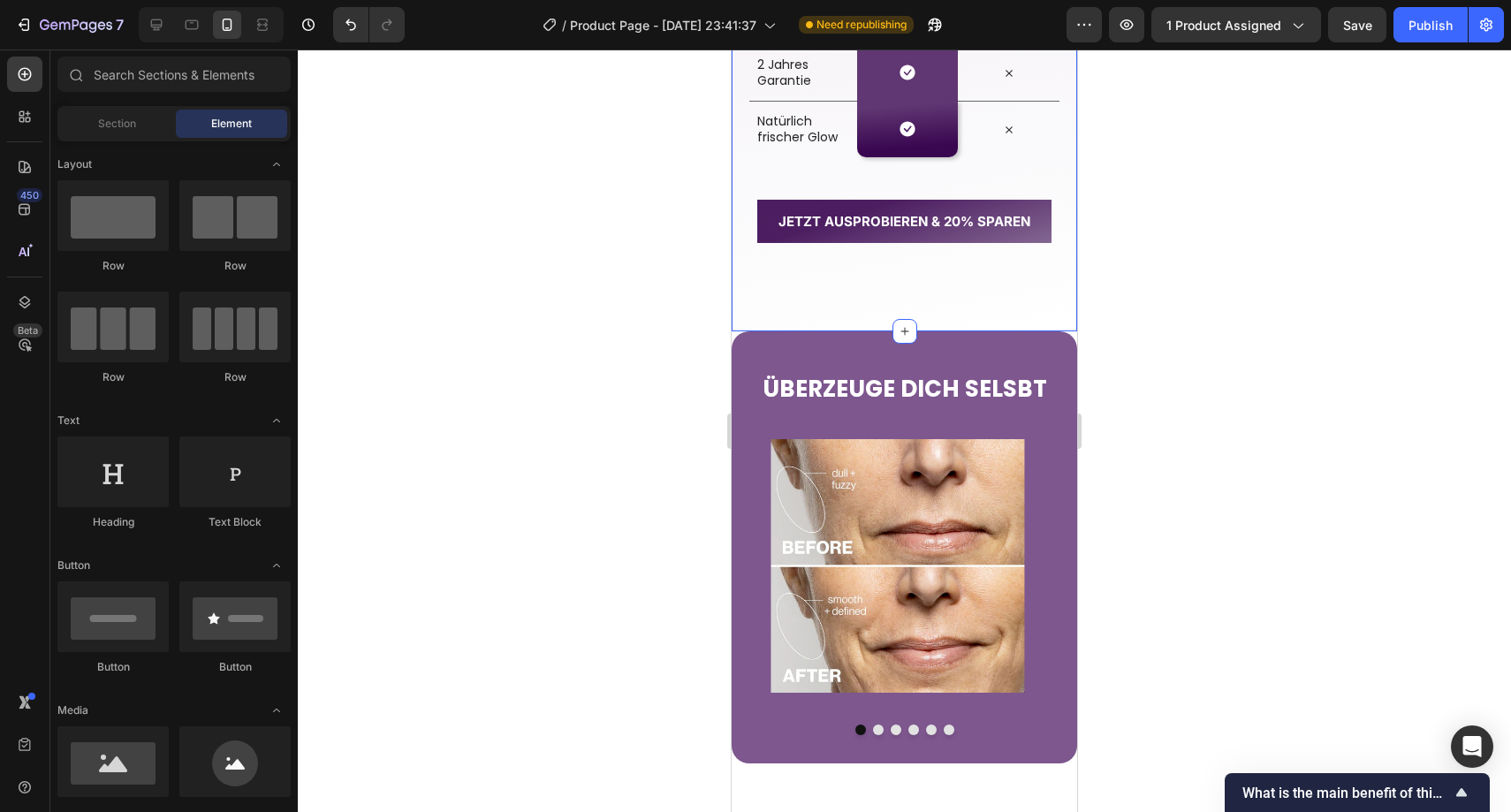
scroll to position [2836, 0]
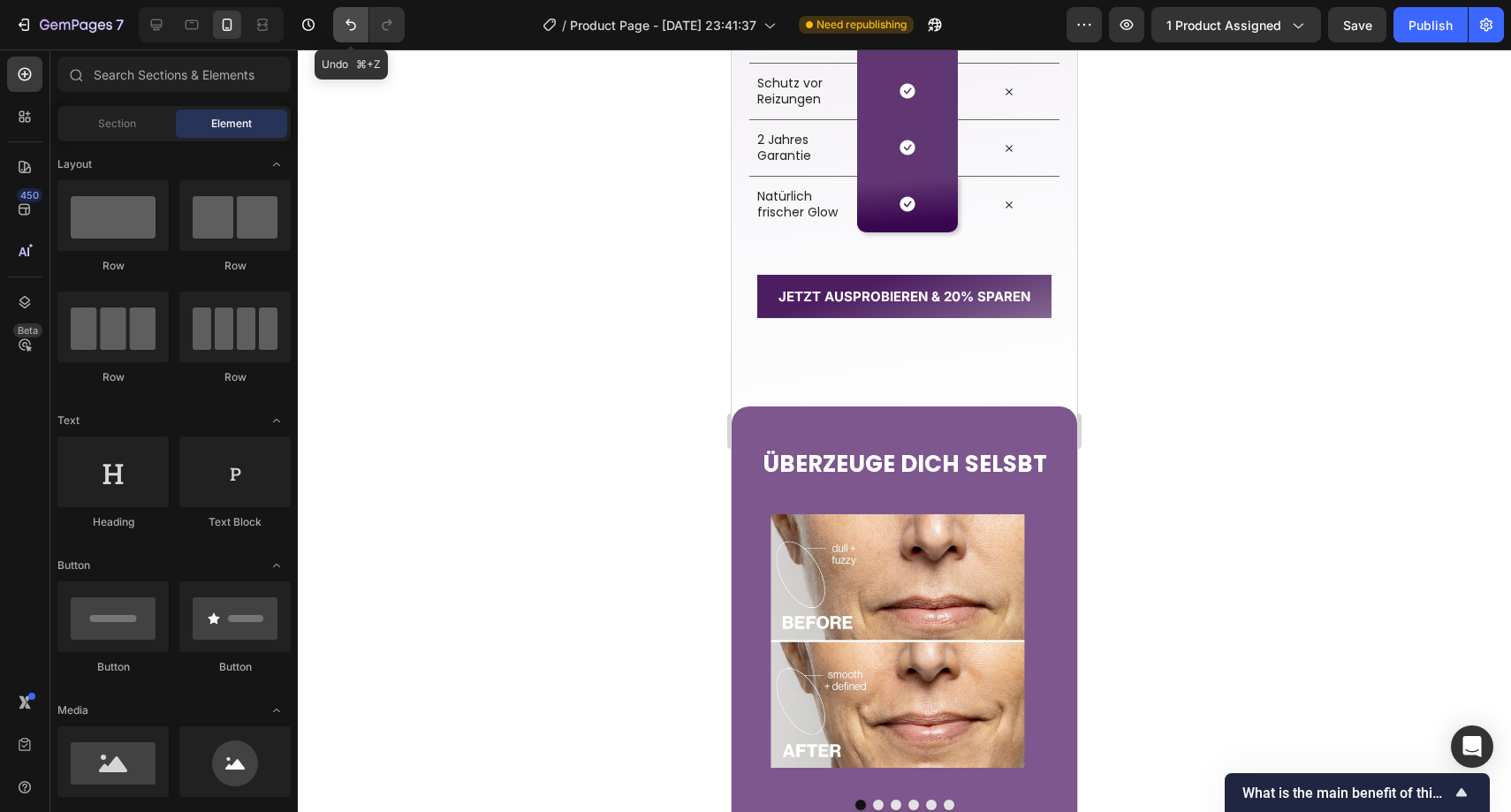
click at [361, 23] on button "Undo/Redo" at bounding box center [351, 25] width 35 height 35
click at [949, 422] on div "⁠⁠⁠⁠⁠⁠⁠ ÜBERZEUGE DICH SELSBT Heading Image Image Image Image Image Image Carou…" at bounding box center [904, 621] width 345 height 431
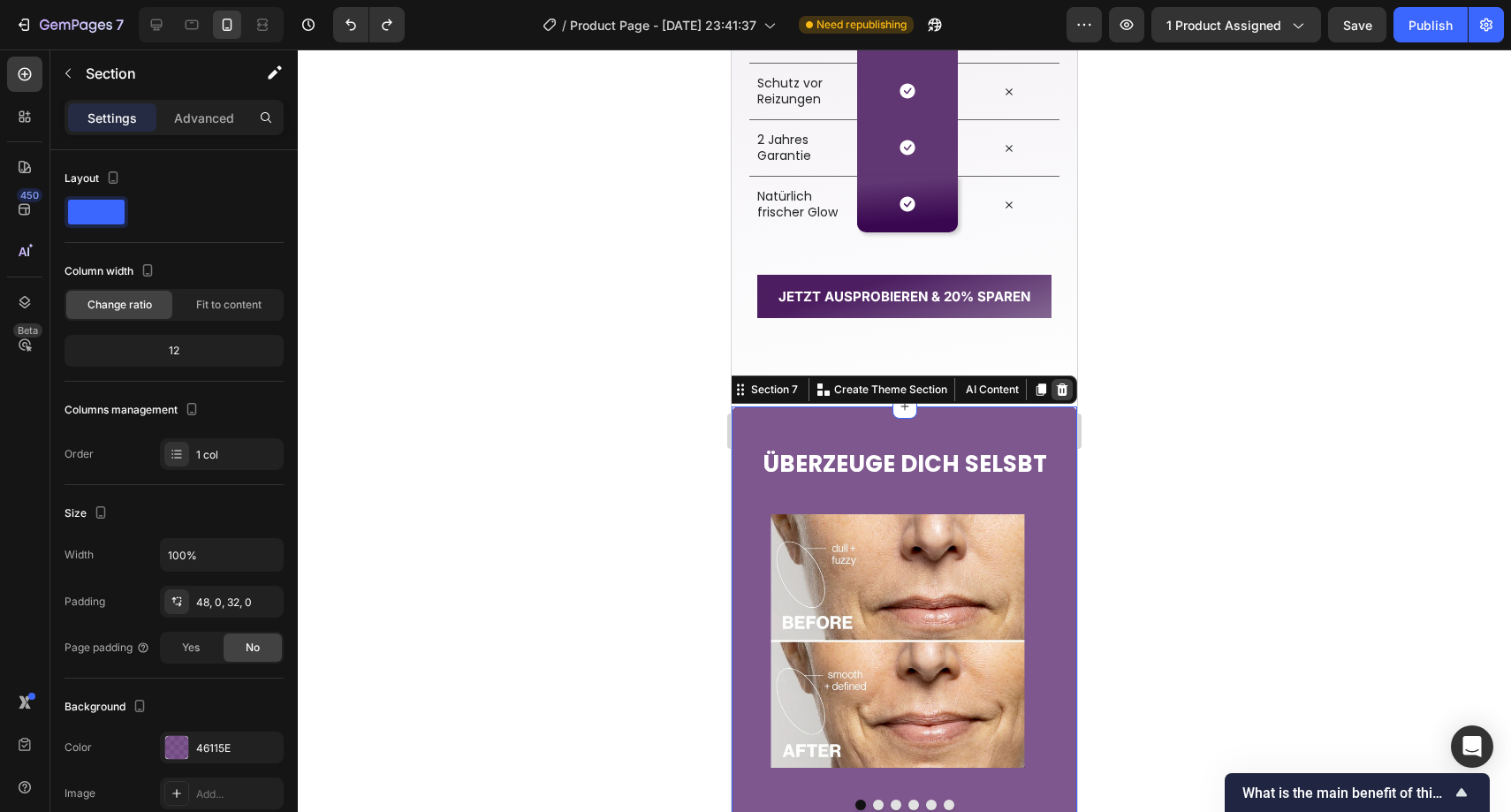
click at [1056, 393] on icon at bounding box center [1062, 389] width 14 height 14
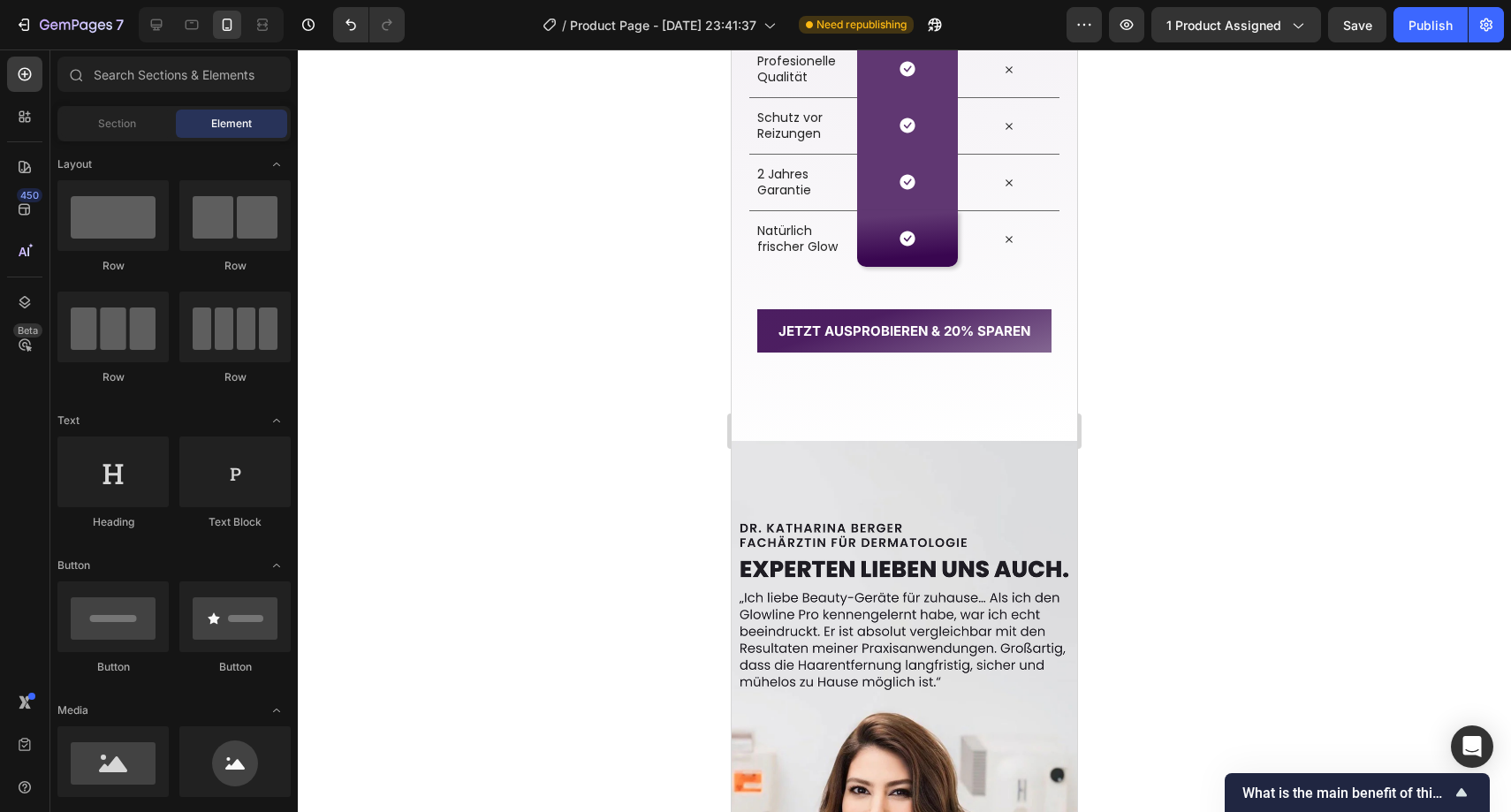
scroll to position [2803, 0]
